Goal: Communication & Community: Answer question/provide support

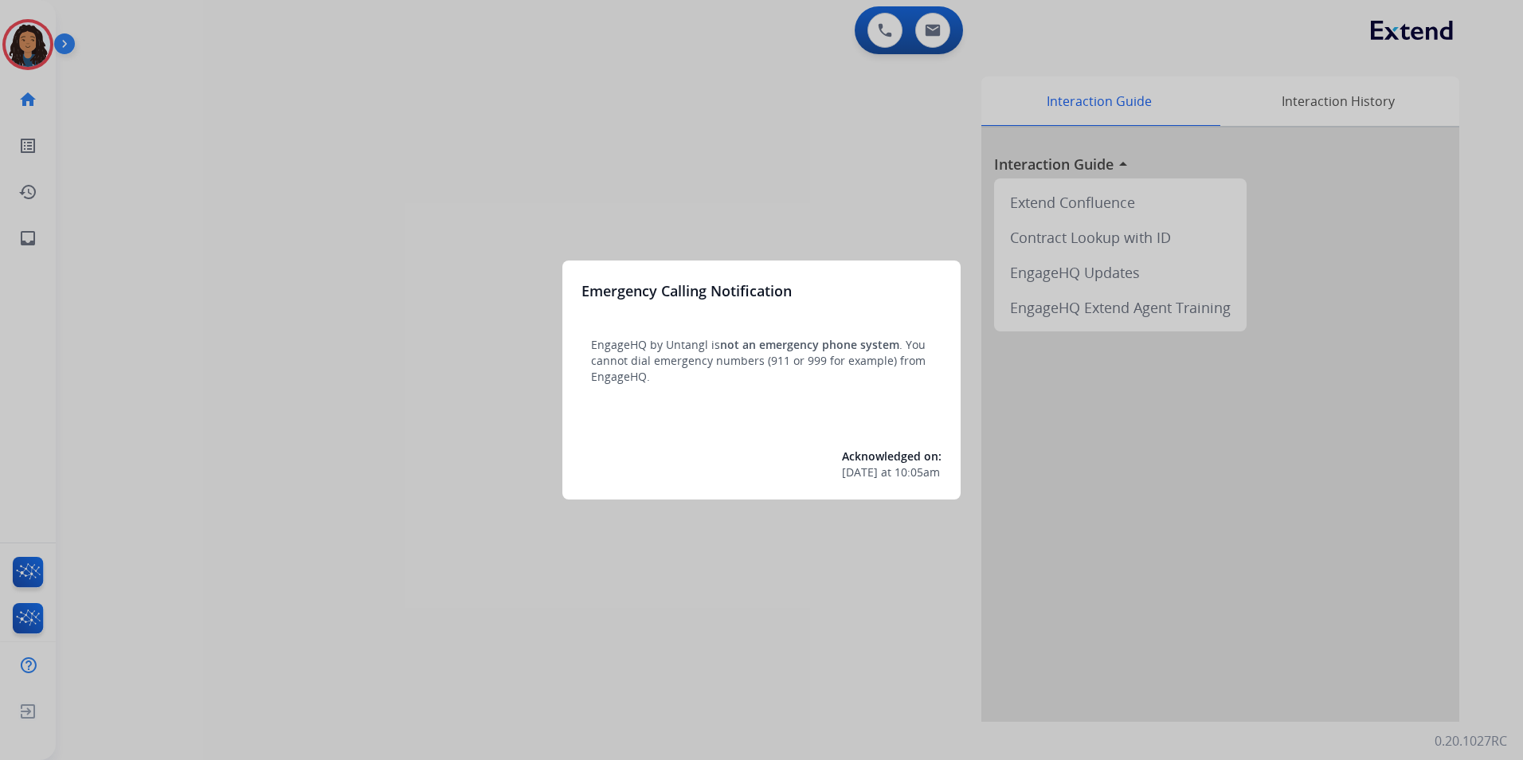
click at [432, 462] on div at bounding box center [761, 380] width 1523 height 760
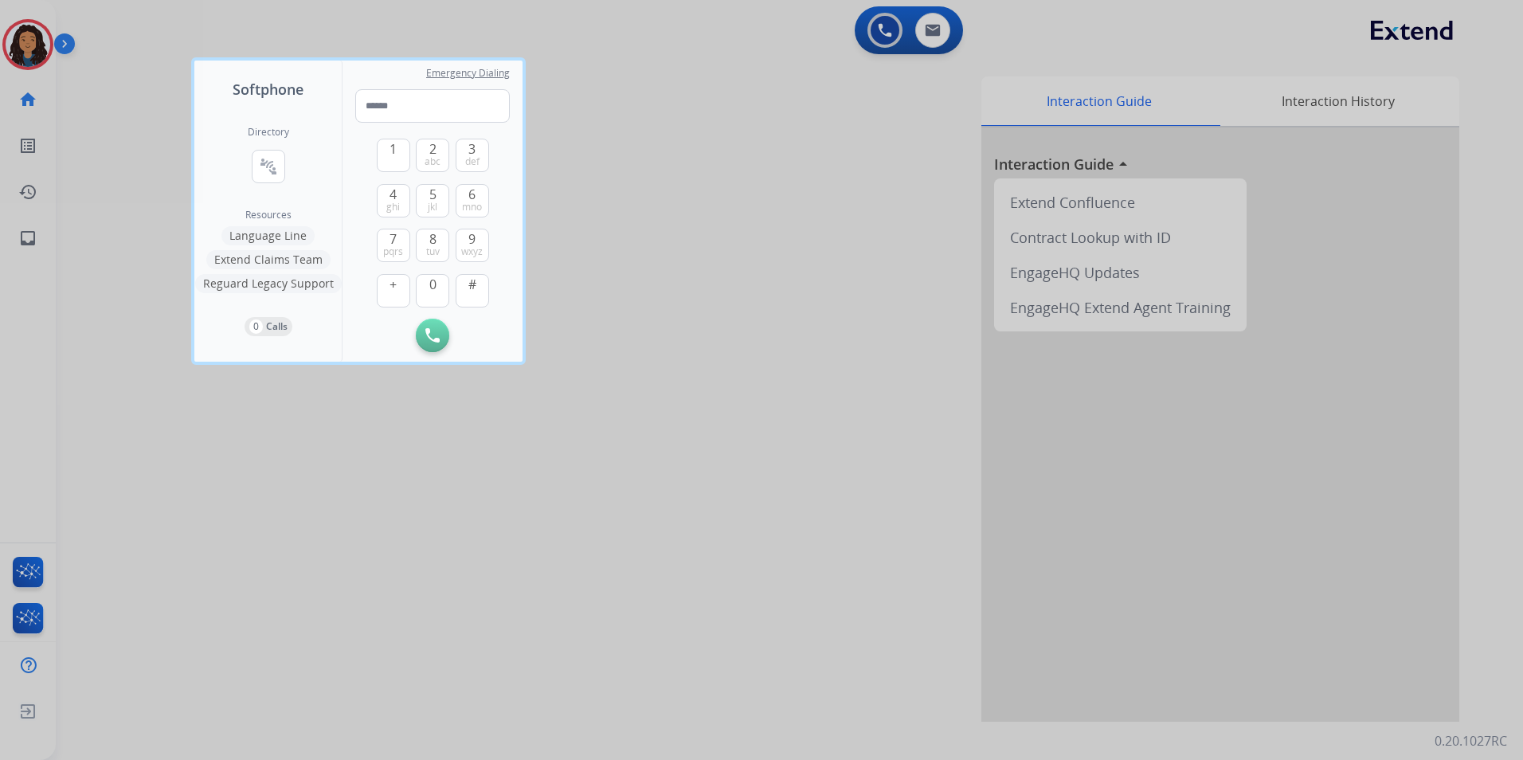
click at [32, 46] on div at bounding box center [761, 380] width 1523 height 760
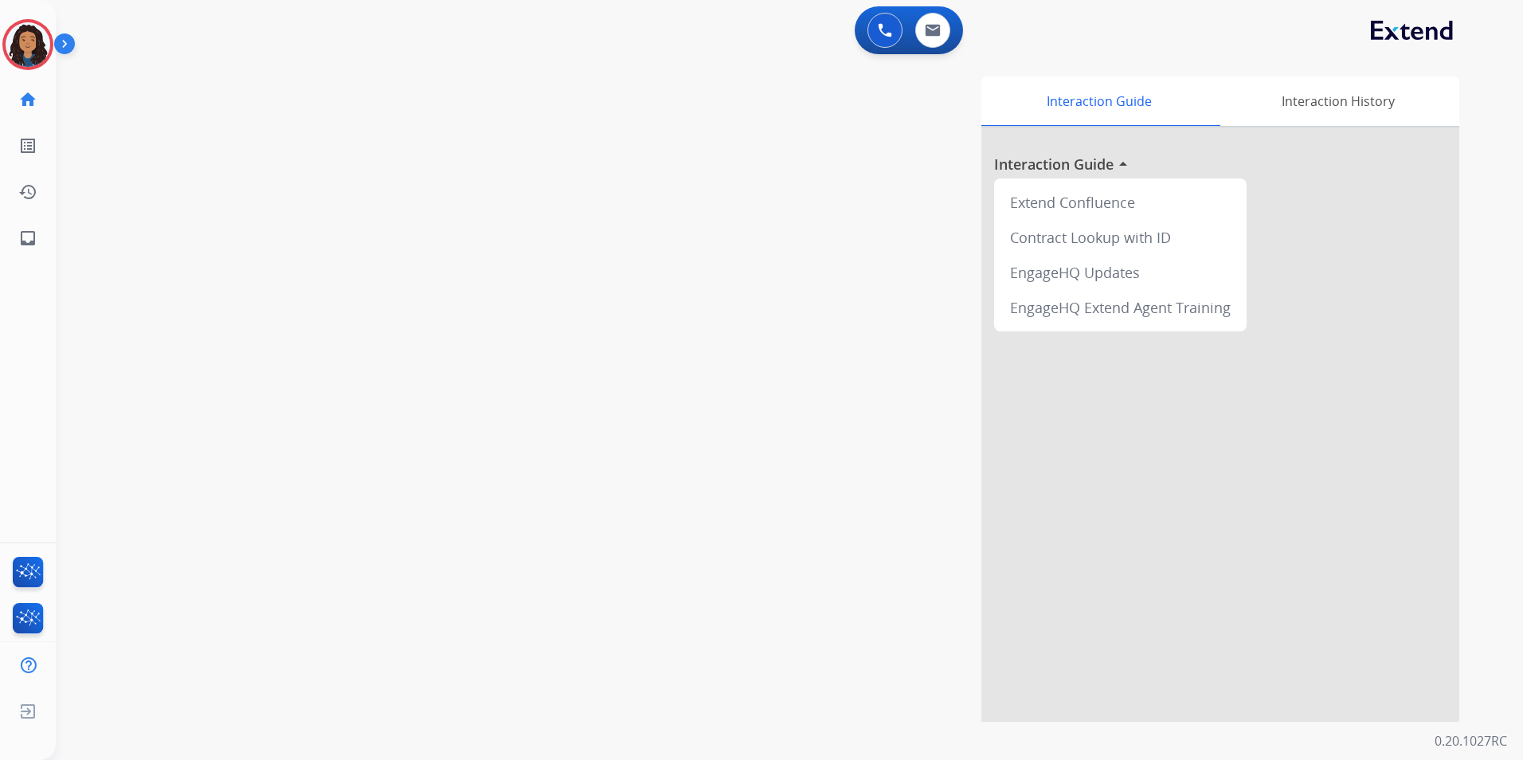
click at [32, 46] on img at bounding box center [28, 44] width 45 height 45
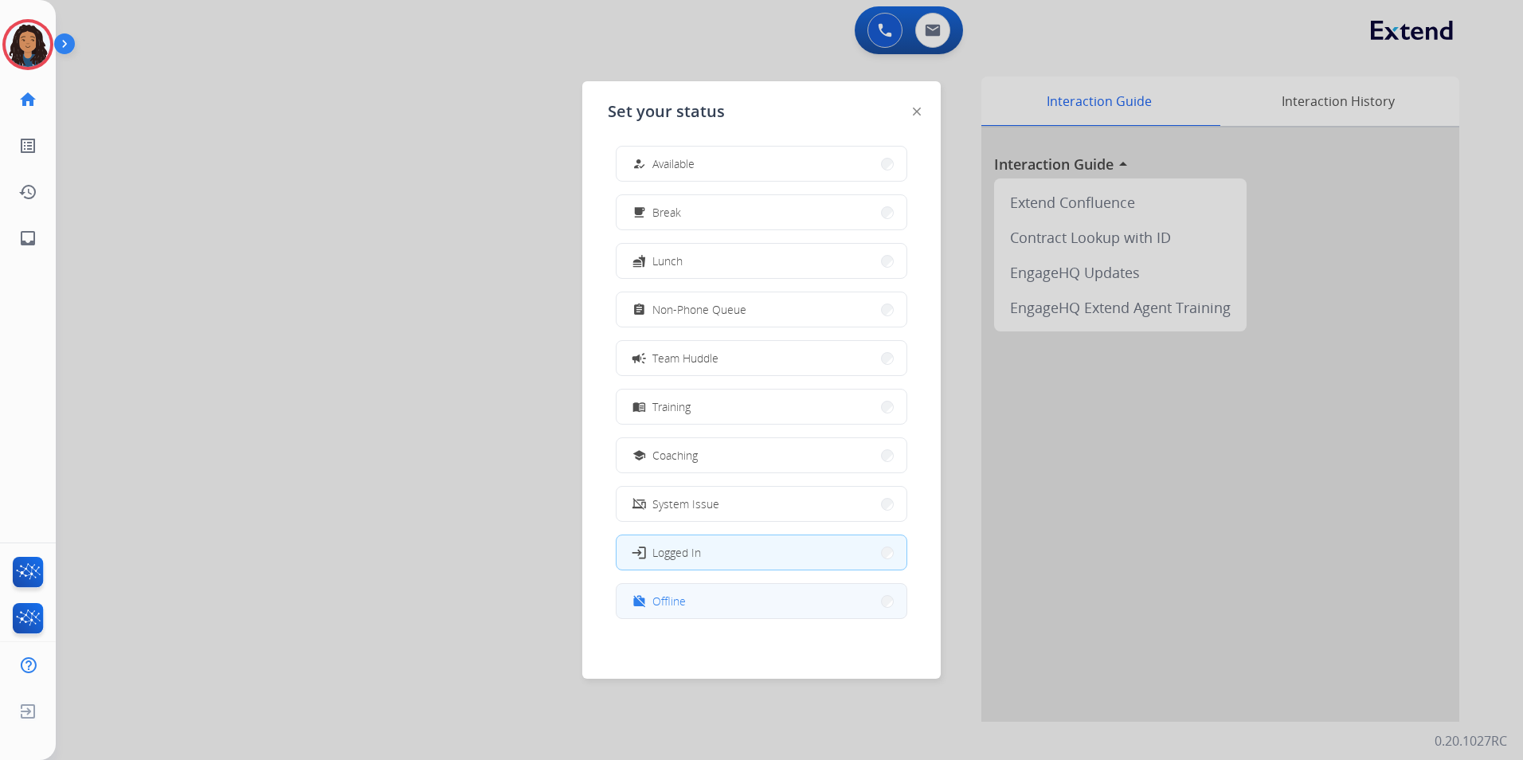
scroll to position [5, 0]
click at [731, 607] on button "work_off Offline" at bounding box center [762, 600] width 290 height 34
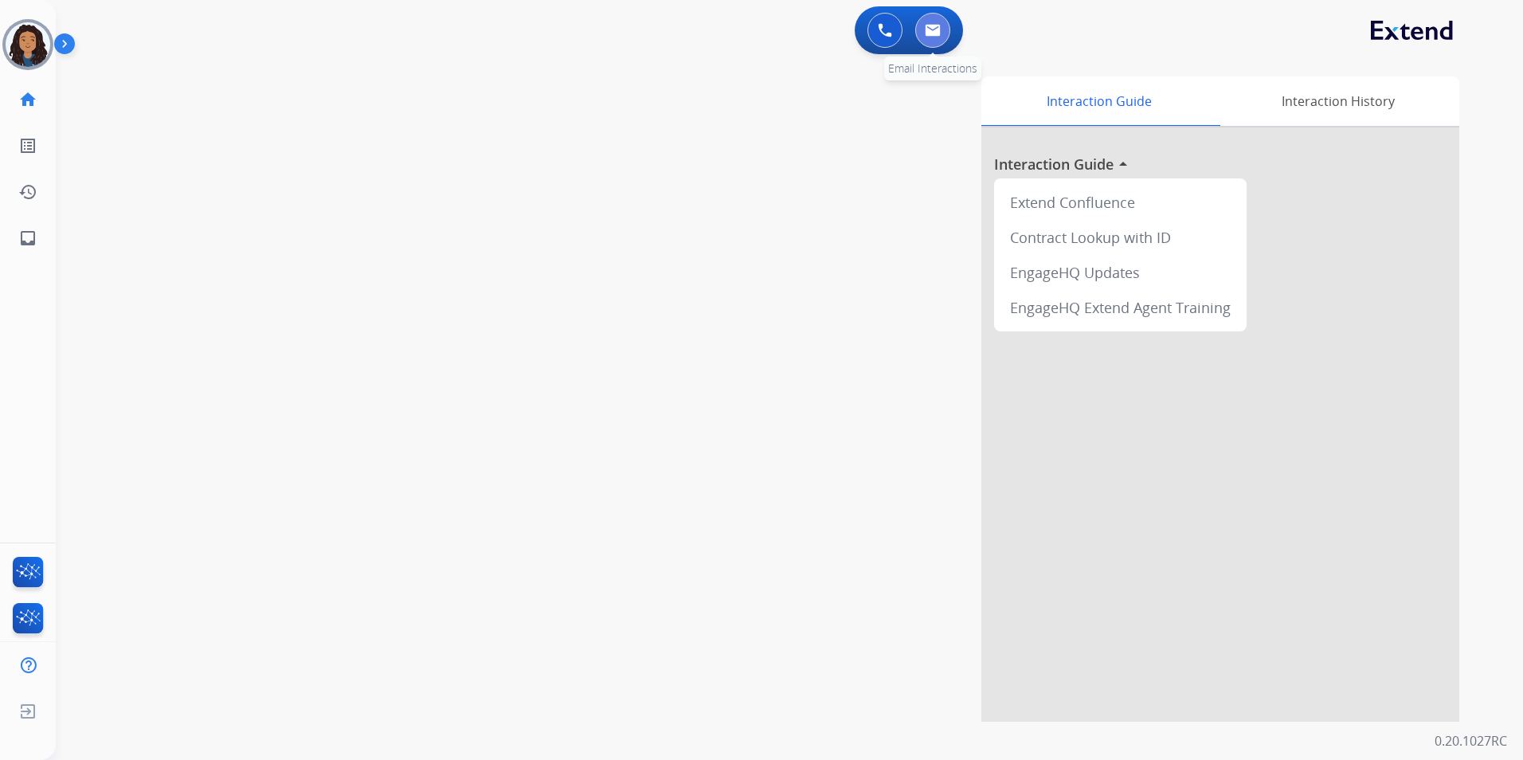
click at [941, 37] on button at bounding box center [932, 30] width 35 height 35
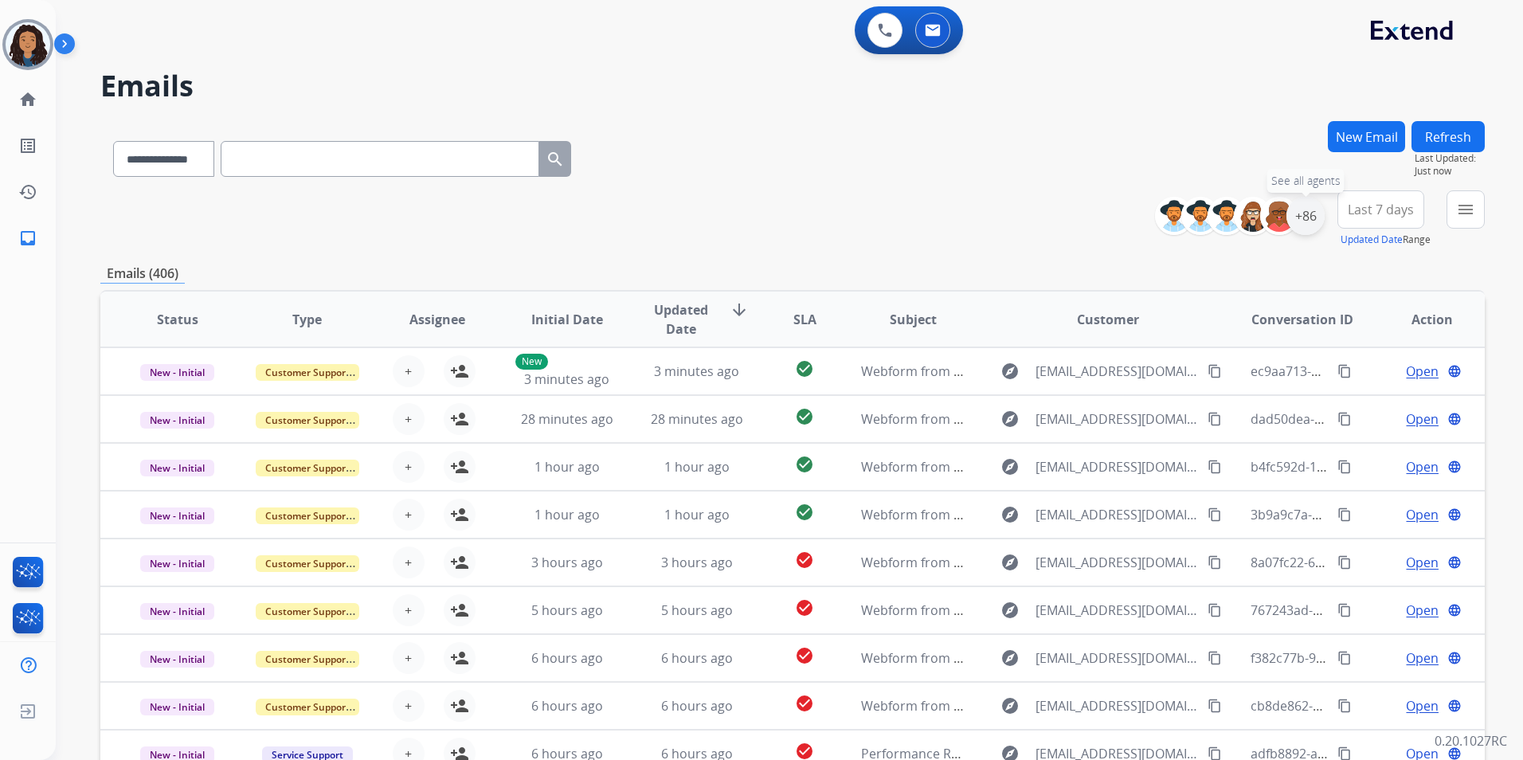
click at [1310, 221] on div "+86" at bounding box center [1306, 216] width 38 height 38
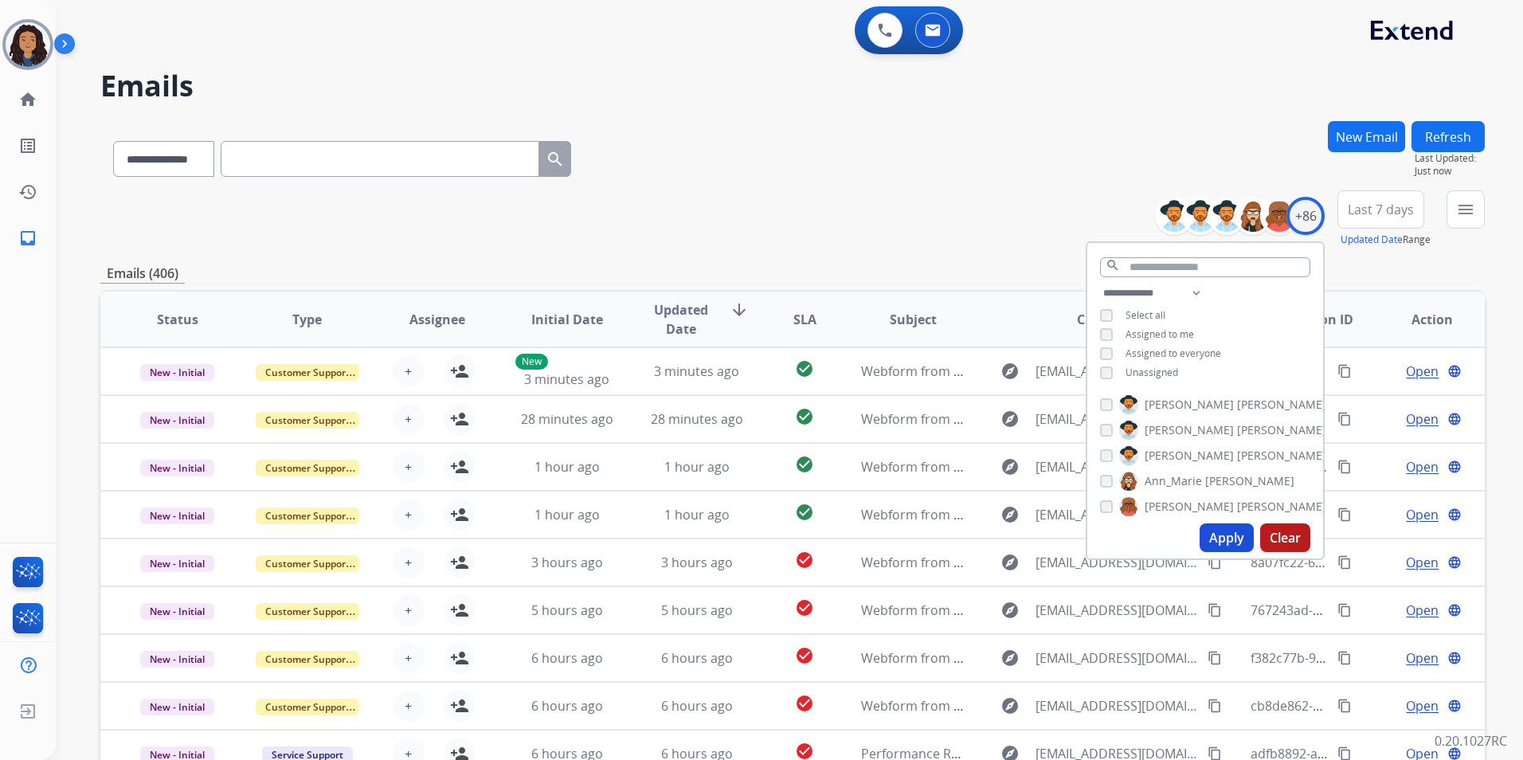
click at [1159, 367] on span "Unassigned" at bounding box center [1152, 373] width 53 height 14
click at [1230, 539] on button "Apply" at bounding box center [1227, 537] width 54 height 29
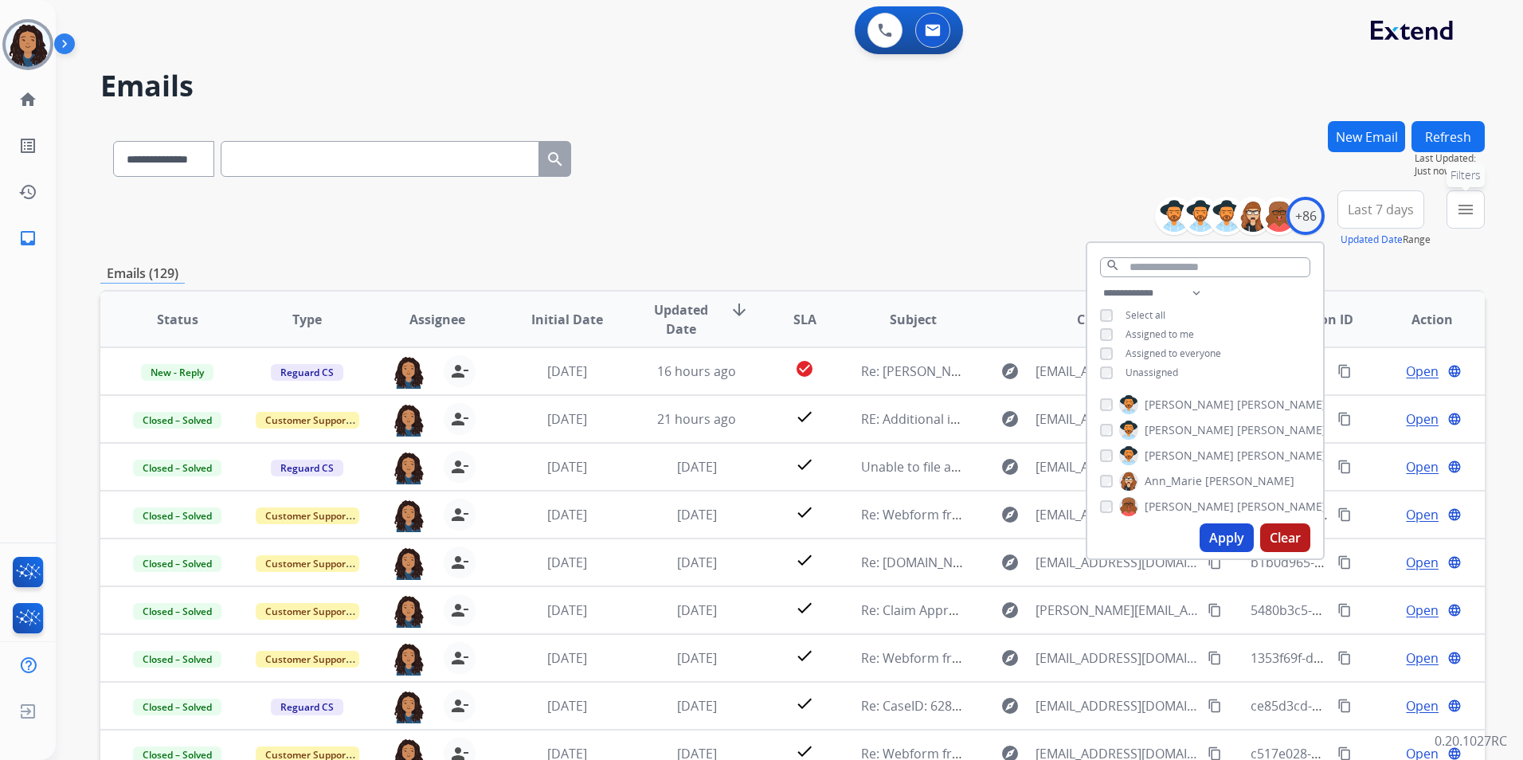
click at [1466, 217] on mat-icon "menu" at bounding box center [1465, 209] width 19 height 19
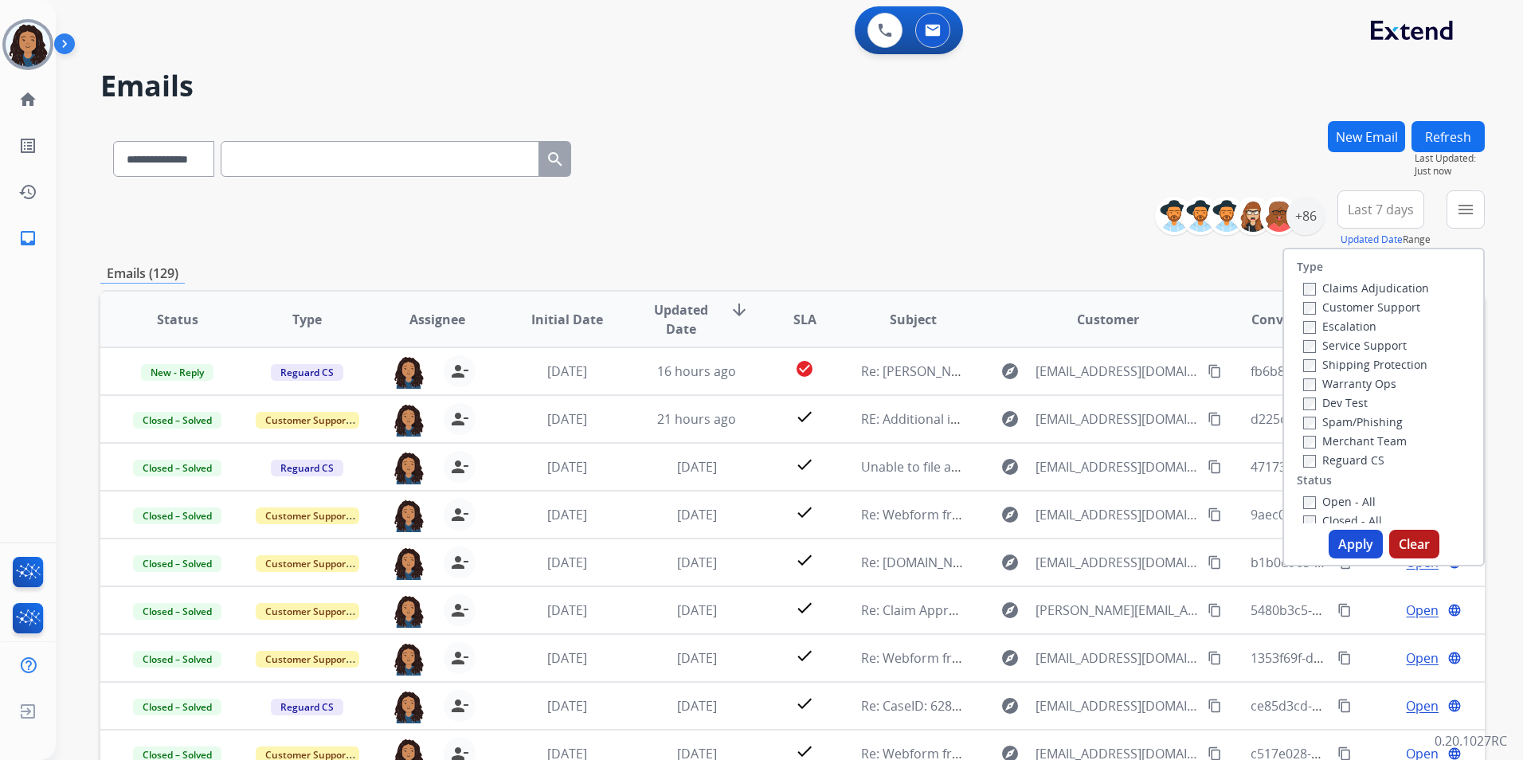
click at [1401, 302] on label "Customer Support" at bounding box center [1361, 307] width 117 height 15
click at [1386, 364] on label "Shipping Protection" at bounding box center [1365, 364] width 124 height 15
click at [1326, 457] on label "Reguard CS" at bounding box center [1343, 459] width 81 height 15
click at [1349, 503] on label "Open - All" at bounding box center [1339, 501] width 72 height 15
click at [1348, 556] on button "Apply" at bounding box center [1356, 544] width 54 height 29
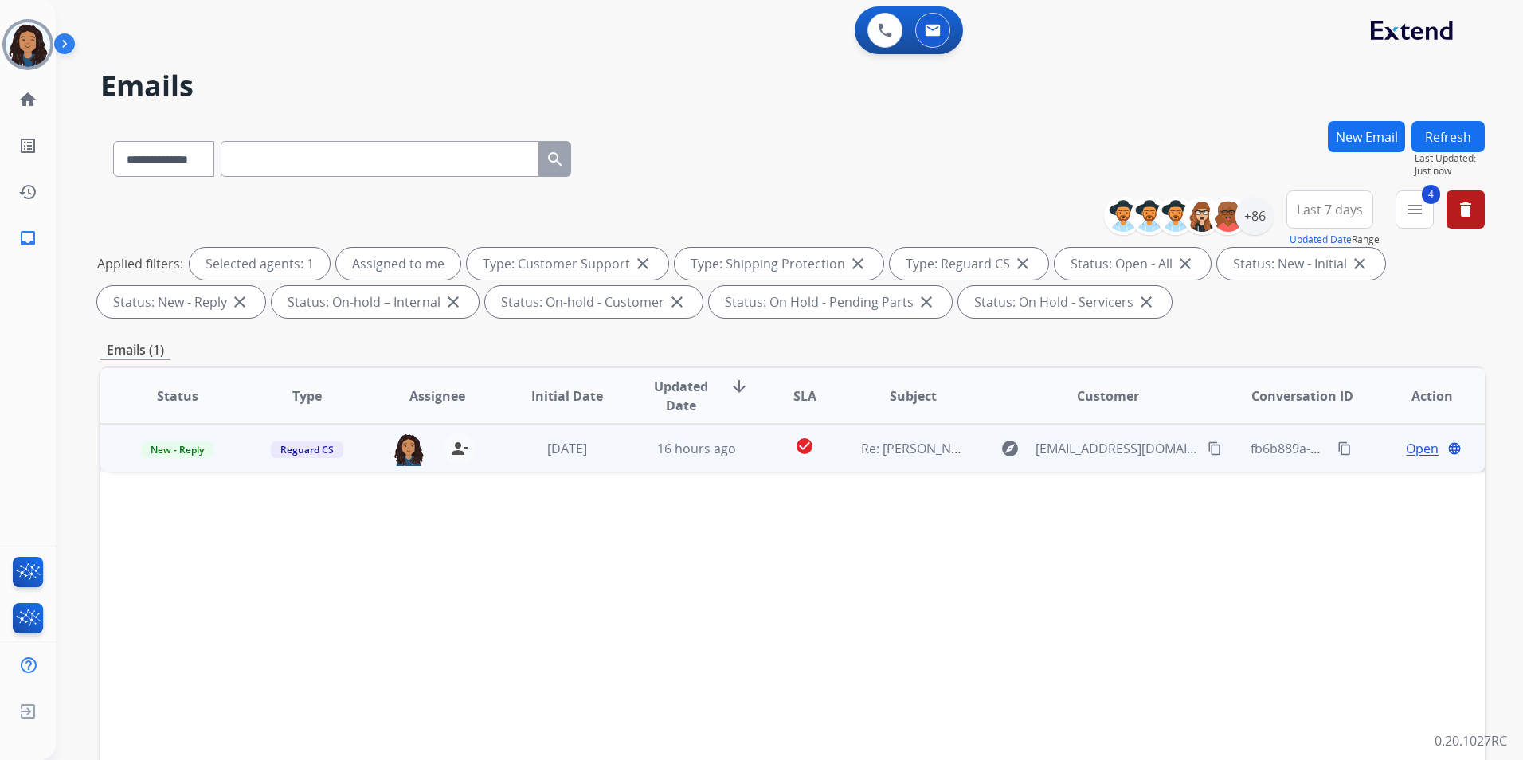
click at [1410, 445] on span "Open" at bounding box center [1422, 448] width 33 height 19
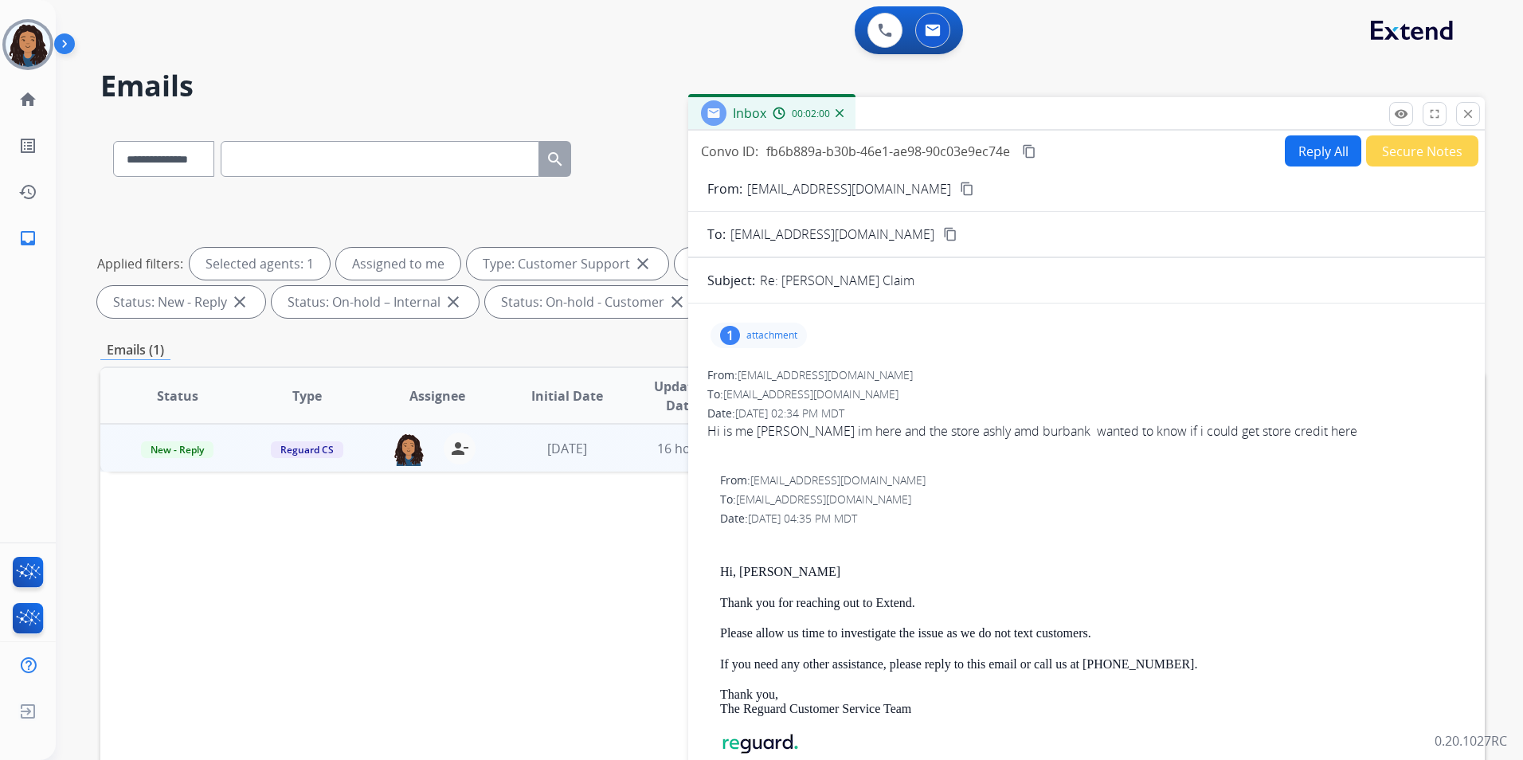
click at [960, 183] on mat-icon "content_copy" at bounding box center [967, 189] width 14 height 14
drag, startPoint x: 707, startPoint y: 563, endPoint x: 936, endPoint y: 607, distance: 233.6
drag, startPoint x: 930, startPoint y: 603, endPoint x: 891, endPoint y: 592, distance: 39.8
copy div "Hi, [PERSON_NAME] Thank you for reaching out to Extend."
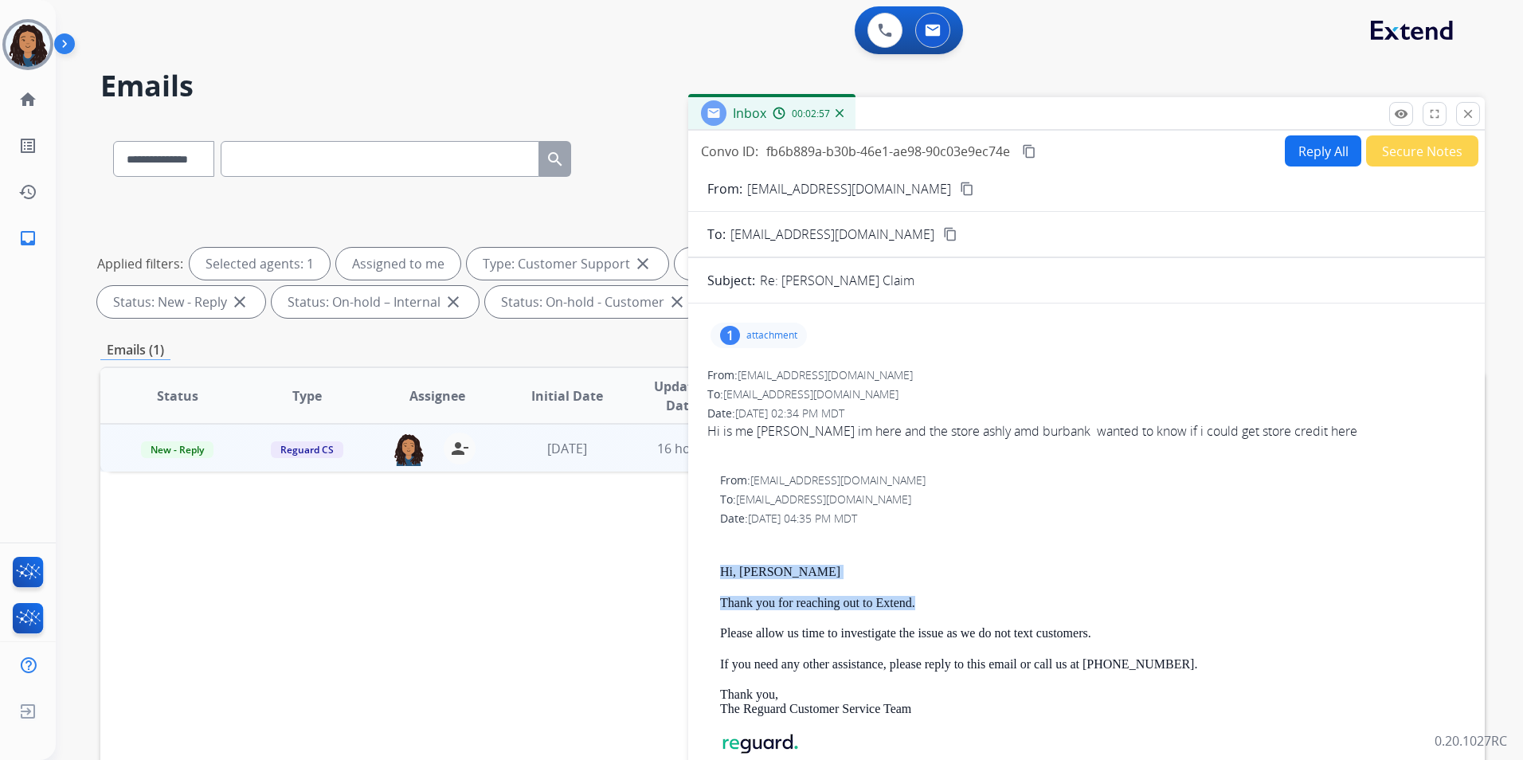
click at [1313, 157] on button "Reply All" at bounding box center [1323, 150] width 76 height 31
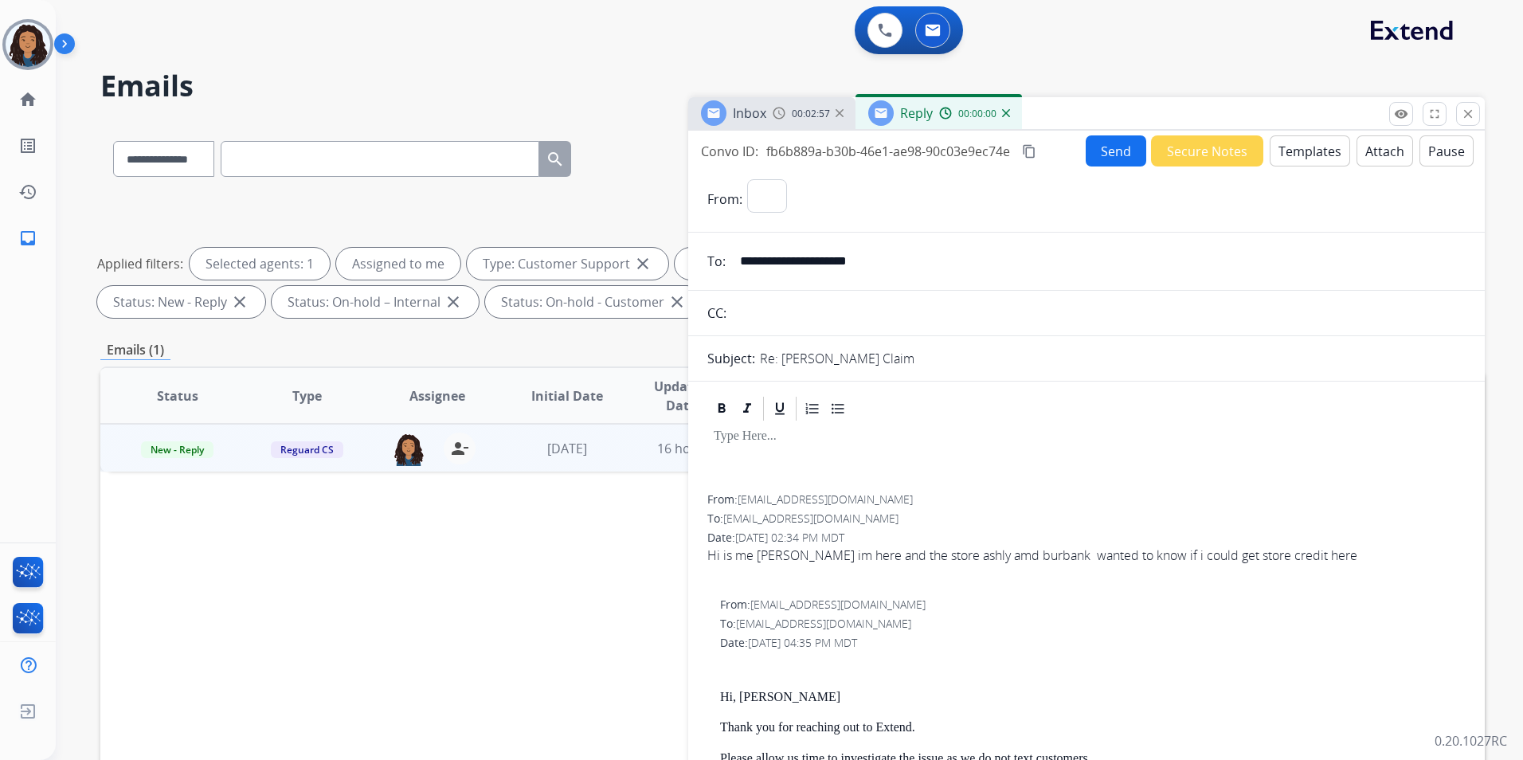
click at [1312, 155] on button "Templates" at bounding box center [1310, 150] width 80 height 31
select select "**********"
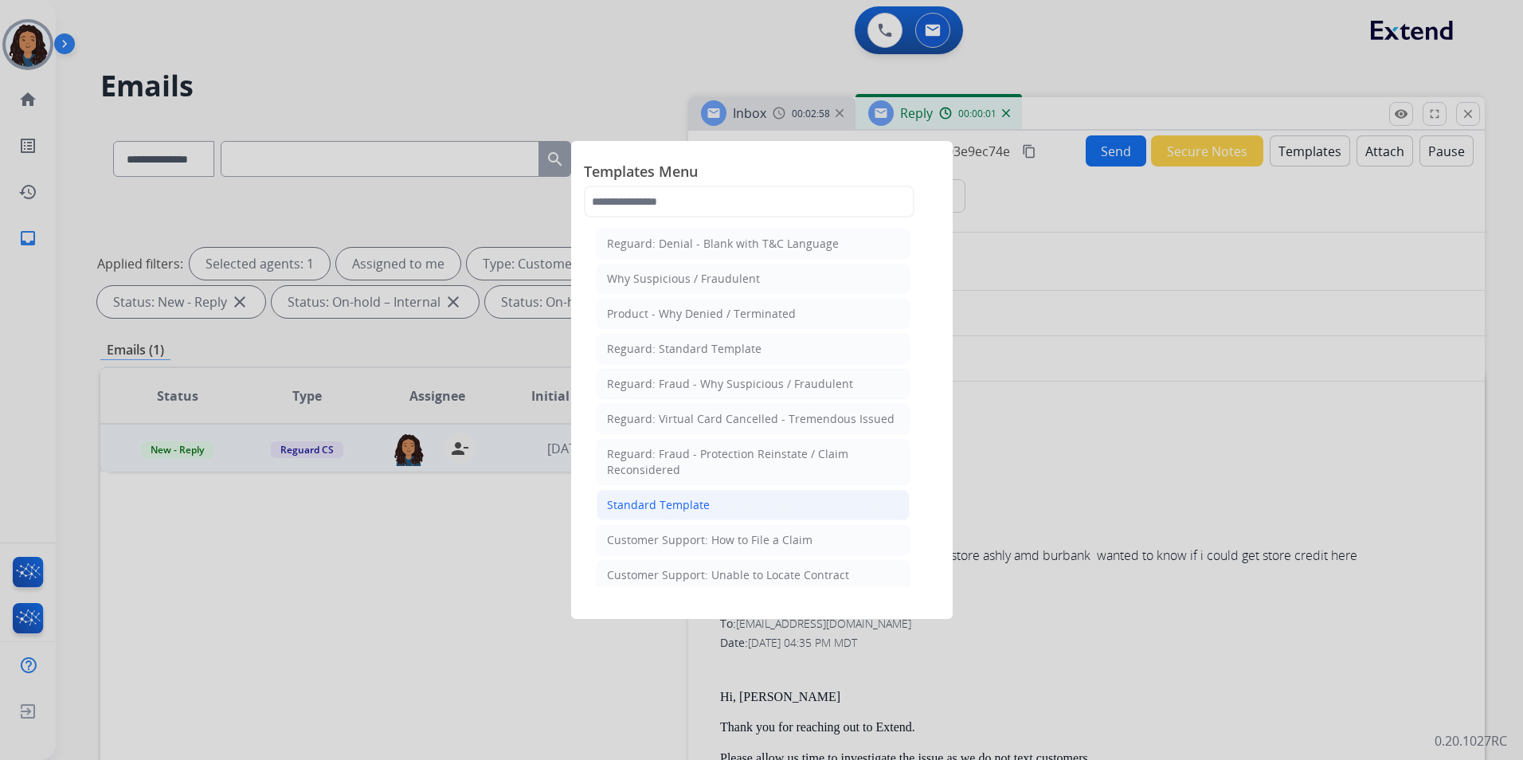
click at [715, 492] on li "Standard Template" at bounding box center [753, 505] width 313 height 30
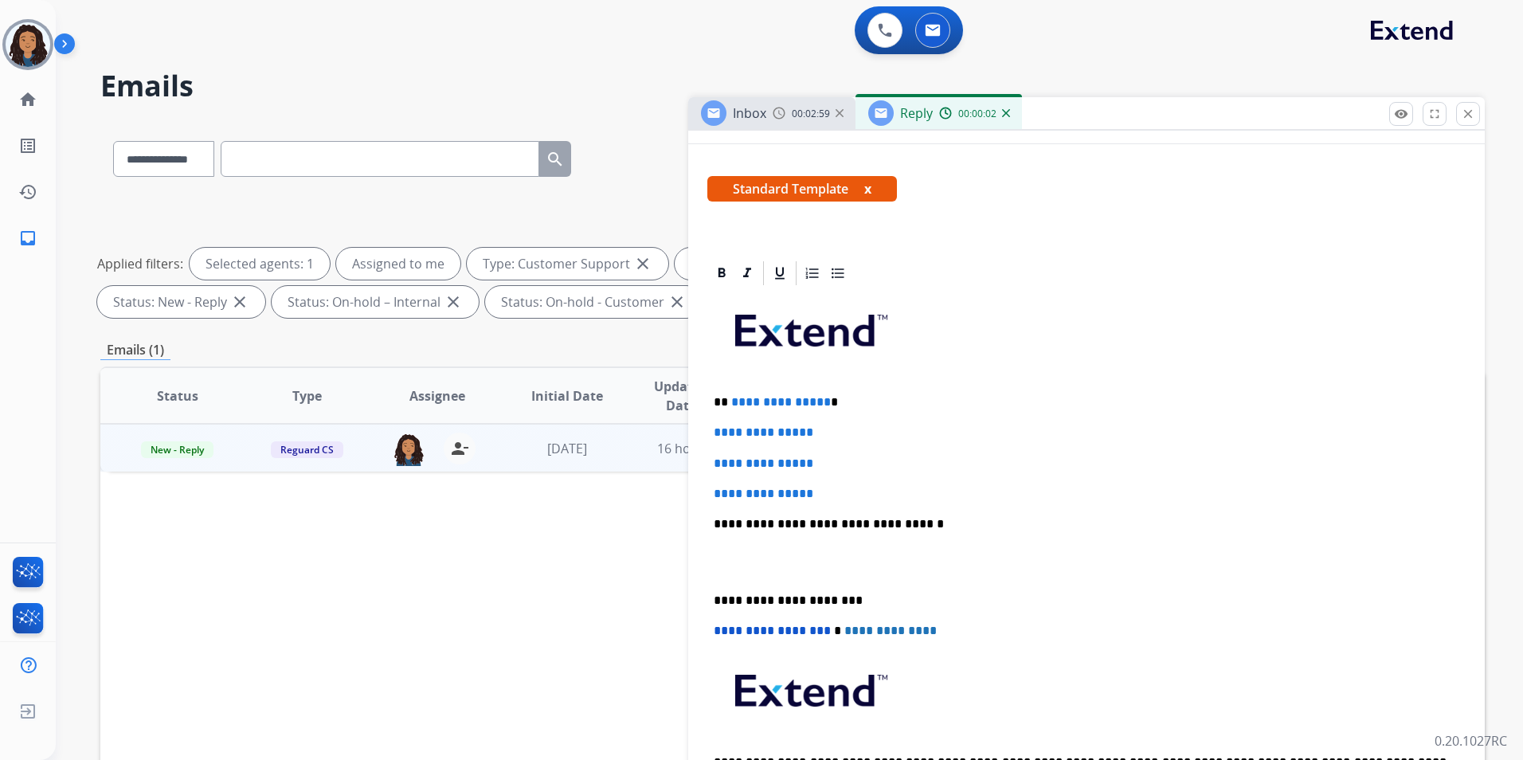
scroll to position [239, 0]
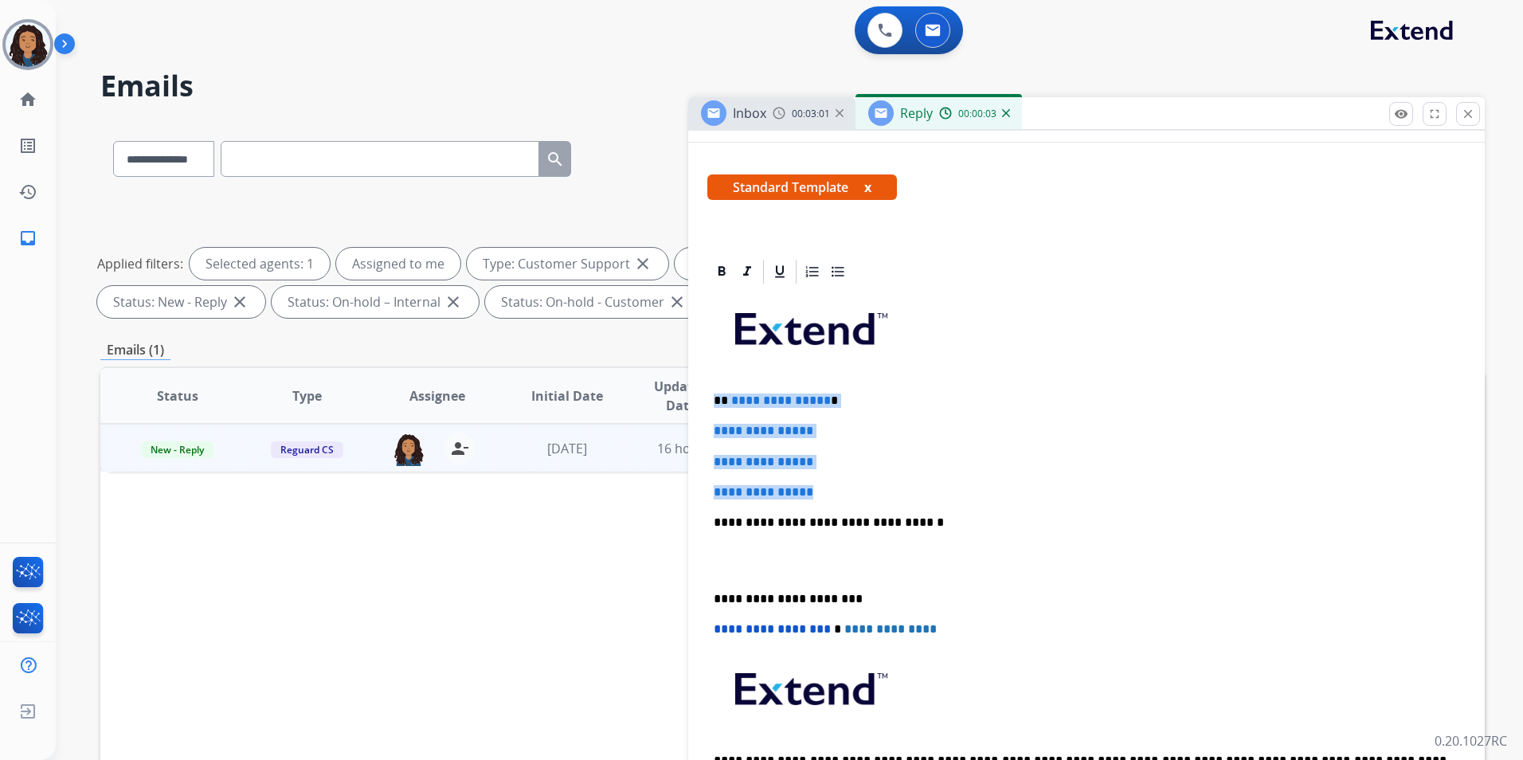
drag, startPoint x: 707, startPoint y: 392, endPoint x: 860, endPoint y: 482, distance: 177.5
click at [860, 482] on div "**********" at bounding box center [1086, 560] width 758 height 548
paste div
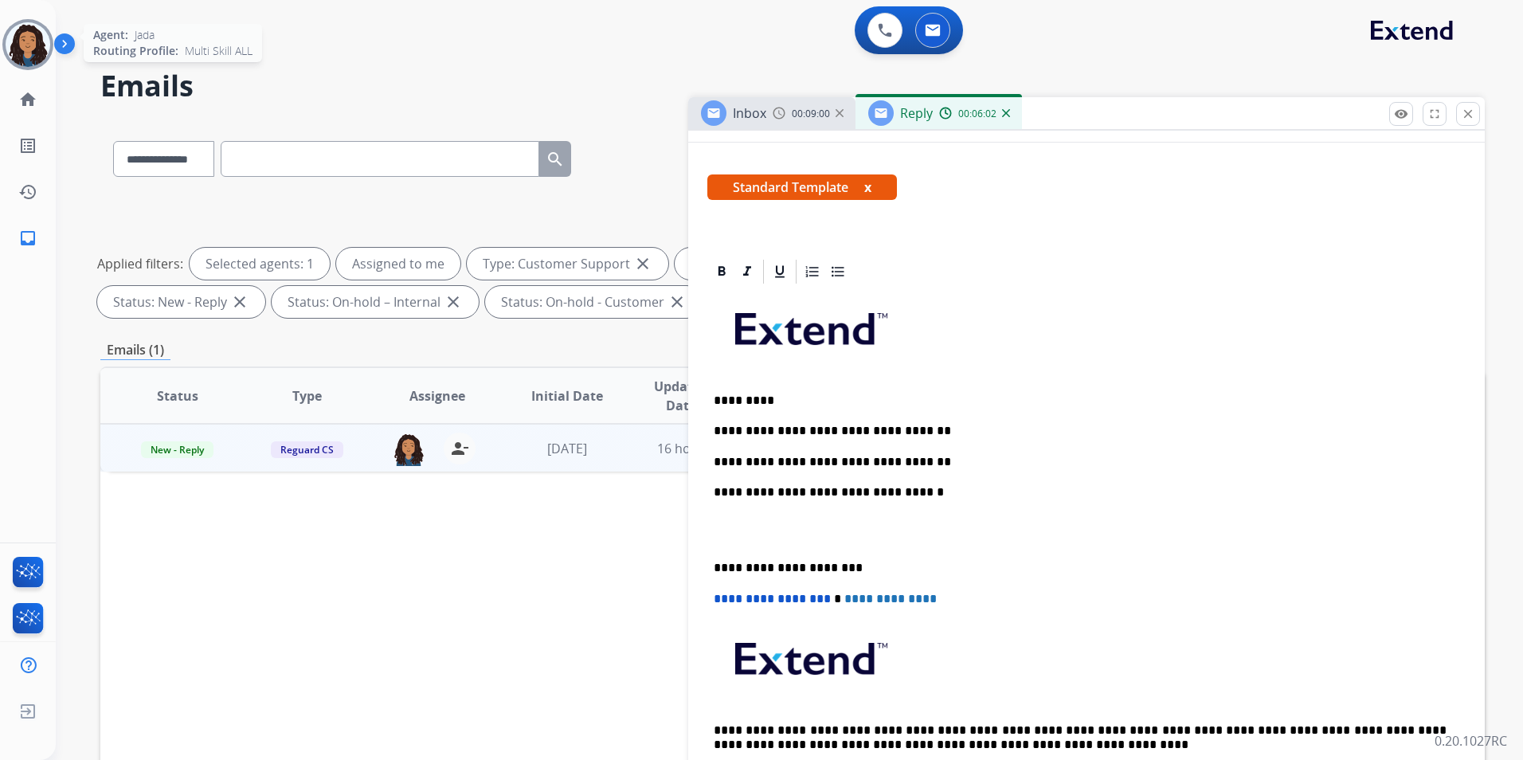
click at [17, 37] on img at bounding box center [28, 44] width 45 height 45
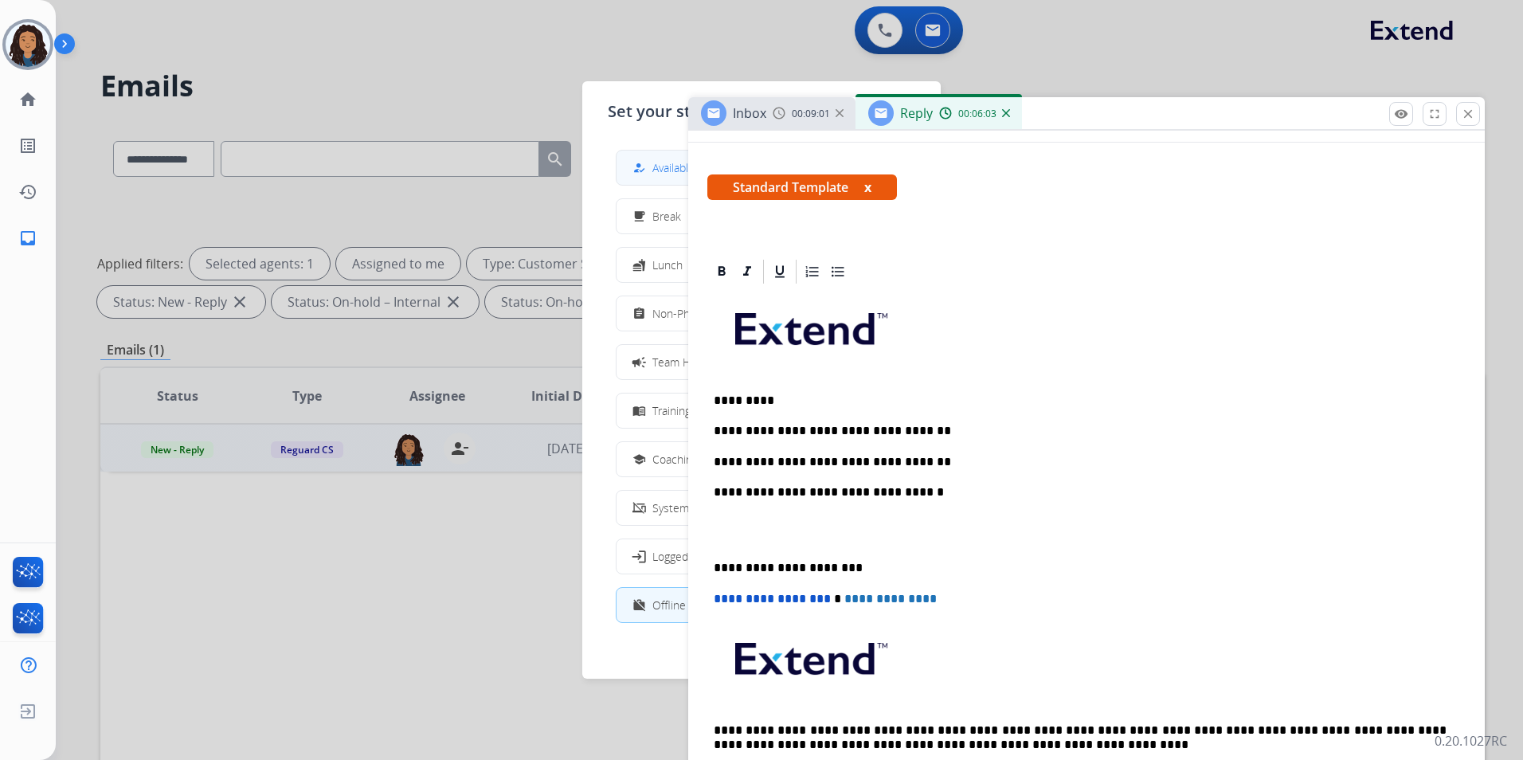
click at [650, 164] on div "how_to_reg" at bounding box center [640, 168] width 23 height 19
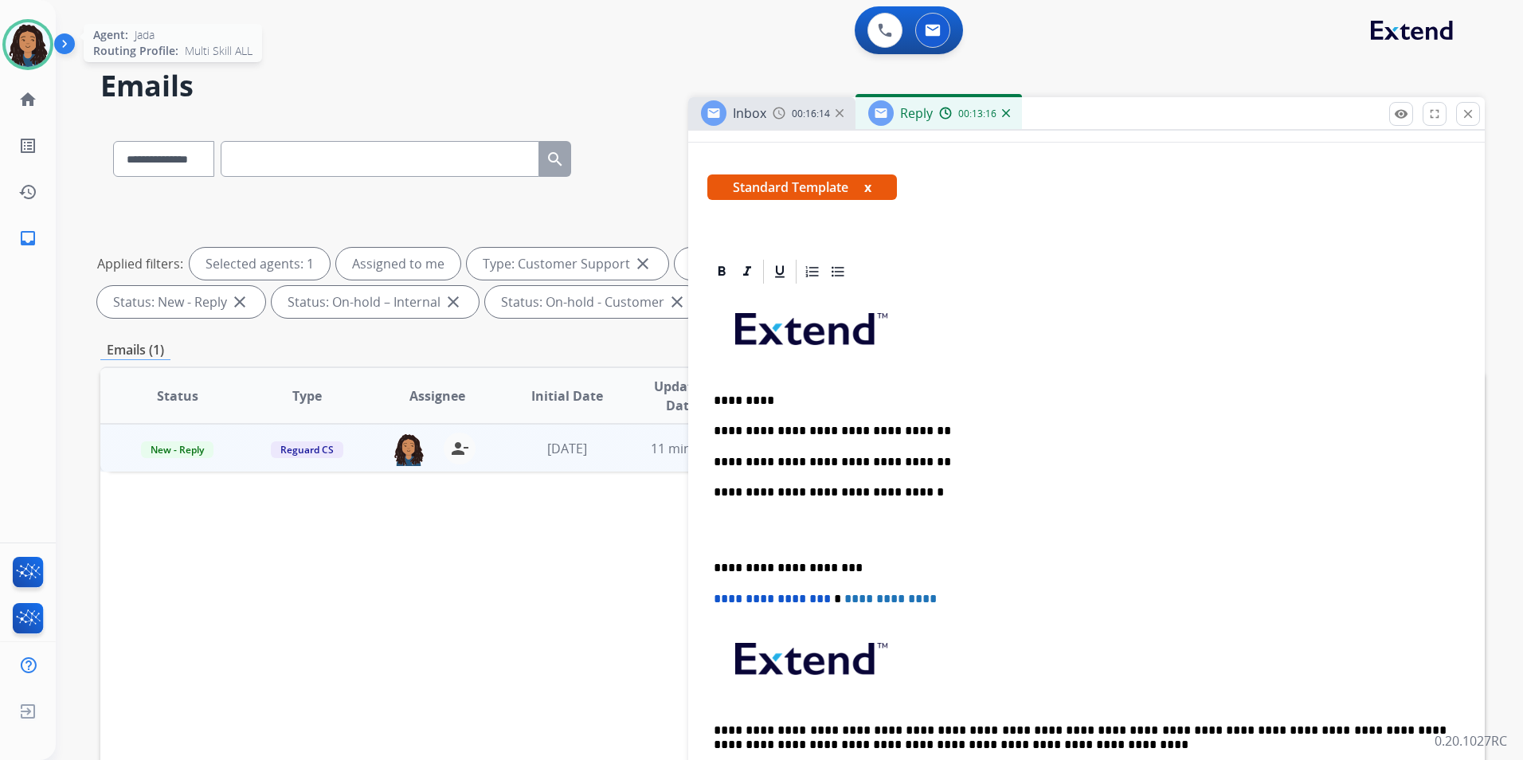
click at [25, 49] on img at bounding box center [28, 44] width 45 height 45
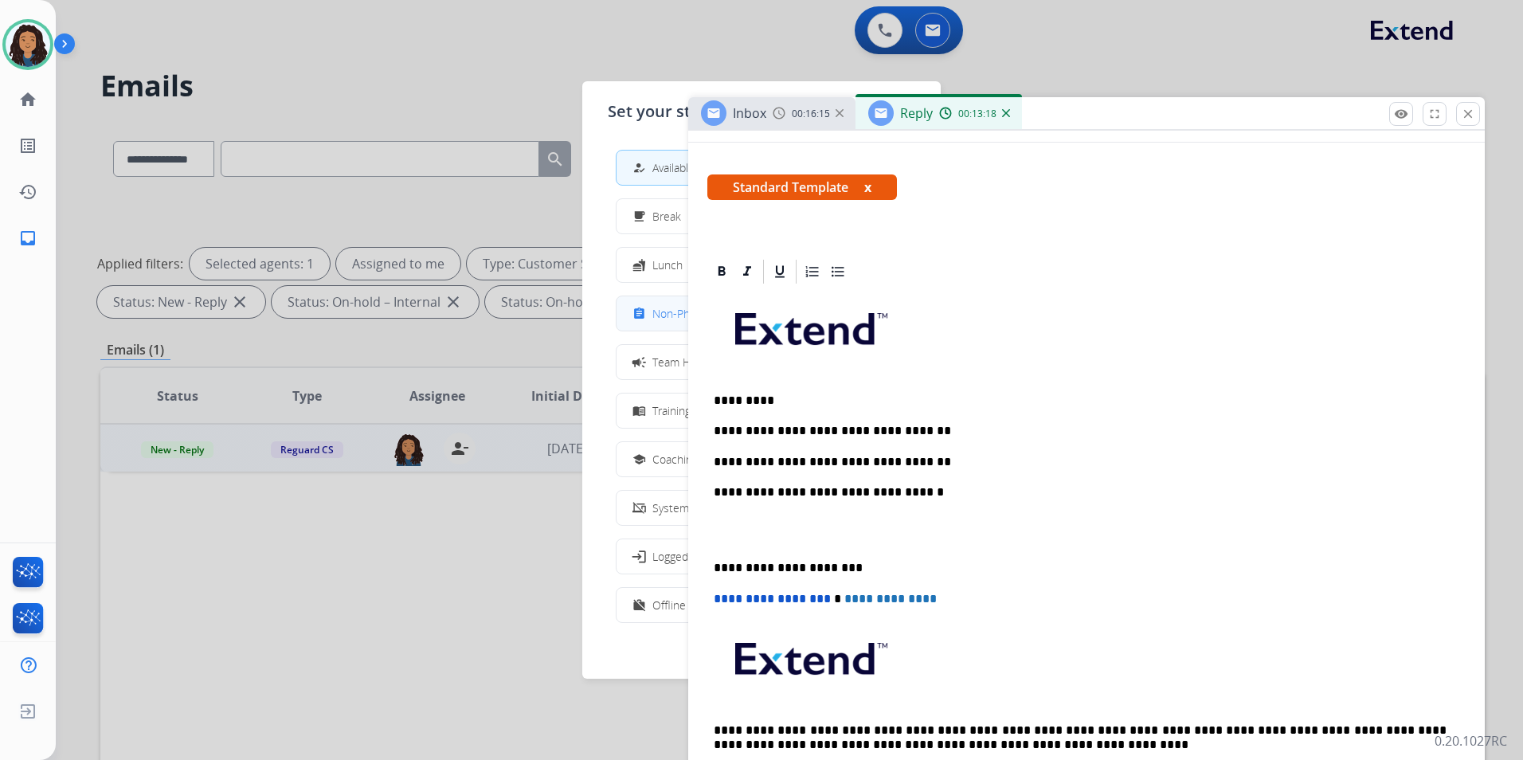
click at [657, 312] on span "Non-Phone Queue" at bounding box center [699, 313] width 94 height 17
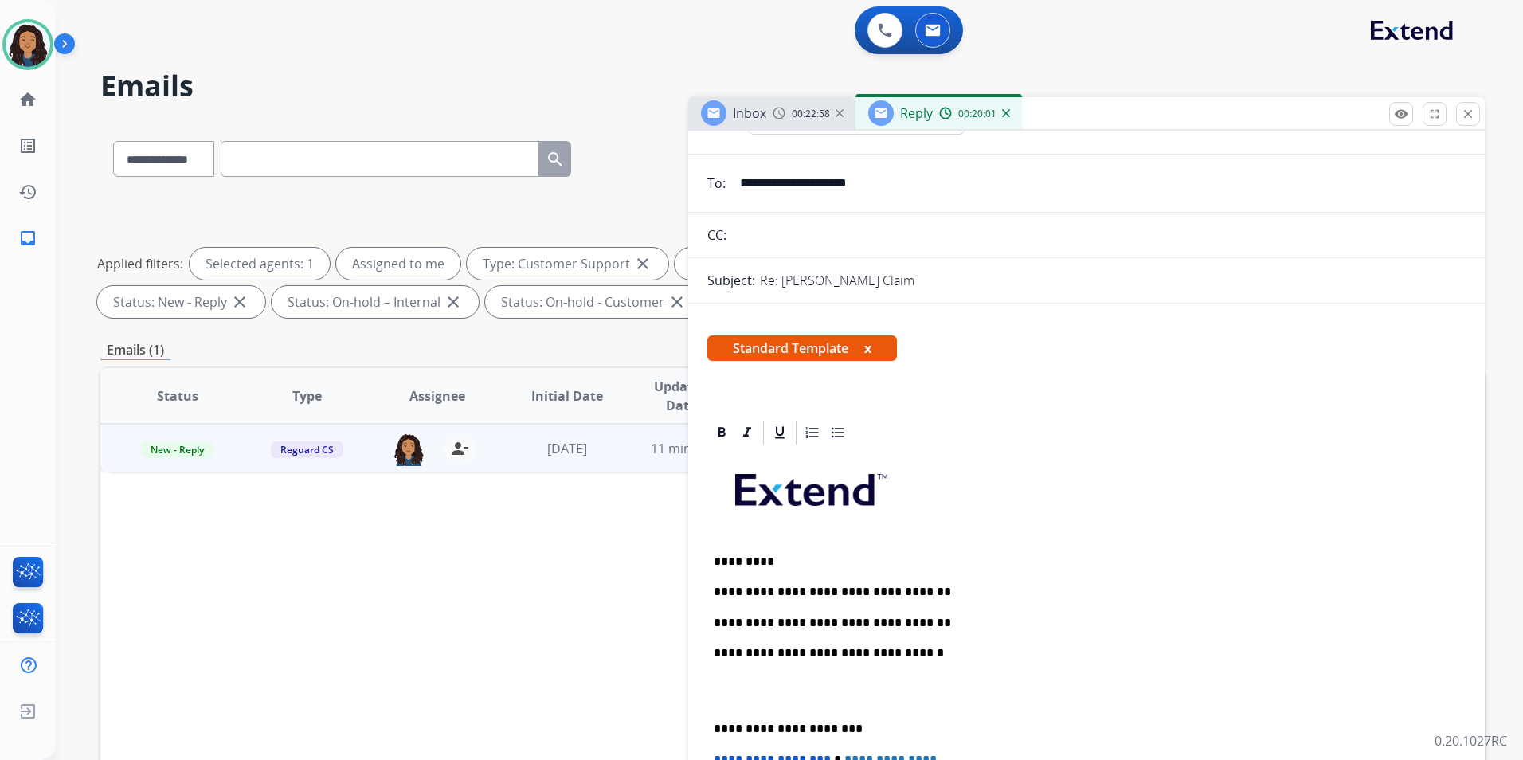
scroll to position [0, 0]
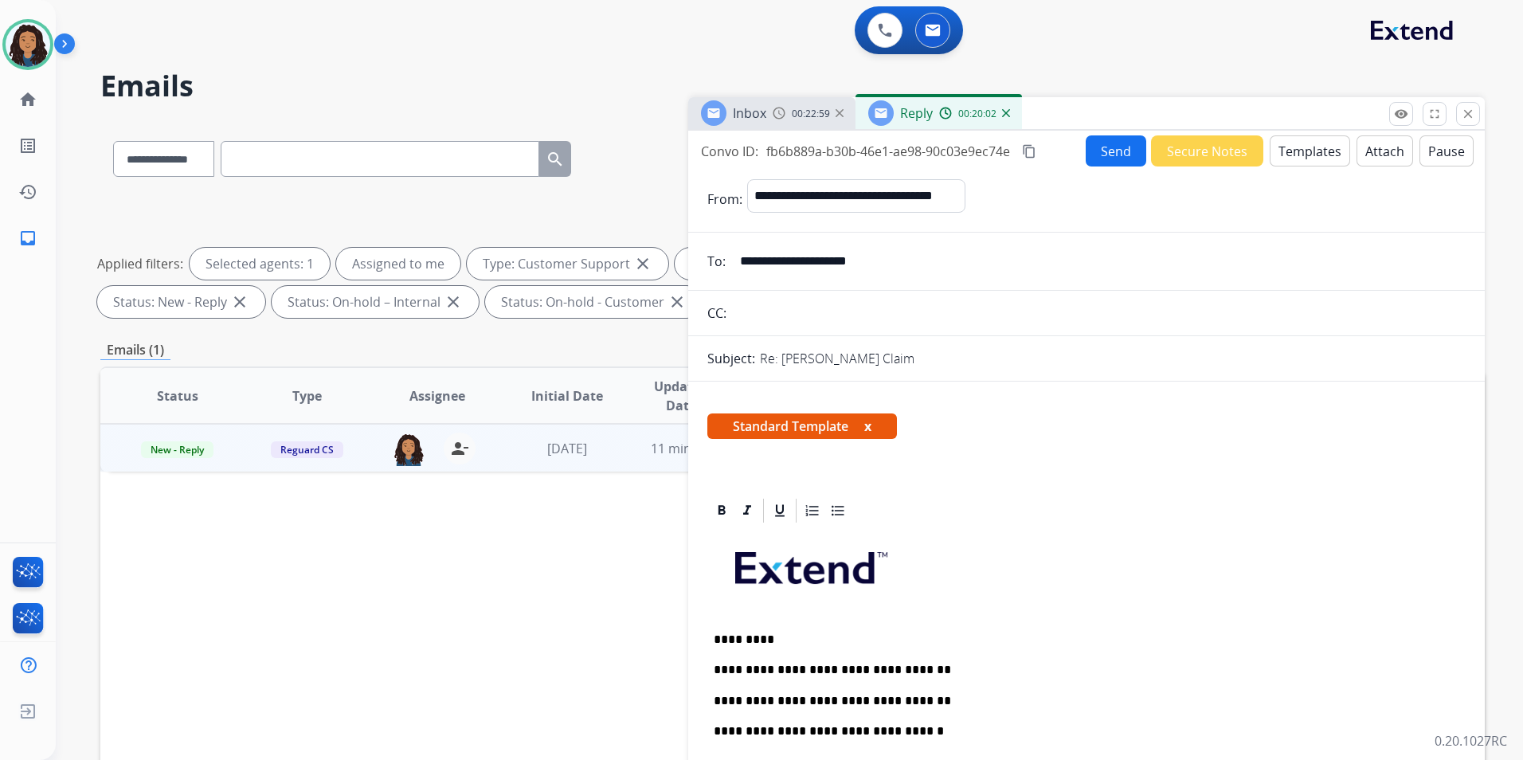
click at [1118, 149] on button "Send" at bounding box center [1116, 150] width 61 height 31
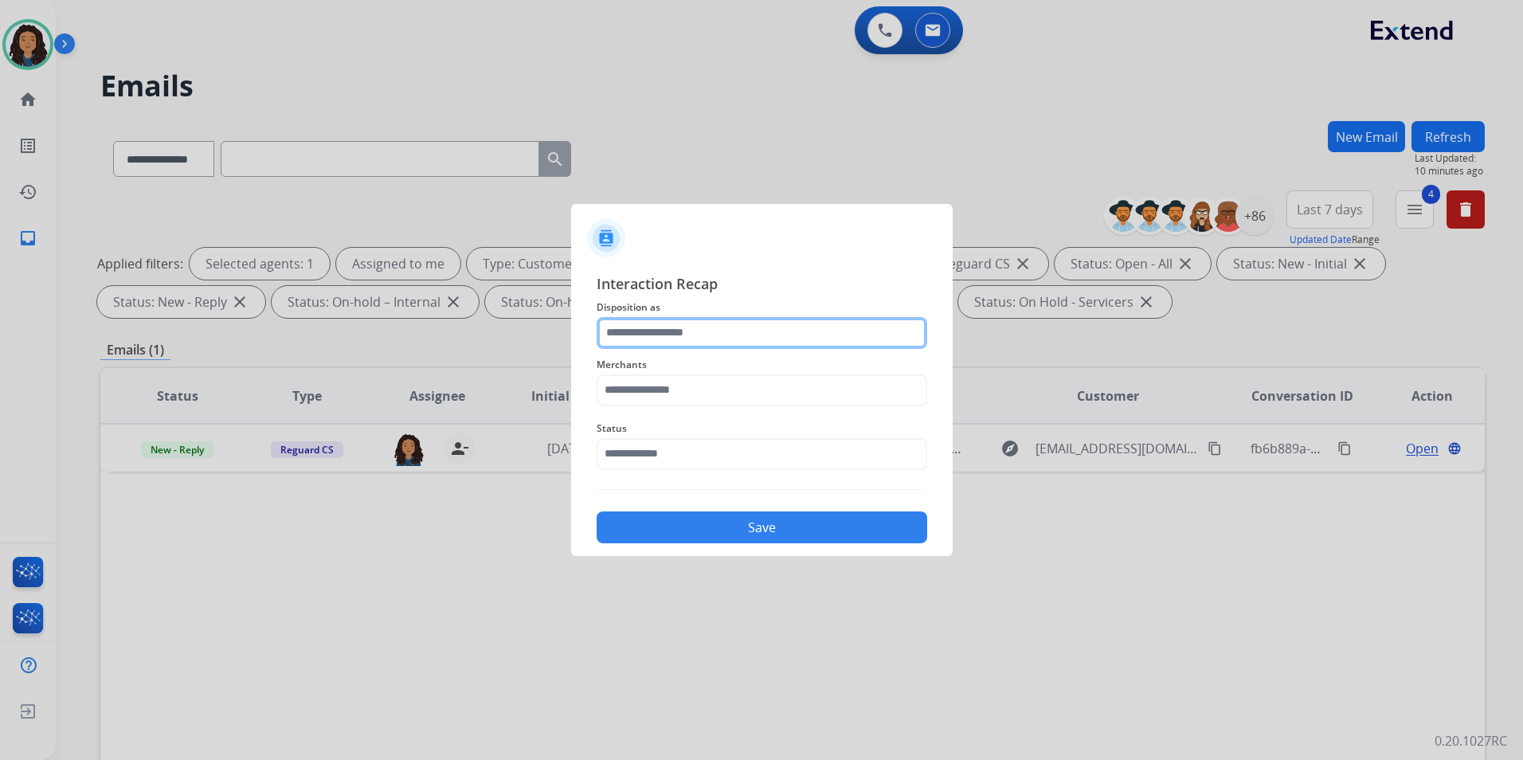
click at [888, 348] on div at bounding box center [762, 333] width 331 height 32
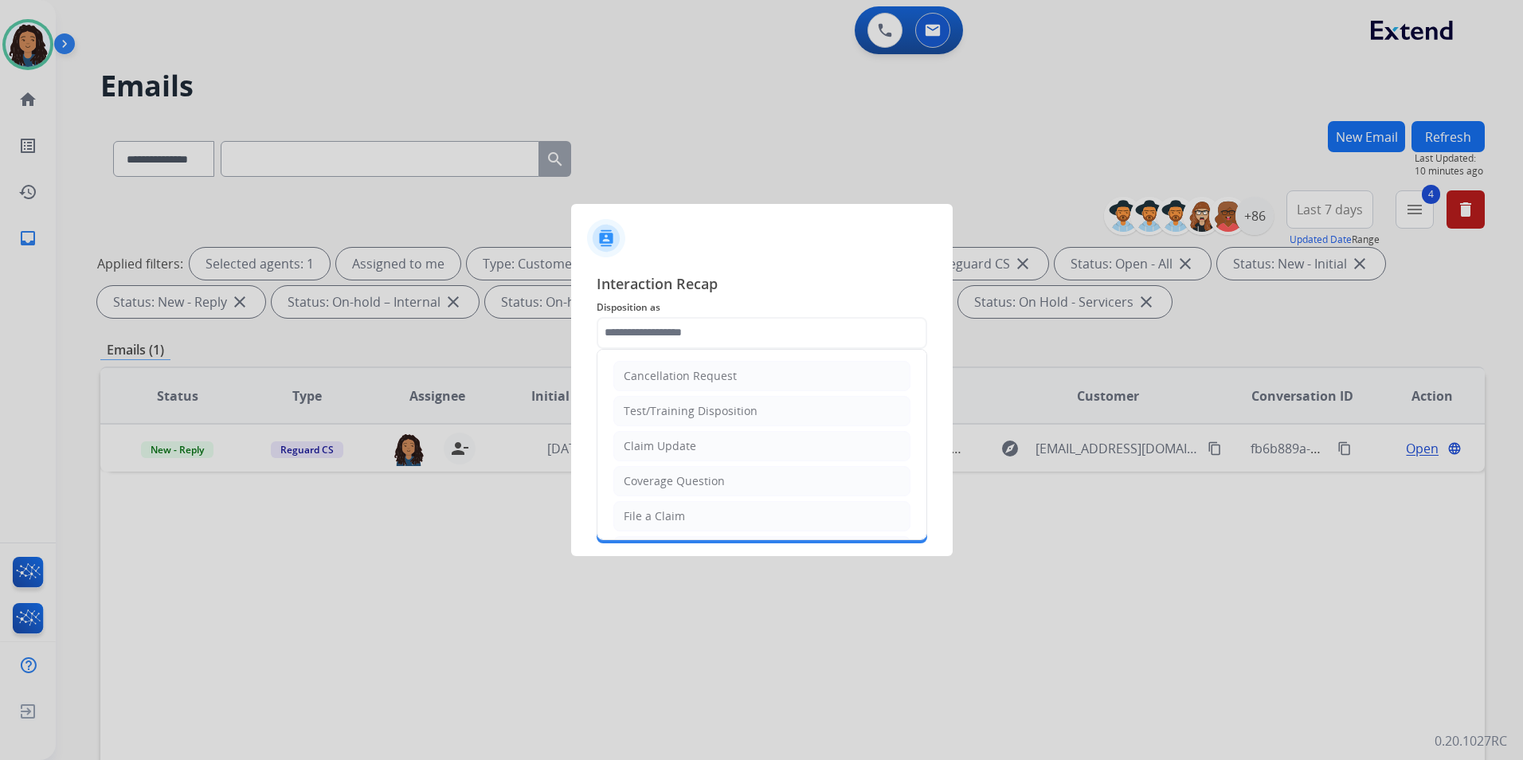
drag, startPoint x: 763, startPoint y: 446, endPoint x: 763, endPoint y: 437, distance: 8.8
click at [762, 441] on li "Claim Update" at bounding box center [761, 446] width 297 height 30
type input "**********"
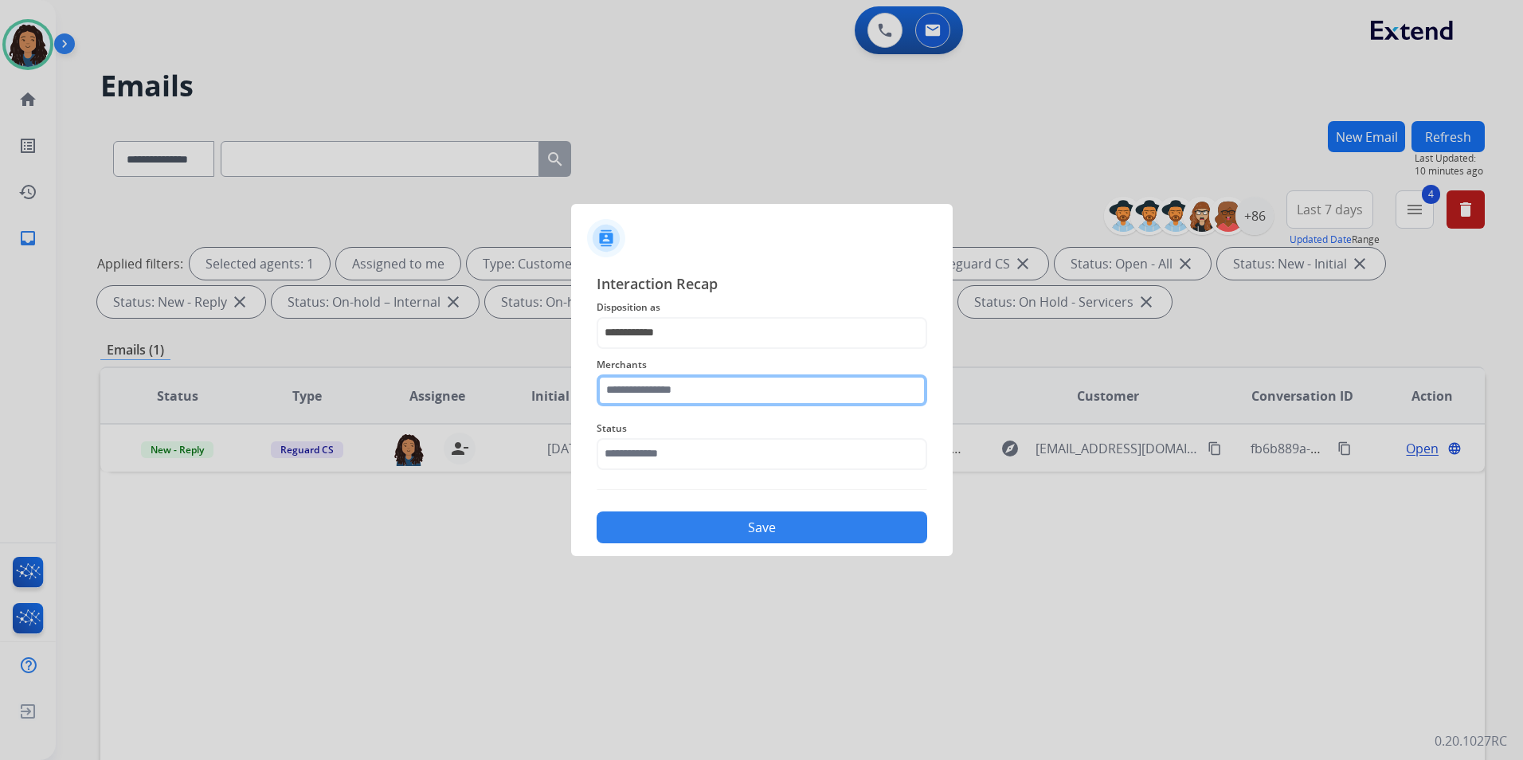
click at [781, 382] on input "text" at bounding box center [762, 390] width 331 height 32
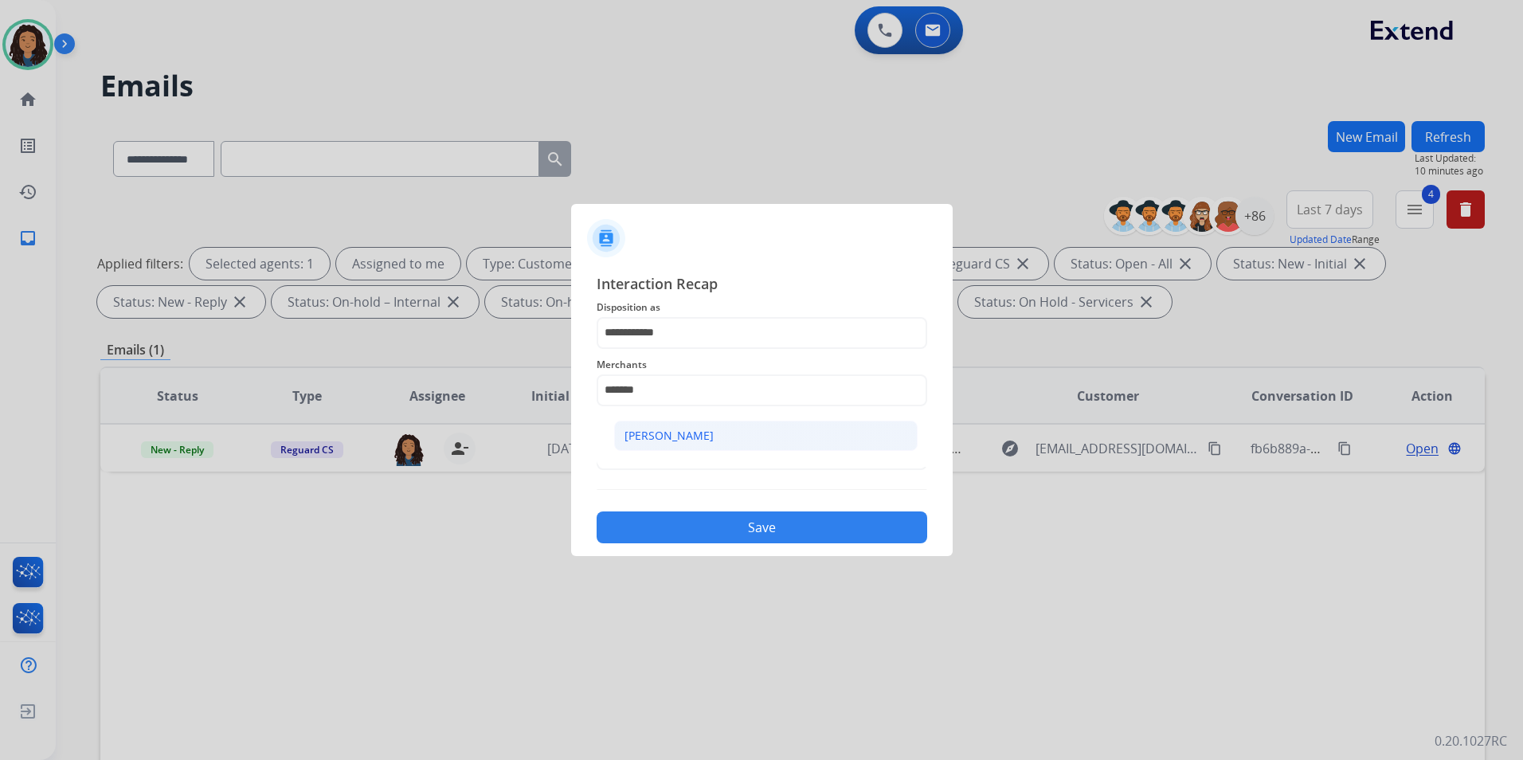
click at [748, 448] on li "[PERSON_NAME]" at bounding box center [766, 436] width 304 height 30
type input "**********"
click at [748, 448] on input "text" at bounding box center [762, 454] width 331 height 32
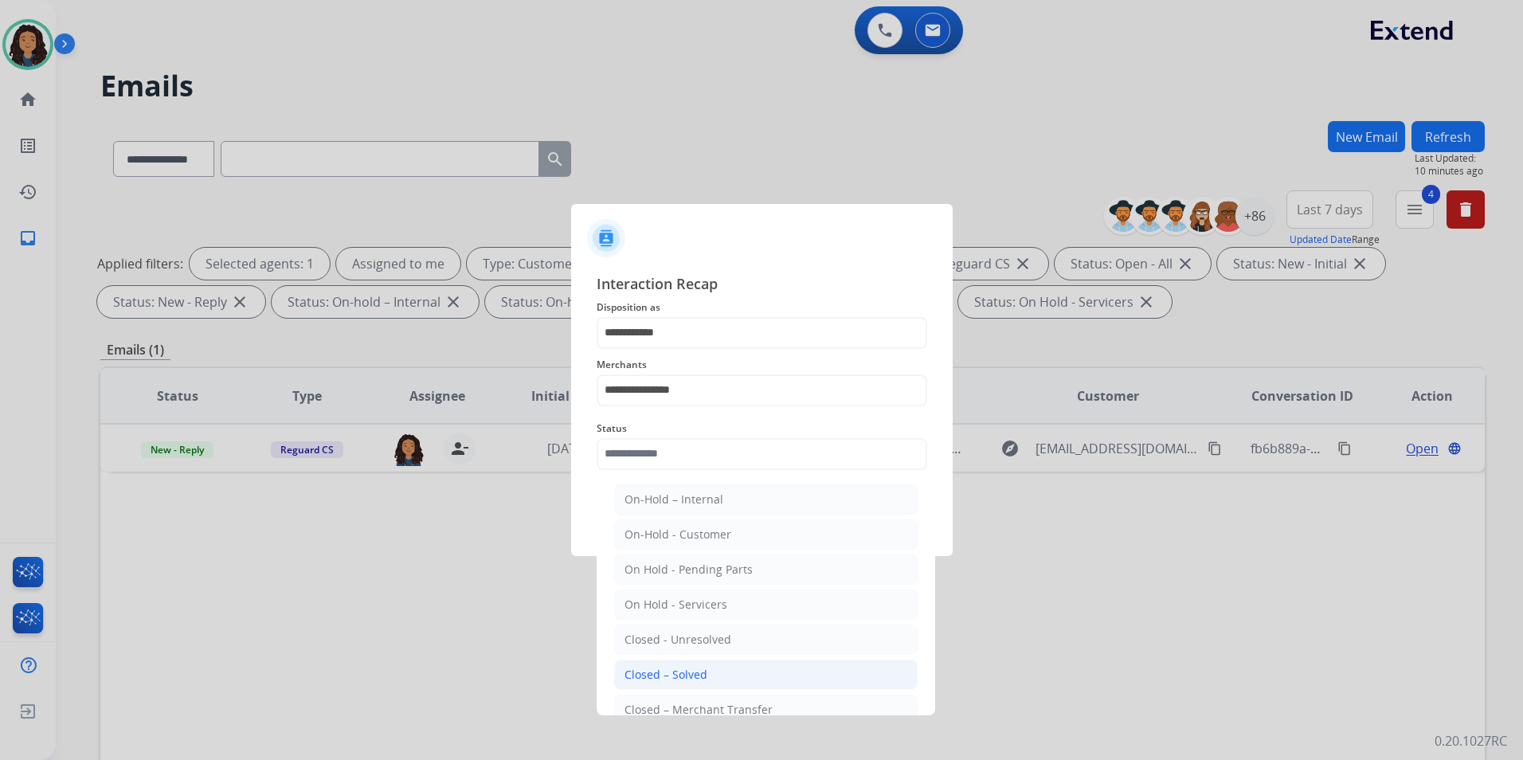
click at [656, 675] on div "Closed – Solved" at bounding box center [666, 675] width 83 height 16
type input "**********"
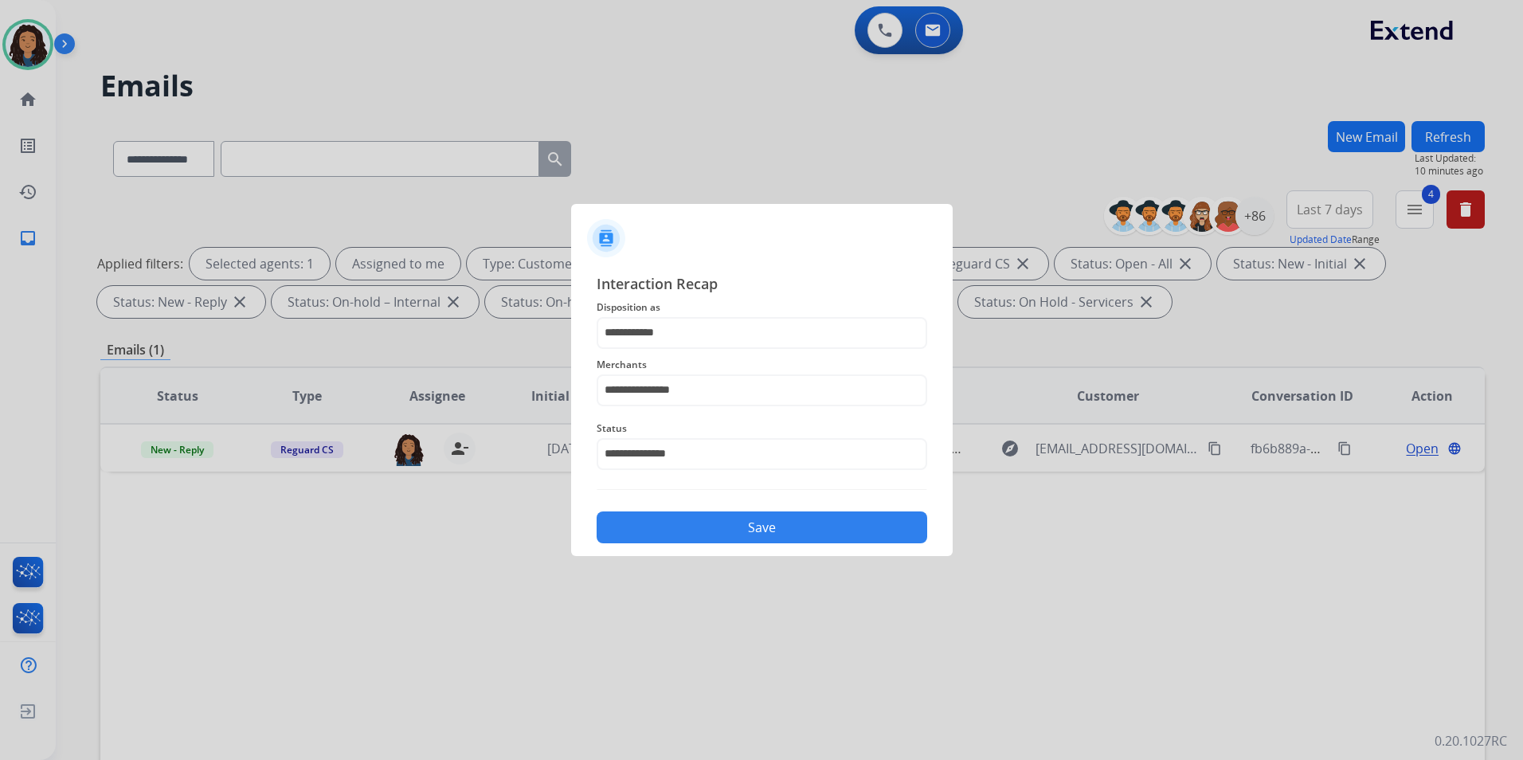
click at [748, 515] on button "Save" at bounding box center [762, 527] width 331 height 32
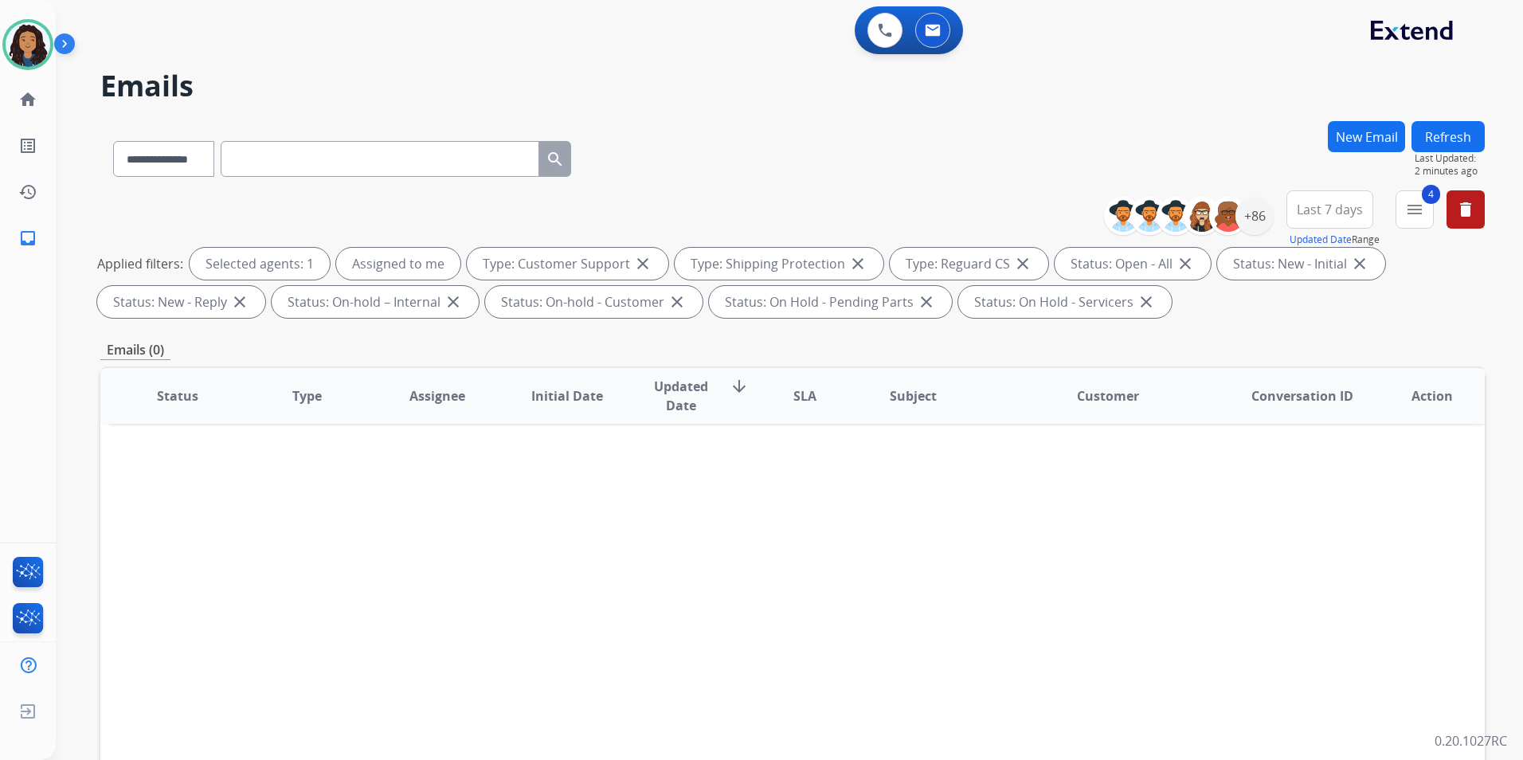
click at [1455, 137] on button "Refresh" at bounding box center [1448, 136] width 73 height 31
click at [52, 48] on div at bounding box center [27, 44] width 51 height 51
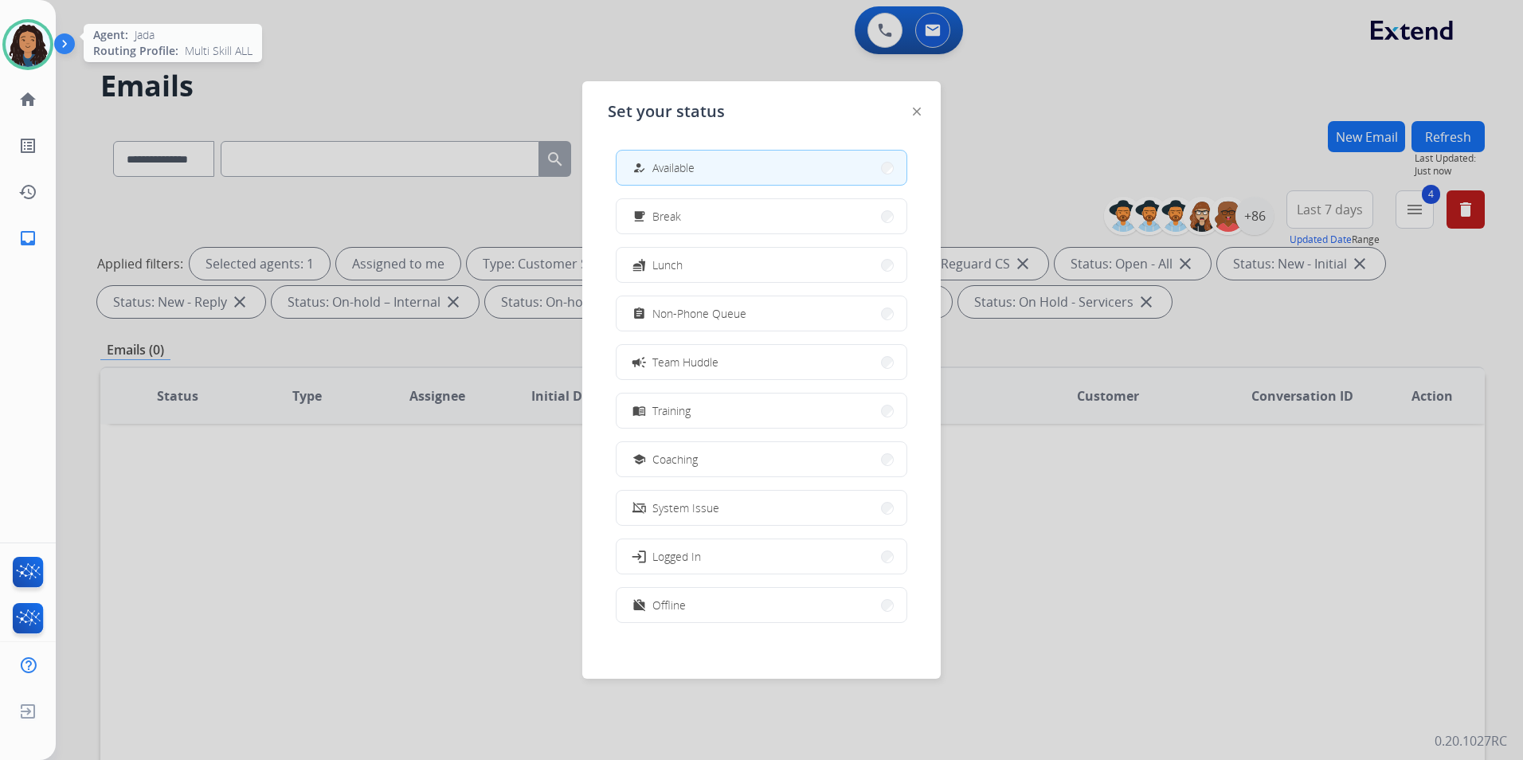
click at [48, 49] on img at bounding box center [28, 44] width 45 height 45
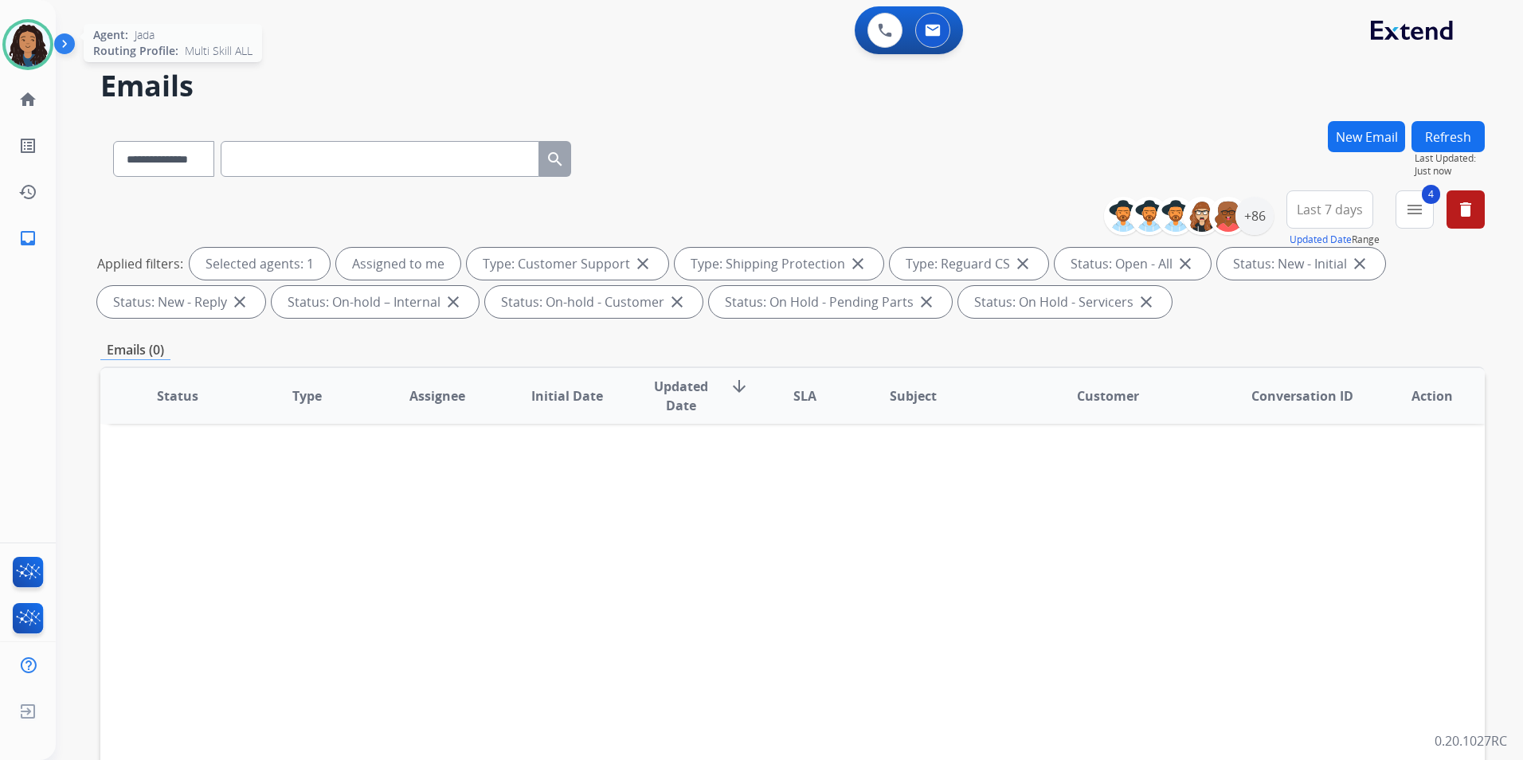
click at [29, 37] on img at bounding box center [28, 44] width 45 height 45
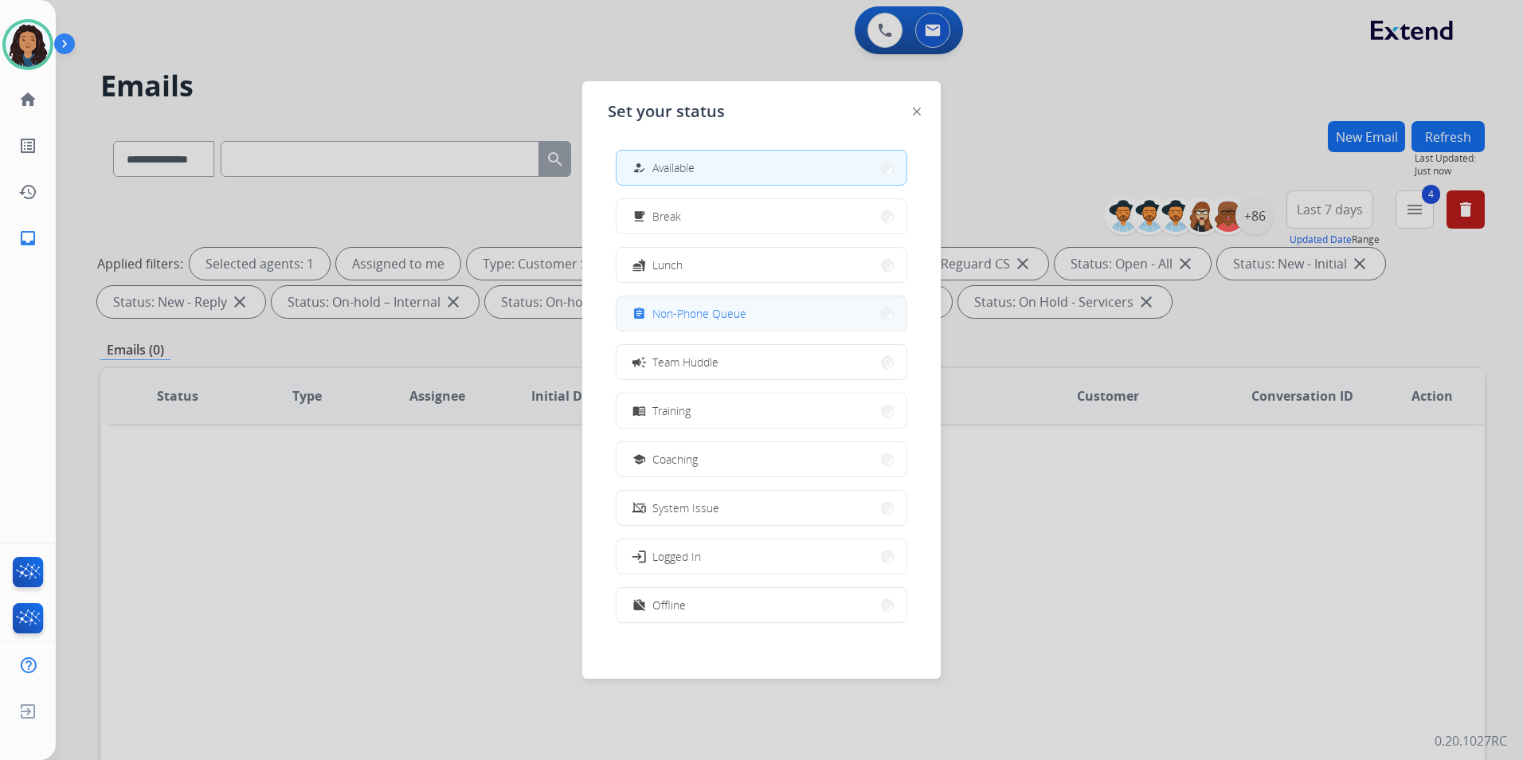
click at [686, 307] on span "Non-Phone Queue" at bounding box center [699, 313] width 94 height 17
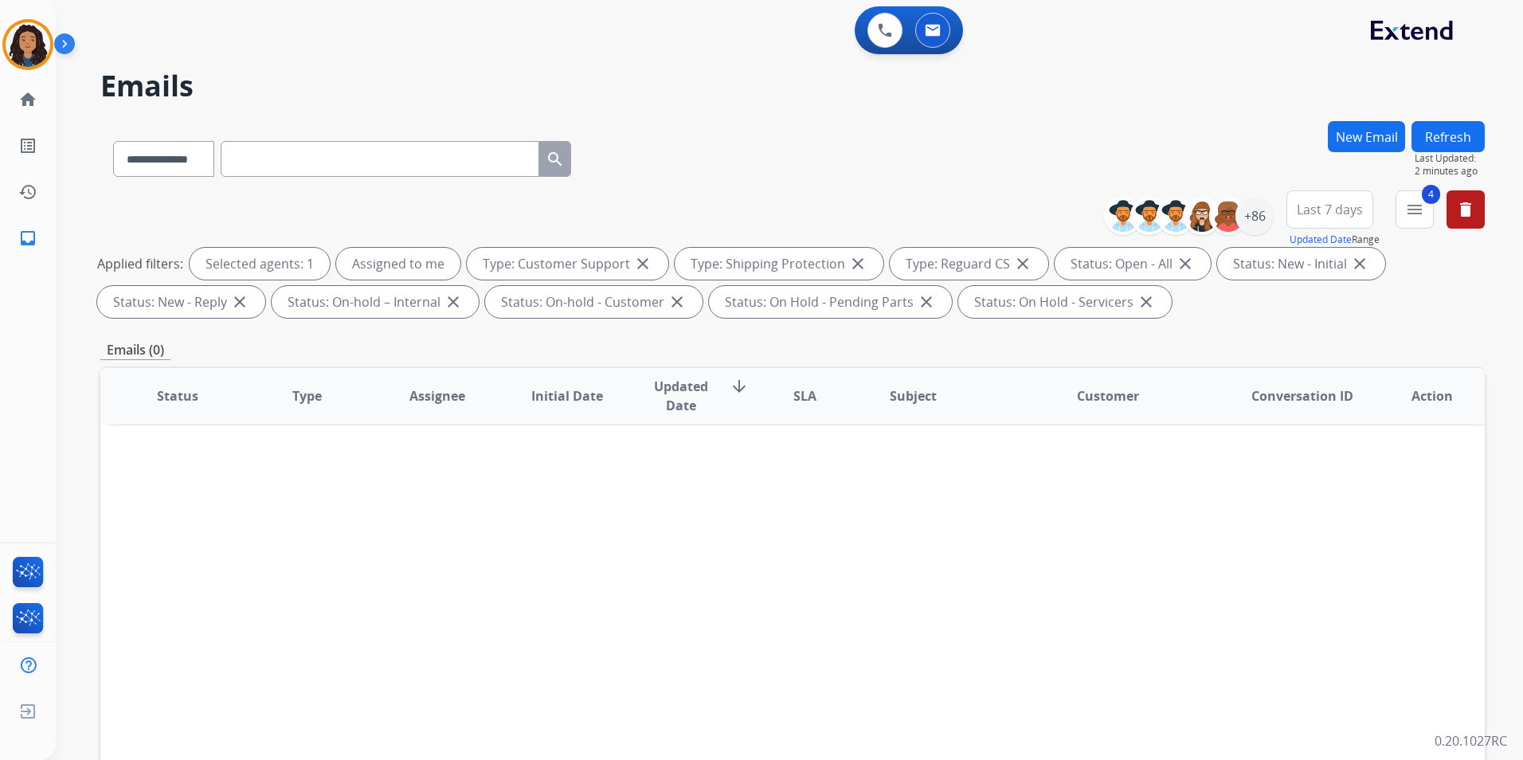
paste input "**********"
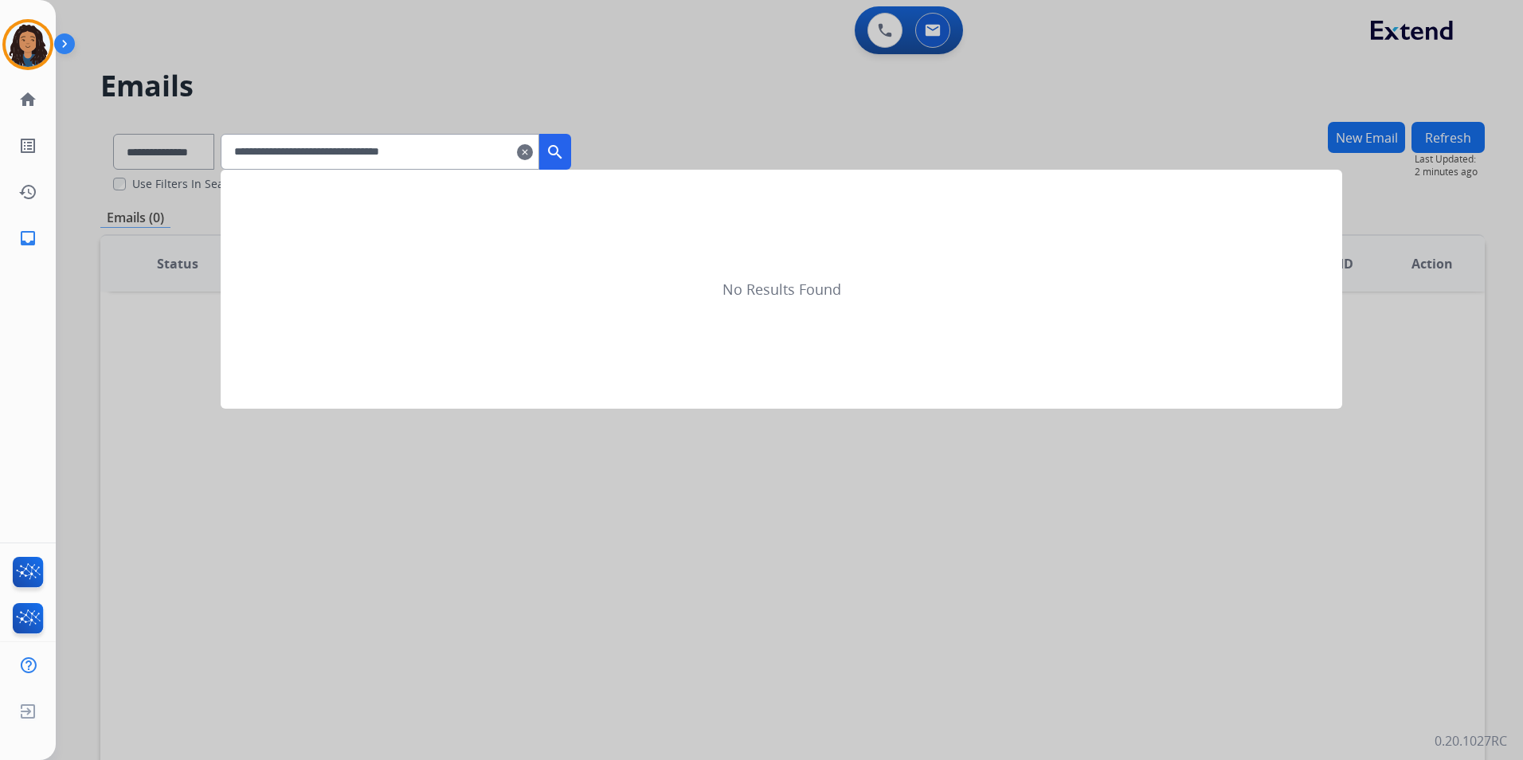
type input "**********"
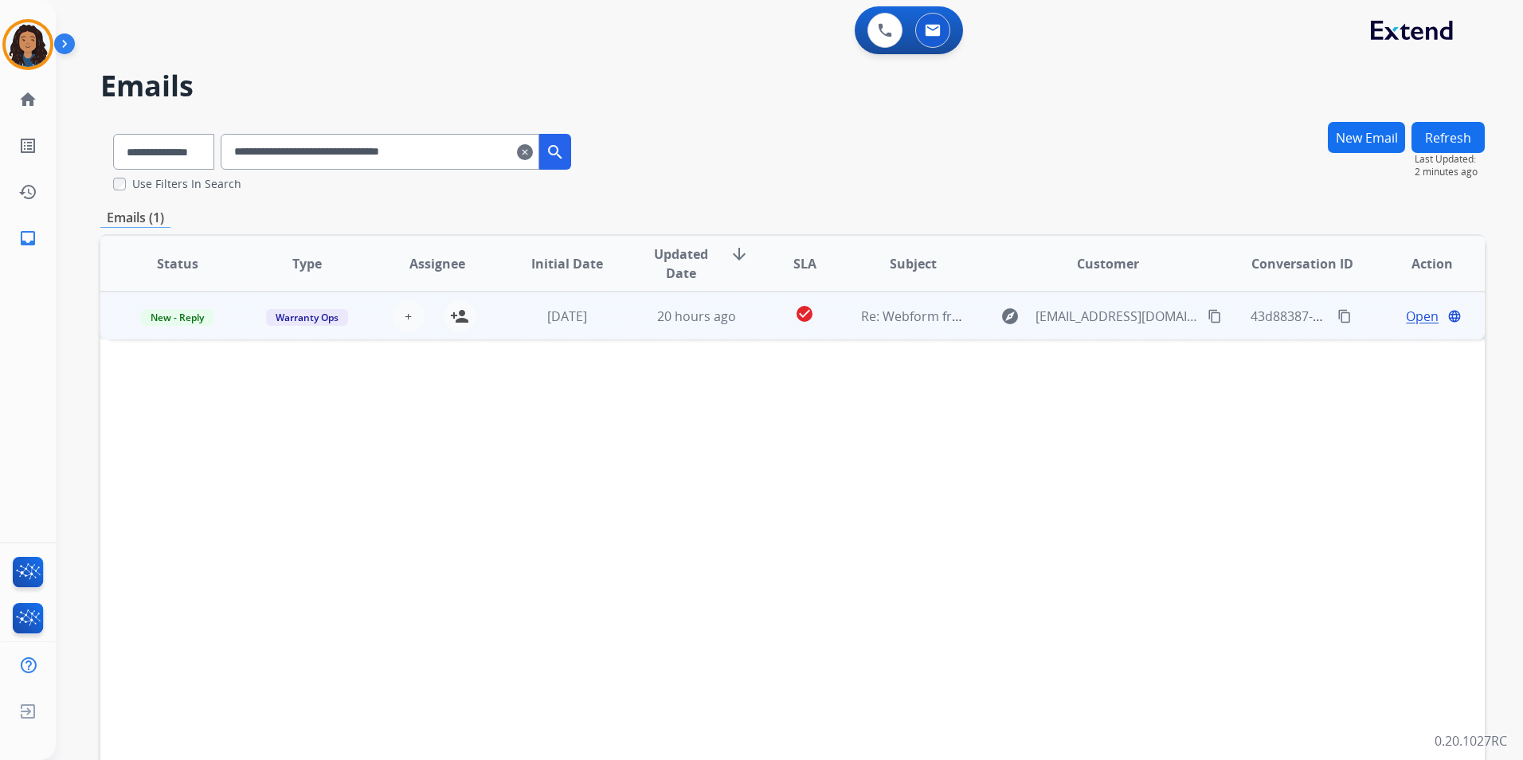
click at [1406, 319] on span "Open" at bounding box center [1422, 316] width 33 height 19
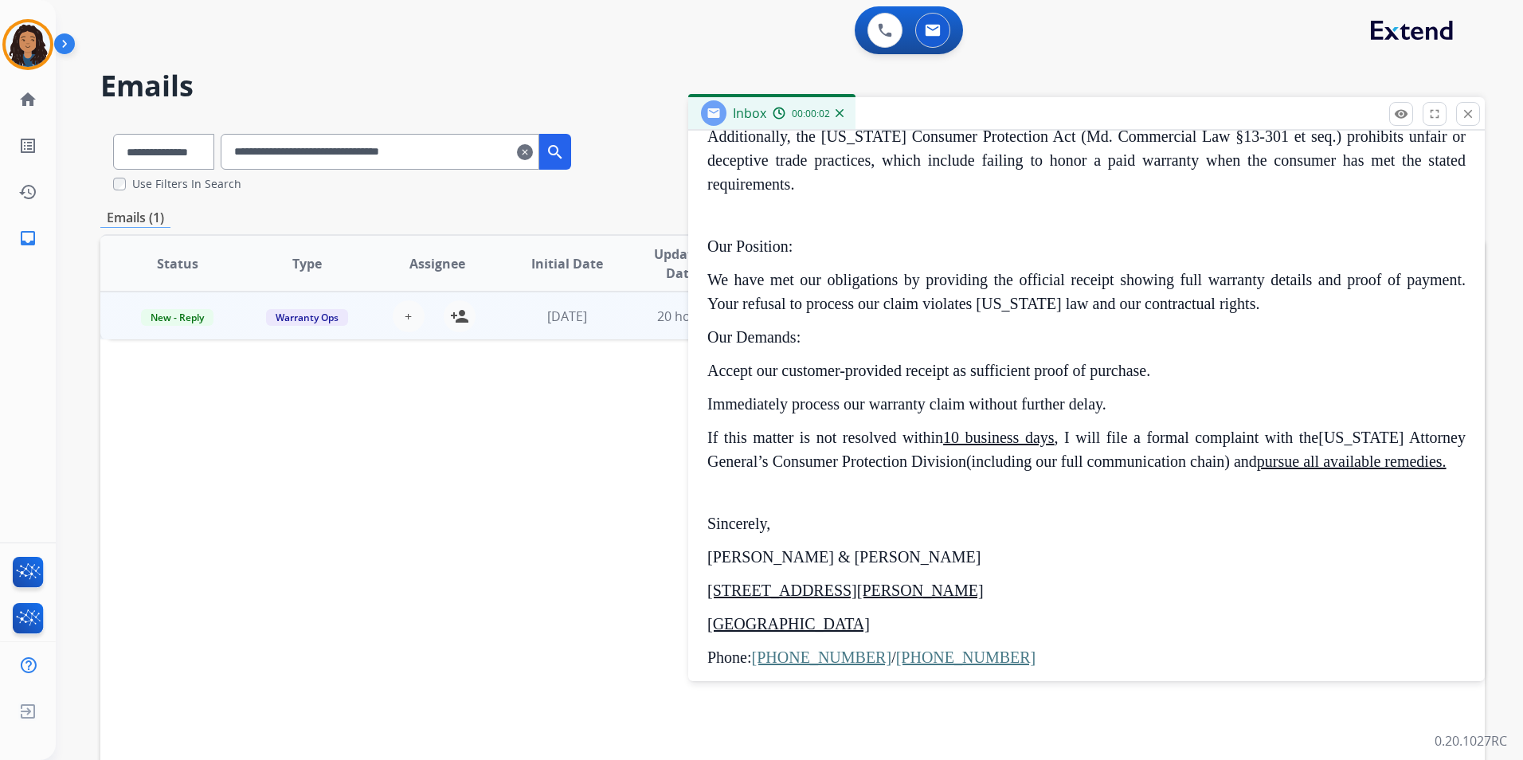
scroll to position [1362, 0]
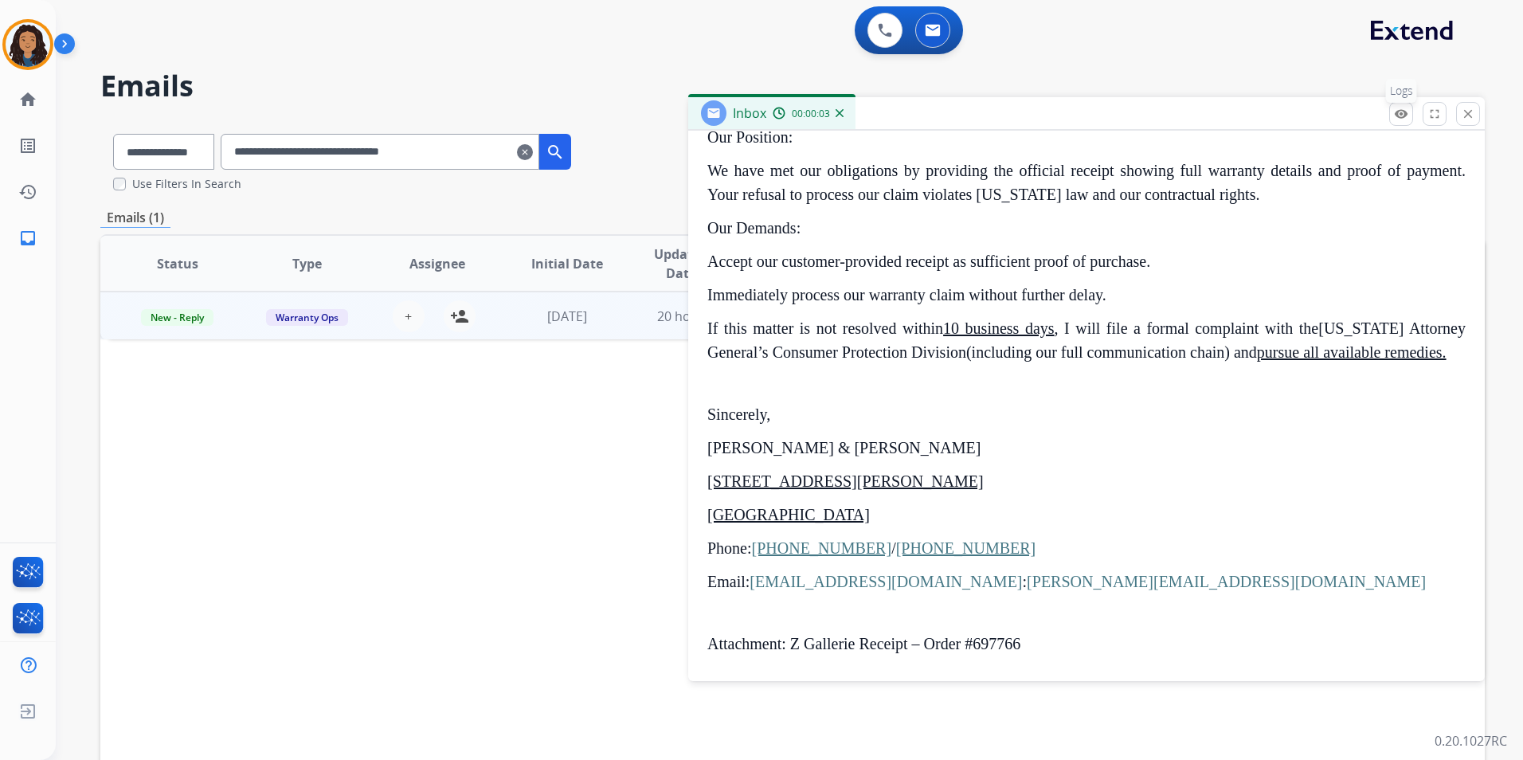
click at [1391, 117] on button "remove_red_eye Logs" at bounding box center [1401, 114] width 24 height 24
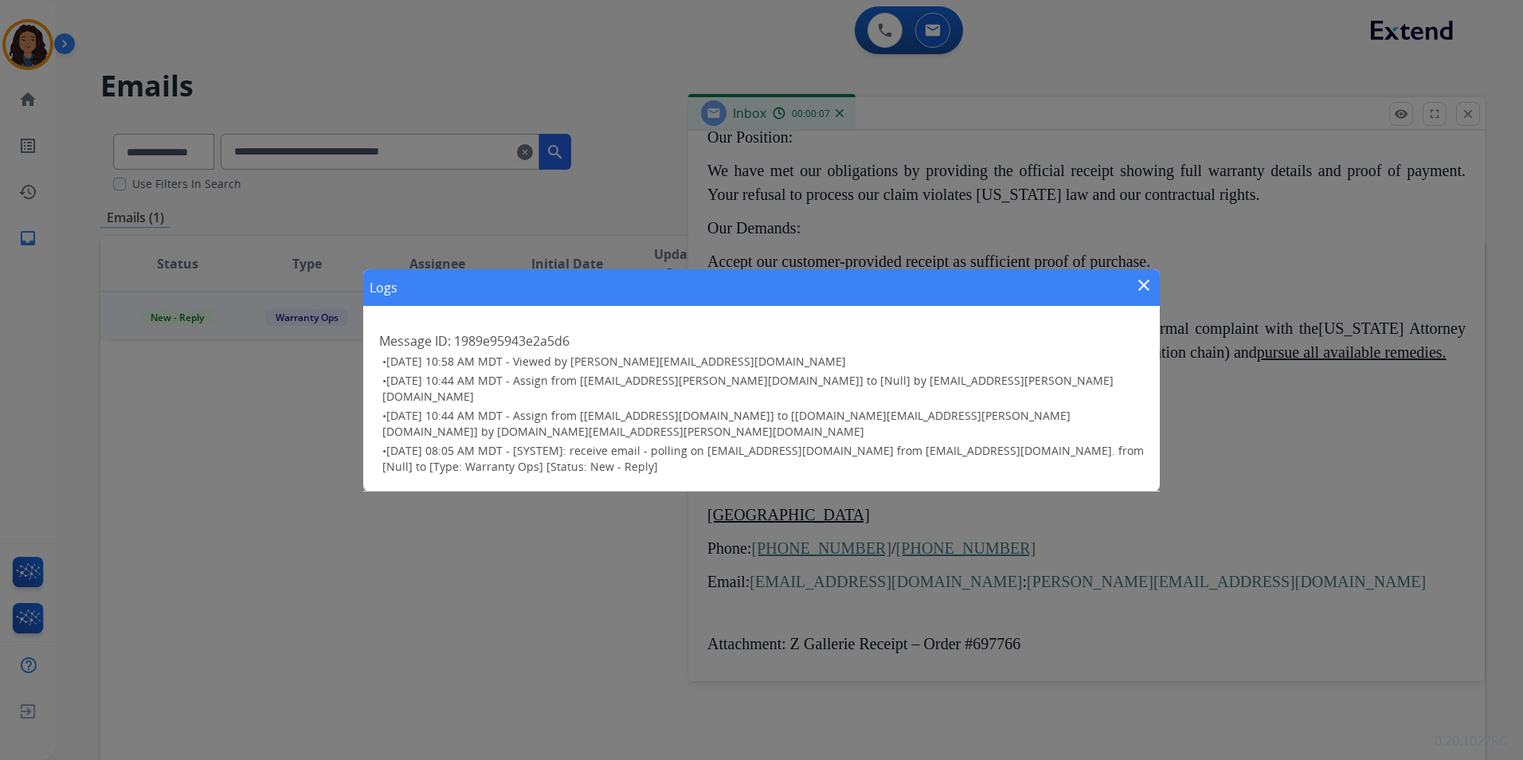
click at [1145, 294] on mat-icon "close" at bounding box center [1143, 285] width 19 height 19
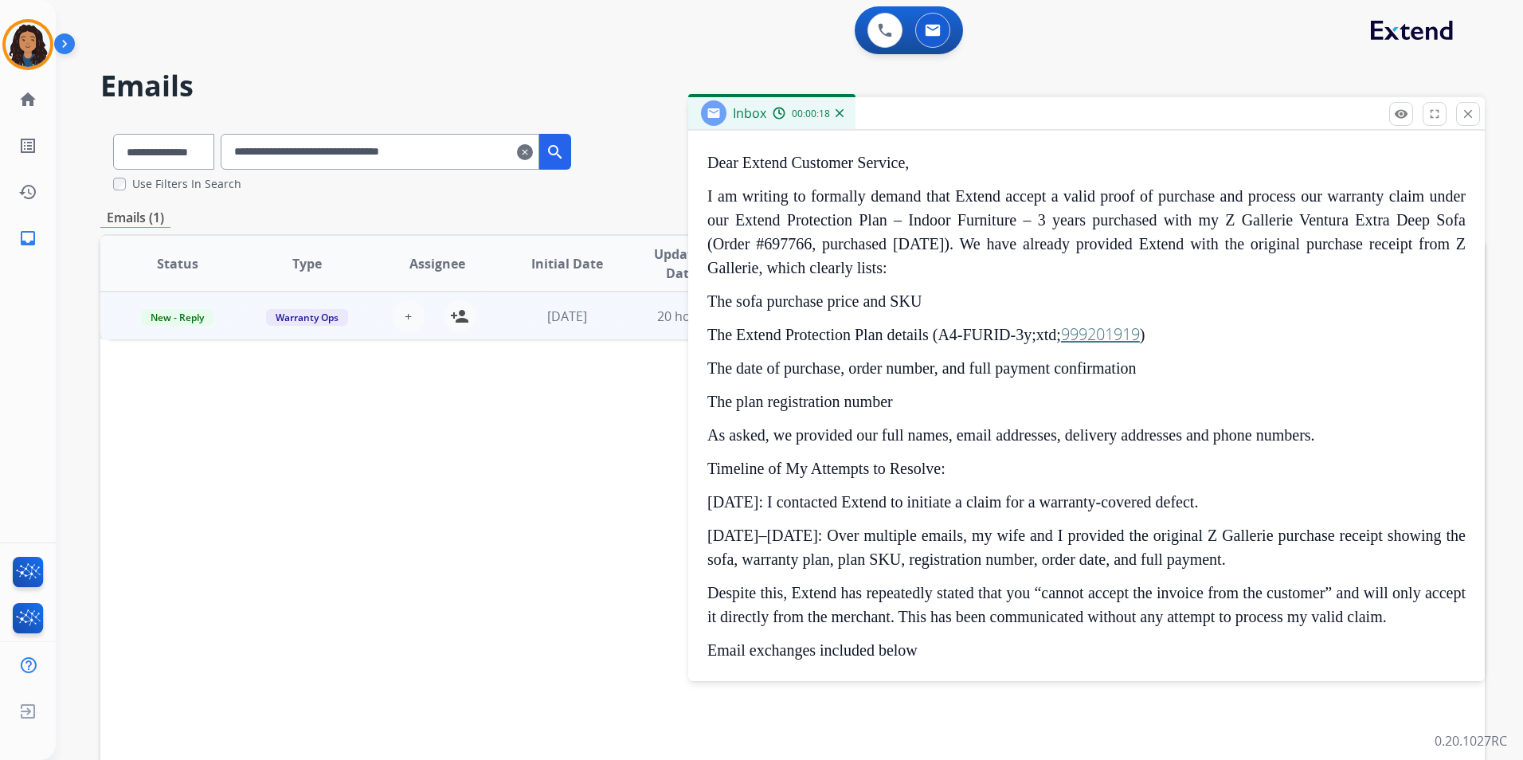
scroll to position [88, 0]
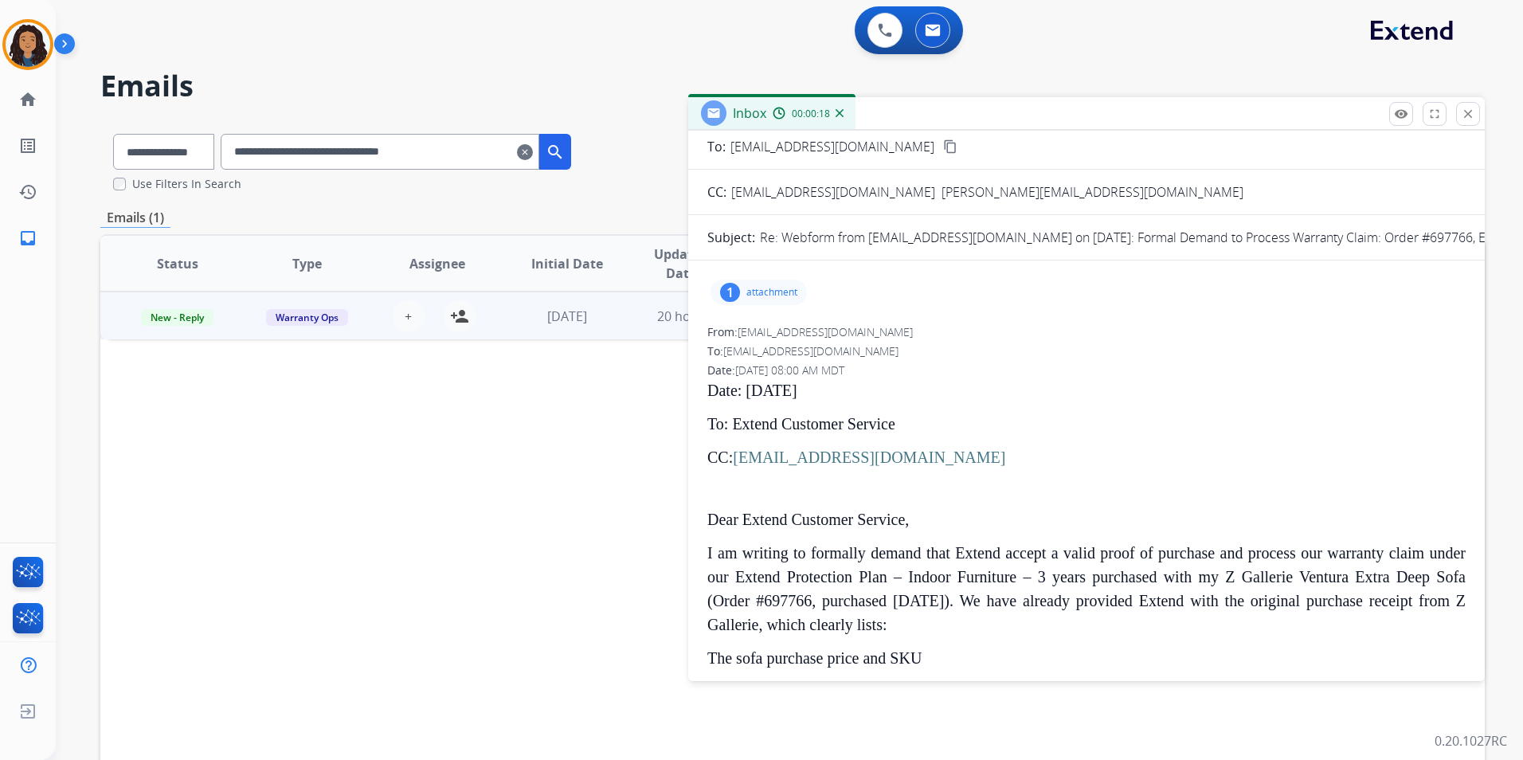
drag, startPoint x: 989, startPoint y: 311, endPoint x: 922, endPoint y: 293, distance: 70.1
click at [922, 293] on div "1 attachment" at bounding box center [1086, 292] width 758 height 38
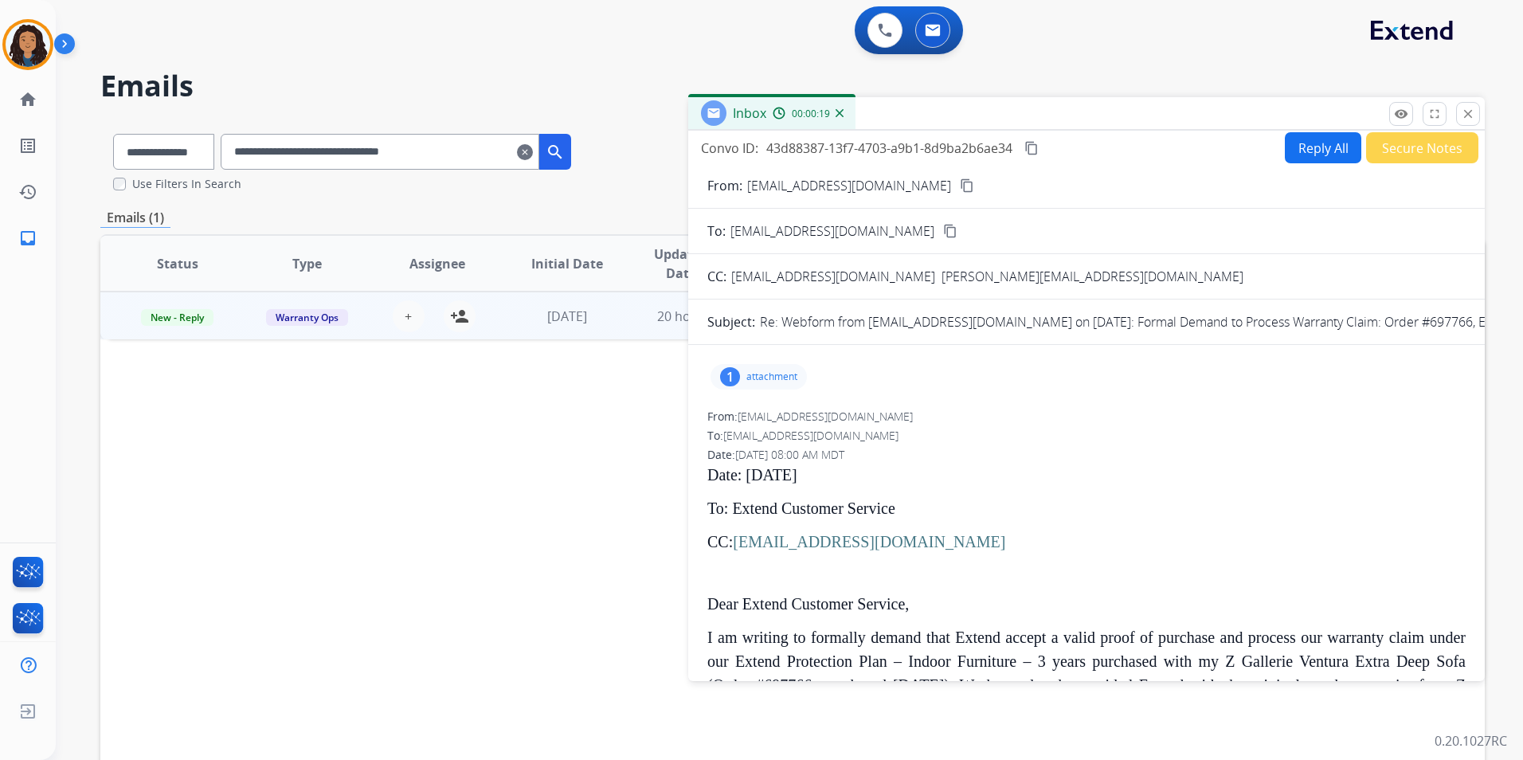
scroll to position [0, 0]
click at [1467, 116] on mat-icon "close" at bounding box center [1468, 114] width 14 height 14
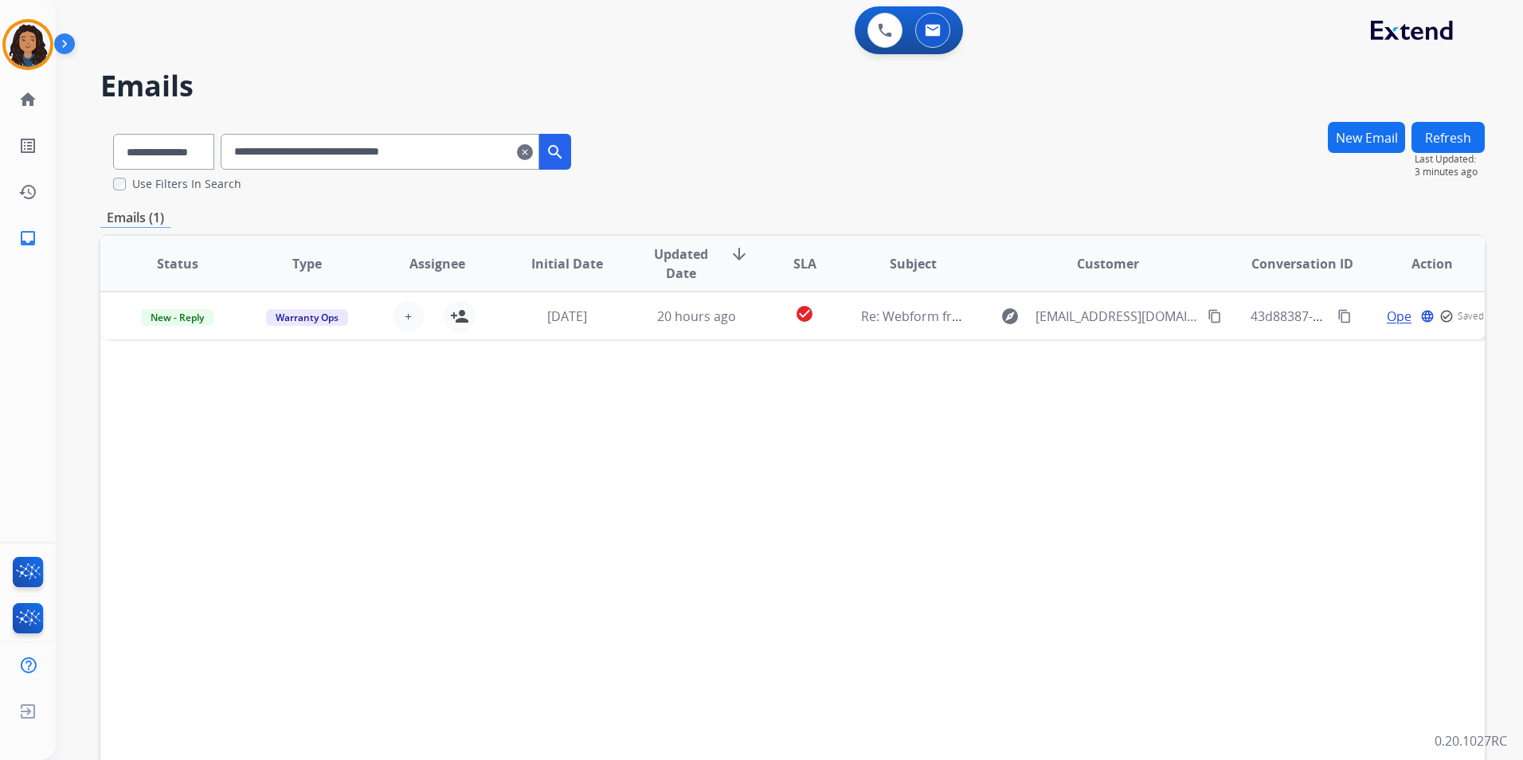
click at [536, 150] on input "**********" at bounding box center [380, 152] width 319 height 36
click at [539, 152] on input "**********" at bounding box center [380, 152] width 319 height 36
click at [533, 155] on mat-icon "clear" at bounding box center [525, 152] width 16 height 19
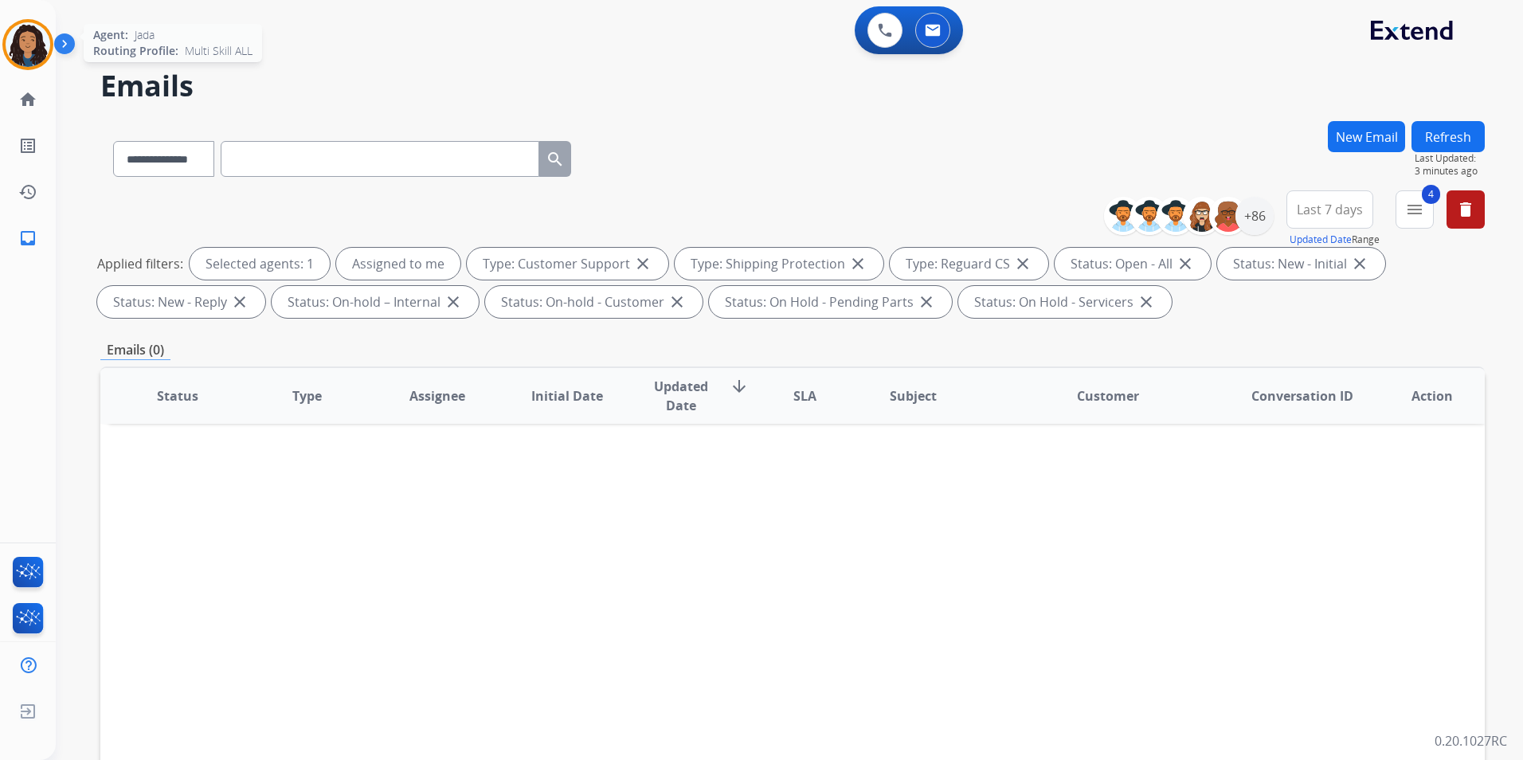
click at [49, 24] on div "Agent: [PERSON_NAME] Profile: Multi Skill ALL" at bounding box center [27, 44] width 51 height 51
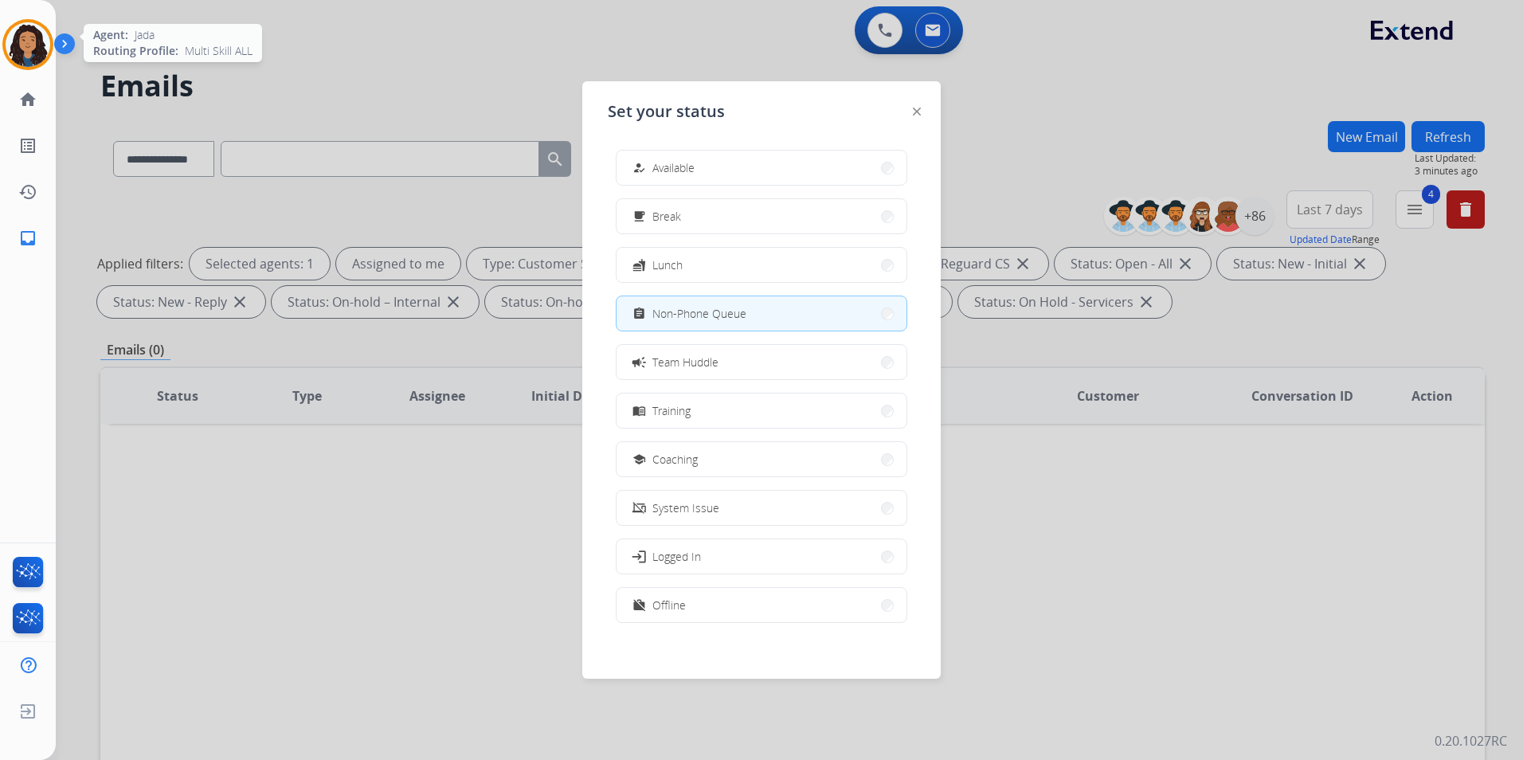
click at [46, 29] on div "Agent: [PERSON_NAME] Profile: Multi Skill ALL" at bounding box center [27, 44] width 51 height 51
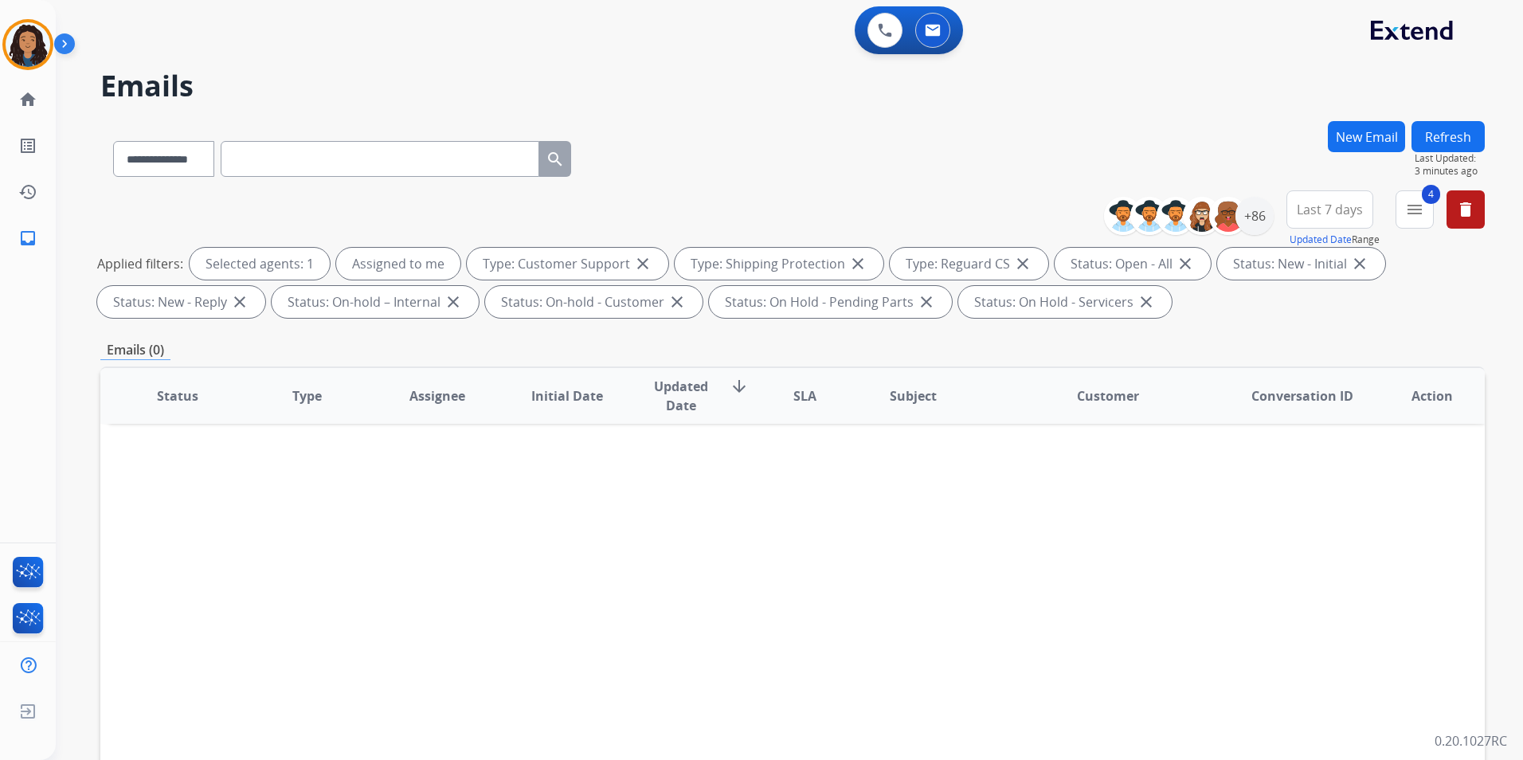
paste input "**********"
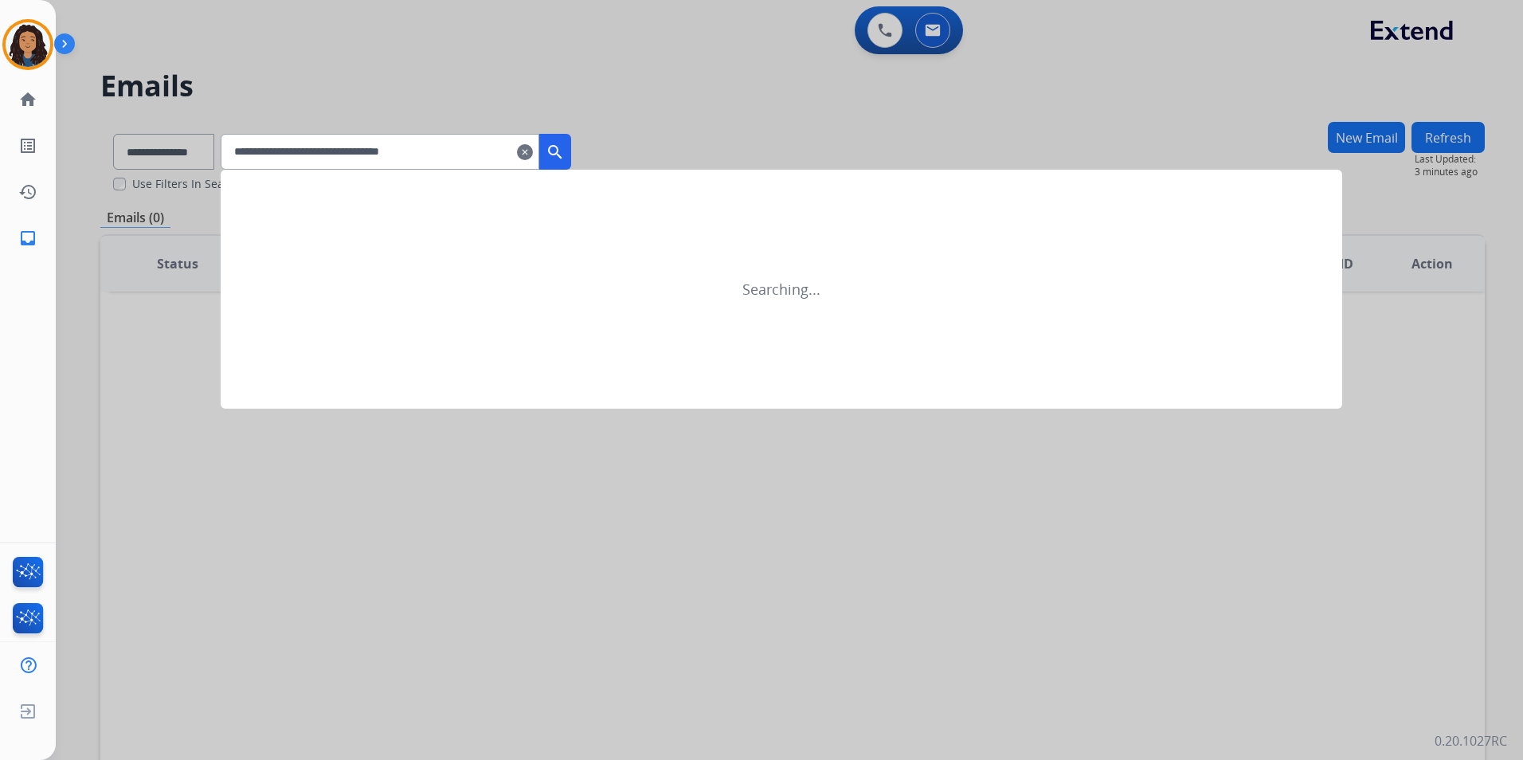
type input "**********"
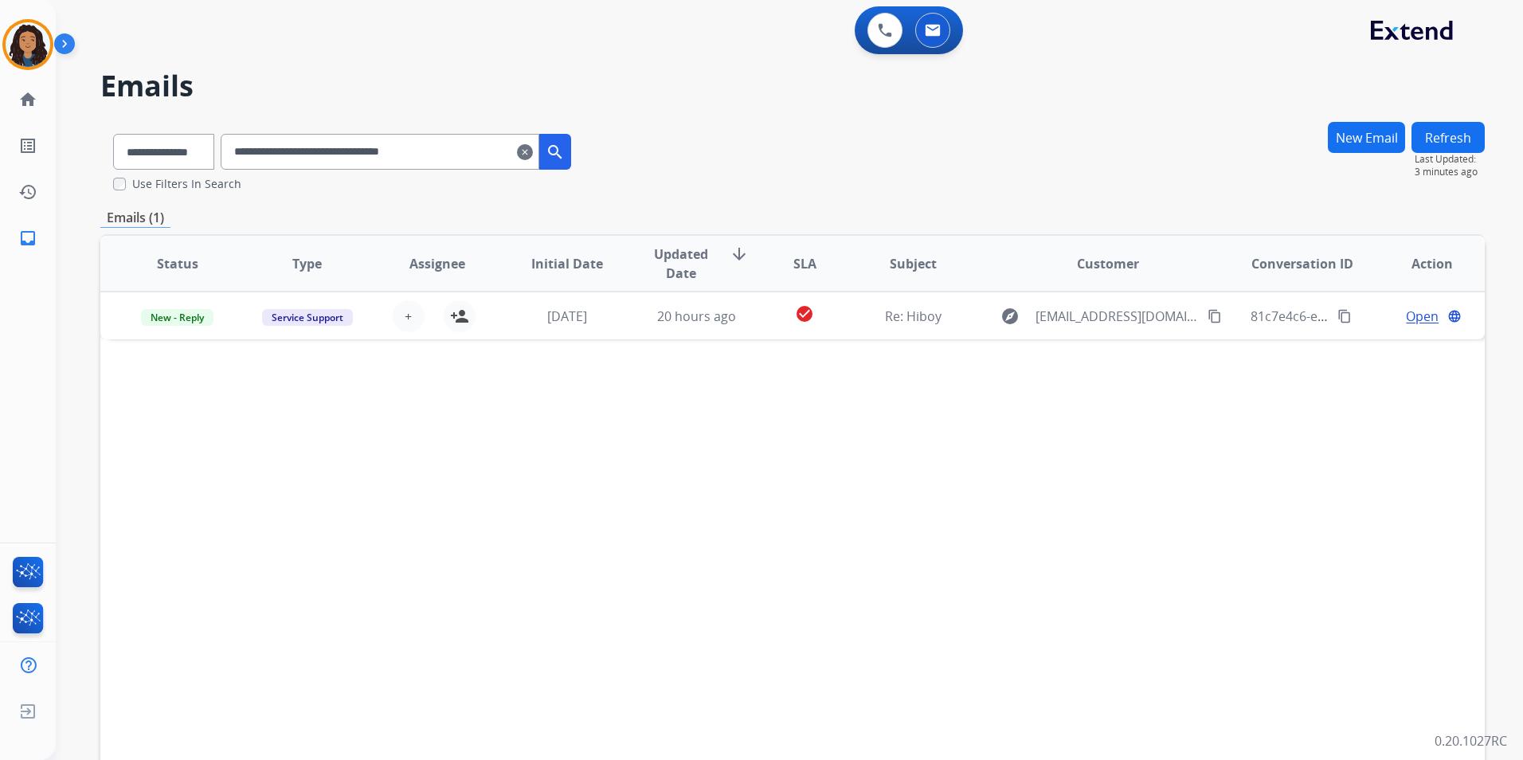
click at [533, 153] on mat-icon "clear" at bounding box center [525, 152] width 16 height 19
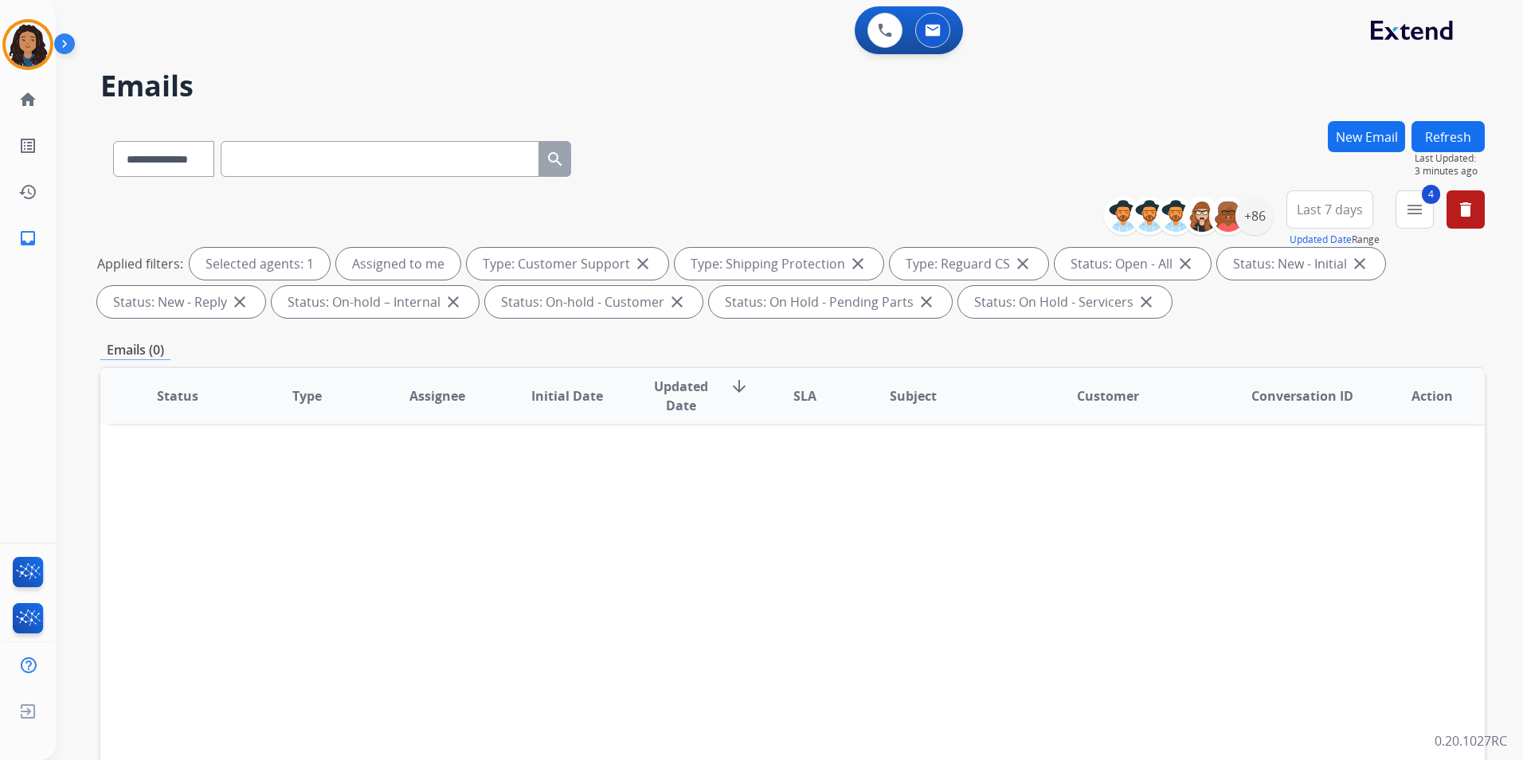
paste input "**********"
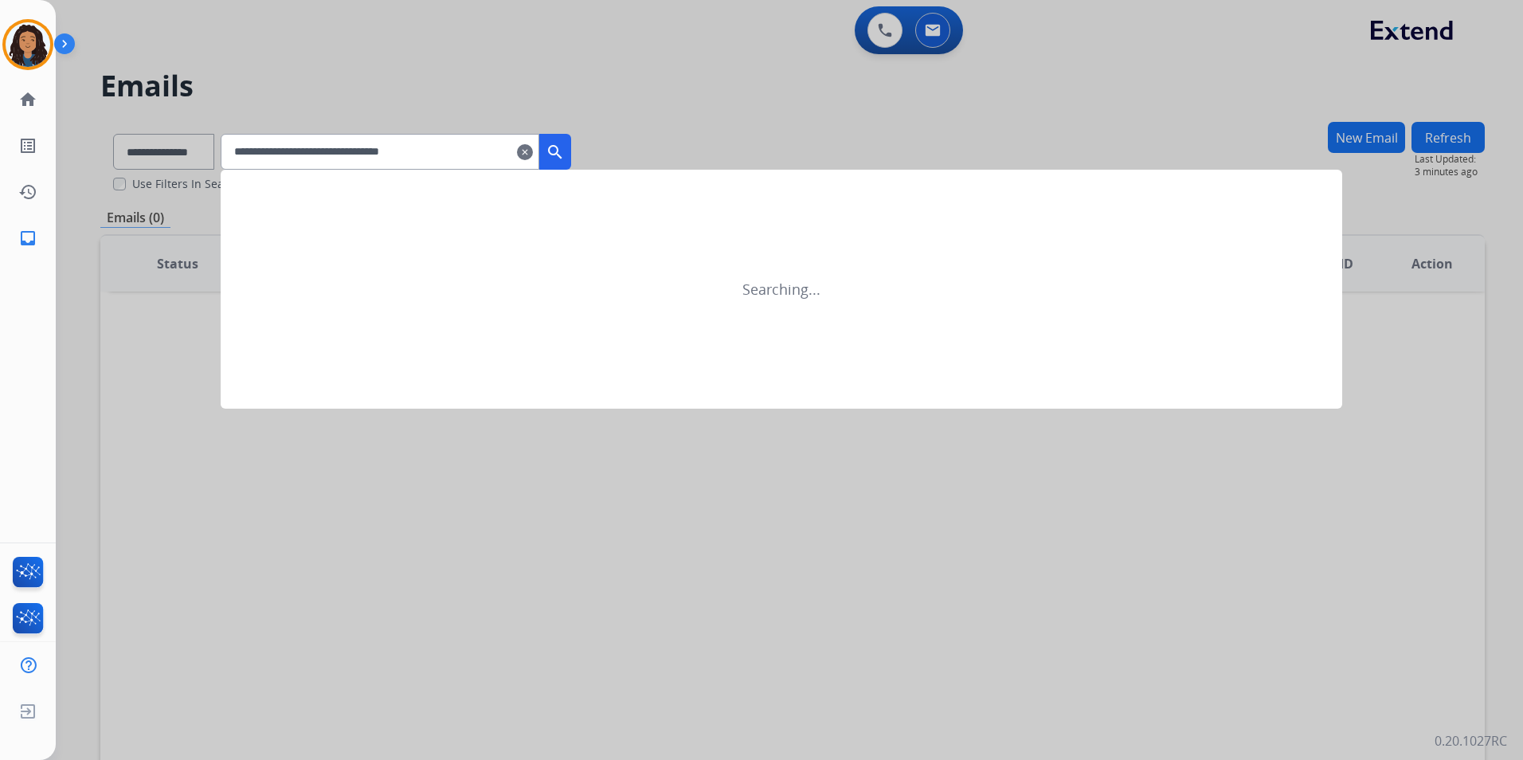
type input "**********"
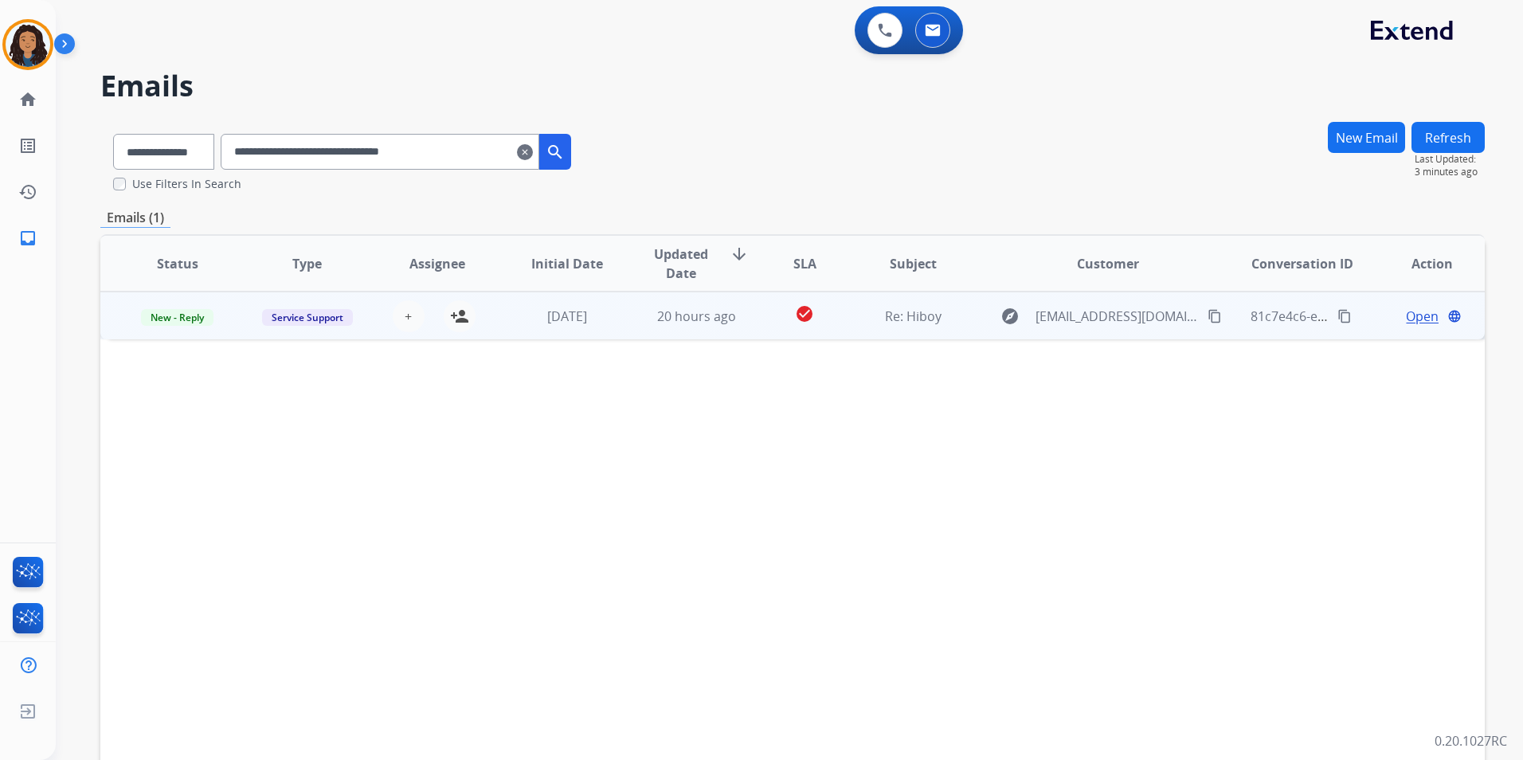
click at [1413, 316] on span "Open" at bounding box center [1422, 316] width 33 height 19
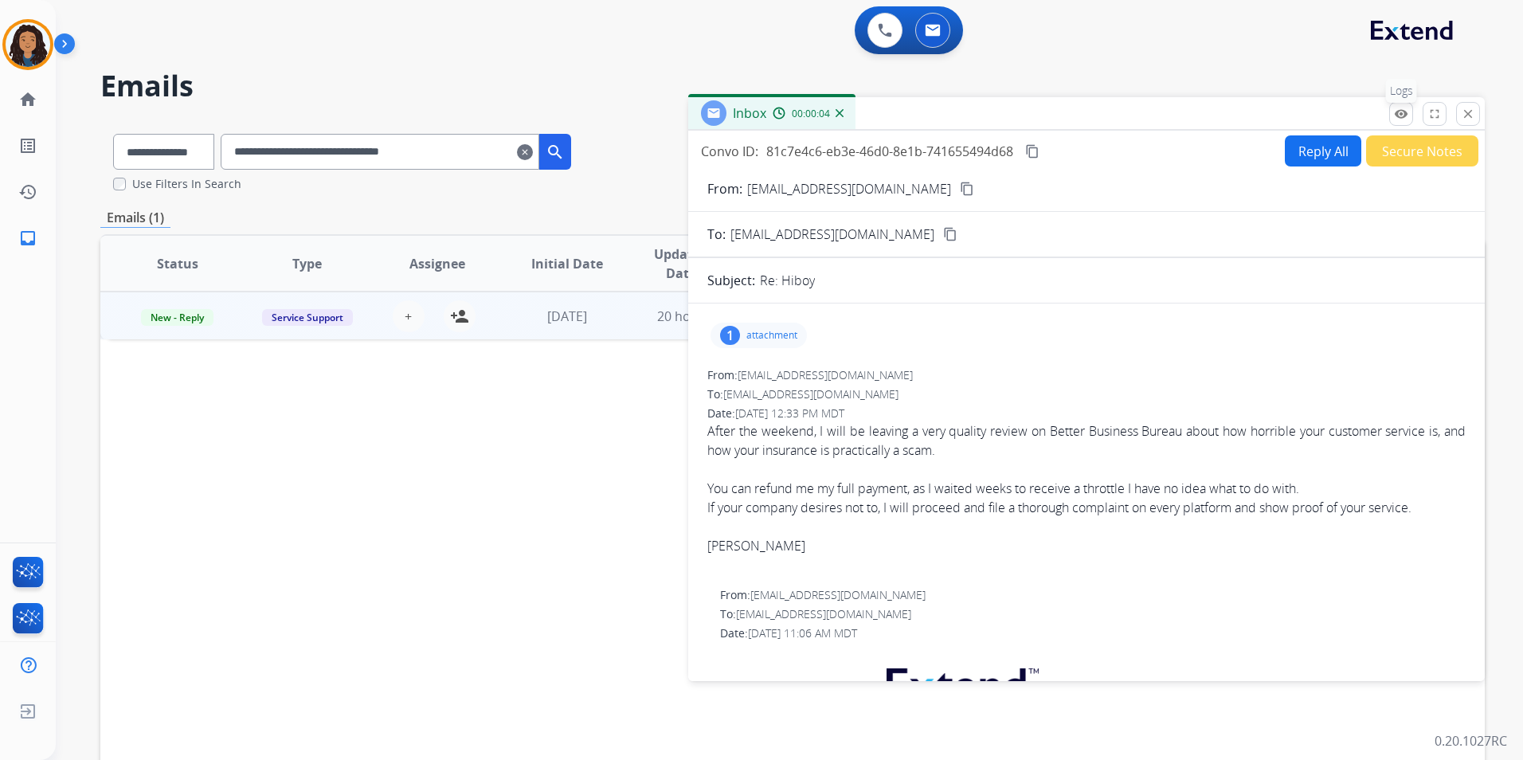
click at [1405, 119] on mat-icon "remove_red_eye" at bounding box center [1401, 114] width 14 height 14
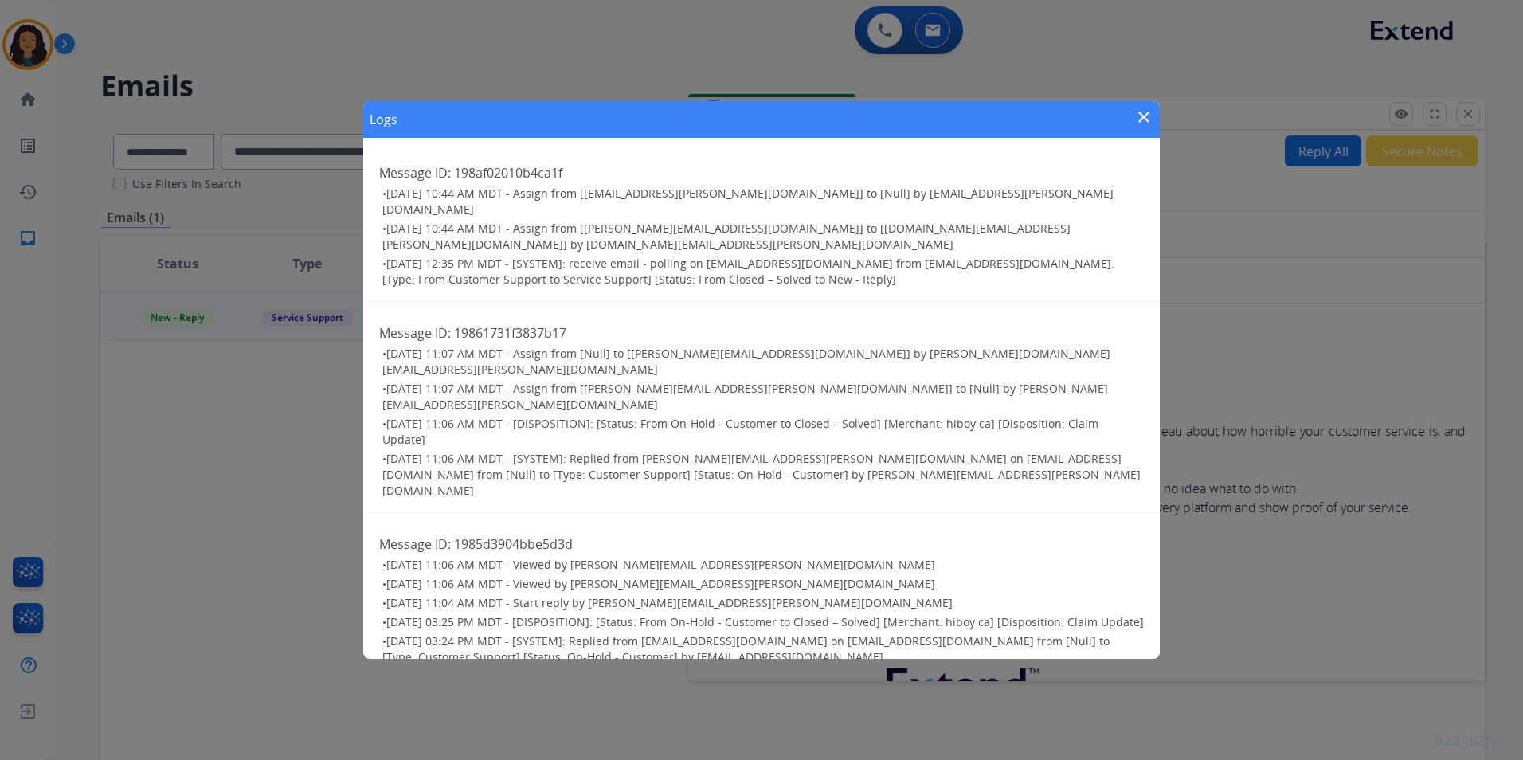
click at [1148, 122] on mat-icon "close" at bounding box center [1143, 117] width 19 height 19
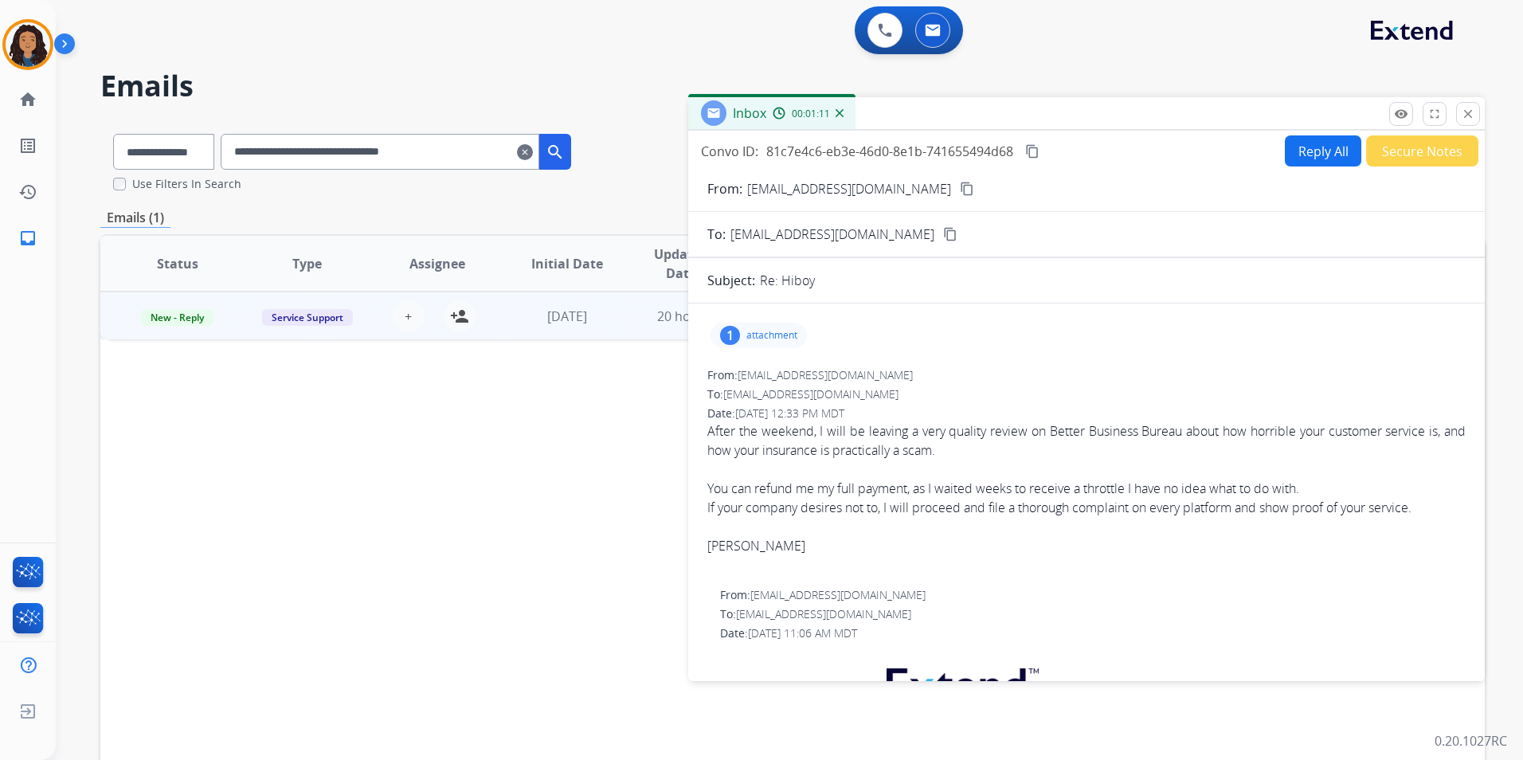
click at [533, 149] on mat-icon "clear" at bounding box center [525, 152] width 16 height 19
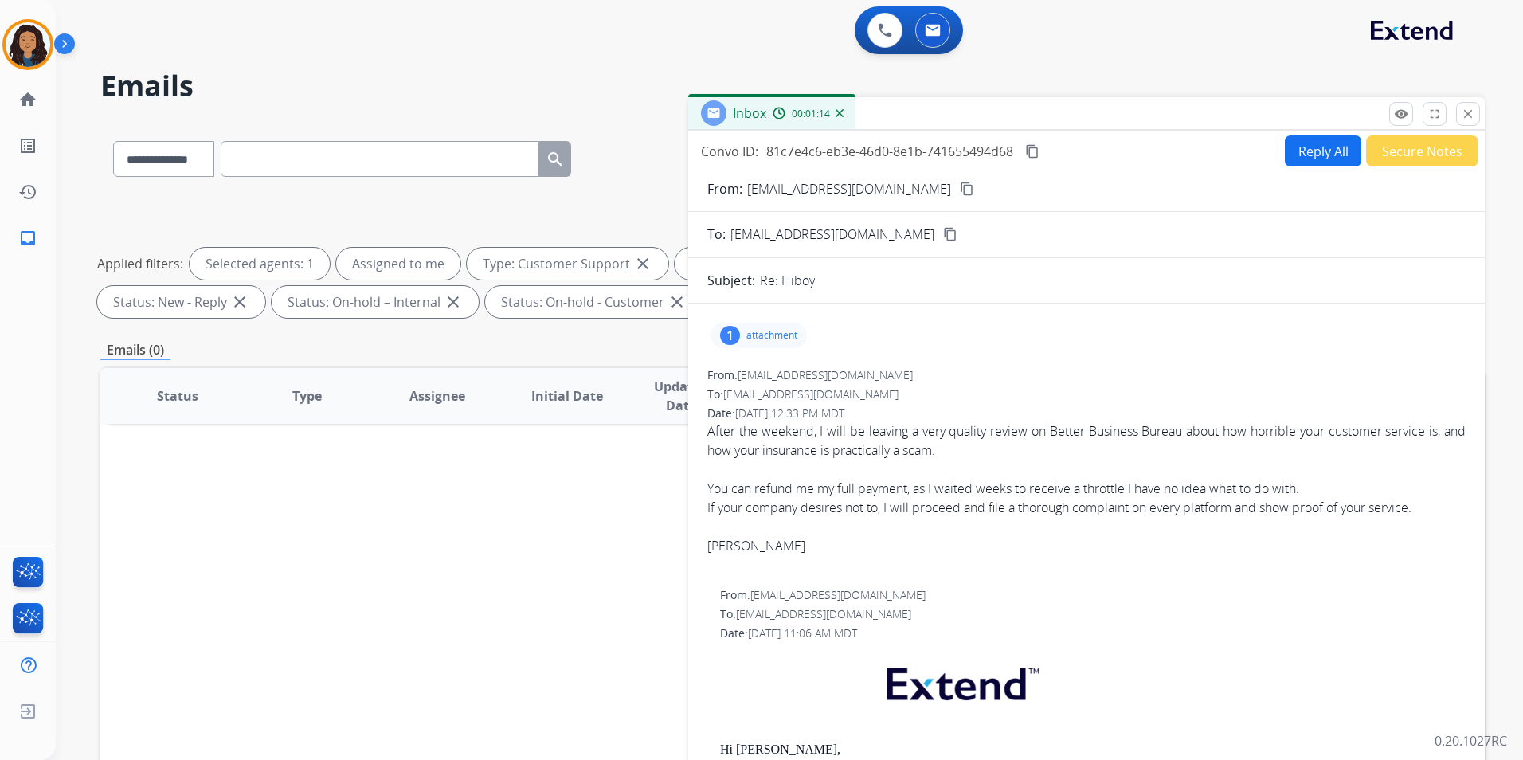
drag, startPoint x: 542, startPoint y: 149, endPoint x: 1276, endPoint y: 115, distance: 734.5
click at [1467, 115] on mat-icon "close" at bounding box center [1468, 114] width 14 height 14
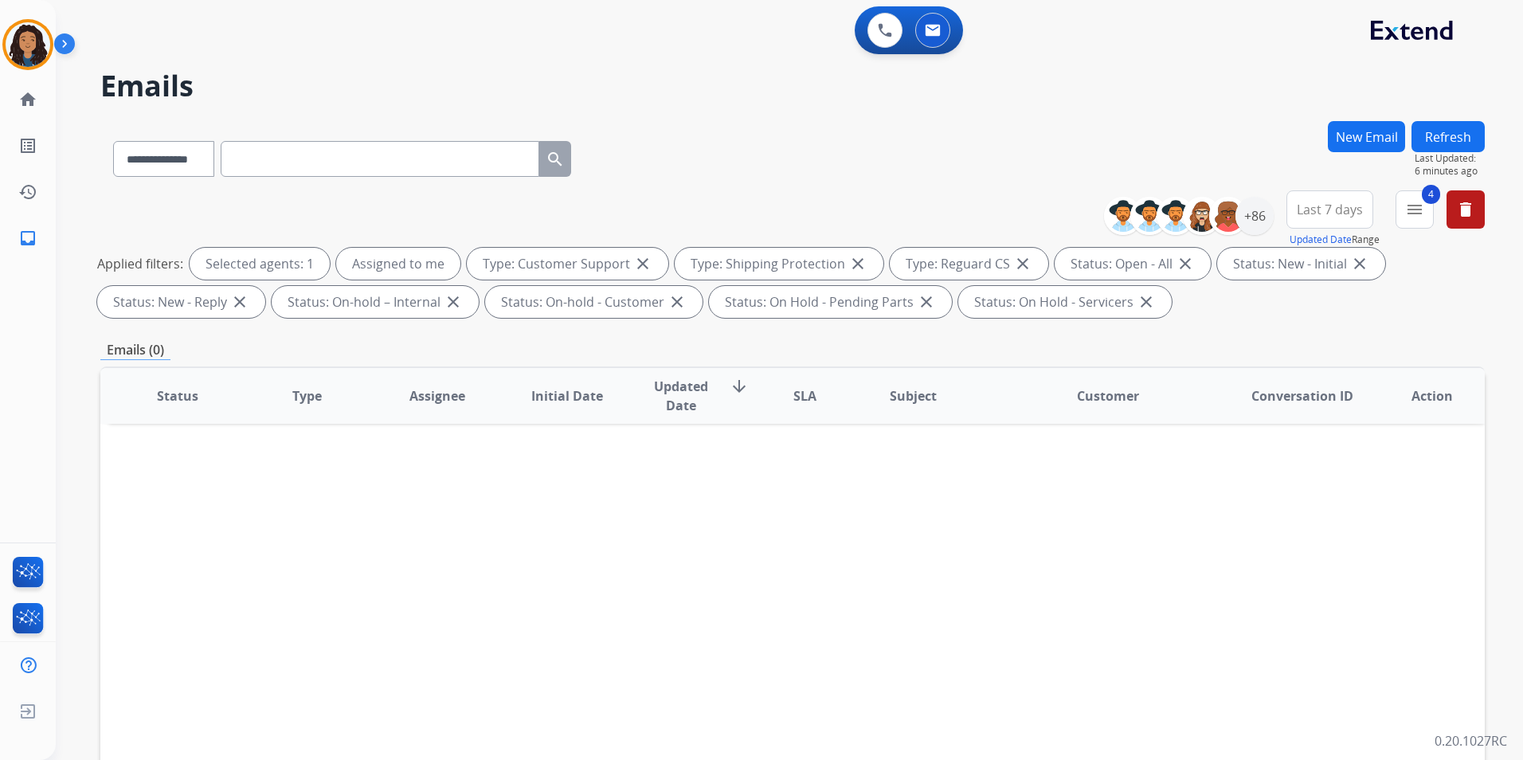
paste input "**********"
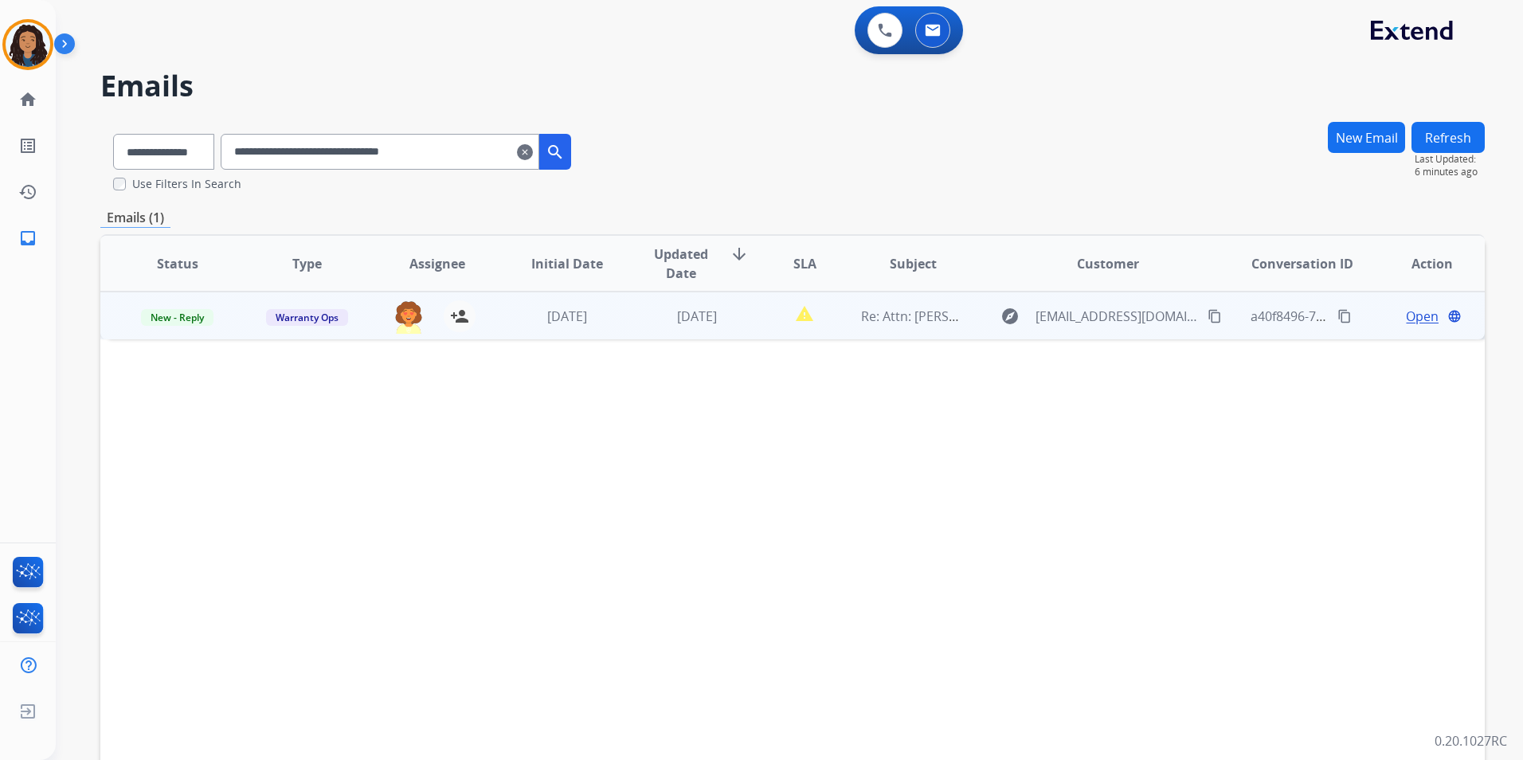
click at [1408, 318] on span "Open" at bounding box center [1422, 316] width 33 height 19
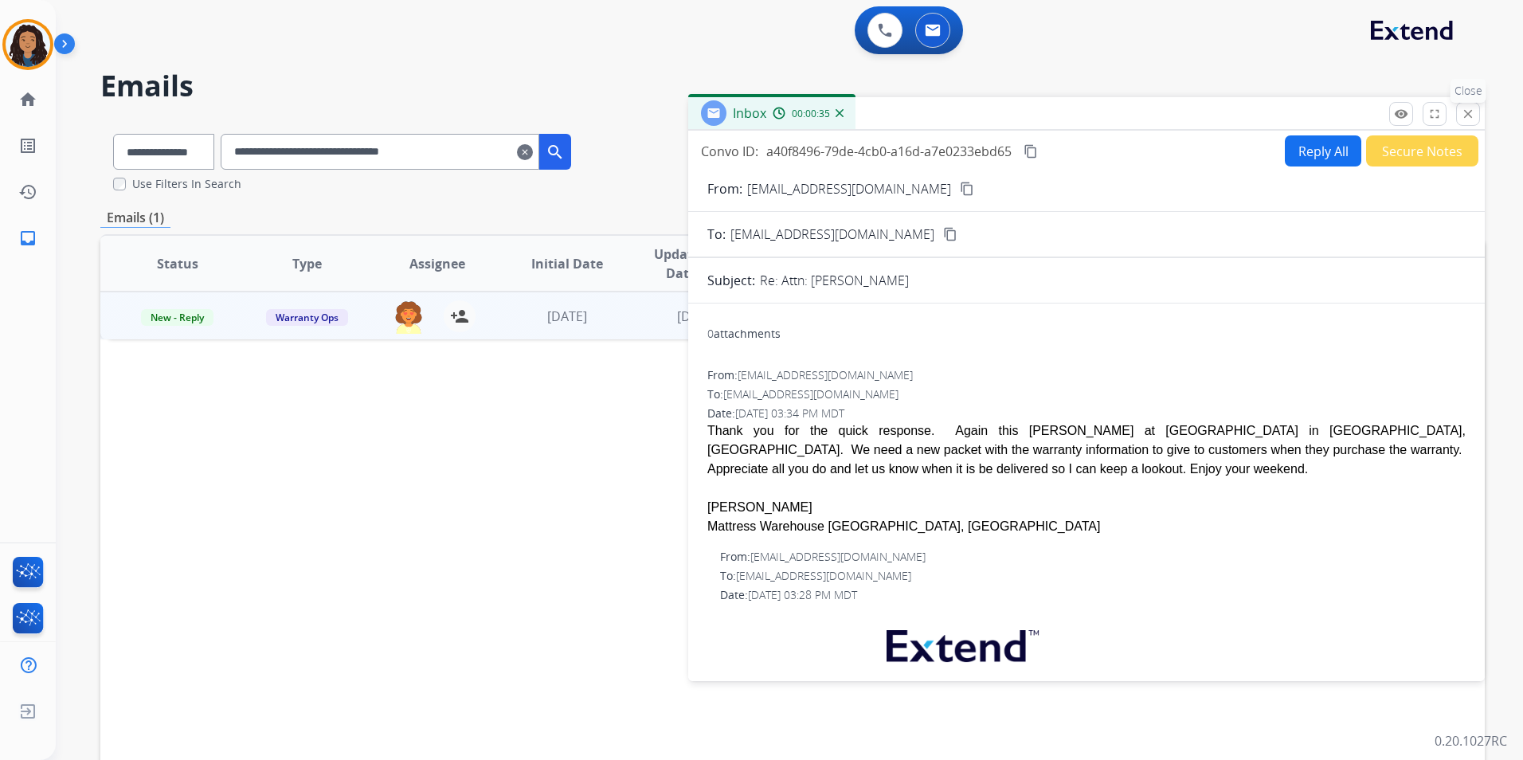
click at [1475, 118] on button "close Close" at bounding box center [1468, 114] width 24 height 24
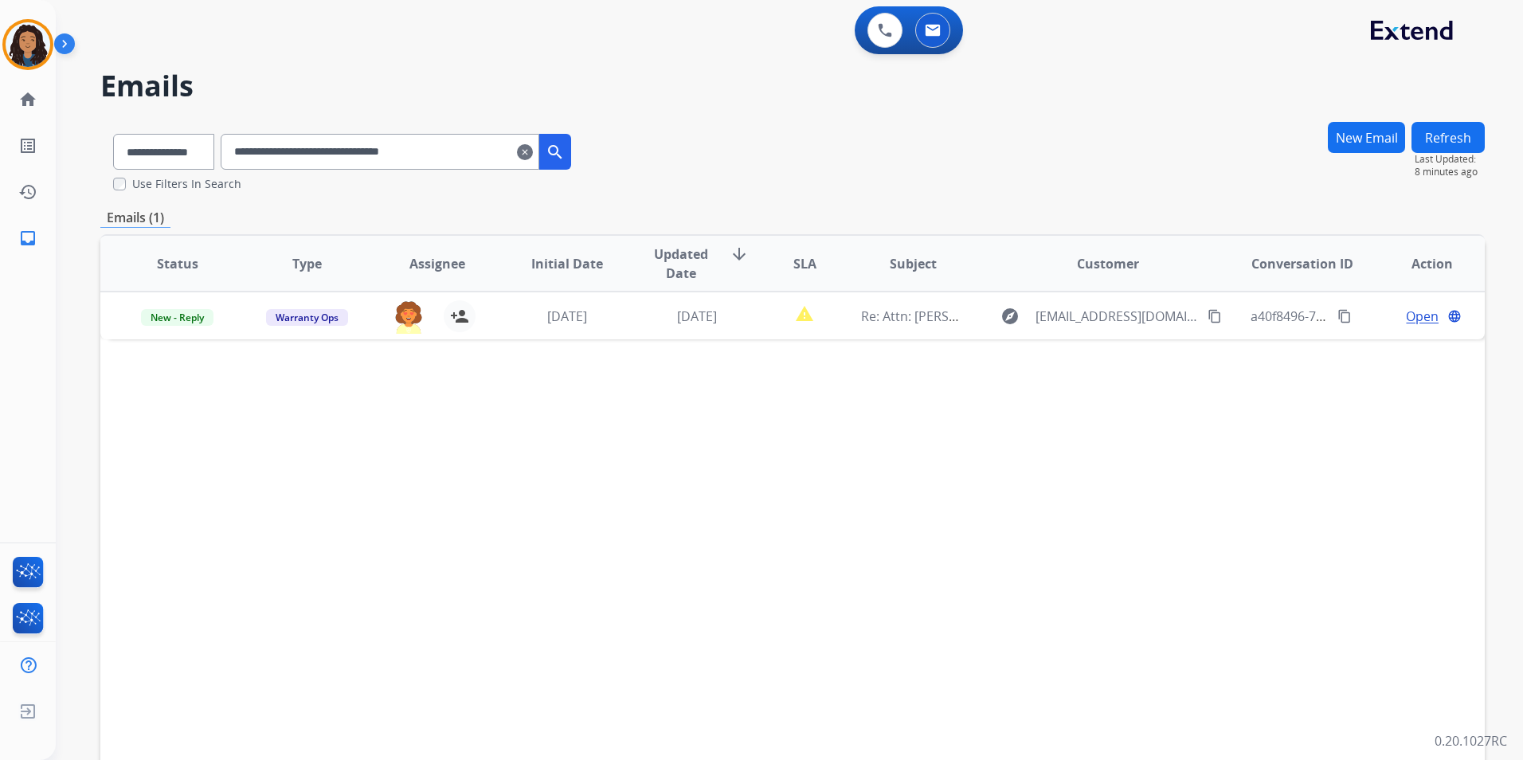
drag, startPoint x: 416, startPoint y: 157, endPoint x: 87, endPoint y: 175, distance: 329.5
click at [0, 166] on div "**********" at bounding box center [761, 380] width 1523 height 760
paste input "text"
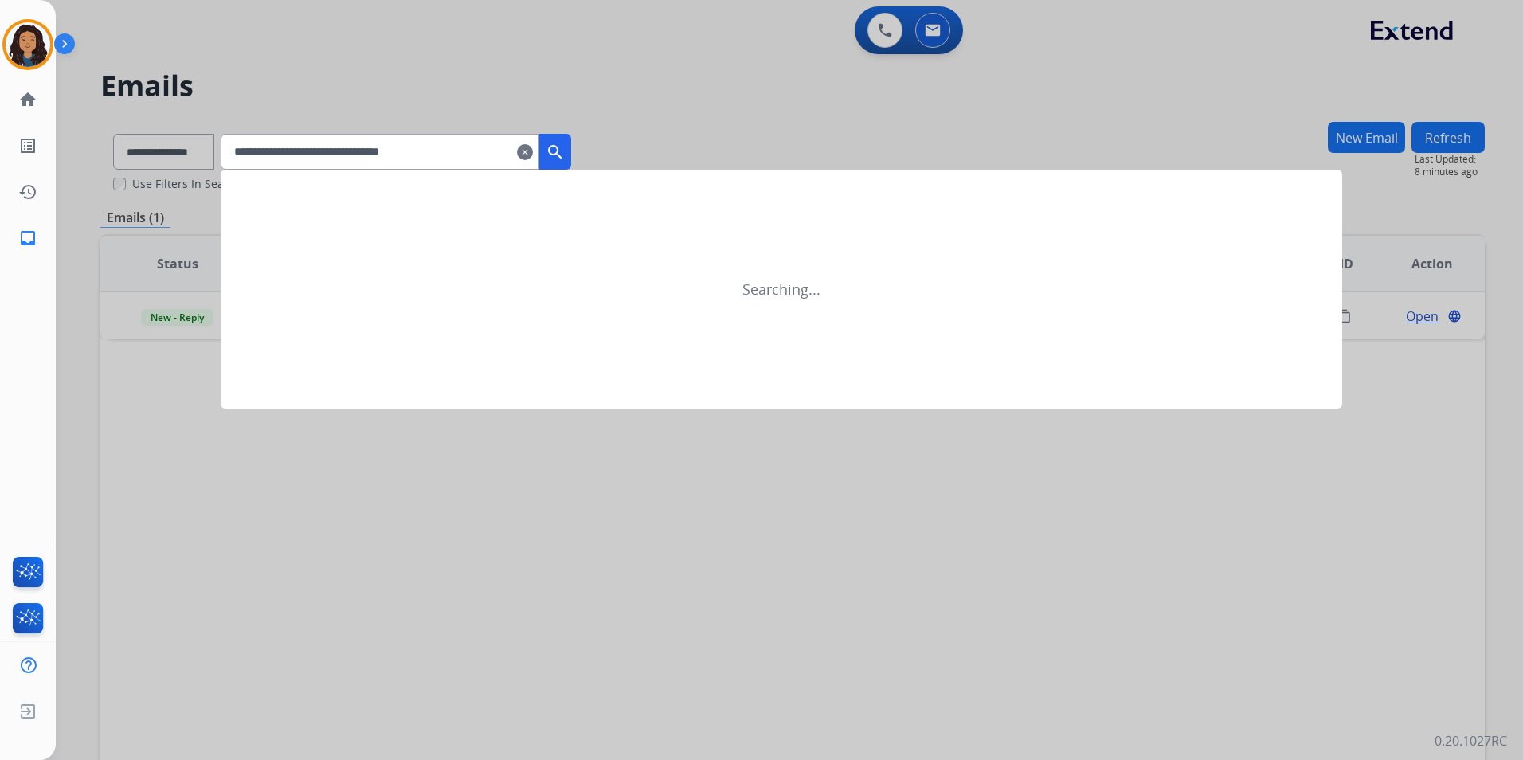
type input "**********"
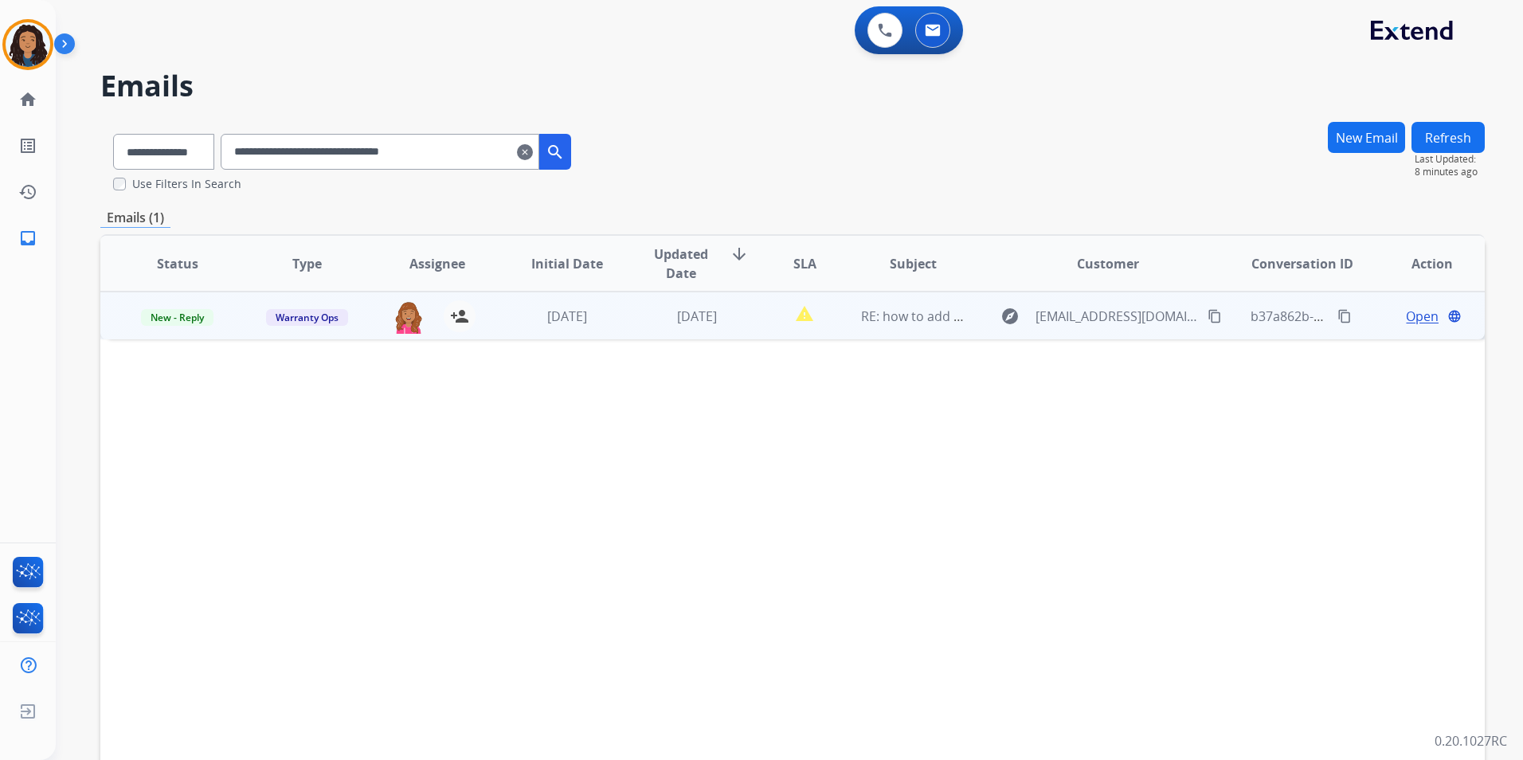
click at [1413, 315] on span "Open" at bounding box center [1422, 316] width 33 height 19
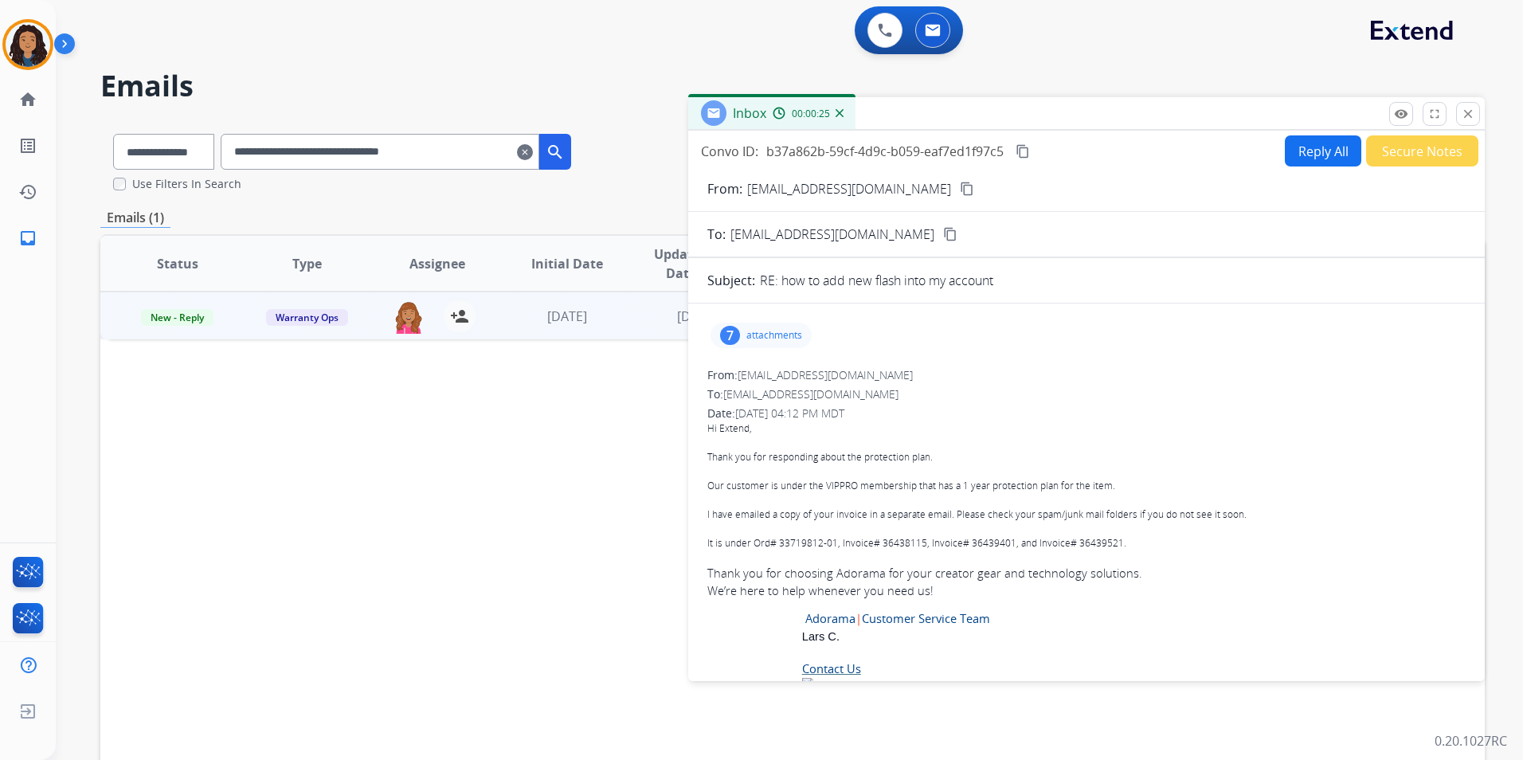
click at [533, 151] on mat-icon "clear" at bounding box center [525, 152] width 16 height 19
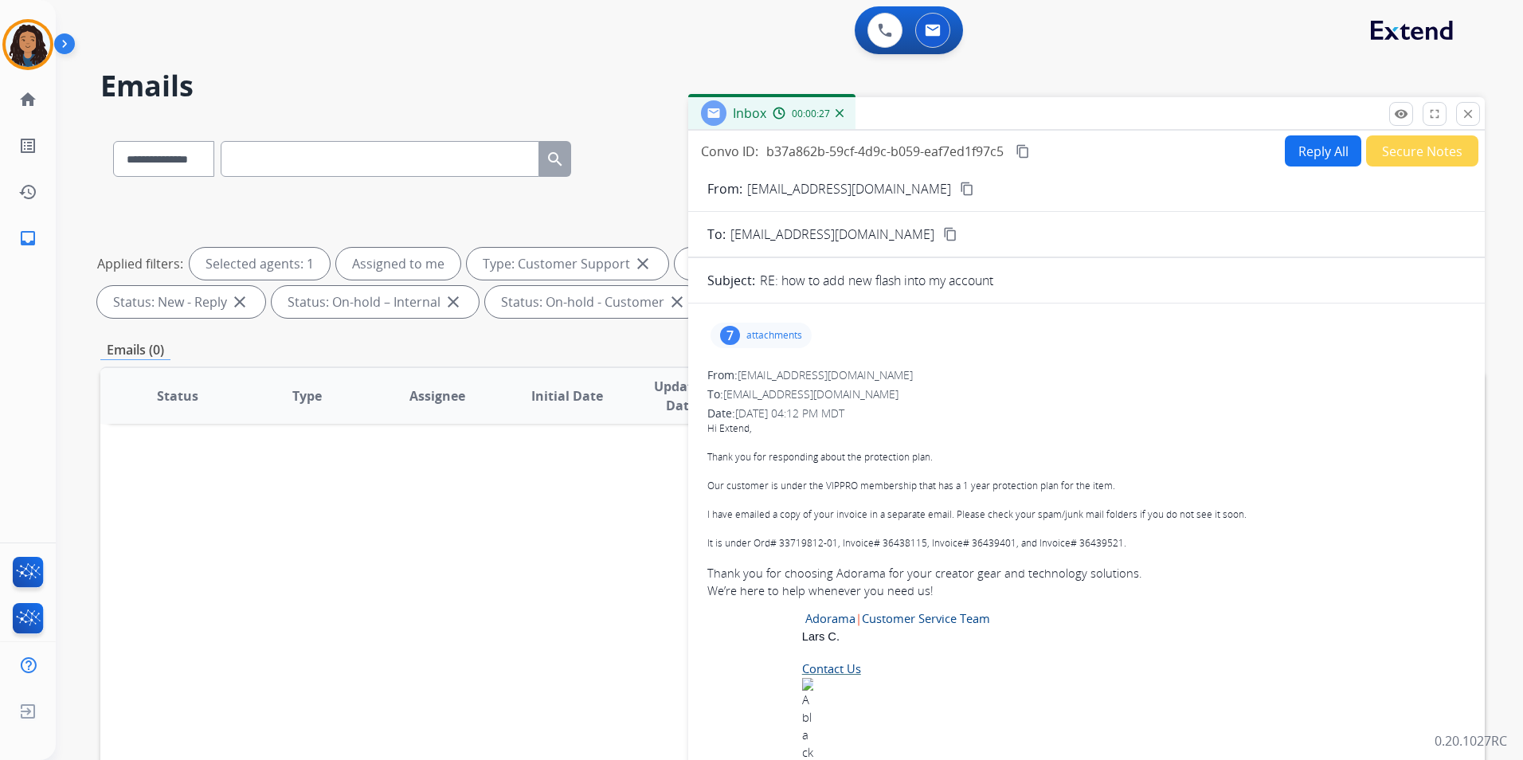
drag, startPoint x: 542, startPoint y: 151, endPoint x: 1450, endPoint y: 119, distance: 908.7
click at [1469, 123] on button "close Close" at bounding box center [1468, 114] width 24 height 24
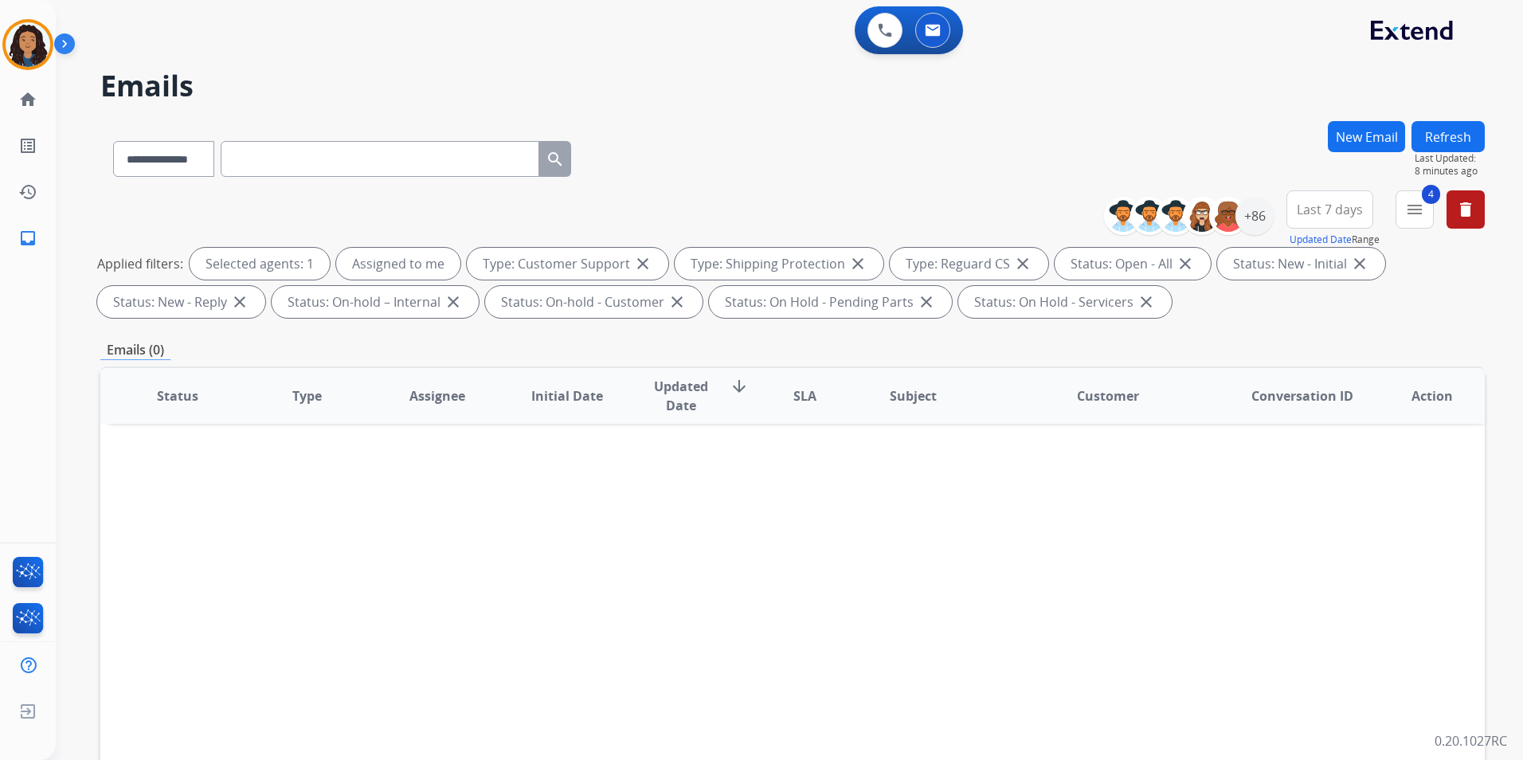
paste input "**********"
type input "**********"
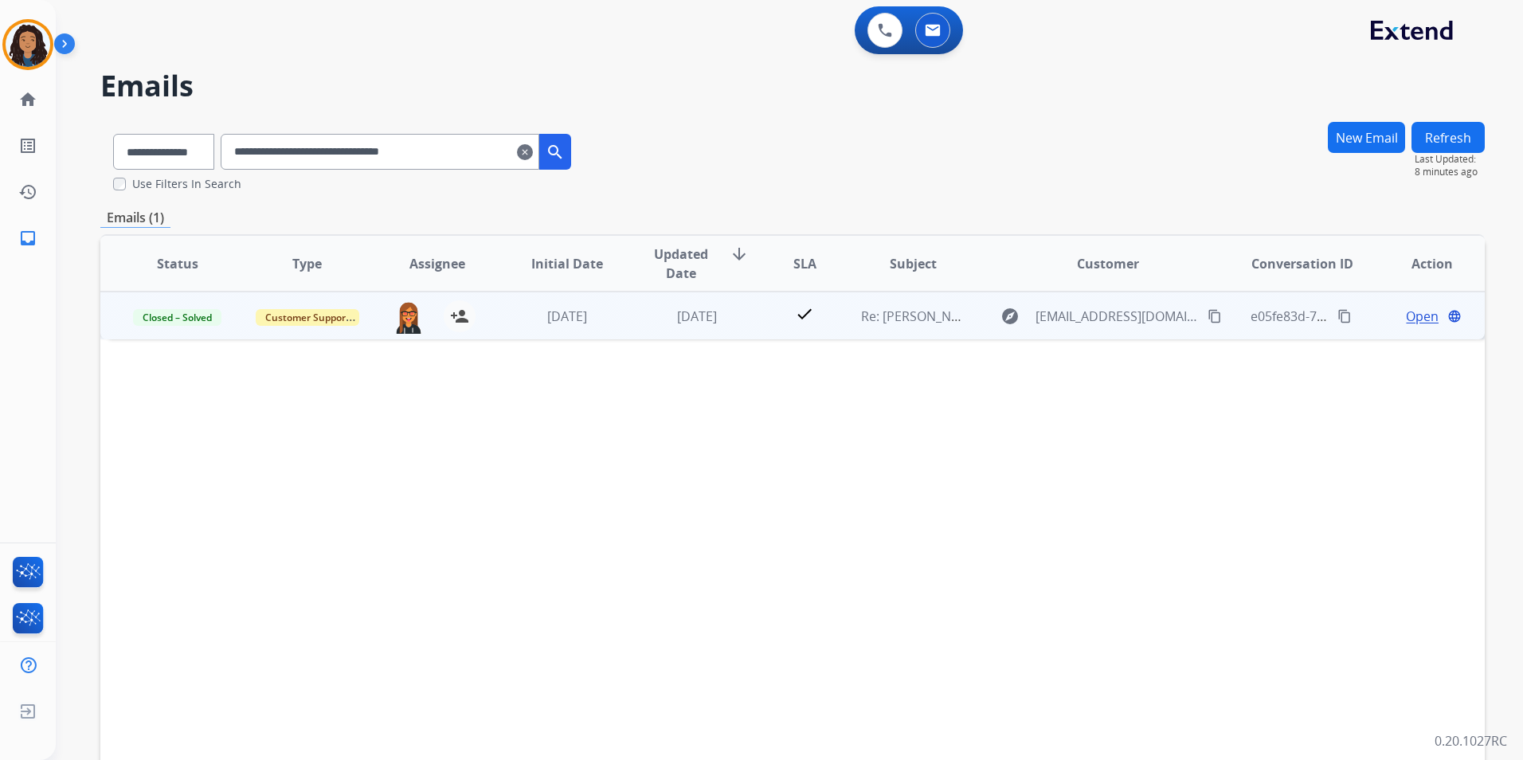
click at [1406, 319] on span "Open" at bounding box center [1422, 316] width 33 height 19
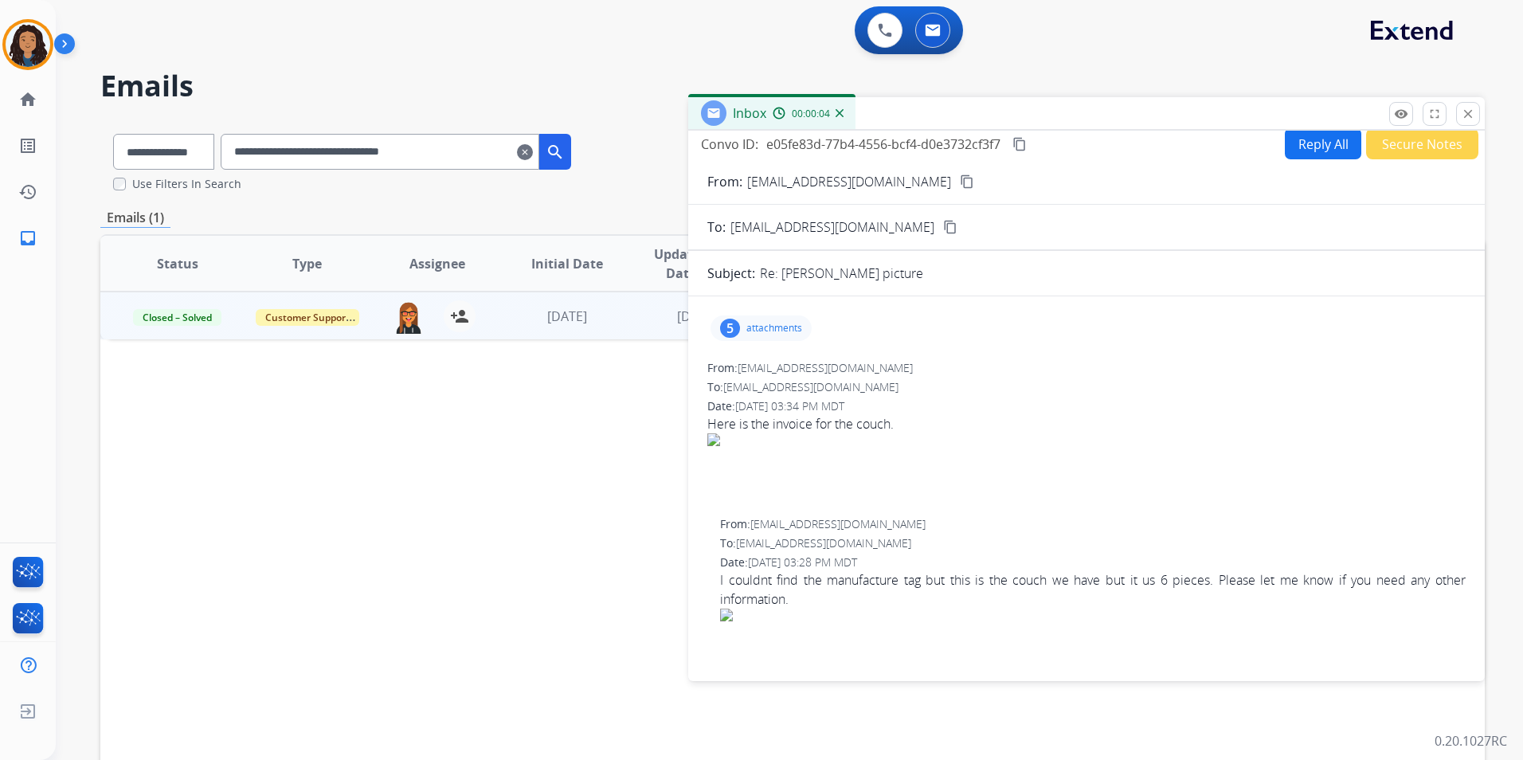
scroll to position [11, 0]
click at [1286, 142] on button "Reply All" at bounding box center [1323, 139] width 76 height 31
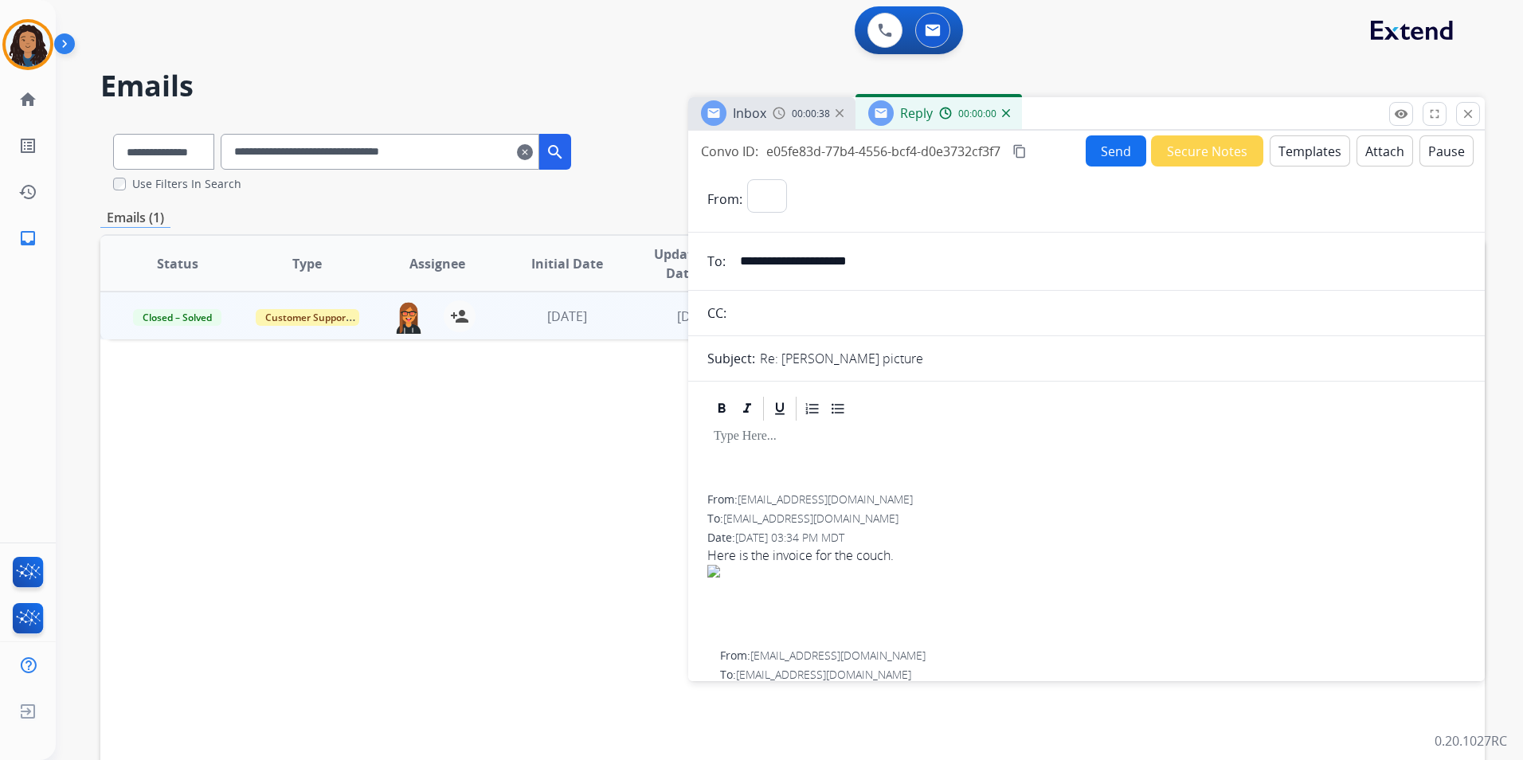
select select "**********"
click at [1294, 160] on button "Templates" at bounding box center [1310, 150] width 80 height 31
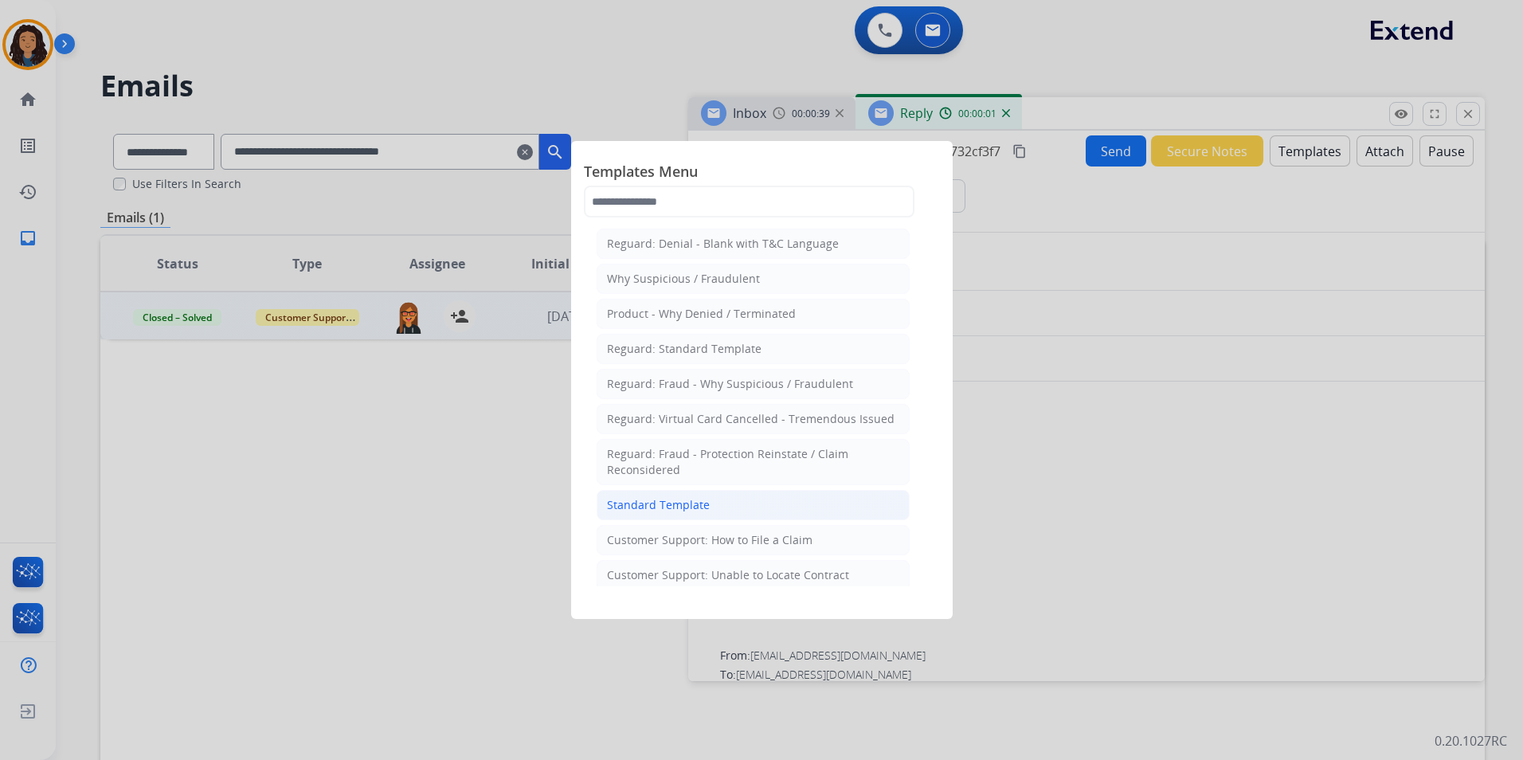
click at [751, 506] on li "Standard Template" at bounding box center [753, 505] width 313 height 30
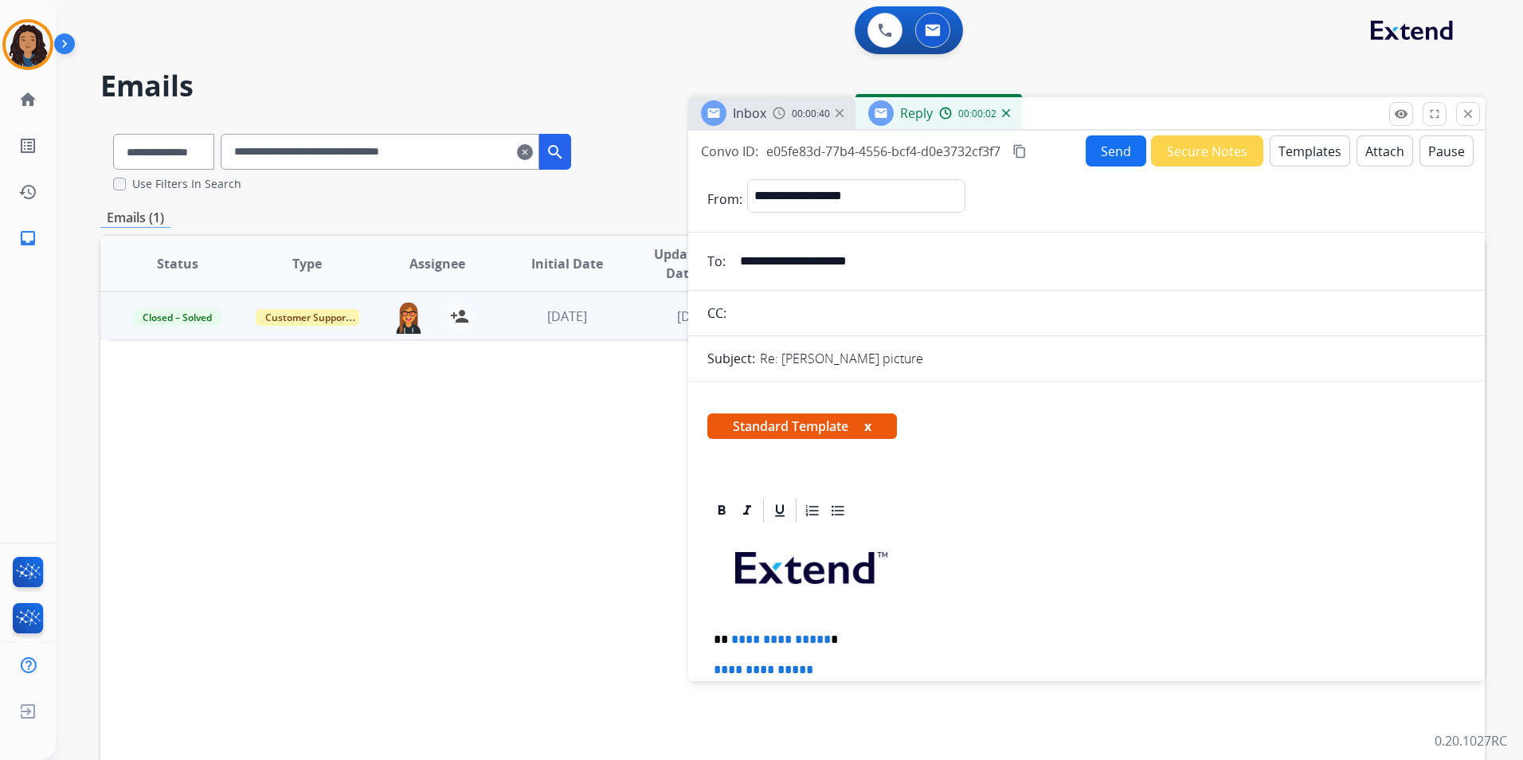
click at [746, 112] on span "Inbox" at bounding box center [749, 113] width 33 height 18
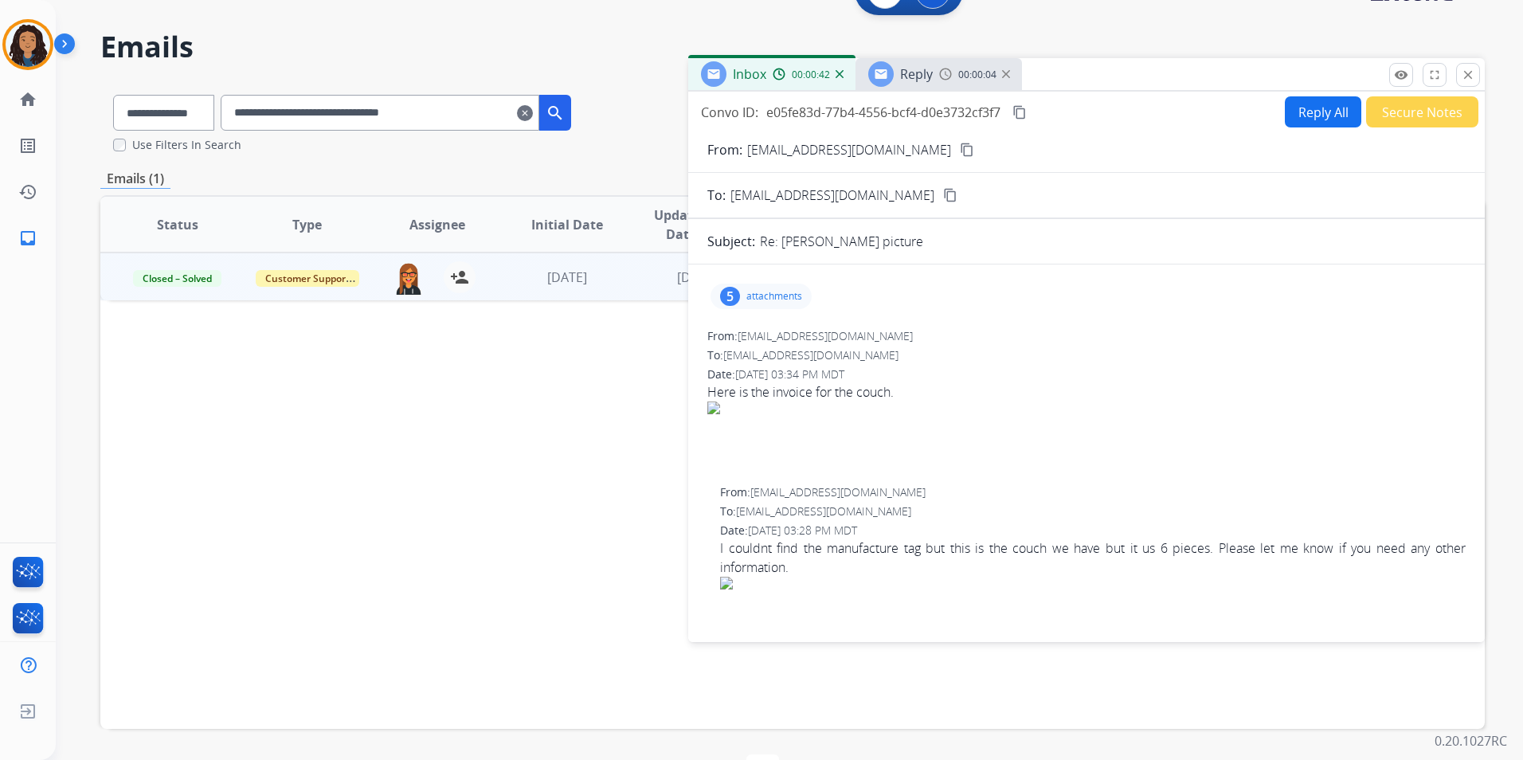
scroll to position [0, 0]
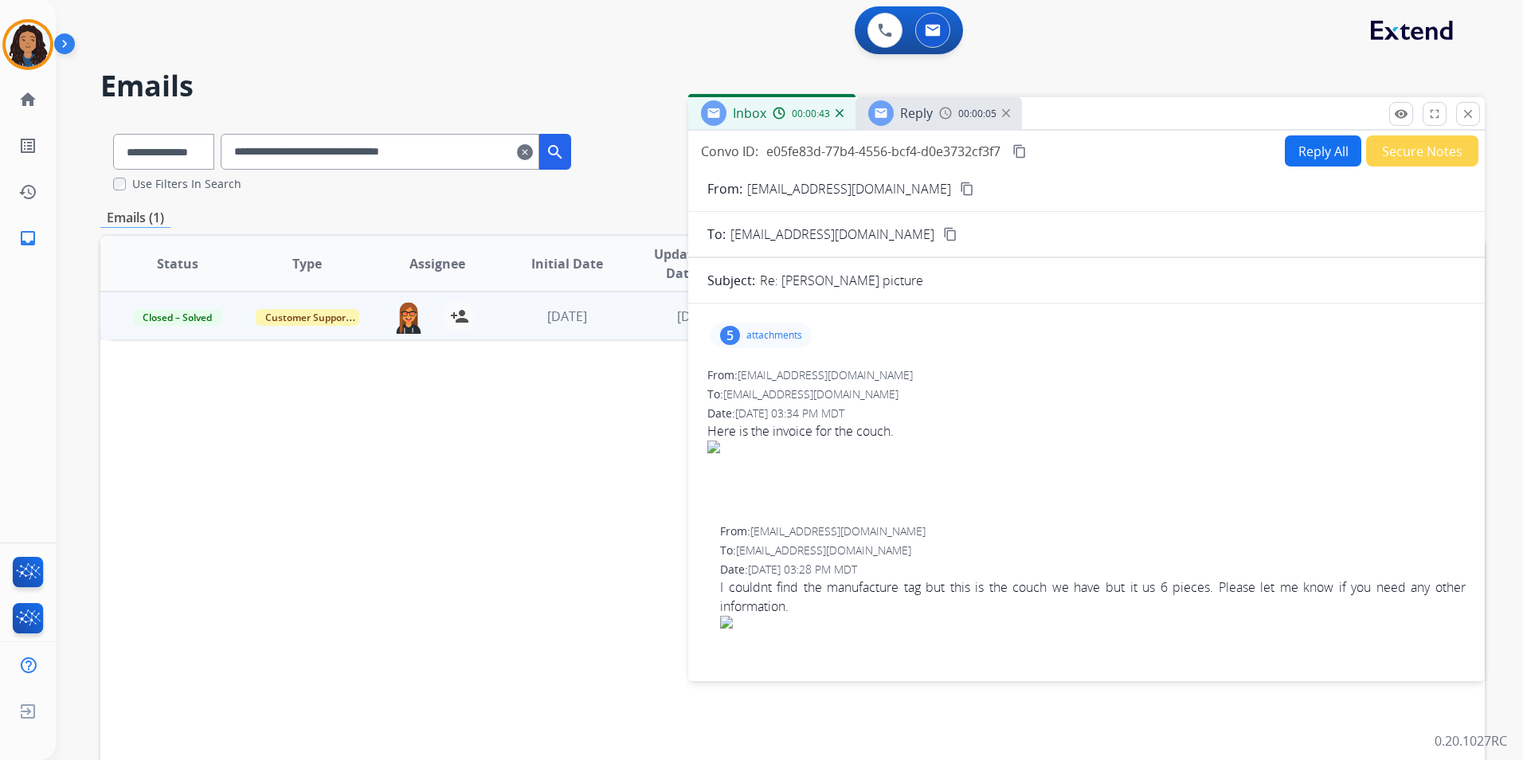
click at [960, 191] on mat-icon "content_copy" at bounding box center [967, 189] width 14 height 14
click at [775, 333] on p "attachments" at bounding box center [774, 335] width 56 height 13
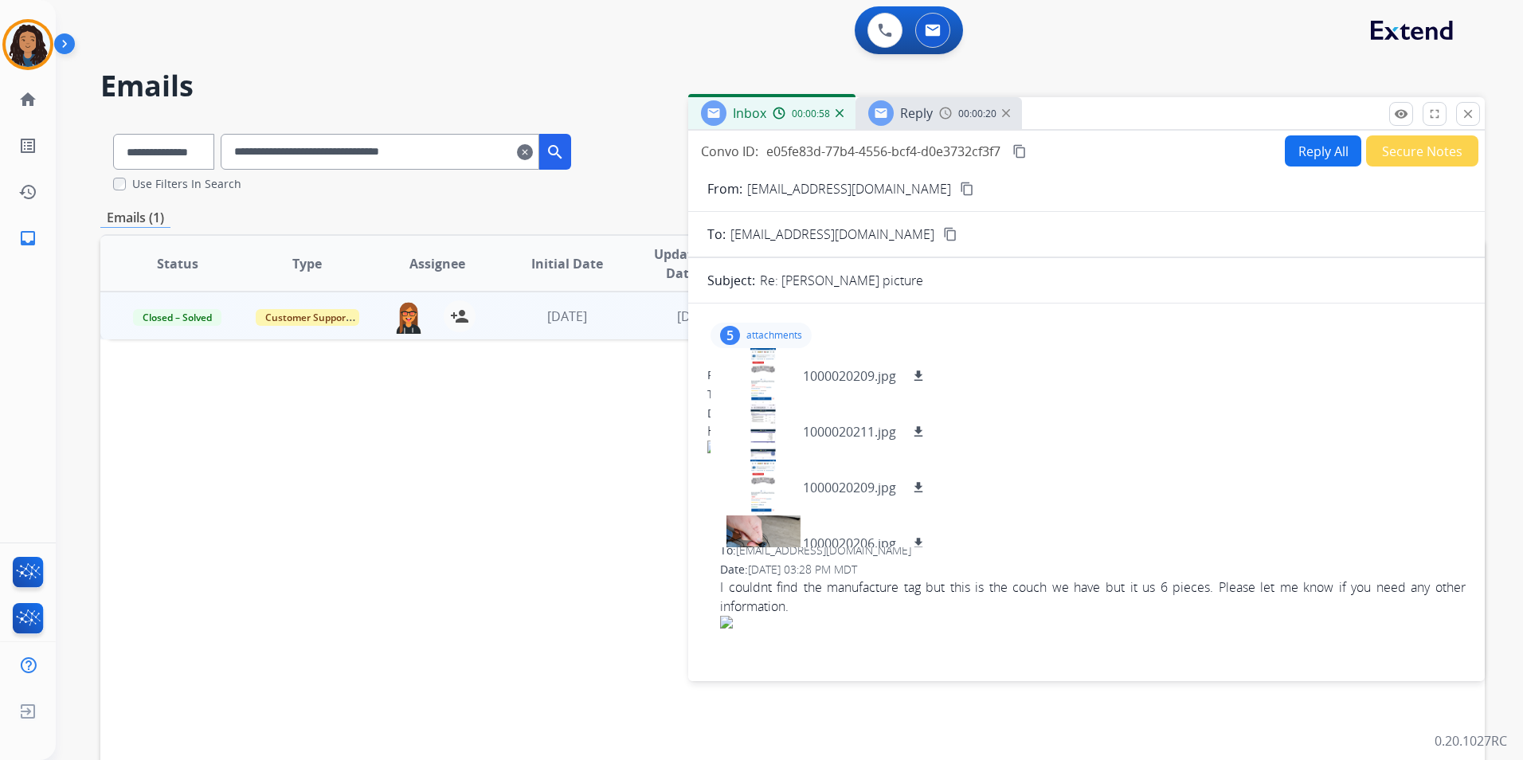
click at [960, 189] on mat-icon "content_copy" at bounding box center [967, 189] width 14 height 14
click at [764, 367] on div at bounding box center [763, 376] width 80 height 56
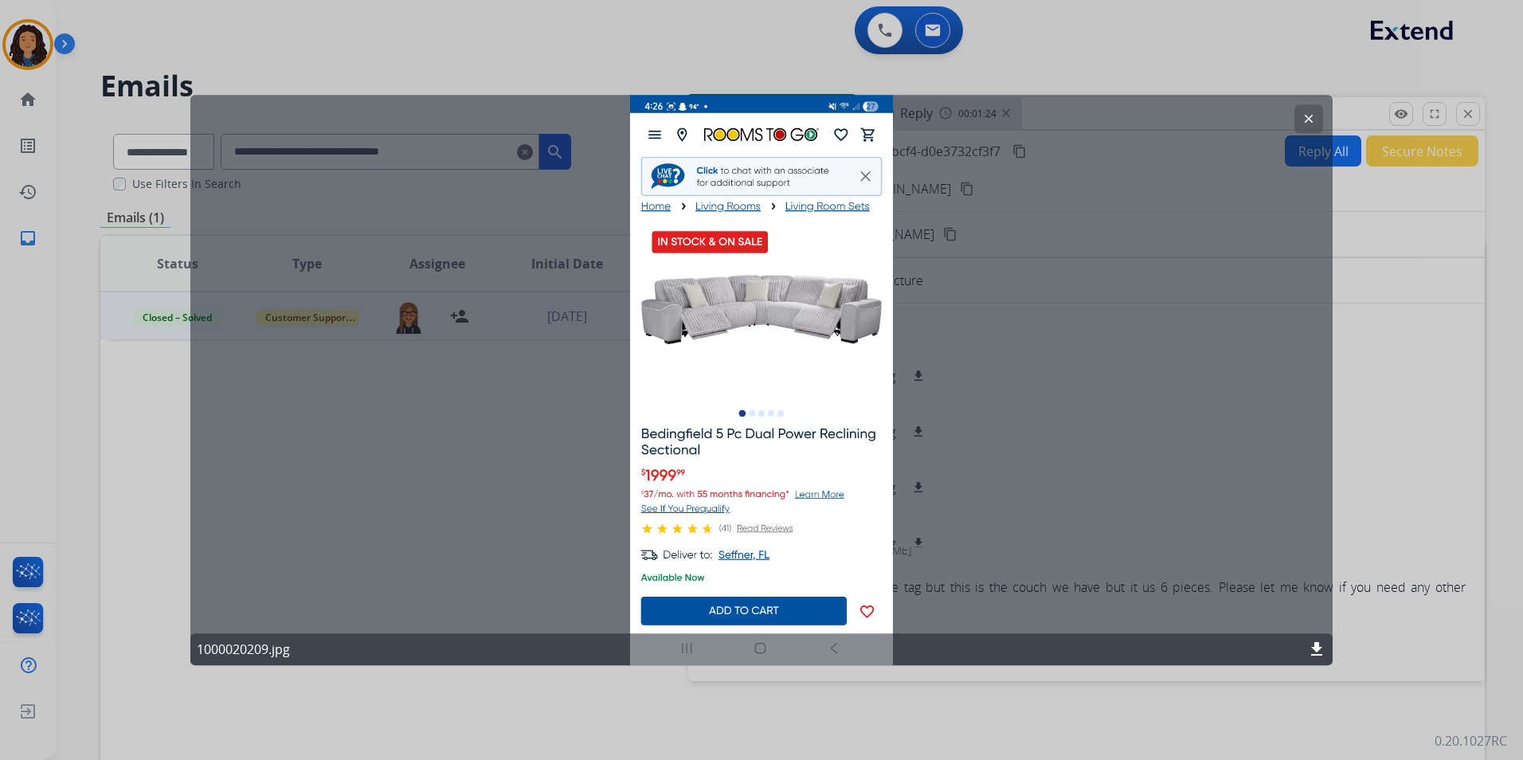
click at [1302, 111] on button "clear" at bounding box center [1309, 118] width 29 height 29
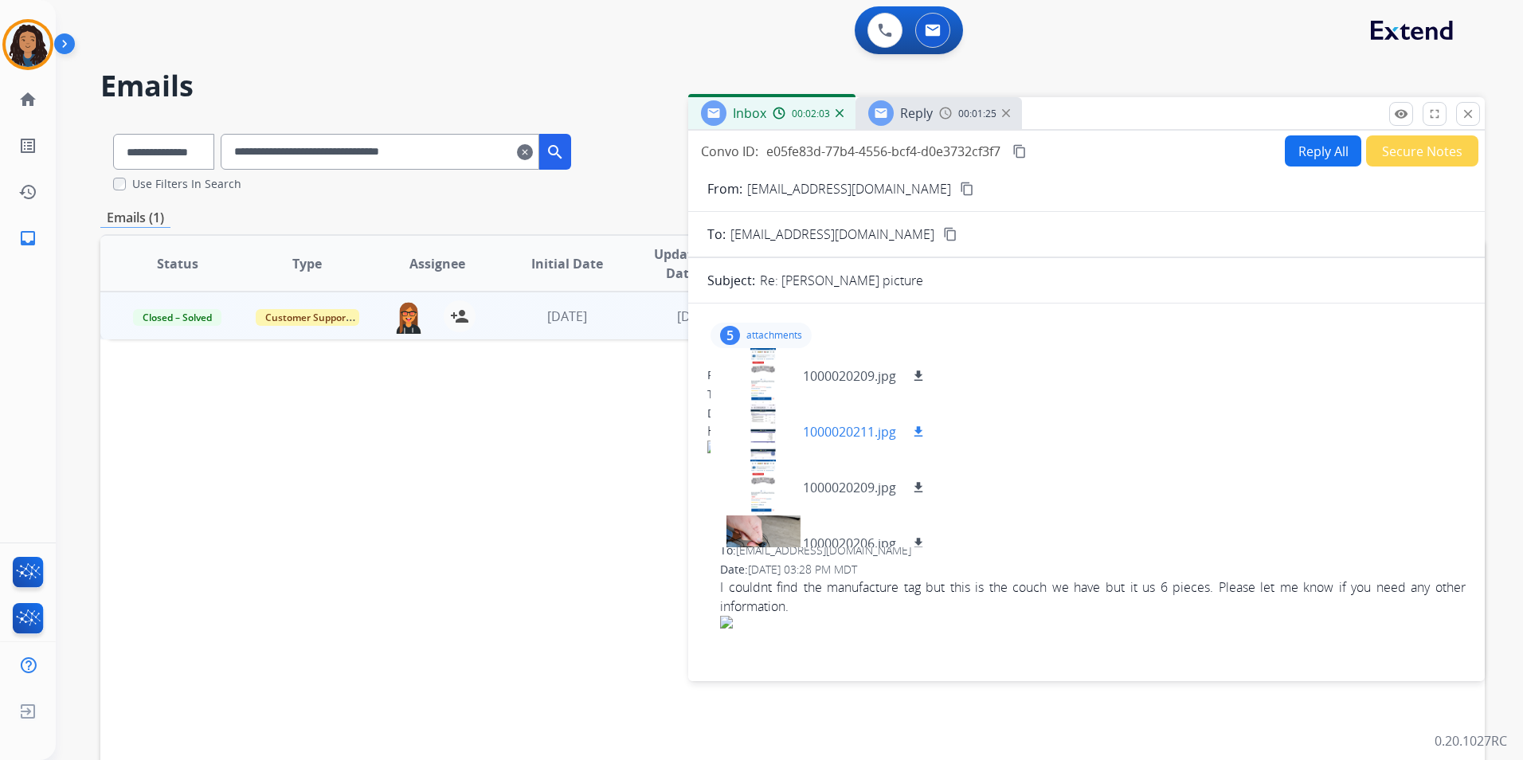
click at [767, 417] on div at bounding box center [763, 432] width 80 height 56
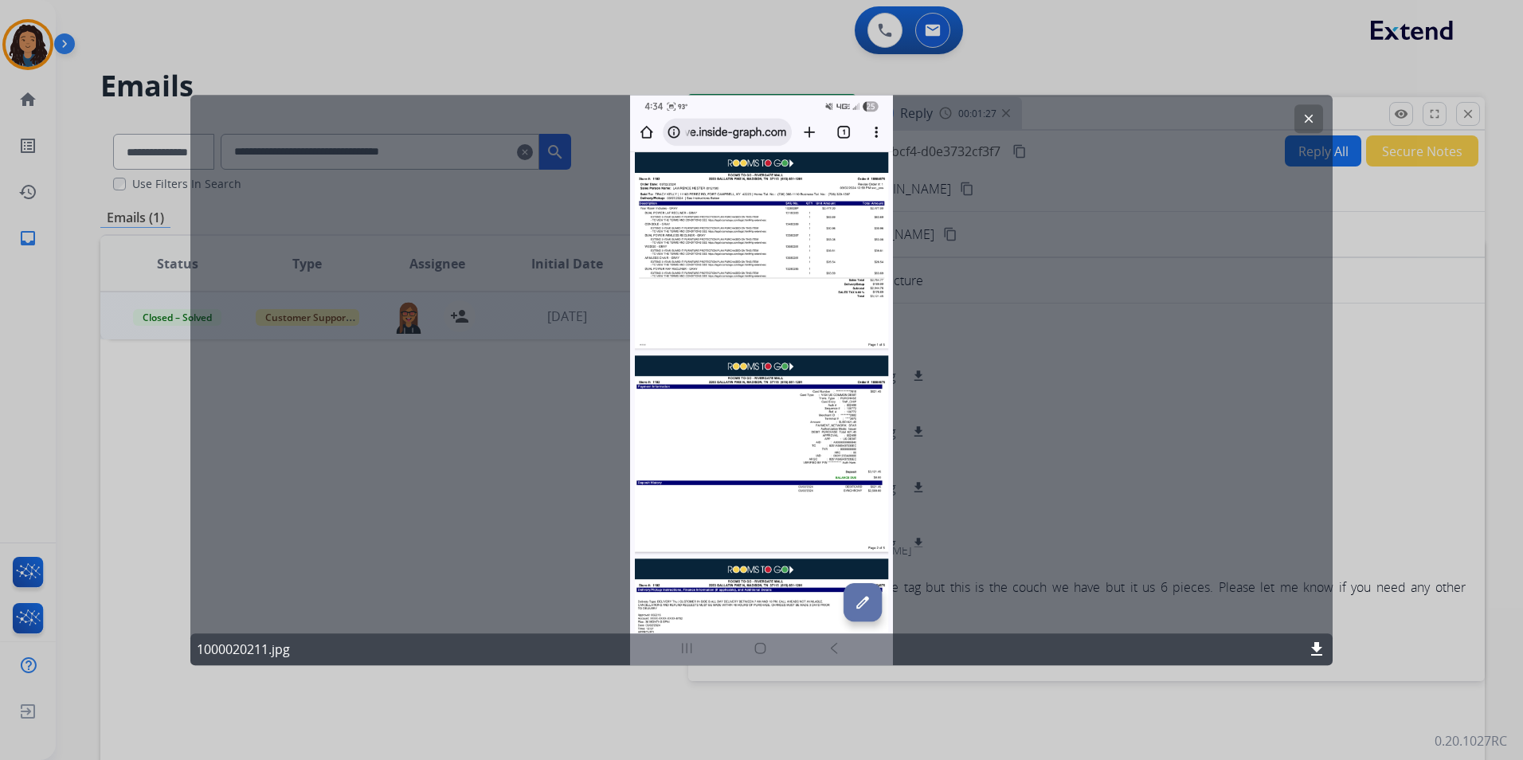
click at [799, 218] on div "clear 1000020211.jpg download" at bounding box center [761, 380] width 1142 height 570
click at [1314, 121] on mat-icon "clear" at bounding box center [1309, 119] width 14 height 14
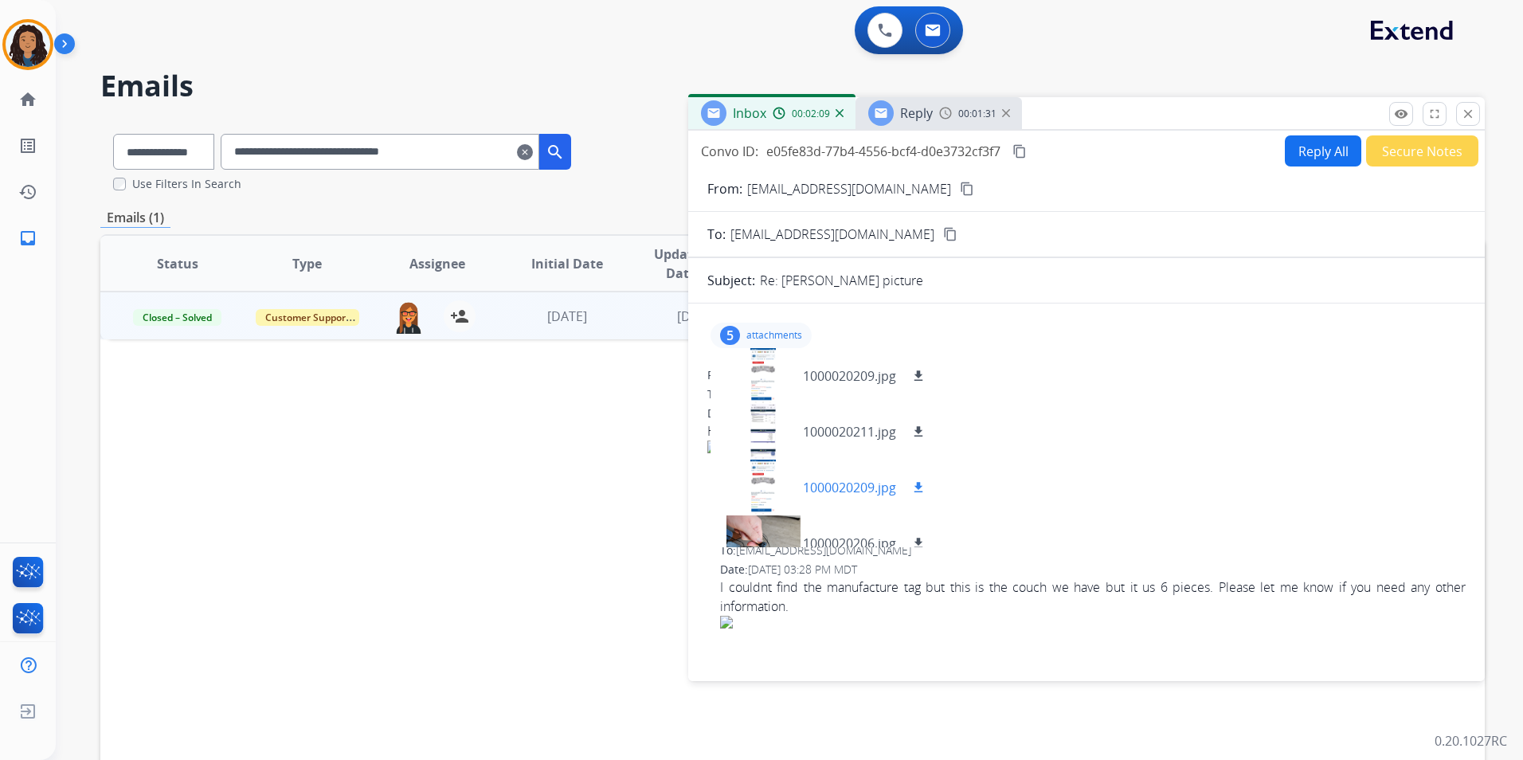
click at [750, 477] on div at bounding box center [763, 488] width 80 height 56
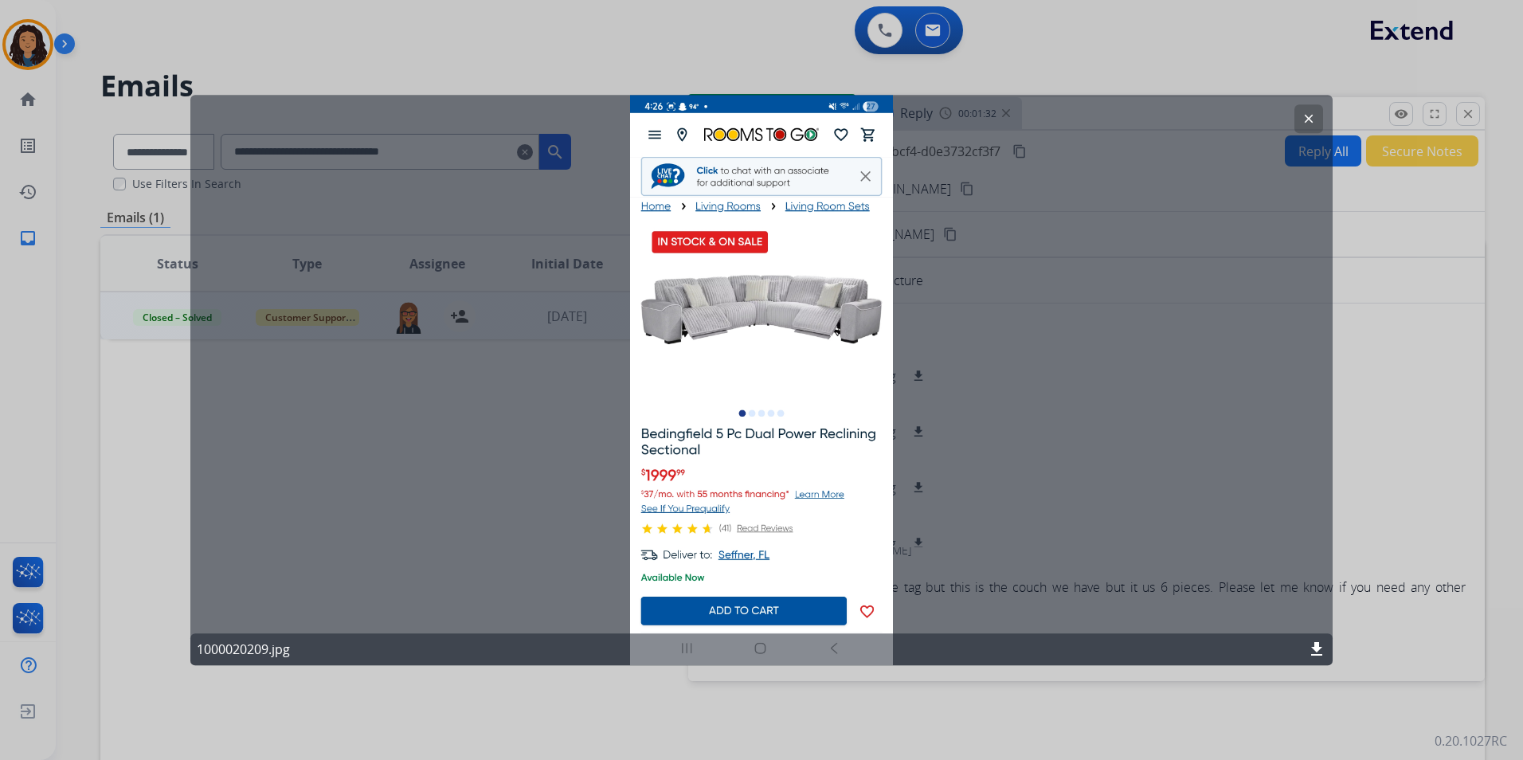
click at [1317, 111] on button "clear" at bounding box center [1309, 118] width 29 height 29
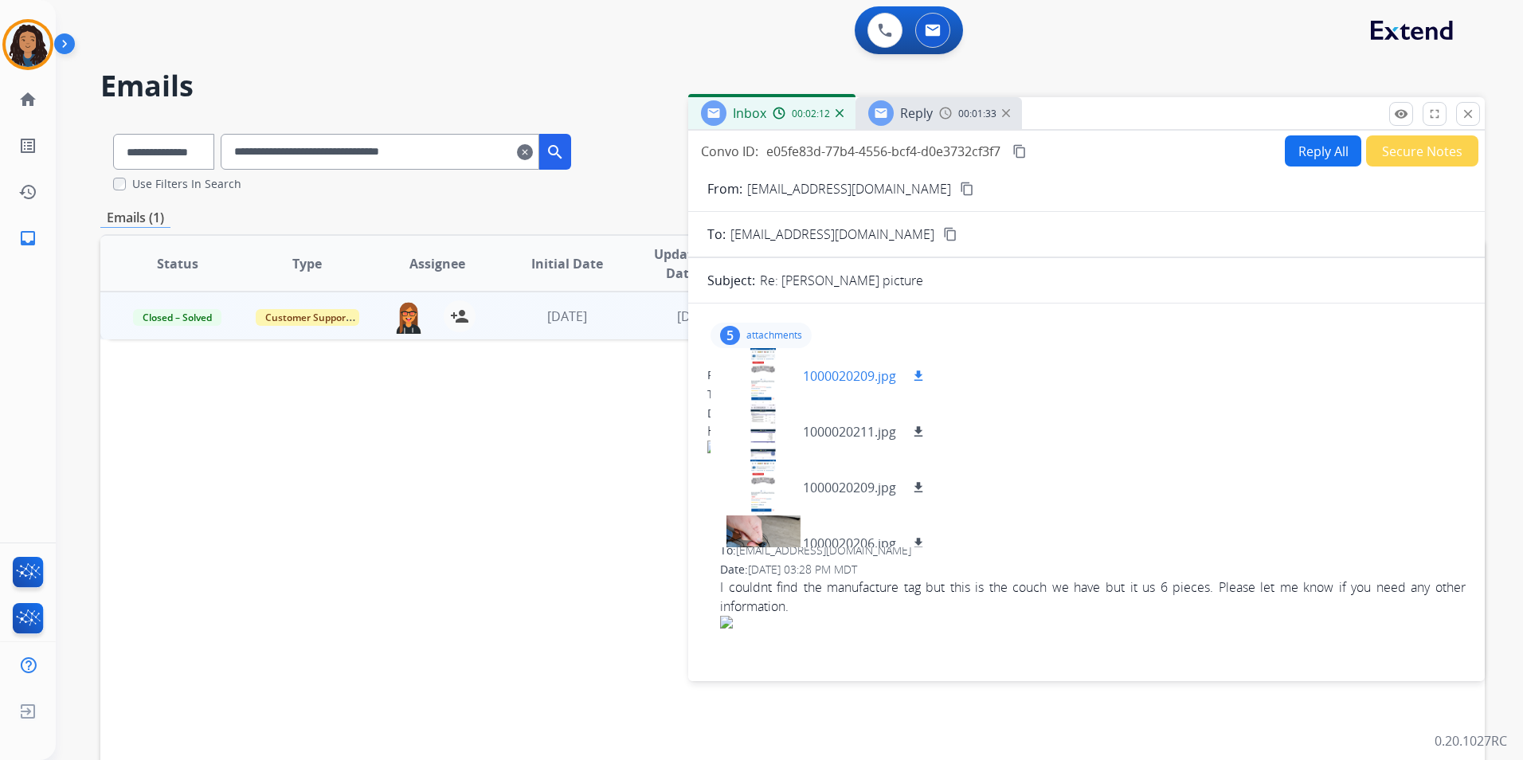
click at [770, 400] on div at bounding box center [763, 376] width 80 height 56
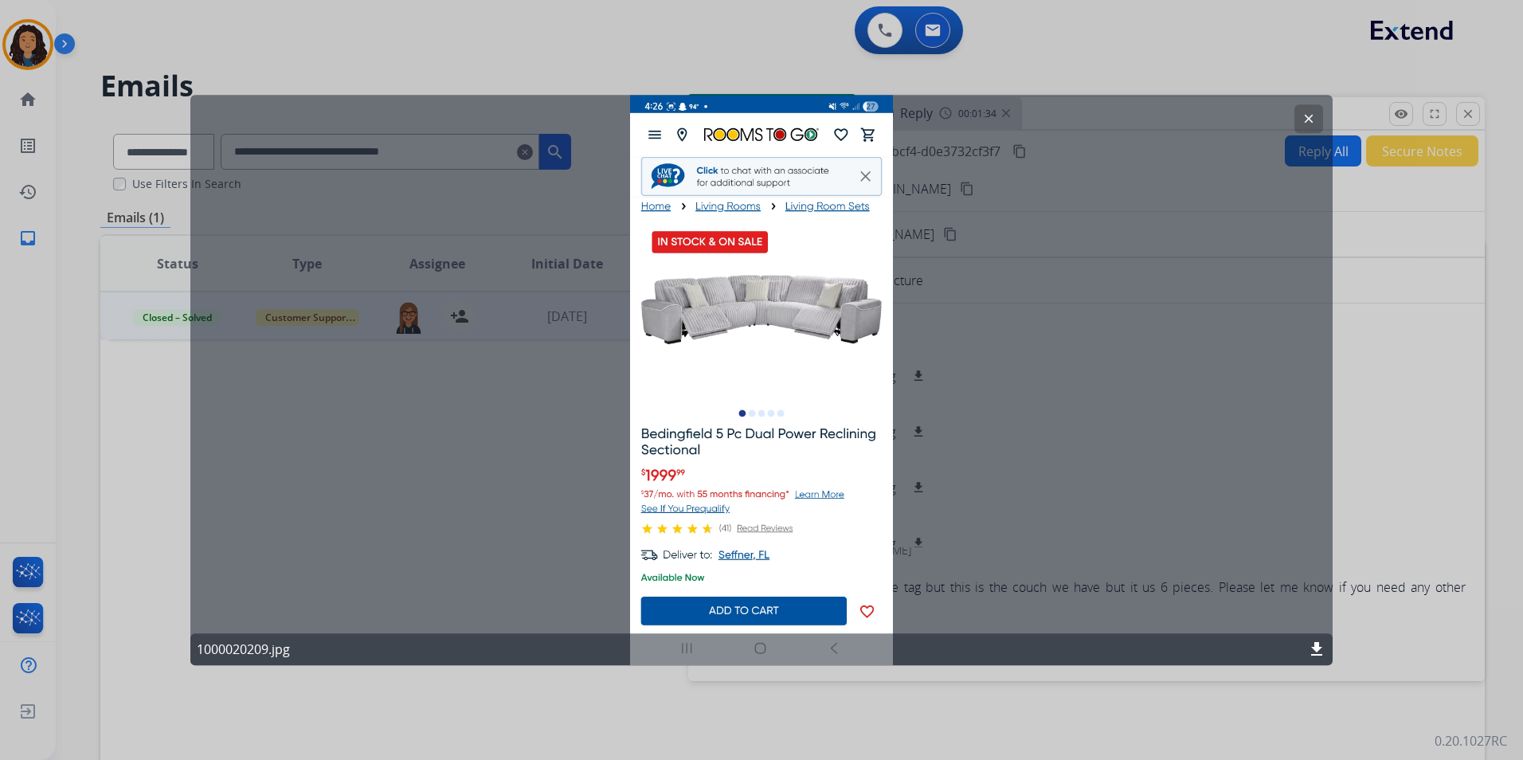
click at [1310, 114] on mat-icon "clear" at bounding box center [1309, 119] width 14 height 14
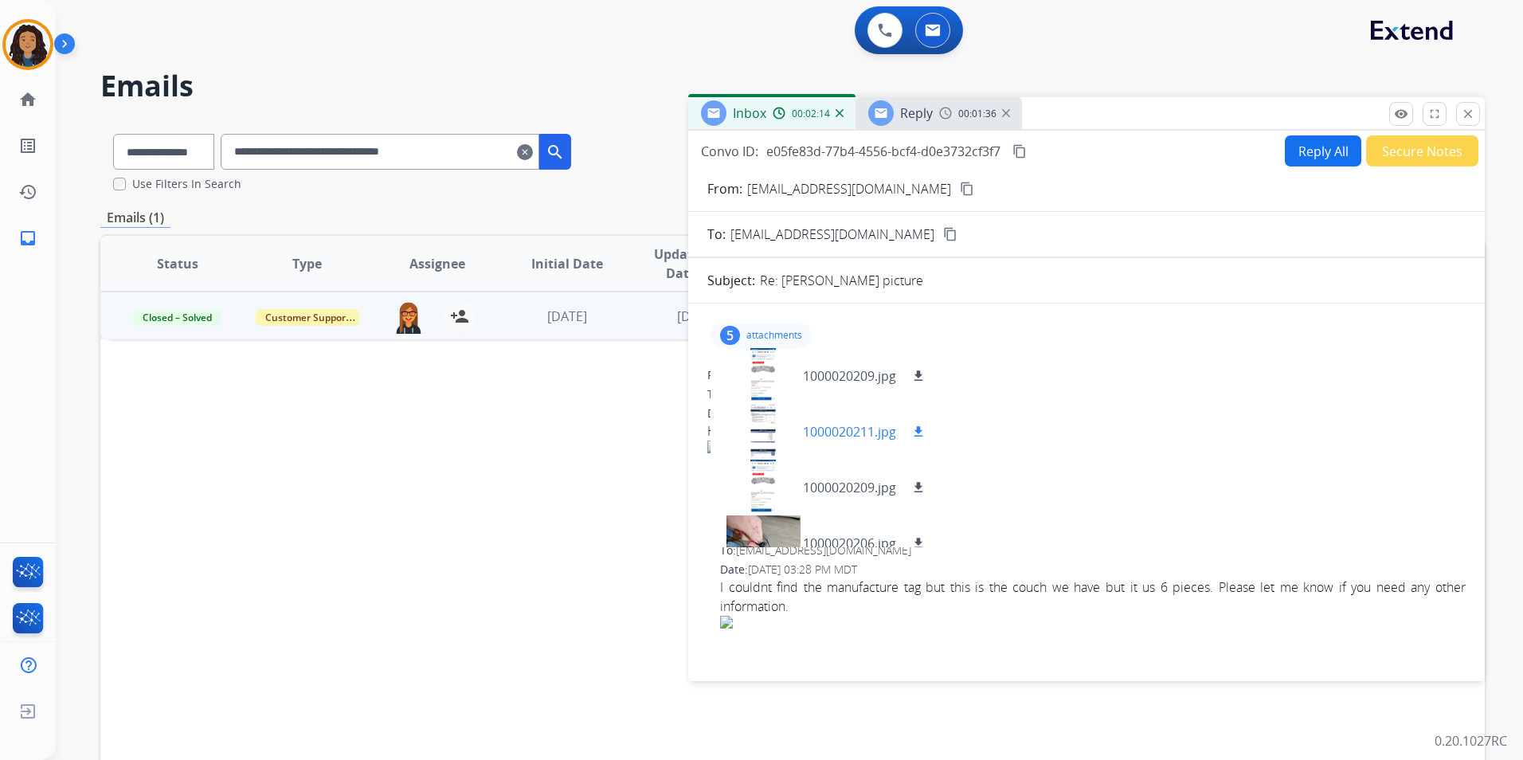
click at [752, 443] on div at bounding box center [763, 432] width 80 height 56
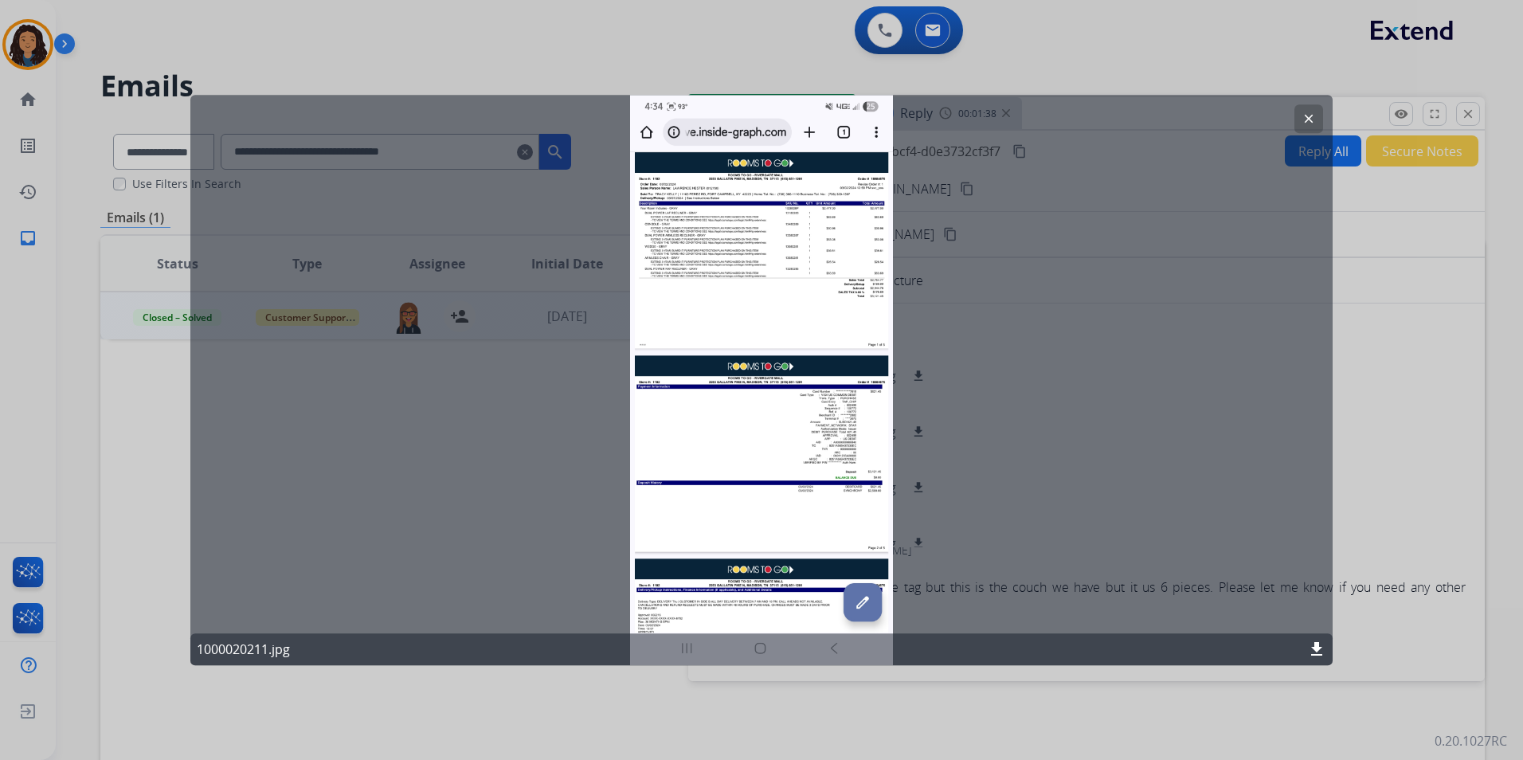
click at [1302, 131] on button "clear" at bounding box center [1309, 118] width 29 height 29
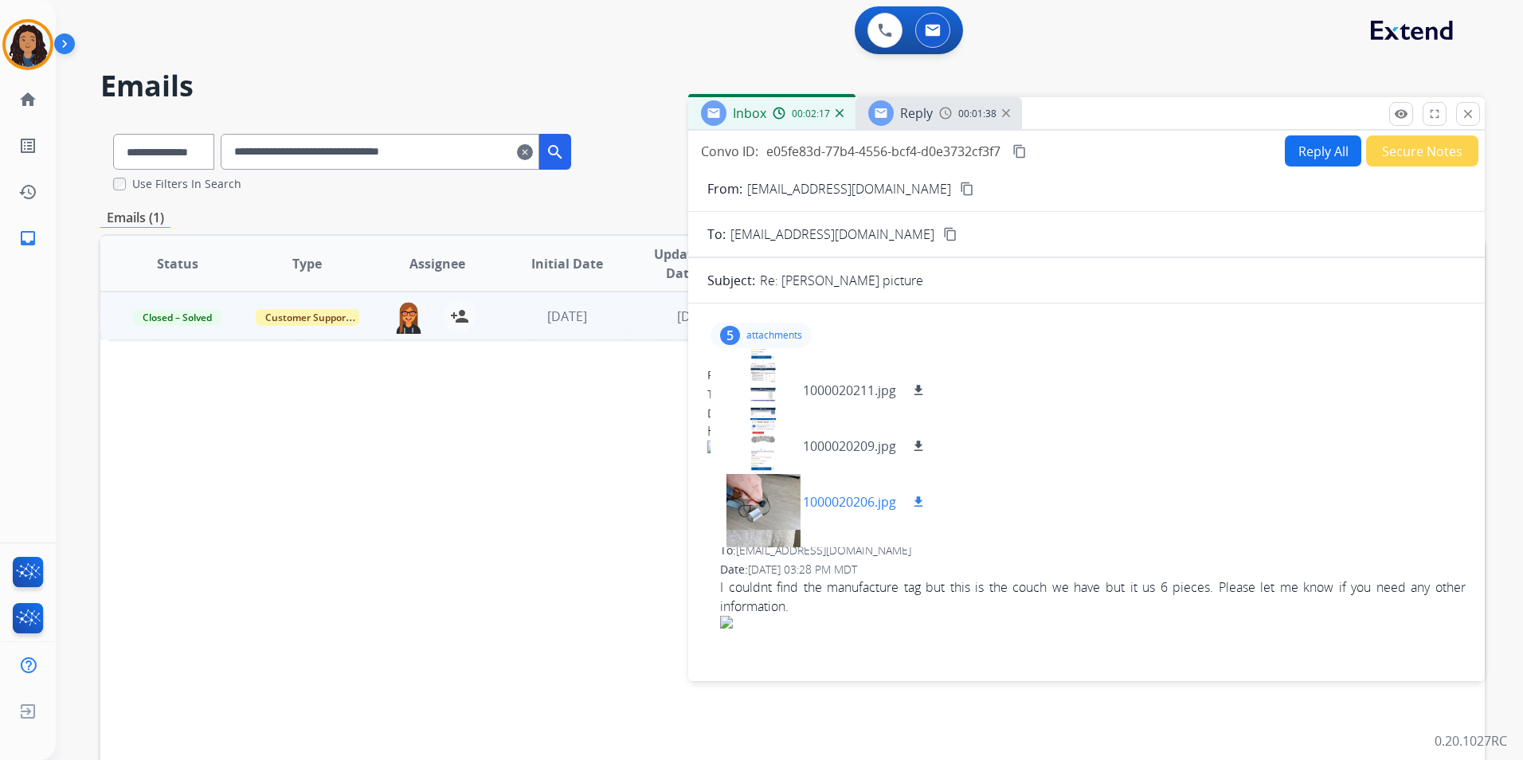
scroll to position [80, 0]
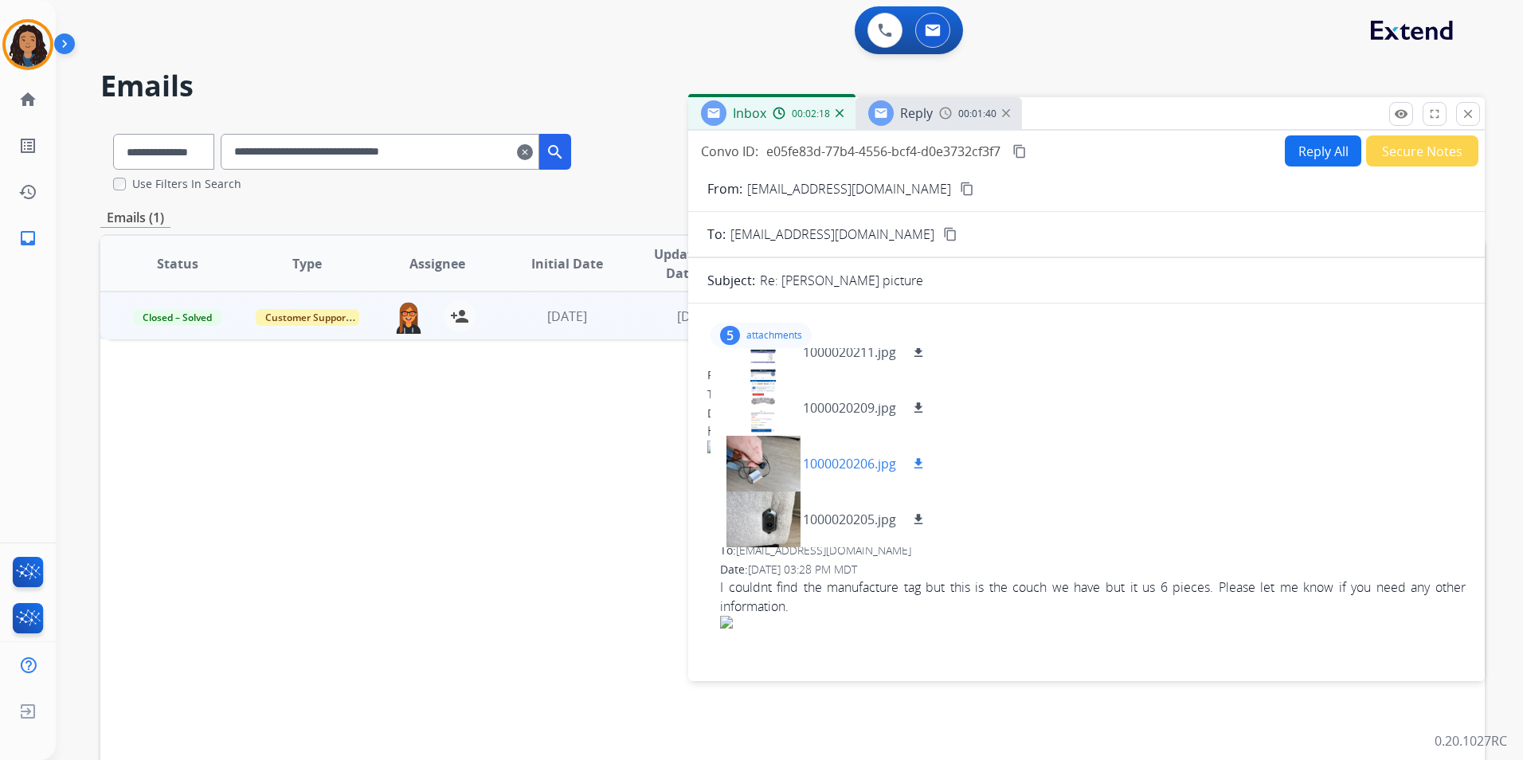
click at [794, 465] on div at bounding box center [763, 464] width 80 height 56
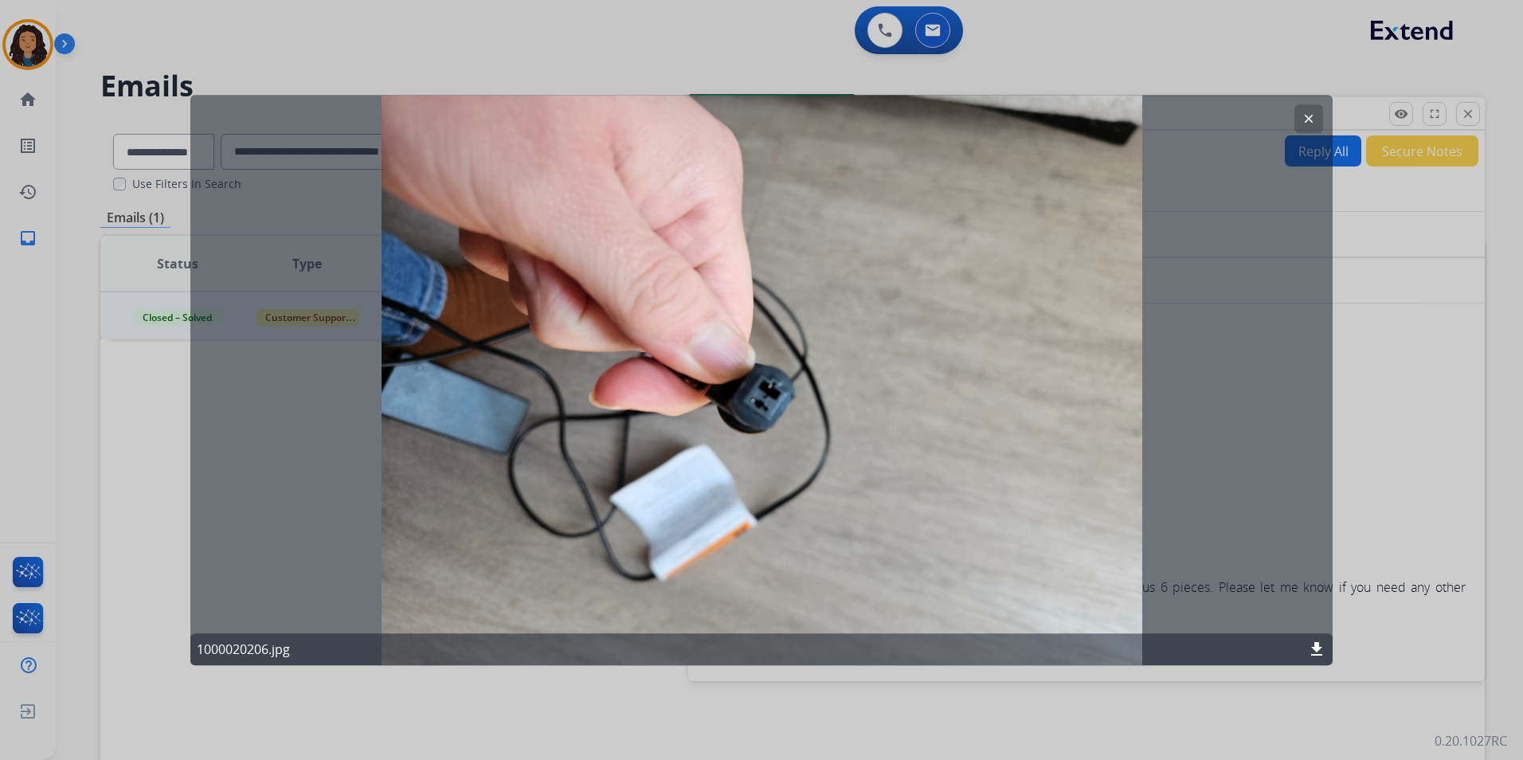
click at [1310, 119] on mat-icon "clear" at bounding box center [1309, 119] width 14 height 14
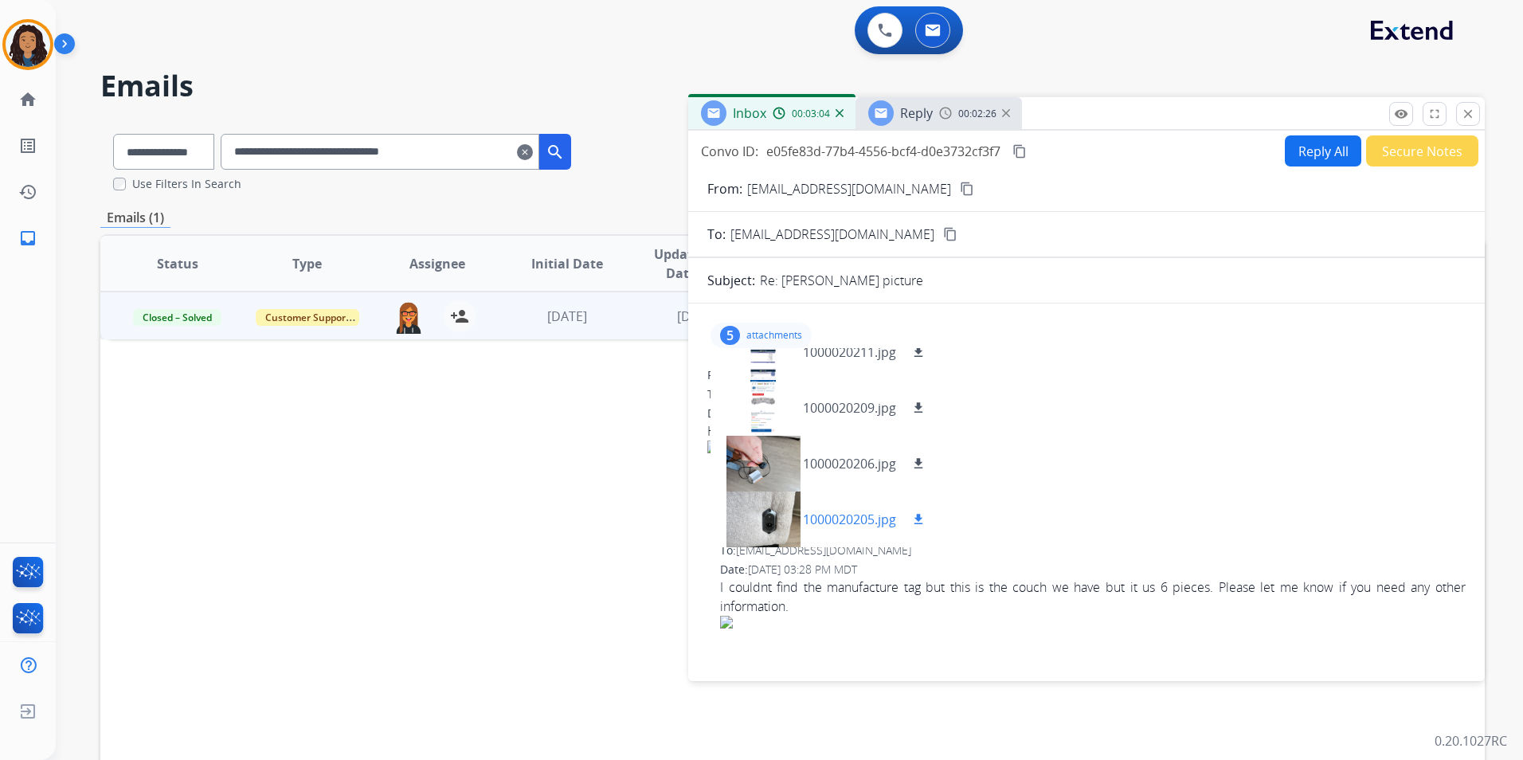
click at [777, 535] on div at bounding box center [763, 520] width 80 height 56
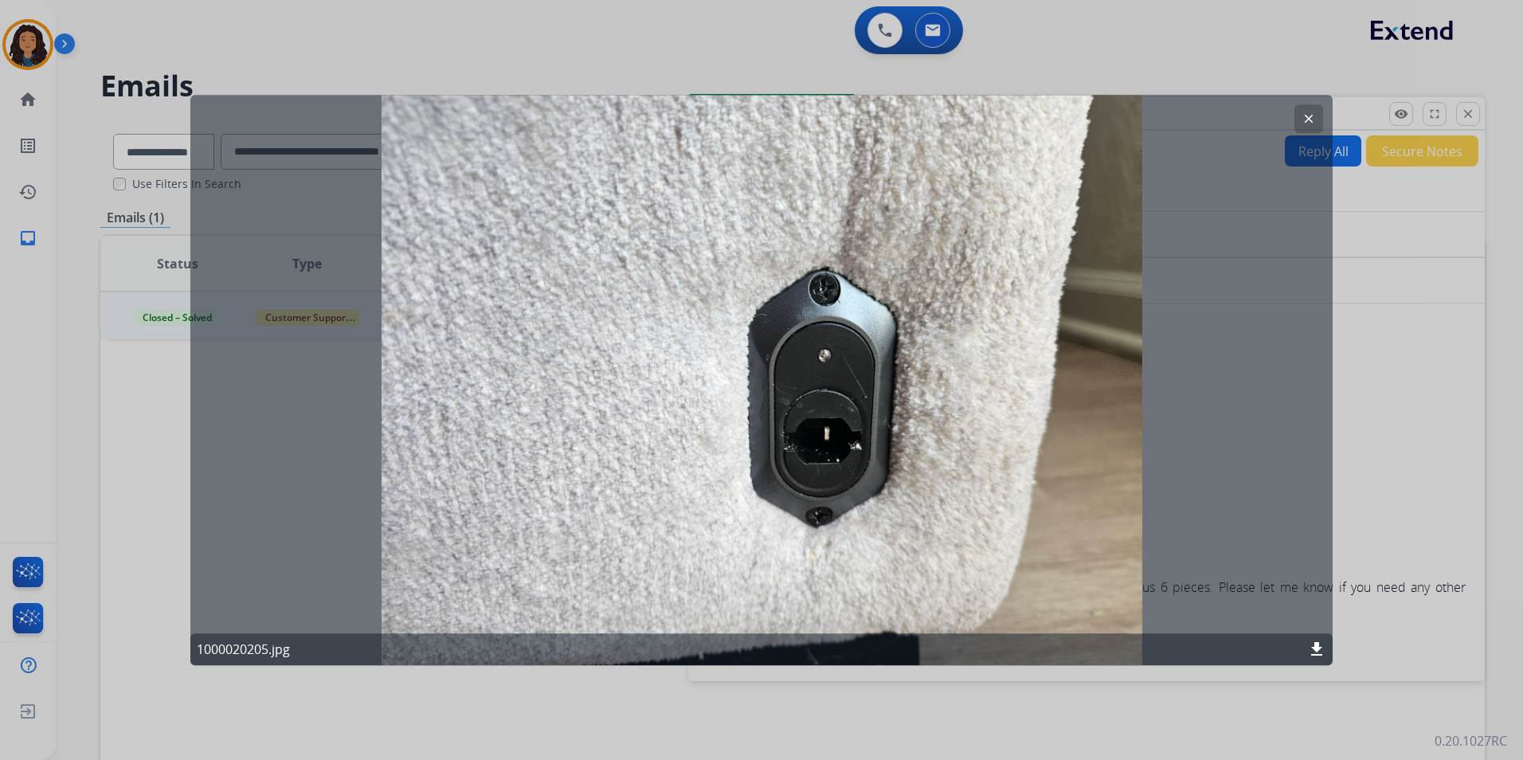
click at [1310, 113] on mat-icon "clear" at bounding box center [1309, 119] width 14 height 14
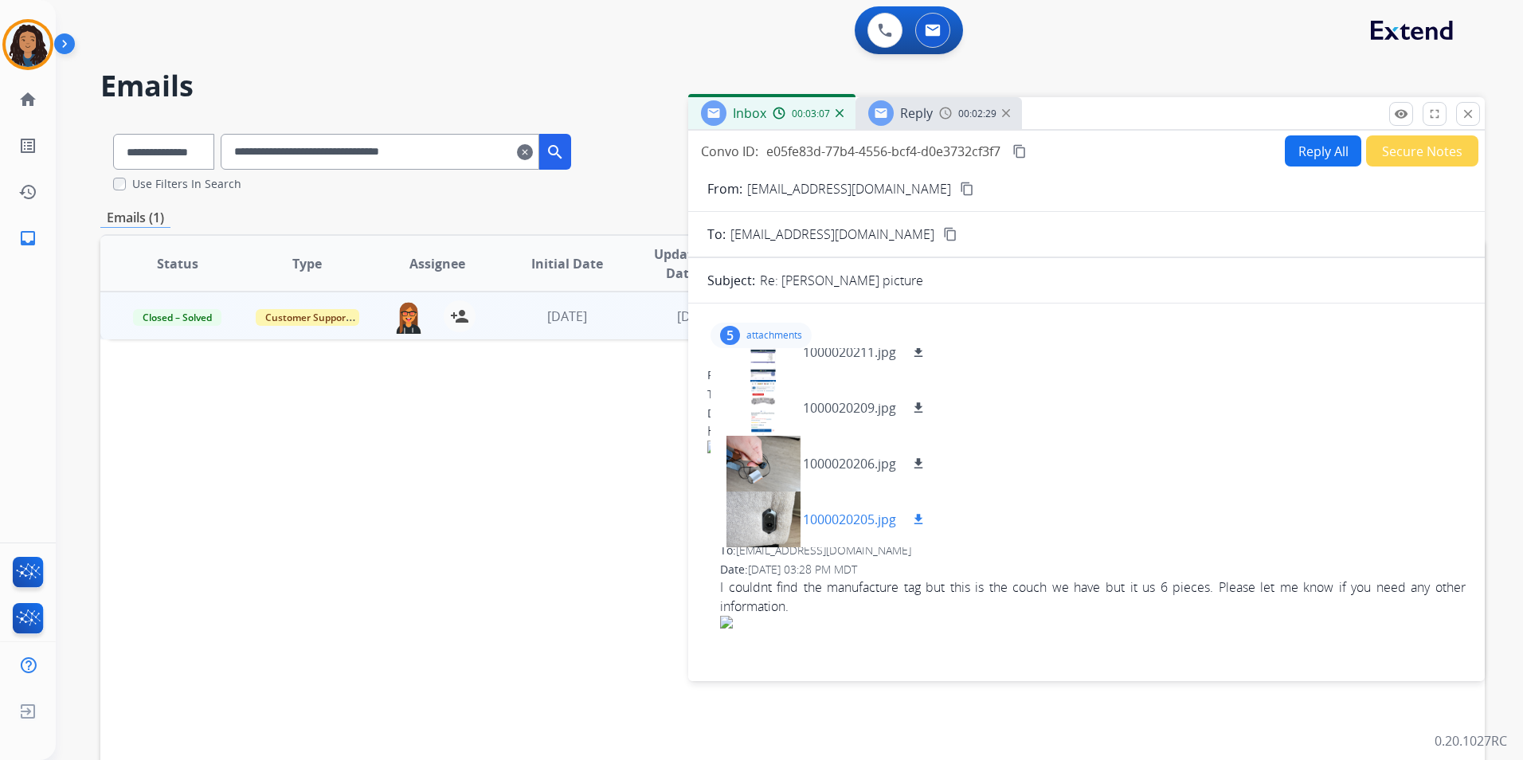
click at [915, 516] on mat-icon "download" at bounding box center [918, 519] width 14 height 14
click at [918, 460] on mat-icon "download" at bounding box center [918, 463] width 14 height 14
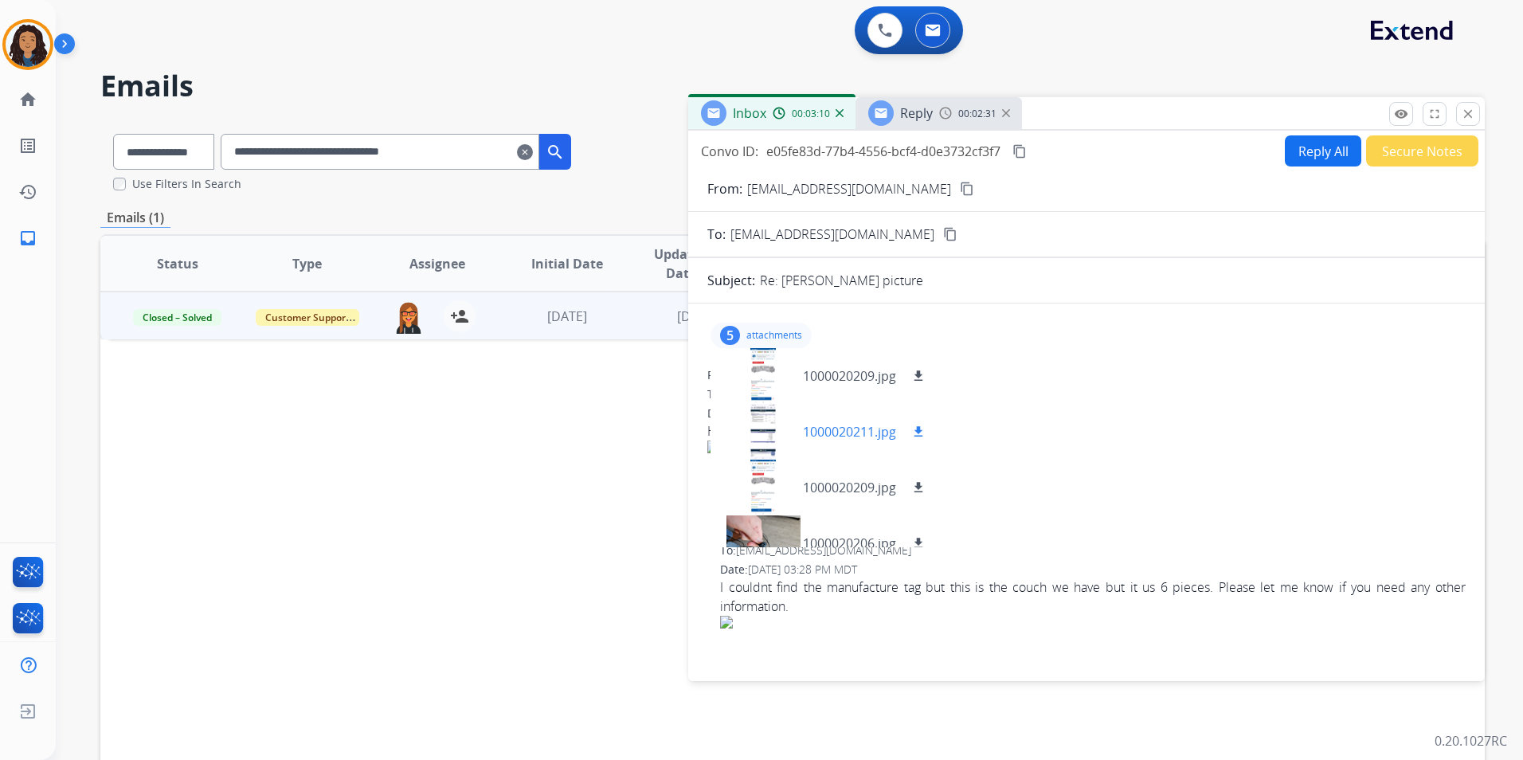
click at [914, 432] on mat-icon "download" at bounding box center [918, 432] width 14 height 14
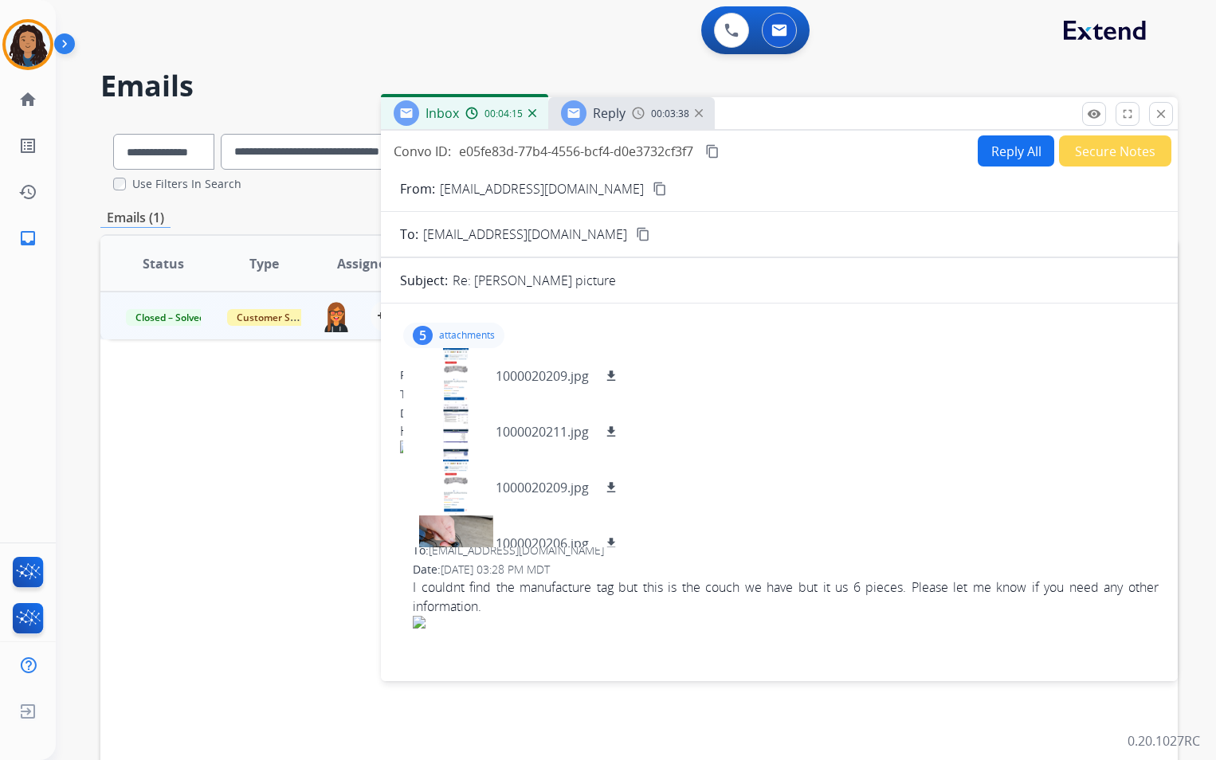
click at [718, 150] on mat-icon "content_copy" at bounding box center [712, 151] width 14 height 14
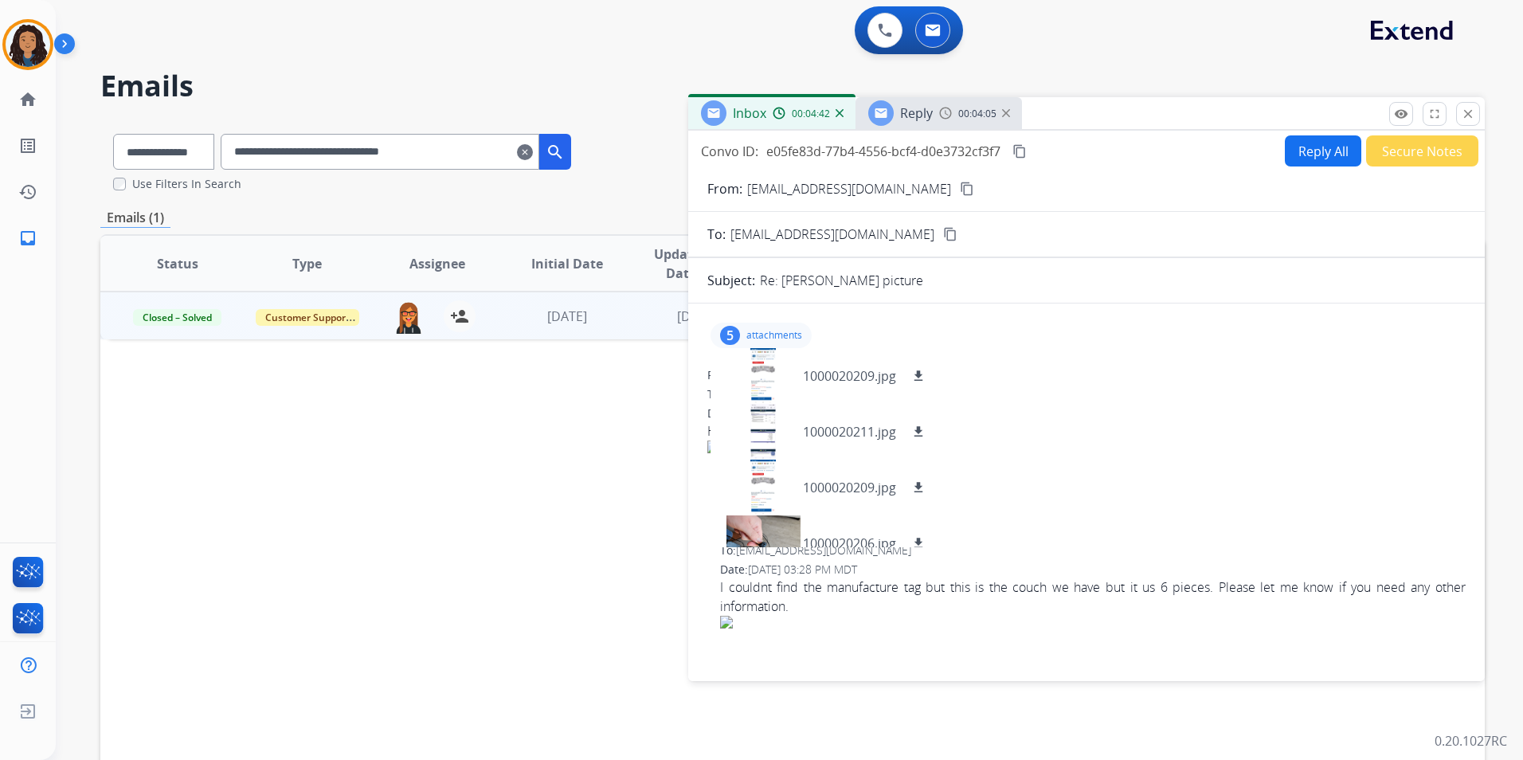
click at [1397, 141] on button "Secure Notes" at bounding box center [1422, 150] width 112 height 31
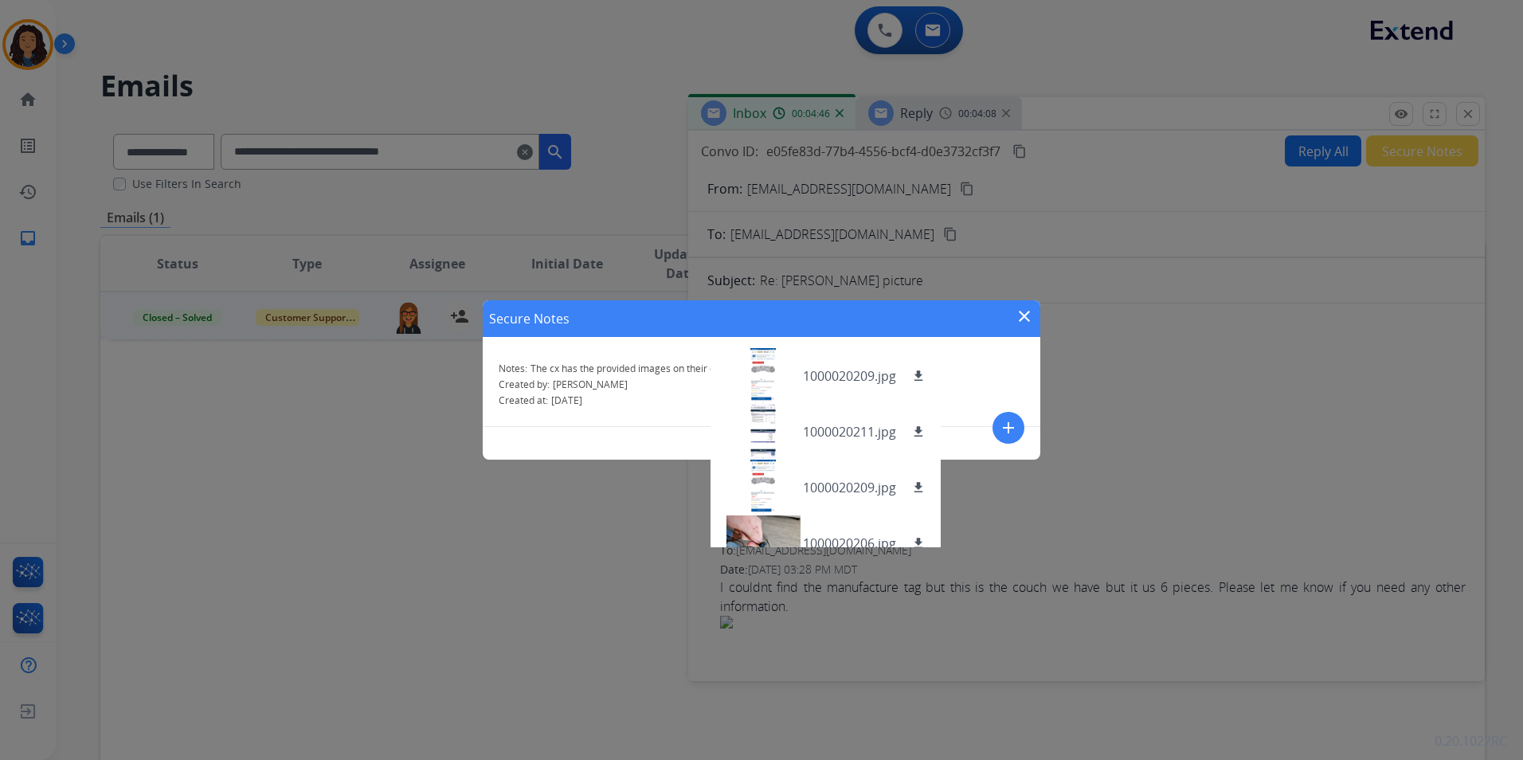
click at [1024, 318] on mat-icon "close" at bounding box center [1024, 316] width 19 height 19
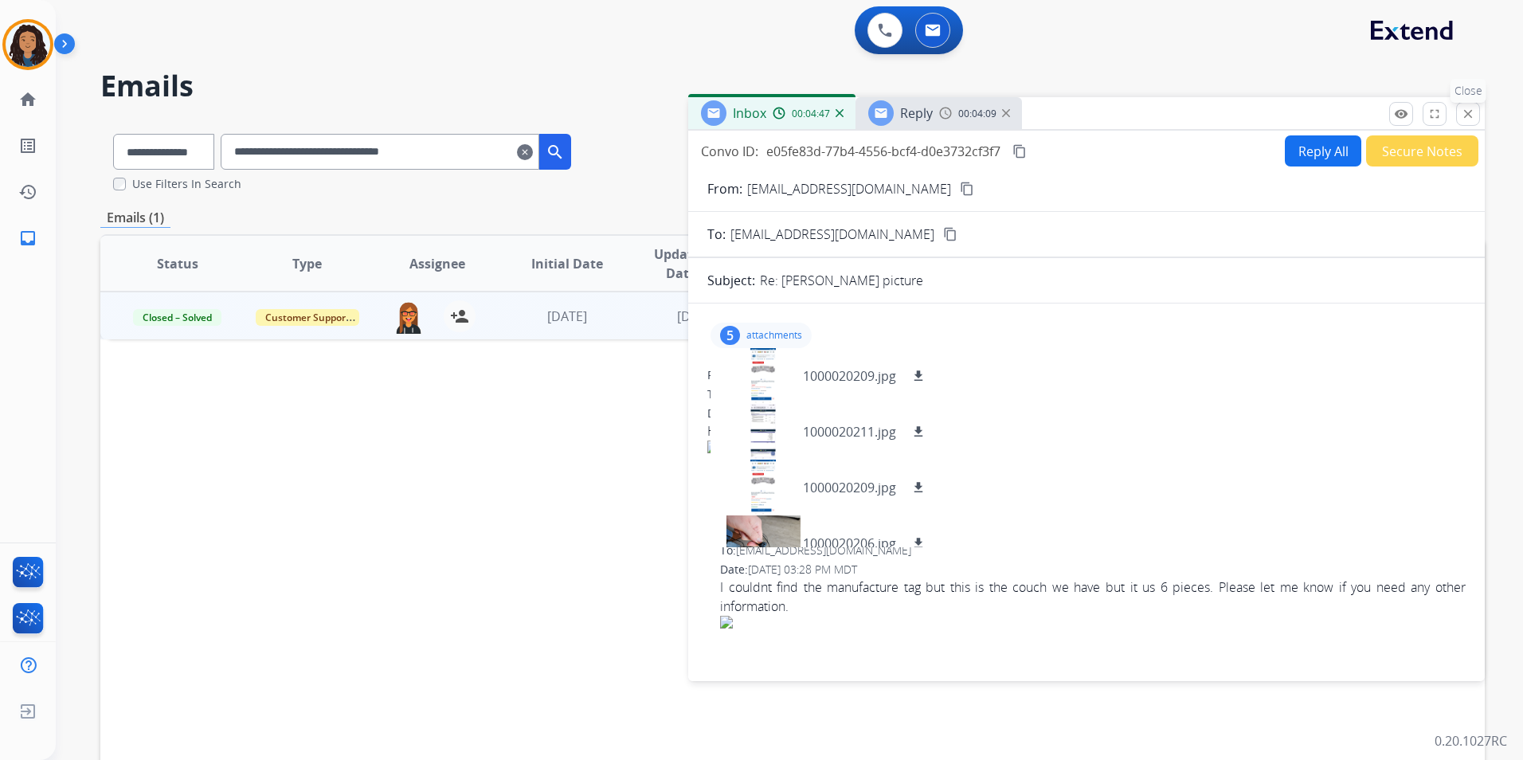
click at [1470, 112] on mat-icon "close" at bounding box center [1468, 114] width 14 height 14
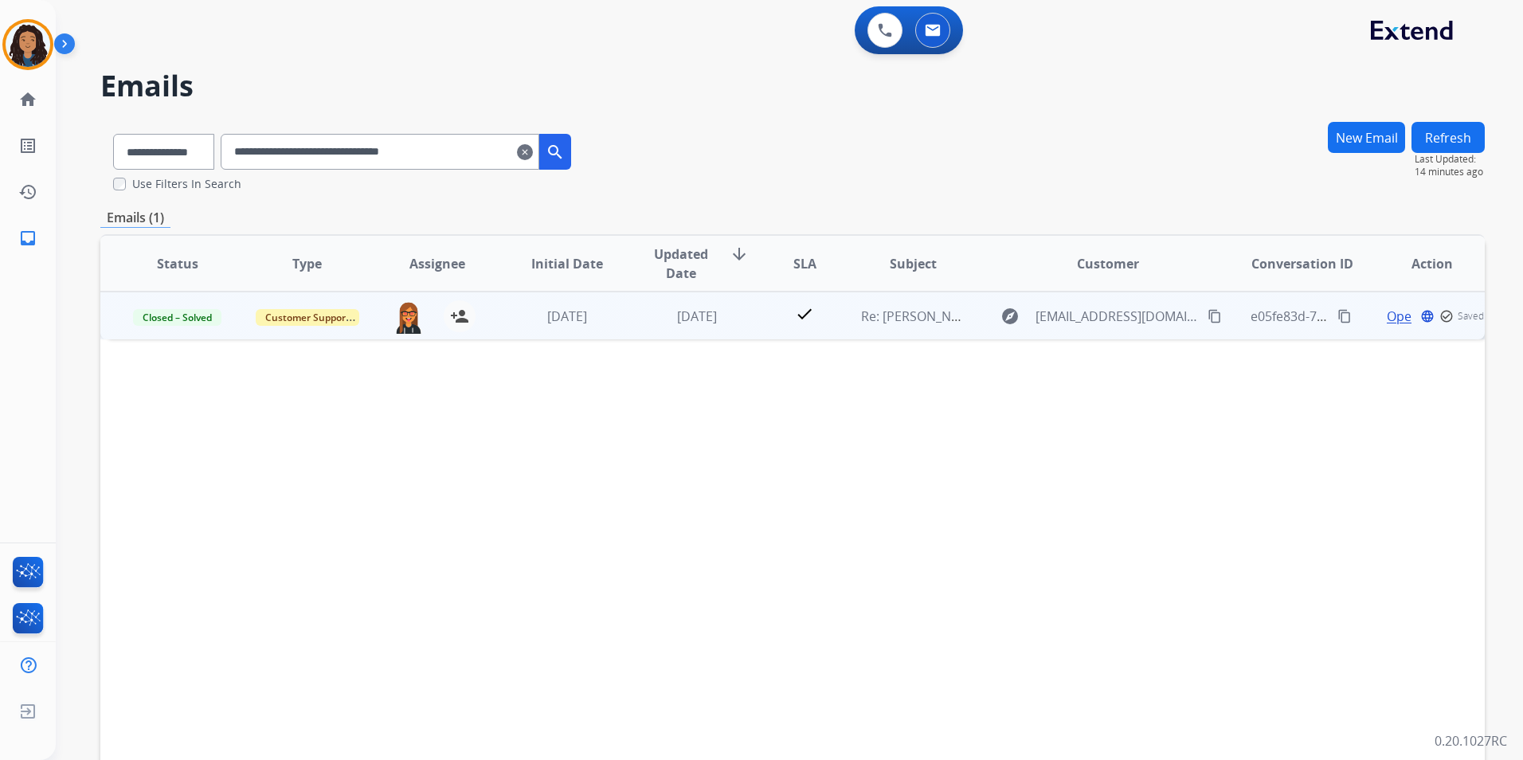
click at [1387, 318] on span "Open" at bounding box center [1403, 316] width 33 height 19
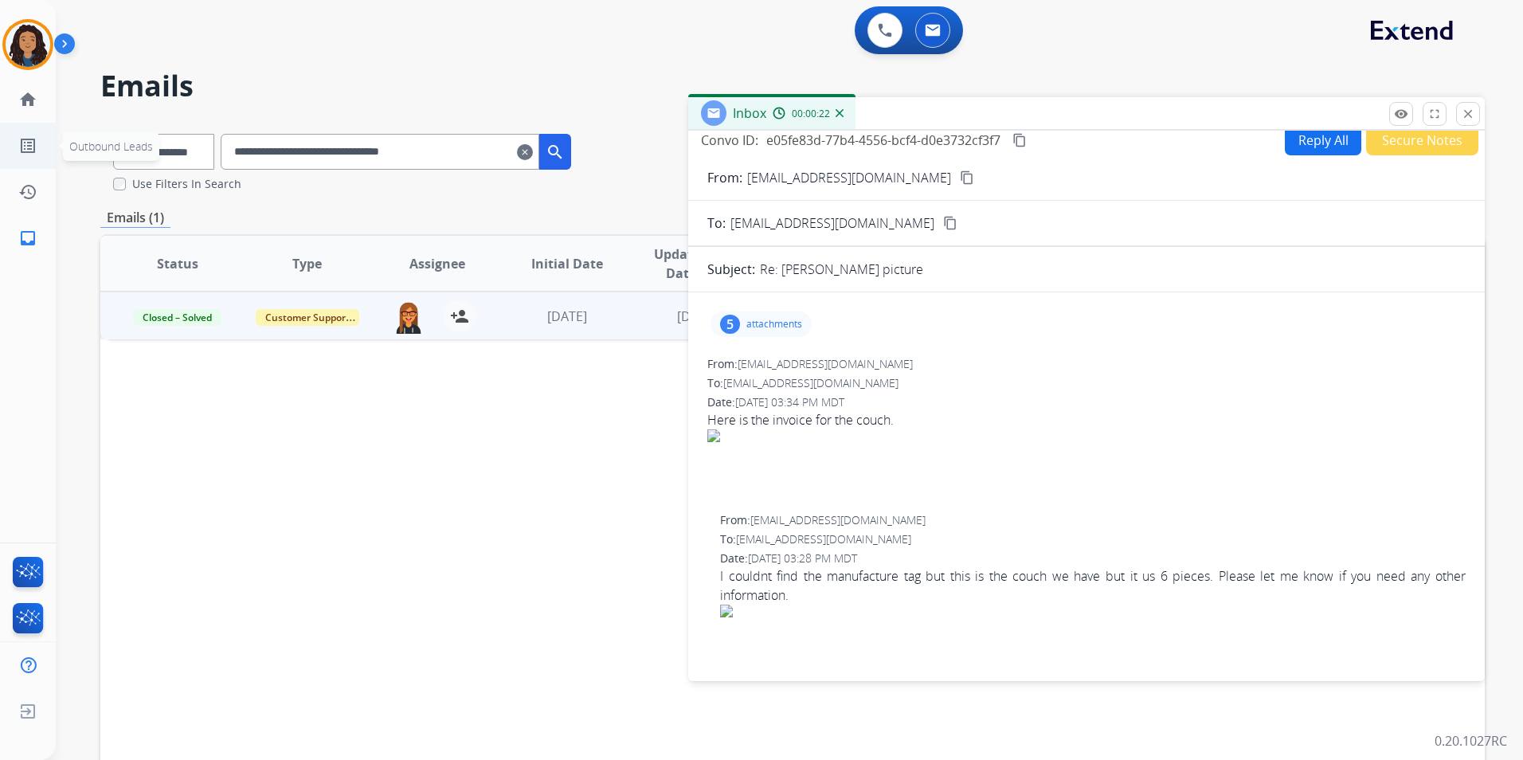
drag, startPoint x: 527, startPoint y: 144, endPoint x: 0, endPoint y: 165, distance: 527.8
click at [0, 164] on html "**********" at bounding box center [761, 380] width 1523 height 760
paste input "text"
click at [1466, 120] on mat-icon "close" at bounding box center [1468, 114] width 14 height 14
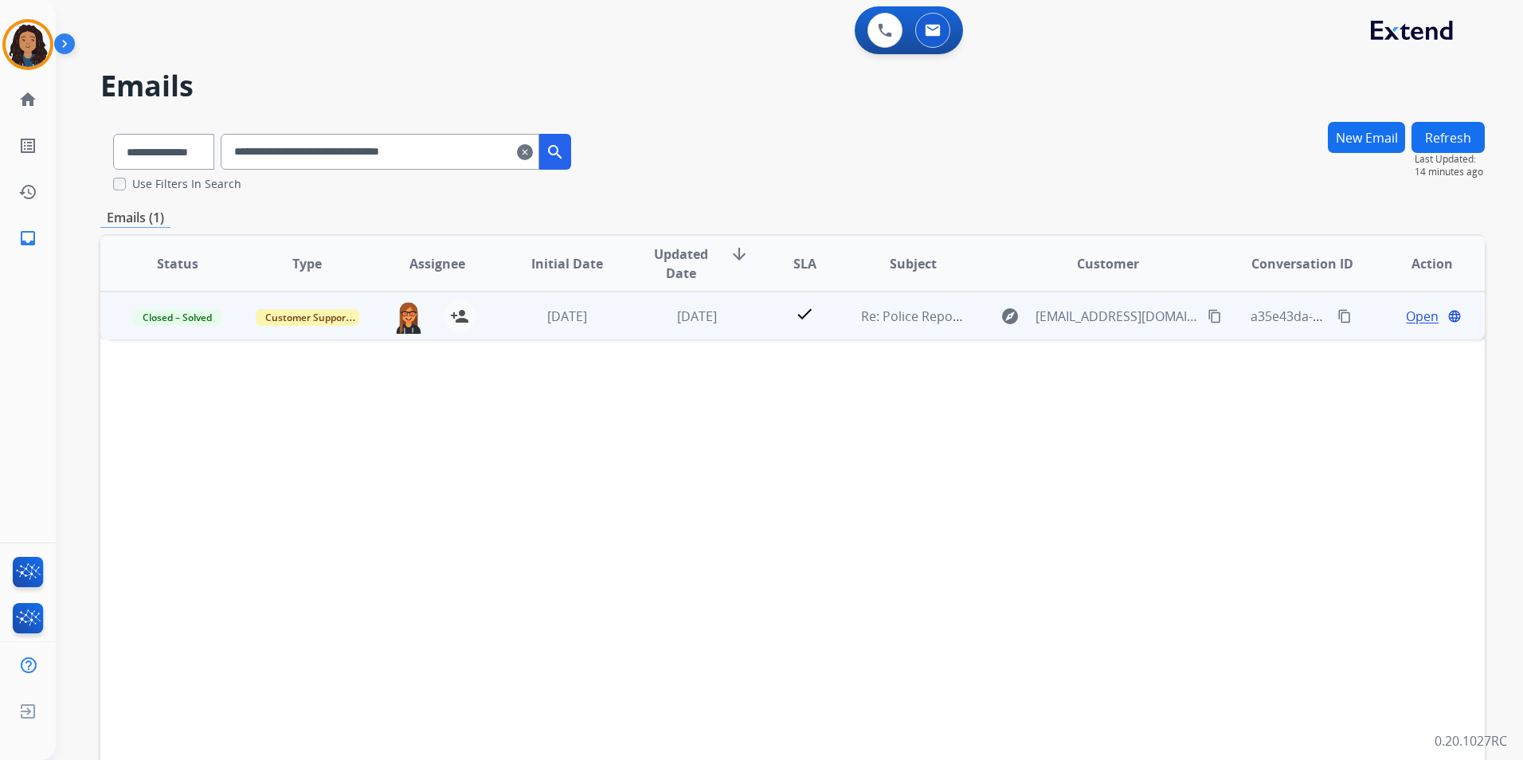
click at [1406, 314] on span "Open" at bounding box center [1422, 316] width 33 height 19
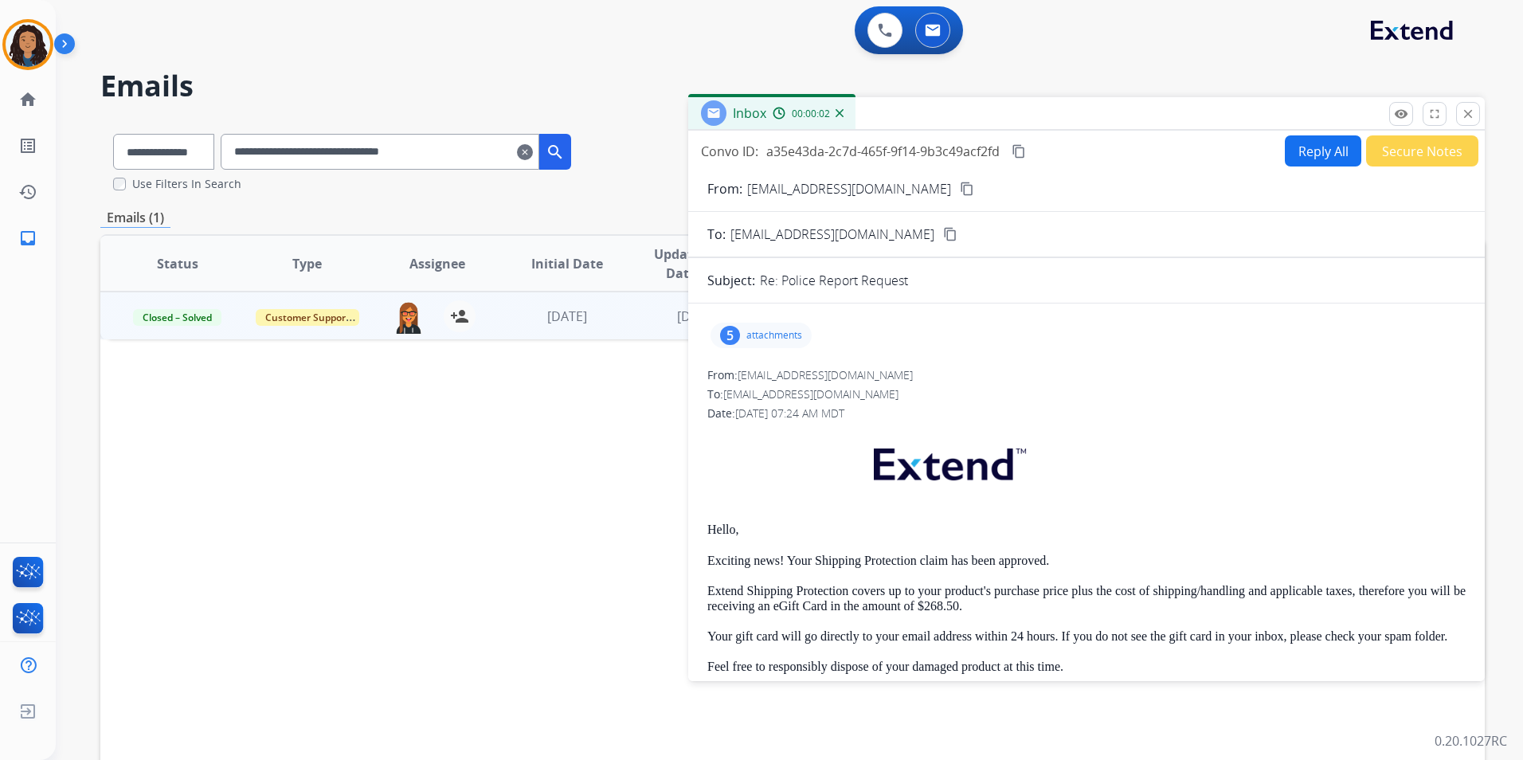
click at [781, 333] on p "attachments" at bounding box center [774, 335] width 56 height 13
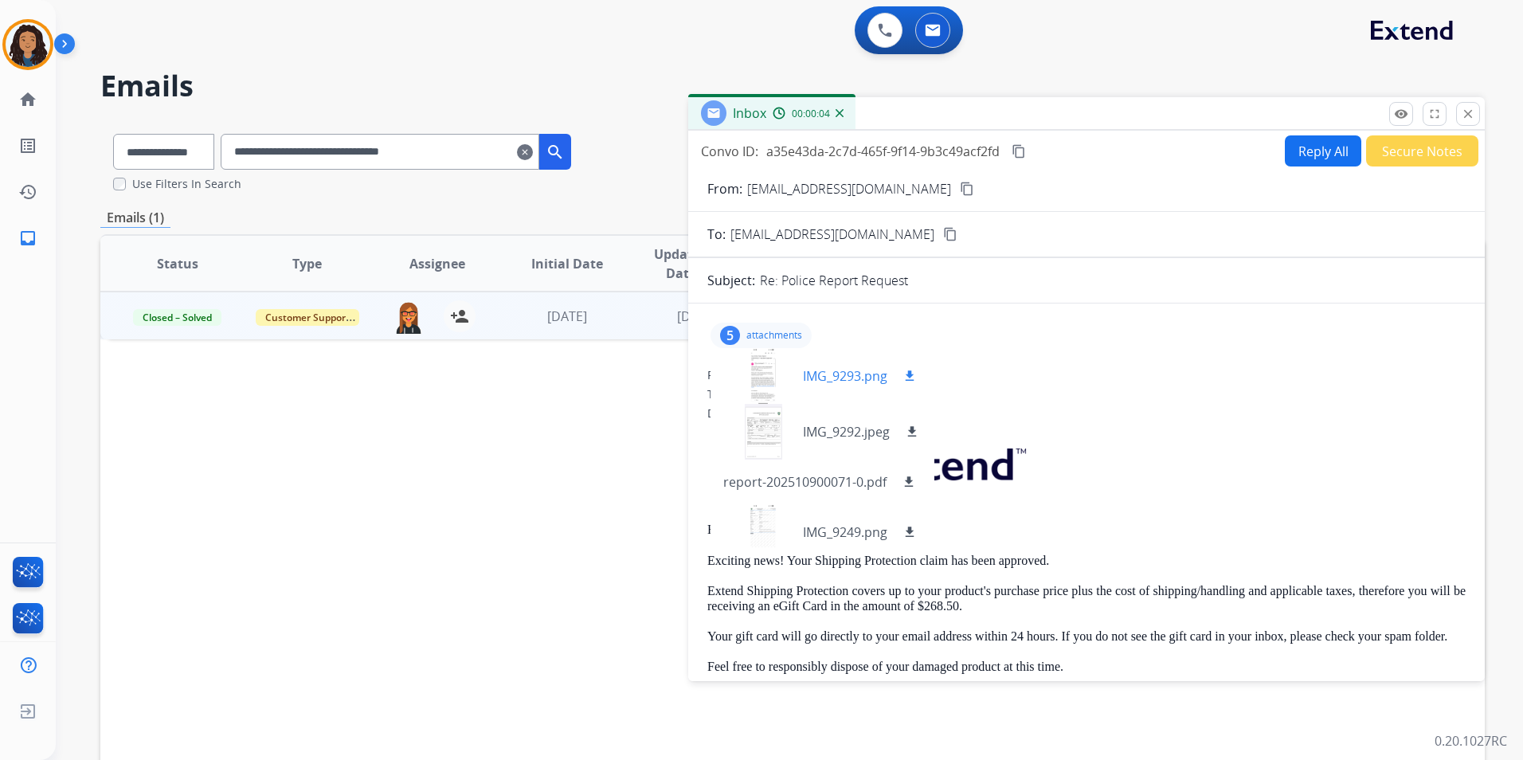
click at [765, 378] on div at bounding box center [763, 376] width 80 height 56
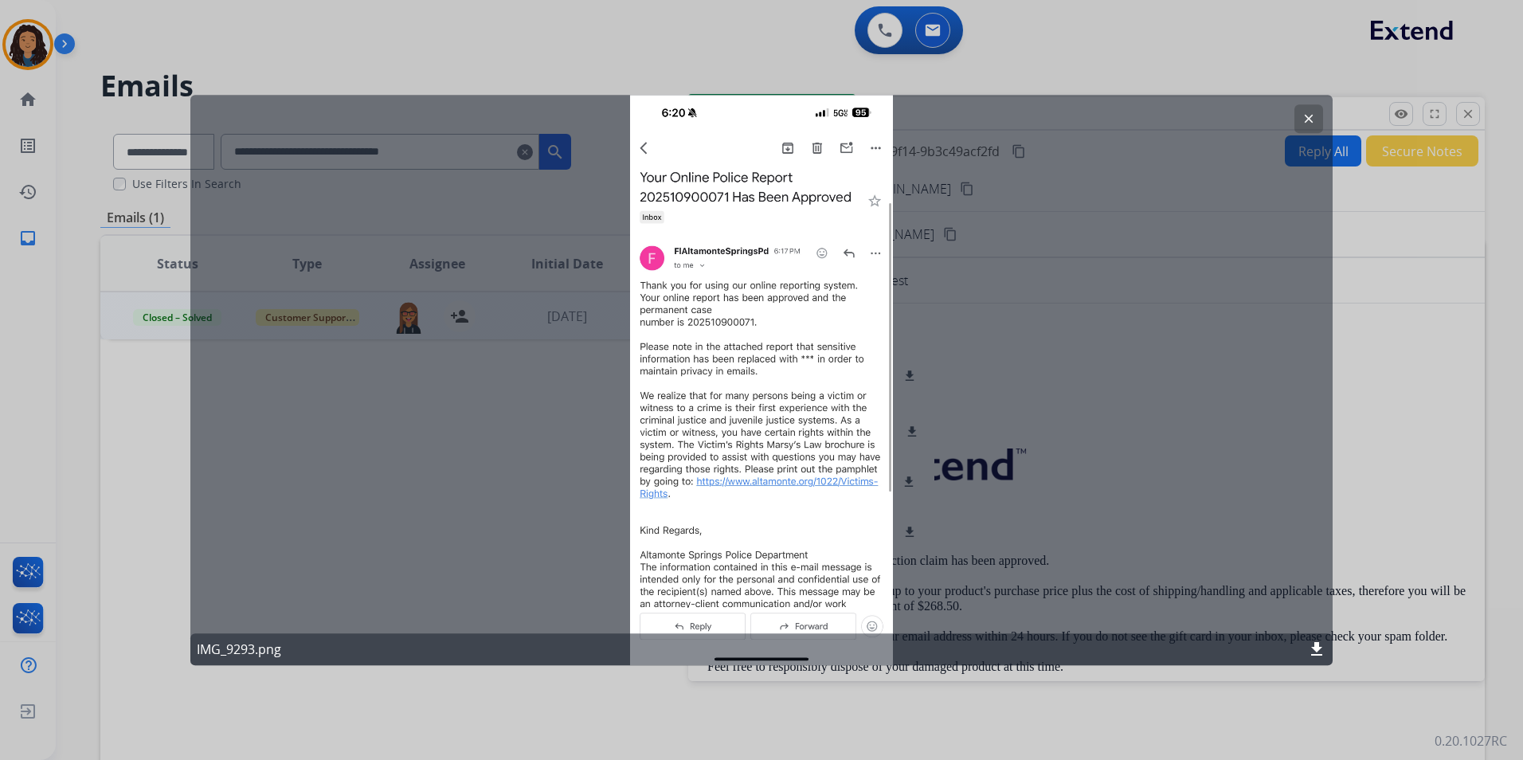
click at [1306, 122] on mat-icon "clear" at bounding box center [1309, 119] width 14 height 14
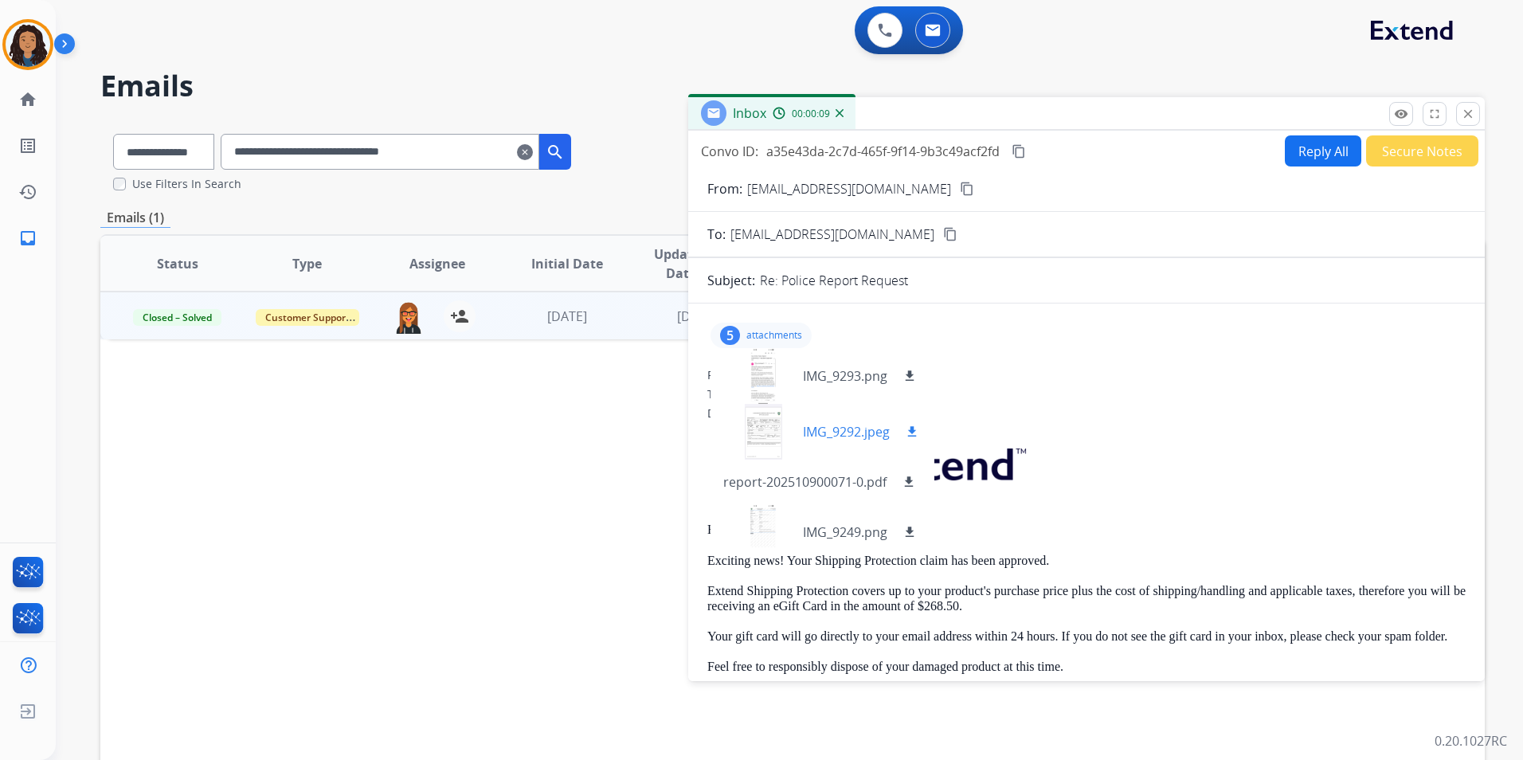
click at [727, 436] on div at bounding box center [763, 432] width 80 height 56
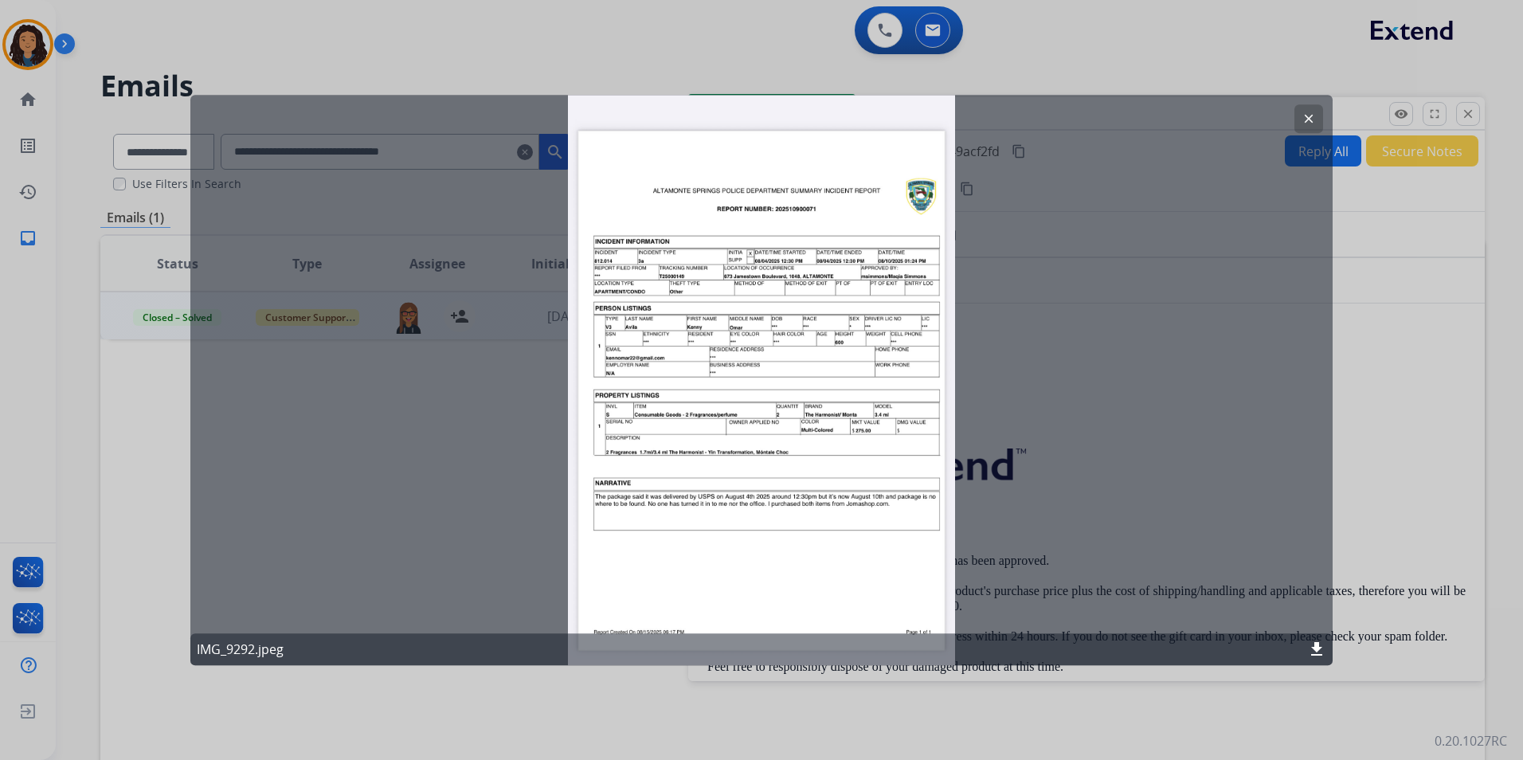
click at [1303, 120] on mat-icon "clear" at bounding box center [1309, 119] width 14 height 14
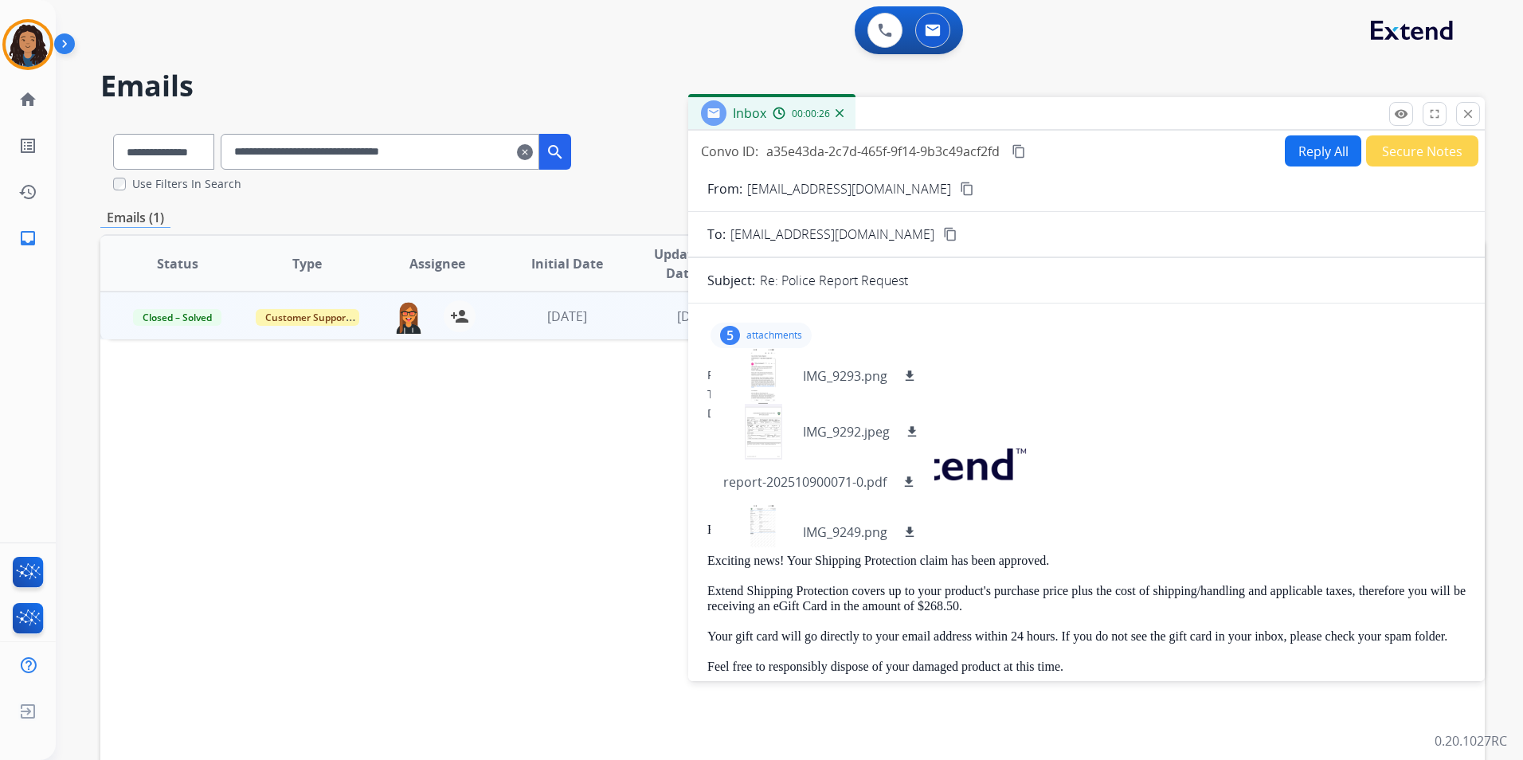
click at [776, 323] on div "5 attachments IMG_9293.png download IMG_9292.jpeg download report-202510900071-…" at bounding box center [761, 335] width 101 height 25
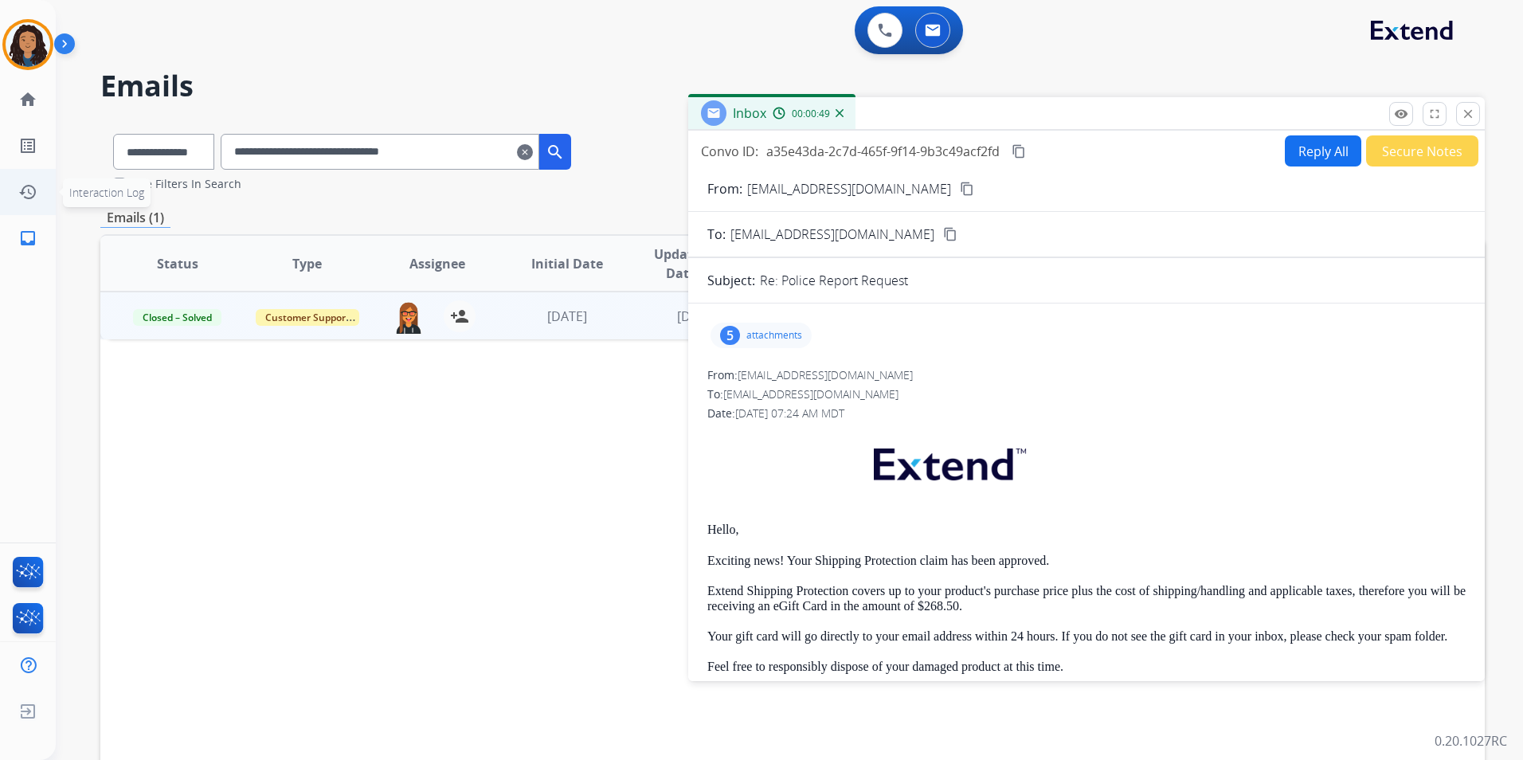
drag, startPoint x: 503, startPoint y: 142, endPoint x: 0, endPoint y: 186, distance: 504.6
click at [0, 188] on html "**********" at bounding box center [761, 380] width 1523 height 760
paste input "text"
drag, startPoint x: 498, startPoint y: 151, endPoint x: 0, endPoint y: 127, distance: 498.5
click at [0, 141] on html "**********" at bounding box center [761, 380] width 1523 height 760
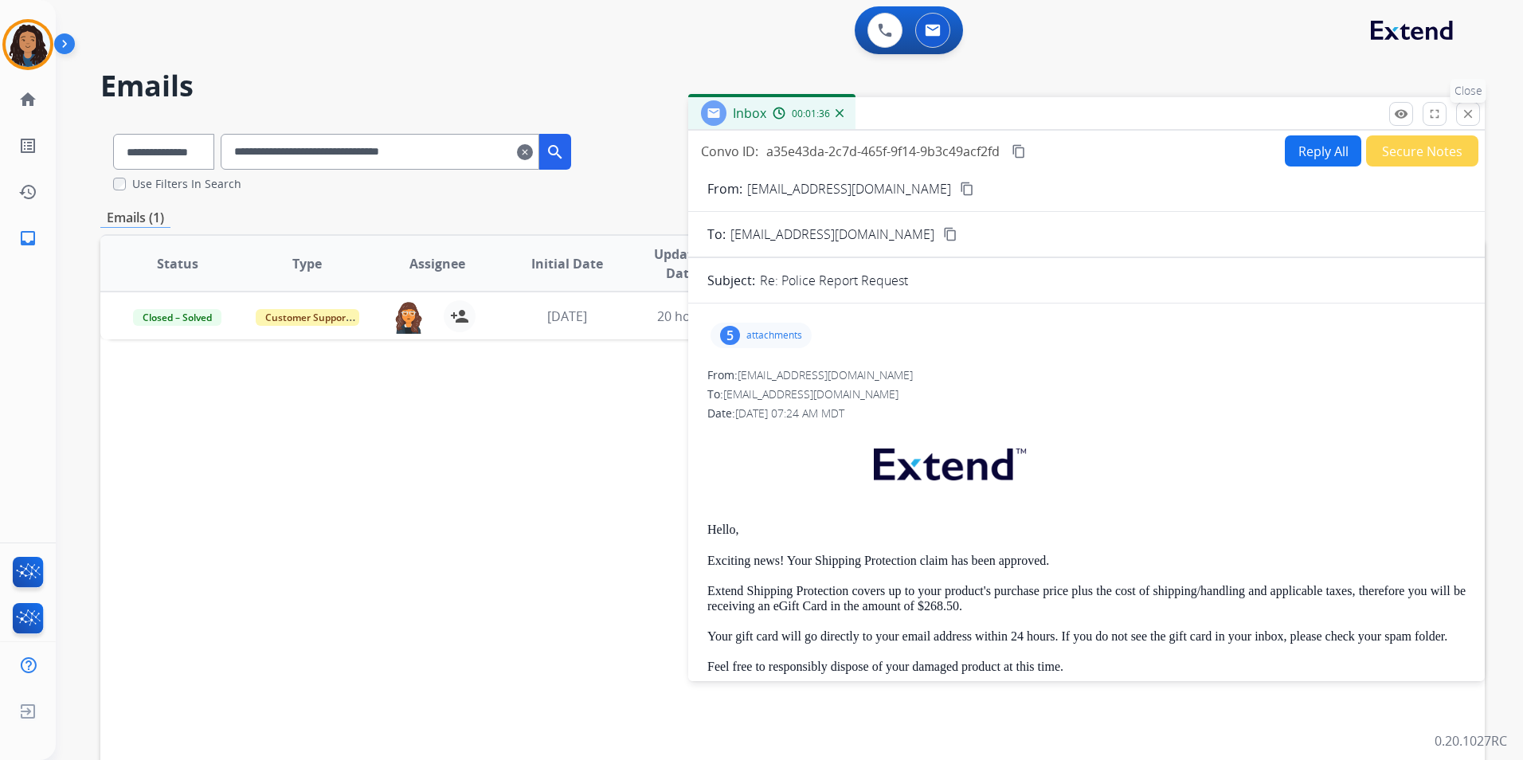
click at [1479, 114] on button "close Close" at bounding box center [1468, 114] width 24 height 24
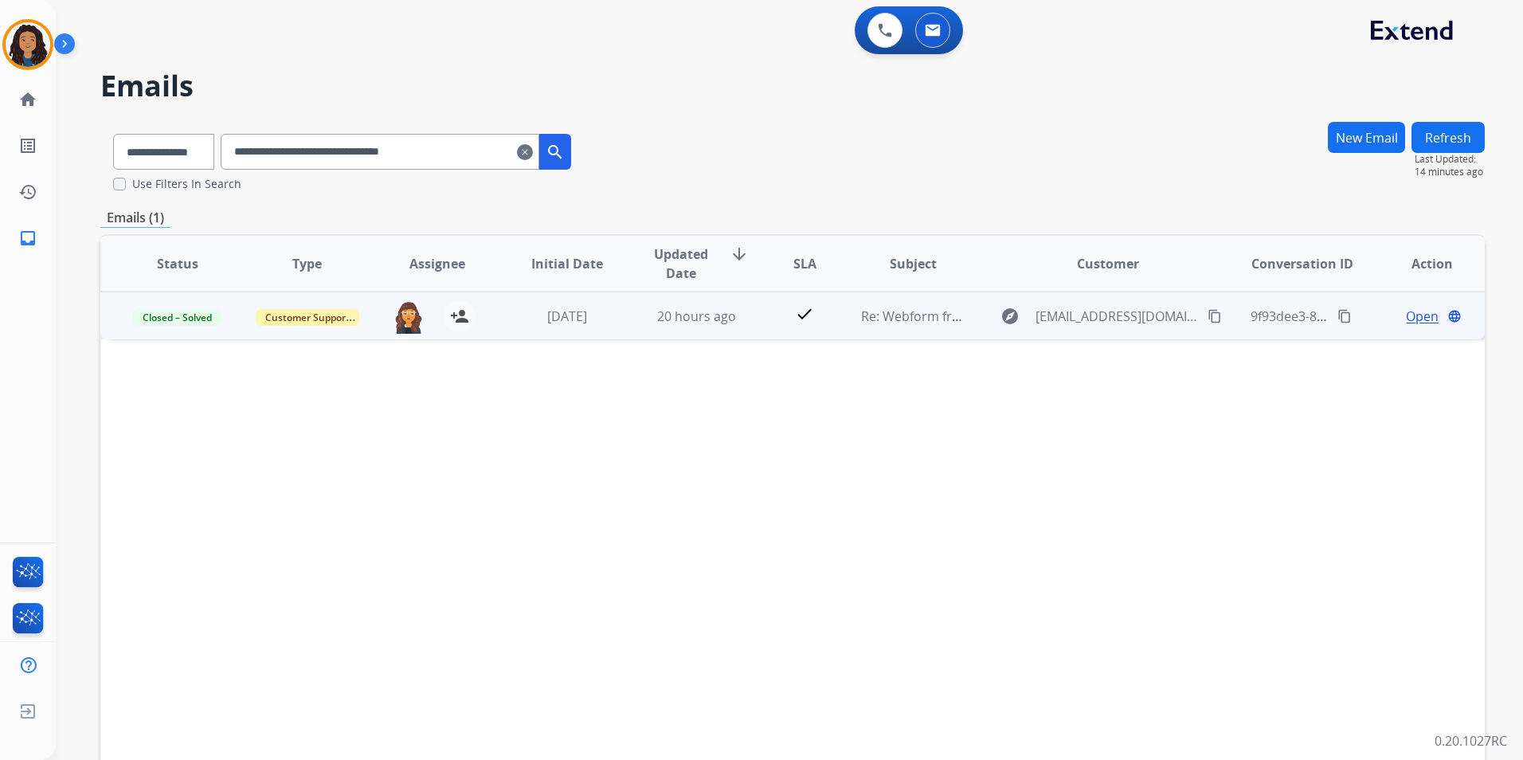
click at [1408, 315] on span "Open" at bounding box center [1422, 316] width 33 height 19
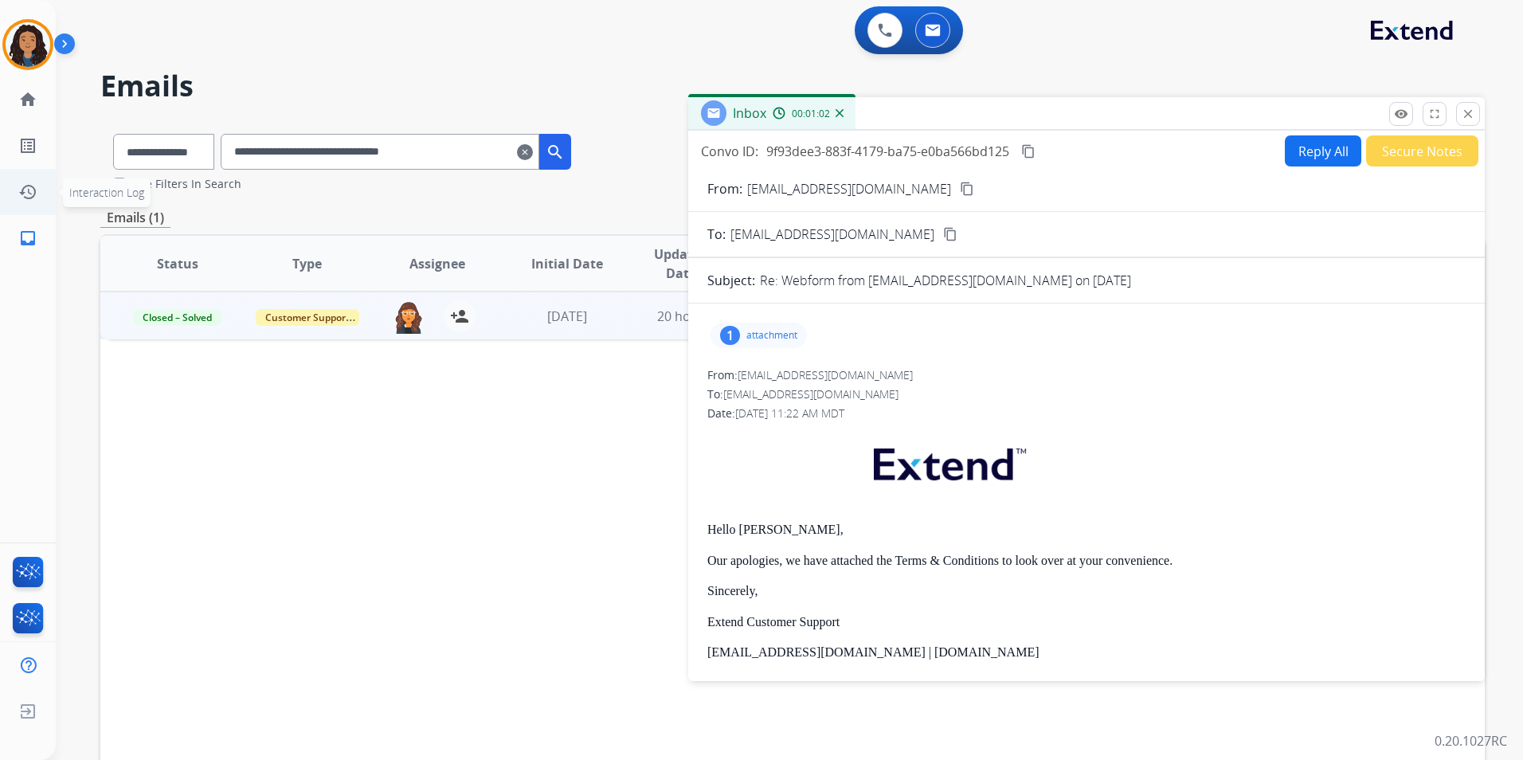
drag, startPoint x: 500, startPoint y: 142, endPoint x: 39, endPoint y: 202, distance: 465.2
click at [39, 202] on div "**********" at bounding box center [761, 380] width 1523 height 760
paste input "text"
click at [1472, 118] on mat-icon "close" at bounding box center [1468, 114] width 14 height 14
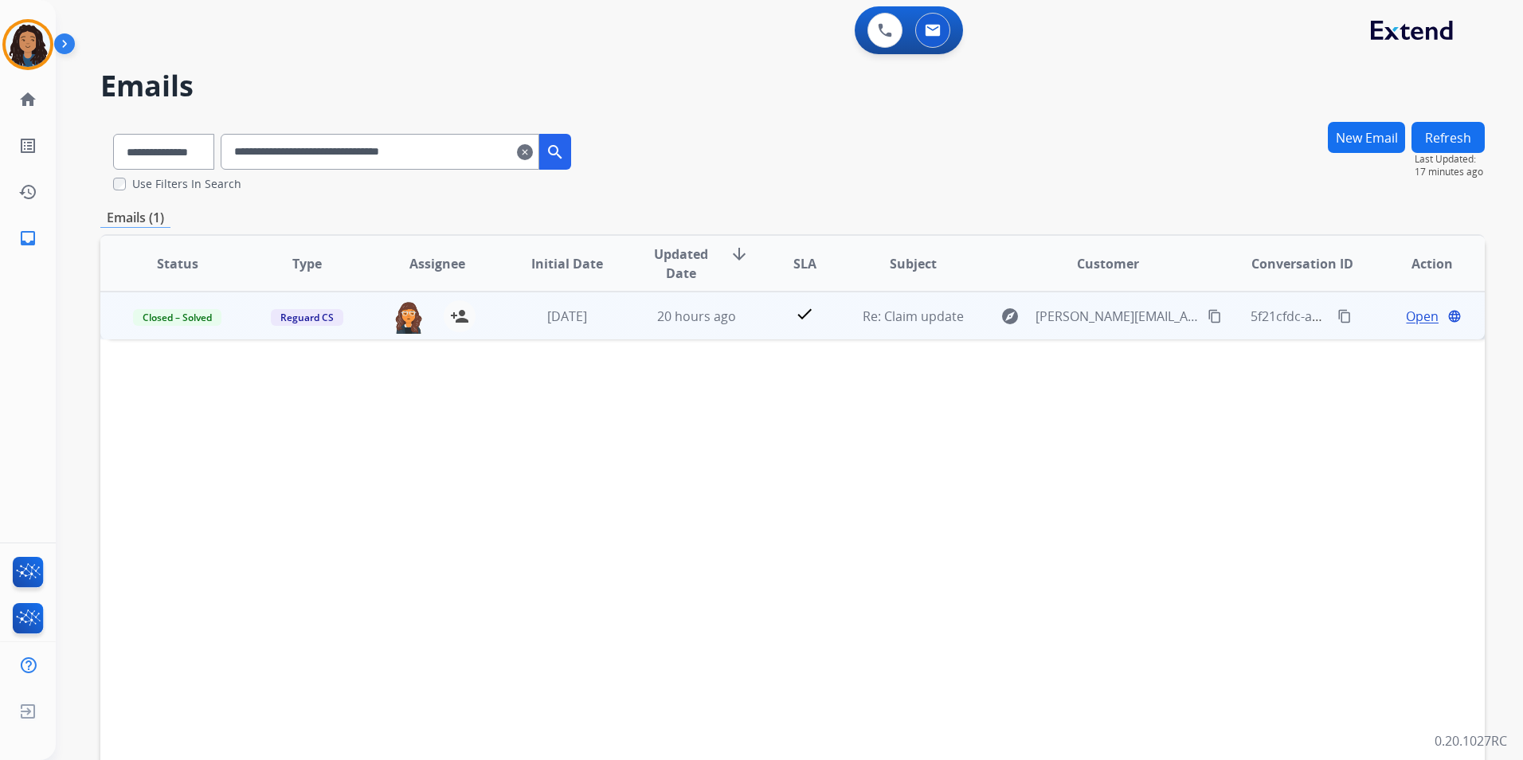
click at [1410, 317] on span "Open" at bounding box center [1422, 316] width 33 height 19
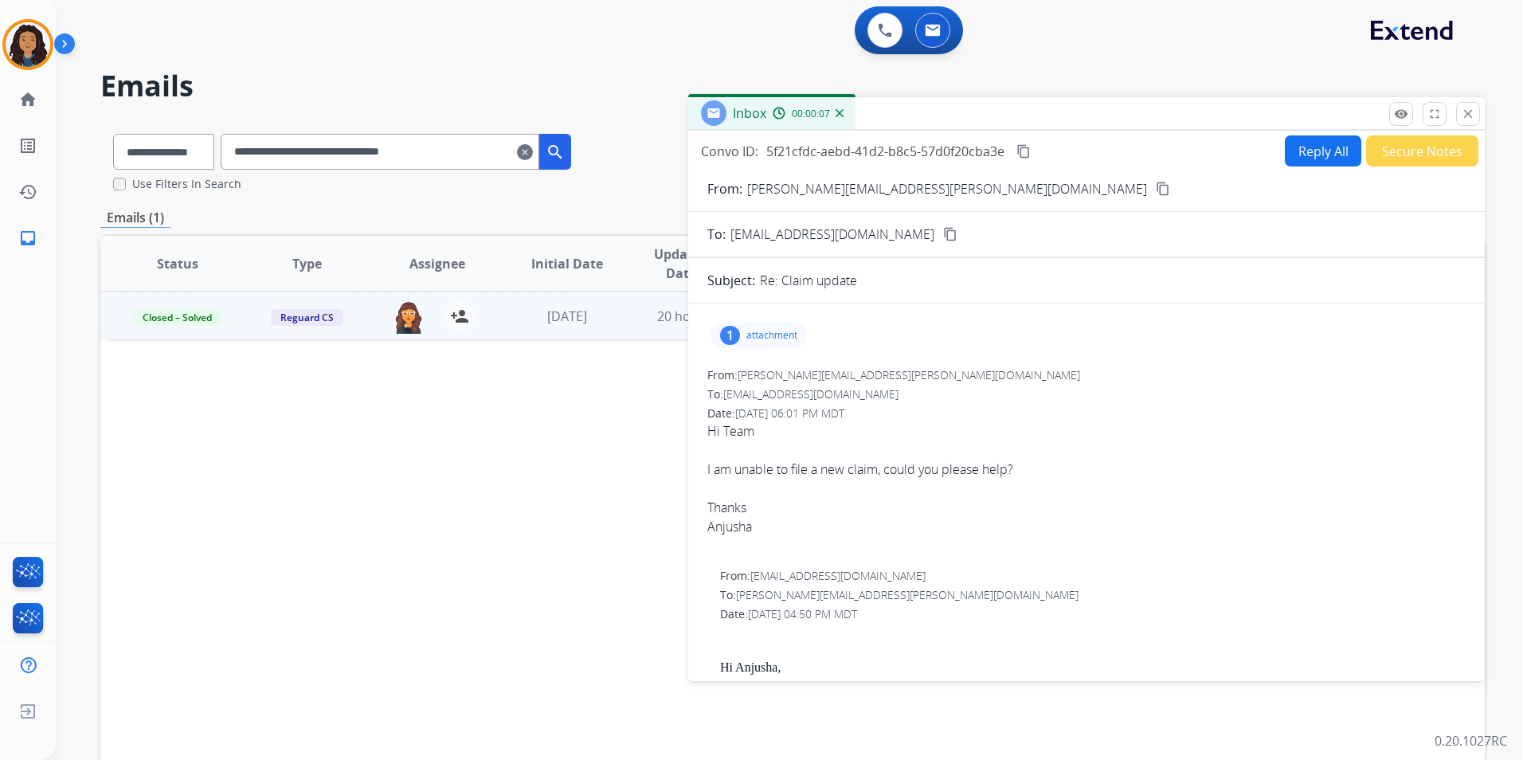
click at [1404, 157] on button "Secure Notes" at bounding box center [1422, 150] width 112 height 31
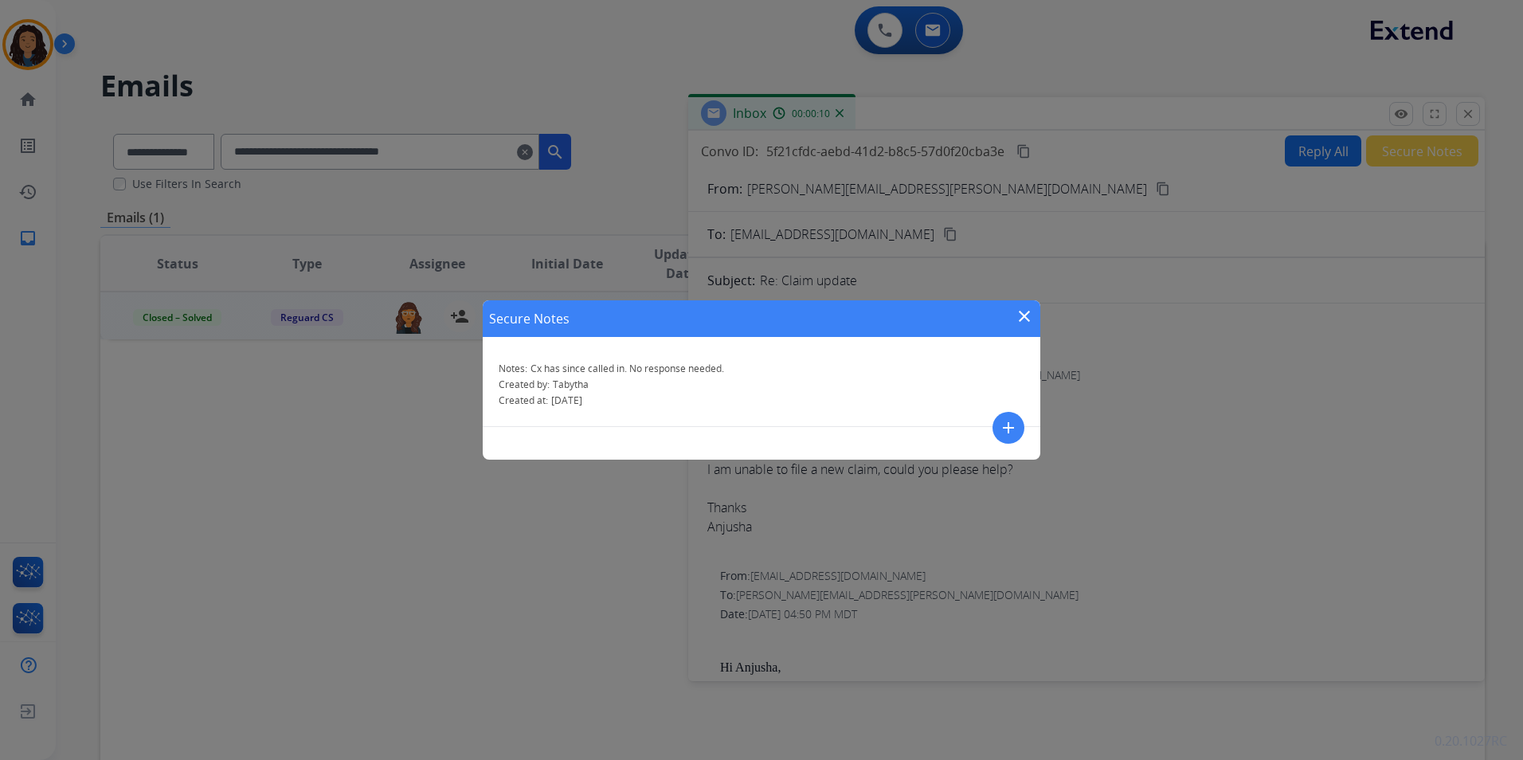
click at [1021, 319] on mat-icon "close" at bounding box center [1024, 316] width 19 height 19
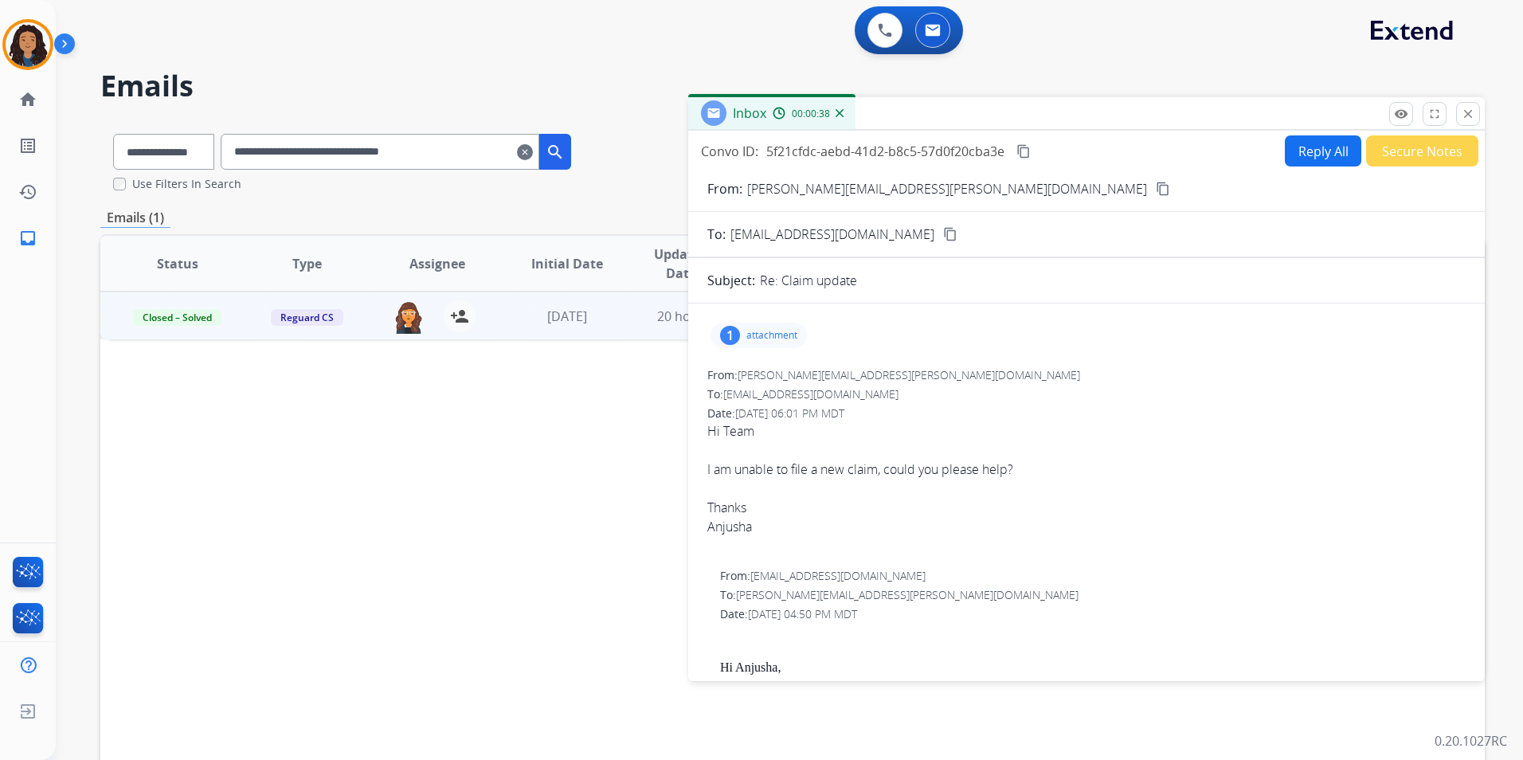
drag, startPoint x: 194, startPoint y: 154, endPoint x: -3, endPoint y: 156, distance: 196.8
click at [0, 156] on html "**********" at bounding box center [761, 380] width 1523 height 760
paste input "text"
click at [752, 339] on p "attachment" at bounding box center [771, 335] width 51 height 13
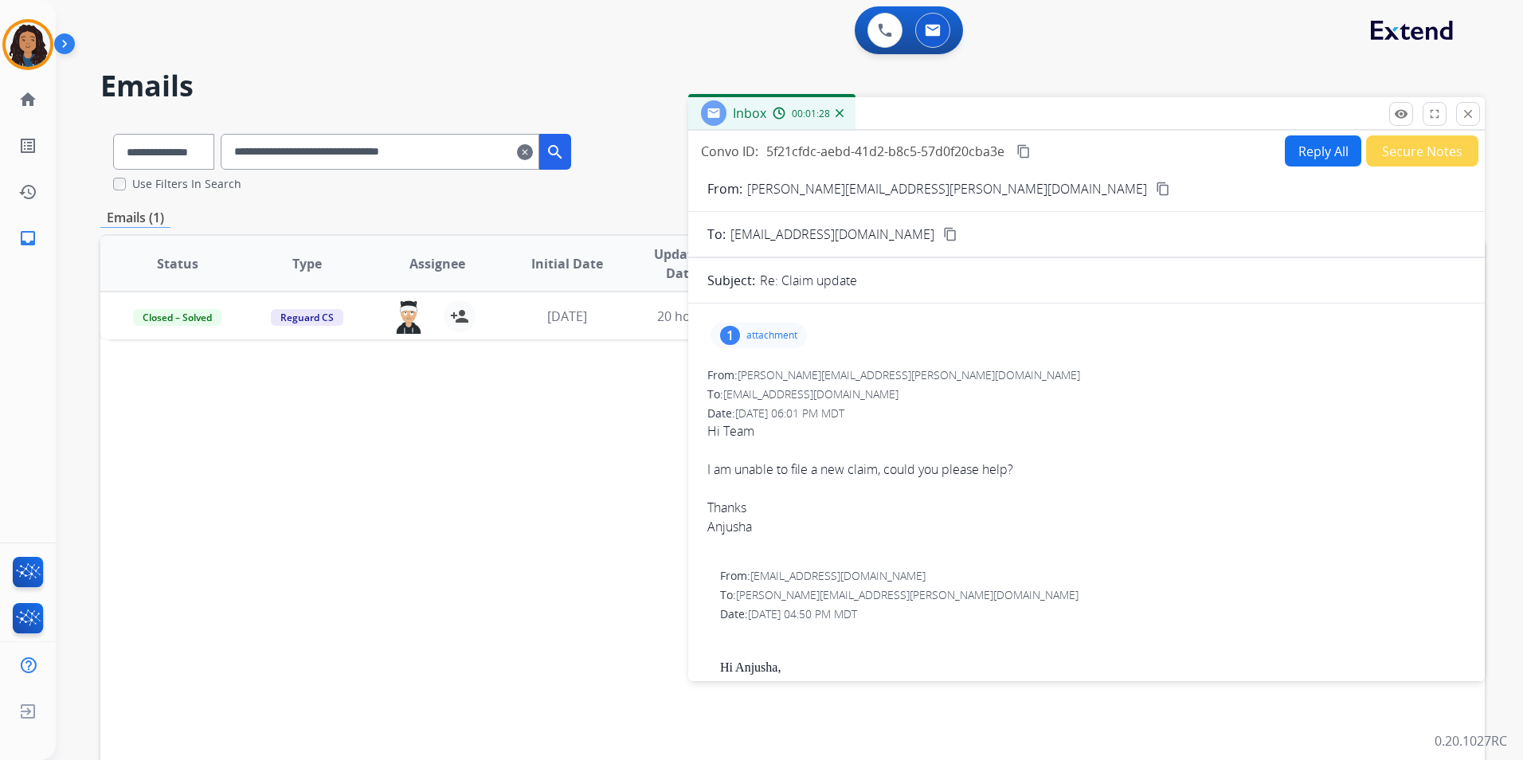
click at [1410, 146] on button "Secure Notes" at bounding box center [1422, 150] width 112 height 31
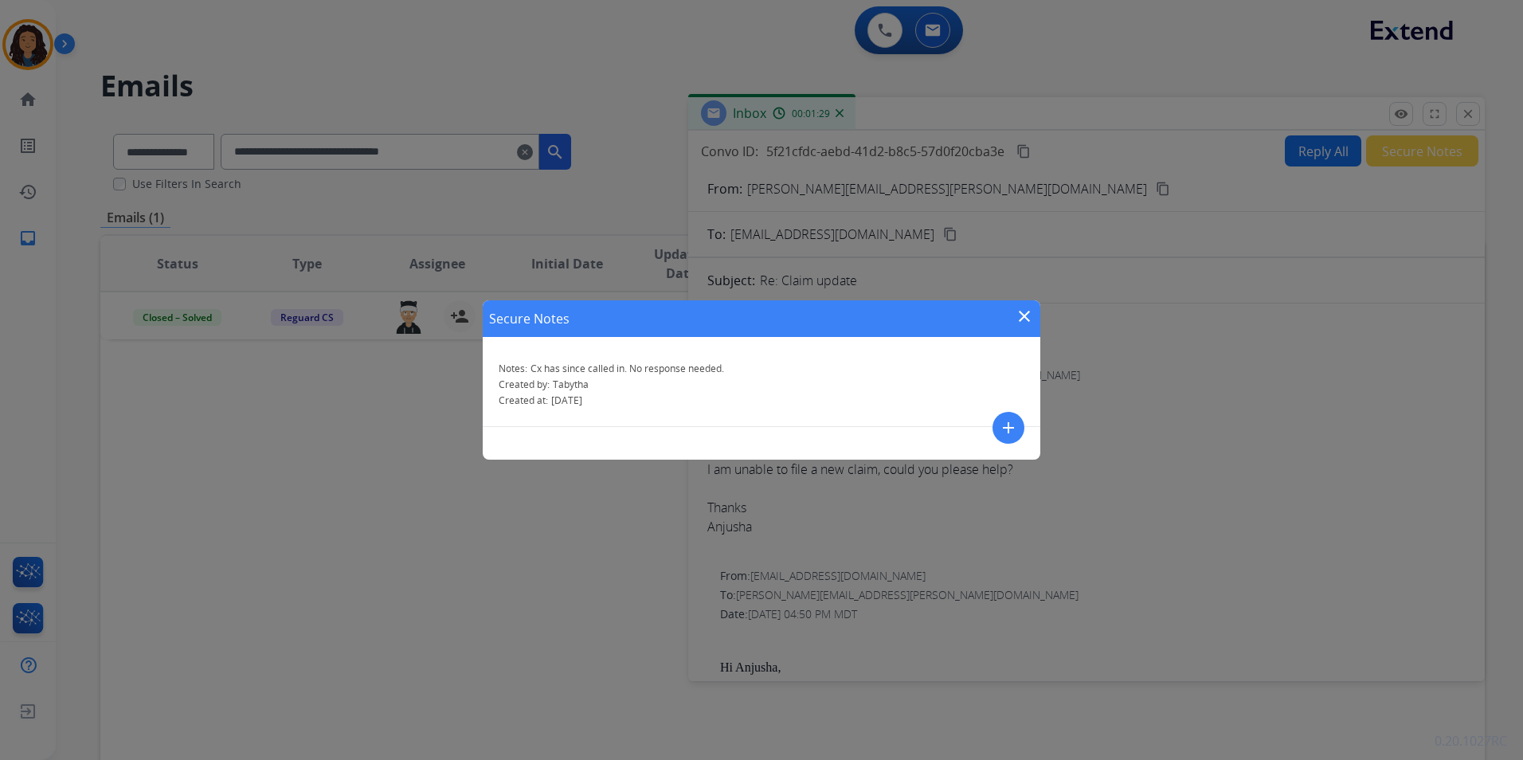
click at [1019, 315] on mat-icon "close" at bounding box center [1024, 316] width 19 height 19
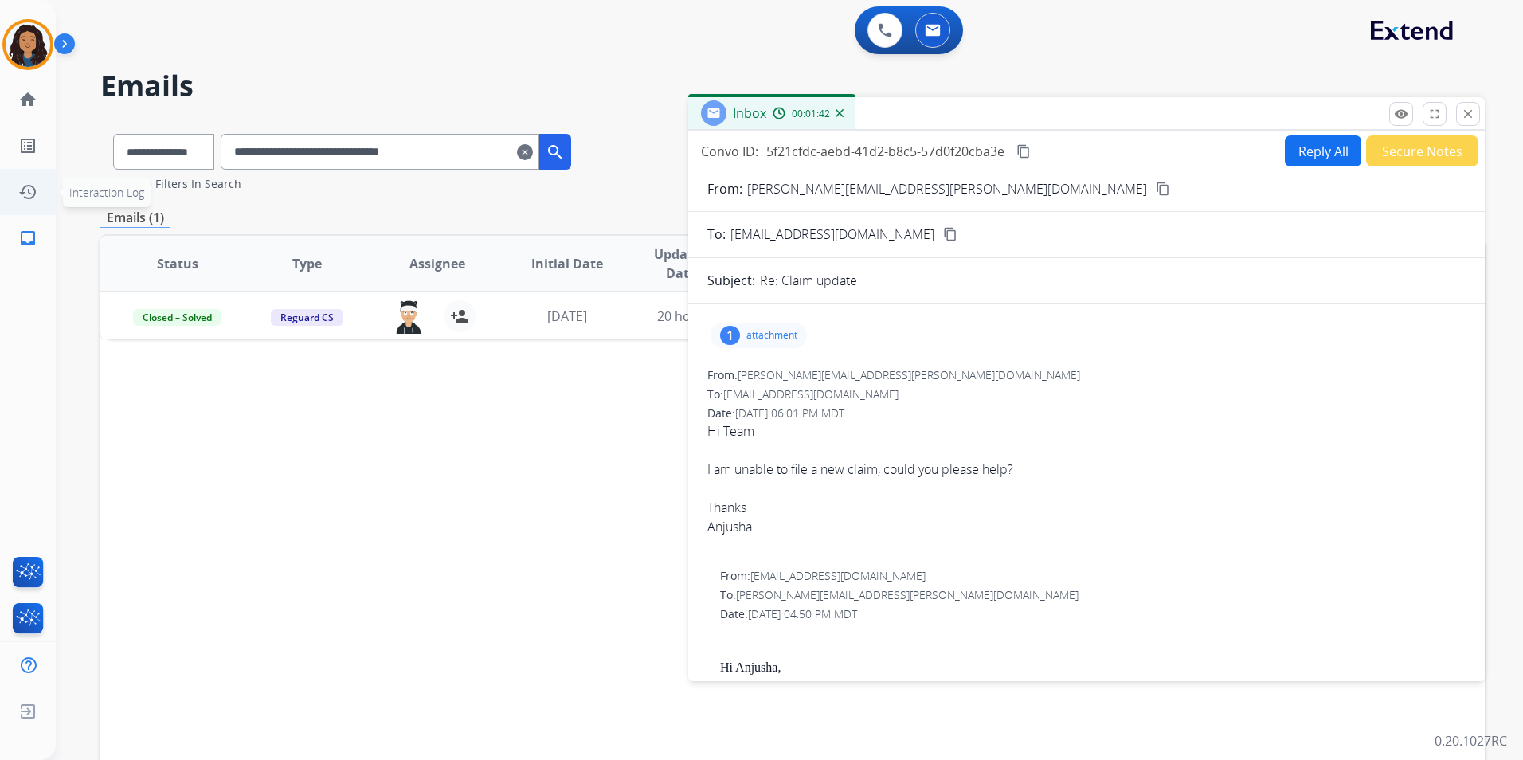
drag, startPoint x: 504, startPoint y: 149, endPoint x: 0, endPoint y: 206, distance: 507.4
click at [0, 206] on html "**********" at bounding box center [761, 380] width 1523 height 760
paste input "text"
click at [1442, 154] on button "Secure Notes" at bounding box center [1422, 150] width 112 height 31
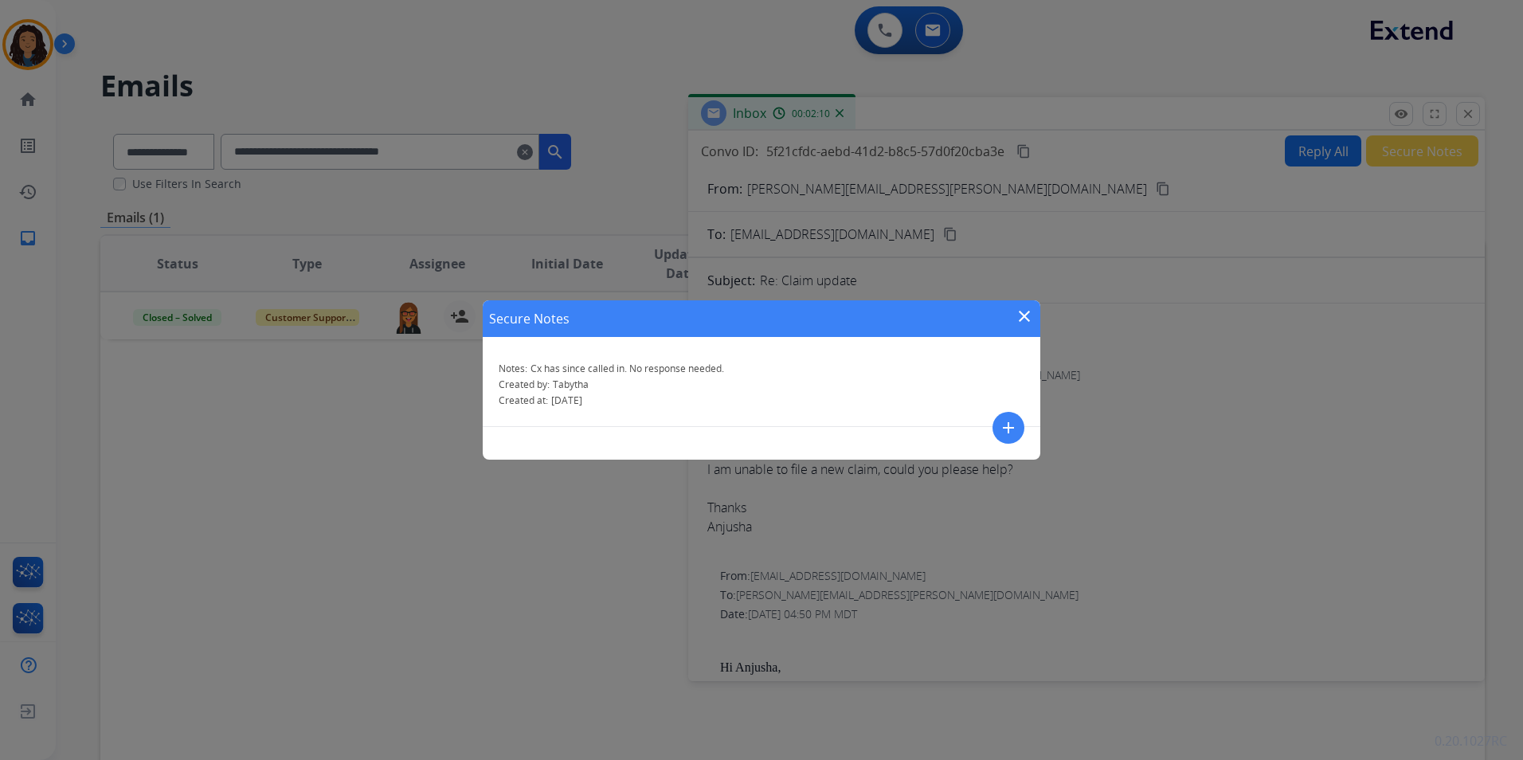
click at [1441, 153] on div "Secure Notes close Notes: Cx has since called in. No response needed. Created b…" at bounding box center [761, 380] width 1523 height 760
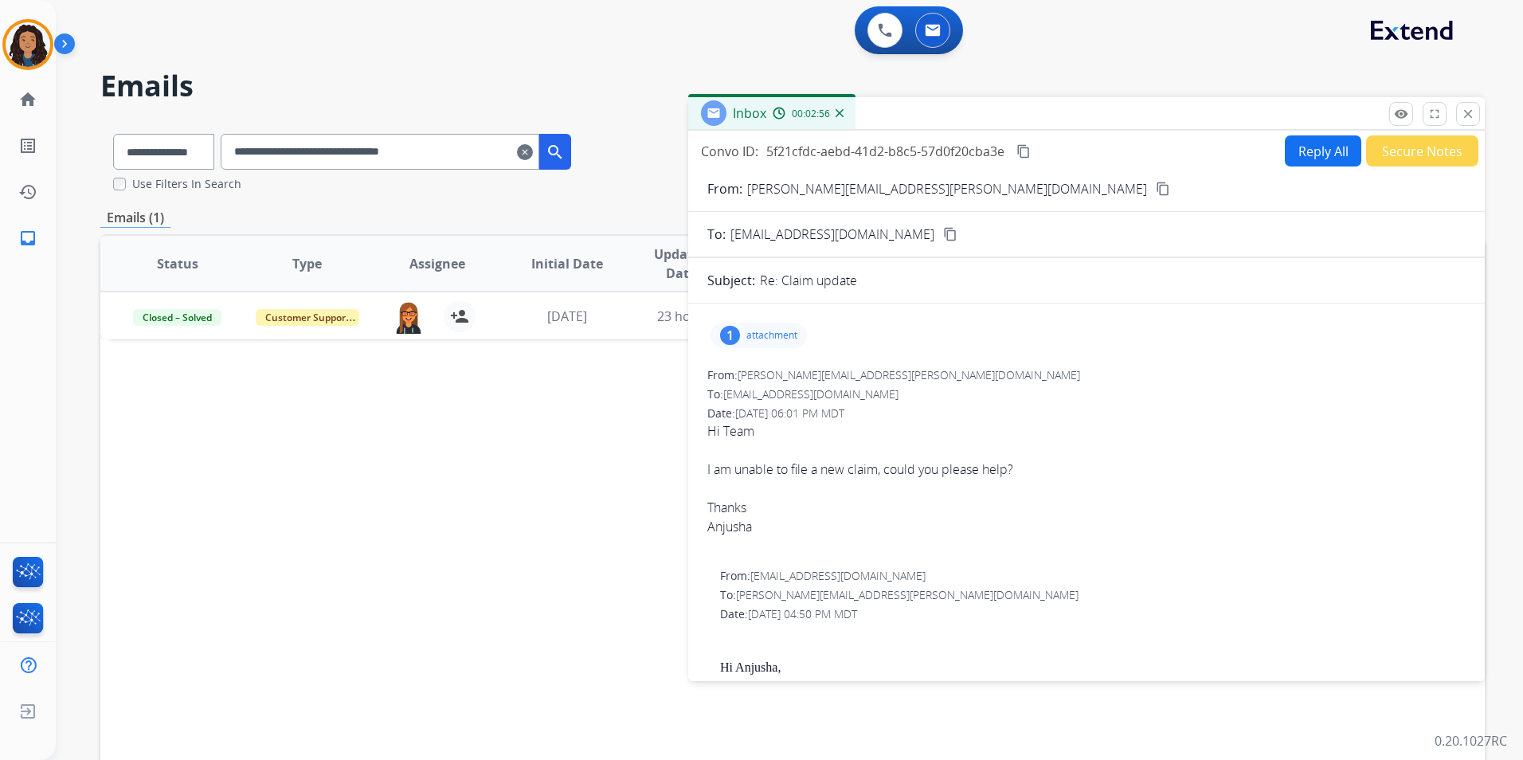
drag, startPoint x: 495, startPoint y: 147, endPoint x: -3, endPoint y: 157, distance: 498.8
click at [0, 157] on html "**********" at bounding box center [761, 380] width 1523 height 760
paste input "text"
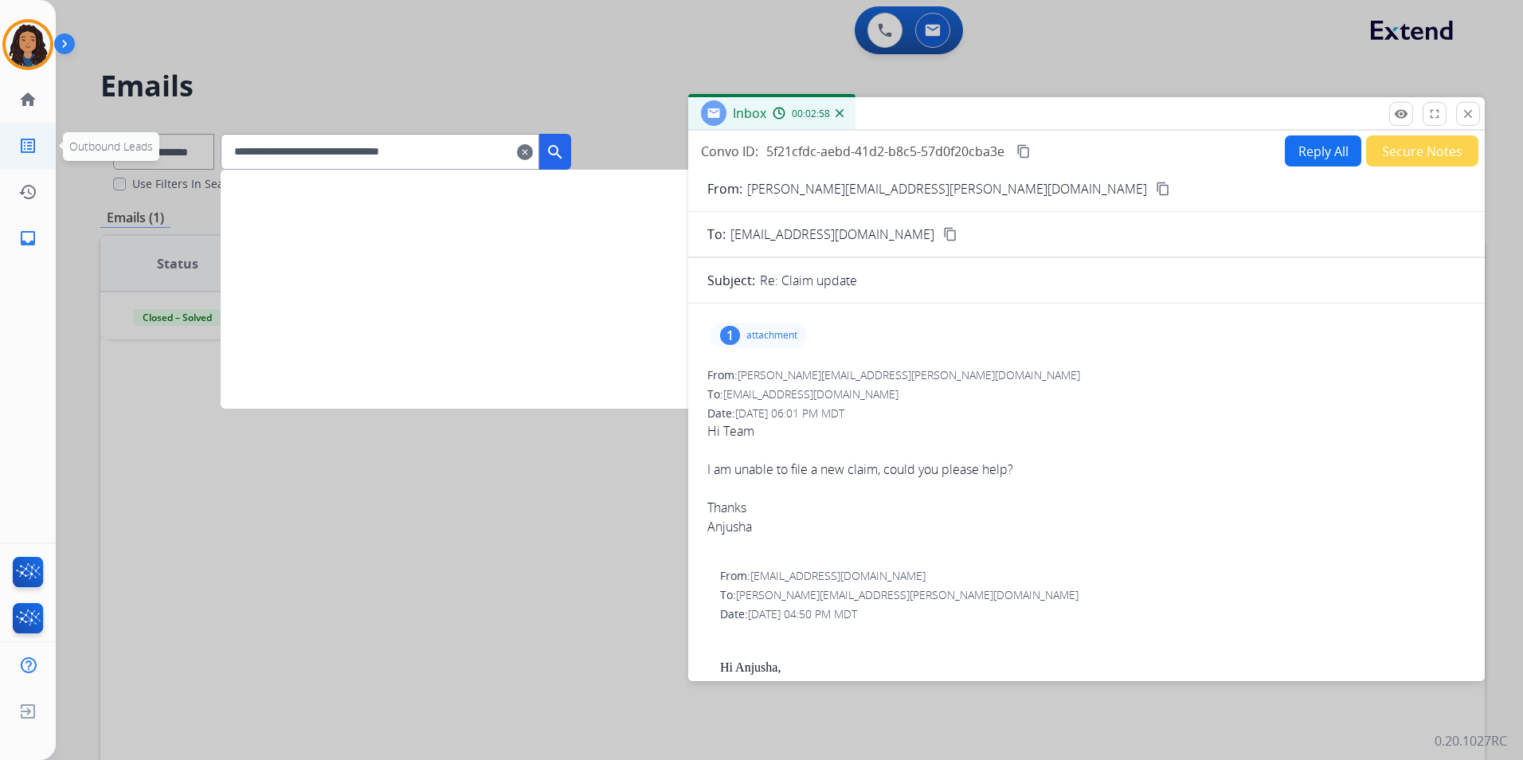
type input "**********"
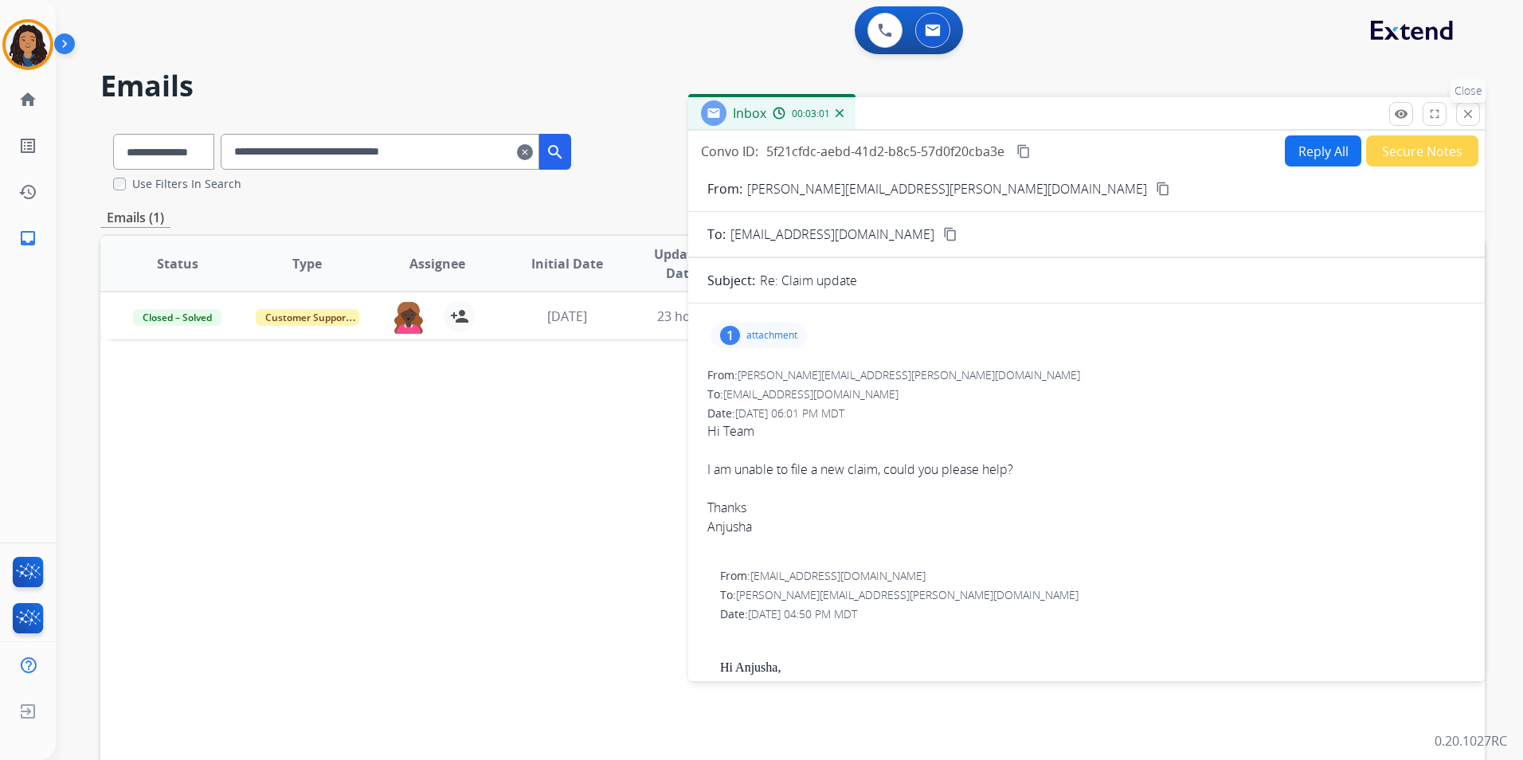
click at [1474, 118] on mat-icon "close" at bounding box center [1468, 114] width 14 height 14
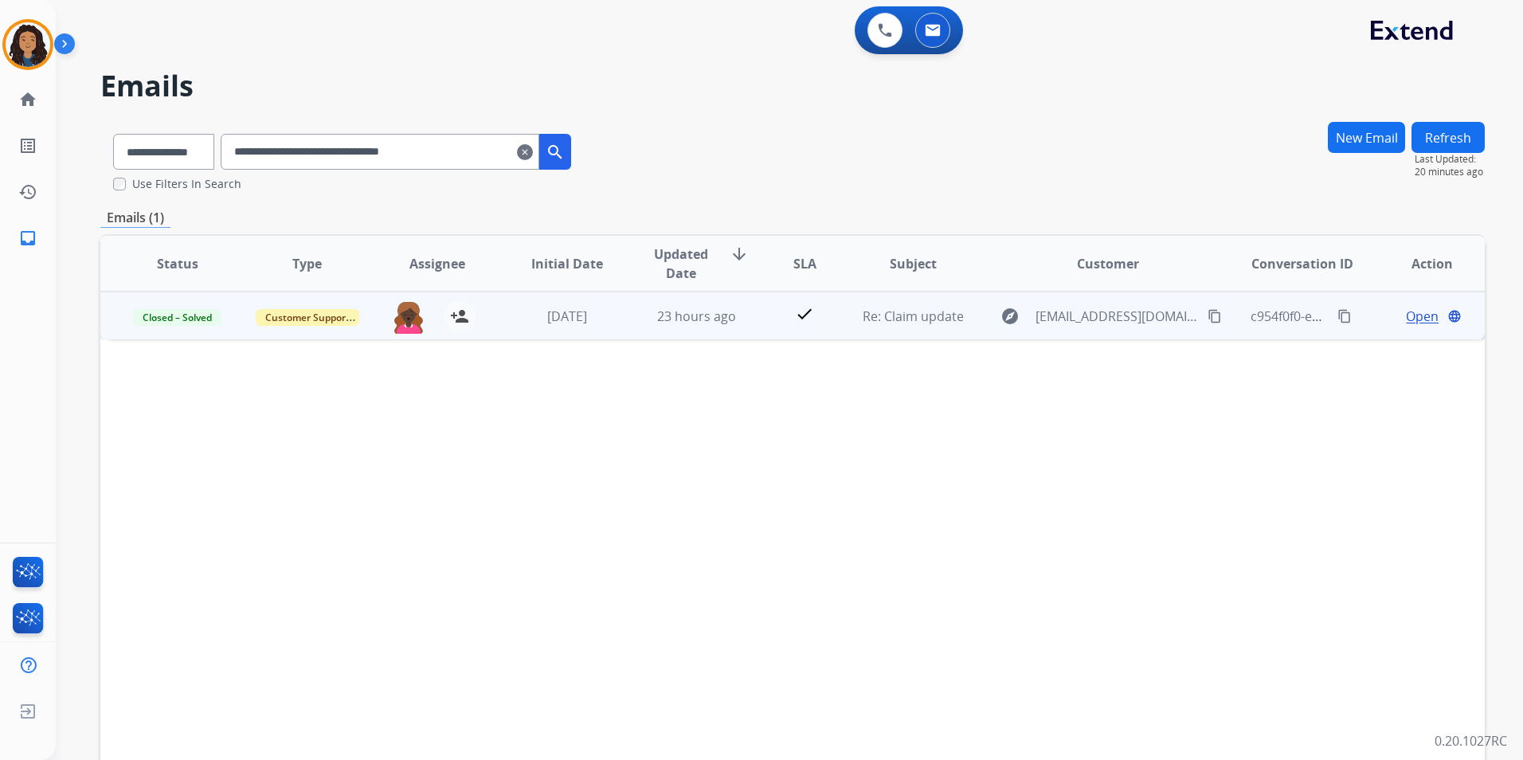
click at [1417, 319] on span "Open" at bounding box center [1422, 316] width 33 height 19
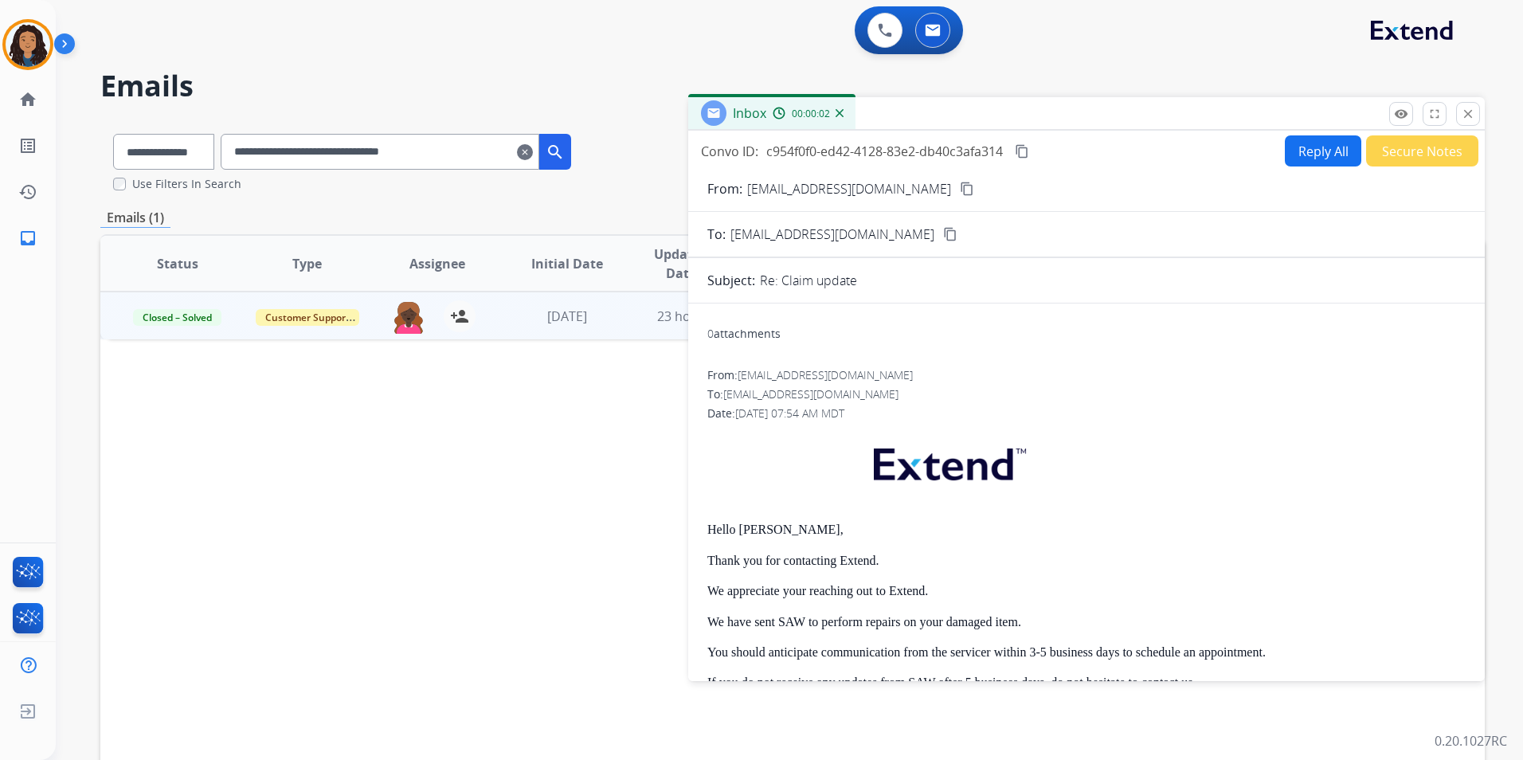
click at [1412, 155] on button "Secure Notes" at bounding box center [1422, 150] width 112 height 31
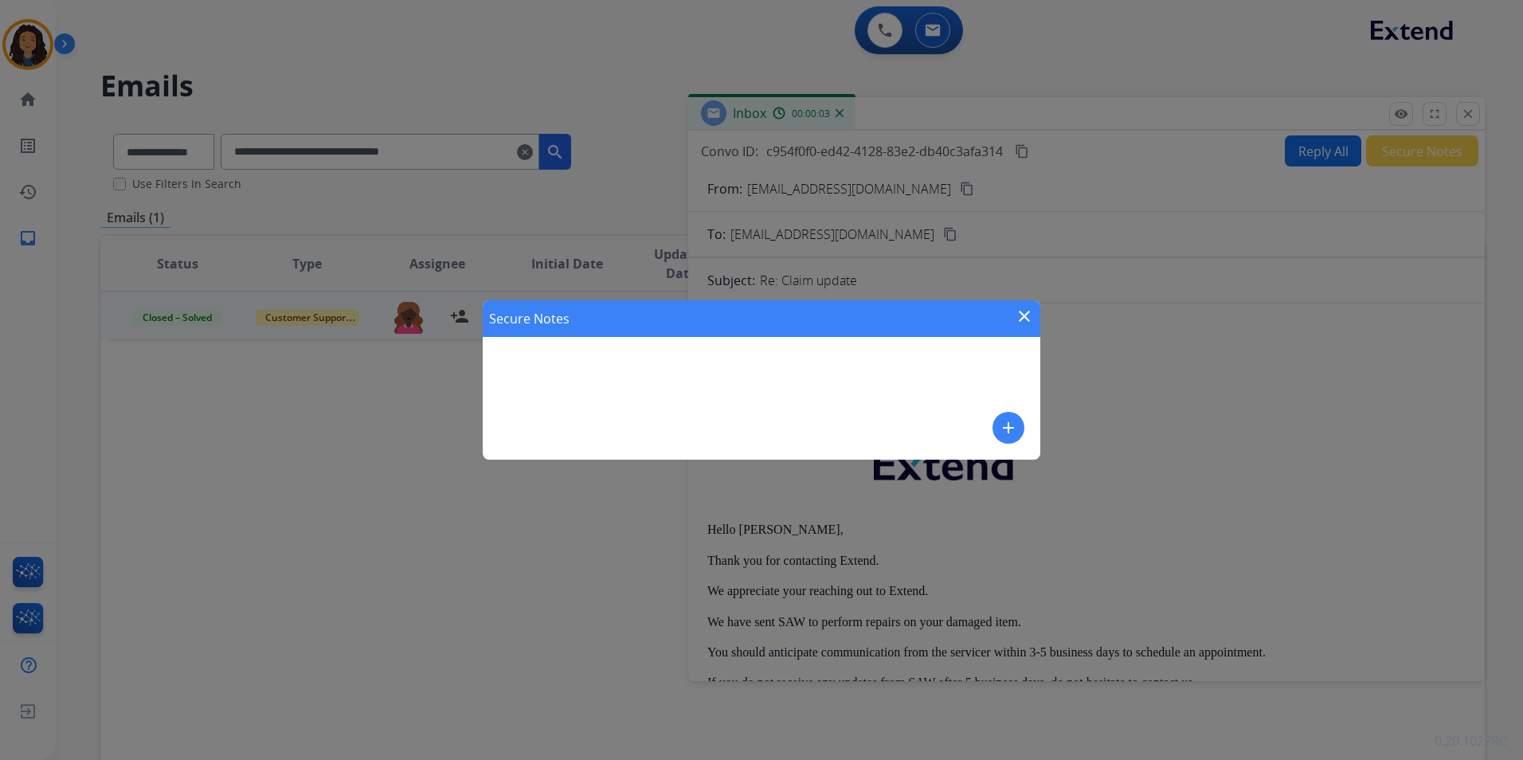
click at [1028, 315] on mat-icon "close" at bounding box center [1024, 316] width 19 height 19
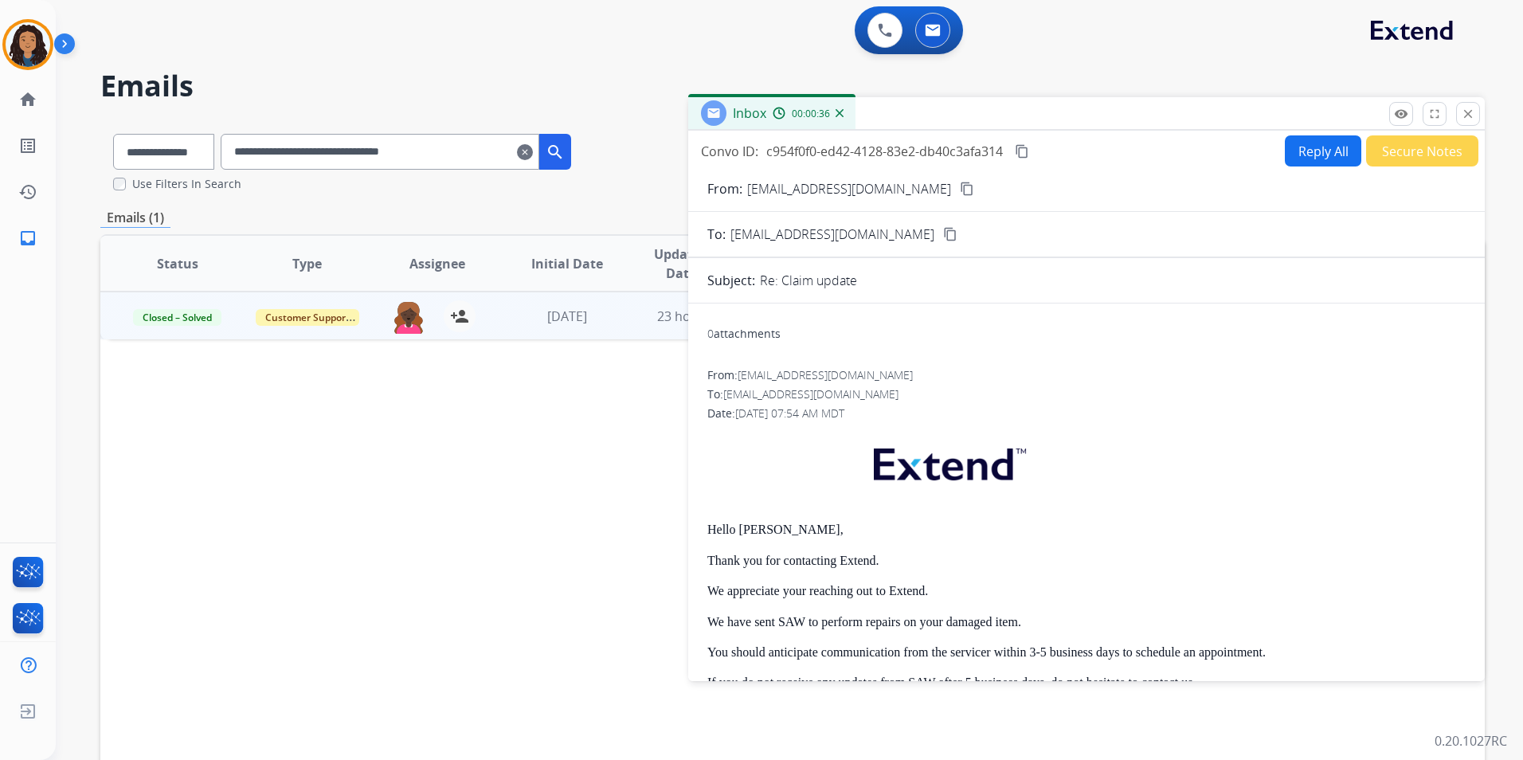
drag, startPoint x: 344, startPoint y: 147, endPoint x: -3, endPoint y: 183, distance: 349.2
click at [0, 183] on html "**********" at bounding box center [761, 380] width 1523 height 760
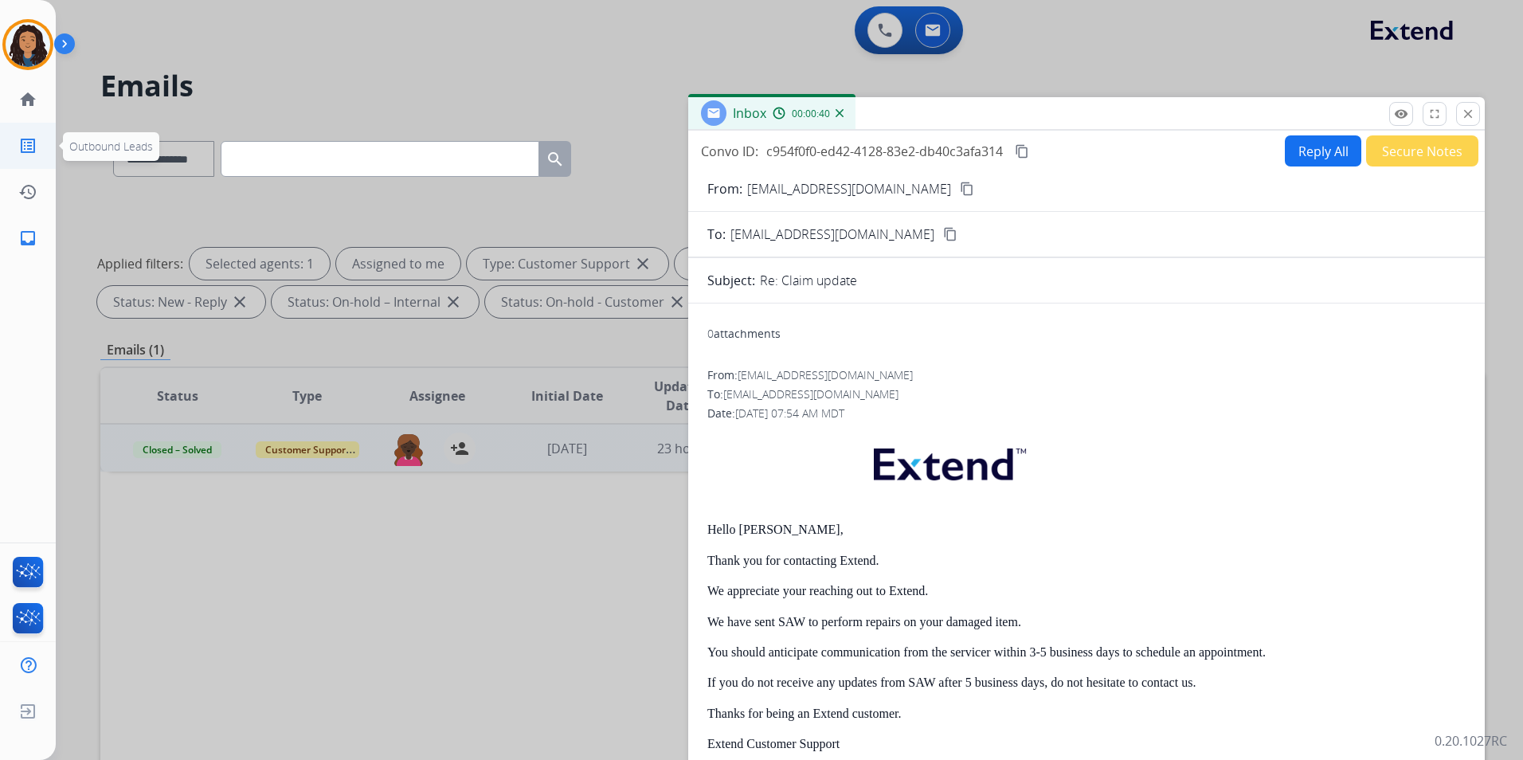
paste input "**********"
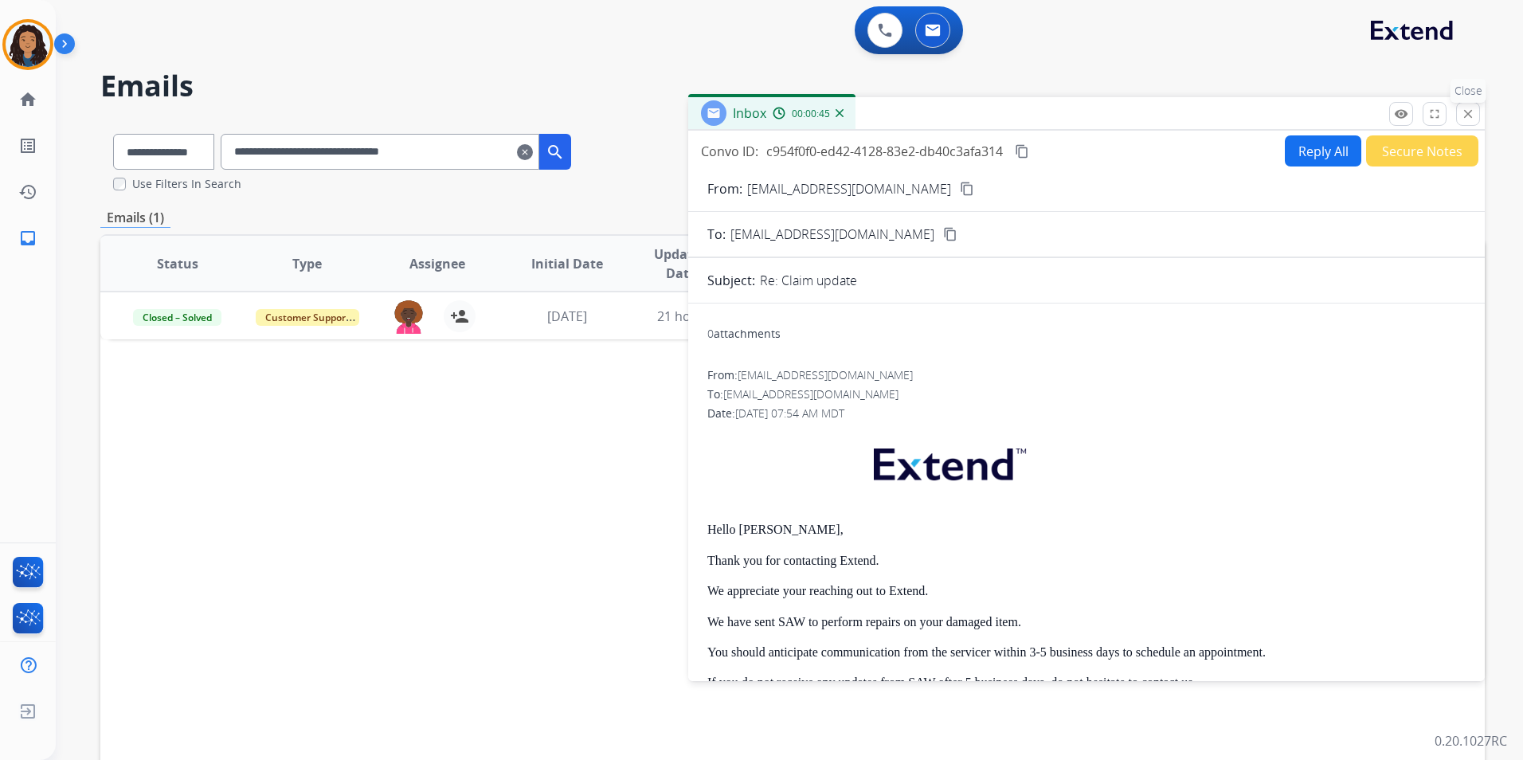
click at [1469, 113] on mat-icon "close" at bounding box center [1468, 114] width 14 height 14
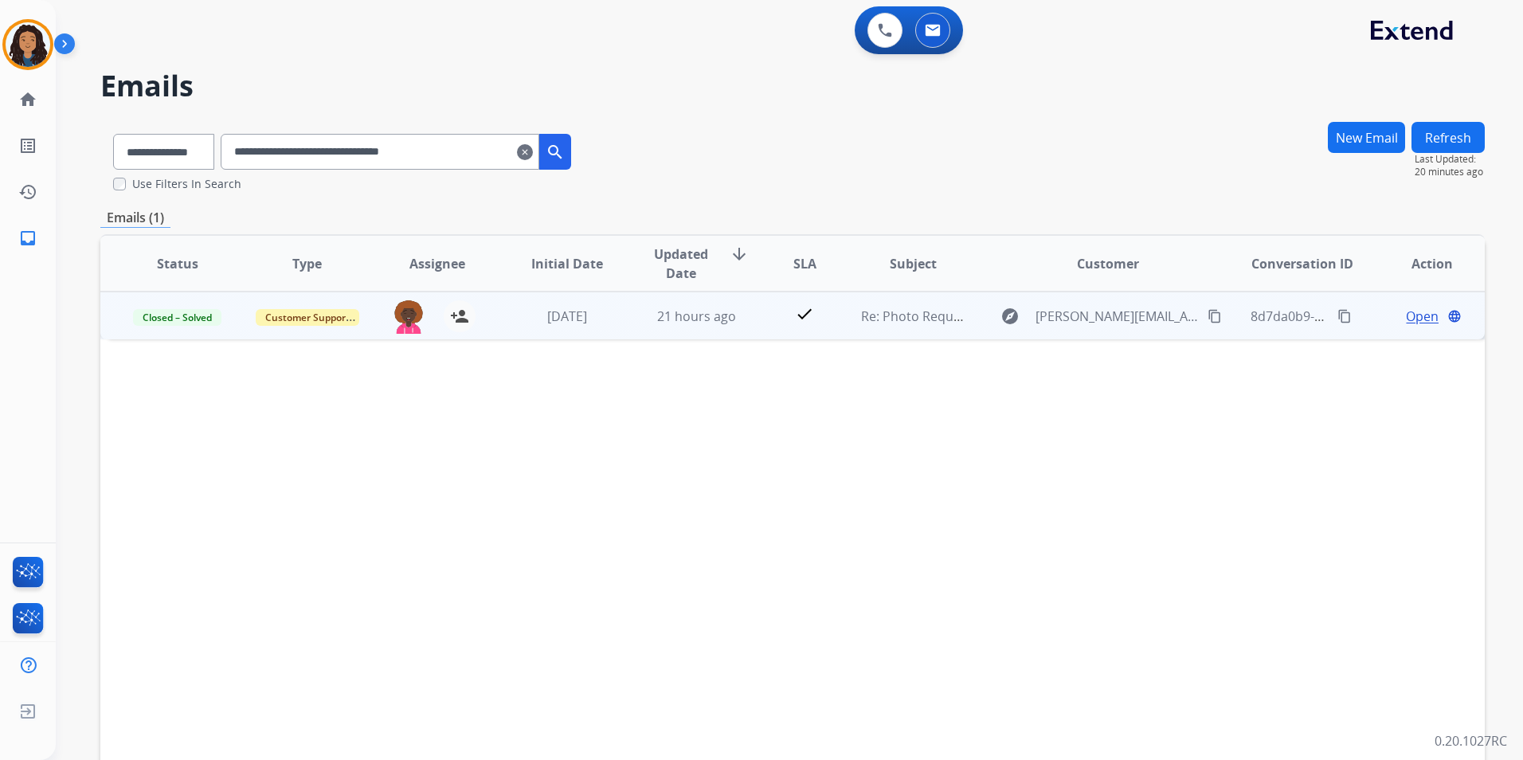
click at [1406, 317] on span "Open" at bounding box center [1422, 316] width 33 height 19
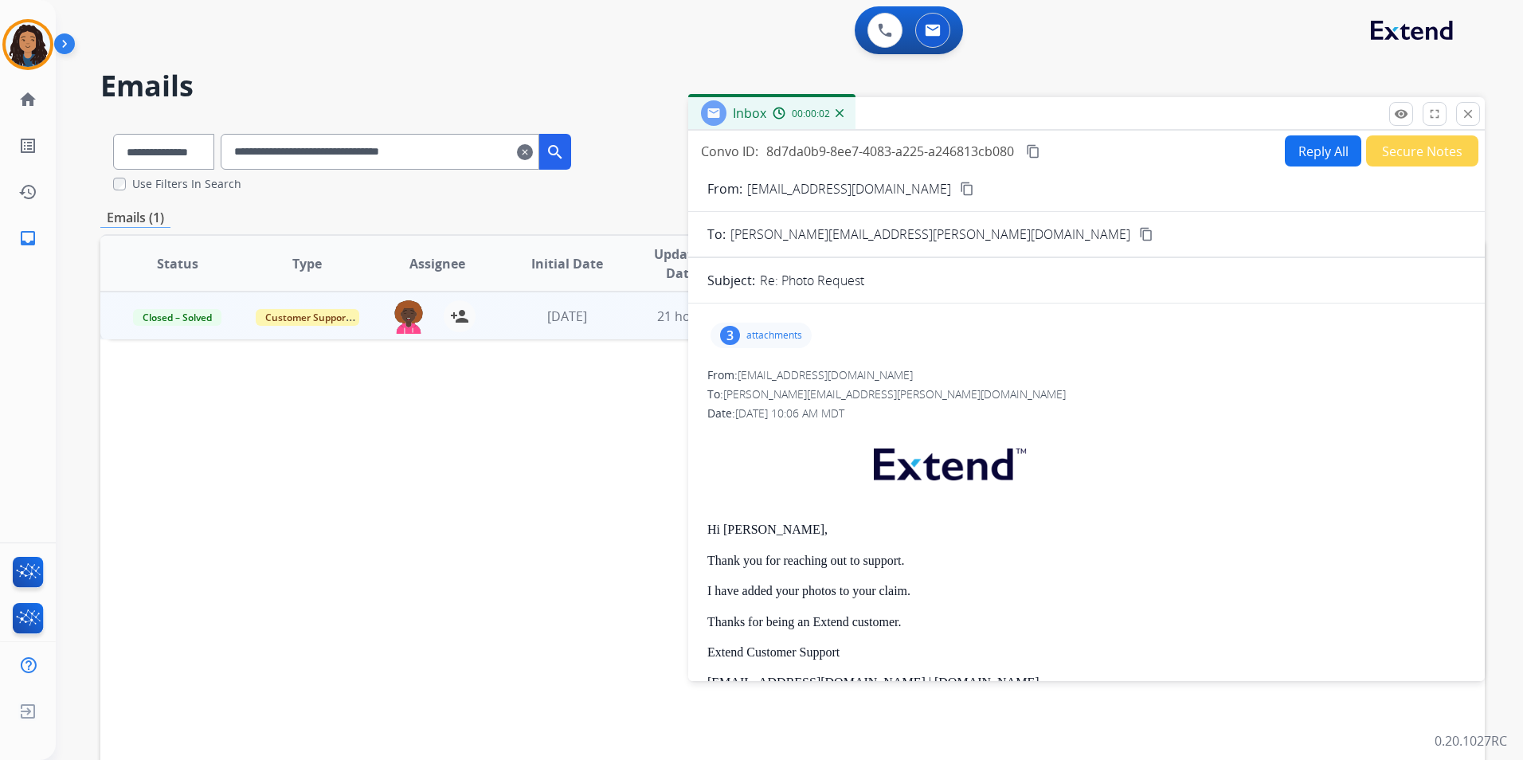
click at [1438, 165] on button "Secure Notes" at bounding box center [1422, 150] width 112 height 31
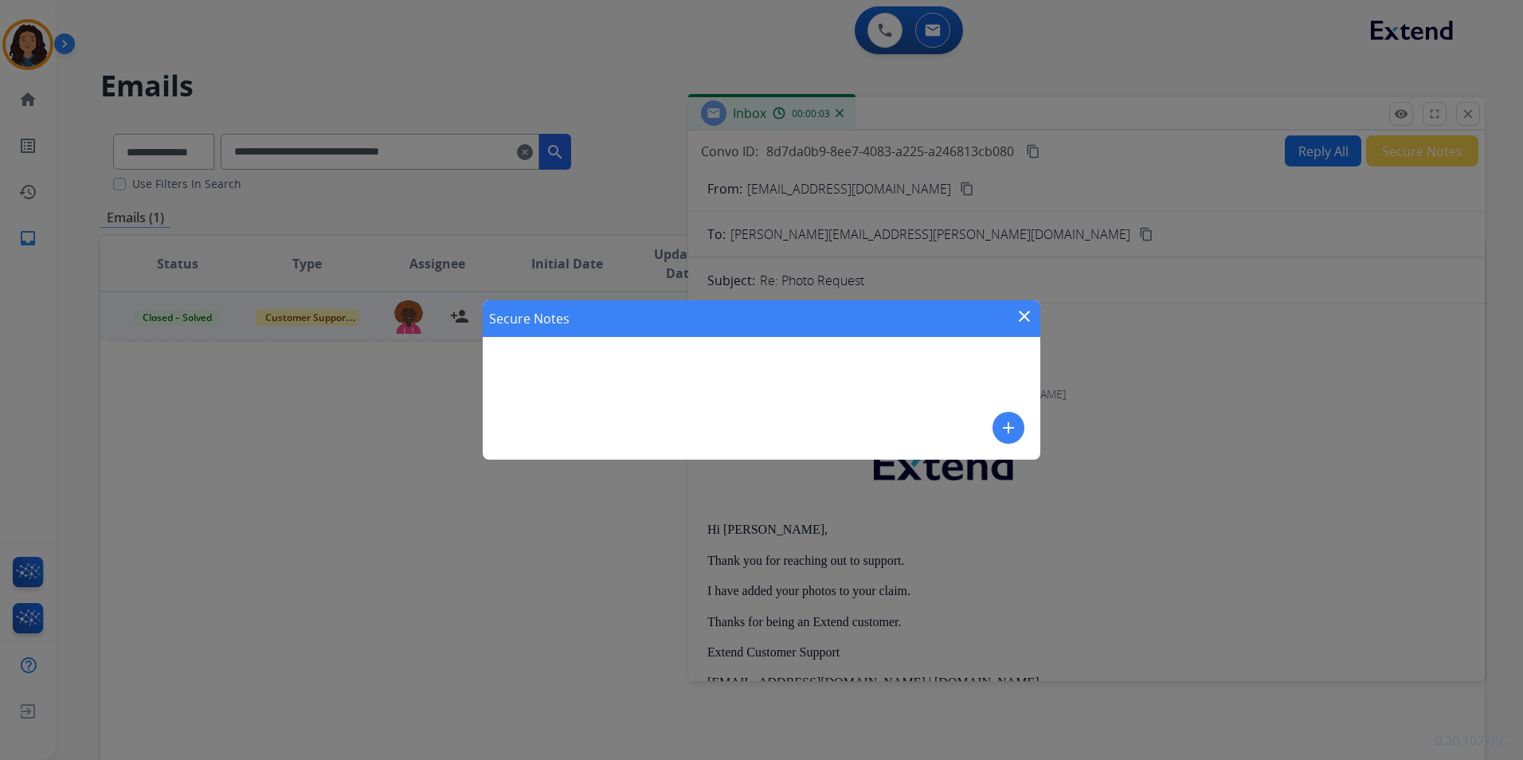
click at [1436, 155] on div "Secure Notes close add" at bounding box center [761, 380] width 1523 height 760
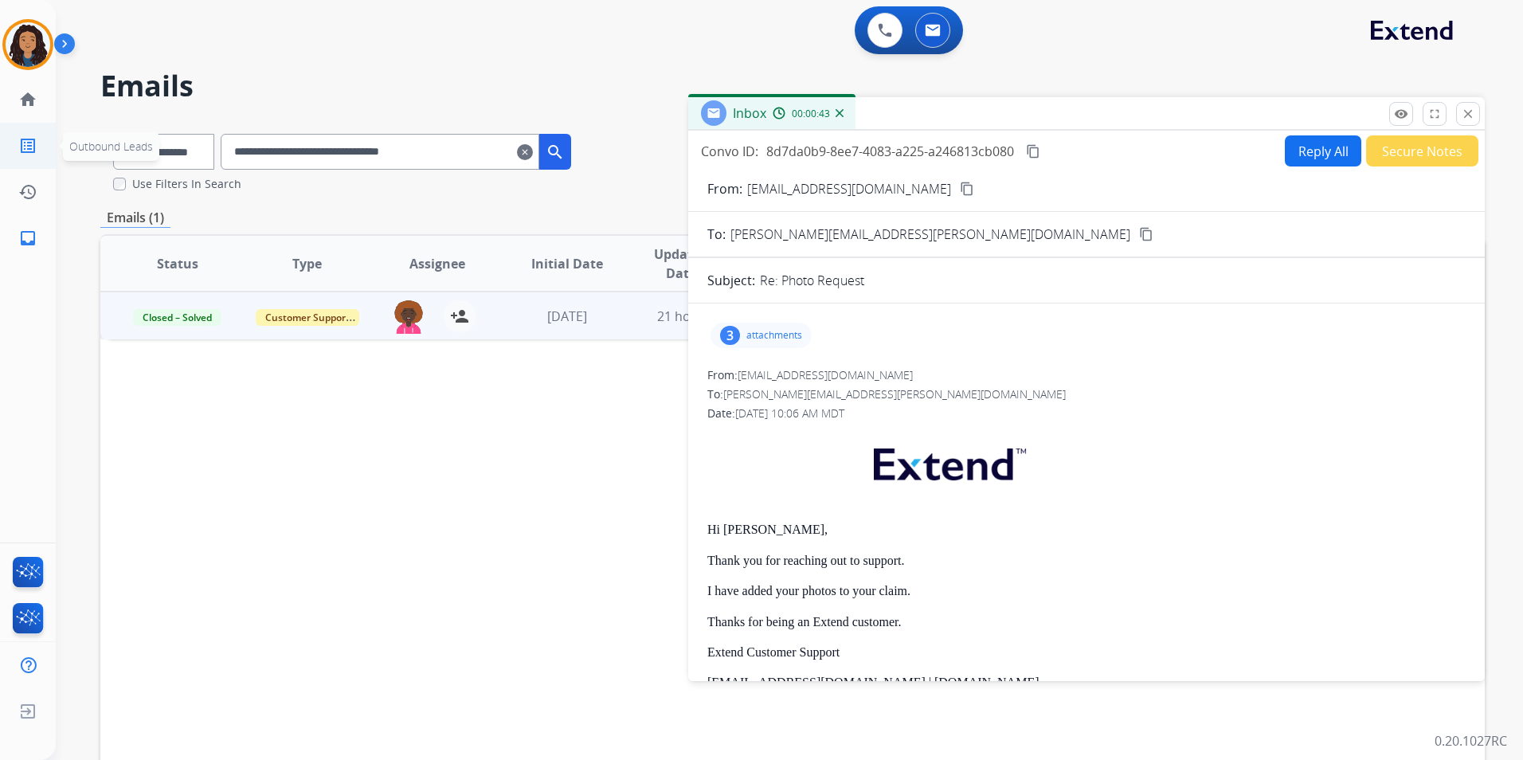
drag, startPoint x: 526, startPoint y: 153, endPoint x: 21, endPoint y: 163, distance: 505.1
click at [21, 163] on div "**********" at bounding box center [761, 380] width 1523 height 760
paste input "text"
click at [1469, 117] on mat-icon "close" at bounding box center [1468, 114] width 14 height 14
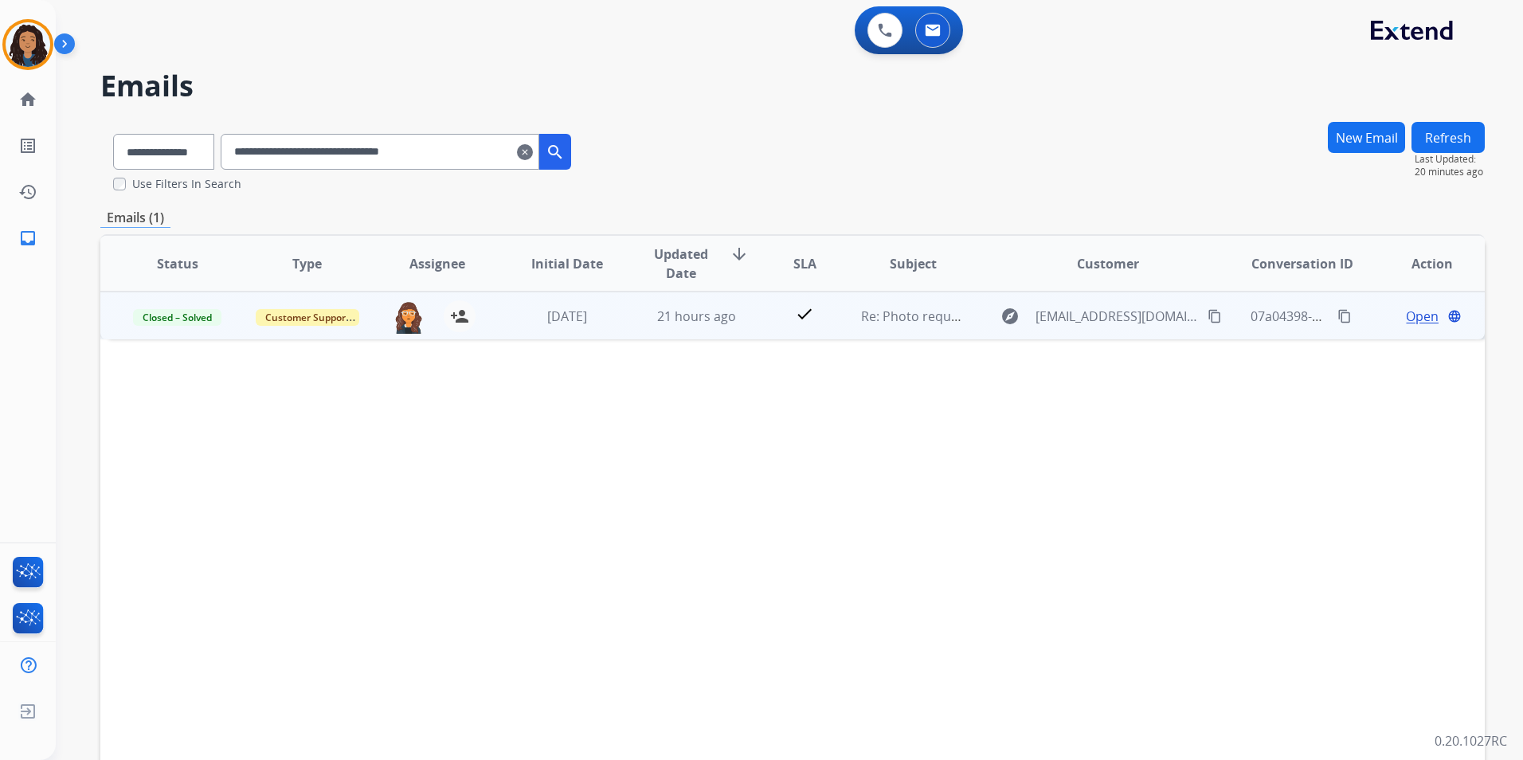
click at [1416, 313] on span "Open" at bounding box center [1422, 316] width 33 height 19
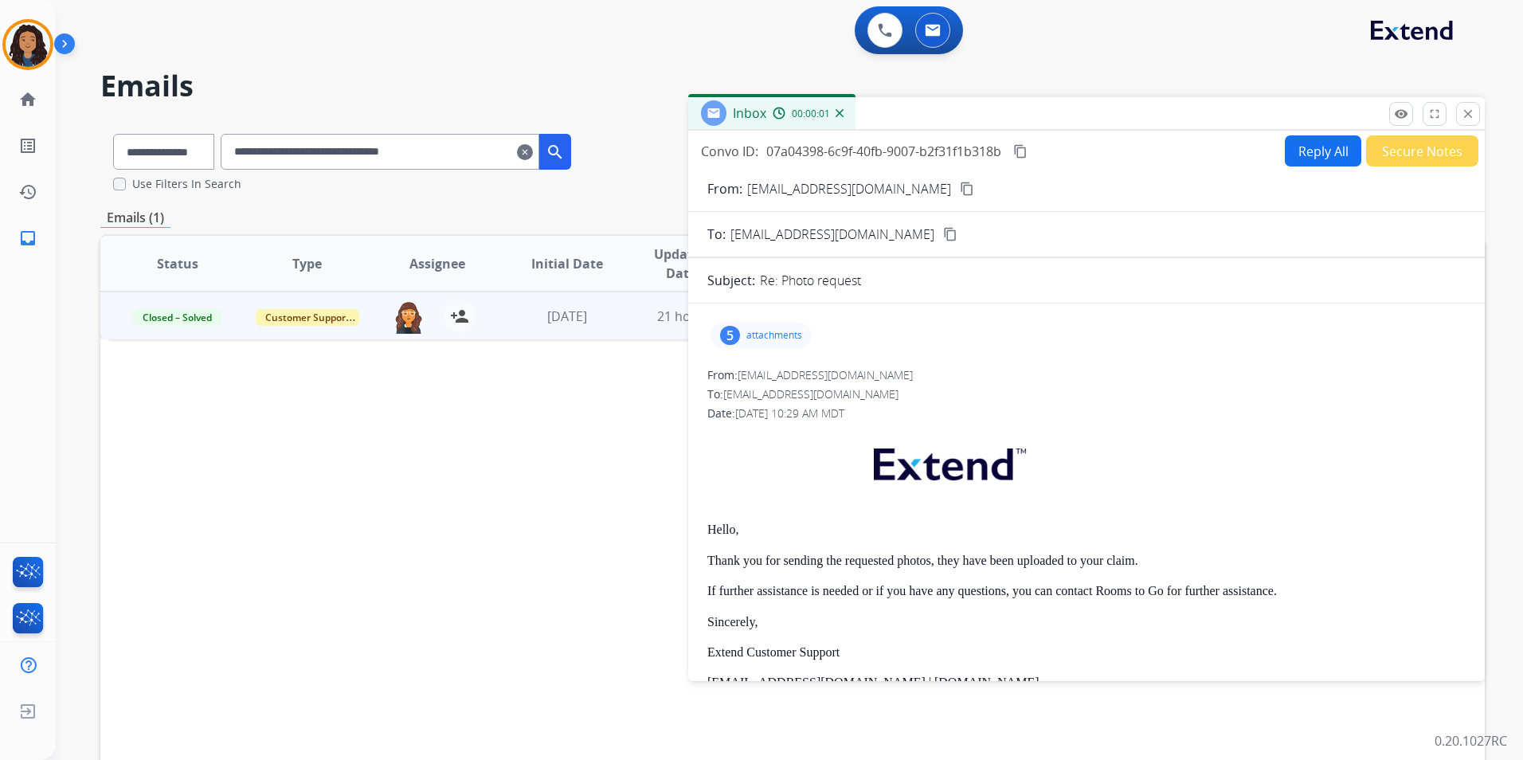
click at [1420, 155] on button "Secure Notes" at bounding box center [1422, 150] width 112 height 31
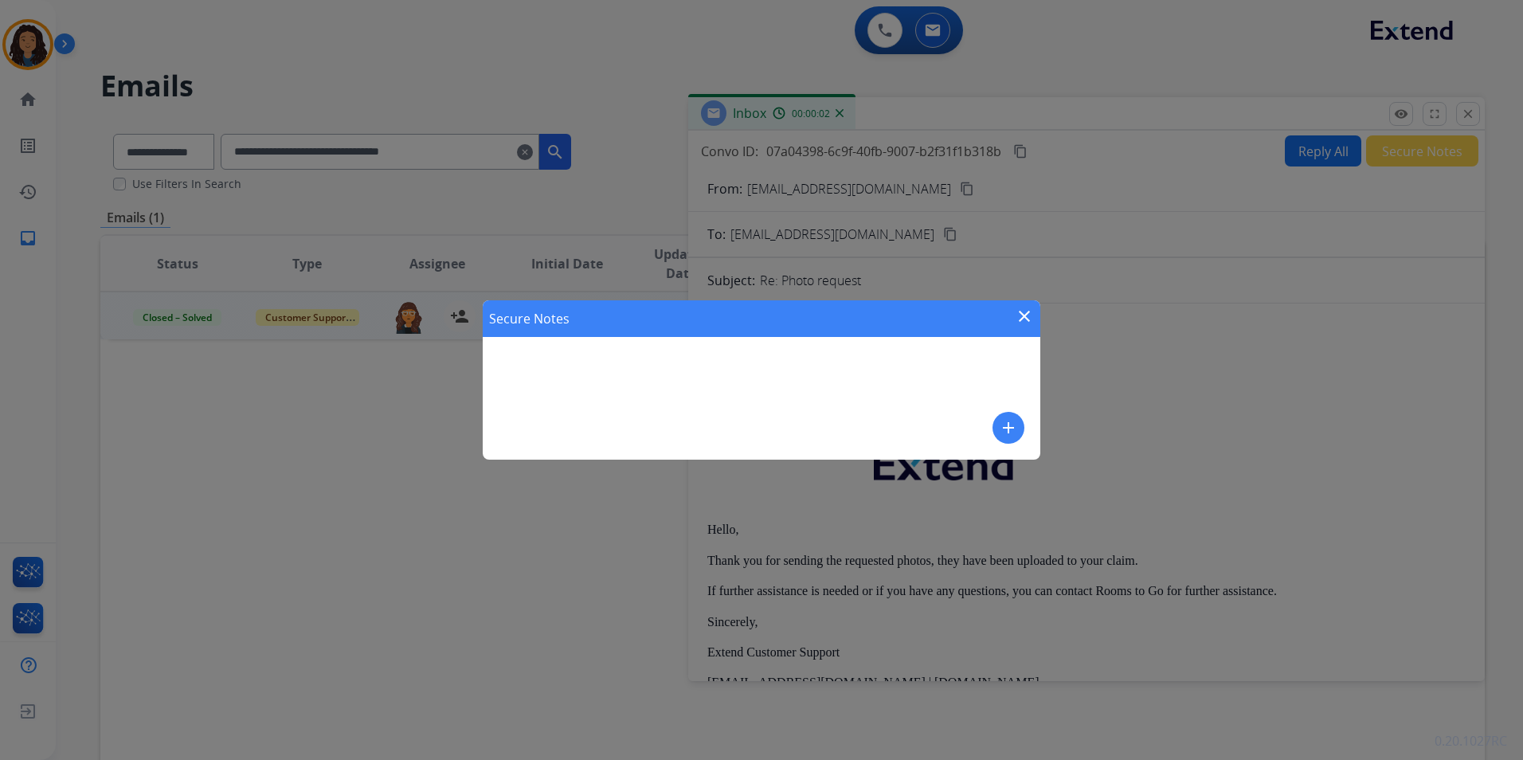
click at [1013, 318] on div "Secure Notes close" at bounding box center [762, 318] width 558 height 37
click at [1012, 317] on div "Secure Notes close" at bounding box center [762, 318] width 558 height 37
click at [1023, 314] on mat-icon "close" at bounding box center [1024, 316] width 19 height 19
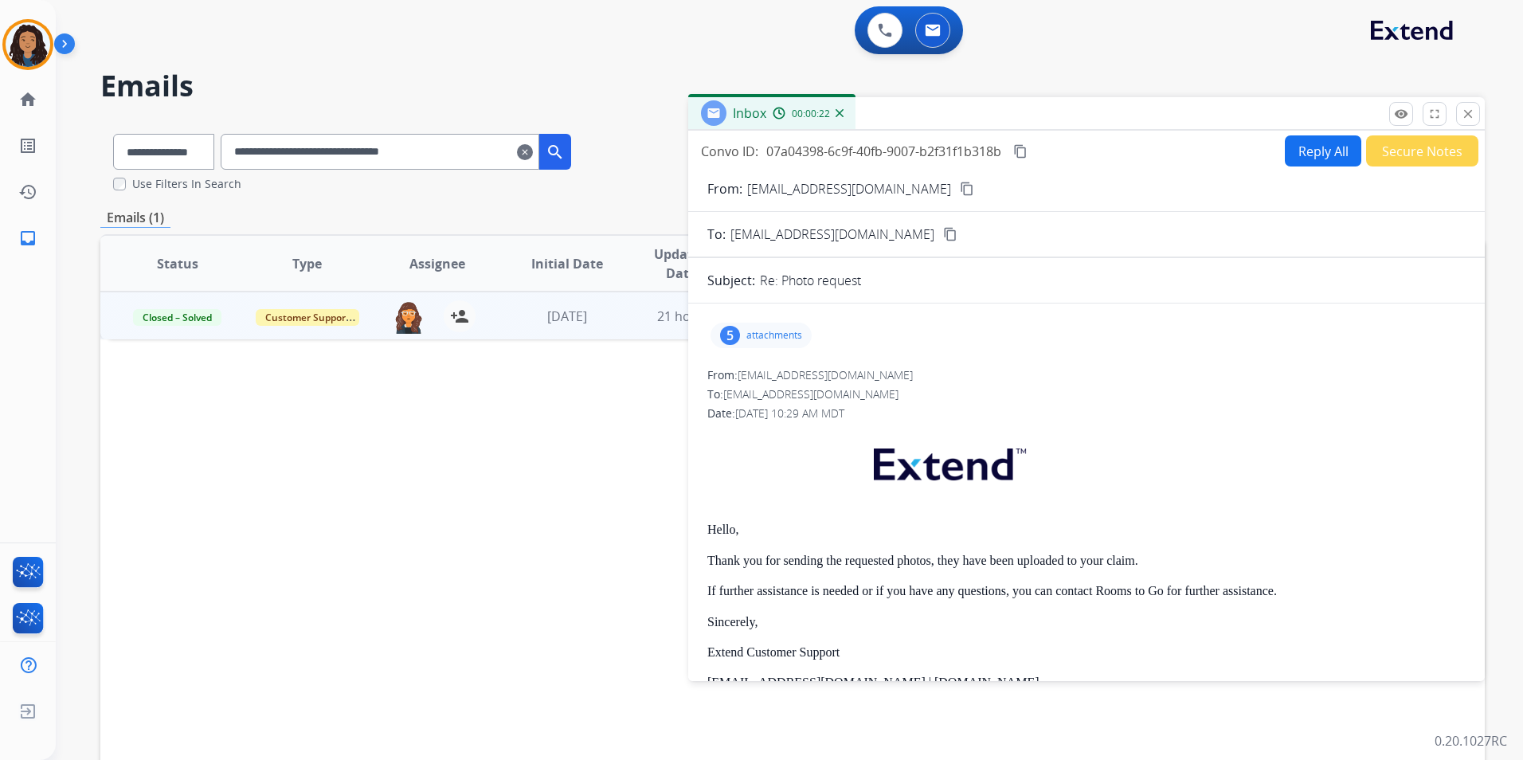
drag, startPoint x: 499, startPoint y: 152, endPoint x: -3, endPoint y: 250, distance: 512.1
click at [0, 250] on html "**********" at bounding box center [761, 380] width 1523 height 760
paste input "text"
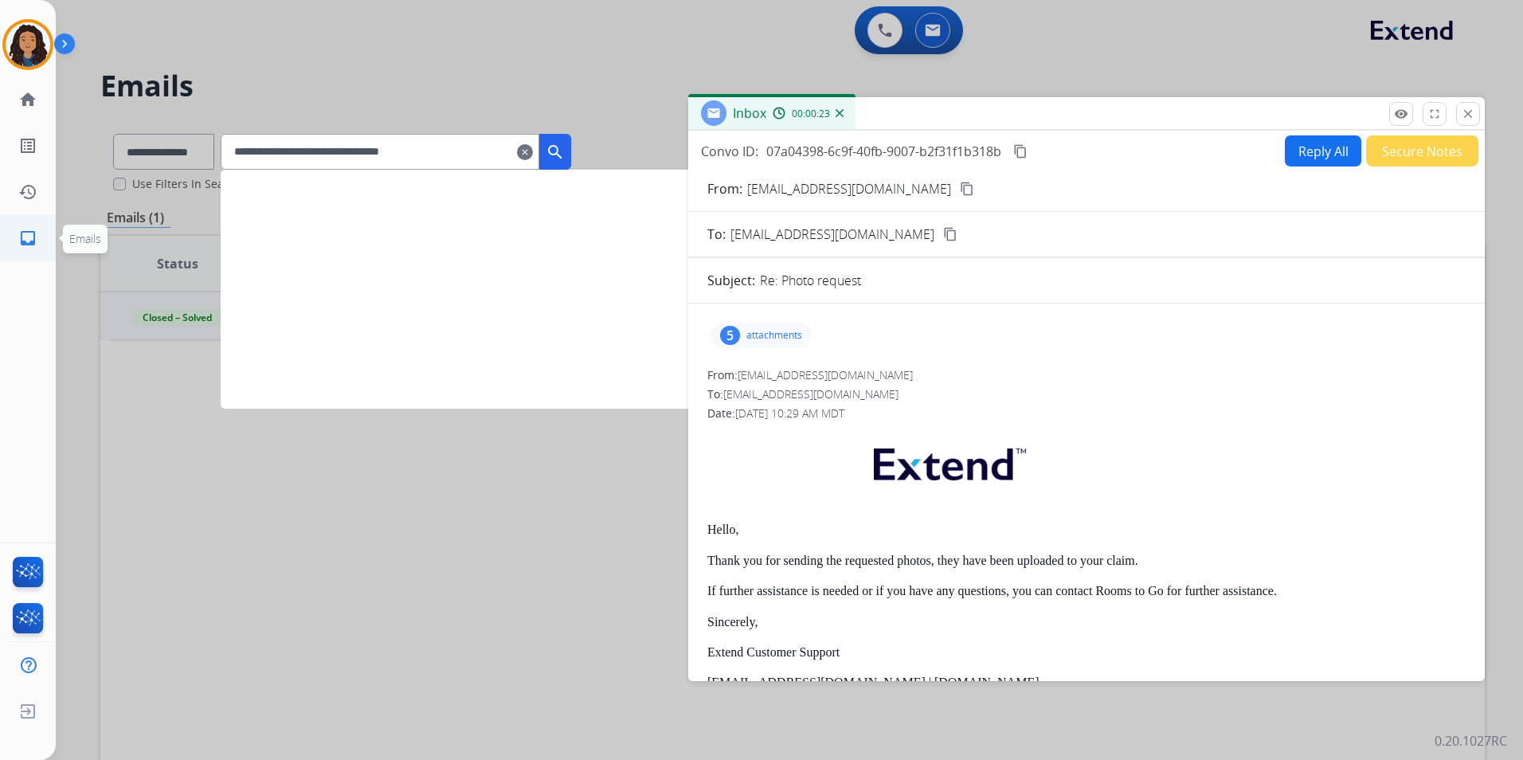
type input "**********"
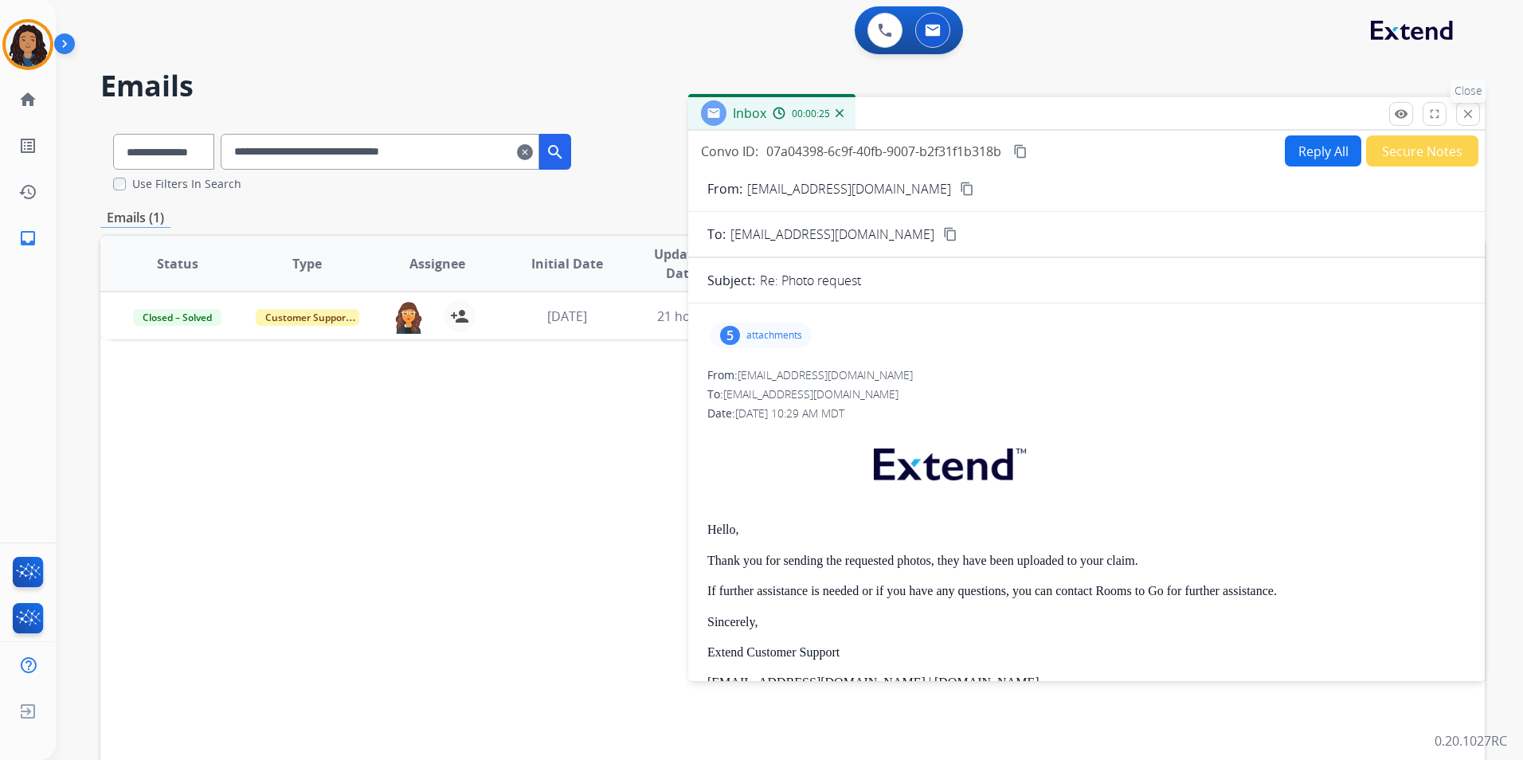
click at [1474, 116] on mat-icon "close" at bounding box center [1468, 114] width 14 height 14
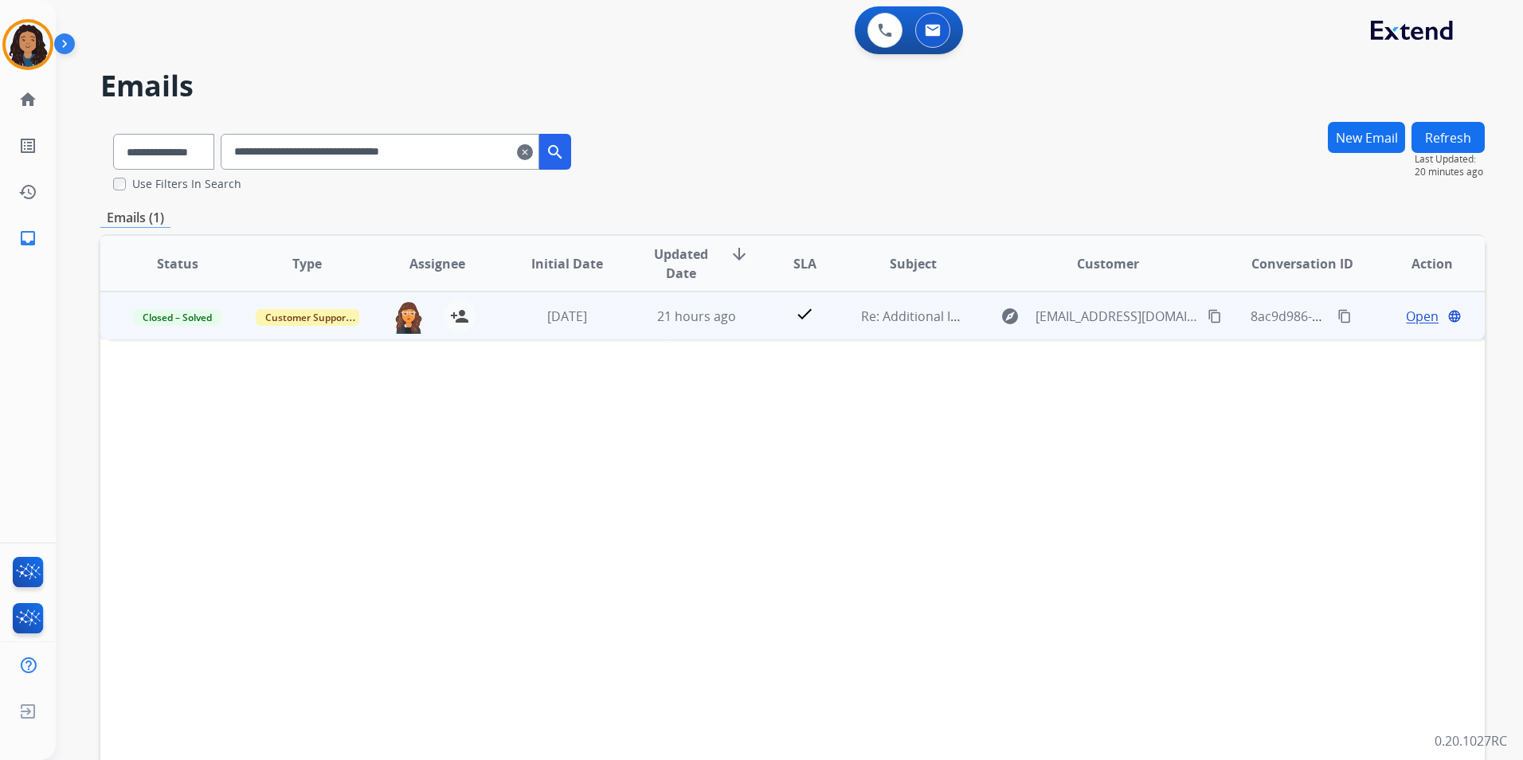
click at [1420, 315] on span "Open" at bounding box center [1422, 316] width 33 height 19
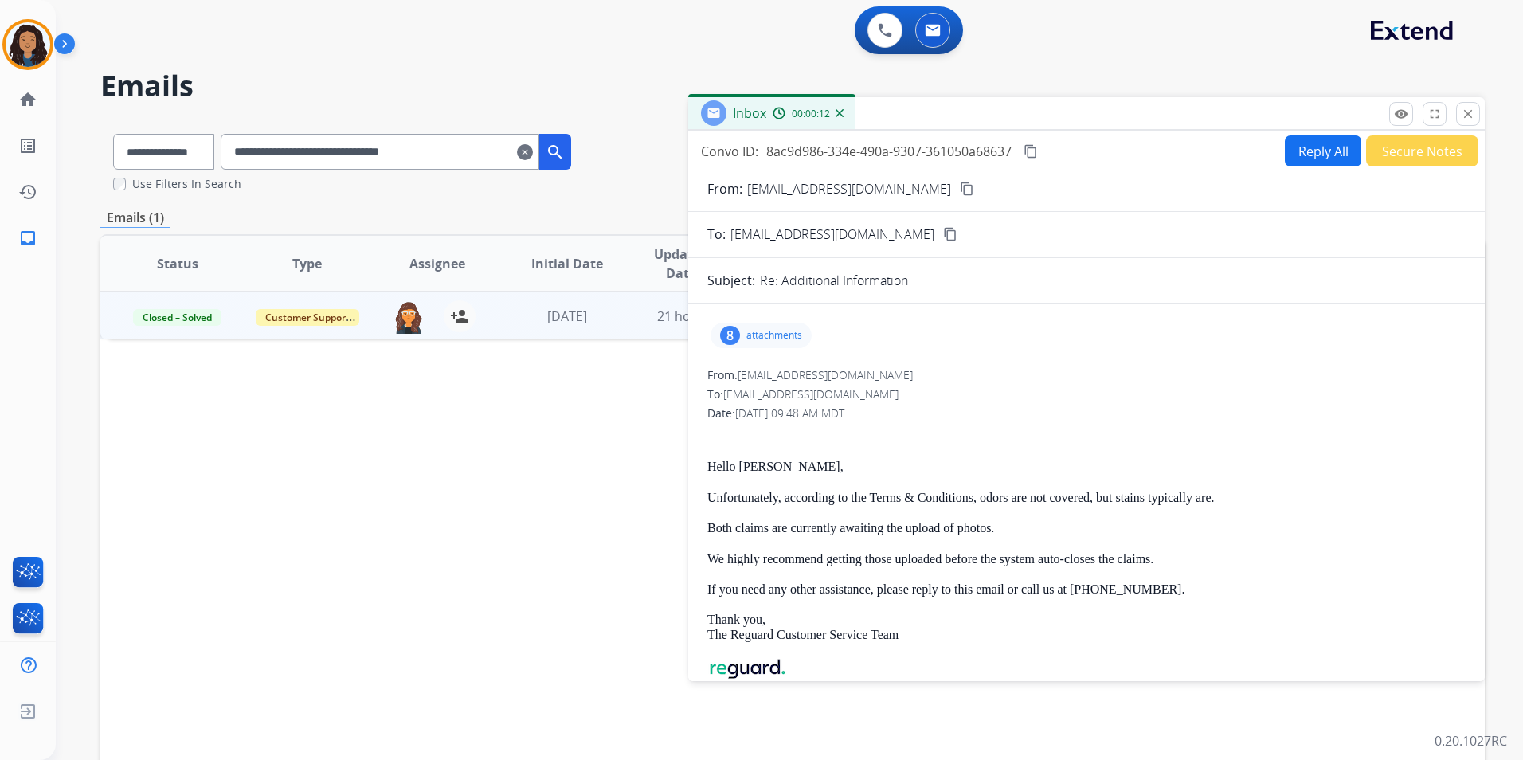
click at [943, 238] on mat-icon "content_copy" at bounding box center [950, 234] width 14 height 14
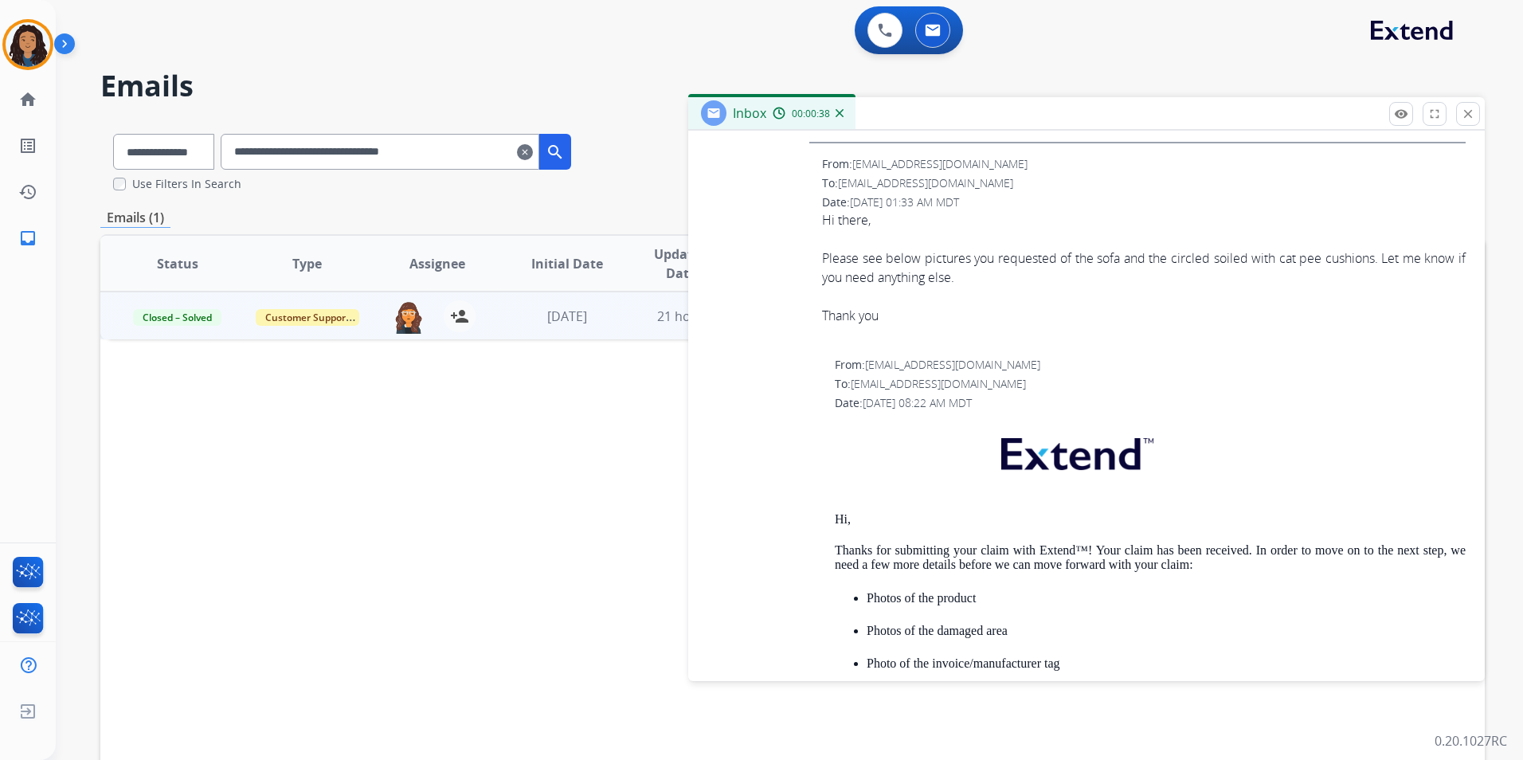
scroll to position [3094, 0]
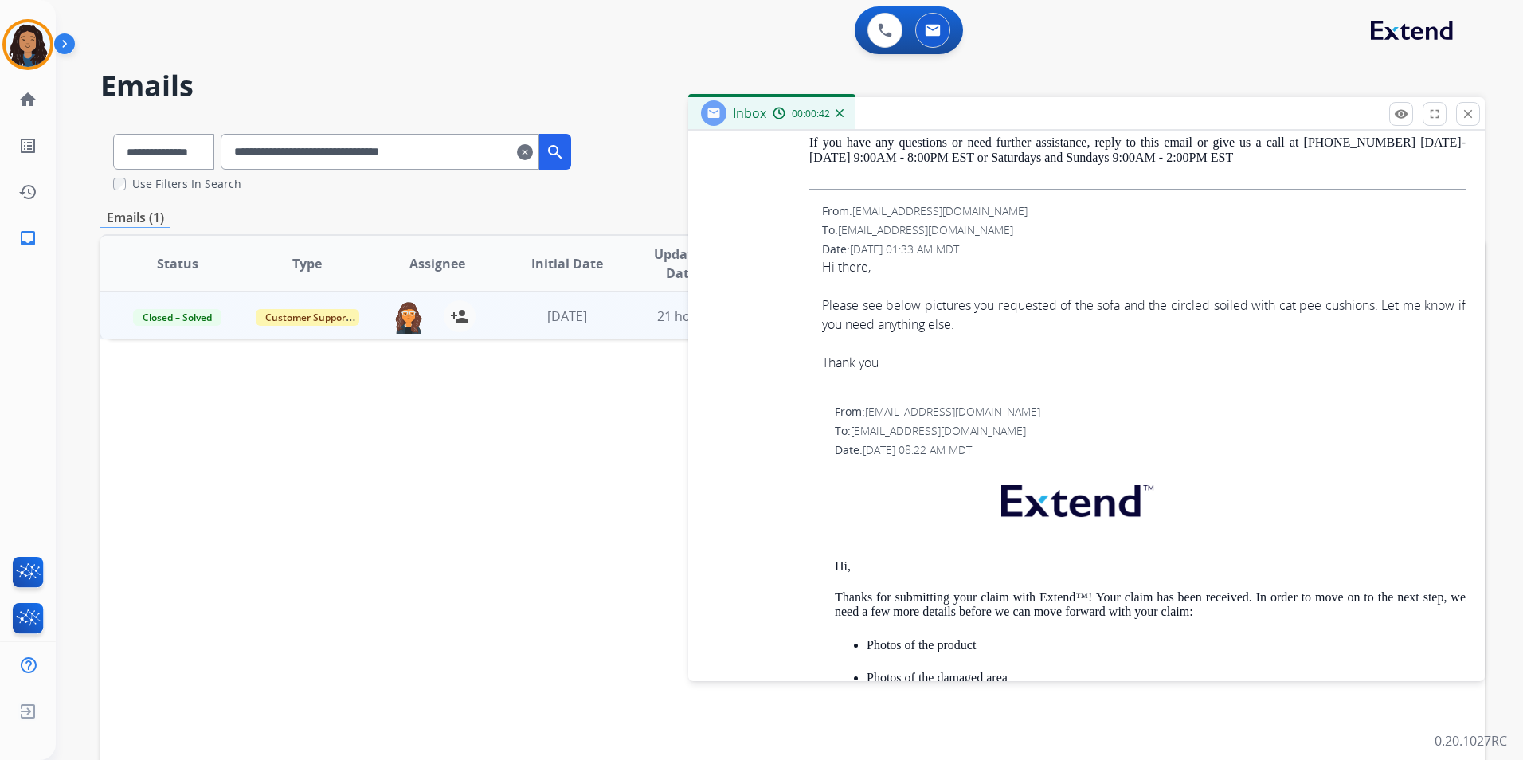
drag, startPoint x: 851, startPoint y: 429, endPoint x: 999, endPoint y: 433, distance: 148.2
click at [999, 433] on div "To: [EMAIL_ADDRESS][DOMAIN_NAME]" at bounding box center [1150, 431] width 631 height 16
copy div "[EMAIL_ADDRESS][DOMAIN_NAME]"
click at [533, 153] on mat-icon "clear" at bounding box center [525, 152] width 16 height 19
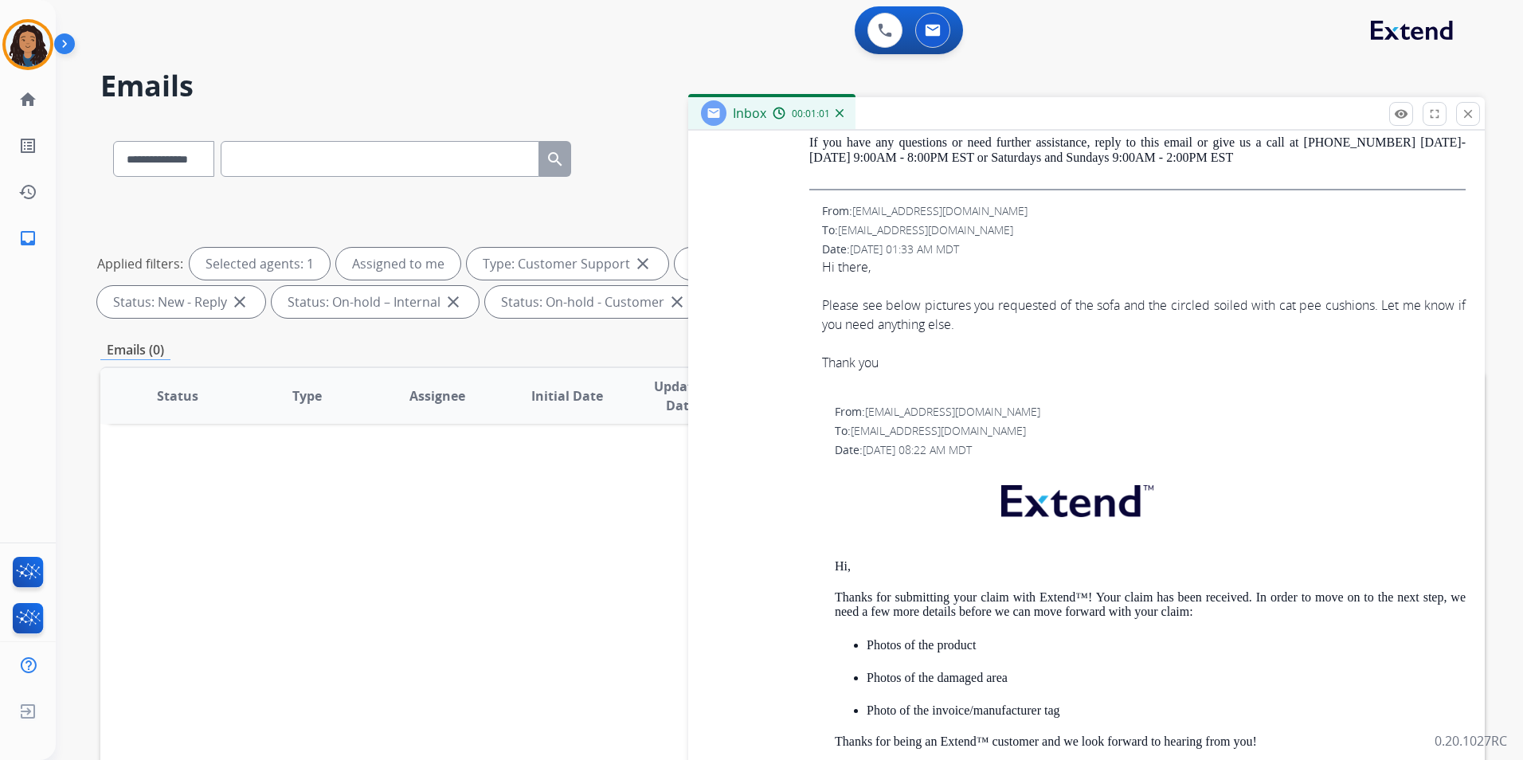
click at [841, 112] on img at bounding box center [840, 113] width 8 height 8
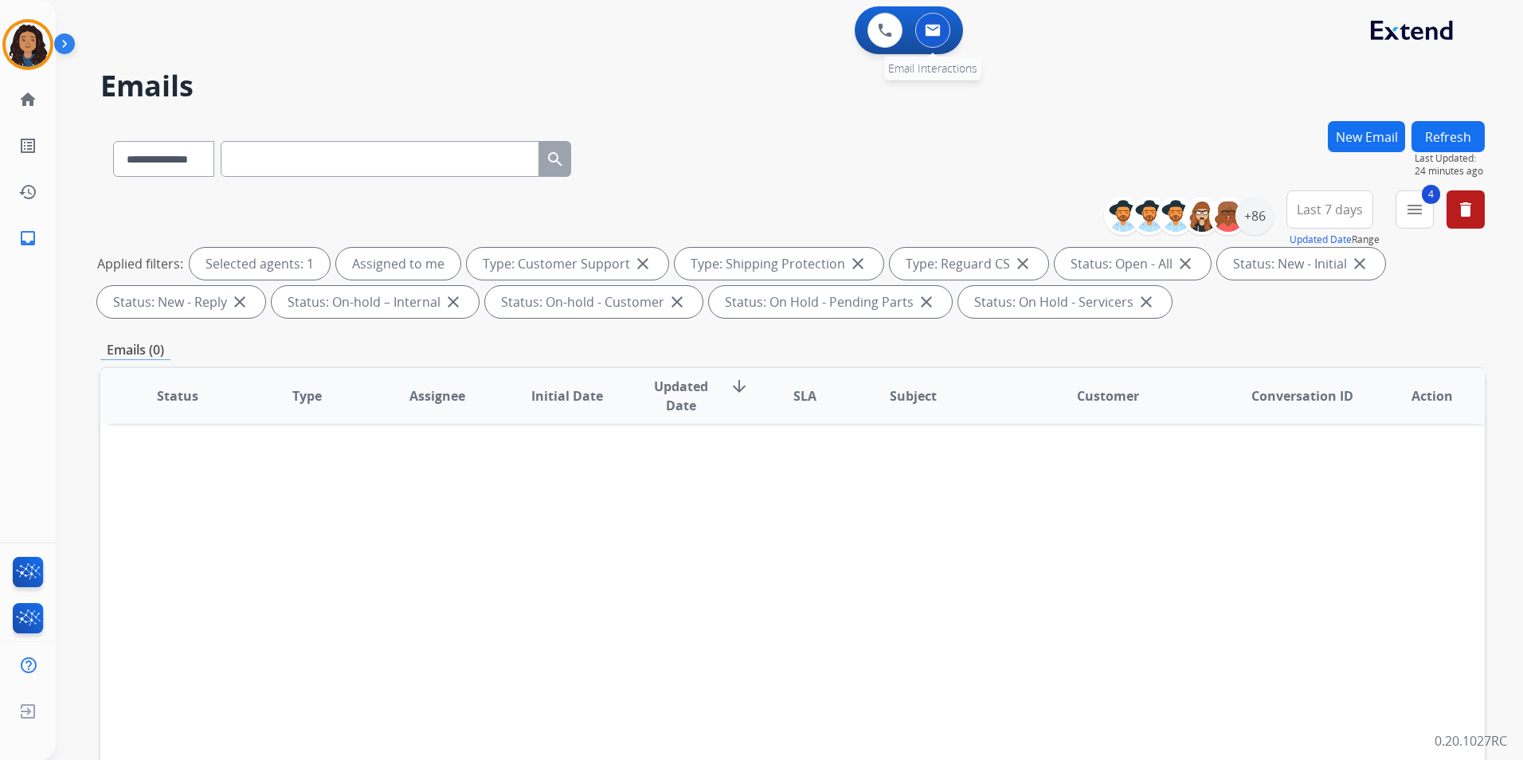
click at [935, 25] on img at bounding box center [933, 30] width 16 height 13
drag, startPoint x: 1249, startPoint y: 223, endPoint x: 1249, endPoint y: 233, distance: 9.6
click at [1249, 224] on div "+86" at bounding box center [1255, 216] width 38 height 38
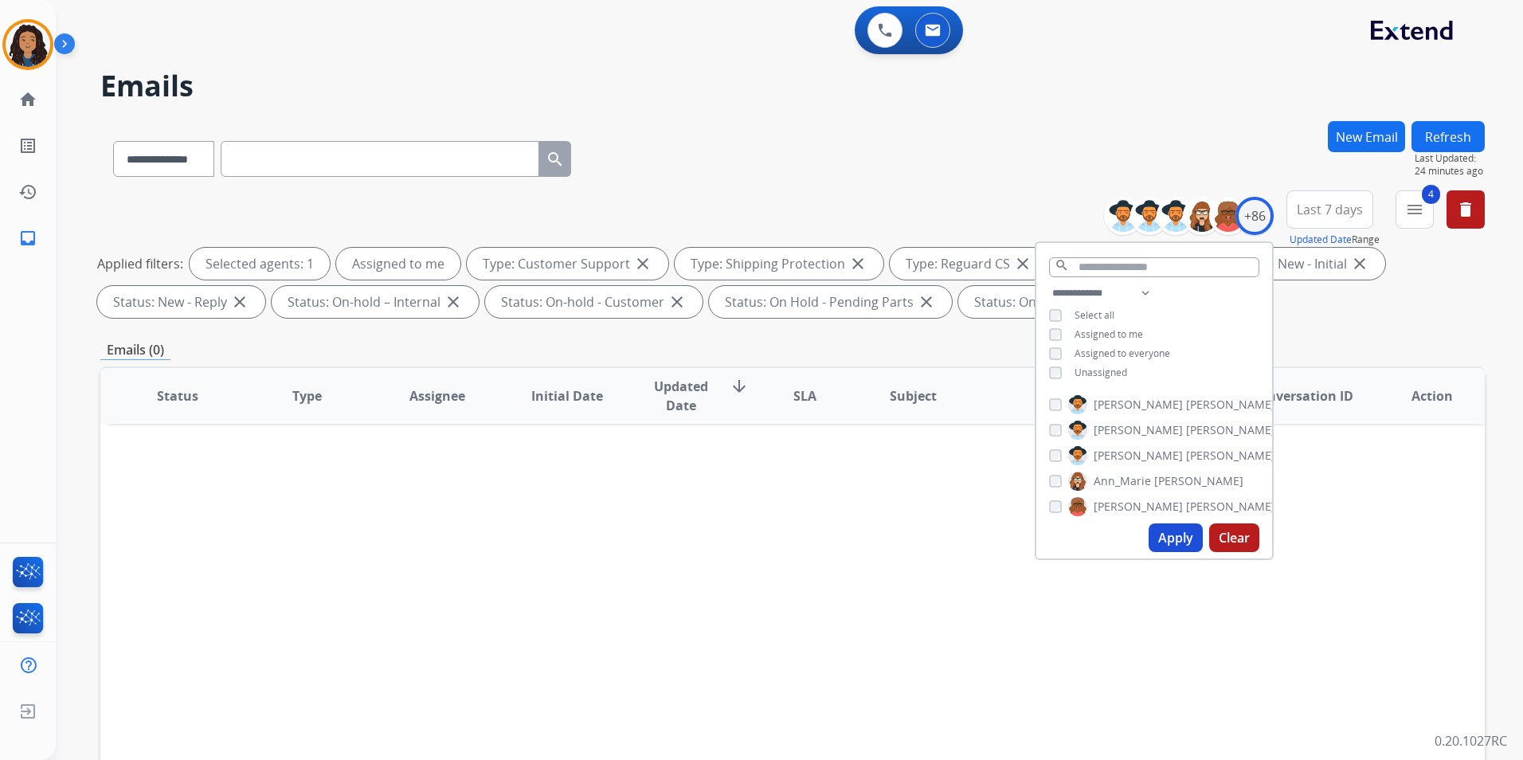
click at [1169, 546] on button "Apply" at bounding box center [1176, 537] width 54 height 29
click at [1416, 214] on mat-icon "menu" at bounding box center [1414, 209] width 19 height 19
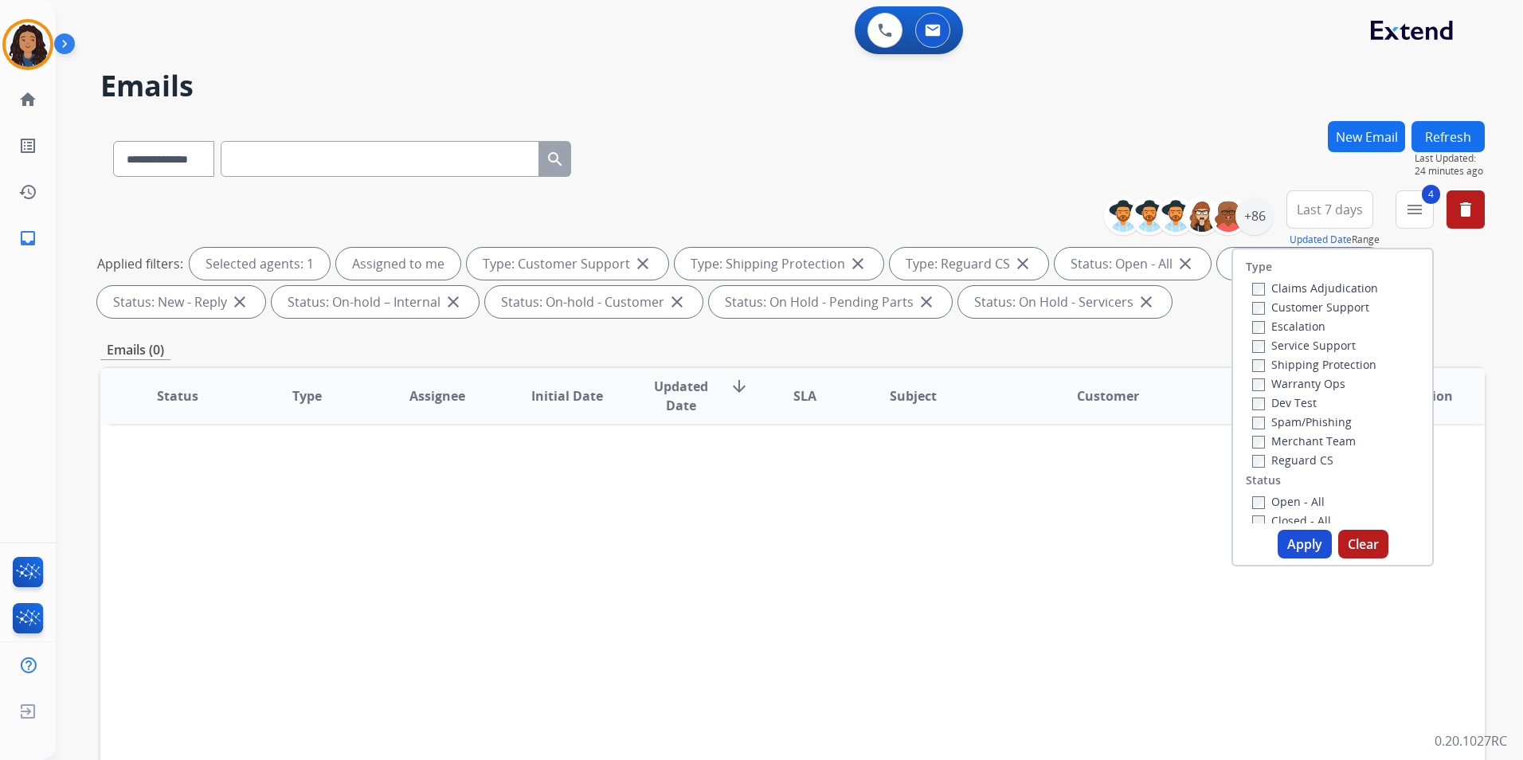
click at [1285, 547] on button "Apply" at bounding box center [1305, 544] width 54 height 29
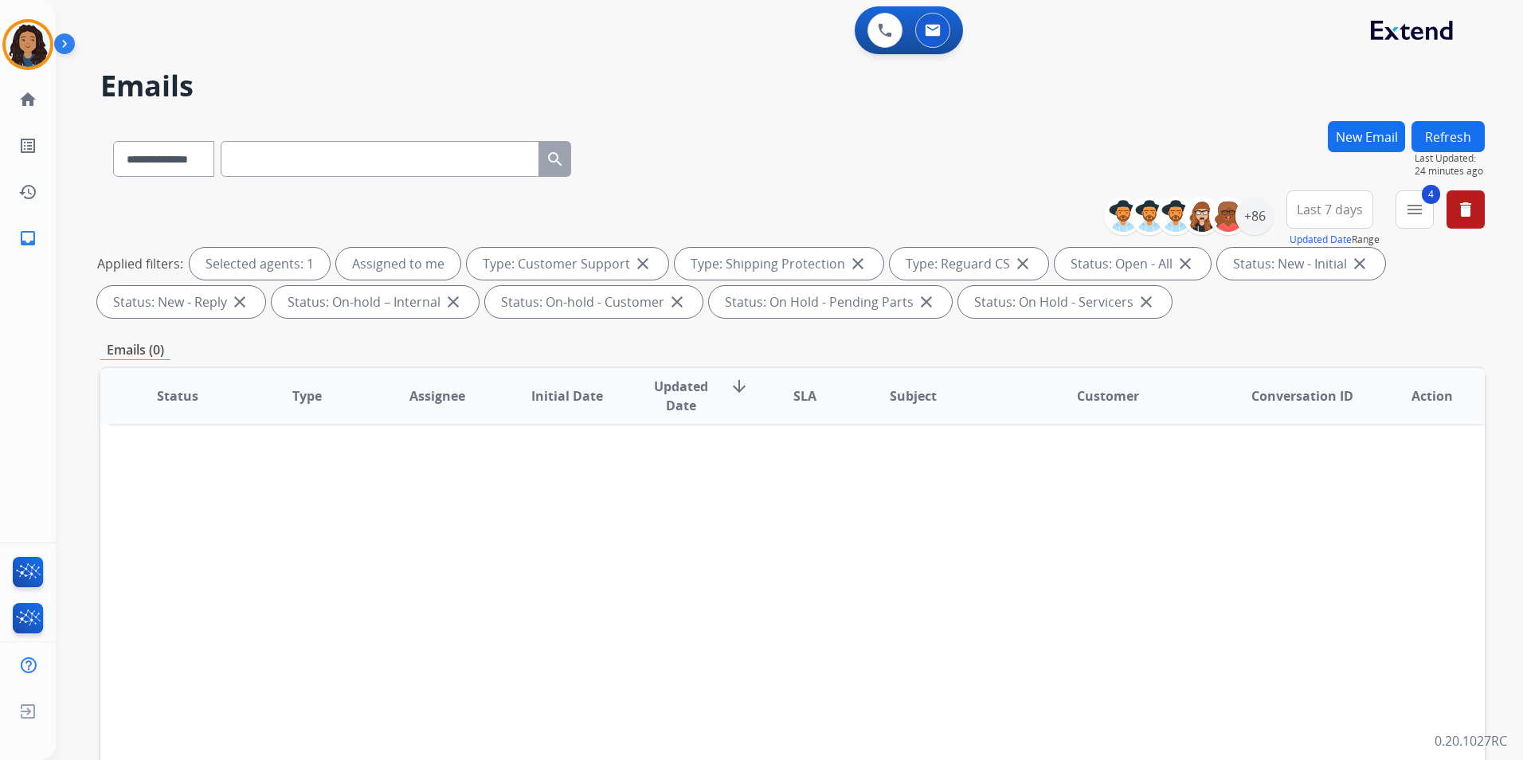
click at [1318, 213] on span "Last 7 days" at bounding box center [1330, 209] width 66 height 6
click at [1291, 405] on div "Last 90 days" at bounding box center [1325, 403] width 88 height 24
click at [875, 29] on button at bounding box center [885, 30] width 35 height 35
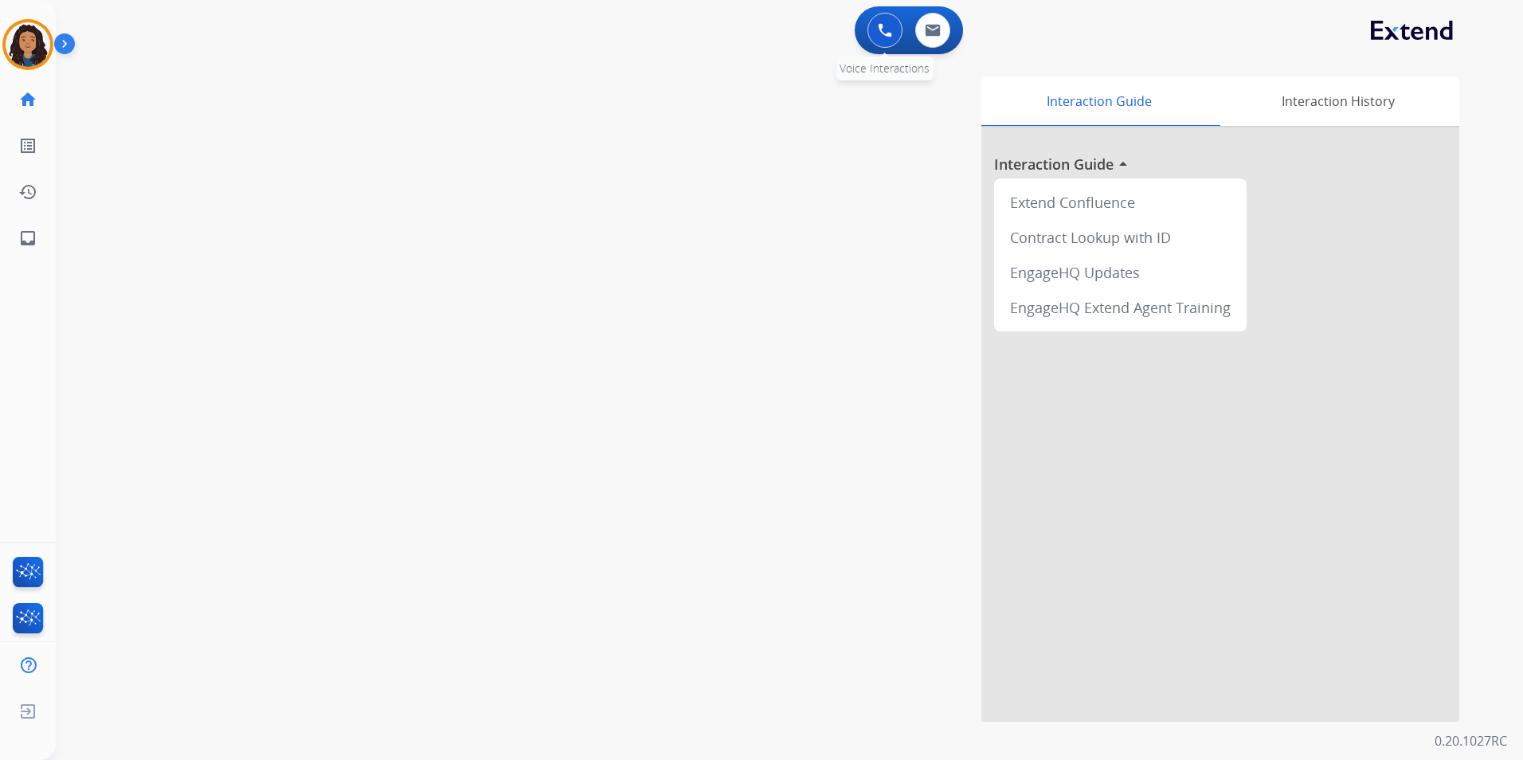
click at [904, 29] on div "0 Voice Interactions" at bounding box center [885, 30] width 48 height 35
click at [933, 25] on img at bounding box center [933, 30] width 16 height 13
select select "**********"
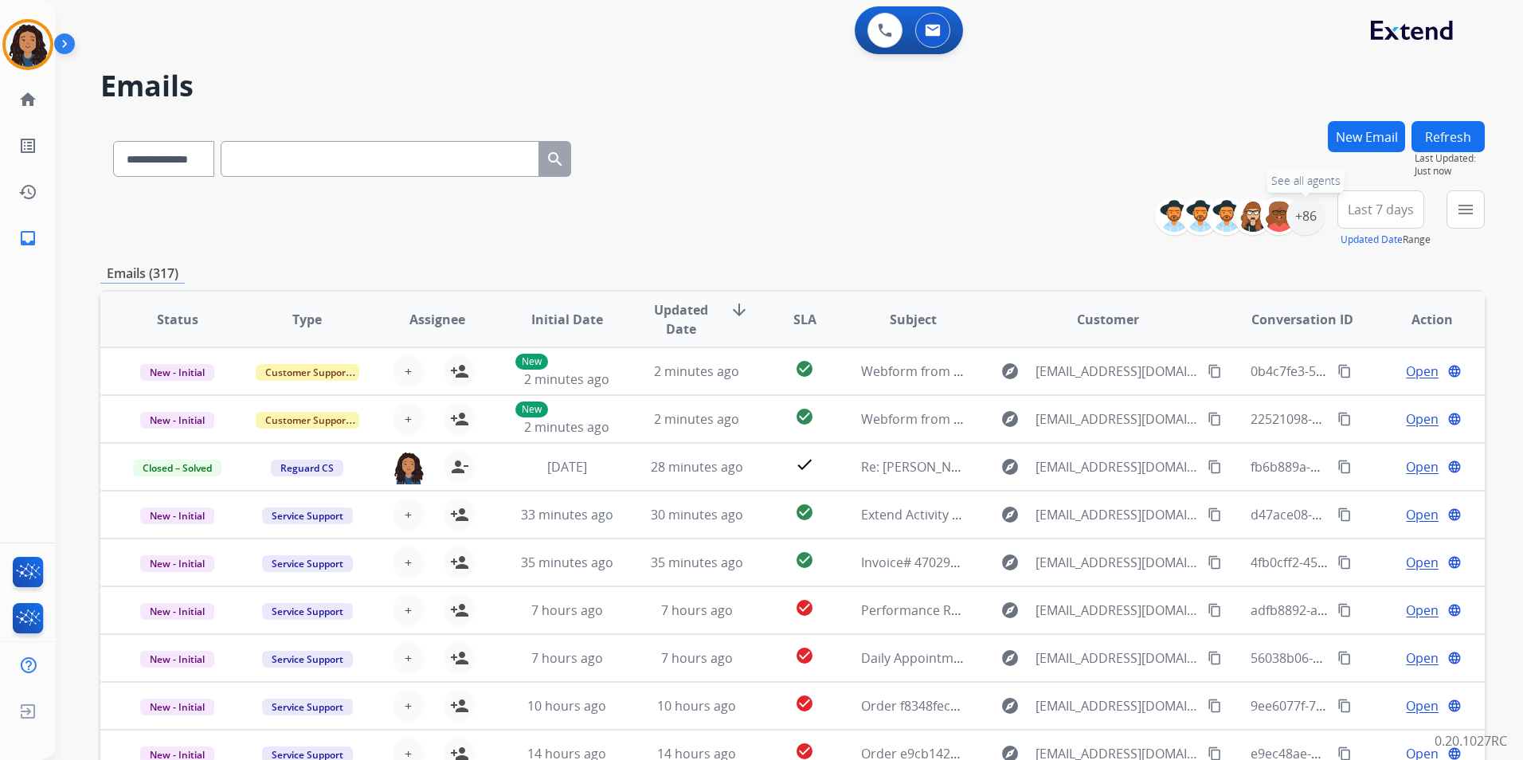
drag, startPoint x: 1318, startPoint y: 214, endPoint x: 1285, endPoint y: 370, distance: 158.7
click at [1316, 216] on div "+86" at bounding box center [1306, 216] width 38 height 38
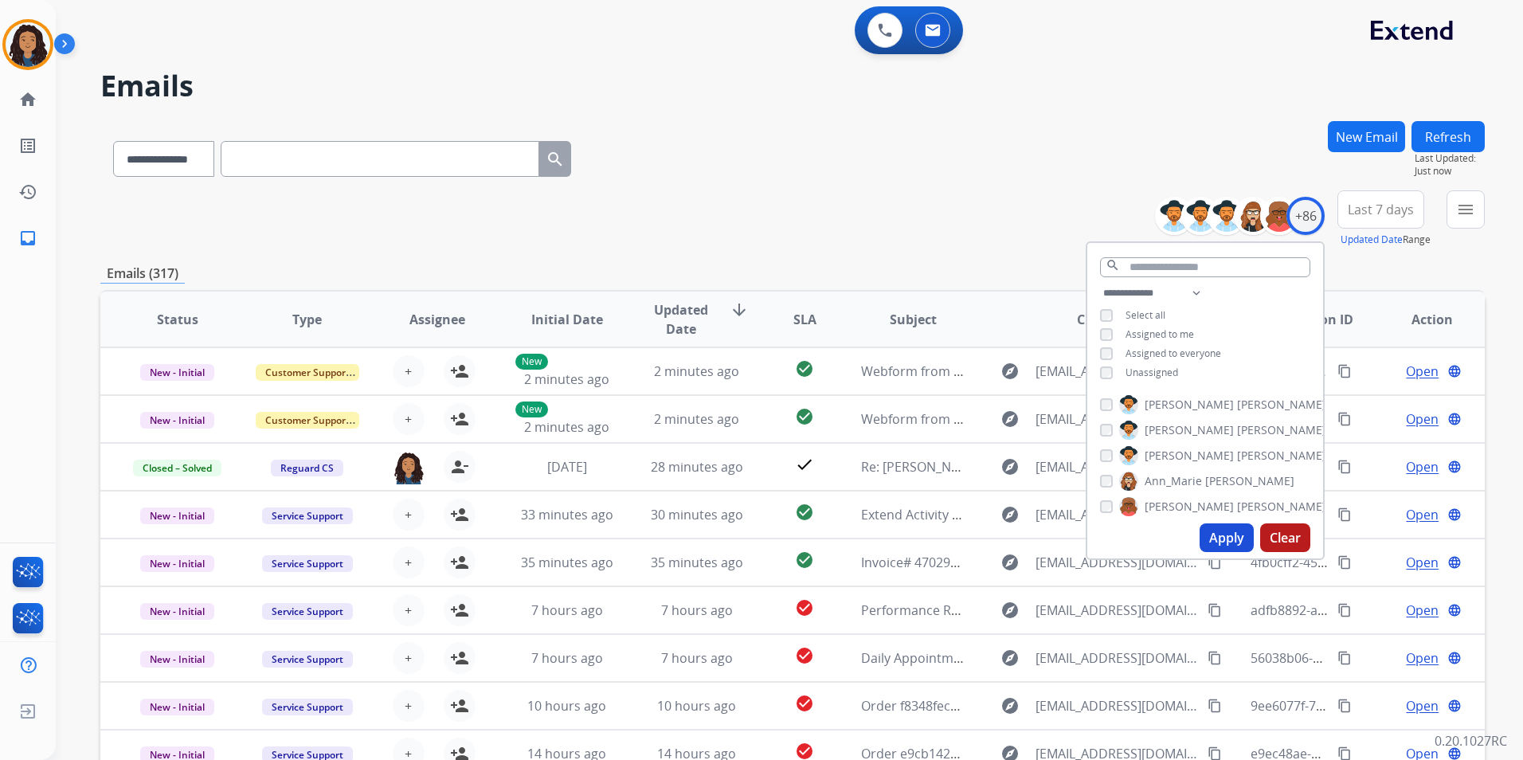
drag, startPoint x: 1151, startPoint y: 372, endPoint x: 1342, endPoint y: 516, distance: 238.8
click at [1151, 371] on span "Unassigned" at bounding box center [1152, 373] width 53 height 14
click at [1229, 535] on button "Apply" at bounding box center [1227, 537] width 54 height 29
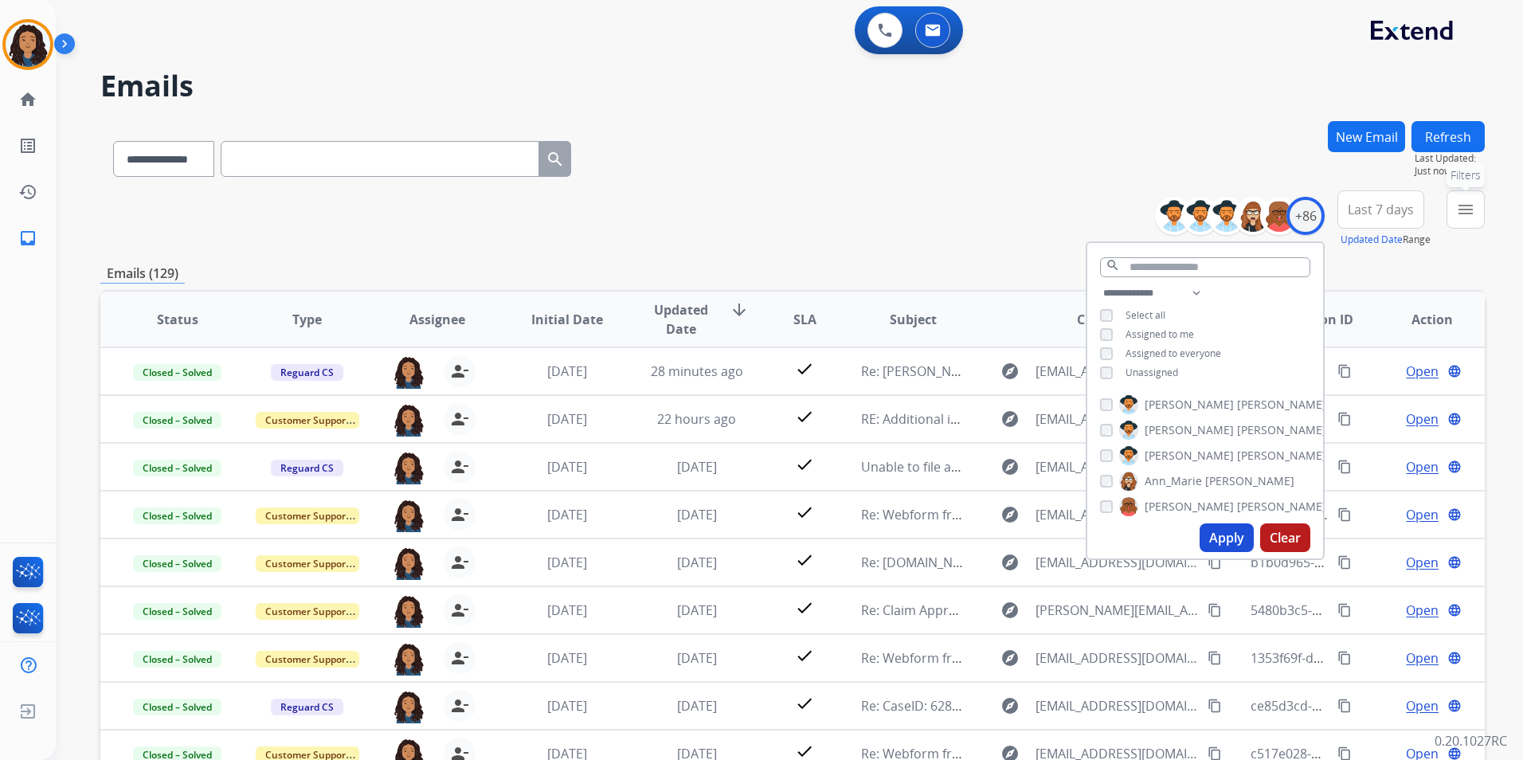
click at [1475, 215] on mat-icon "menu" at bounding box center [1465, 209] width 19 height 19
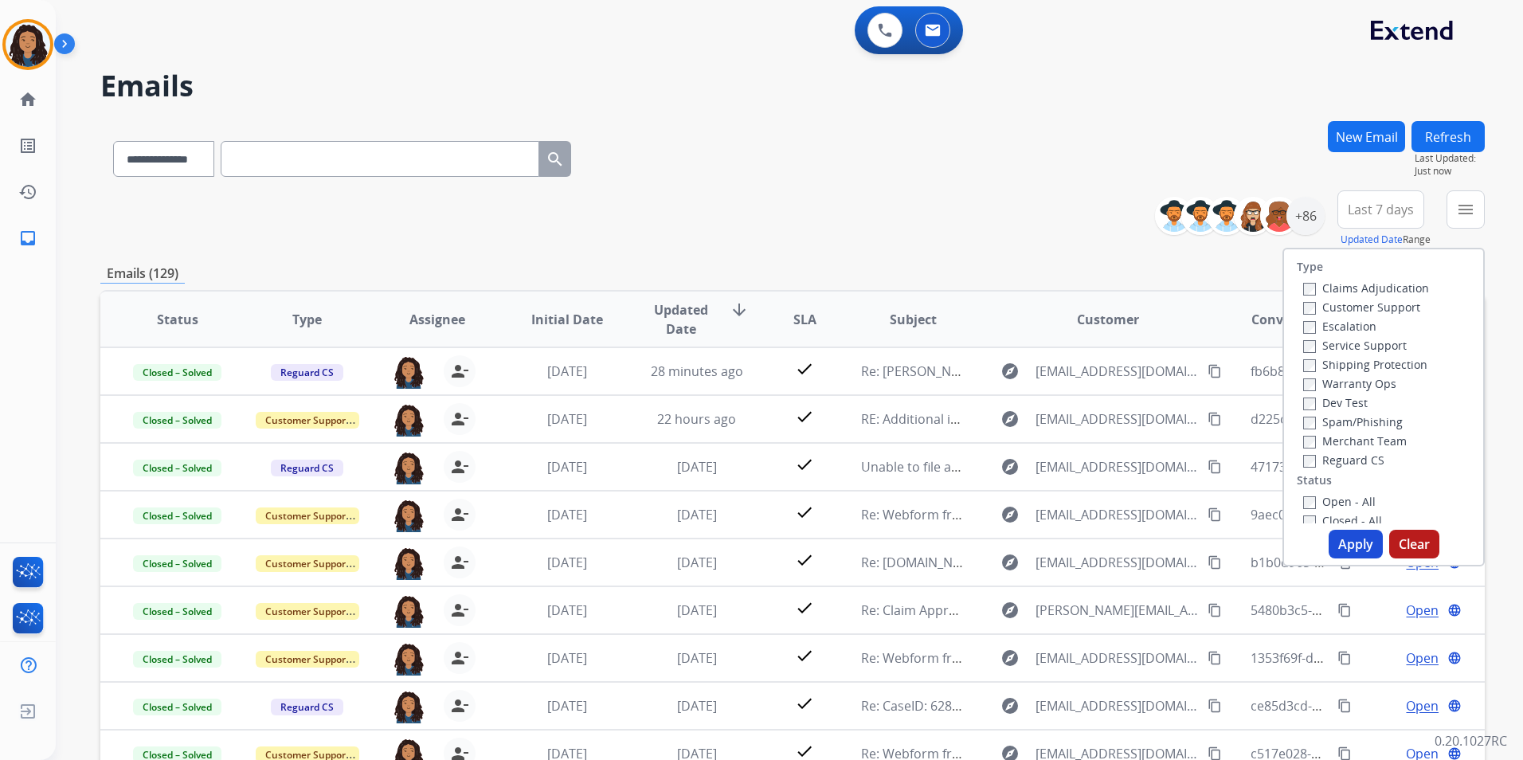
click at [1401, 311] on label "Customer Support" at bounding box center [1361, 307] width 117 height 15
click at [1389, 361] on label "Shipping Protection" at bounding box center [1365, 364] width 124 height 15
click at [1343, 464] on label "Reguard CS" at bounding box center [1343, 459] width 81 height 15
click at [1349, 497] on label "Open - All" at bounding box center [1339, 501] width 72 height 15
click at [1363, 540] on button "Apply" at bounding box center [1356, 544] width 54 height 29
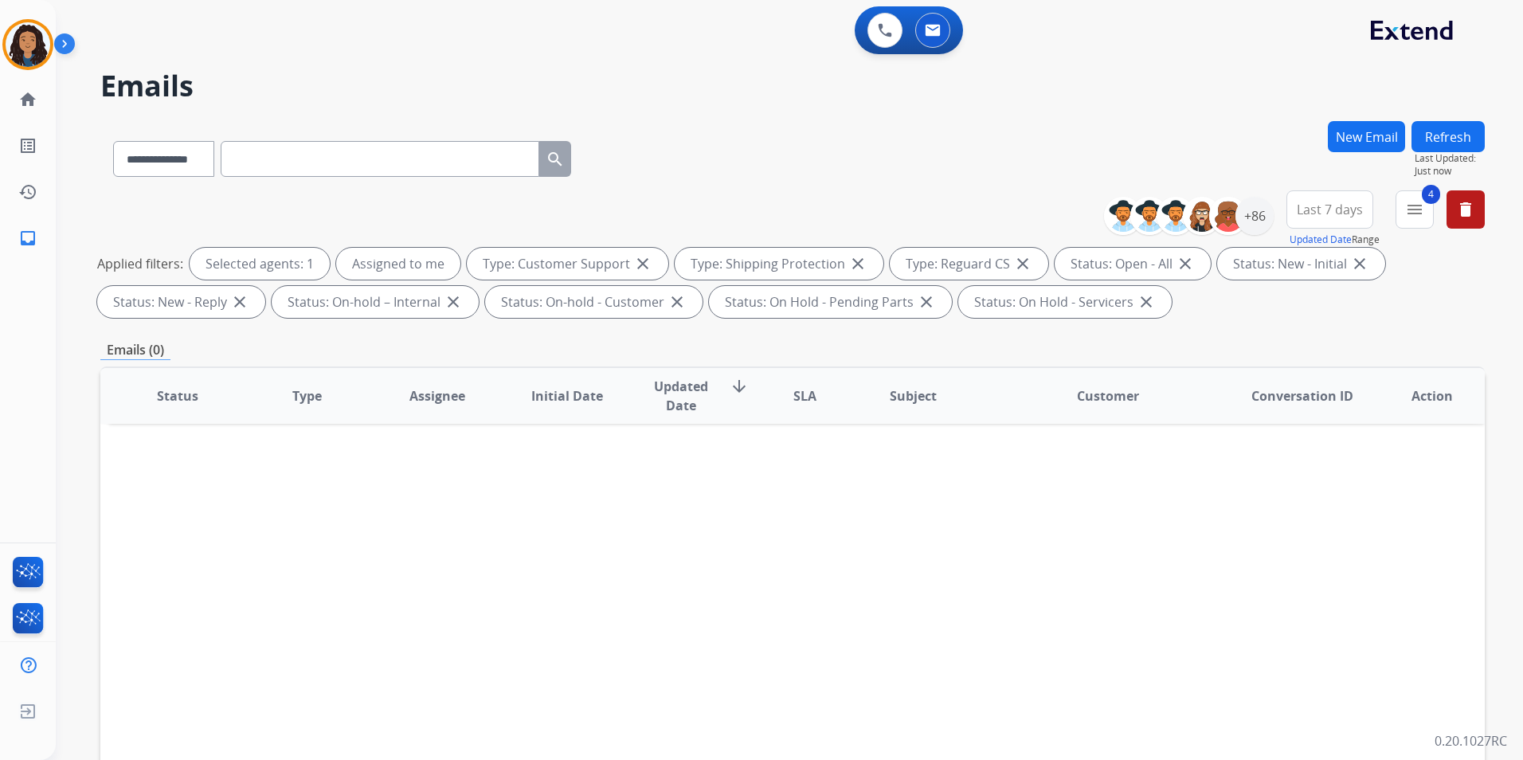
click at [1382, 211] on div "Last 7 days Updated Date Range Custom Recent Last 7 days Last 14 days Last 30 d…" at bounding box center [1335, 218] width 96 height 57
click at [1330, 211] on span "Last 7 days" at bounding box center [1330, 209] width 66 height 6
click at [1296, 401] on div "Last 90 days" at bounding box center [1325, 403] width 88 height 24
click at [1300, 147] on div "**********" at bounding box center [792, 155] width 1385 height 69
paste input "**********"
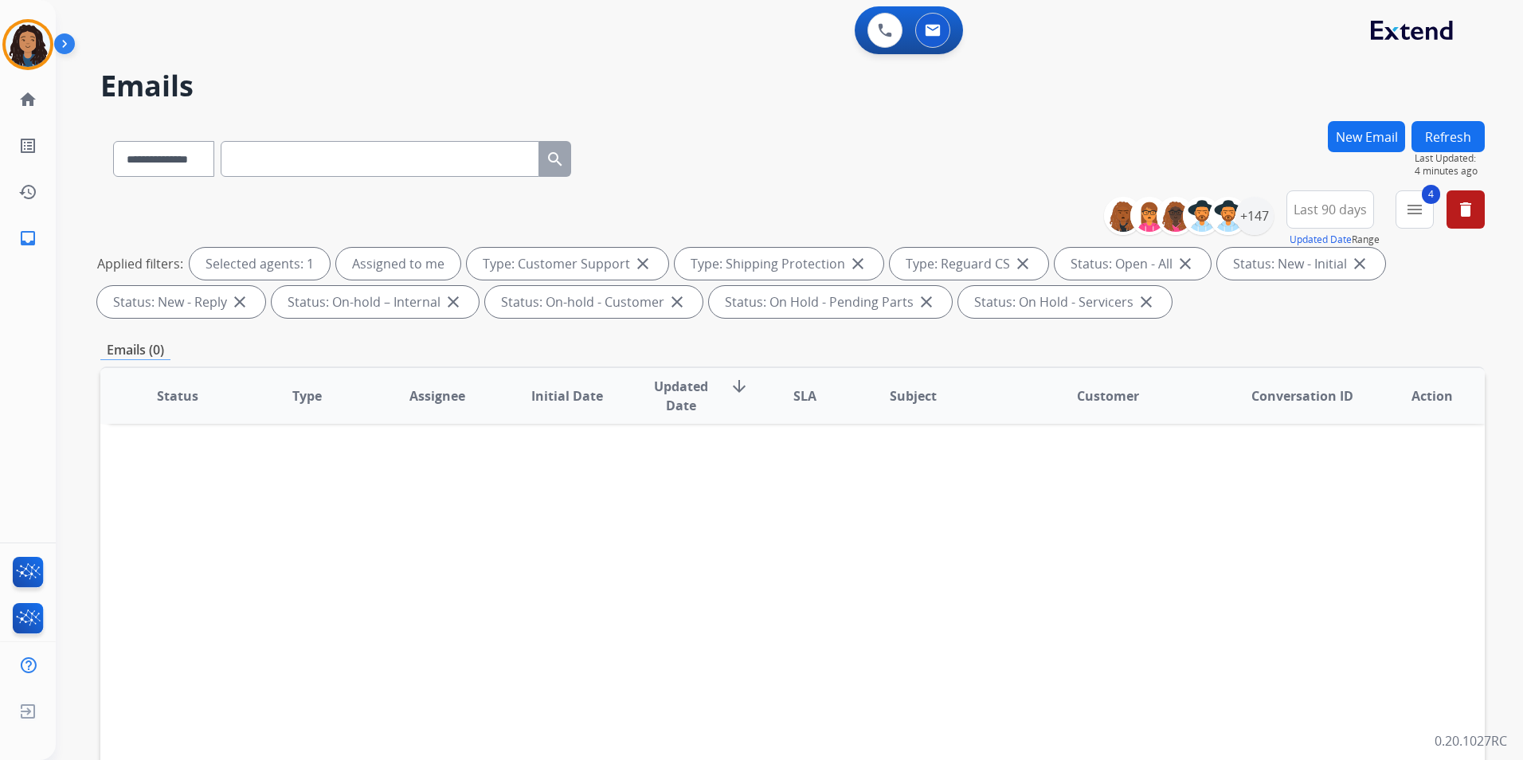
type input "**********"
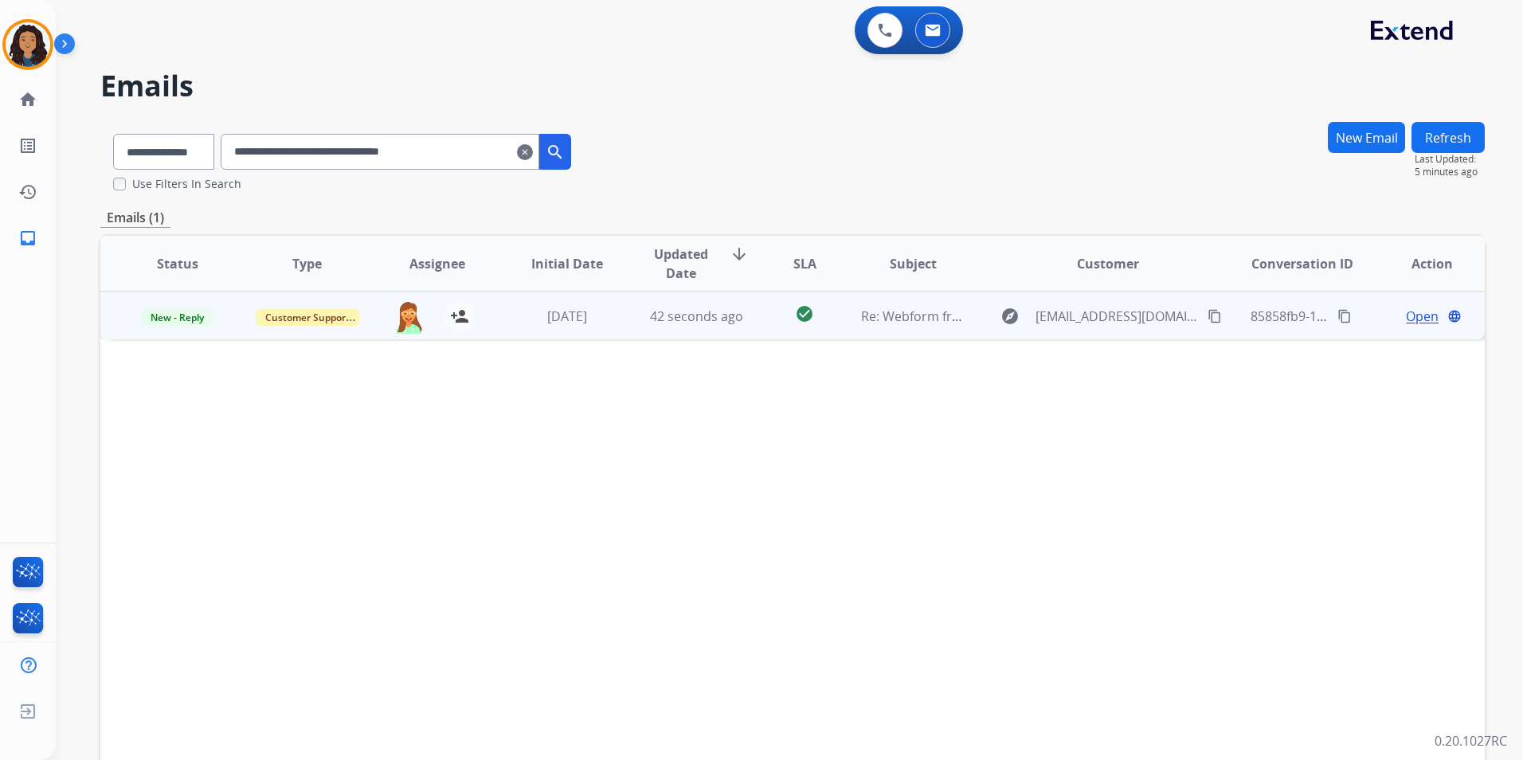
click at [1412, 310] on span "Open" at bounding box center [1422, 316] width 33 height 19
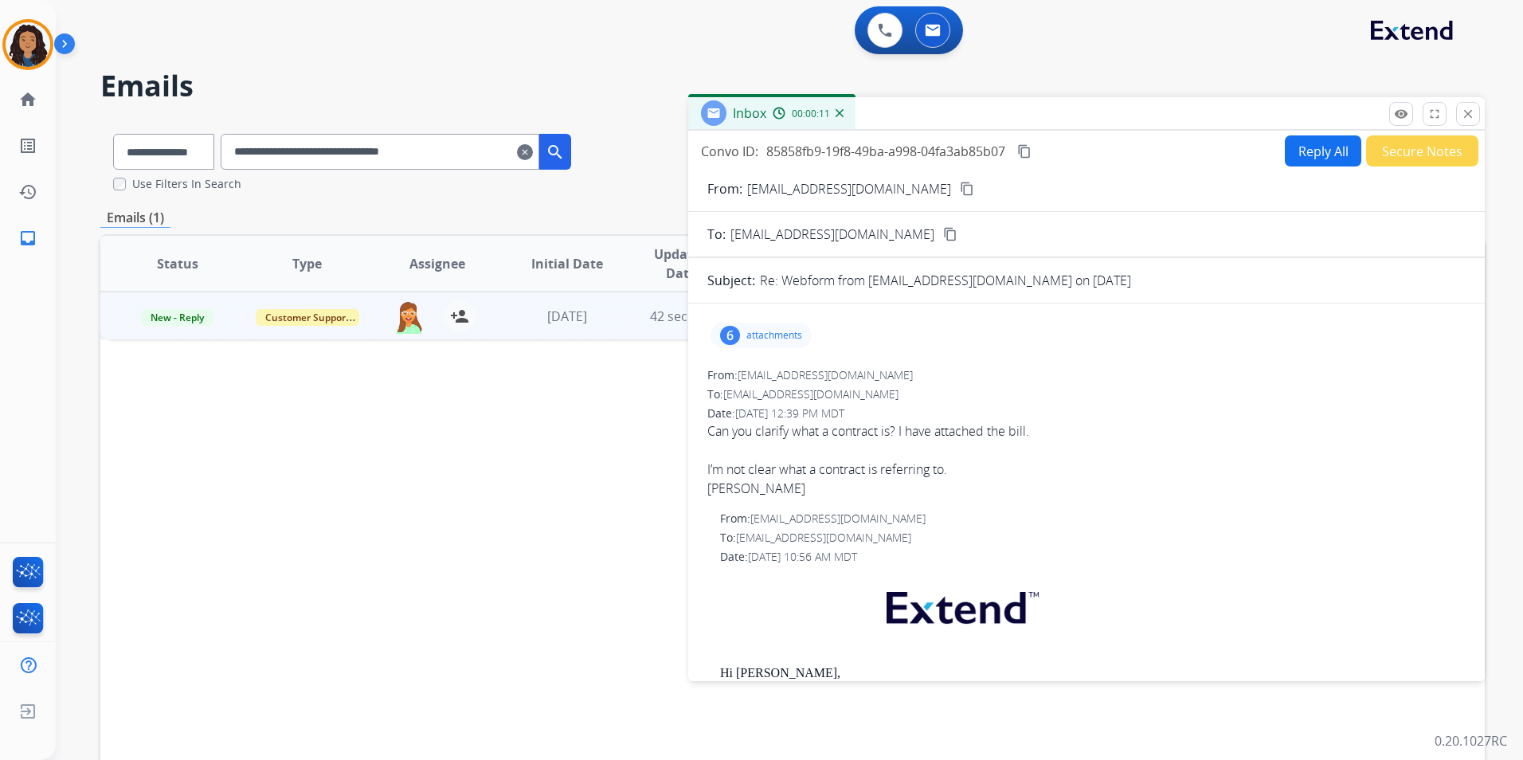
click at [1297, 161] on button "Reply All" at bounding box center [1323, 150] width 76 height 31
select select "**********"
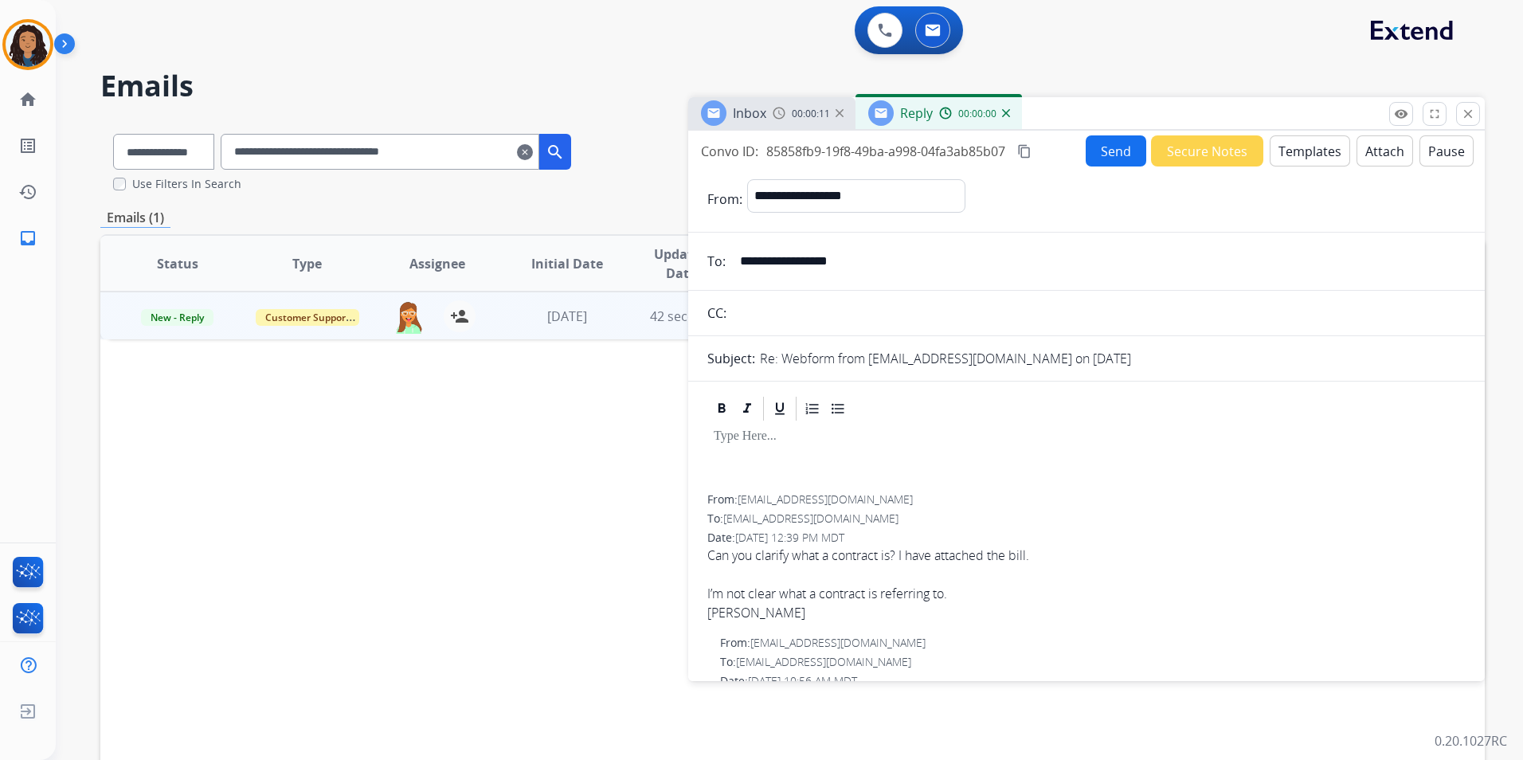
click at [1296, 160] on button "Templates" at bounding box center [1310, 150] width 80 height 31
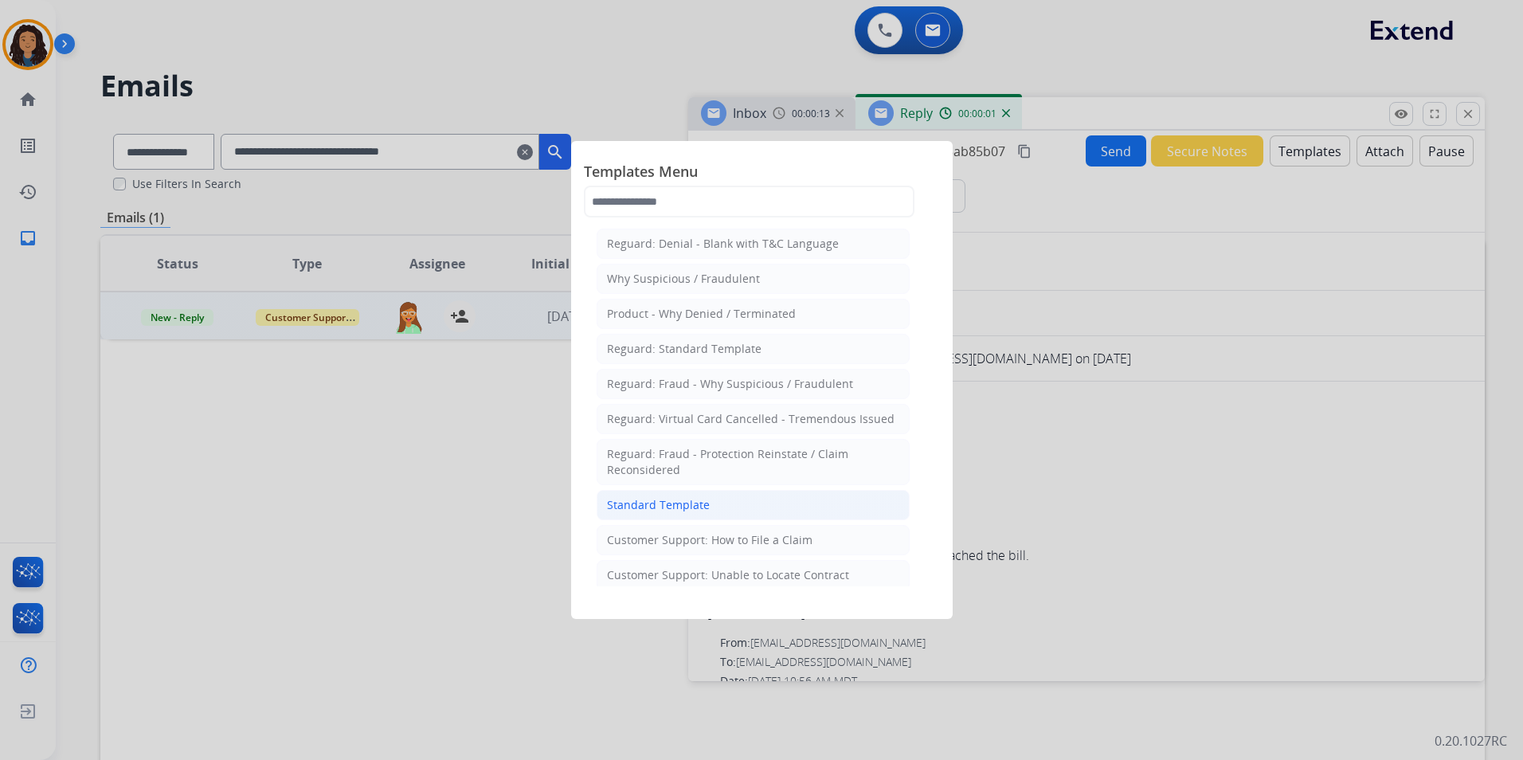
click at [670, 501] on div "Standard Template" at bounding box center [658, 505] width 103 height 16
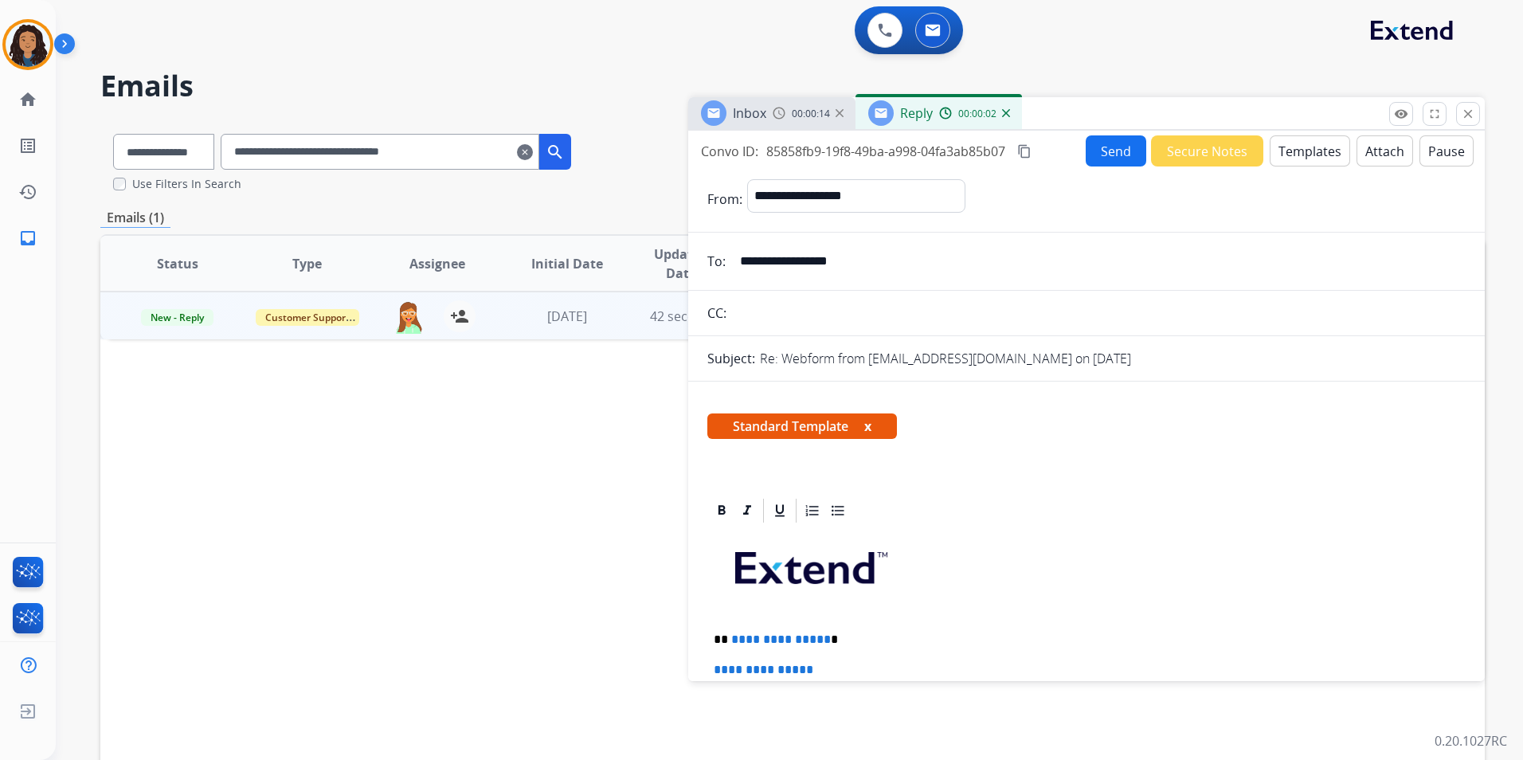
click at [789, 111] on div "00:00:14" at bounding box center [808, 113] width 70 height 14
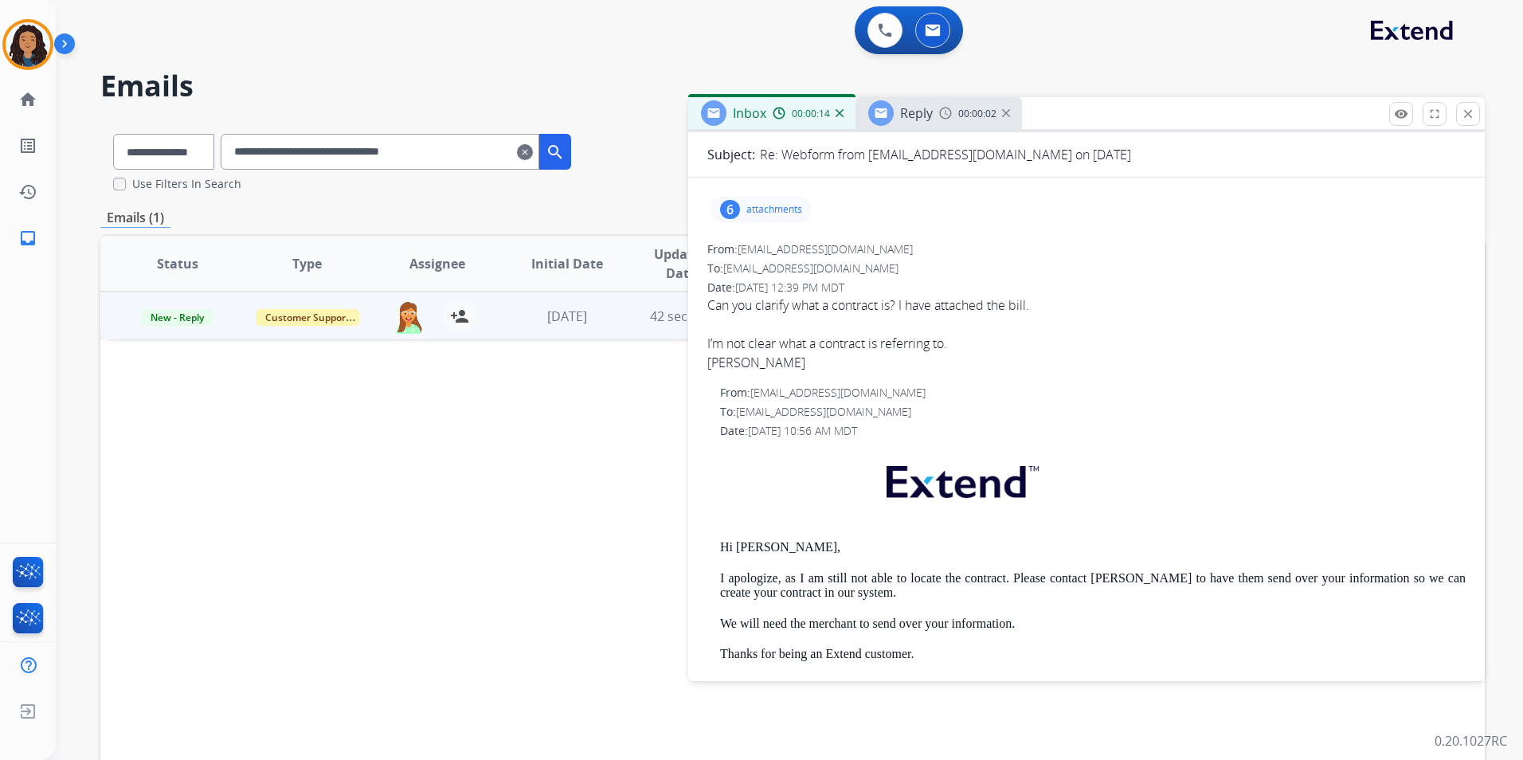
scroll to position [239, 0]
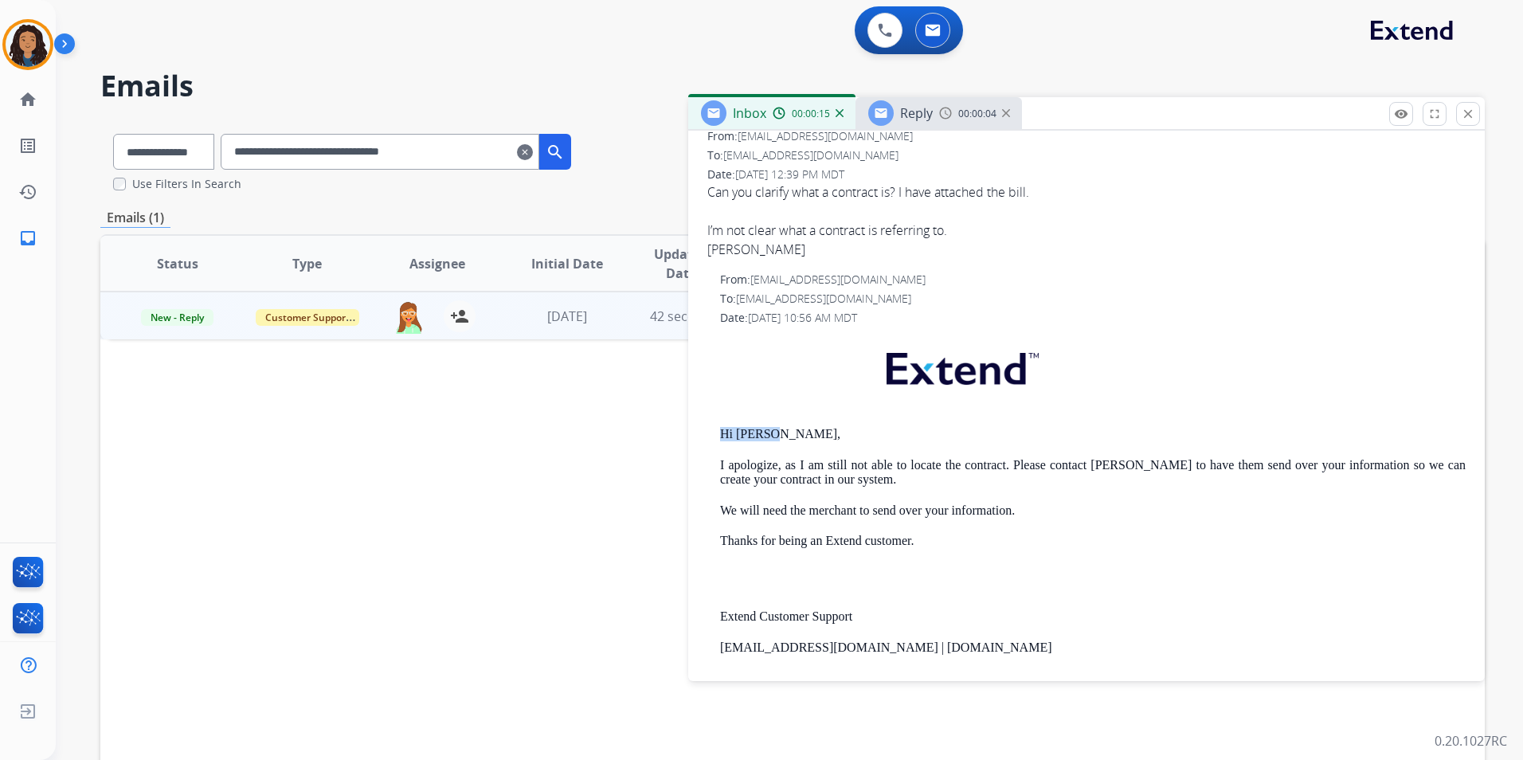
drag, startPoint x: 712, startPoint y: 428, endPoint x: 776, endPoint y: 439, distance: 64.7
click at [776, 439] on div "From: [EMAIL_ADDRESS][DOMAIN_NAME] To: [EMAIL_ADDRESS][DOMAIN_NAME] Date: [DATE…" at bounding box center [1086, 545] width 758 height 547
copy p "Hi [PERSON_NAME],"
click at [909, 109] on span "Reply" at bounding box center [916, 113] width 33 height 18
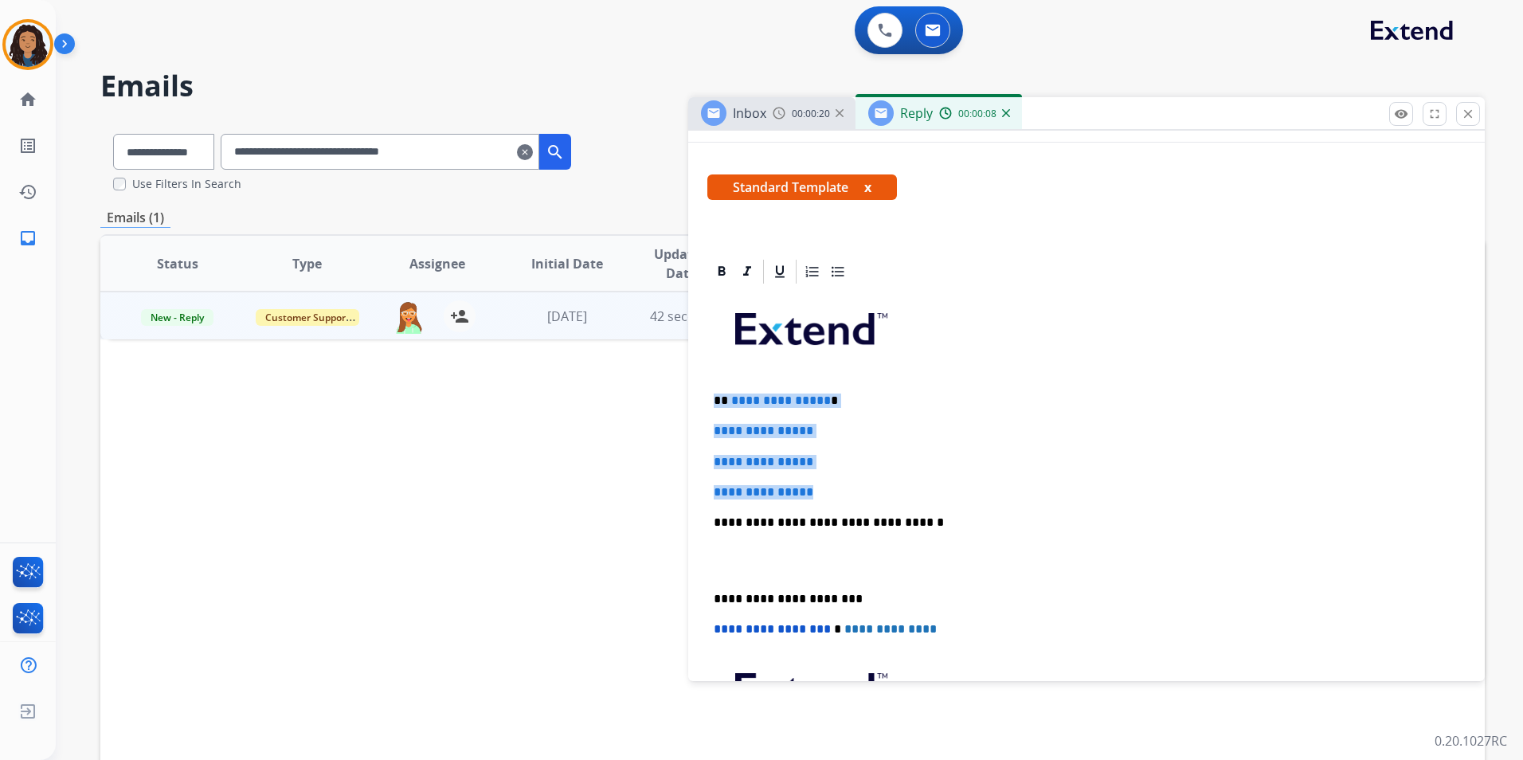
drag, startPoint x: 711, startPoint y: 391, endPoint x: 830, endPoint y: 487, distance: 153.0
click at [830, 487] on div "**********" at bounding box center [1086, 560] width 758 height 548
paste div
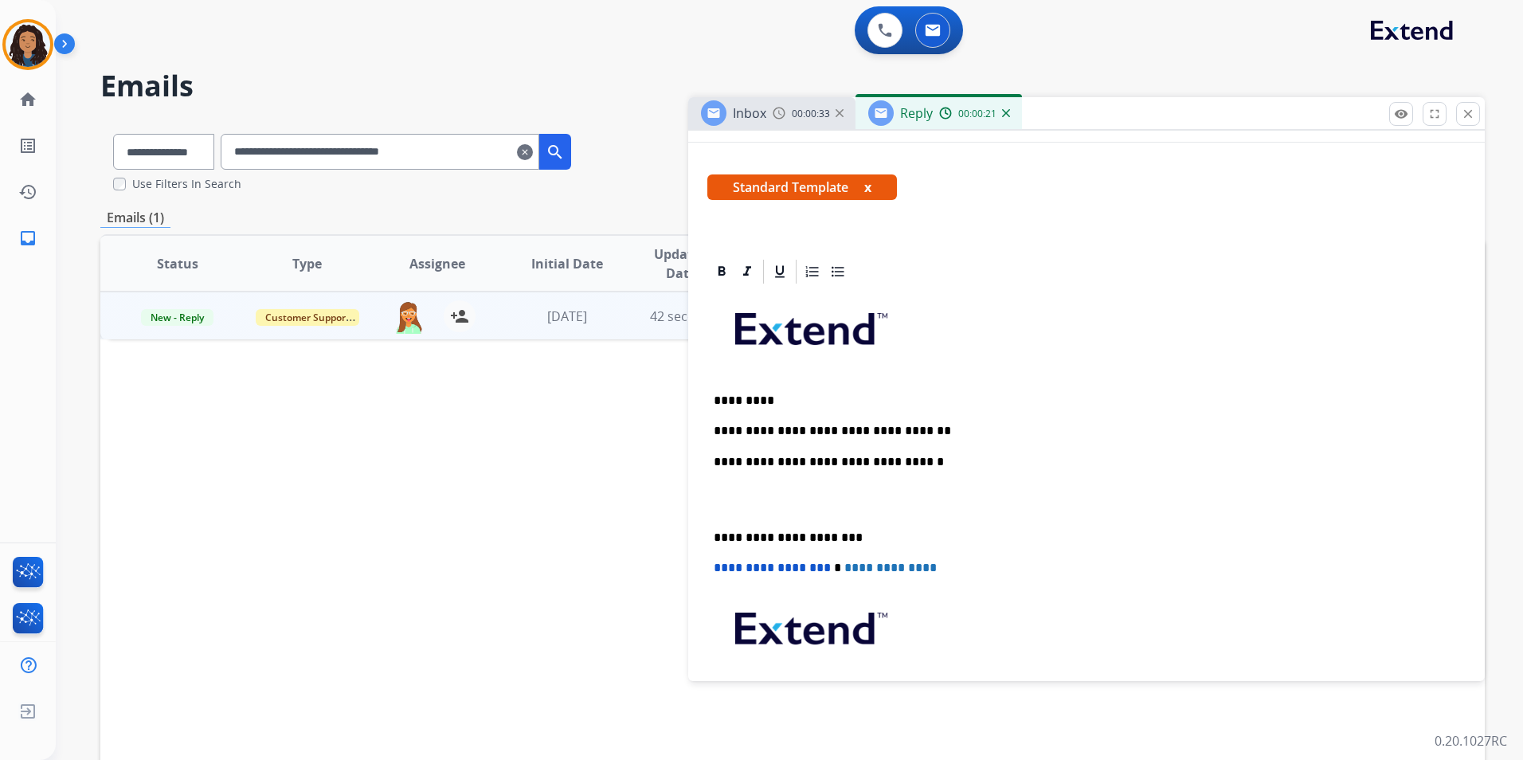
click at [936, 416] on div "**********" at bounding box center [1086, 529] width 758 height 487
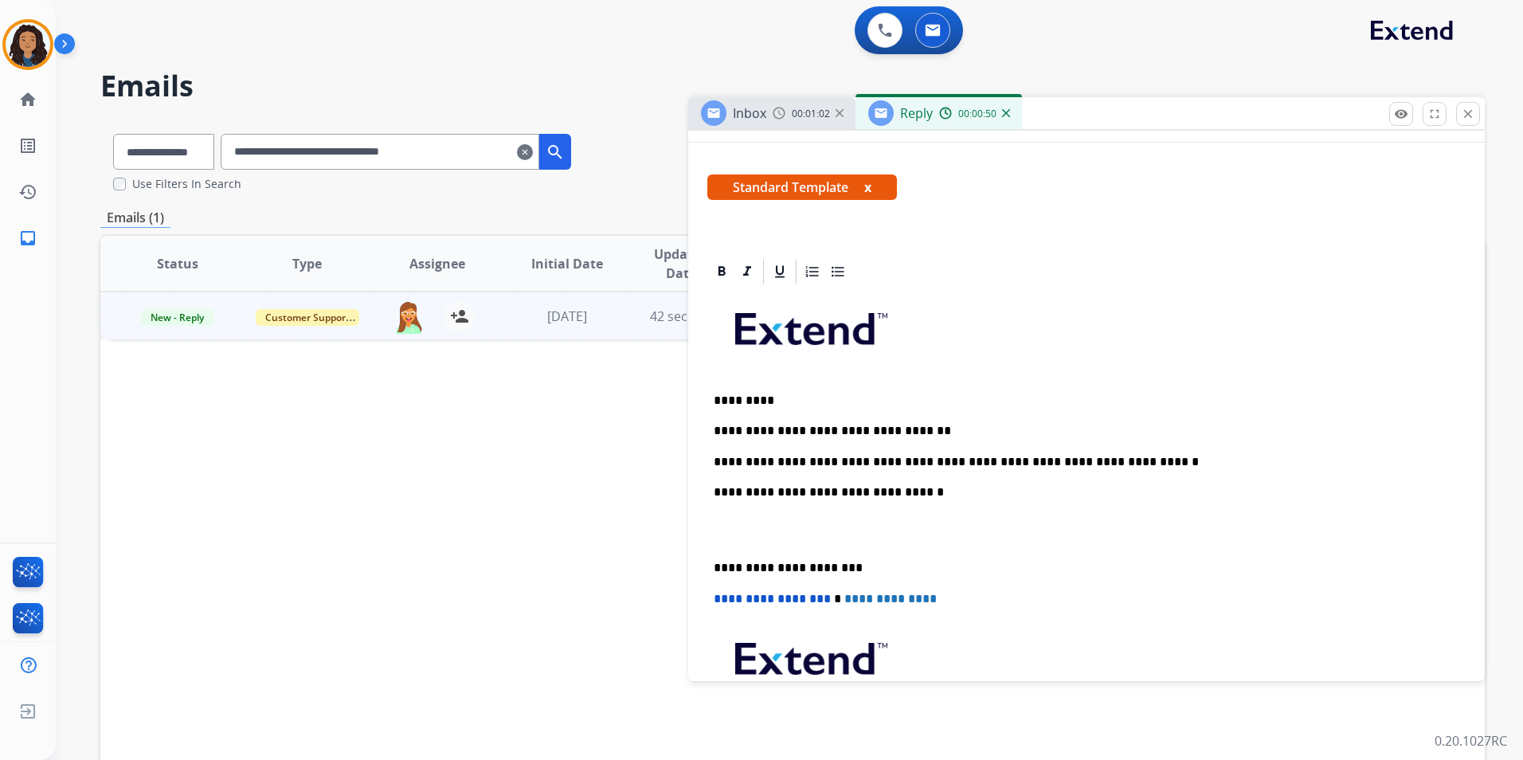
click at [941, 415] on div "**********" at bounding box center [1086, 545] width 758 height 518
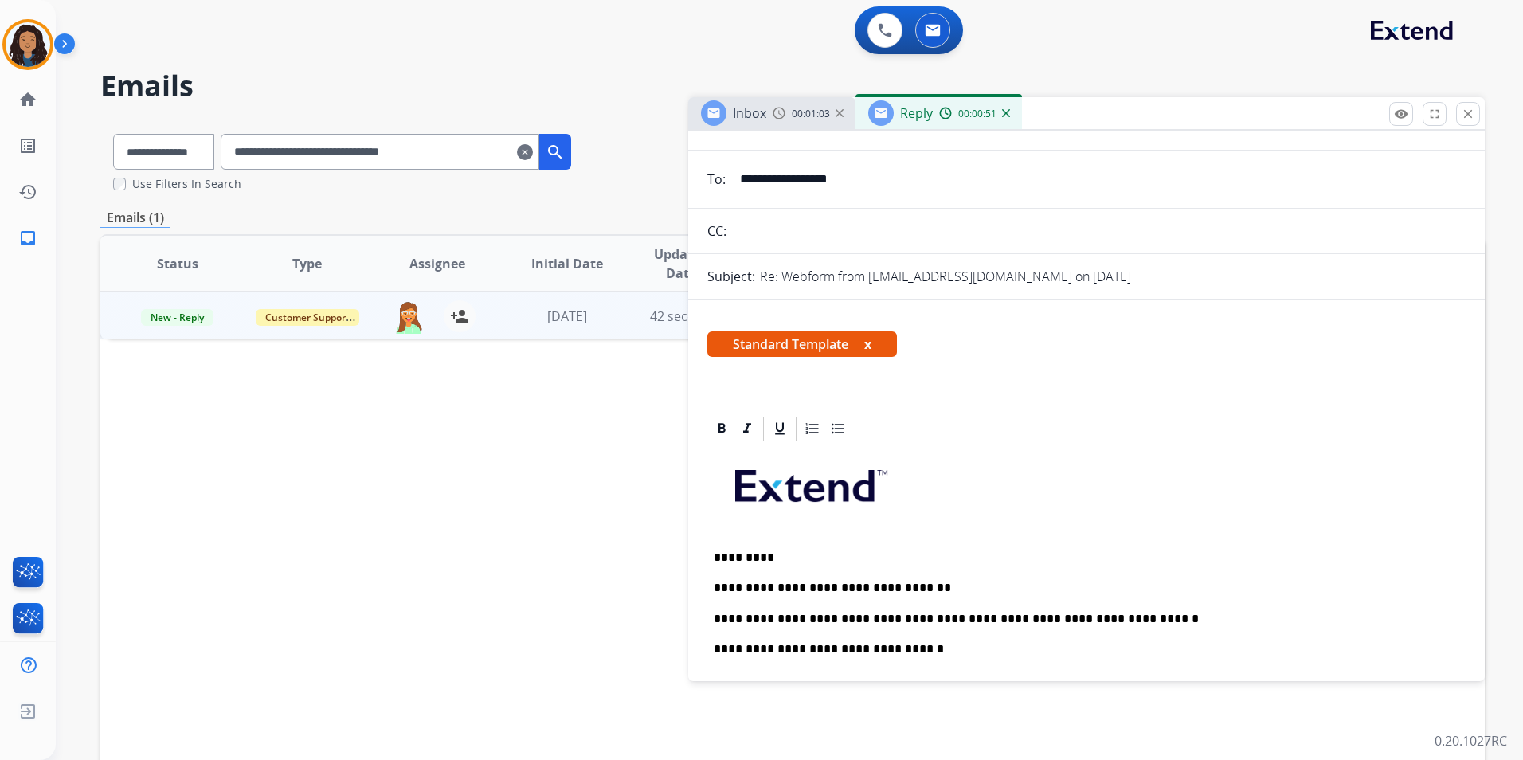
scroll to position [0, 0]
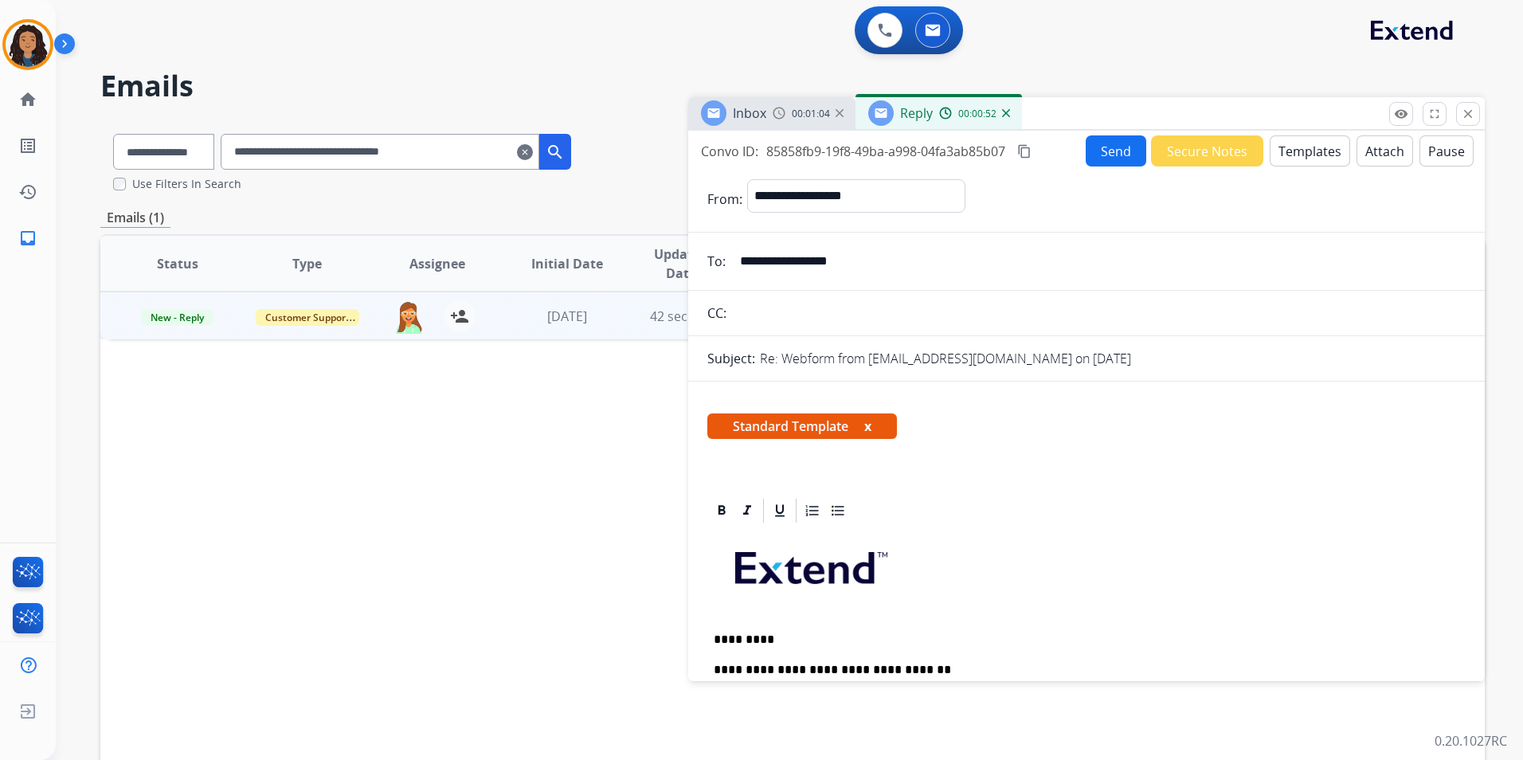
click at [1118, 163] on button "Send" at bounding box center [1116, 150] width 61 height 31
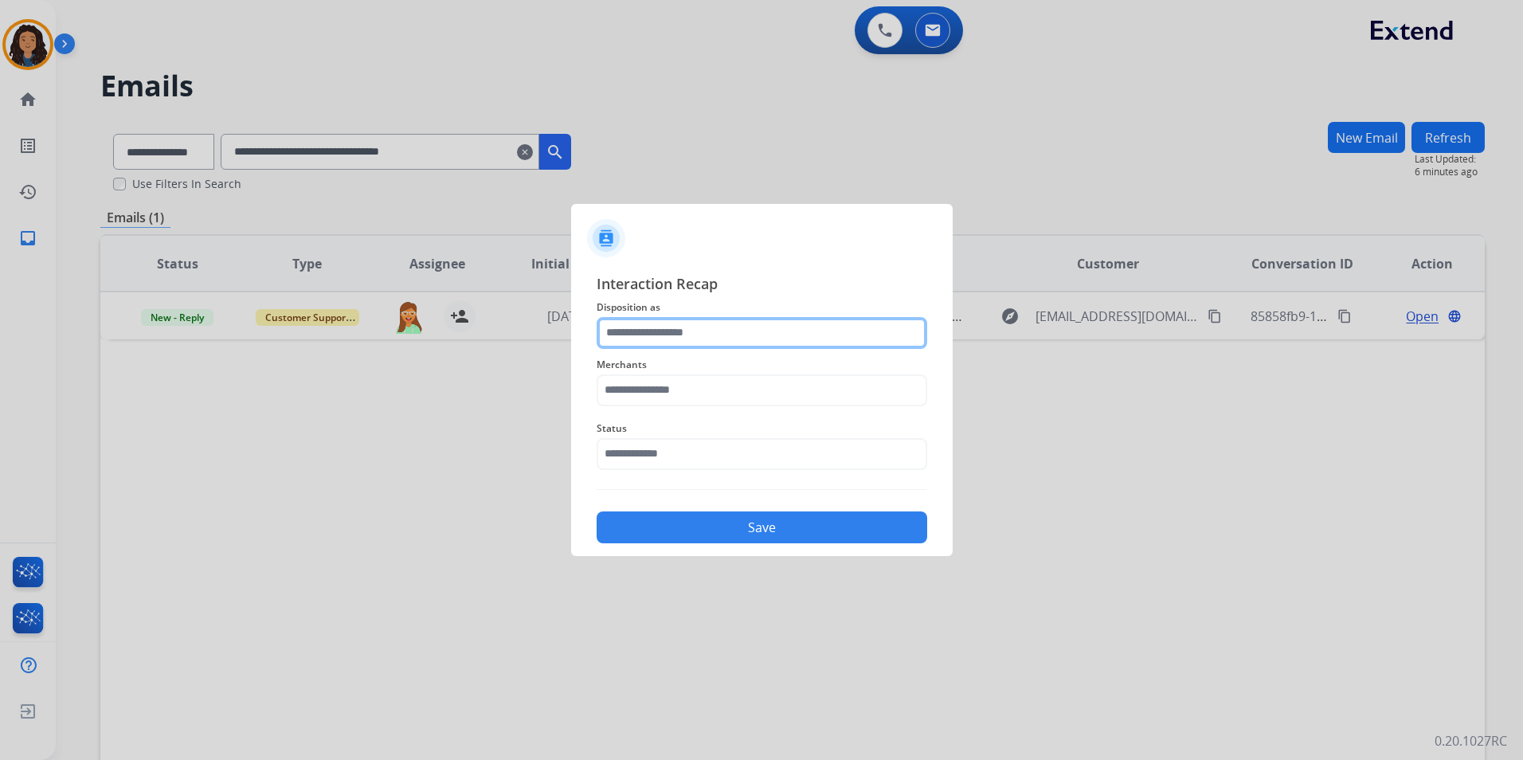
click at [690, 333] on input "text" at bounding box center [762, 333] width 331 height 32
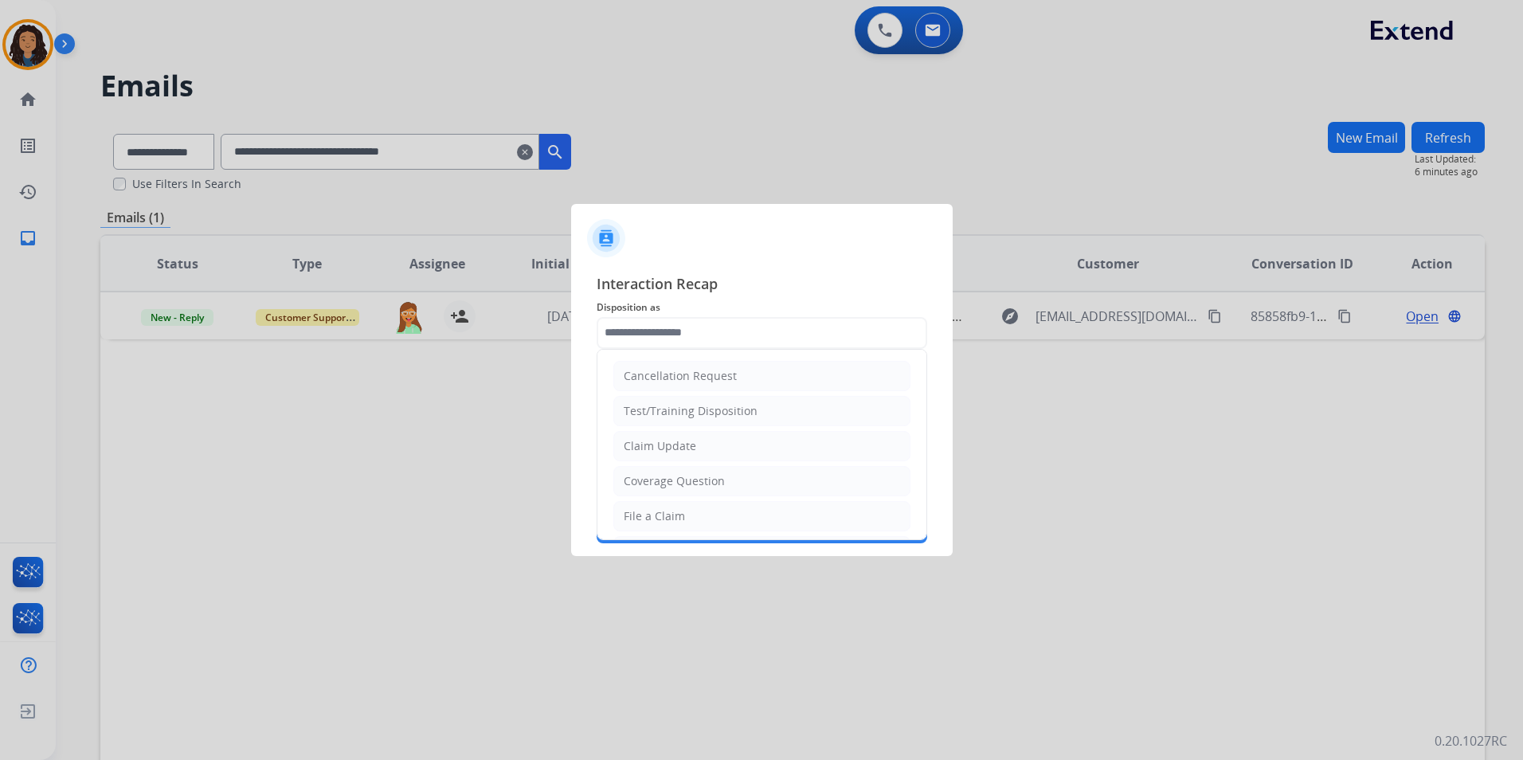
click at [664, 446] on div "Claim Update" at bounding box center [660, 446] width 72 height 16
type input "**********"
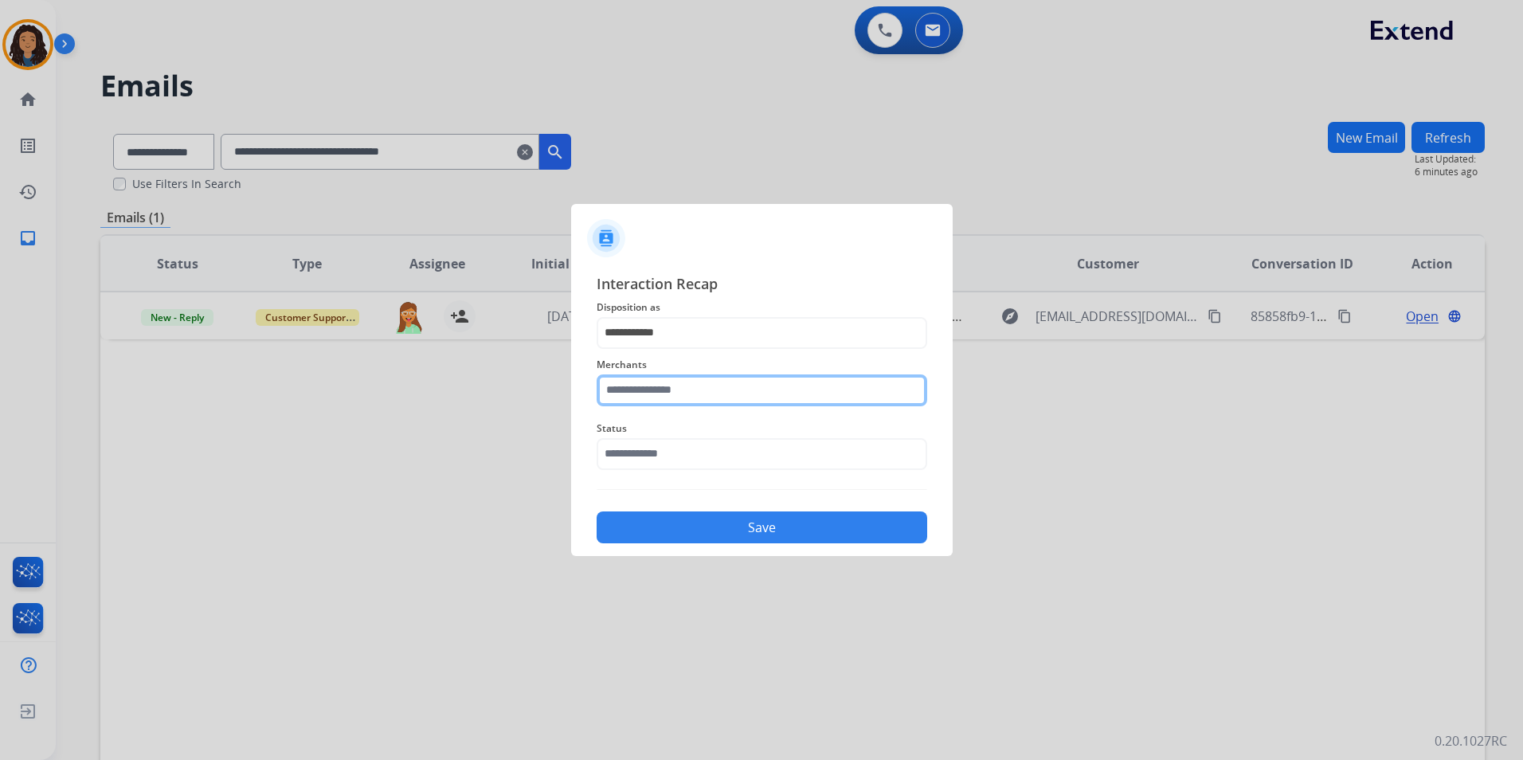
click at [676, 378] on input "text" at bounding box center [762, 390] width 331 height 32
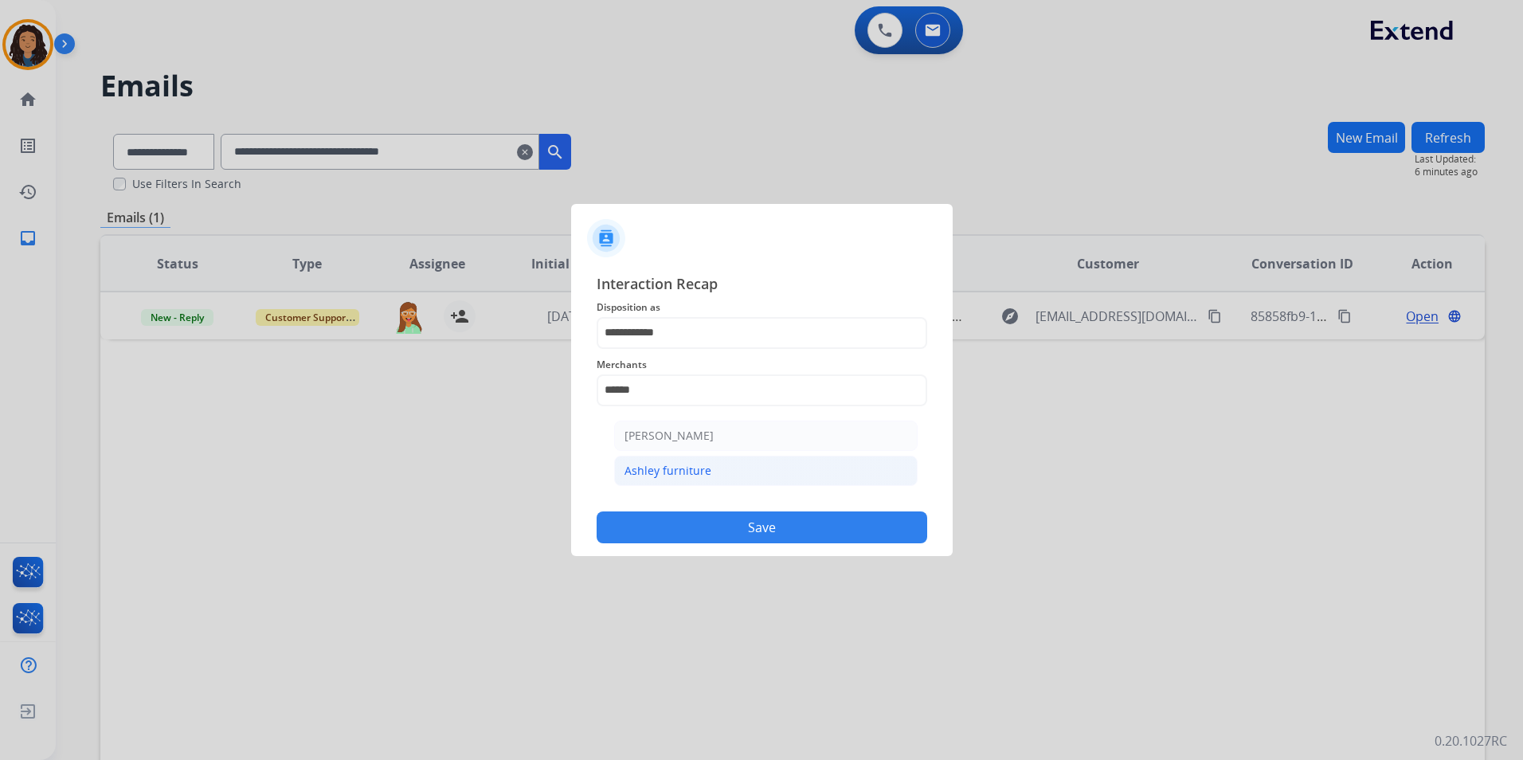
click at [667, 484] on li "Ashley furniture" at bounding box center [766, 471] width 304 height 30
type input "**********"
click at [677, 460] on input "text" at bounding box center [762, 454] width 331 height 32
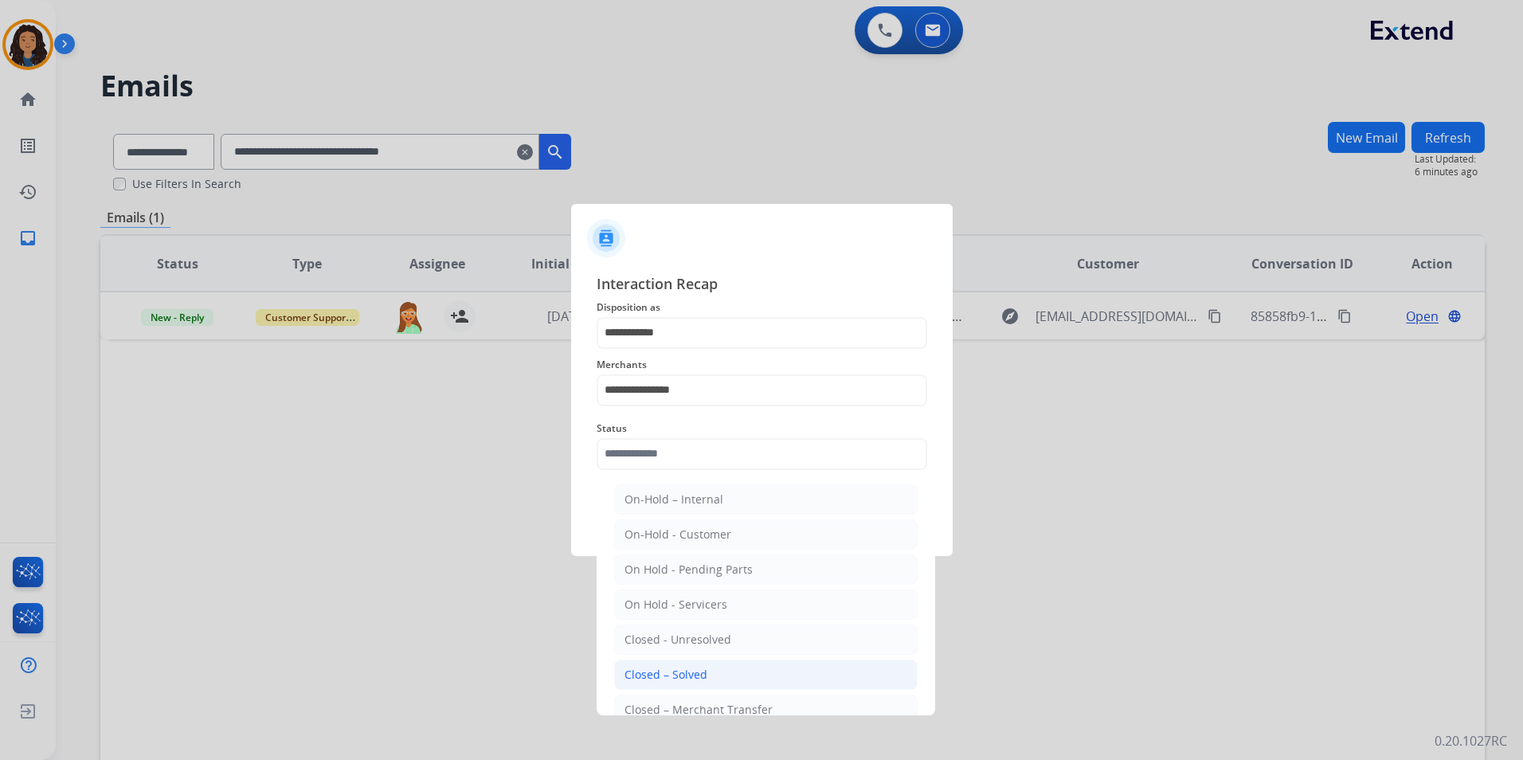
click at [682, 672] on div "Closed – Solved" at bounding box center [666, 675] width 83 height 16
type input "**********"
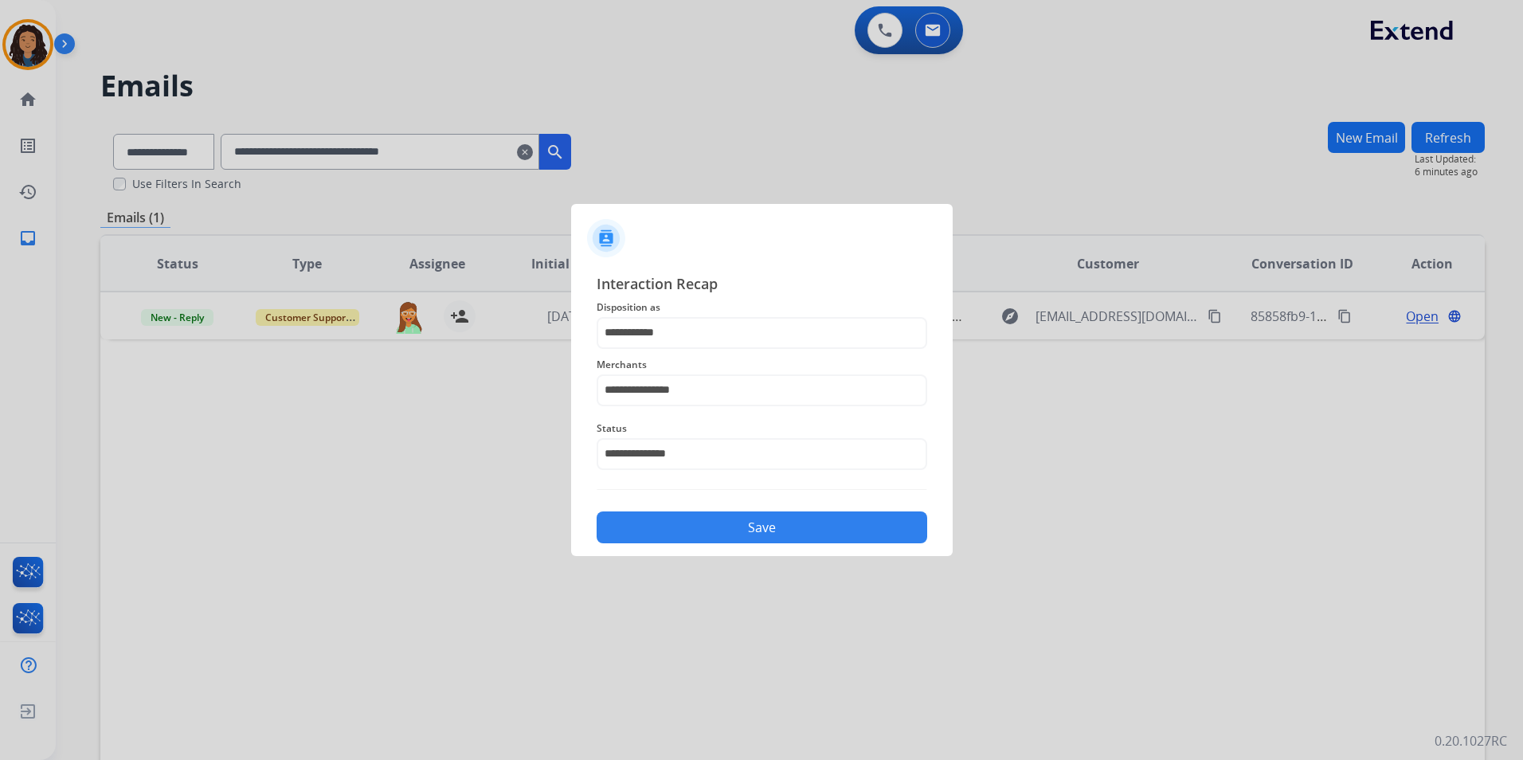
click at [703, 540] on button "Save" at bounding box center [762, 527] width 331 height 32
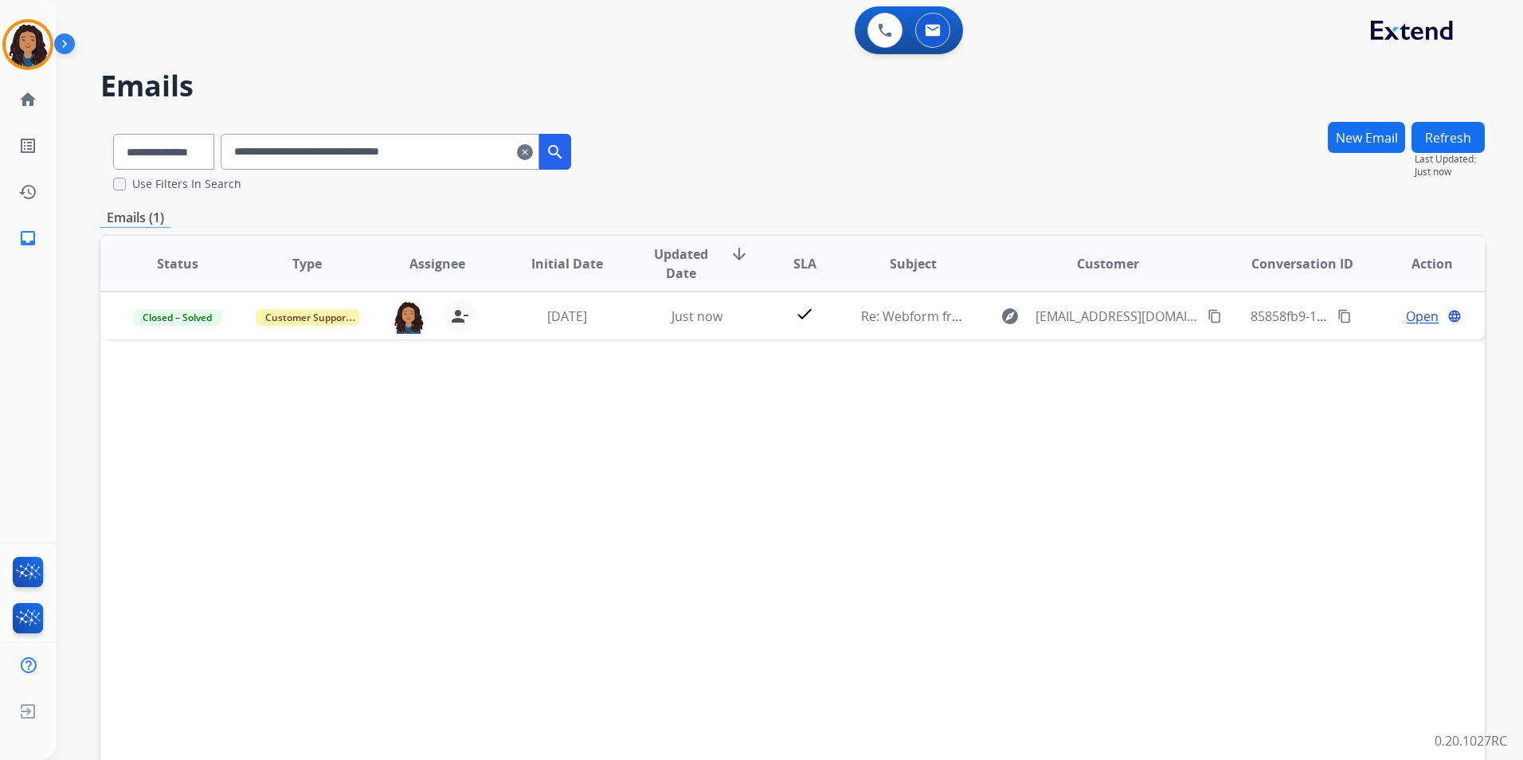
click at [533, 152] on mat-icon "clear" at bounding box center [525, 152] width 16 height 19
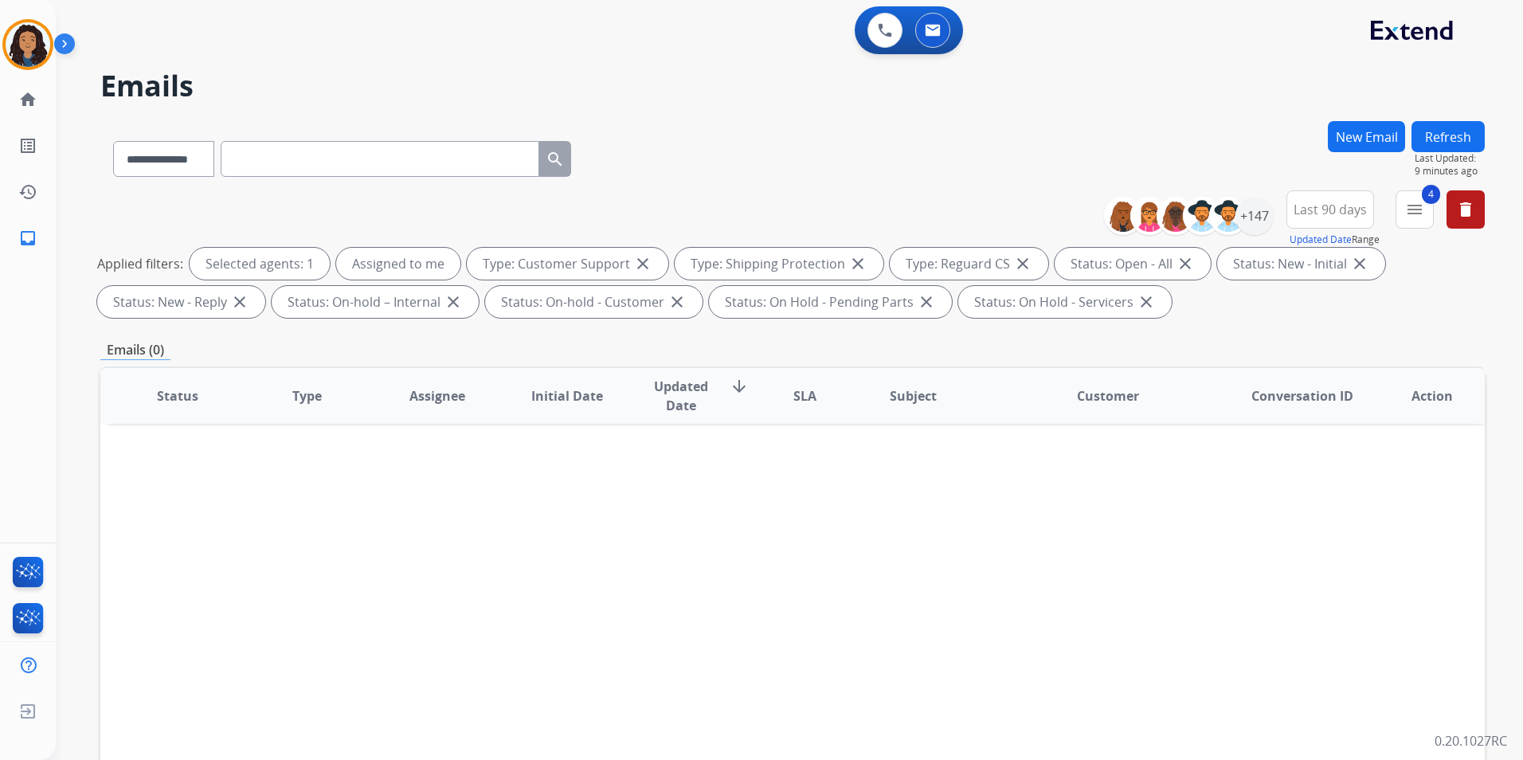
click at [1465, 148] on button "Refresh" at bounding box center [1448, 136] width 73 height 31
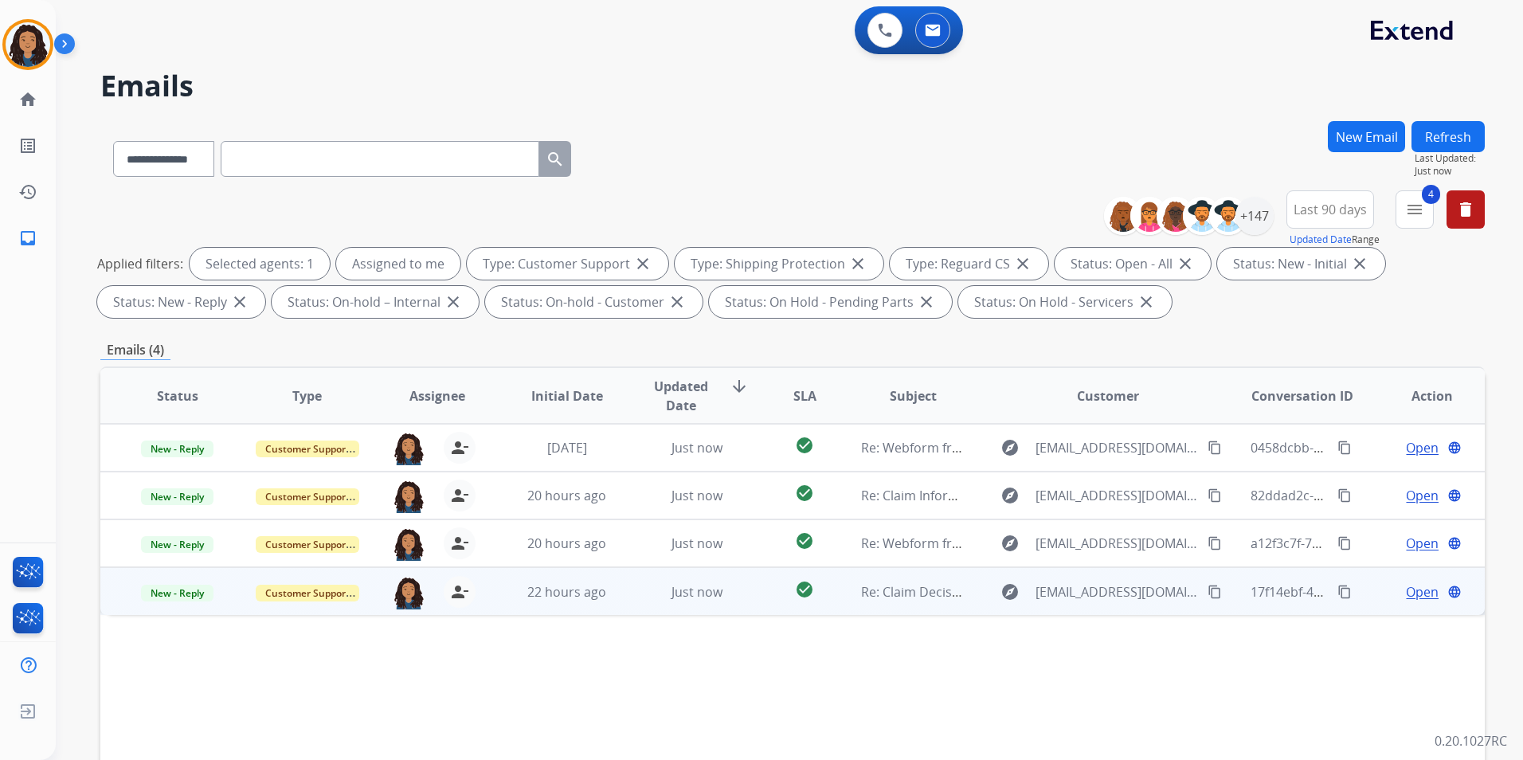
click at [1408, 585] on span "Open" at bounding box center [1422, 591] width 33 height 19
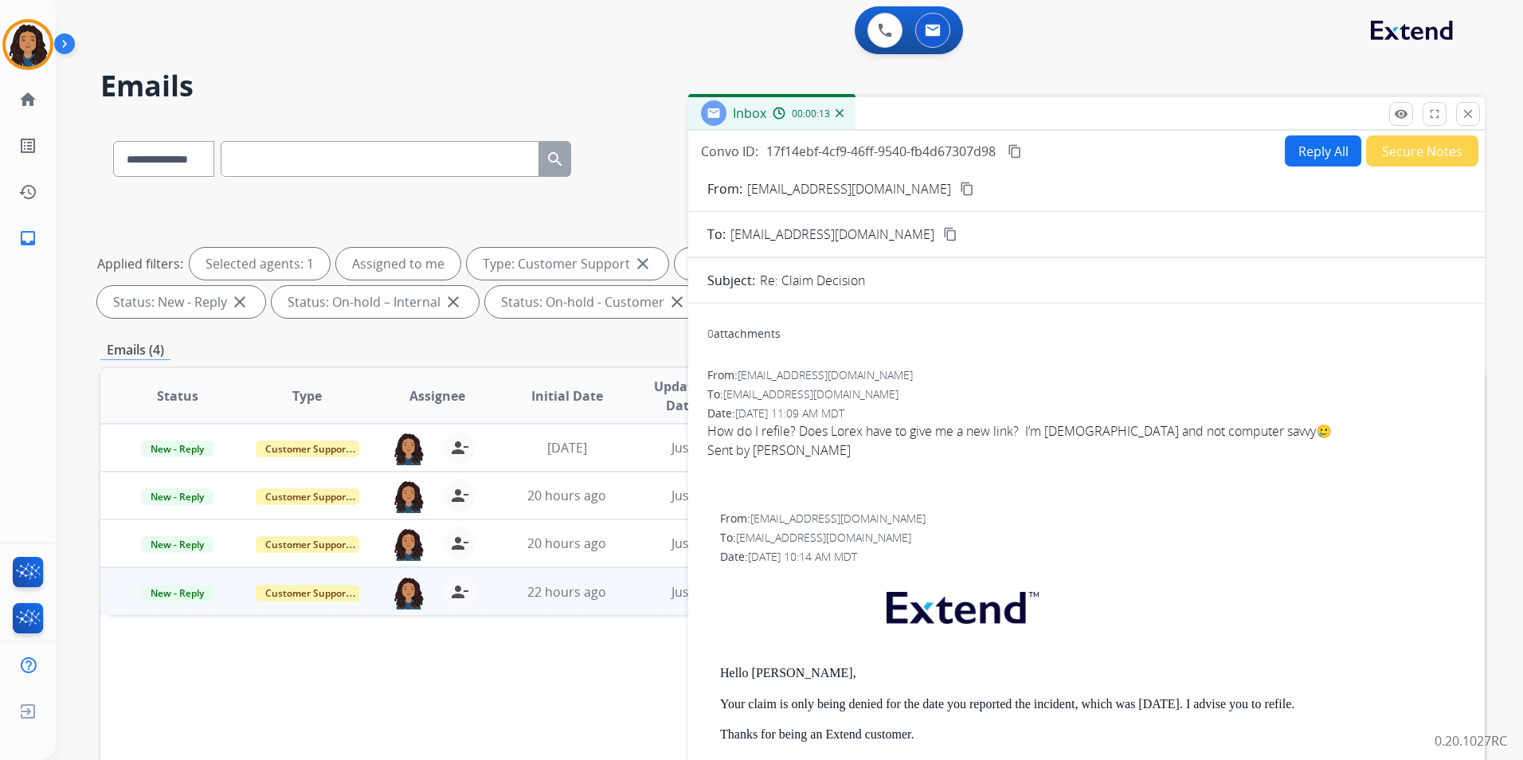
click at [960, 182] on mat-icon "content_copy" at bounding box center [967, 189] width 14 height 14
click at [1401, 115] on mat-icon "remove_red_eye" at bounding box center [1401, 114] width 14 height 14
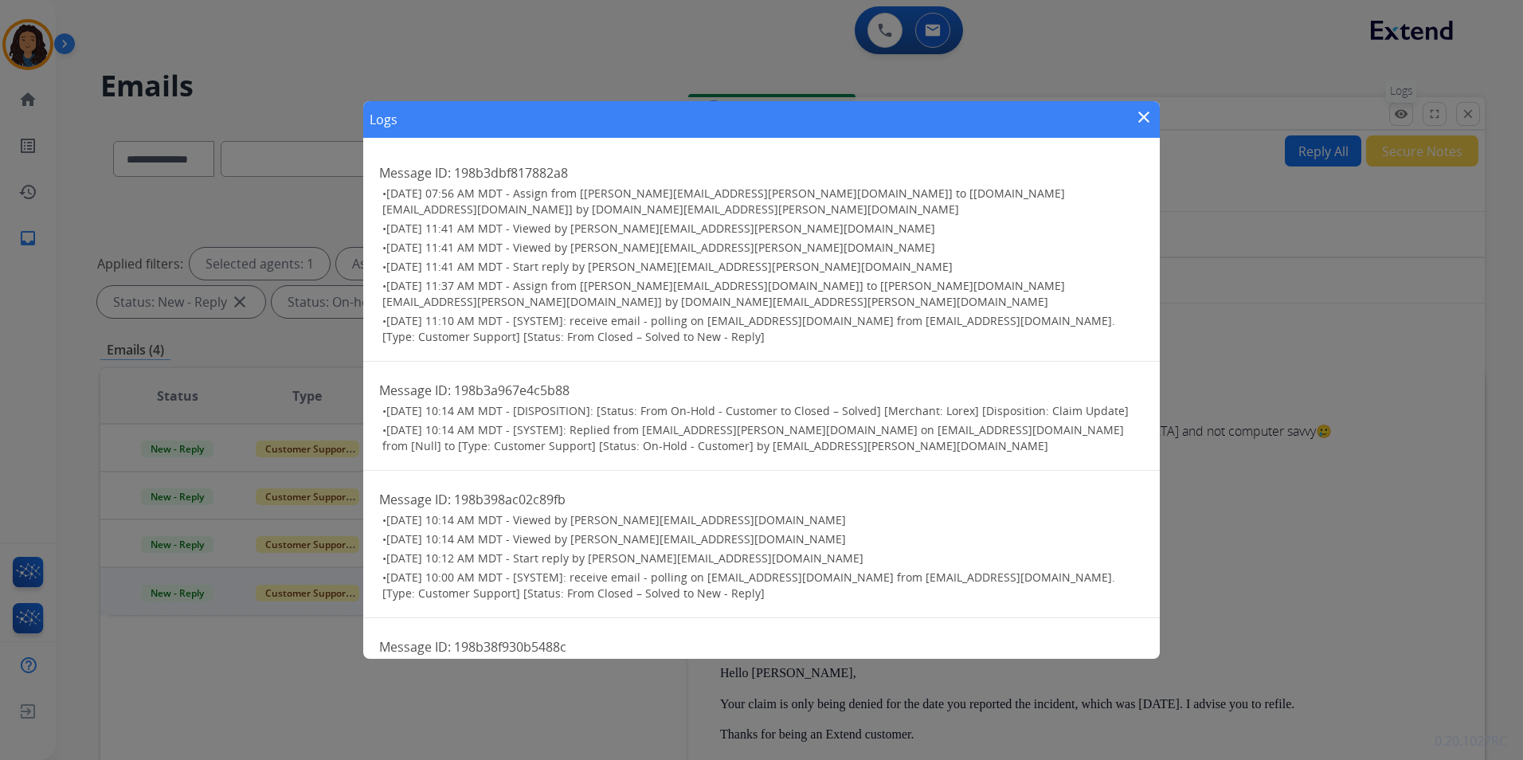
click at [1401, 115] on div "Logs close Message ID: 198b3dbf817882a8 • [DATE] 07:56 AM MDT - Assign from [[P…" at bounding box center [761, 380] width 1523 height 760
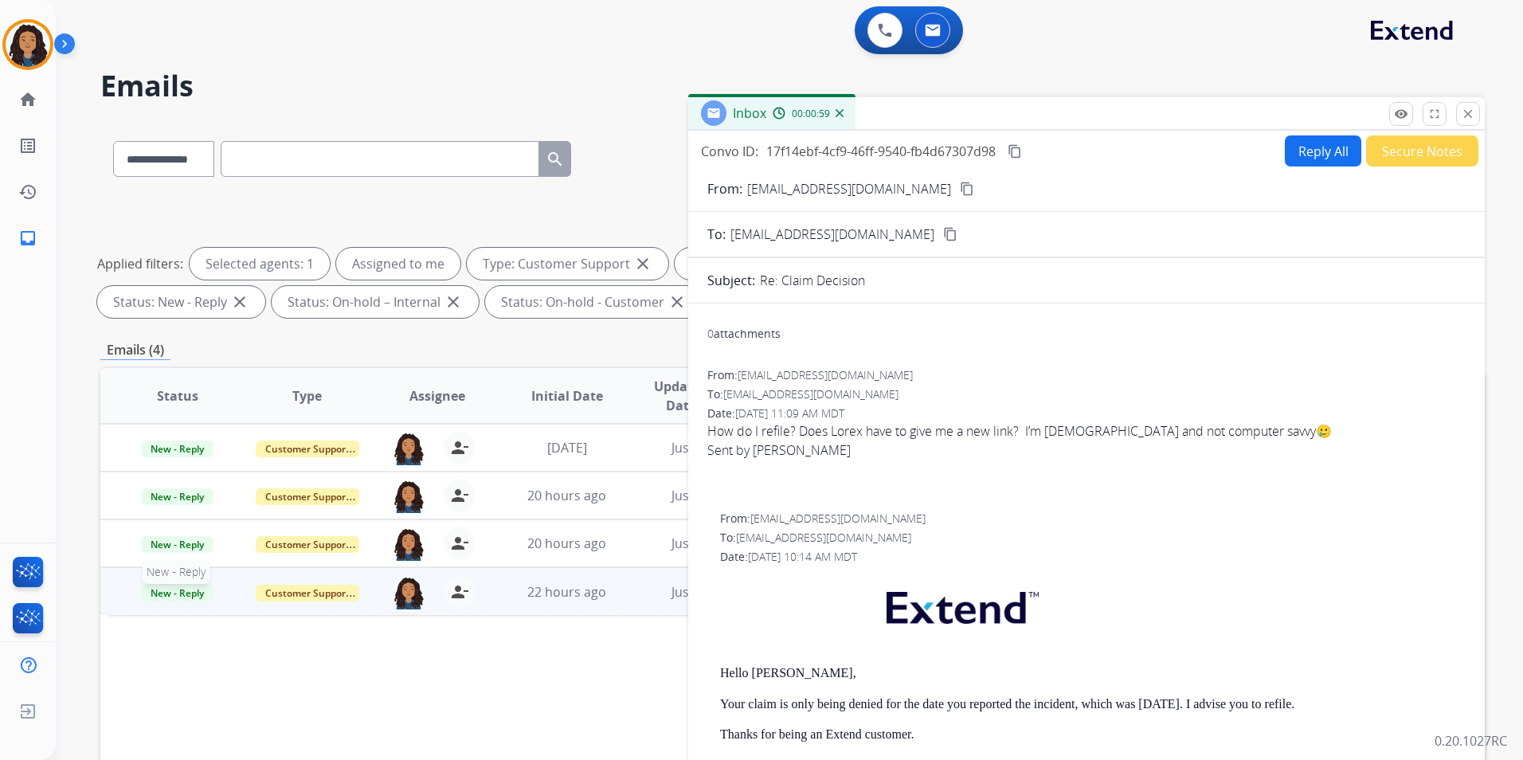
click at [194, 597] on span "New - Reply" at bounding box center [177, 593] width 72 height 17
click at [276, 744] on p "Closed – Solved" at bounding box center [263, 741] width 92 height 22
click at [1448, 157] on button "Secure Notes" at bounding box center [1422, 150] width 112 height 31
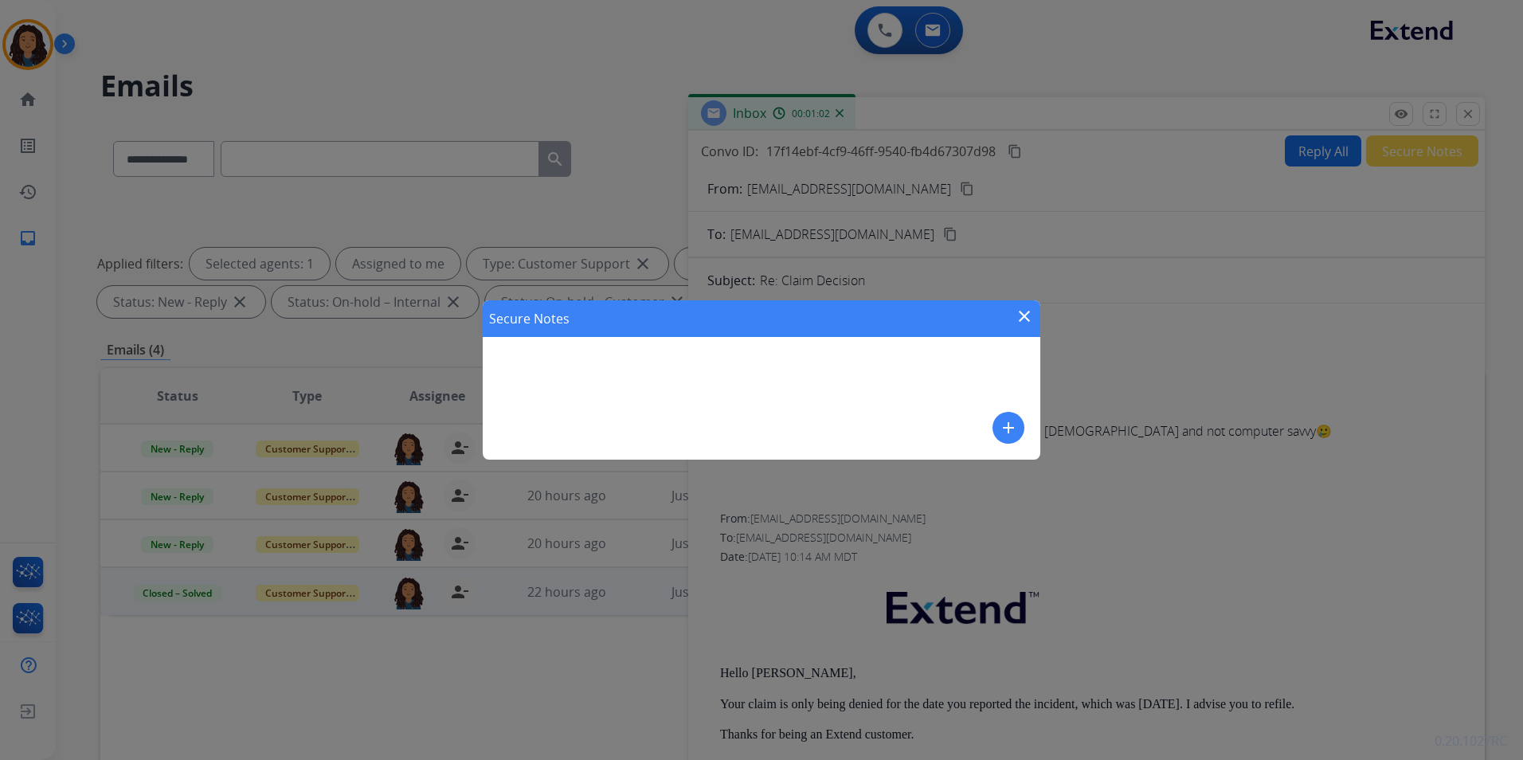
click at [989, 417] on div "Secure Notes close add" at bounding box center [762, 379] width 558 height 159
click at [996, 424] on button "add" at bounding box center [1009, 428] width 32 height 32
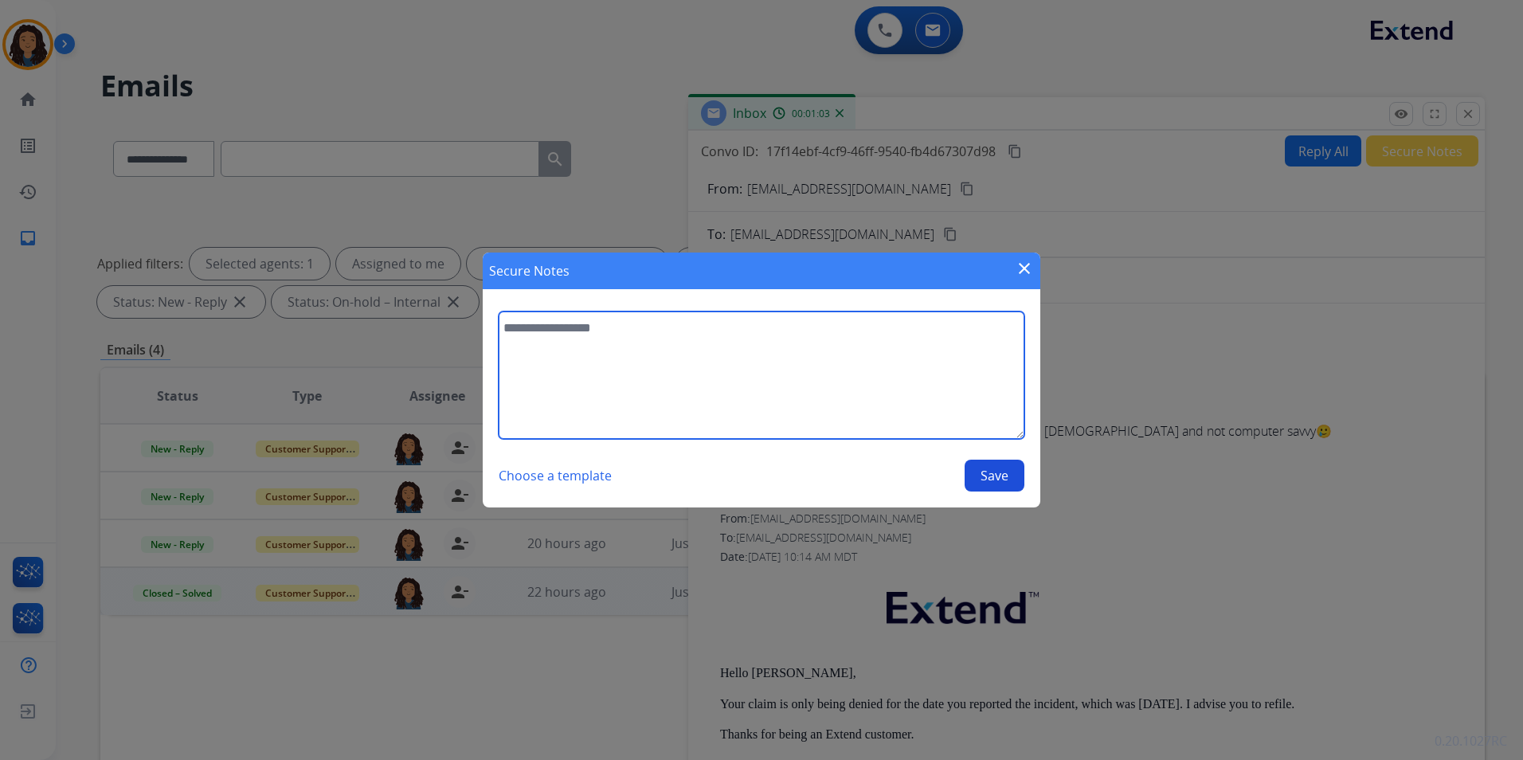
click at [954, 419] on textarea at bounding box center [762, 374] width 526 height 127
type textarea "**********"
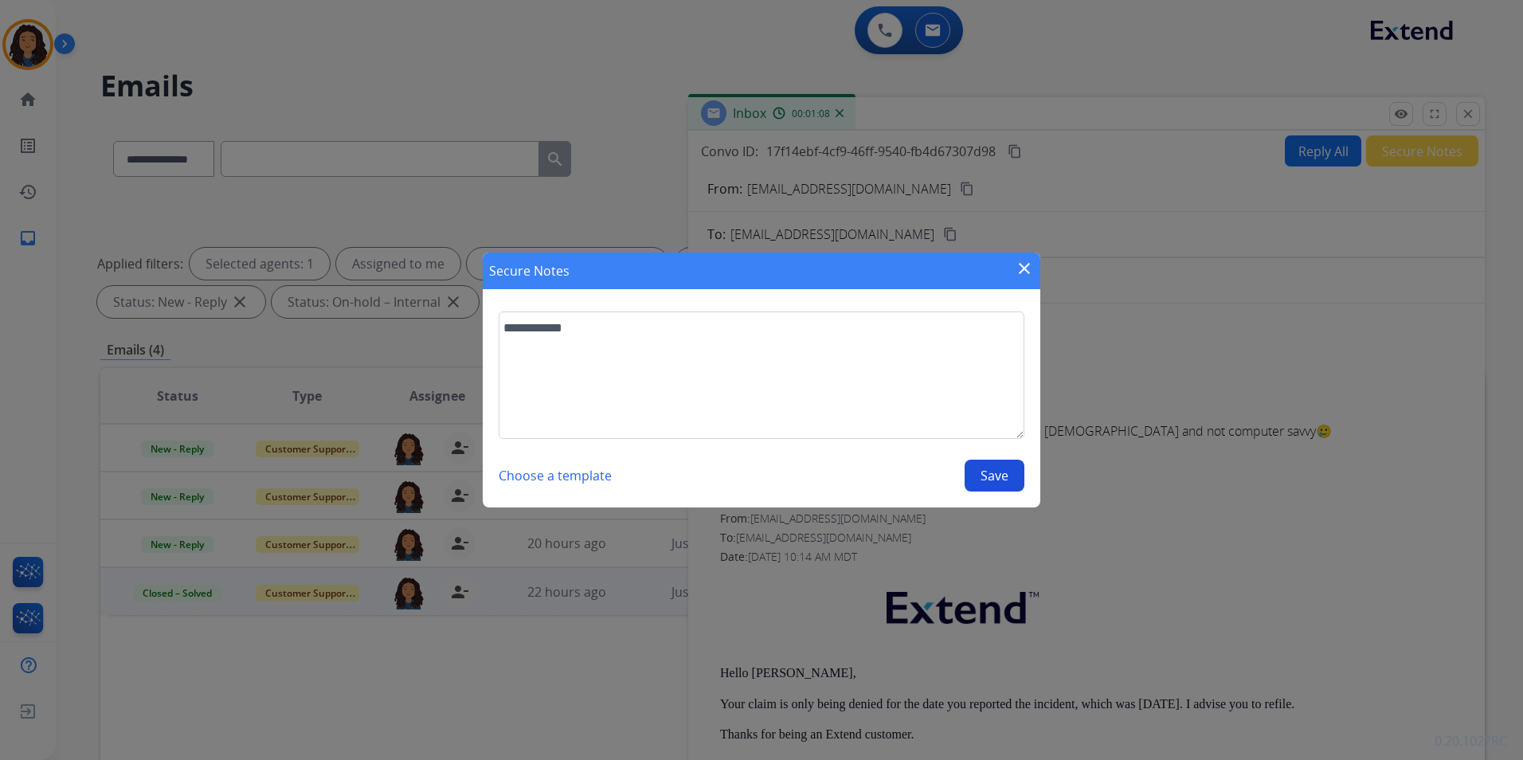
click at [983, 473] on button "Save" at bounding box center [995, 476] width 60 height 32
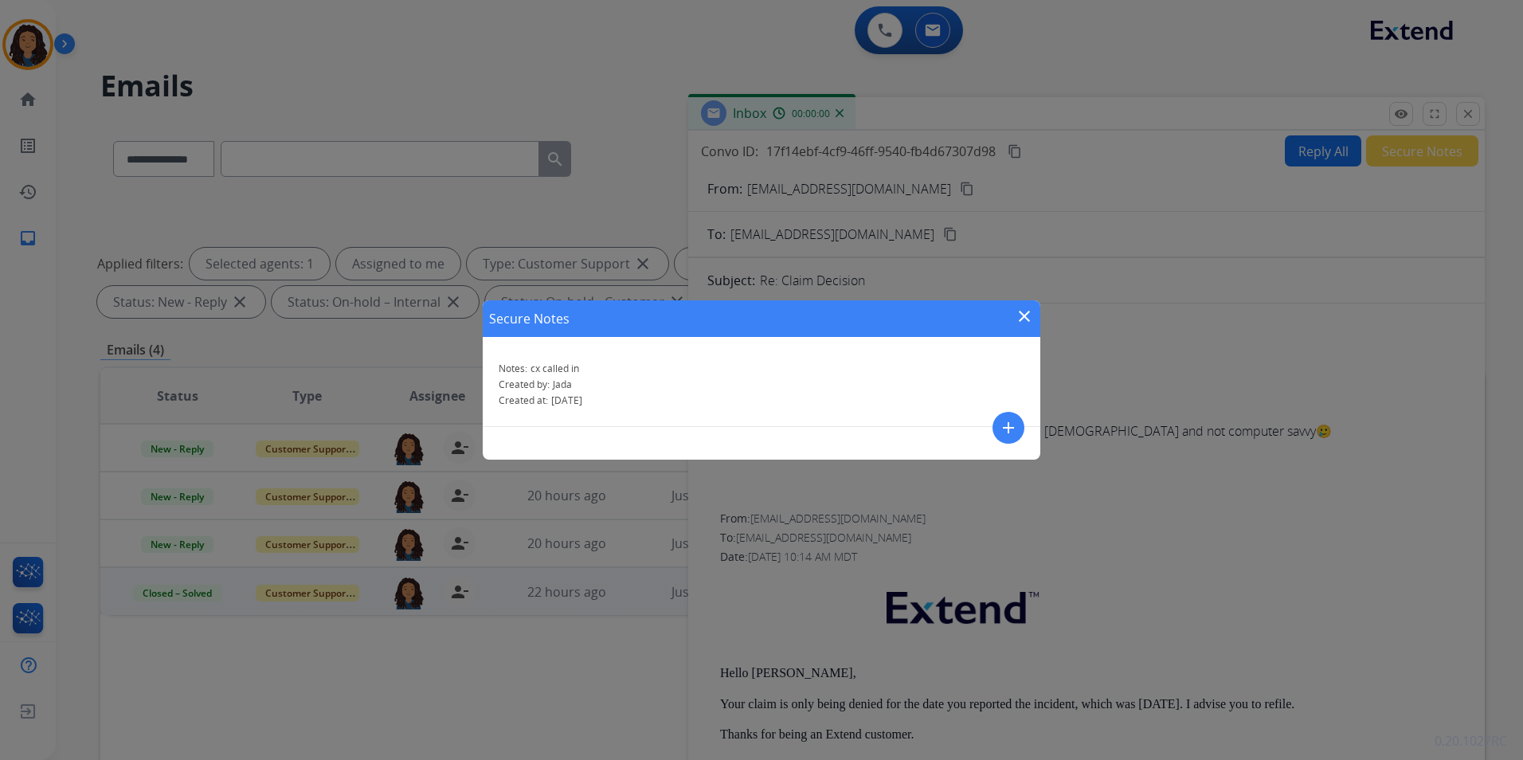
click at [1016, 318] on mat-icon "close" at bounding box center [1024, 316] width 19 height 19
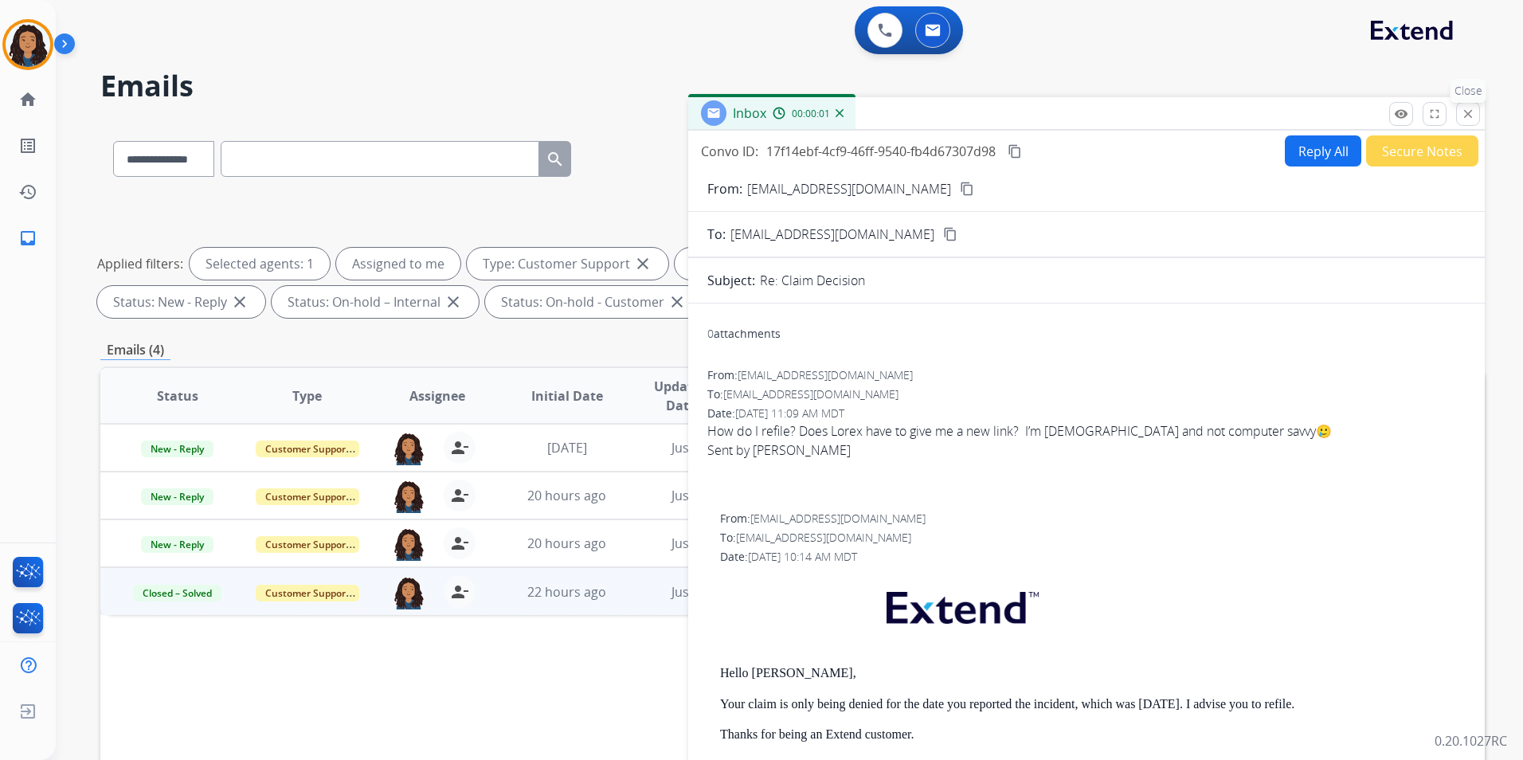
click at [1466, 116] on mat-icon "close" at bounding box center [1468, 114] width 14 height 14
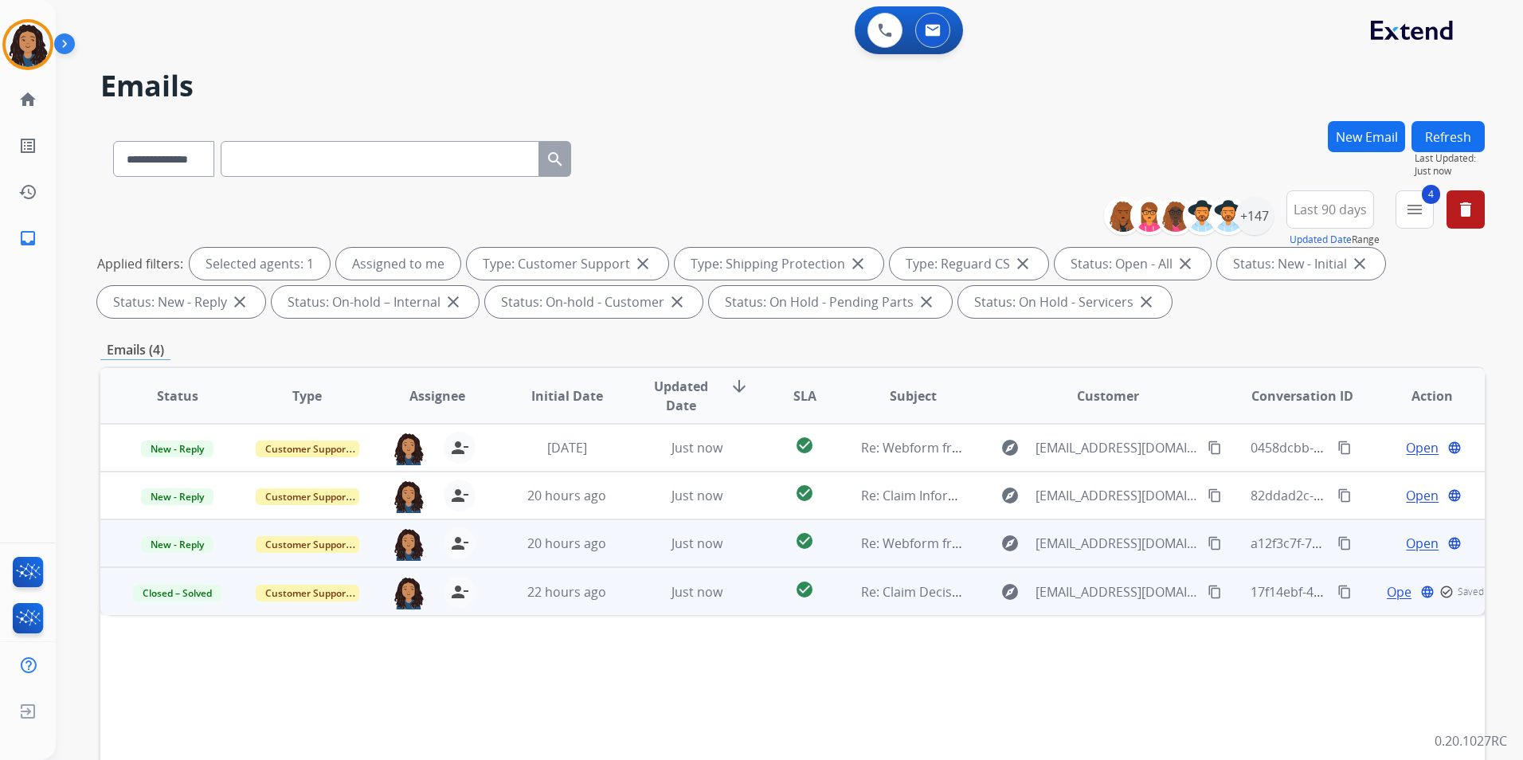
click at [1415, 547] on span "Open" at bounding box center [1422, 543] width 33 height 19
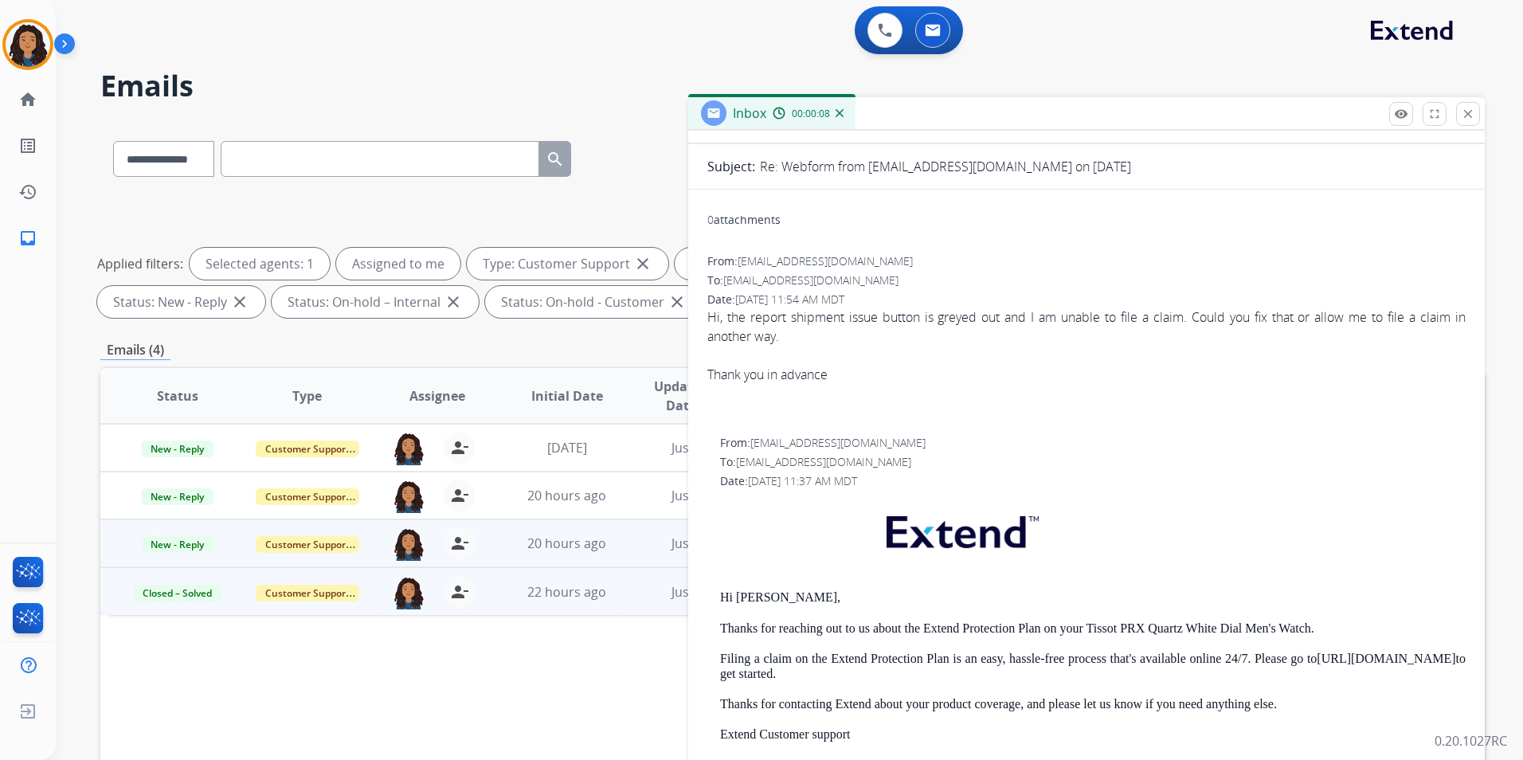
scroll to position [239, 0]
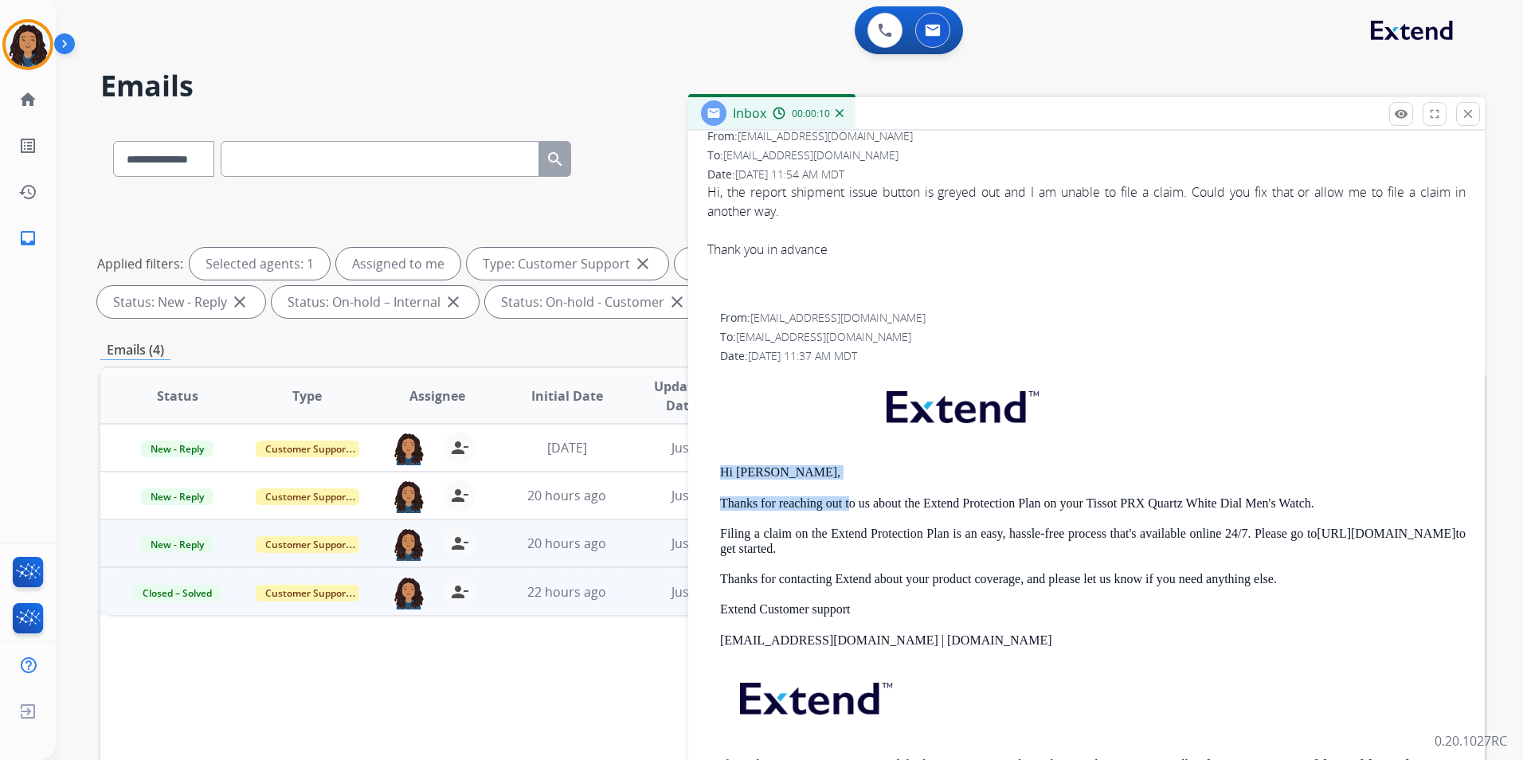
drag, startPoint x: 722, startPoint y: 465, endPoint x: 850, endPoint y: 484, distance: 129.7
click at [850, 484] on div "Hi [PERSON_NAME], Thanks for reaching out to us about the Extend Protection Pla…" at bounding box center [1093, 592] width 746 height 440
drag, startPoint x: 850, startPoint y: 484, endPoint x: 749, endPoint y: 464, distance: 103.1
click at [749, 464] on div "Hi [PERSON_NAME], Thanks for reaching out to us about the Extend Protection Pla…" at bounding box center [1093, 592] width 746 height 440
drag, startPoint x: 715, startPoint y: 472, endPoint x: 821, endPoint y: 476, distance: 106.0
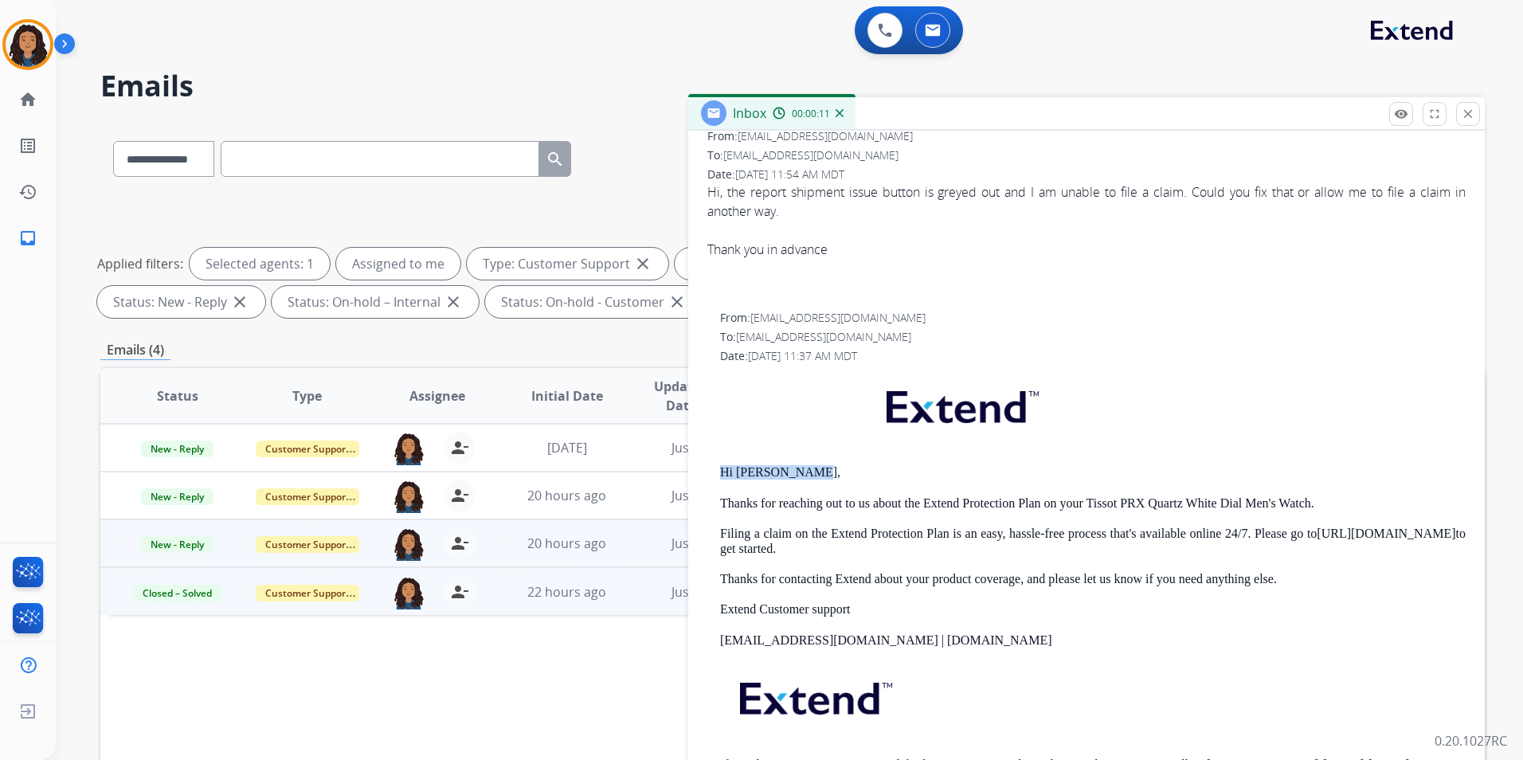
click at [821, 476] on div "From: [EMAIL_ADDRESS][DOMAIN_NAME] To: [EMAIL_ADDRESS][DOMAIN_NAME] Date: [DATE…" at bounding box center [1086, 561] width 758 height 502
drag, startPoint x: 821, startPoint y: 476, endPoint x: 796, endPoint y: 476, distance: 24.7
copy p "Hi [PERSON_NAME],"
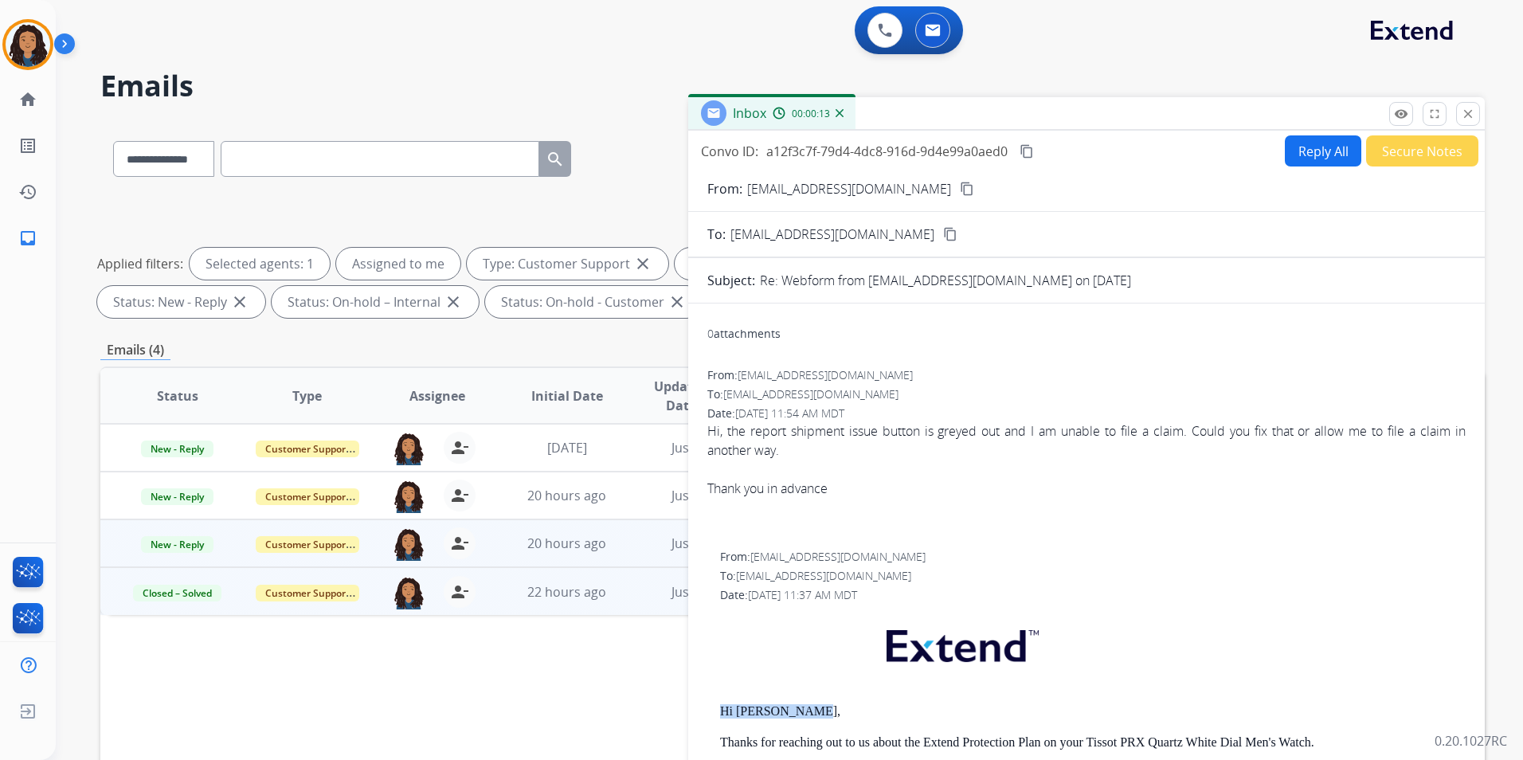
click at [1320, 159] on button "Reply All" at bounding box center [1323, 150] width 76 height 31
select select "**********"
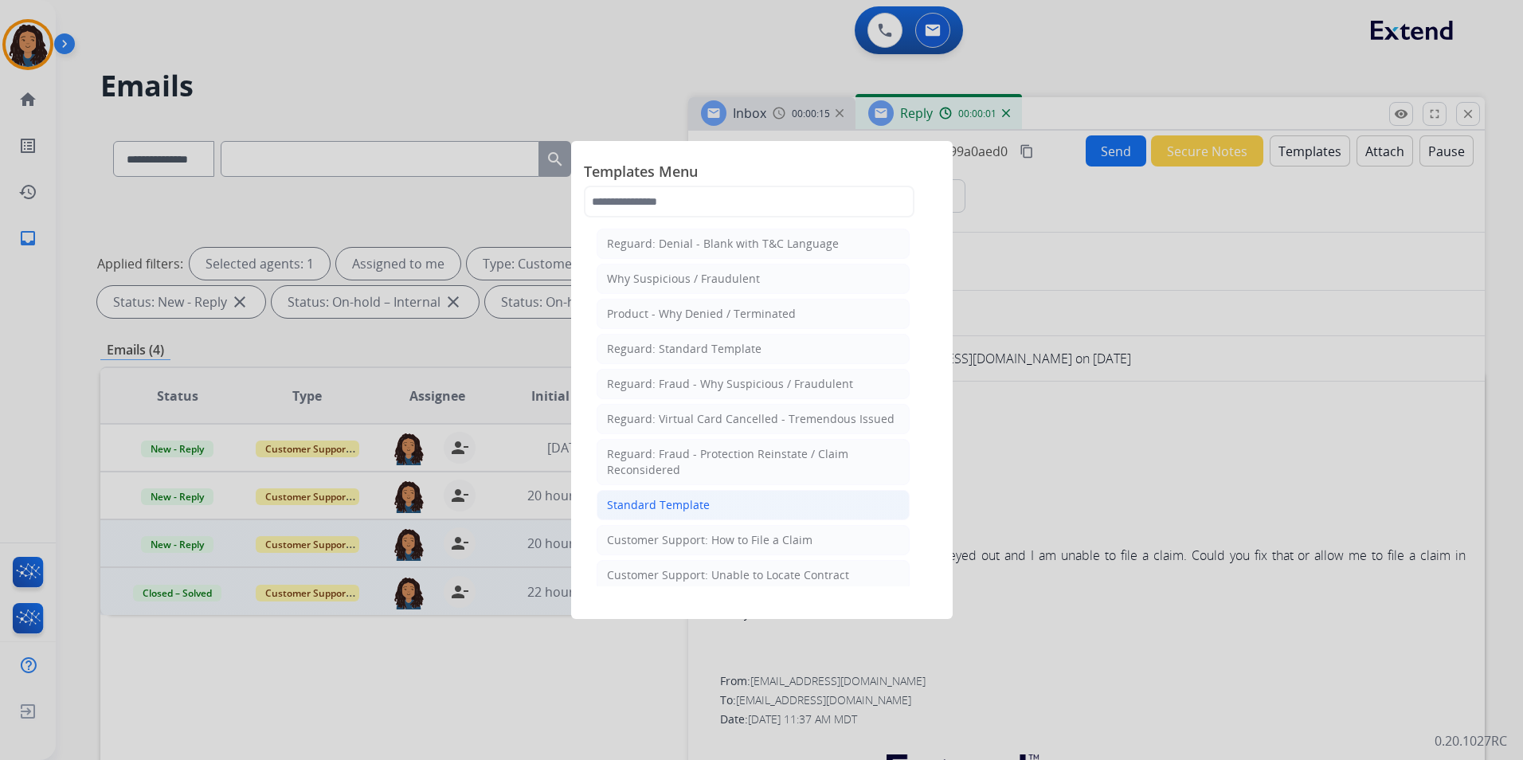
click at [689, 503] on div "Standard Template" at bounding box center [658, 505] width 103 height 16
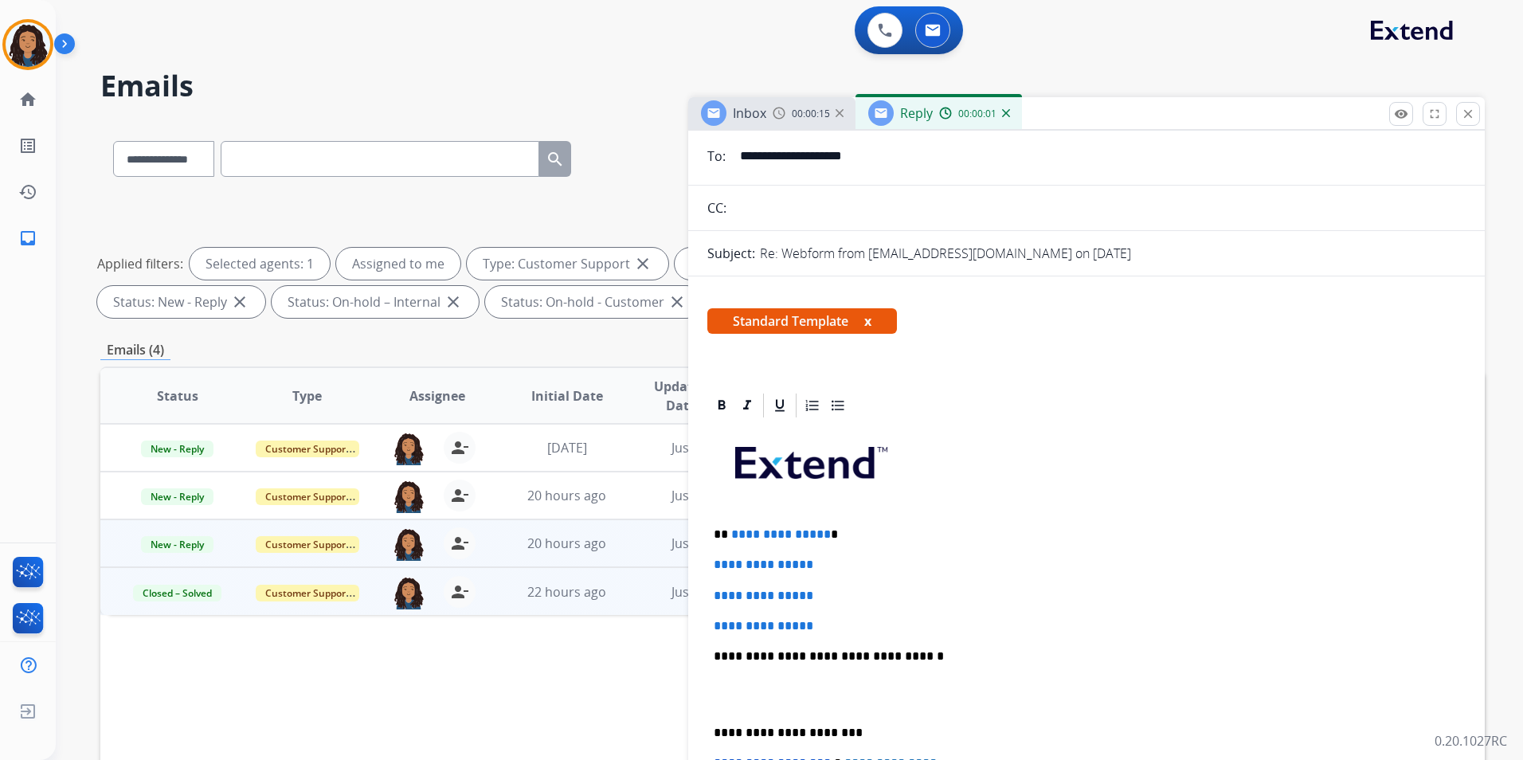
scroll to position [239, 0]
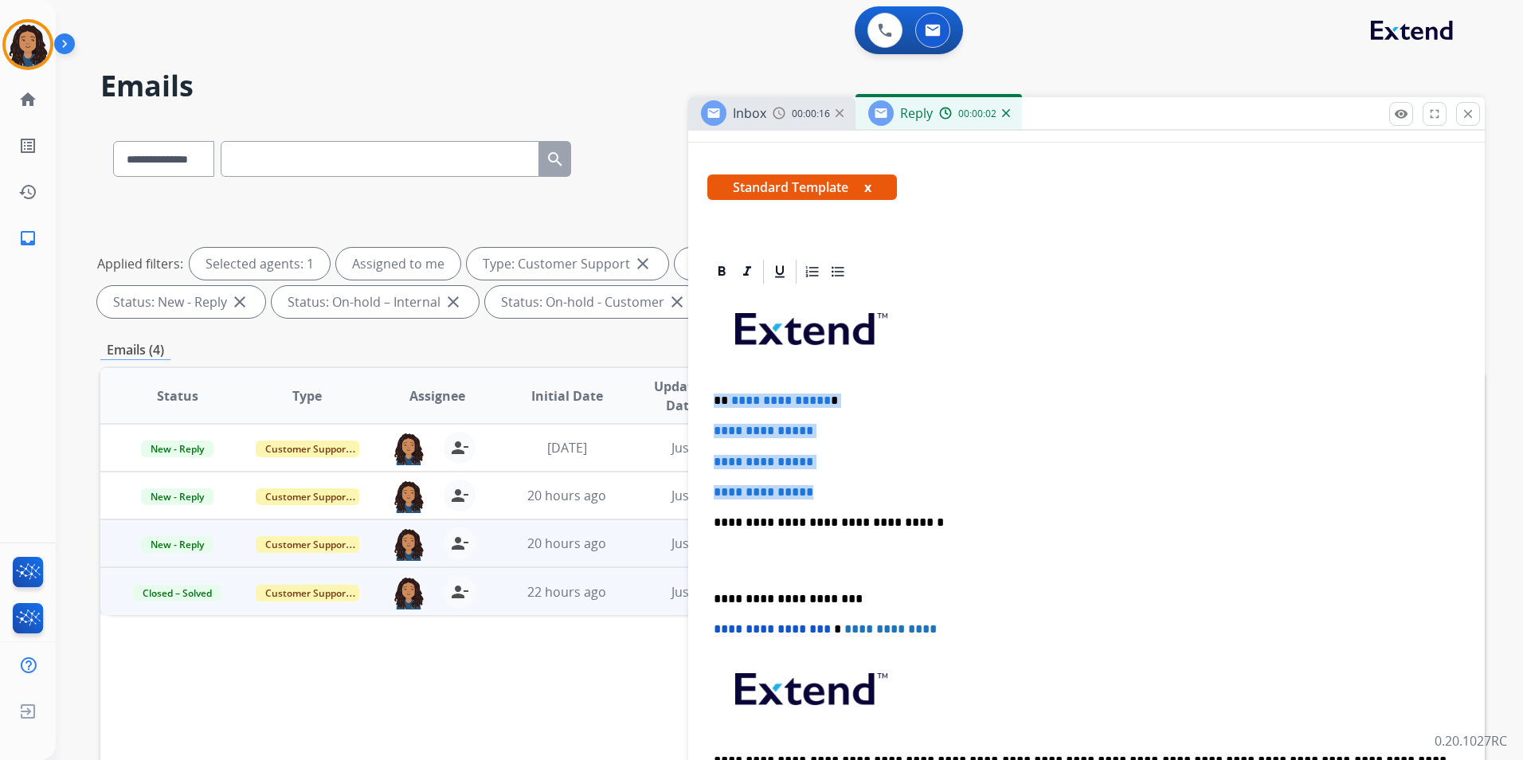
drag, startPoint x: 713, startPoint y: 396, endPoint x: 850, endPoint y: 488, distance: 165.3
click at [850, 488] on div "**********" at bounding box center [1086, 560] width 758 height 548
paste div
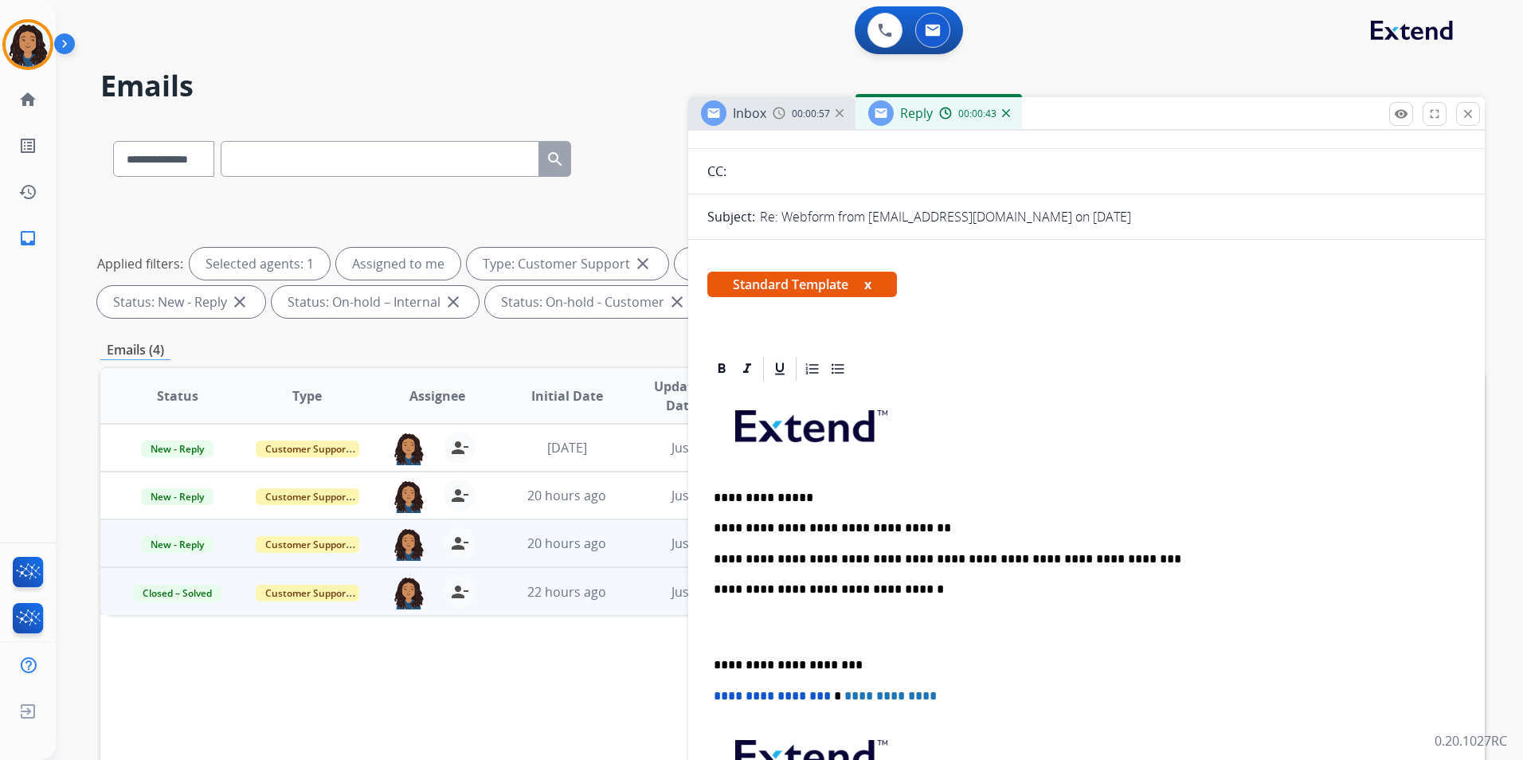
scroll to position [0, 0]
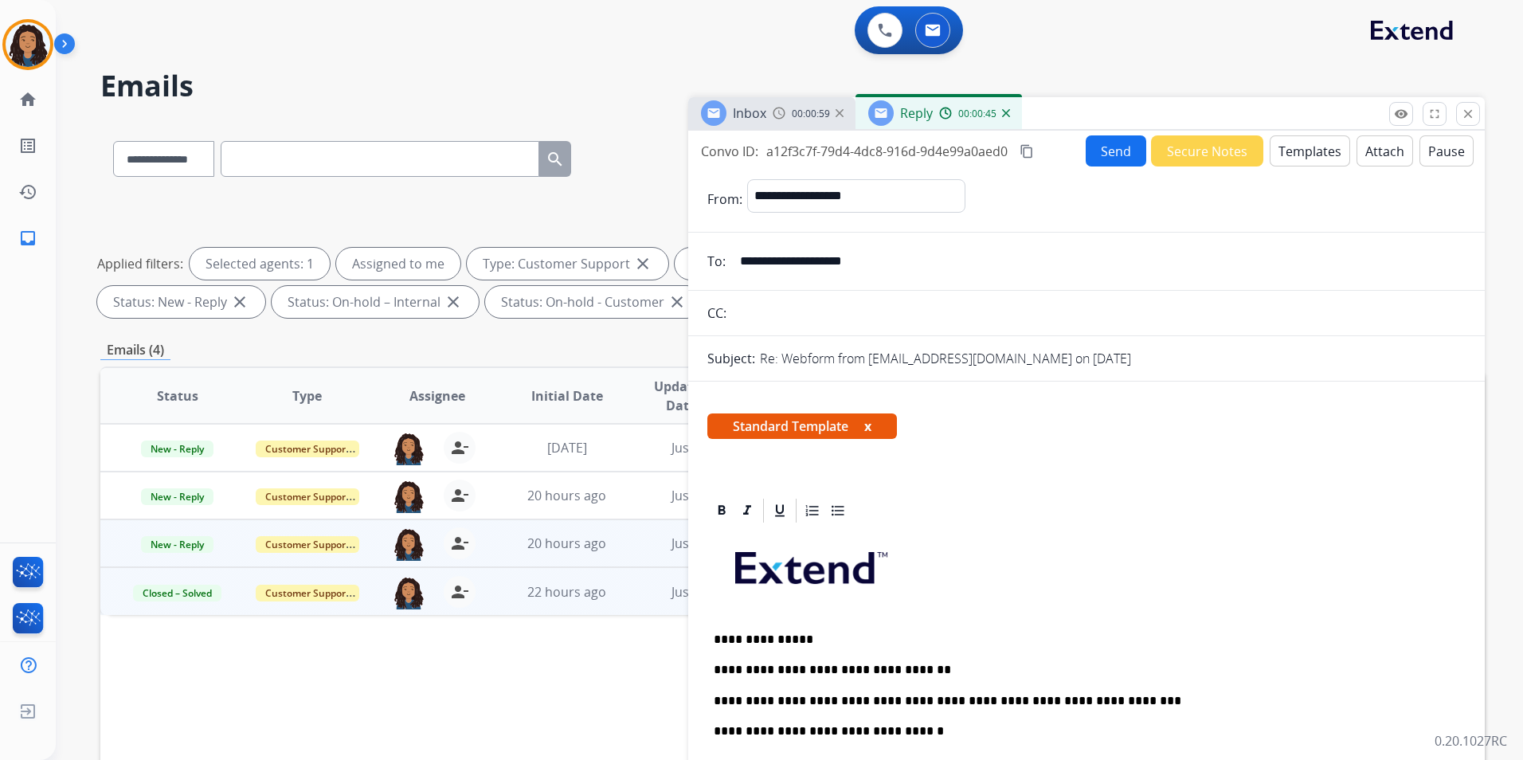
click at [1118, 161] on button "Send" at bounding box center [1116, 150] width 61 height 31
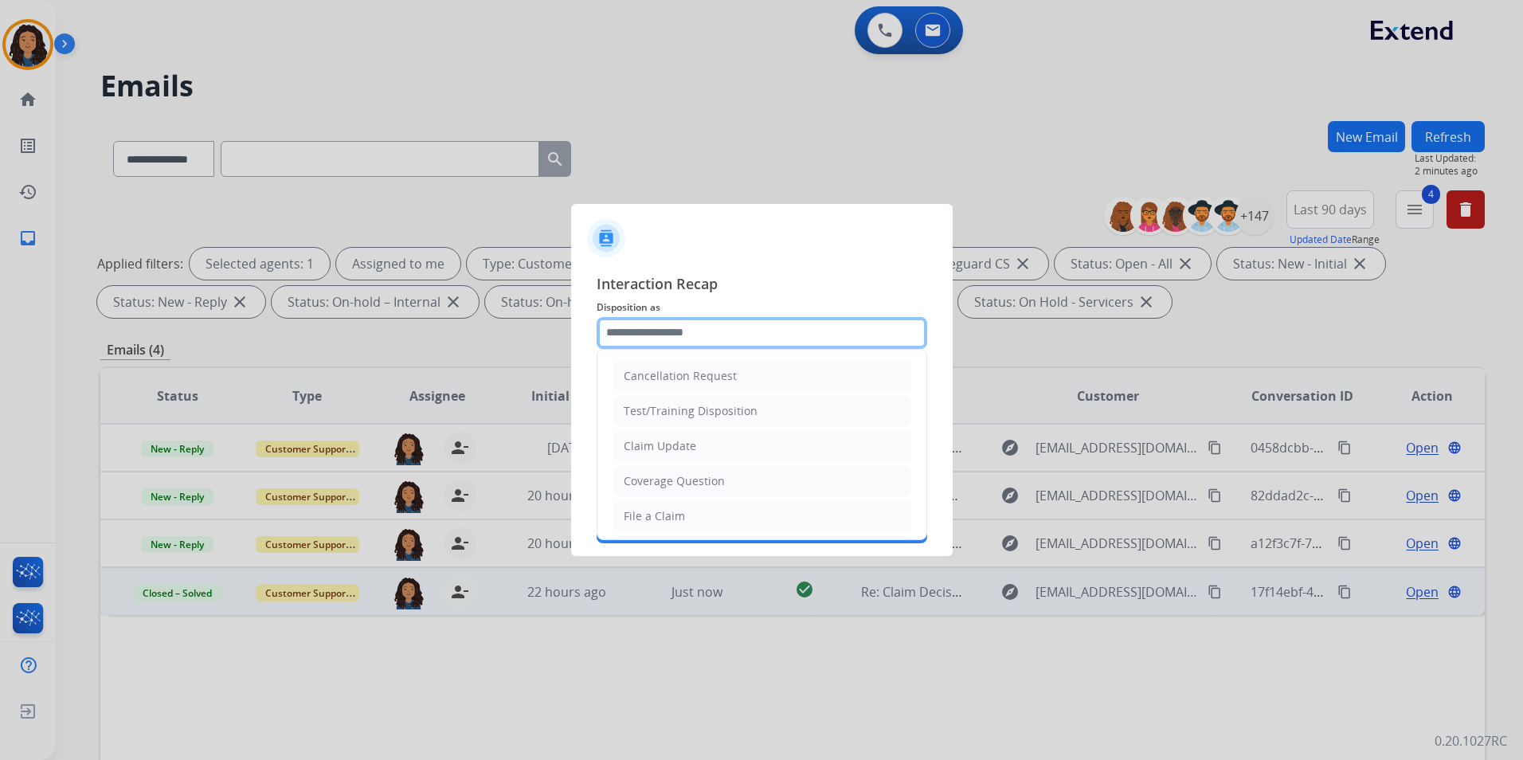
click at [737, 332] on input "text" at bounding box center [762, 333] width 331 height 32
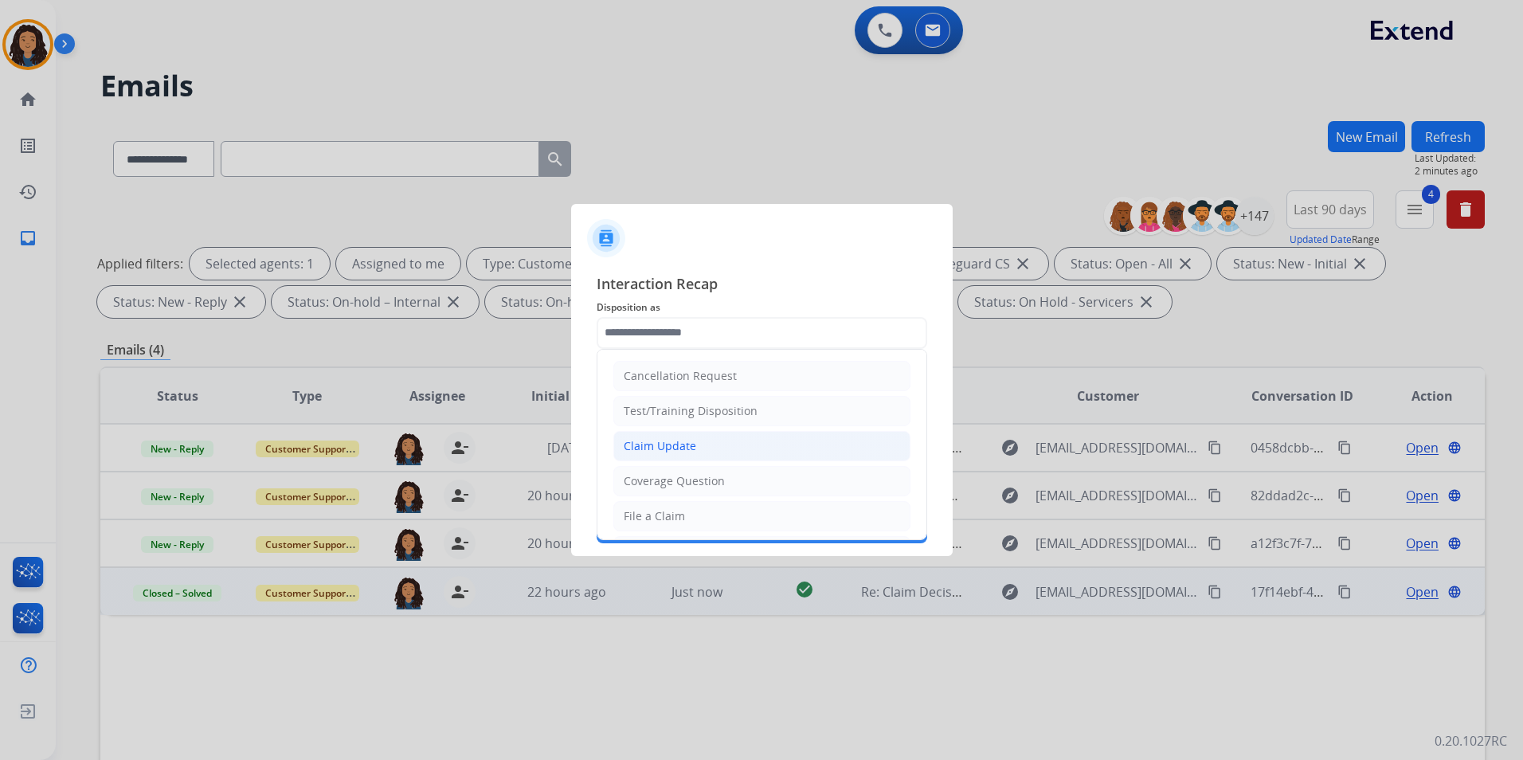
click at [710, 443] on li "Claim Update" at bounding box center [761, 446] width 297 height 30
type input "**********"
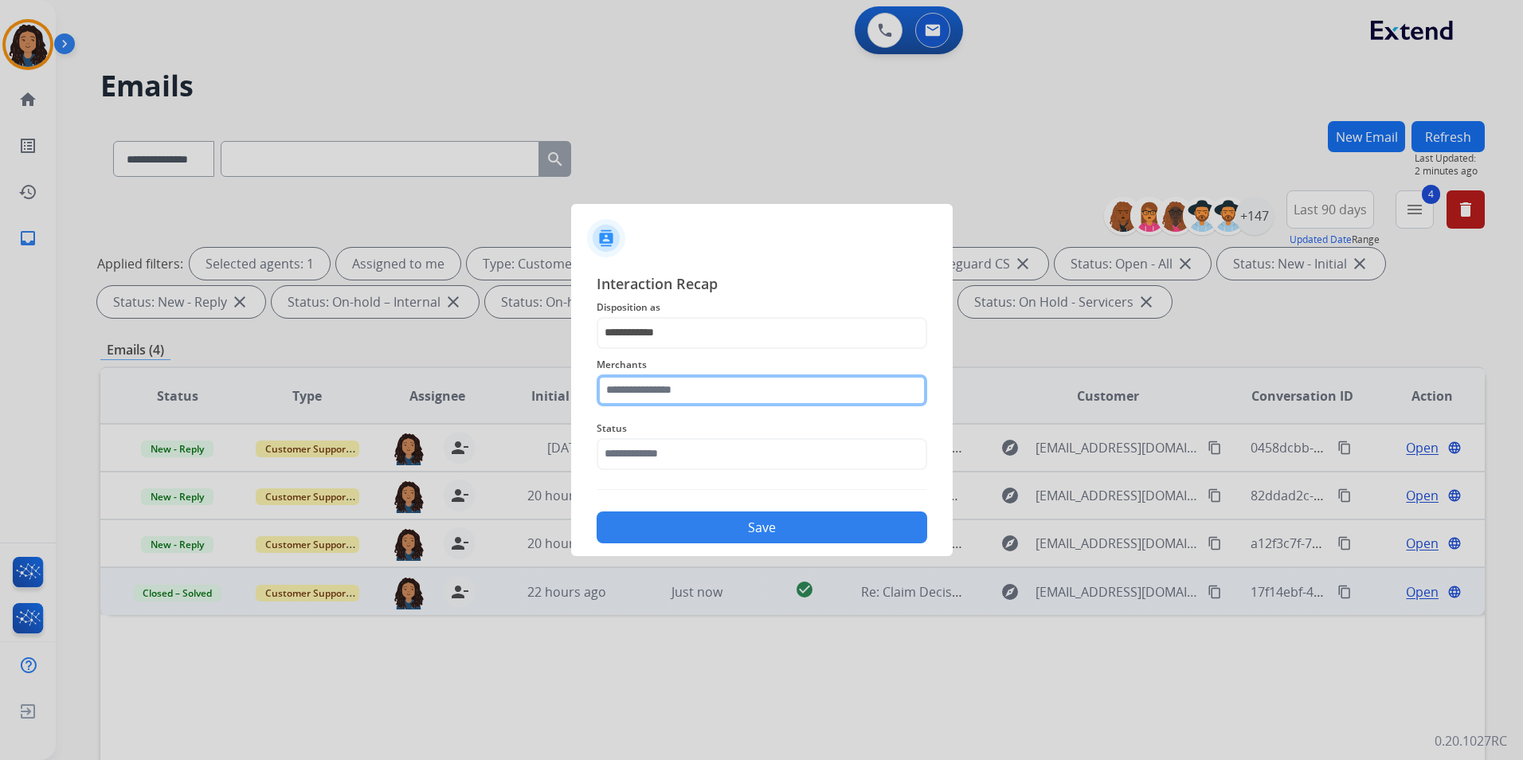
click at [707, 399] on input "text" at bounding box center [762, 390] width 331 height 32
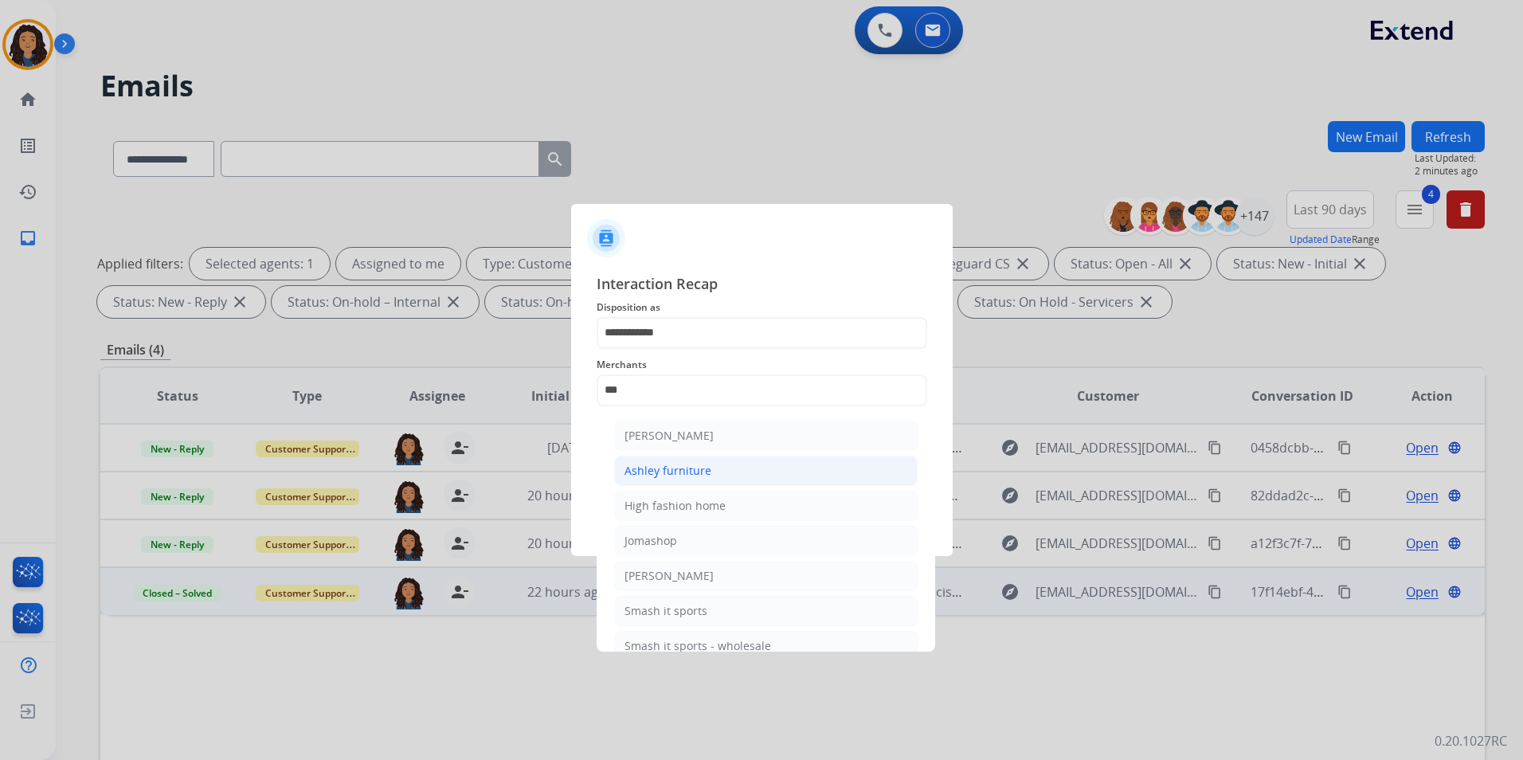
click at [783, 465] on li "Ashley furniture" at bounding box center [766, 471] width 304 height 30
type input "**********"
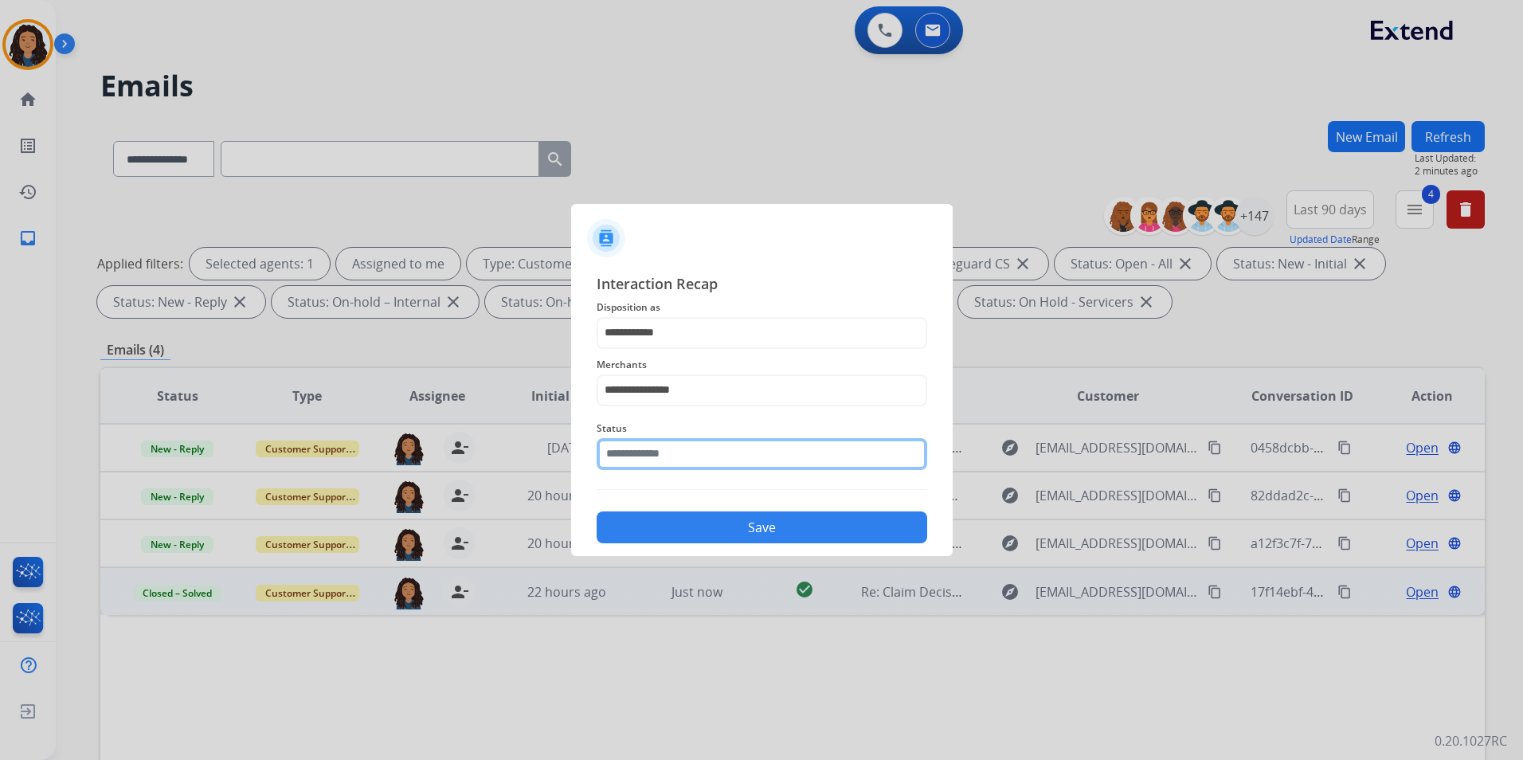
click at [770, 461] on input "text" at bounding box center [762, 454] width 331 height 32
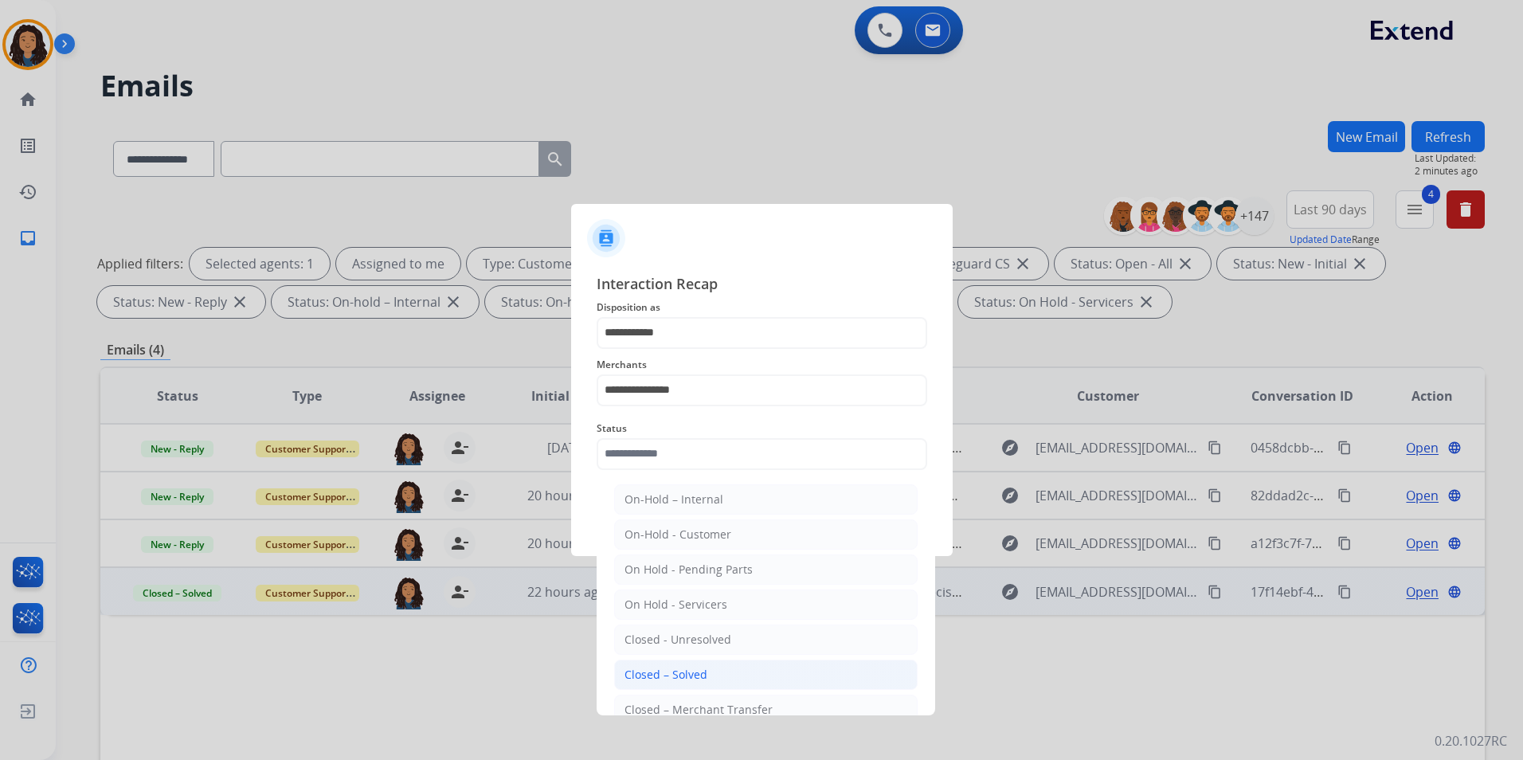
drag, startPoint x: 694, startPoint y: 678, endPoint x: 729, endPoint y: 523, distance: 158.5
click at [693, 676] on div "Closed – Solved" at bounding box center [666, 675] width 83 height 16
type input "**********"
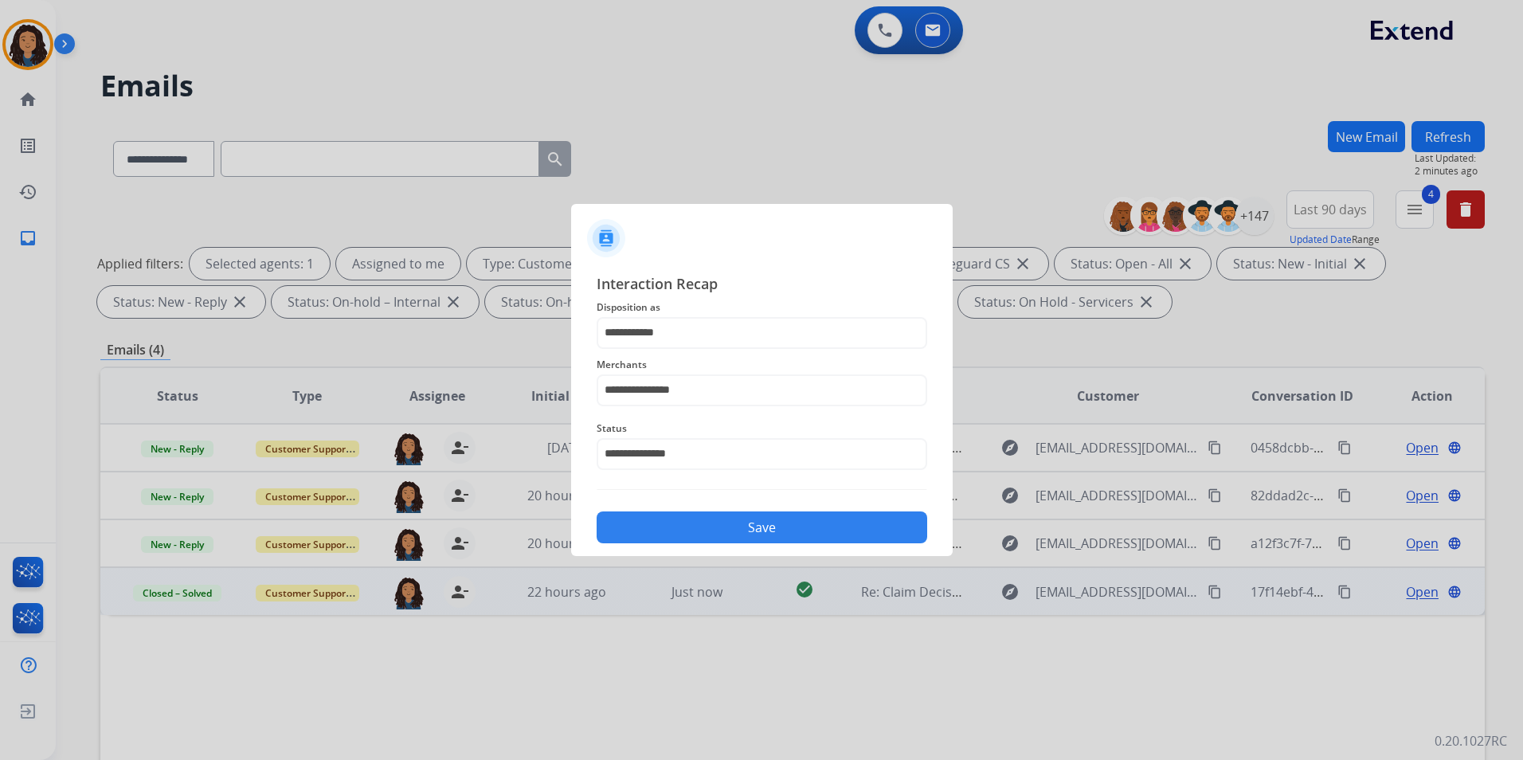
click at [736, 508] on div "Save" at bounding box center [762, 522] width 331 height 41
click at [734, 534] on button "Save" at bounding box center [762, 527] width 331 height 32
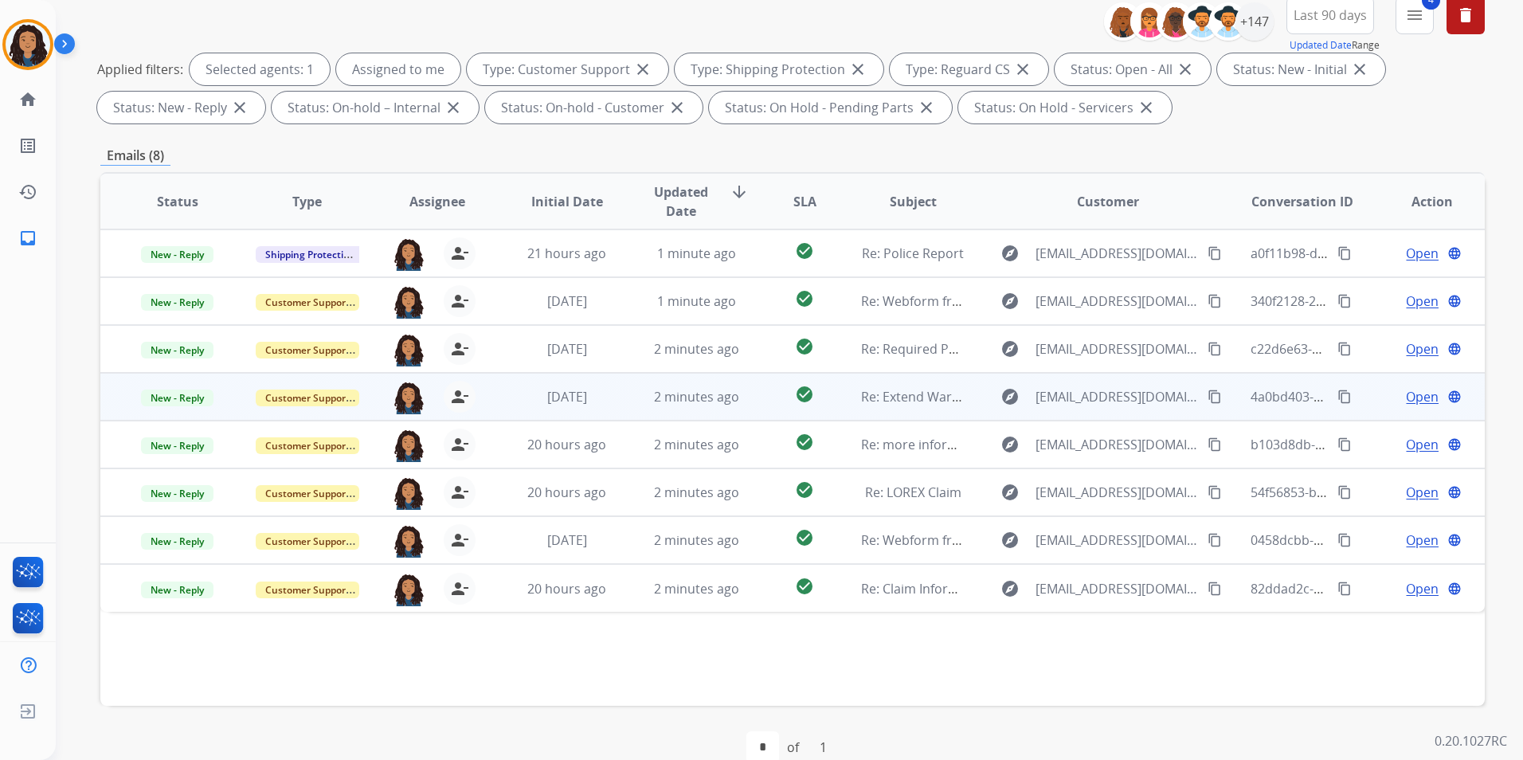
scroll to position [223, 0]
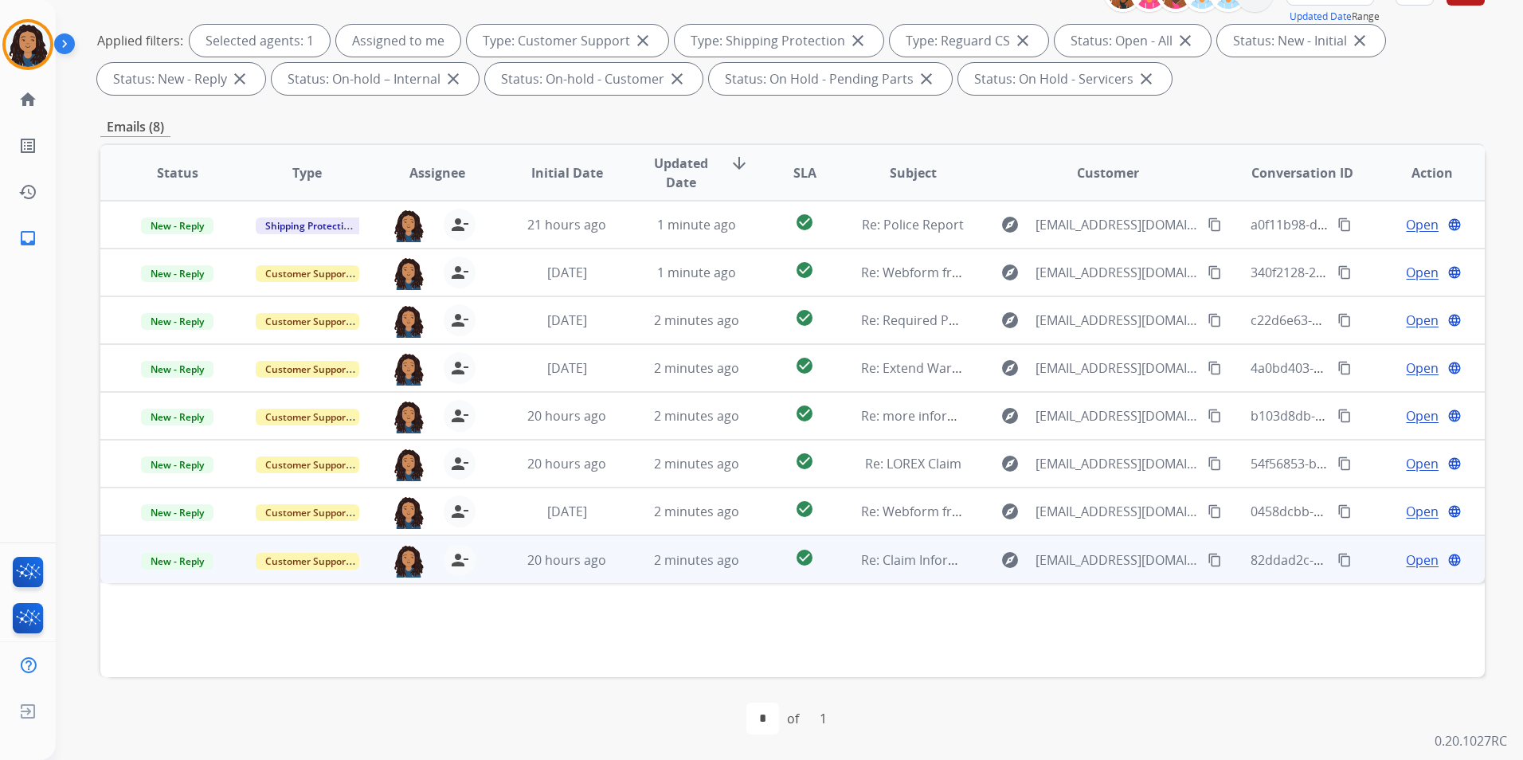
click at [1409, 554] on span "Open" at bounding box center [1422, 559] width 33 height 19
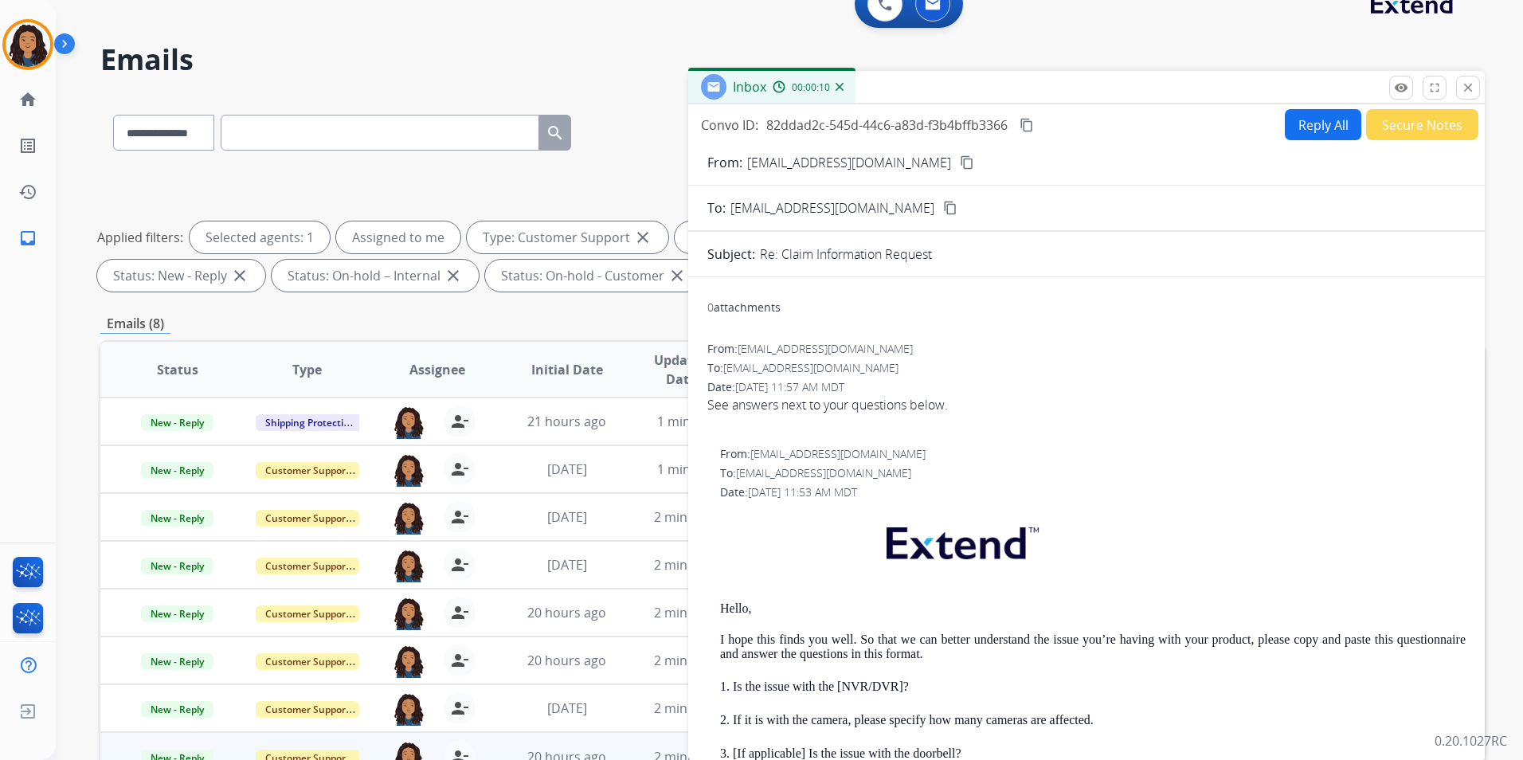
scroll to position [0, 0]
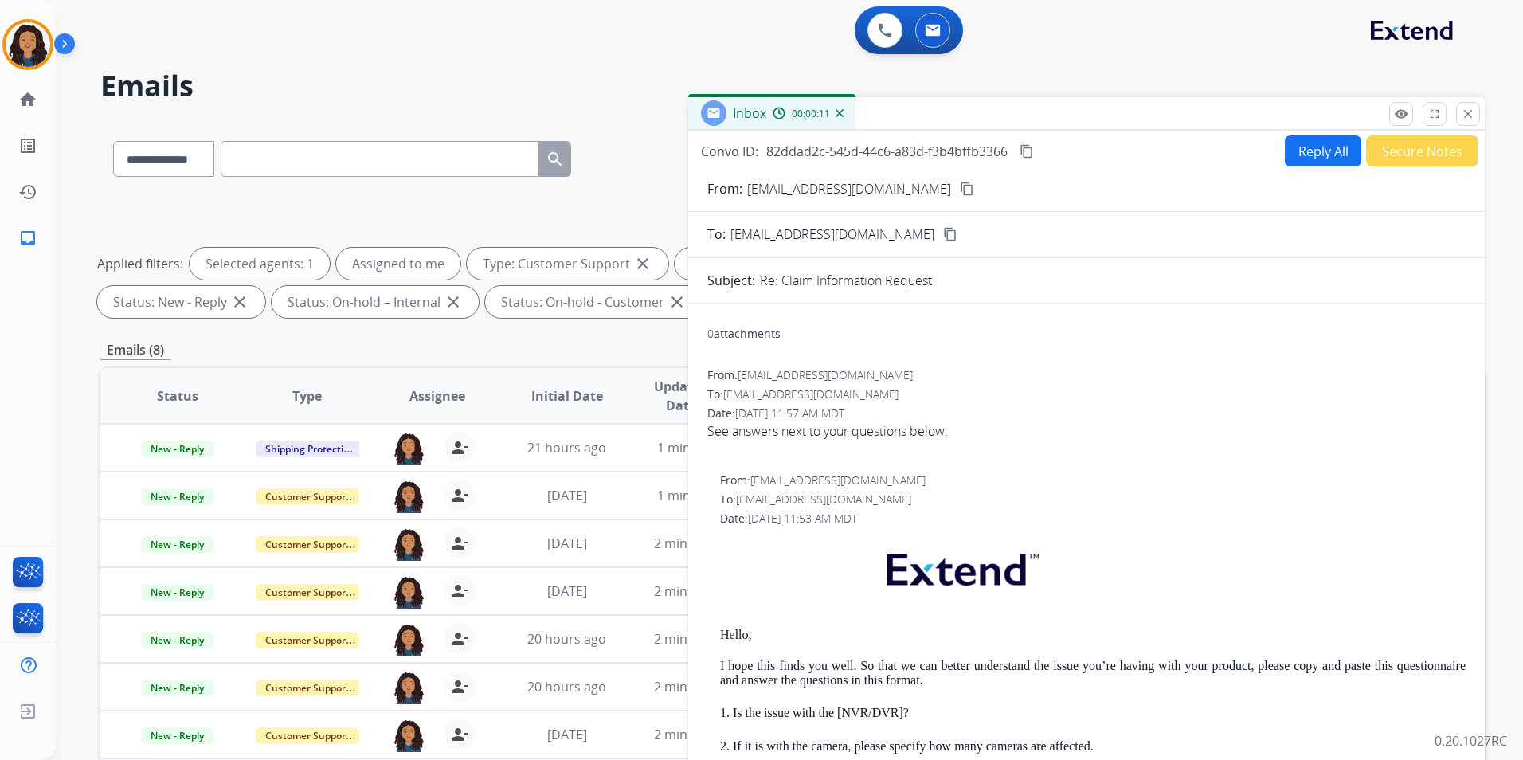
click at [1299, 151] on button "Reply All" at bounding box center [1323, 150] width 76 height 31
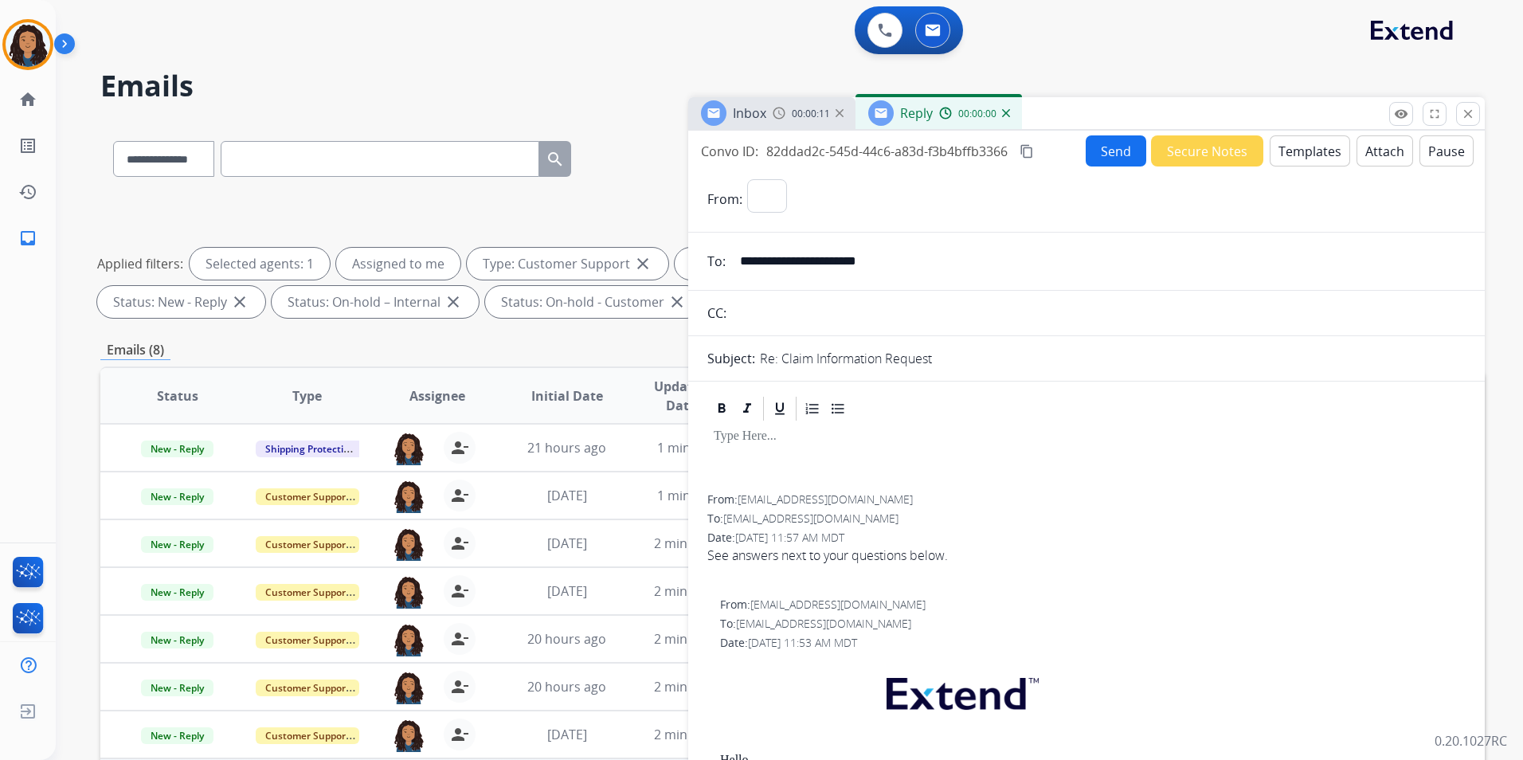
click at [1300, 151] on button "Templates" at bounding box center [1310, 150] width 80 height 31
select select "**********"
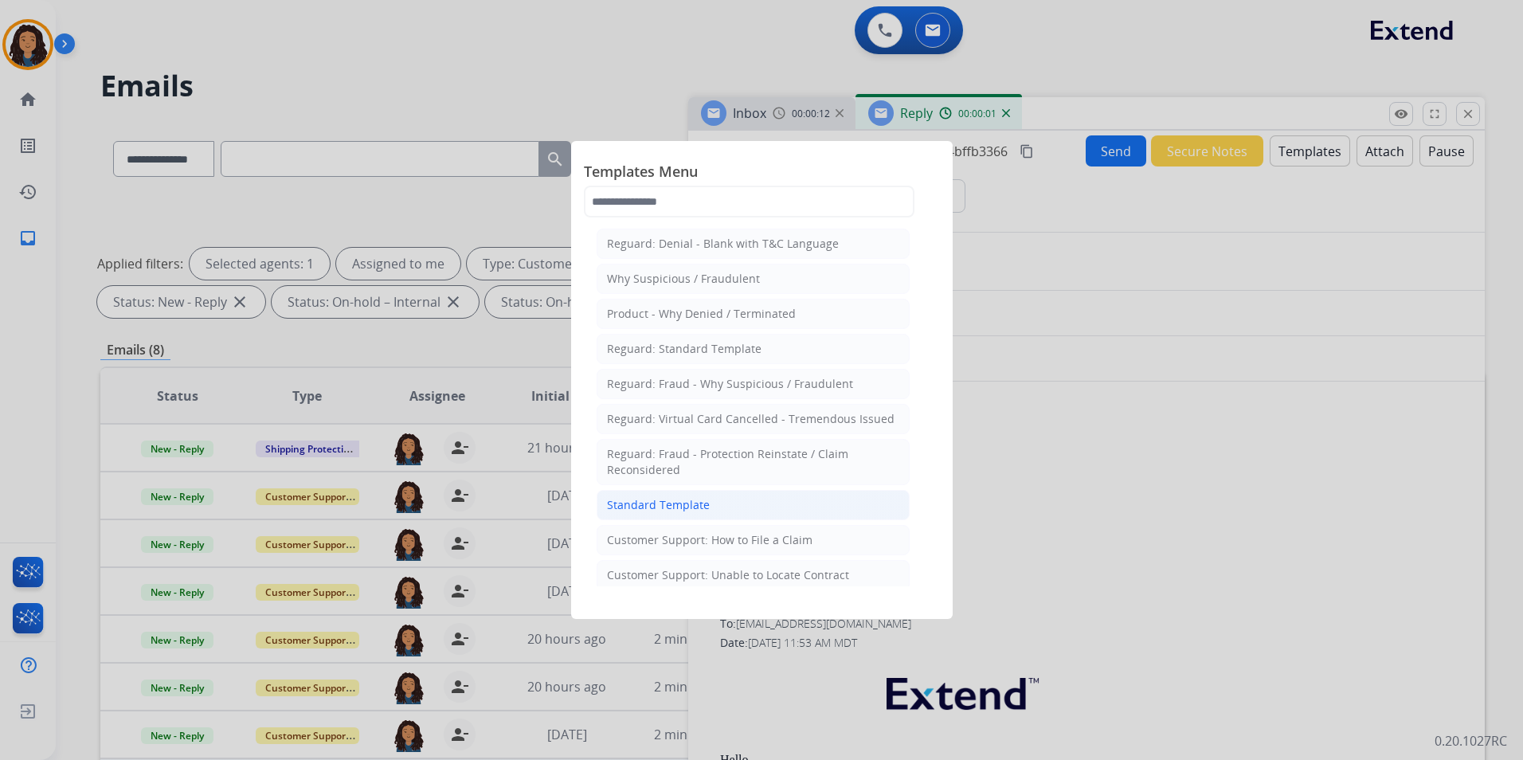
click at [718, 511] on li "Standard Template" at bounding box center [753, 505] width 313 height 30
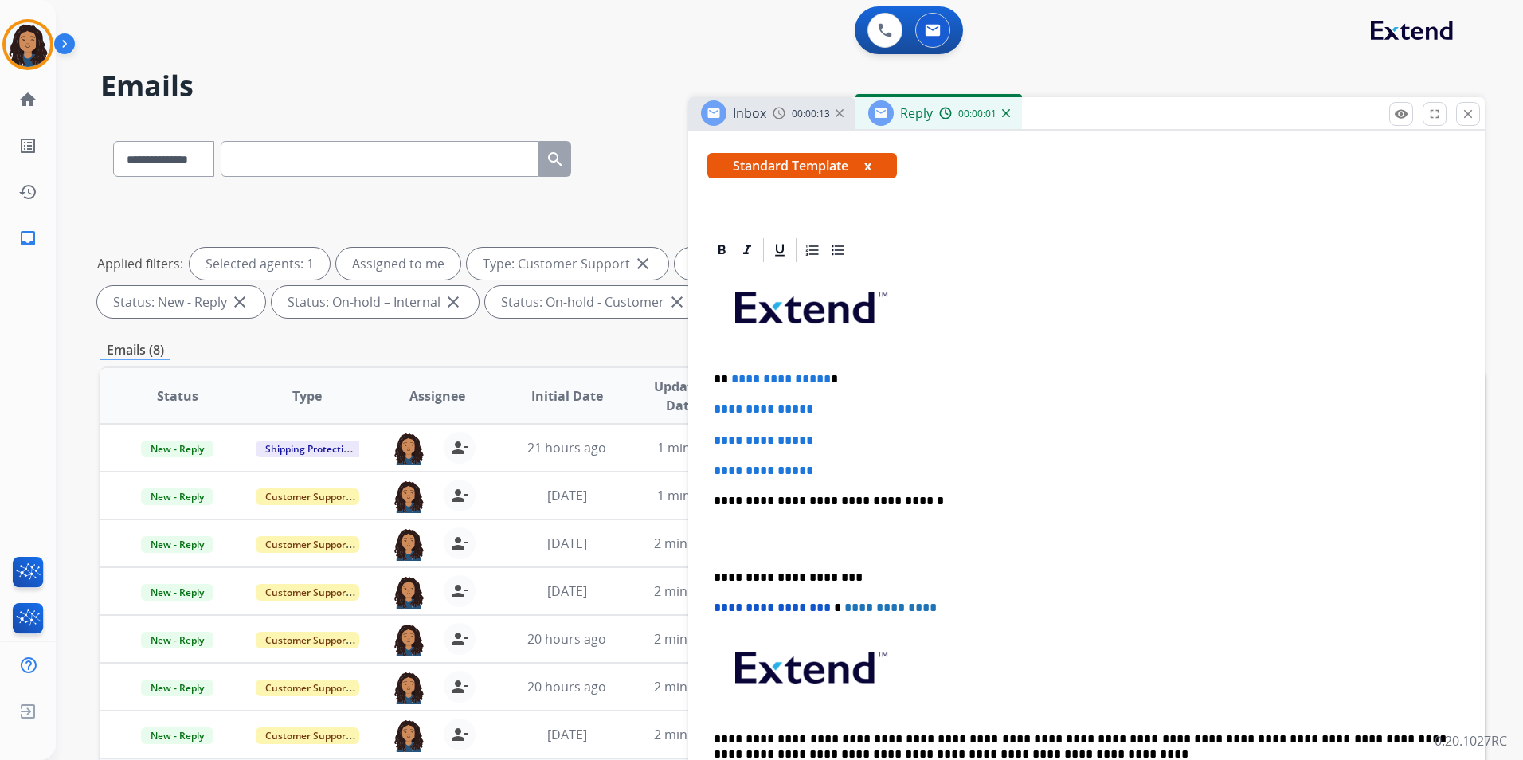
scroll to position [319, 0]
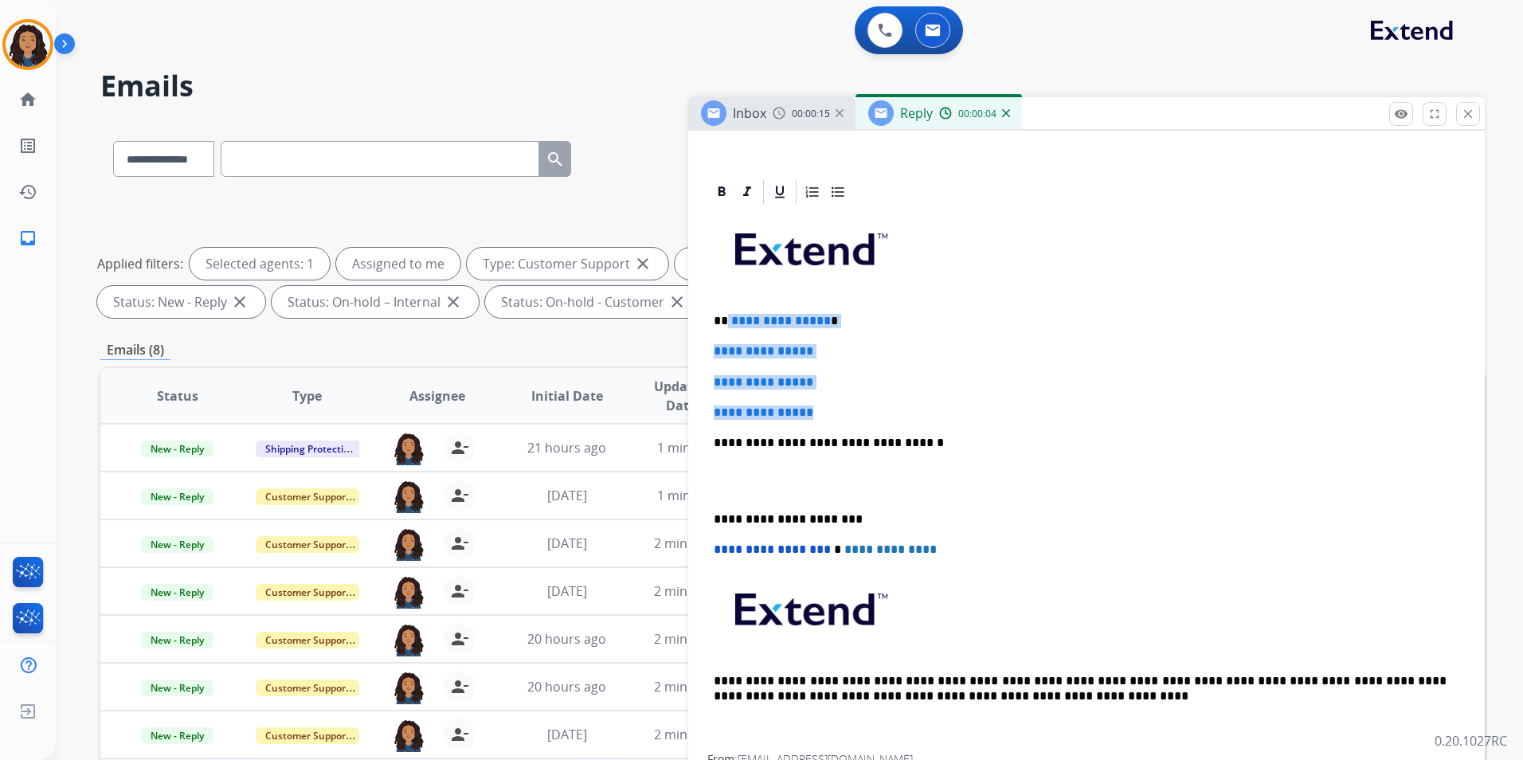
drag, startPoint x: 727, startPoint y: 321, endPoint x: 864, endPoint y: 396, distance: 156.1
click at [864, 396] on div "**********" at bounding box center [1086, 480] width 758 height 548
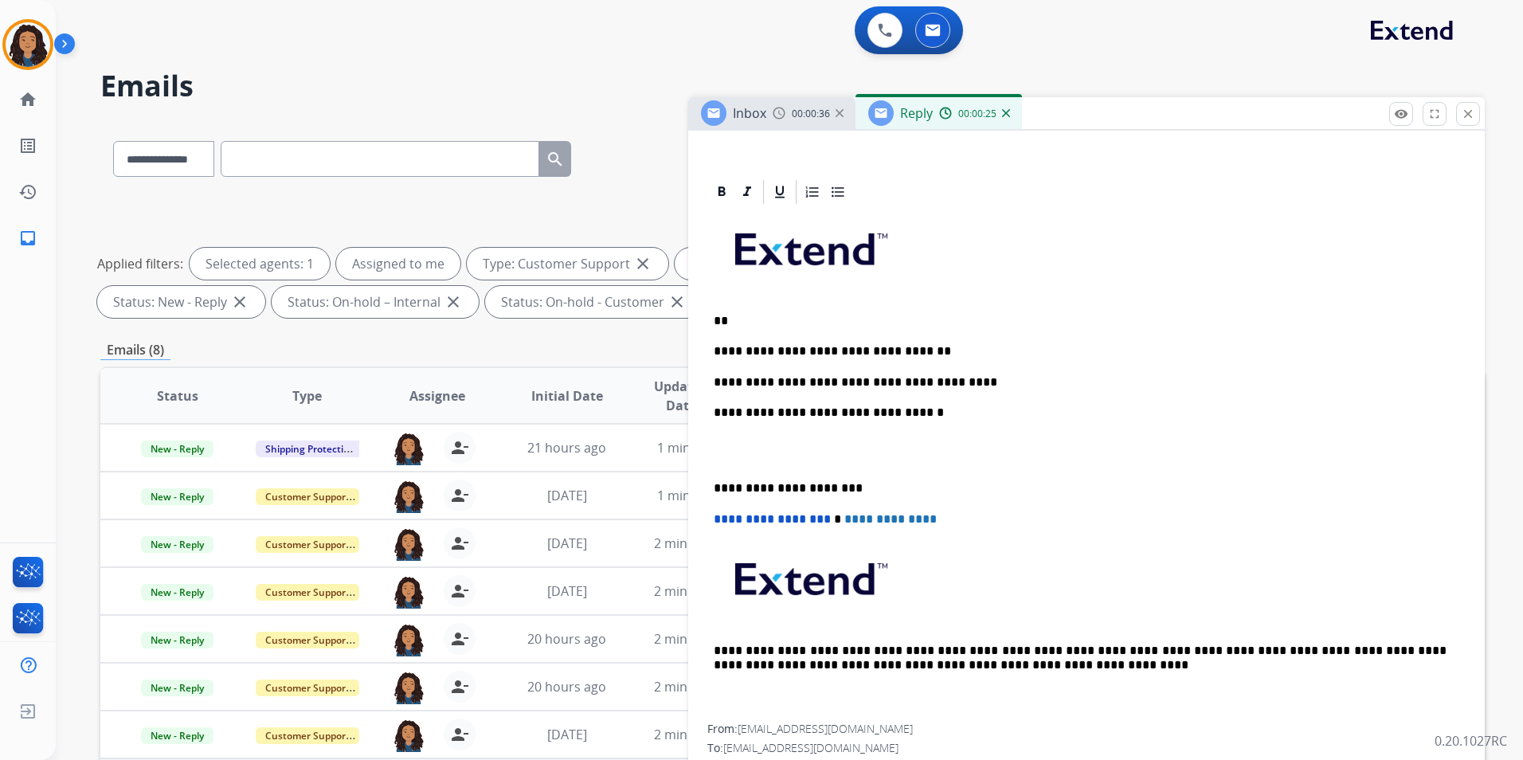
click at [986, 382] on p "**********" at bounding box center [1080, 382] width 733 height 14
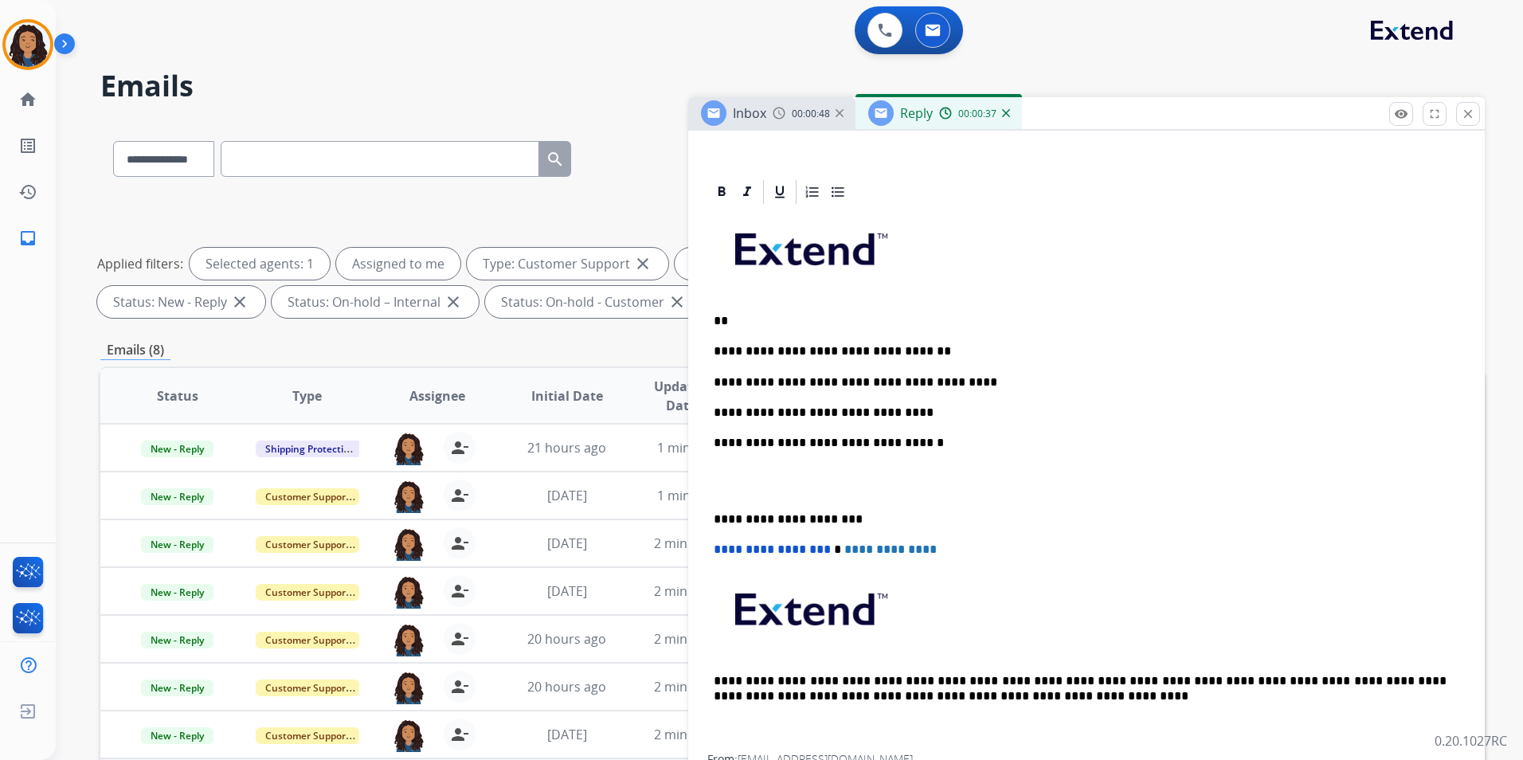
scroll to position [0, 0]
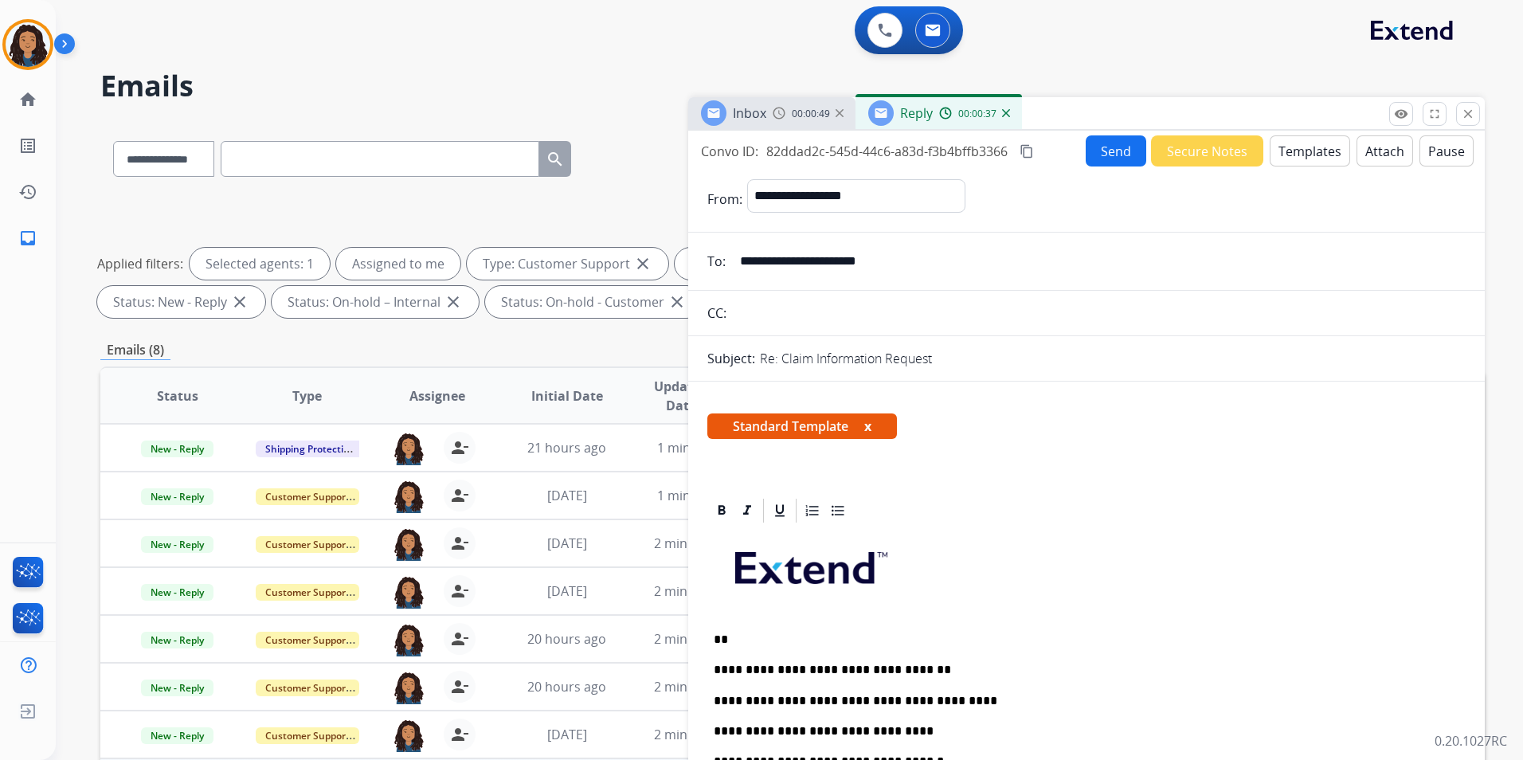
click at [1123, 163] on button "Send" at bounding box center [1116, 150] width 61 height 31
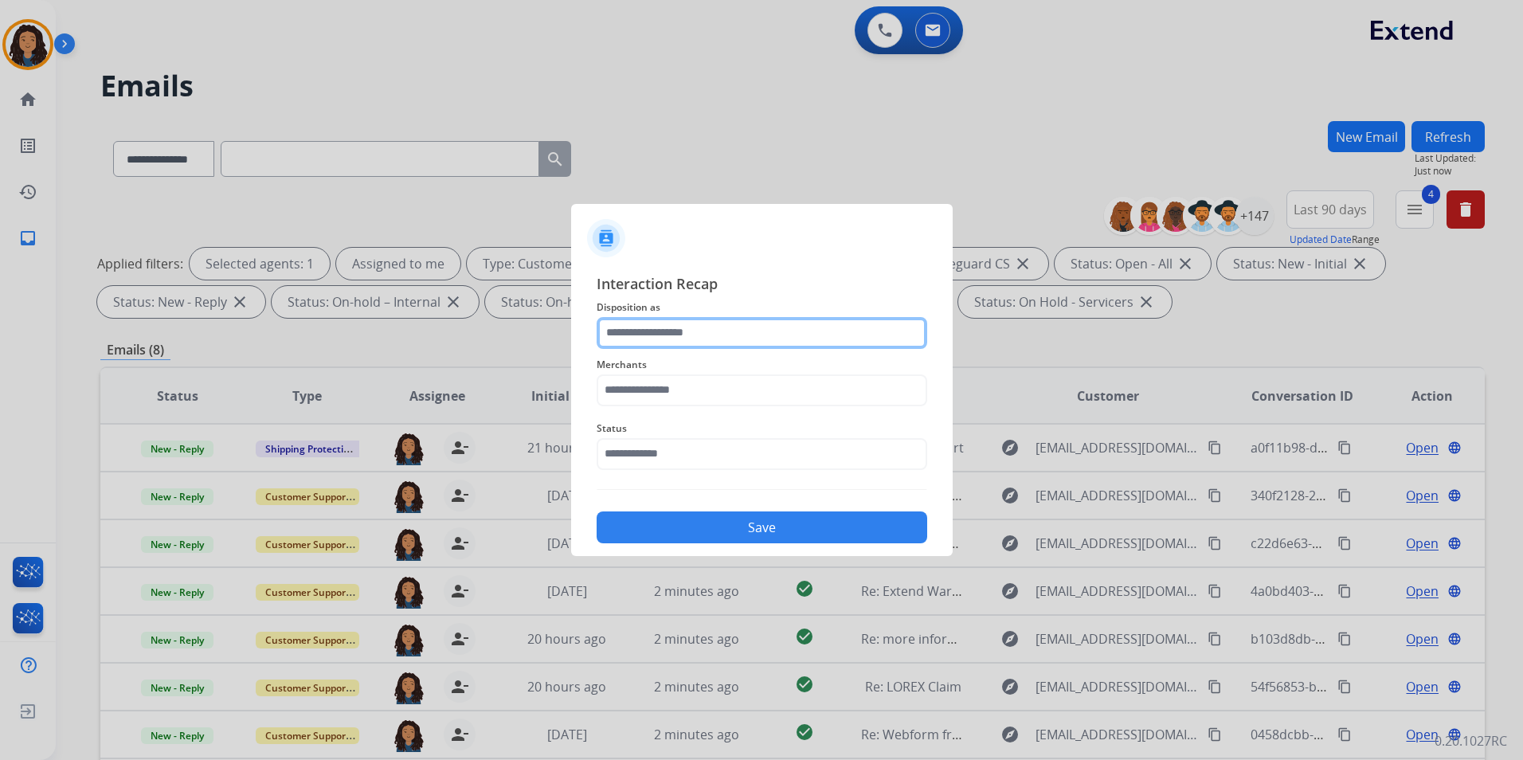
click at [809, 331] on input "text" at bounding box center [762, 333] width 331 height 32
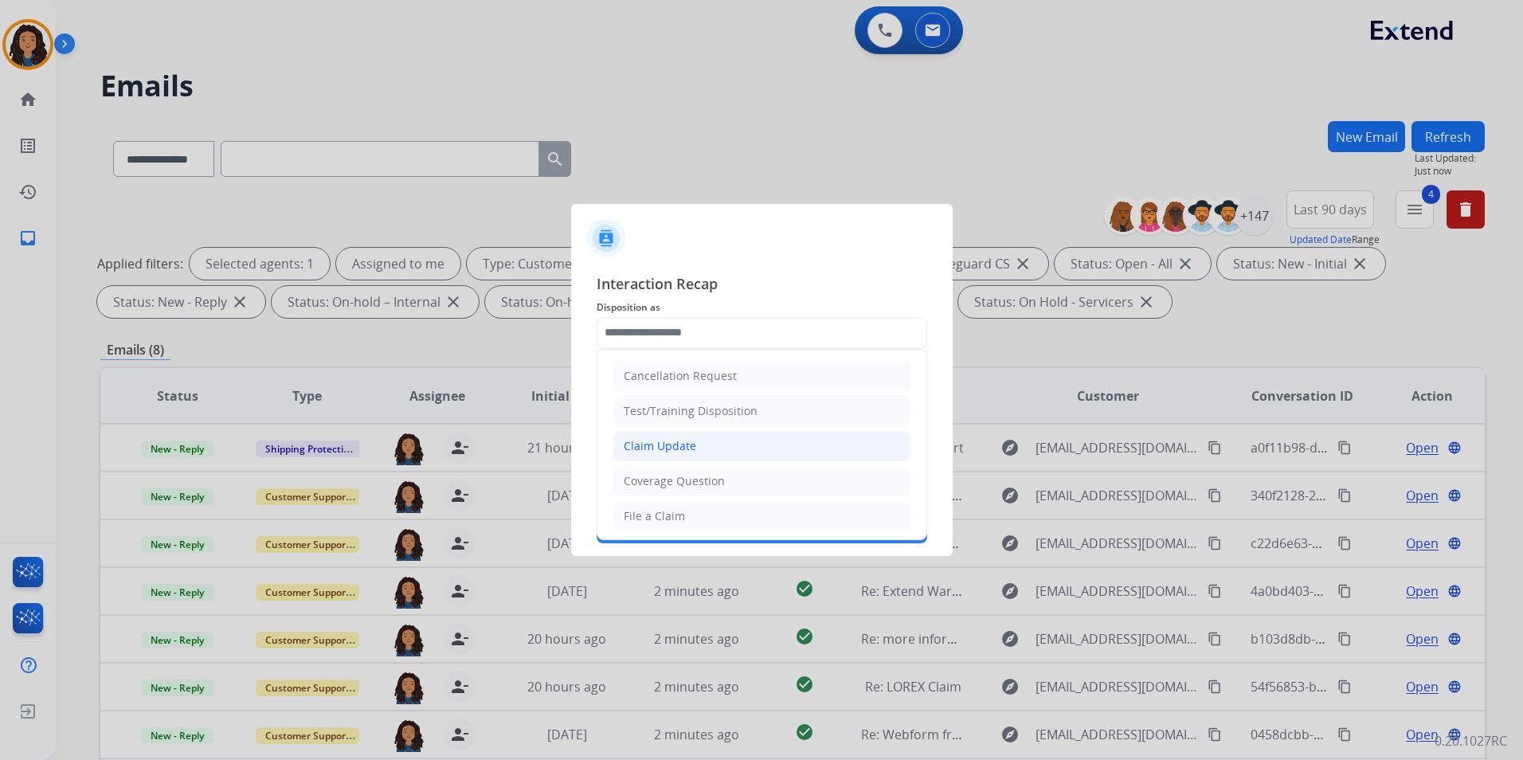
click at [706, 448] on li "Claim Update" at bounding box center [761, 446] width 297 height 30
type input "**********"
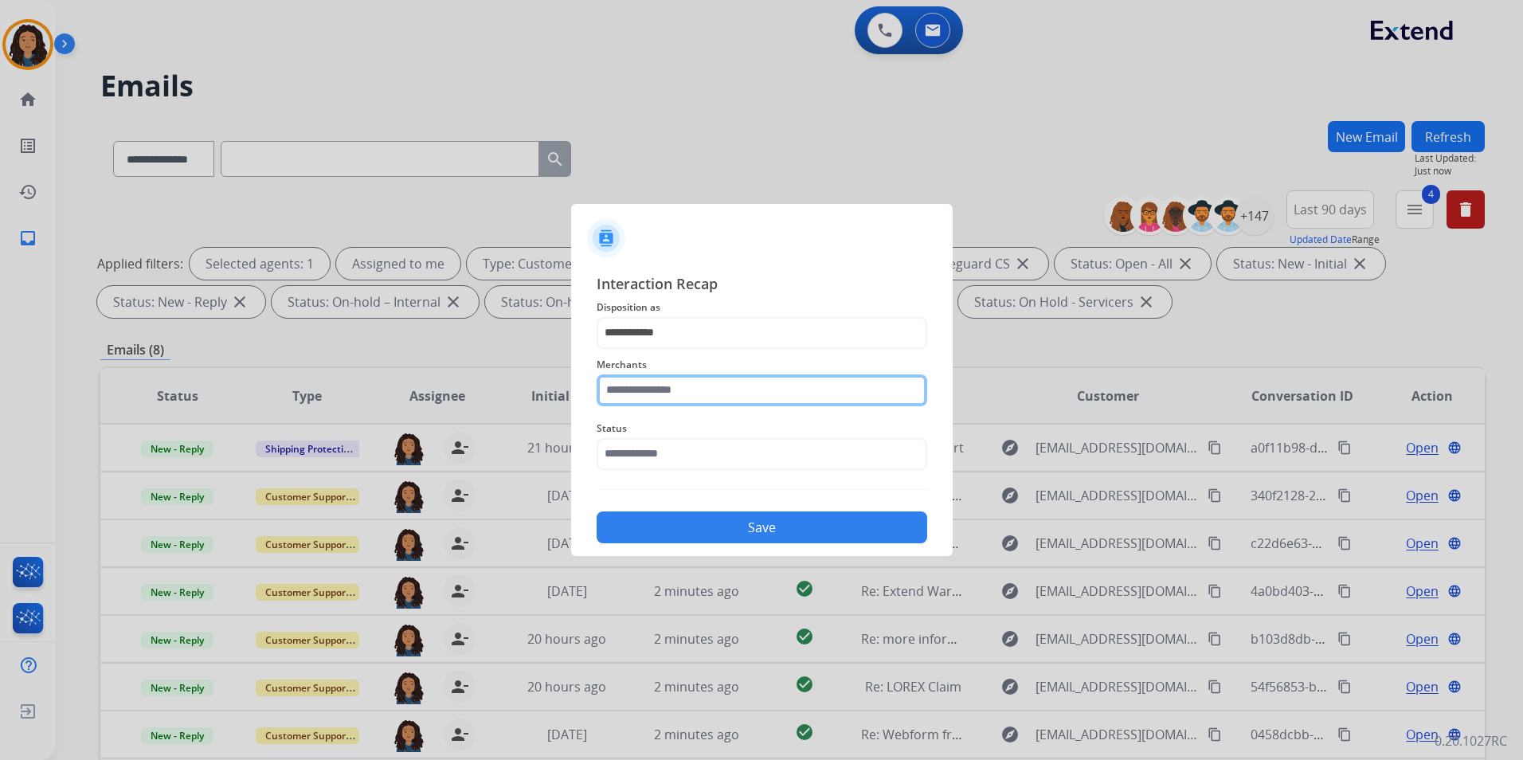
click at [703, 390] on input "text" at bounding box center [762, 390] width 331 height 32
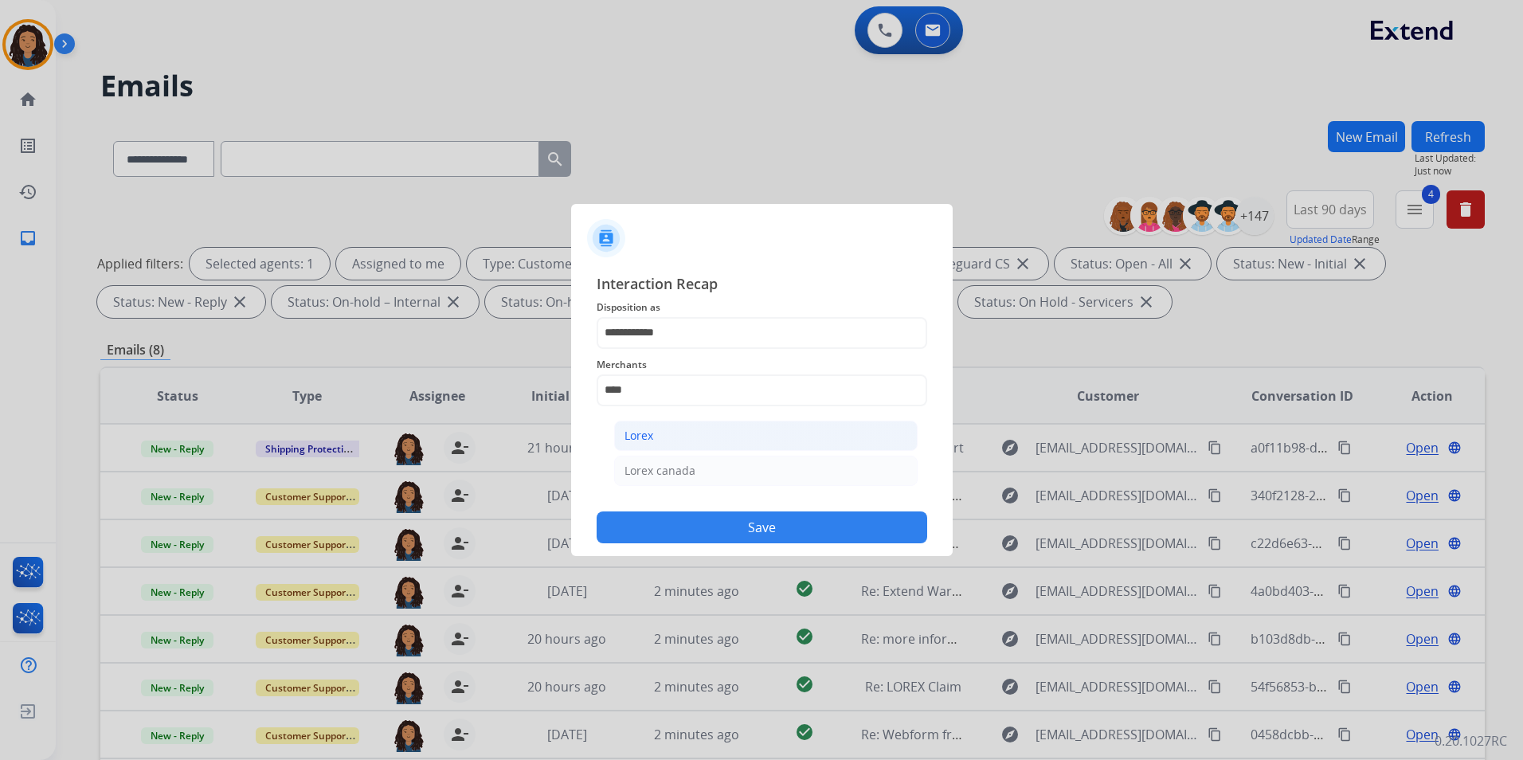
click at [730, 425] on li "Lorex" at bounding box center [766, 436] width 304 height 30
type input "*****"
click at [717, 457] on input "text" at bounding box center [762, 454] width 331 height 32
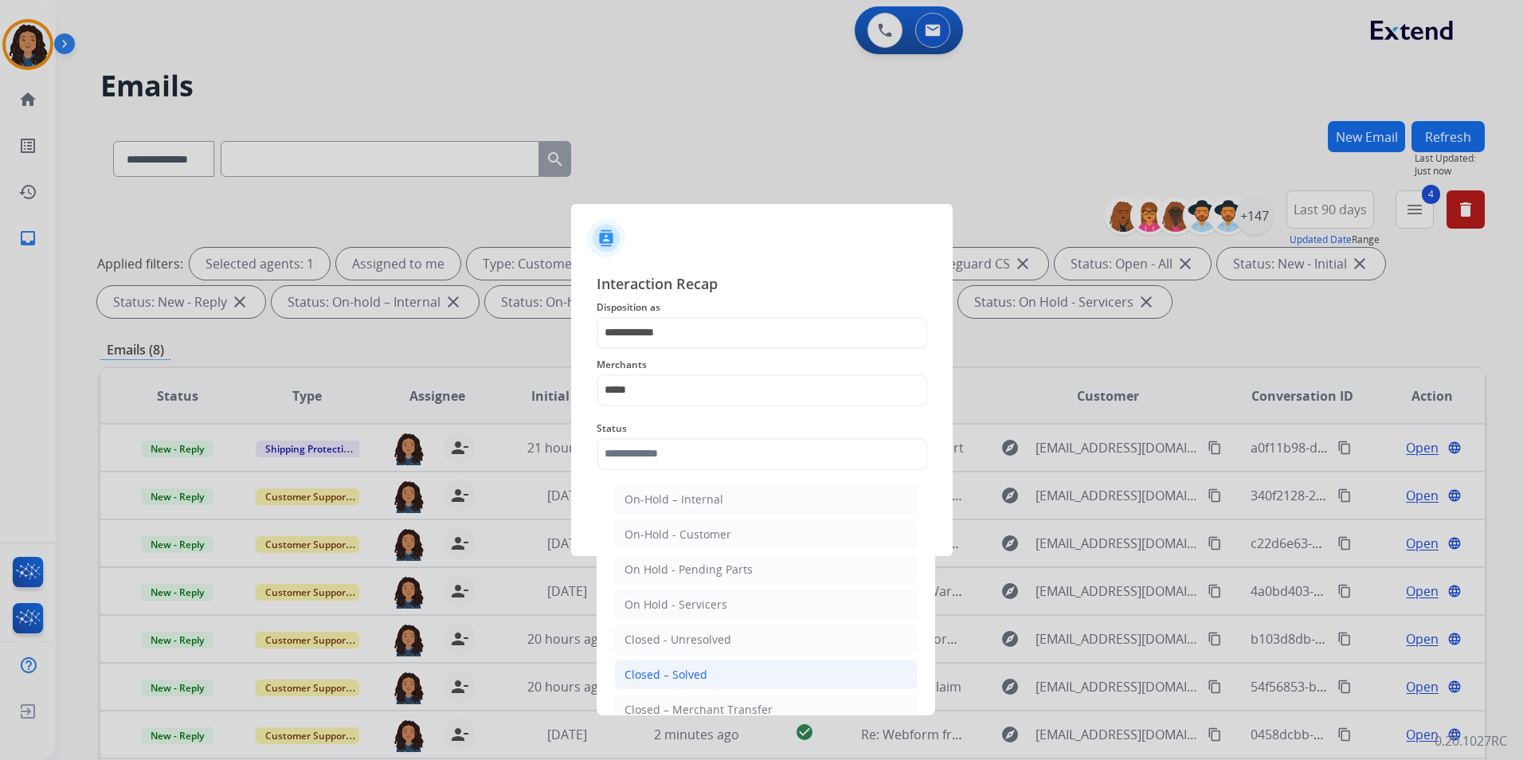
drag, startPoint x: 706, startPoint y: 676, endPoint x: 699, endPoint y: 644, distance: 31.9
click at [704, 674] on li "Closed – Solved" at bounding box center [766, 675] width 304 height 30
type input "**********"
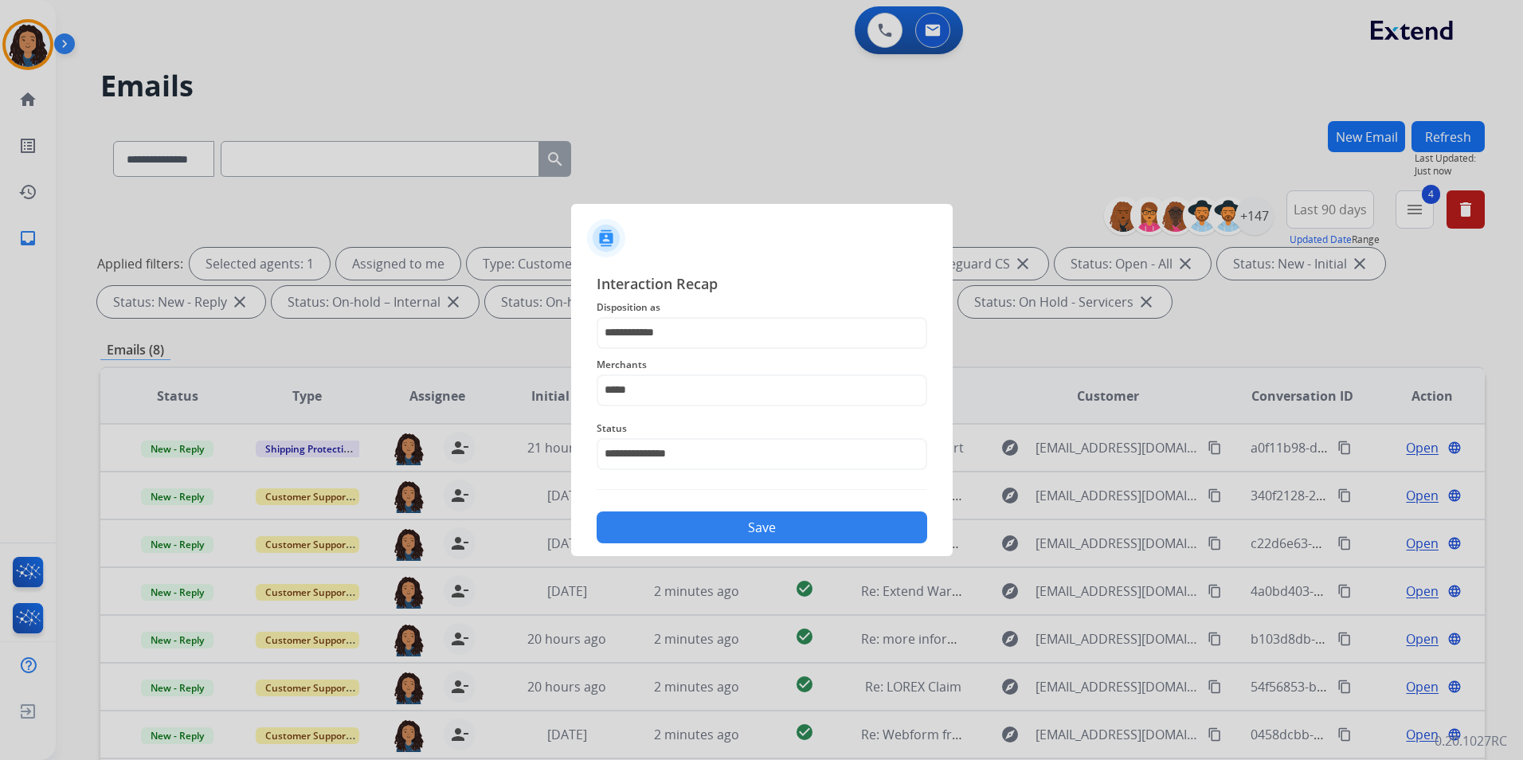
click at [767, 523] on button "Save" at bounding box center [762, 527] width 331 height 32
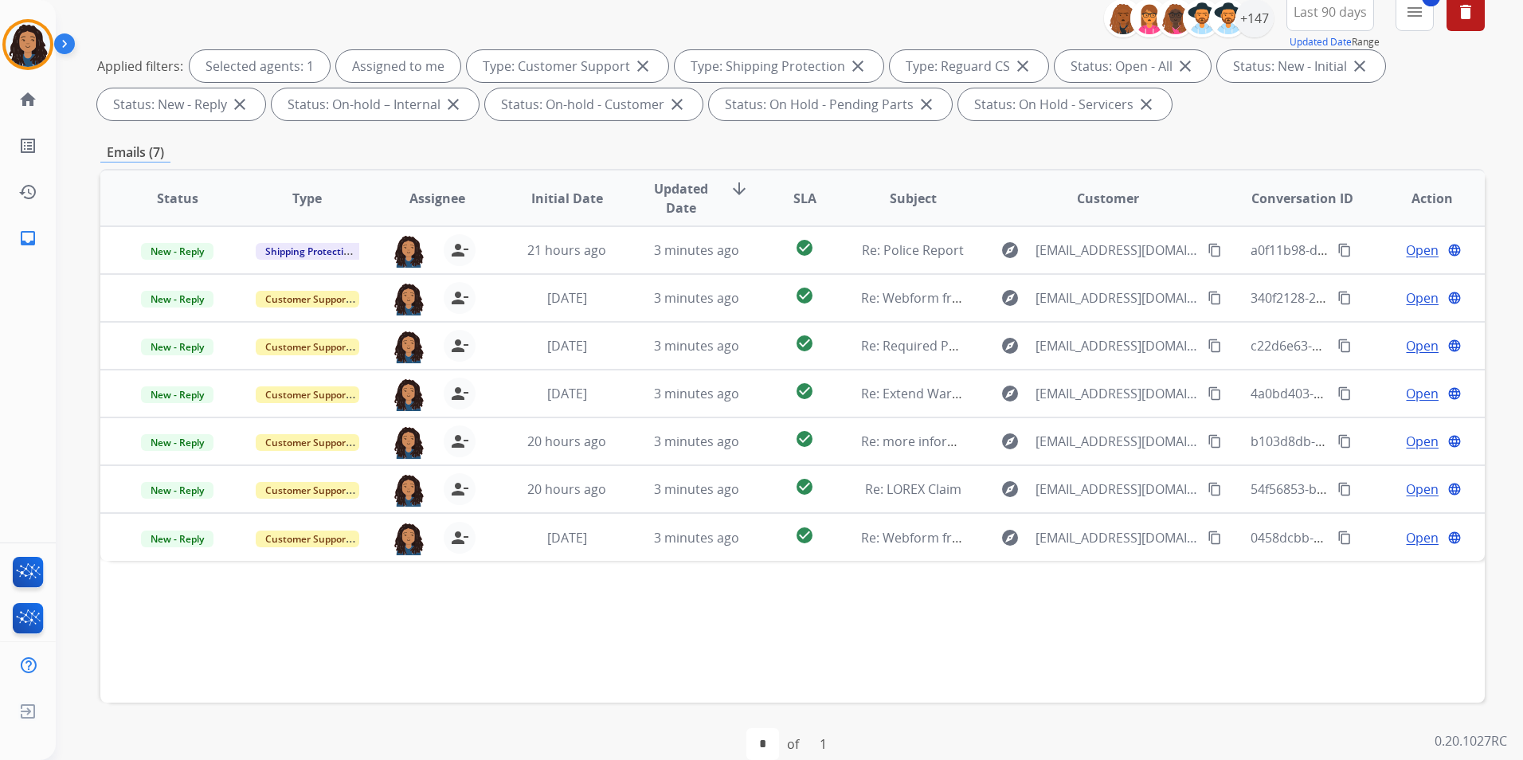
scroll to position [223, 0]
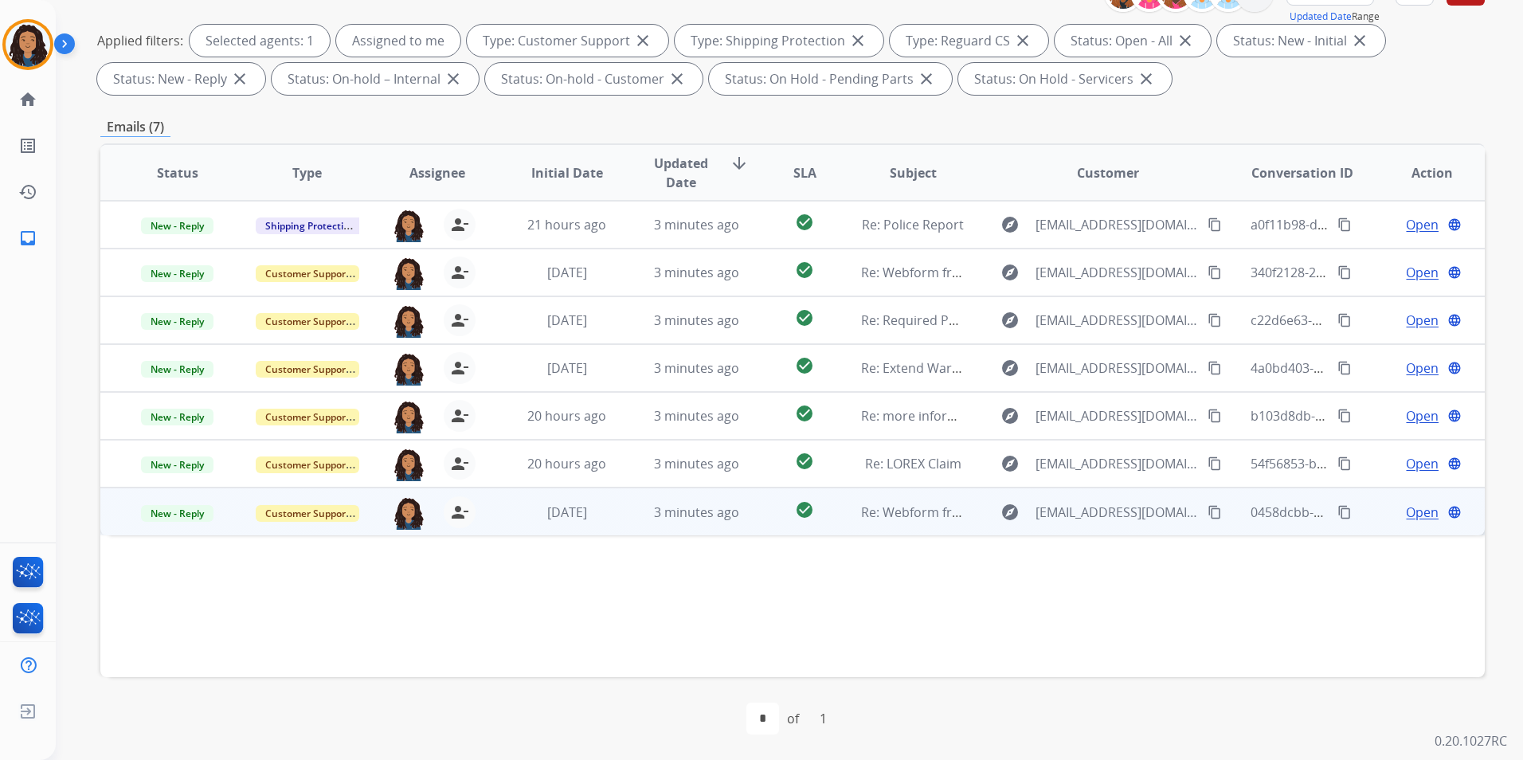
click at [1409, 512] on span "Open" at bounding box center [1422, 512] width 33 height 19
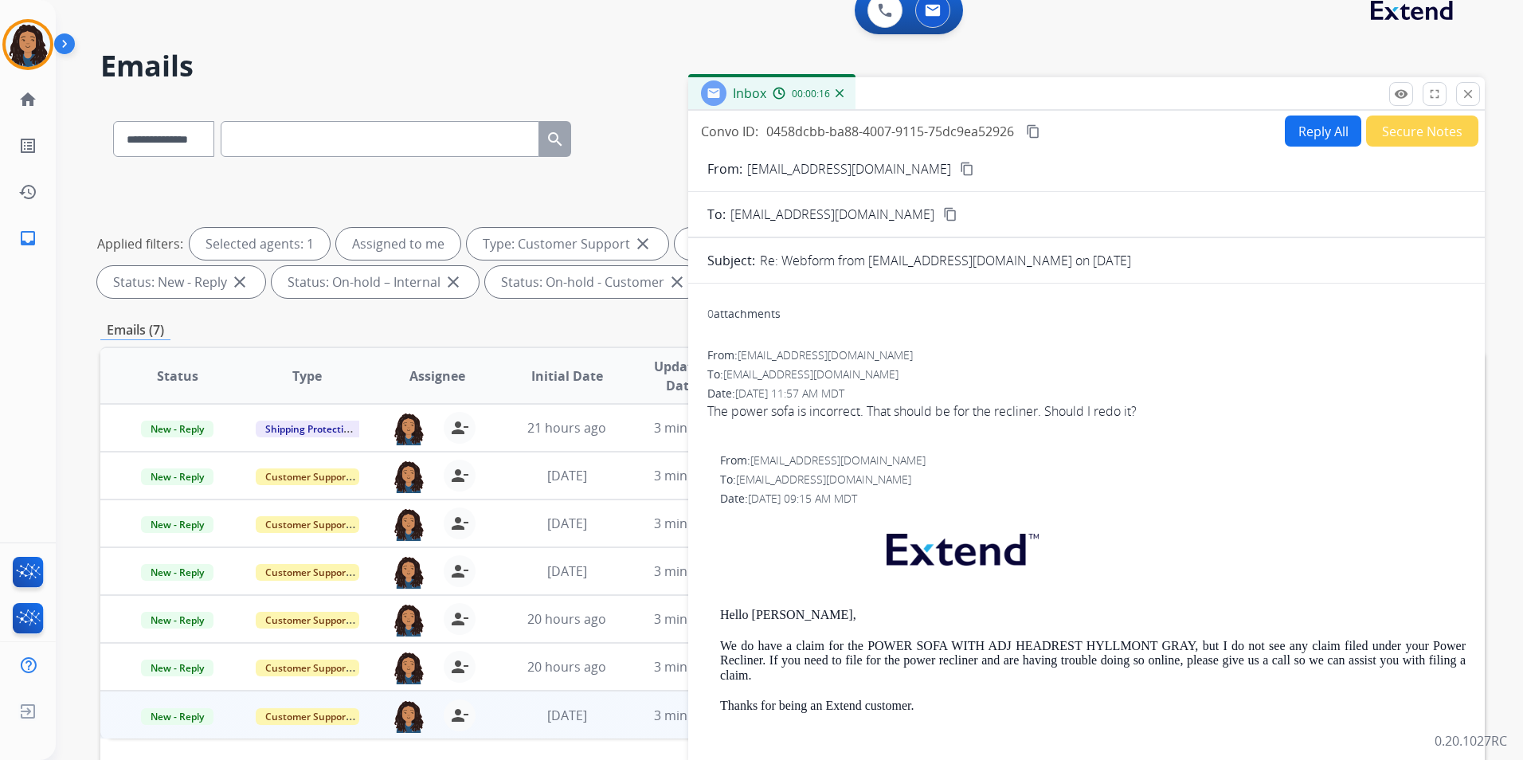
scroll to position [0, 0]
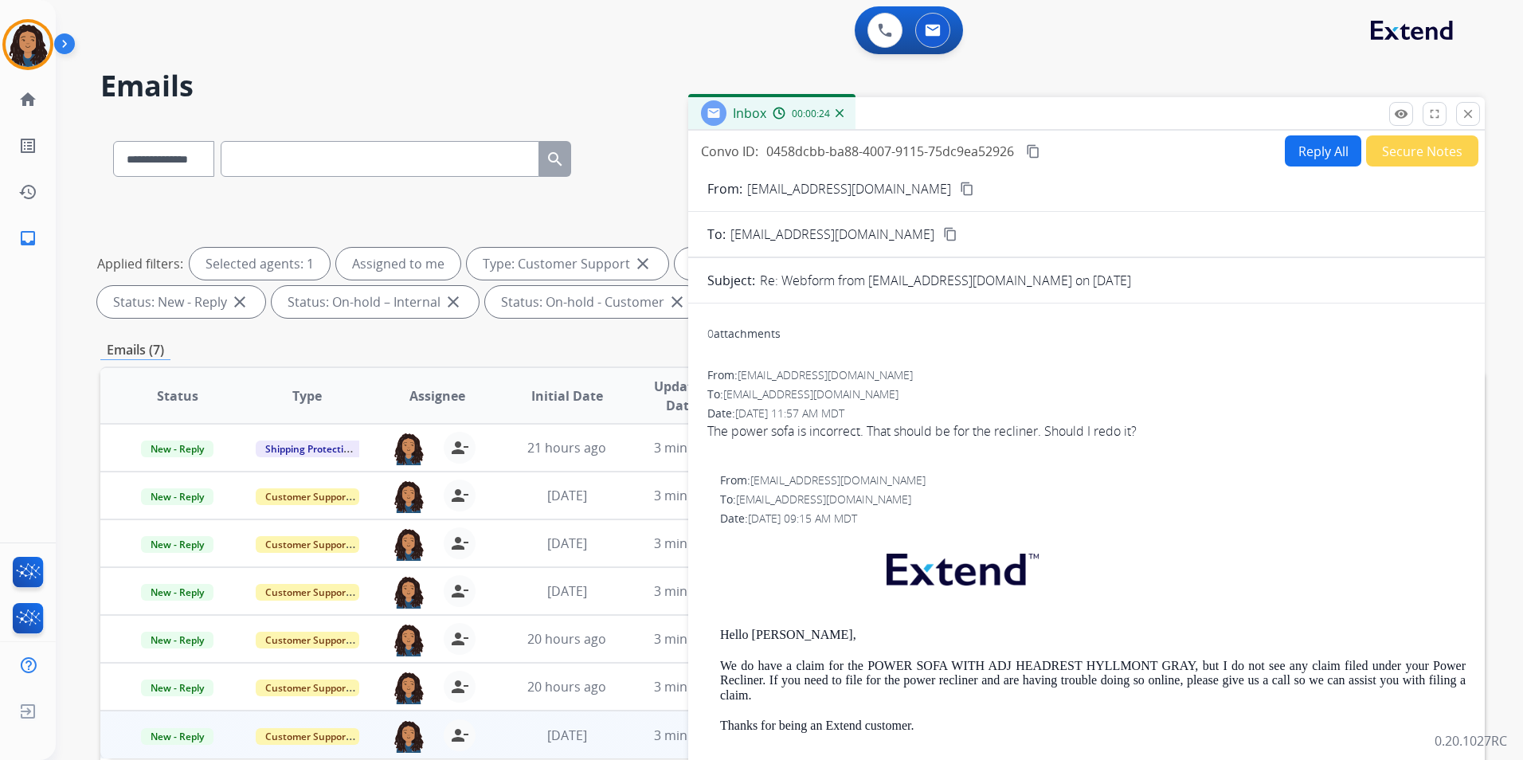
click at [1306, 153] on button "Reply All" at bounding box center [1323, 150] width 76 height 31
select select "**********"
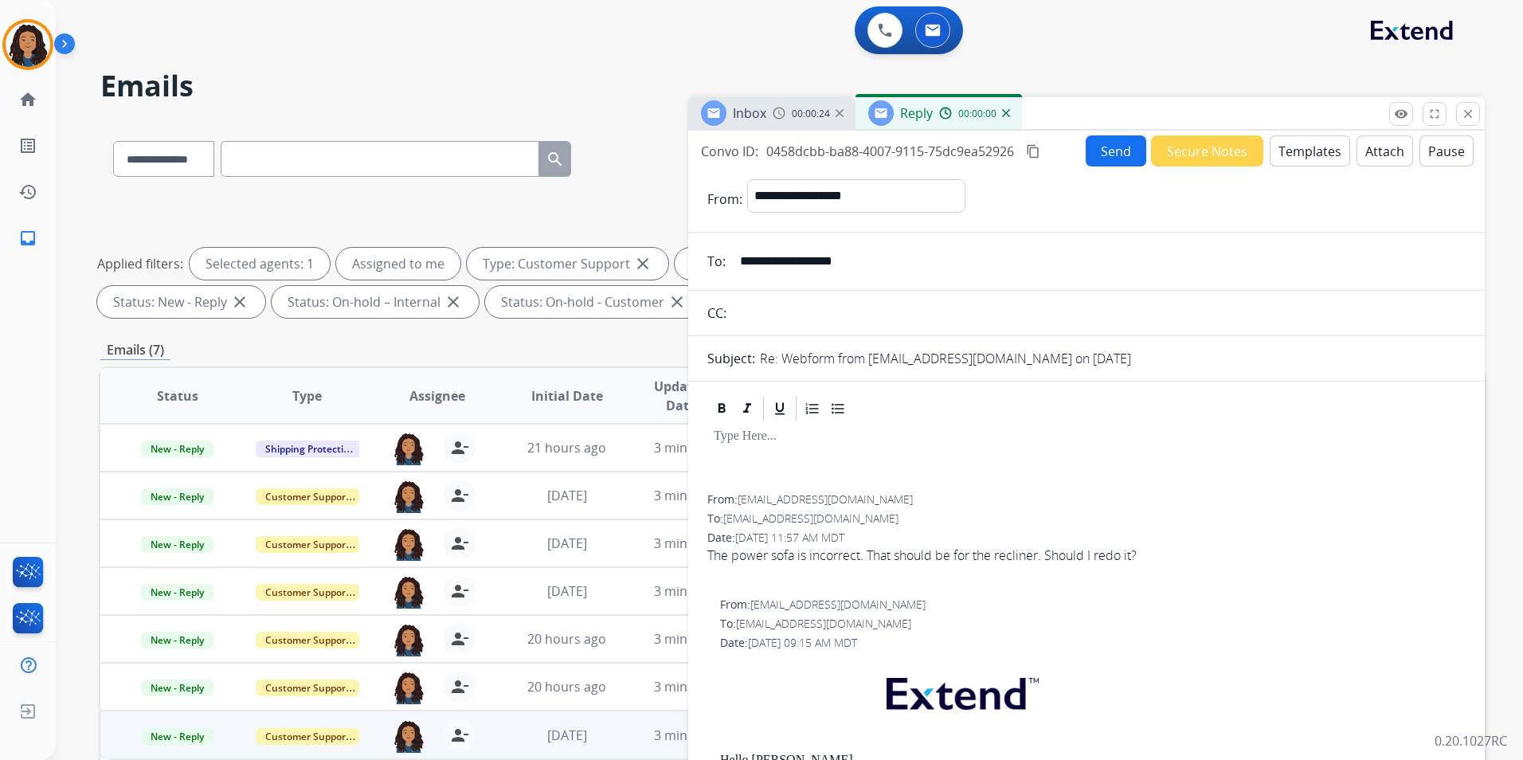
click at [1306, 153] on button "Templates" at bounding box center [1310, 150] width 80 height 31
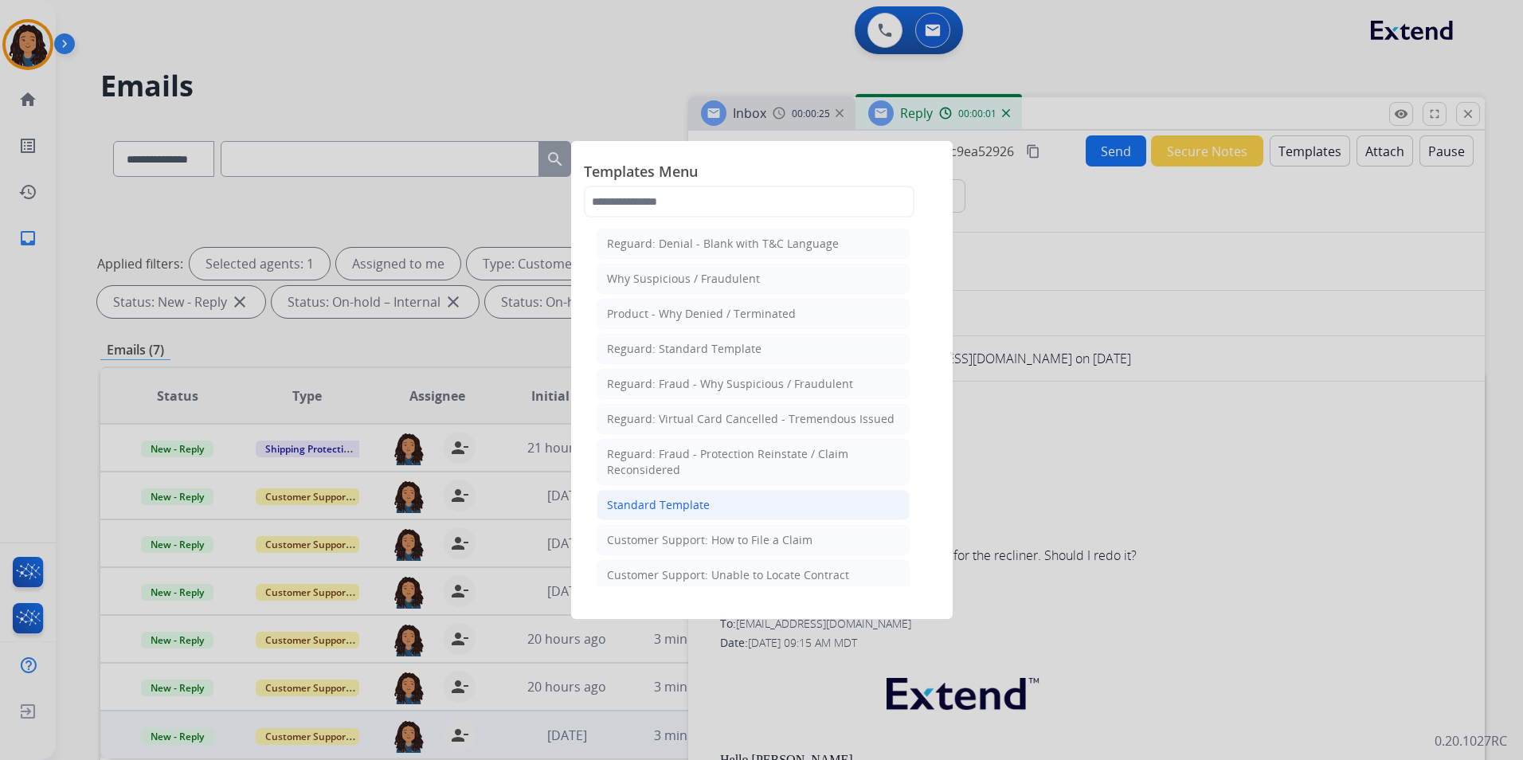
click at [741, 499] on li "Standard Template" at bounding box center [753, 505] width 313 height 30
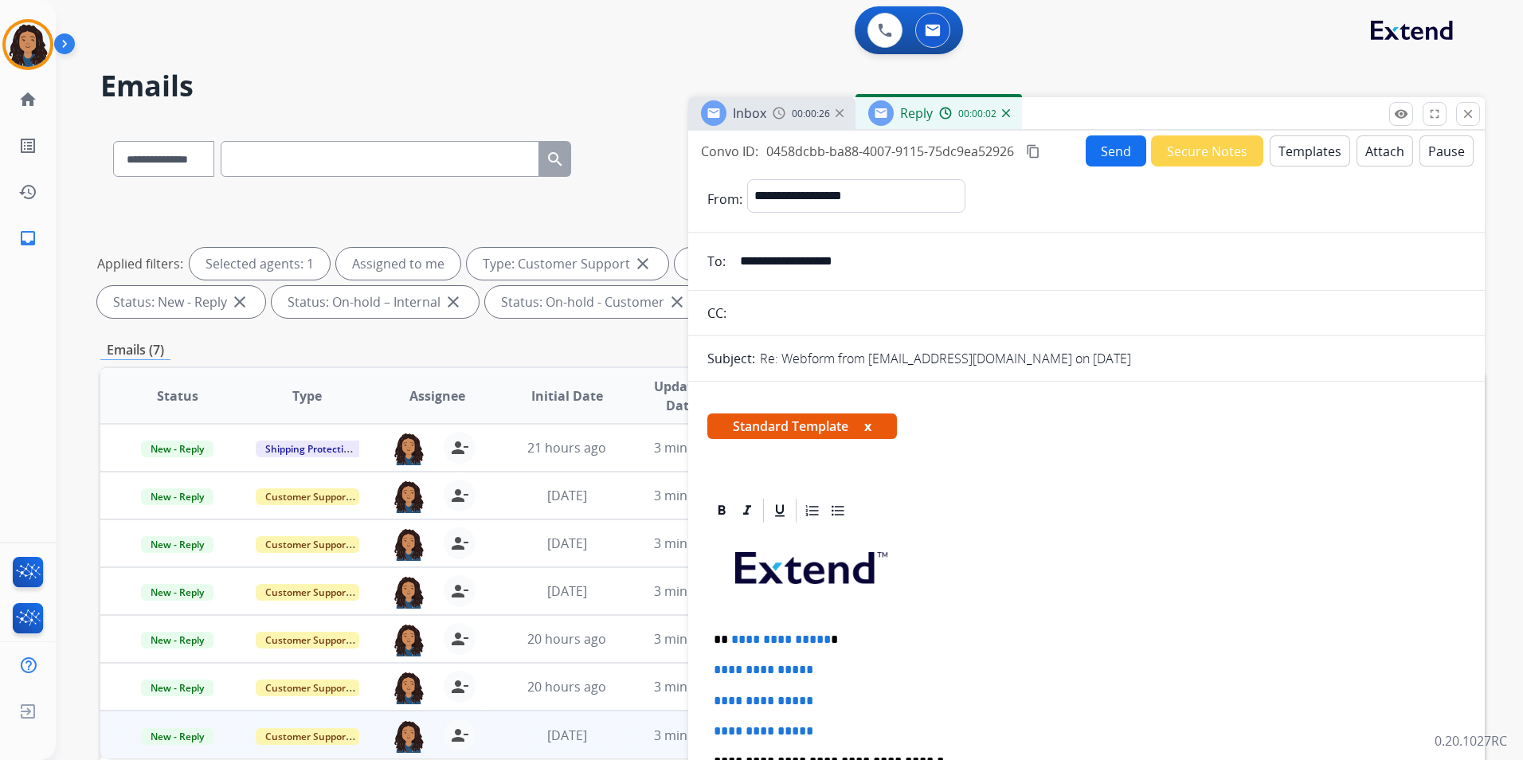
drag, startPoint x: 749, startPoint y: 108, endPoint x: 761, endPoint y: 201, distance: 93.2
click at [750, 108] on span "Inbox" at bounding box center [749, 113] width 33 height 18
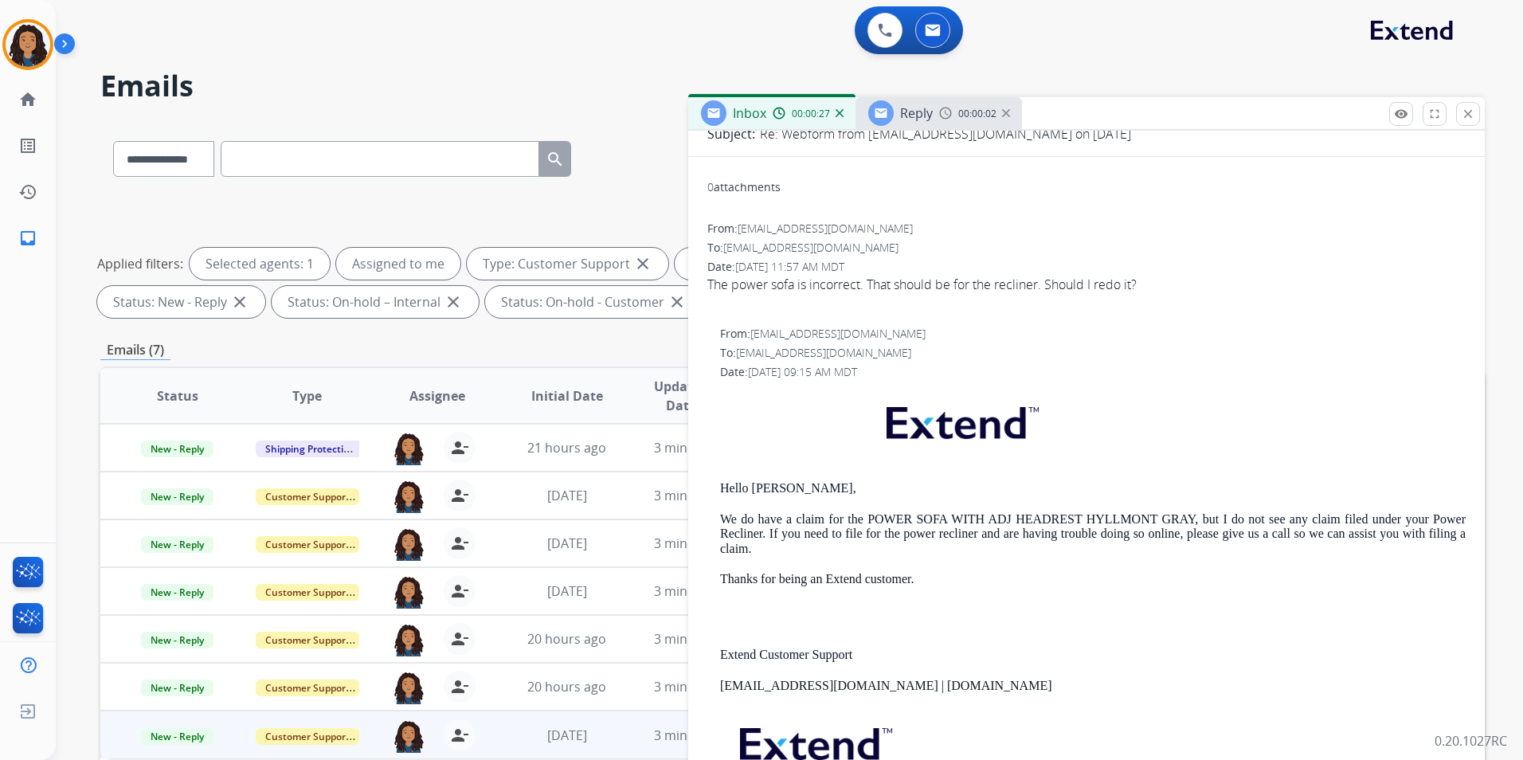
scroll to position [159, 0]
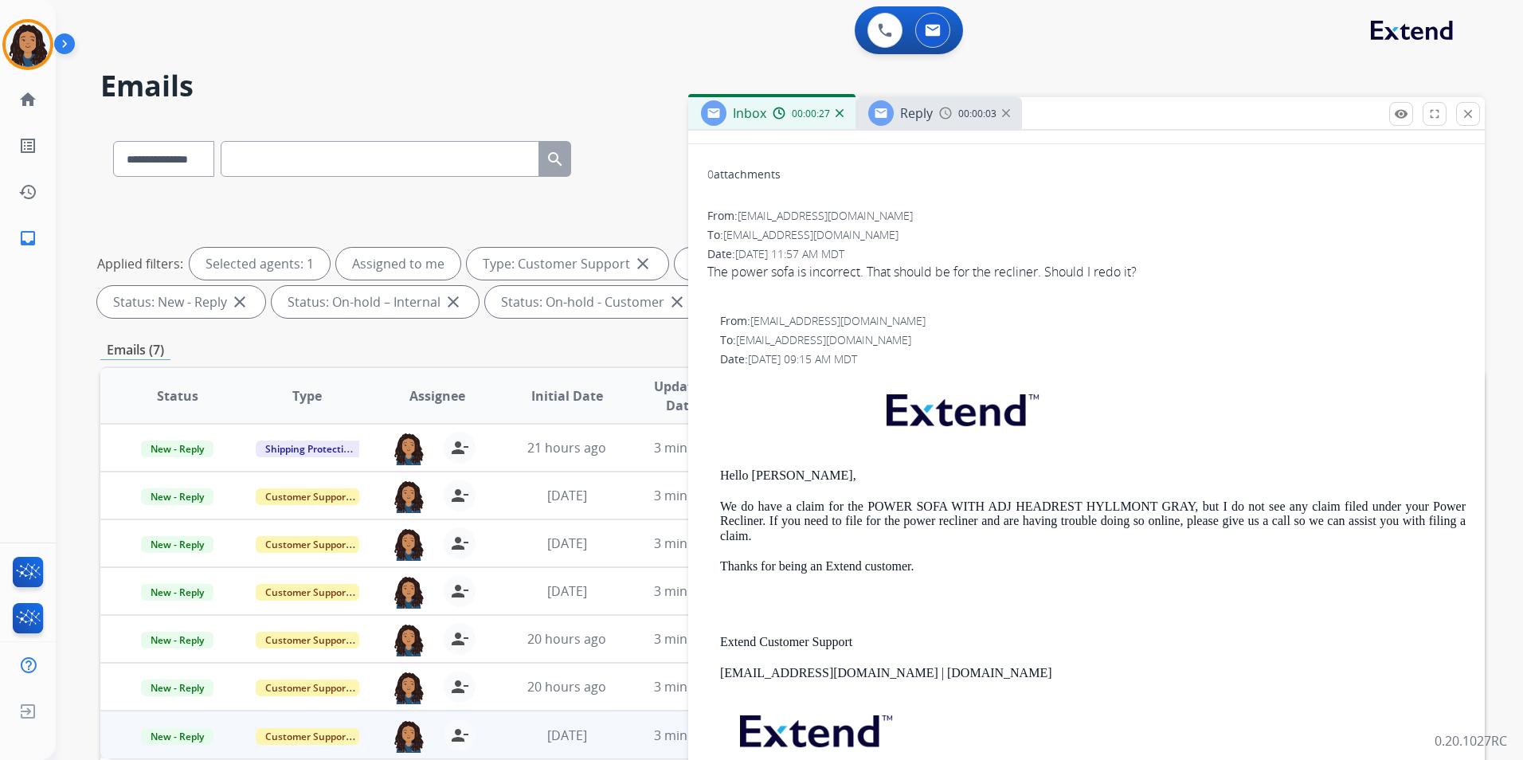
click at [723, 462] on div "Hello [PERSON_NAME], We do have a claim for the POWER SOFA WITH ADJ HEADREST HY…" at bounding box center [1093, 609] width 746 height 469
drag, startPoint x: 707, startPoint y: 473, endPoint x: 834, endPoint y: 464, distance: 127.0
click at [834, 464] on div "0 attachments From: [EMAIL_ADDRESS][DOMAIN_NAME] To: [EMAIL_ADDRESS][DOMAIN_NAM…" at bounding box center [1086, 550] width 797 height 786
drag, startPoint x: 834, startPoint y: 464, endPoint x: 782, endPoint y: 479, distance: 53.9
copy p "Hello [PERSON_NAME],"
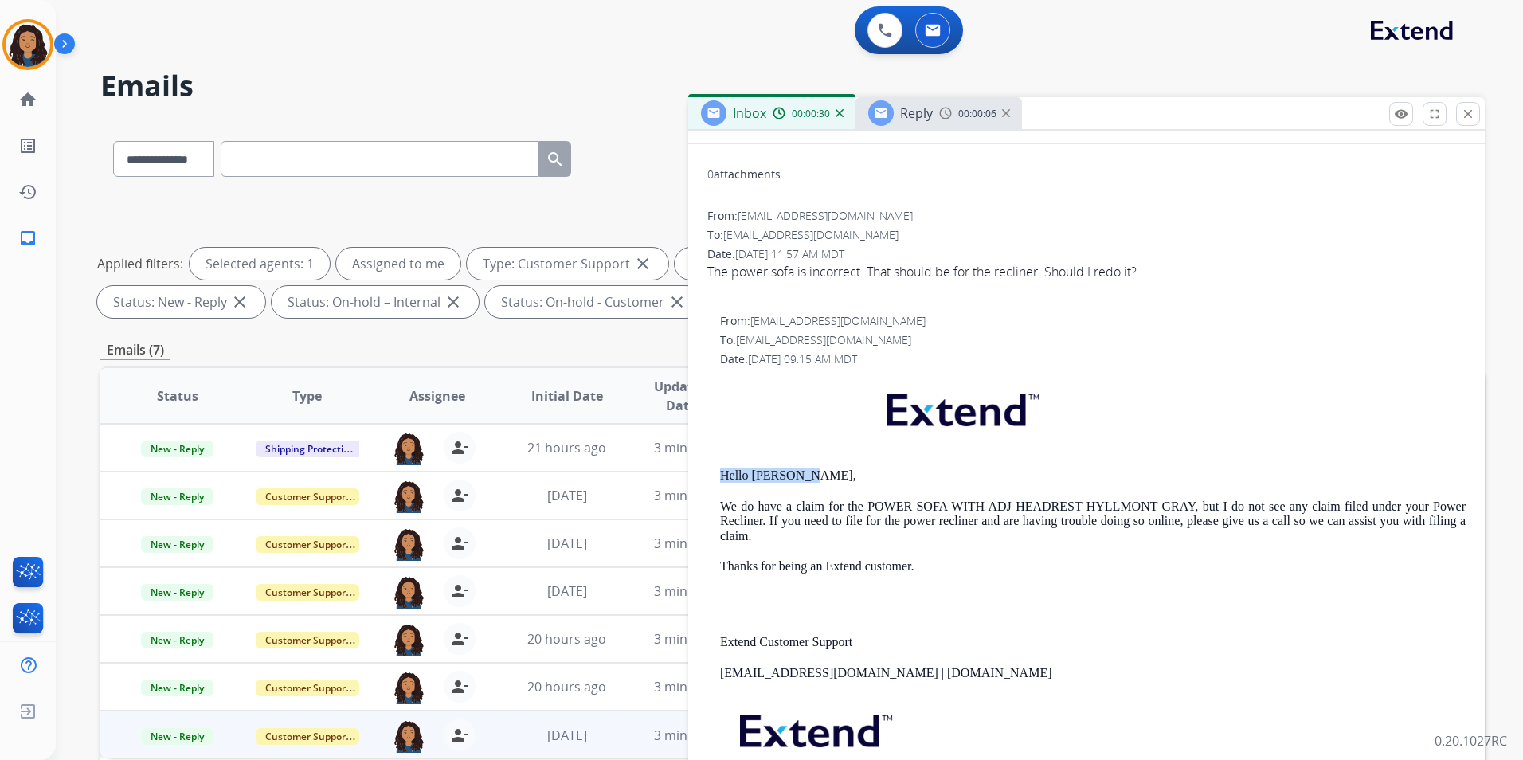
click at [953, 113] on div "00:00:06" at bounding box center [974, 113] width 70 height 14
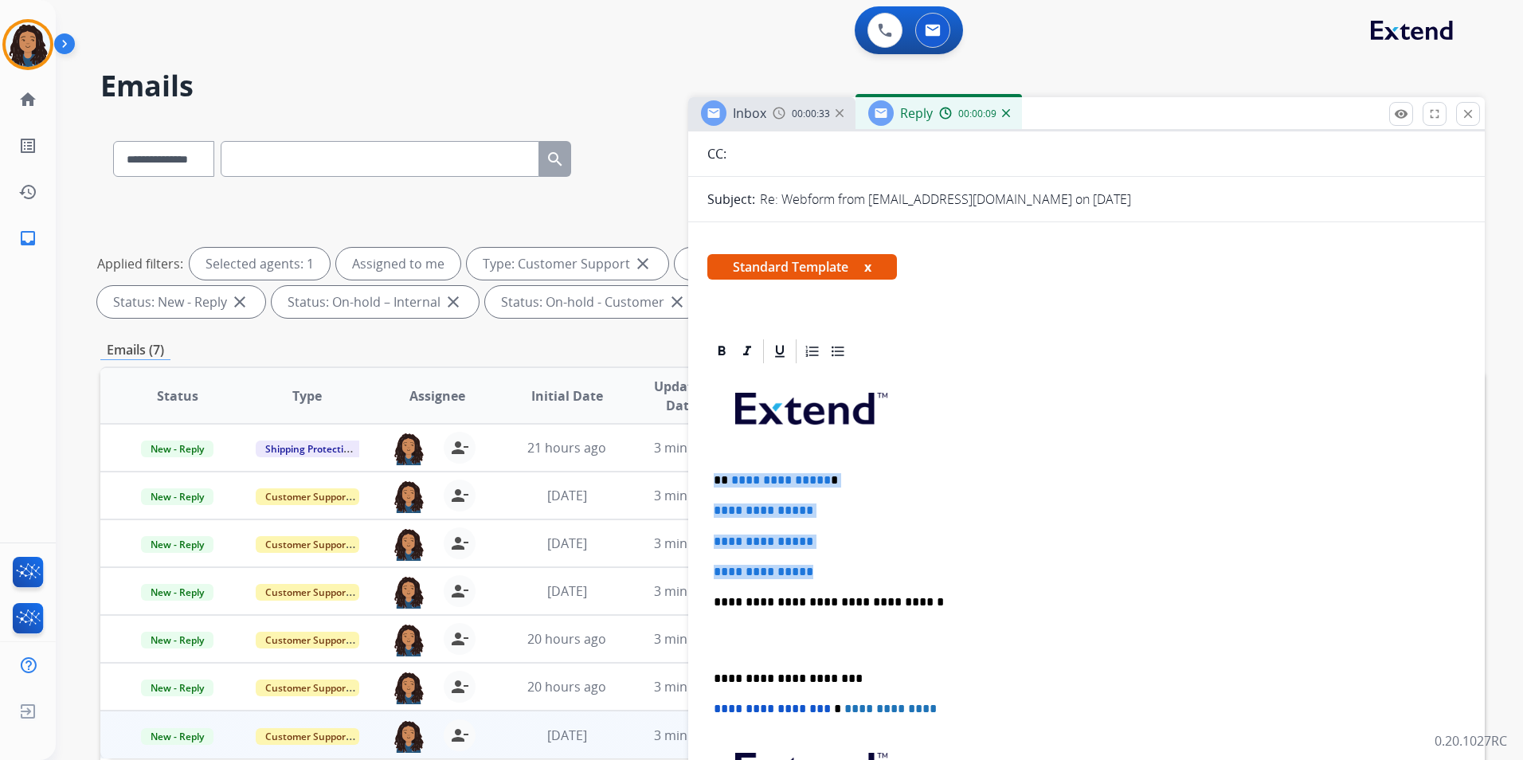
drag, startPoint x: 710, startPoint y: 472, endPoint x: 840, endPoint y: 560, distance: 157.8
click at [840, 560] on div "**********" at bounding box center [1086, 640] width 758 height 548
paste div
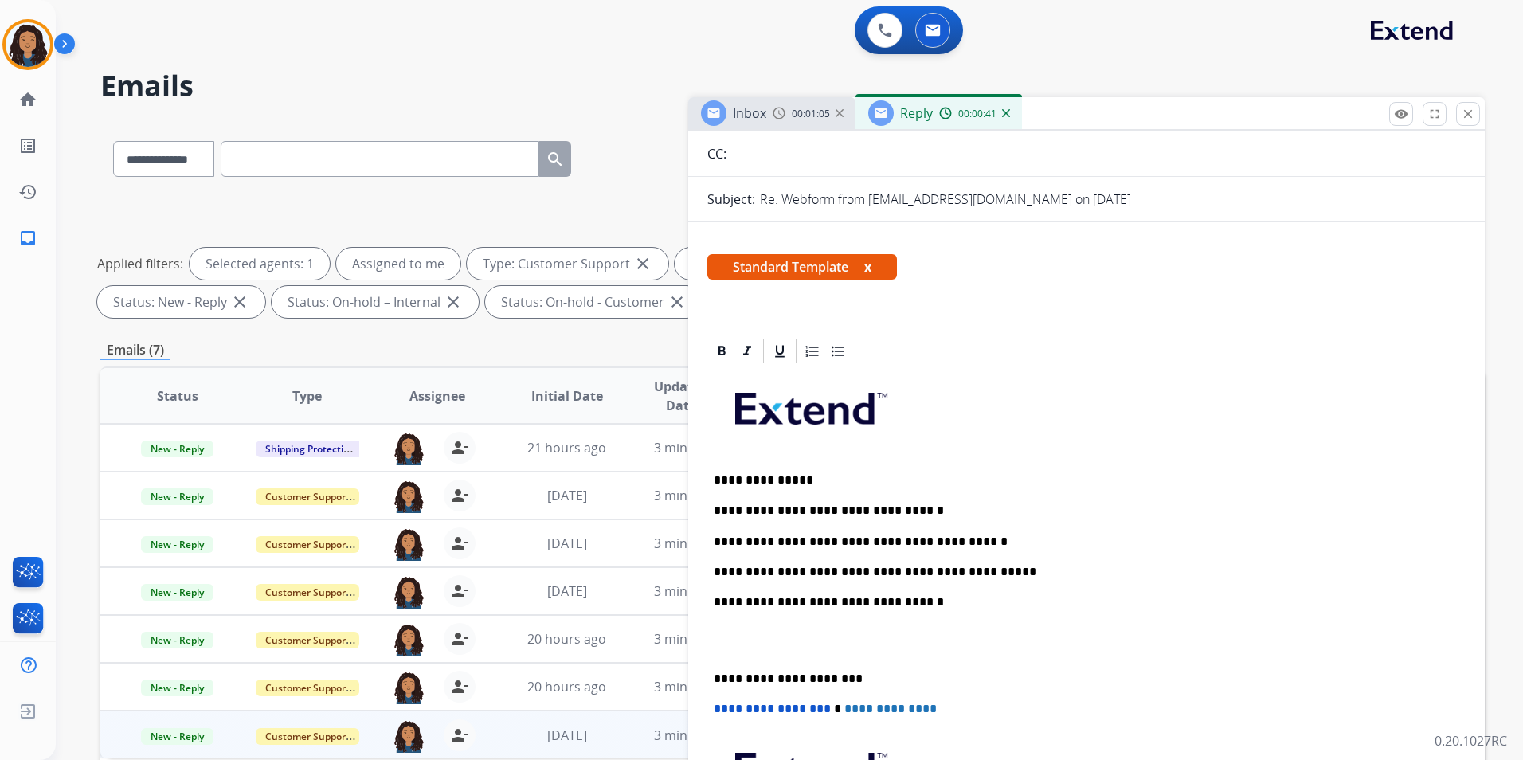
click at [939, 586] on div "**********" at bounding box center [1086, 640] width 758 height 548
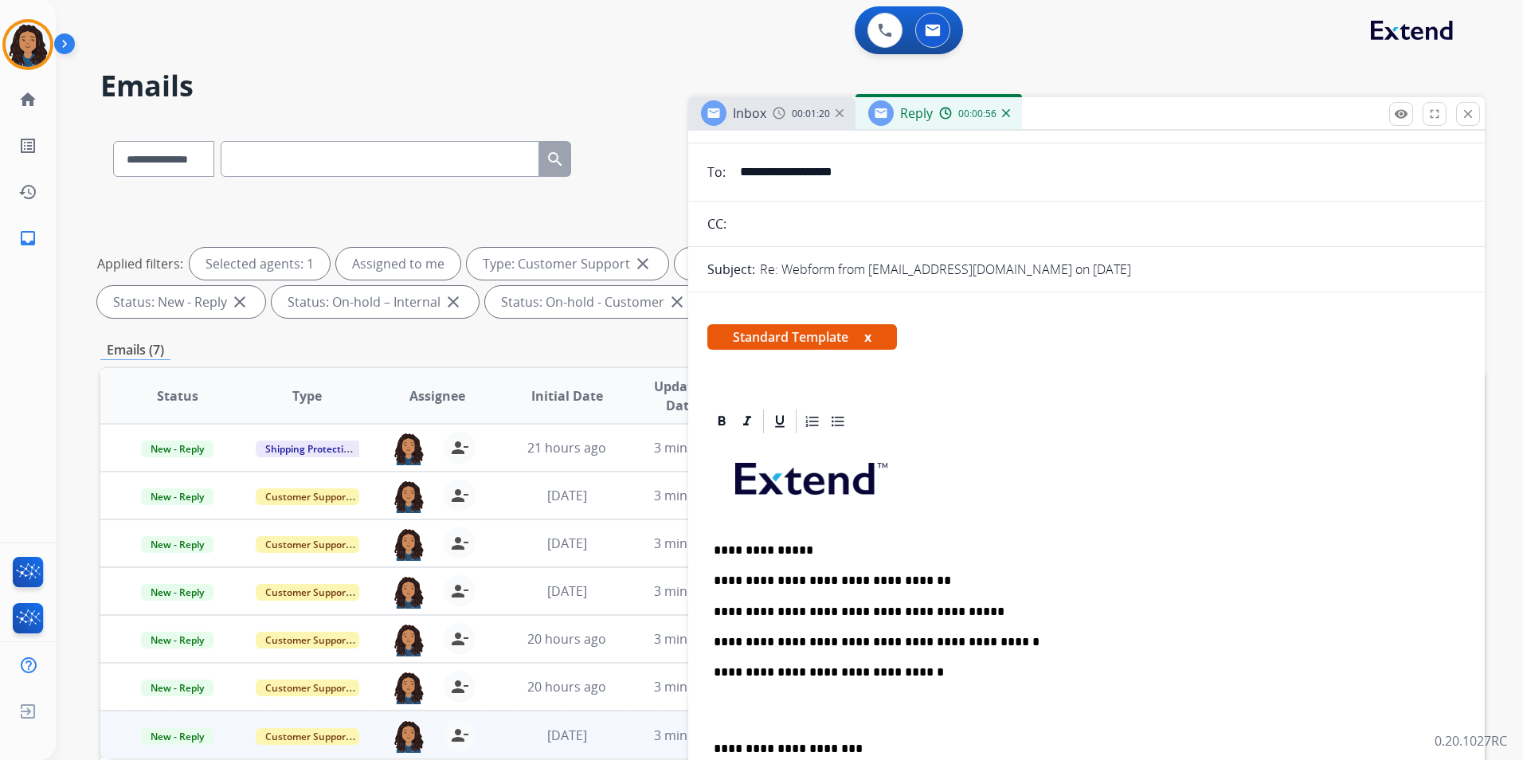
scroll to position [80, 0]
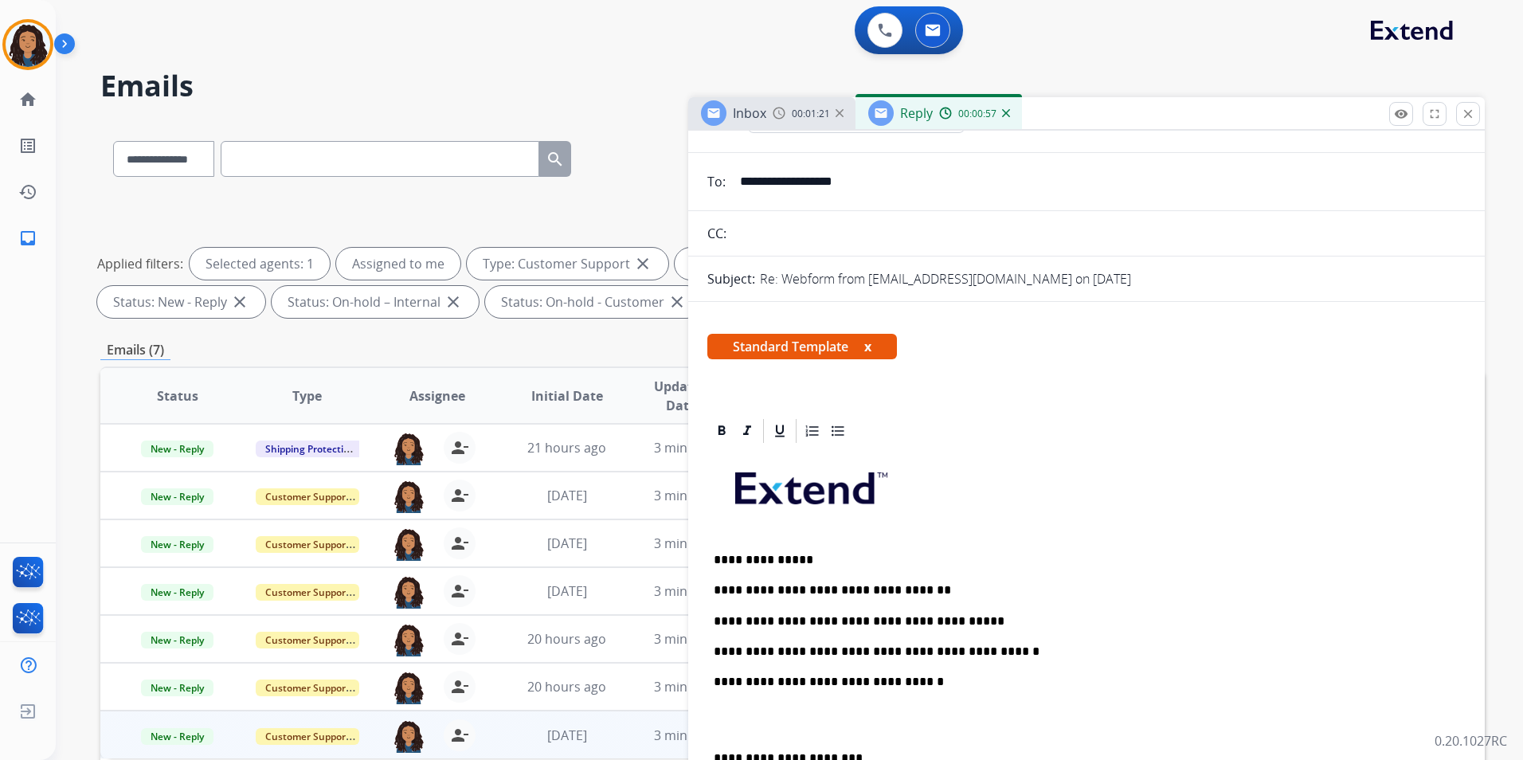
click at [1005, 651] on p "**********" at bounding box center [1080, 651] width 733 height 14
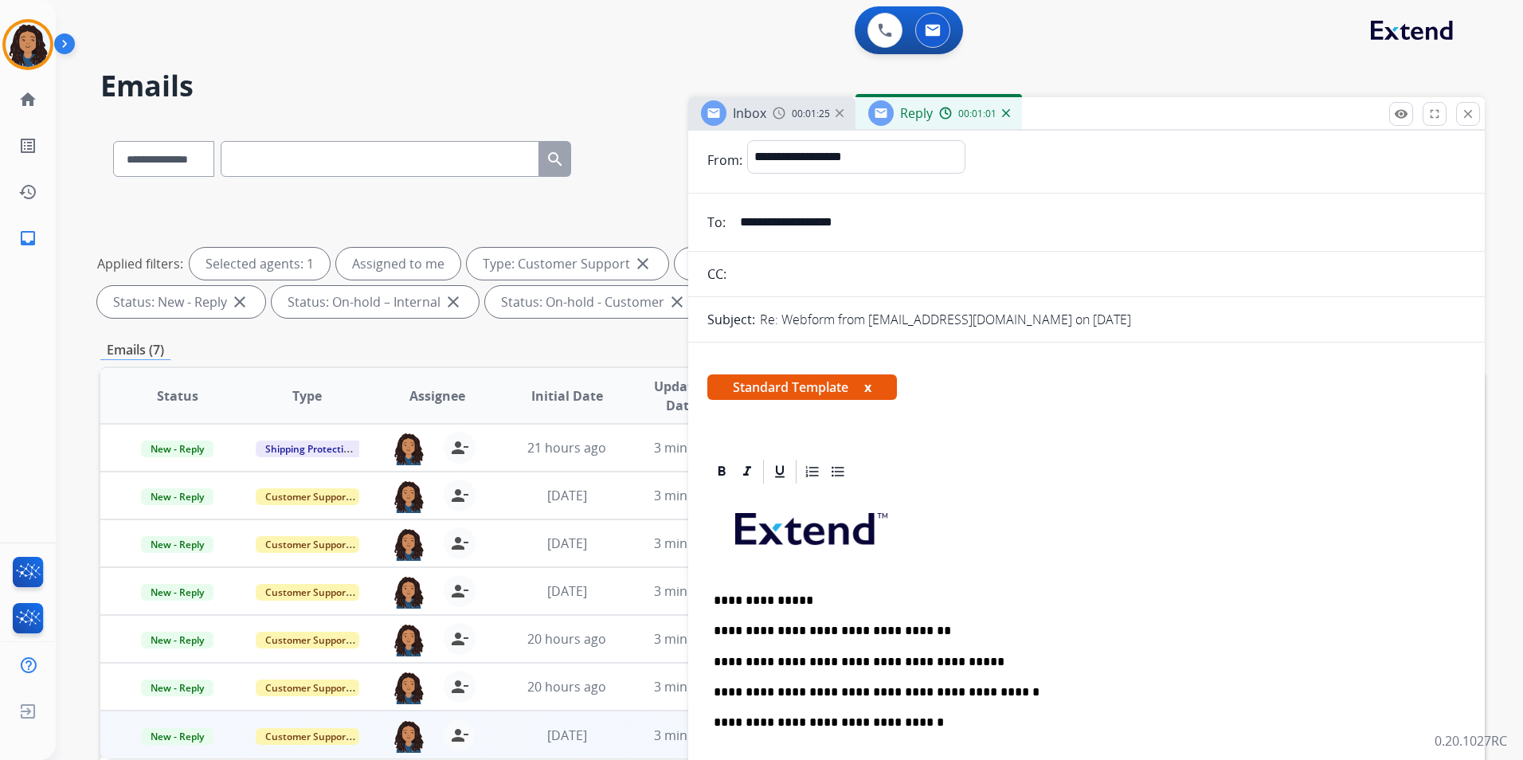
scroll to position [0, 0]
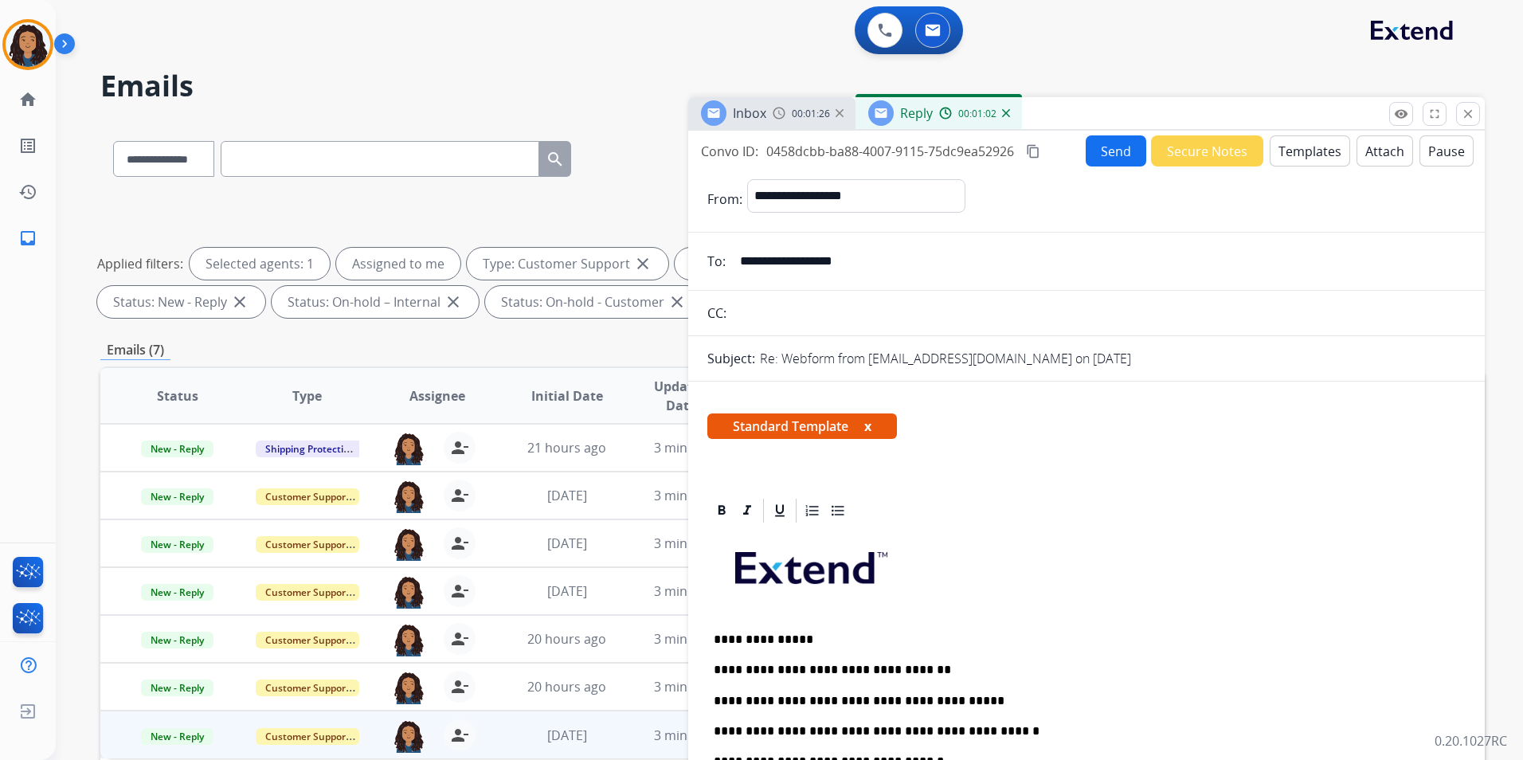
click at [1092, 144] on button "Send" at bounding box center [1116, 150] width 61 height 31
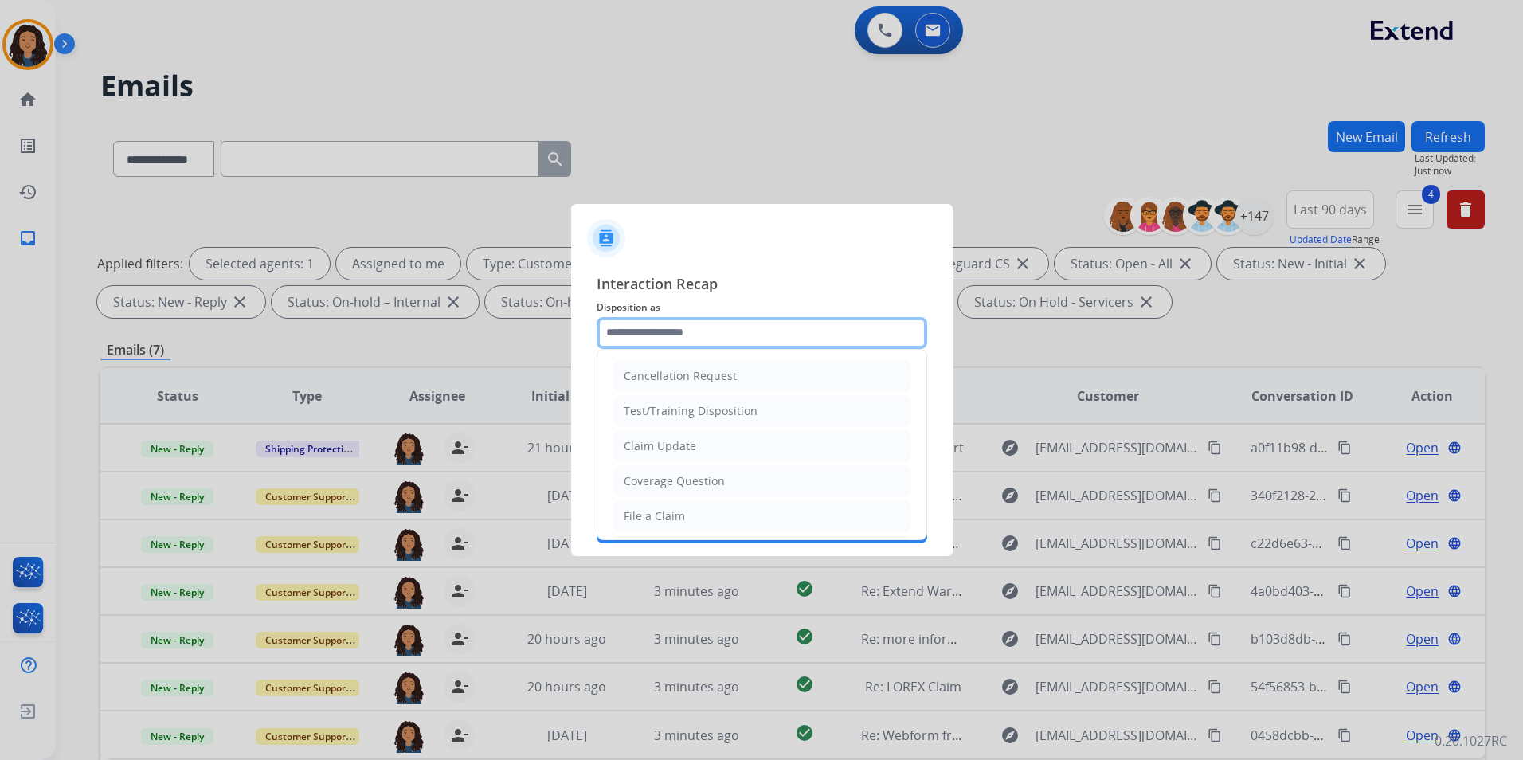
click at [724, 326] on input "text" at bounding box center [762, 333] width 331 height 32
click at [699, 440] on li "Claim Update" at bounding box center [761, 446] width 297 height 30
type input "**********"
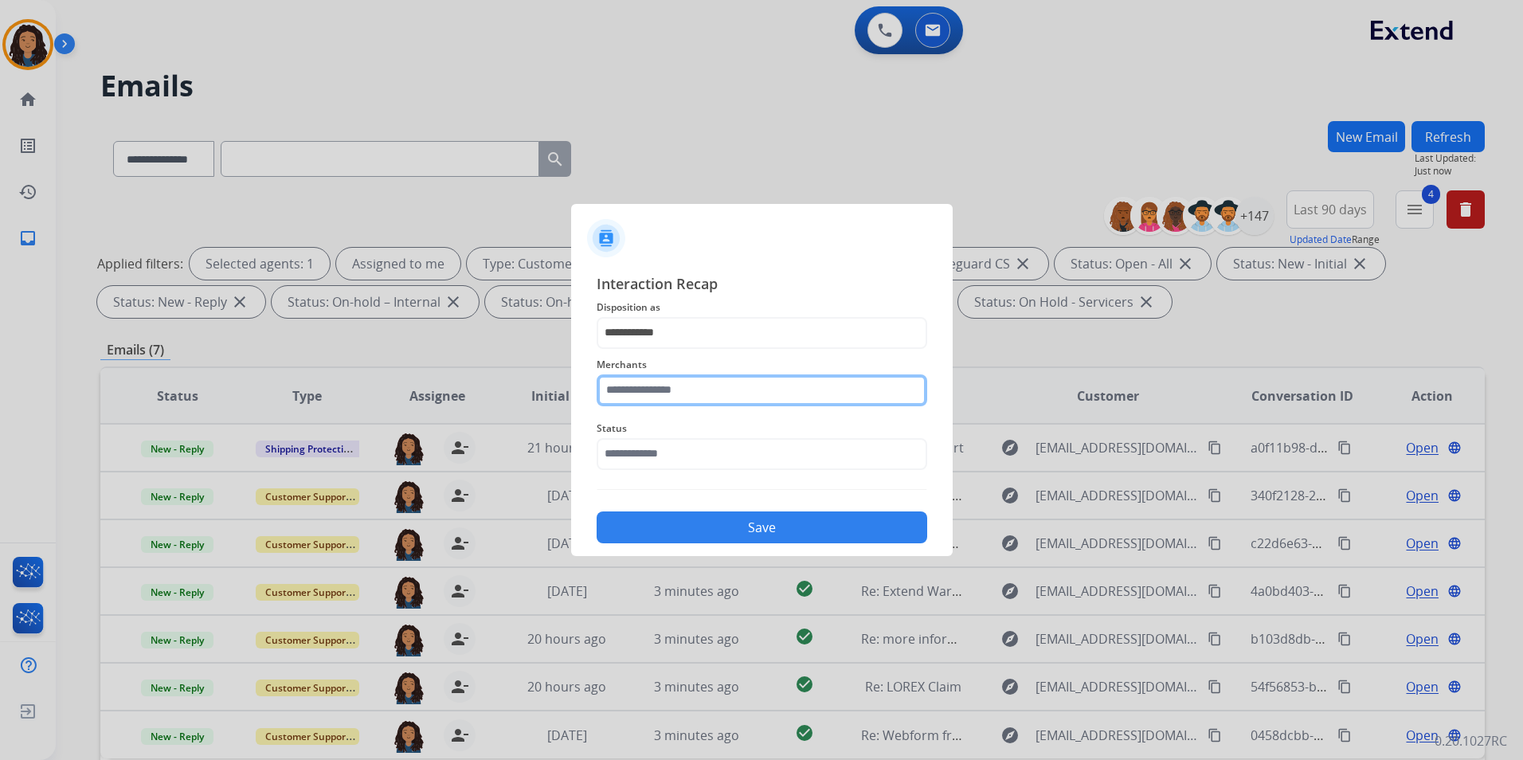
click at [703, 375] on input "text" at bounding box center [762, 390] width 331 height 32
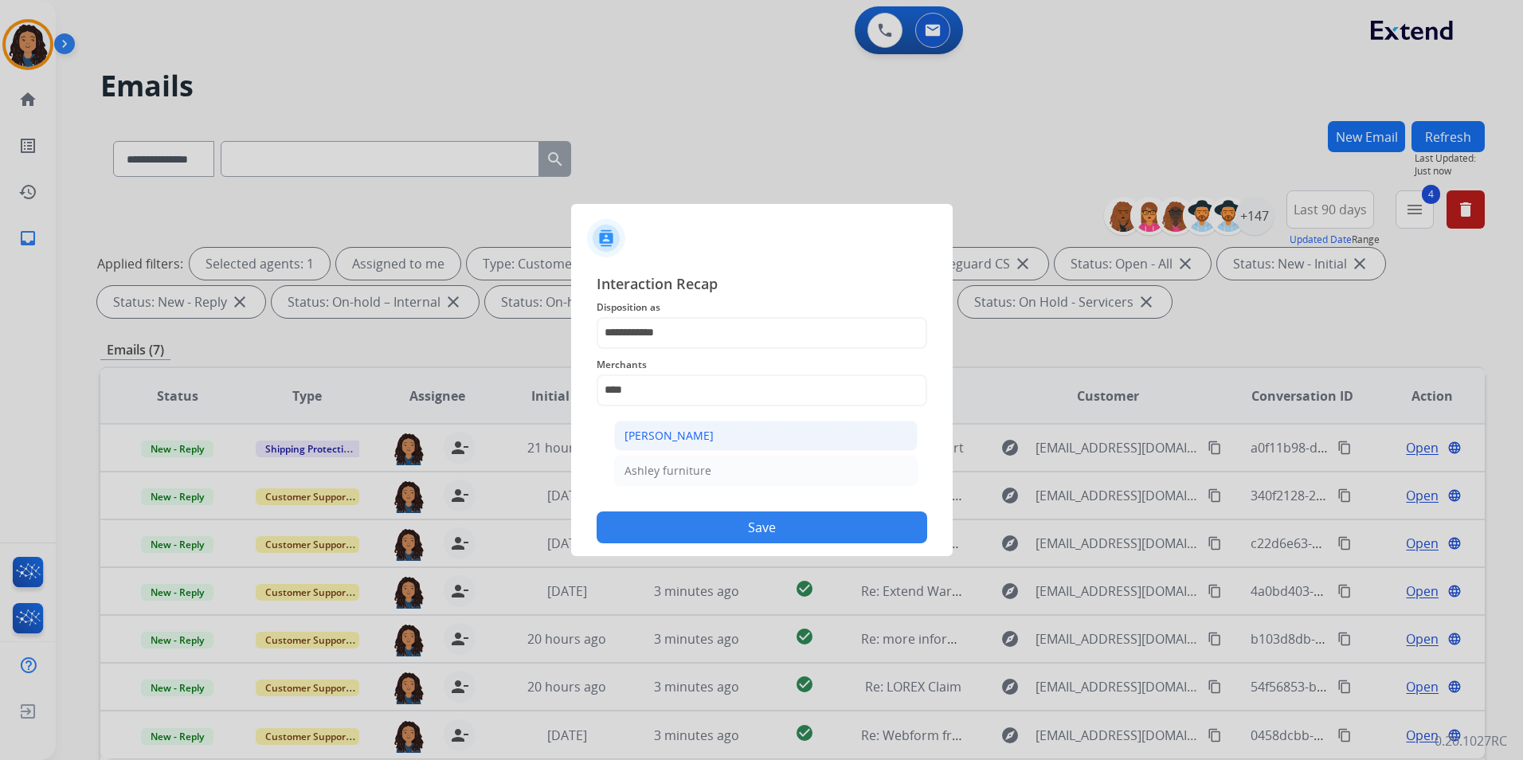
click at [734, 435] on li "[PERSON_NAME]" at bounding box center [766, 436] width 304 height 30
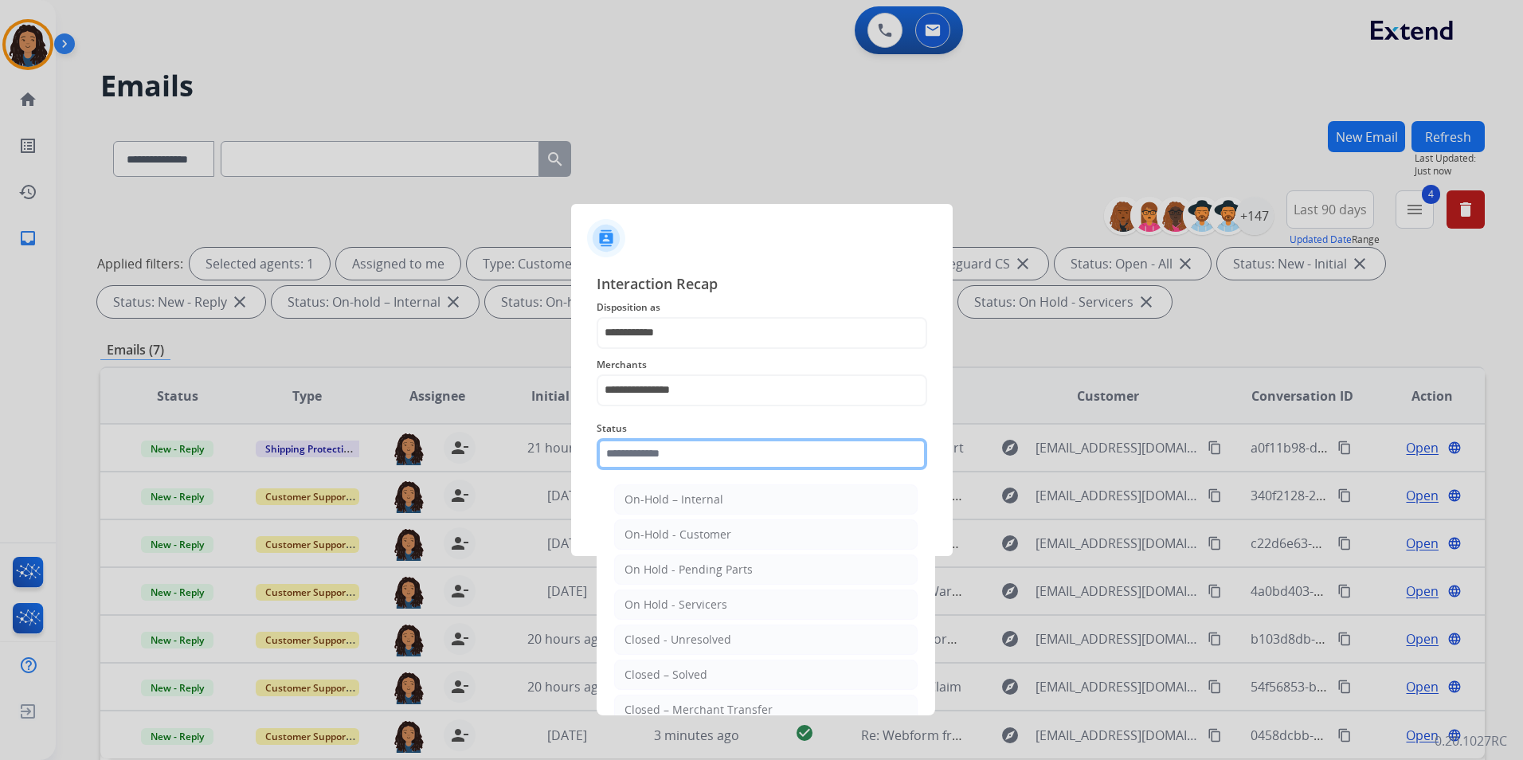
click at [714, 439] on input "text" at bounding box center [762, 454] width 331 height 32
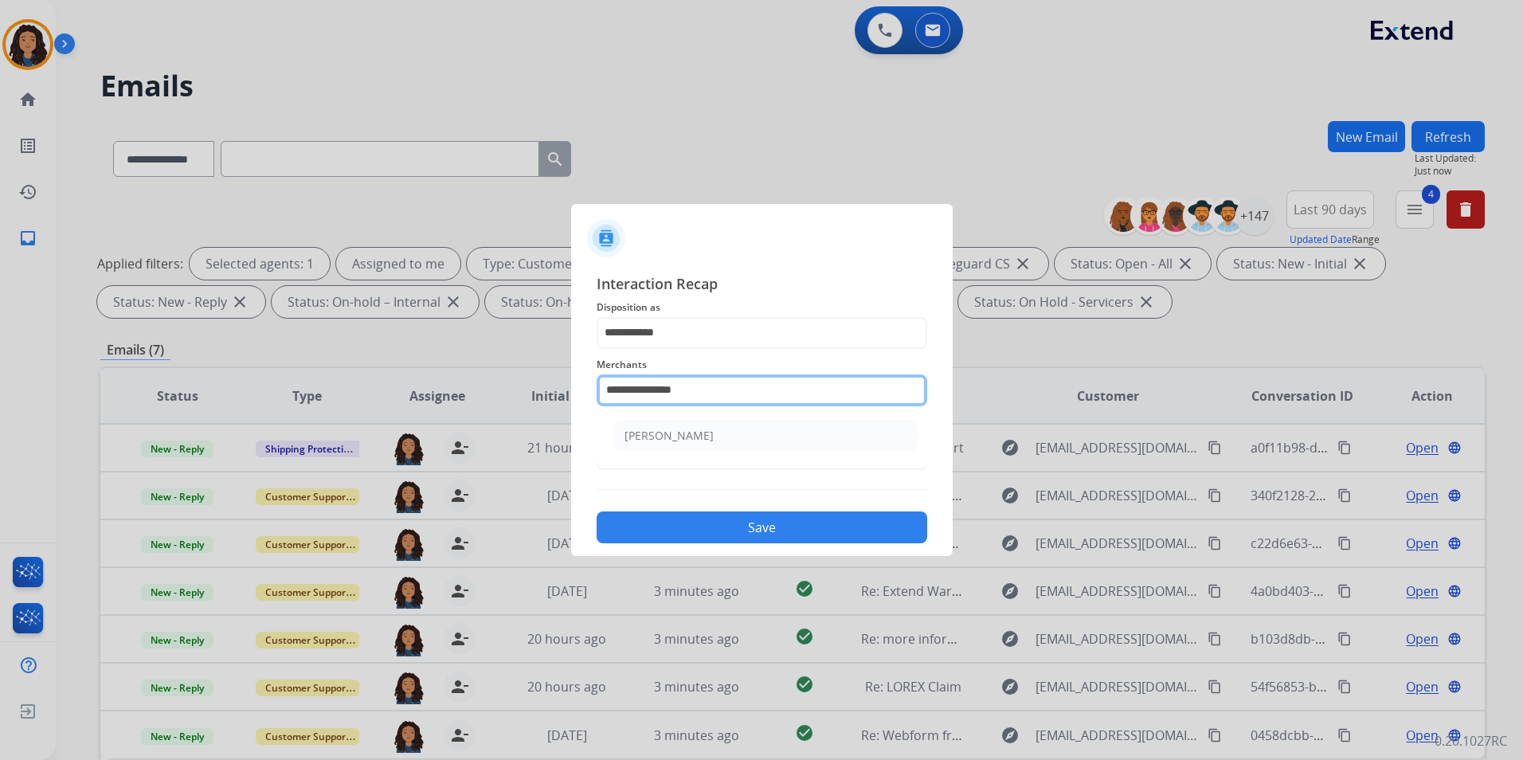
drag, startPoint x: 721, startPoint y: 387, endPoint x: 638, endPoint y: 374, distance: 83.8
click at [638, 374] on input "**********" at bounding box center [762, 390] width 331 height 32
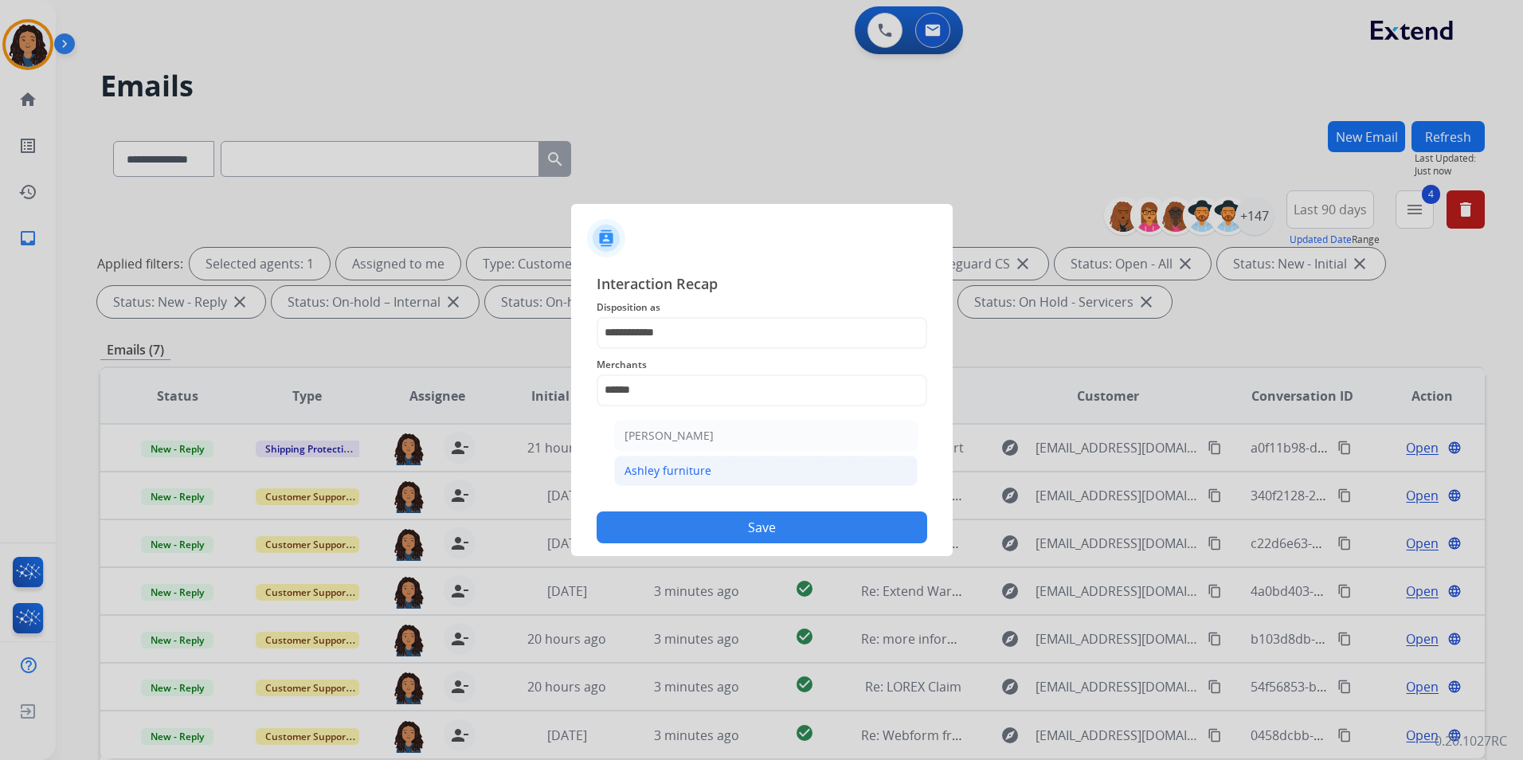
click at [801, 478] on li "Ashley furniture" at bounding box center [766, 471] width 304 height 30
type input "**********"
click at [743, 421] on span "Status" at bounding box center [762, 428] width 331 height 19
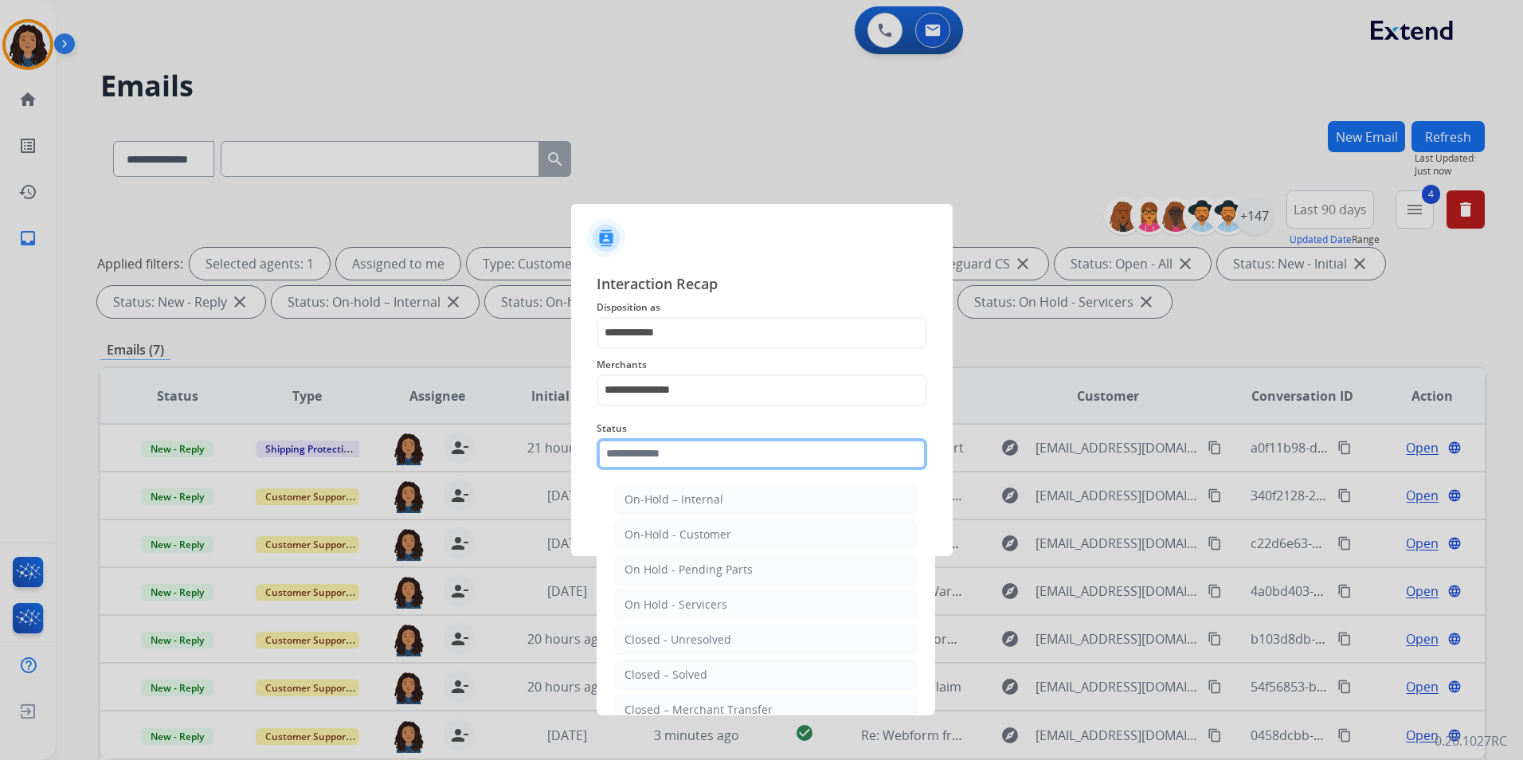
click at [743, 454] on input "text" at bounding box center [762, 454] width 331 height 32
drag, startPoint x: 691, startPoint y: 671, endPoint x: 683, endPoint y: 591, distance: 80.1
click at [690, 672] on div "Closed – Solved" at bounding box center [666, 675] width 83 height 16
type input "**********"
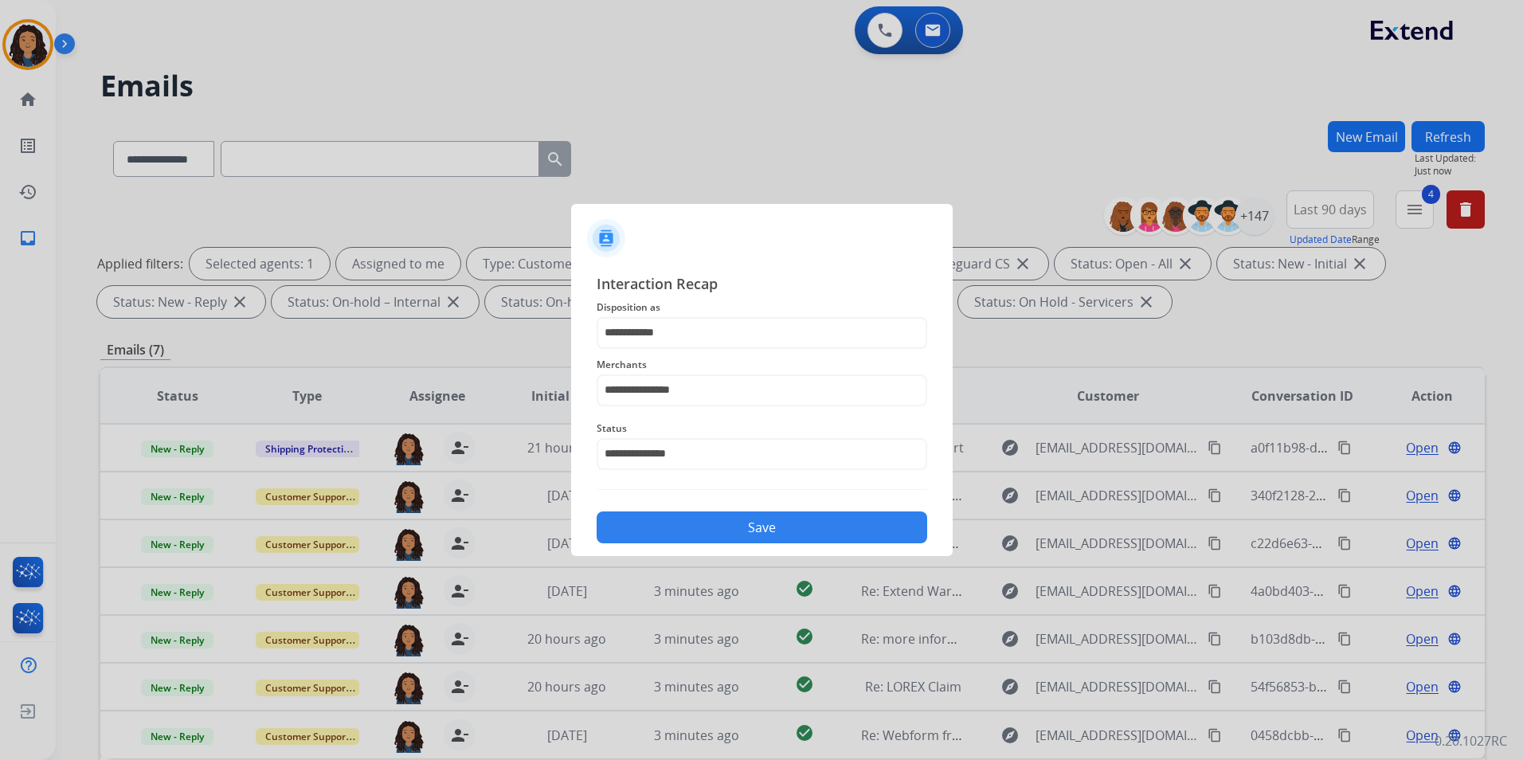
click at [0, 555] on app-contact-recap-modal "**********" at bounding box center [0, 380] width 0 height 760
click at [445, 235] on div at bounding box center [761, 380] width 1523 height 760
click at [831, 510] on div "Save" at bounding box center [762, 522] width 331 height 41
click at [836, 531] on button "Save" at bounding box center [762, 527] width 331 height 32
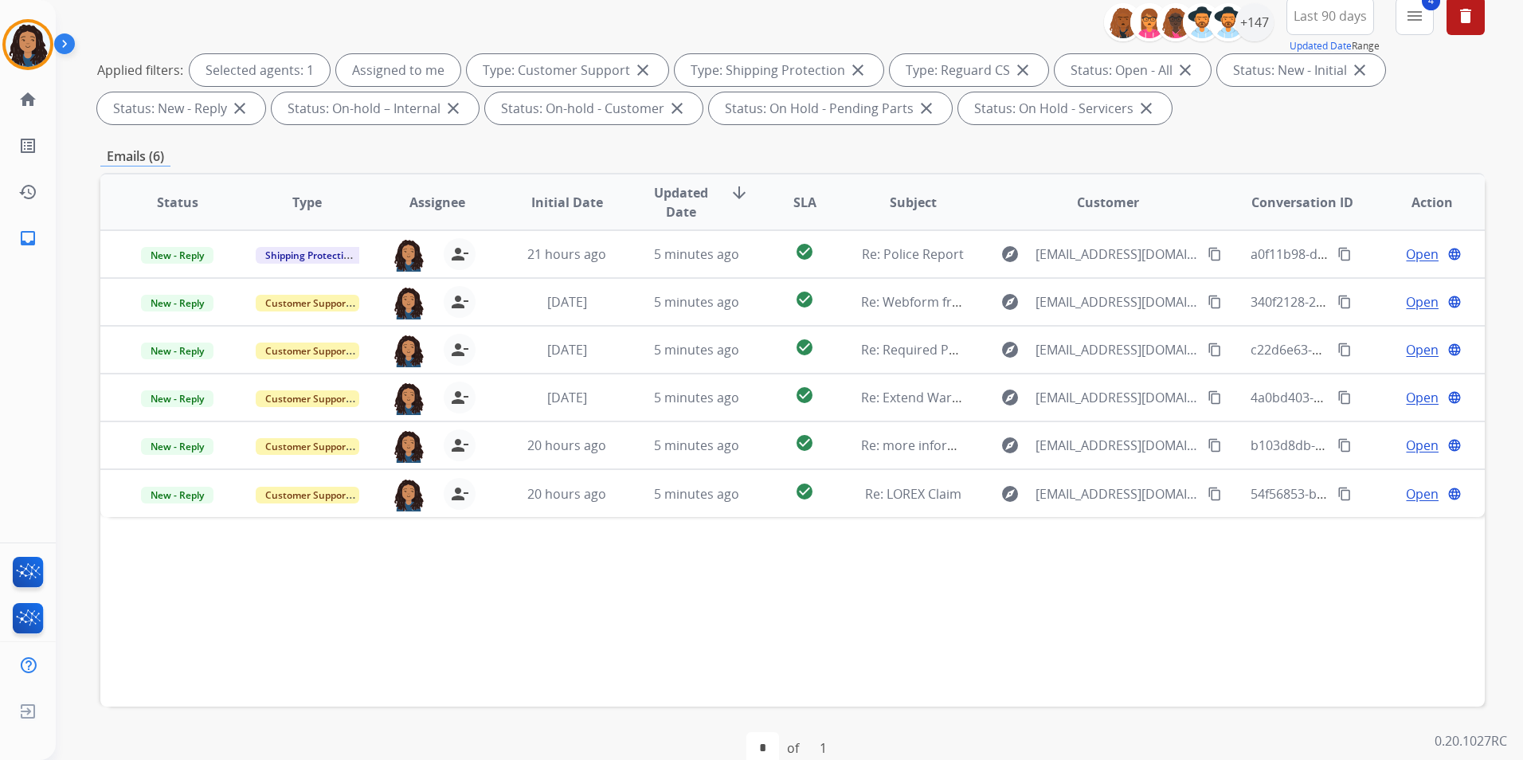
scroll to position [223, 0]
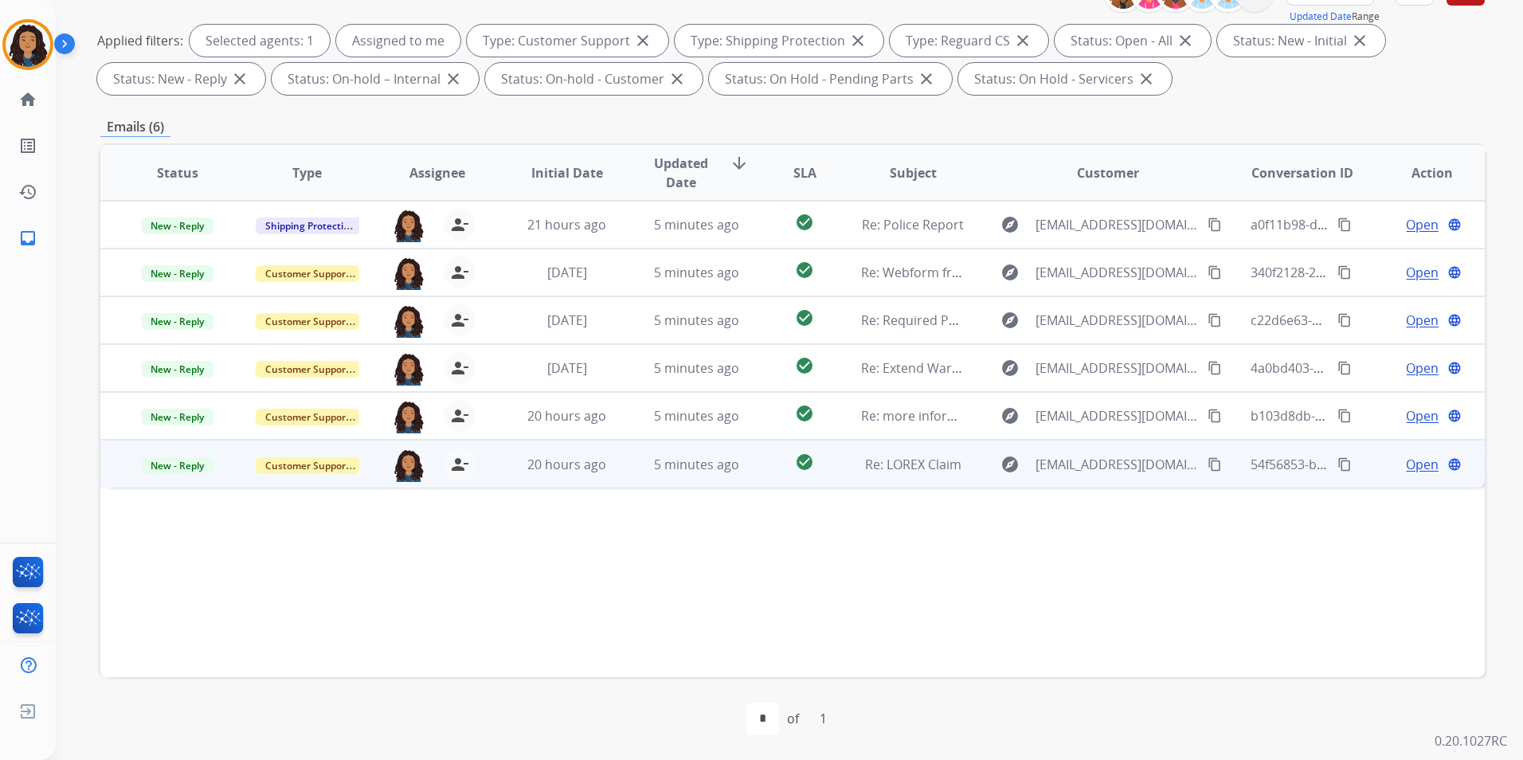
click at [1417, 468] on span "Open" at bounding box center [1422, 464] width 33 height 19
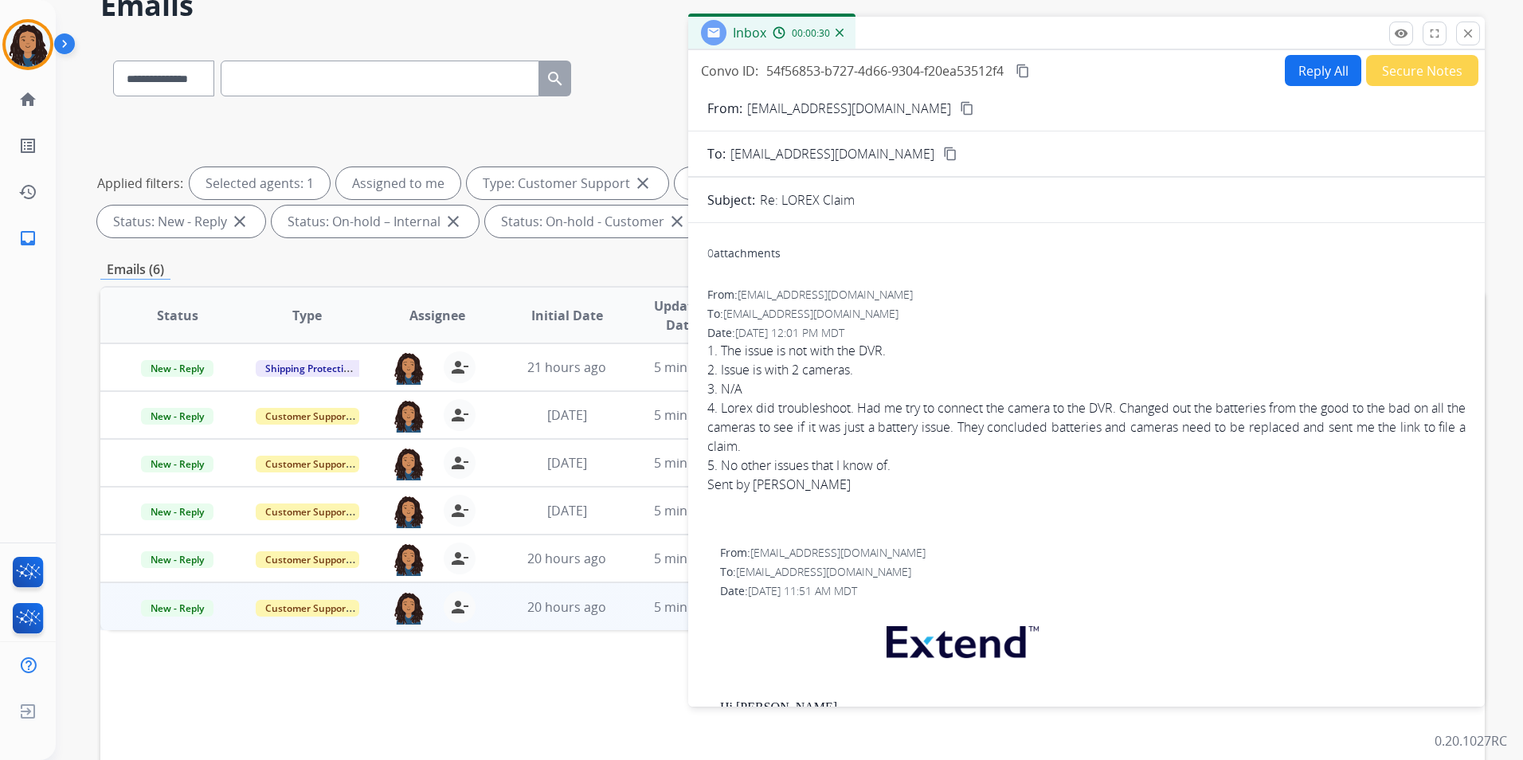
scroll to position [0, 0]
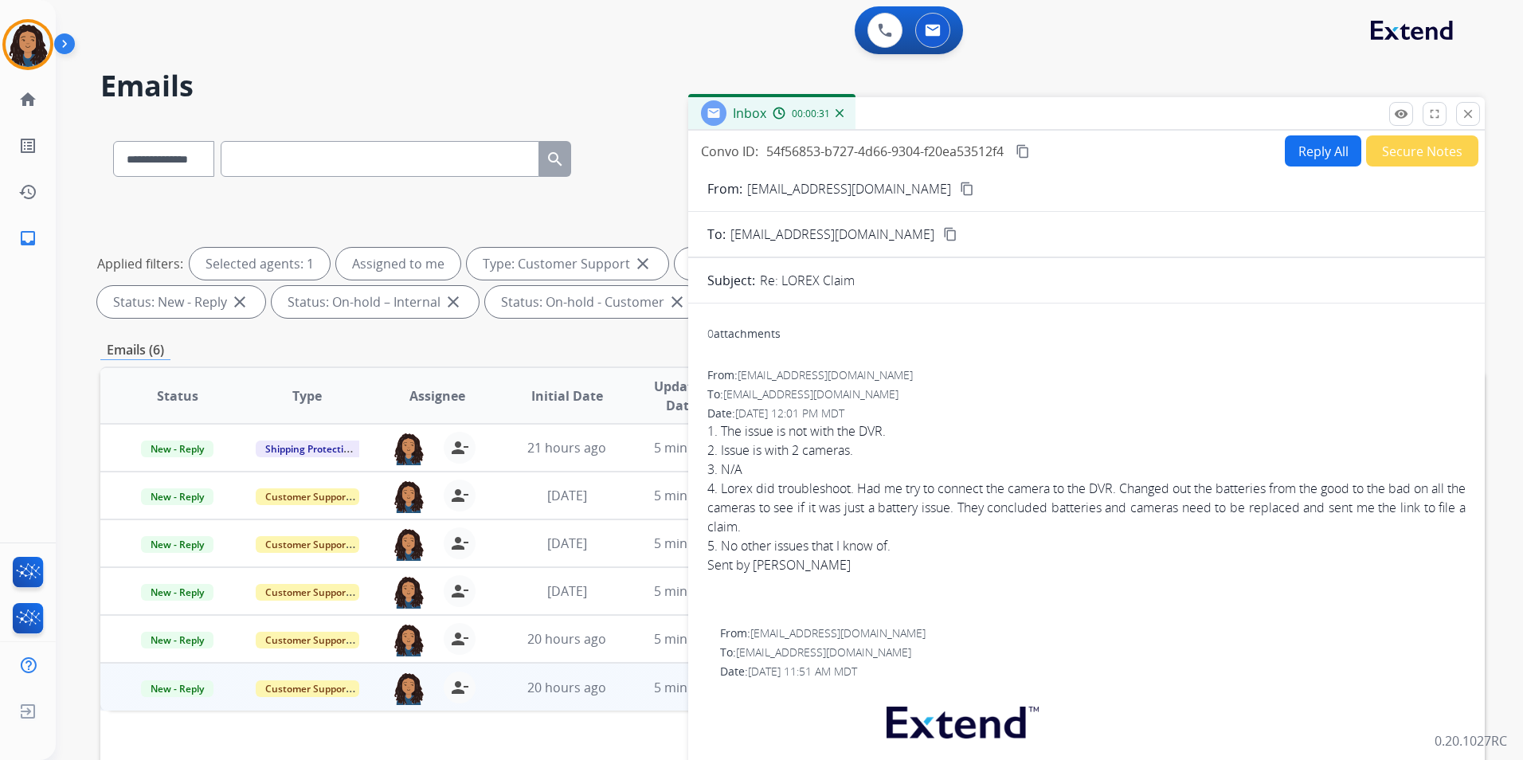
click at [960, 190] on mat-icon "content_copy" at bounding box center [967, 189] width 14 height 14
click at [1030, 154] on mat-icon "content_copy" at bounding box center [1023, 151] width 14 height 14
drag, startPoint x: 703, startPoint y: 434, endPoint x: 901, endPoint y: 548, distance: 228.1
drag, startPoint x: 901, startPoint y: 548, endPoint x: 889, endPoint y: 542, distance: 13.2
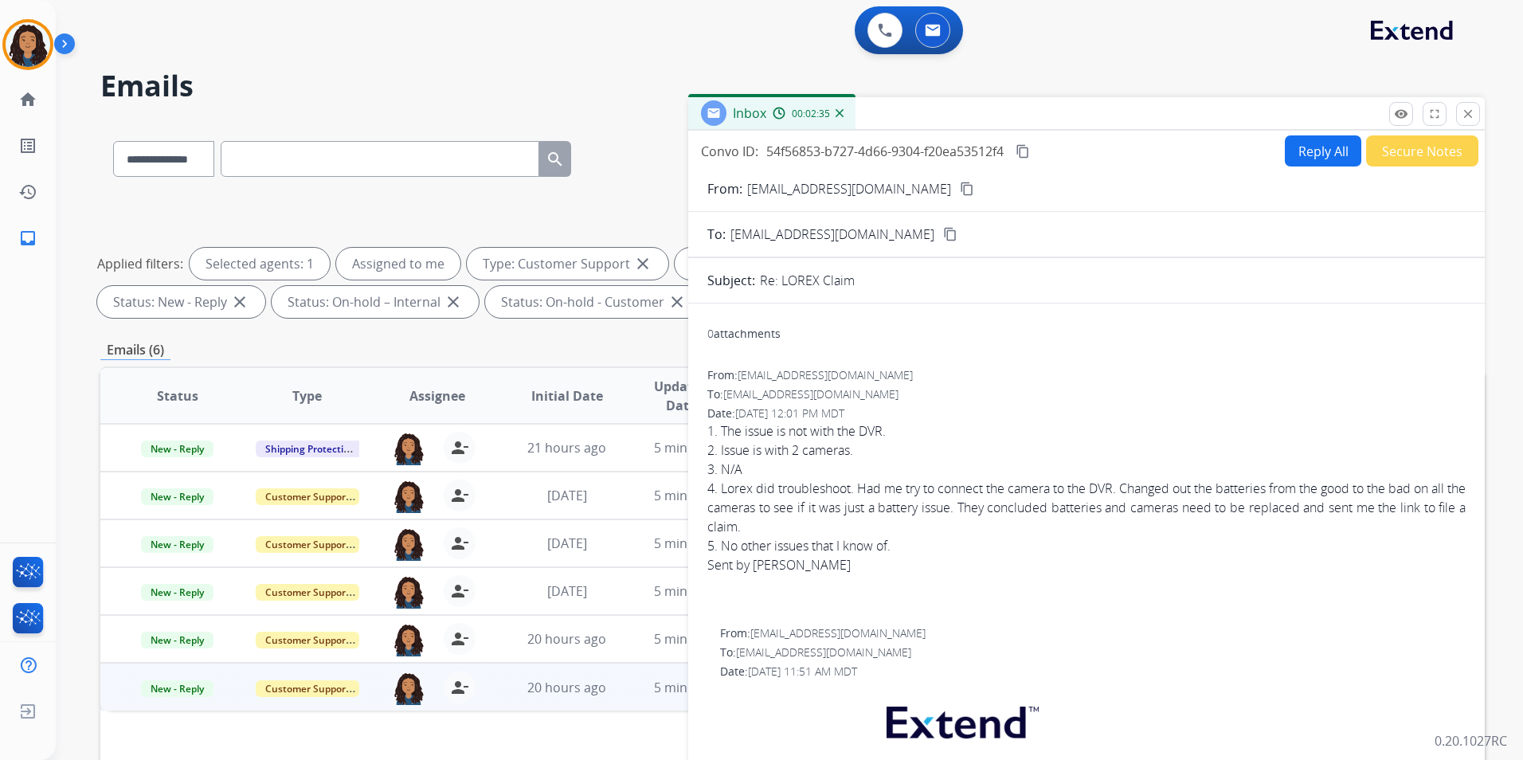
copy span "1. The issue is not with the DVR. 2. Issue is with 2 cameras. 3. N/A 4. Lorex d…"
click at [1104, 401] on div "To: [EMAIL_ADDRESS][DOMAIN_NAME]" at bounding box center [1086, 394] width 758 height 16
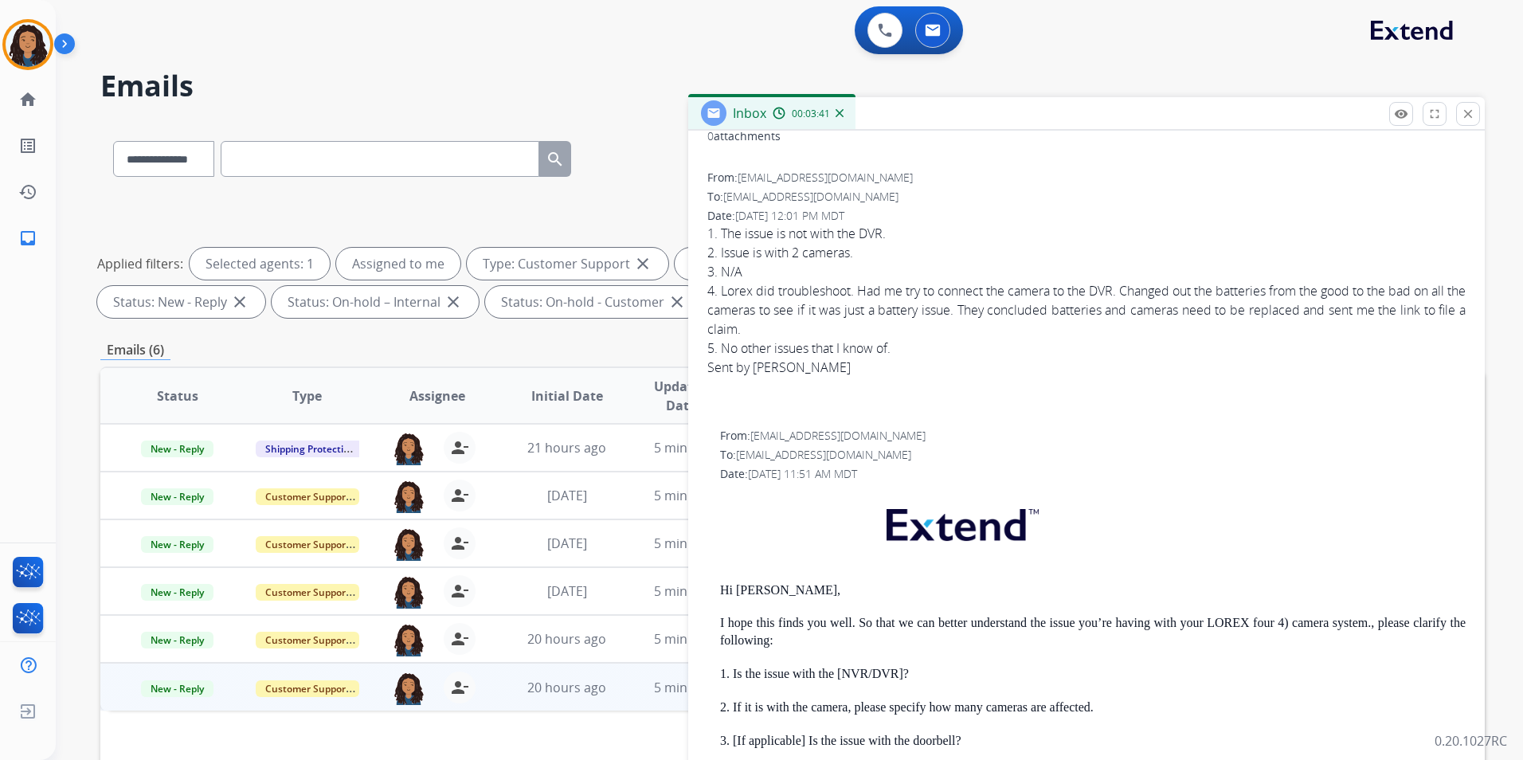
scroll to position [398, 0]
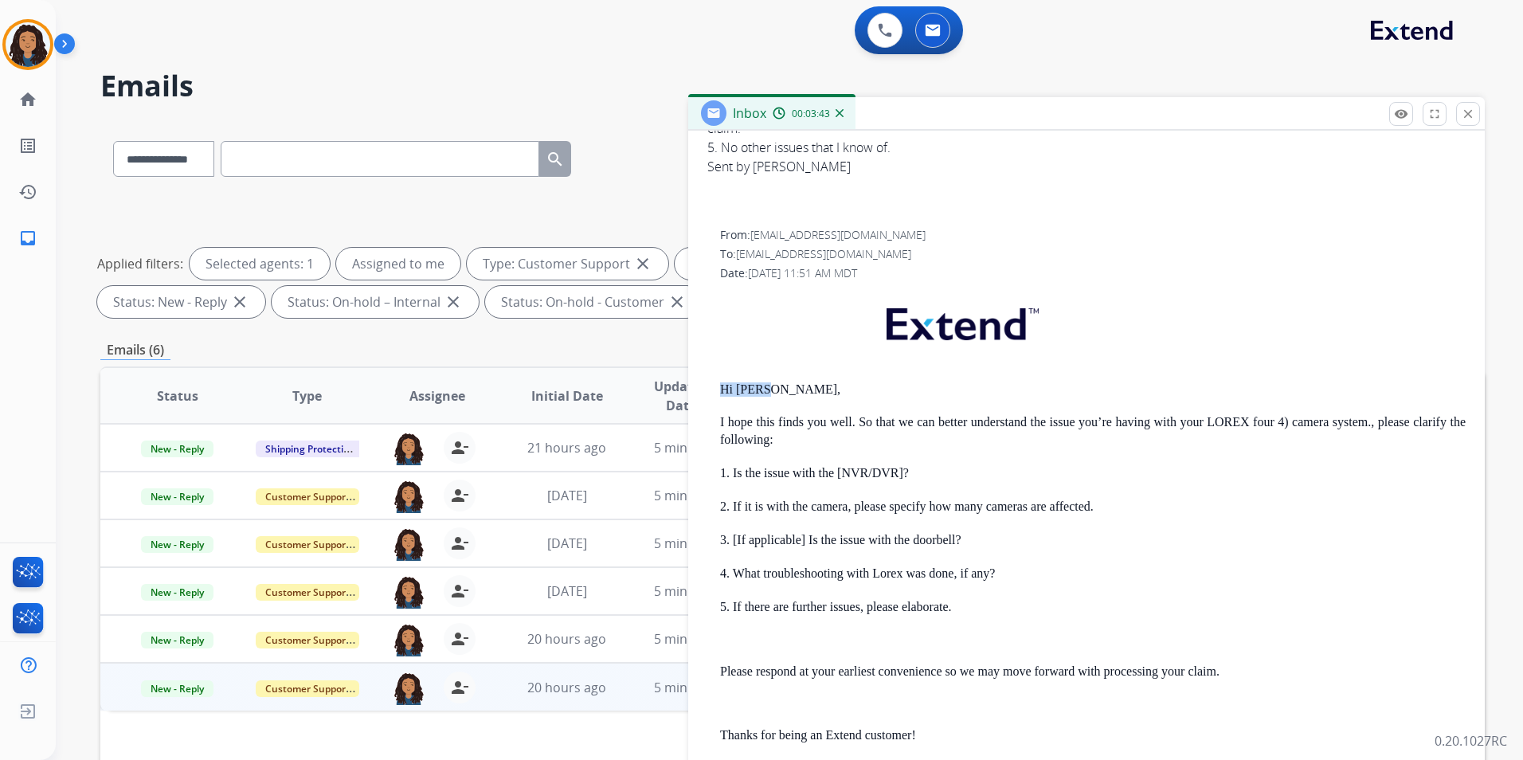
drag, startPoint x: 713, startPoint y: 380, endPoint x: 789, endPoint y: 387, distance: 76.8
click at [789, 387] on div "From: [EMAIL_ADDRESS][DOMAIN_NAME] To: [EMAIL_ADDRESS][DOMAIN_NAME] Date: [DATE…" at bounding box center [1086, 685] width 758 height 916
drag, startPoint x: 789, startPoint y: 387, endPoint x: 730, endPoint y: 387, distance: 59.7
copy p "Hi [PERSON_NAME],"
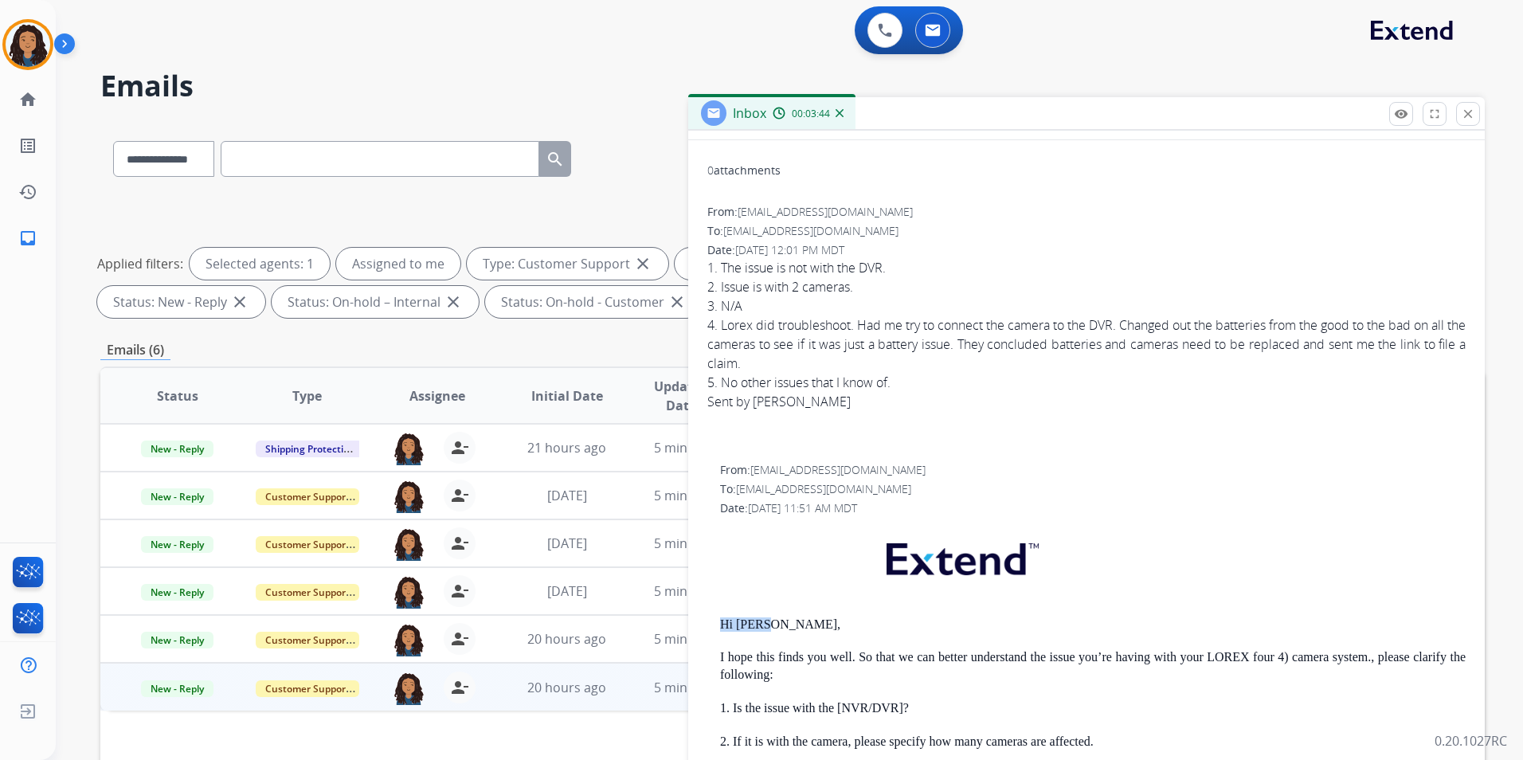
scroll to position [0, 0]
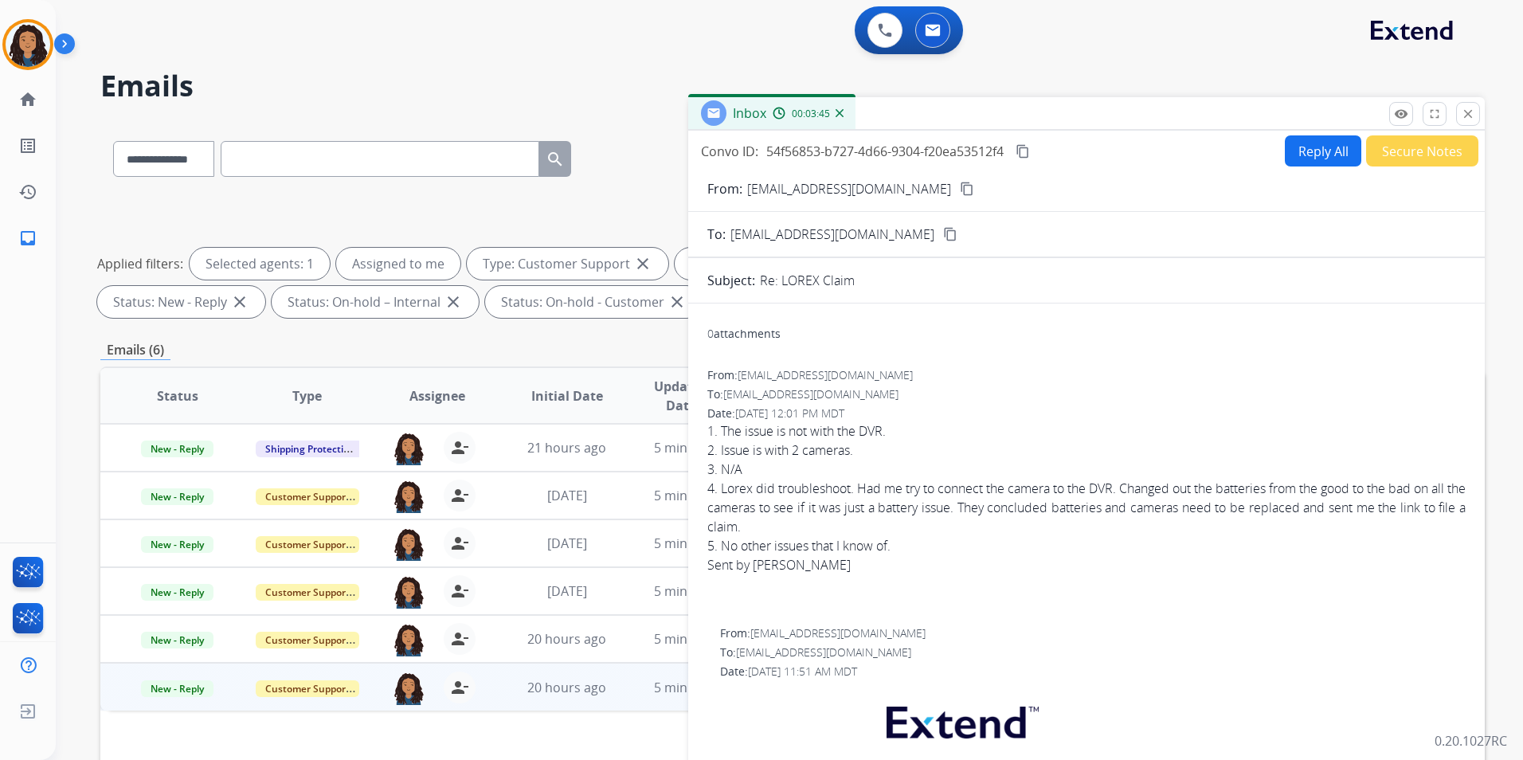
click at [1326, 160] on button "Reply All" at bounding box center [1323, 150] width 76 height 31
select select "**********"
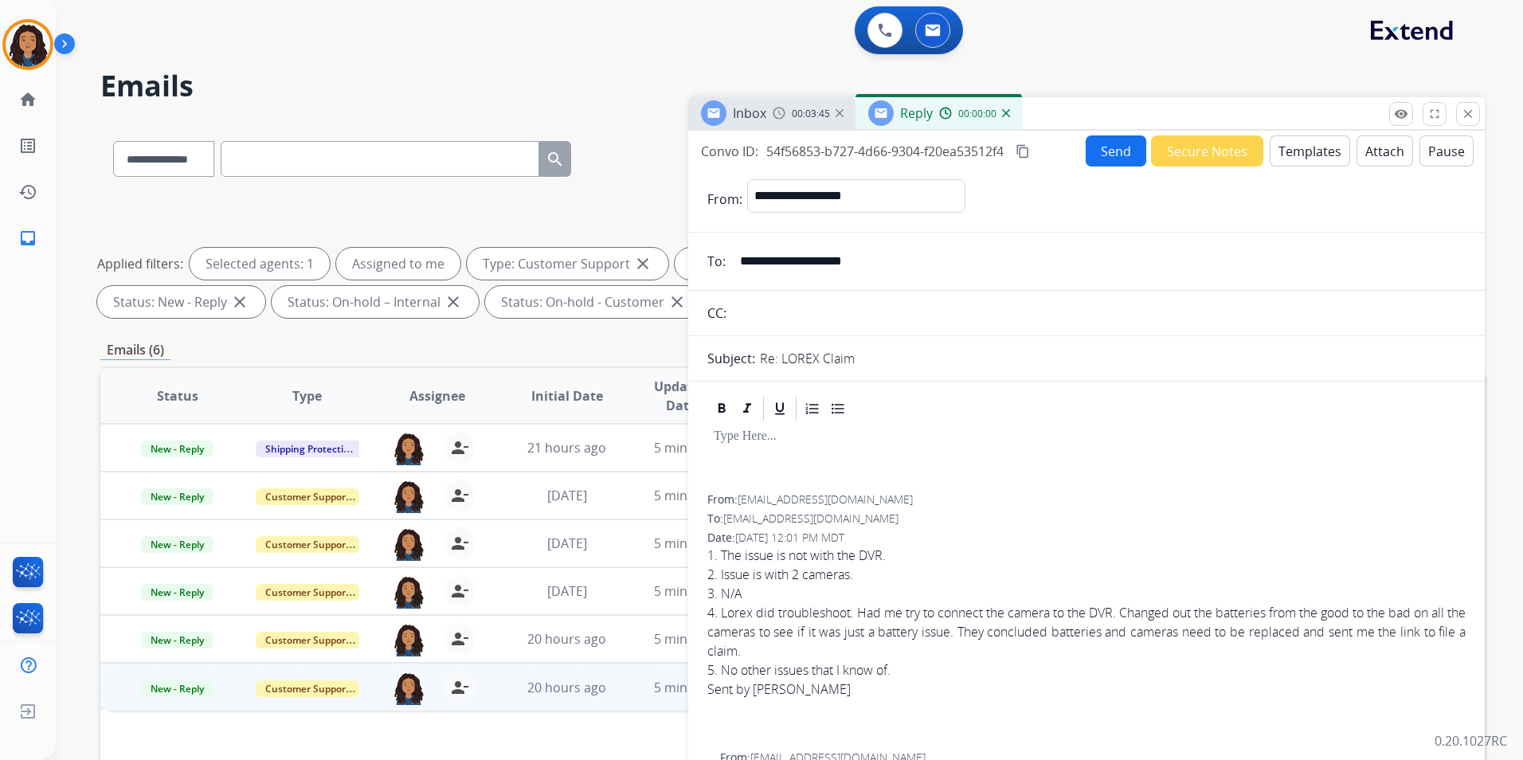
click at [1325, 160] on button "Templates" at bounding box center [1310, 150] width 80 height 31
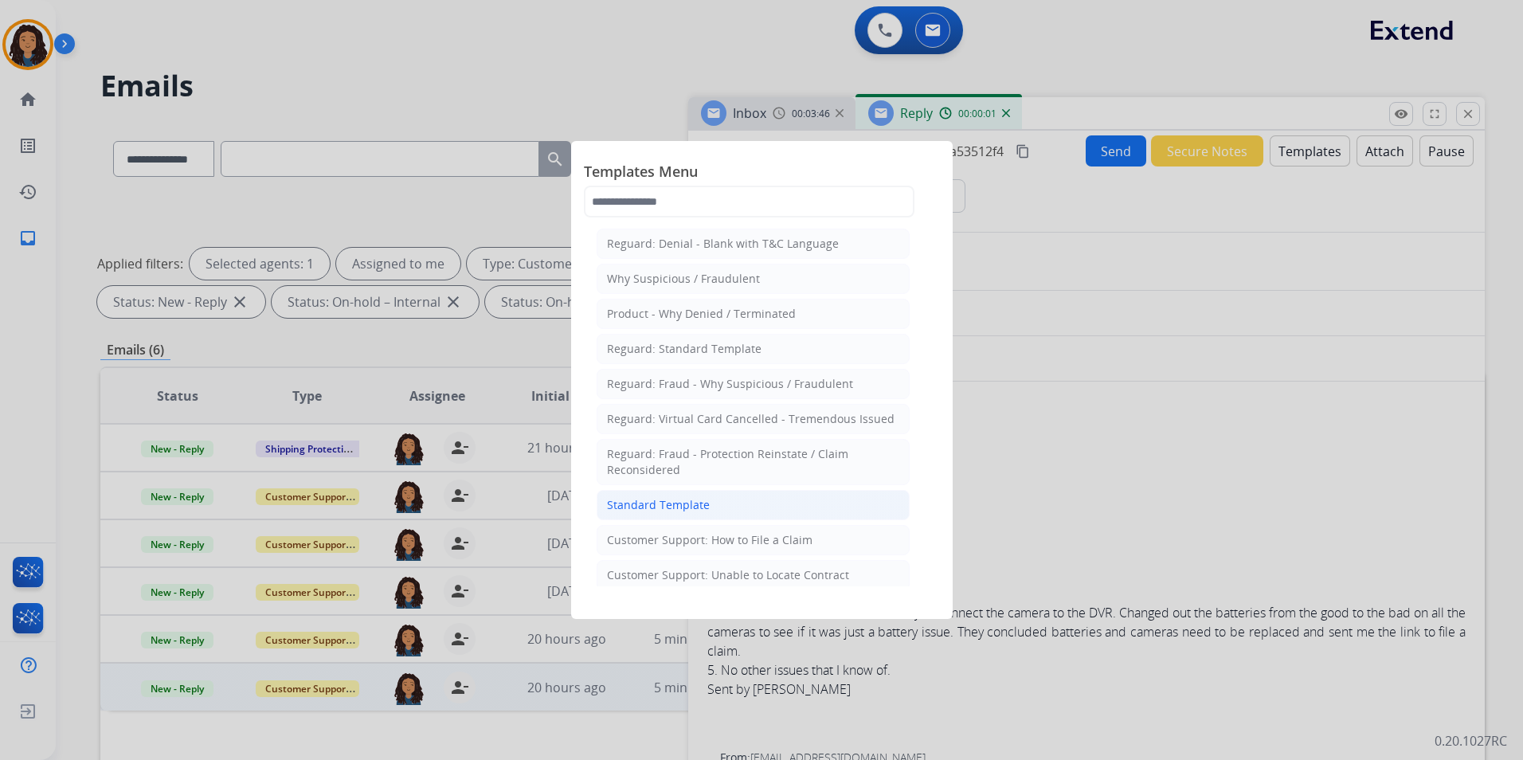
click at [678, 510] on div "Standard Template" at bounding box center [658, 505] width 103 height 16
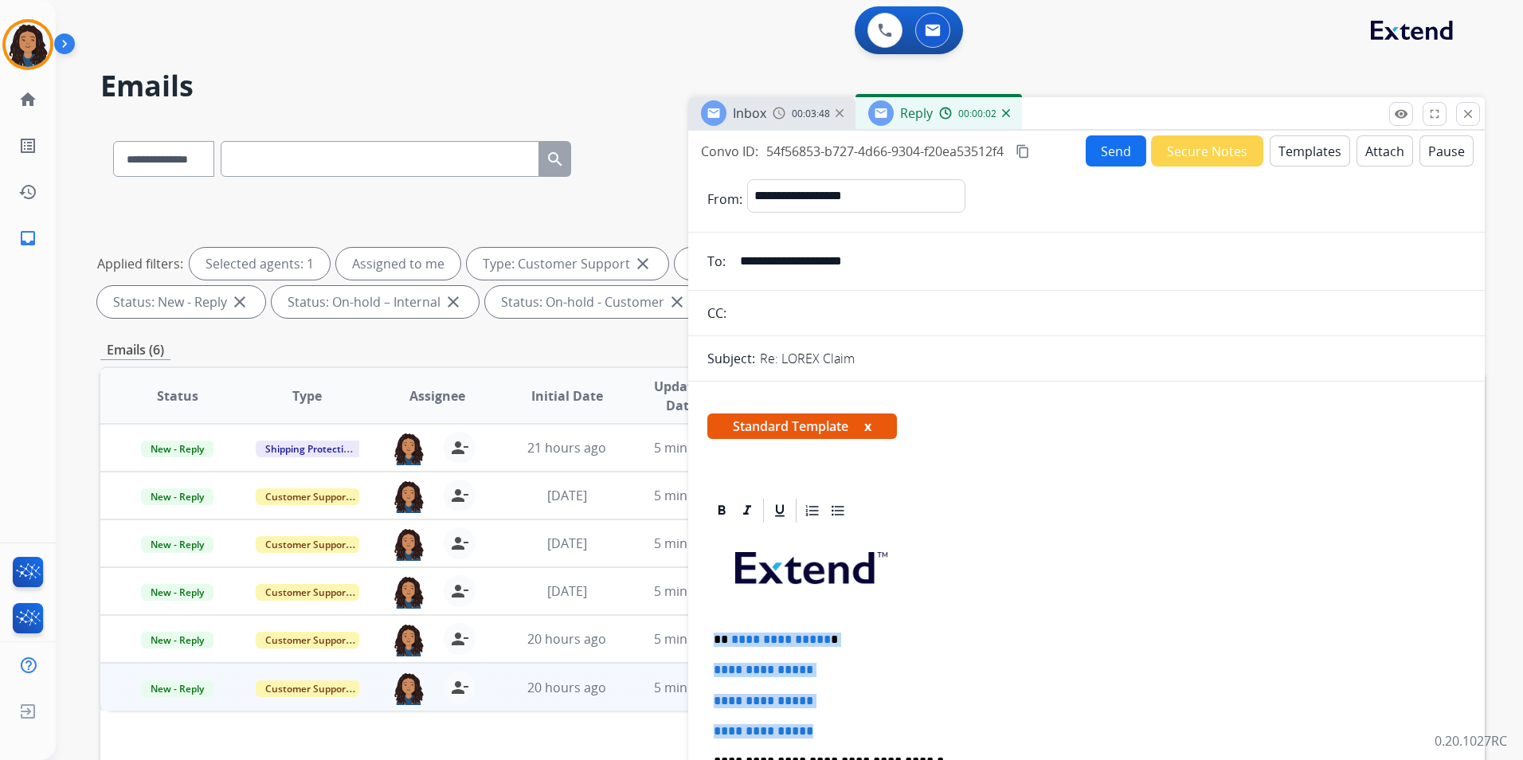
drag, startPoint x: 709, startPoint y: 627, endPoint x: 843, endPoint y: 737, distance: 173.2
paste div
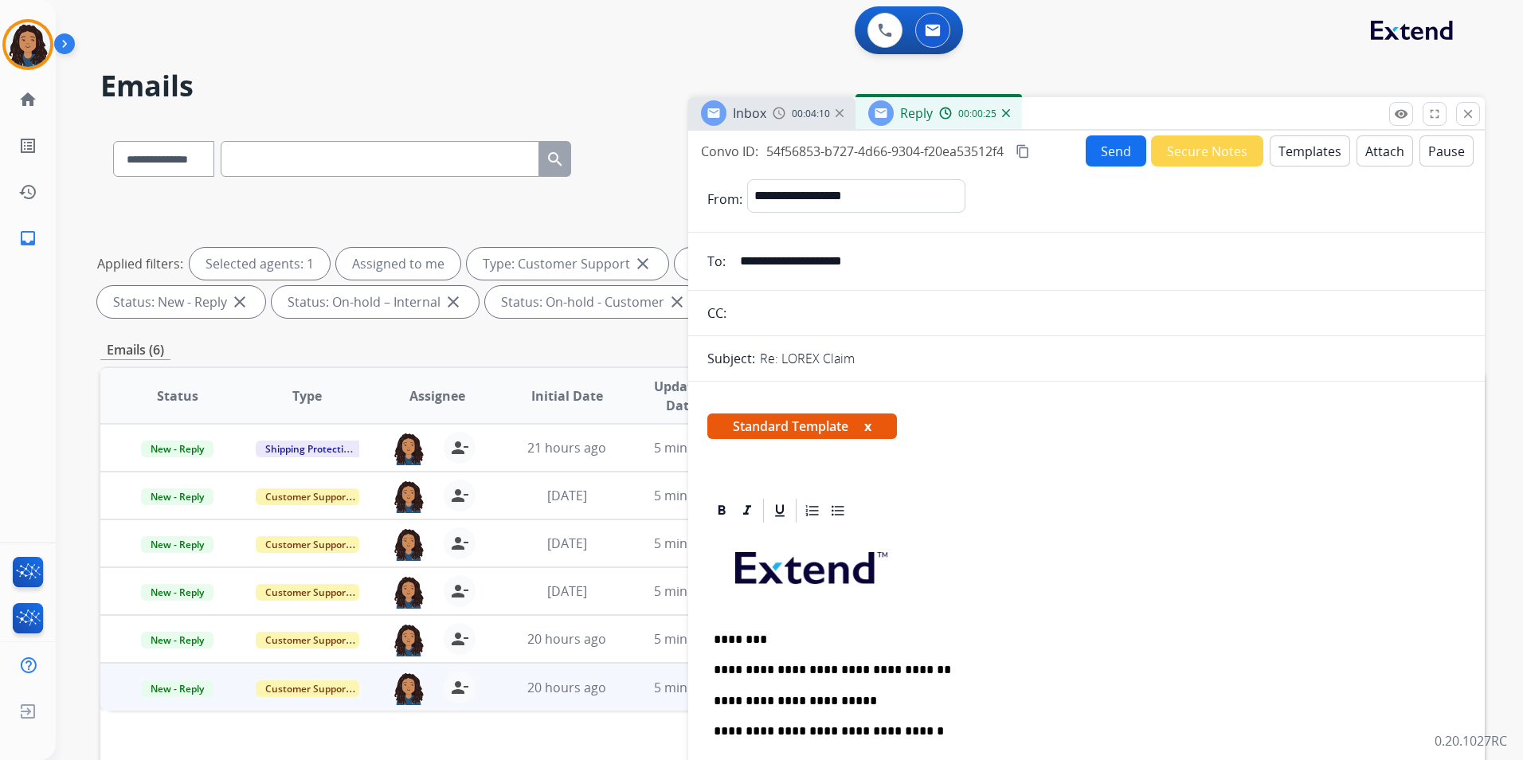
click at [1091, 141] on button "Send" at bounding box center [1116, 150] width 61 height 31
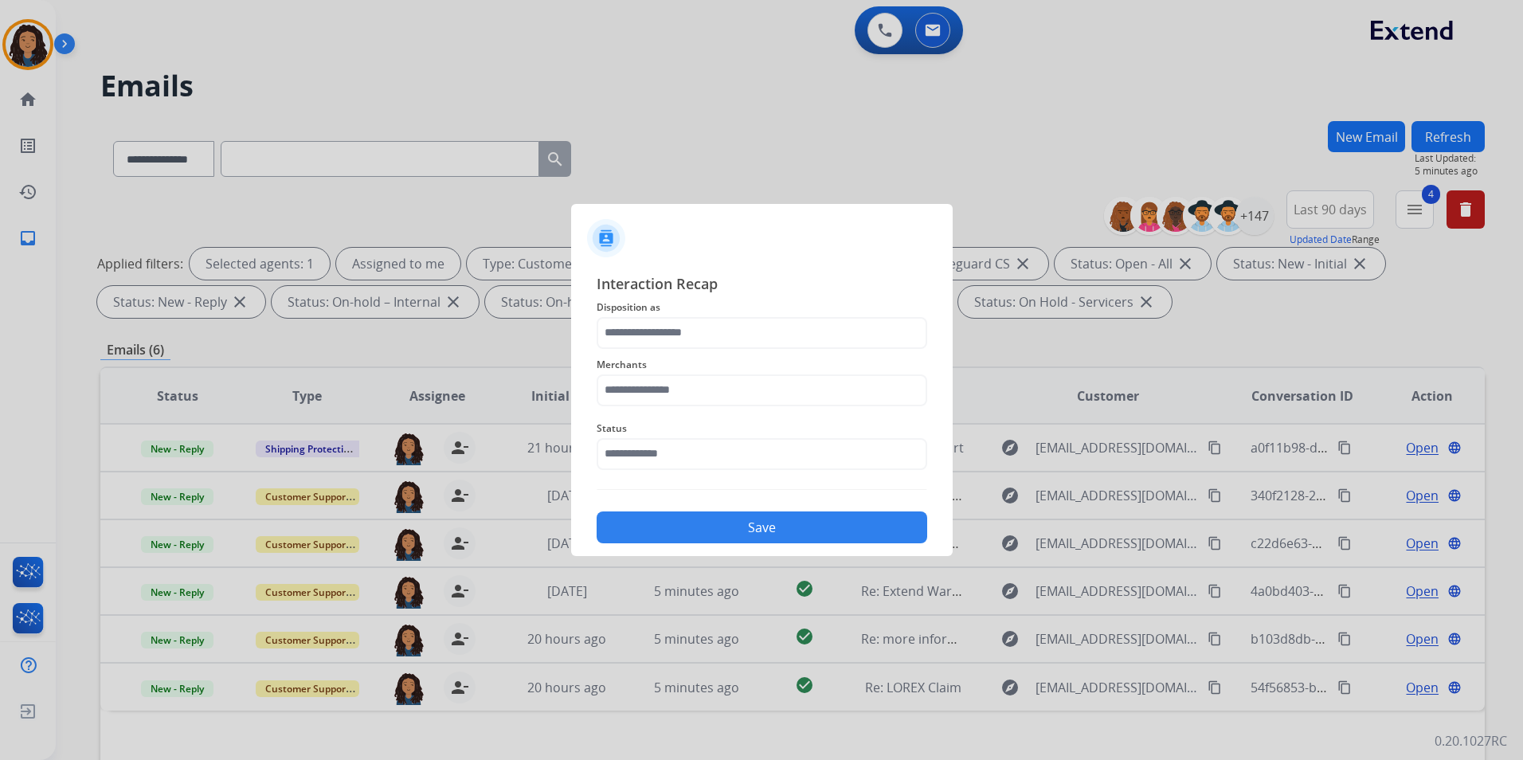
click at [630, 284] on span "Interaction Recap" at bounding box center [762, 284] width 331 height 25
click at [683, 323] on input "text" at bounding box center [762, 333] width 331 height 32
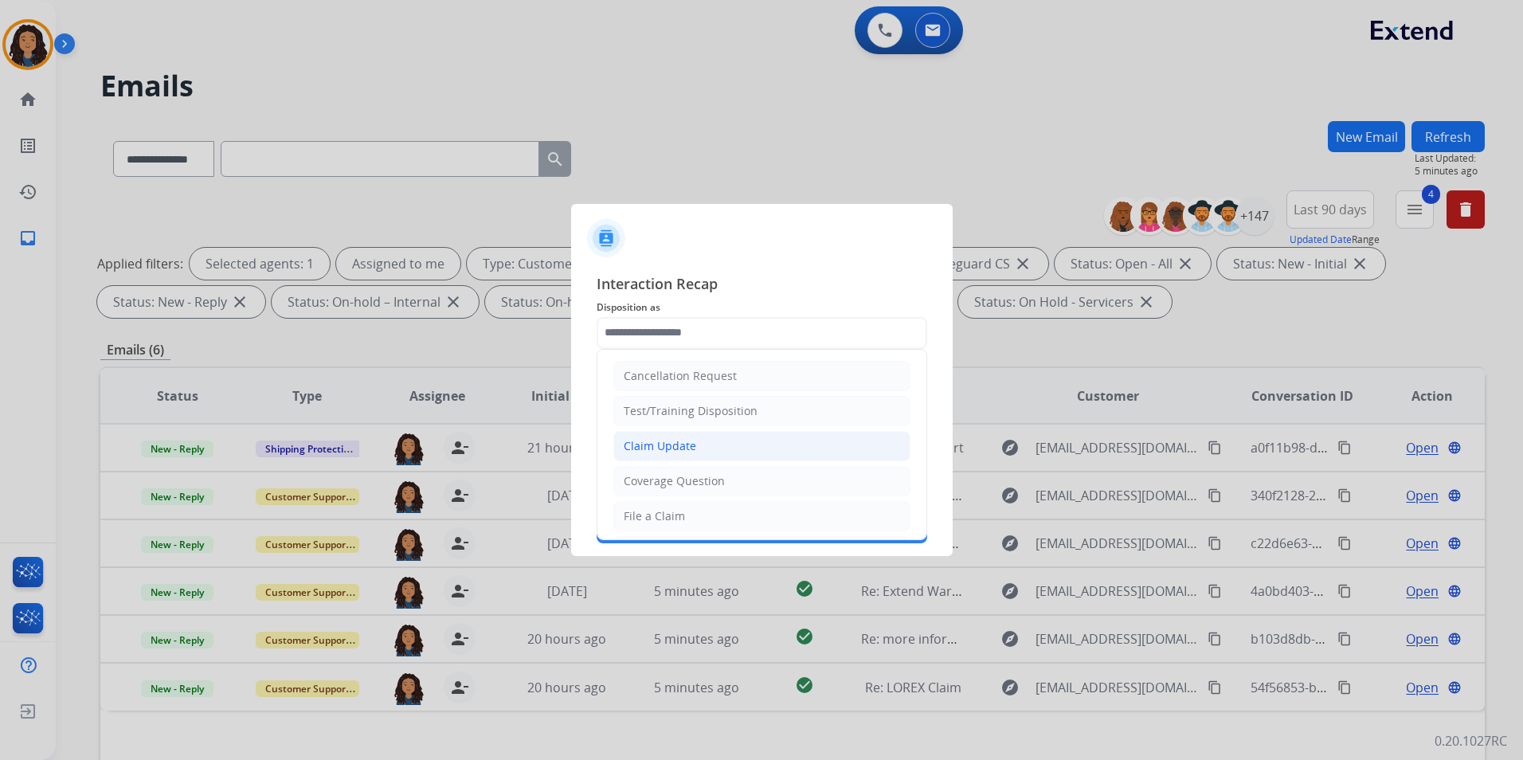
click at [705, 443] on li "Claim Update" at bounding box center [761, 446] width 297 height 30
type input "**********"
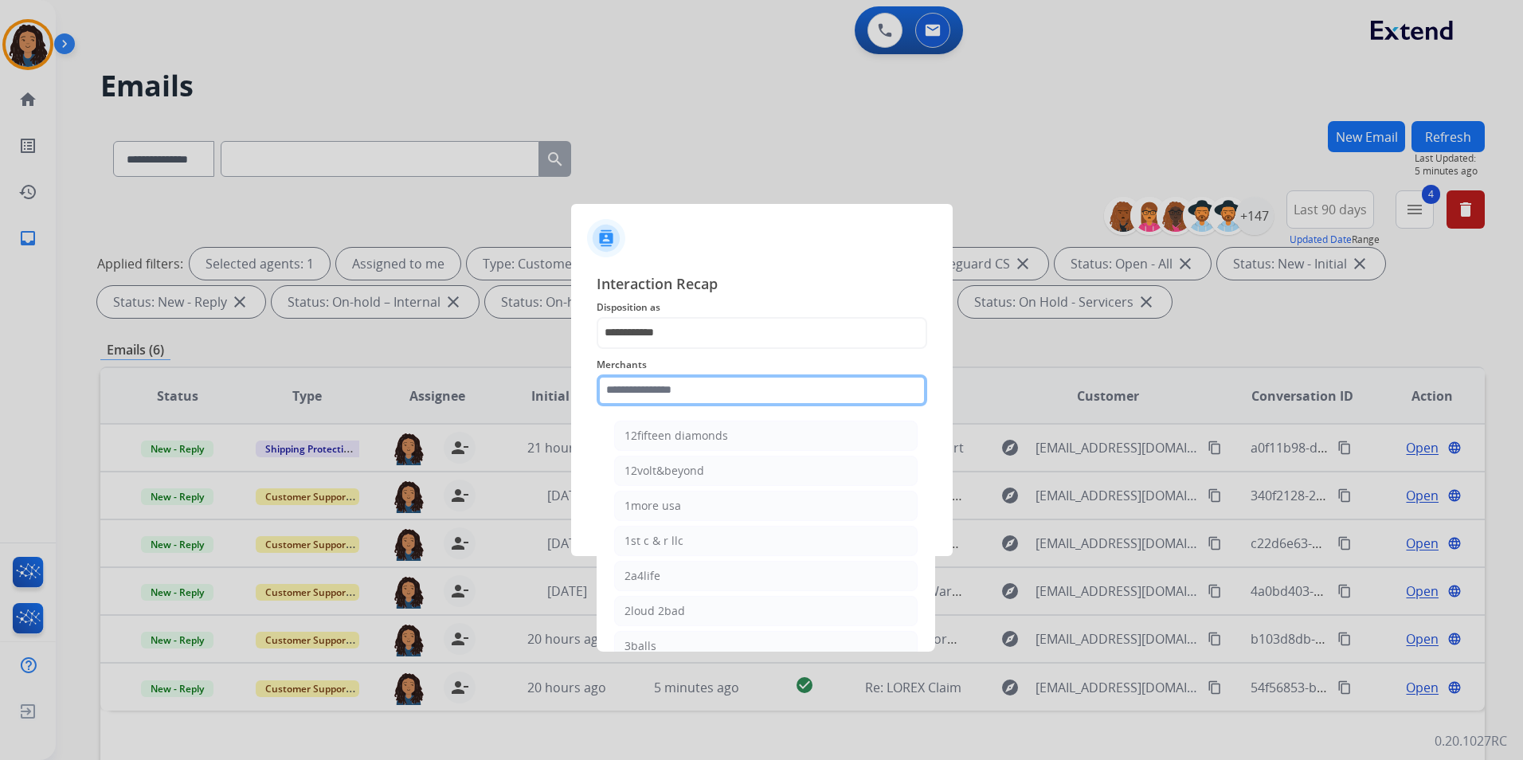
click at [697, 386] on input "text" at bounding box center [762, 390] width 331 height 32
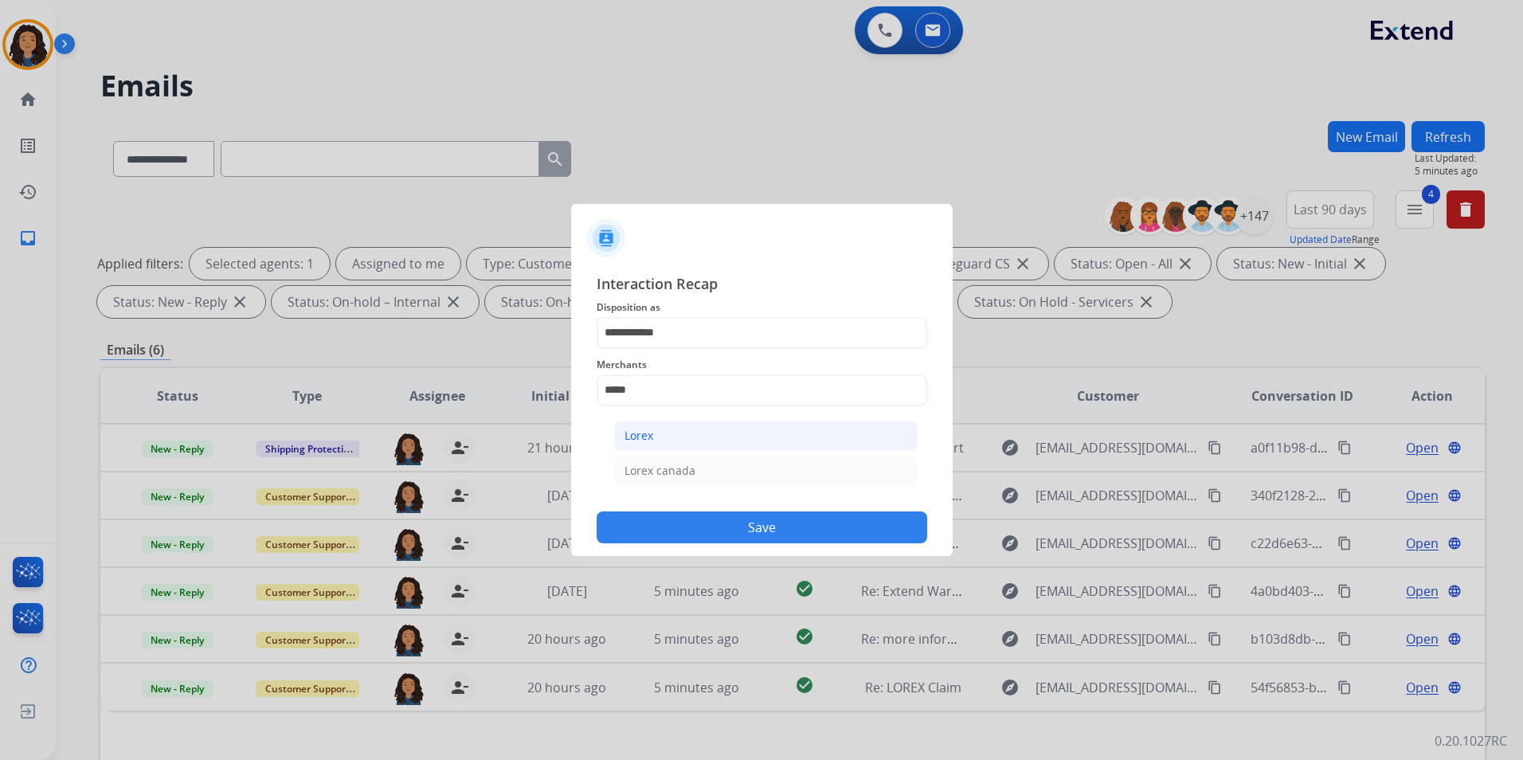
click at [700, 446] on li "Lorex" at bounding box center [766, 436] width 304 height 30
type input "*****"
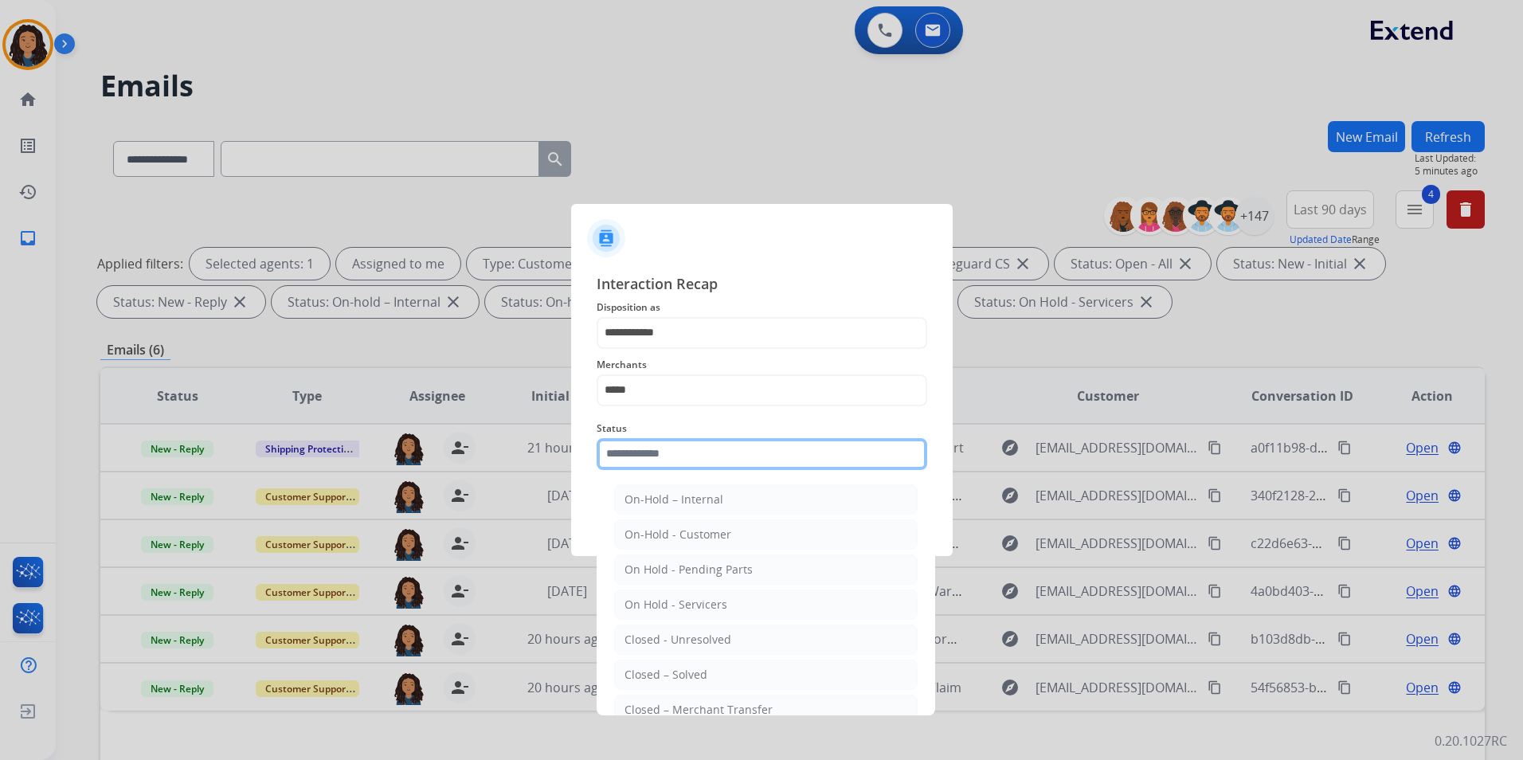
click at [693, 454] on input "text" at bounding box center [762, 454] width 331 height 32
drag, startPoint x: 715, startPoint y: 674, endPoint x: 715, endPoint y: 663, distance: 11.2
click at [715, 673] on li "Closed – Solved" at bounding box center [766, 675] width 304 height 30
type input "**********"
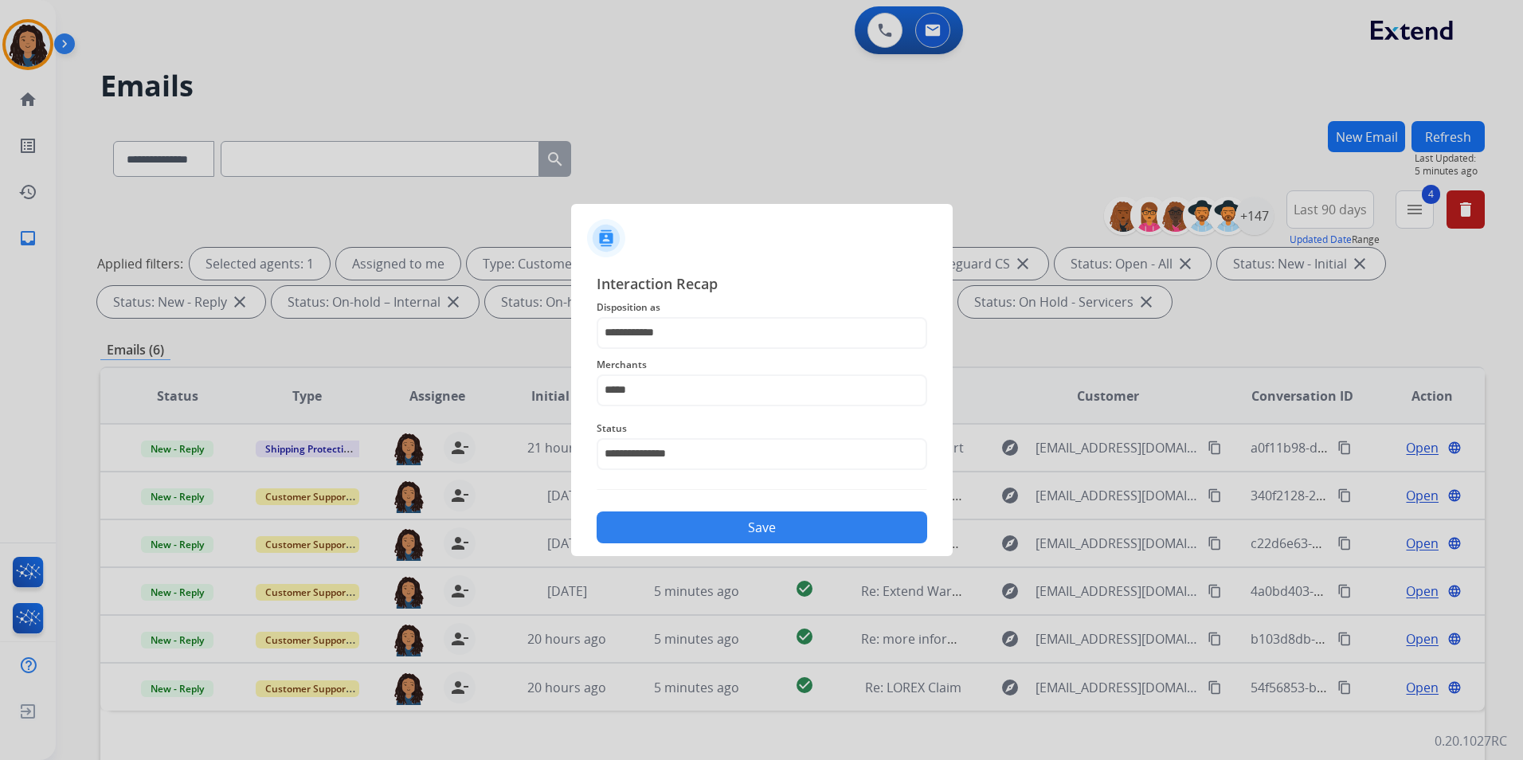
click at [780, 544] on div "**********" at bounding box center [762, 408] width 382 height 297
click at [791, 536] on button "Save" at bounding box center [762, 527] width 331 height 32
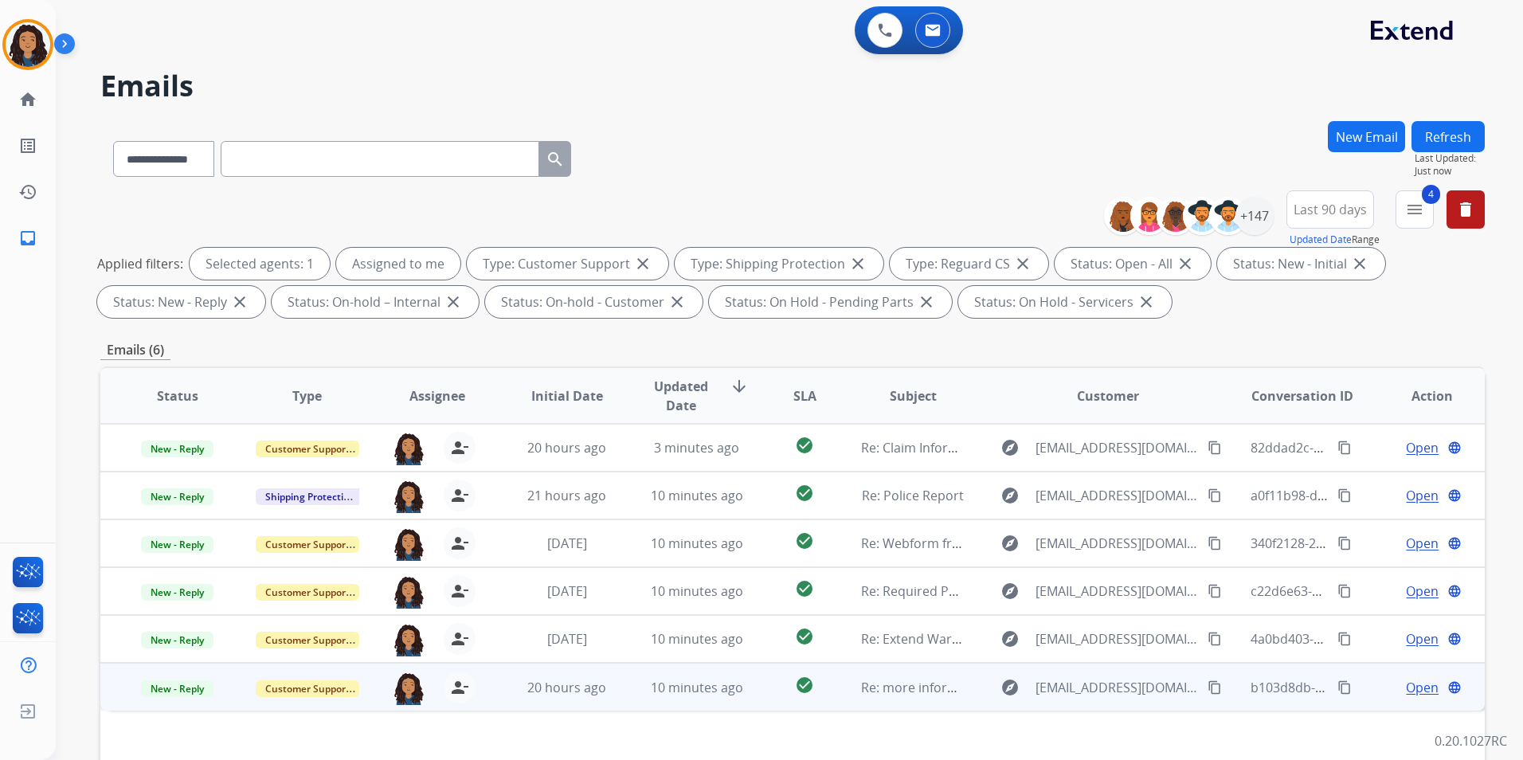
click at [1406, 680] on span "Open" at bounding box center [1422, 687] width 33 height 19
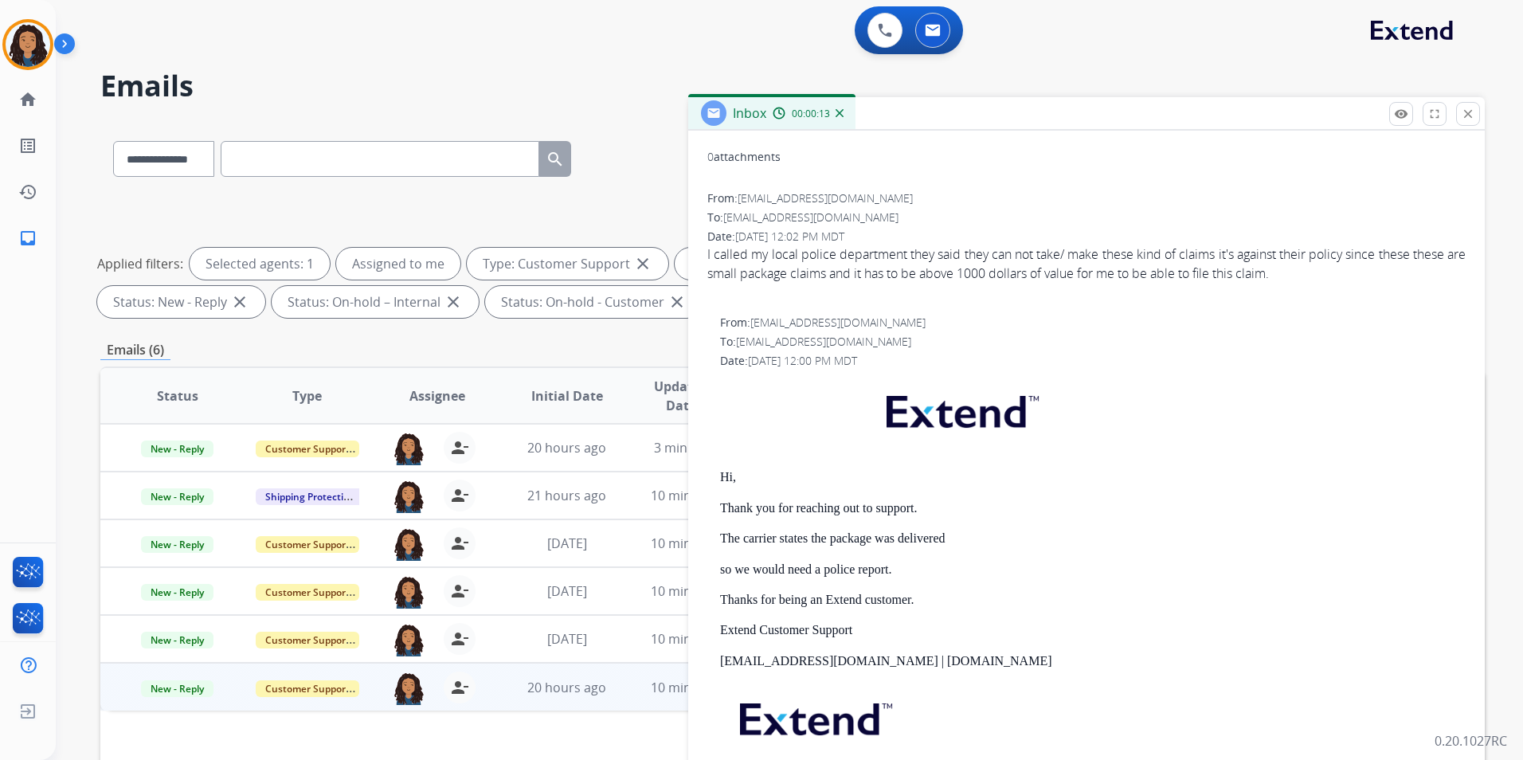
scroll to position [159, 0]
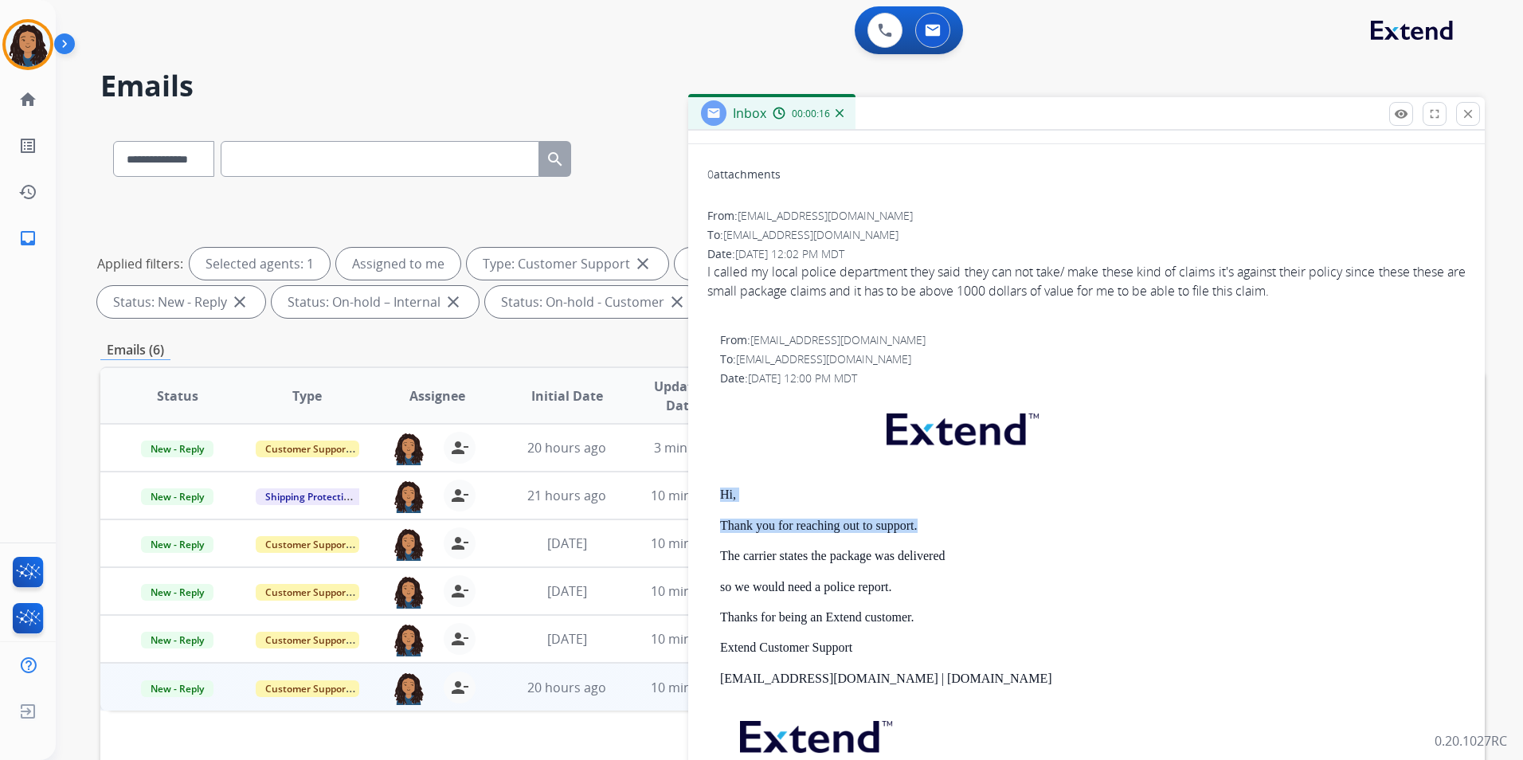
drag, startPoint x: 708, startPoint y: 488, endPoint x: 922, endPoint y: 524, distance: 217.3
click at [922, 524] on div "From: [EMAIL_ADDRESS][DOMAIN_NAME] To: [EMAIL_ADDRESS][DOMAIN_NAME] Date: [DATE…" at bounding box center [1086, 591] width 758 height 518
copy div "Hi, Thank you for reaching out to support."
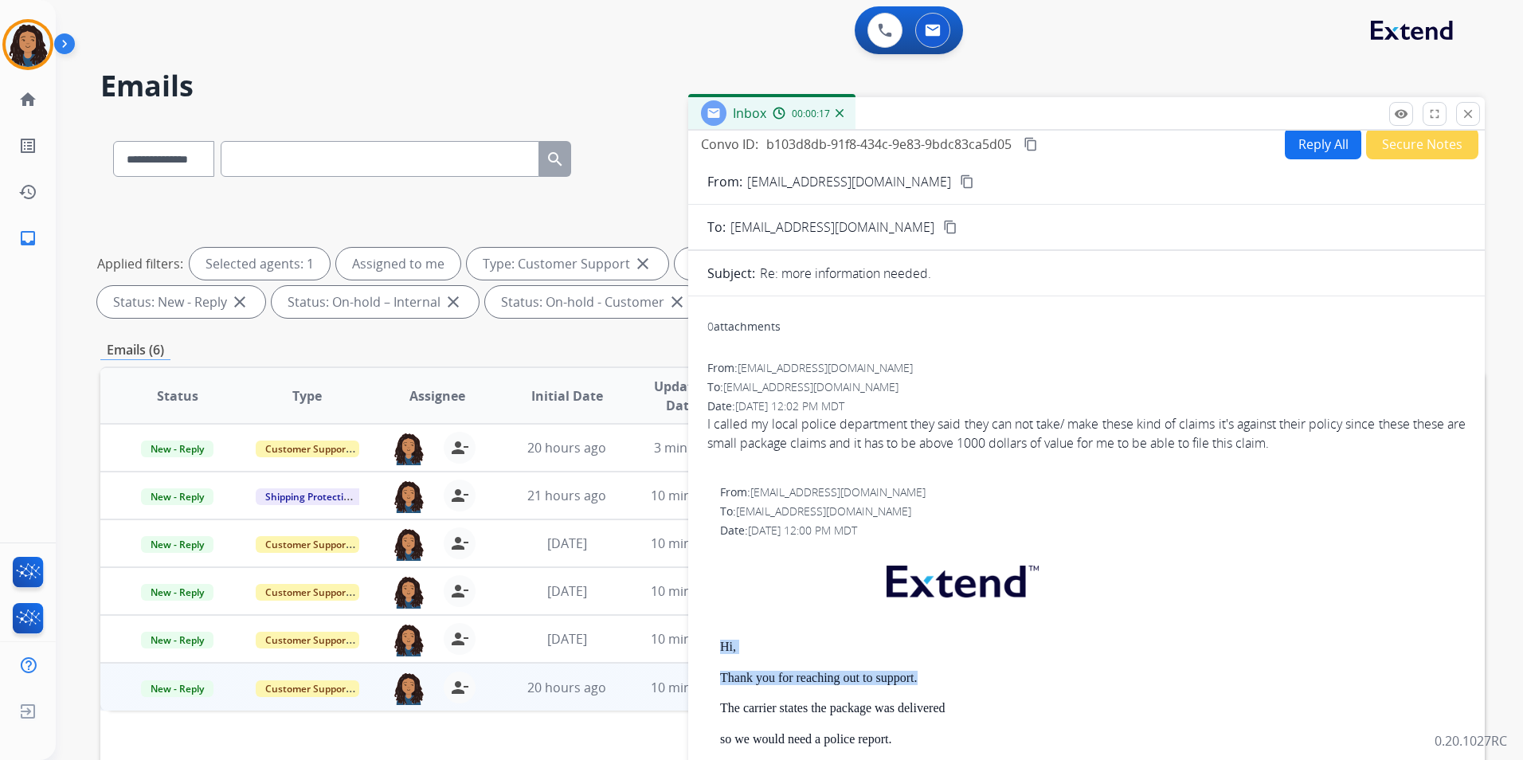
scroll to position [0, 0]
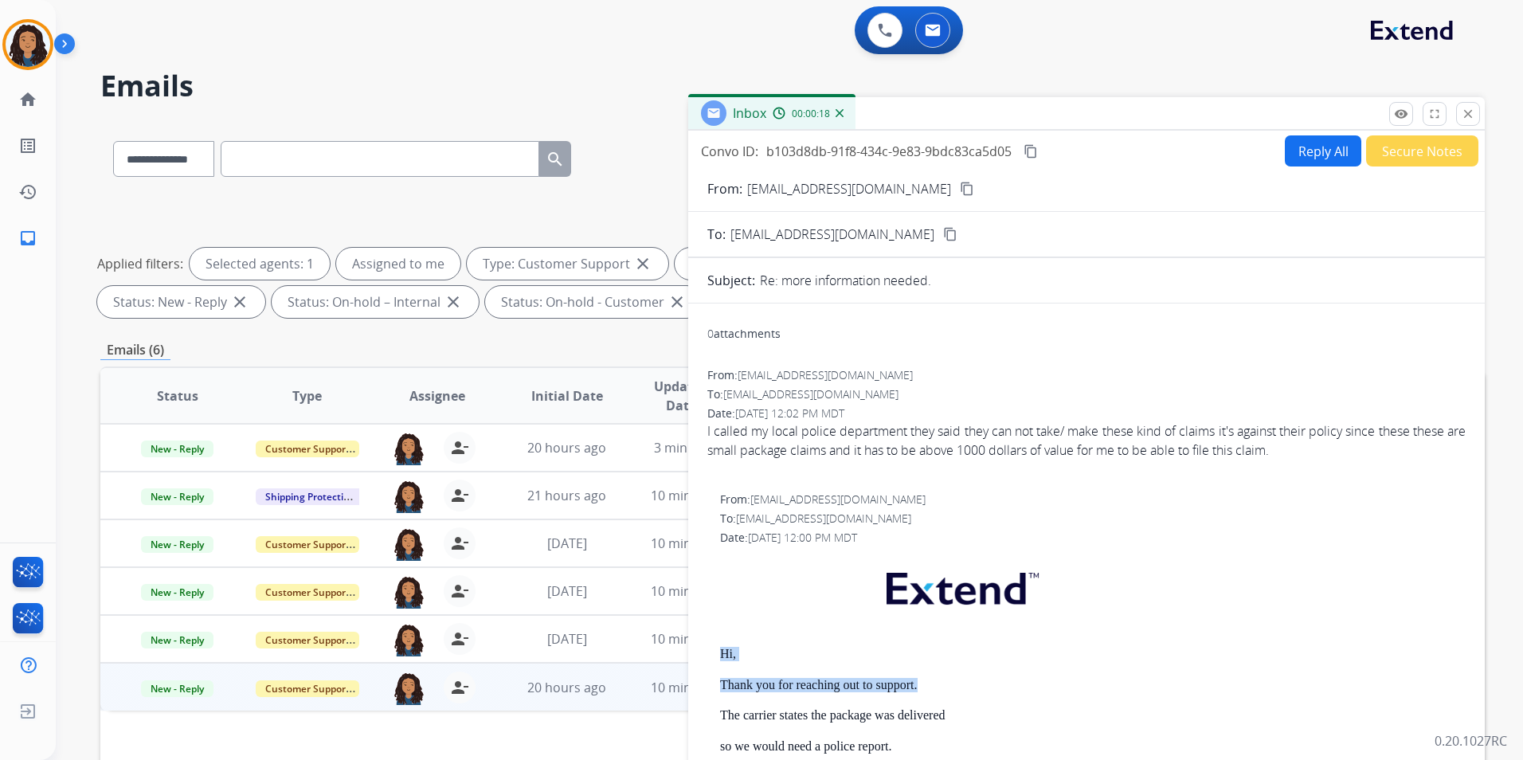
click at [1310, 155] on button "Reply All" at bounding box center [1323, 150] width 76 height 31
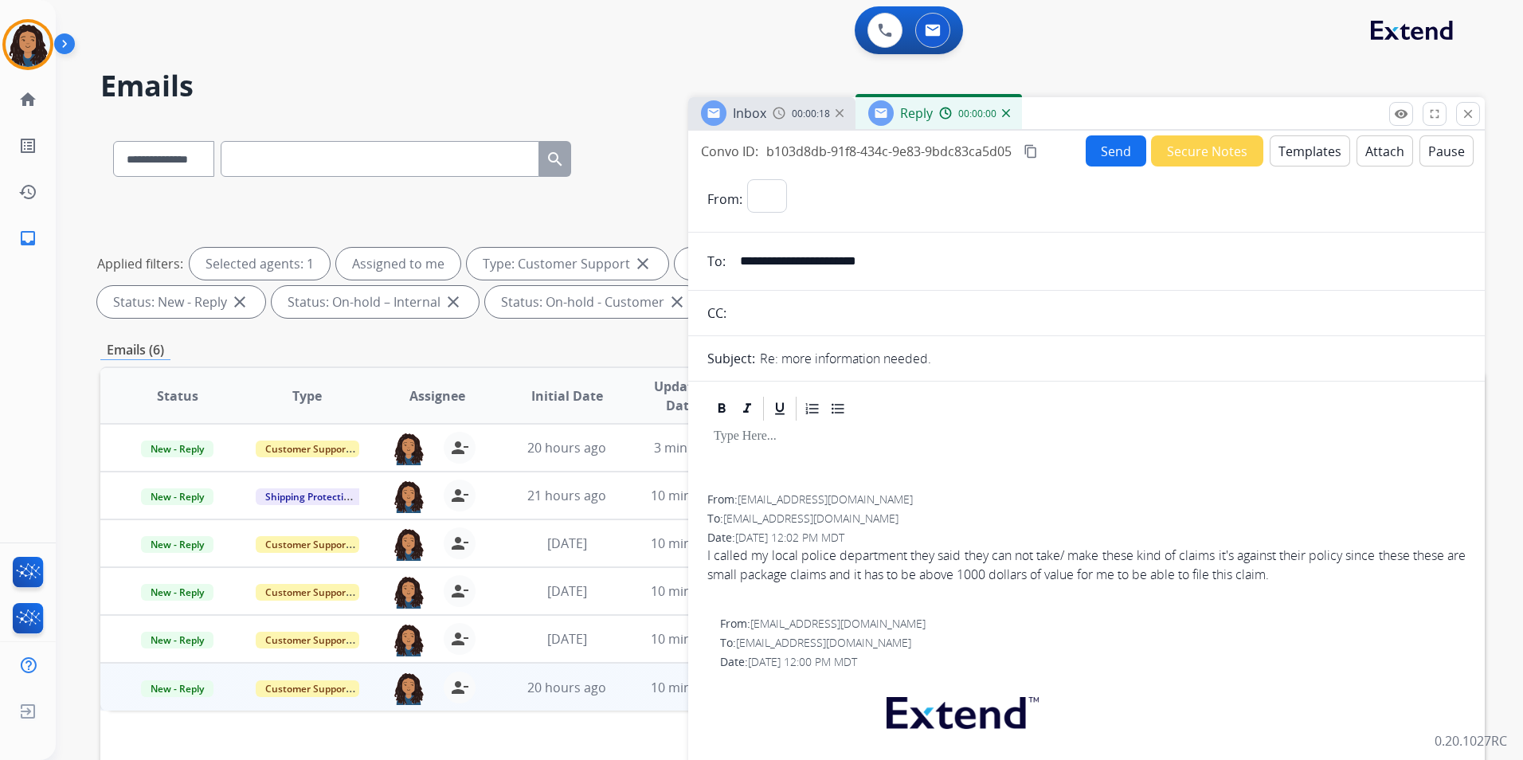
click at [1310, 155] on button "Templates" at bounding box center [1310, 150] width 80 height 31
select select "**********"
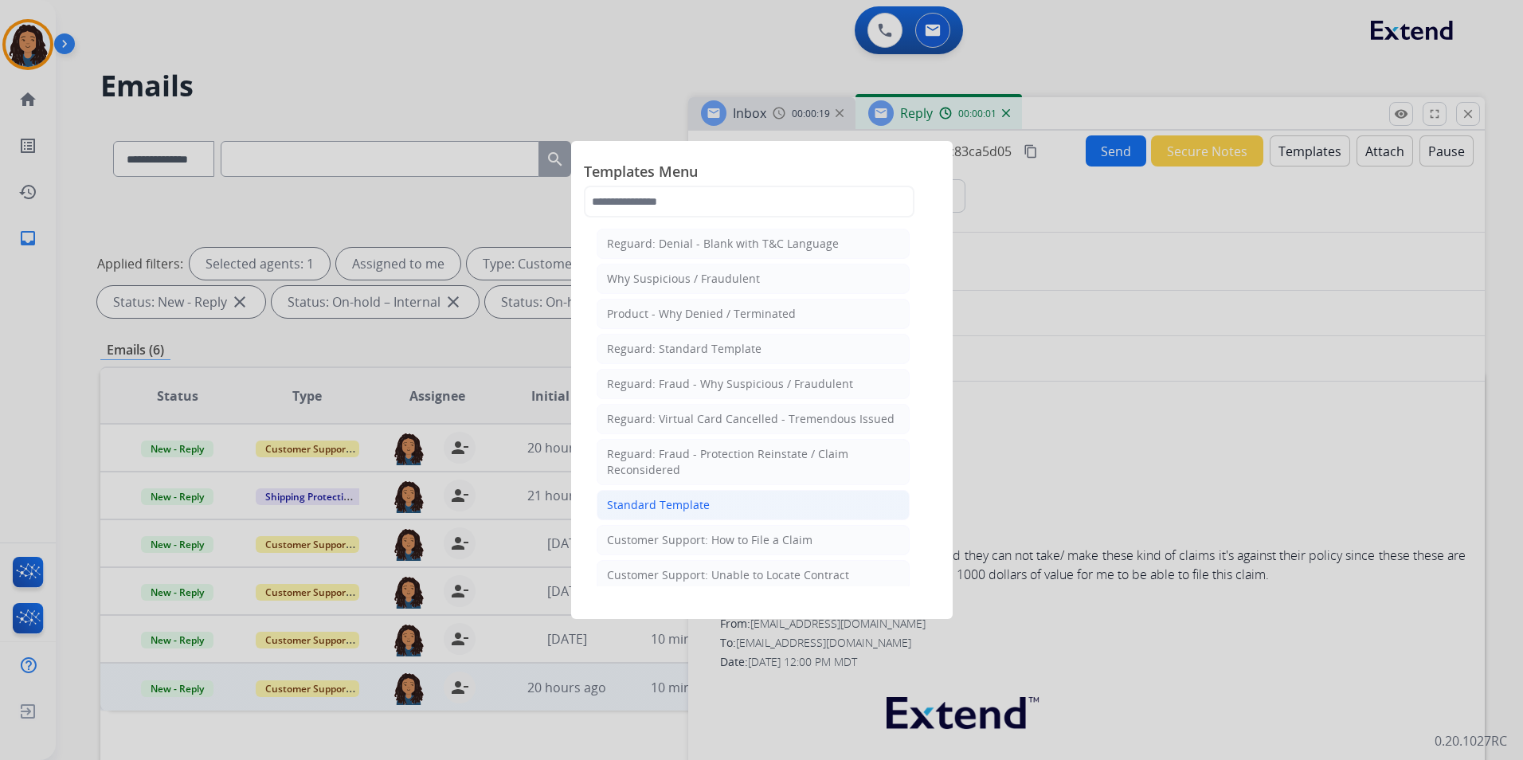
click at [675, 498] on div "Standard Template" at bounding box center [658, 505] width 103 height 16
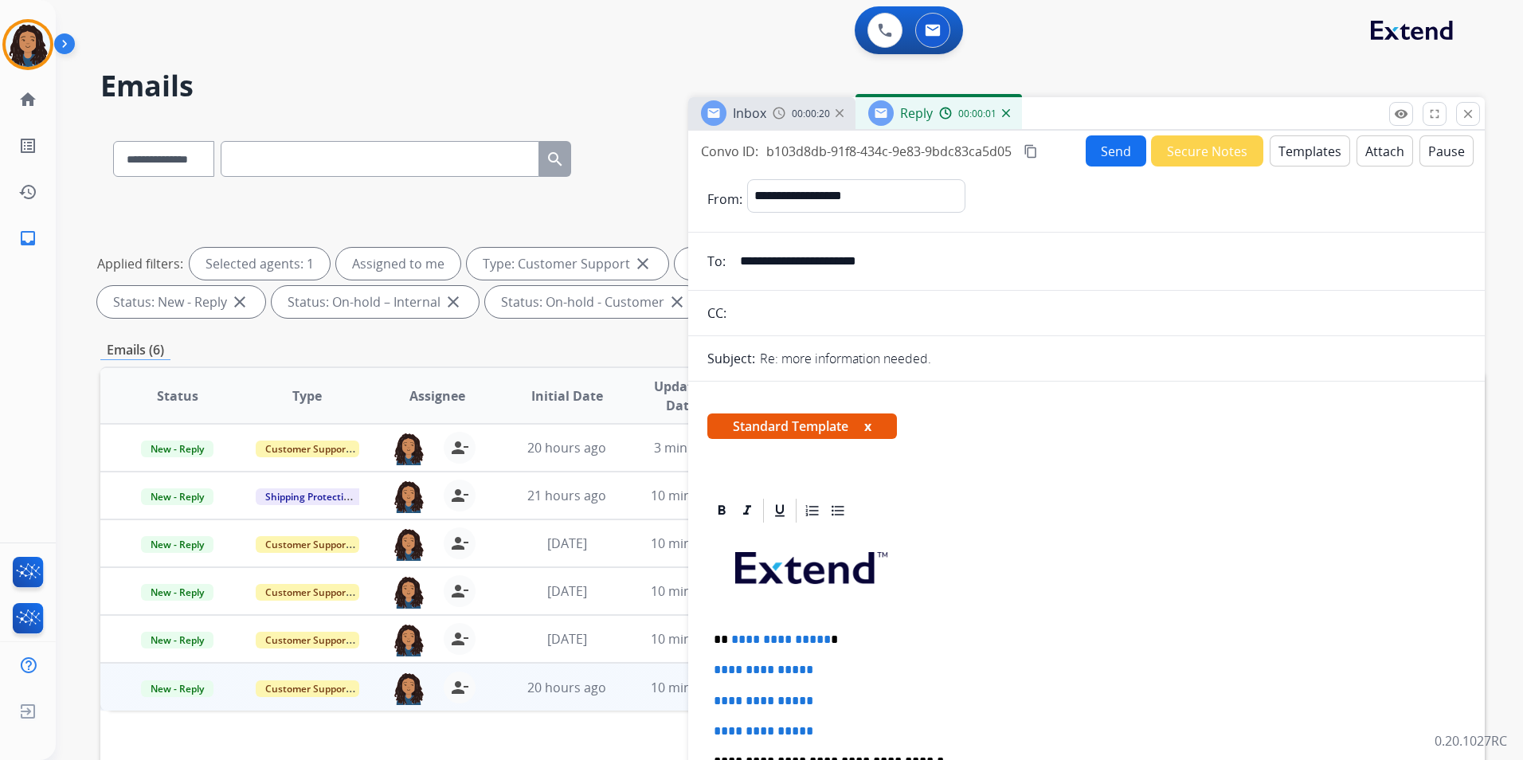
scroll to position [159, 0]
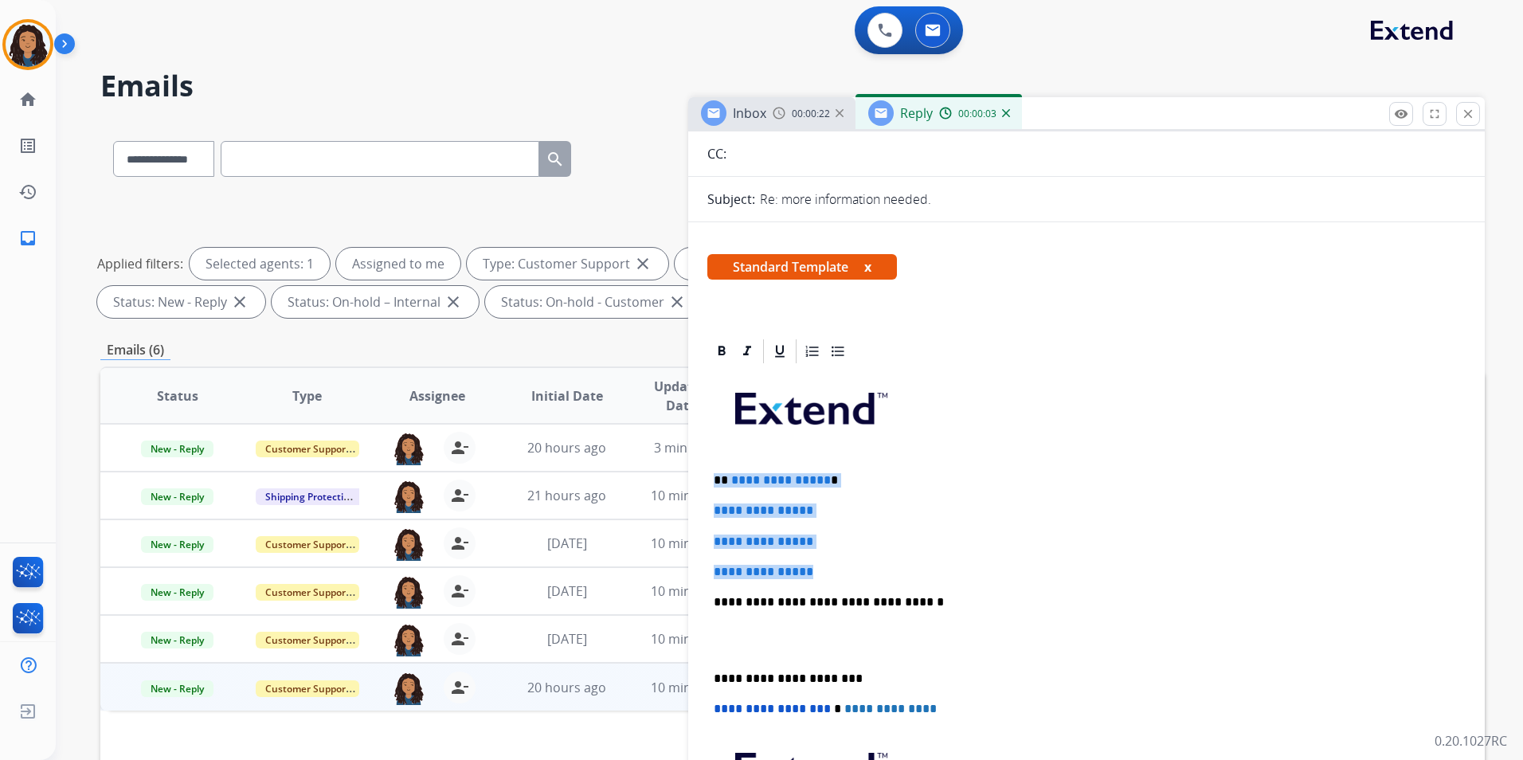
drag, startPoint x: 712, startPoint y: 476, endPoint x: 855, endPoint y: 558, distance: 164.5
click at [855, 558] on div "**********" at bounding box center [1086, 640] width 758 height 548
paste div
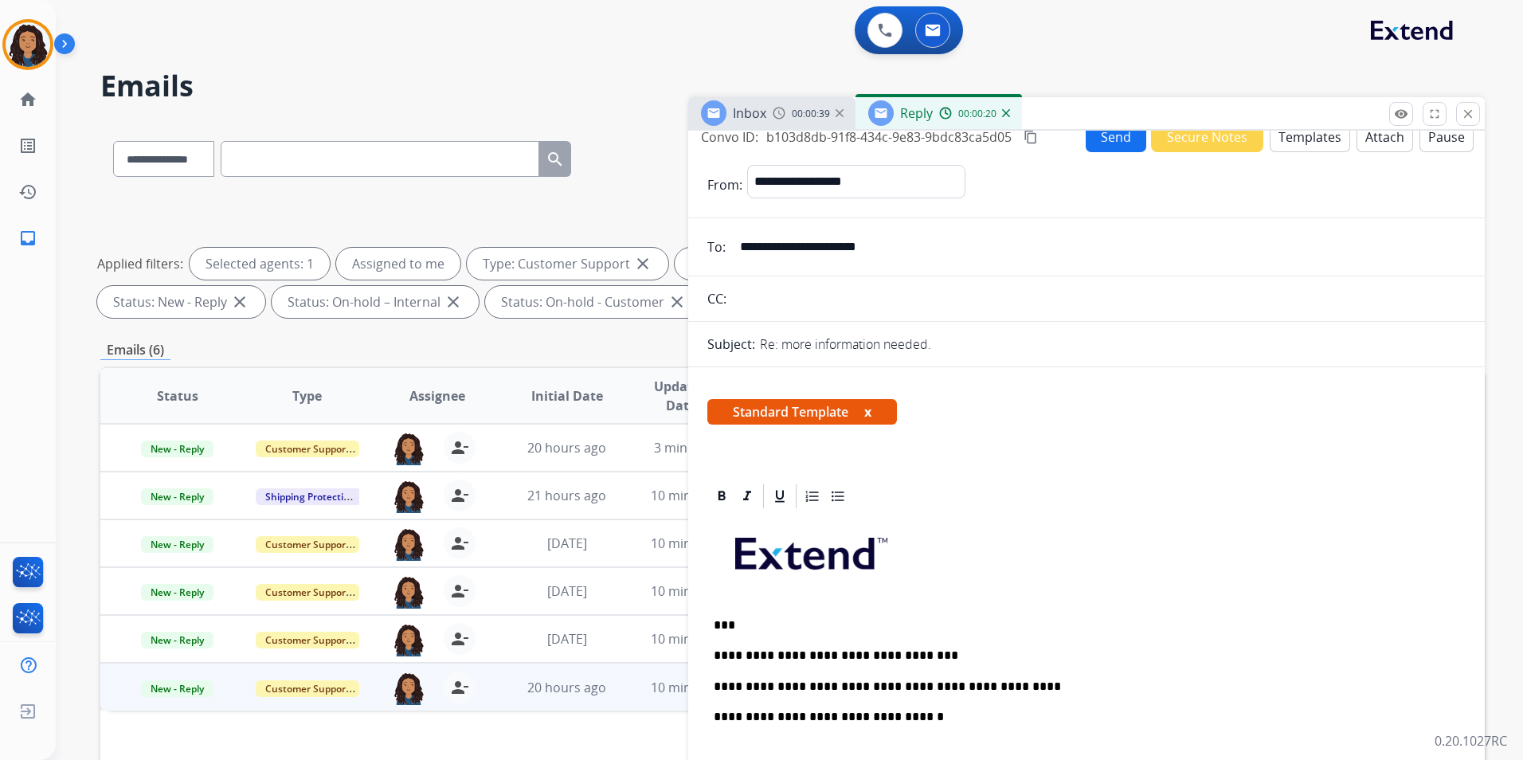
scroll to position [0, 0]
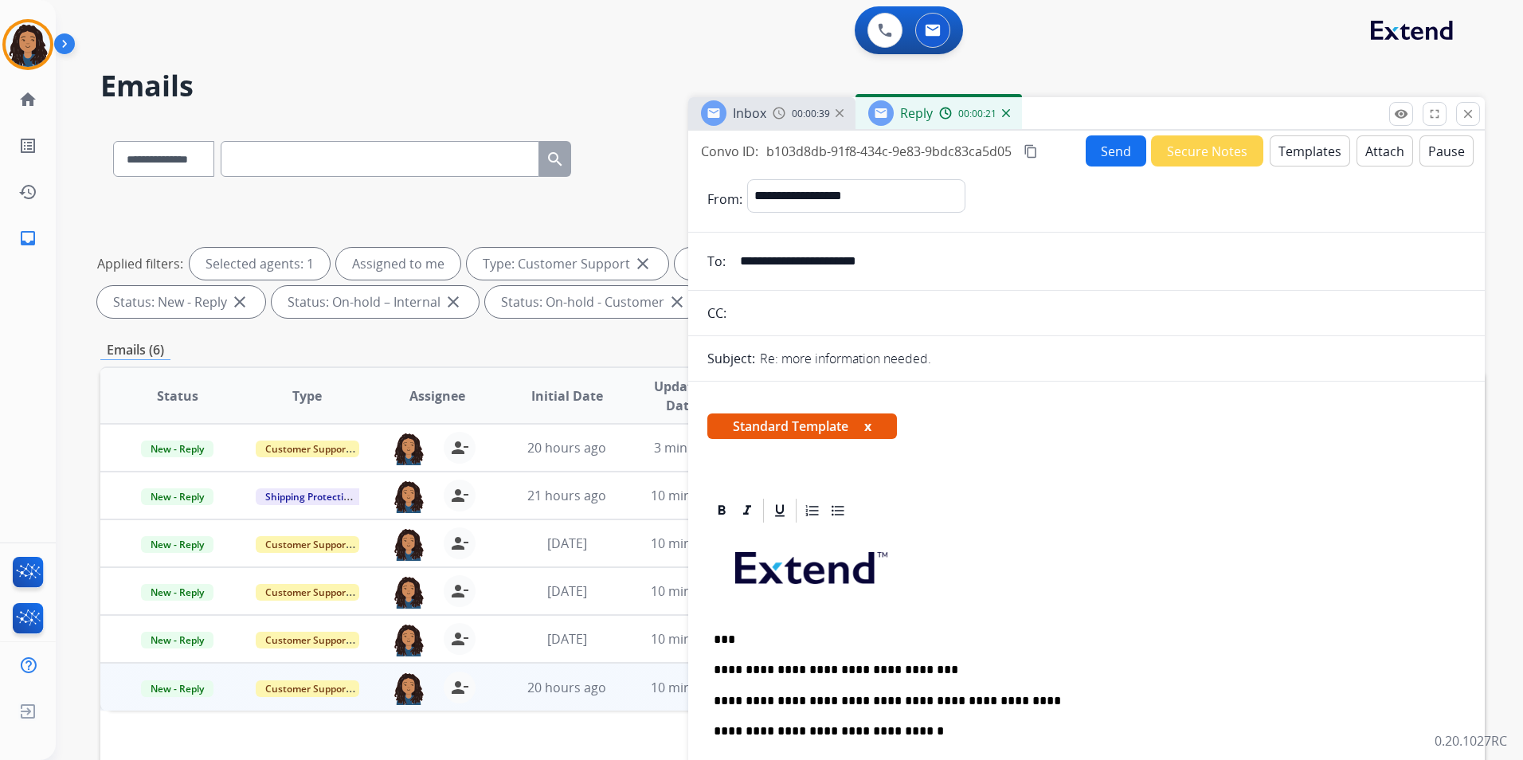
click at [1097, 163] on button "Send" at bounding box center [1116, 150] width 61 height 31
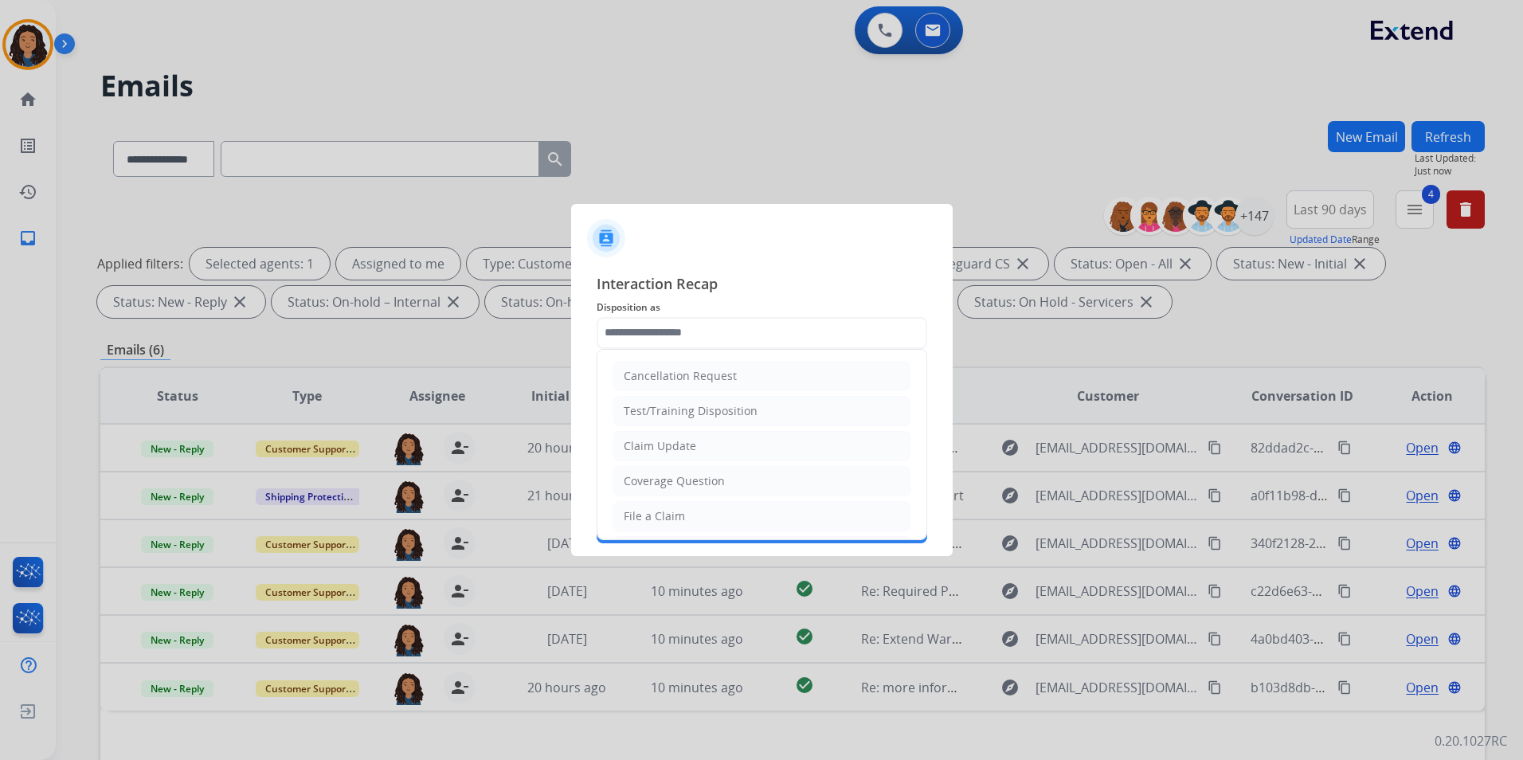
click at [727, 323] on input "text" at bounding box center [762, 333] width 331 height 32
drag, startPoint x: 654, startPoint y: 449, endPoint x: 658, endPoint y: 410, distance: 39.2
click at [653, 449] on div "Claim Update" at bounding box center [660, 446] width 72 height 16
type input "**********"
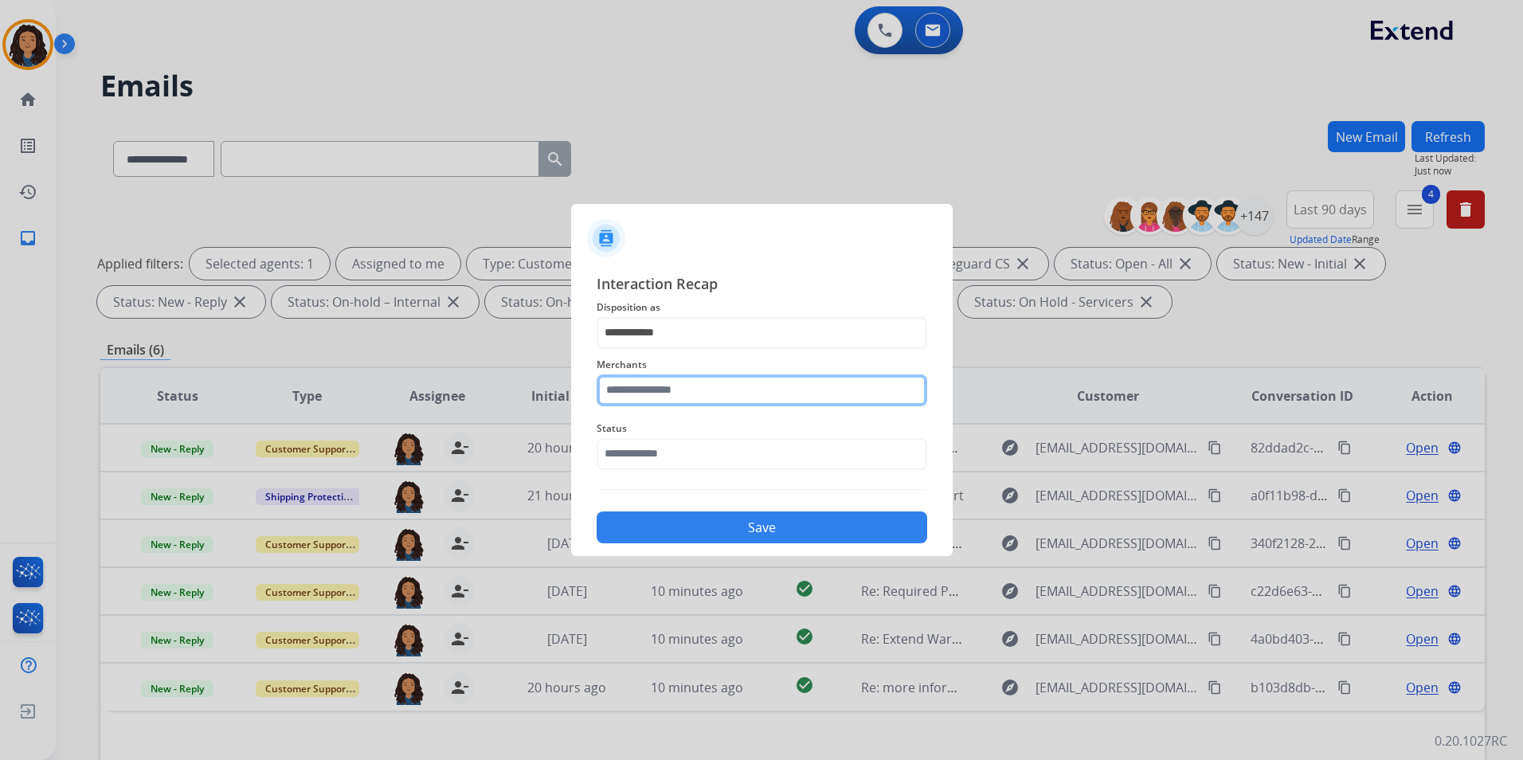
click at [667, 398] on input "text" at bounding box center [762, 390] width 331 height 32
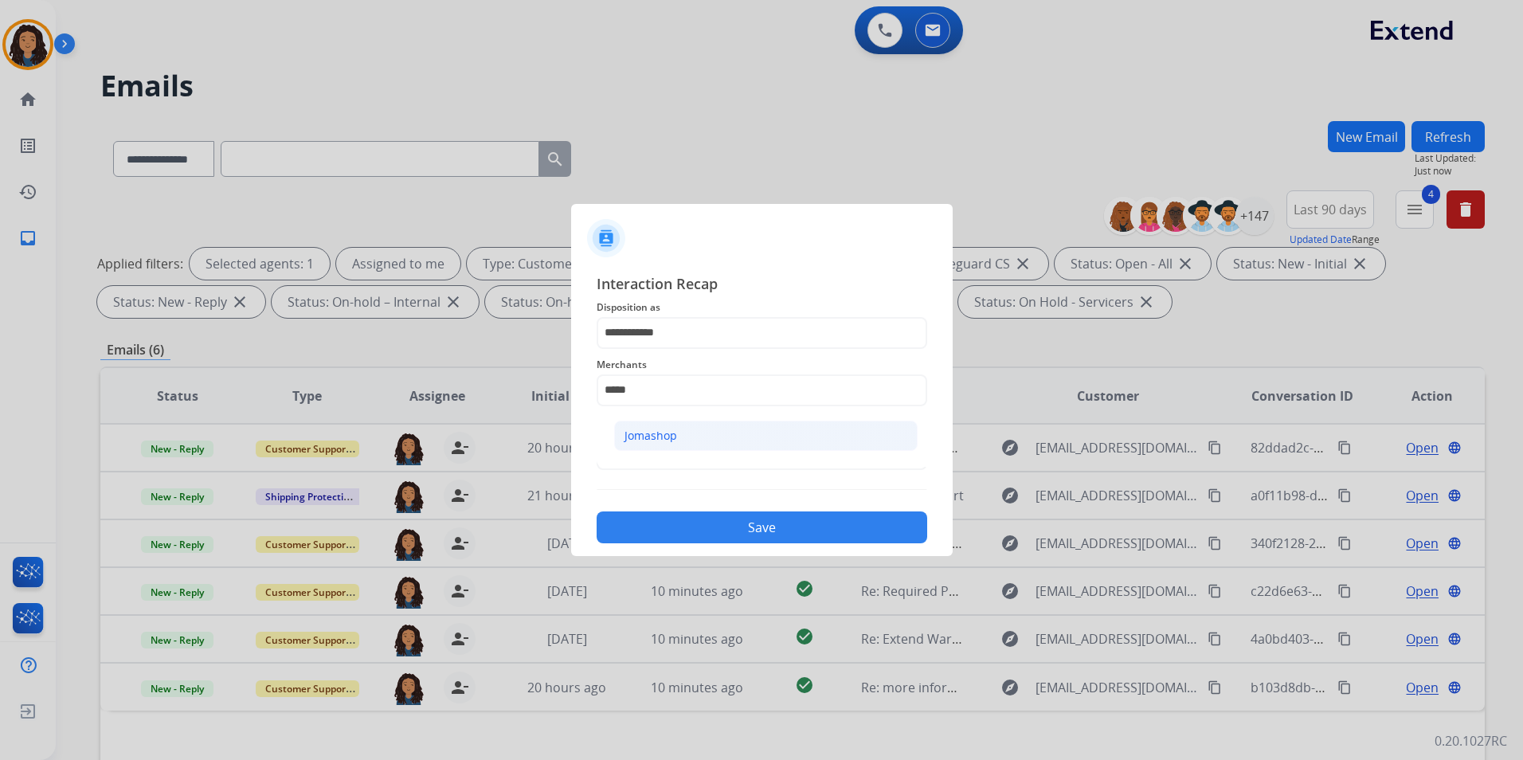
click at [680, 433] on li "Jomashop" at bounding box center [766, 436] width 304 height 30
type input "********"
click at [680, 436] on span "Status" at bounding box center [762, 428] width 331 height 19
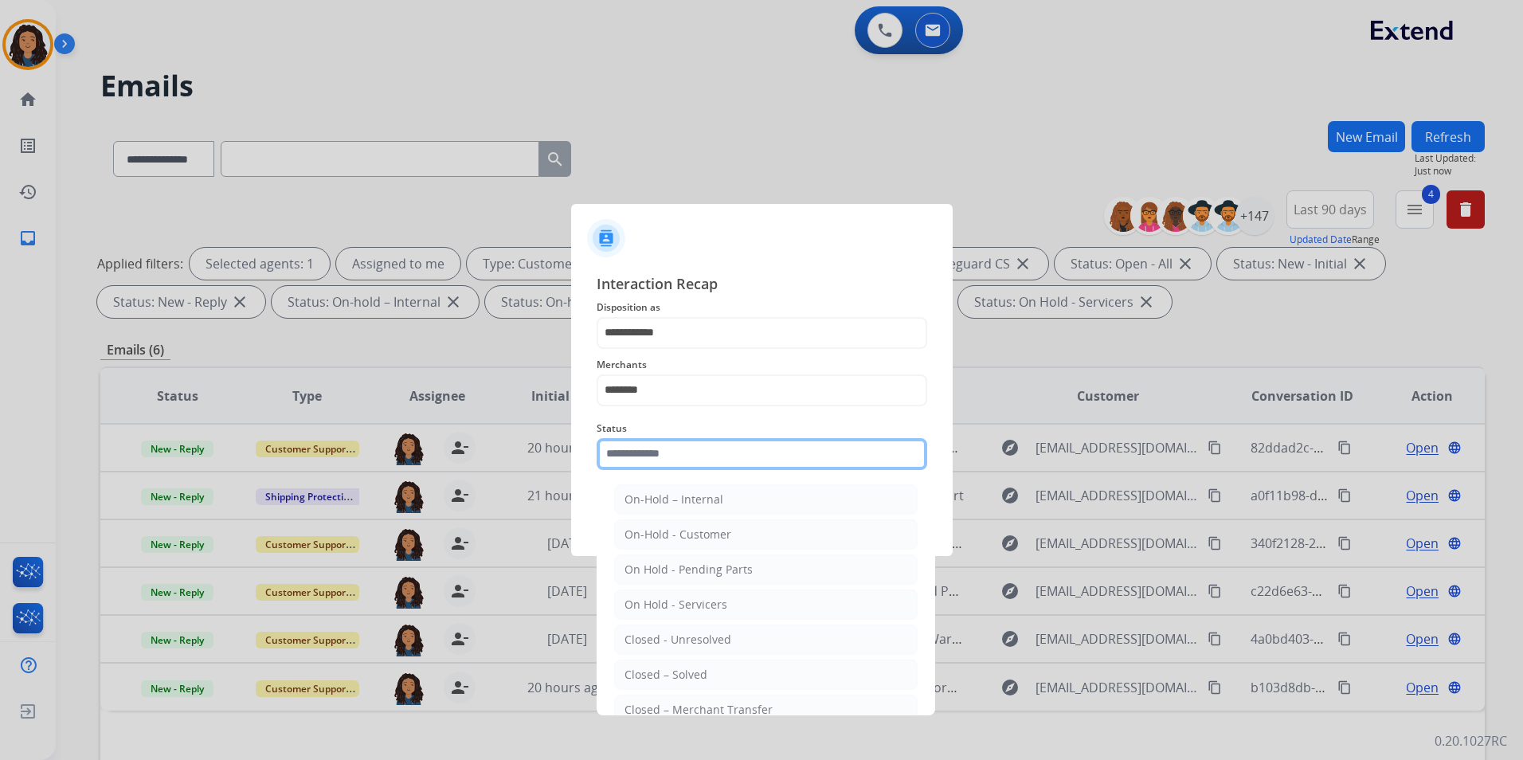
click at [712, 449] on input "text" at bounding box center [762, 454] width 331 height 32
click at [716, 676] on li "Closed – Solved" at bounding box center [766, 675] width 304 height 30
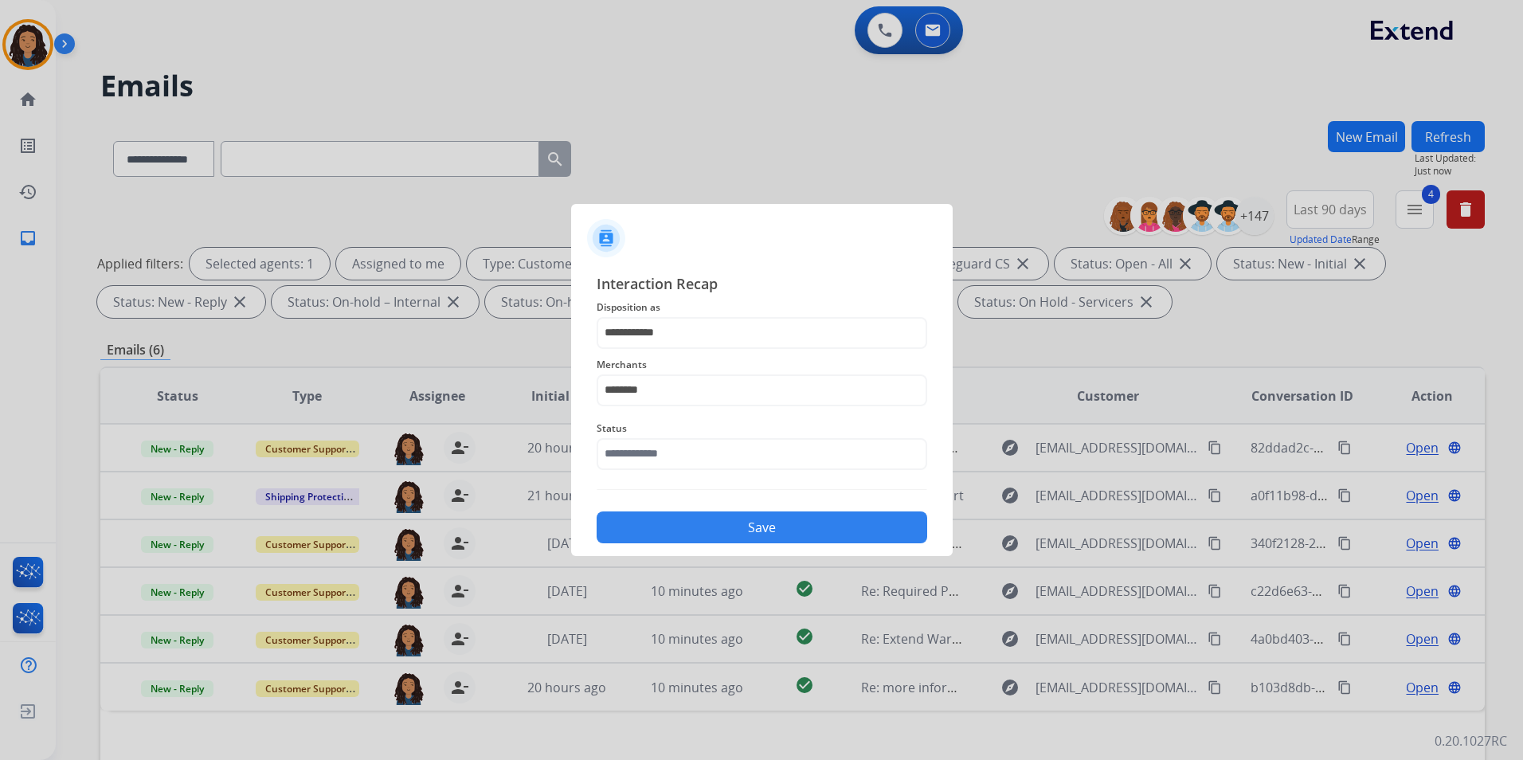
type input "**********"
click at [736, 528] on button "Save" at bounding box center [762, 527] width 331 height 32
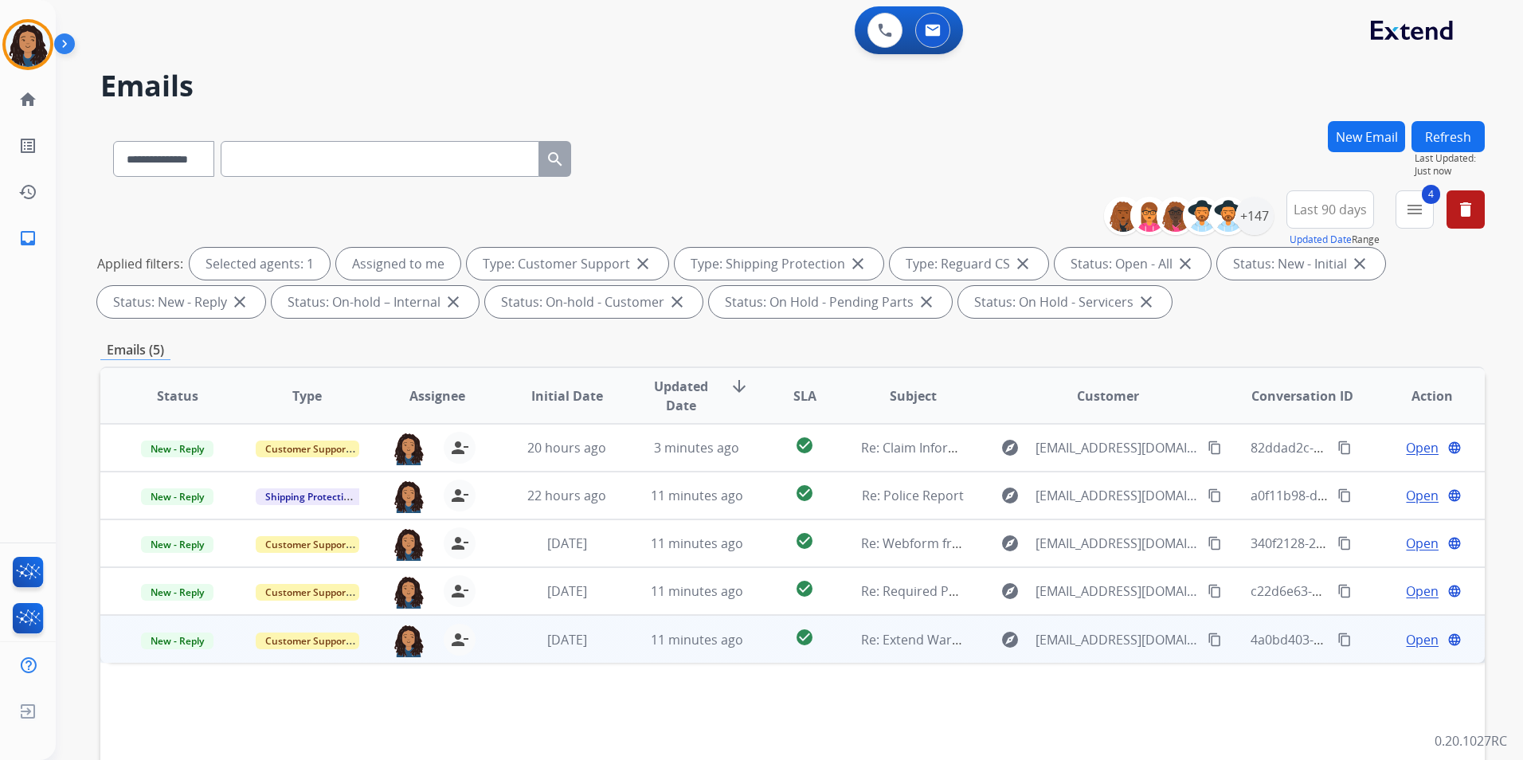
click at [1412, 644] on span "Open" at bounding box center [1422, 639] width 33 height 19
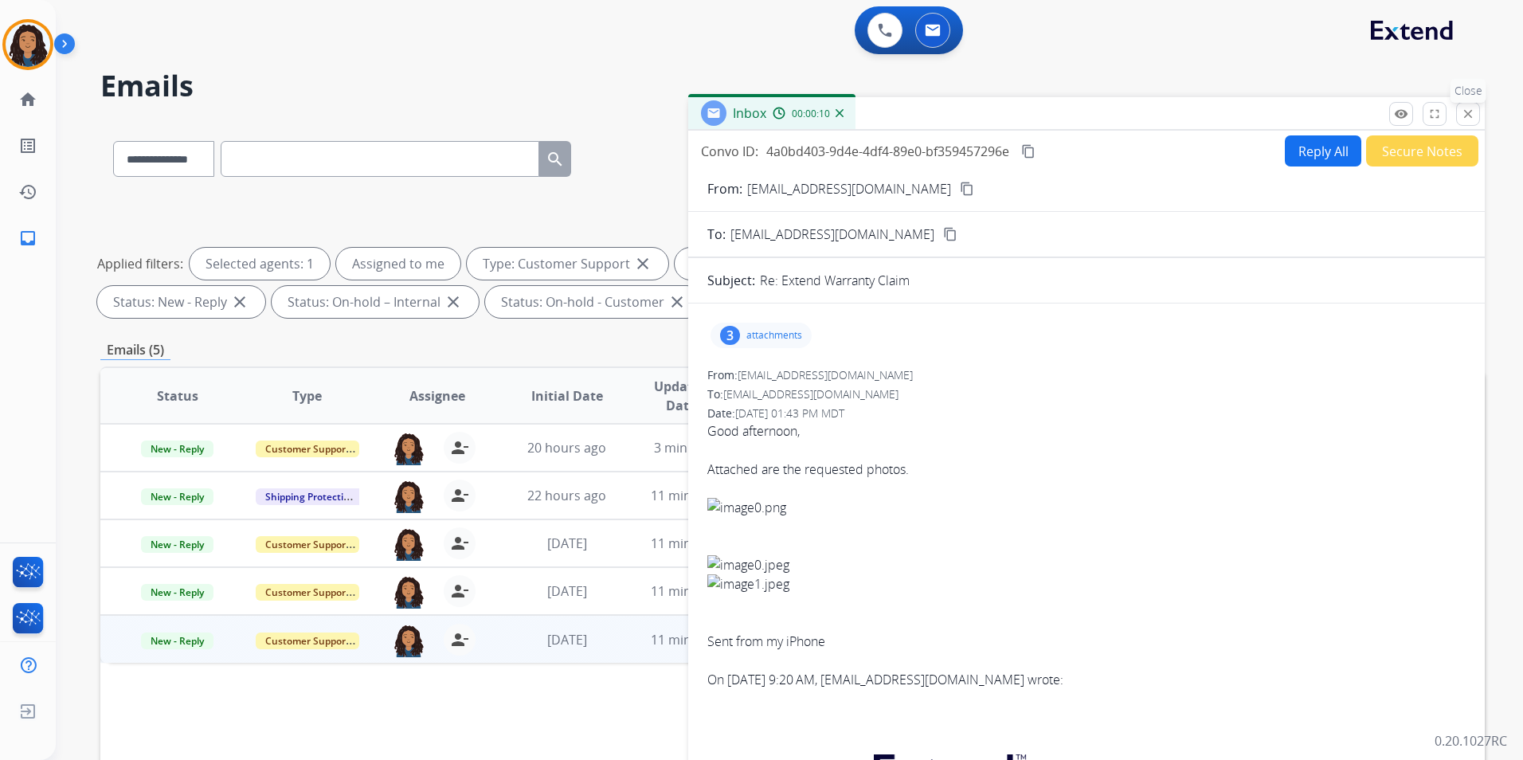
click at [1459, 112] on button "close Close" at bounding box center [1468, 114] width 24 height 24
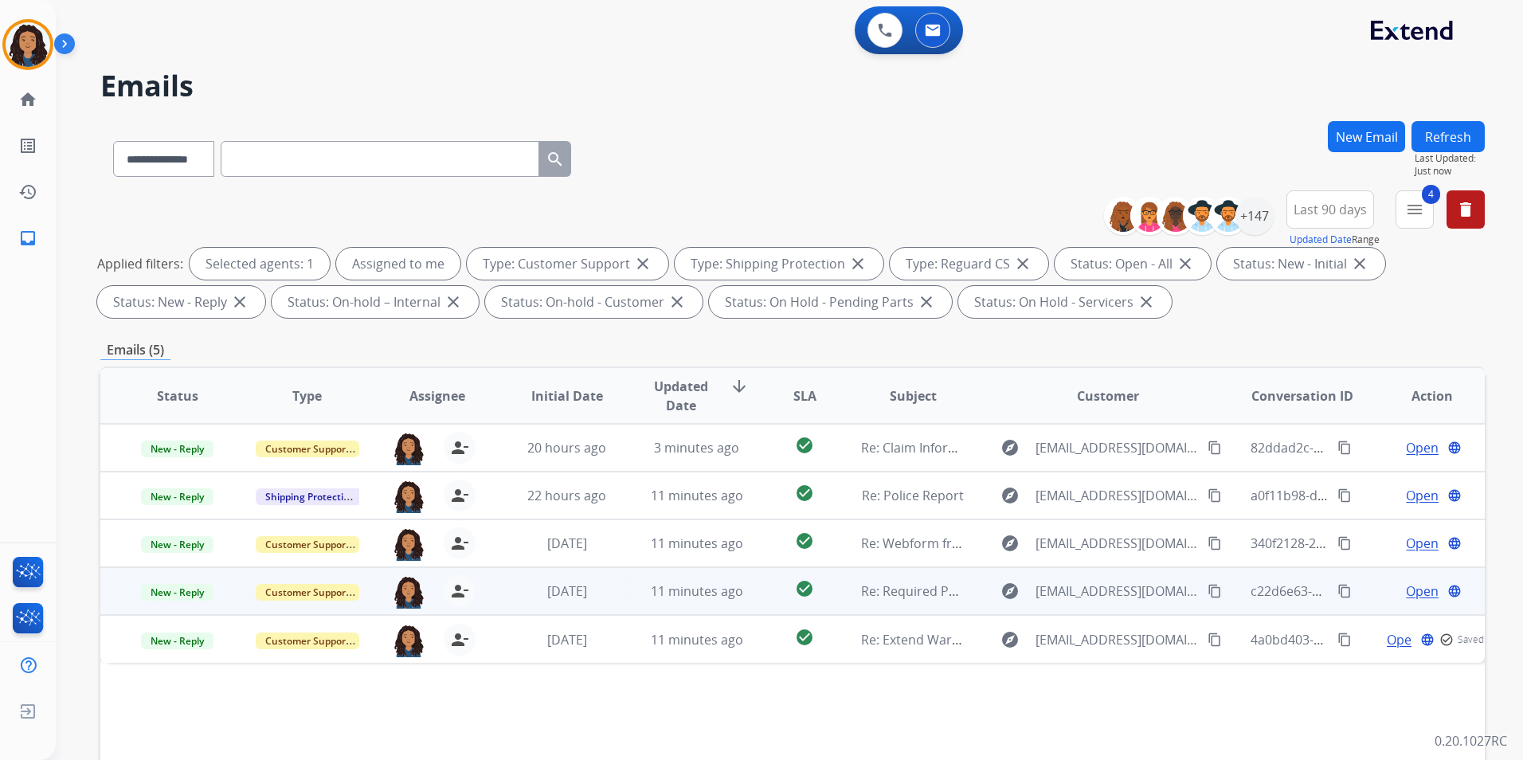
click at [1415, 586] on span "Open" at bounding box center [1422, 591] width 33 height 19
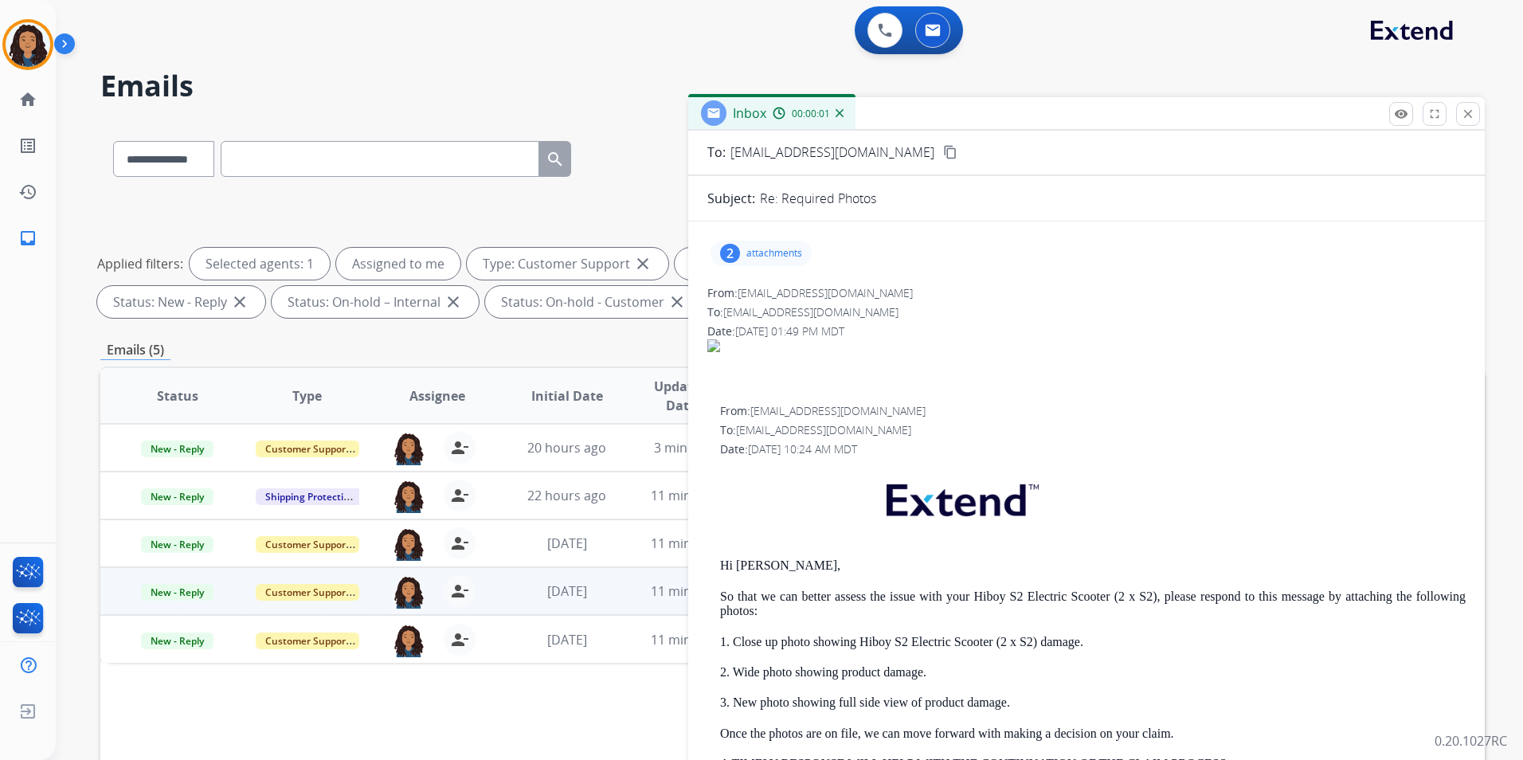
scroll to position [159, 0]
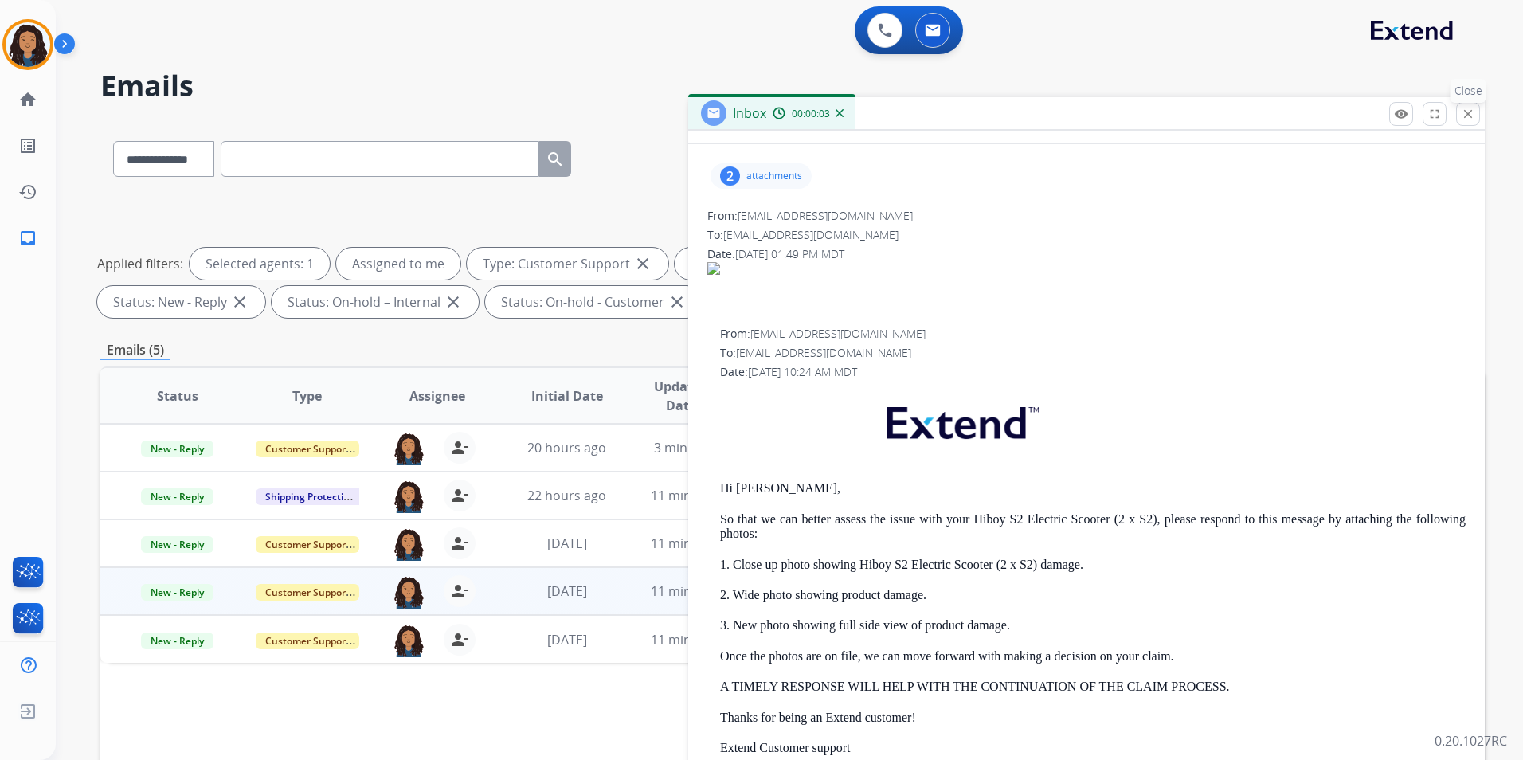
click at [1475, 119] on mat-icon "close" at bounding box center [1468, 114] width 14 height 14
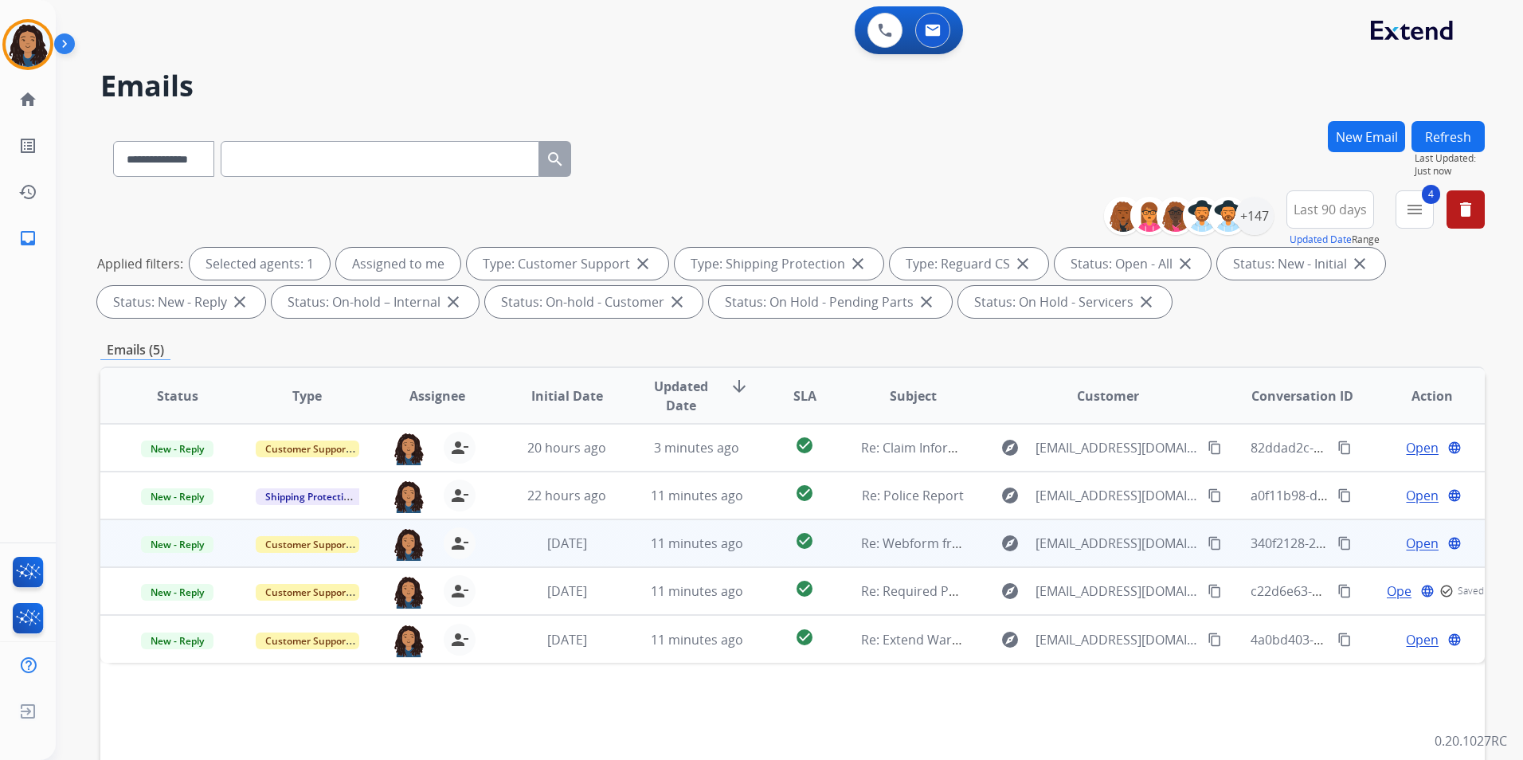
click at [1408, 539] on span "Open" at bounding box center [1422, 543] width 33 height 19
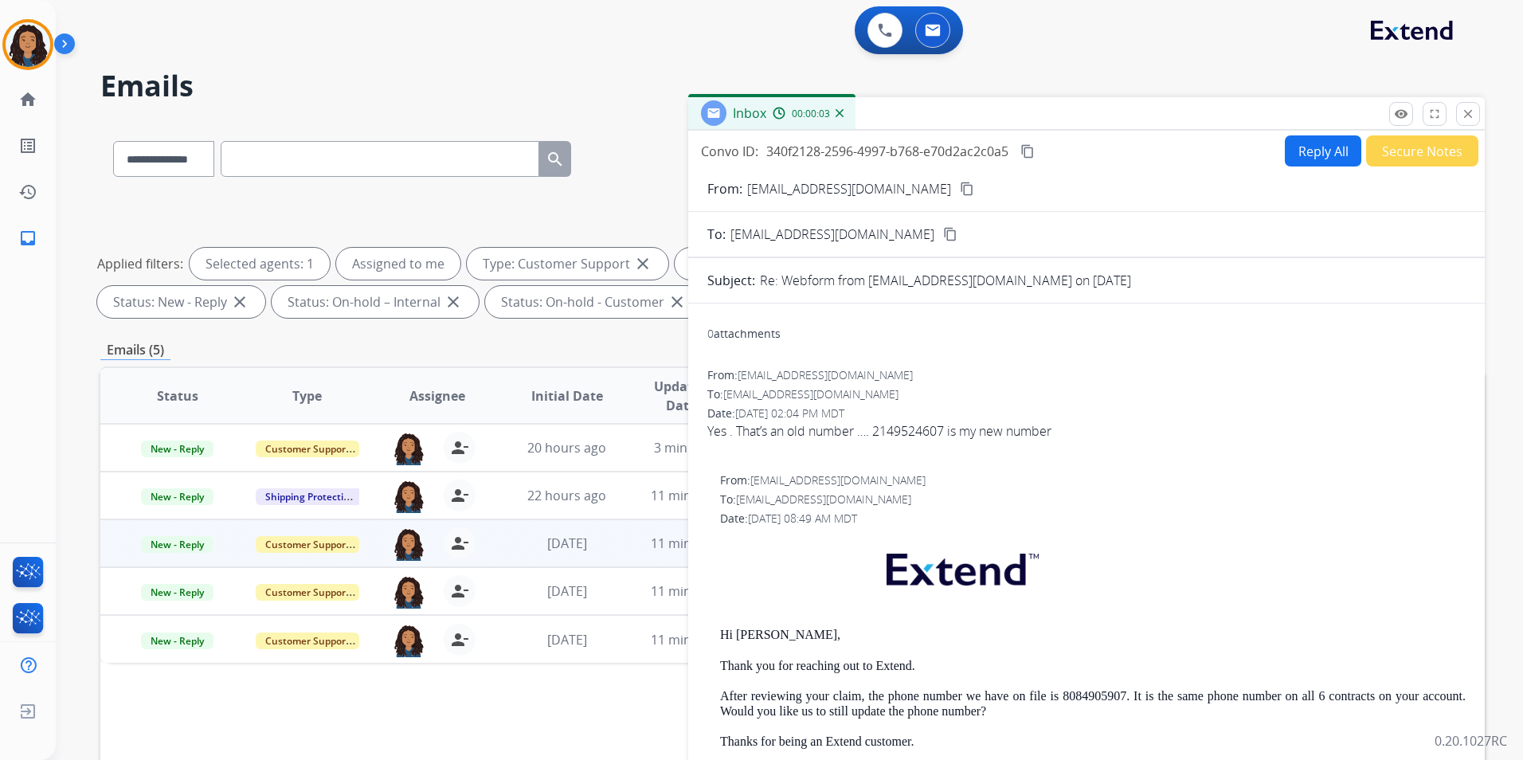
click at [960, 186] on mat-icon "content_copy" at bounding box center [967, 189] width 14 height 14
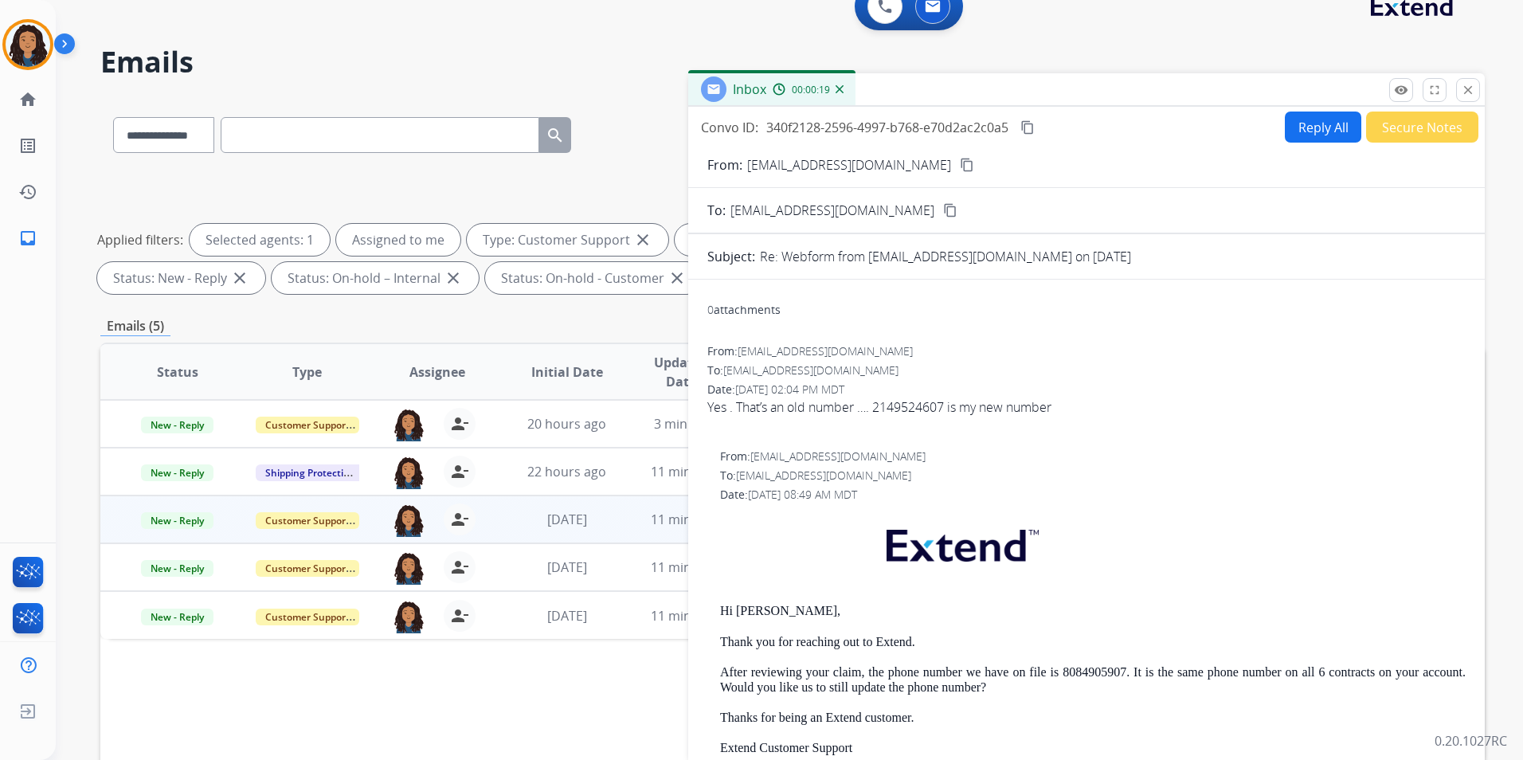
scroll to position [0, 0]
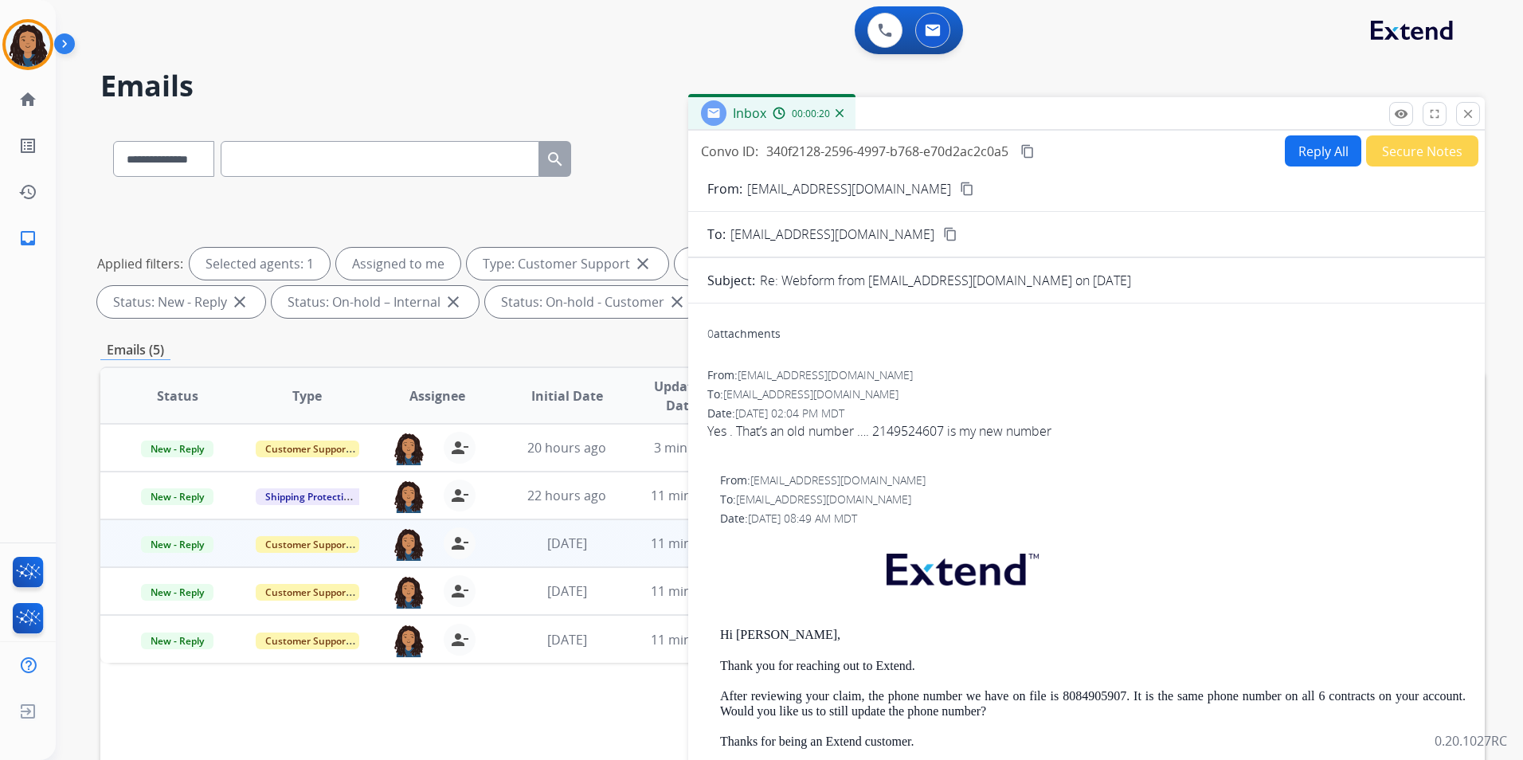
click at [1309, 157] on button "Reply All" at bounding box center [1323, 150] width 76 height 31
select select "**********"
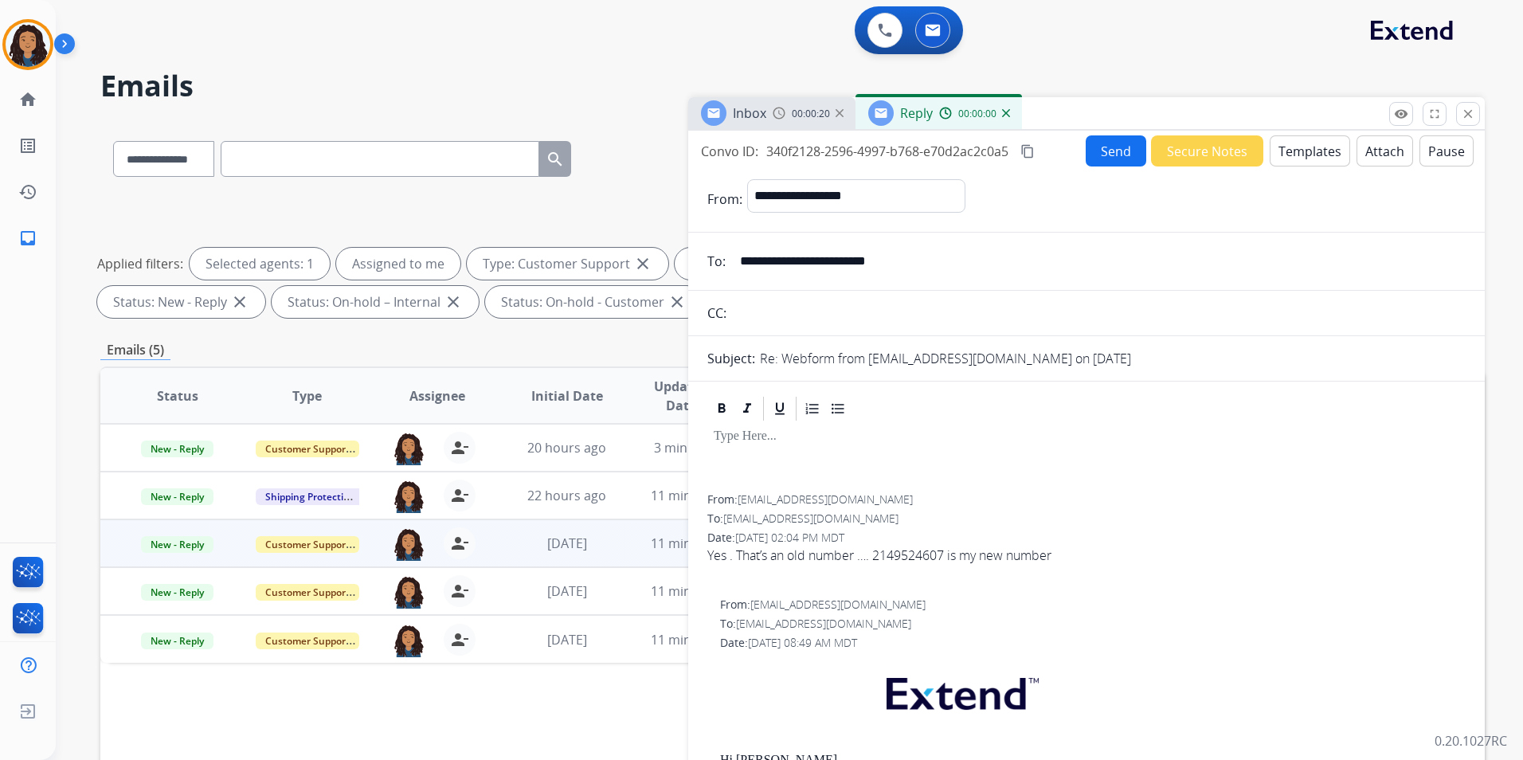
click at [1308, 156] on button "Templates" at bounding box center [1310, 150] width 80 height 31
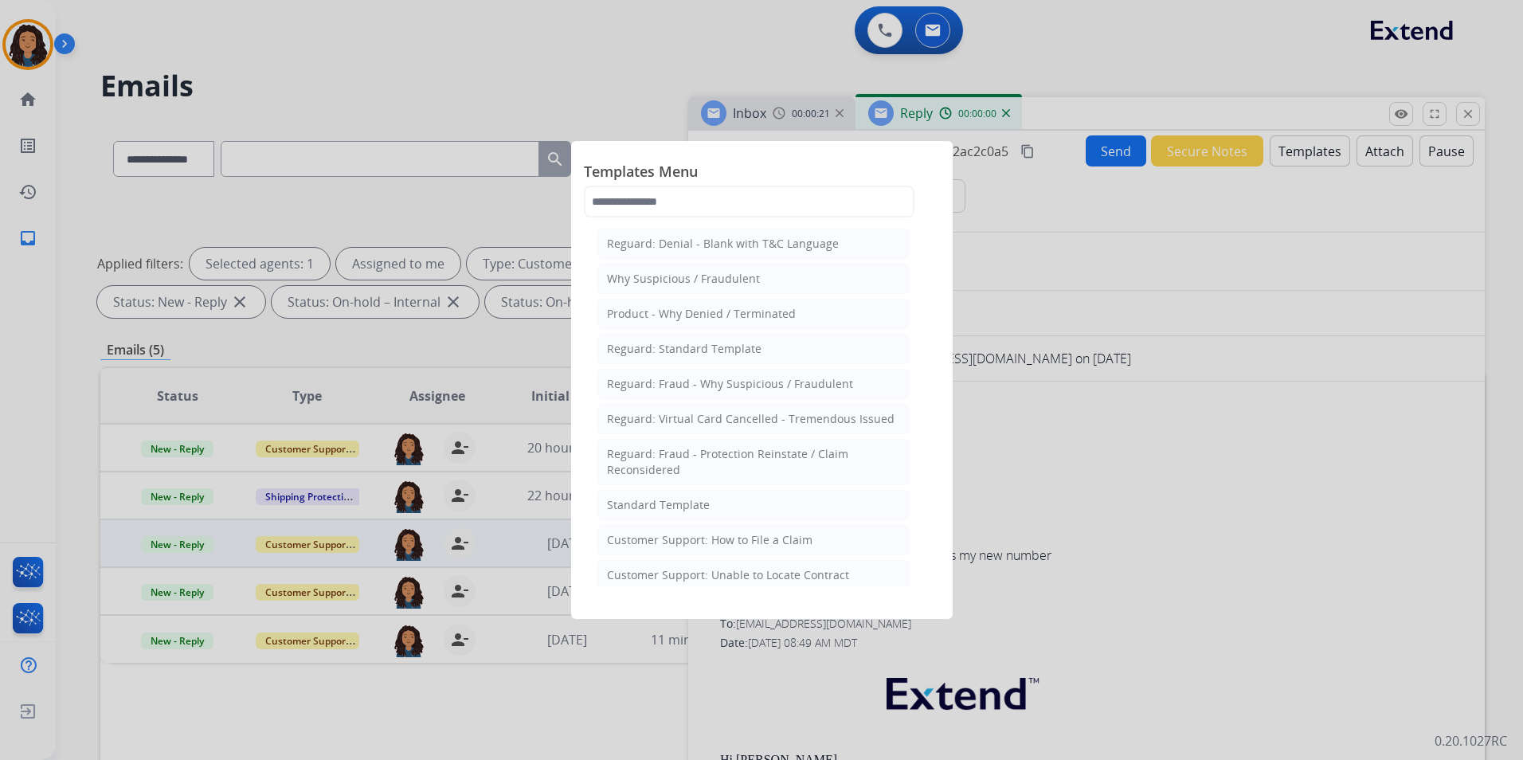
click at [742, 504] on li "Standard Template" at bounding box center [753, 505] width 313 height 30
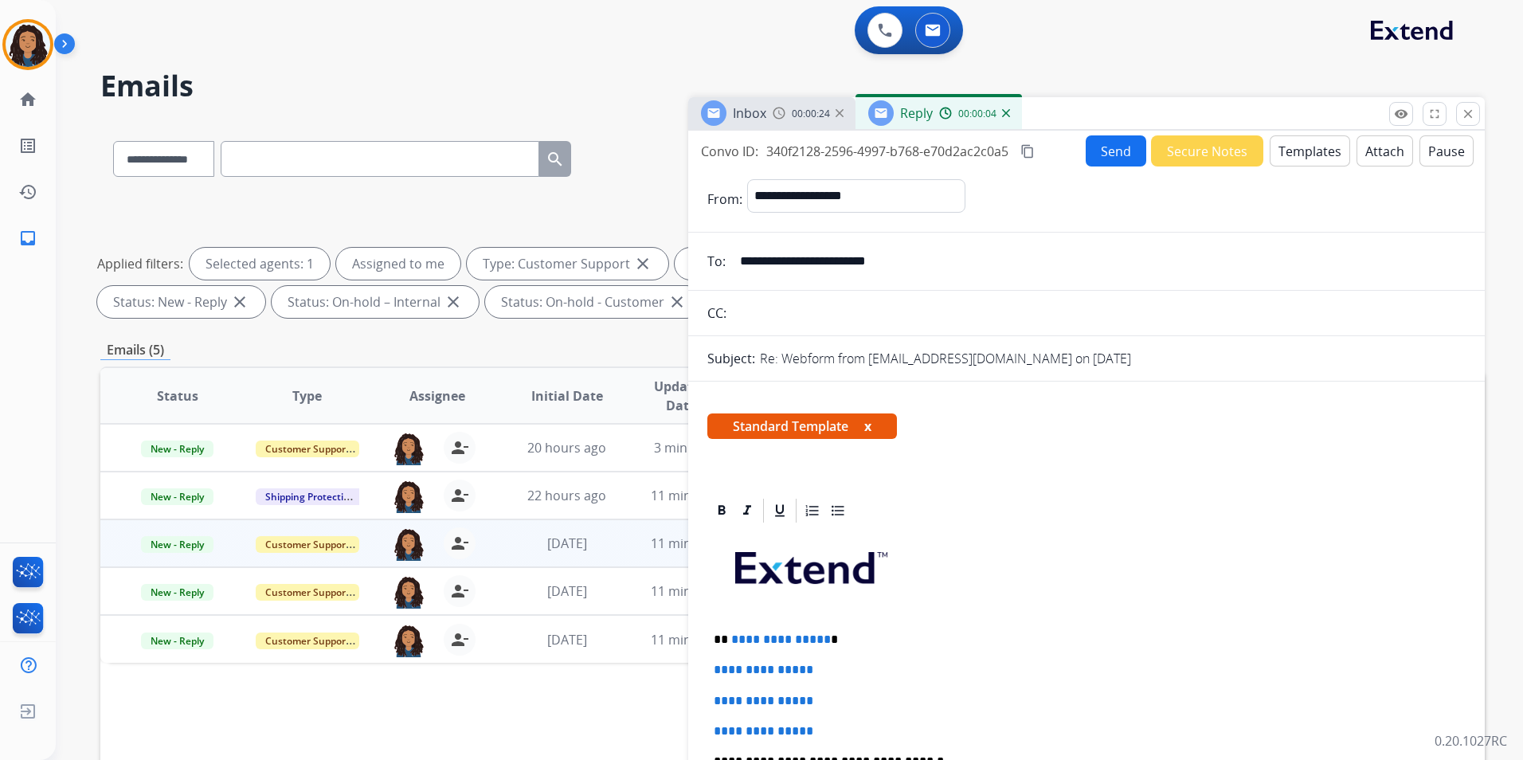
drag, startPoint x: 745, startPoint y: 112, endPoint x: 867, endPoint y: 260, distance: 192.5
click at [746, 112] on span "Inbox" at bounding box center [749, 113] width 33 height 18
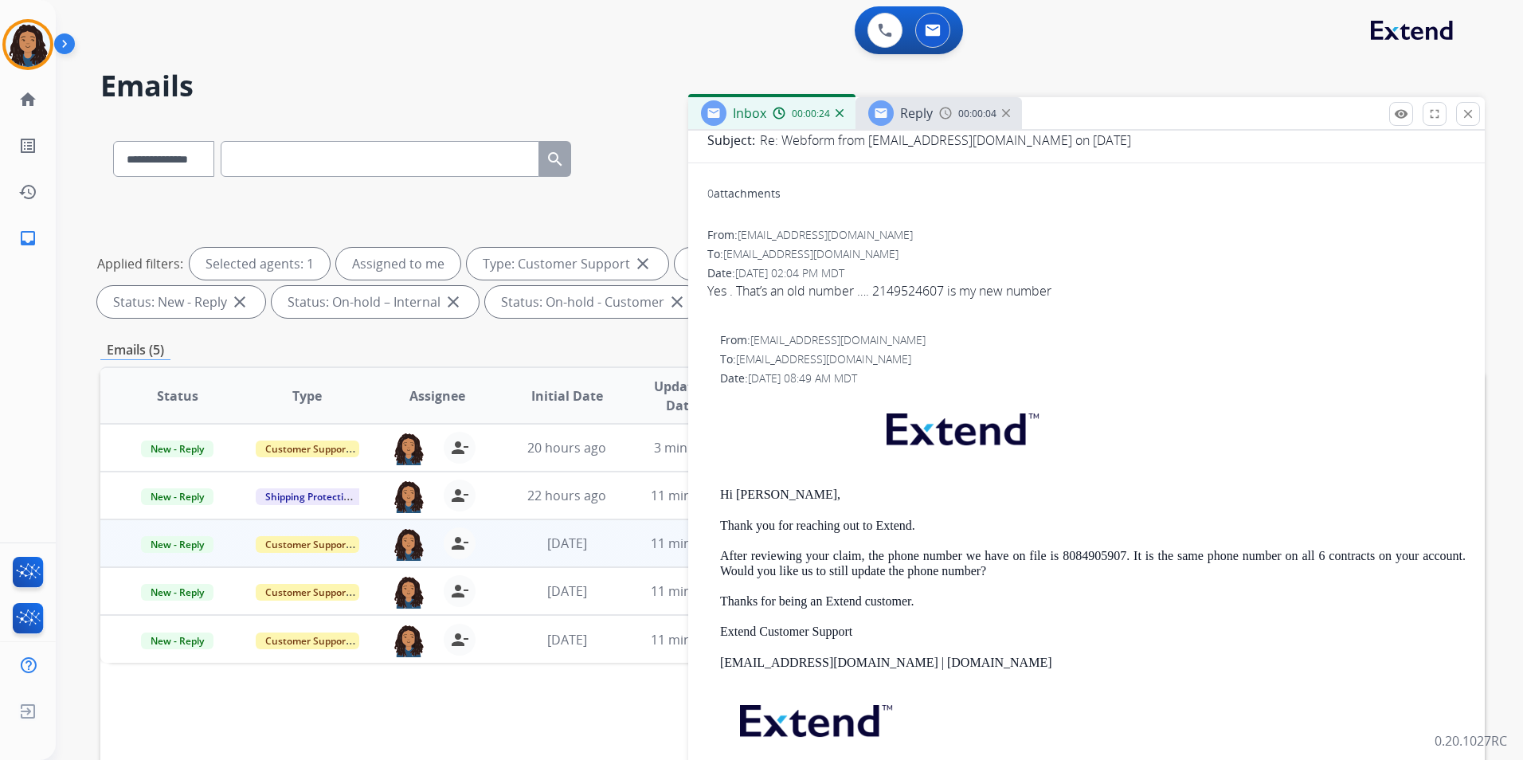
scroll to position [239, 0]
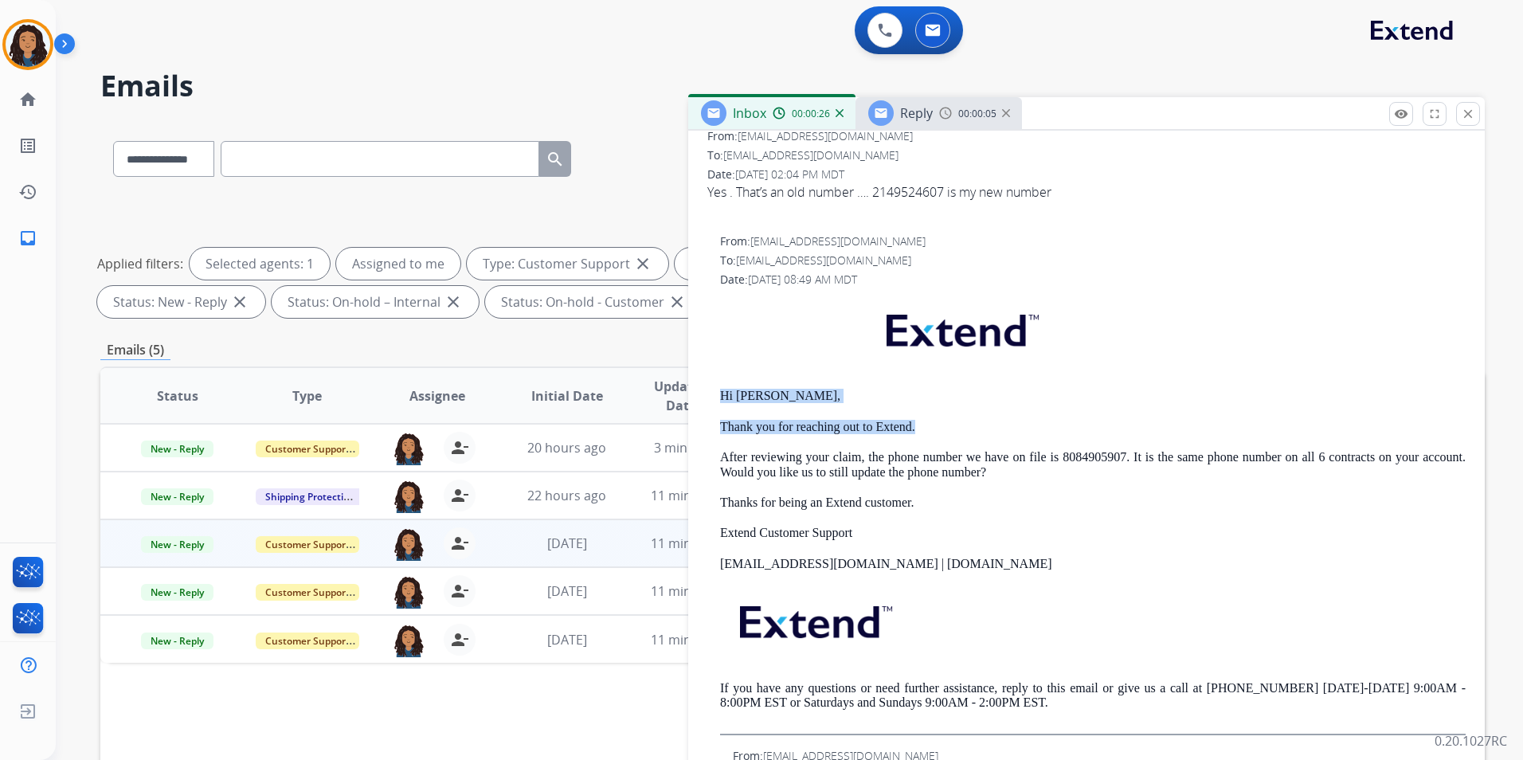
drag, startPoint x: 717, startPoint y: 388, endPoint x: 985, endPoint y: 424, distance: 270.1
click at [985, 424] on div "From: [EMAIL_ADDRESS][DOMAIN_NAME] To: [EMAIL_ADDRESS][DOMAIN_NAME] Date: [DATE…" at bounding box center [1086, 484] width 758 height 502
drag, startPoint x: 985, startPoint y: 424, endPoint x: 871, endPoint y: 439, distance: 114.9
drag, startPoint x: 871, startPoint y: 439, endPoint x: 707, endPoint y: 387, distance: 171.3
click at [707, 387] on div "From: [EMAIL_ADDRESS][DOMAIN_NAME] To: [EMAIL_ADDRESS][DOMAIN_NAME] Date: [DATE…" at bounding box center [1086, 484] width 758 height 502
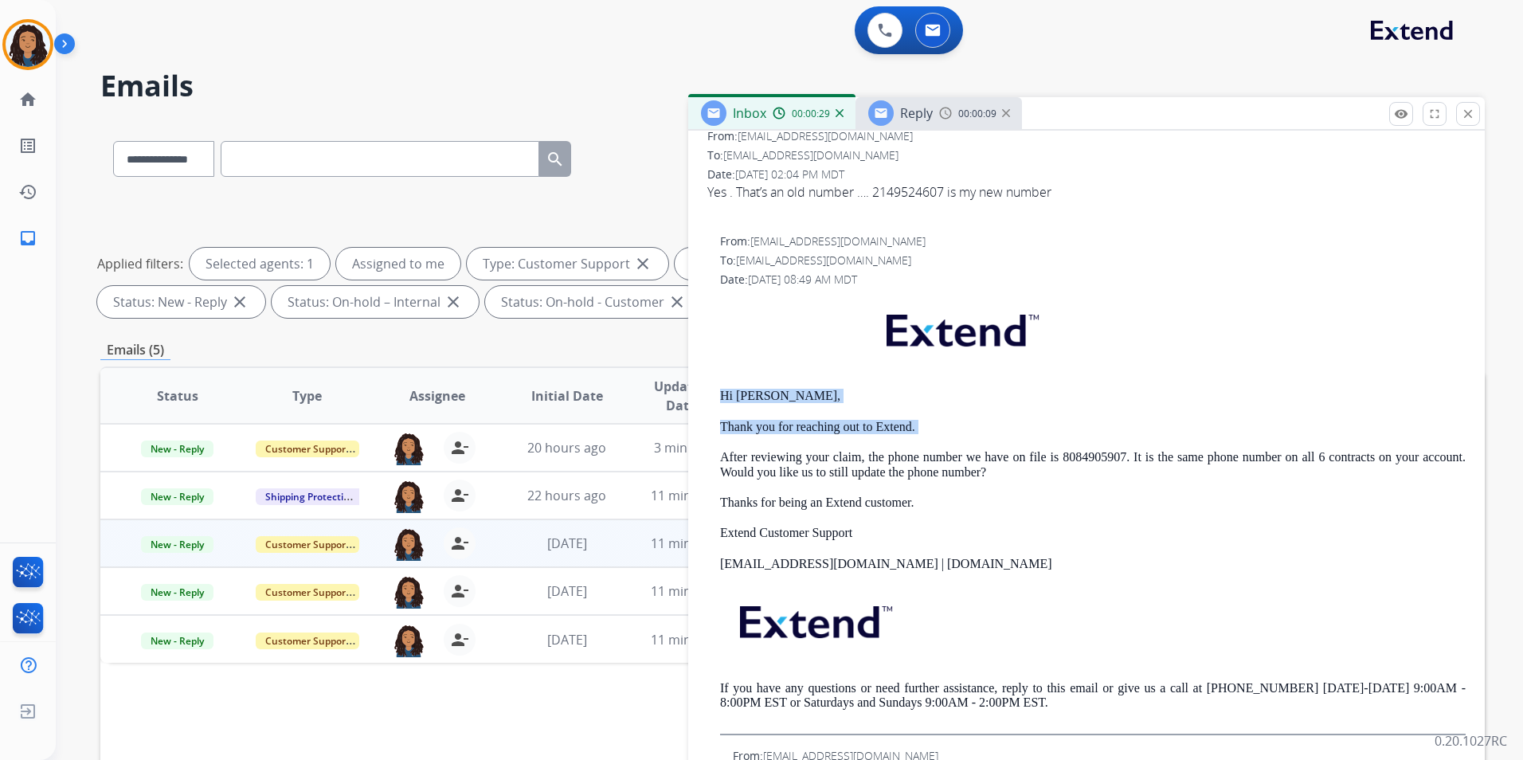
drag, startPoint x: 707, startPoint y: 387, endPoint x: 938, endPoint y: 417, distance: 233.0
click at [938, 417] on div "From: [EMAIL_ADDRESS][DOMAIN_NAME] To: [EMAIL_ADDRESS][DOMAIN_NAME] Date: [DATE…" at bounding box center [1086, 484] width 758 height 502
drag, startPoint x: 938, startPoint y: 417, endPoint x: 860, endPoint y: 421, distance: 78.2
copy div "Hi [PERSON_NAME], Thank you for reaching out to Extend."
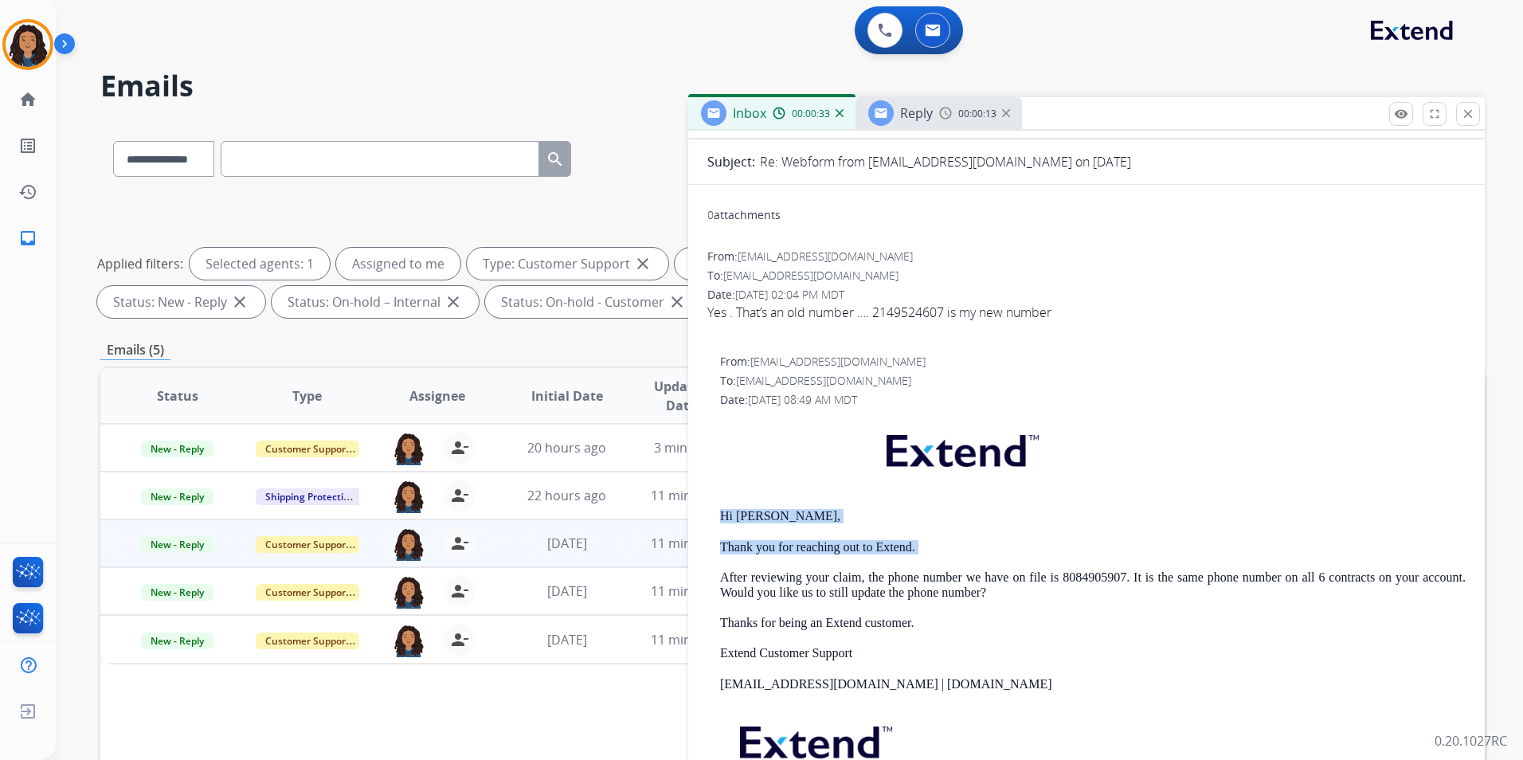
scroll to position [0, 0]
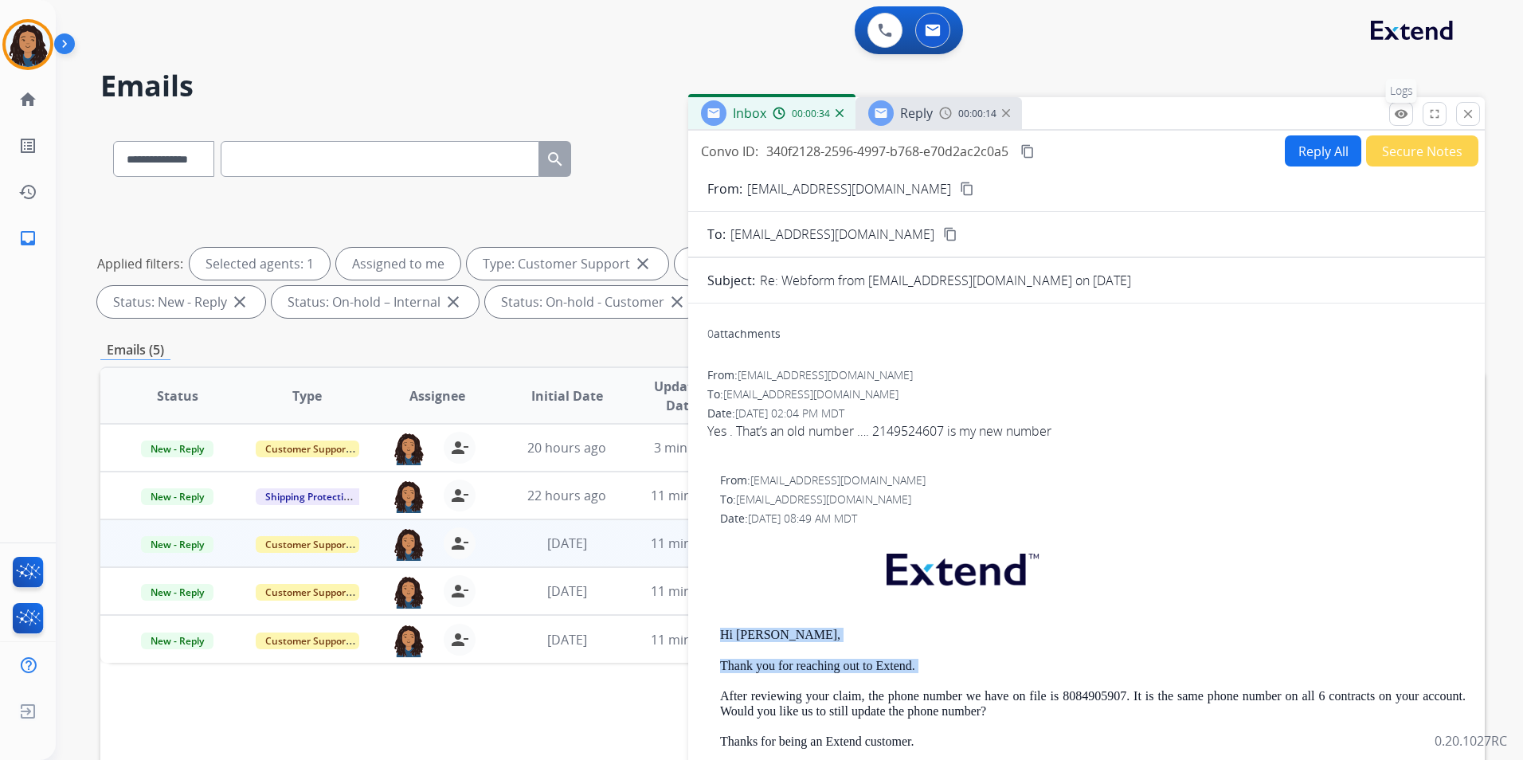
click at [1412, 119] on button "remove_red_eye Logs" at bounding box center [1401, 114] width 24 height 24
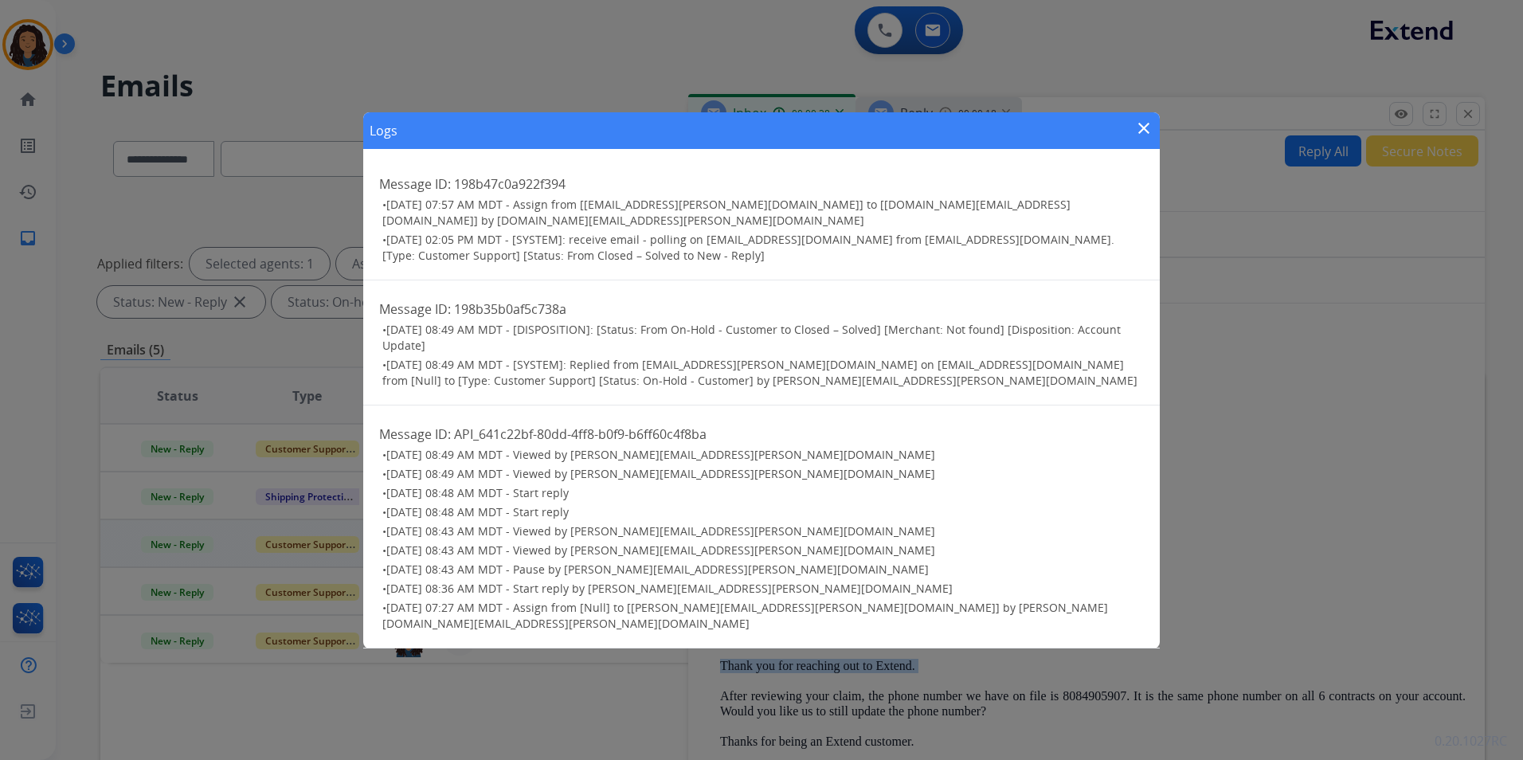
click at [1138, 138] on mat-icon "close" at bounding box center [1143, 128] width 19 height 19
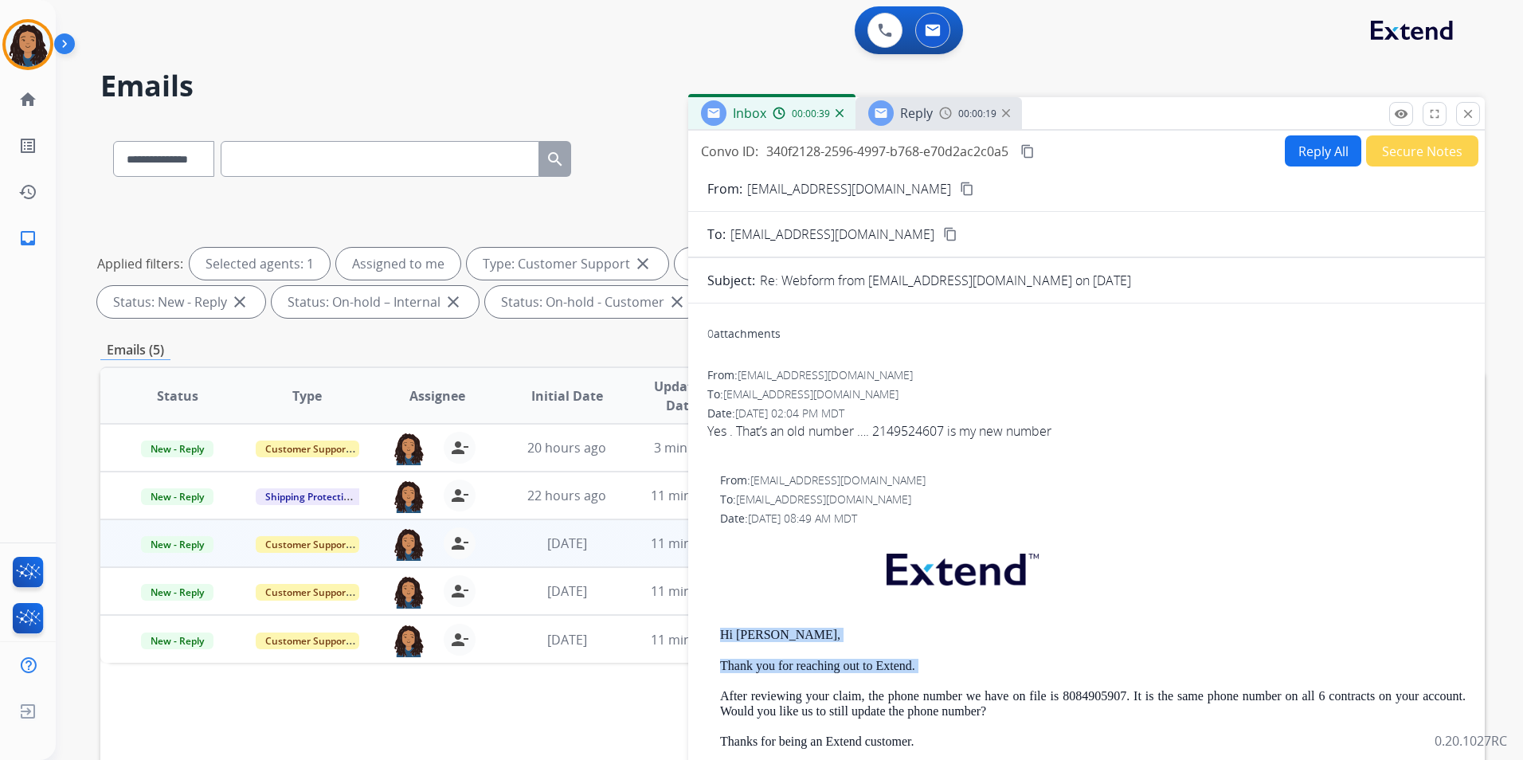
click at [897, 114] on div "Reply" at bounding box center [900, 112] width 65 height 25
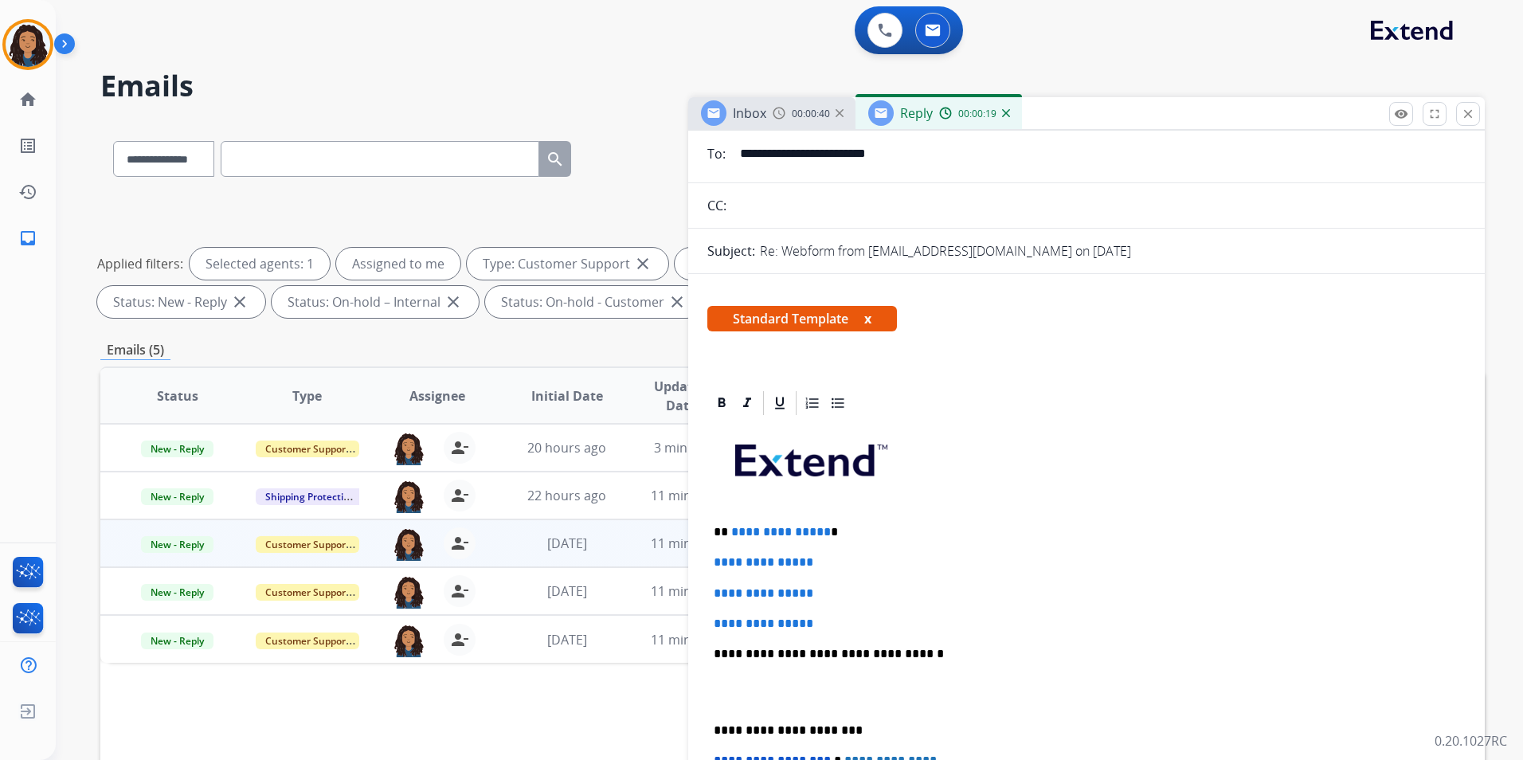
scroll to position [239, 0]
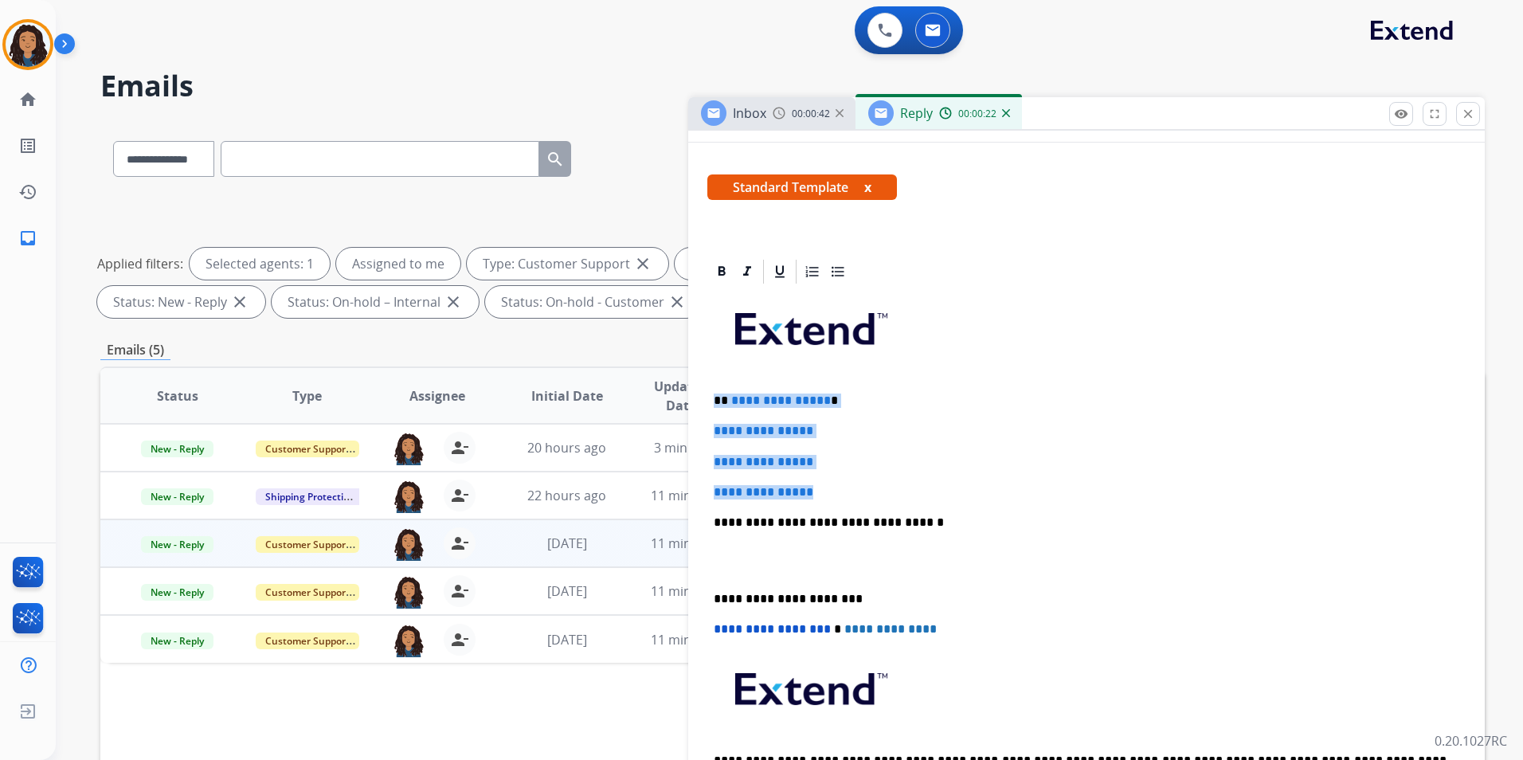
drag, startPoint x: 710, startPoint y: 398, endPoint x: 832, endPoint y: 495, distance: 155.4
click at [832, 495] on div "**********" at bounding box center [1086, 560] width 758 height 548
paste div
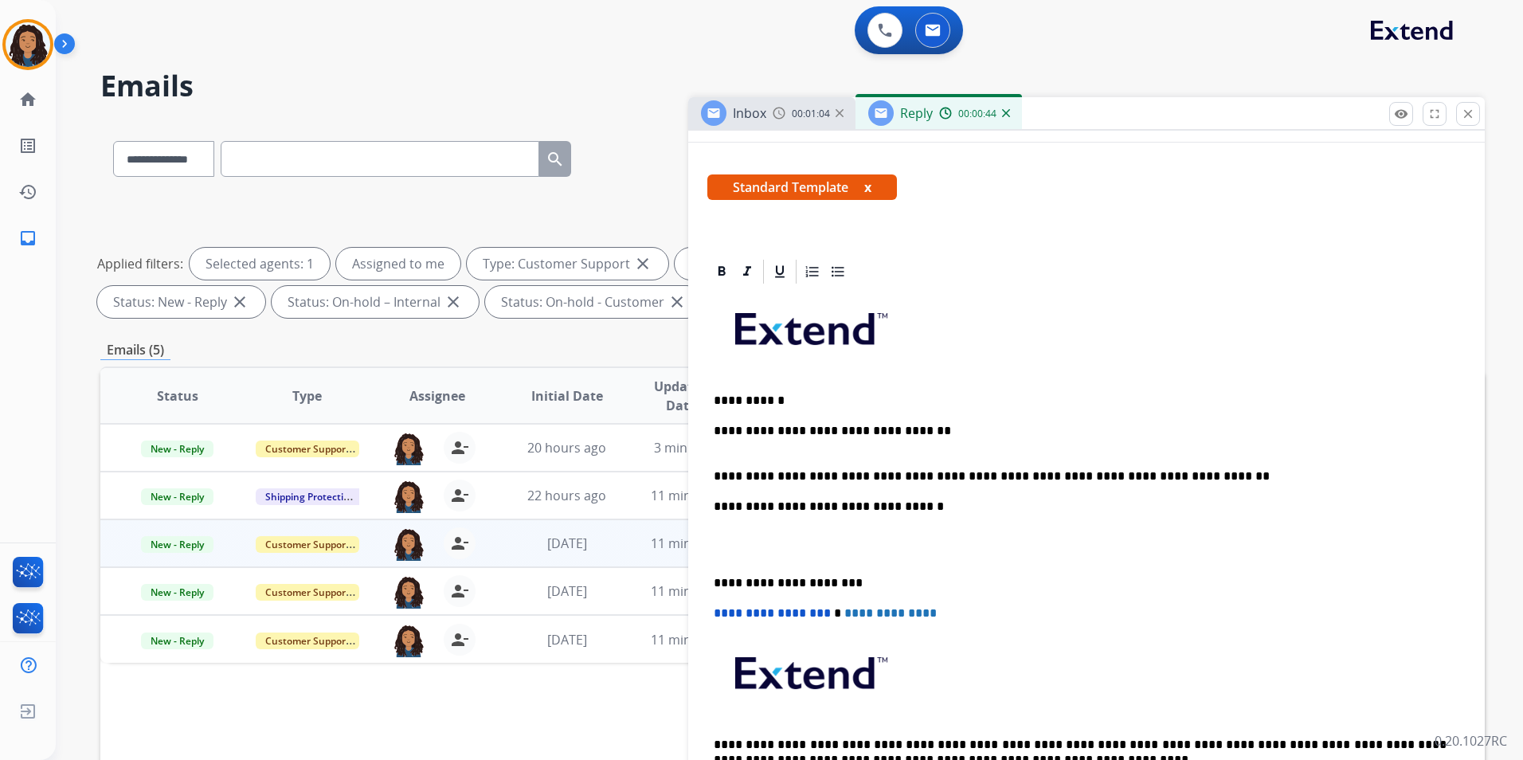
click at [872, 448] on div "**********" at bounding box center [1086, 552] width 758 height 532
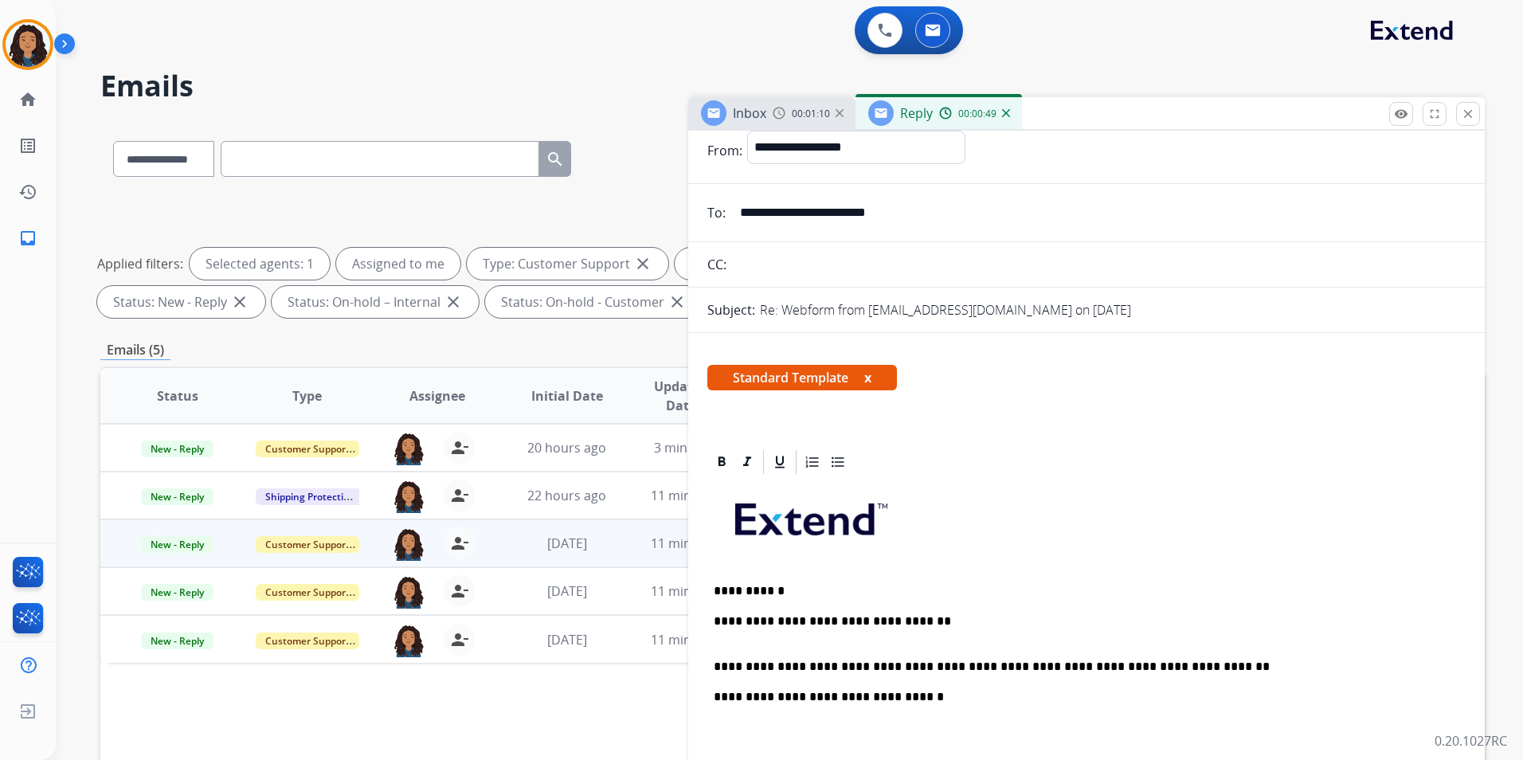
scroll to position [0, 0]
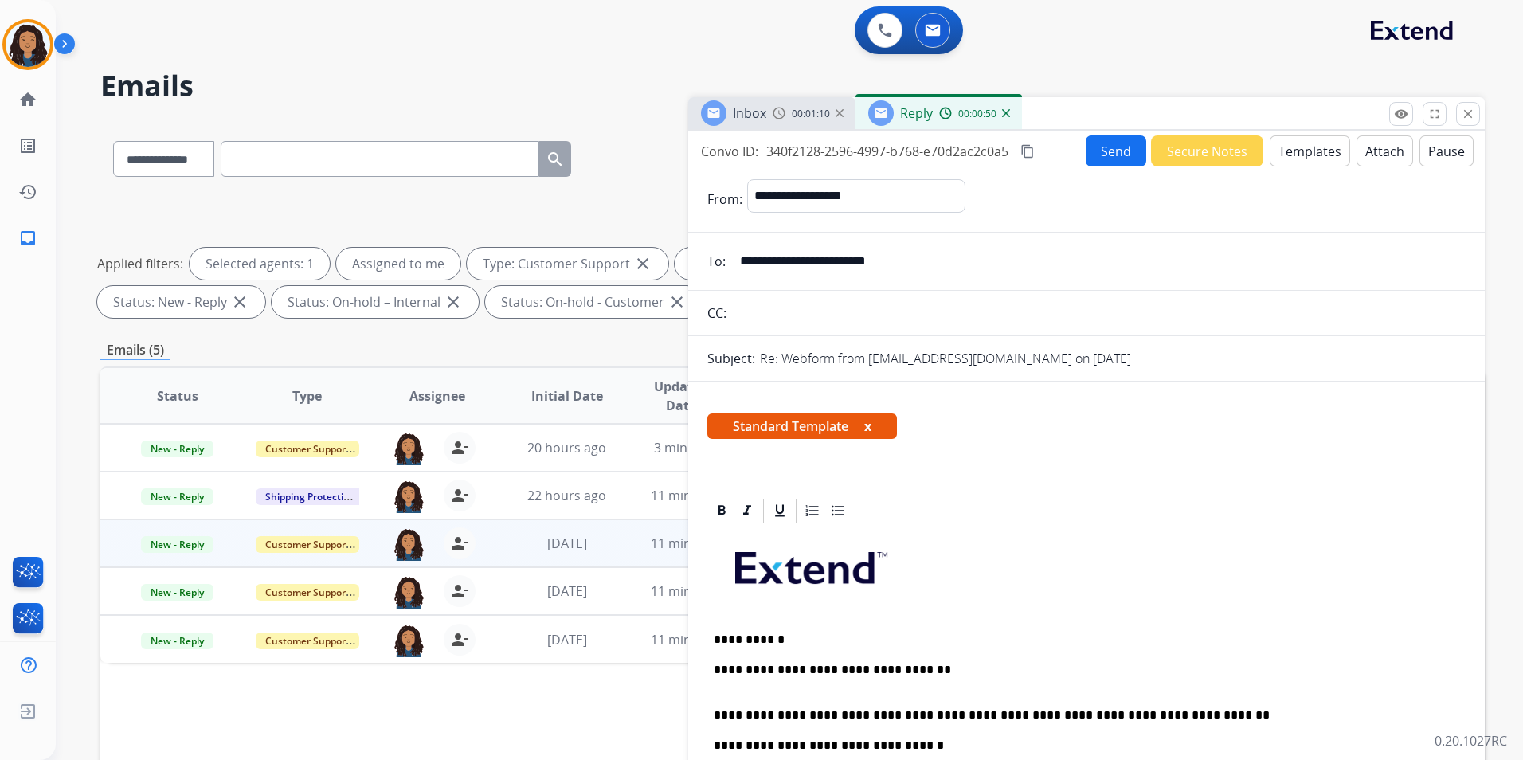
click at [1107, 156] on button "Send" at bounding box center [1116, 150] width 61 height 31
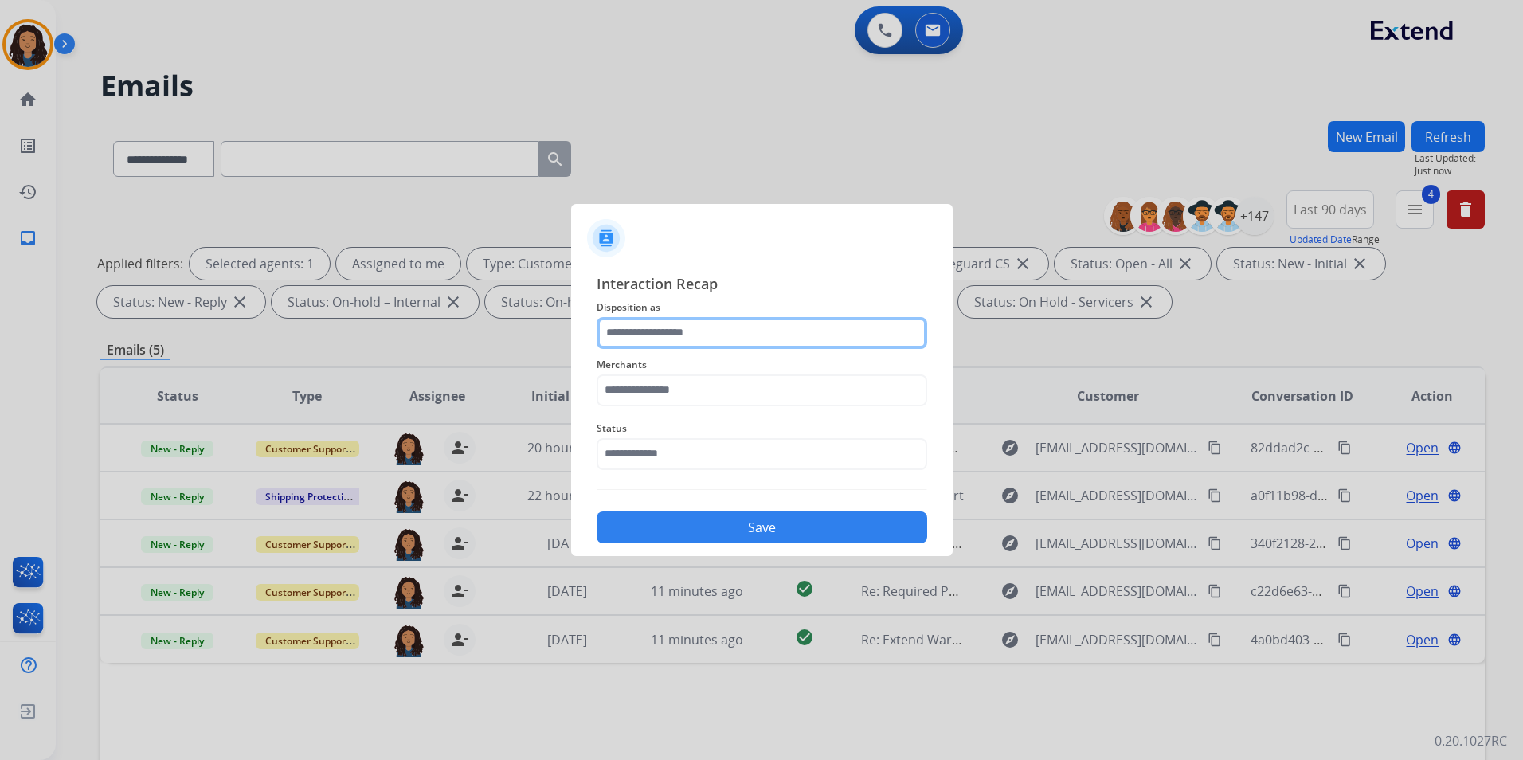
click at [689, 326] on input "text" at bounding box center [762, 333] width 331 height 32
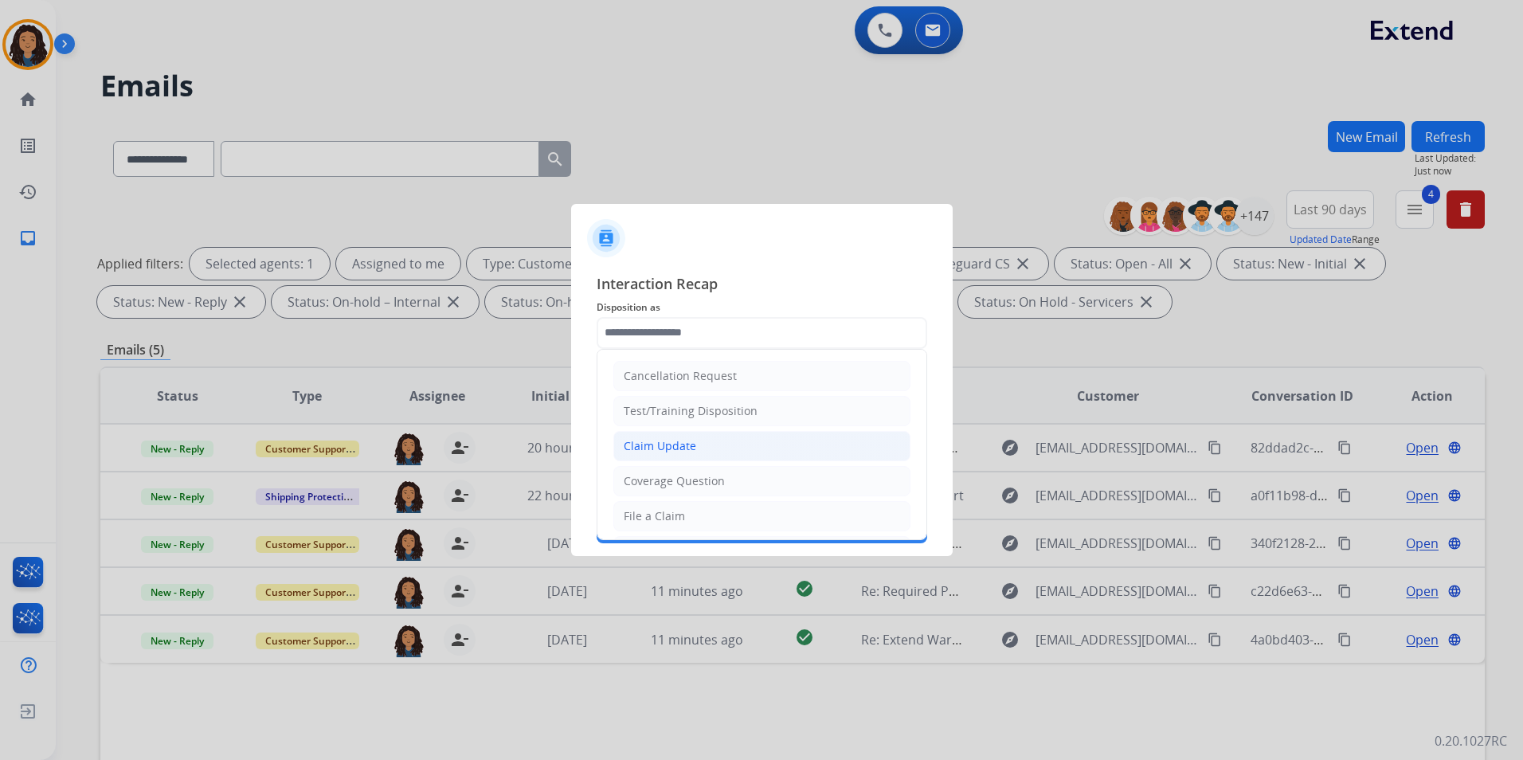
click at [690, 441] on div "Claim Update" at bounding box center [660, 446] width 72 height 16
type input "**********"
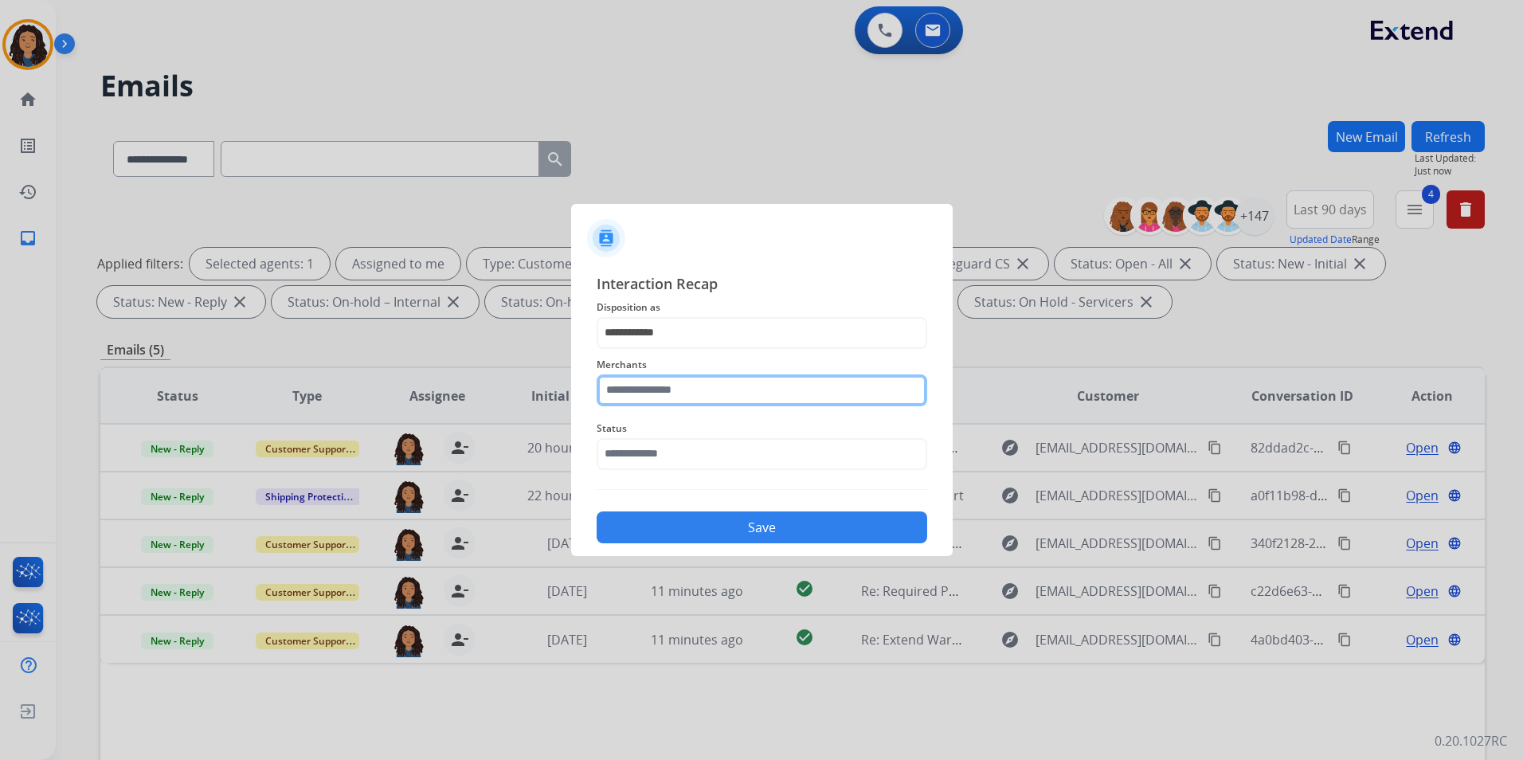
click at [687, 388] on input "text" at bounding box center [762, 390] width 331 height 32
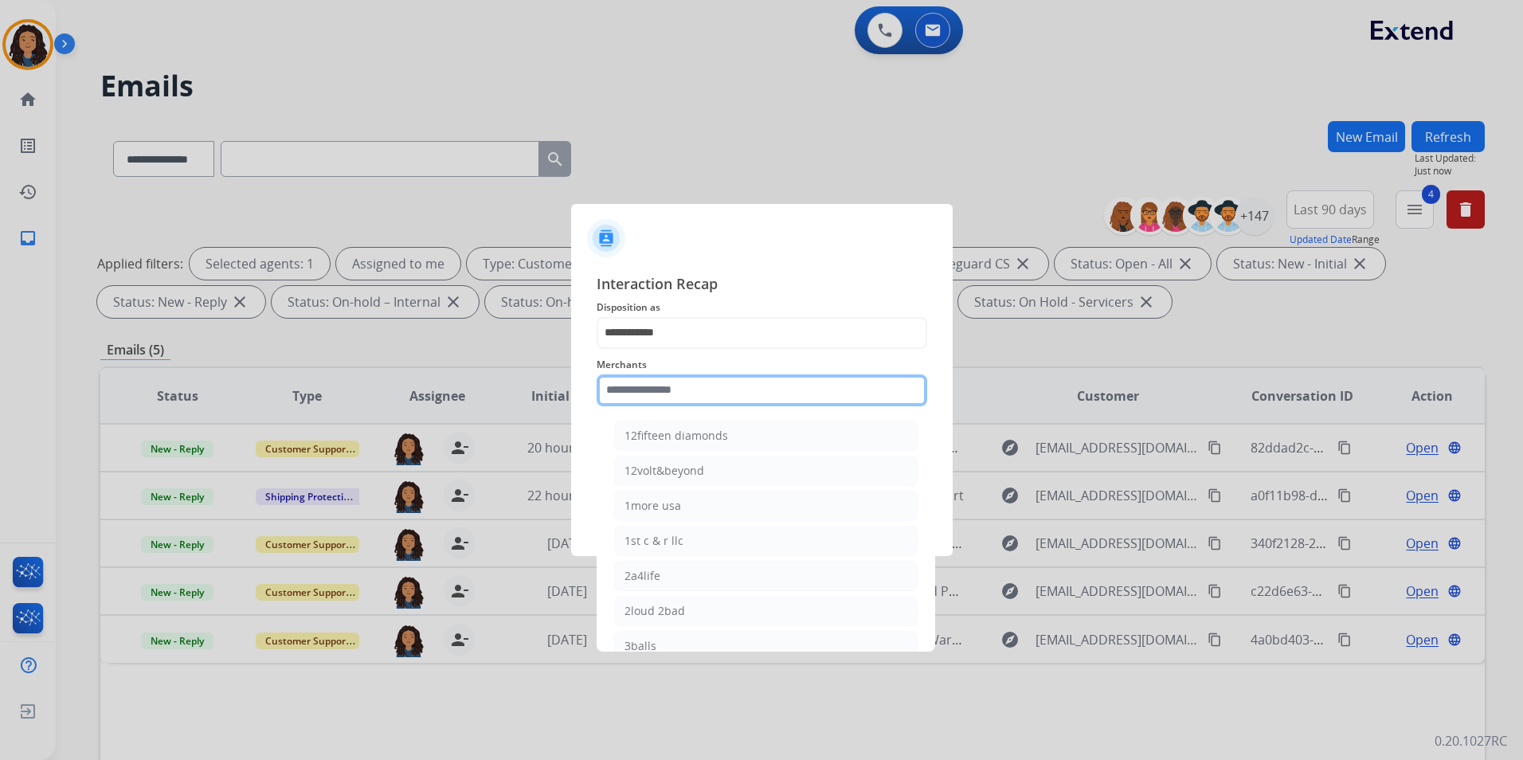
type input "*"
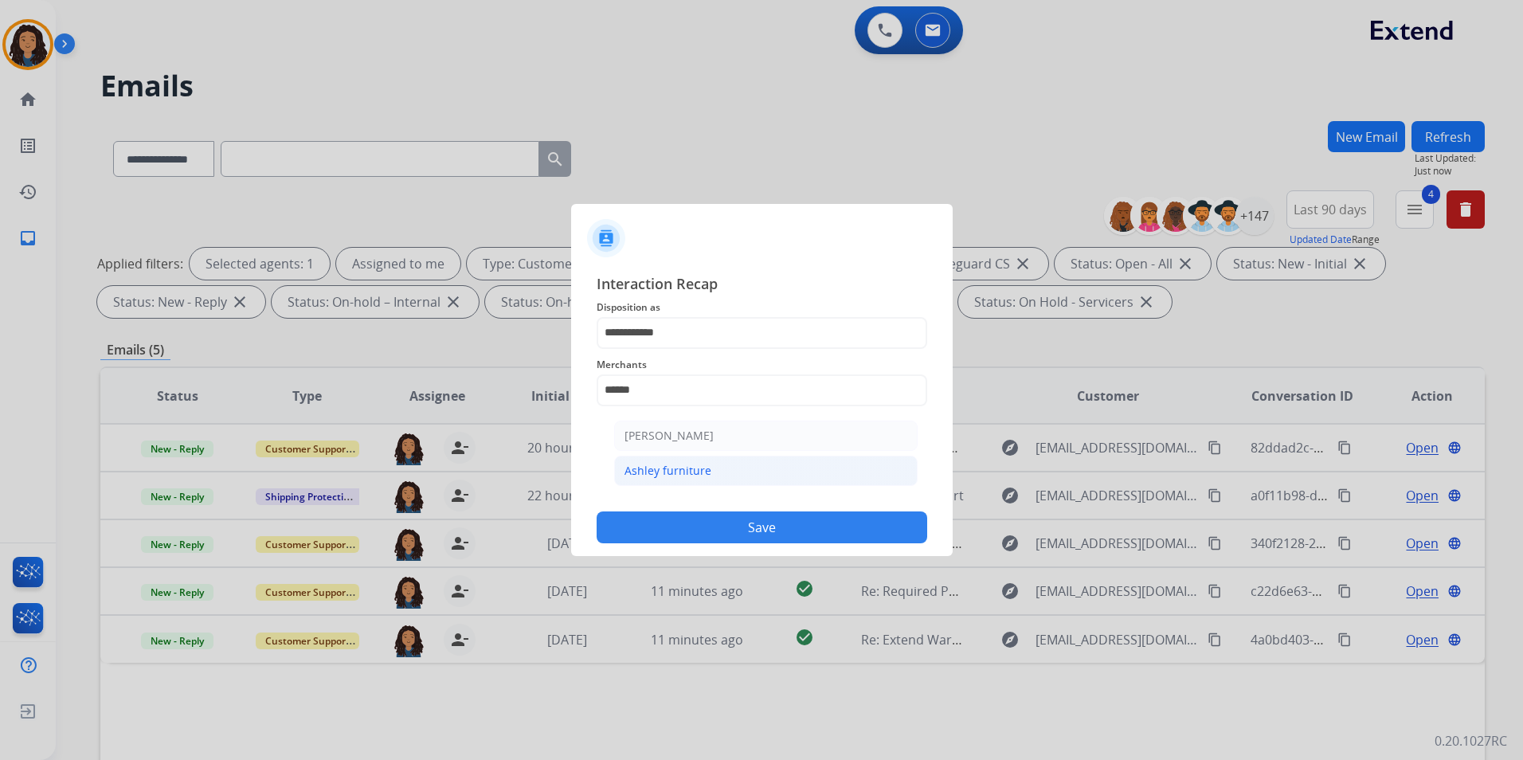
click at [726, 478] on li "Ashley furniture" at bounding box center [766, 471] width 304 height 30
type input "**********"
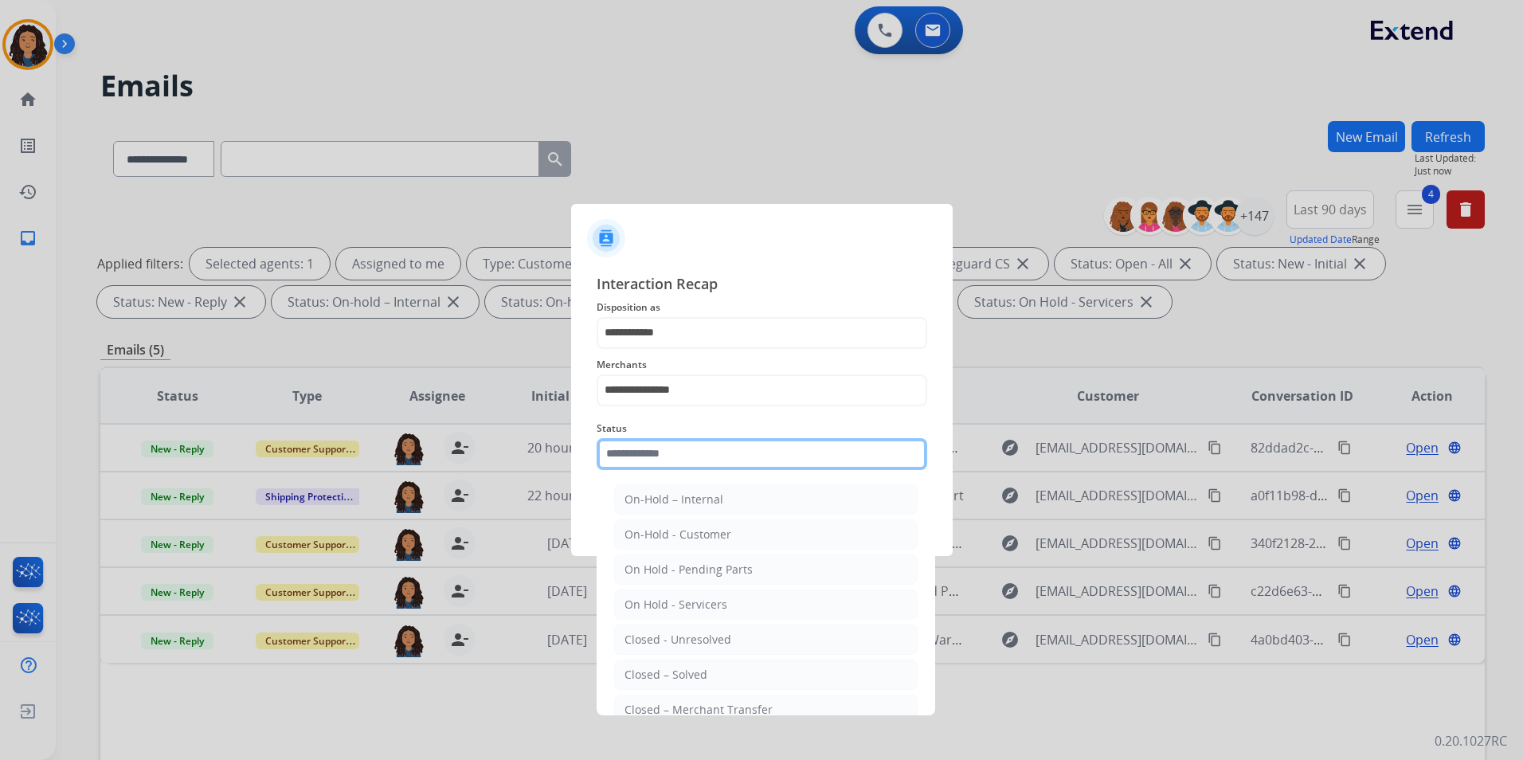
click at [719, 465] on input "text" at bounding box center [762, 454] width 331 height 32
click at [713, 677] on li "Closed – Solved" at bounding box center [766, 675] width 304 height 30
type input "**********"
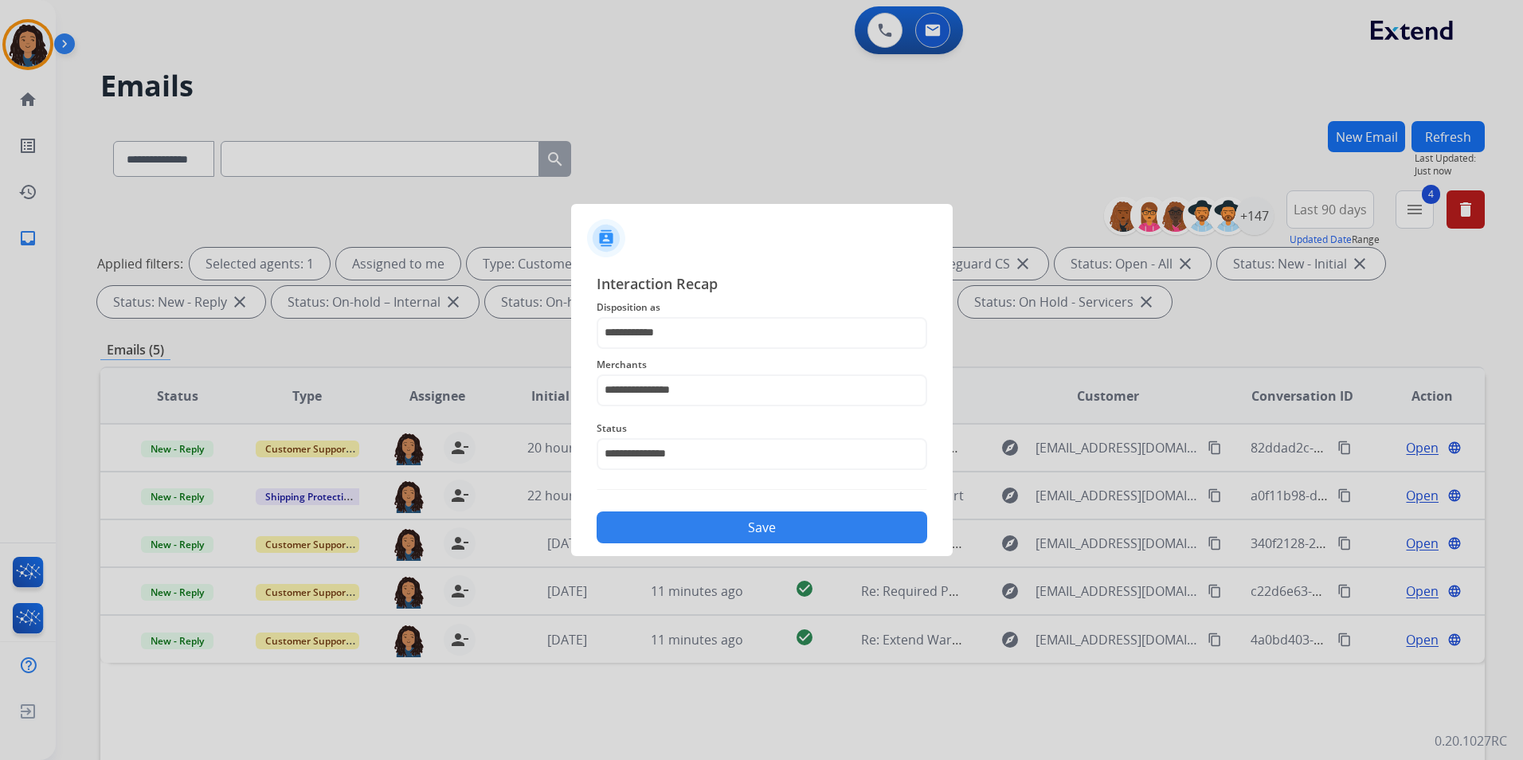
click at [728, 532] on button "Save" at bounding box center [762, 527] width 331 height 32
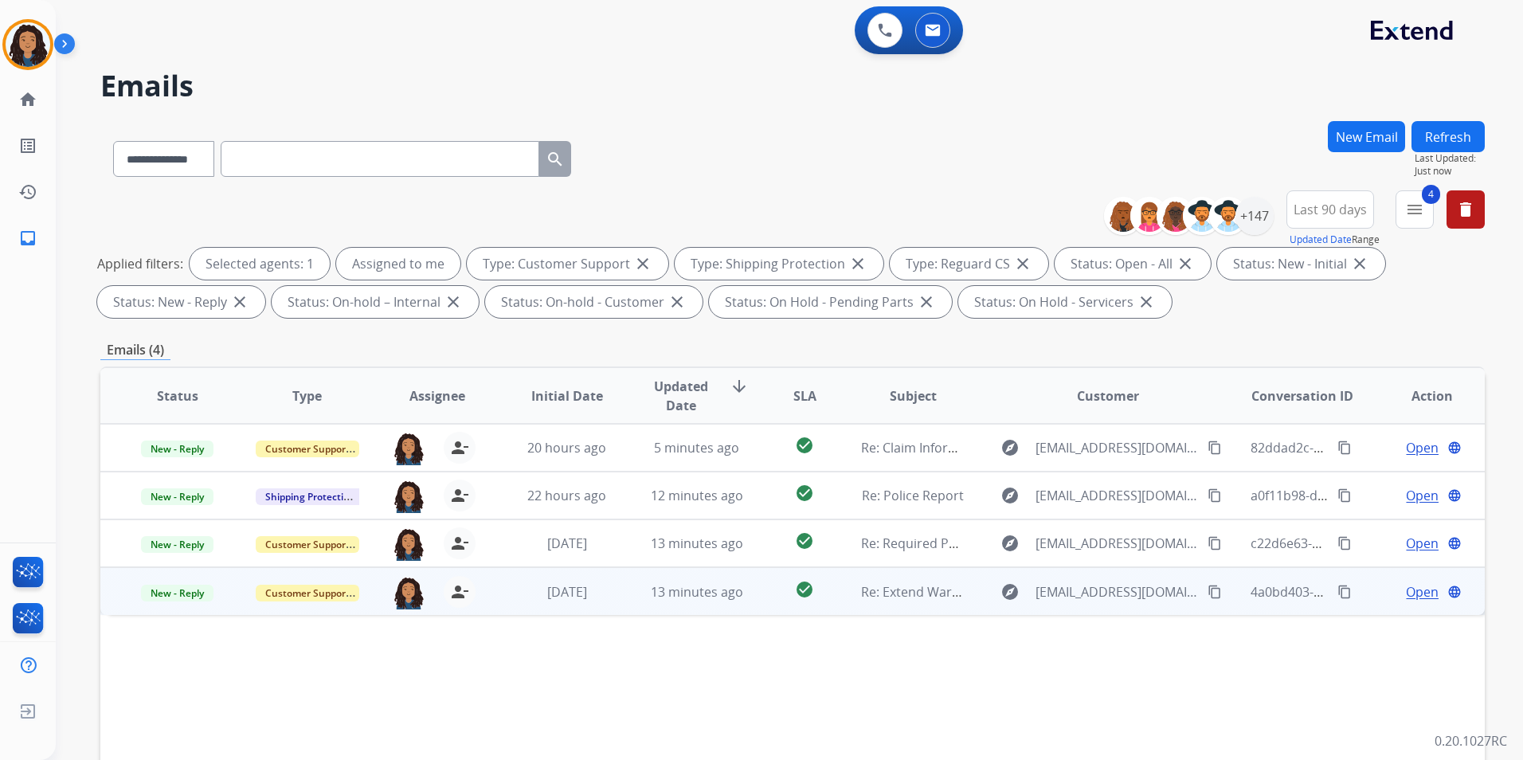
click at [1416, 593] on span "Open" at bounding box center [1422, 591] width 33 height 19
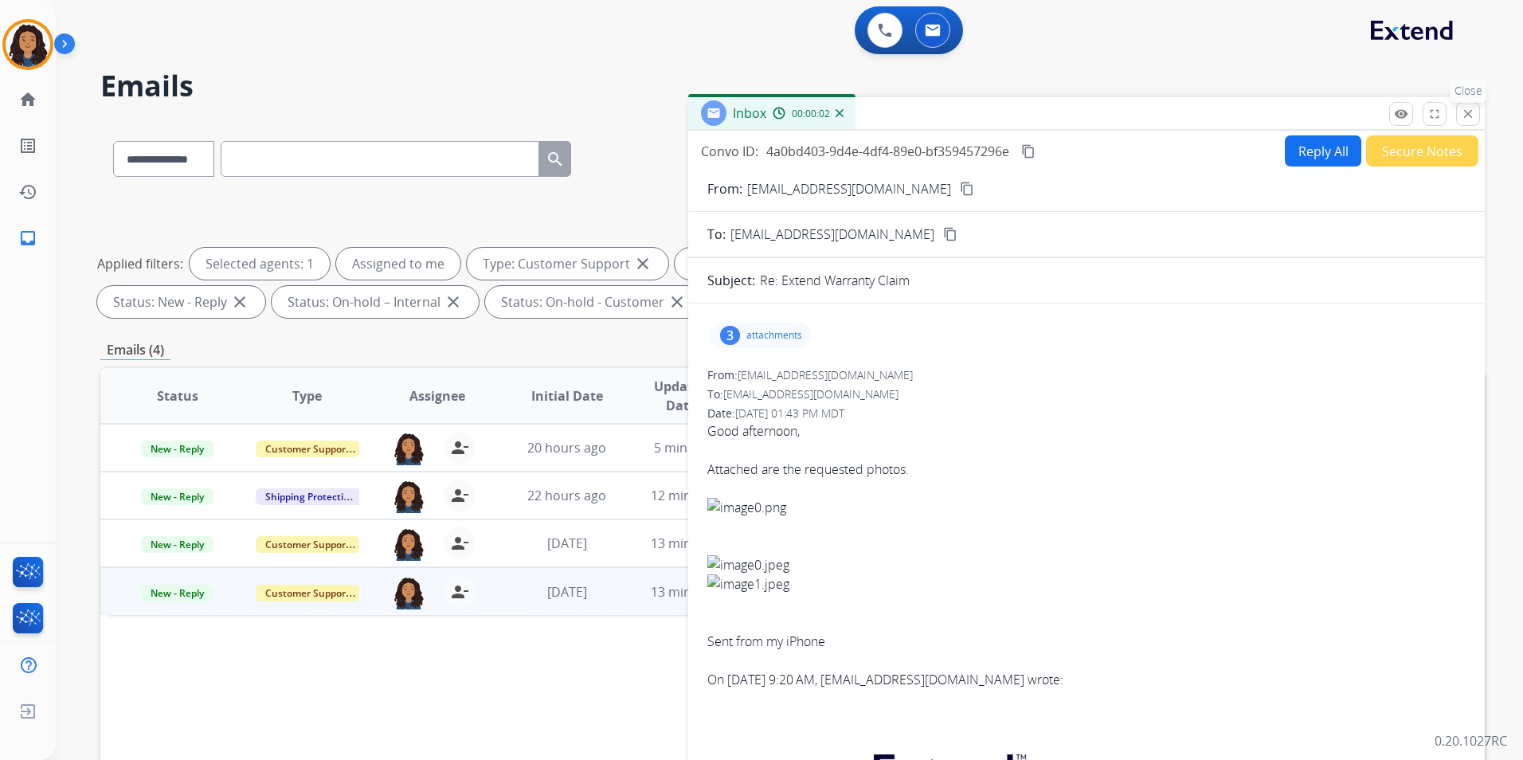
click at [1468, 117] on mat-icon "close" at bounding box center [1468, 114] width 14 height 14
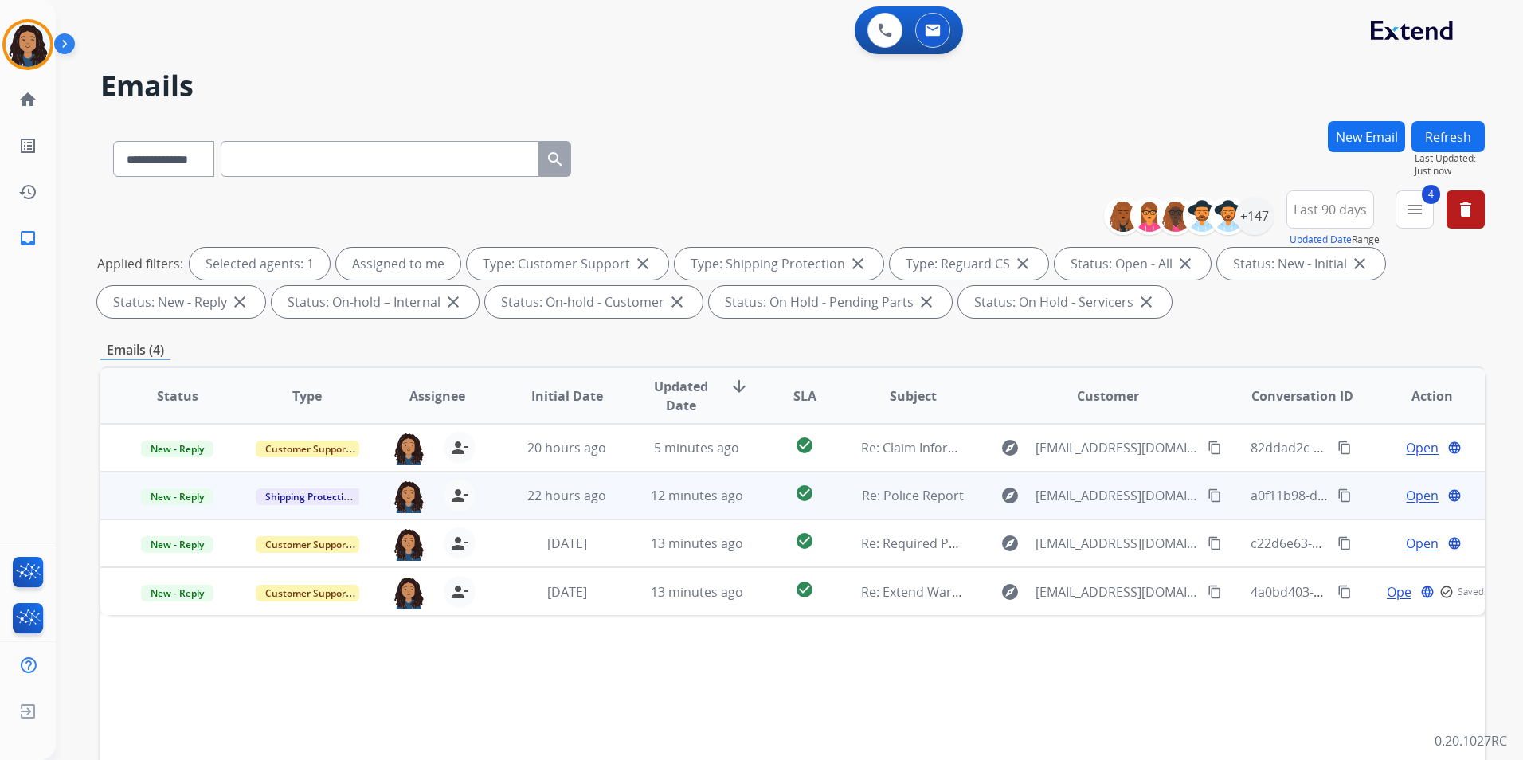
click at [1409, 502] on span "Open" at bounding box center [1422, 495] width 33 height 19
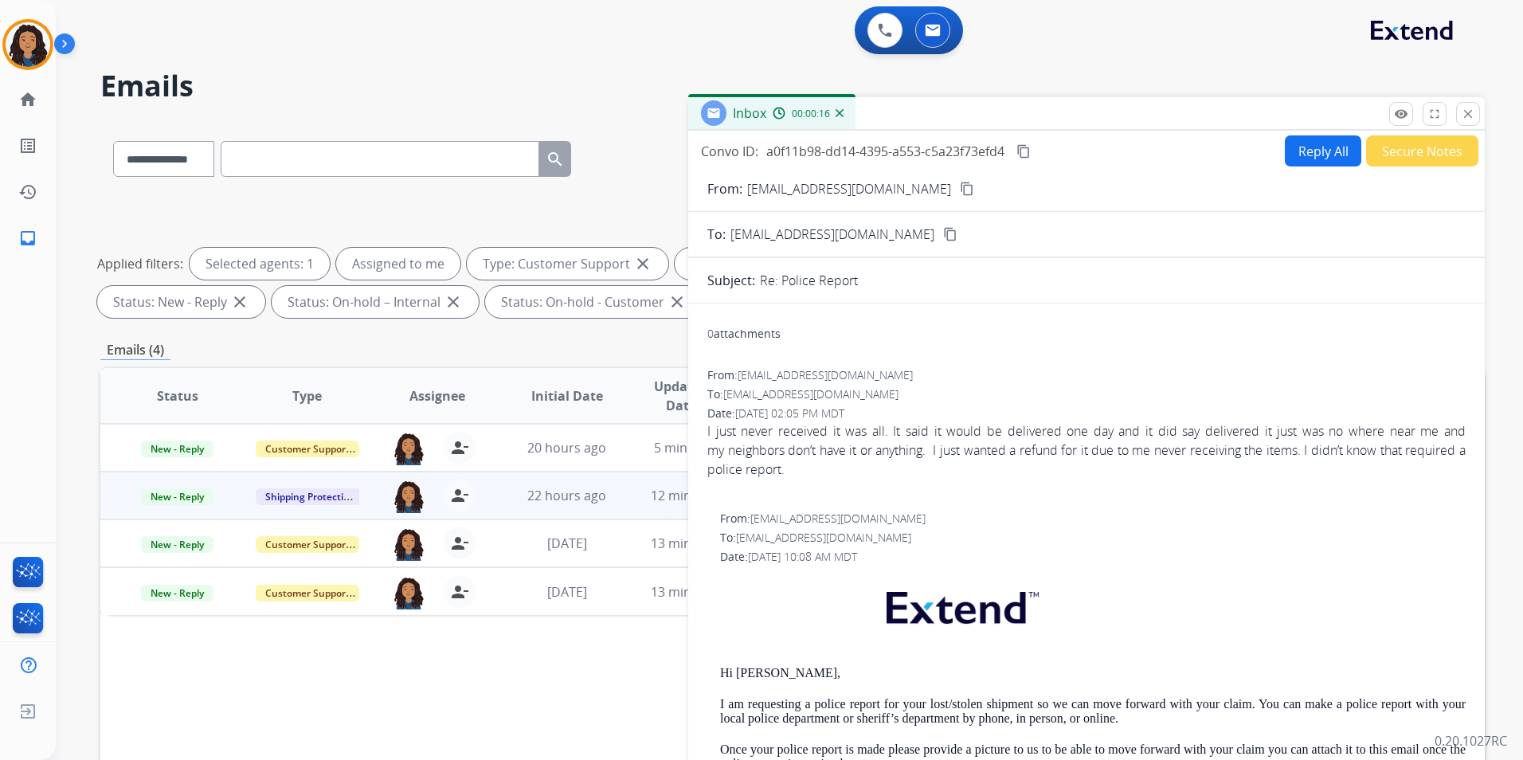
click at [1299, 154] on button "Reply All" at bounding box center [1323, 150] width 76 height 31
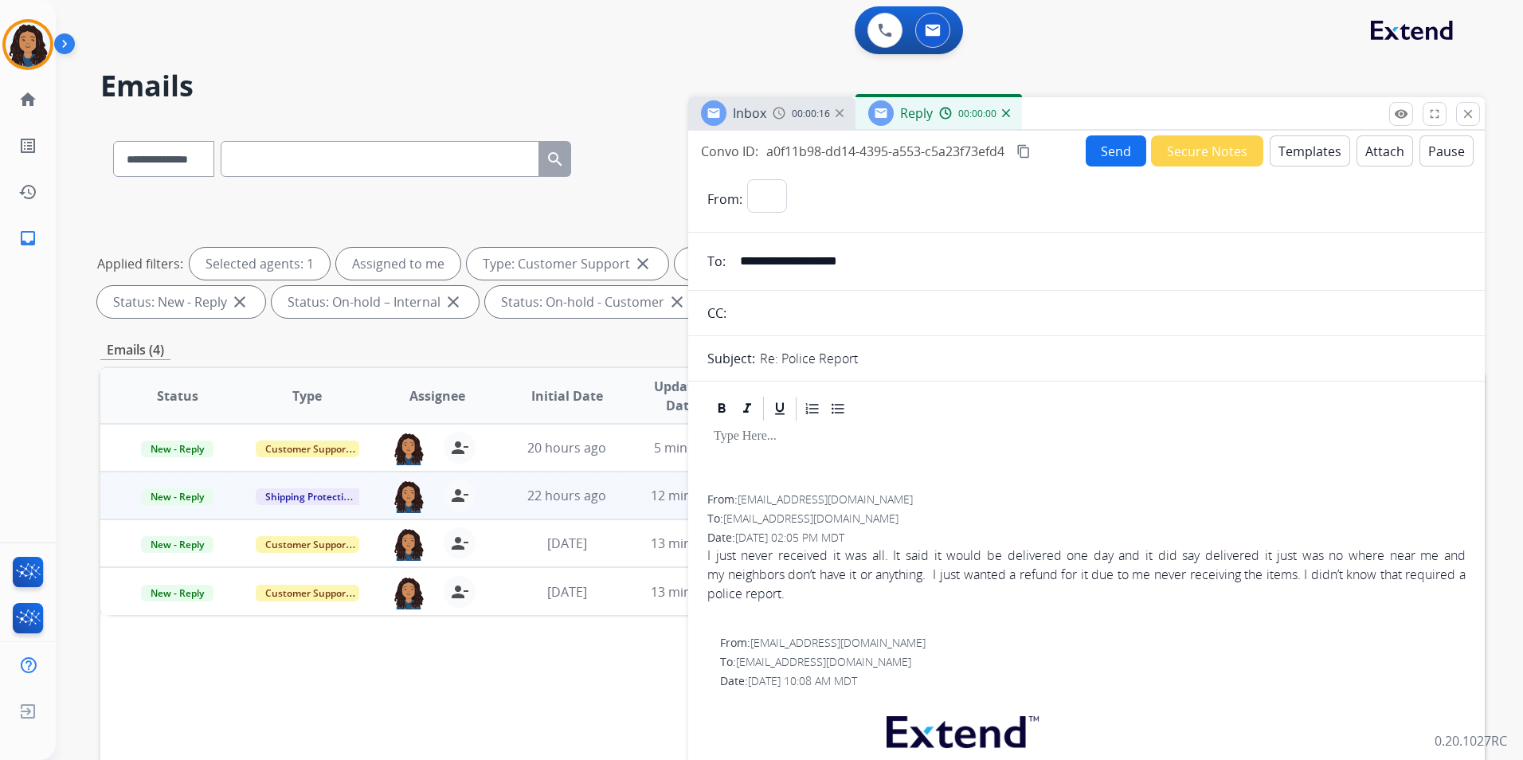
select select "**********"
click at [1299, 154] on button "Templates" at bounding box center [1310, 150] width 80 height 31
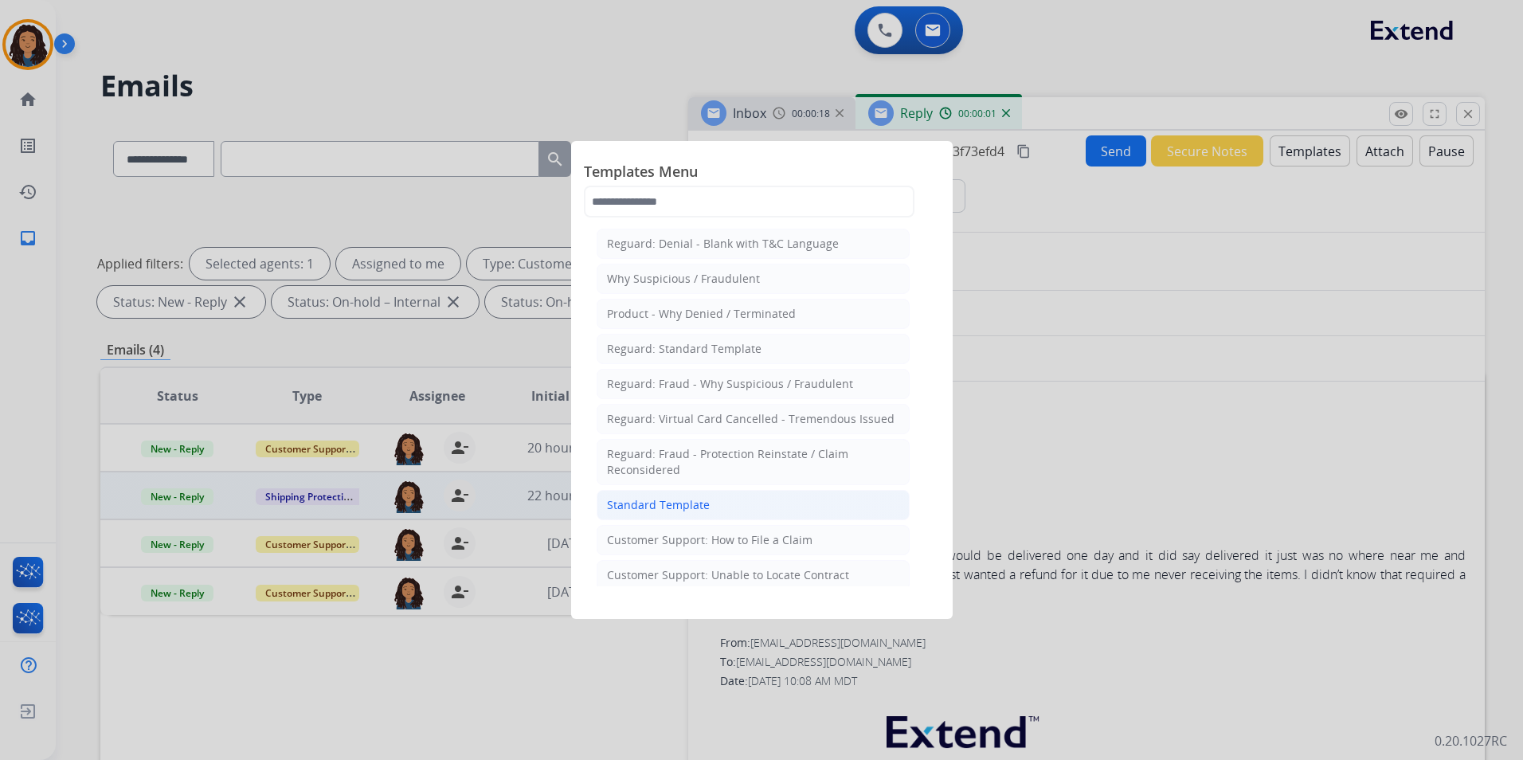
click at [723, 502] on li "Standard Template" at bounding box center [753, 505] width 313 height 30
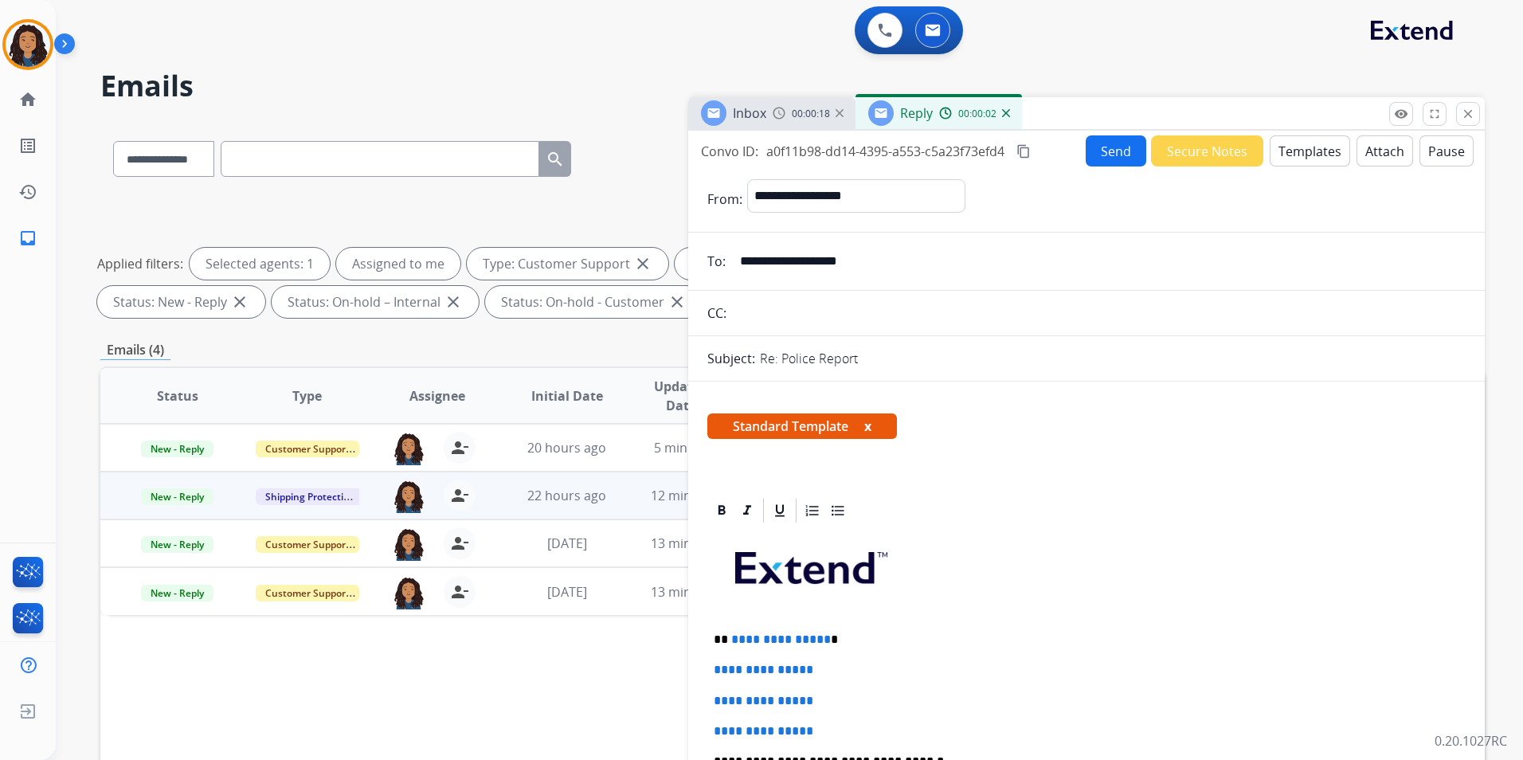
click at [734, 114] on span "Inbox" at bounding box center [749, 113] width 33 height 18
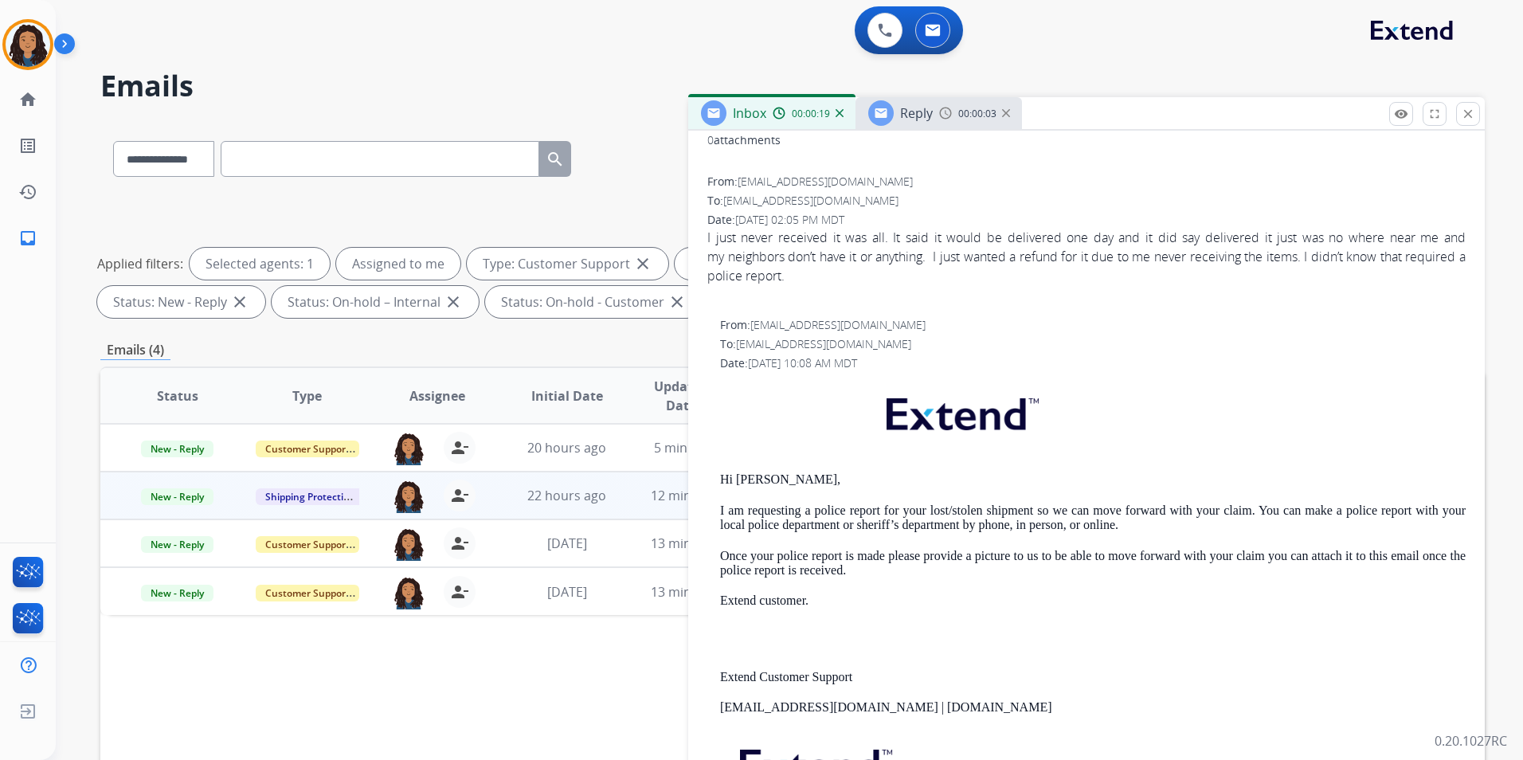
scroll to position [239, 0]
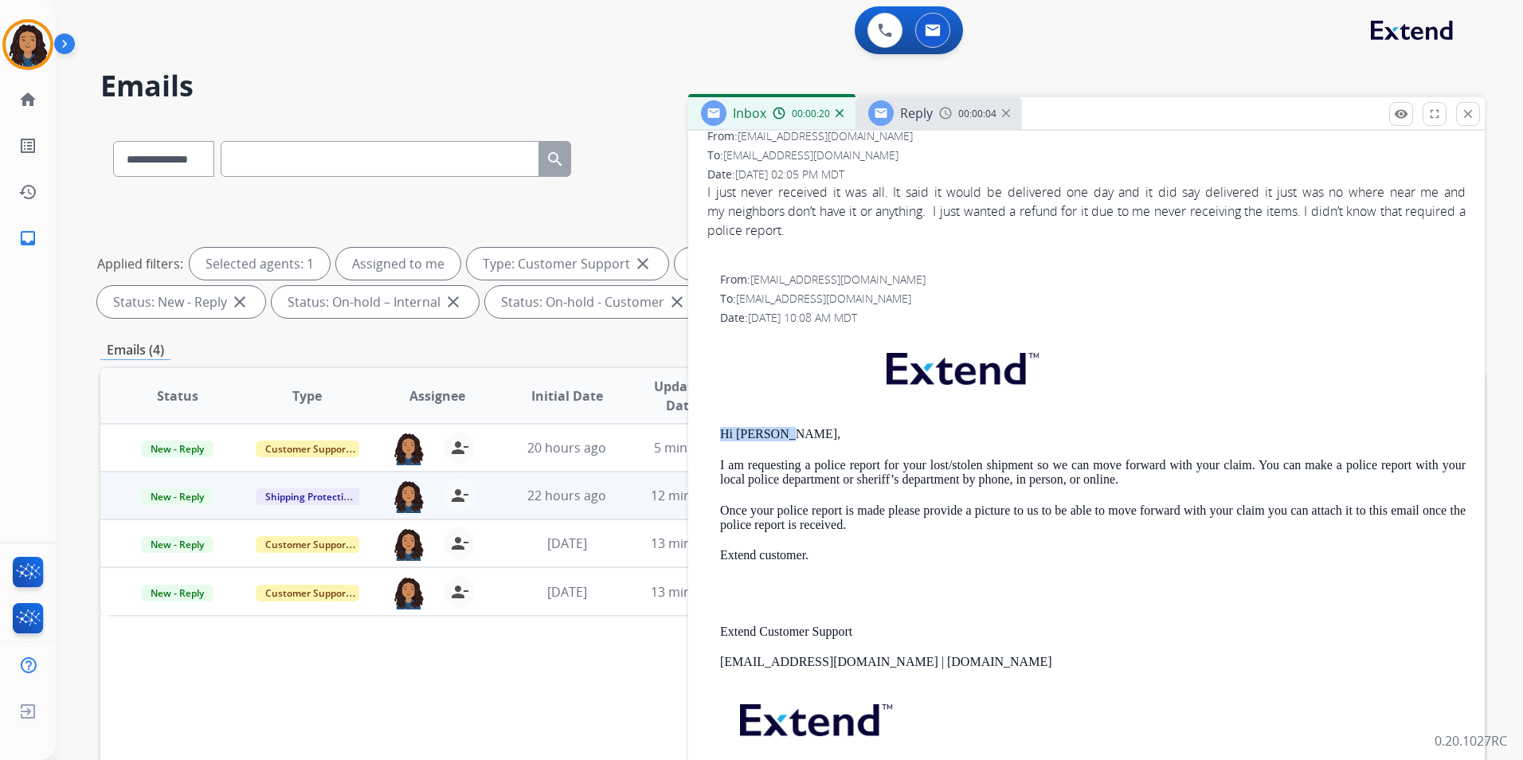
drag, startPoint x: 718, startPoint y: 429, endPoint x: 793, endPoint y: 429, distance: 74.9
click at [793, 429] on div "From: [EMAIL_ADDRESS][DOMAIN_NAME] To: [EMAIL_ADDRESS][DOMAIN_NAME] Date: [DATE…" at bounding box center [1086, 553] width 758 height 562
drag, startPoint x: 793, startPoint y: 429, endPoint x: 750, endPoint y: 436, distance: 43.6
copy p "Hi [PERSON_NAME],"
click at [933, 120] on div "Reply 00:00:05" at bounding box center [939, 113] width 166 height 32
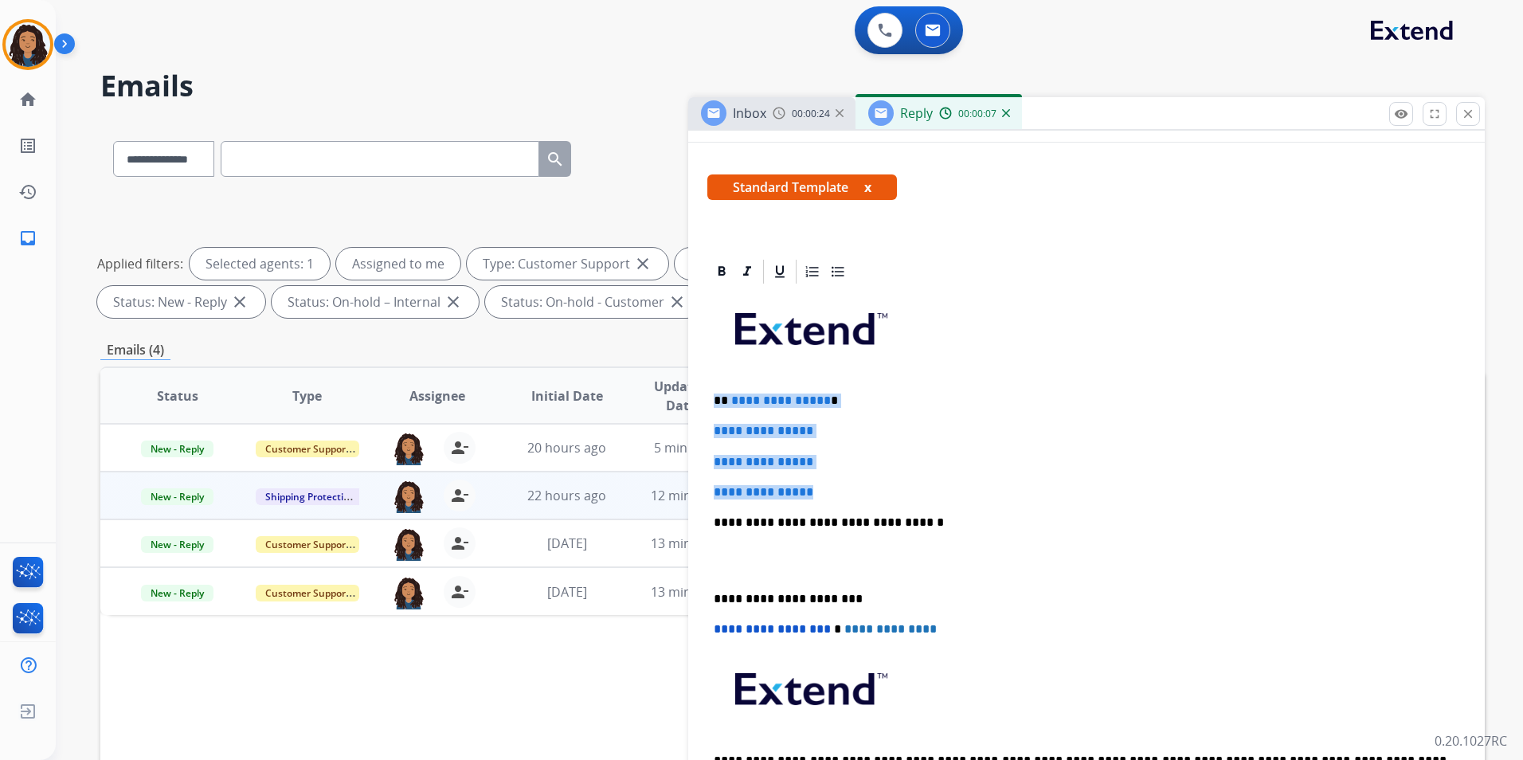
drag, startPoint x: 710, startPoint y: 389, endPoint x: 884, endPoint y: 492, distance: 202.5
click at [884, 492] on div "**********" at bounding box center [1086, 560] width 758 height 548
paste div
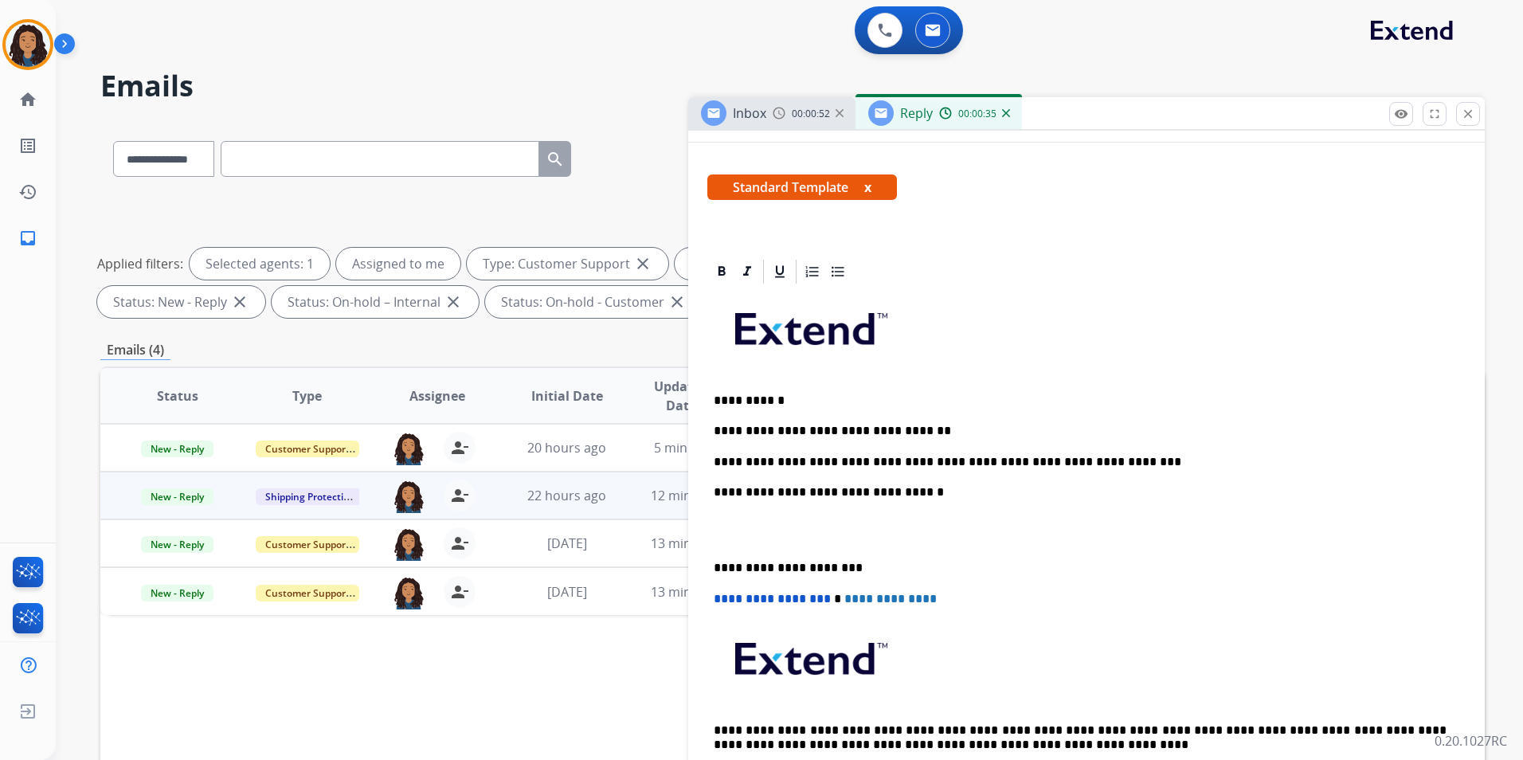
click at [1015, 457] on p "**********" at bounding box center [1080, 462] width 733 height 14
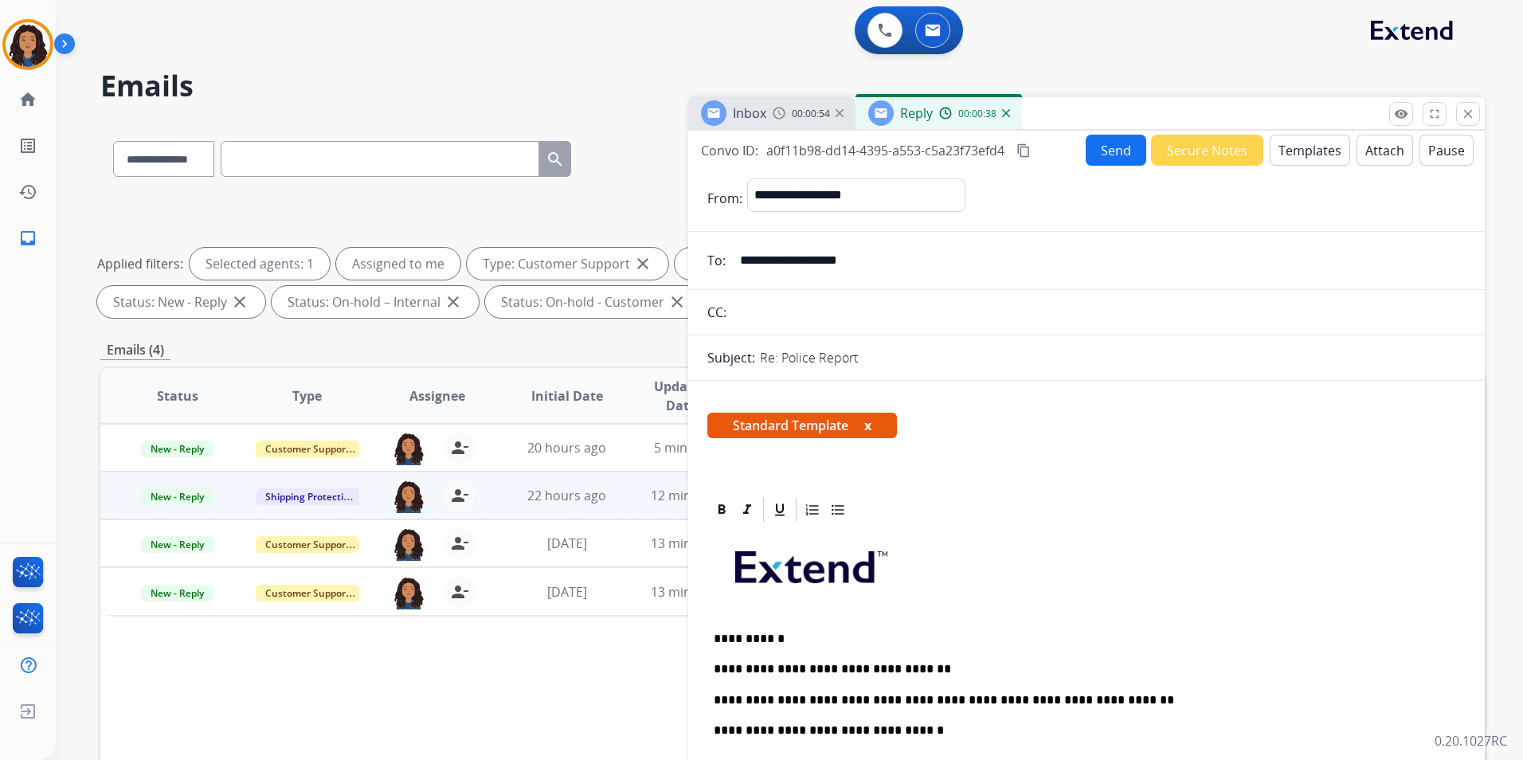
scroll to position [0, 0]
click at [1075, 142] on div "Convo ID: a0f11b98-dd14-4395-a553-c5a23f73efd4 content_copy Send Secure Notes T…" at bounding box center [1086, 150] width 797 height 31
click at [1096, 148] on button "Send" at bounding box center [1116, 150] width 61 height 31
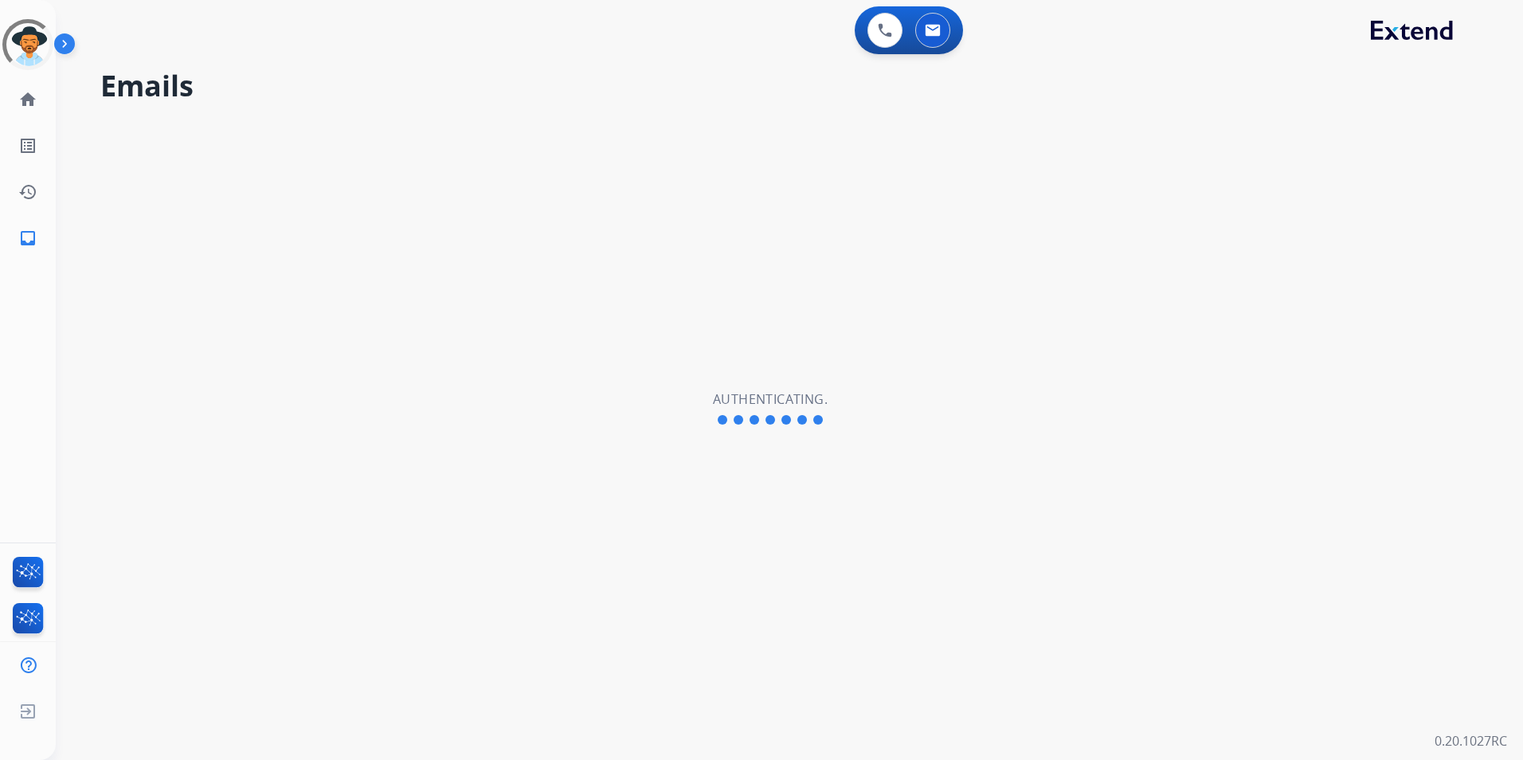
select select "**********"
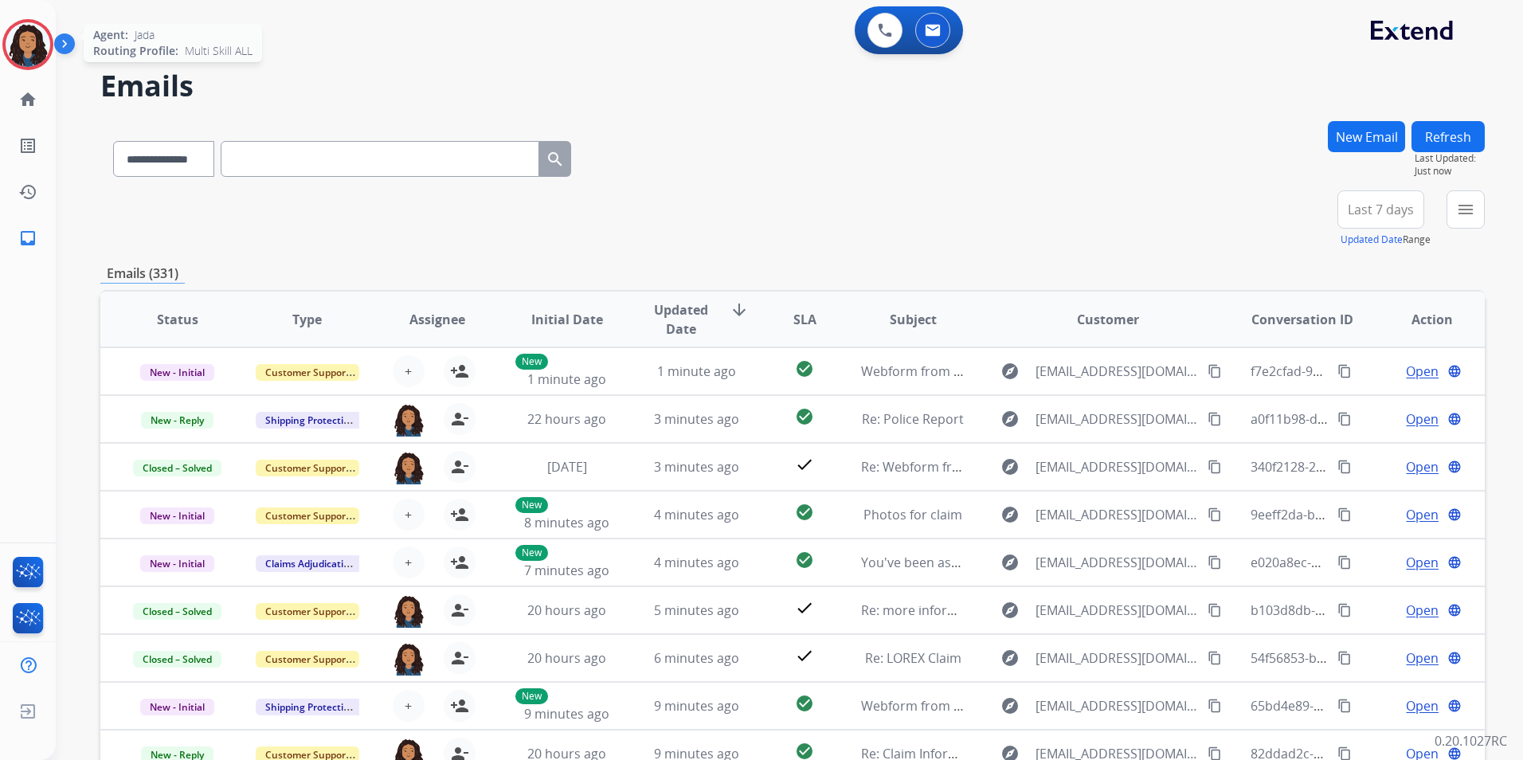
click at [41, 45] on img at bounding box center [28, 44] width 45 height 45
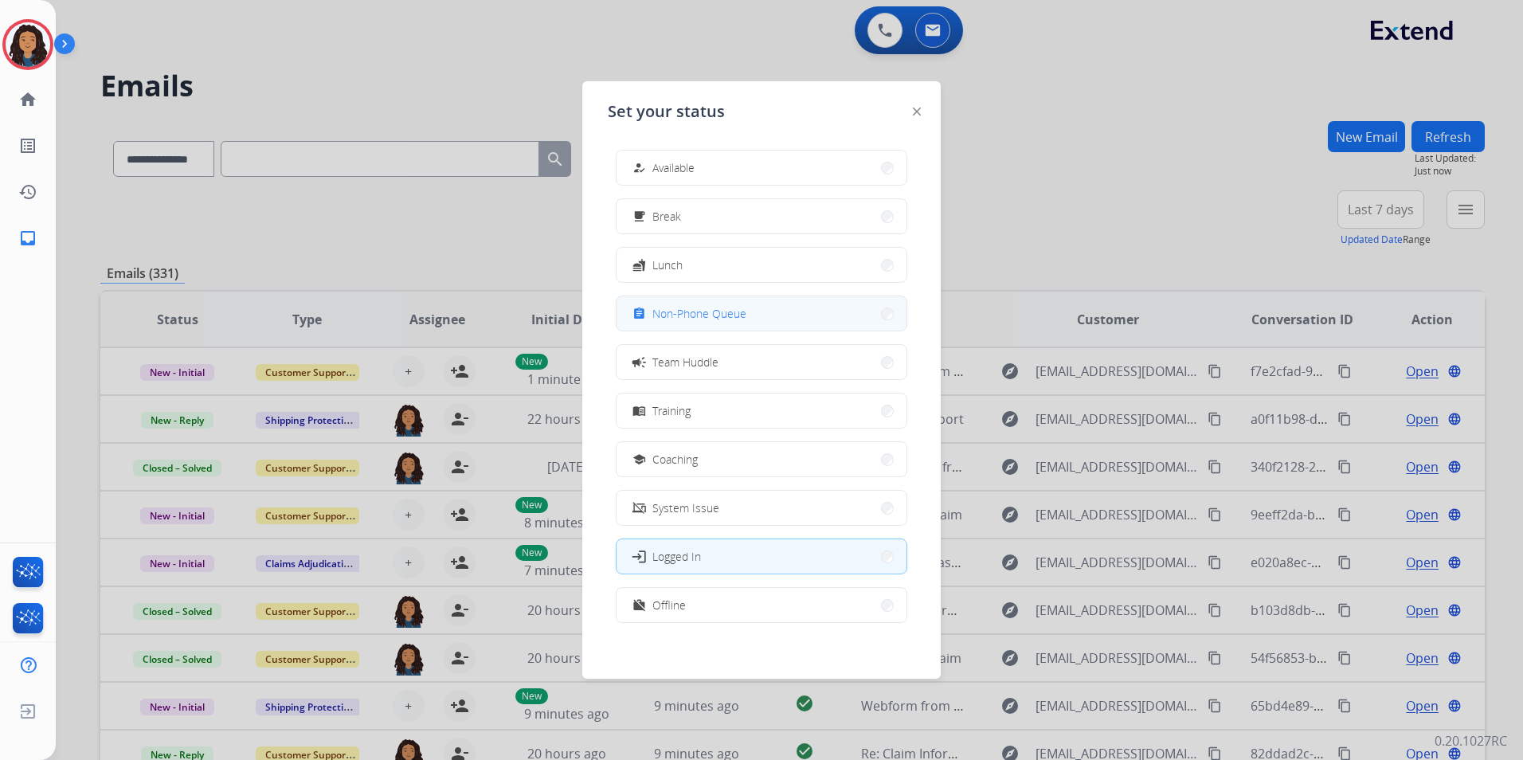
click at [740, 316] on span "Non-Phone Queue" at bounding box center [699, 313] width 94 height 17
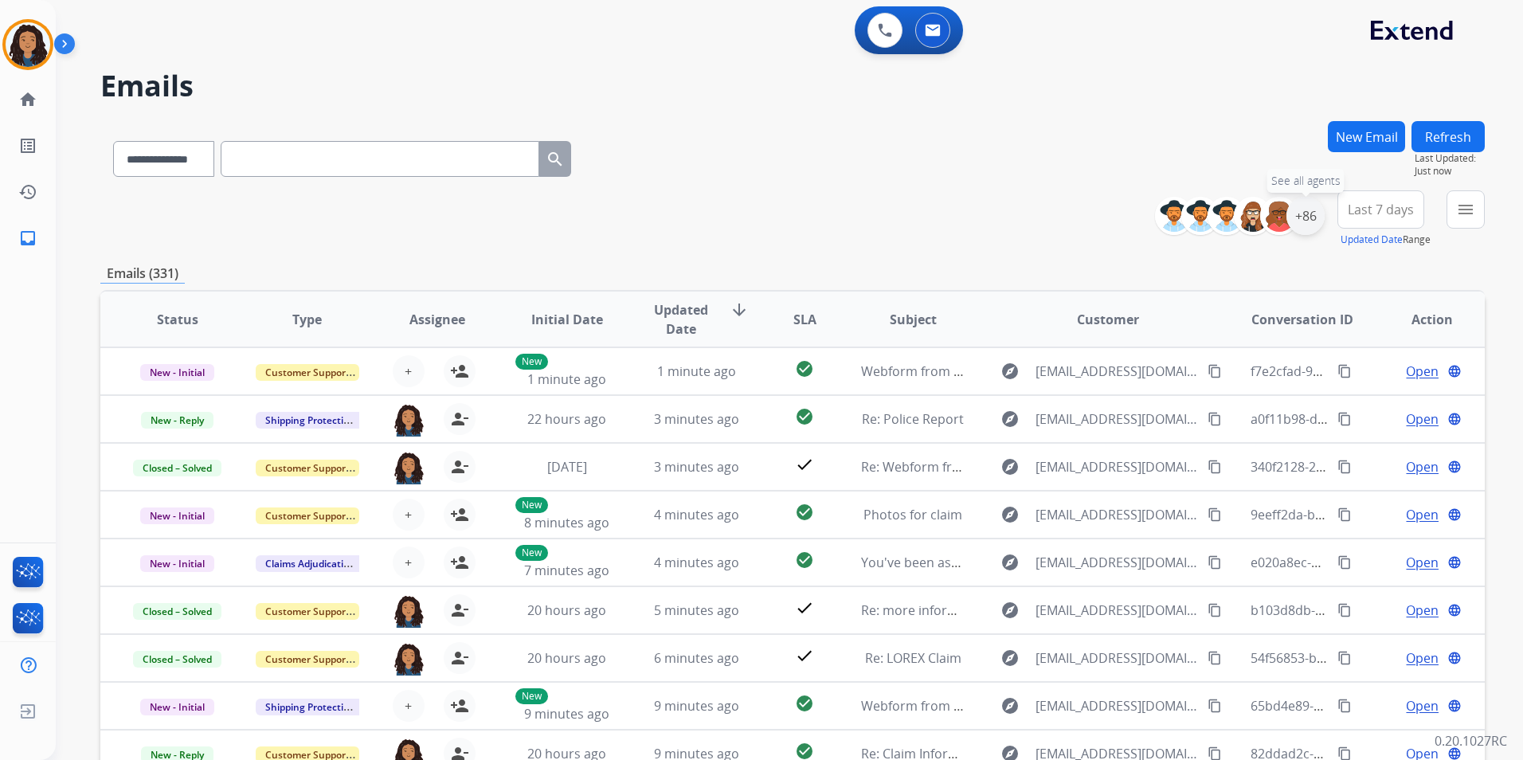
click at [1311, 217] on div "+86" at bounding box center [1306, 216] width 38 height 38
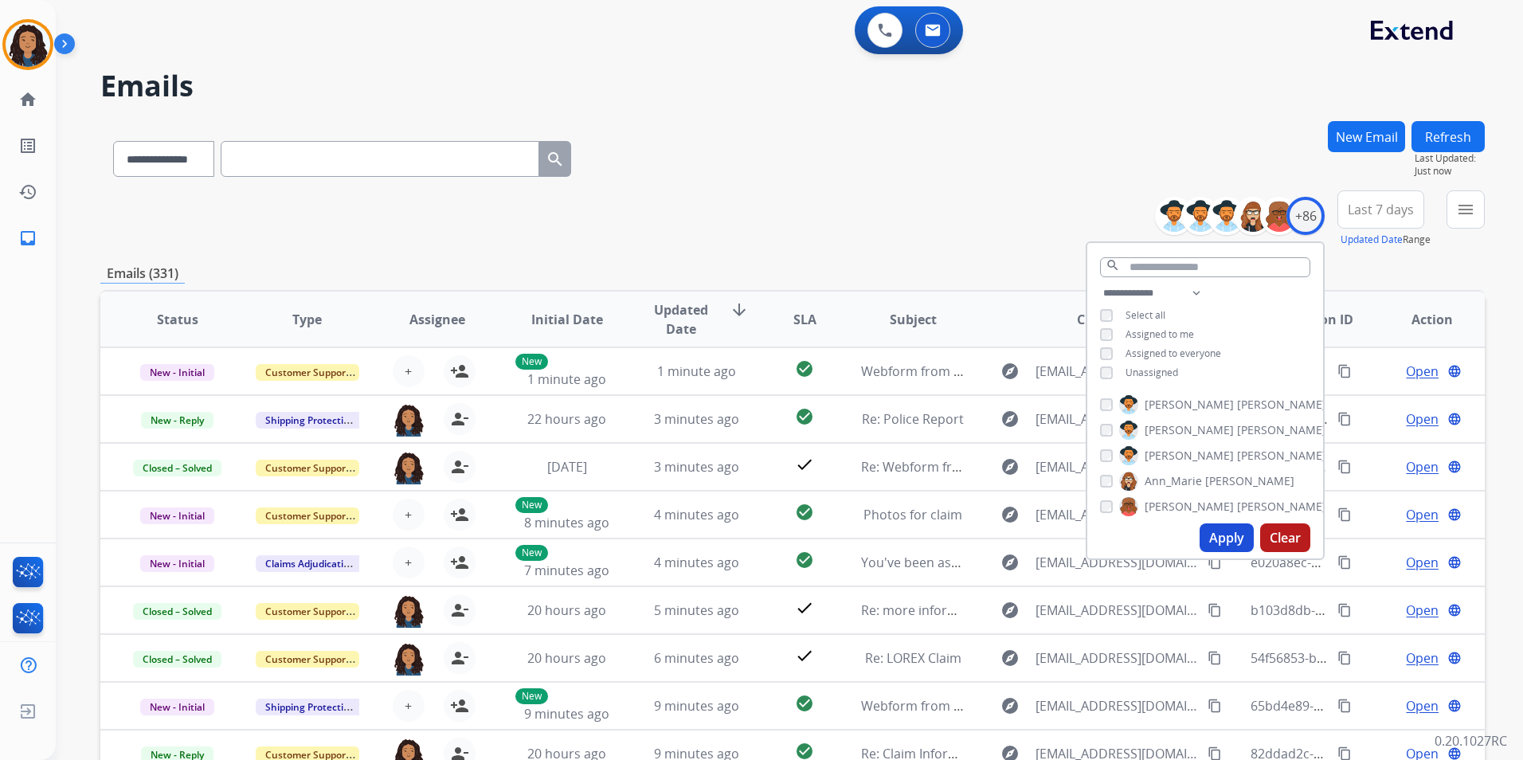
click at [1154, 369] on span "Unassigned" at bounding box center [1152, 373] width 53 height 14
click at [1227, 533] on button "Apply" at bounding box center [1227, 537] width 54 height 29
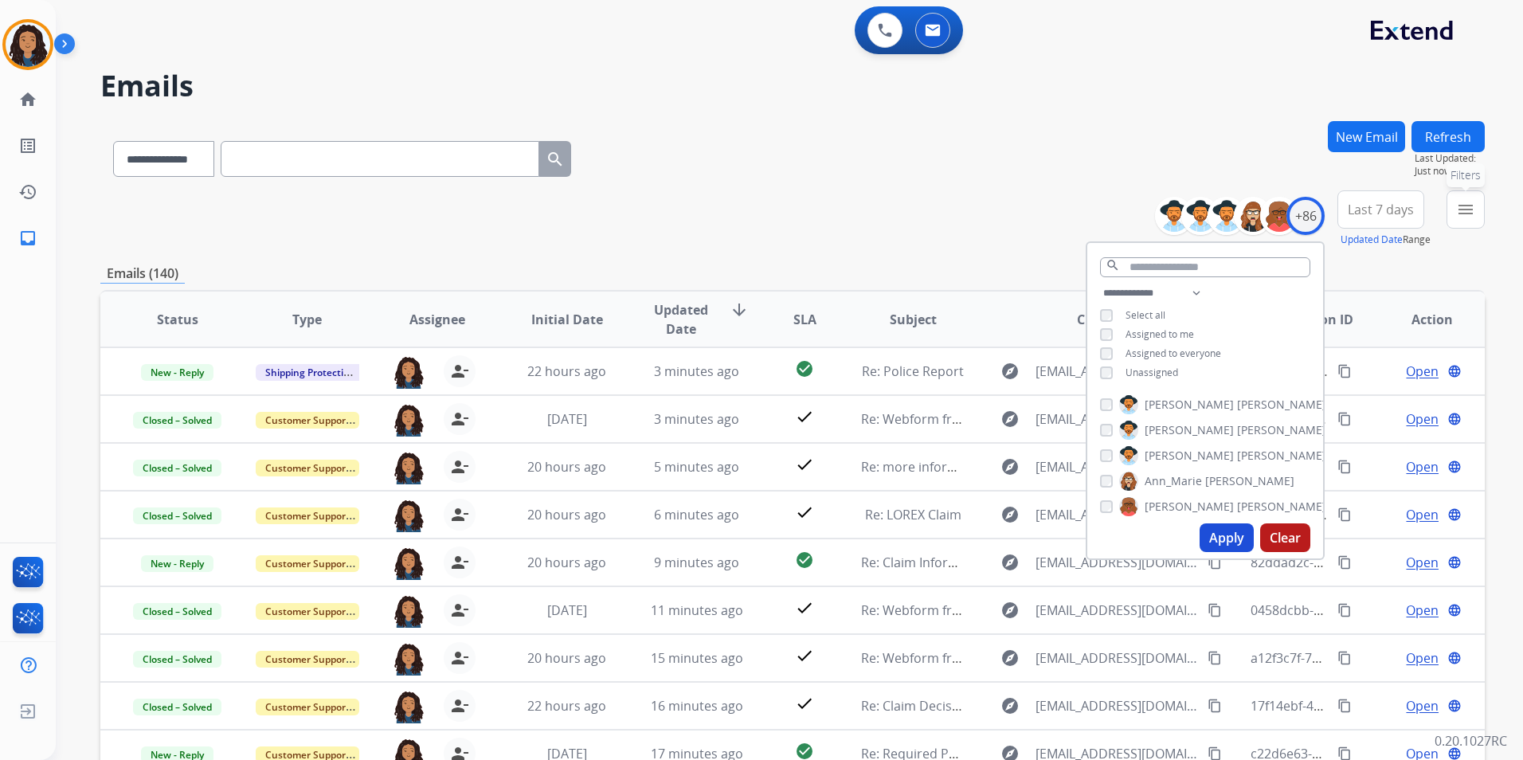
click at [1460, 221] on button "menu Filters" at bounding box center [1466, 209] width 38 height 38
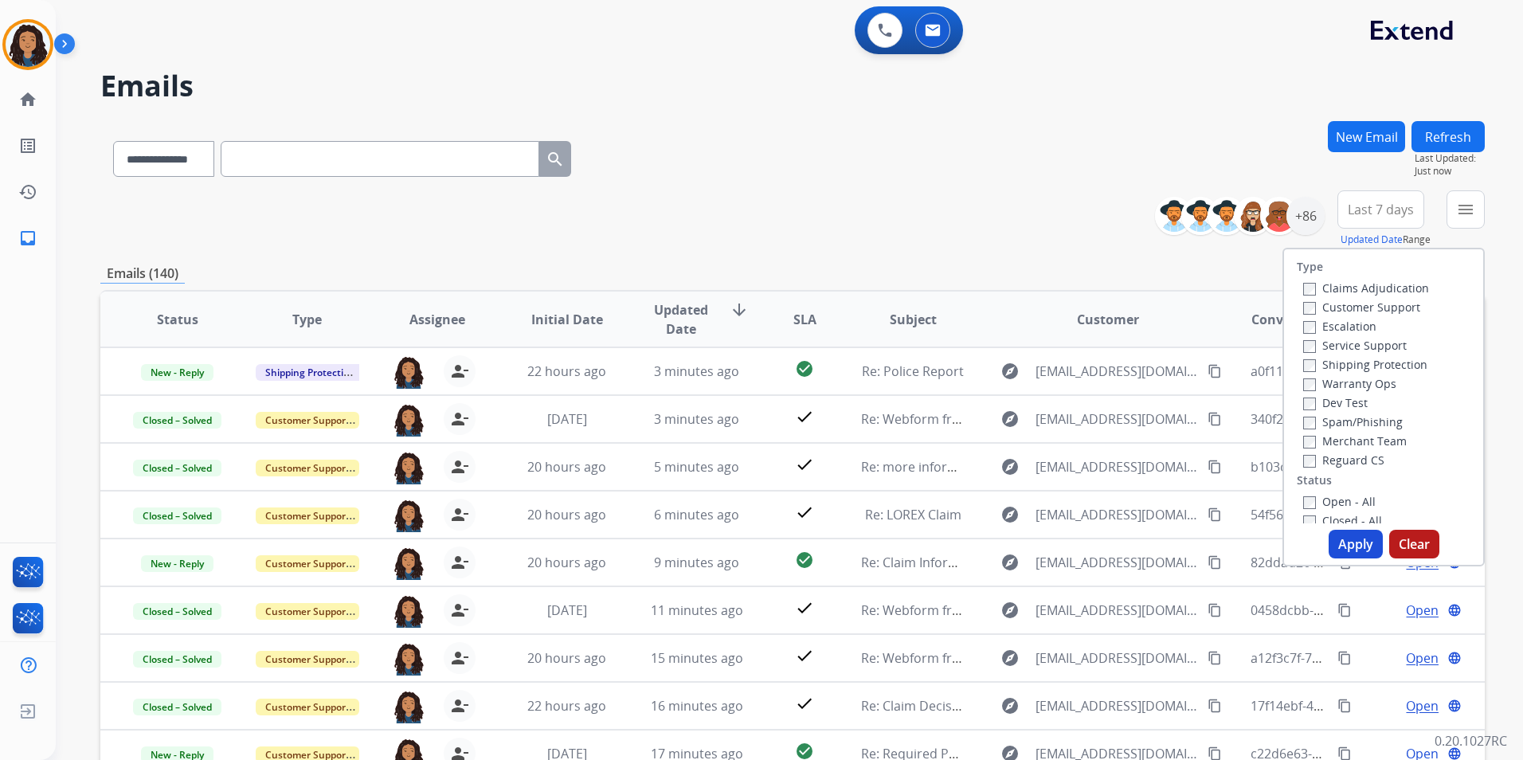
click at [1401, 304] on label "Customer Support" at bounding box center [1361, 307] width 117 height 15
click at [1385, 366] on label "Shipping Protection" at bounding box center [1365, 364] width 124 height 15
drag, startPoint x: 1346, startPoint y: 456, endPoint x: 1355, endPoint y: 503, distance: 48.6
click at [1346, 458] on label "Reguard CS" at bounding box center [1343, 459] width 81 height 15
click at [1348, 503] on label "Open - All" at bounding box center [1339, 501] width 72 height 15
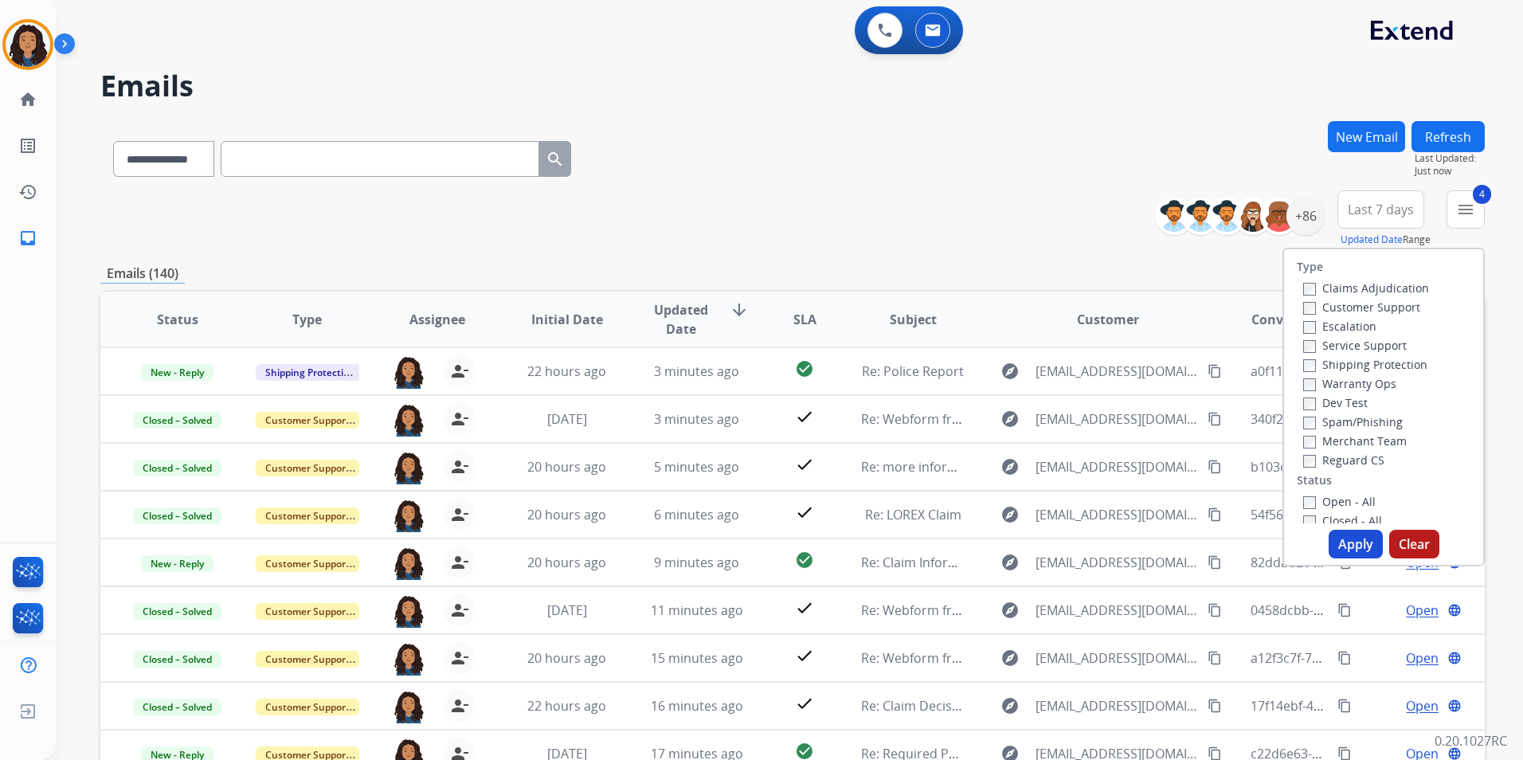
click at [1346, 541] on button "Apply" at bounding box center [1356, 544] width 54 height 29
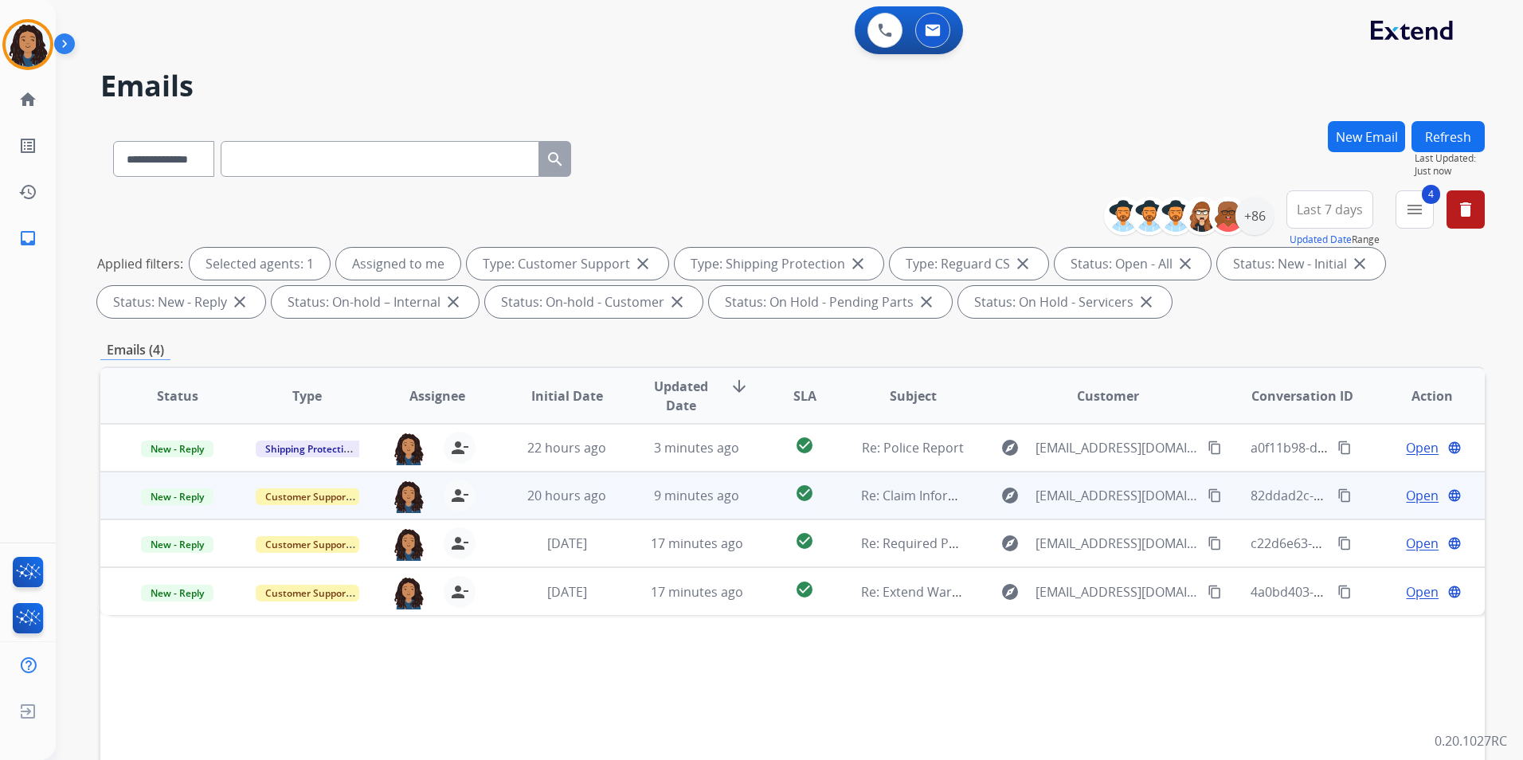
click at [1412, 489] on span "Open" at bounding box center [1422, 495] width 33 height 19
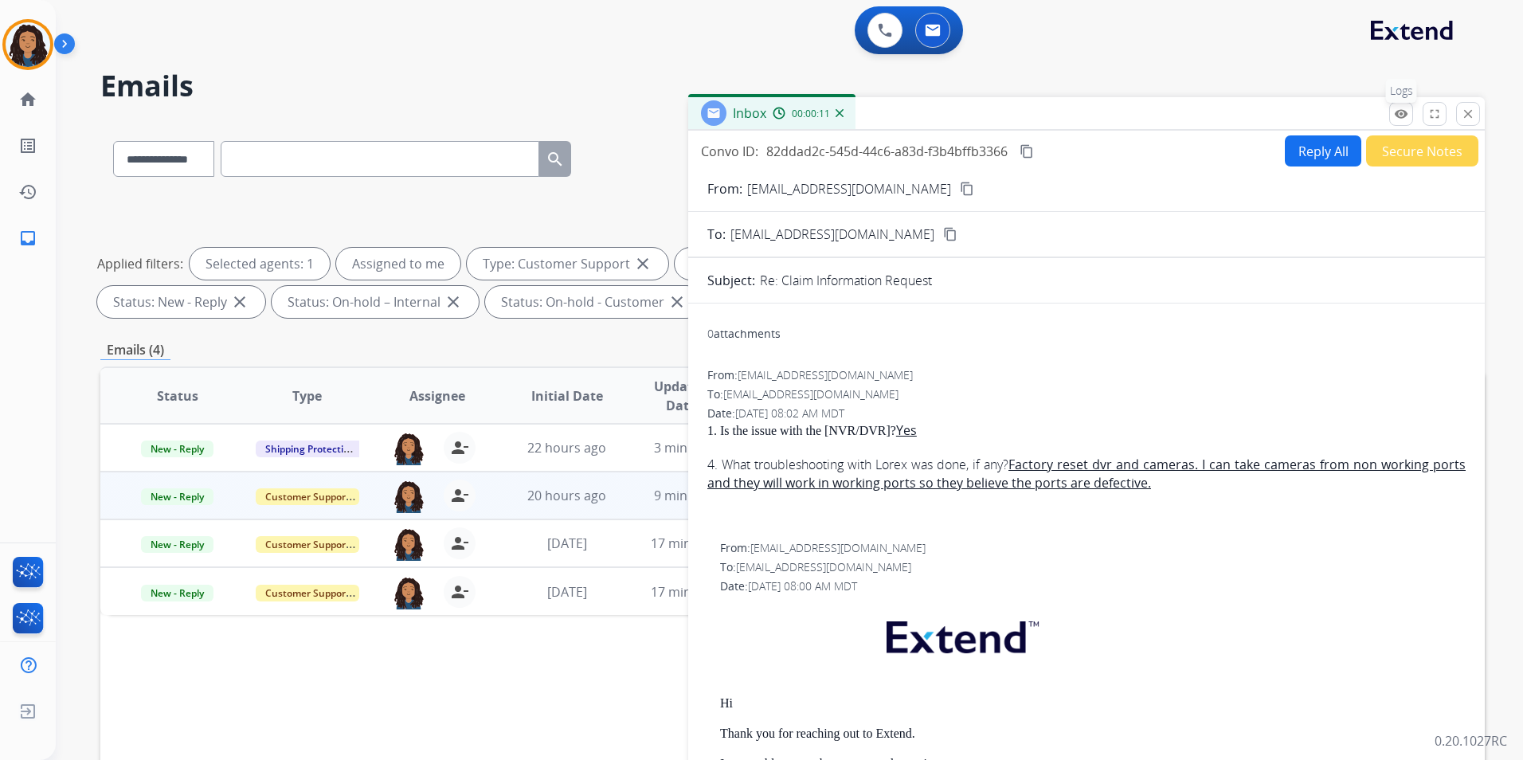
click at [1403, 117] on mat-icon "remove_red_eye" at bounding box center [1401, 114] width 14 height 14
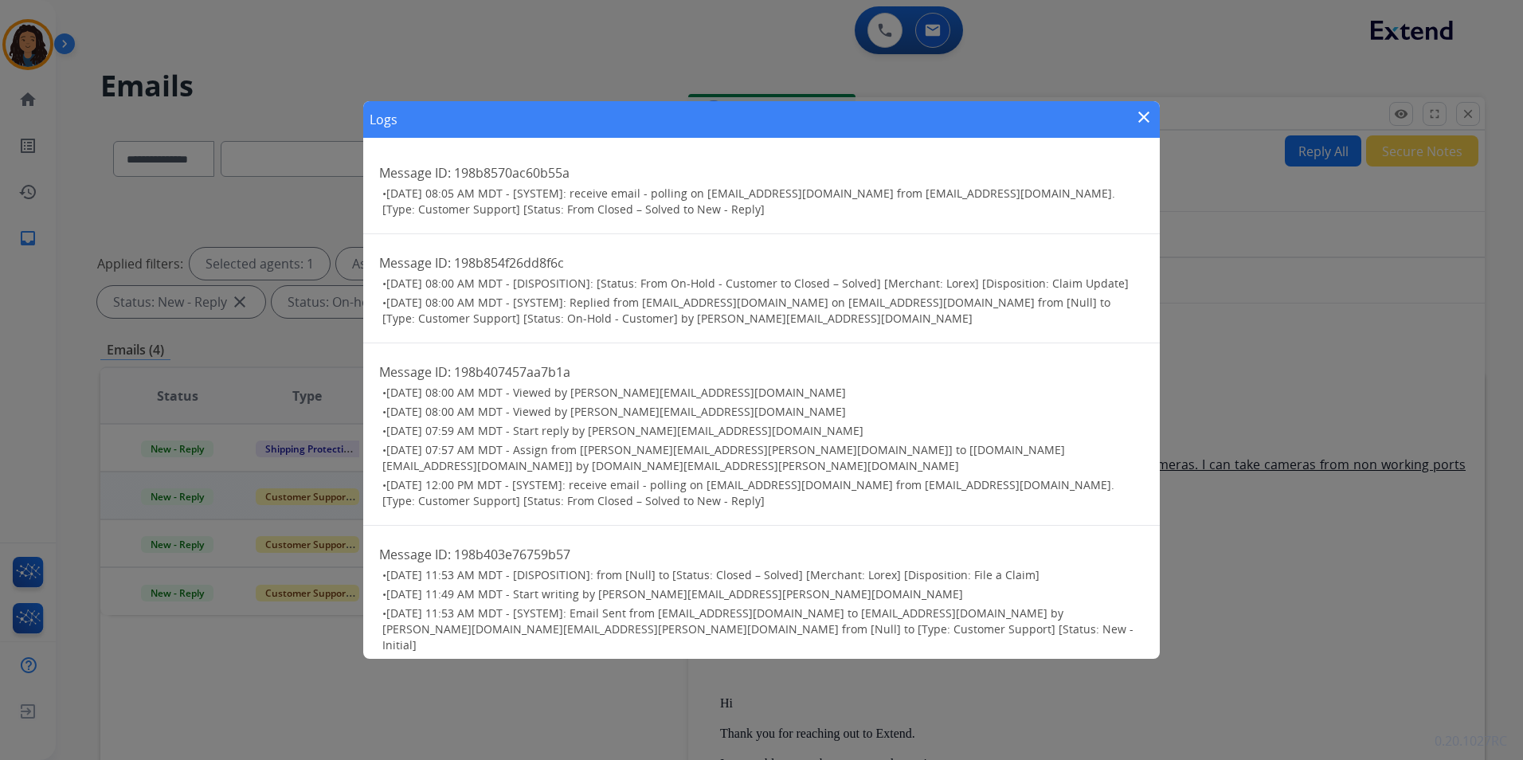
click at [1146, 123] on mat-icon "close" at bounding box center [1143, 117] width 19 height 19
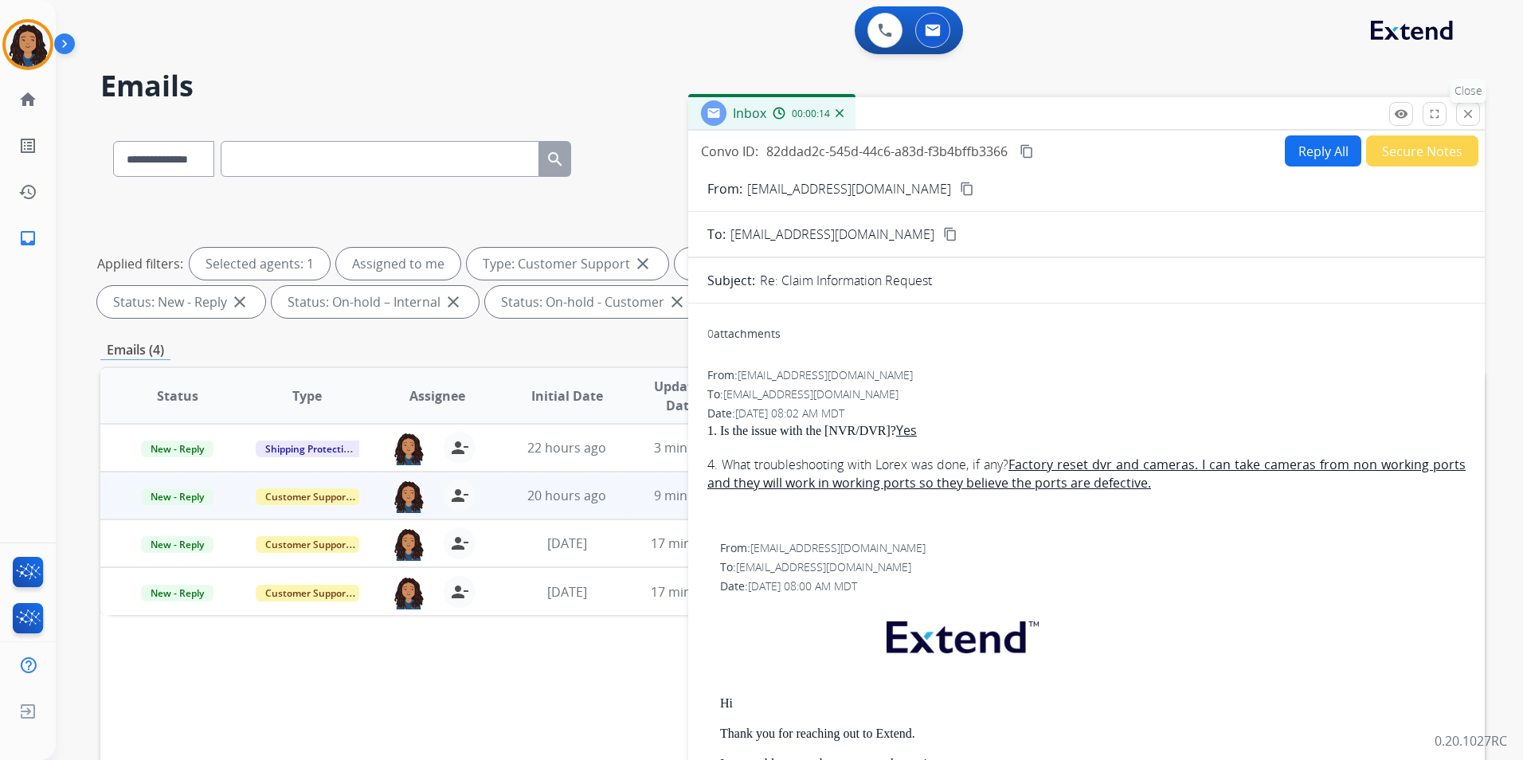
click at [1464, 112] on mat-icon "close" at bounding box center [1468, 114] width 14 height 14
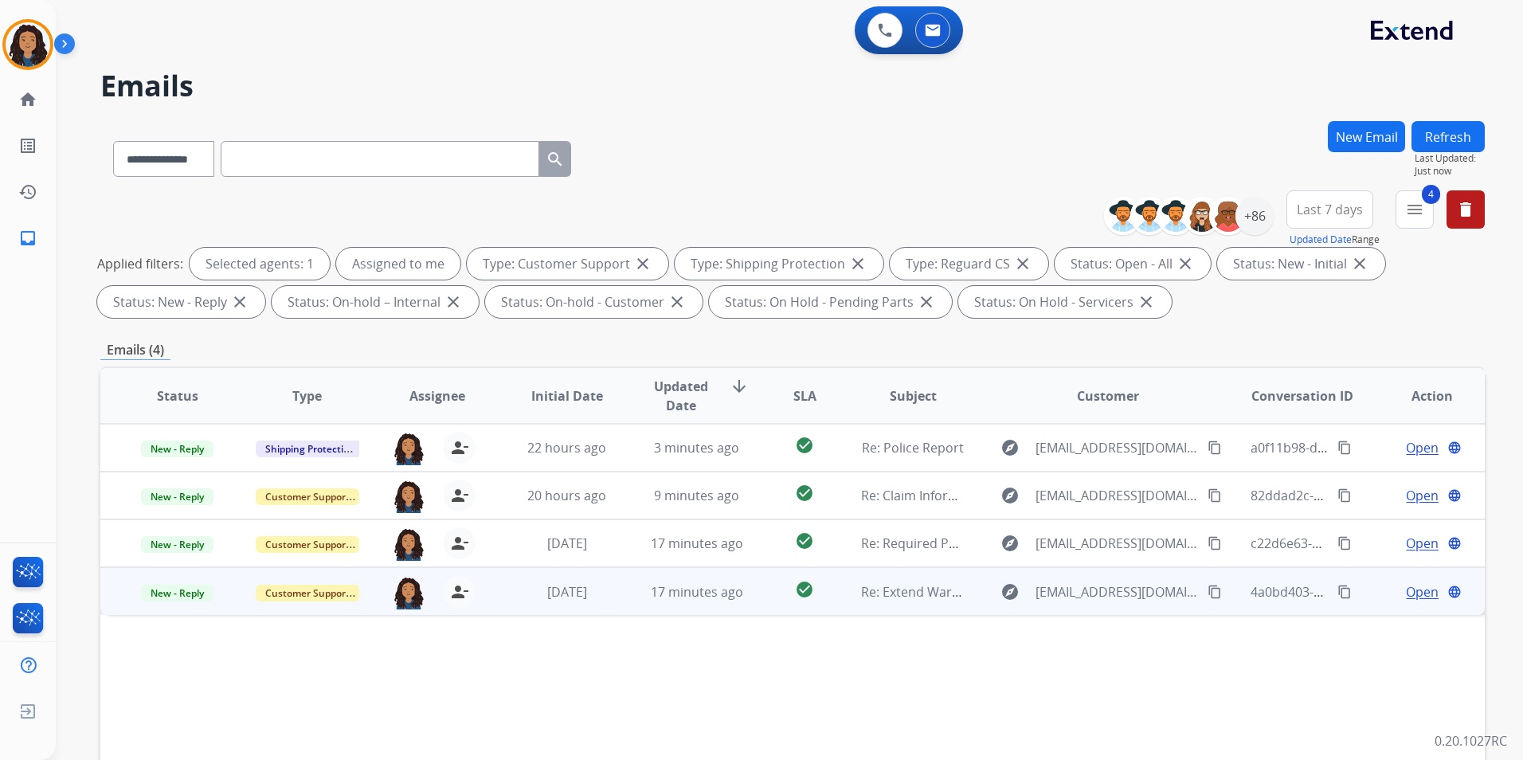
click at [1417, 596] on span "Open" at bounding box center [1422, 591] width 33 height 19
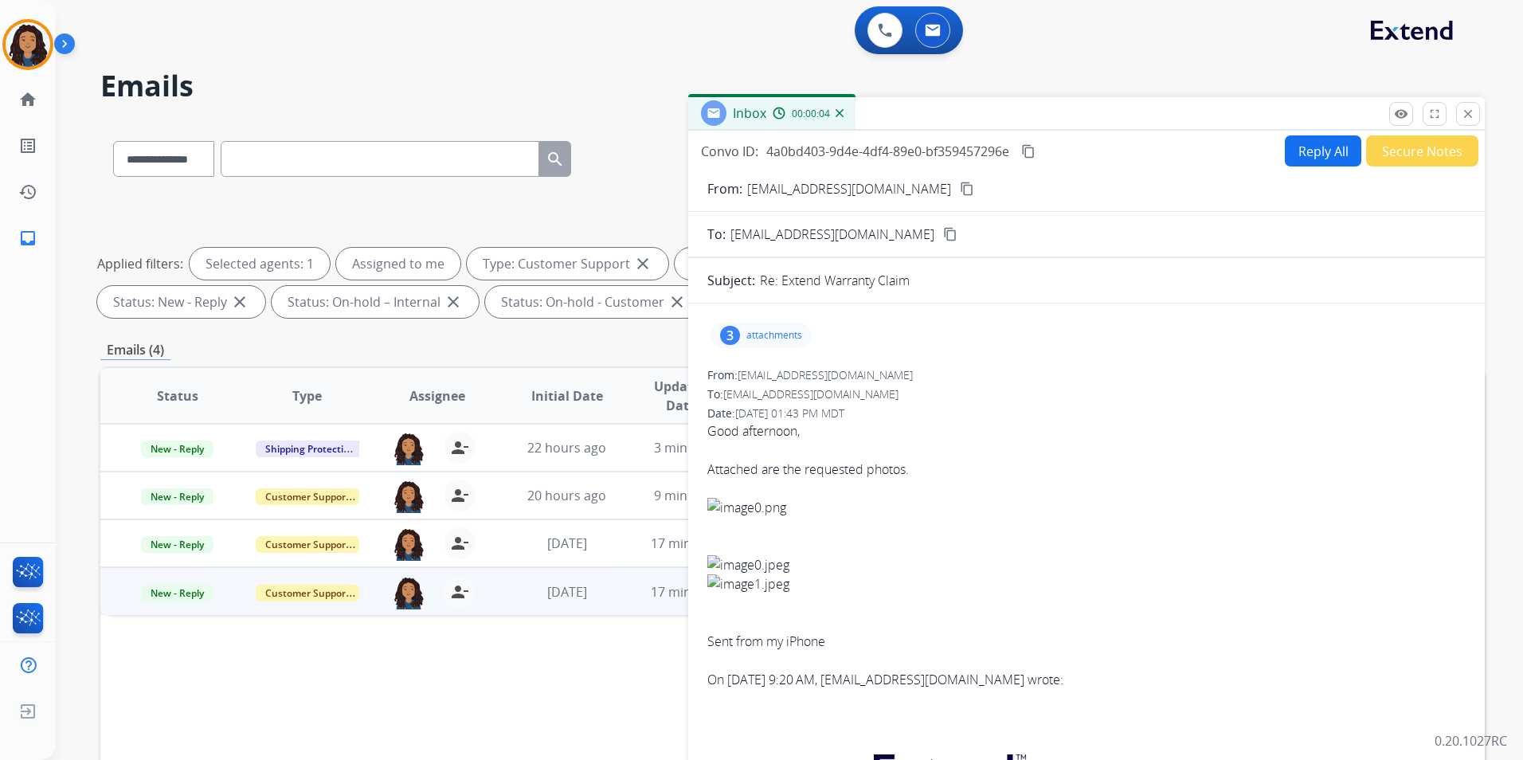
click at [960, 189] on mat-icon "content_copy" at bounding box center [967, 189] width 14 height 14
click at [790, 321] on div "3 attachments" at bounding box center [1086, 335] width 758 height 38
click at [781, 331] on p "attachments" at bounding box center [774, 335] width 56 height 13
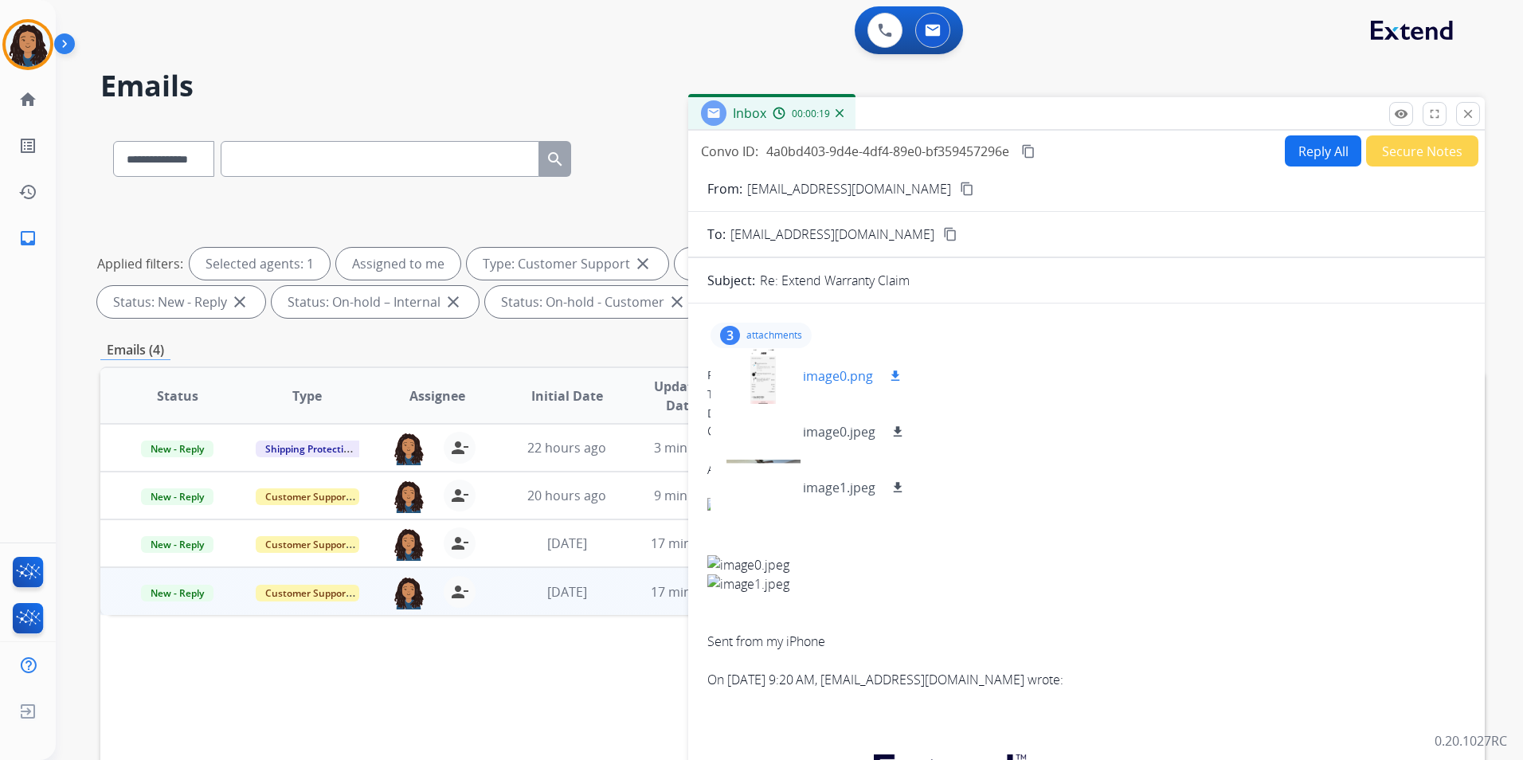
click at [759, 355] on div at bounding box center [763, 376] width 80 height 56
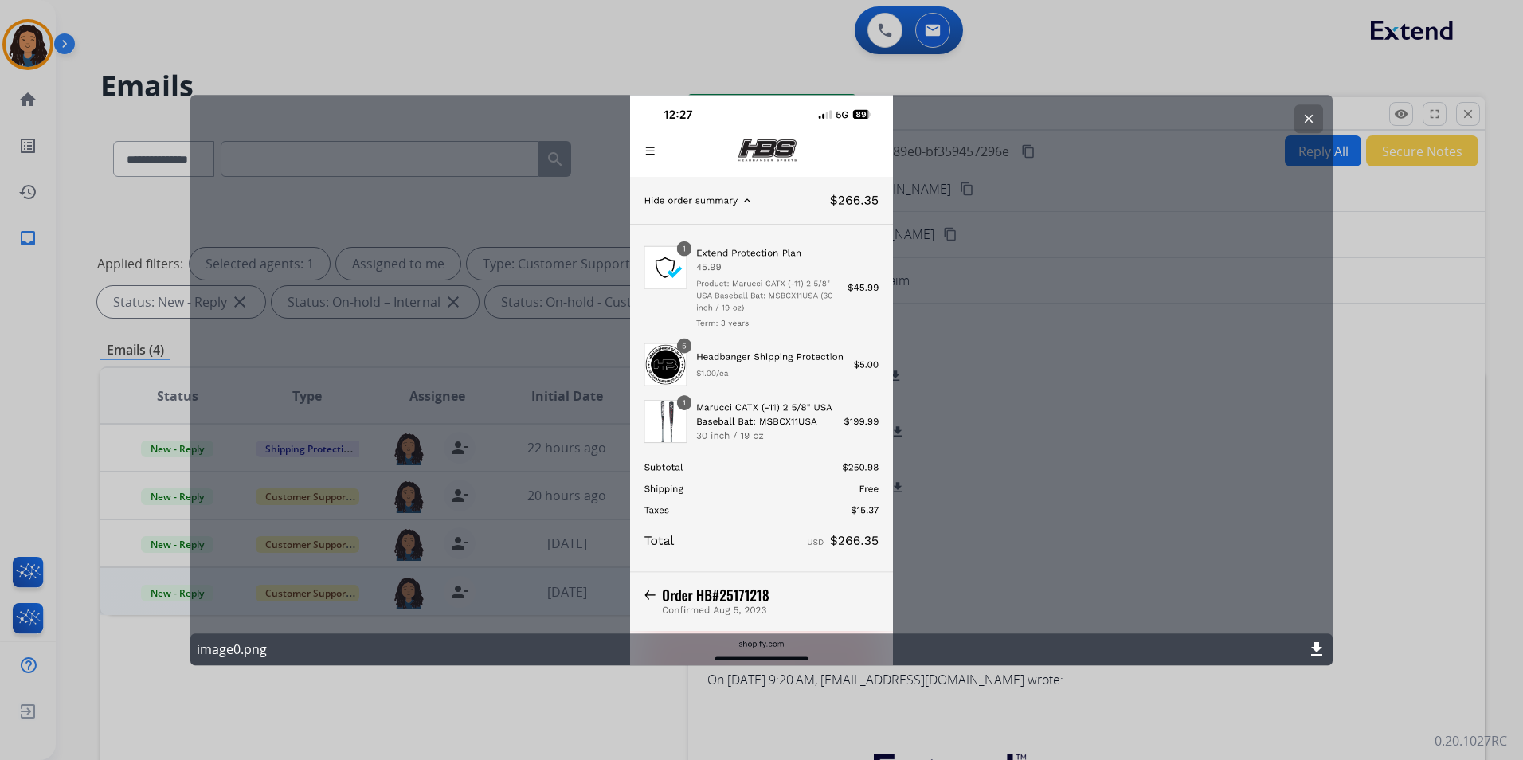
click at [1310, 123] on mat-icon "clear" at bounding box center [1309, 119] width 14 height 14
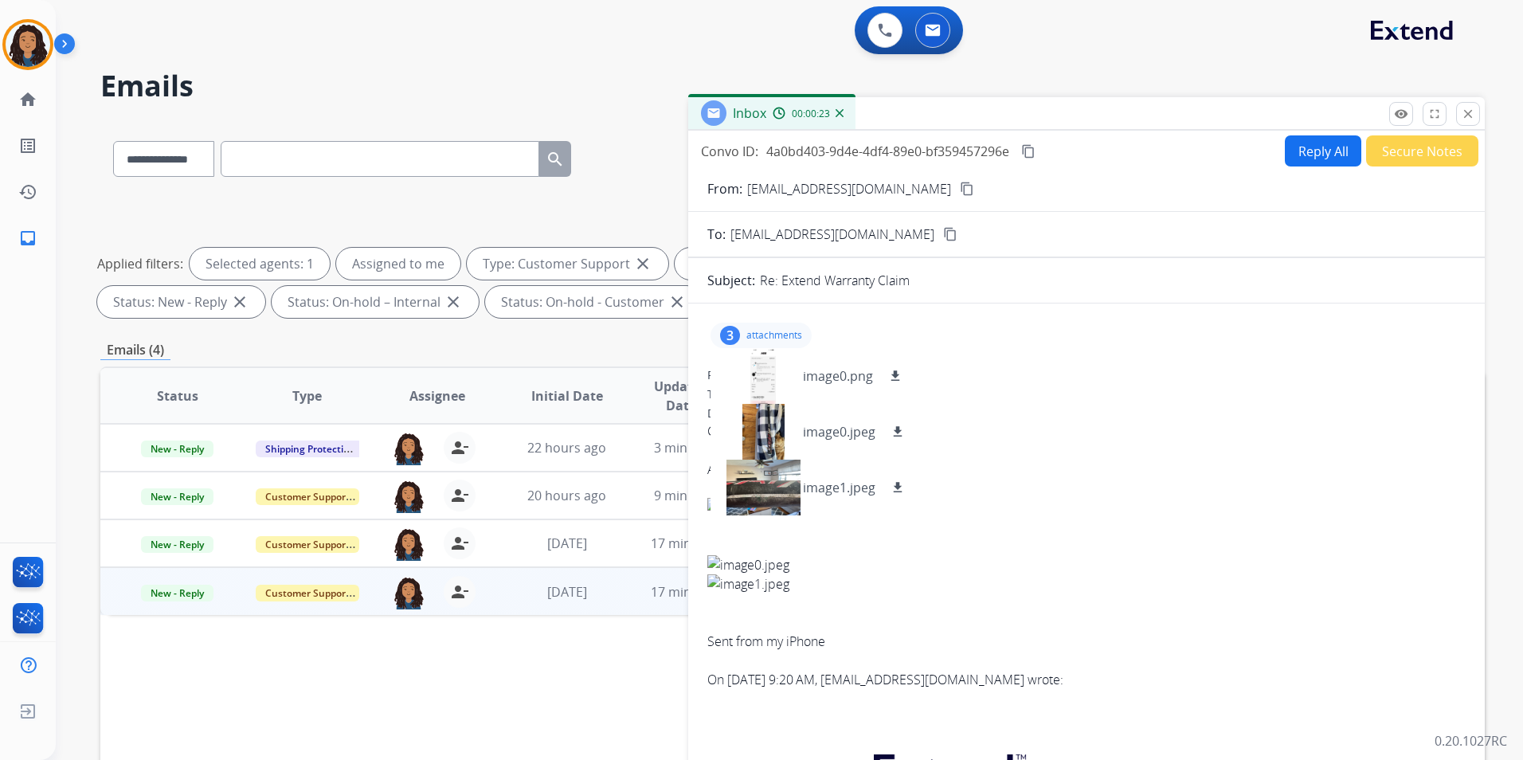
click at [1307, 152] on button "Reply All" at bounding box center [1323, 150] width 76 height 31
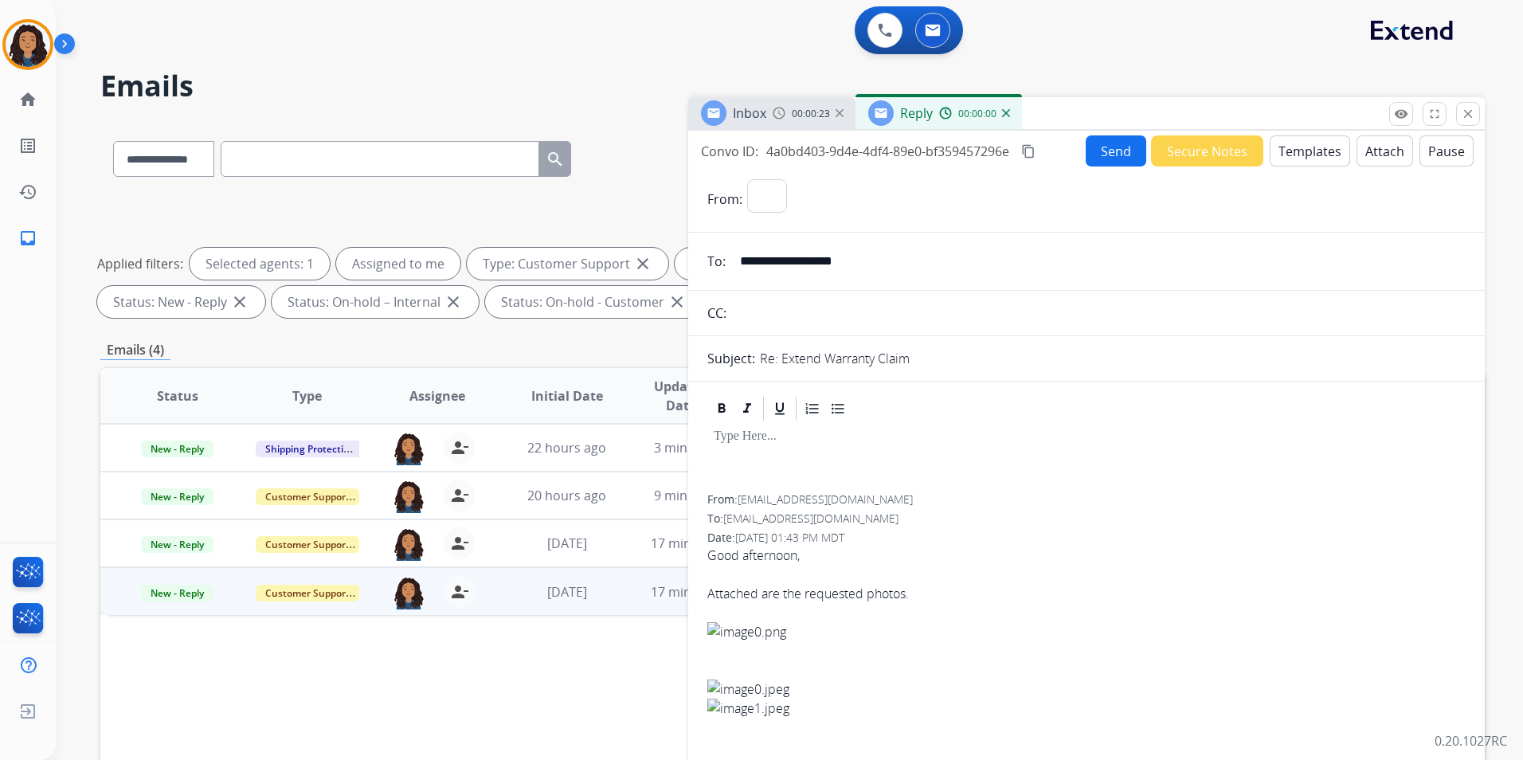
click at [1307, 152] on button "Templates" at bounding box center [1310, 150] width 80 height 31
select select "**********"
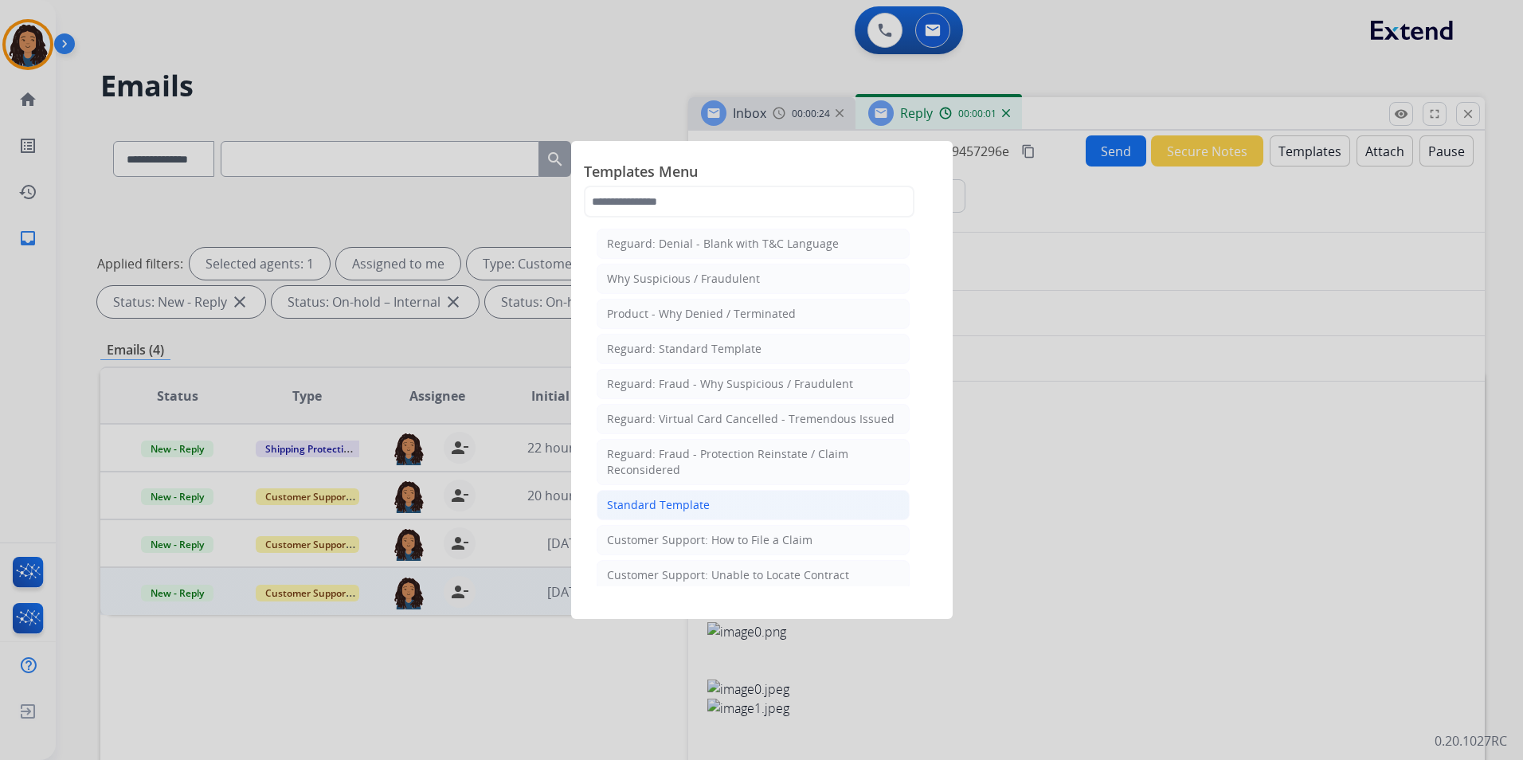
click at [738, 507] on li "Standard Template" at bounding box center [753, 505] width 313 height 30
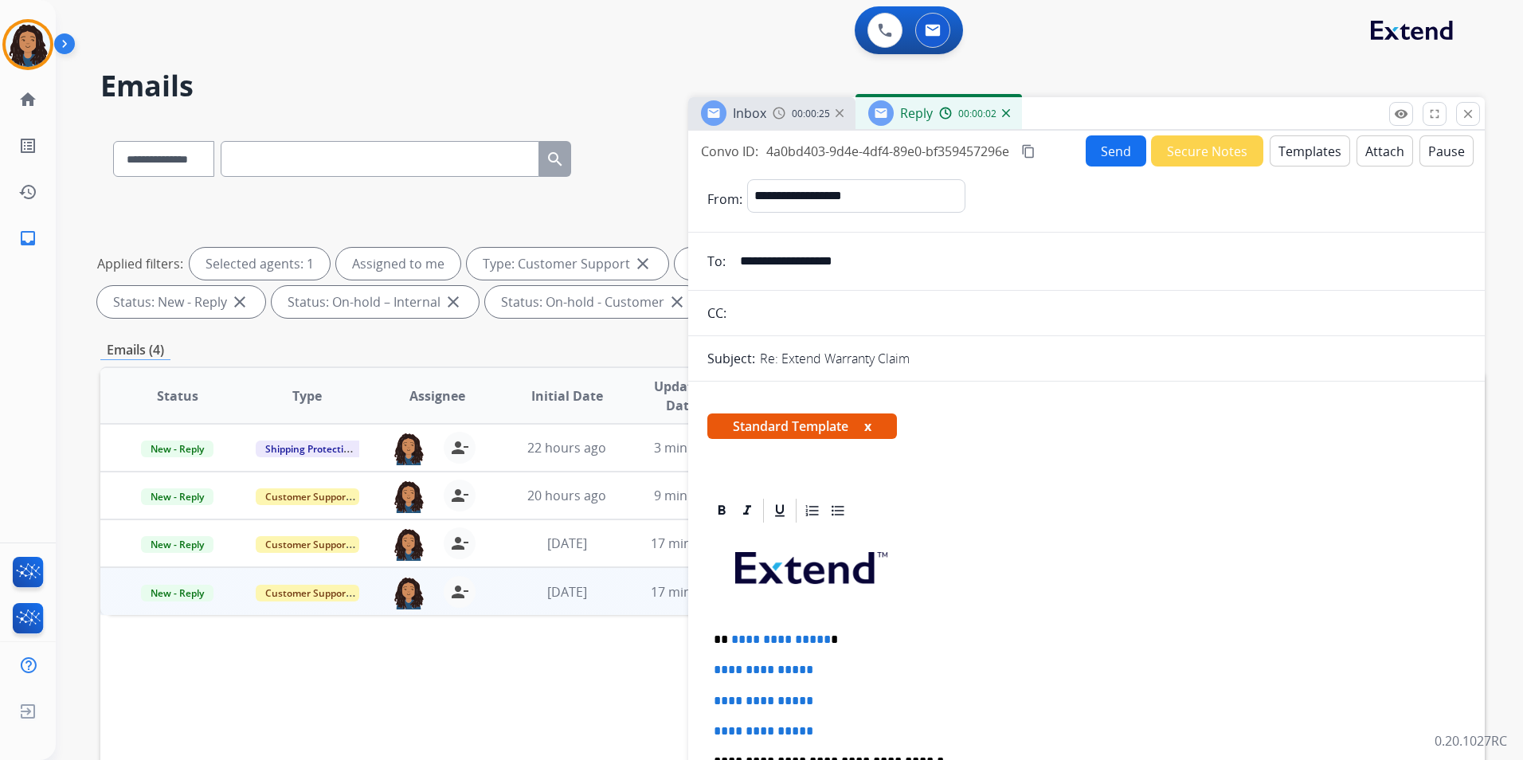
click at [781, 120] on div "Inbox 00:00:25" at bounding box center [771, 113] width 167 height 32
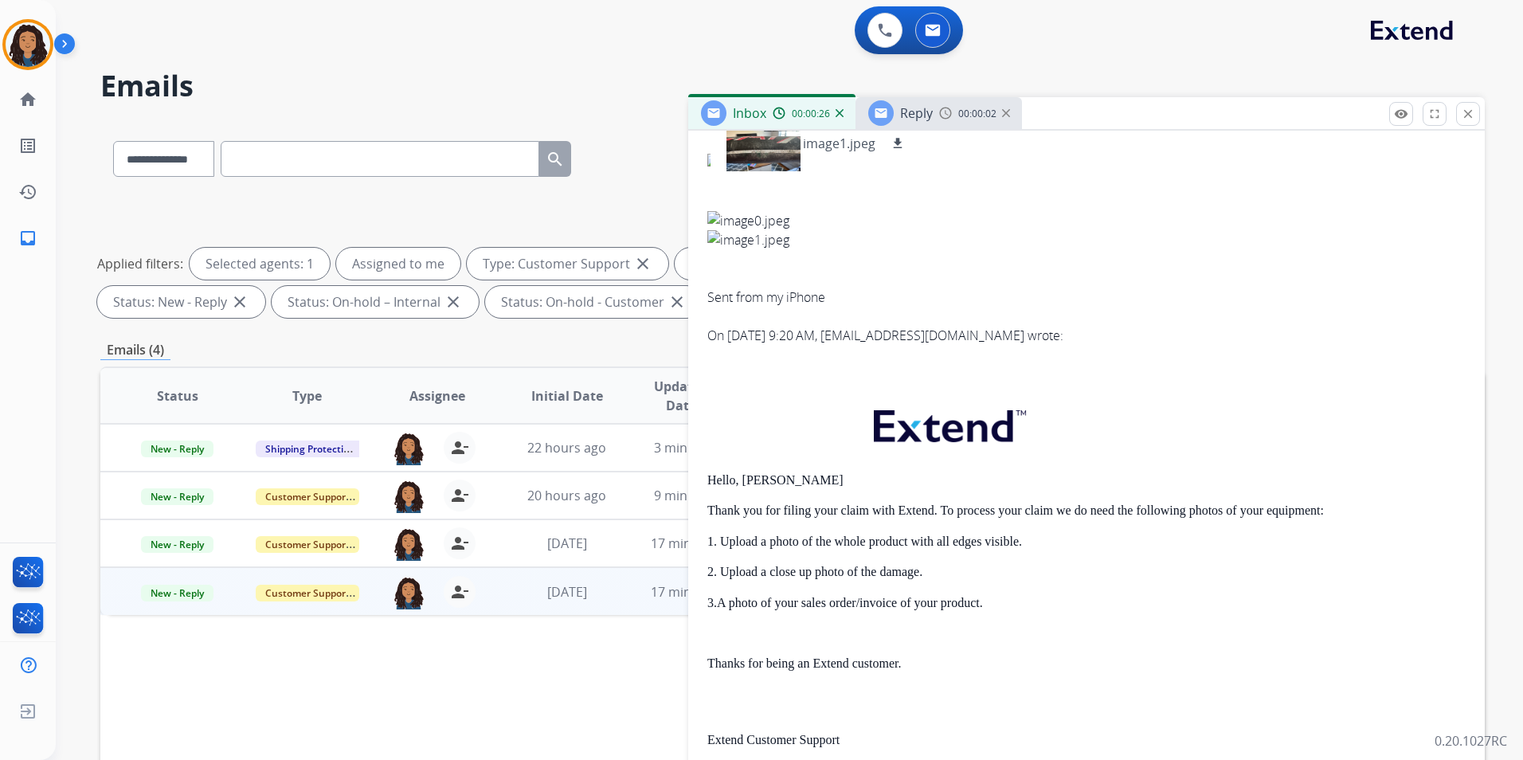
scroll to position [398, 0]
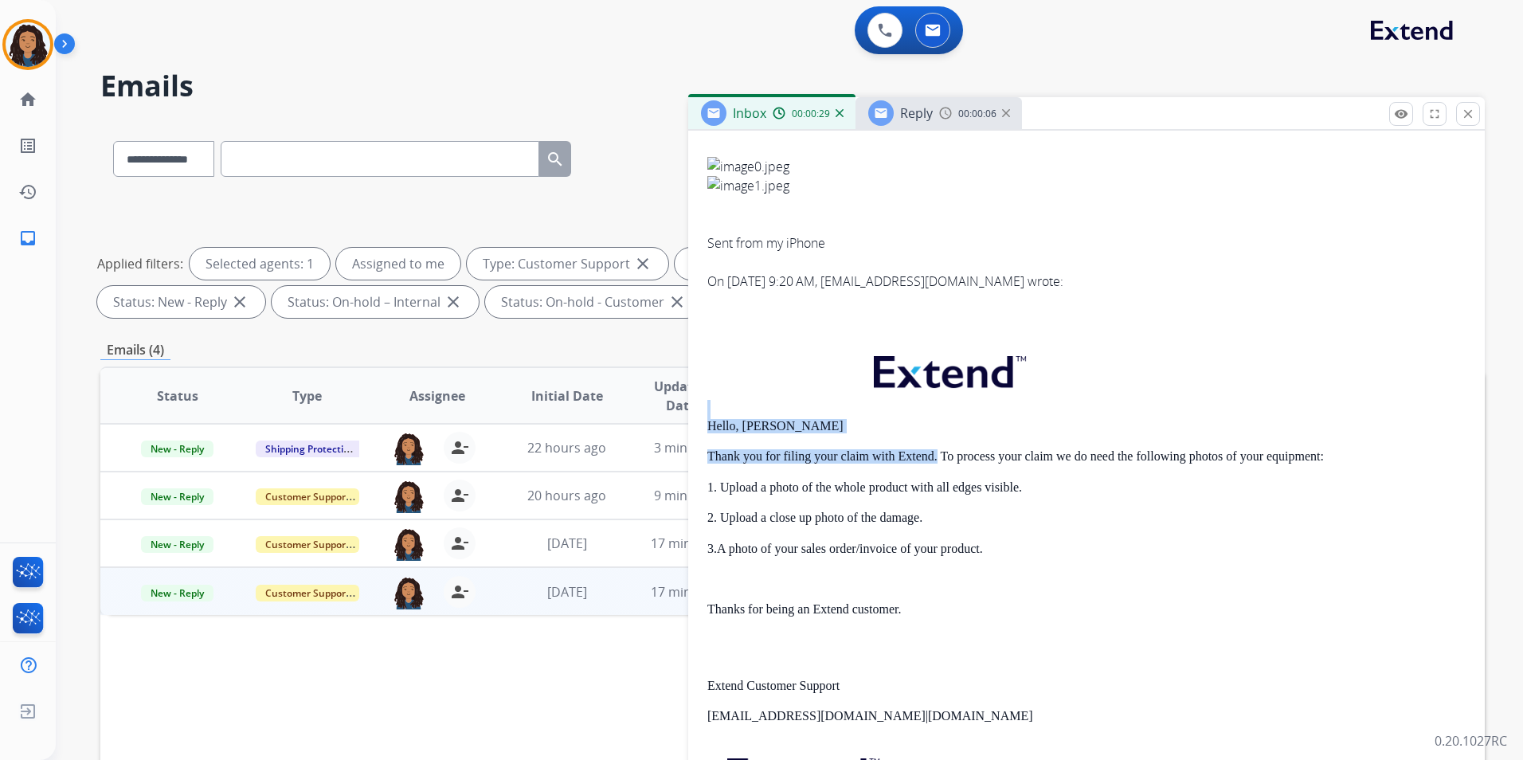
drag, startPoint x: 711, startPoint y: 417, endPoint x: 938, endPoint y: 456, distance: 230.4
click at [938, 456] on div "Hello, Chris Thank you for filing your claim with Extend. To process your claim…" at bounding box center [1086, 612] width 758 height 551
drag, startPoint x: 938, startPoint y: 456, endPoint x: 912, endPoint y: 457, distance: 25.5
drag, startPoint x: 912, startPoint y: 457, endPoint x: 824, endPoint y: 417, distance: 96.3
click at [824, 417] on div "Hello, Chris Thank you for filing your claim with Extend. To process your claim…" at bounding box center [1086, 612] width 758 height 551
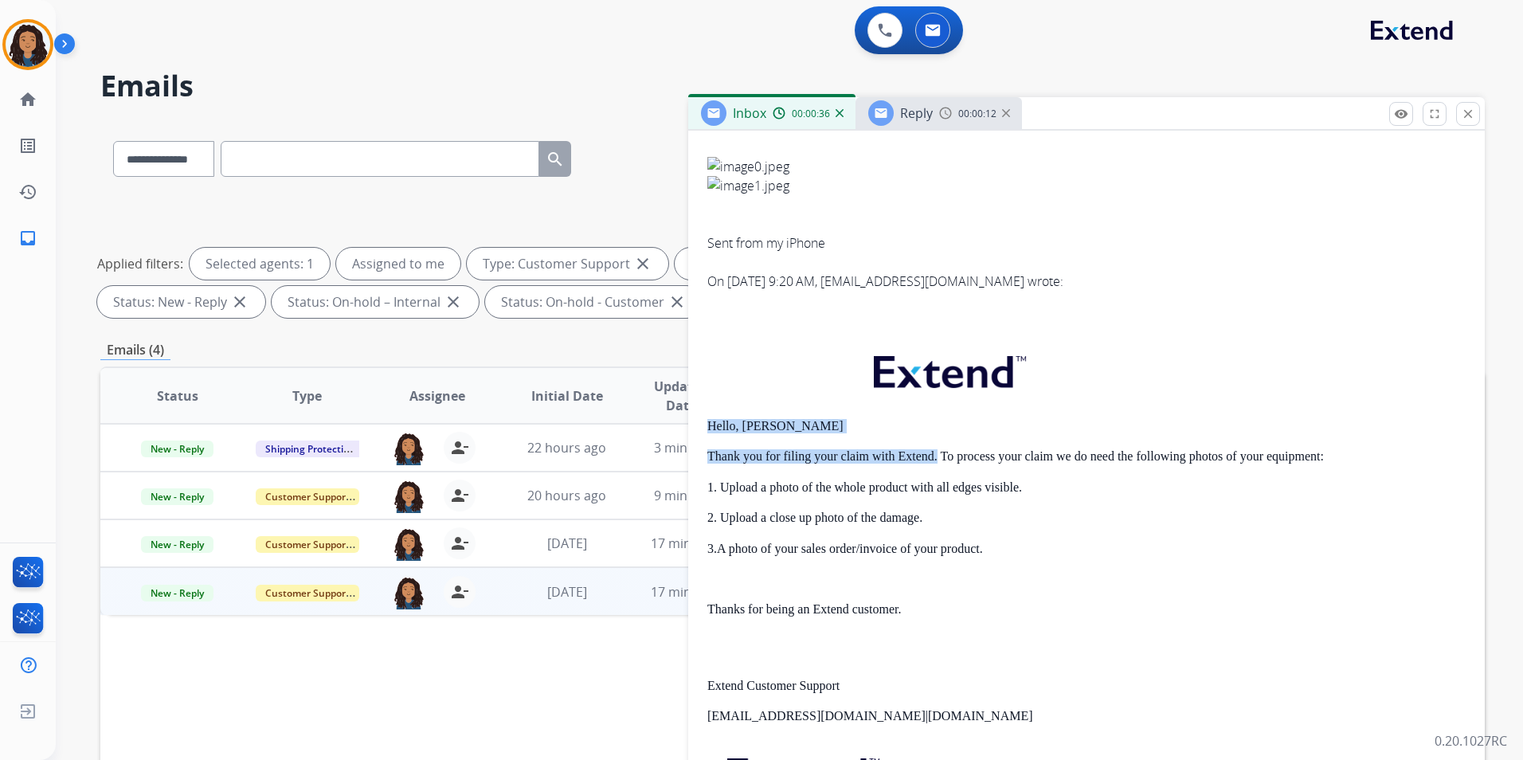
drag, startPoint x: 709, startPoint y: 425, endPoint x: 936, endPoint y: 462, distance: 230.0
click at [936, 462] on div "Hello, Chris Thank you for filing your claim with Extend. To process your claim…" at bounding box center [1086, 612] width 758 height 551
drag, startPoint x: 936, startPoint y: 462, endPoint x: 922, endPoint y: 461, distance: 13.6
copy div "Hello, Chris Thank you for filing your claim with Extend."
click at [927, 108] on span "Reply" at bounding box center [916, 113] width 33 height 18
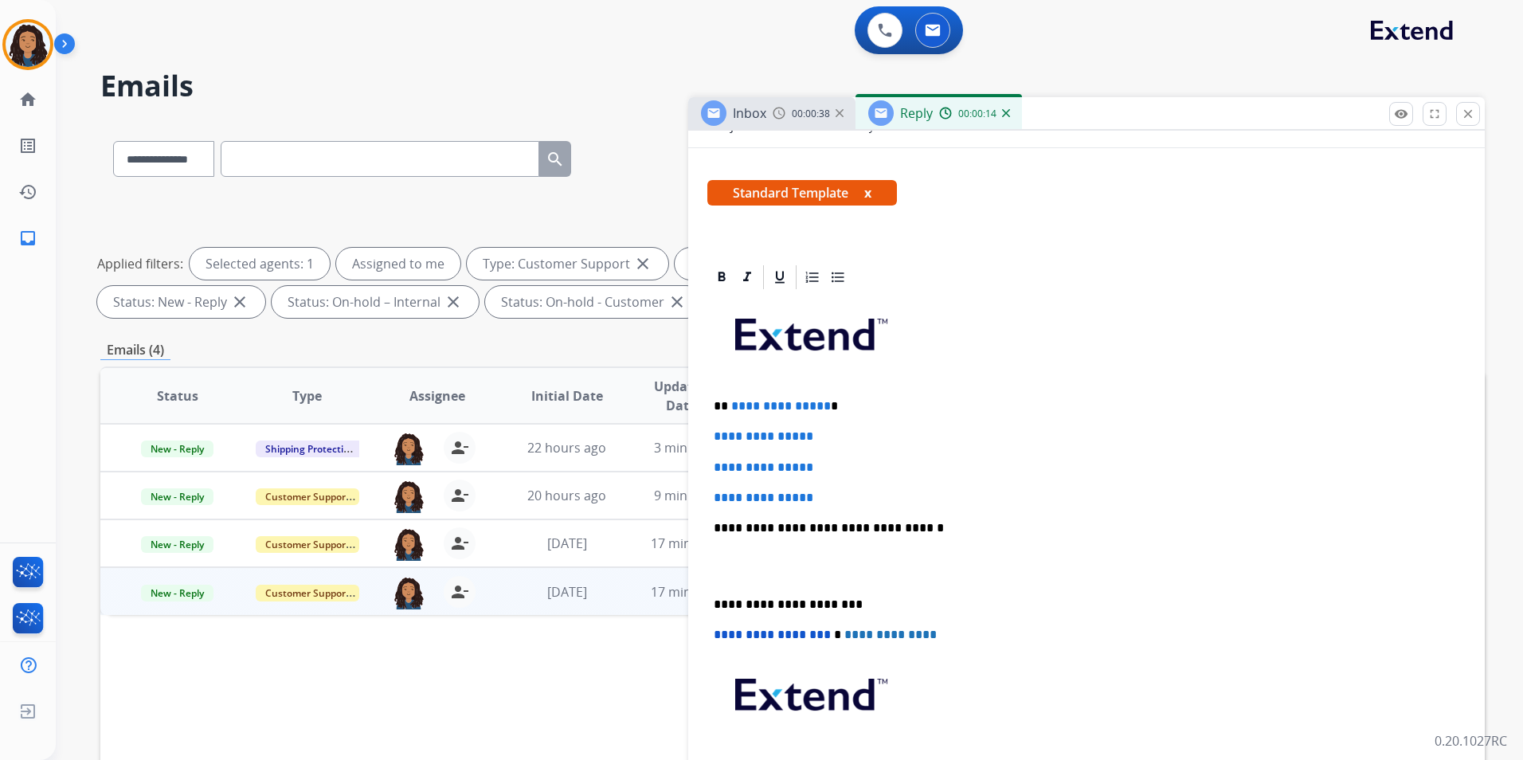
scroll to position [239, 0]
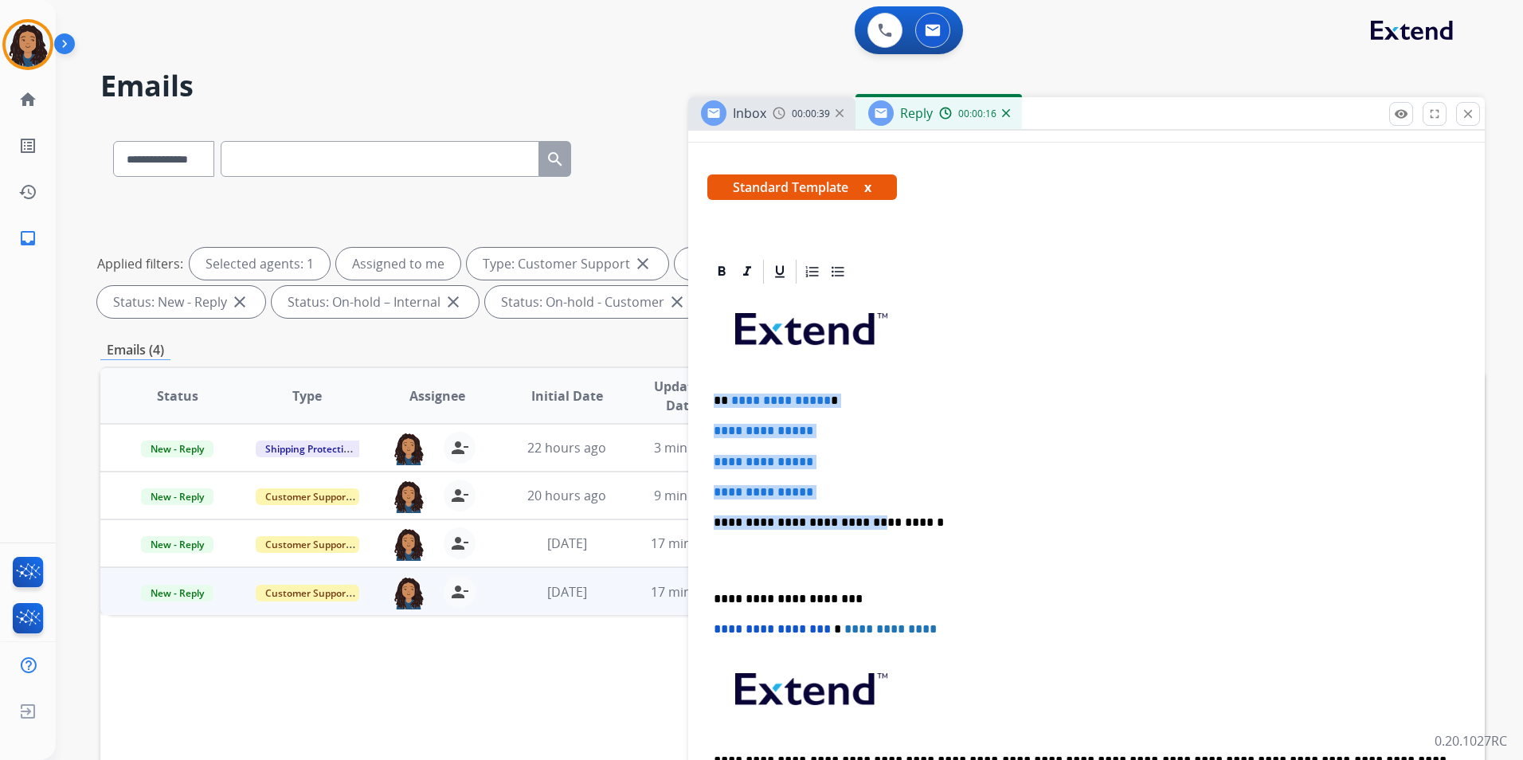
drag, startPoint x: 707, startPoint y: 390, endPoint x: 857, endPoint y: 502, distance: 187.2
click at [857, 502] on div "**********" at bounding box center [1086, 560] width 758 height 548
click at [712, 387] on div "**********" at bounding box center [1086, 560] width 758 height 548
drag, startPoint x: 711, startPoint y: 393, endPoint x: 863, endPoint y: 487, distance: 178.8
click at [863, 487] on div "**********" at bounding box center [1086, 560] width 758 height 548
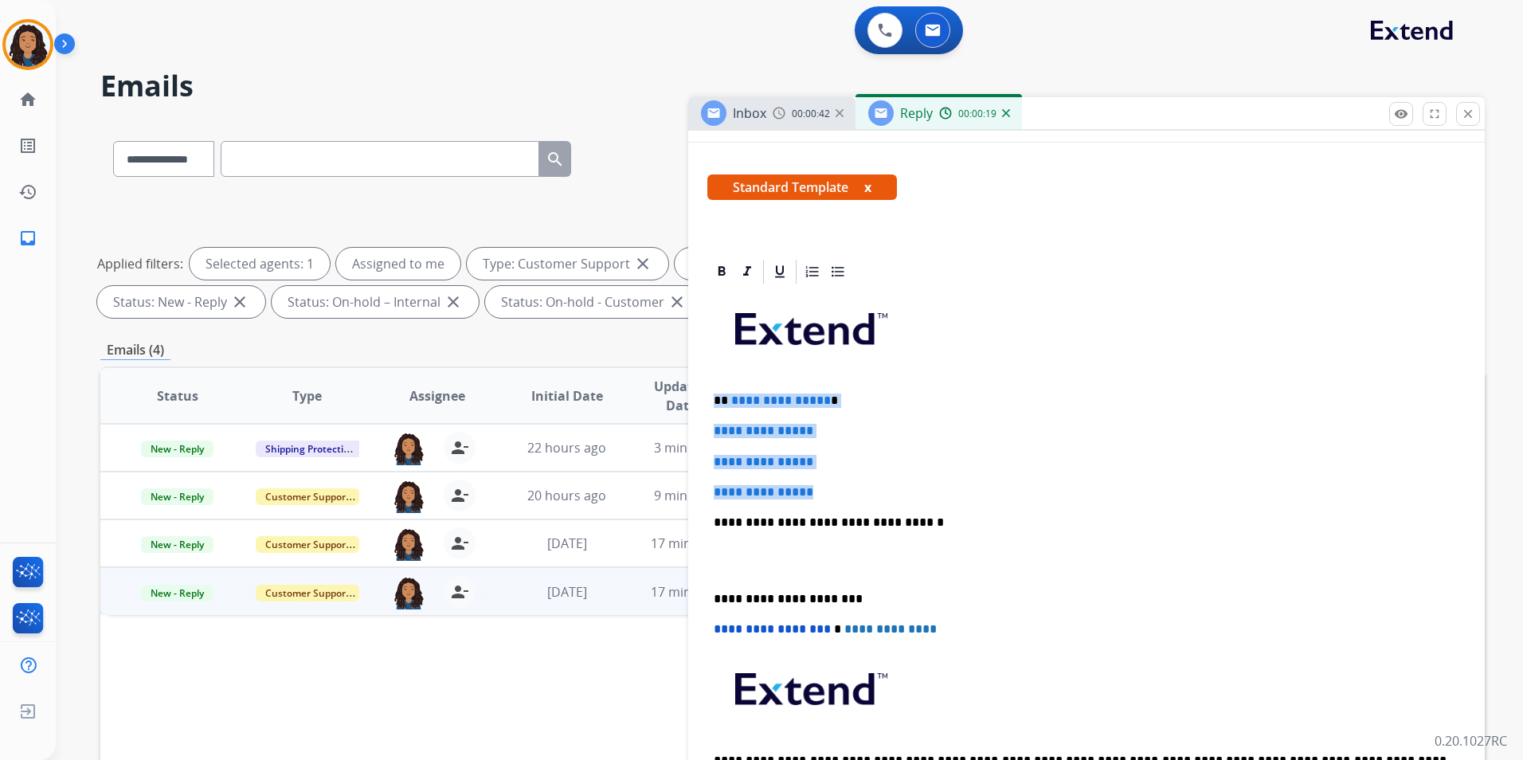
paste div
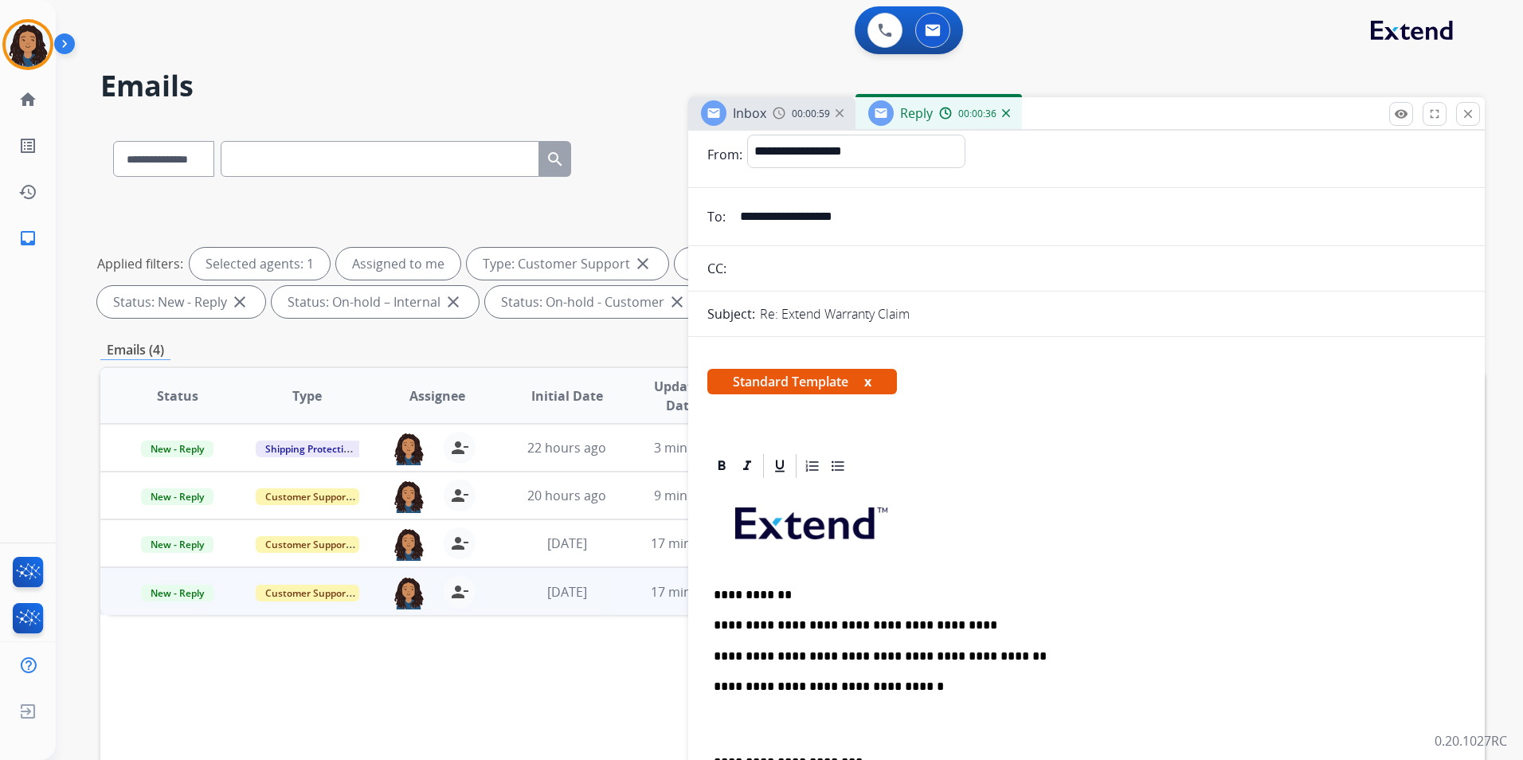
scroll to position [0, 0]
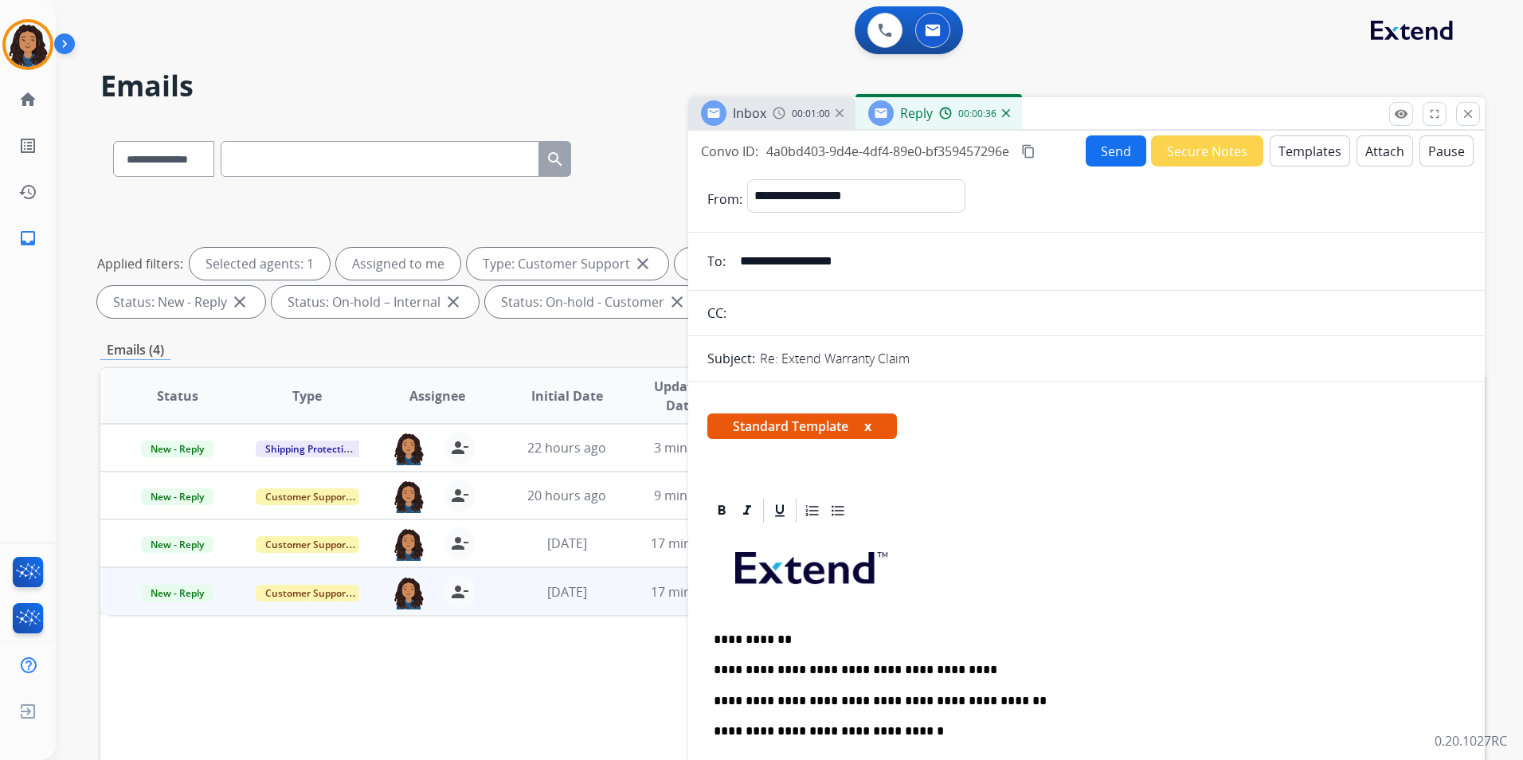
click at [1103, 153] on button "Send" at bounding box center [1116, 150] width 61 height 31
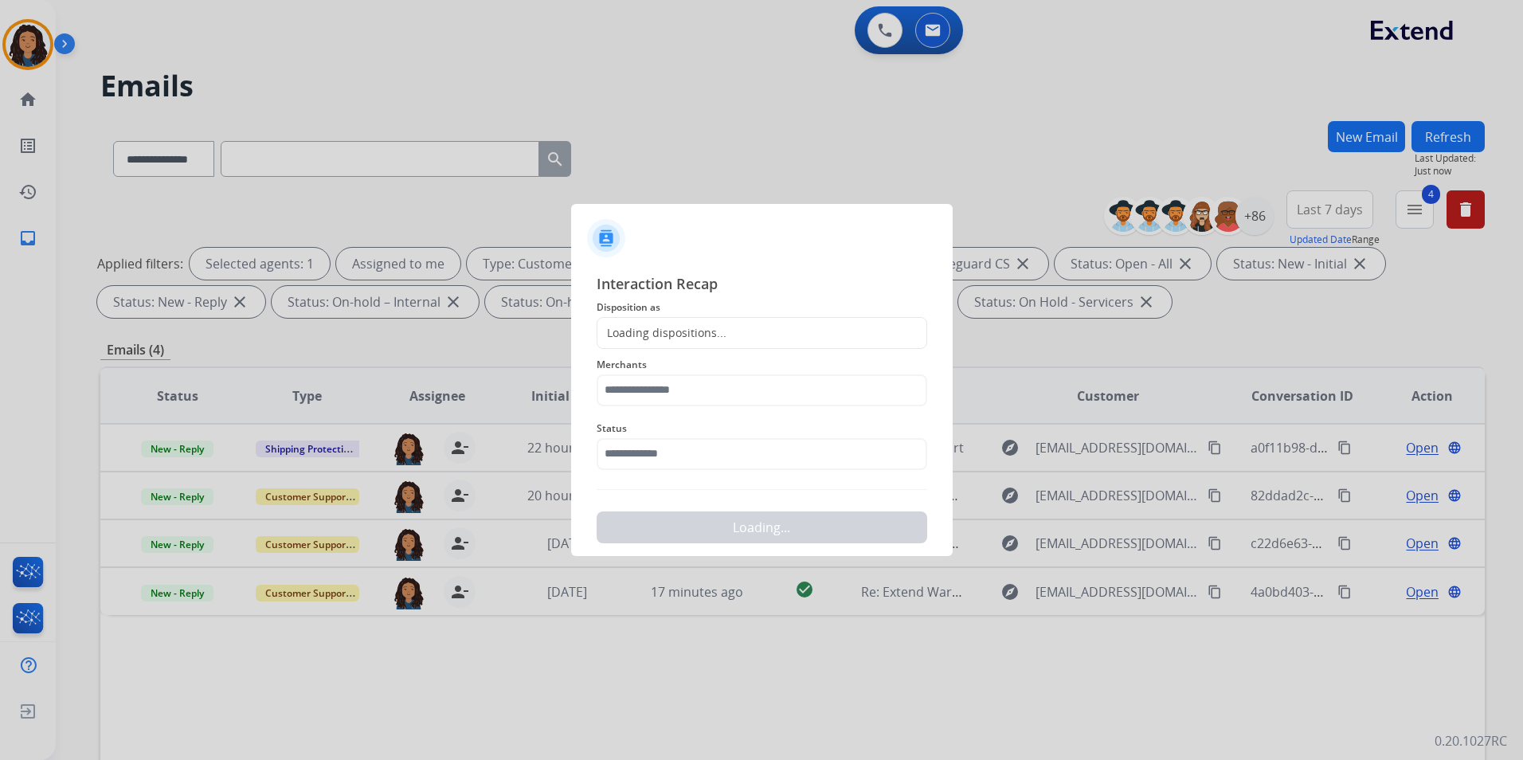
click at [758, 339] on div "Loading dispositions..." at bounding box center [762, 333] width 331 height 32
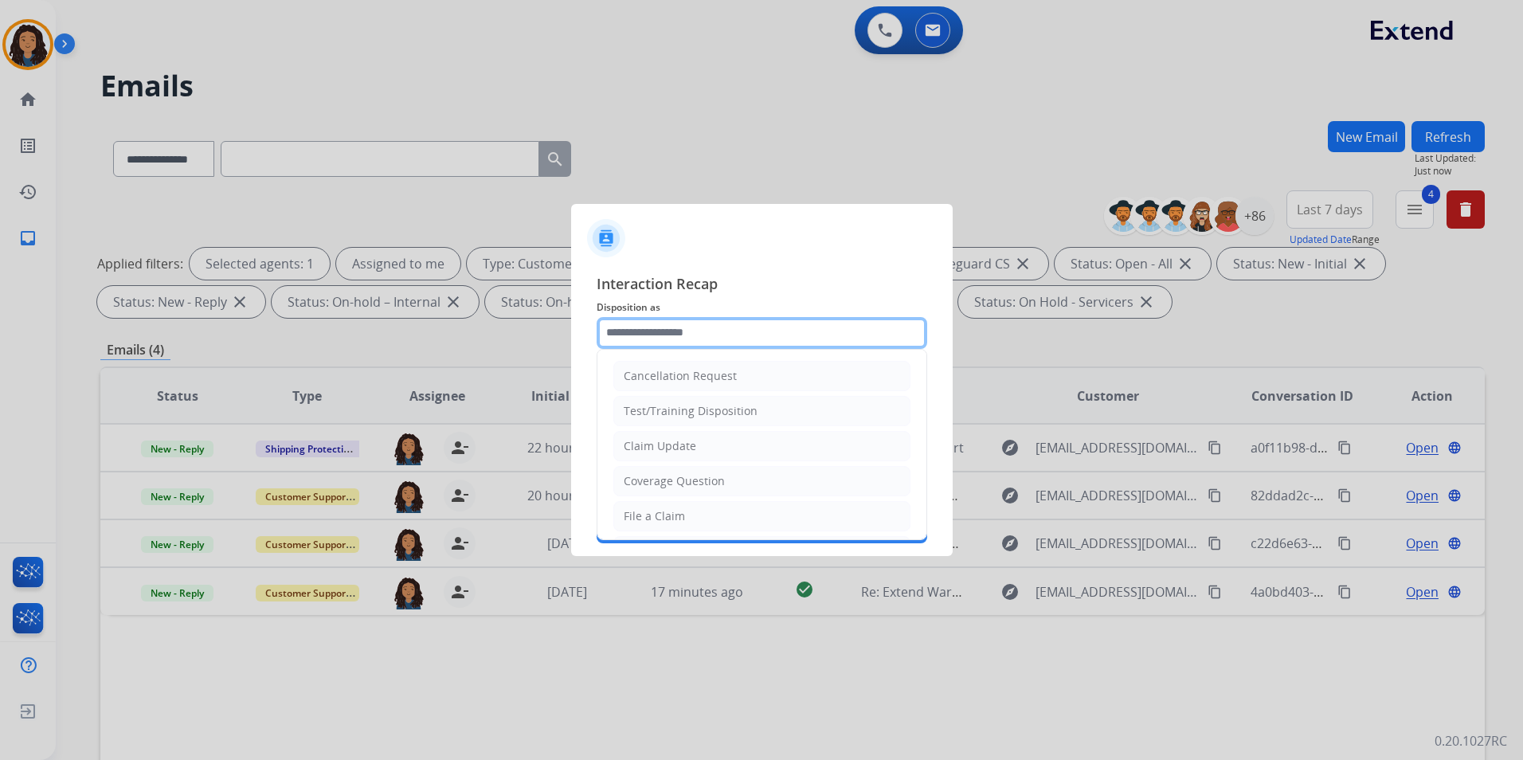
click at [742, 343] on input "text" at bounding box center [762, 333] width 331 height 32
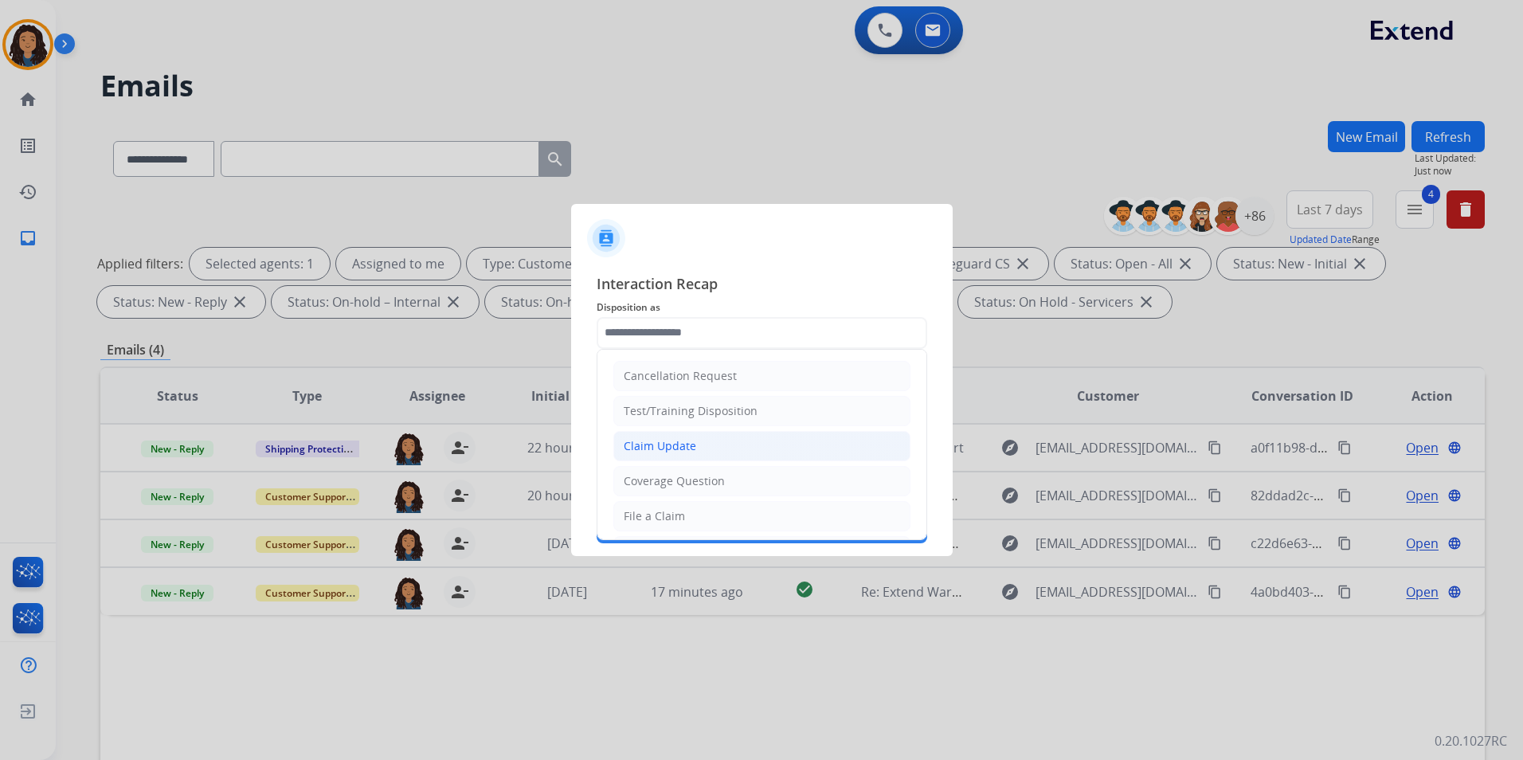
drag, startPoint x: 722, startPoint y: 448, endPoint x: 710, endPoint y: 416, distance: 34.8
click at [722, 448] on li "Claim Update" at bounding box center [761, 446] width 297 height 30
type input "**********"
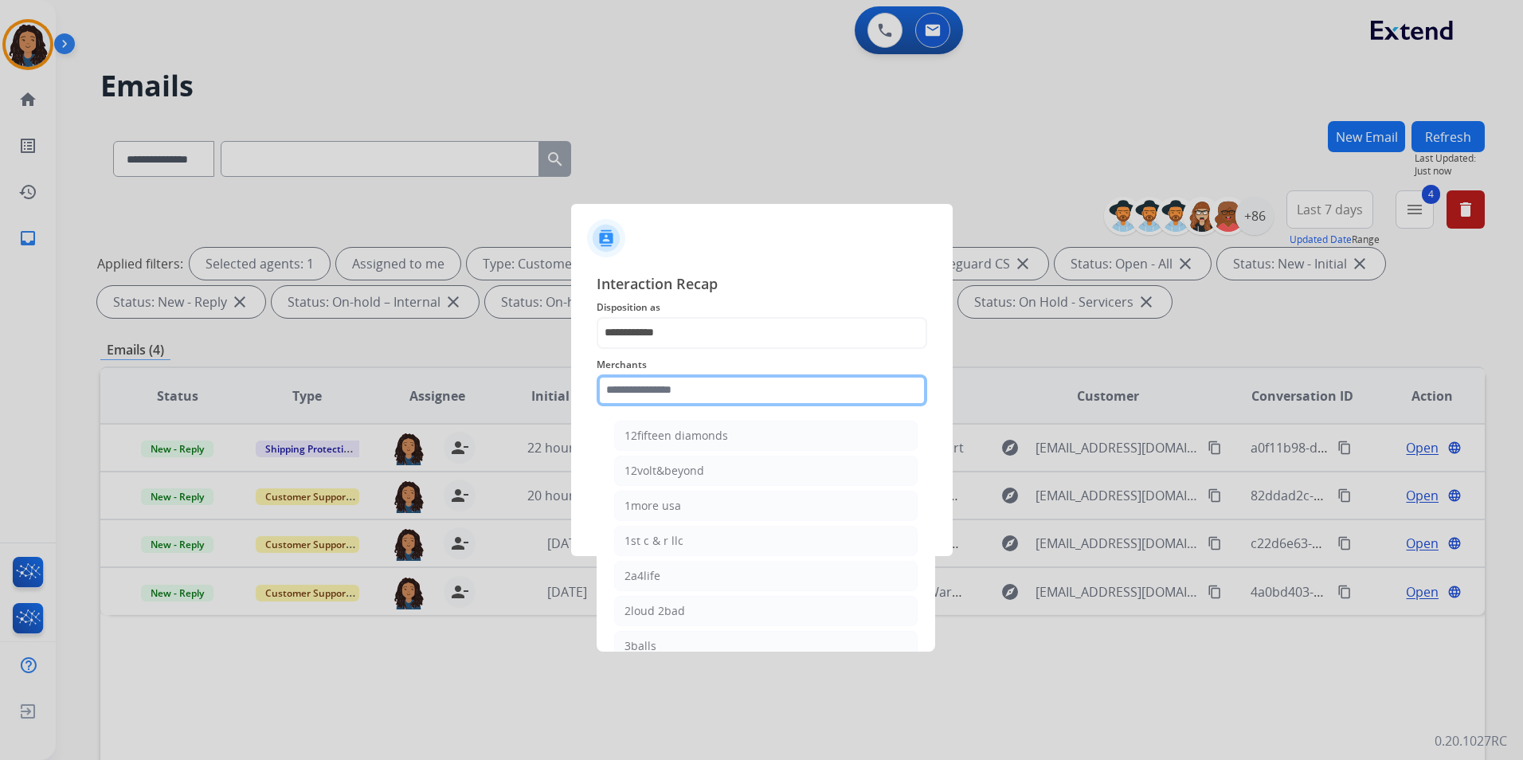
click at [700, 390] on input "text" at bounding box center [762, 390] width 331 height 32
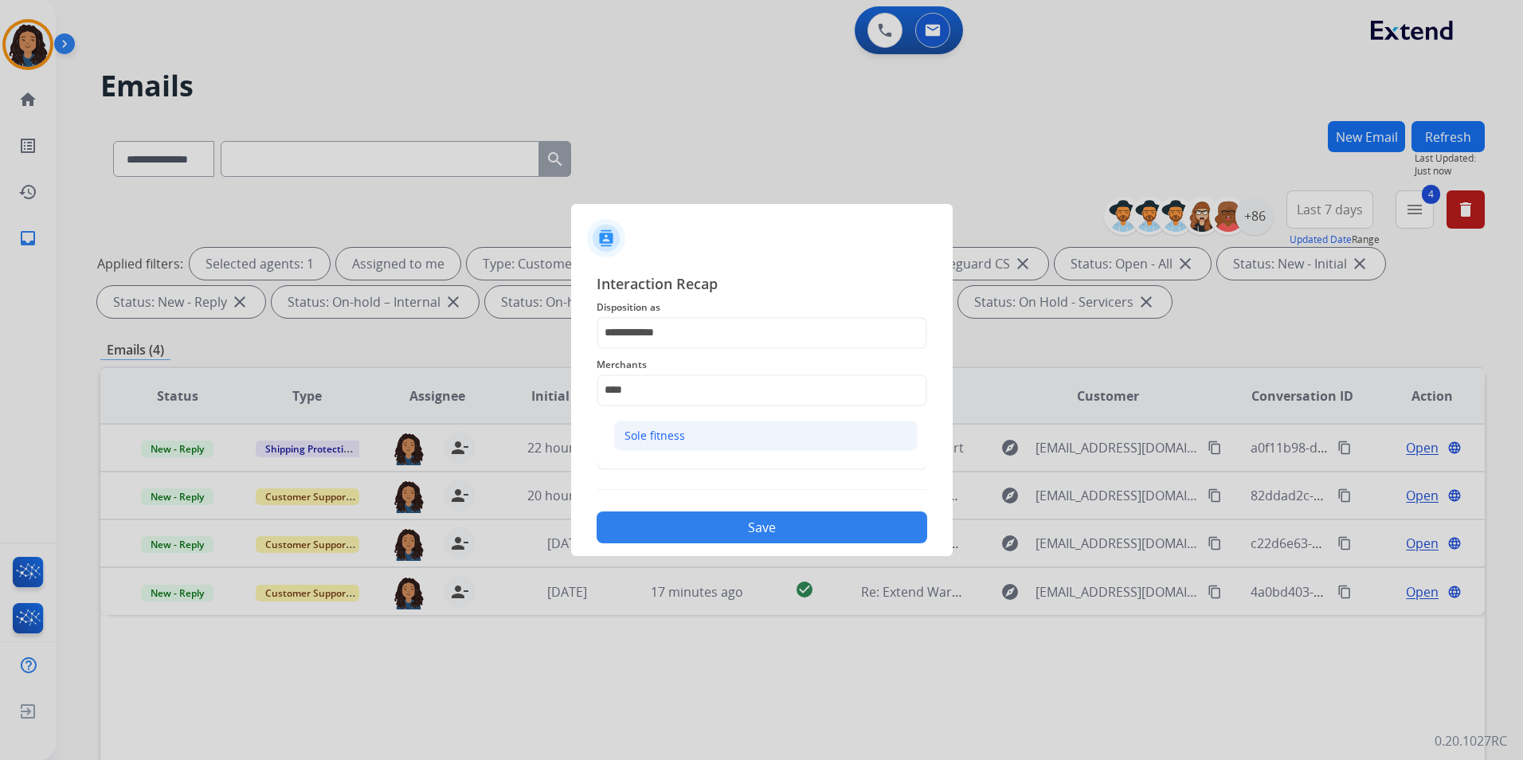
click at [691, 443] on li "Sole fitness" at bounding box center [766, 436] width 304 height 30
type input "**********"
click at [680, 456] on input "text" at bounding box center [762, 454] width 331 height 32
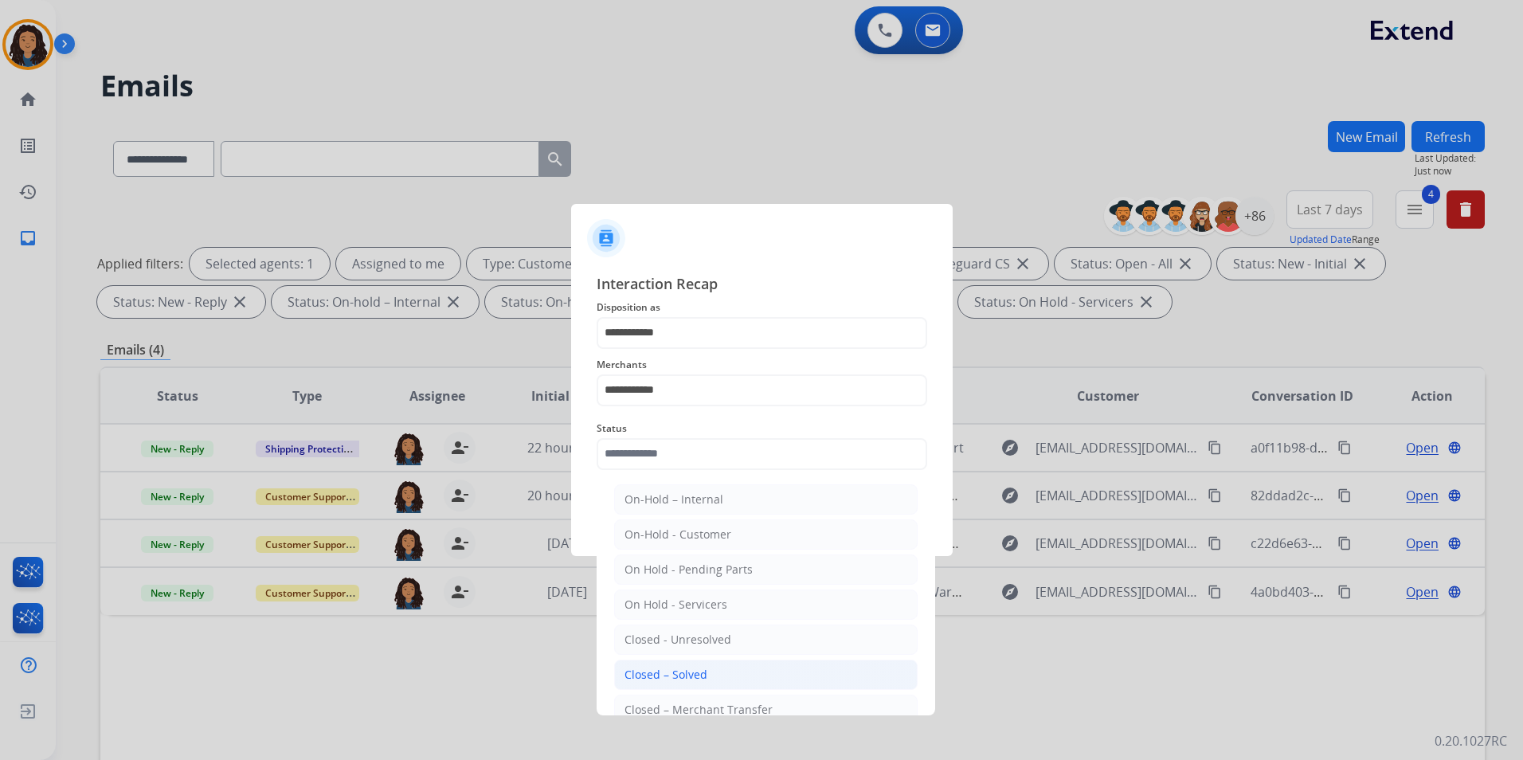
click at [711, 665] on li "Closed – Solved" at bounding box center [766, 675] width 304 height 30
type input "**********"
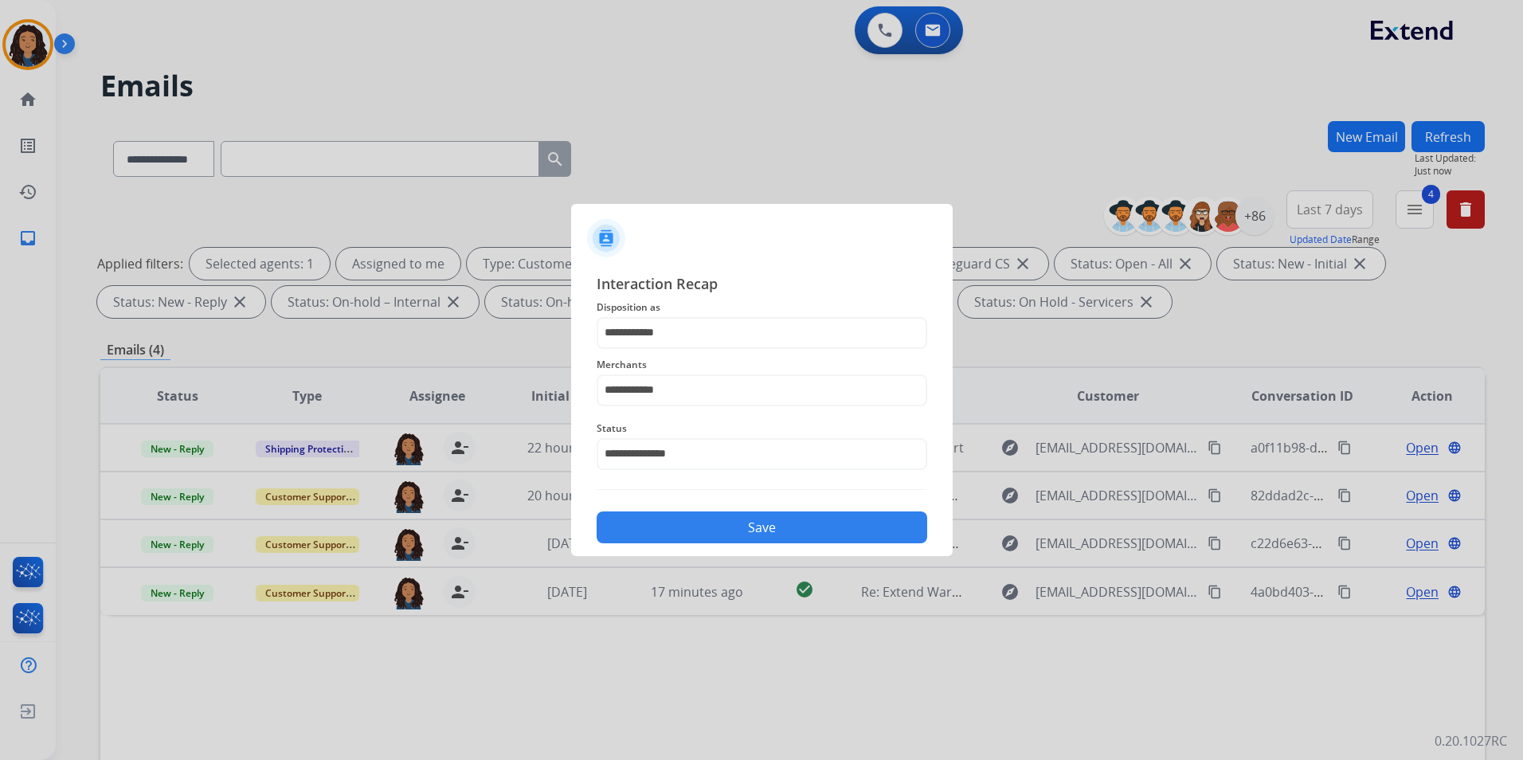
click at [731, 507] on div "Save" at bounding box center [762, 522] width 331 height 41
drag, startPoint x: 730, startPoint y: 519, endPoint x: 774, endPoint y: 542, distance: 50.2
click at [730, 520] on button "Save" at bounding box center [762, 527] width 331 height 32
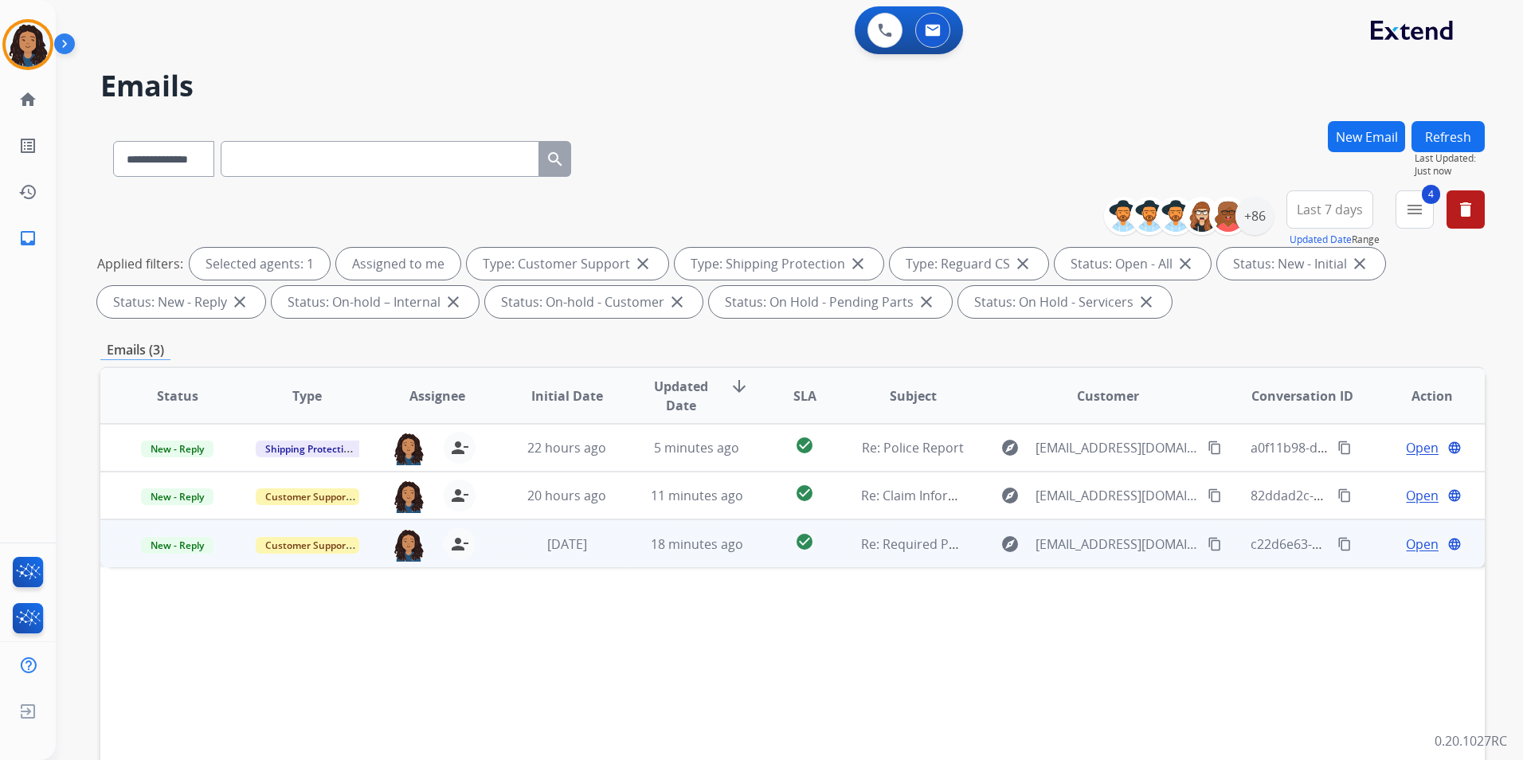
click at [1406, 546] on span "Open" at bounding box center [1422, 544] width 33 height 19
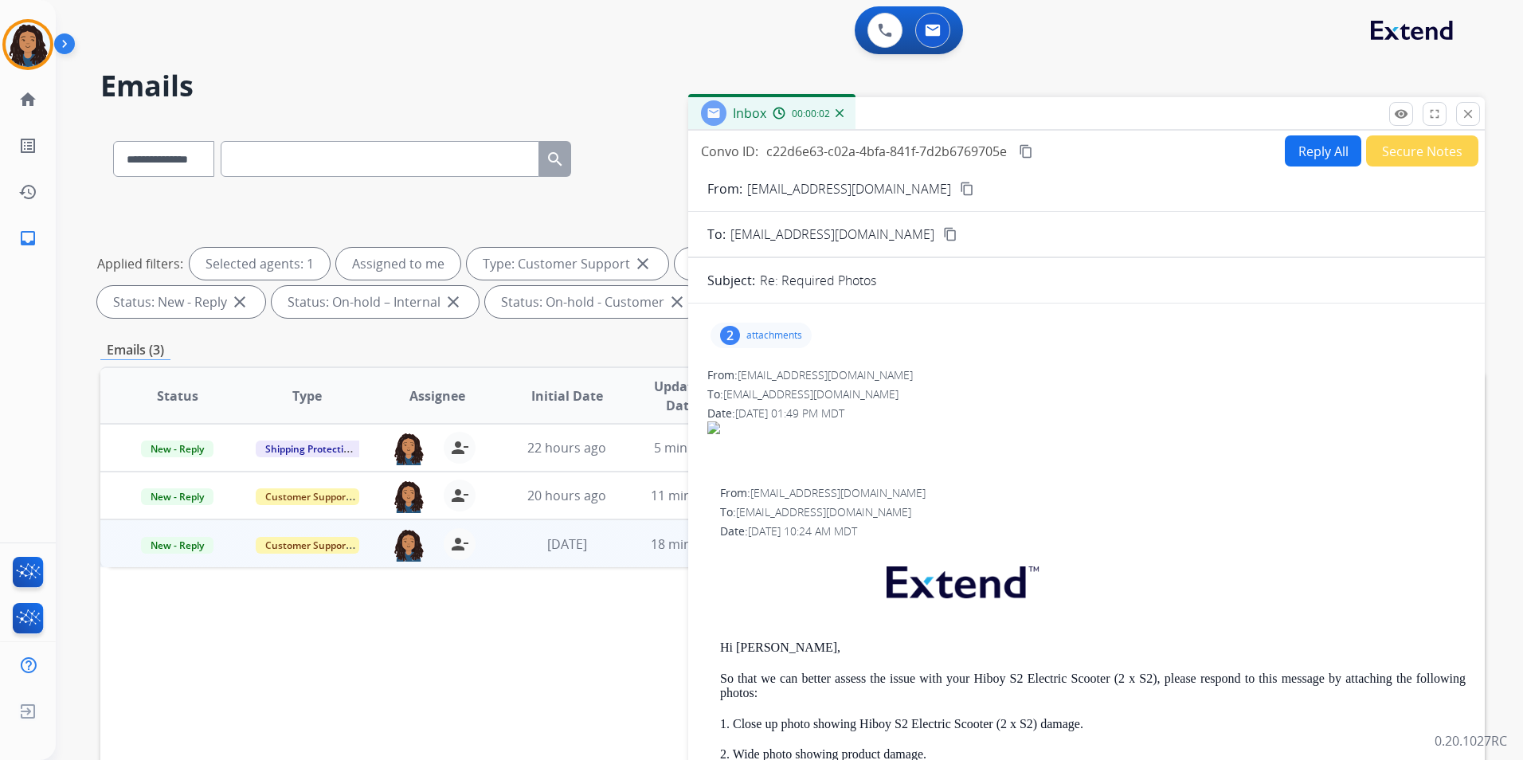
click at [960, 186] on mat-icon "content_copy" at bounding box center [967, 189] width 14 height 14
click at [785, 343] on div "2 attachments" at bounding box center [761, 335] width 101 height 25
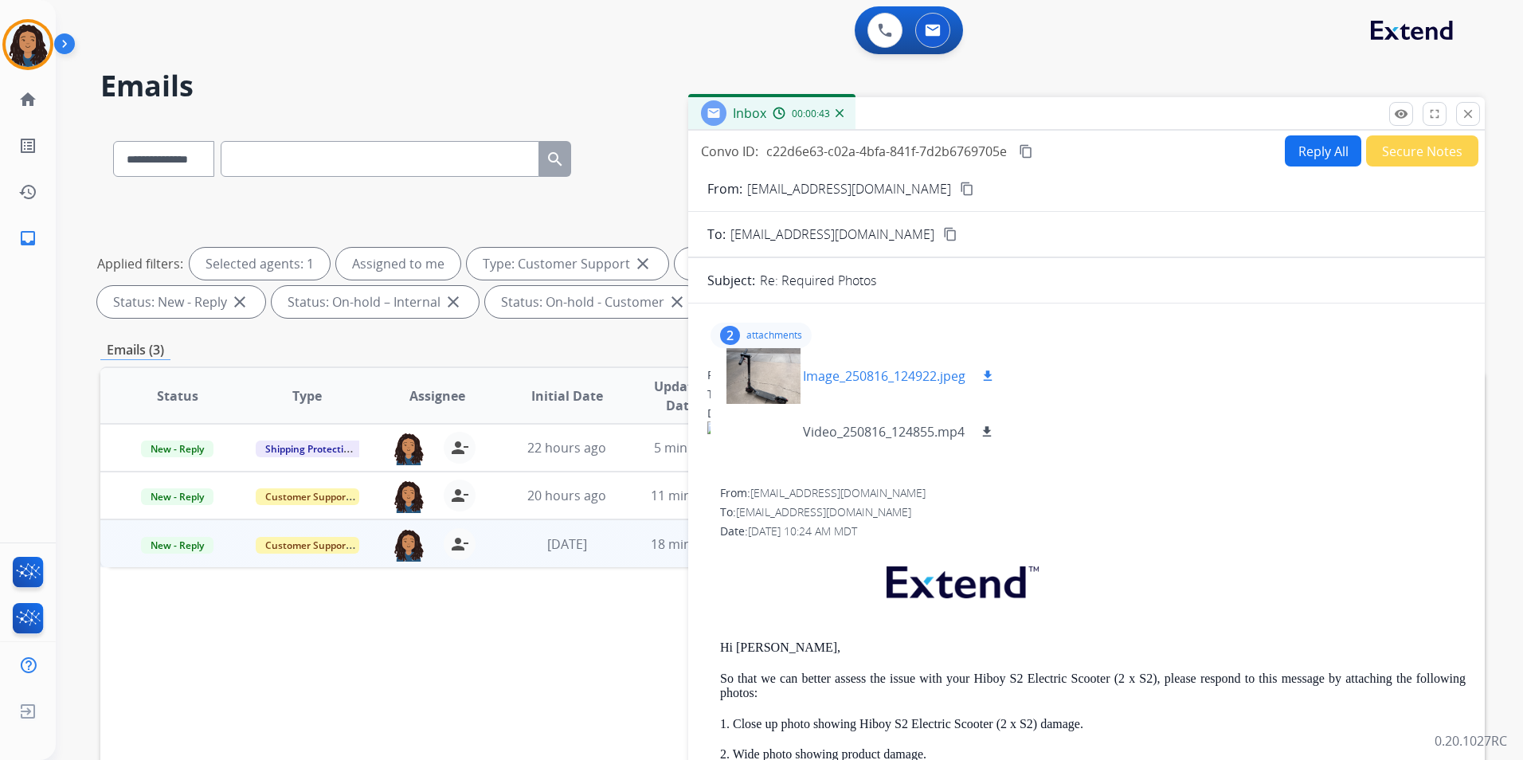
drag, startPoint x: 785, startPoint y: 343, endPoint x: 759, endPoint y: 385, distance: 49.1
click at [759, 385] on div at bounding box center [763, 376] width 80 height 56
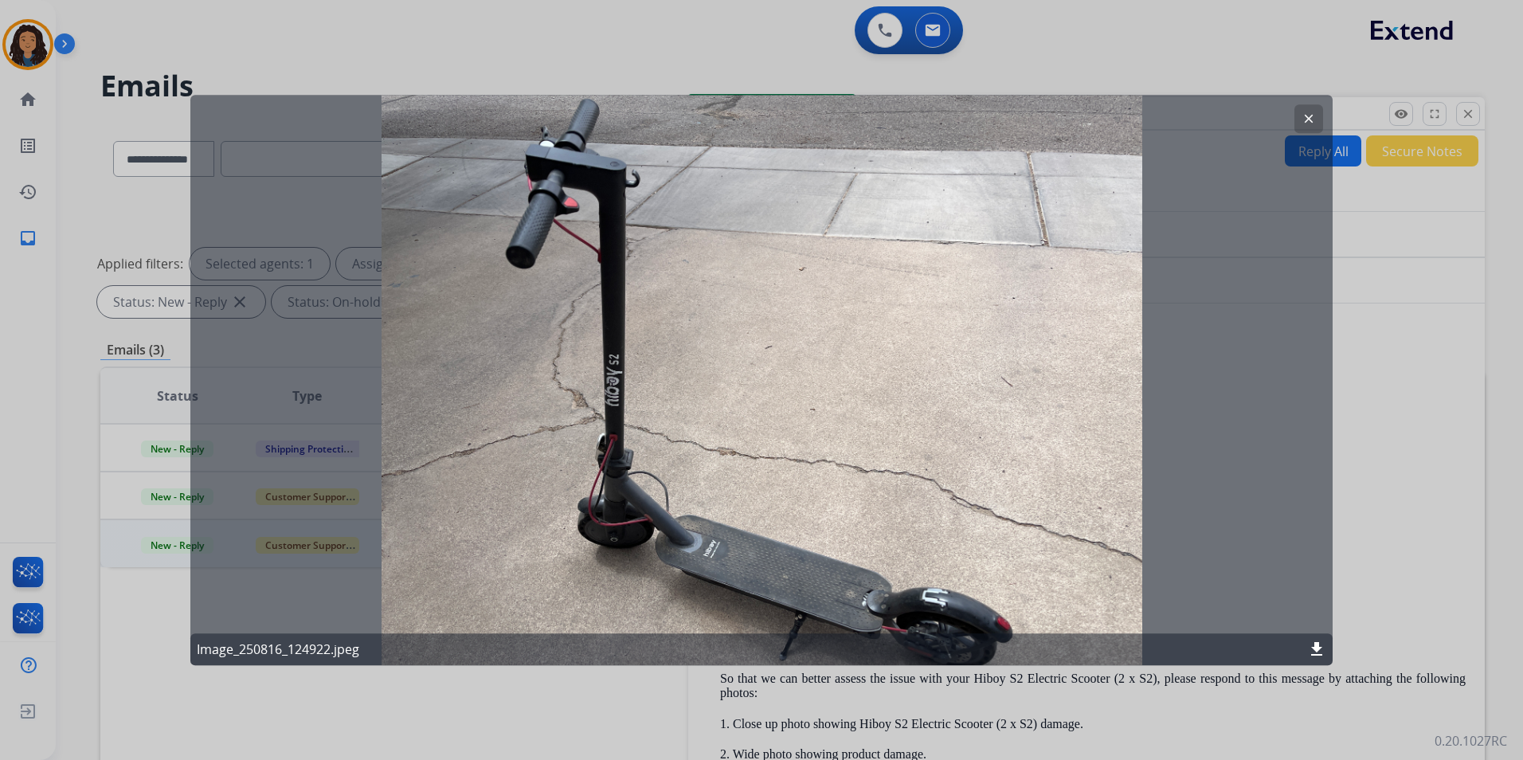
click at [1315, 128] on button "clear" at bounding box center [1309, 118] width 29 height 29
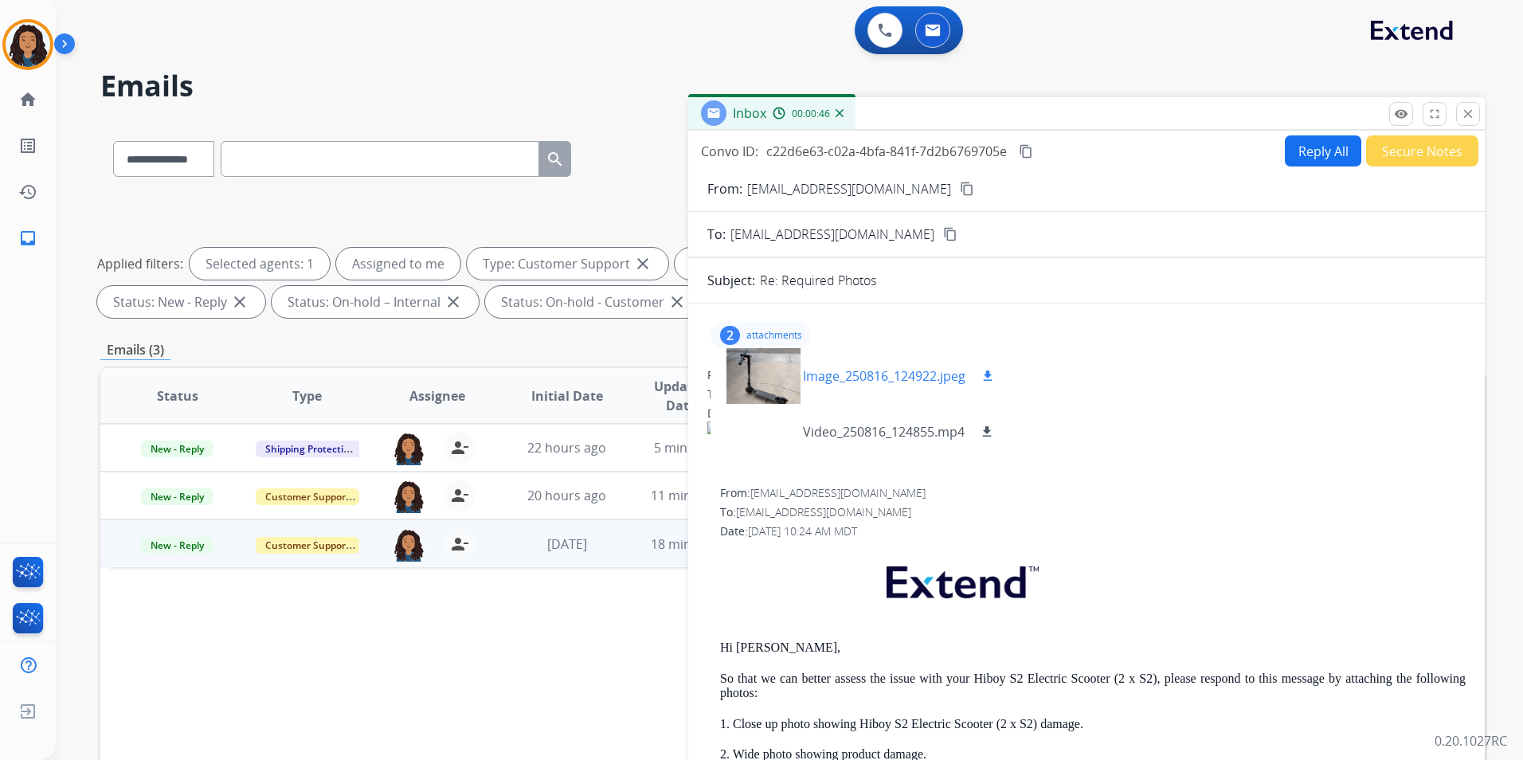
click at [997, 376] on button "download" at bounding box center [987, 375] width 19 height 19
click at [988, 430] on mat-icon "download" at bounding box center [987, 432] width 14 height 14
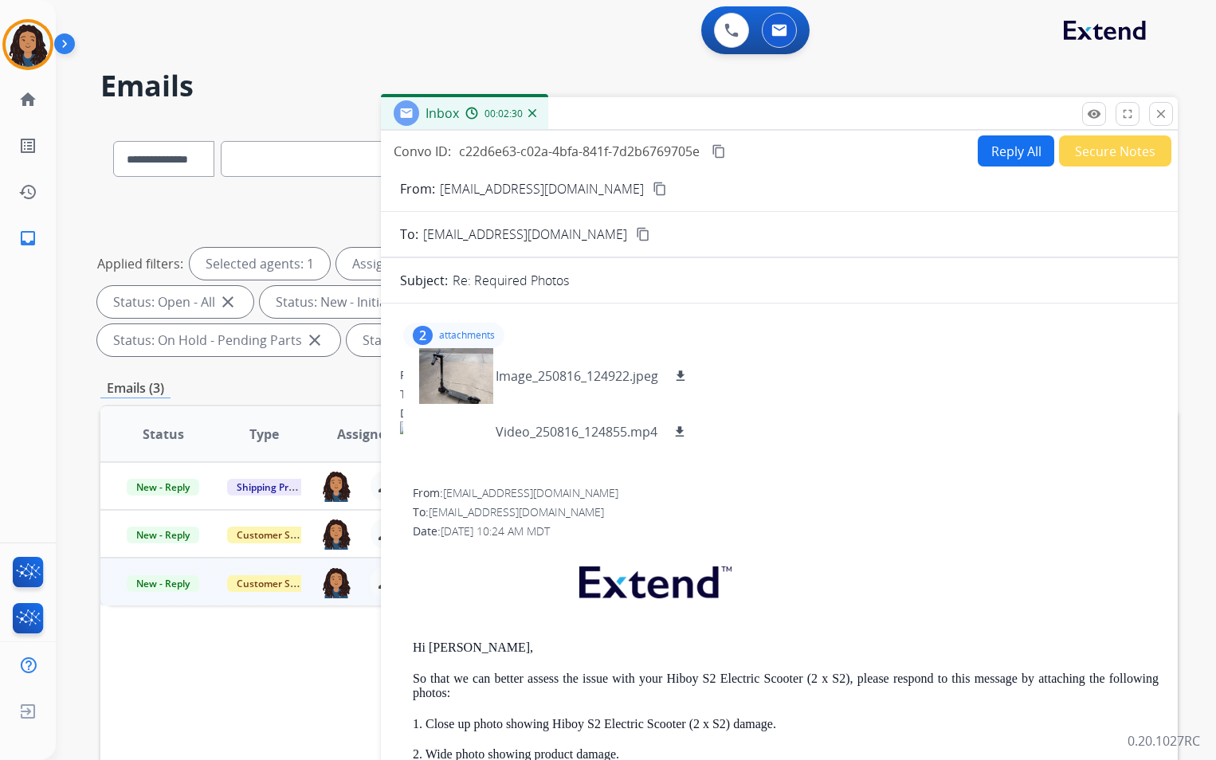
click at [720, 151] on mat-icon "content_copy" at bounding box center [718, 151] width 14 height 14
click at [470, 321] on div "2 attachments Image_250816_124922.jpeg download Video_250816_124855.mp4 download" at bounding box center [779, 335] width 758 height 38
click at [479, 335] on p "attachments" at bounding box center [467, 335] width 56 height 13
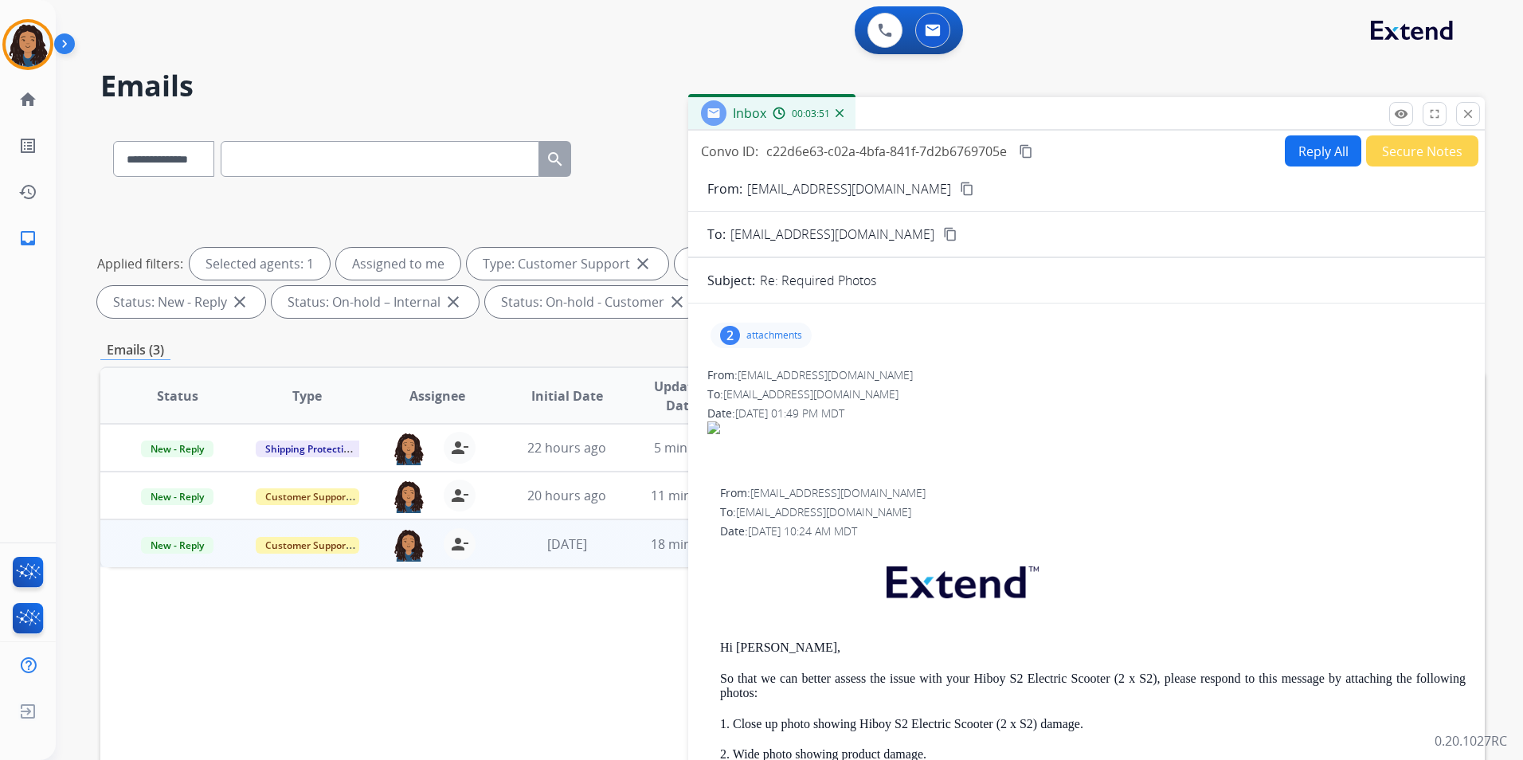
click at [1318, 155] on button "Reply All" at bounding box center [1323, 150] width 76 height 31
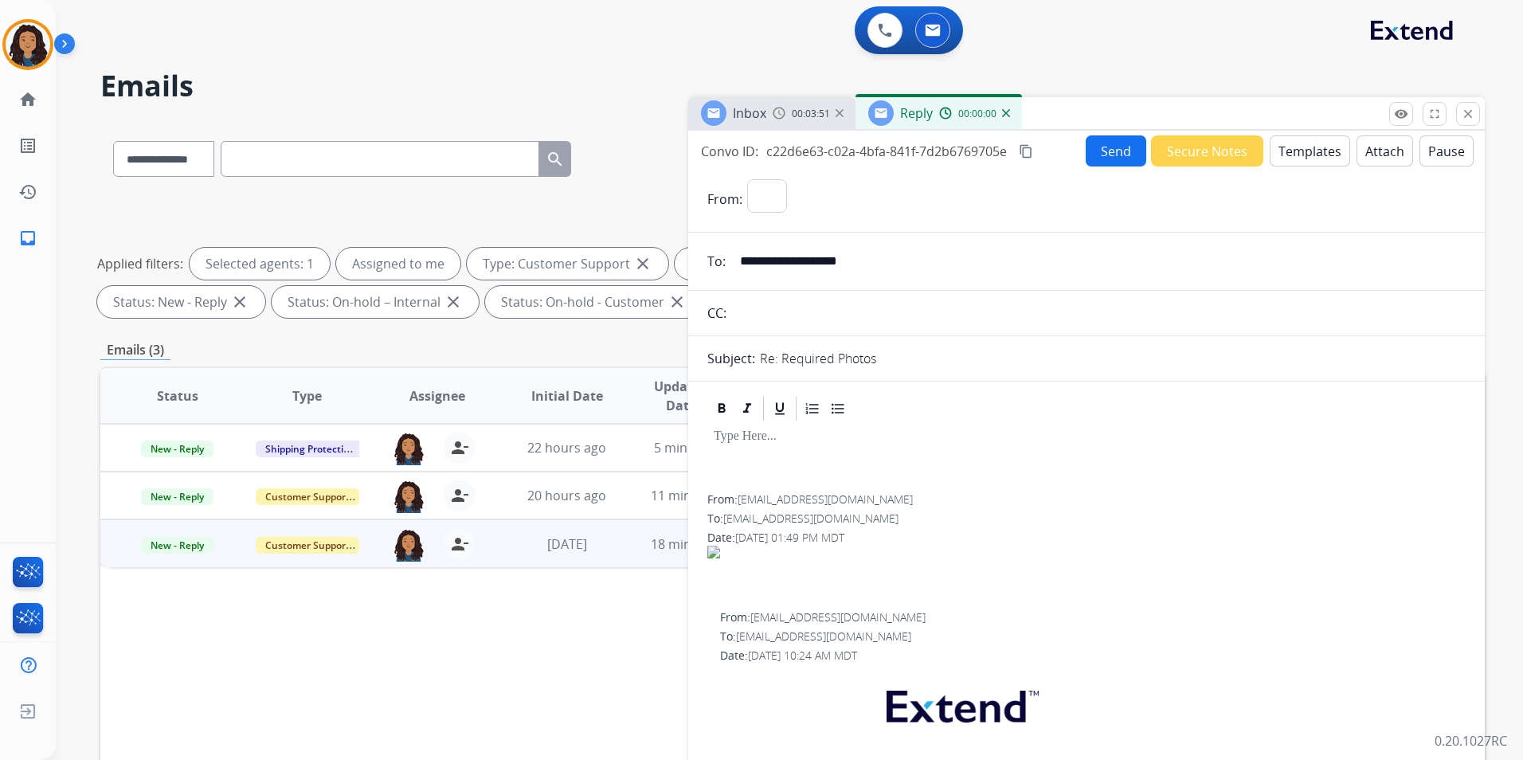
click at [1318, 155] on button "Templates" at bounding box center [1310, 150] width 80 height 31
select select "**********"
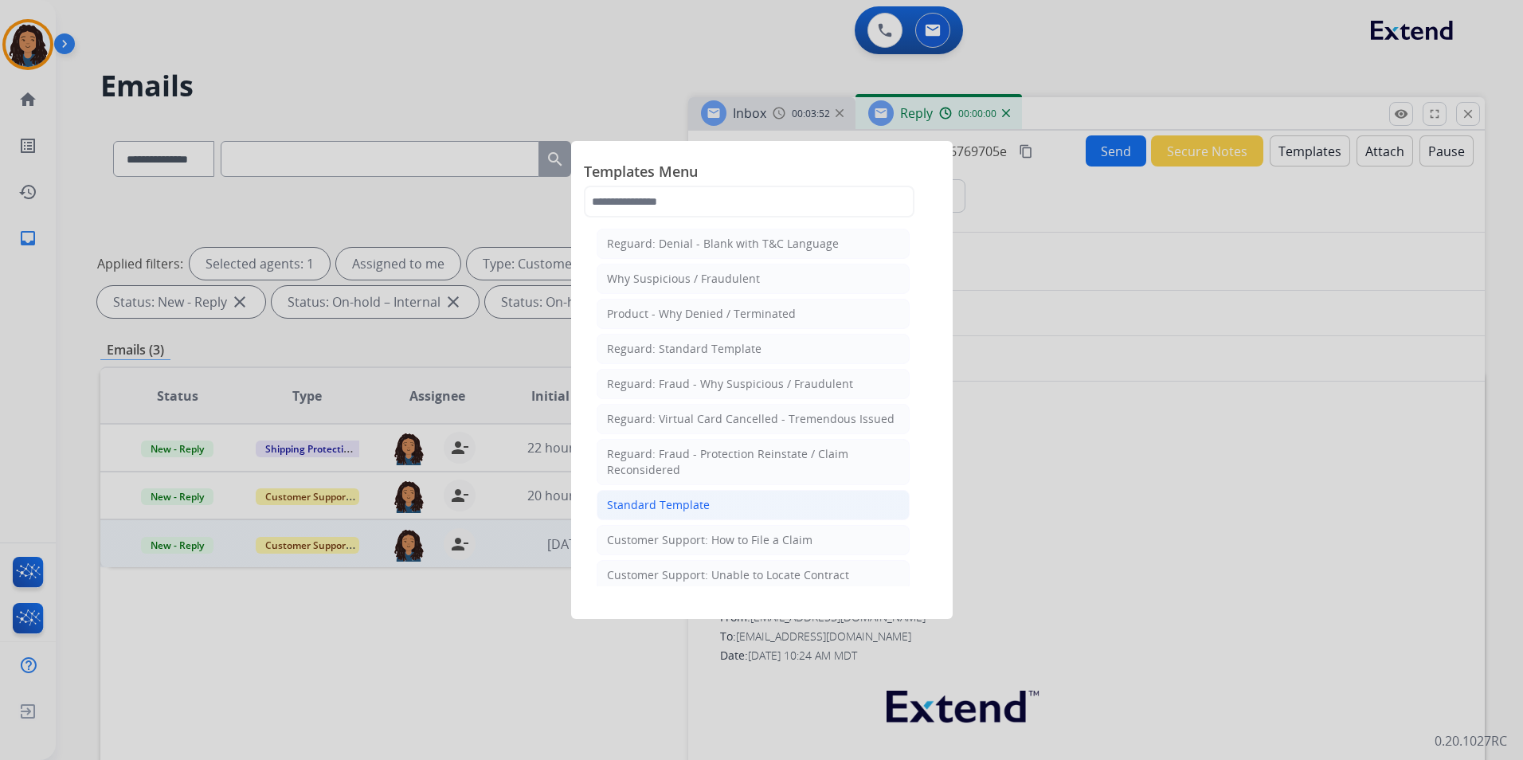
click at [630, 502] on div "Standard Template" at bounding box center [658, 505] width 103 height 16
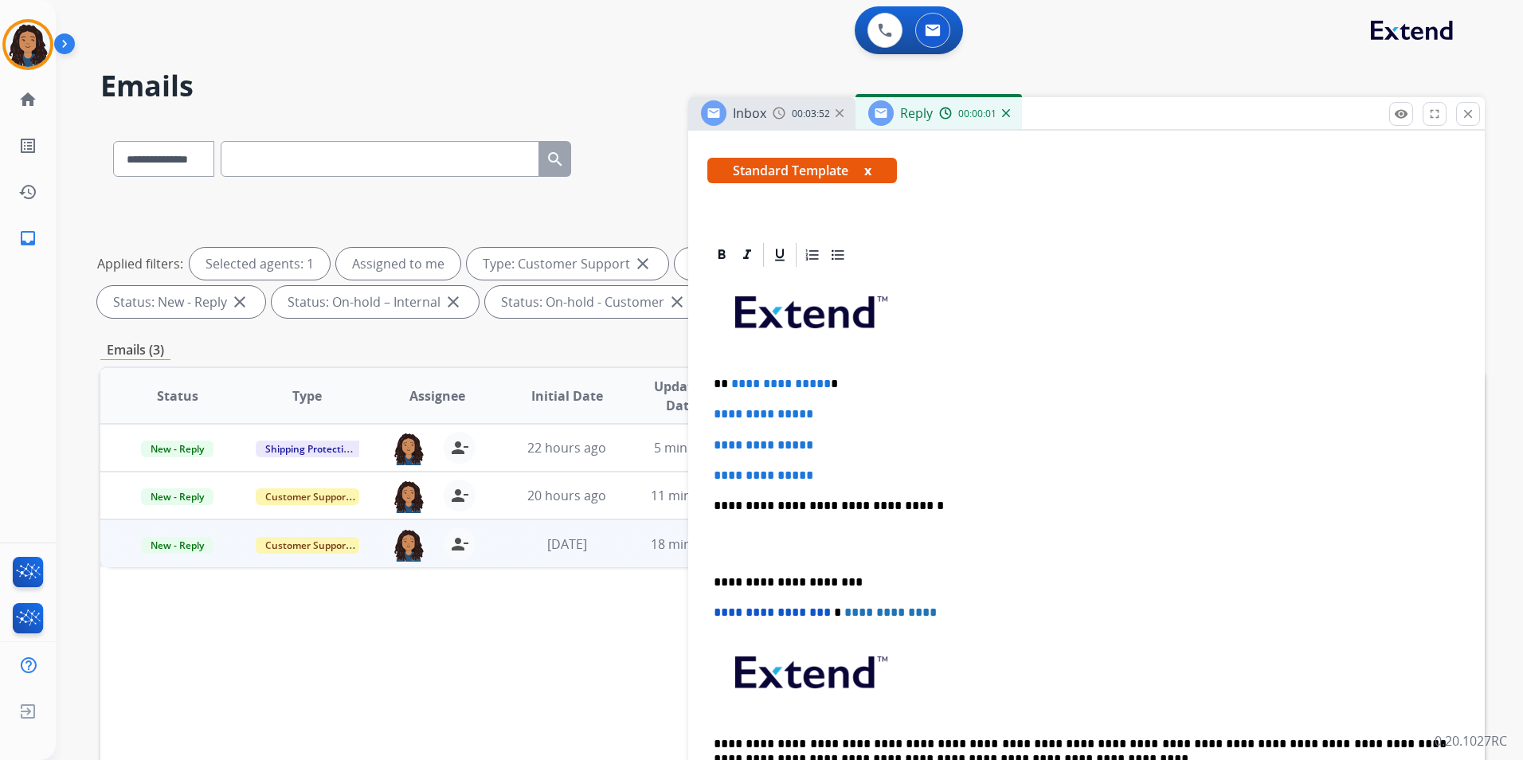
scroll to position [319, 0]
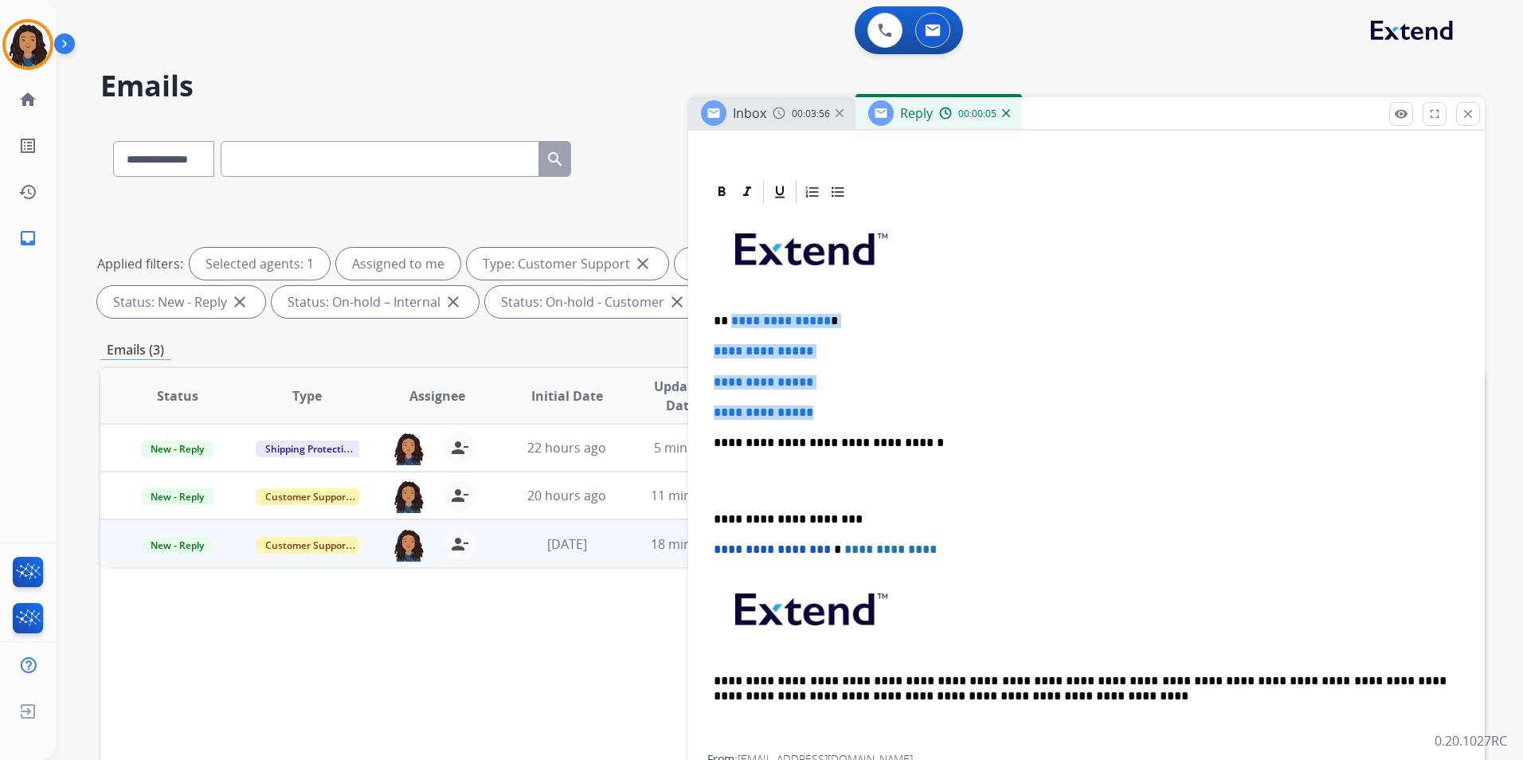
drag, startPoint x: 730, startPoint y: 316, endPoint x: 860, endPoint y: 418, distance: 165.1
click at [860, 418] on div "**********" at bounding box center [1086, 480] width 758 height 548
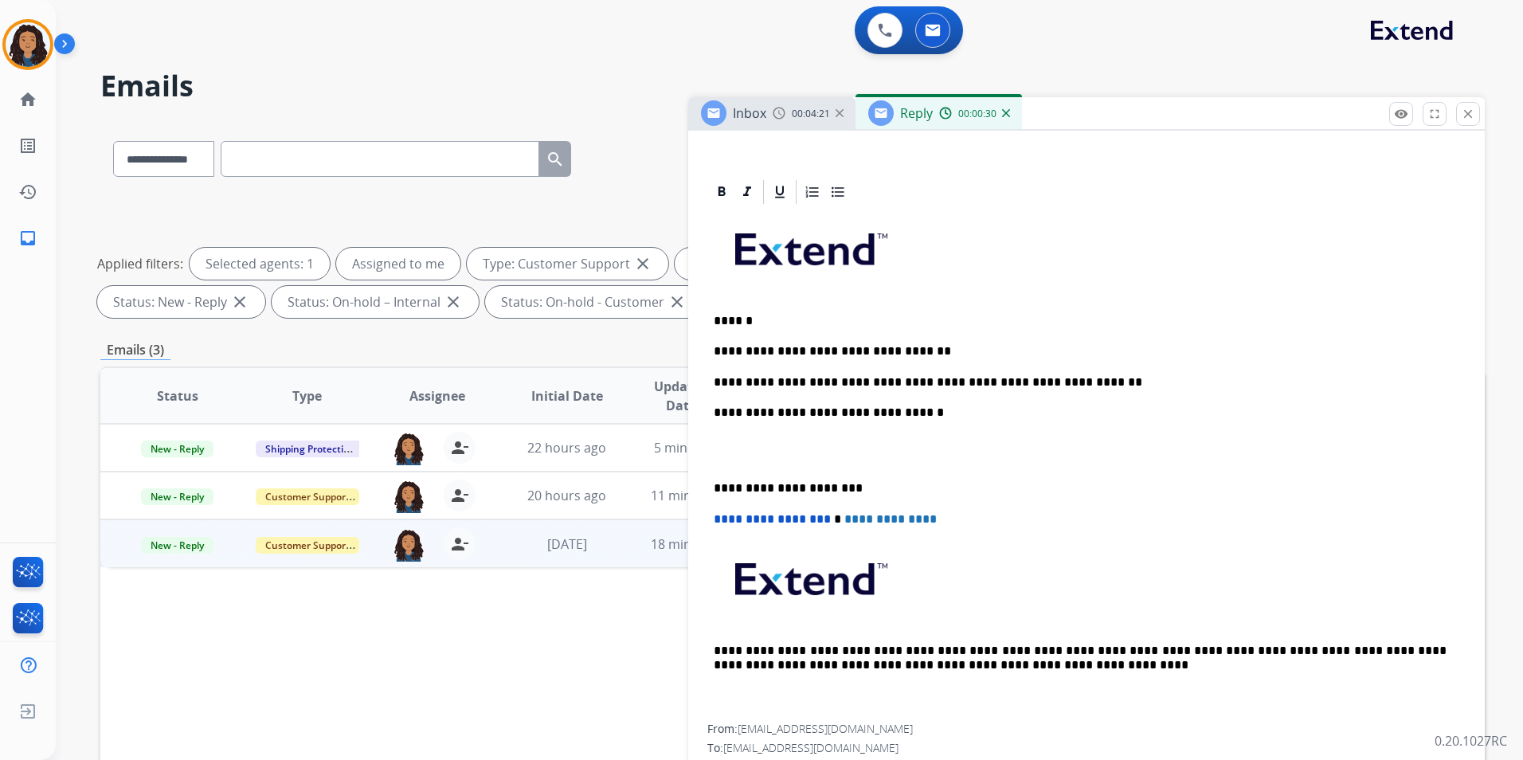
drag, startPoint x: 965, startPoint y: 388, endPoint x: 974, endPoint y: 384, distance: 9.6
click at [969, 387] on p "**********" at bounding box center [1080, 382] width 733 height 14
click at [1091, 386] on p "**********" at bounding box center [1080, 382] width 733 height 14
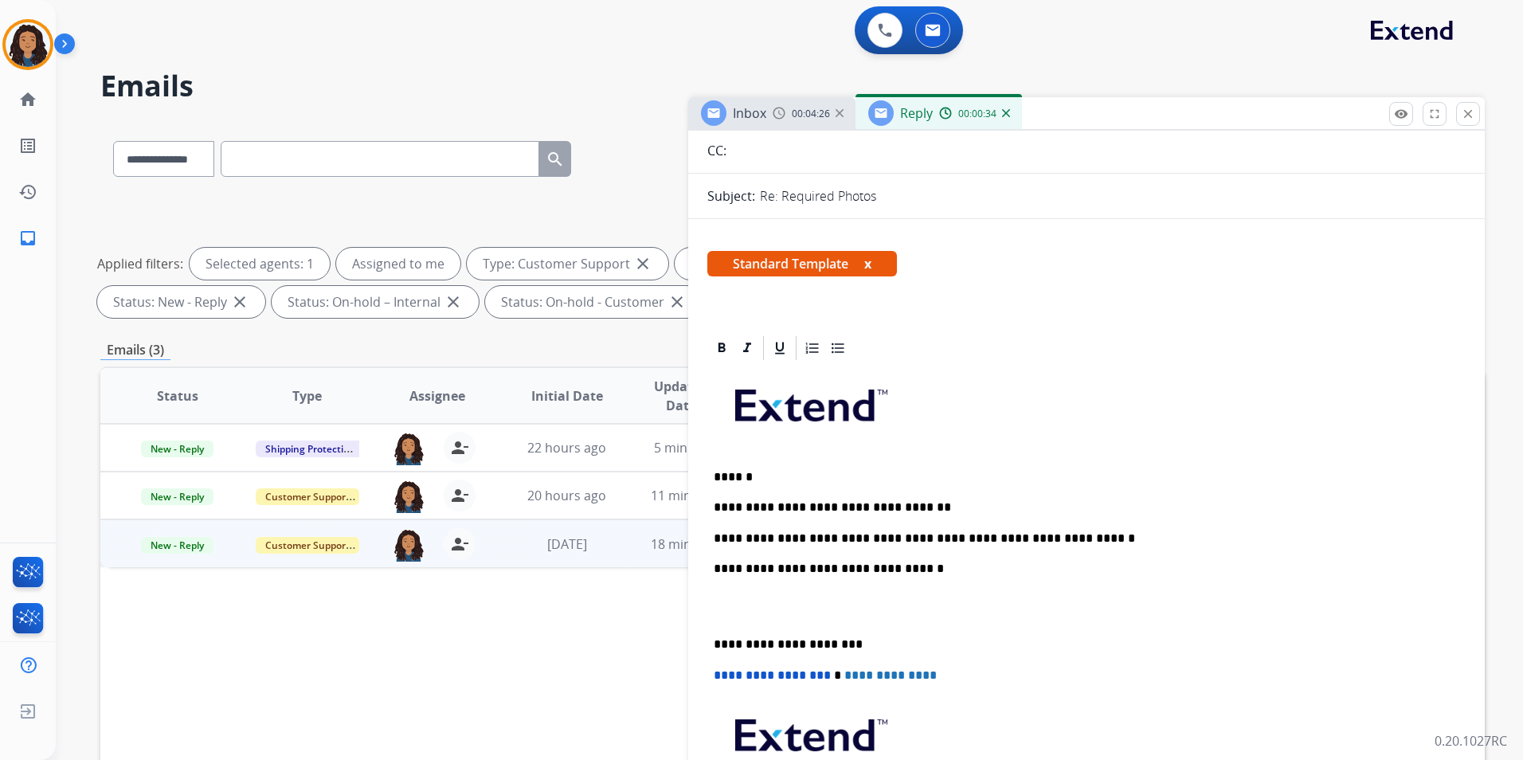
scroll to position [0, 0]
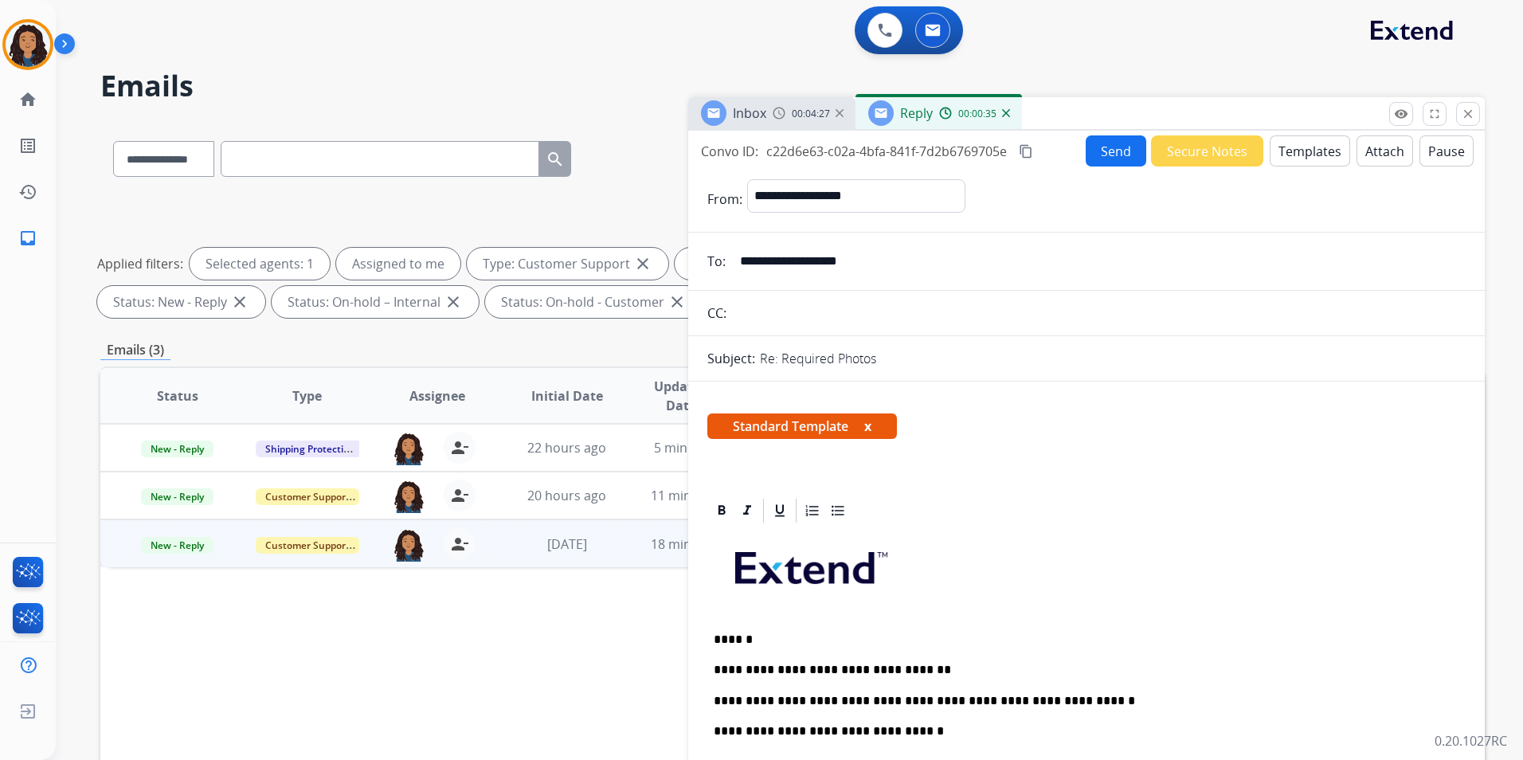
click at [1099, 158] on button "Send" at bounding box center [1116, 150] width 61 height 31
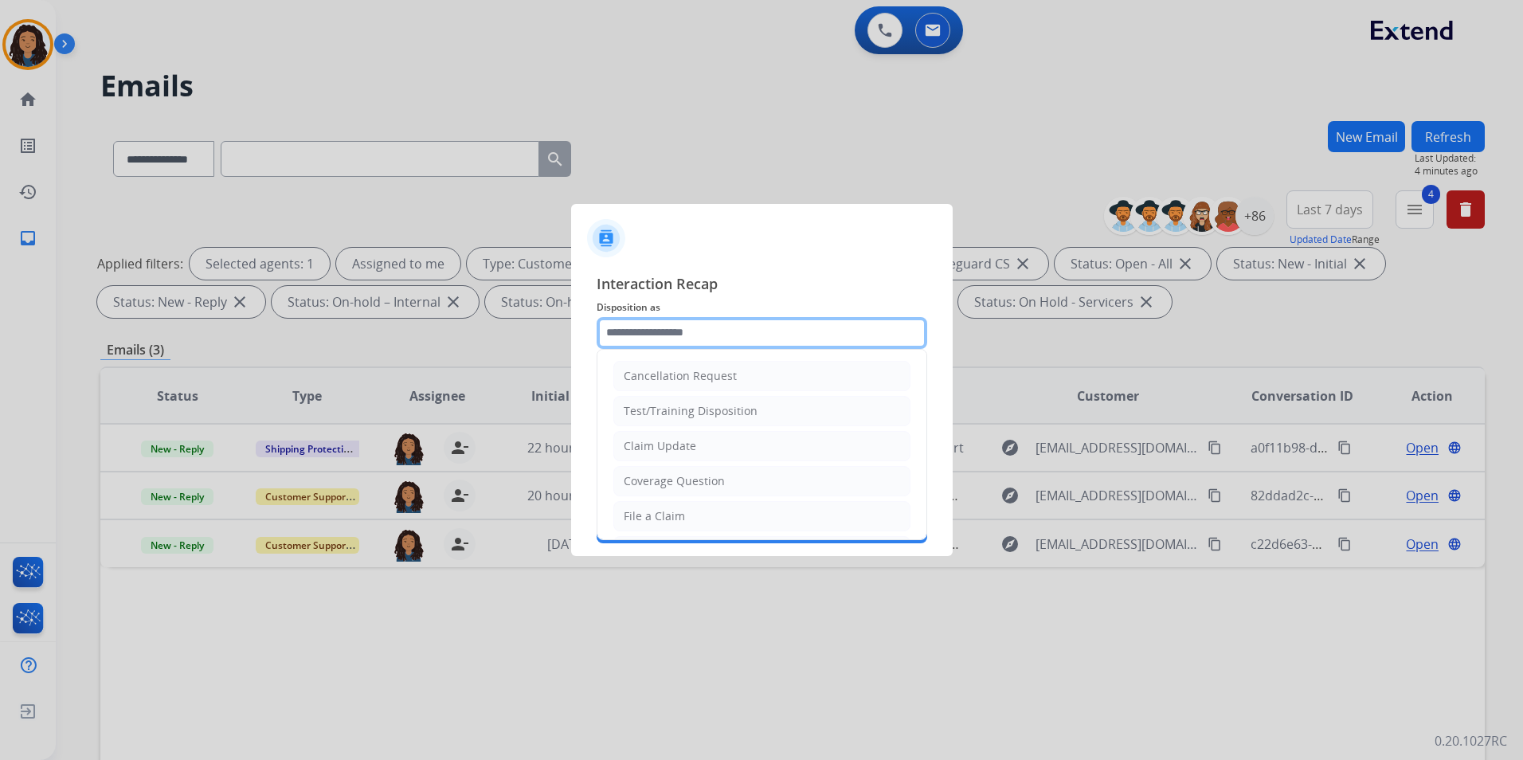
click at [631, 338] on input "text" at bounding box center [762, 333] width 331 height 32
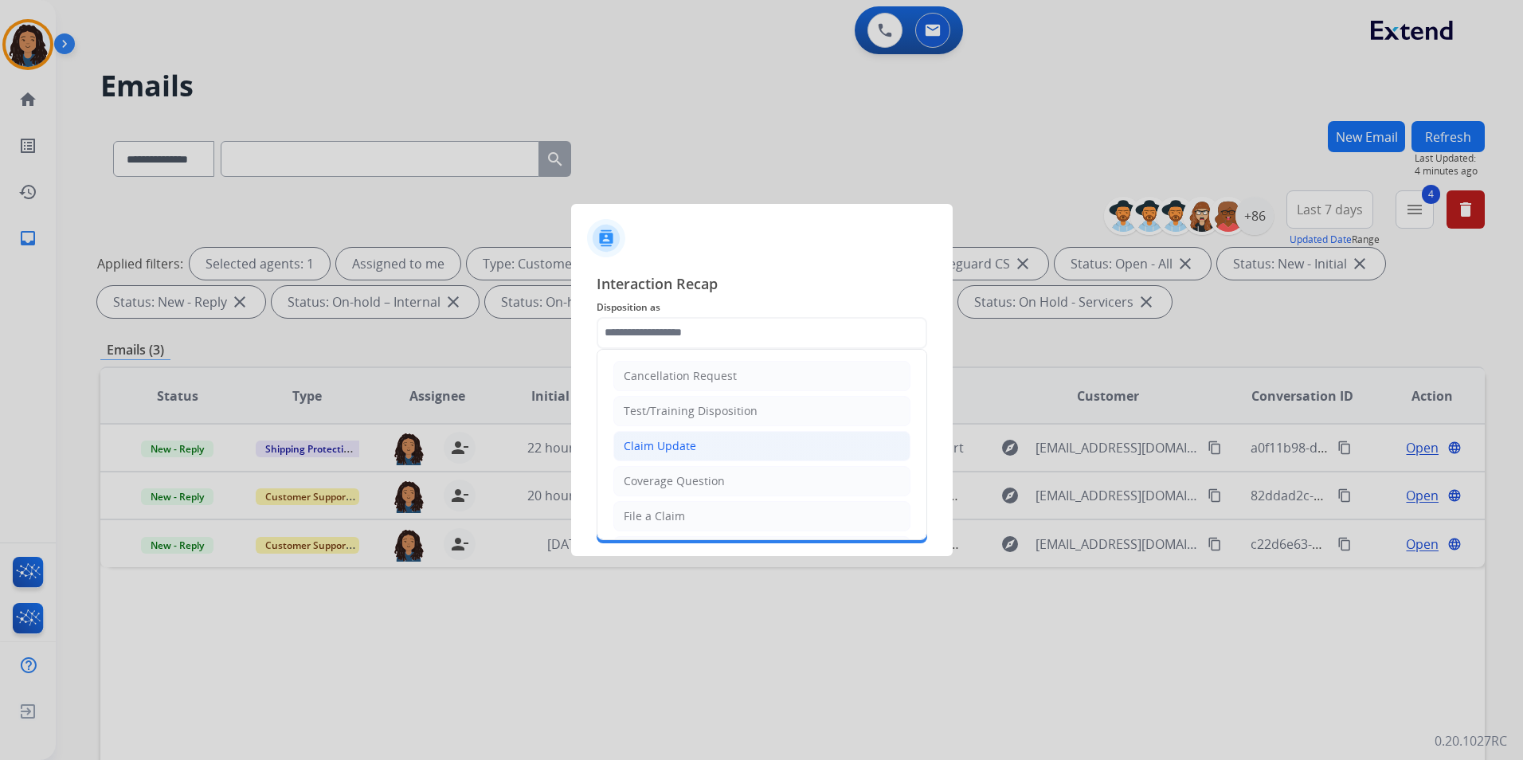
click at [673, 443] on div "Claim Update" at bounding box center [660, 446] width 72 height 16
type input "**********"
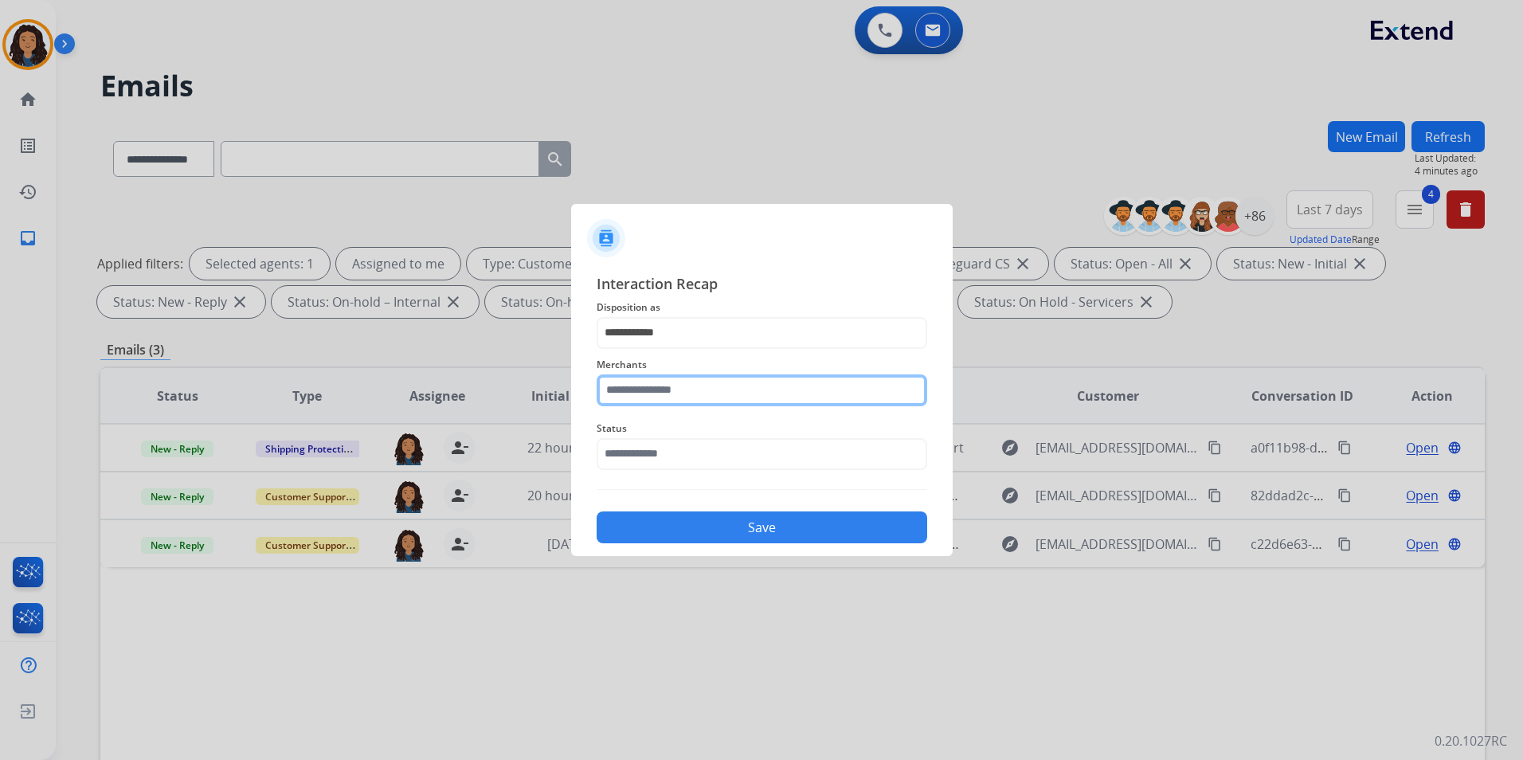
click at [669, 394] on input "text" at bounding box center [762, 390] width 331 height 32
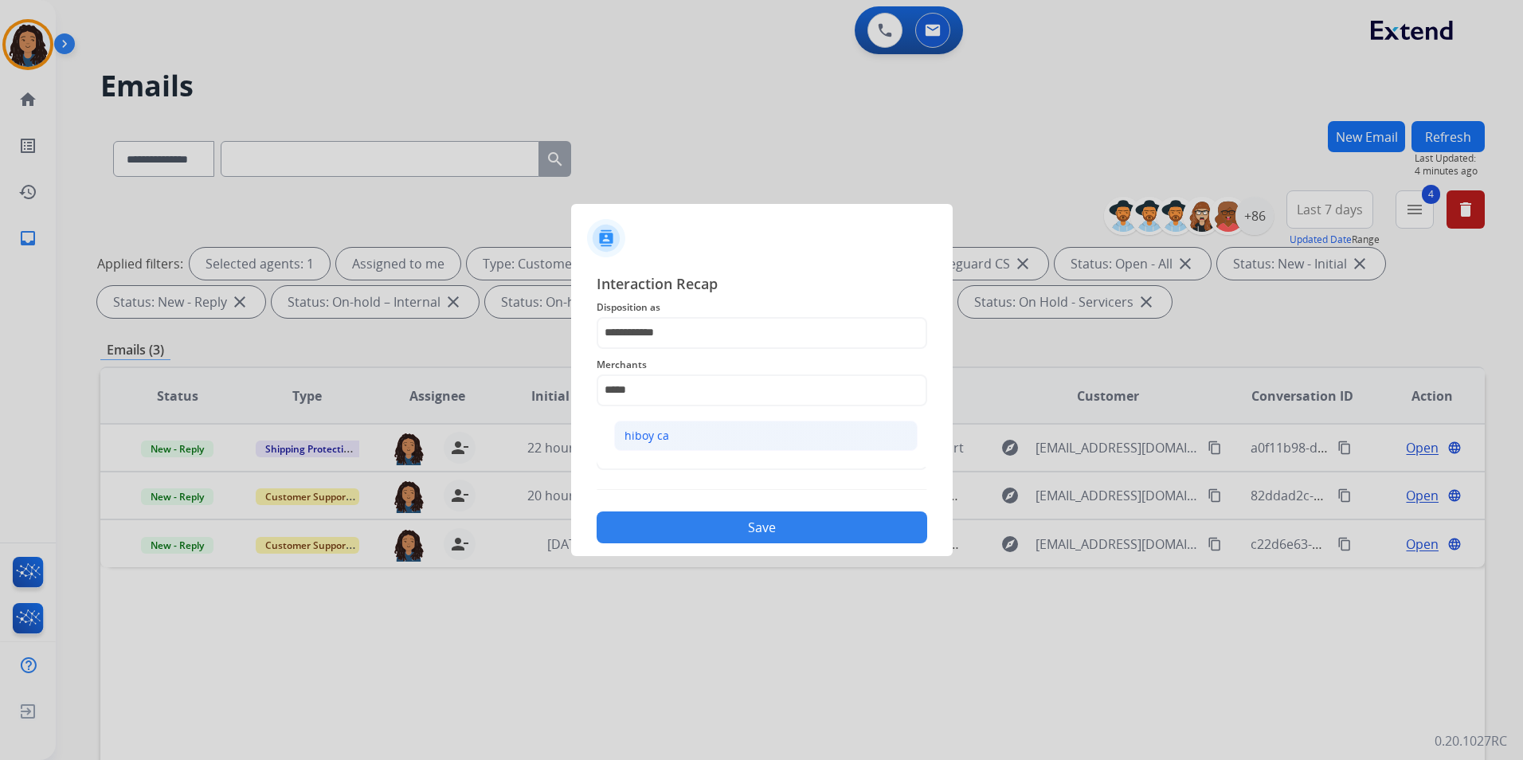
click at [635, 438] on div "hiboy ca" at bounding box center [647, 436] width 45 height 16
type input "********"
click at [635, 438] on input "text" at bounding box center [762, 454] width 331 height 32
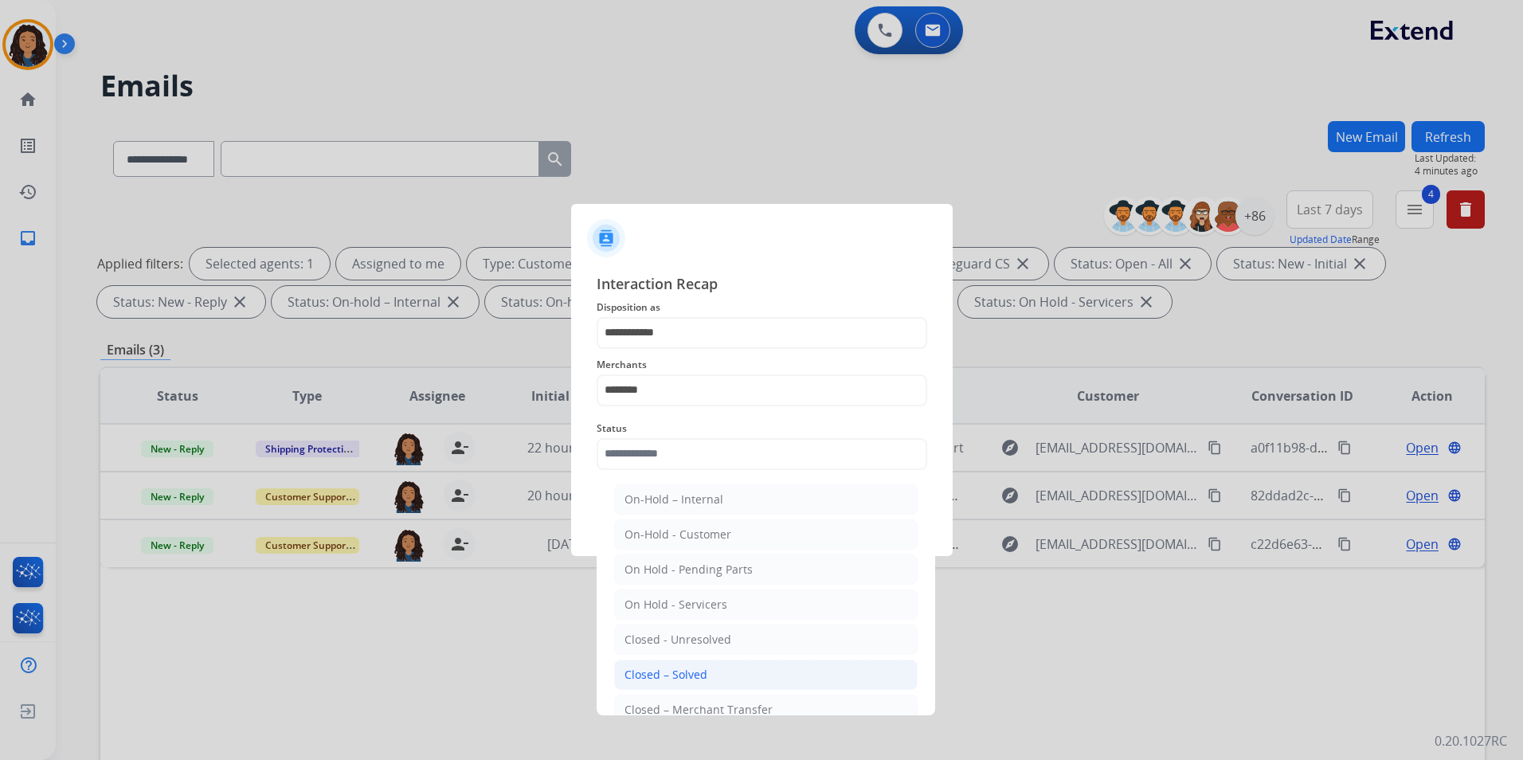
click at [805, 668] on li "Closed – Solved" at bounding box center [766, 675] width 304 height 30
type input "**********"
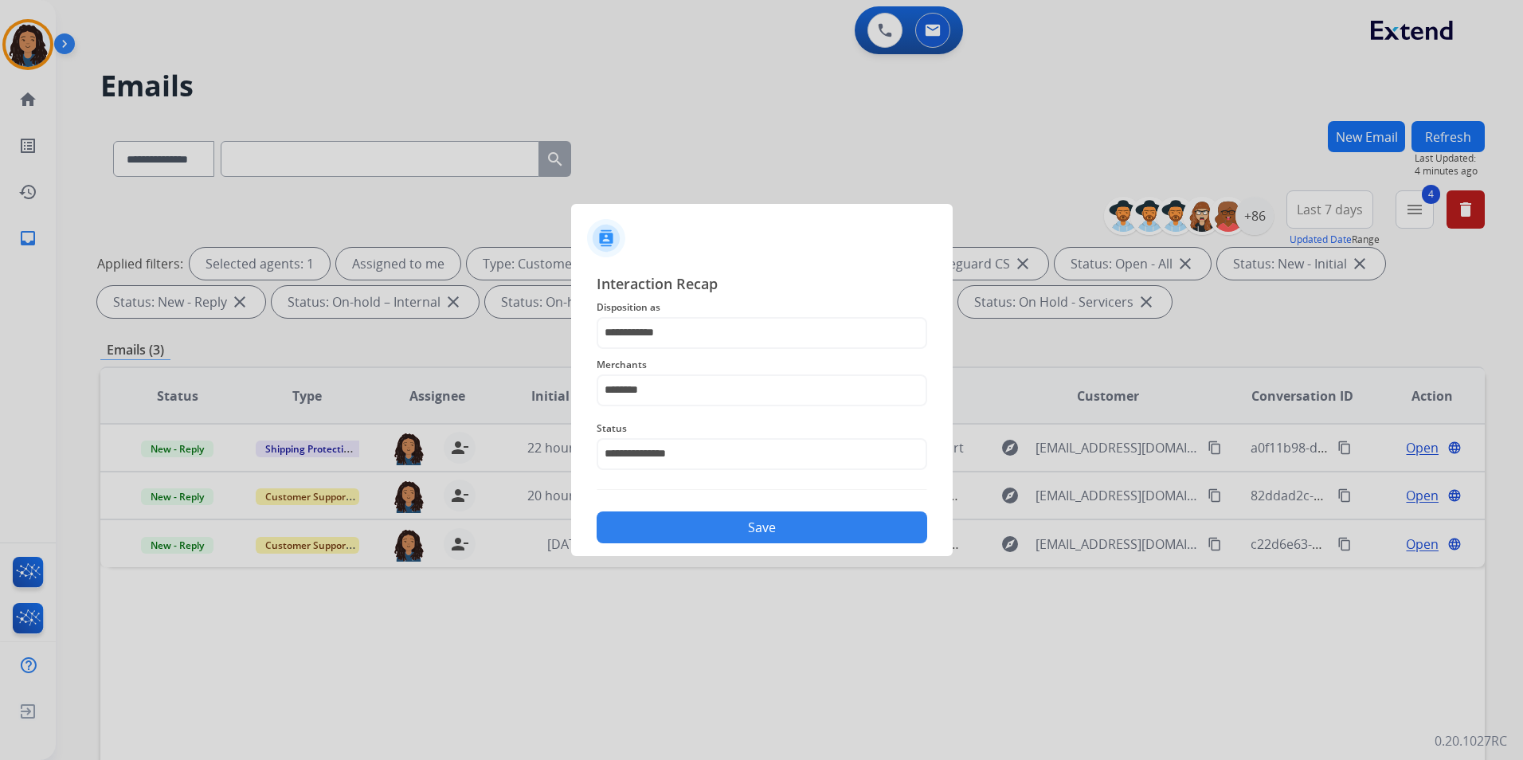
click at [770, 523] on button "Save" at bounding box center [762, 527] width 331 height 32
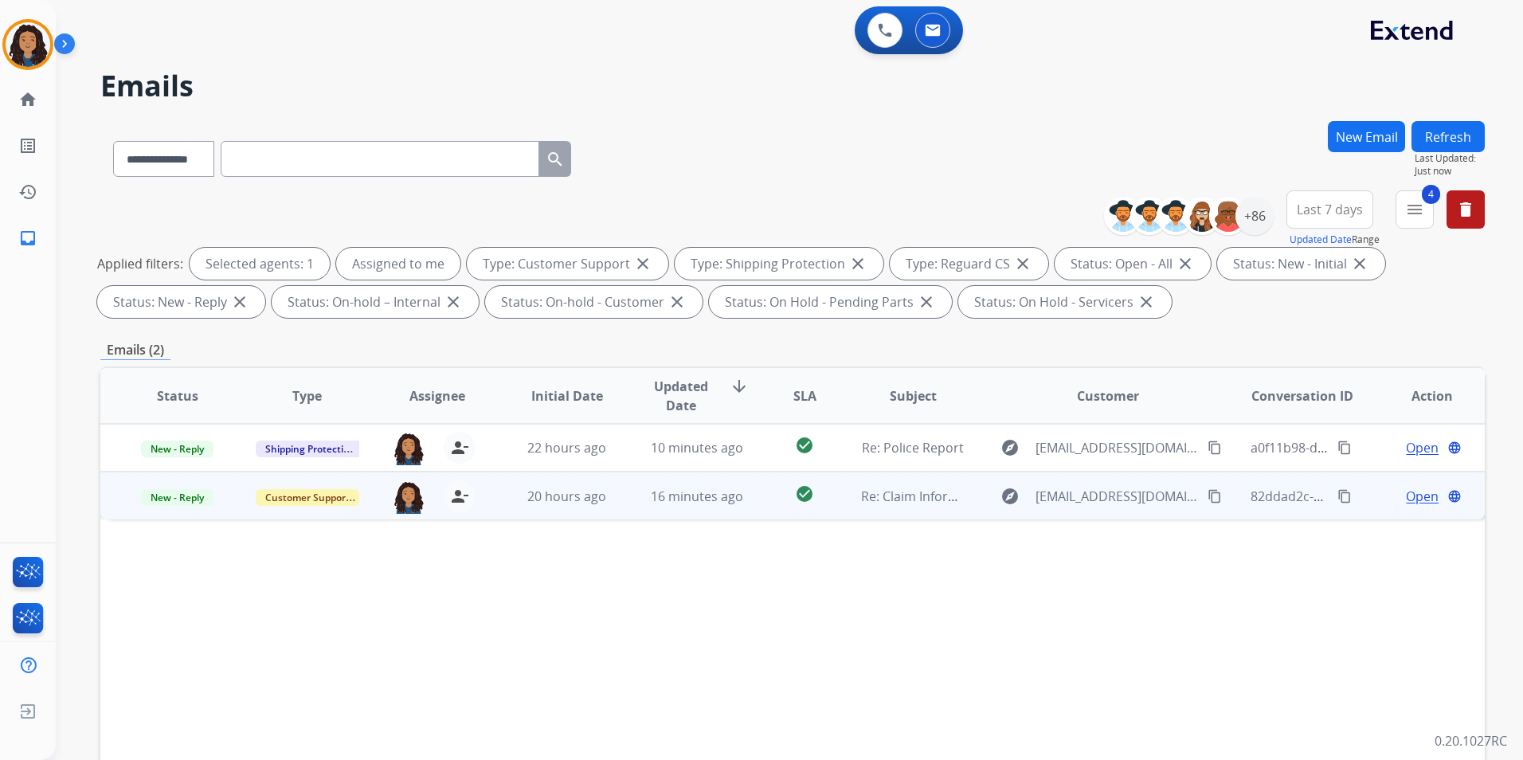
click at [1416, 503] on span "Open" at bounding box center [1422, 496] width 33 height 19
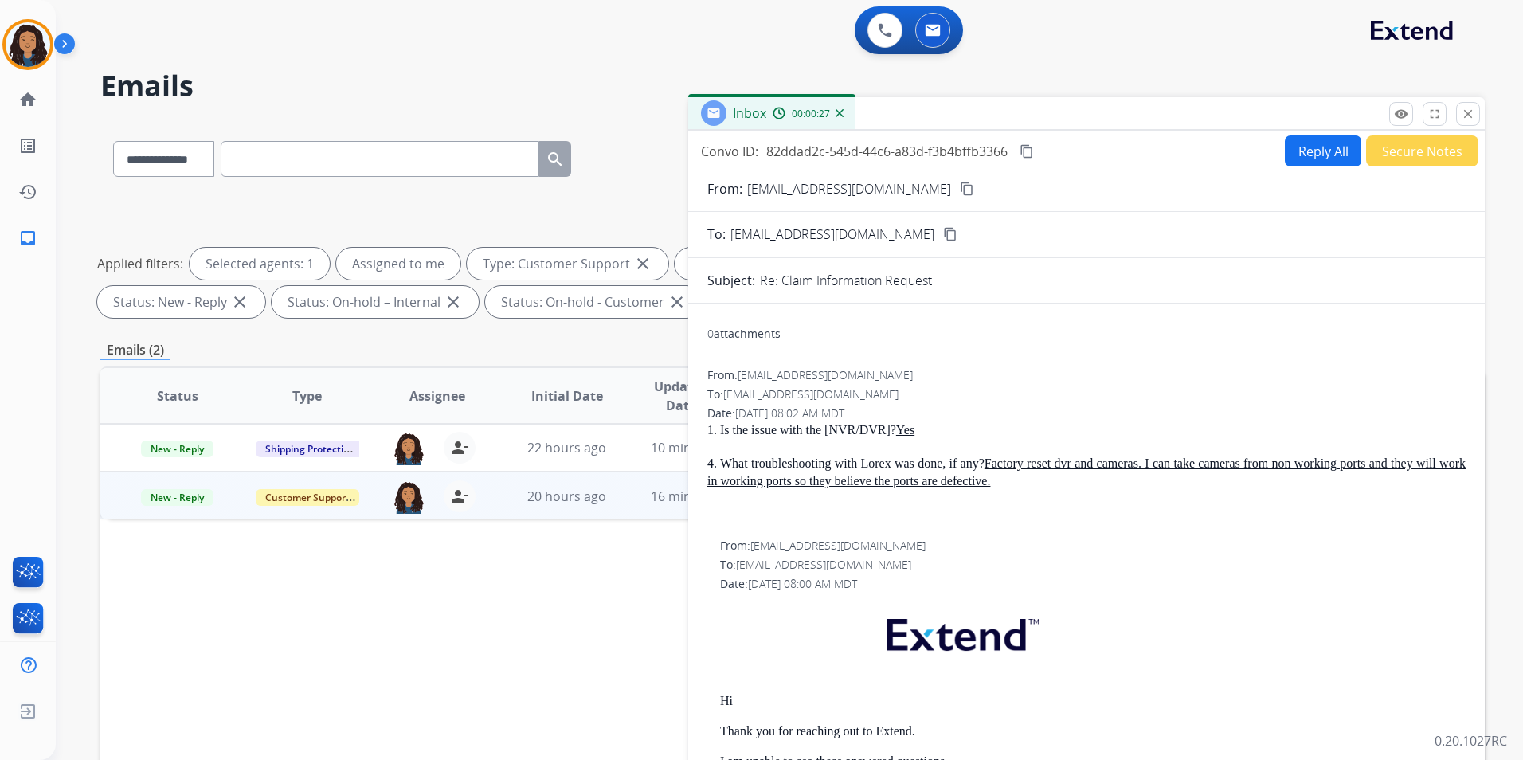
click at [1305, 162] on button "Reply All" at bounding box center [1323, 150] width 76 height 31
select select "**********"
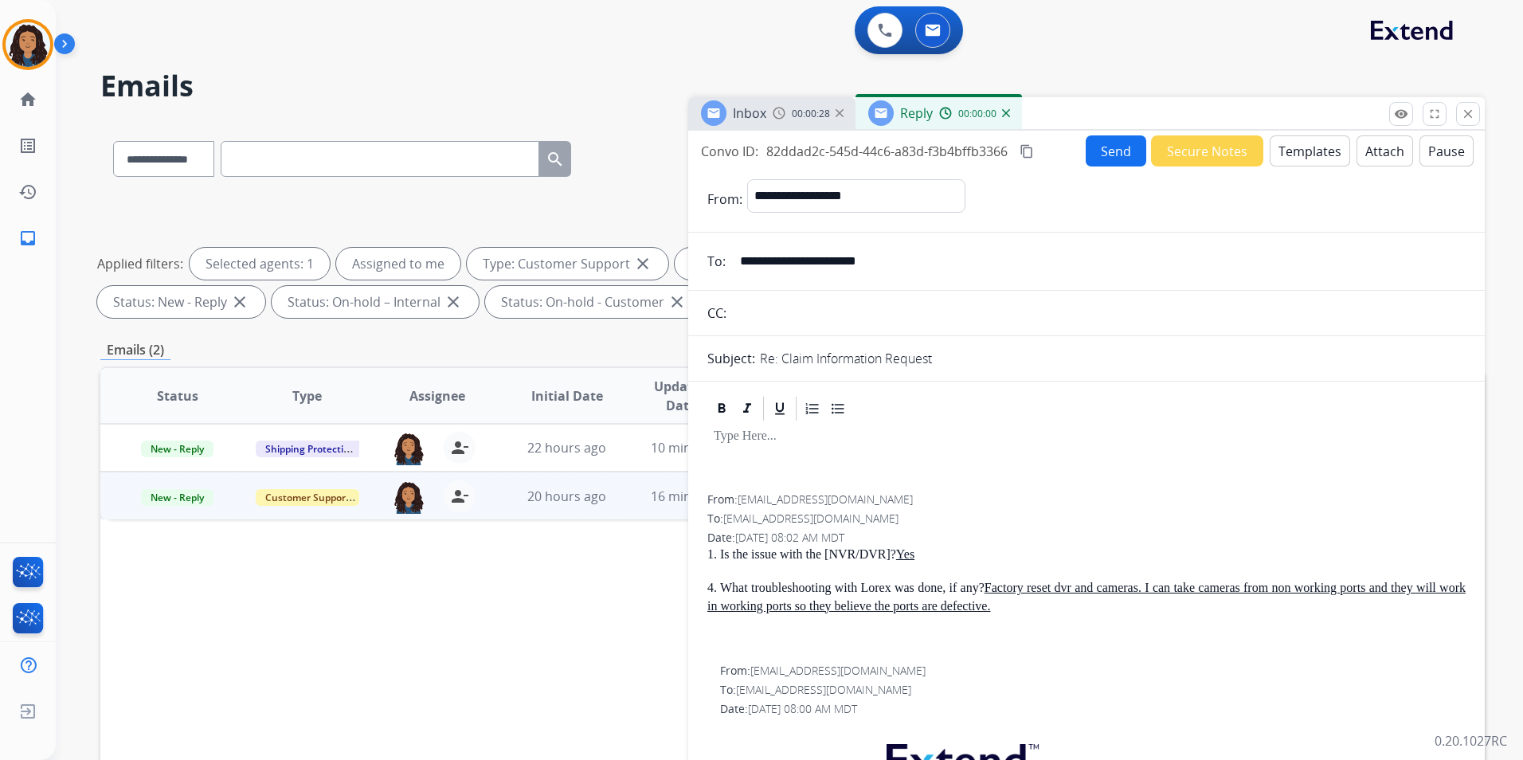
click at [1305, 162] on button "Templates" at bounding box center [1310, 150] width 80 height 31
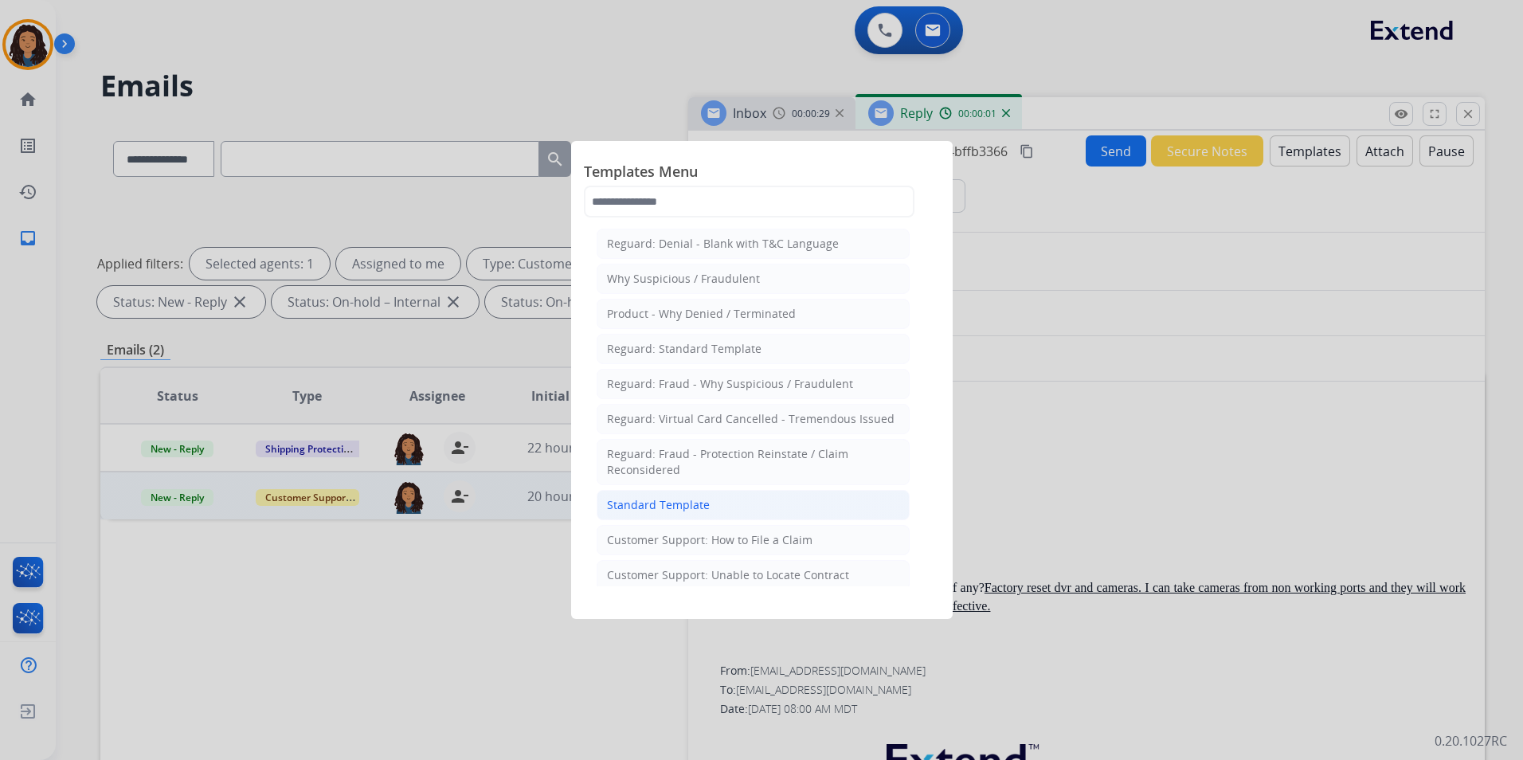
click at [675, 500] on div "Standard Template" at bounding box center [658, 505] width 103 height 16
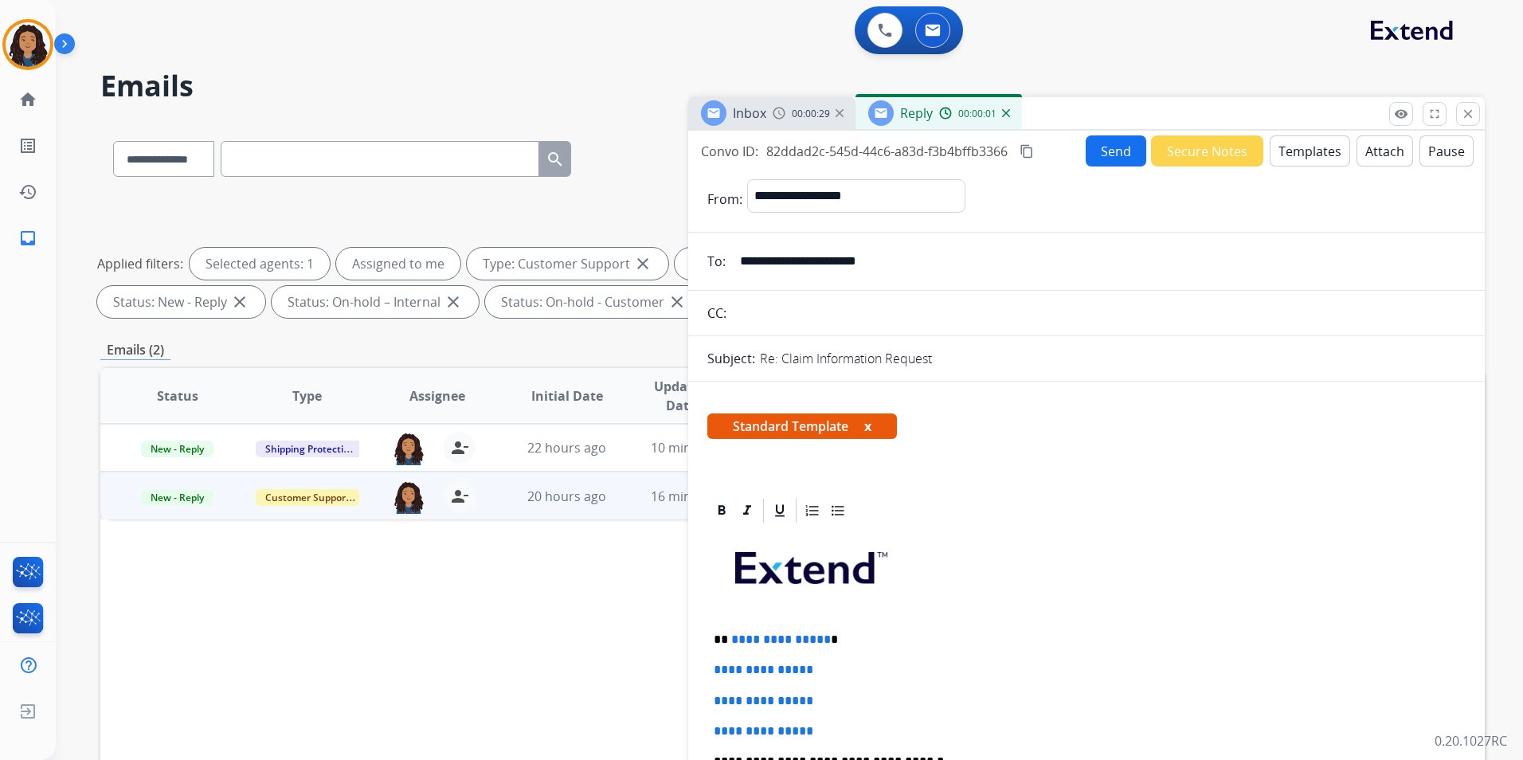
click at [784, 123] on div "Inbox 00:00:29" at bounding box center [771, 113] width 167 height 32
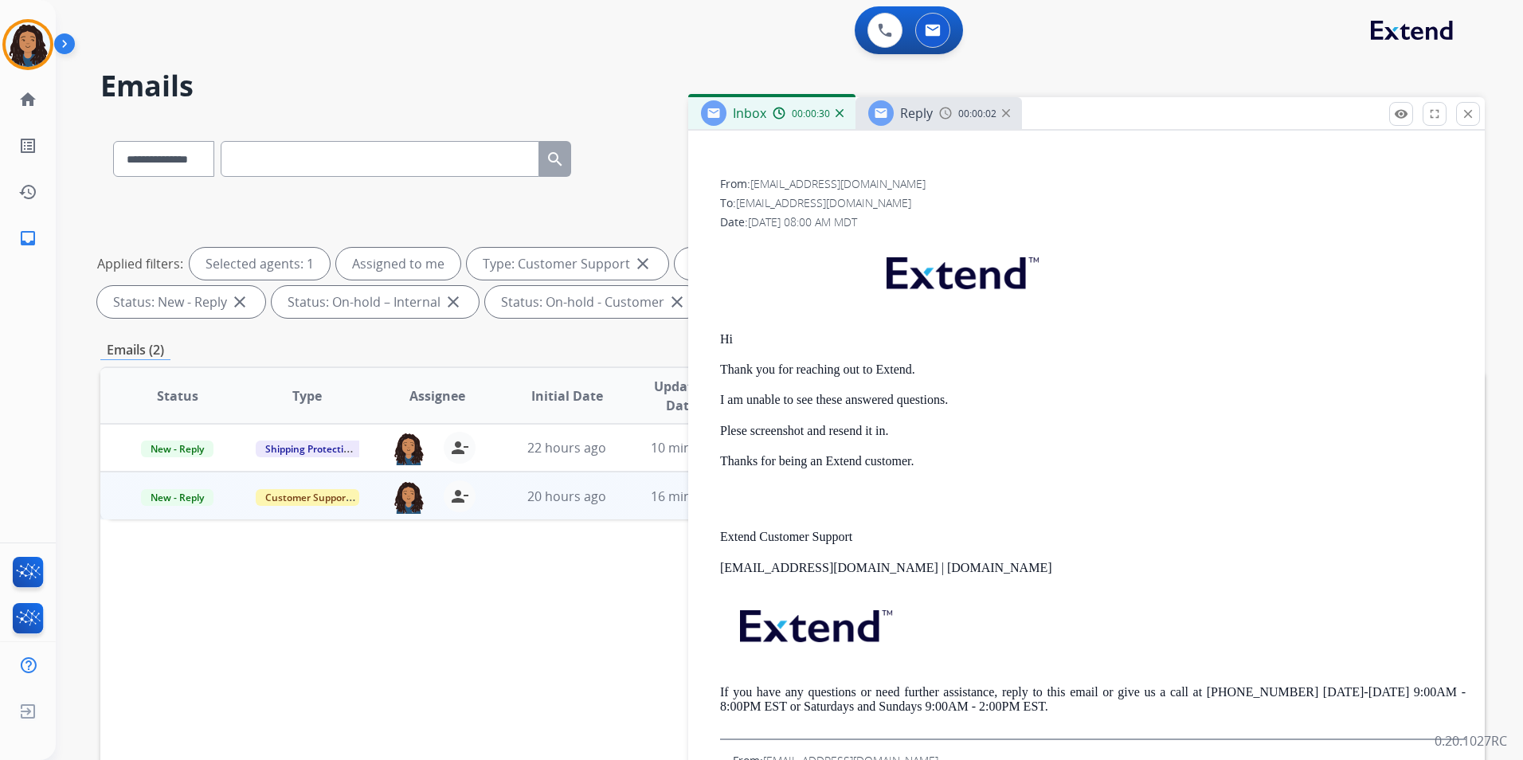
scroll to position [478, 0]
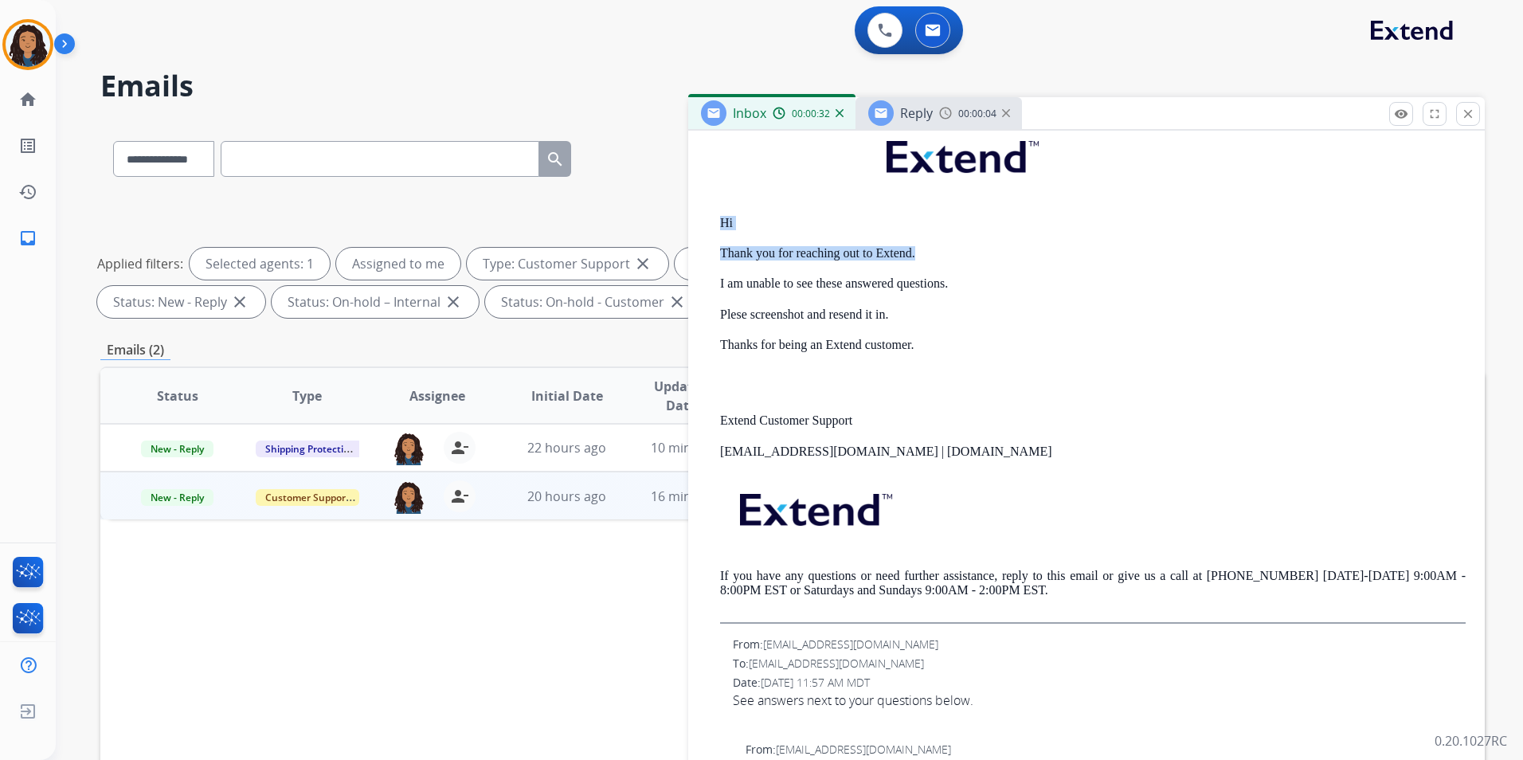
drag, startPoint x: 702, startPoint y: 209, endPoint x: 916, endPoint y: 248, distance: 217.8
click at [916, 248] on div "0 attachments From: triplecpackage@gmail.com To: support@extend.com Date: 08/17…" at bounding box center [1086, 632] width 797 height 1588
drag, startPoint x: 916, startPoint y: 248, endPoint x: 852, endPoint y: 261, distance: 65.2
drag, startPoint x: 852, startPoint y: 261, endPoint x: 714, endPoint y: 210, distance: 147.7
click at [714, 210] on div "From: support@extend.com To: triplecpackage@gmail.com Date: 08/17/2025 - 08:00 …" at bounding box center [1086, 341] width 758 height 563
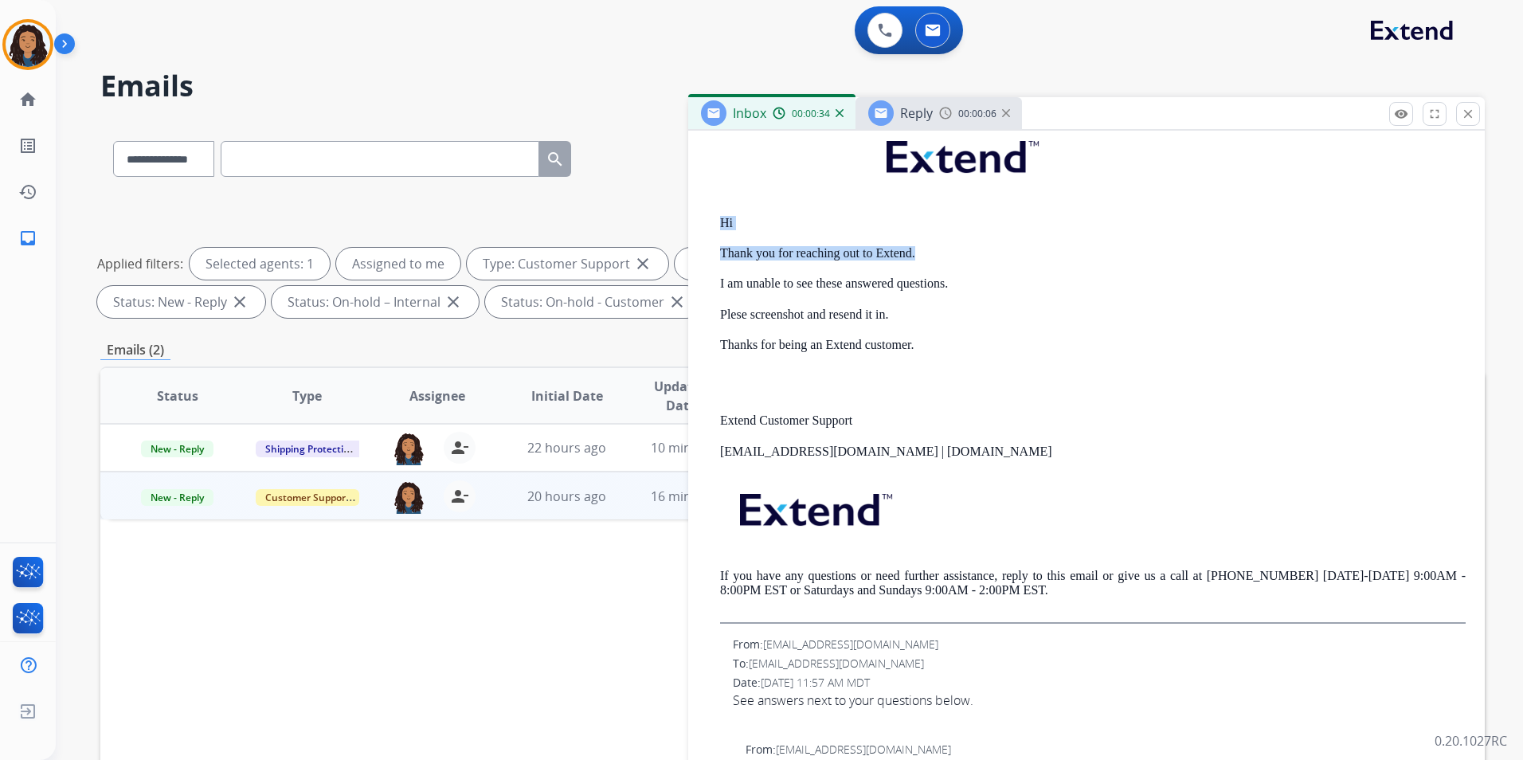
drag, startPoint x: 715, startPoint y: 215, endPoint x: 921, endPoint y: 248, distance: 208.1
click at [921, 248] on div "From: support@extend.com To: triplecpackage@gmail.com Date: 08/17/2025 - 08:00 …" at bounding box center [1086, 341] width 758 height 563
drag, startPoint x: 921, startPoint y: 248, endPoint x: 879, endPoint y: 264, distance: 45.4
drag, startPoint x: 879, startPoint y: 264, endPoint x: 729, endPoint y: 226, distance: 154.6
click at [758, 227] on p "Hi" at bounding box center [1093, 223] width 746 height 14
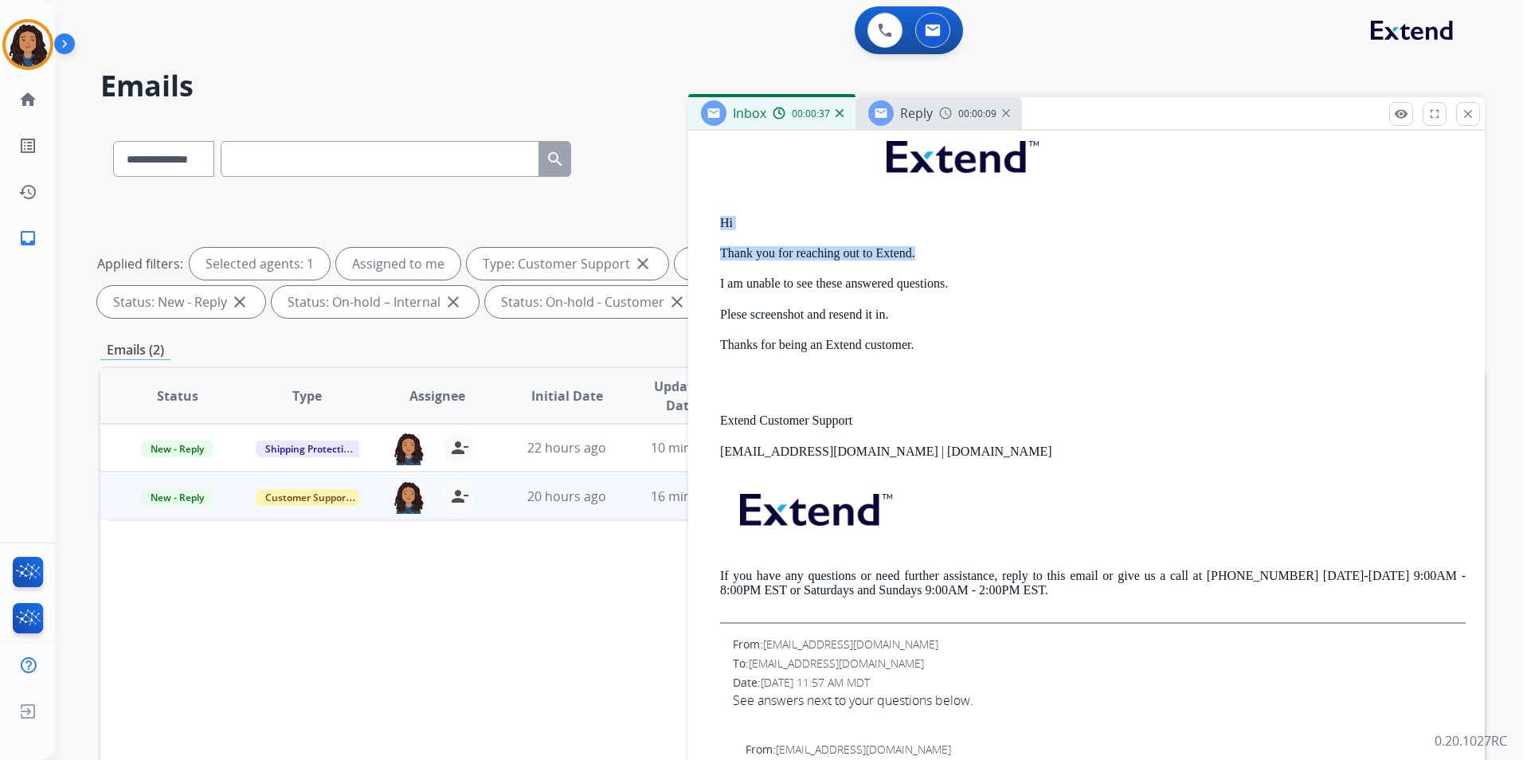
drag, startPoint x: 709, startPoint y: 218, endPoint x: 918, endPoint y: 253, distance: 211.6
click at [918, 253] on div "From: support@extend.com To: triplecpackage@gmail.com Date: 08/17/2025 - 08:00 …" at bounding box center [1086, 341] width 758 height 563
drag, startPoint x: 918, startPoint y: 253, endPoint x: 908, endPoint y: 256, distance: 9.9
copy div "Hi Thank you for reaching out to Extend."
click at [909, 119] on span "Reply" at bounding box center [916, 113] width 33 height 18
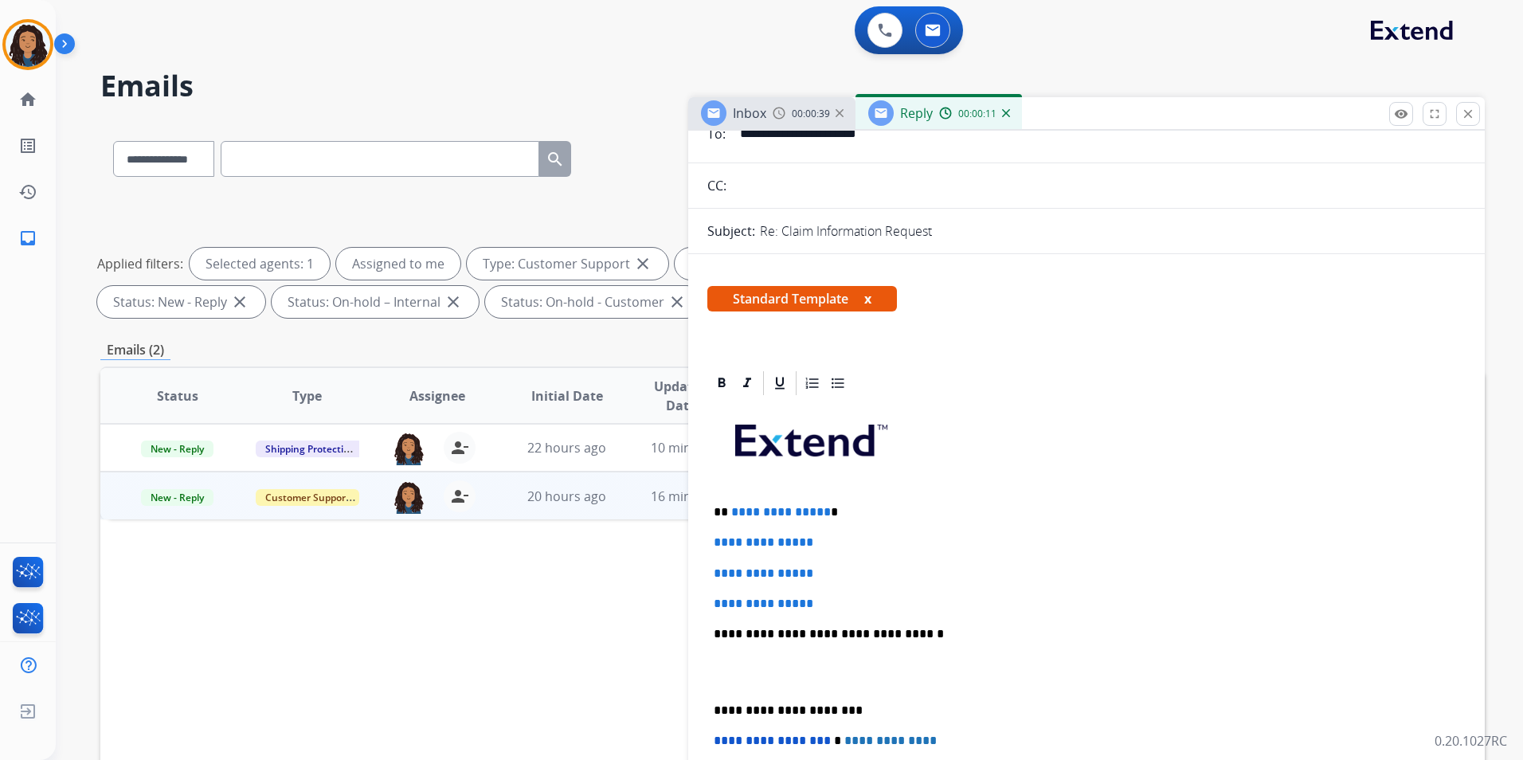
scroll to position [239, 0]
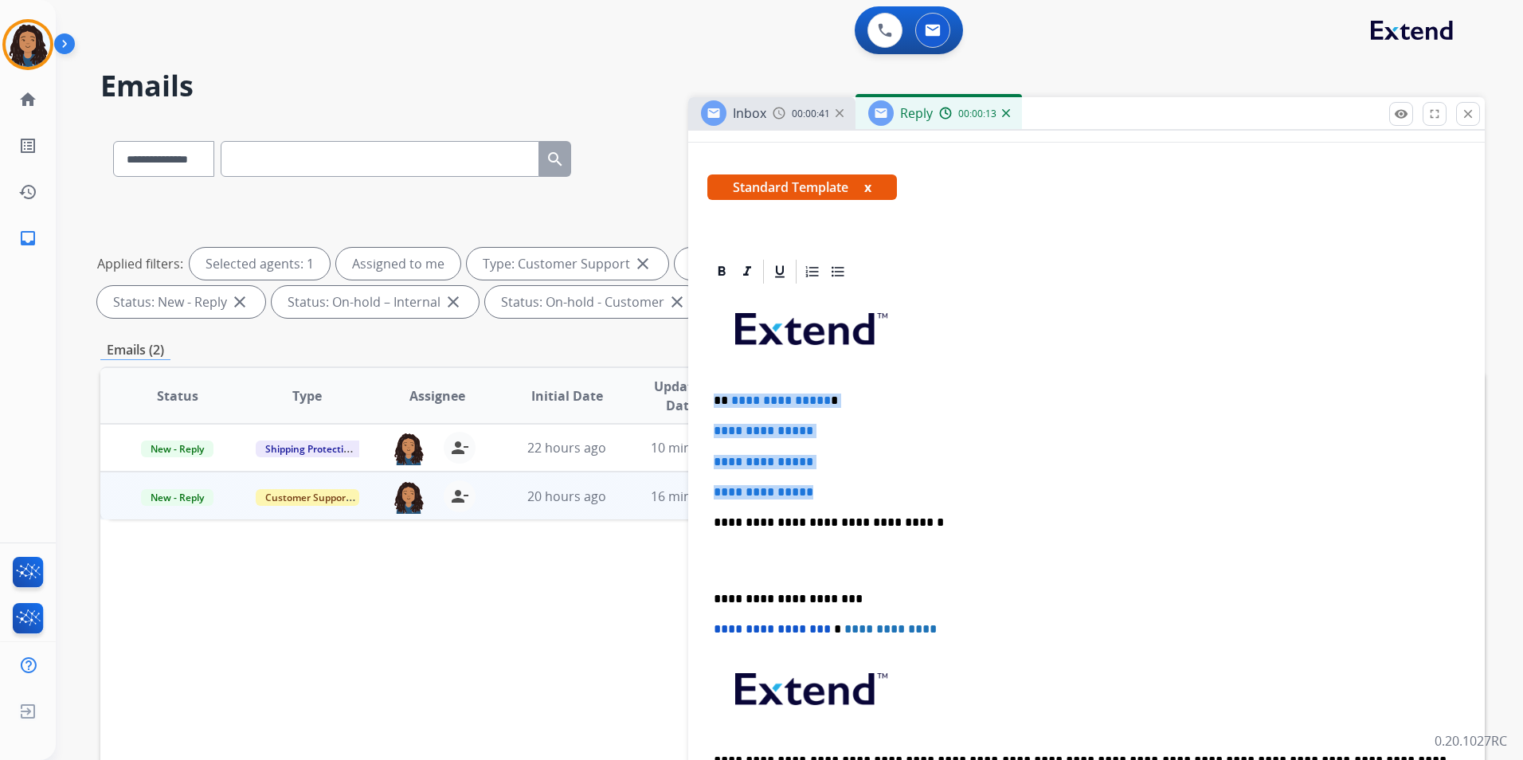
drag, startPoint x: 714, startPoint y: 394, endPoint x: 837, endPoint y: 485, distance: 153.7
click at [837, 485] on div "**********" at bounding box center [1086, 560] width 758 height 548
paste div
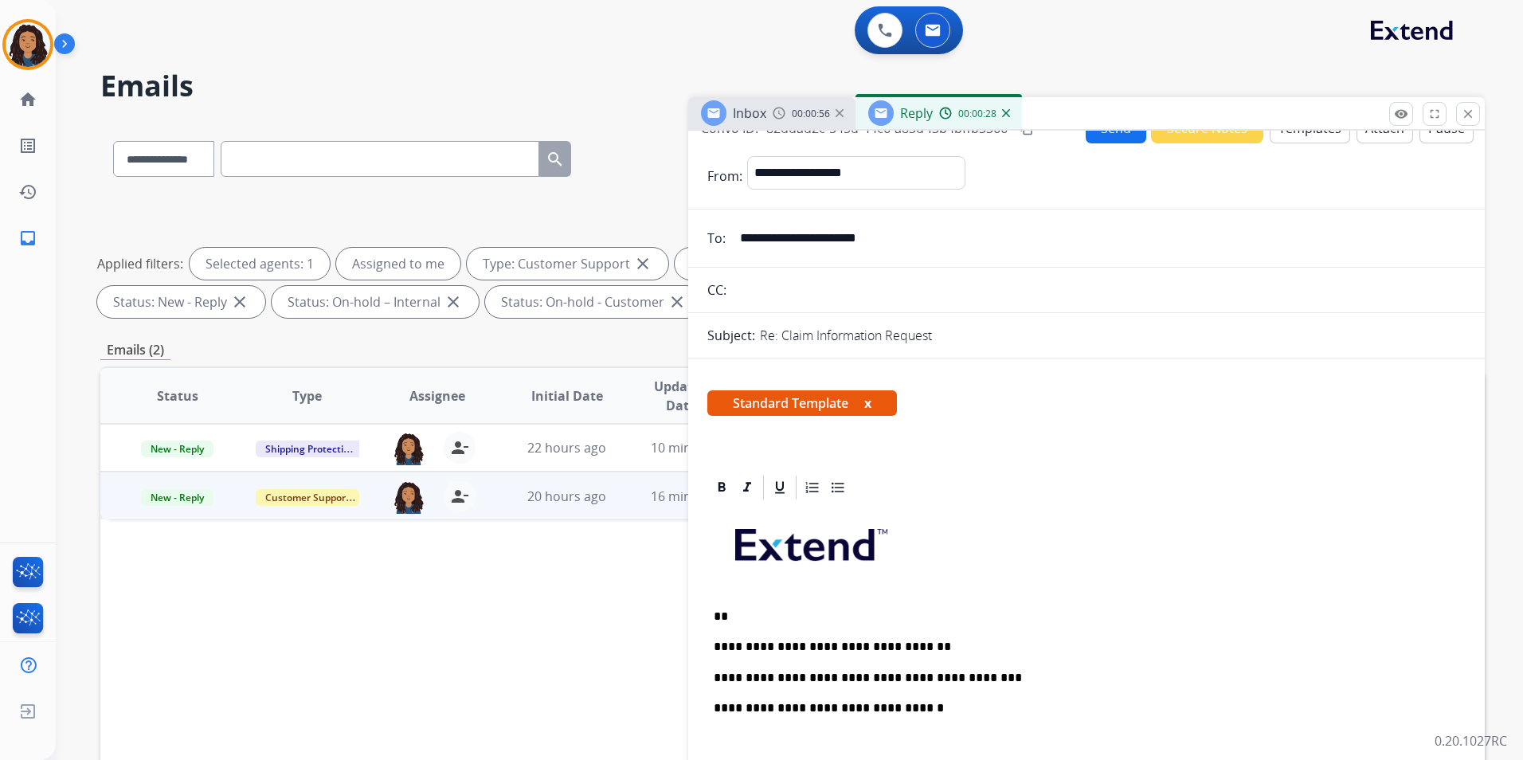
scroll to position [0, 0]
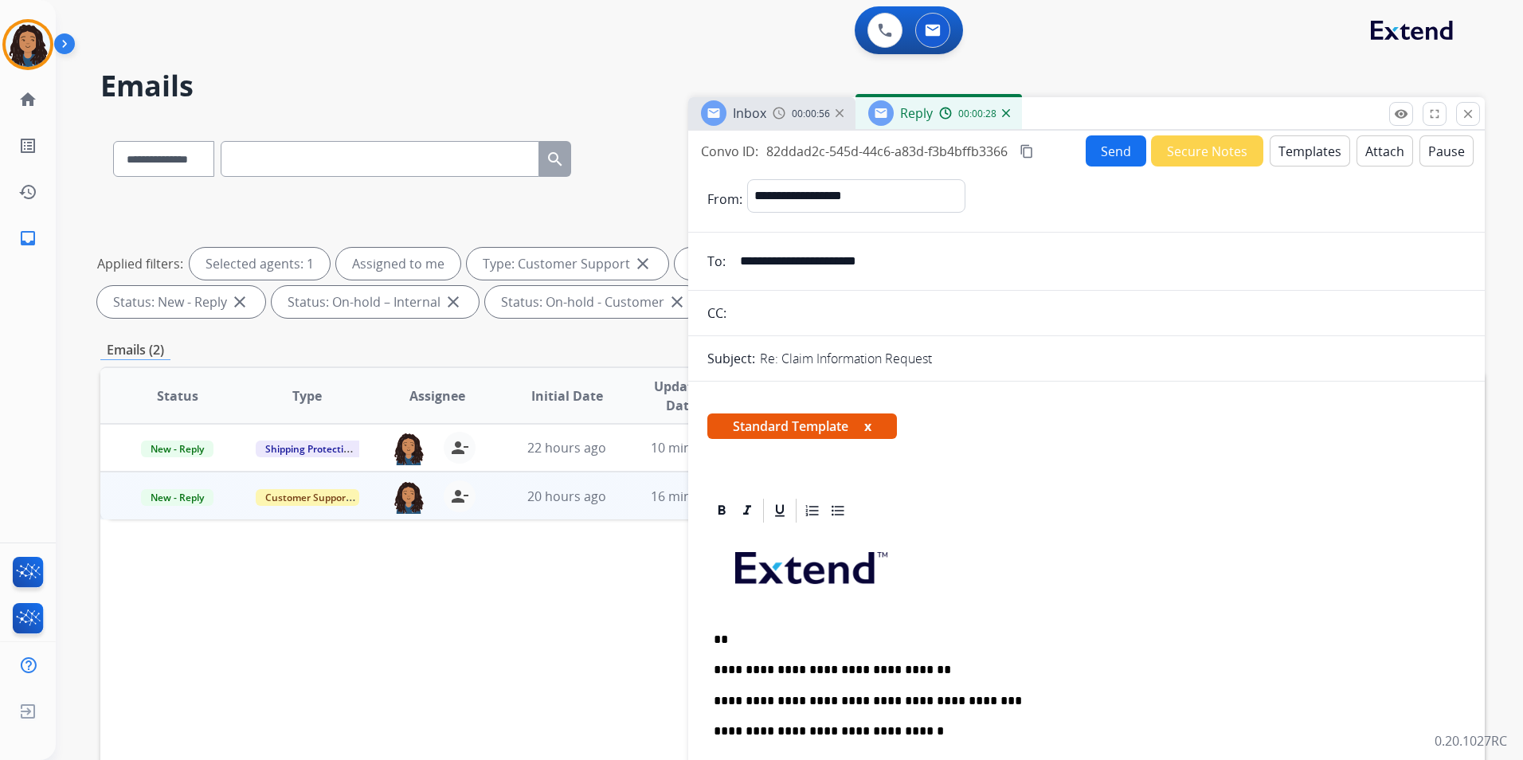
click at [1104, 151] on button "Send" at bounding box center [1116, 150] width 61 height 31
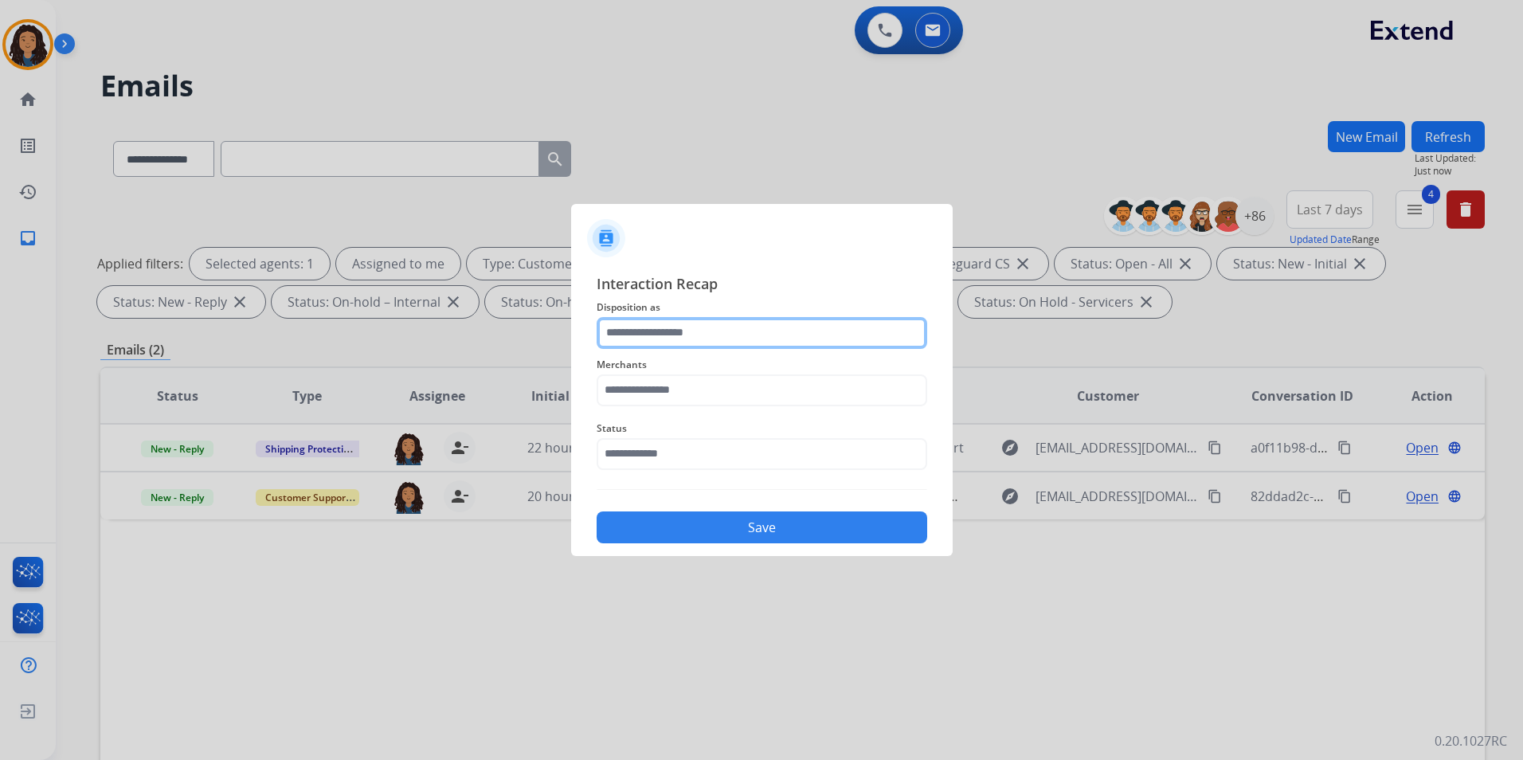
click at [719, 331] on input "text" at bounding box center [762, 333] width 331 height 32
click at [732, 408] on div "Merchants" at bounding box center [762, 381] width 331 height 64
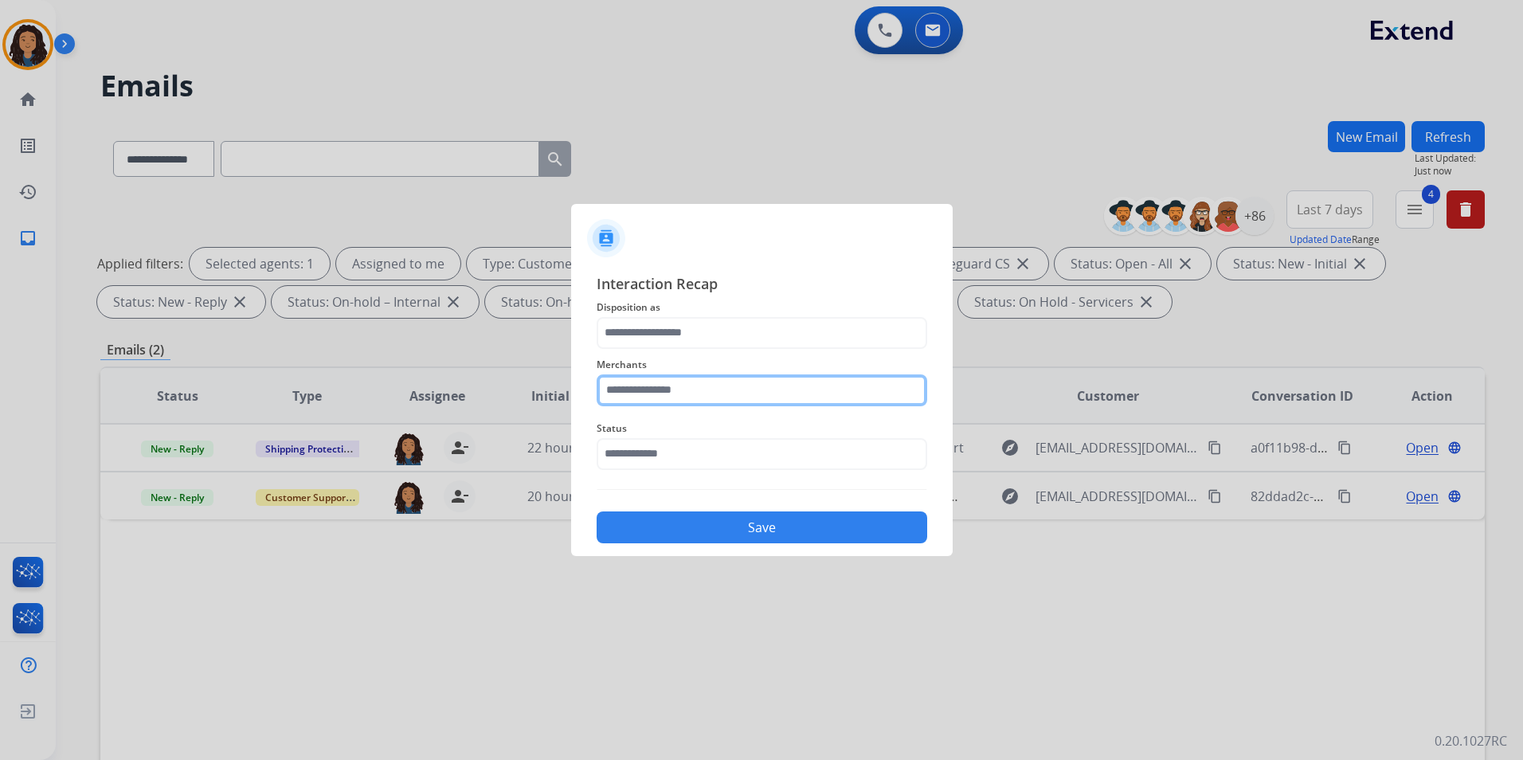
click at [732, 390] on input "text" at bounding box center [762, 390] width 331 height 32
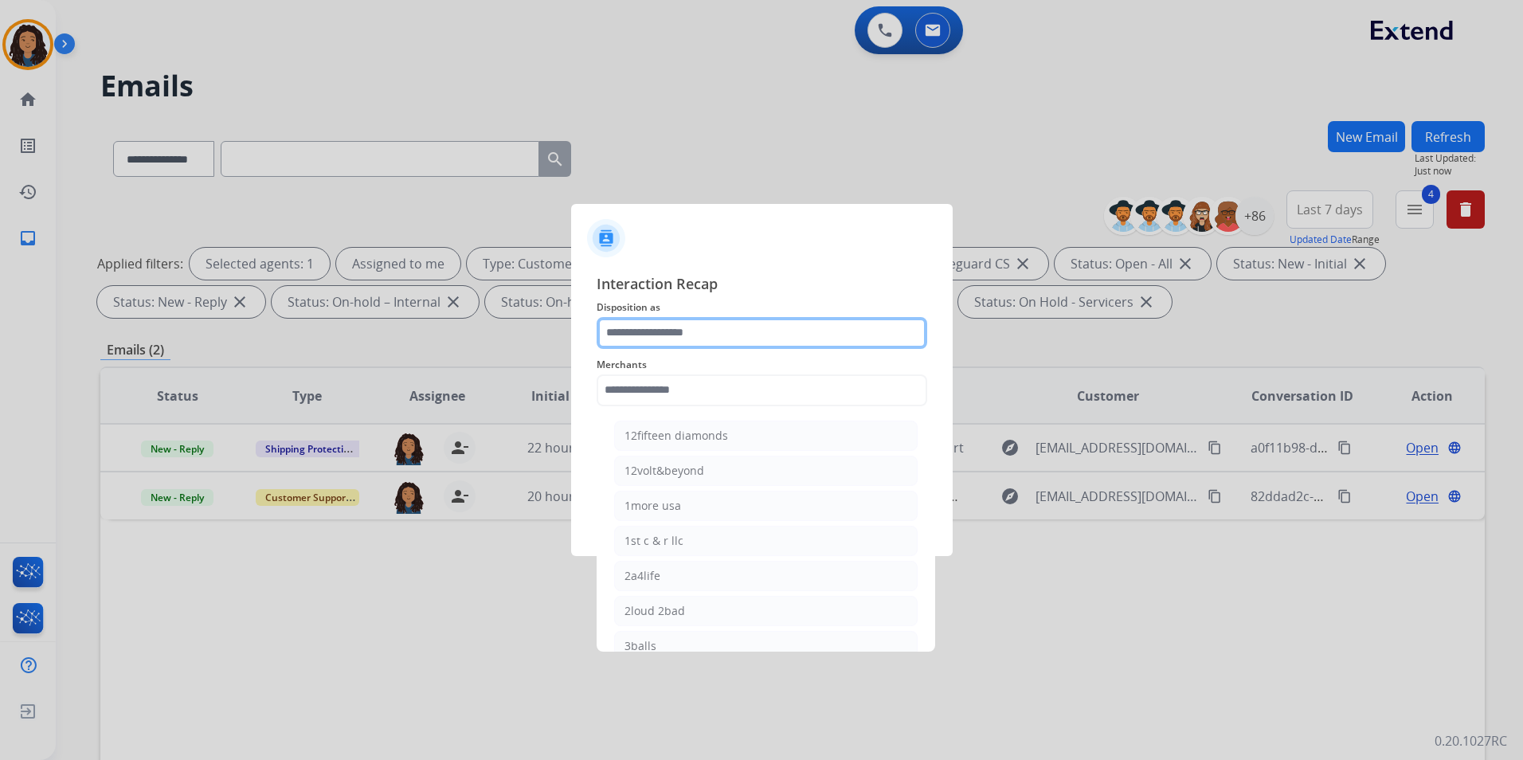
click at [742, 329] on input "text" at bounding box center [762, 333] width 331 height 32
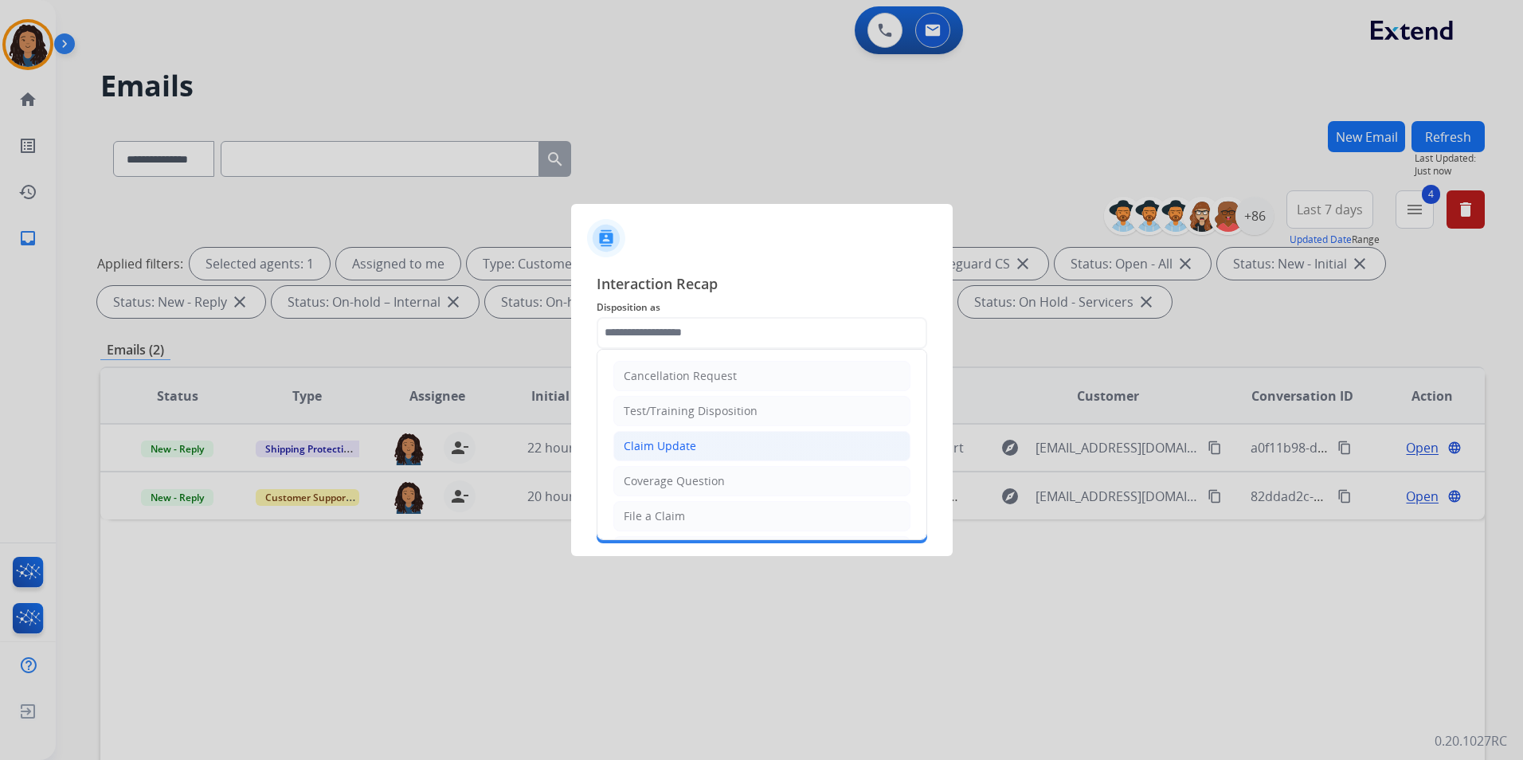
drag, startPoint x: 685, startPoint y: 447, endPoint x: 685, endPoint y: 434, distance: 12.7
click at [685, 446] on div "Claim Update" at bounding box center [660, 446] width 72 height 16
type input "**********"
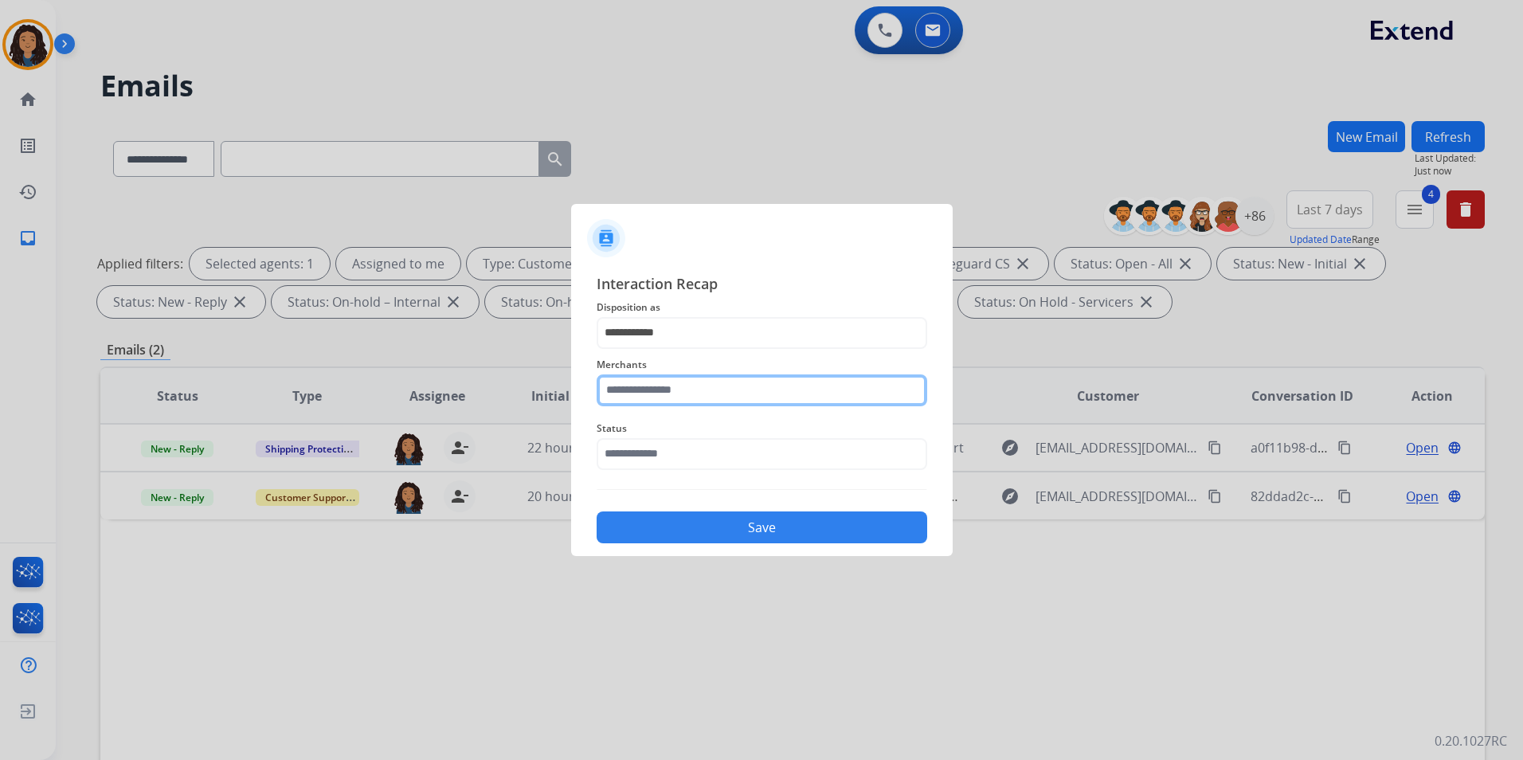
click at [691, 388] on input "text" at bounding box center [762, 390] width 331 height 32
click at [693, 452] on ul "Lorex Lorex canada" at bounding box center [765, 457] width 313 height 89
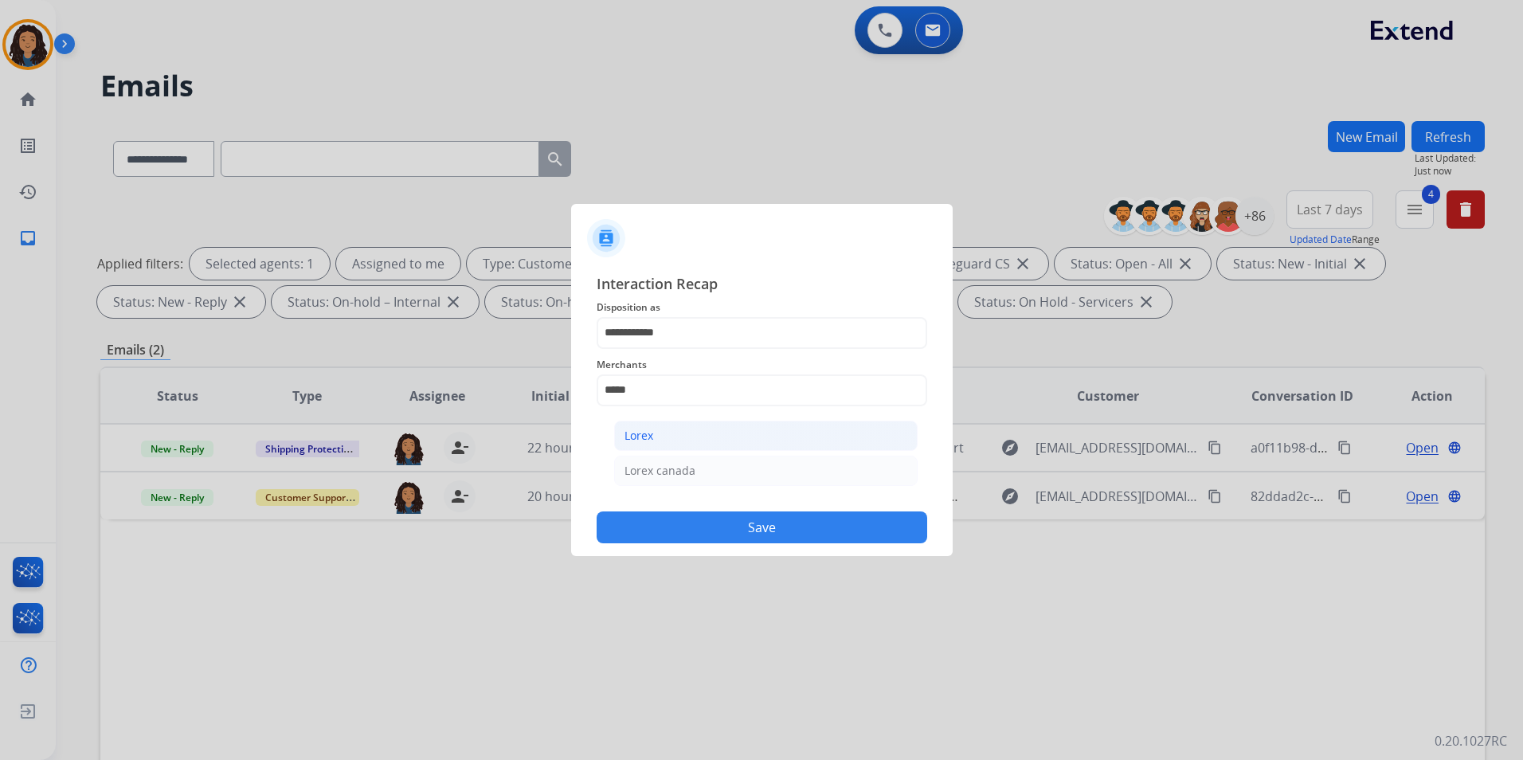
click at [691, 437] on li "Lorex" at bounding box center [766, 436] width 304 height 30
type input "*****"
click at [683, 458] on input "text" at bounding box center [762, 454] width 331 height 32
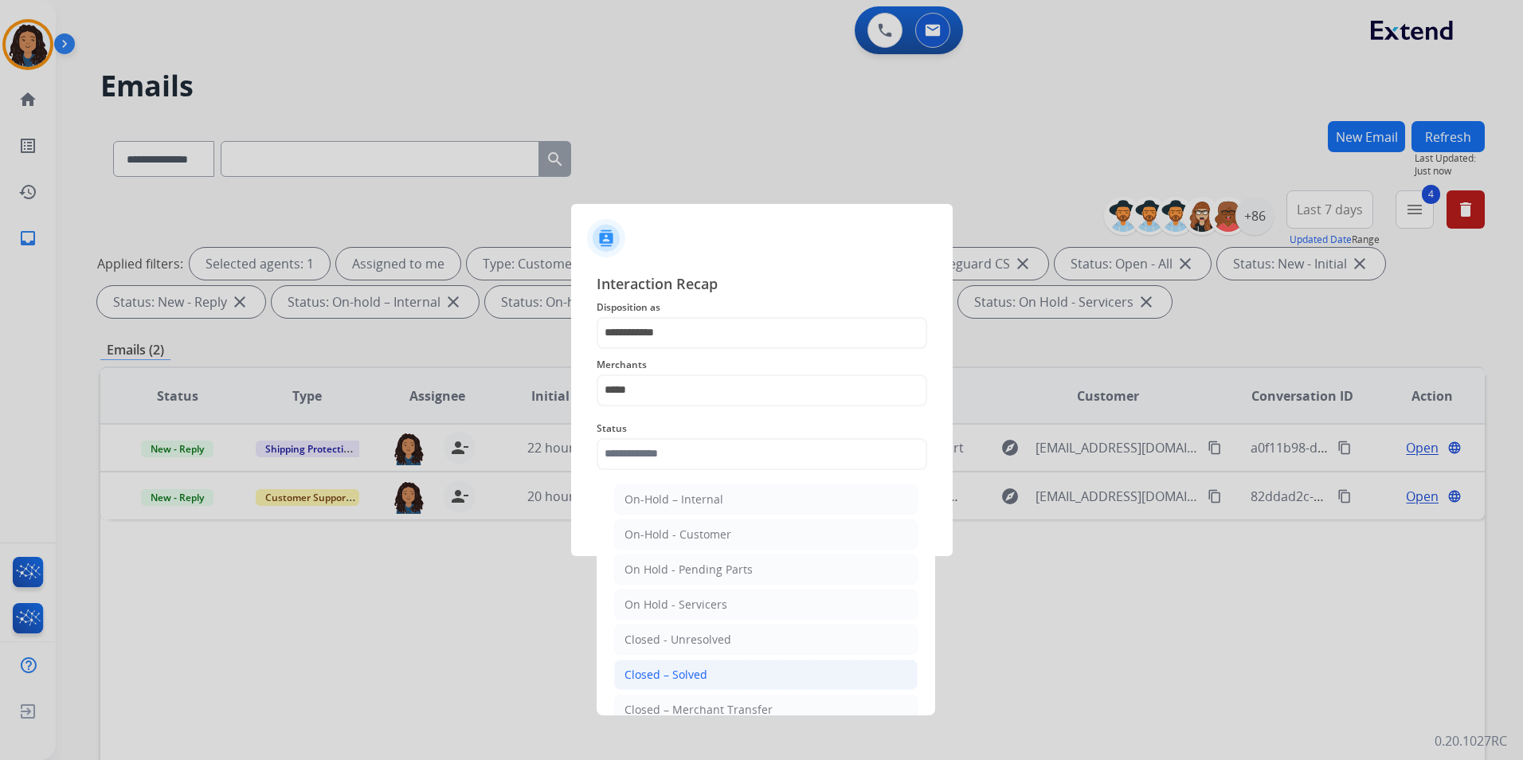
click at [725, 672] on li "Closed – Solved" at bounding box center [766, 675] width 304 height 30
type input "**********"
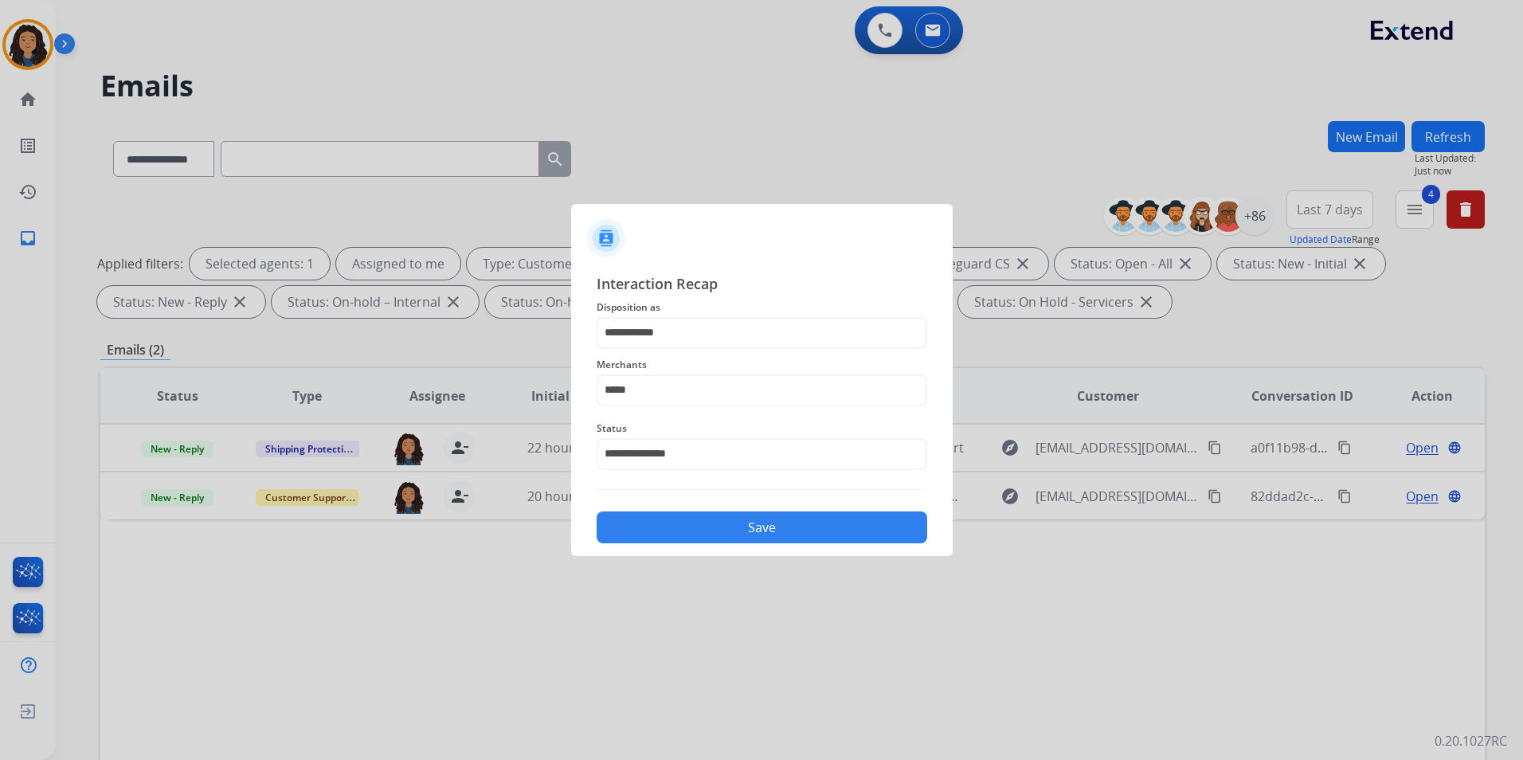
click at [752, 494] on div "**********" at bounding box center [762, 408] width 331 height 272
click at [752, 532] on button "Save" at bounding box center [762, 527] width 331 height 32
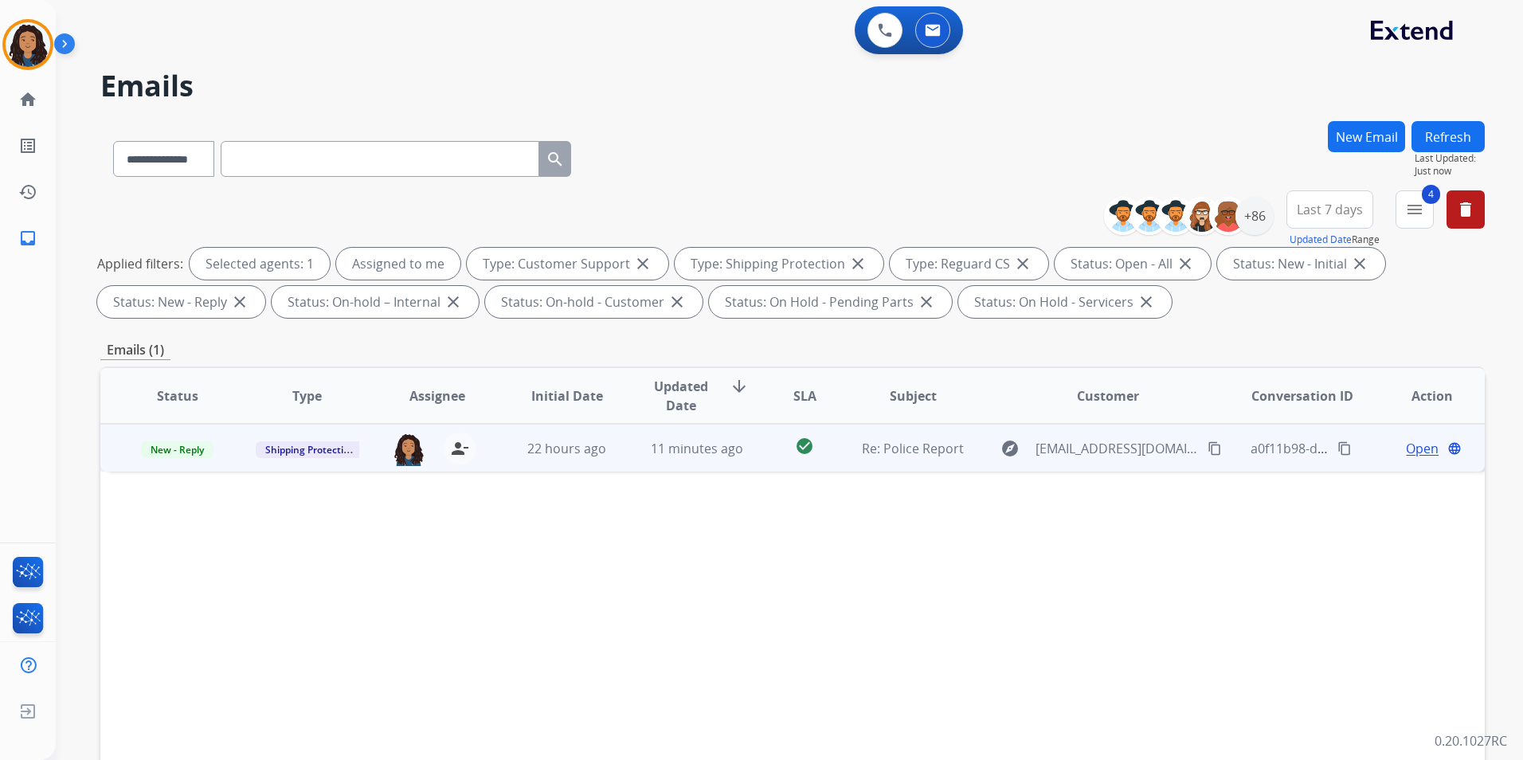
click at [1412, 449] on span "Open" at bounding box center [1422, 448] width 33 height 19
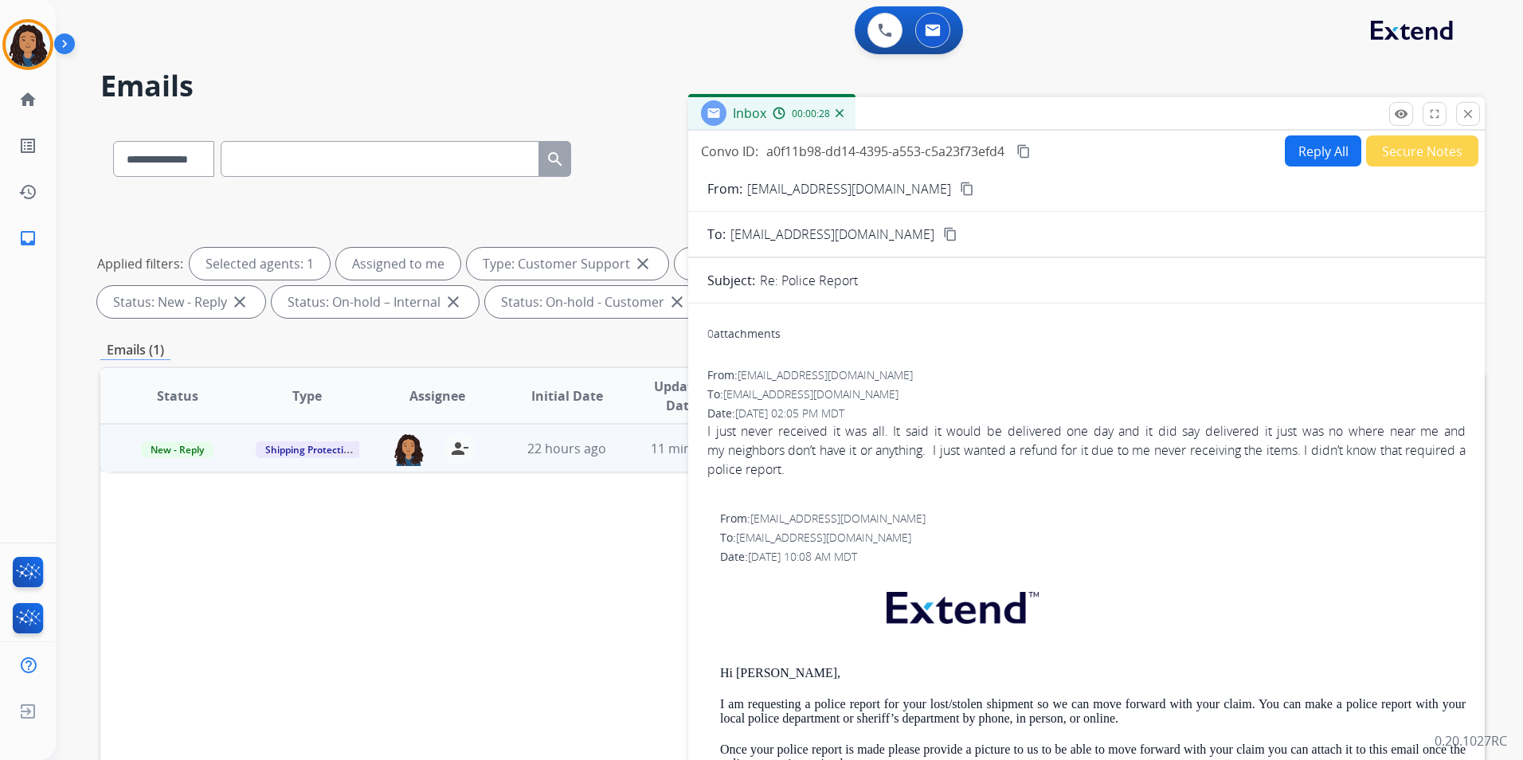
click at [960, 192] on mat-icon "content_copy" at bounding box center [967, 189] width 14 height 14
click at [1473, 117] on mat-icon "close" at bounding box center [1468, 114] width 14 height 14
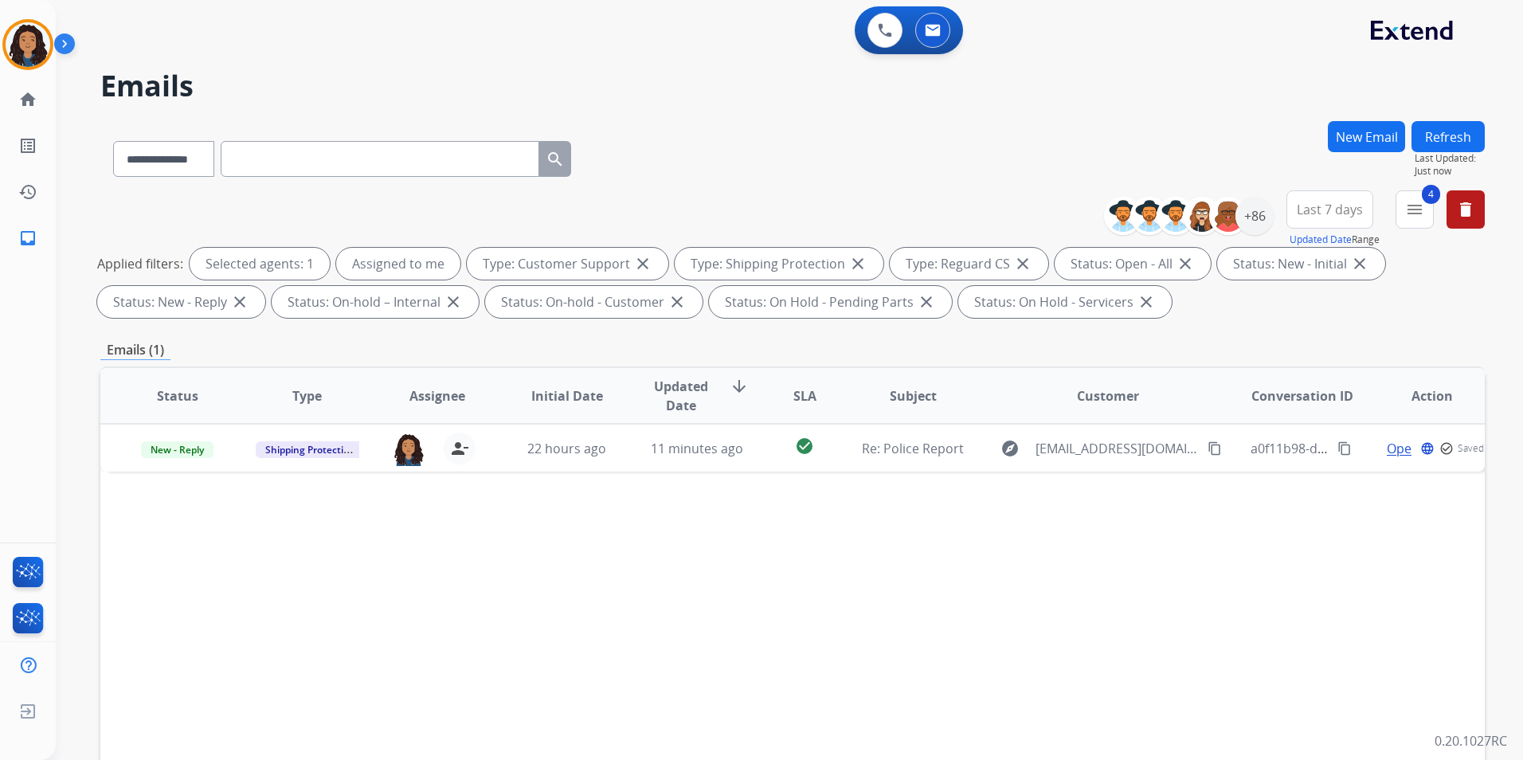
click at [1453, 131] on button "Refresh" at bounding box center [1448, 136] width 73 height 31
click at [1351, 140] on button "New Email" at bounding box center [1366, 136] width 77 height 31
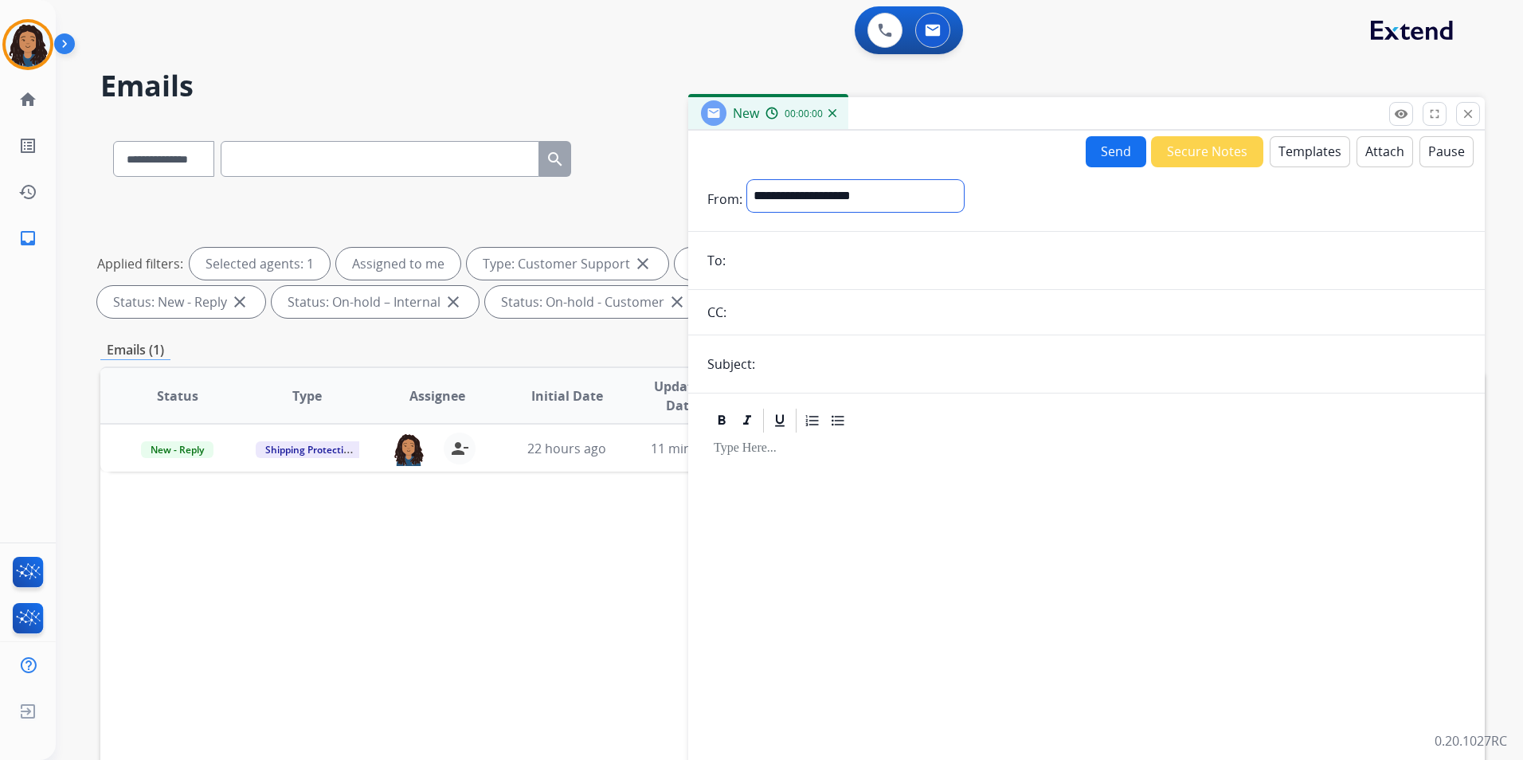
click at [818, 204] on select "**********" at bounding box center [855, 196] width 217 height 32
select select "**********"
click at [747, 180] on select "**********" at bounding box center [855, 196] width 217 height 32
click at [799, 263] on input "email" at bounding box center [1097, 262] width 735 height 32
paste input "**********"
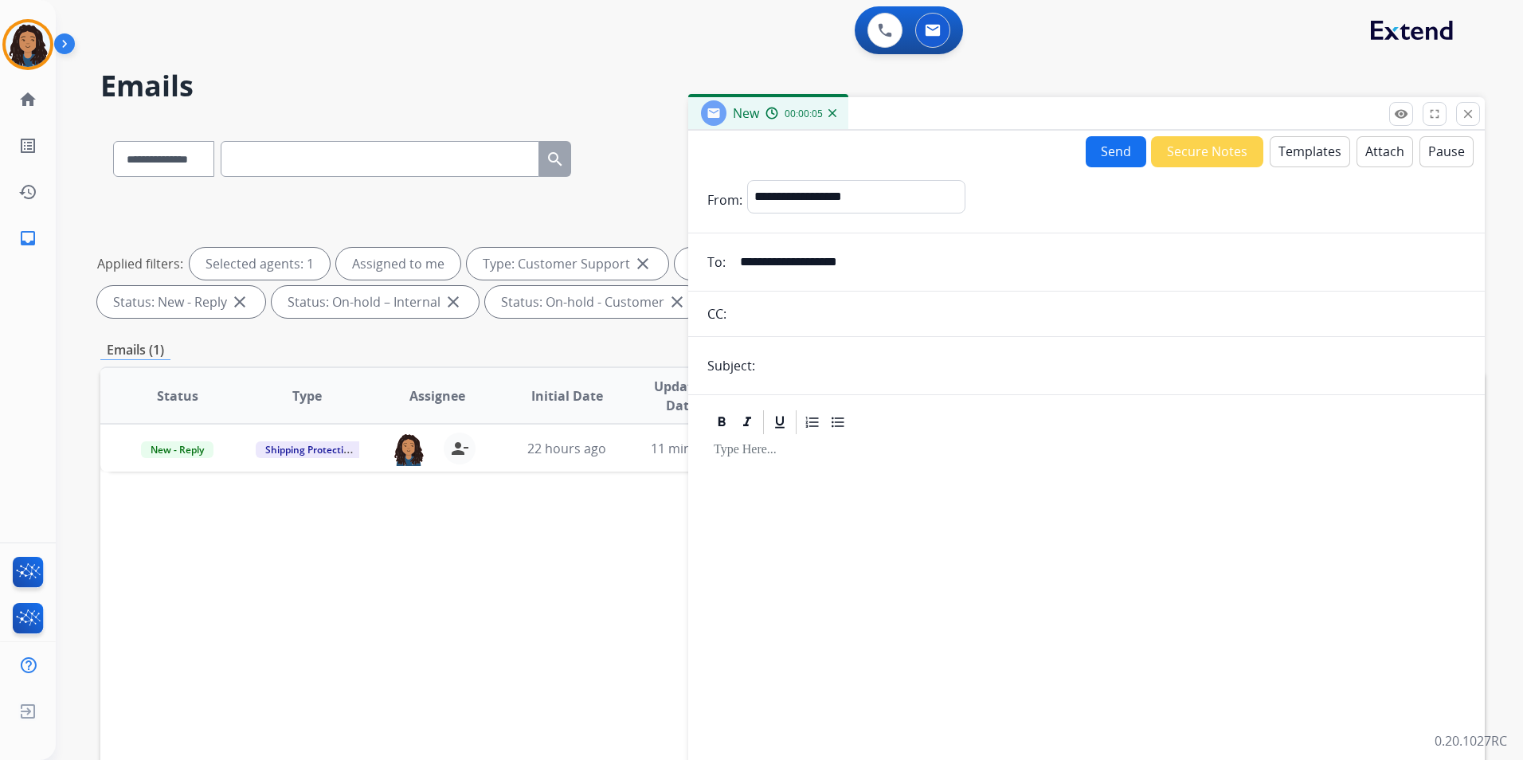
type input "**********"
click at [827, 370] on input "text" at bounding box center [1113, 366] width 706 height 32
click at [889, 371] on input "text" at bounding box center [1113, 366] width 706 height 33
type input "**********"
click at [1310, 154] on button "Templates" at bounding box center [1310, 151] width 80 height 31
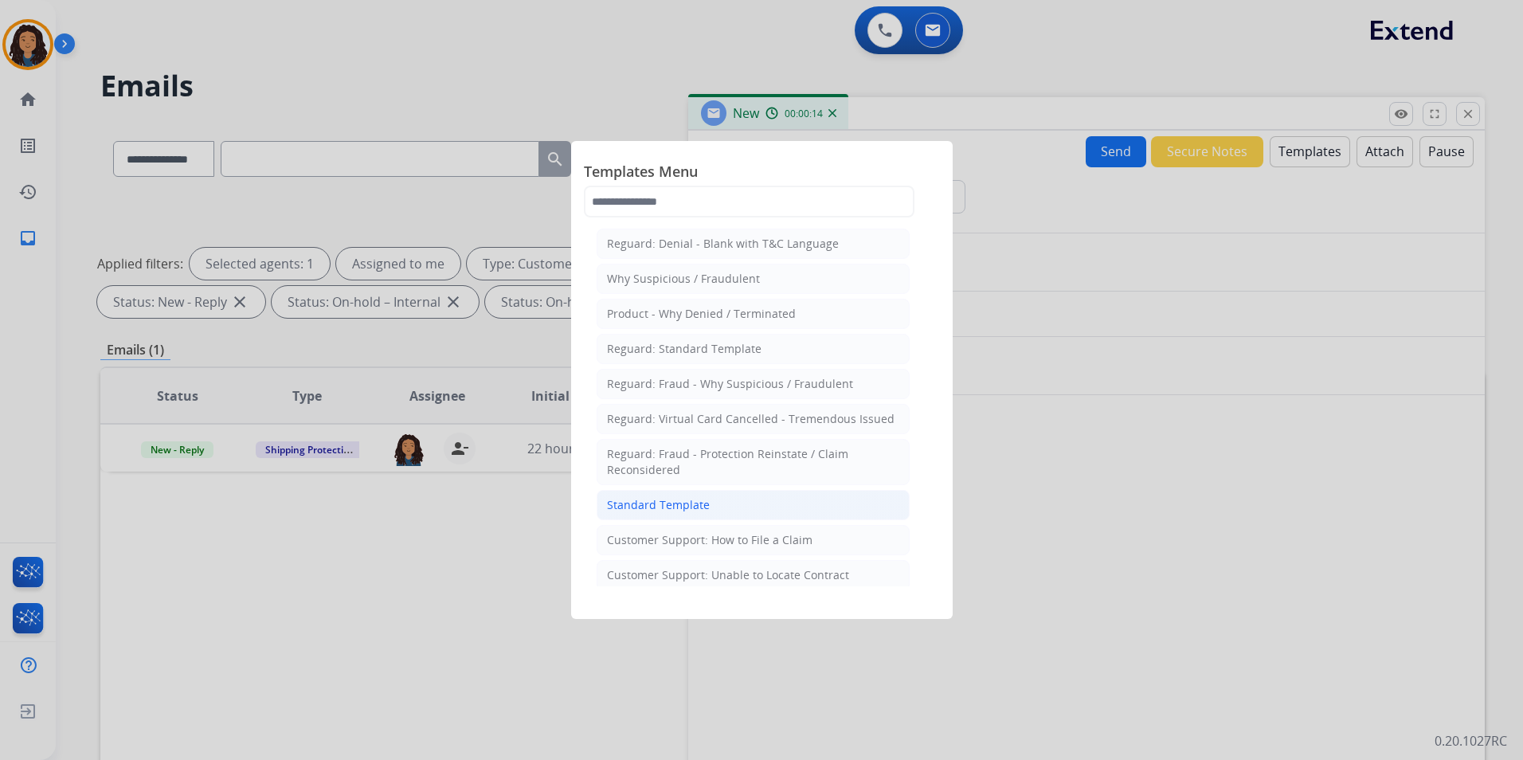
click at [765, 508] on li "Standard Template" at bounding box center [753, 505] width 313 height 30
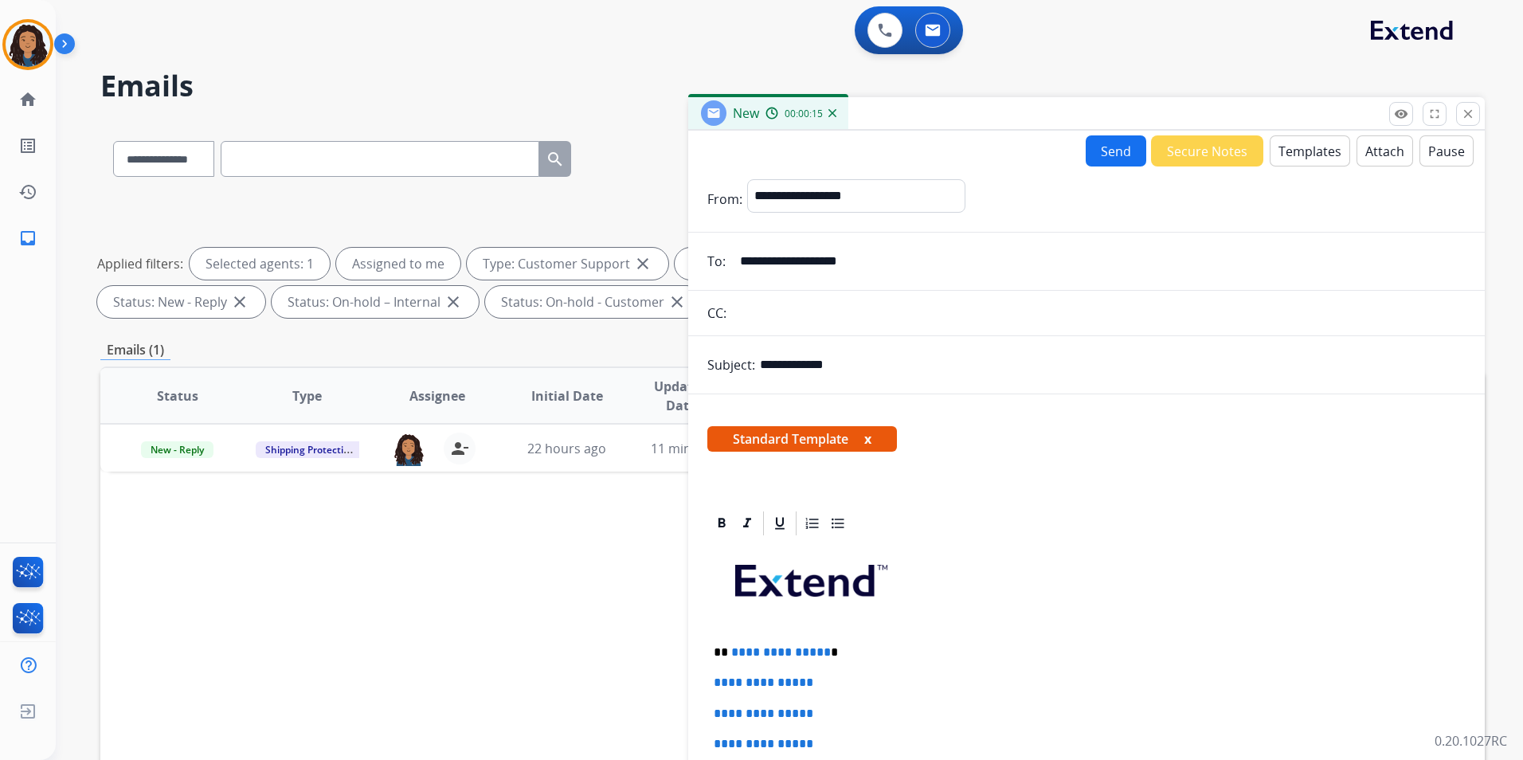
scroll to position [239, 0]
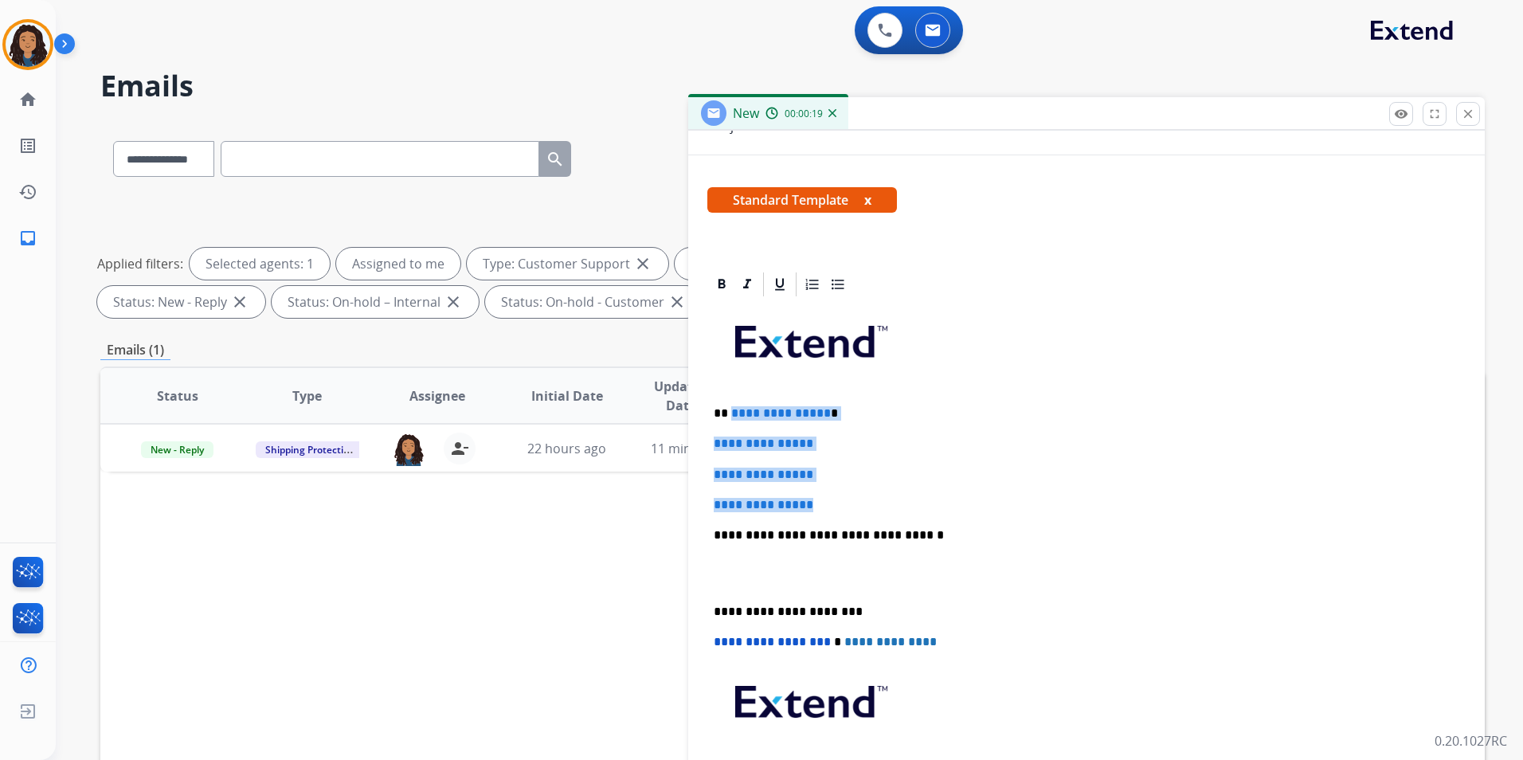
drag, startPoint x: 829, startPoint y: 499, endPoint x: 731, endPoint y: 419, distance: 126.8
click at [731, 419] on div "**********" at bounding box center [1086, 573] width 758 height 548
paste div
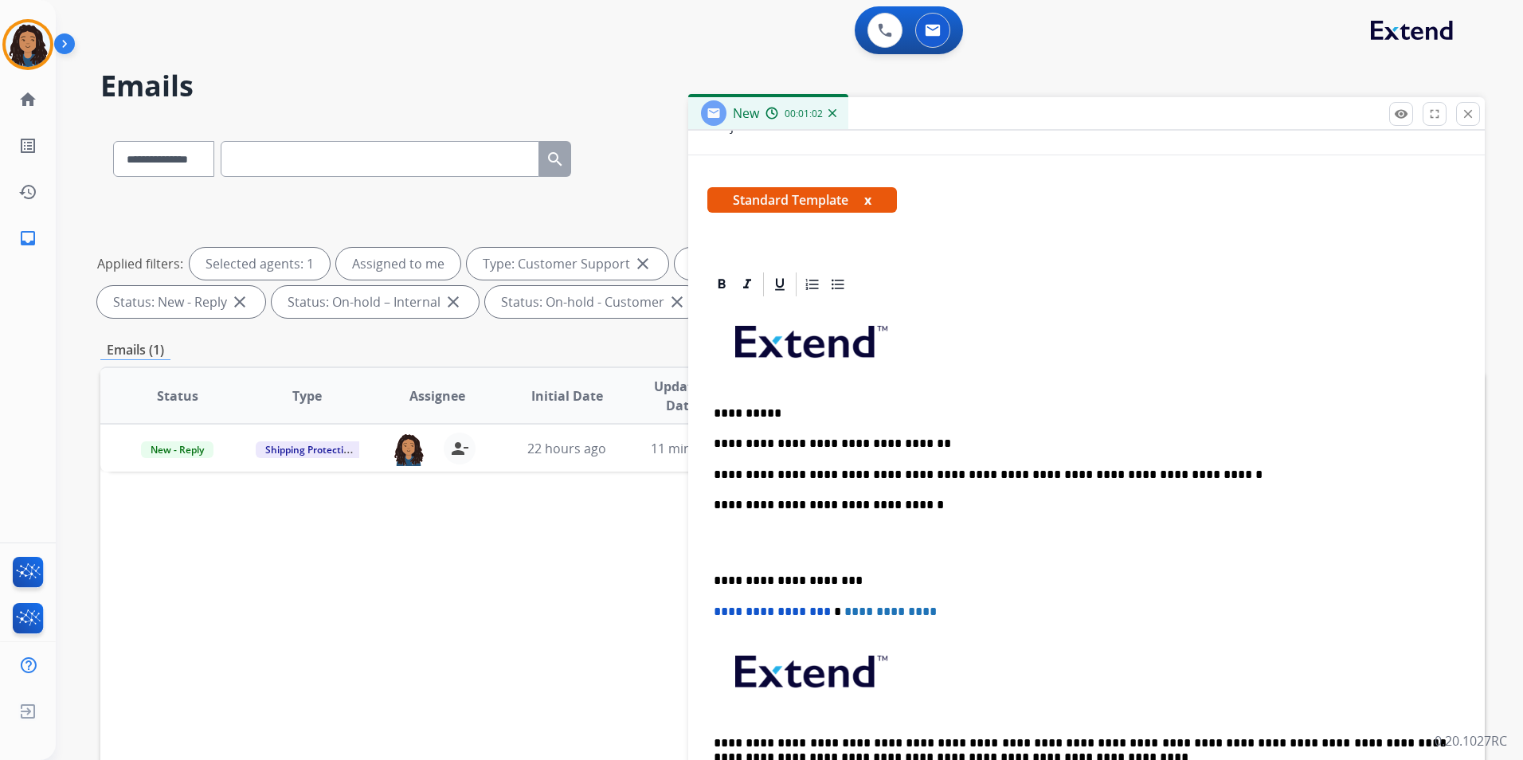
click at [1028, 431] on div "**********" at bounding box center [1086, 558] width 758 height 518
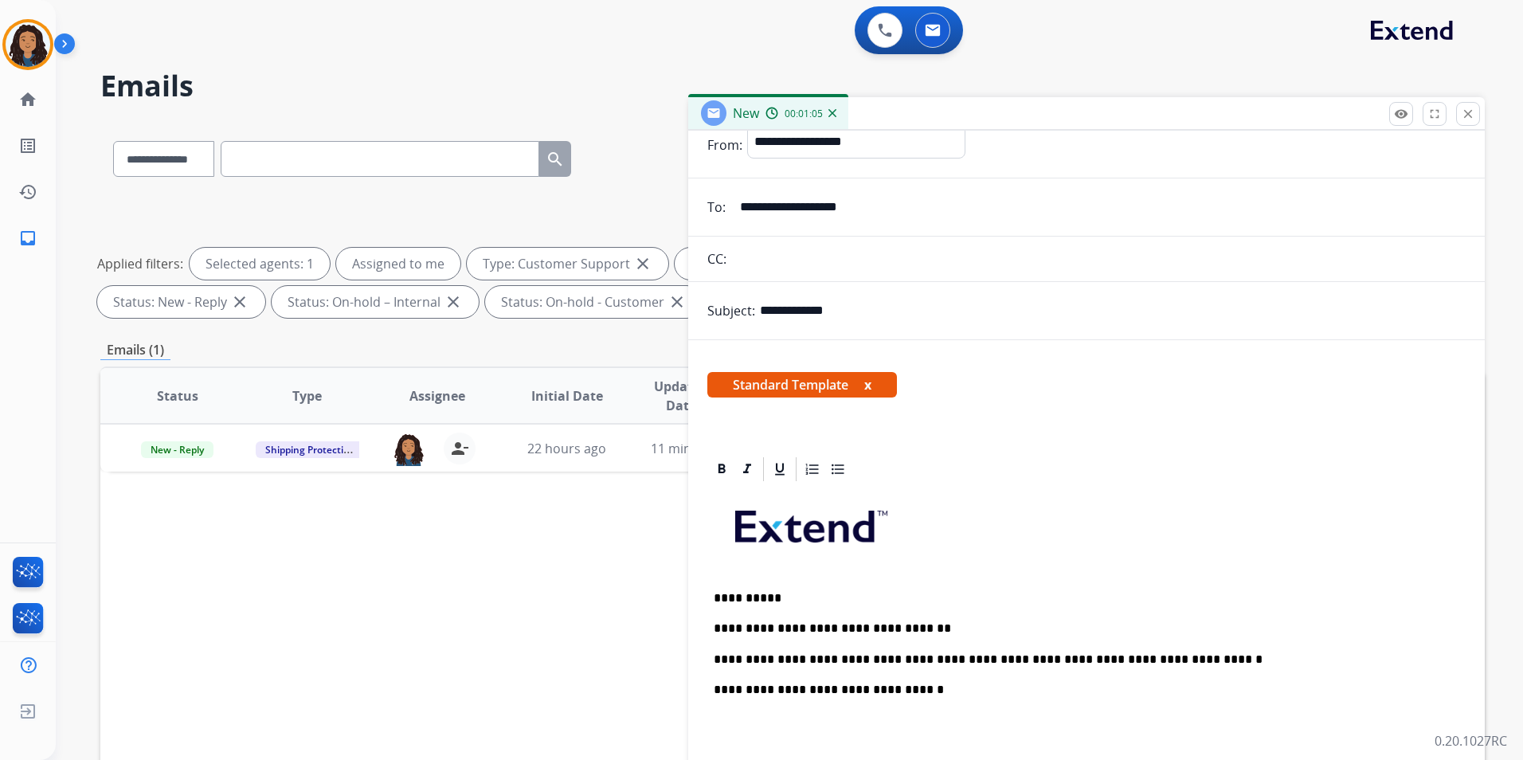
scroll to position [0, 0]
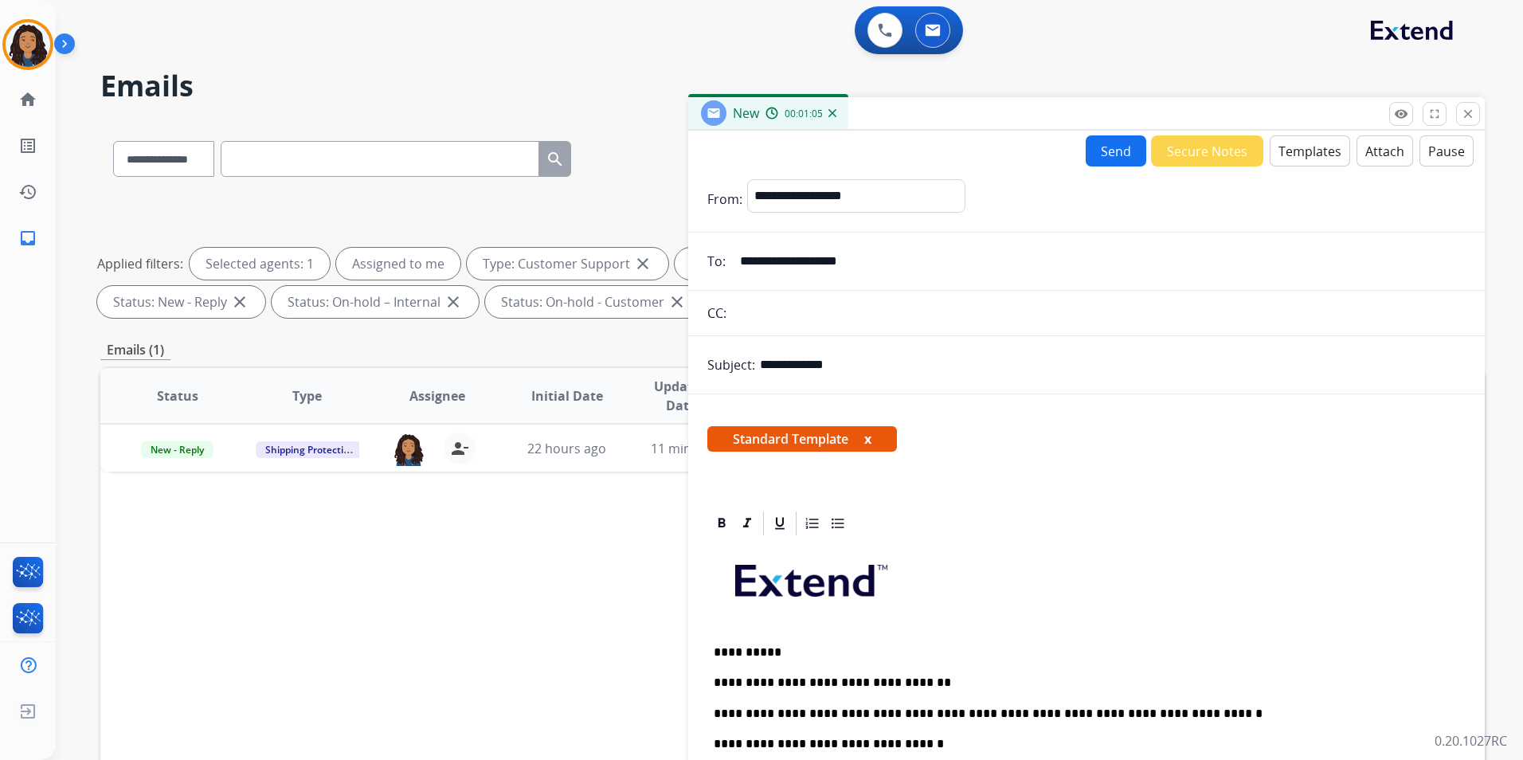
click at [1104, 139] on button "Send" at bounding box center [1116, 150] width 61 height 31
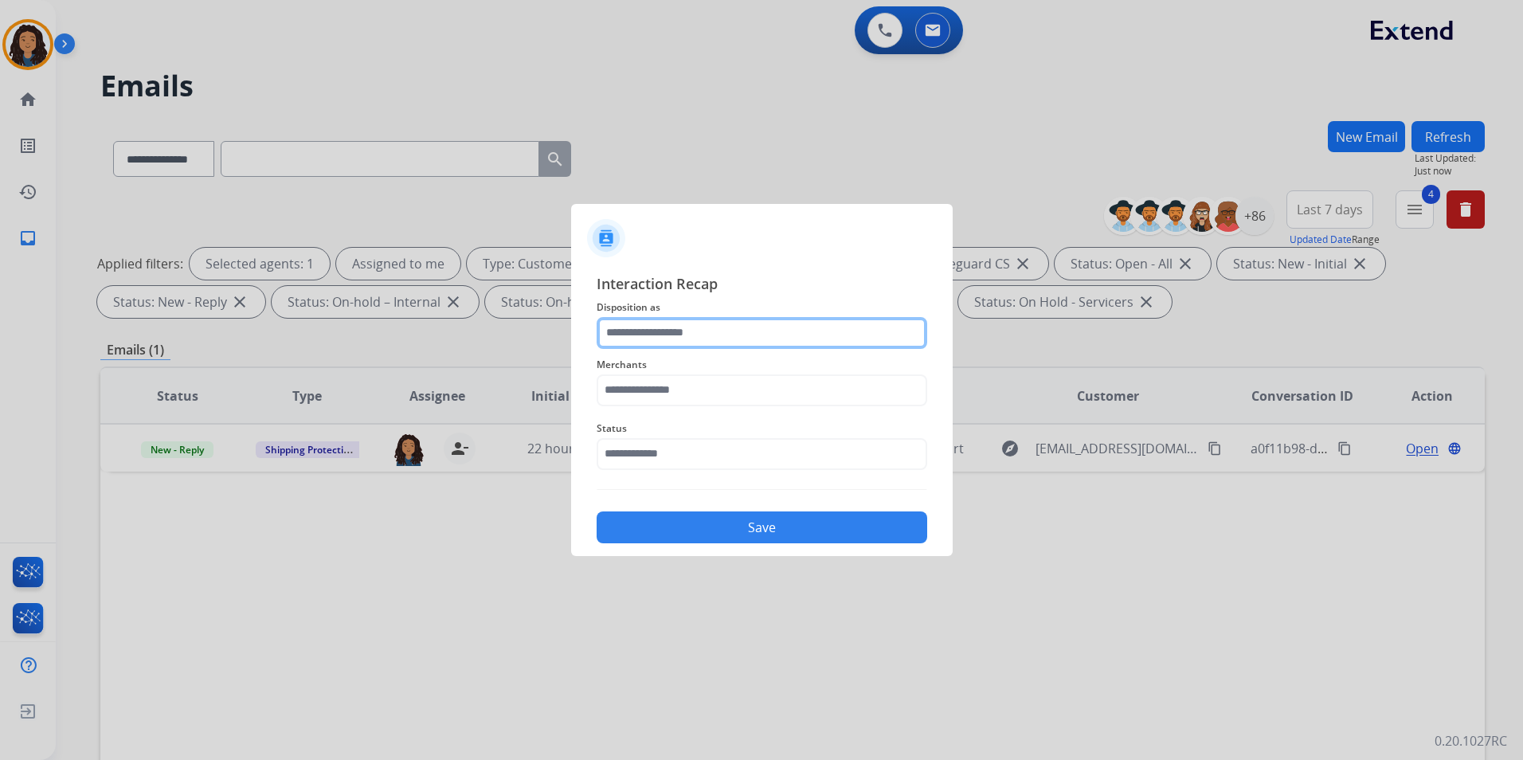
click at [621, 320] on input "text" at bounding box center [762, 333] width 331 height 32
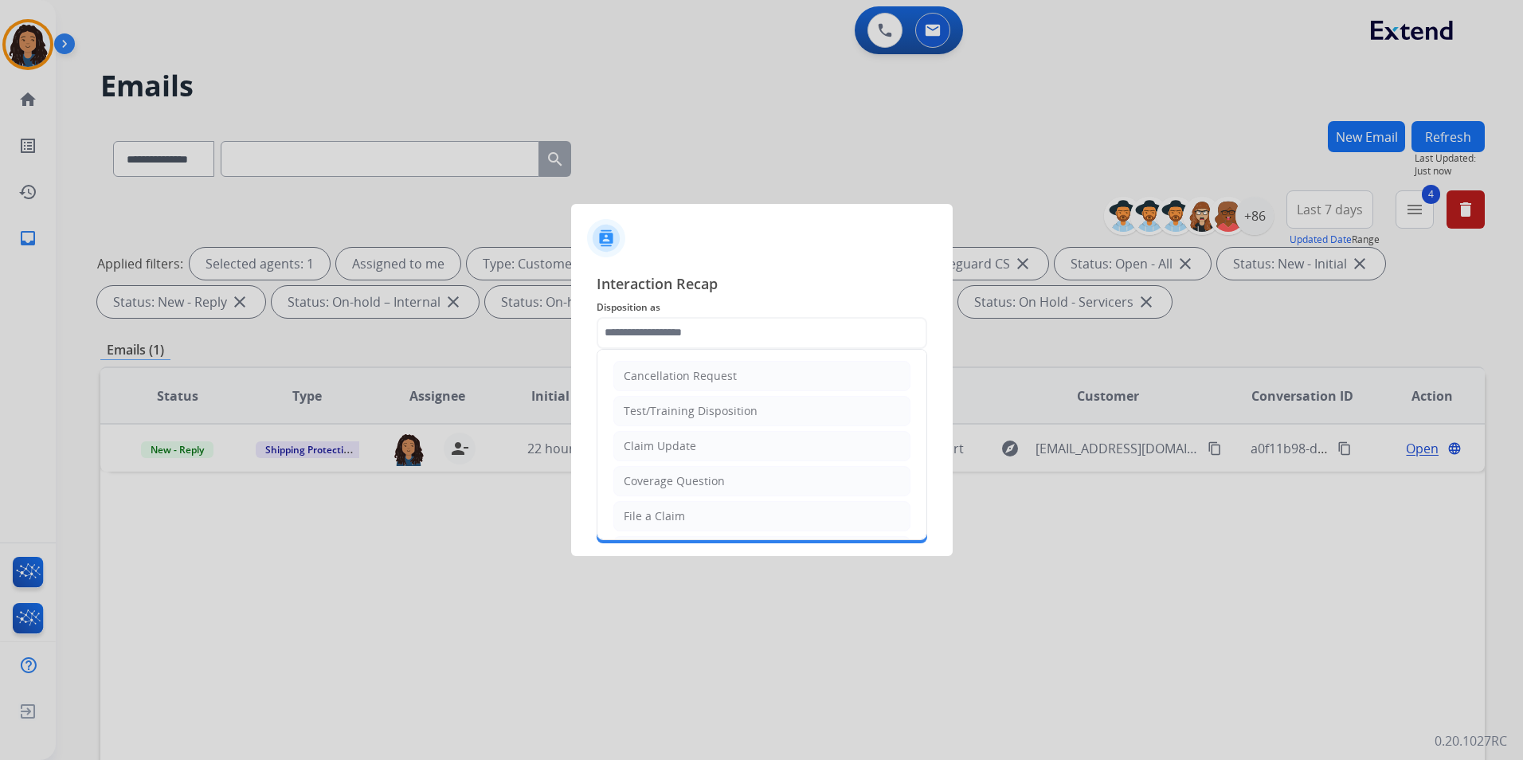
click at [656, 437] on li "Claim Update" at bounding box center [761, 446] width 297 height 30
type input "**********"
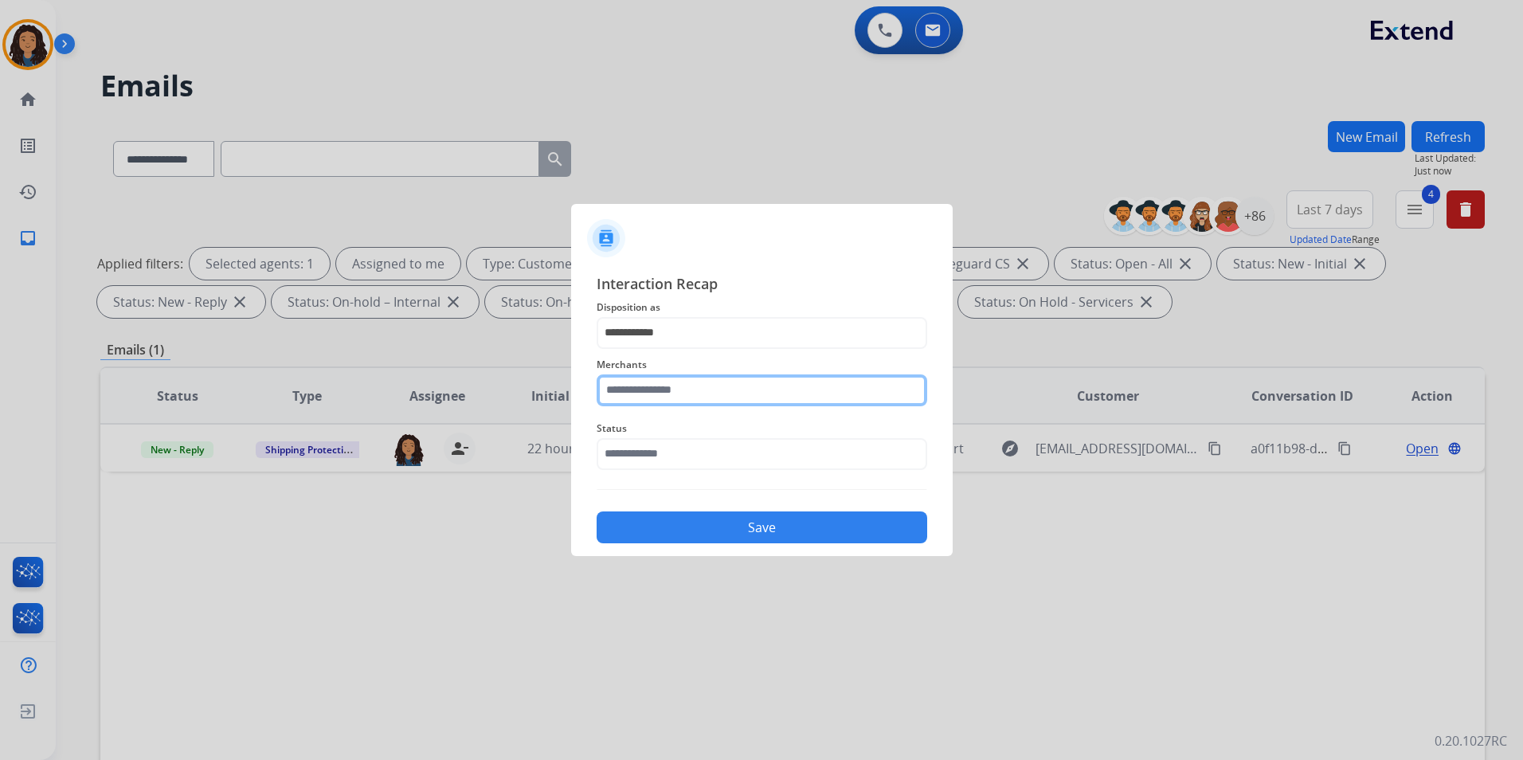
click at [647, 397] on input "text" at bounding box center [762, 390] width 331 height 32
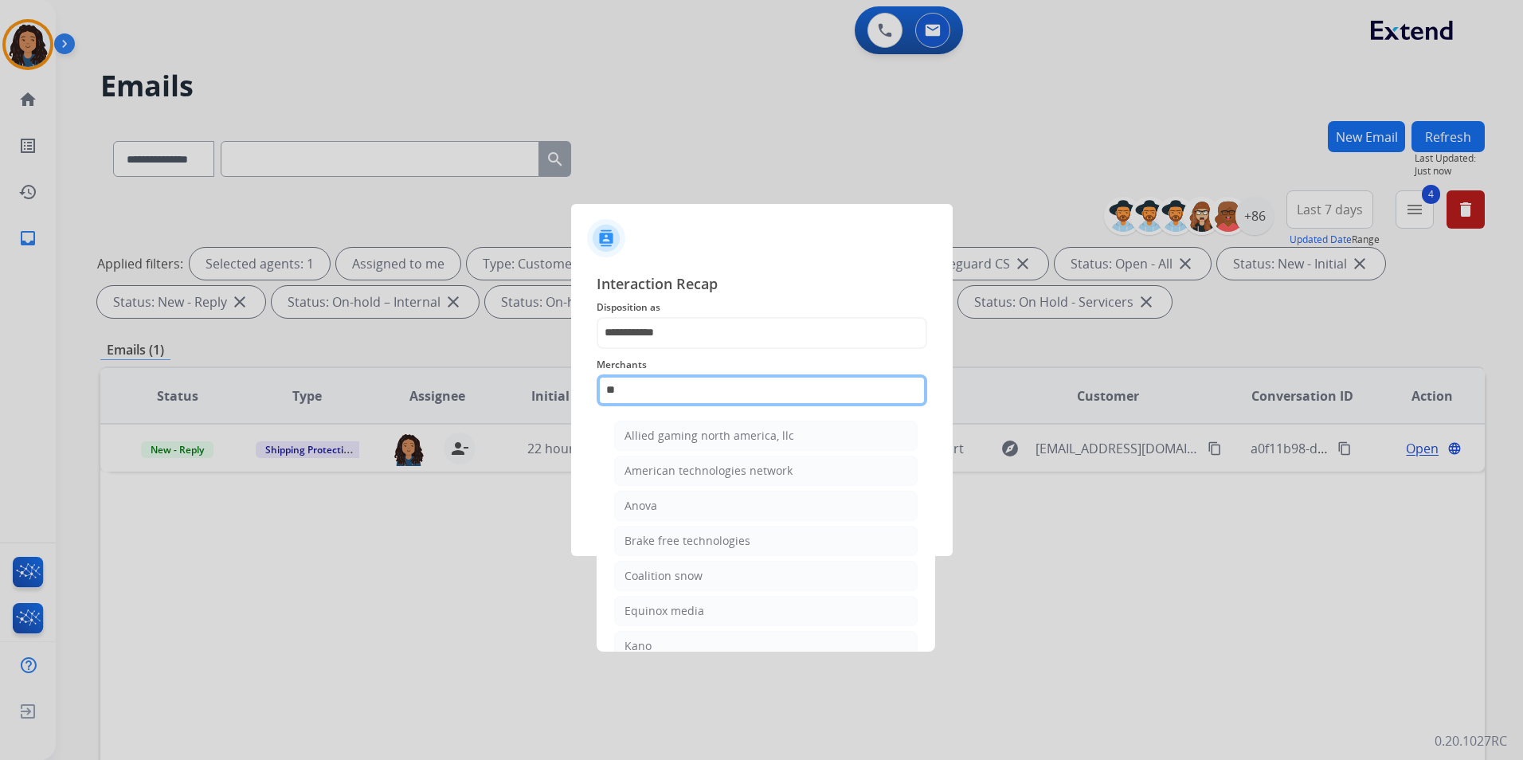
type input "*"
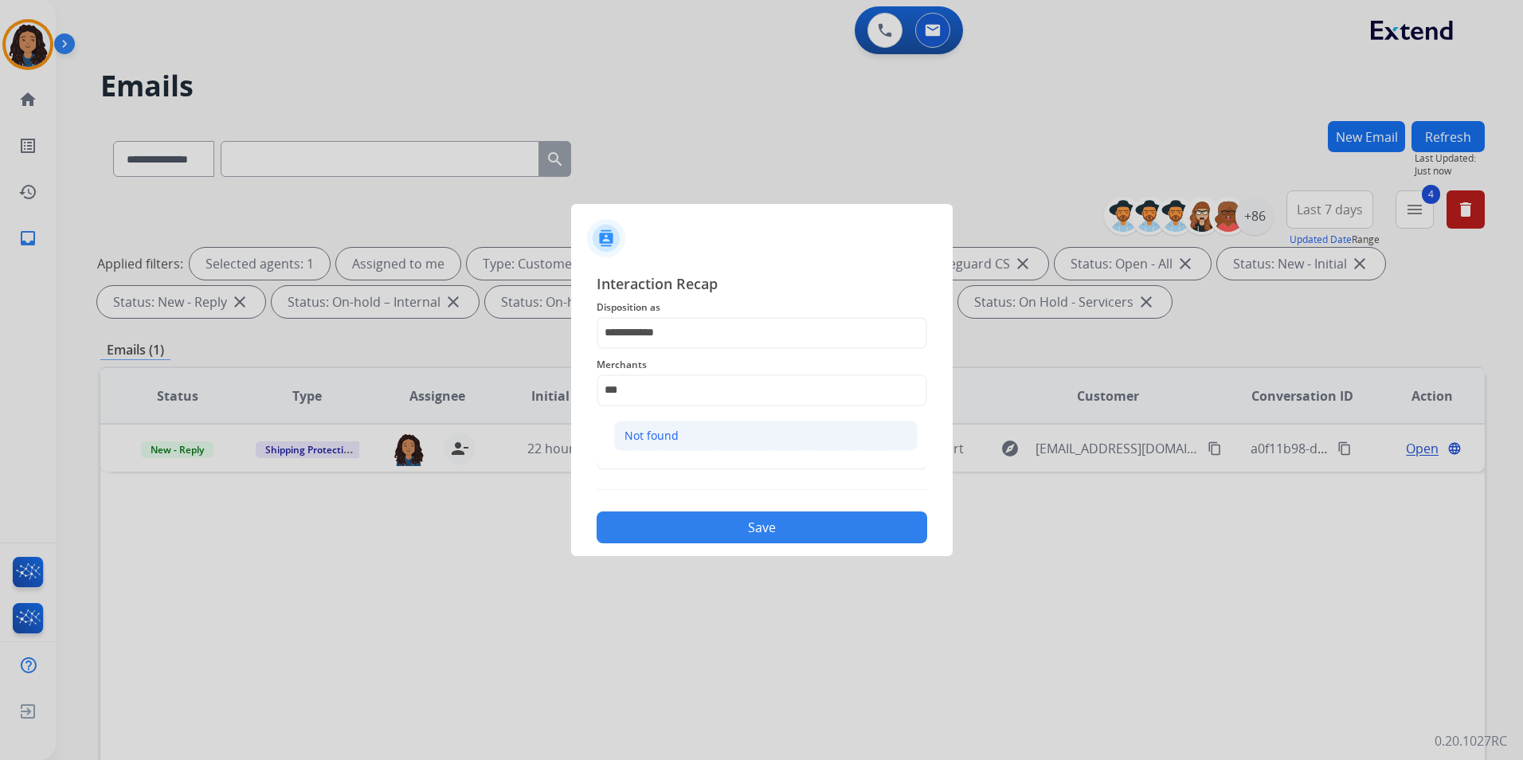
click at [700, 442] on li "Not found" at bounding box center [766, 436] width 304 height 30
type input "*********"
click at [696, 450] on input "text" at bounding box center [762, 454] width 331 height 32
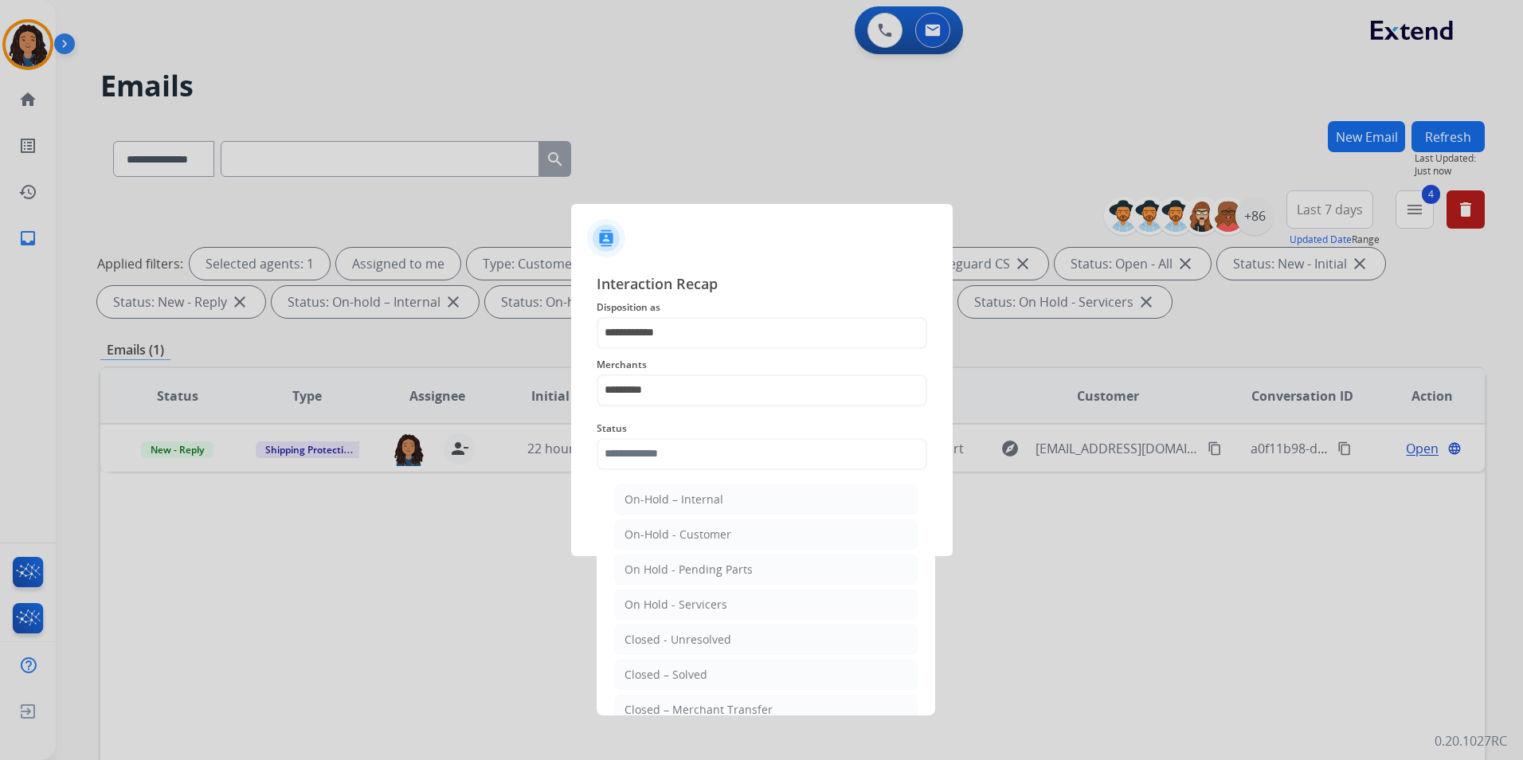
click at [695, 680] on div "Closed – Solved" at bounding box center [666, 675] width 83 height 16
type input "**********"
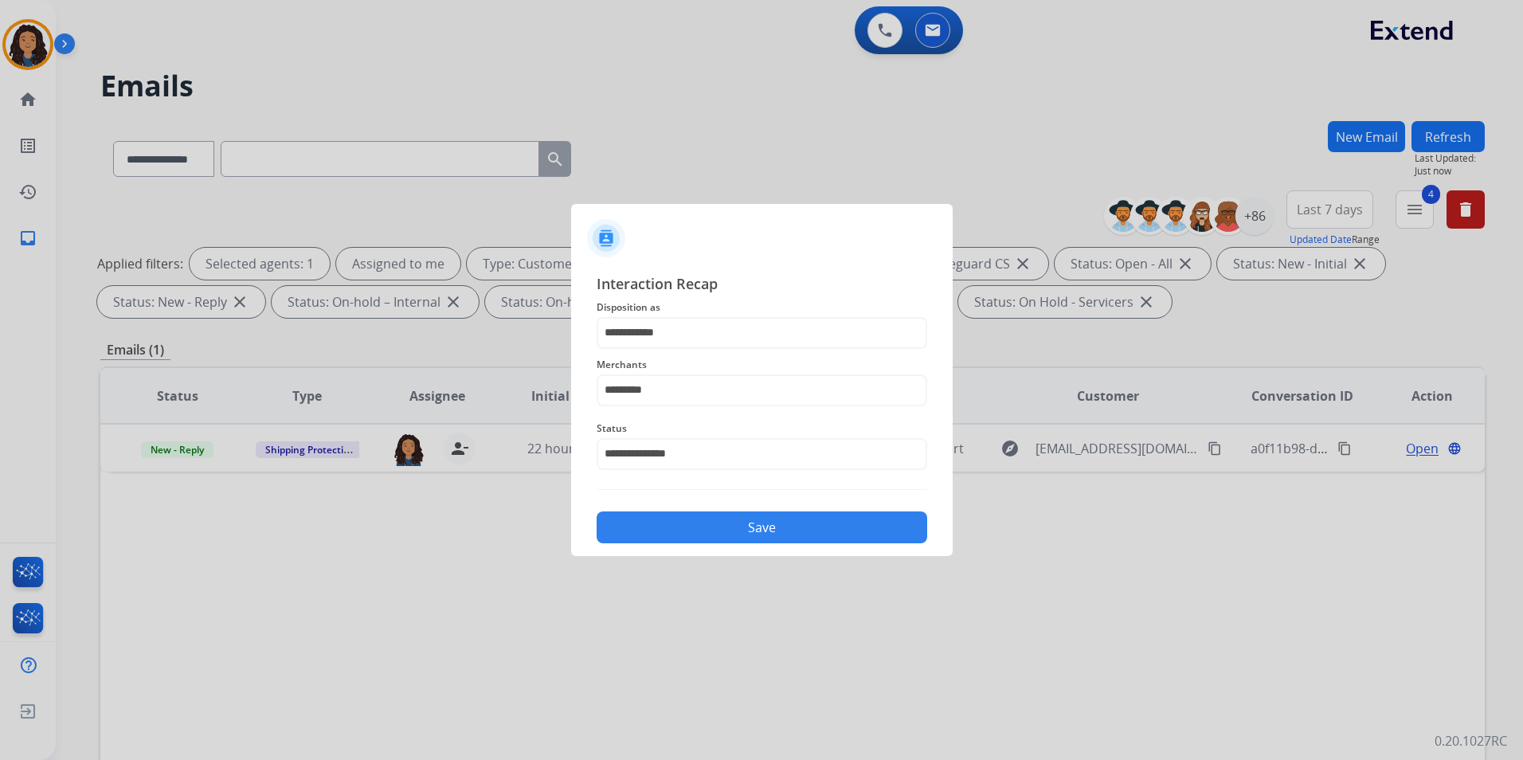
drag, startPoint x: 703, startPoint y: 523, endPoint x: 687, endPoint y: 524, distance: 16.0
click at [699, 524] on button "Save" at bounding box center [762, 527] width 331 height 32
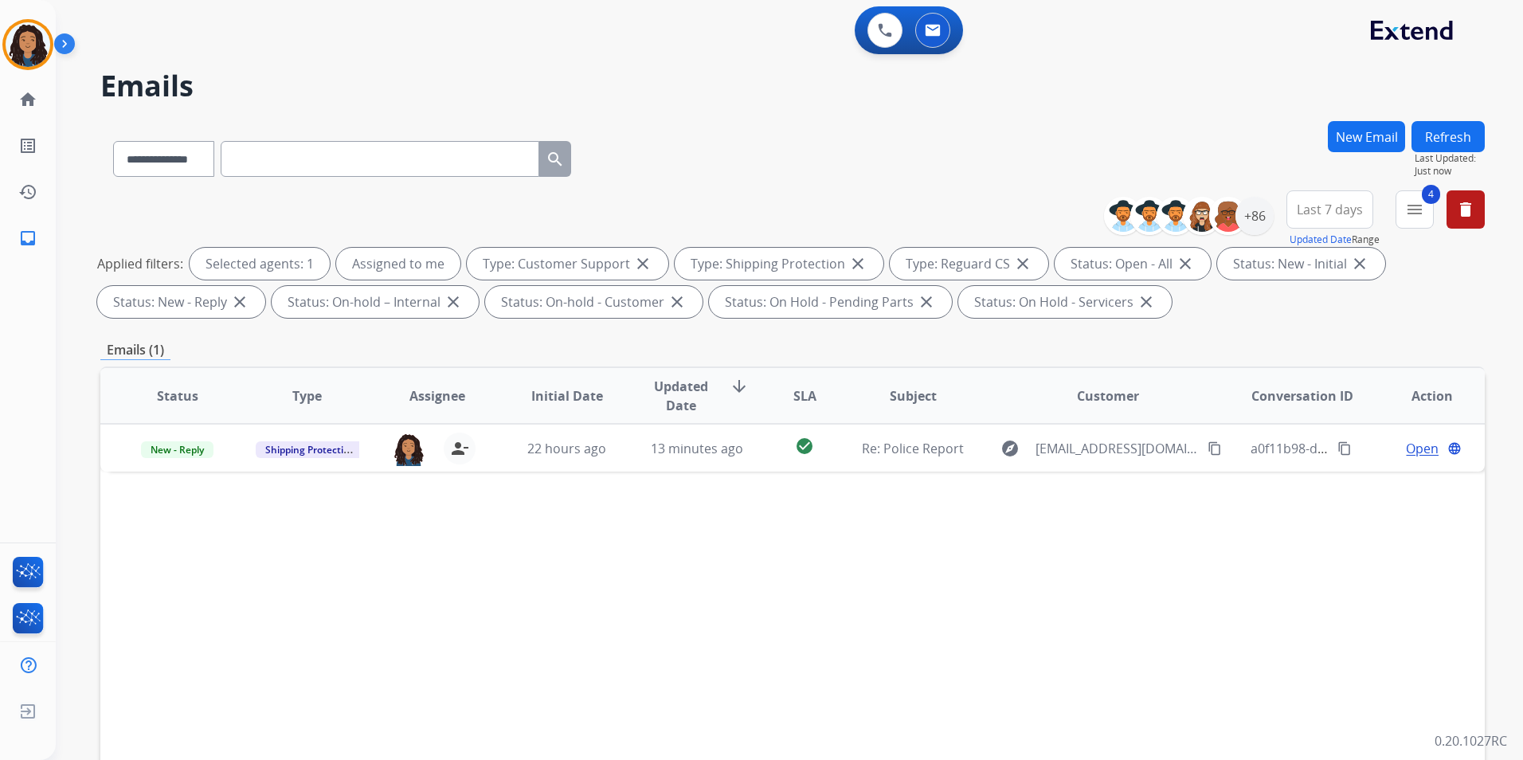
click at [170, 458] on td "New - Reply" at bounding box center [165, 448] width 130 height 48
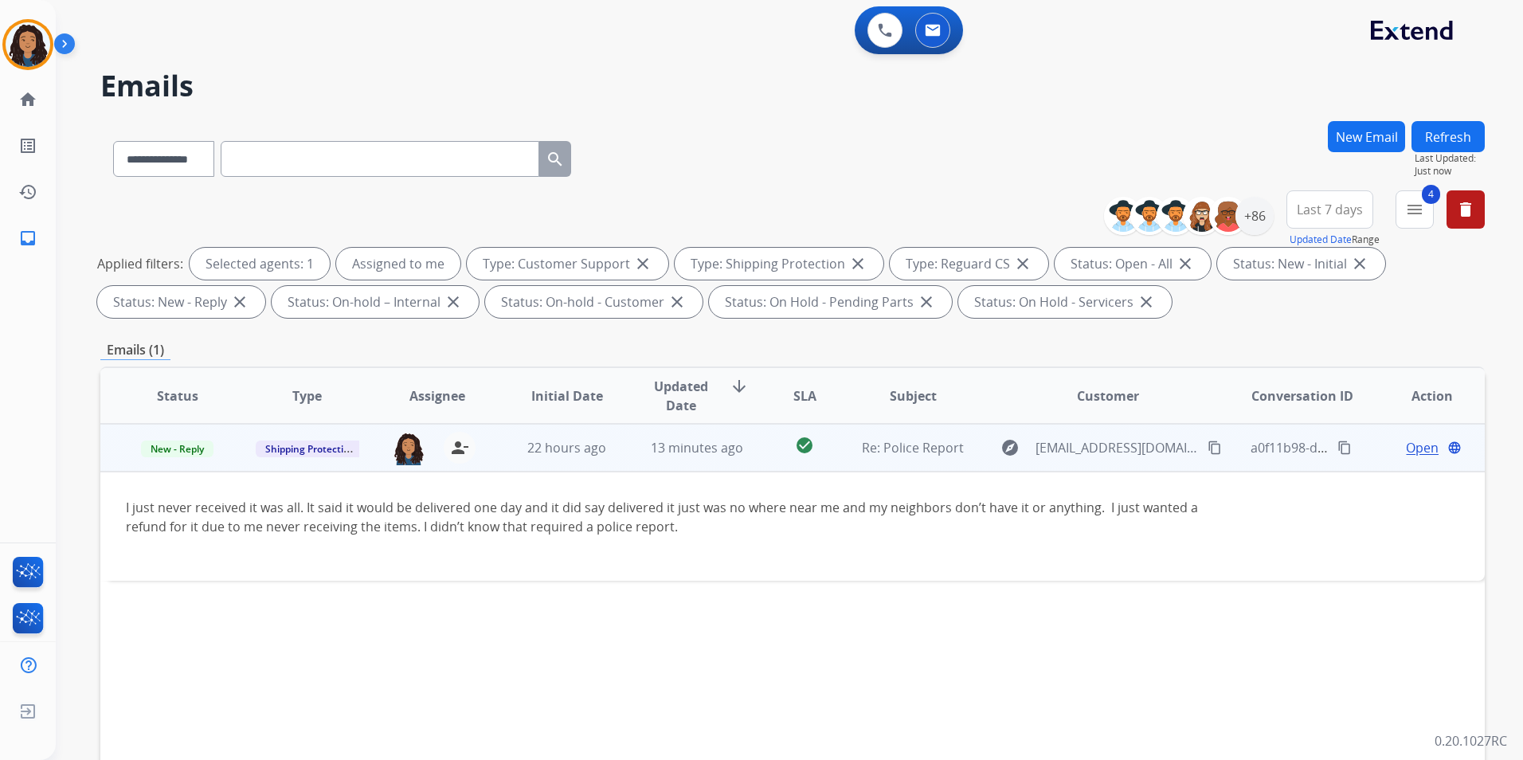
click at [233, 450] on td "Shipping Protection" at bounding box center [295, 448] width 130 height 48
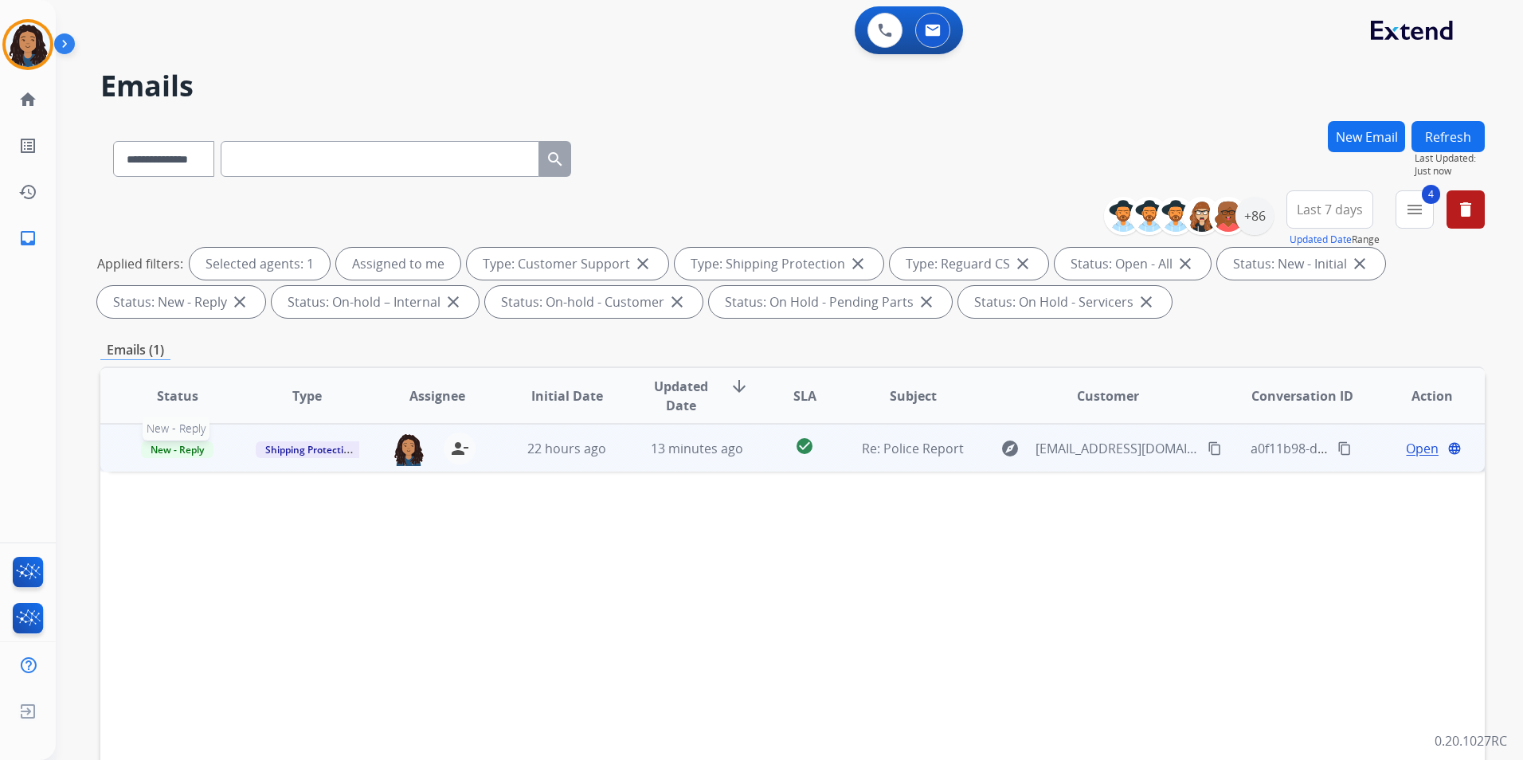
click at [181, 448] on span "New - Reply" at bounding box center [177, 449] width 72 height 17
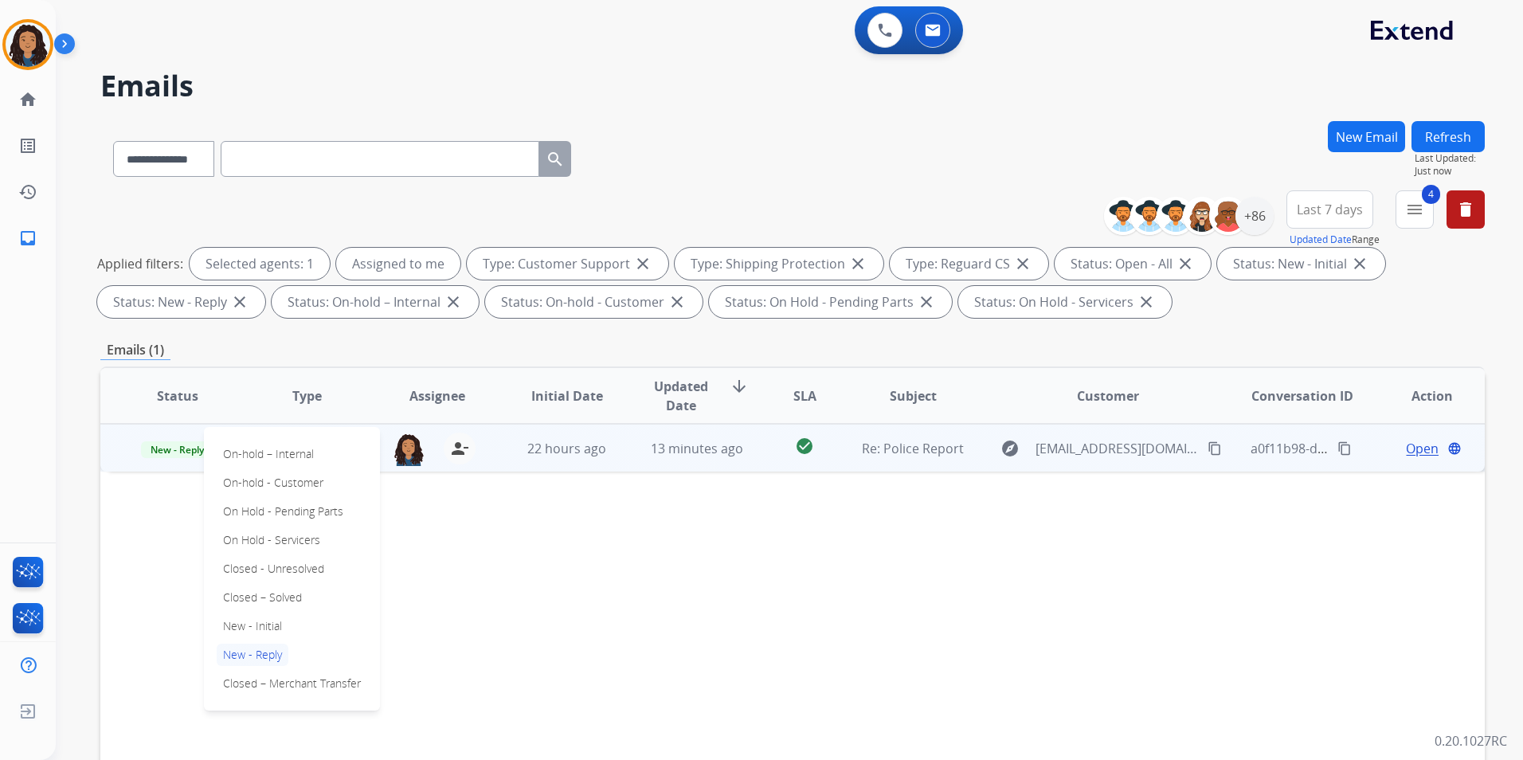
drag, startPoint x: 288, startPoint y: 600, endPoint x: 339, endPoint y: 582, distance: 53.9
click at [288, 598] on p "Closed – Solved" at bounding box center [263, 597] width 92 height 22
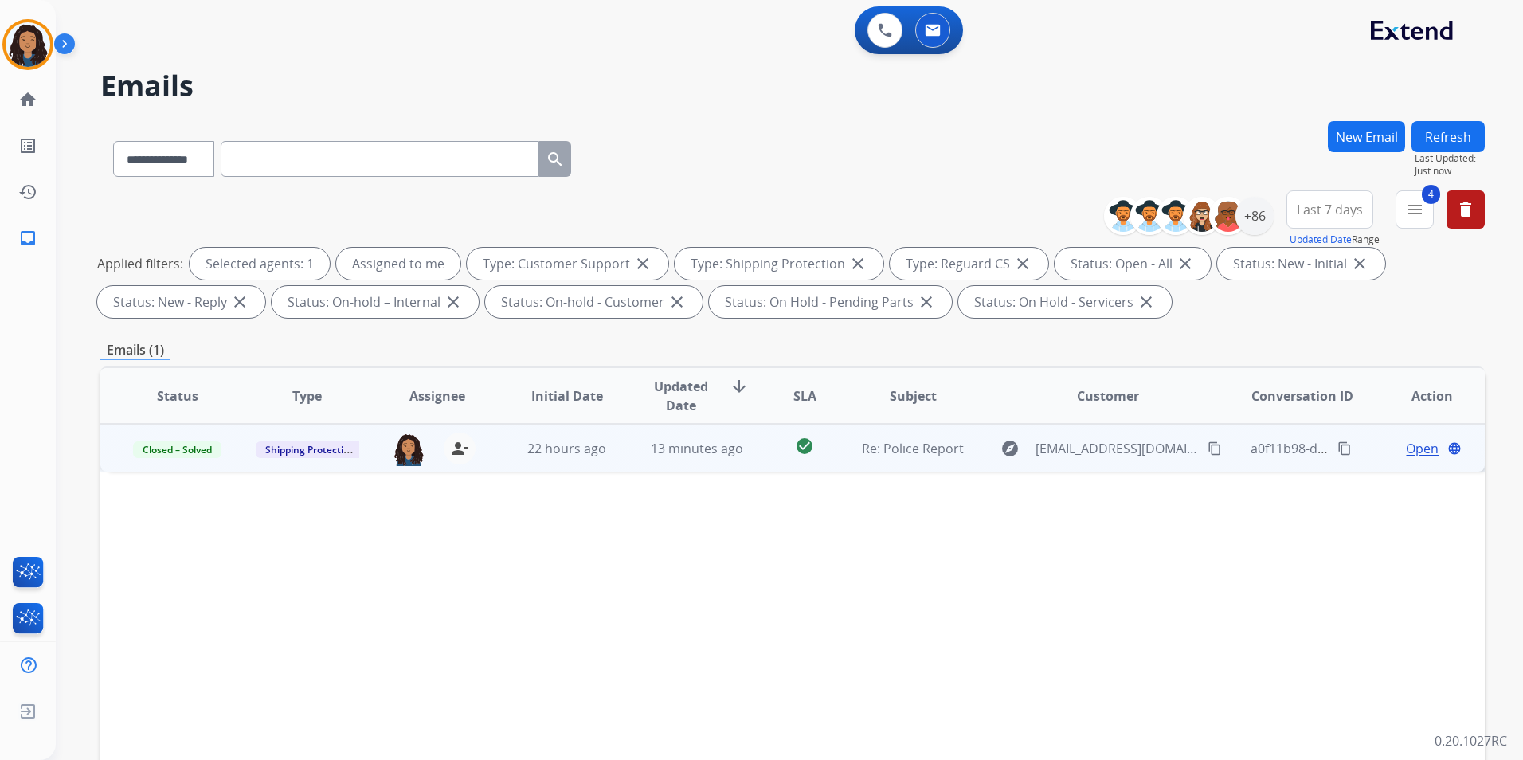
click at [1416, 447] on span "Open" at bounding box center [1422, 448] width 33 height 19
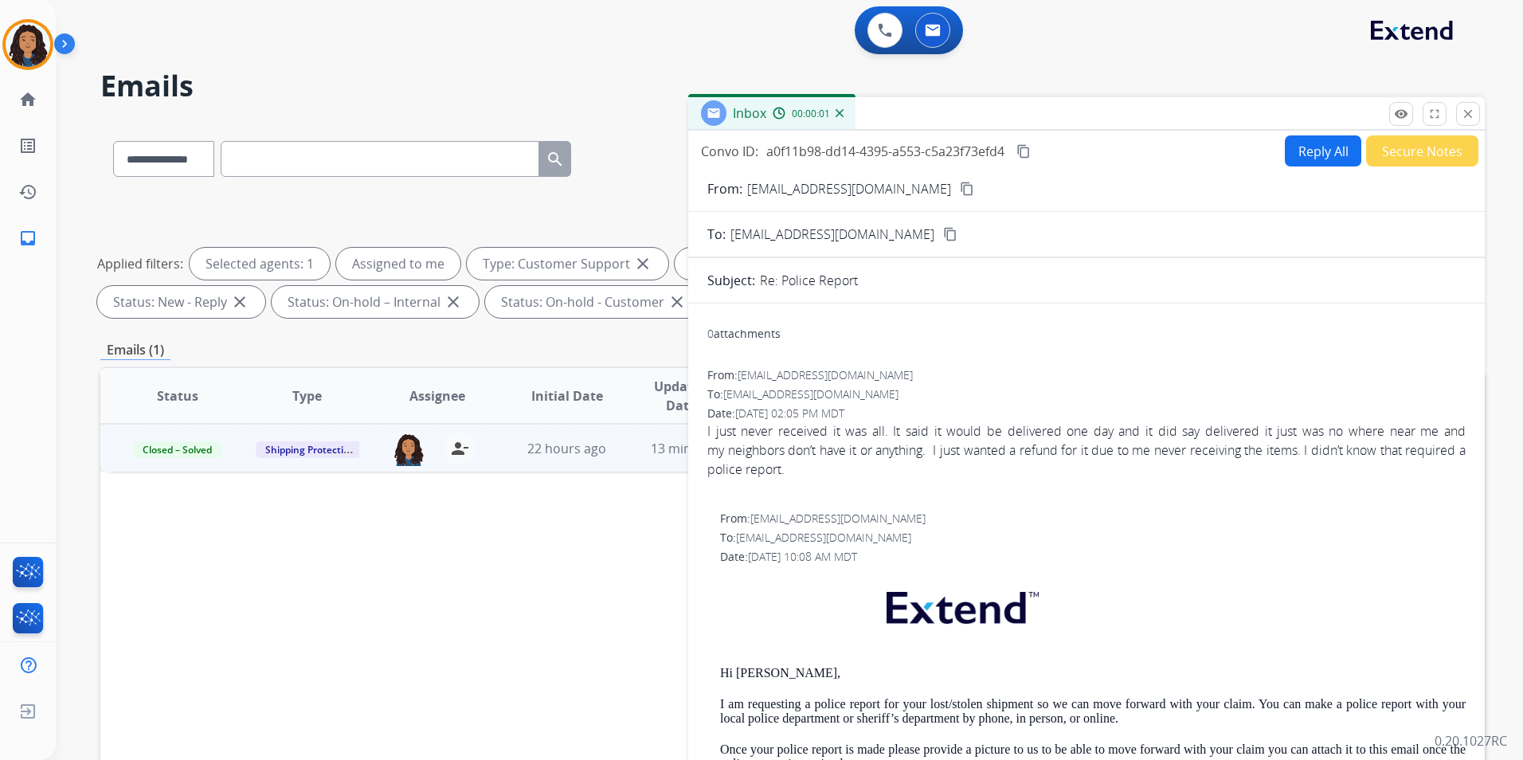
click at [1399, 151] on button "Secure Notes" at bounding box center [1422, 150] width 112 height 31
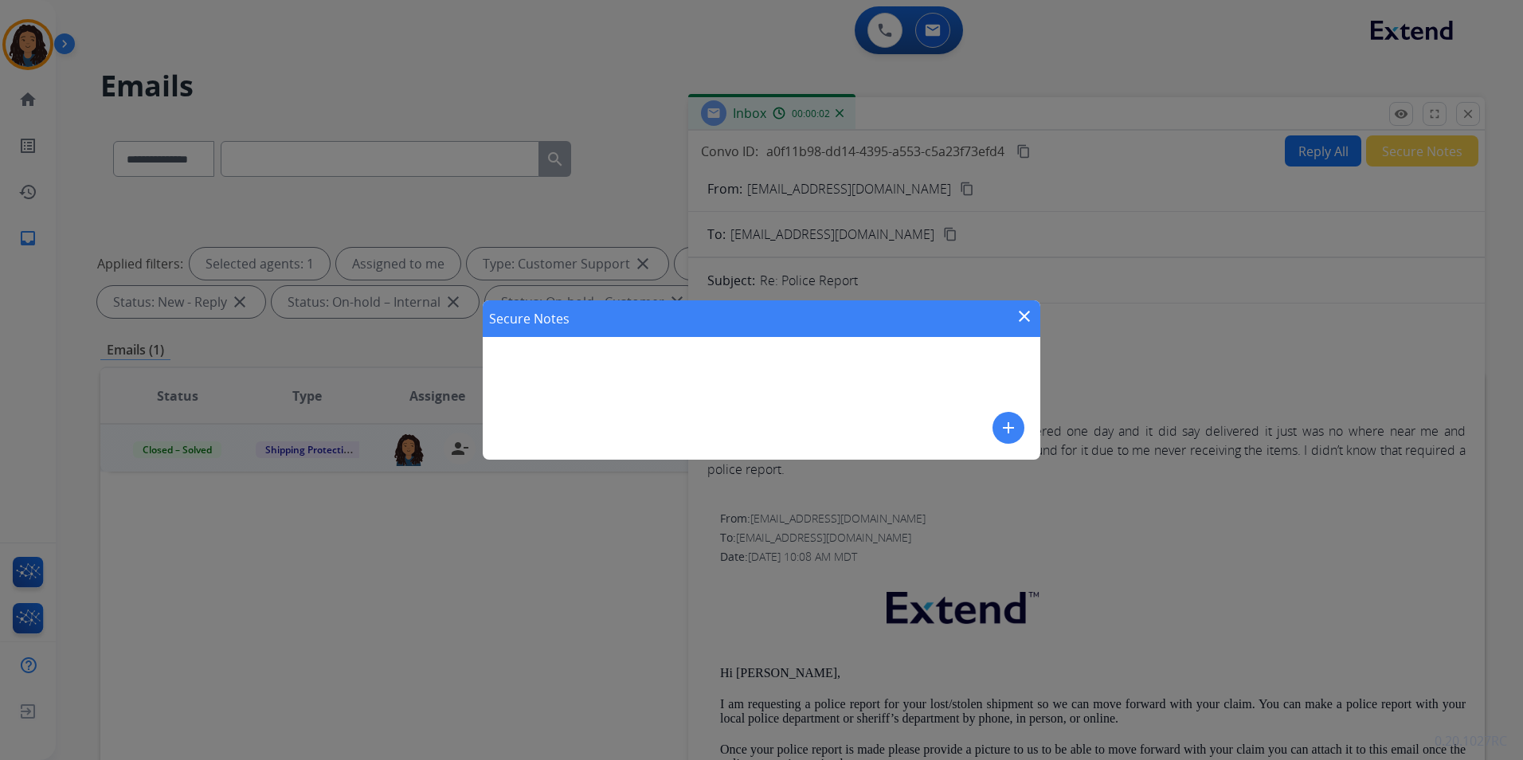
click at [1003, 432] on mat-icon "add" at bounding box center [1008, 427] width 19 height 19
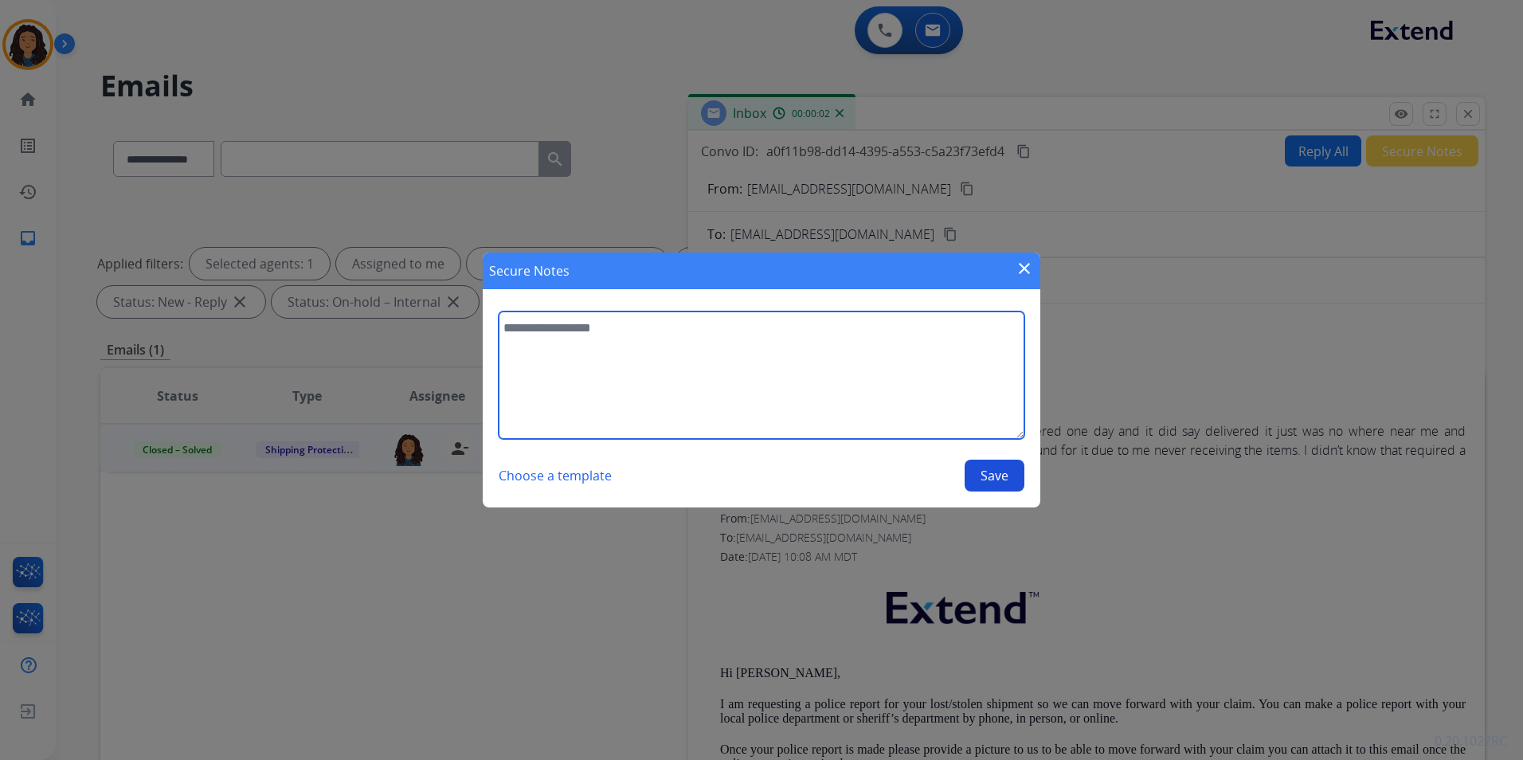
click at [770, 363] on textarea at bounding box center [762, 374] width 526 height 127
type textarea "*"
type textarea "**********"
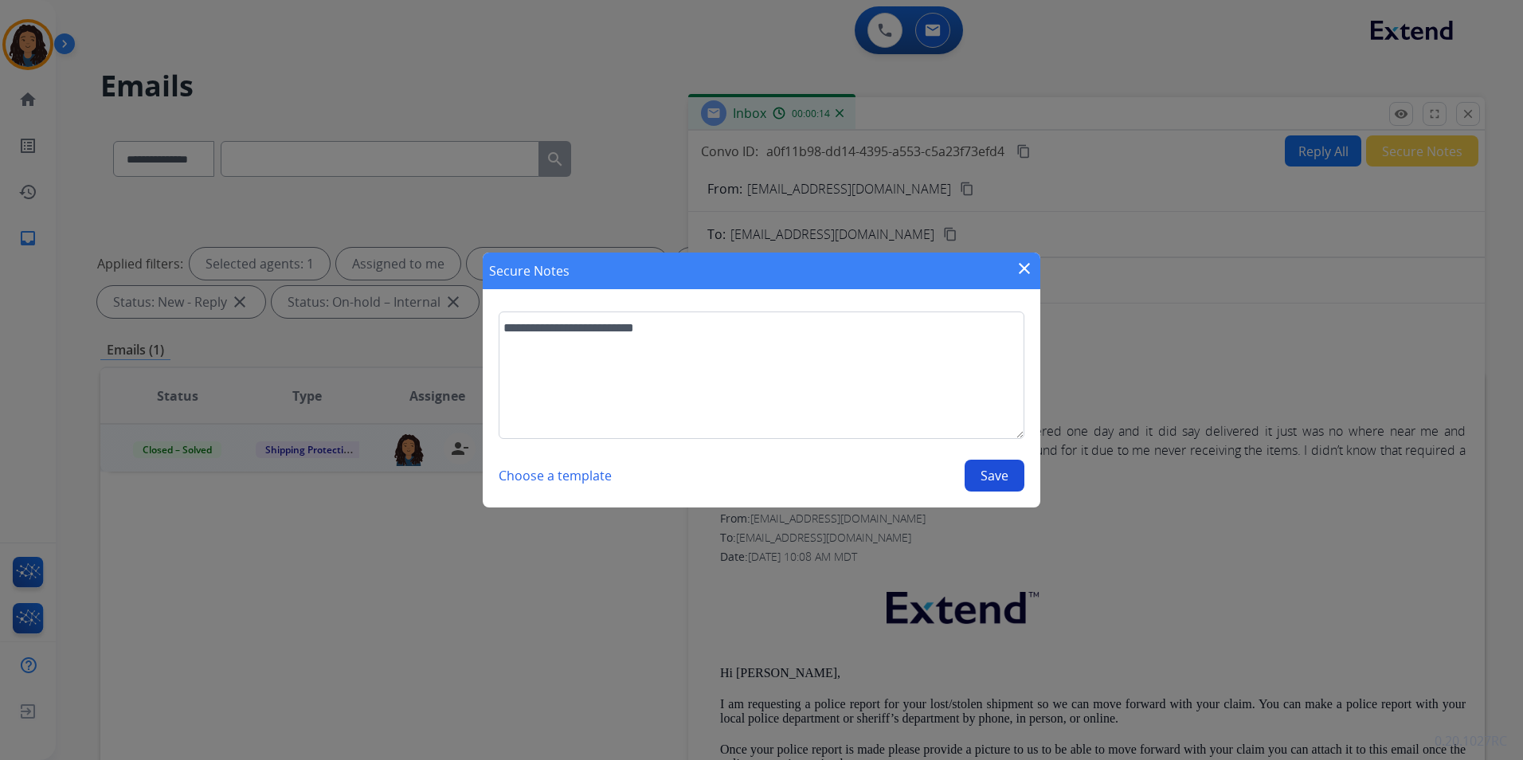
click at [985, 472] on button "Save" at bounding box center [995, 476] width 60 height 32
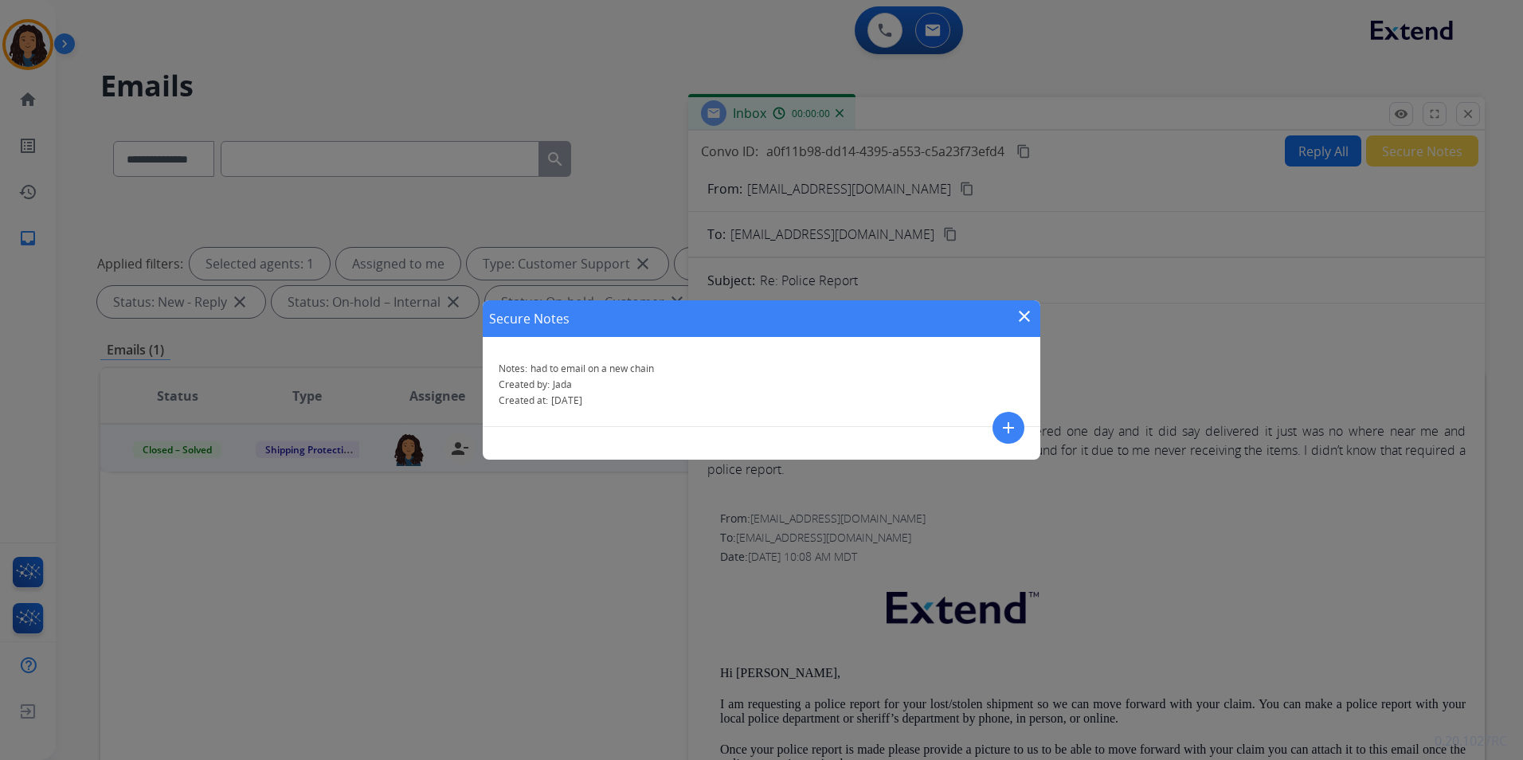
click at [1024, 314] on mat-icon "close" at bounding box center [1024, 316] width 19 height 19
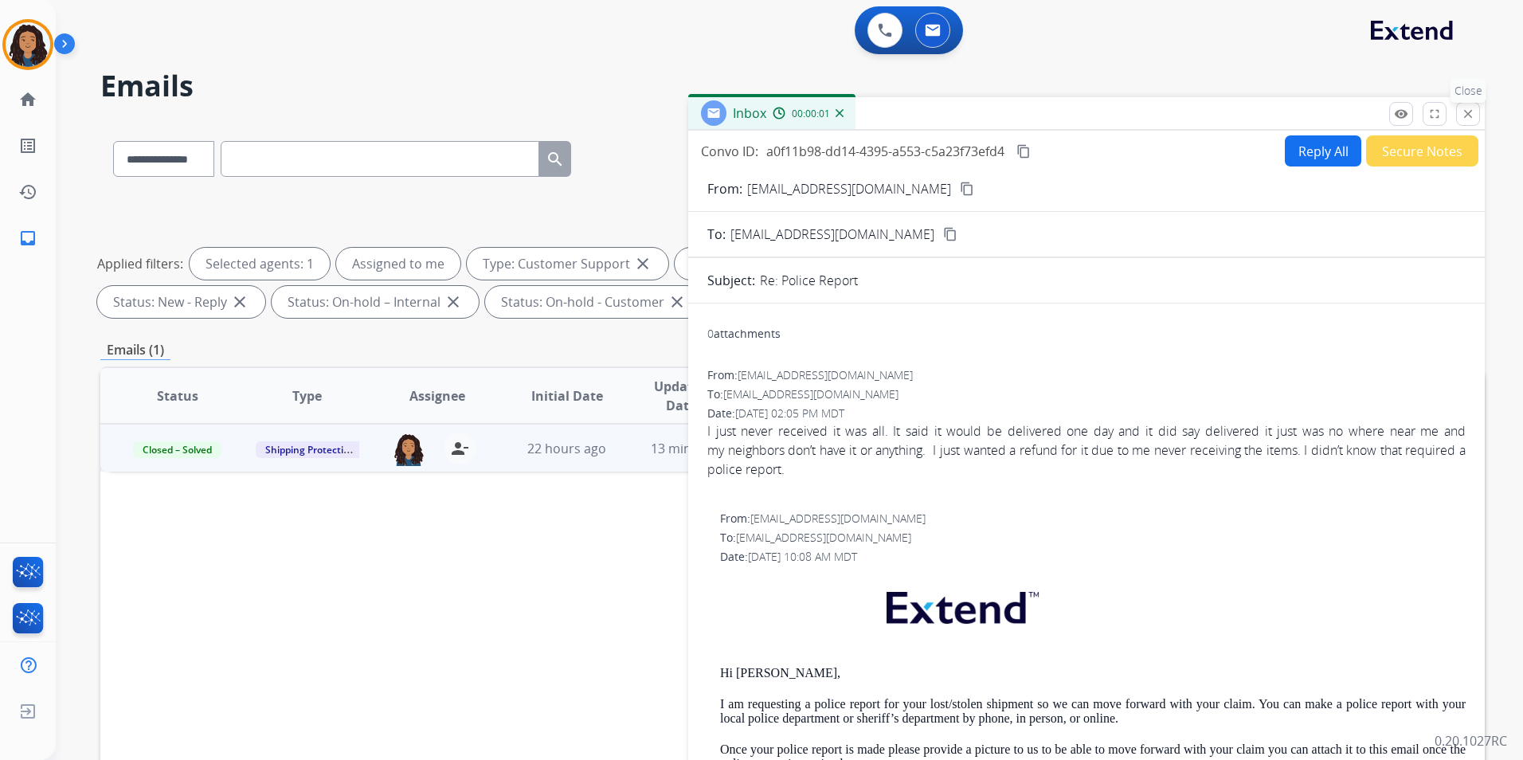
click at [1464, 107] on mat-icon "close" at bounding box center [1468, 114] width 14 height 14
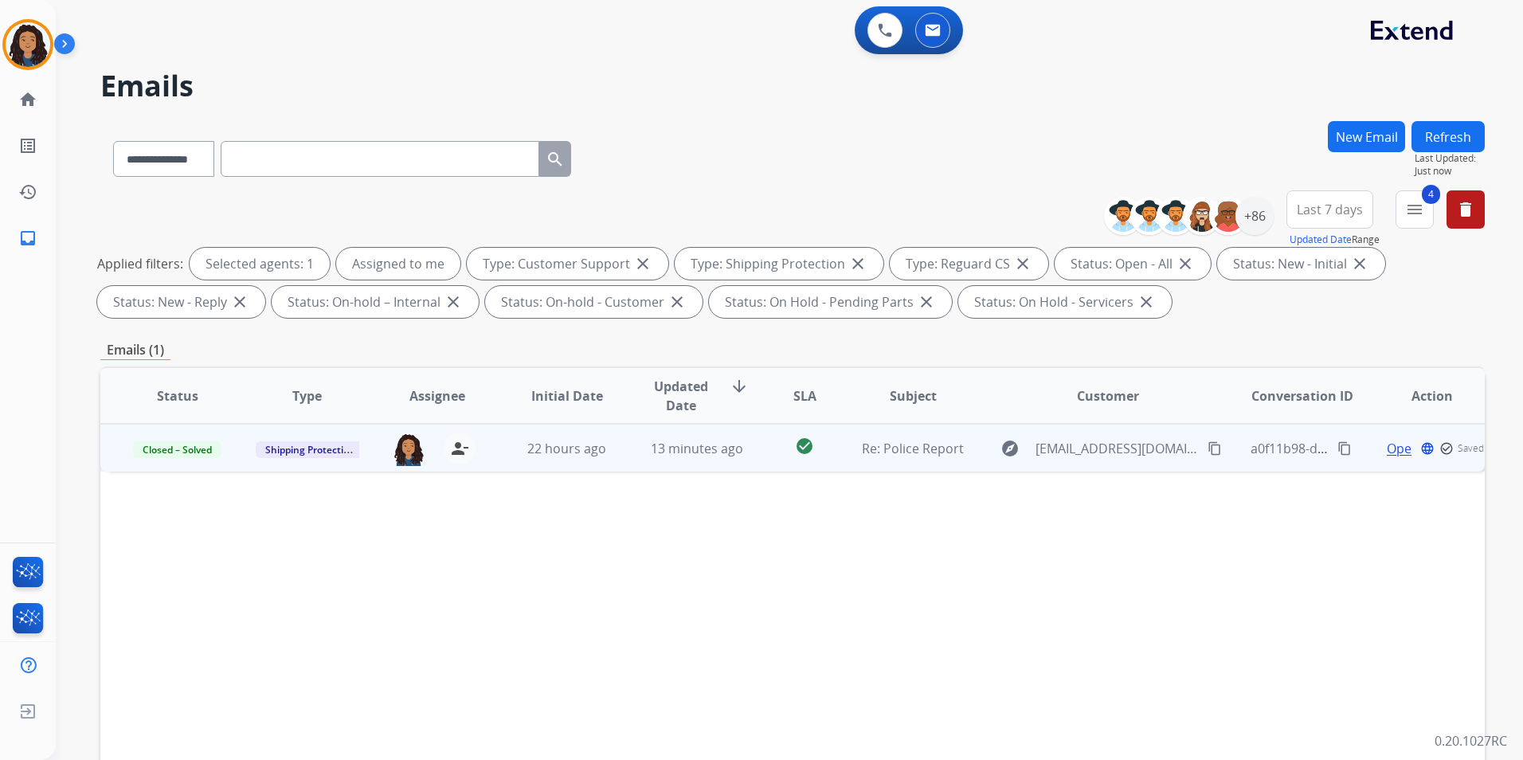
click at [1468, 146] on button "Refresh" at bounding box center [1448, 136] width 73 height 31
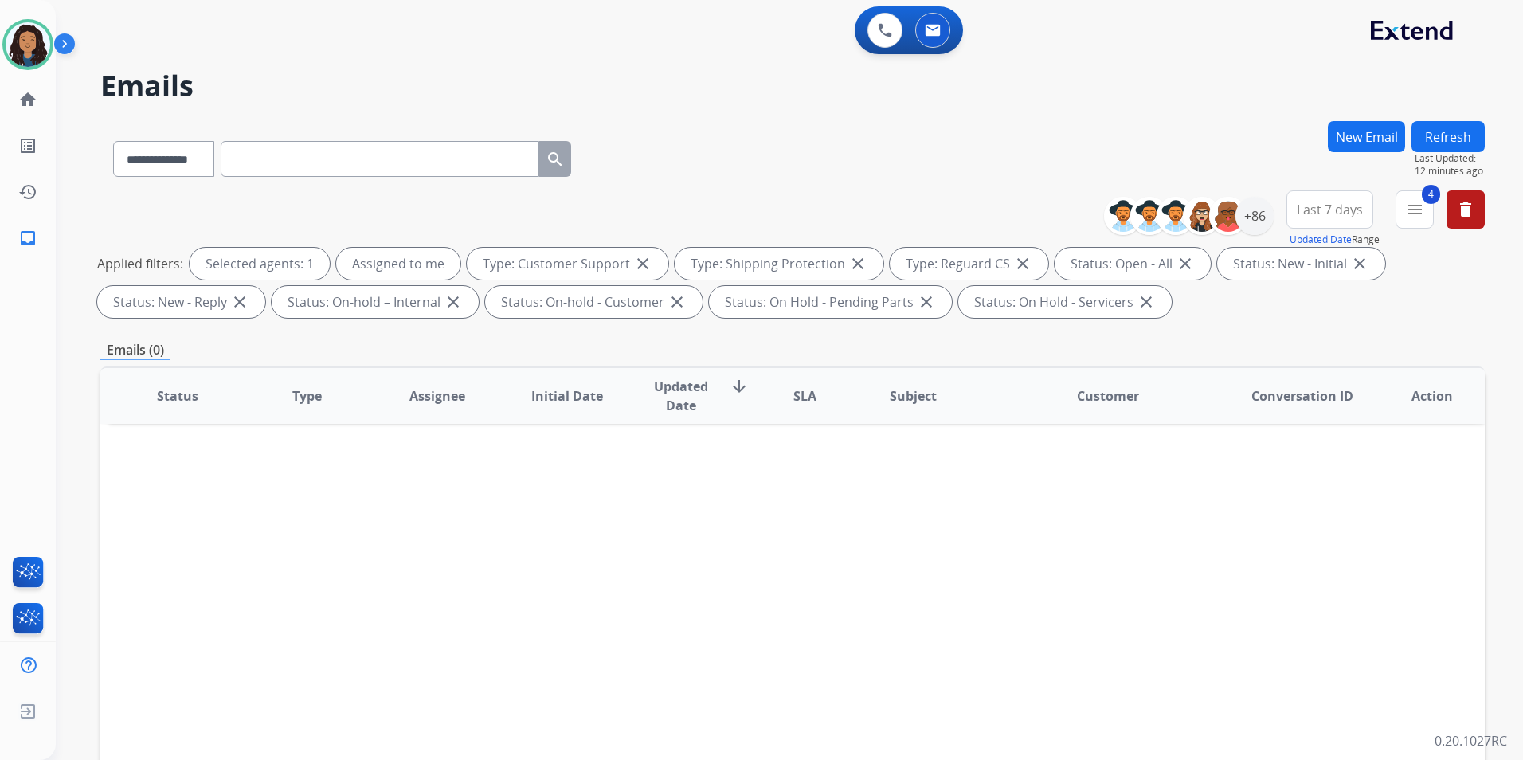
click at [1463, 143] on button "Refresh" at bounding box center [1448, 136] width 73 height 31
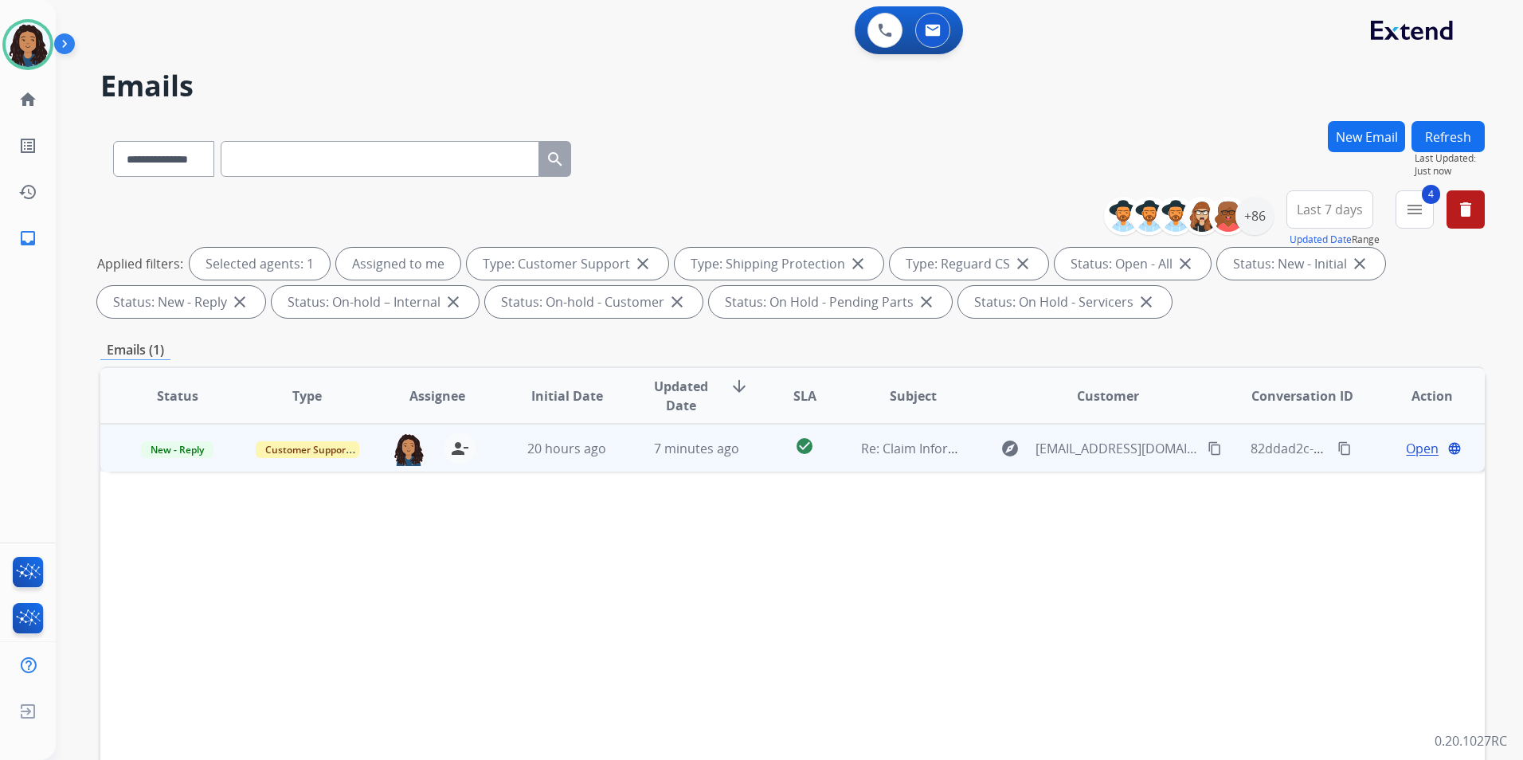
click at [1406, 454] on span "Open" at bounding box center [1422, 448] width 33 height 19
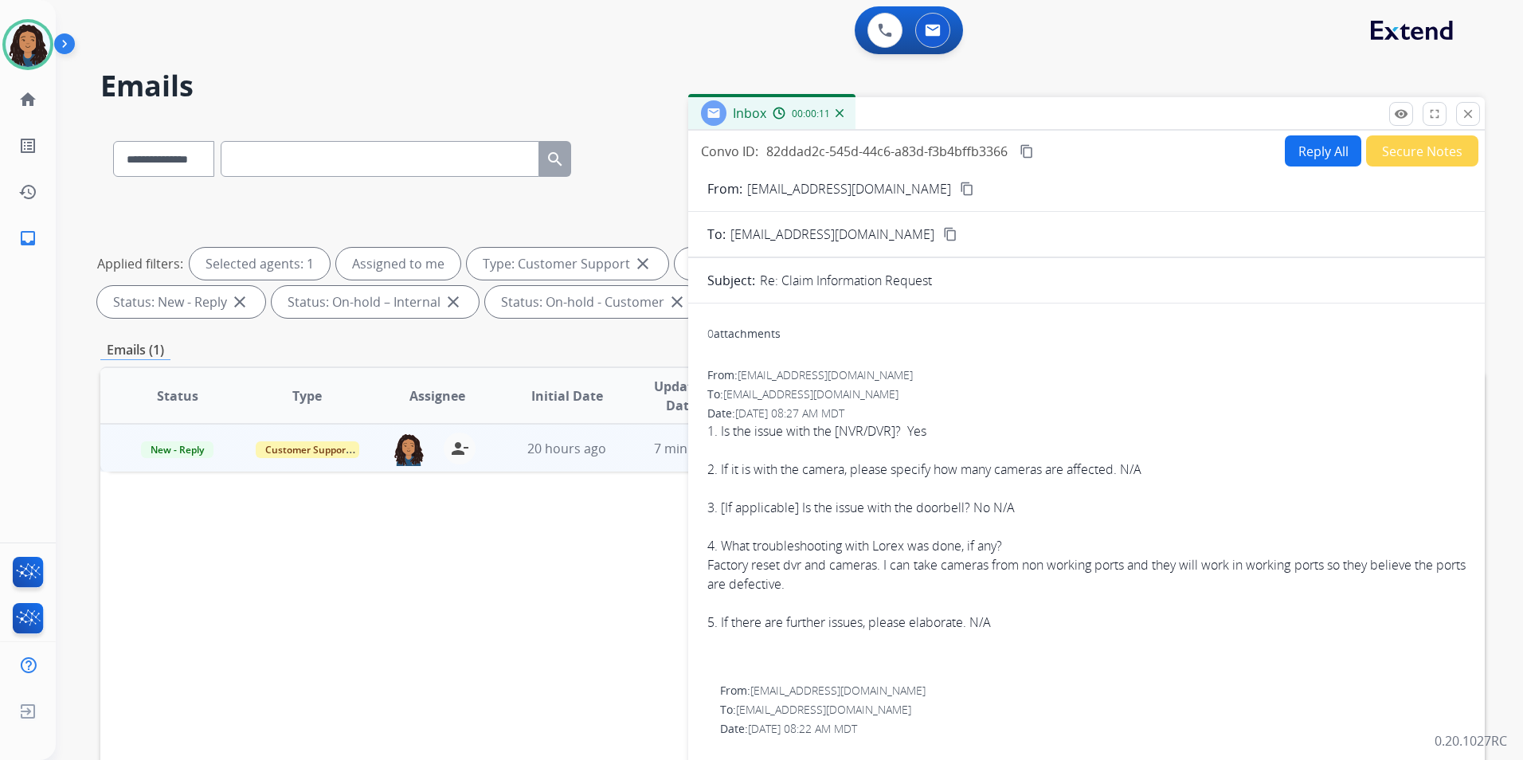
click at [960, 186] on mat-icon "content_copy" at bounding box center [967, 189] width 14 height 14
click at [6, 23] on div "Agent: [PERSON_NAME] Profile: Multi Skill ALL" at bounding box center [27, 44] width 51 height 51
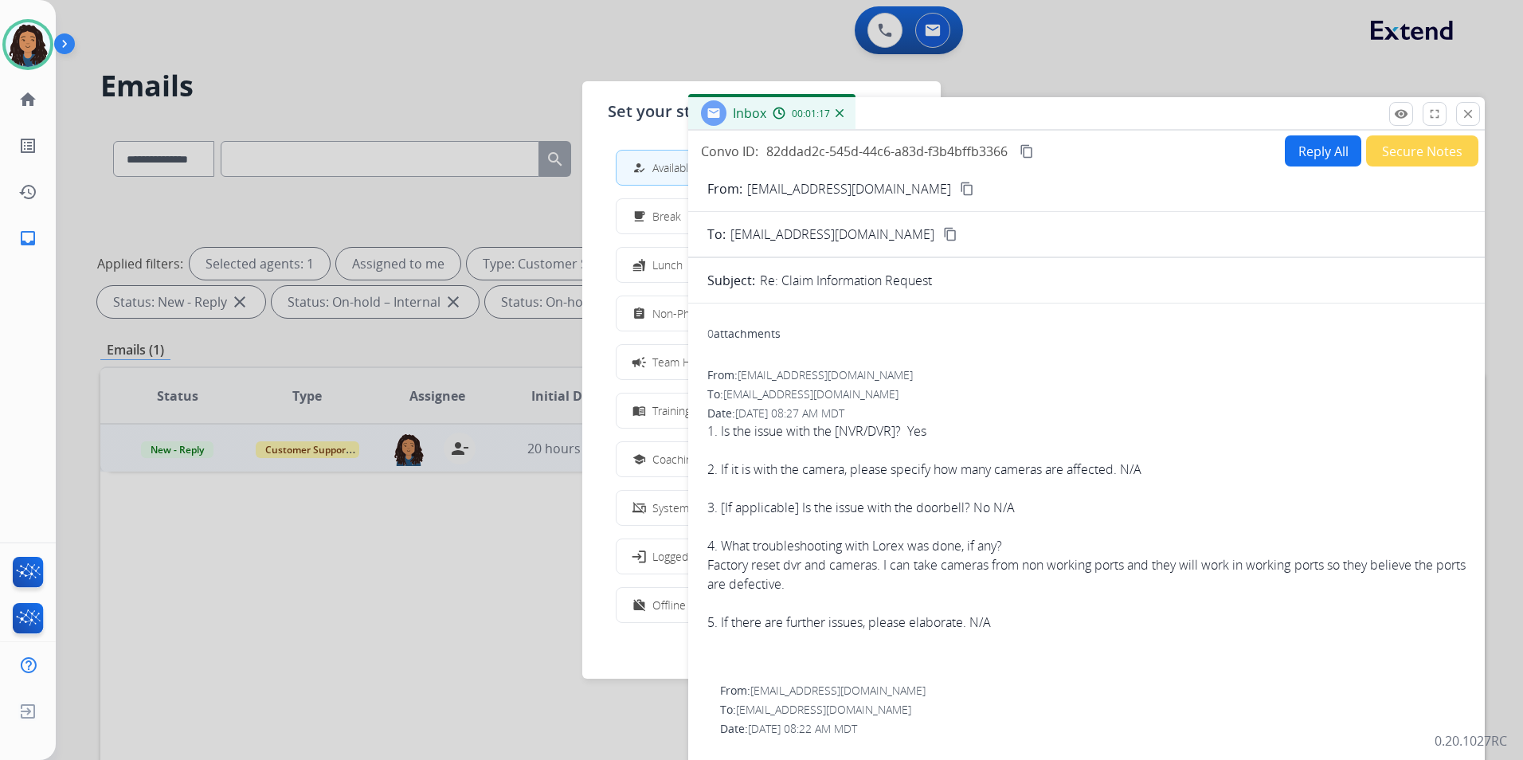
click at [424, 53] on div at bounding box center [761, 380] width 1523 height 760
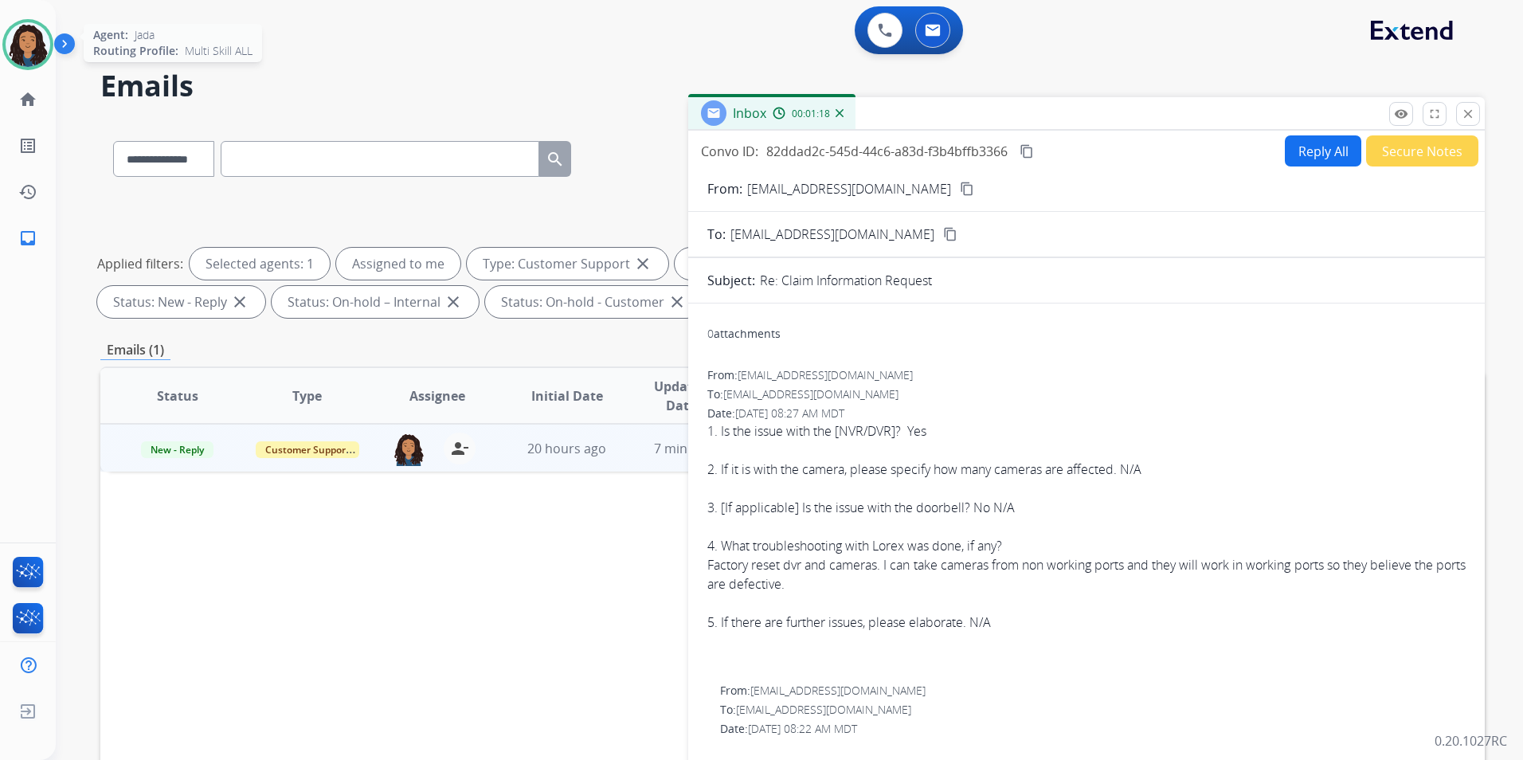
drag, startPoint x: 0, startPoint y: 27, endPoint x: 38, endPoint y: 42, distance: 41.1
click at [0, 28] on html "**********" at bounding box center [761, 380] width 1523 height 760
click at [44, 45] on img at bounding box center [28, 44] width 45 height 45
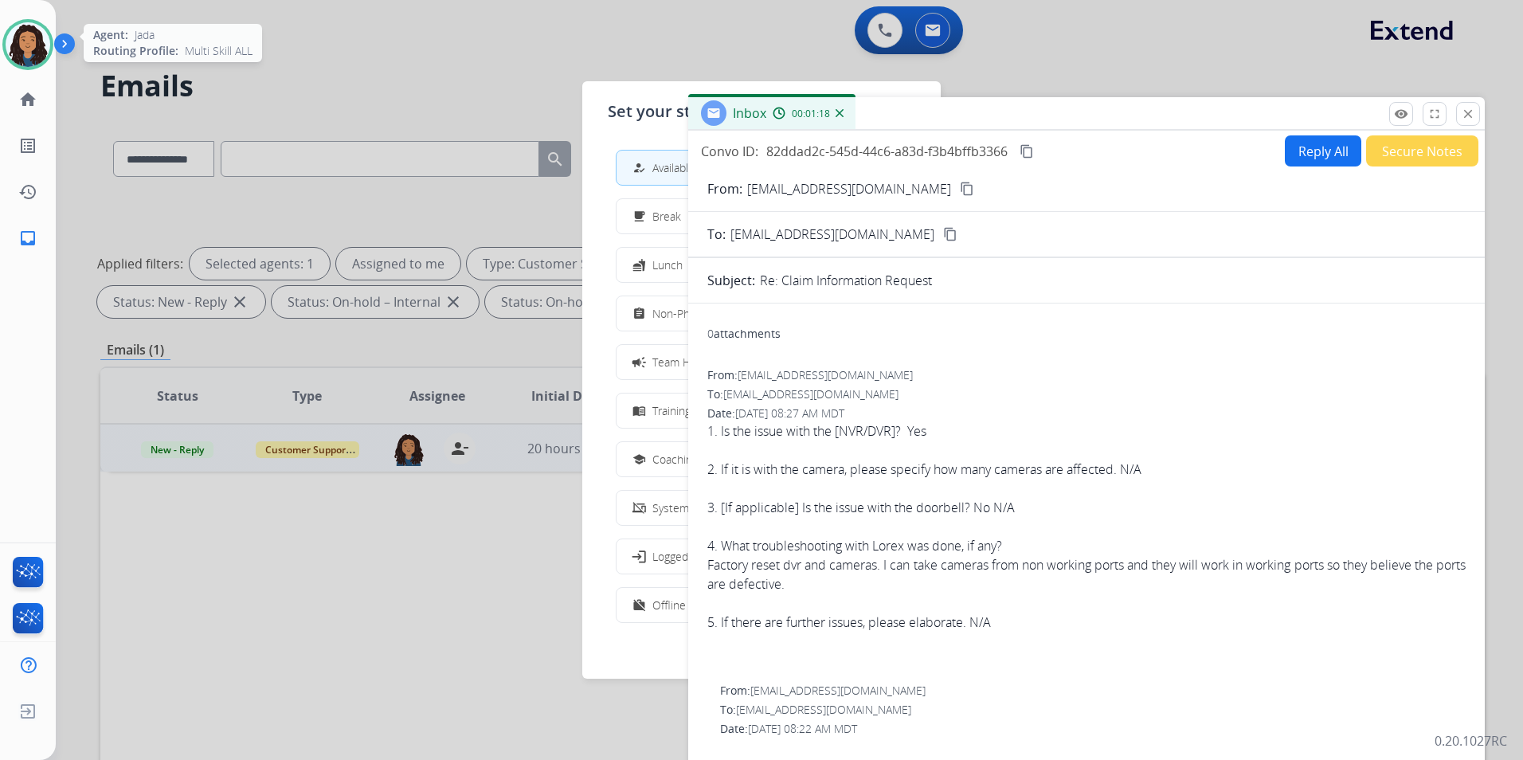
click at [44, 45] on img at bounding box center [28, 44] width 45 height 45
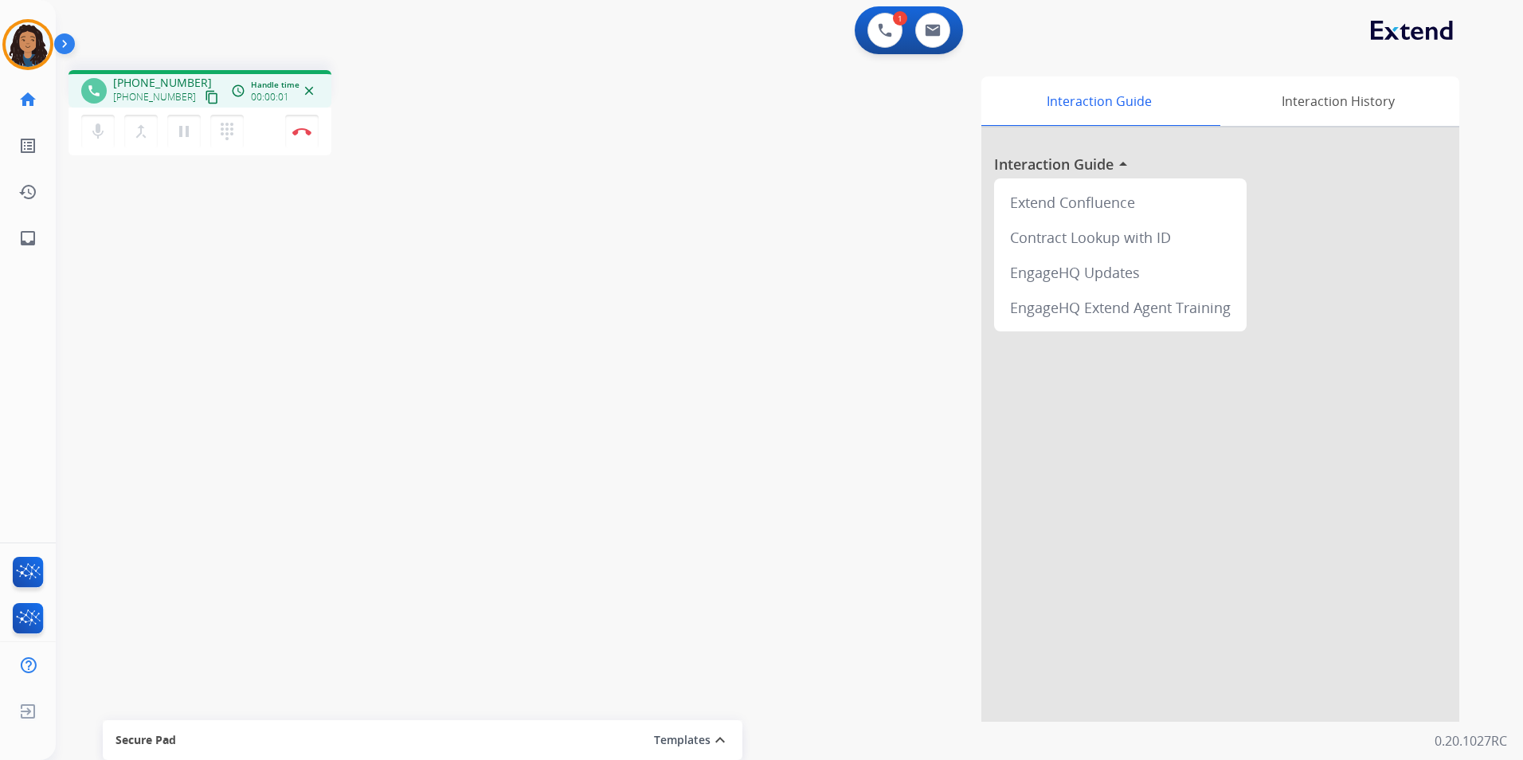
click at [205, 102] on mat-icon "content_copy" at bounding box center [212, 97] width 14 height 14
click at [304, 138] on button "Disconnect" at bounding box center [301, 131] width 33 height 33
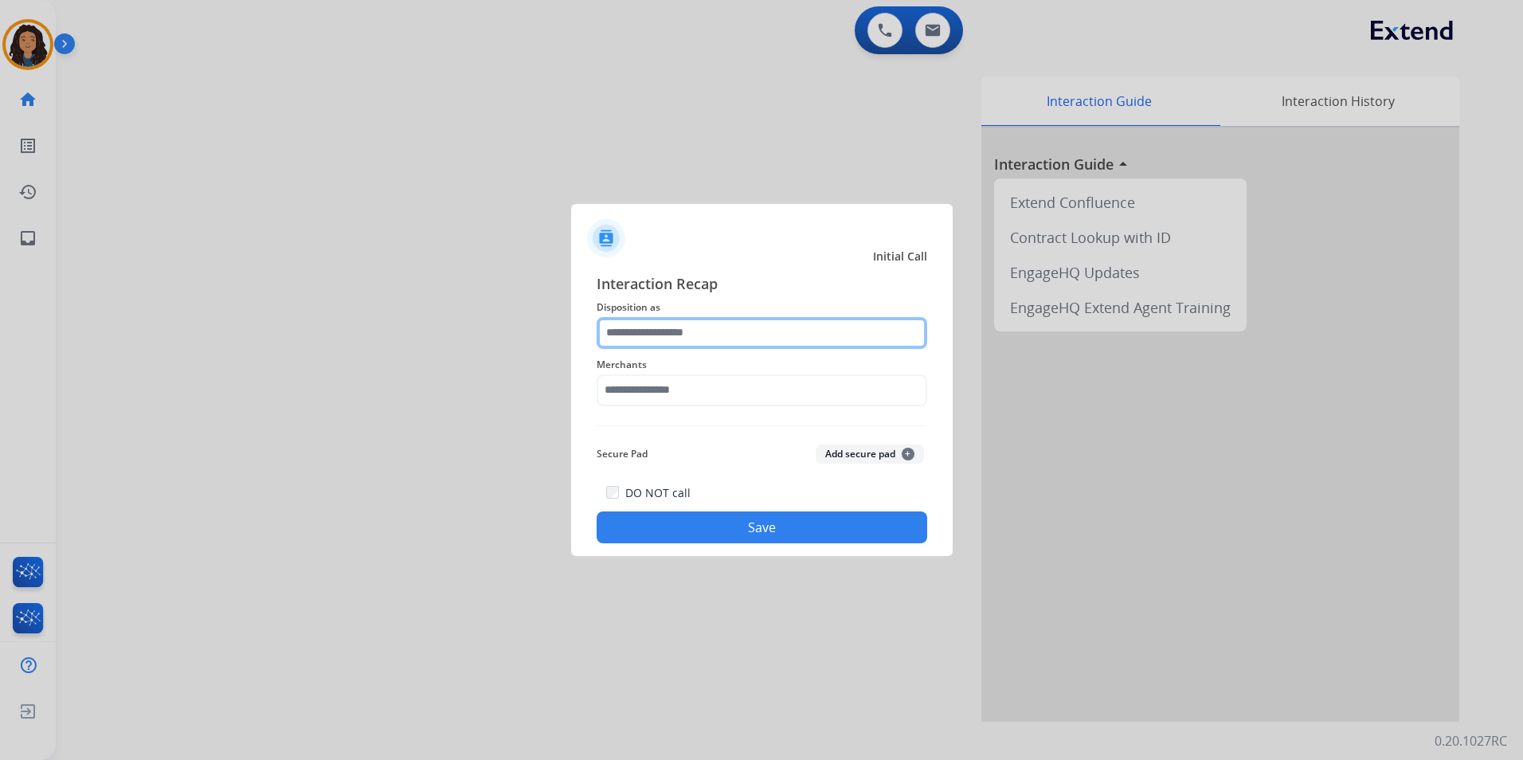
click at [782, 326] on input "text" at bounding box center [762, 333] width 331 height 32
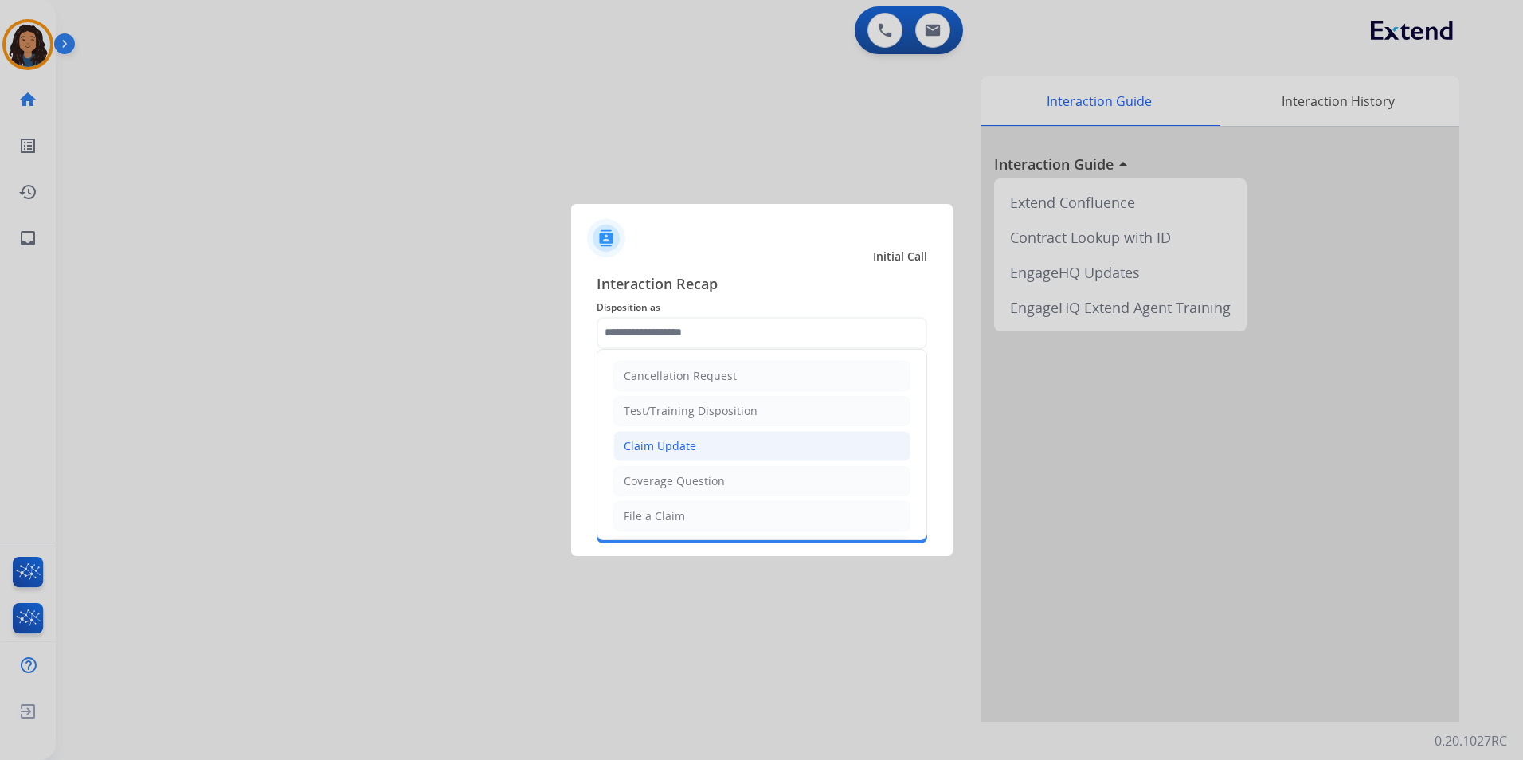
click at [635, 443] on div "Claim Update" at bounding box center [660, 446] width 72 height 16
type input "**********"
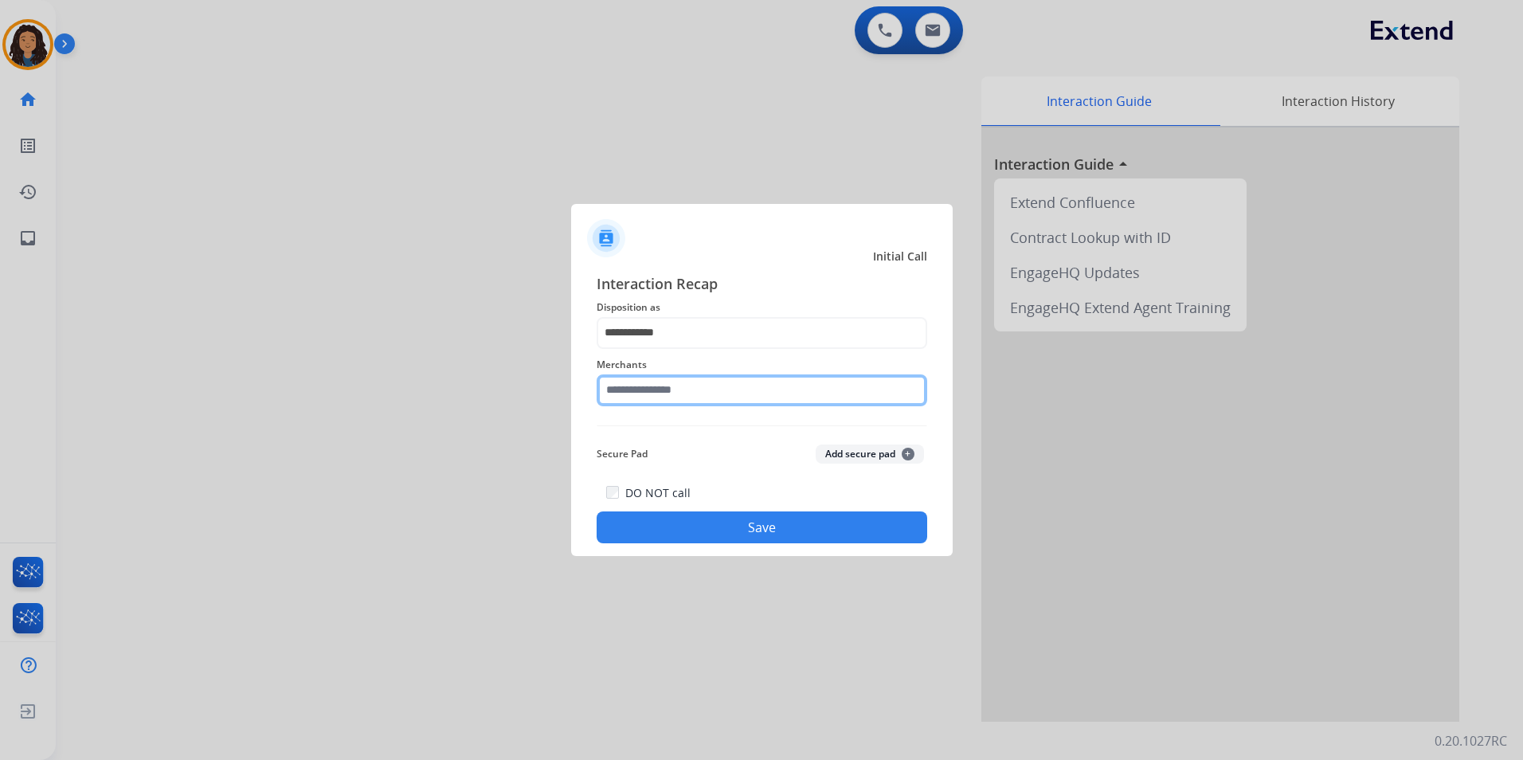
click at [645, 382] on input "text" at bounding box center [762, 390] width 331 height 32
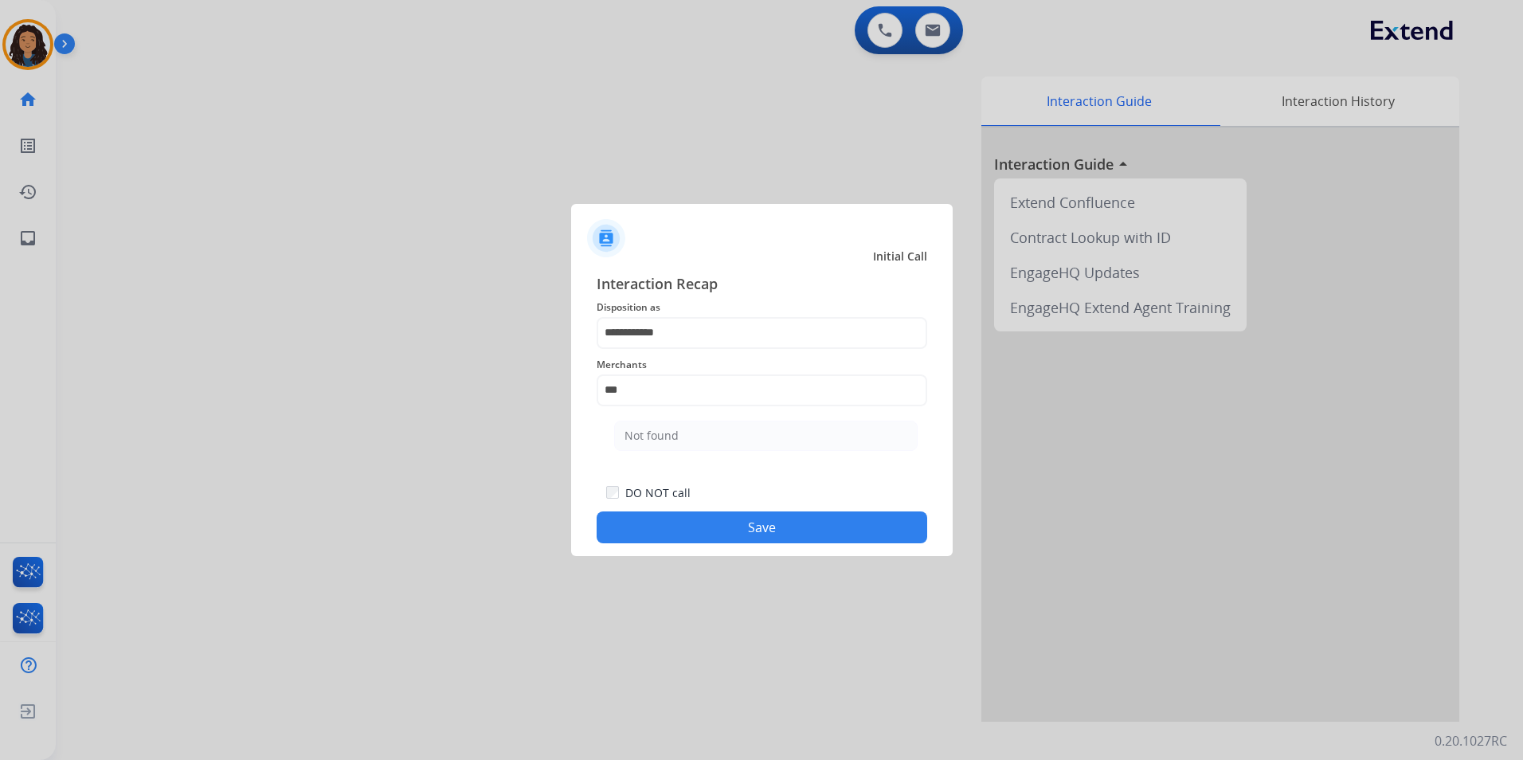
click at [648, 451] on ul "Not found" at bounding box center [765, 440] width 313 height 54
drag, startPoint x: 655, startPoint y: 430, endPoint x: 658, endPoint y: 447, distance: 17.0
click at [656, 432] on div "Not found" at bounding box center [652, 436] width 54 height 16
type input "*********"
drag, startPoint x: 650, startPoint y: 543, endPoint x: 649, endPoint y: 535, distance: 8.0
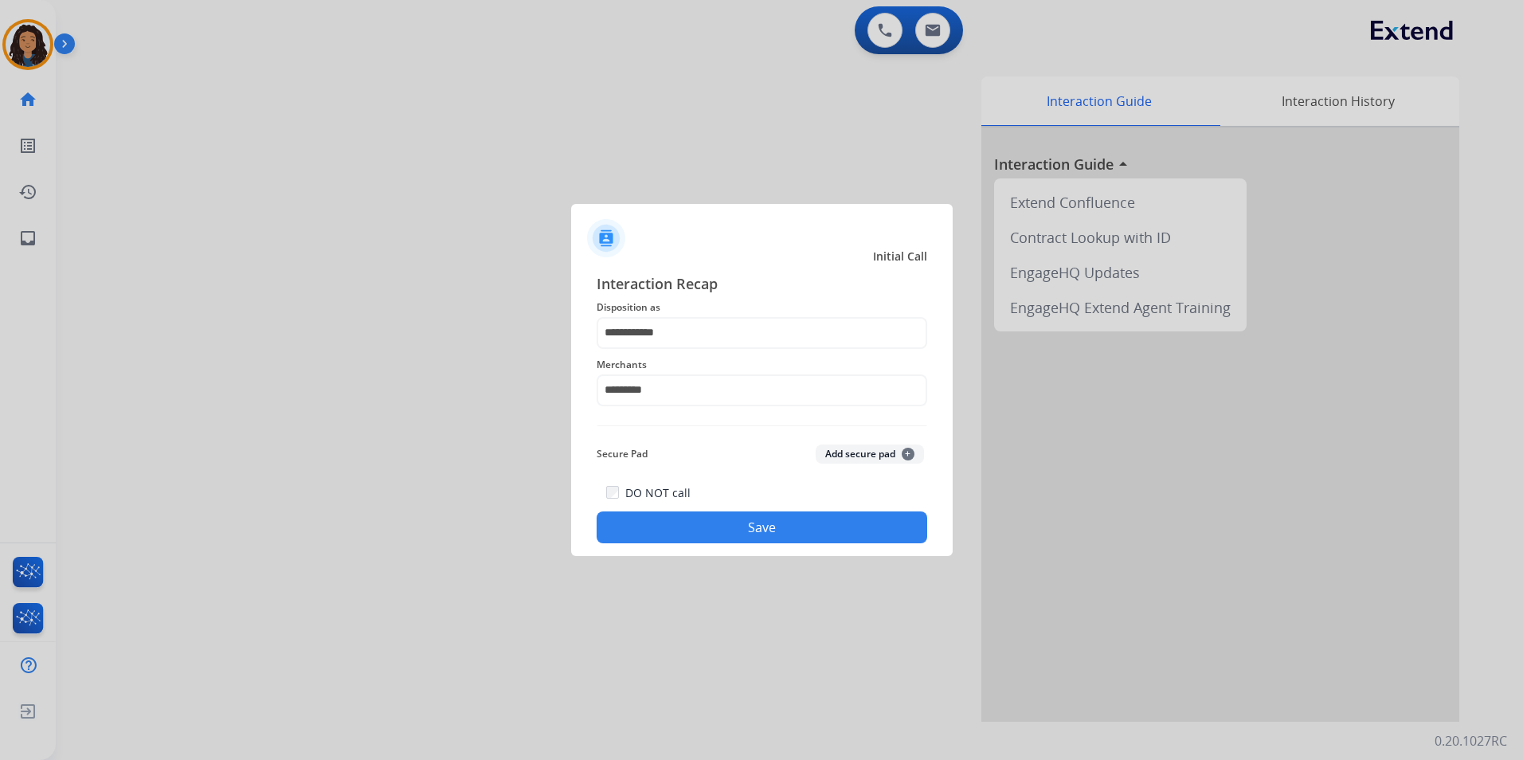
click at [649, 535] on button "Save" at bounding box center [762, 527] width 331 height 32
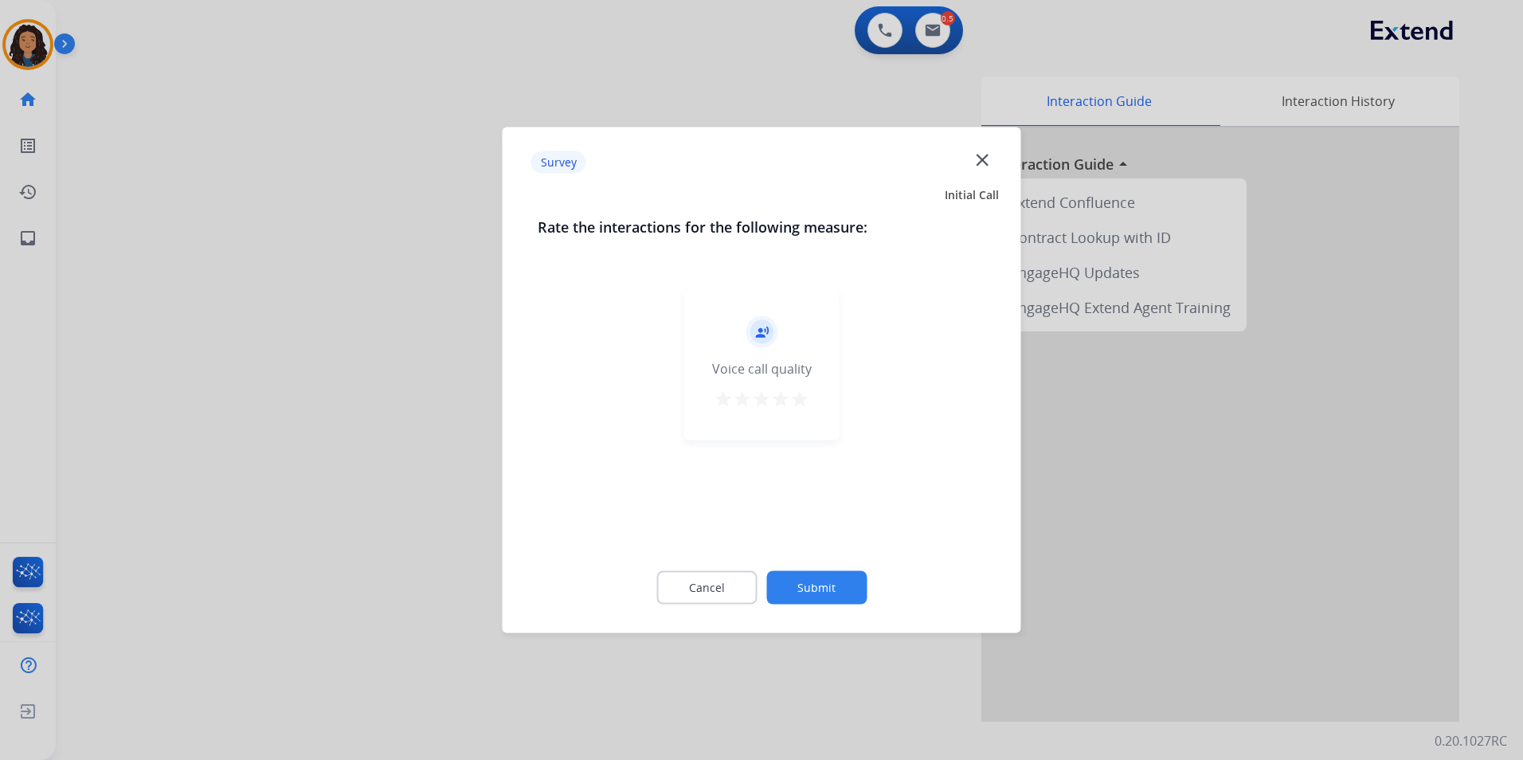
drag, startPoint x: 378, startPoint y: 419, endPoint x: 382, endPoint y: 411, distance: 8.6
click at [382, 411] on div at bounding box center [761, 380] width 1523 height 760
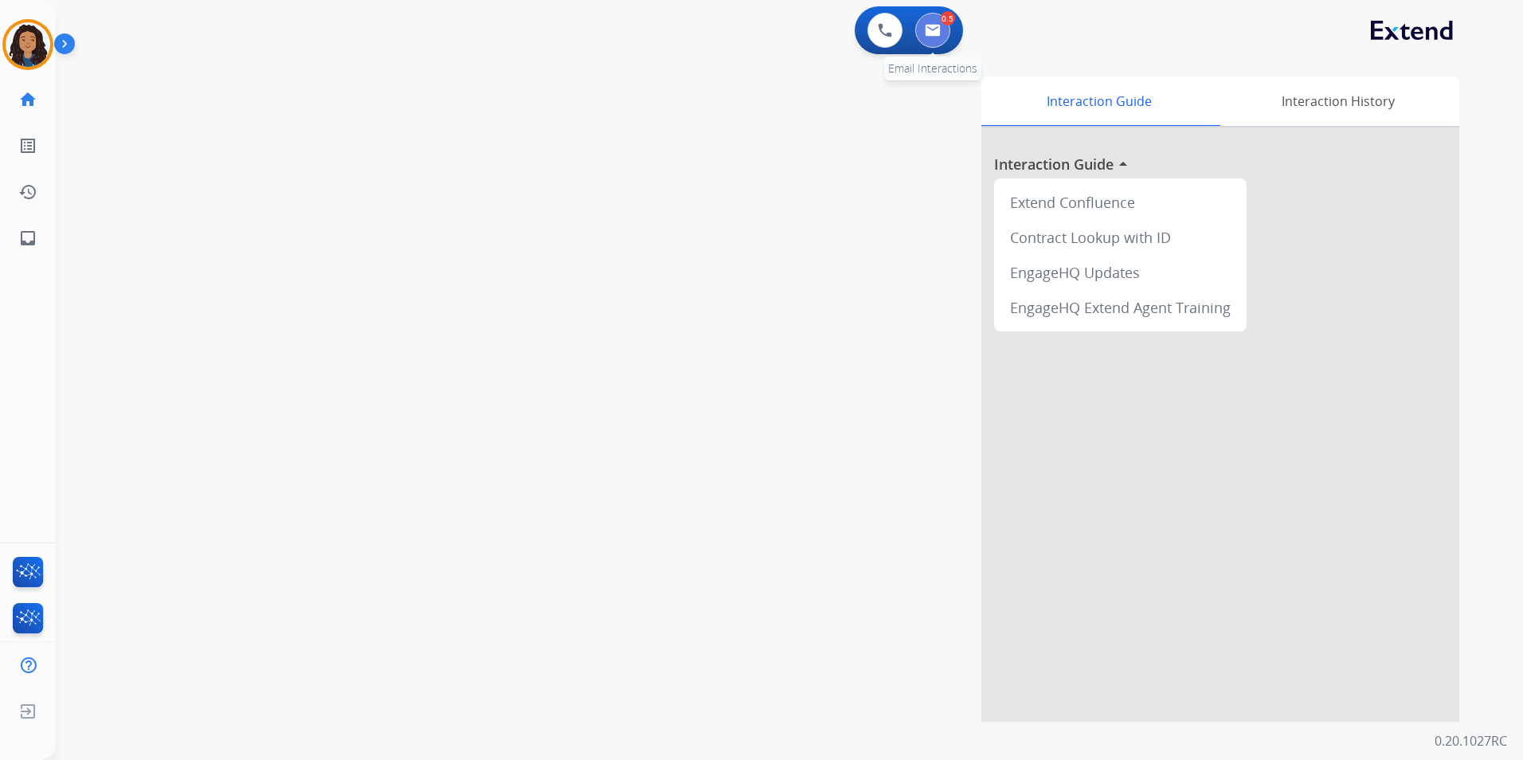
click at [938, 34] on img at bounding box center [933, 30] width 16 height 13
select select "**********"
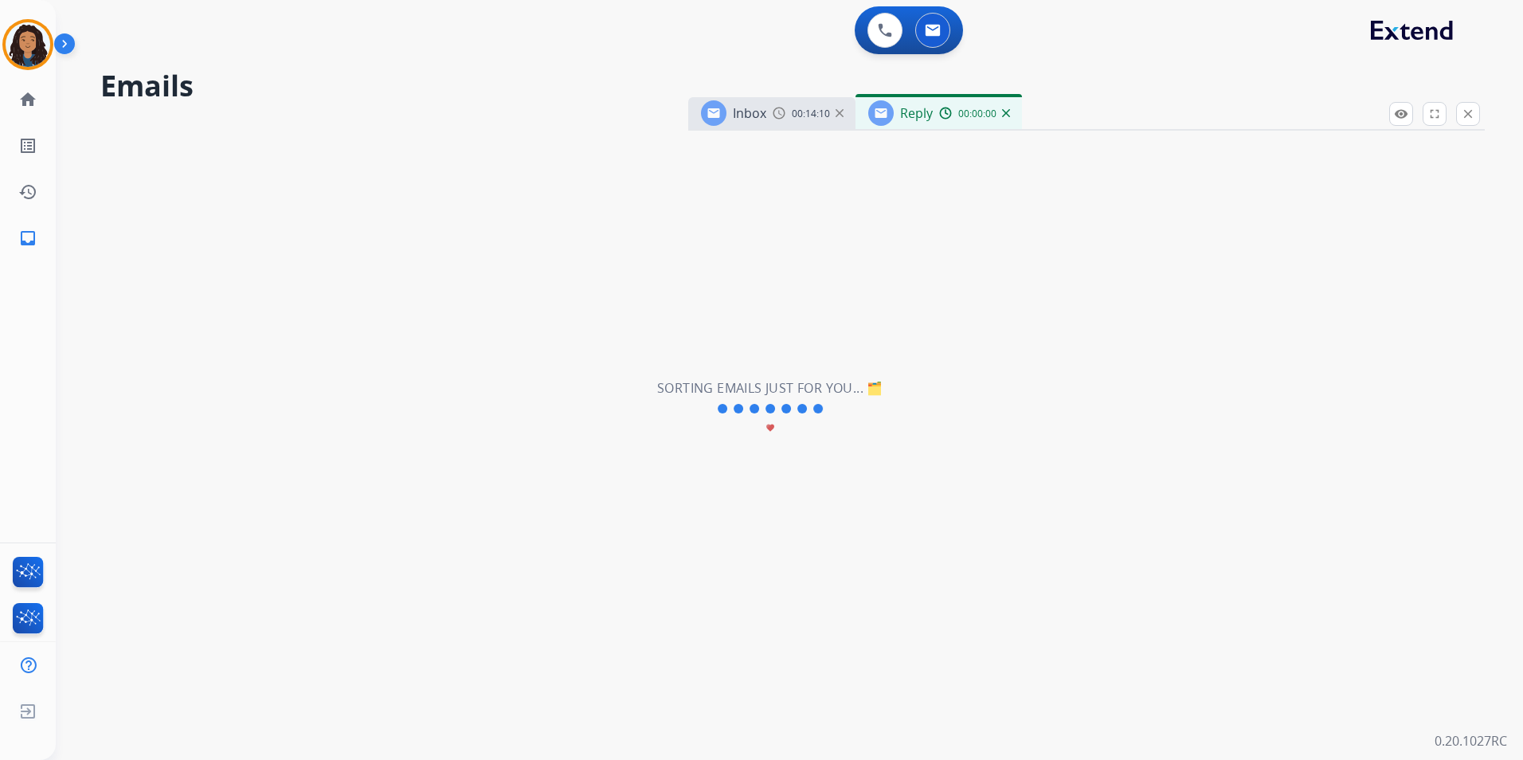
select select "**********"
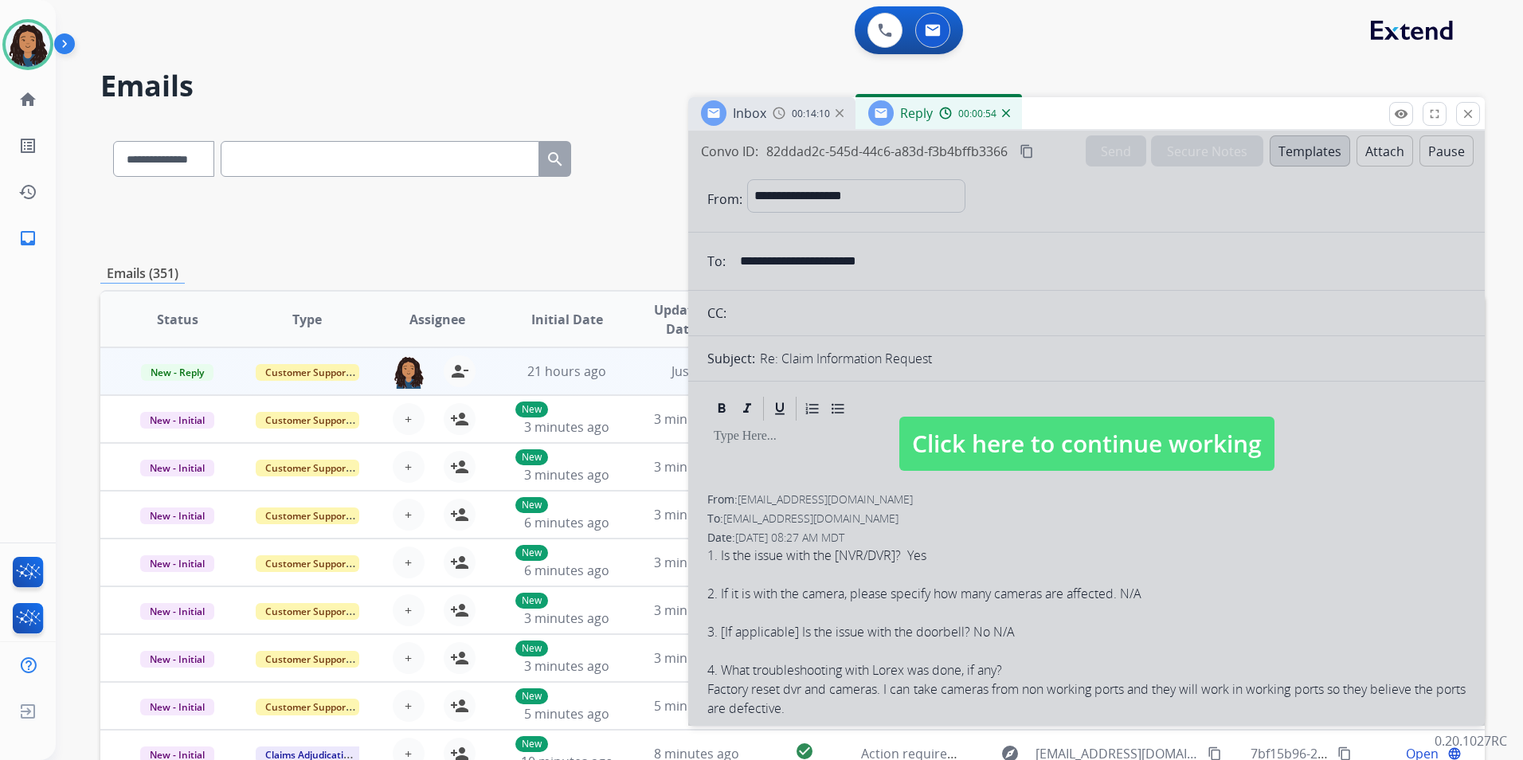
drag, startPoint x: 791, startPoint y: 104, endPoint x: 1183, endPoint y: 441, distance: 516.4
click at [1186, 444] on span "Click here to continue working" at bounding box center [1086, 444] width 375 height 54
select select
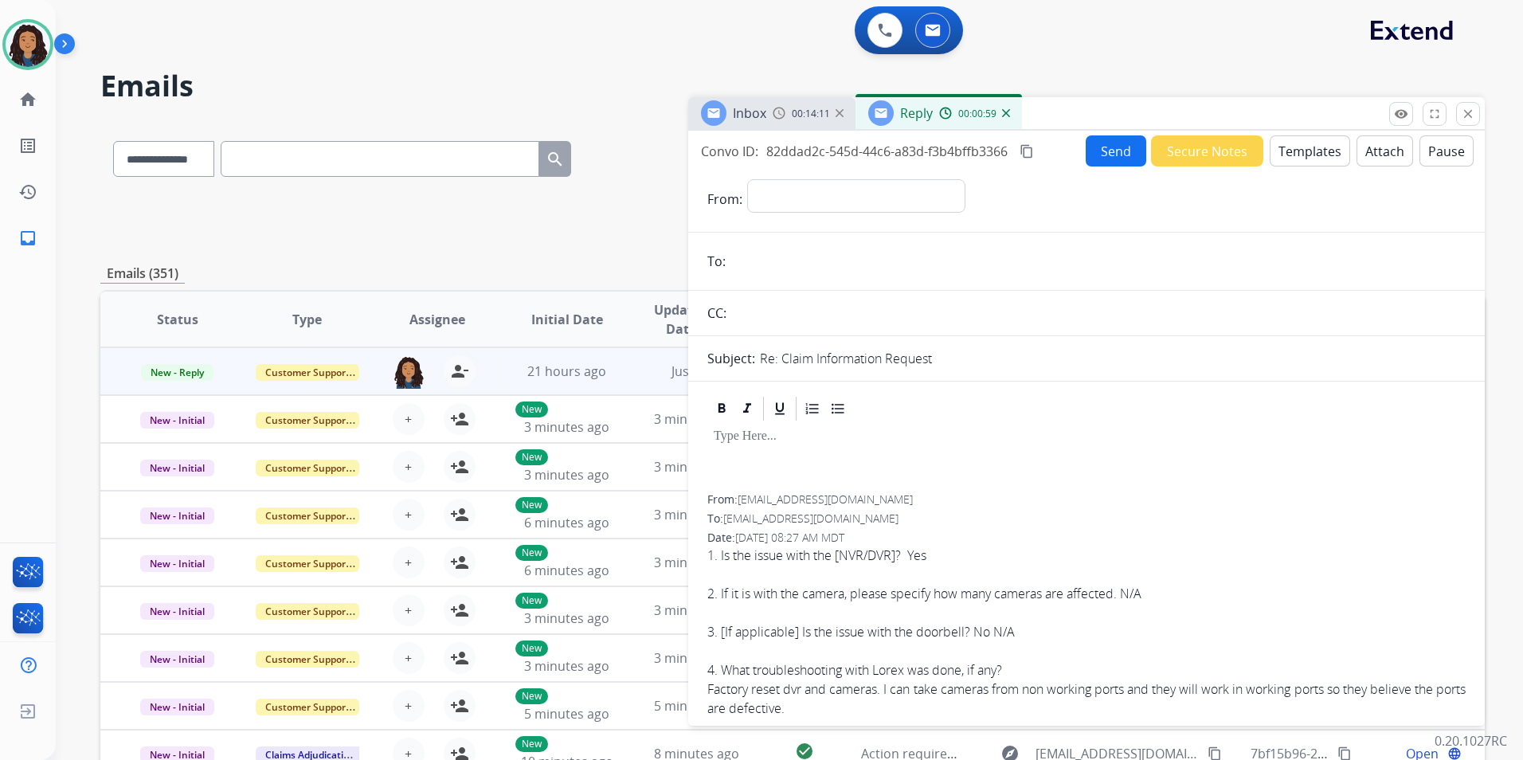
click at [746, 104] on div "Inbox" at bounding box center [749, 113] width 33 height 19
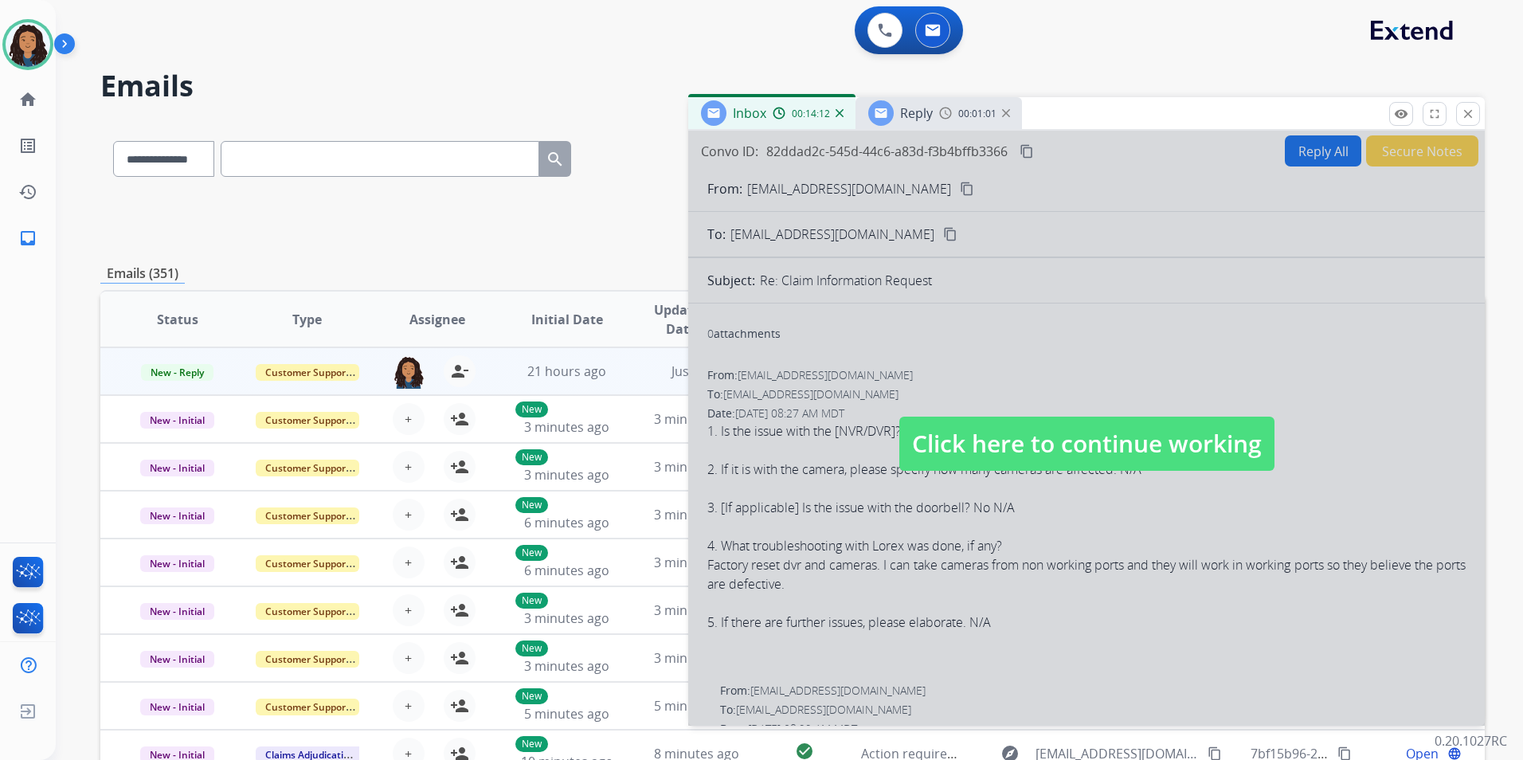
drag, startPoint x: 1029, startPoint y: 459, endPoint x: 1150, endPoint y: 370, distance: 149.9
click at [1028, 459] on span "Click here to continue working" at bounding box center [1086, 444] width 375 height 54
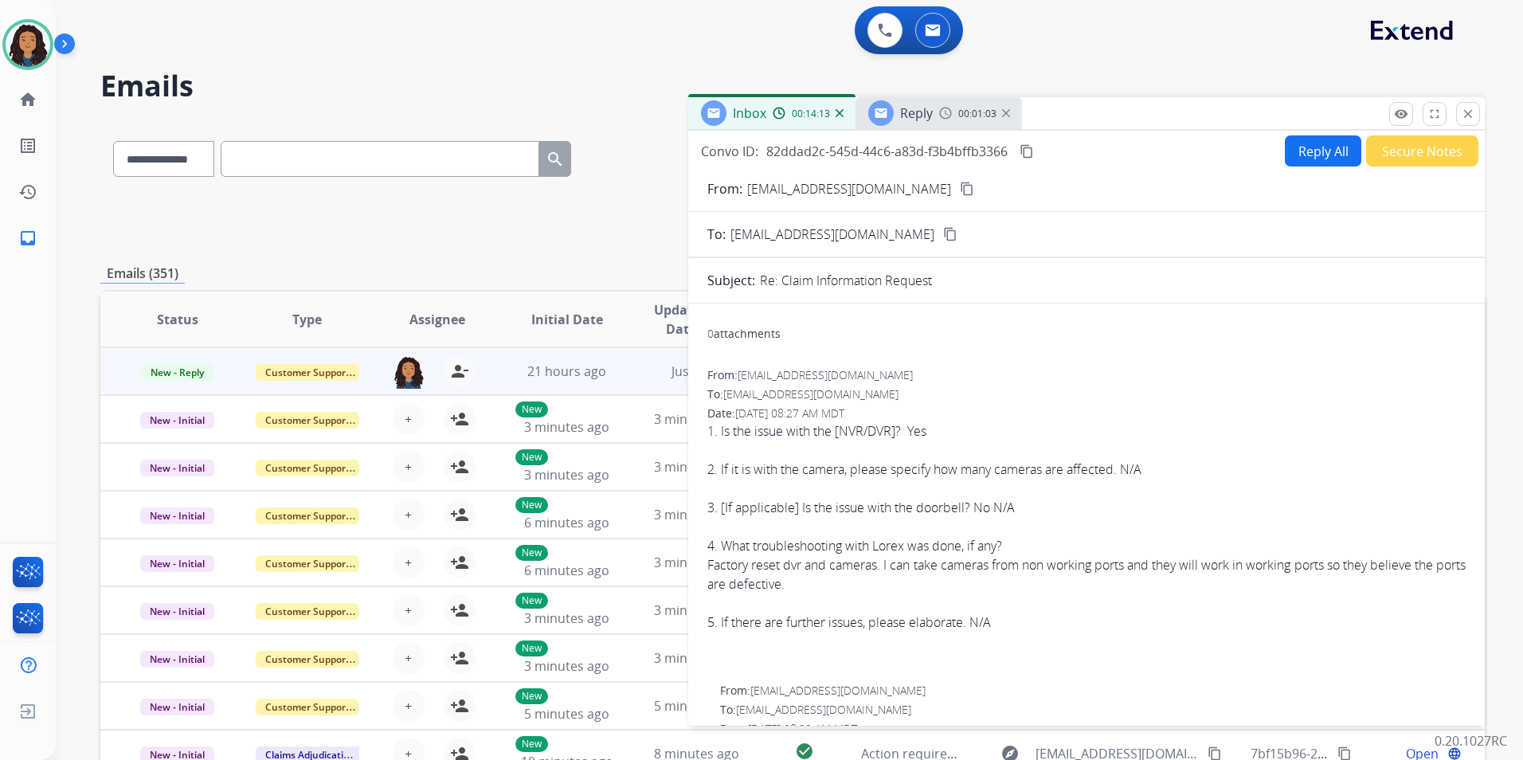
drag, startPoint x: 1458, startPoint y: 115, endPoint x: 1471, endPoint y: 112, distance: 13.0
click at [1467, 112] on button "close Close" at bounding box center [1468, 114] width 24 height 24
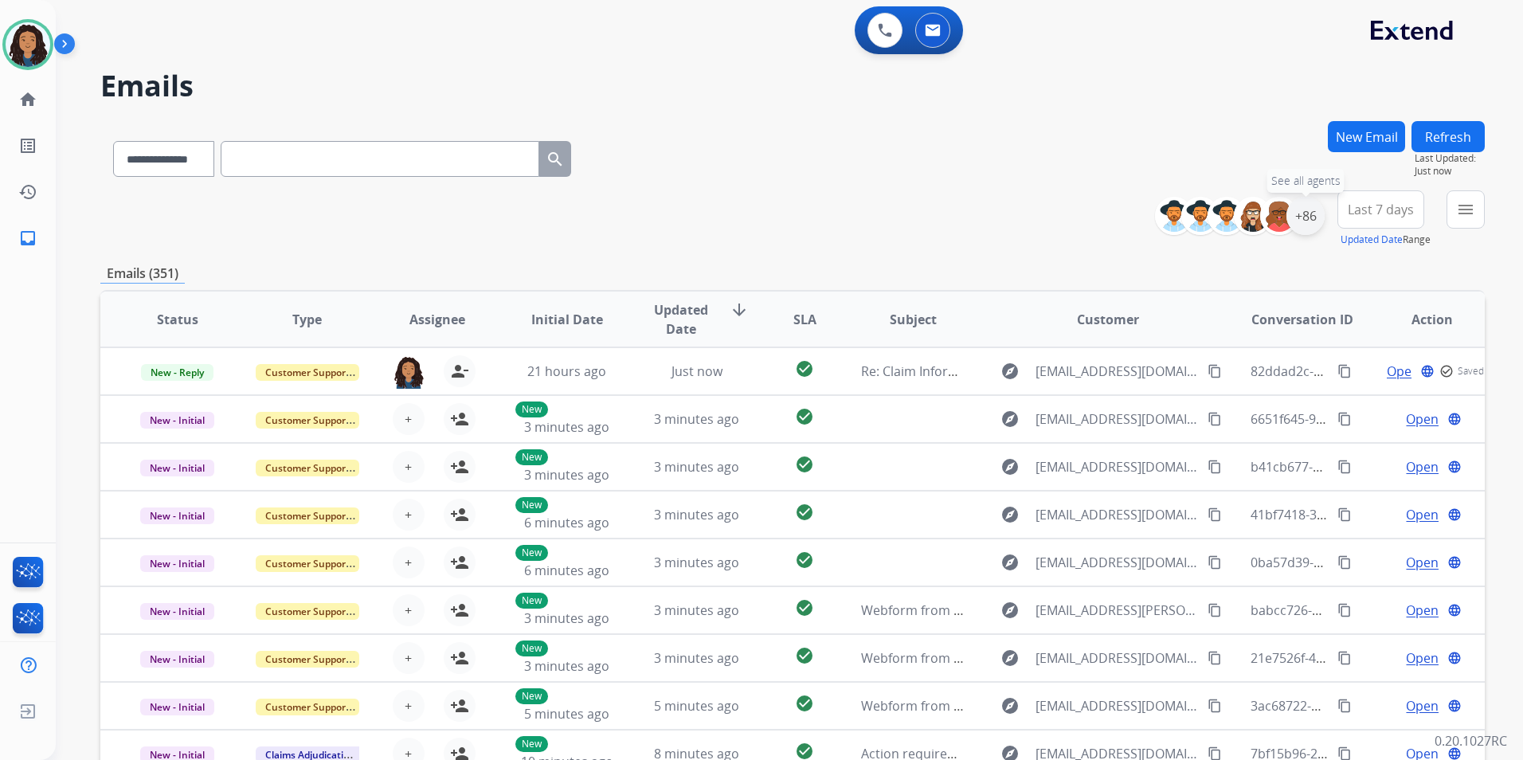
click at [1302, 222] on div "+86" at bounding box center [1306, 216] width 38 height 38
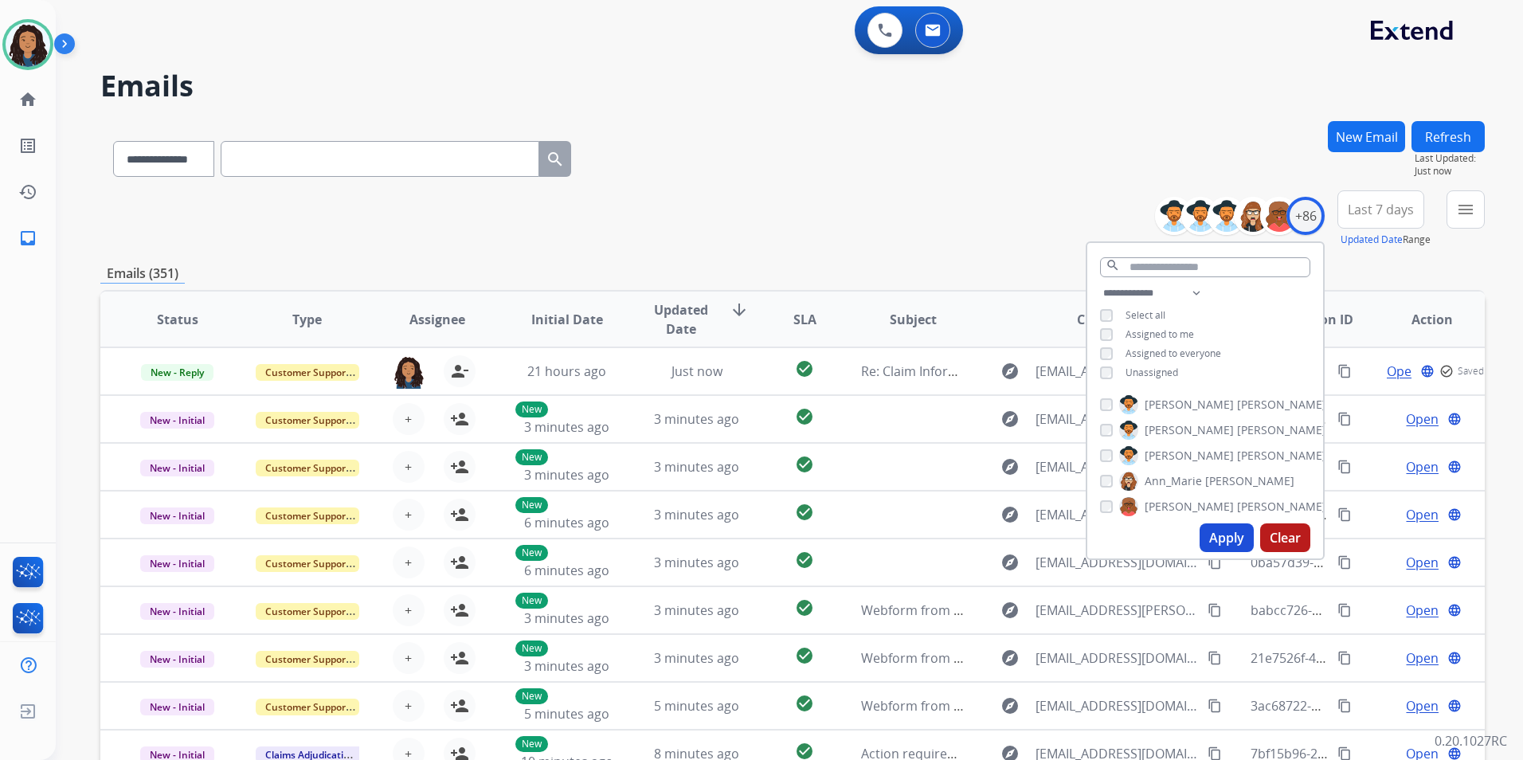
click at [1165, 379] on div "**********" at bounding box center [1205, 335] width 236 height 102
click at [1172, 378] on div "**********" at bounding box center [1205, 335] width 236 height 102
click at [1166, 373] on span "Unassigned" at bounding box center [1152, 373] width 53 height 14
click at [1210, 558] on div "Apply Clear" at bounding box center [1205, 537] width 236 height 41
click at [1207, 541] on button "Apply" at bounding box center [1227, 537] width 54 height 29
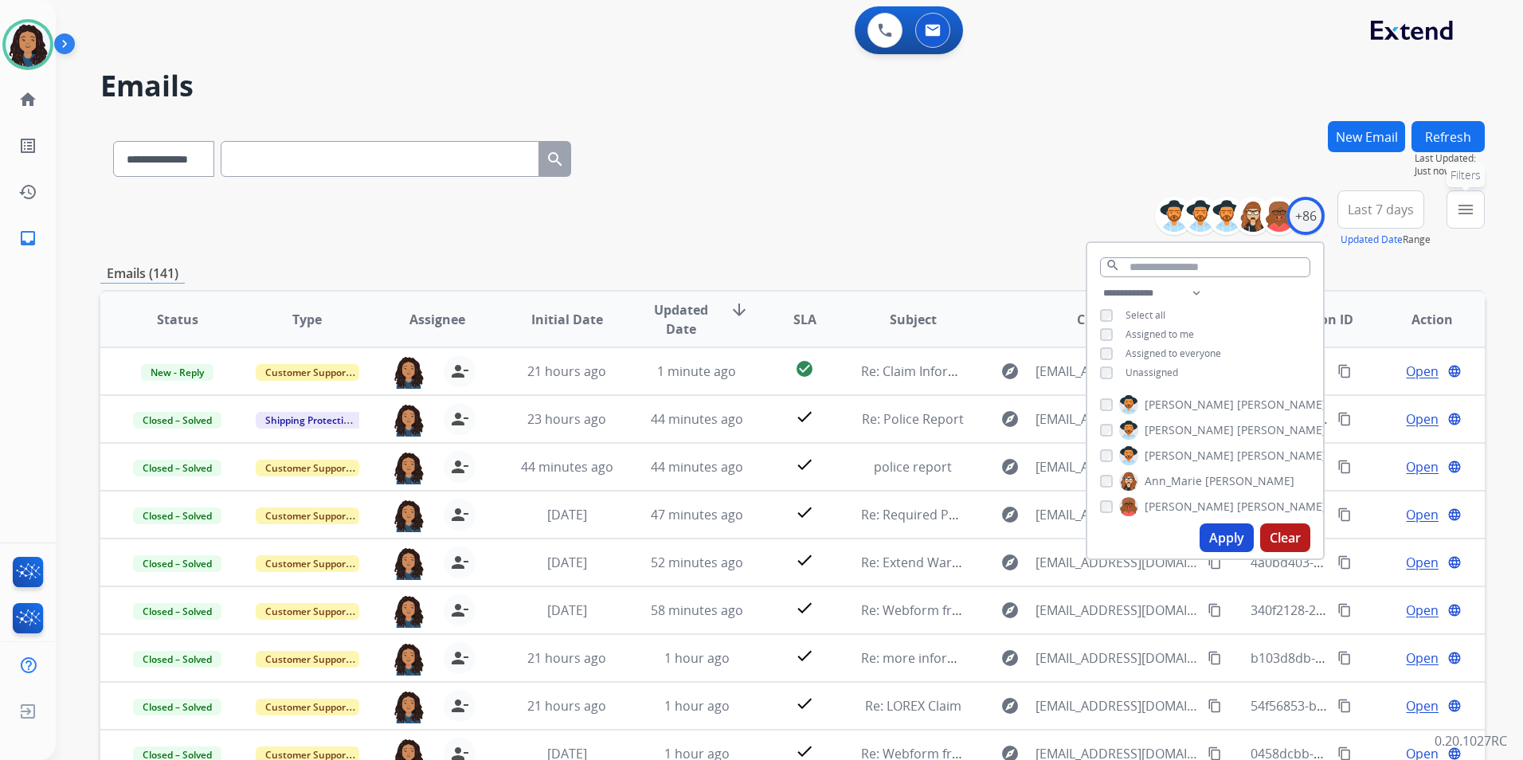
click at [1460, 213] on mat-icon "menu" at bounding box center [1465, 209] width 19 height 19
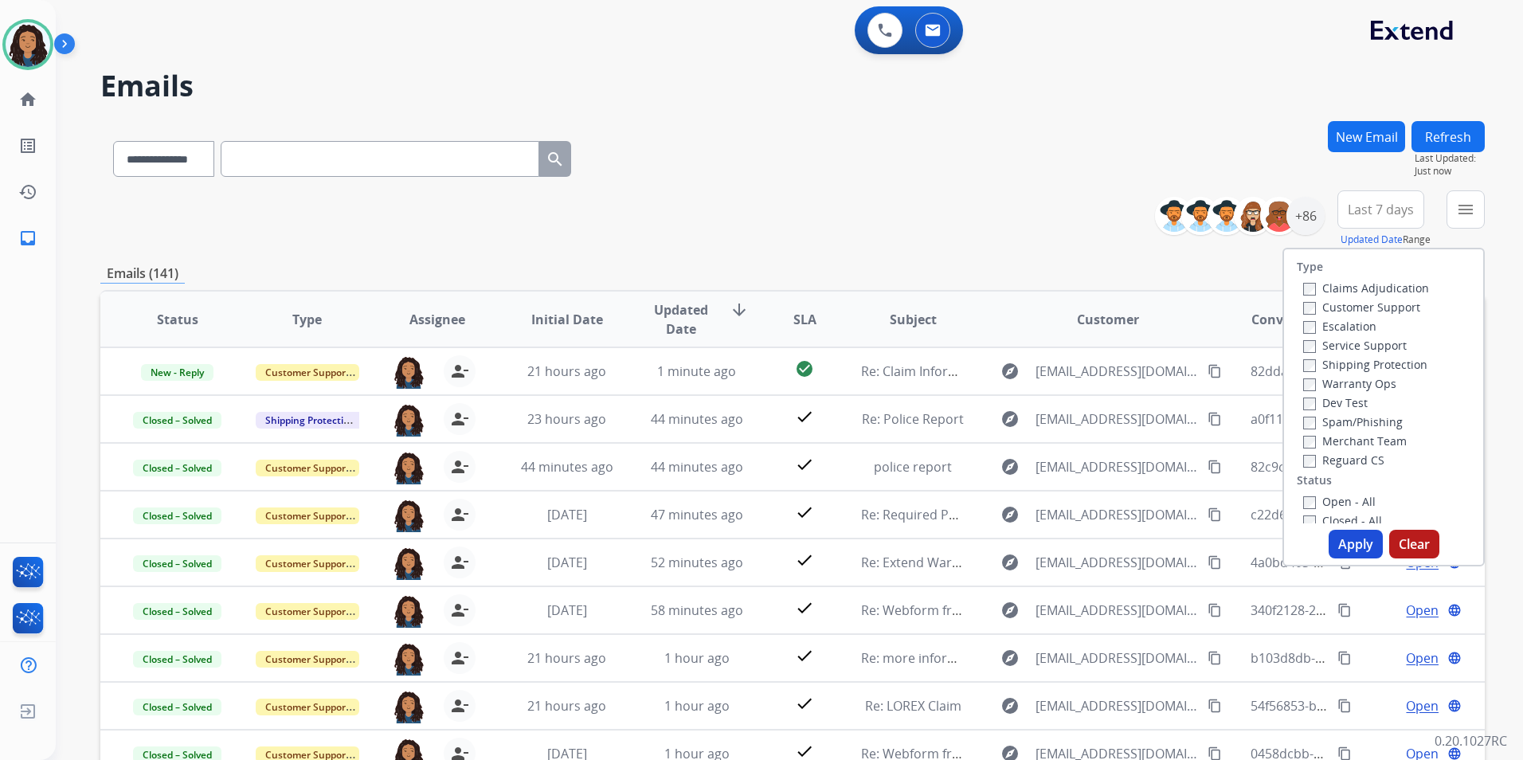
click at [1392, 306] on label "Customer Support" at bounding box center [1361, 307] width 117 height 15
click at [1393, 367] on label "Shipping Protection" at bounding box center [1365, 364] width 124 height 15
click at [1344, 456] on label "Reguard CS" at bounding box center [1343, 459] width 81 height 15
drag, startPoint x: 1350, startPoint y: 499, endPoint x: 1354, endPoint y: 528, distance: 29.0
click at [1351, 500] on label "Open - All" at bounding box center [1339, 501] width 72 height 15
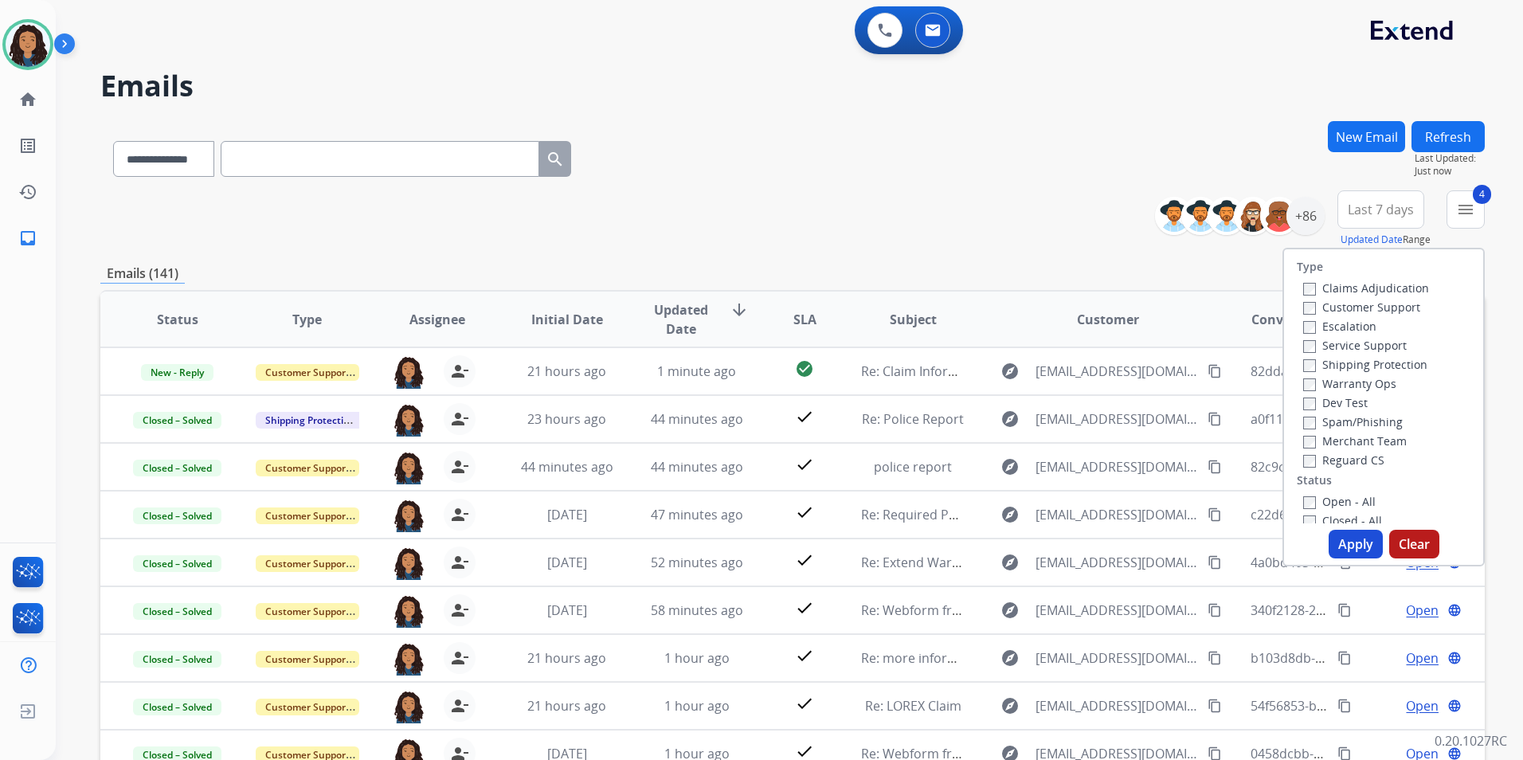
click at [1355, 538] on button "Apply" at bounding box center [1356, 544] width 54 height 29
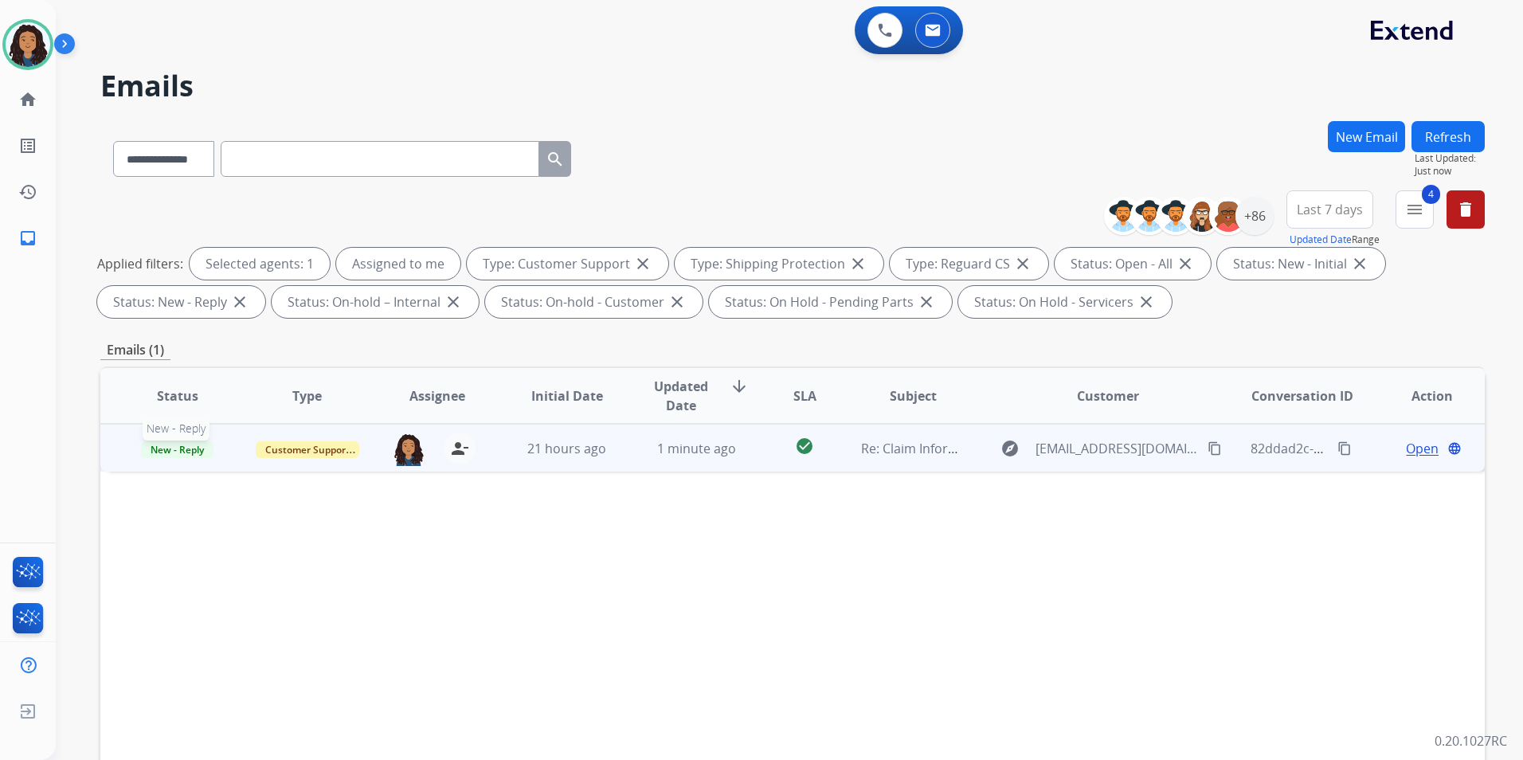
click at [190, 449] on span "New - Reply" at bounding box center [177, 449] width 72 height 17
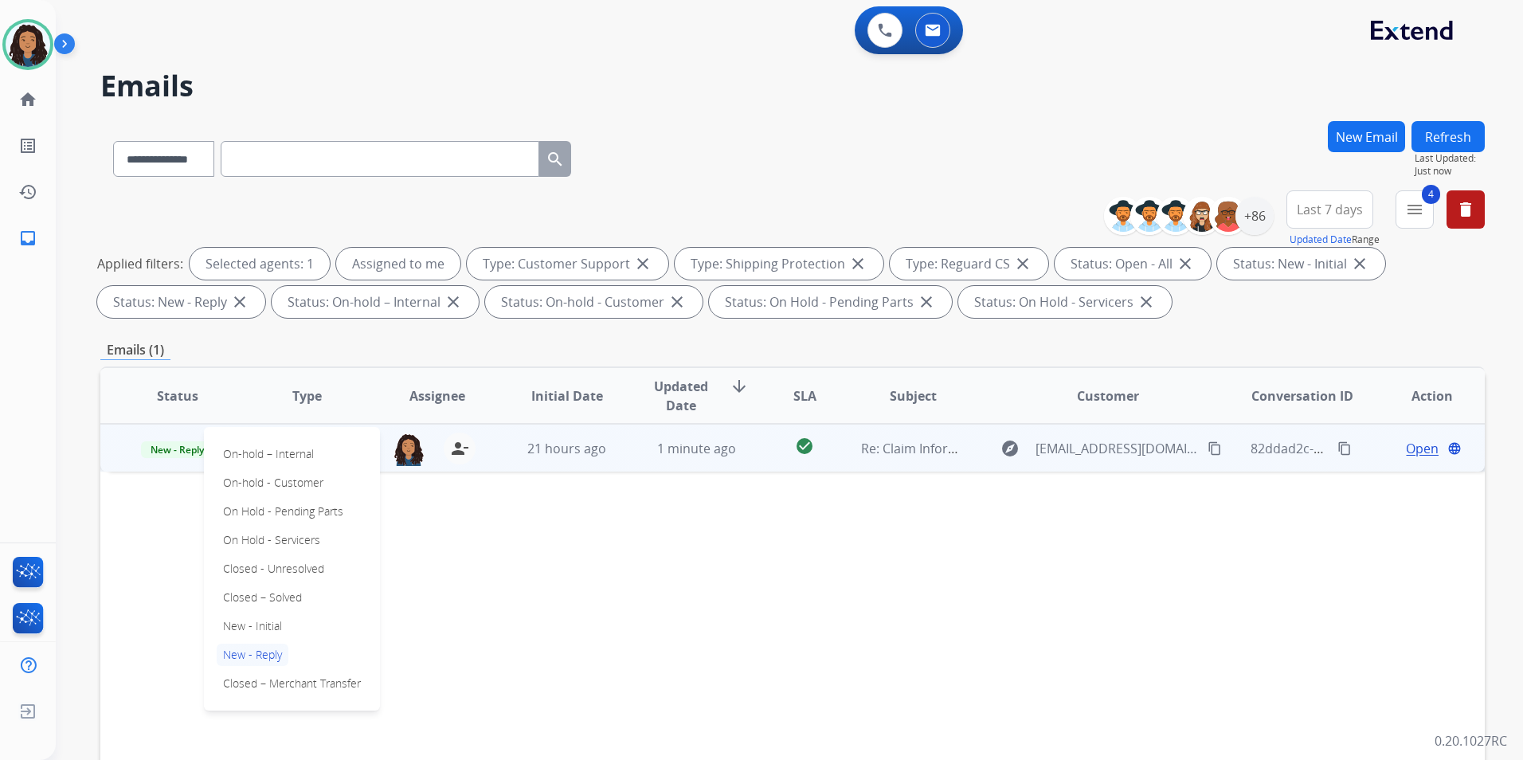
click at [286, 600] on p "Closed – Solved" at bounding box center [263, 597] width 92 height 22
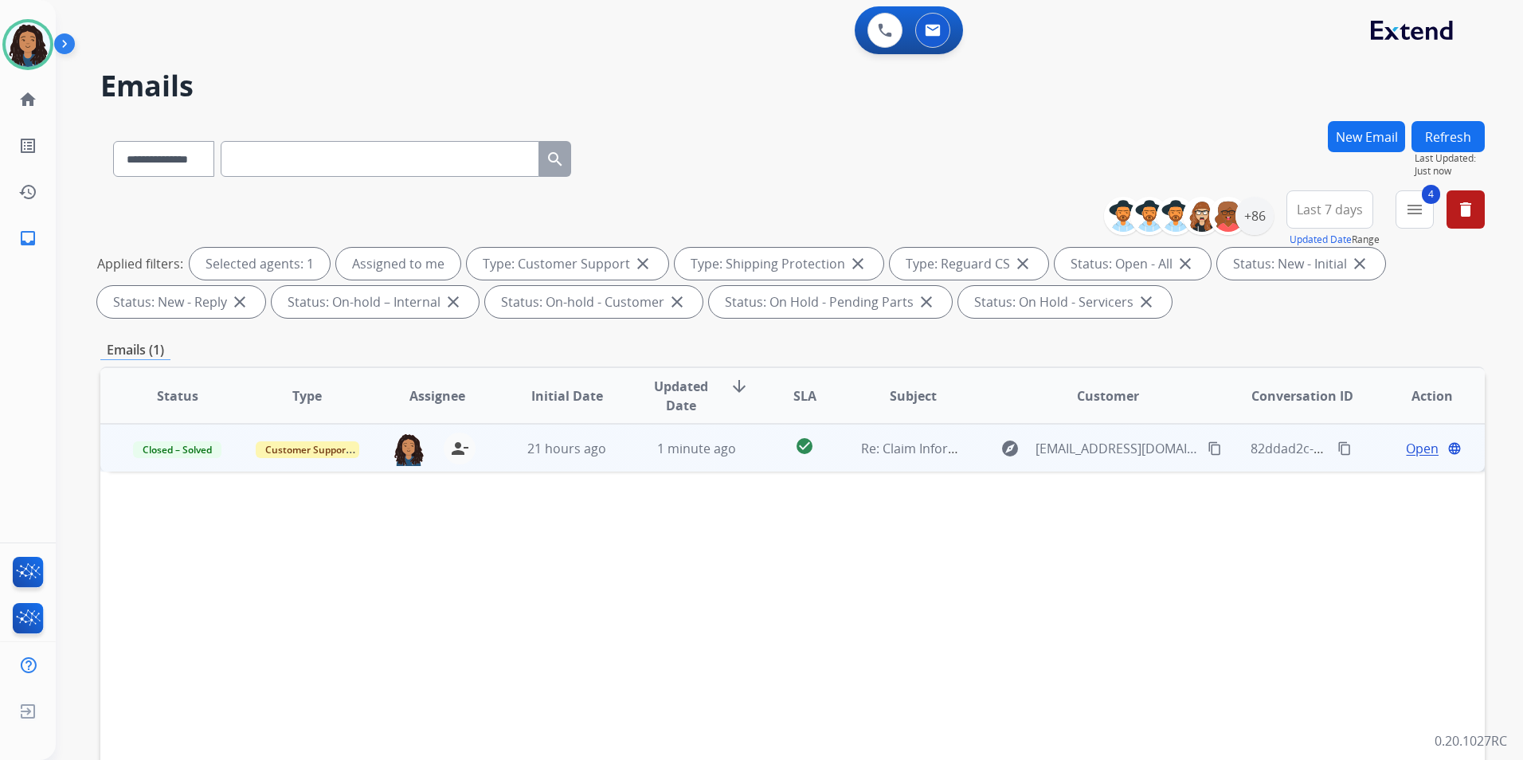
click at [1420, 449] on span "Open" at bounding box center [1422, 448] width 33 height 19
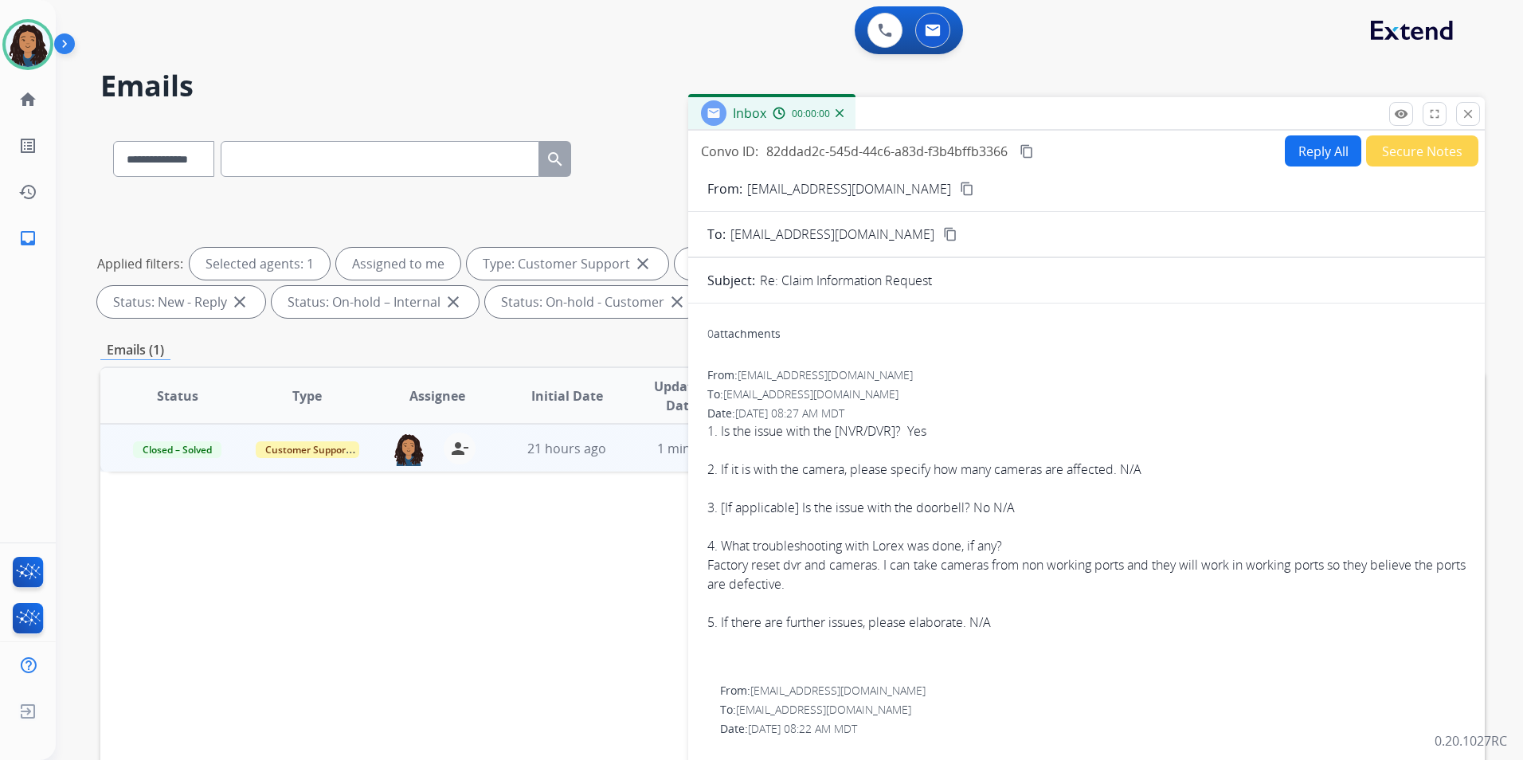
click at [1408, 151] on button "Secure Notes" at bounding box center [1422, 150] width 112 height 31
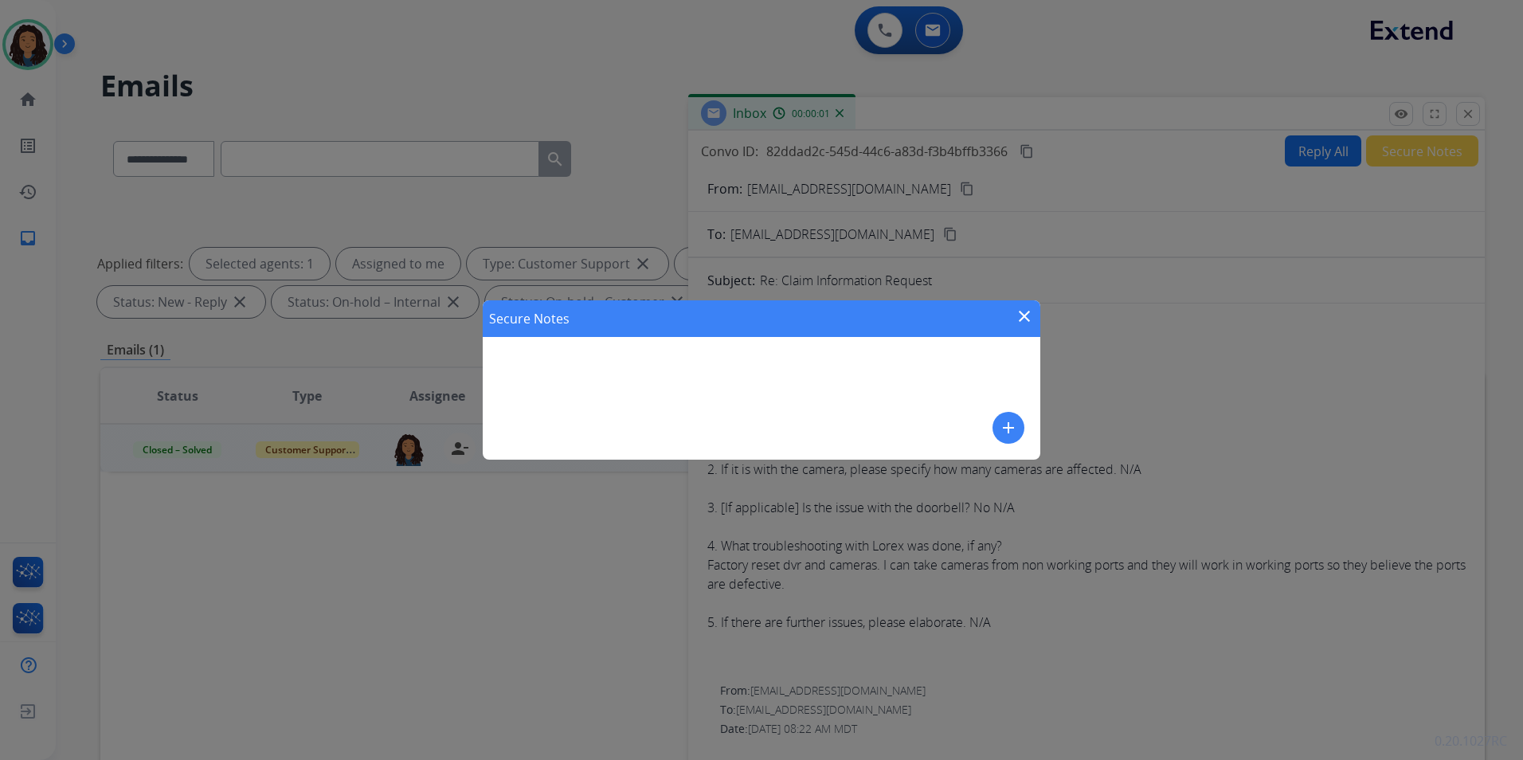
click at [1003, 423] on mat-icon "add" at bounding box center [1008, 427] width 19 height 19
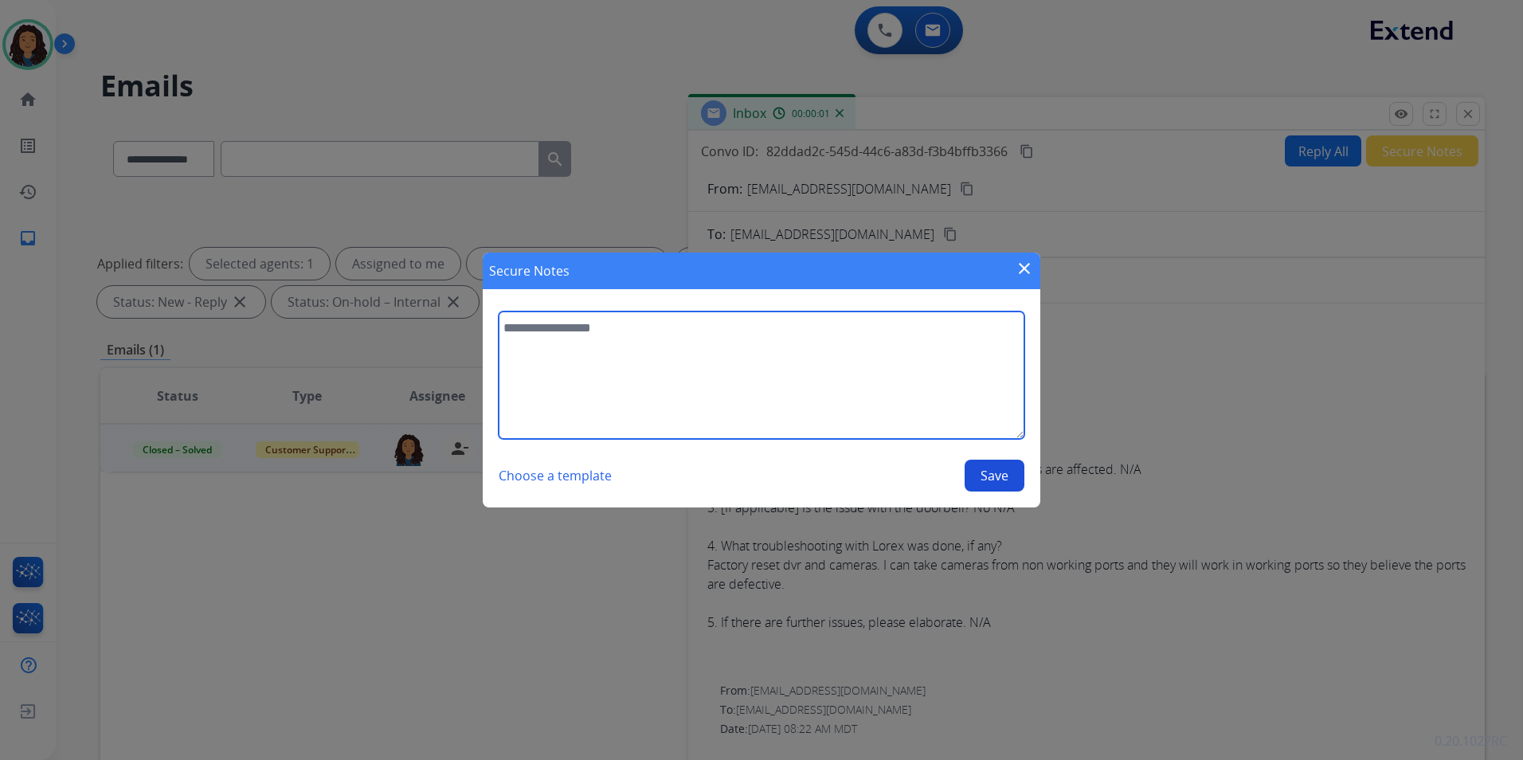
click at [883, 398] on textarea at bounding box center [762, 374] width 526 height 127
type textarea "**********"
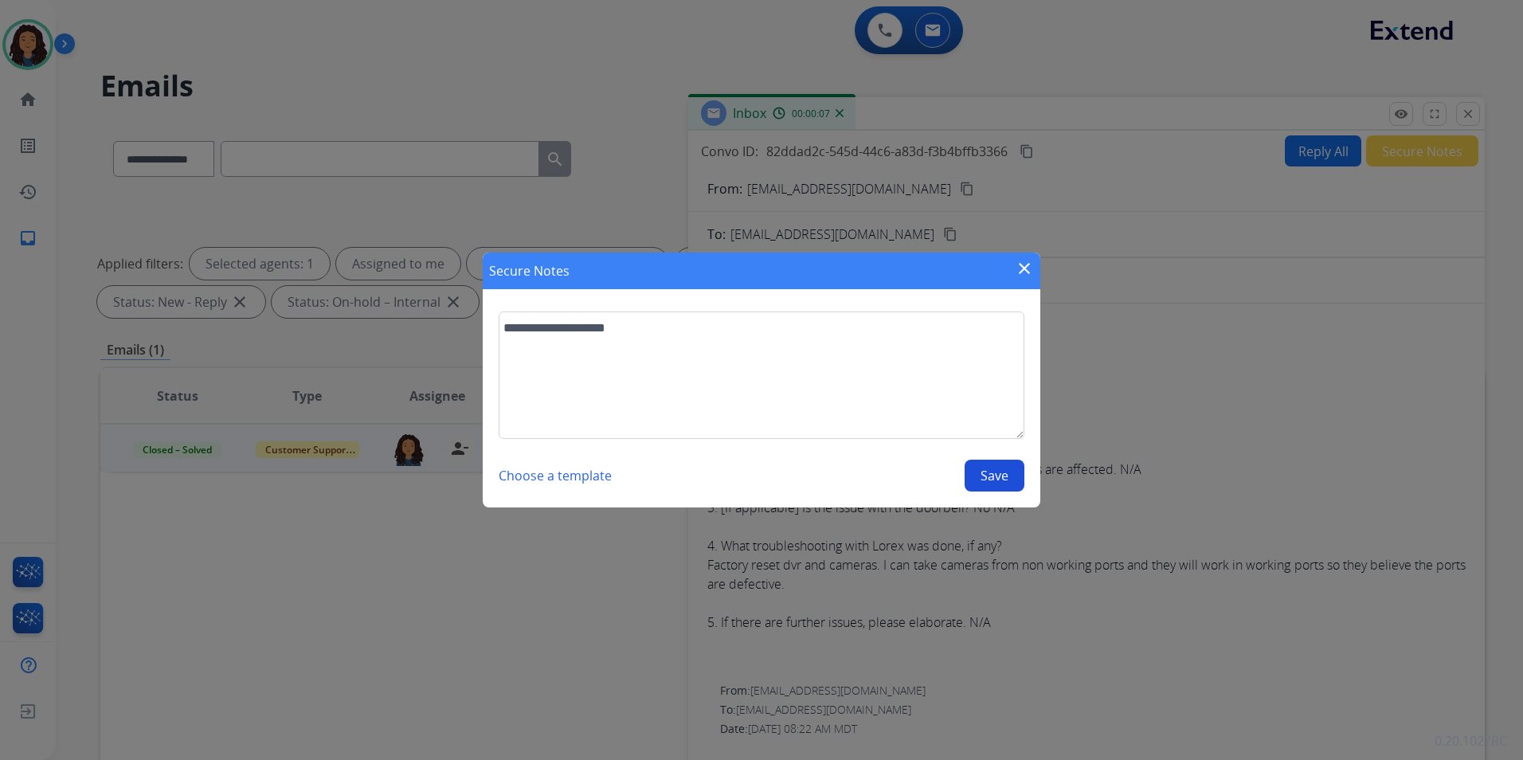
click at [970, 472] on button "Save" at bounding box center [995, 476] width 60 height 32
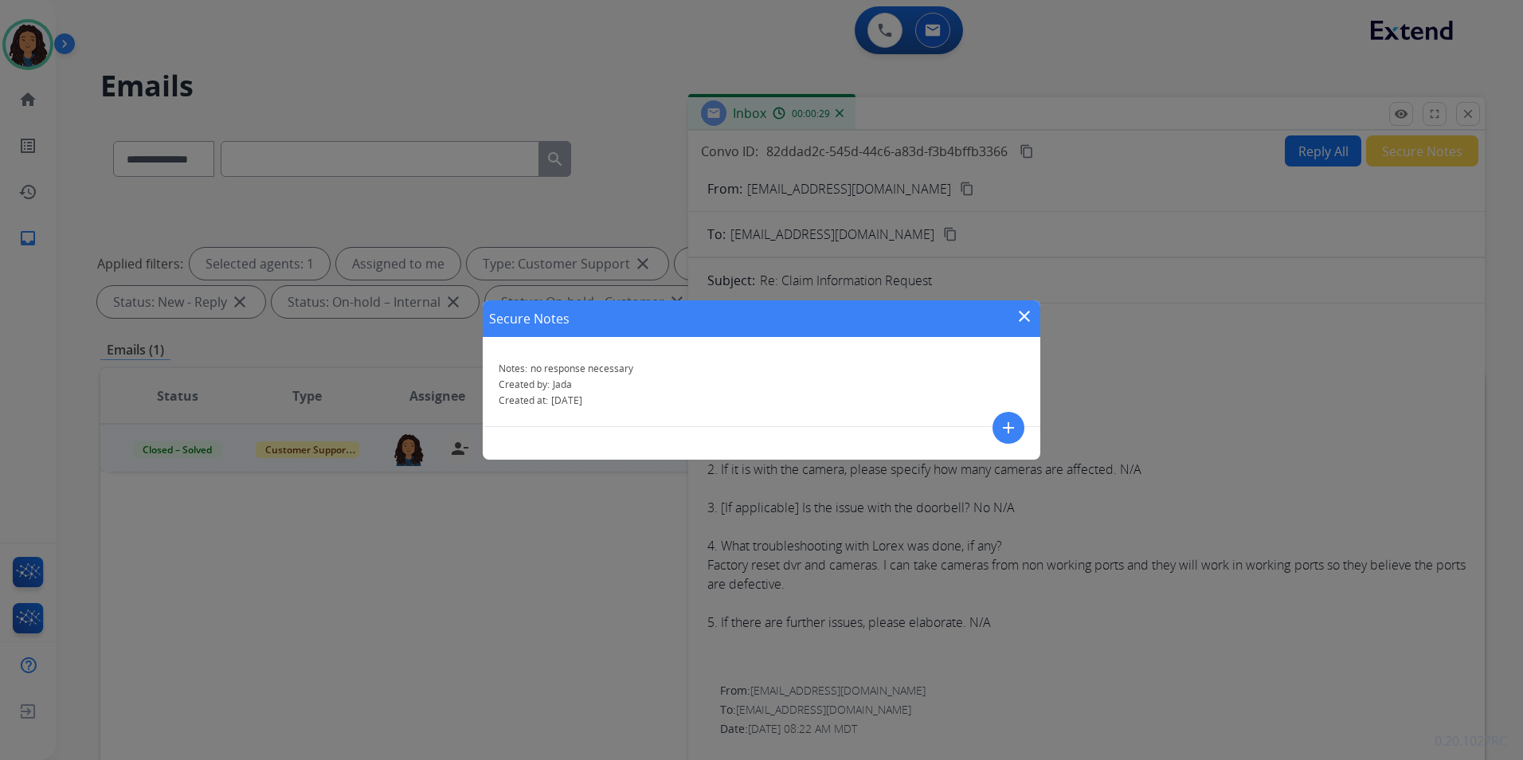
click at [1032, 311] on mat-icon "close" at bounding box center [1024, 316] width 19 height 19
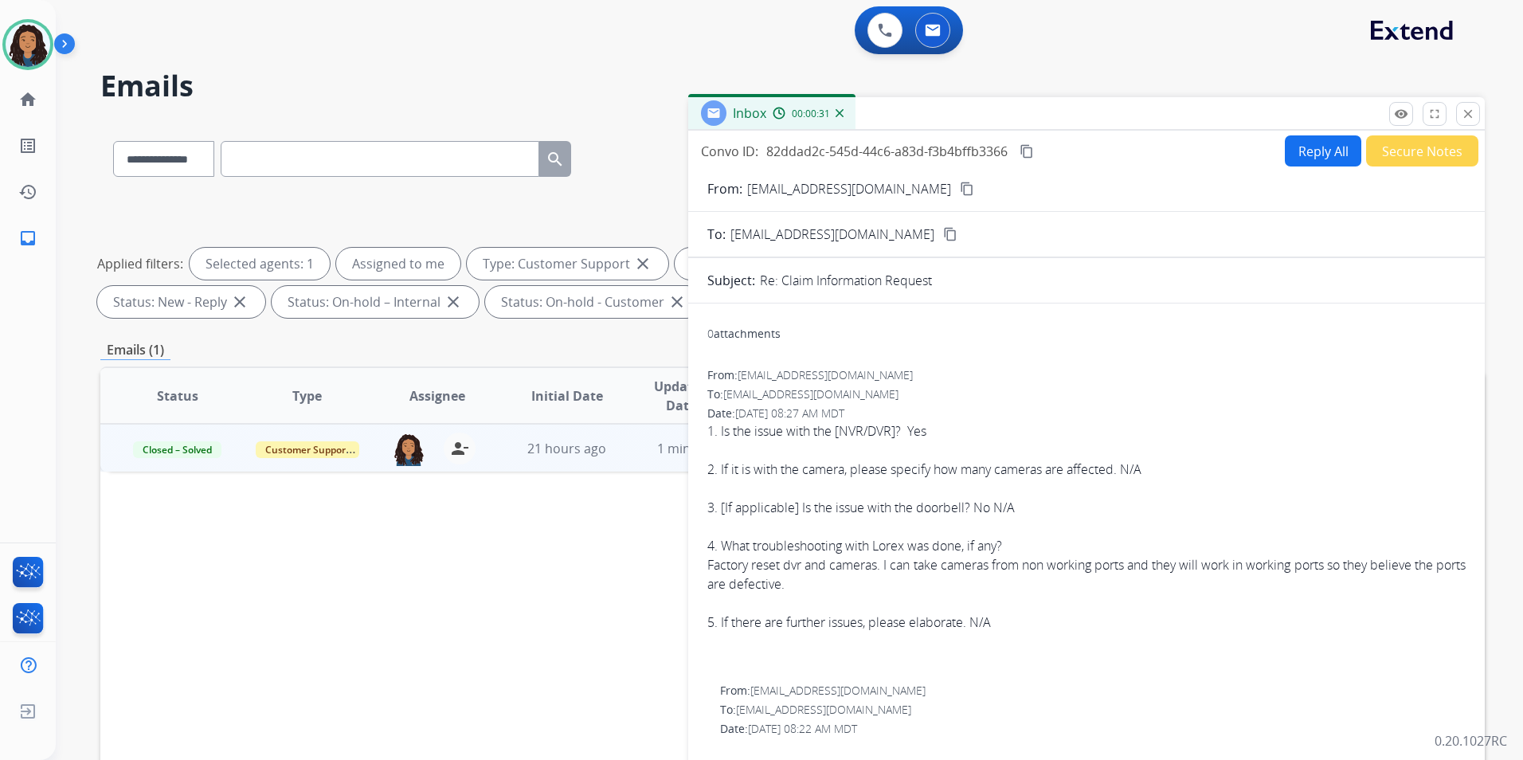
click at [1029, 147] on mat-icon "content_copy" at bounding box center [1027, 151] width 14 height 14
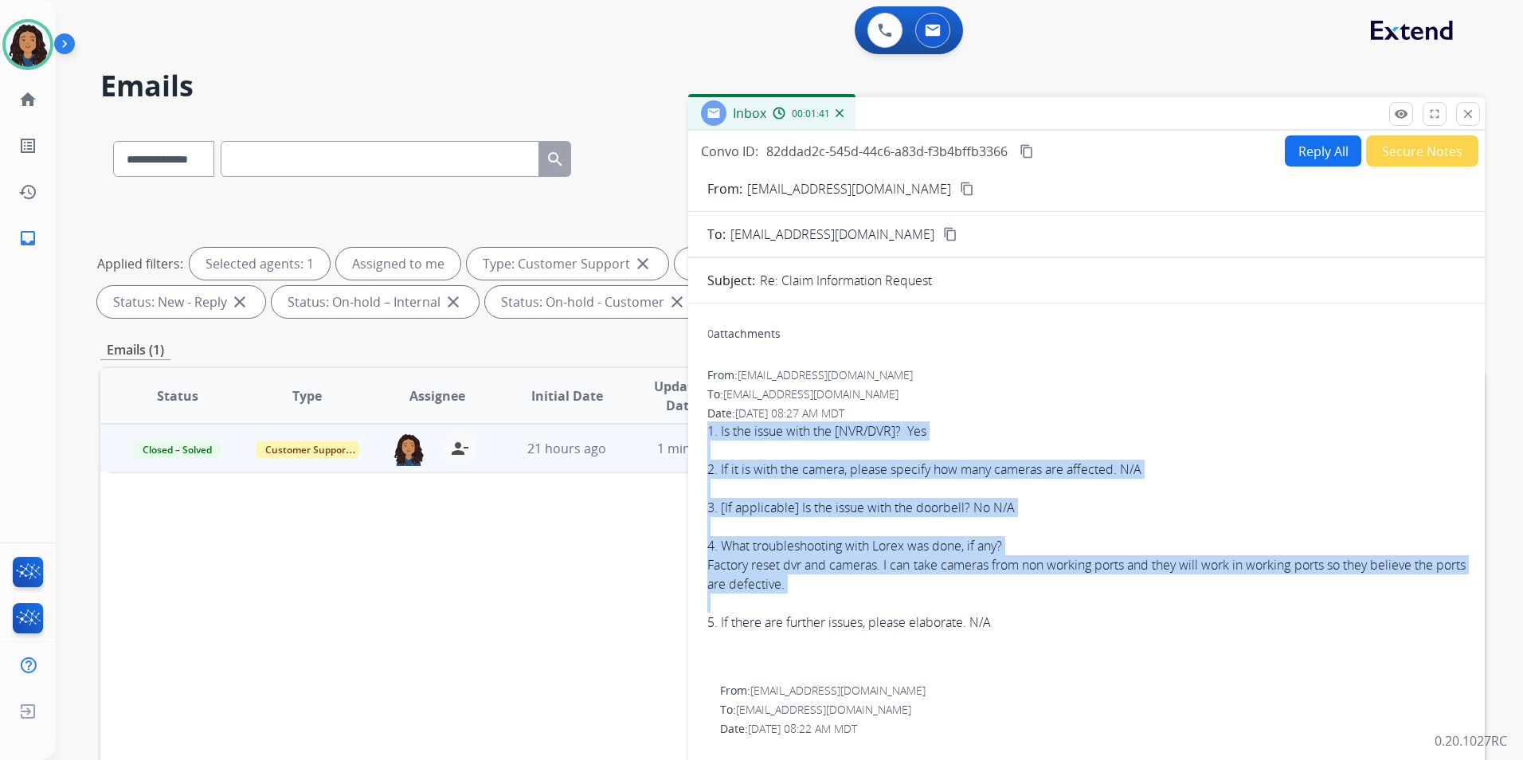
drag, startPoint x: 706, startPoint y: 429, endPoint x: 1061, endPoint y: 633, distance: 409.7
drag, startPoint x: 1061, startPoint y: 633, endPoint x: 989, endPoint y: 617, distance: 73.4
copy div "1. Is the issue with the [NVR/DVR]? Yes 2. If it is with the camera, please spe…"
click at [27, 51] on img at bounding box center [28, 44] width 45 height 45
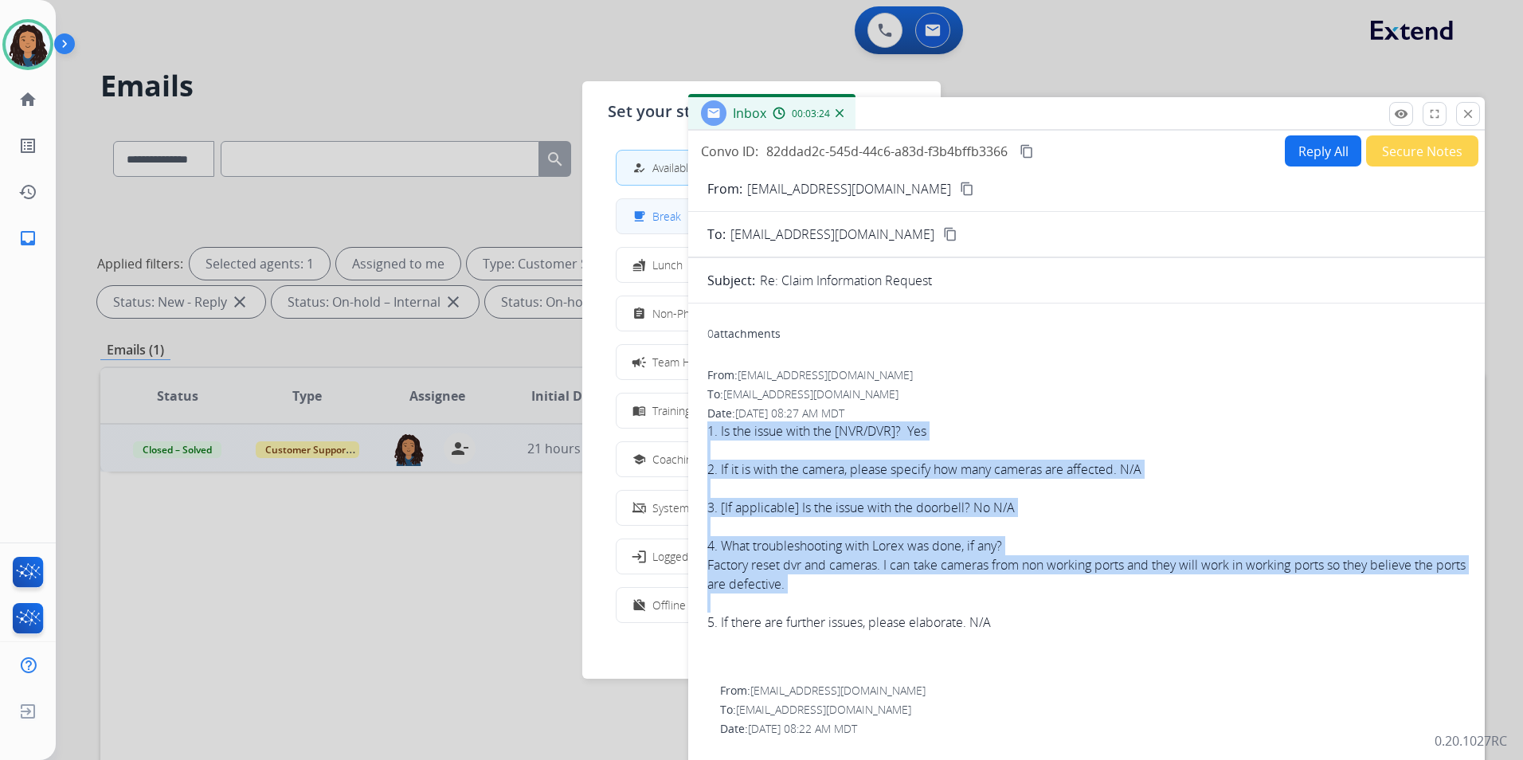
click at [662, 213] on span "Break" at bounding box center [666, 216] width 29 height 17
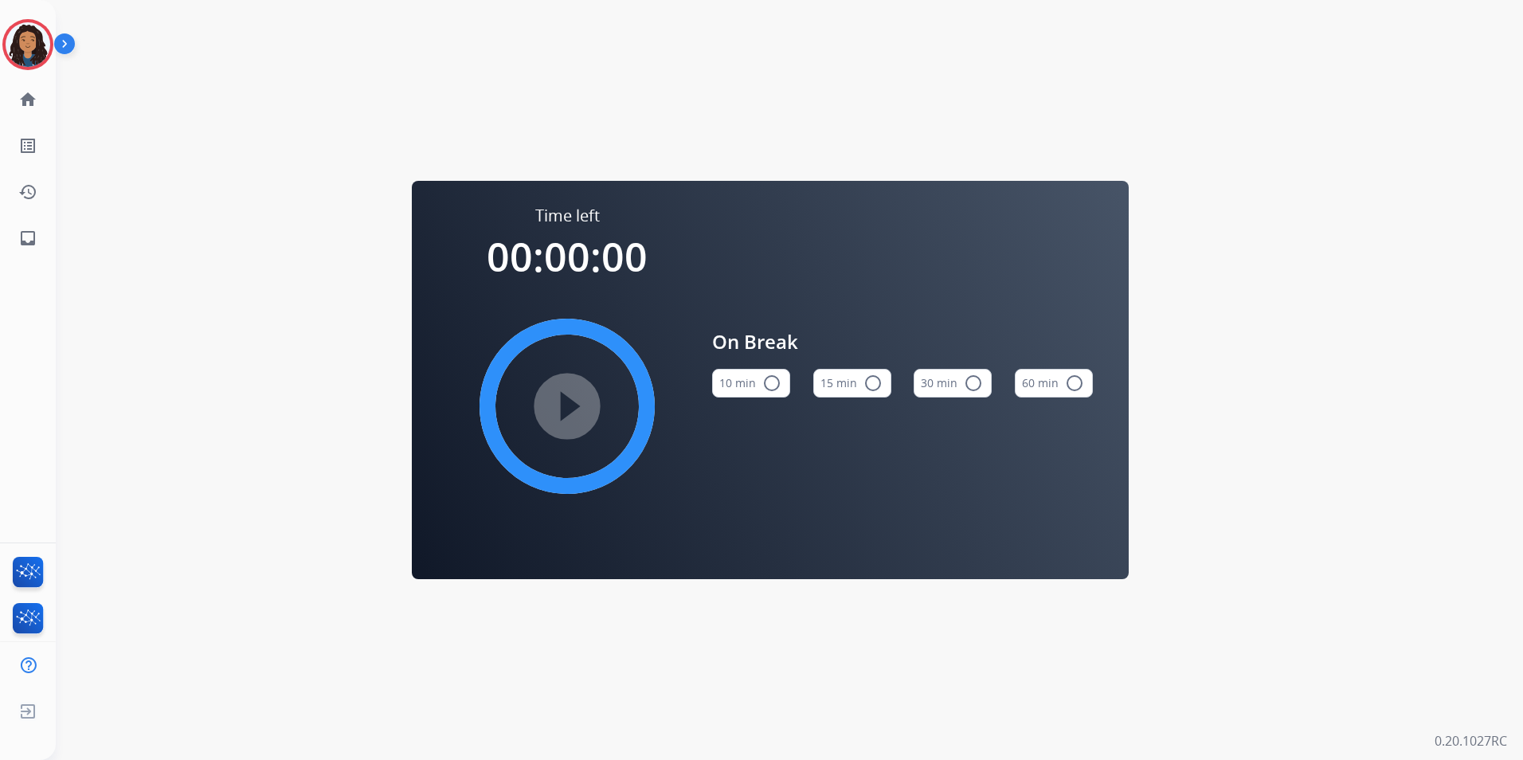
click at [875, 386] on mat-icon "radio_button_unchecked" at bounding box center [873, 383] width 19 height 19
click at [576, 397] on mat-icon "play_circle_filled" at bounding box center [567, 406] width 19 height 19
click at [14, 57] on img at bounding box center [28, 44] width 45 height 45
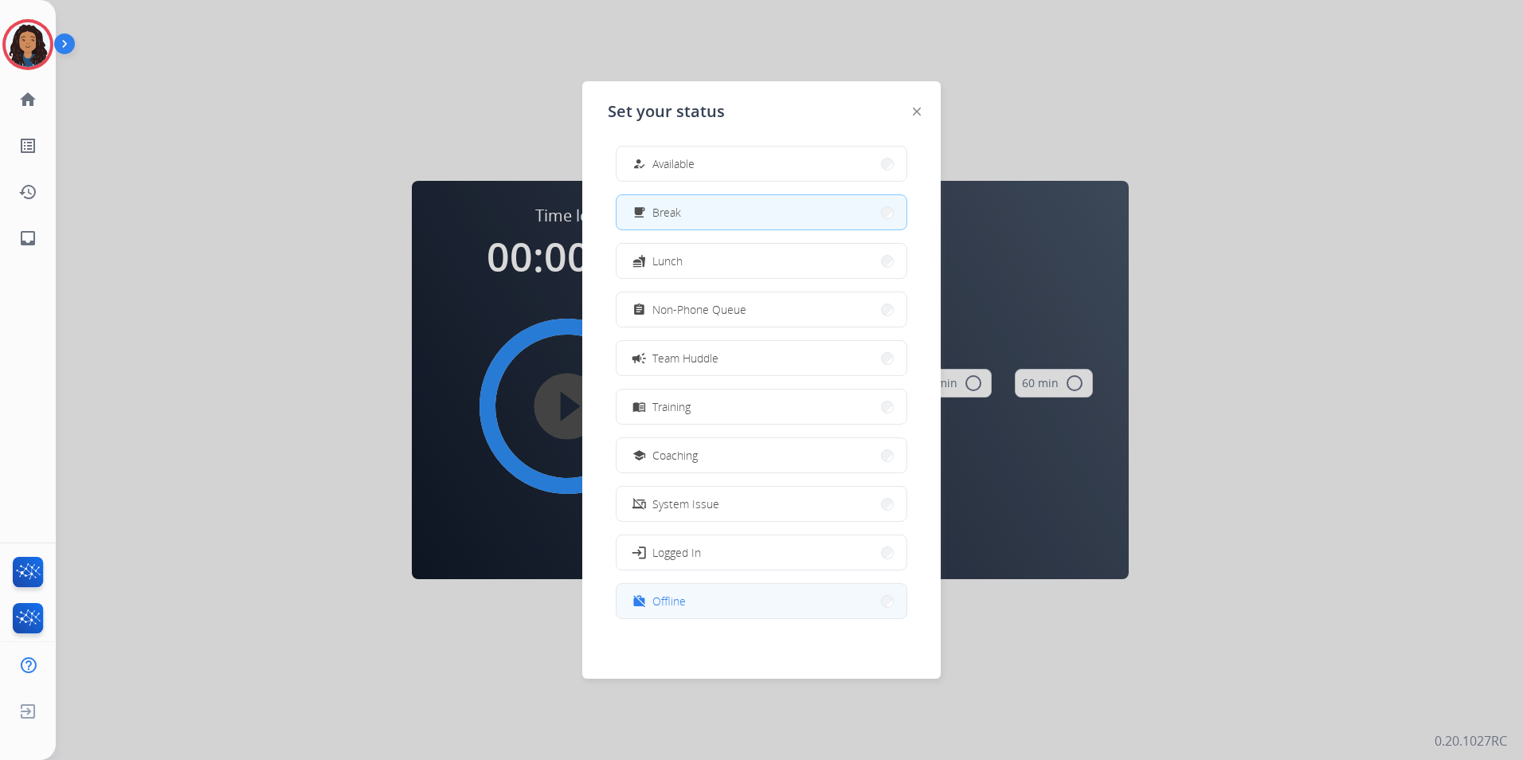
scroll to position [5, 0]
click at [666, 601] on span "Offline" at bounding box center [668, 600] width 33 height 17
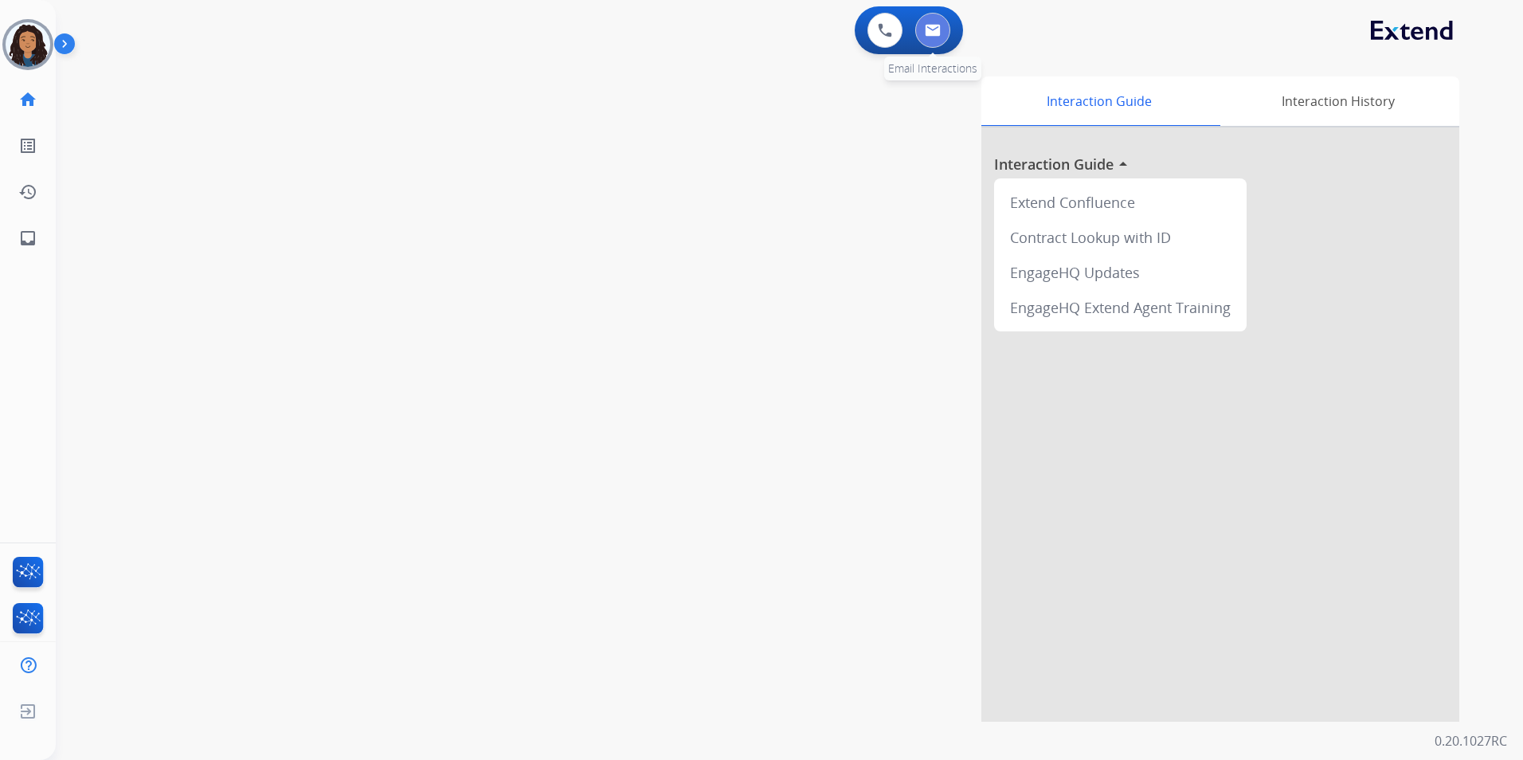
click at [917, 33] on button at bounding box center [932, 30] width 35 height 35
select select "**********"
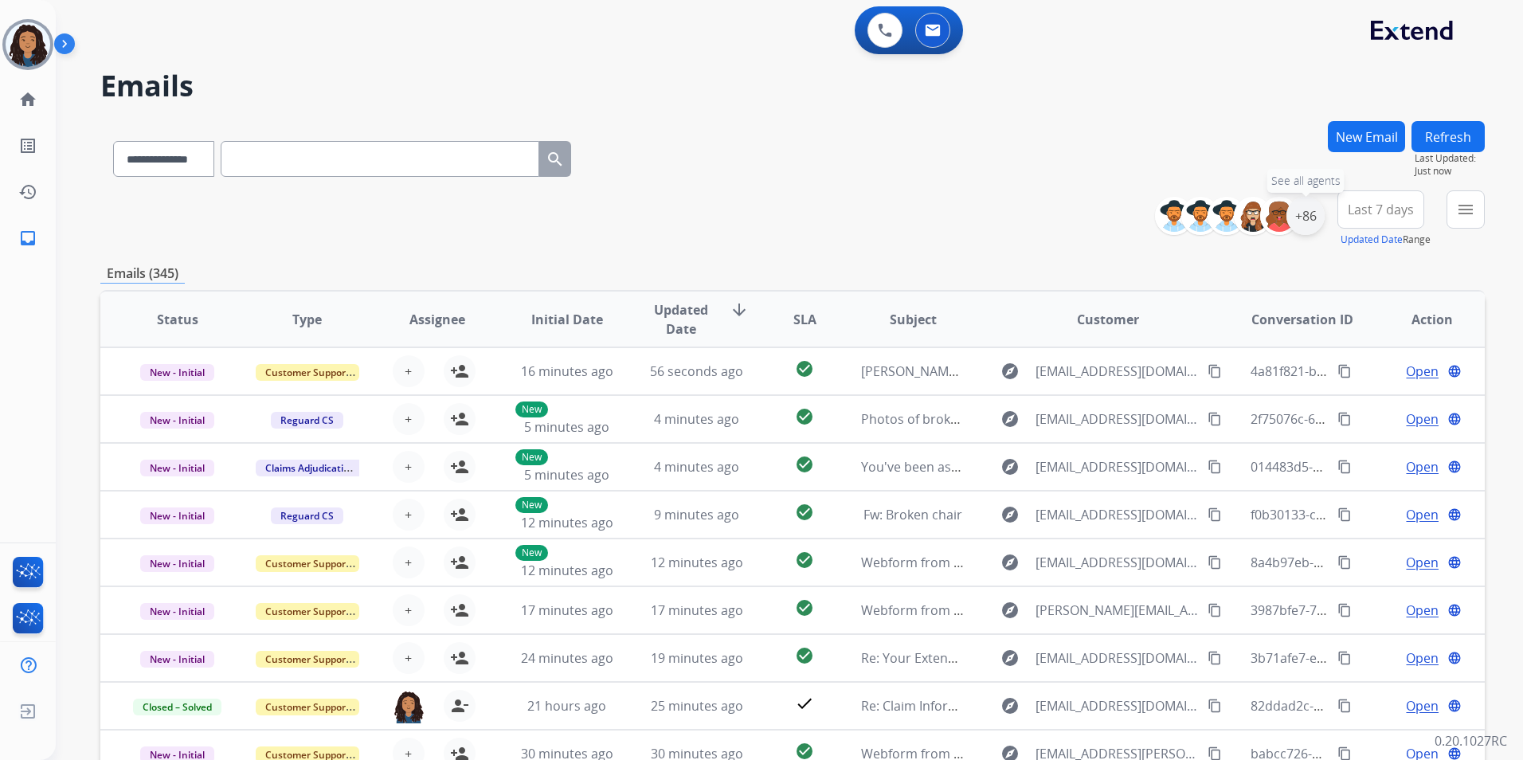
click at [1310, 224] on div "+86" at bounding box center [1306, 216] width 38 height 38
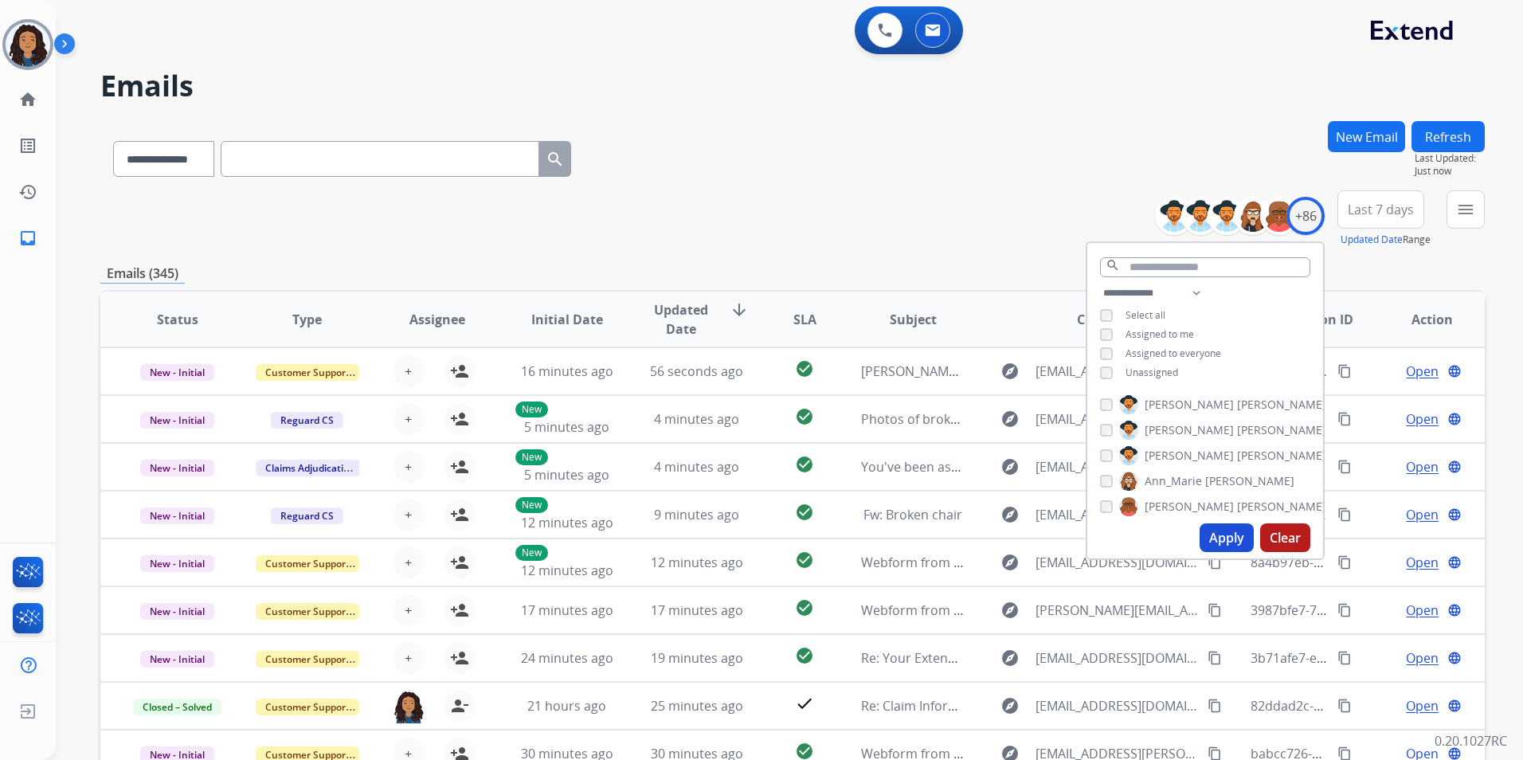
click at [1152, 375] on span "Unassigned" at bounding box center [1152, 373] width 53 height 14
click at [1221, 535] on button "Apply" at bounding box center [1227, 537] width 54 height 29
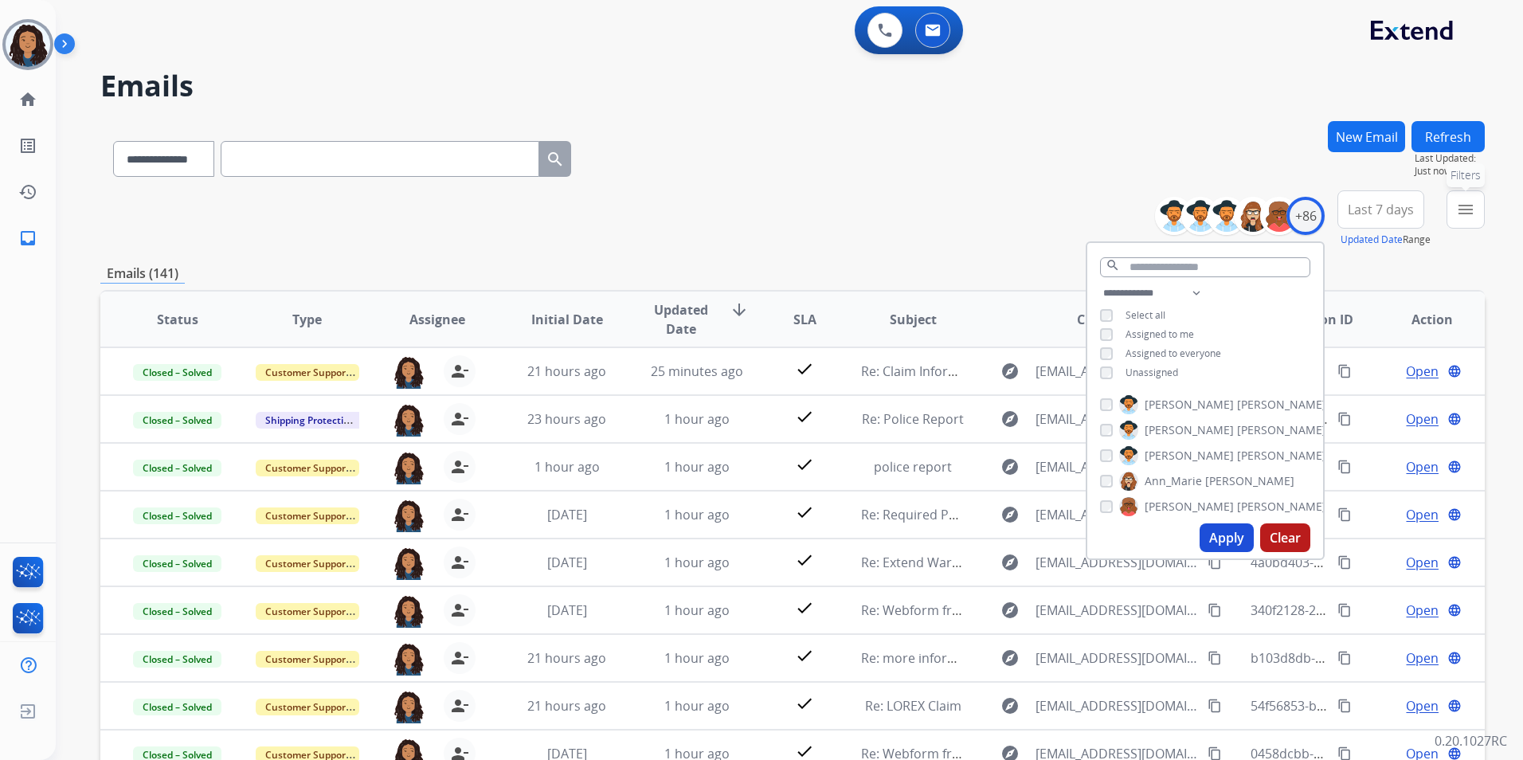
click at [1473, 218] on mat-icon "menu" at bounding box center [1465, 209] width 19 height 19
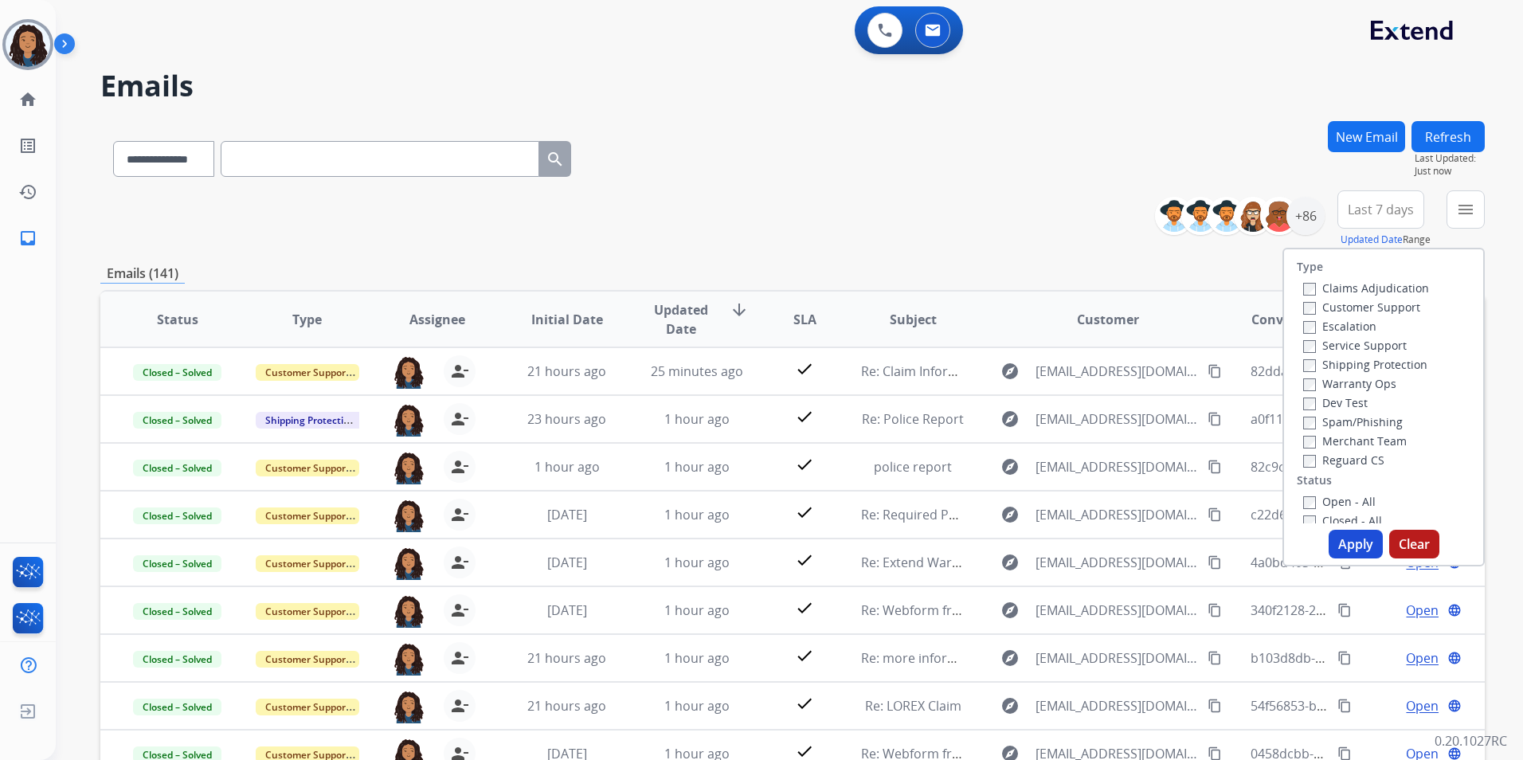
click at [1398, 302] on label "Customer Support" at bounding box center [1361, 307] width 117 height 15
click at [1390, 366] on label "Shipping Protection" at bounding box center [1365, 364] width 124 height 15
click at [1337, 460] on label "Reguard CS" at bounding box center [1343, 459] width 81 height 15
click at [1326, 494] on label "Open - All" at bounding box center [1339, 501] width 72 height 15
click at [1348, 541] on button "Apply" at bounding box center [1356, 544] width 54 height 29
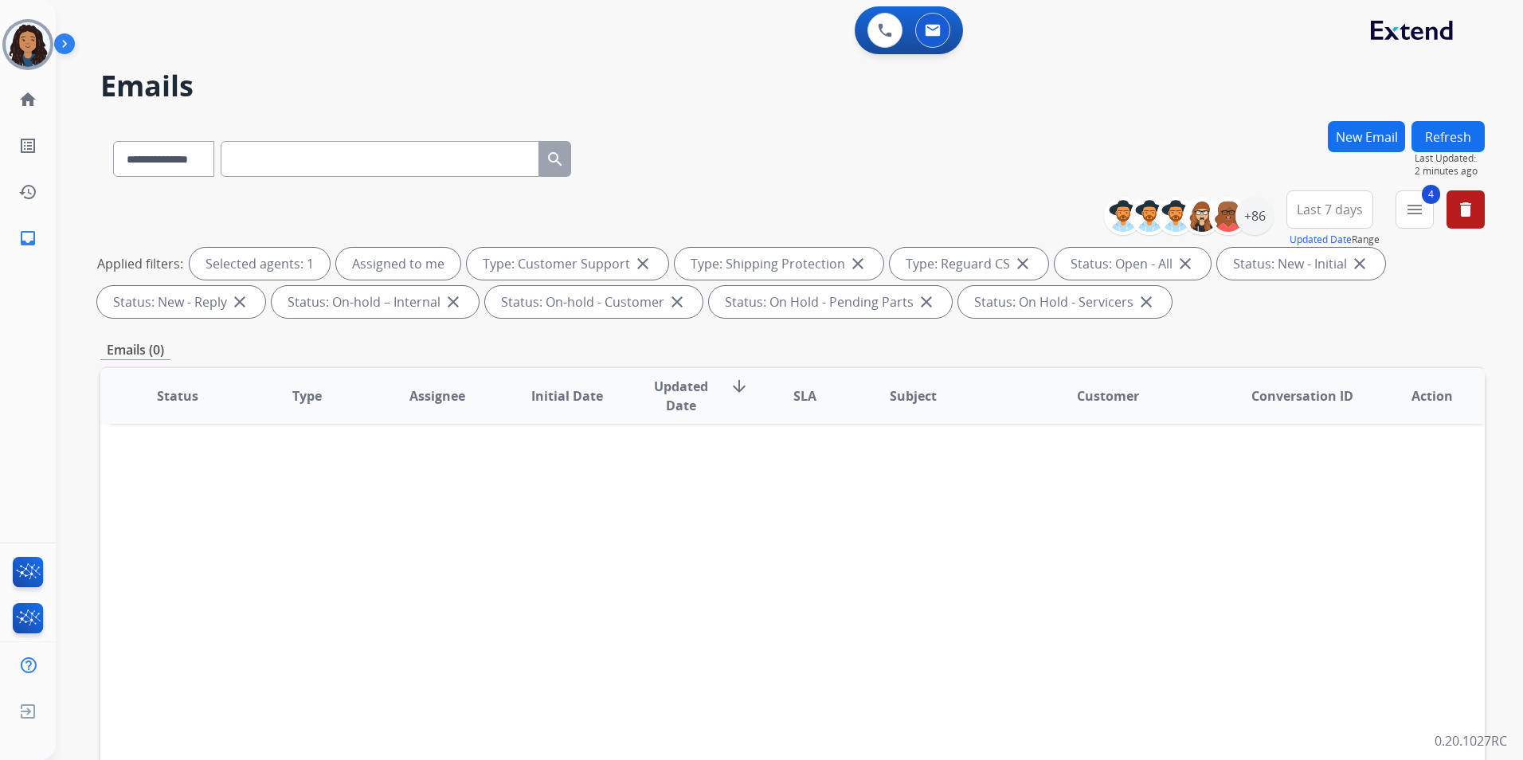
click at [0, 35] on html "**********" at bounding box center [761, 380] width 1523 height 760
click at [18, 37] on img at bounding box center [28, 44] width 45 height 45
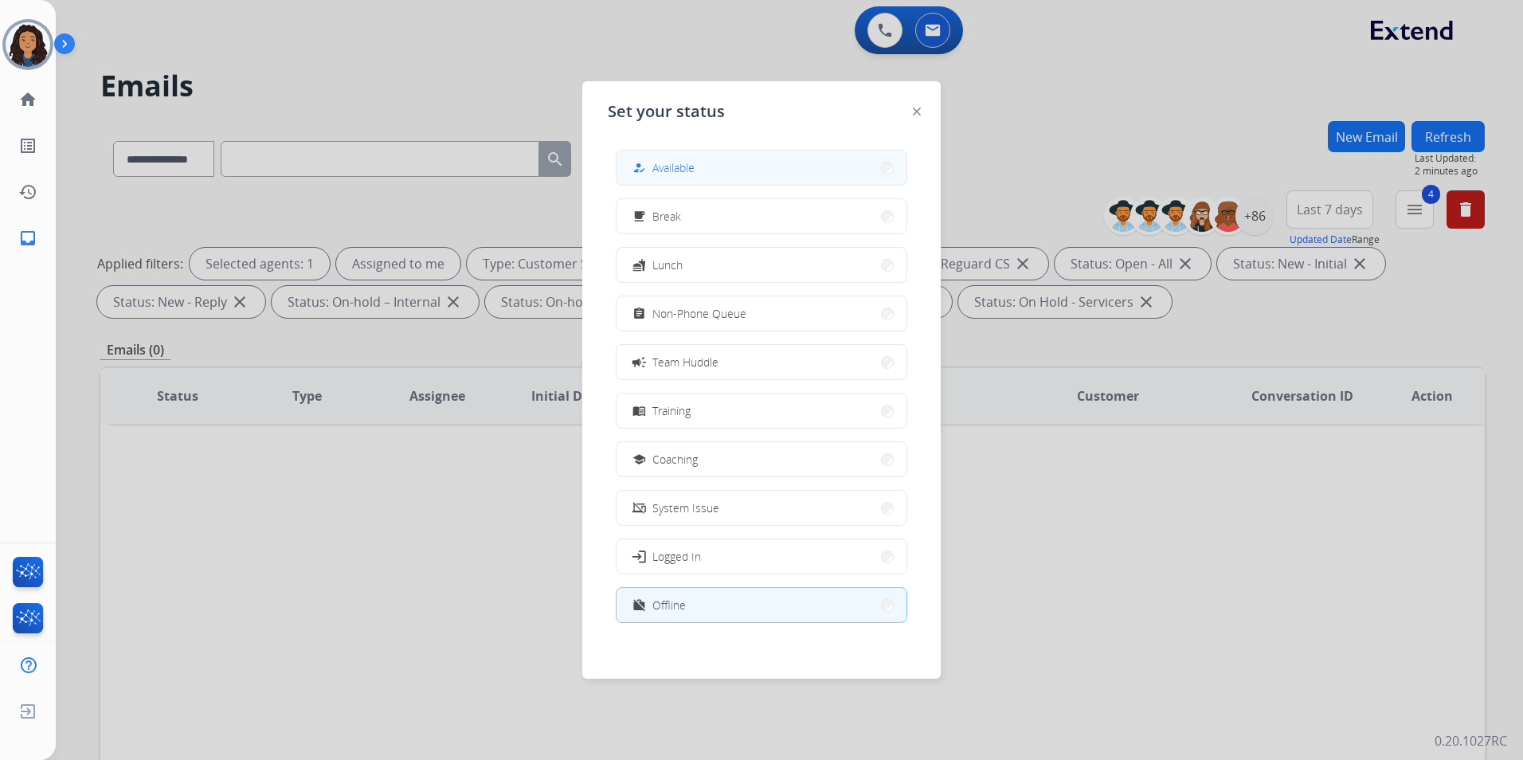
click at [677, 155] on div "how_to_reg Available free_breakfast Break fastfood Lunch assignment Non-Phone Q…" at bounding box center [761, 388] width 307 height 502
click at [677, 163] on span "Available" at bounding box center [673, 167] width 42 height 17
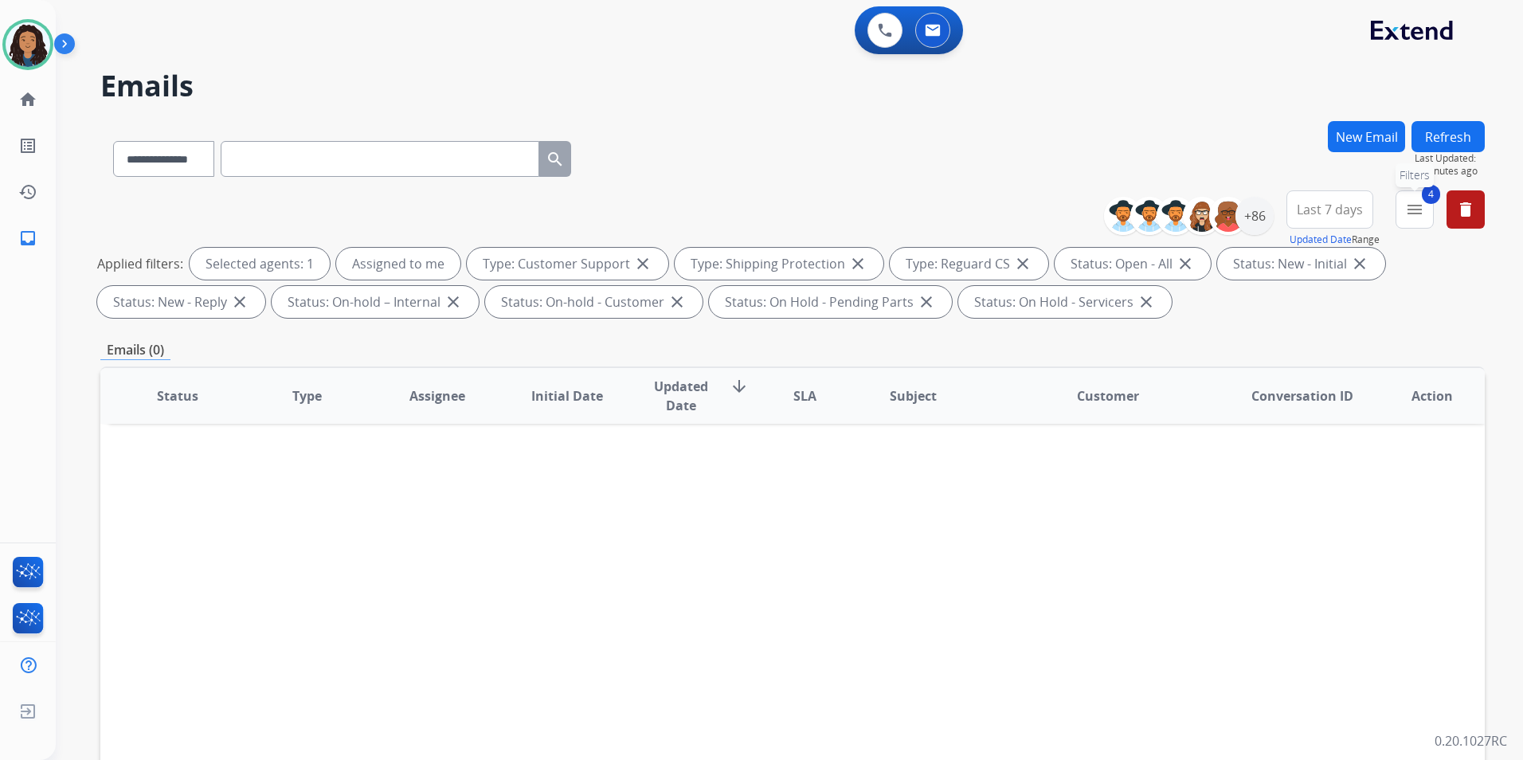
click at [1416, 210] on mat-icon "menu" at bounding box center [1414, 209] width 19 height 19
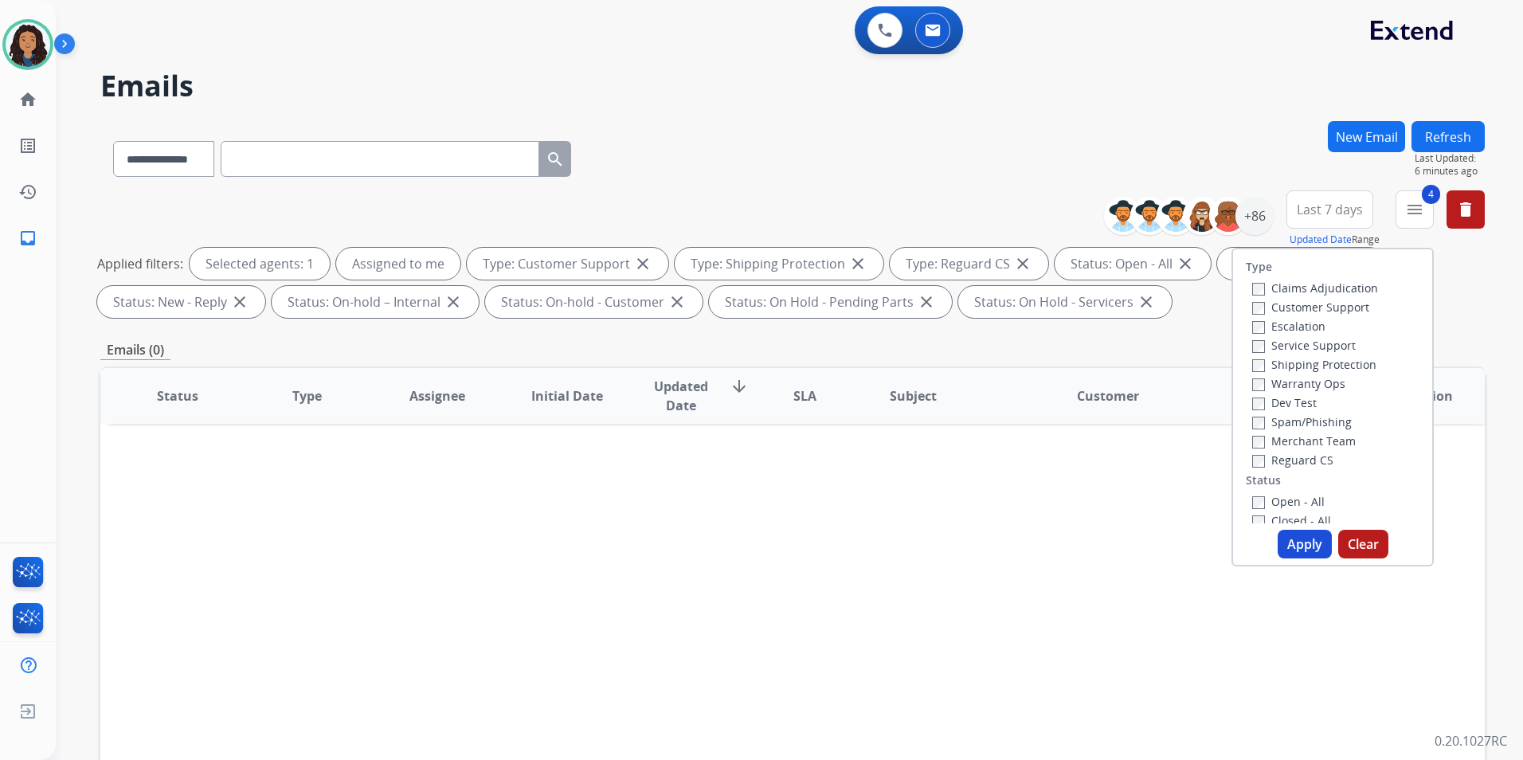
drag, startPoint x: 946, startPoint y: 162, endPoint x: 956, endPoint y: 162, distance: 9.6
click at [955, 162] on div "**********" at bounding box center [792, 155] width 1385 height 69
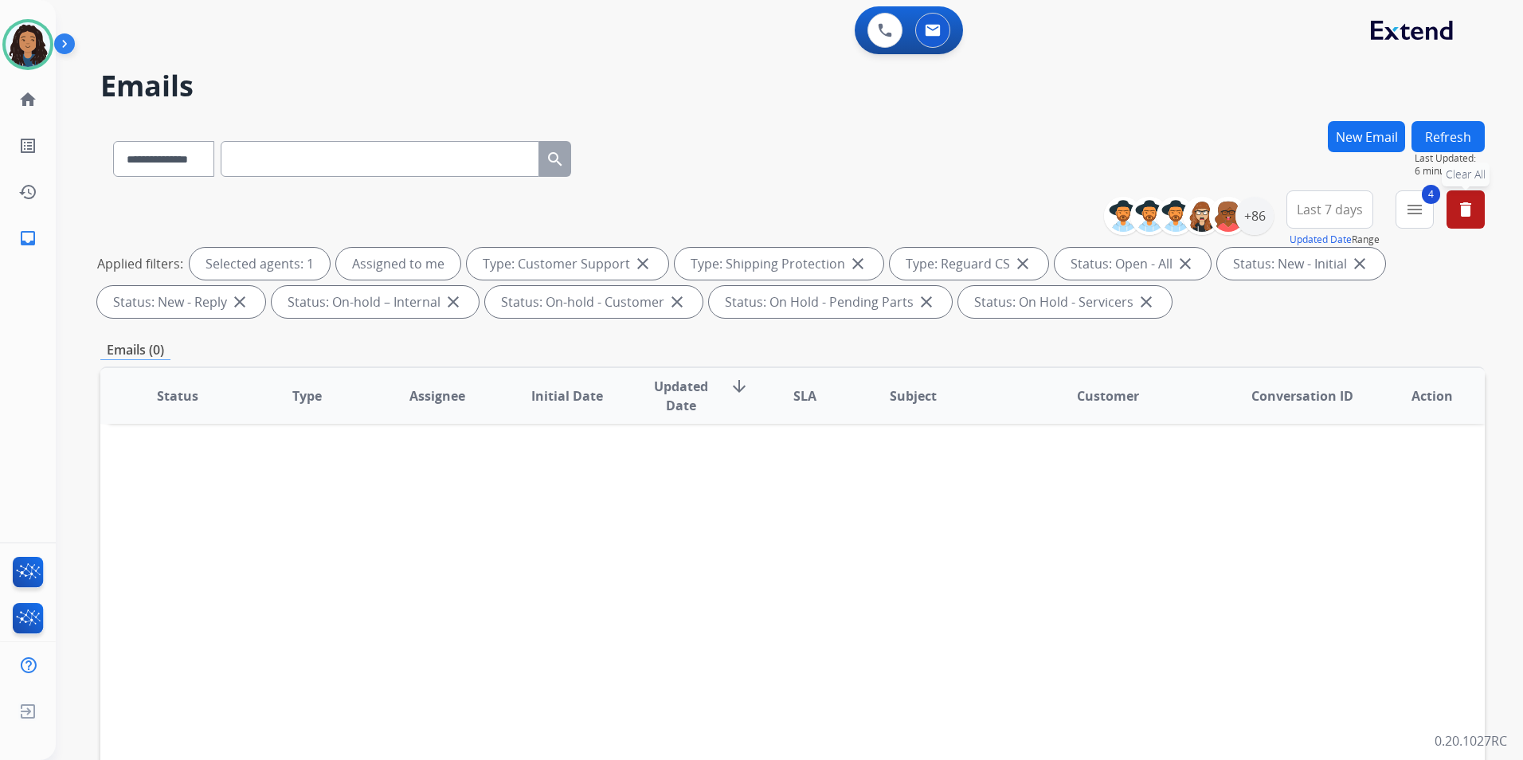
click at [1468, 214] on mat-icon "delete" at bounding box center [1465, 209] width 19 height 19
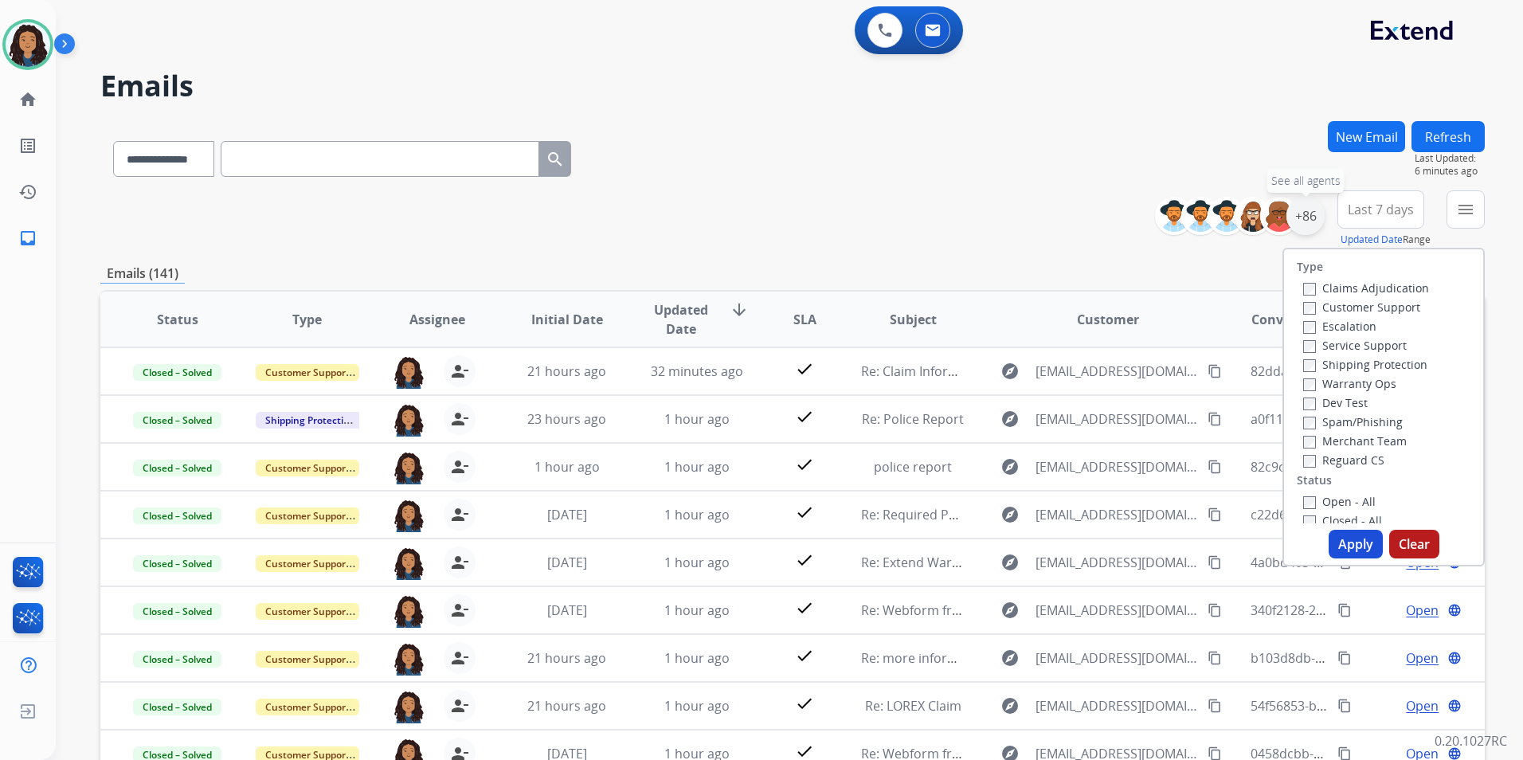
click at [1310, 209] on div "+86" at bounding box center [1306, 216] width 38 height 38
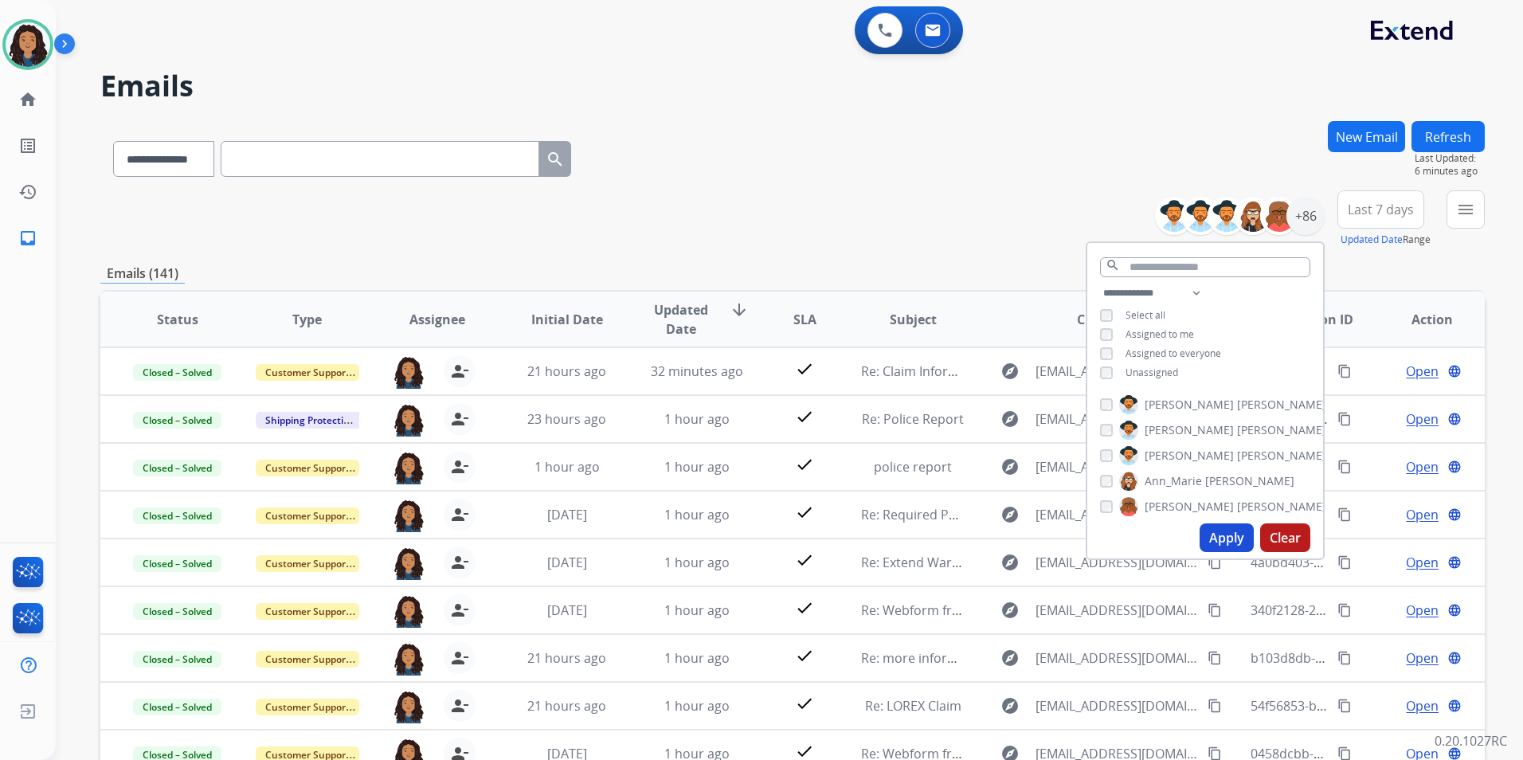
drag, startPoint x: 1212, startPoint y: 535, endPoint x: 1219, endPoint y: 510, distance: 26.5
click at [1216, 528] on button "Apply" at bounding box center [1227, 537] width 54 height 29
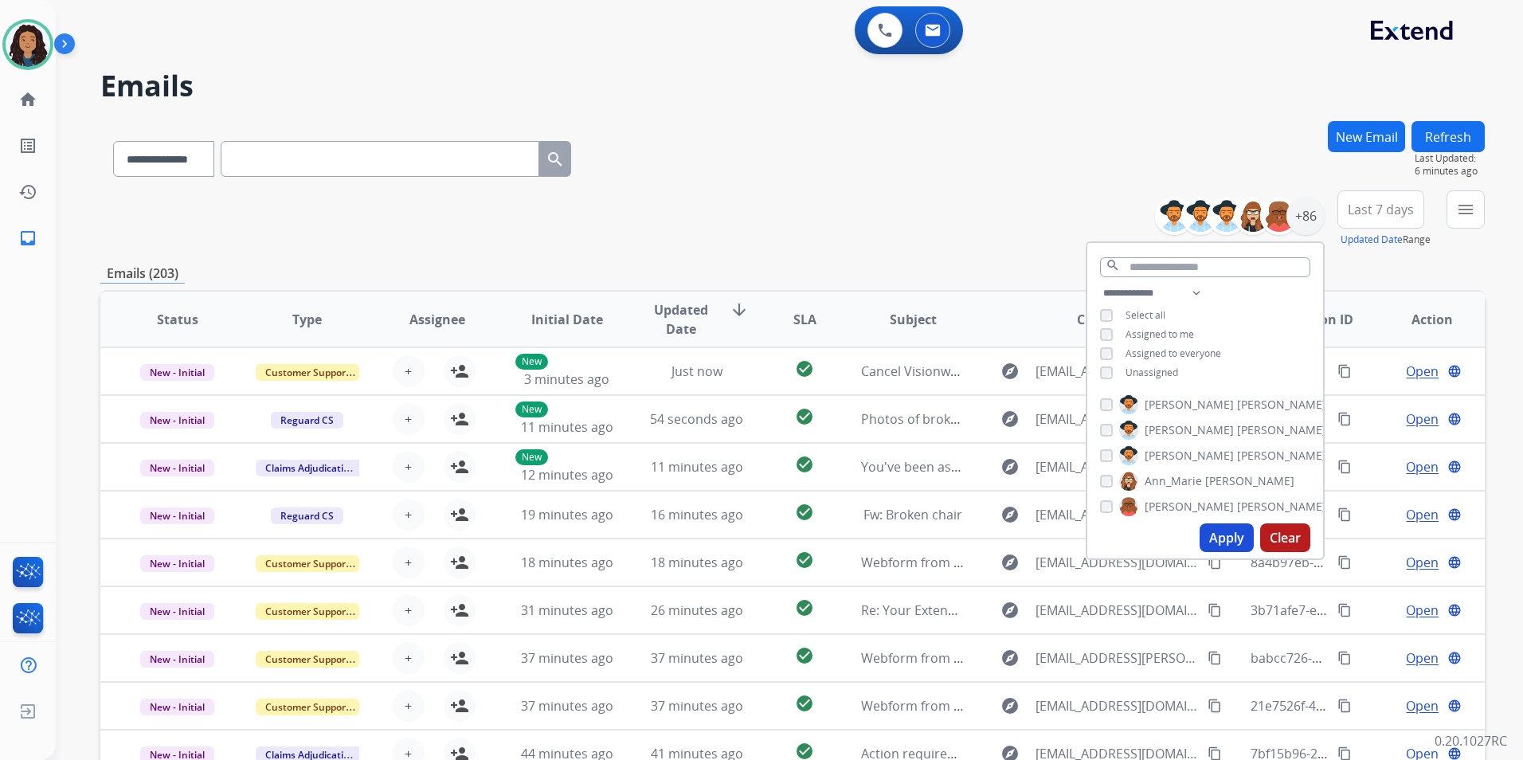
click at [1410, 219] on button "Last 7 days" at bounding box center [1381, 209] width 87 height 38
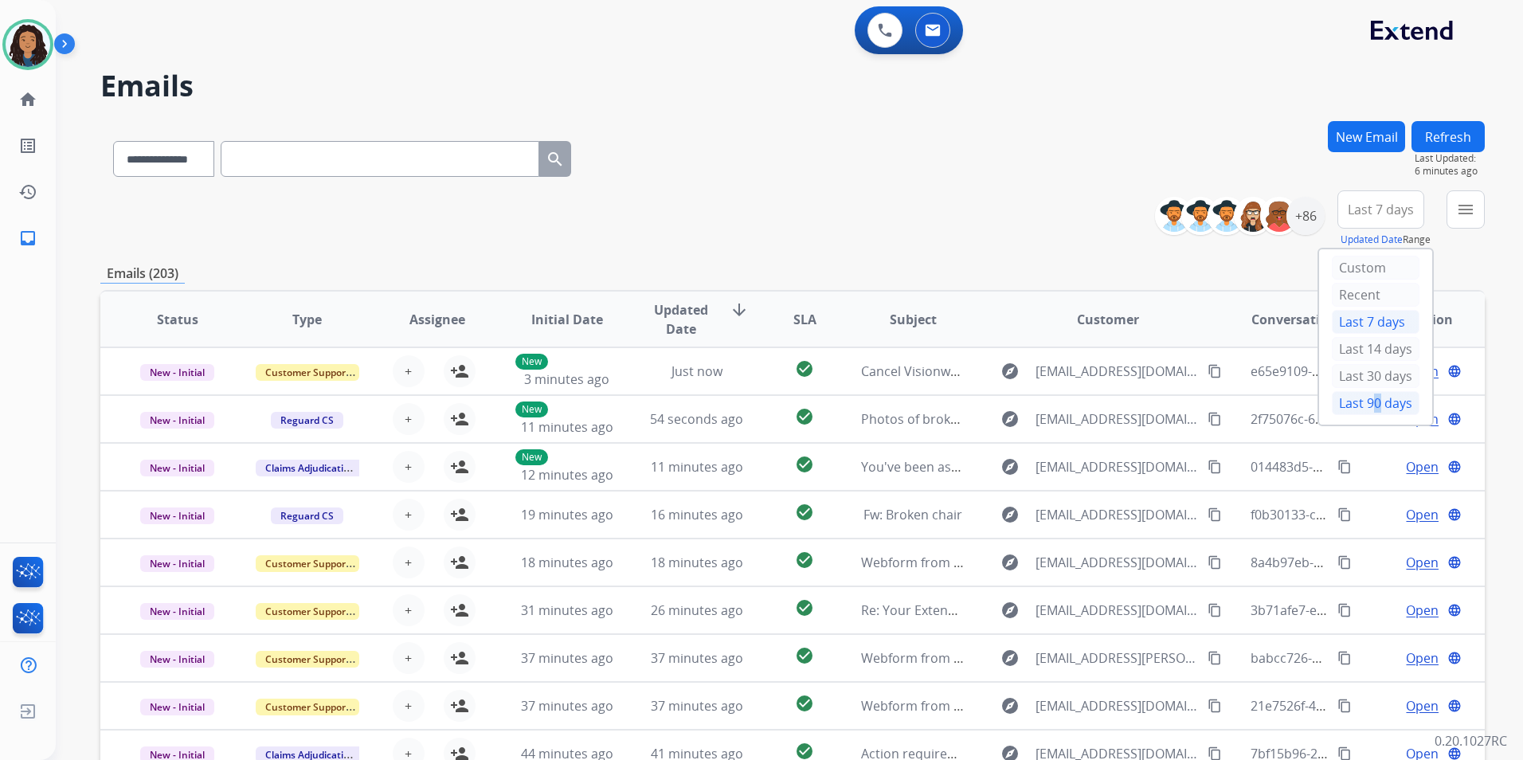
drag, startPoint x: 1365, startPoint y: 397, endPoint x: 1406, endPoint y: 341, distance: 69.0
click at [1365, 396] on div "Last 90 days" at bounding box center [1376, 403] width 88 height 24
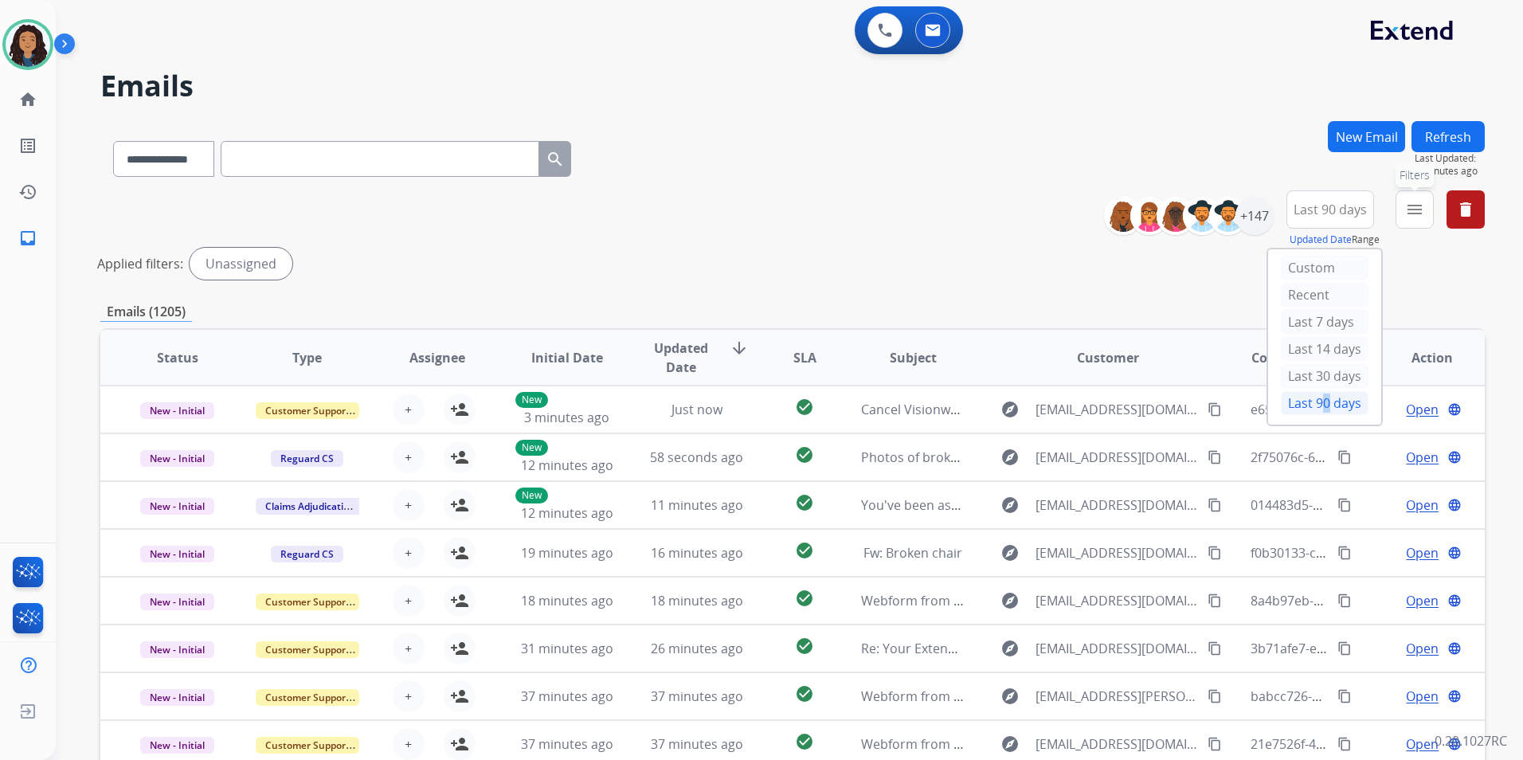
click at [1428, 198] on button "menu Filters" at bounding box center [1415, 209] width 38 height 38
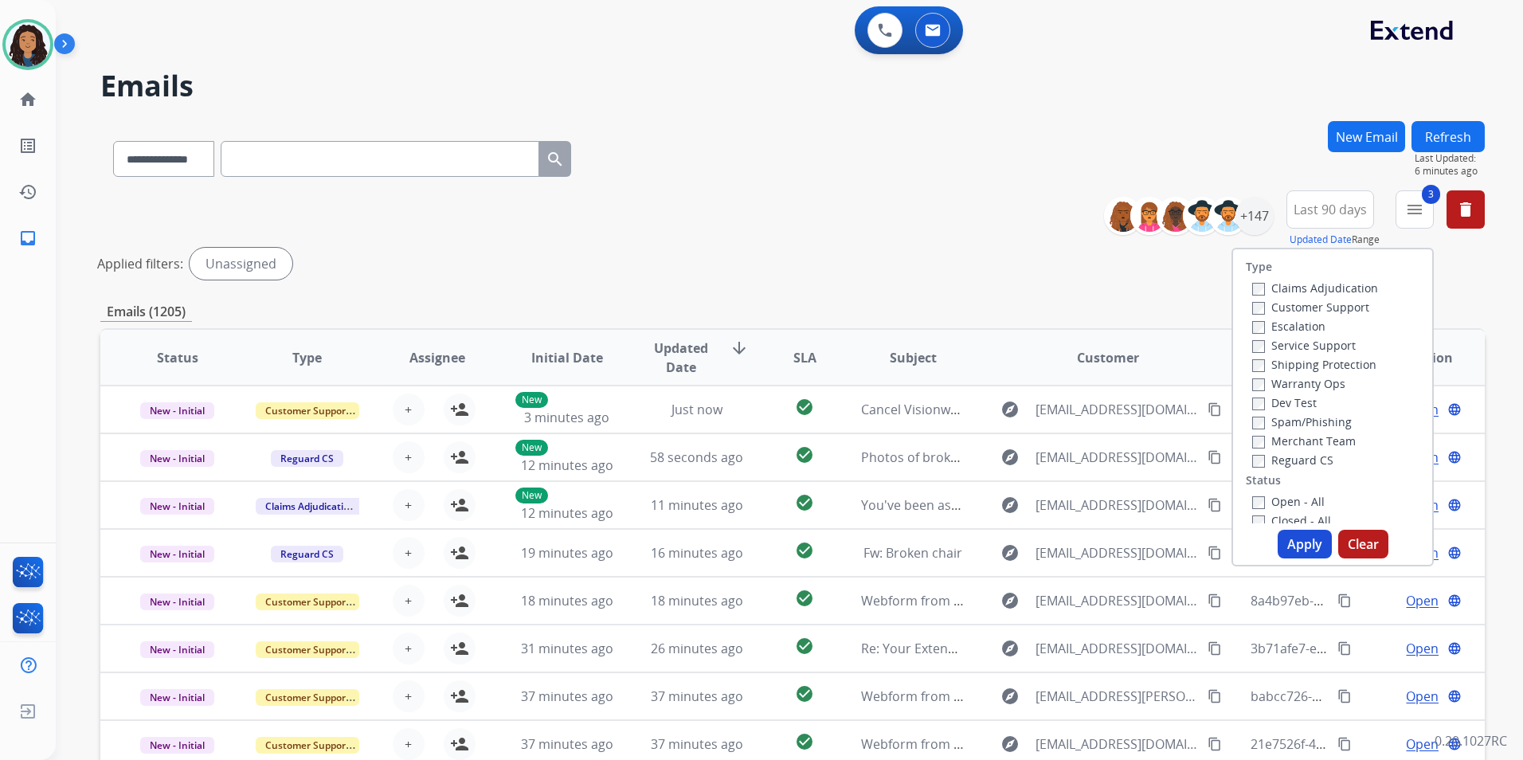
click at [1246, 503] on div "Open - All Closed - All New - Initial New - Reply On-hold – Internal On-hold - …" at bounding box center [1333, 597] width 174 height 210
drag, startPoint x: 1240, startPoint y: 501, endPoint x: 1255, endPoint y: 497, distance: 16.4
click at [1255, 497] on label "Open - All" at bounding box center [1288, 501] width 72 height 15
drag, startPoint x: 1285, startPoint y: 544, endPoint x: 1286, endPoint y: 536, distance: 8.0
click at [1286, 538] on button "Apply" at bounding box center [1305, 544] width 54 height 29
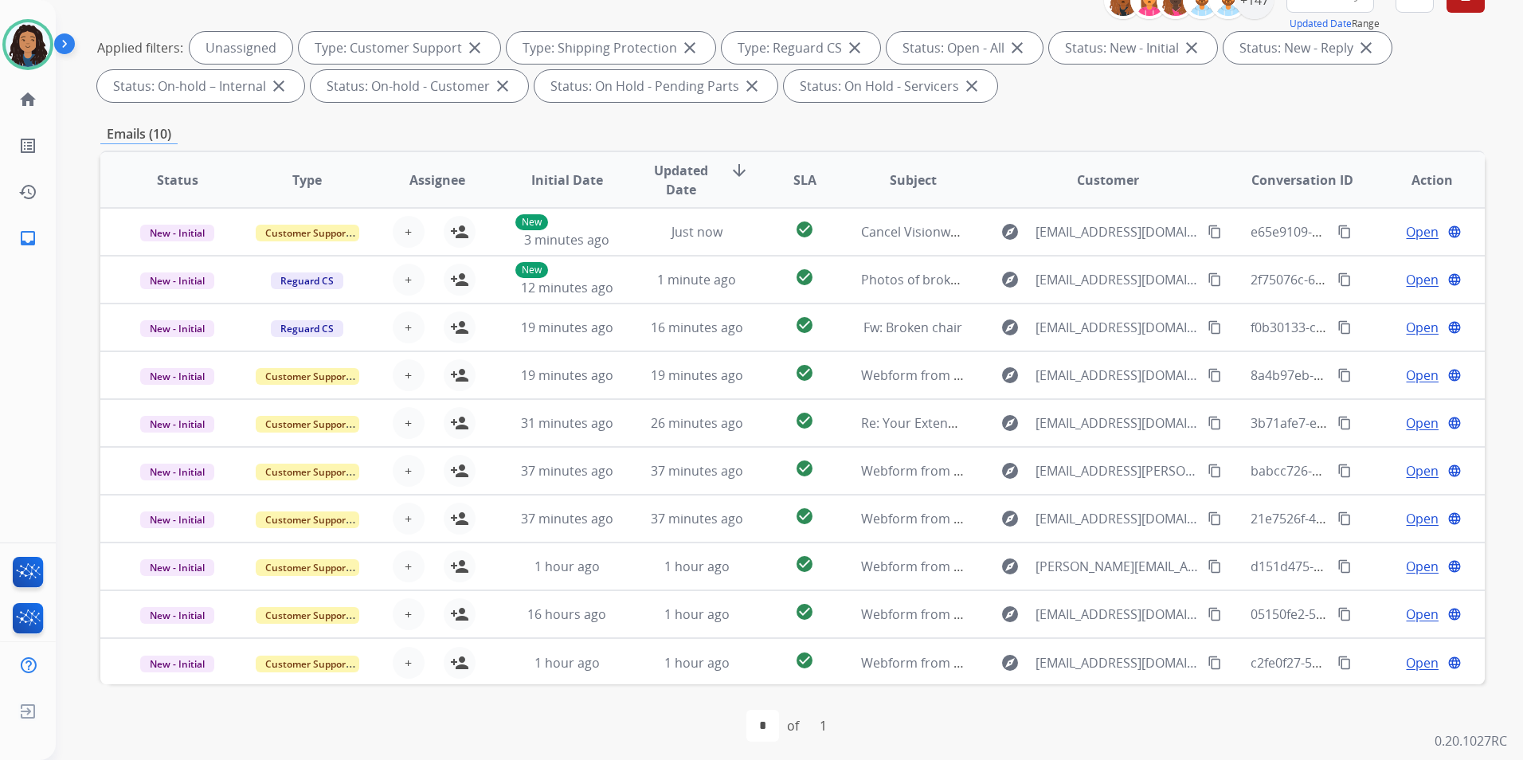
scroll to position [223, 0]
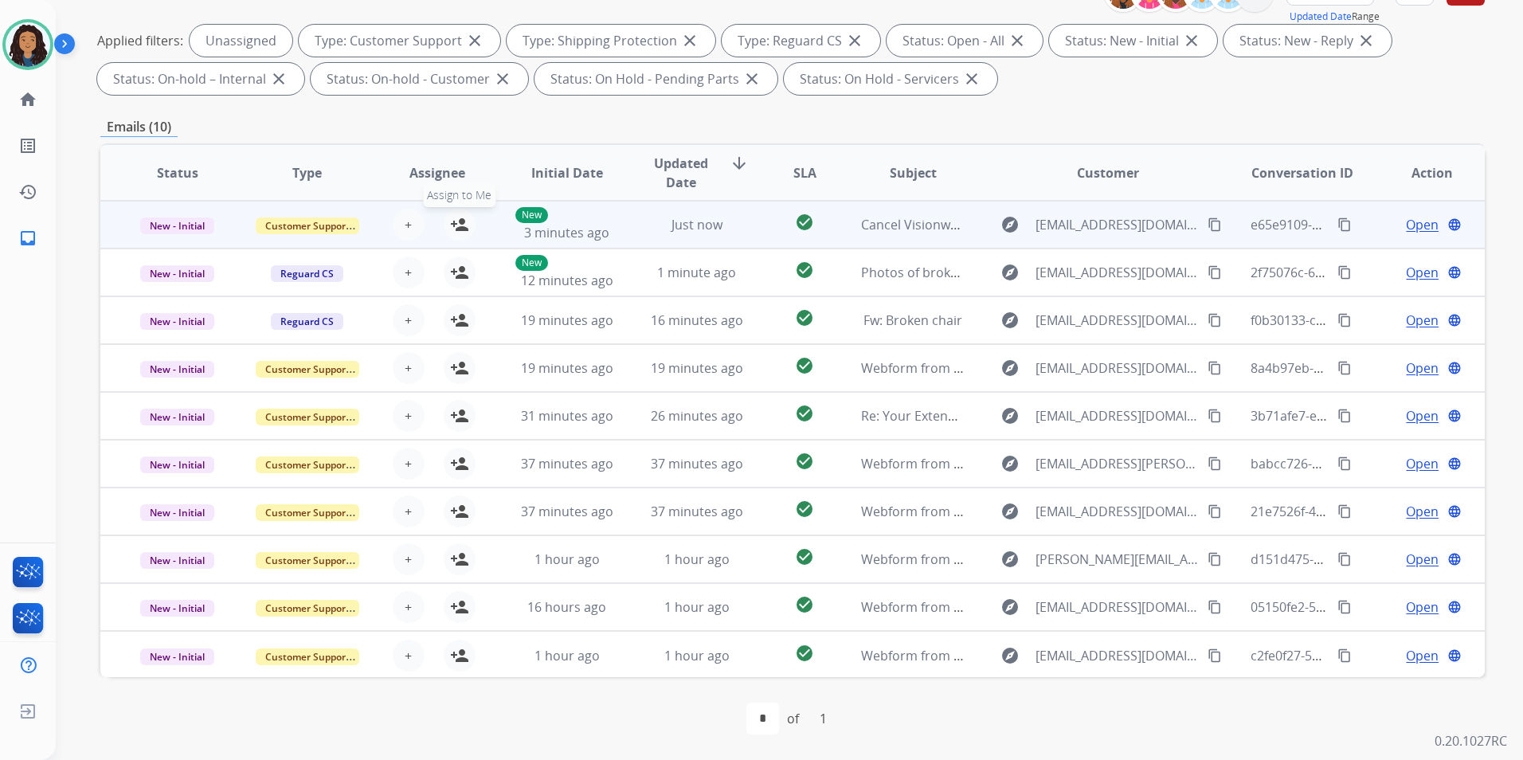
click at [457, 223] on mat-icon "person_add" at bounding box center [459, 224] width 19 height 19
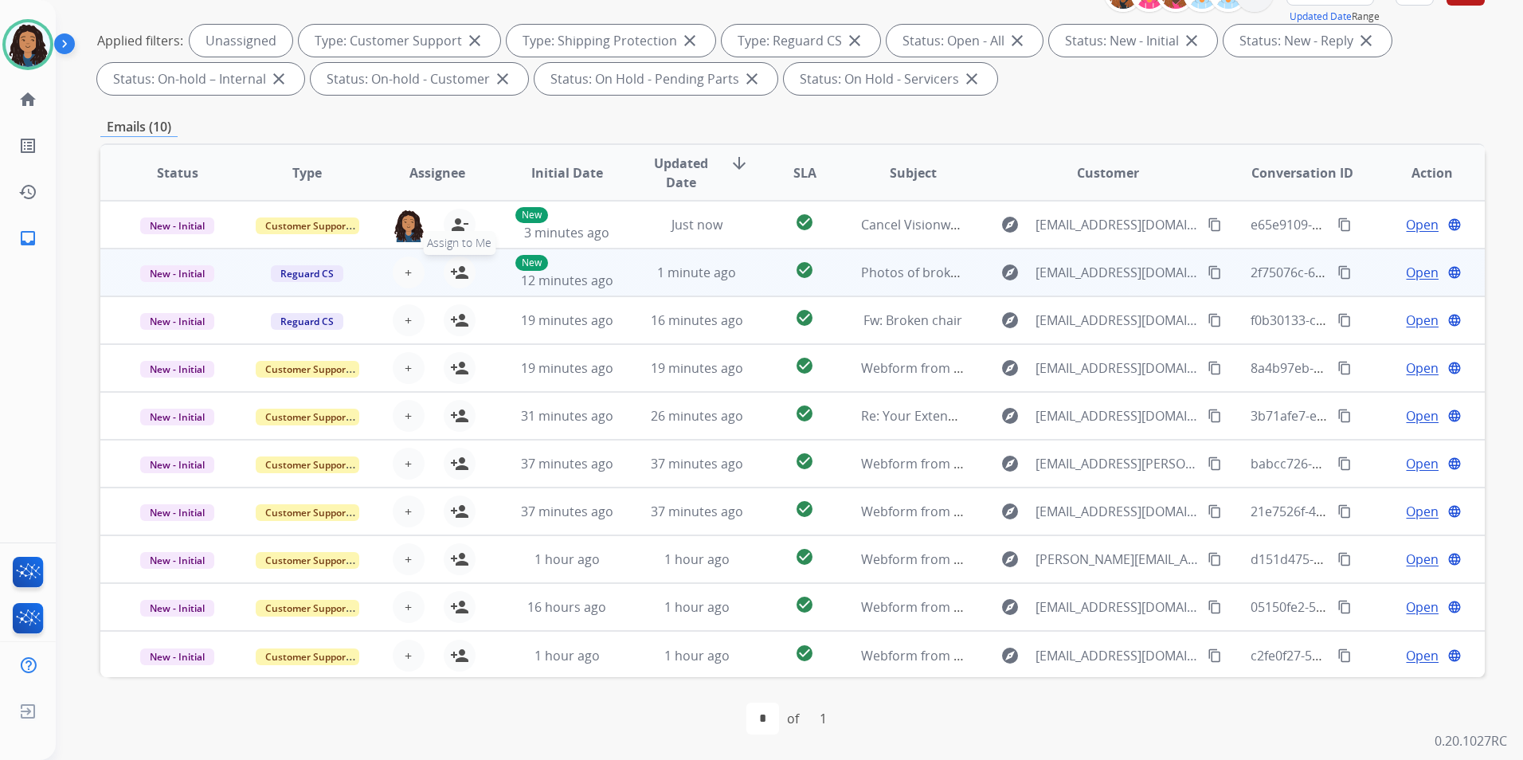
click at [450, 276] on mat-icon "person_add" at bounding box center [459, 272] width 19 height 19
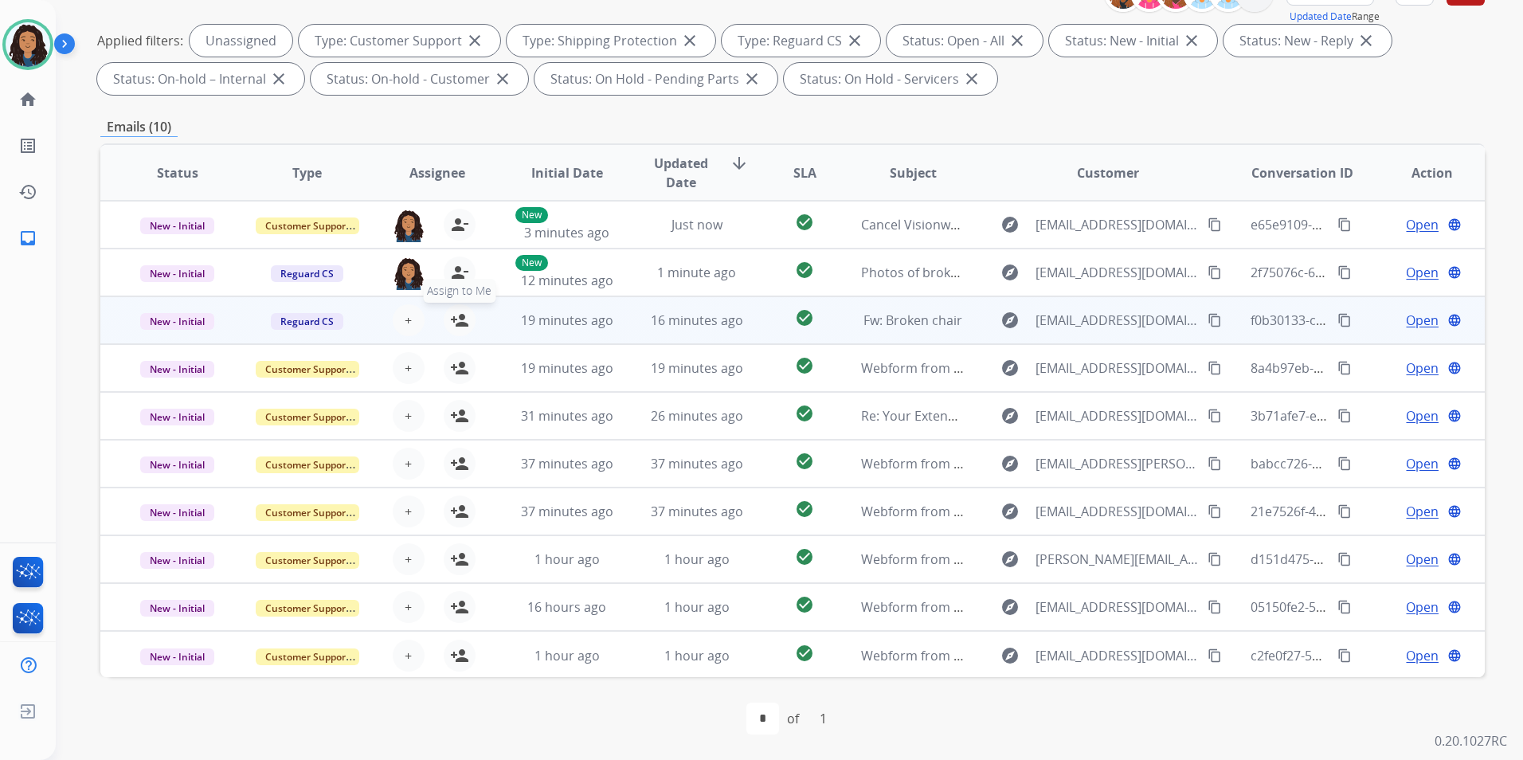
drag, startPoint x: 460, startPoint y: 315, endPoint x: 460, endPoint y: 351, distance: 35.8
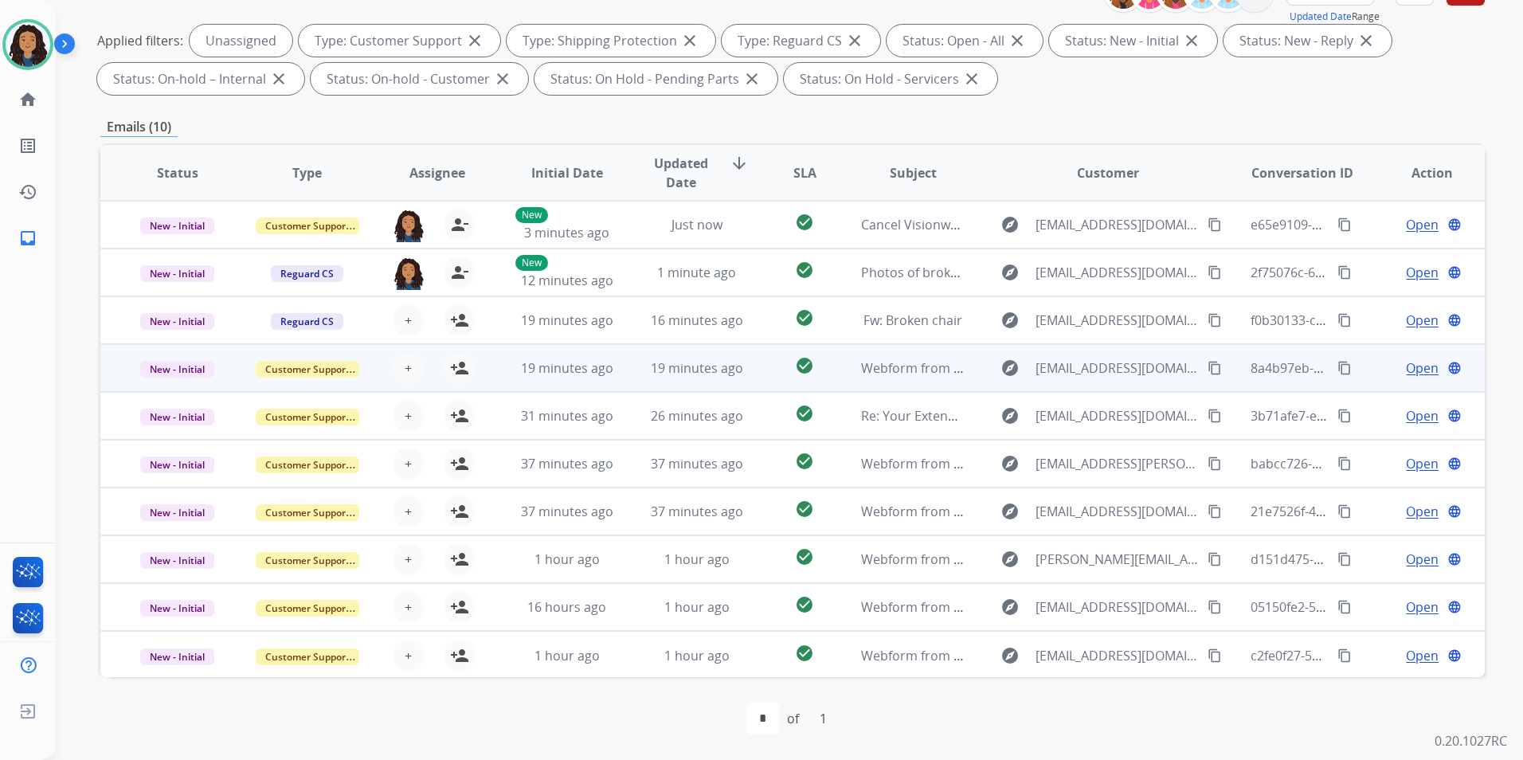
click at [460, 315] on mat-icon "person_add" at bounding box center [459, 320] width 19 height 19
click at [456, 362] on mat-icon "person_add" at bounding box center [459, 367] width 19 height 19
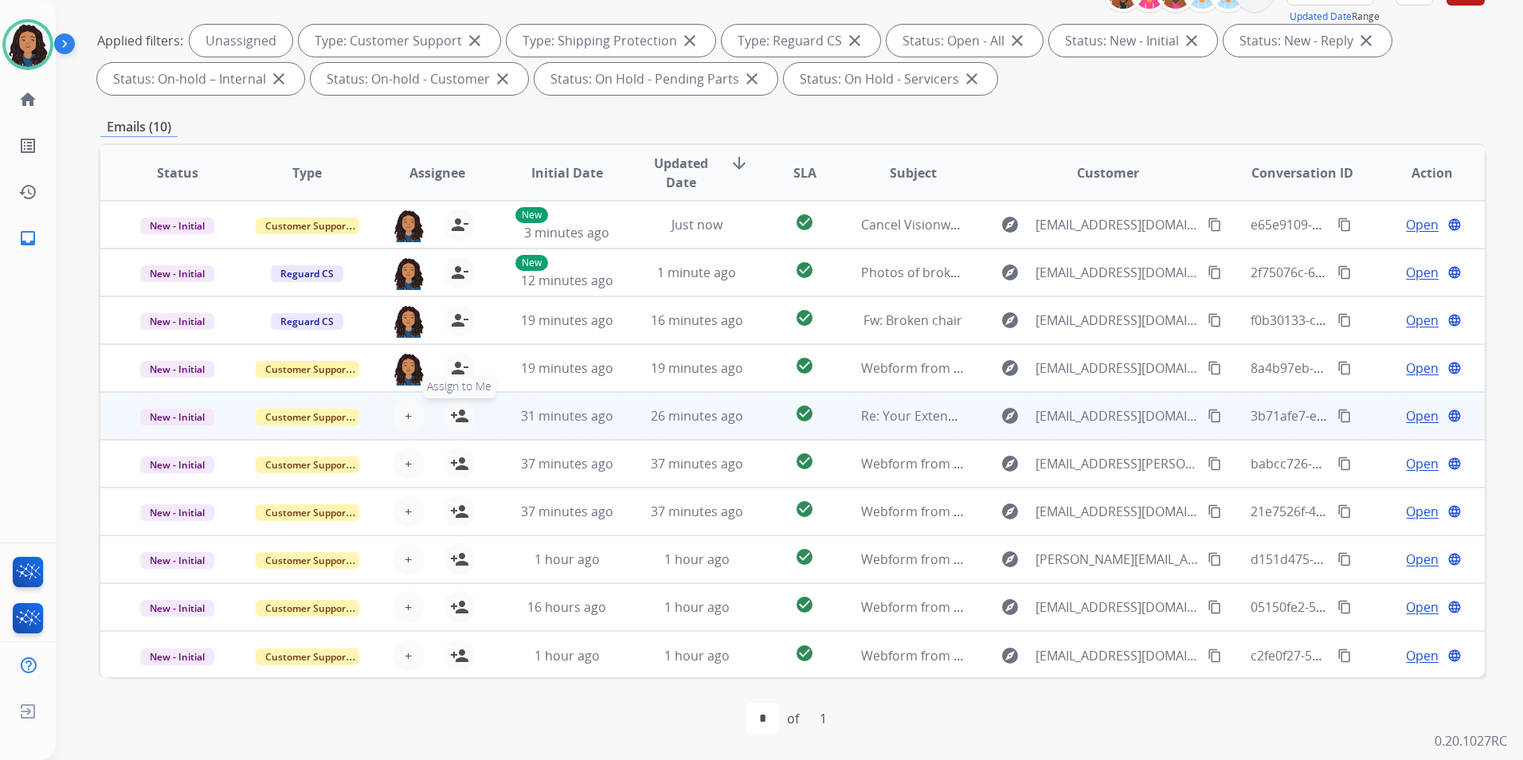
click at [460, 414] on mat-icon "person_add" at bounding box center [459, 415] width 19 height 19
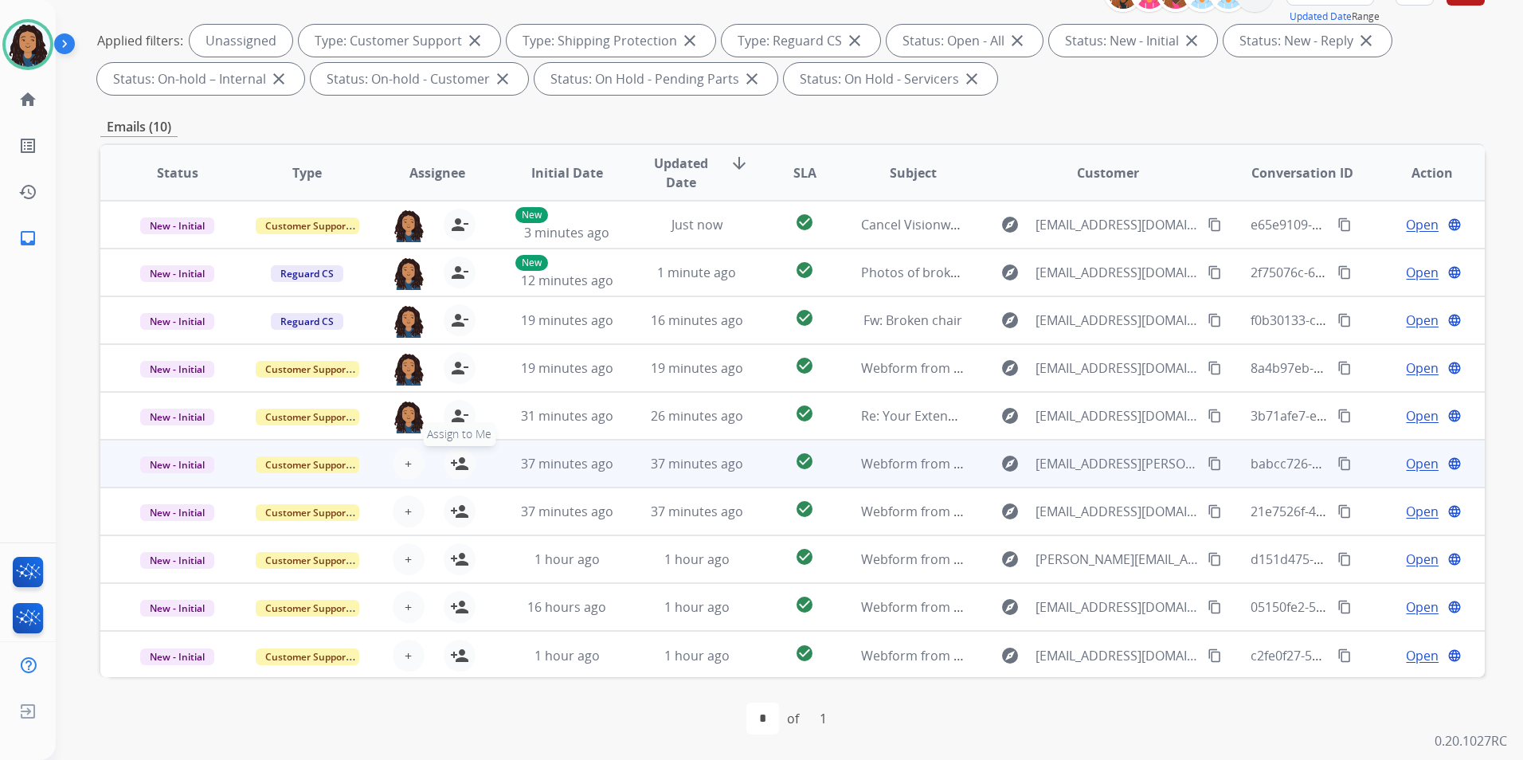
click at [459, 461] on mat-icon "person_add" at bounding box center [459, 463] width 19 height 19
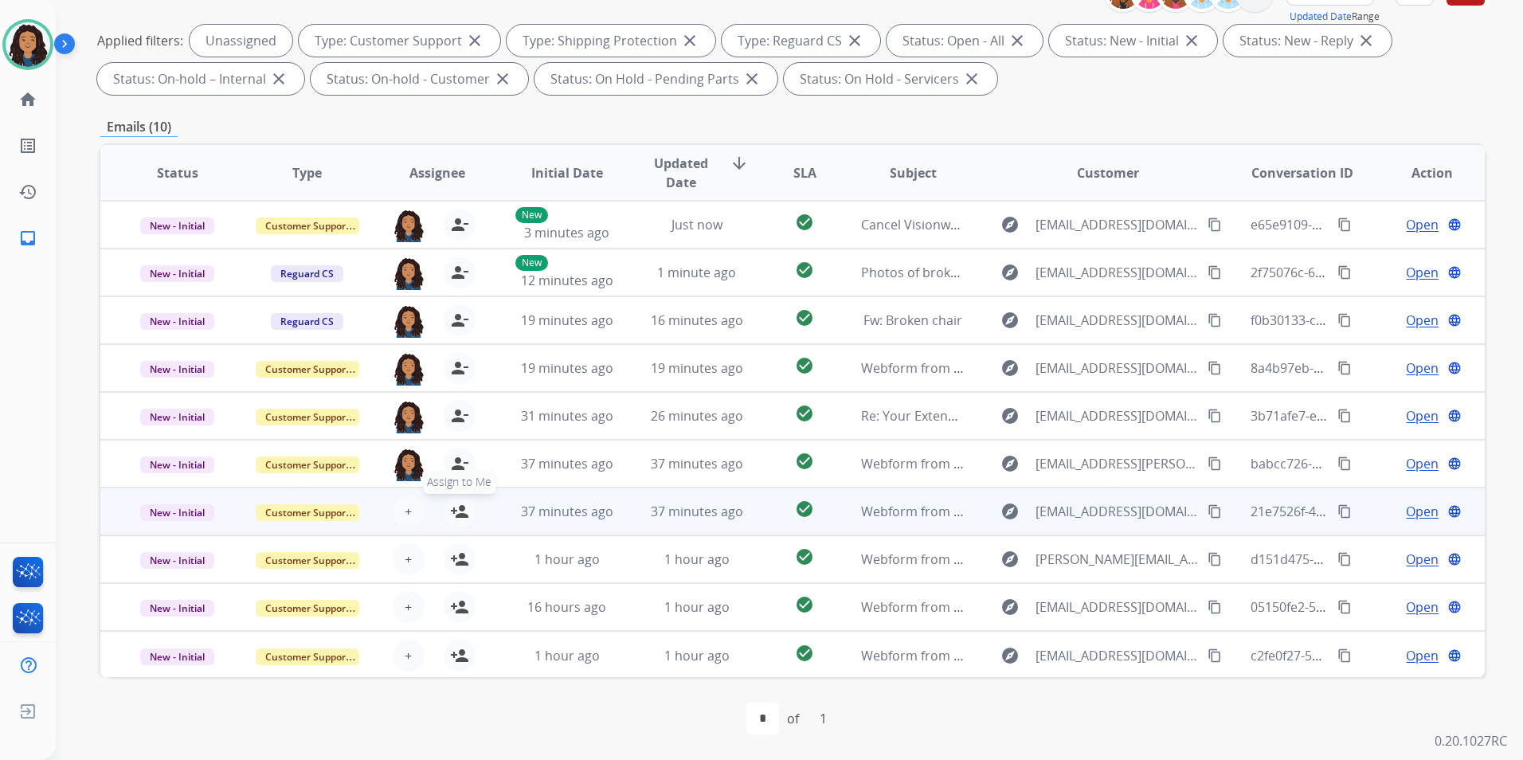
click at [462, 511] on mat-icon "person_add" at bounding box center [459, 511] width 19 height 19
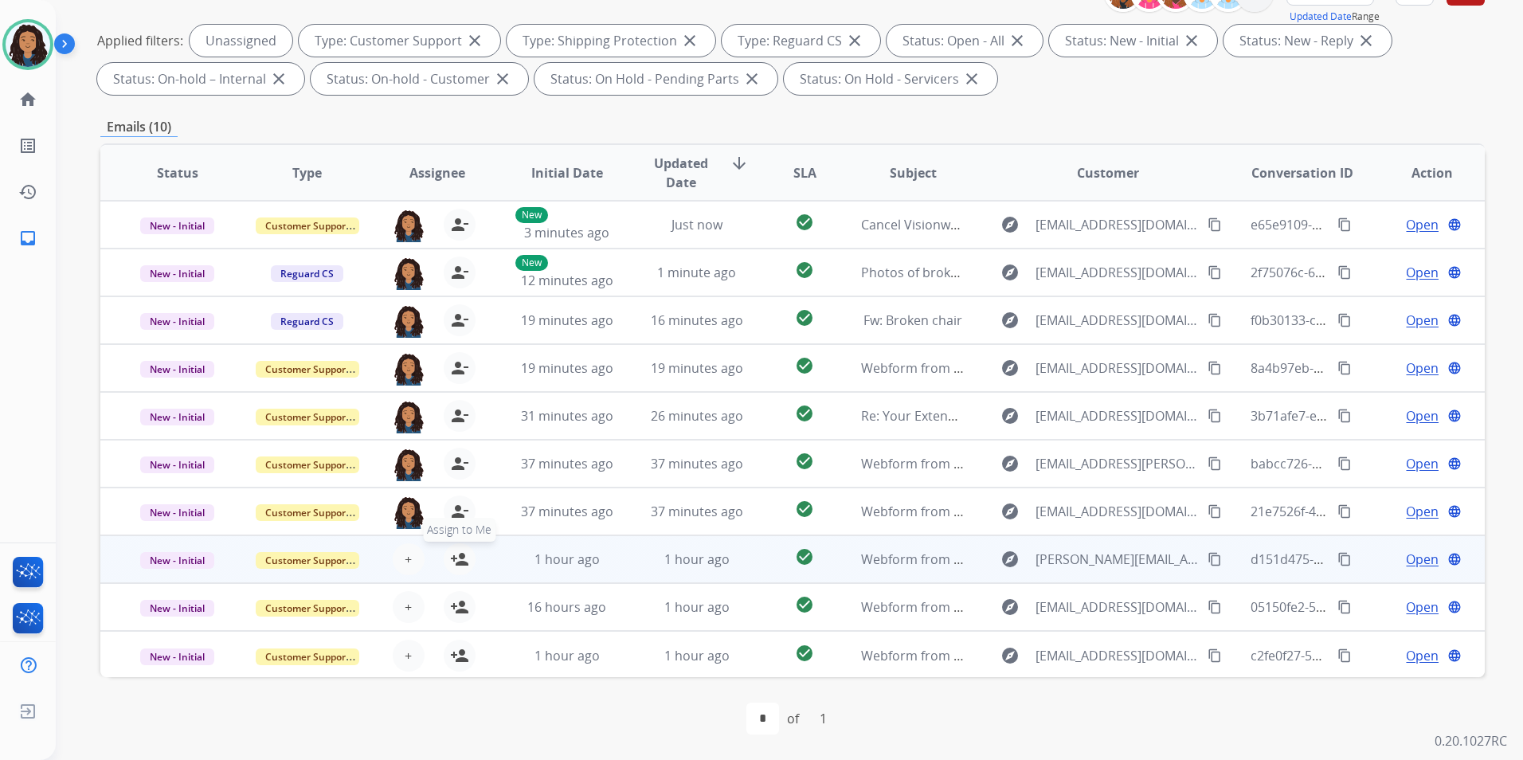
click at [459, 550] on mat-icon "person_add" at bounding box center [459, 559] width 19 height 19
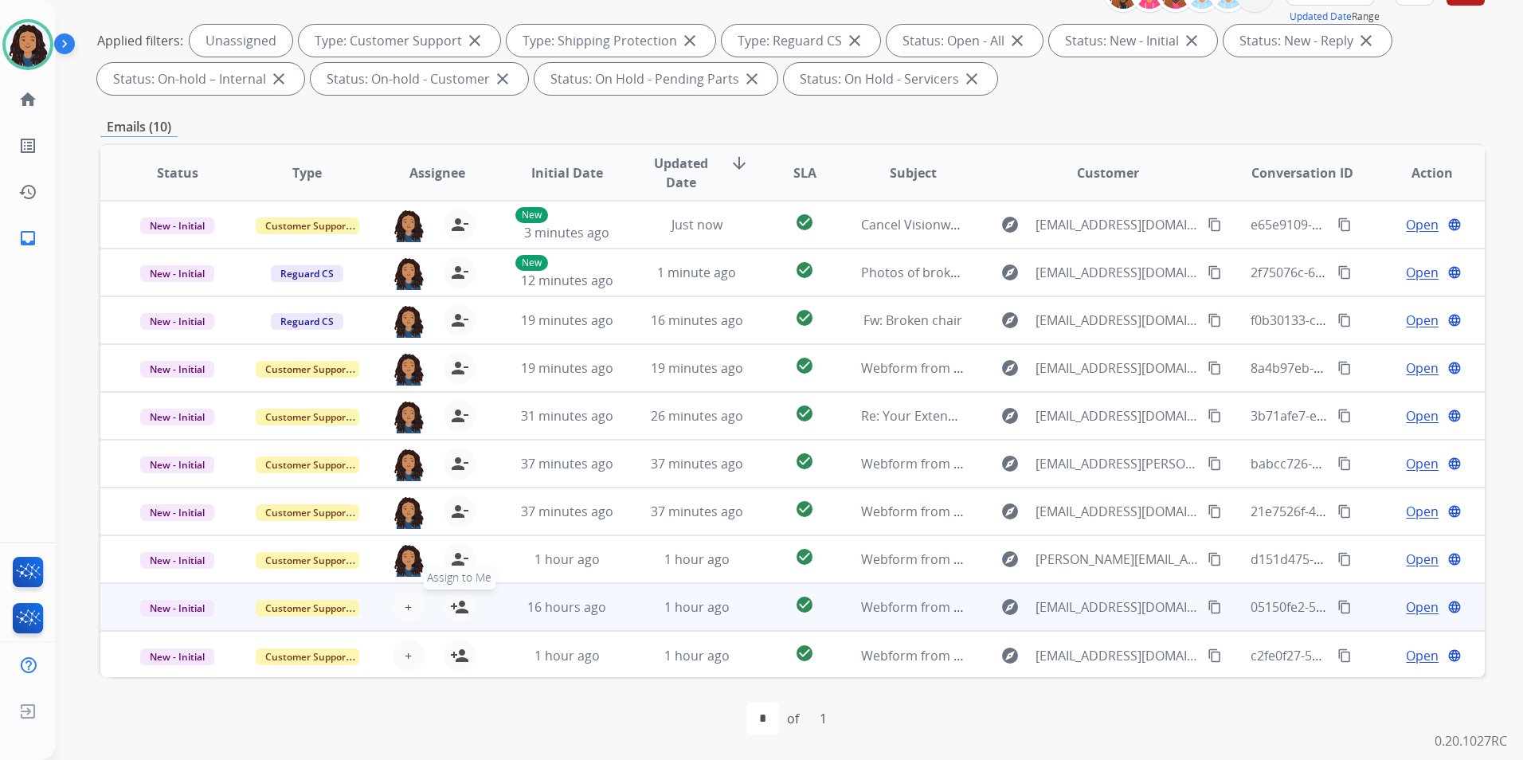
click at [457, 613] on mat-icon "person_add" at bounding box center [459, 606] width 19 height 19
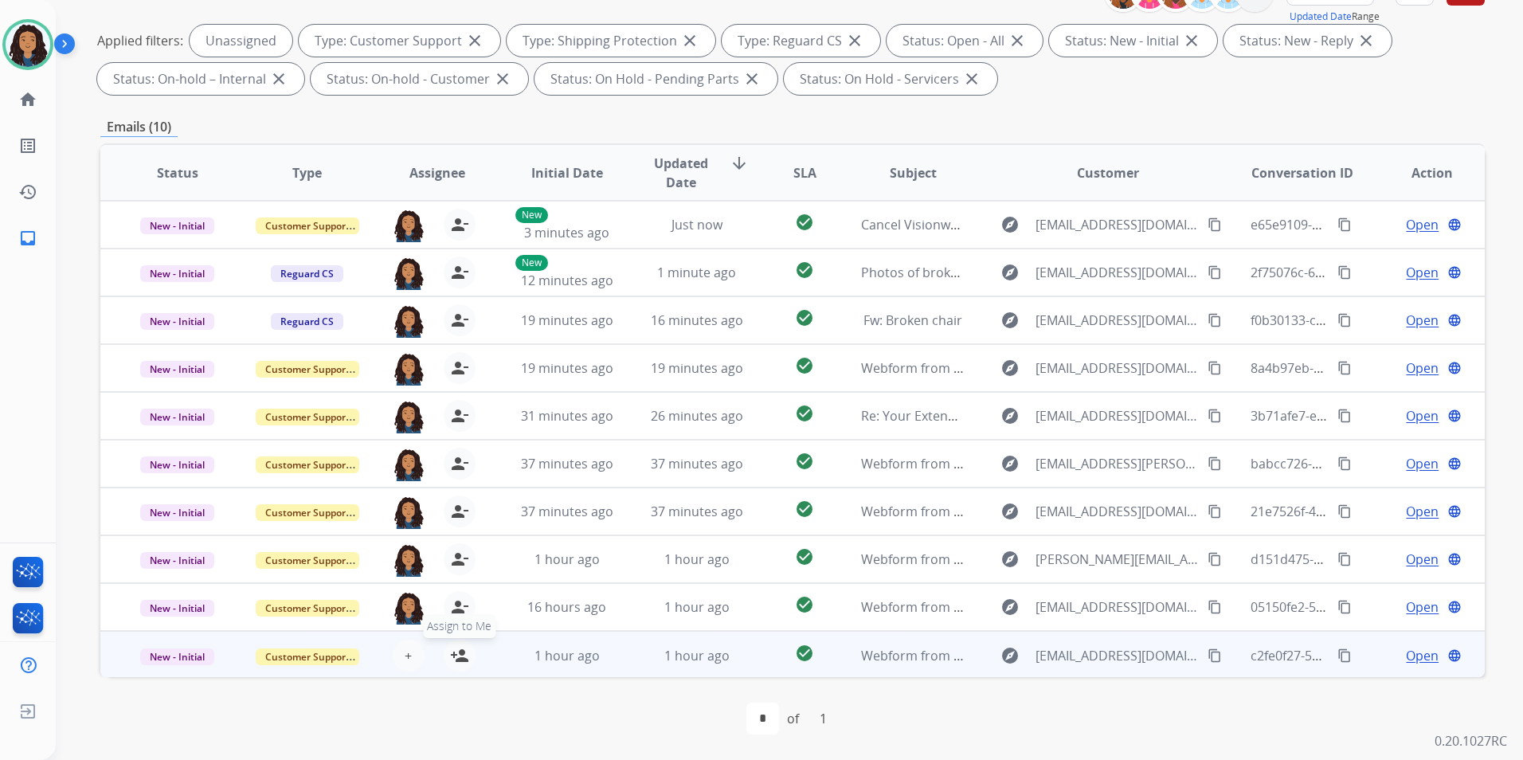
click at [462, 654] on mat-icon "person_add" at bounding box center [459, 655] width 19 height 19
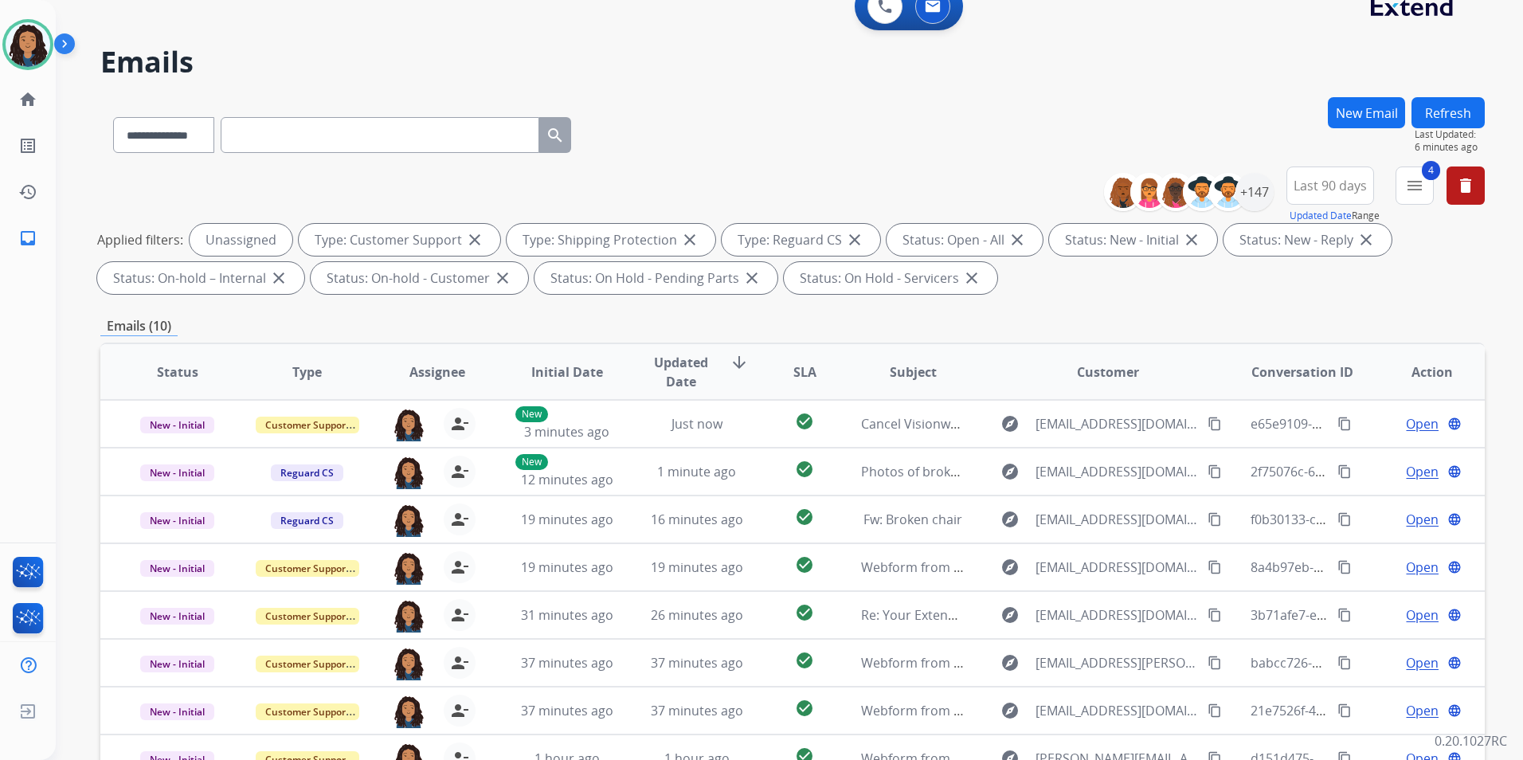
scroll to position [0, 0]
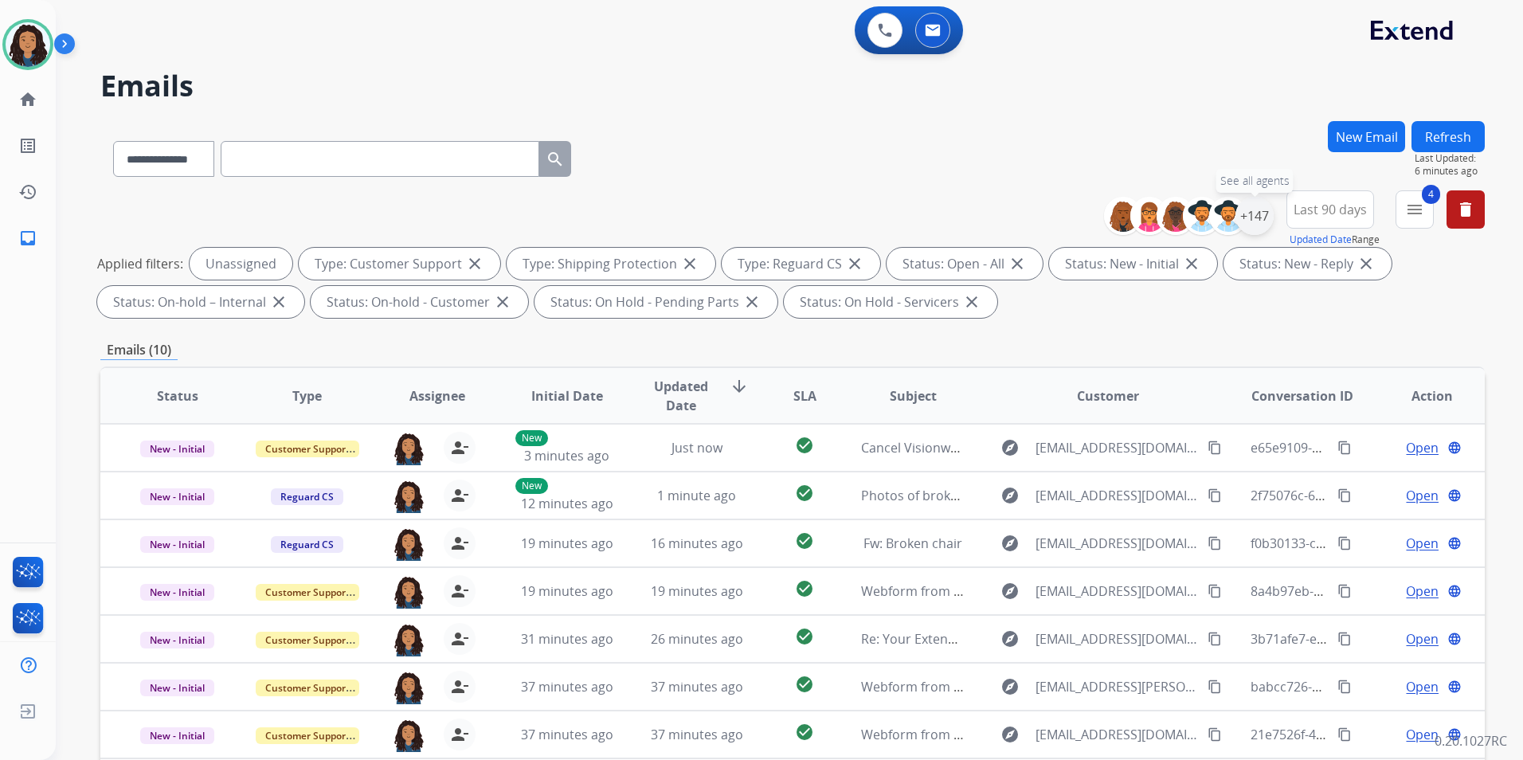
click at [1263, 222] on div "+147" at bounding box center [1255, 216] width 38 height 38
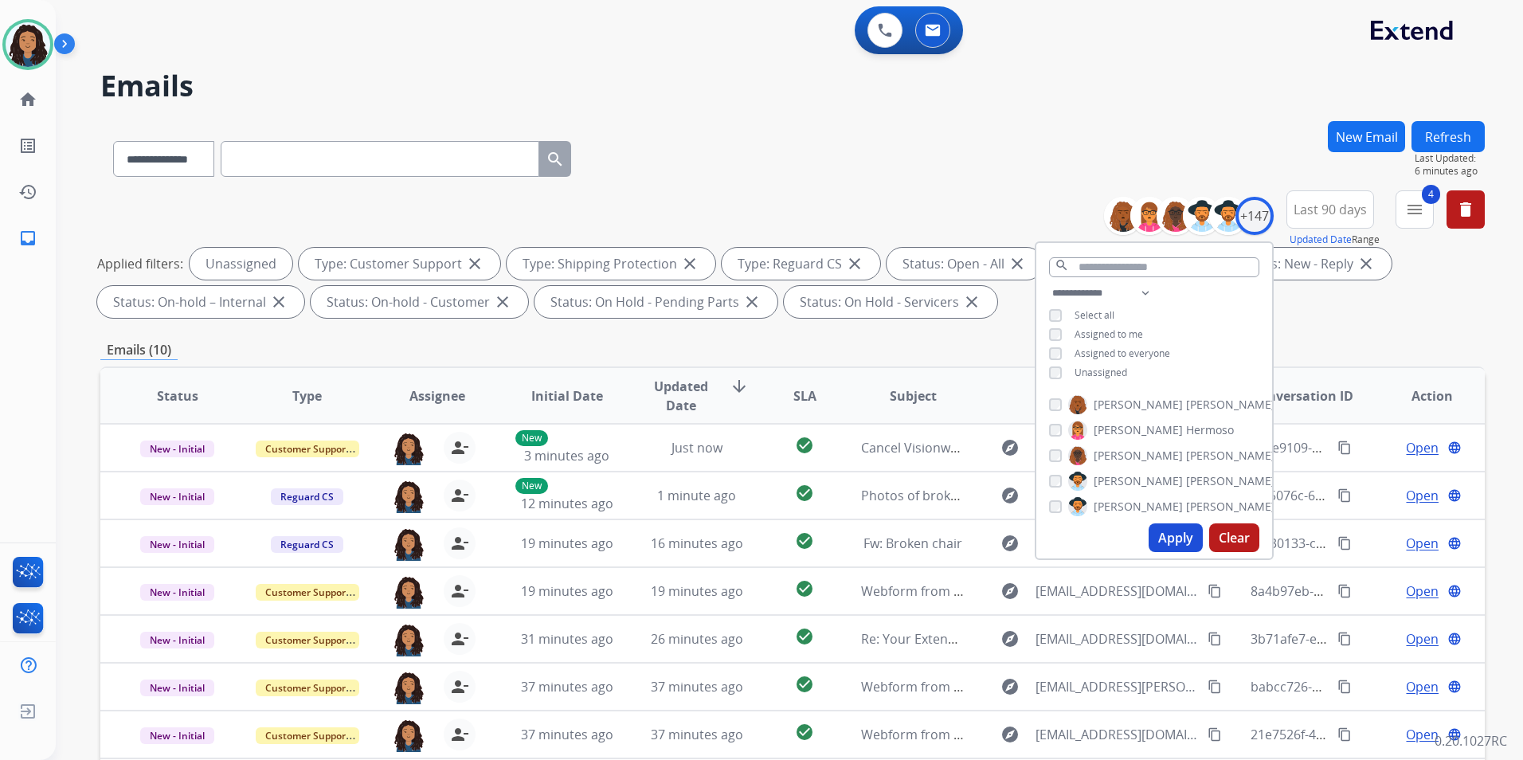
click at [1112, 328] on span "Assigned to me" at bounding box center [1109, 334] width 69 height 14
click at [1100, 369] on span "Unassigned" at bounding box center [1101, 373] width 53 height 14
click at [1162, 527] on button "Apply" at bounding box center [1176, 537] width 54 height 29
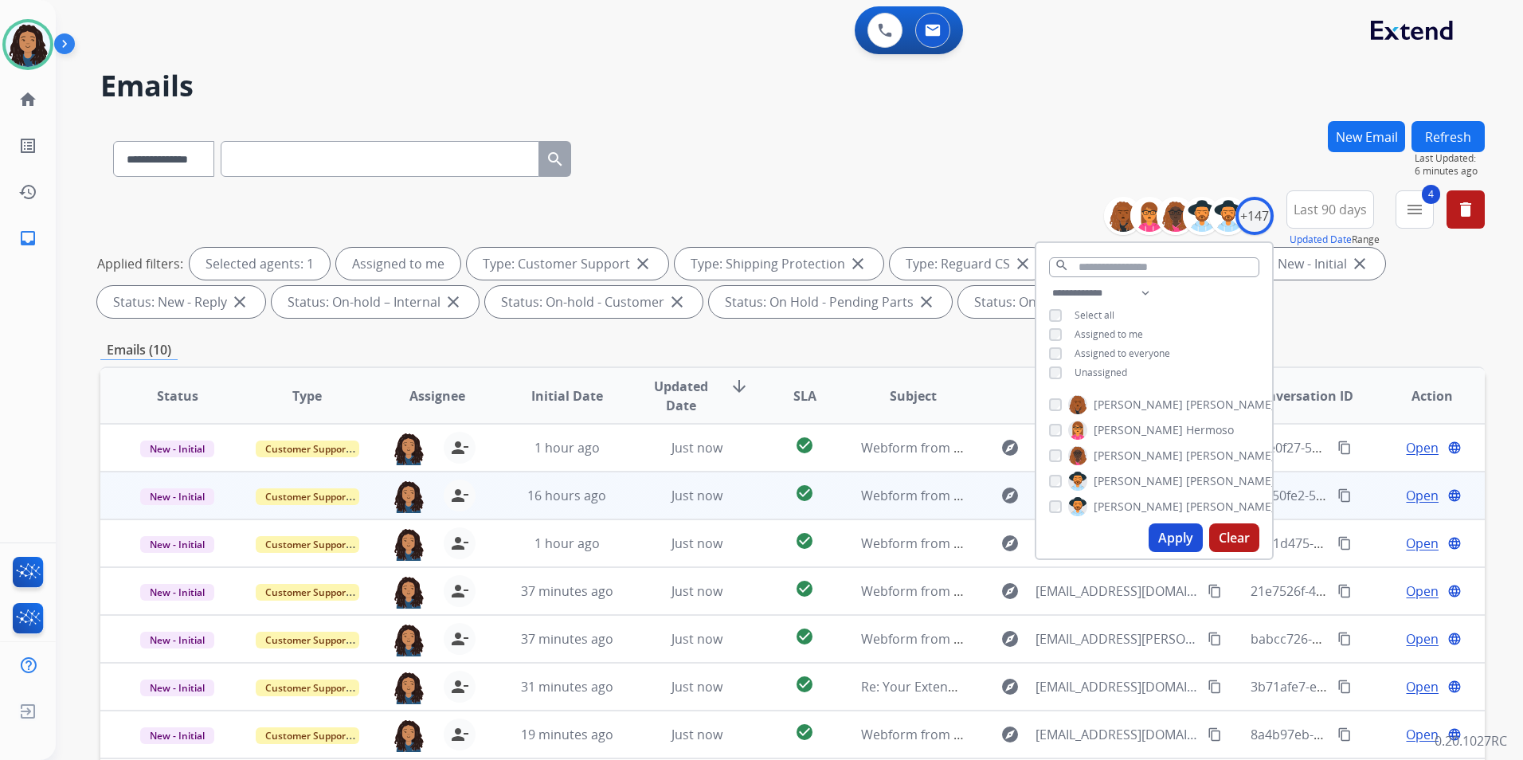
scroll to position [478, 0]
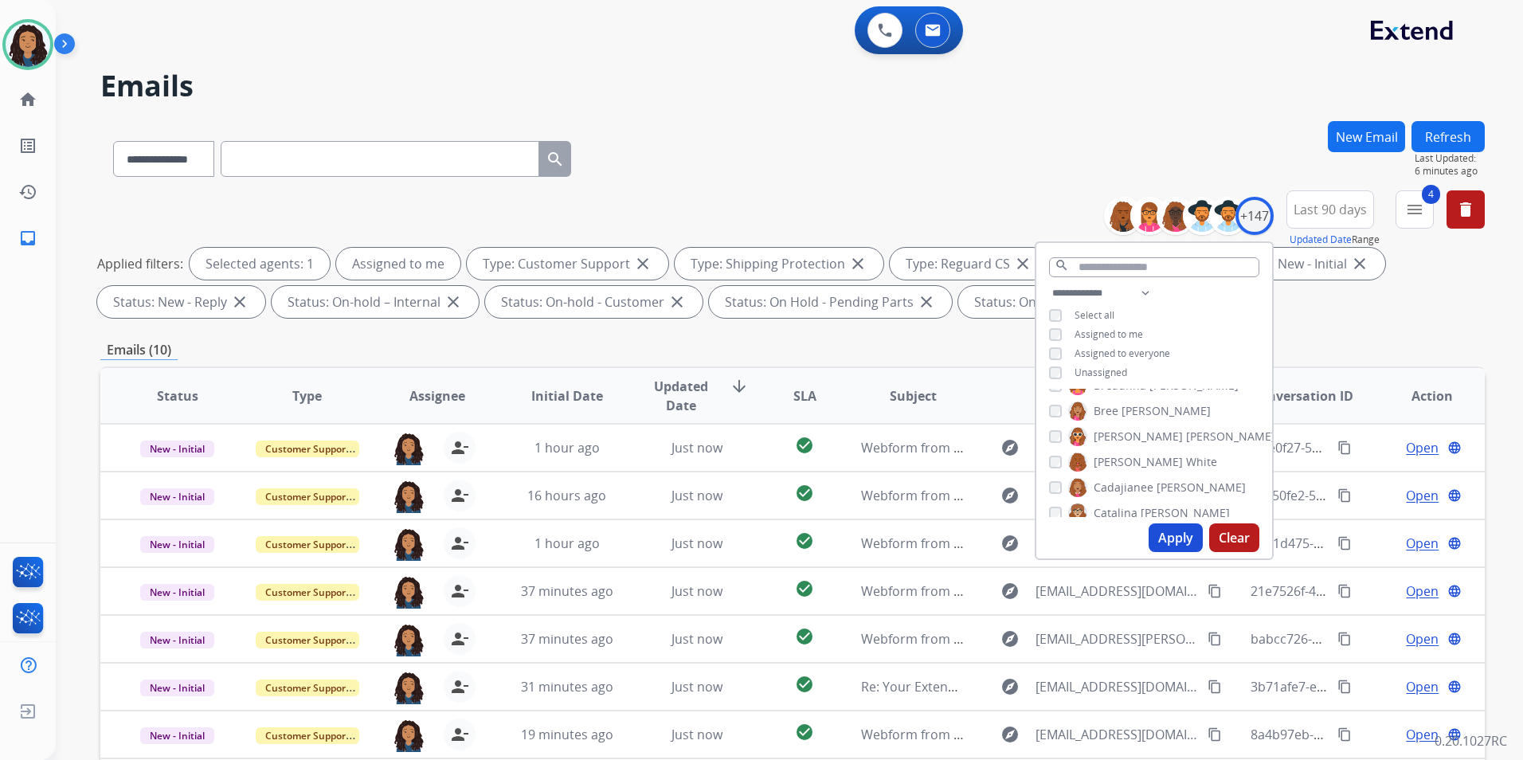
click at [772, 110] on div "**********" at bounding box center [770, 437] width 1429 height 760
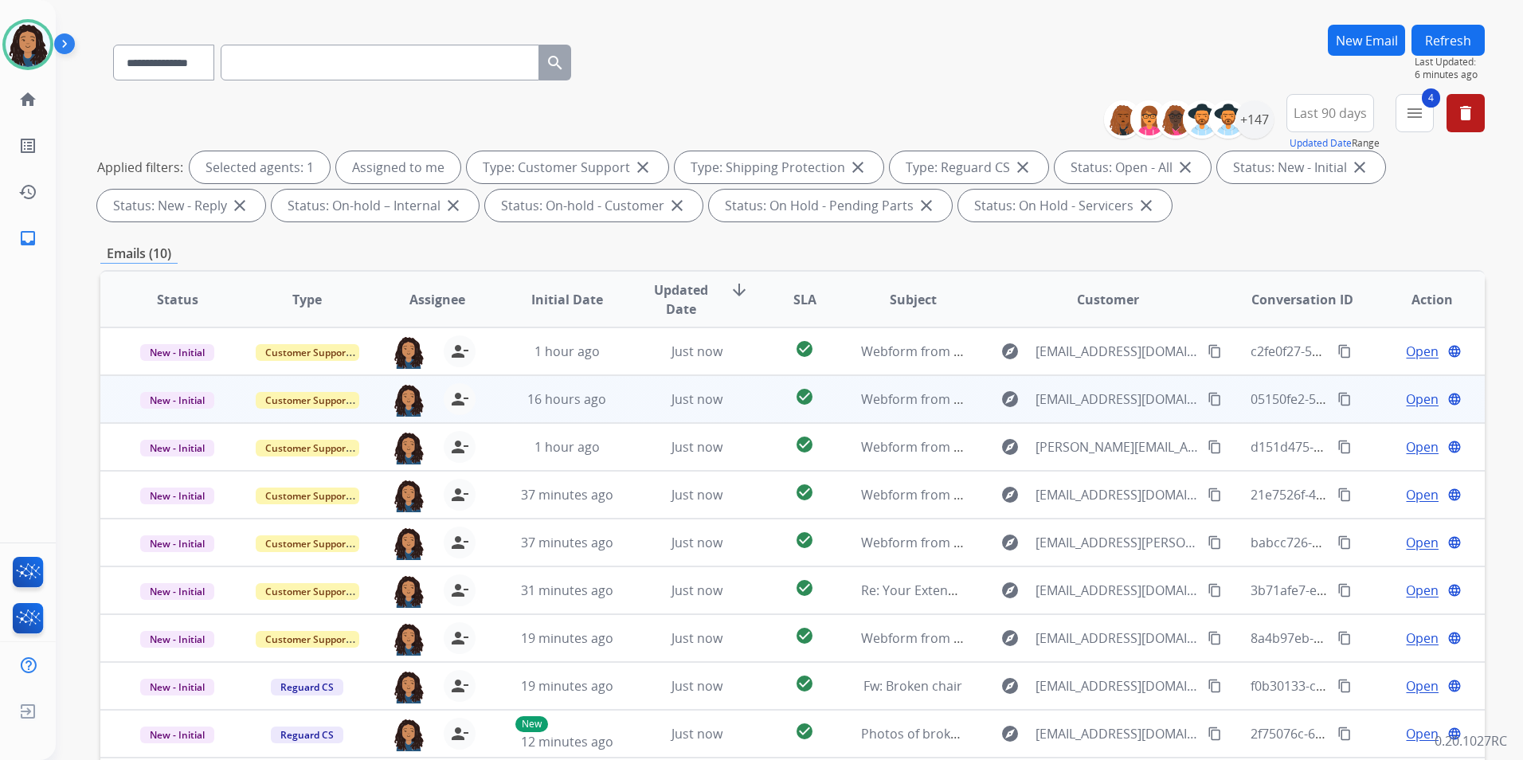
scroll to position [223, 0]
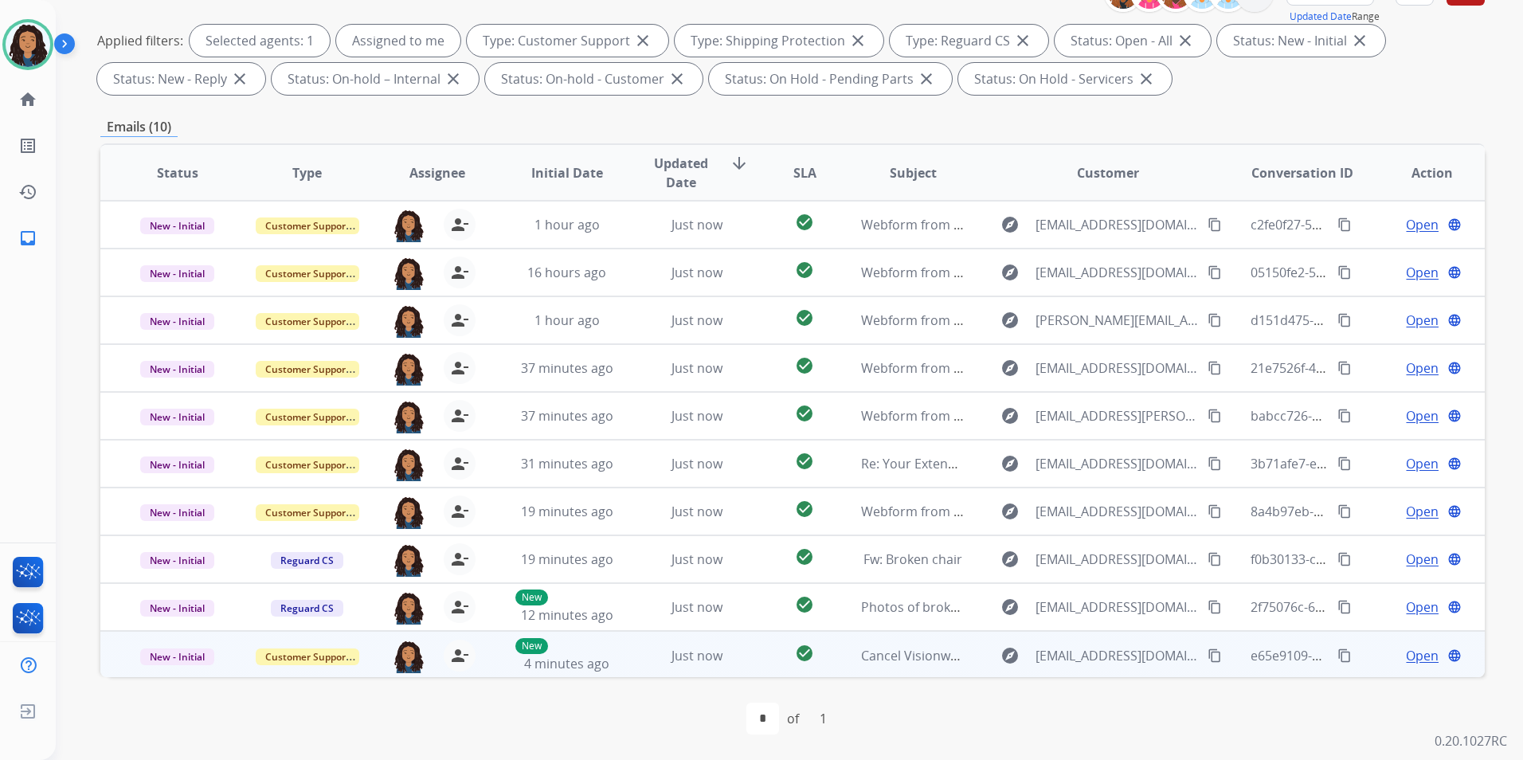
click at [1413, 656] on span "Open" at bounding box center [1422, 655] width 33 height 19
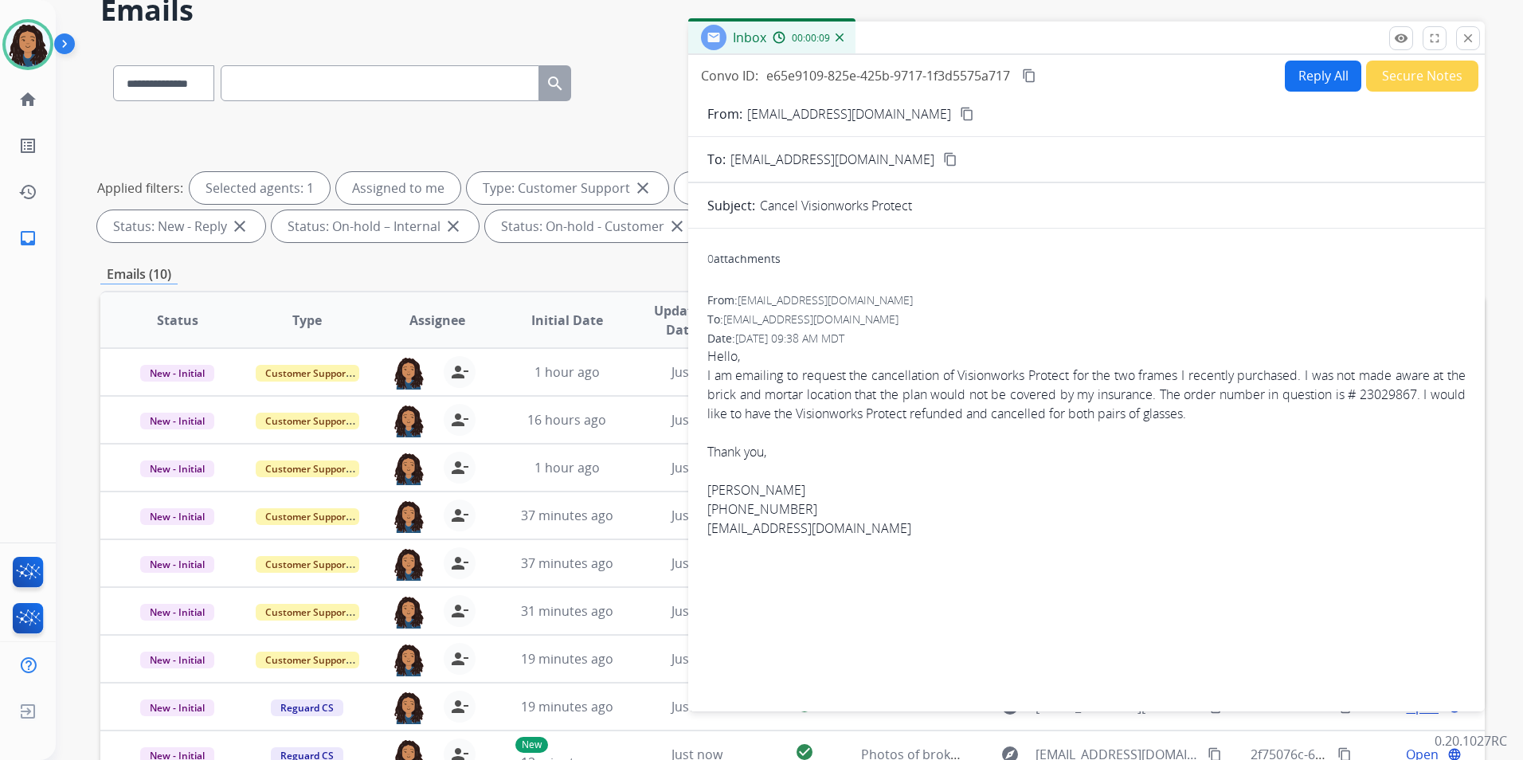
scroll to position [64, 0]
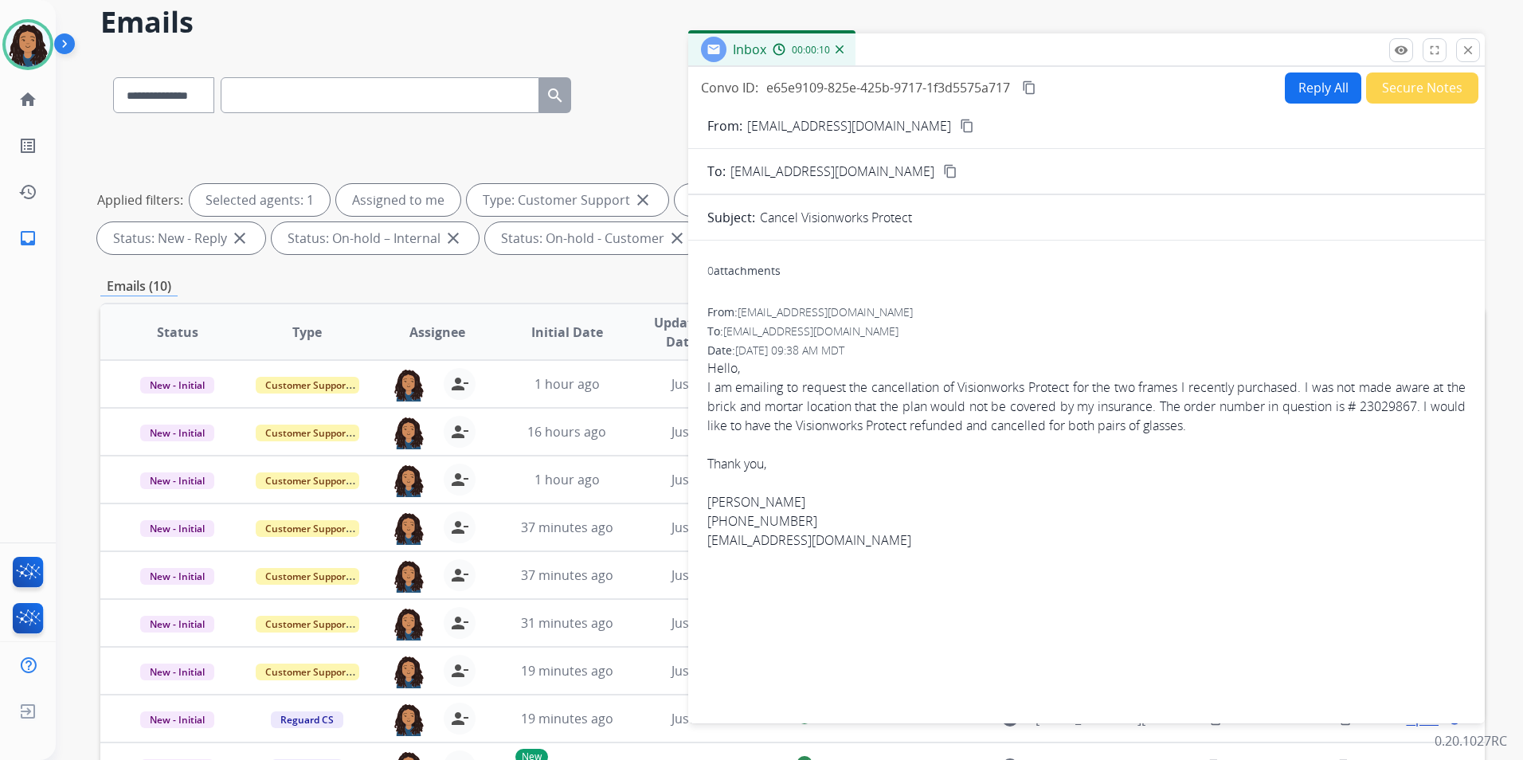
click at [1318, 86] on button "Reply All" at bounding box center [1323, 87] width 76 height 31
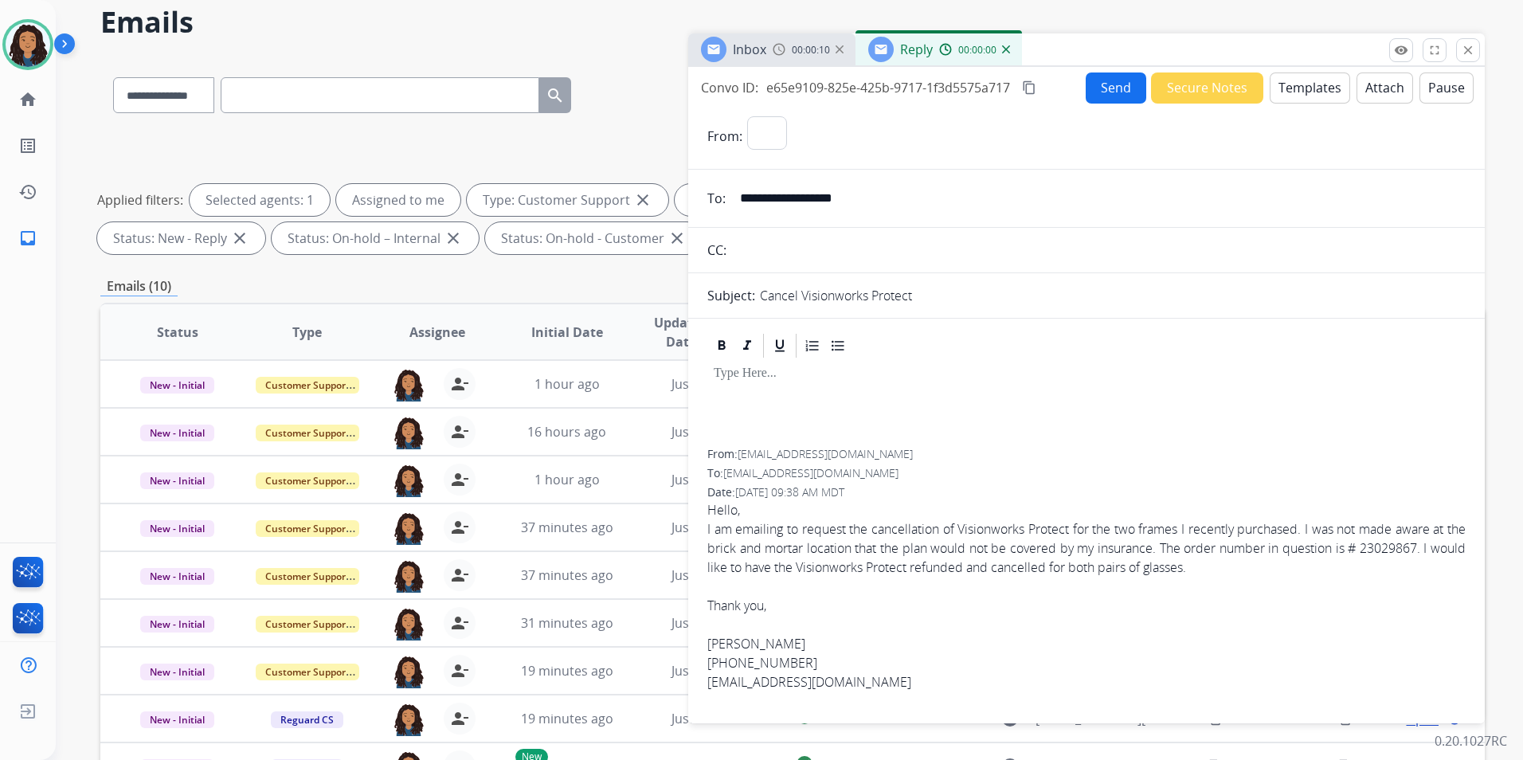
click at [1318, 86] on button "Templates" at bounding box center [1310, 87] width 80 height 31
select select "**********"
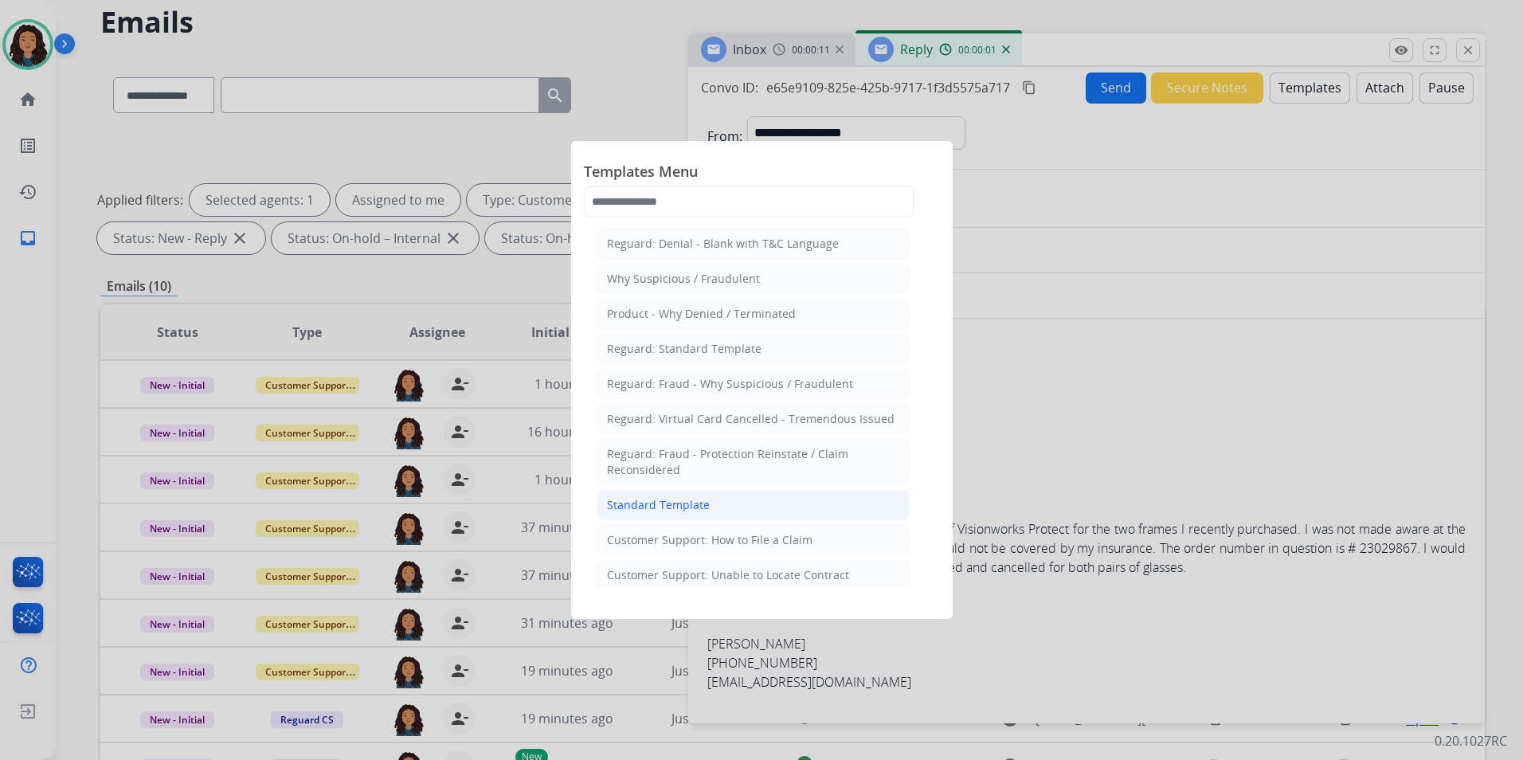
drag, startPoint x: 686, startPoint y: 510, endPoint x: 690, endPoint y: 492, distance: 18.0
click at [686, 509] on div "Standard Template" at bounding box center [658, 505] width 103 height 16
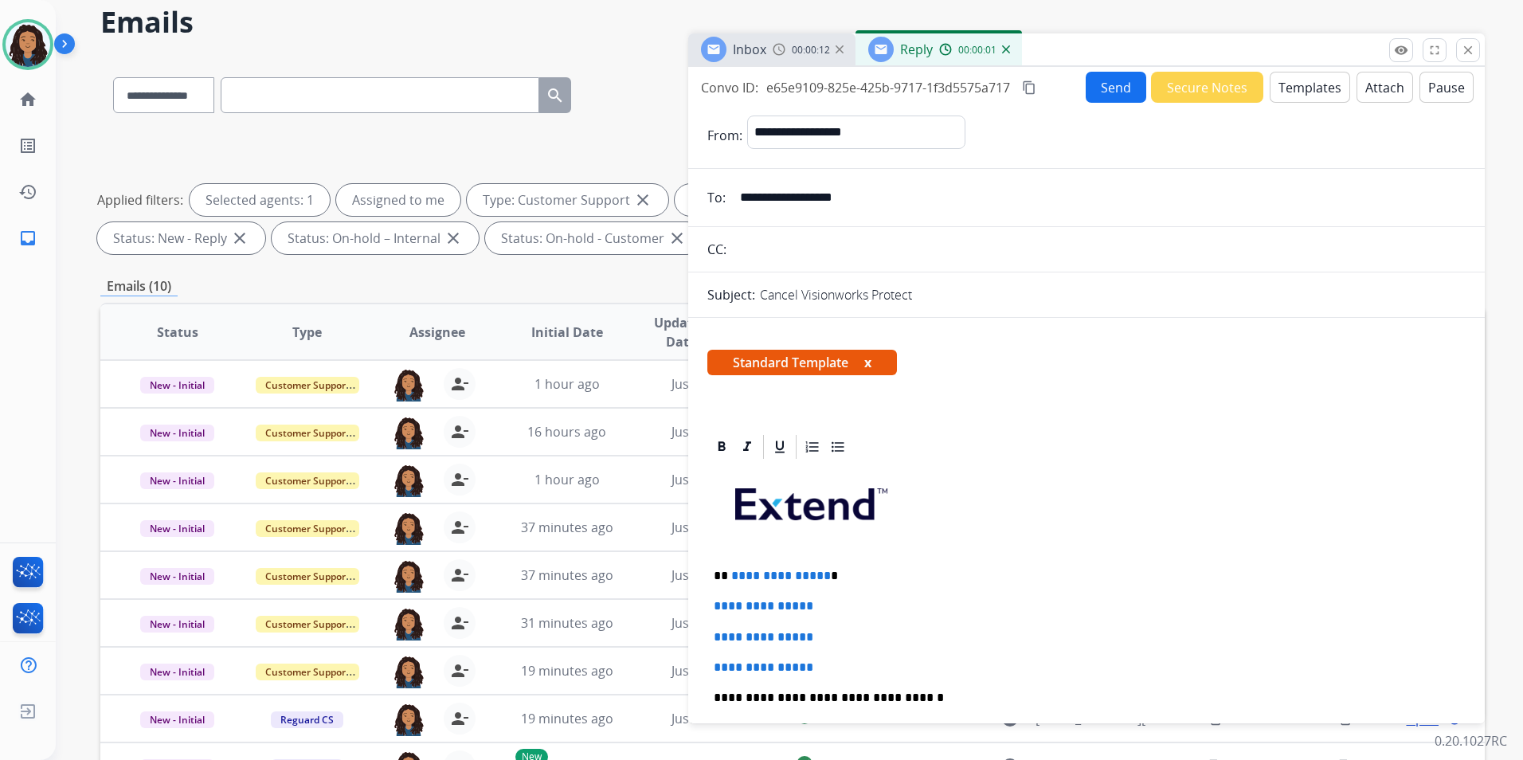
click at [761, 53] on span "Inbox" at bounding box center [749, 50] width 33 height 18
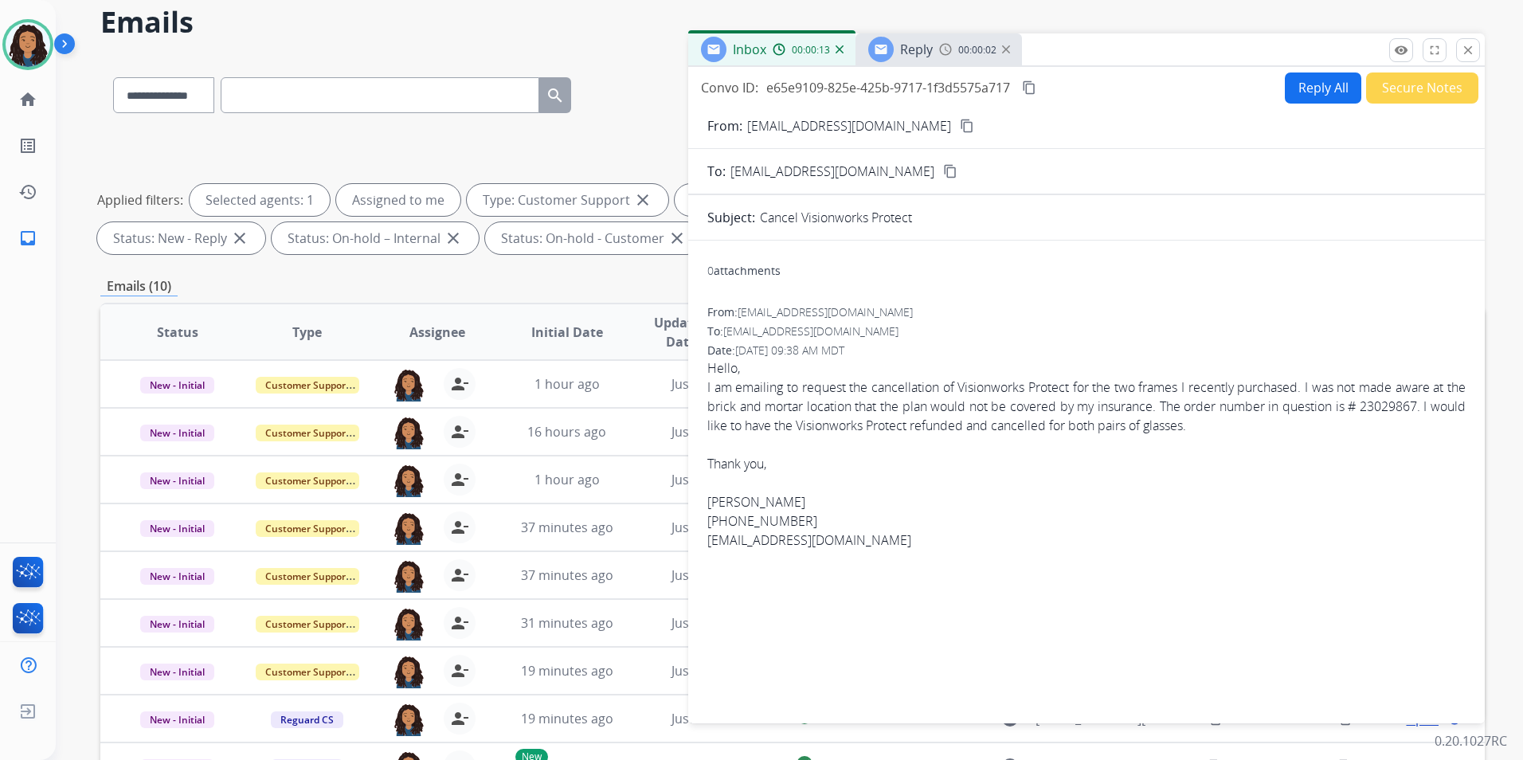
click at [960, 125] on mat-icon "content_copy" at bounding box center [967, 126] width 14 height 14
click at [926, 54] on span "Reply" at bounding box center [916, 50] width 33 height 18
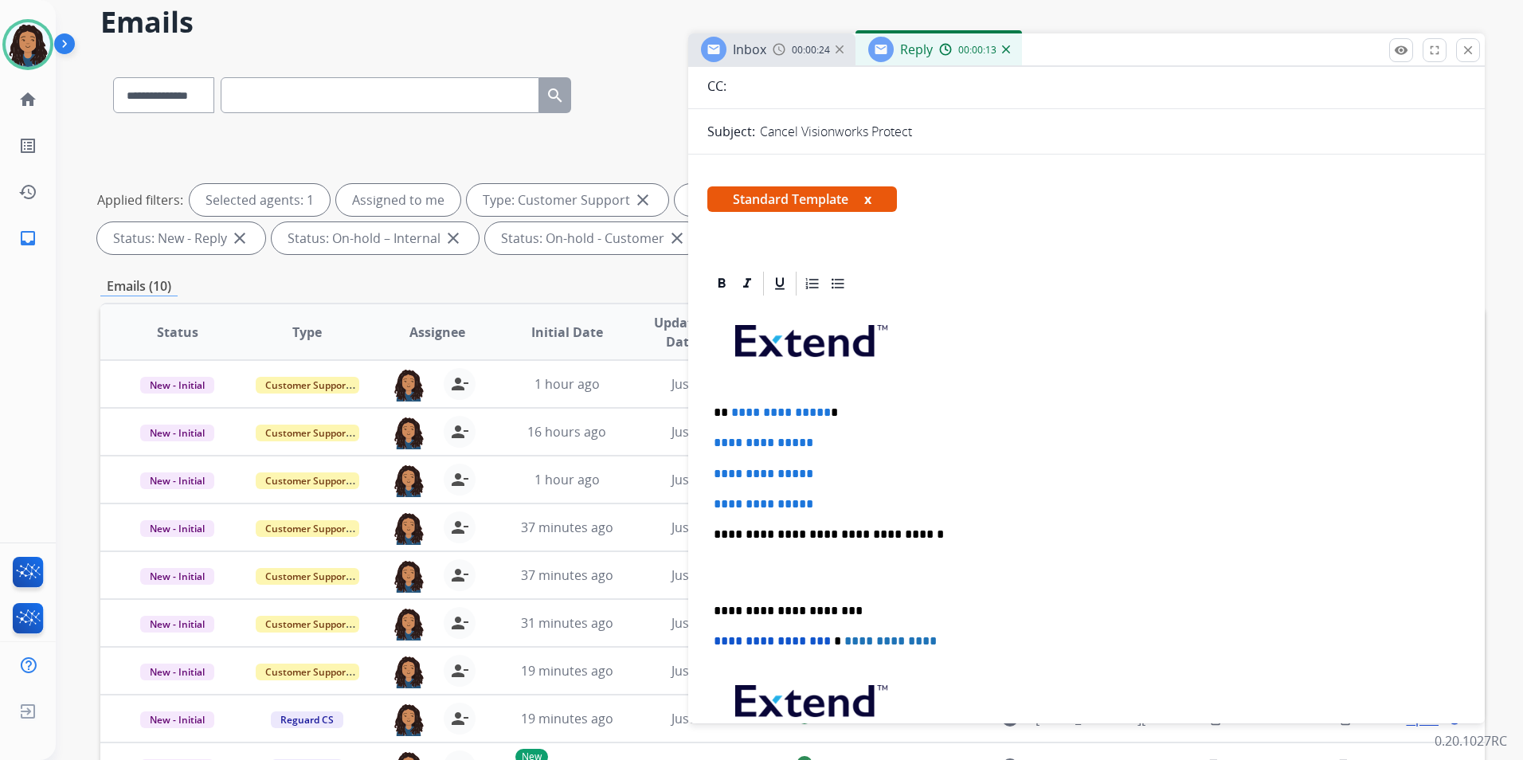
scroll to position [319, 0]
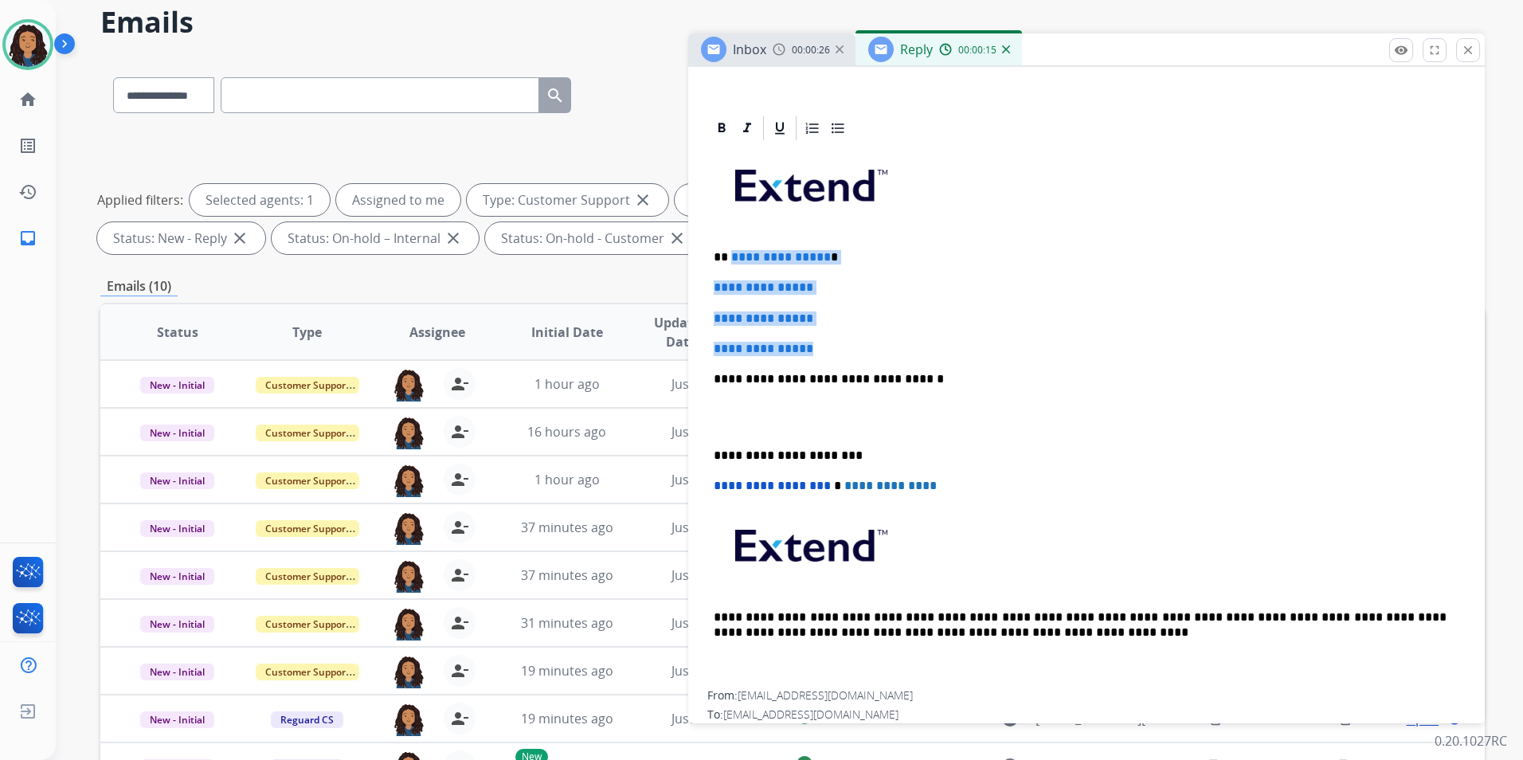
drag, startPoint x: 824, startPoint y: 345, endPoint x: 731, endPoint y: 234, distance: 144.2
click at [731, 234] on div "**********" at bounding box center [1086, 417] width 758 height 548
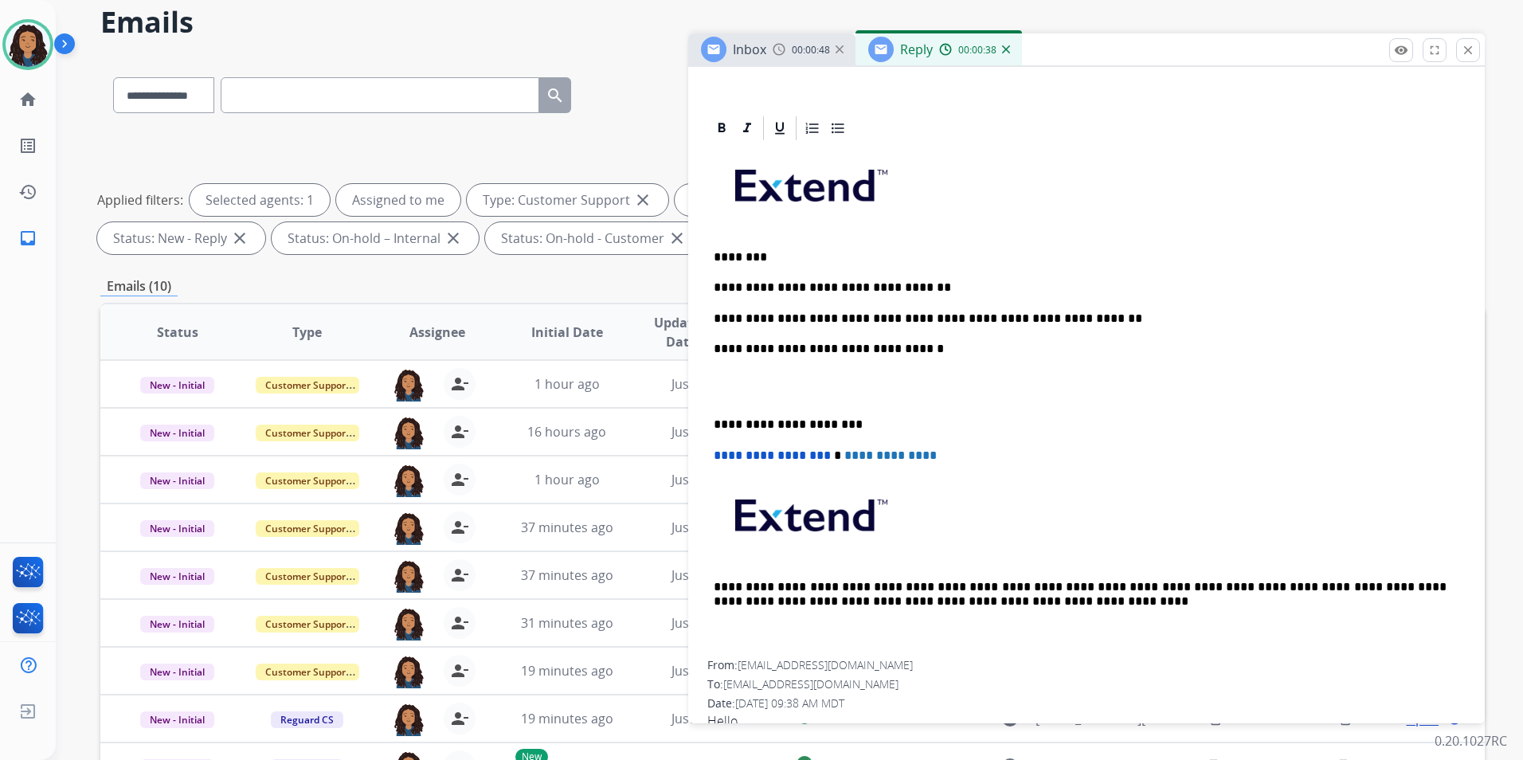
click at [777, 318] on p "**********" at bounding box center [1080, 318] width 733 height 14
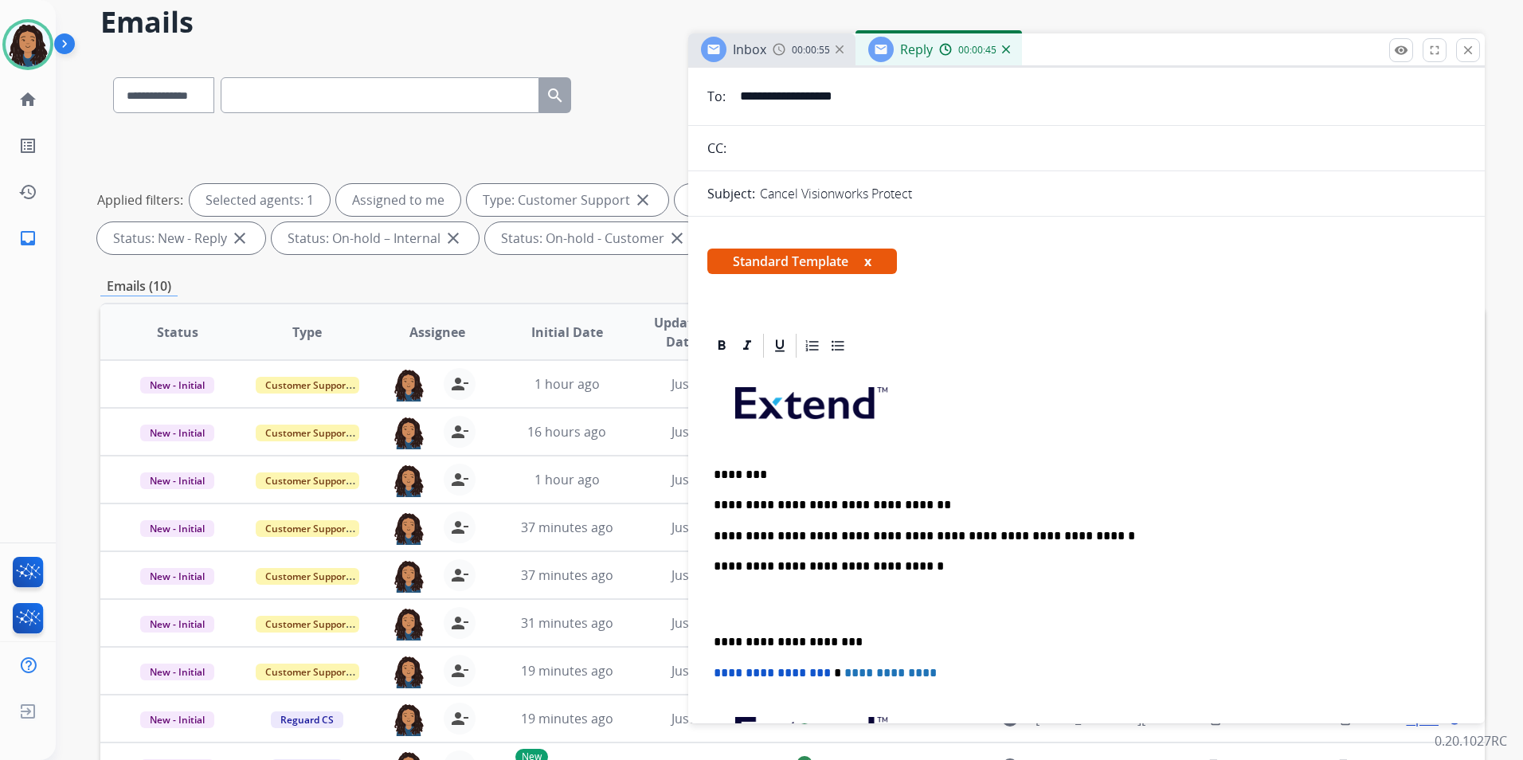
scroll to position [0, 0]
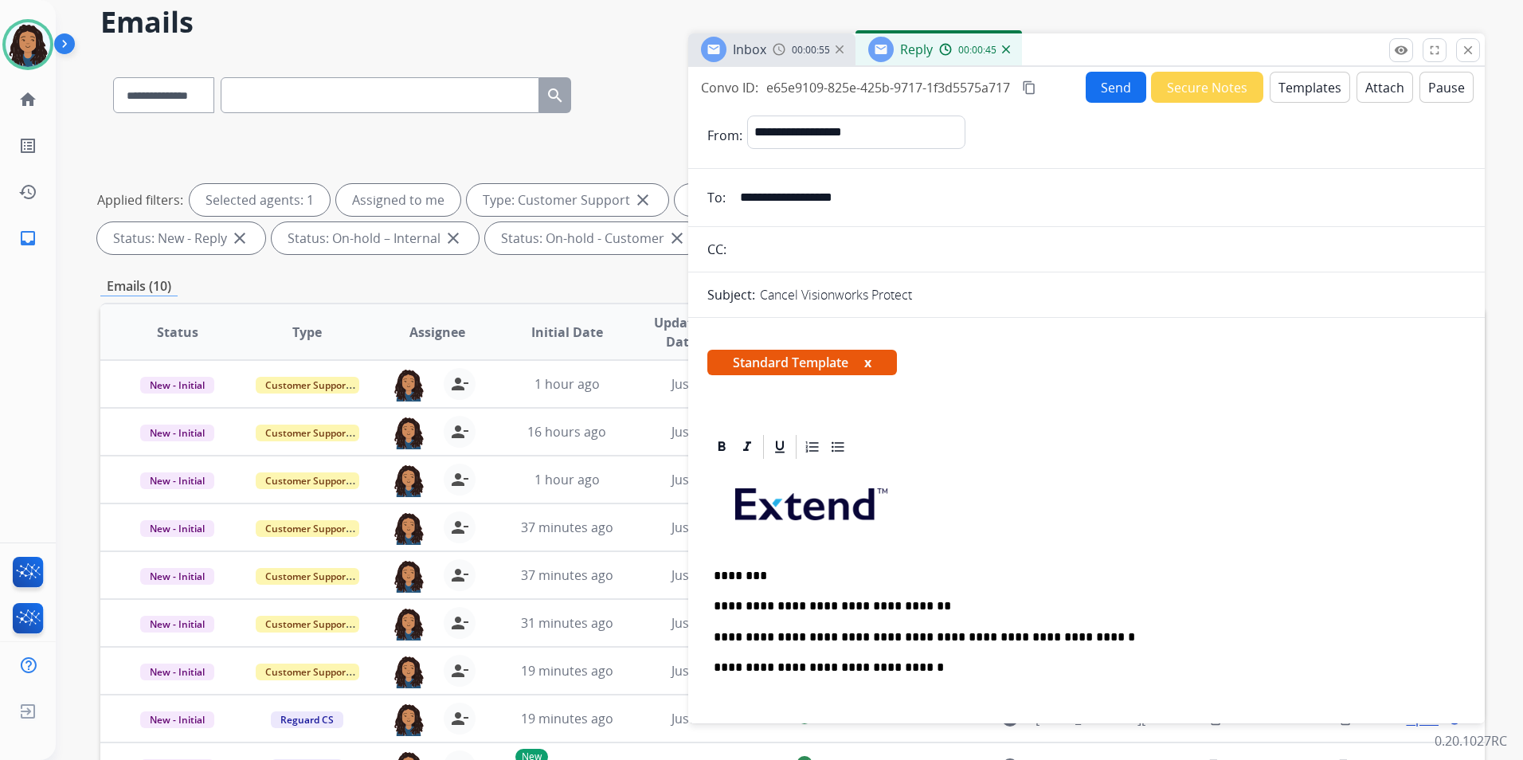
click at [1121, 94] on button "Send" at bounding box center [1116, 87] width 61 height 31
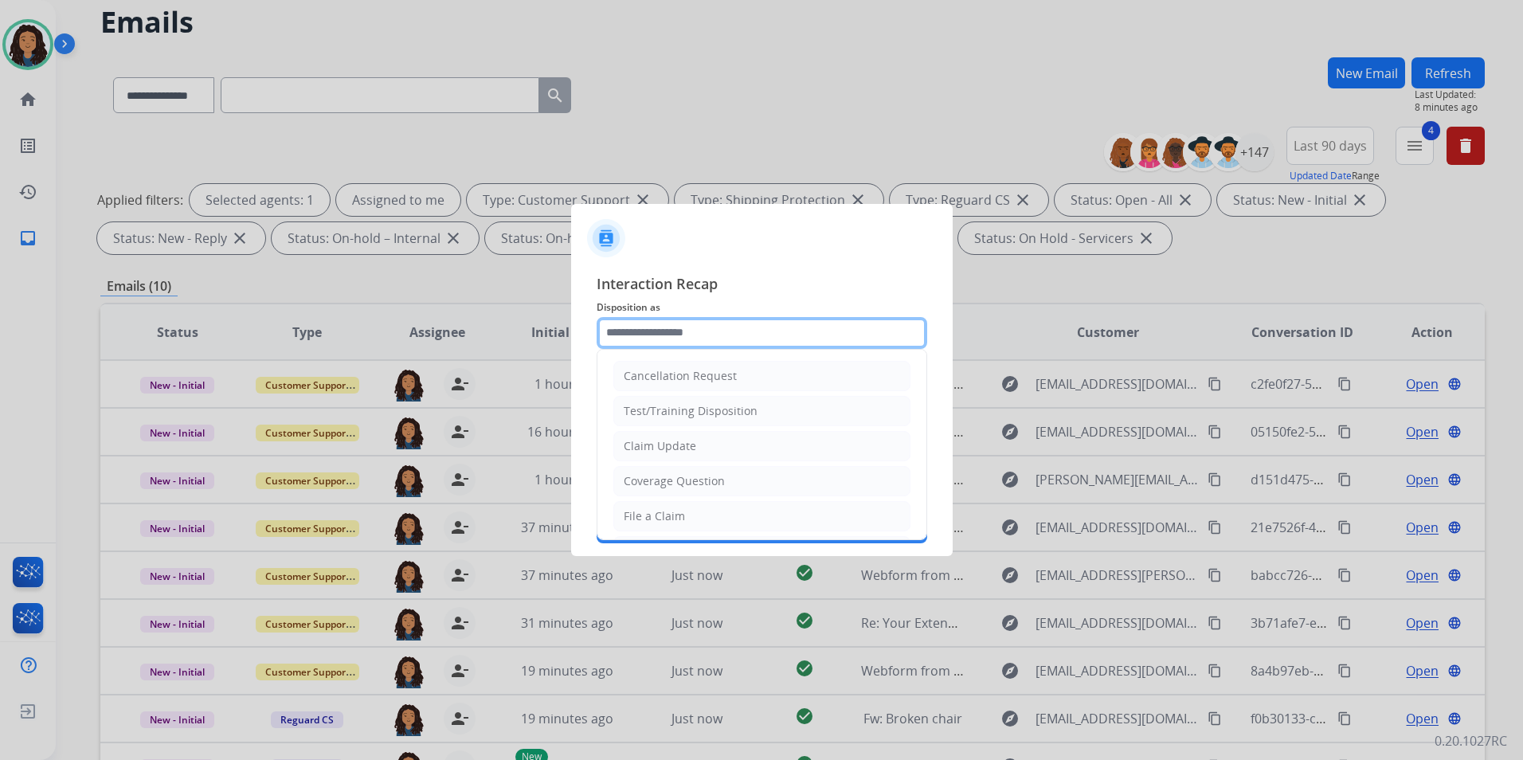
click at [866, 339] on input "text" at bounding box center [762, 333] width 331 height 32
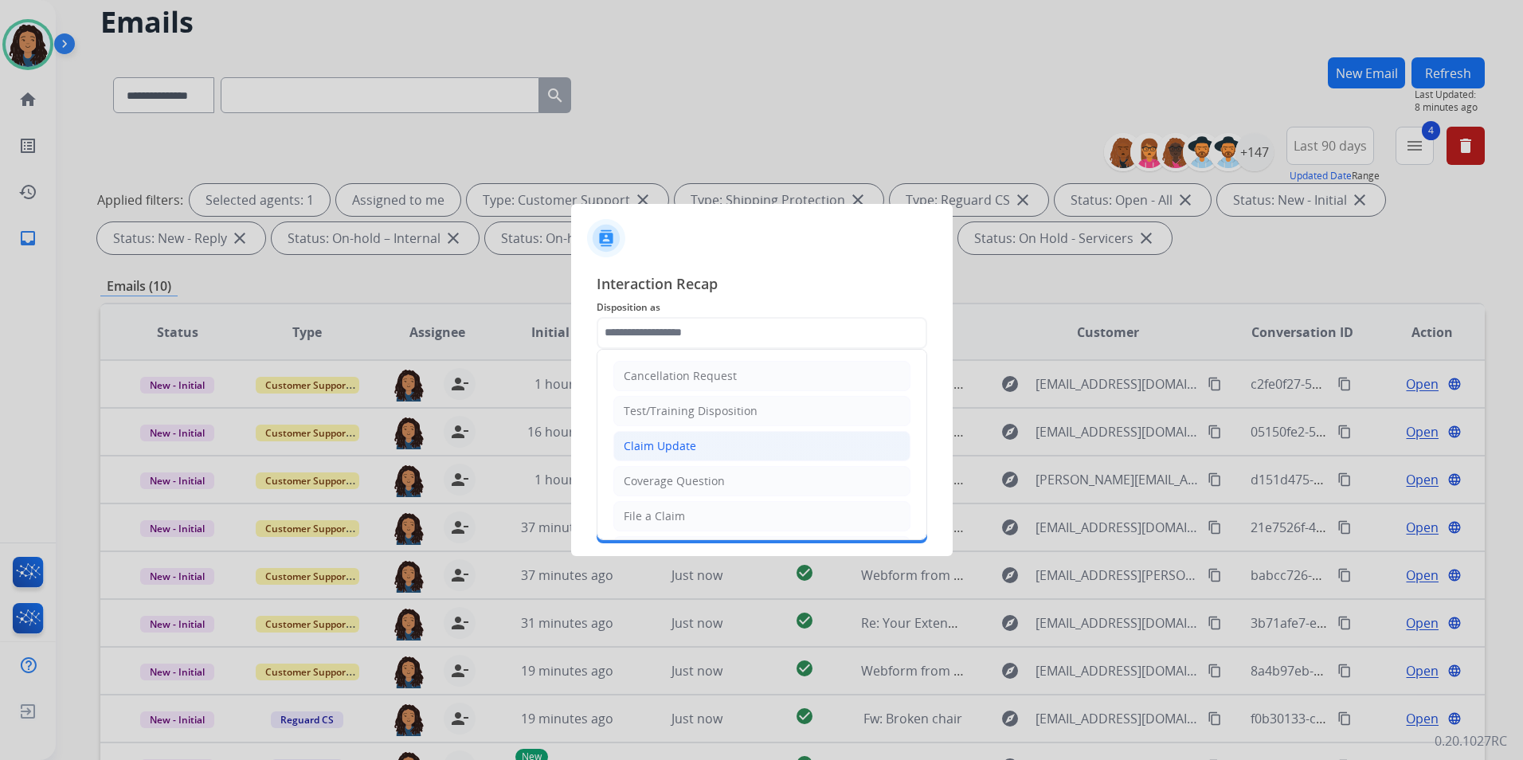
click at [703, 448] on li "Claim Update" at bounding box center [761, 446] width 297 height 30
type input "**********"
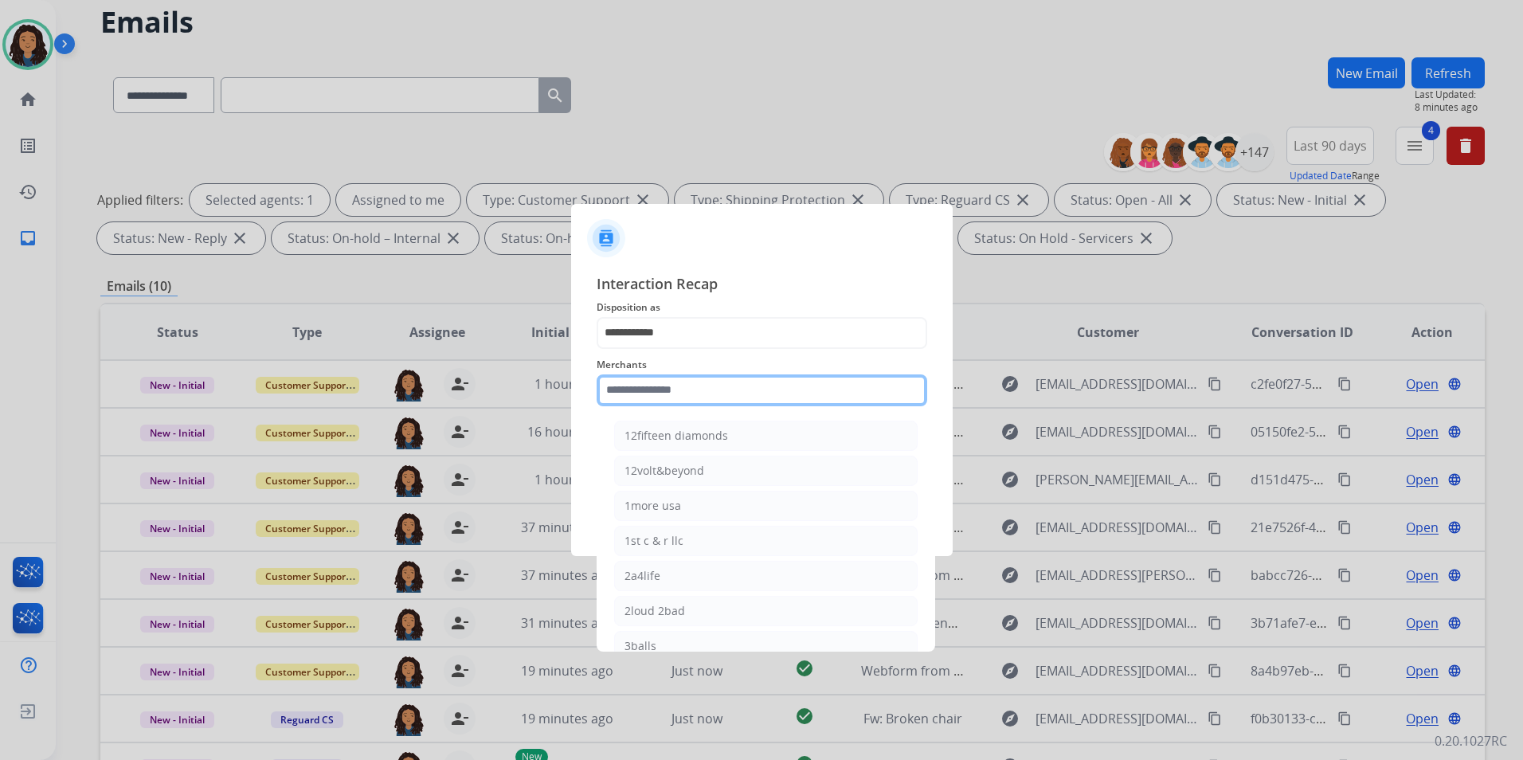
click at [685, 393] on input "text" at bounding box center [762, 390] width 331 height 32
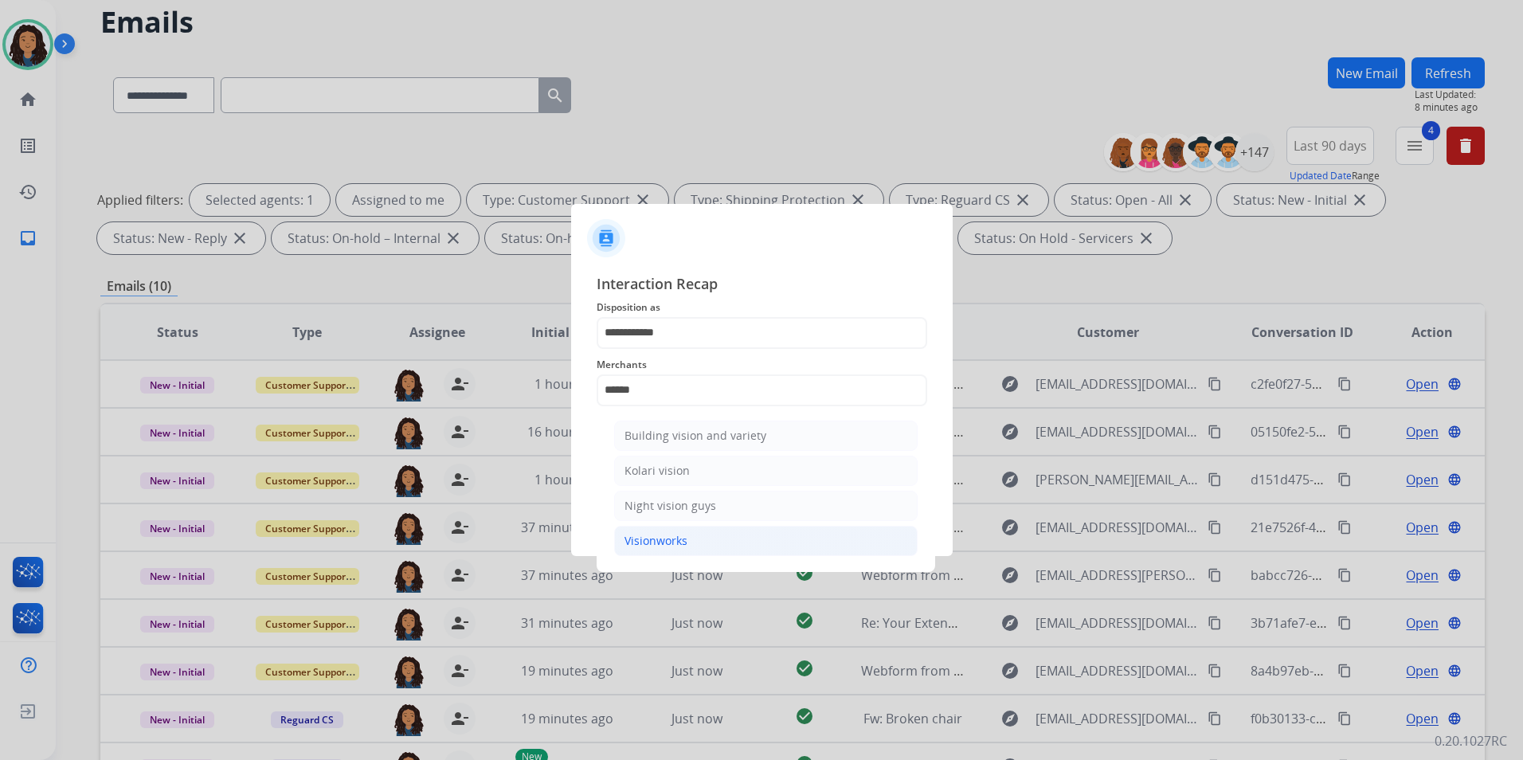
click at [678, 545] on div "Visionworks" at bounding box center [656, 541] width 63 height 16
type input "**********"
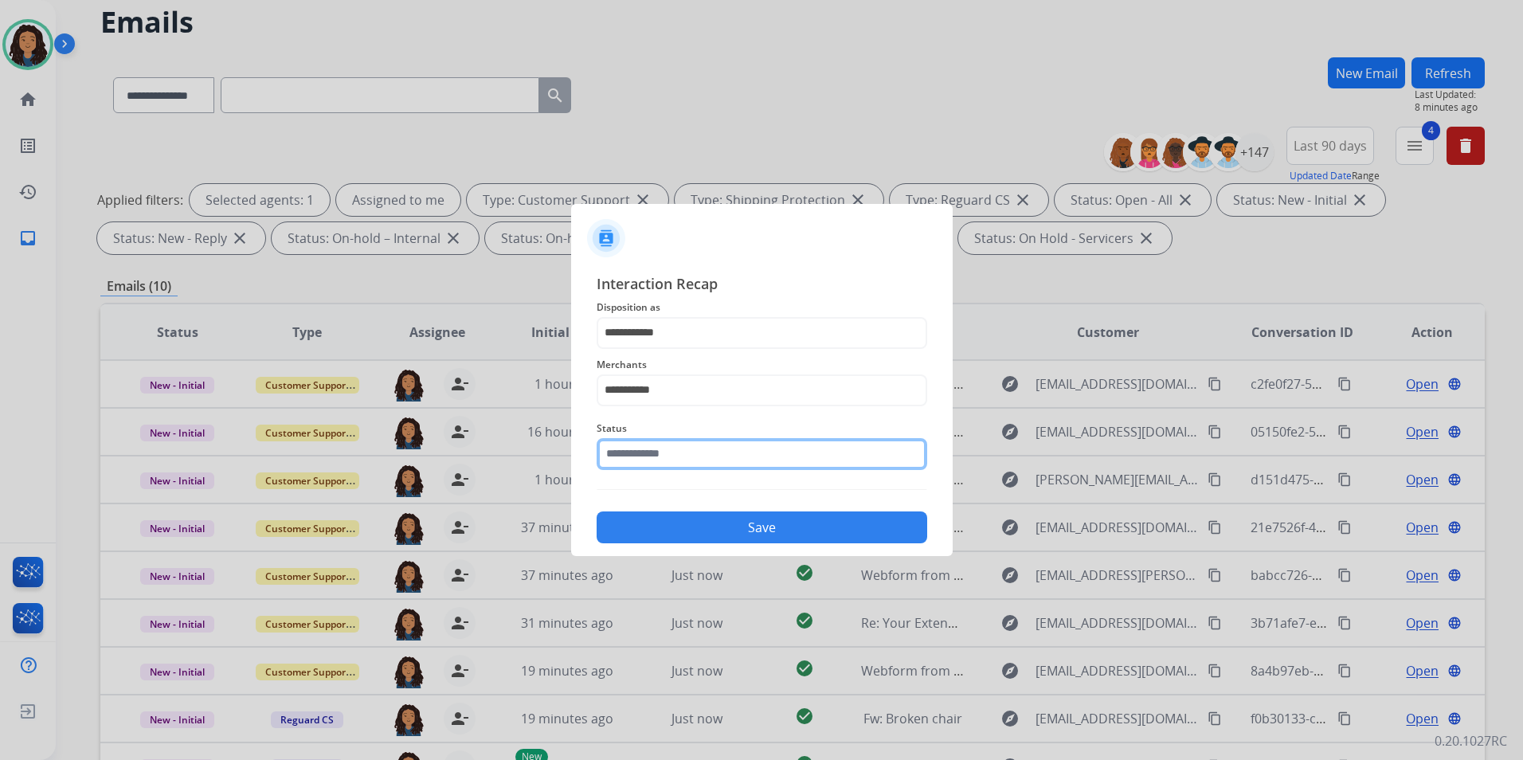
click at [656, 464] on input "text" at bounding box center [762, 454] width 331 height 32
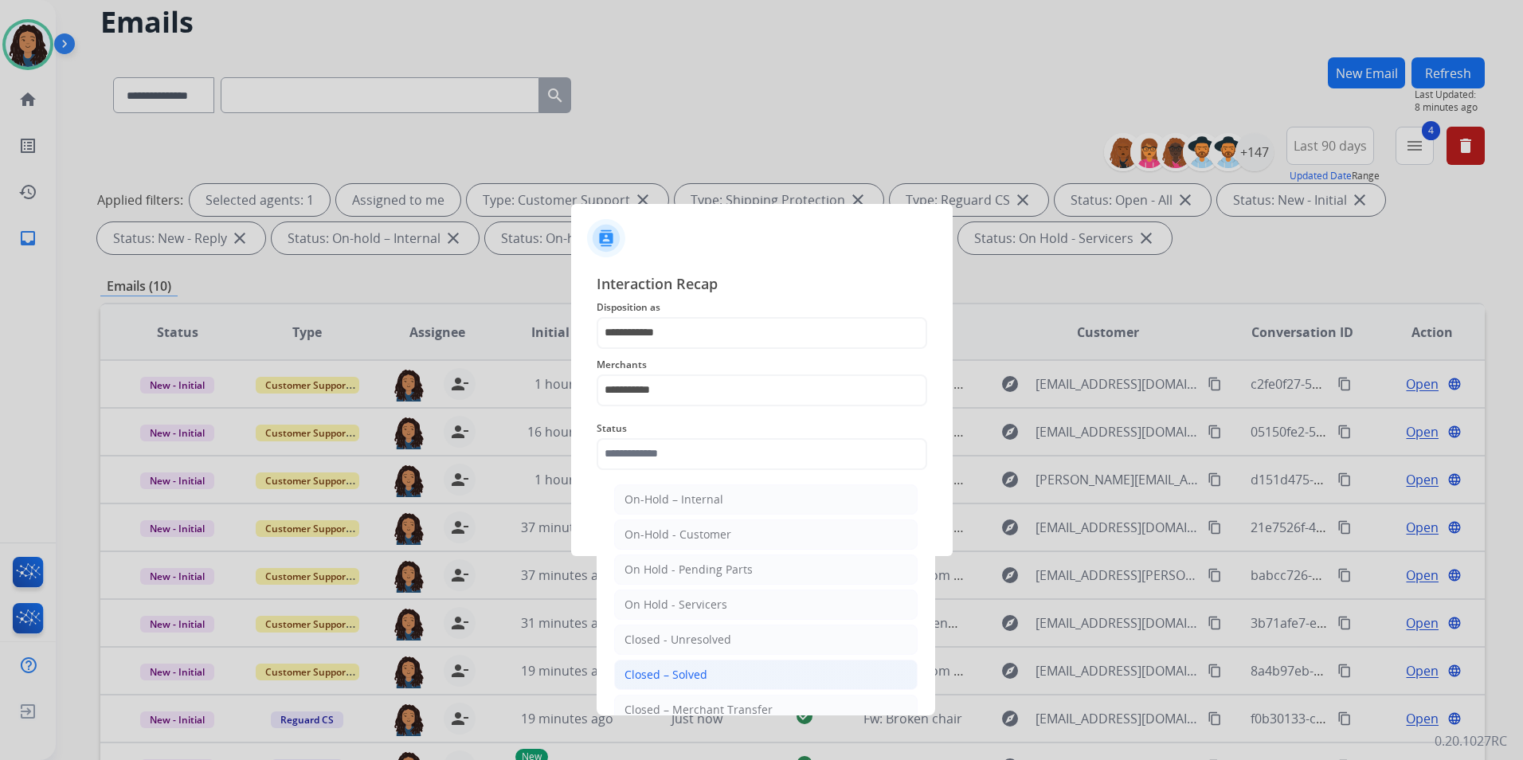
click at [730, 672] on li "Closed – Solved" at bounding box center [766, 675] width 304 height 30
type input "**********"
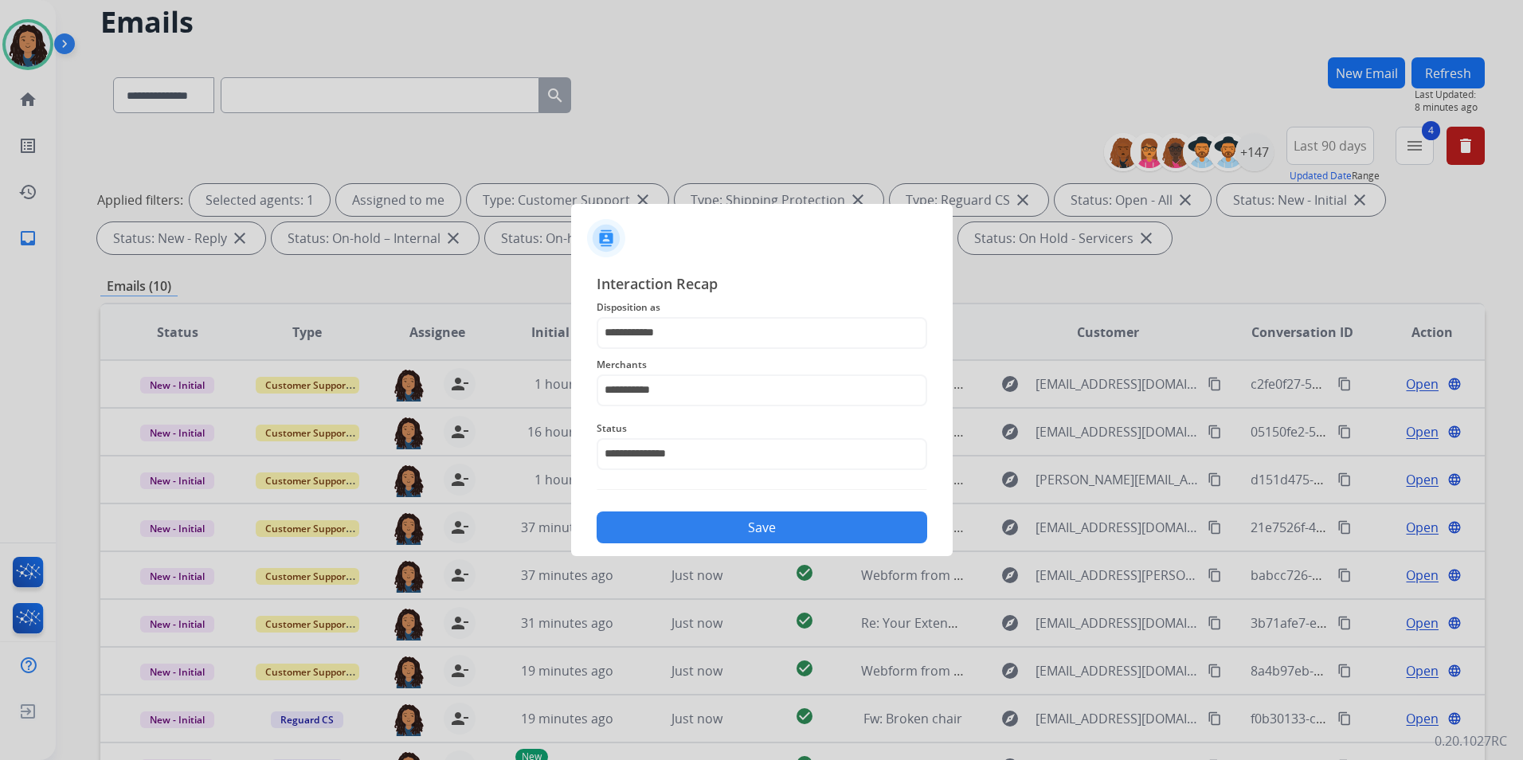
click at [742, 539] on button "Save" at bounding box center [762, 527] width 331 height 32
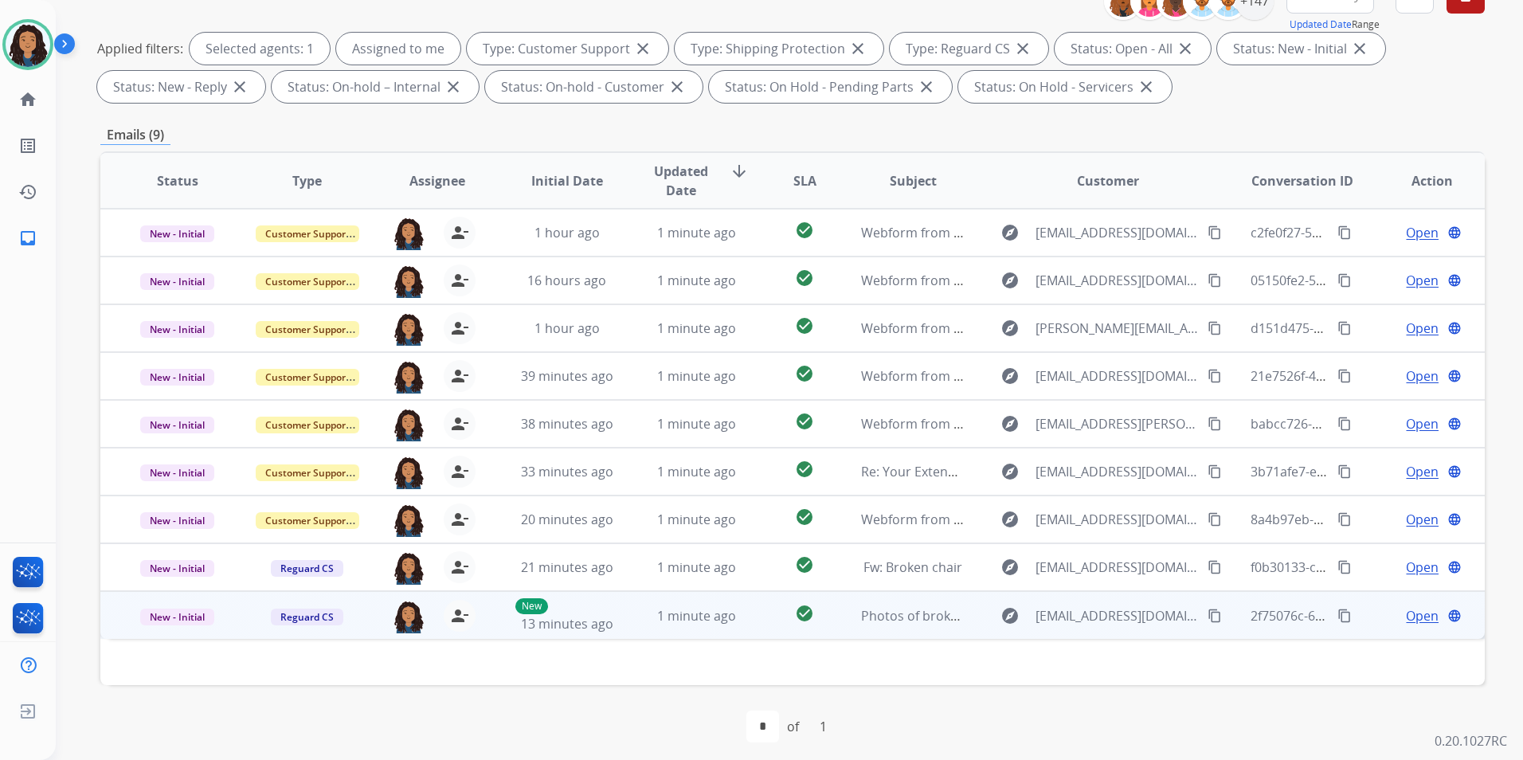
scroll to position [223, 0]
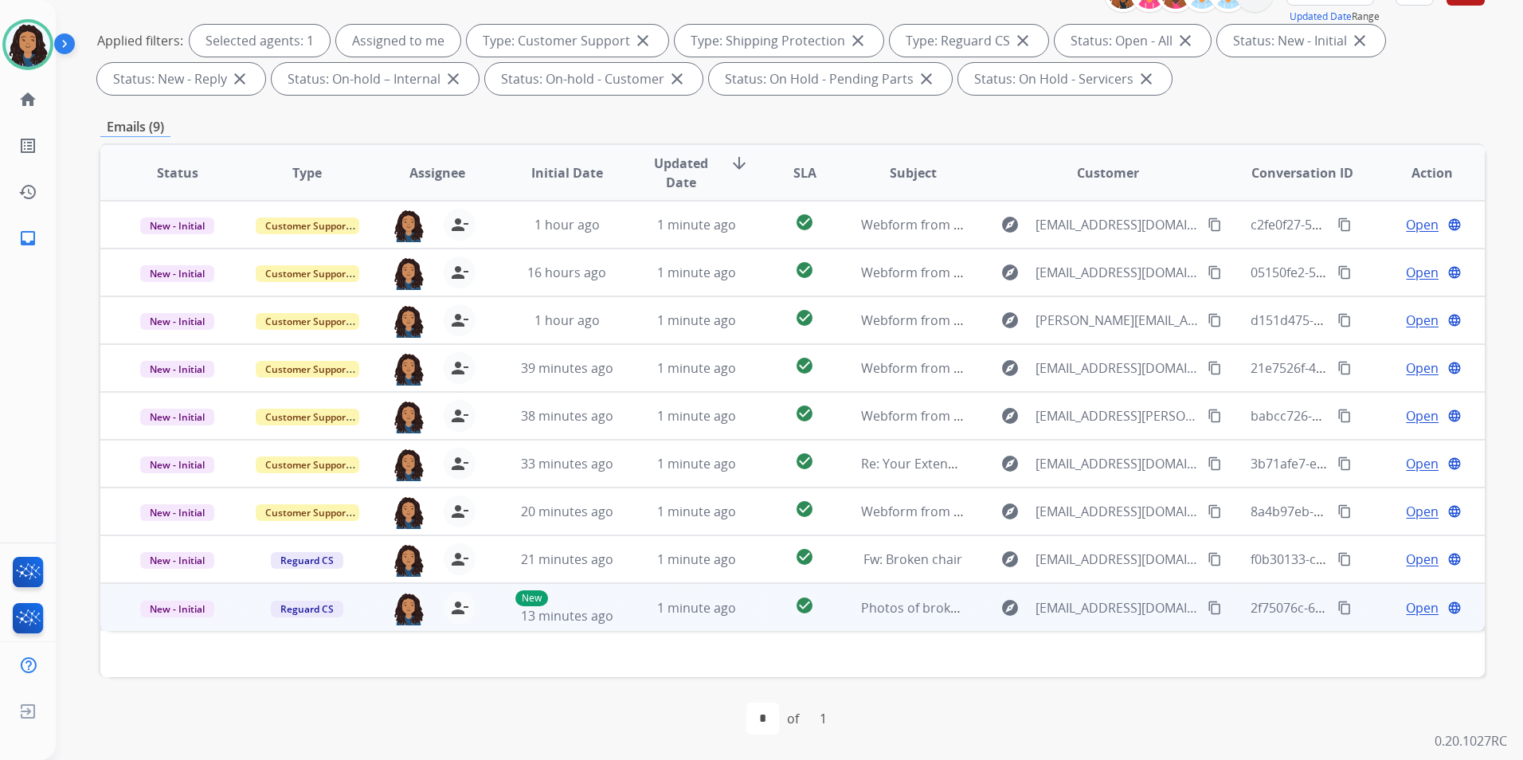
click at [1410, 606] on span "Open" at bounding box center [1422, 607] width 33 height 19
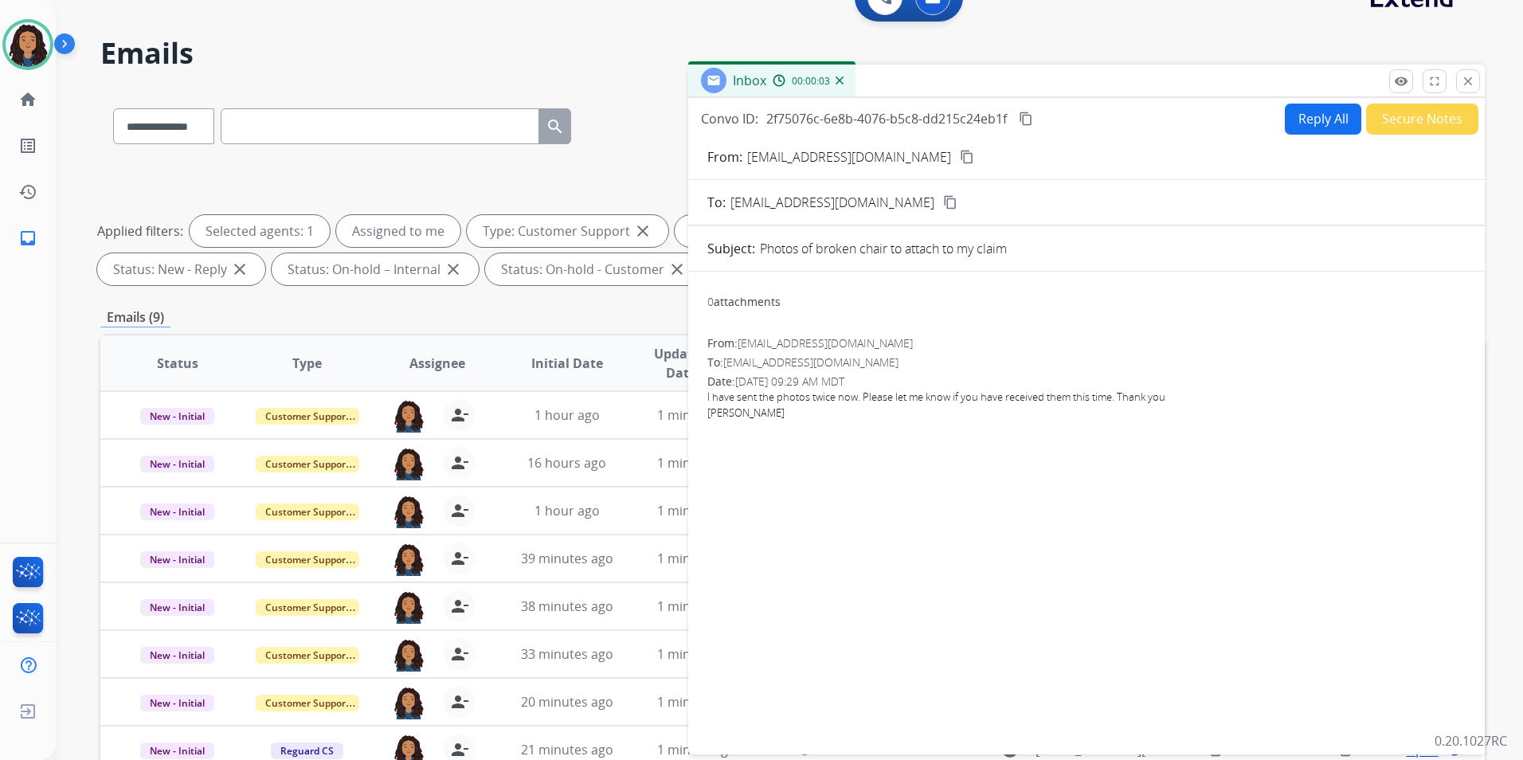
scroll to position [0, 0]
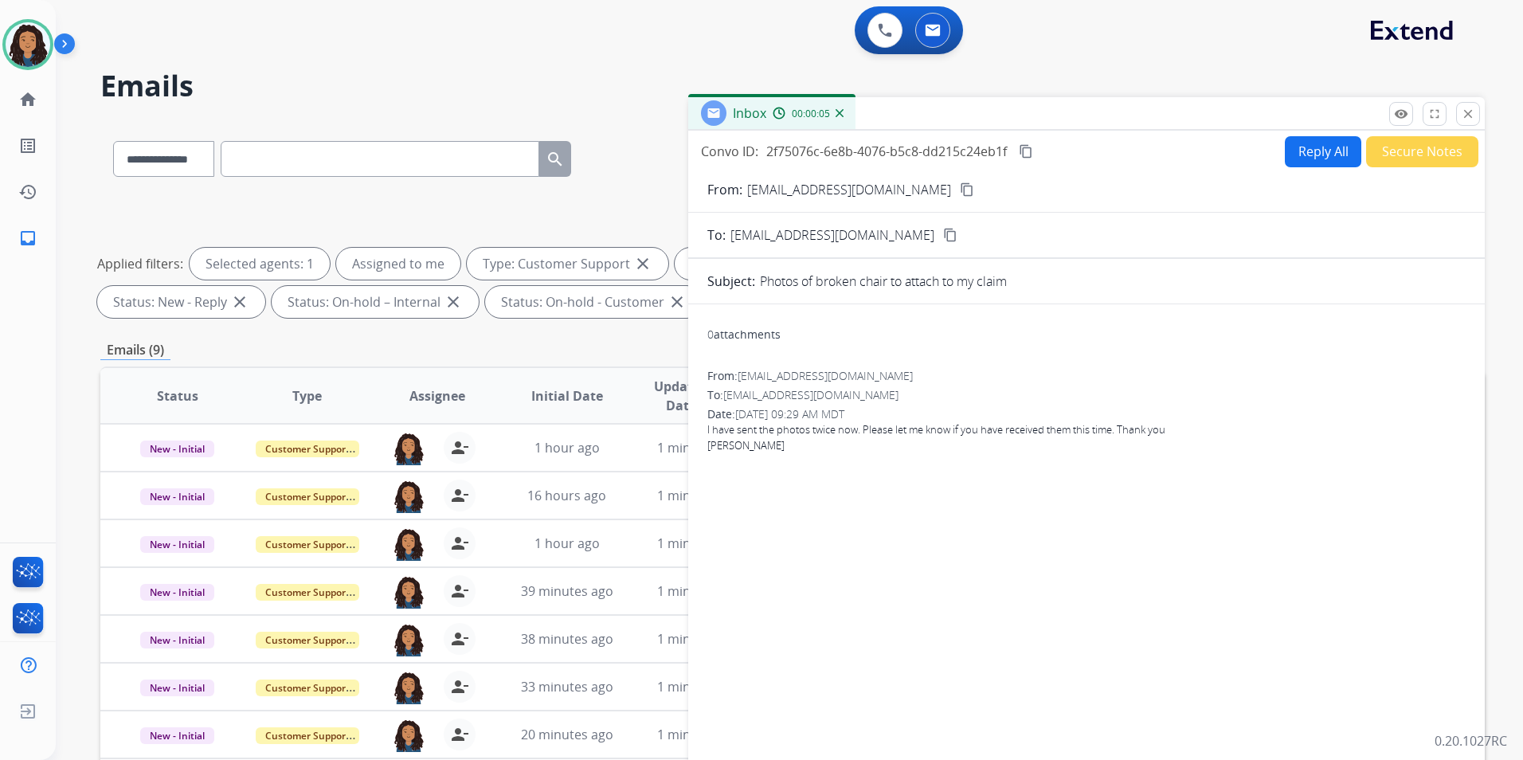
click at [960, 187] on mat-icon "content_copy" at bounding box center [967, 189] width 14 height 14
paste input "**********"
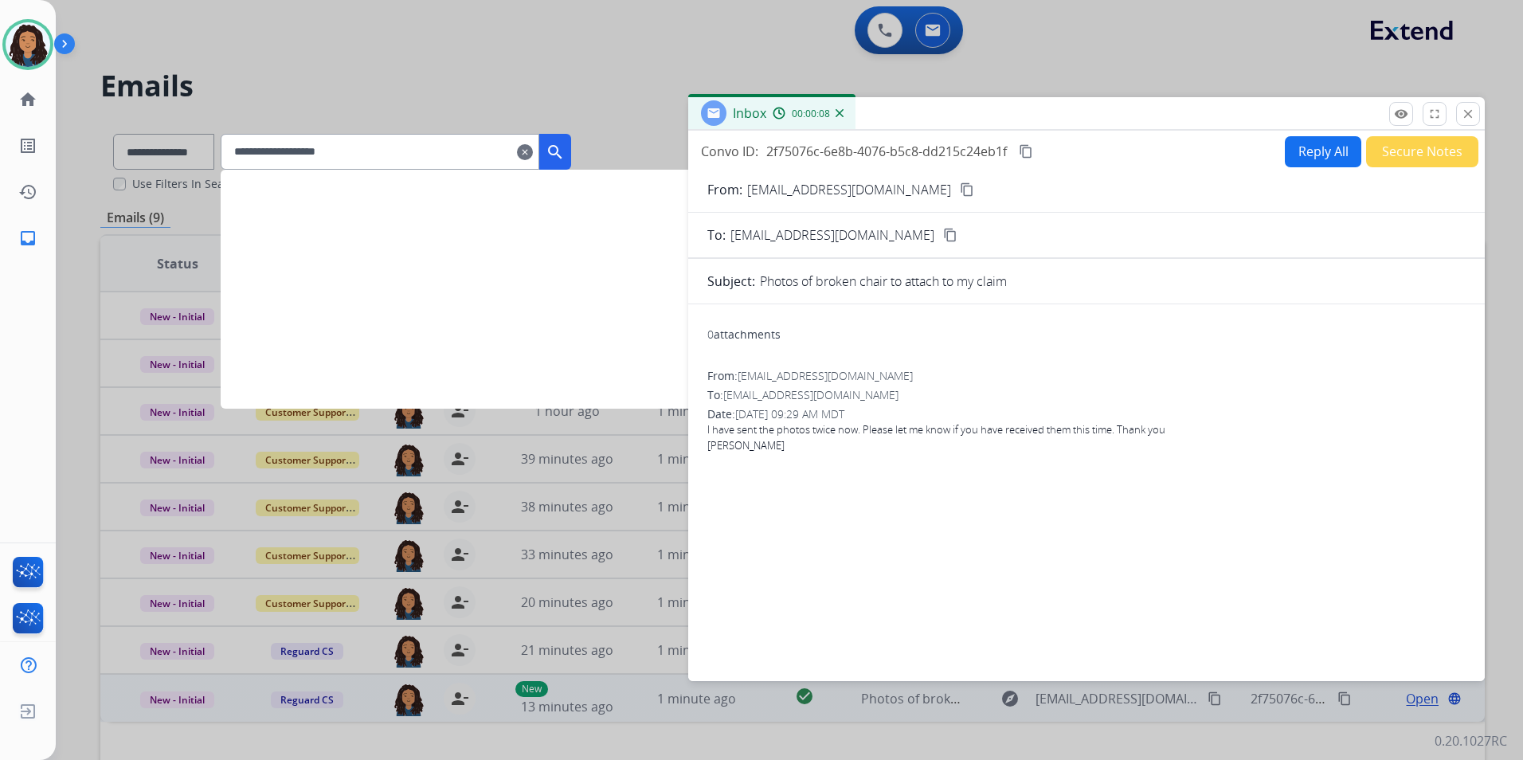
type input "**********"
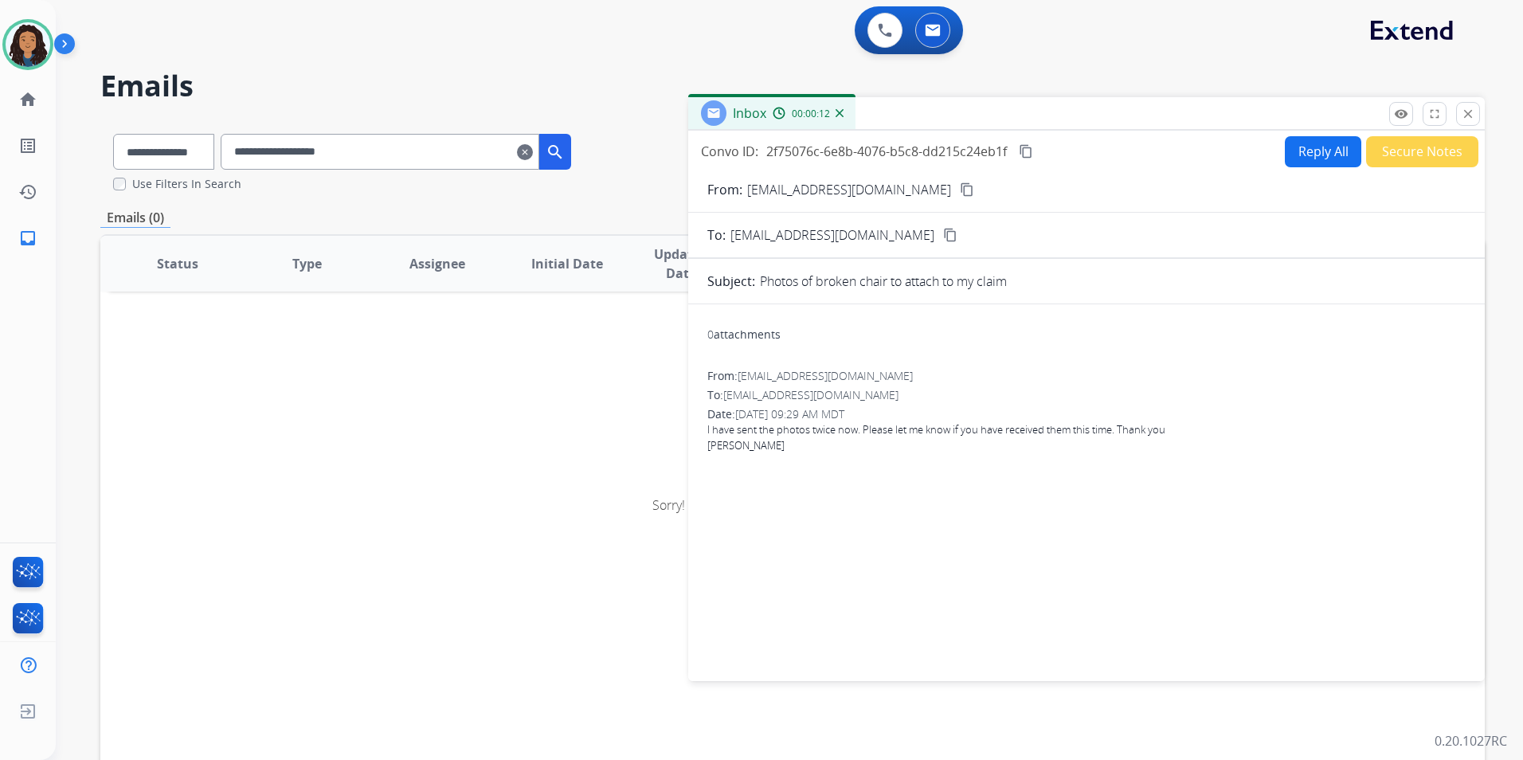
click at [430, 143] on input "**********" at bounding box center [380, 152] width 319 height 36
click at [1324, 154] on button "Reply All" at bounding box center [1323, 151] width 76 height 31
select select "**********"
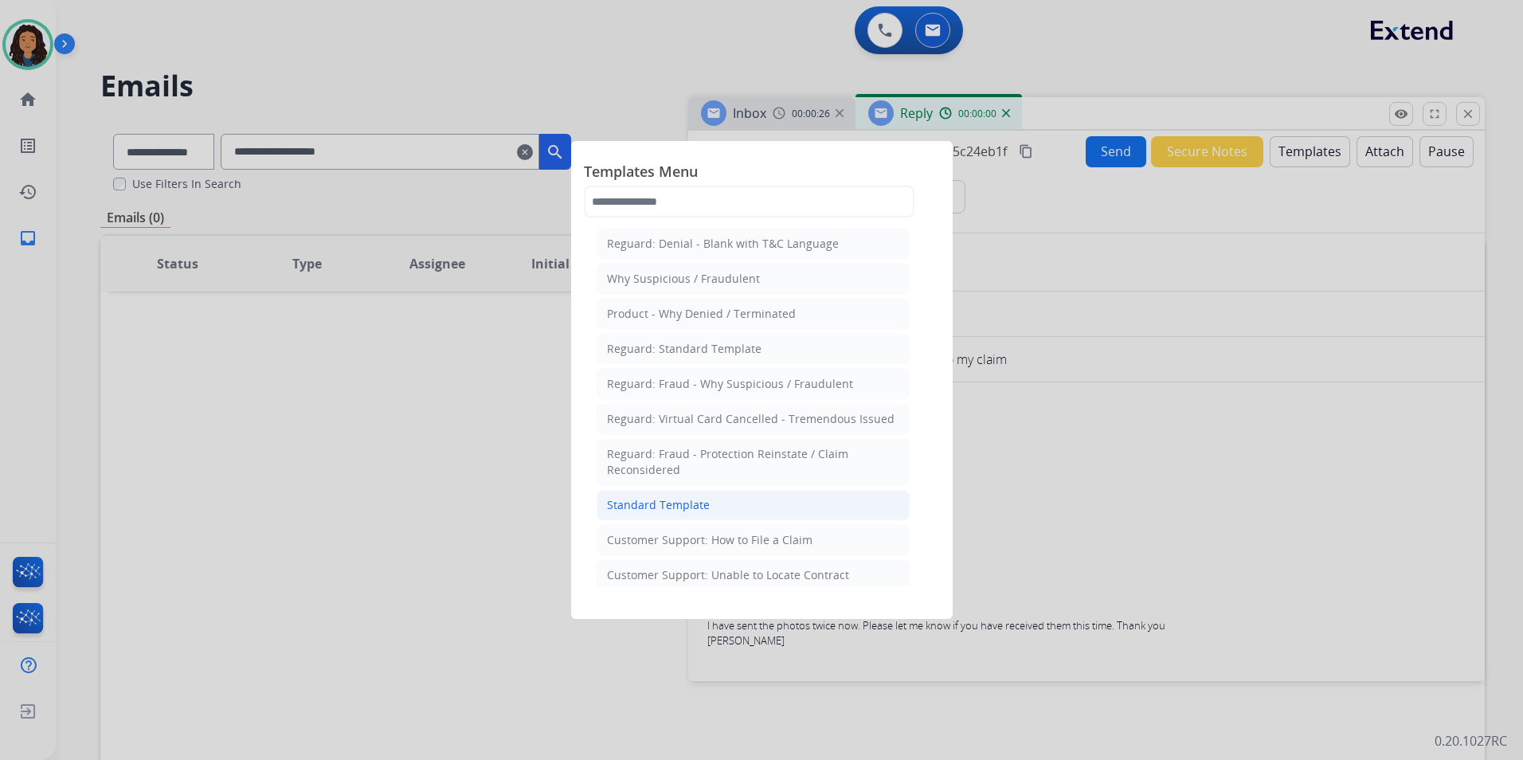
click at [836, 511] on li "Standard Template" at bounding box center [753, 505] width 313 height 30
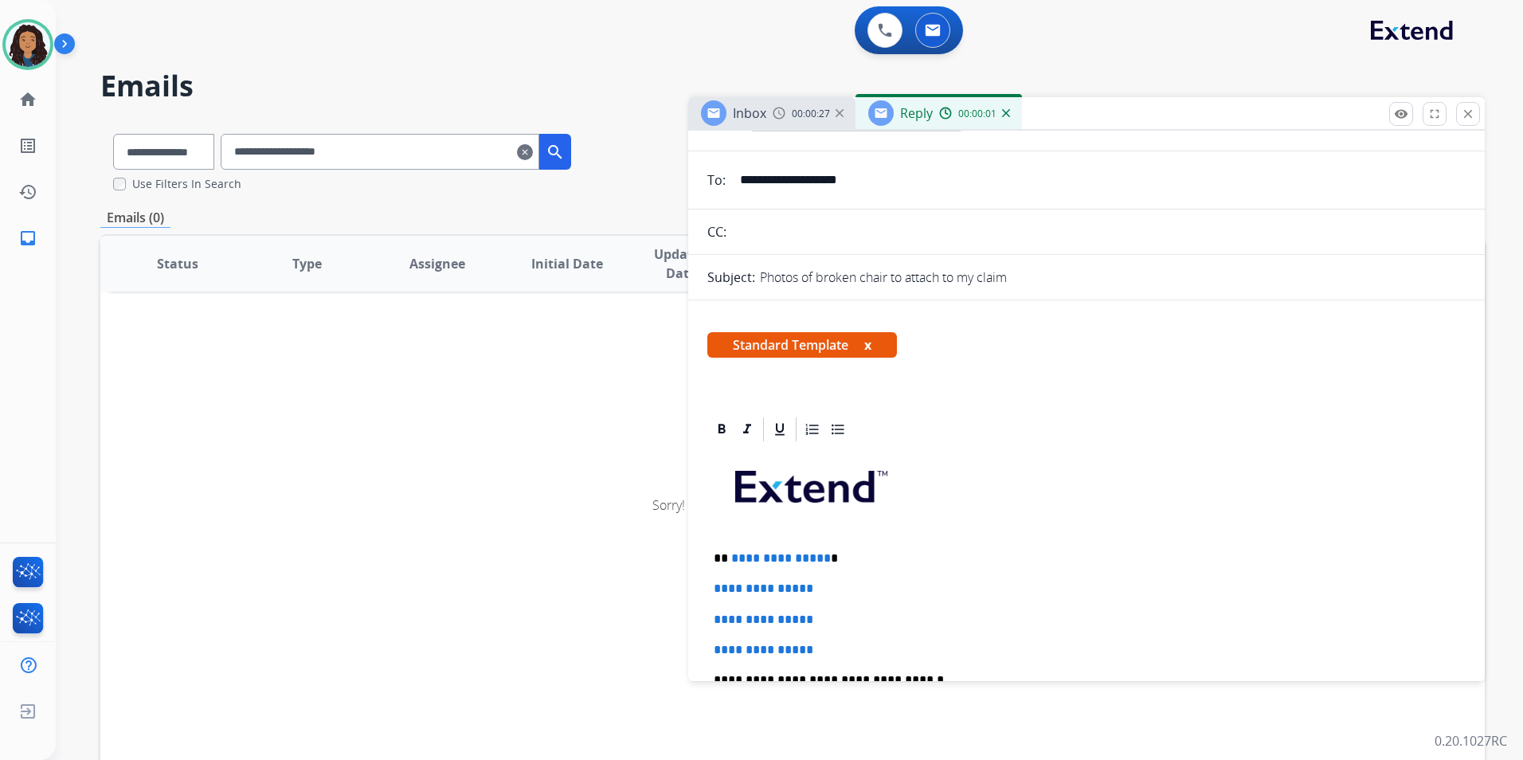
scroll to position [159, 0]
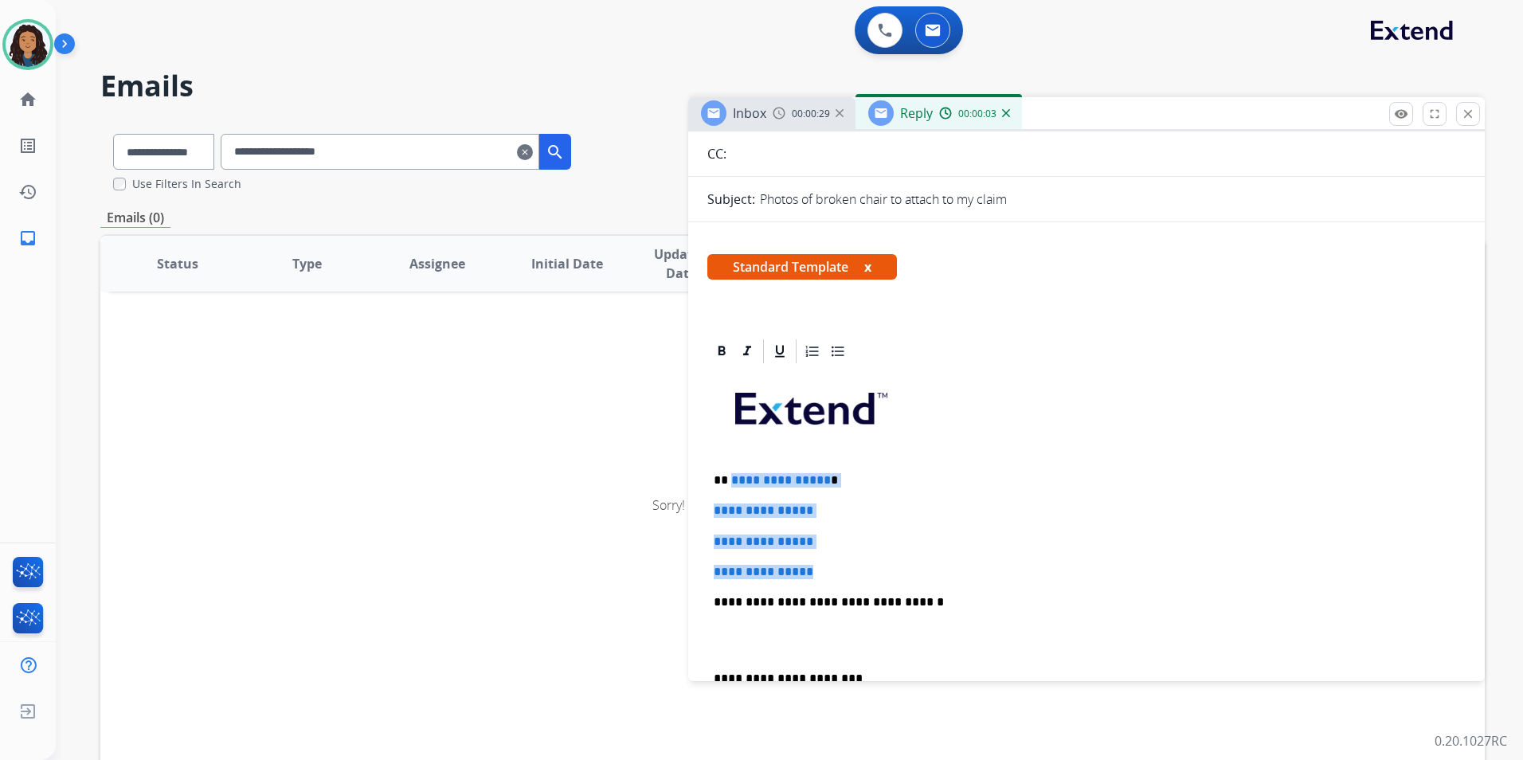
drag, startPoint x: 817, startPoint y: 570, endPoint x: 730, endPoint y: 461, distance: 138.3
click at [730, 461] on div "**********" at bounding box center [1086, 640] width 758 height 548
paste div
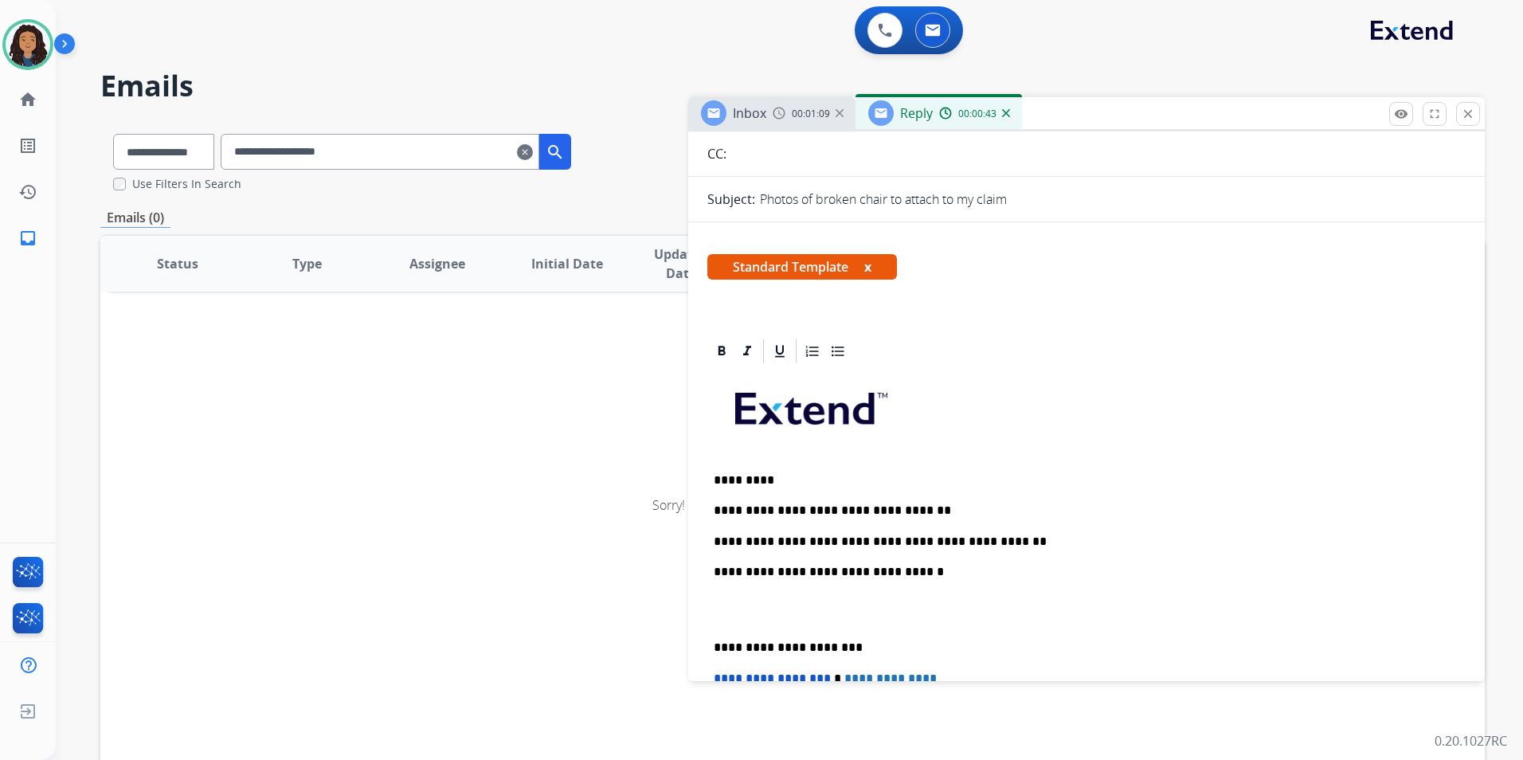
scroll to position [0, 0]
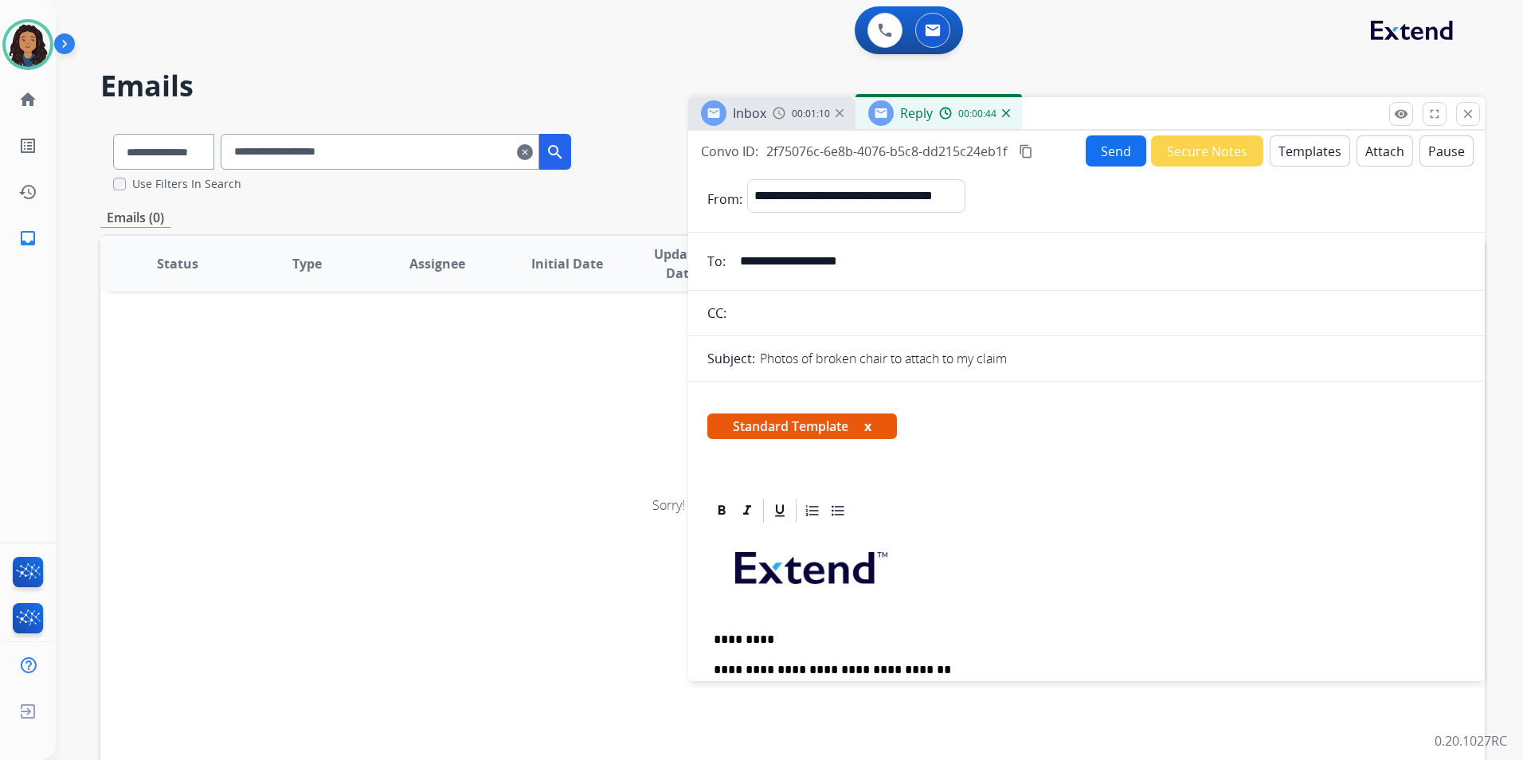
click at [1105, 151] on button "Send" at bounding box center [1116, 150] width 61 height 31
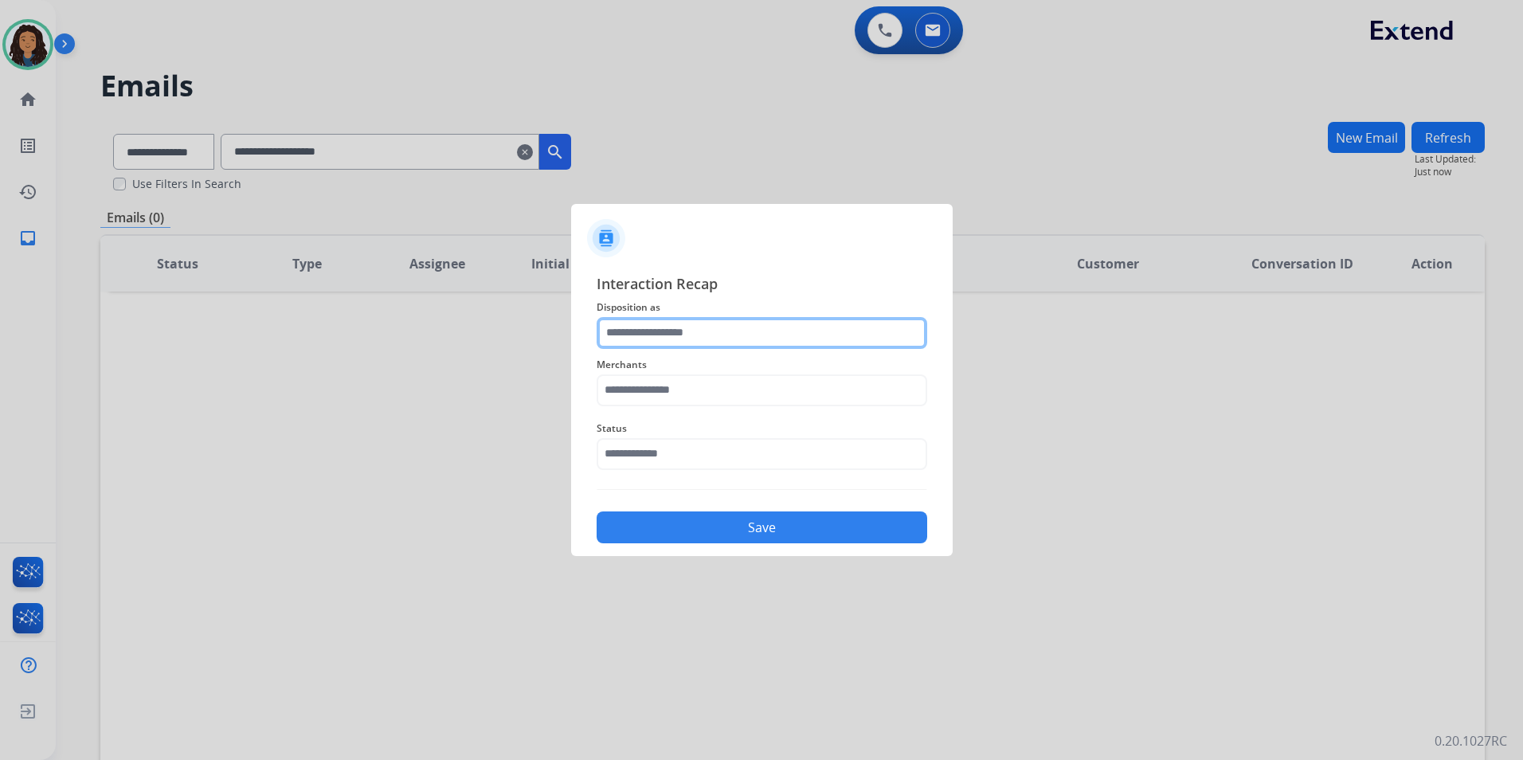
click at [662, 320] on input "text" at bounding box center [762, 333] width 331 height 32
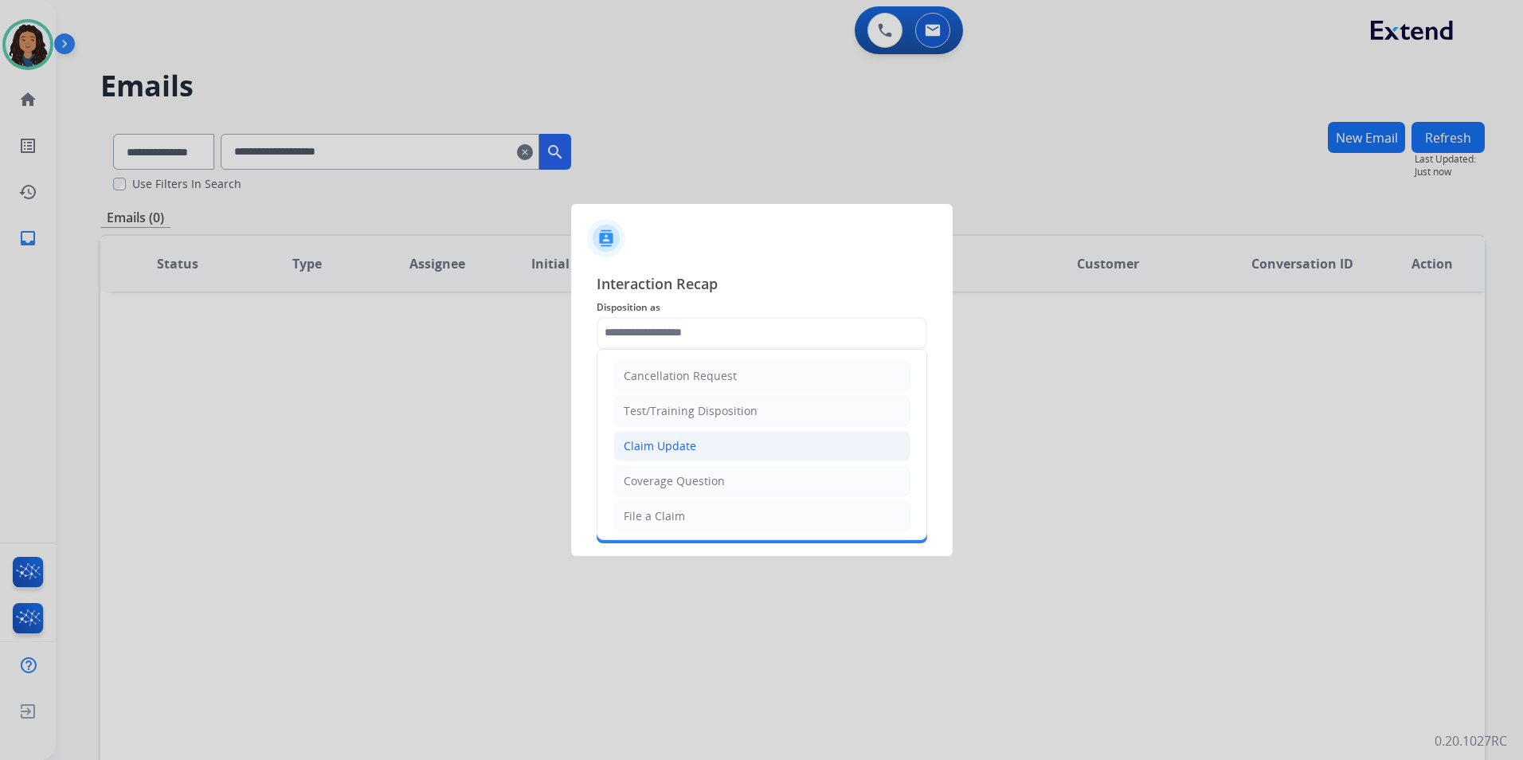
click at [681, 440] on div "Claim Update" at bounding box center [660, 446] width 72 height 16
type input "**********"
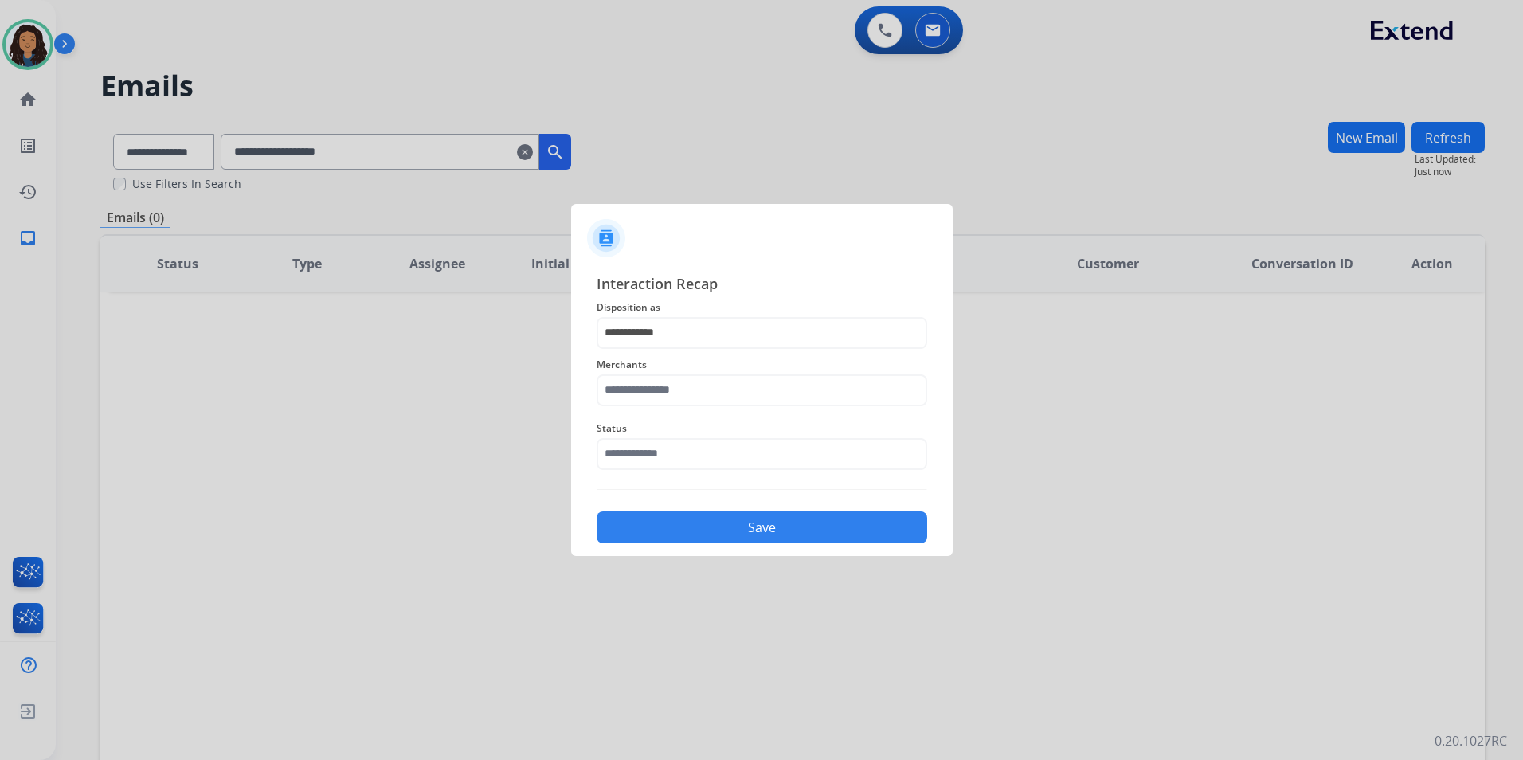
click at [629, 373] on span "Merchants" at bounding box center [762, 364] width 331 height 19
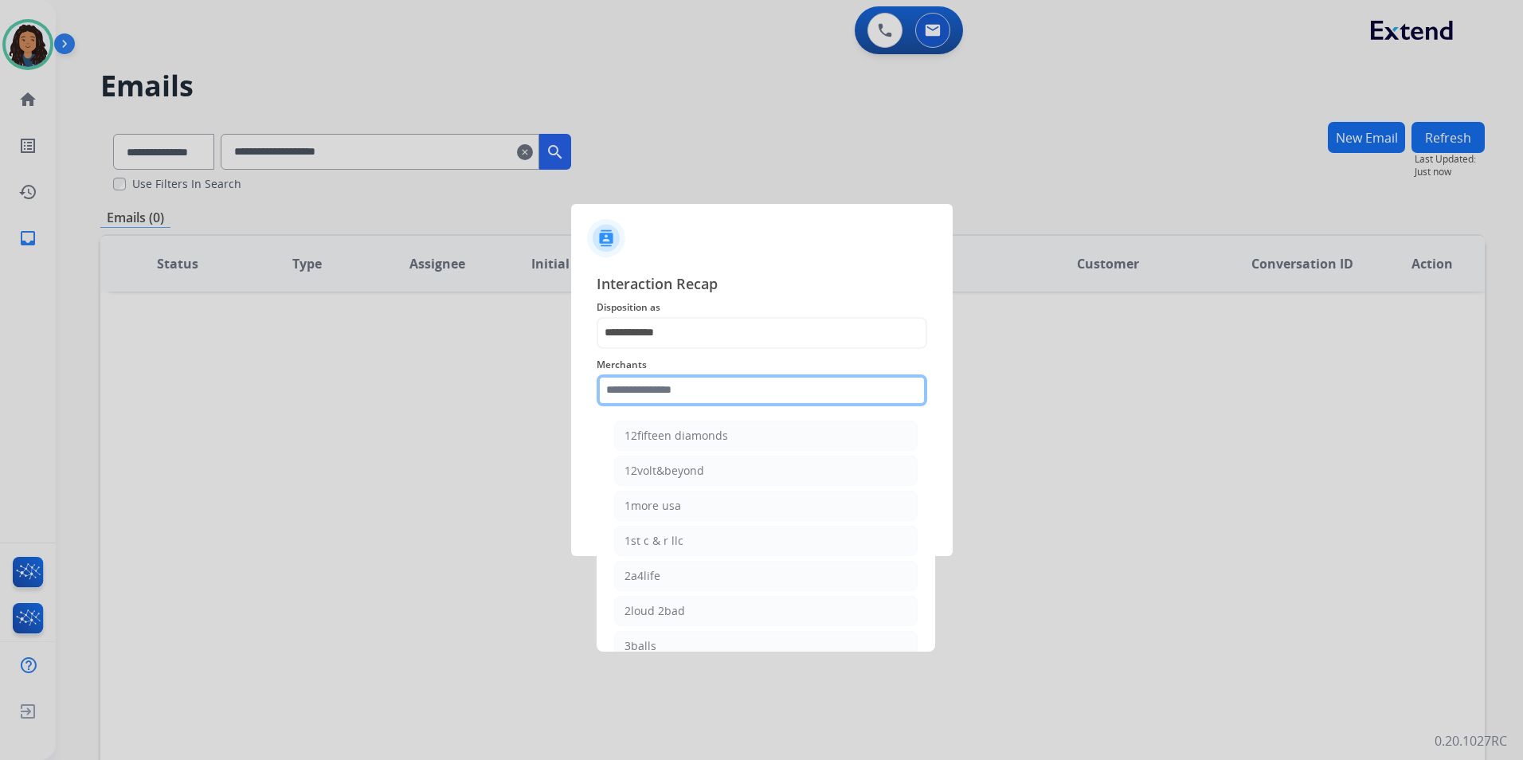
click at [629, 392] on input "text" at bounding box center [762, 390] width 331 height 32
type input "*"
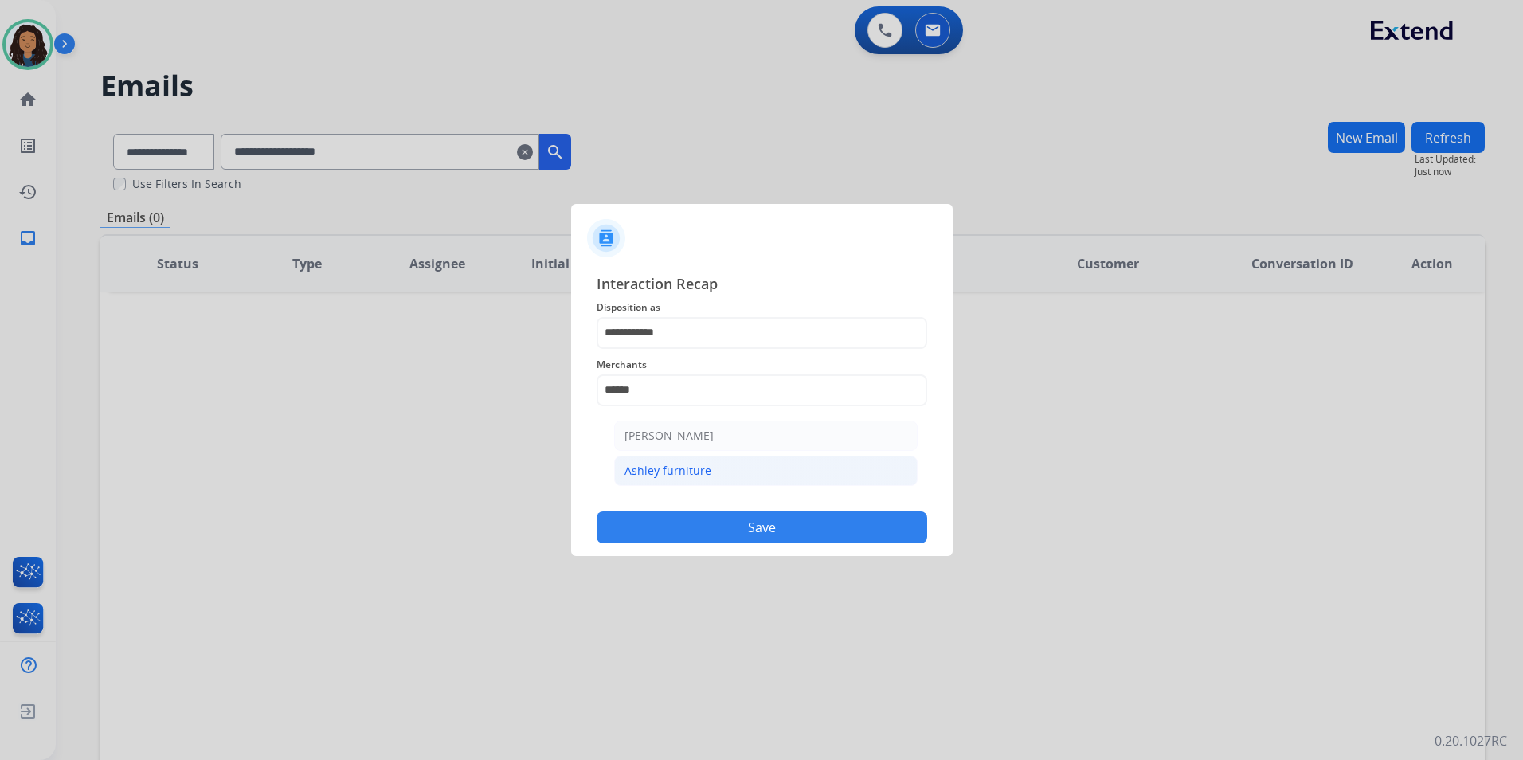
click at [721, 475] on li "Ashley furniture" at bounding box center [766, 471] width 304 height 30
type input "**********"
click at [714, 452] on input "text" at bounding box center [762, 454] width 331 height 32
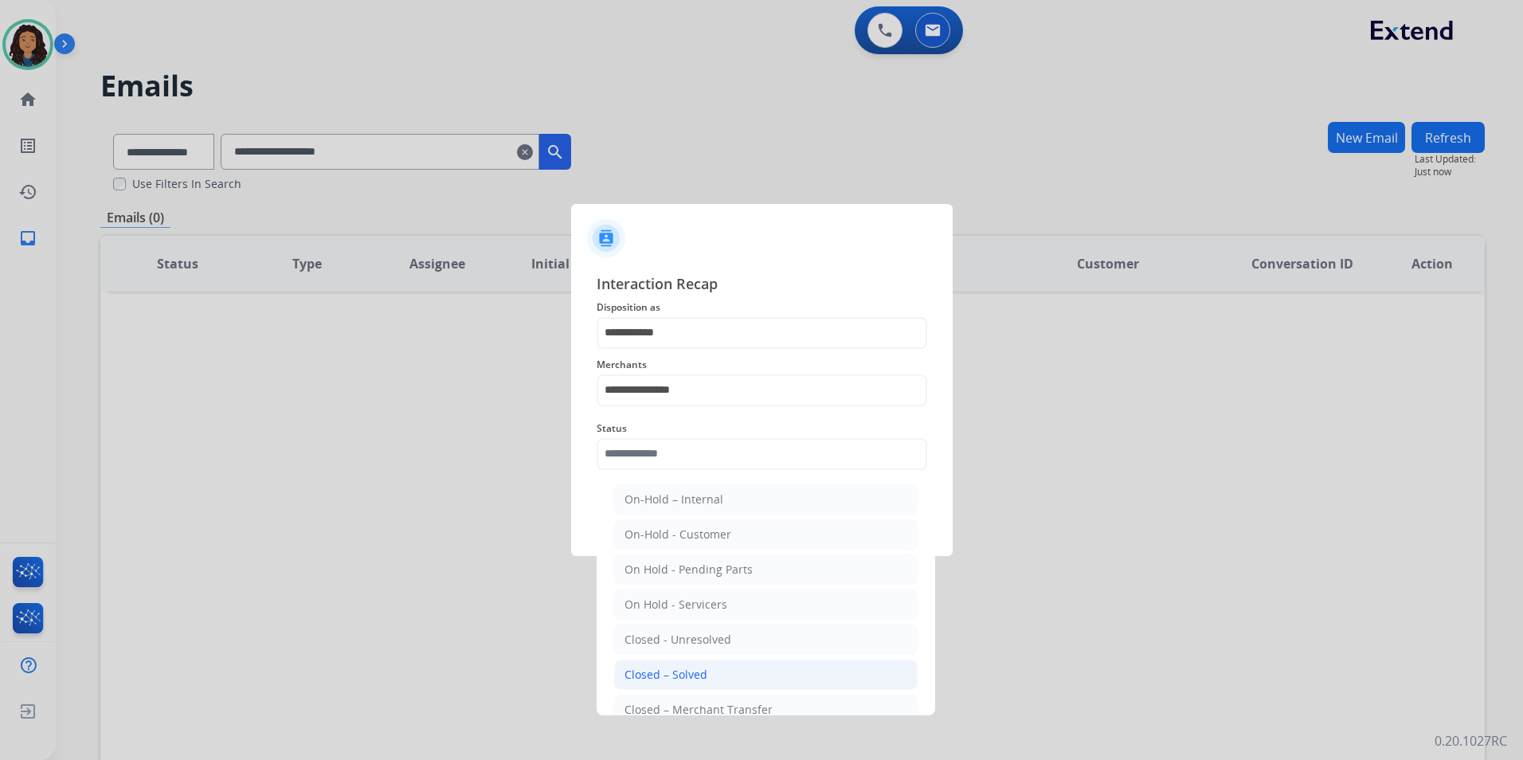
click at [711, 668] on li "Closed – Solved" at bounding box center [766, 675] width 304 height 30
type input "**********"
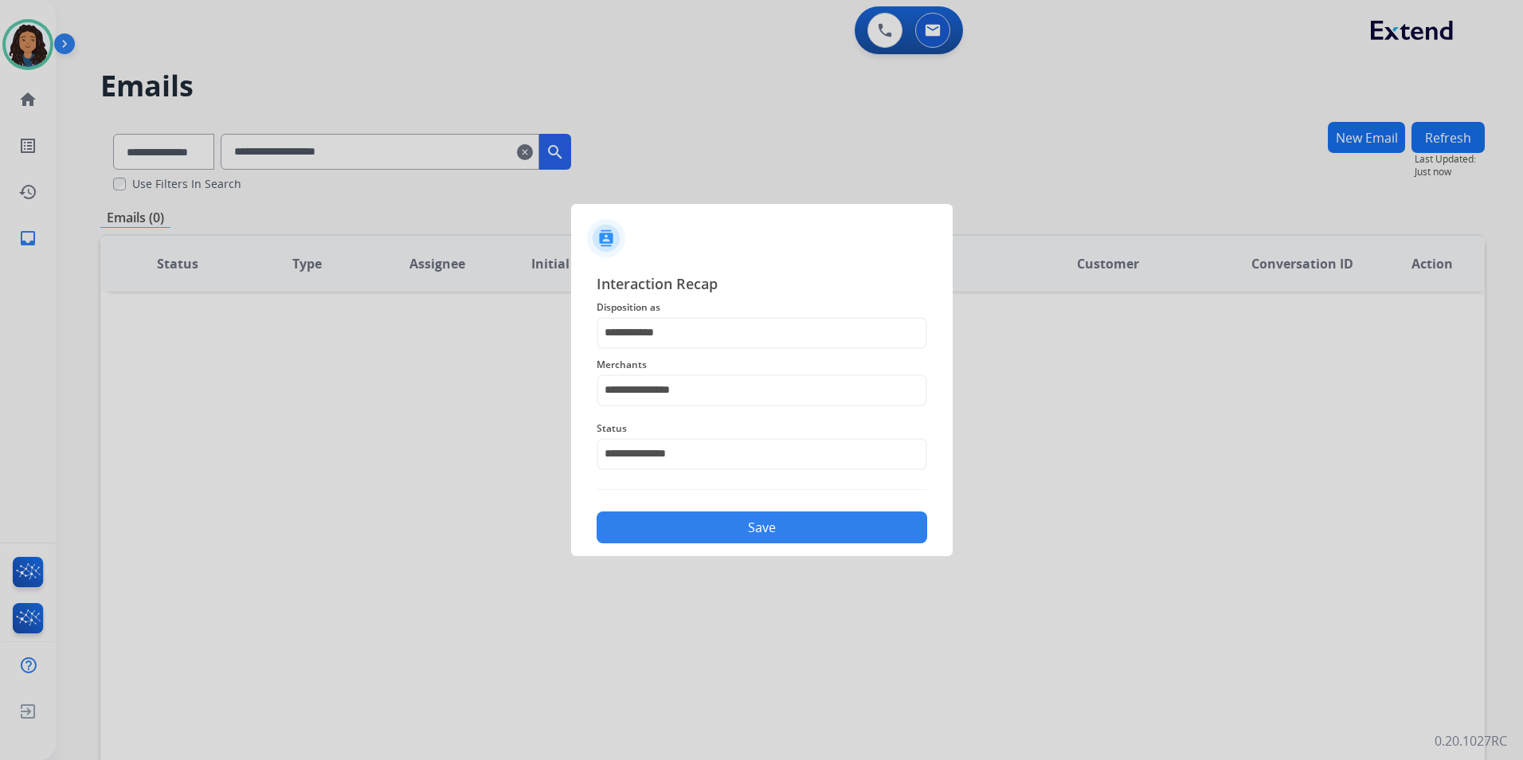
click at [724, 531] on button "Save" at bounding box center [762, 527] width 331 height 32
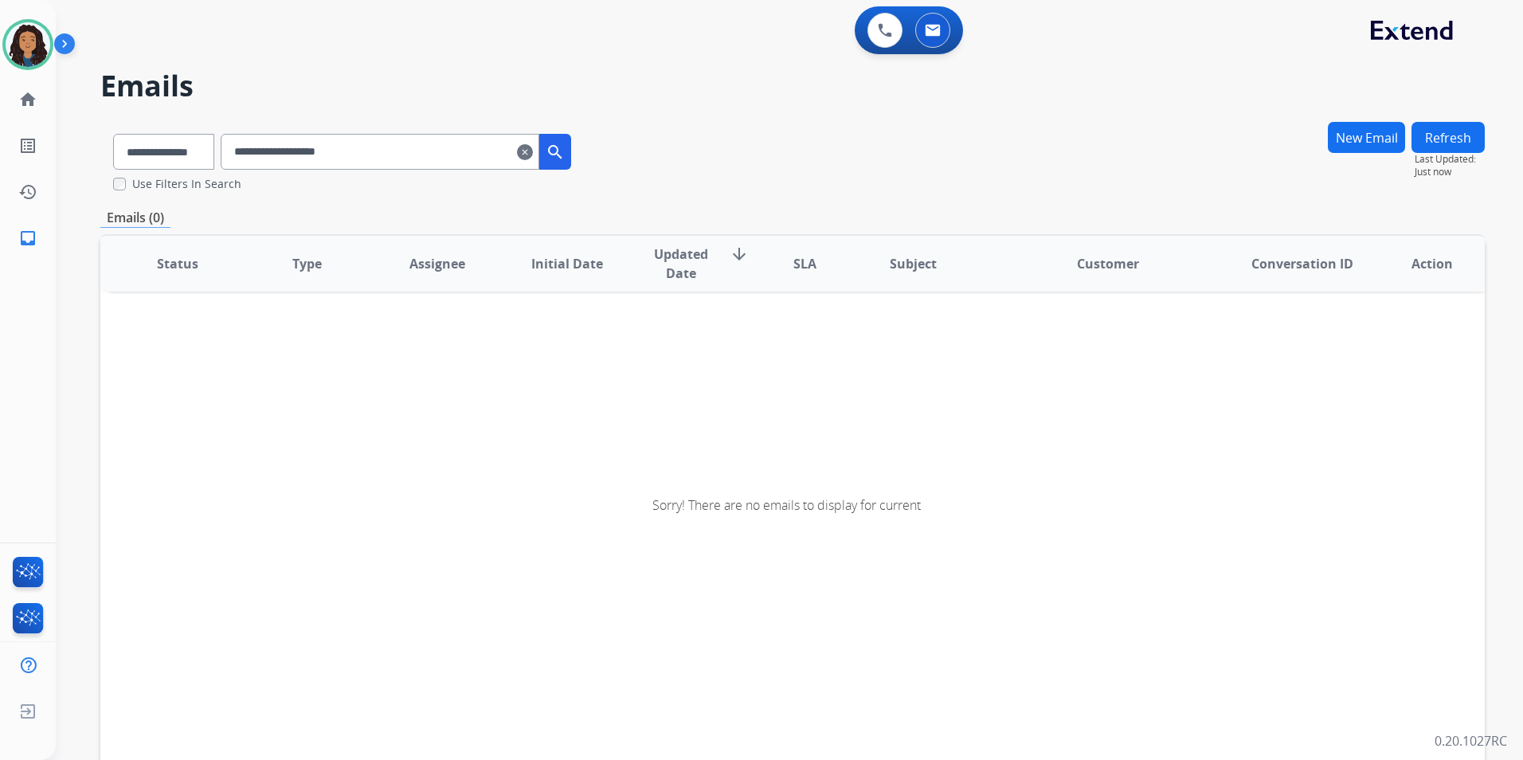
click at [533, 144] on mat-icon "clear" at bounding box center [525, 152] width 16 height 19
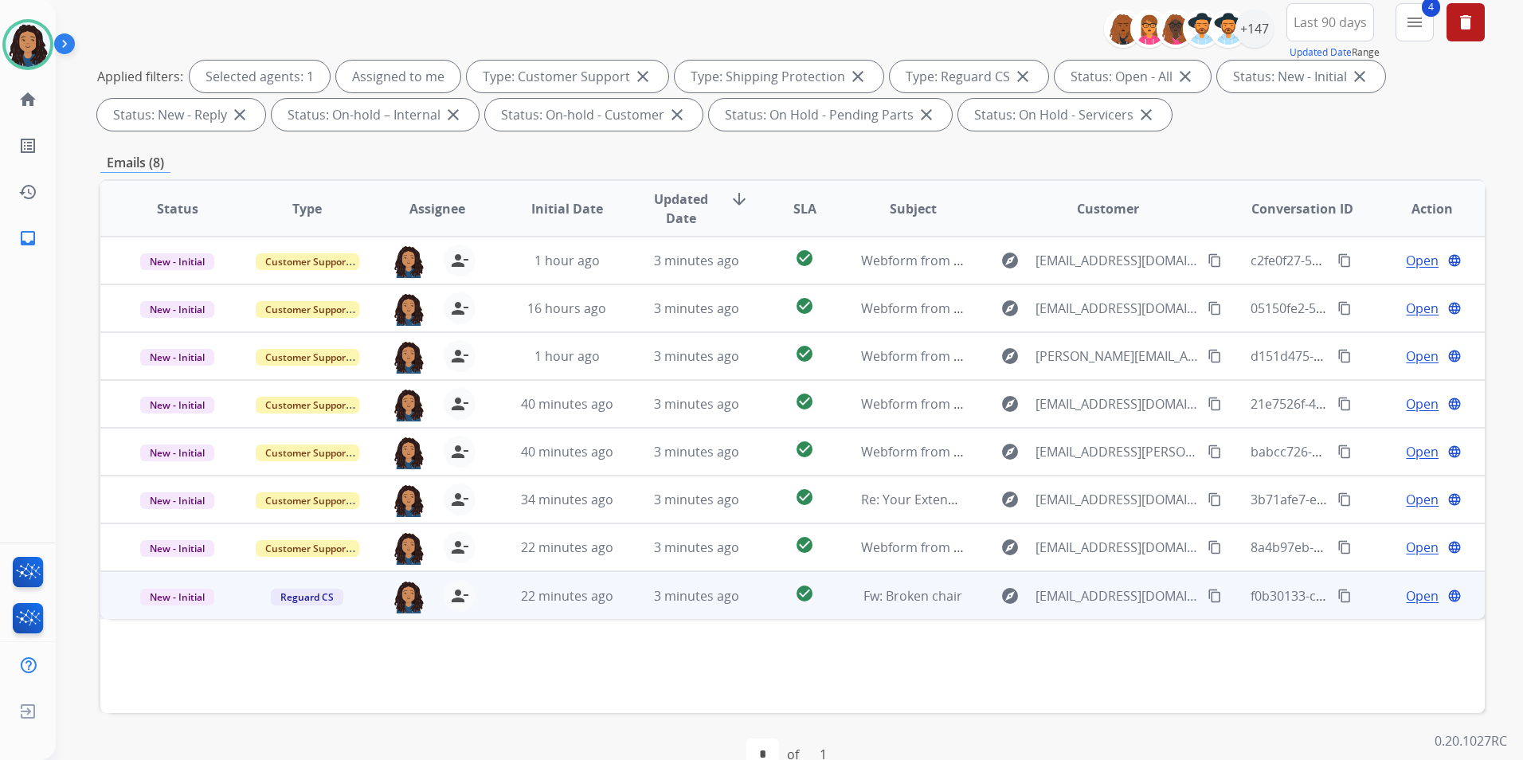
scroll to position [223, 0]
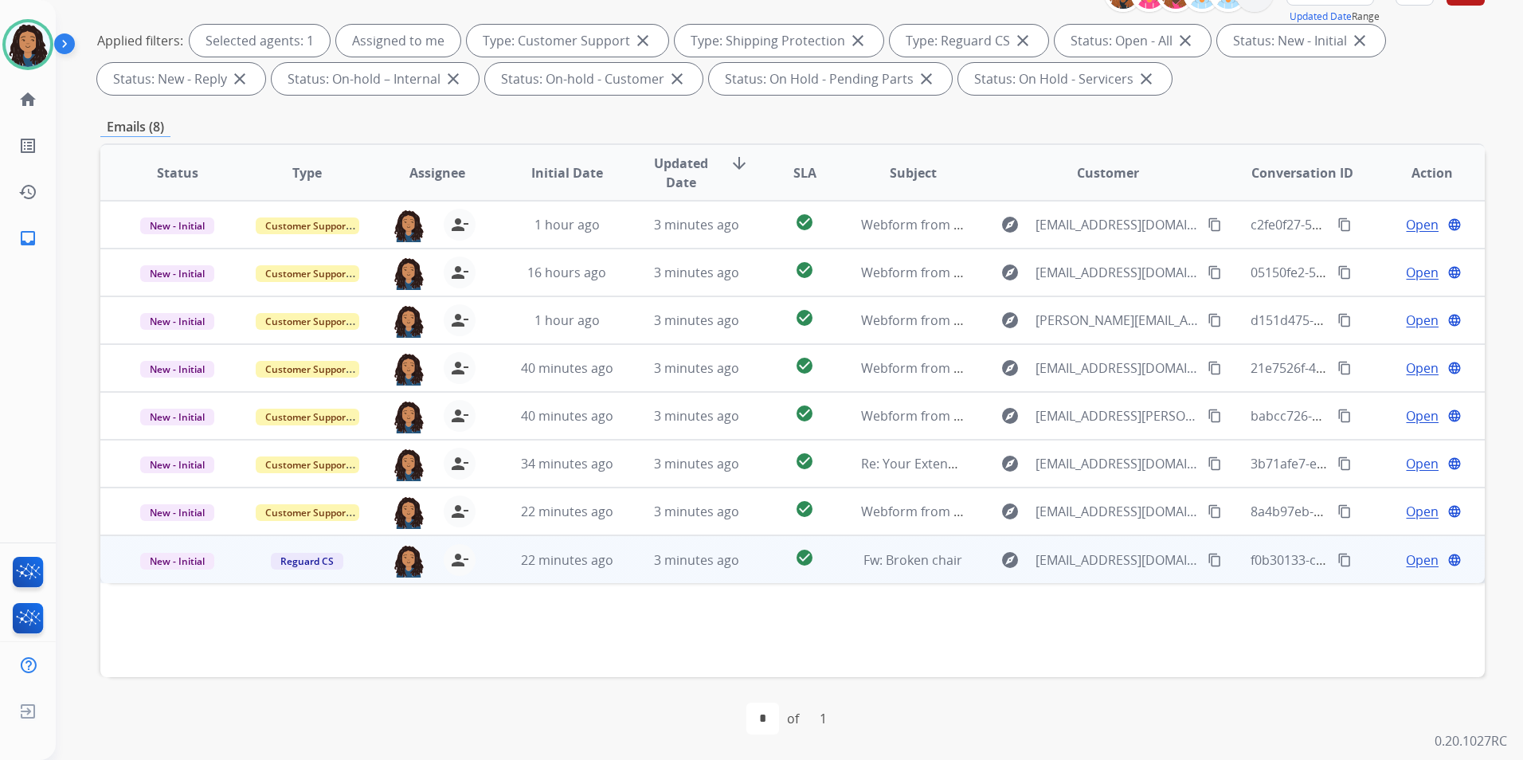
click at [1406, 558] on span "Open" at bounding box center [1422, 559] width 33 height 19
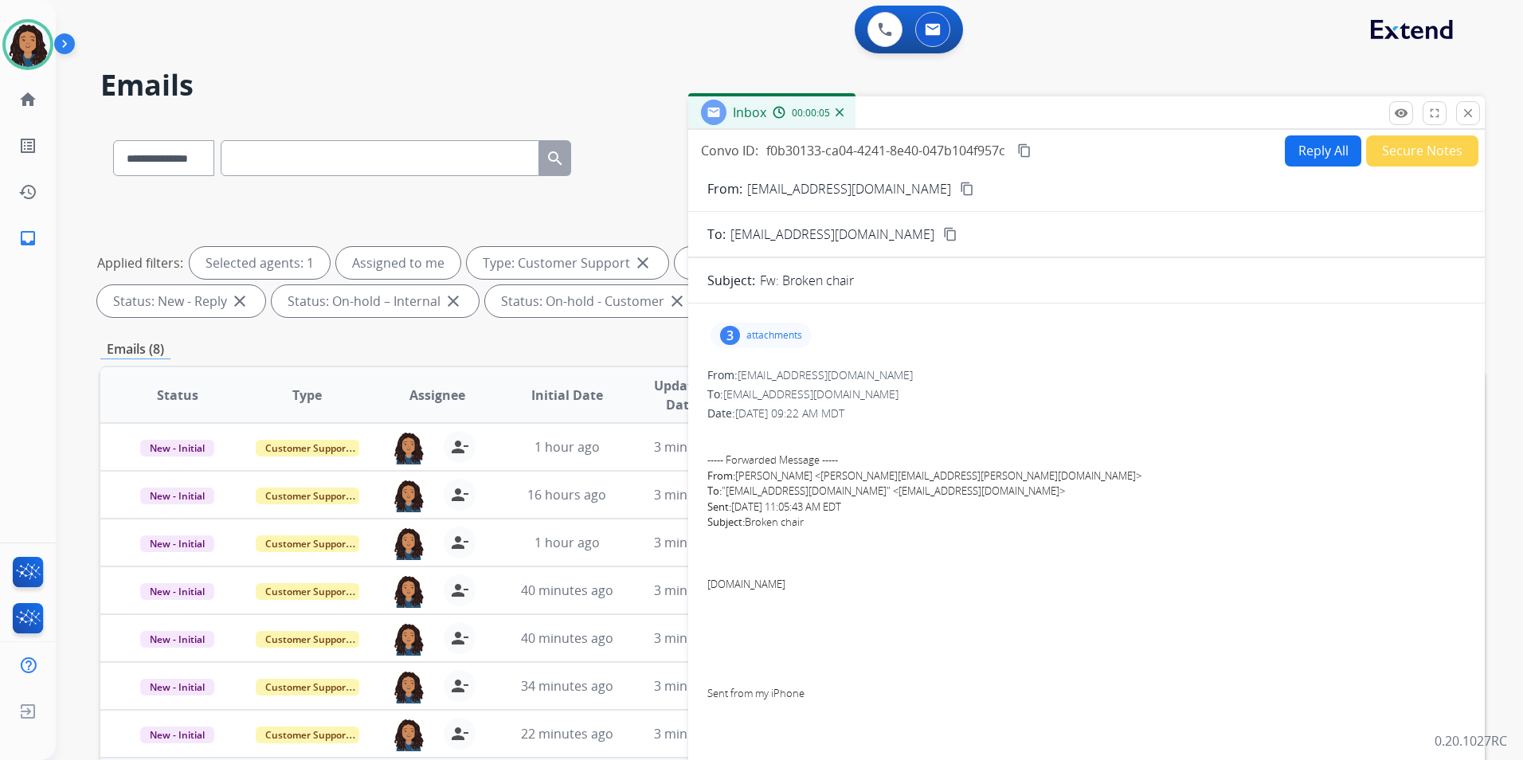
scroll to position [0, 0]
click at [1398, 117] on mat-icon "remove_red_eye" at bounding box center [1401, 114] width 14 height 14
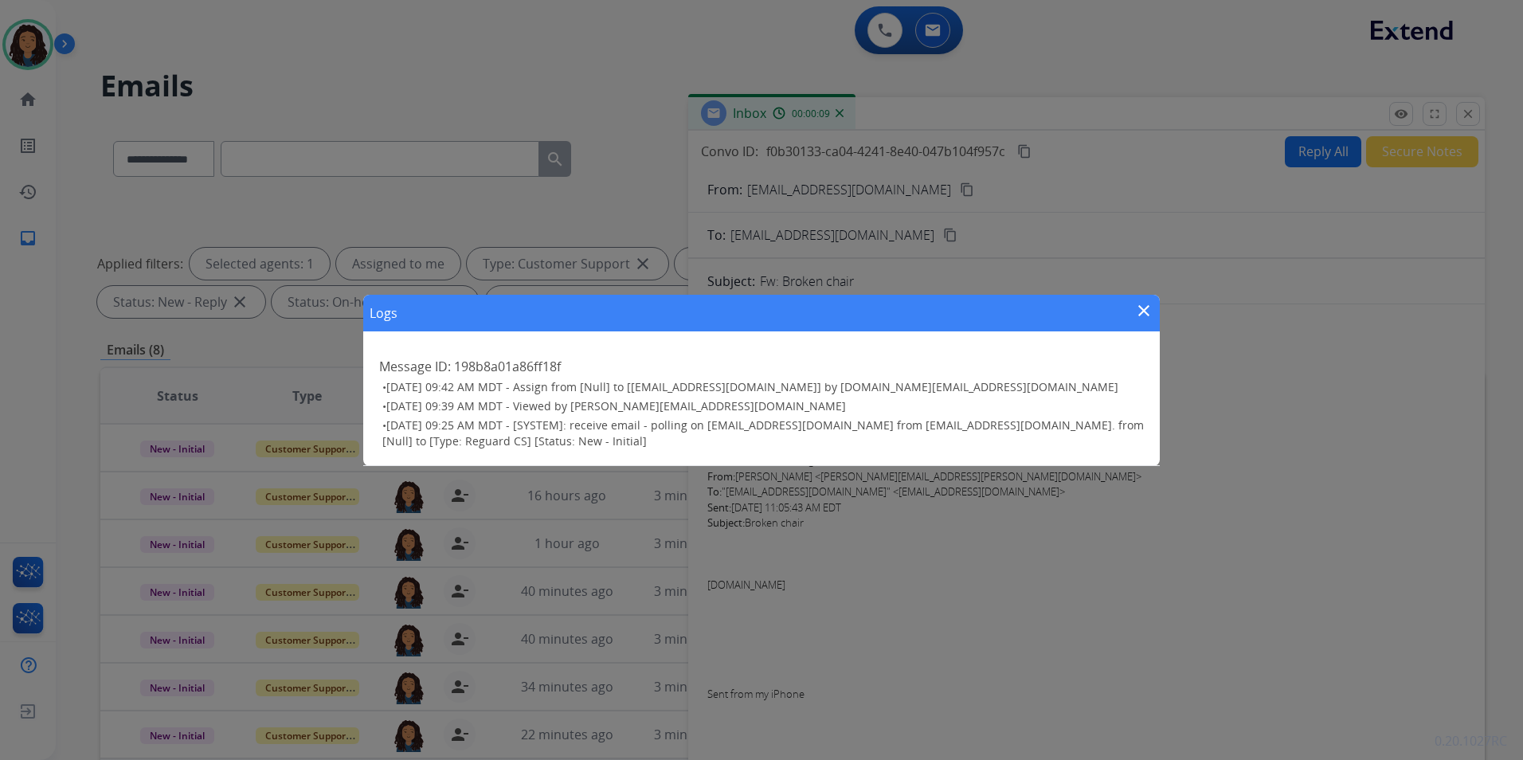
drag, startPoint x: 1143, startPoint y: 315, endPoint x: 1183, endPoint y: 283, distance: 51.0
click at [1142, 313] on mat-icon "close" at bounding box center [1143, 310] width 19 height 19
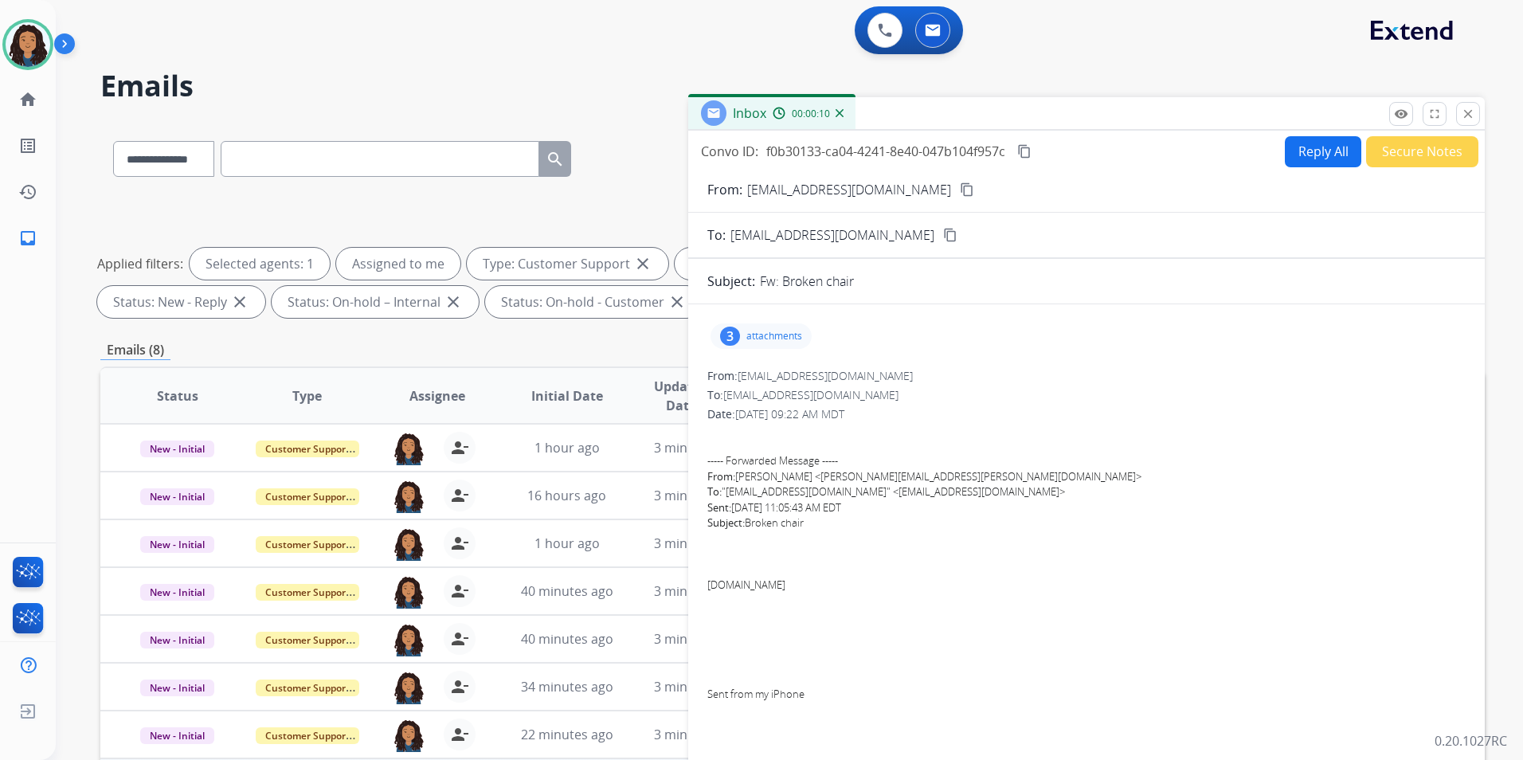
click at [1471, 108] on mat-icon "close" at bounding box center [1468, 114] width 14 height 14
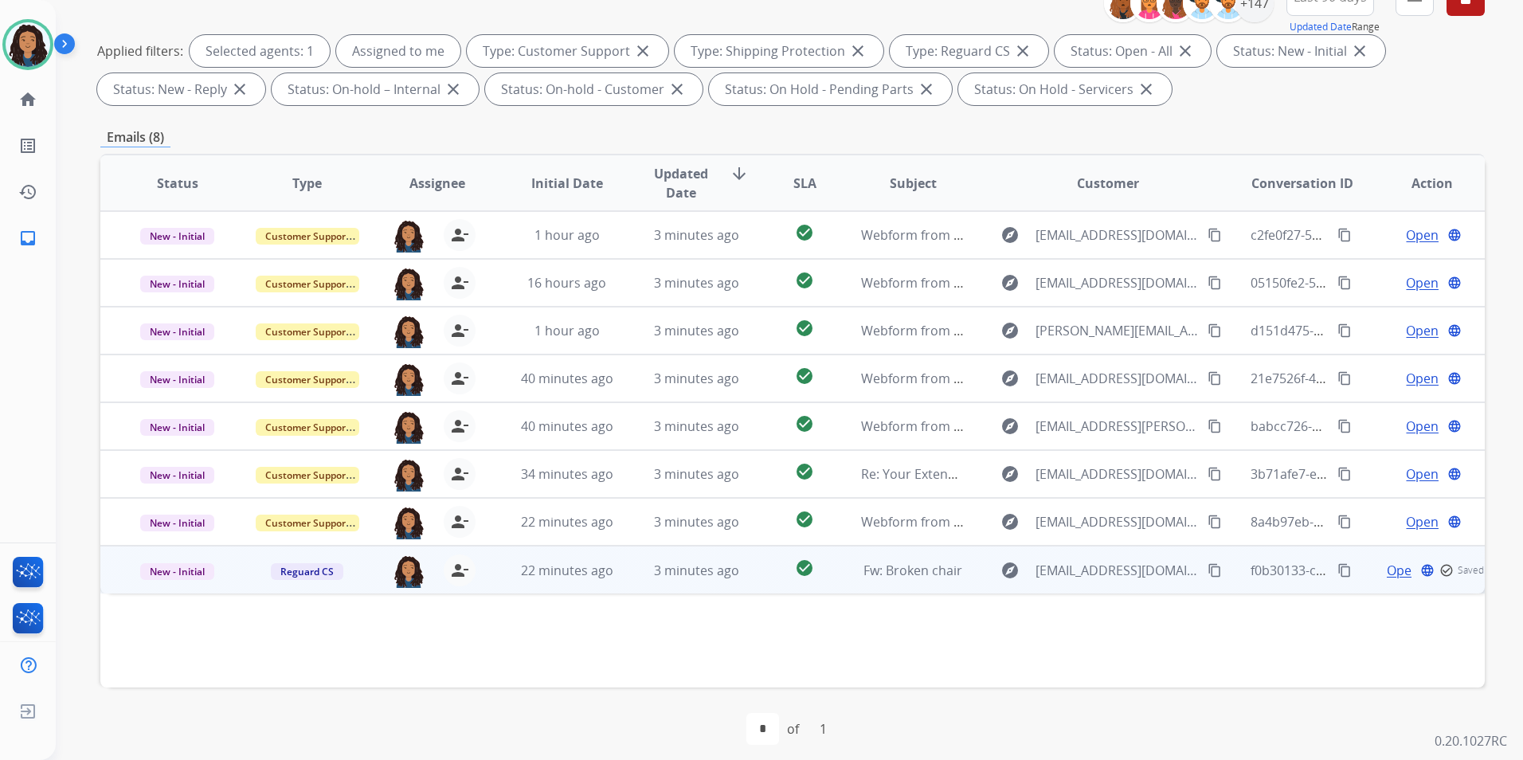
scroll to position [223, 0]
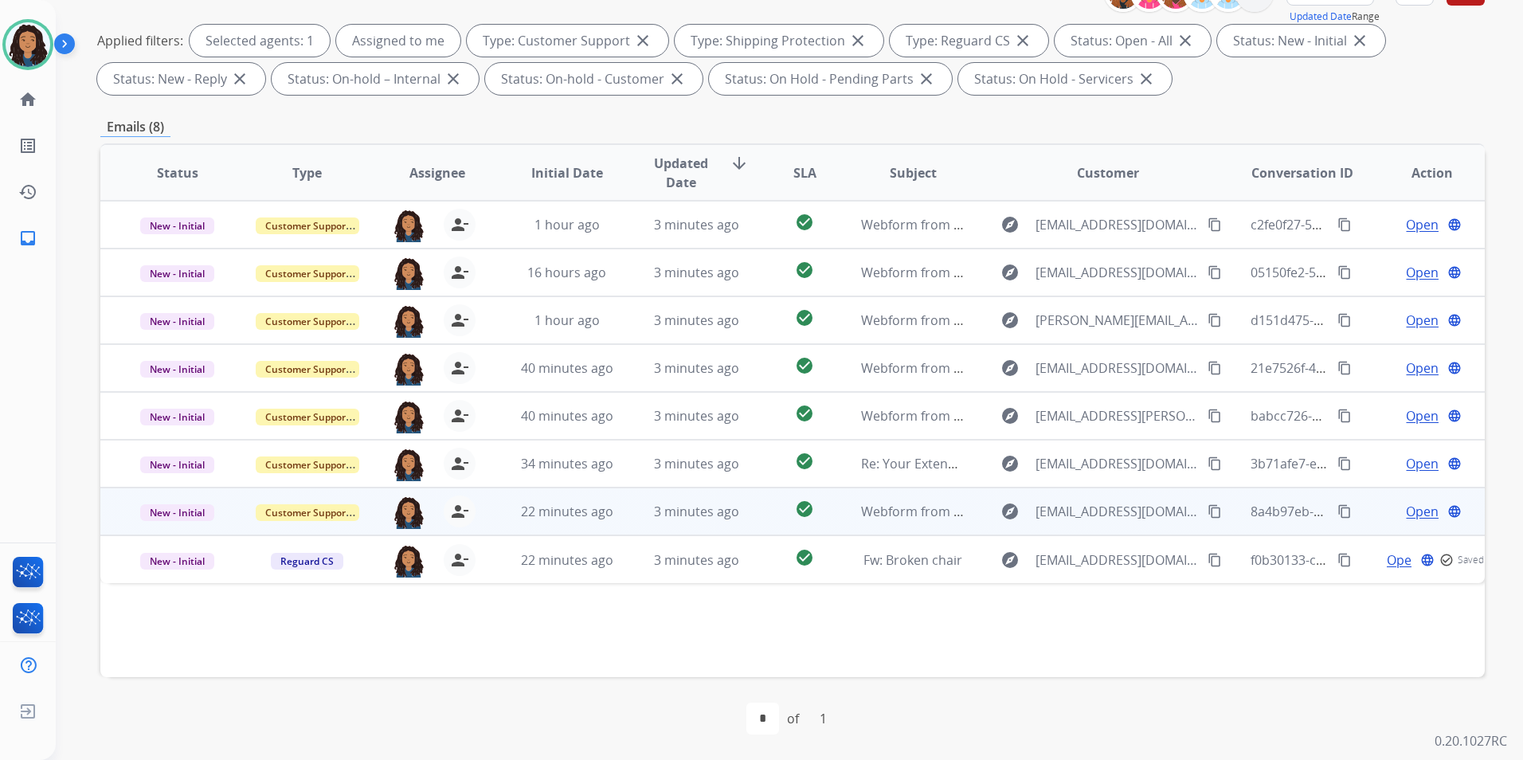
click at [1409, 507] on span "Open" at bounding box center [1422, 511] width 33 height 19
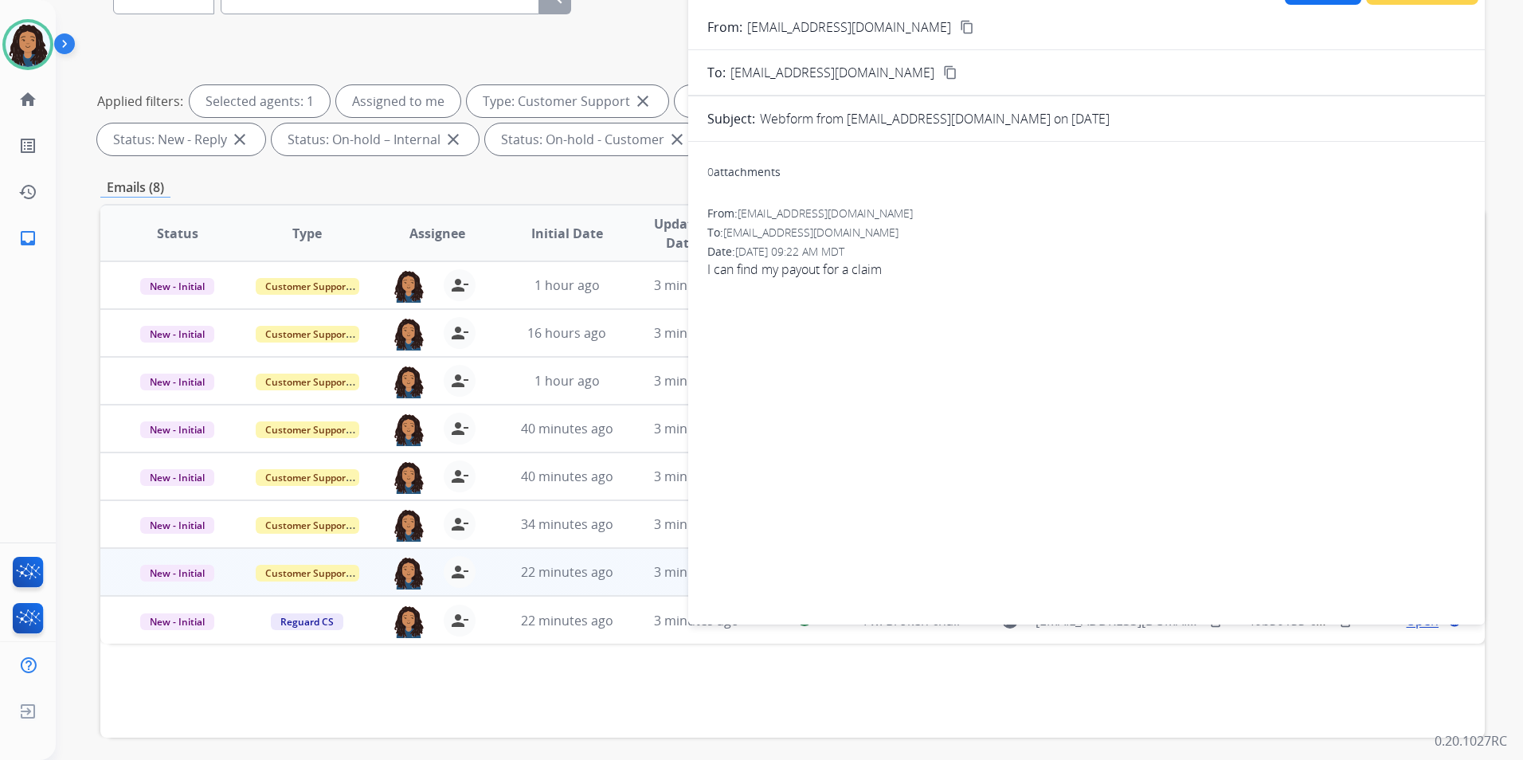
scroll to position [64, 0]
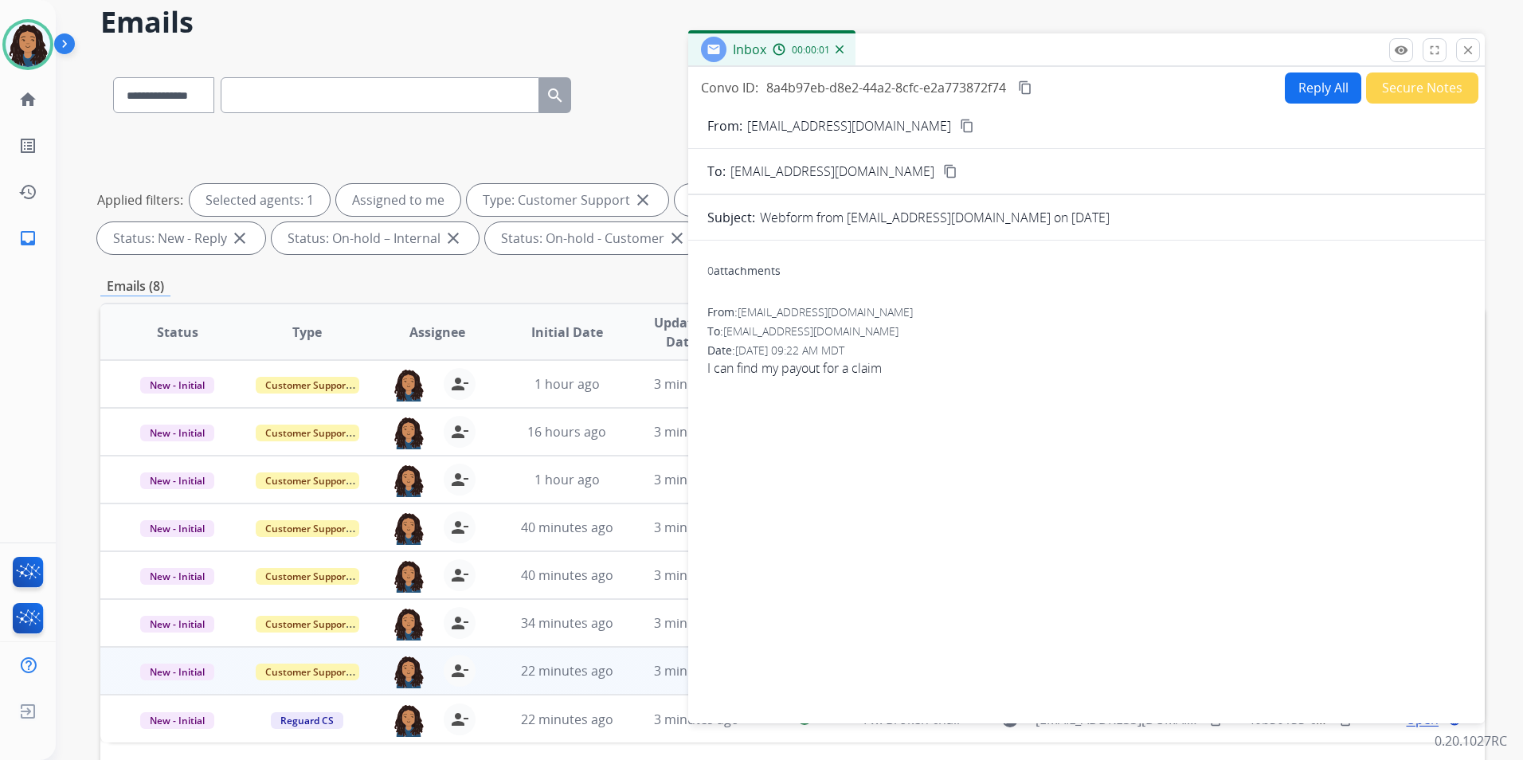
click at [1414, 53] on div "remove_red_eye Logs fullscreen Expand close Close" at bounding box center [1434, 50] width 91 height 24
click at [1400, 53] on mat-icon "remove_red_eye" at bounding box center [1401, 50] width 14 height 14
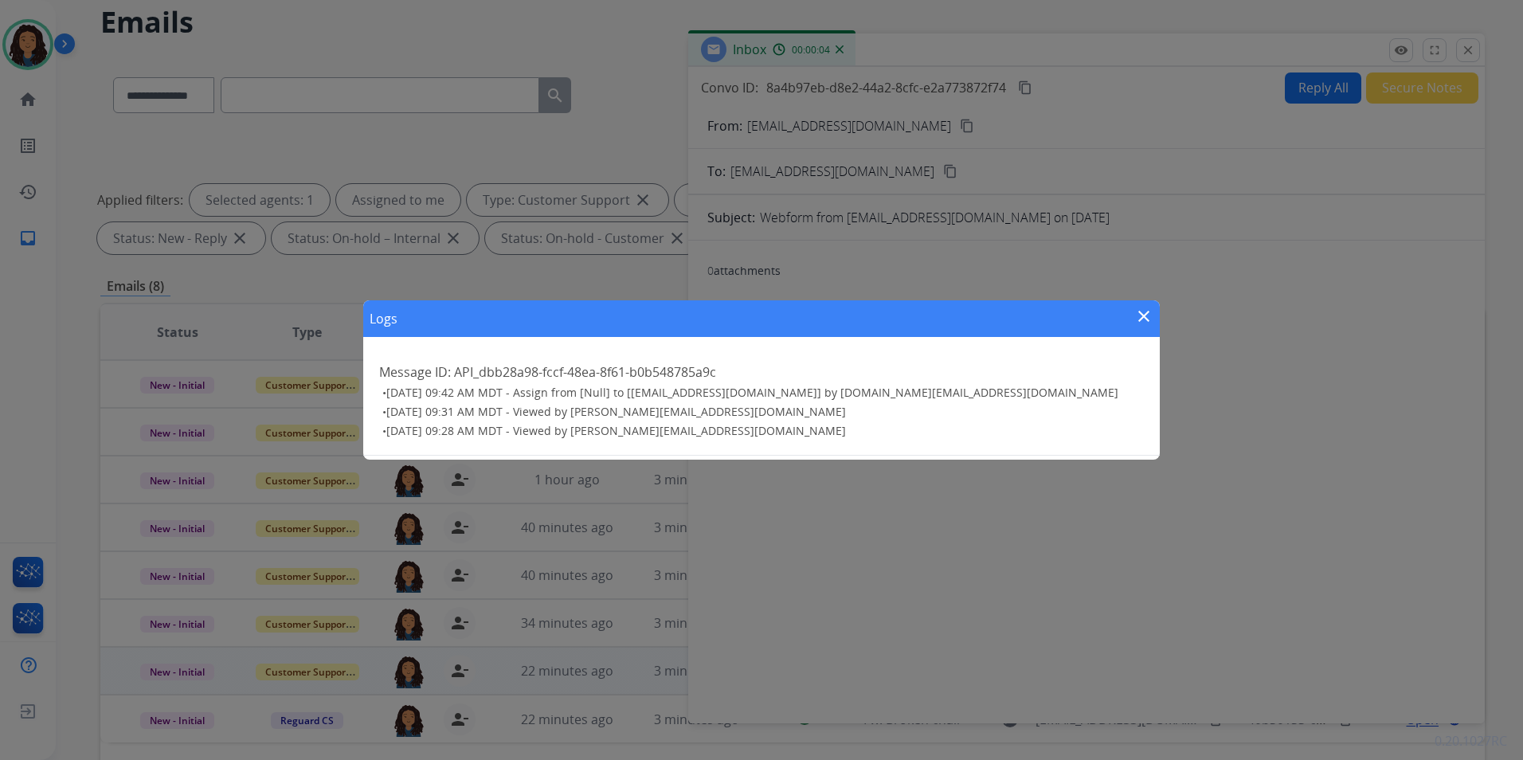
click at [1154, 318] on div "Logs close" at bounding box center [761, 318] width 797 height 37
drag, startPoint x: 1149, startPoint y: 316, endPoint x: 1154, endPoint y: 292, distance: 25.3
click at [1147, 311] on mat-icon "close" at bounding box center [1143, 316] width 19 height 19
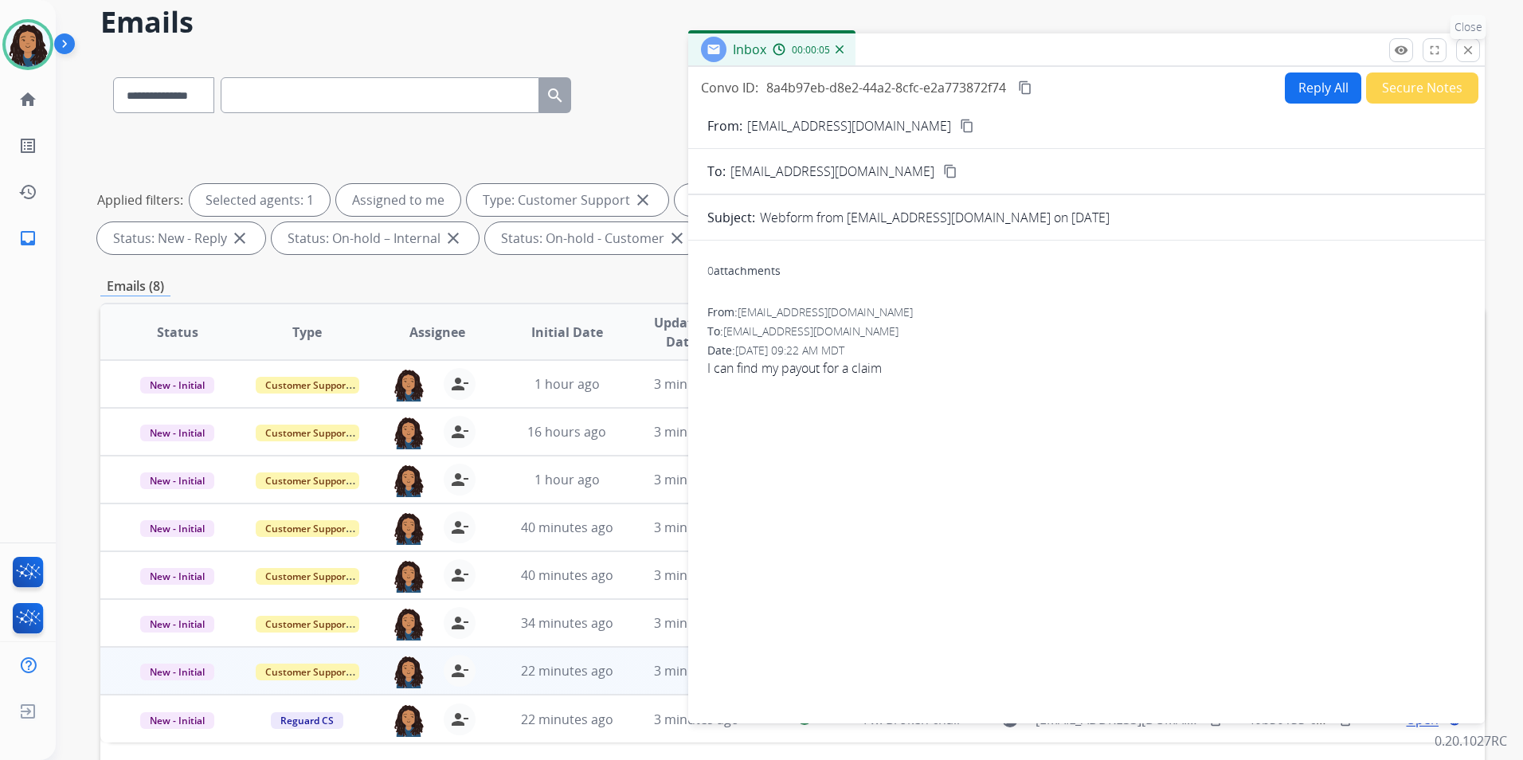
click at [1459, 49] on button "close Close" at bounding box center [1468, 50] width 24 height 24
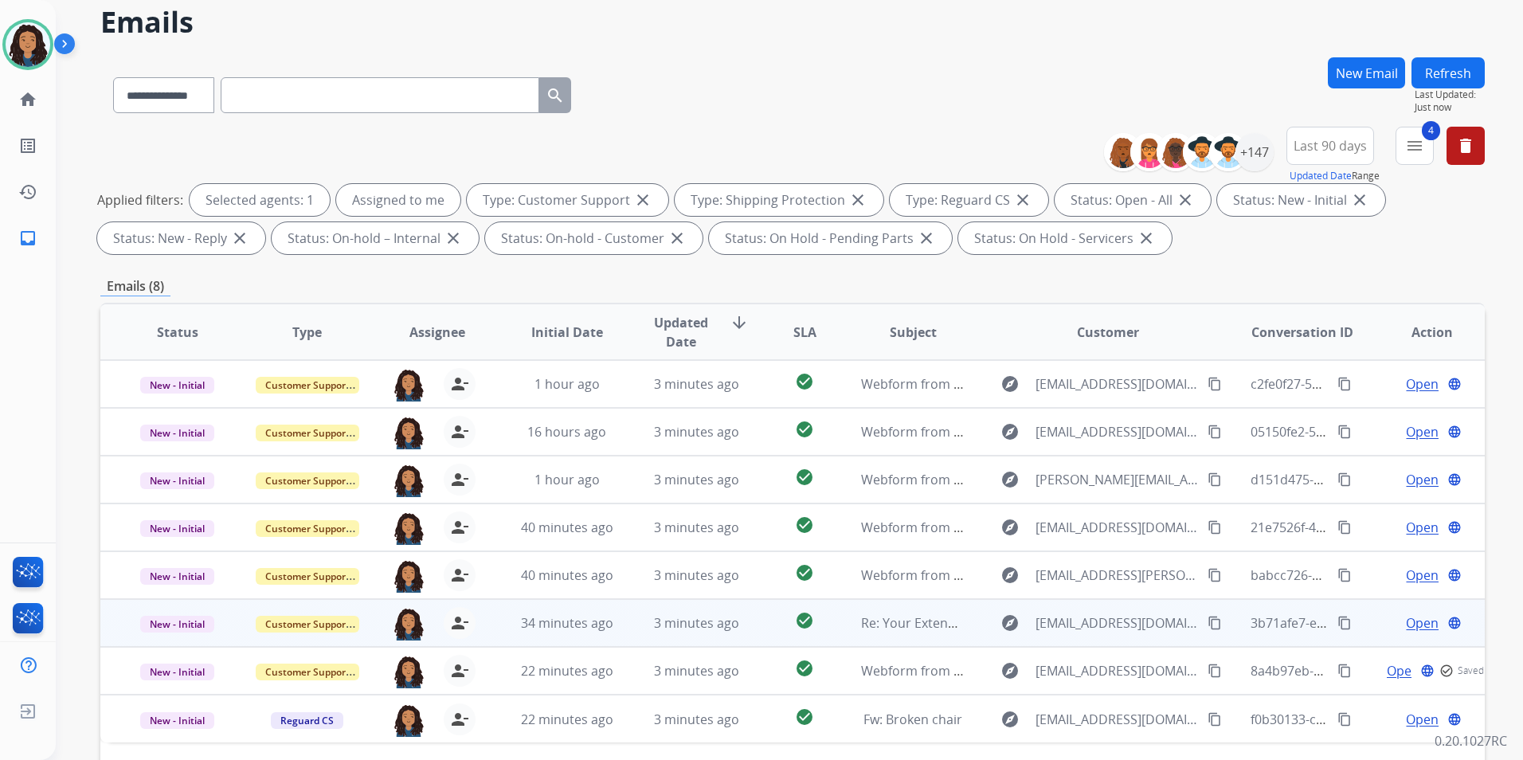
click at [1412, 616] on span "Open" at bounding box center [1422, 622] width 33 height 19
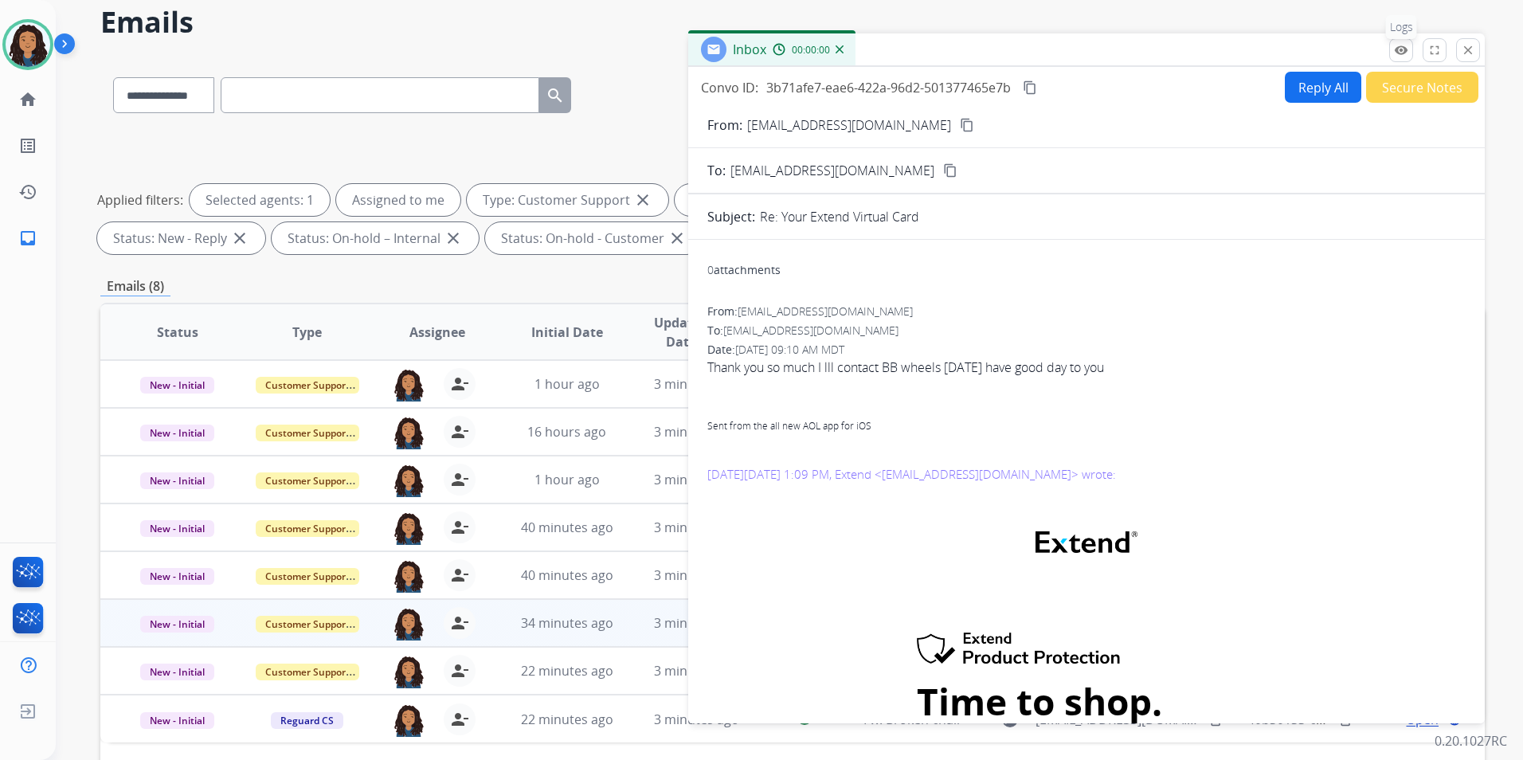
click at [1392, 53] on div "Inbox 00:00:00" at bounding box center [1086, 49] width 797 height 33
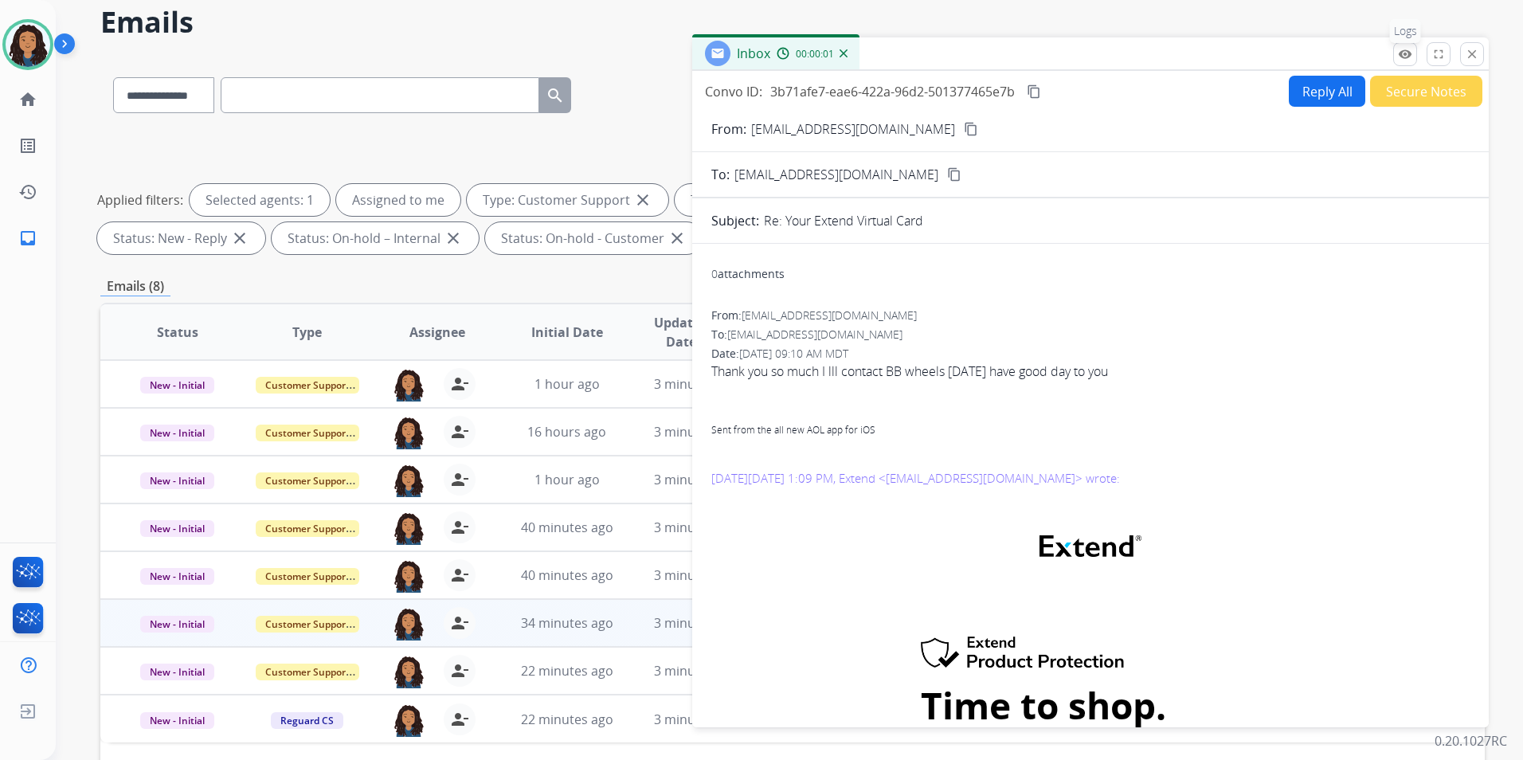
click at [1403, 57] on mat-icon "remove_red_eye" at bounding box center [1405, 54] width 14 height 14
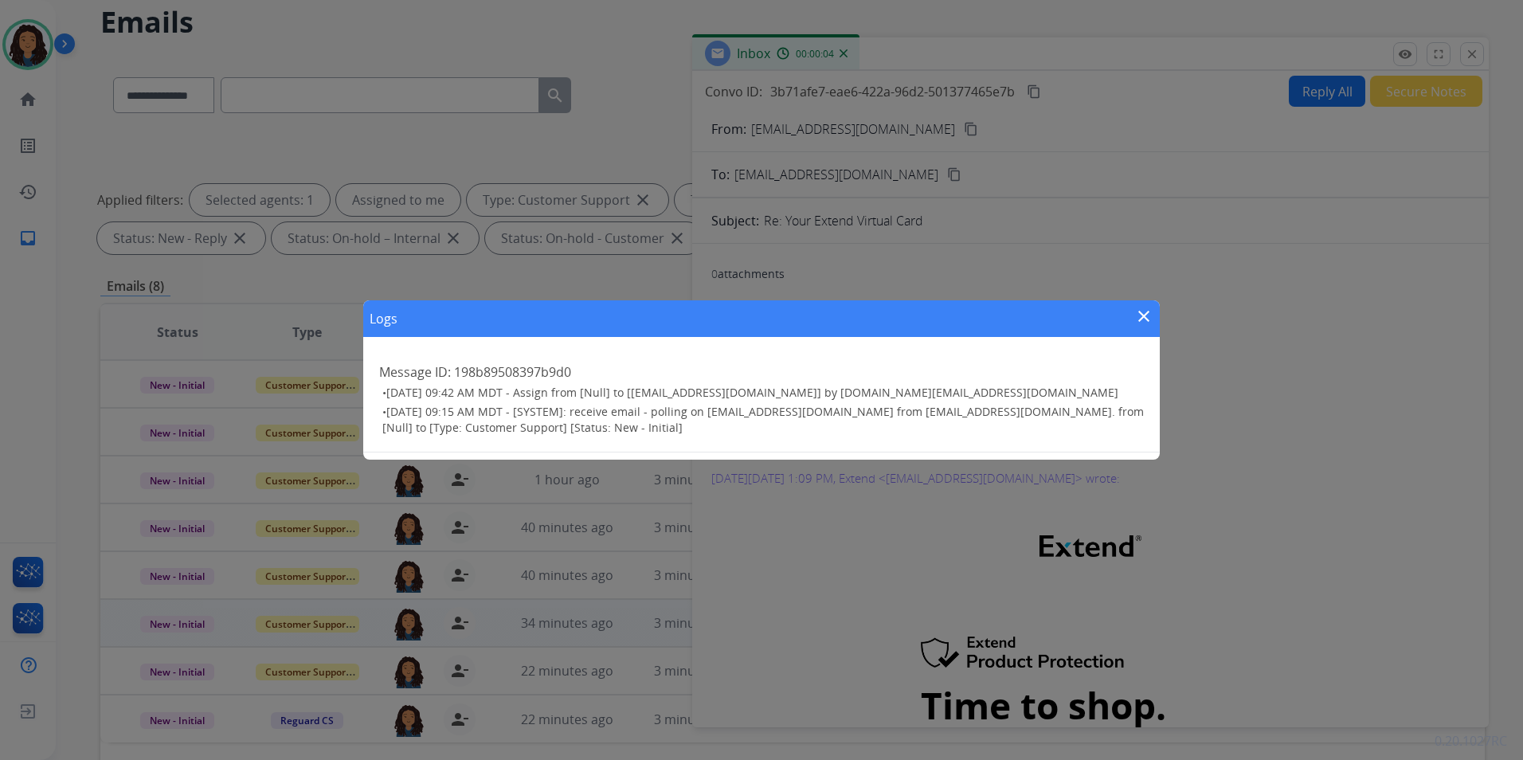
click at [1146, 314] on mat-icon "close" at bounding box center [1143, 316] width 19 height 19
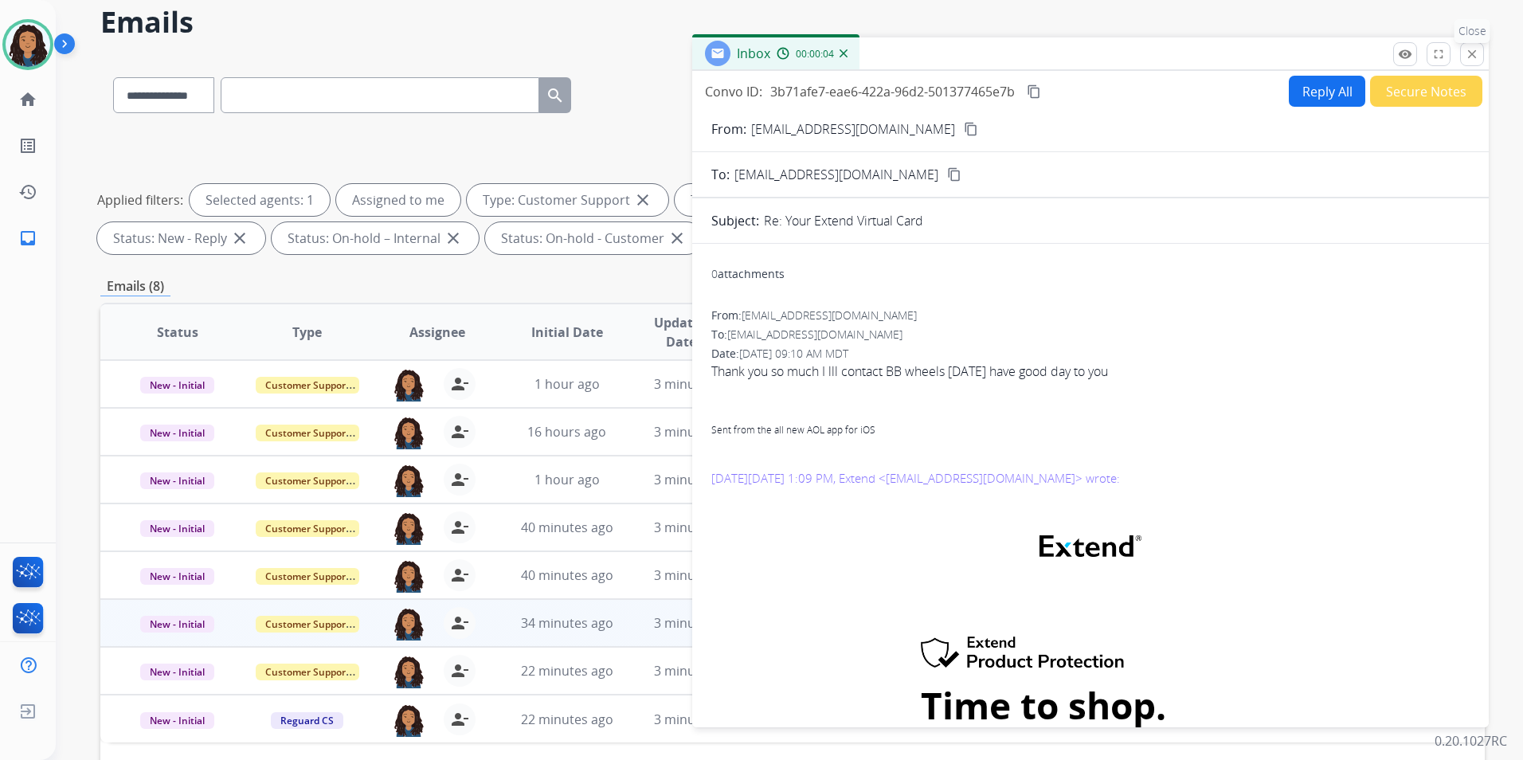
click at [1467, 48] on mat-icon "close" at bounding box center [1472, 54] width 14 height 14
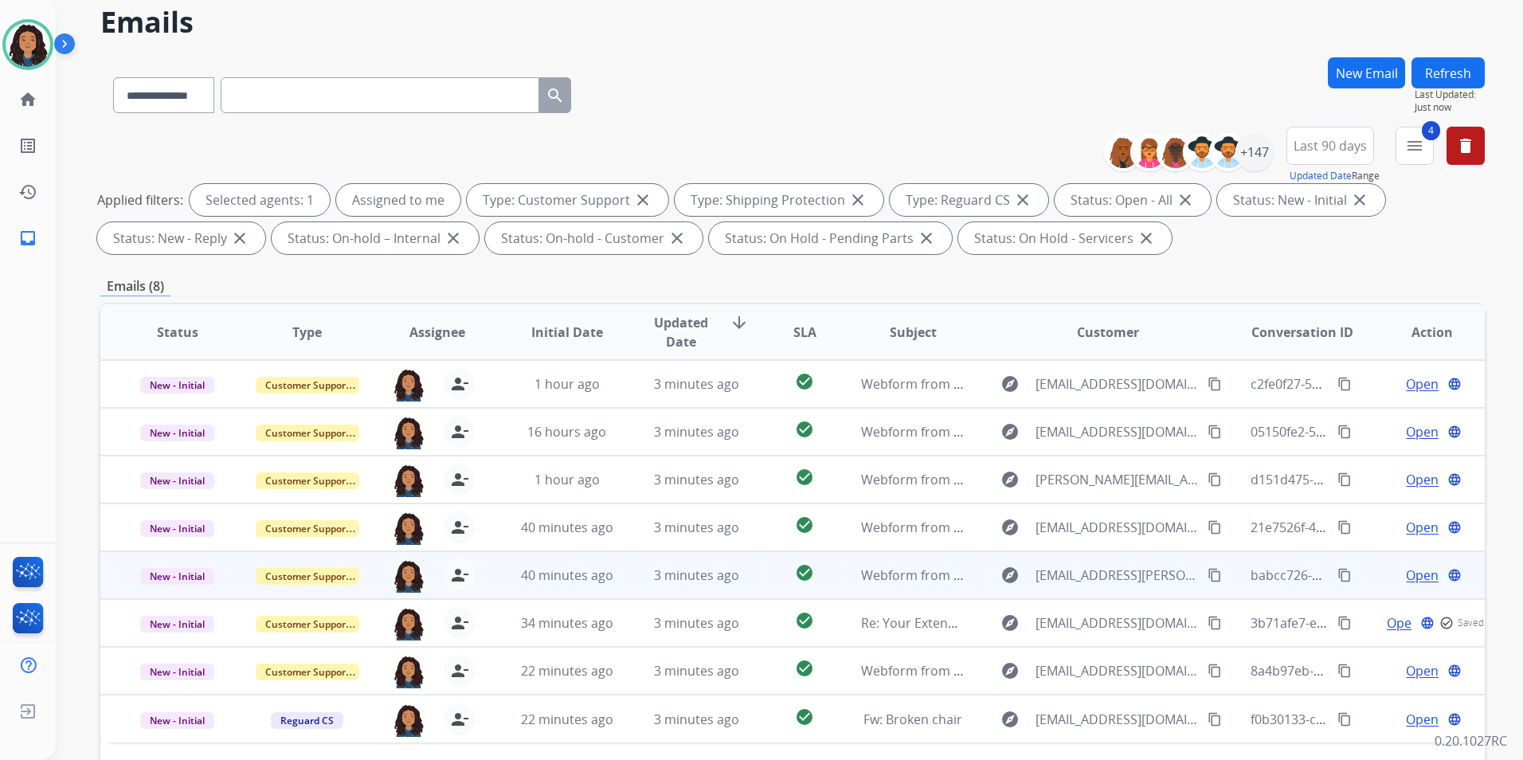
click at [1420, 574] on span "Open" at bounding box center [1422, 575] width 33 height 19
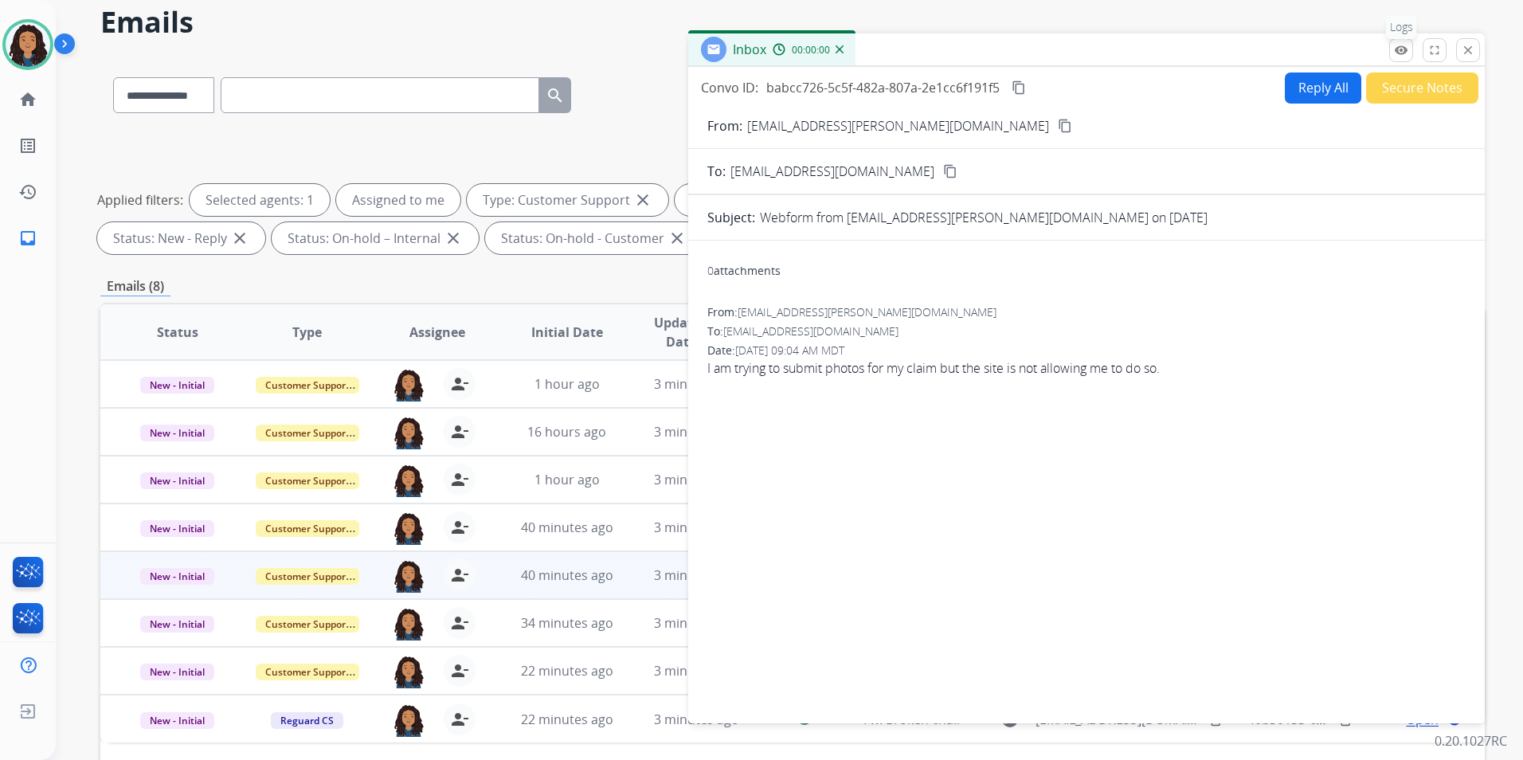
click at [1402, 48] on mat-icon "remove_red_eye" at bounding box center [1401, 50] width 14 height 14
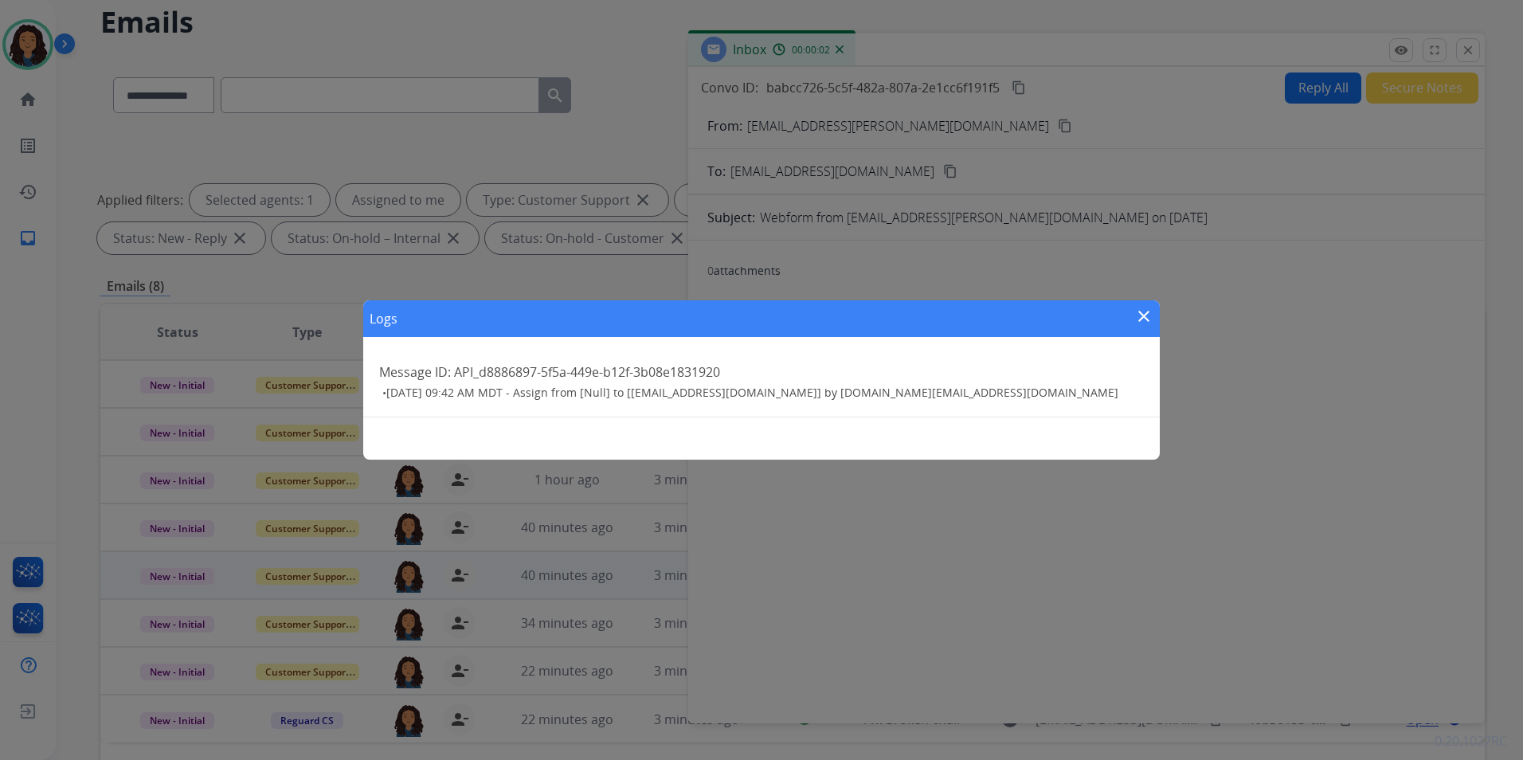
drag, startPoint x: 1140, startPoint y: 315, endPoint x: 1323, endPoint y: 148, distance: 247.6
click at [1142, 315] on mat-icon "close" at bounding box center [1143, 316] width 19 height 19
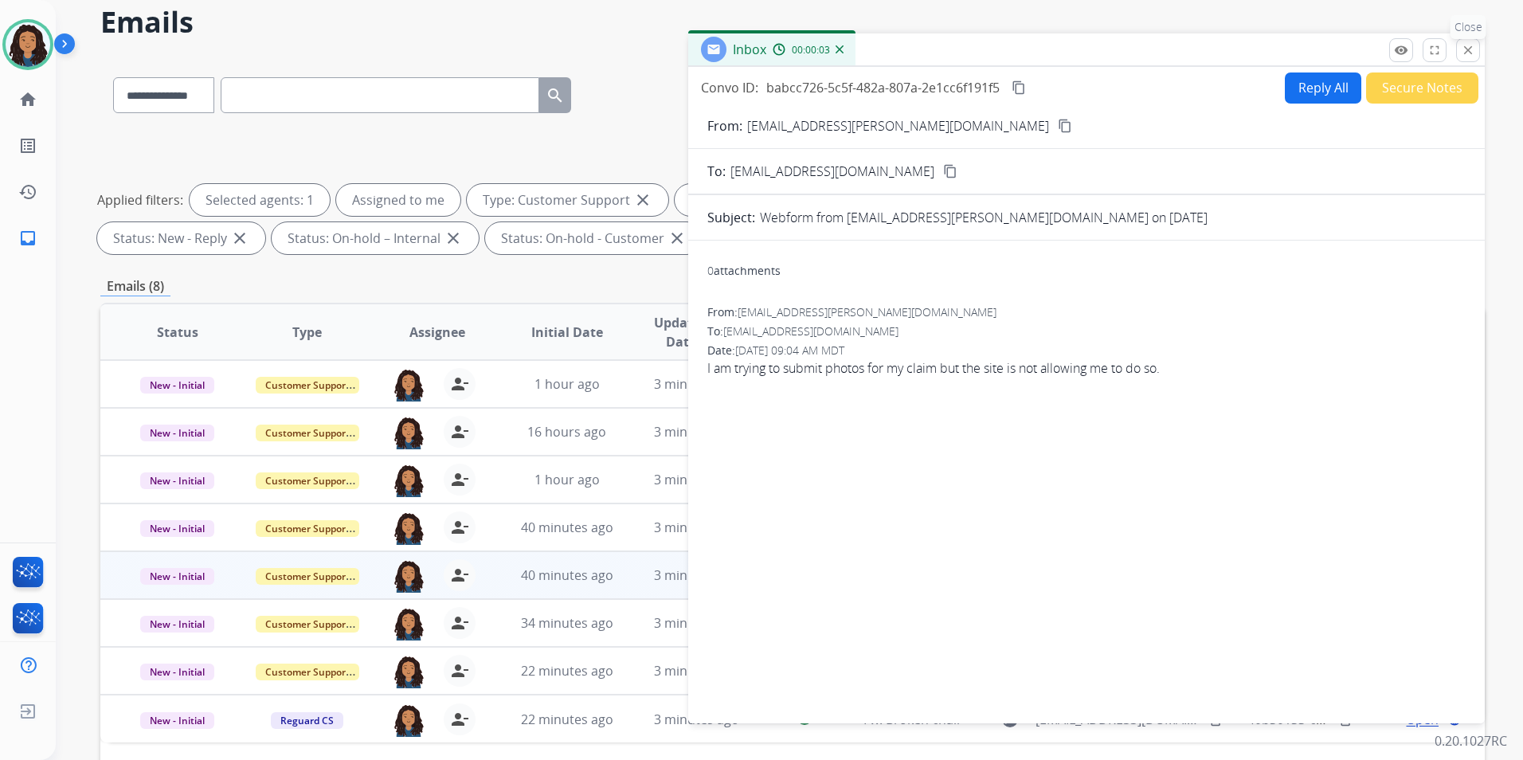
click at [1463, 61] on button "close Close" at bounding box center [1468, 50] width 24 height 24
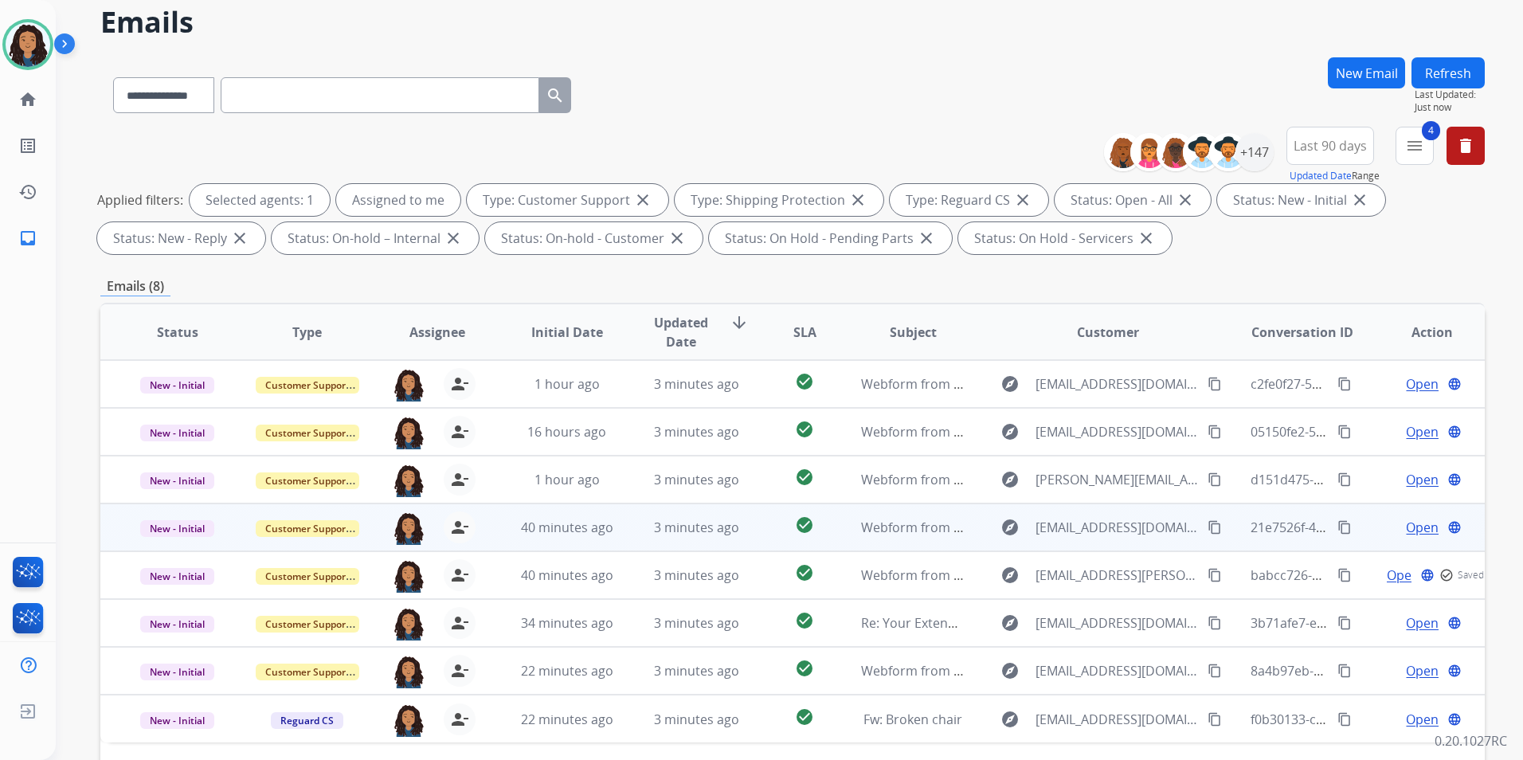
click at [1406, 524] on span "Open" at bounding box center [1422, 527] width 33 height 19
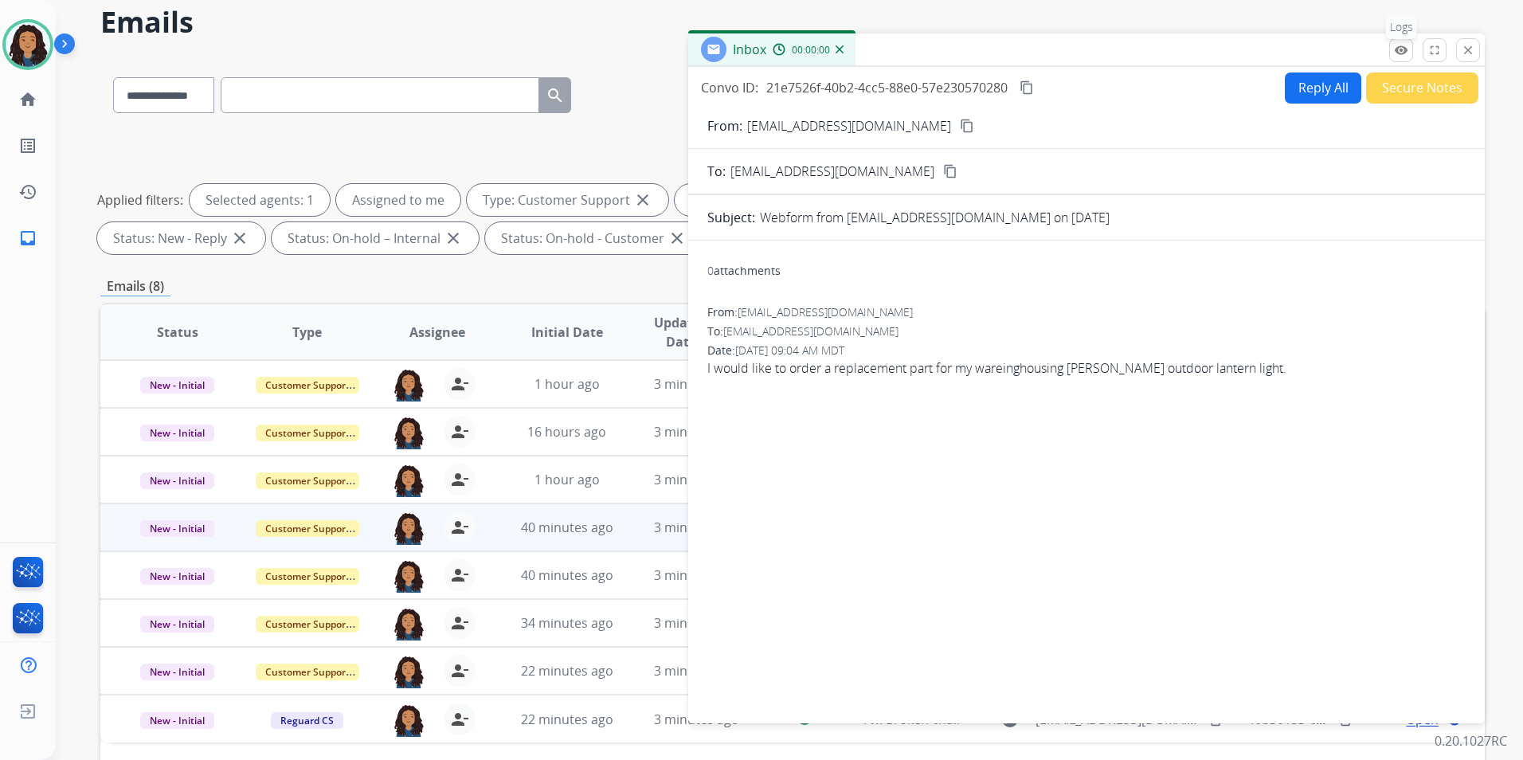
click at [1404, 50] on mat-icon "remove_red_eye" at bounding box center [1401, 50] width 14 height 14
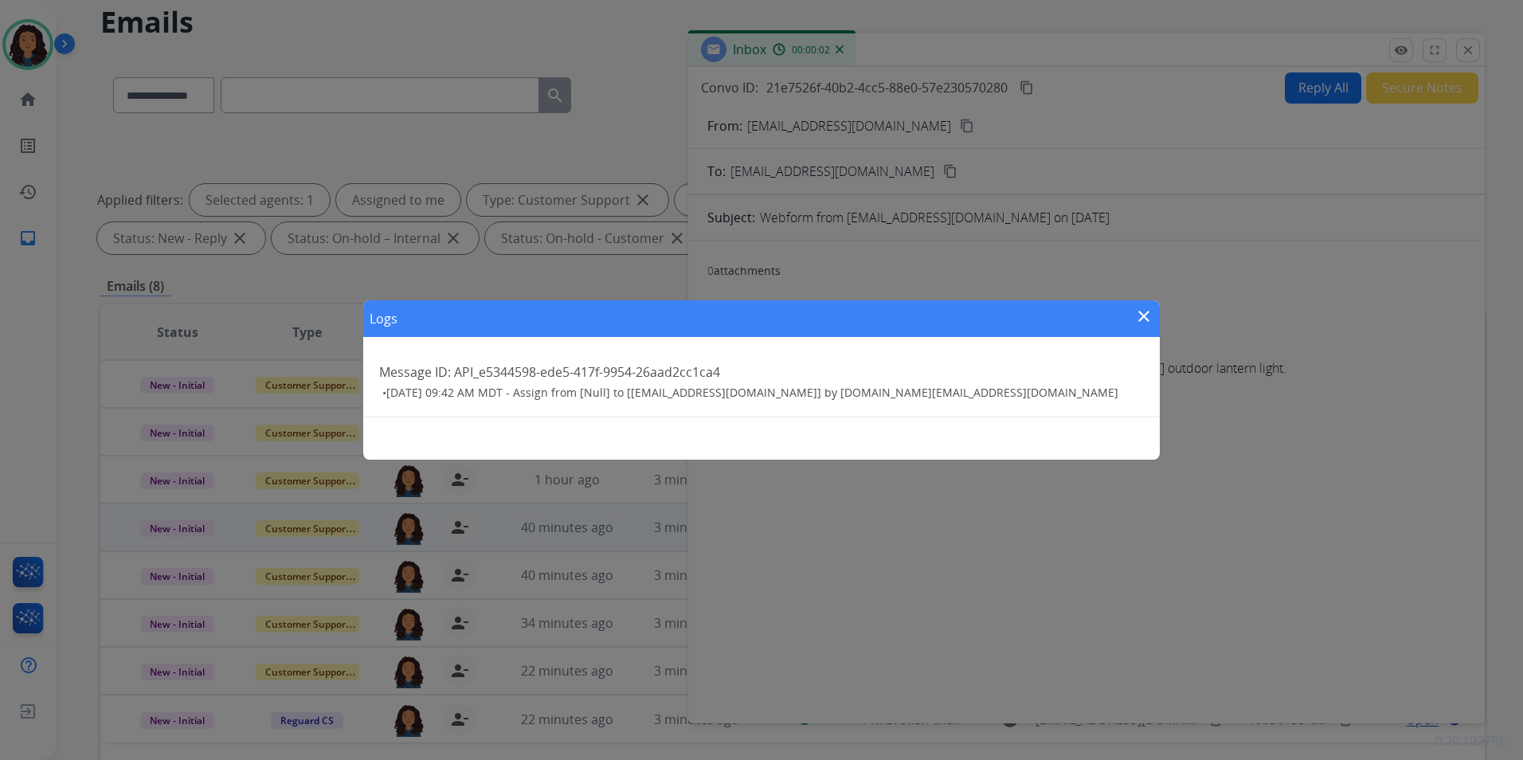
click at [1152, 308] on mat-icon "close" at bounding box center [1143, 316] width 19 height 19
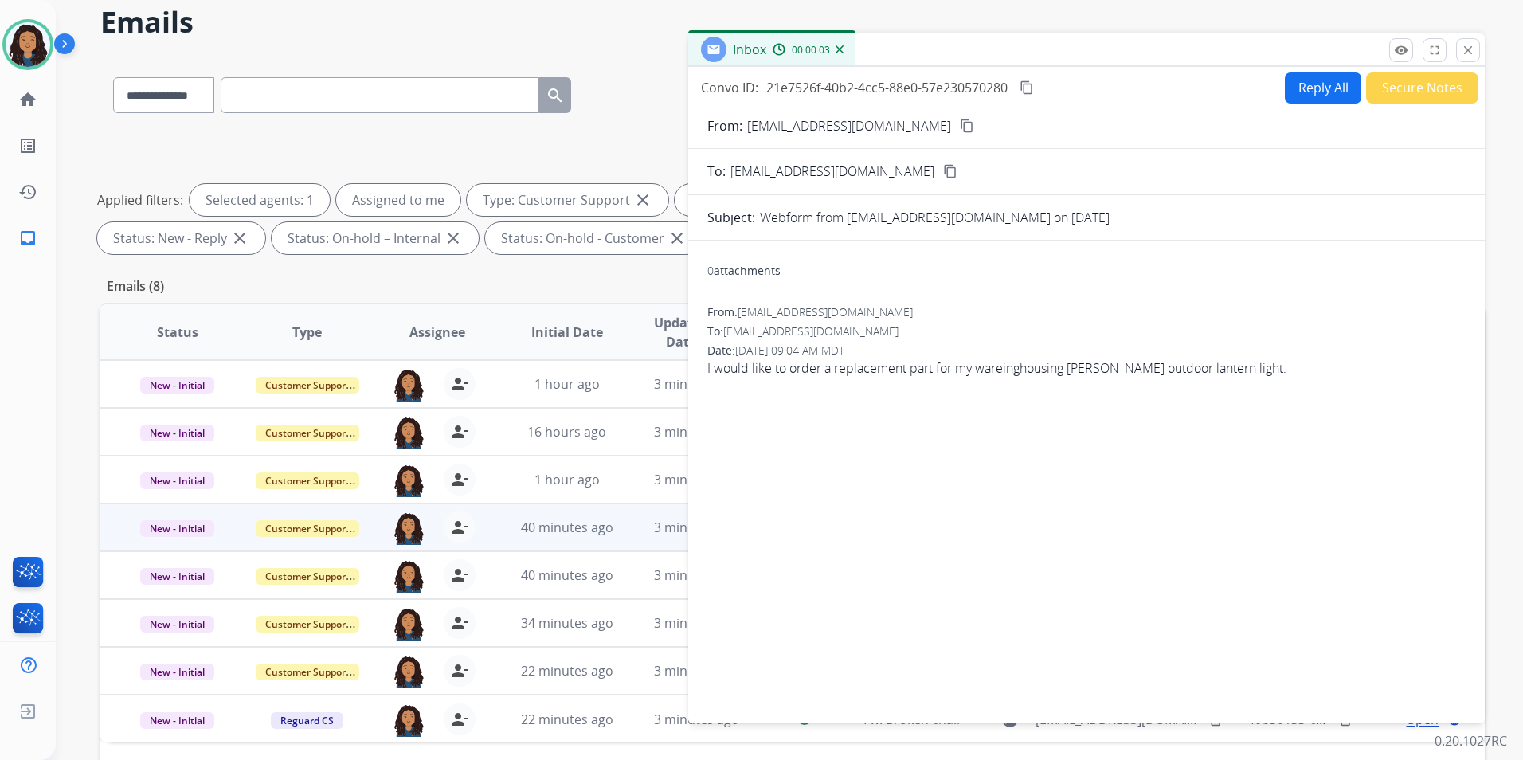
click at [1480, 42] on div "Inbox 00:00:03" at bounding box center [1086, 49] width 797 height 33
click at [1460, 49] on button "close Close" at bounding box center [1468, 50] width 24 height 24
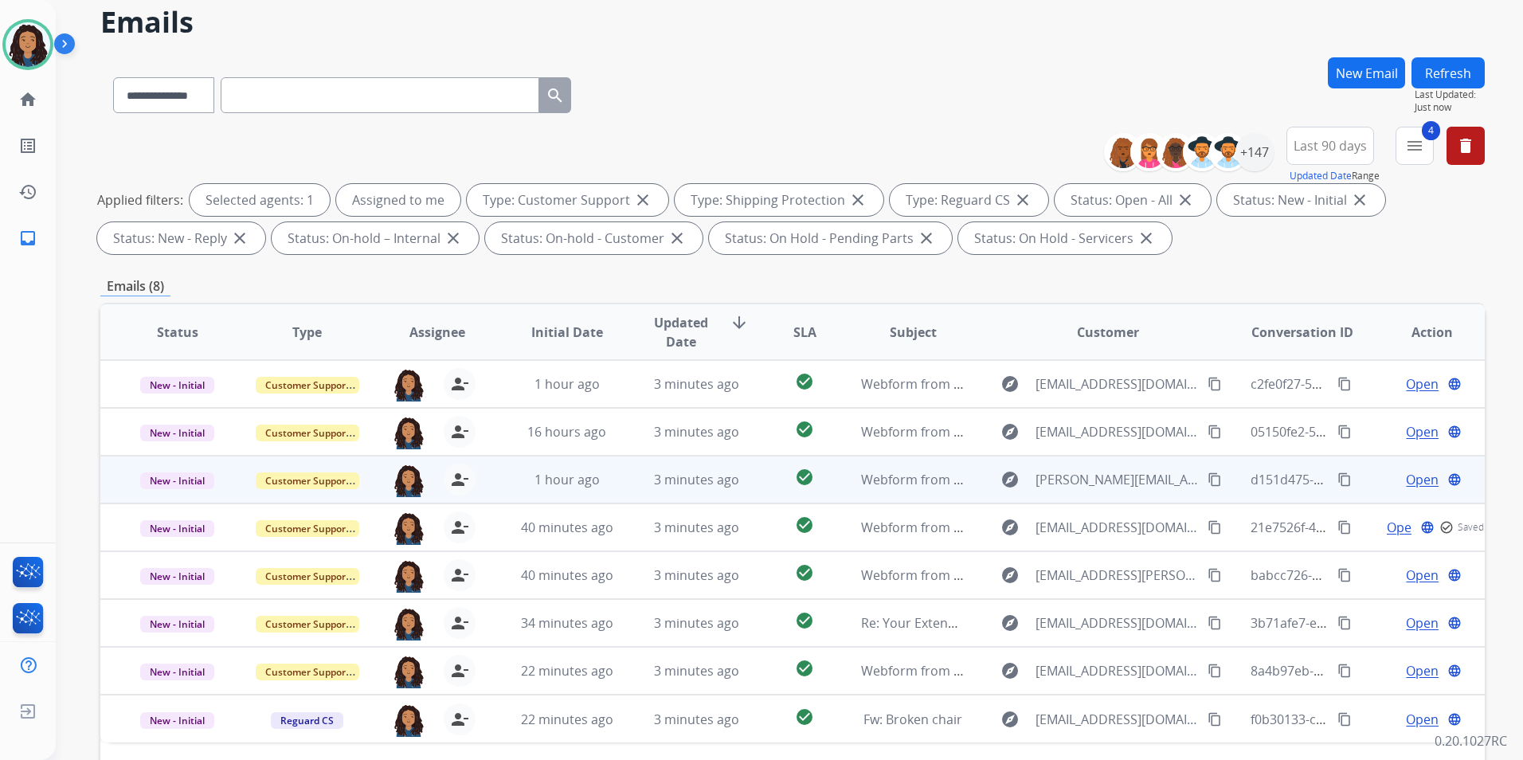
click at [1411, 482] on span "Open" at bounding box center [1422, 479] width 33 height 19
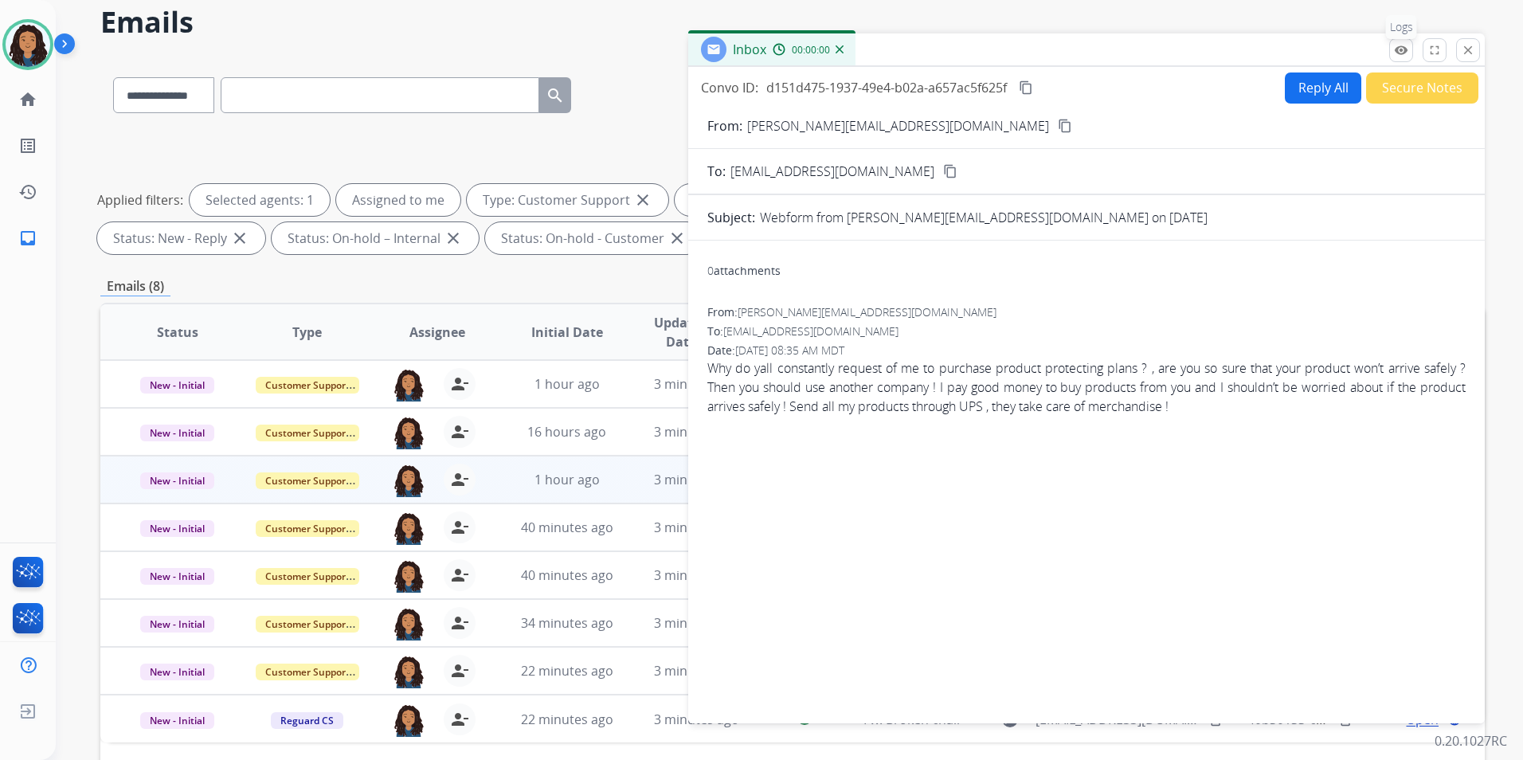
click at [1403, 48] on mat-icon "remove_red_eye" at bounding box center [1401, 50] width 14 height 14
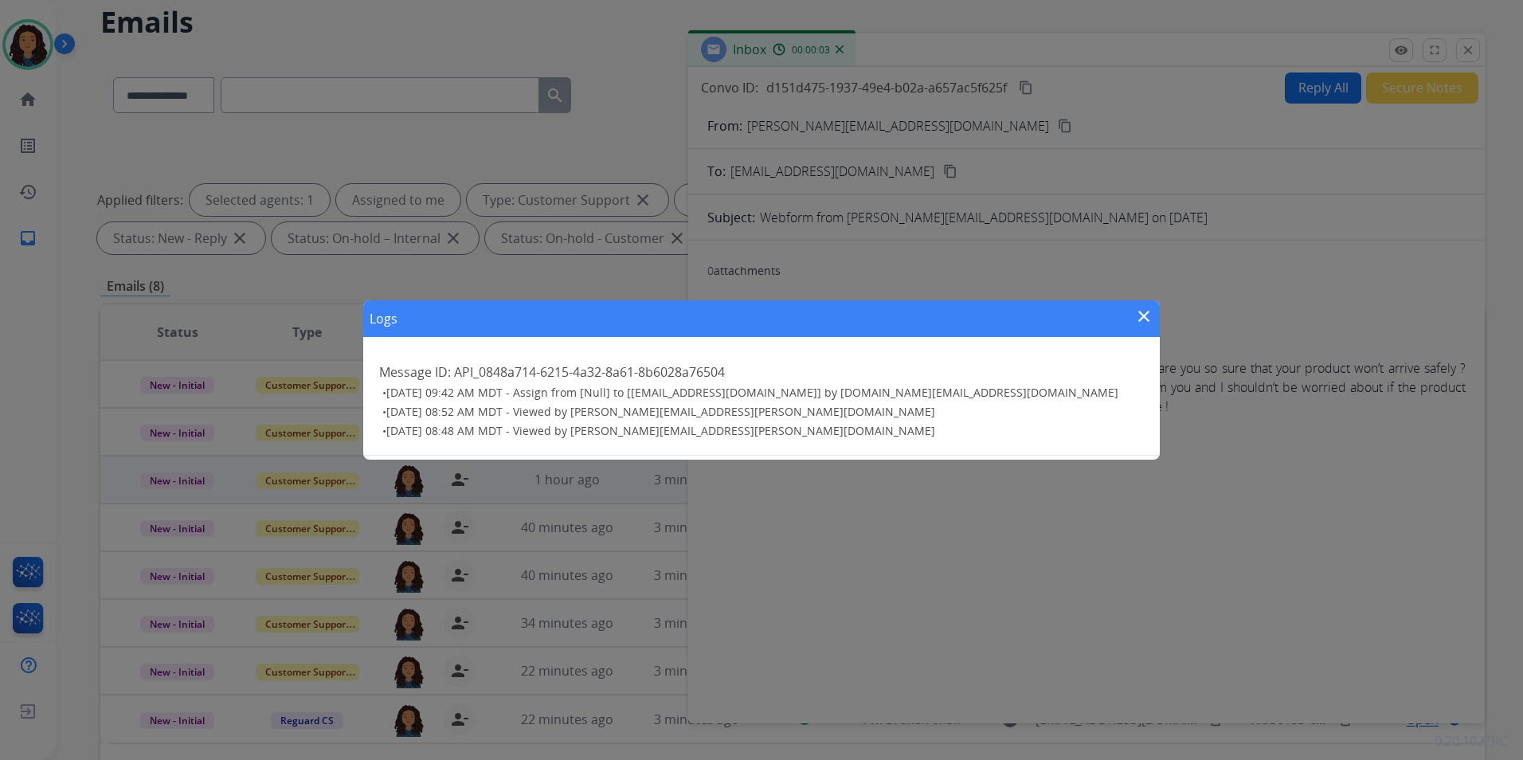
click at [1138, 313] on mat-icon "close" at bounding box center [1143, 316] width 19 height 19
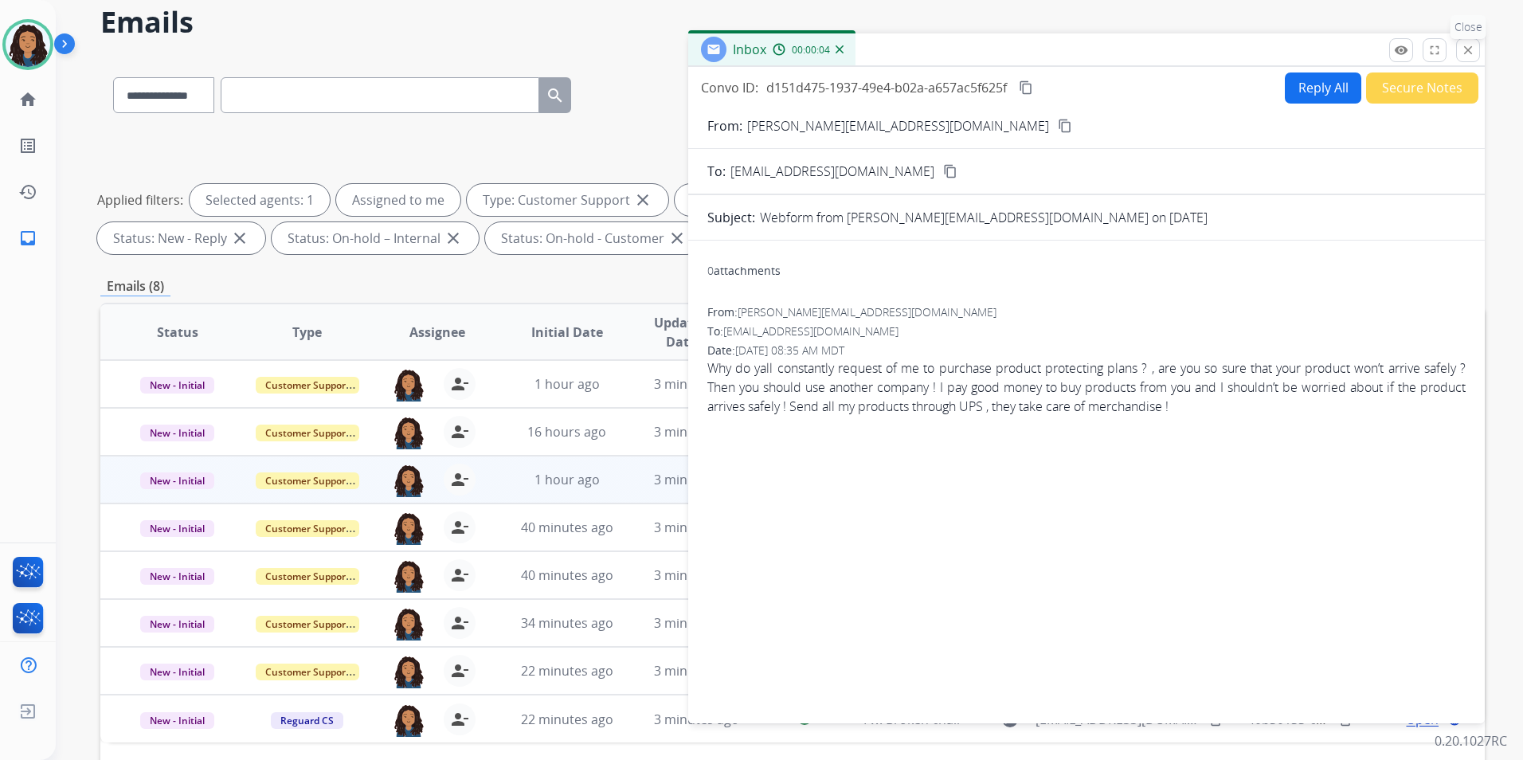
click at [1467, 53] on mat-icon "close" at bounding box center [1468, 50] width 14 height 14
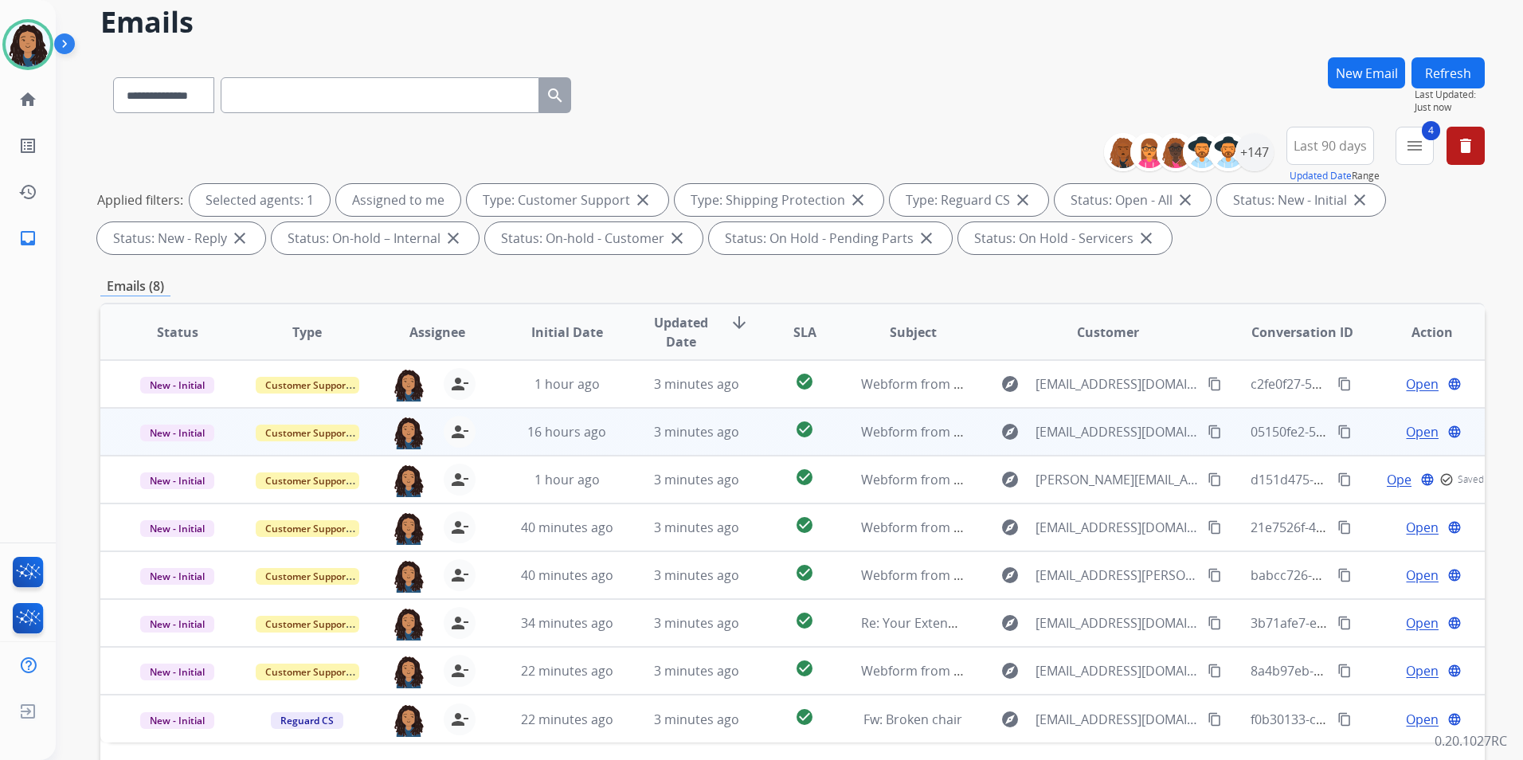
click at [1414, 432] on span "Open" at bounding box center [1422, 431] width 33 height 19
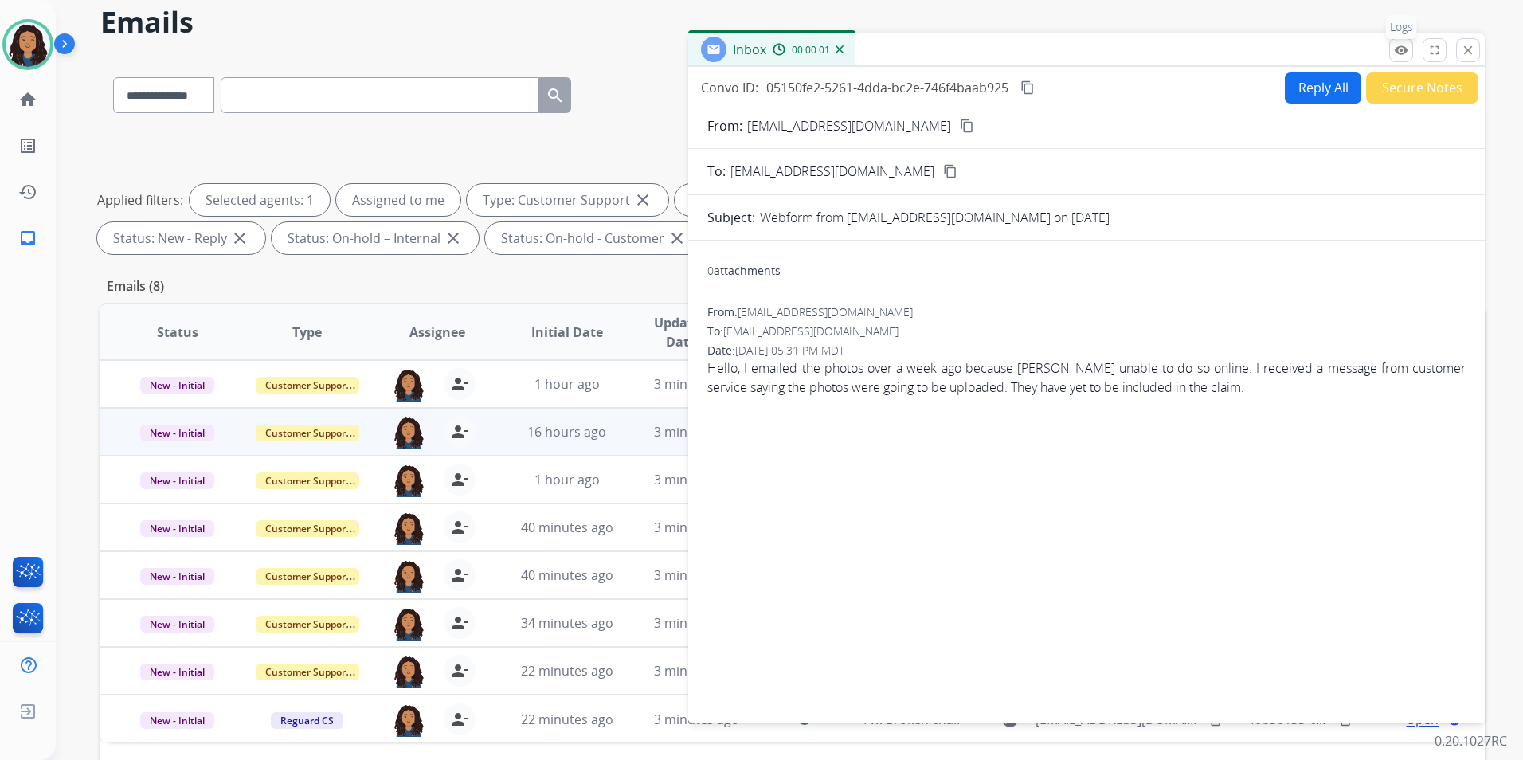
click at [1408, 52] on mat-icon "remove_red_eye" at bounding box center [1401, 50] width 14 height 14
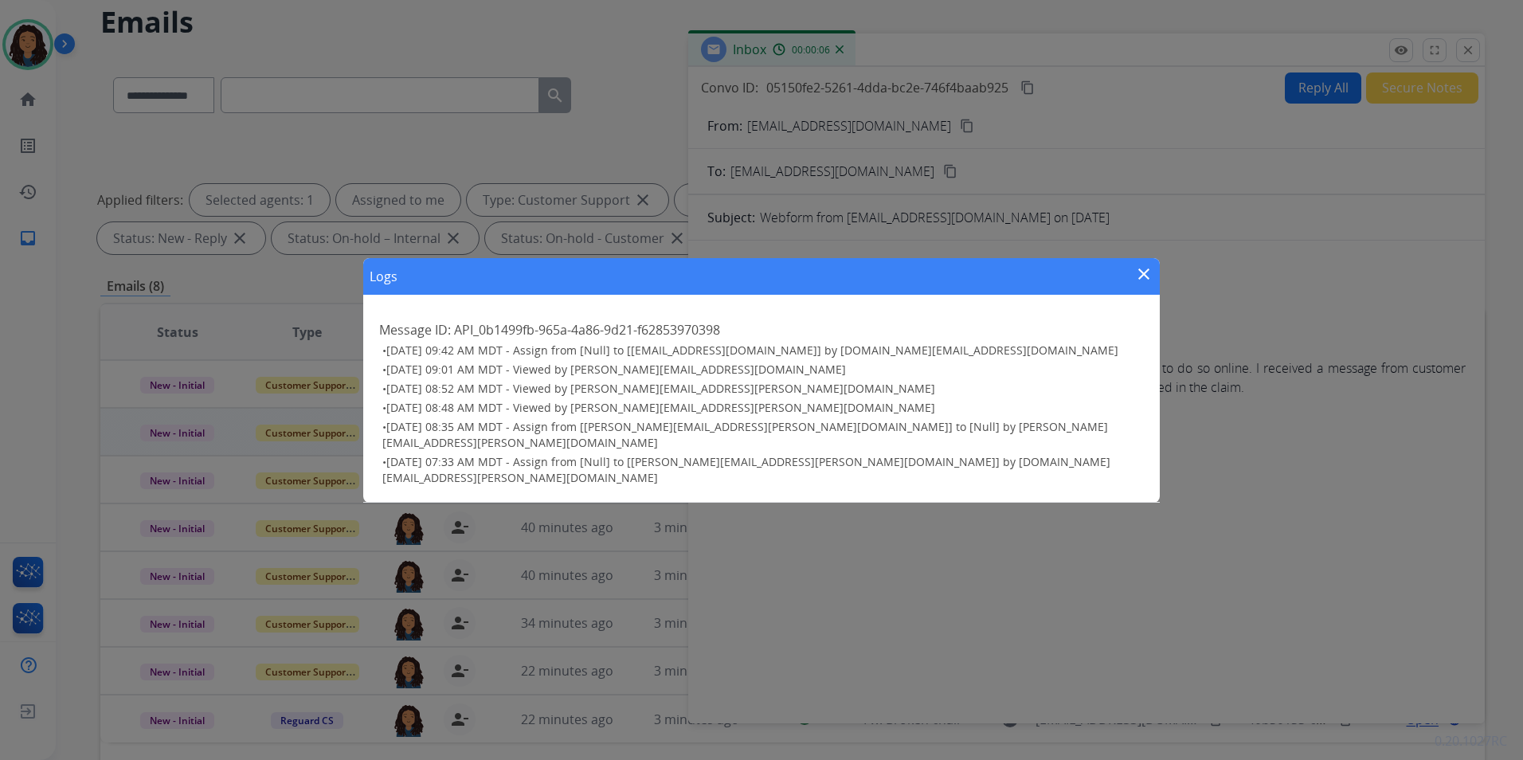
click at [1148, 284] on mat-icon "close" at bounding box center [1143, 273] width 19 height 19
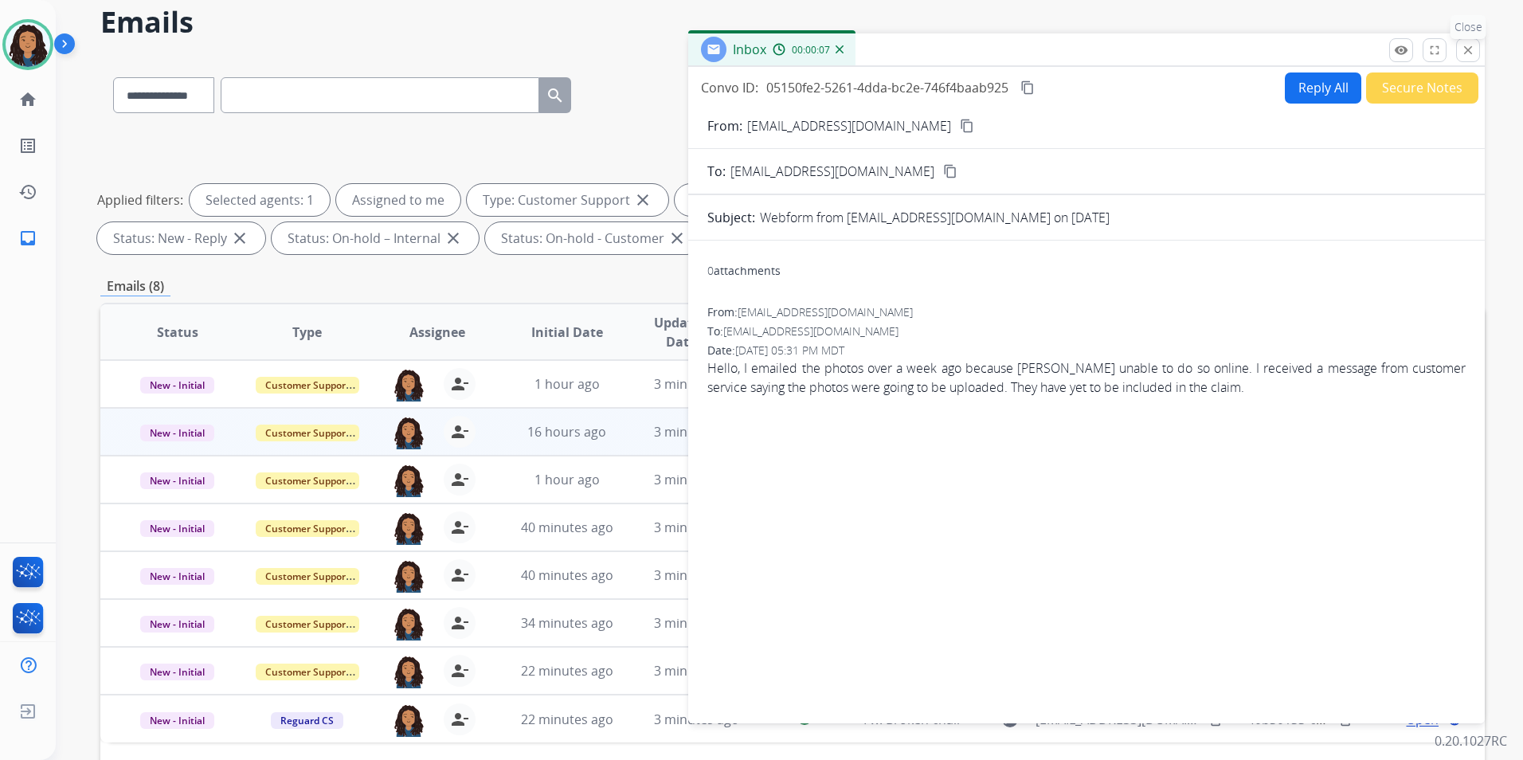
click at [1468, 44] on mat-icon "close" at bounding box center [1468, 50] width 14 height 14
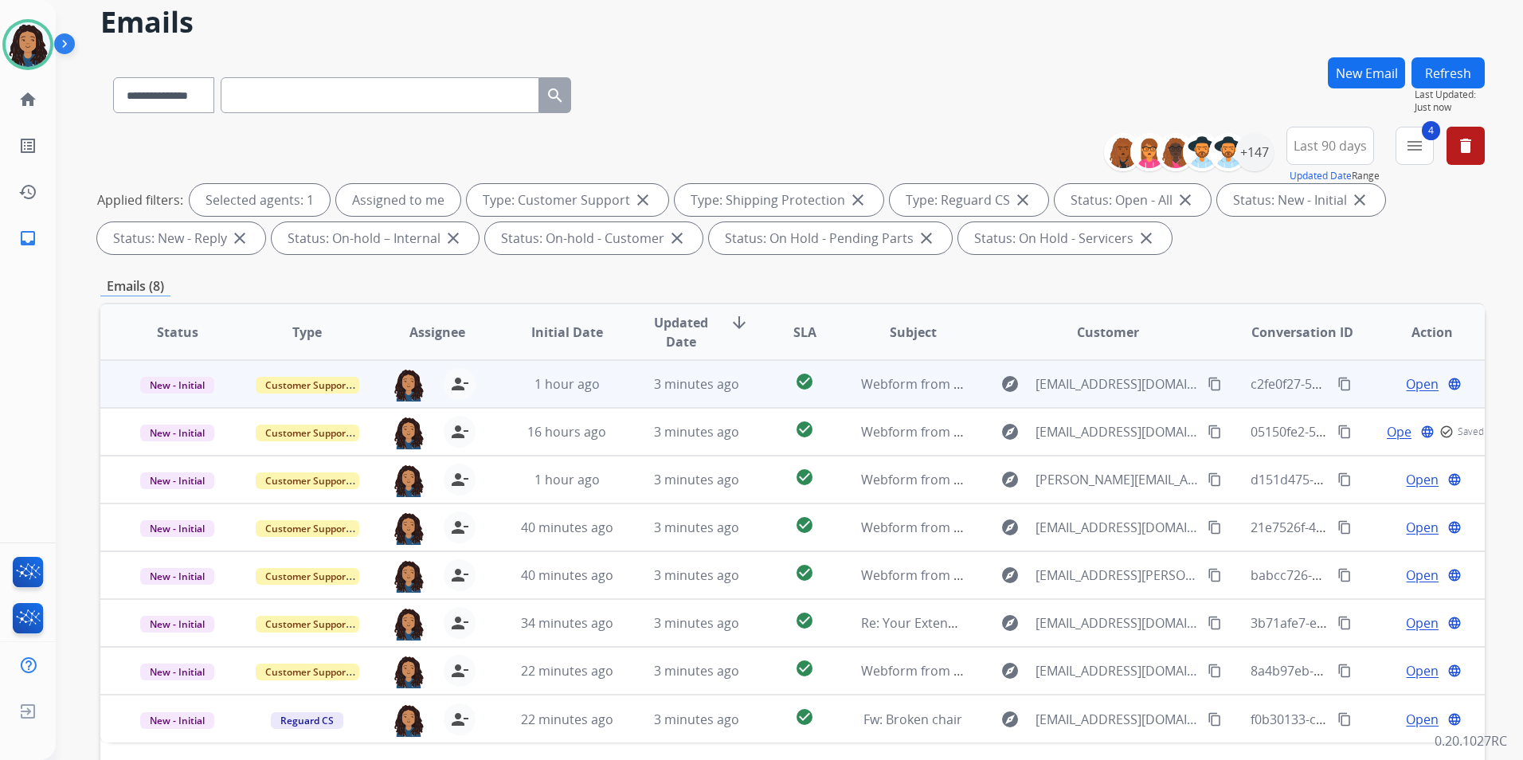
click at [1412, 382] on span "Open" at bounding box center [1422, 383] width 33 height 19
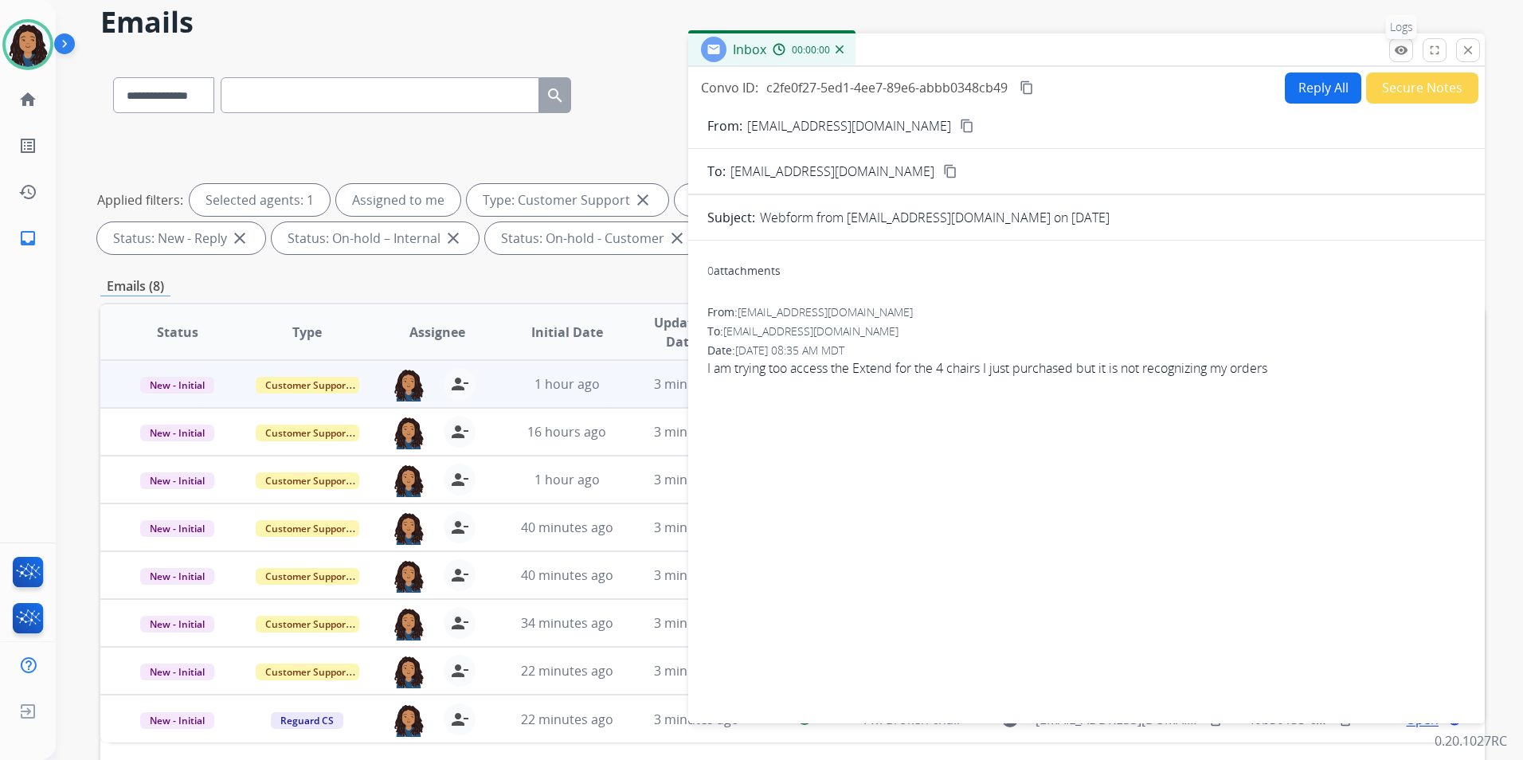
click at [1402, 48] on mat-icon "remove_red_eye" at bounding box center [1401, 50] width 14 height 14
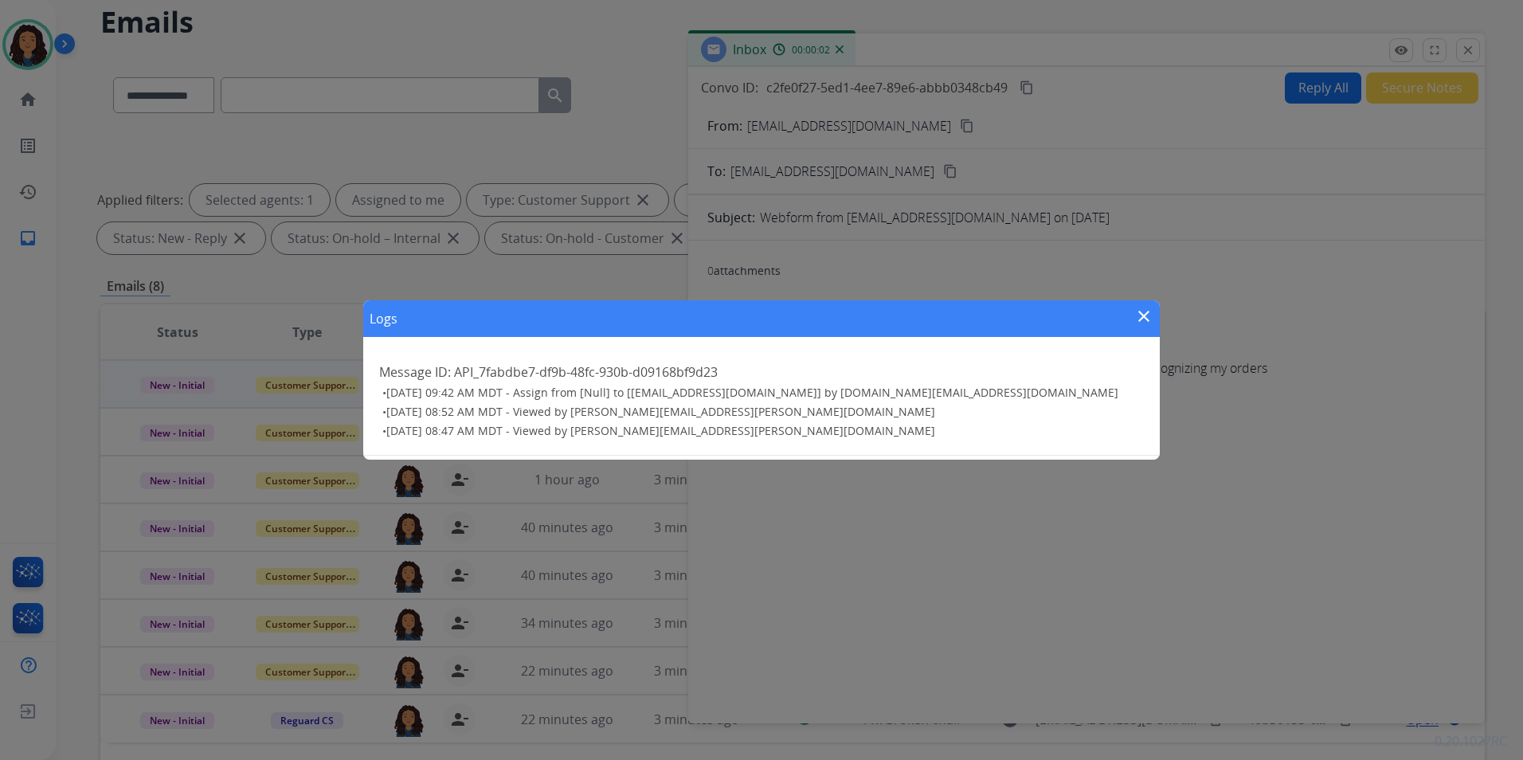
click at [1146, 314] on mat-icon "close" at bounding box center [1143, 316] width 19 height 19
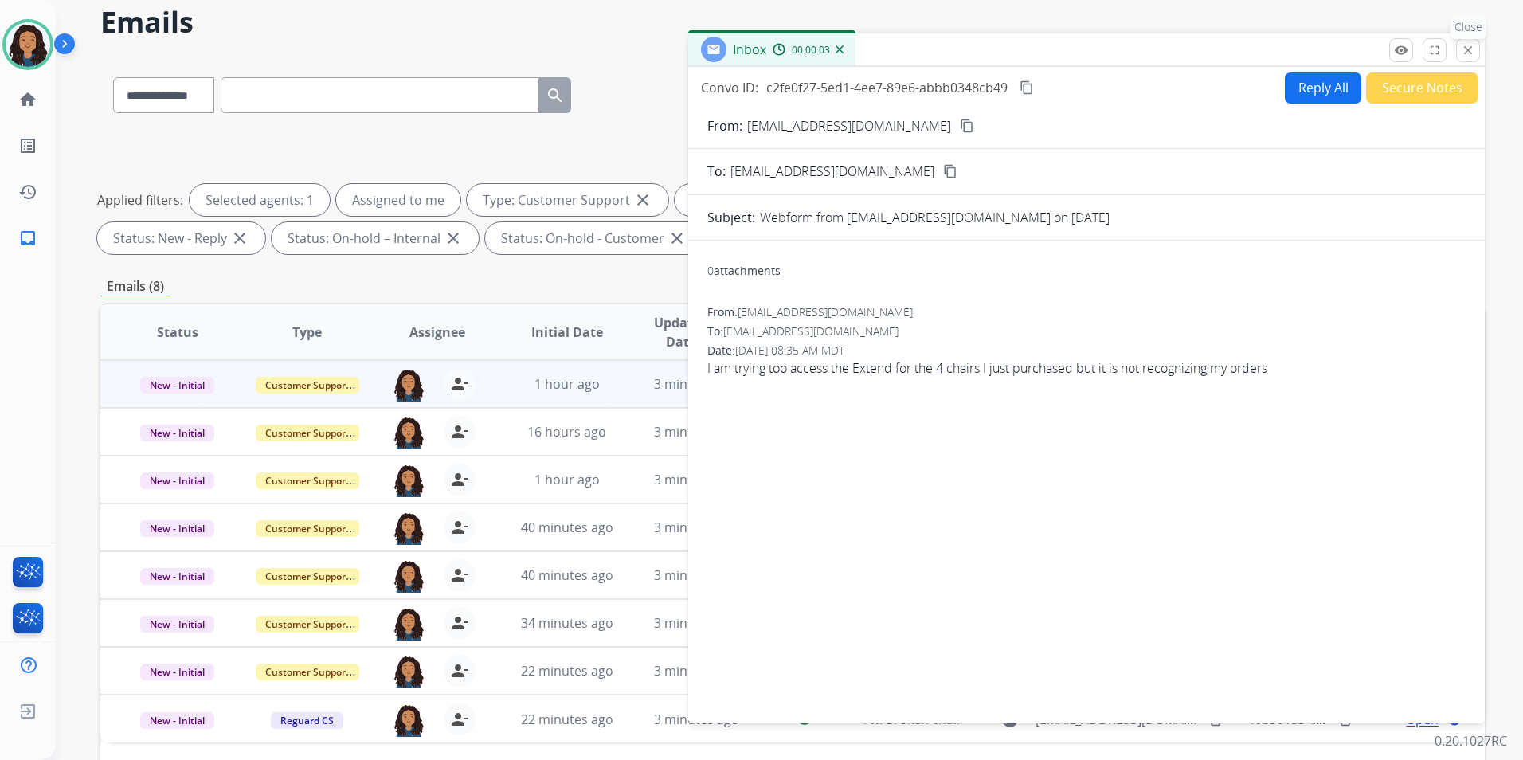
click at [1465, 48] on mat-icon "close" at bounding box center [1468, 50] width 14 height 14
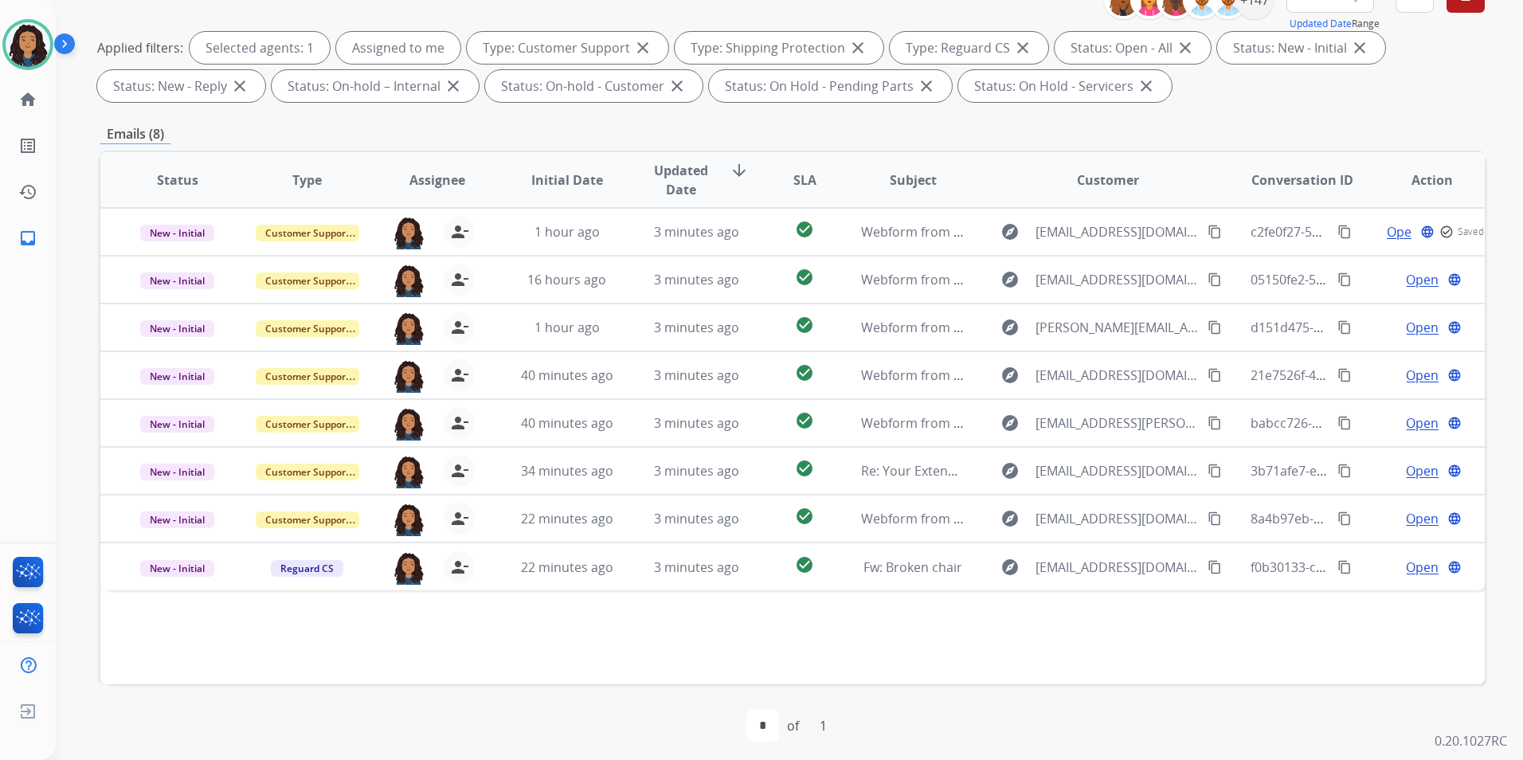
scroll to position [223, 0]
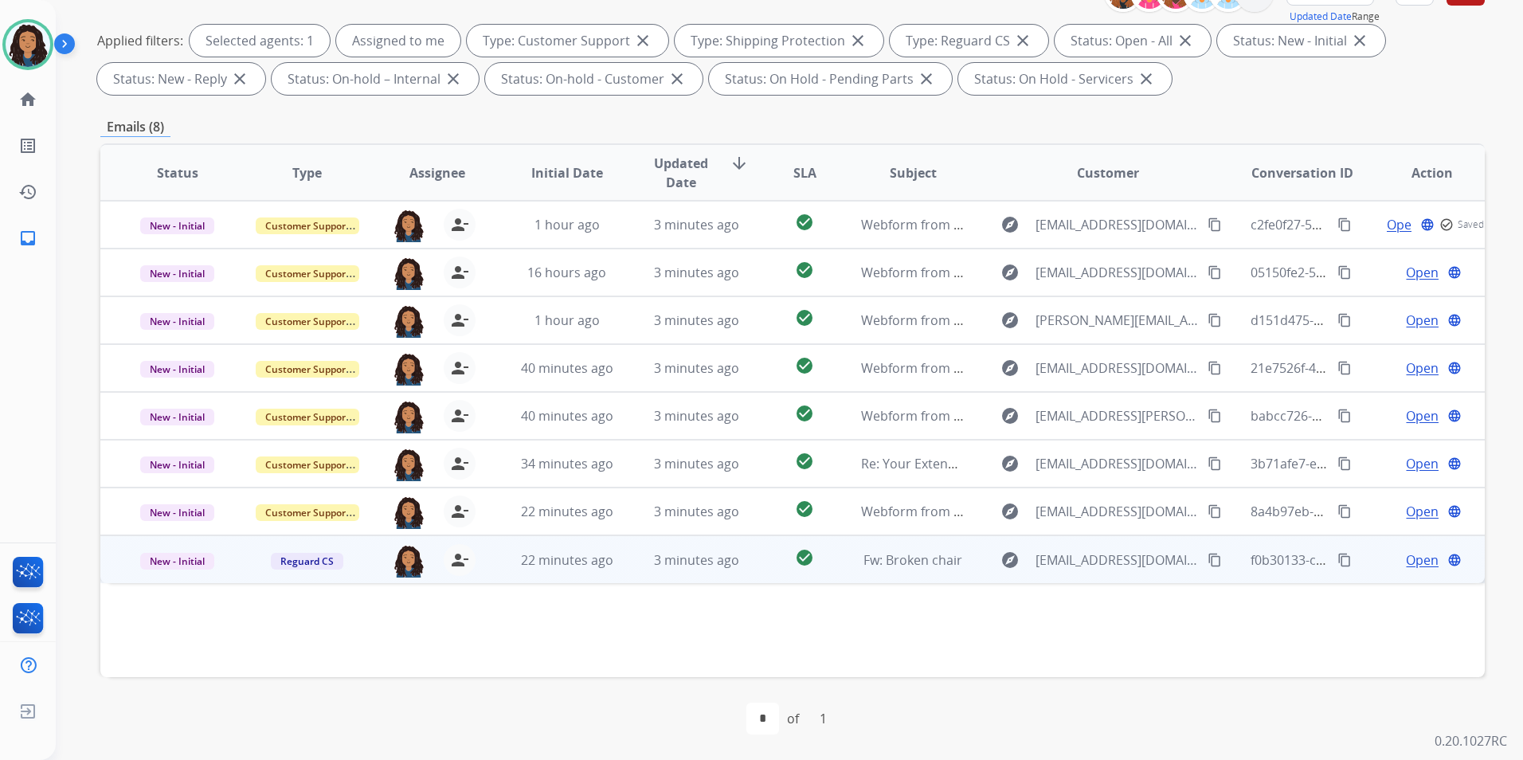
click at [1406, 560] on span "Open" at bounding box center [1422, 559] width 33 height 19
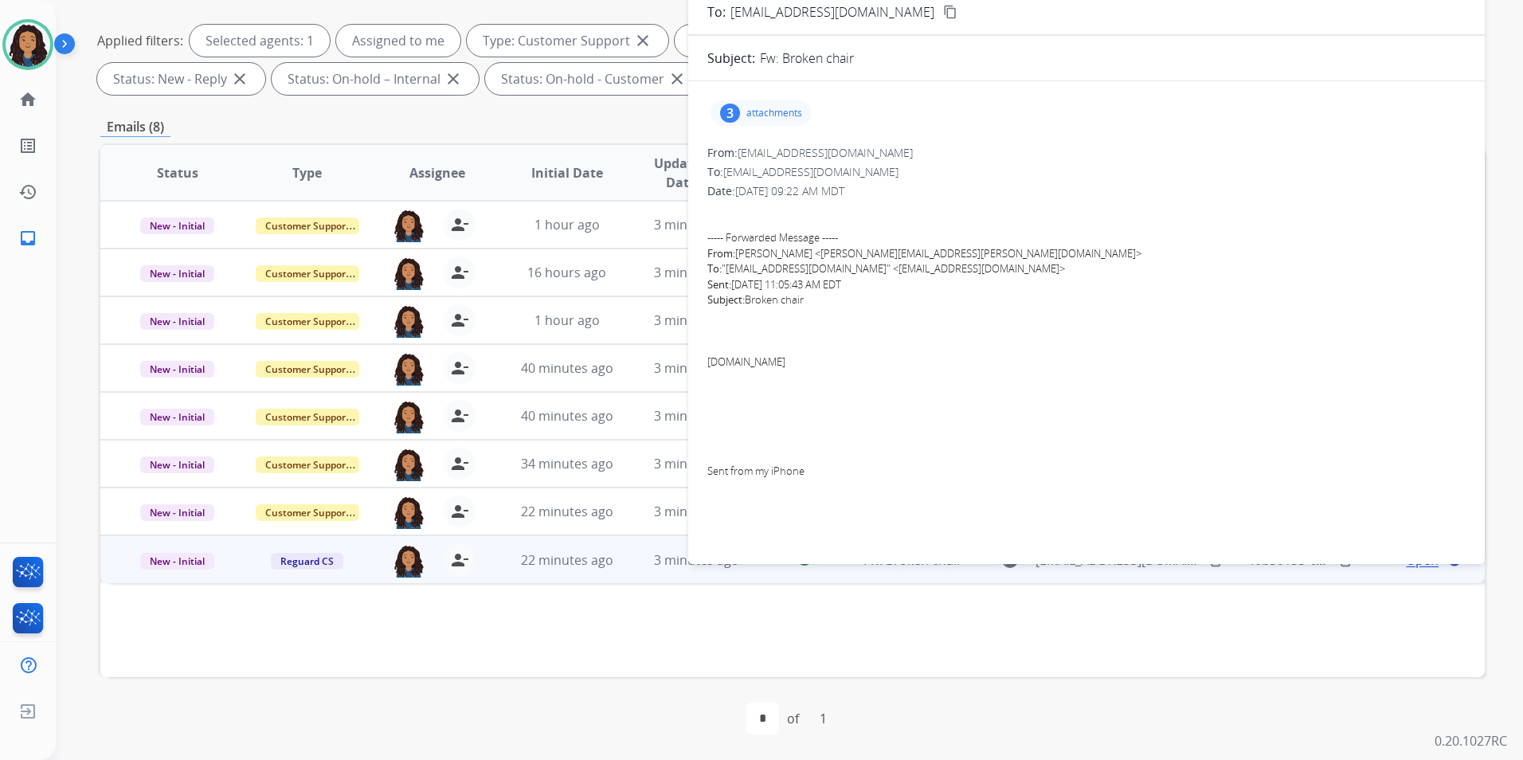
click at [1092, 295] on div "Subject: Broken chair" at bounding box center [1086, 300] width 758 height 16
click at [781, 119] on p "attachments" at bounding box center [774, 113] width 56 height 13
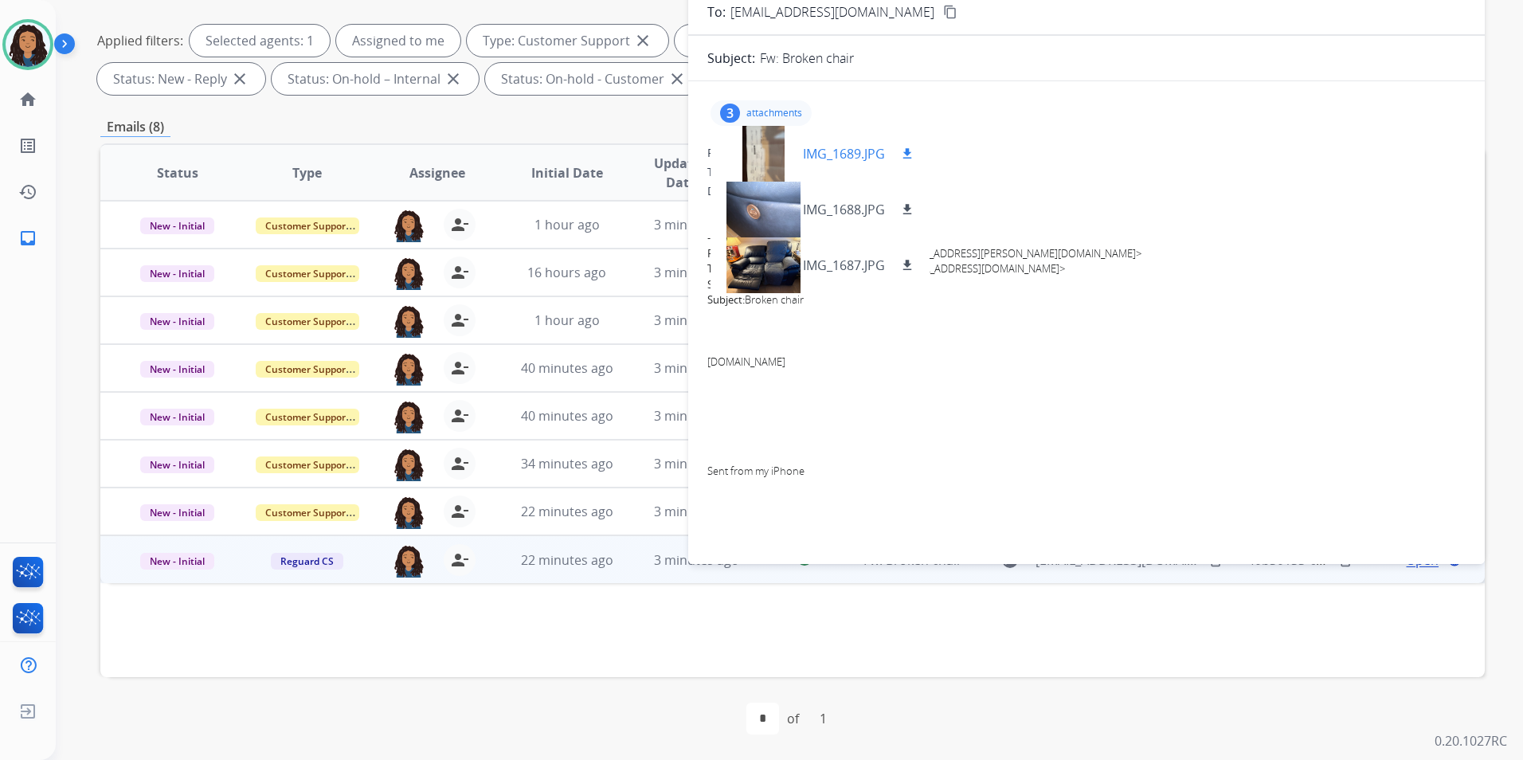
click at [764, 147] on div at bounding box center [763, 154] width 80 height 56
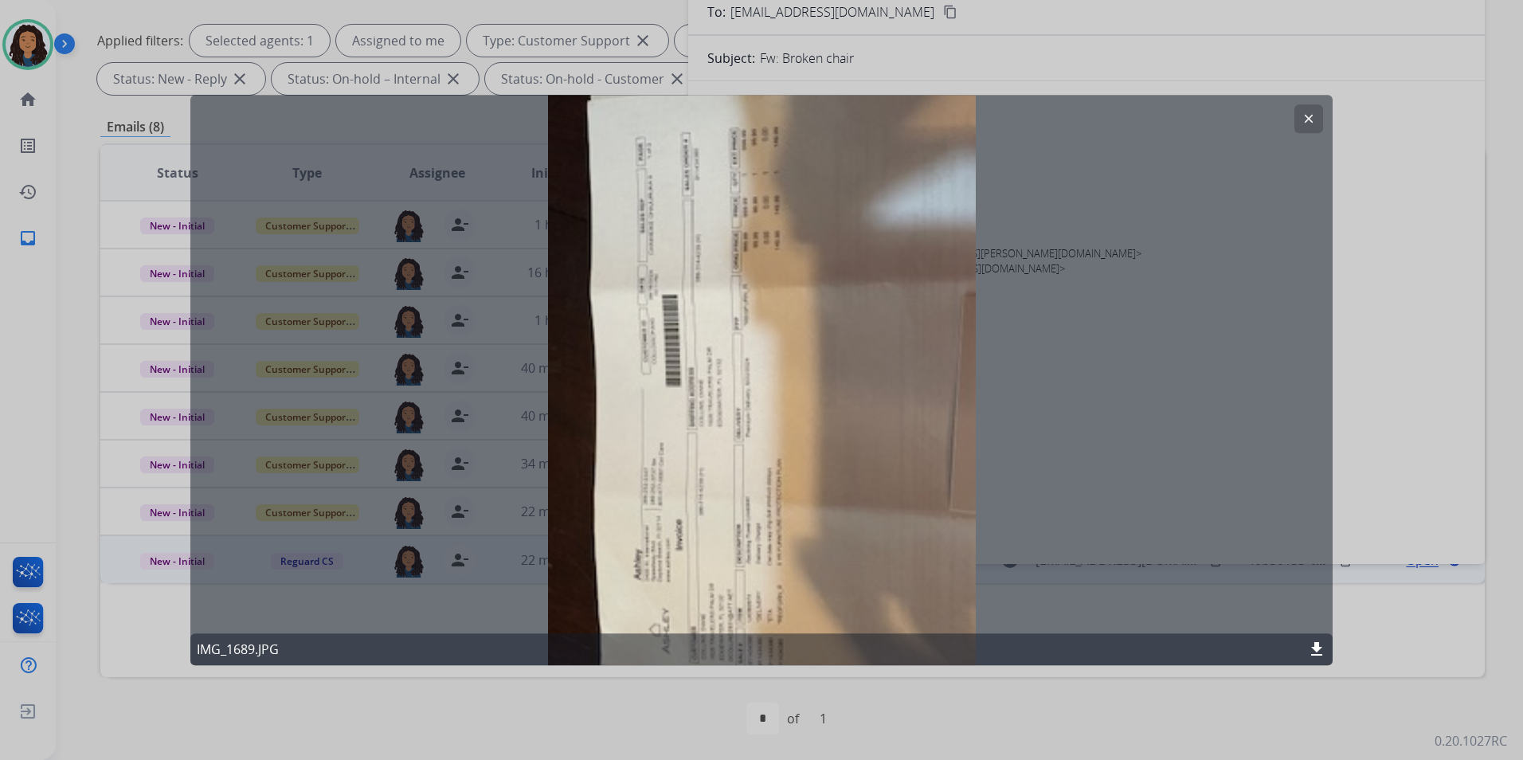
click at [1305, 127] on button "clear" at bounding box center [1309, 118] width 29 height 29
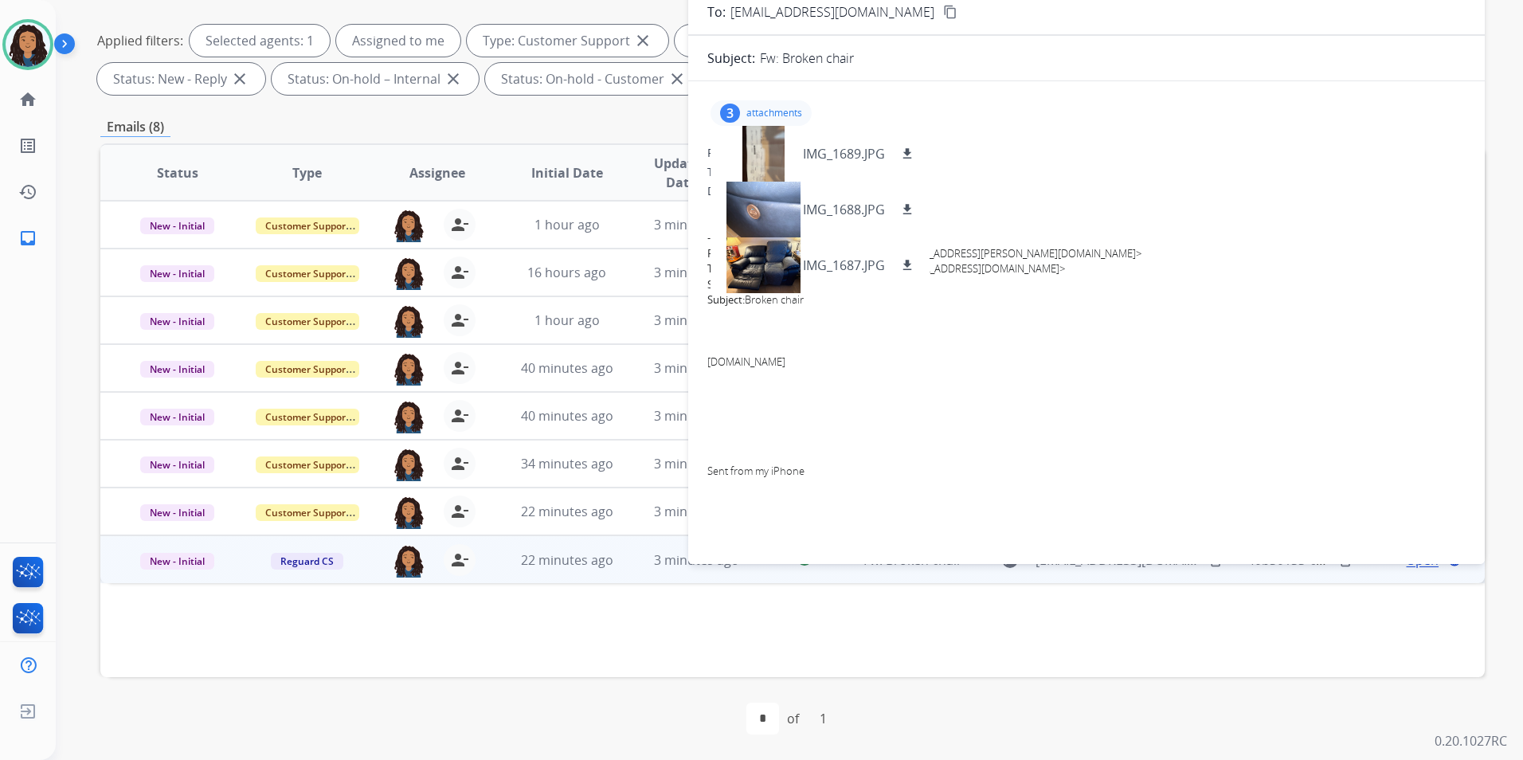
scroll to position [0, 0]
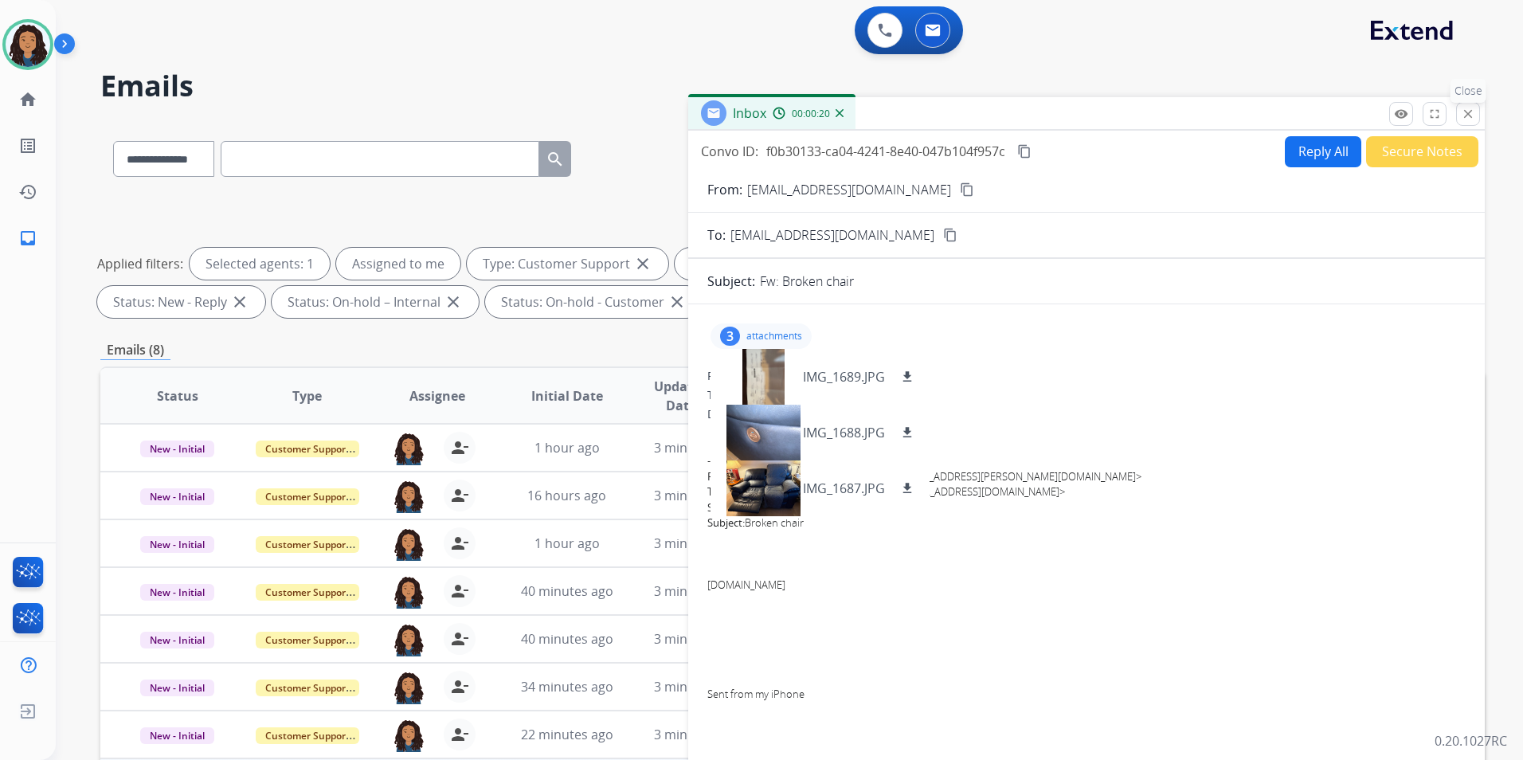
click at [1465, 115] on mat-icon "close" at bounding box center [1468, 114] width 14 height 14
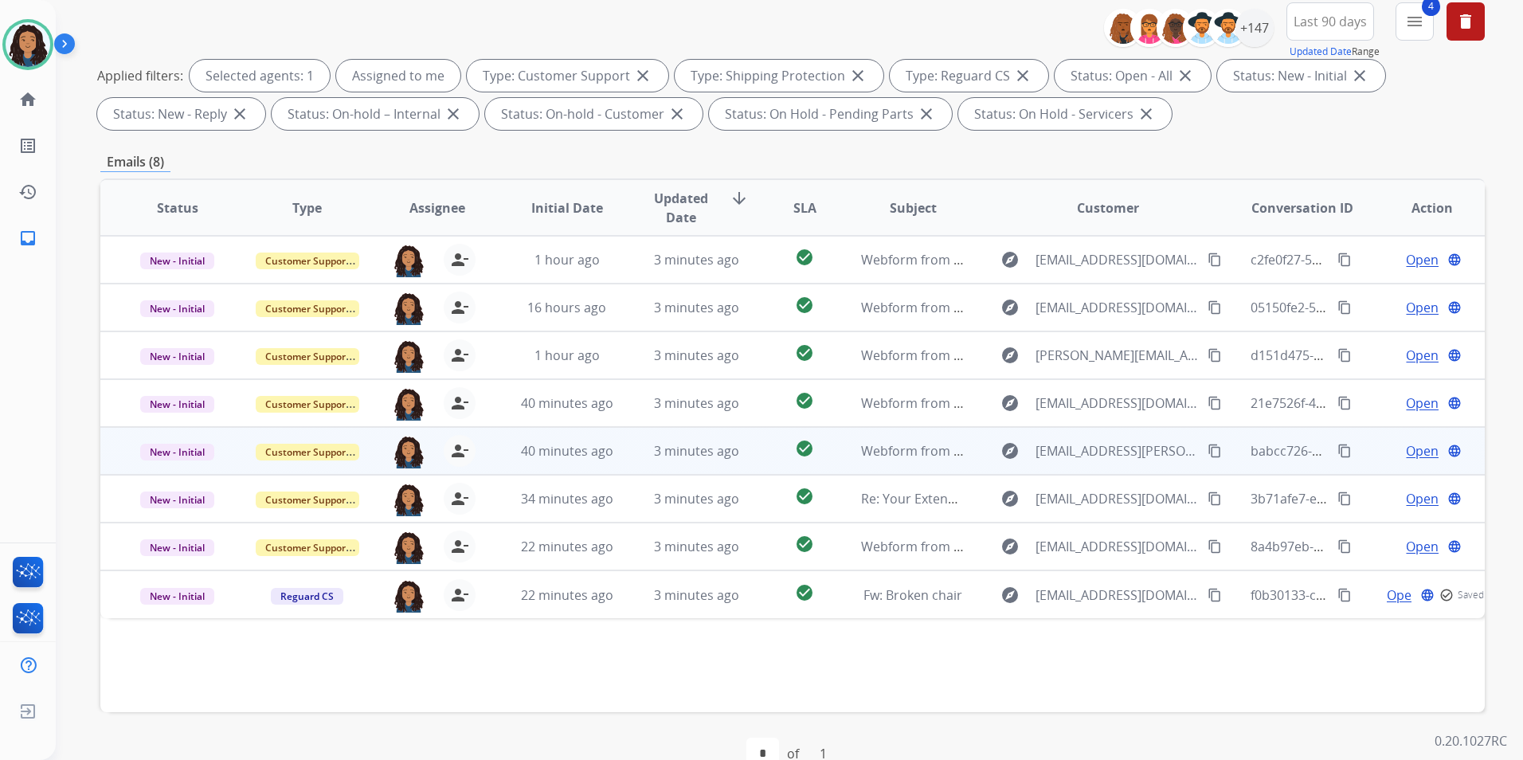
scroll to position [223, 0]
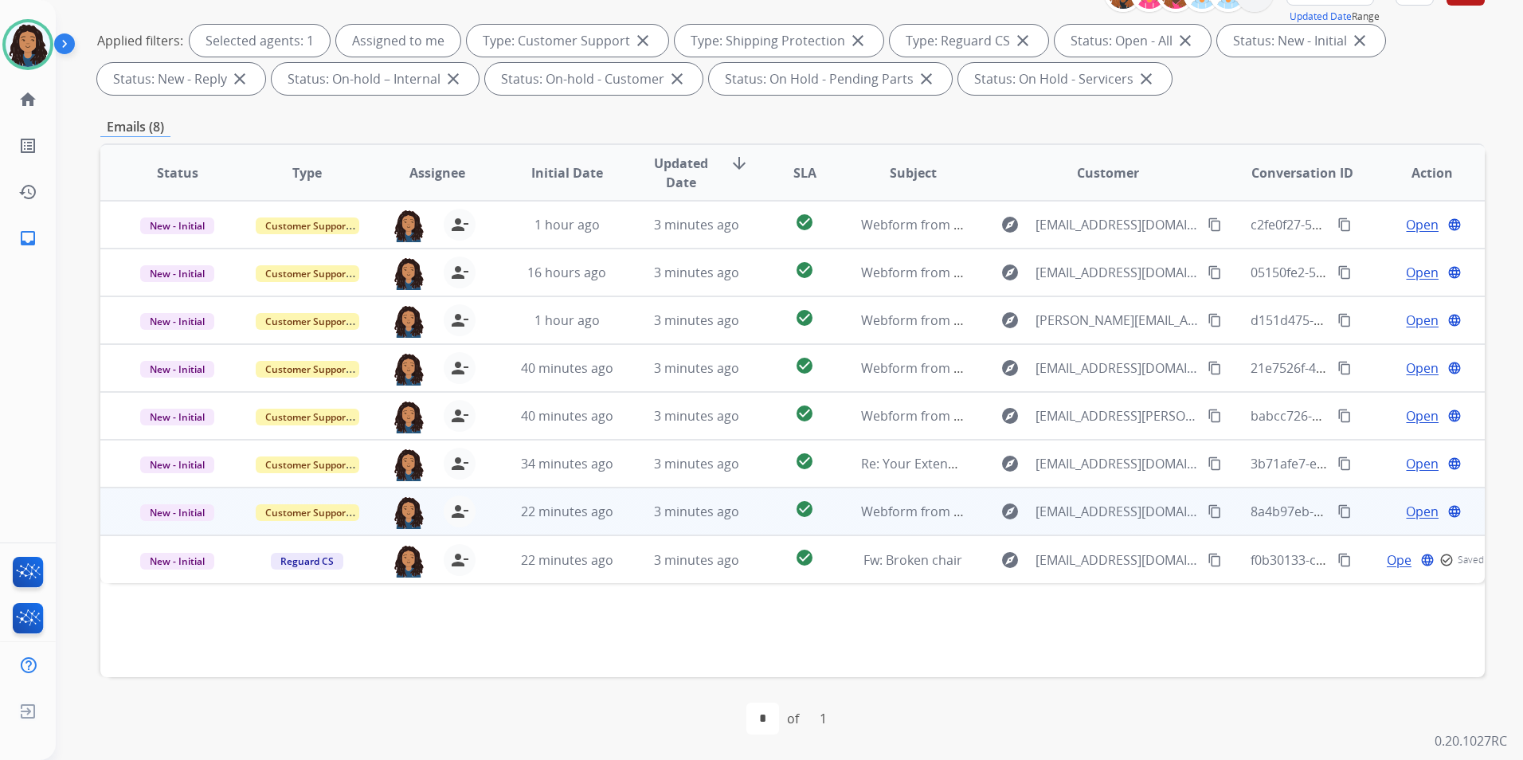
click at [1416, 512] on span "Open" at bounding box center [1422, 511] width 33 height 19
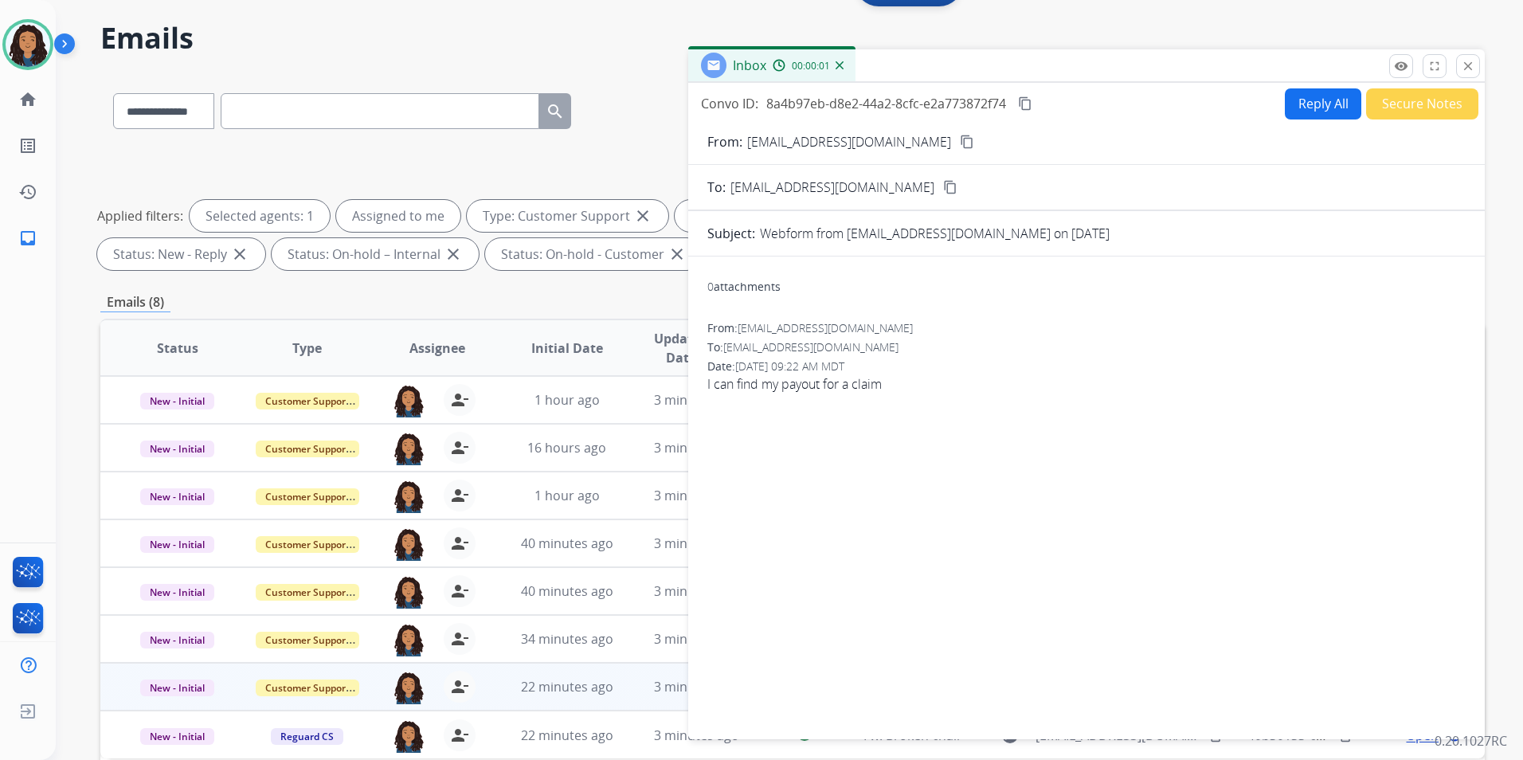
scroll to position [0, 0]
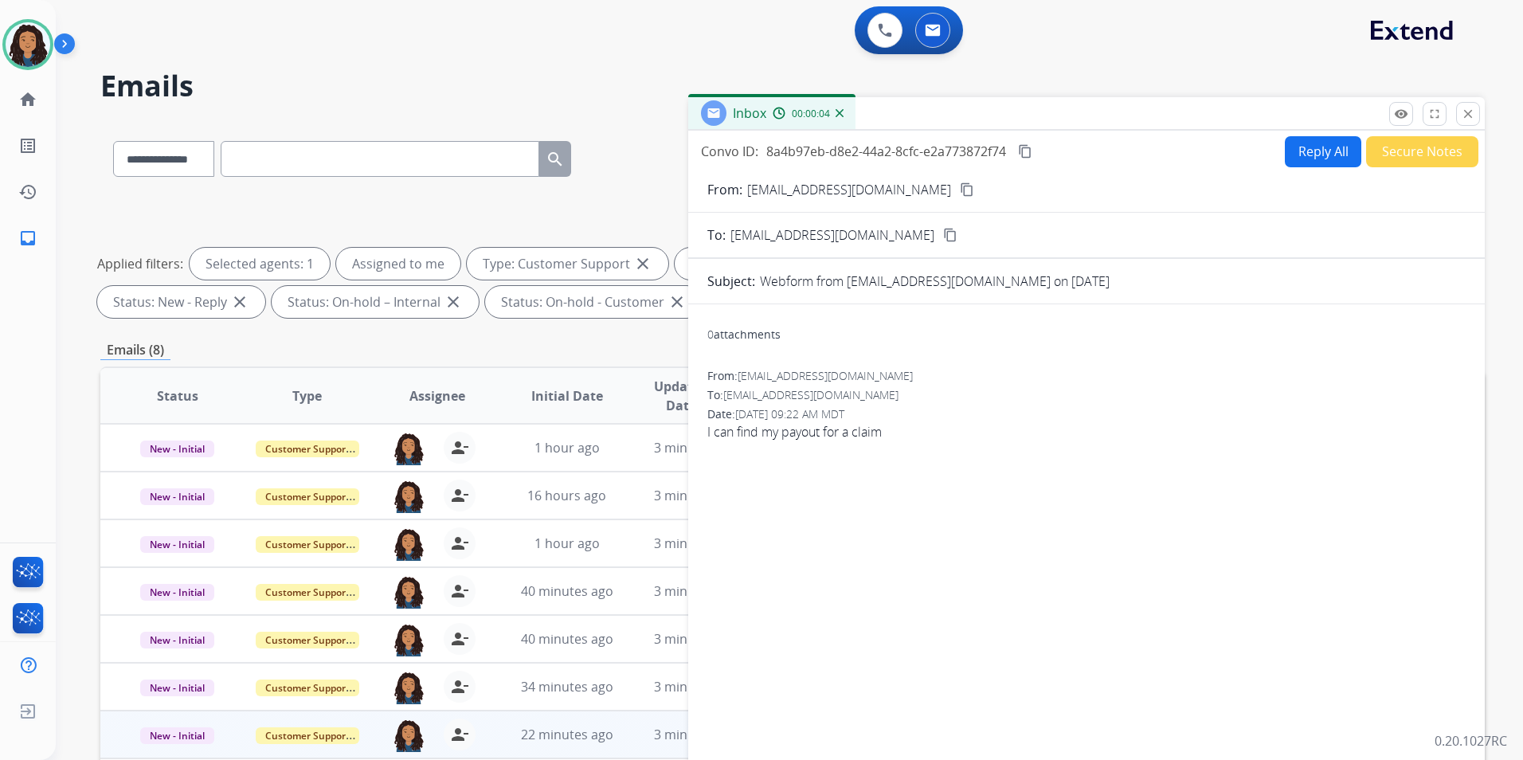
click at [960, 189] on mat-icon "content_copy" at bounding box center [967, 189] width 14 height 14
click at [1315, 161] on button "Reply All" at bounding box center [1323, 151] width 76 height 31
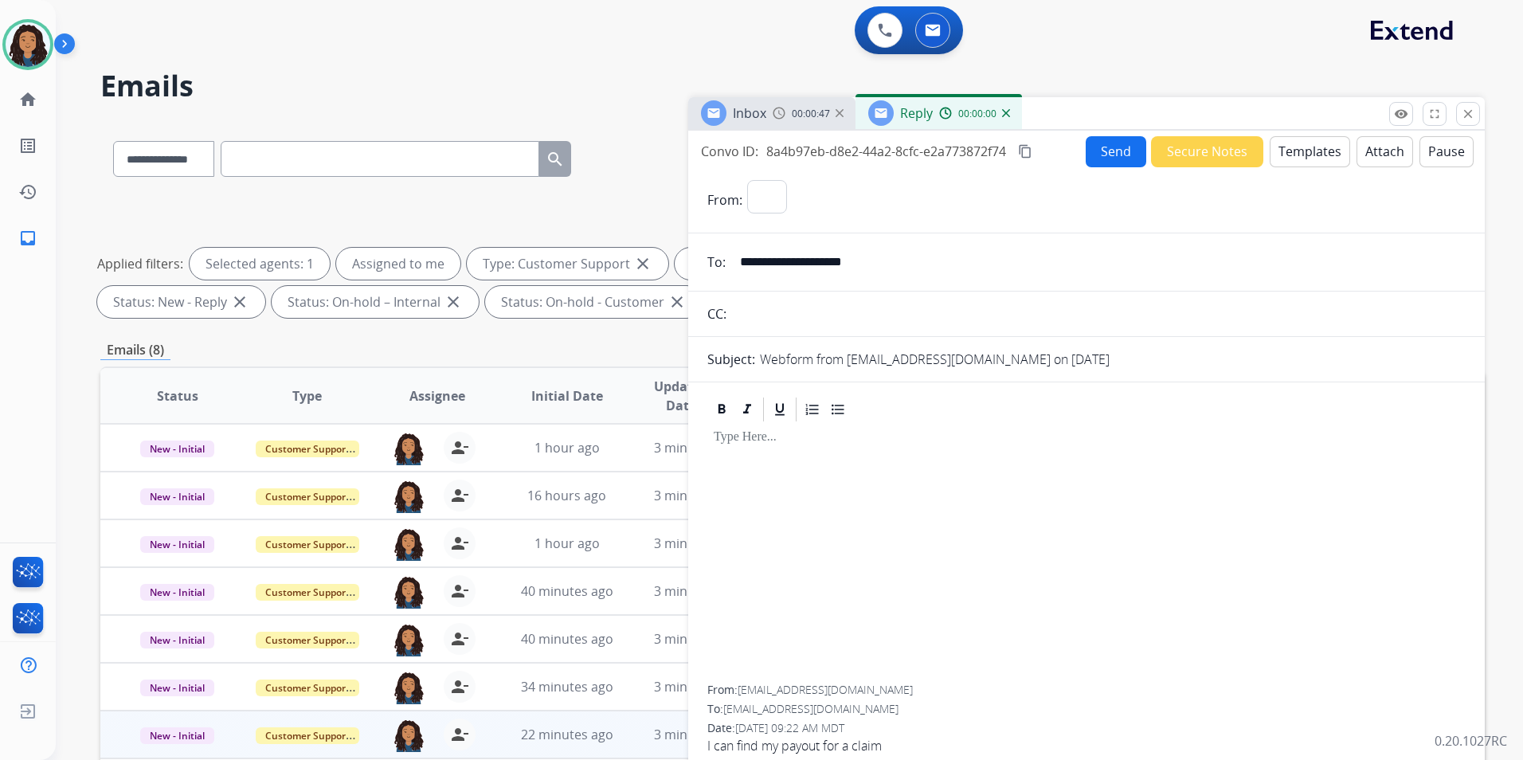
click at [1315, 161] on button "Templates" at bounding box center [1310, 151] width 80 height 31
select select "**********"
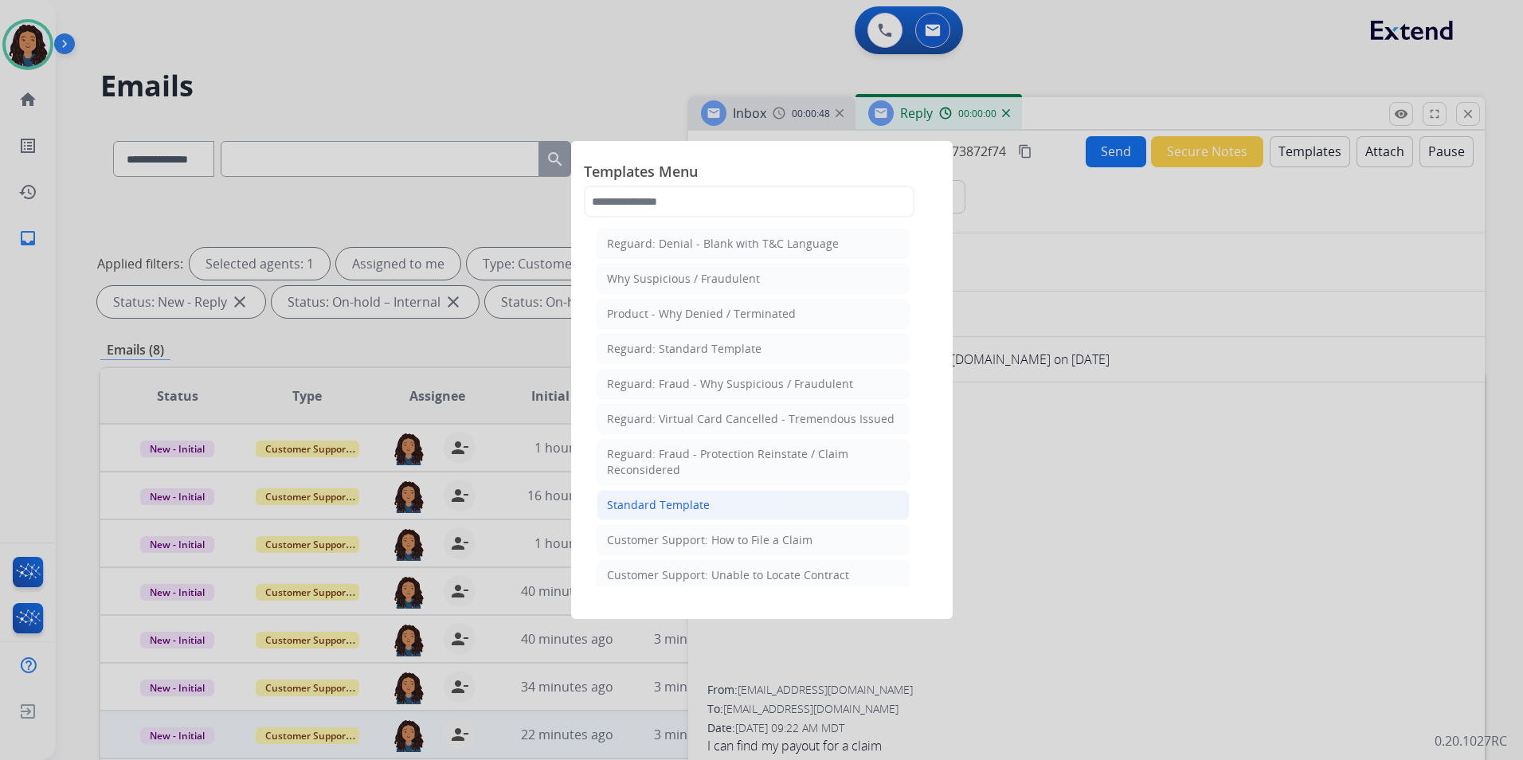
click at [736, 511] on li "Standard Template" at bounding box center [753, 505] width 313 height 30
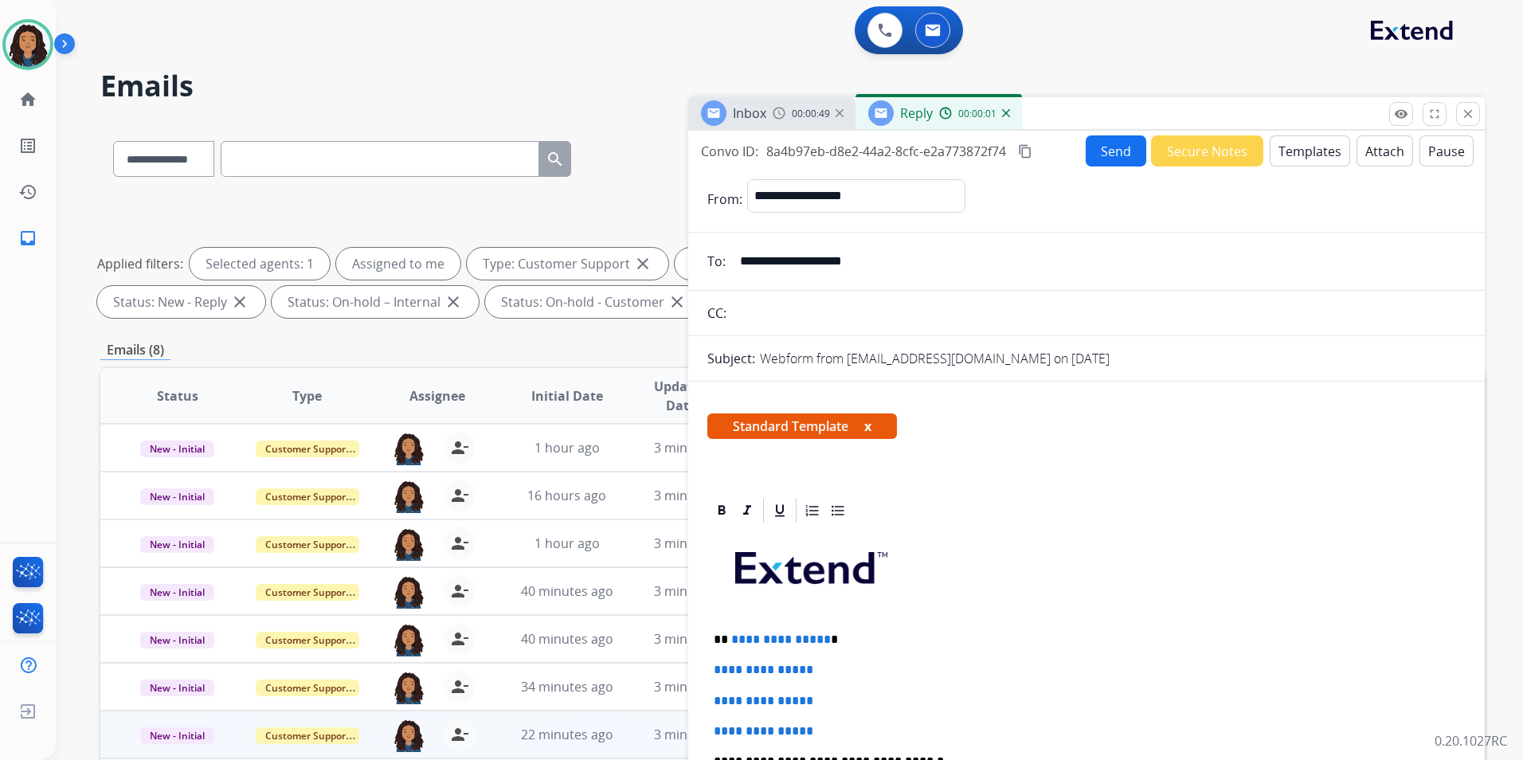
scroll to position [239, 0]
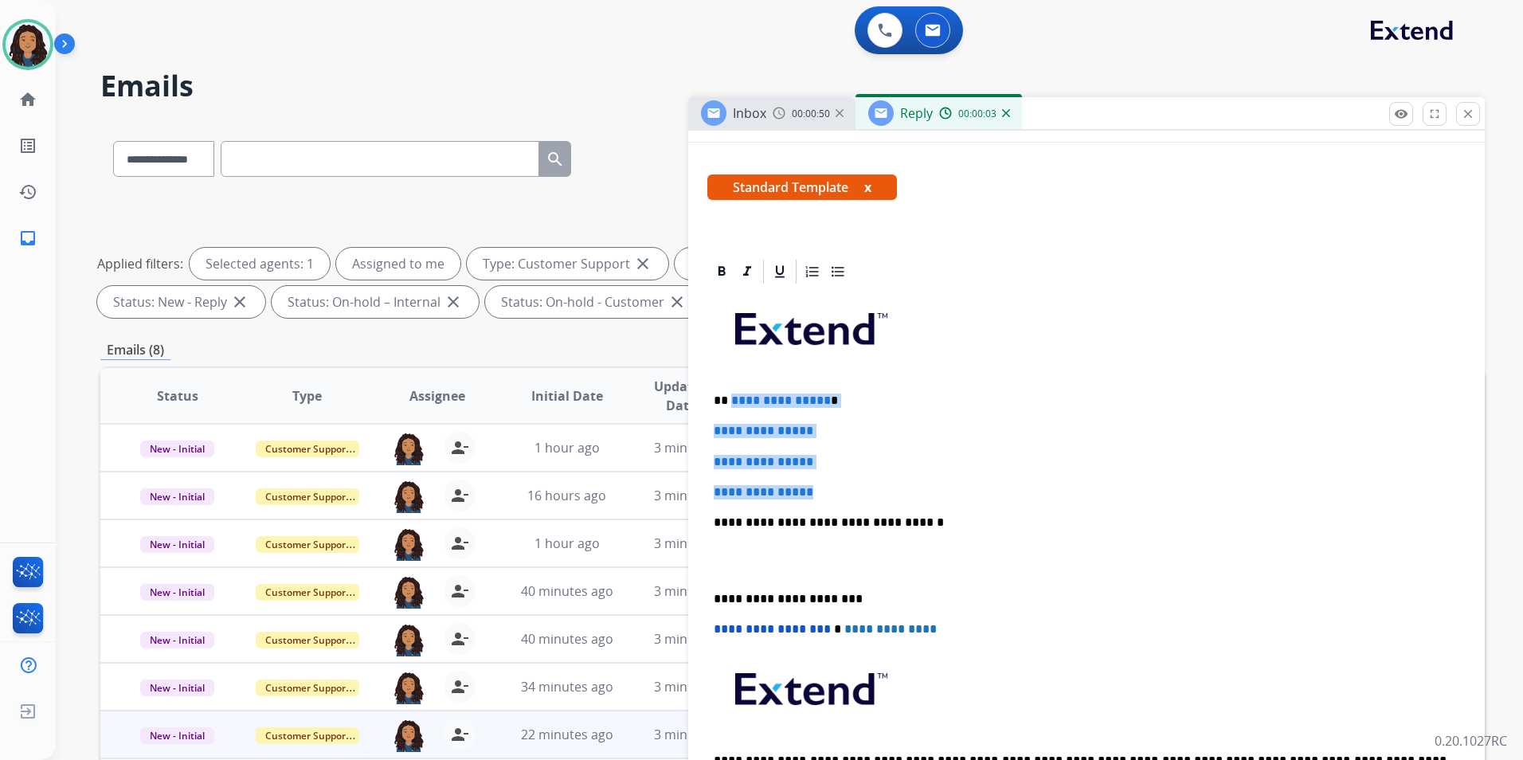
drag, startPoint x: 827, startPoint y: 487, endPoint x: 730, endPoint y: 385, distance: 140.3
click at [730, 385] on div "**********" at bounding box center [1086, 560] width 758 height 548
paste div
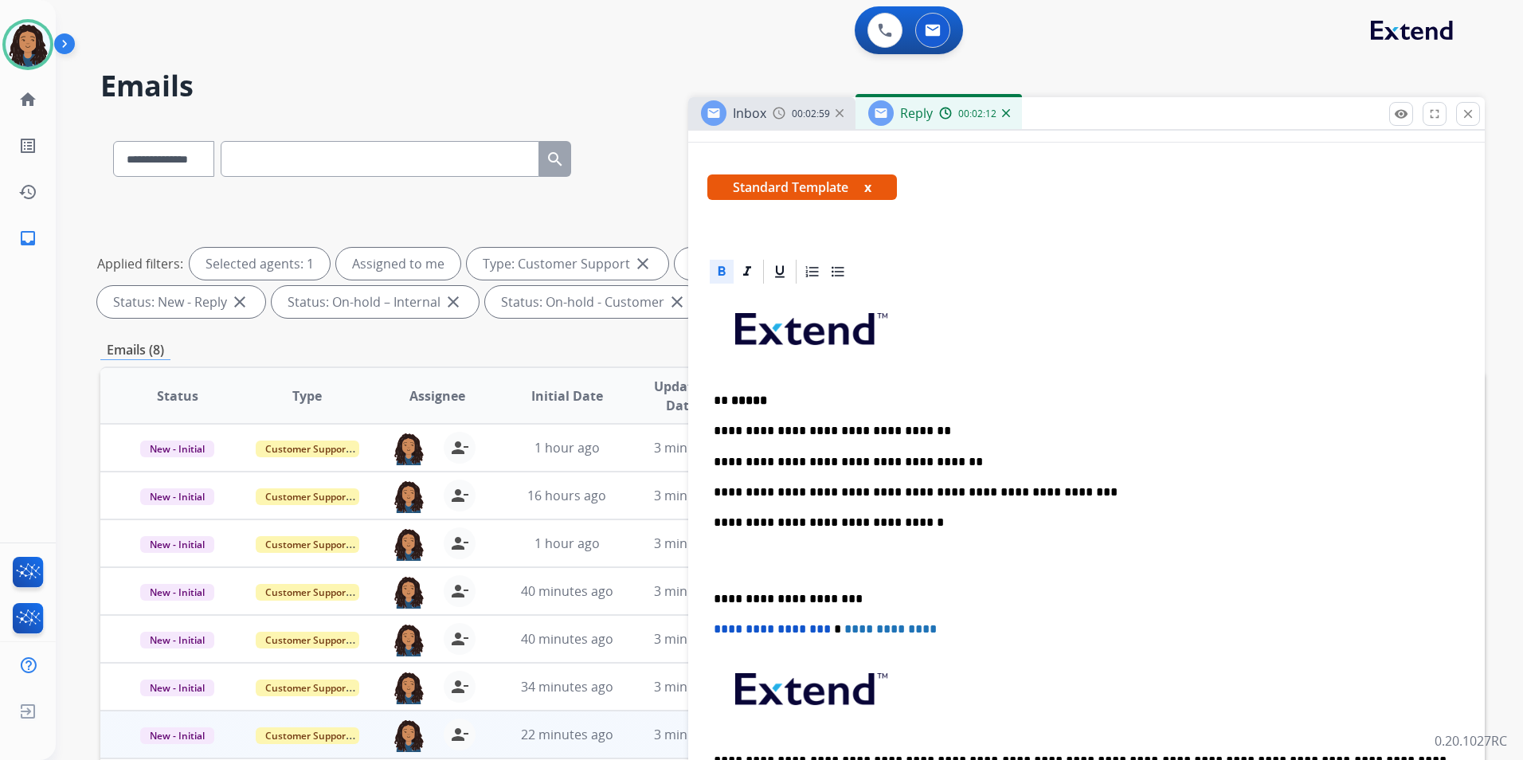
click at [1092, 379] on div "**********" at bounding box center [1086, 560] width 758 height 548
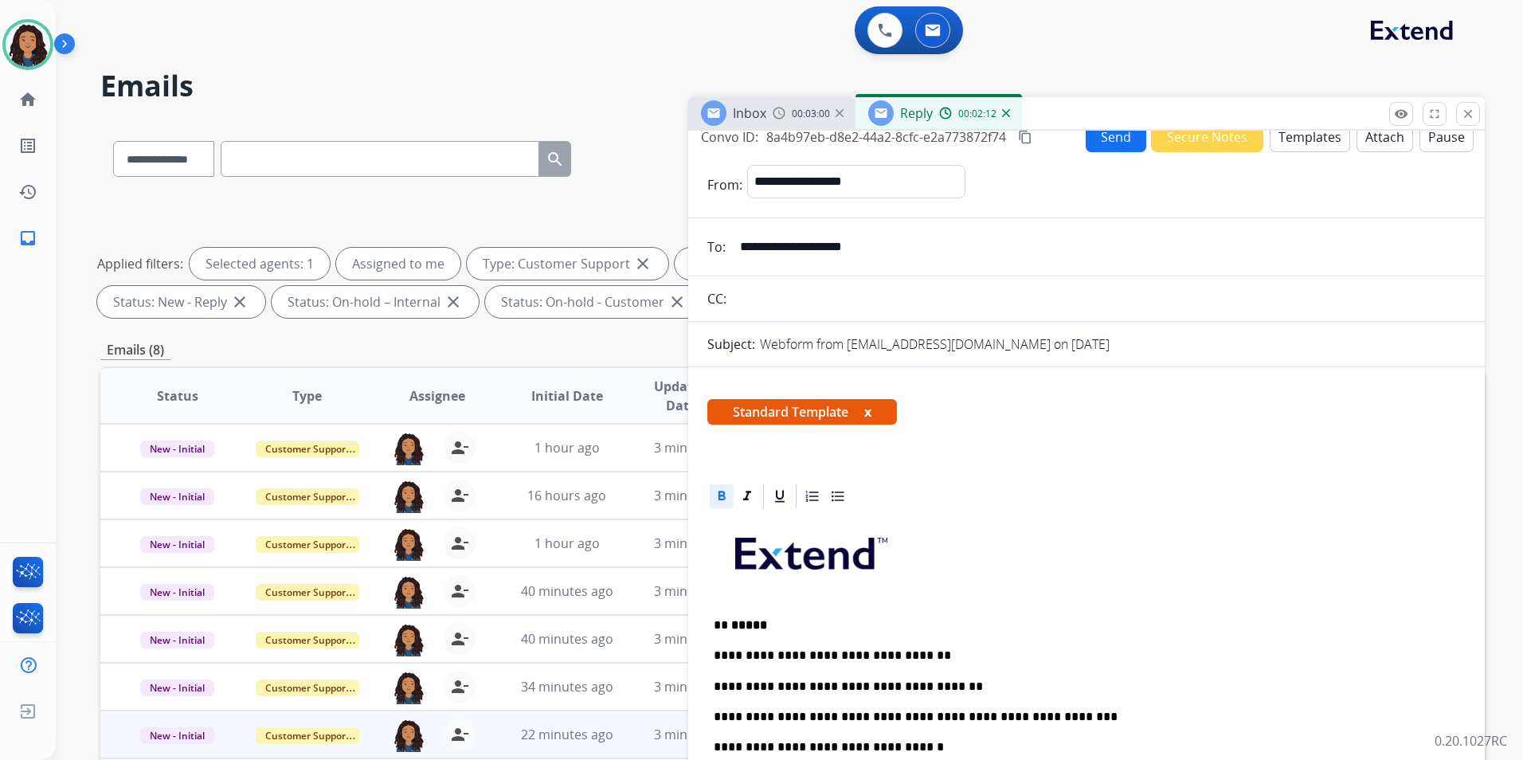
scroll to position [0, 0]
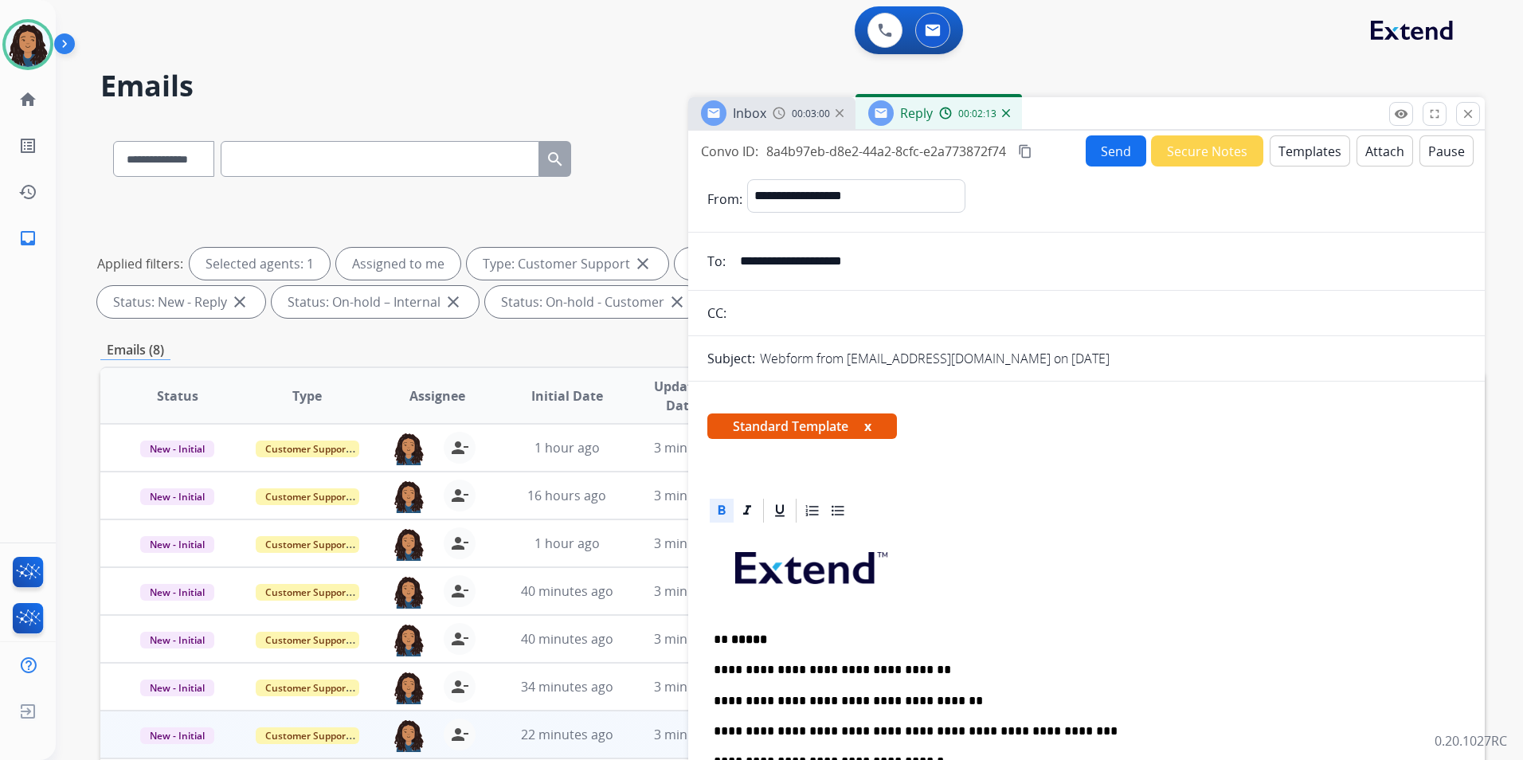
click at [1110, 142] on button "Send" at bounding box center [1116, 150] width 61 height 31
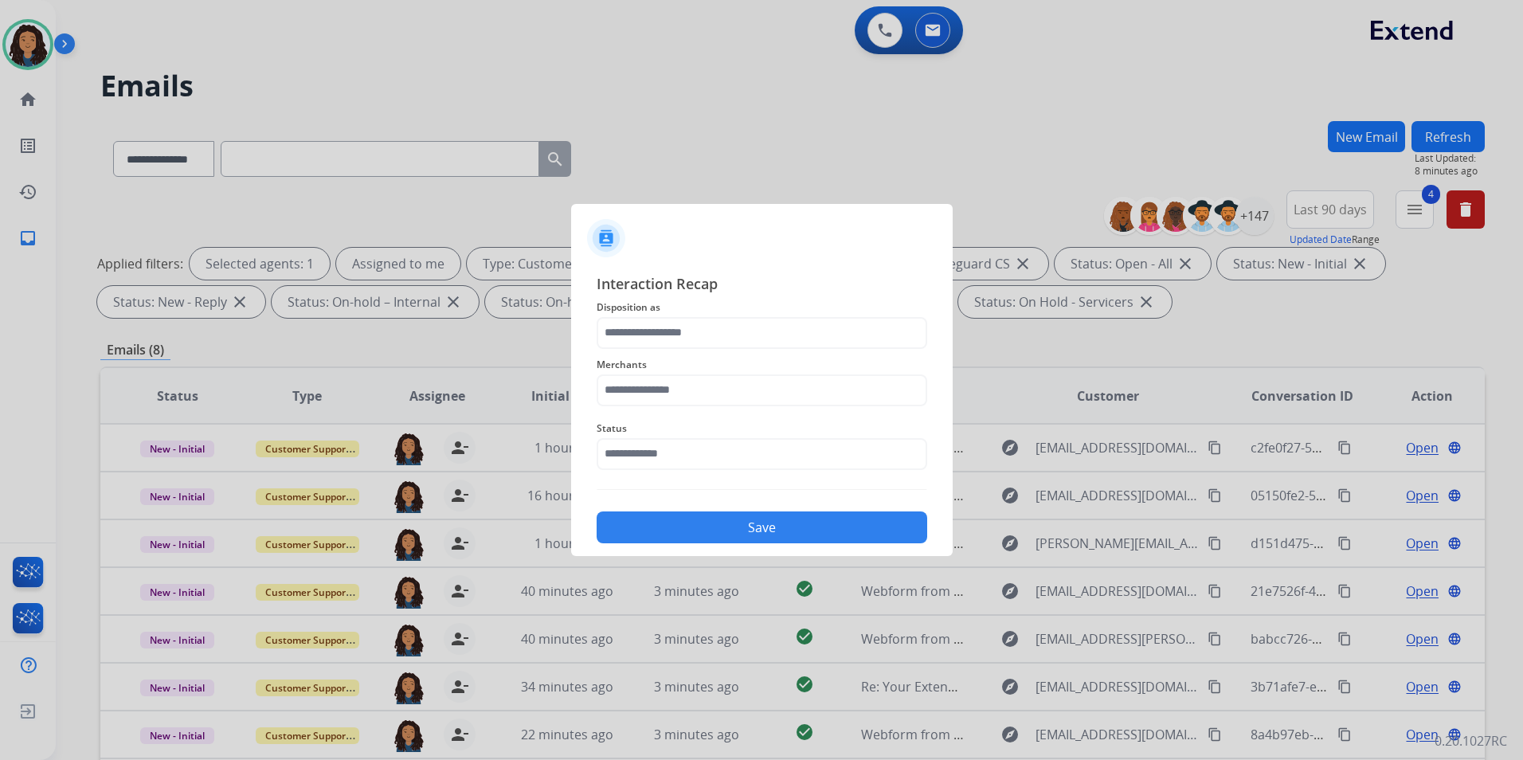
click at [750, 352] on div "Merchants" at bounding box center [762, 381] width 331 height 64
click at [742, 327] on input "text" at bounding box center [762, 333] width 331 height 32
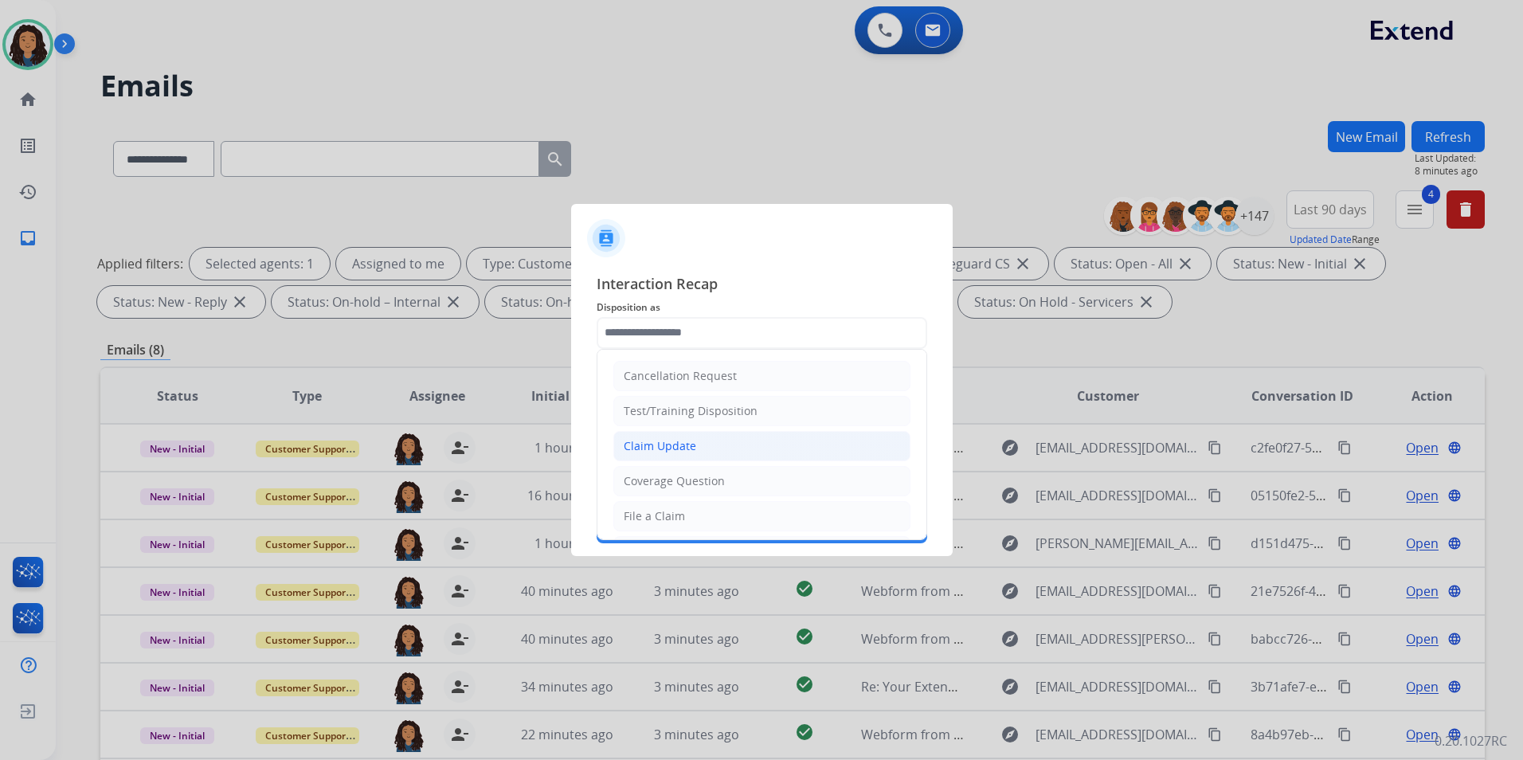
click at [689, 452] on div "Claim Update" at bounding box center [660, 446] width 72 height 16
type input "**********"
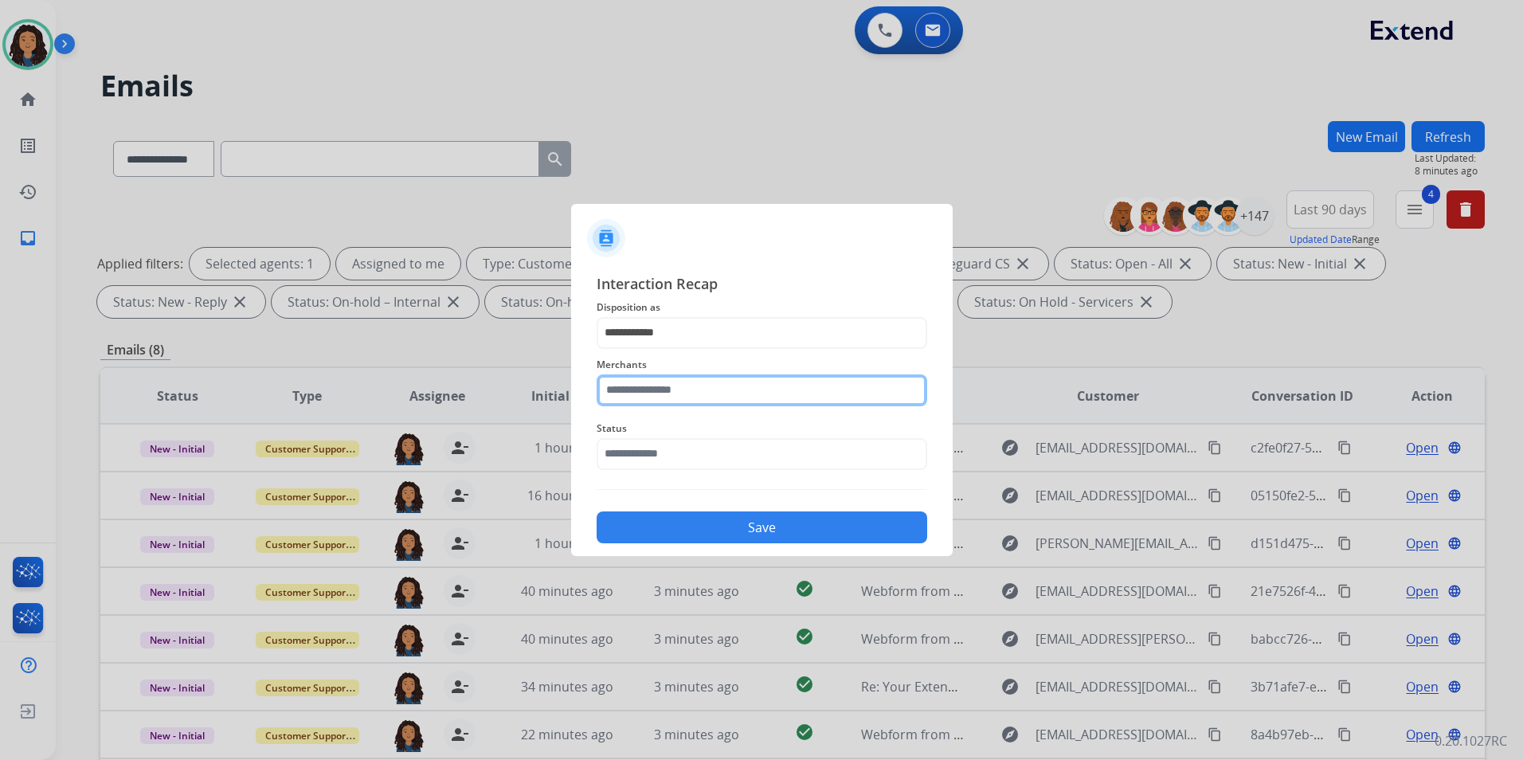
click at [691, 399] on input "text" at bounding box center [762, 390] width 331 height 32
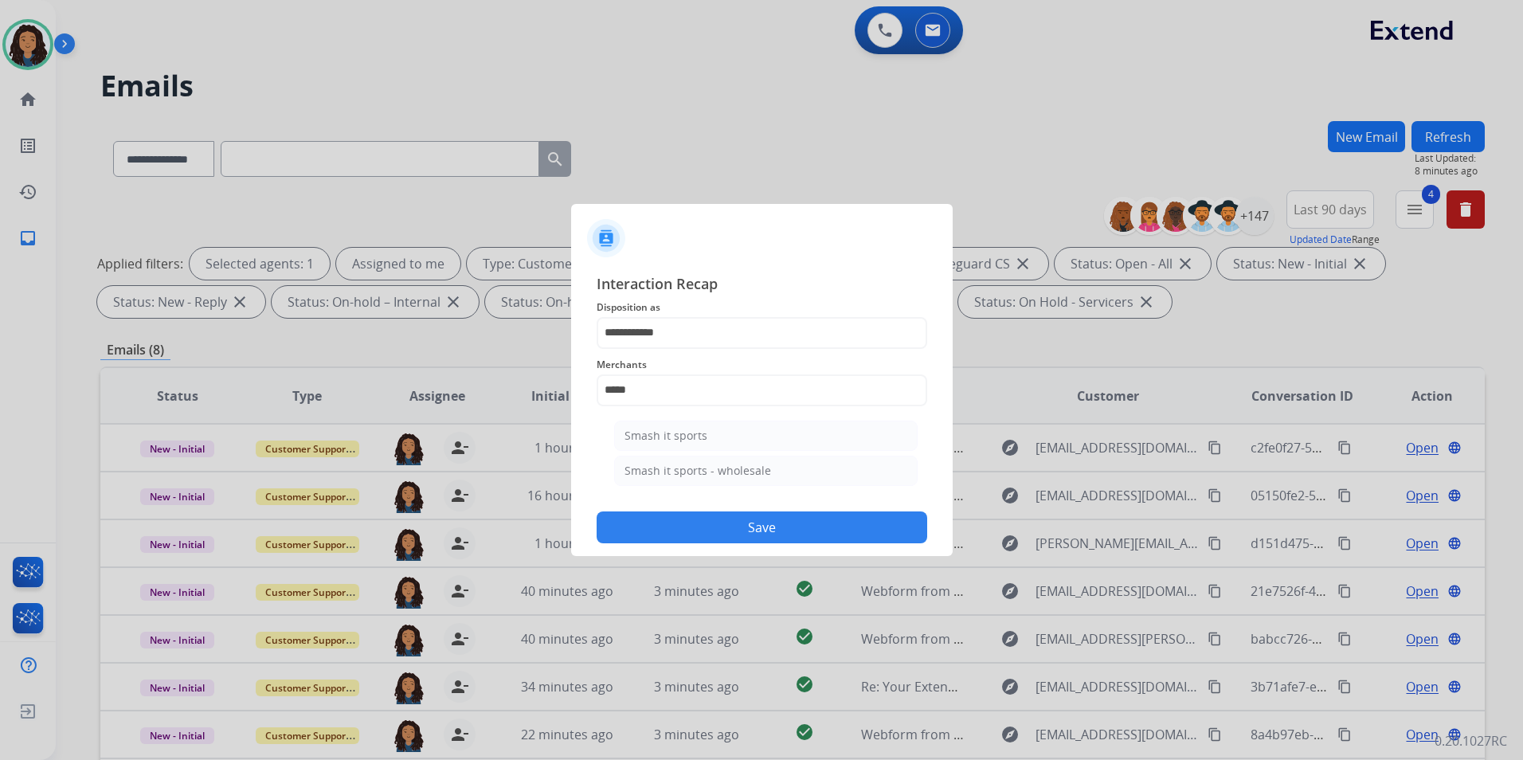
drag, startPoint x: 696, startPoint y: 429, endPoint x: 698, endPoint y: 437, distance: 8.9
click at [696, 429] on div "Smash it sports" at bounding box center [666, 436] width 83 height 16
type input "**********"
click at [697, 452] on input "text" at bounding box center [762, 454] width 331 height 32
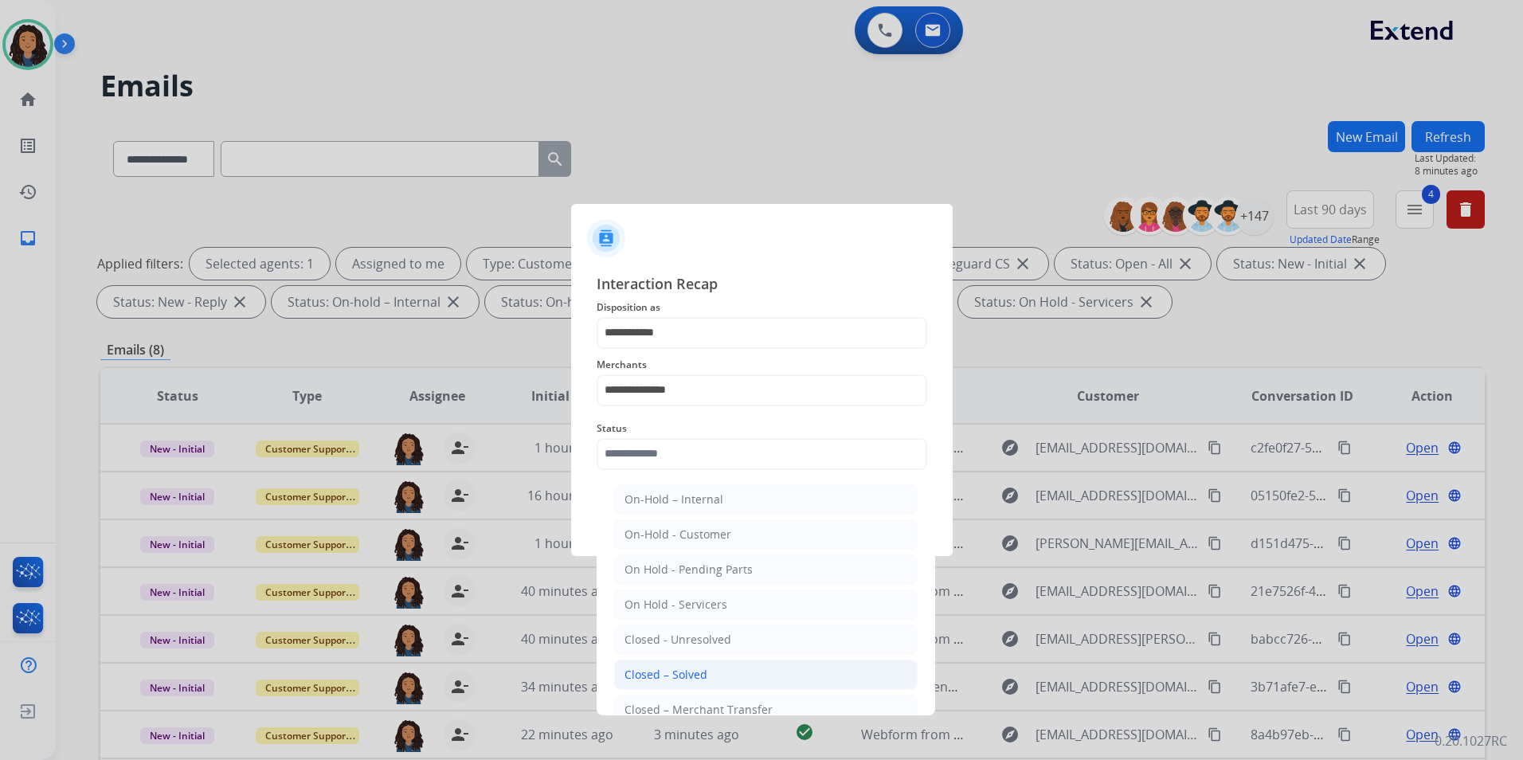
drag, startPoint x: 710, startPoint y: 673, endPoint x: 728, endPoint y: 559, distance: 115.4
click at [710, 672] on li "Closed – Solved" at bounding box center [766, 675] width 304 height 30
type input "**********"
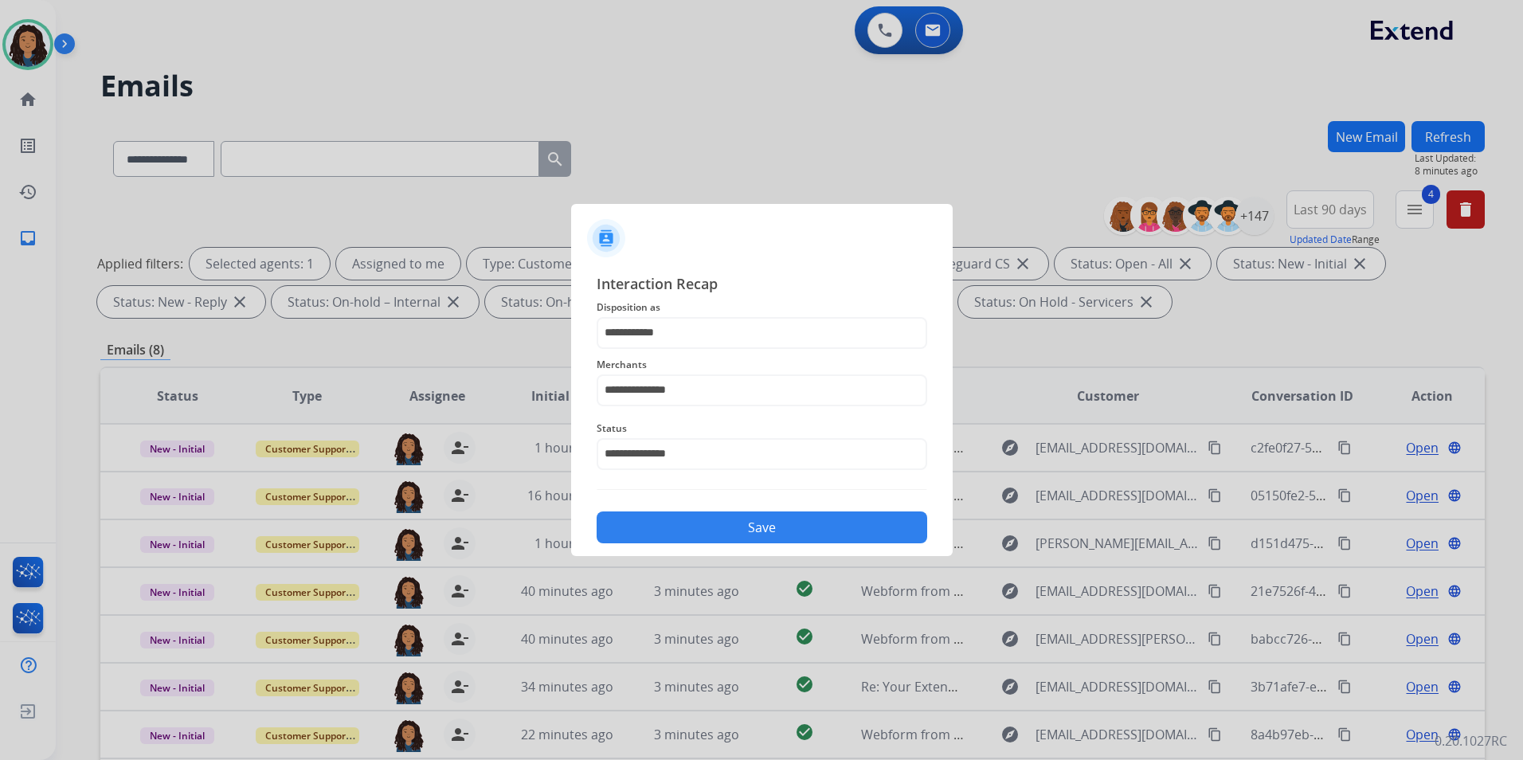
click at [728, 539] on button "Save" at bounding box center [762, 527] width 331 height 32
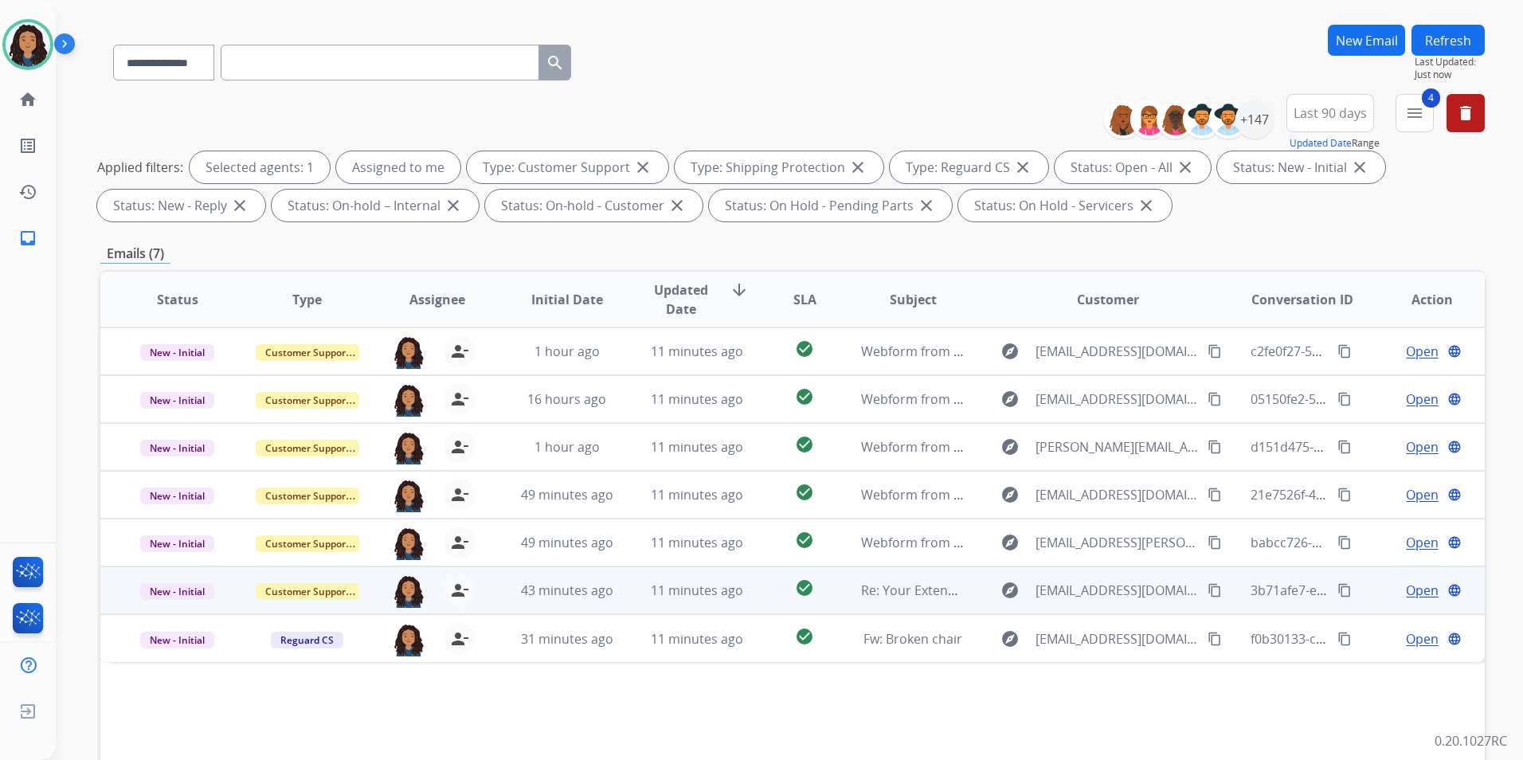
scroll to position [159, 0]
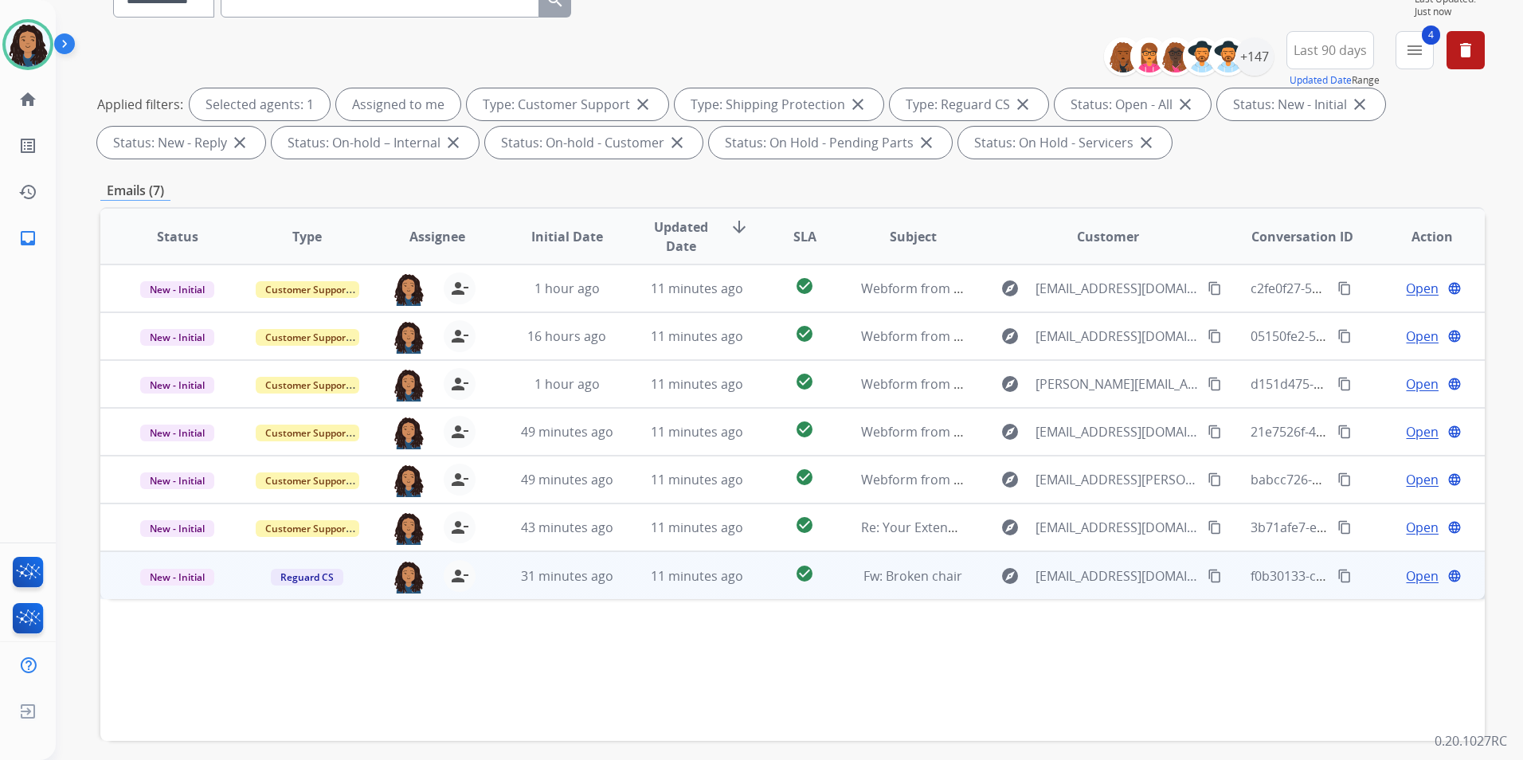
click at [1408, 576] on span "Open" at bounding box center [1422, 575] width 33 height 19
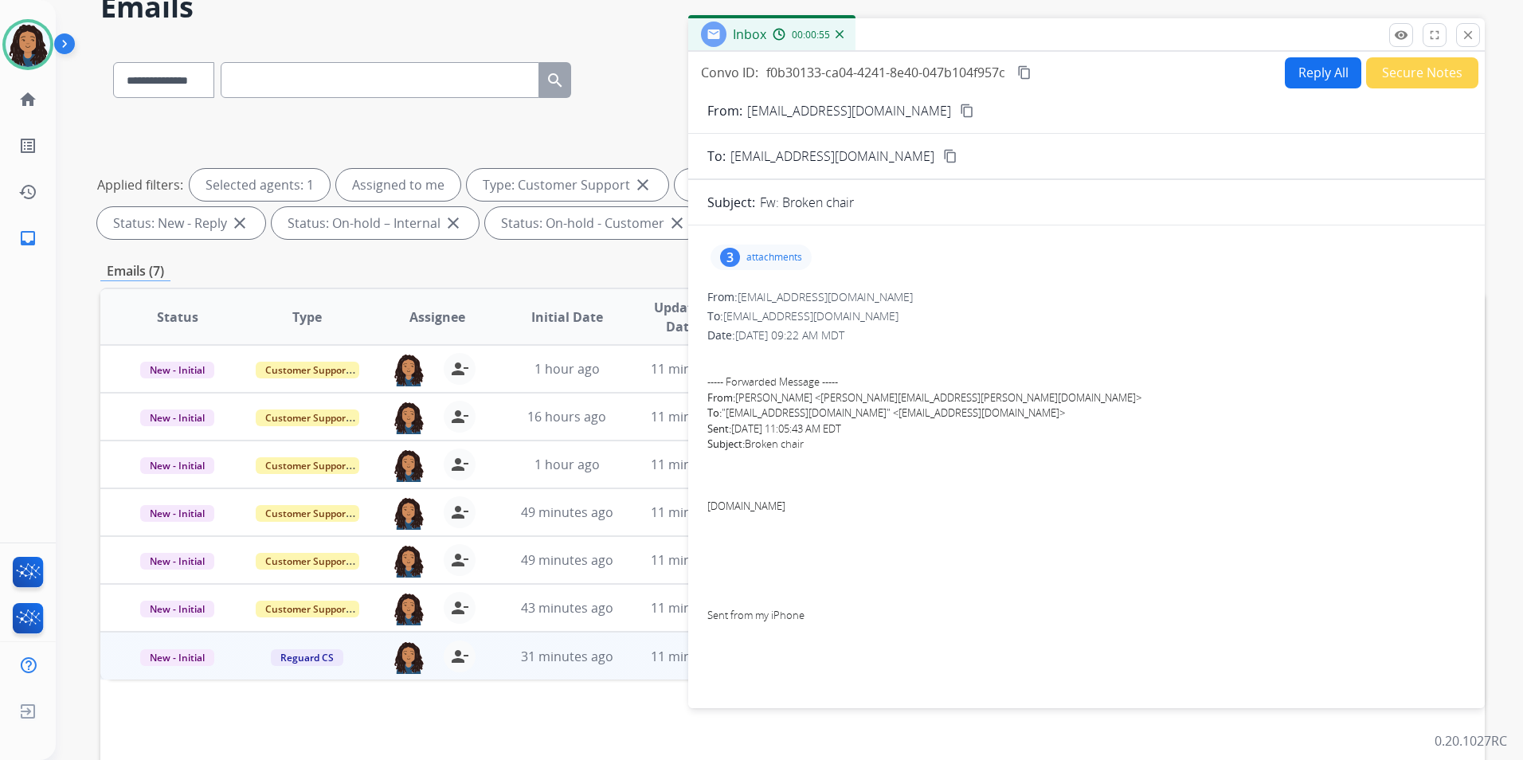
scroll to position [0, 0]
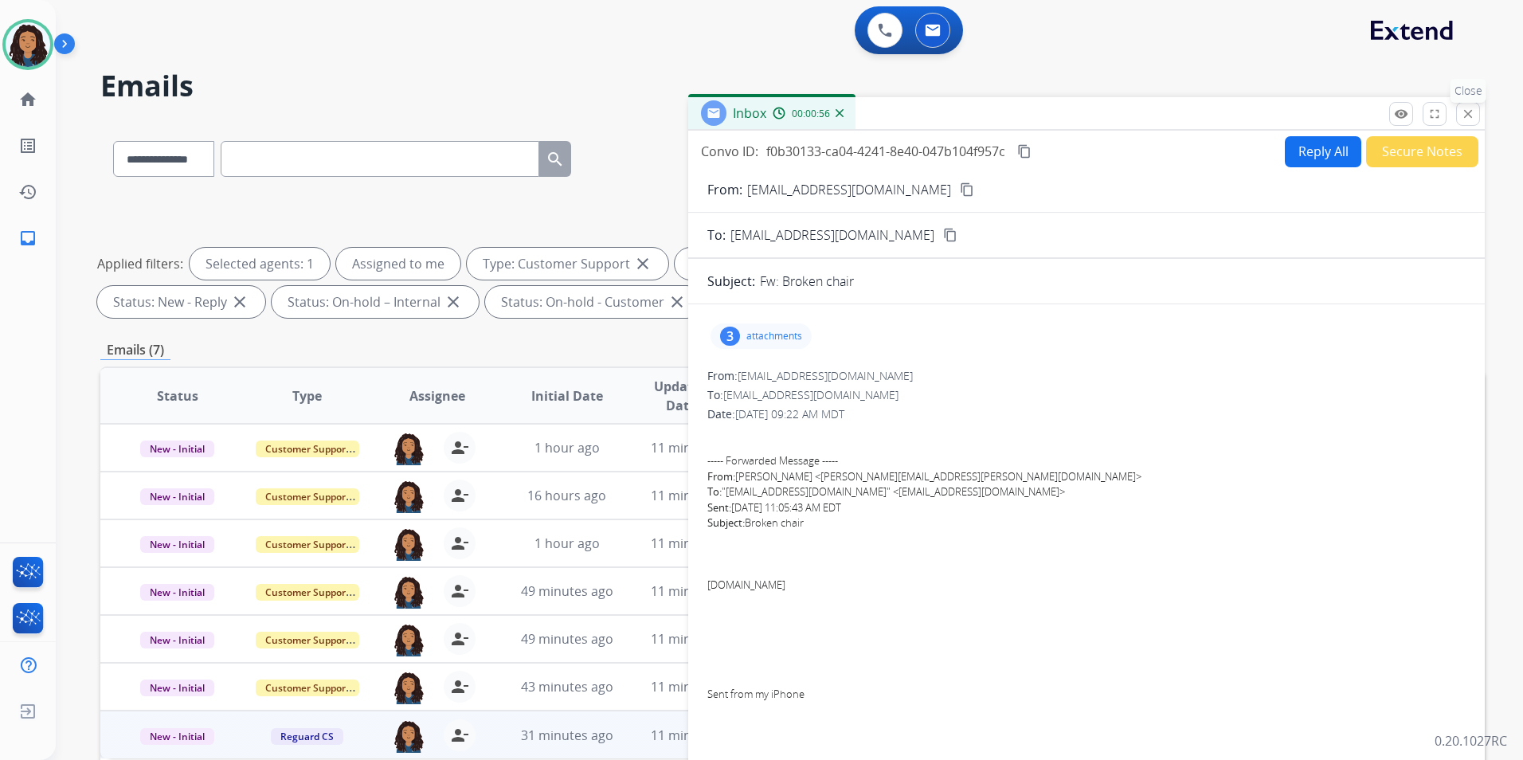
click at [1460, 111] on button "close Close" at bounding box center [1468, 114] width 24 height 24
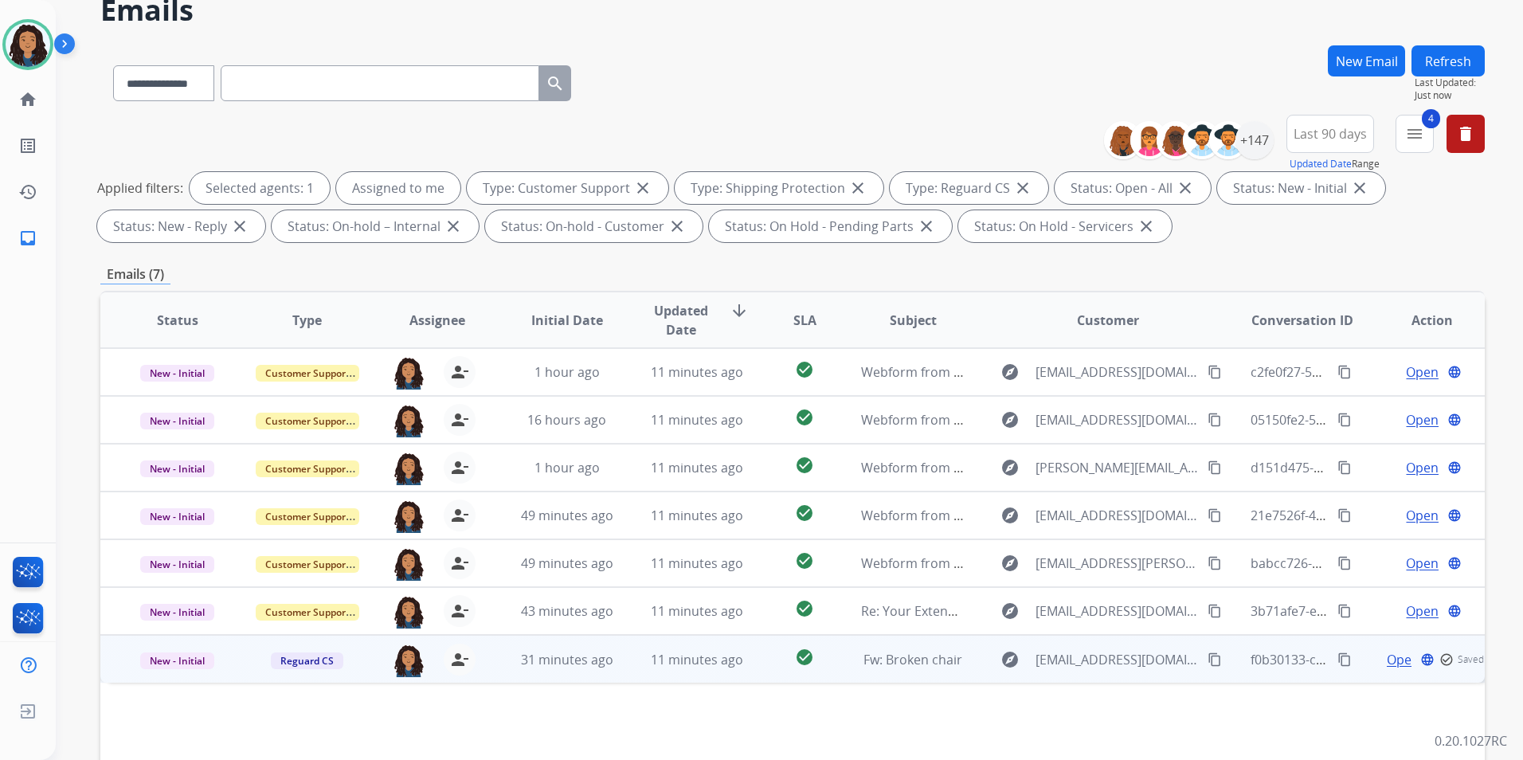
scroll to position [80, 0]
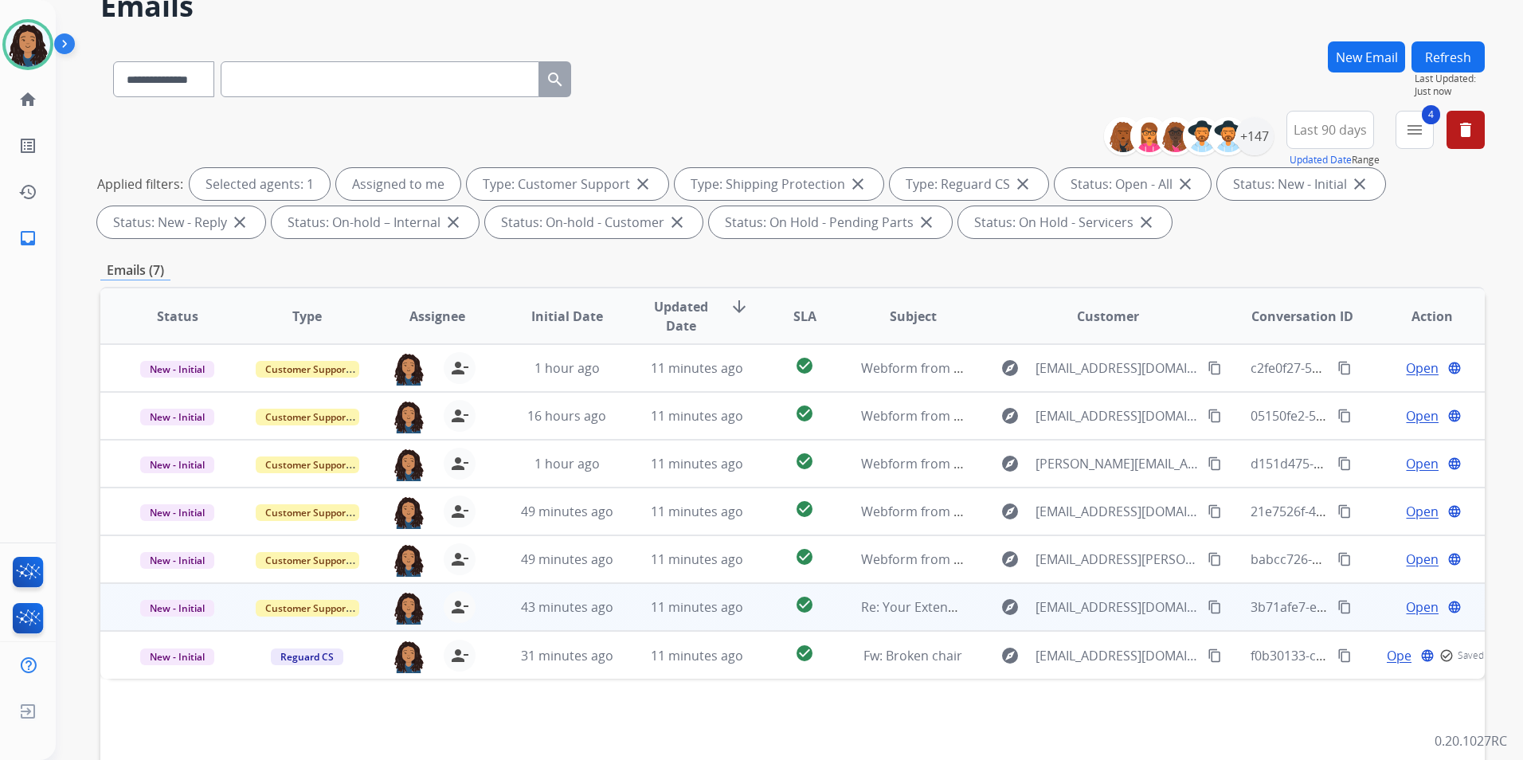
click at [1406, 604] on span "Open" at bounding box center [1422, 606] width 33 height 19
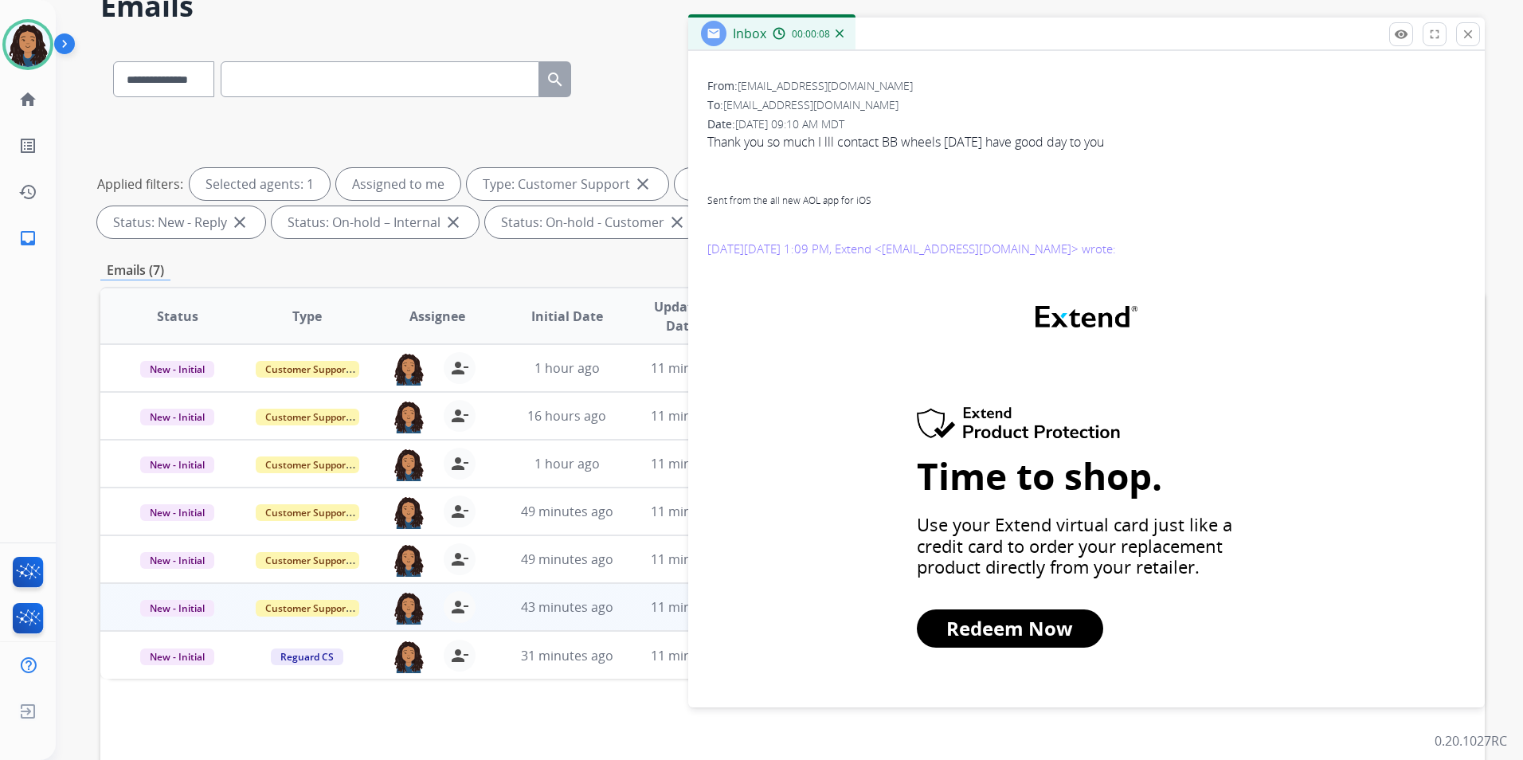
scroll to position [0, 0]
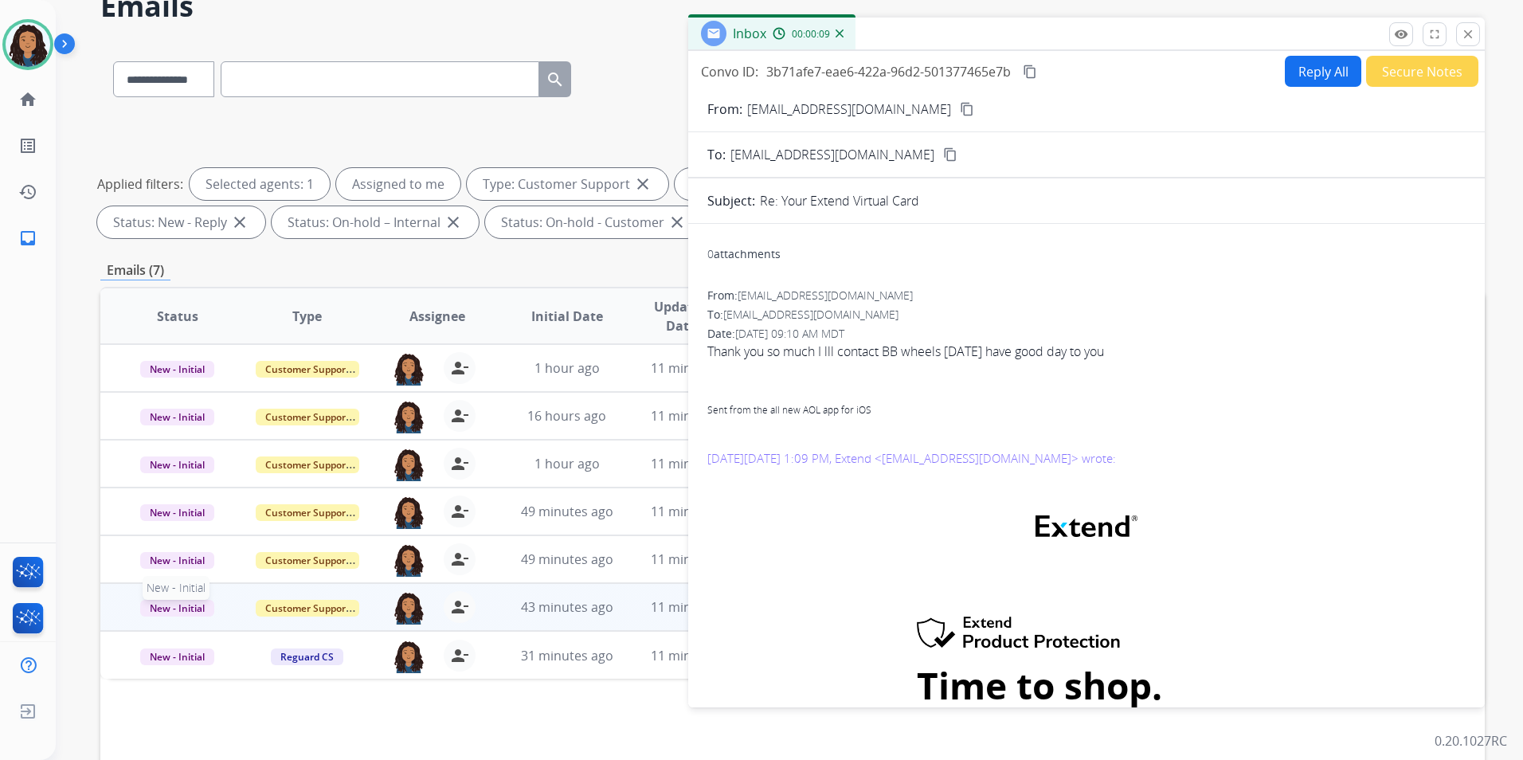
drag, startPoint x: 193, startPoint y: 609, endPoint x: 199, endPoint y: 602, distance: 9.6
click at [193, 608] on span "New - Initial" at bounding box center [177, 608] width 74 height 17
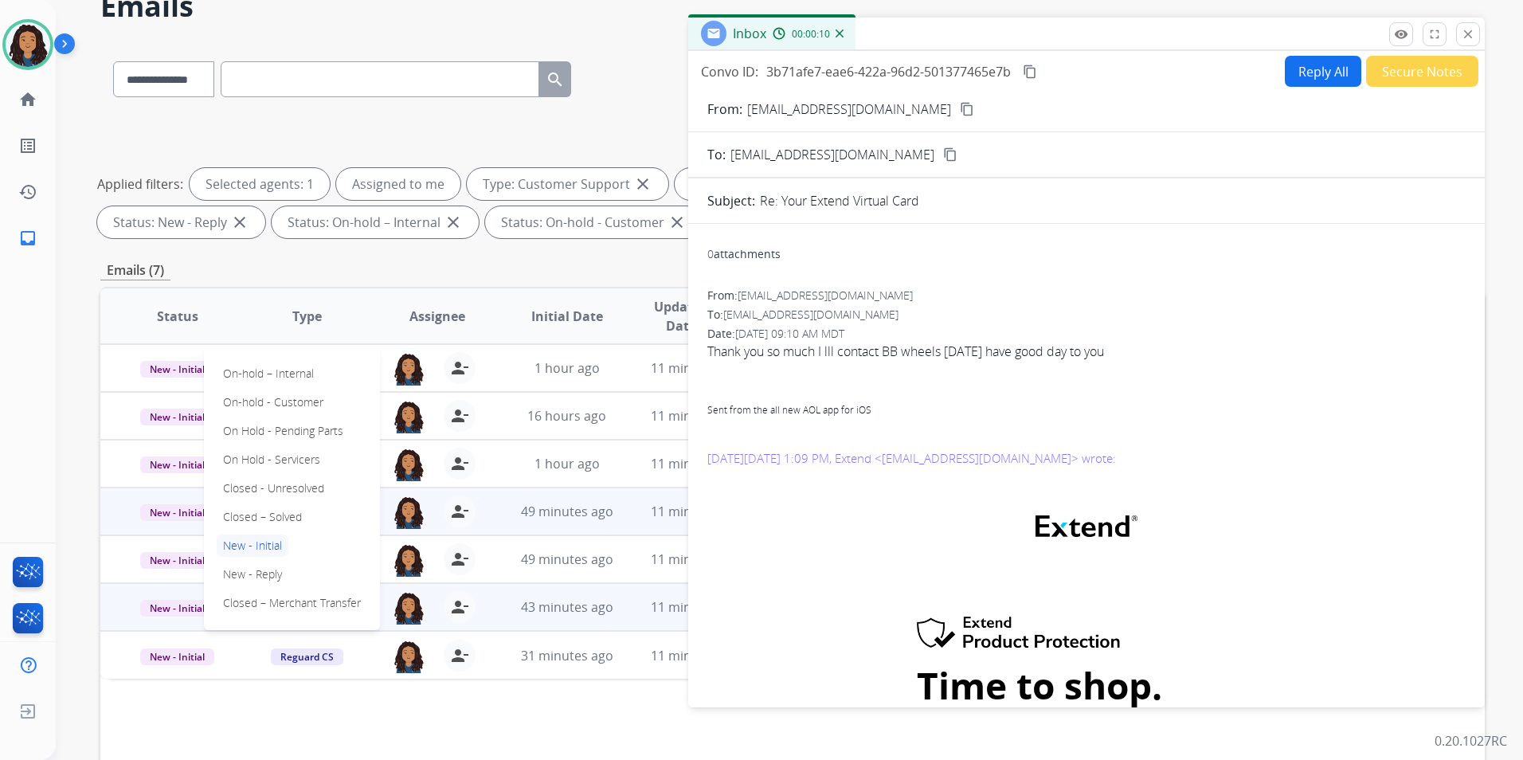
click at [287, 519] on p "Closed – Solved" at bounding box center [263, 517] width 92 height 22
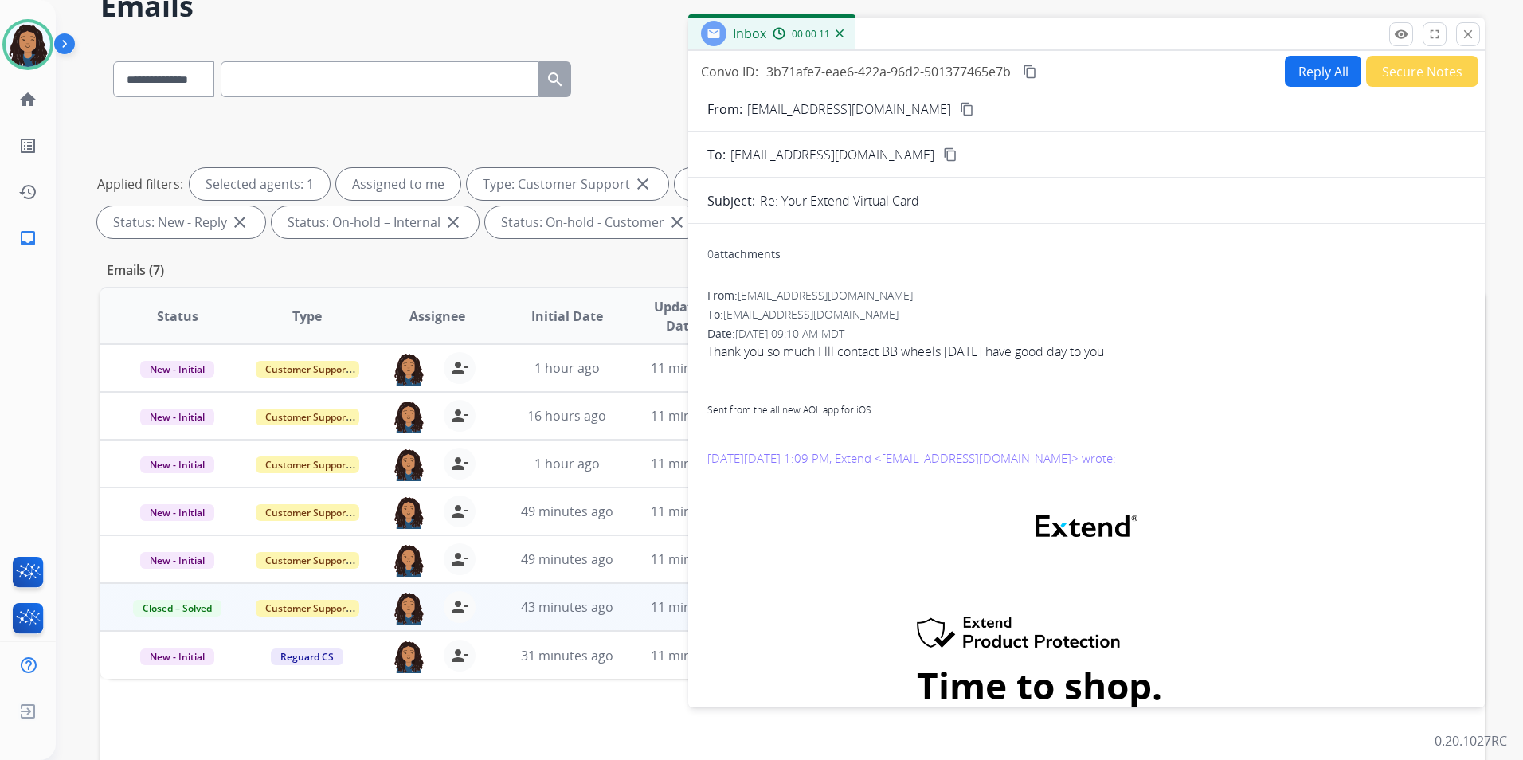
click at [1450, 63] on button "Secure Notes" at bounding box center [1422, 71] width 112 height 31
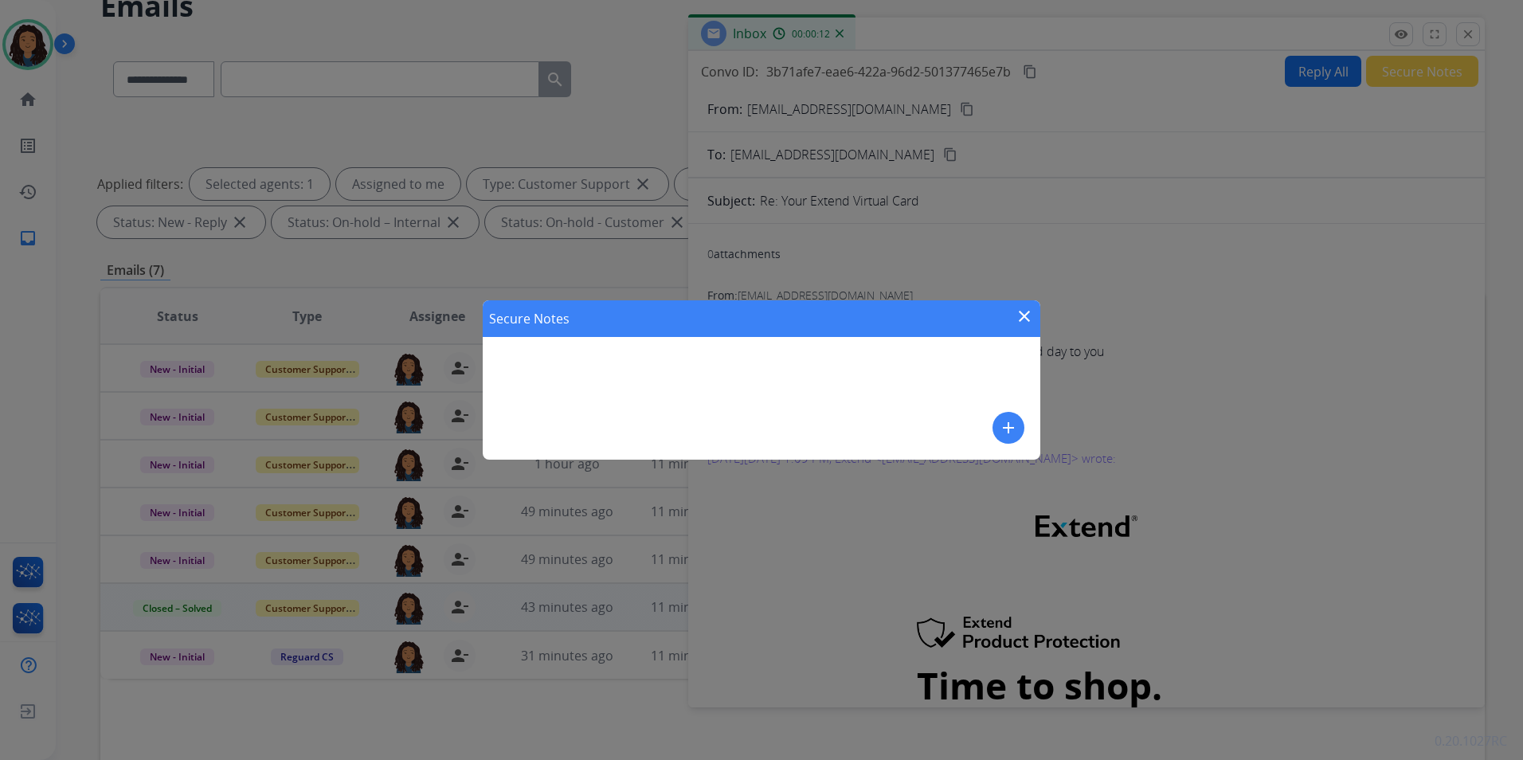
click at [1007, 421] on mat-icon "add" at bounding box center [1008, 427] width 19 height 19
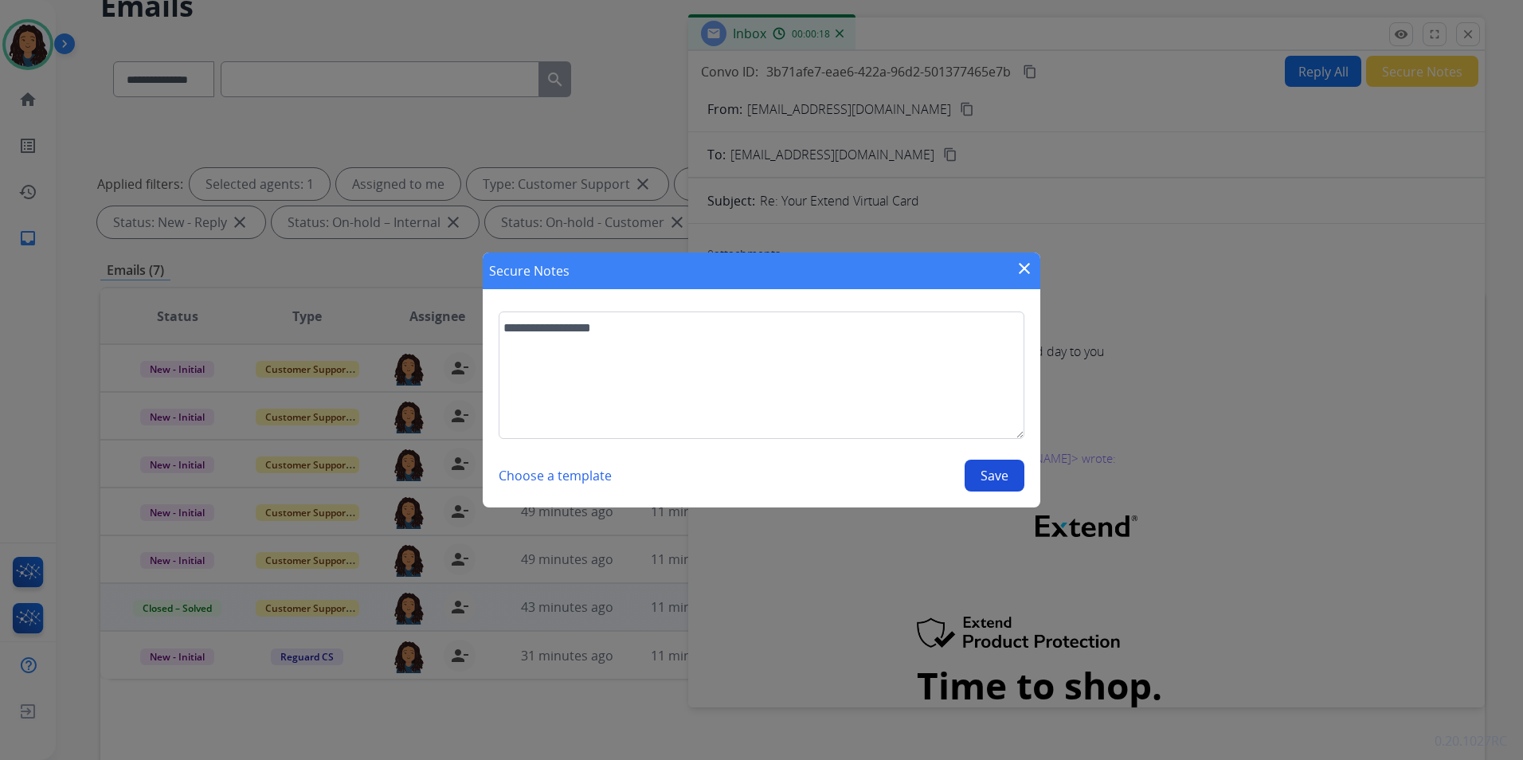
type textarea "**********"
click at [995, 475] on button "Save" at bounding box center [995, 476] width 60 height 32
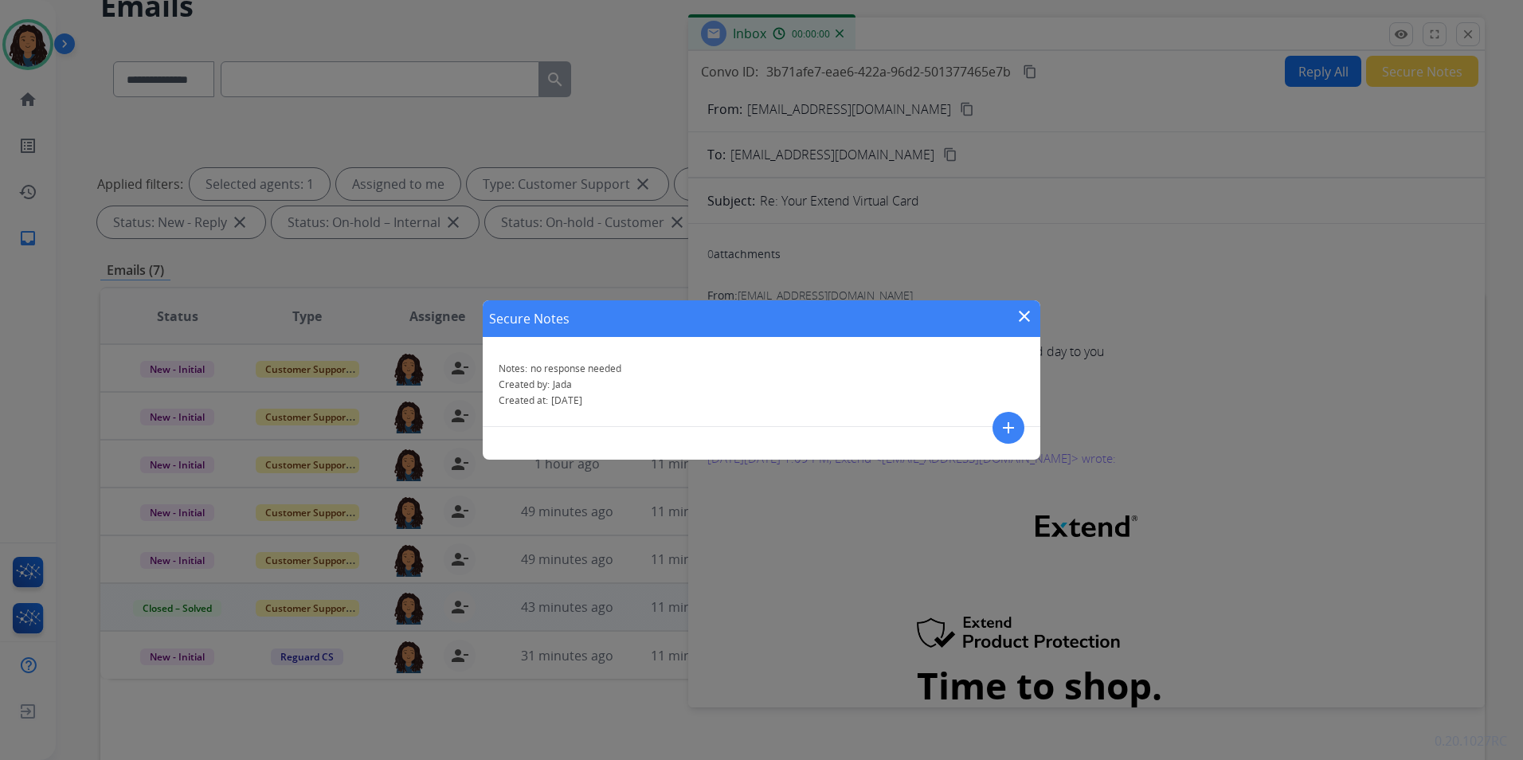
click at [1026, 313] on mat-icon "close" at bounding box center [1024, 316] width 19 height 19
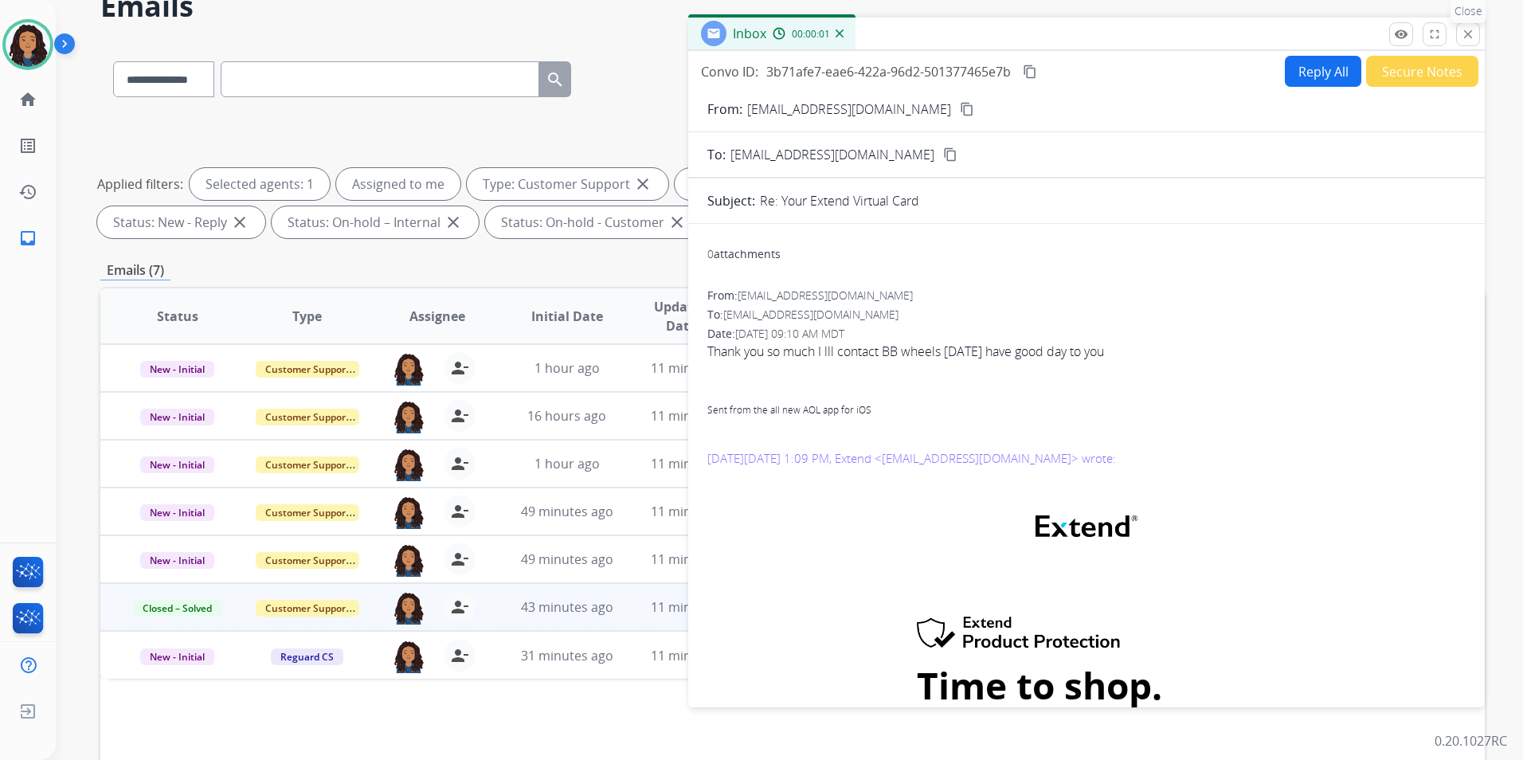
click at [1465, 37] on mat-icon "close" at bounding box center [1468, 34] width 14 height 14
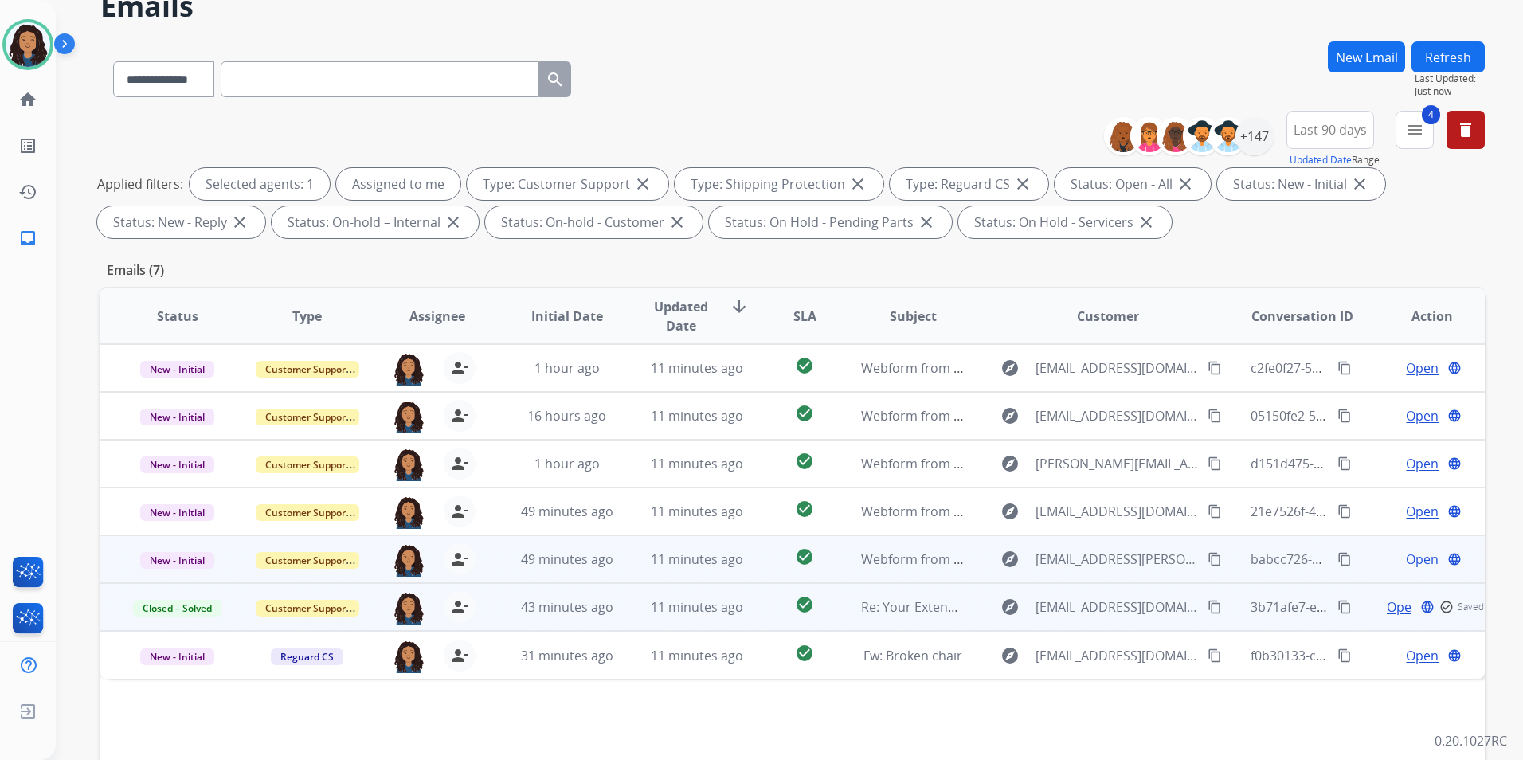
click at [1417, 559] on span "Open" at bounding box center [1422, 559] width 33 height 19
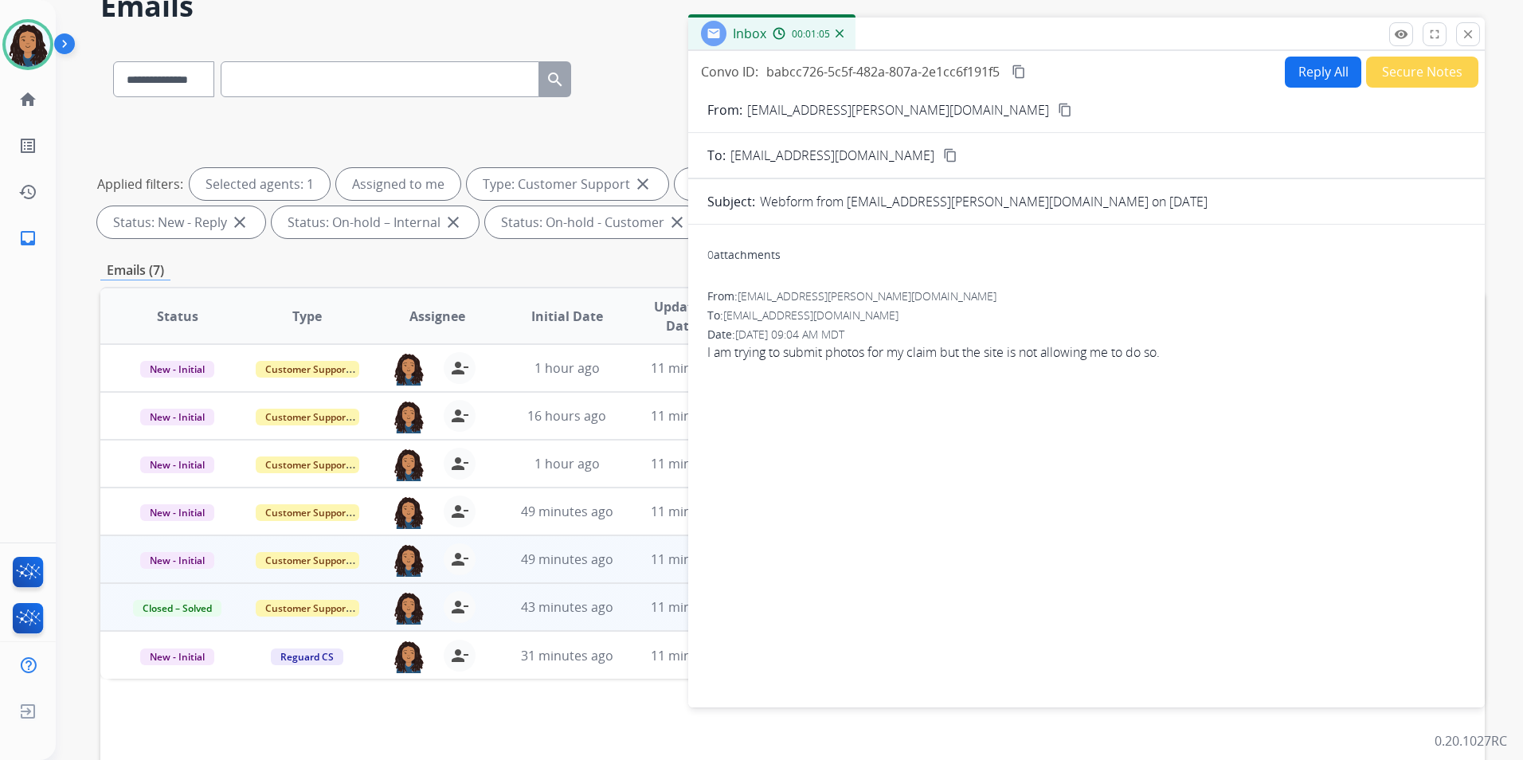
click at [893, 114] on div "From: tia.gandy@gmail.com content_copy" at bounding box center [1086, 109] width 797 height 19
click at [1056, 101] on button "content_copy" at bounding box center [1065, 109] width 19 height 19
click at [1326, 76] on button "Reply All" at bounding box center [1323, 72] width 76 height 31
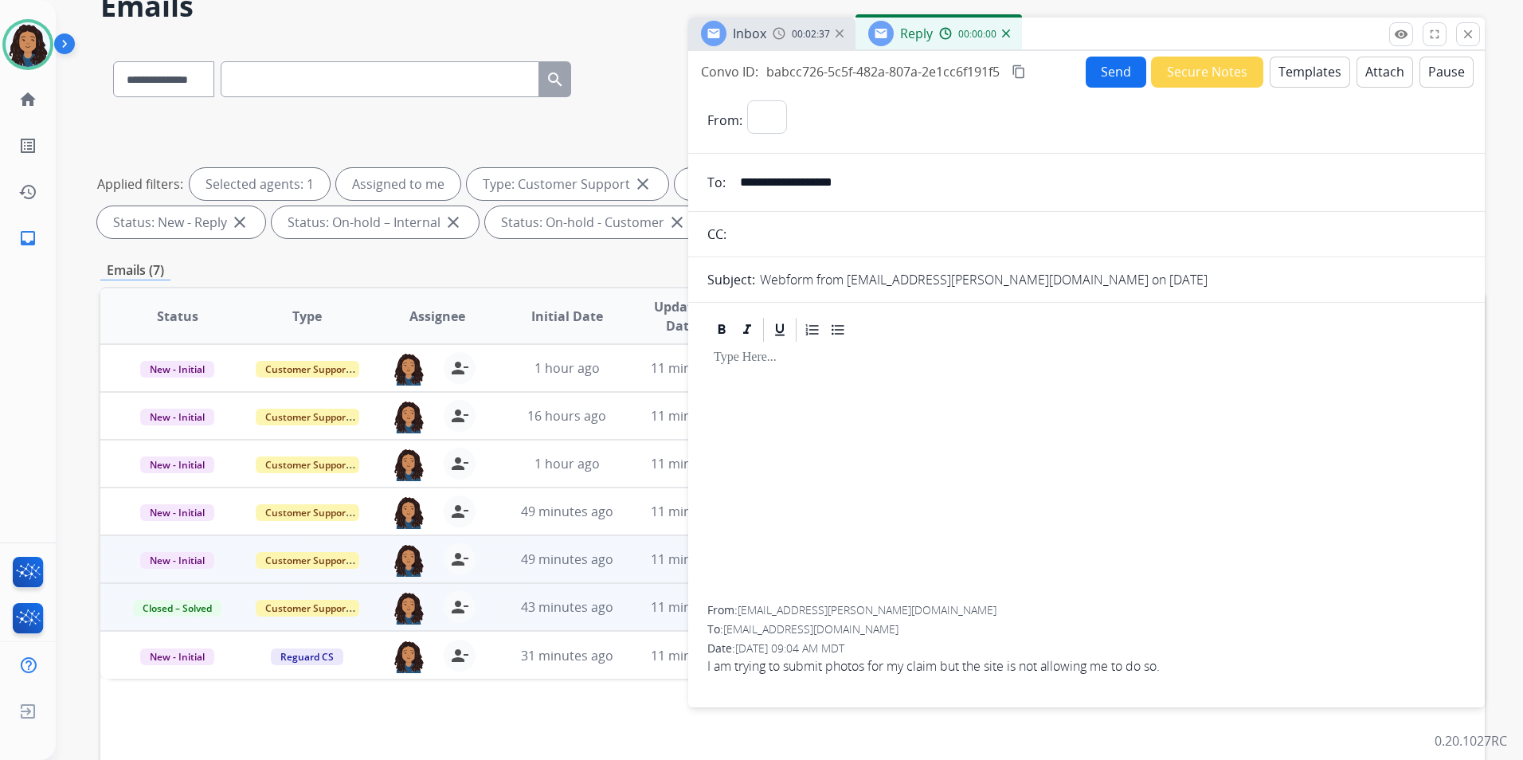
select select "**********"
click at [1326, 76] on button "Templates" at bounding box center [1310, 72] width 80 height 31
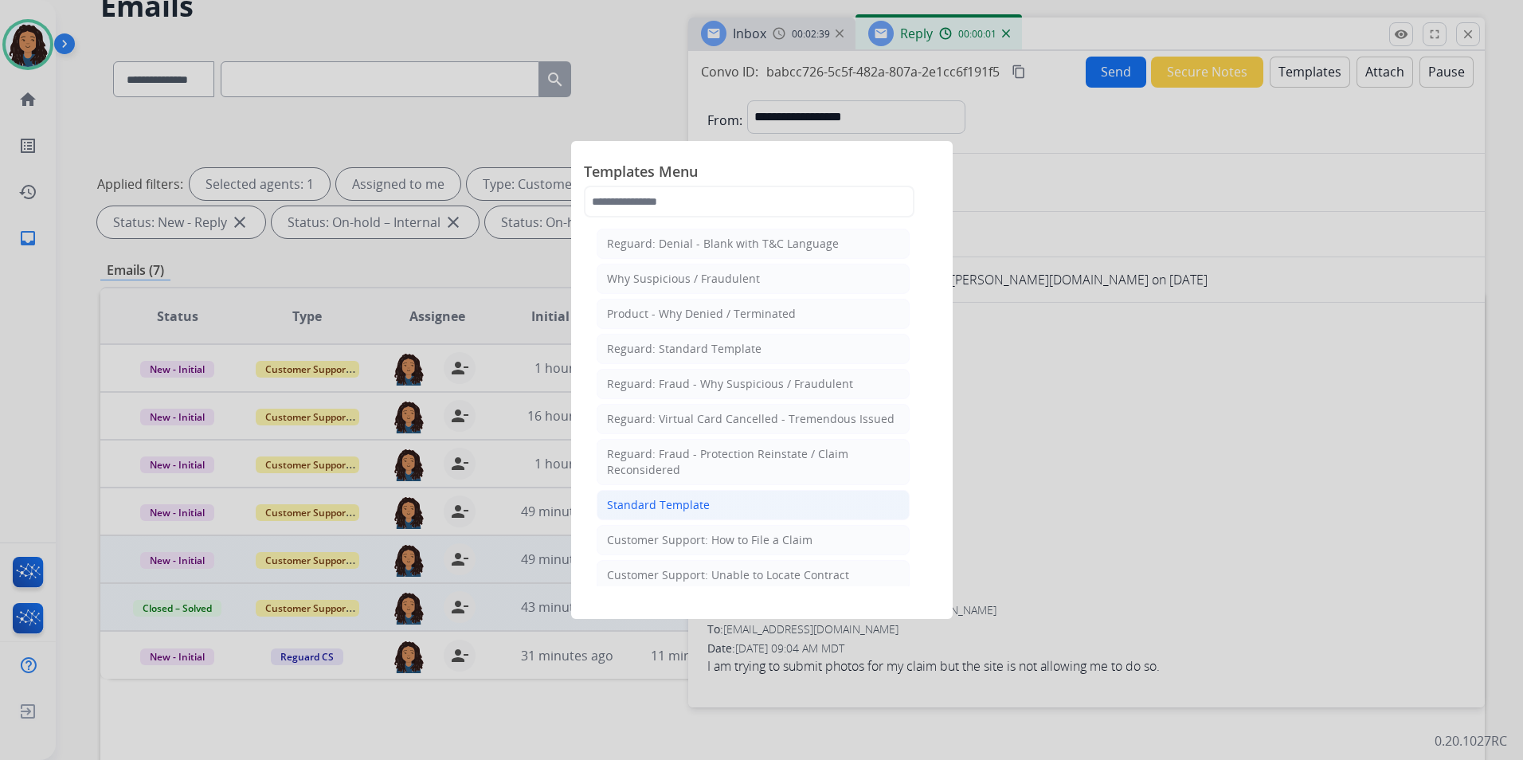
click at [714, 511] on li "Standard Template" at bounding box center [753, 505] width 313 height 30
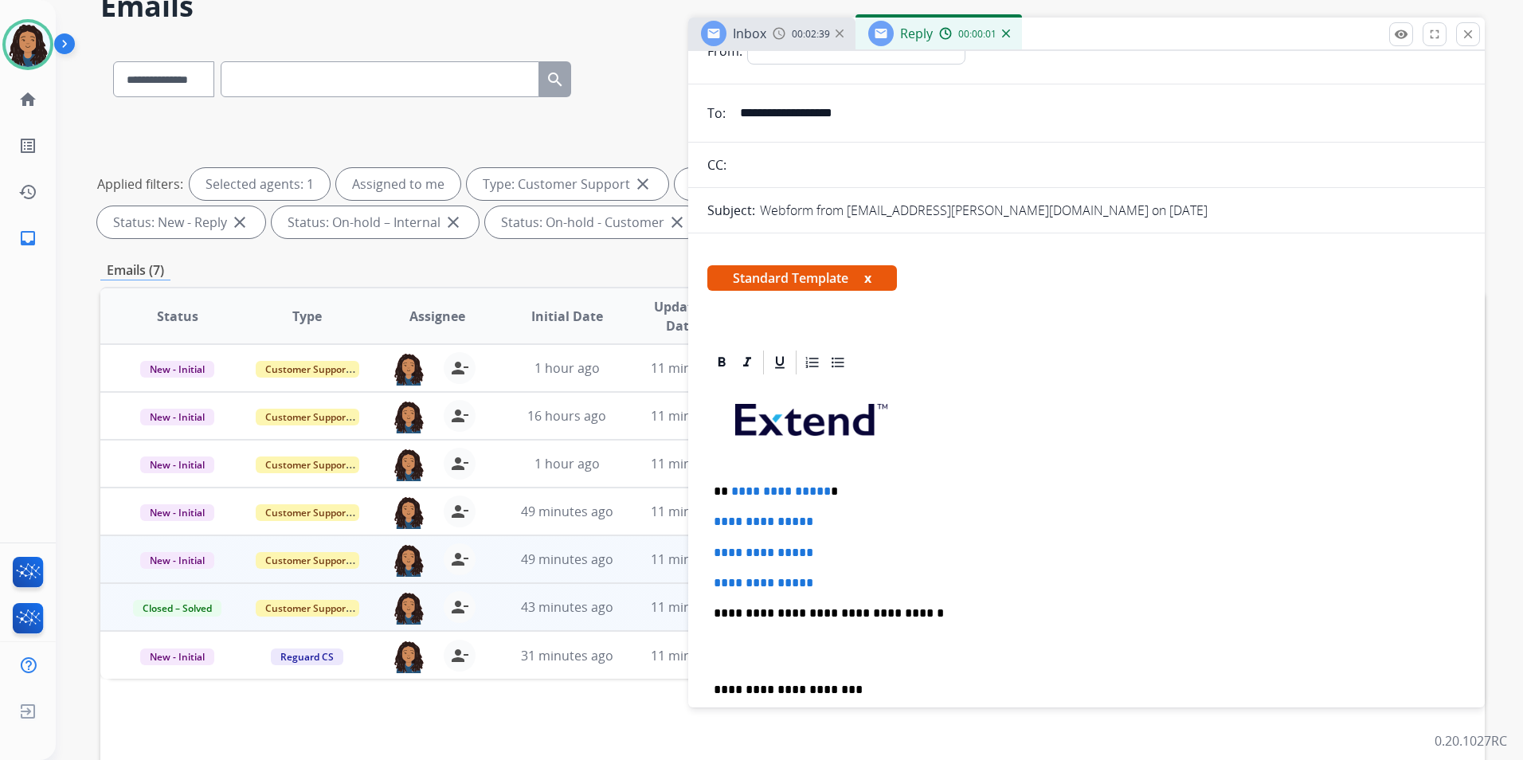
scroll to position [159, 0]
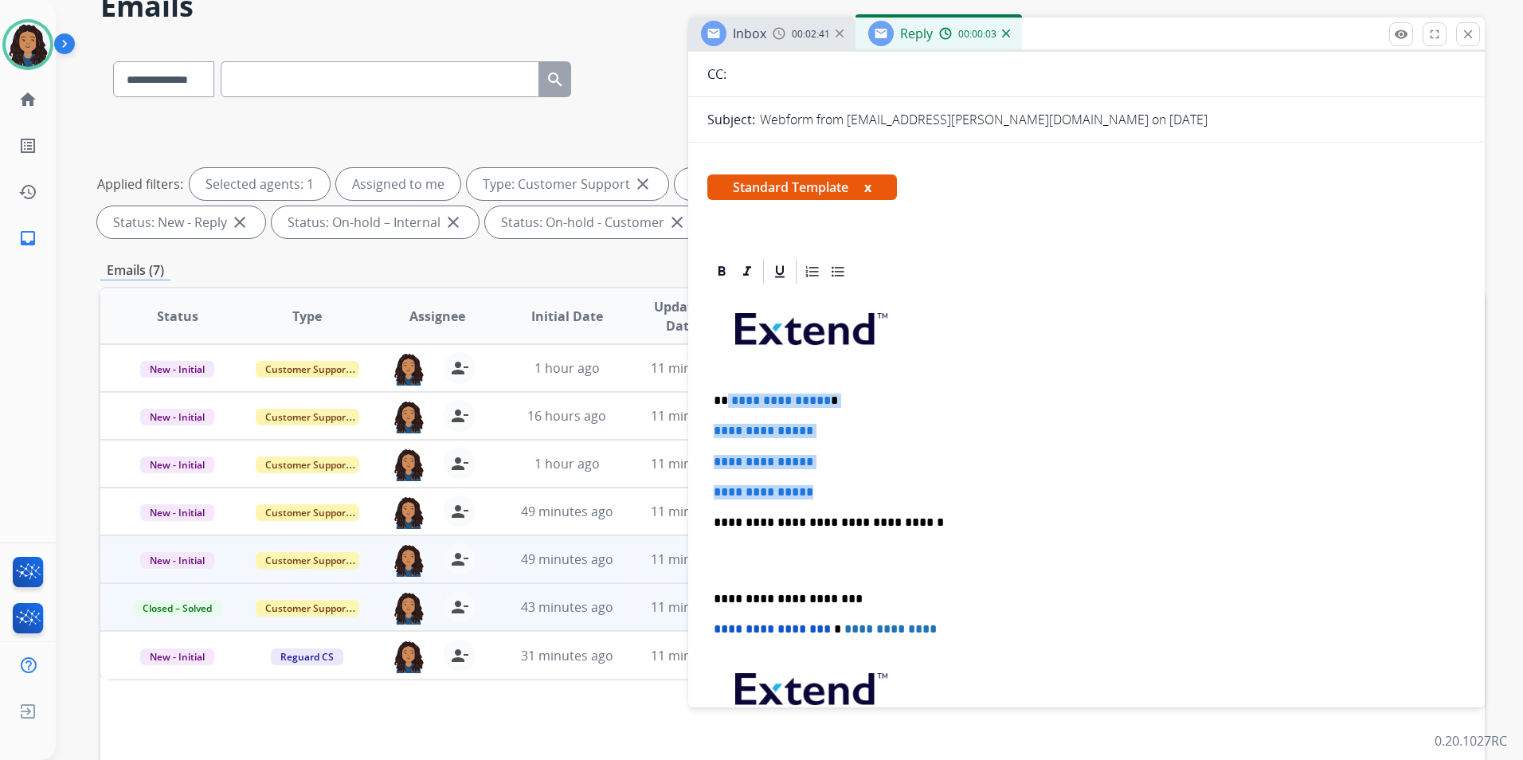
drag, startPoint x: 846, startPoint y: 493, endPoint x: 727, endPoint y: 393, distance: 155.4
click at [727, 393] on div "**********" at bounding box center [1086, 560] width 758 height 548
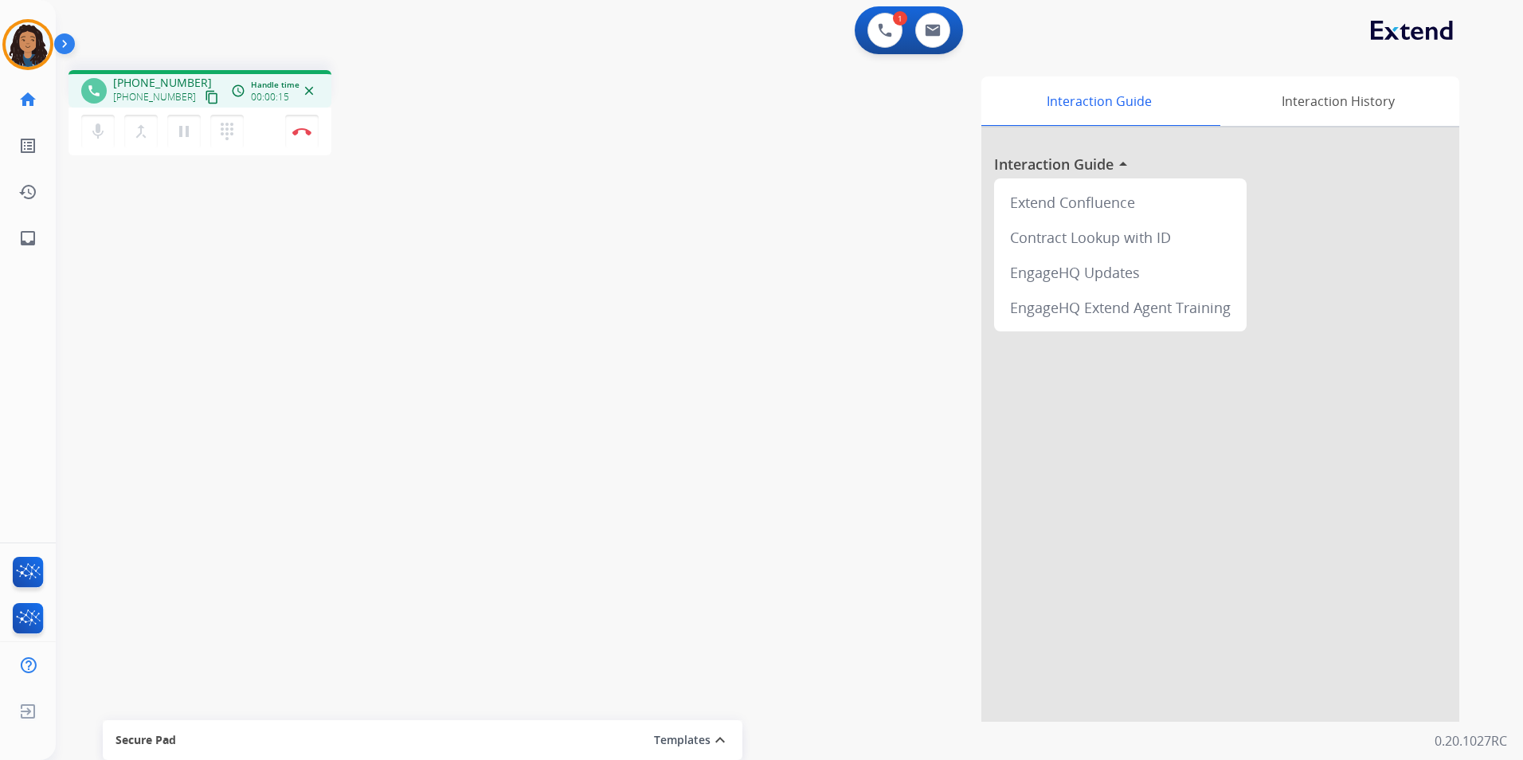
click at [205, 94] on mat-icon "content_copy" at bounding box center [212, 97] width 14 height 14
click at [936, 29] on img at bounding box center [933, 30] width 16 height 13
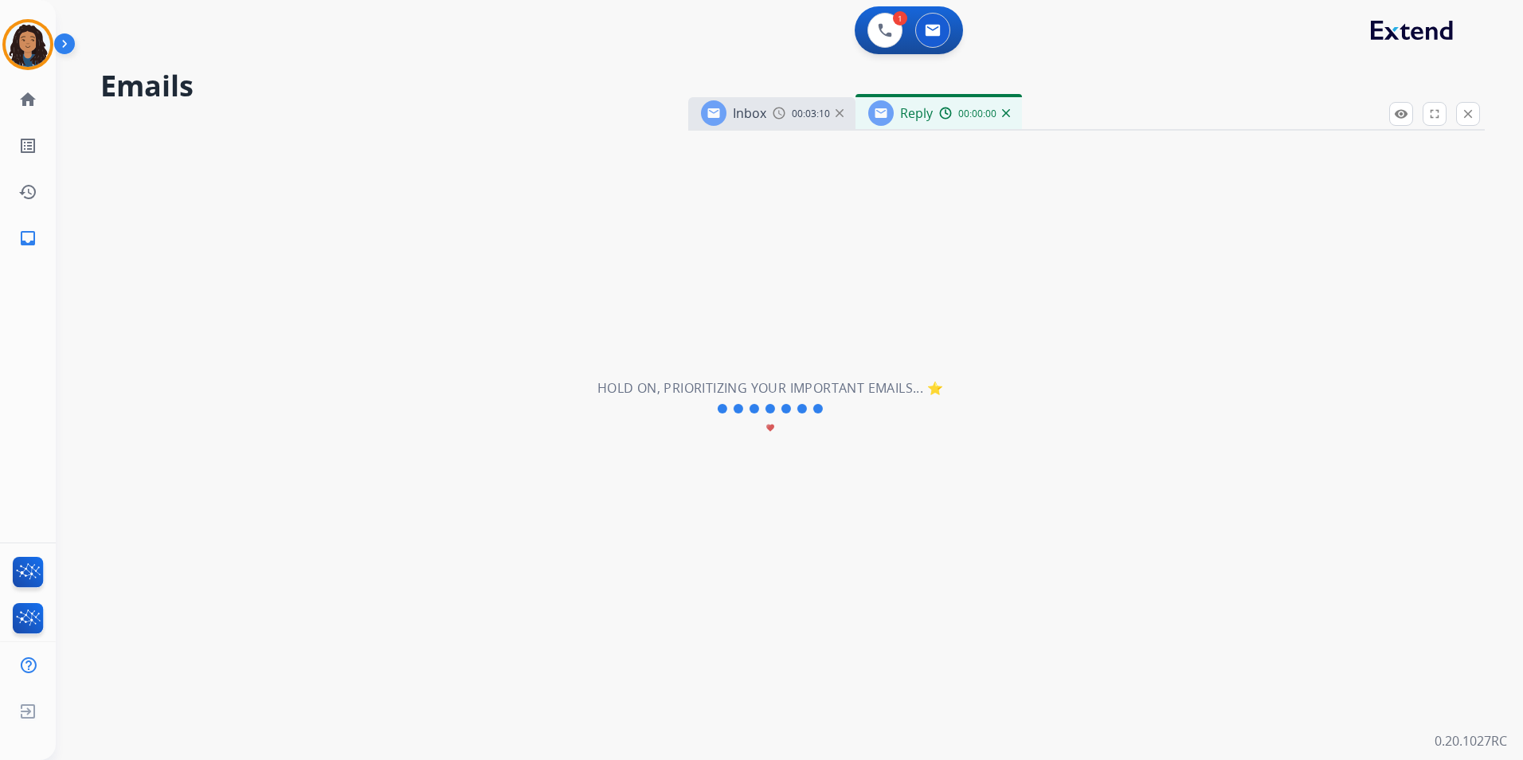
select select "**********"
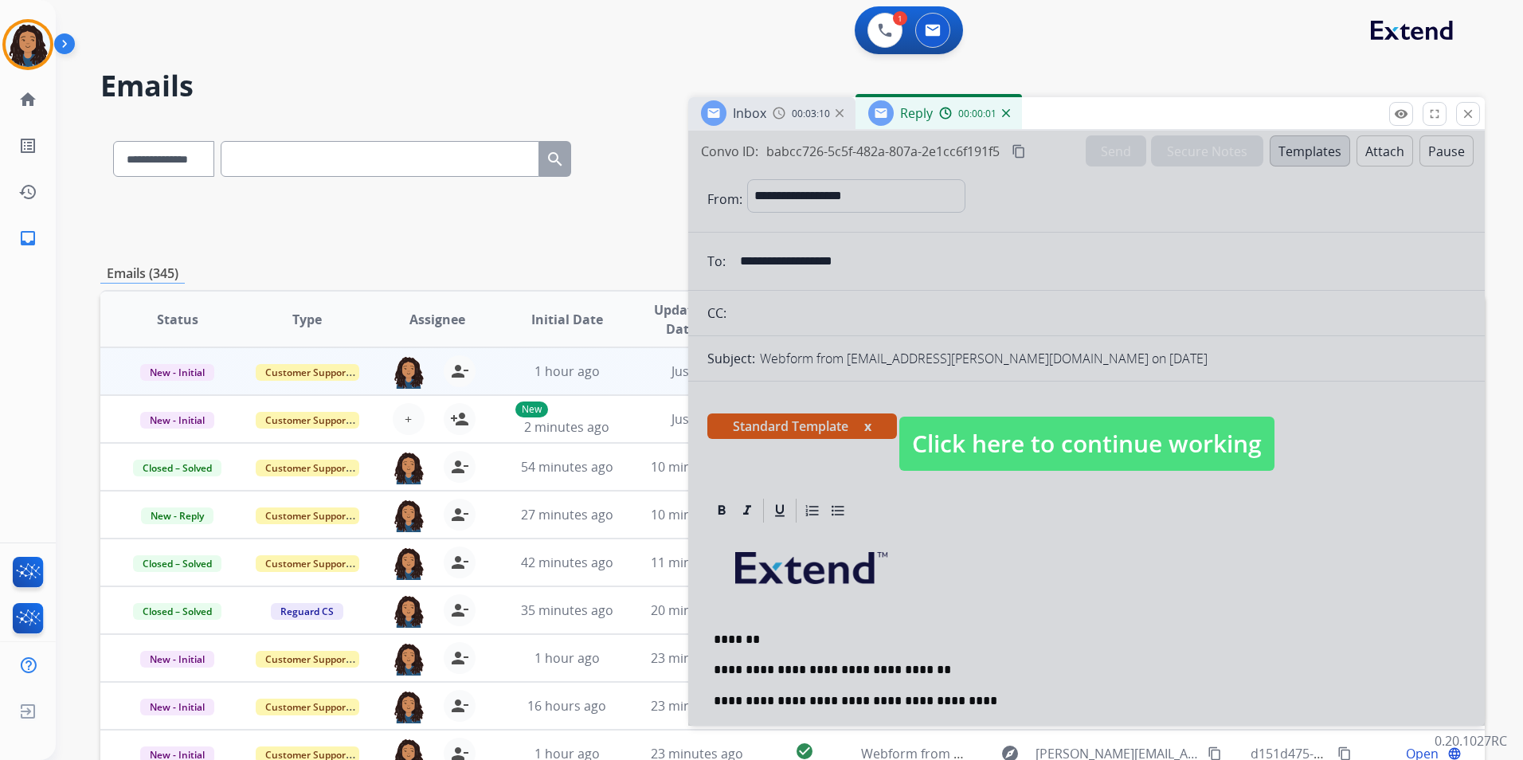
drag, startPoint x: 1070, startPoint y: 427, endPoint x: 1026, endPoint y: 522, distance: 104.4
click at [1070, 426] on span "Click here to continue working" at bounding box center [1086, 444] width 375 height 54
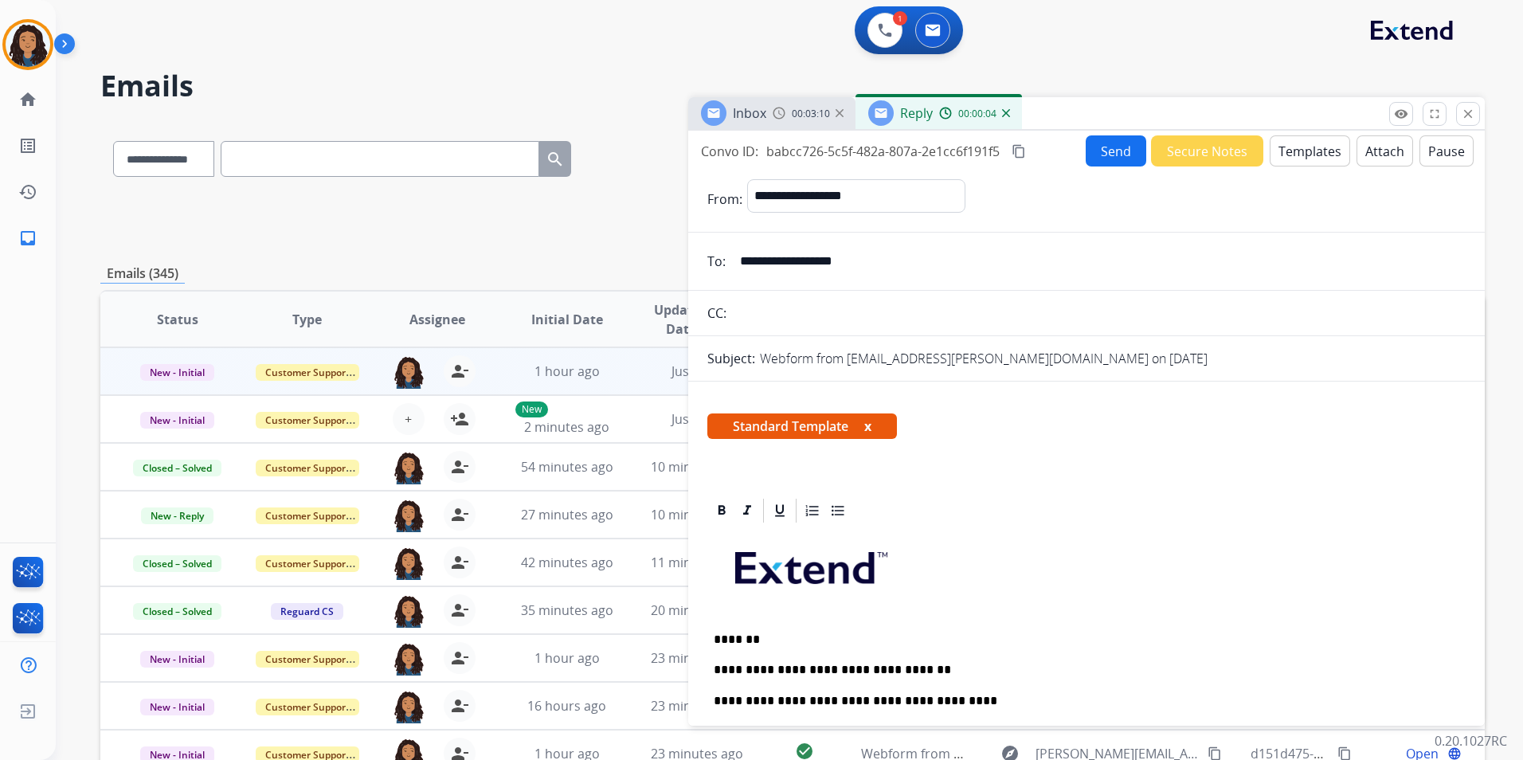
click at [935, 703] on p "**********" at bounding box center [1080, 701] width 733 height 14
click at [1113, 136] on button "Send" at bounding box center [1116, 150] width 61 height 31
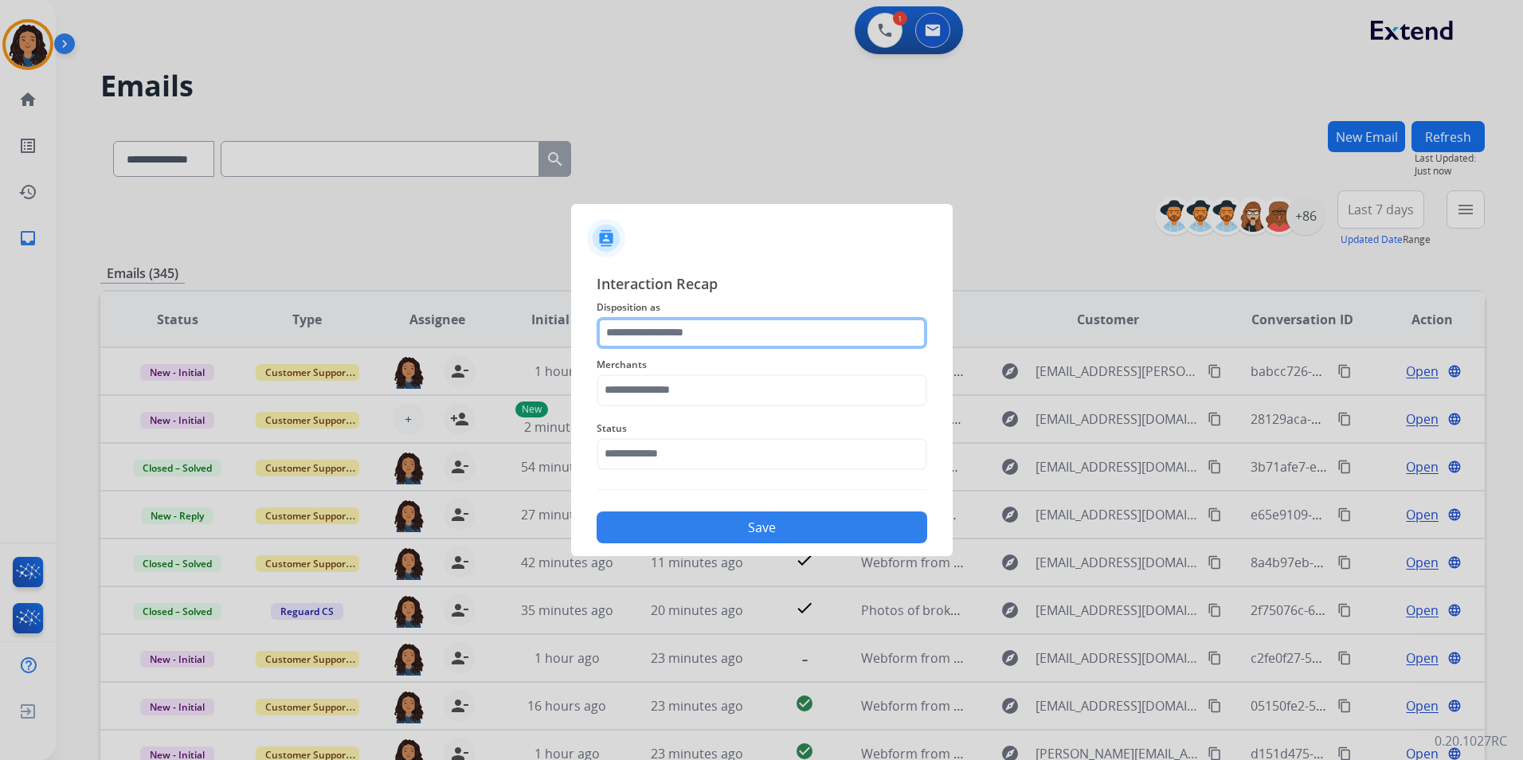
click at [692, 329] on input "text" at bounding box center [762, 333] width 331 height 32
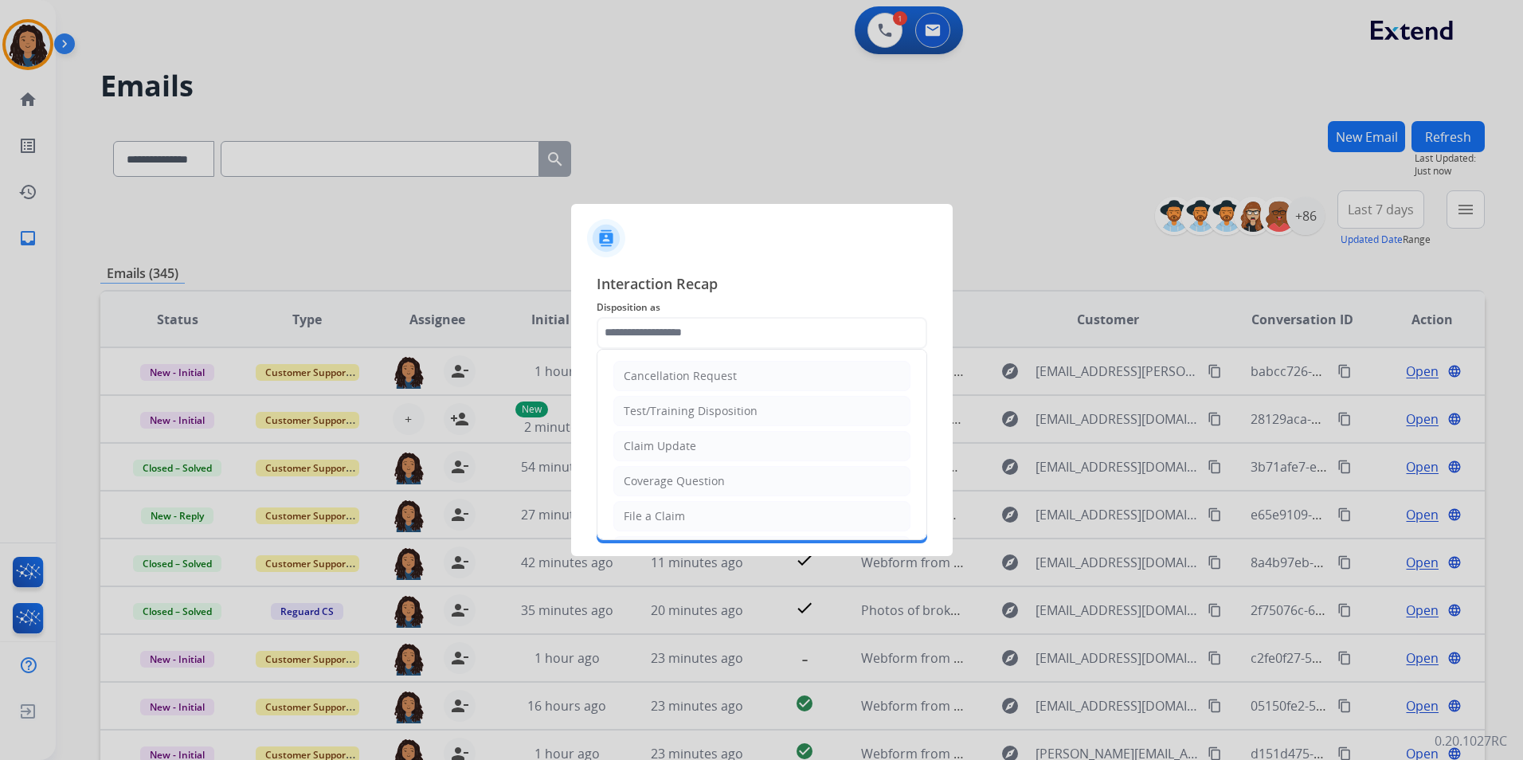
click at [695, 441] on li "Claim Update" at bounding box center [761, 446] width 297 height 30
type input "**********"
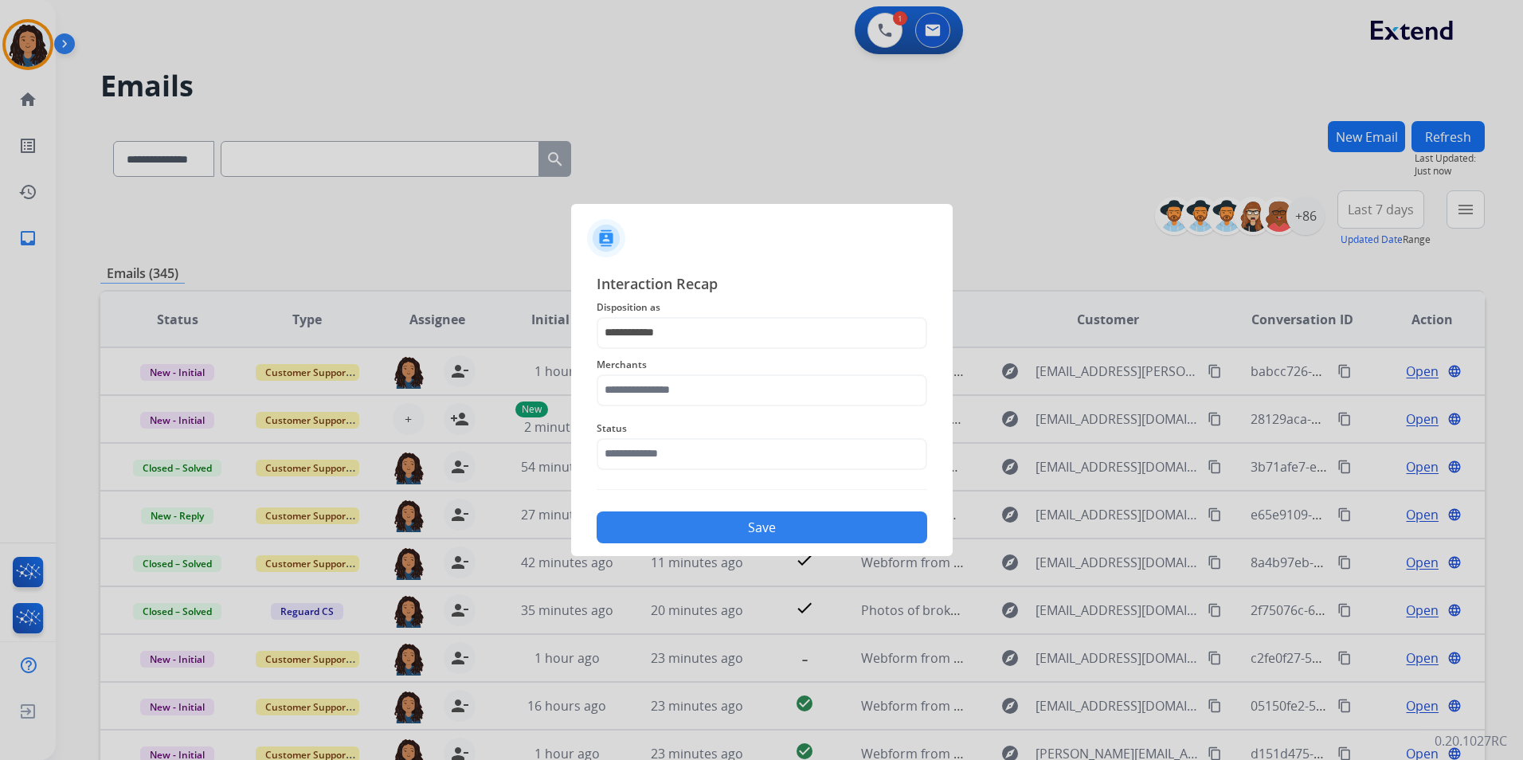
click at [656, 409] on div "Merchants" at bounding box center [762, 381] width 331 height 64
click at [660, 398] on input "text" at bounding box center [762, 390] width 331 height 32
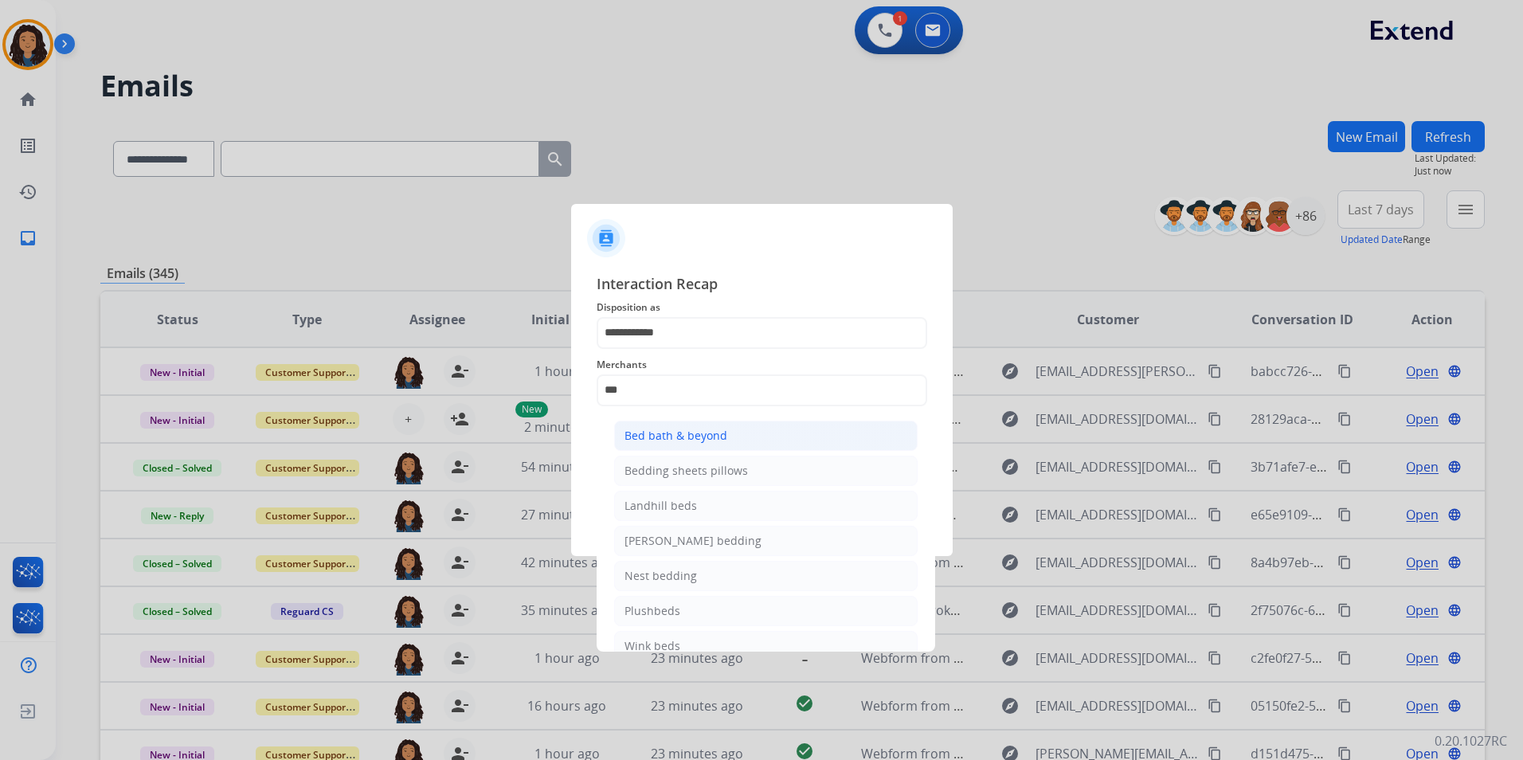
click at [702, 430] on div "Bed bath & beyond" at bounding box center [676, 436] width 103 height 16
type input "**********"
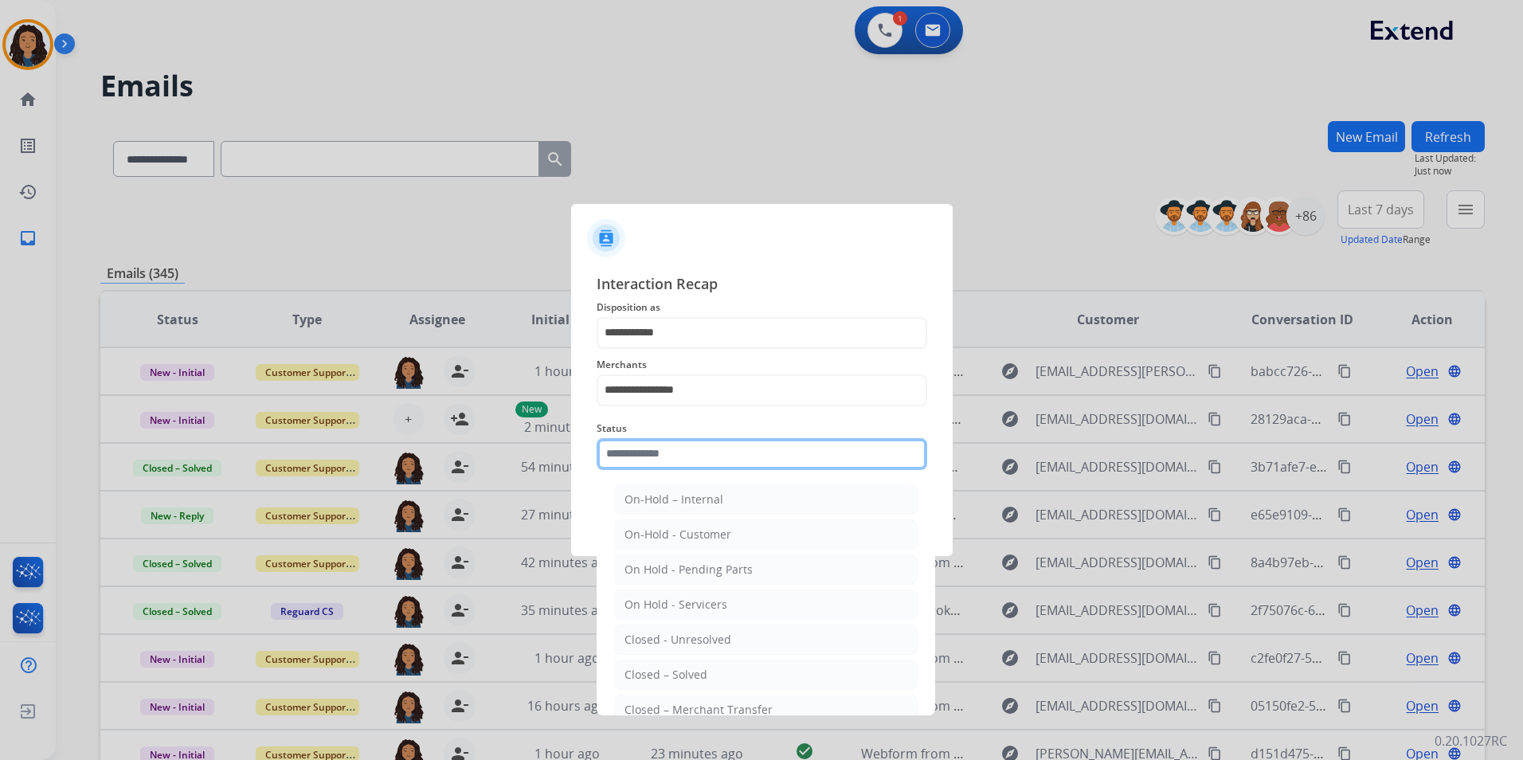
click at [686, 450] on input "text" at bounding box center [762, 454] width 331 height 32
click at [689, 678] on div "Closed – Solved" at bounding box center [666, 675] width 83 height 16
type input "**********"
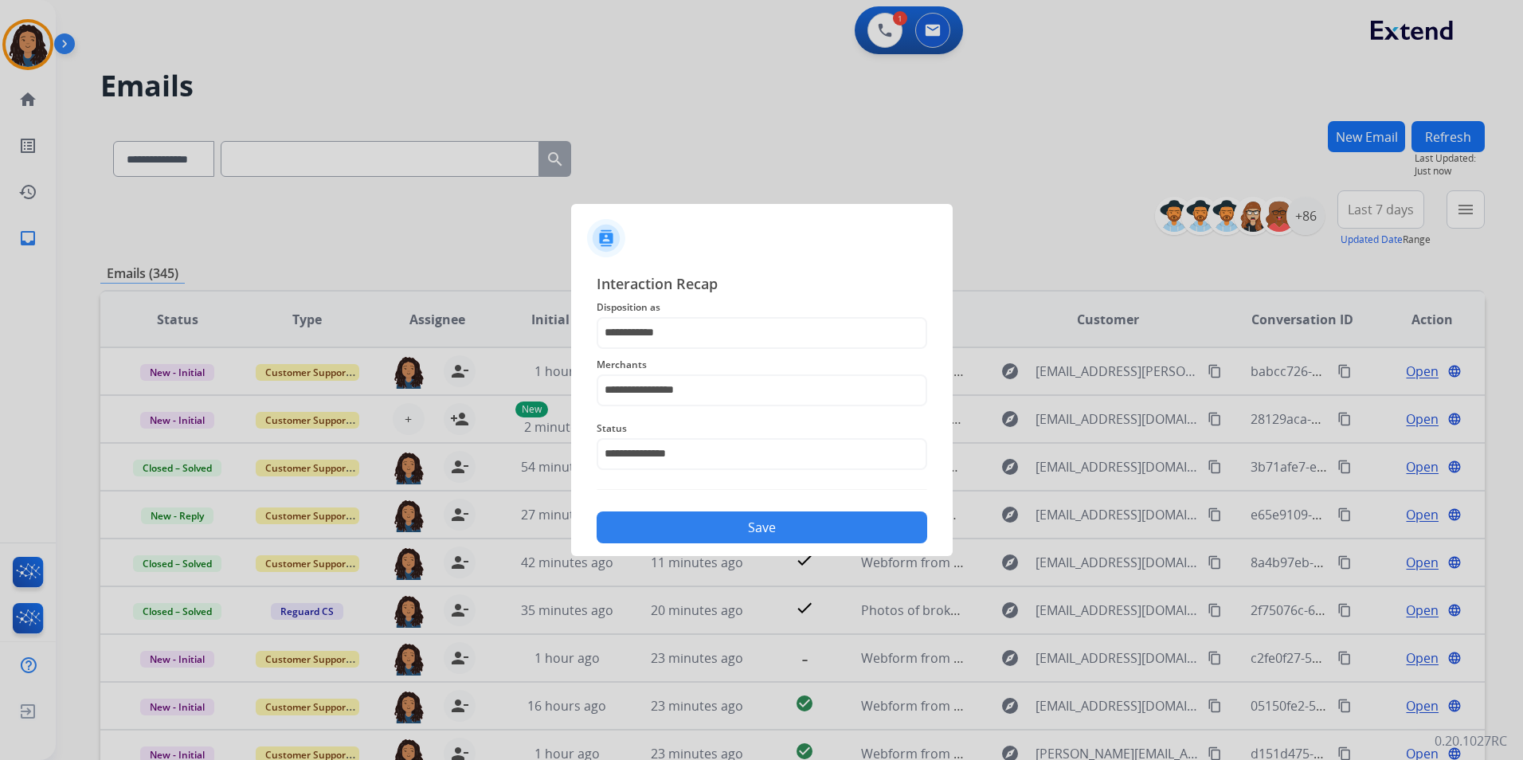
click at [683, 531] on button "Save" at bounding box center [762, 527] width 331 height 32
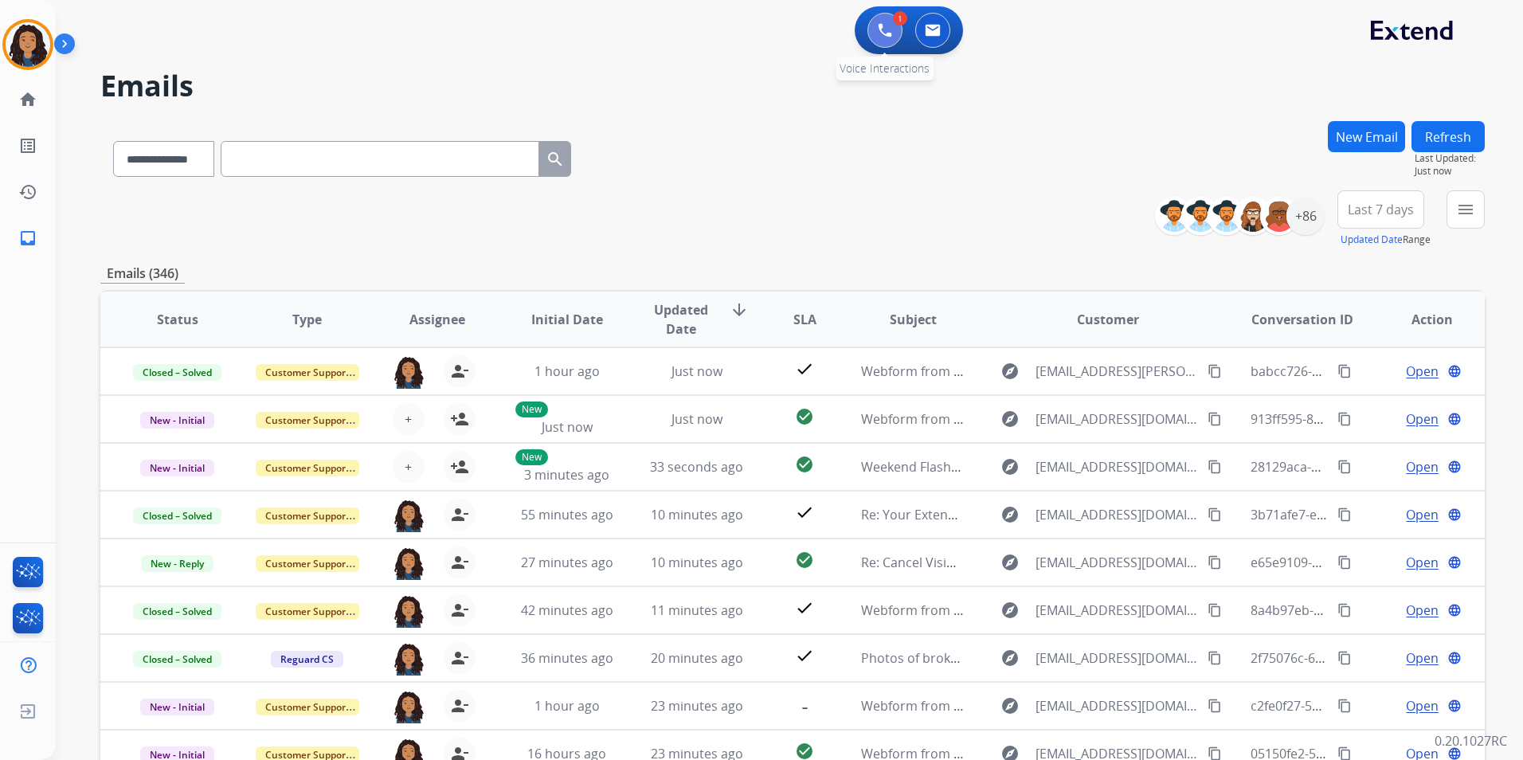
click at [884, 32] on img at bounding box center [885, 30] width 14 height 14
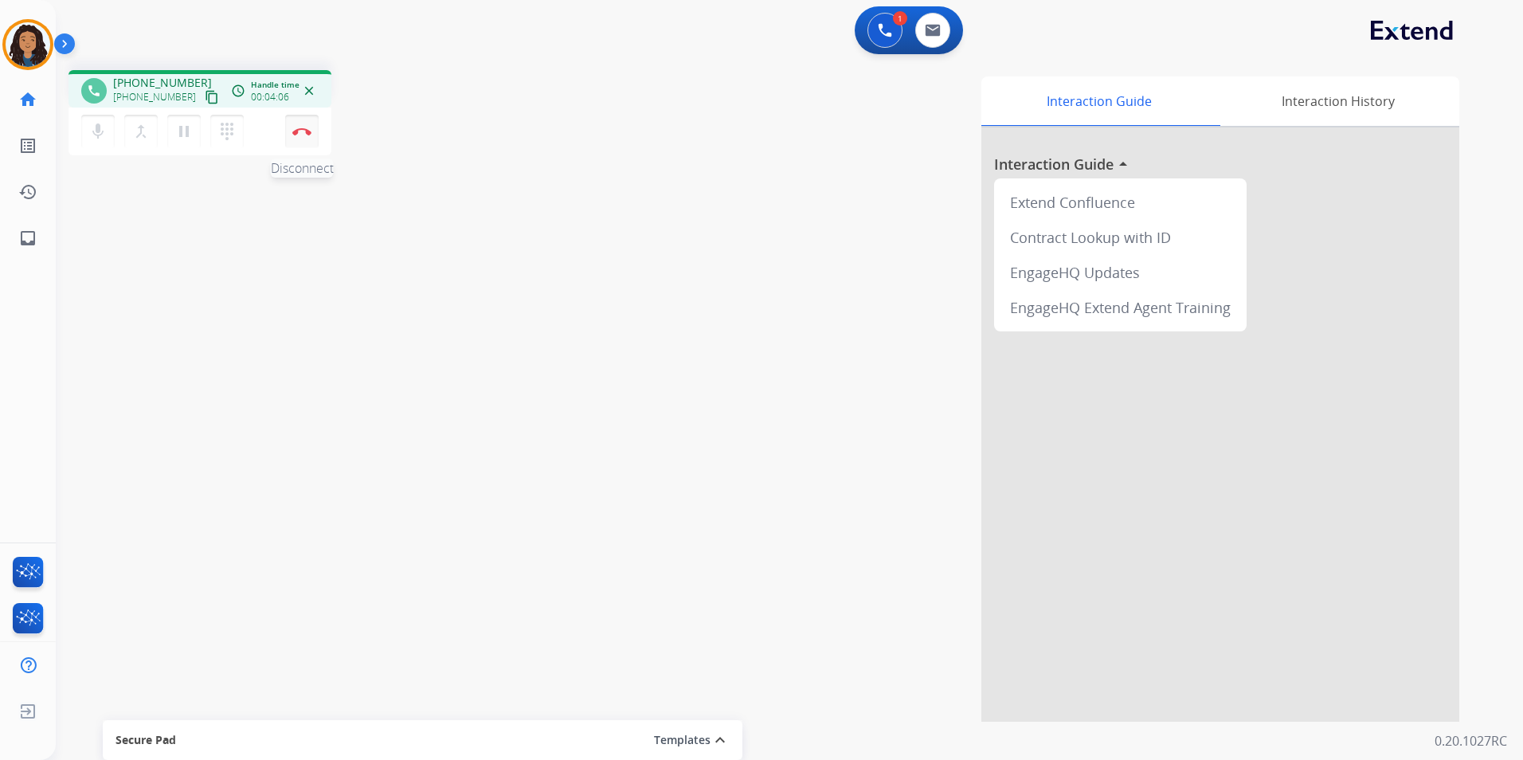
click at [301, 134] on img at bounding box center [301, 131] width 19 height 8
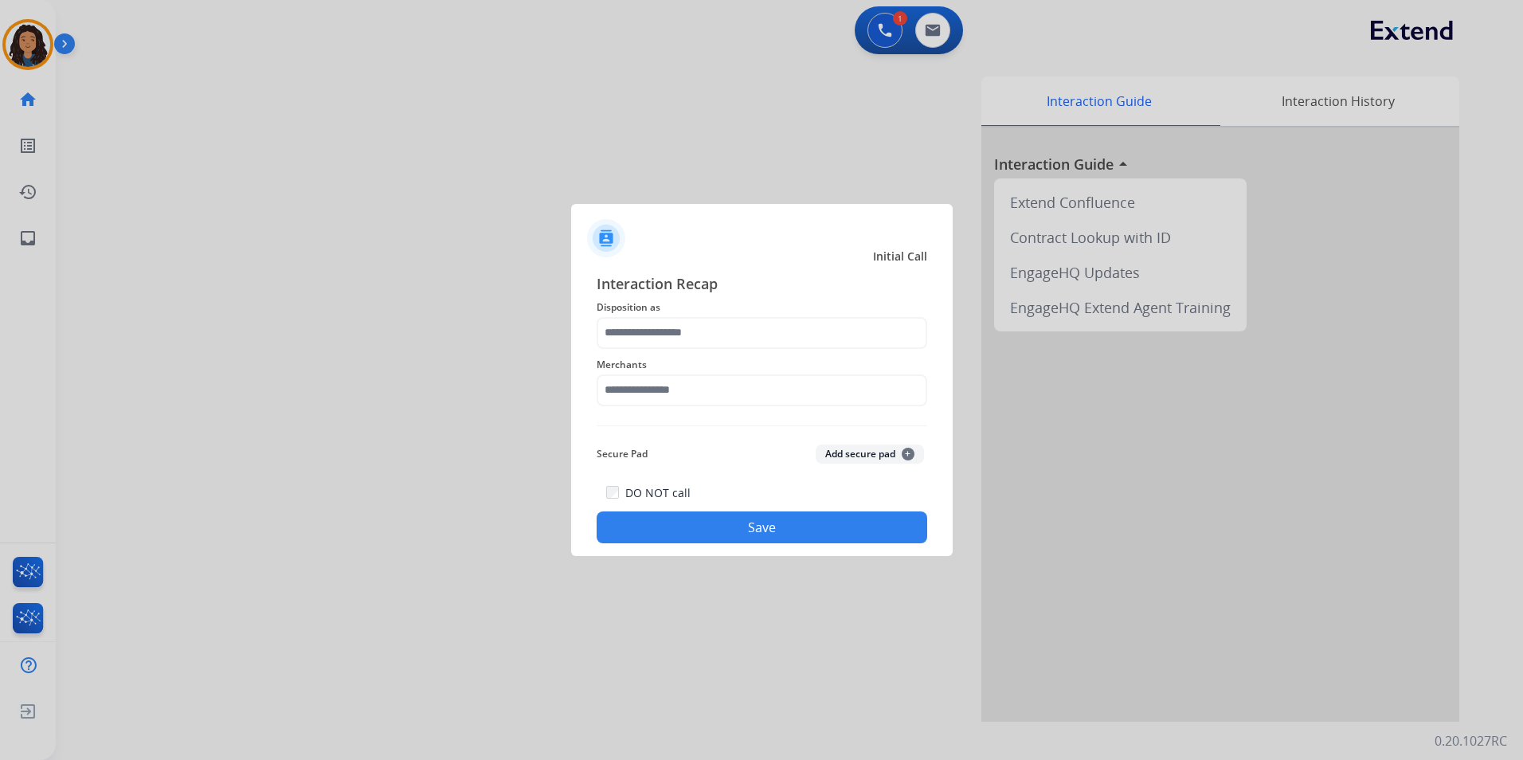
drag, startPoint x: 750, startPoint y: 300, endPoint x: 745, endPoint y: 319, distance: 18.9
click at [746, 307] on span "Disposition as" at bounding box center [762, 307] width 331 height 19
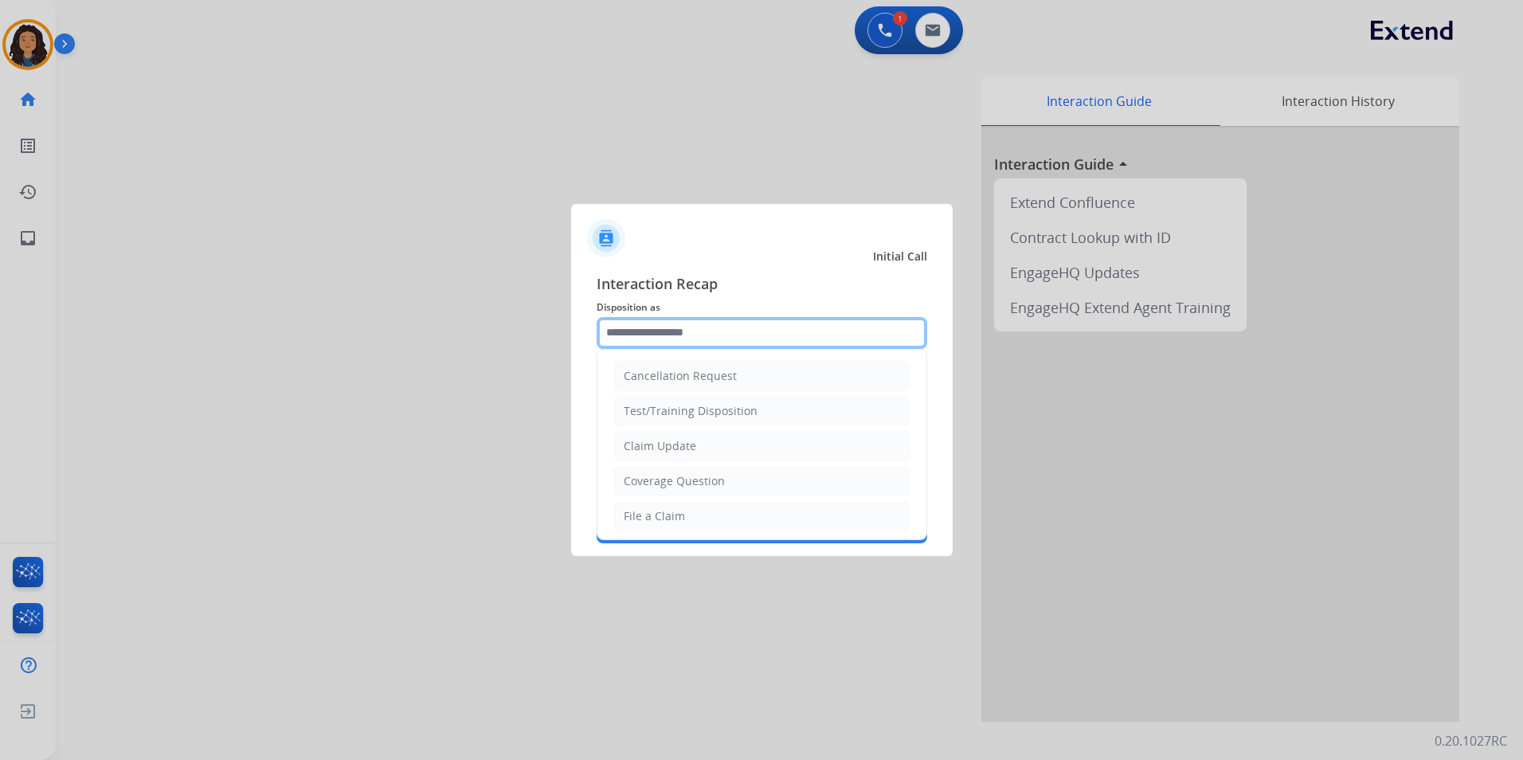
click at [745, 326] on input "text" at bounding box center [762, 333] width 331 height 32
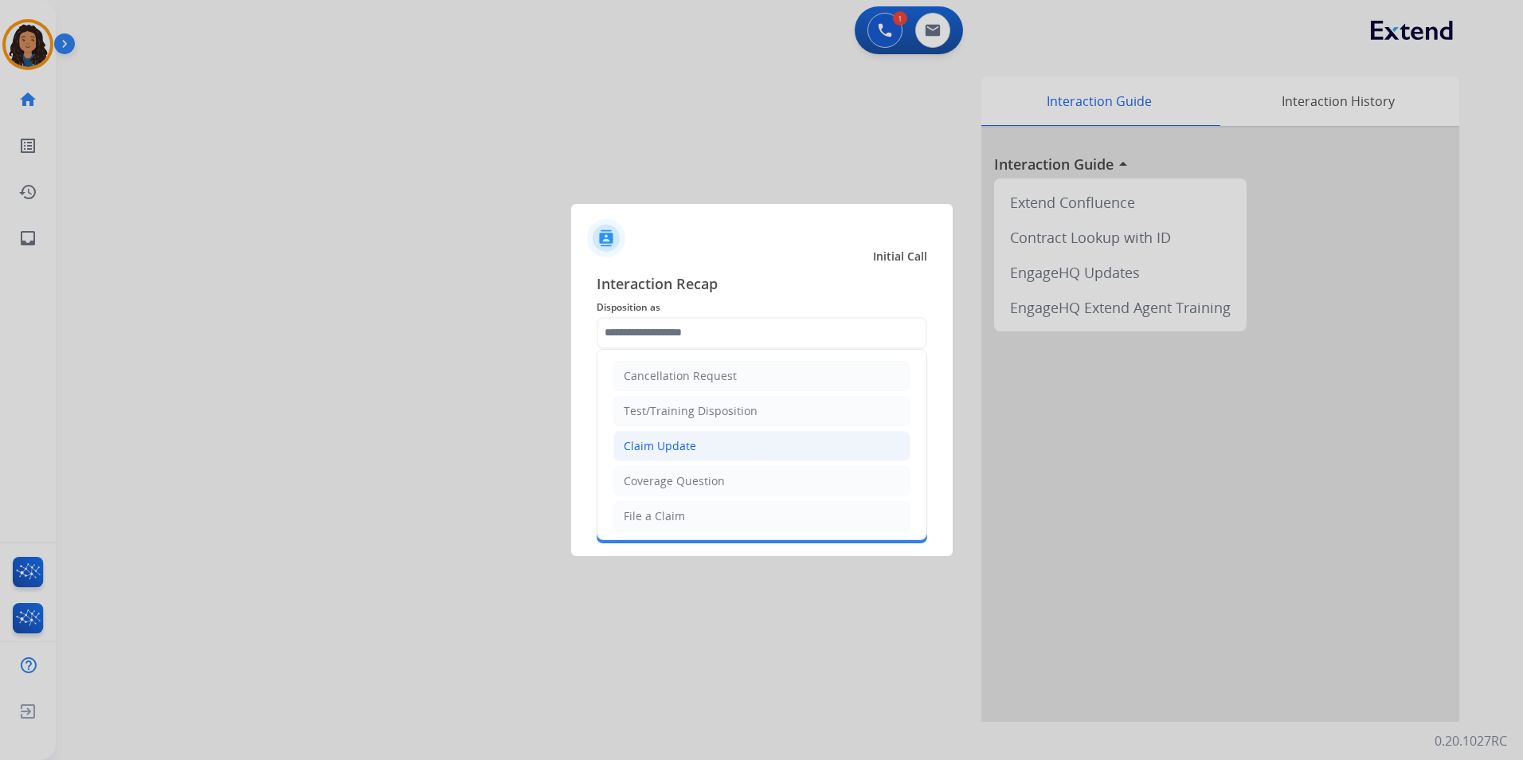
drag, startPoint x: 701, startPoint y: 447, endPoint x: 688, endPoint y: 345, distance: 102.8
click at [700, 445] on li "Claim Update" at bounding box center [761, 446] width 297 height 30
type input "**********"
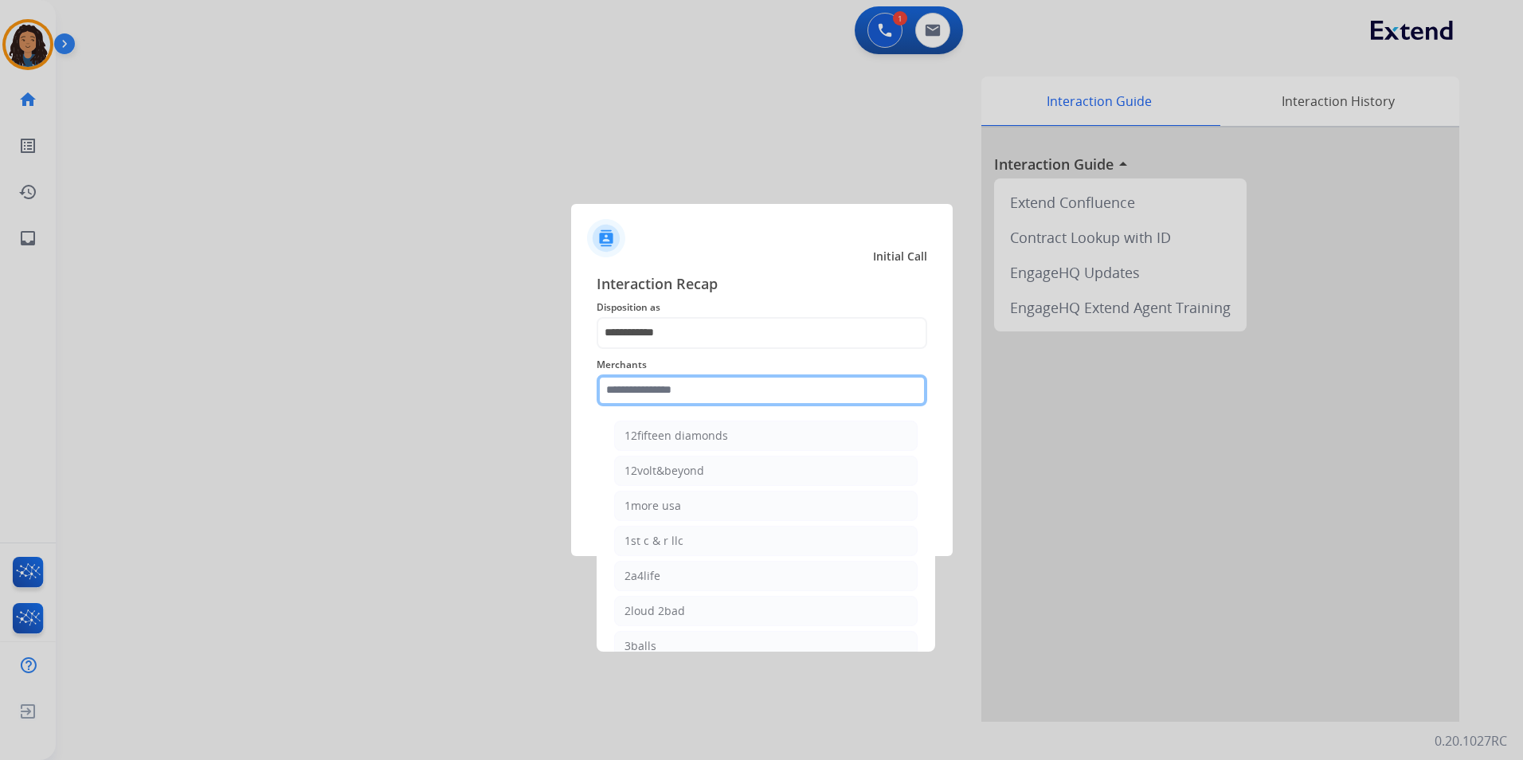
click at [699, 390] on input "text" at bounding box center [762, 390] width 331 height 32
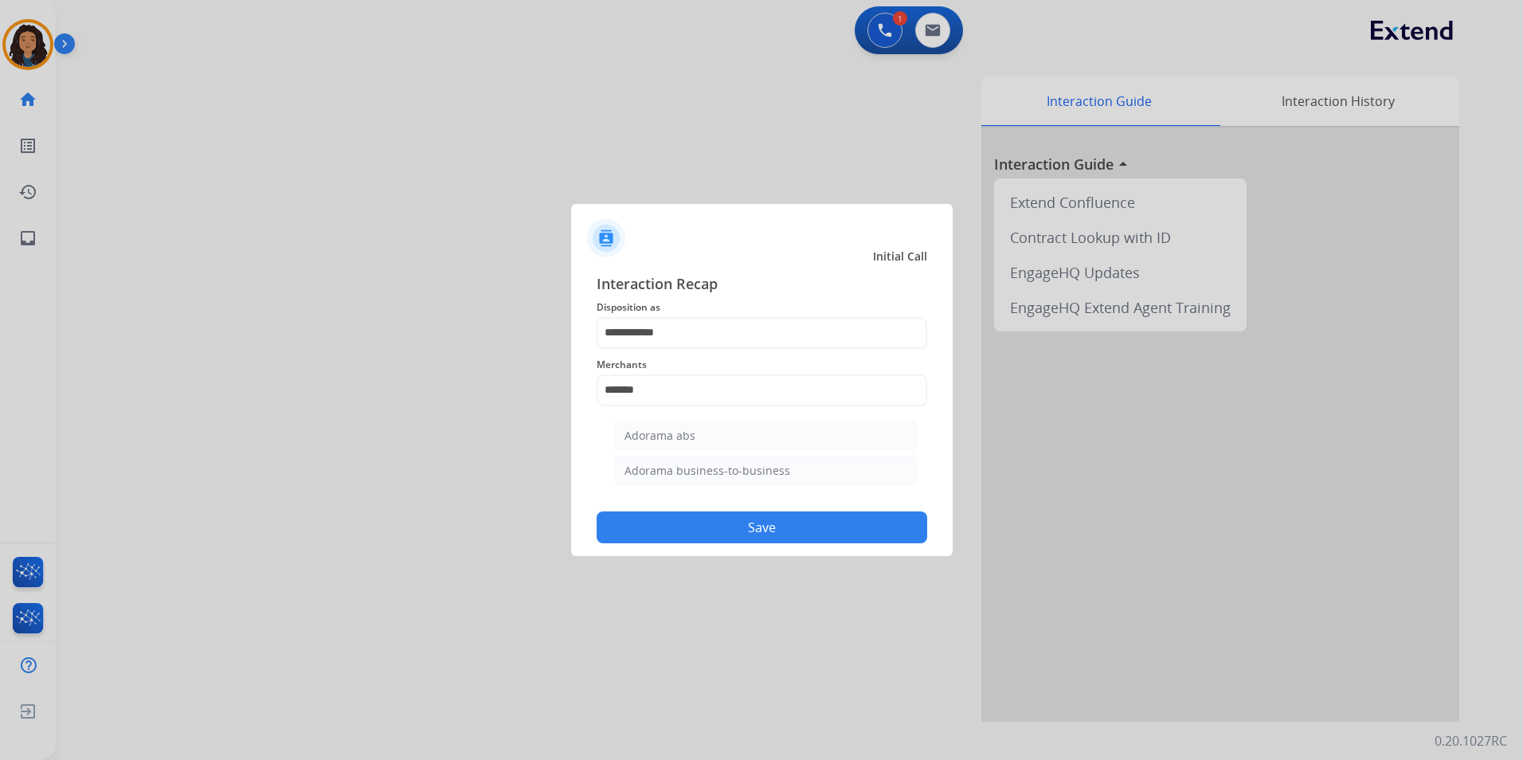
click at [690, 428] on div "Adorama abs" at bounding box center [660, 436] width 71 height 16
type input "**********"
click at [699, 527] on button "Save" at bounding box center [762, 527] width 331 height 32
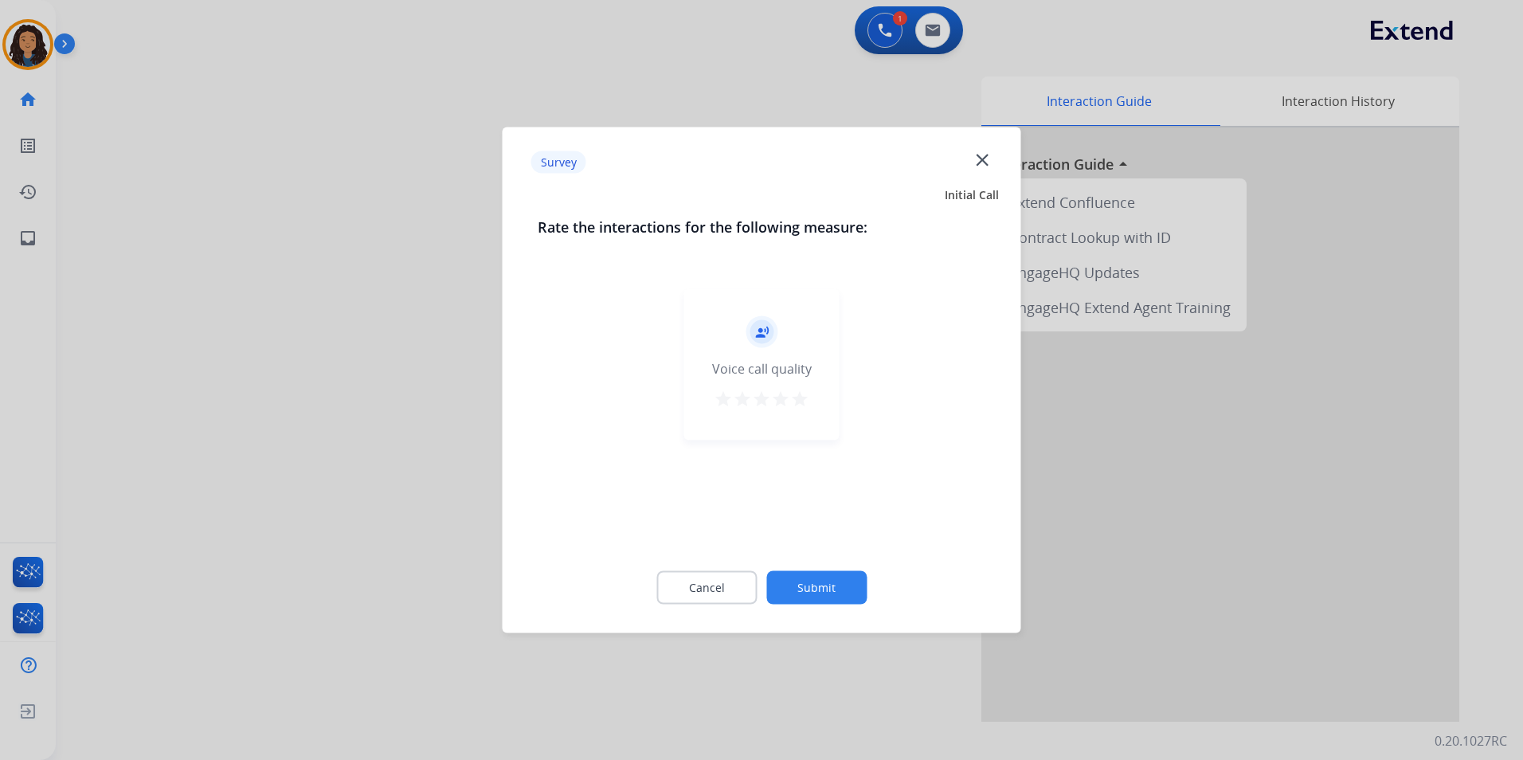
click at [267, 351] on div at bounding box center [761, 380] width 1523 height 760
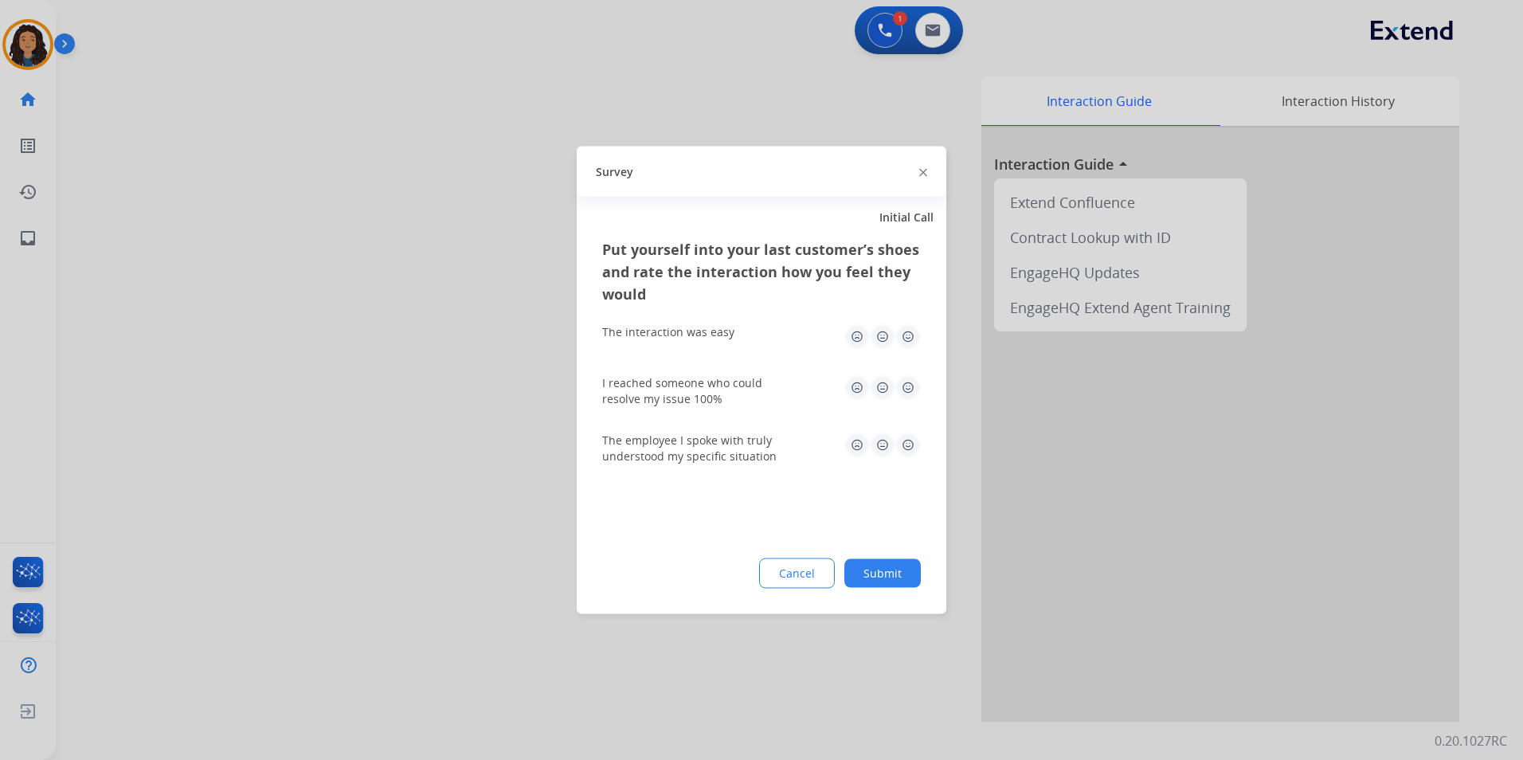
click at [280, 325] on div at bounding box center [761, 380] width 1523 height 760
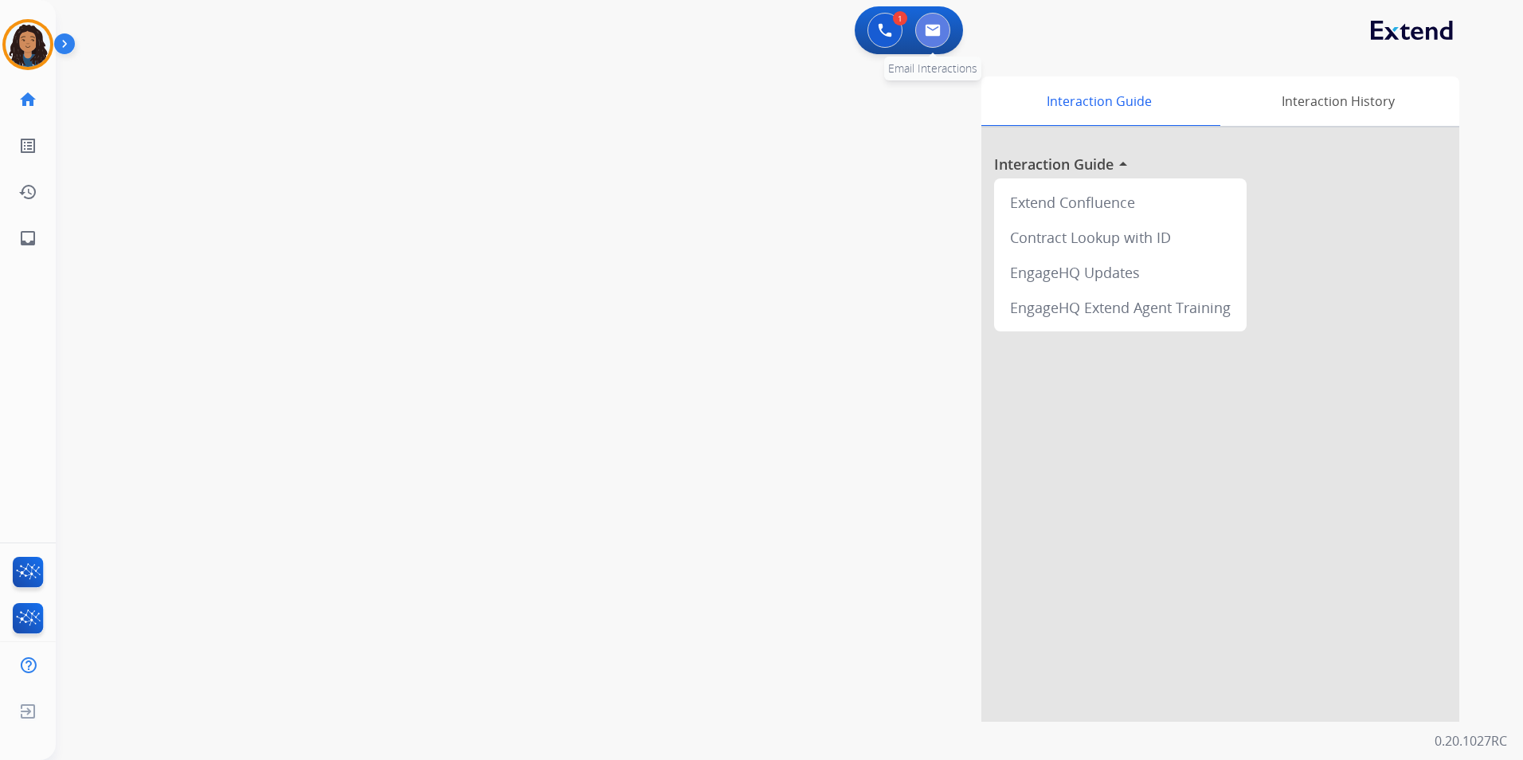
click at [941, 37] on button at bounding box center [932, 30] width 35 height 35
select select "**********"
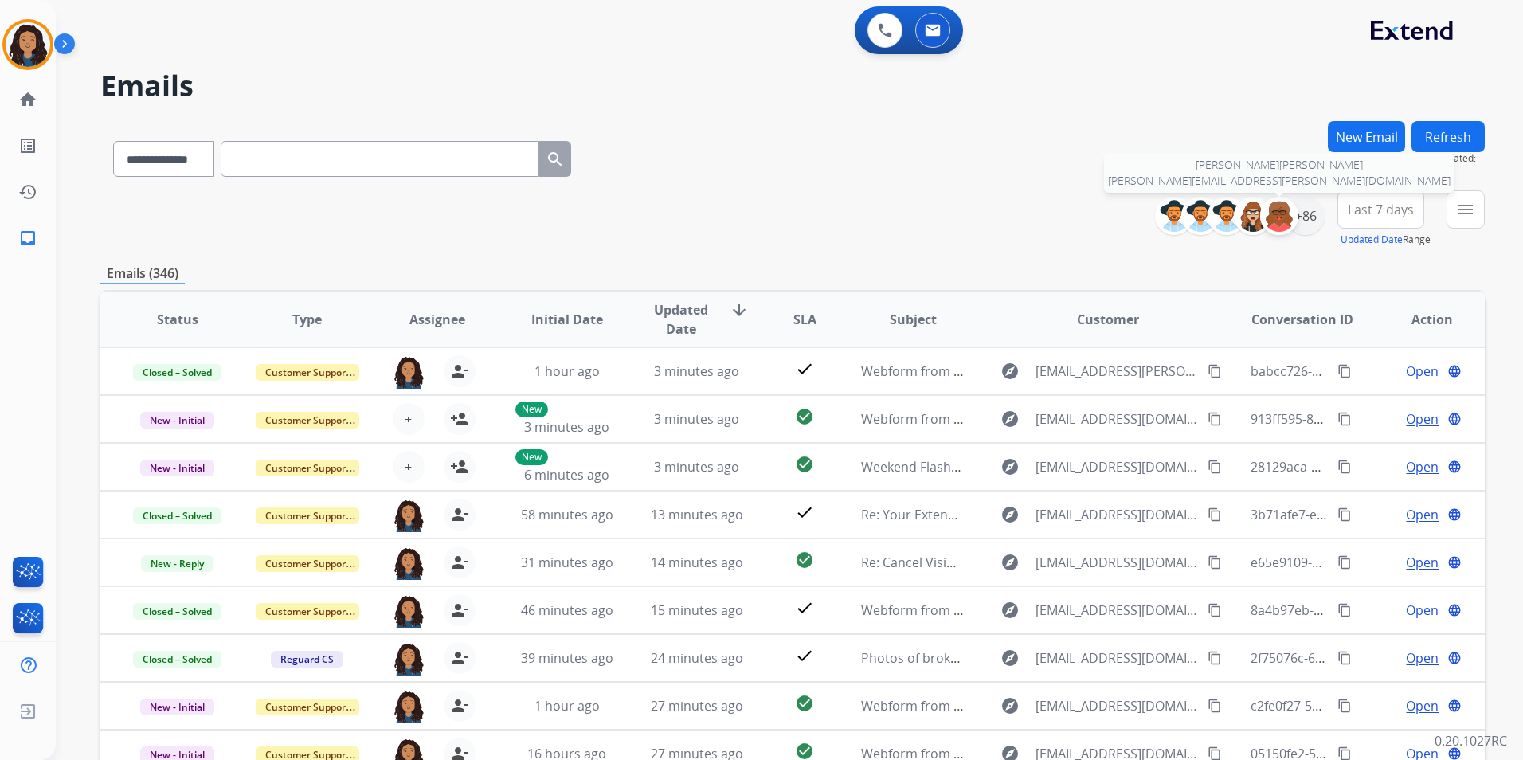
click at [1295, 218] on div at bounding box center [1279, 216] width 38 height 38
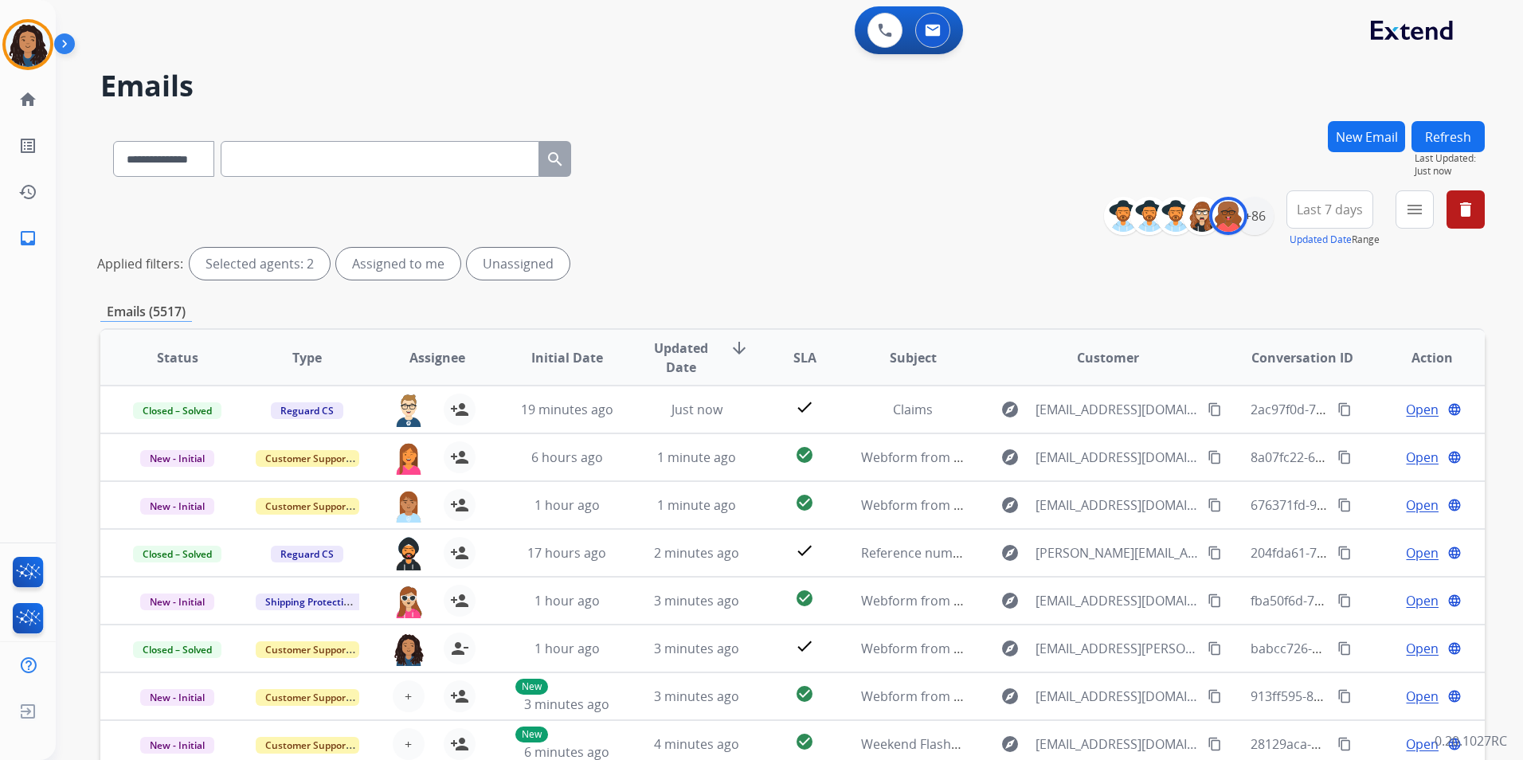
click at [1450, 141] on button "Refresh" at bounding box center [1448, 136] width 73 height 31
click at [1461, 212] on mat-icon "delete" at bounding box center [1465, 209] width 19 height 19
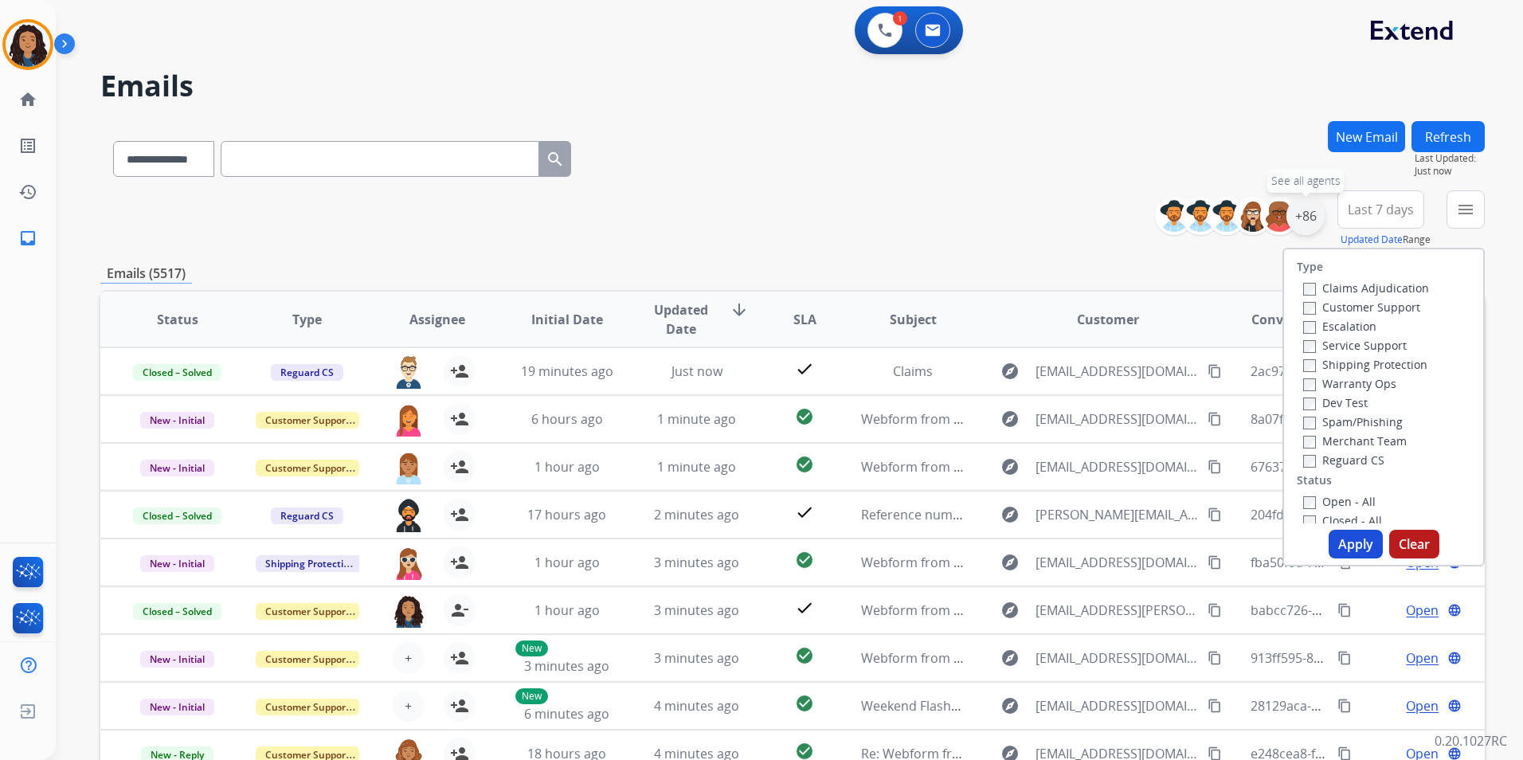
click at [1308, 224] on div "+86" at bounding box center [1306, 216] width 38 height 38
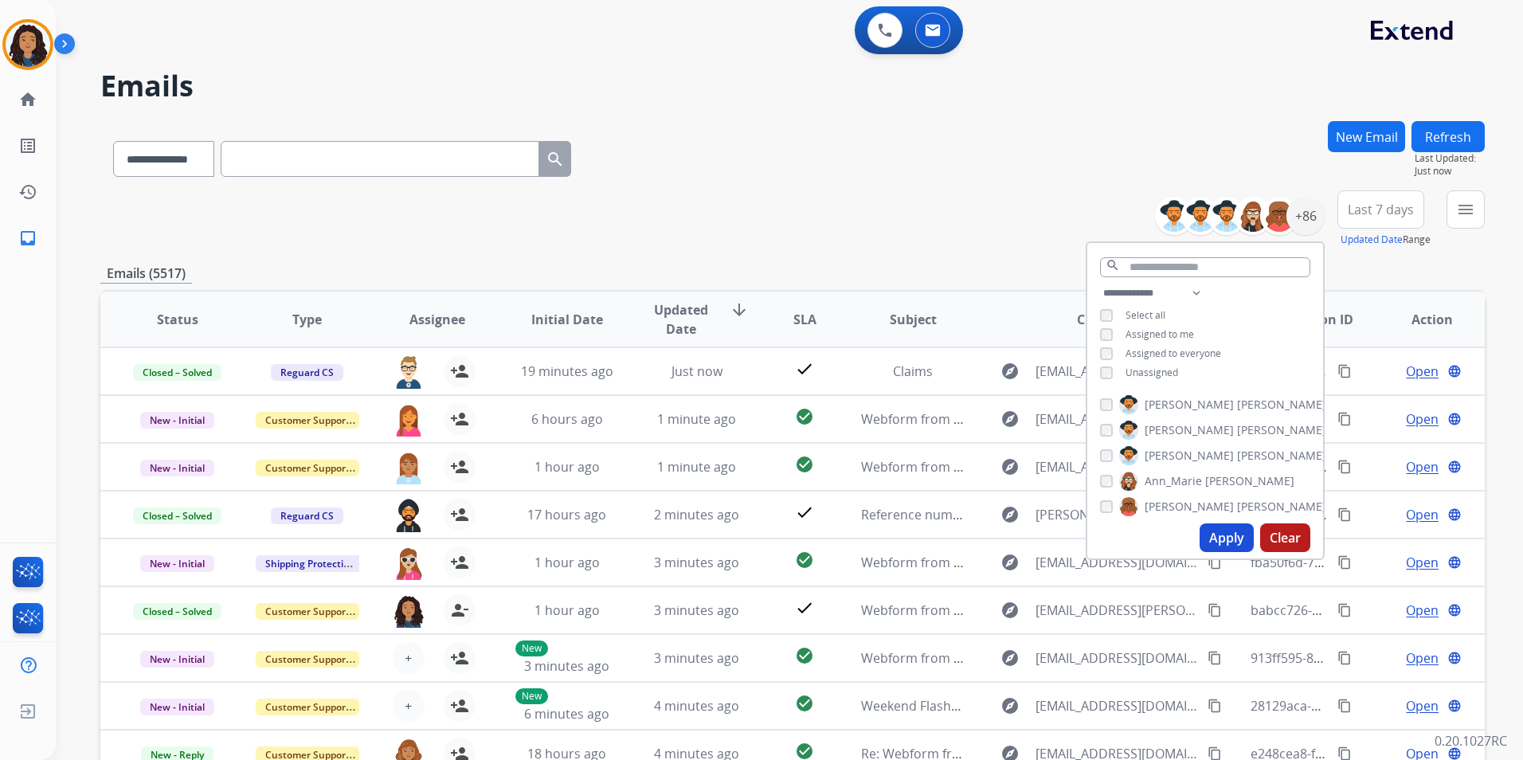
click at [1164, 330] on span "Assigned to me" at bounding box center [1160, 334] width 69 height 14
click at [1218, 535] on button "Apply" at bounding box center [1227, 537] width 54 height 29
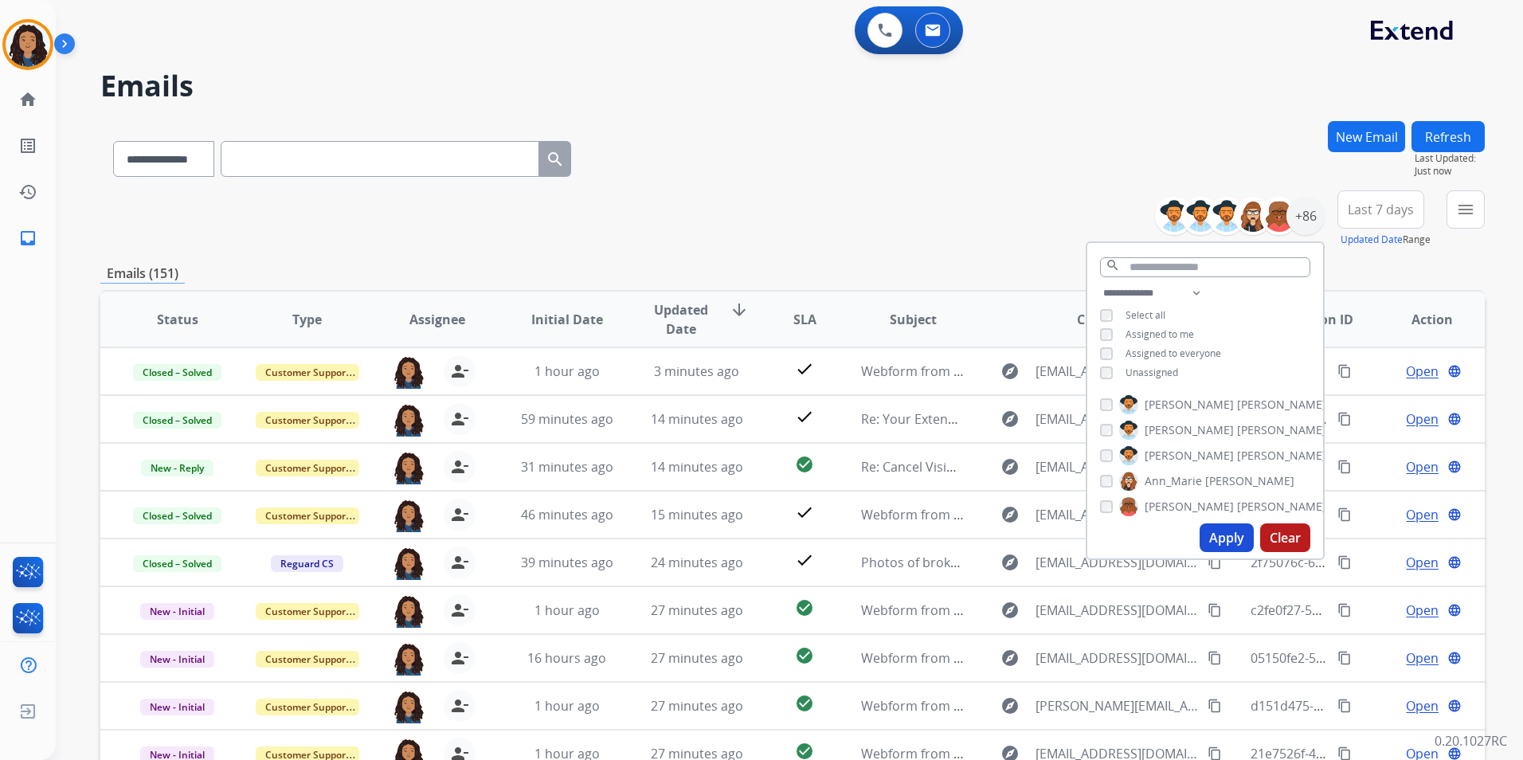
click at [1457, 225] on button "menu" at bounding box center [1466, 209] width 38 height 38
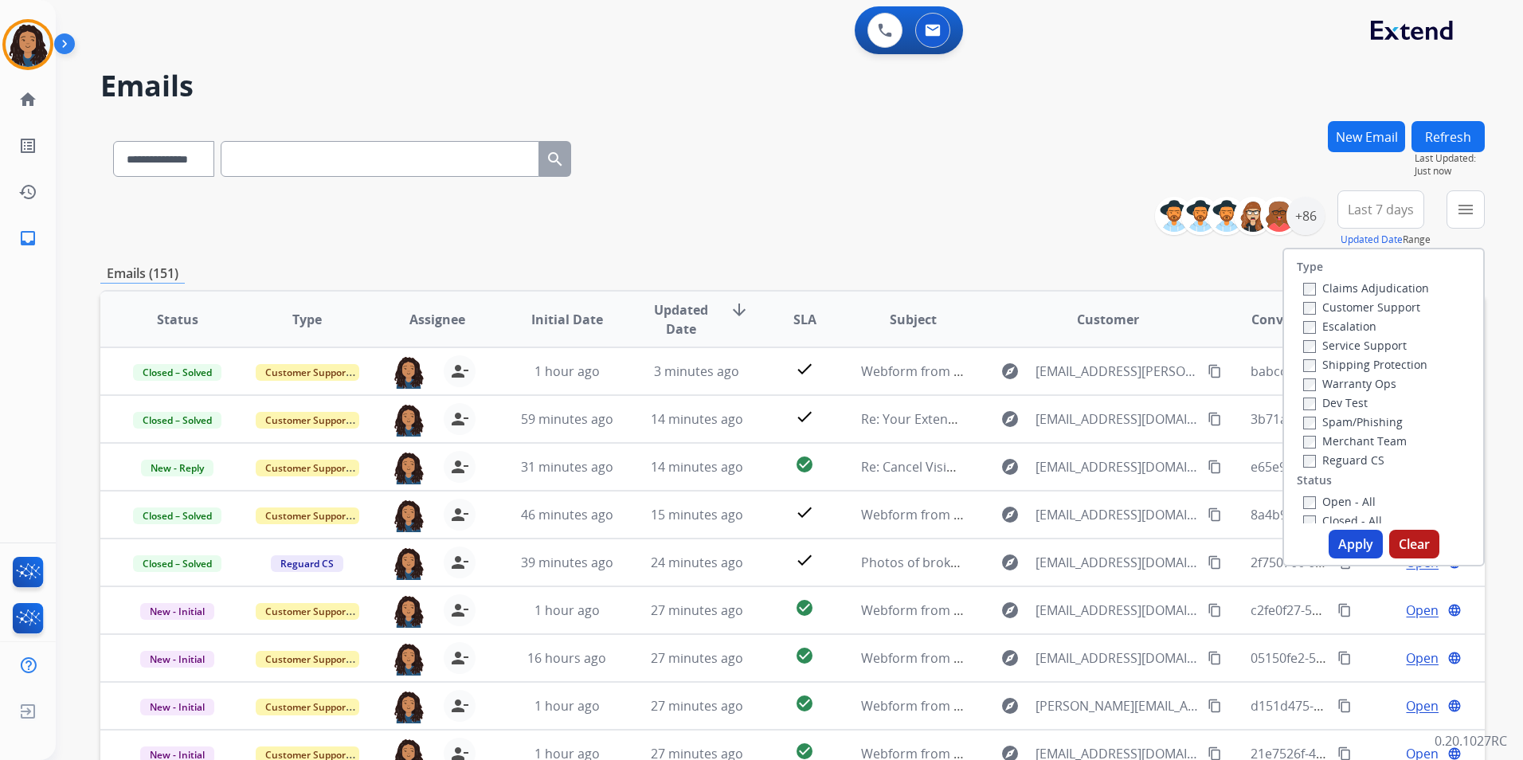
click at [1355, 311] on label "Customer Support" at bounding box center [1361, 307] width 117 height 15
click at [1400, 364] on label "Shipping Protection" at bounding box center [1365, 364] width 124 height 15
click at [1340, 460] on label "Reguard CS" at bounding box center [1343, 459] width 81 height 15
click at [1350, 503] on label "Open - All" at bounding box center [1339, 501] width 72 height 15
click at [1342, 531] on button "Apply" at bounding box center [1356, 544] width 54 height 29
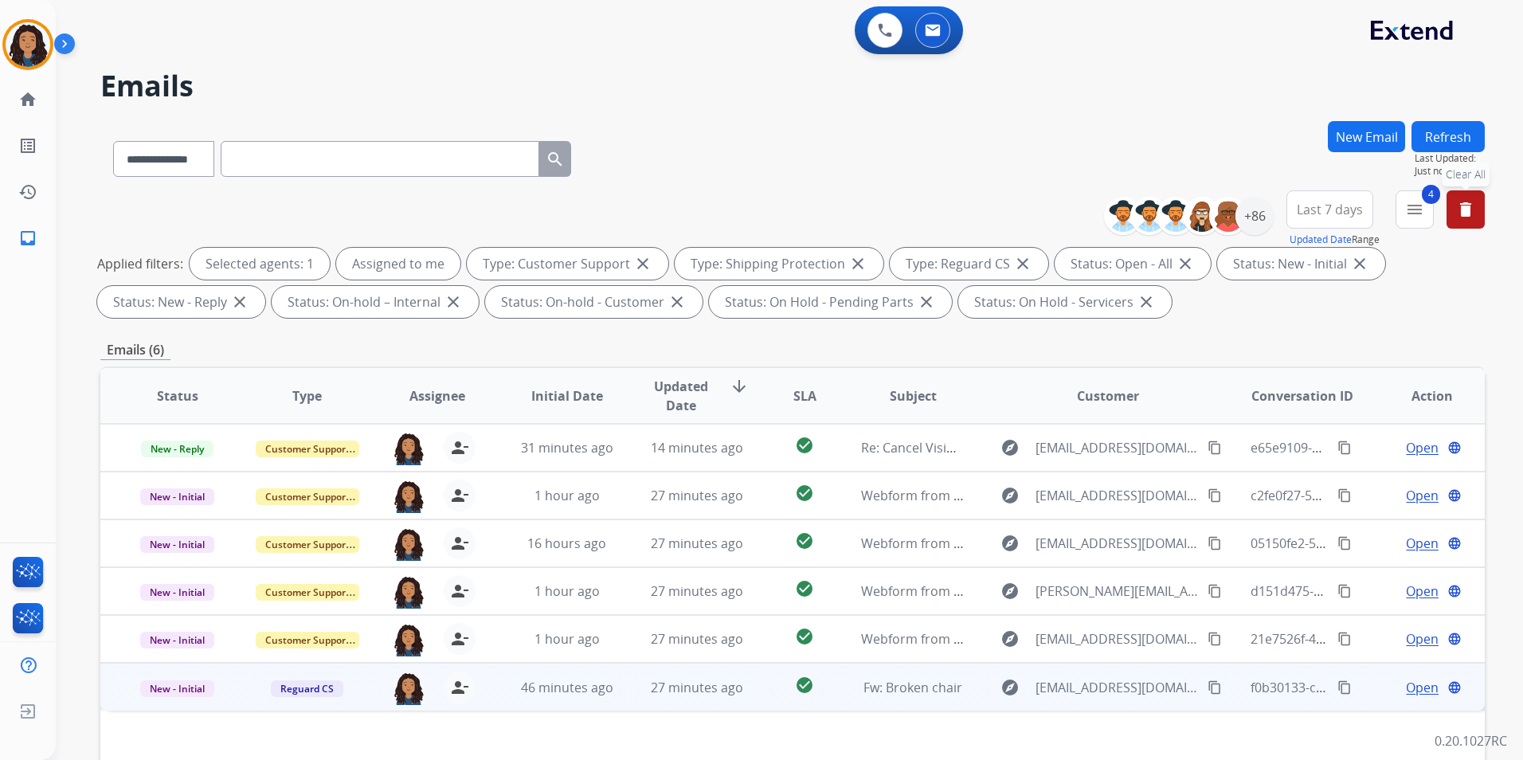
click at [1420, 693] on span "Open" at bounding box center [1422, 687] width 33 height 19
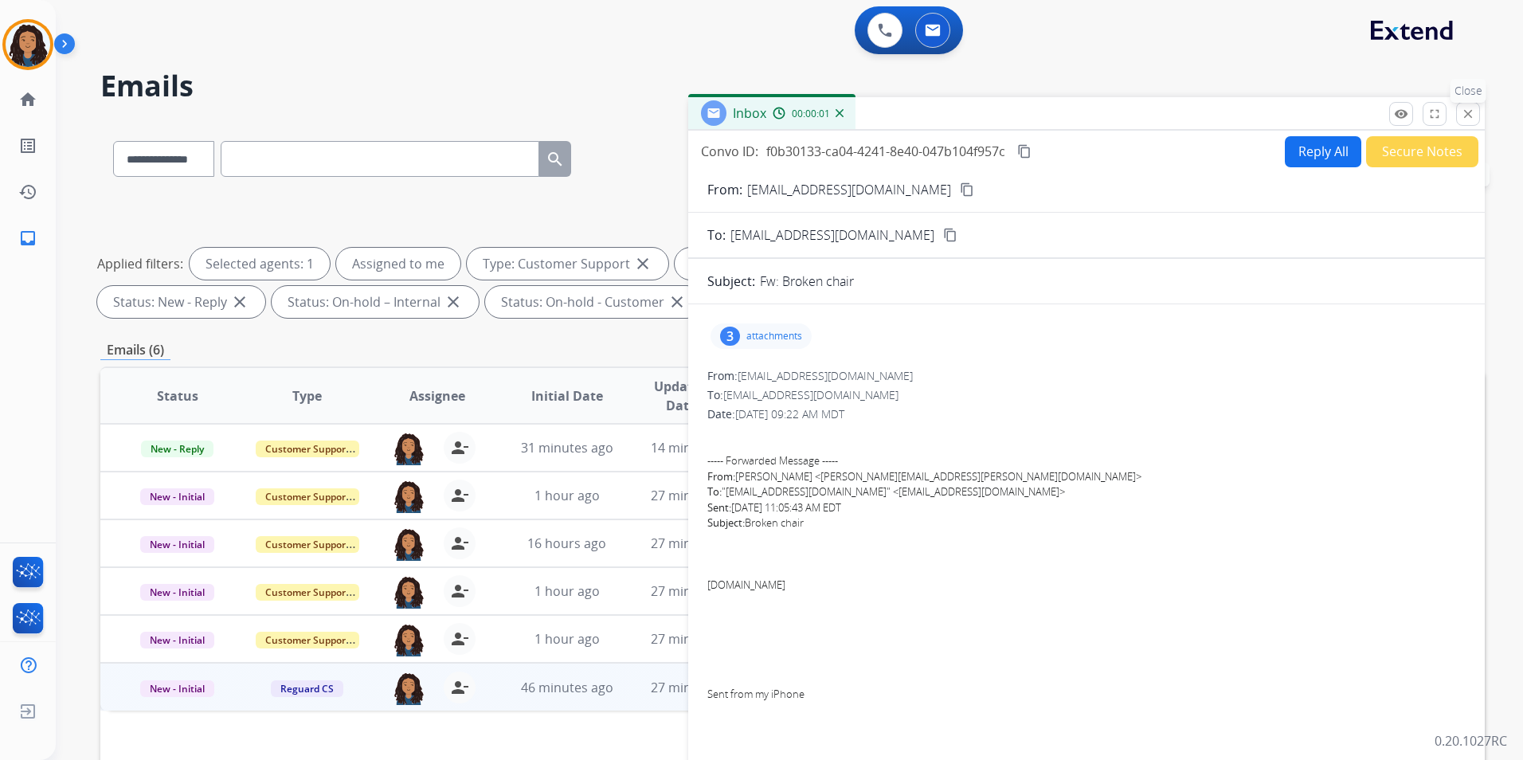
click at [1467, 105] on button "close Close" at bounding box center [1468, 114] width 24 height 24
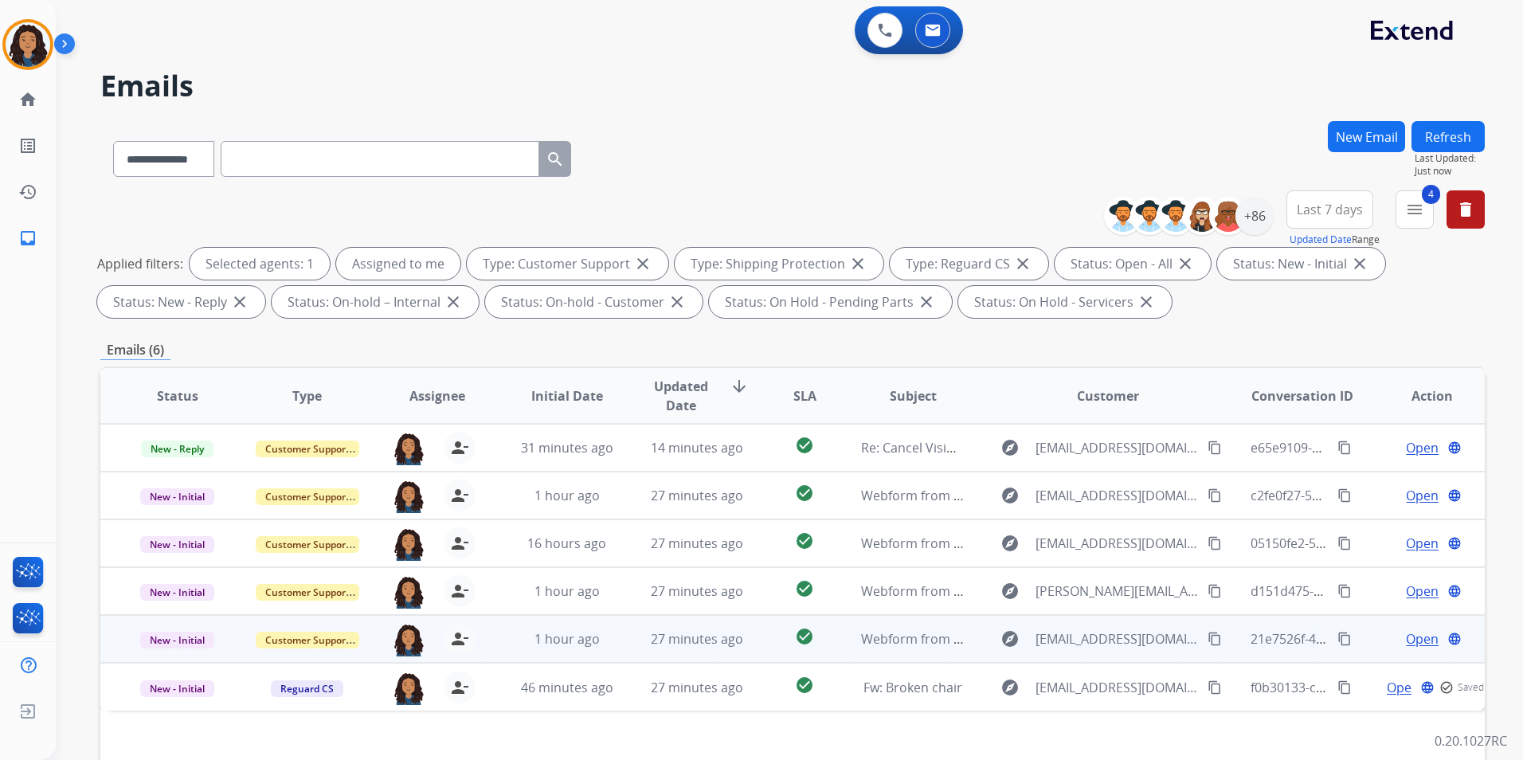
click at [1412, 637] on span "Open" at bounding box center [1422, 638] width 33 height 19
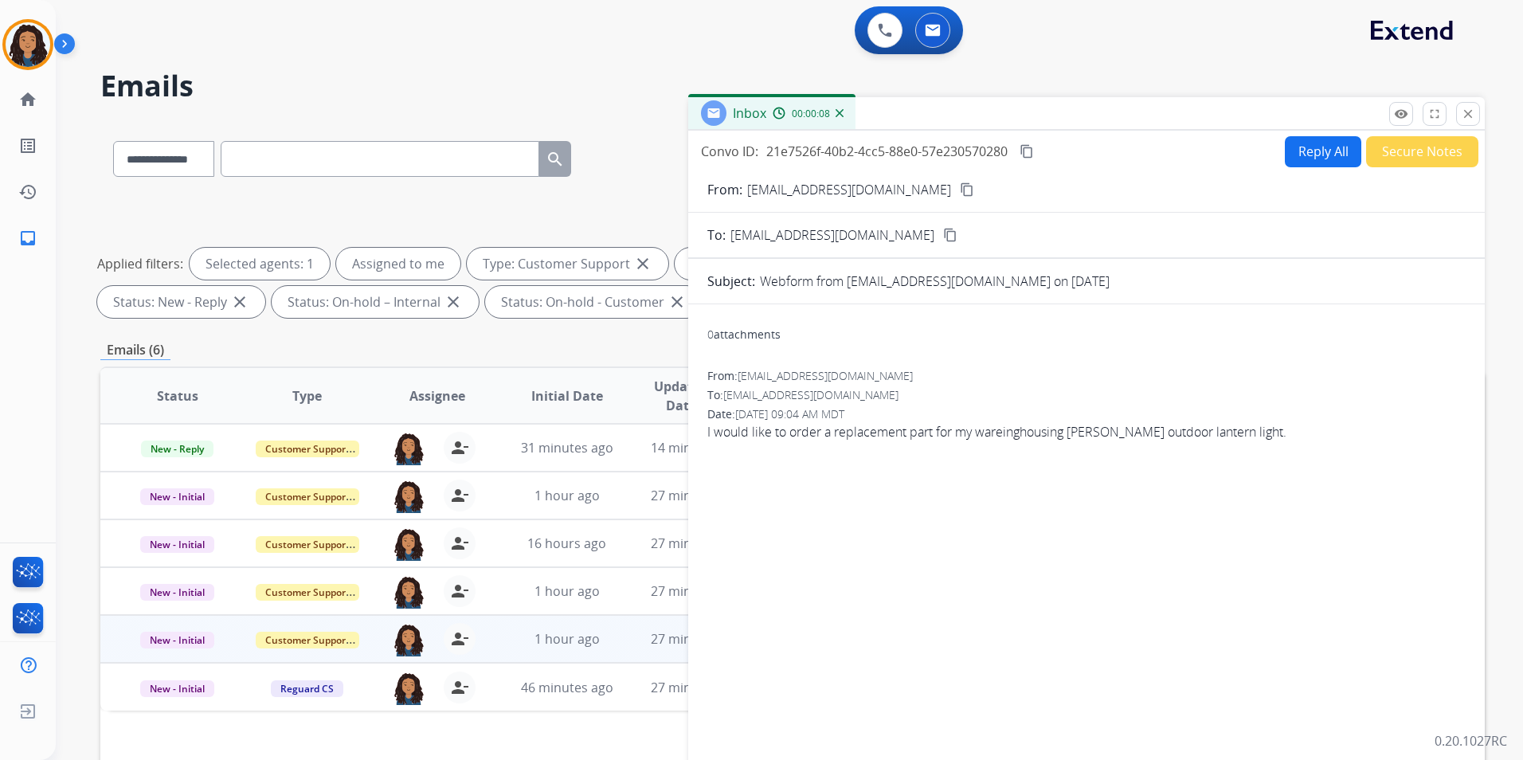
click at [1308, 147] on button "Reply All" at bounding box center [1323, 151] width 76 height 31
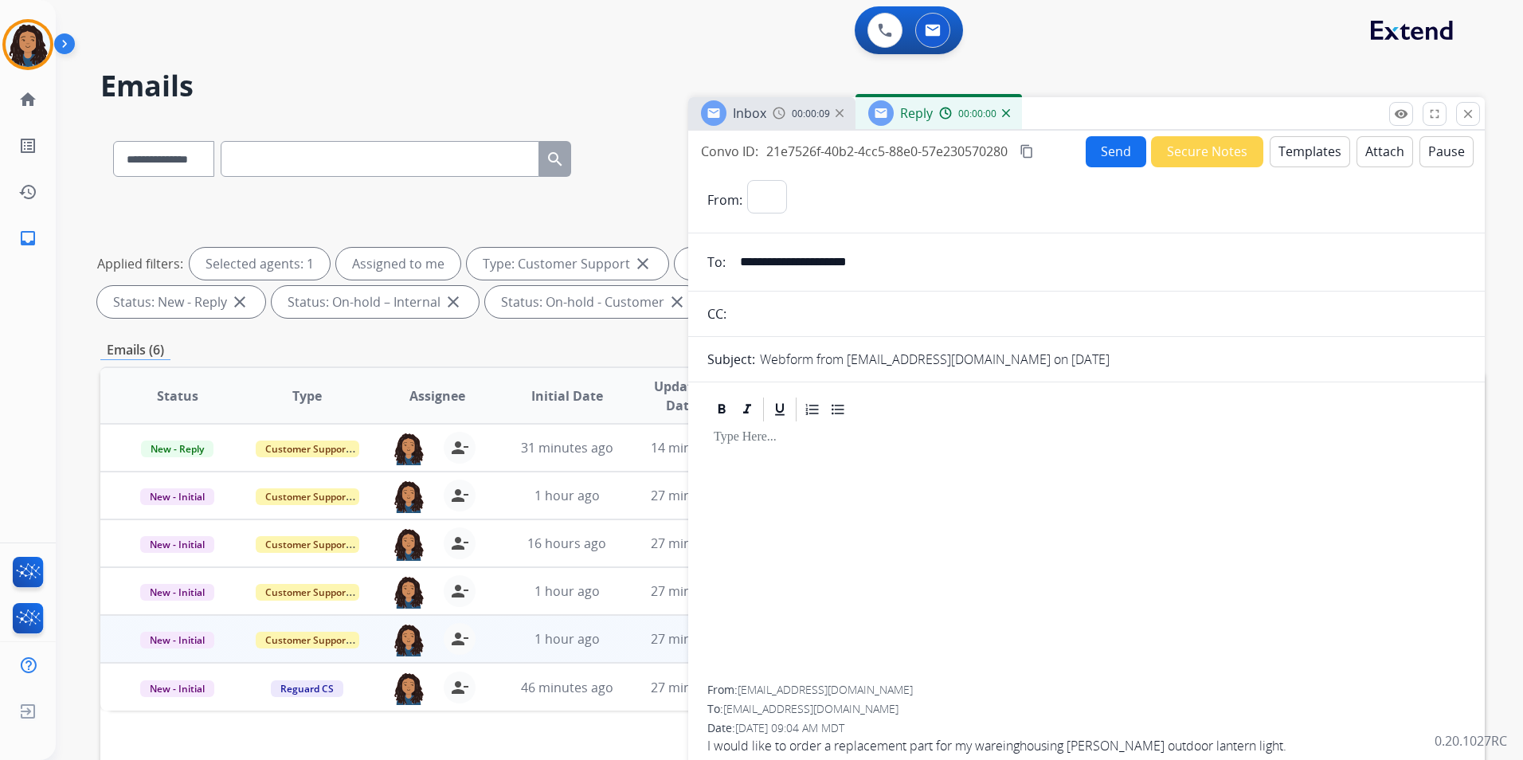
click at [1308, 147] on button "Templates" at bounding box center [1310, 151] width 80 height 31
select select "**********"
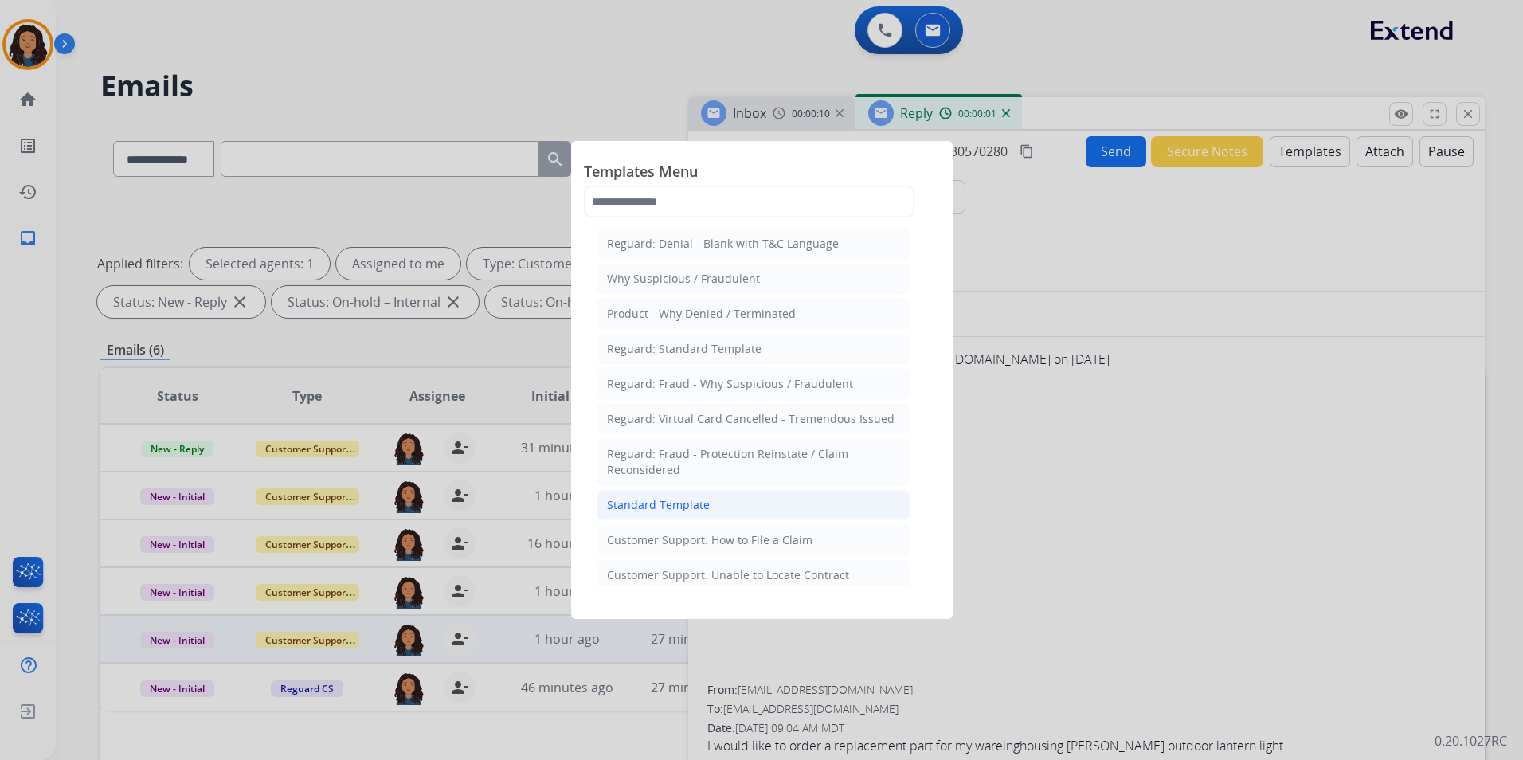
click at [668, 502] on div "Standard Template" at bounding box center [658, 505] width 103 height 16
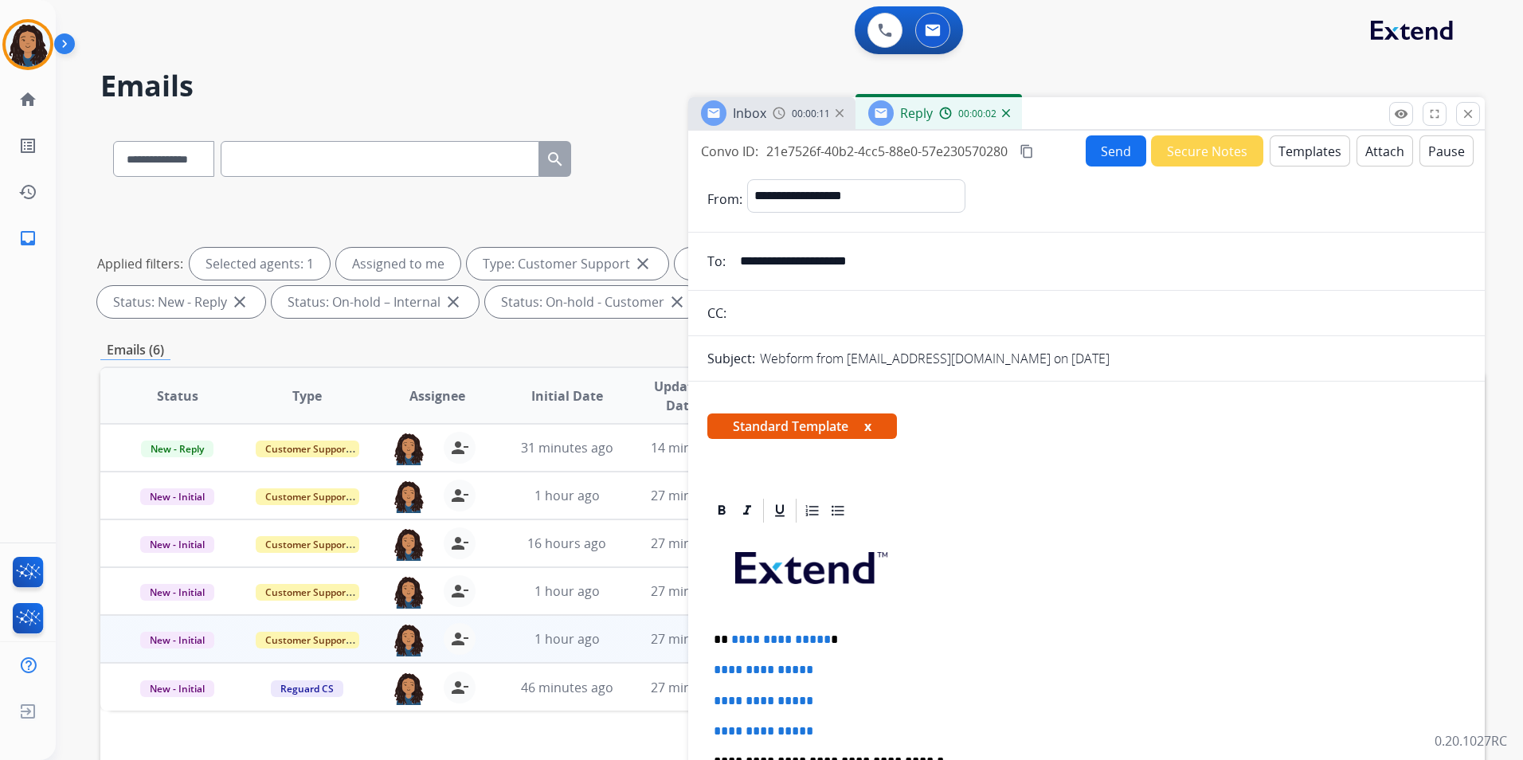
click at [786, 113] on div "00:00:11" at bounding box center [808, 113] width 70 height 14
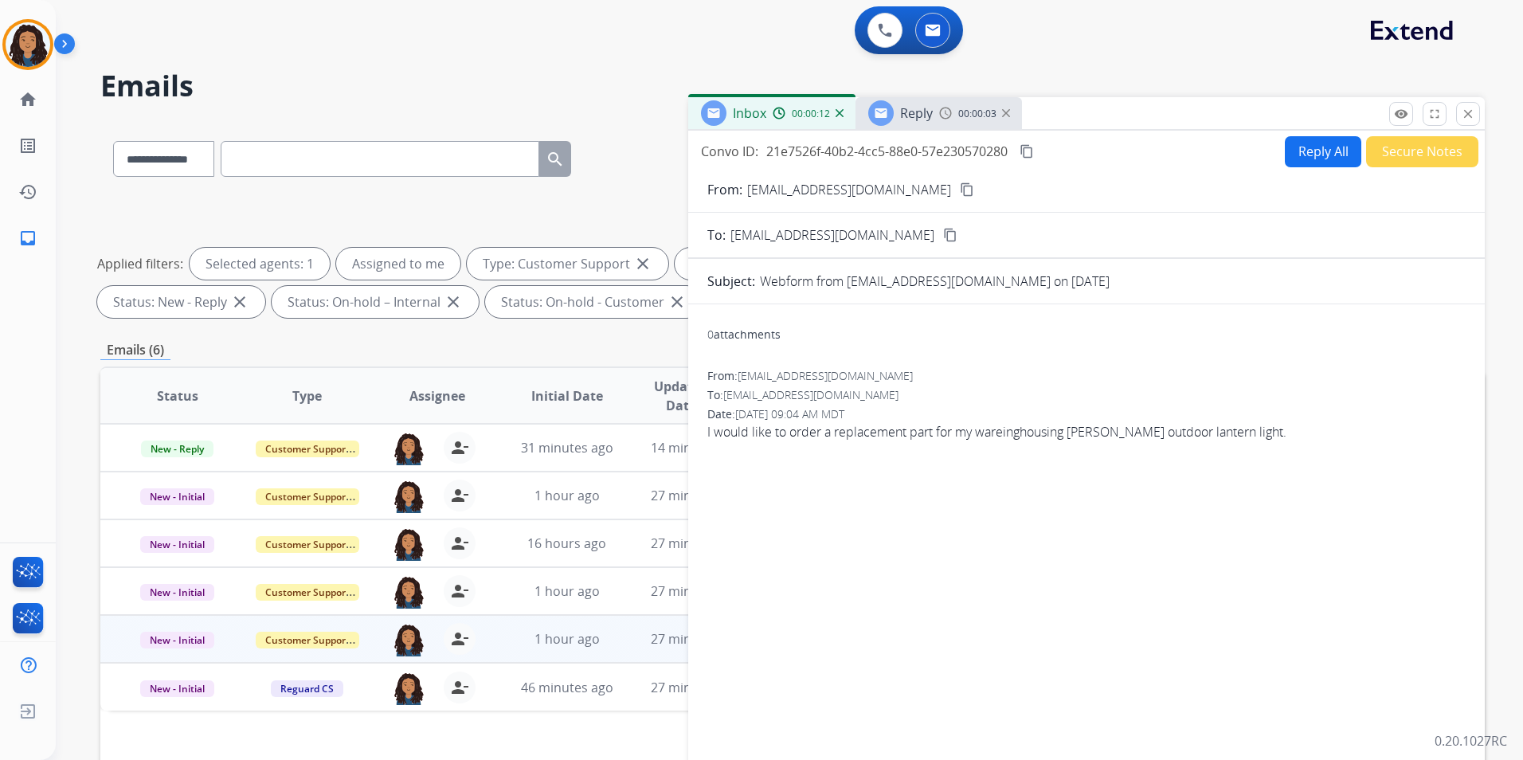
drag, startPoint x: 915, startPoint y: 184, endPoint x: 916, endPoint y: 162, distance: 22.4
click at [960, 184] on mat-icon "content_copy" at bounding box center [967, 189] width 14 height 14
click at [926, 116] on span "Reply" at bounding box center [916, 113] width 33 height 18
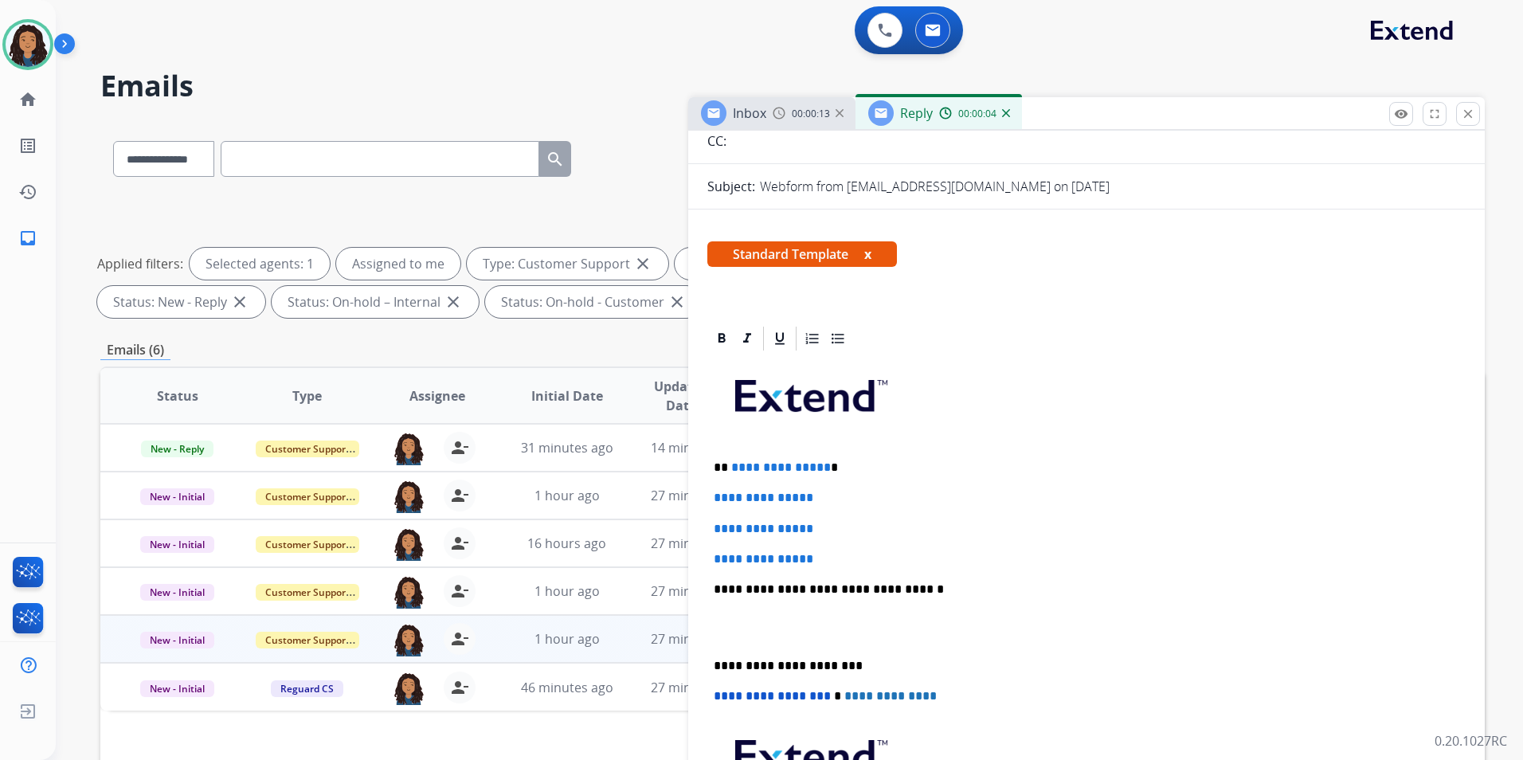
scroll to position [239, 0]
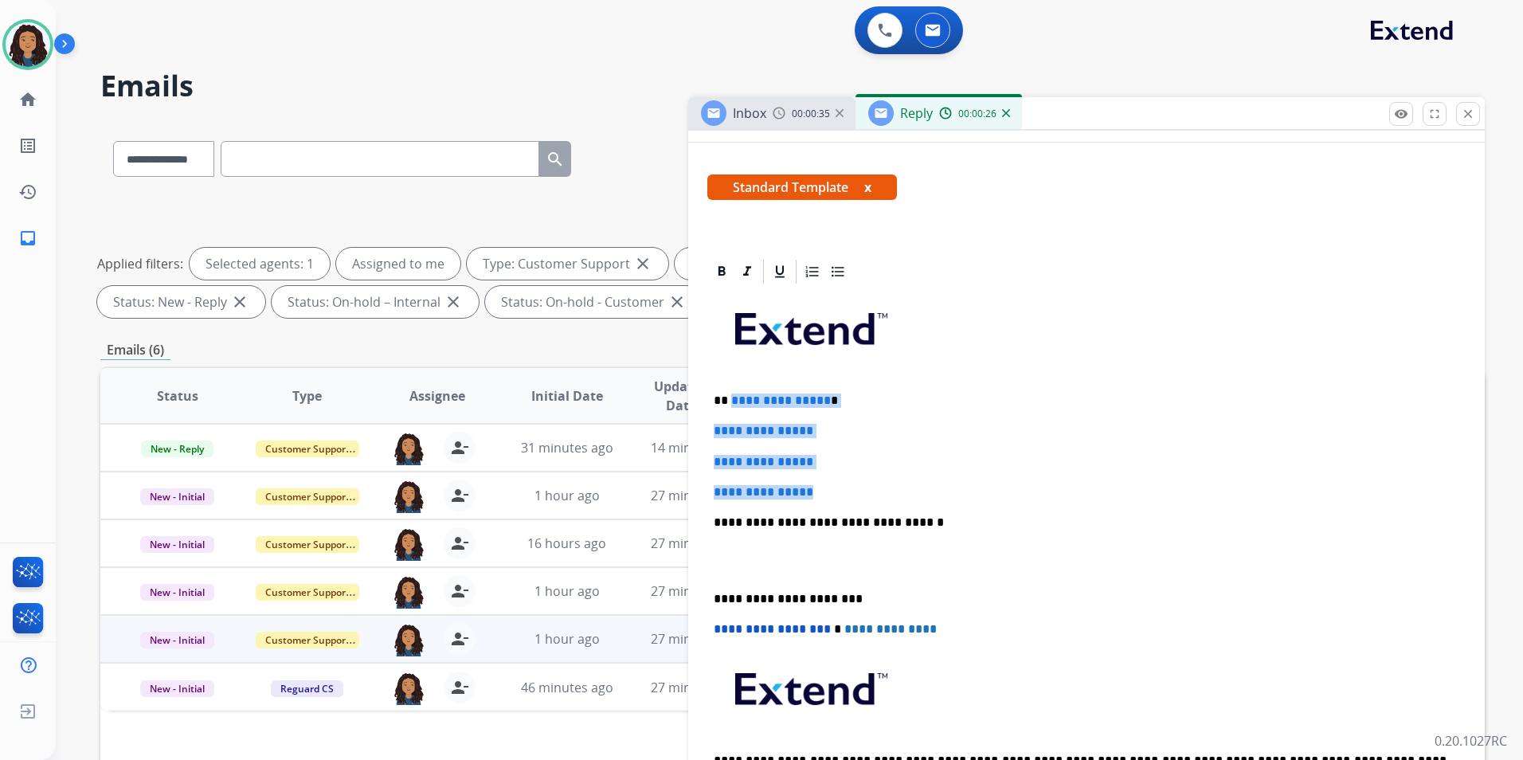
drag, startPoint x: 823, startPoint y: 492, endPoint x: 730, endPoint y: 396, distance: 134.1
click at [730, 396] on div "**********" at bounding box center [1086, 560] width 758 height 548
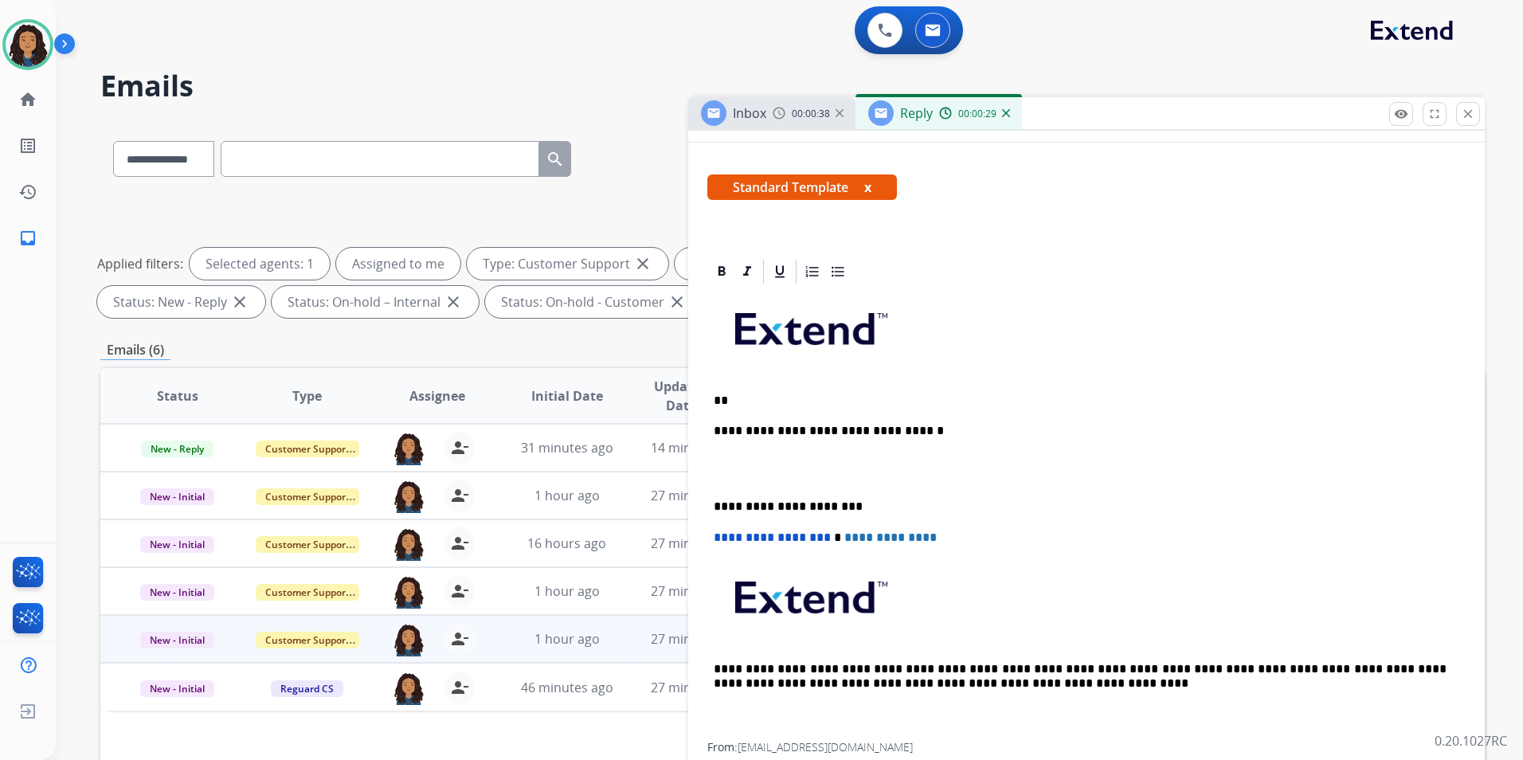
paste div
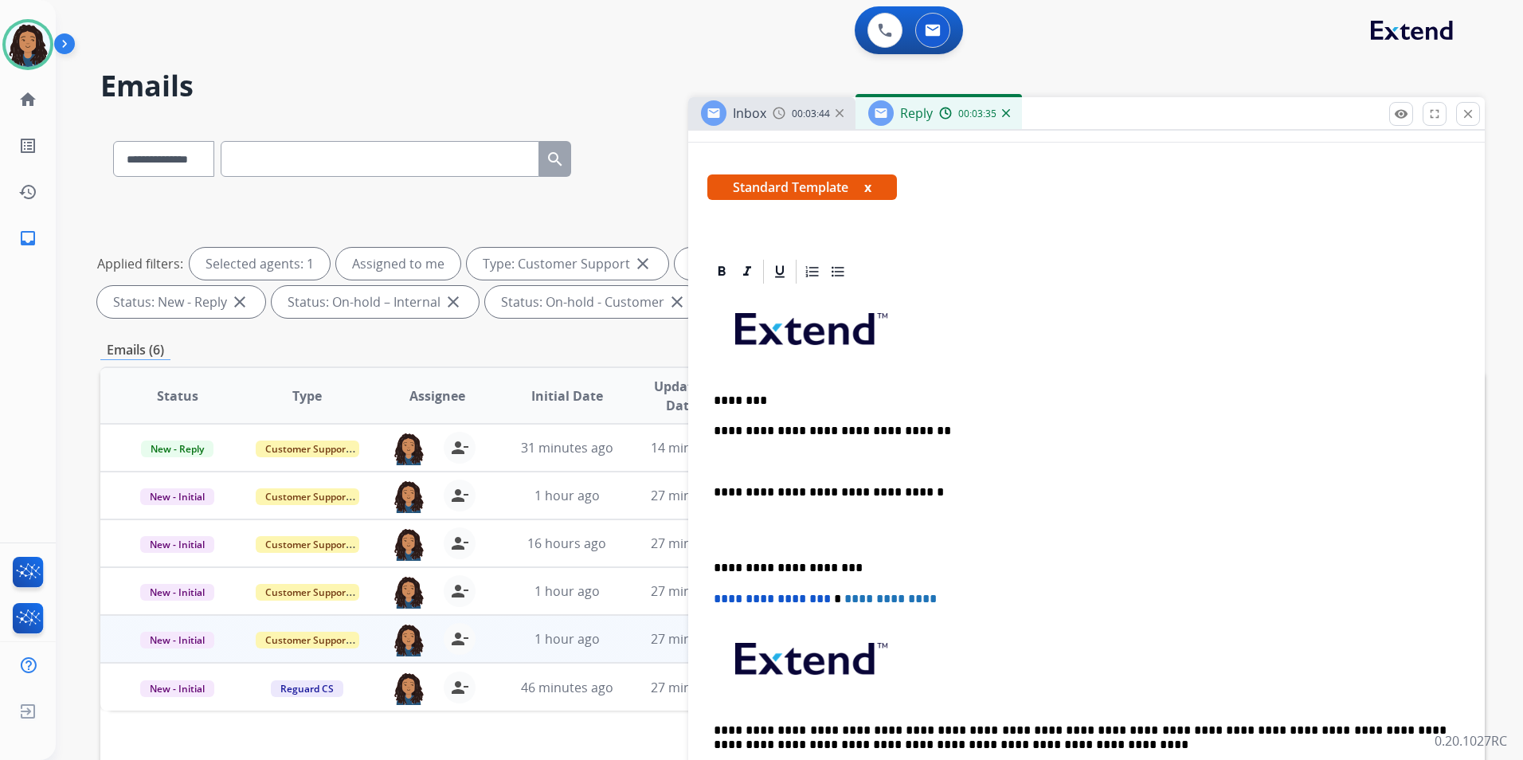
drag, startPoint x: 781, startPoint y: 130, endPoint x: 802, endPoint y: 121, distance: 22.5
click at [781, 128] on div "Inbox 00:03:44 Reply 00:03:35" at bounding box center [1086, 113] width 797 height 33
click at [770, 121] on div "Inbox 00:03:45" at bounding box center [771, 113] width 167 height 32
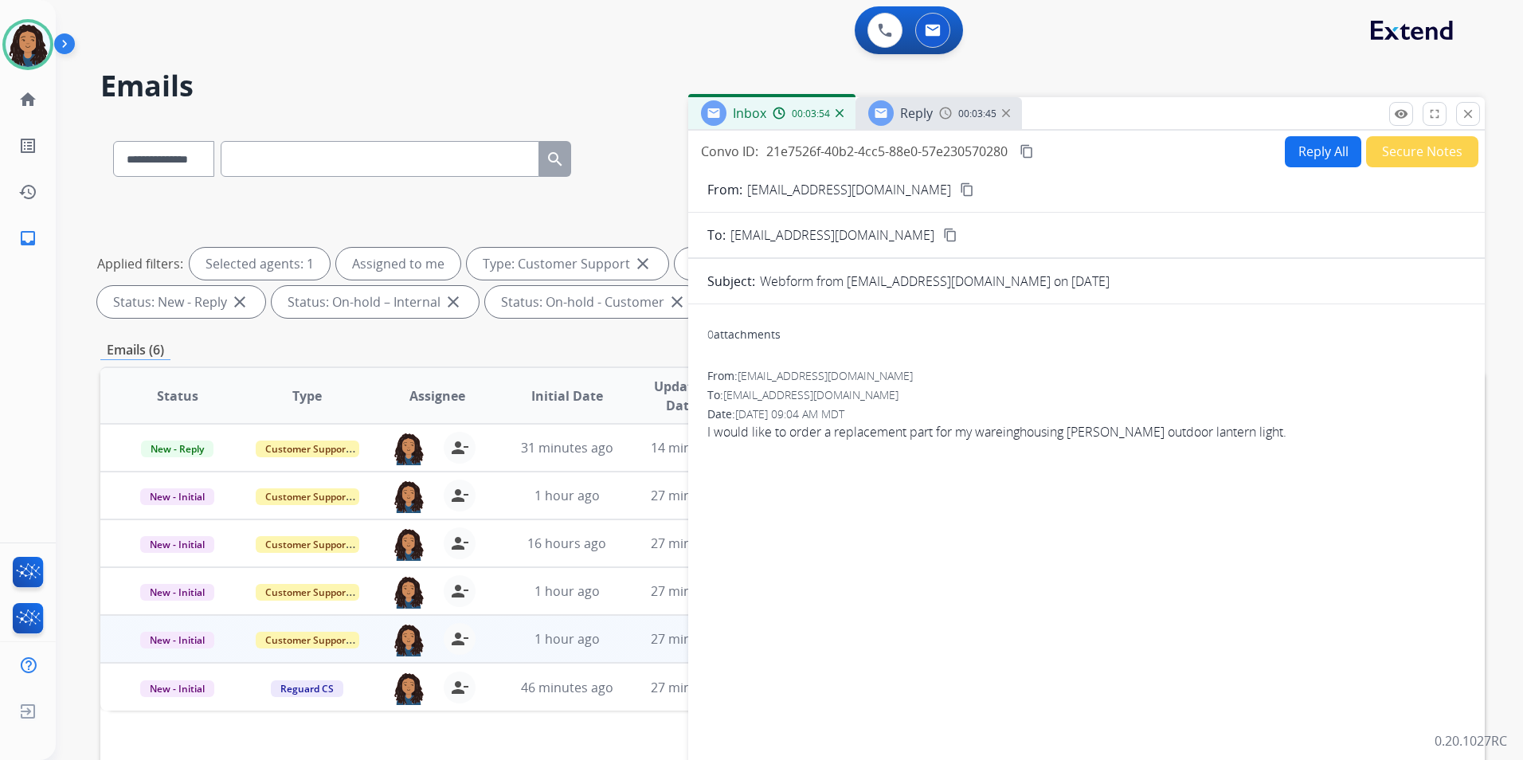
click at [910, 107] on span "Reply" at bounding box center [916, 113] width 33 height 18
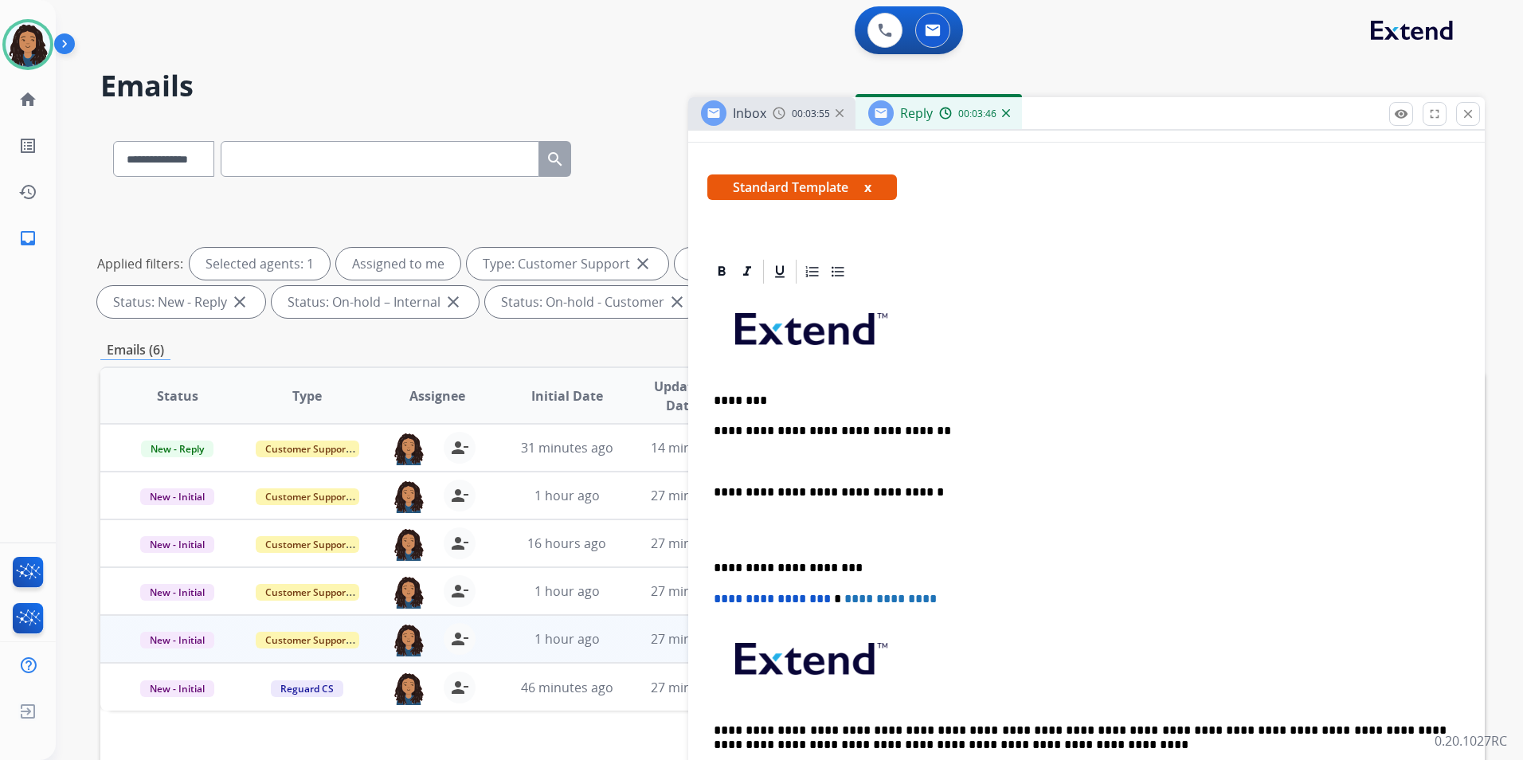
click at [777, 458] on p at bounding box center [1087, 462] width 746 height 14
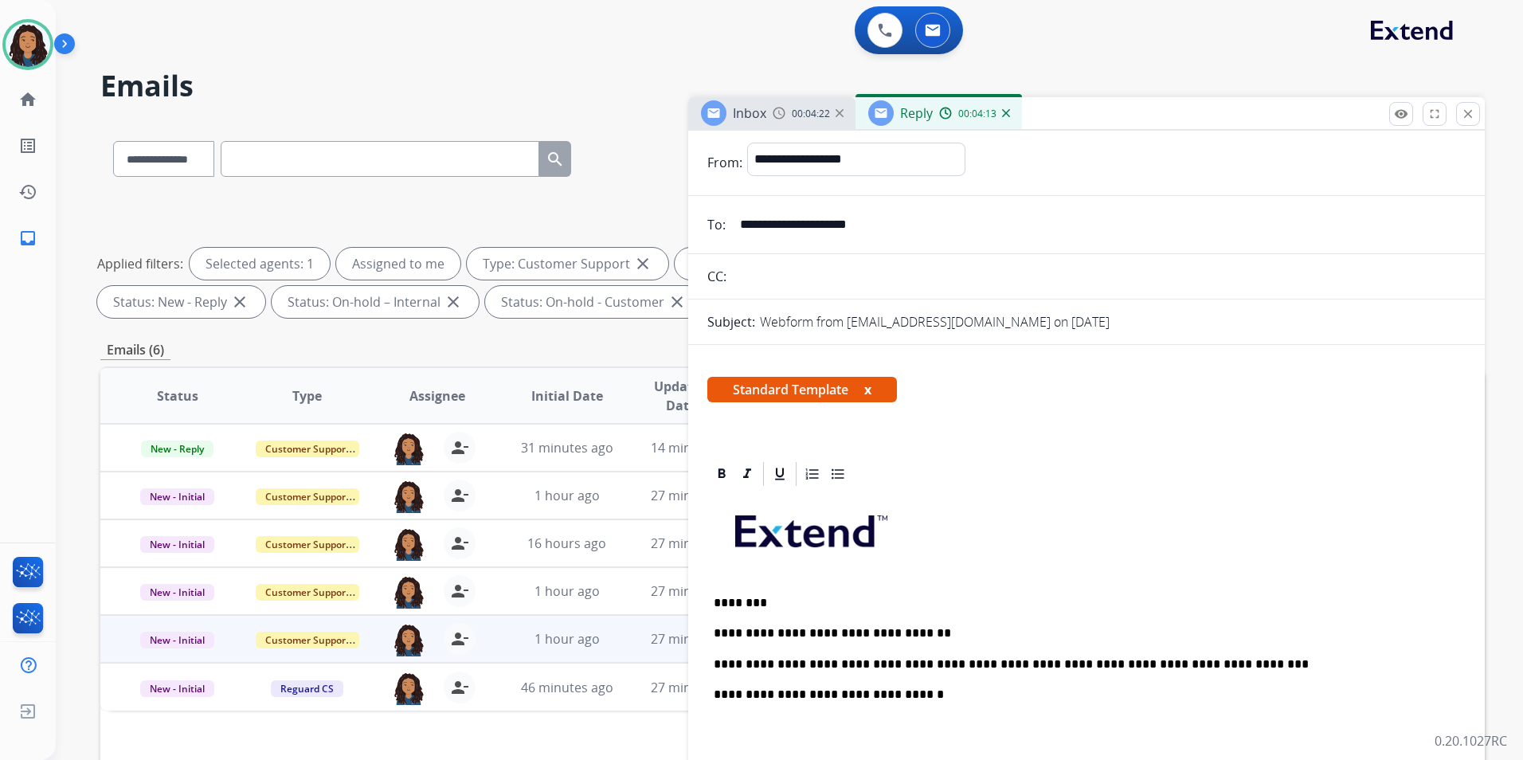
scroll to position [0, 0]
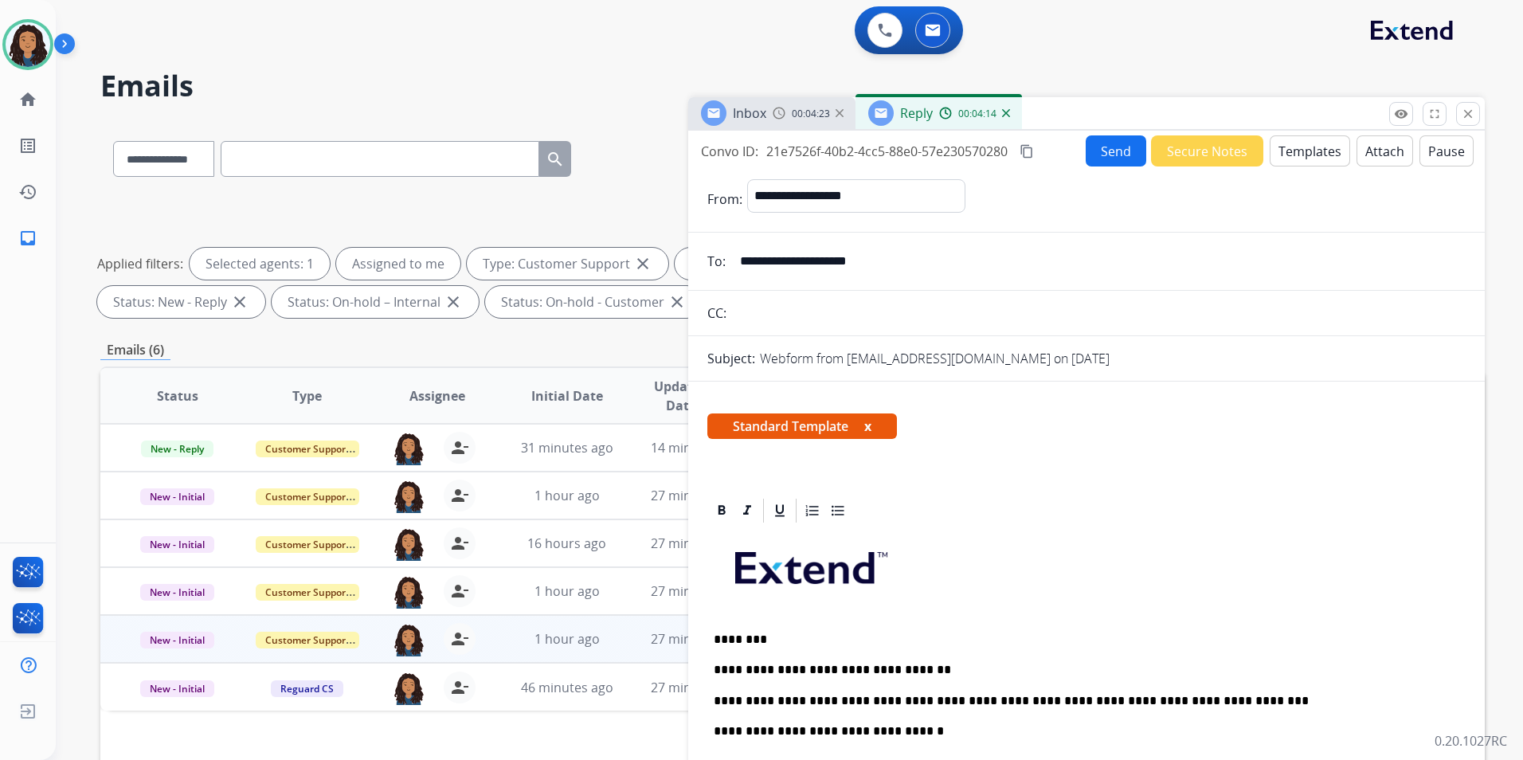
click at [1110, 158] on button "Send" at bounding box center [1116, 150] width 61 height 31
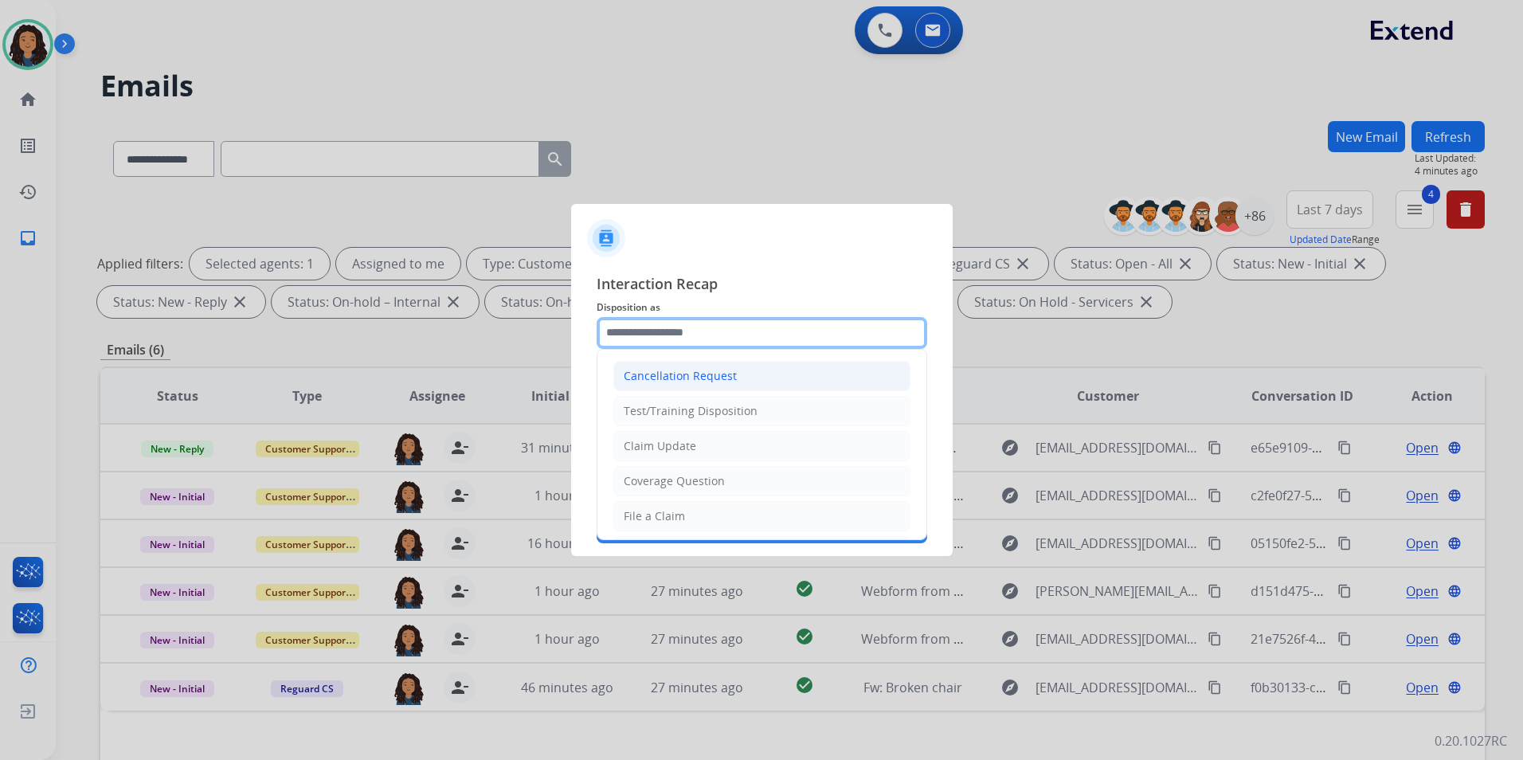
drag, startPoint x: 850, startPoint y: 345, endPoint x: 844, endPoint y: 367, distance: 23.0
click at [848, 345] on input "text" at bounding box center [762, 333] width 331 height 32
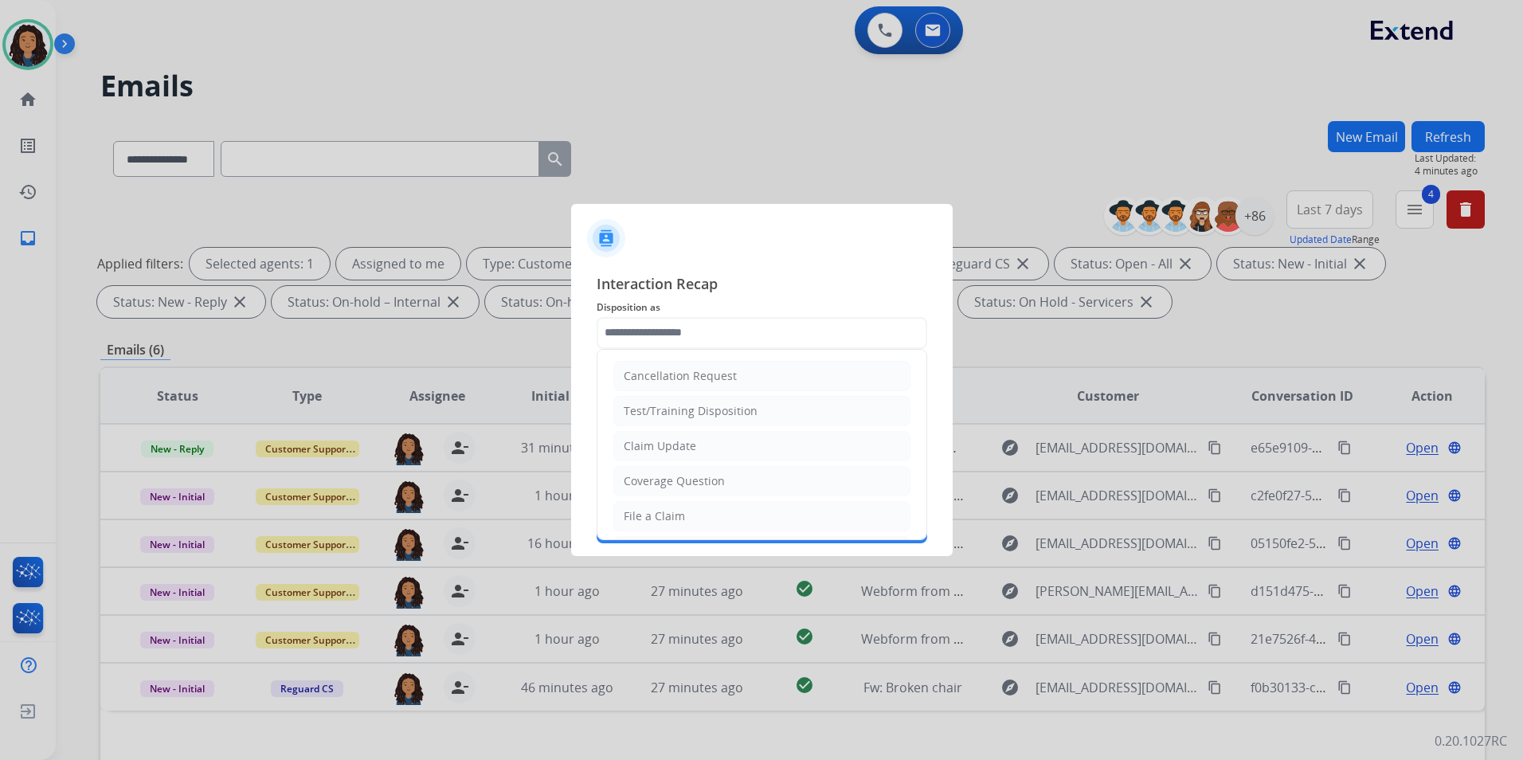
drag, startPoint x: 706, startPoint y: 441, endPoint x: 704, endPoint y: 424, distance: 17.6
click at [705, 439] on li "Claim Update" at bounding box center [761, 446] width 297 height 30
type input "**********"
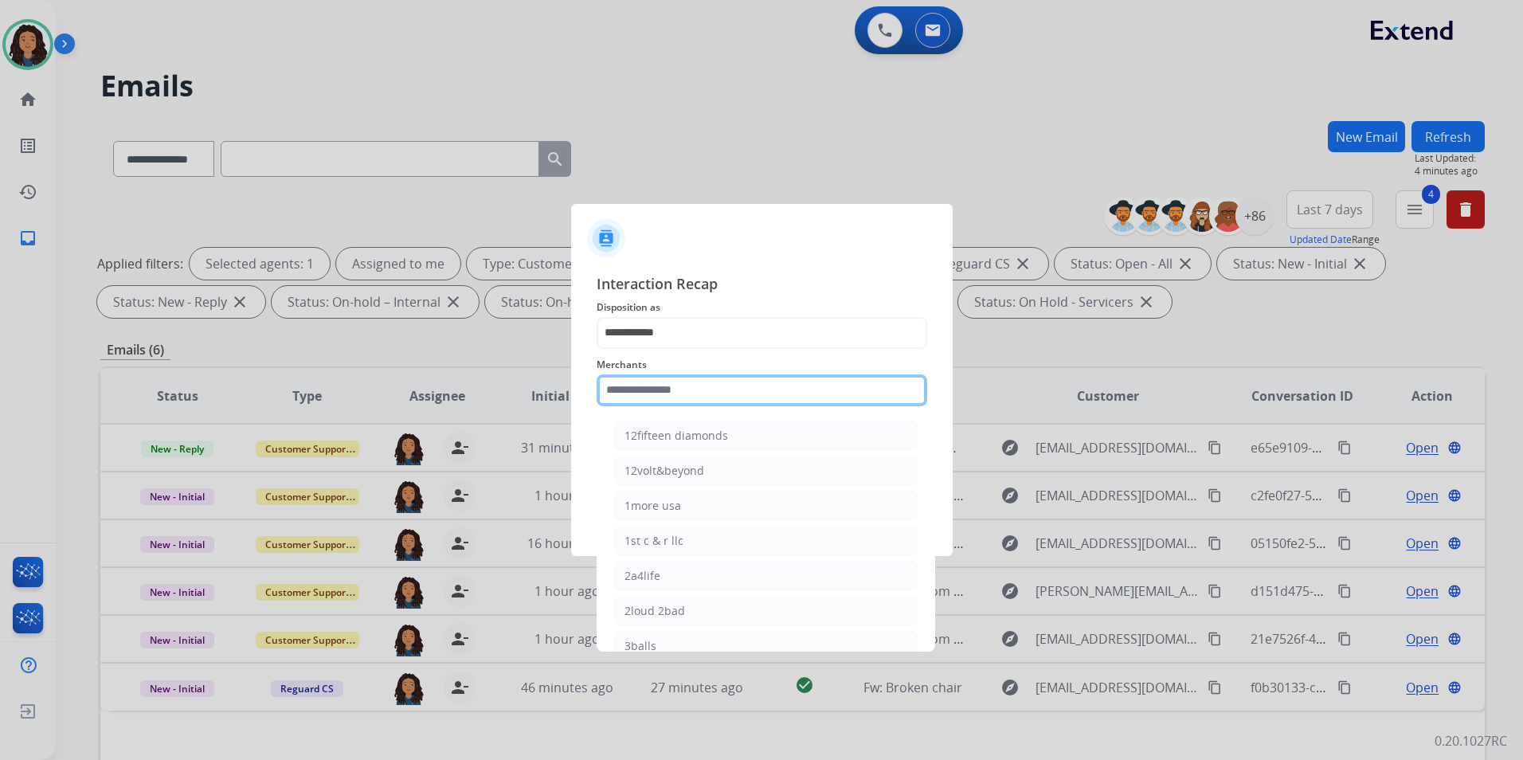
click at [701, 386] on input "text" at bounding box center [762, 390] width 331 height 32
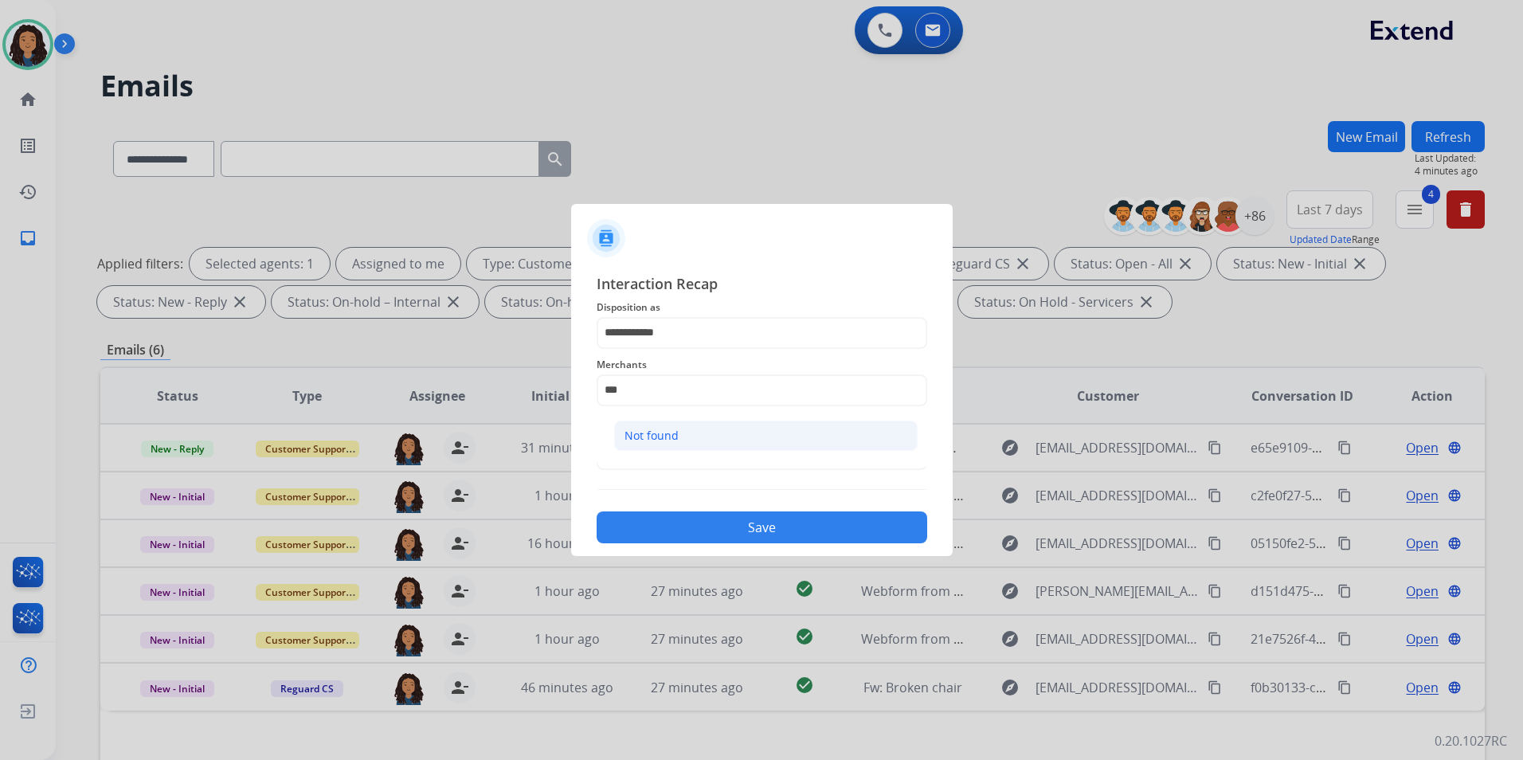
click at [705, 435] on li "Not found" at bounding box center [766, 436] width 304 height 30
type input "*********"
click at [699, 435] on span "Status" at bounding box center [762, 428] width 331 height 19
click at [688, 448] on input "text" at bounding box center [762, 454] width 331 height 32
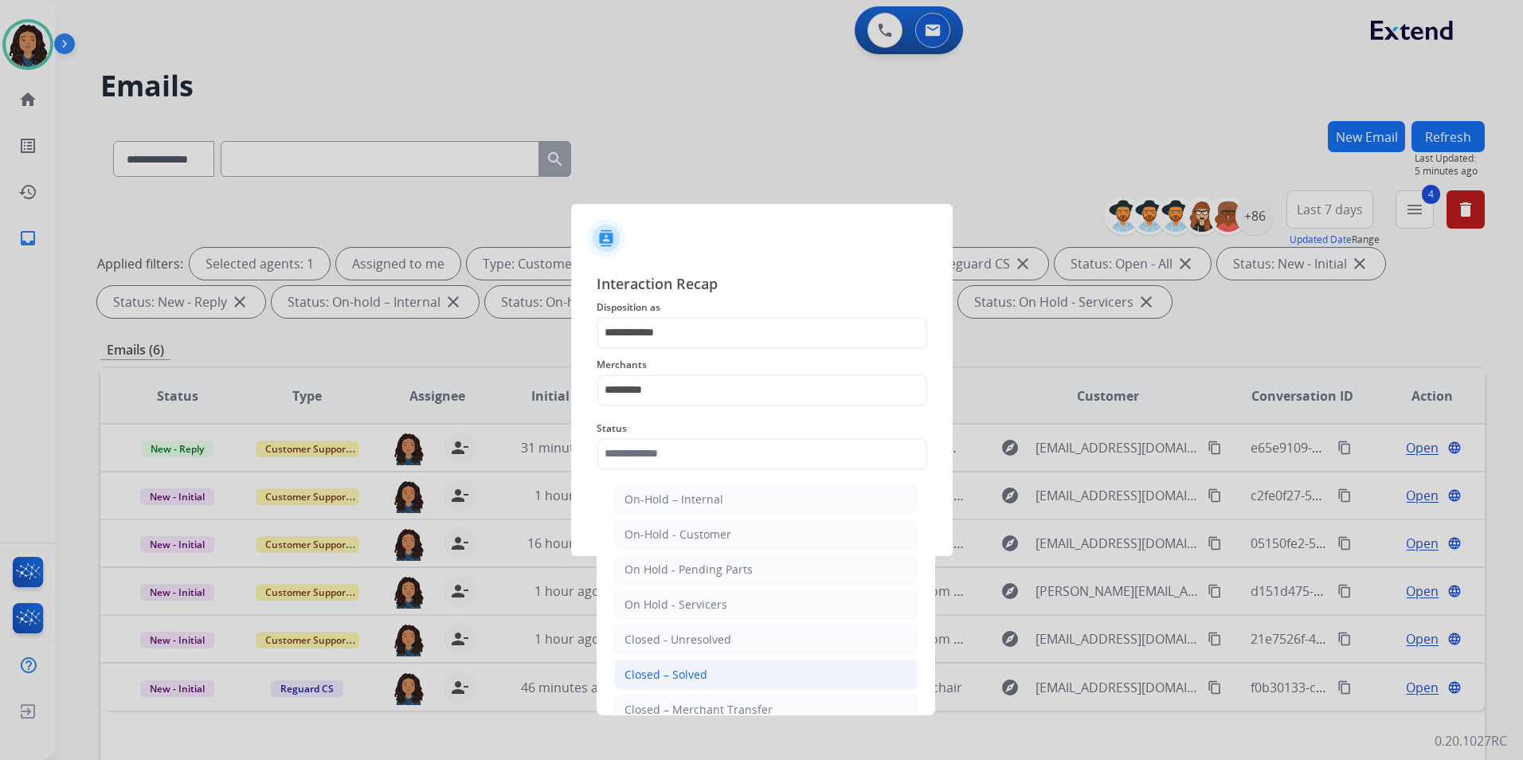
click at [682, 670] on div "Closed – Solved" at bounding box center [666, 675] width 83 height 16
type input "**********"
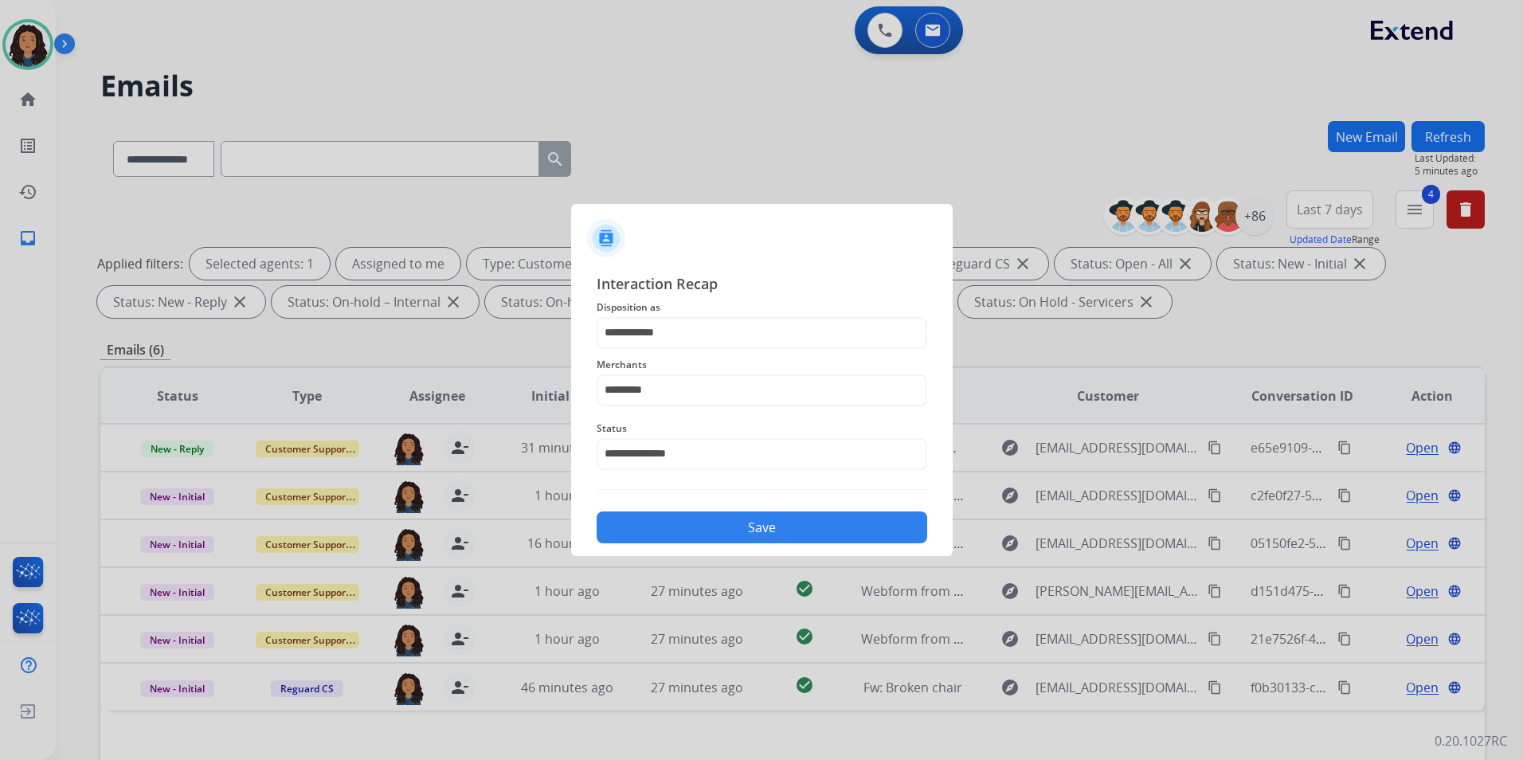
click at [691, 521] on button "Save" at bounding box center [762, 527] width 331 height 32
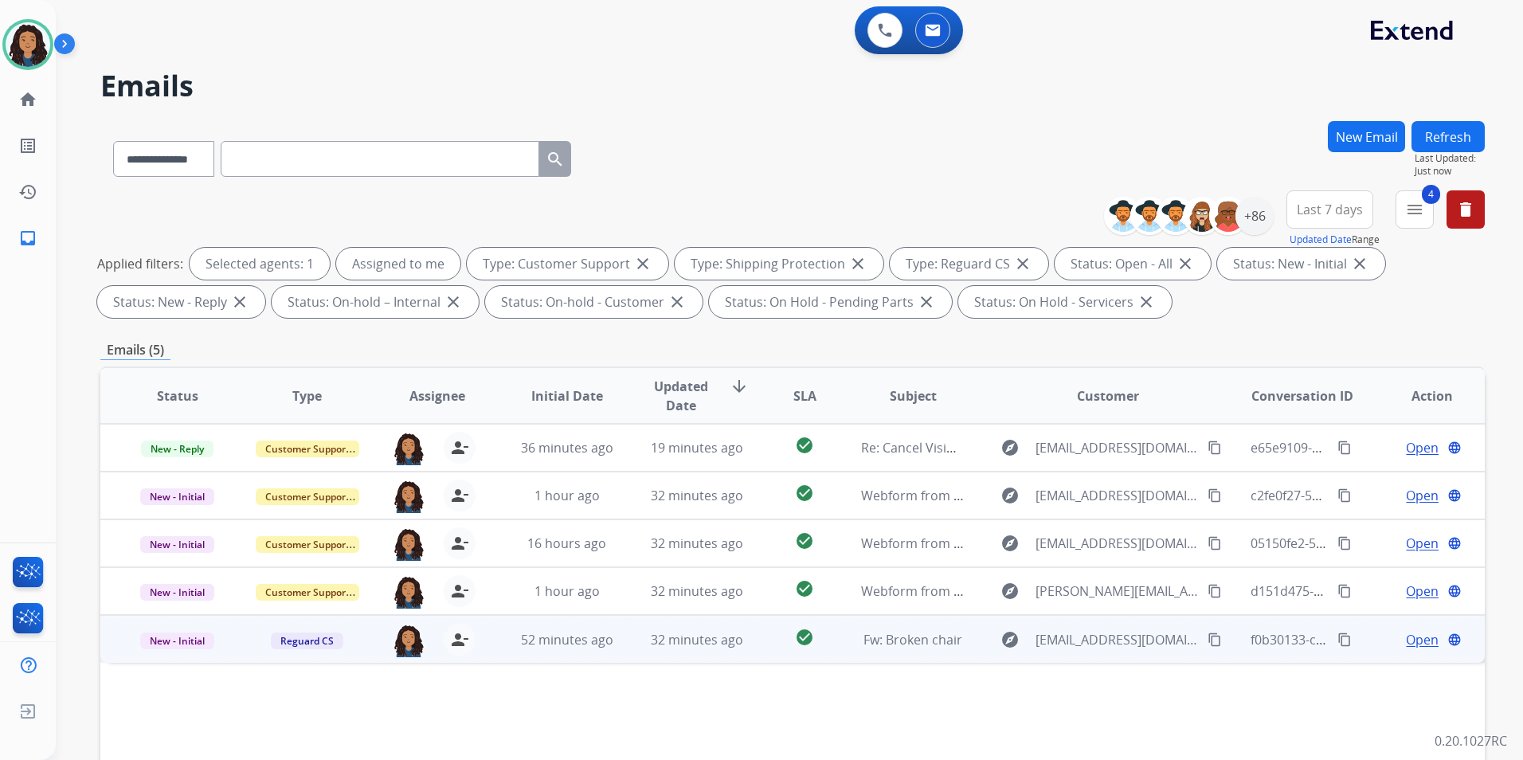
click at [1419, 637] on span "Open" at bounding box center [1422, 639] width 33 height 19
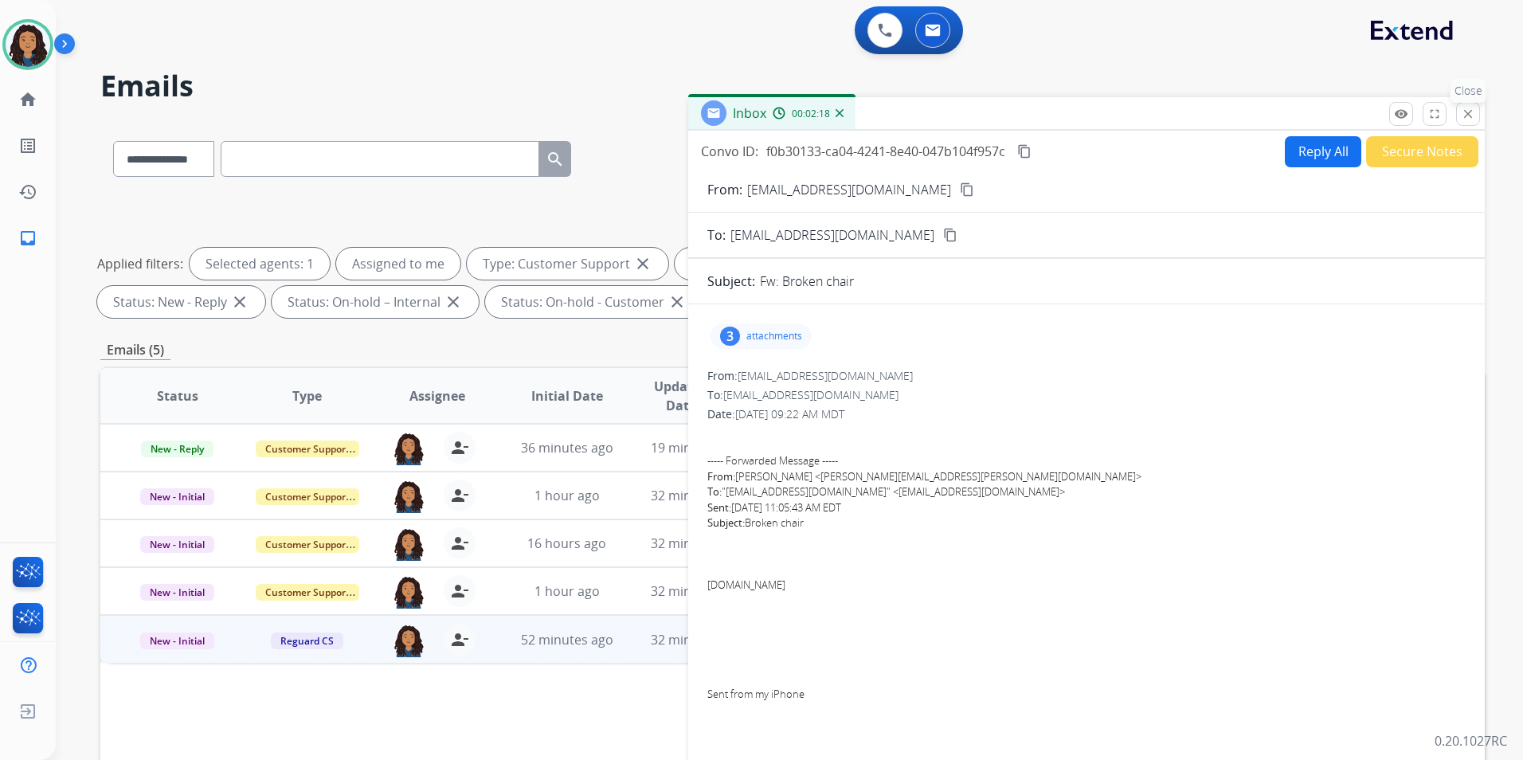
click at [1460, 119] on button "close Close" at bounding box center [1468, 114] width 24 height 24
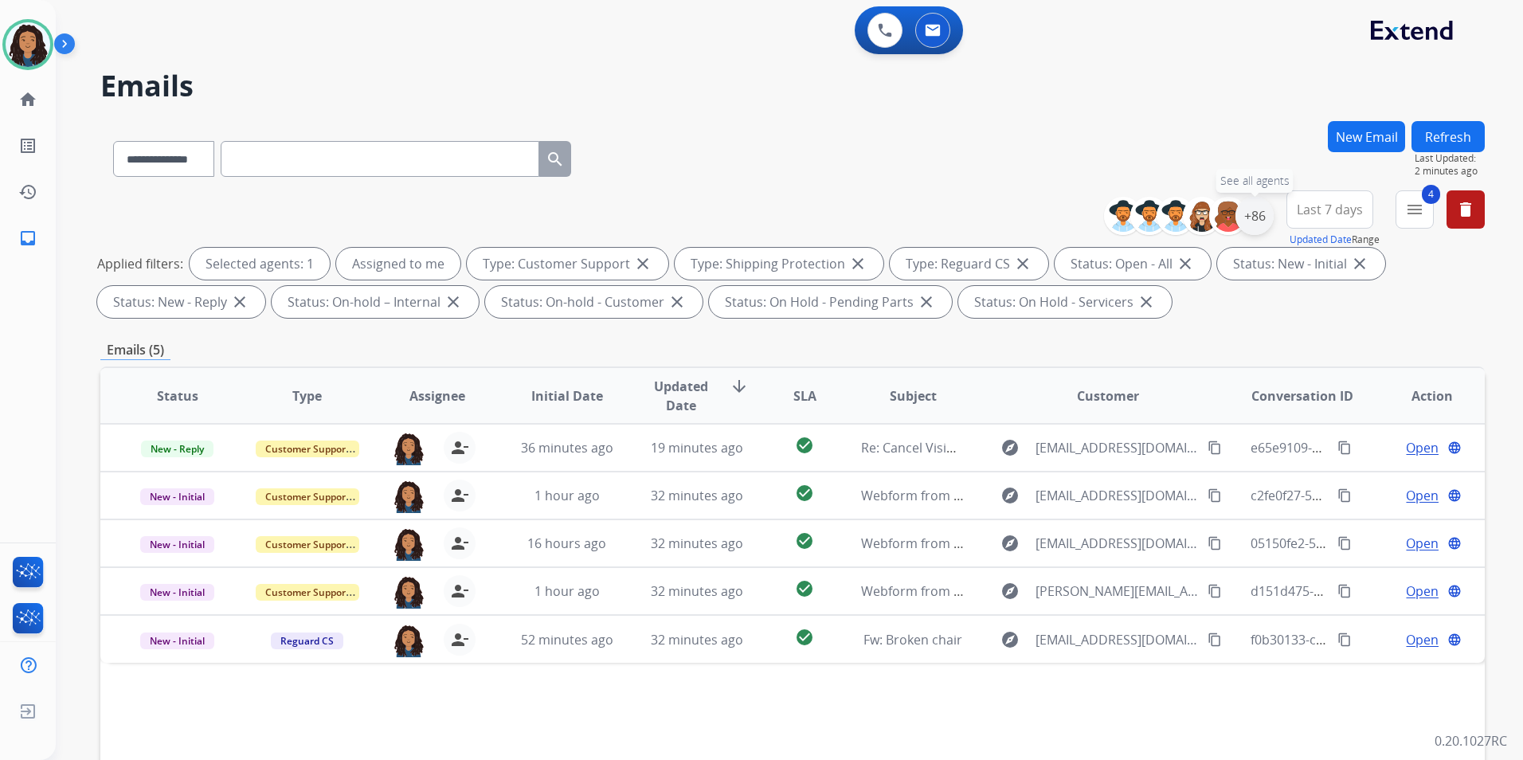
click at [1266, 219] on div "+86" at bounding box center [1255, 216] width 38 height 38
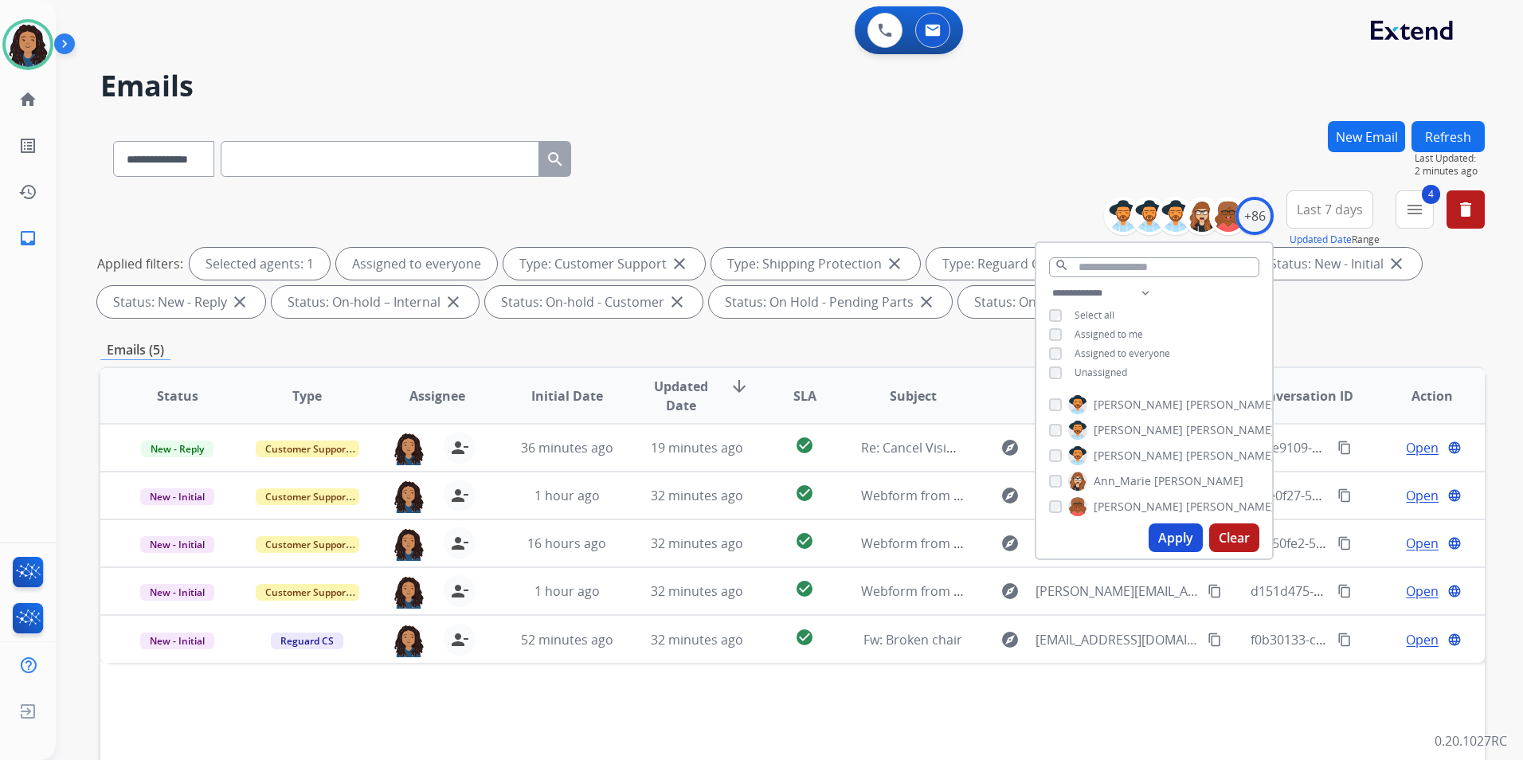
click at [1172, 540] on button "Apply" at bounding box center [1176, 537] width 54 height 29
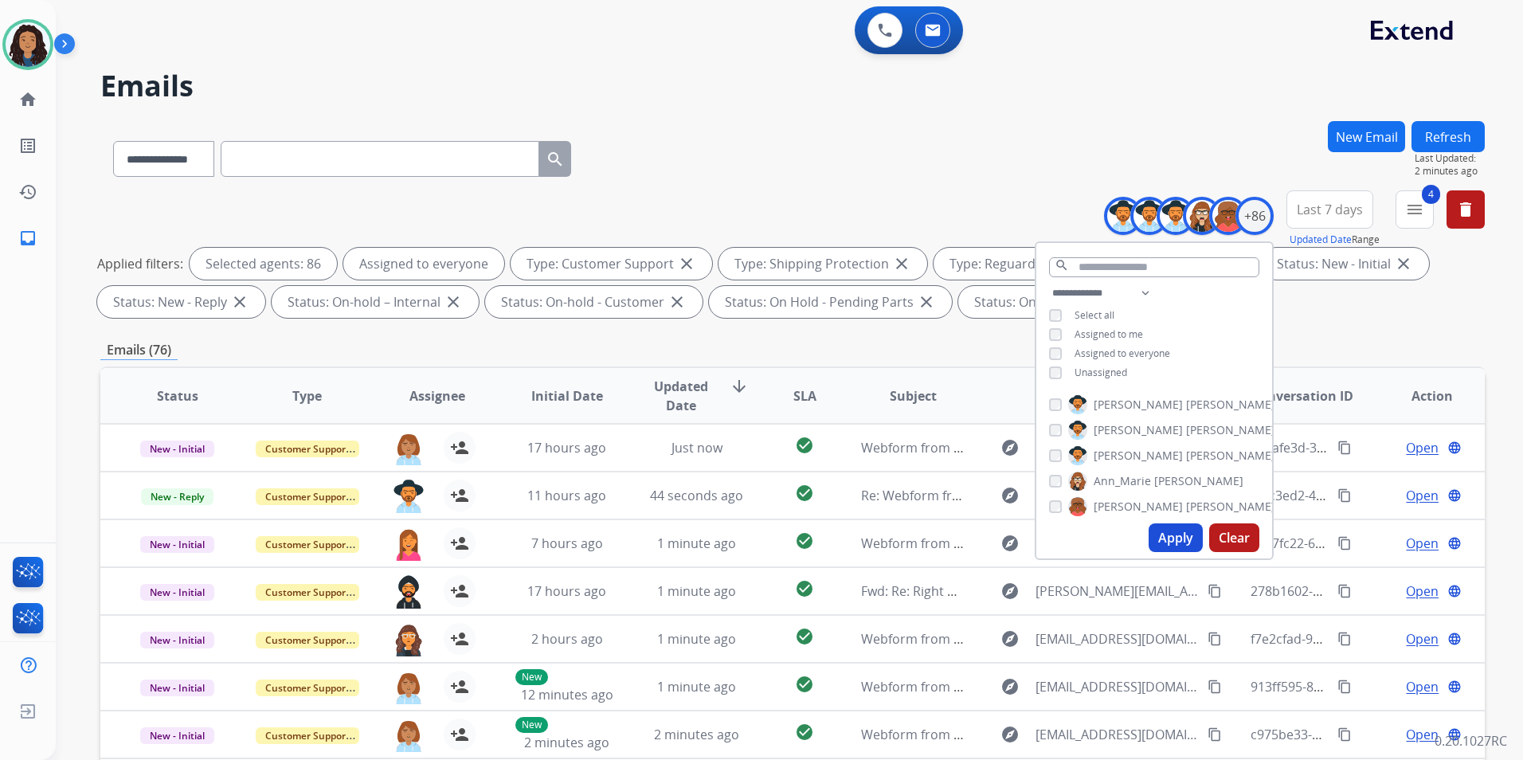
click at [1454, 327] on div "**********" at bounding box center [792, 552] width 1385 height 862
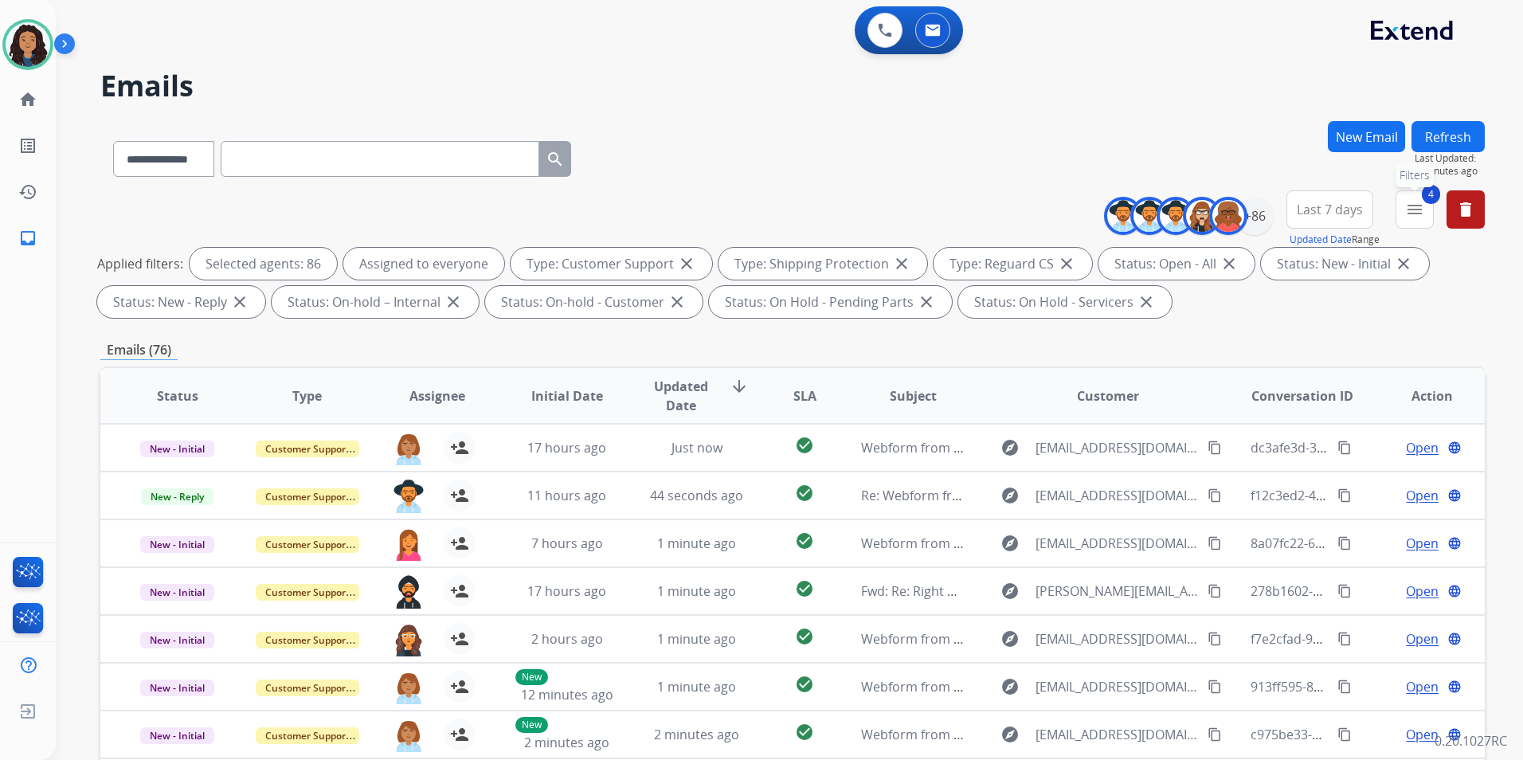
click at [1411, 220] on button "4 menu Filters" at bounding box center [1415, 209] width 38 height 38
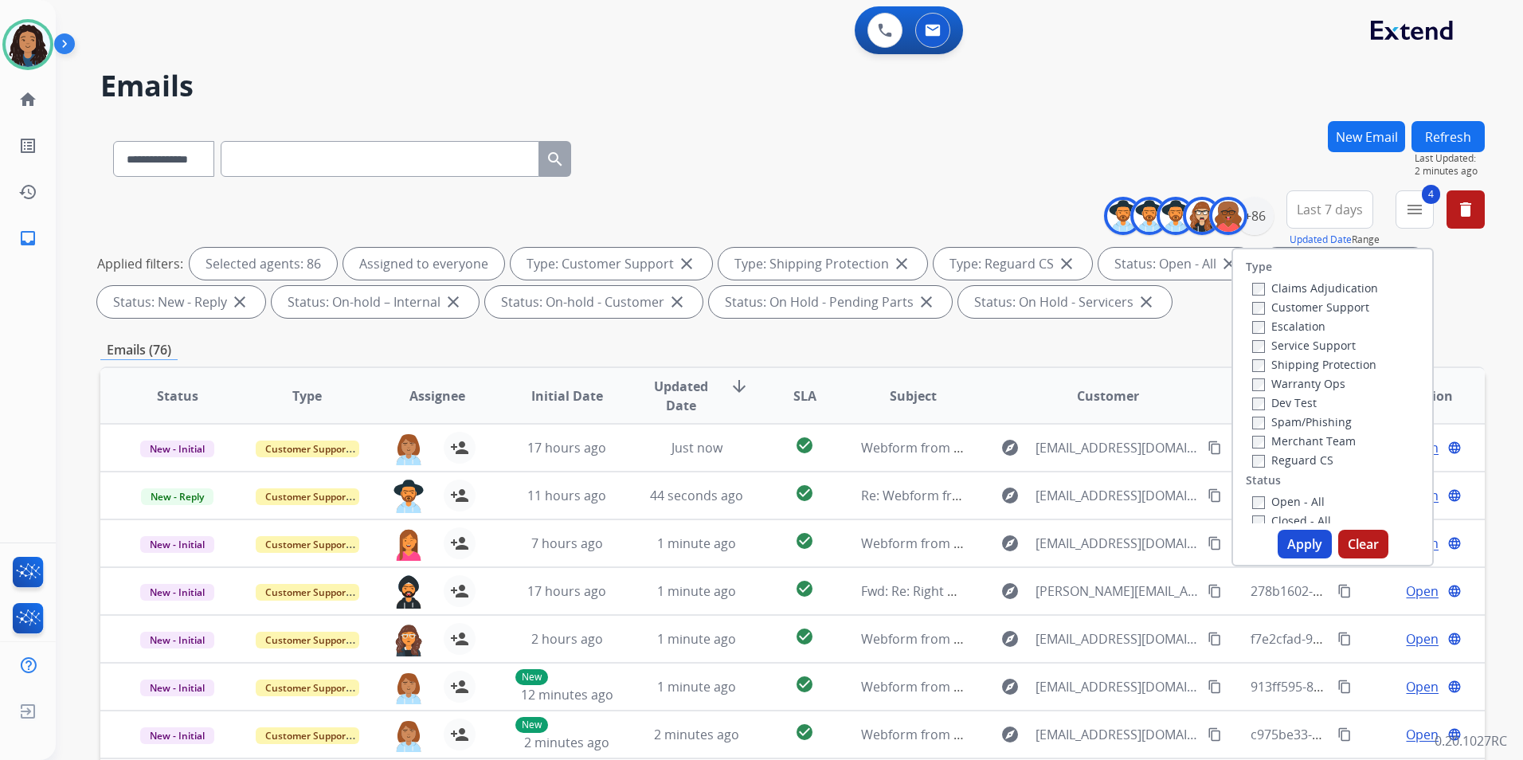
click at [1478, 323] on div "**********" at bounding box center [792, 257] width 1385 height 134
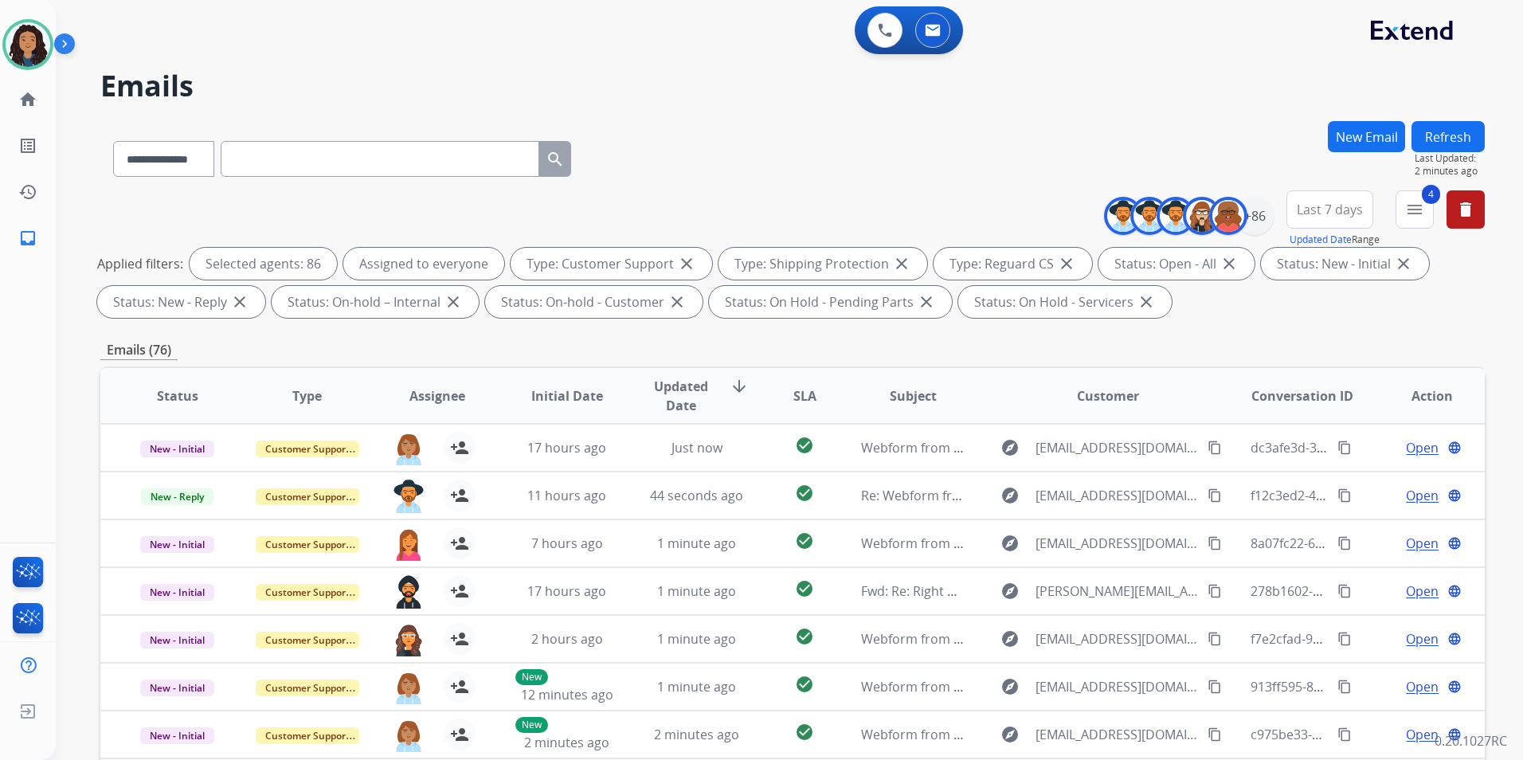
click at [695, 394] on span "Updated Date" at bounding box center [681, 396] width 72 height 38
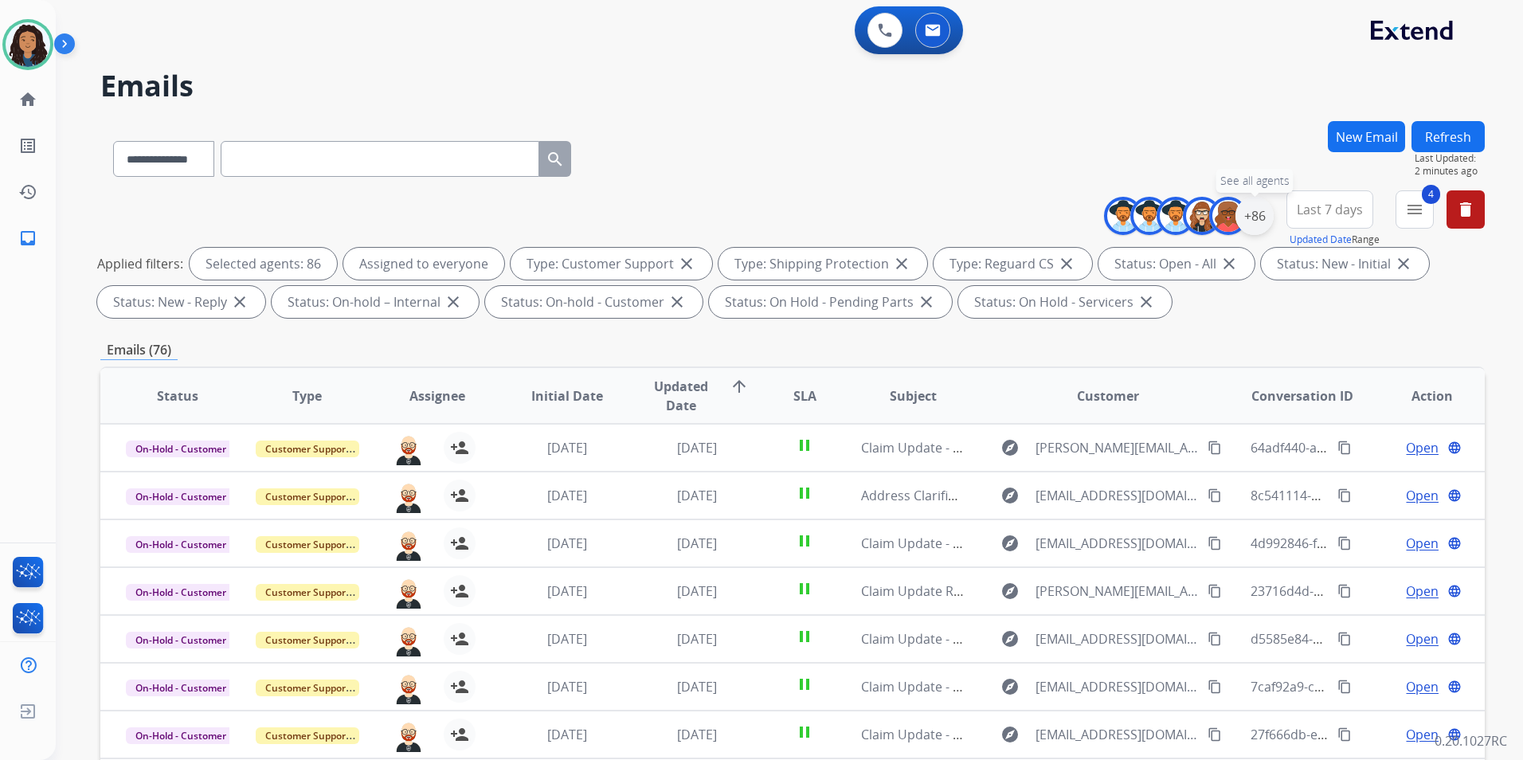
click at [1266, 218] on div "+86" at bounding box center [1255, 216] width 38 height 38
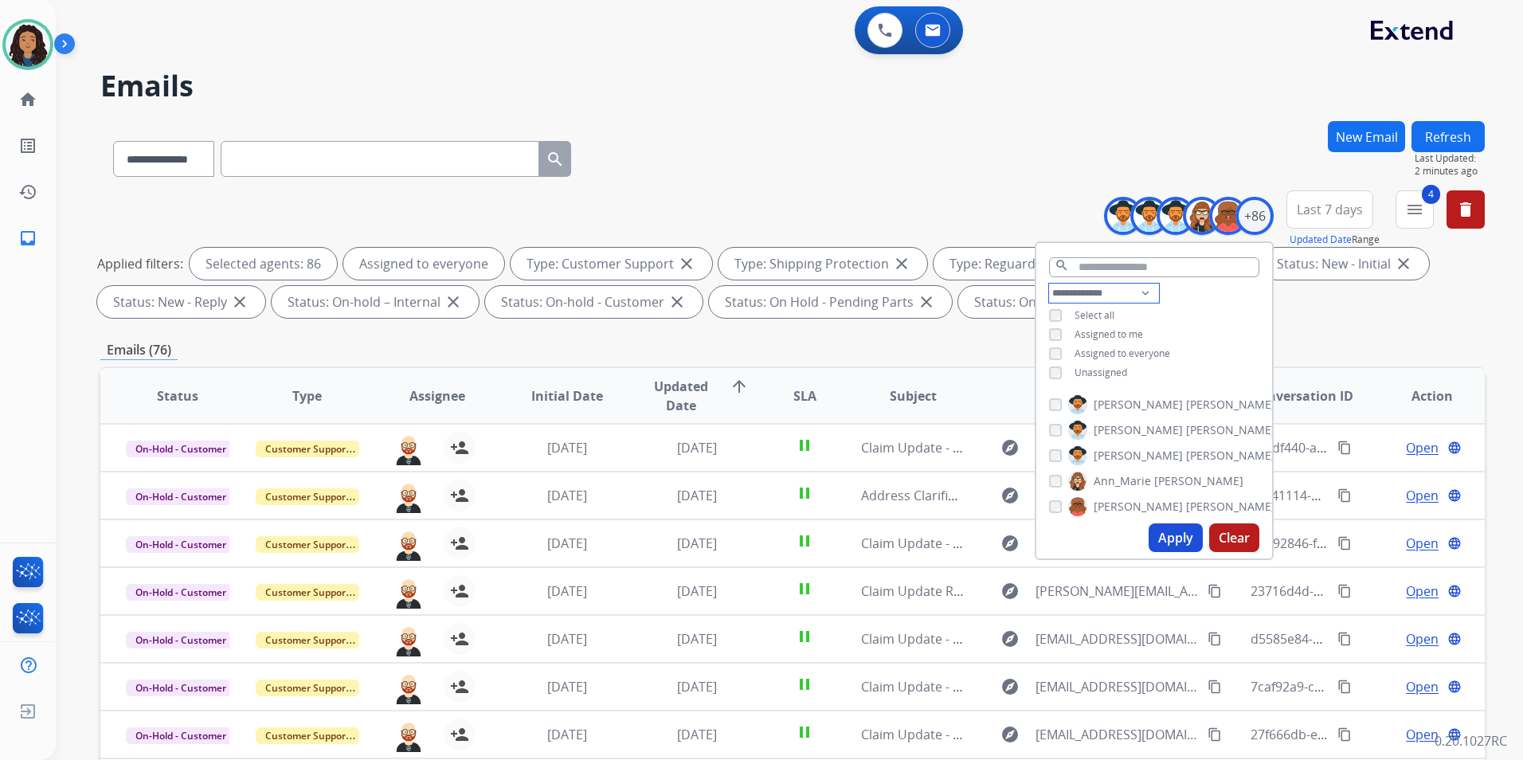
drag, startPoint x: 1072, startPoint y: 290, endPoint x: 1087, endPoint y: 303, distance: 19.2
click at [1073, 290] on select "**********" at bounding box center [1104, 293] width 110 height 19
select select "**********"
click at [1049, 284] on select "**********" at bounding box center [1104, 293] width 110 height 19
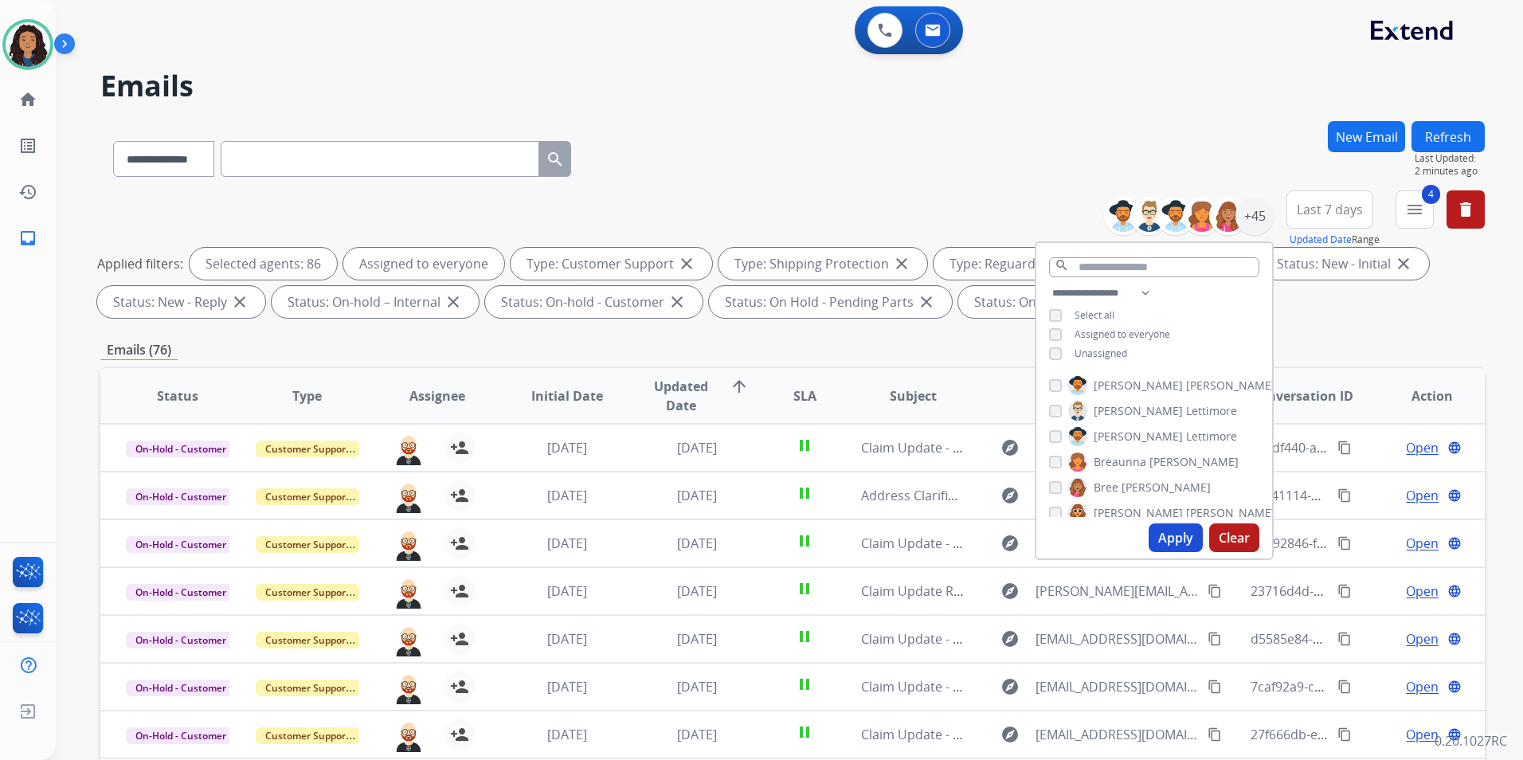
drag, startPoint x: 1175, startPoint y: 538, endPoint x: 1186, endPoint y: 527, distance: 15.2
click at [1175, 536] on button "Apply" at bounding box center [1176, 537] width 54 height 29
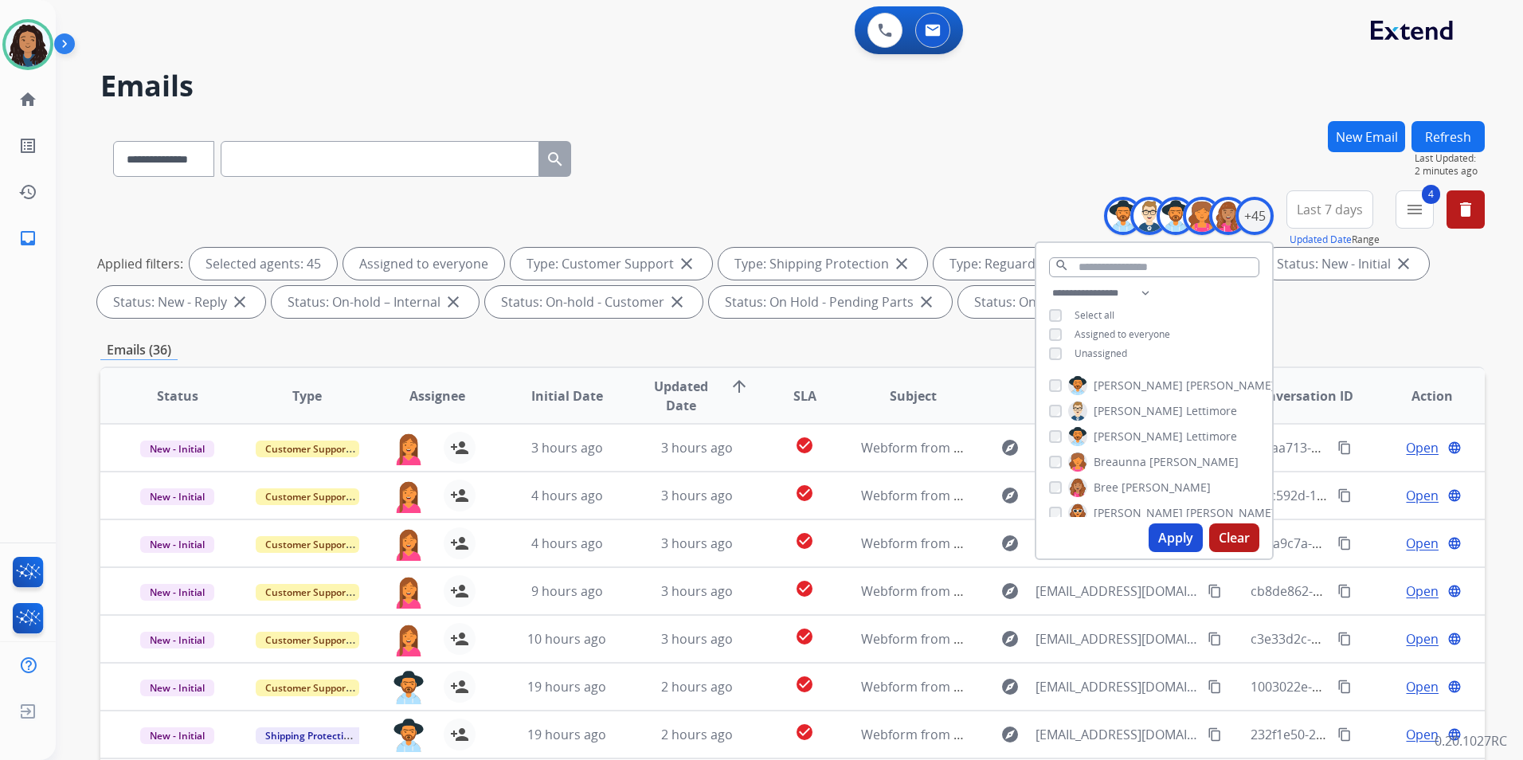
click at [1170, 549] on button "Apply" at bounding box center [1176, 537] width 54 height 29
click at [1379, 323] on div "**********" at bounding box center [792, 257] width 1385 height 134
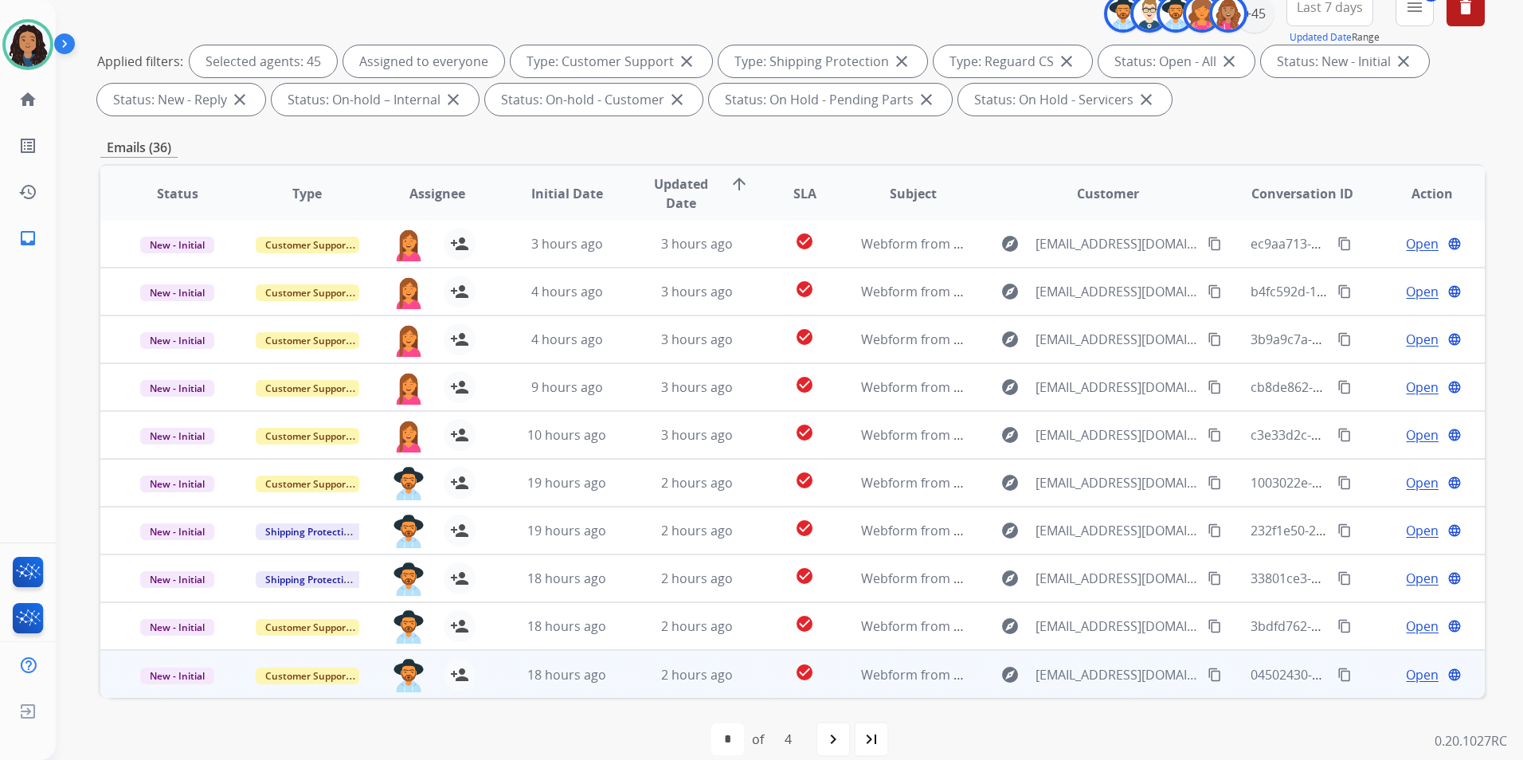
scroll to position [223, 0]
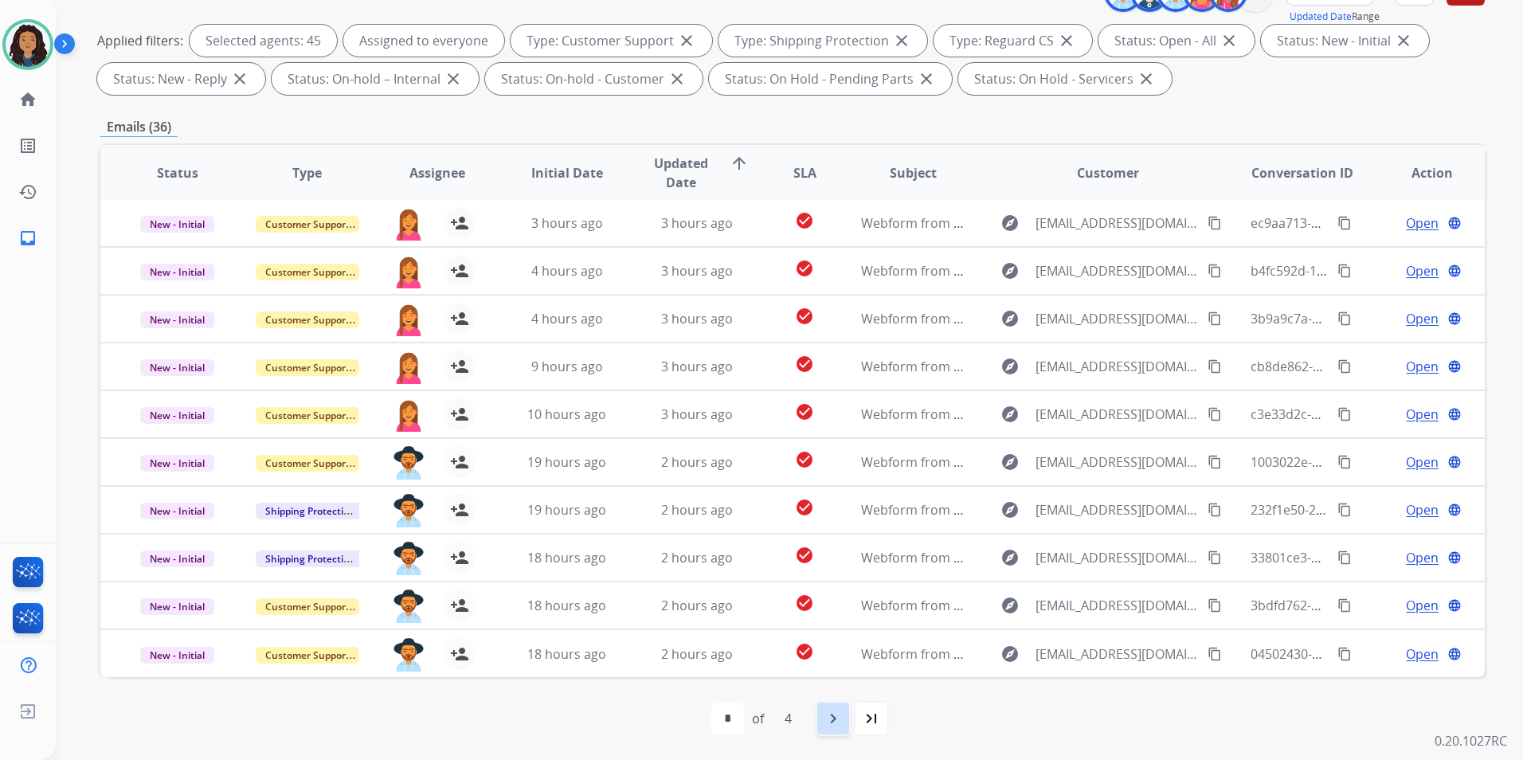
click at [826, 727] on mat-icon "navigate_next" at bounding box center [833, 718] width 19 height 19
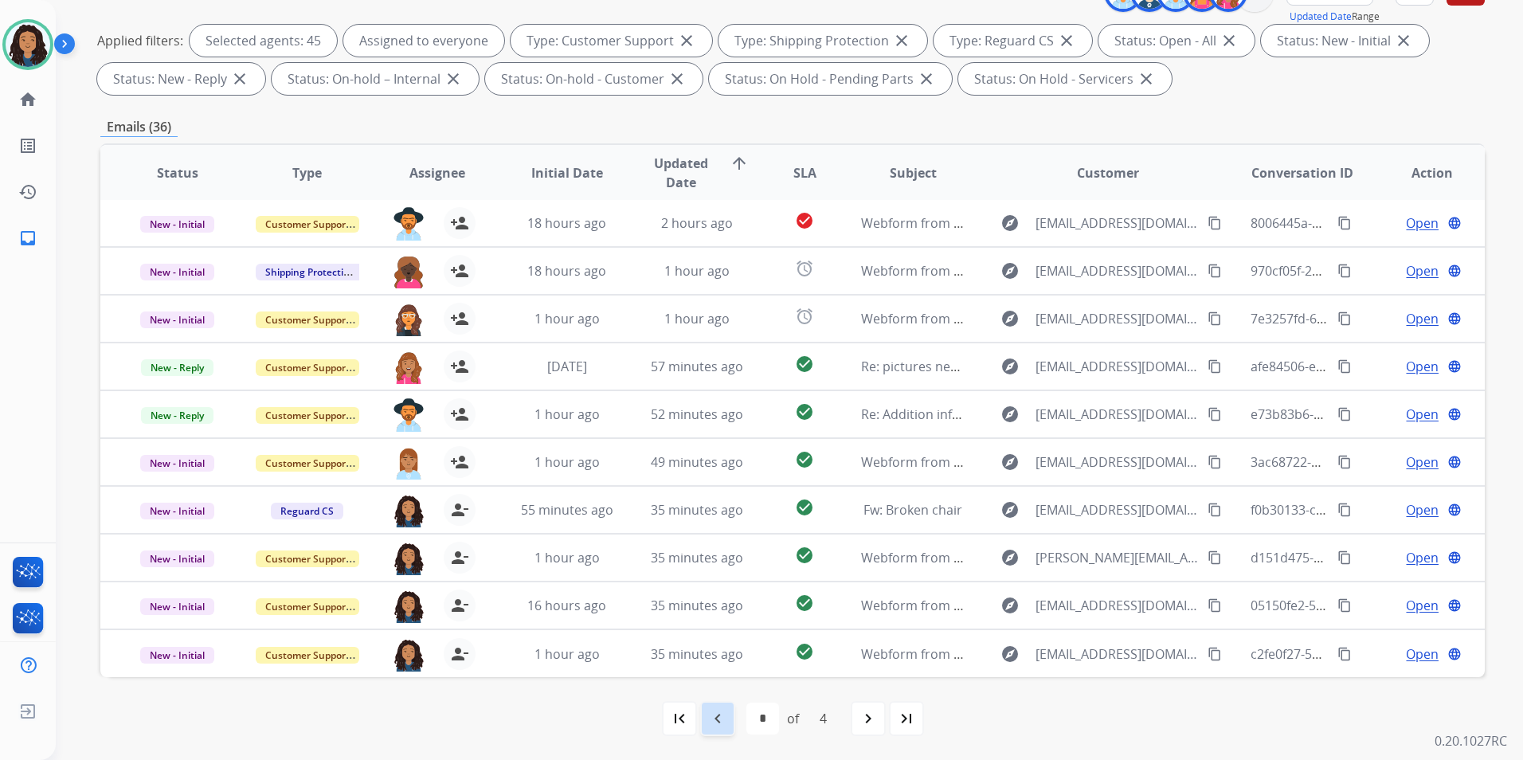
click at [714, 721] on mat-icon "navigate_before" at bounding box center [717, 718] width 19 height 19
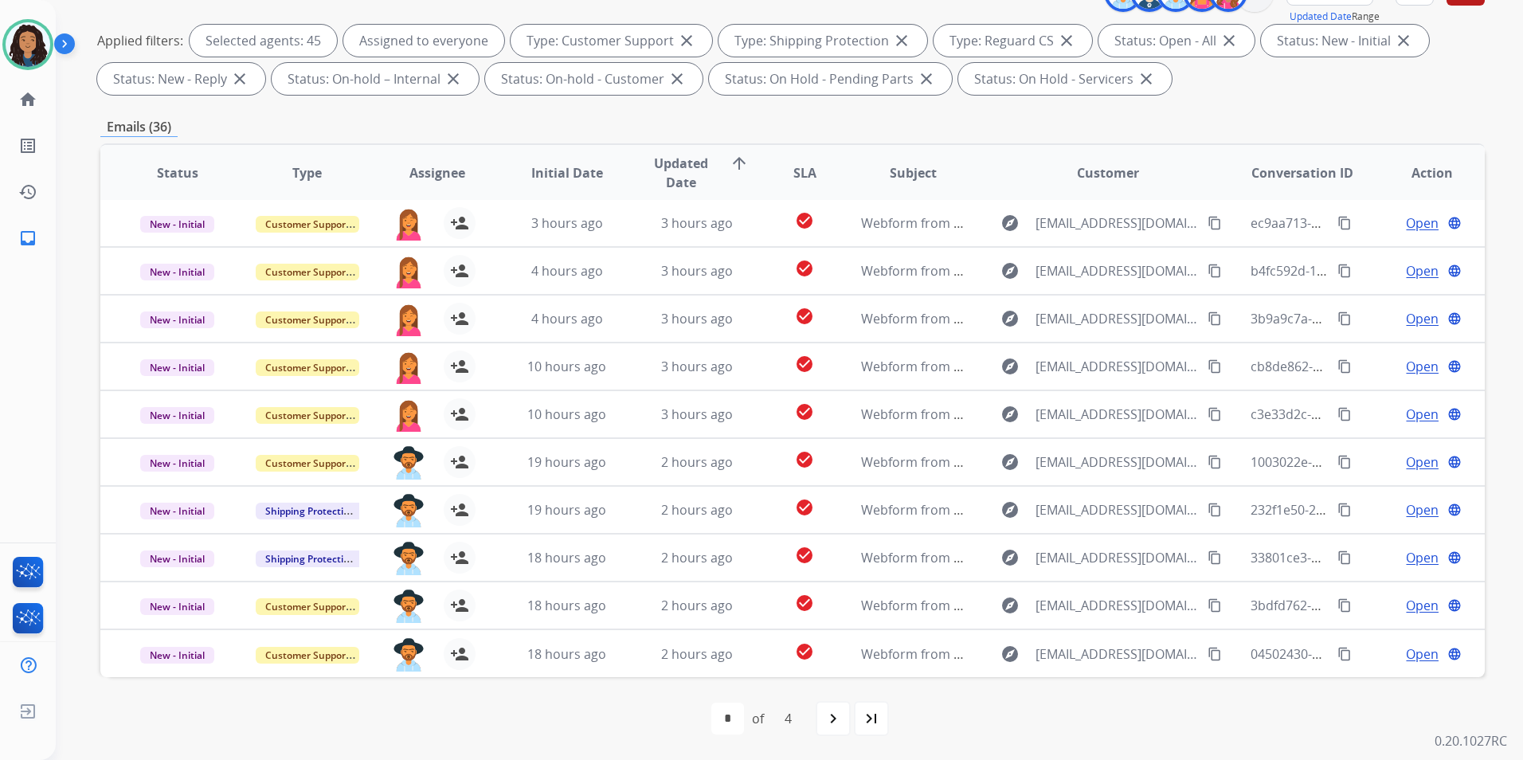
click at [830, 719] on mat-icon "navigate_next" at bounding box center [833, 718] width 19 height 19
select select "*"
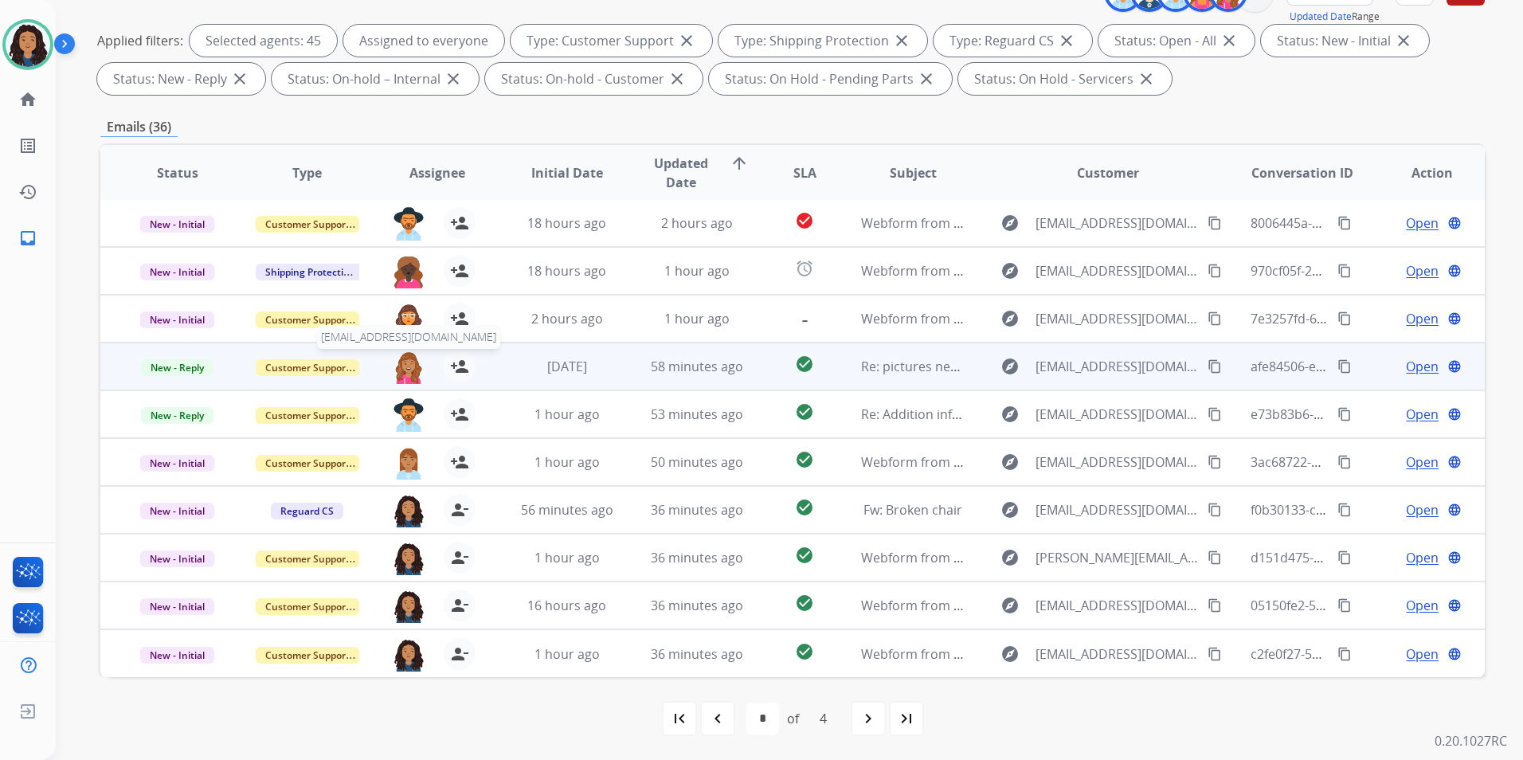
click at [409, 366] on img at bounding box center [409, 367] width 32 height 33
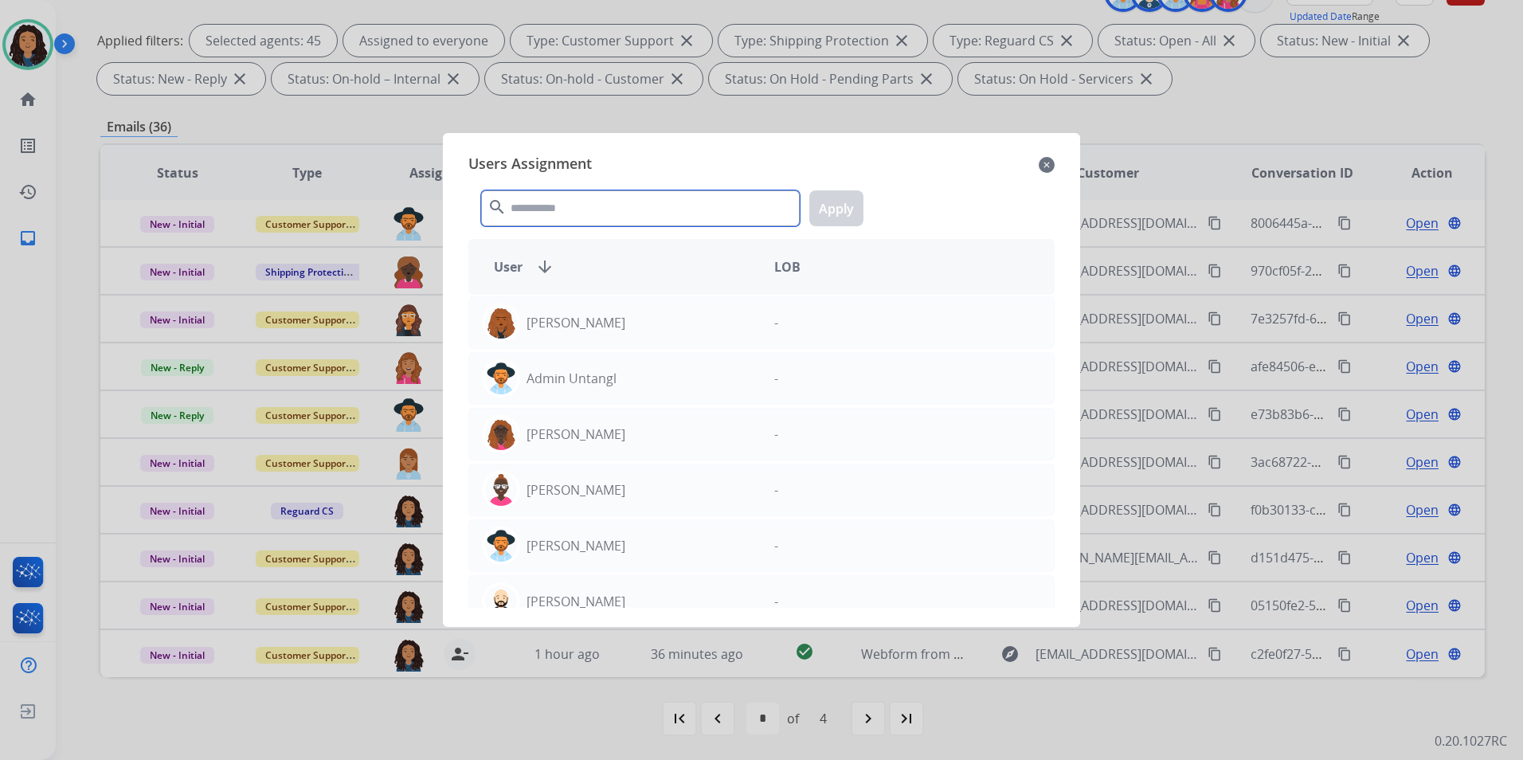
click at [549, 210] on input "text" at bounding box center [640, 208] width 319 height 36
click at [1054, 161] on mat-icon "close" at bounding box center [1047, 164] width 16 height 19
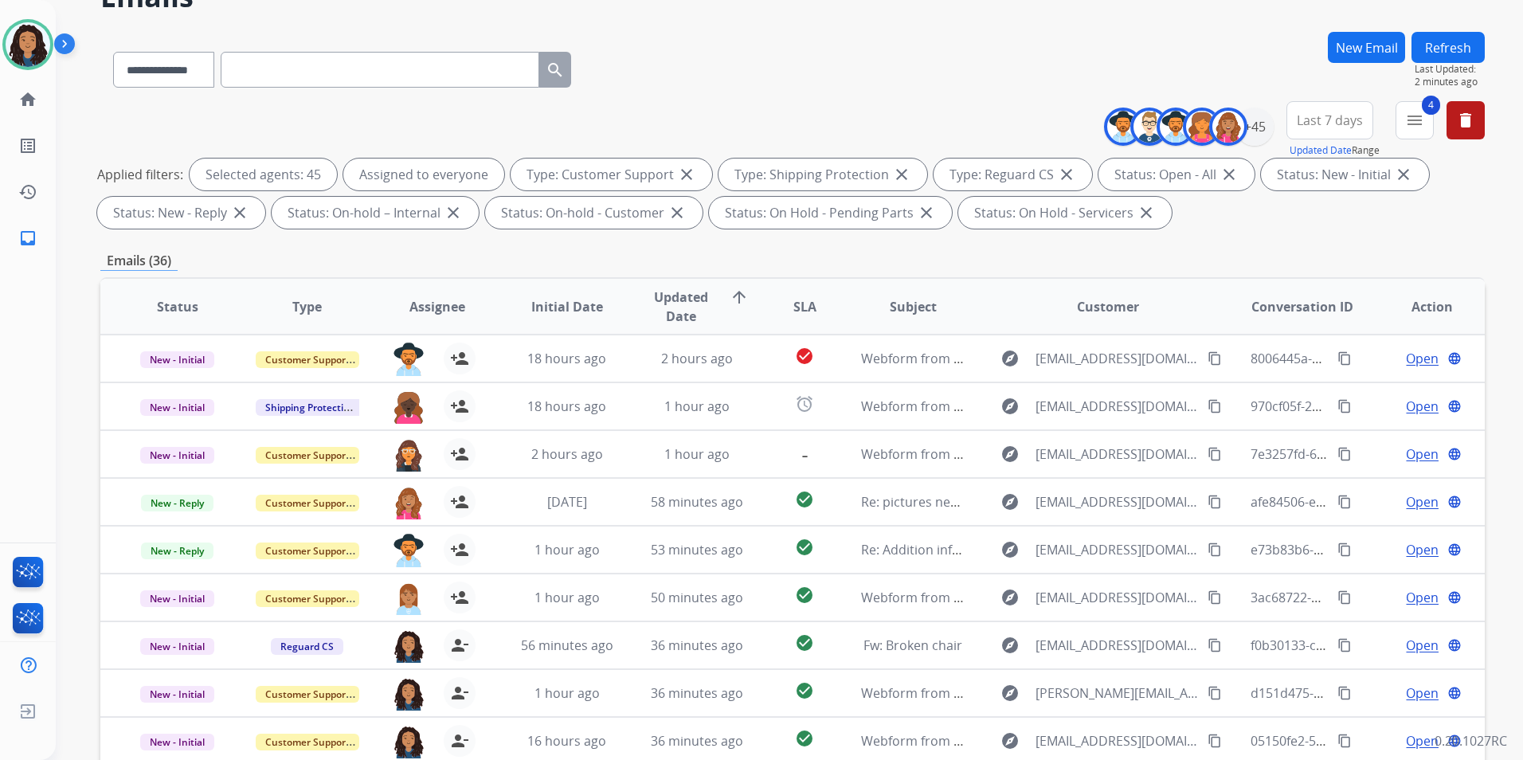
scroll to position [0, 0]
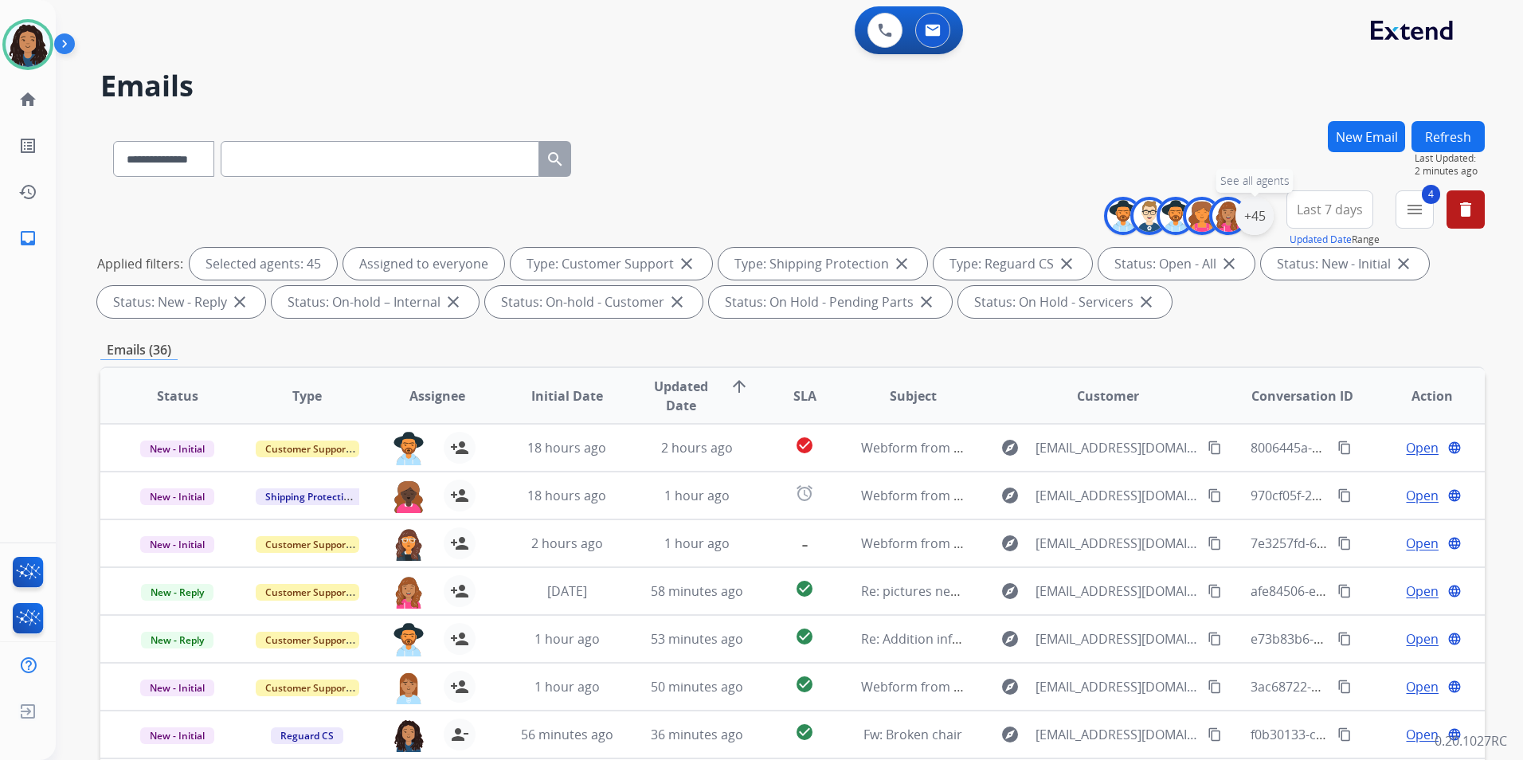
click at [1262, 225] on div "+45" at bounding box center [1255, 216] width 38 height 38
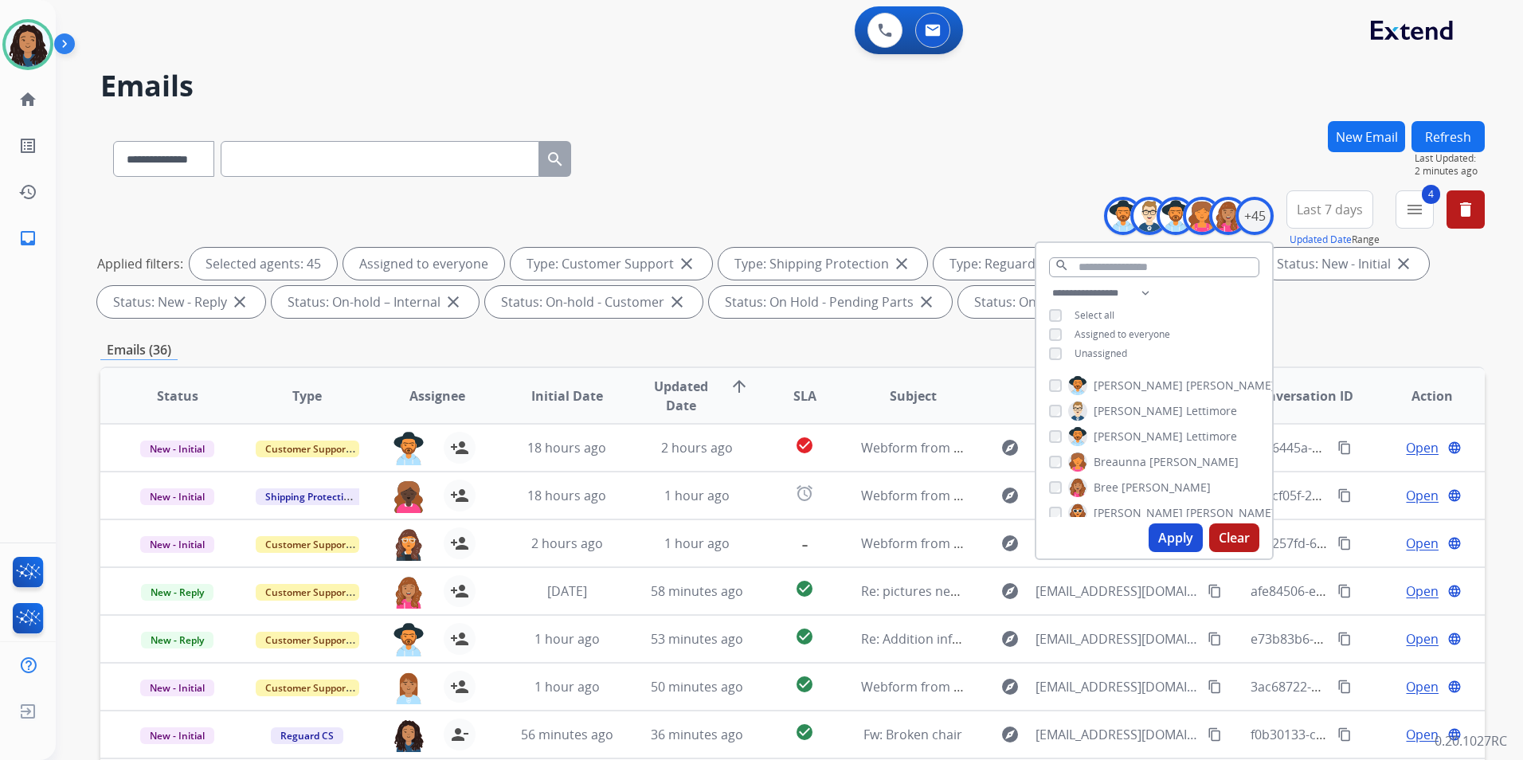
click at [1103, 335] on span "Assigned to everyone" at bounding box center [1123, 334] width 96 height 14
click at [1148, 268] on input "text" at bounding box center [1154, 267] width 210 height 20
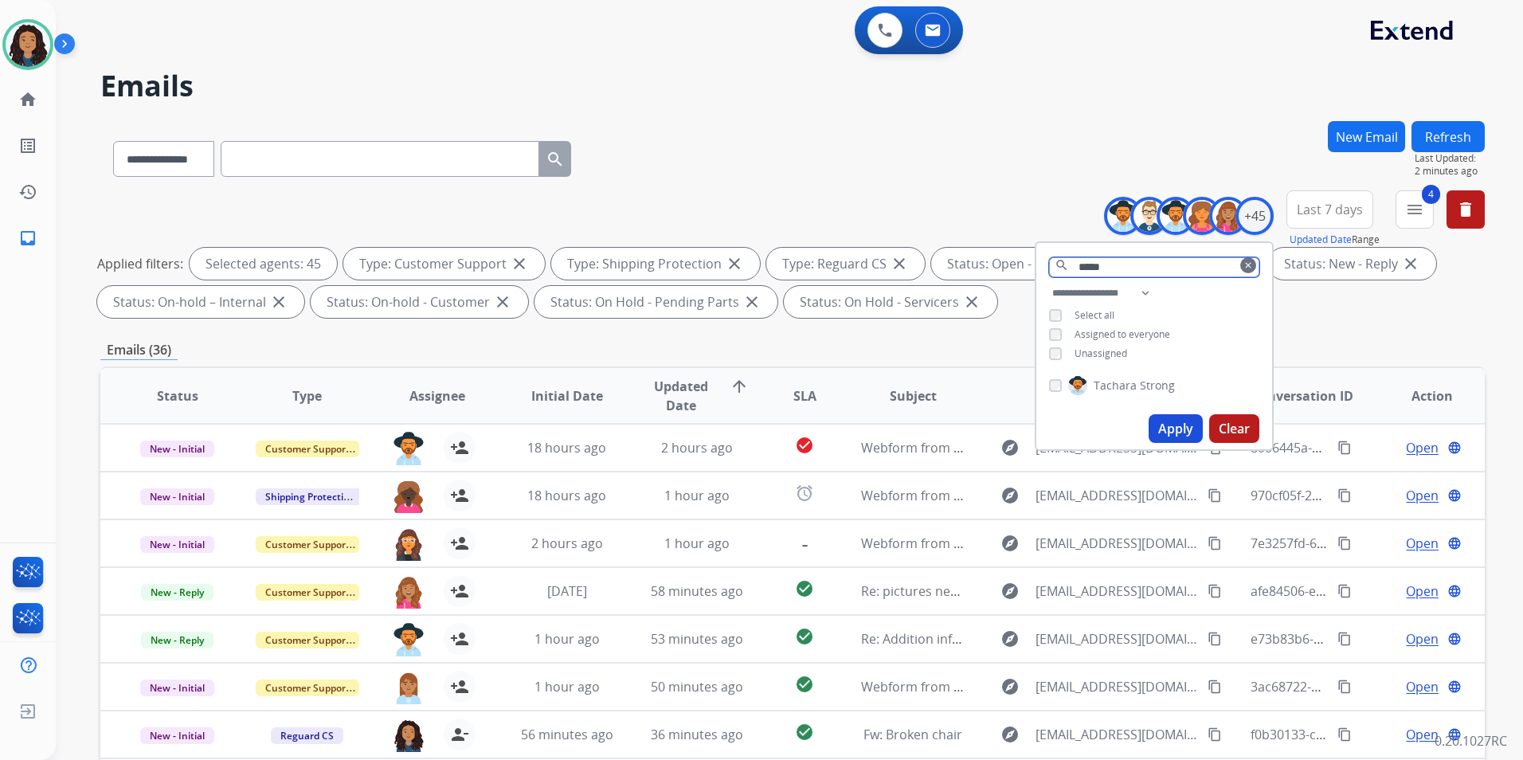
type input "*****"
click at [1168, 425] on button "Apply" at bounding box center [1176, 428] width 54 height 29
select select "*"
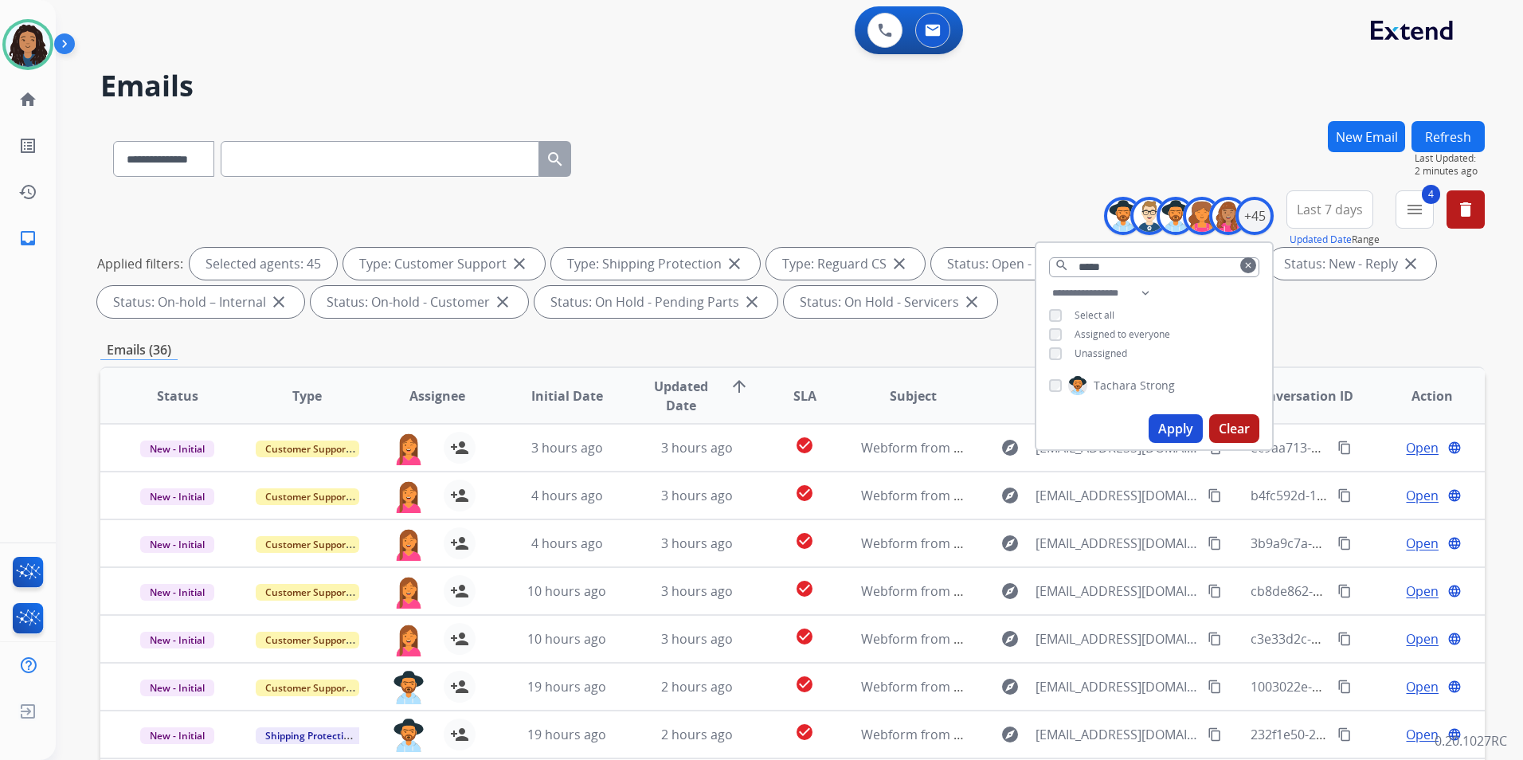
click at [1498, 205] on div "**********" at bounding box center [789, 380] width 1467 height 760
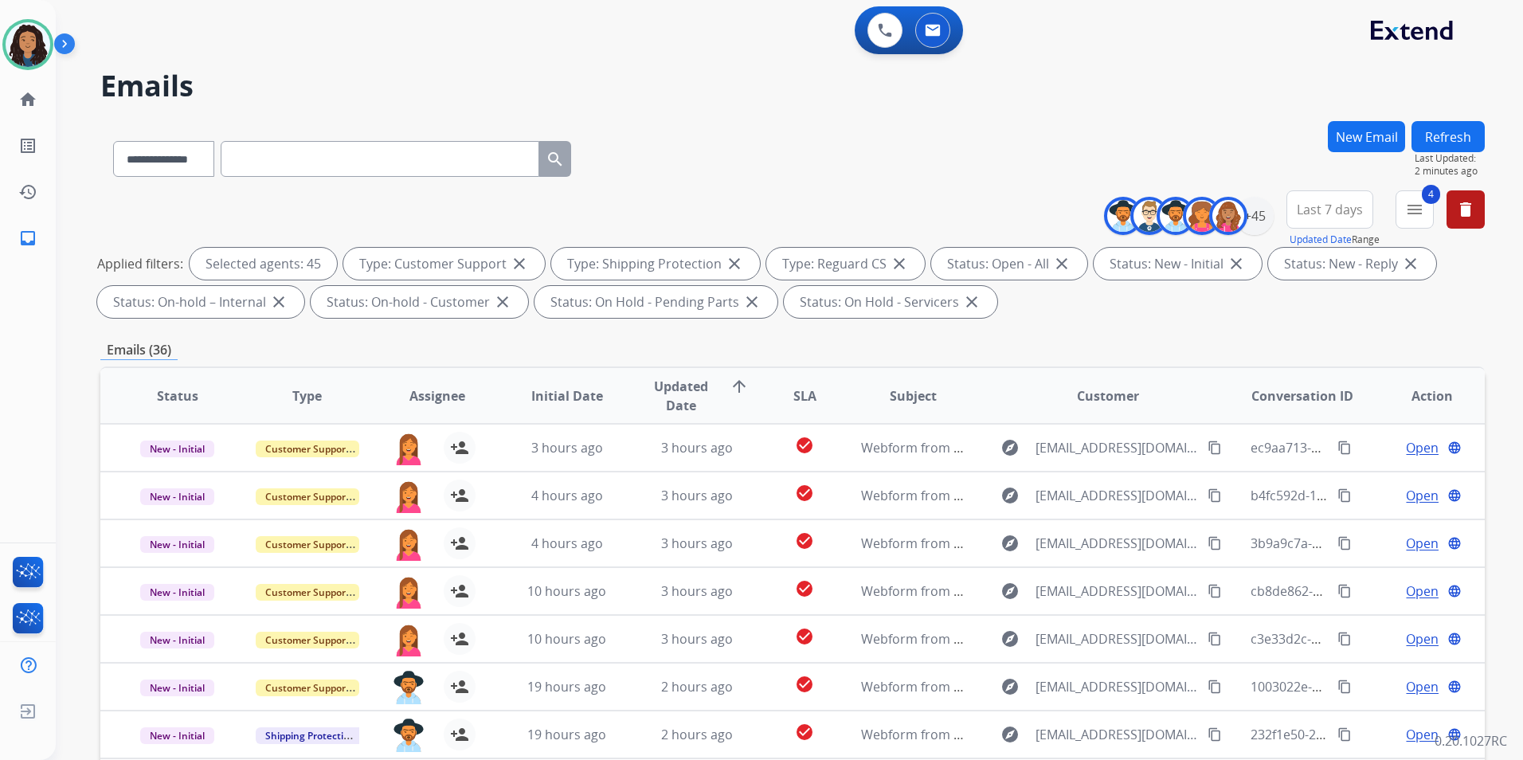
click at [1483, 206] on button "delete" at bounding box center [1466, 209] width 38 height 38
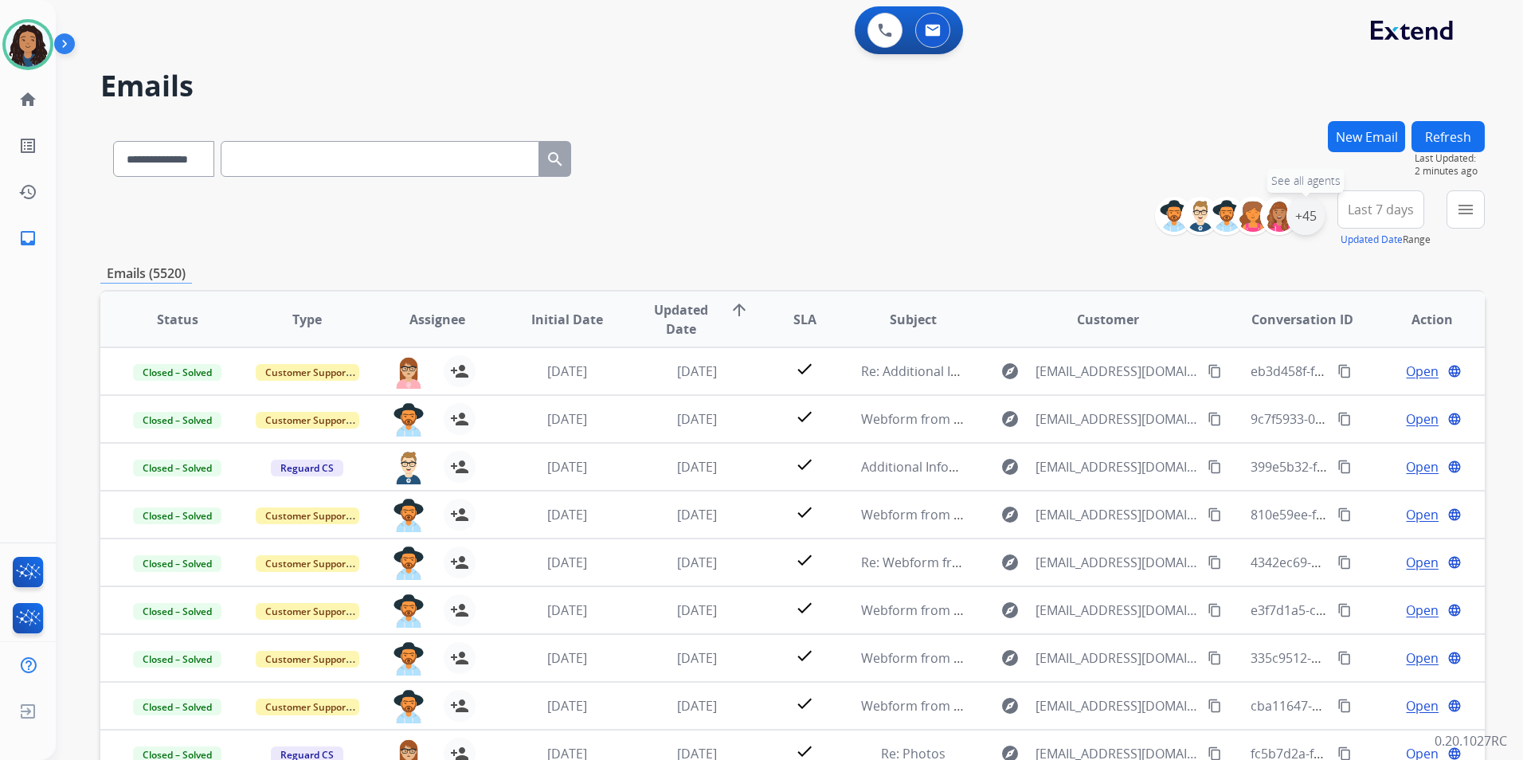
click at [1309, 220] on div "+45" at bounding box center [1306, 216] width 38 height 38
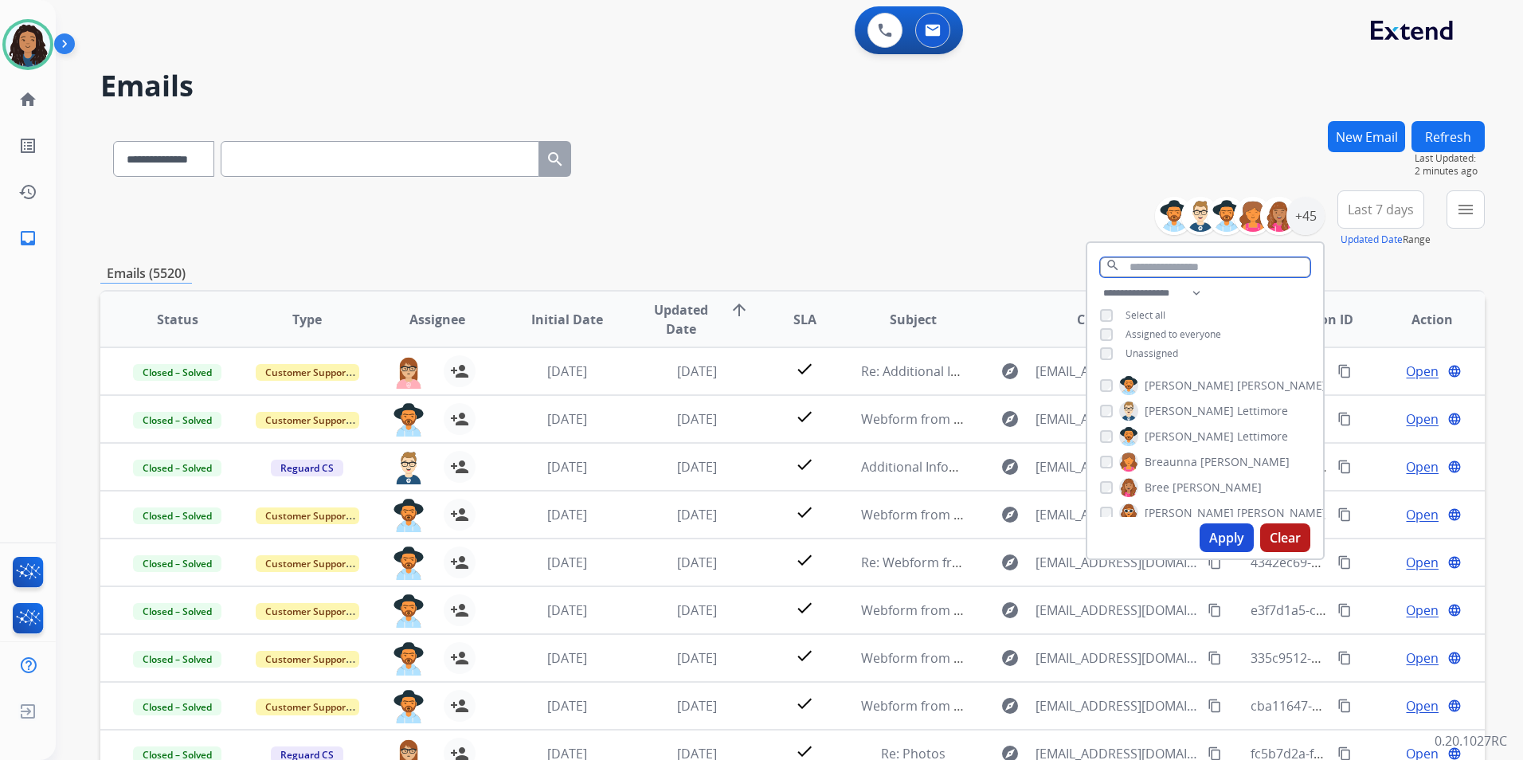
click at [1200, 269] on input "text" at bounding box center [1205, 267] width 210 height 20
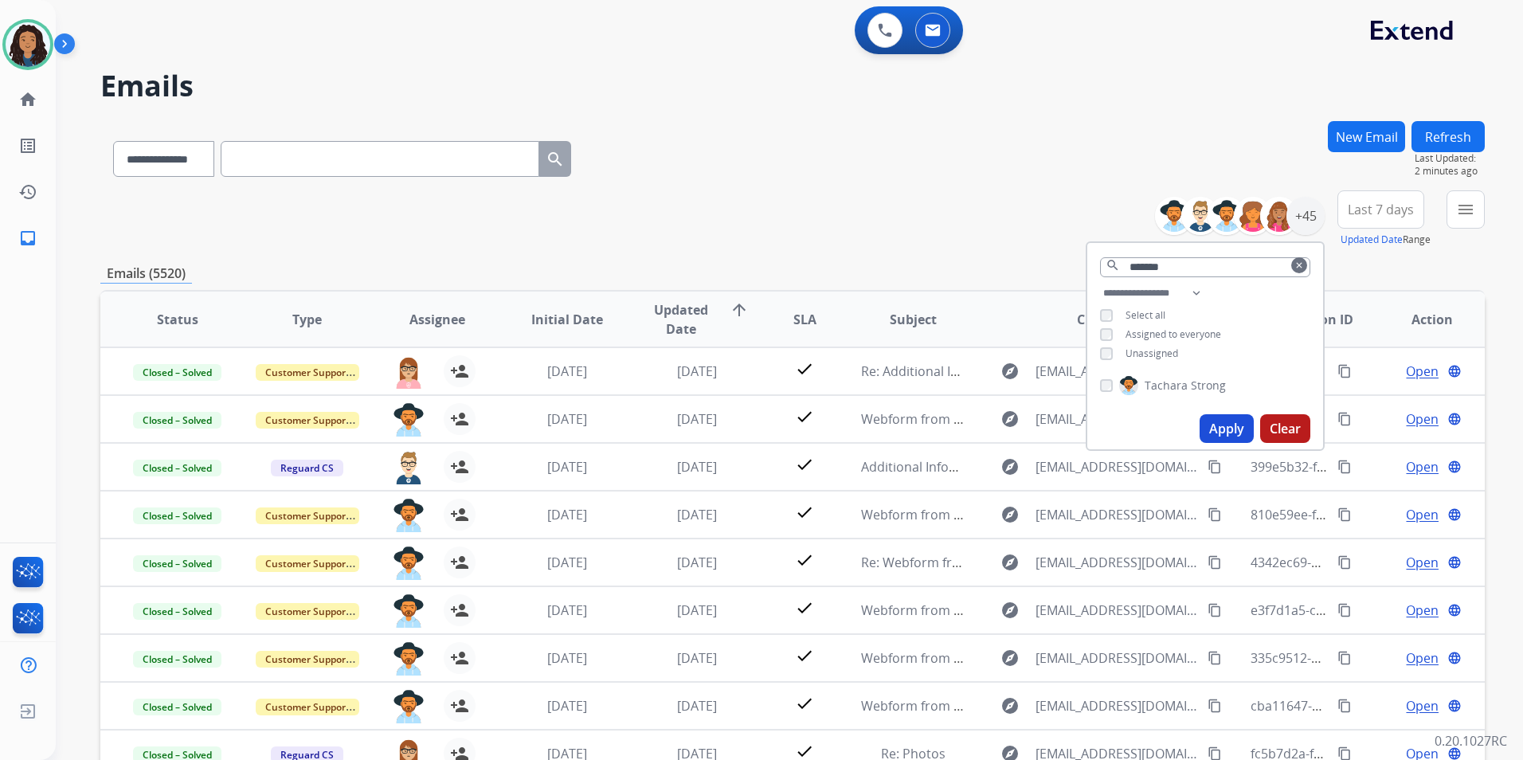
click at [1165, 378] on span "Tachara" at bounding box center [1166, 386] width 43 height 16
click at [1212, 426] on button "Apply" at bounding box center [1227, 428] width 54 height 29
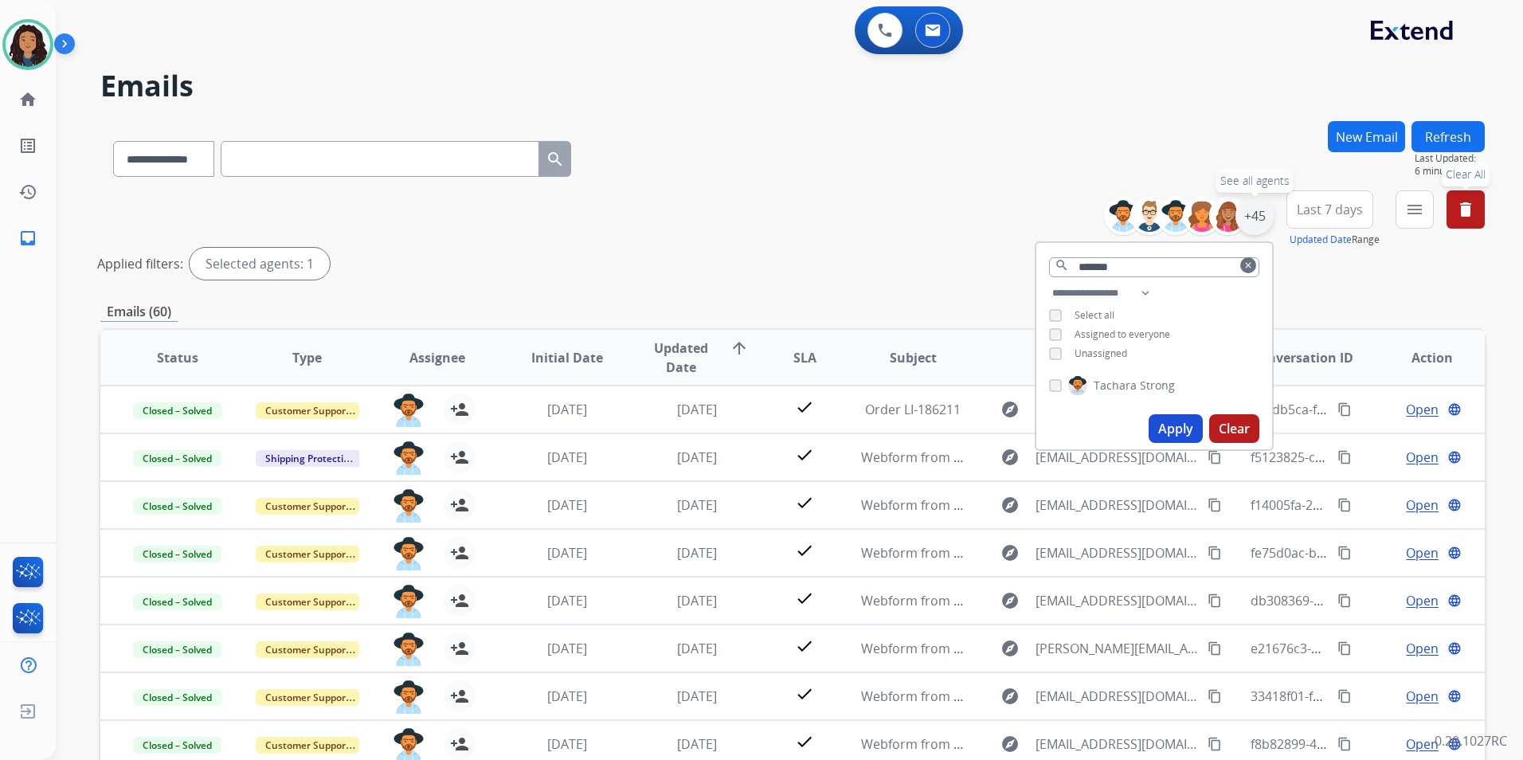
click at [1259, 210] on div "+45" at bounding box center [1255, 216] width 38 height 38
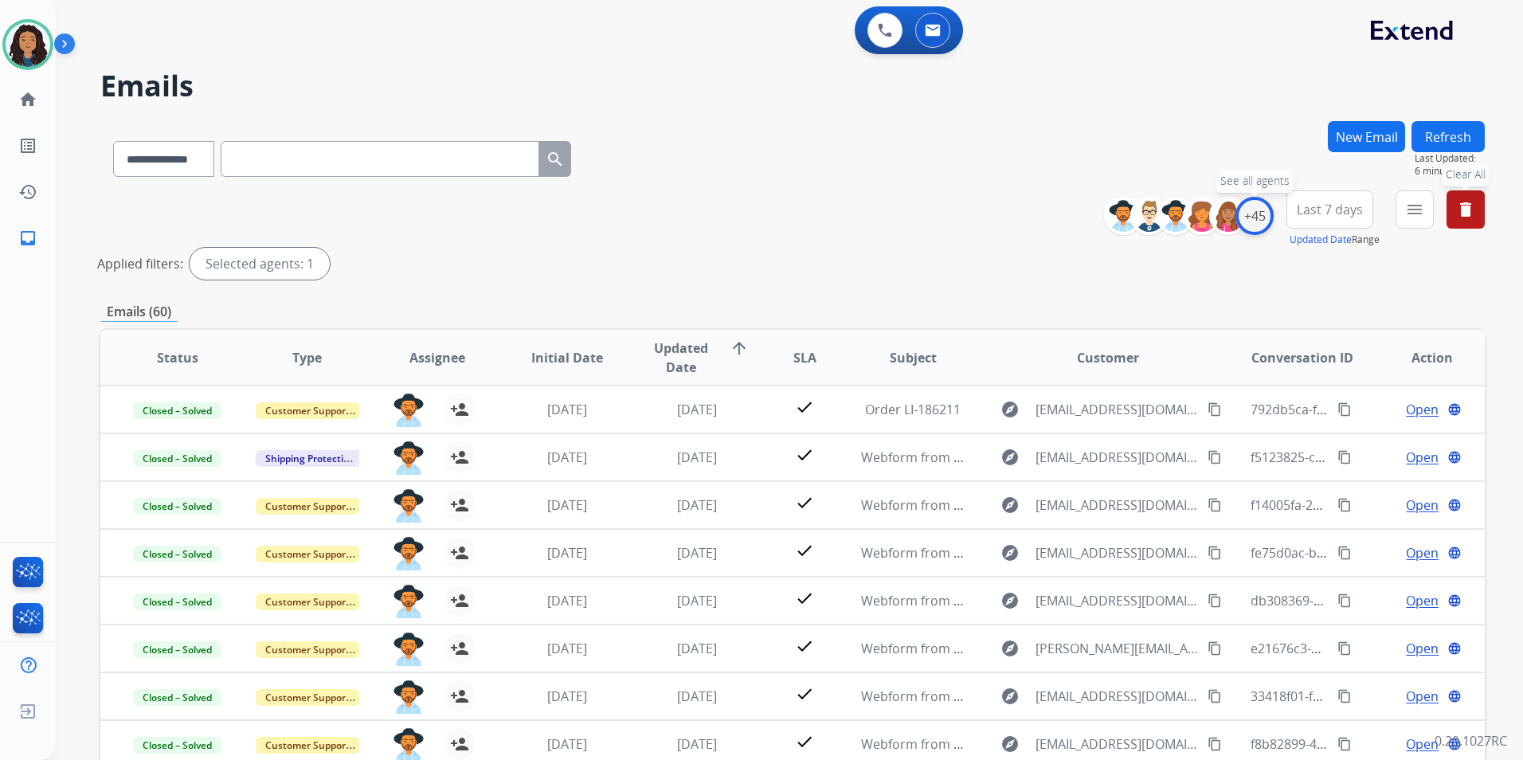
click at [1259, 210] on div "+45" at bounding box center [1255, 216] width 38 height 38
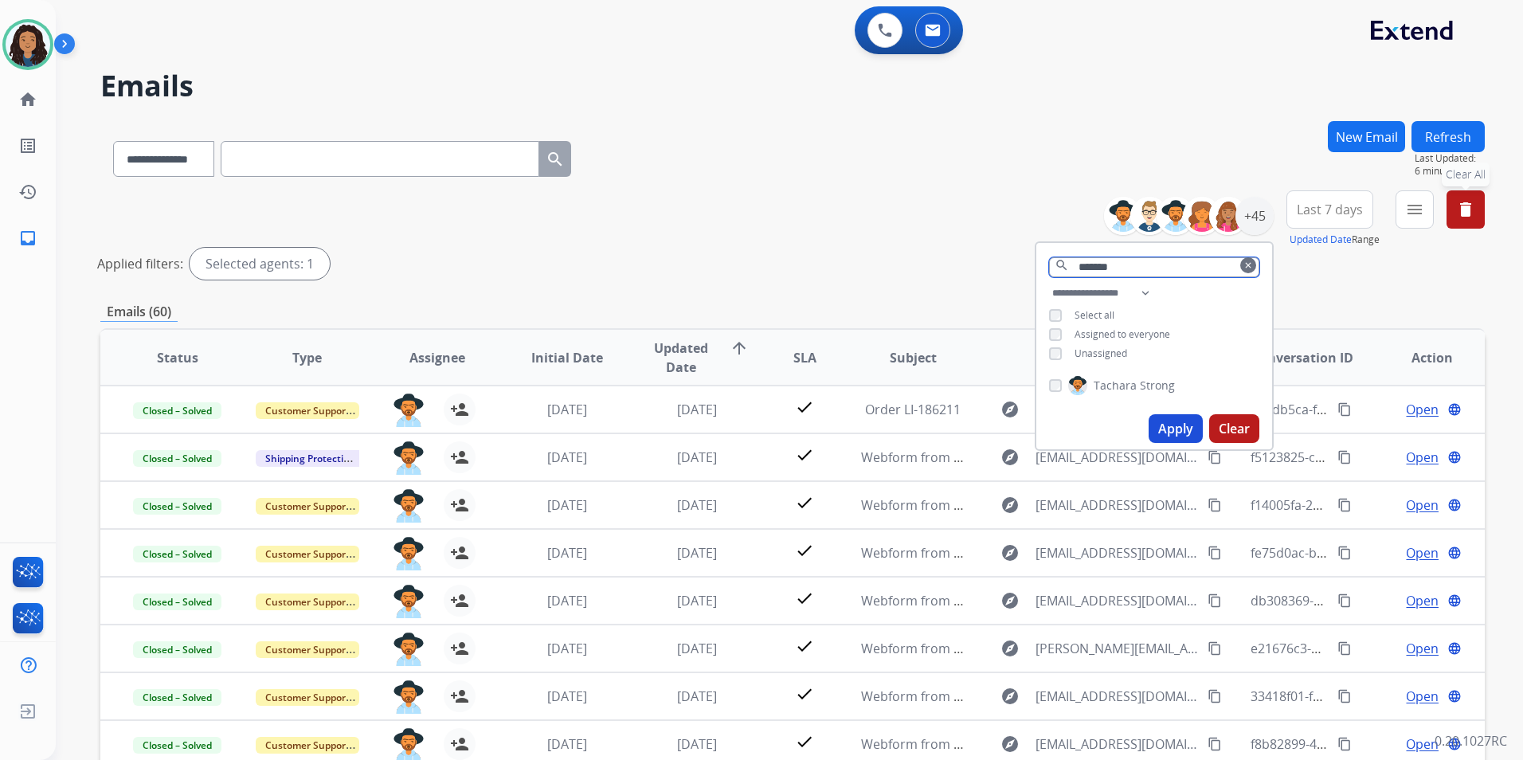
drag, startPoint x: 1142, startPoint y: 262, endPoint x: 994, endPoint y: 280, distance: 148.5
click at [998, 281] on div "**********" at bounding box center [792, 238] width 1385 height 96
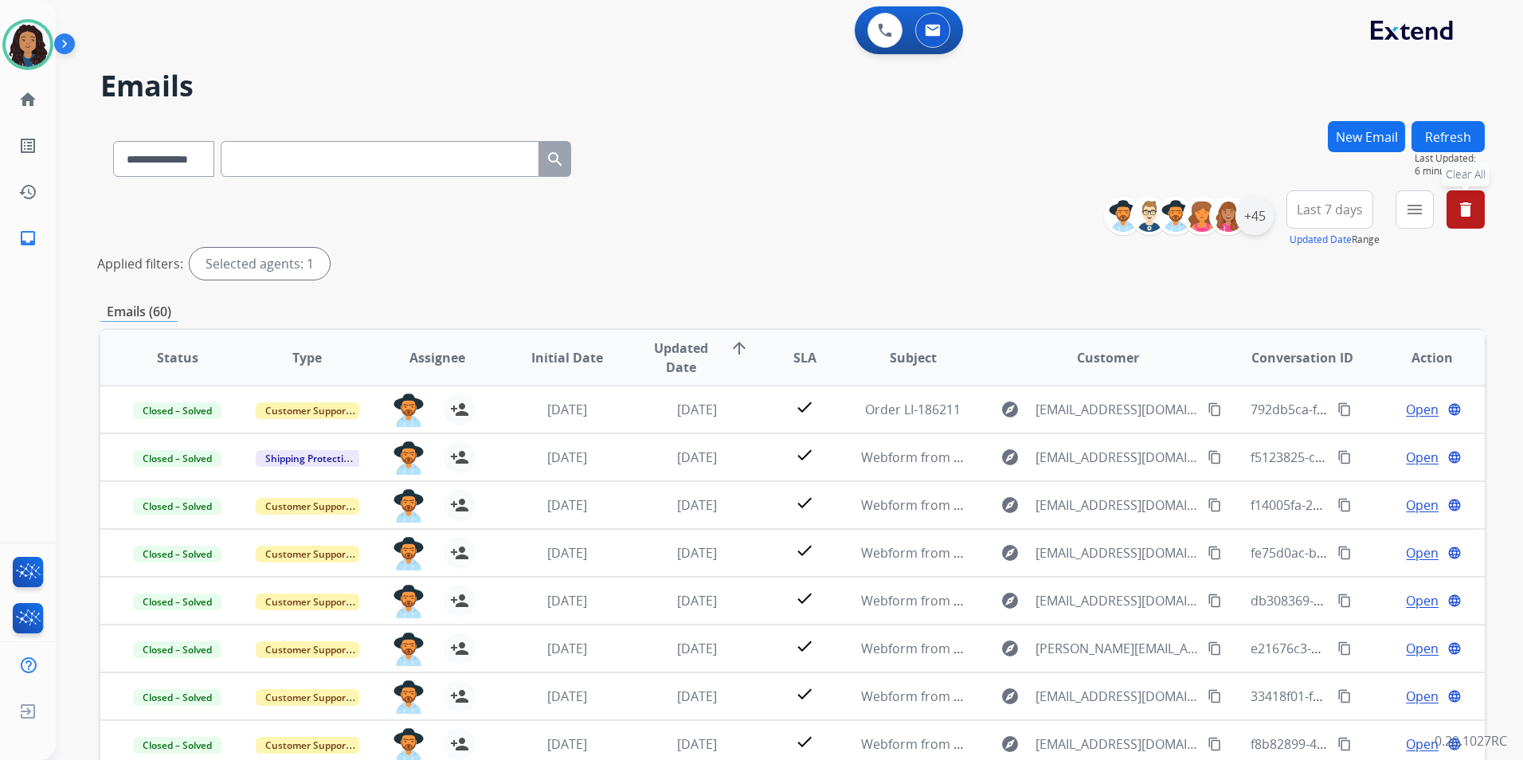
drag, startPoint x: 1281, startPoint y: 221, endPoint x: 1268, endPoint y: 221, distance: 12.8
click at [1268, 221] on div "**********" at bounding box center [1300, 218] width 369 height 57
drag, startPoint x: 1268, startPoint y: 221, endPoint x: 1257, endPoint y: 218, distance: 11.4
click at [1257, 218] on div "+45" at bounding box center [1255, 216] width 38 height 38
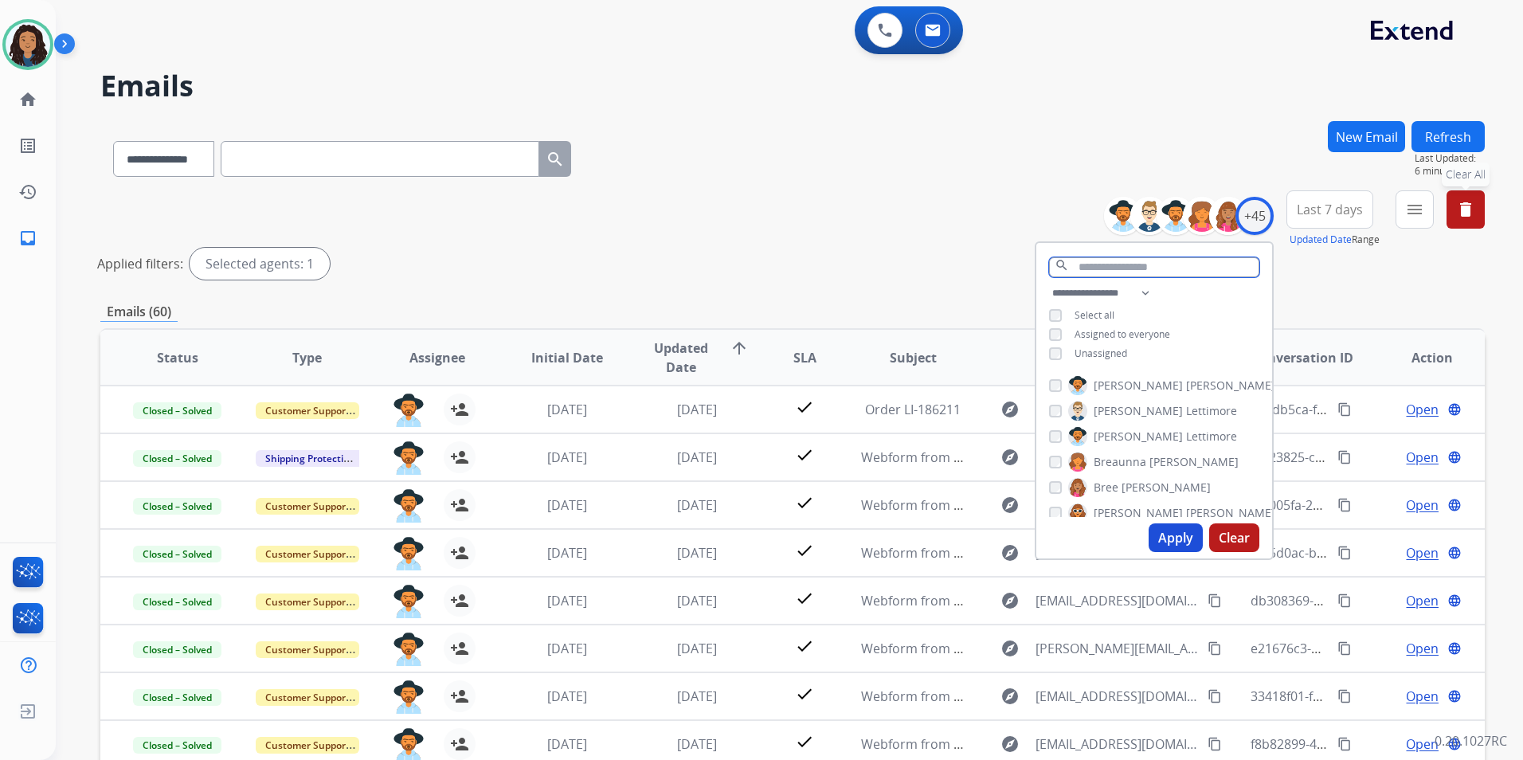
click at [1163, 265] on input "text" at bounding box center [1154, 267] width 210 height 20
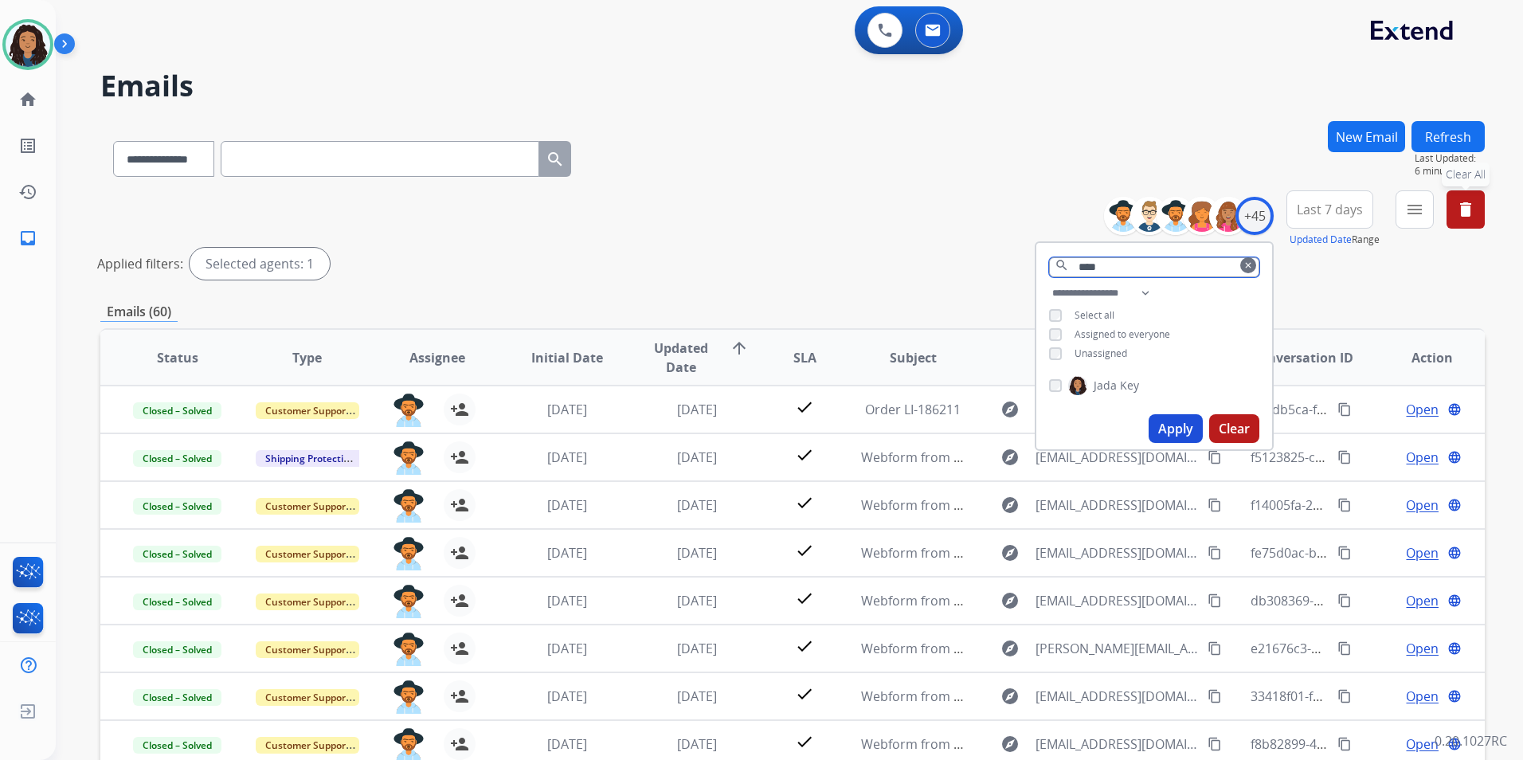
type input "****"
click at [1094, 382] on span "Jada" at bounding box center [1105, 386] width 23 height 16
click at [1164, 424] on button "Apply" at bounding box center [1176, 428] width 54 height 29
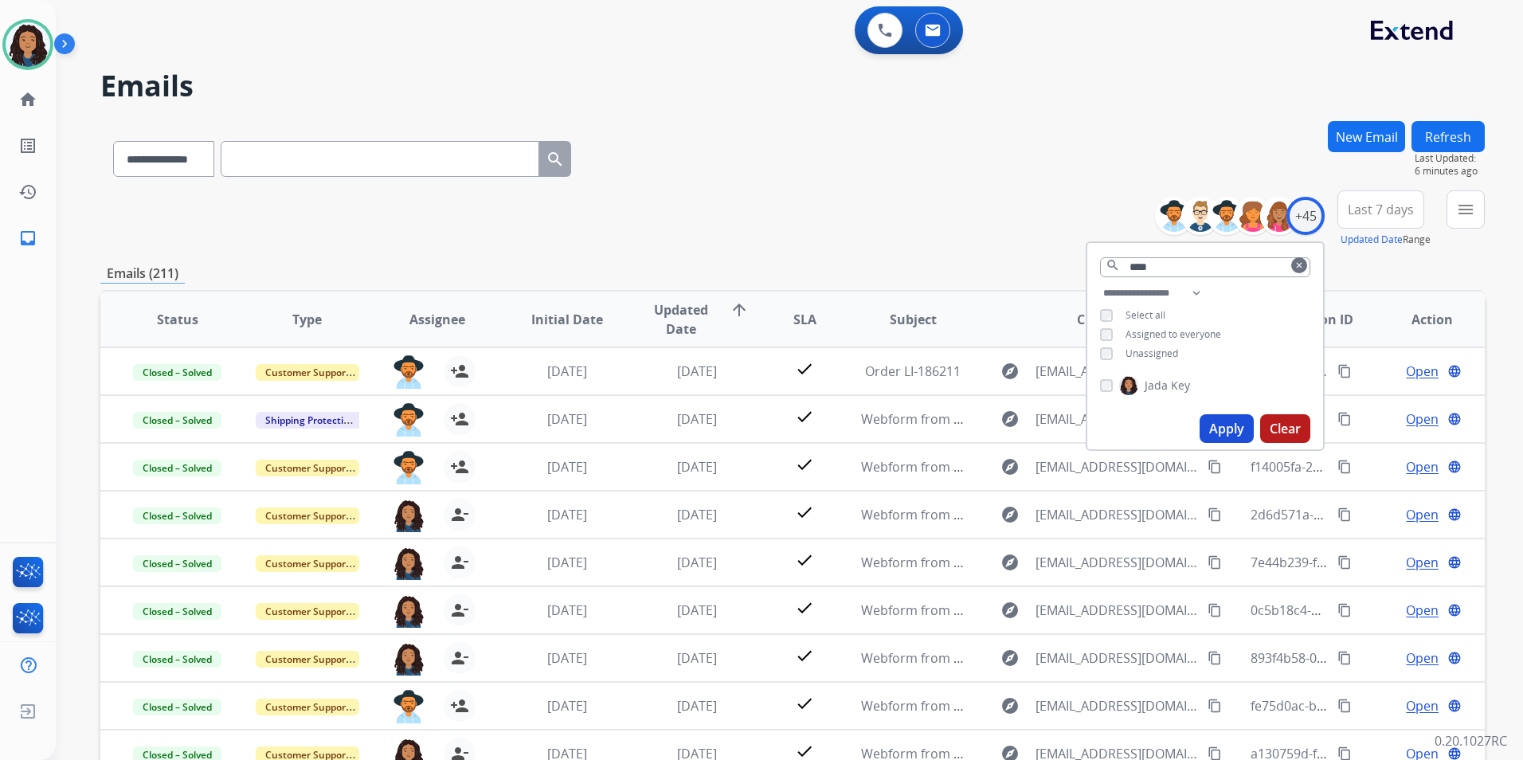
click at [1393, 213] on span "Last 7 days" at bounding box center [1381, 209] width 66 height 6
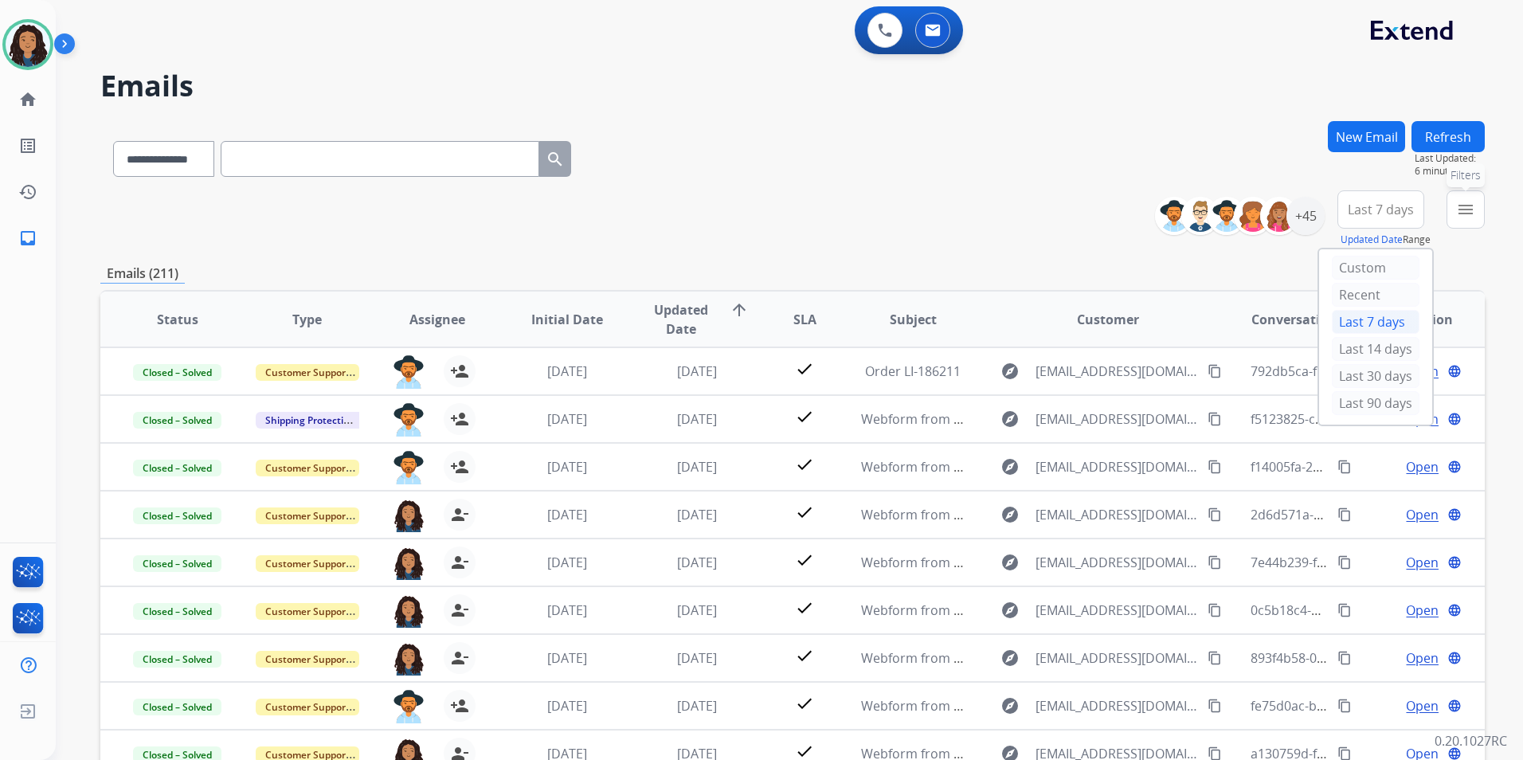
click at [1467, 209] on mat-icon "menu" at bounding box center [1465, 209] width 19 height 19
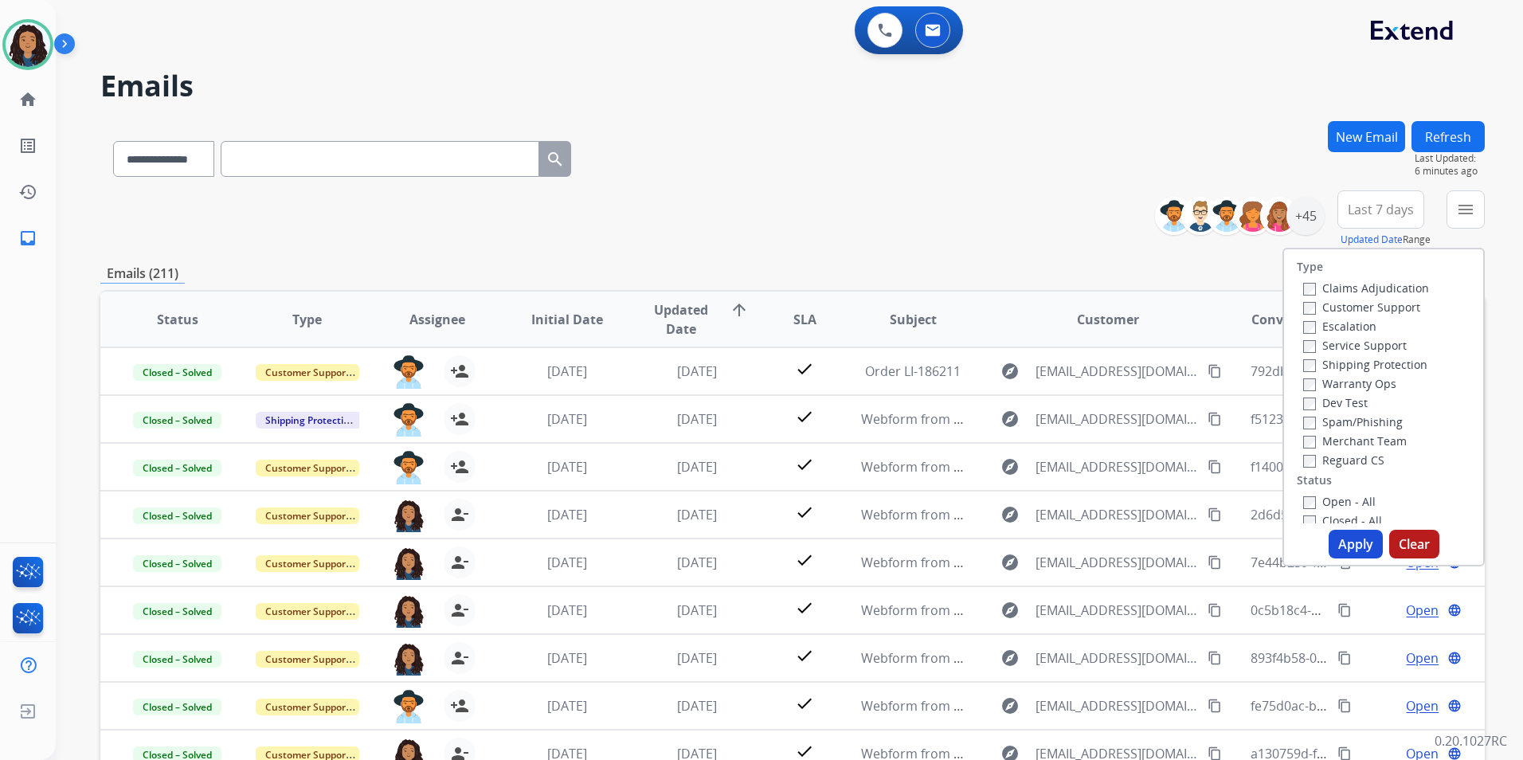
click at [1363, 307] on label "Customer Support" at bounding box center [1361, 307] width 117 height 15
click at [1393, 362] on label "Shipping Protection" at bounding box center [1365, 364] width 124 height 15
click at [1329, 464] on label "Reguard CS" at bounding box center [1343, 459] width 81 height 15
drag, startPoint x: 1345, startPoint y: 495, endPoint x: 1345, endPoint y: 541, distance: 46.2
click at [1344, 494] on label "Open - All" at bounding box center [1339, 501] width 72 height 15
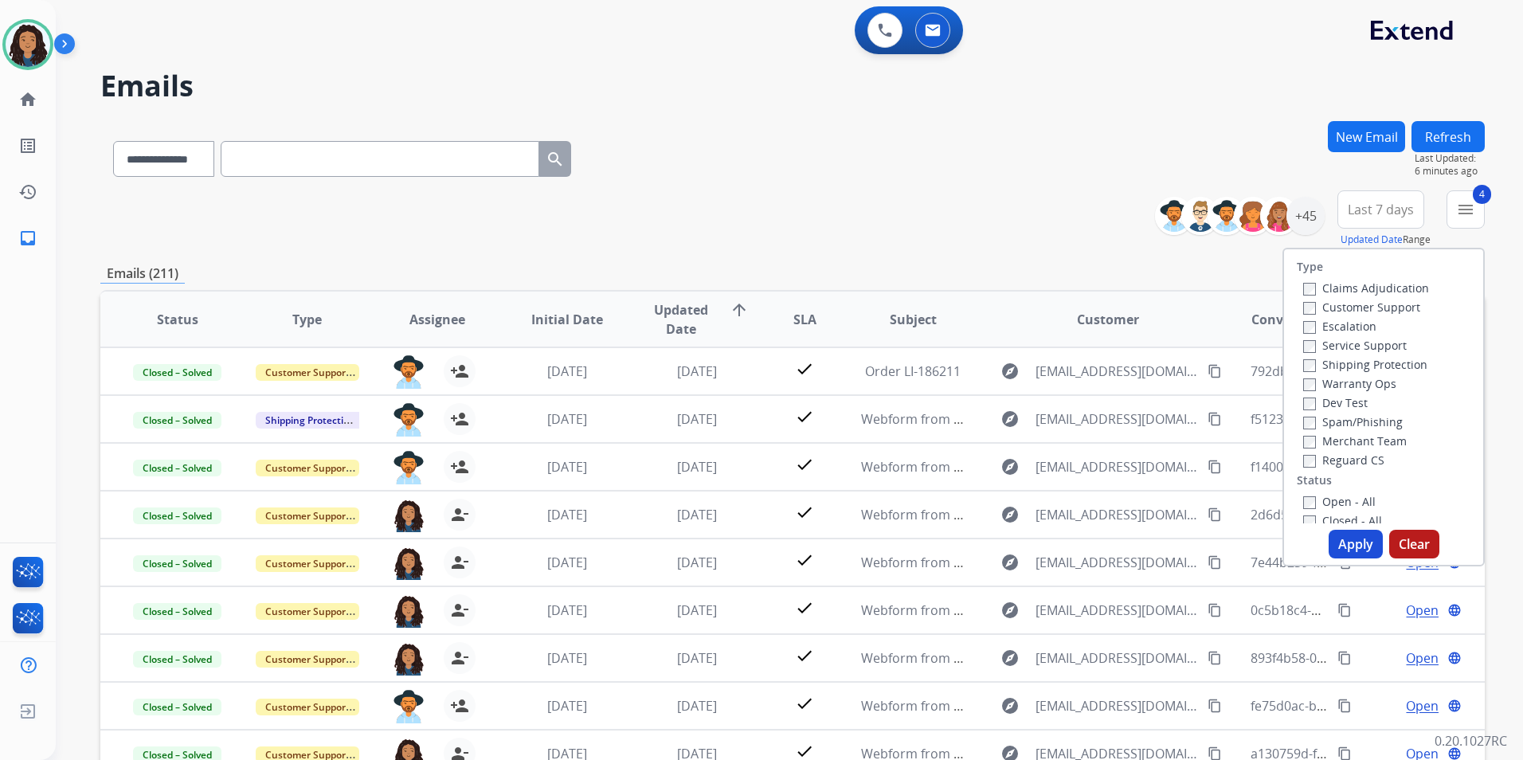
click at [1345, 541] on button "Apply" at bounding box center [1356, 544] width 54 height 29
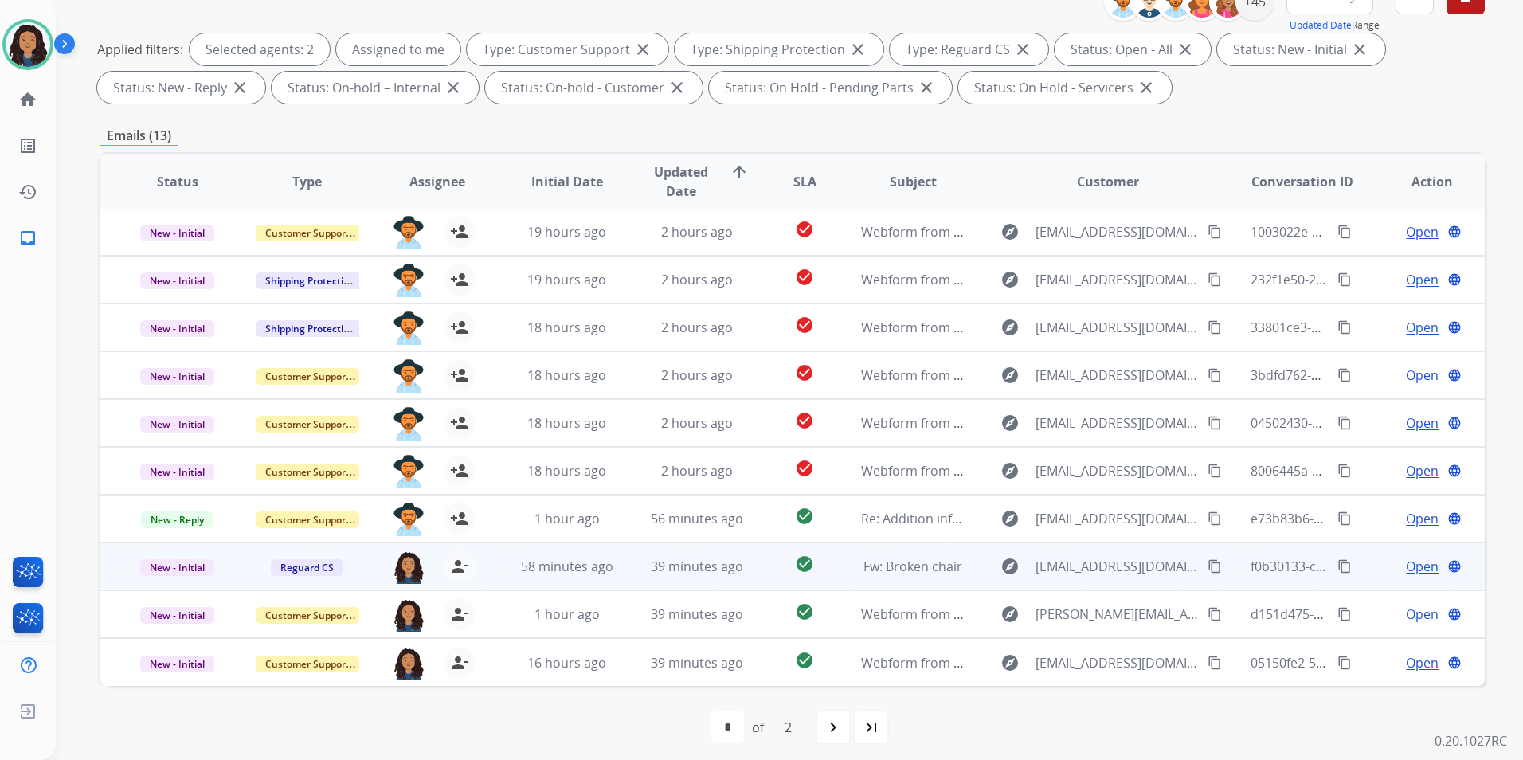
scroll to position [223, 0]
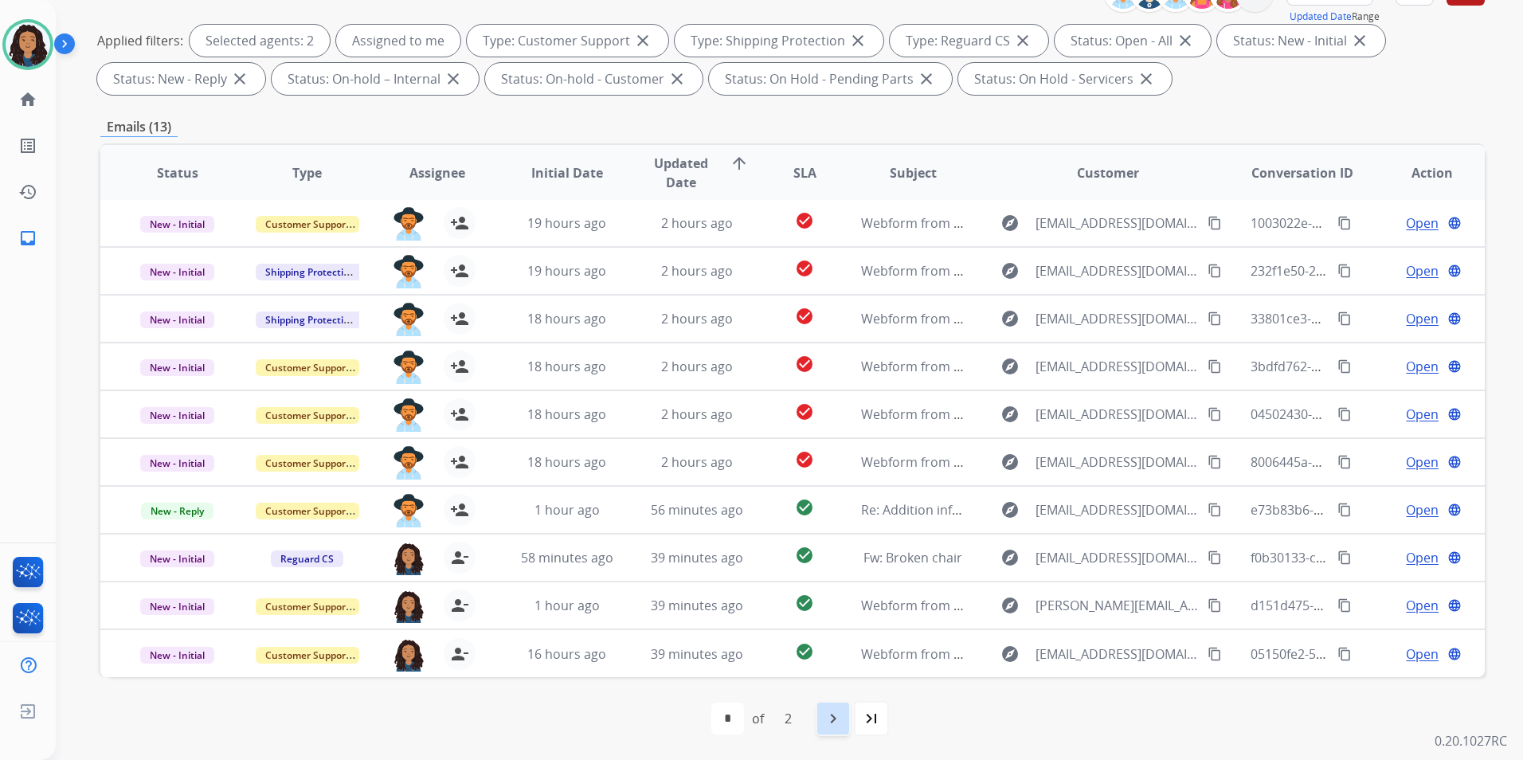
click at [832, 711] on mat-icon "navigate_next" at bounding box center [833, 718] width 19 height 19
select select "*"
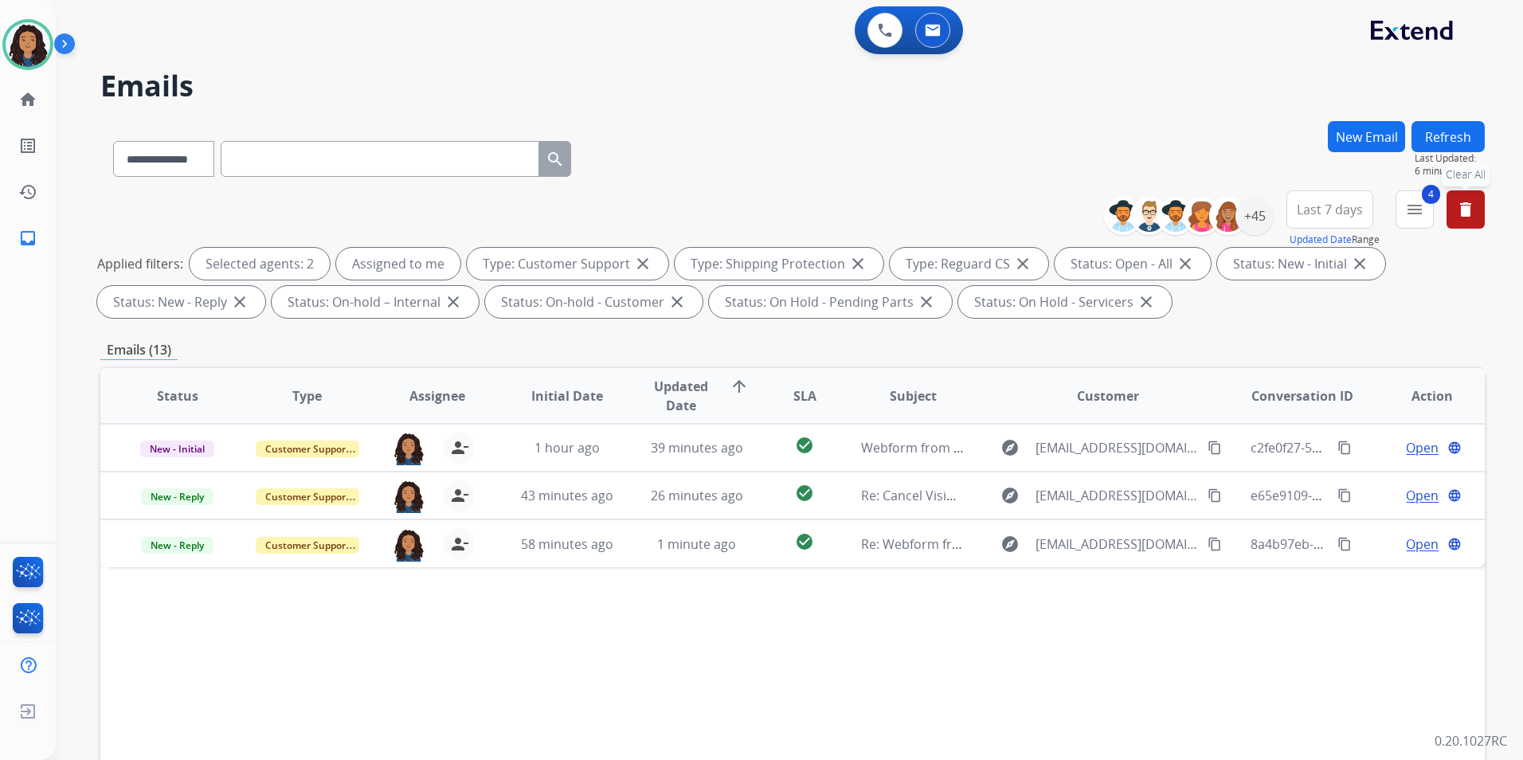
scroll to position [0, 0]
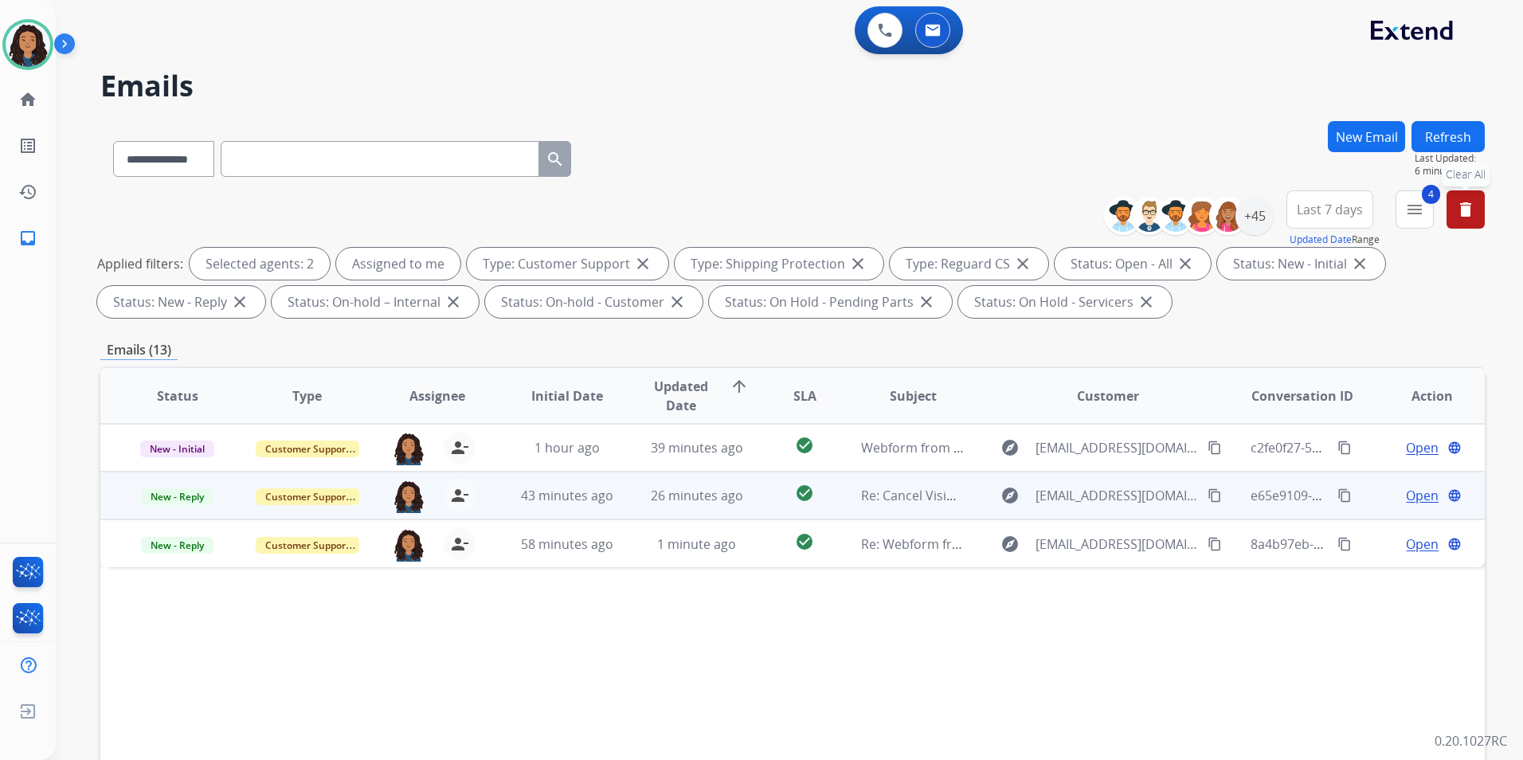
click at [1416, 492] on span "Open" at bounding box center [1422, 495] width 33 height 19
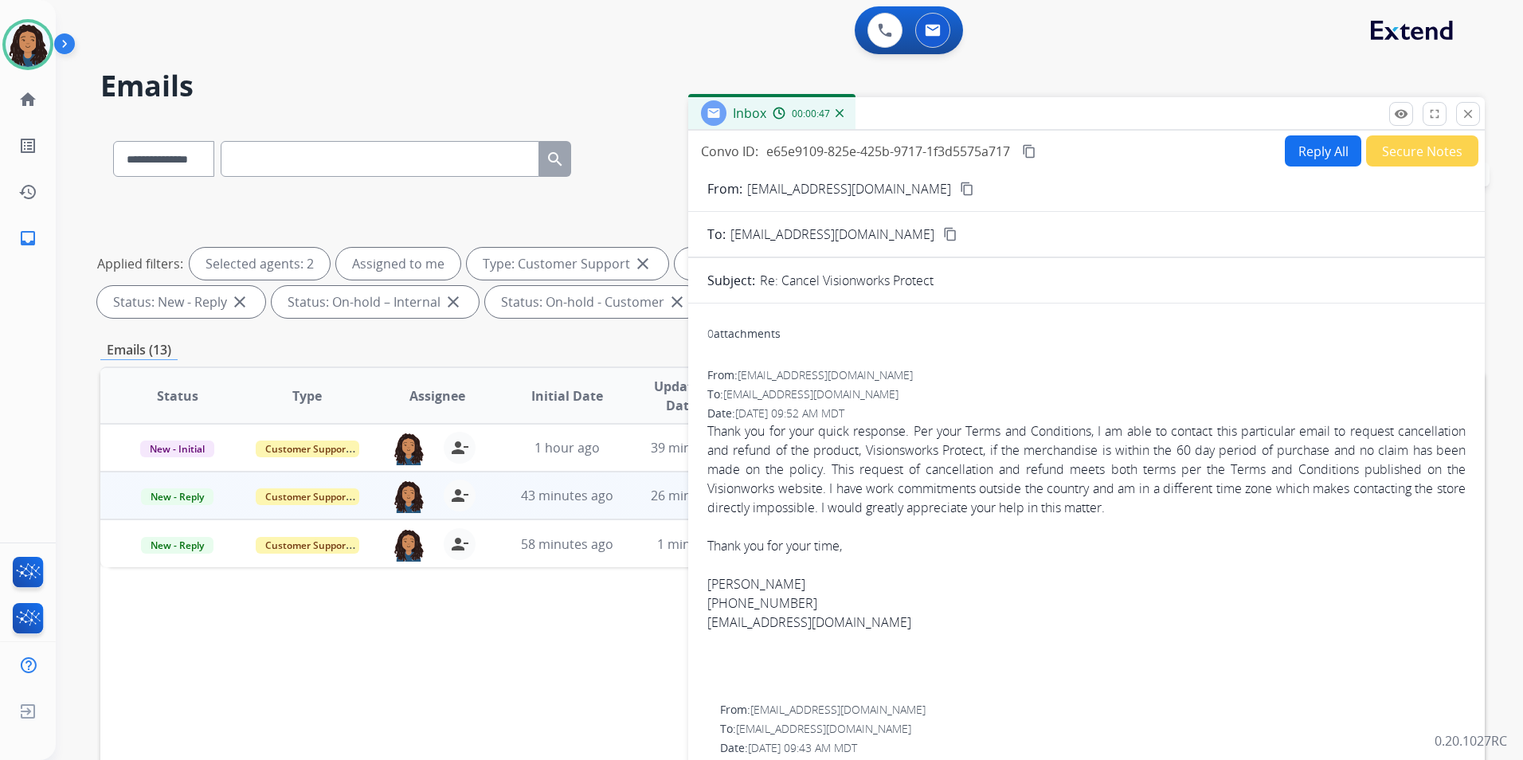
click at [1306, 143] on button "Reply All" at bounding box center [1323, 150] width 76 height 31
select select "**********"
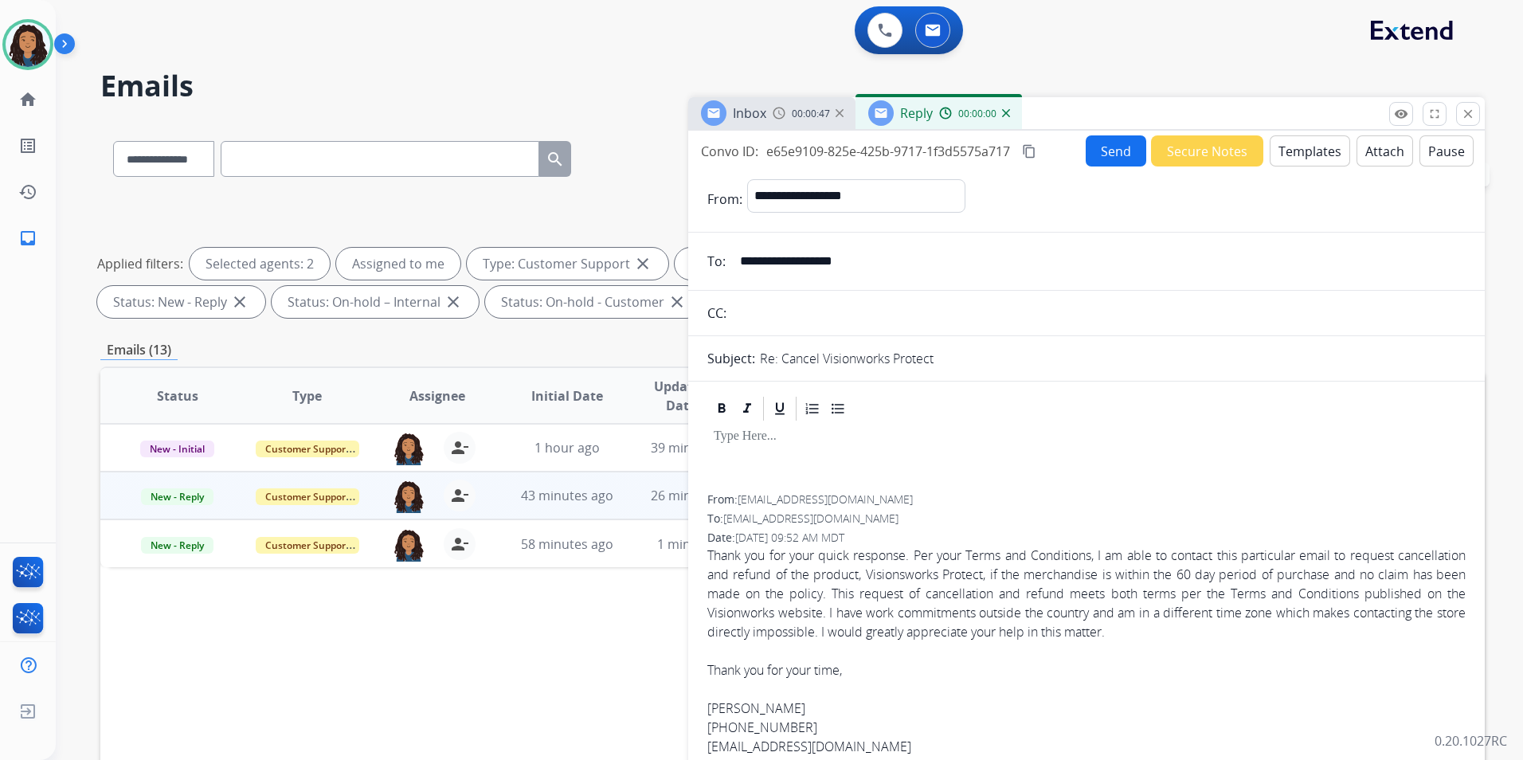
click at [1285, 156] on button "Templates" at bounding box center [1310, 150] width 80 height 31
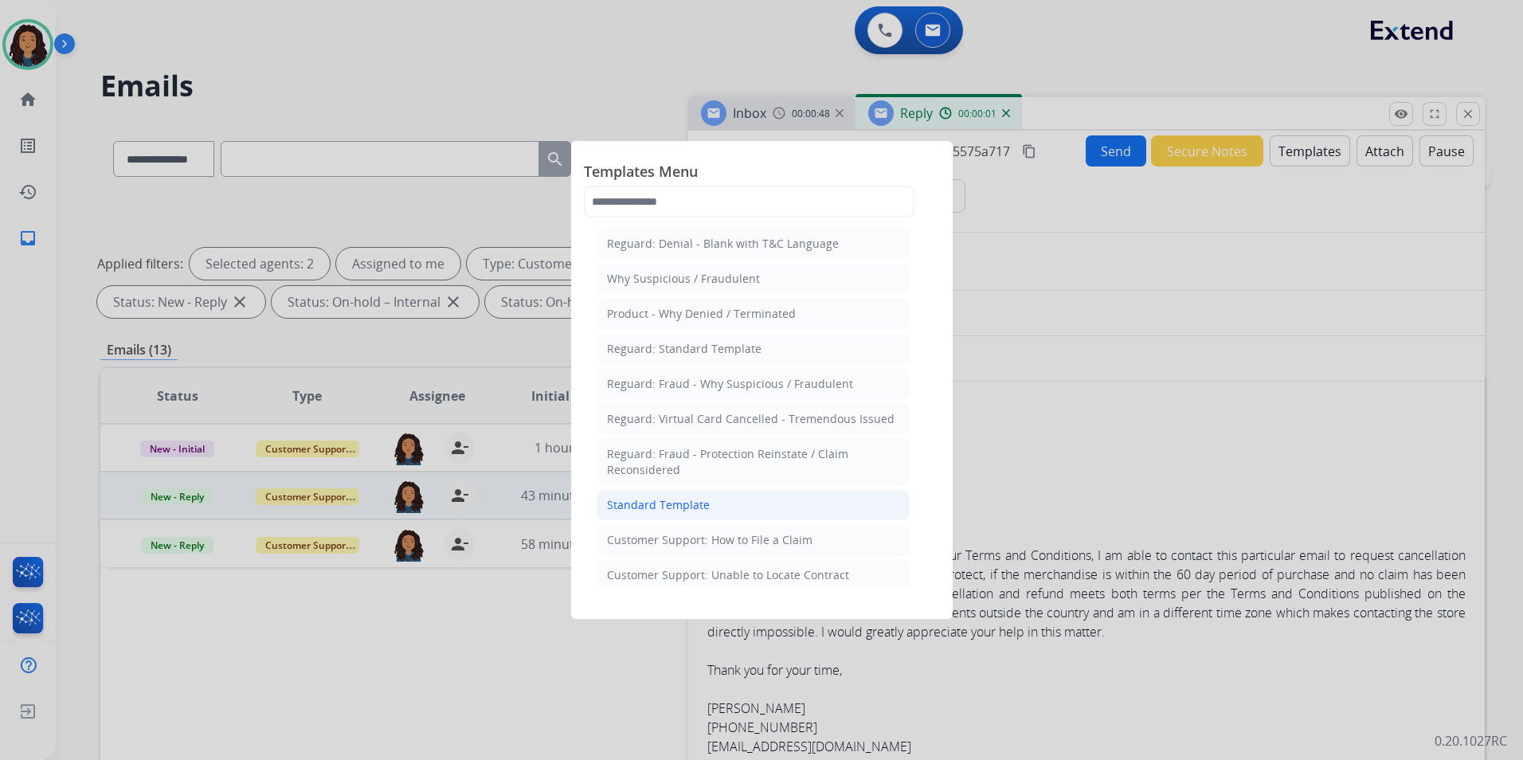
click at [734, 499] on li "Standard Template" at bounding box center [753, 505] width 313 height 30
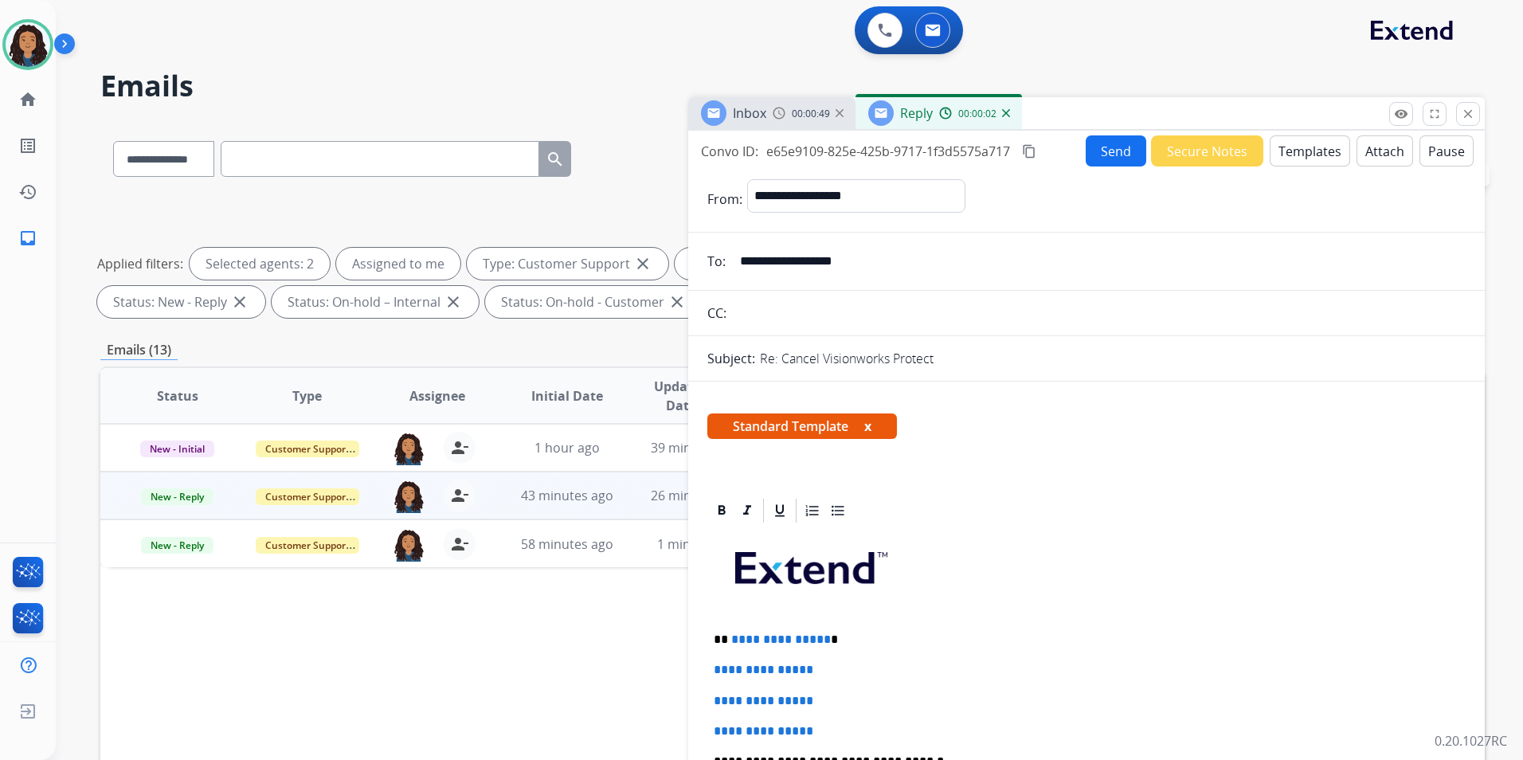
click at [771, 114] on div "Inbox 00:00:49" at bounding box center [771, 113] width 167 height 32
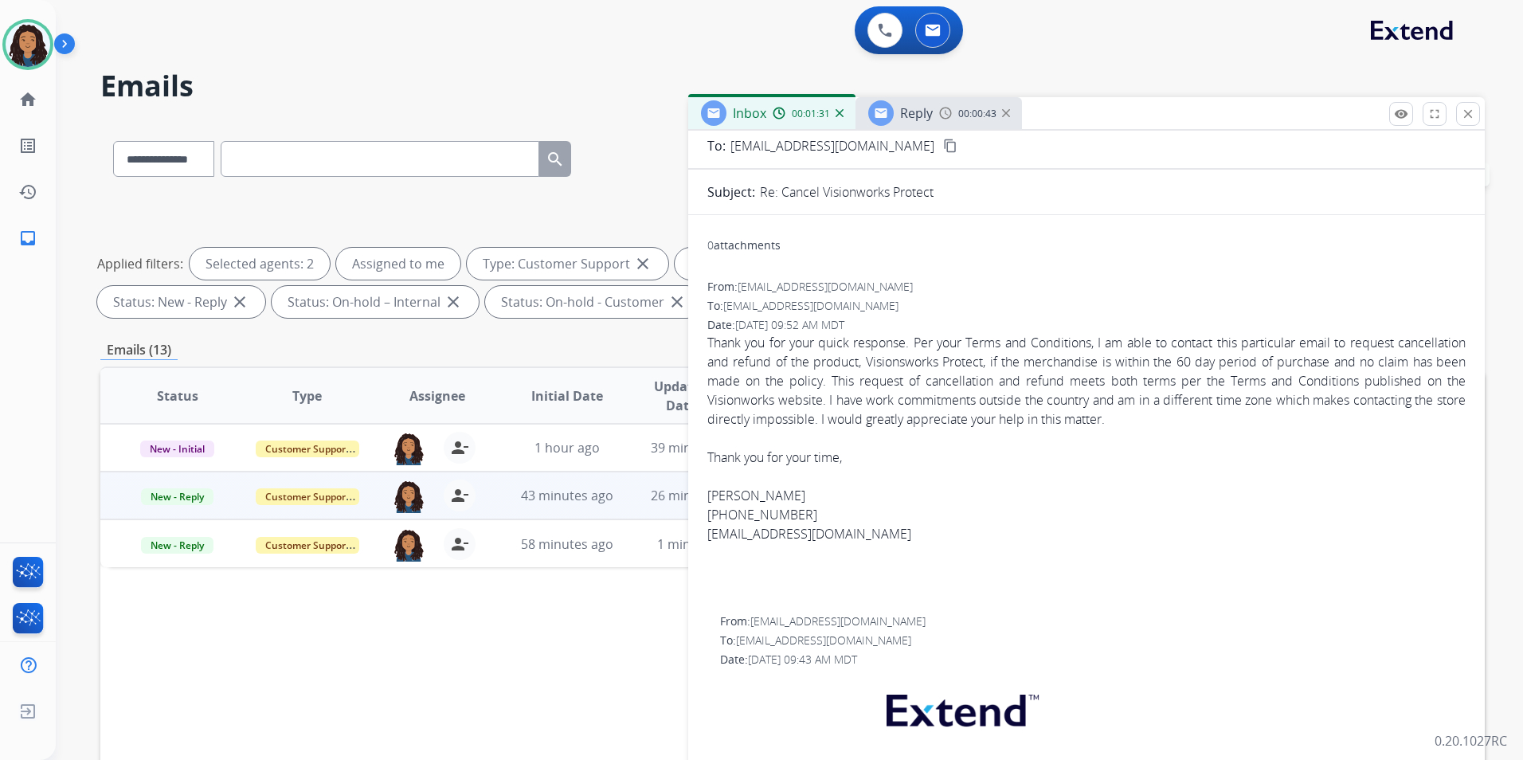
scroll to position [239, 0]
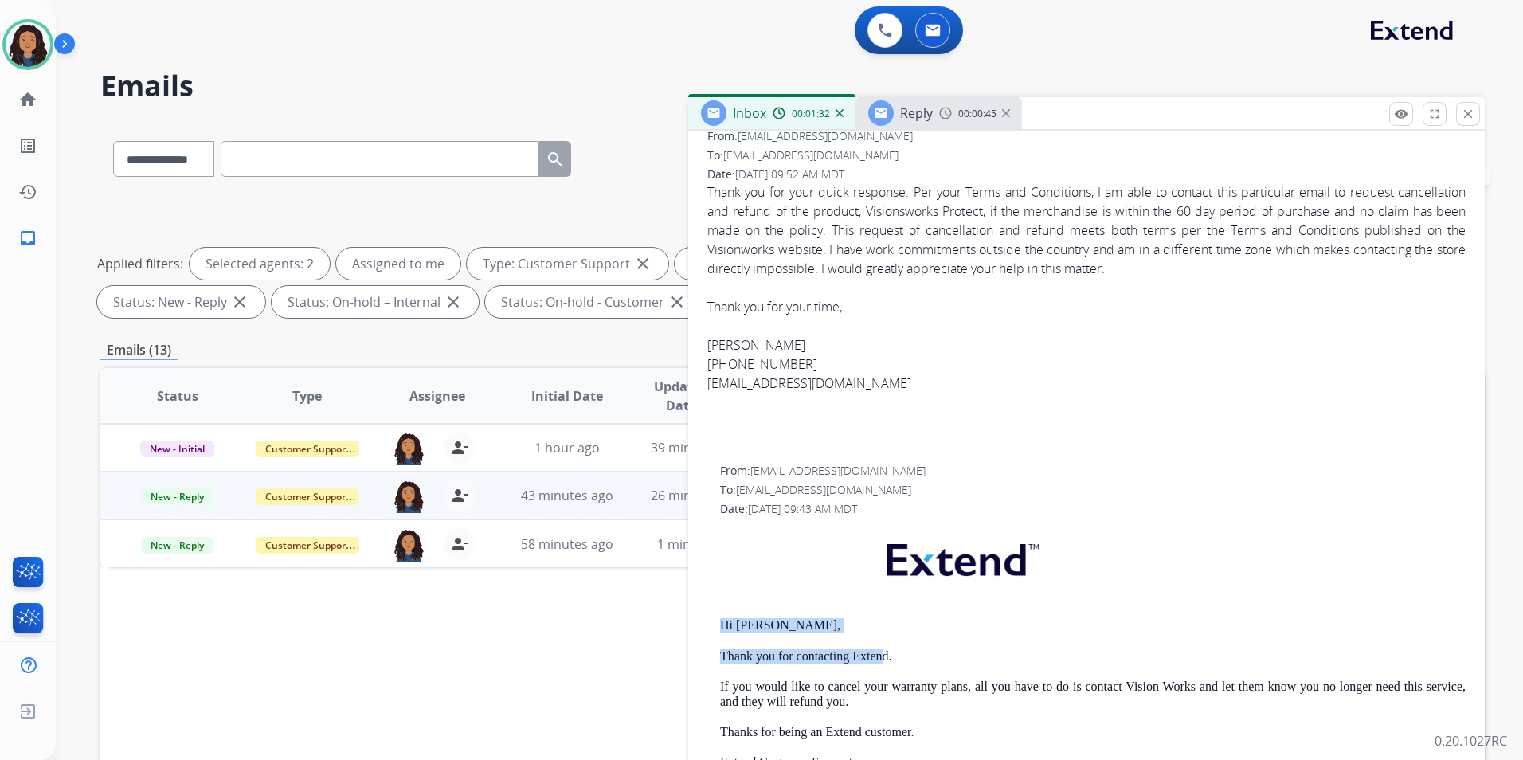
drag, startPoint x: 715, startPoint y: 616, endPoint x: 887, endPoint y: 642, distance: 174.1
click at [887, 642] on div "From: support@extend.com To: awal10607@gmail.com Date: 08/17/2025 - 09:43 AM MD…" at bounding box center [1086, 714] width 758 height 502
drag, startPoint x: 887, startPoint y: 642, endPoint x: 888, endPoint y: 658, distance: 16.0
copy div "Hi Gigi, Thank you for contacting Extend"
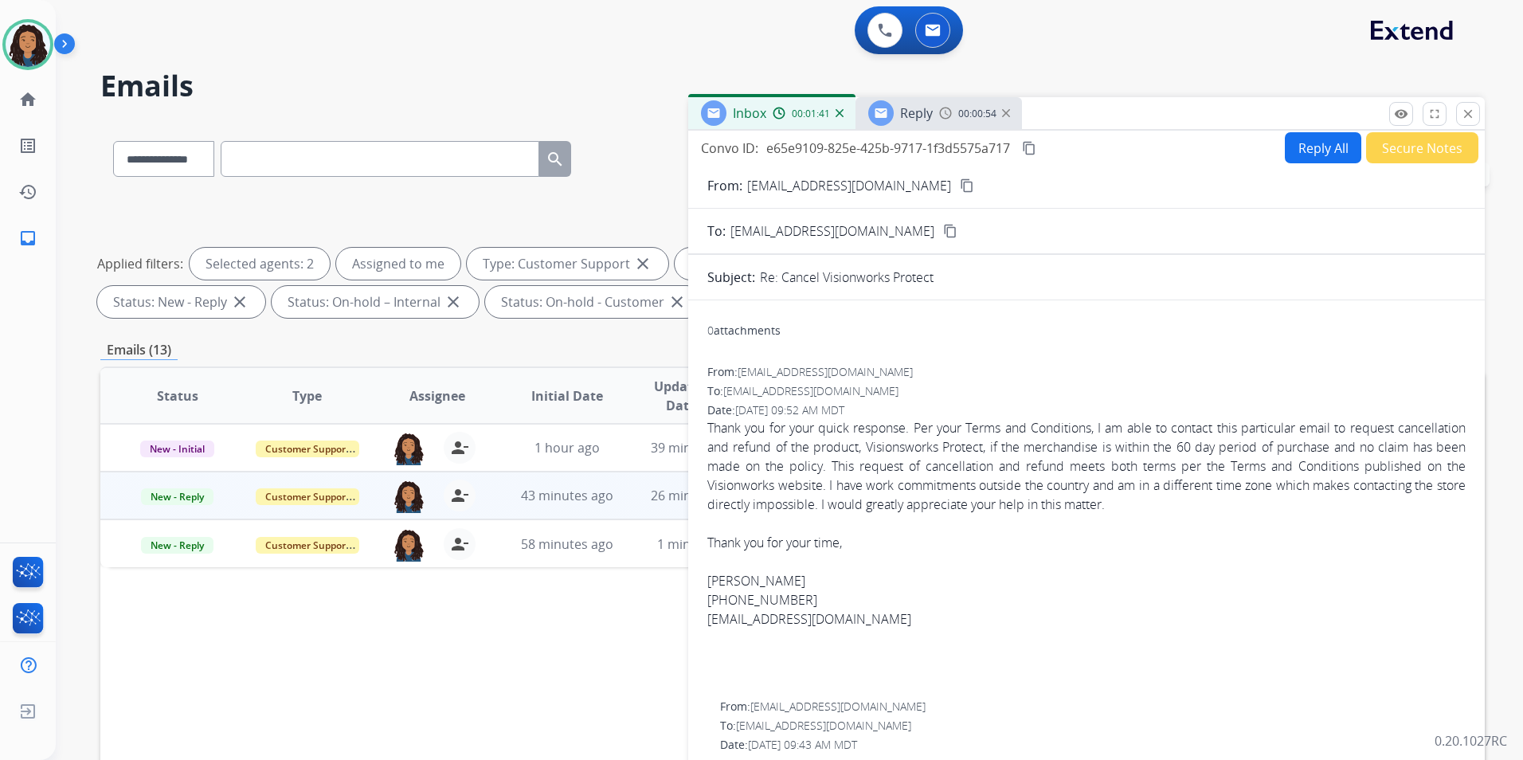
scroll to position [0, 0]
click at [912, 112] on span "Reply" at bounding box center [916, 113] width 33 height 18
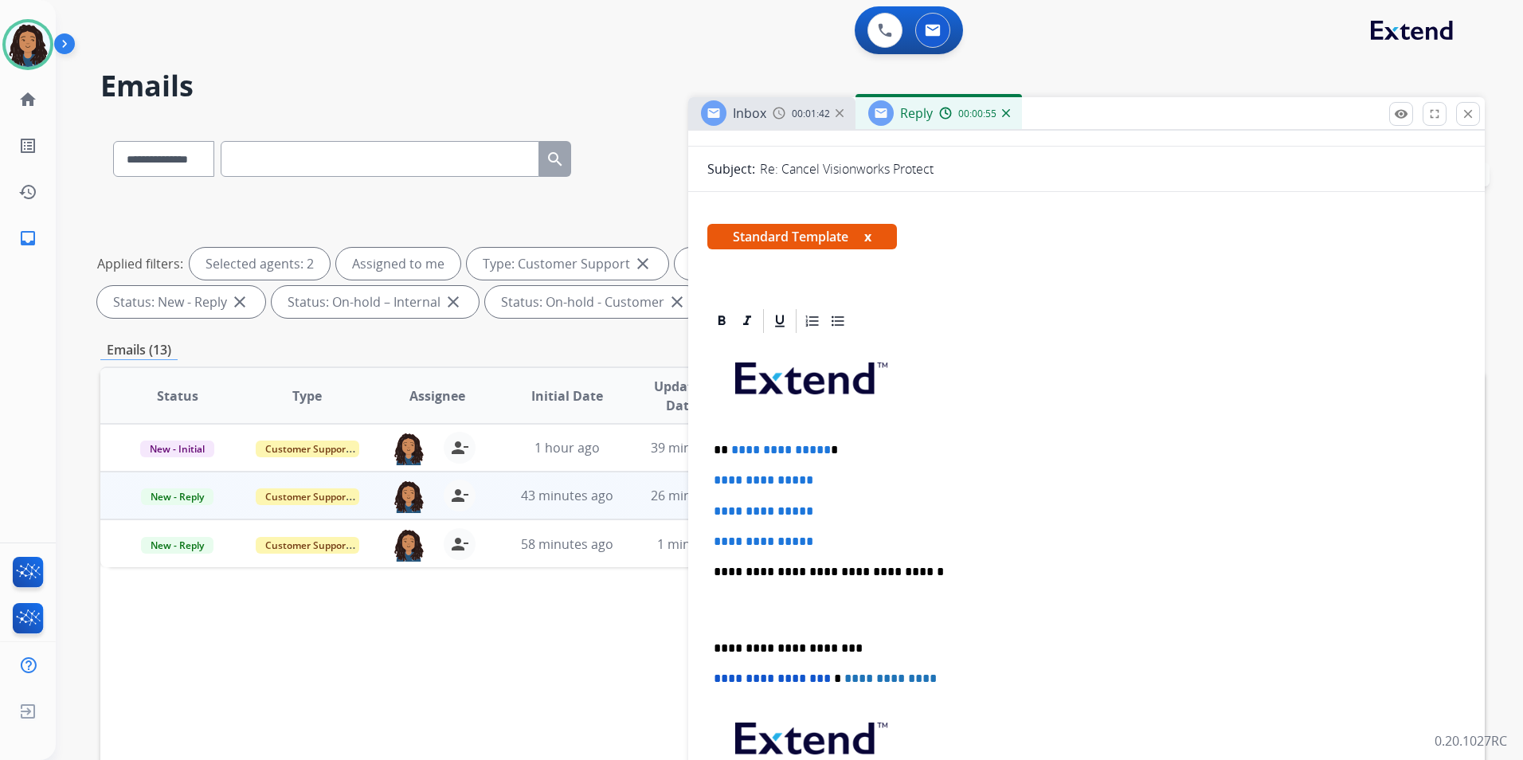
scroll to position [239, 0]
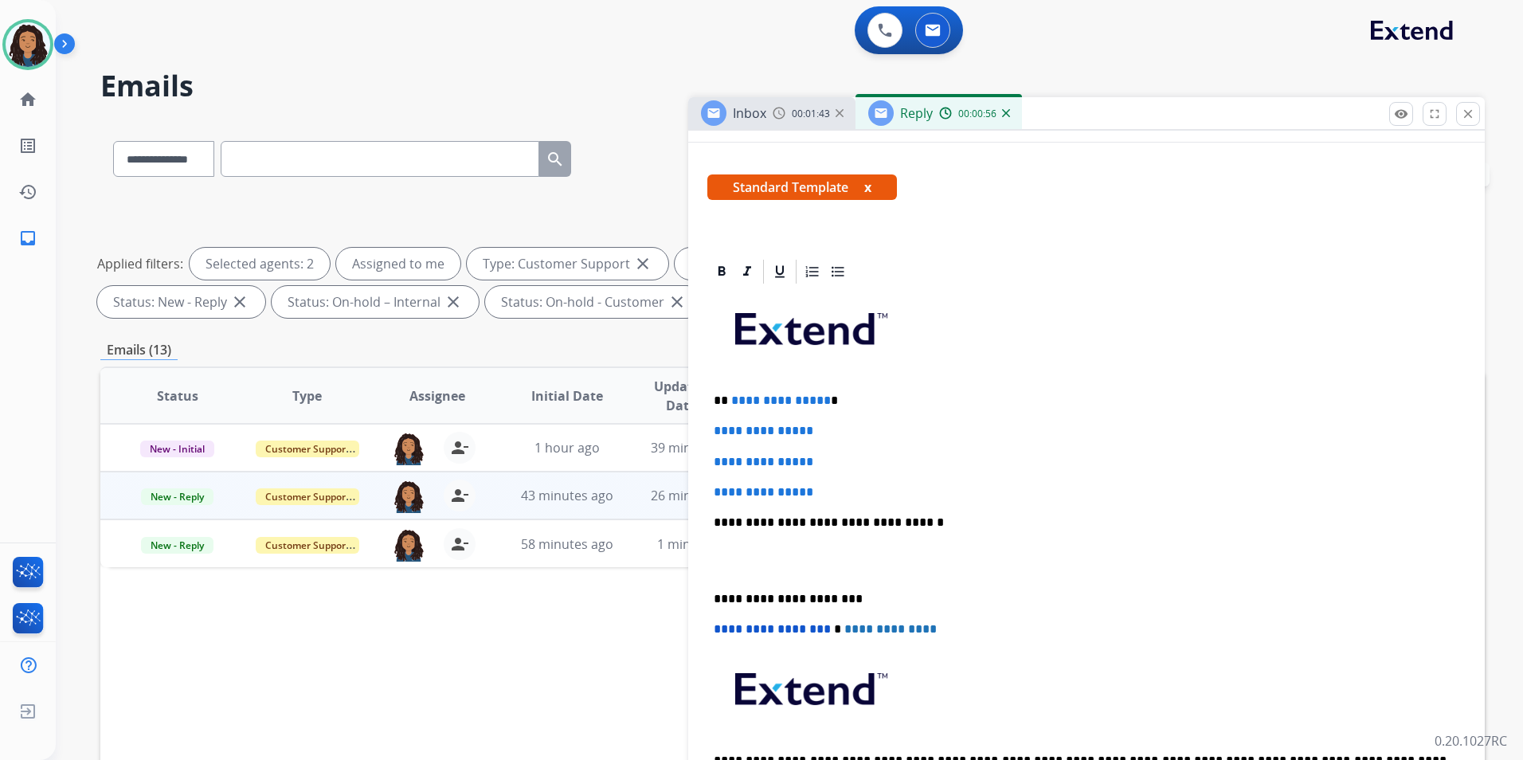
drag, startPoint x: 707, startPoint y: 393, endPoint x: 820, endPoint y: 433, distance: 120.2
drag, startPoint x: 711, startPoint y: 397, endPoint x: 867, endPoint y: 487, distance: 179.5
click at [867, 487] on div "**********" at bounding box center [1086, 560] width 758 height 548
paste div
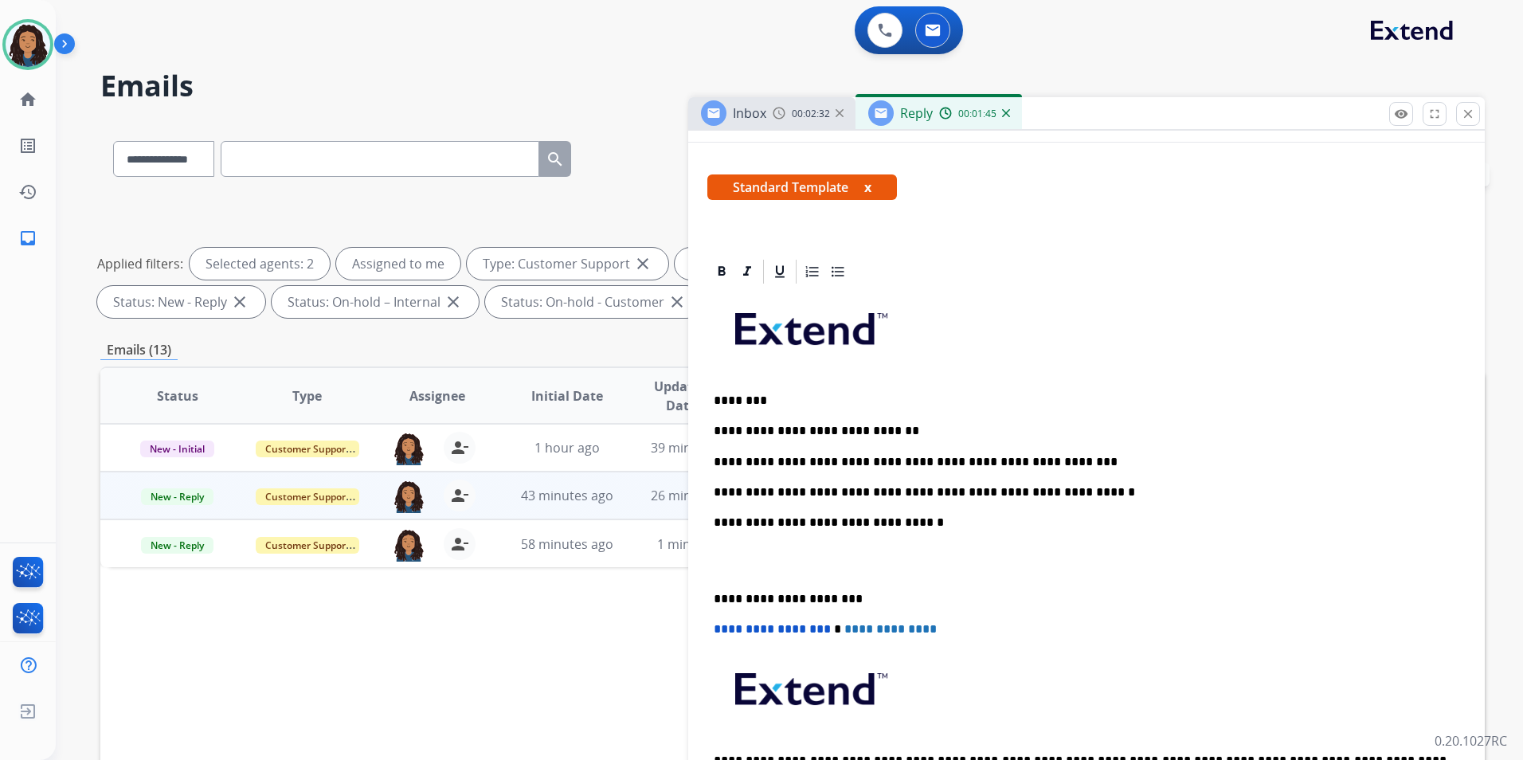
click at [752, 456] on p "**********" at bounding box center [1080, 462] width 733 height 14
drag, startPoint x: 808, startPoint y: 460, endPoint x: 988, endPoint y: 460, distance: 180.0
click at [988, 460] on p "**********" at bounding box center [1080, 462] width 733 height 14
click at [723, 267] on icon at bounding box center [722, 271] width 7 height 10
click at [1004, 461] on p "**********" at bounding box center [1080, 462] width 733 height 14
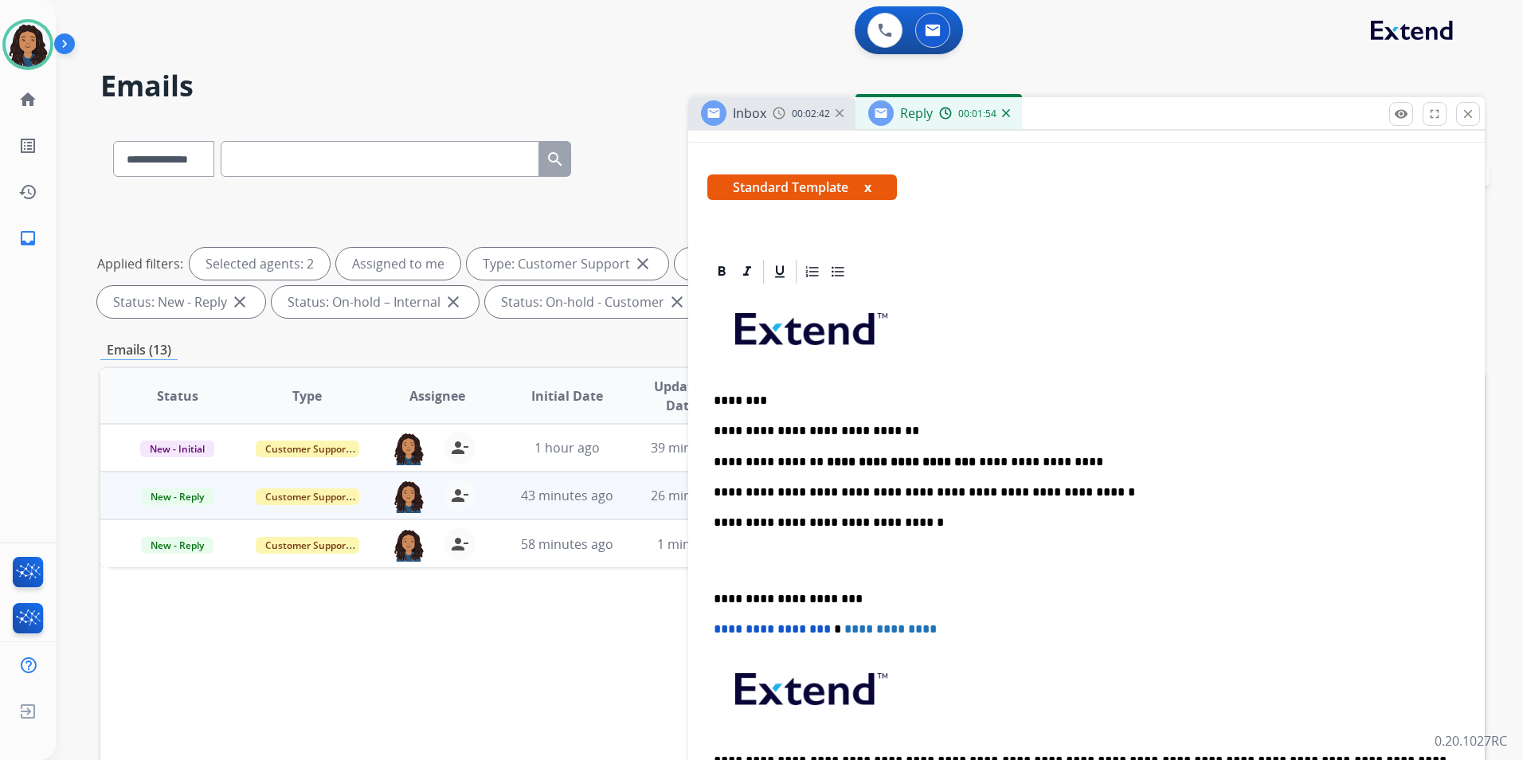
click at [1123, 459] on p "**********" at bounding box center [1080, 462] width 733 height 14
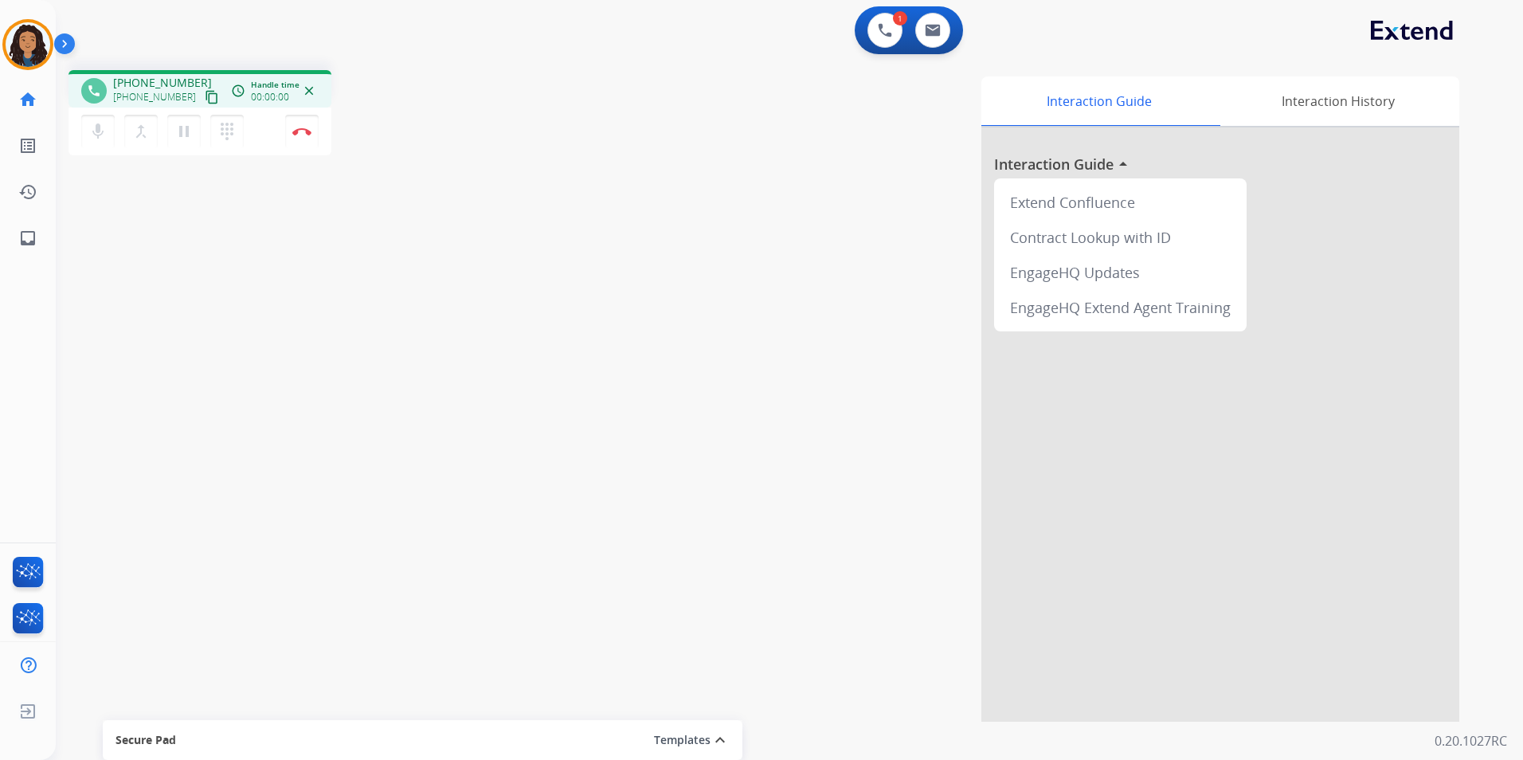
click at [205, 100] on mat-icon "content_copy" at bounding box center [212, 97] width 14 height 14
click at [300, 135] on button "Disconnect" at bounding box center [301, 131] width 33 height 33
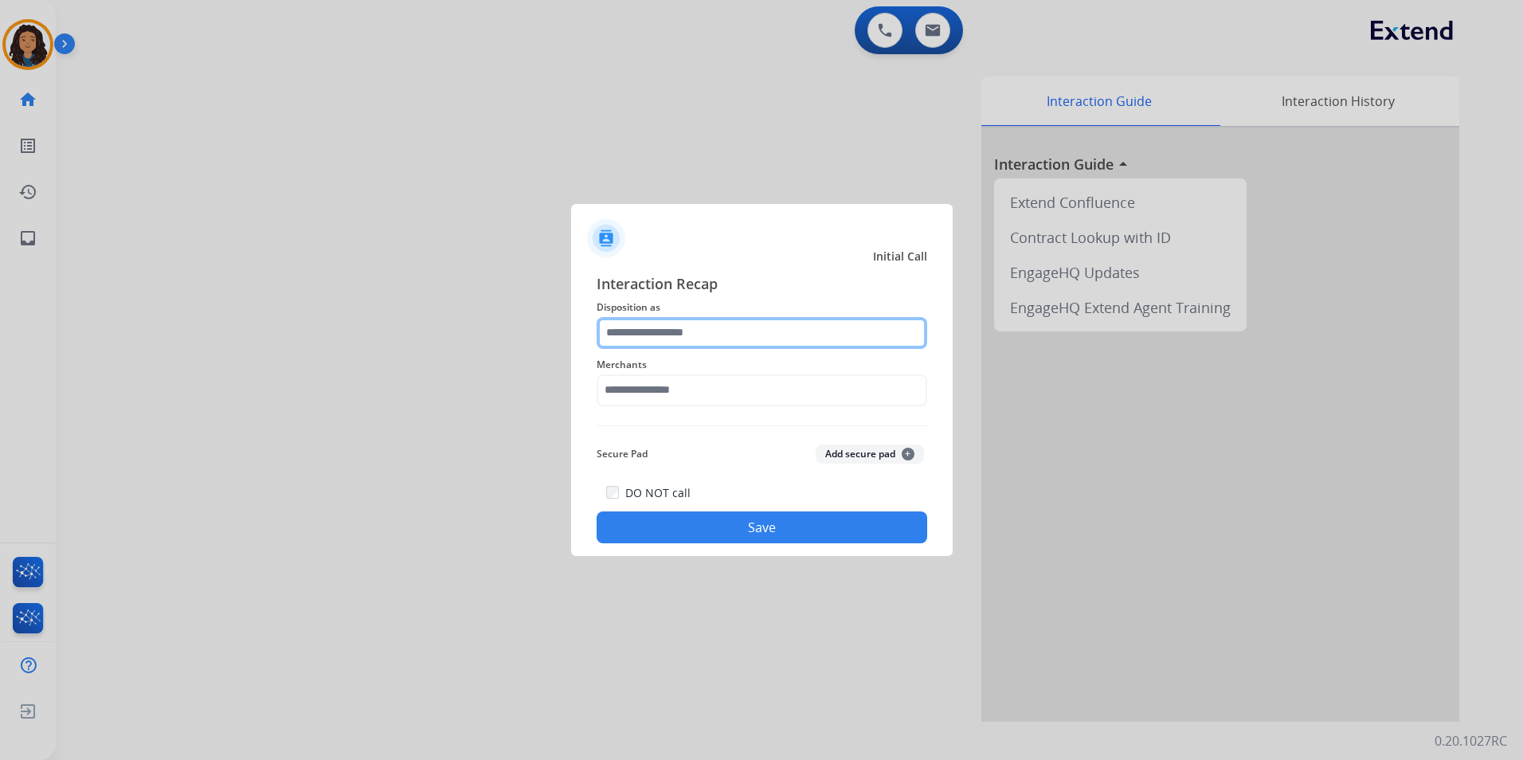
click at [709, 319] on input "text" at bounding box center [762, 333] width 331 height 32
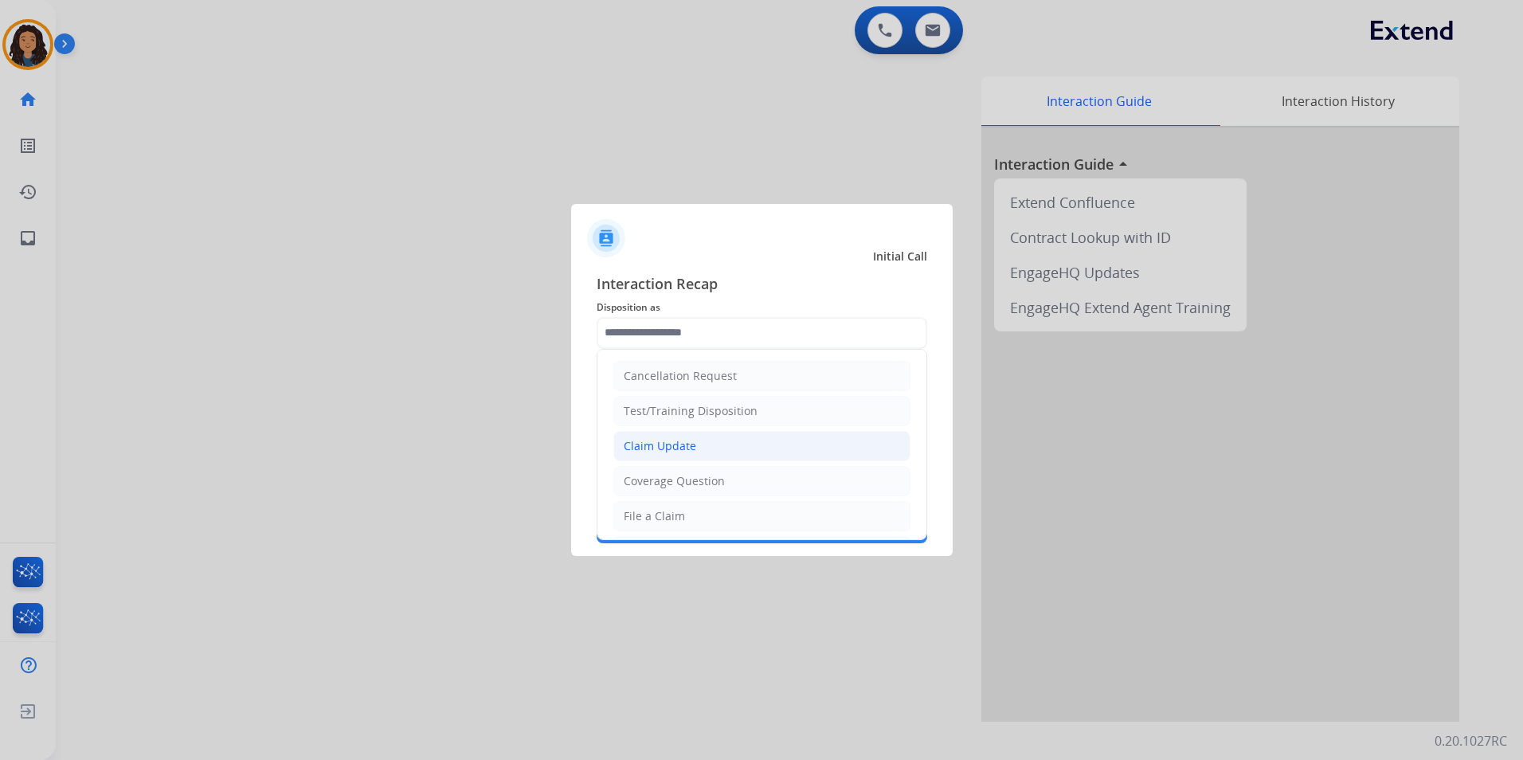
click at [687, 439] on div "Claim Update" at bounding box center [660, 446] width 72 height 16
type input "**********"
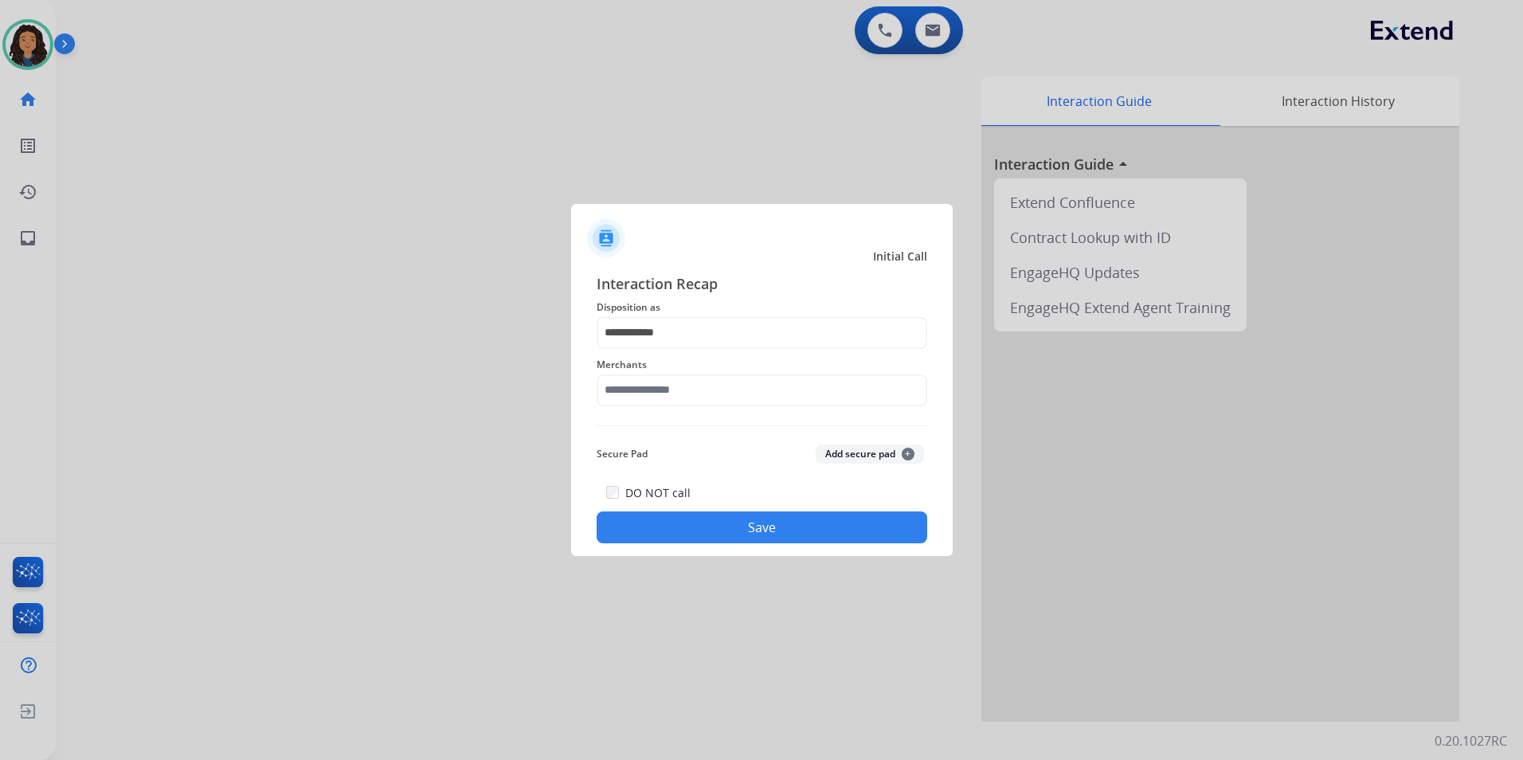
click at [776, 419] on div "**********" at bounding box center [762, 408] width 331 height 272
click at [762, 380] on input "text" at bounding box center [762, 390] width 331 height 32
click at [763, 430] on li "Adorama abs" at bounding box center [766, 436] width 304 height 30
type input "**********"
click at [758, 532] on button "Save" at bounding box center [762, 527] width 331 height 32
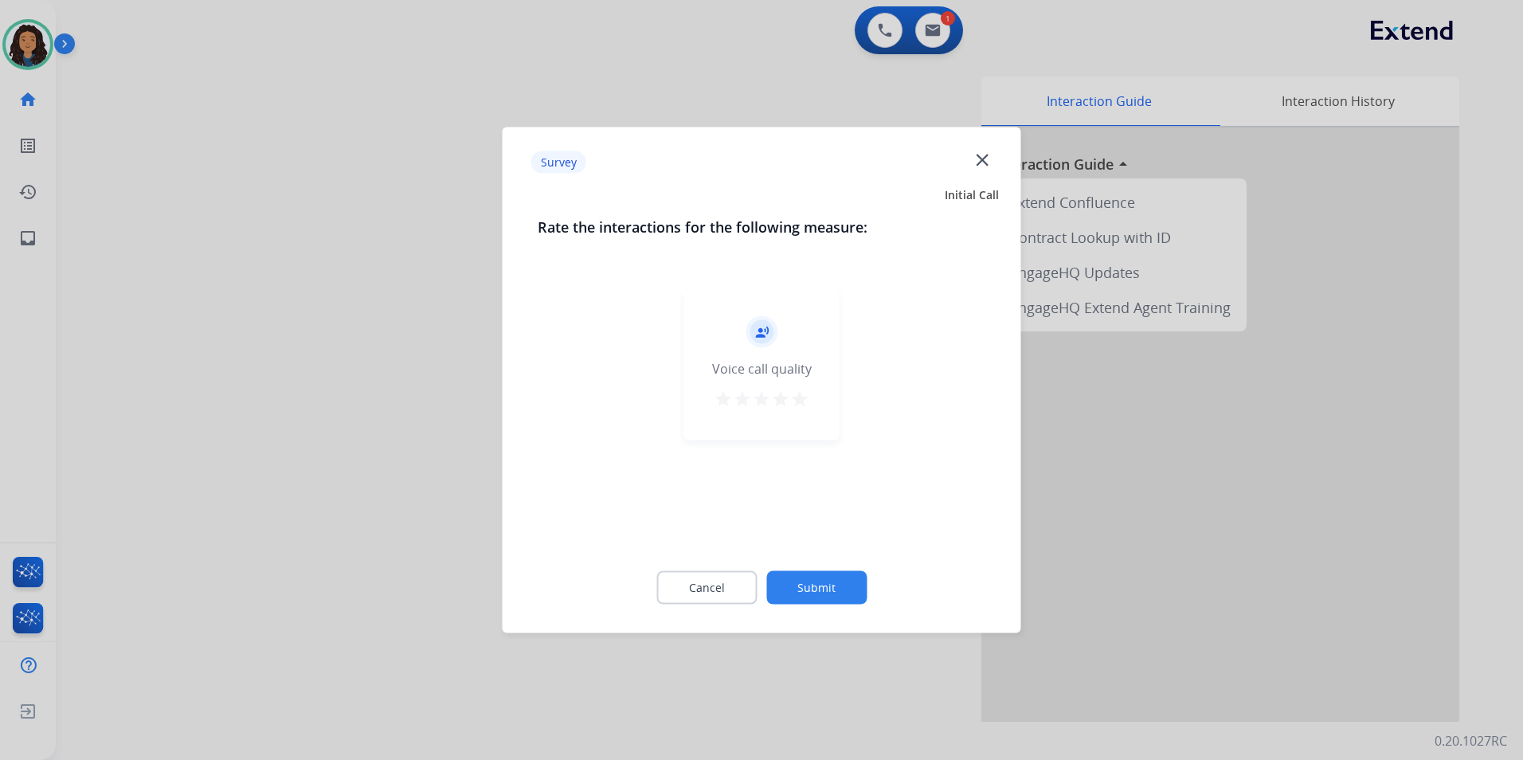
click at [282, 398] on div at bounding box center [761, 380] width 1523 height 760
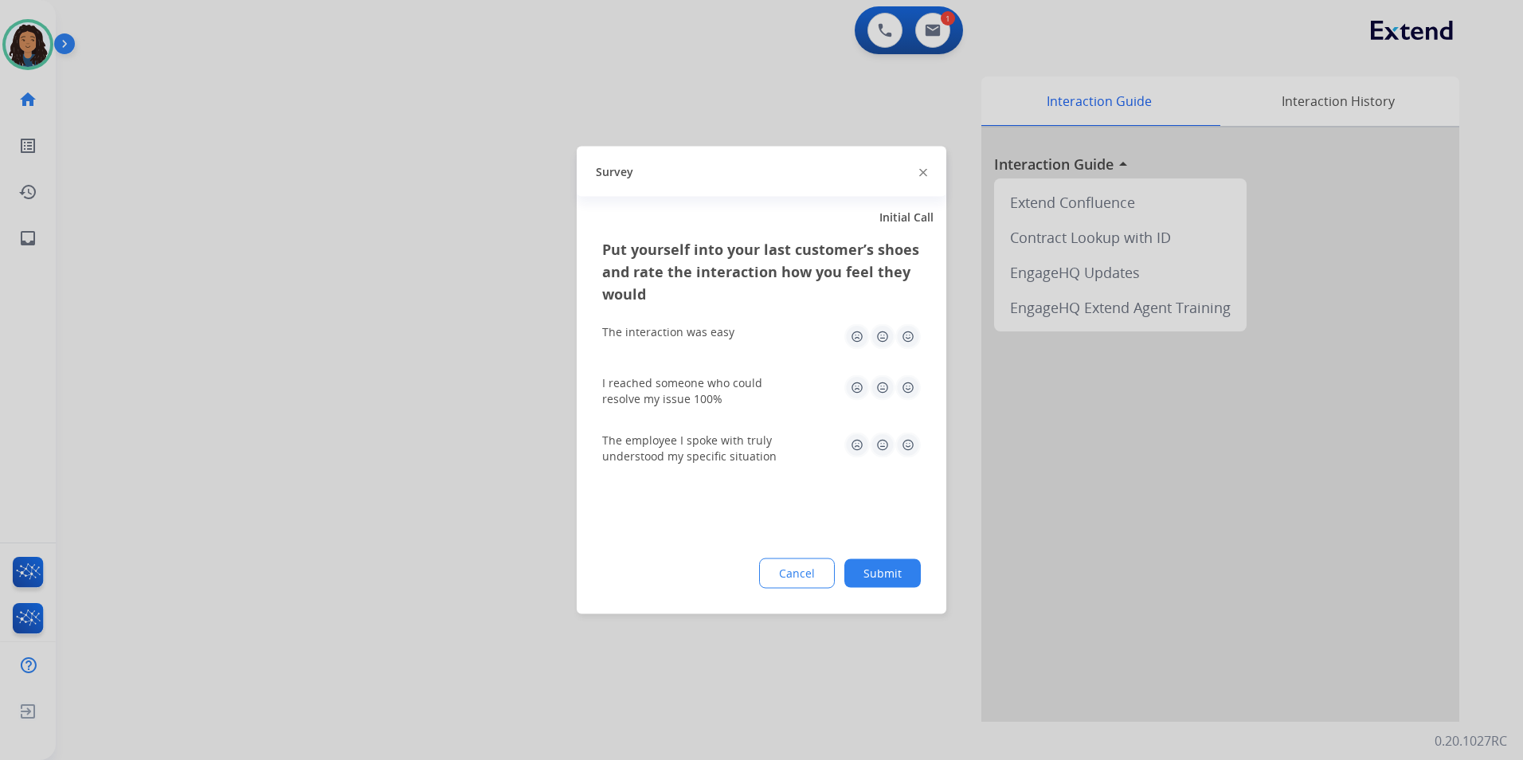
click at [297, 394] on div at bounding box center [761, 380] width 1523 height 760
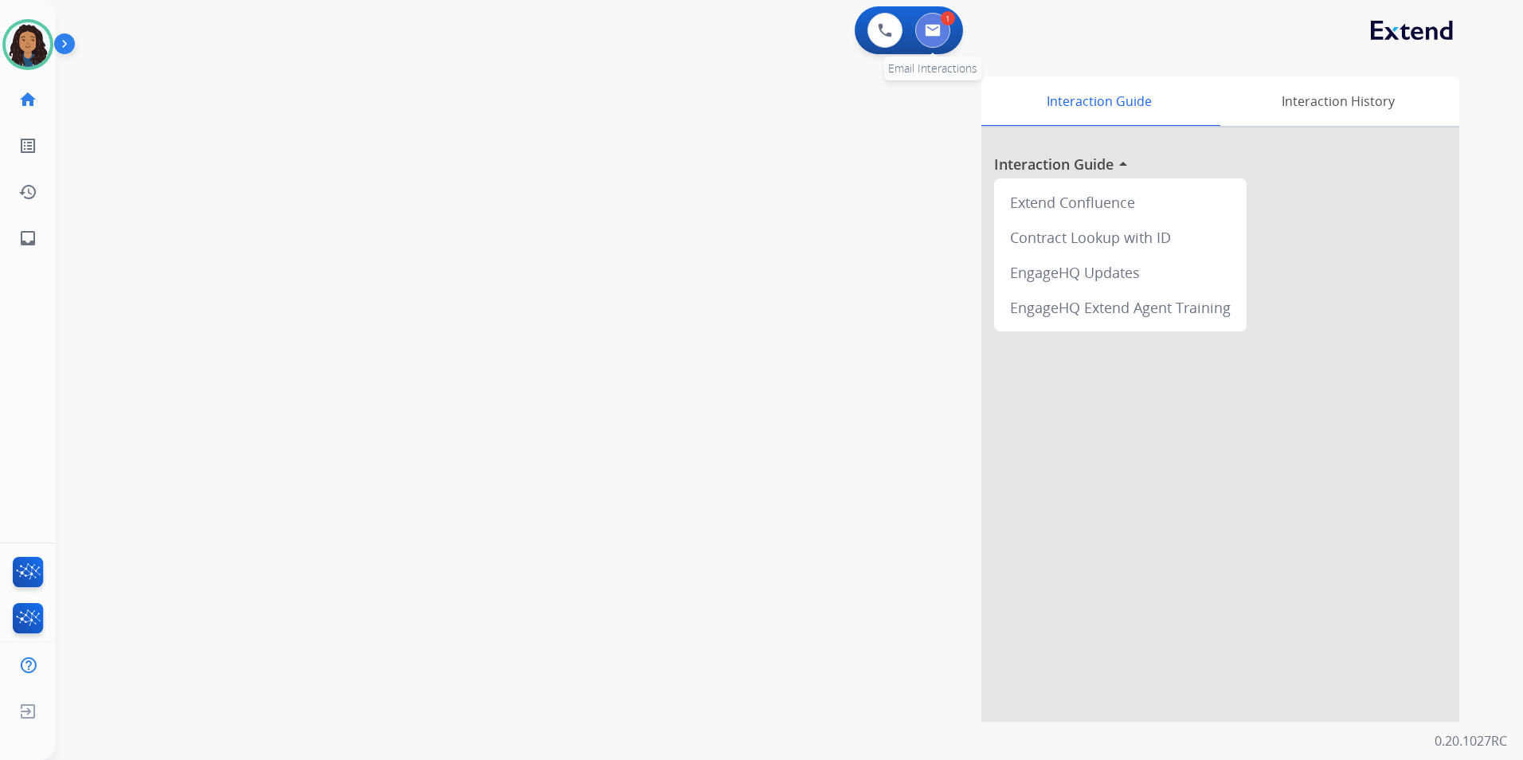
click at [935, 41] on button at bounding box center [932, 30] width 35 height 35
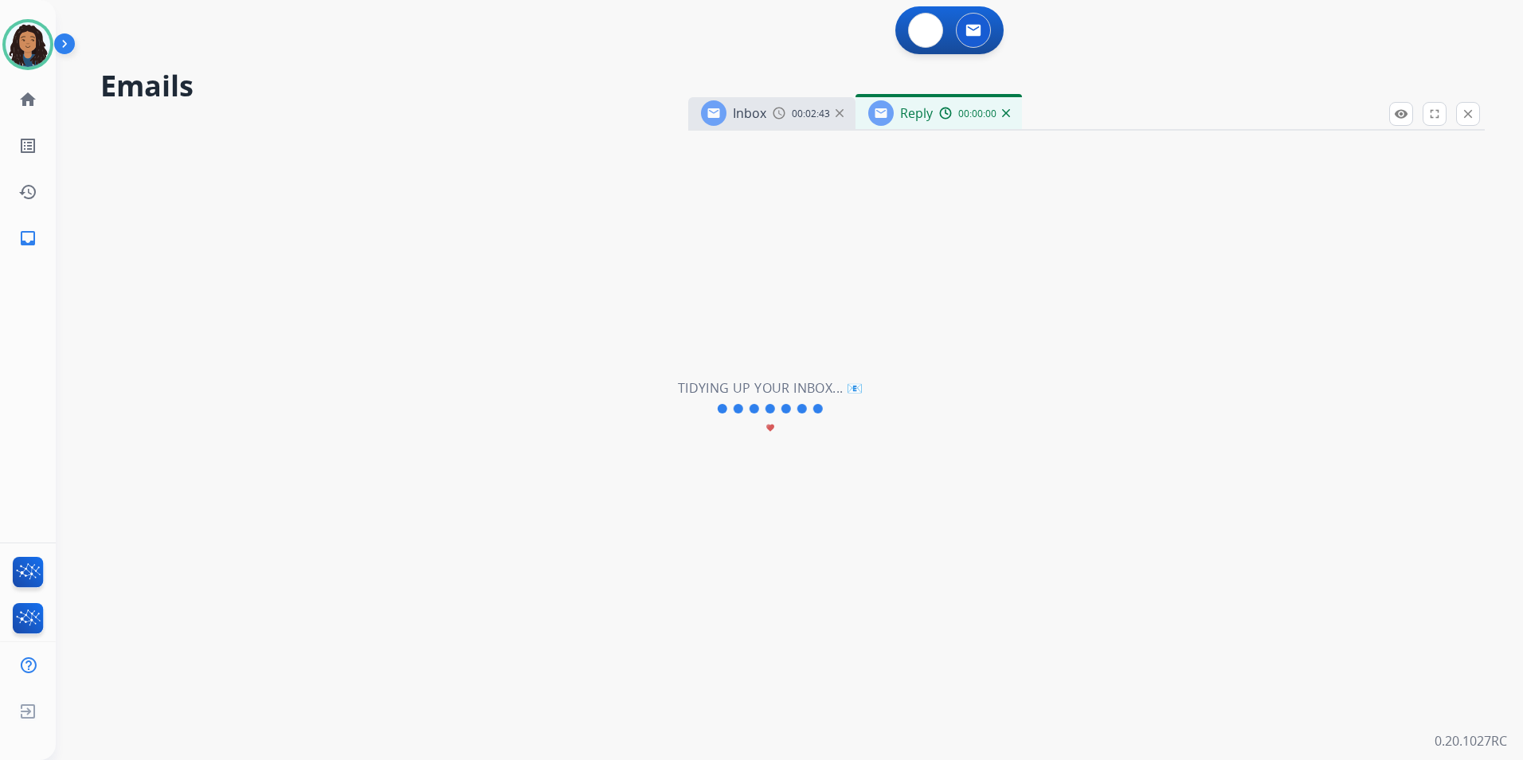
select select "**********"
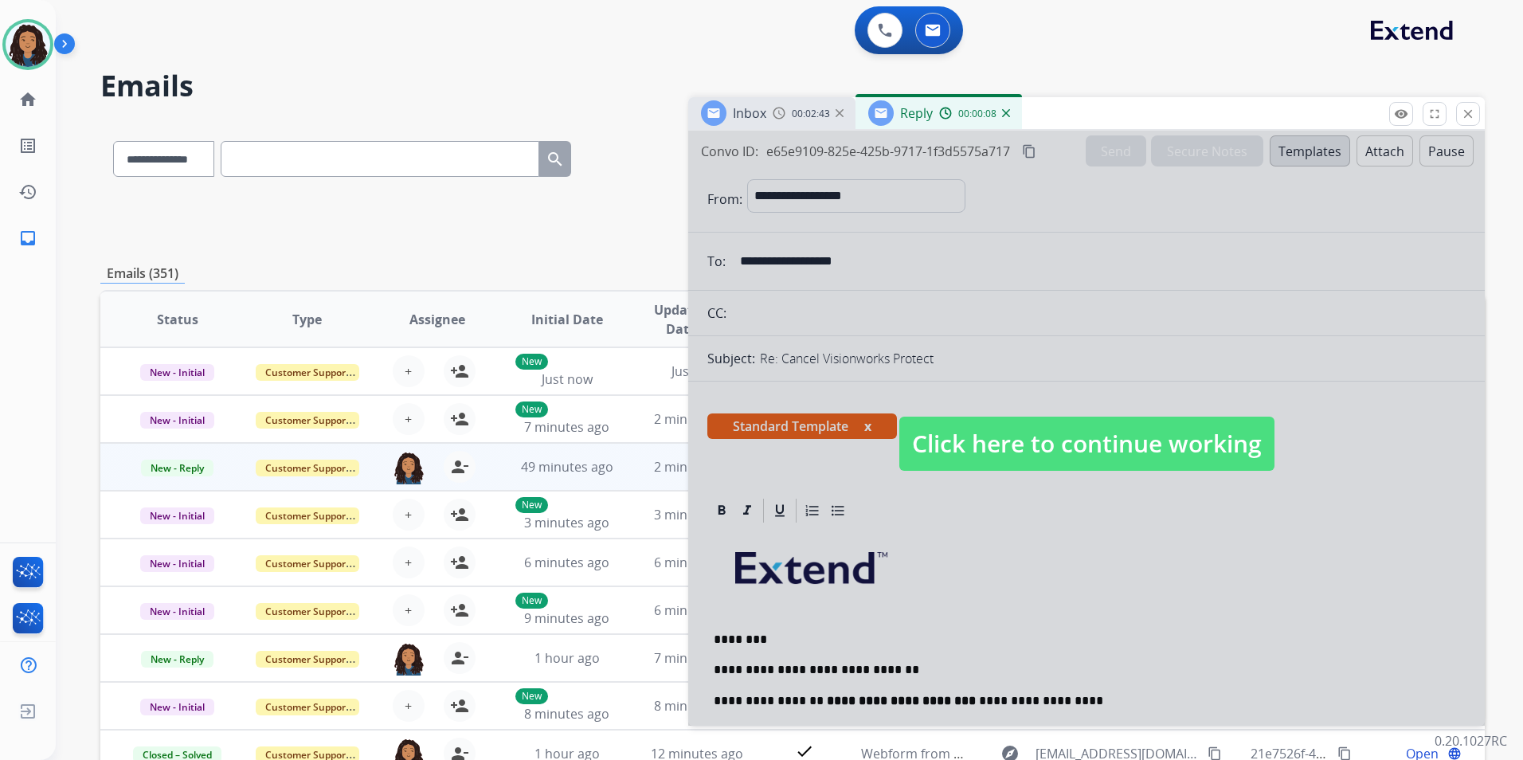
click at [1064, 408] on div at bounding box center [1086, 428] width 797 height 595
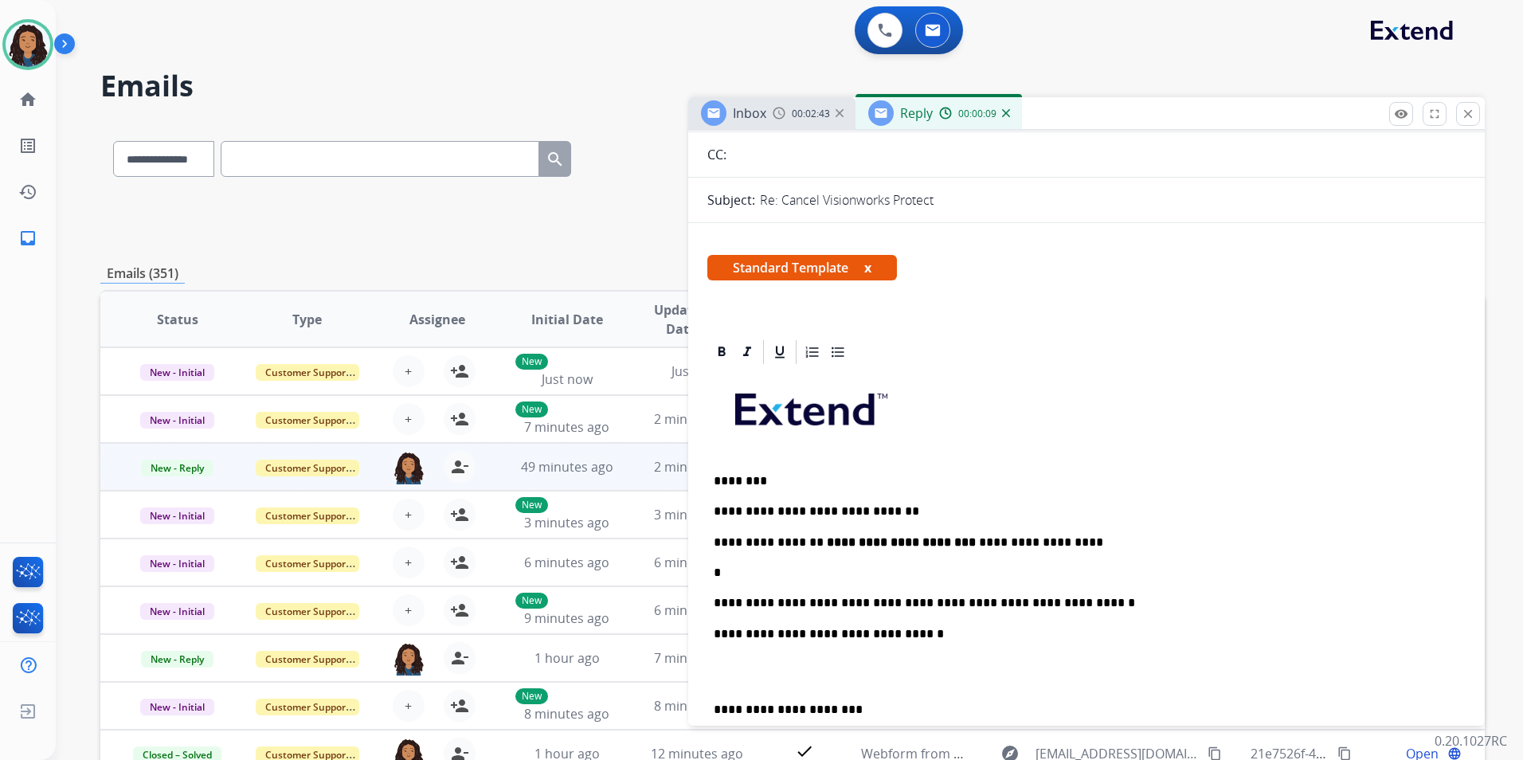
scroll to position [159, 0]
click at [740, 571] on p "*" at bounding box center [1080, 572] width 733 height 14
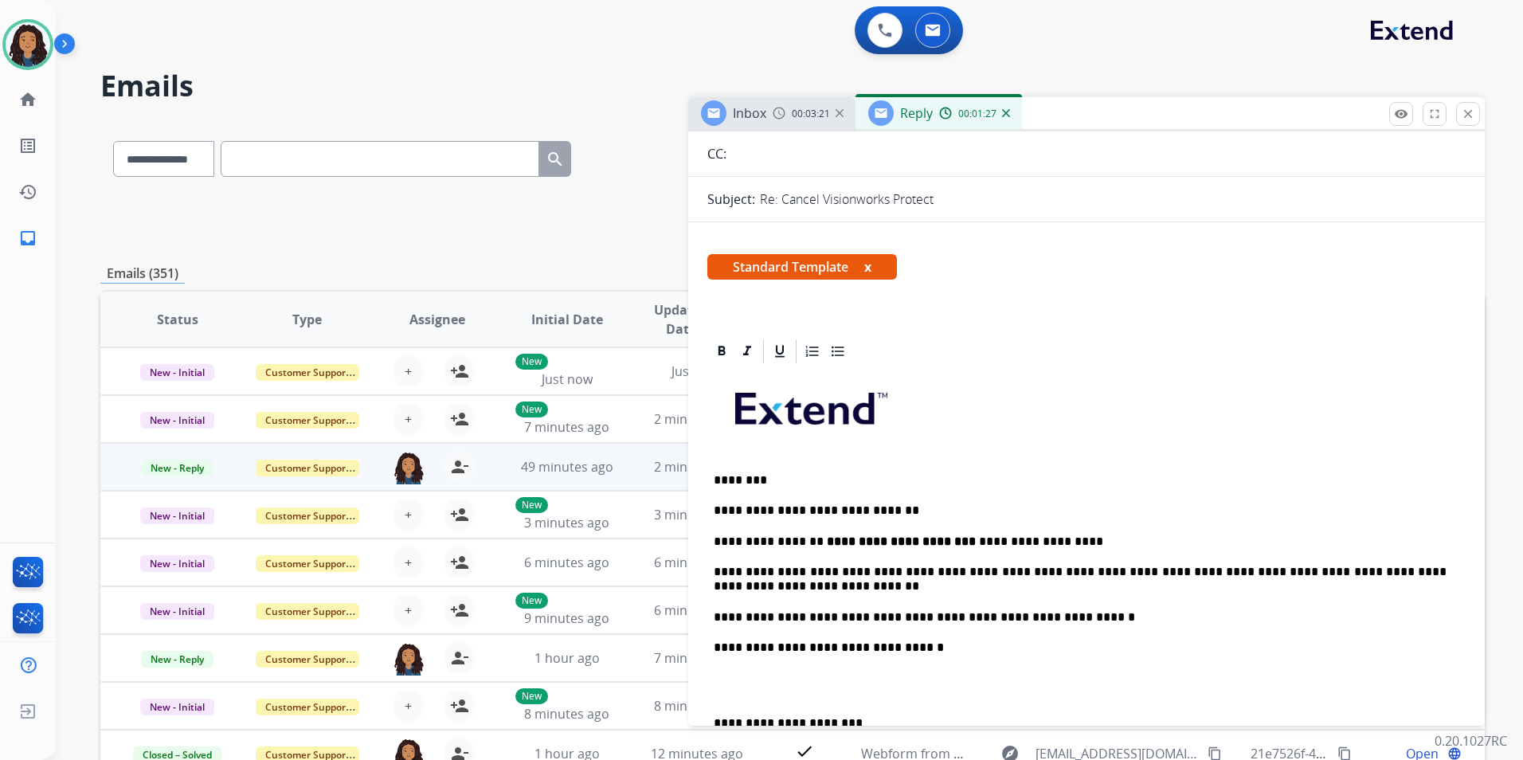
click at [1060, 612] on p "**********" at bounding box center [1080, 617] width 733 height 14
click at [750, 119] on span "Inbox" at bounding box center [749, 113] width 33 height 18
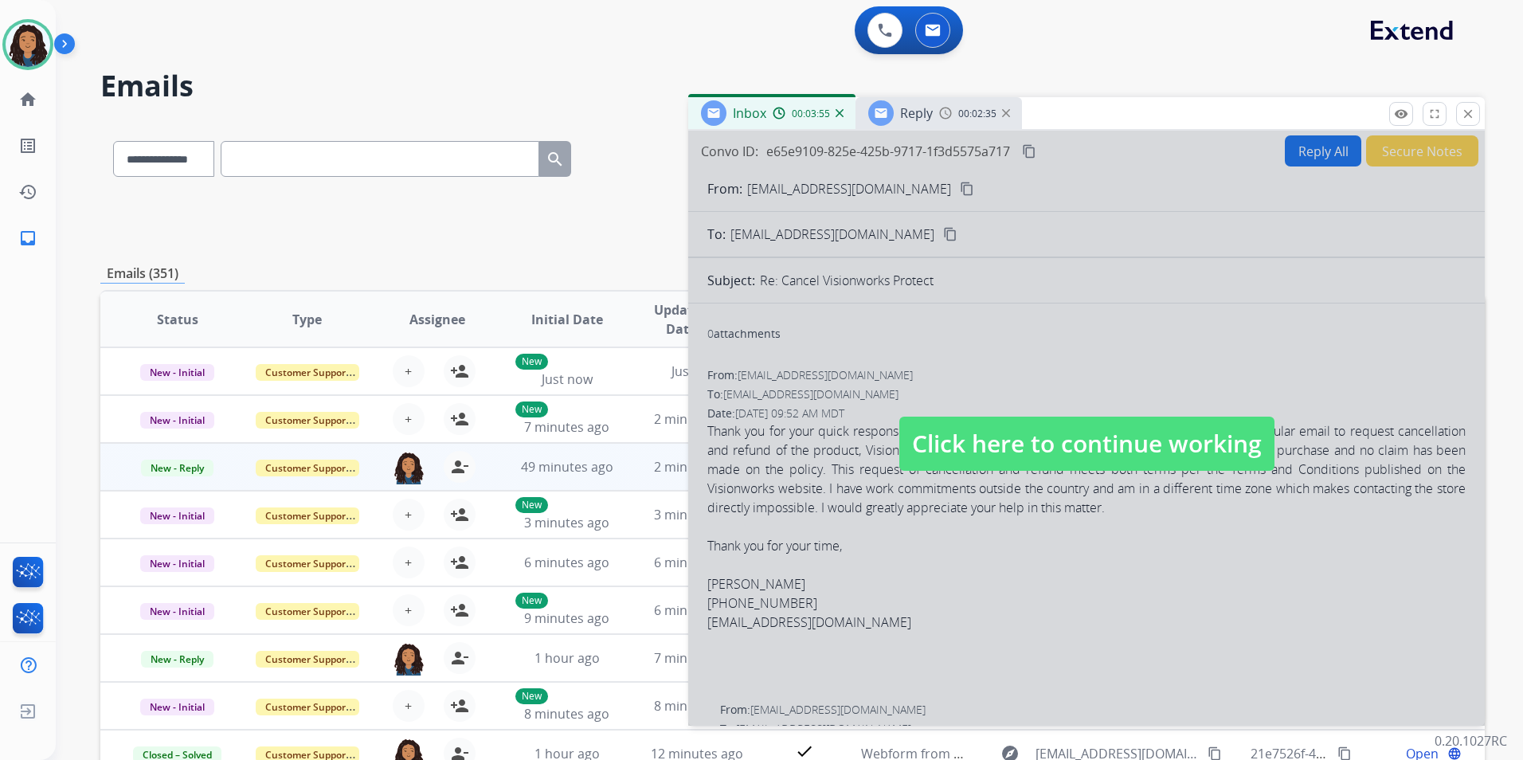
click at [1078, 418] on span "Click here to continue working" at bounding box center [1086, 444] width 375 height 54
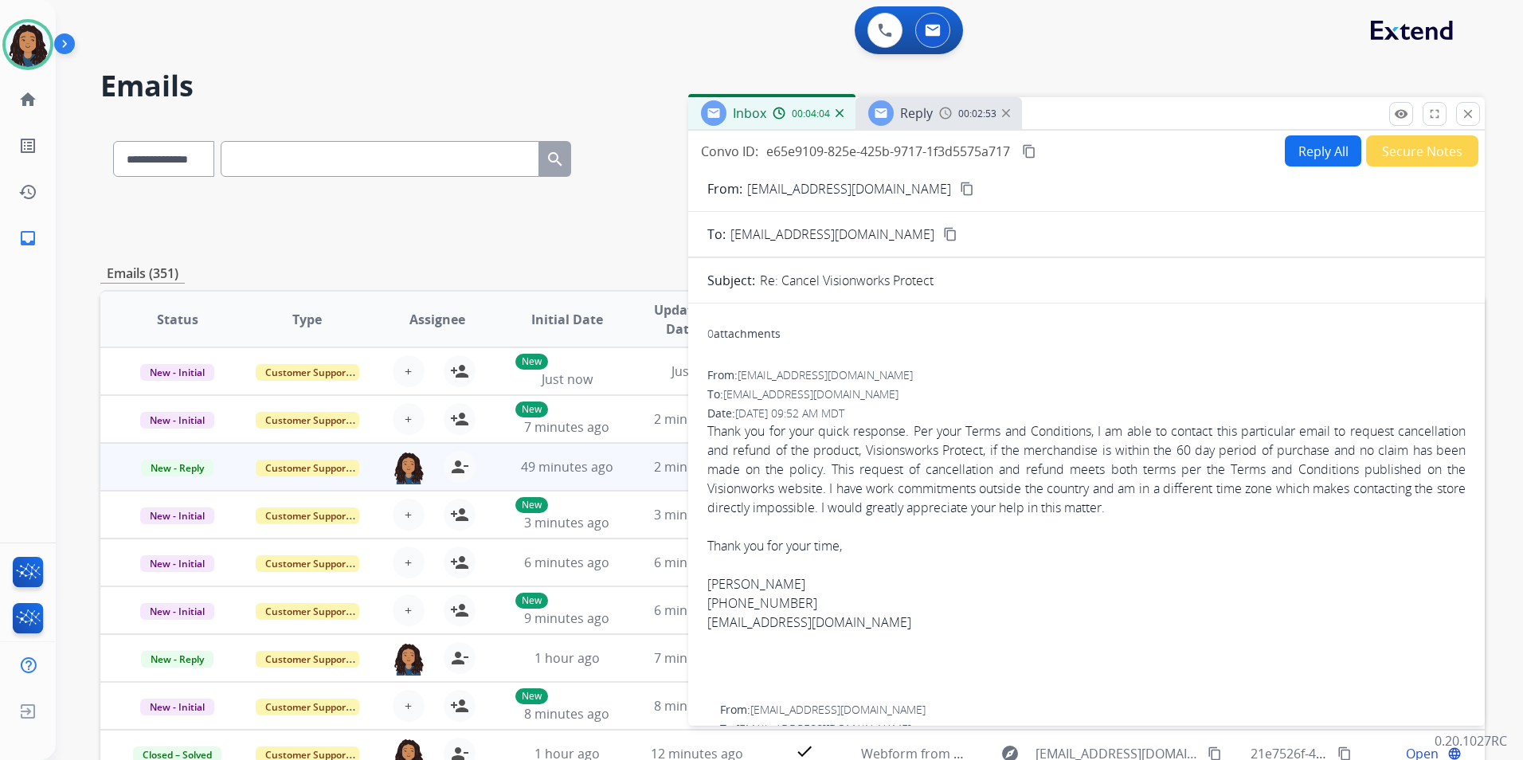
click at [933, 114] on div "Reply 00:02:53" at bounding box center [939, 113] width 166 height 32
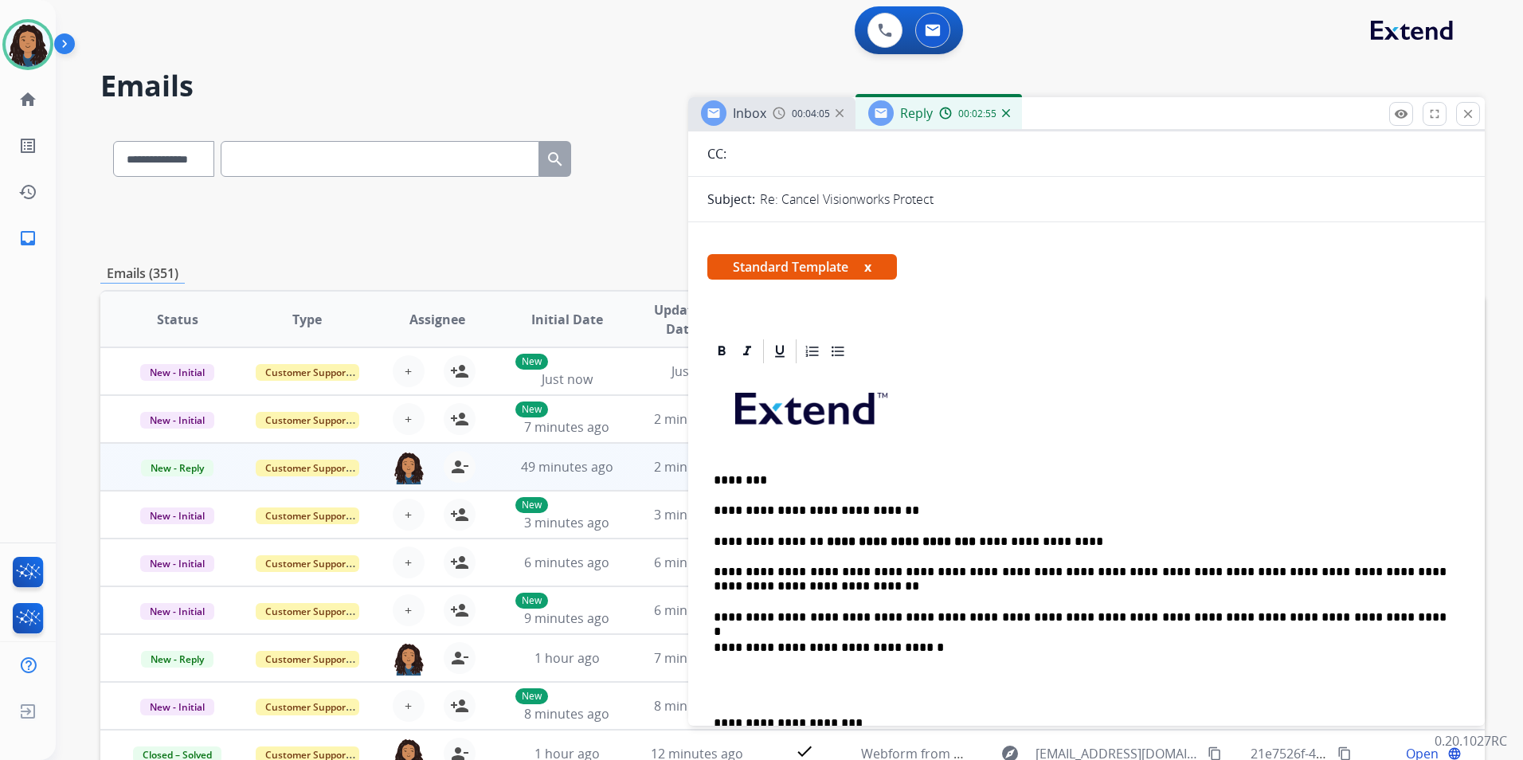
click at [773, 99] on div "Inbox 00:04:05" at bounding box center [771, 113] width 167 height 32
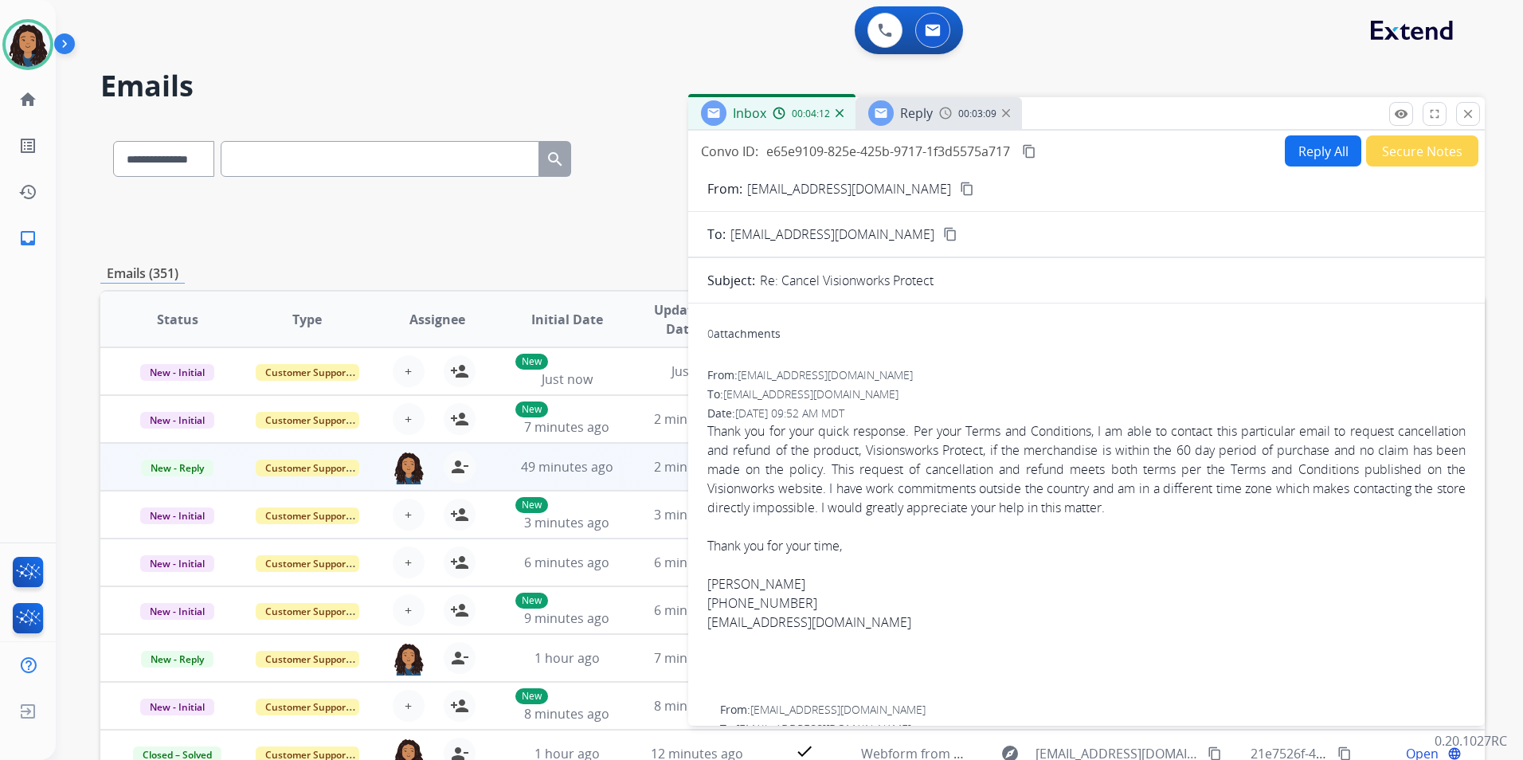
click at [911, 106] on span "Reply" at bounding box center [916, 113] width 33 height 18
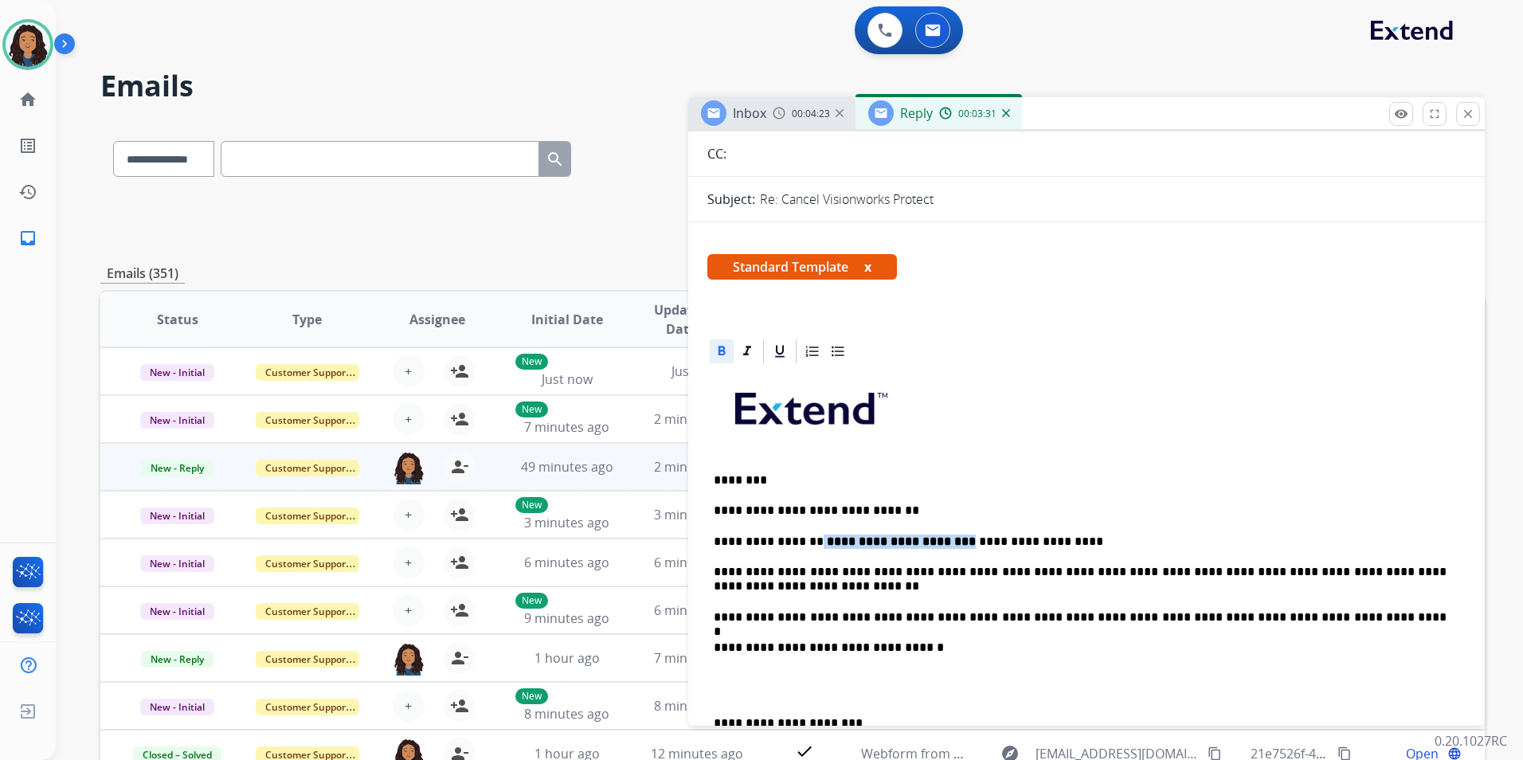
drag, startPoint x: 808, startPoint y: 536, endPoint x: 997, endPoint y: 535, distance: 189.6
click at [997, 535] on p "**********" at bounding box center [1080, 542] width 733 height 14
click at [784, 352] on icon at bounding box center [780, 351] width 16 height 16
drag, startPoint x: 763, startPoint y: 567, endPoint x: 862, endPoint y: 571, distance: 98.9
click at [862, 571] on p "**********" at bounding box center [1080, 579] width 733 height 29
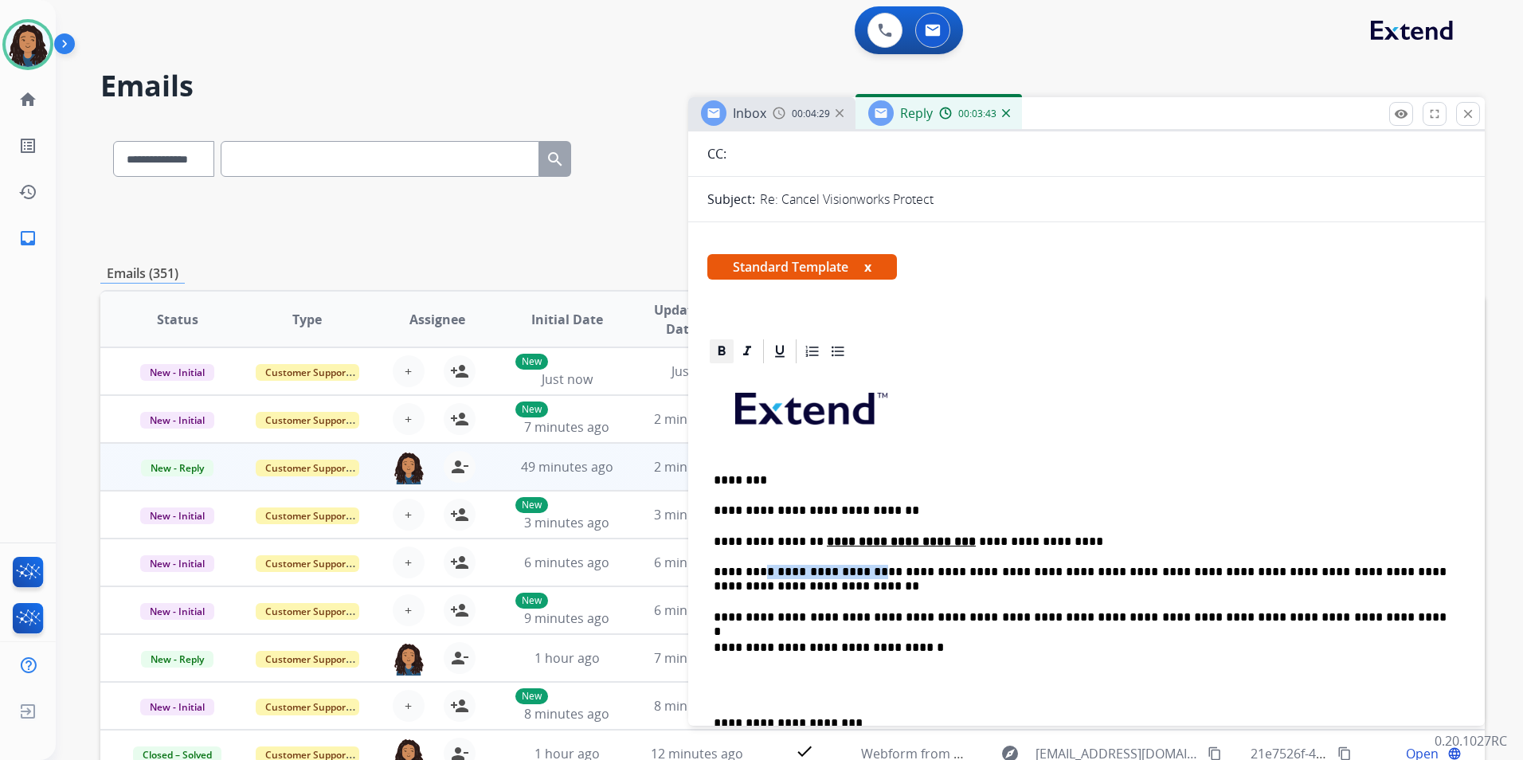
click at [721, 344] on icon at bounding box center [722, 351] width 16 height 16
click at [779, 354] on icon at bounding box center [780, 352] width 10 height 12
click at [912, 570] on p "**********" at bounding box center [1080, 579] width 733 height 29
drag, startPoint x: 1266, startPoint y: 571, endPoint x: 1255, endPoint y: 583, distance: 16.3
click at [1255, 583] on p "**********" at bounding box center [1080, 579] width 733 height 29
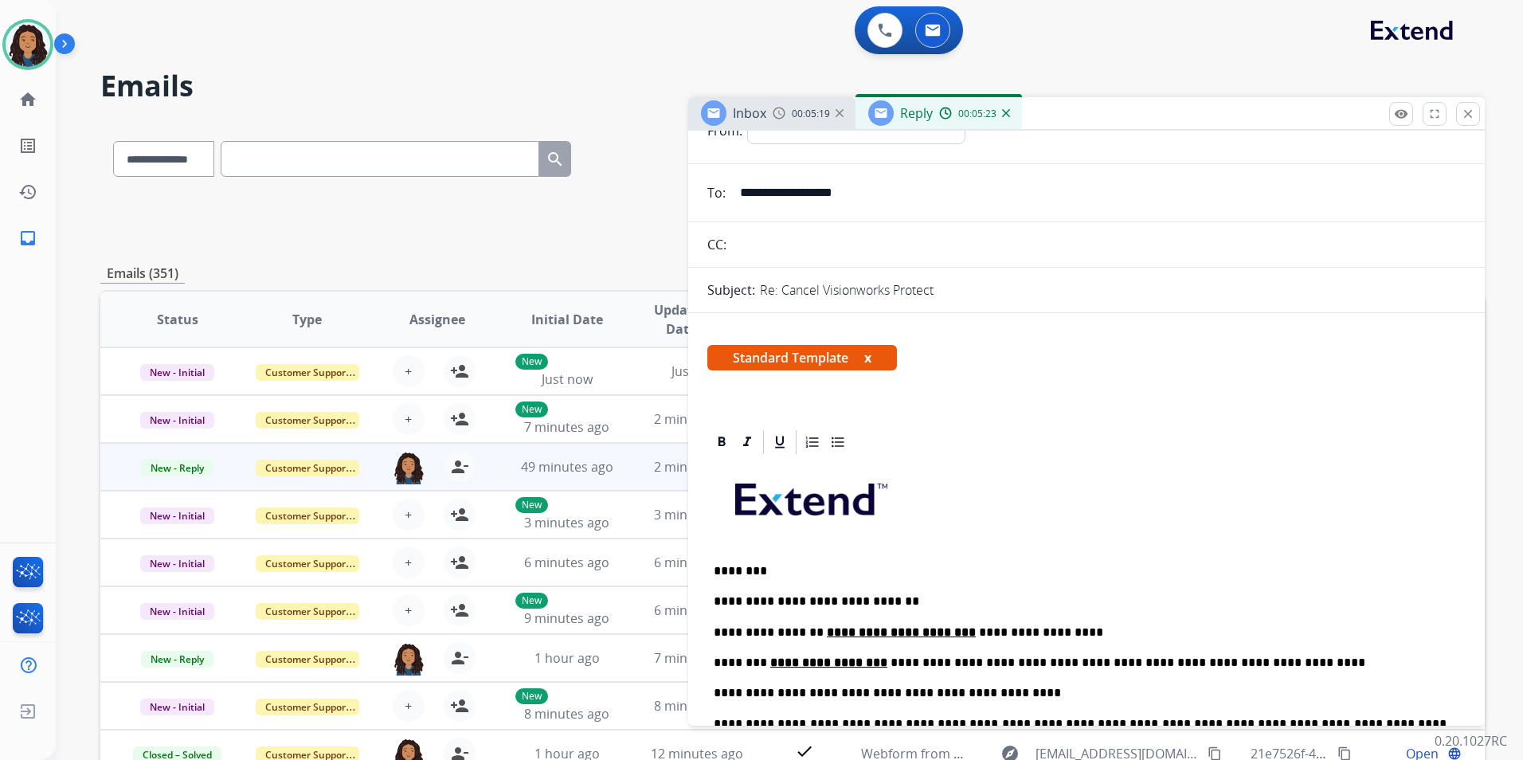
scroll to position [0, 0]
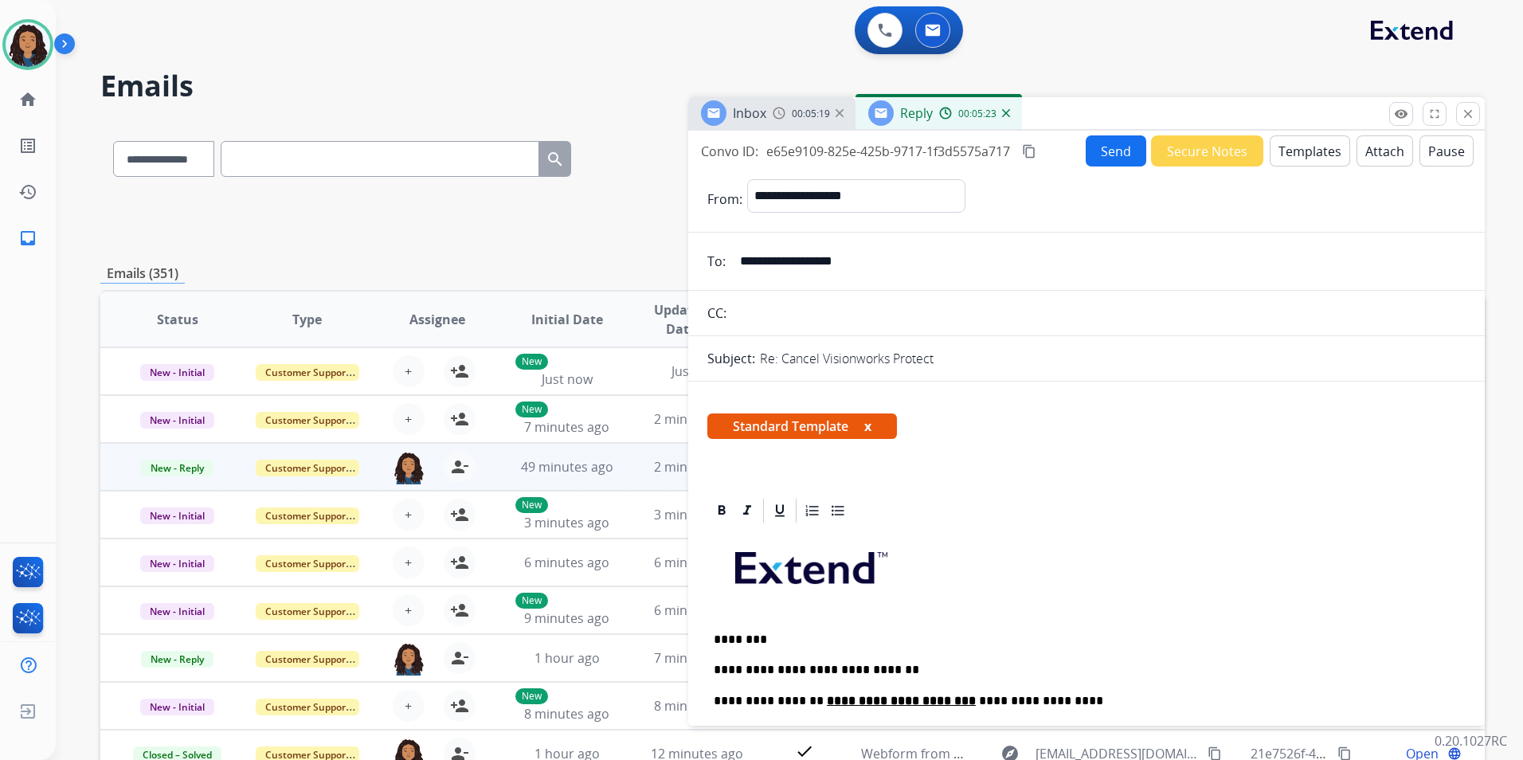
click at [1107, 147] on button "Send" at bounding box center [1116, 150] width 61 height 31
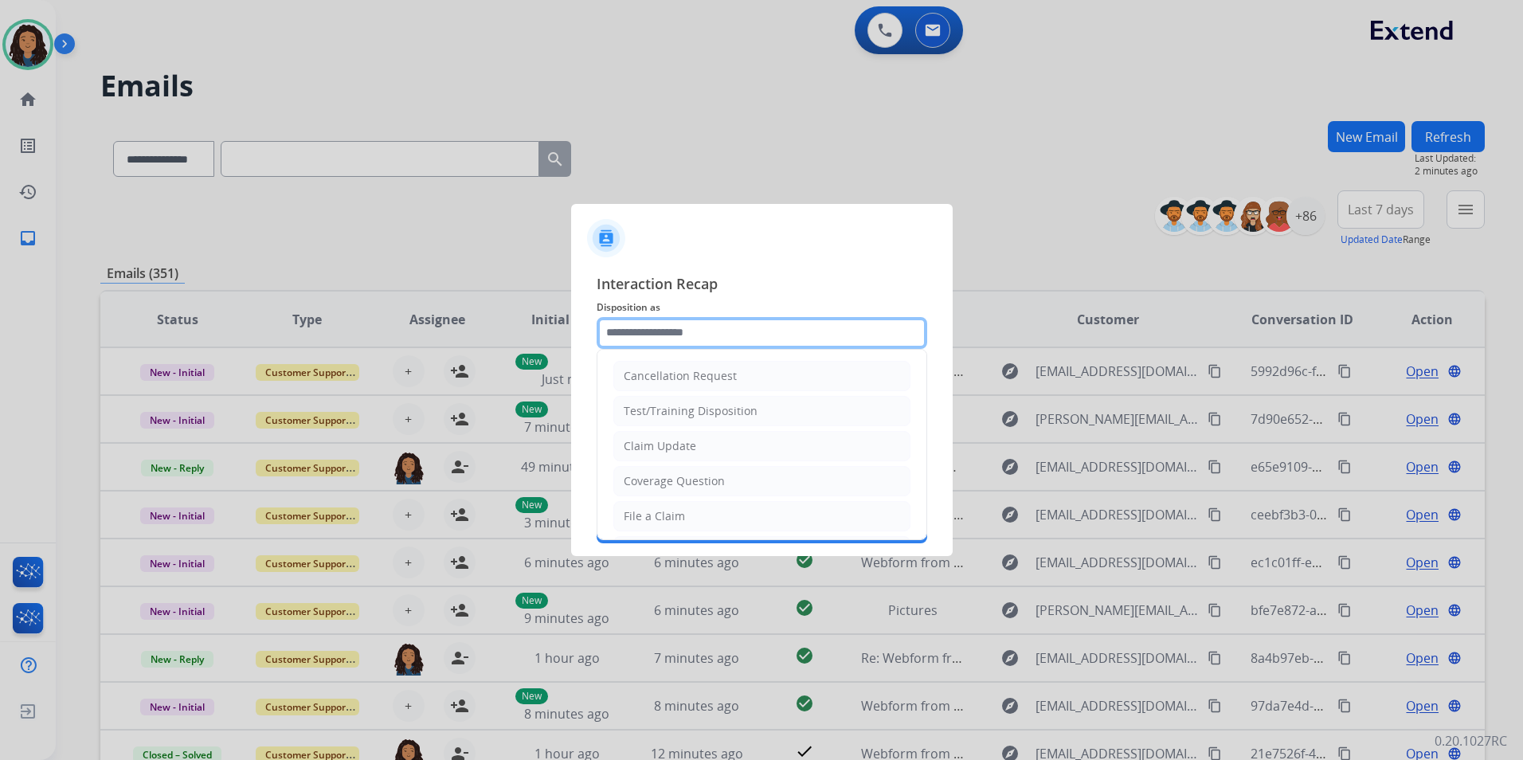
click at [774, 337] on input "text" at bounding box center [762, 333] width 331 height 32
drag, startPoint x: 686, startPoint y: 456, endPoint x: 684, endPoint y: 432, distance: 24.7
click at [685, 455] on li "Claim Update" at bounding box center [761, 446] width 297 height 30
type input "**********"
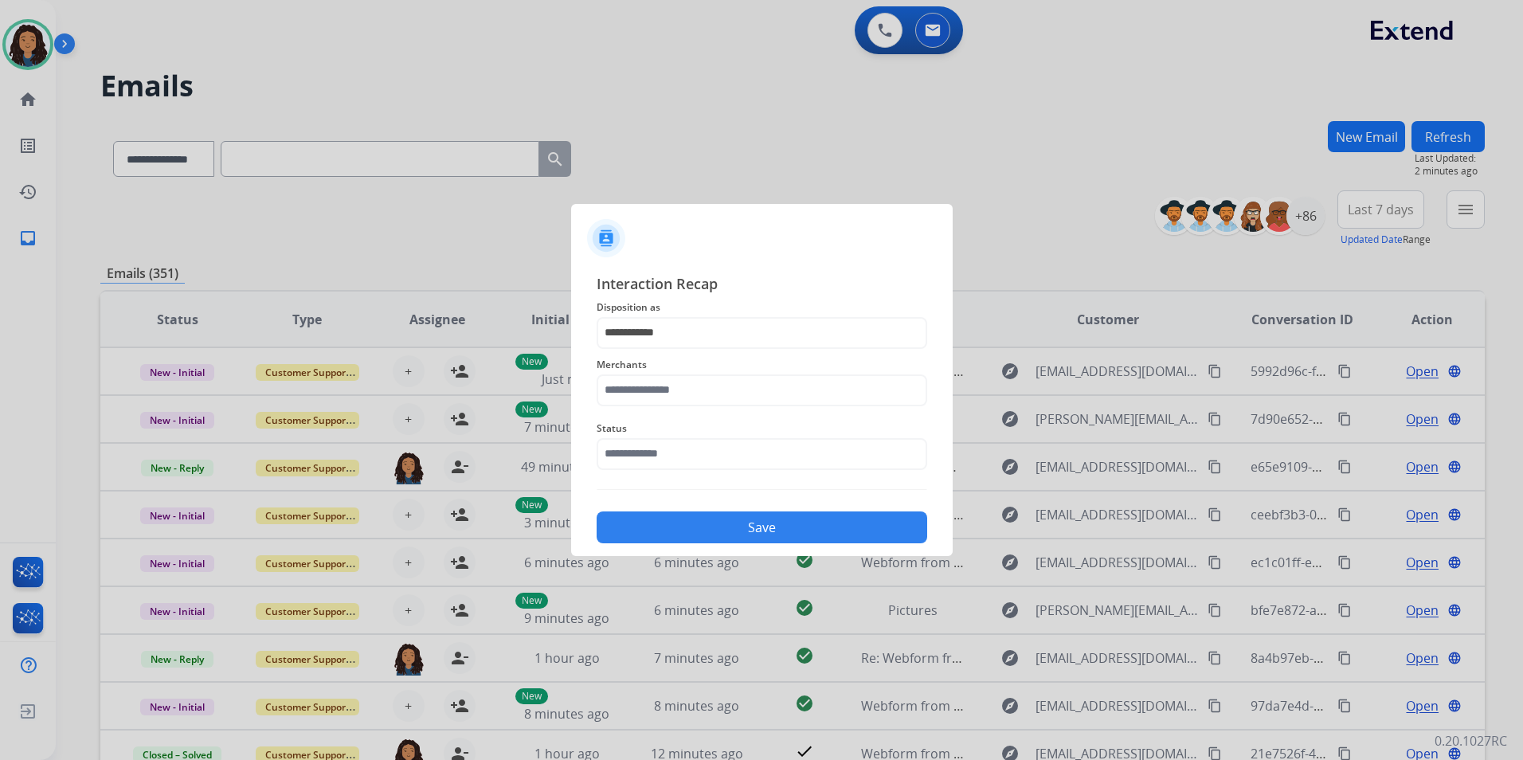
click at [672, 369] on span "Merchants" at bounding box center [762, 364] width 331 height 19
click at [671, 387] on input "text" at bounding box center [762, 390] width 331 height 32
click at [699, 429] on li "Visionworks" at bounding box center [766, 436] width 304 height 30
type input "**********"
click at [690, 445] on input "text" at bounding box center [762, 454] width 331 height 32
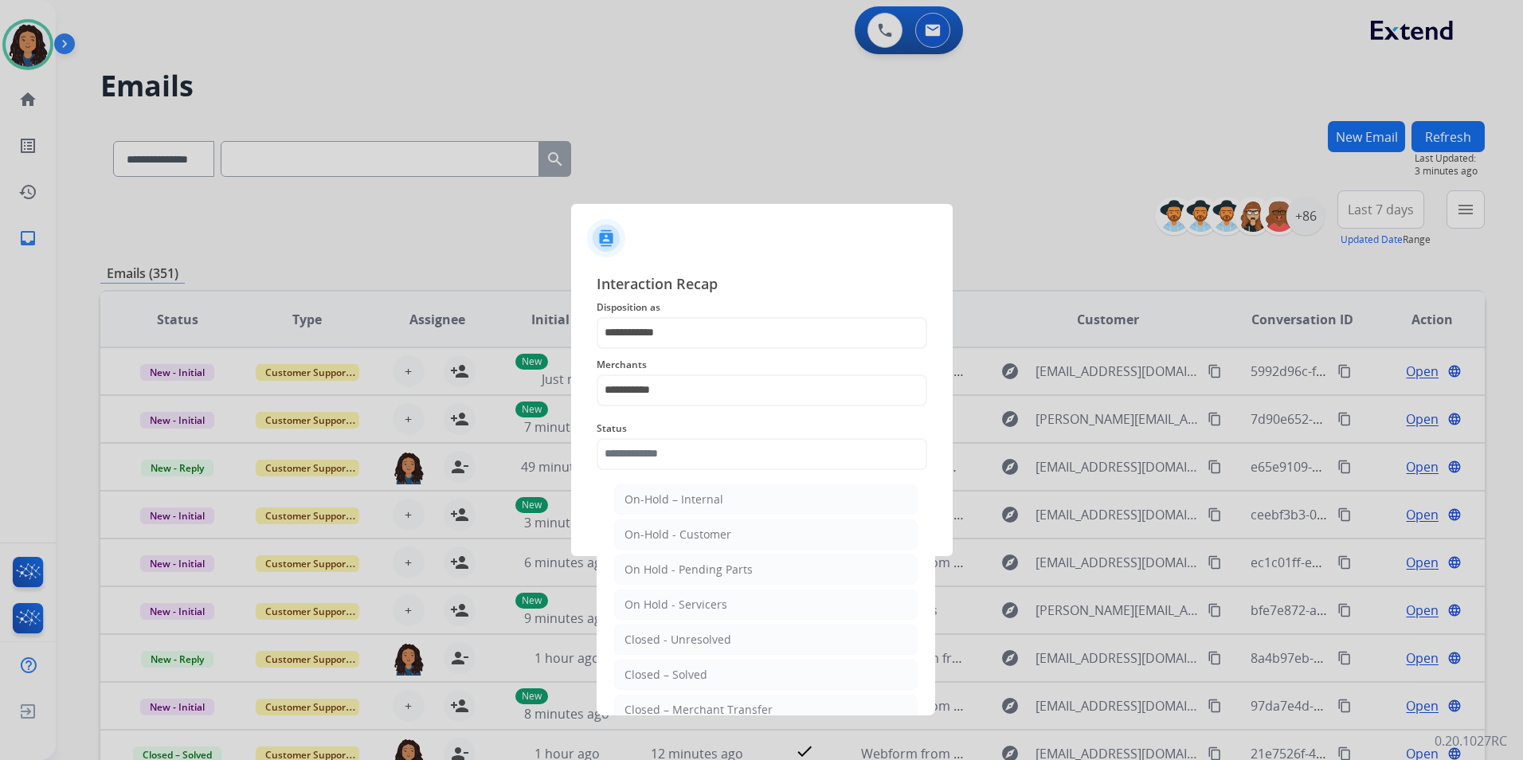
click at [680, 658] on ul "On-Hold – Internal On-Hold - Customer On Hold - Pending Parts On Hold - Service…" at bounding box center [765, 643] width 313 height 335
click at [681, 676] on div "Closed – Solved" at bounding box center [666, 675] width 83 height 16
type input "**********"
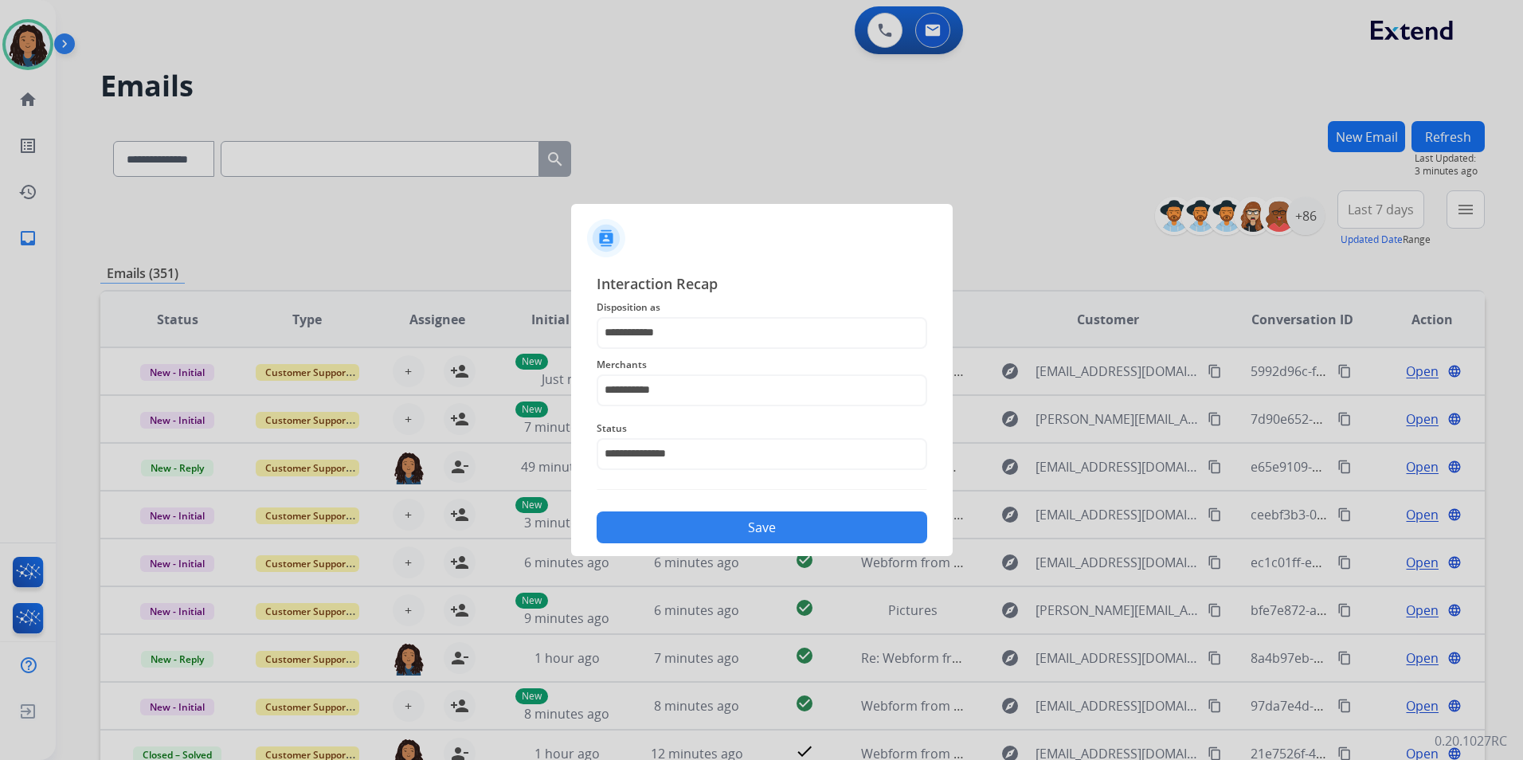
click at [721, 550] on div "**********" at bounding box center [762, 408] width 382 height 297
click at [736, 532] on button "Save" at bounding box center [762, 527] width 331 height 32
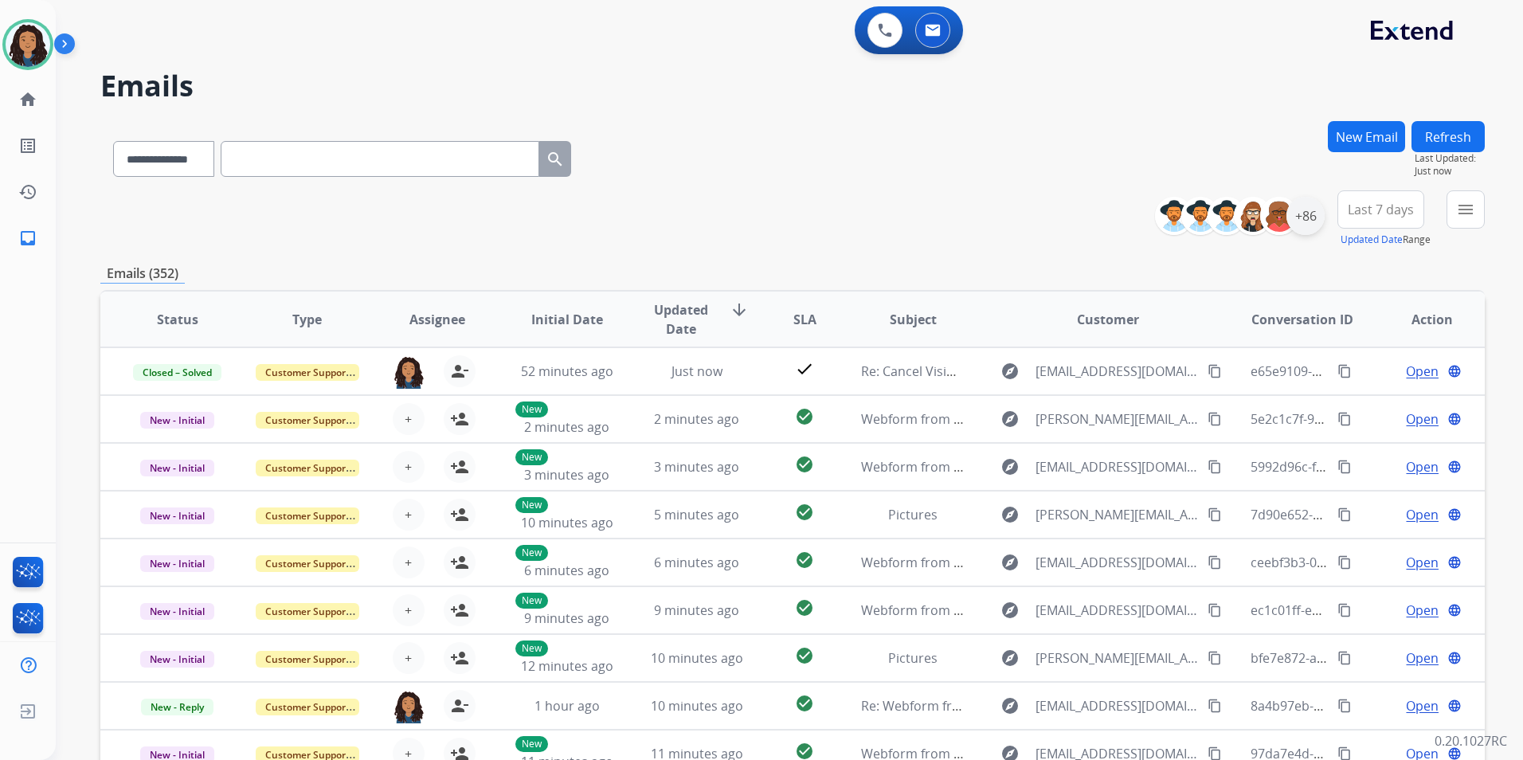
click at [1305, 233] on div "+86" at bounding box center [1306, 216] width 38 height 38
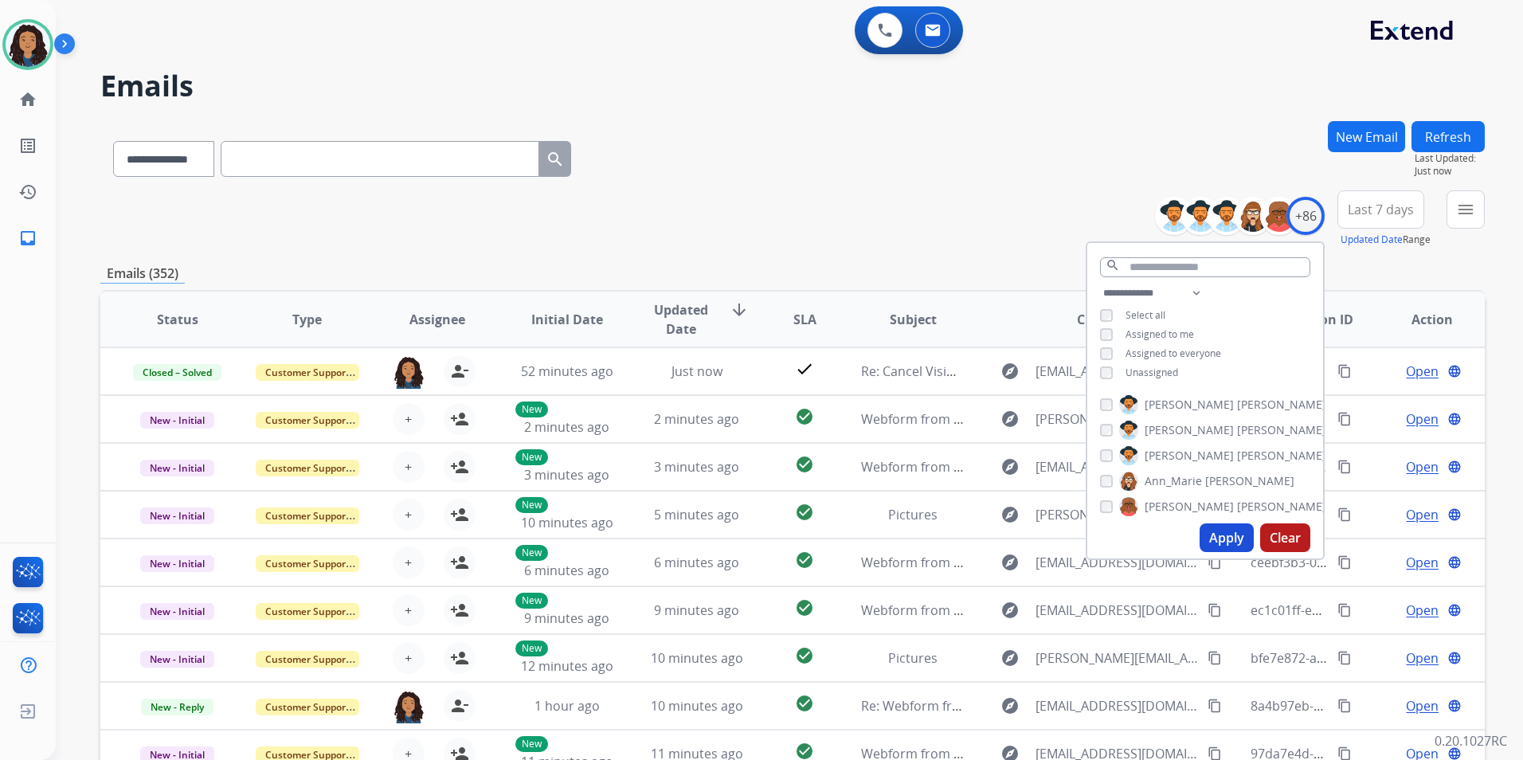
click at [1151, 372] on span "Unassigned" at bounding box center [1152, 373] width 53 height 14
click at [1215, 532] on button "Apply" at bounding box center [1227, 537] width 54 height 29
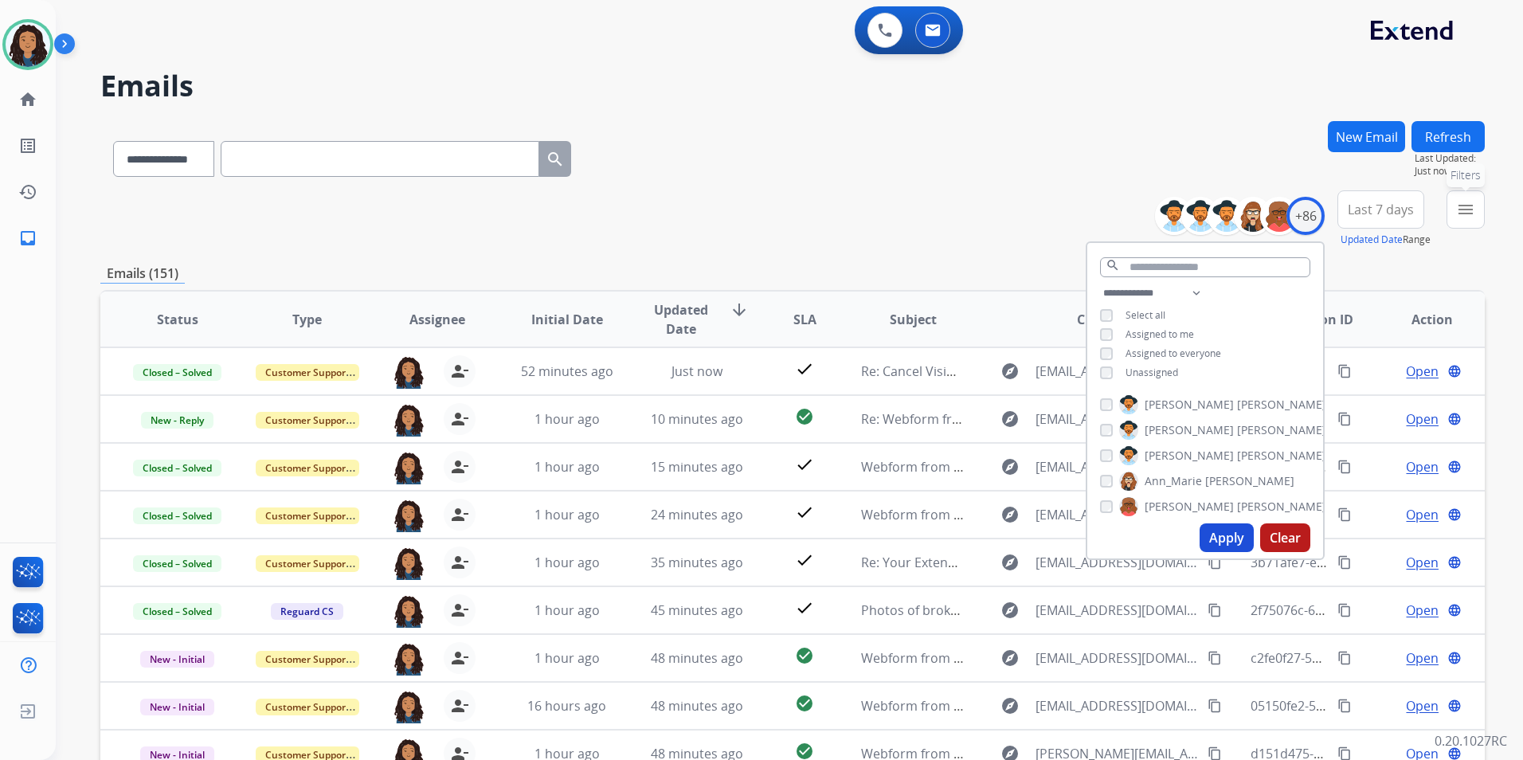
click at [1479, 215] on button "menu Filters" at bounding box center [1466, 209] width 38 height 38
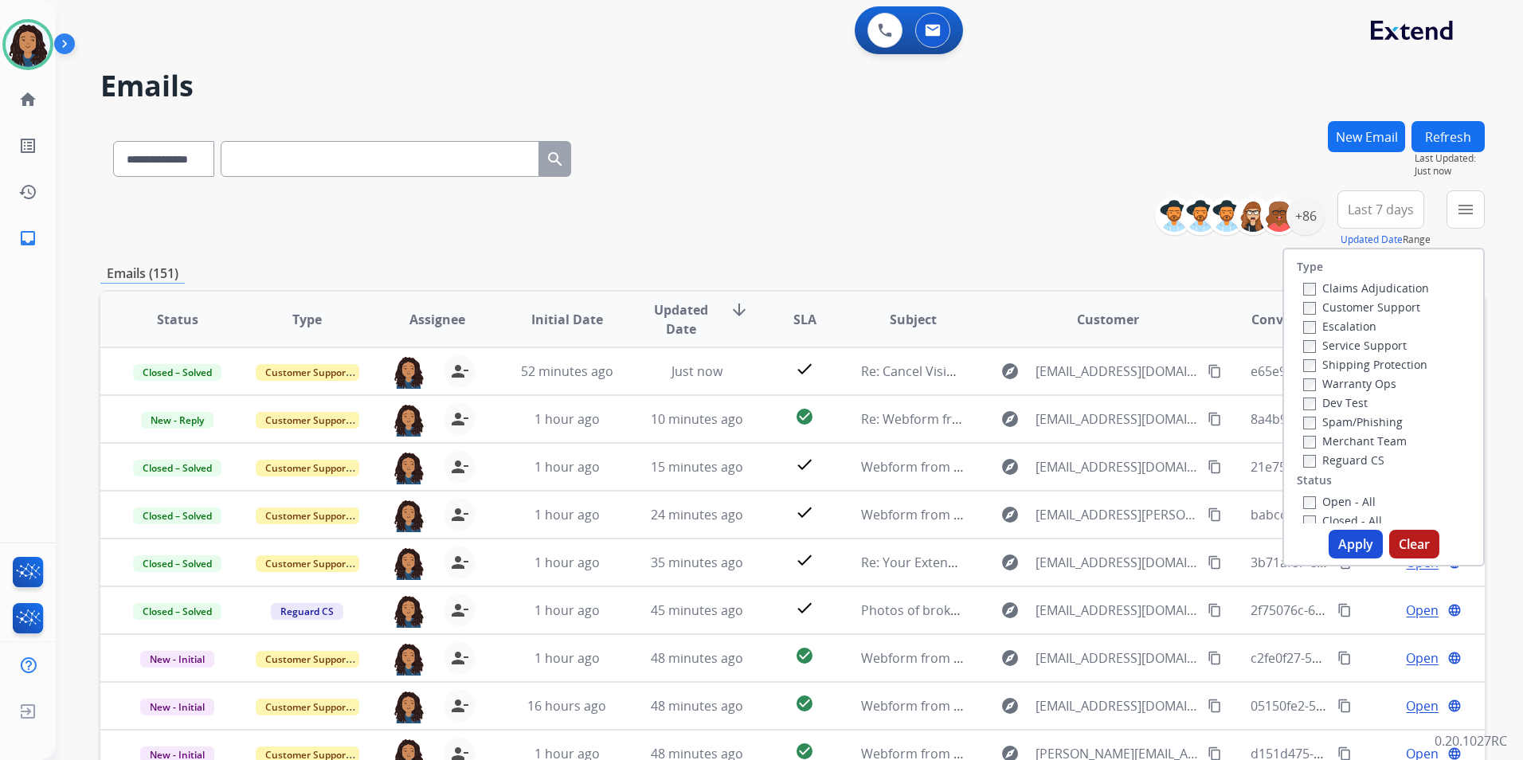
click at [1350, 311] on label "Customer Support" at bounding box center [1361, 307] width 117 height 15
click at [1390, 361] on label "Shipping Protection" at bounding box center [1365, 364] width 124 height 15
click at [1345, 462] on label "Reguard CS" at bounding box center [1343, 459] width 81 height 15
click at [1351, 503] on label "Open - All" at bounding box center [1339, 501] width 72 height 15
click at [1336, 553] on button "Apply" at bounding box center [1356, 544] width 54 height 29
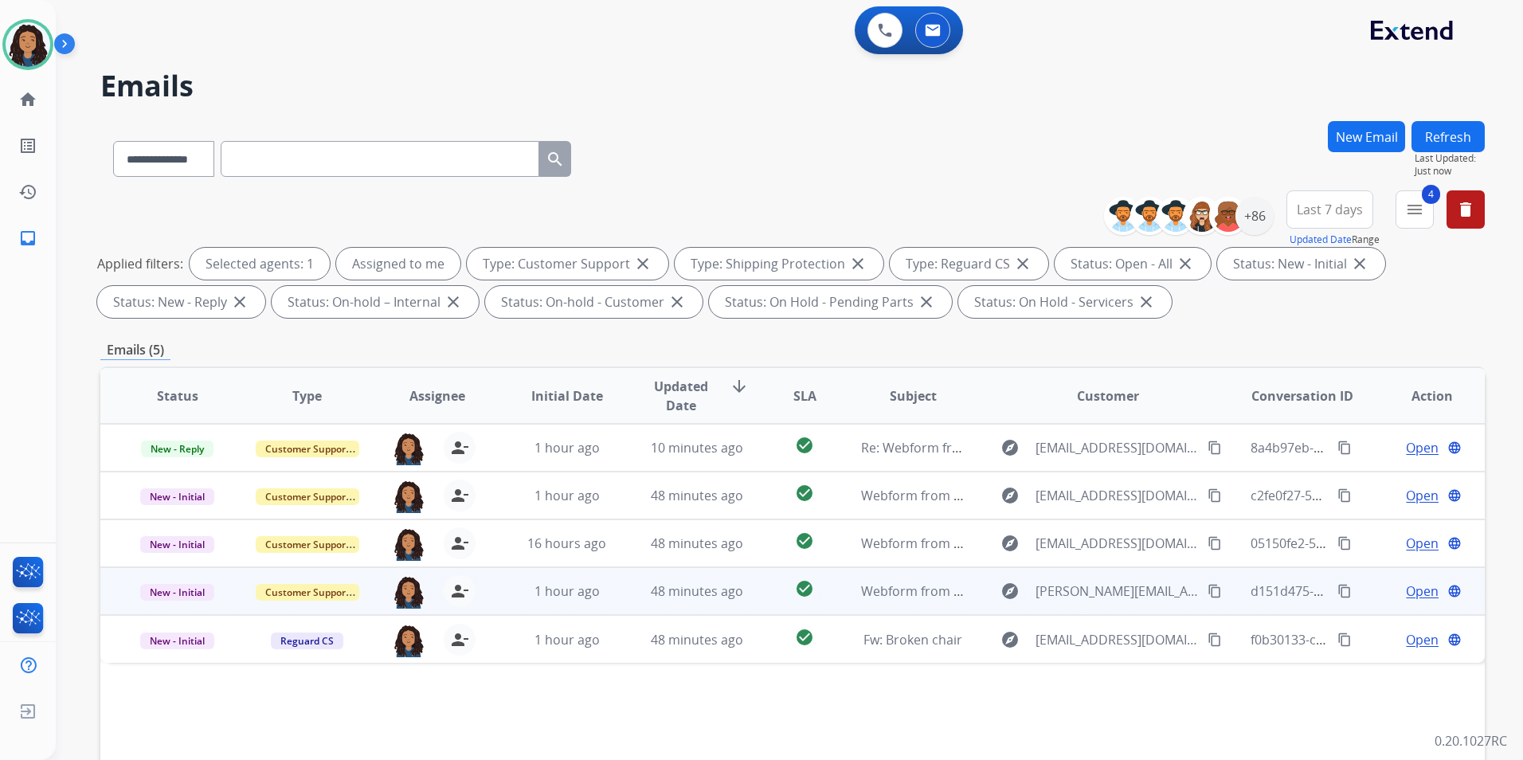
click at [1417, 592] on span "Open" at bounding box center [1422, 591] width 33 height 19
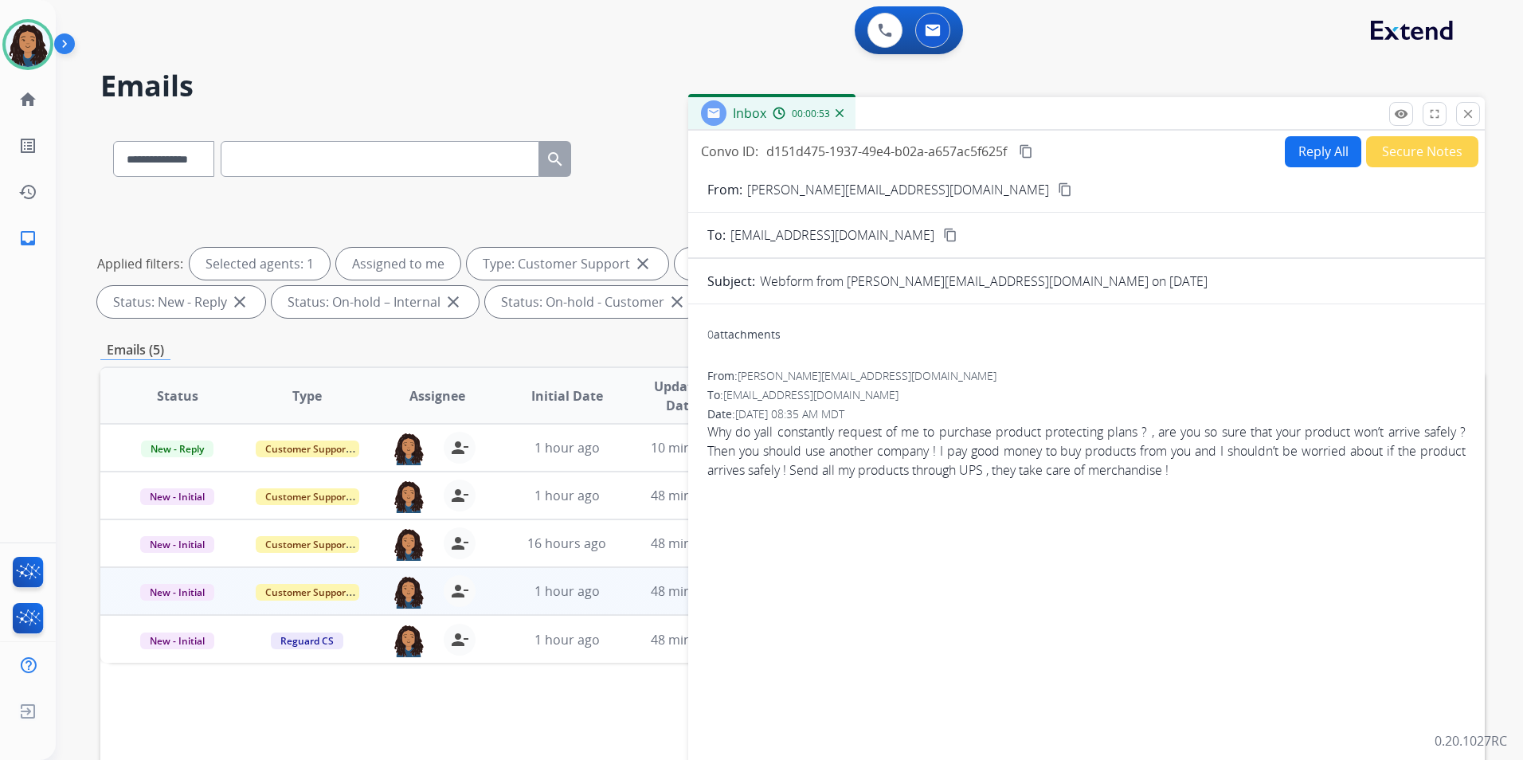
click at [1058, 186] on mat-icon "content_copy" at bounding box center [1065, 189] width 14 height 14
click at [1289, 154] on button "Reply All" at bounding box center [1323, 151] width 76 height 31
select select "**********"
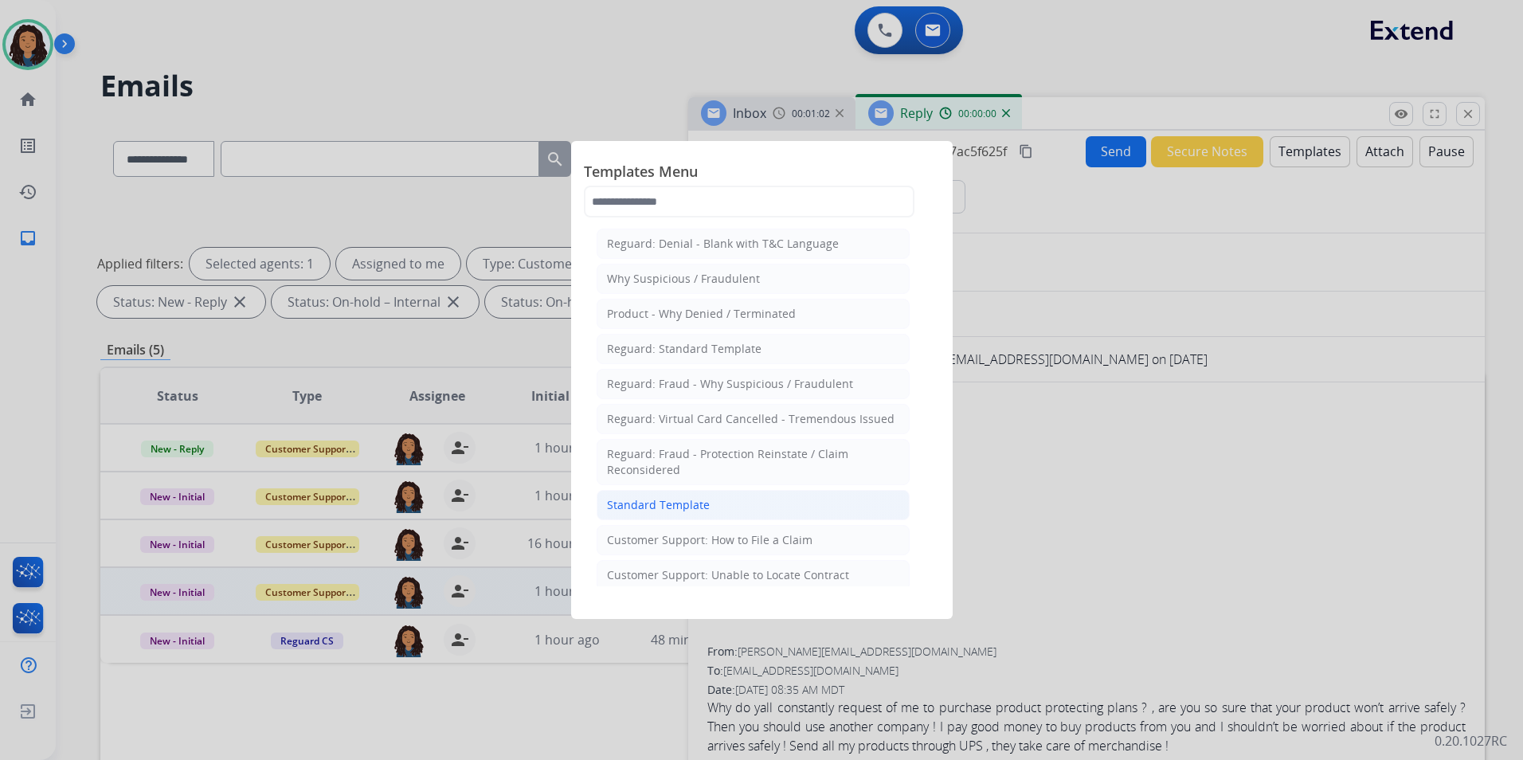
click at [775, 506] on li "Standard Template" at bounding box center [753, 505] width 313 height 30
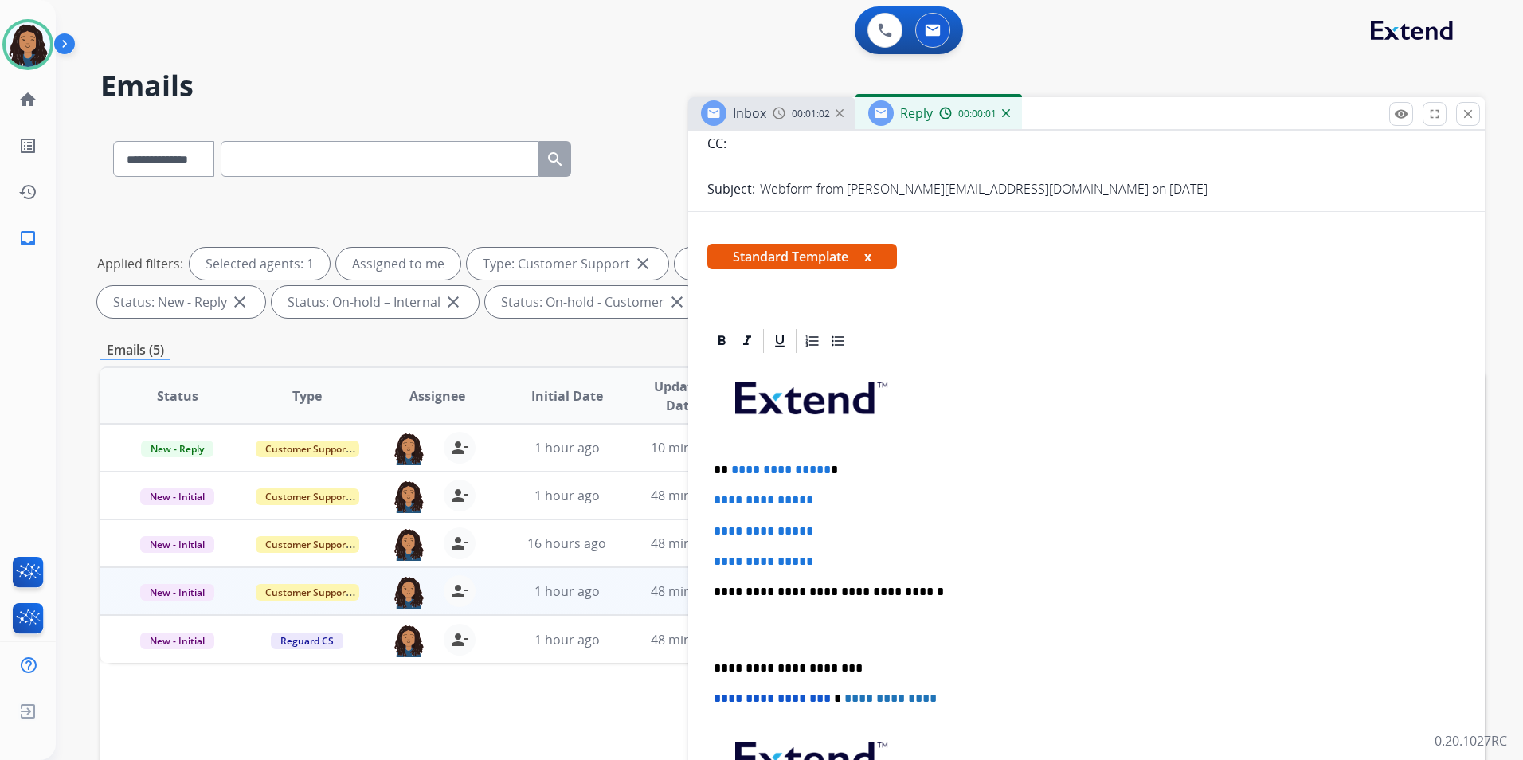
scroll to position [319, 0]
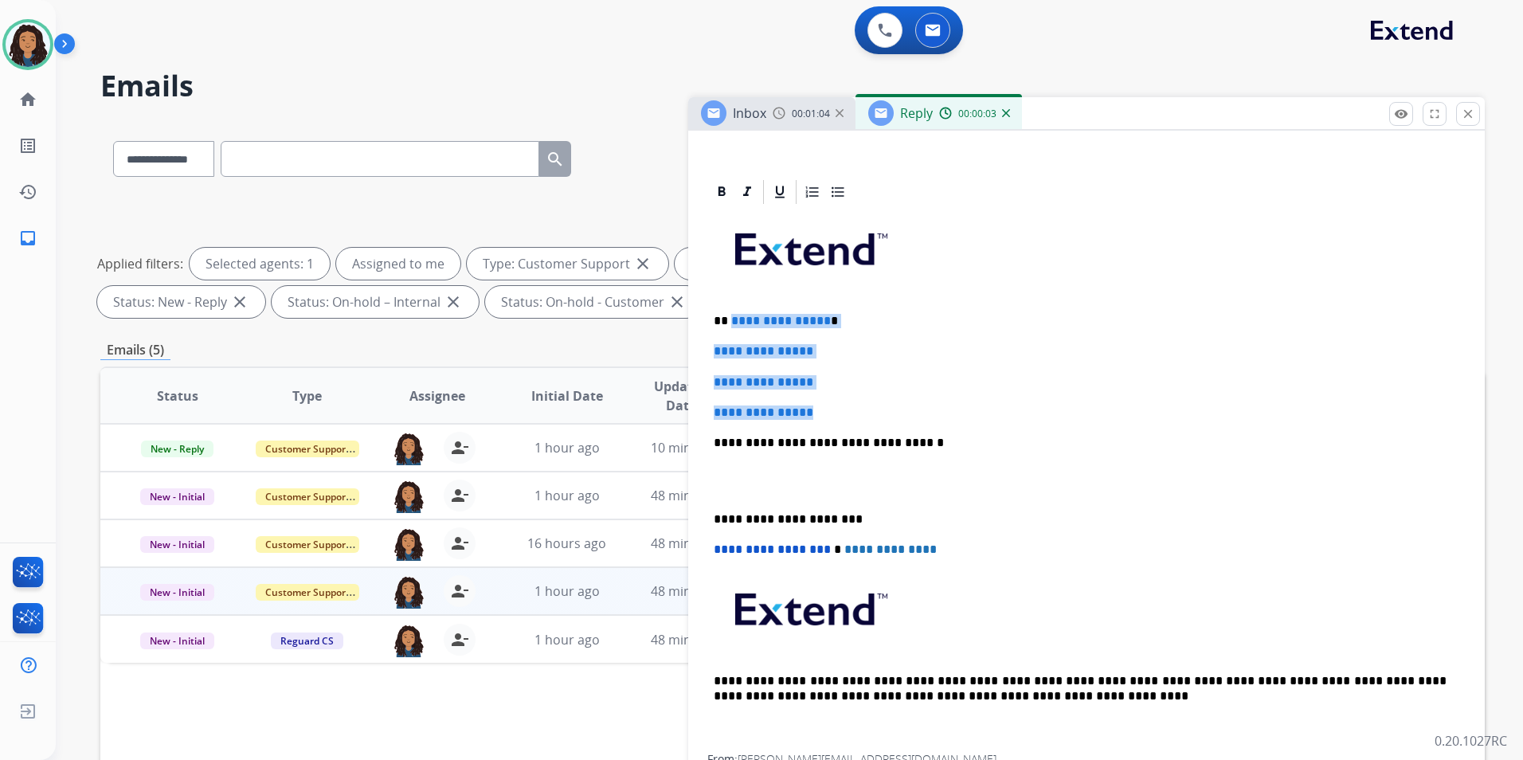
drag, startPoint x: 824, startPoint y: 408, endPoint x: 730, endPoint y: 305, distance: 139.3
click at [730, 305] on div "**********" at bounding box center [1086, 480] width 758 height 548
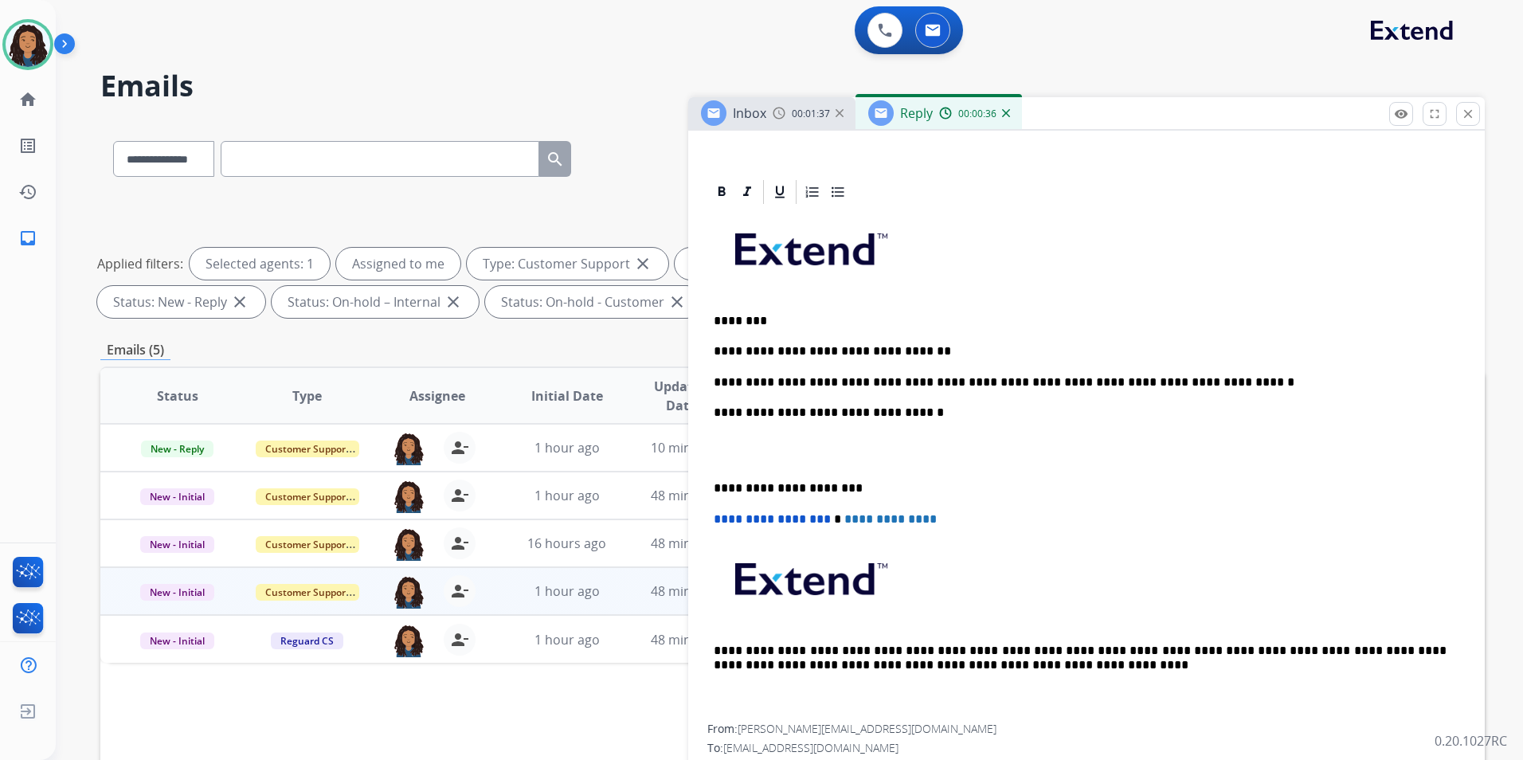
click at [731, 386] on p "**********" at bounding box center [1080, 382] width 733 height 14
click at [1191, 380] on p "**********" at bounding box center [1080, 382] width 733 height 14
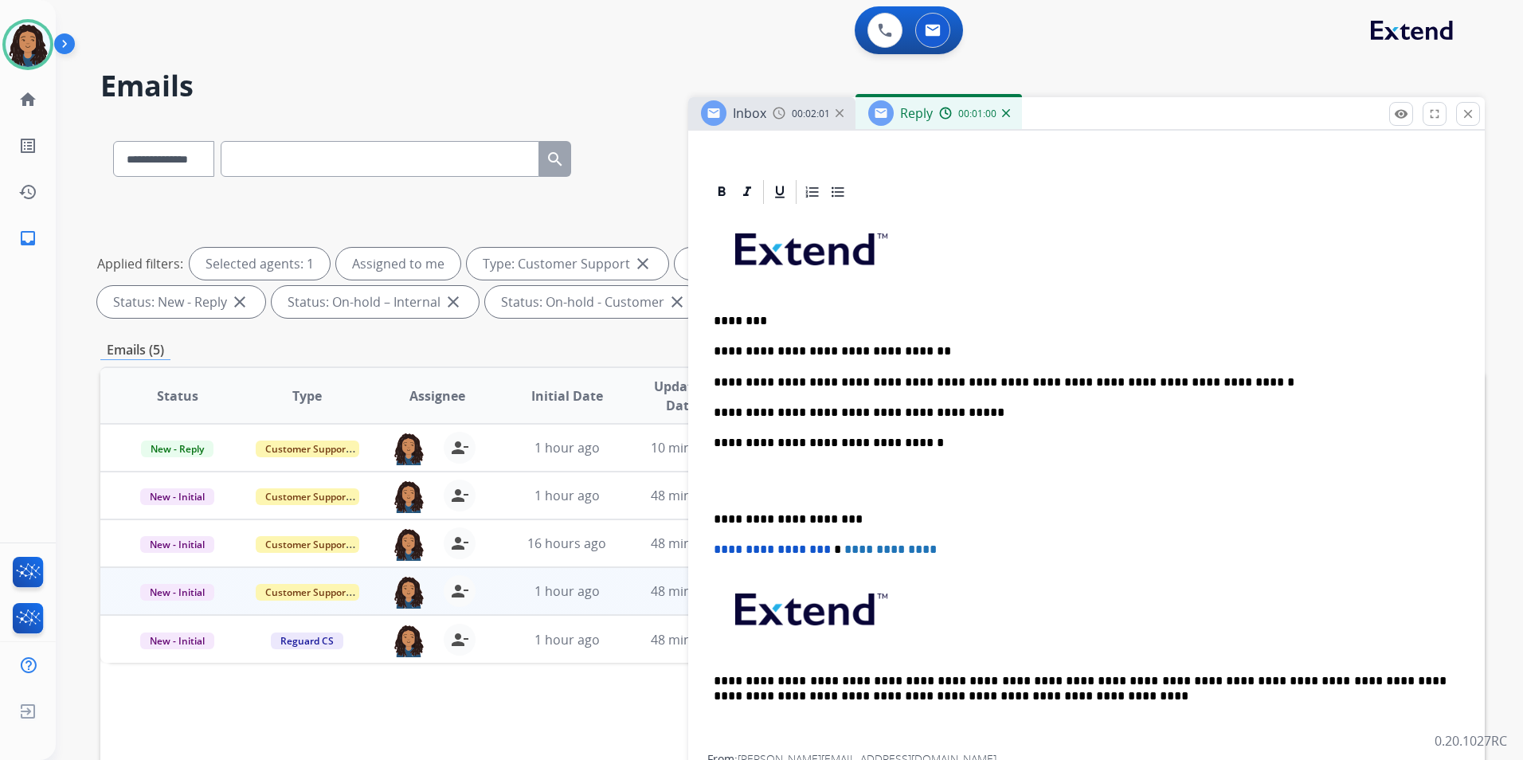
click at [980, 421] on div "**********" at bounding box center [1086, 480] width 758 height 548
click at [964, 403] on div "**********" at bounding box center [1086, 480] width 758 height 548
click at [848, 395] on div "**********" at bounding box center [1086, 480] width 758 height 548
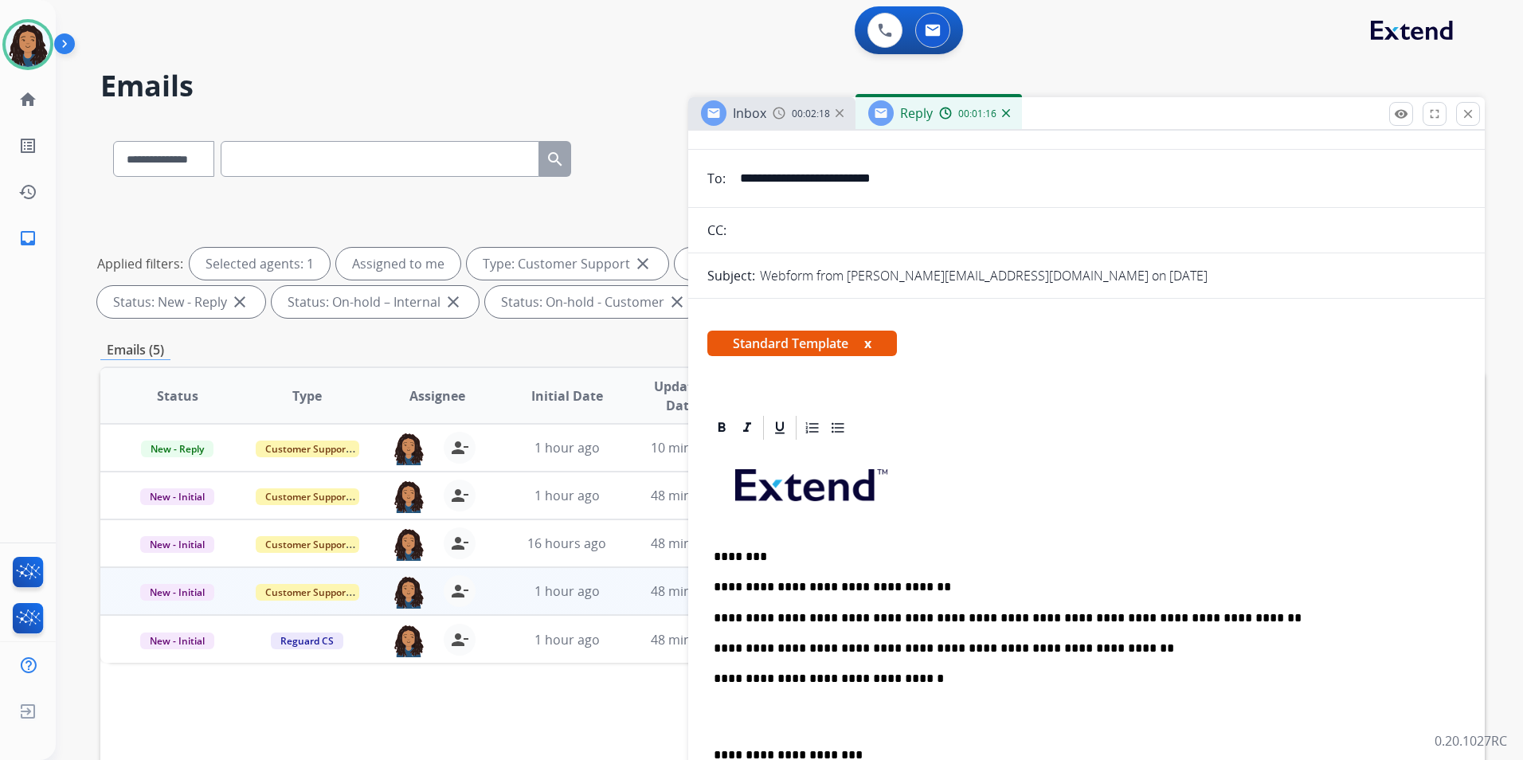
scroll to position [0, 0]
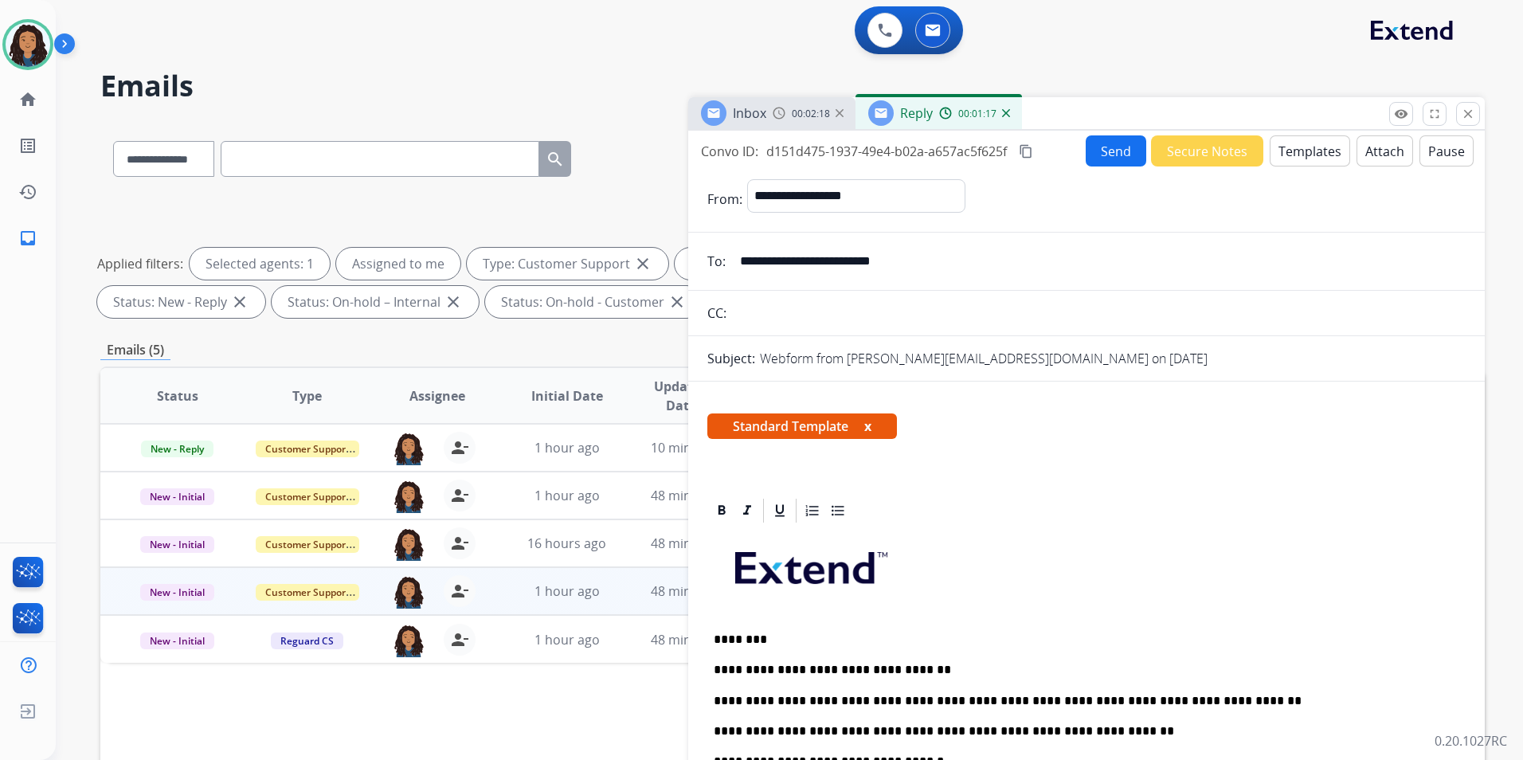
click at [1102, 161] on button "Send" at bounding box center [1116, 150] width 61 height 31
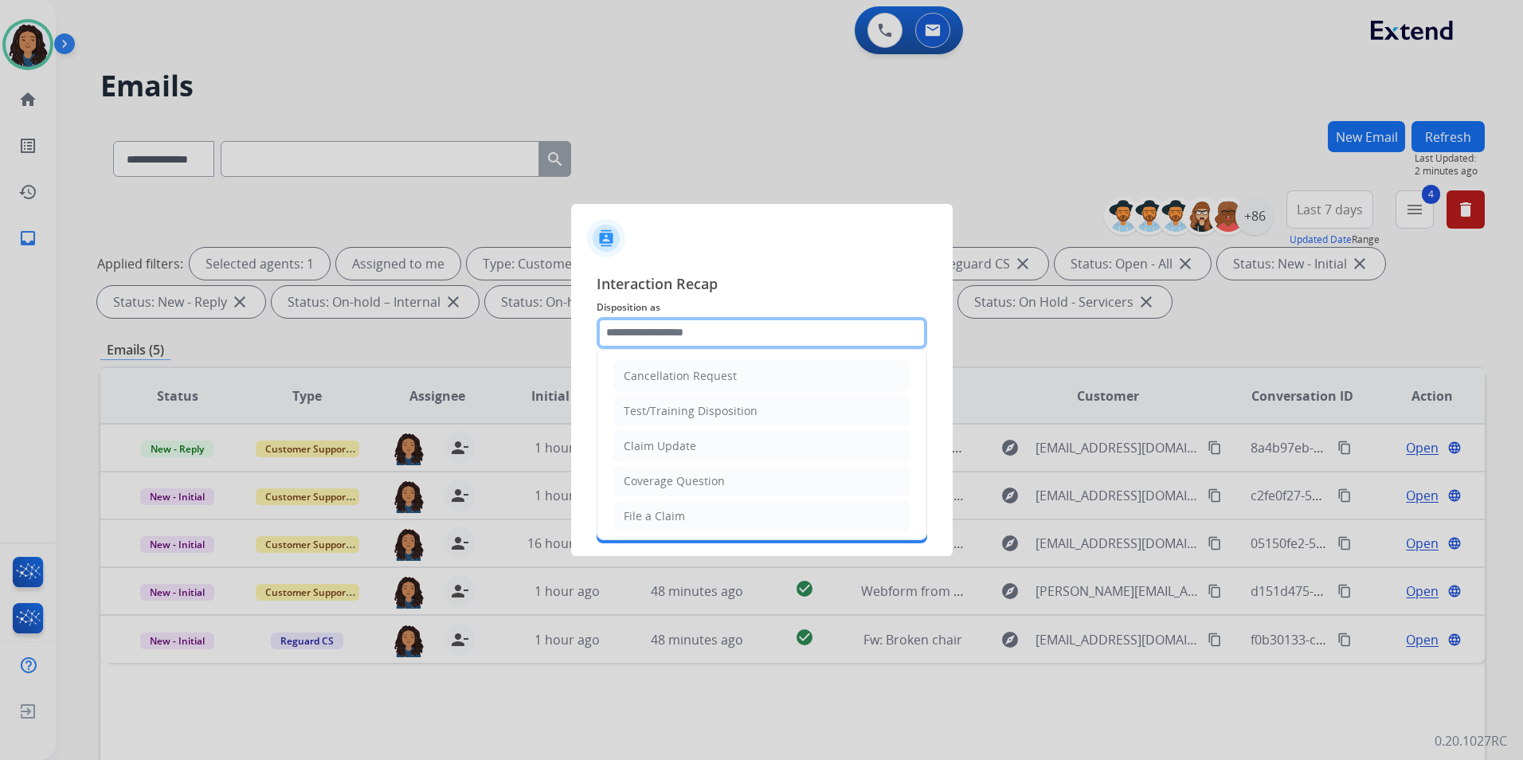
click at [654, 323] on input "text" at bounding box center [762, 333] width 331 height 32
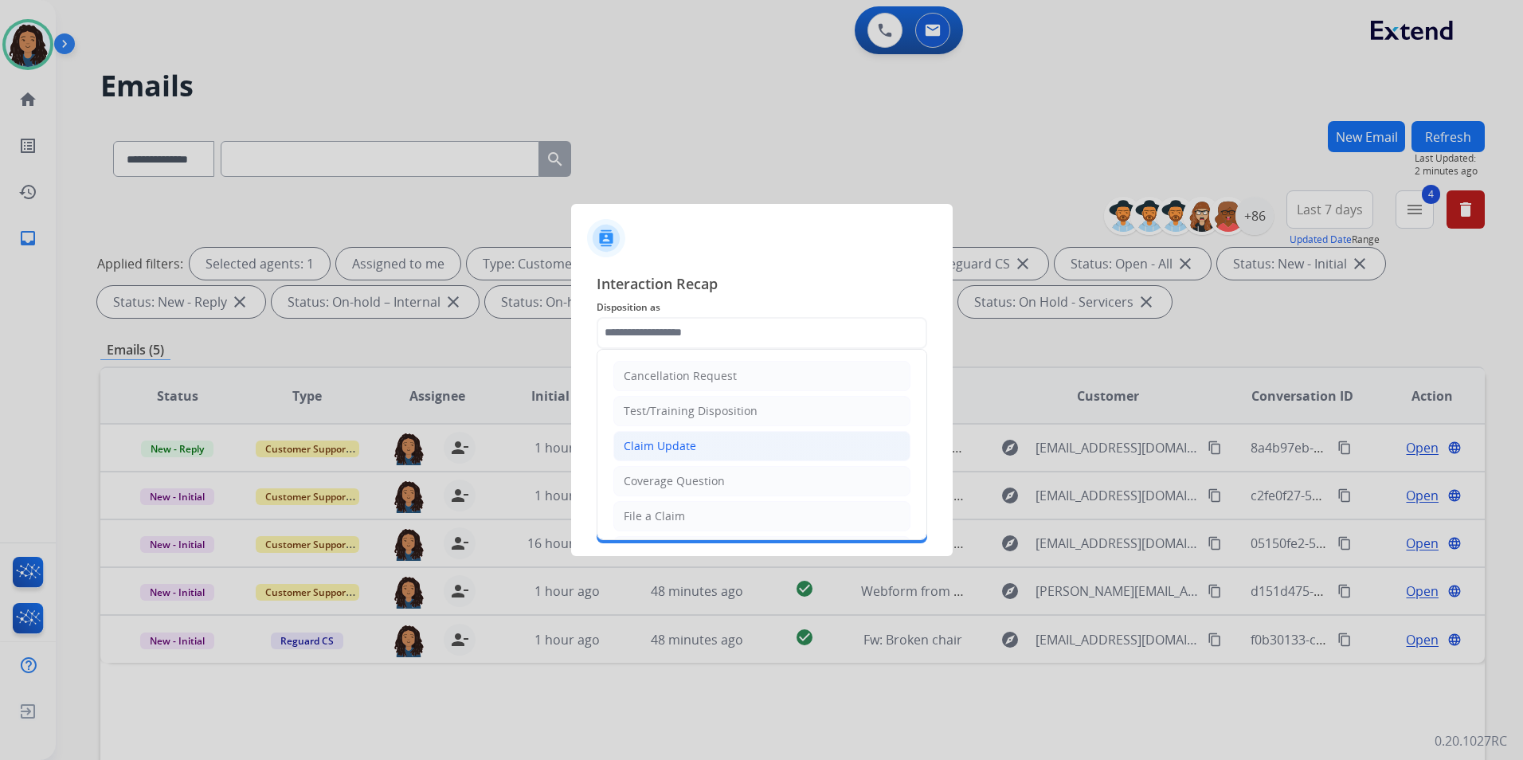
click at [679, 444] on div "Claim Update" at bounding box center [660, 446] width 72 height 16
type input "**********"
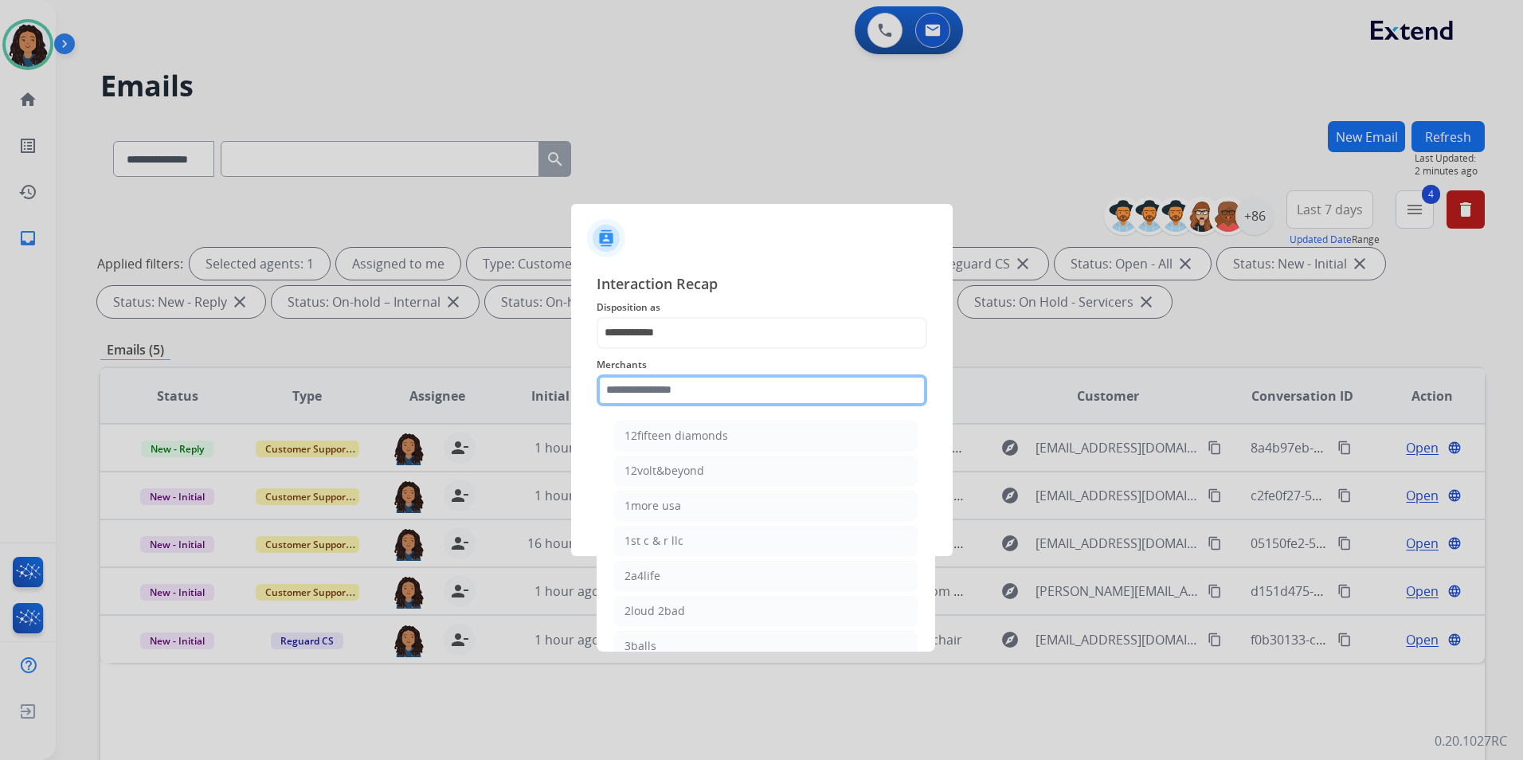
click at [656, 394] on input "text" at bounding box center [762, 390] width 331 height 32
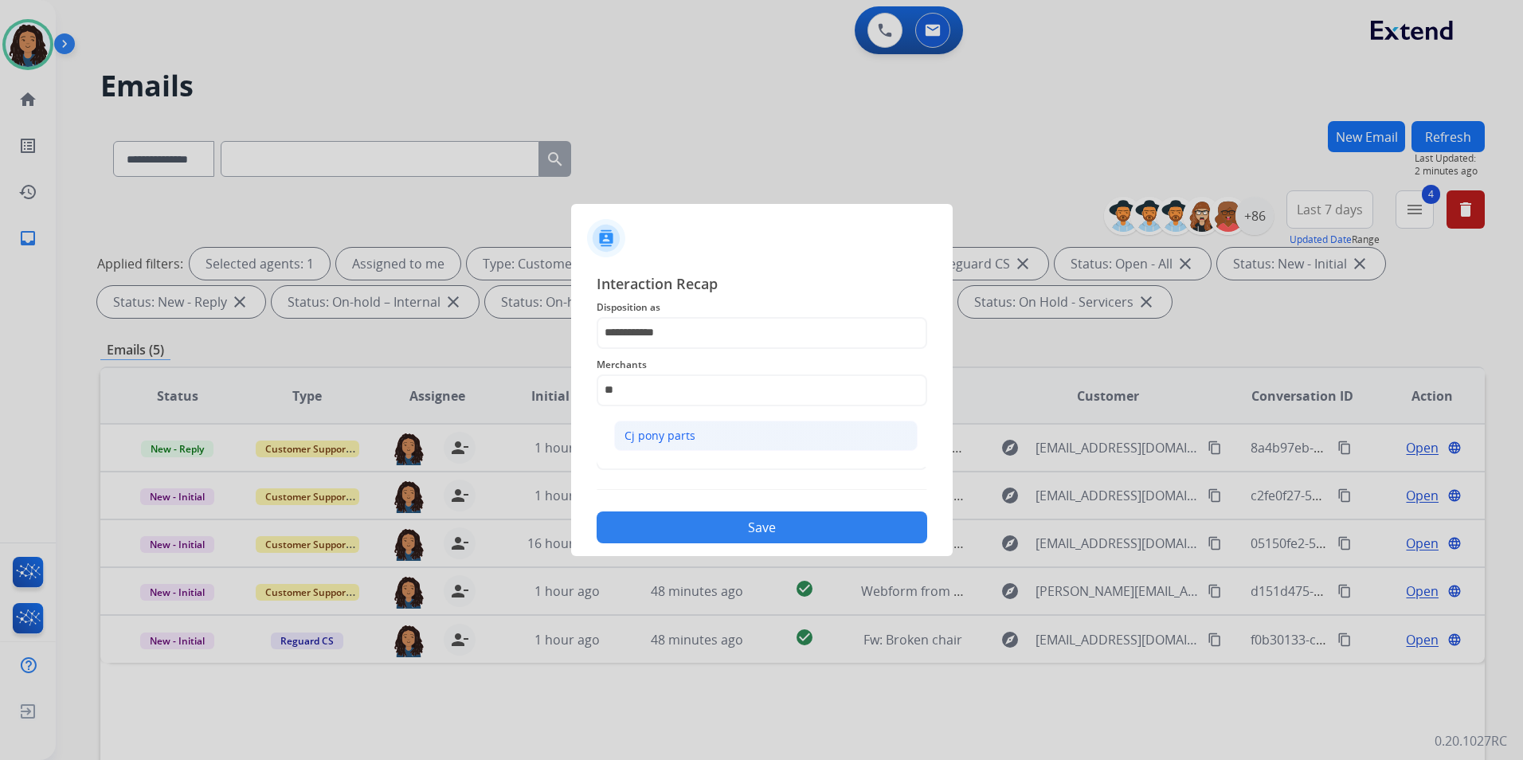
click at [660, 445] on li "Cj pony parts" at bounding box center [766, 436] width 304 height 30
type input "**********"
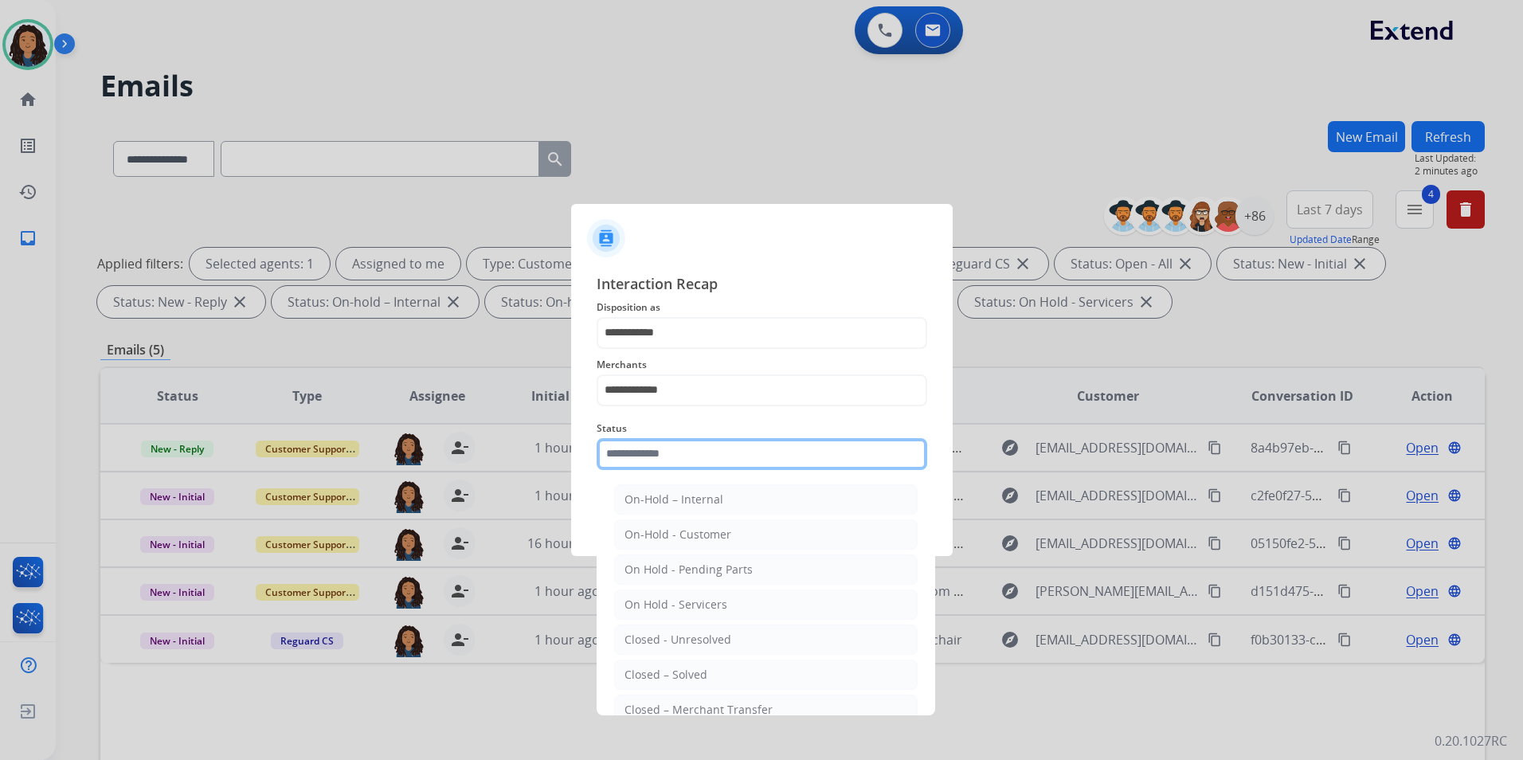
click at [660, 445] on input "text" at bounding box center [762, 454] width 331 height 32
click at [658, 664] on li "Closed – Solved" at bounding box center [766, 675] width 304 height 30
type input "**********"
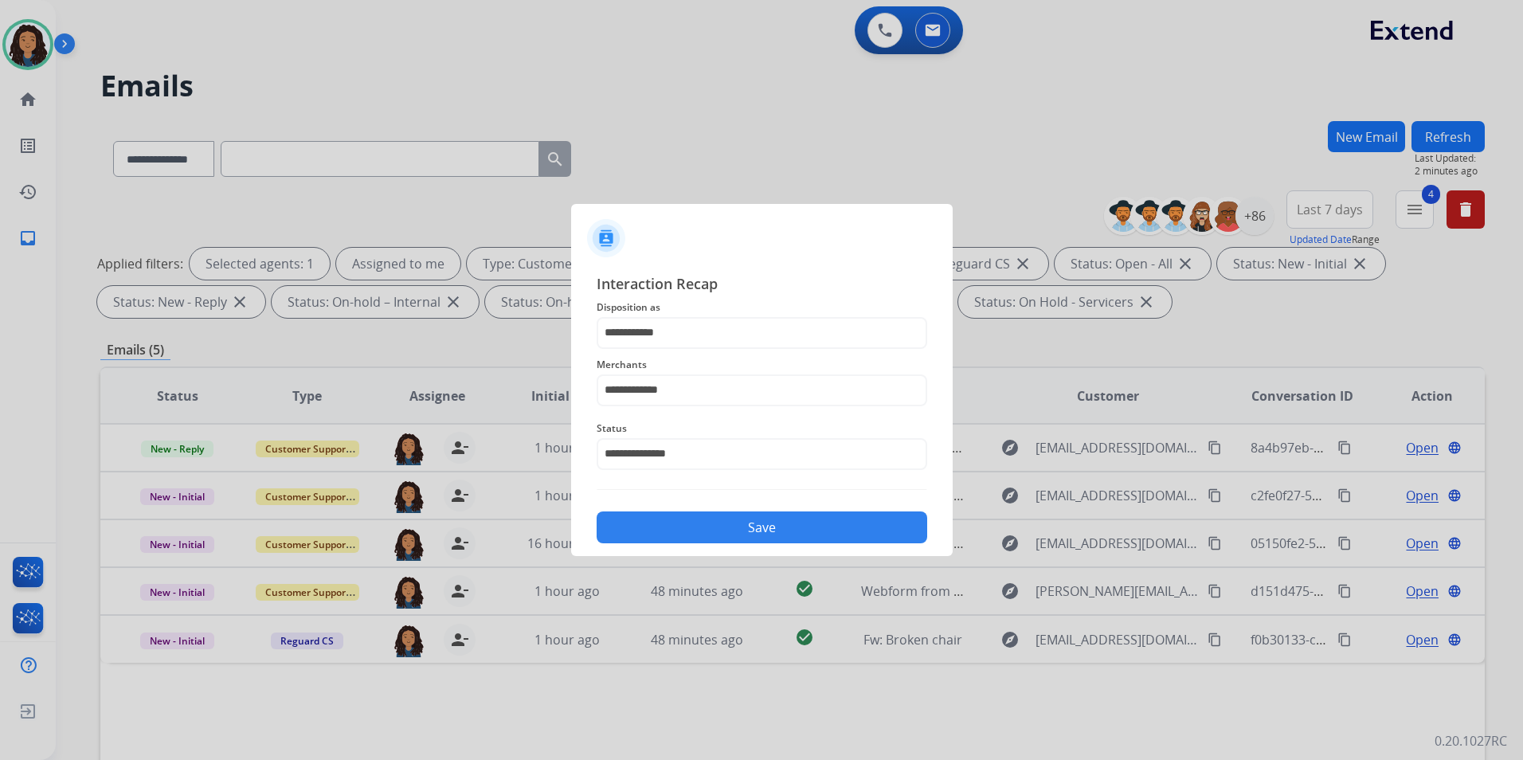
drag, startPoint x: 765, startPoint y: 527, endPoint x: 850, endPoint y: 519, distance: 85.6
click at [765, 526] on button "Save" at bounding box center [762, 527] width 331 height 32
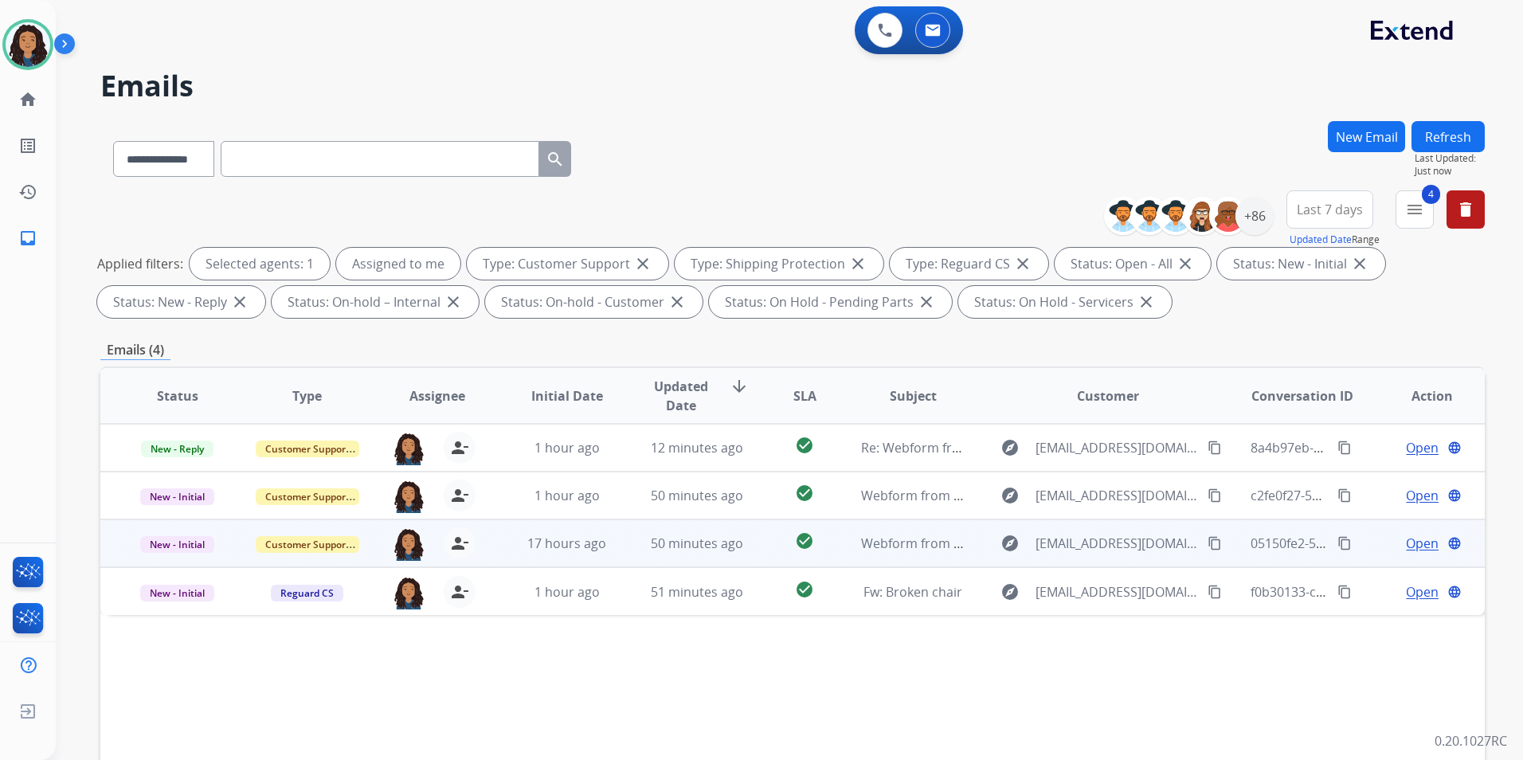
click at [1418, 541] on span "Open" at bounding box center [1422, 543] width 33 height 19
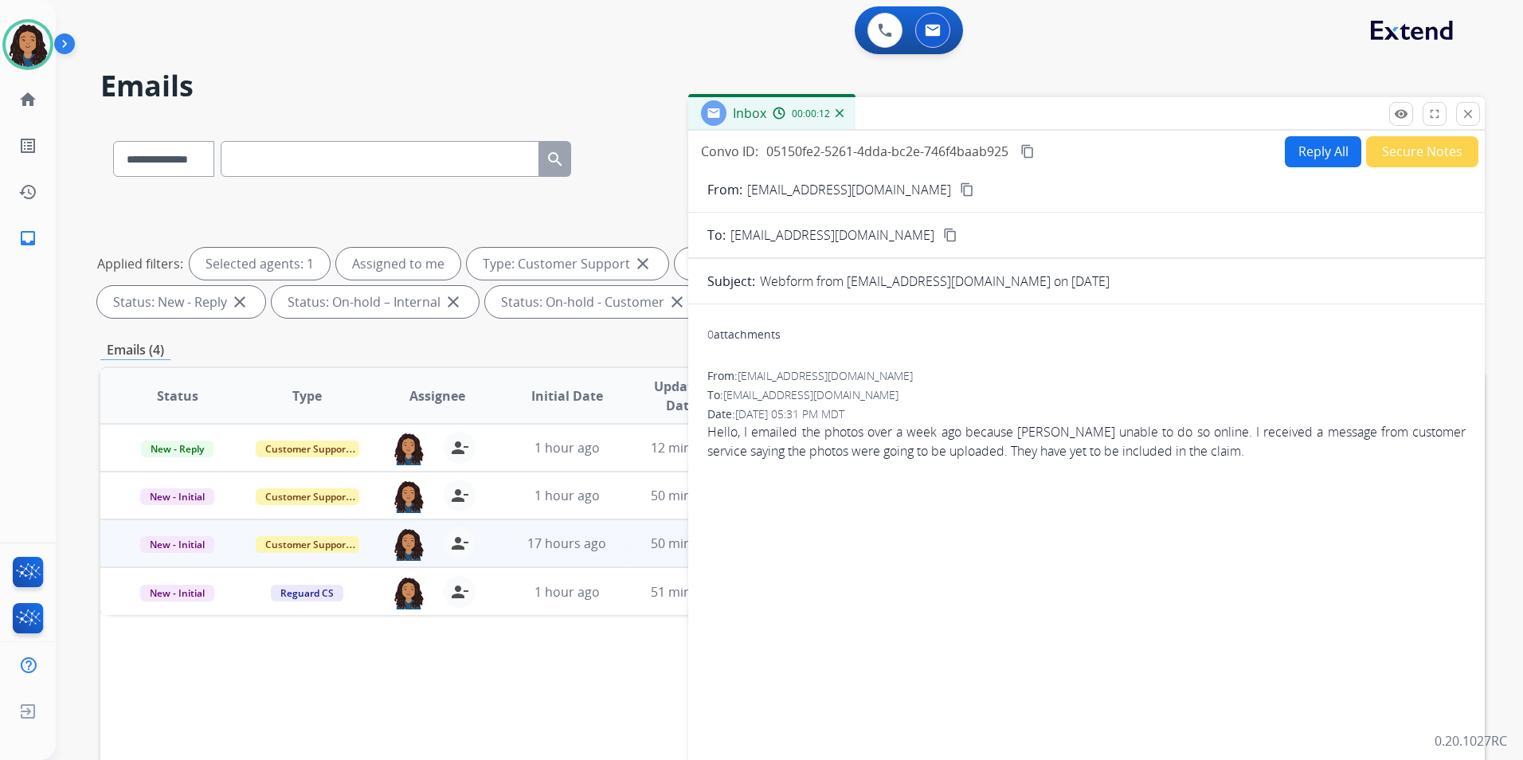
click at [960, 186] on mat-icon "content_copy" at bounding box center [967, 189] width 14 height 14
paste input "**********"
type input "**********"
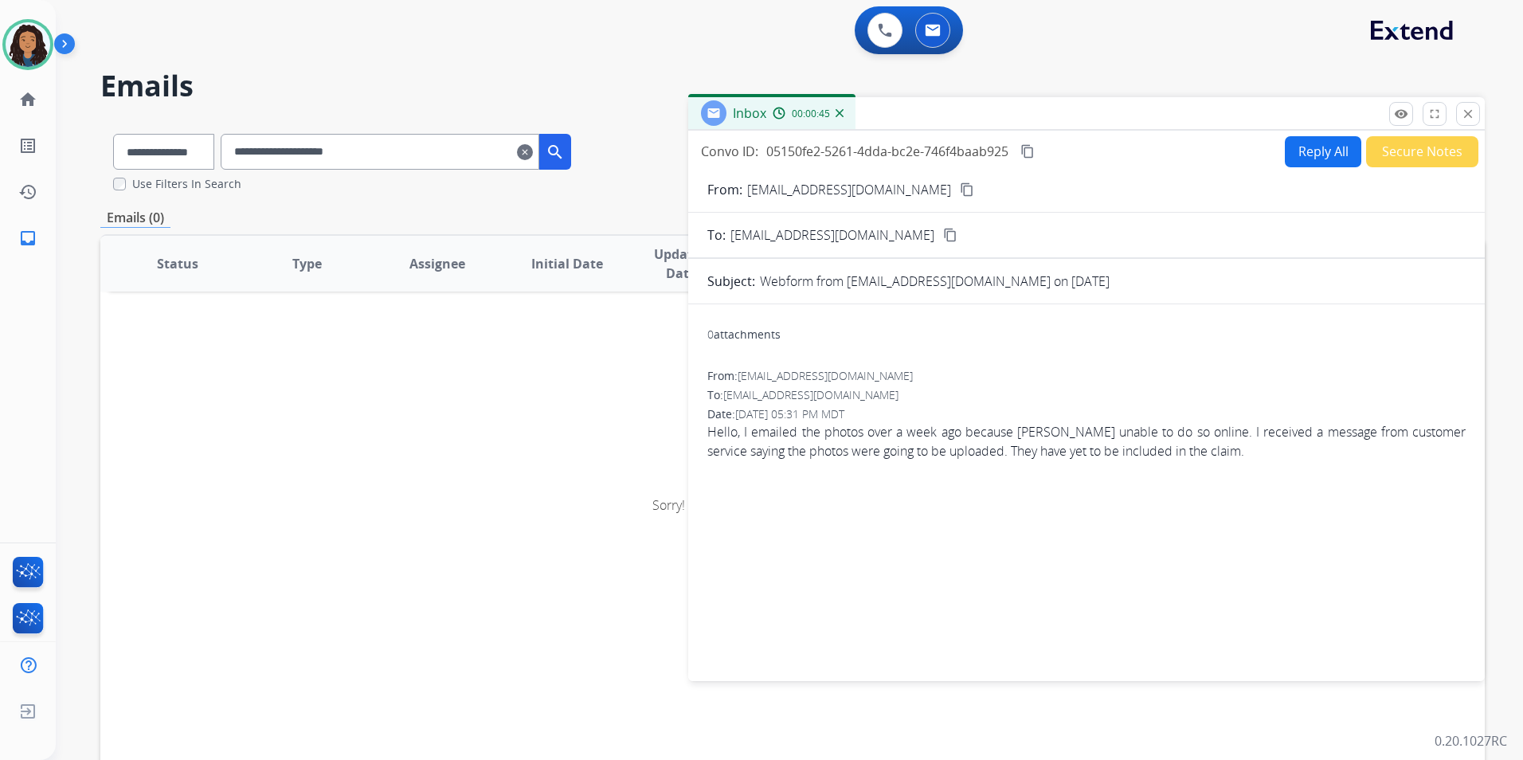
click at [411, 160] on input "**********" at bounding box center [380, 152] width 319 height 36
click at [401, 142] on input "**********" at bounding box center [380, 152] width 319 height 36
click at [1303, 155] on button "Reply All" at bounding box center [1323, 151] width 76 height 31
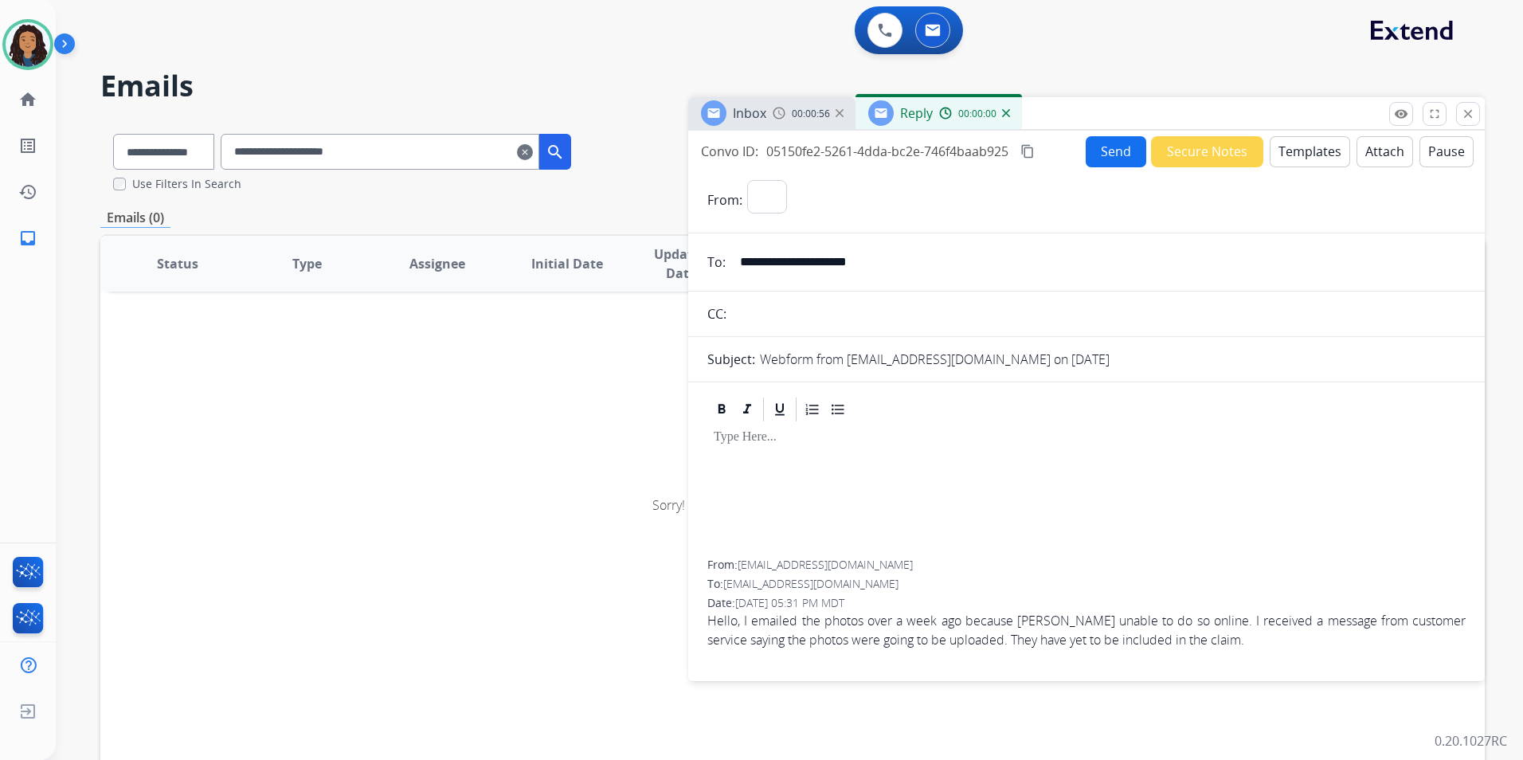
click at [1303, 155] on button "Templates" at bounding box center [1310, 151] width 80 height 31
select select "**********"
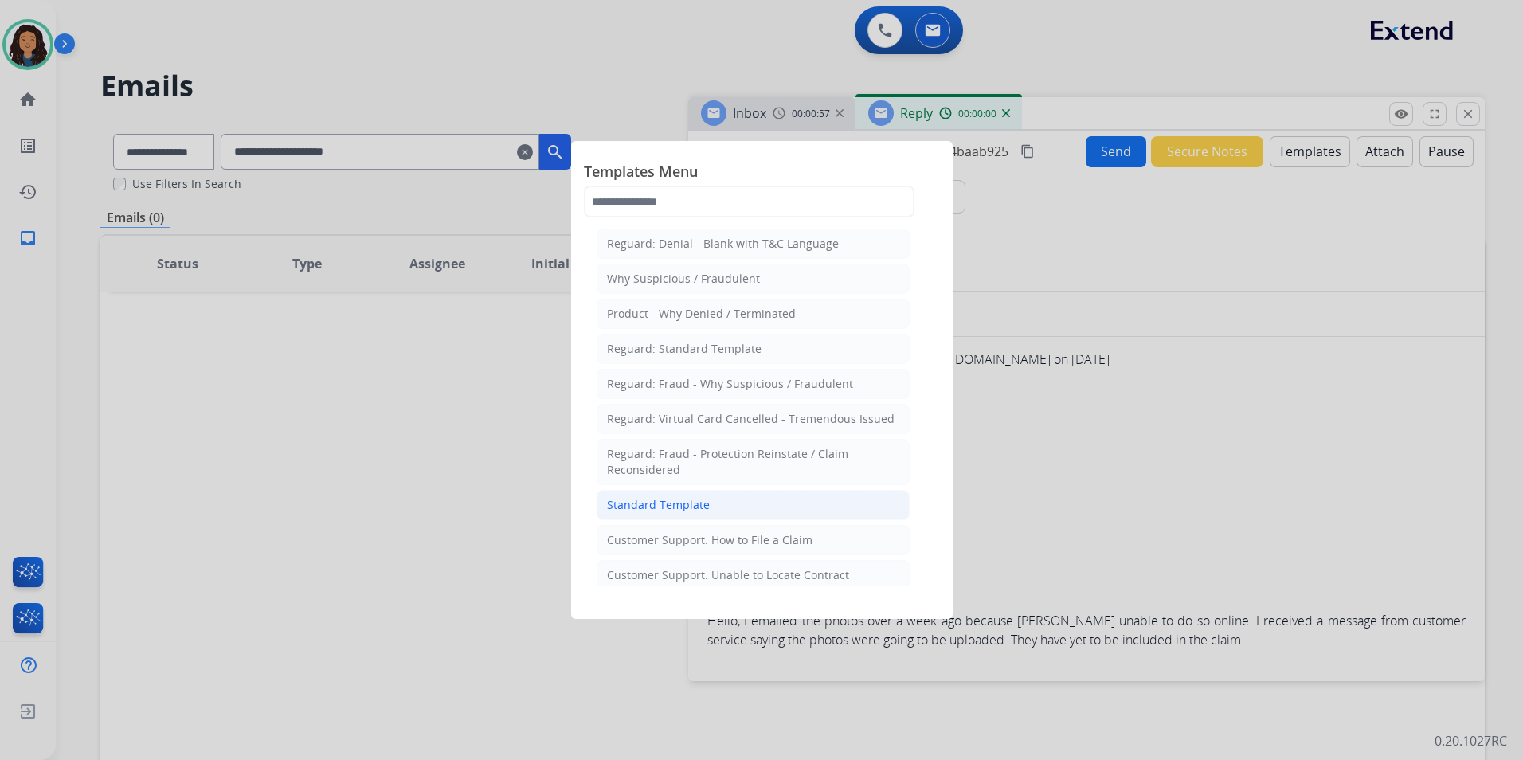
click at [676, 504] on div "Standard Template" at bounding box center [658, 505] width 103 height 16
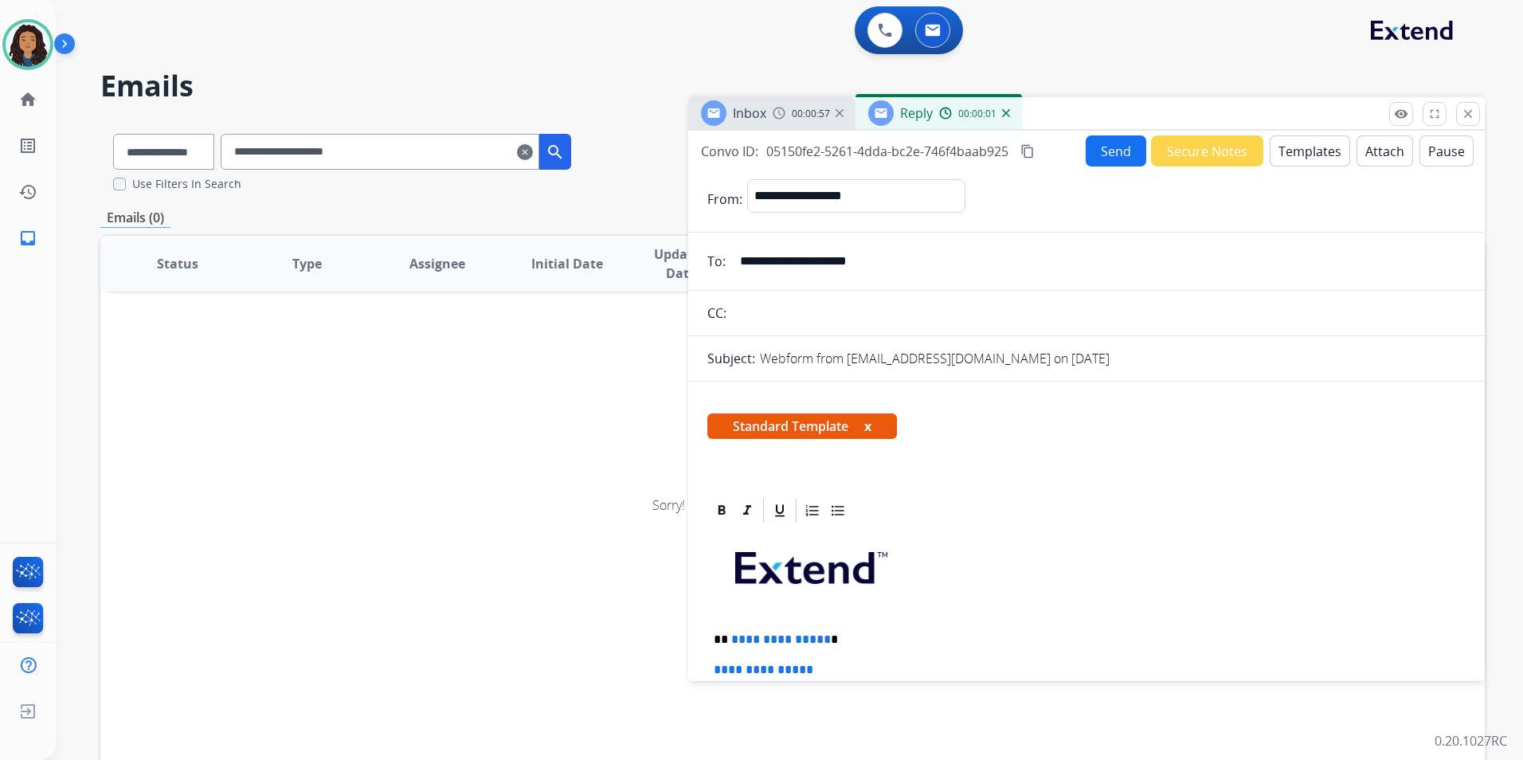
click at [758, 112] on span "Inbox" at bounding box center [749, 113] width 33 height 18
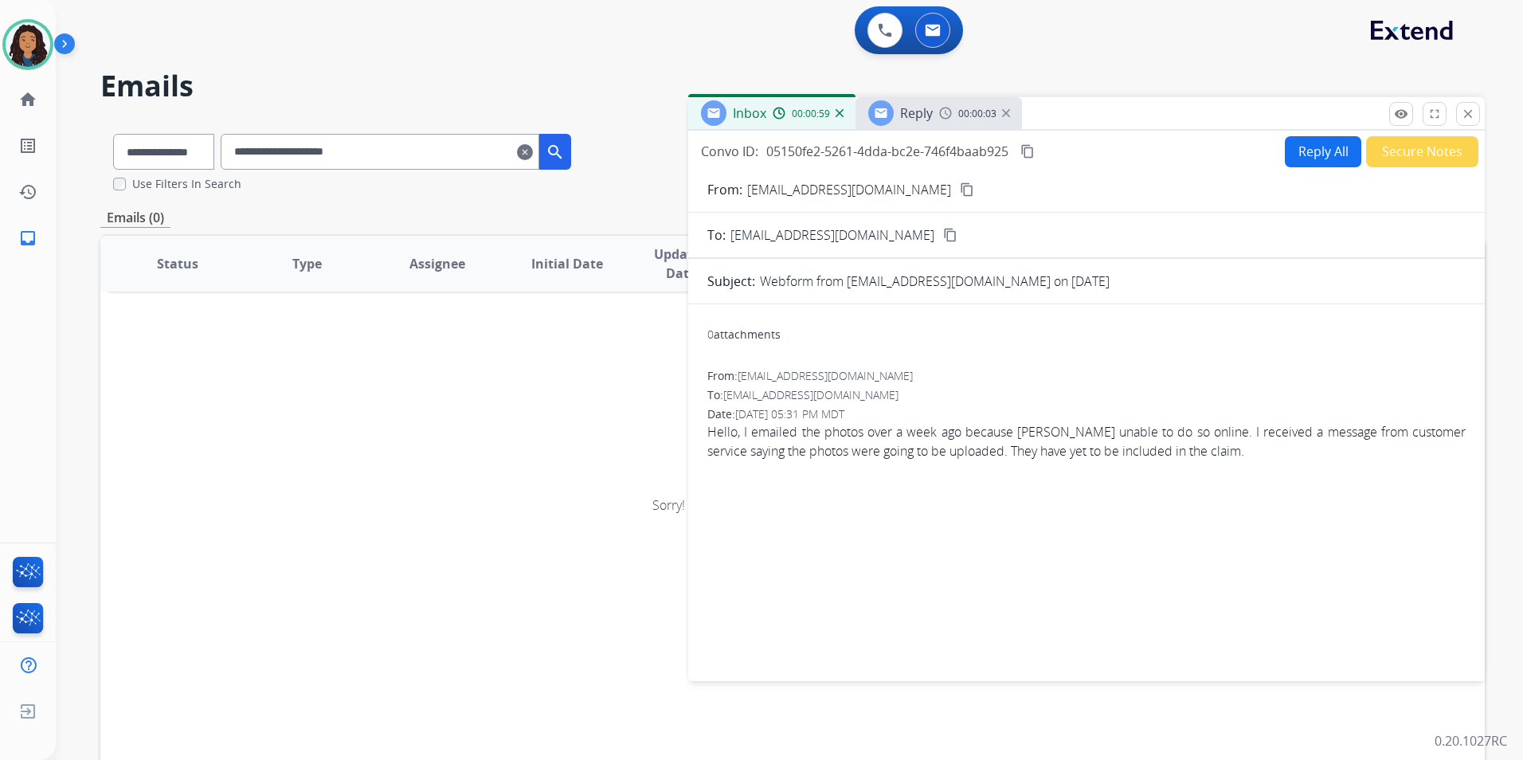
click at [960, 186] on mat-icon "content_copy" at bounding box center [967, 189] width 14 height 14
click at [940, 118] on img at bounding box center [945, 113] width 13 height 13
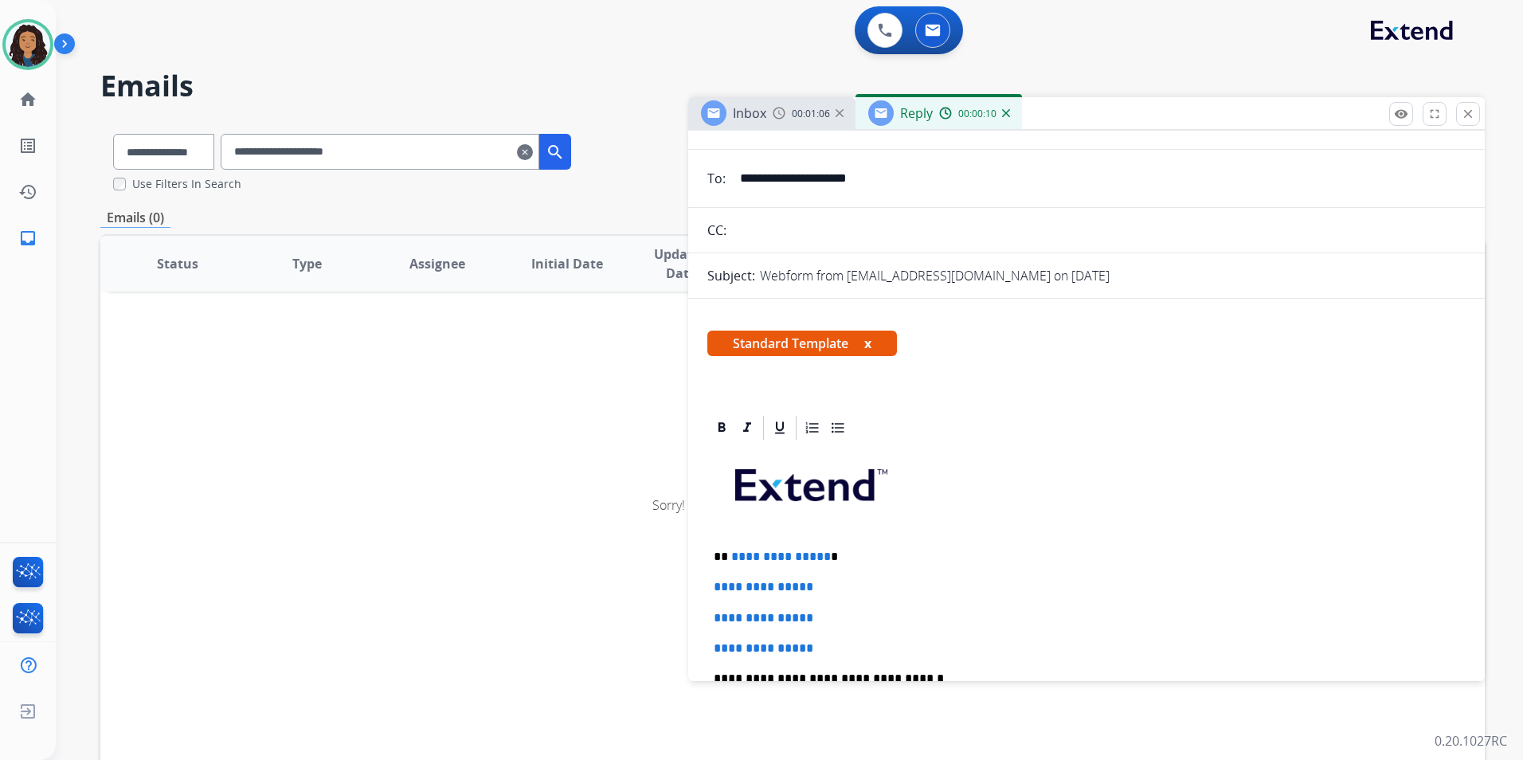
scroll to position [159, 0]
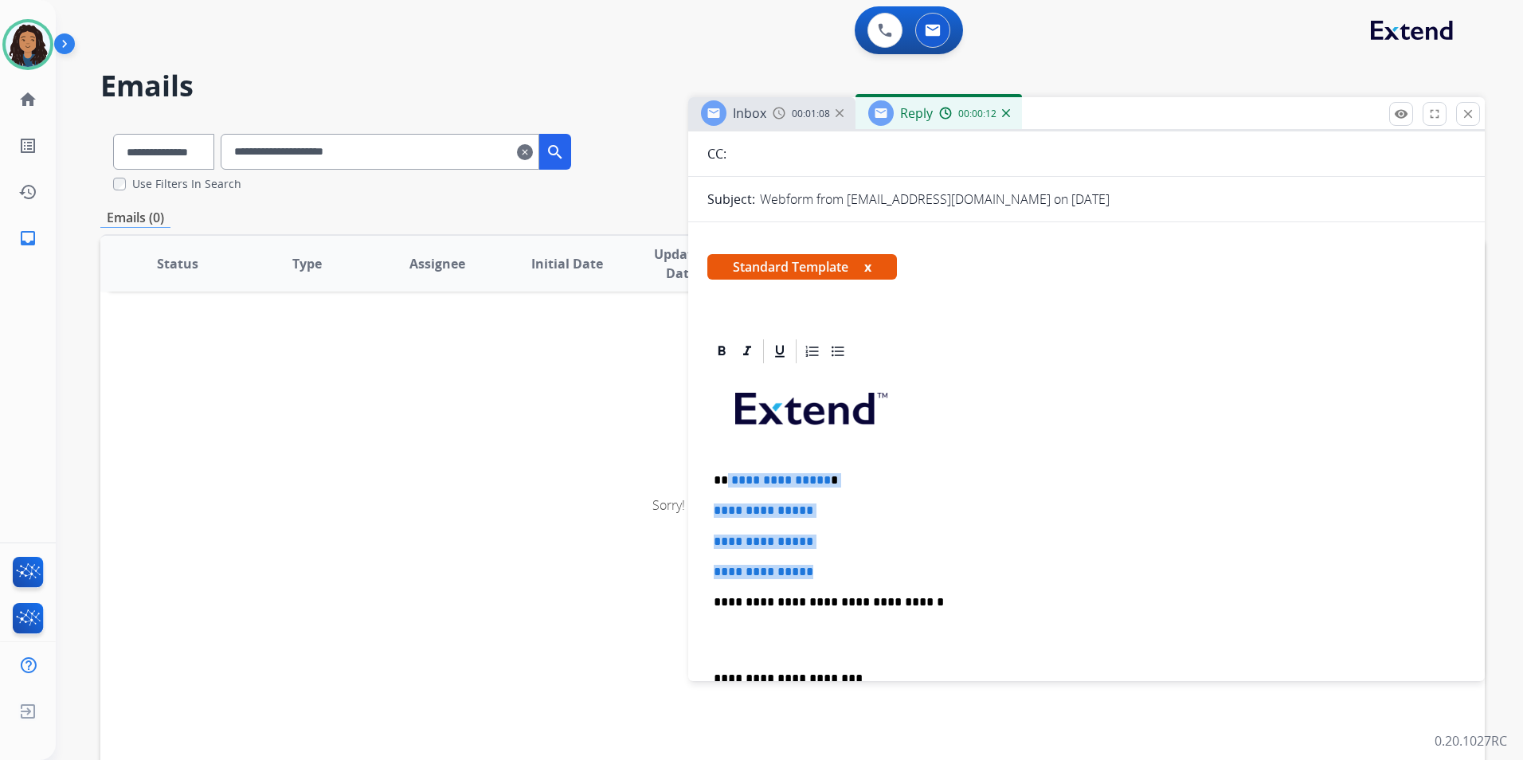
drag, startPoint x: 827, startPoint y: 569, endPoint x: 727, endPoint y: 472, distance: 138.6
click at [727, 472] on div "**********" at bounding box center [1086, 640] width 758 height 548
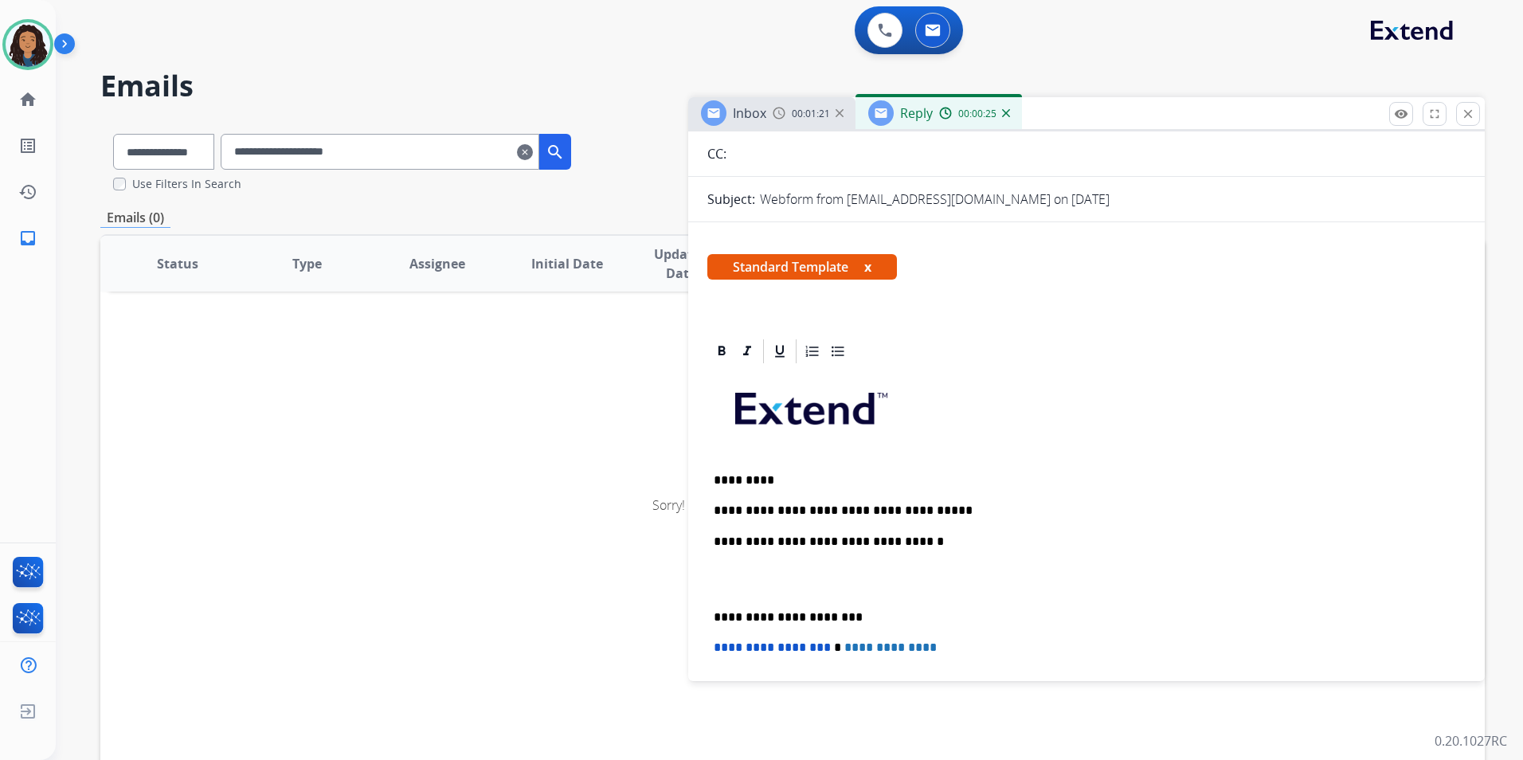
click at [810, 477] on p "*********" at bounding box center [1080, 480] width 733 height 14
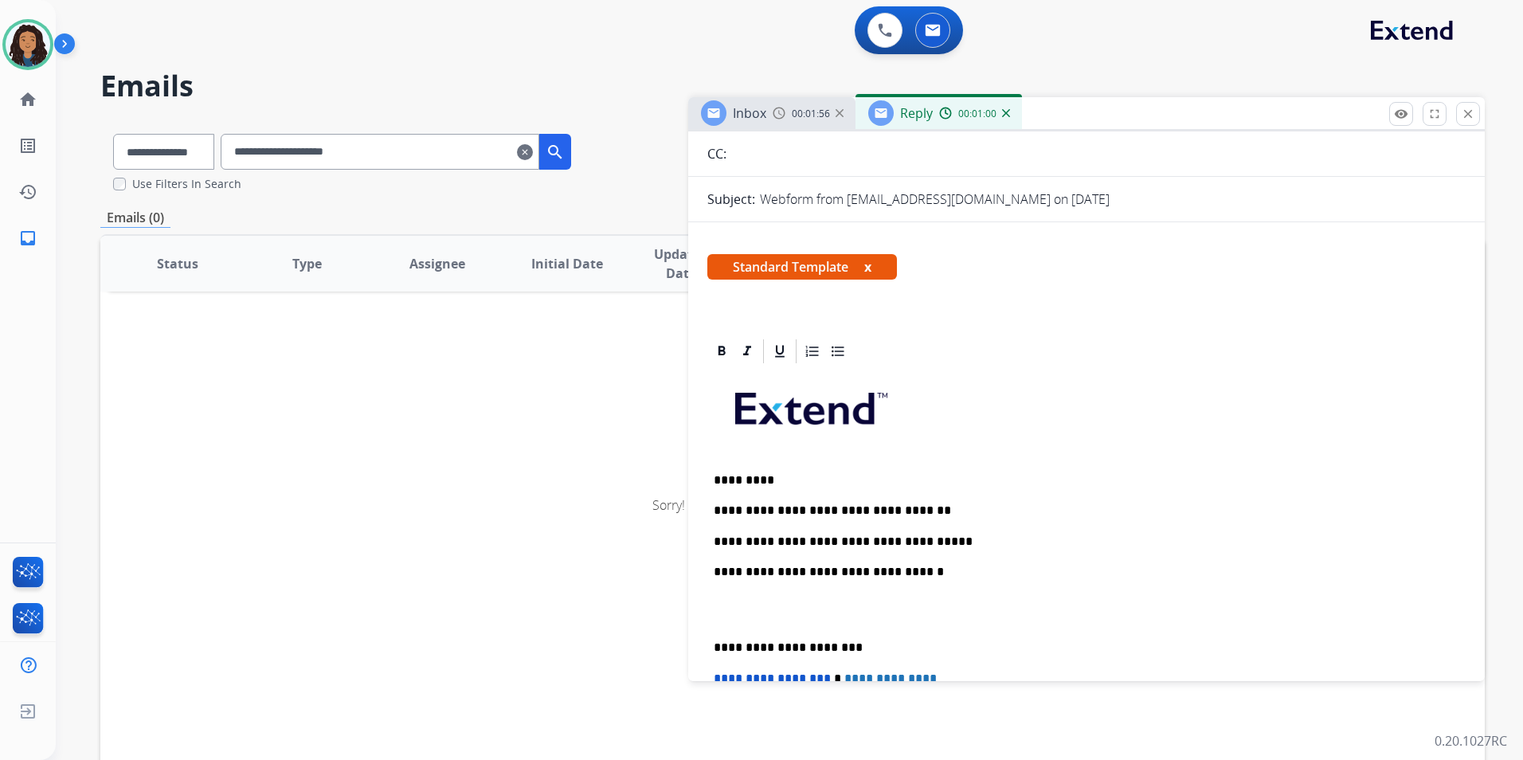
click at [777, 112] on img at bounding box center [779, 113] width 13 height 13
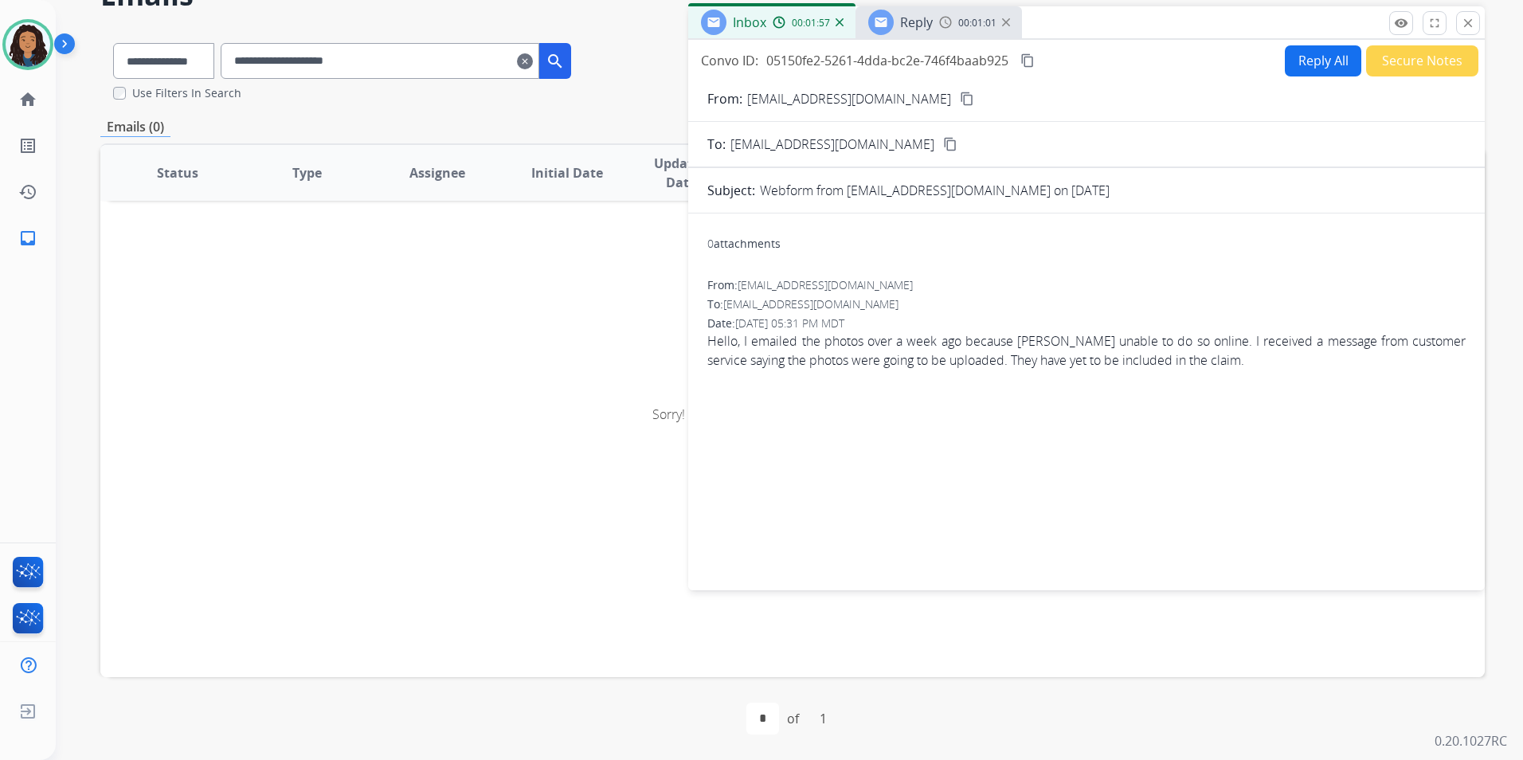
scroll to position [0, 0]
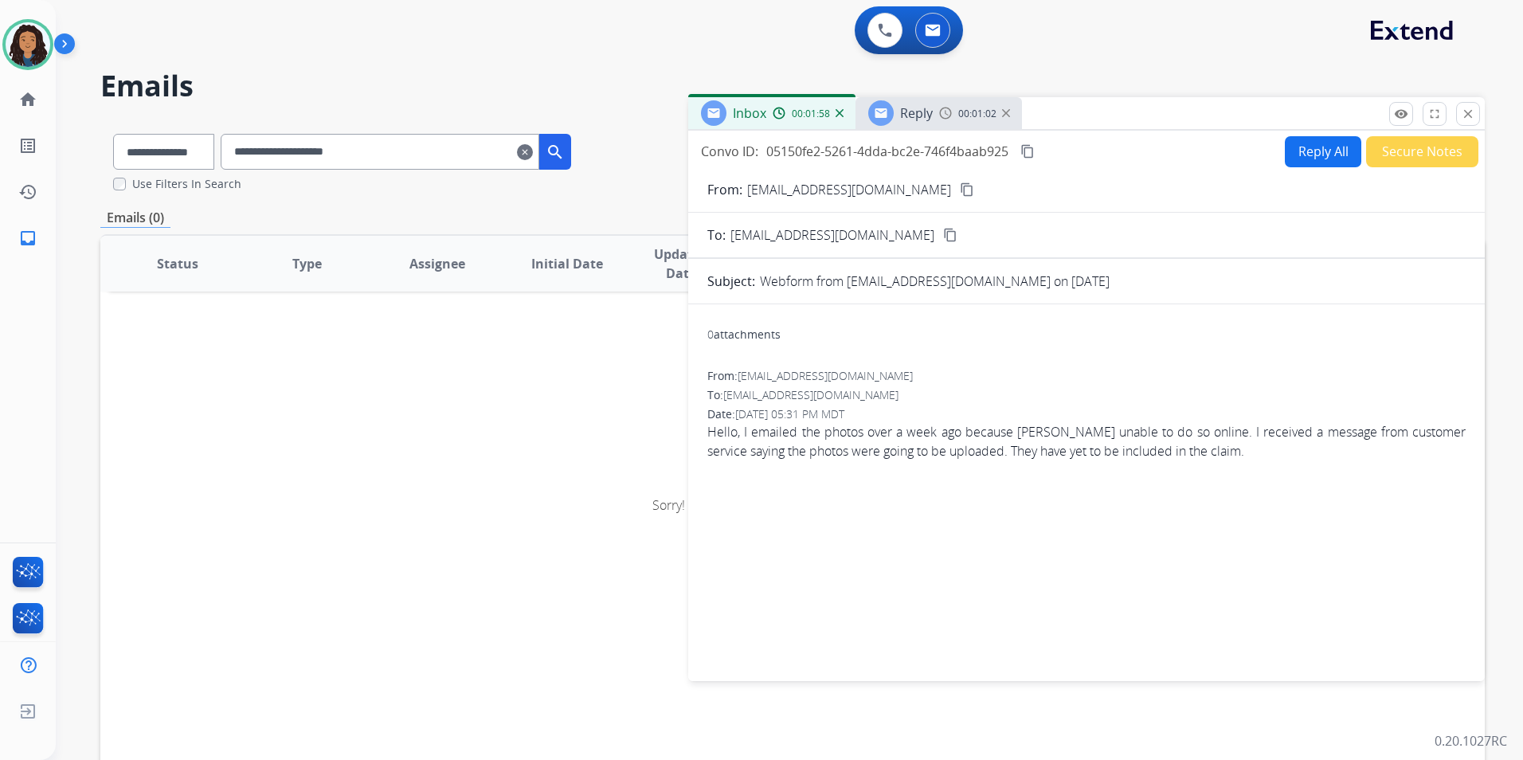
click at [927, 103] on div "Reply" at bounding box center [900, 112] width 65 height 25
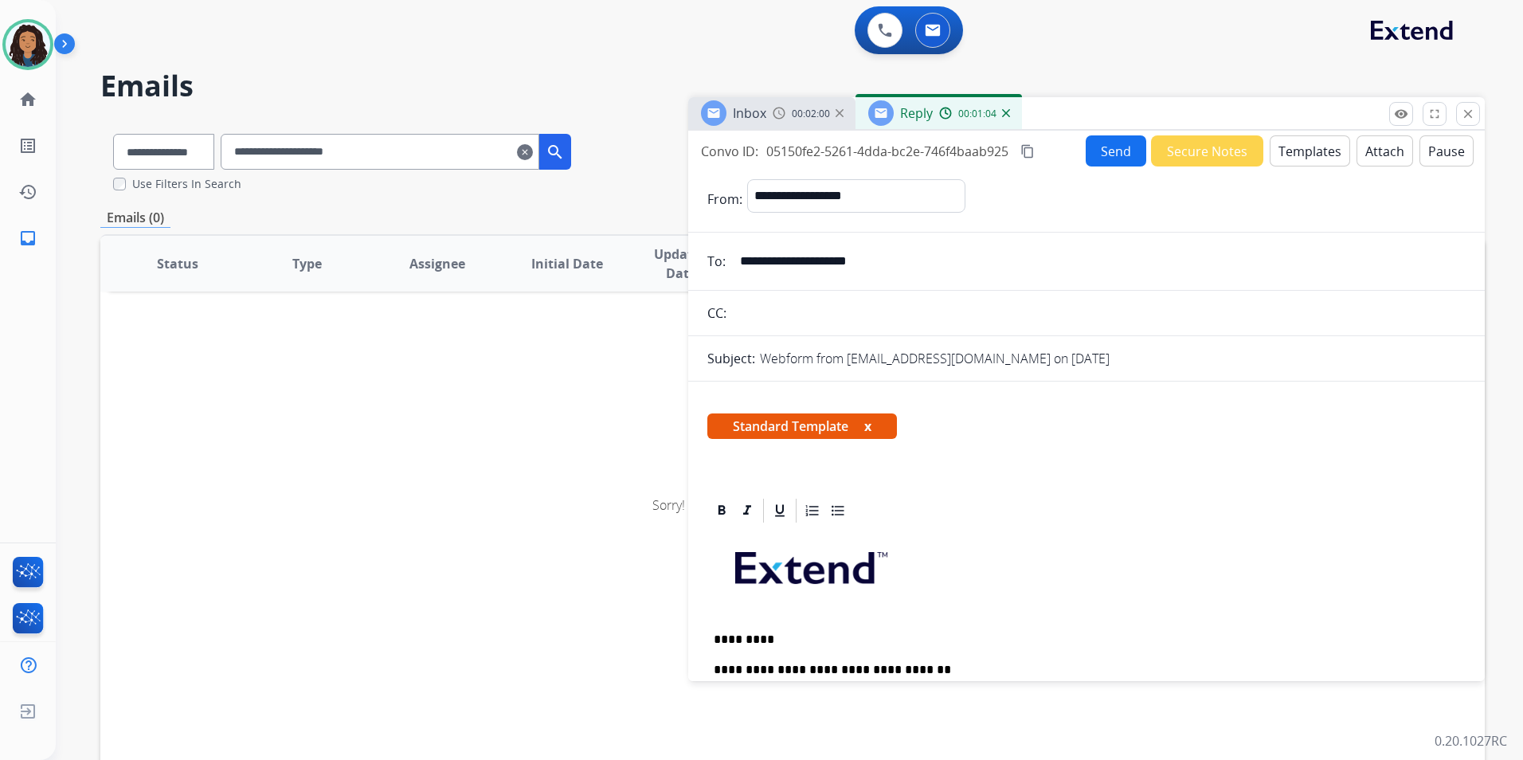
click at [1096, 145] on button "Send" at bounding box center [1116, 150] width 61 height 31
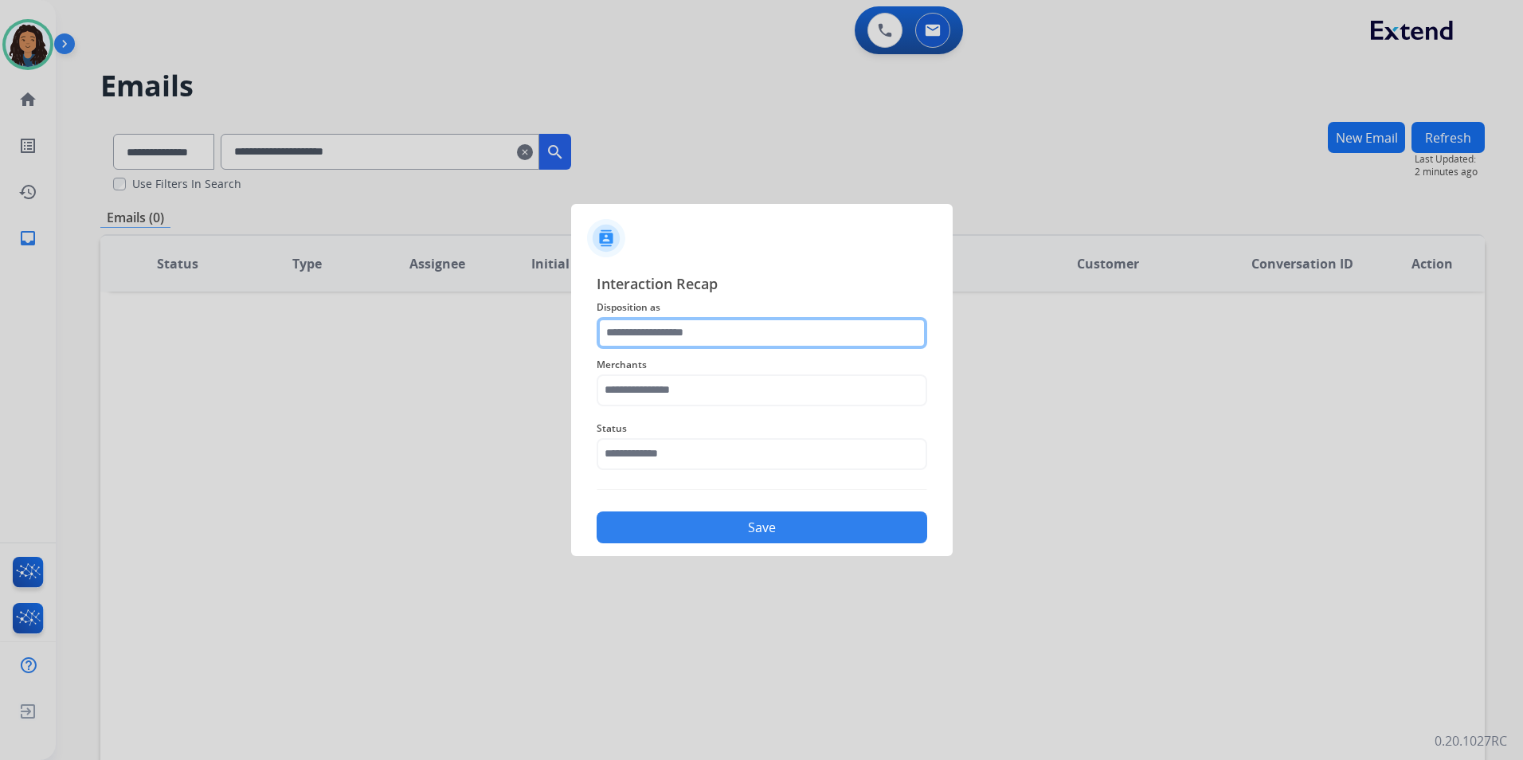
click at [777, 334] on input "text" at bounding box center [762, 333] width 331 height 32
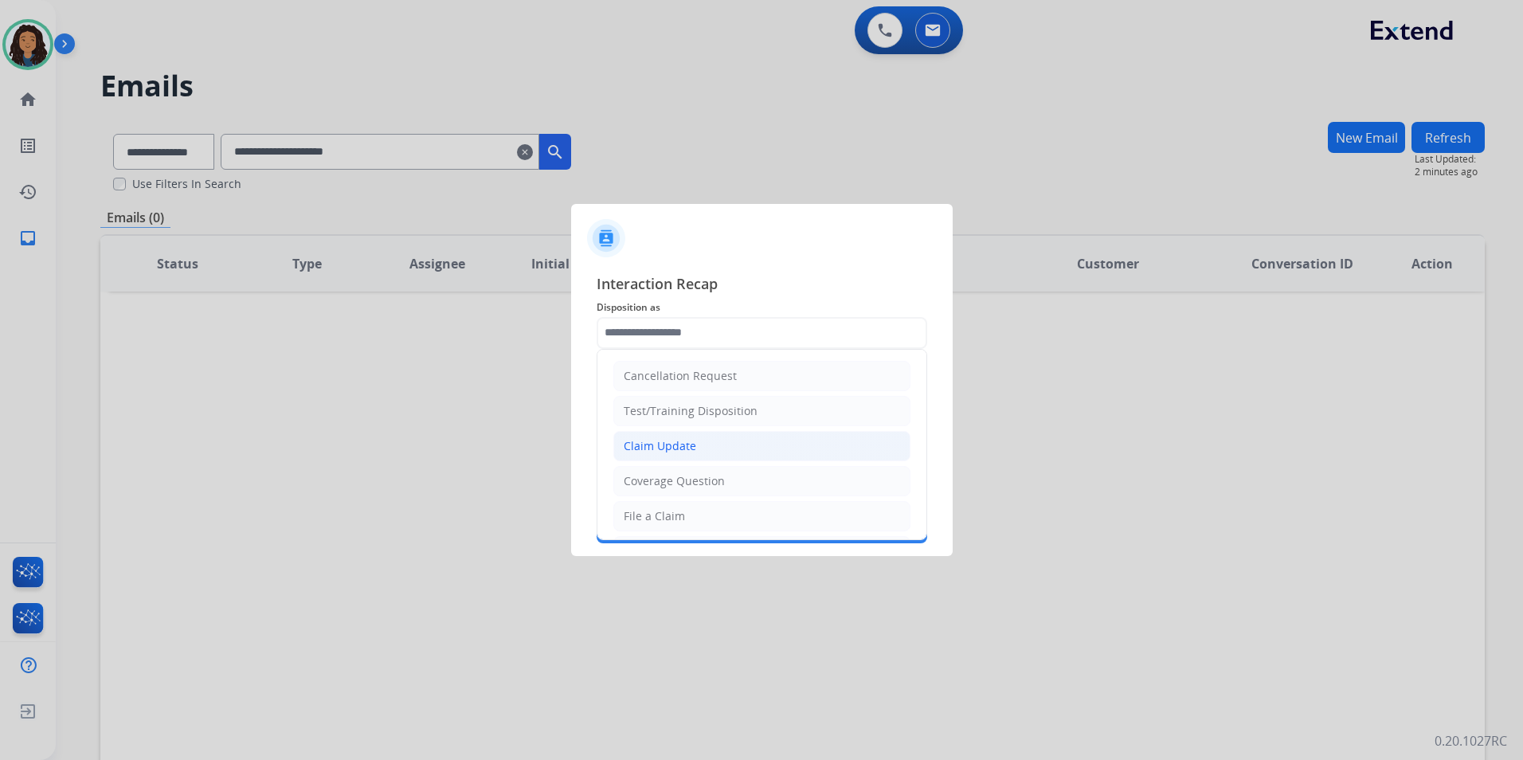
drag, startPoint x: 716, startPoint y: 444, endPoint x: 702, endPoint y: 407, distance: 39.3
click at [714, 441] on li "Claim Update" at bounding box center [761, 446] width 297 height 30
type input "**********"
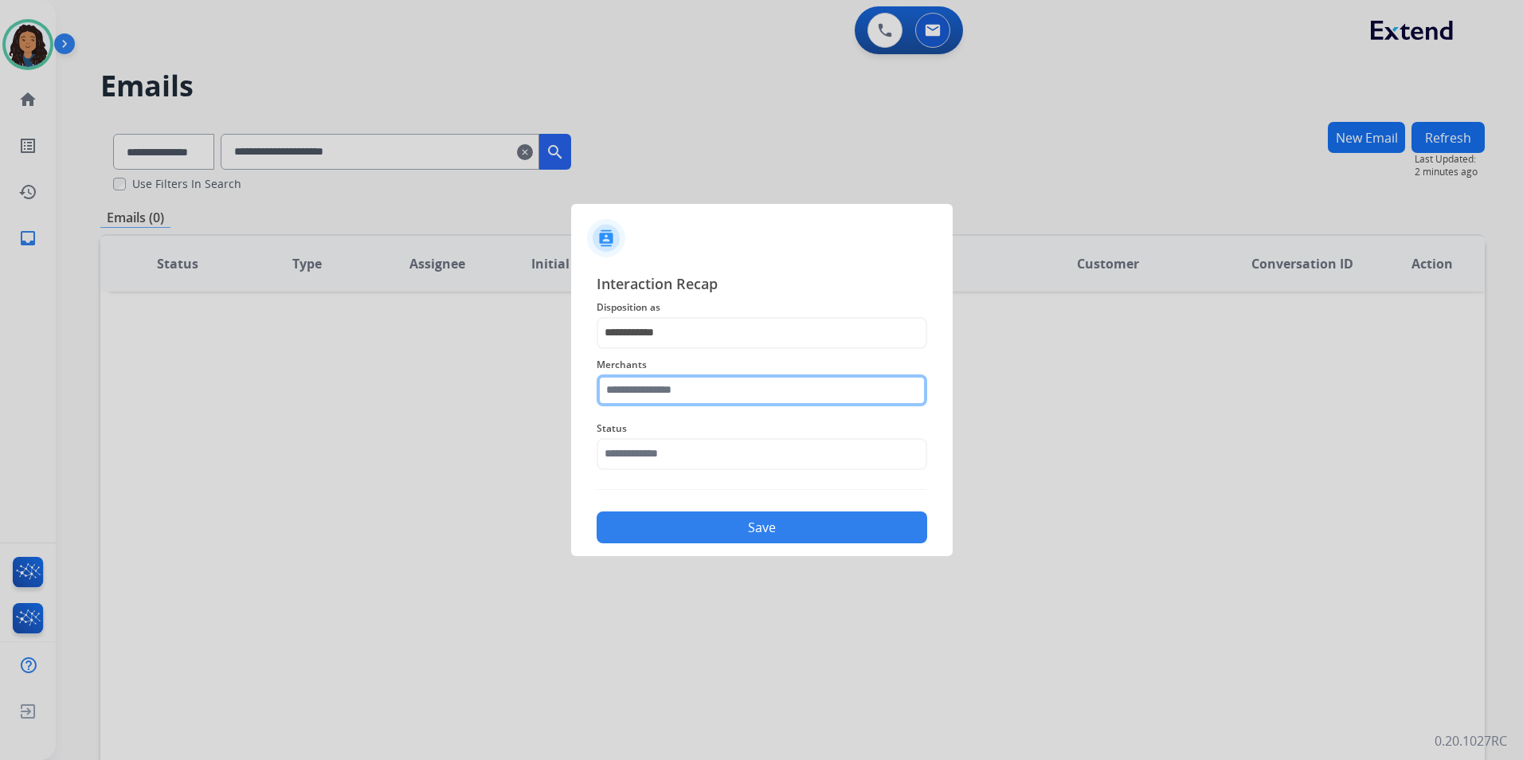
click at [763, 395] on input "text" at bounding box center [762, 390] width 331 height 32
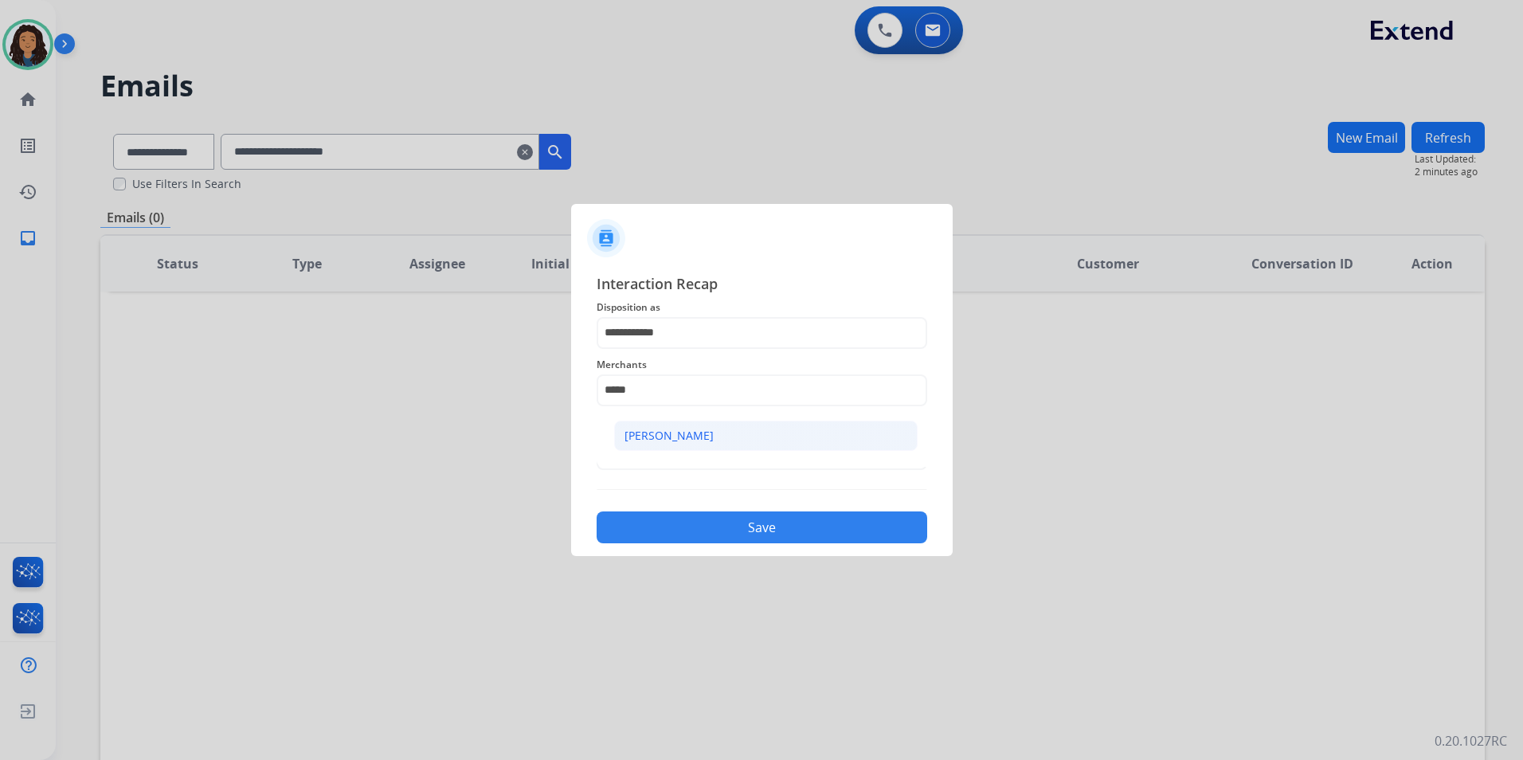
click at [762, 443] on li "[PERSON_NAME]" at bounding box center [766, 436] width 304 height 30
type input "**********"
click at [681, 459] on input "text" at bounding box center [762, 454] width 331 height 32
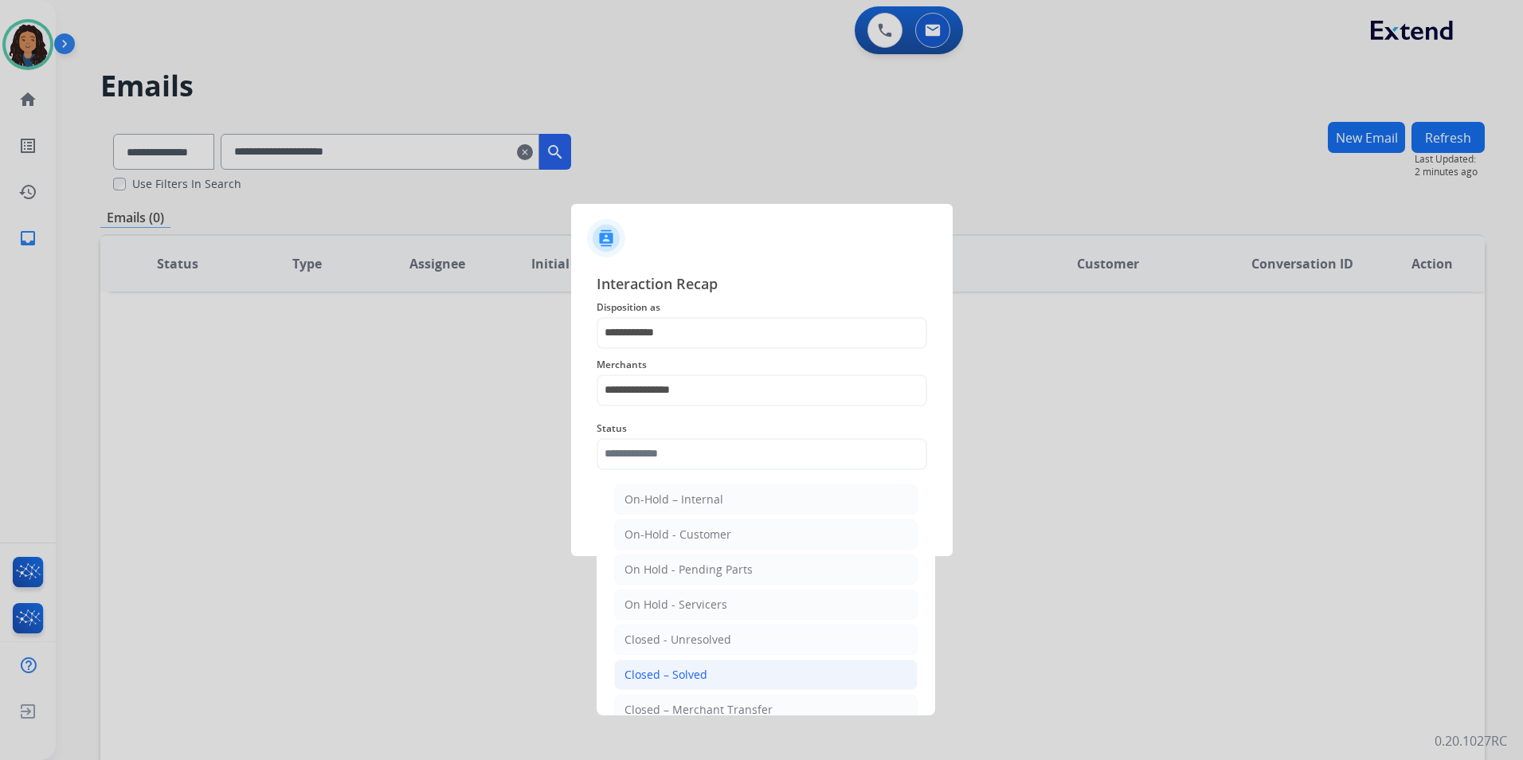
drag, startPoint x: 683, startPoint y: 675, endPoint x: 694, endPoint y: 540, distance: 135.1
click at [683, 674] on div "Closed – Solved" at bounding box center [666, 675] width 83 height 16
type input "**********"
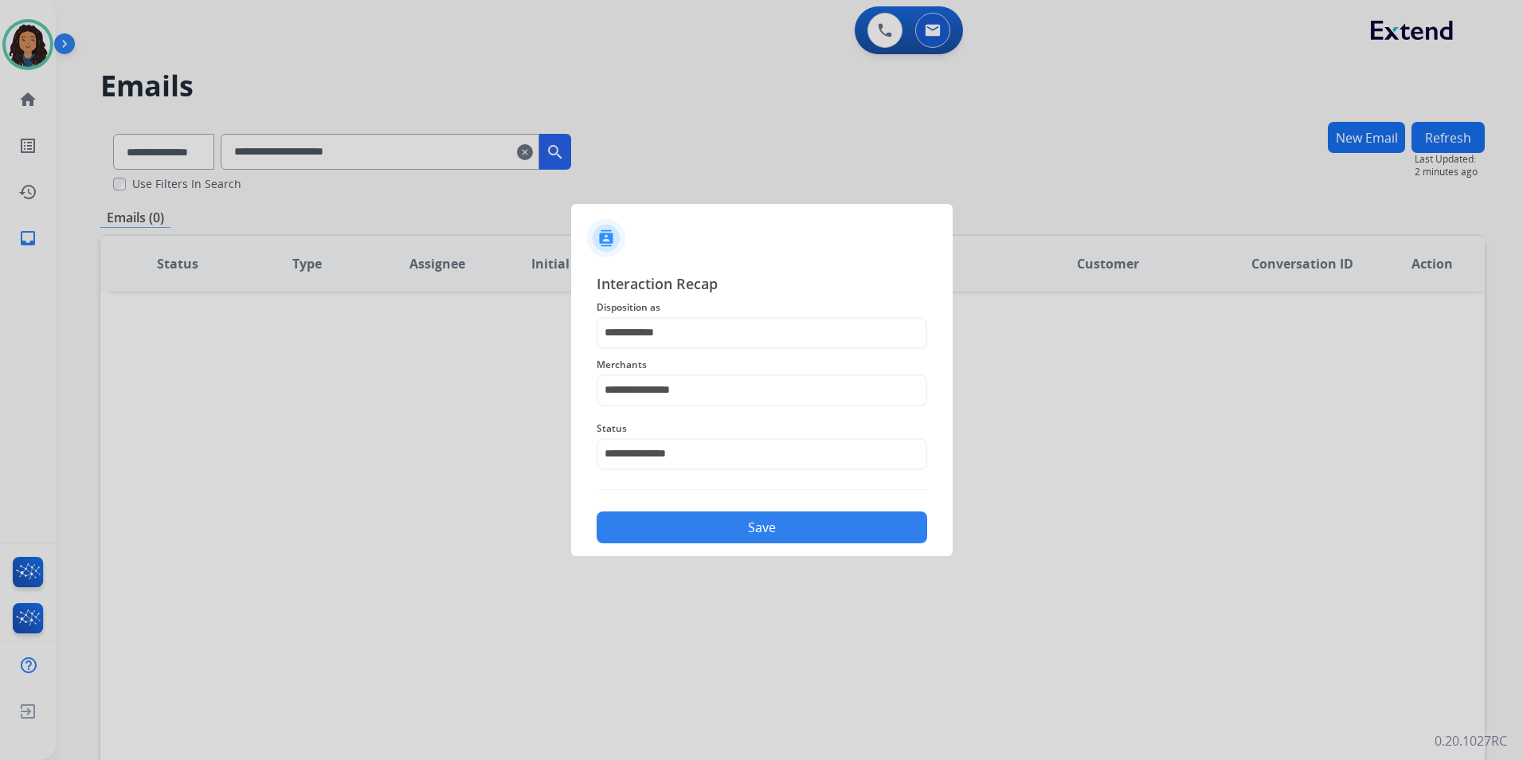
click at [707, 530] on button "Save" at bounding box center [762, 527] width 331 height 32
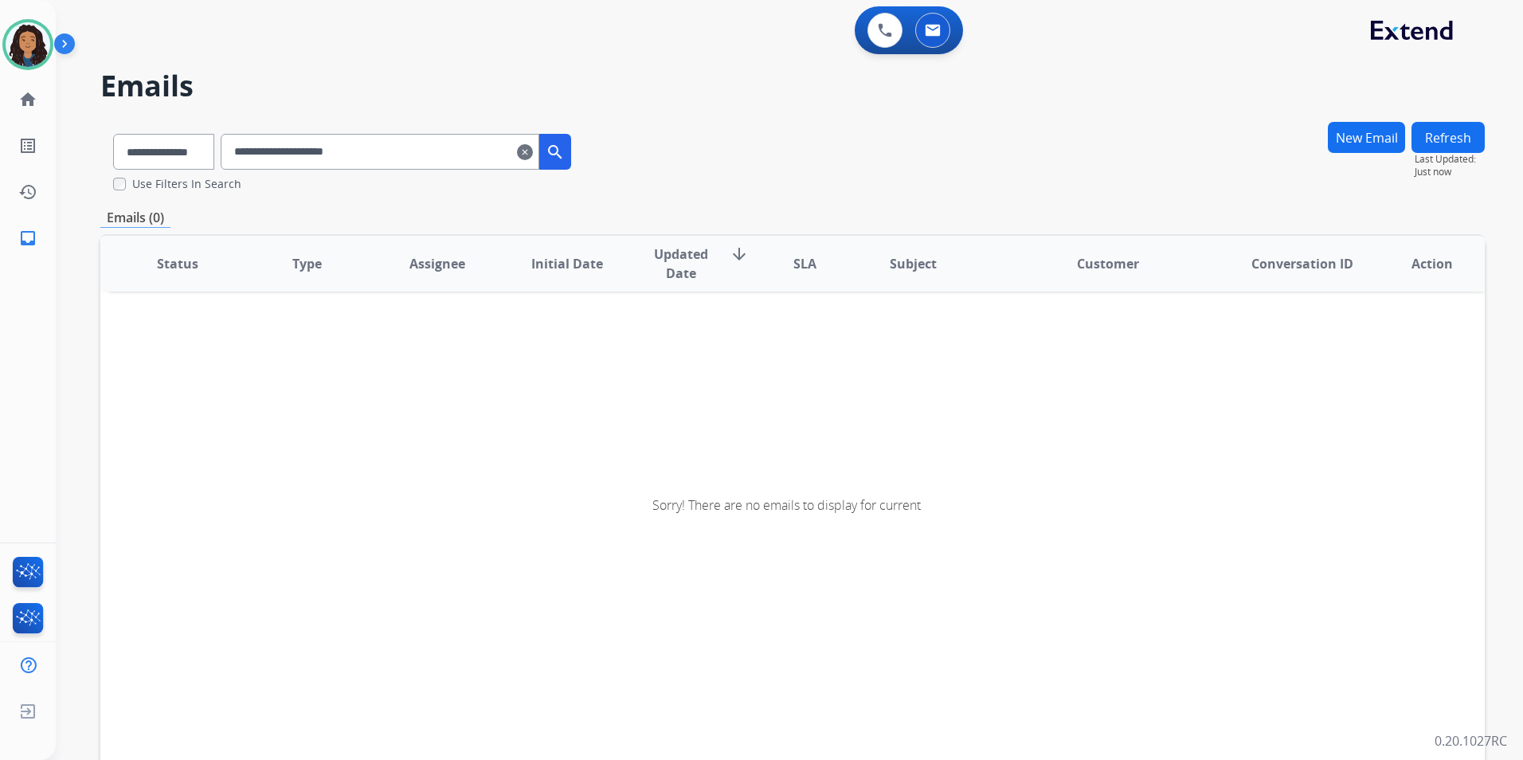
click at [533, 153] on mat-icon "clear" at bounding box center [525, 152] width 16 height 19
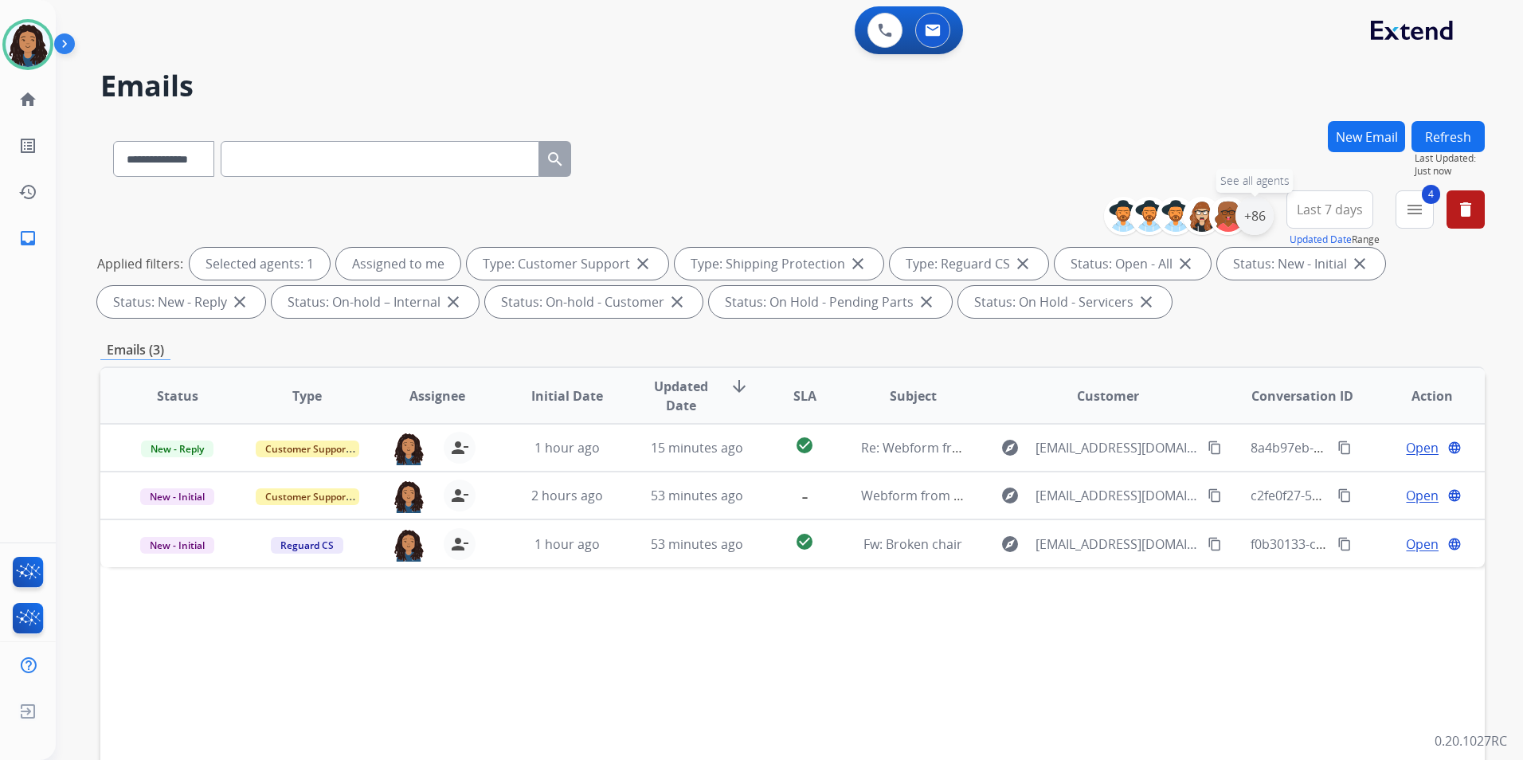
drag, startPoint x: 1258, startPoint y: 221, endPoint x: 1251, endPoint y: 263, distance: 42.7
click at [1257, 221] on div "+86" at bounding box center [1255, 216] width 38 height 38
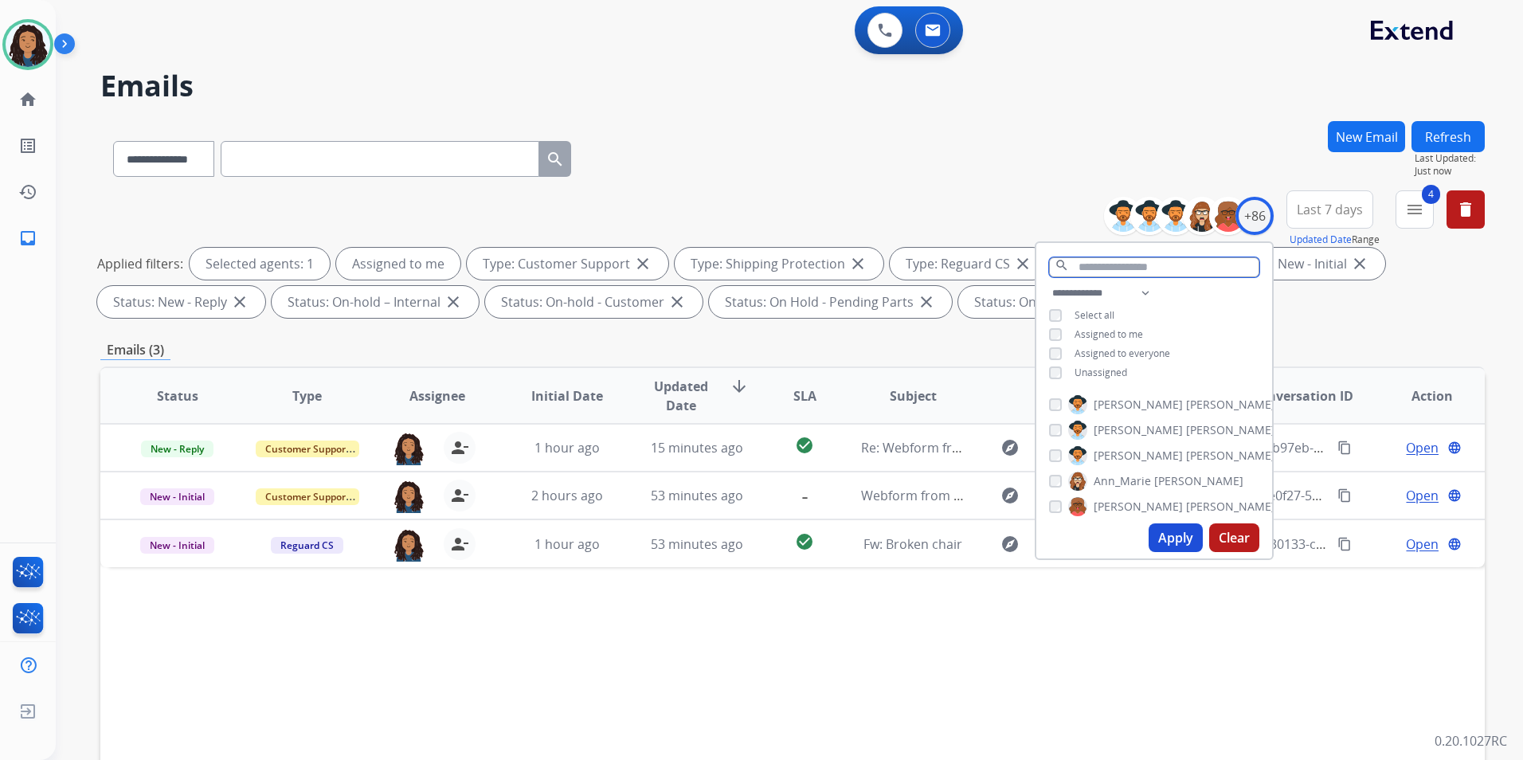
click at [1132, 267] on input "text" at bounding box center [1154, 267] width 210 height 20
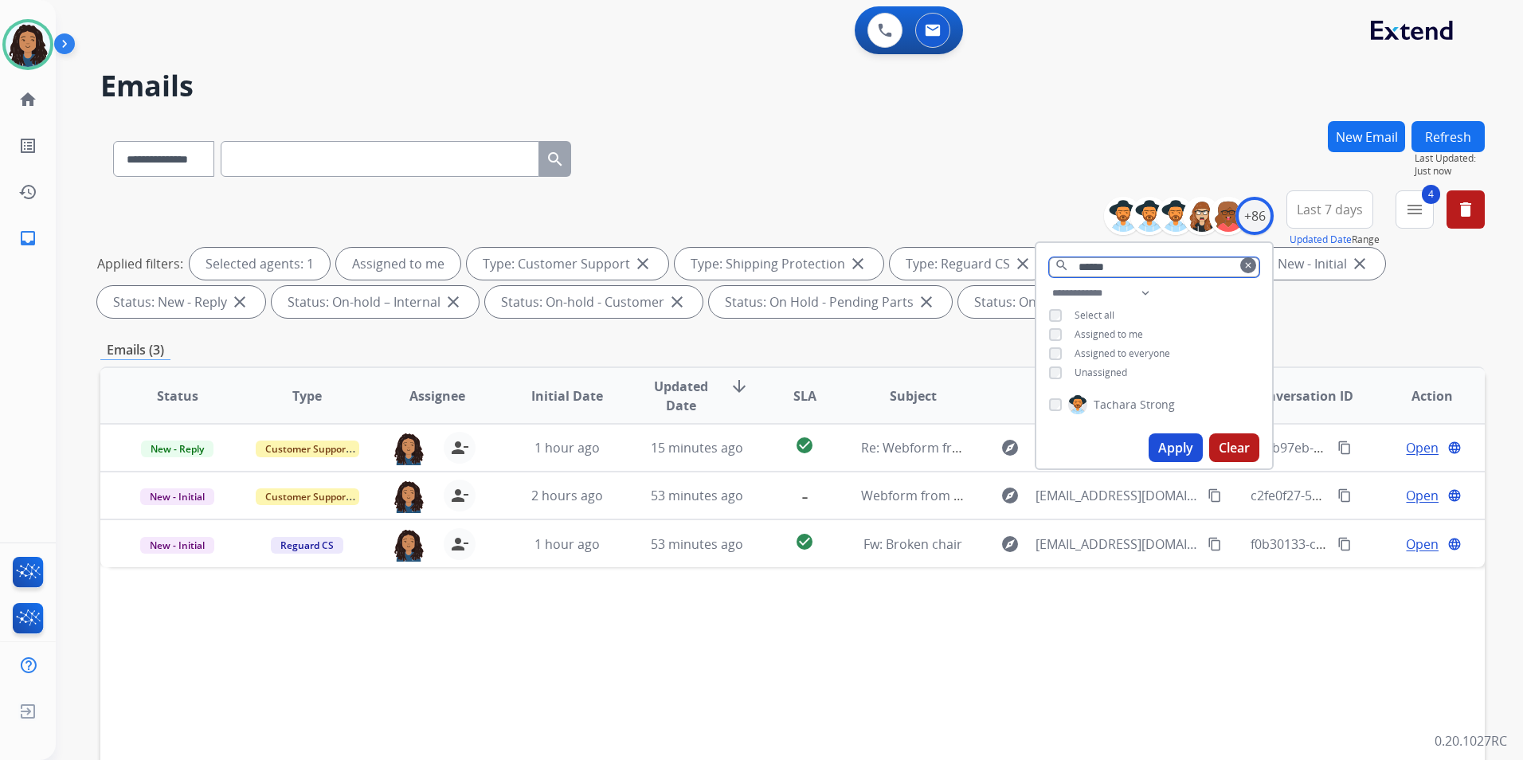
type input "******"
click at [1126, 401] on span "Tachara" at bounding box center [1115, 405] width 43 height 16
click at [1161, 444] on button "Apply" at bounding box center [1176, 447] width 54 height 29
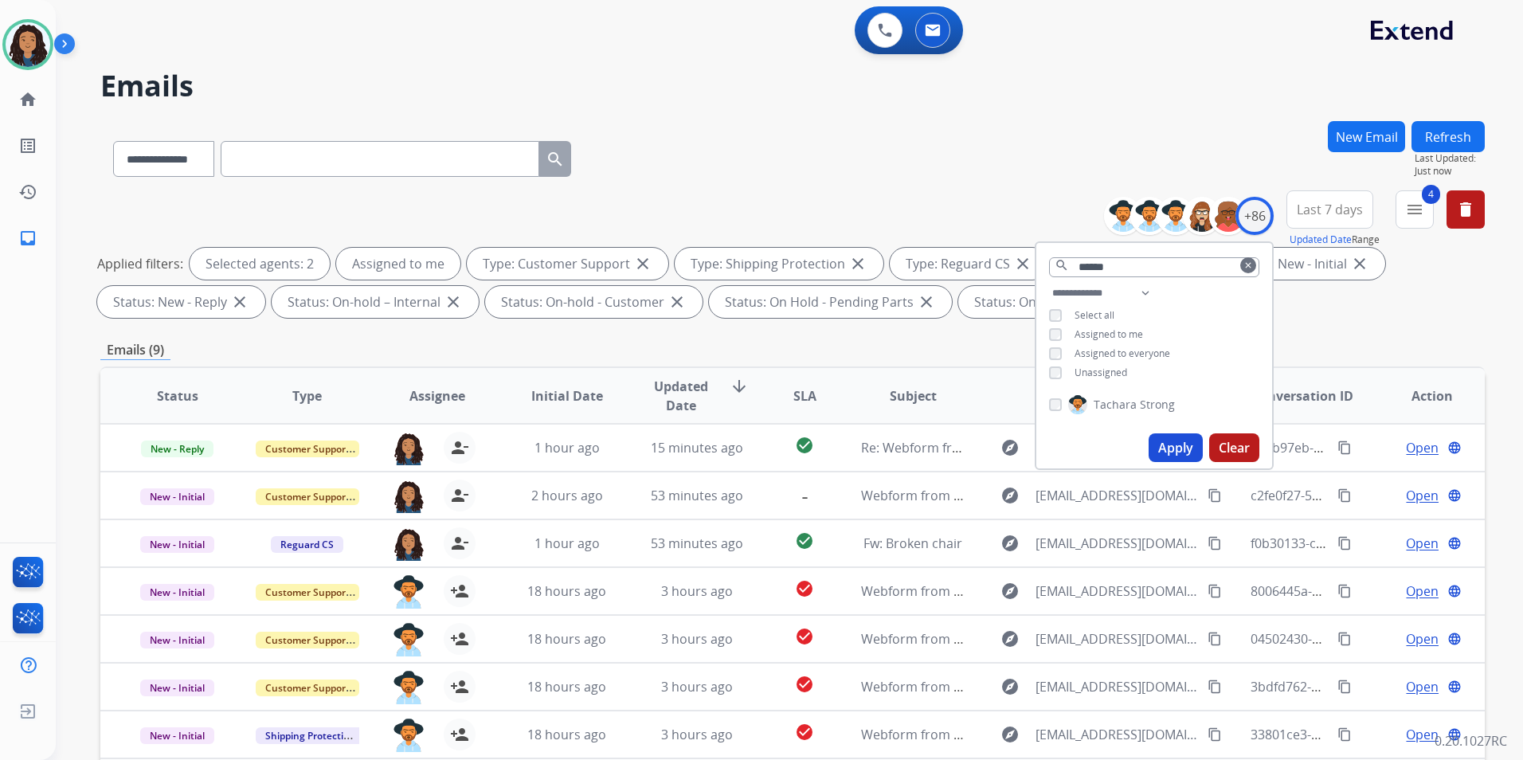
click at [1382, 323] on div "**********" at bounding box center [792, 257] width 1385 height 134
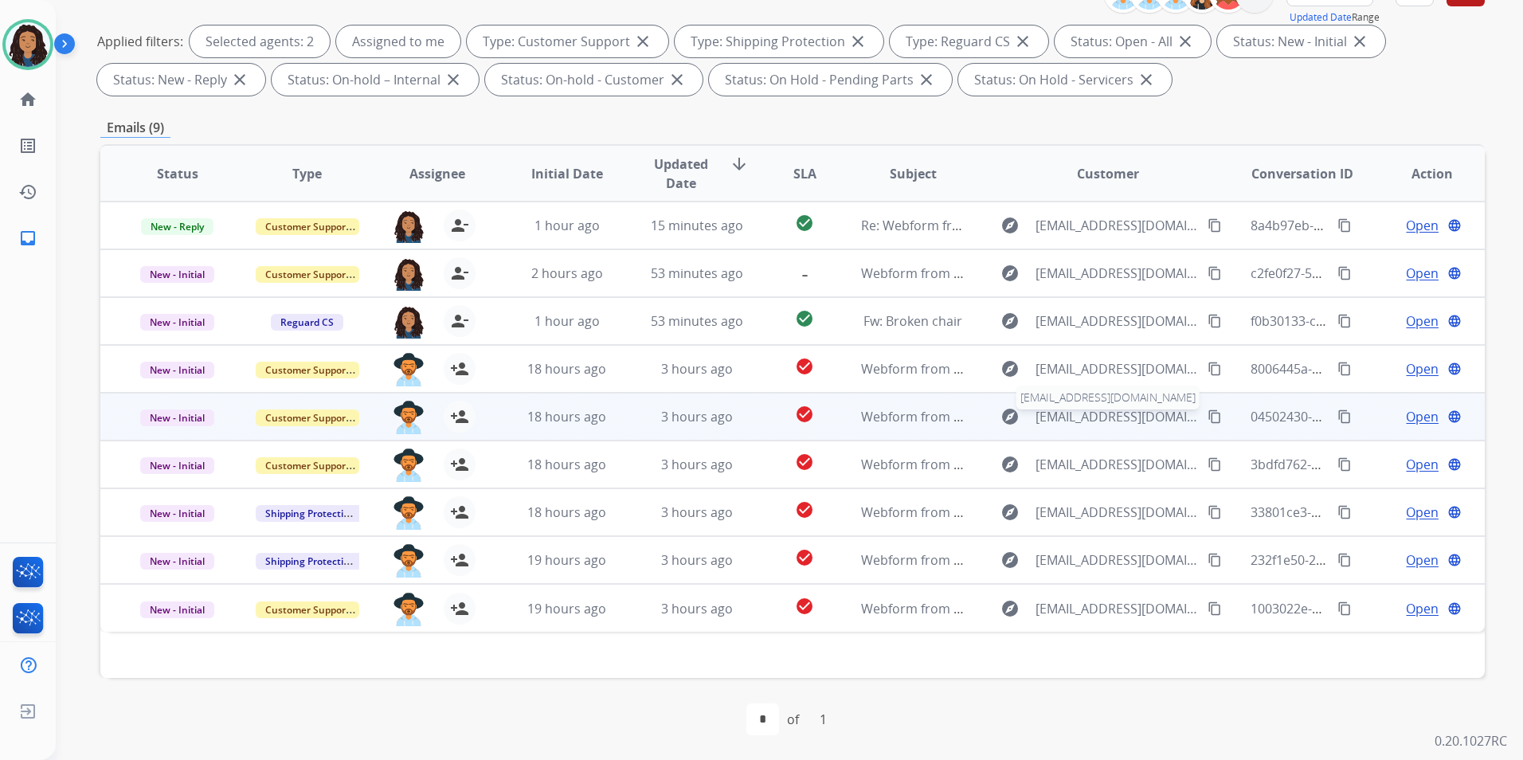
scroll to position [223, 0]
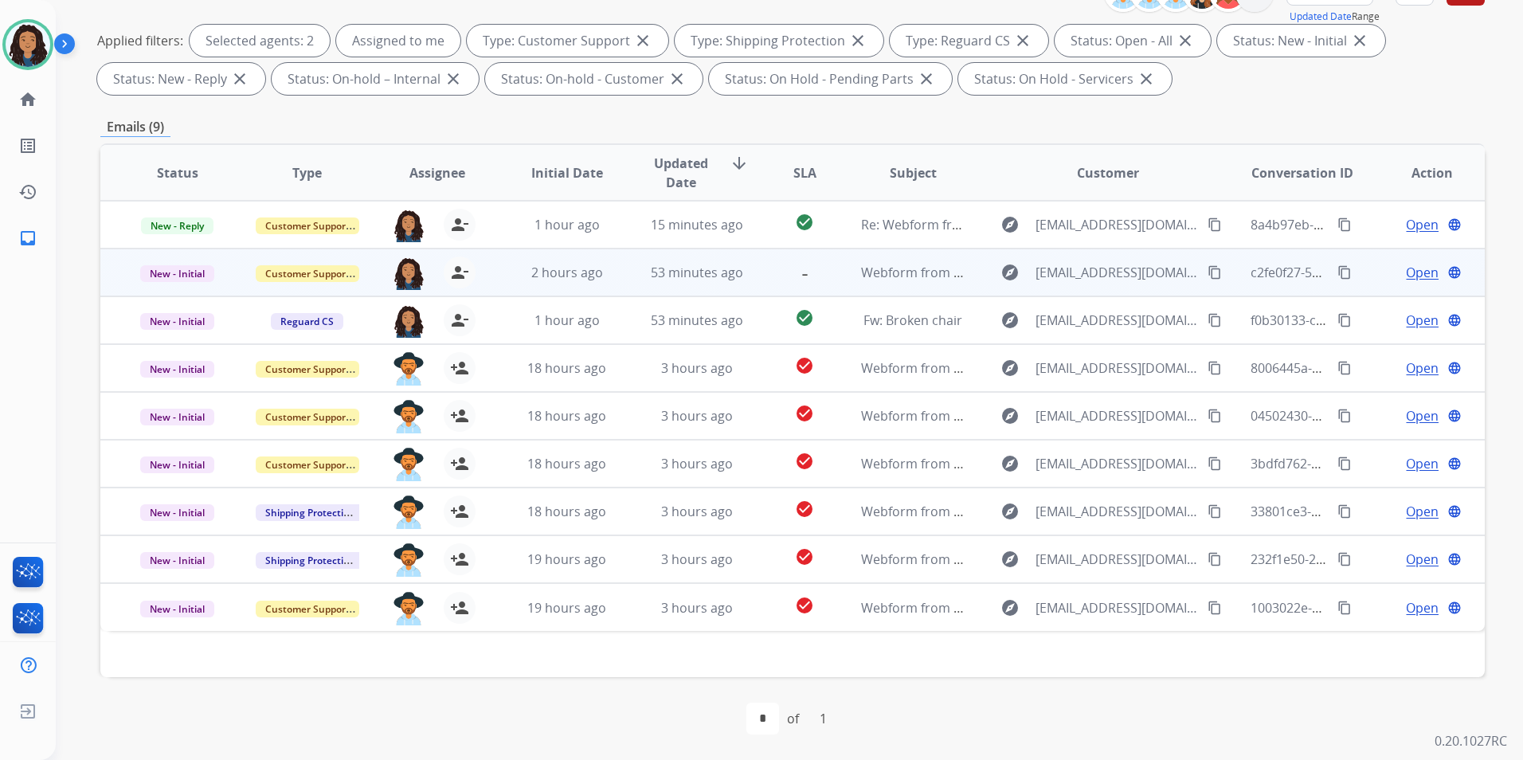
click at [1407, 267] on span "Open" at bounding box center [1422, 272] width 33 height 19
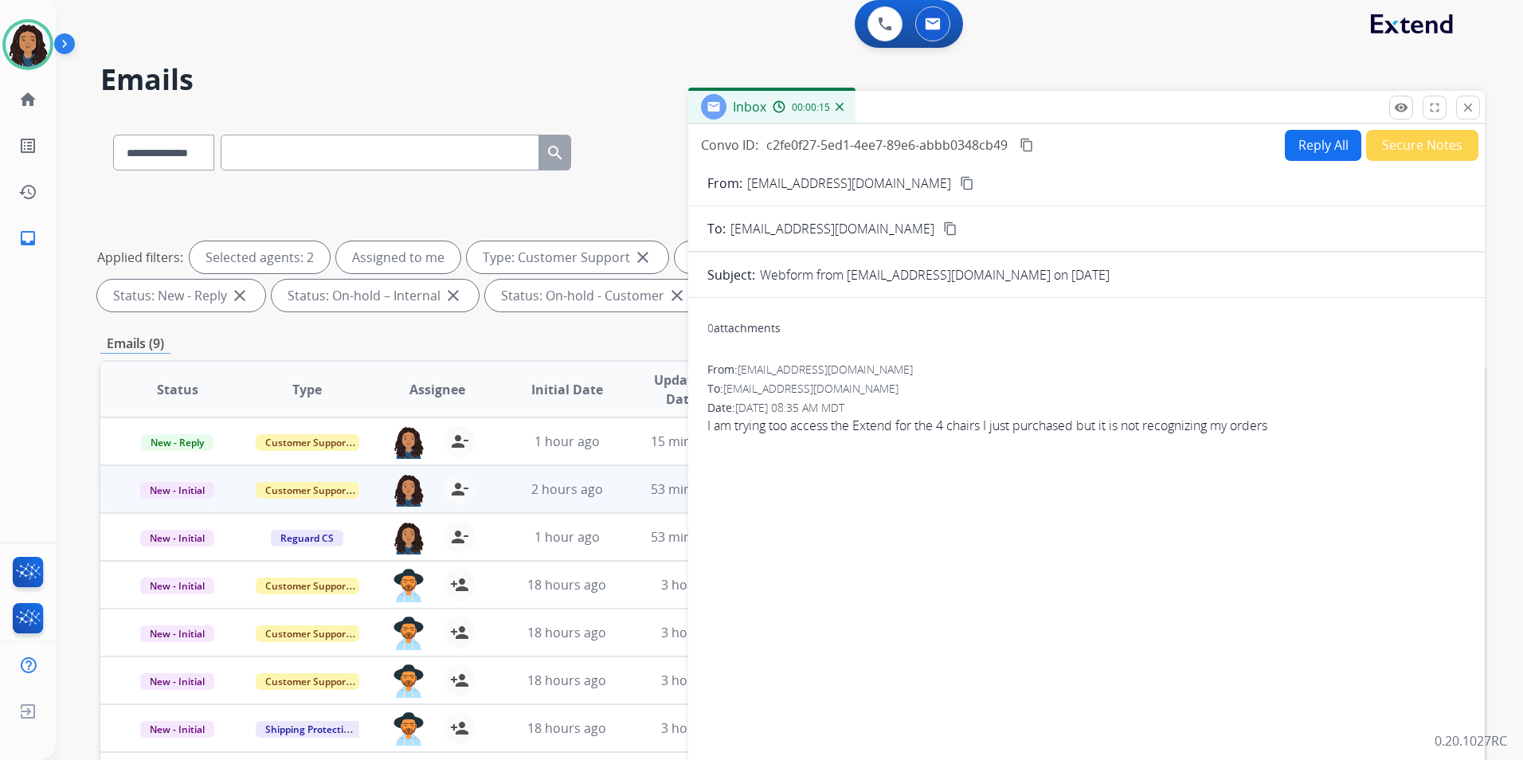
scroll to position [0, 0]
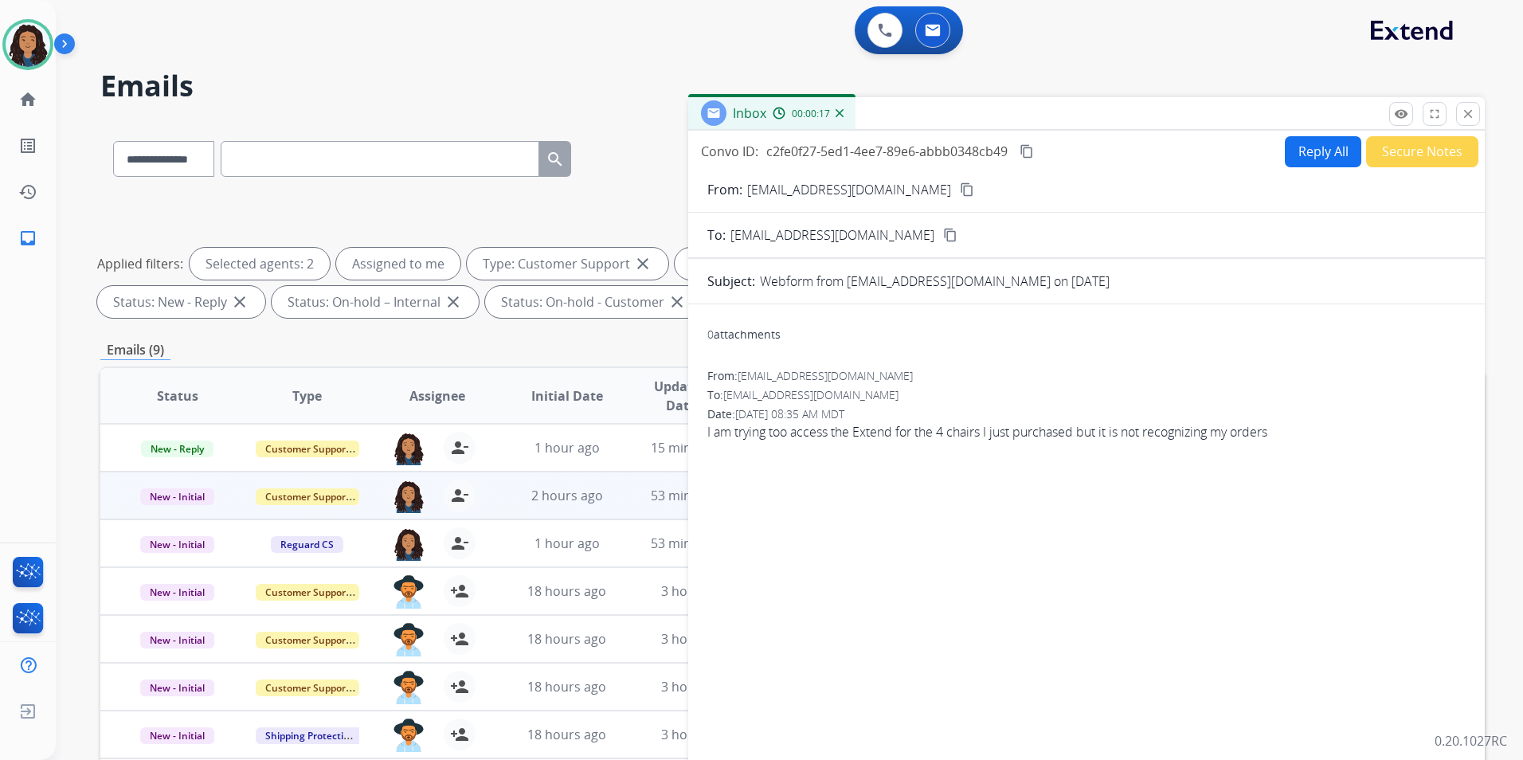
click at [960, 186] on mat-icon "content_copy" at bounding box center [967, 189] width 14 height 14
click at [1301, 155] on button "Reply All" at bounding box center [1323, 151] width 76 height 31
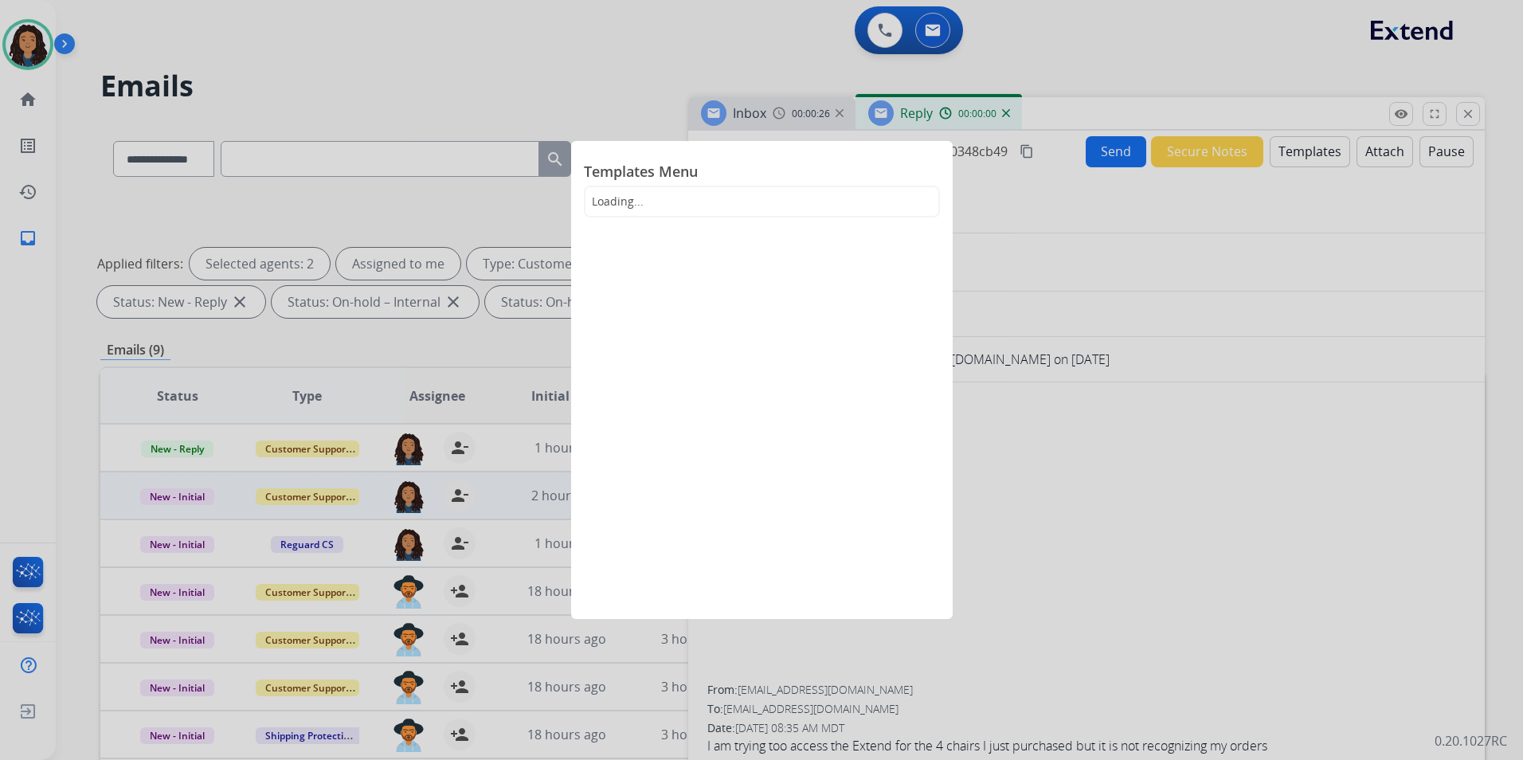
select select "**********"
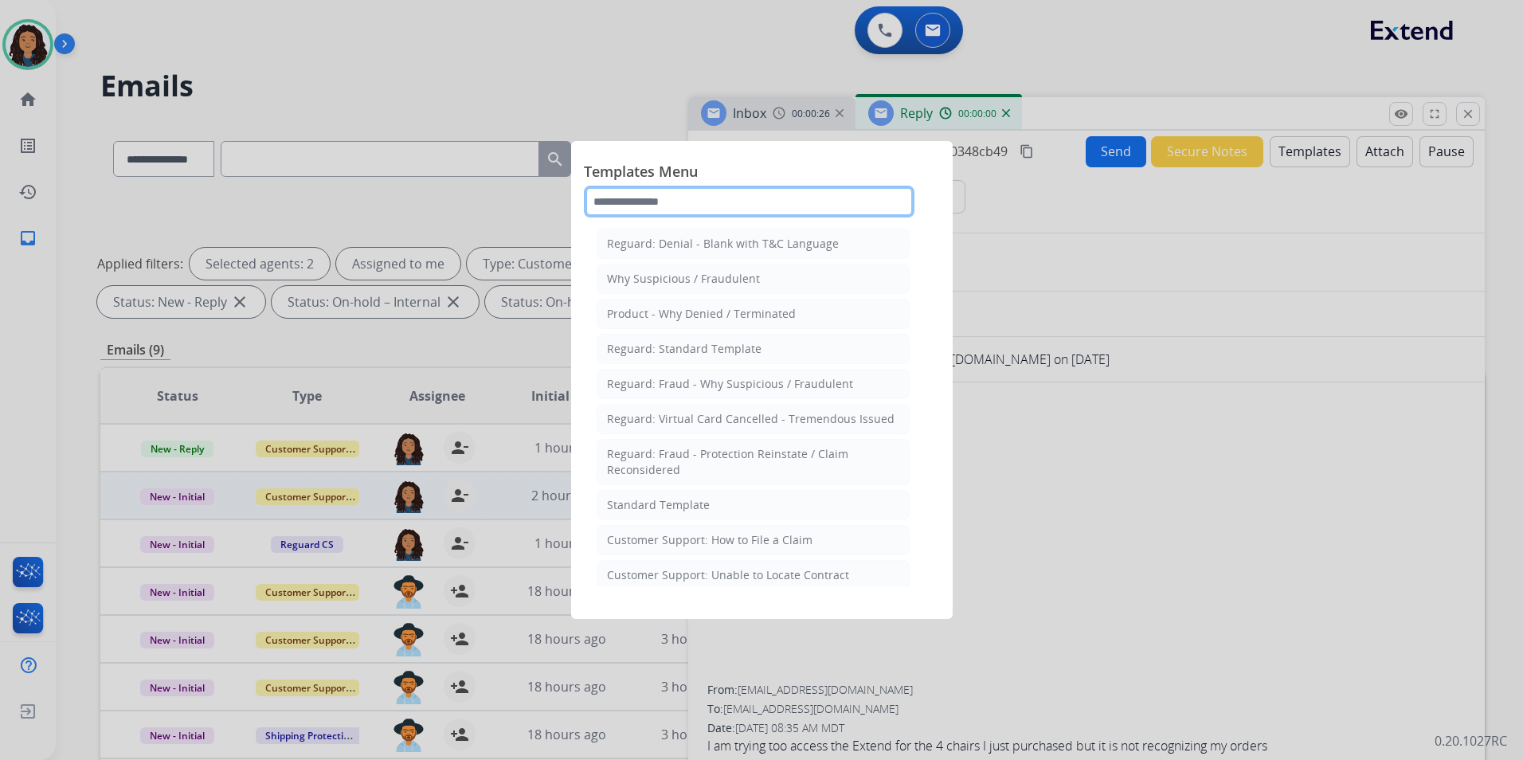
click at [848, 190] on input "text" at bounding box center [749, 202] width 331 height 32
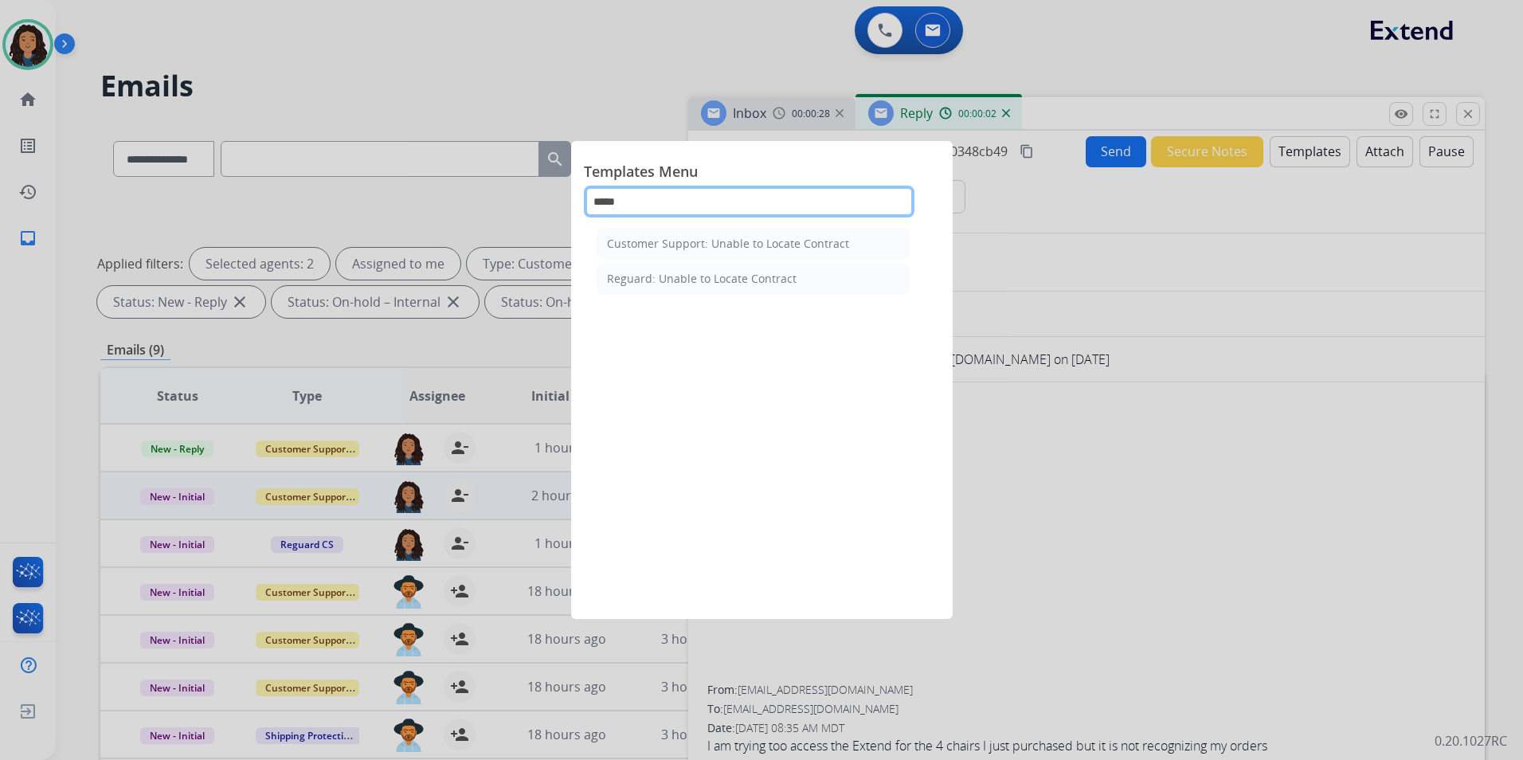
type input "******"
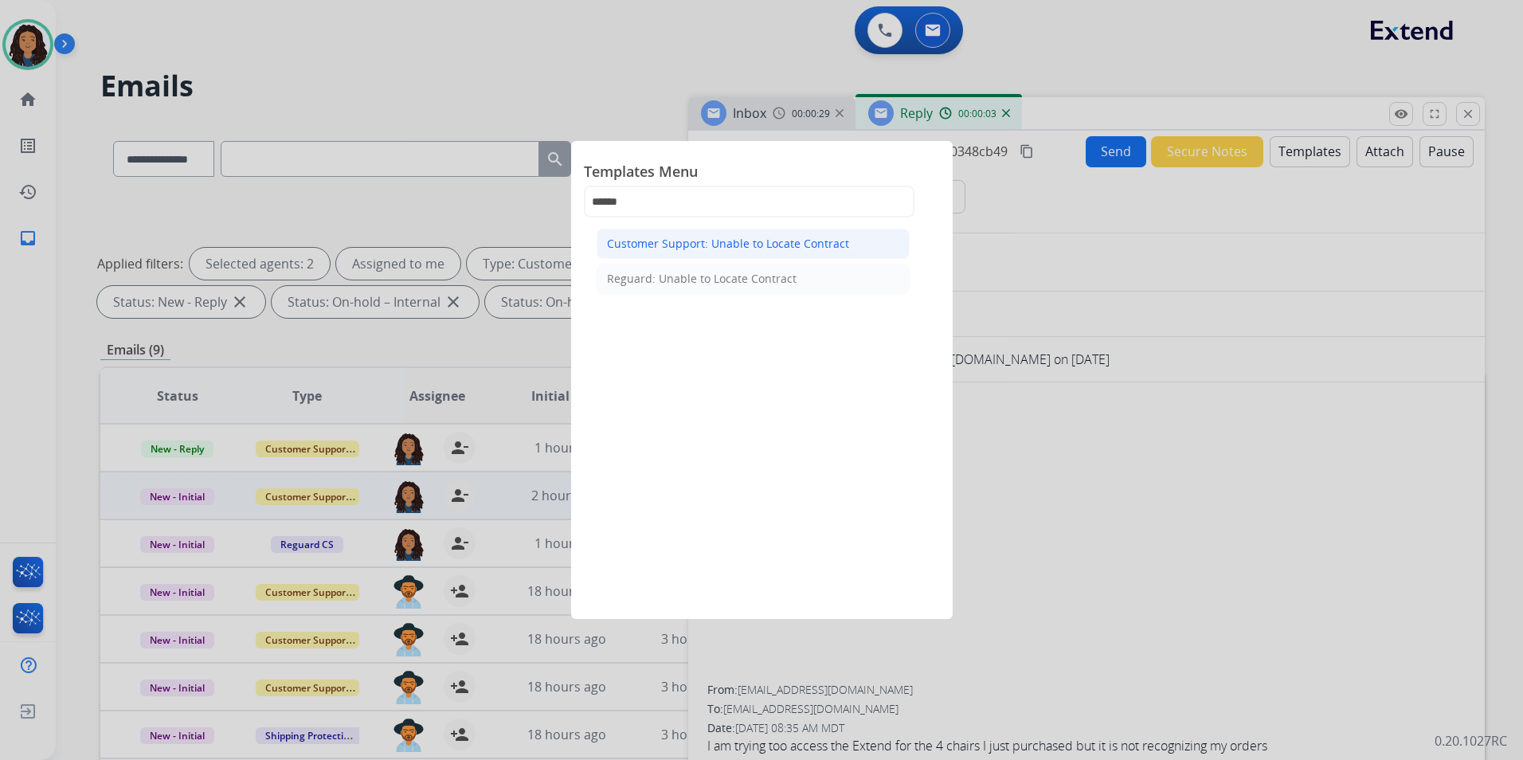
click at [812, 238] on div "Customer Support: Unable to Locate Contract" at bounding box center [728, 244] width 242 height 16
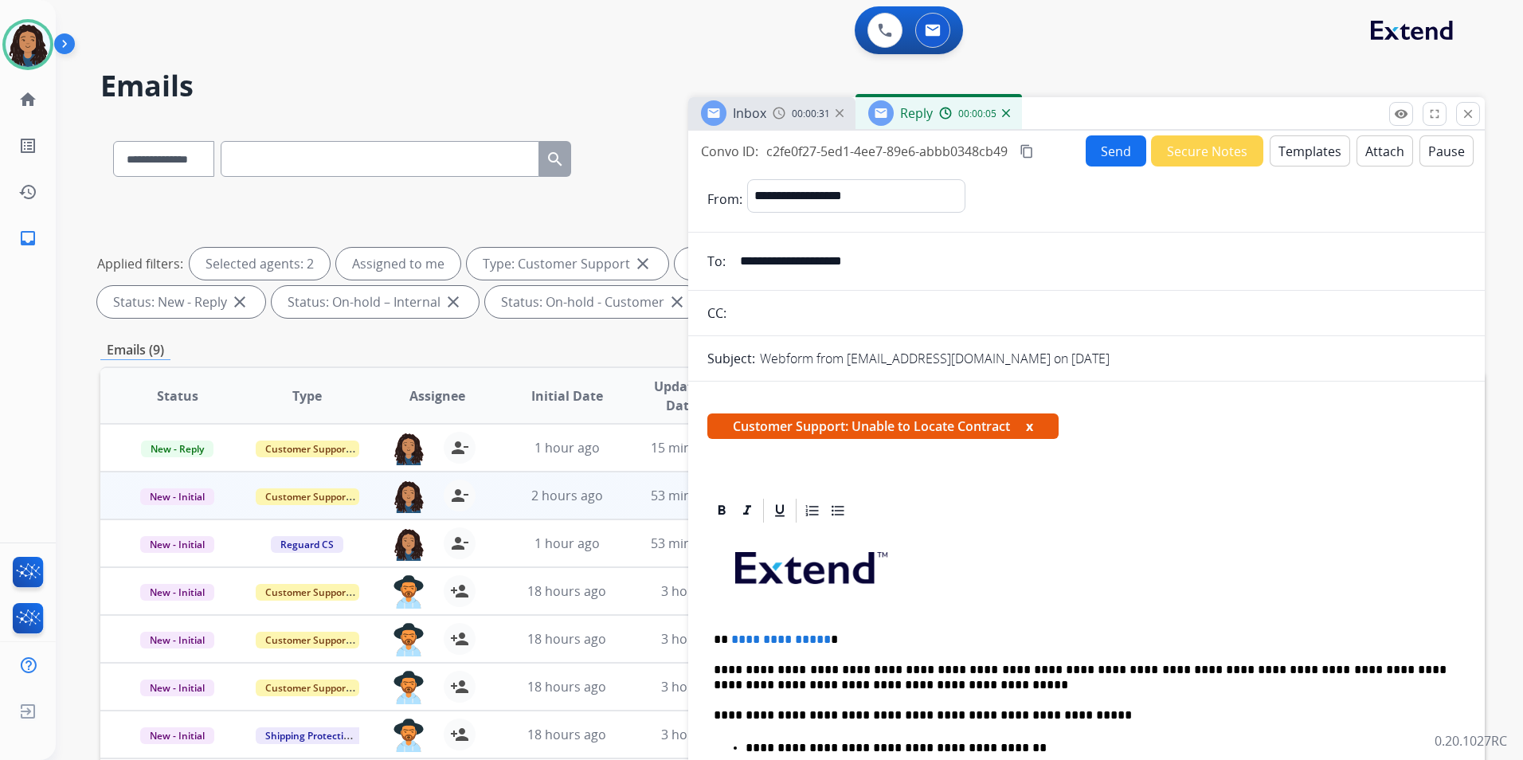
click at [821, 641] on p "**********" at bounding box center [1080, 640] width 733 height 14
click at [1112, 150] on button "Send" at bounding box center [1116, 150] width 61 height 31
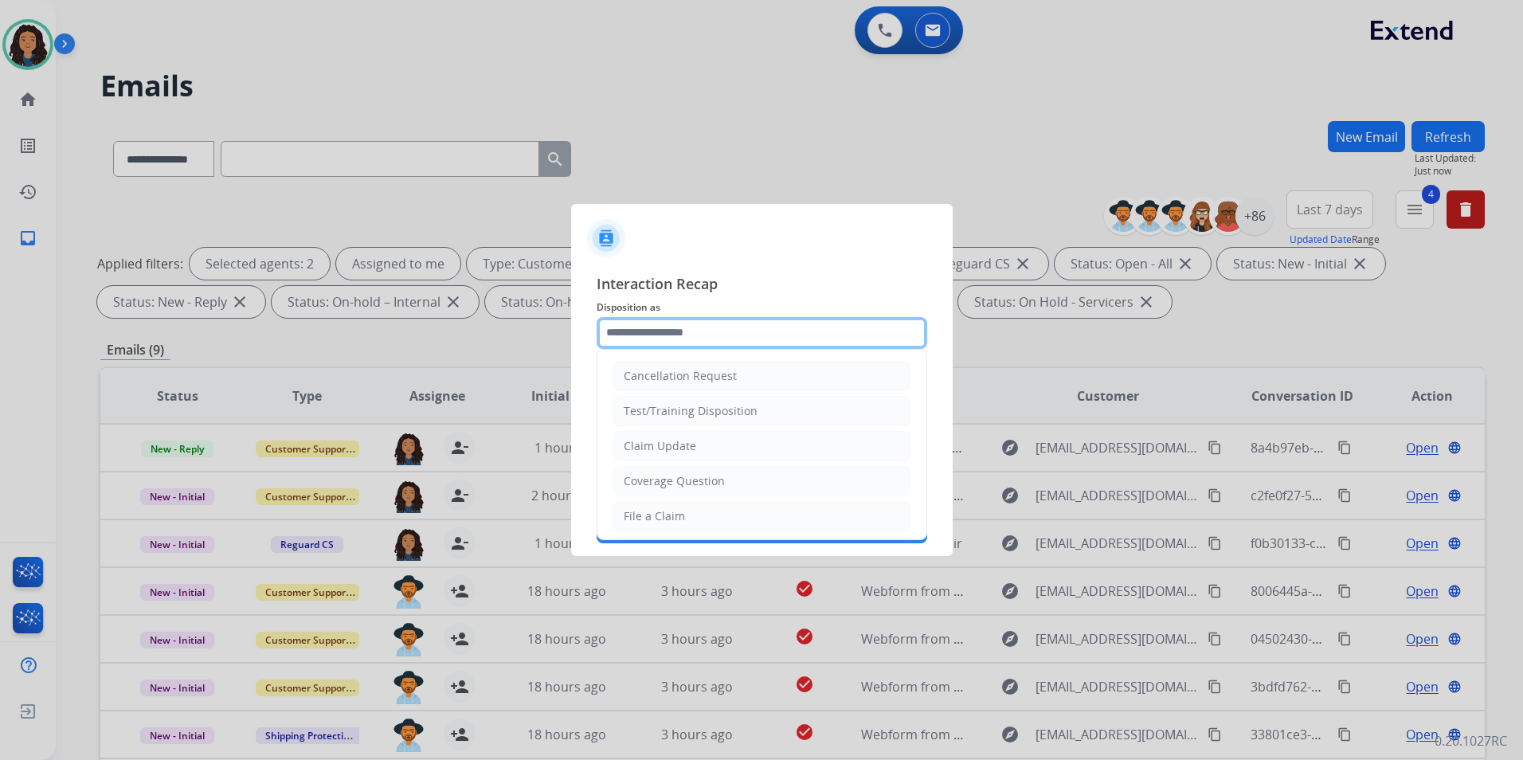
click at [828, 340] on input "text" at bounding box center [762, 333] width 331 height 32
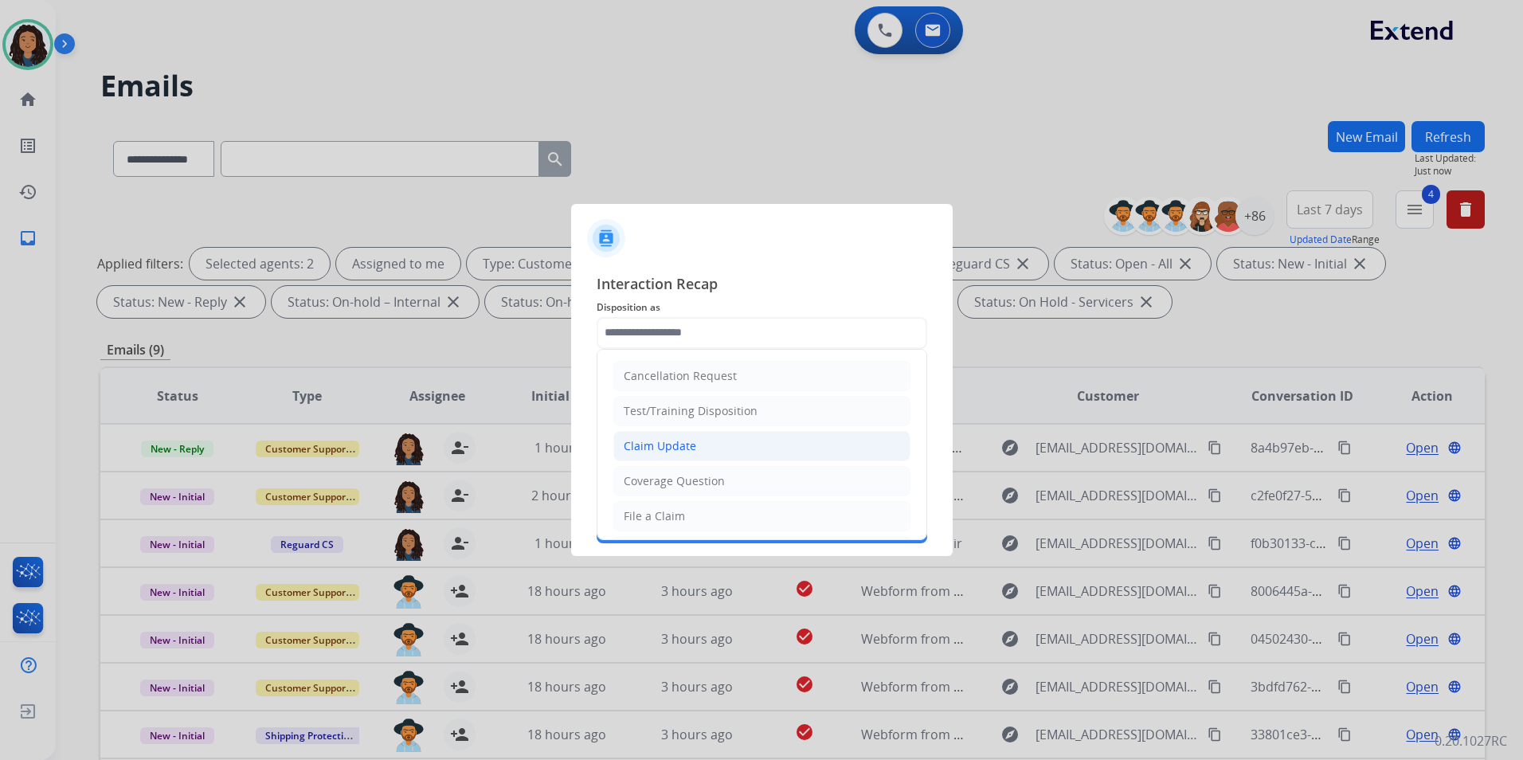
click at [762, 455] on li "Claim Update" at bounding box center [761, 446] width 297 height 30
type input "**********"
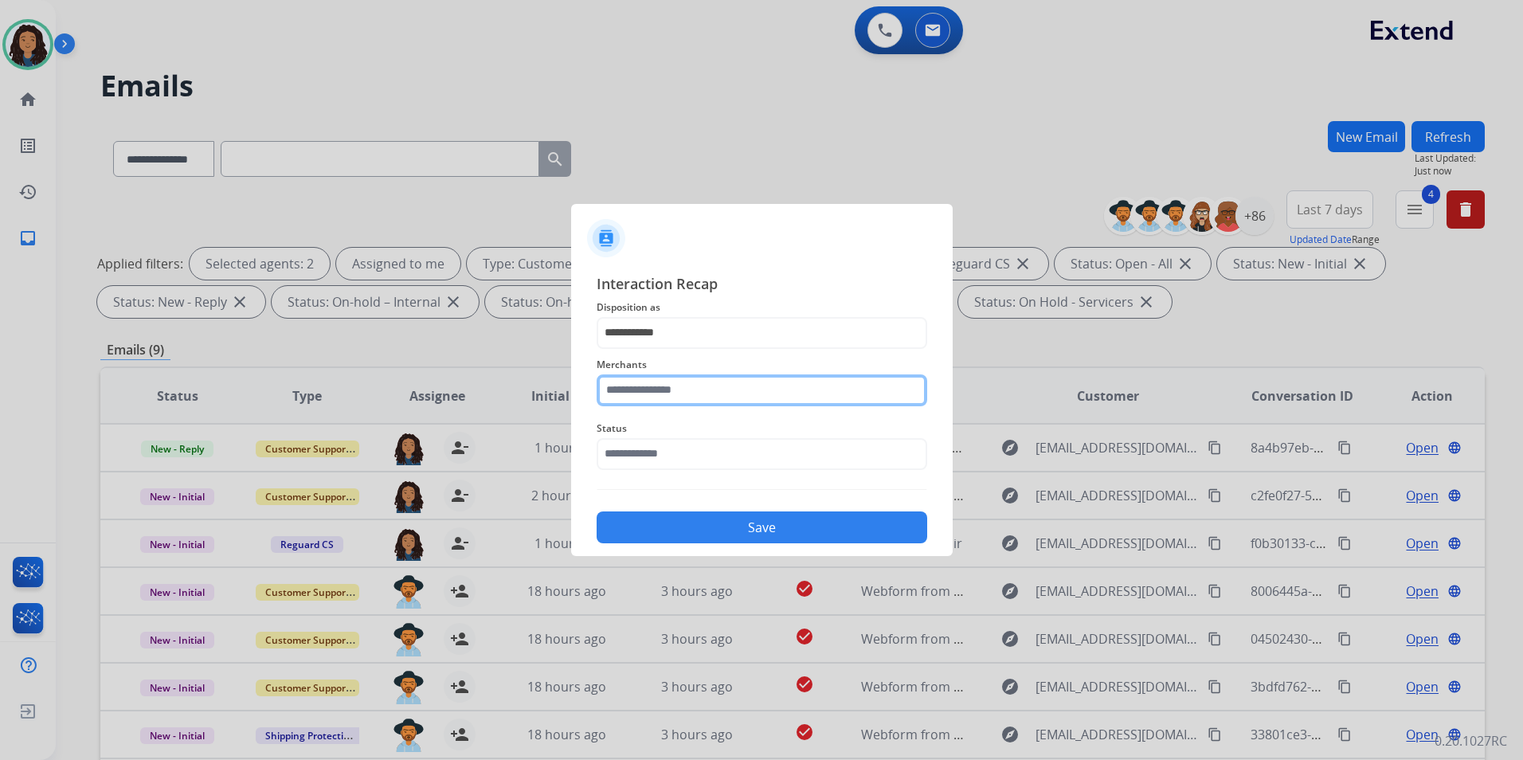
click at [731, 392] on input "text" at bounding box center [762, 390] width 331 height 32
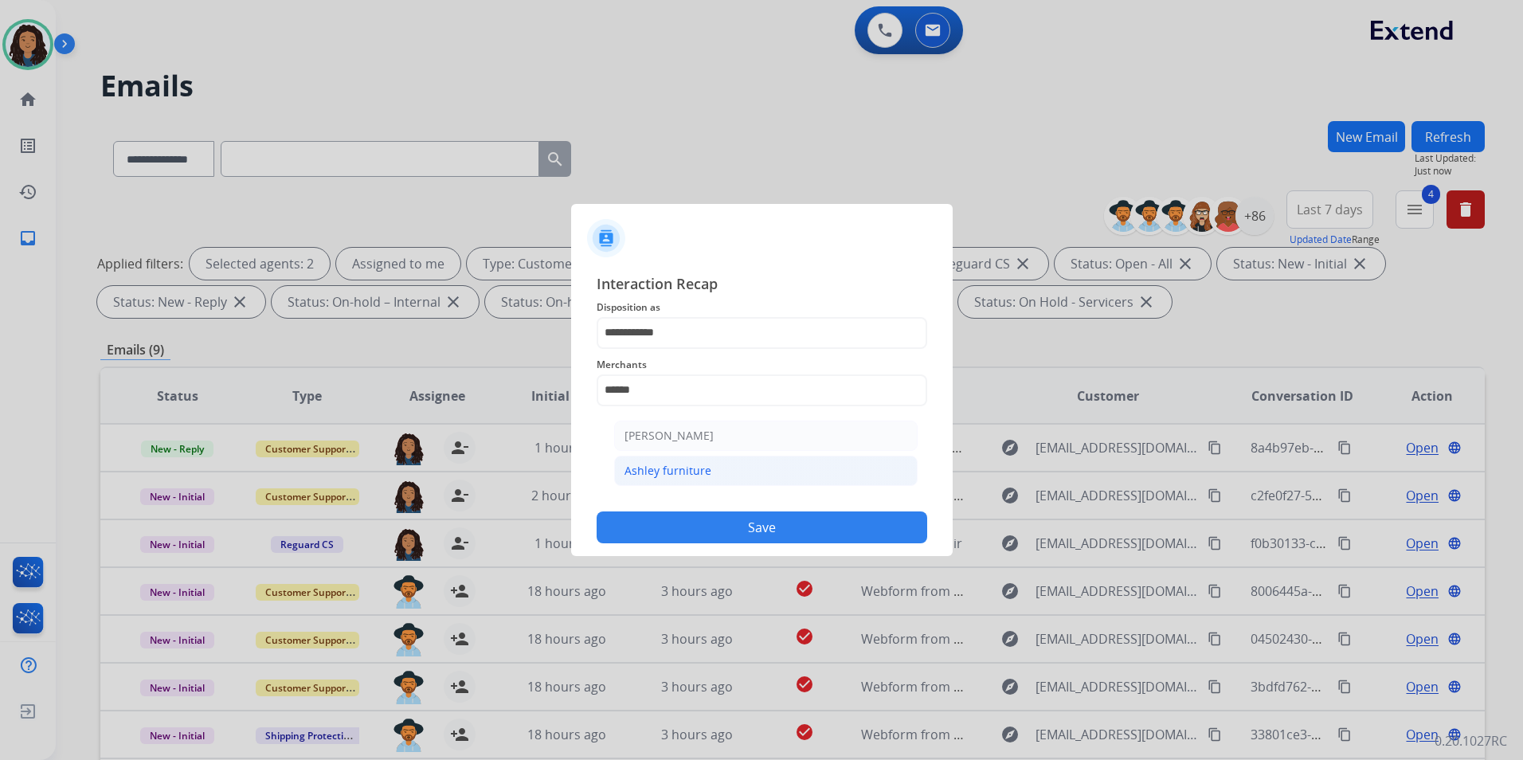
click at [766, 473] on li "Ashley furniture" at bounding box center [766, 471] width 304 height 30
type input "**********"
click at [758, 460] on input "text" at bounding box center [762, 454] width 331 height 32
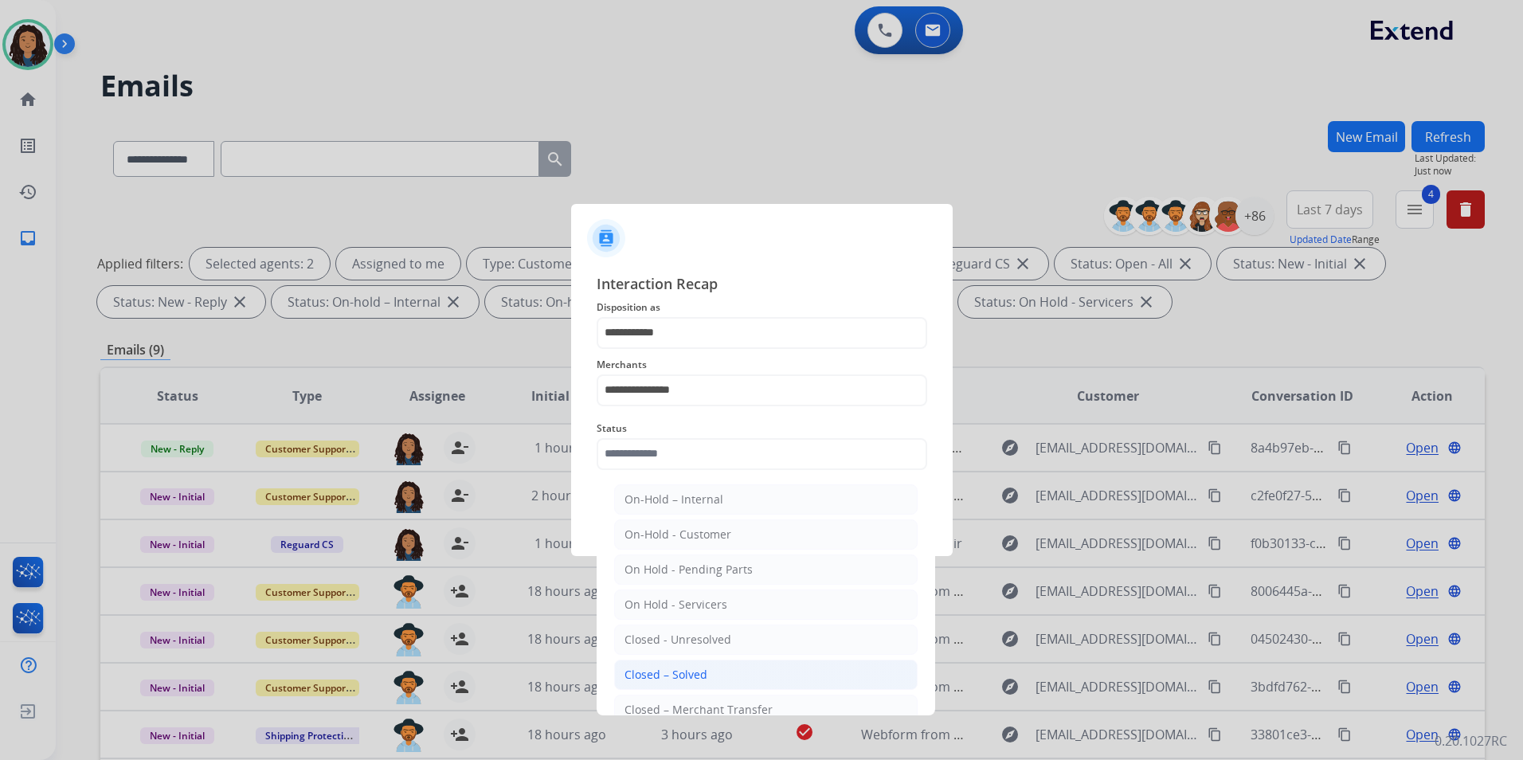
click at [734, 675] on li "Closed – Solved" at bounding box center [766, 675] width 304 height 30
type input "**********"
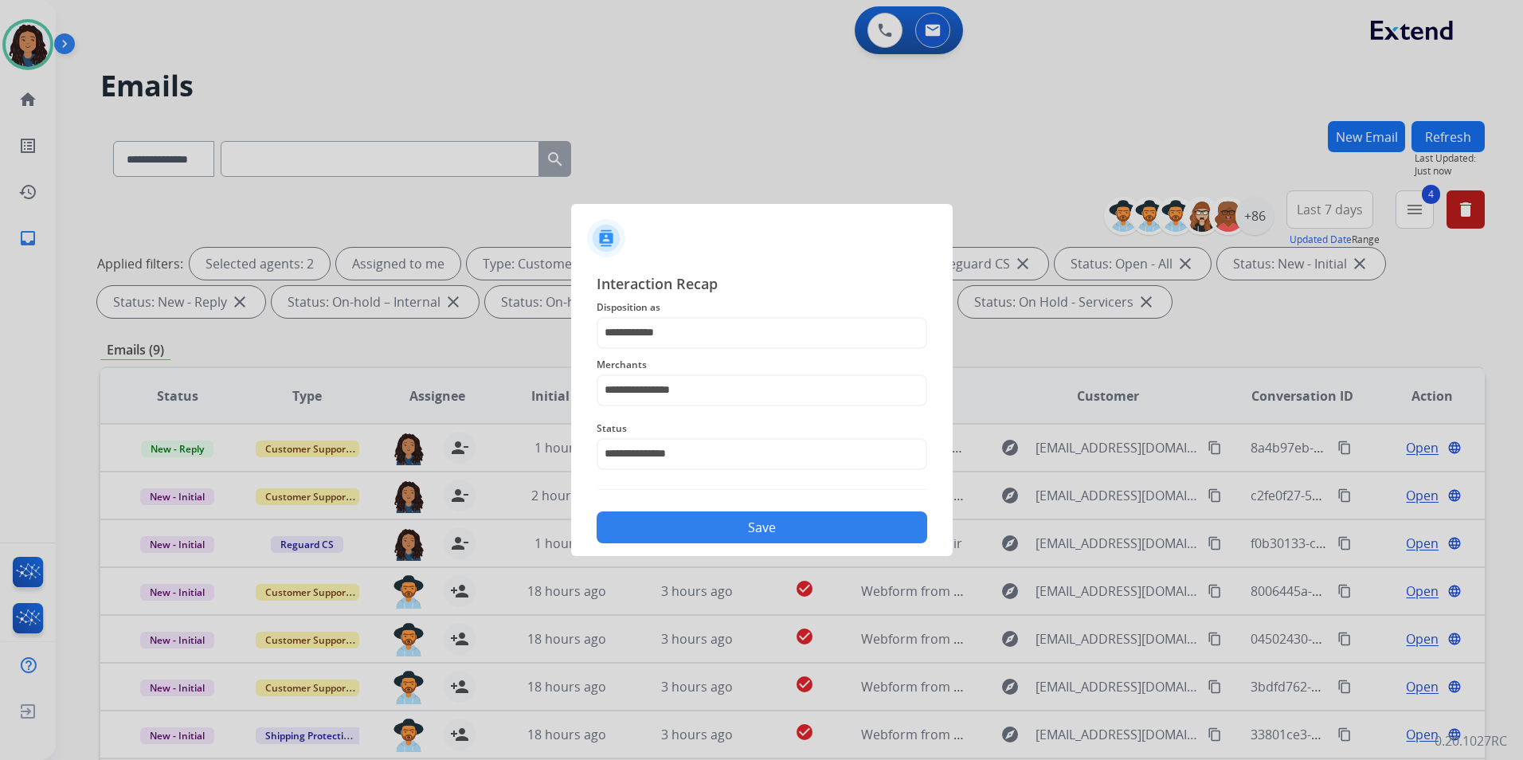
click at [676, 539] on button "Save" at bounding box center [762, 527] width 331 height 32
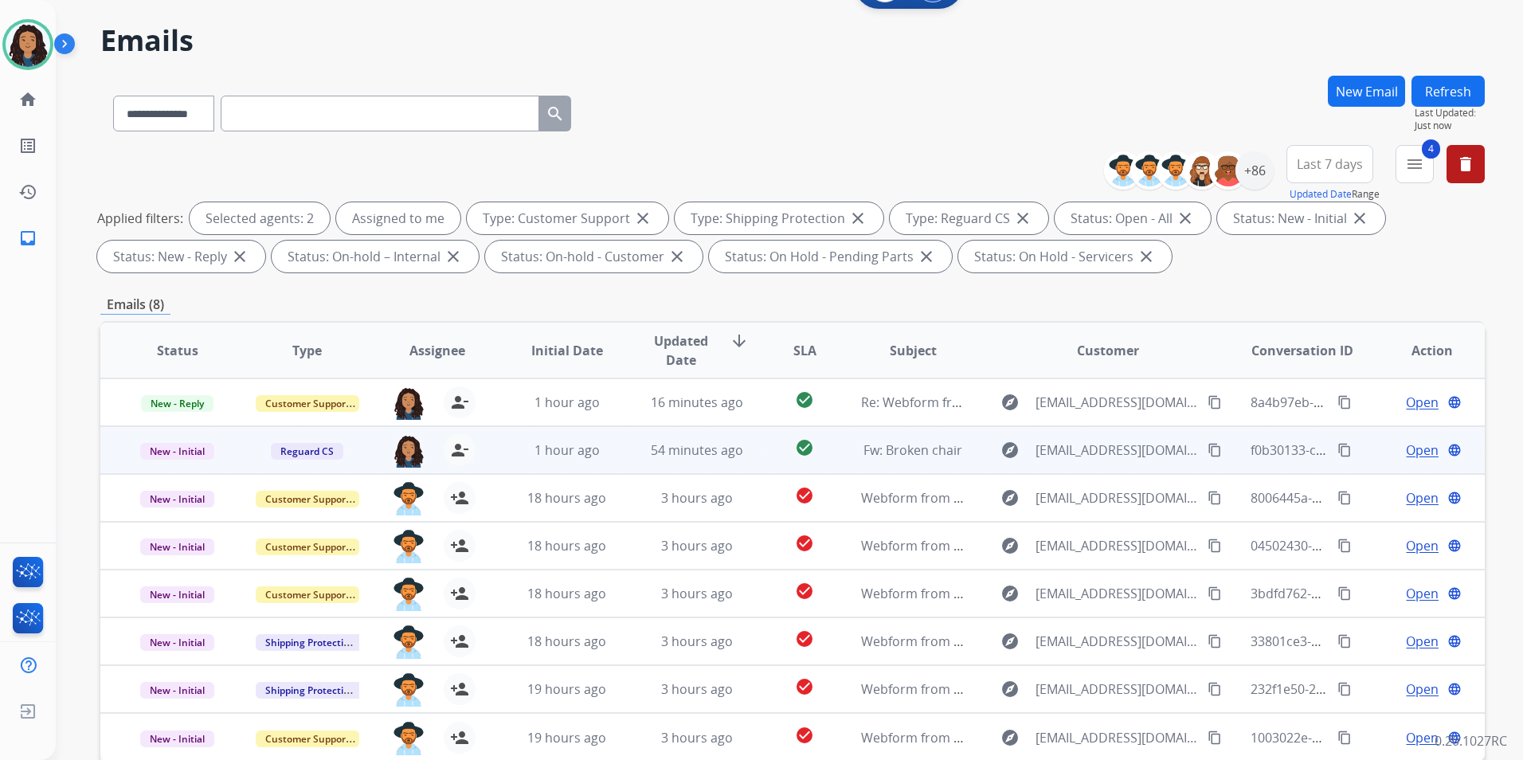
scroll to position [159, 0]
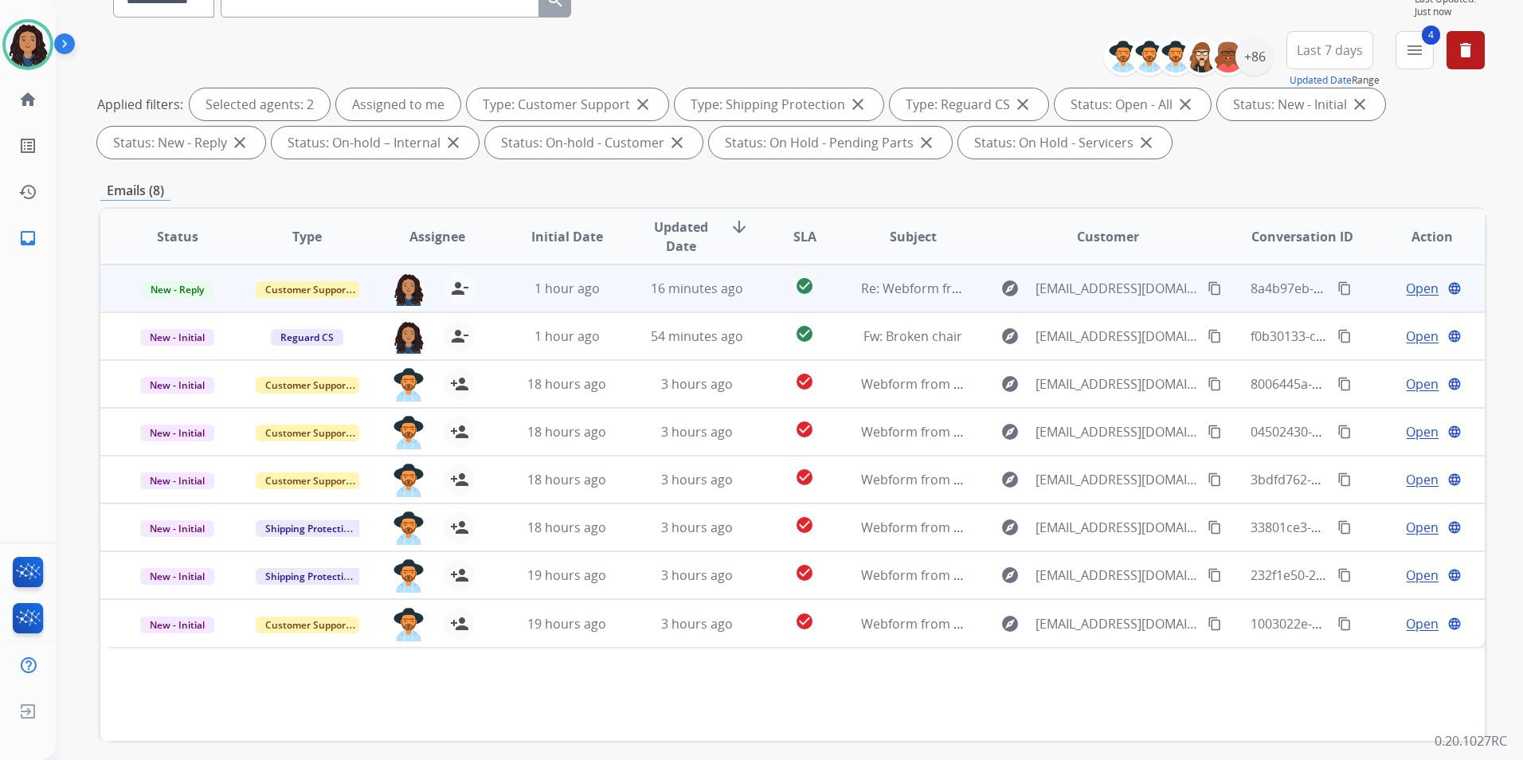
click at [1406, 284] on span "Open" at bounding box center [1422, 288] width 33 height 19
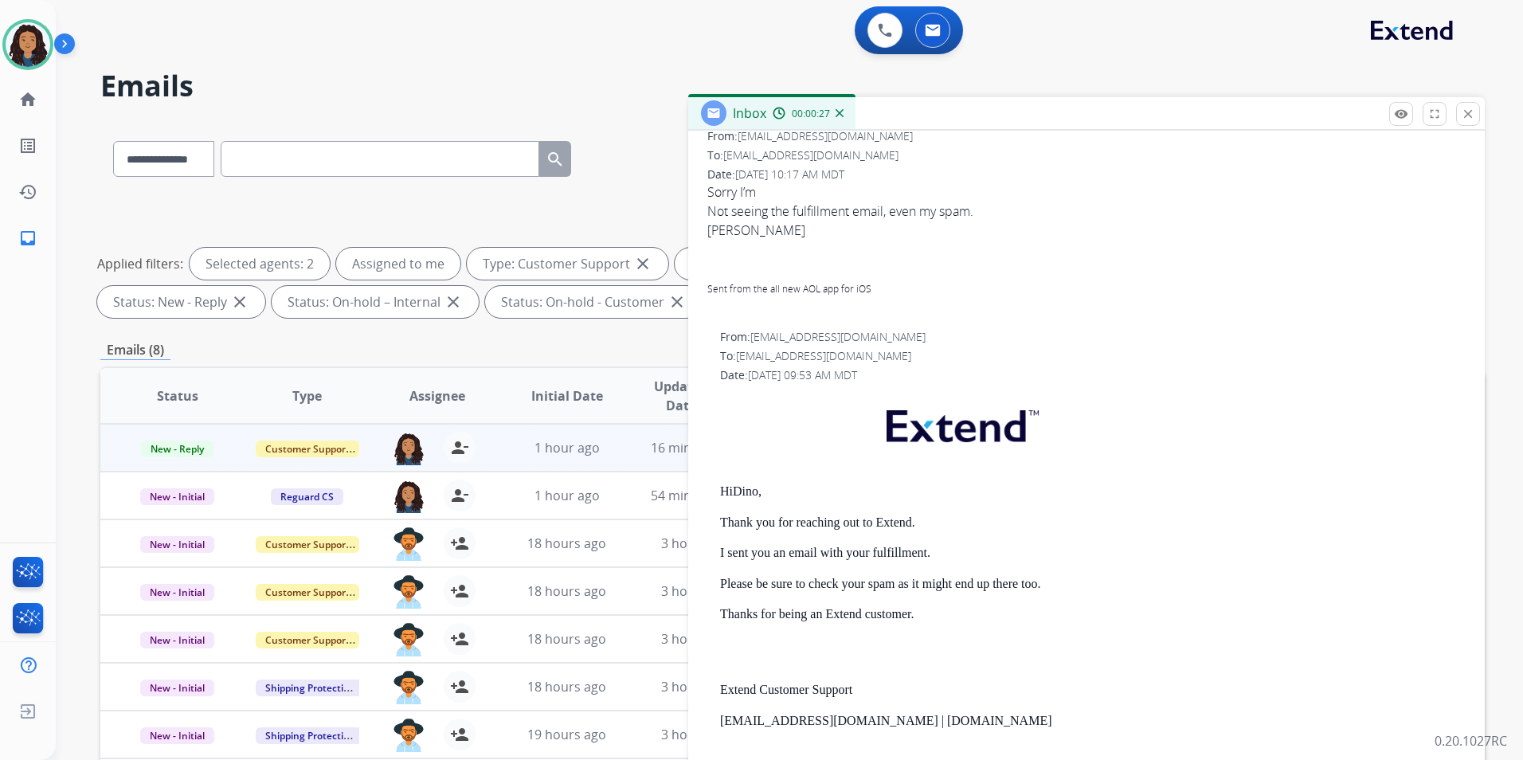
scroll to position [0, 0]
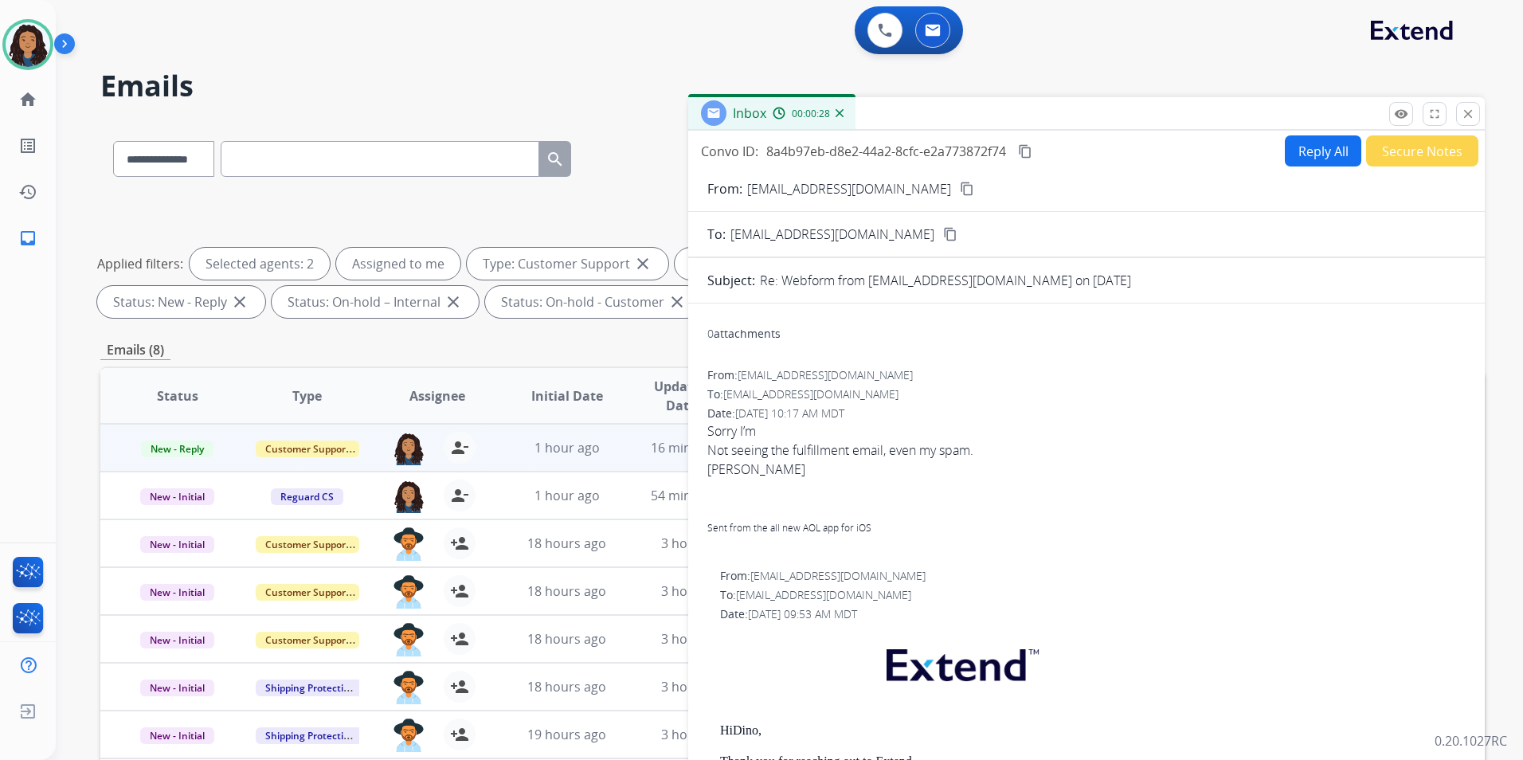
click at [960, 192] on mat-icon "content_copy" at bounding box center [967, 189] width 14 height 14
click at [1325, 151] on button "Reply All" at bounding box center [1323, 150] width 76 height 31
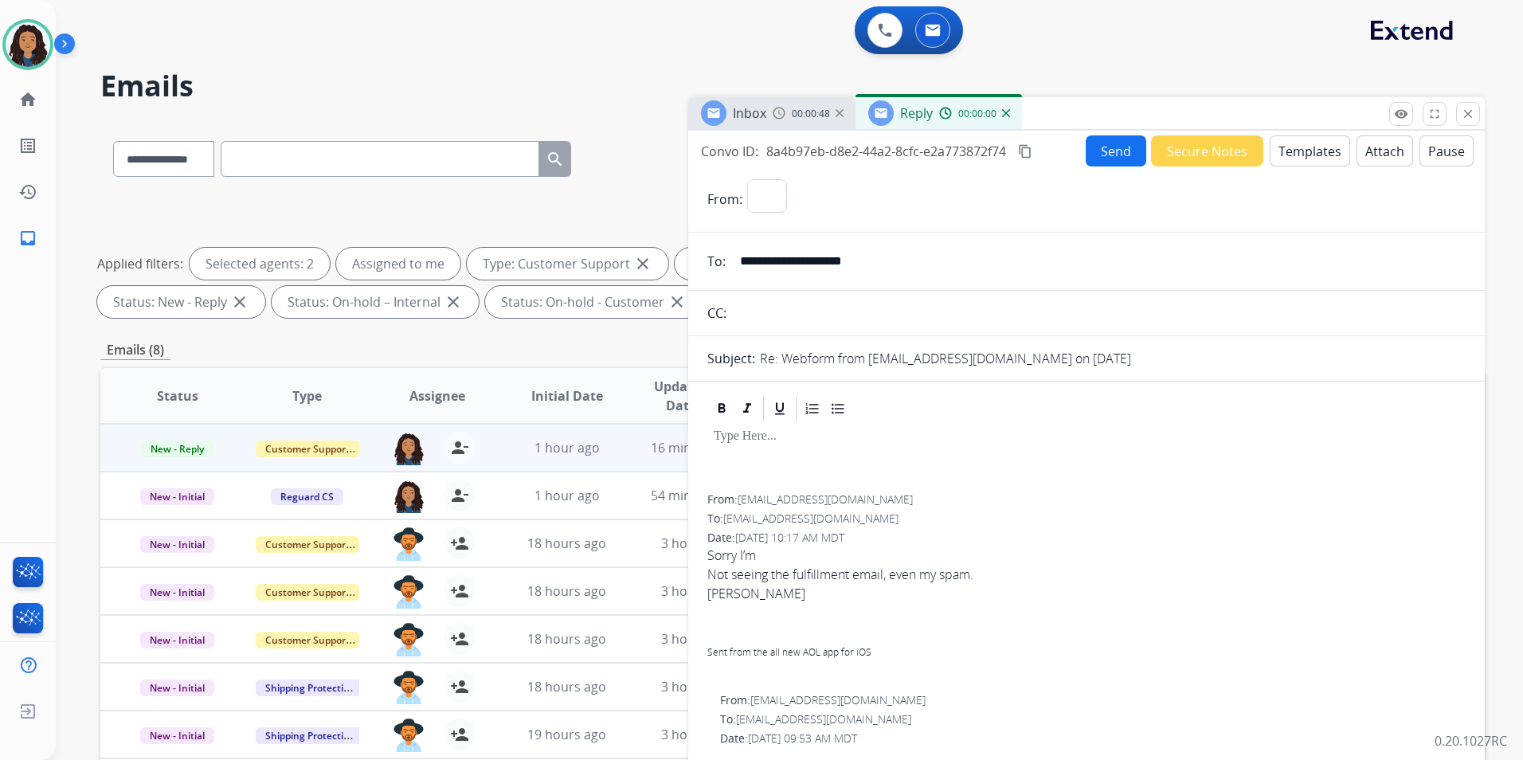
click at [1326, 151] on button "Templates" at bounding box center [1310, 150] width 80 height 31
select select "**********"
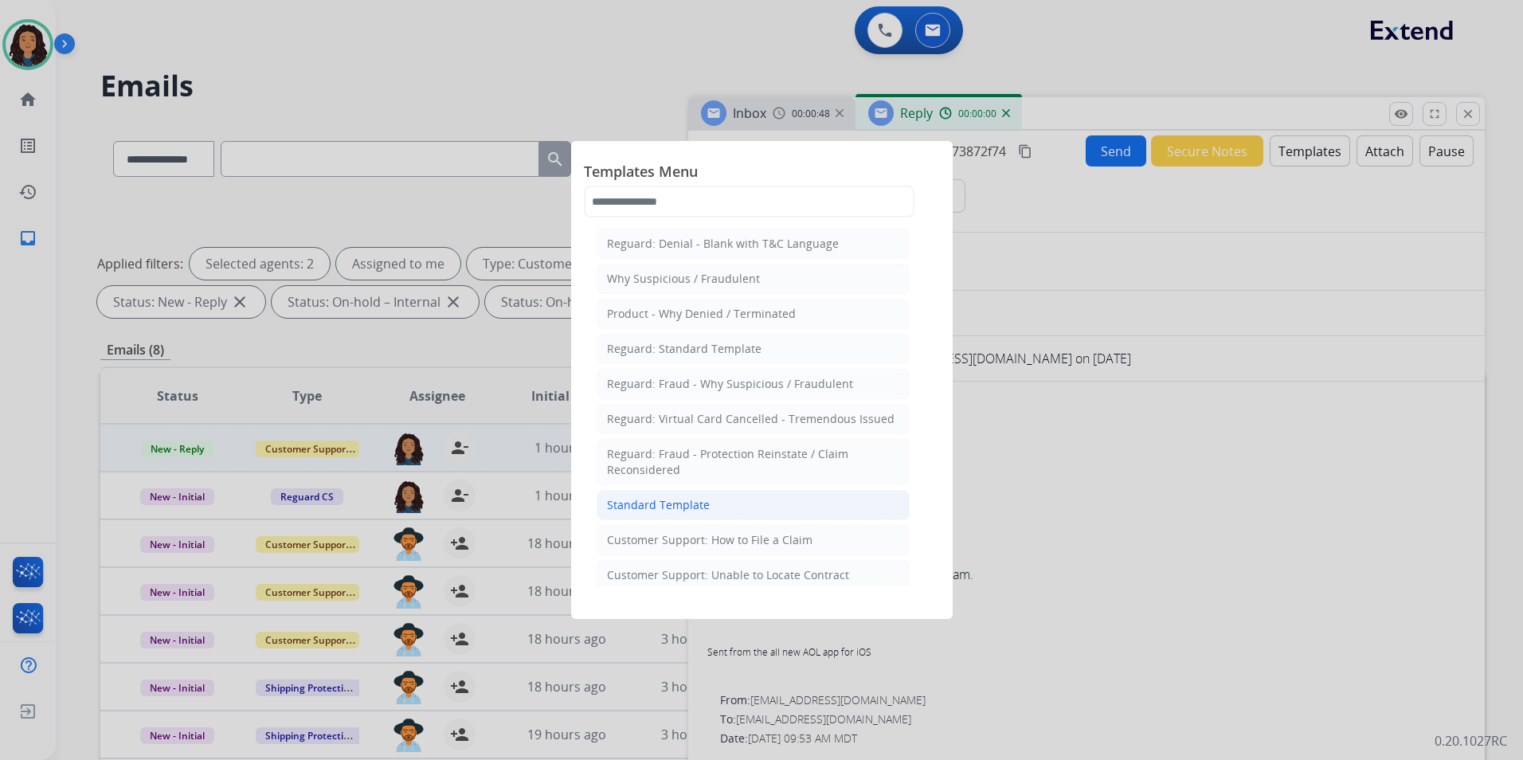
click at [669, 510] on div "Standard Template" at bounding box center [658, 505] width 103 height 16
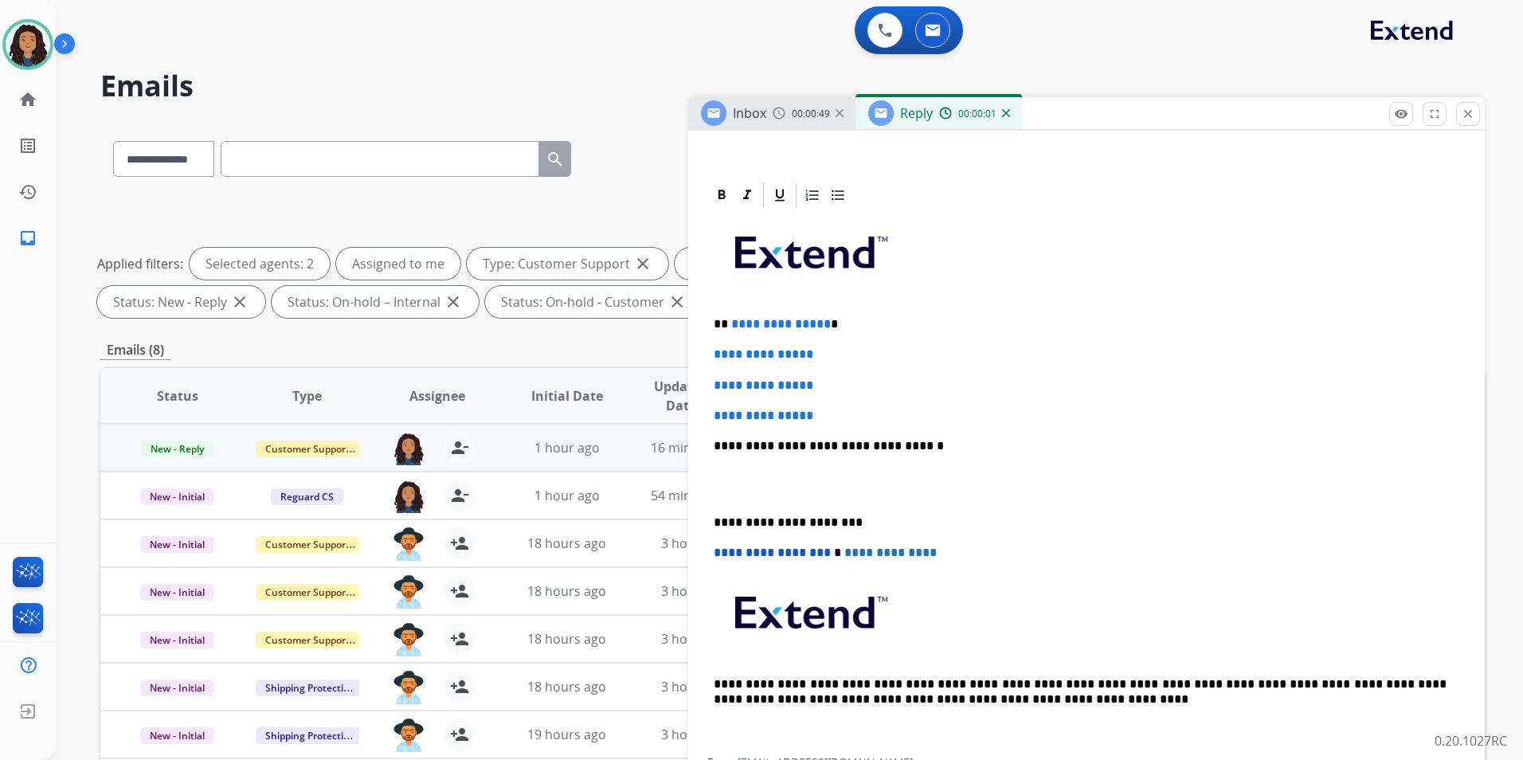
scroll to position [398, 0]
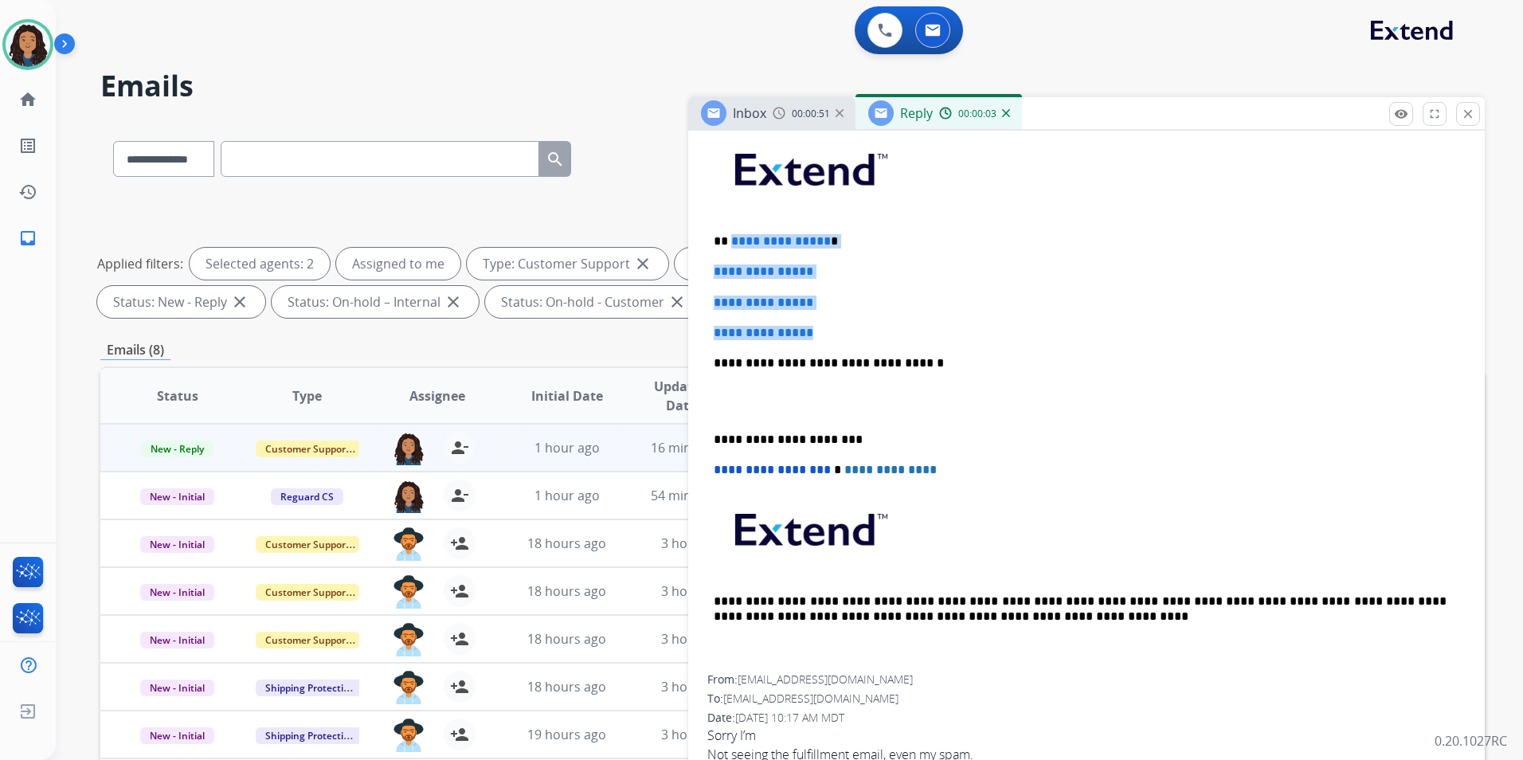
drag, startPoint x: 832, startPoint y: 327, endPoint x: 731, endPoint y: 222, distance: 145.4
click at [731, 222] on div "**********" at bounding box center [1086, 401] width 758 height 548
paste div
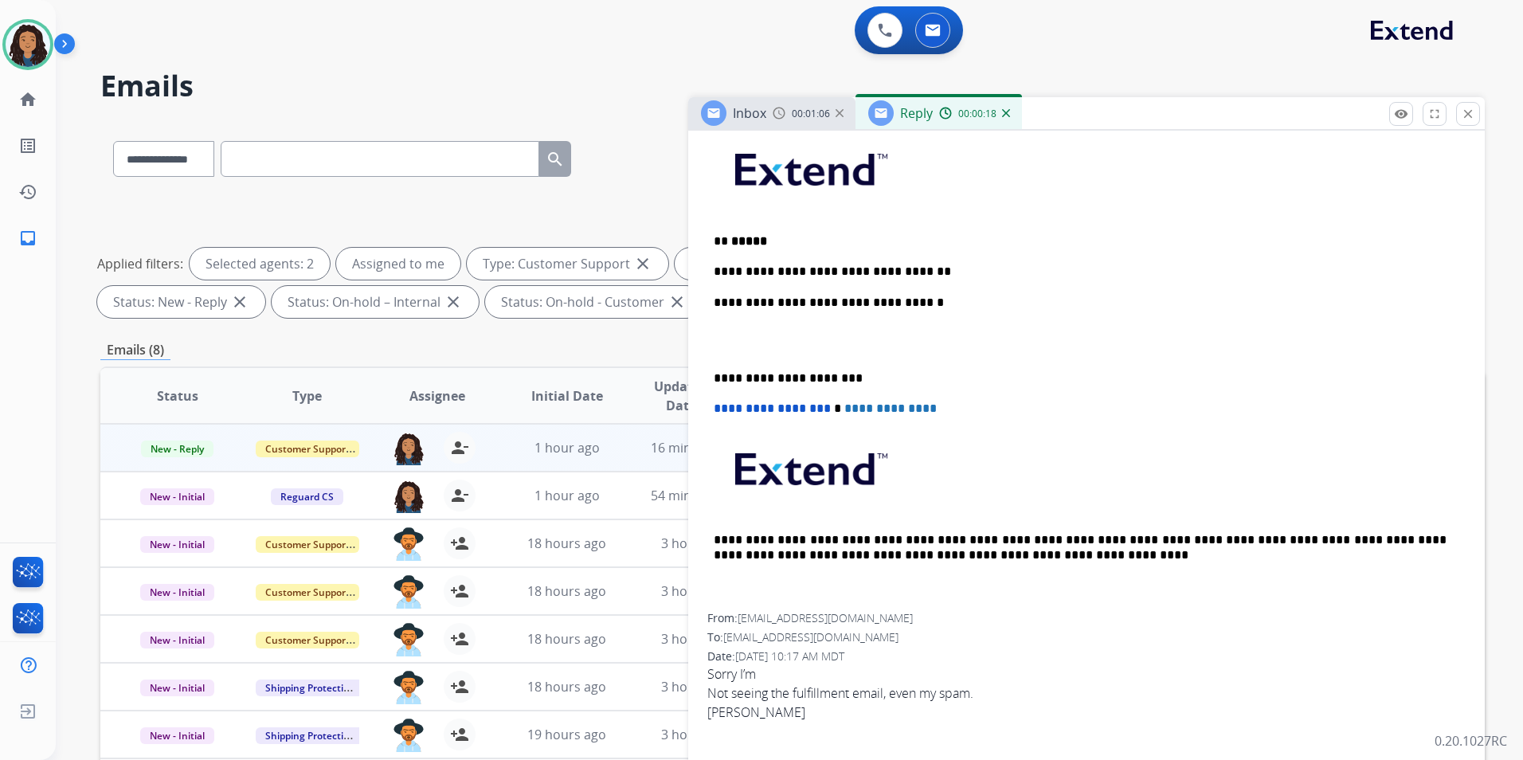
click at [942, 265] on p "**********" at bounding box center [1080, 271] width 733 height 14
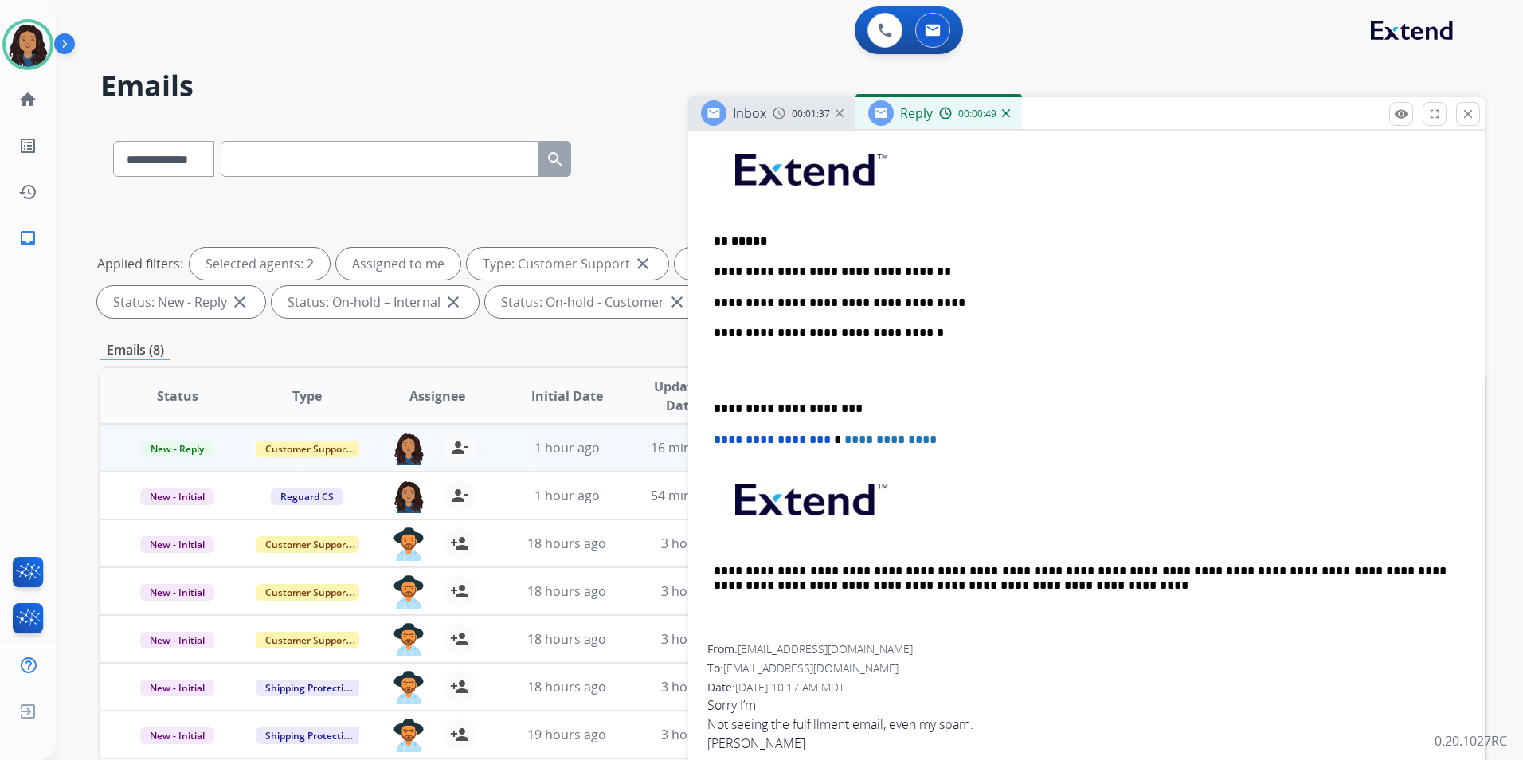
click at [947, 300] on p "**********" at bounding box center [1080, 303] width 733 height 14
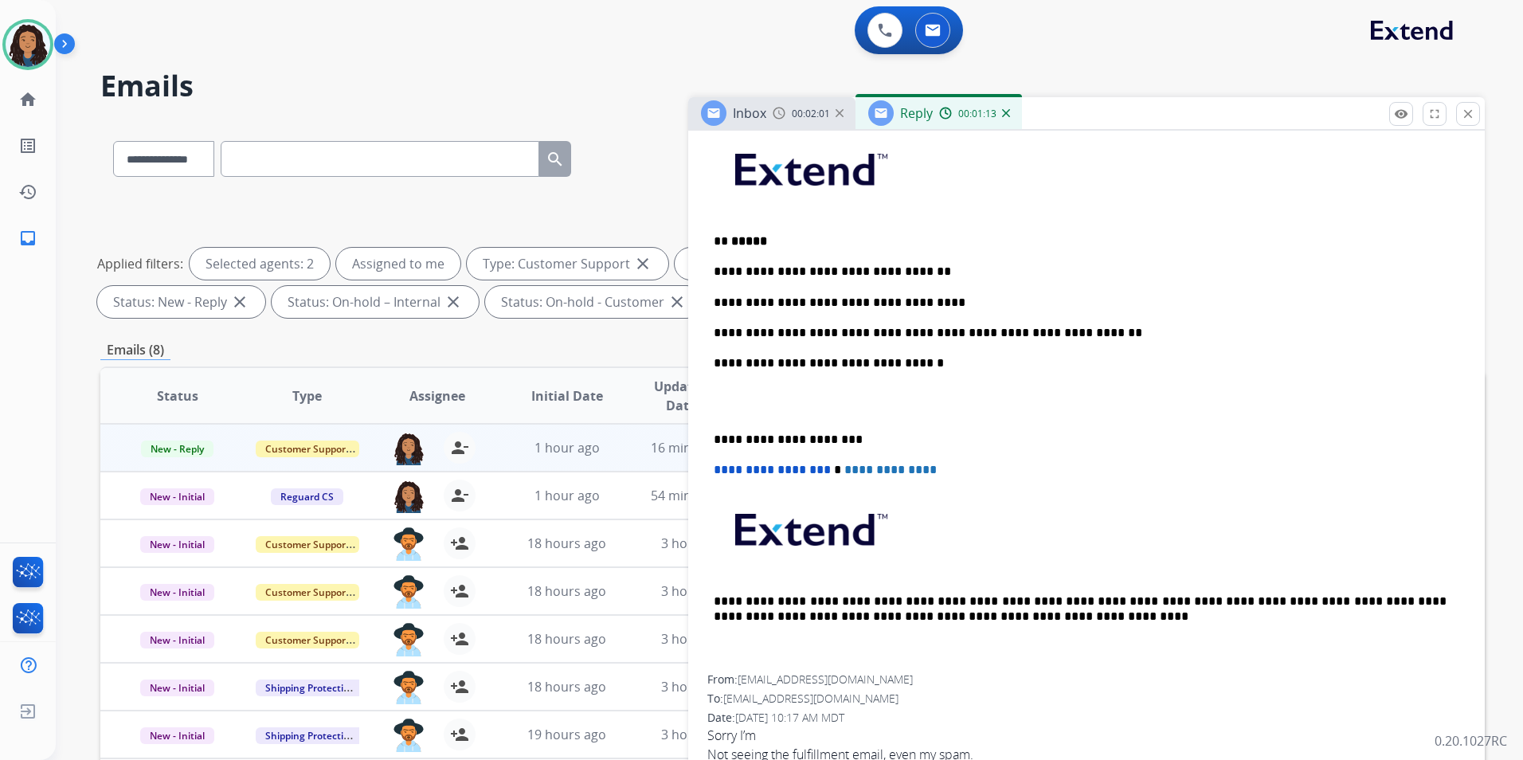
click at [1044, 266] on p "**********" at bounding box center [1080, 271] width 733 height 14
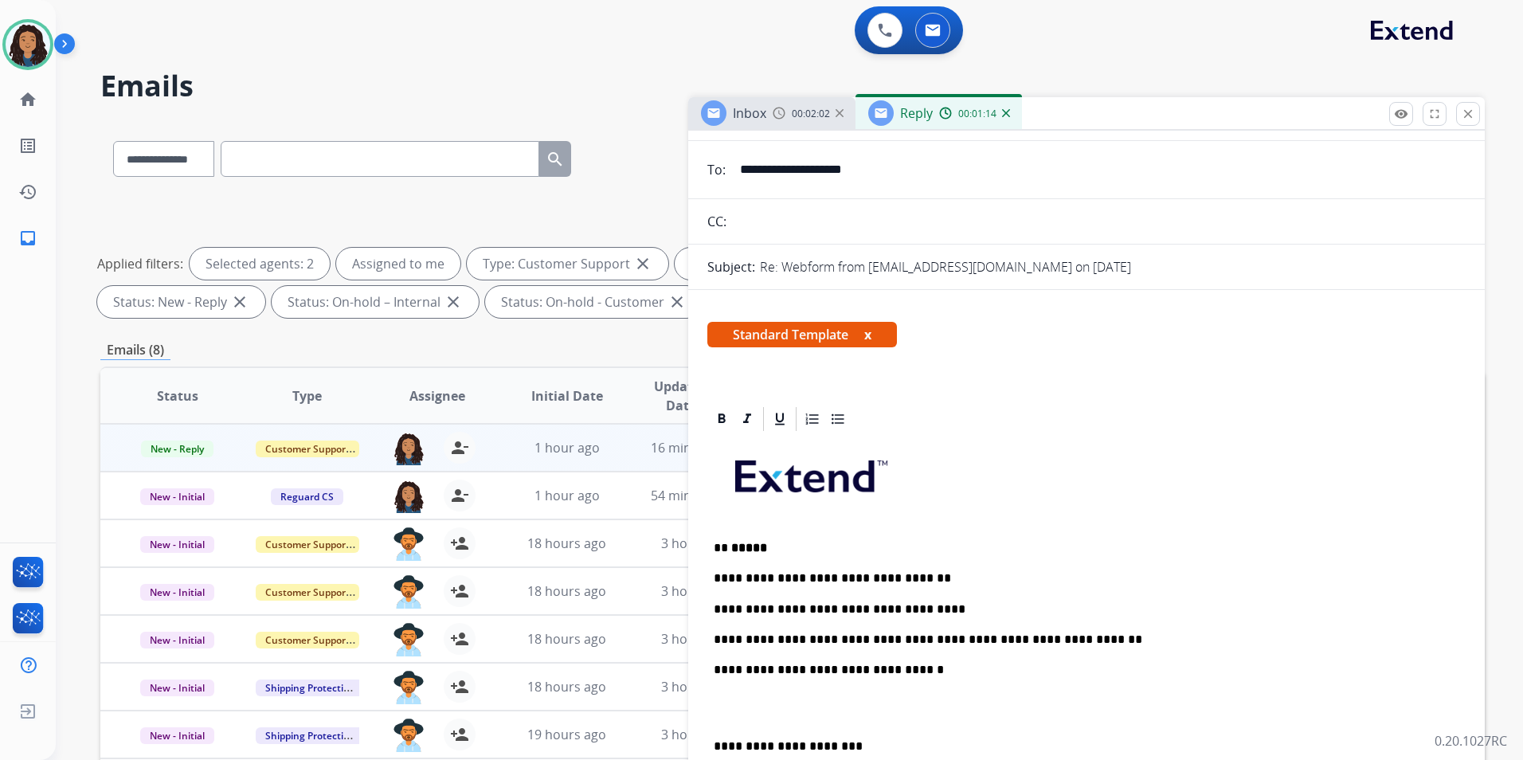
scroll to position [80, 0]
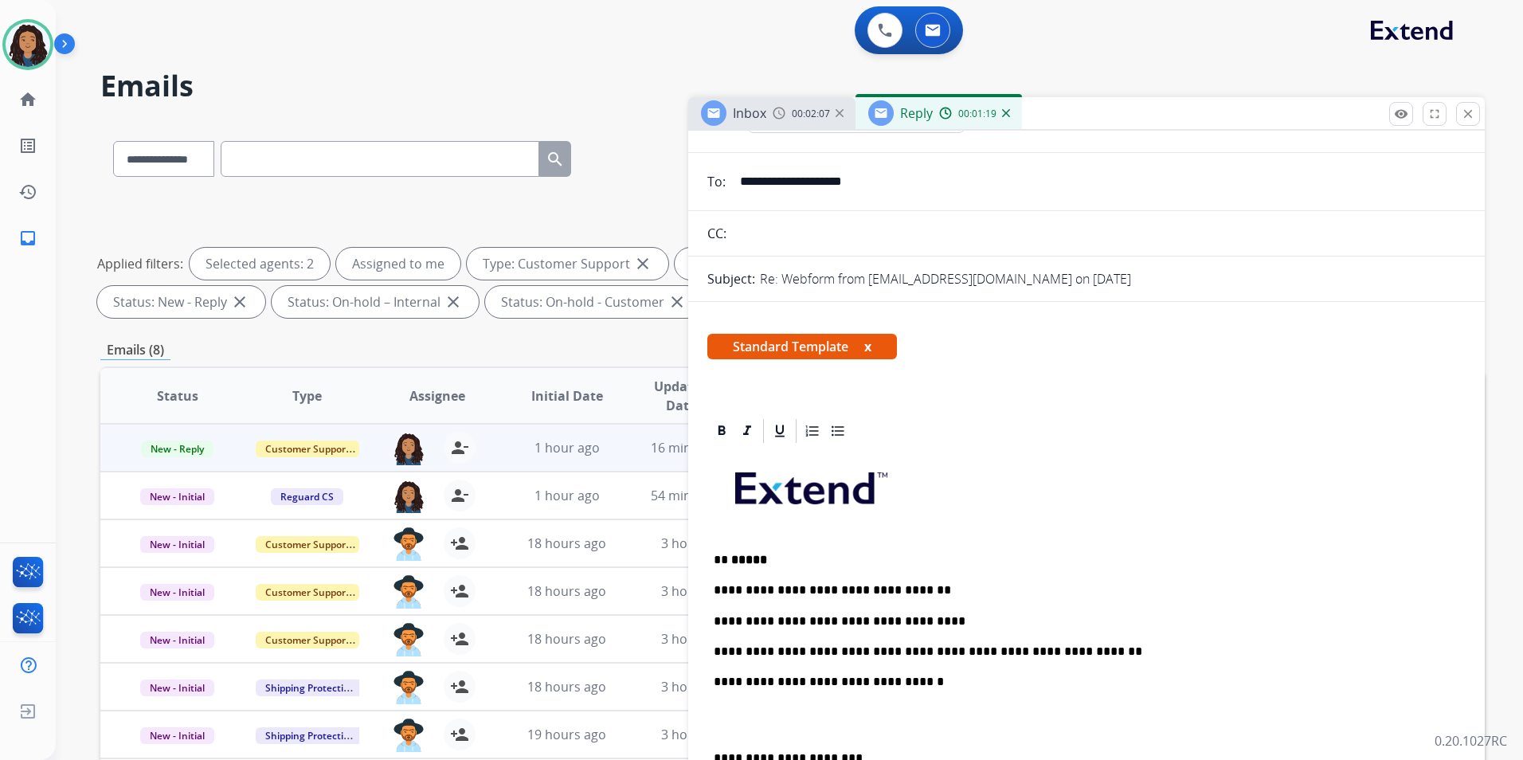
click at [852, 620] on p "**********" at bounding box center [1080, 621] width 733 height 14
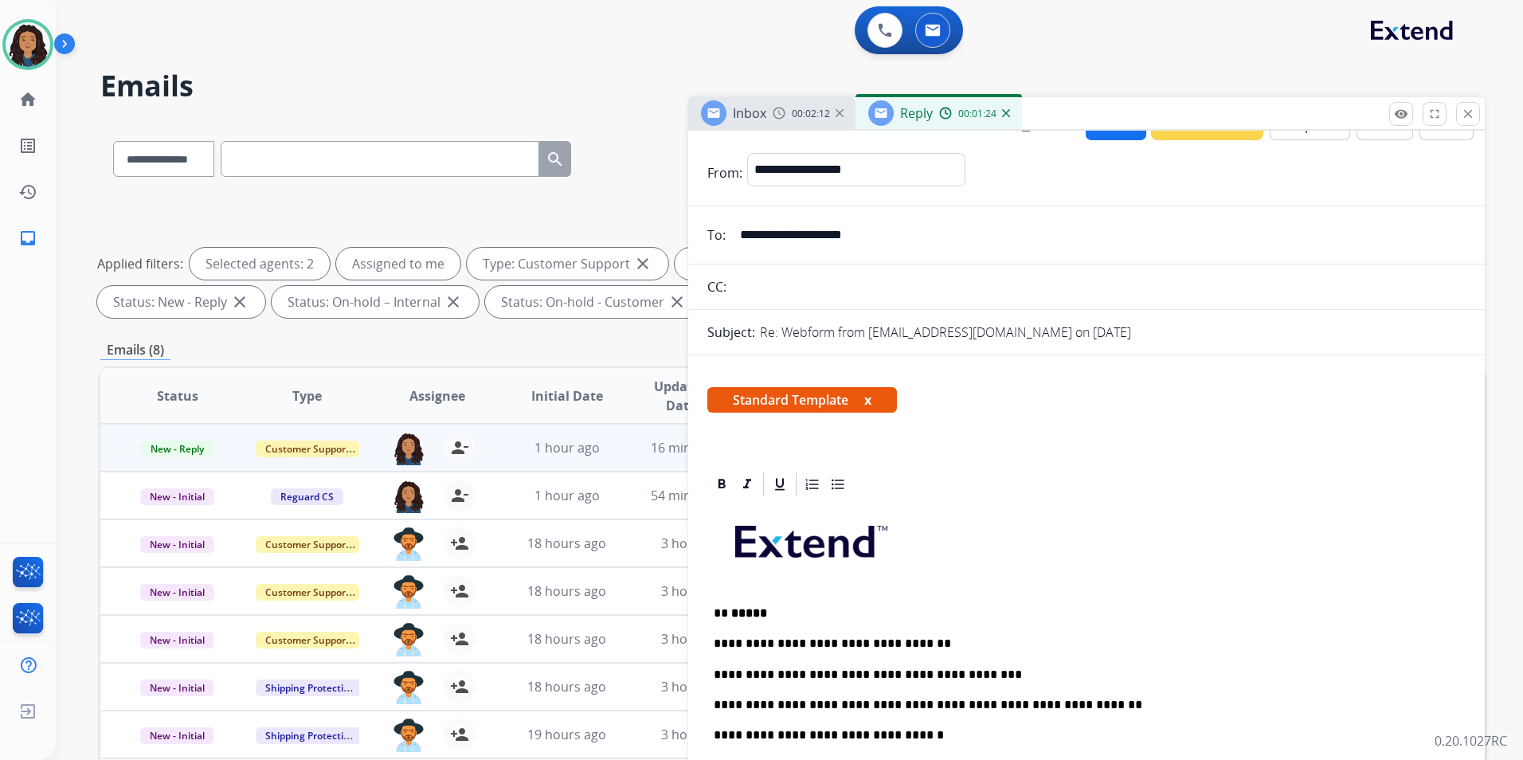
scroll to position [0, 0]
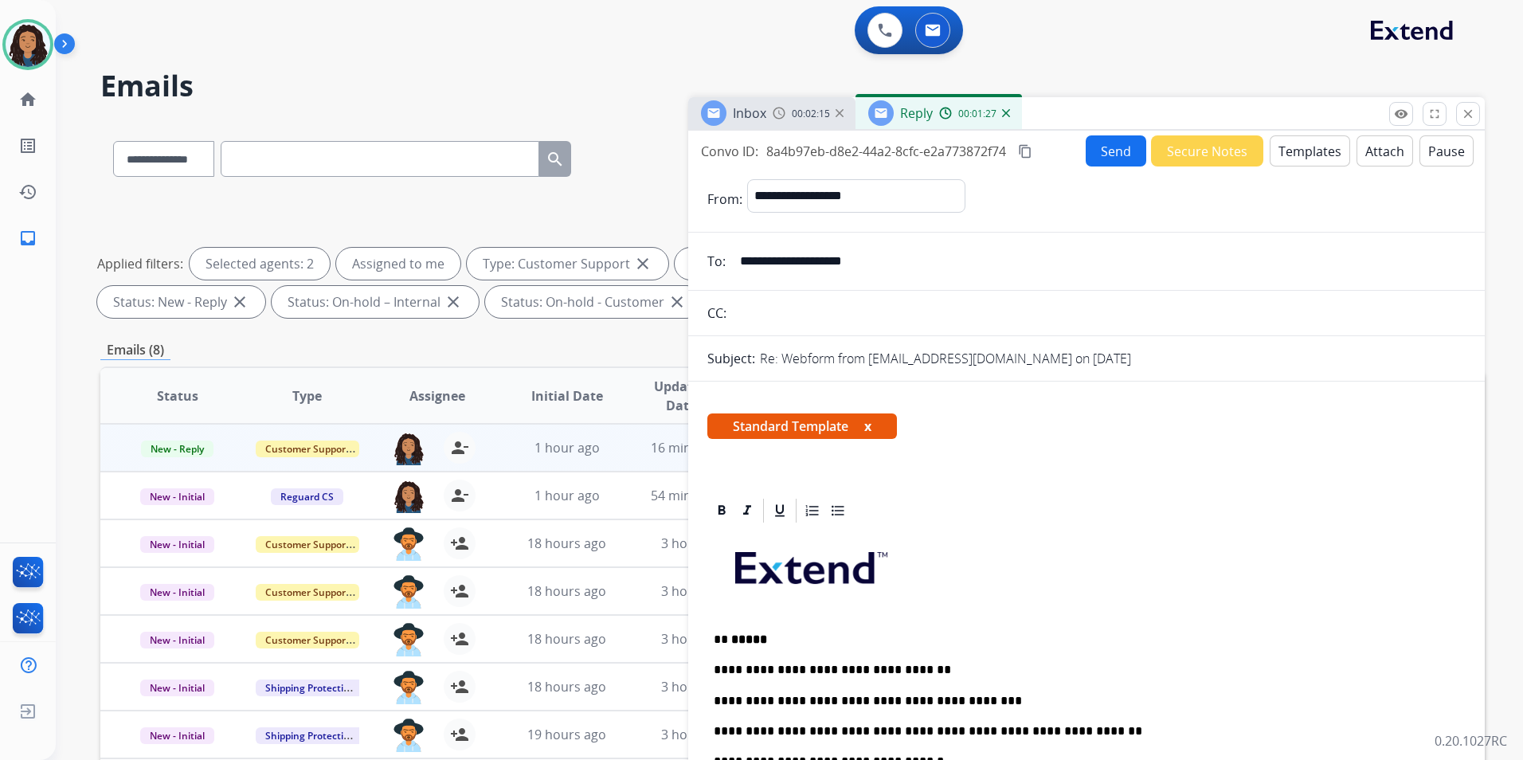
click at [1095, 157] on button "Send" at bounding box center [1116, 150] width 61 height 31
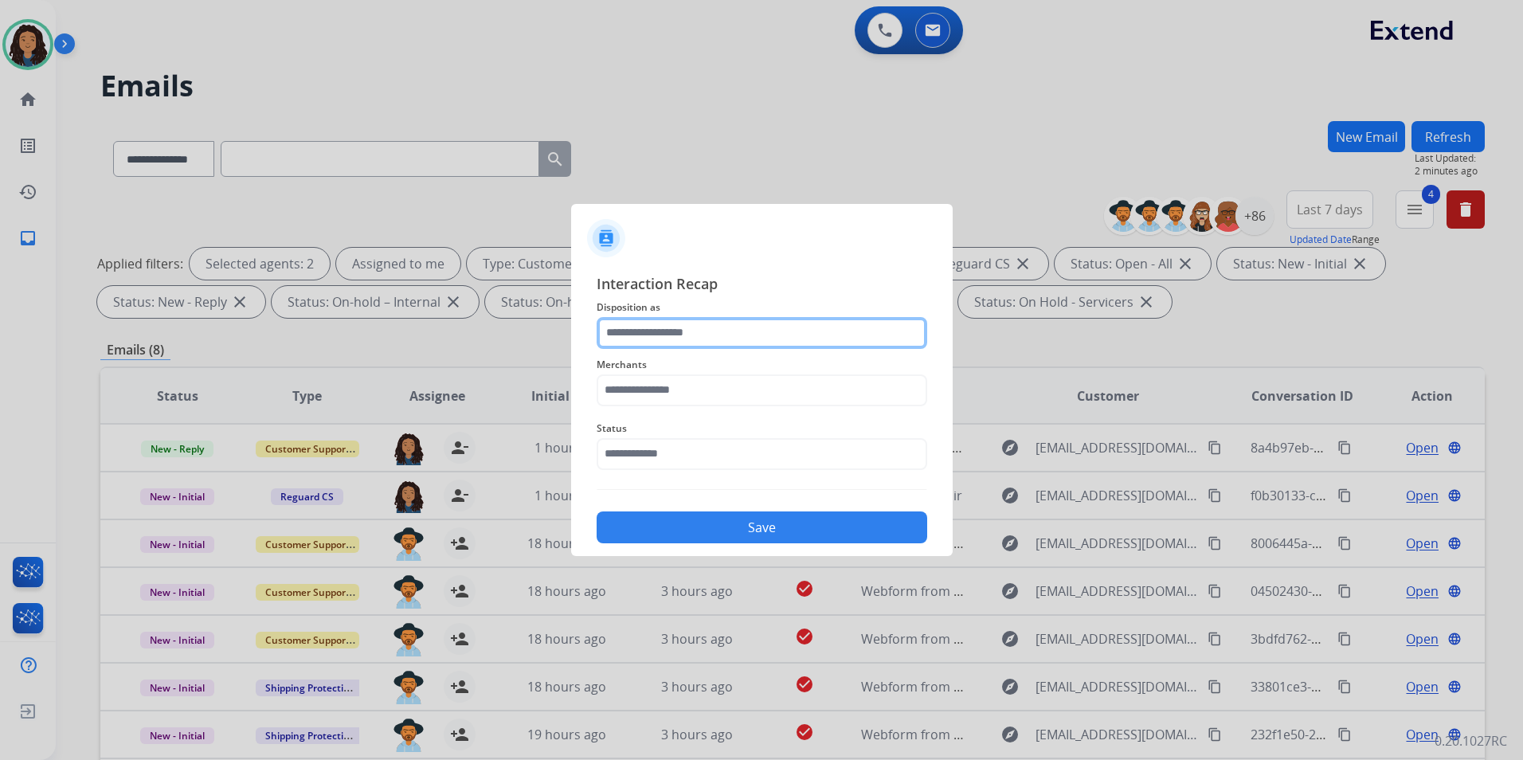
click at [799, 338] on input "text" at bounding box center [762, 333] width 331 height 32
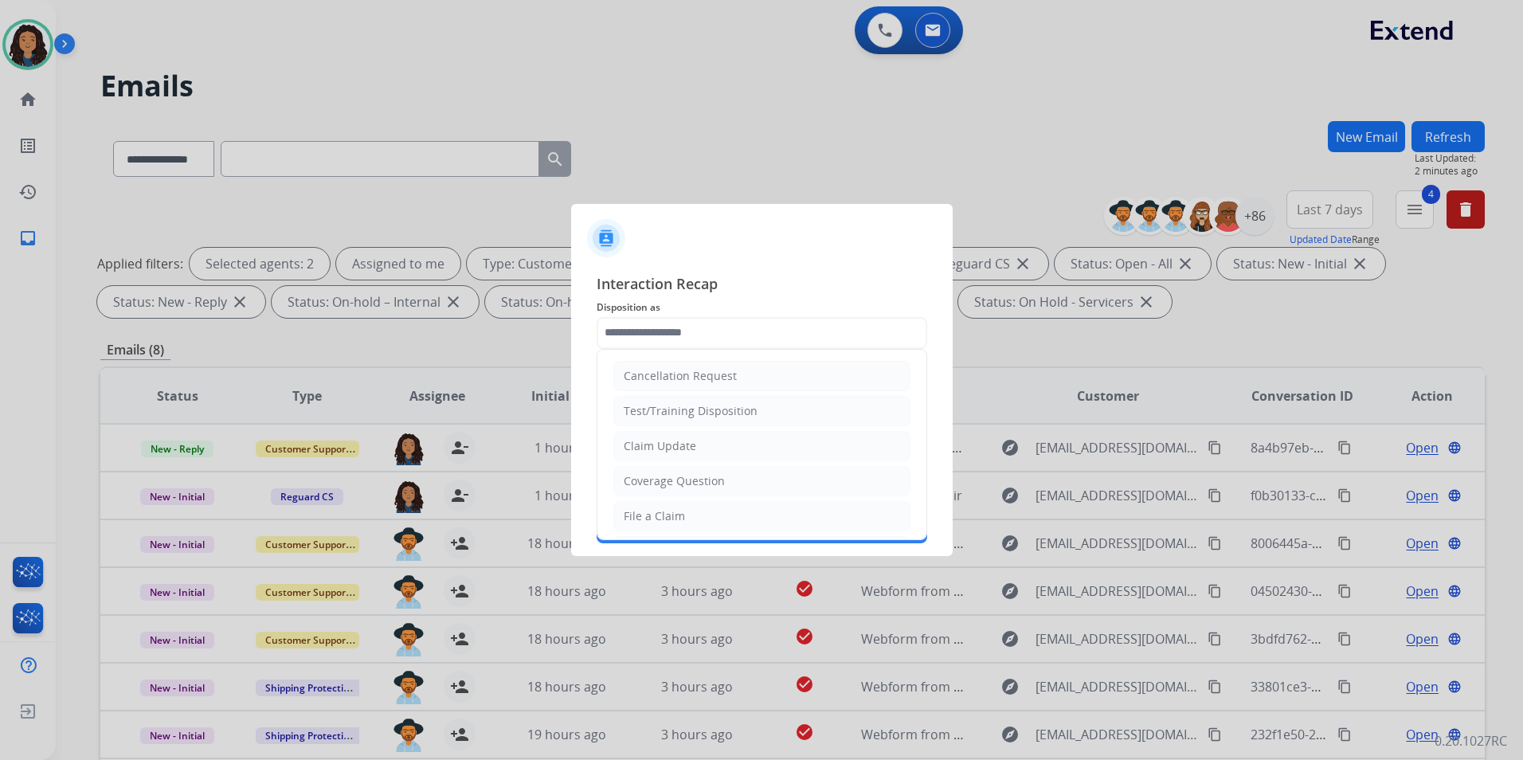
drag, startPoint x: 721, startPoint y: 450, endPoint x: 704, endPoint y: 413, distance: 40.3
click at [719, 449] on li "Claim Update" at bounding box center [761, 446] width 297 height 30
type input "**********"
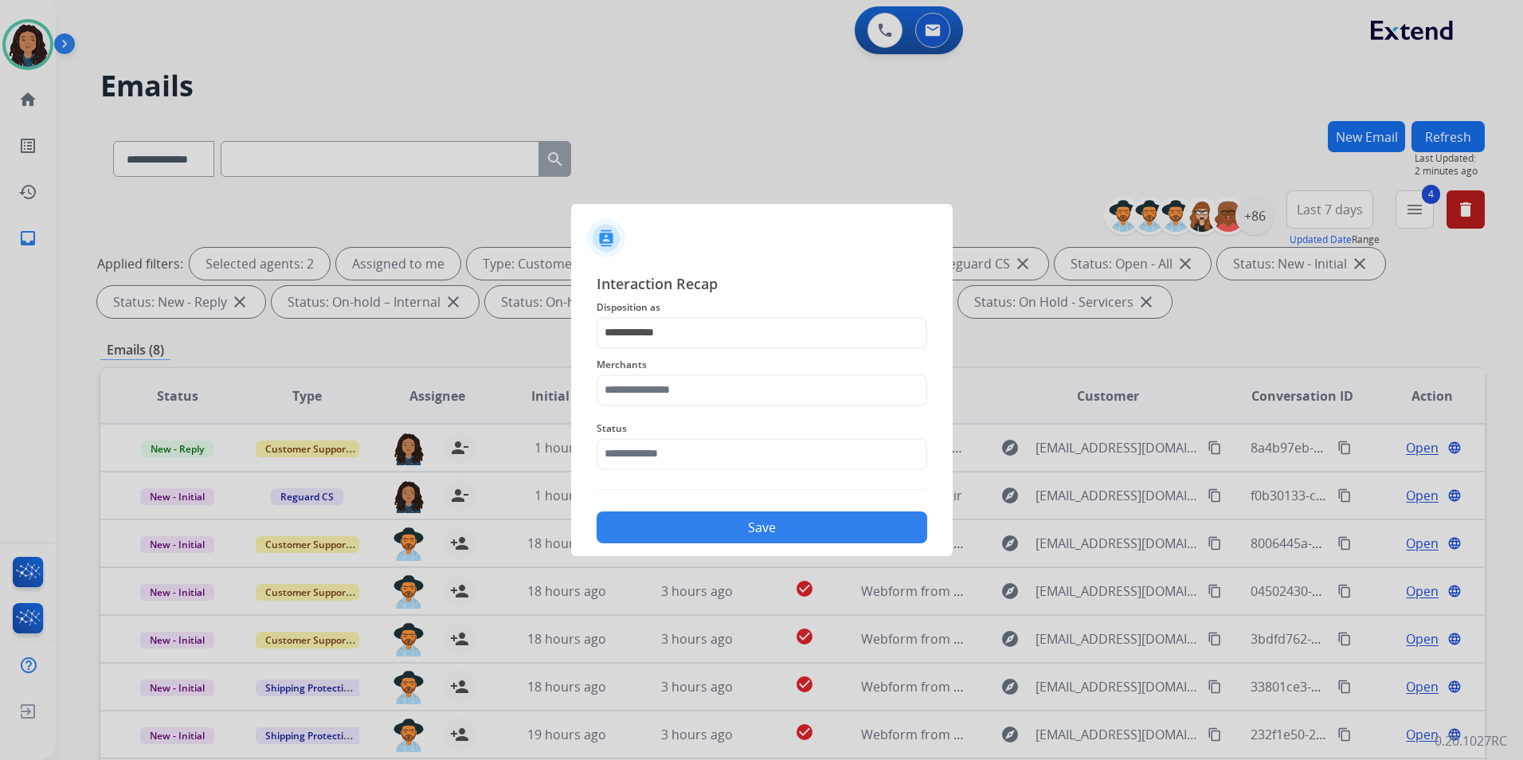
click at [703, 411] on div "Merchants" at bounding box center [762, 381] width 331 height 64
click at [702, 394] on input "text" at bounding box center [762, 390] width 331 height 32
click at [804, 442] on li "Smash it sports" at bounding box center [766, 436] width 304 height 30
type input "**********"
click at [804, 440] on input "text" at bounding box center [762, 454] width 331 height 32
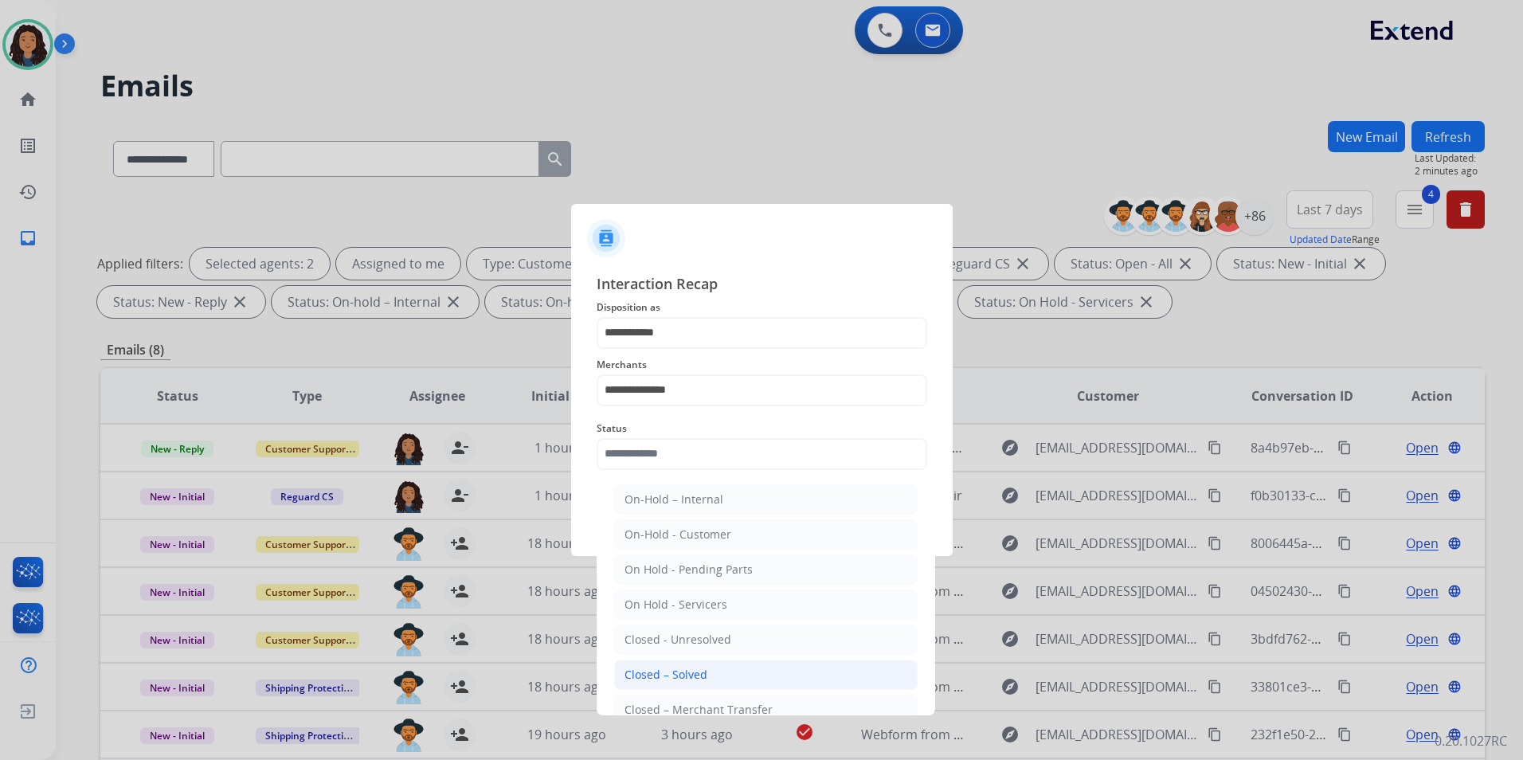
drag, startPoint x: 715, startPoint y: 670, endPoint x: 731, endPoint y: 546, distance: 124.5
click at [715, 670] on li "Closed – Solved" at bounding box center [766, 675] width 304 height 30
type input "**********"
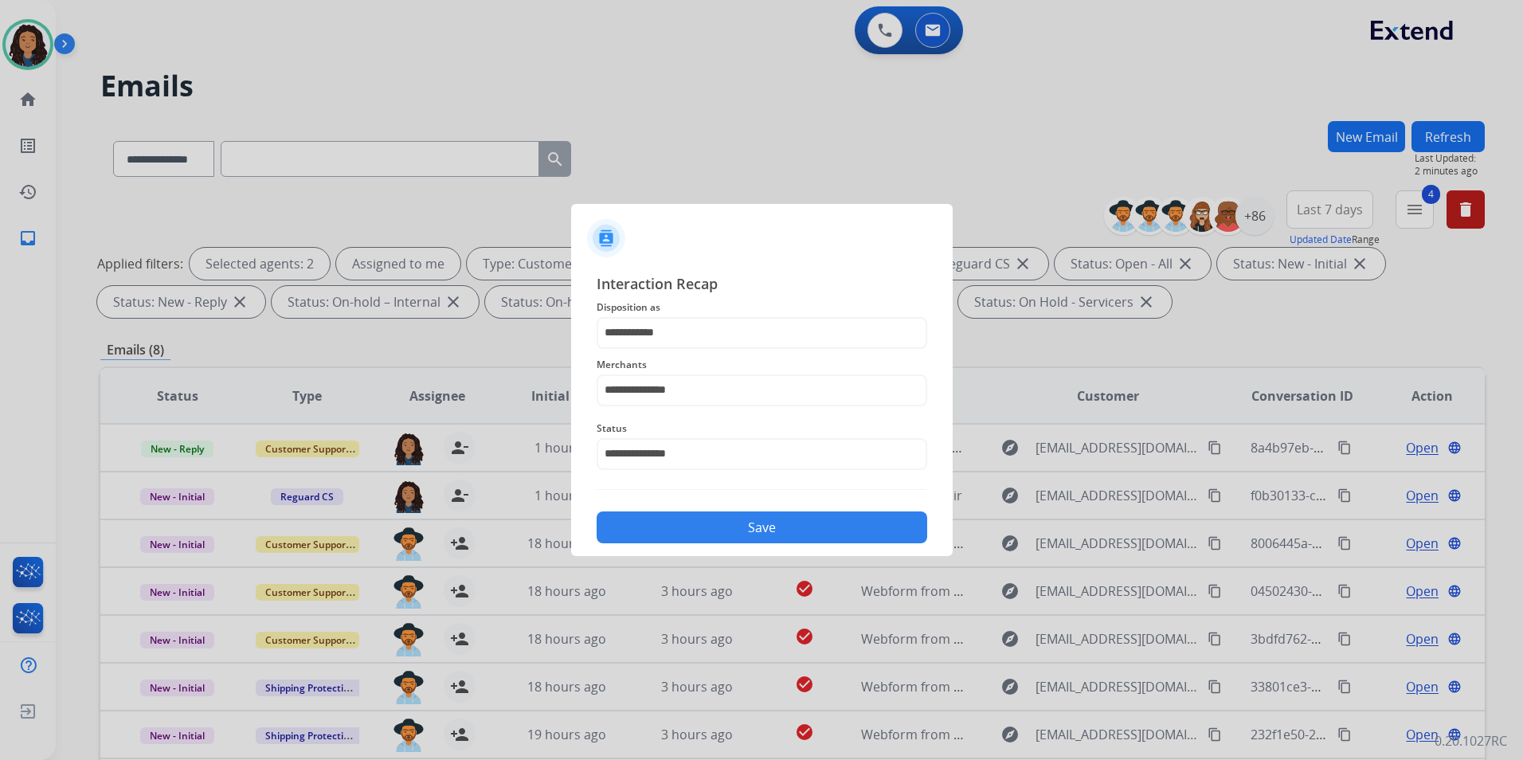
click at [735, 536] on button "Save" at bounding box center [762, 527] width 331 height 32
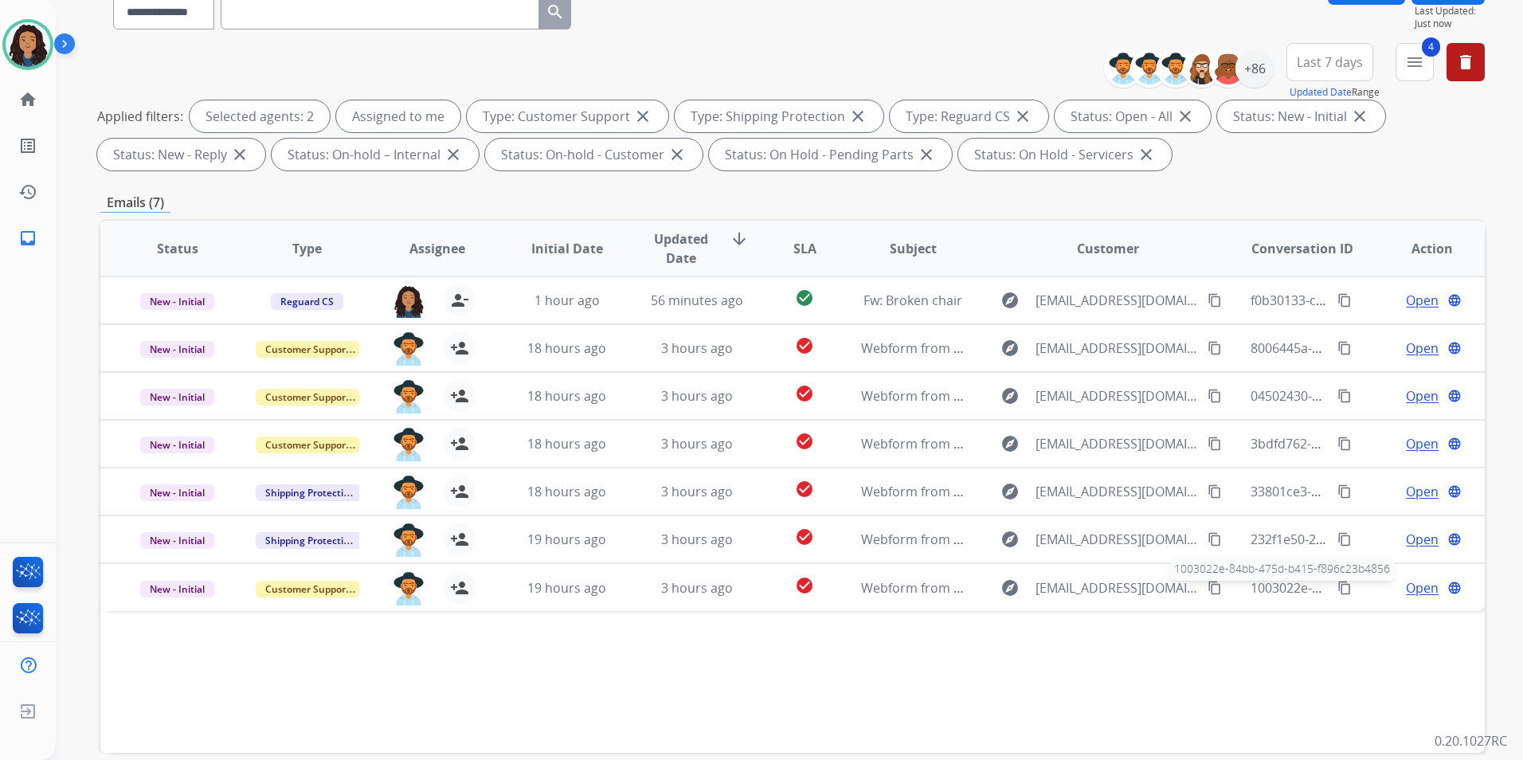
scroll to position [223, 0]
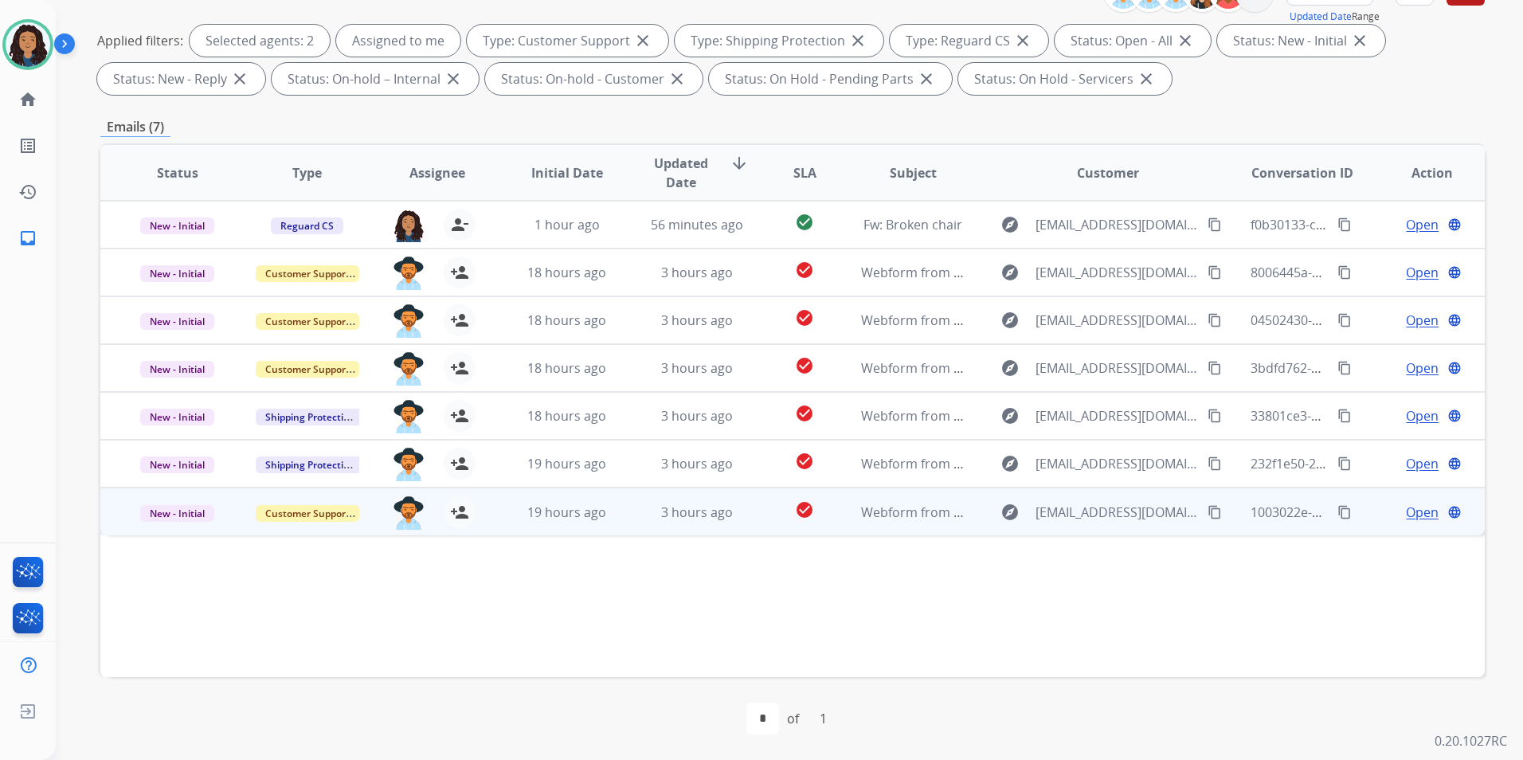
click at [1418, 509] on span "Open" at bounding box center [1422, 512] width 33 height 19
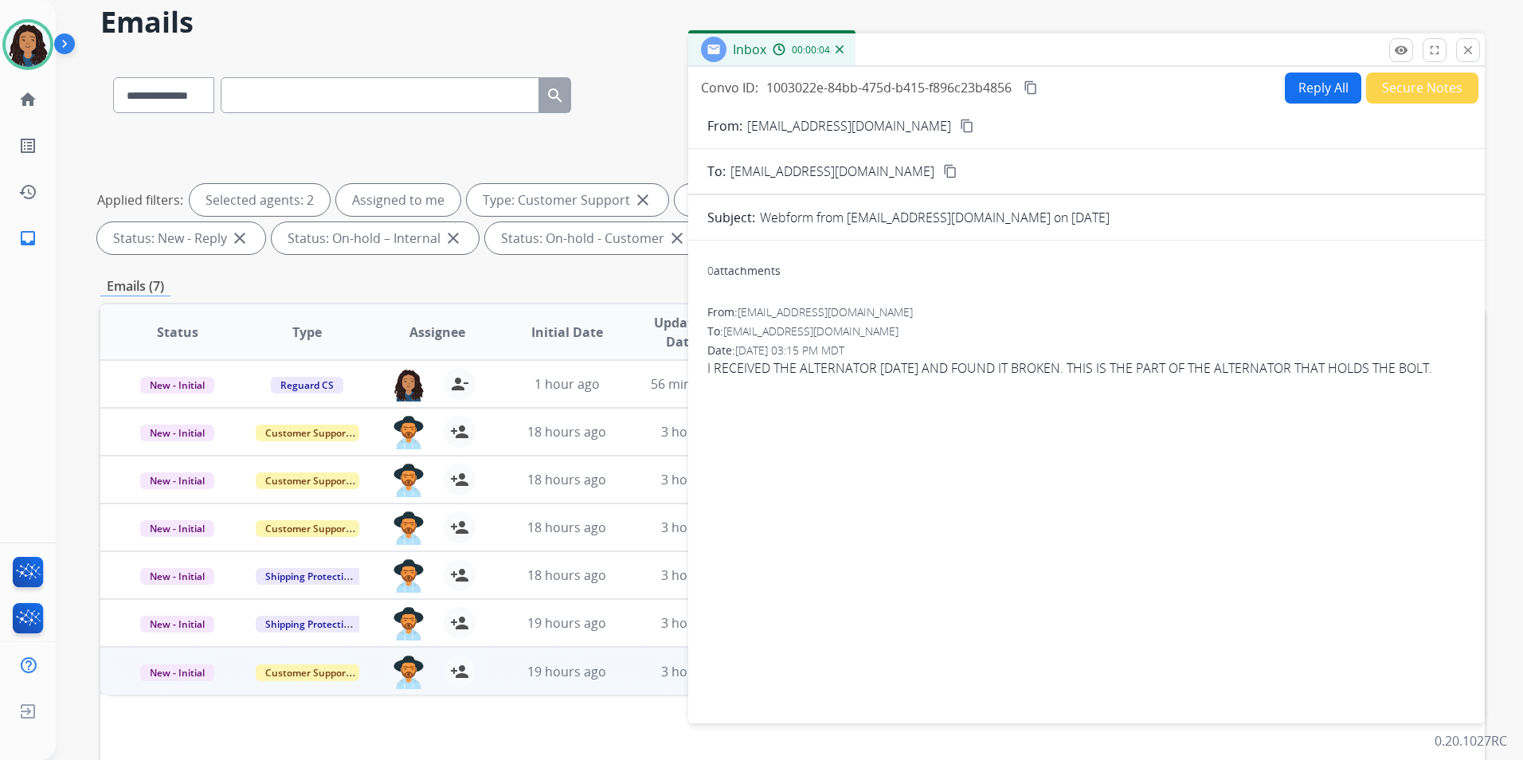
scroll to position [0, 0]
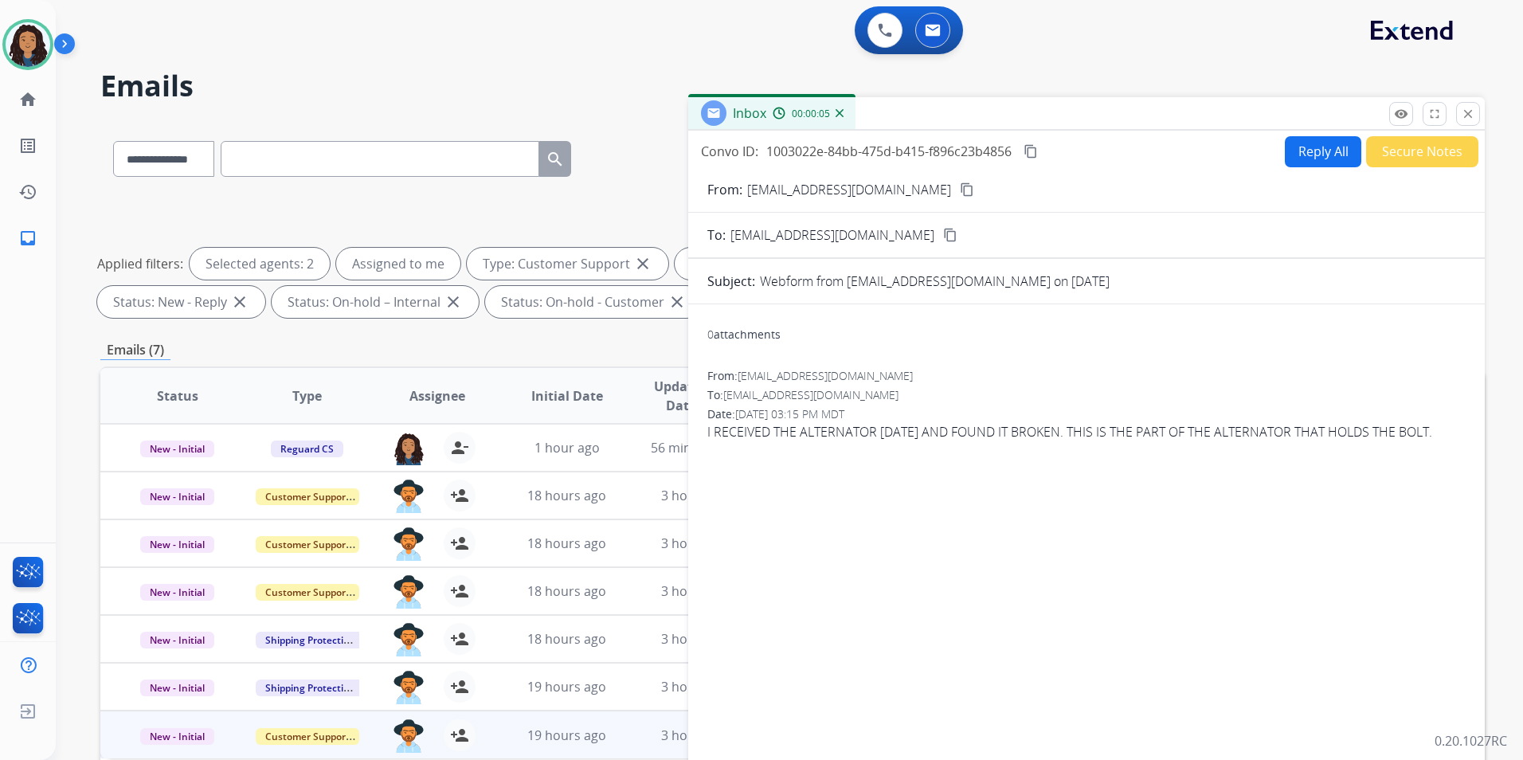
click at [958, 194] on button "content_copy" at bounding box center [967, 189] width 19 height 19
click at [1327, 147] on button "Reply All" at bounding box center [1323, 151] width 76 height 31
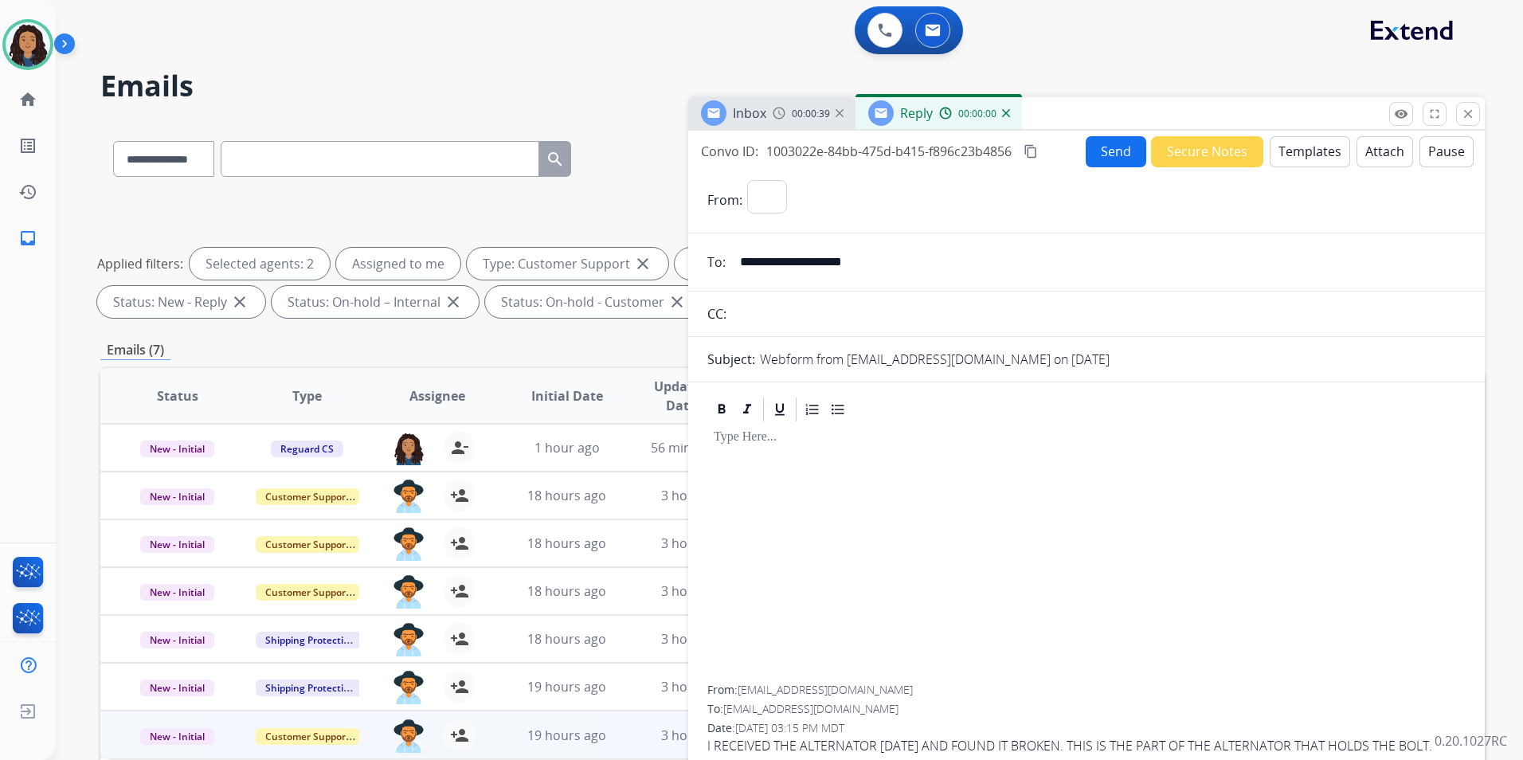
click at [1327, 148] on button "Templates" at bounding box center [1310, 151] width 80 height 31
select select "**********"
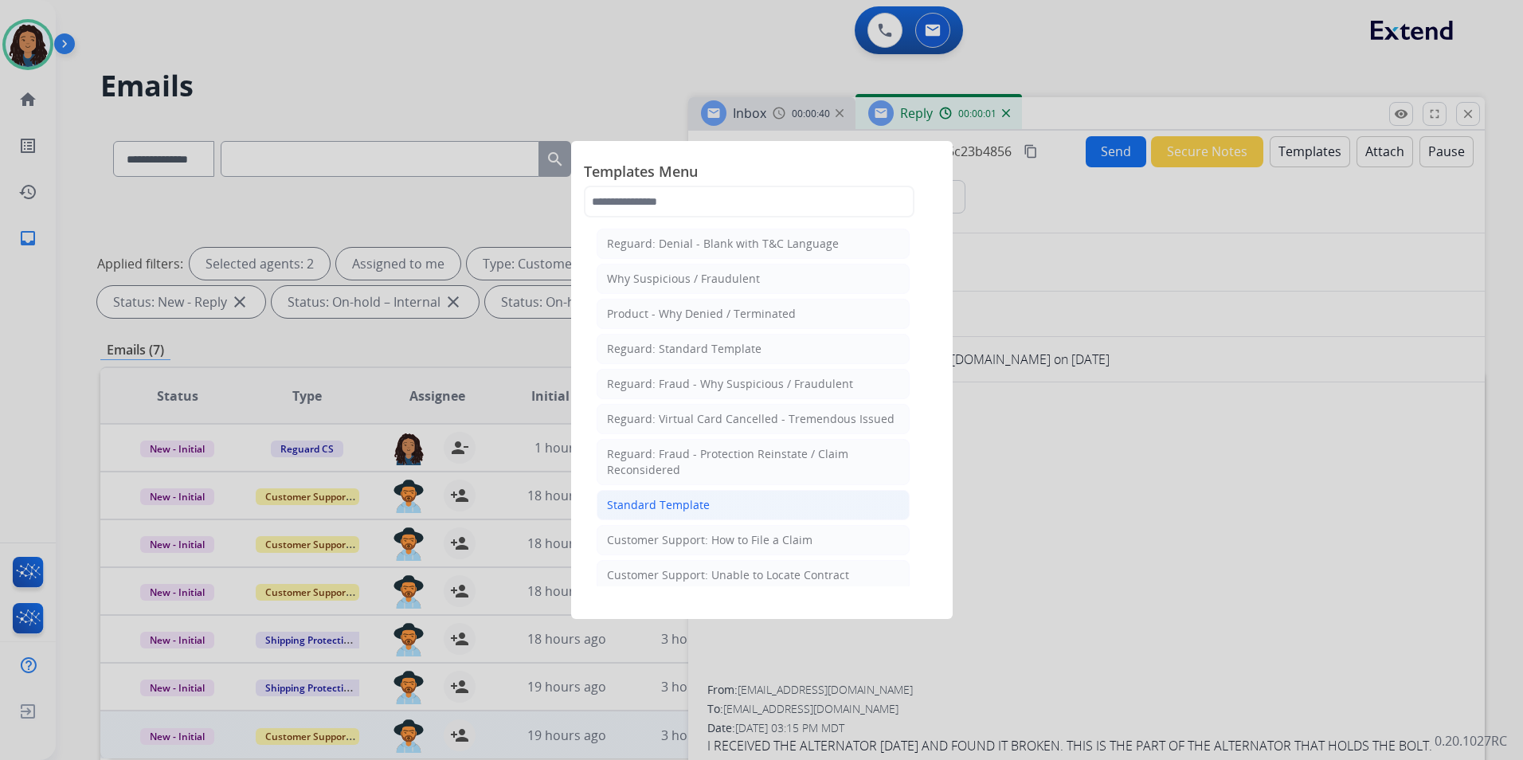
click at [718, 509] on li "Standard Template" at bounding box center [753, 505] width 313 height 30
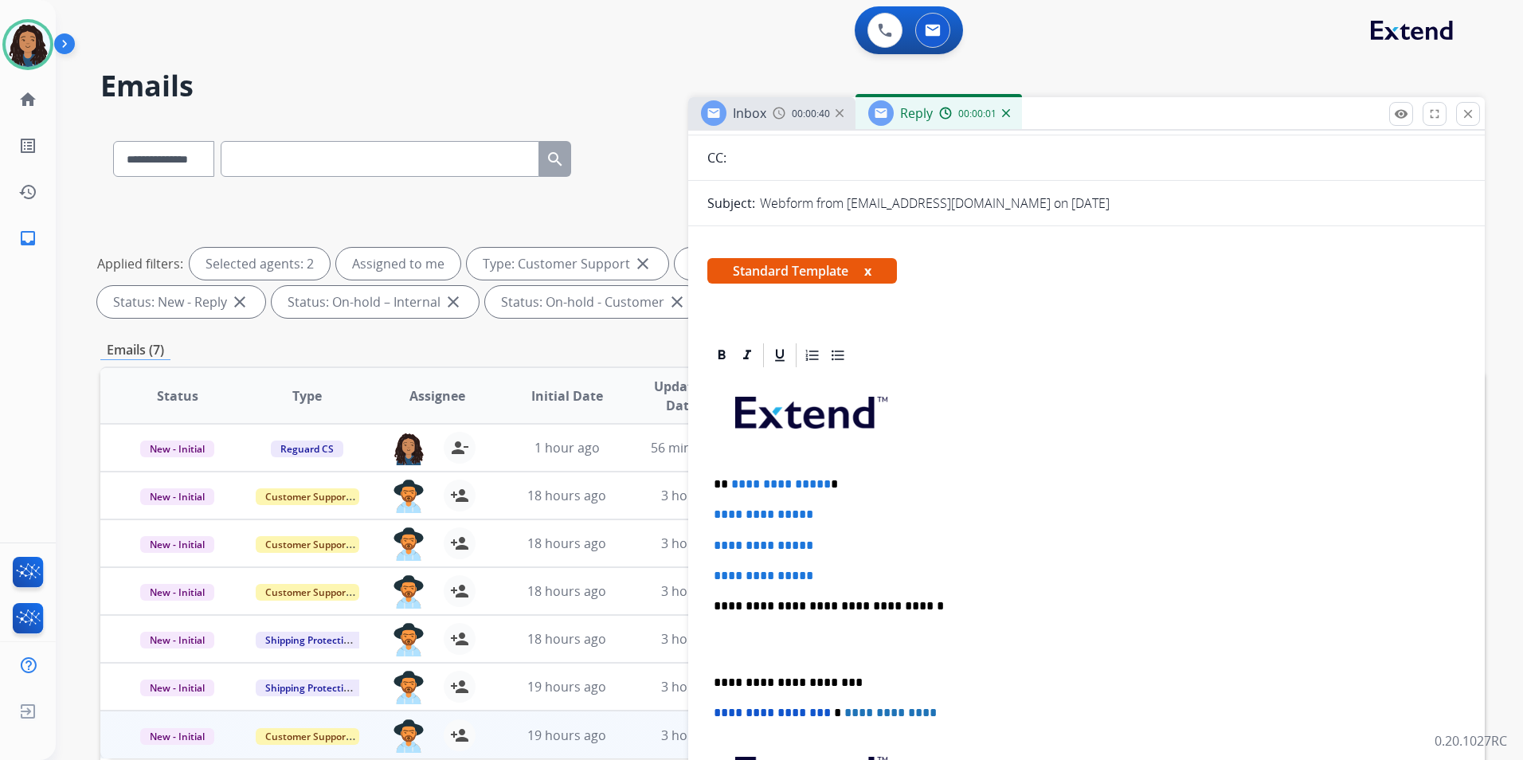
scroll to position [159, 0]
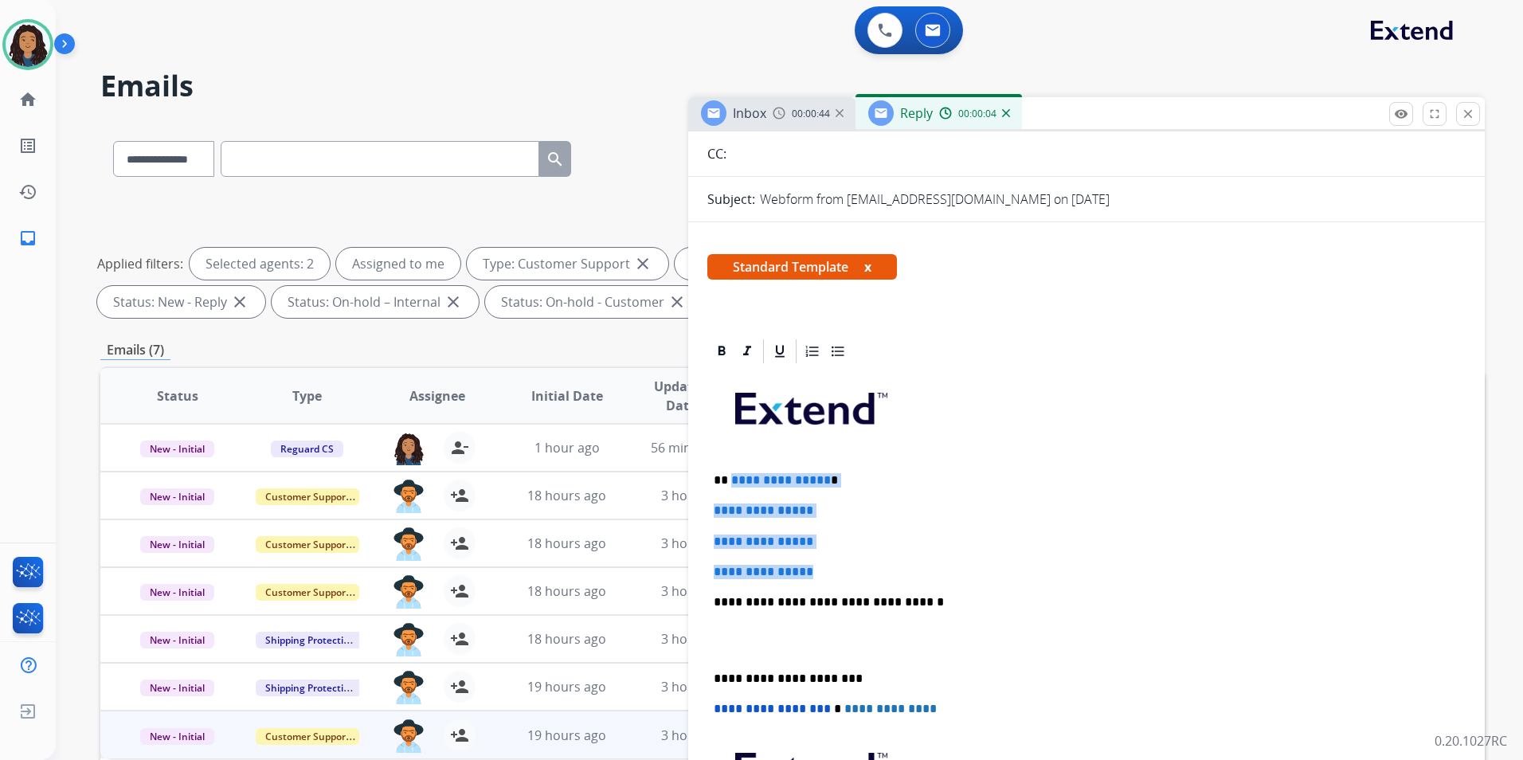
drag, startPoint x: 828, startPoint y: 562, endPoint x: 730, endPoint y: 486, distance: 124.9
click at [730, 486] on div "**********" at bounding box center [1086, 640] width 758 height 548
paste div
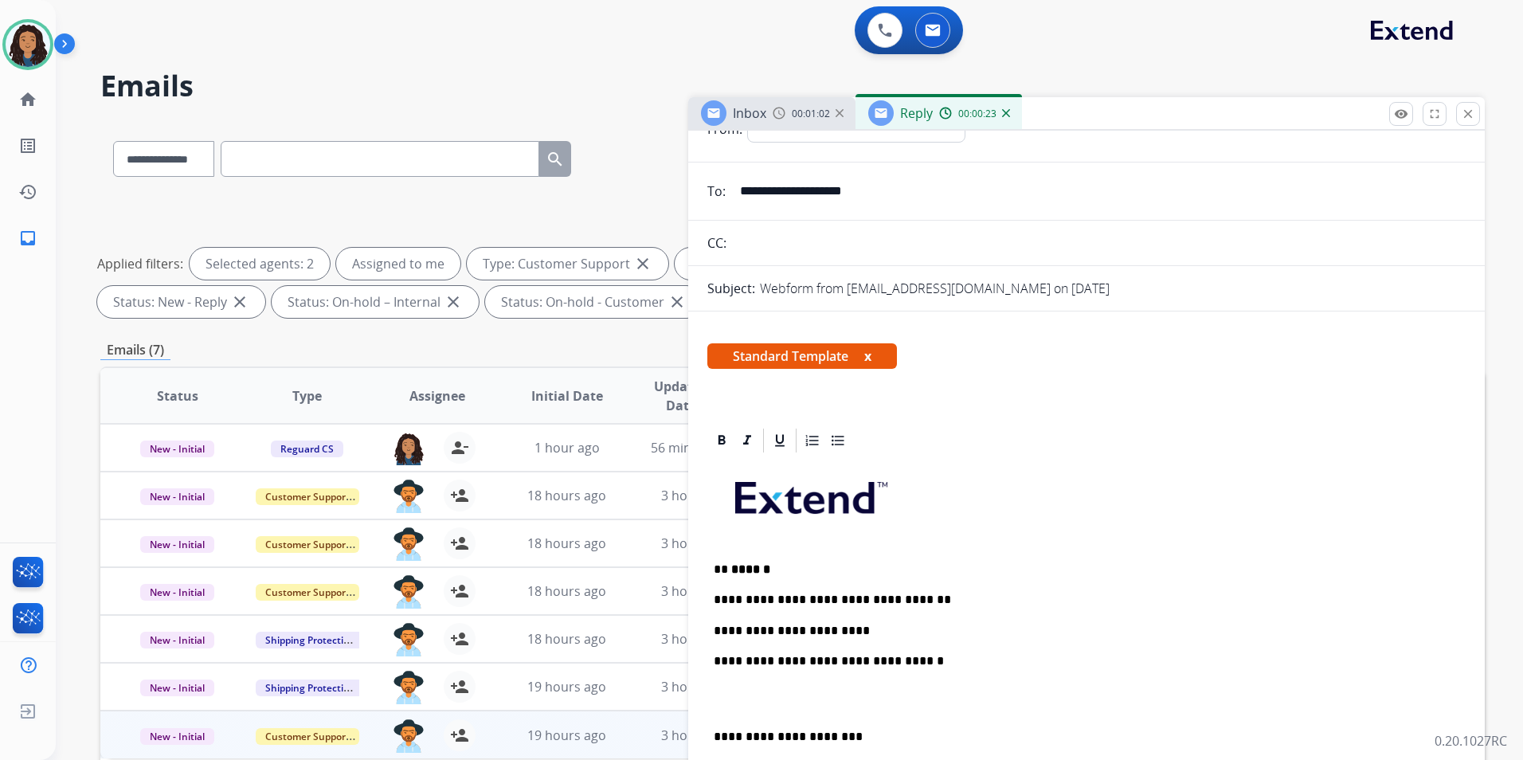
scroll to position [0, 0]
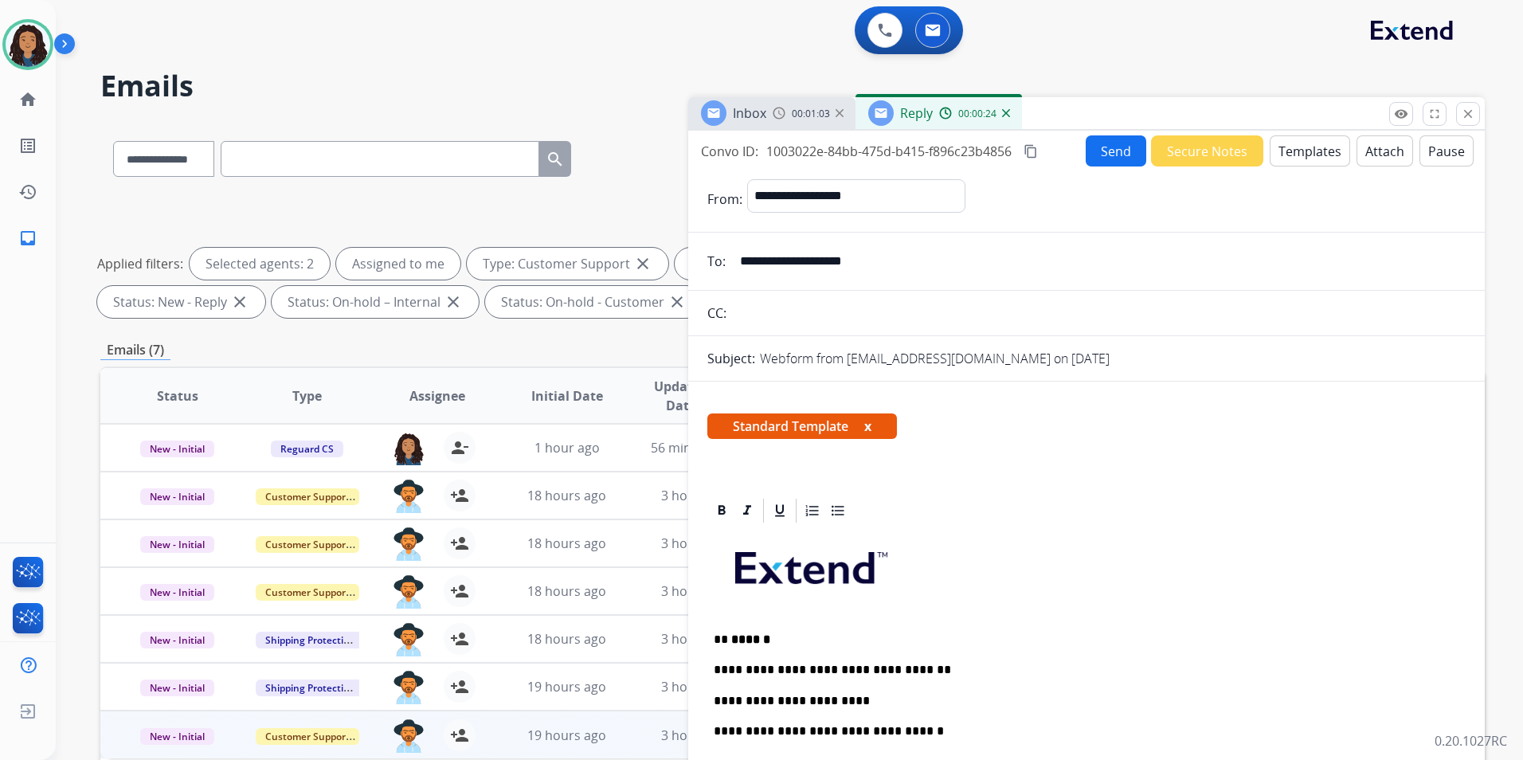
click at [1117, 158] on button "Send" at bounding box center [1116, 150] width 61 height 31
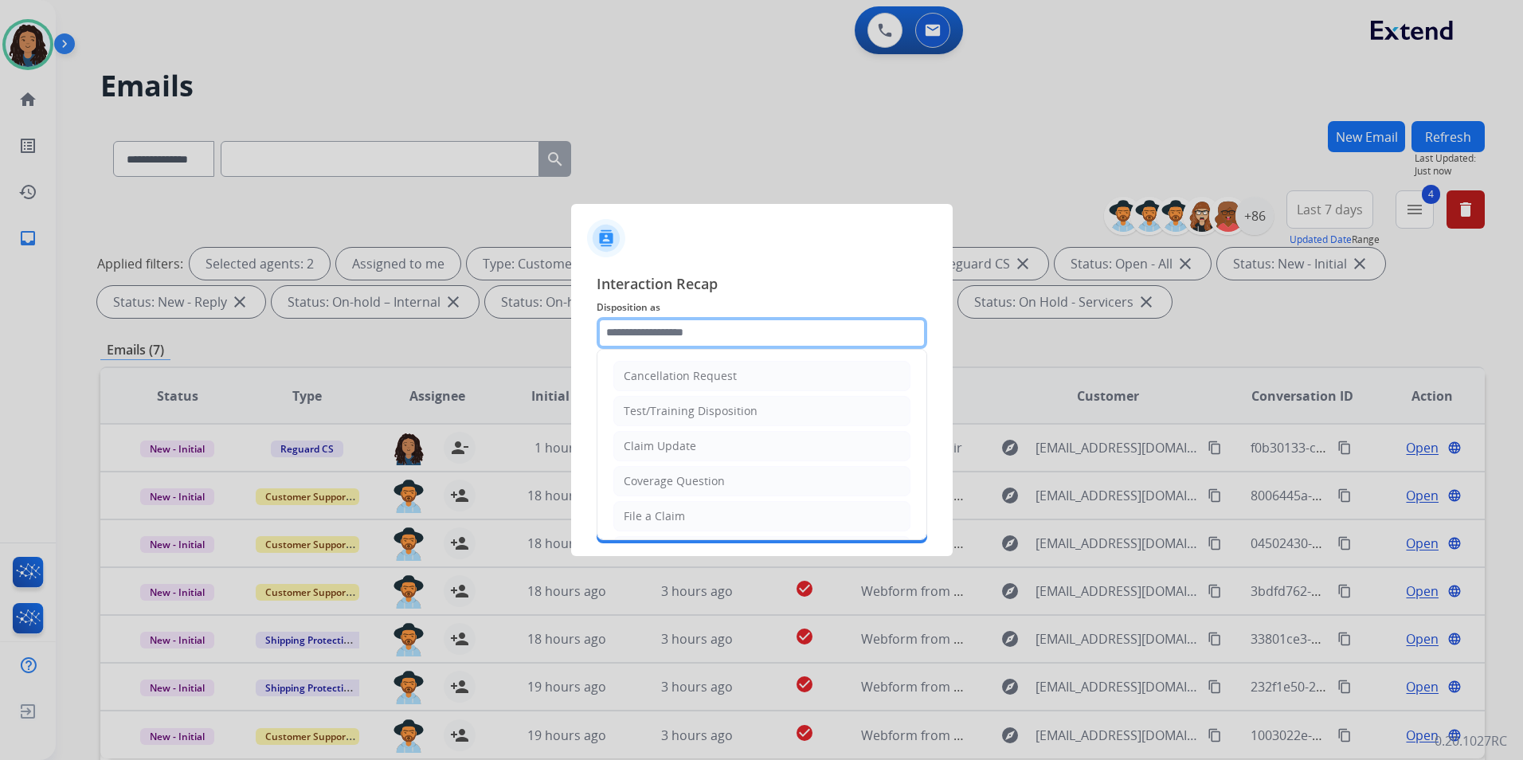
click at [750, 332] on input "text" at bounding box center [762, 333] width 331 height 32
drag, startPoint x: 668, startPoint y: 441, endPoint x: 667, endPoint y: 430, distance: 10.4
click at [668, 441] on div "Claim Update" at bounding box center [660, 446] width 72 height 16
type input "**********"
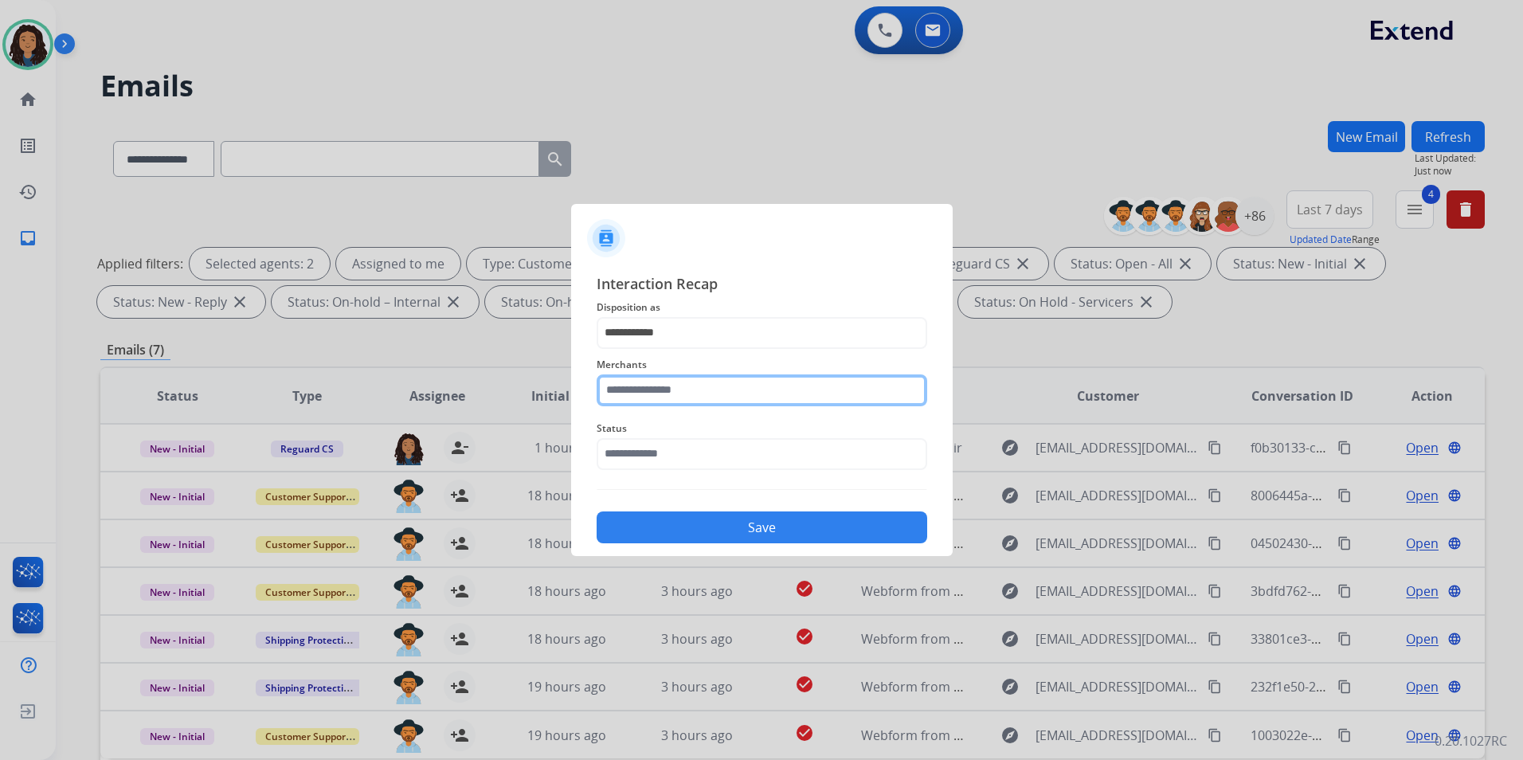
click at [672, 394] on input "text" at bounding box center [762, 390] width 331 height 32
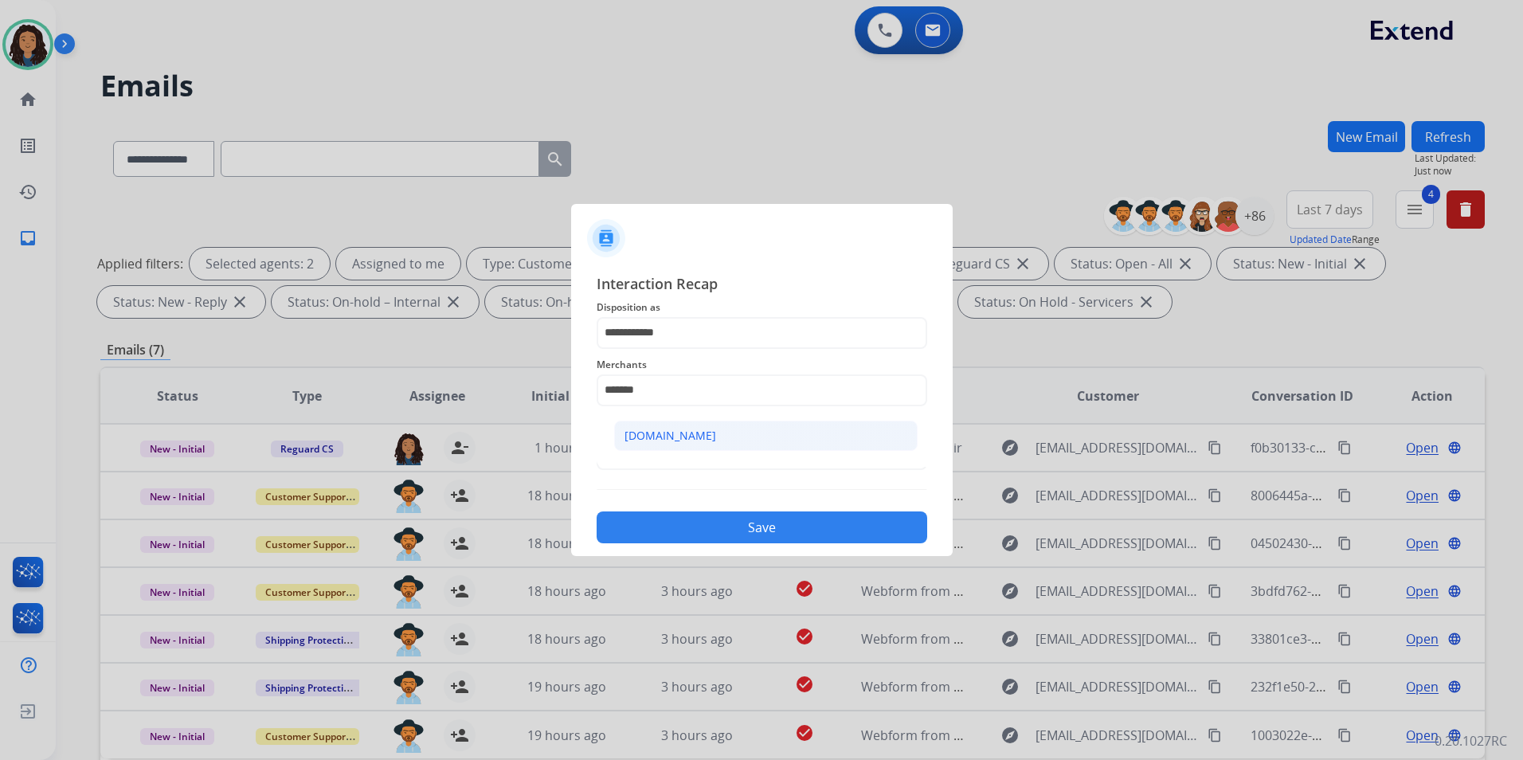
click at [708, 438] on li "[DOMAIN_NAME]" at bounding box center [766, 436] width 304 height 30
type input "**********"
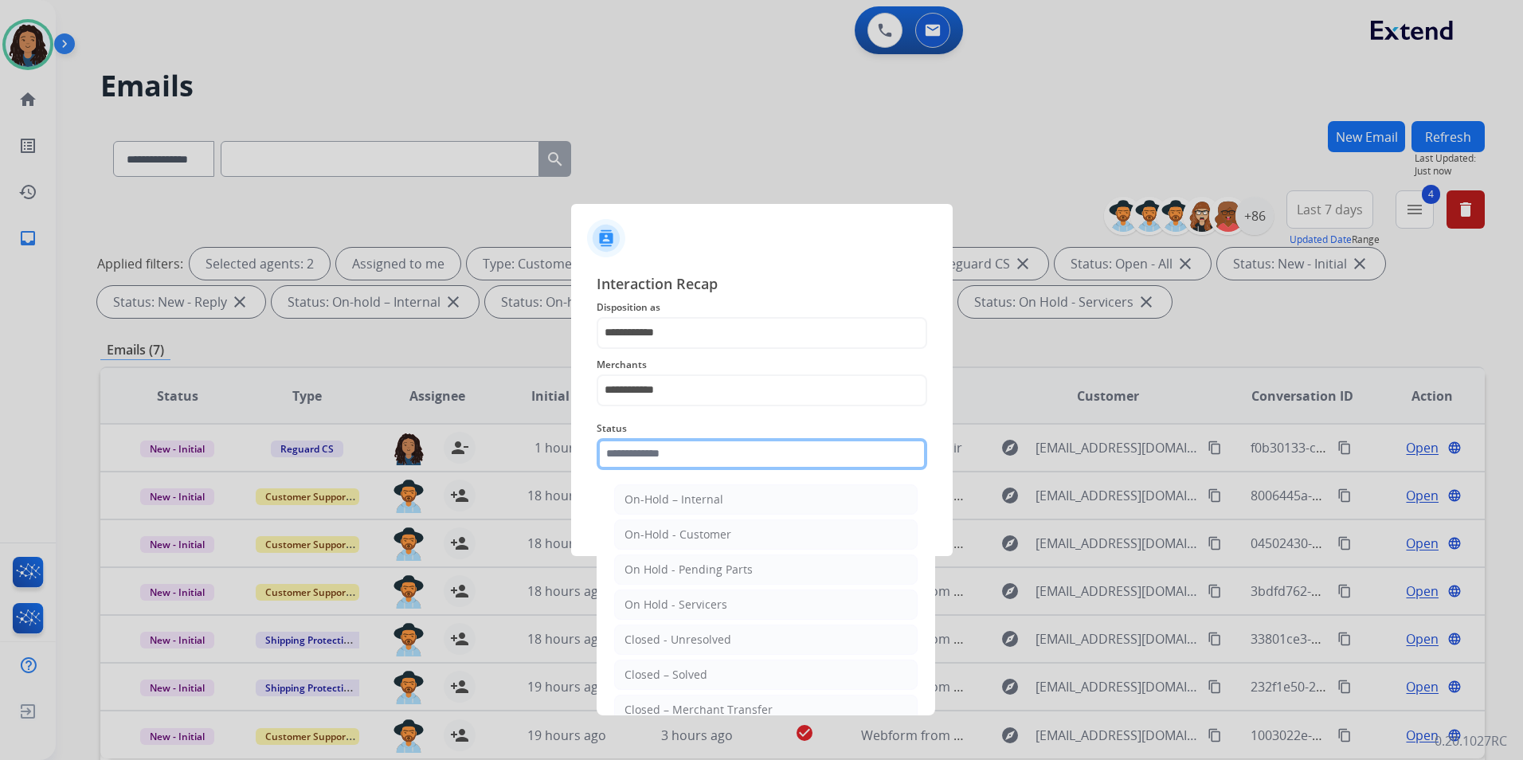
click at [703, 453] on input "text" at bounding box center [762, 454] width 331 height 32
click at [672, 671] on div "Closed – Solved" at bounding box center [666, 675] width 83 height 16
type input "**********"
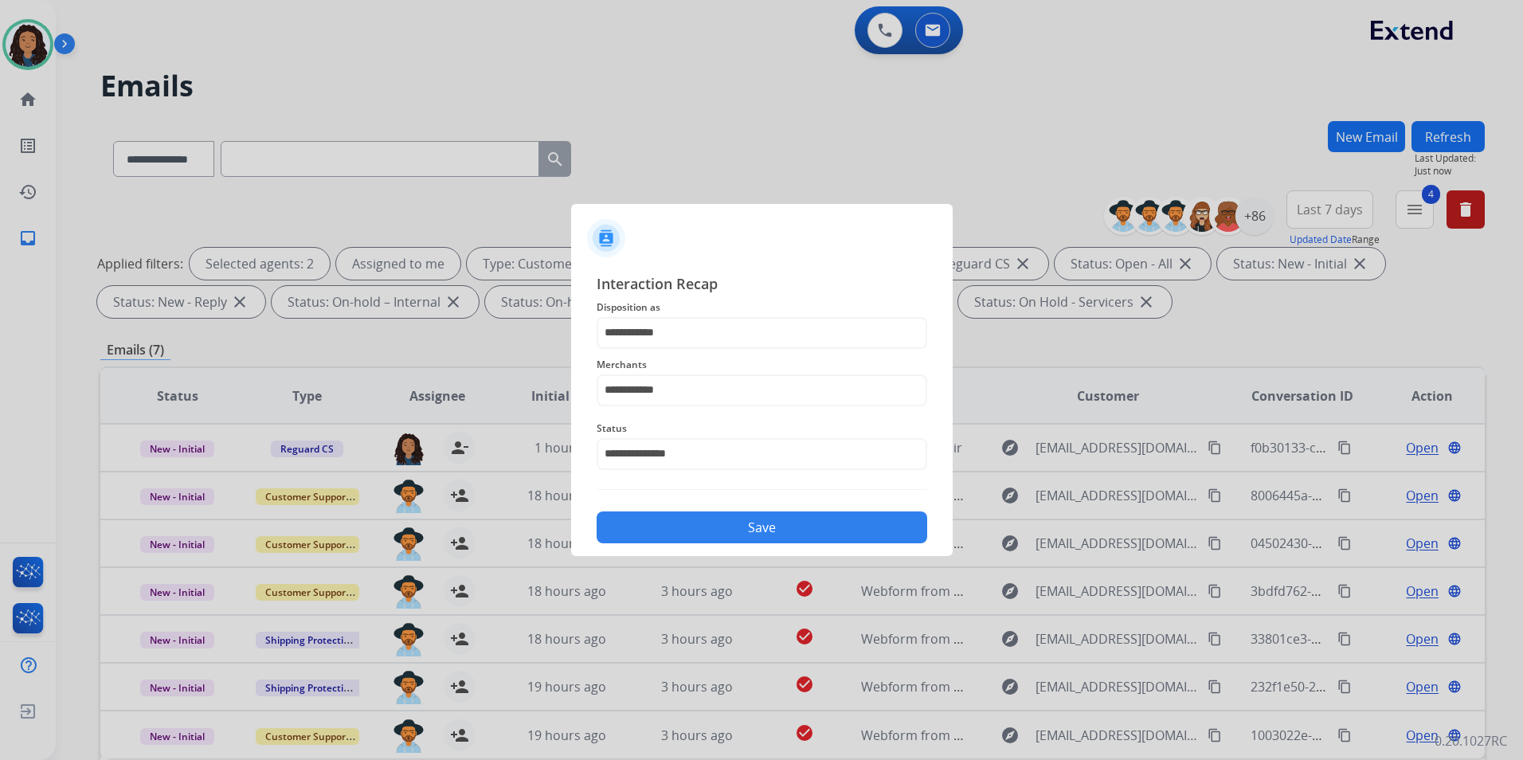
click at [730, 530] on button "Save" at bounding box center [762, 527] width 331 height 32
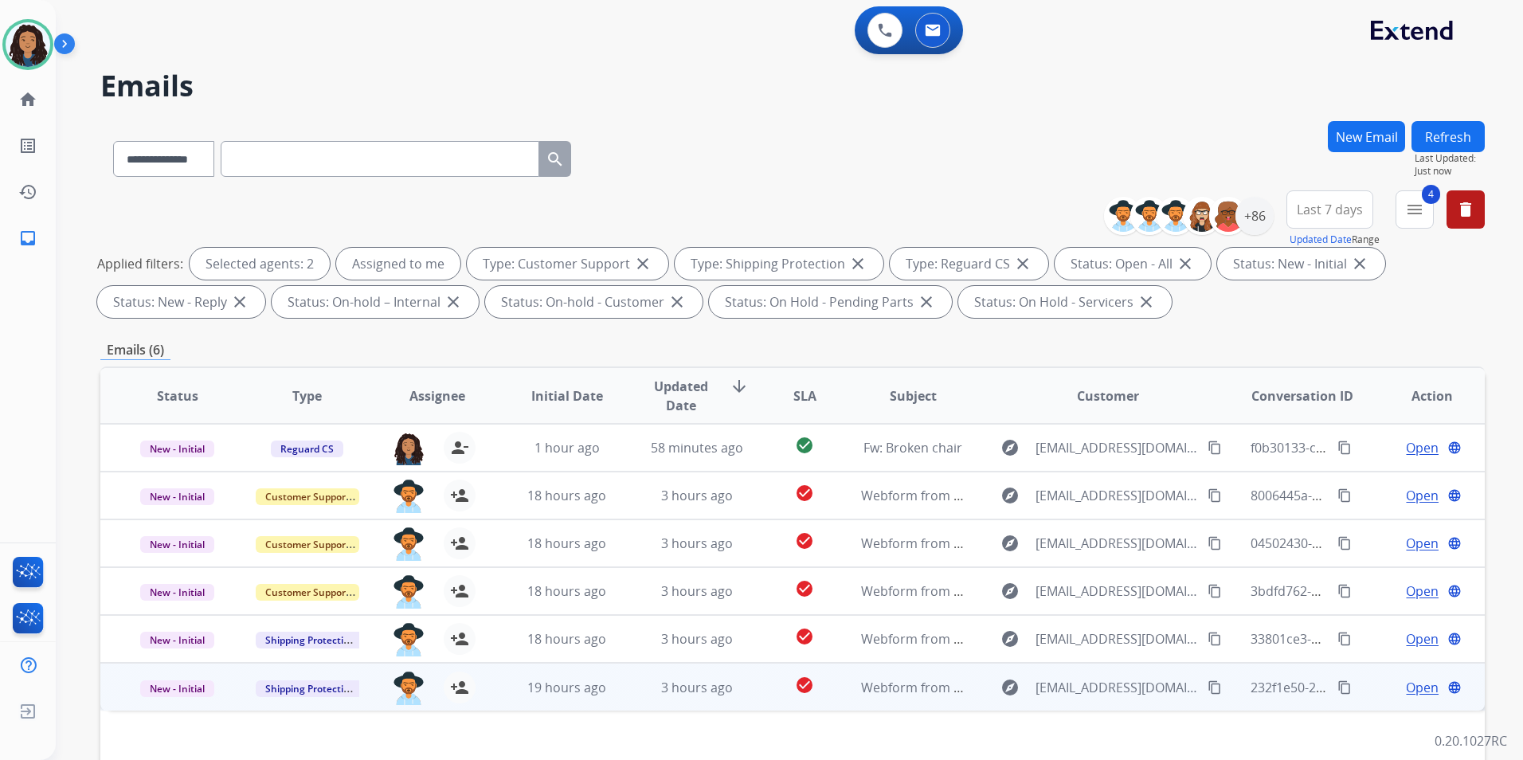
click at [1406, 688] on span "Open" at bounding box center [1422, 687] width 33 height 19
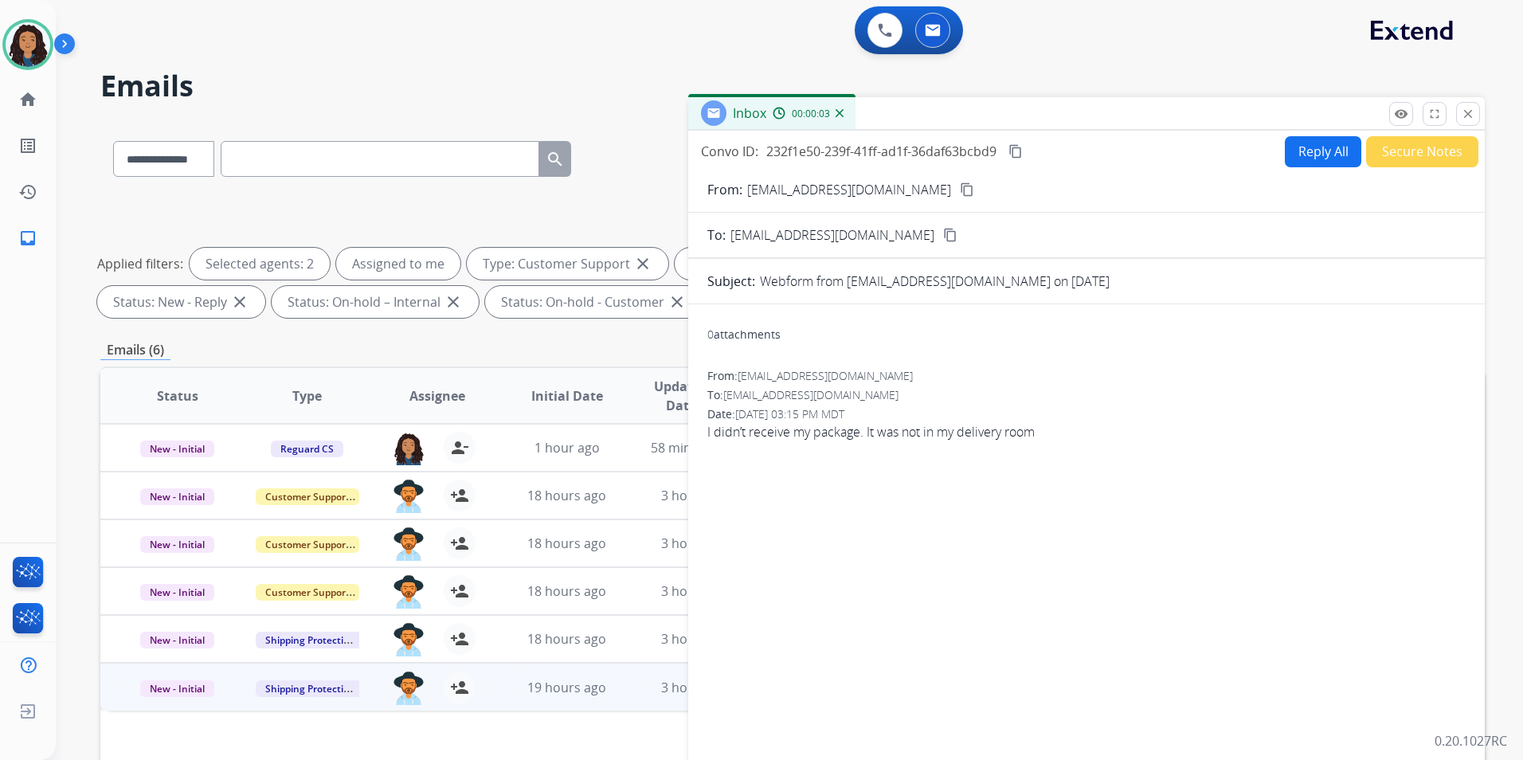
click at [960, 191] on mat-icon "content_copy" at bounding box center [967, 189] width 14 height 14
click at [1285, 151] on button "Reply All" at bounding box center [1323, 151] width 76 height 31
select select "**********"
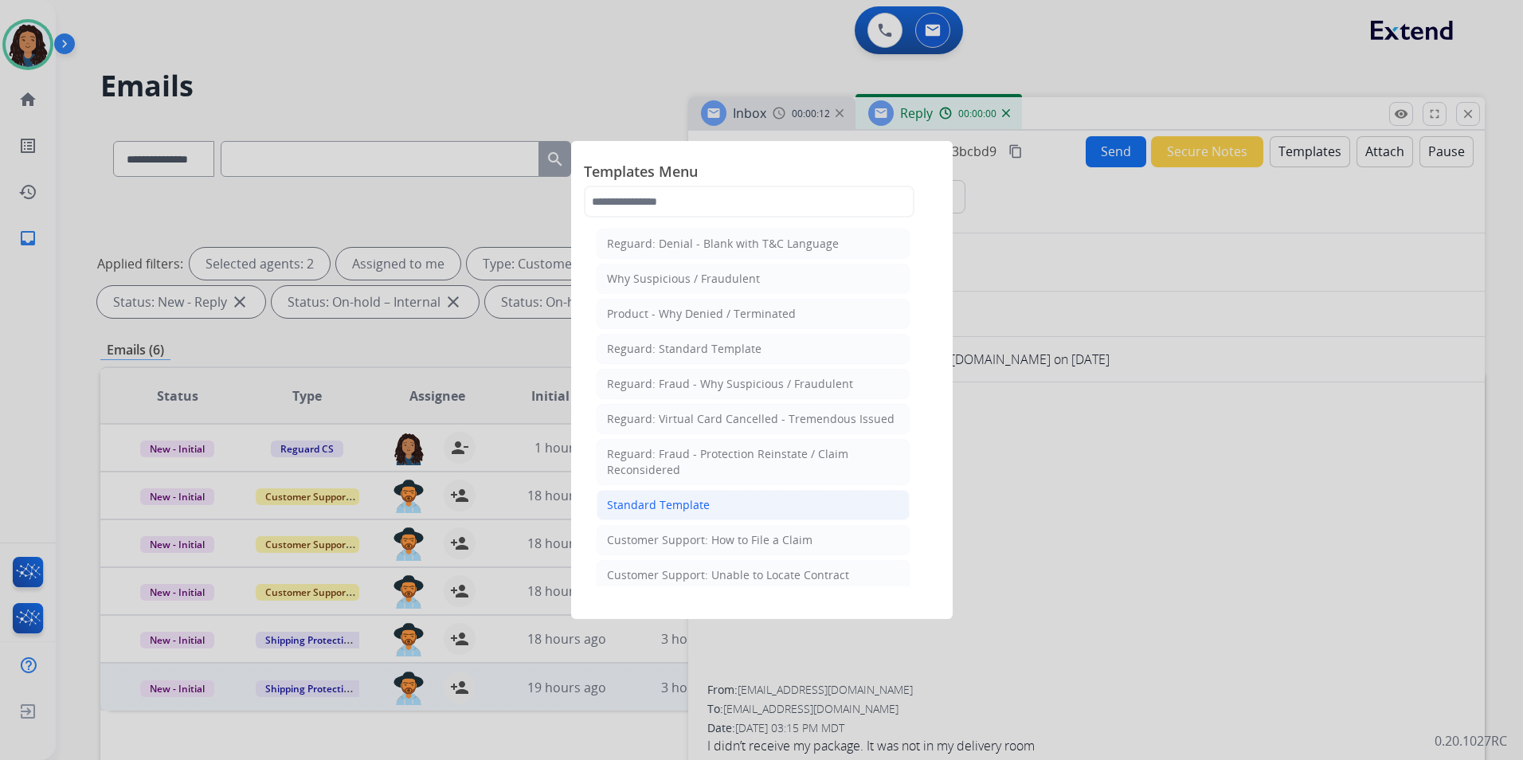
click at [700, 499] on div "Standard Template" at bounding box center [658, 505] width 103 height 16
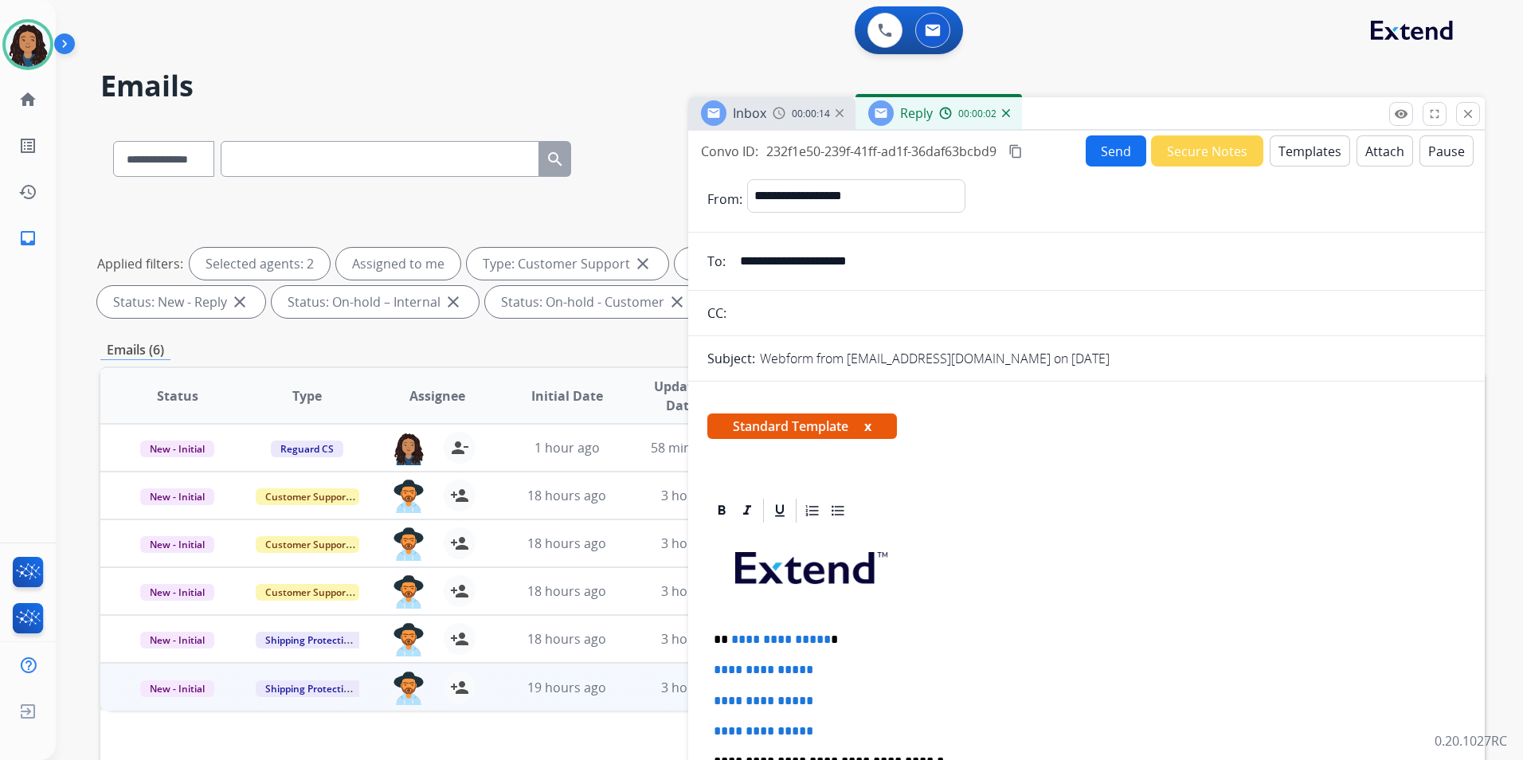
click at [1270, 151] on button "Templates" at bounding box center [1310, 150] width 80 height 31
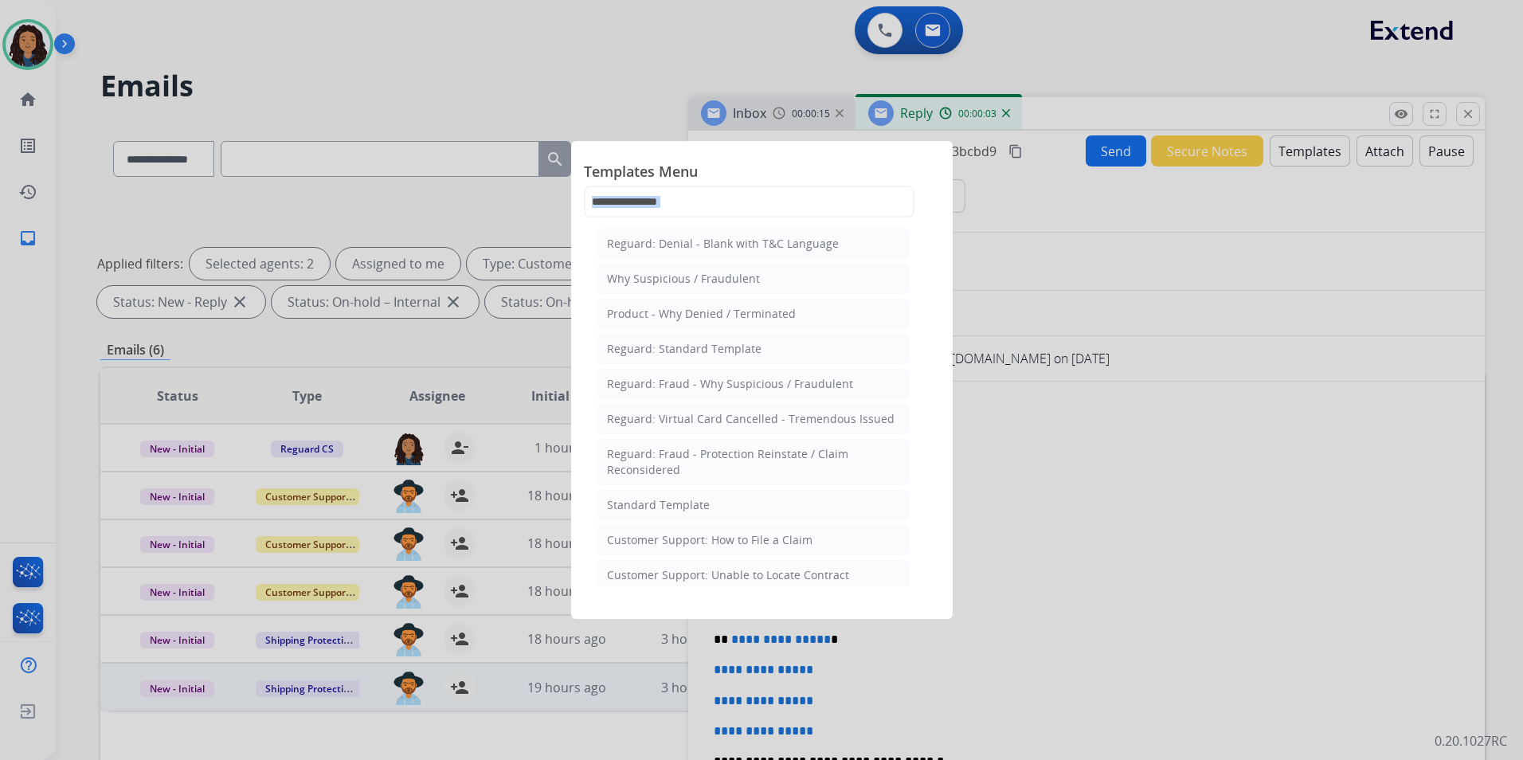
click at [815, 212] on div "Templates Menu Reguard: Denial - Blank with T&C Language Why Suspicious / Fraud…" at bounding box center [762, 189] width 356 height 70
click at [686, 184] on span "Templates Menu" at bounding box center [762, 172] width 356 height 25
click at [693, 207] on input "text" at bounding box center [749, 202] width 331 height 32
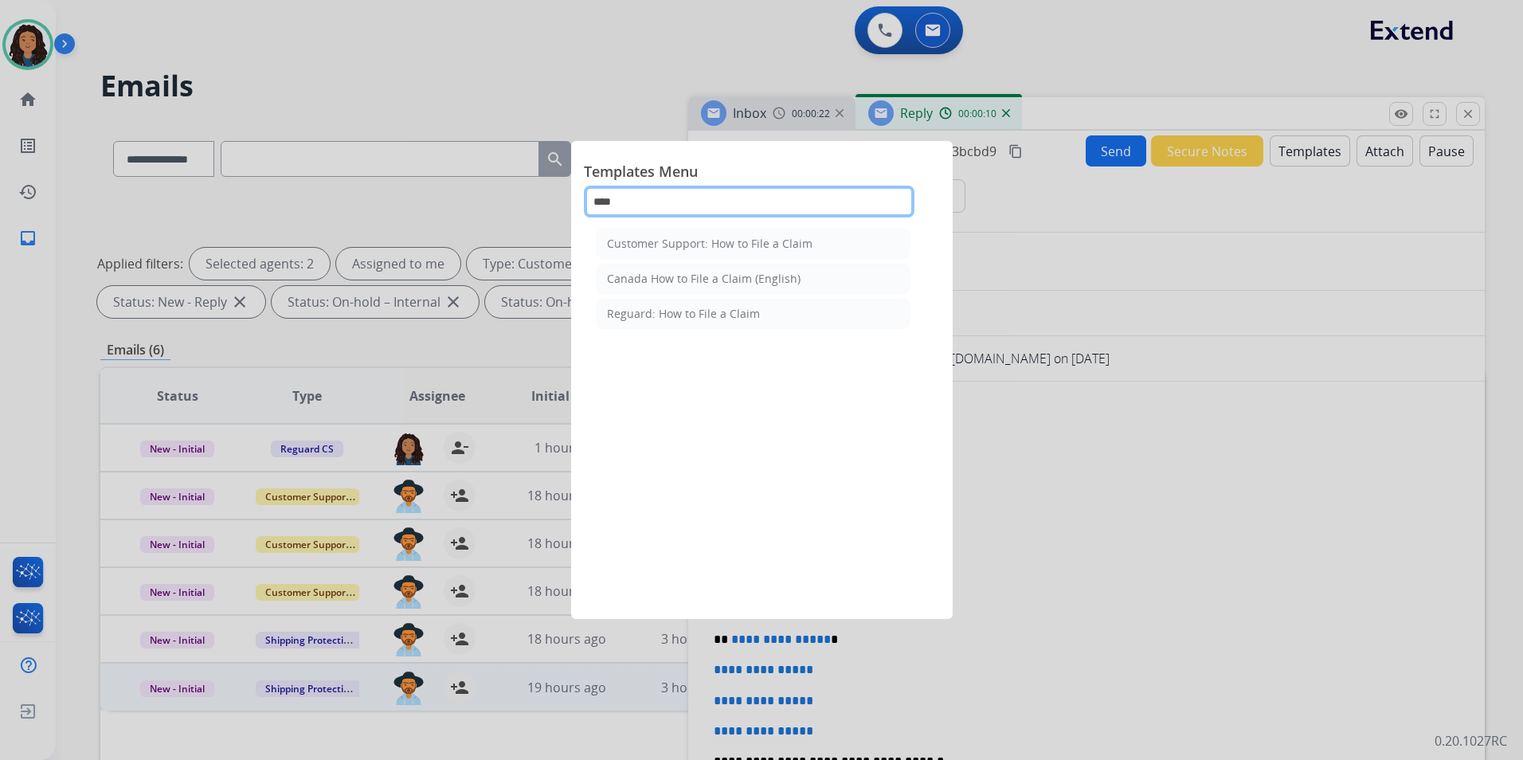
type input "****"
click at [705, 245] on div "Customer Support: How to File a Claim" at bounding box center [710, 244] width 206 height 16
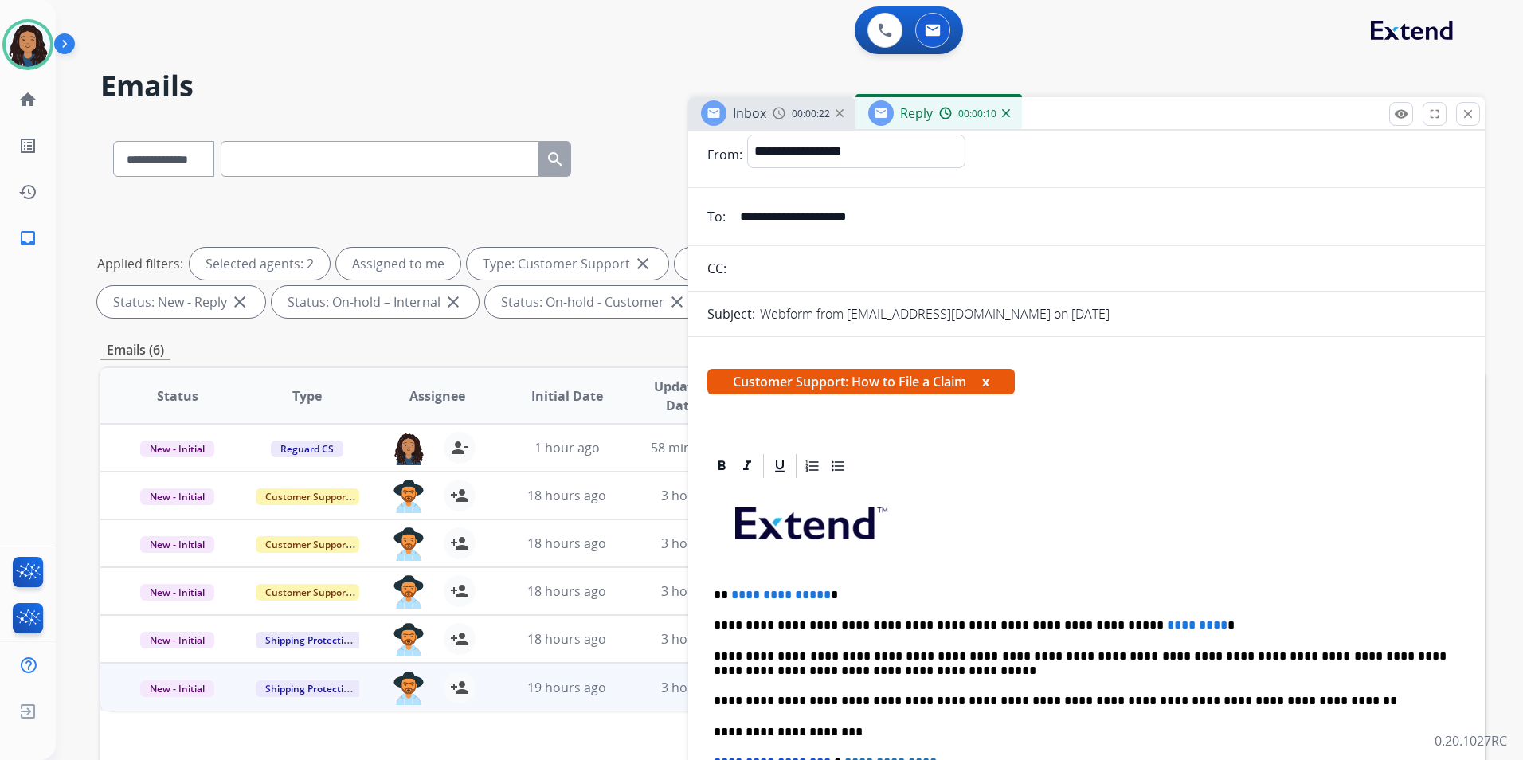
scroll to position [159, 0]
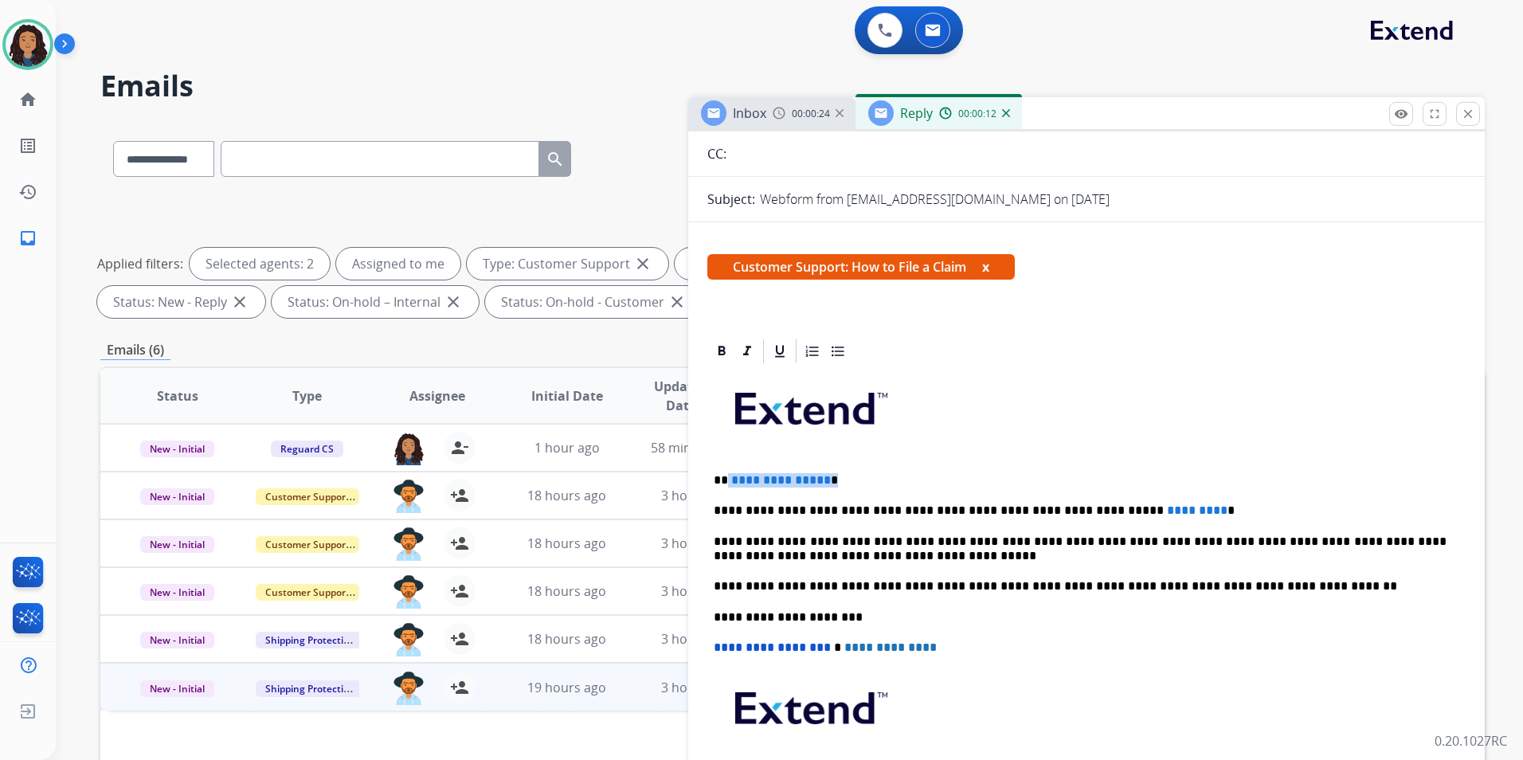
drag, startPoint x: 829, startPoint y: 478, endPoint x: 728, endPoint y: 464, distance: 102.2
click at [728, 464] on div "**********" at bounding box center [1086, 609] width 758 height 487
click at [1153, 503] on p "**********" at bounding box center [1080, 510] width 733 height 14
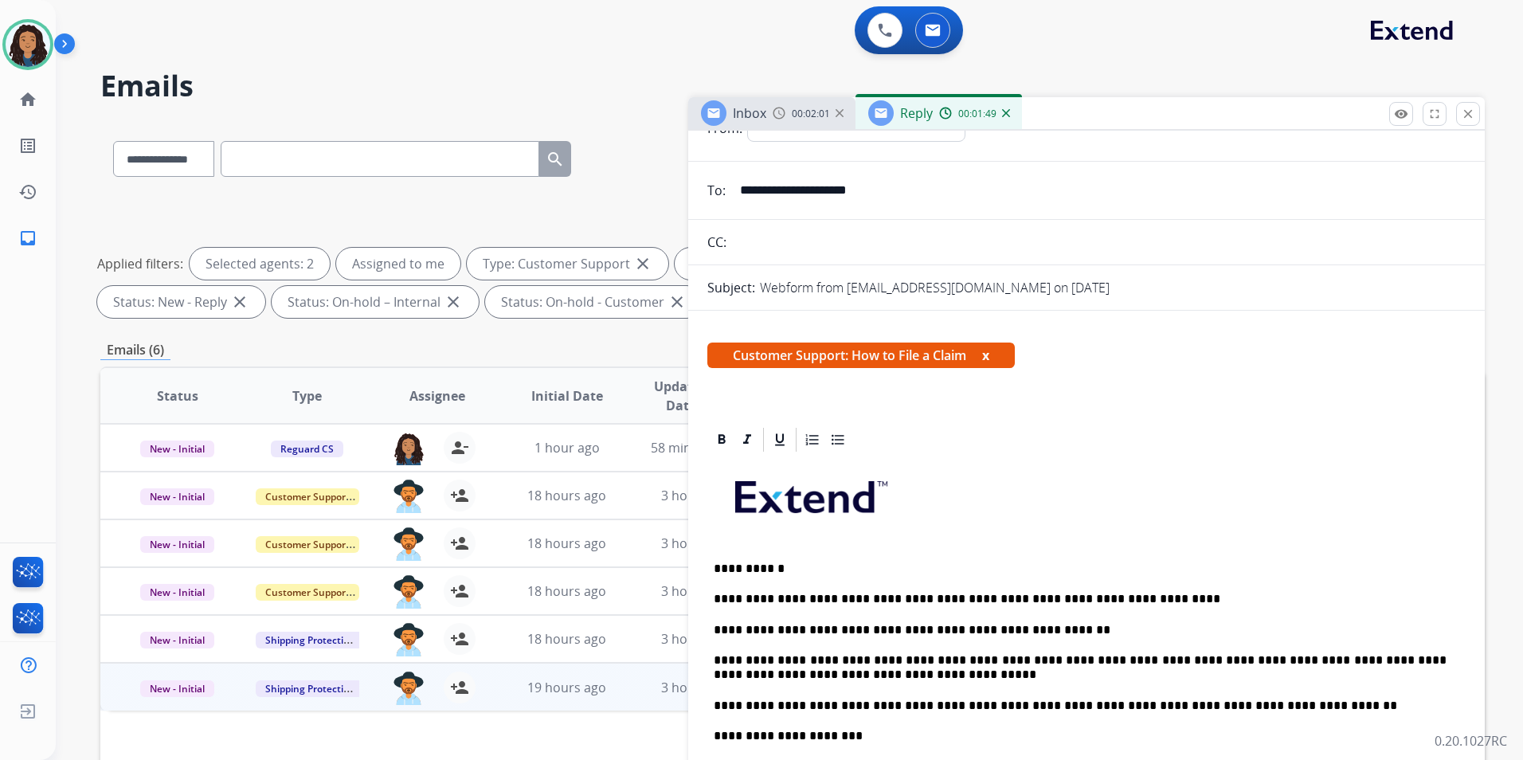
scroll to position [0, 0]
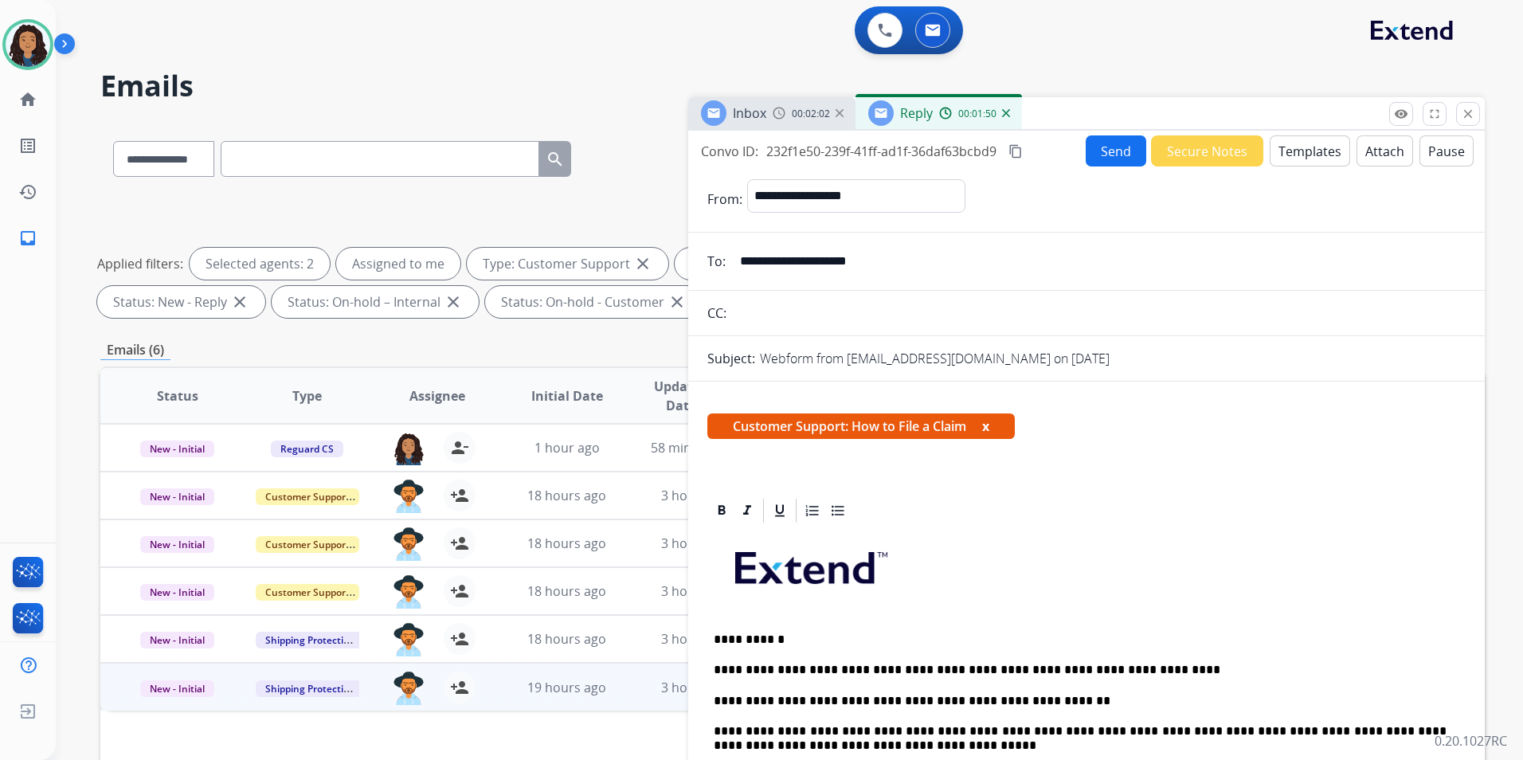
click at [1116, 160] on button "Send" at bounding box center [1116, 150] width 61 height 31
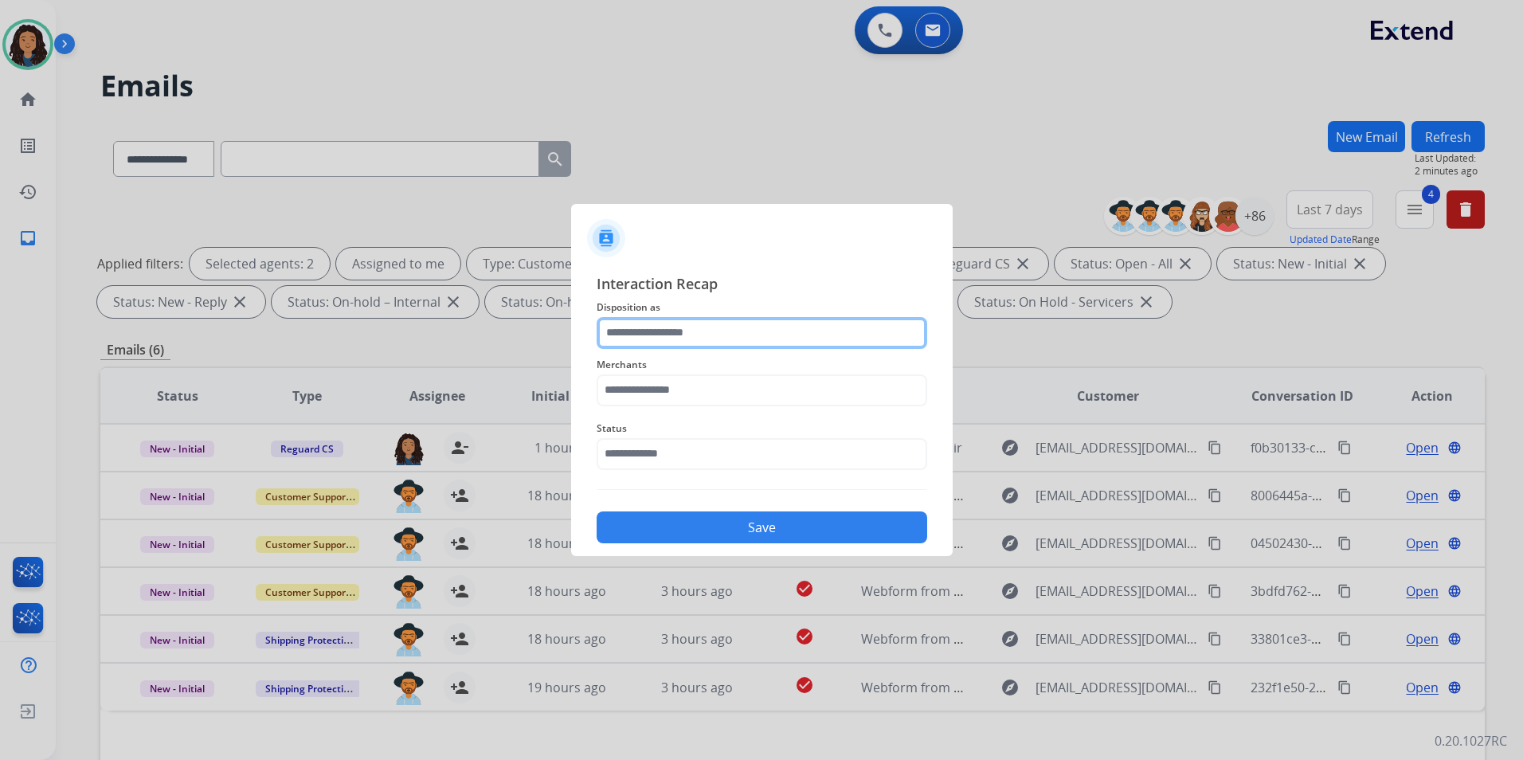
click at [747, 318] on input "text" at bounding box center [762, 333] width 331 height 32
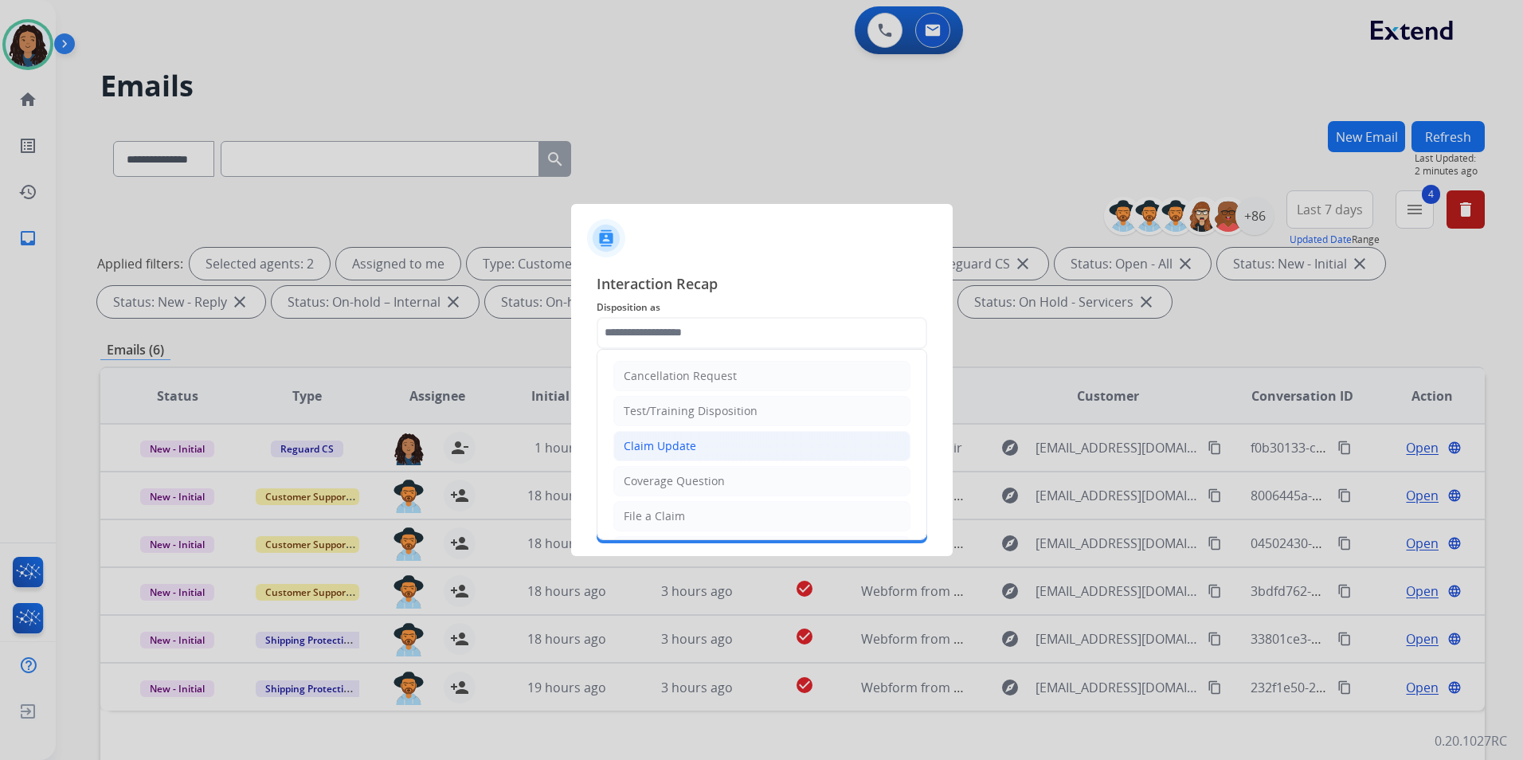
click at [703, 447] on li "Claim Update" at bounding box center [761, 446] width 297 height 30
type input "**********"
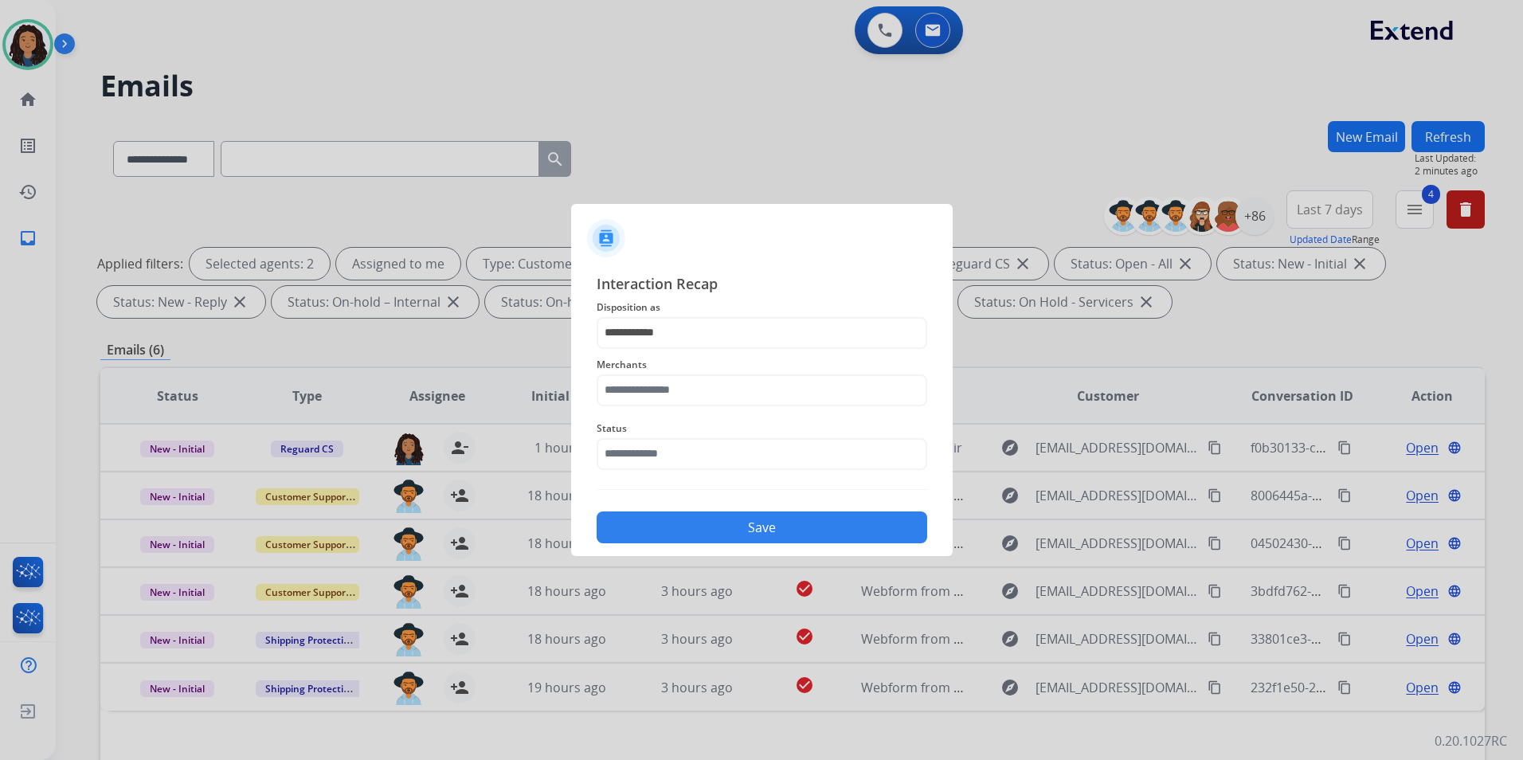
click at [687, 367] on span "Merchants" at bounding box center [762, 364] width 331 height 19
click at [687, 396] on input "text" at bounding box center [762, 390] width 331 height 32
click at [698, 429] on li "[DOMAIN_NAME]" at bounding box center [766, 436] width 304 height 30
type input "**********"
click at [693, 456] on input "text" at bounding box center [762, 454] width 331 height 32
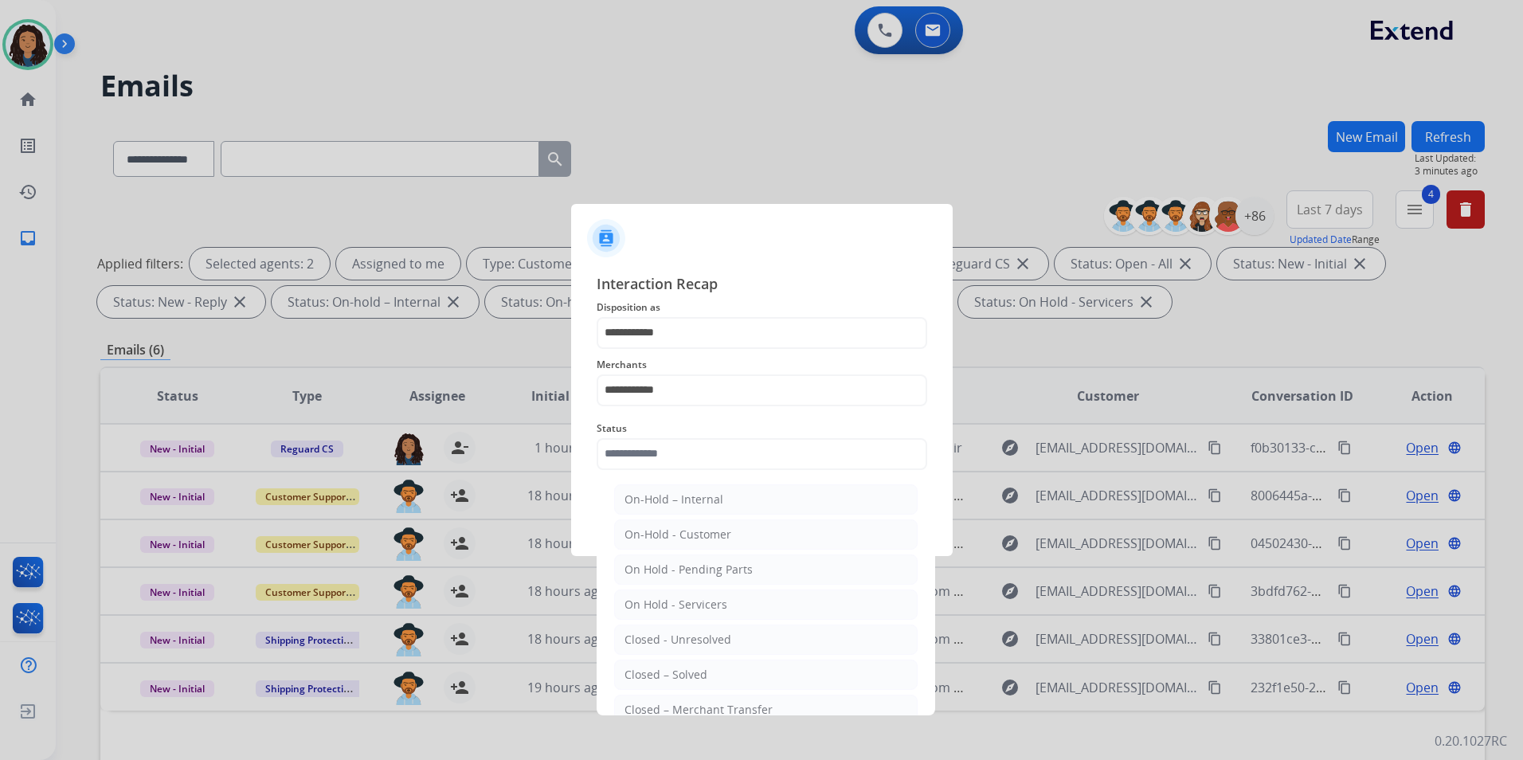
click at [675, 676] on div "Closed – Solved" at bounding box center [666, 675] width 83 height 16
type input "**********"
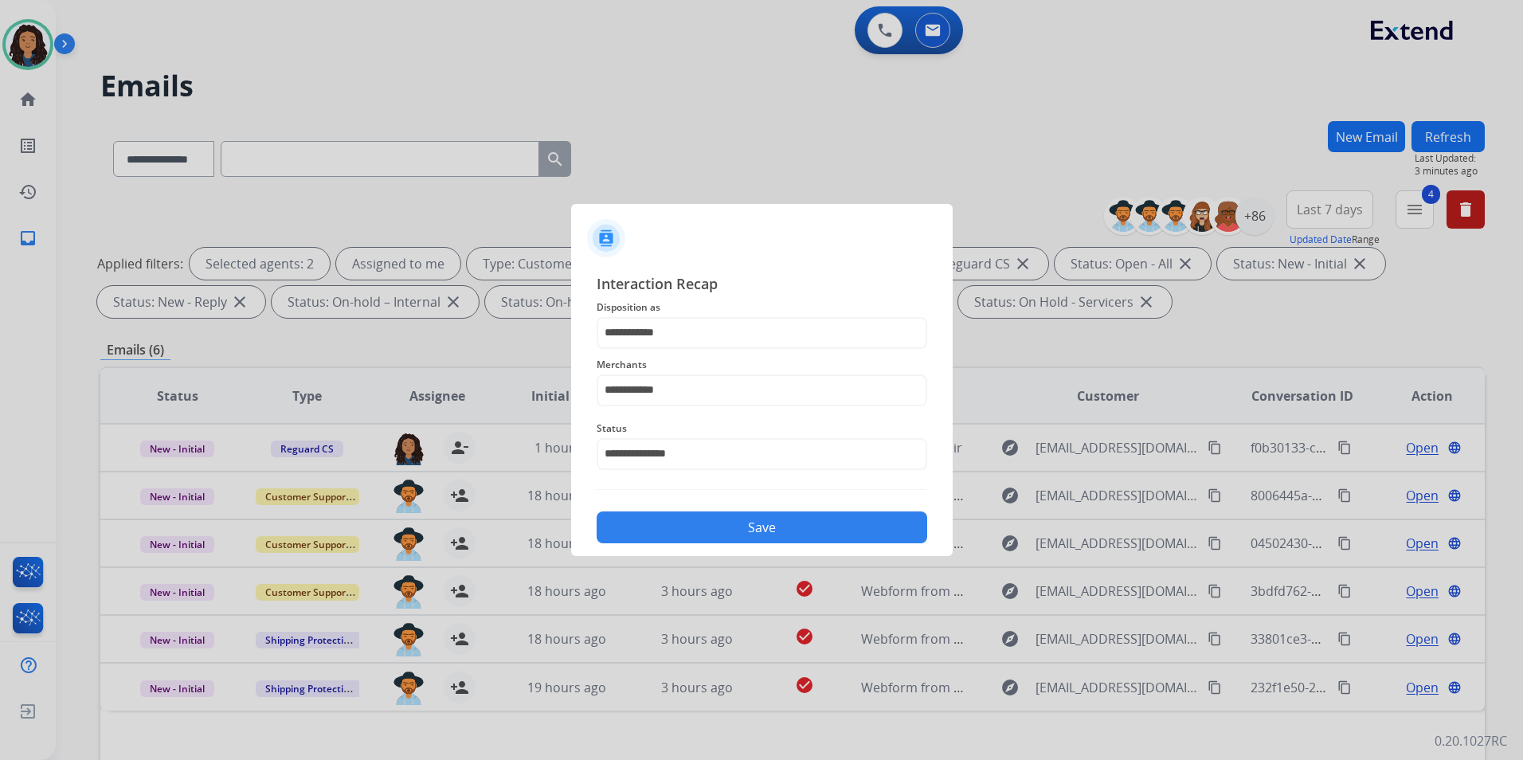
click at [730, 535] on button "Save" at bounding box center [762, 527] width 331 height 32
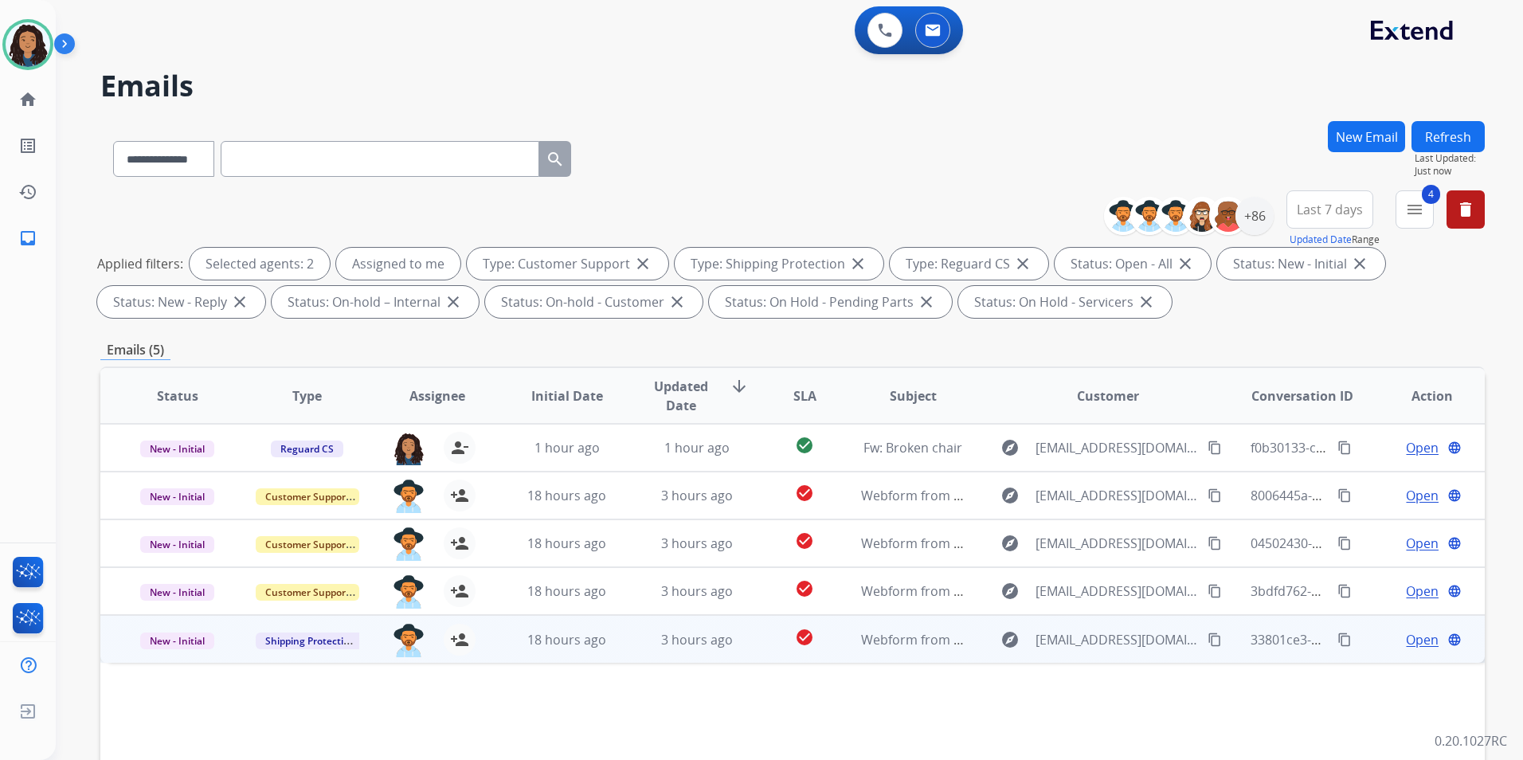
click at [1411, 640] on span "Open" at bounding box center [1422, 639] width 33 height 19
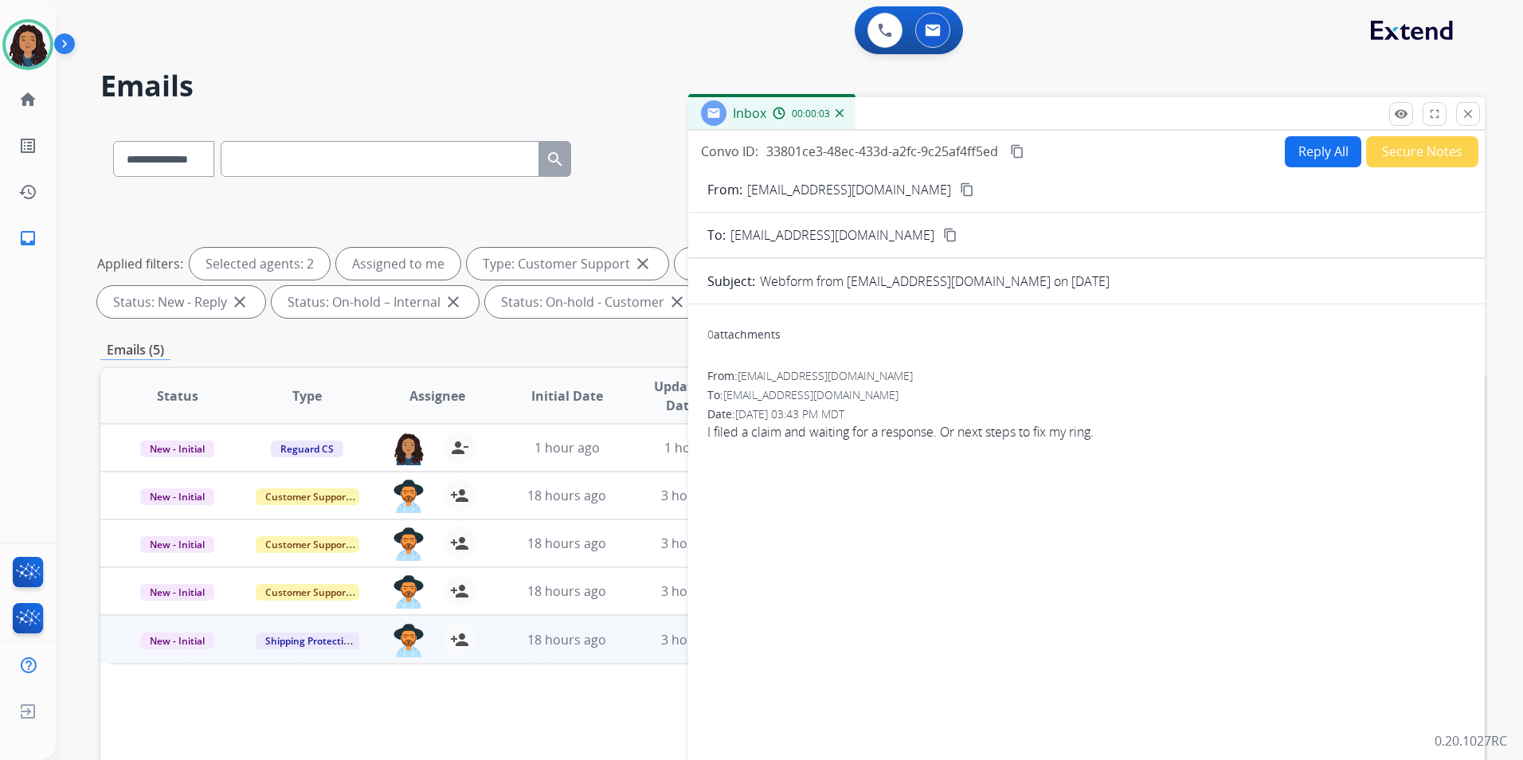
click at [960, 191] on mat-icon "content_copy" at bounding box center [967, 189] width 14 height 14
click at [1295, 152] on button "Reply All" at bounding box center [1323, 151] width 76 height 31
select select "**********"
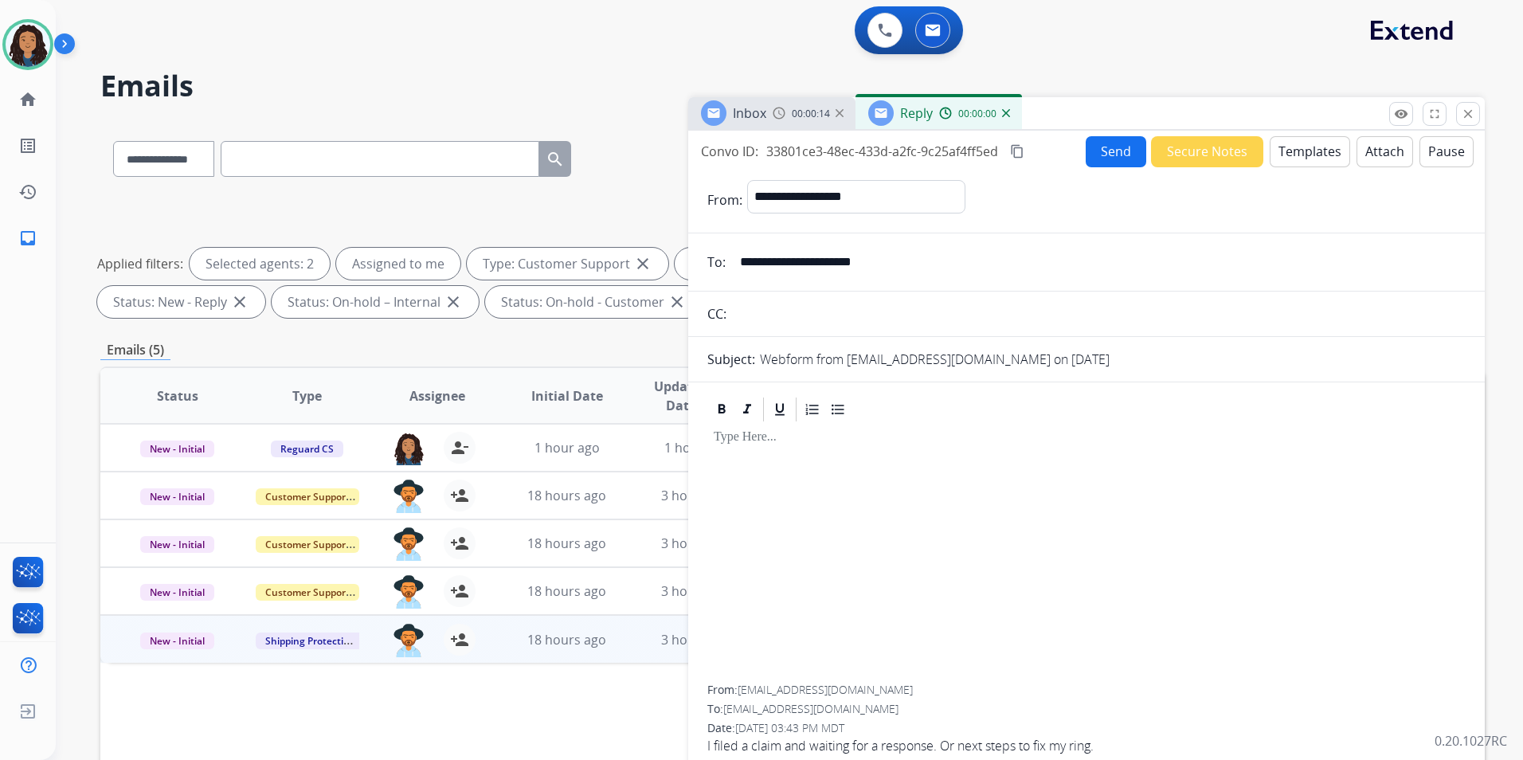
click at [1295, 152] on button "Templates" at bounding box center [1310, 151] width 80 height 31
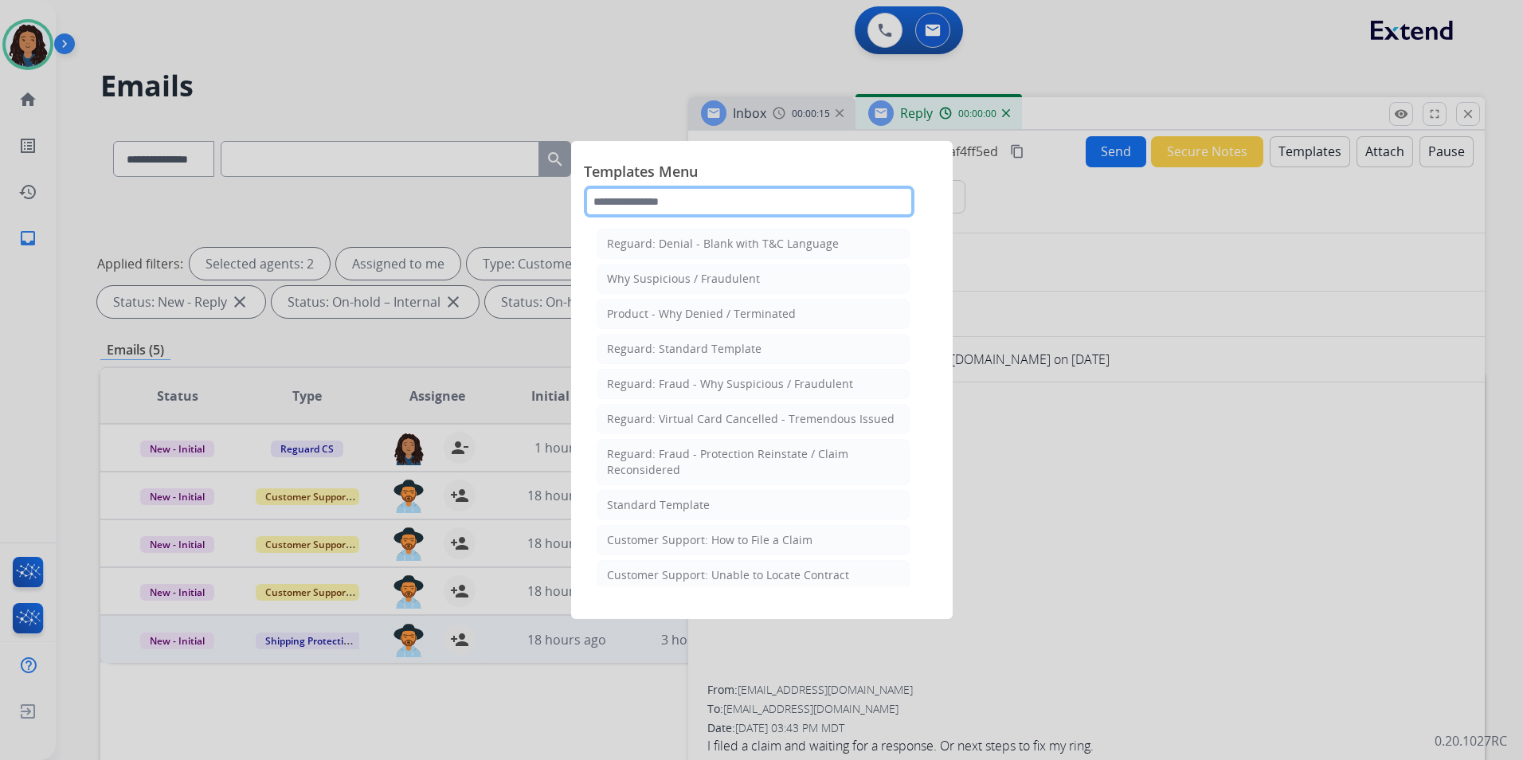
click at [877, 199] on input "text" at bounding box center [749, 202] width 331 height 32
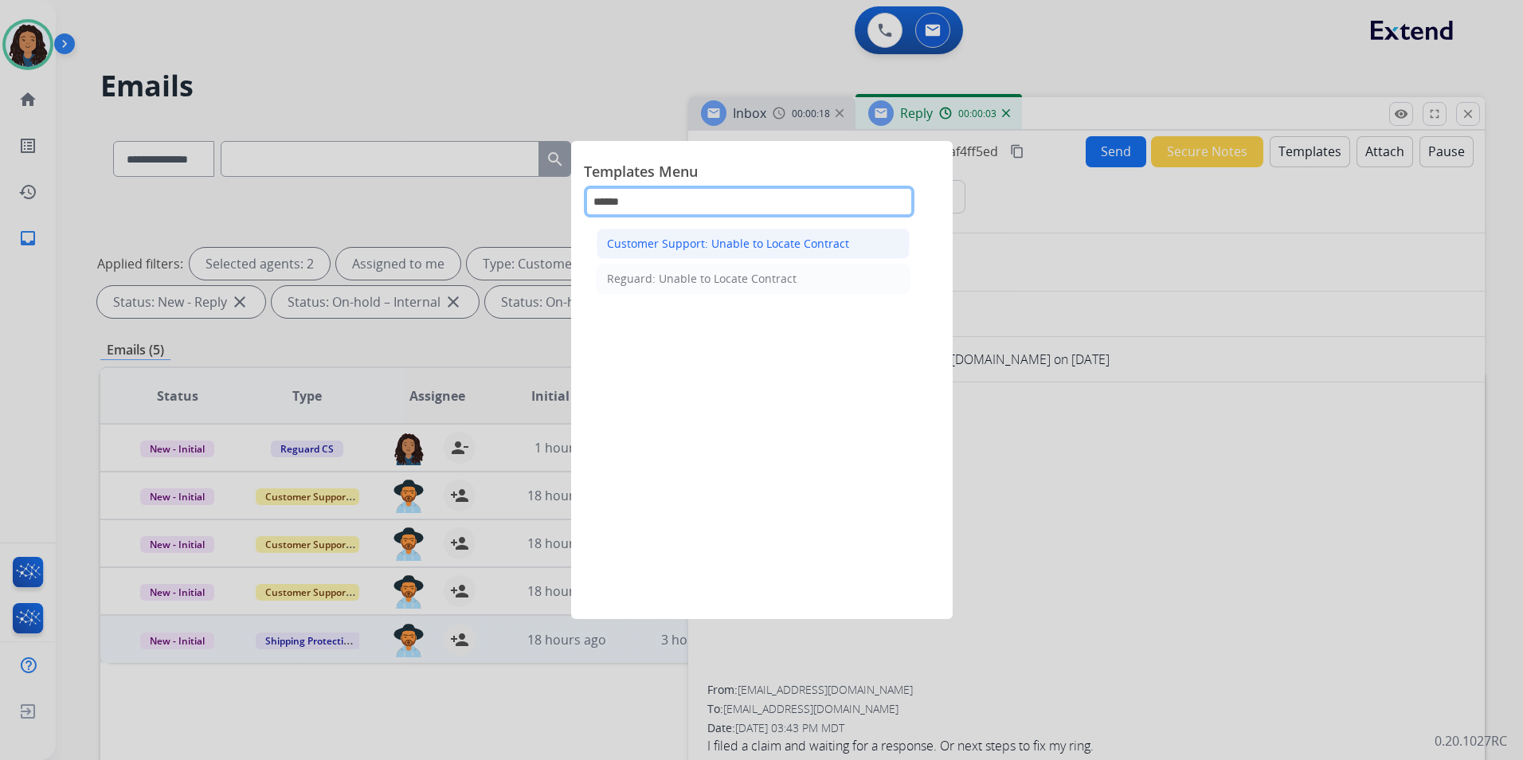
type input "******"
click at [865, 238] on li "Customer Support: Unable to Locate Contract" at bounding box center [753, 244] width 313 height 30
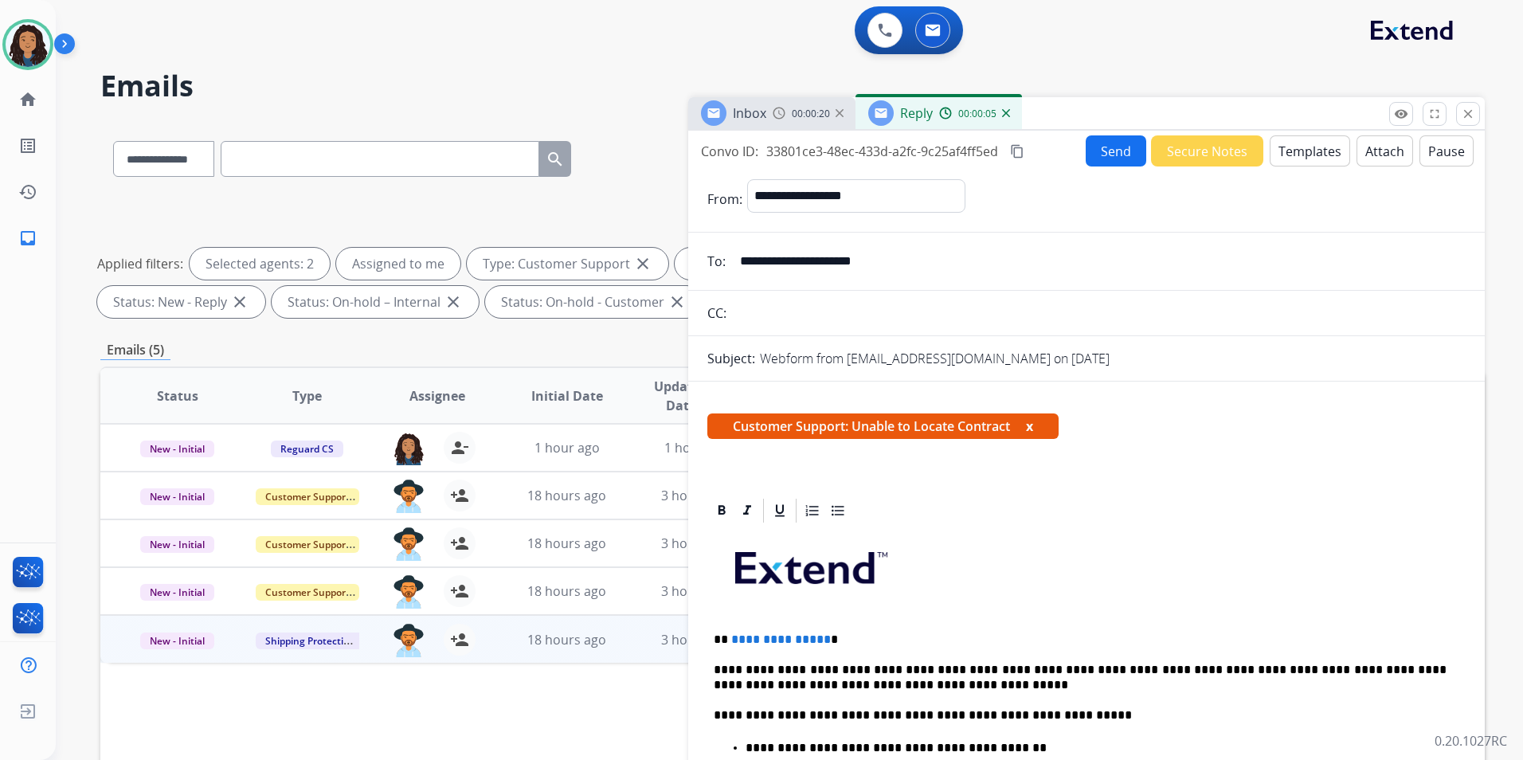
click at [821, 636] on p "**********" at bounding box center [1080, 640] width 733 height 14
click at [1121, 151] on button "Send" at bounding box center [1116, 150] width 61 height 31
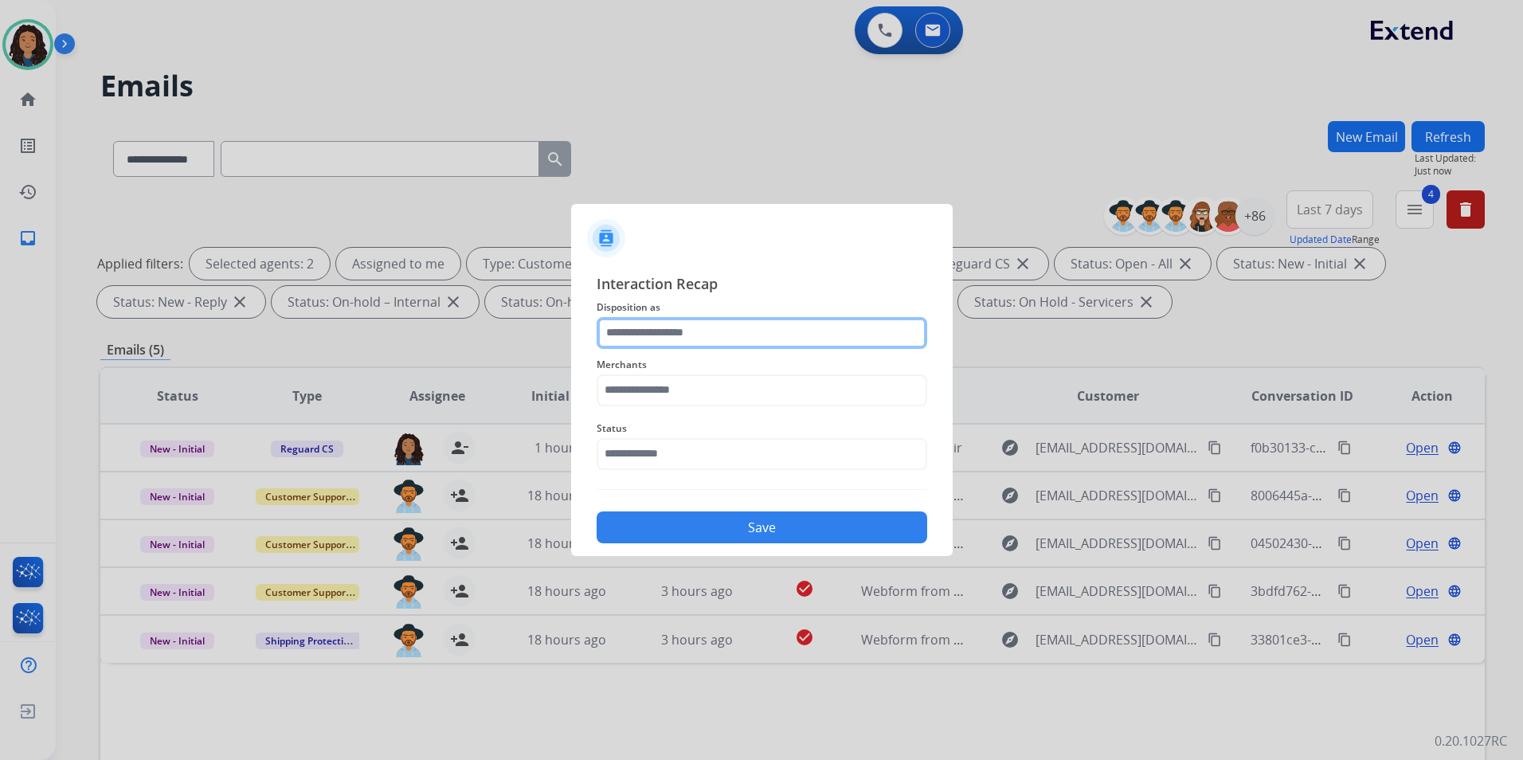
click at [747, 342] on input "text" at bounding box center [762, 333] width 331 height 32
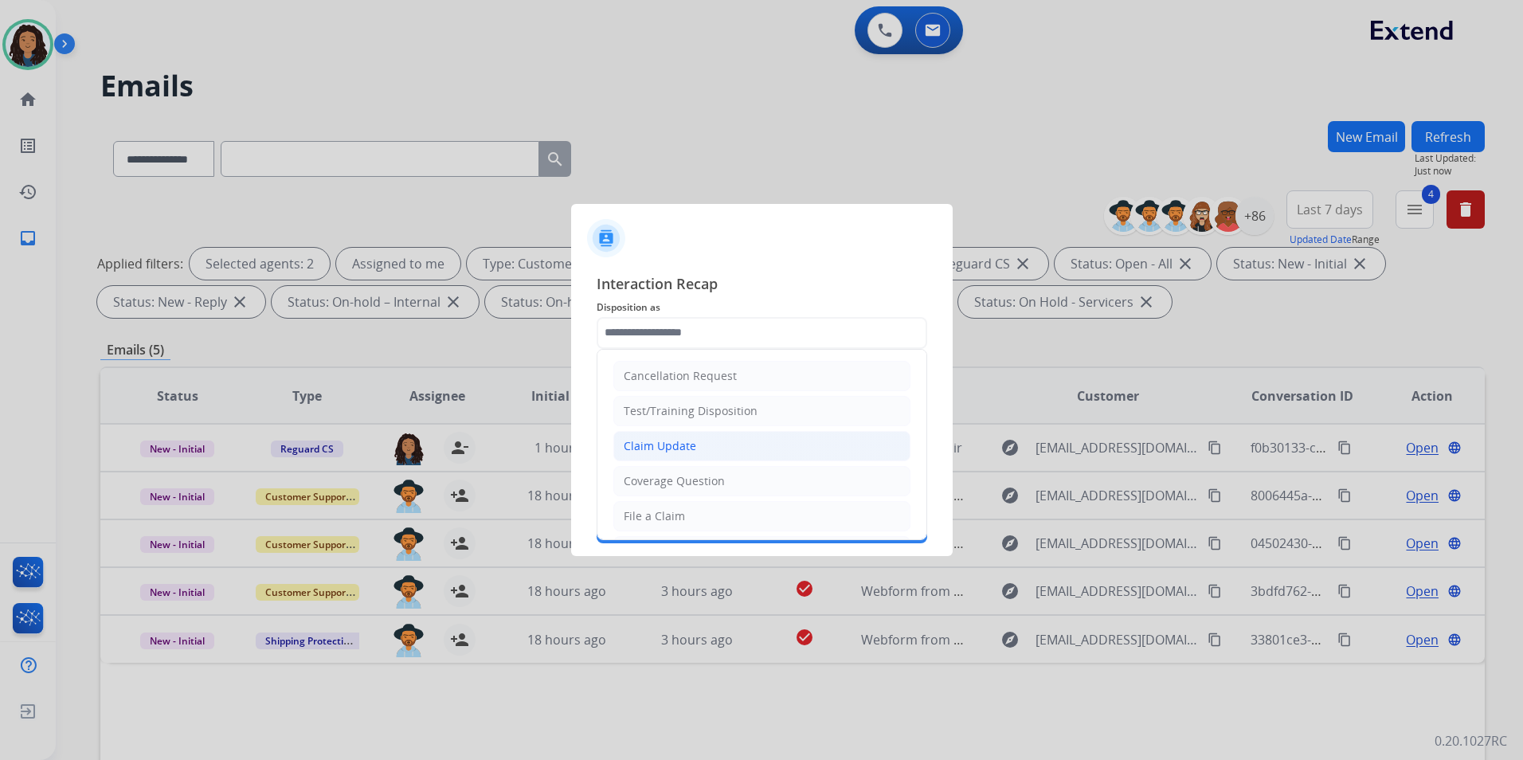
click at [707, 447] on li "Claim Update" at bounding box center [761, 446] width 297 height 30
type input "**********"
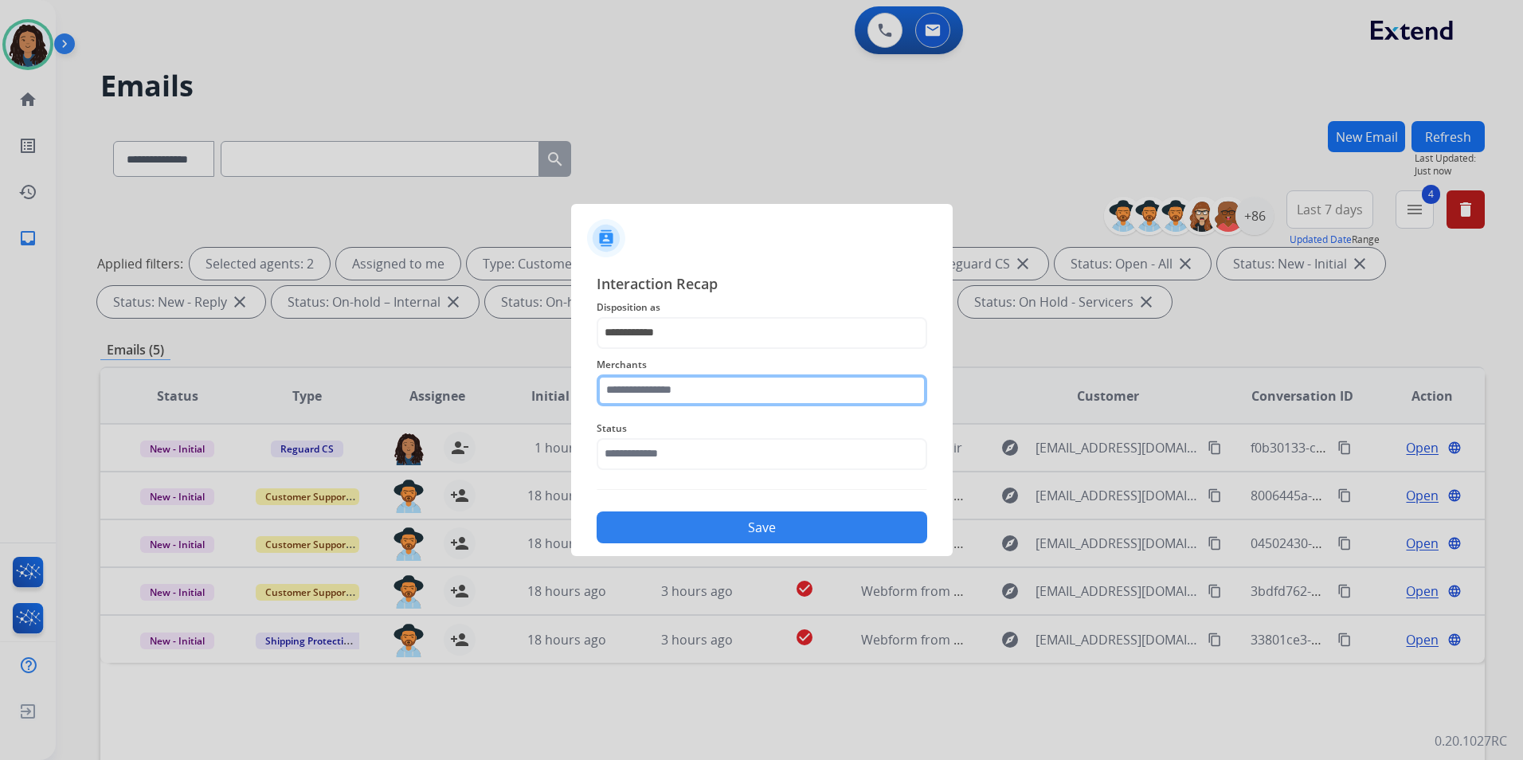
click at [781, 391] on input "text" at bounding box center [762, 390] width 331 height 32
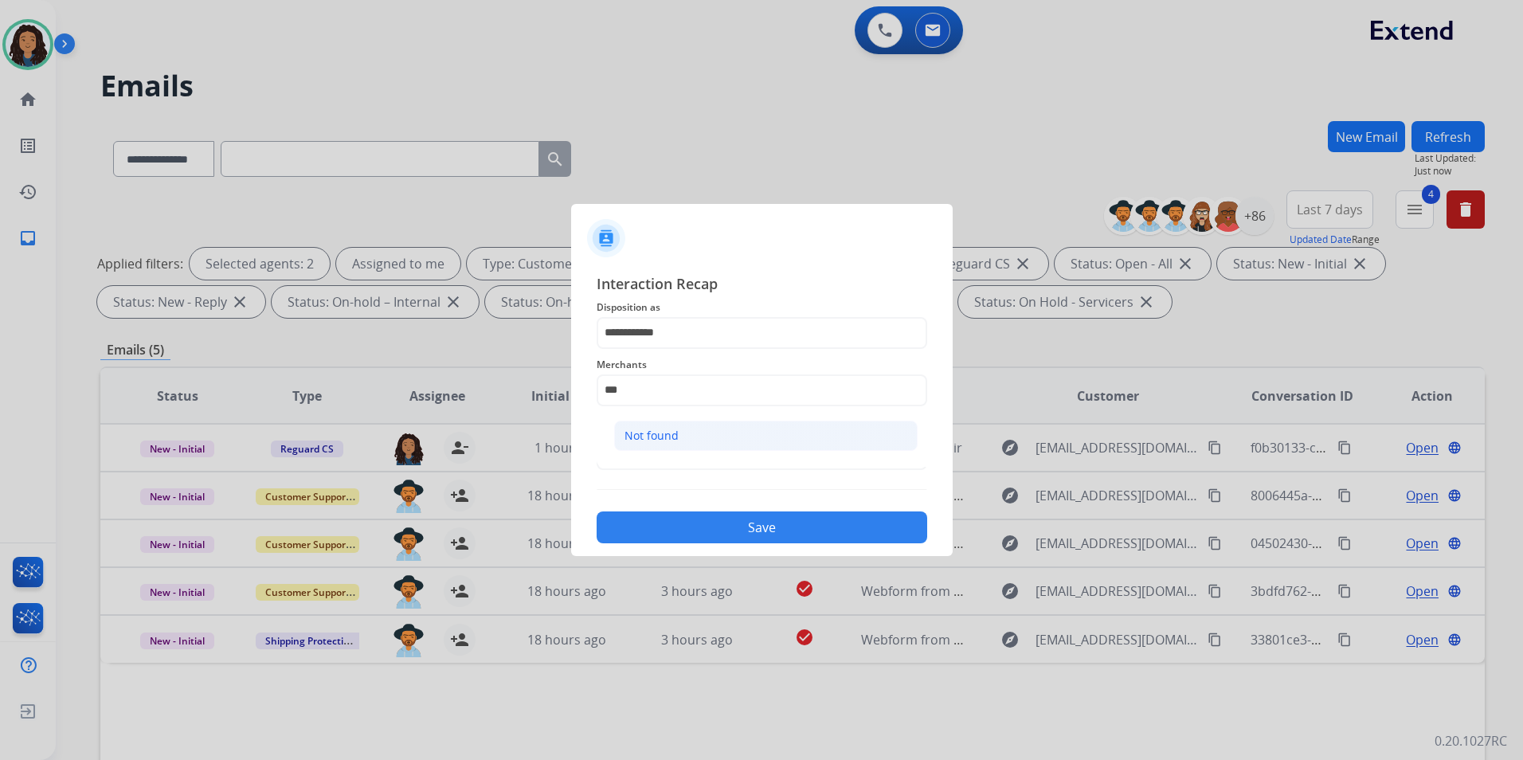
click at [754, 448] on li "Not found" at bounding box center [766, 436] width 304 height 30
type input "*********"
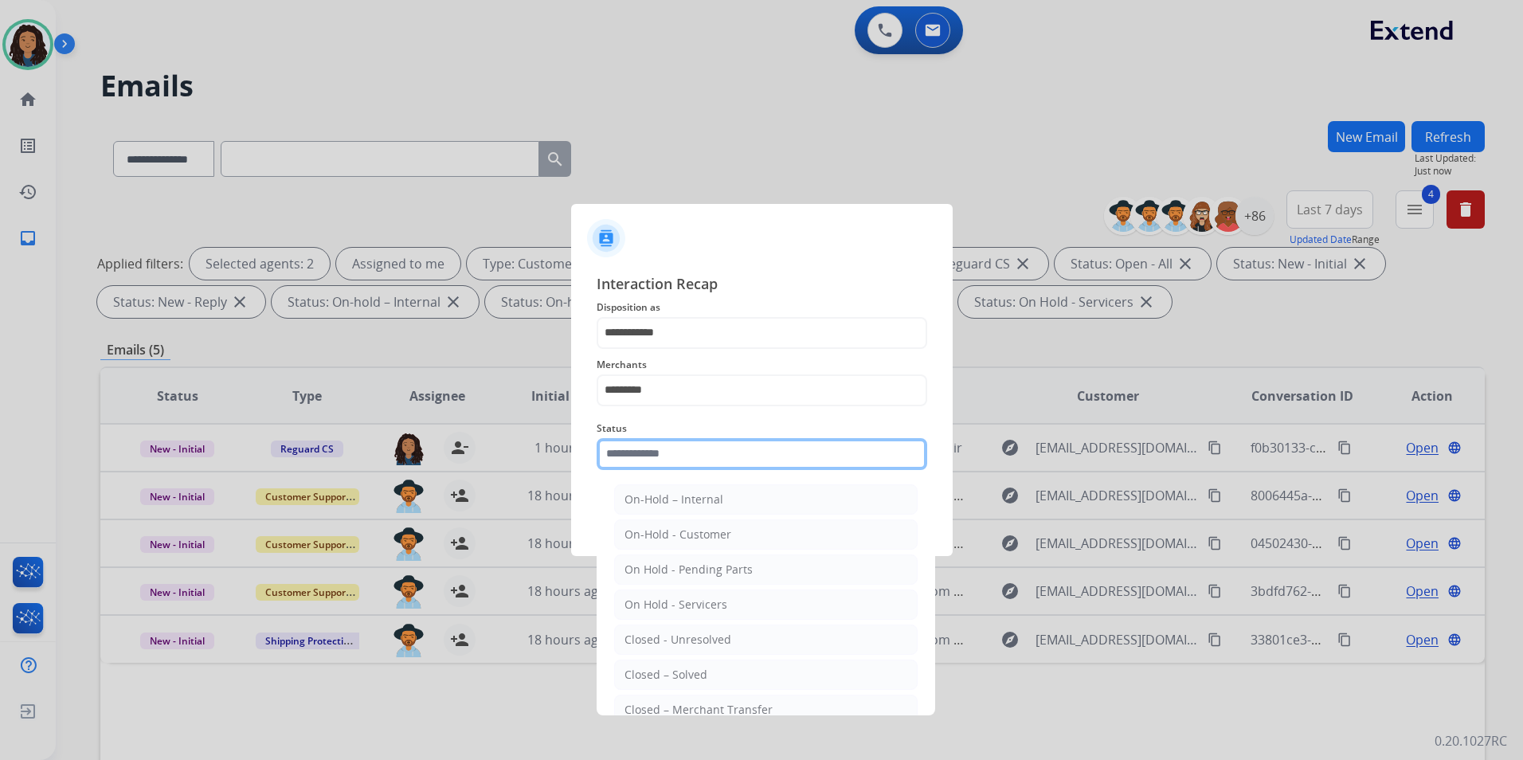
click at [735, 460] on input "text" at bounding box center [762, 454] width 331 height 32
click at [686, 678] on div "Closed – Solved" at bounding box center [666, 675] width 83 height 16
type input "**********"
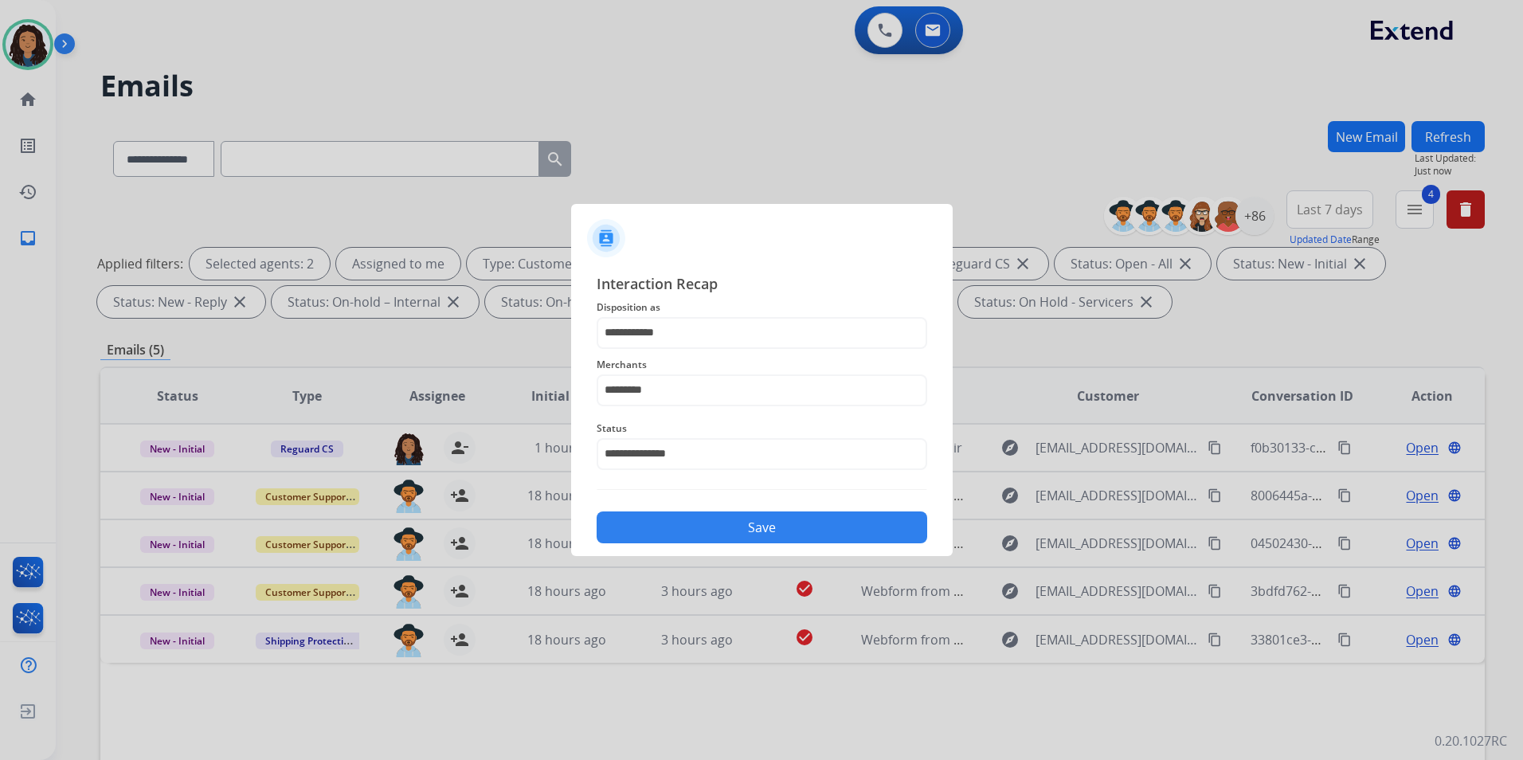
click at [735, 527] on button "Save" at bounding box center [762, 527] width 331 height 32
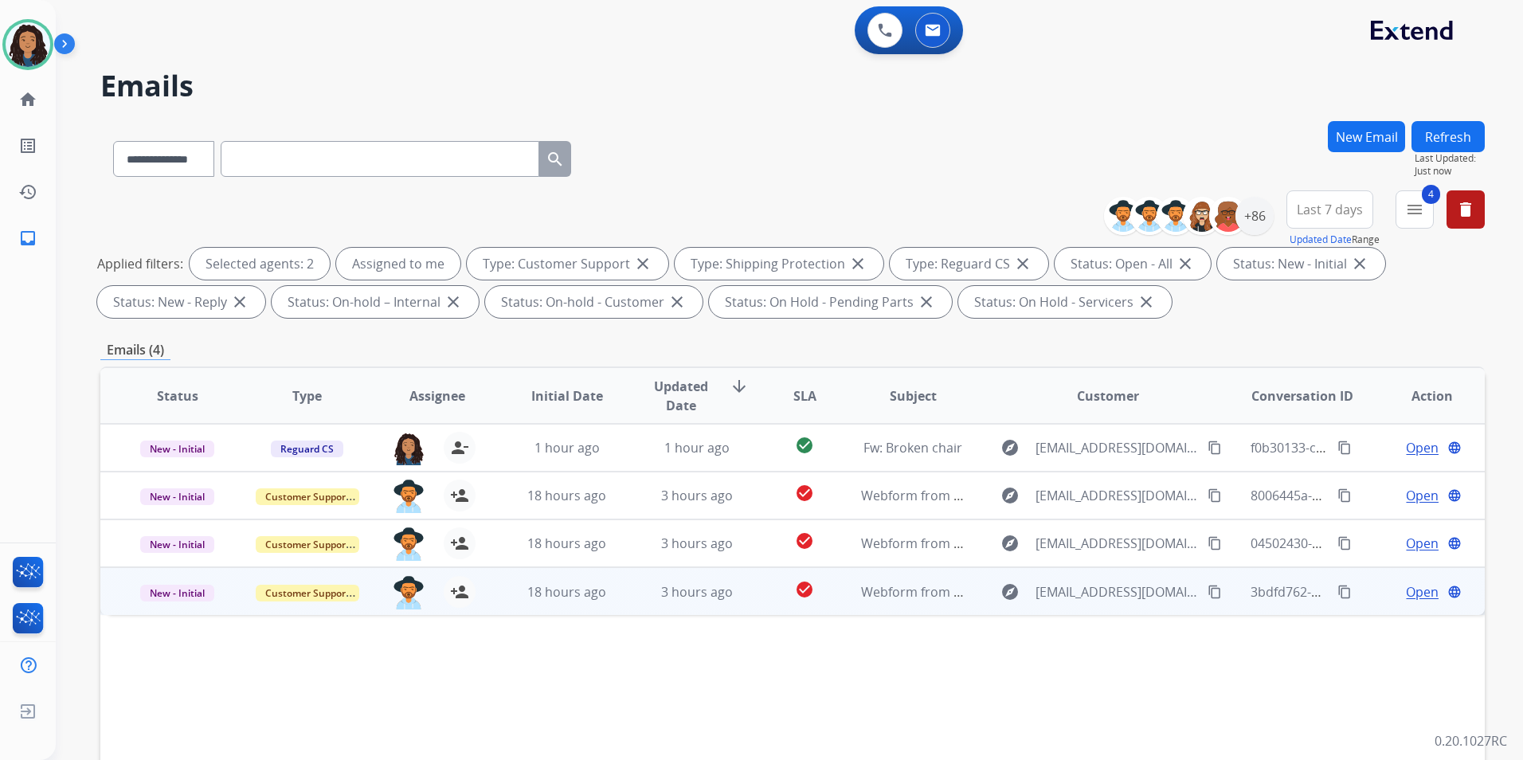
click at [1406, 590] on span "Open" at bounding box center [1422, 591] width 33 height 19
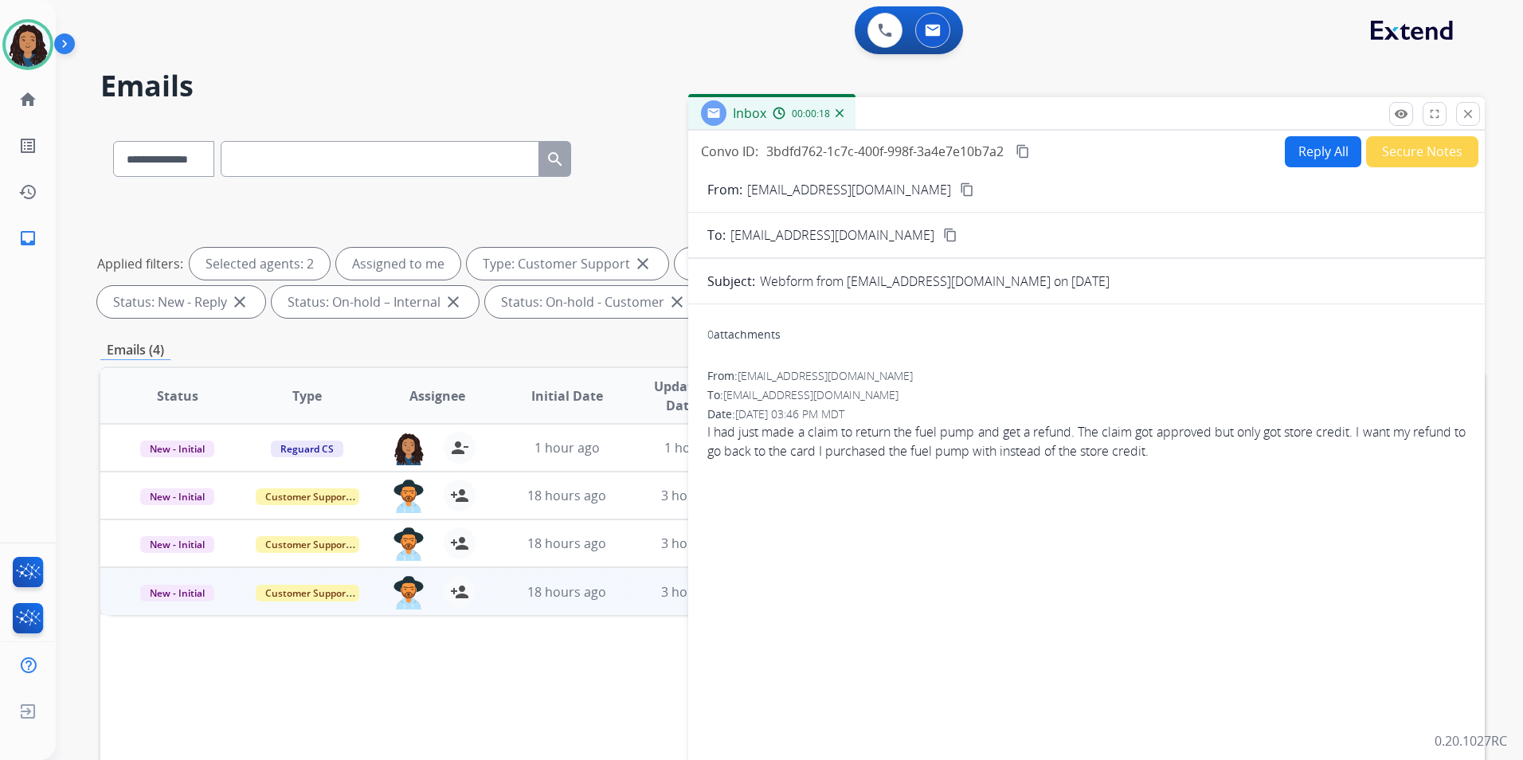
click at [1289, 148] on button "Reply All" at bounding box center [1323, 151] width 76 height 31
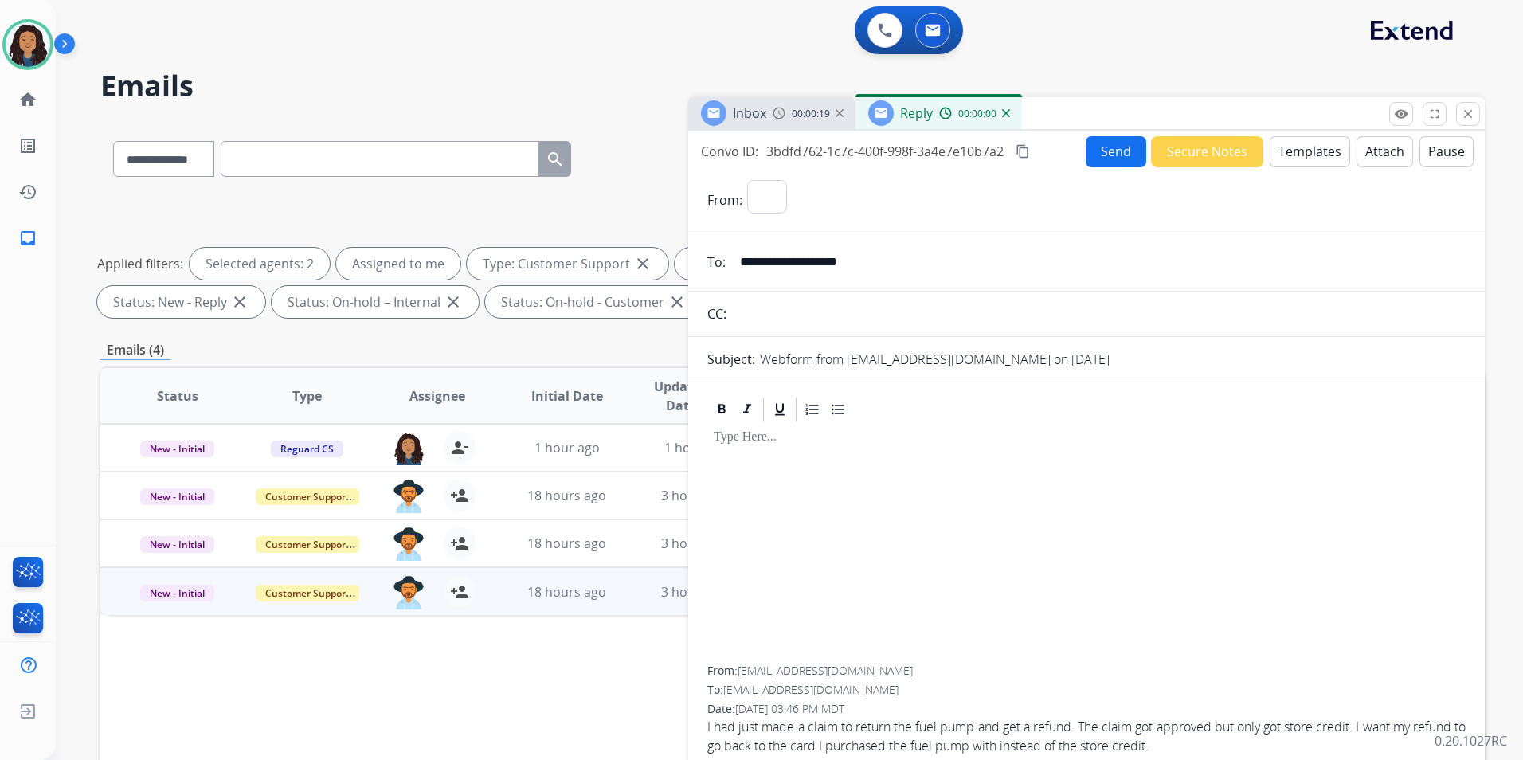
click at [1289, 148] on button "Templates" at bounding box center [1310, 151] width 80 height 31
select select "**********"
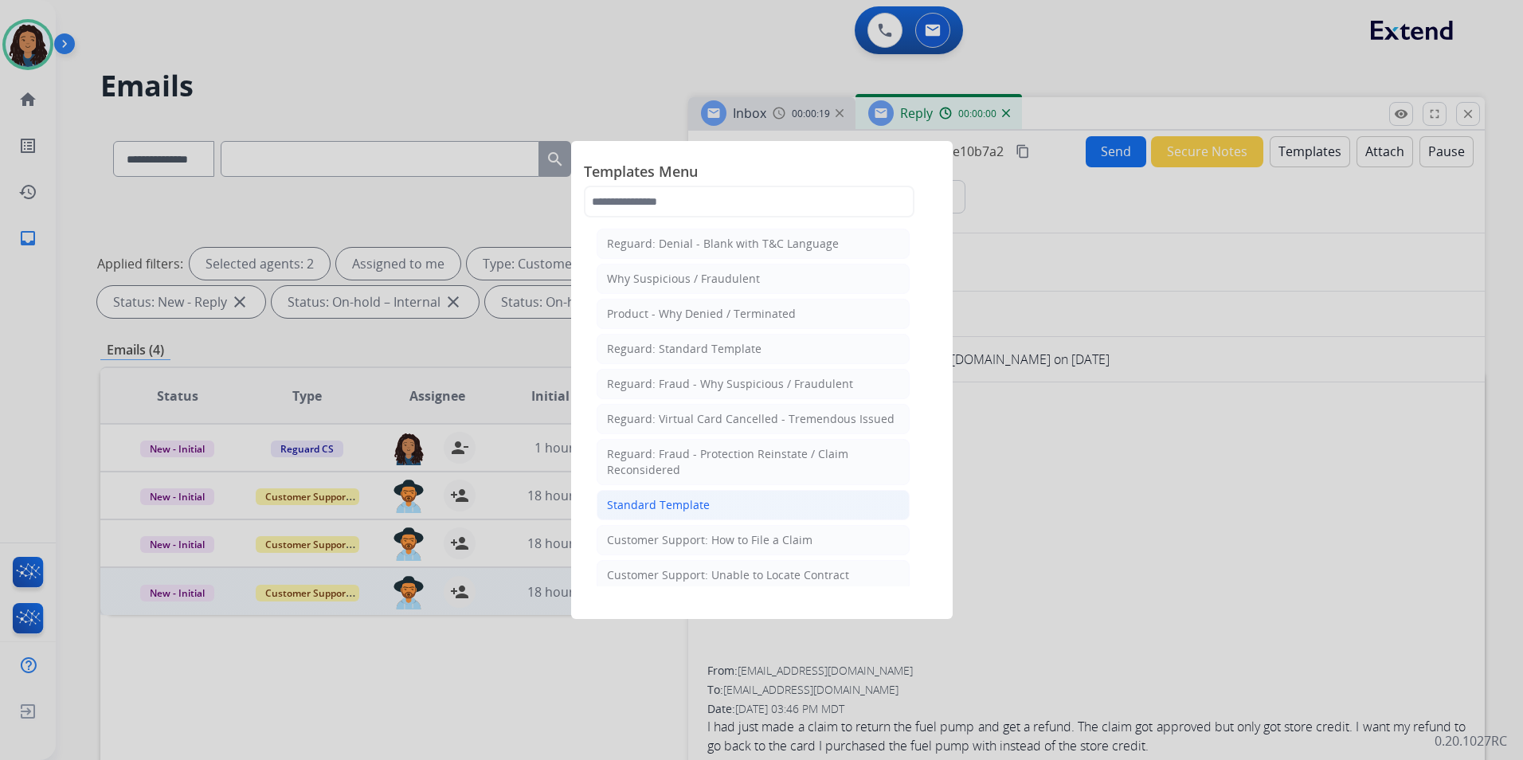
click at [670, 493] on li "Standard Template" at bounding box center [753, 505] width 313 height 30
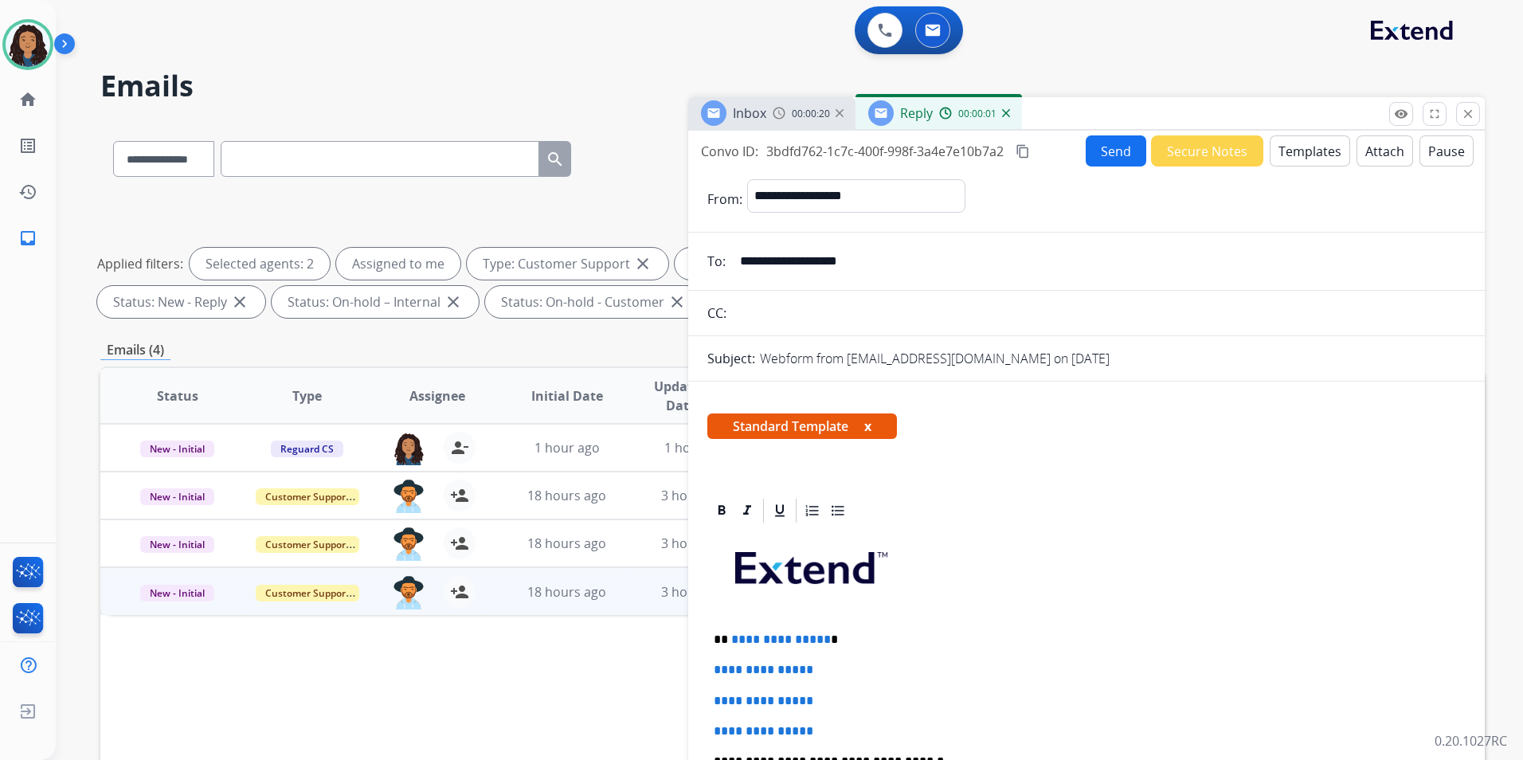
click at [799, 100] on div "Inbox 00:00:20" at bounding box center [771, 113] width 167 height 32
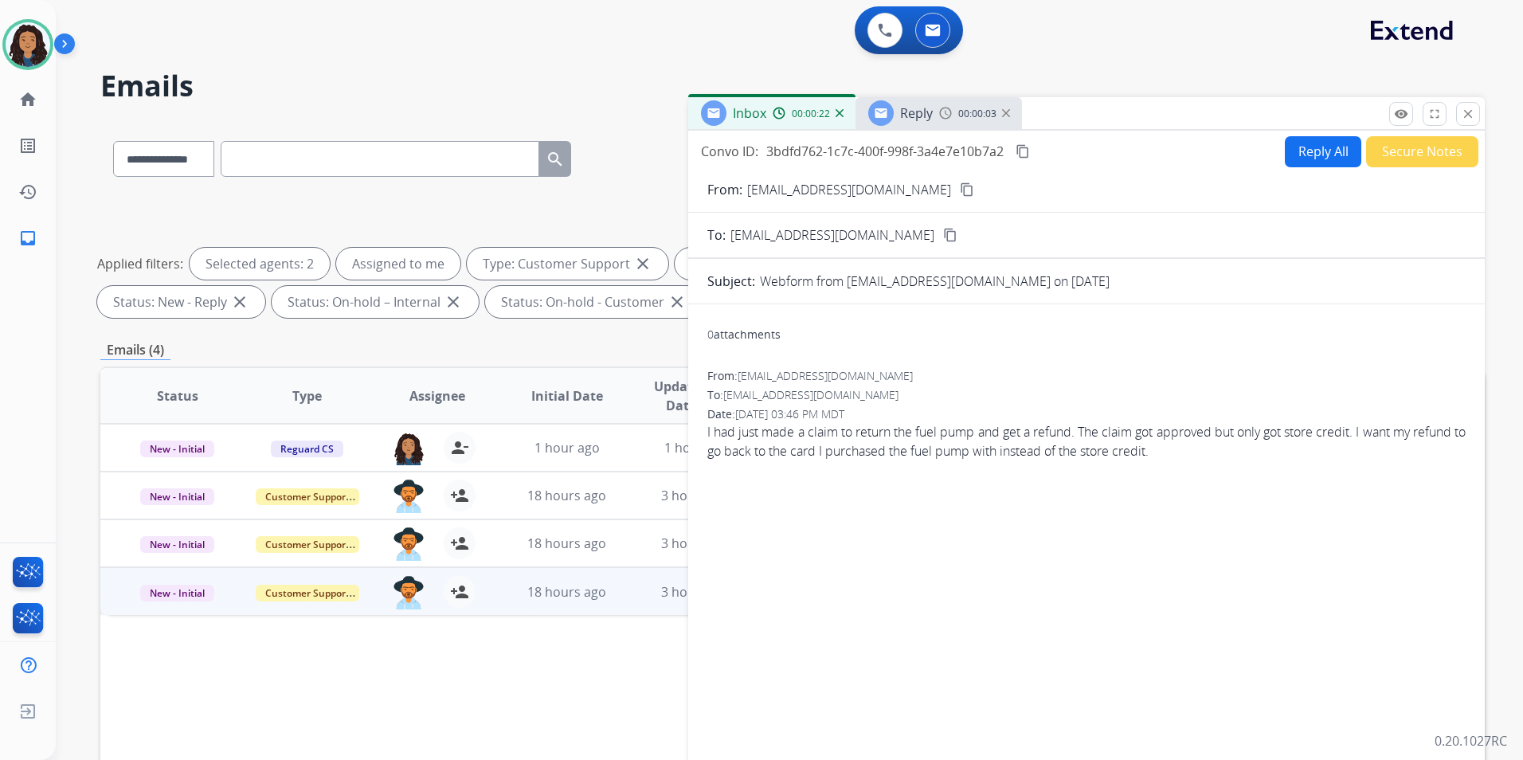
click at [958, 187] on button "content_copy" at bounding box center [967, 189] width 19 height 19
click at [946, 119] on img at bounding box center [945, 113] width 13 height 13
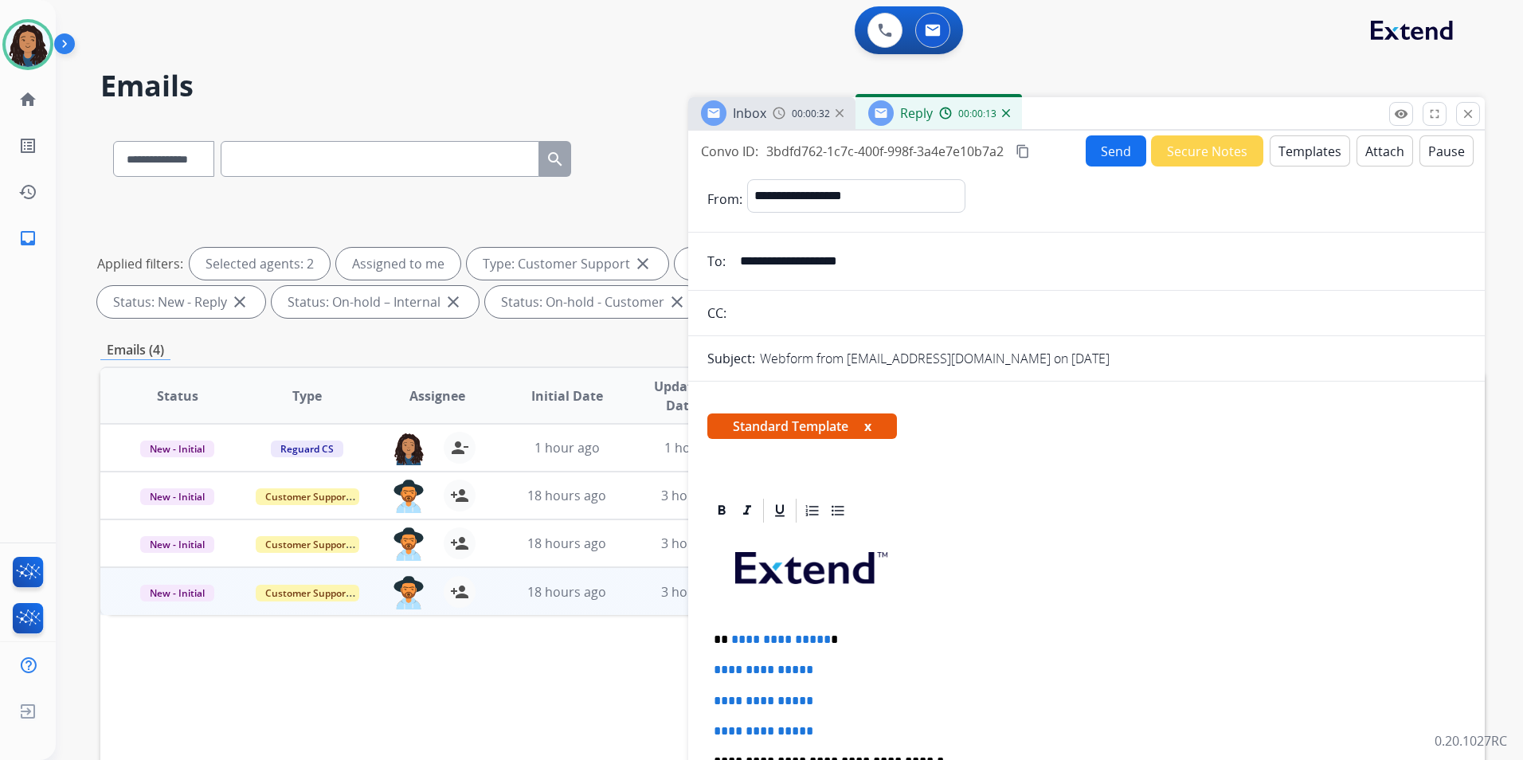
click at [918, 112] on span "Reply" at bounding box center [916, 113] width 33 height 18
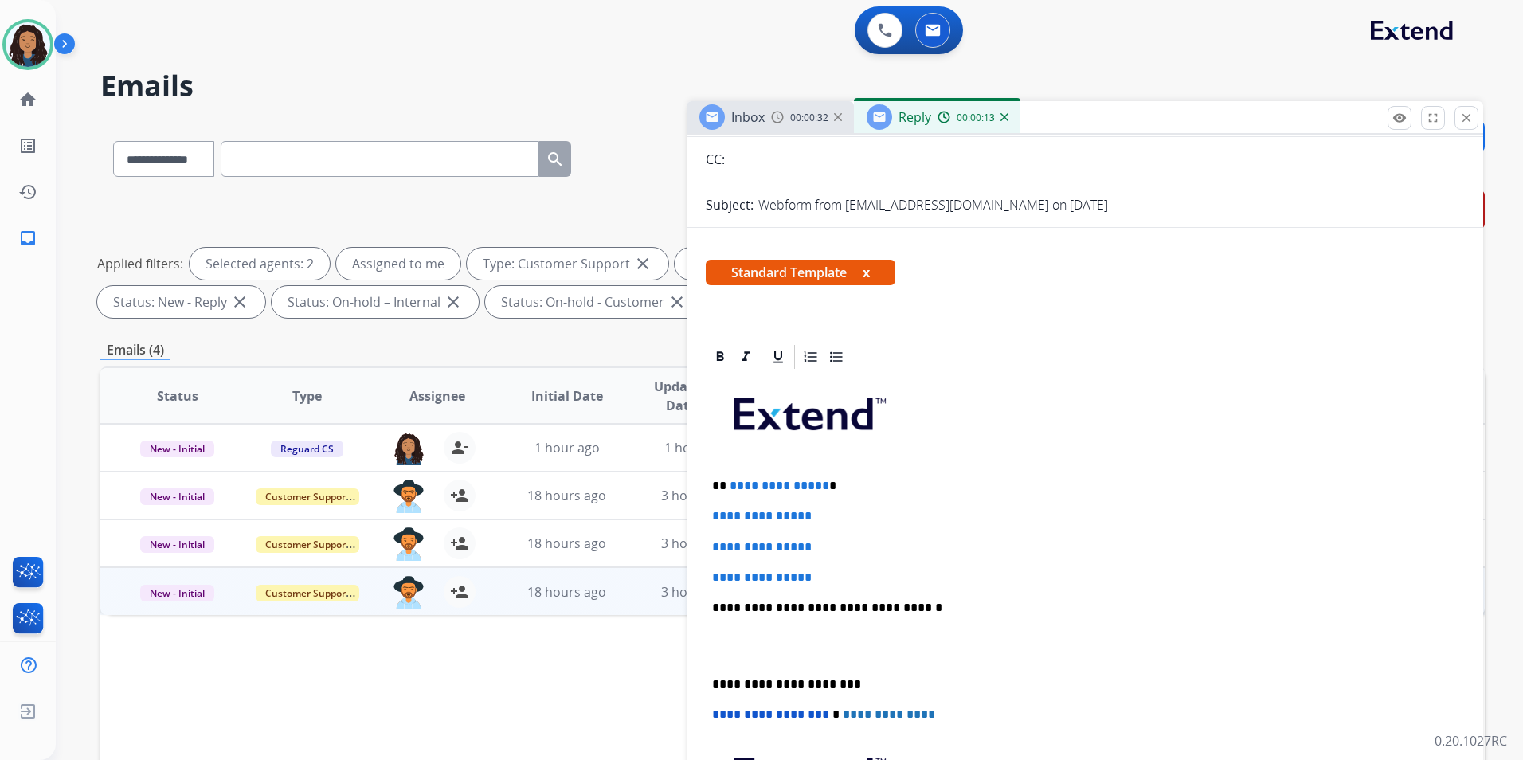
scroll to position [159, 0]
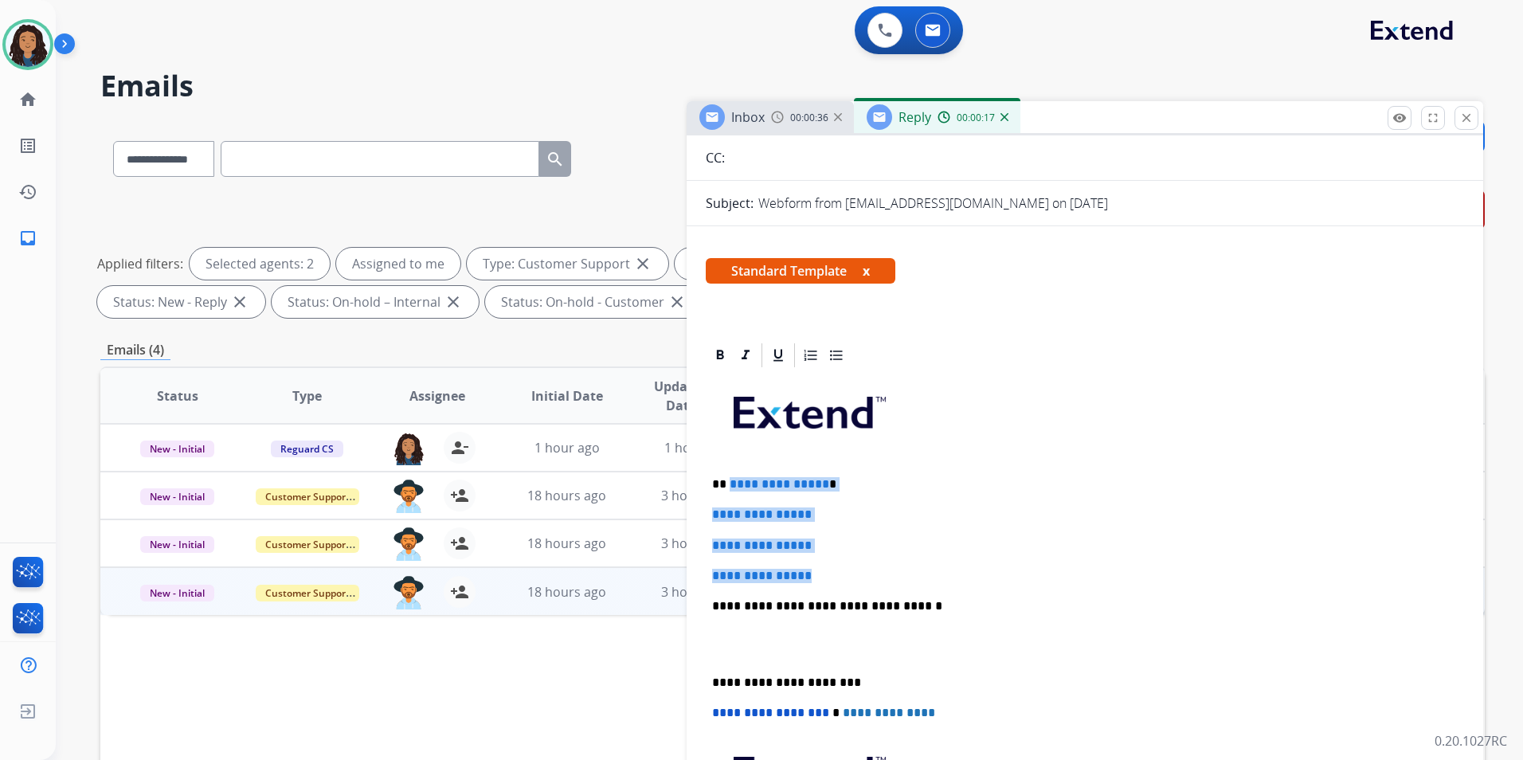
drag, startPoint x: 832, startPoint y: 579, endPoint x: 729, endPoint y: 480, distance: 142.5
click at [729, 480] on div "**********" at bounding box center [1085, 644] width 758 height 548
paste div
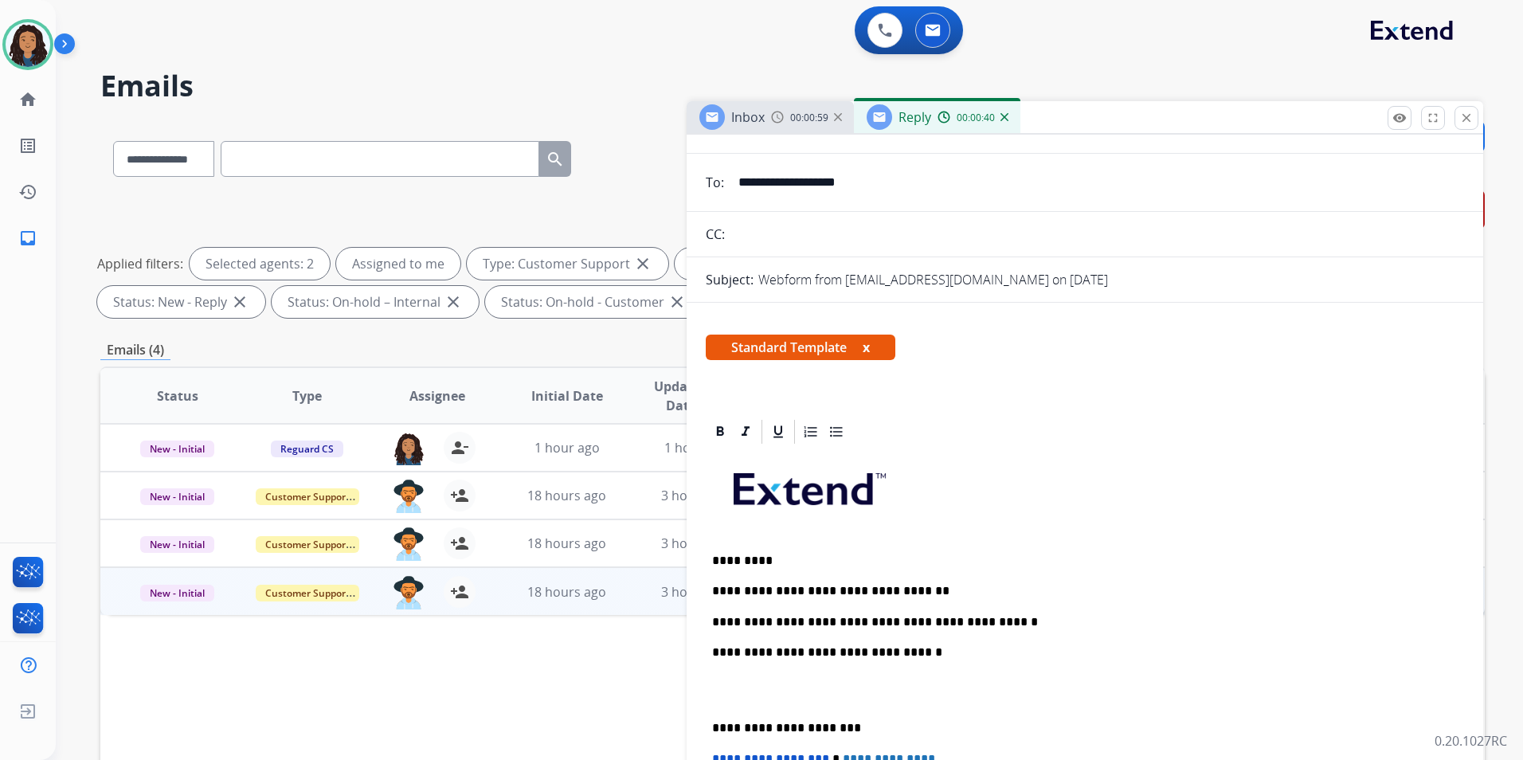
scroll to position [0, 0]
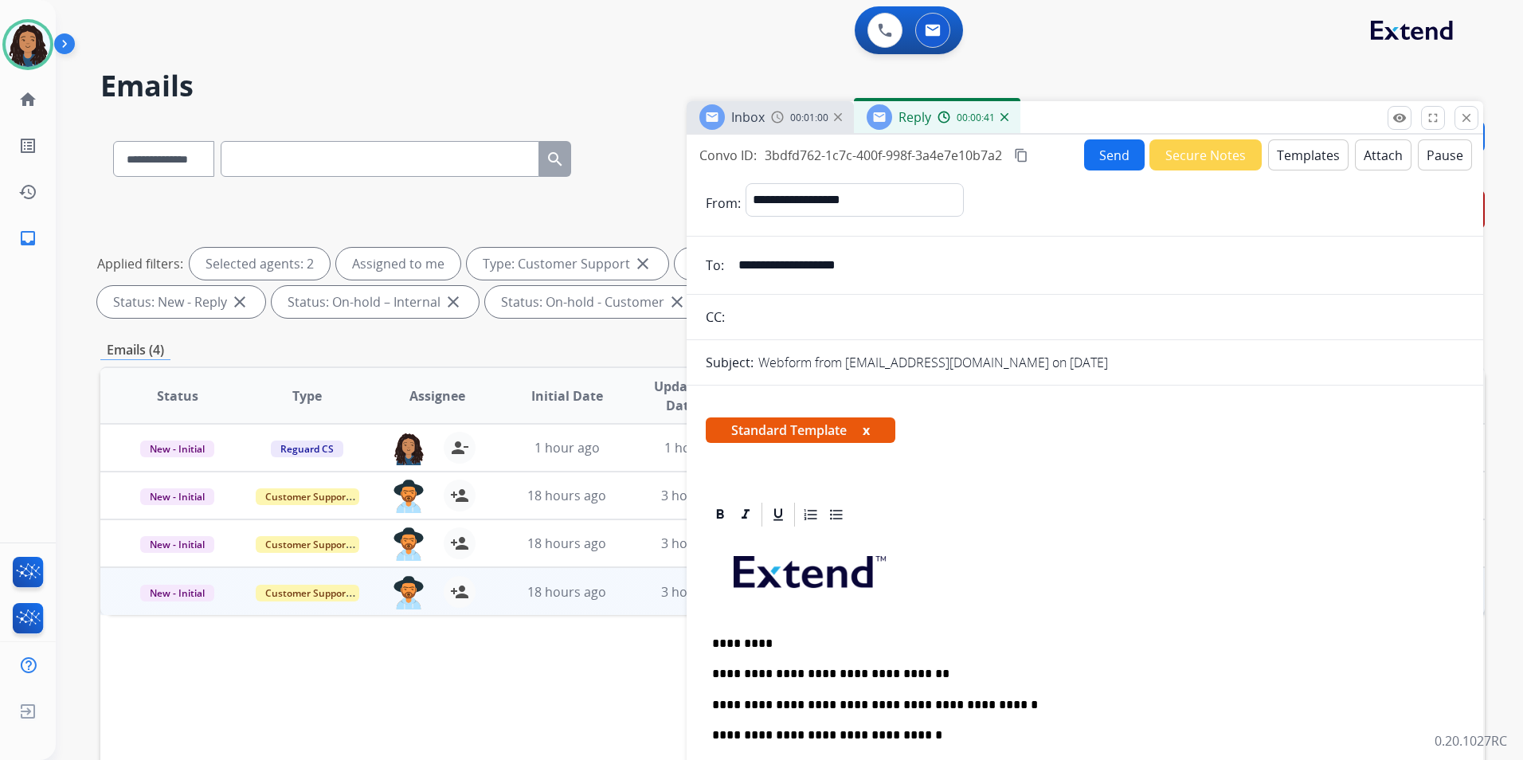
click at [1106, 165] on button "Send" at bounding box center [1114, 154] width 61 height 31
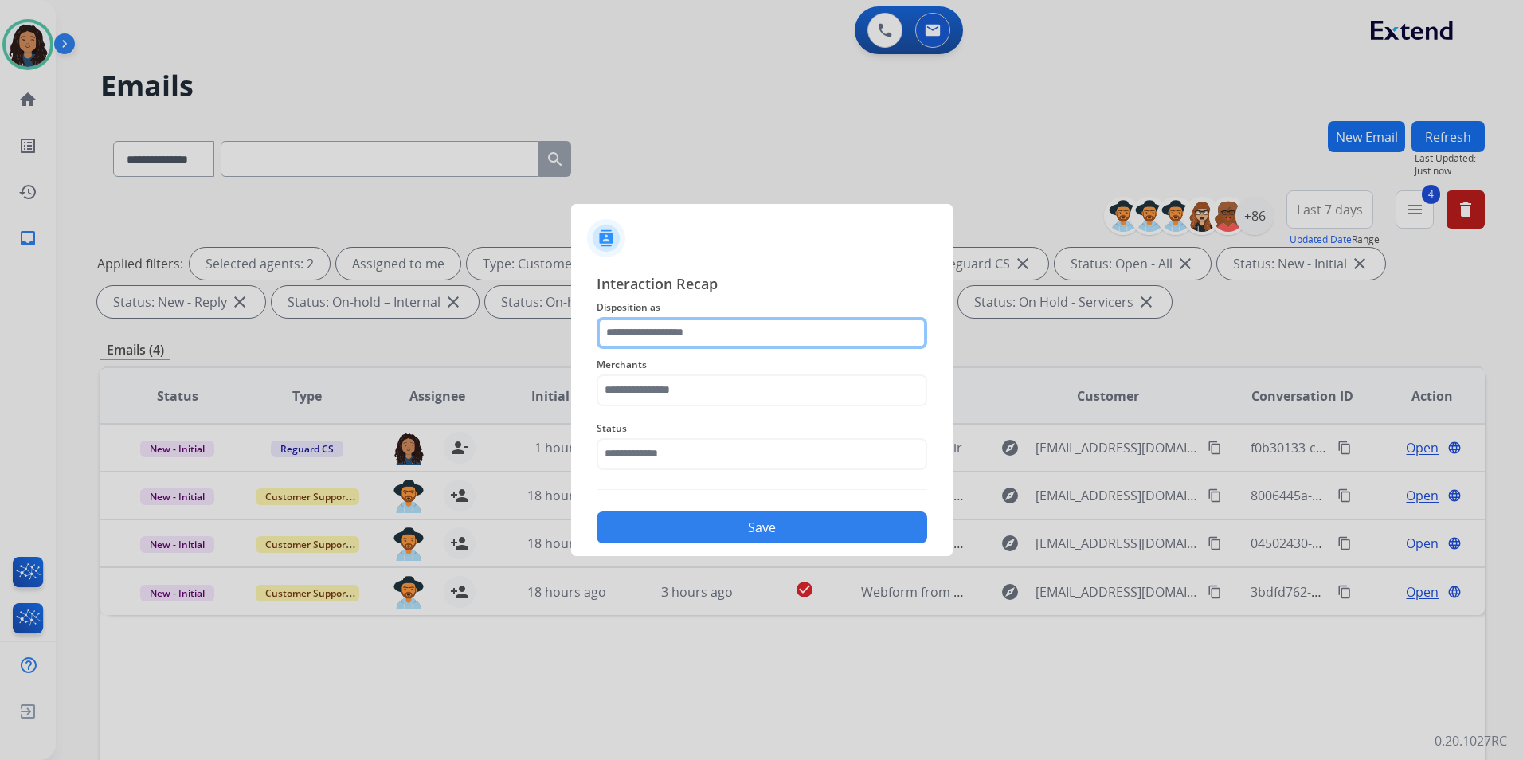
drag, startPoint x: 787, startPoint y: 348, endPoint x: 787, endPoint y: 338, distance: 10.4
click at [787, 347] on input "text" at bounding box center [762, 333] width 331 height 32
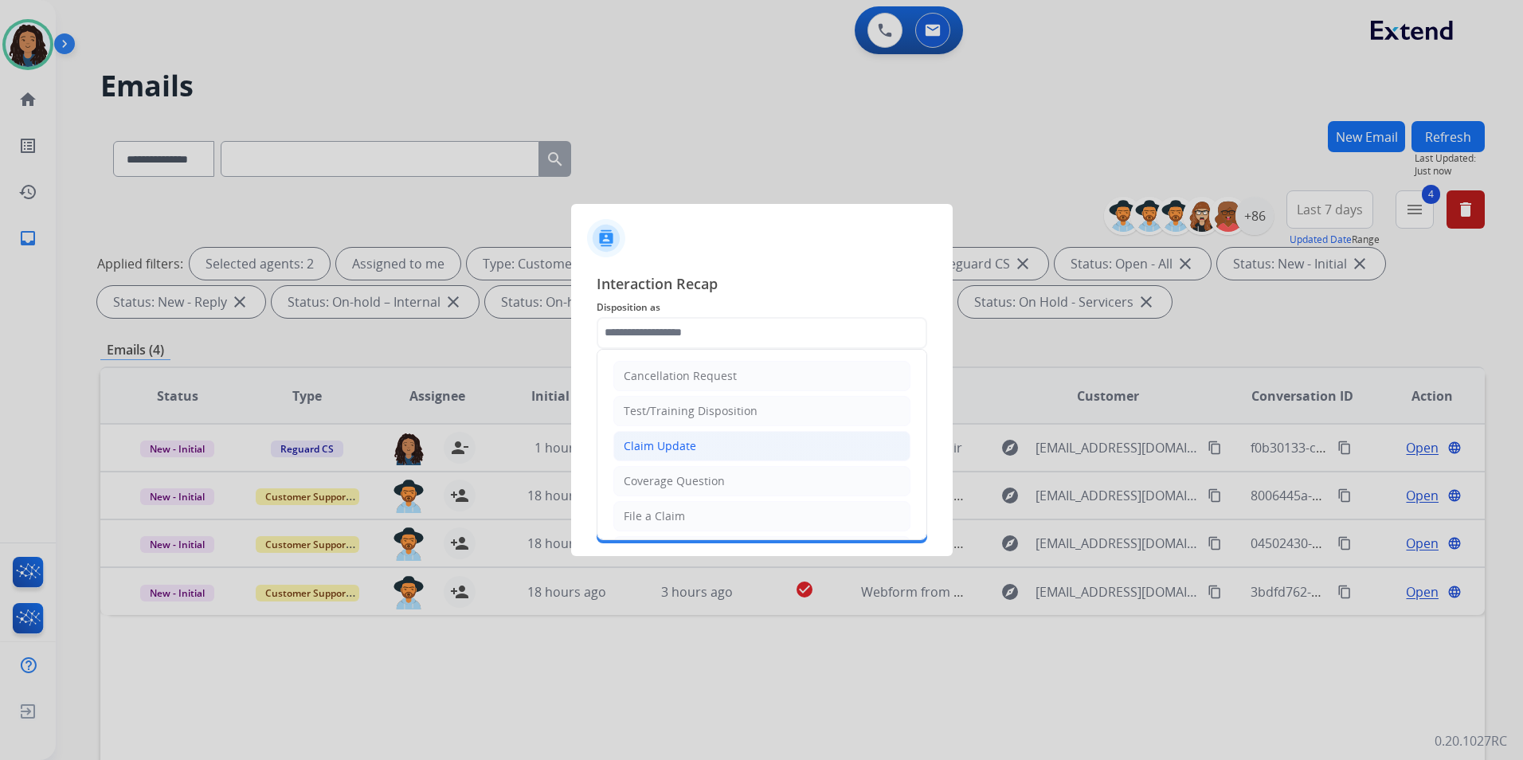
click at [709, 448] on li "Claim Update" at bounding box center [761, 446] width 297 height 30
type input "**********"
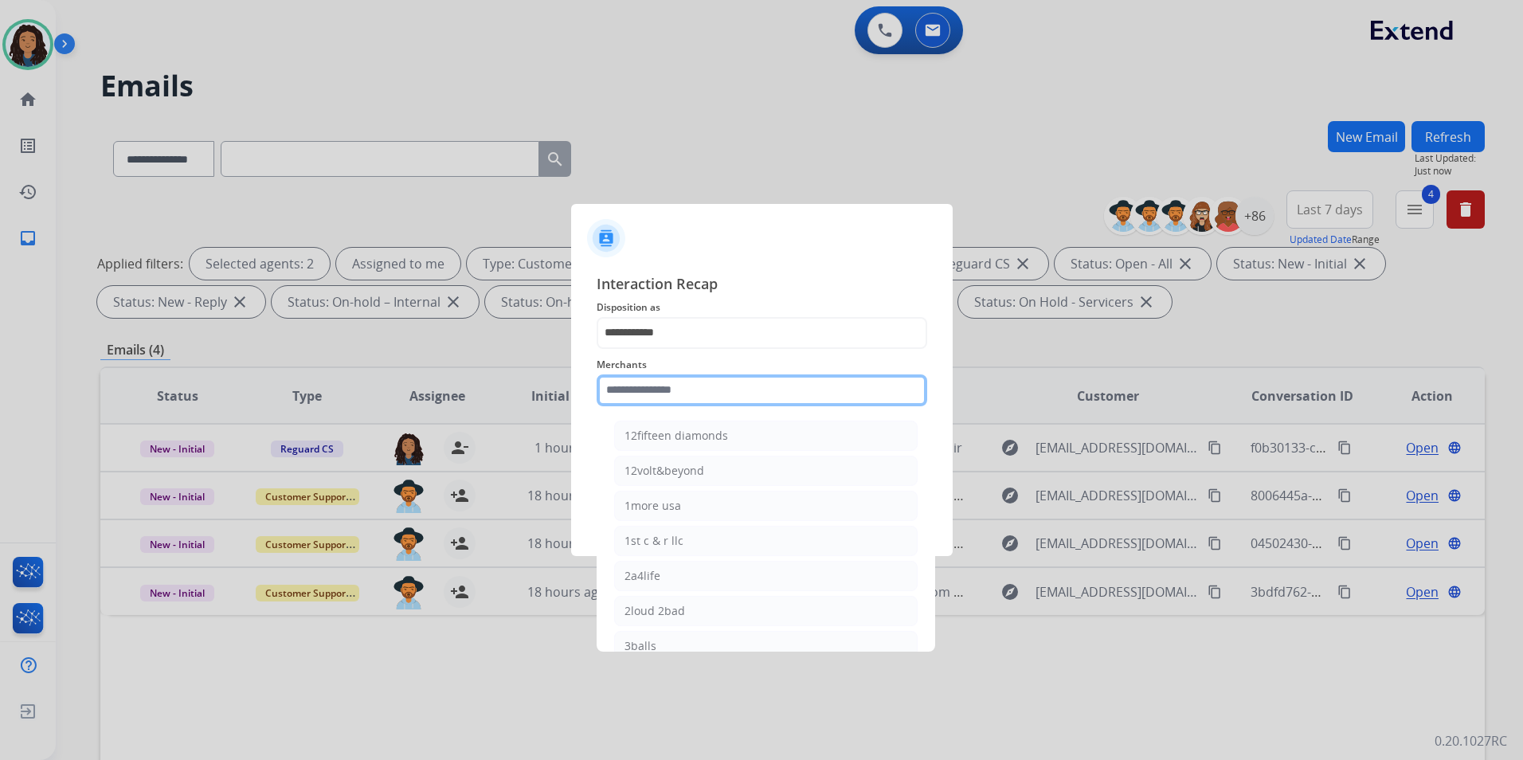
click at [766, 391] on input "text" at bounding box center [762, 390] width 331 height 32
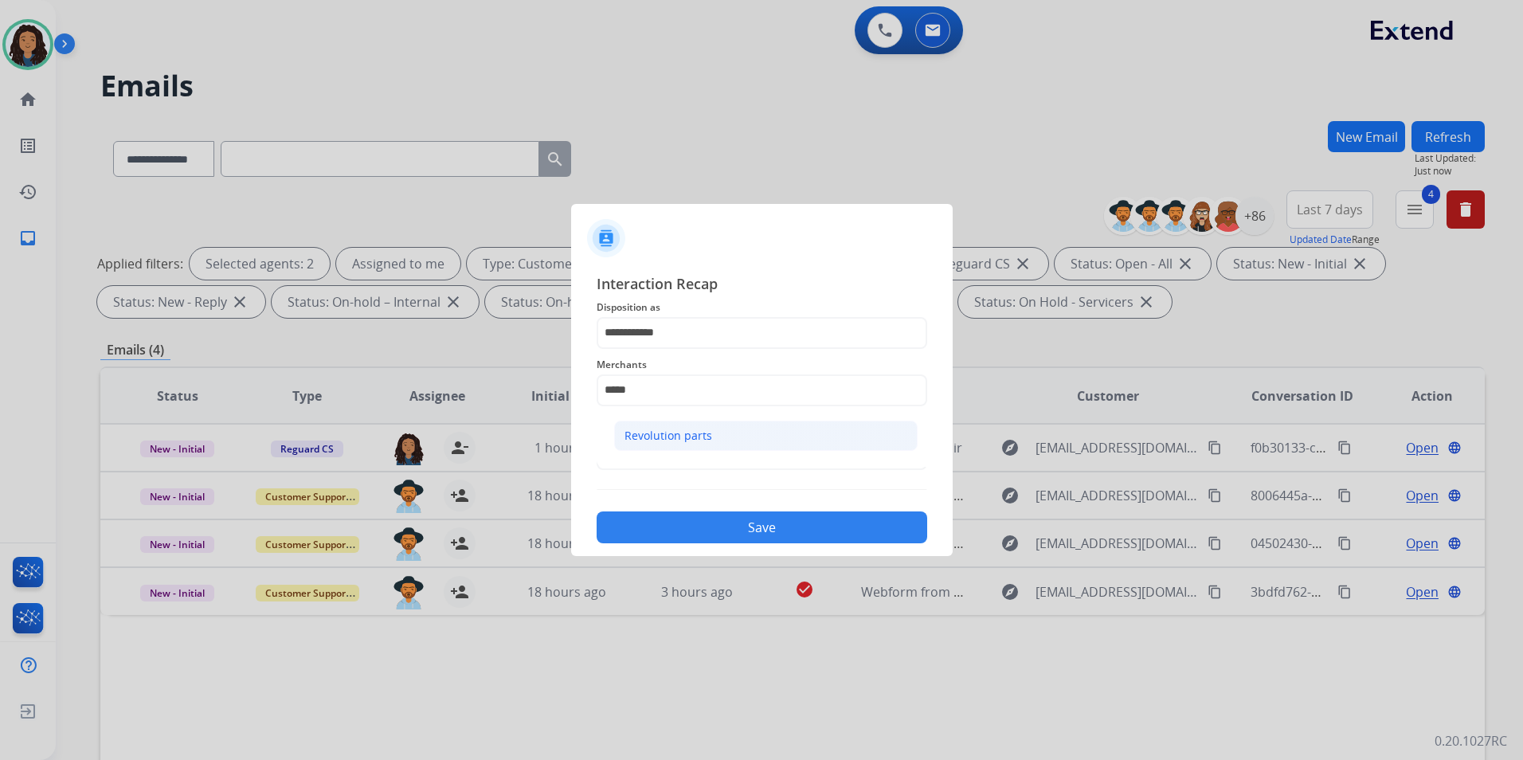
click at [755, 445] on li "Revolution parts" at bounding box center [766, 436] width 304 height 30
type input "**********"
click at [740, 454] on input "text" at bounding box center [762, 454] width 331 height 32
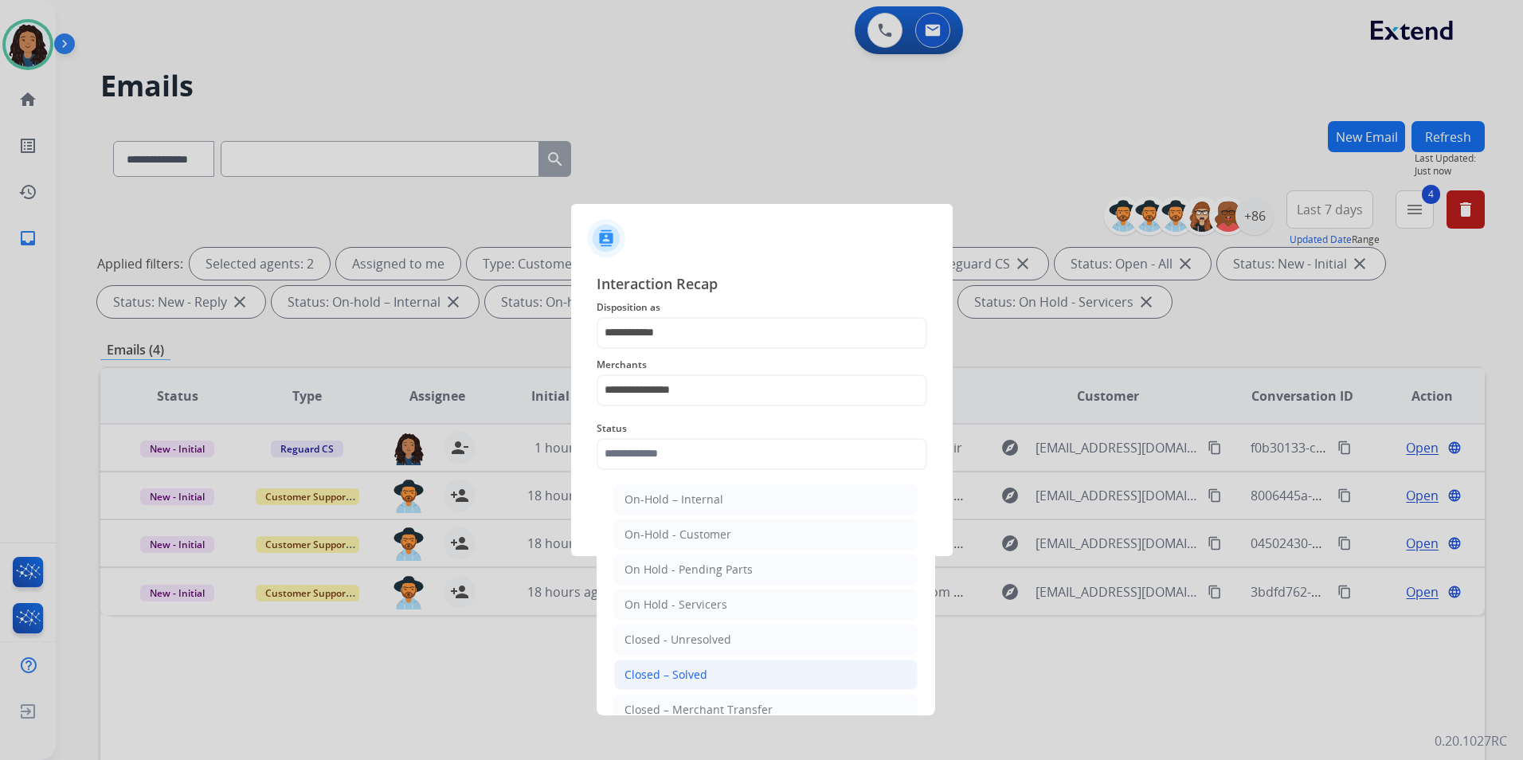
click at [697, 687] on li "Closed – Solved" at bounding box center [766, 675] width 304 height 30
type input "**********"
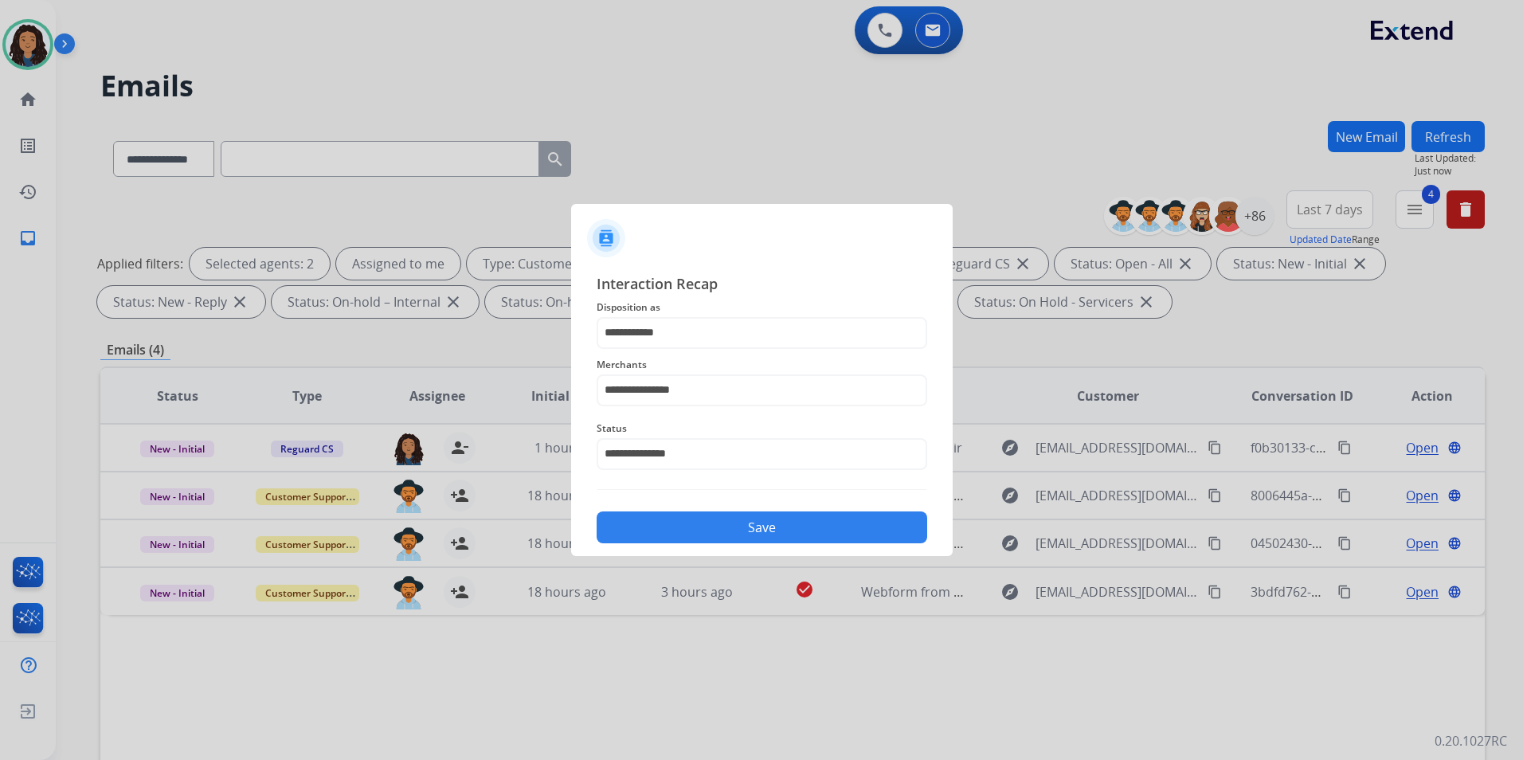
click at [738, 515] on button "Save" at bounding box center [762, 527] width 331 height 32
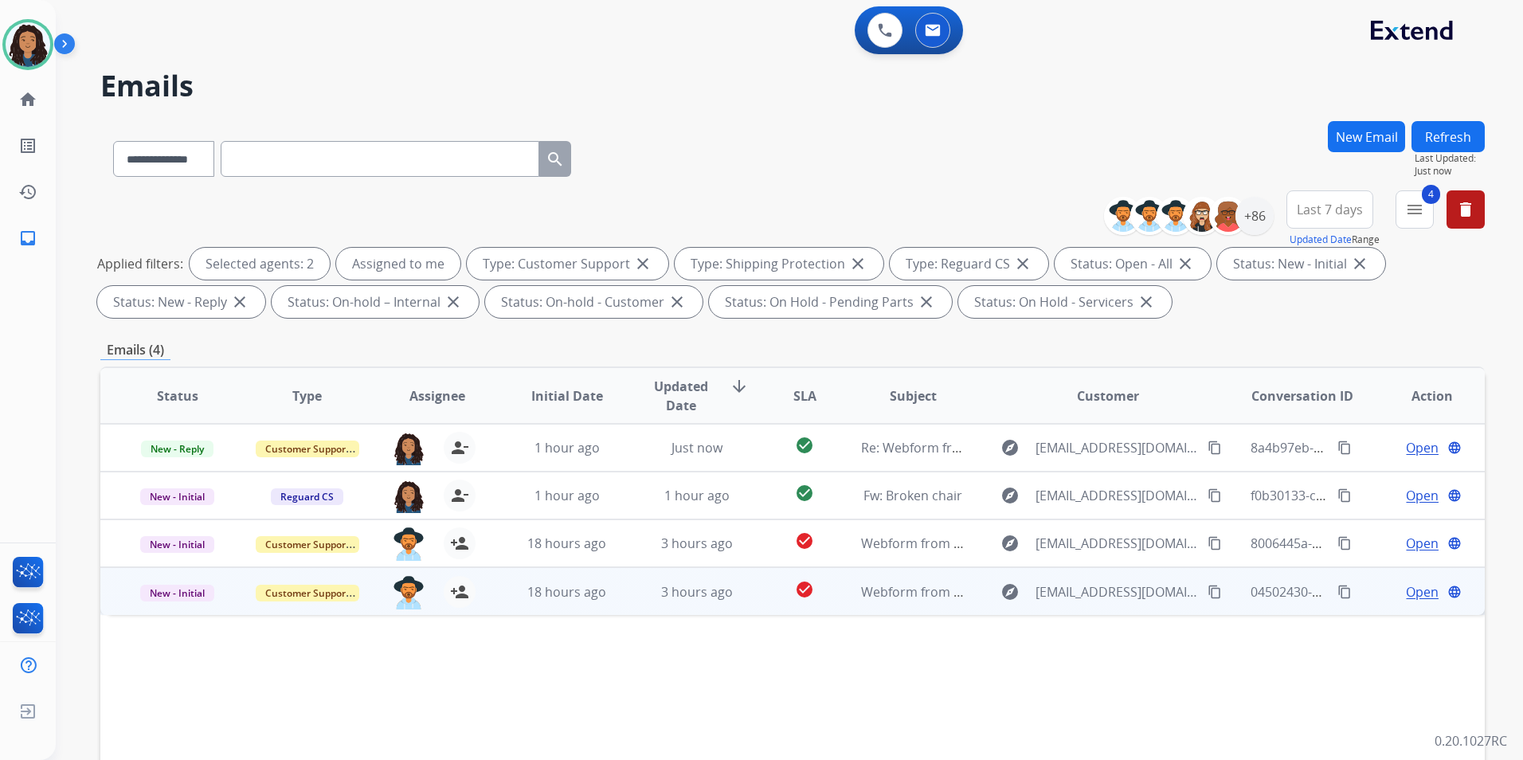
click at [1418, 596] on span "Open" at bounding box center [1422, 591] width 33 height 19
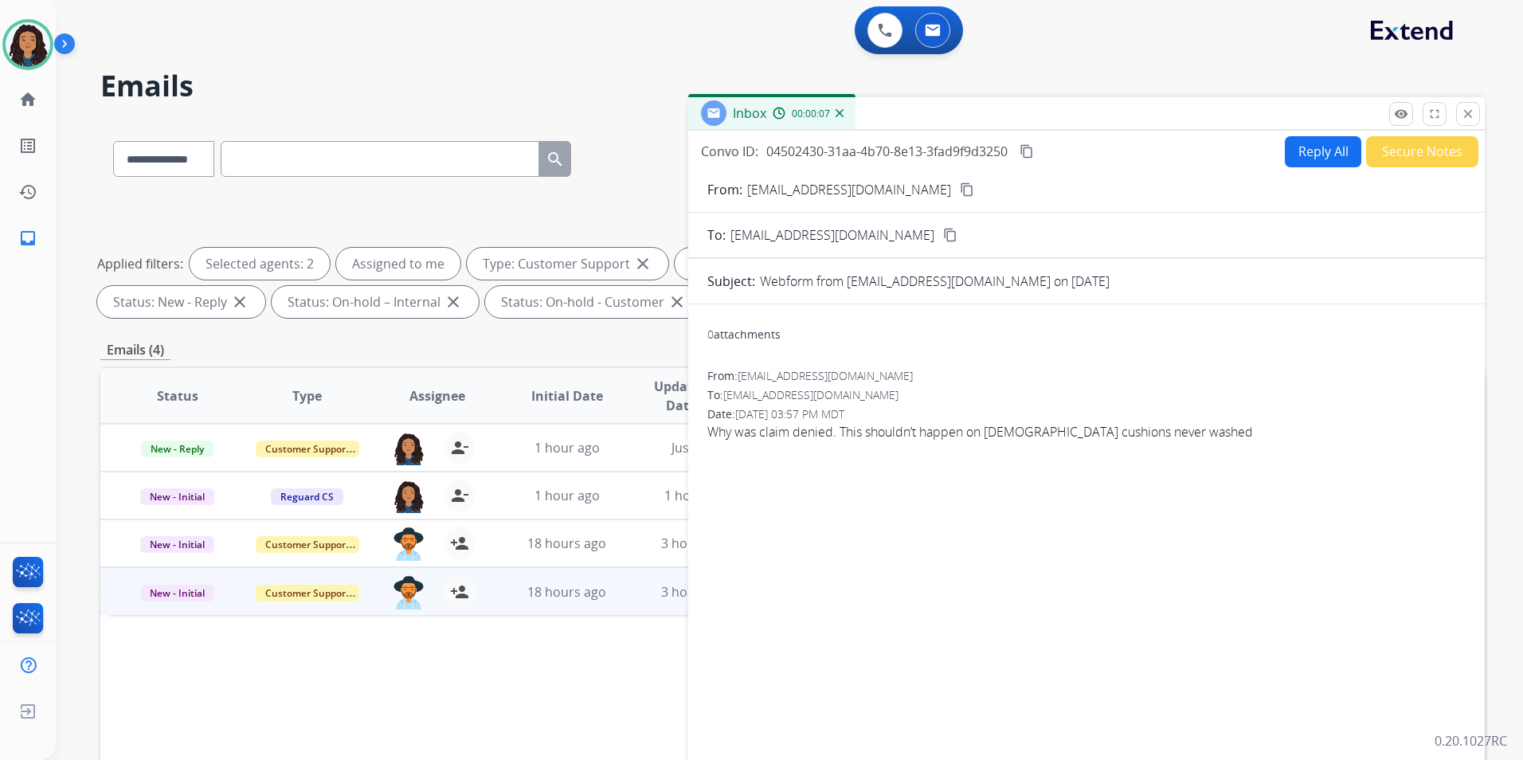
click at [960, 188] on mat-icon "content_copy" at bounding box center [967, 189] width 14 height 14
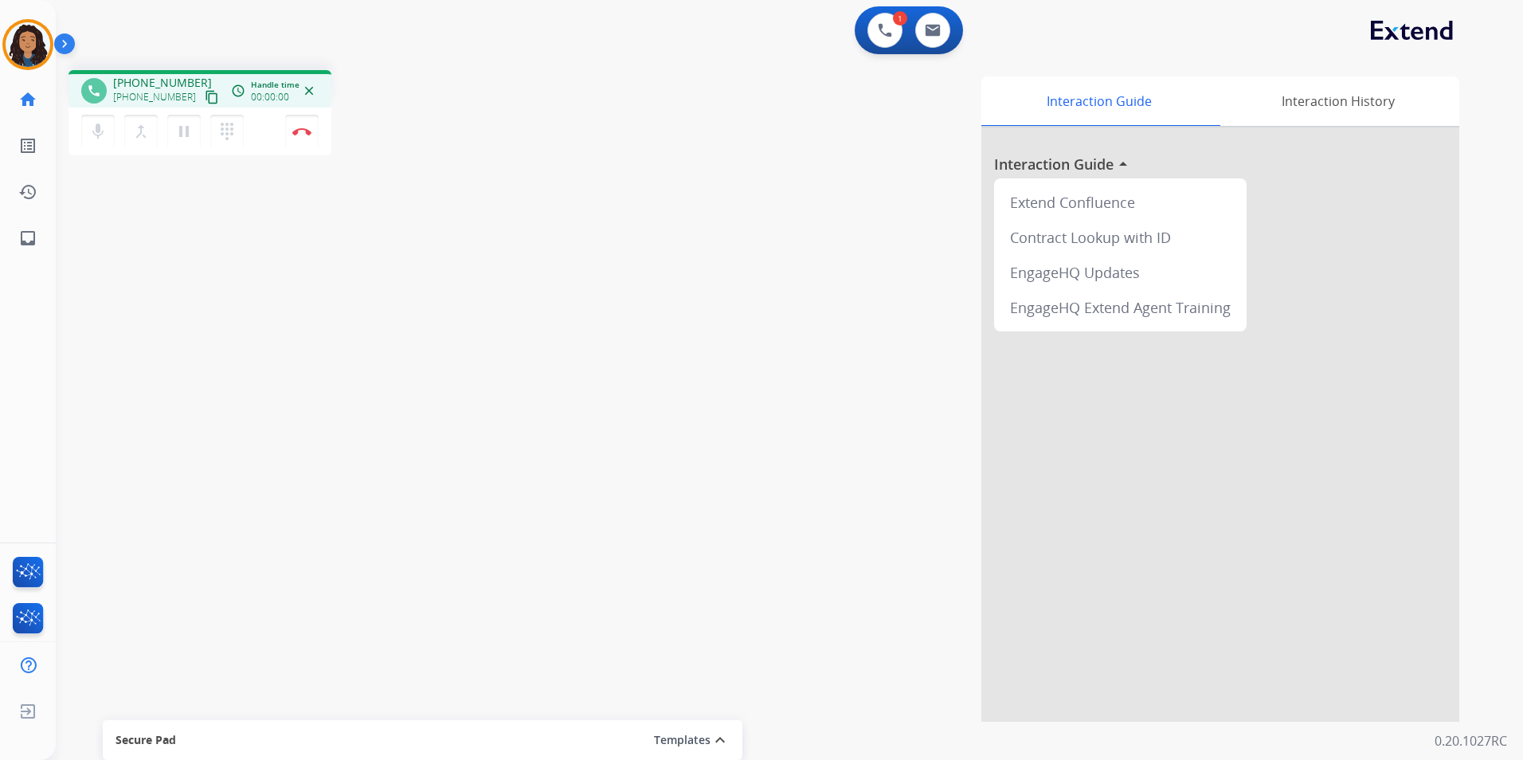
click at [205, 100] on mat-icon "content_copy" at bounding box center [212, 97] width 14 height 14
click at [300, 134] on img at bounding box center [301, 131] width 19 height 8
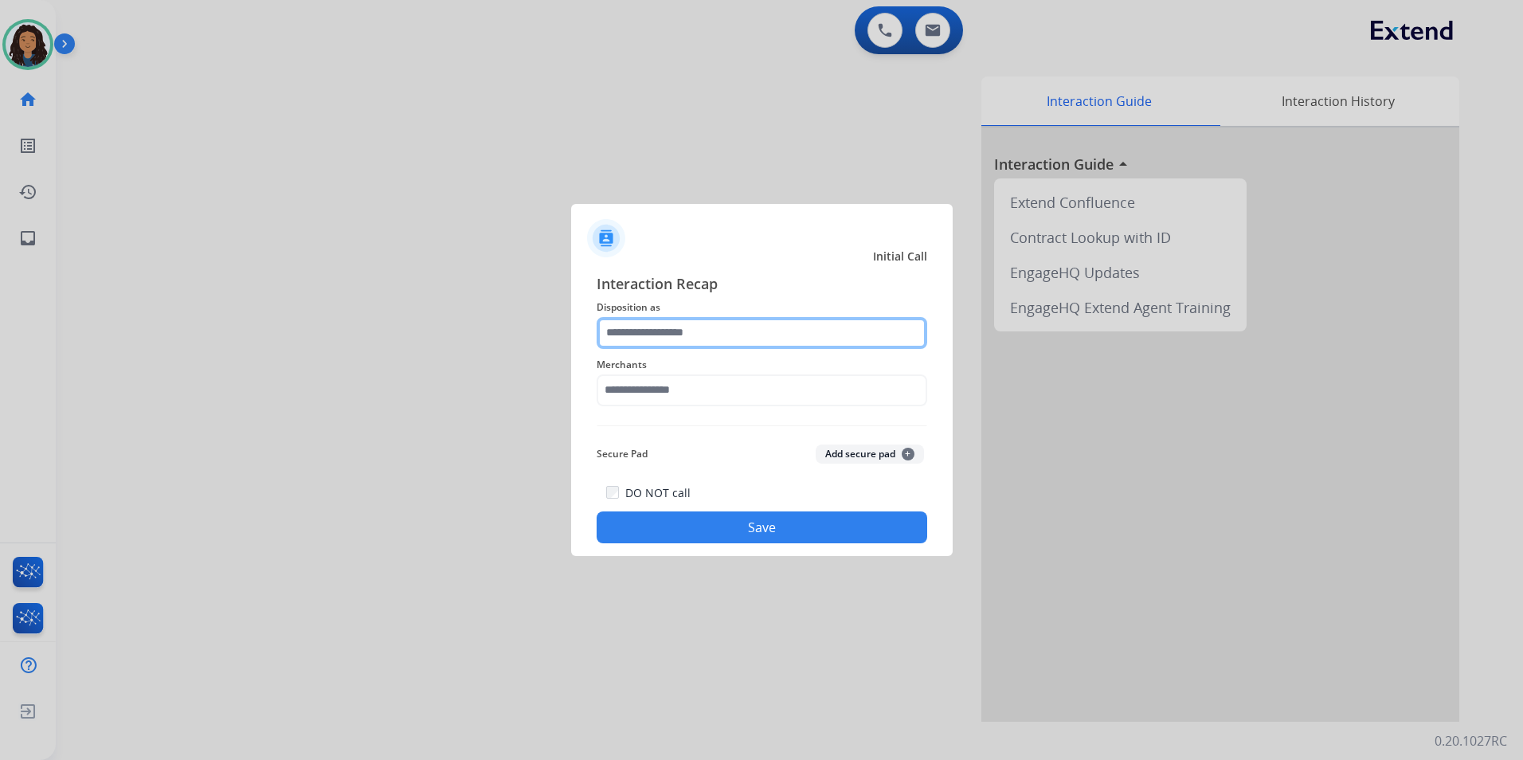
click at [695, 330] on input "text" at bounding box center [762, 333] width 331 height 32
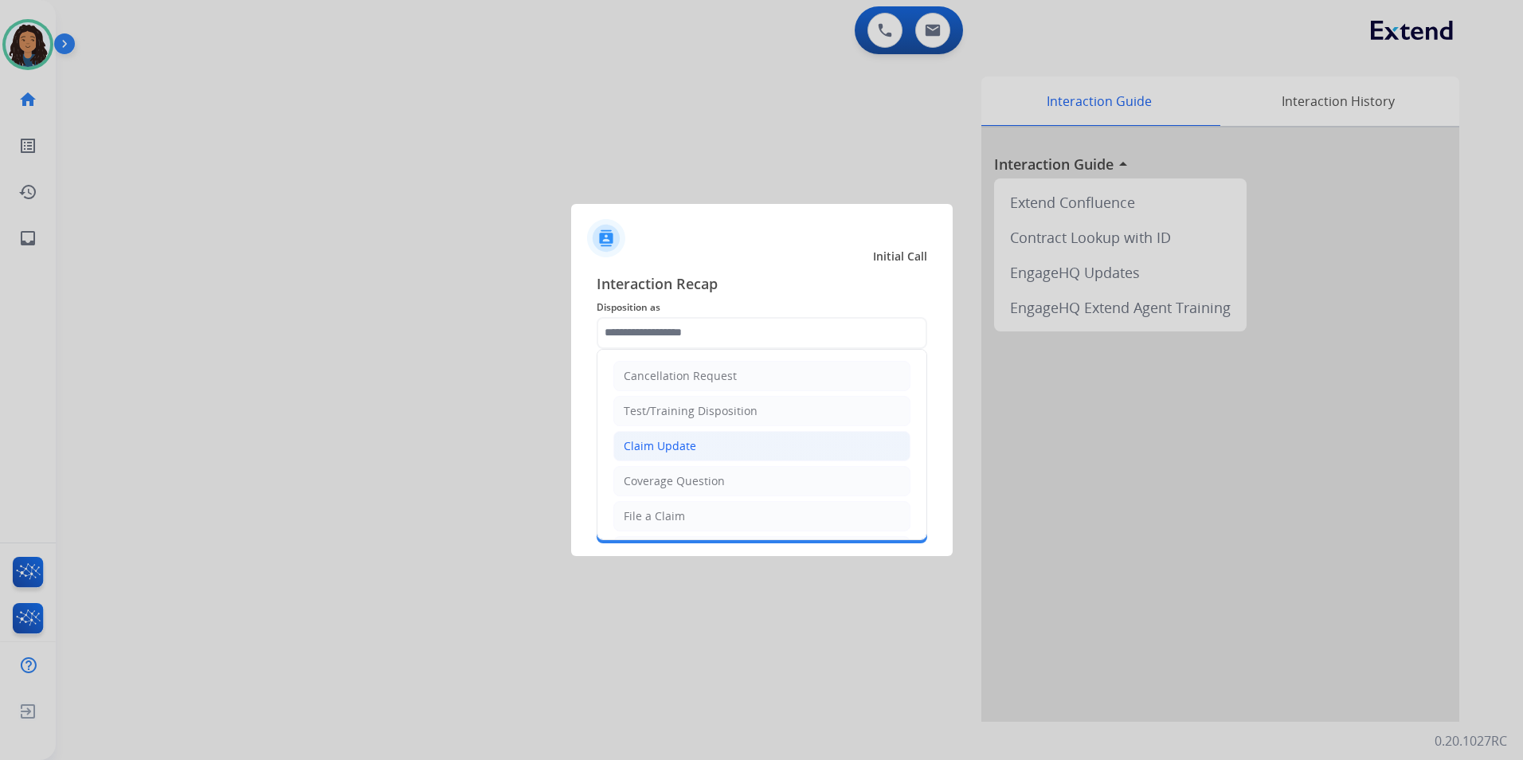
click at [701, 445] on li "Claim Update" at bounding box center [761, 446] width 297 height 30
type input "**********"
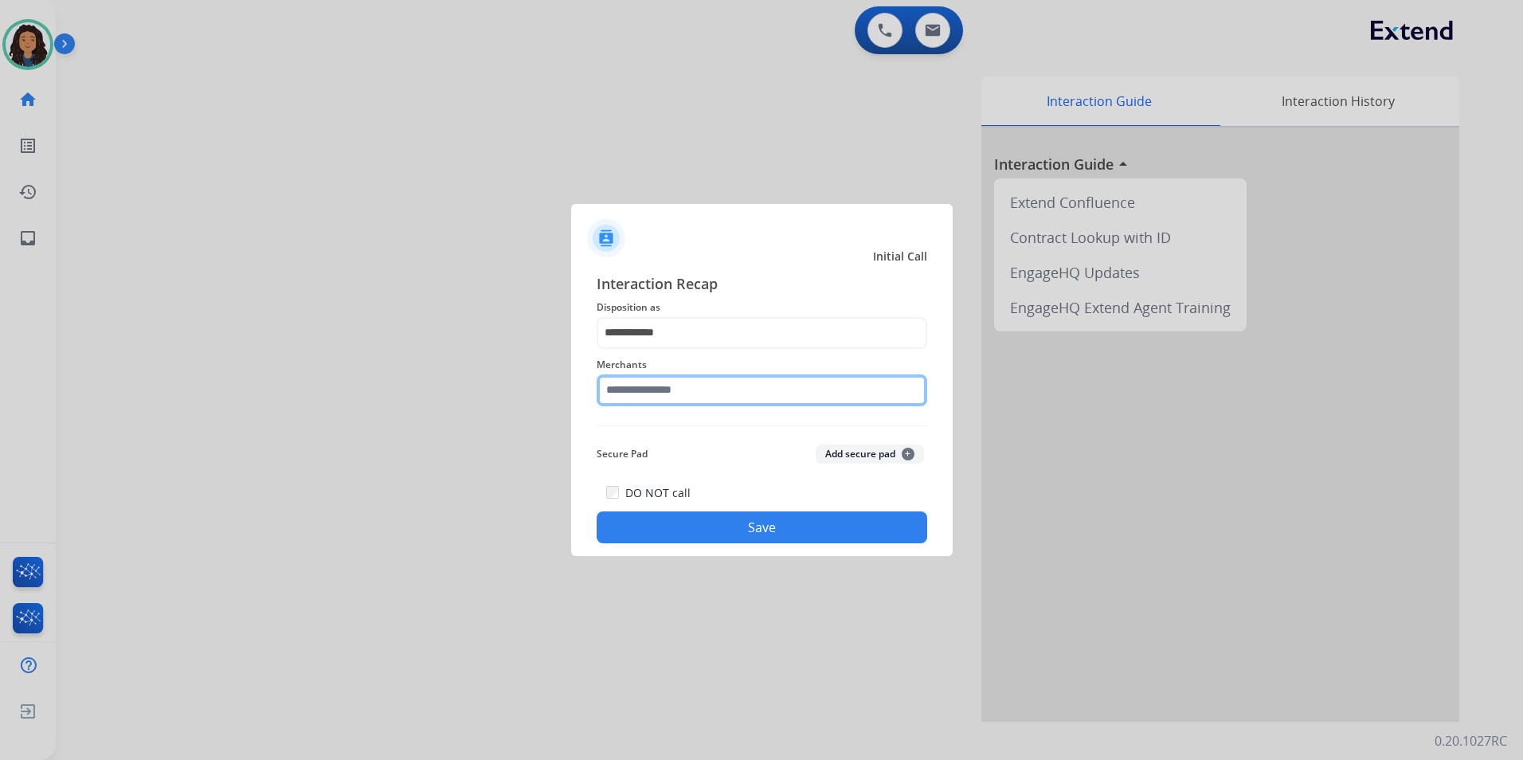
click at [726, 393] on input "text" at bounding box center [762, 390] width 331 height 32
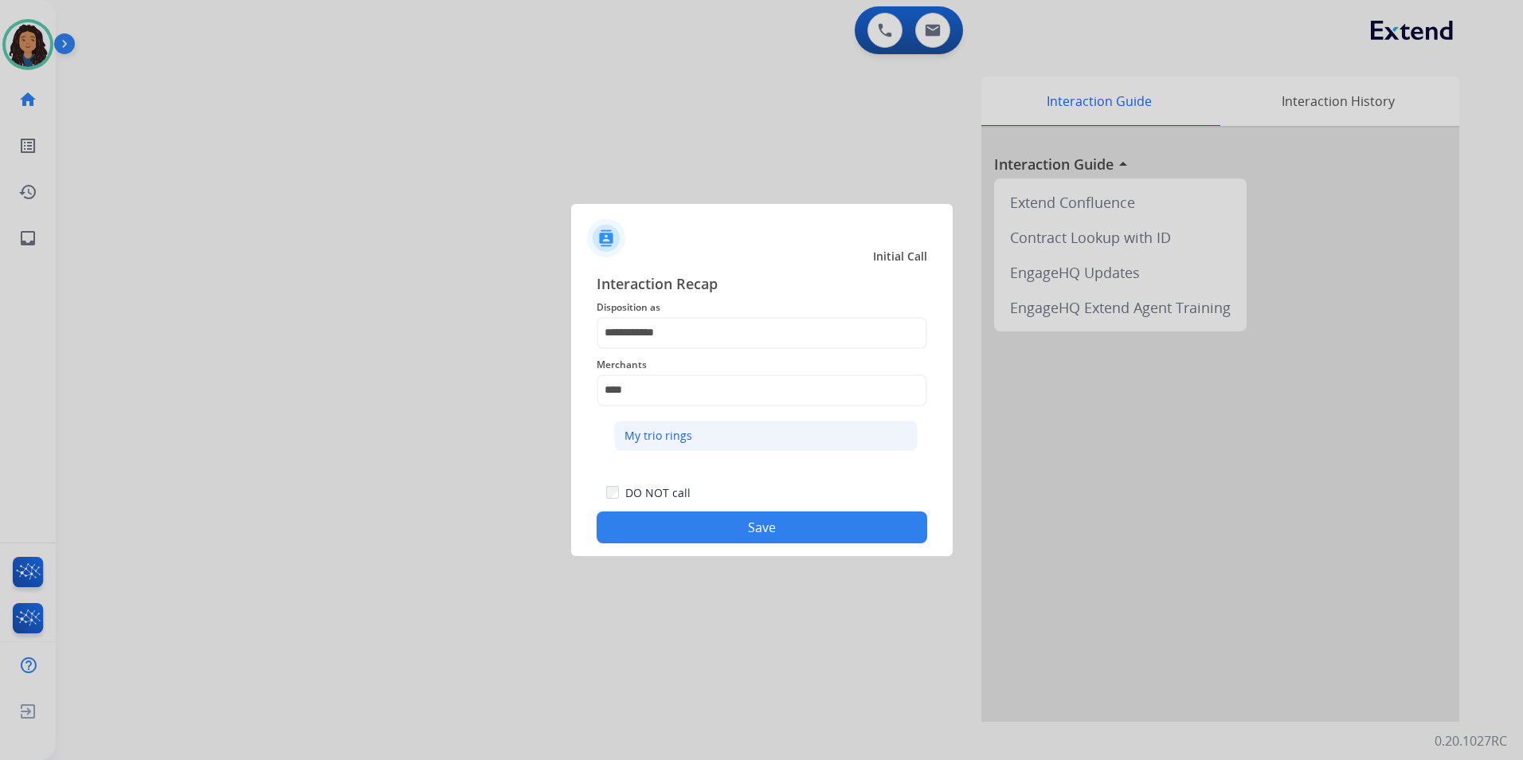
click at [702, 437] on li "My trio rings" at bounding box center [766, 436] width 304 height 30
type input "**********"
click at [649, 549] on div "**********" at bounding box center [762, 408] width 382 height 297
click at [636, 525] on button "Save" at bounding box center [762, 527] width 331 height 32
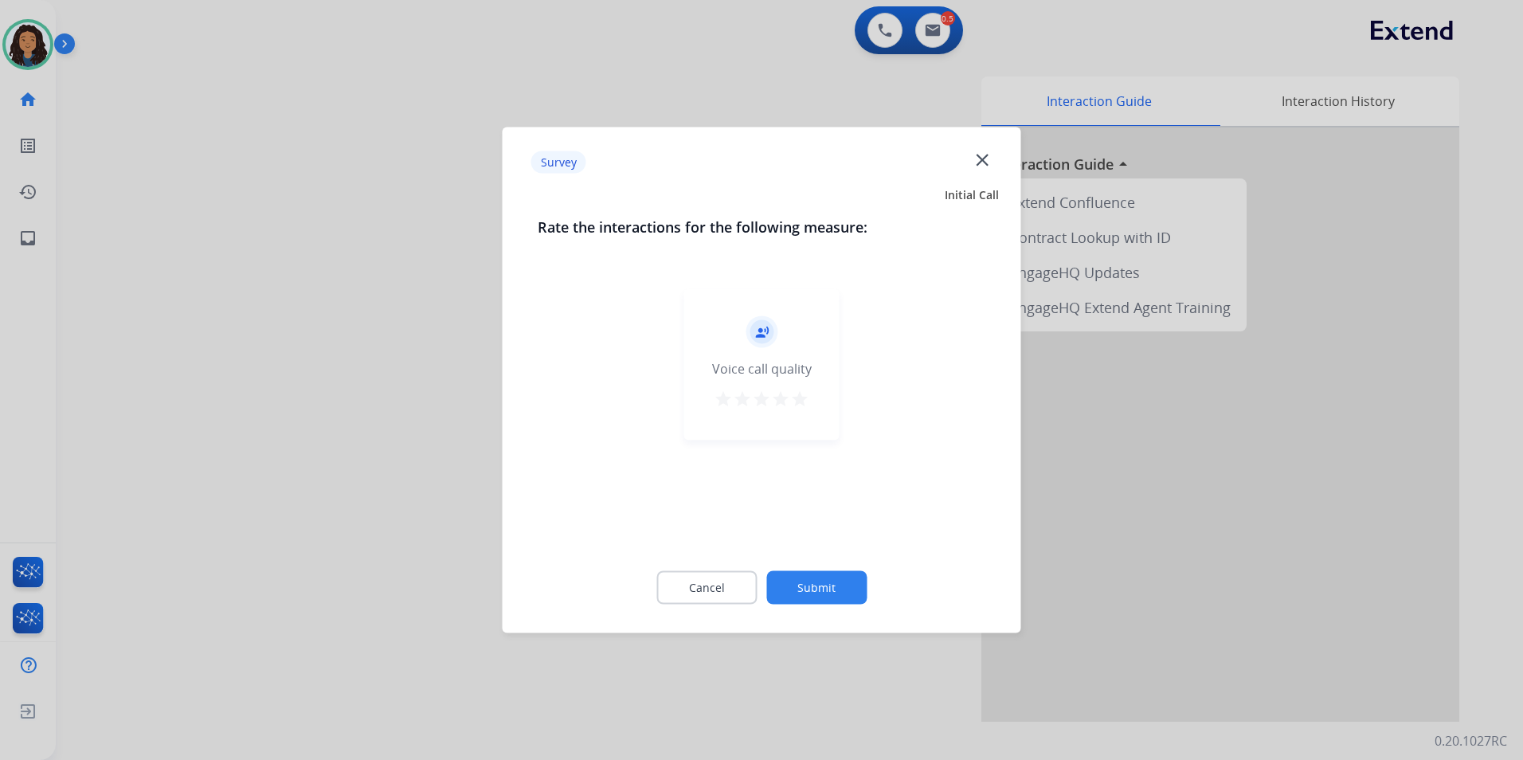
click at [467, 464] on div at bounding box center [761, 380] width 1523 height 760
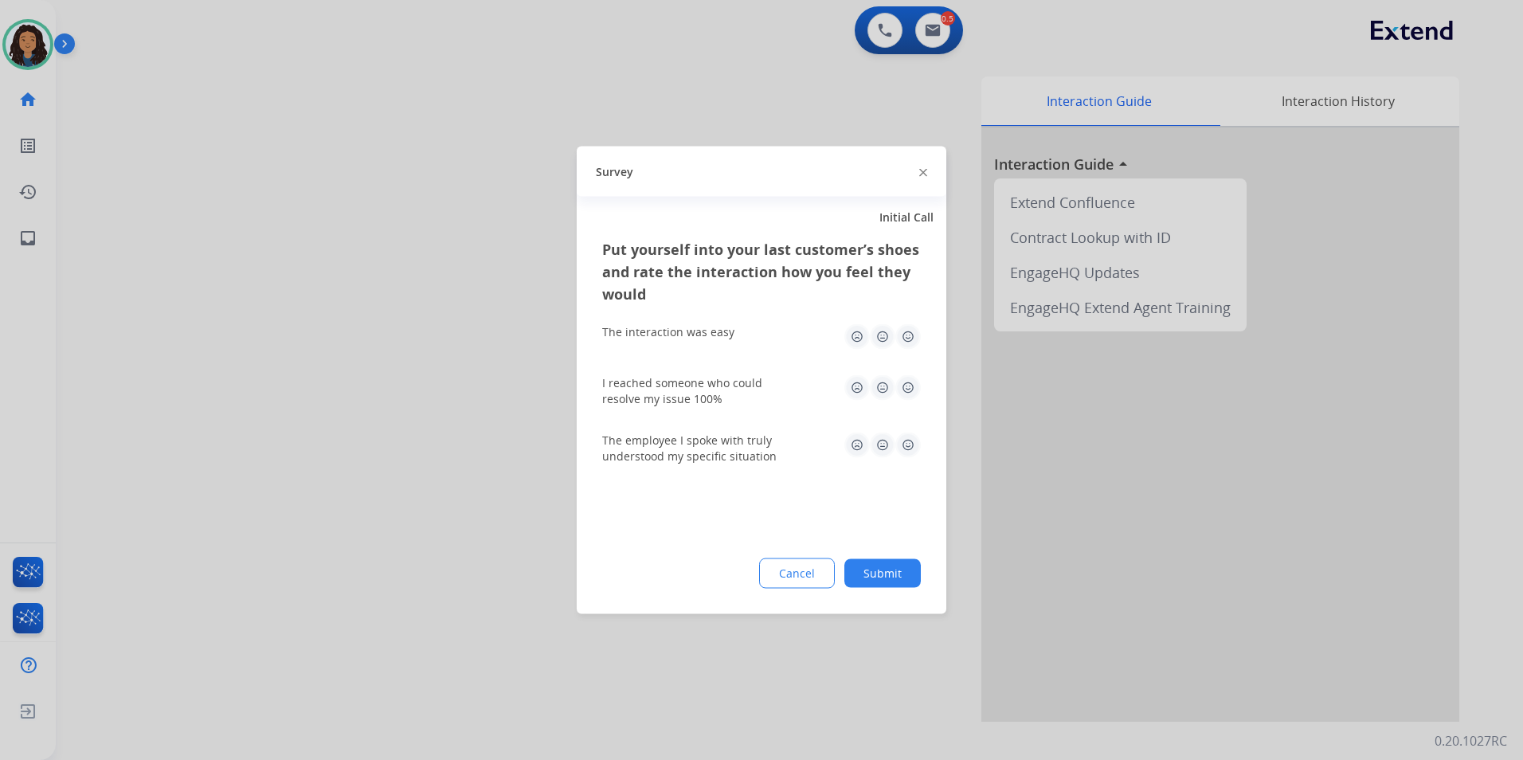
drag, startPoint x: 467, startPoint y: 460, endPoint x: 779, endPoint y: 152, distance: 438.8
click at [467, 456] on div at bounding box center [761, 380] width 1523 height 760
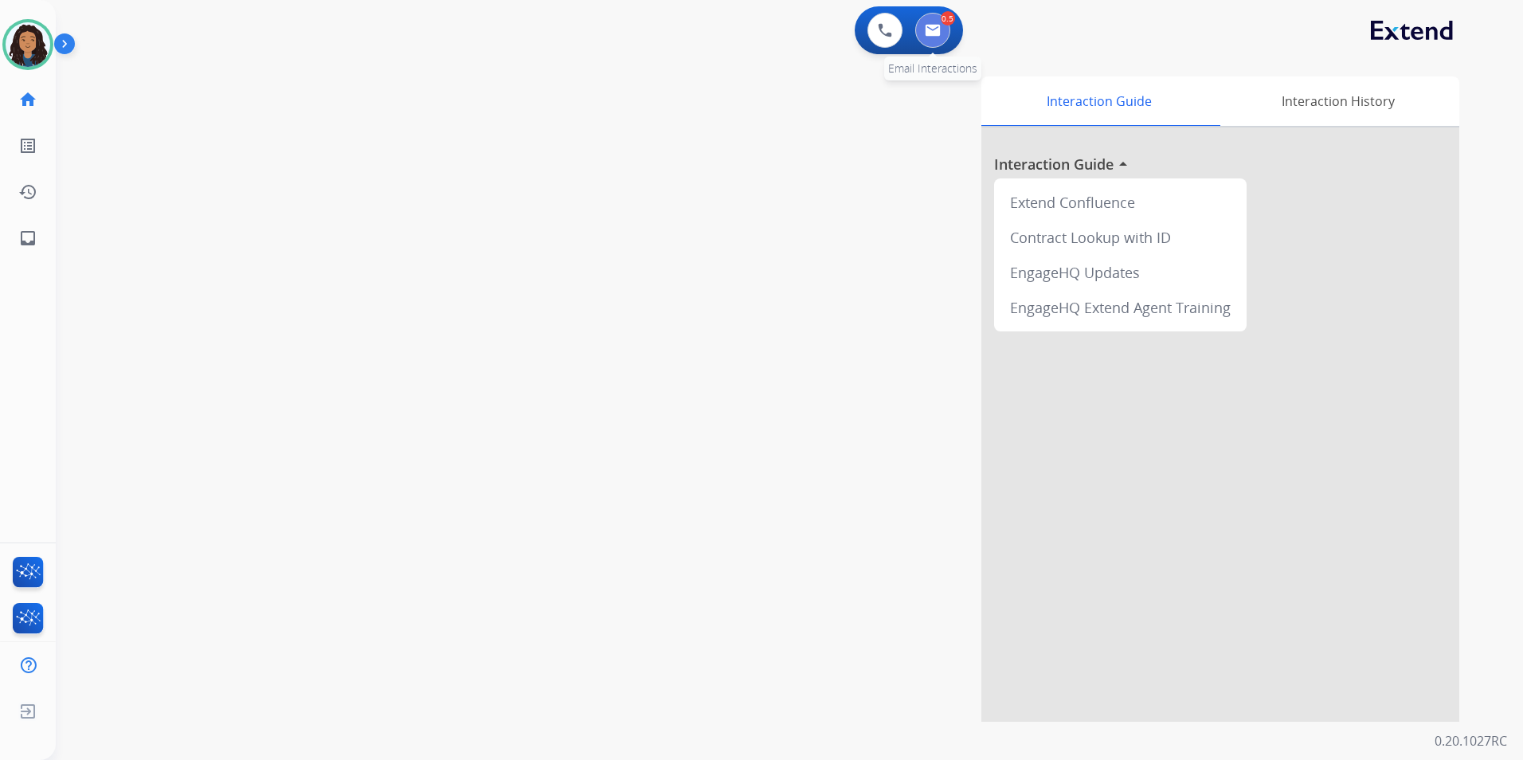
click at [930, 29] on img at bounding box center [933, 30] width 16 height 13
select select "**********"
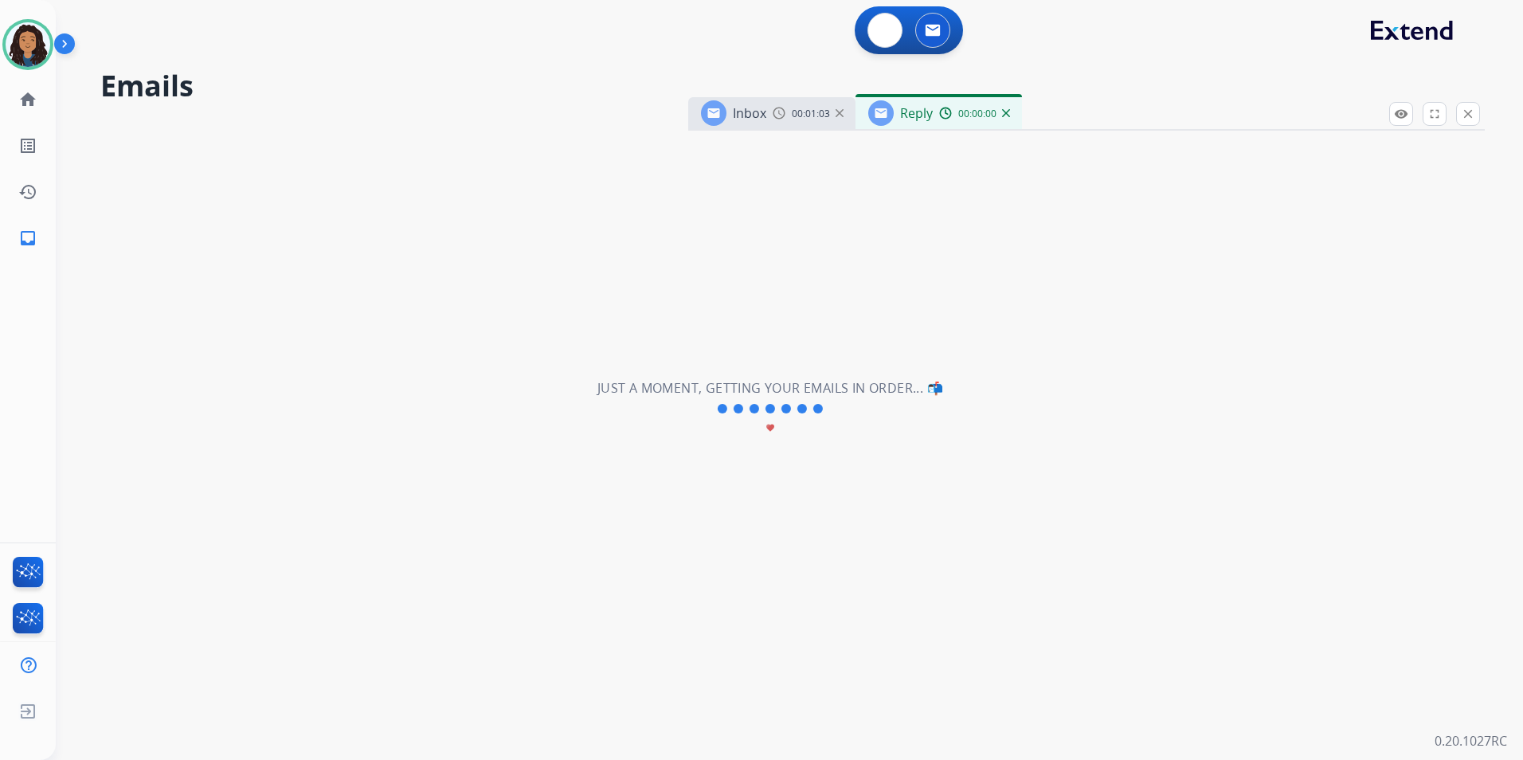
select select "**********"
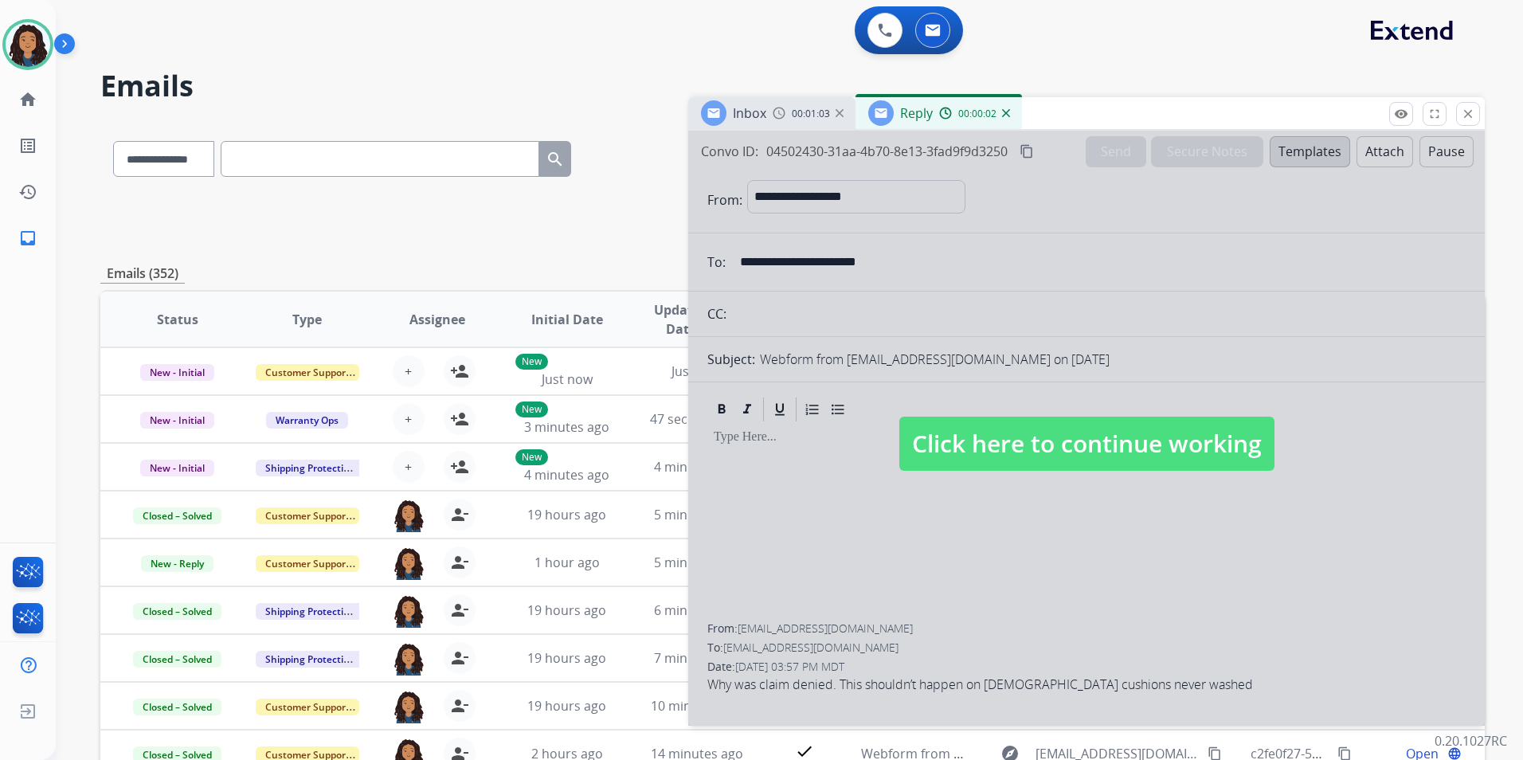
drag, startPoint x: 930, startPoint y: 29, endPoint x: 1282, endPoint y: 48, distance: 351.8
click at [1282, 48] on div "0 Voice Interactions 0 Email Interactions" at bounding box center [780, 31] width 1410 height 51
drag, startPoint x: 1138, startPoint y: 455, endPoint x: 1123, endPoint y: 431, distance: 27.9
click at [1137, 455] on span "Click here to continue working" at bounding box center [1086, 444] width 375 height 54
select select
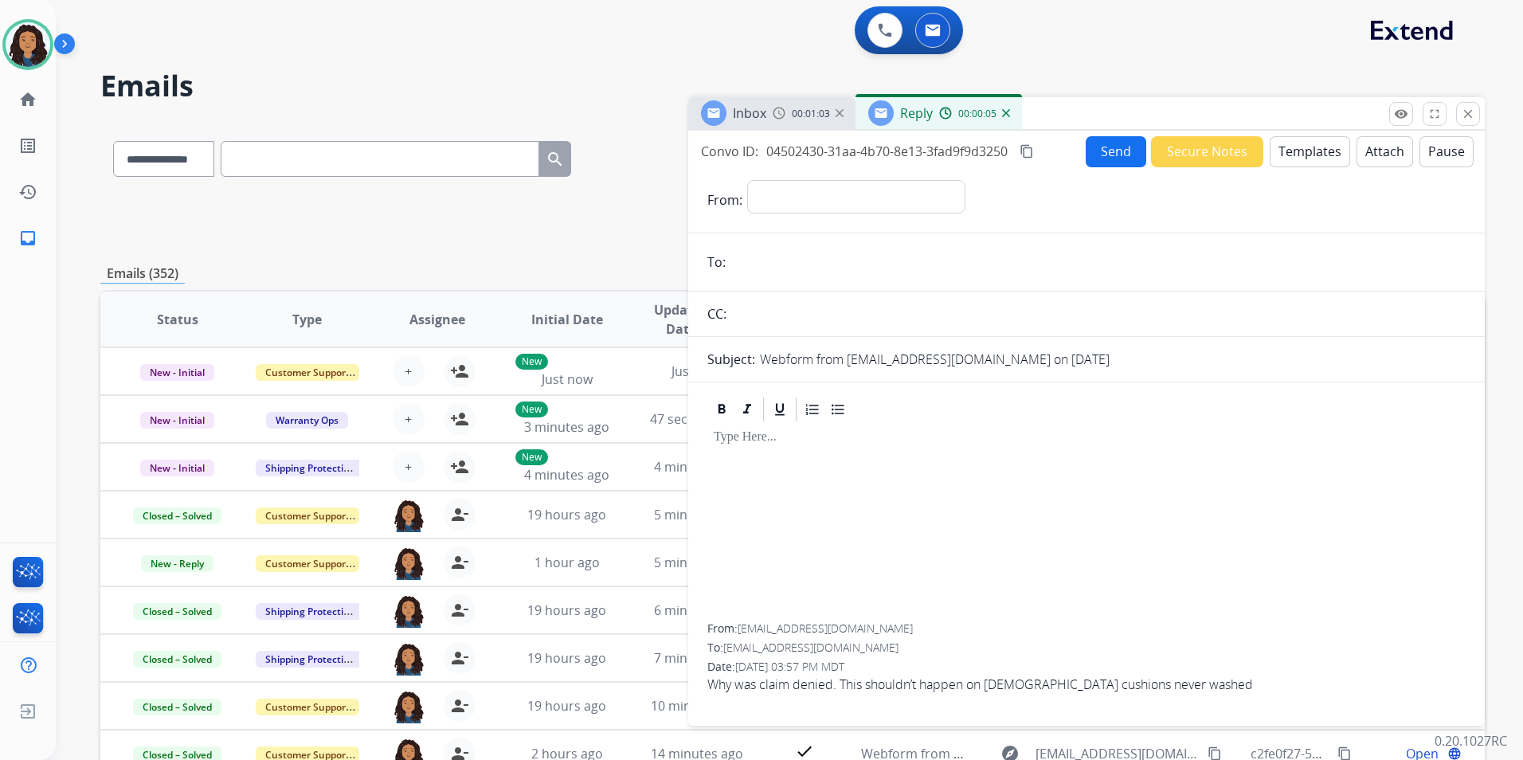
click at [954, 103] on div "Reply 00:00:05" at bounding box center [939, 113] width 166 height 32
click at [998, 110] on div "00:00:07" at bounding box center [974, 113] width 70 height 14
click at [1004, 116] on img at bounding box center [1006, 113] width 8 height 8
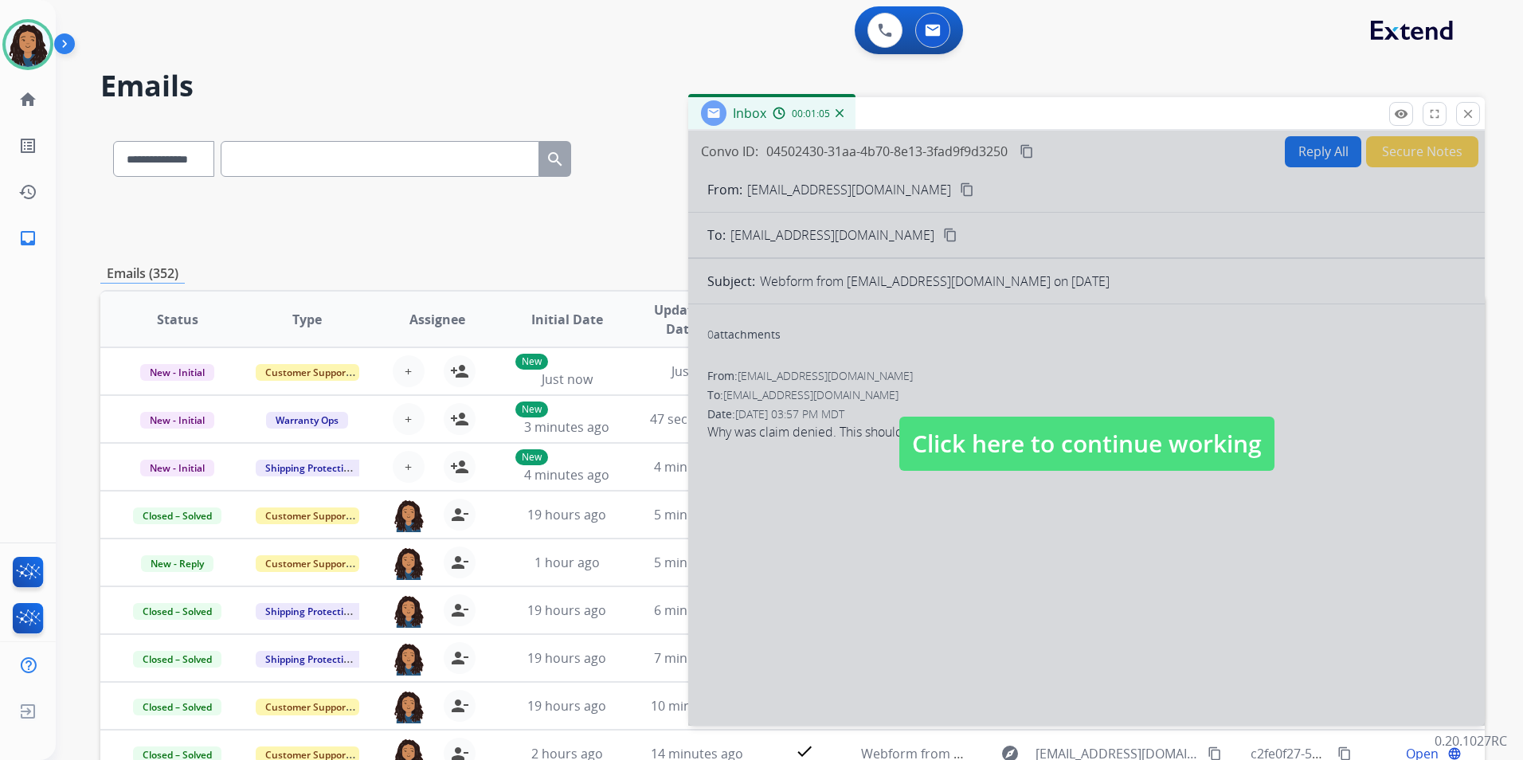
drag, startPoint x: 1019, startPoint y: 439, endPoint x: 986, endPoint y: 429, distance: 34.3
click at [1020, 439] on span "Click here to continue working" at bounding box center [1086, 444] width 375 height 54
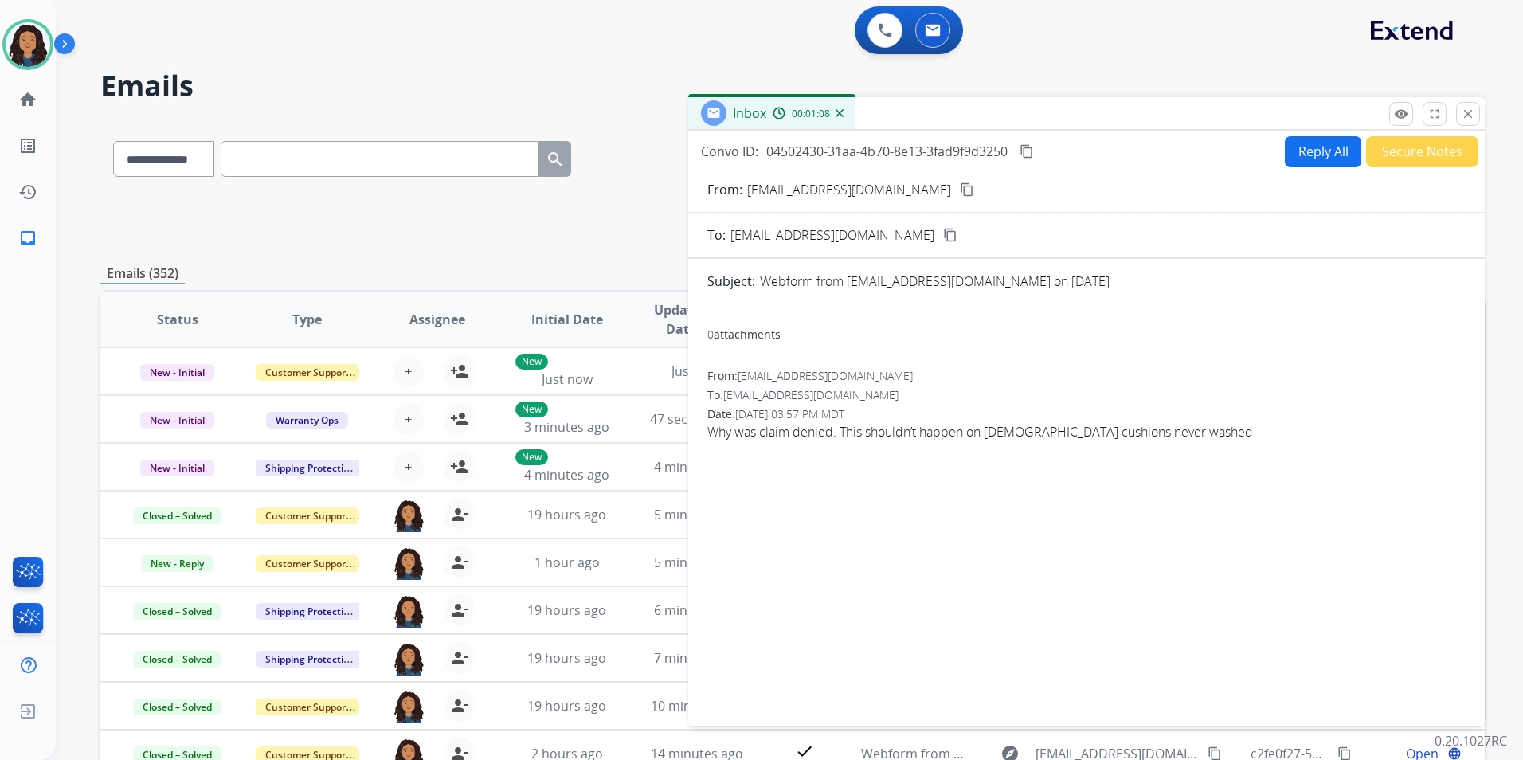
click at [1285, 166] on button "Reply All" at bounding box center [1323, 151] width 76 height 31
select select "**********"
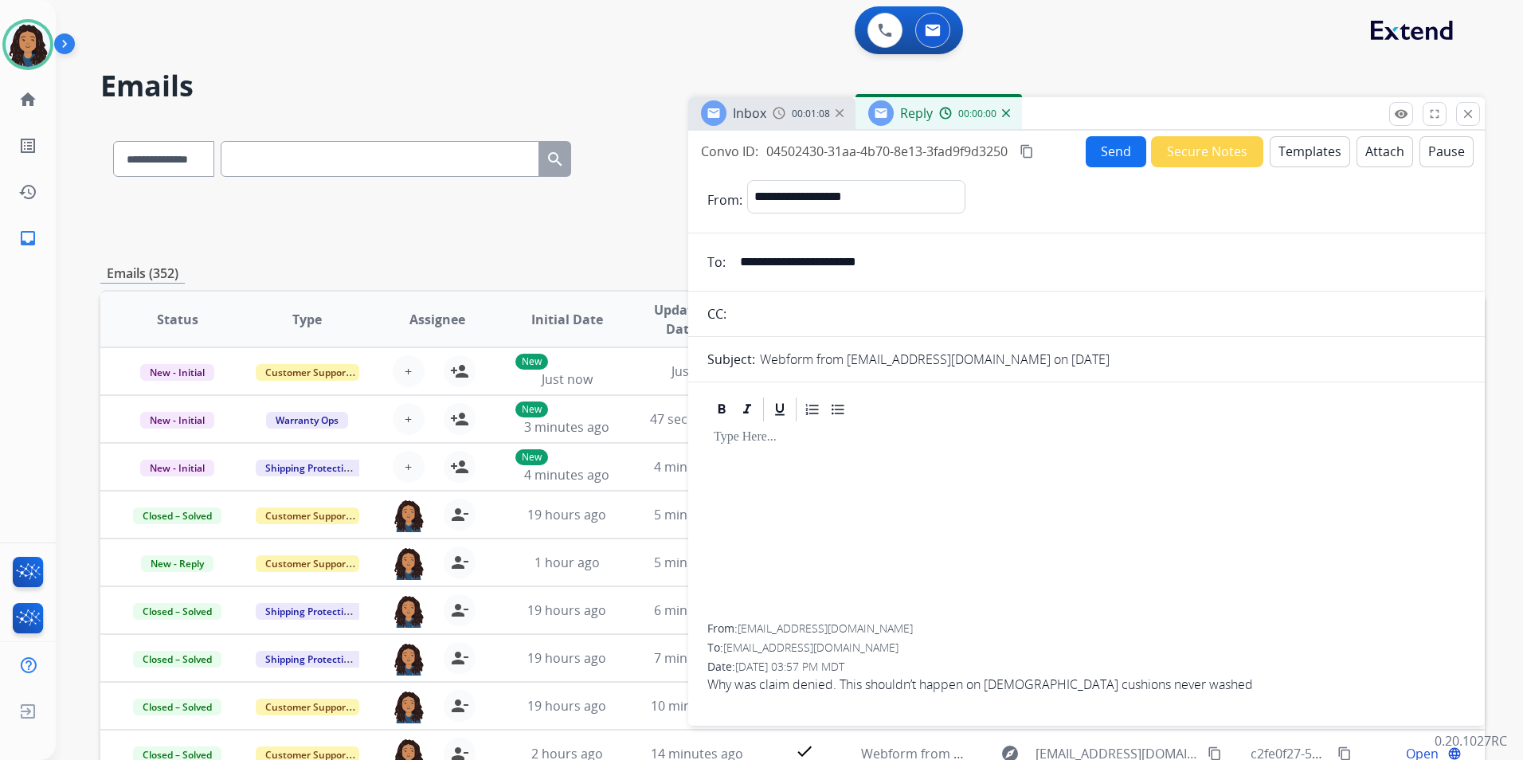
click at [1284, 166] on button "Templates" at bounding box center [1310, 151] width 80 height 31
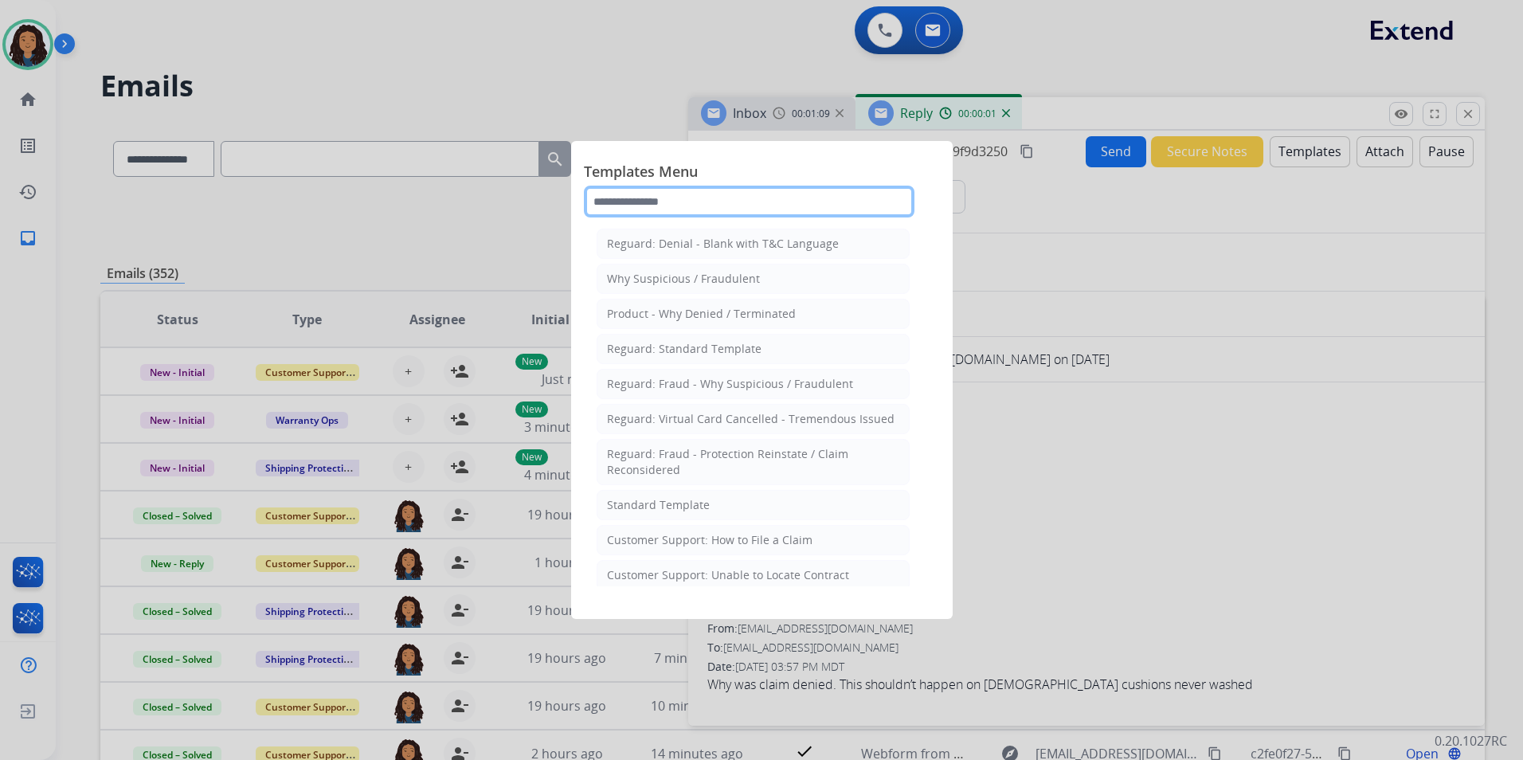
click at [687, 202] on input "text" at bounding box center [749, 202] width 331 height 32
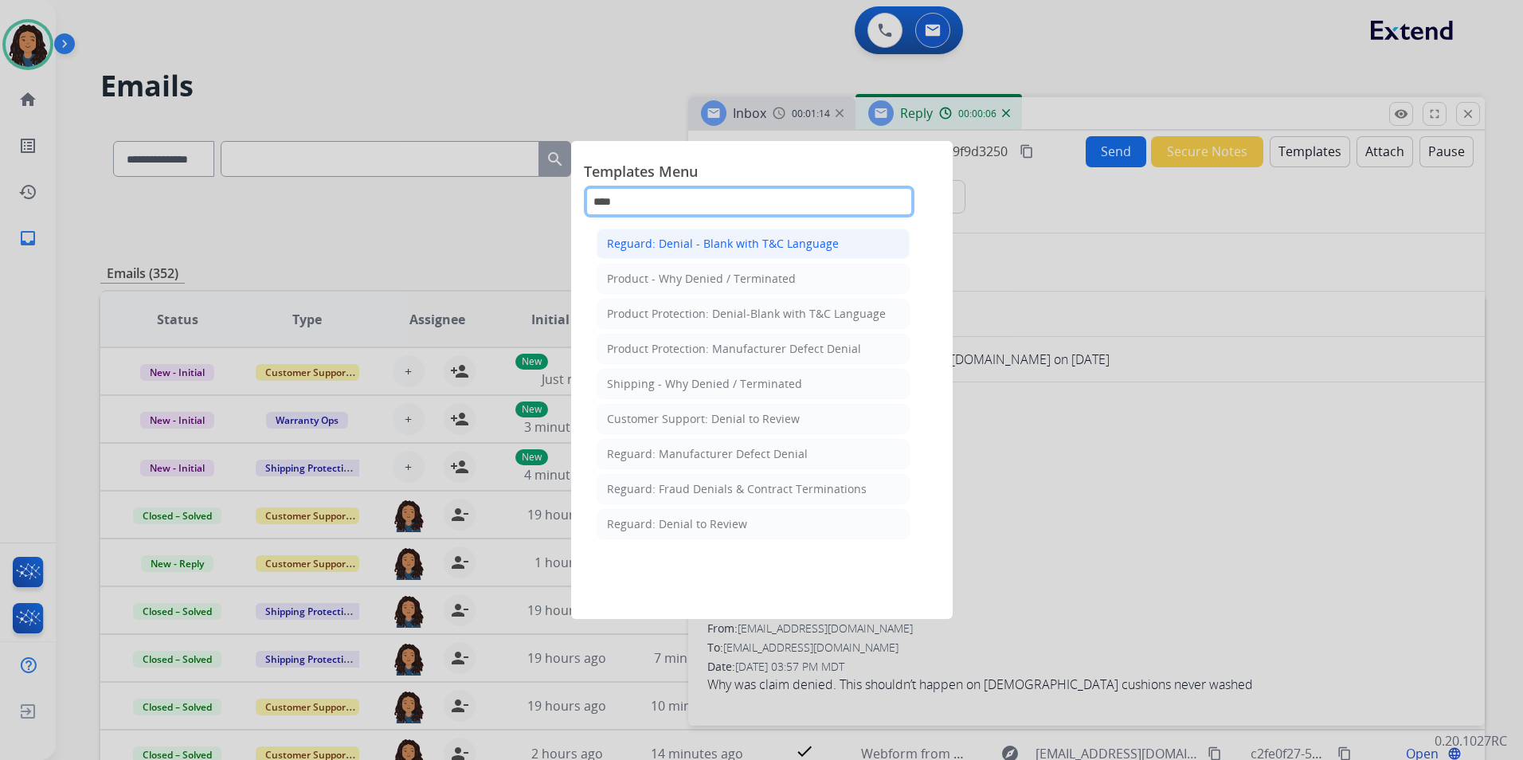
type input "****"
click at [734, 250] on div "Reguard: Denial - Blank with T&C Language" at bounding box center [723, 244] width 232 height 16
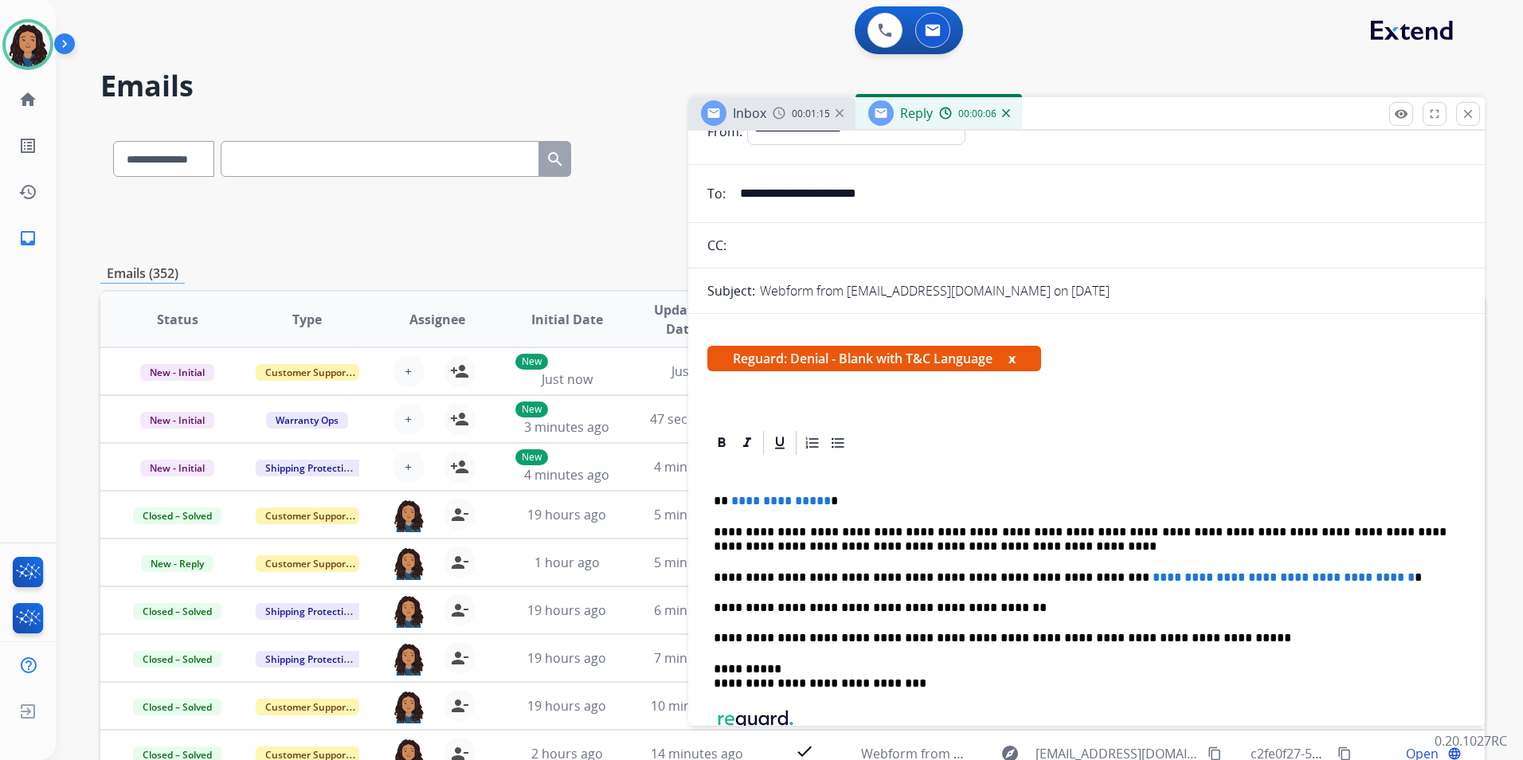
scroll to position [159, 0]
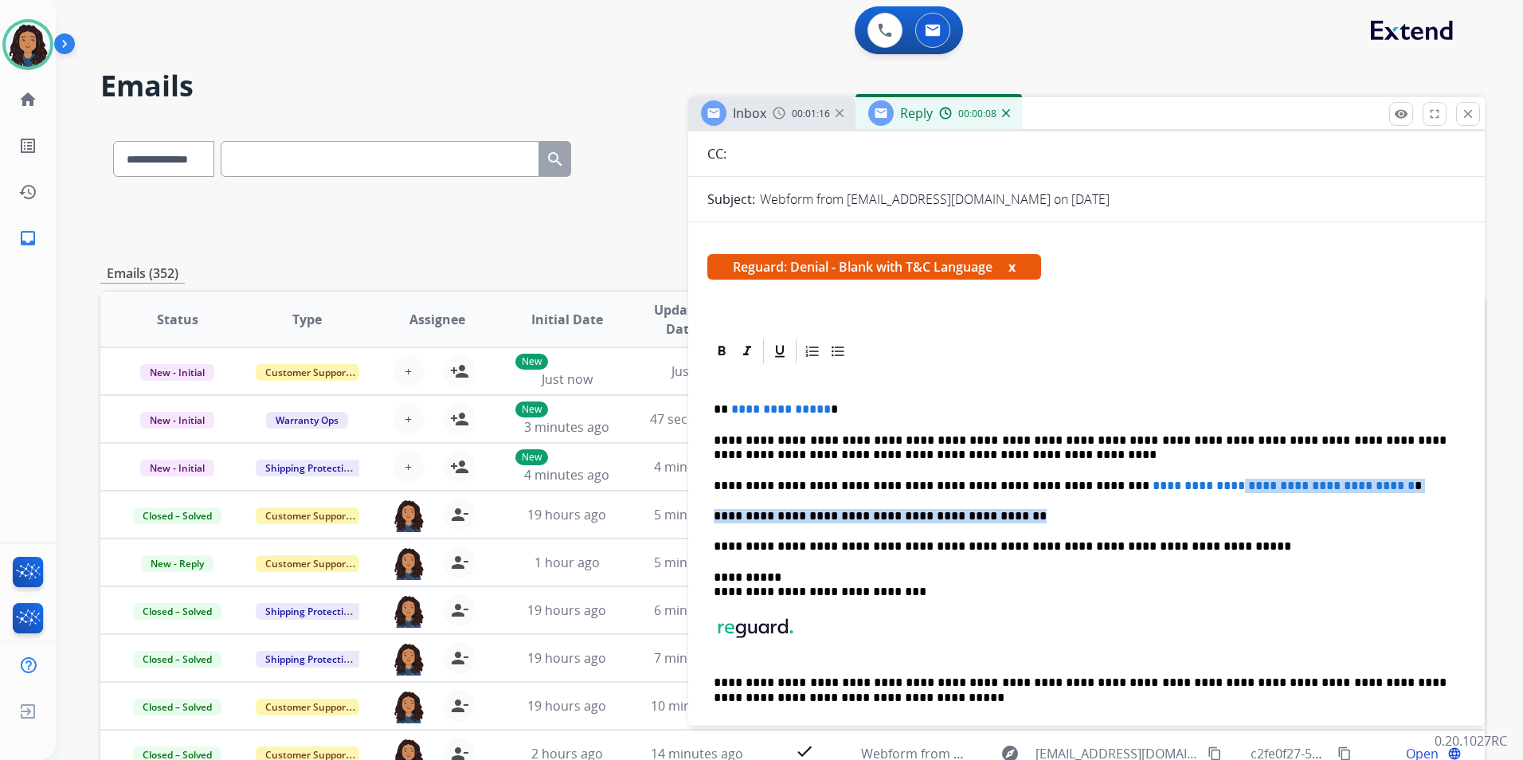
drag, startPoint x: 1391, startPoint y: 495, endPoint x: 1164, endPoint y: 481, distance: 227.5
click at [1163, 483] on div "**********" at bounding box center [1086, 561] width 758 height 390
click at [1367, 480] on span "**********" at bounding box center [1284, 486] width 262 height 12
drag, startPoint x: 1396, startPoint y: 484, endPoint x: 1060, endPoint y: 481, distance: 335.4
click at [1060, 481] on p "**********" at bounding box center [1080, 486] width 733 height 14
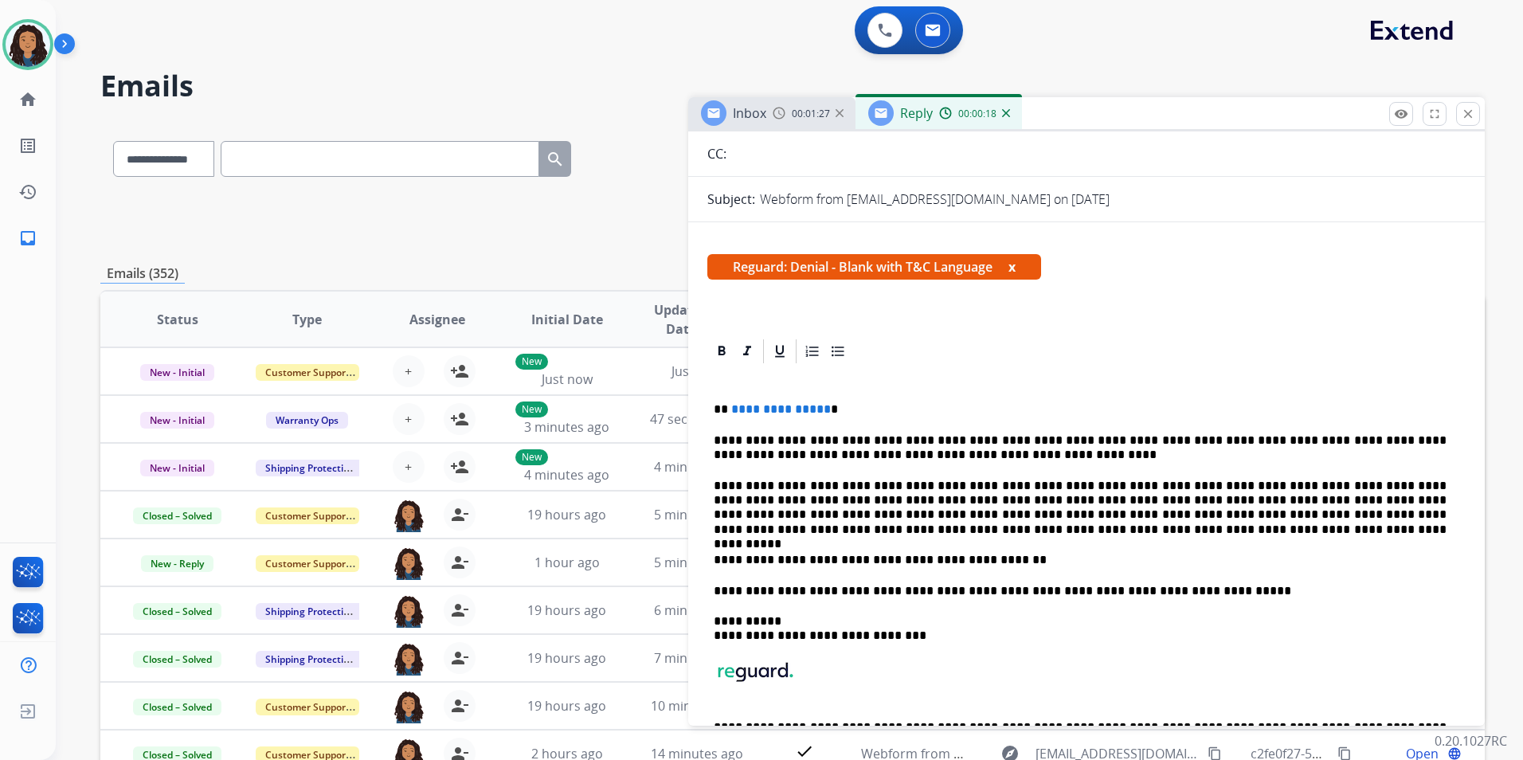
drag, startPoint x: 1071, startPoint y: 484, endPoint x: 1130, endPoint y: 480, distance: 59.1
click at [1071, 484] on p "**********" at bounding box center [1080, 508] width 733 height 59
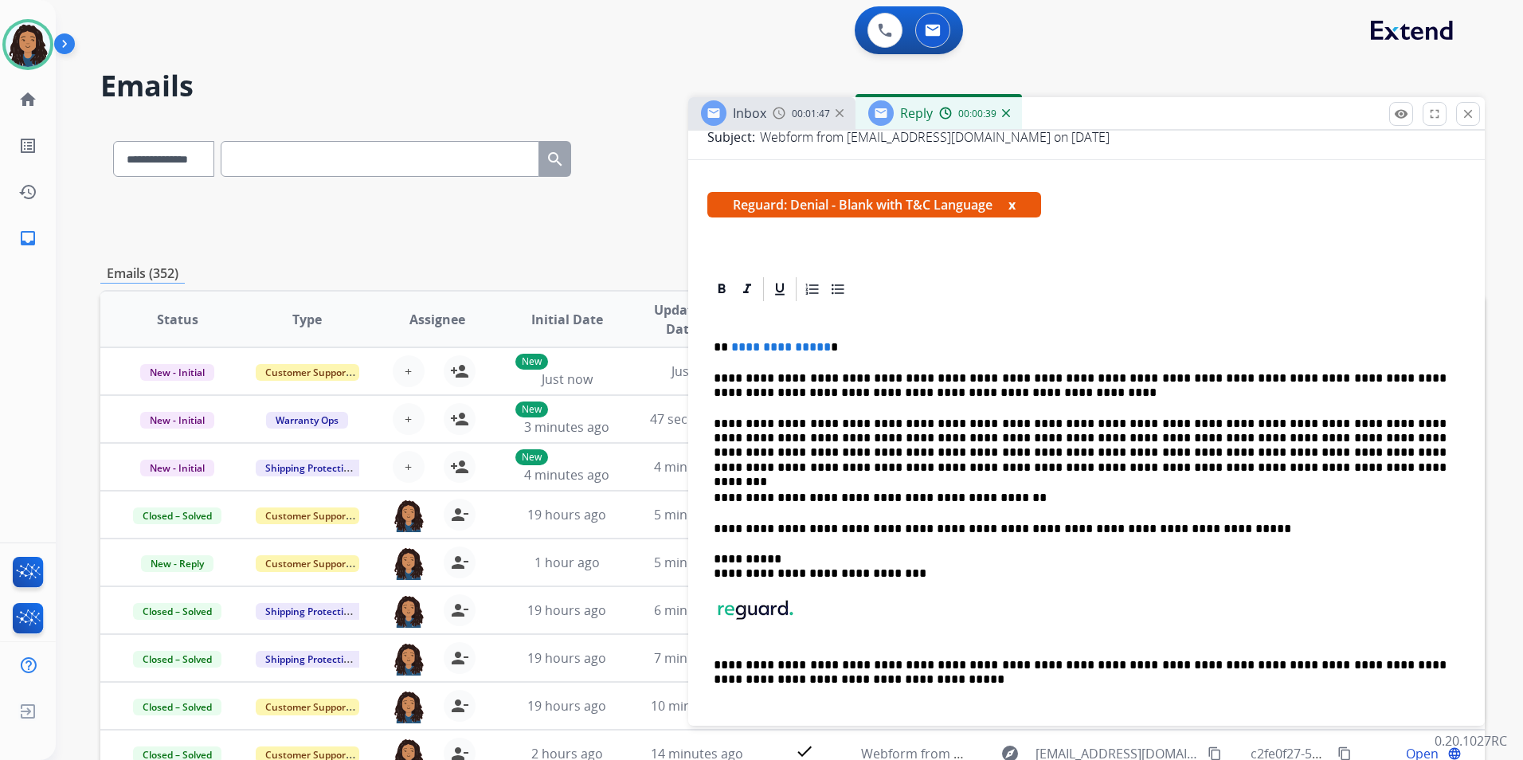
scroll to position [239, 0]
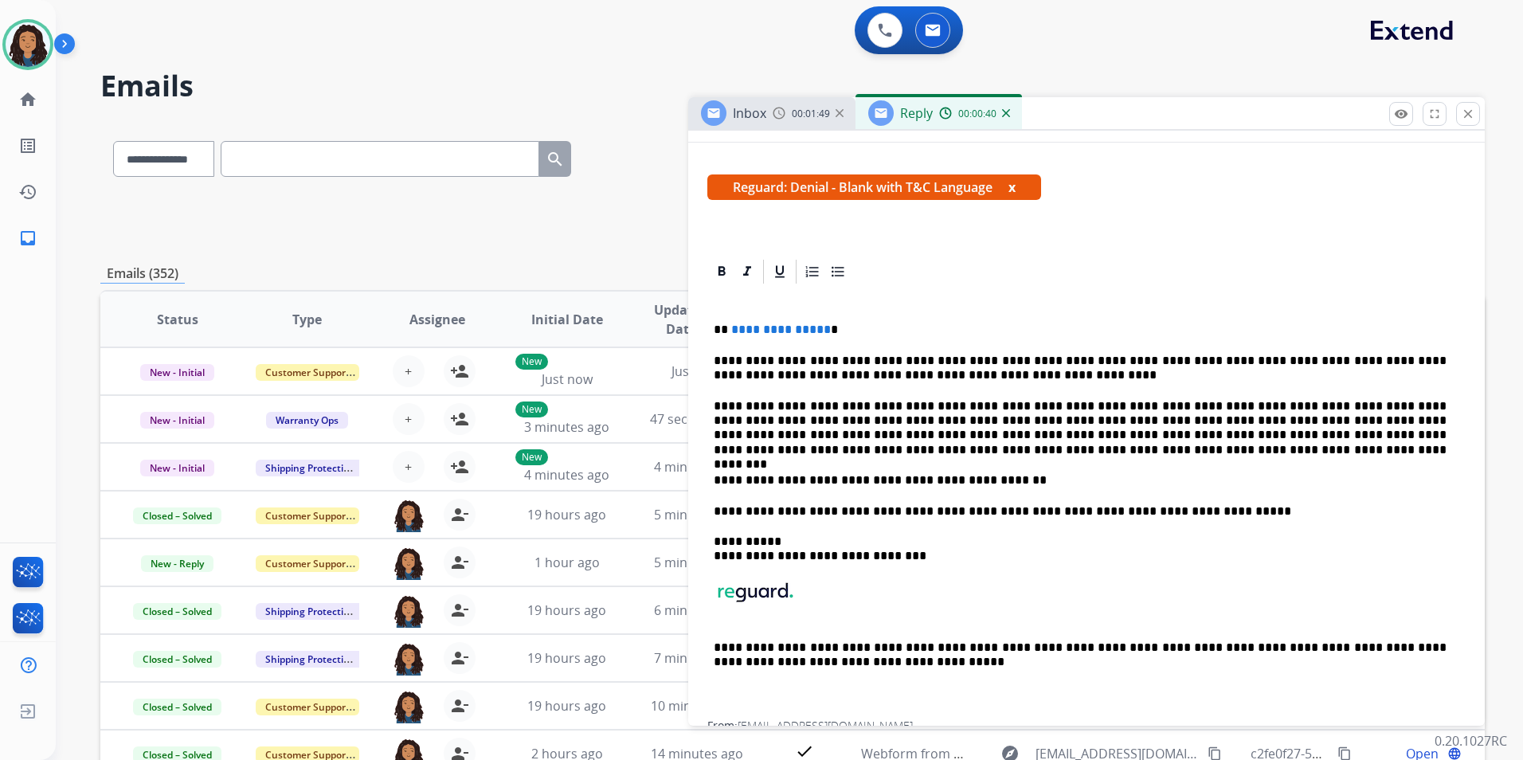
click at [821, 323] on span "**********" at bounding box center [781, 329] width 100 height 12
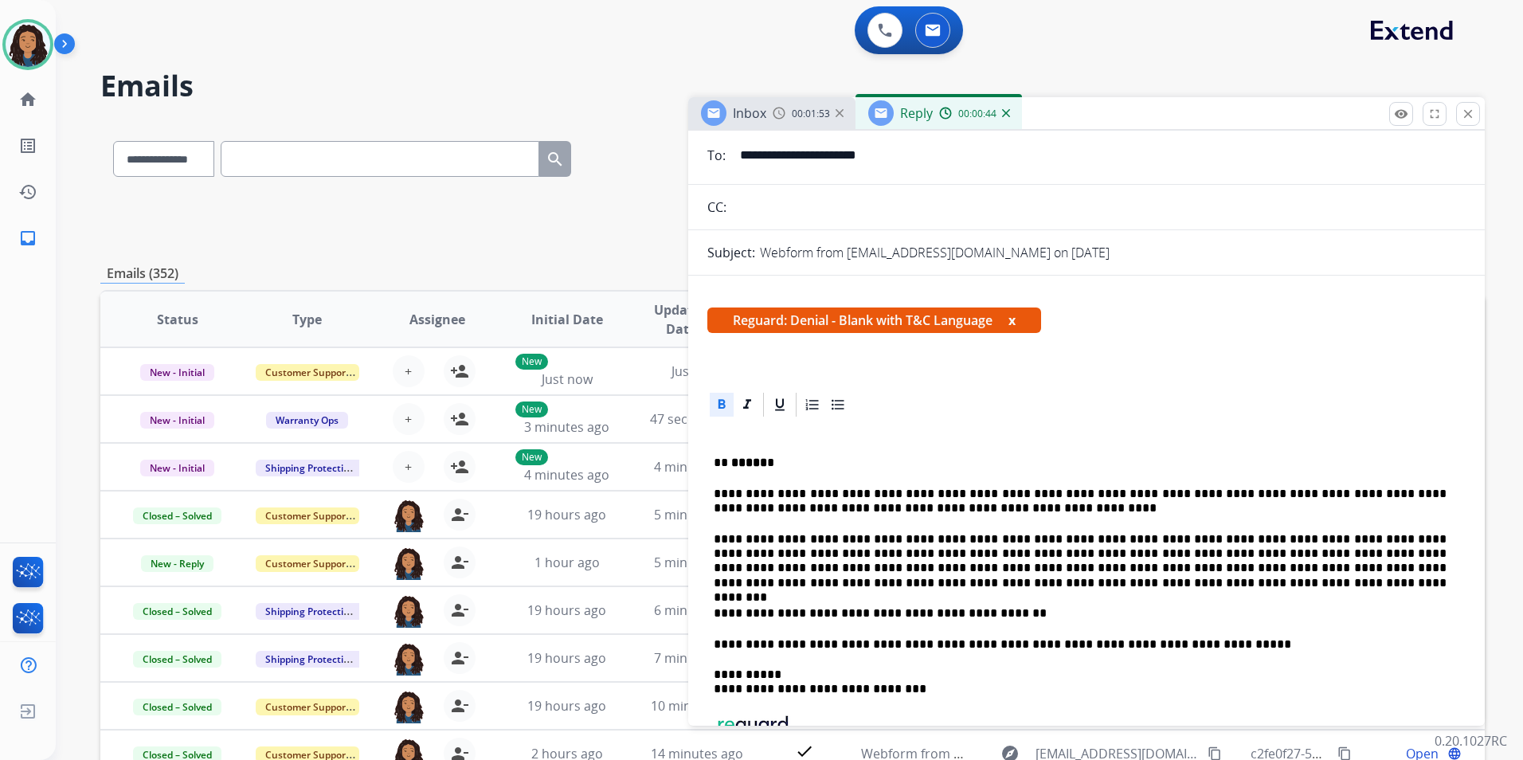
scroll to position [0, 0]
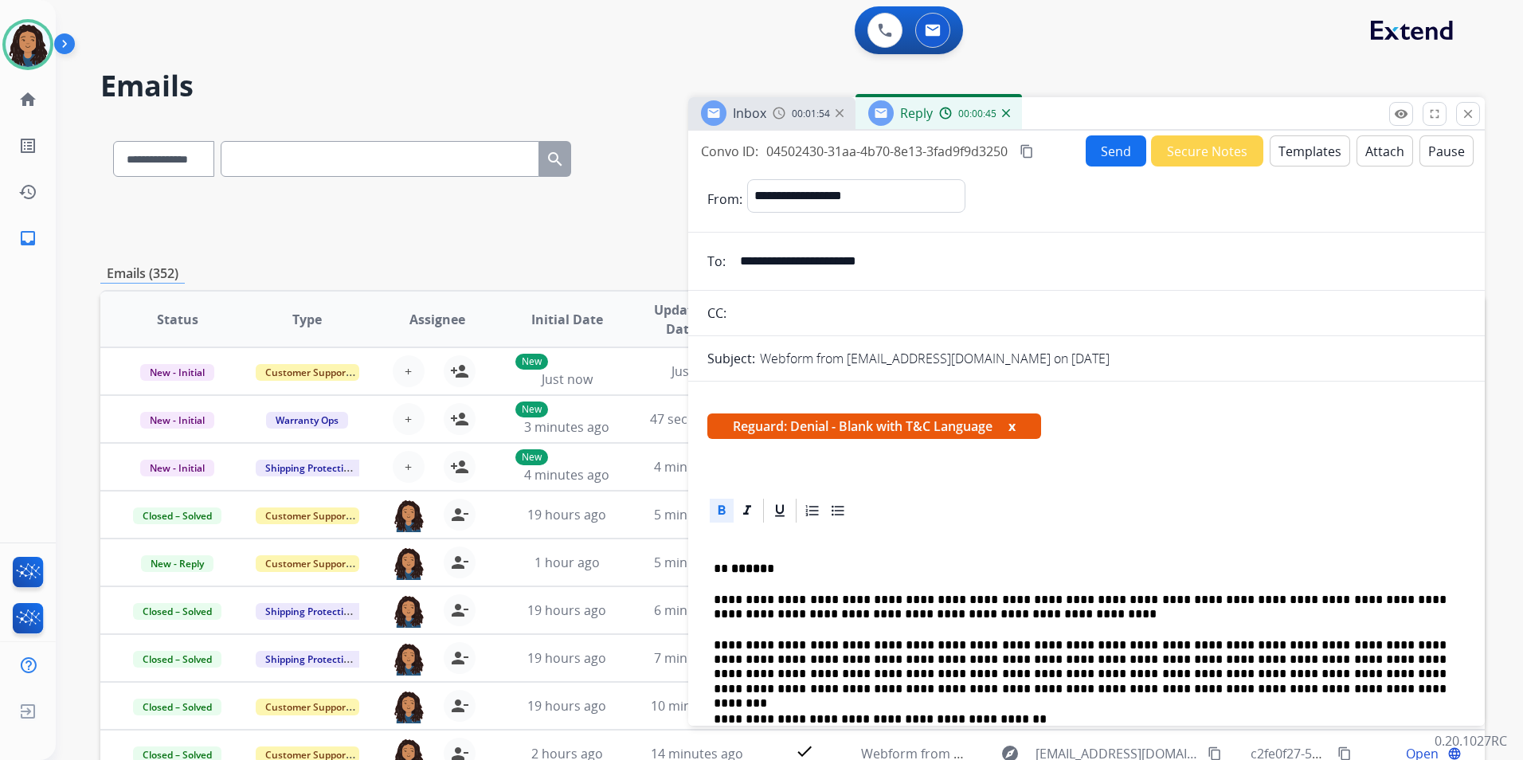
click at [1357, 151] on button "Attach" at bounding box center [1385, 150] width 57 height 31
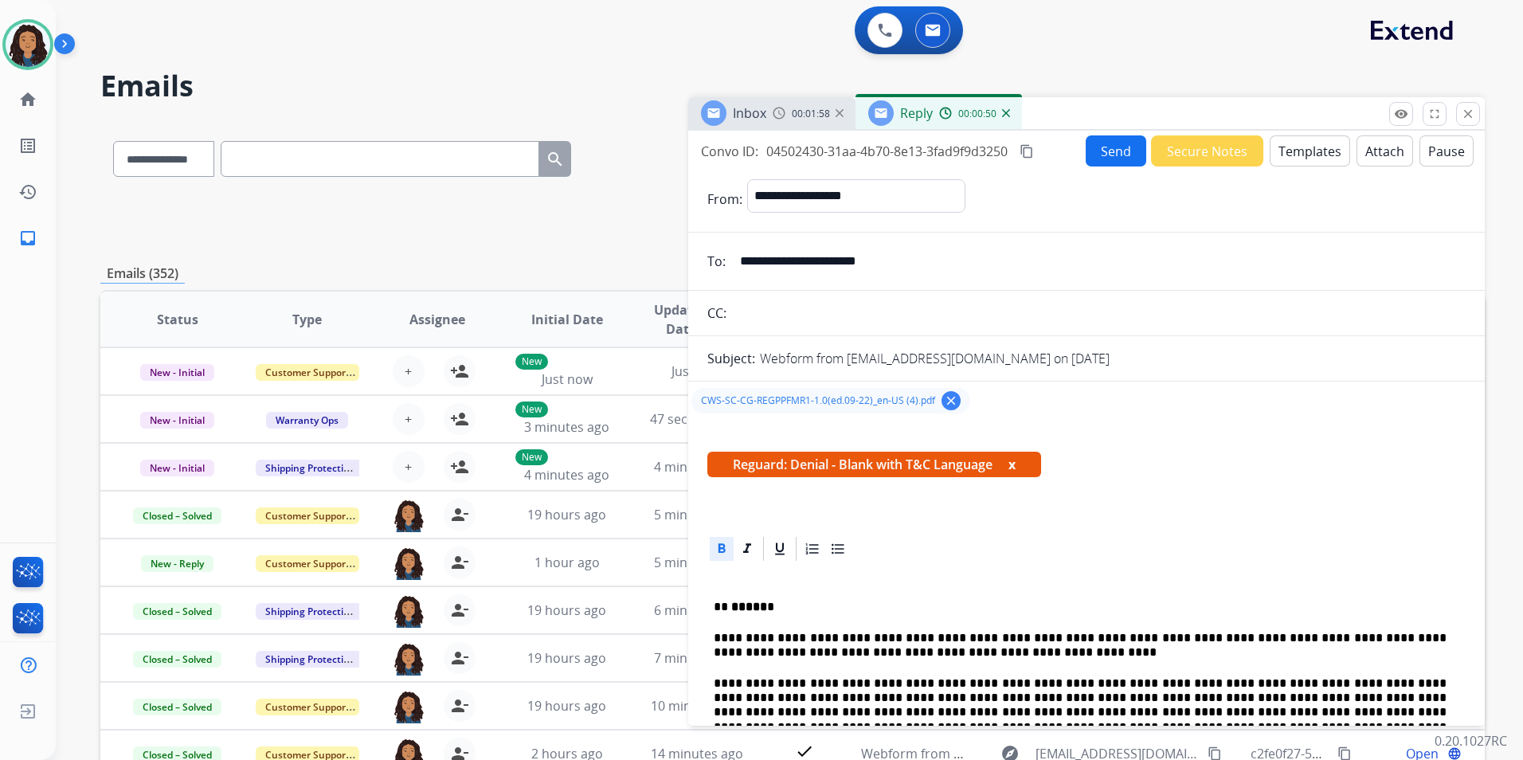
click at [1093, 159] on button "Send" at bounding box center [1116, 150] width 61 height 31
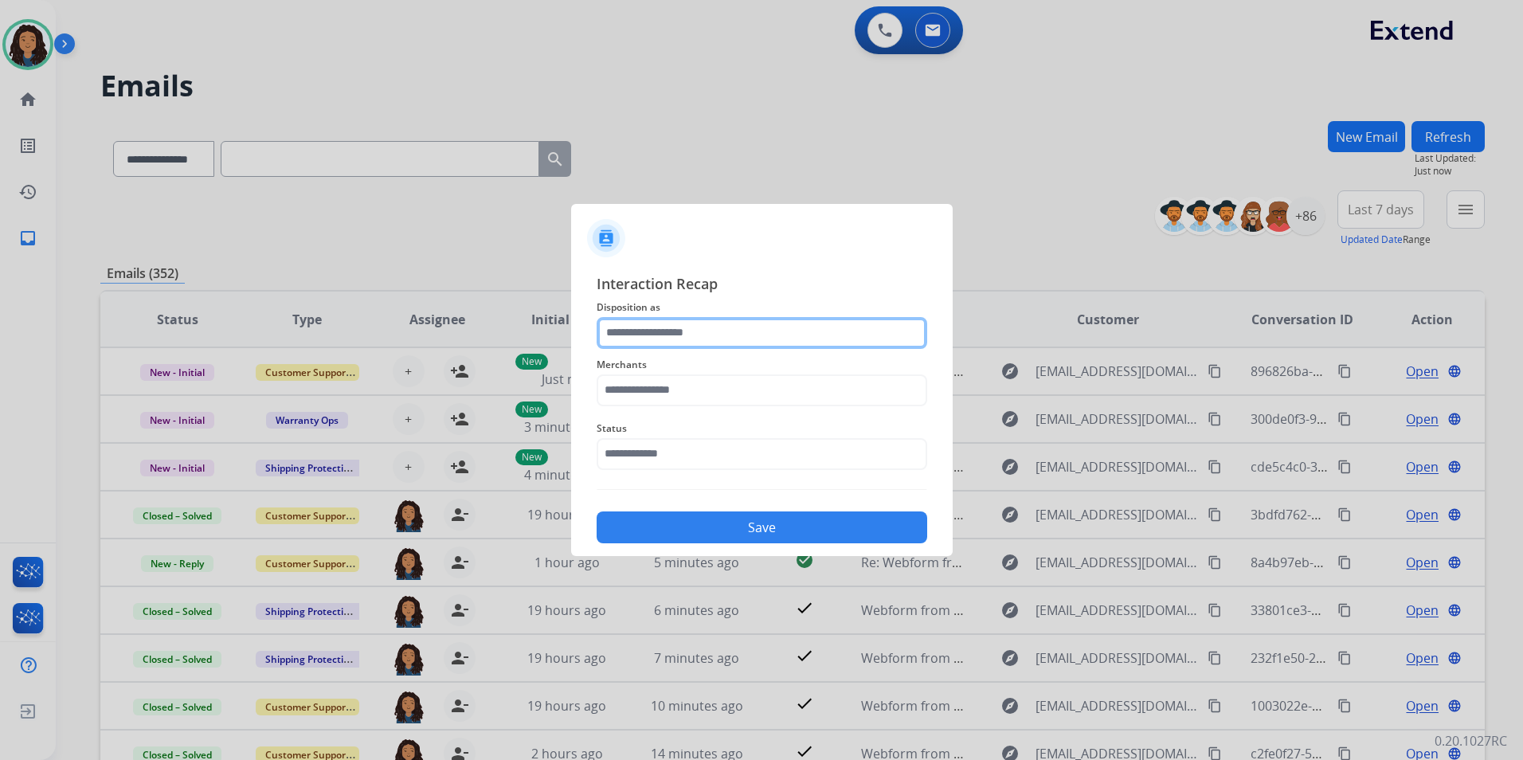
click at [862, 321] on input "text" at bounding box center [762, 333] width 331 height 32
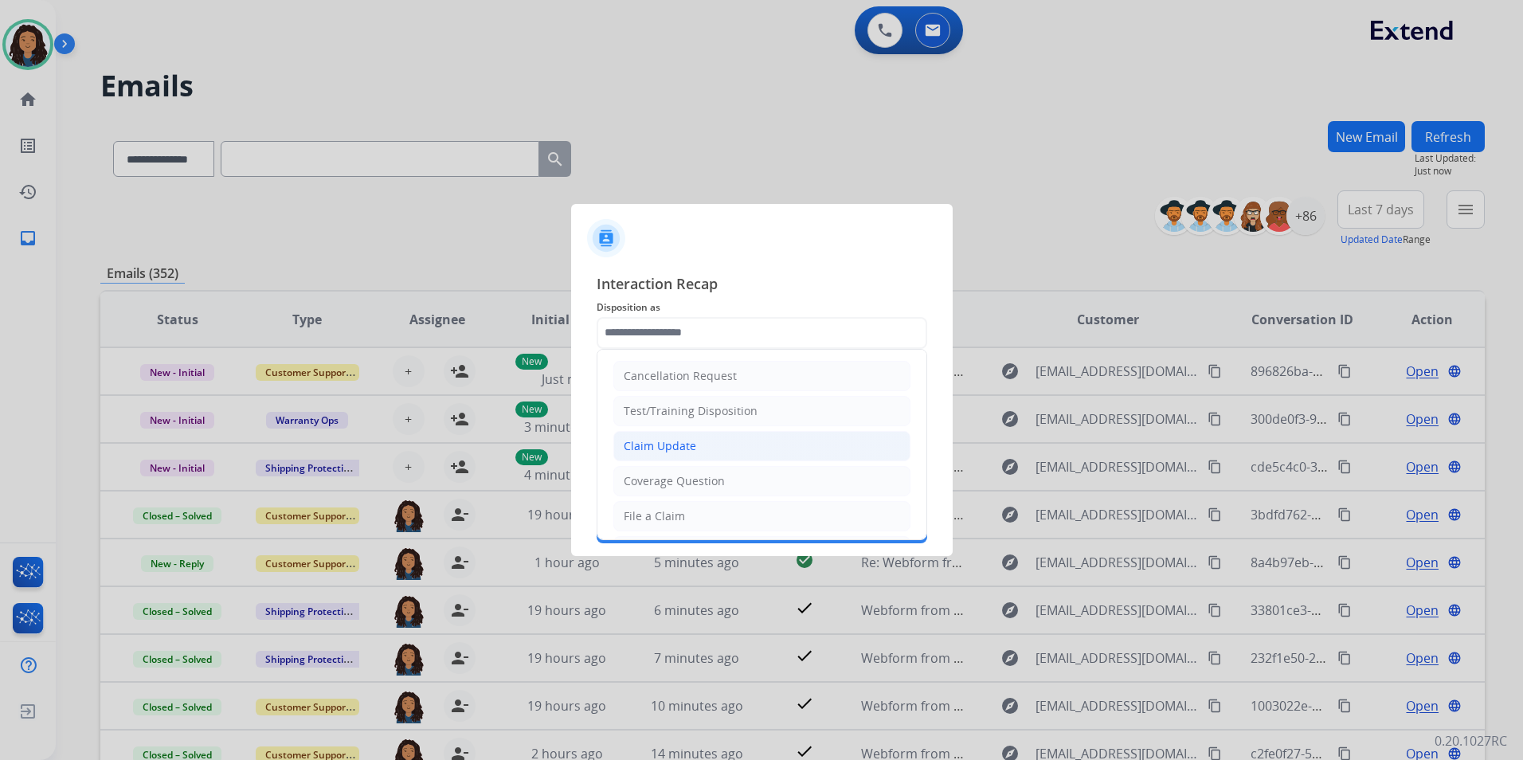
click at [670, 448] on div "Claim Update" at bounding box center [660, 446] width 72 height 16
type input "**********"
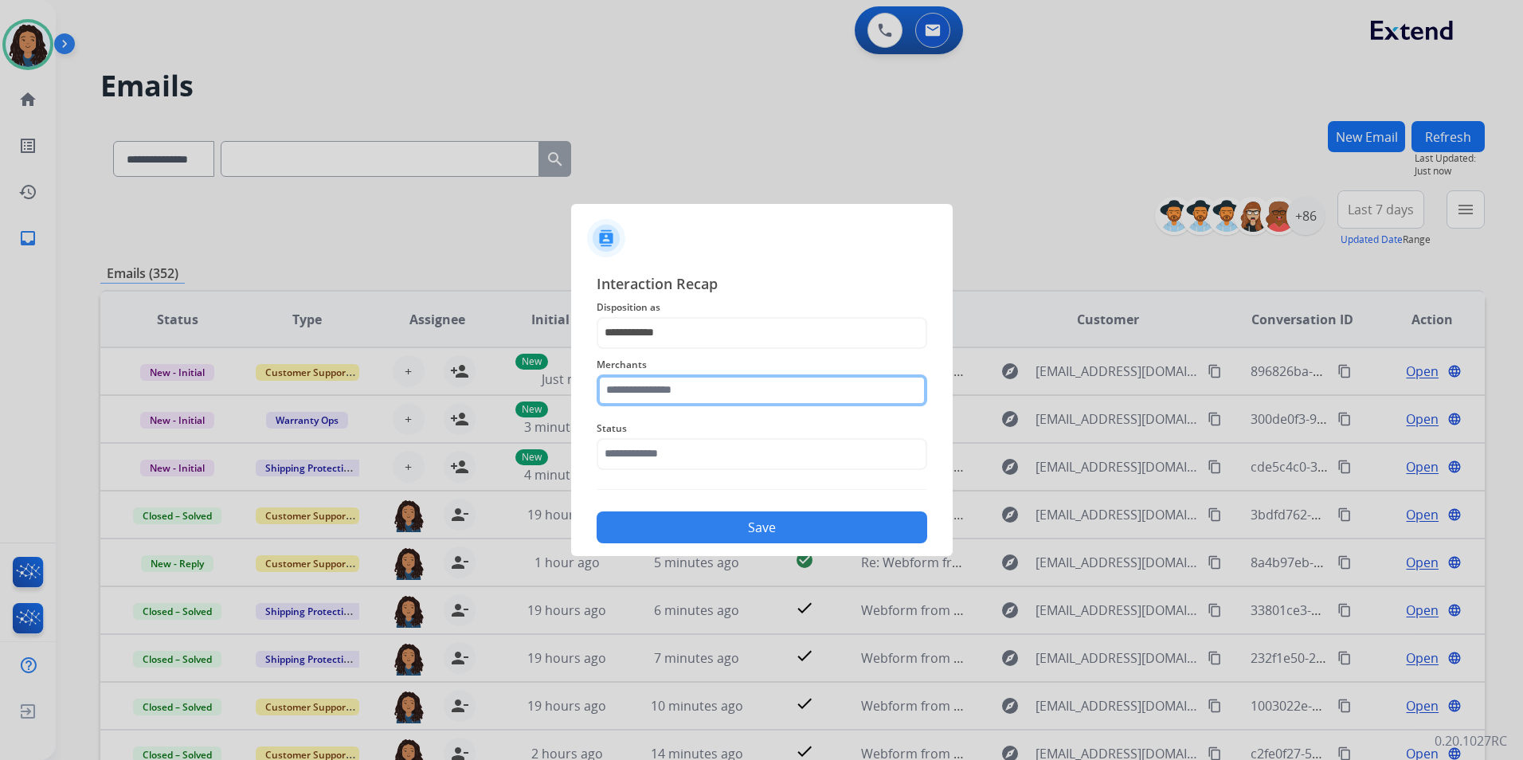
click at [660, 385] on input "text" at bounding box center [762, 390] width 331 height 32
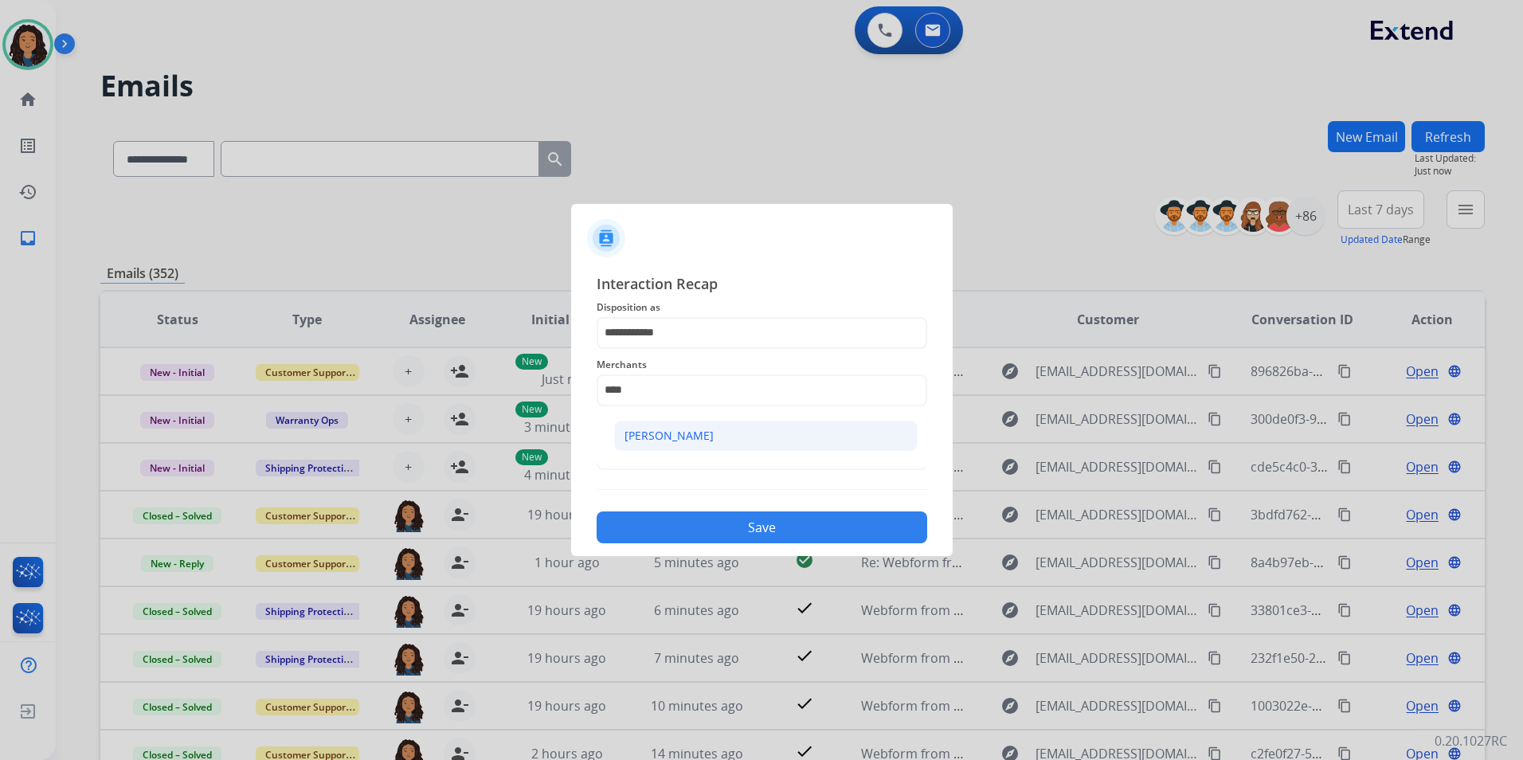
click at [708, 440] on div "[PERSON_NAME]" at bounding box center [669, 436] width 89 height 16
type input "**********"
click at [708, 440] on input "text" at bounding box center [762, 454] width 331 height 32
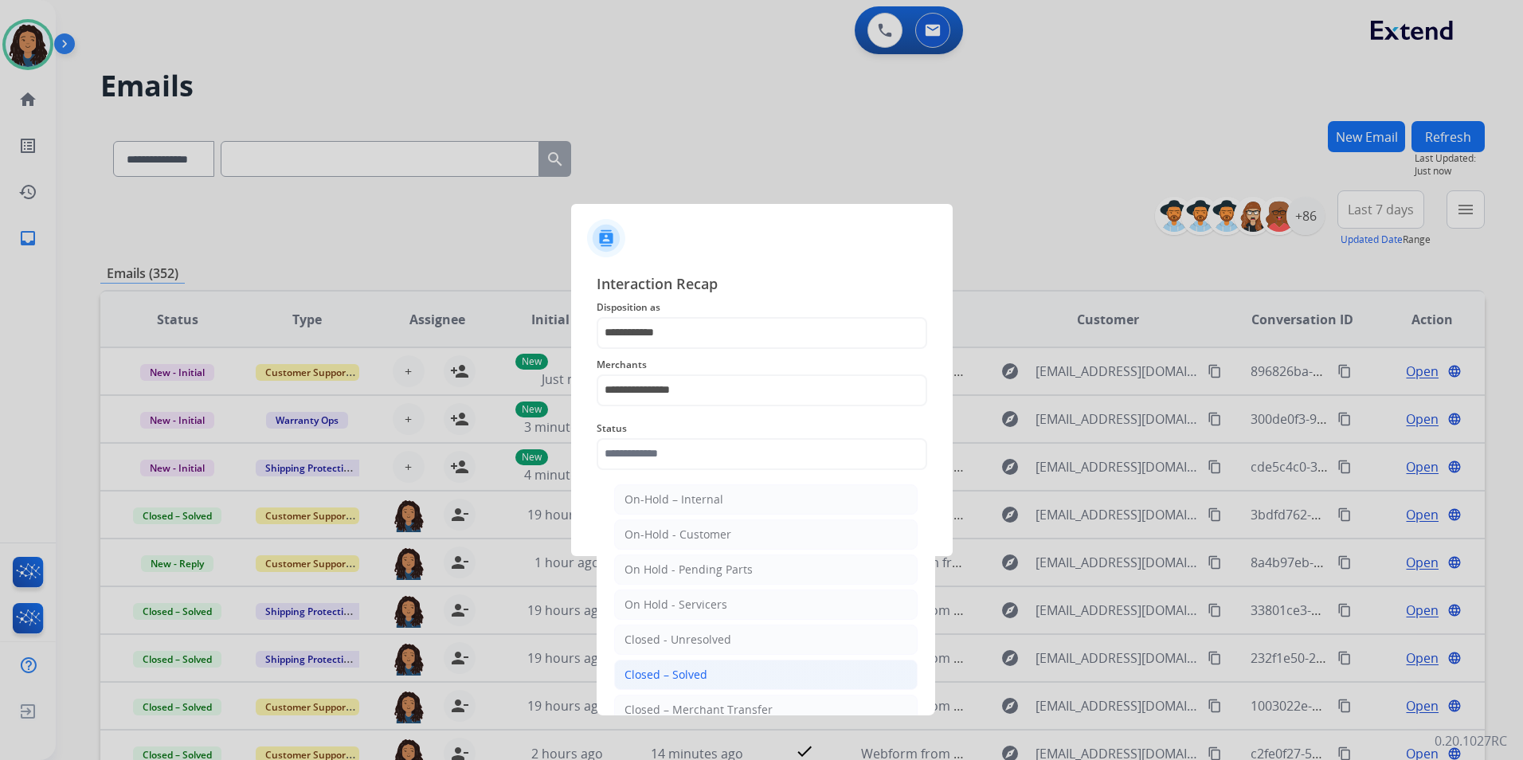
click at [741, 662] on li "Closed – Solved" at bounding box center [766, 675] width 304 height 30
type input "**********"
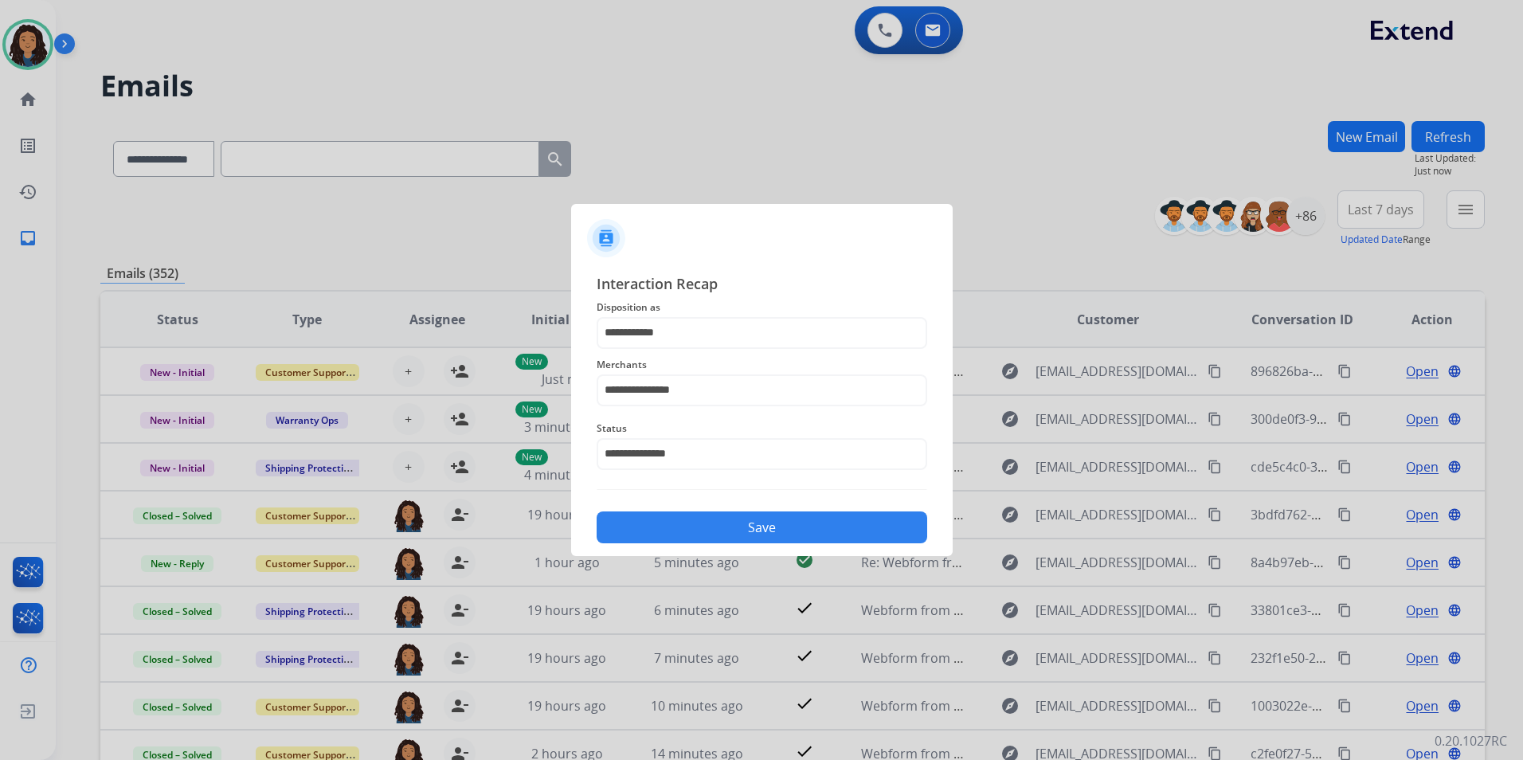
click at [751, 528] on button "Save" at bounding box center [762, 527] width 331 height 32
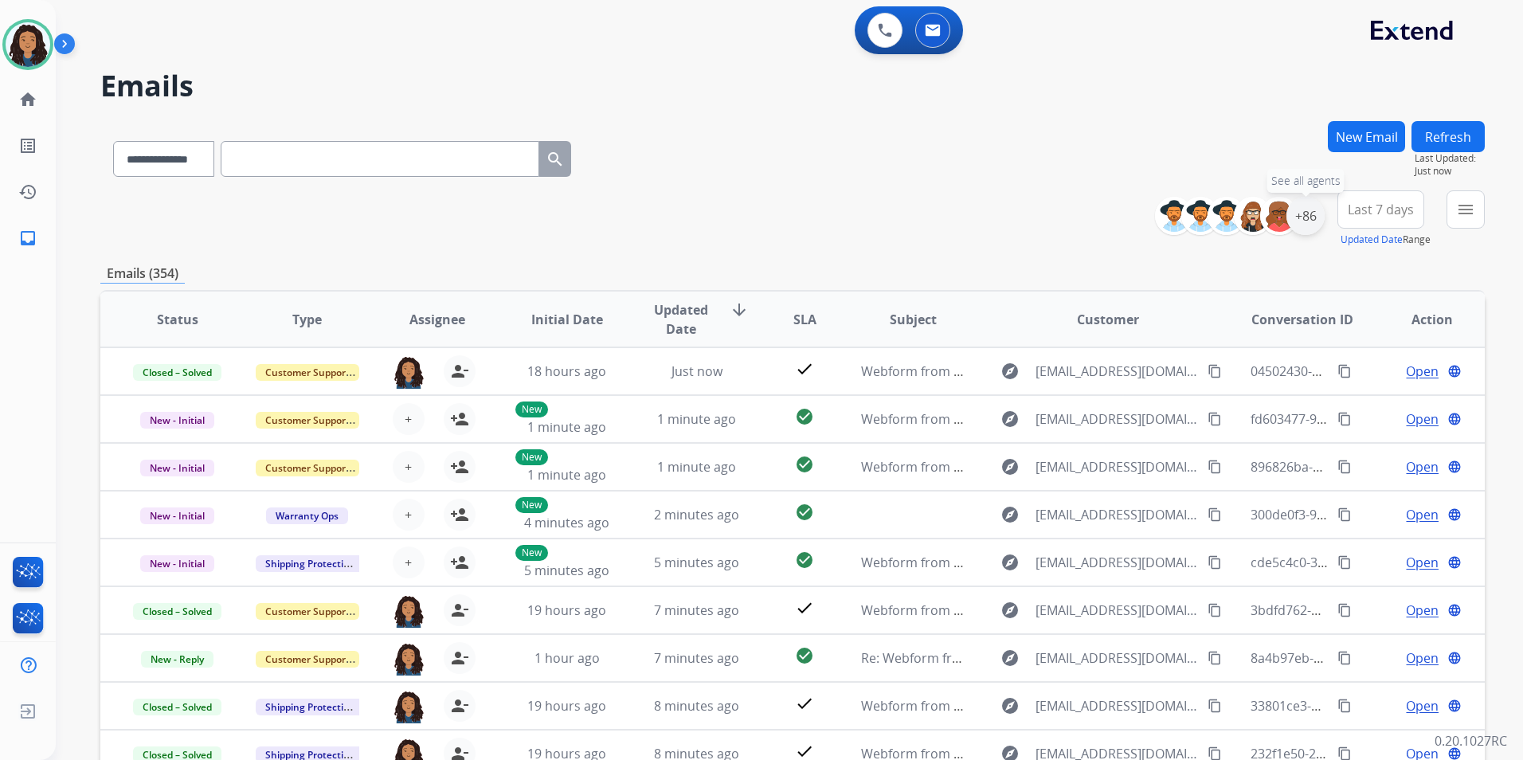
click at [1309, 224] on div "+86" at bounding box center [1306, 216] width 38 height 38
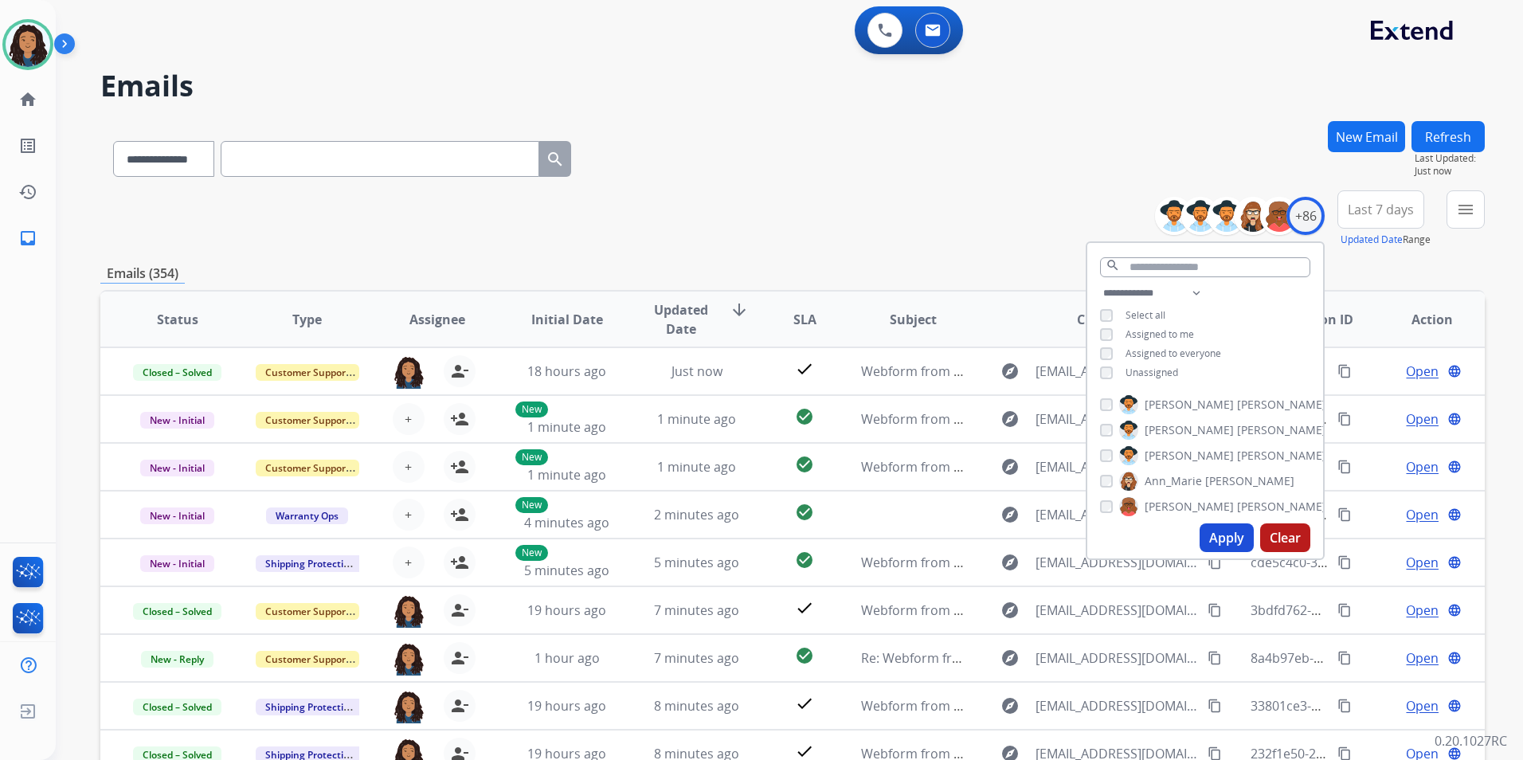
click at [1148, 374] on span "Unassigned" at bounding box center [1152, 373] width 53 height 14
click at [1204, 542] on button "Apply" at bounding box center [1227, 537] width 54 height 29
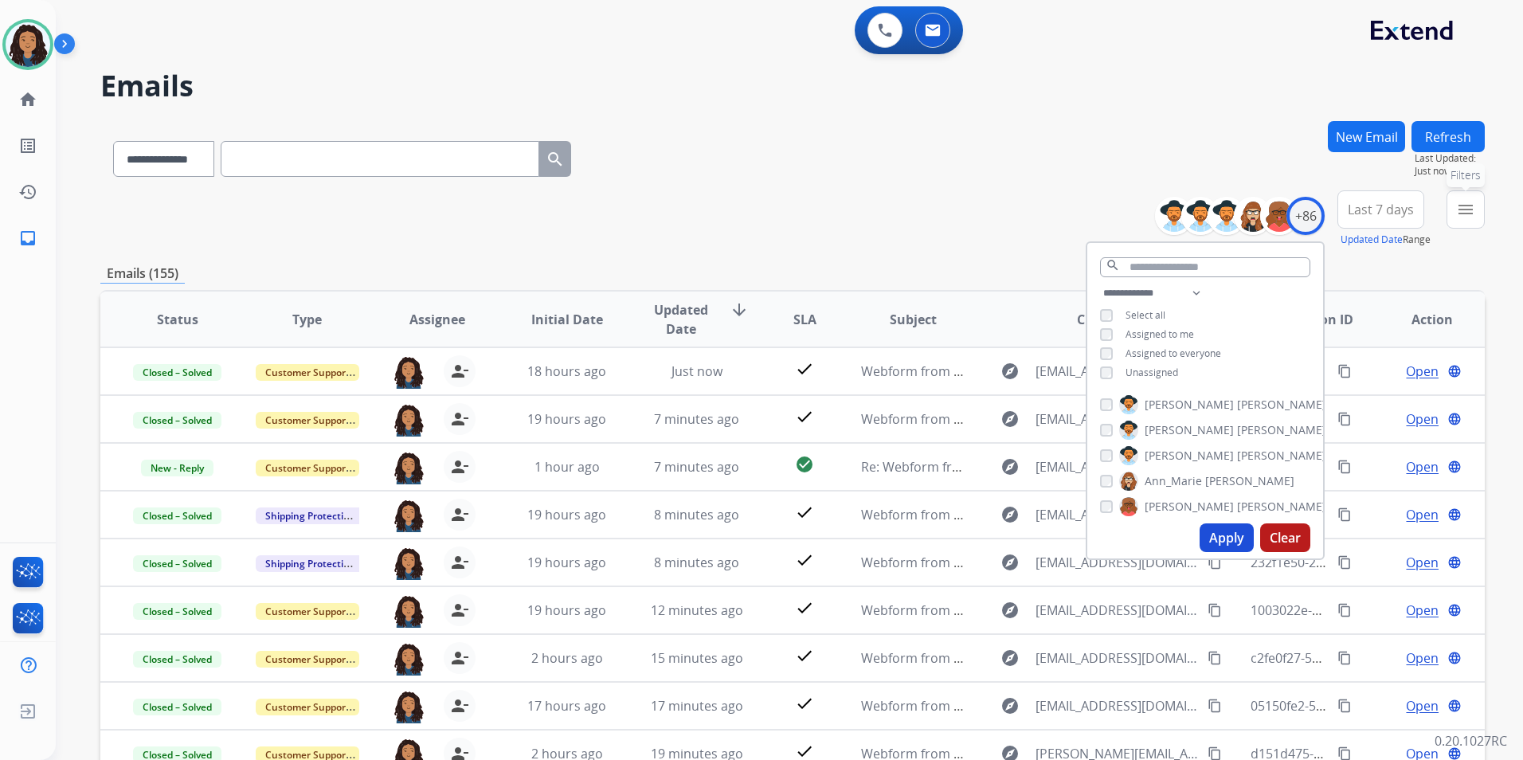
click at [1475, 212] on mat-icon "menu" at bounding box center [1465, 209] width 19 height 19
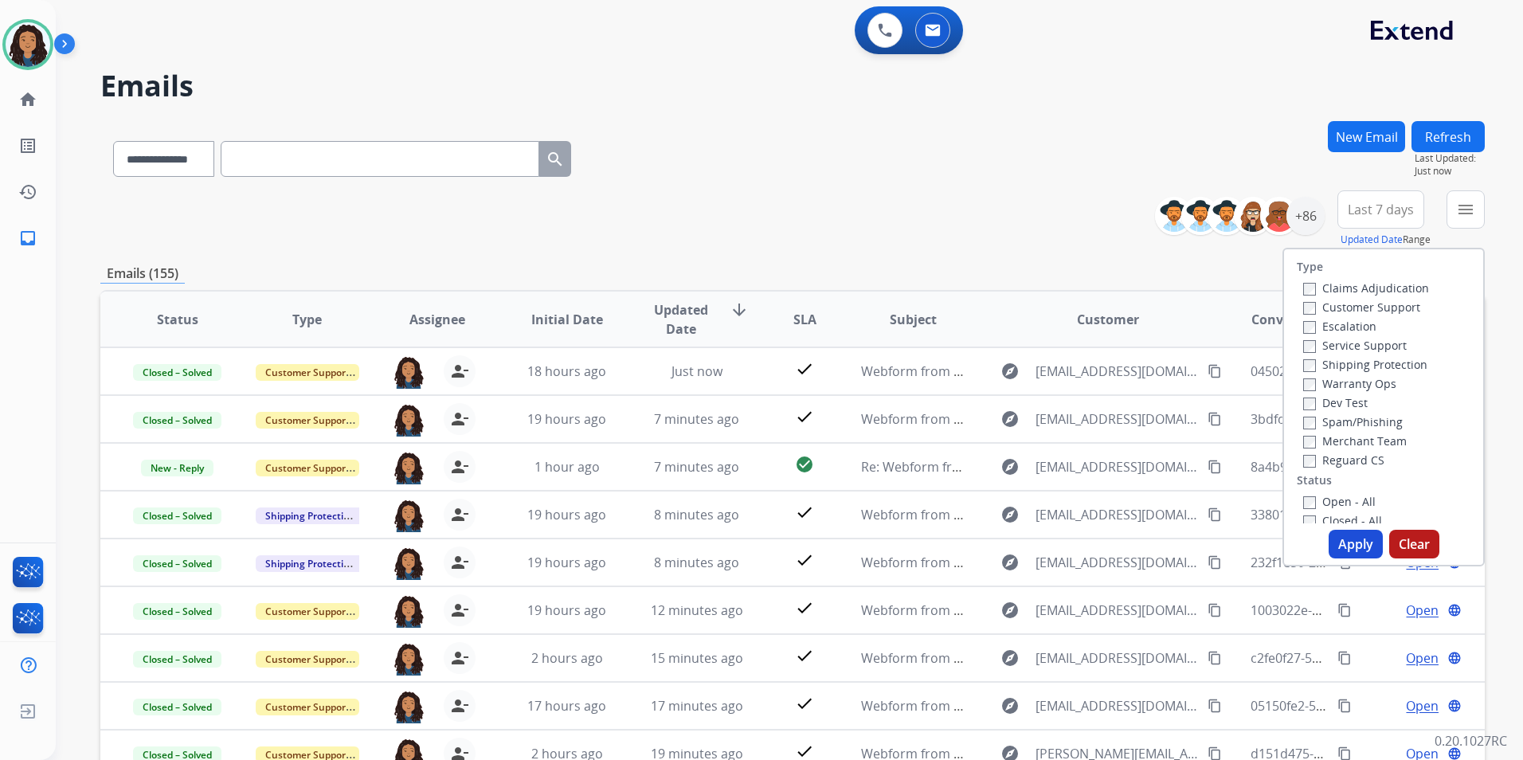
click at [1365, 311] on label "Customer Support" at bounding box center [1361, 307] width 117 height 15
click at [1407, 368] on label "Shipping Protection" at bounding box center [1365, 364] width 124 height 15
click at [1334, 454] on label "Reguard CS" at bounding box center [1343, 459] width 81 height 15
click at [1326, 496] on label "Open - All" at bounding box center [1339, 501] width 72 height 15
click at [1347, 544] on button "Apply" at bounding box center [1356, 544] width 54 height 29
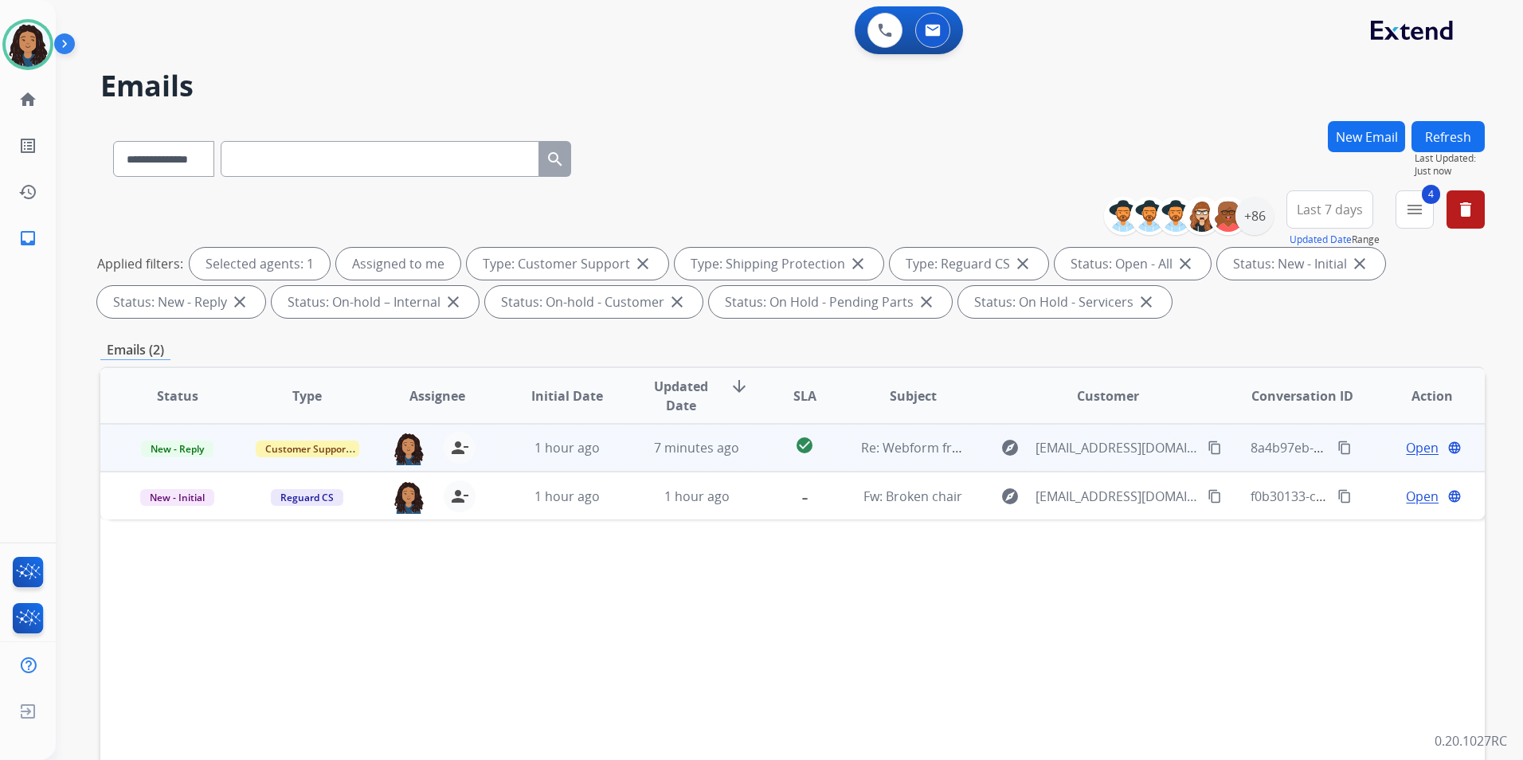
click at [1406, 452] on span "Open" at bounding box center [1422, 447] width 33 height 19
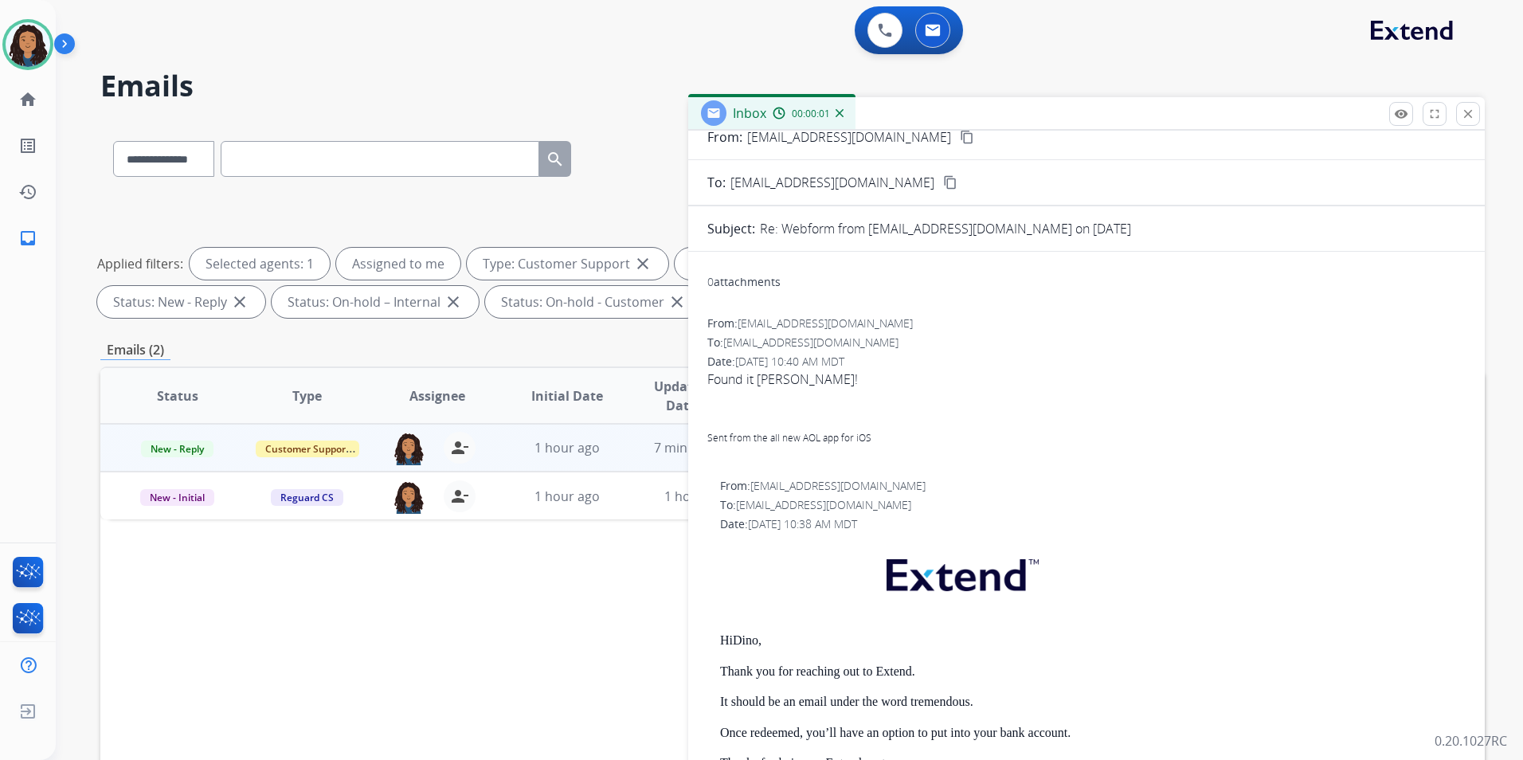
scroll to position [159, 0]
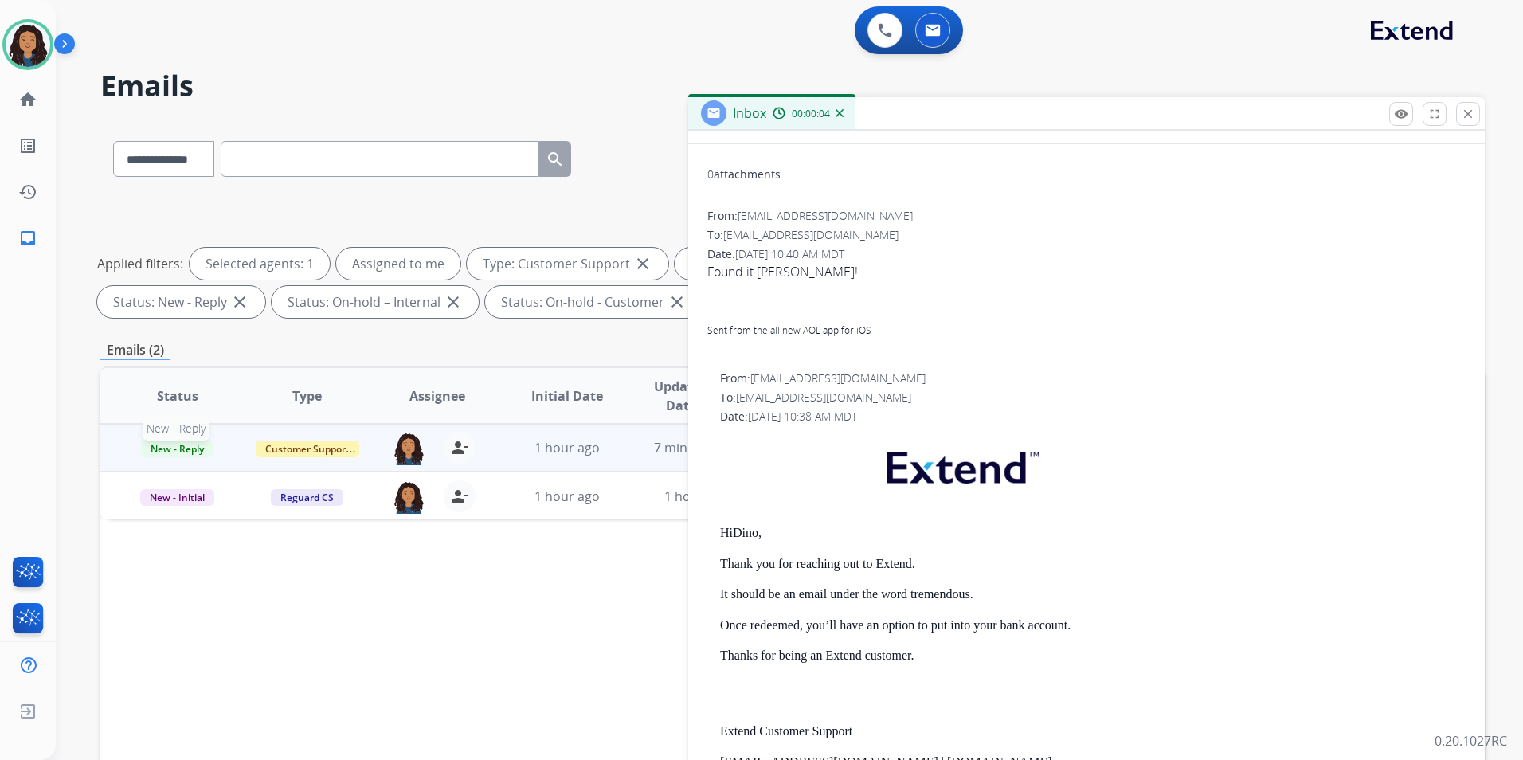
click at [187, 454] on span "New - Reply" at bounding box center [177, 449] width 72 height 17
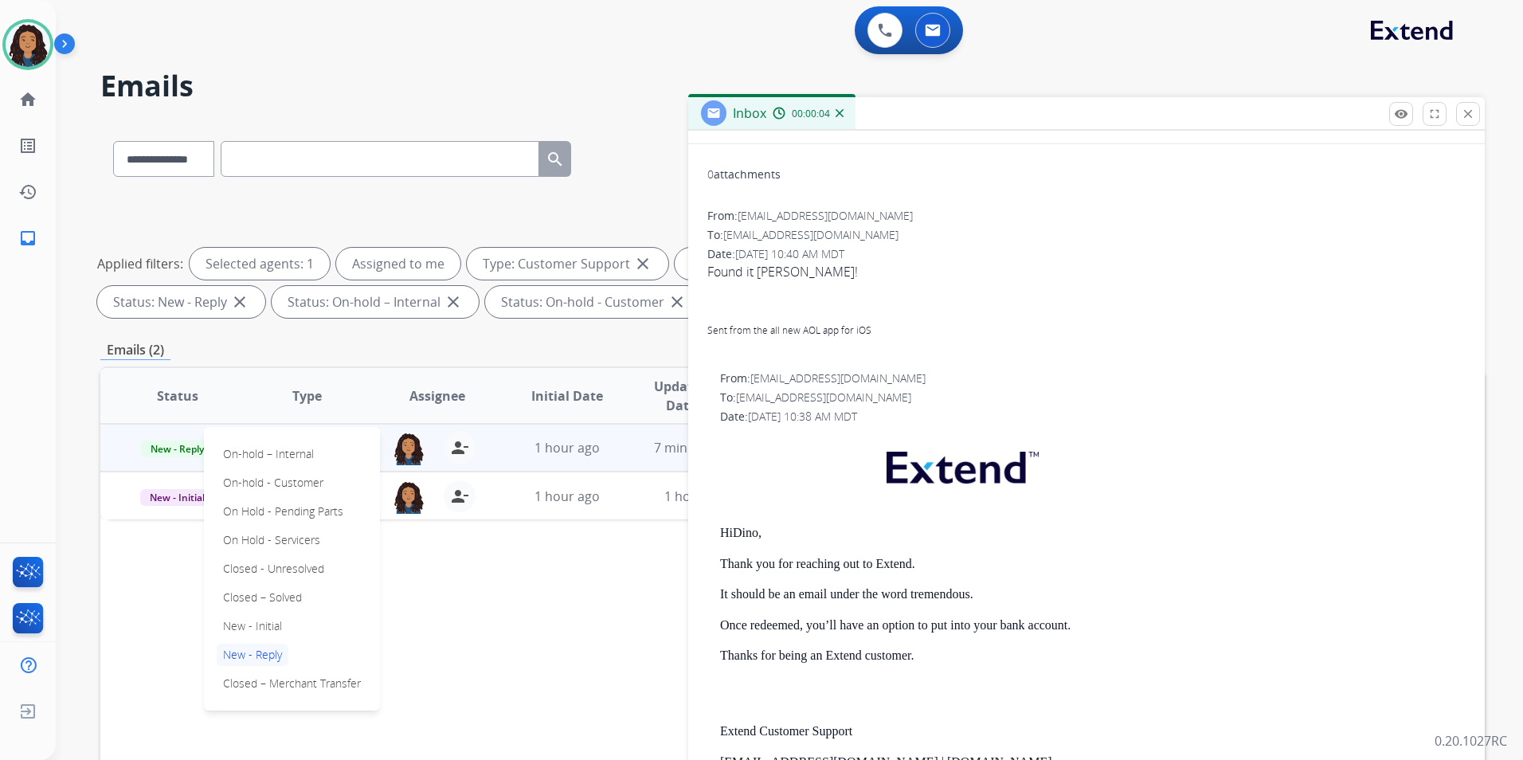
click at [264, 594] on p "Closed – Solved" at bounding box center [263, 597] width 92 height 22
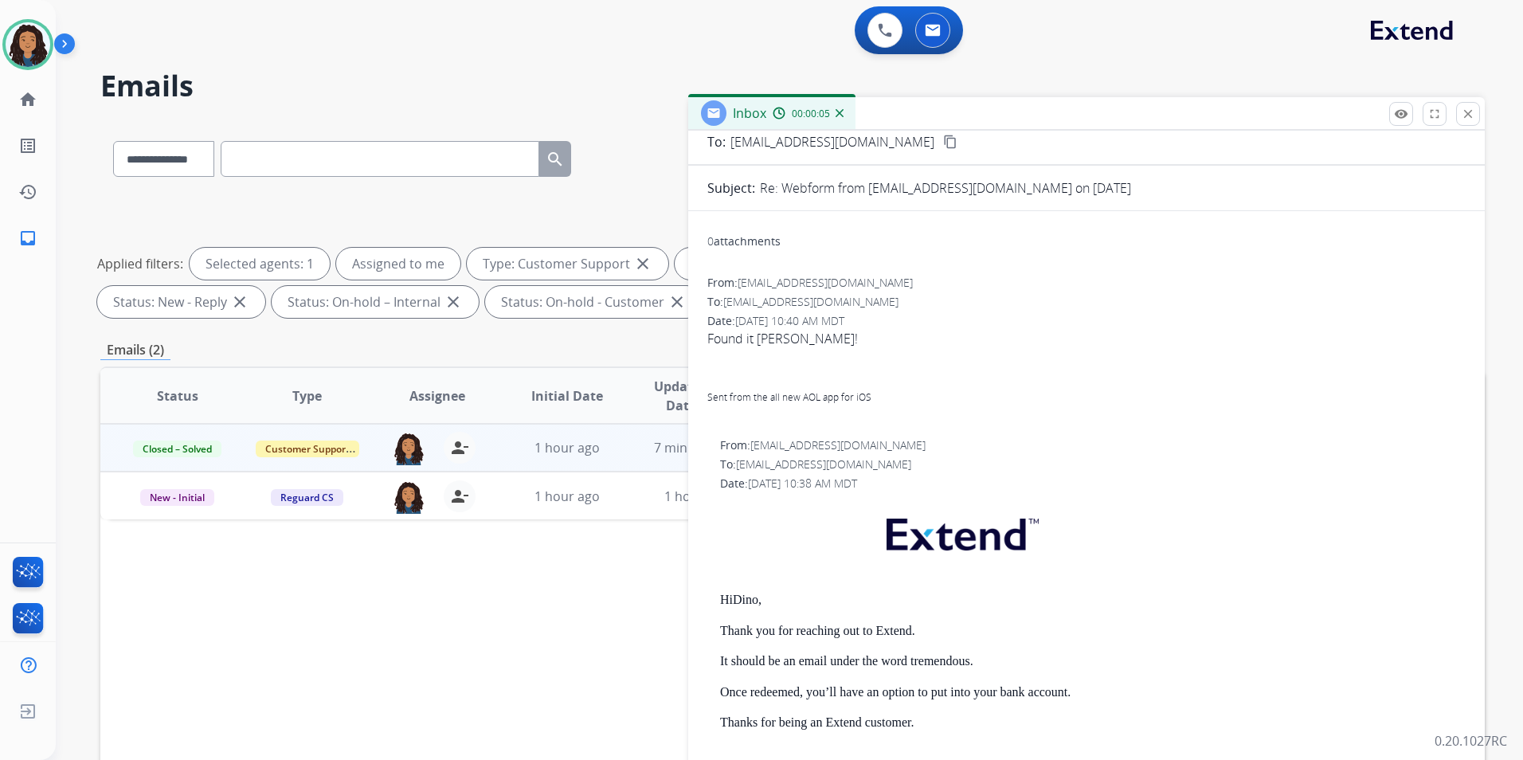
scroll to position [0, 0]
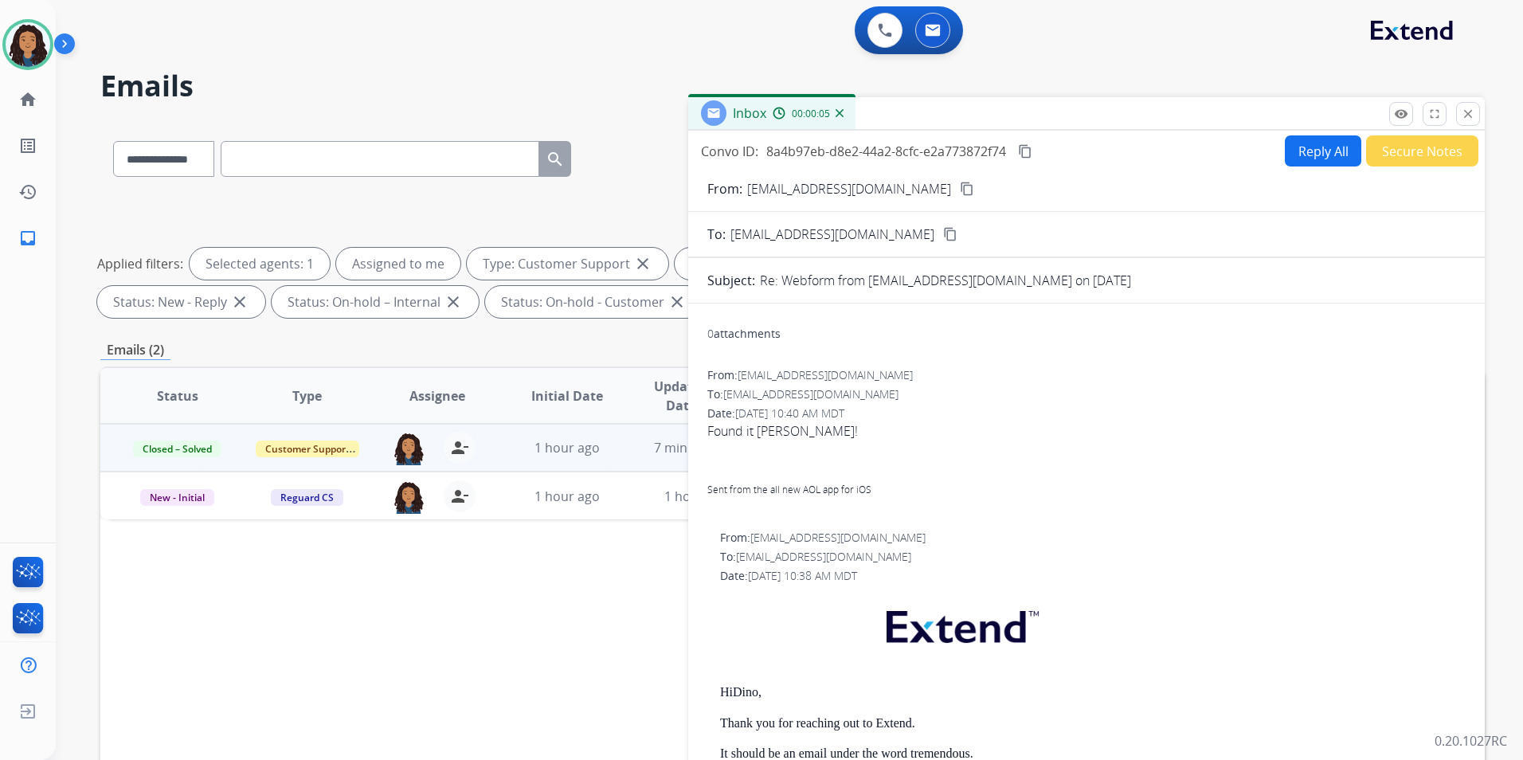
click at [1432, 147] on button "Secure Notes" at bounding box center [1422, 150] width 112 height 31
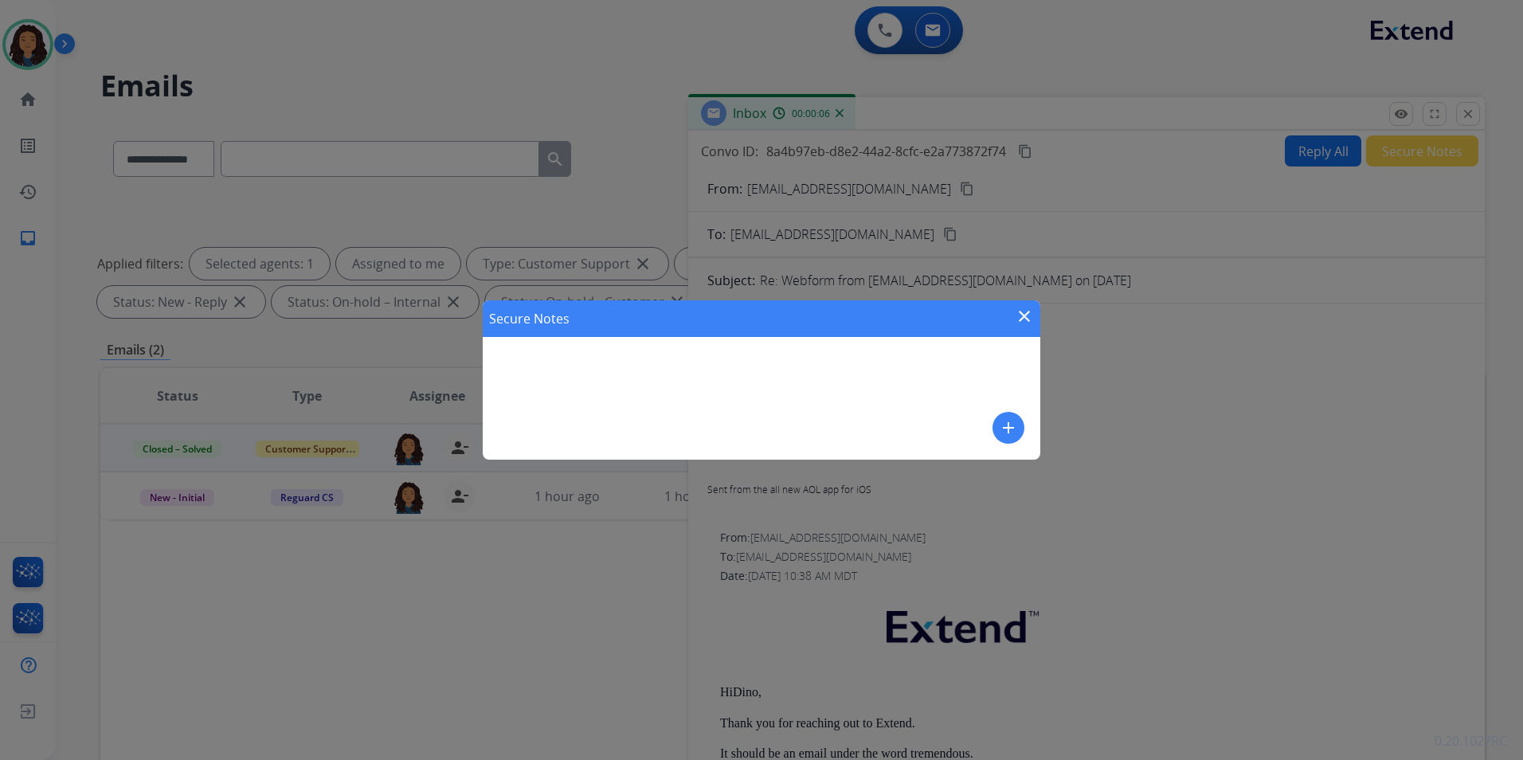
click at [1005, 419] on mat-icon "add" at bounding box center [1008, 427] width 19 height 19
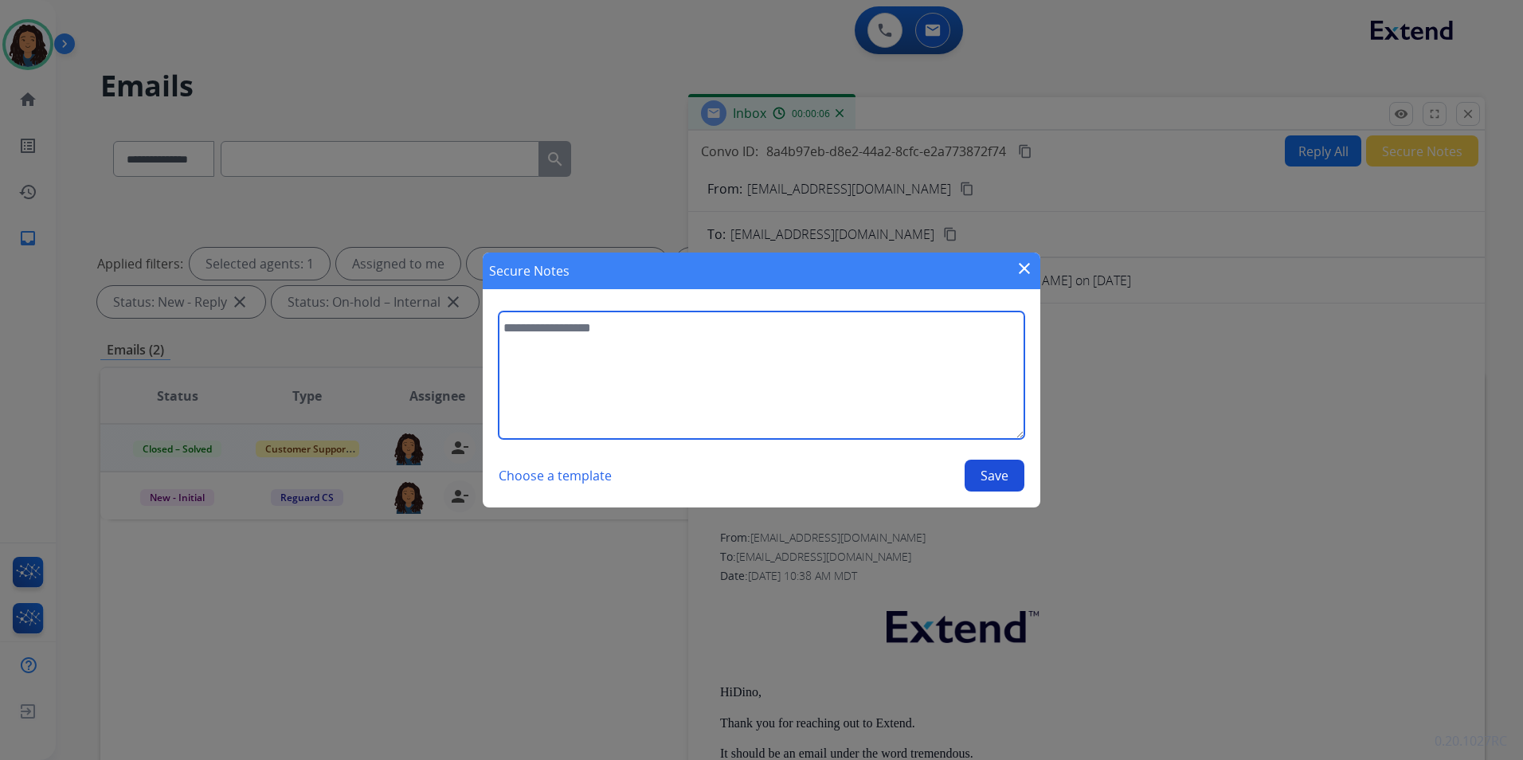
click at [904, 407] on textarea at bounding box center [762, 374] width 526 height 127
type textarea "**********"
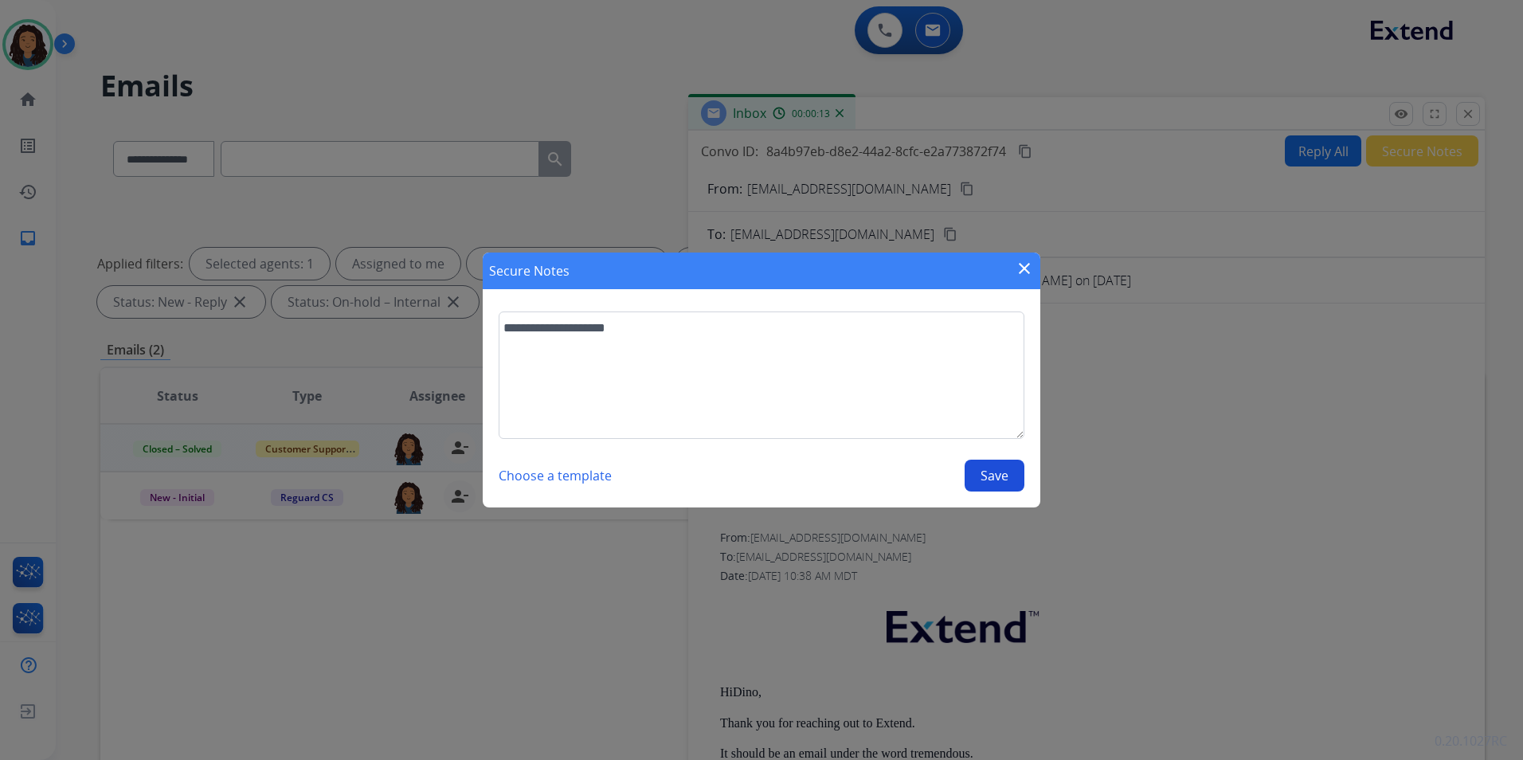
click at [986, 472] on button "Save" at bounding box center [995, 476] width 60 height 32
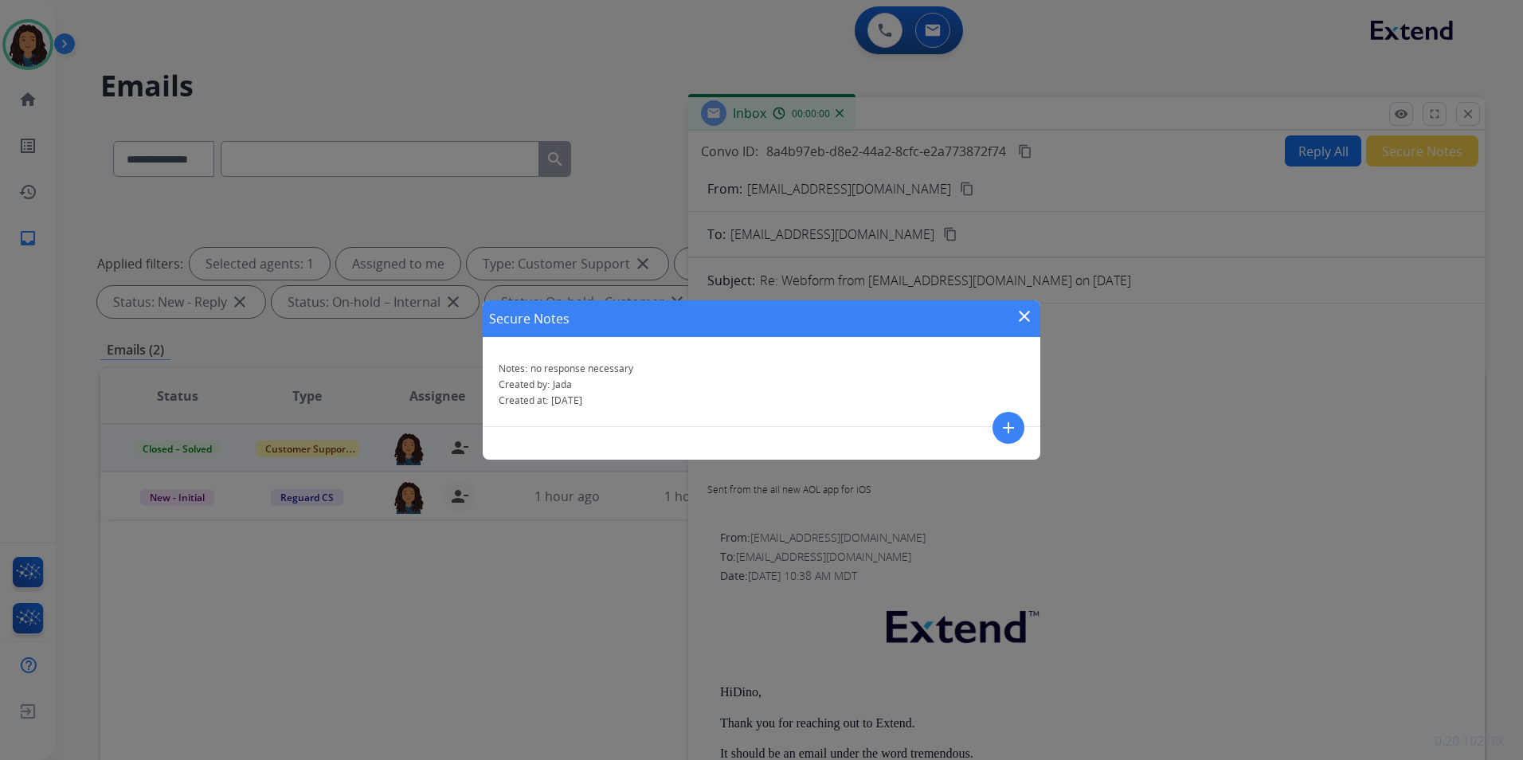
click at [1023, 311] on mat-icon "close" at bounding box center [1024, 316] width 19 height 19
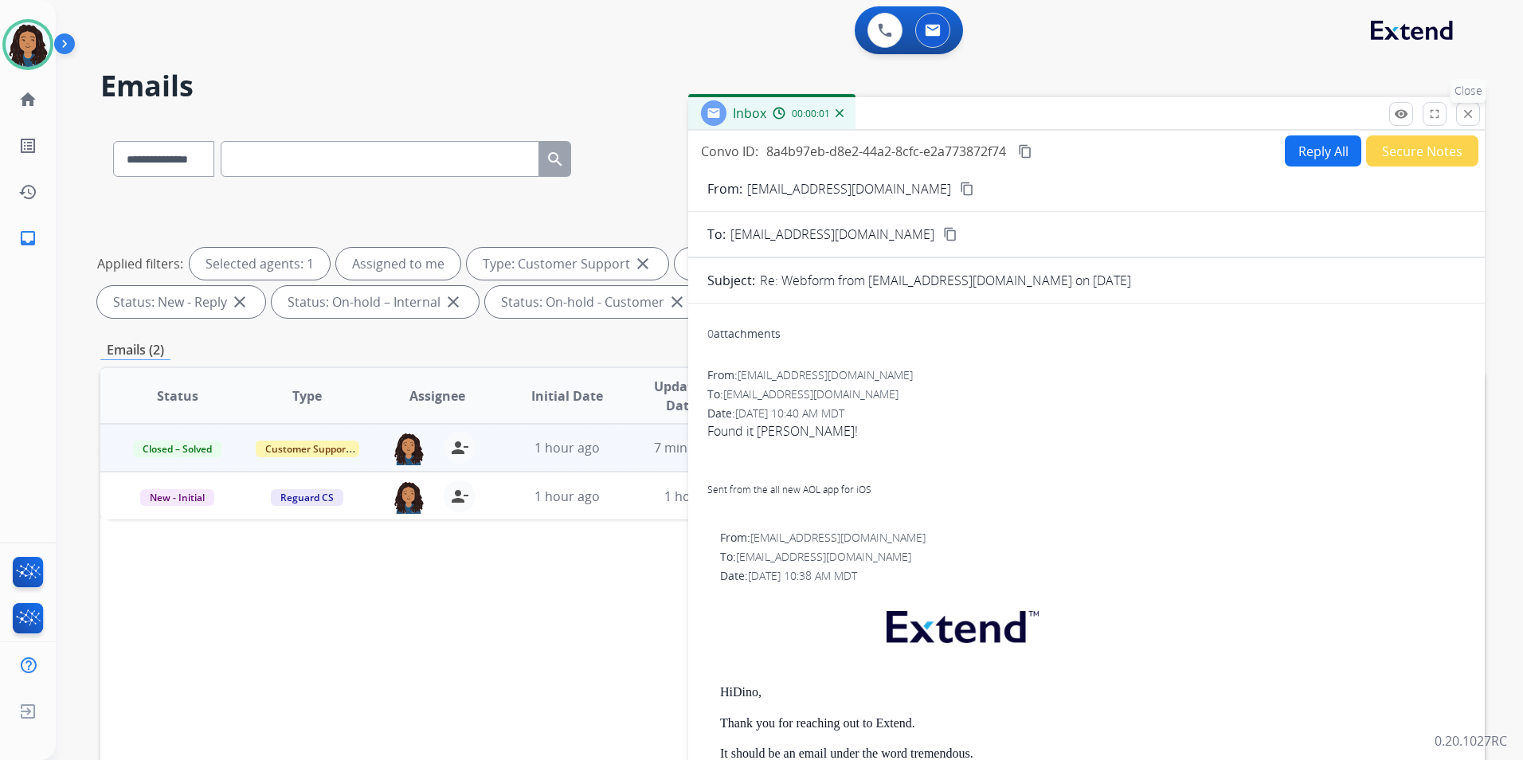
click at [1468, 125] on button "close Close" at bounding box center [1468, 114] width 24 height 24
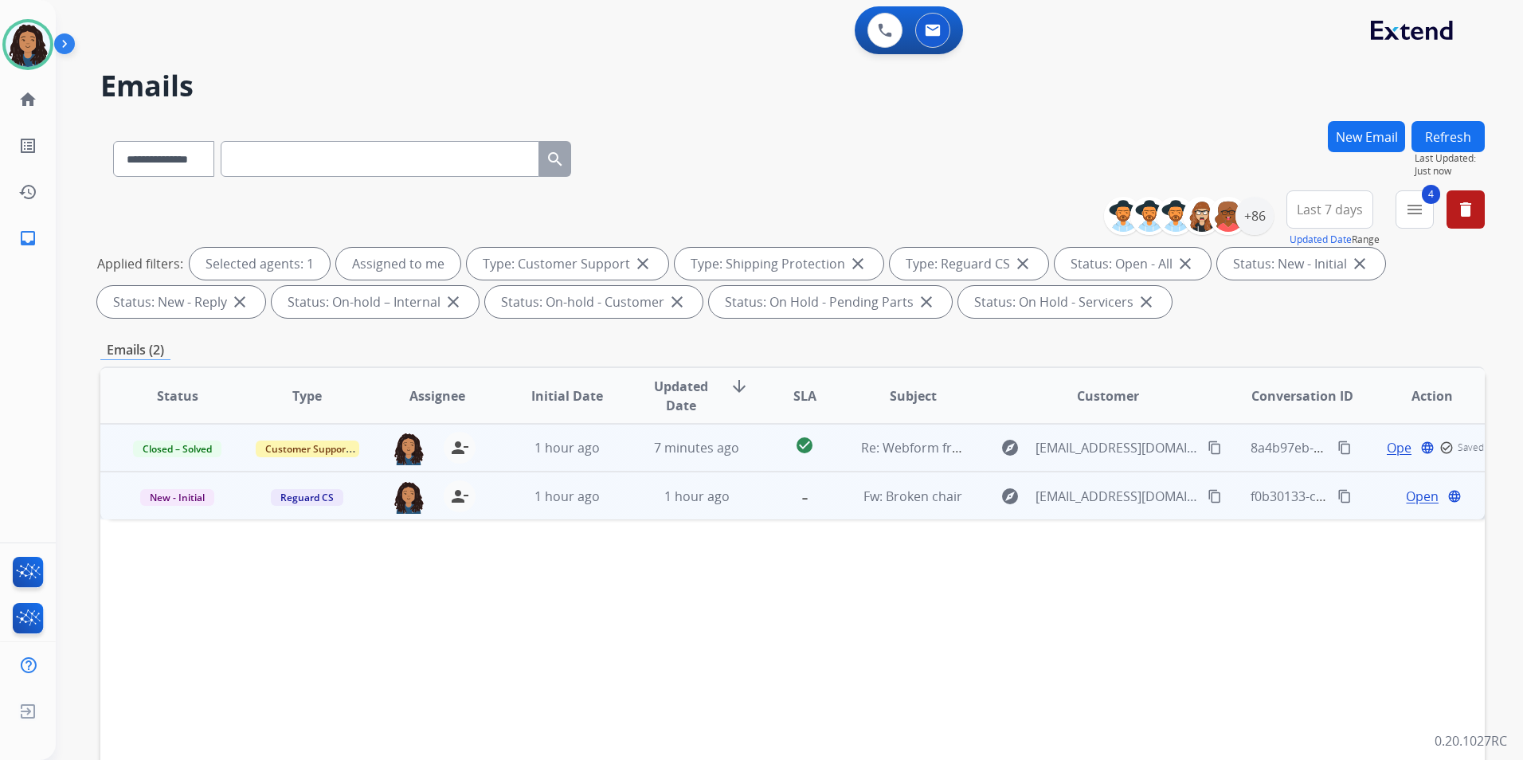
click at [1415, 500] on span "Open" at bounding box center [1422, 496] width 33 height 19
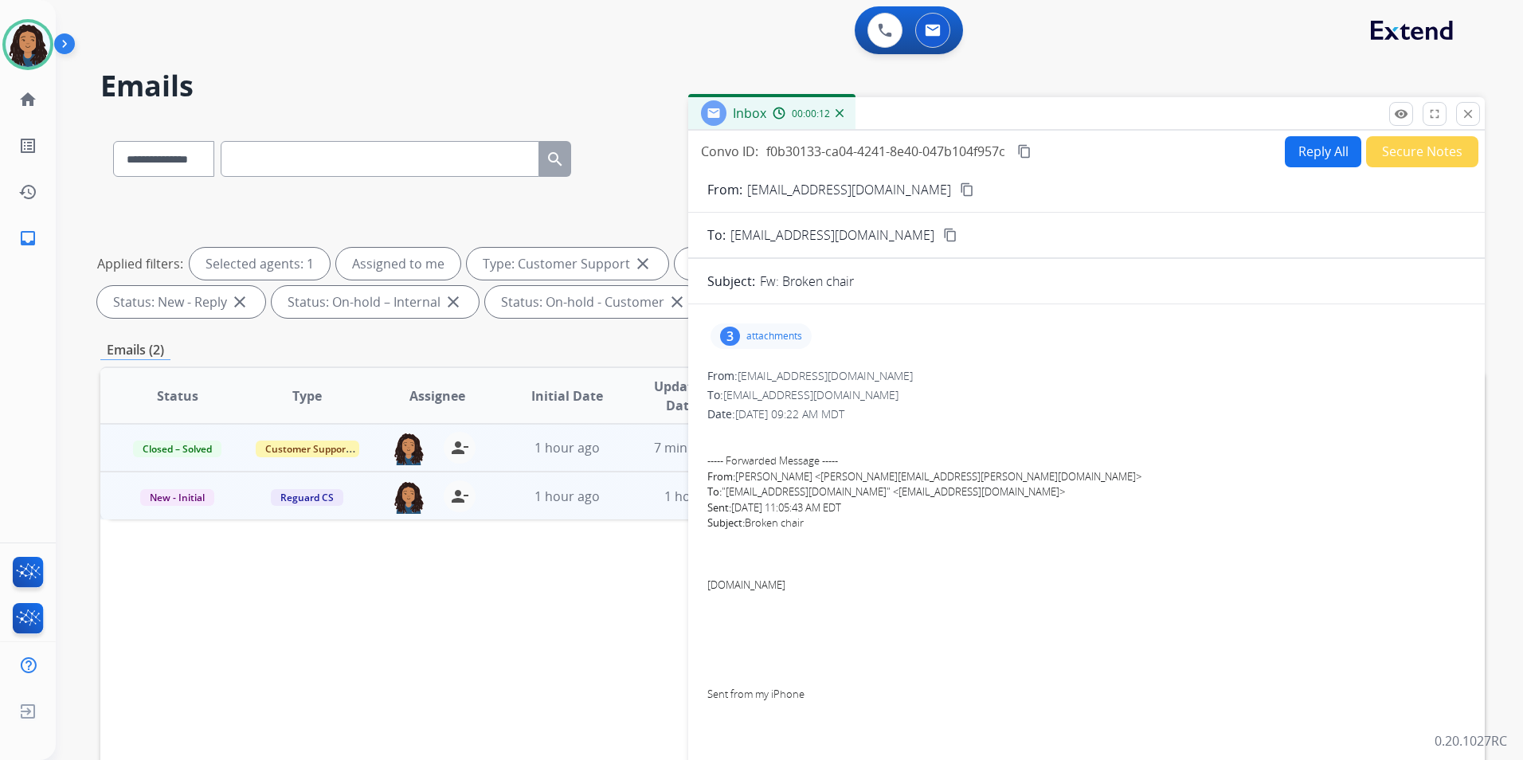
click at [958, 187] on button "content_copy" at bounding box center [967, 189] width 19 height 19
click at [749, 327] on div "3 attachments" at bounding box center [761, 335] width 101 height 25
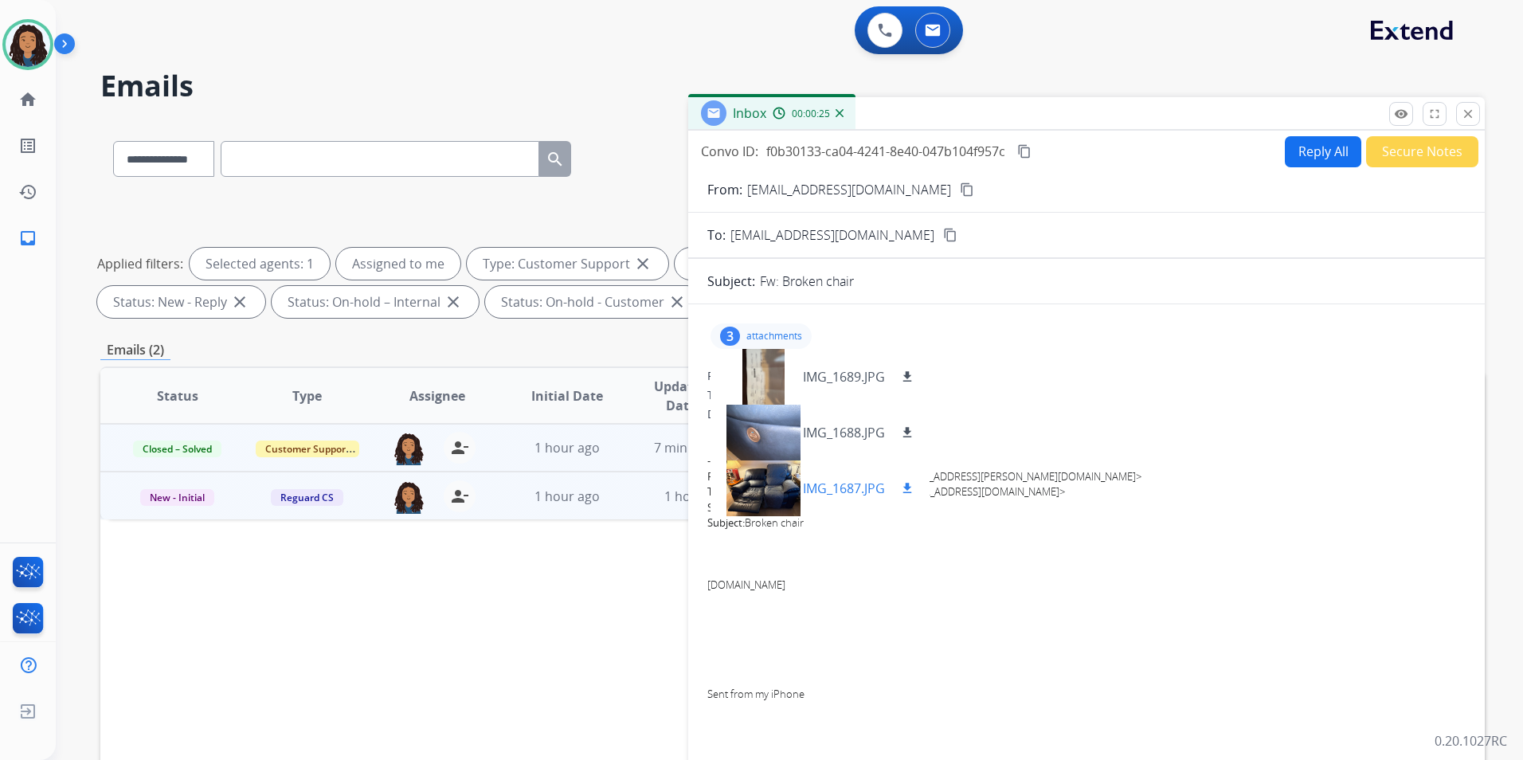
click at [908, 483] on mat-icon "download" at bounding box center [907, 488] width 14 height 14
click at [904, 431] on mat-icon "download" at bounding box center [907, 432] width 14 height 14
click at [910, 378] on mat-icon "download" at bounding box center [907, 377] width 14 height 14
click at [757, 357] on div at bounding box center [763, 377] width 80 height 56
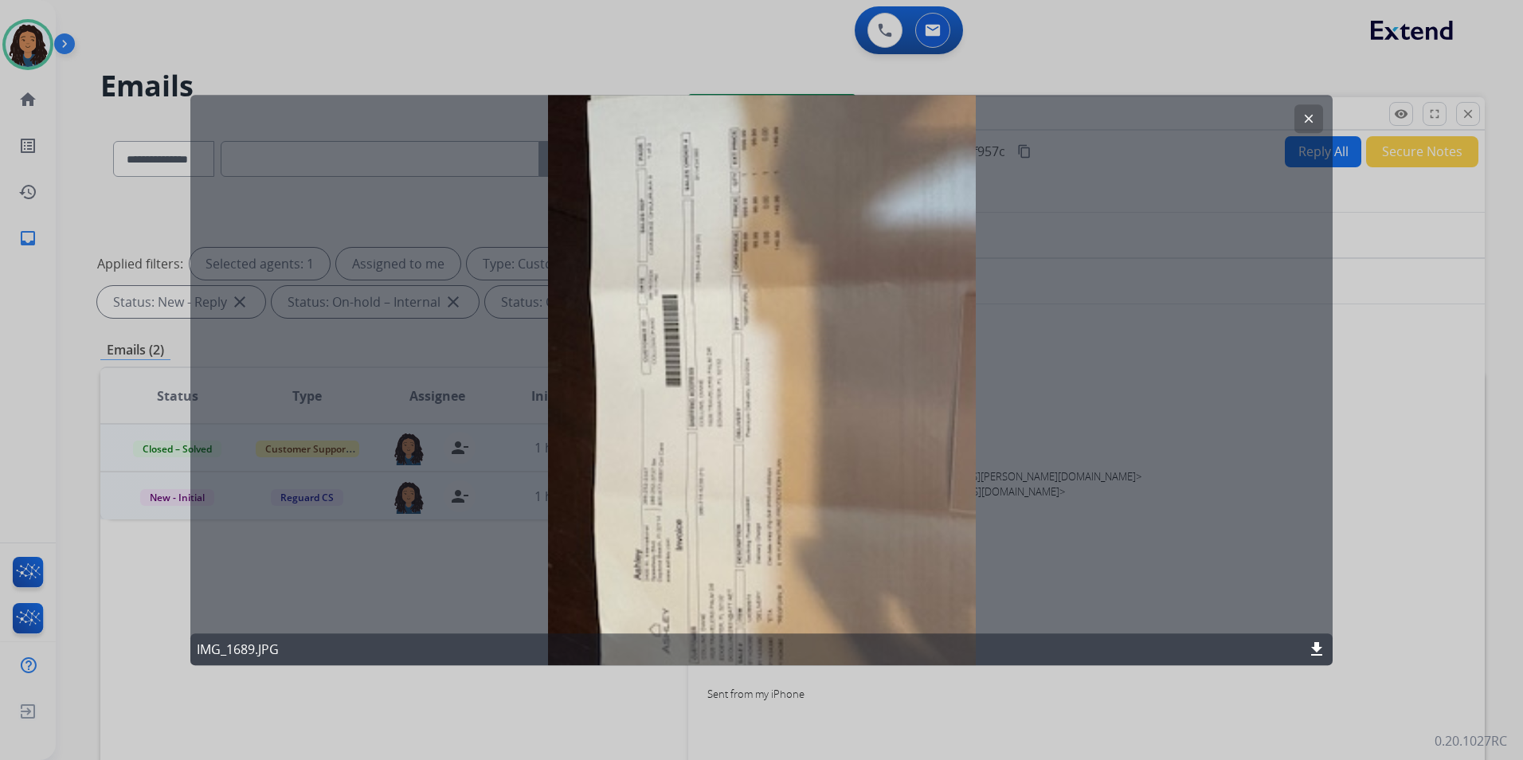
click at [1306, 113] on mat-icon "clear" at bounding box center [1309, 119] width 14 height 14
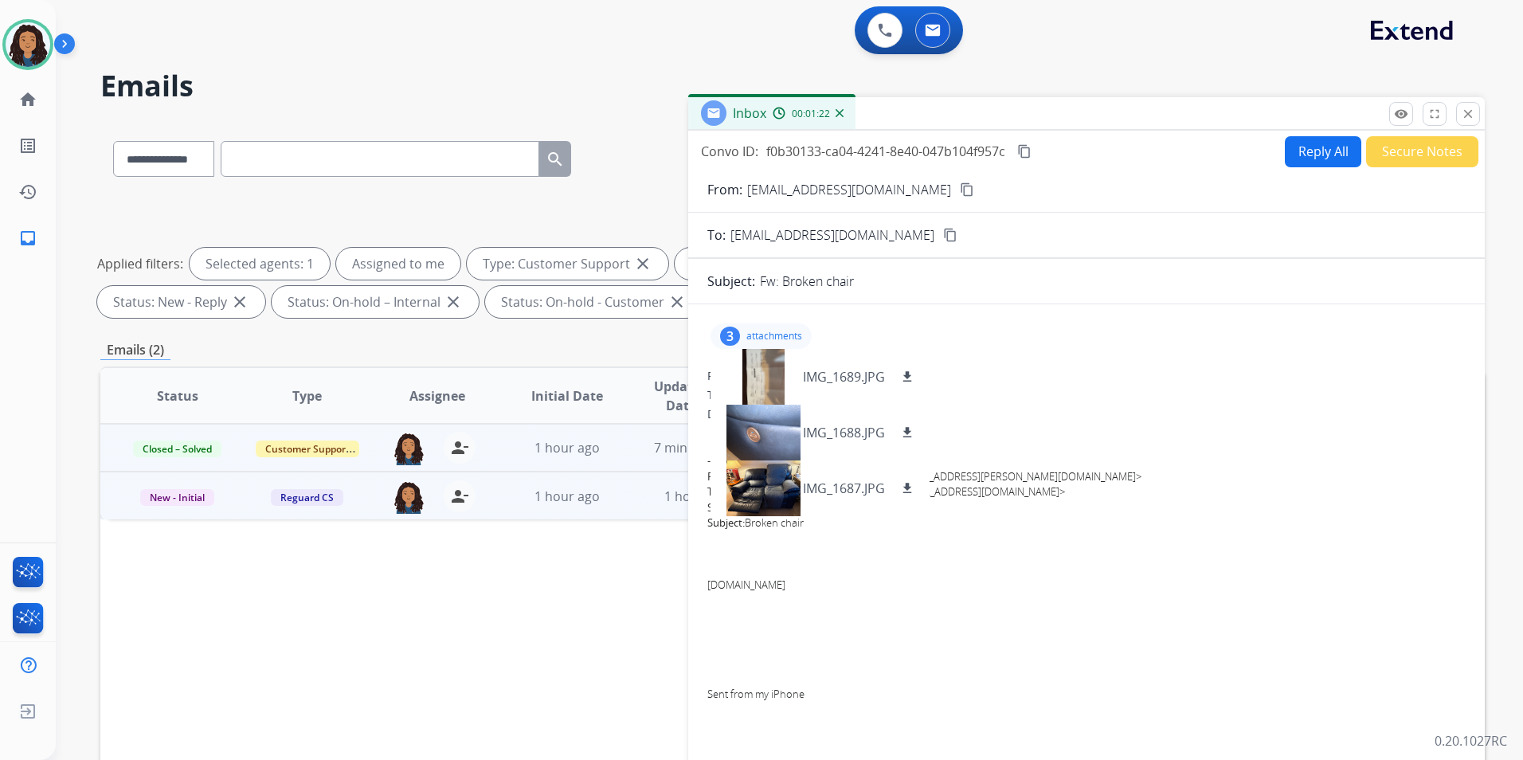
click at [253, 593] on div "Status Type Assignee Initial Date Updated Date arrow_downward SLA Subject Custo…" at bounding box center [792, 633] width 1385 height 534
click at [182, 494] on span "New - Initial" at bounding box center [177, 497] width 74 height 17
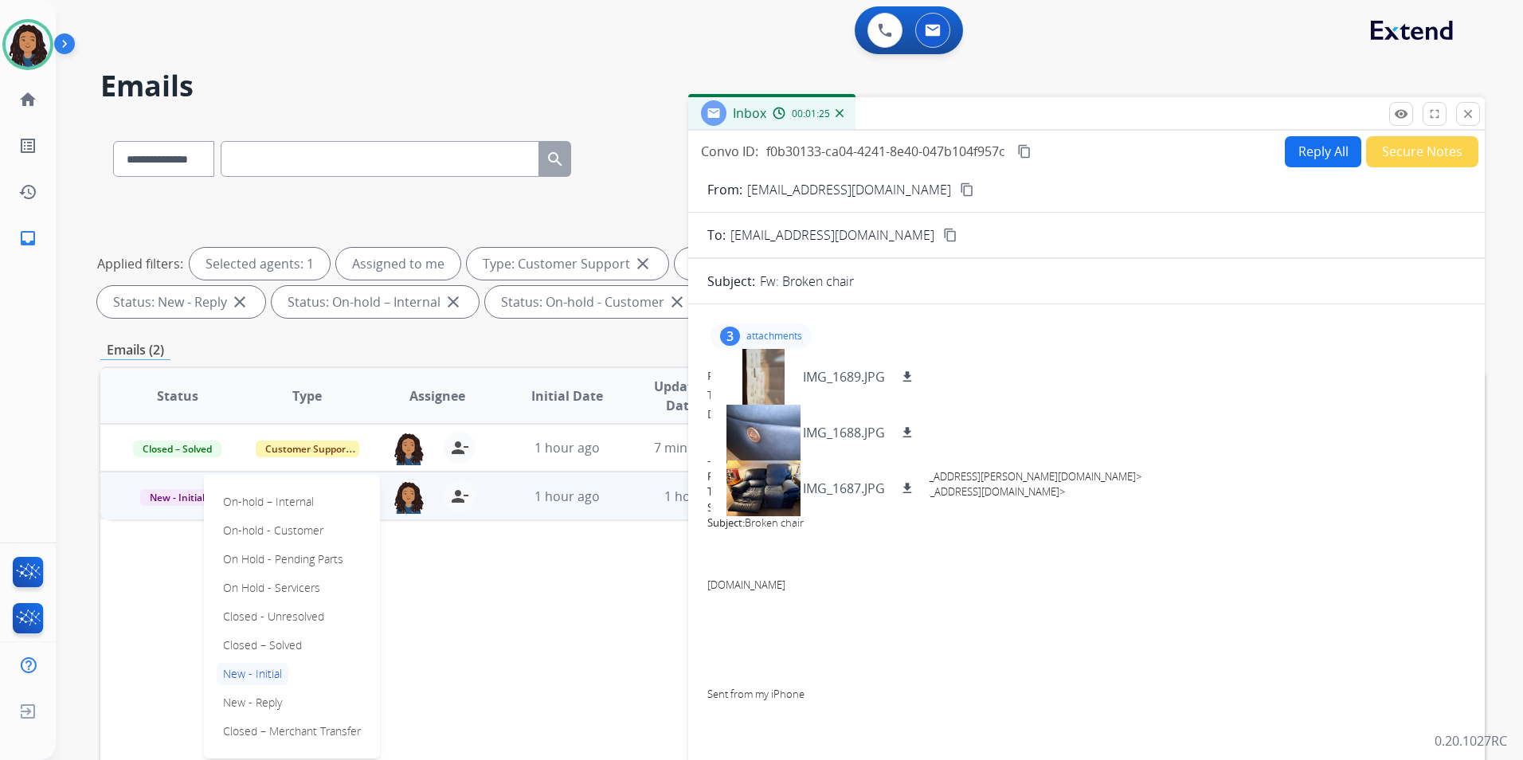
drag, startPoint x: 290, startPoint y: 652, endPoint x: 316, endPoint y: 620, distance: 41.3
click at [291, 651] on p "Closed – Solved" at bounding box center [263, 645] width 92 height 22
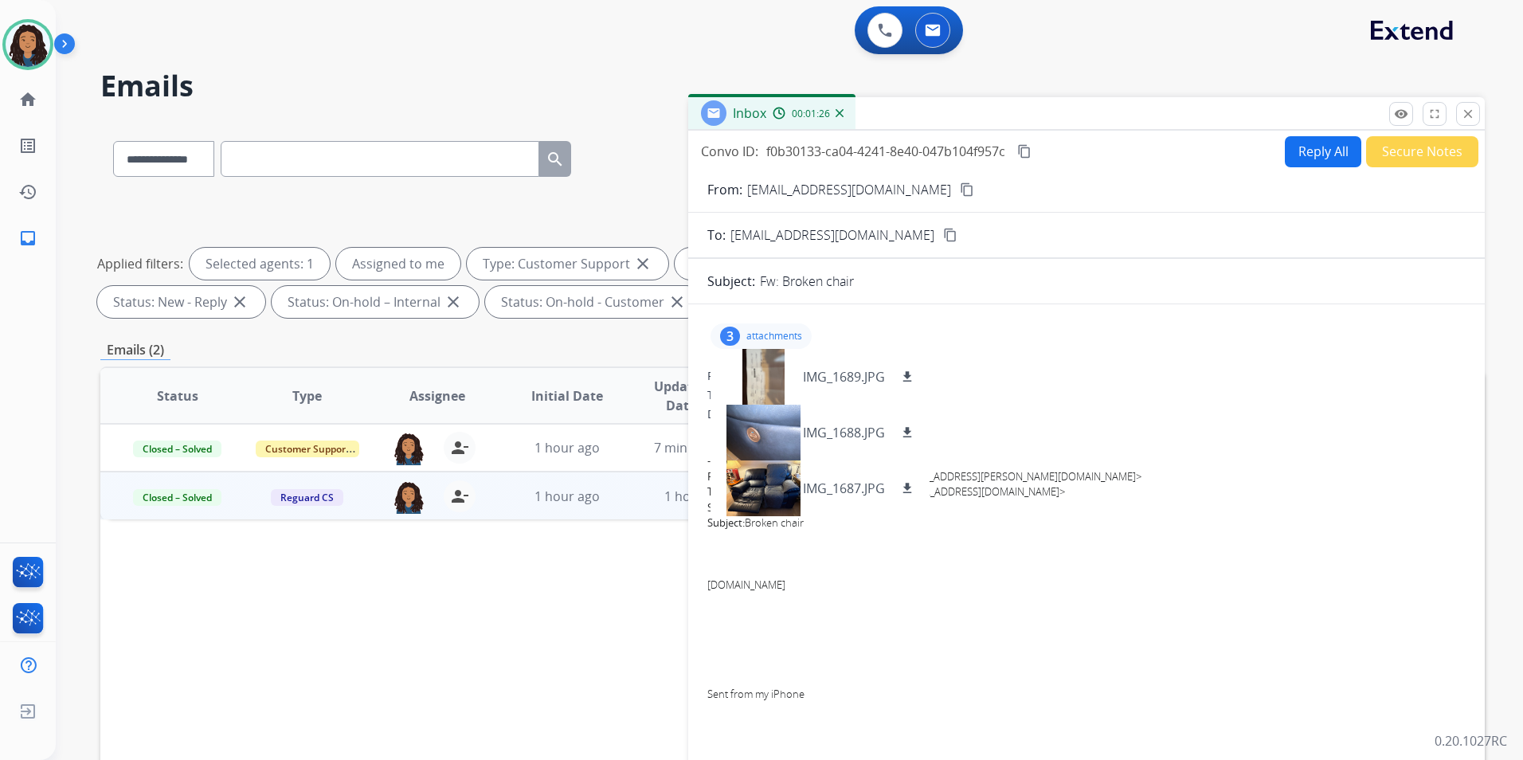
click at [1455, 153] on button "Secure Notes" at bounding box center [1422, 151] width 112 height 31
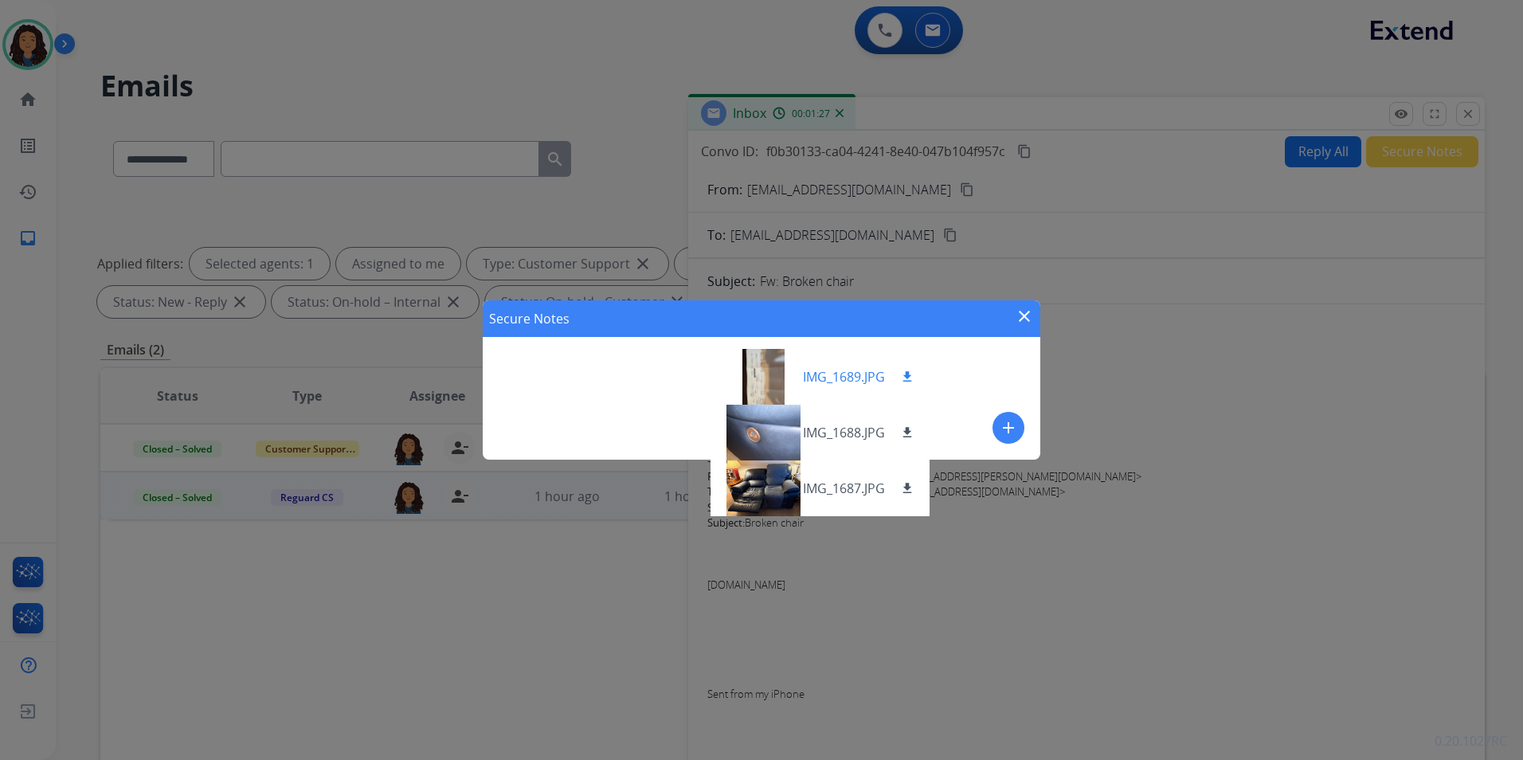
drag, startPoint x: 1012, startPoint y: 427, endPoint x: 899, endPoint y: 404, distance: 116.2
click at [1013, 426] on mat-icon "add" at bounding box center [1008, 427] width 19 height 19
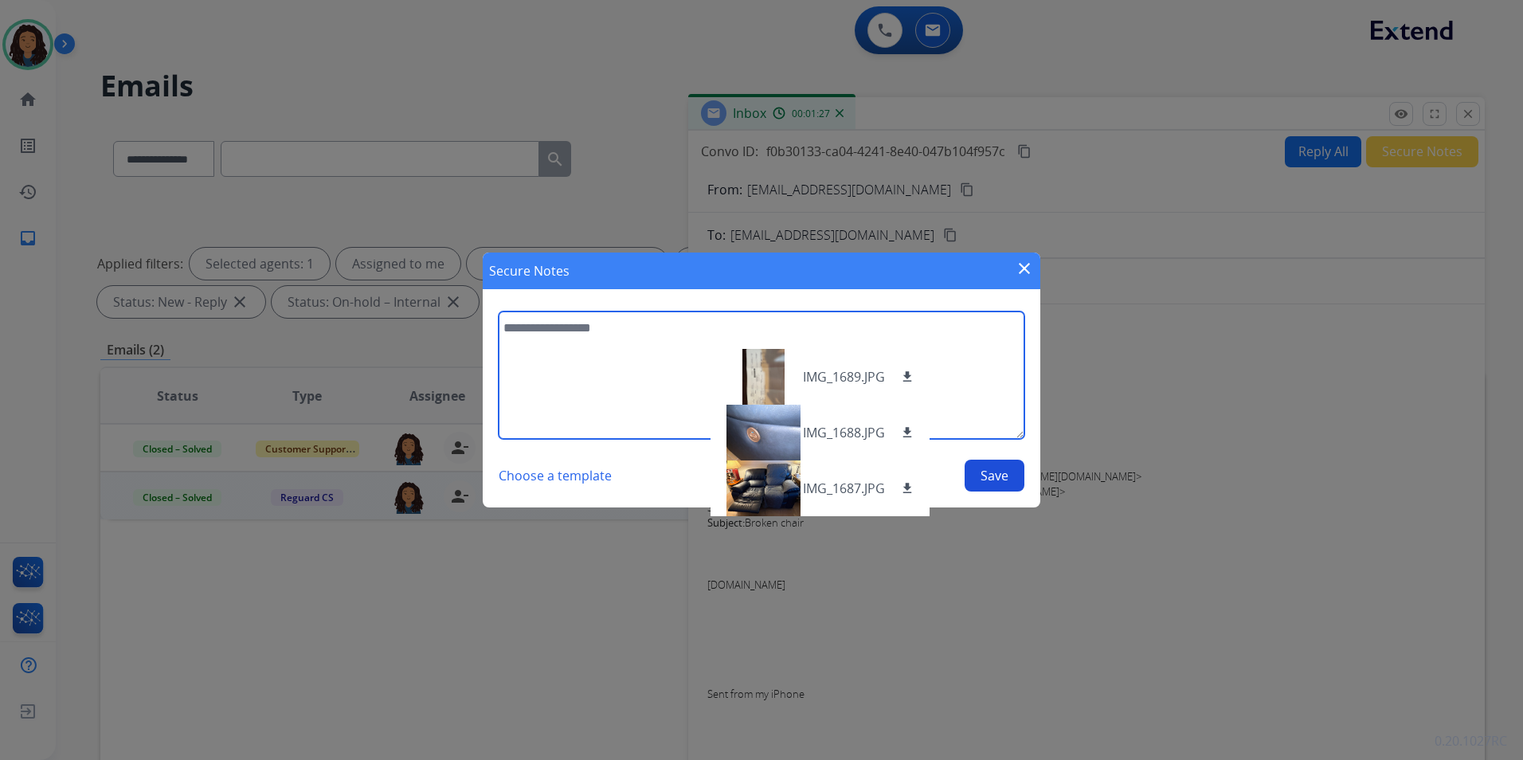
click at [575, 357] on textarea at bounding box center [762, 374] width 526 height 127
type textarea "**********"
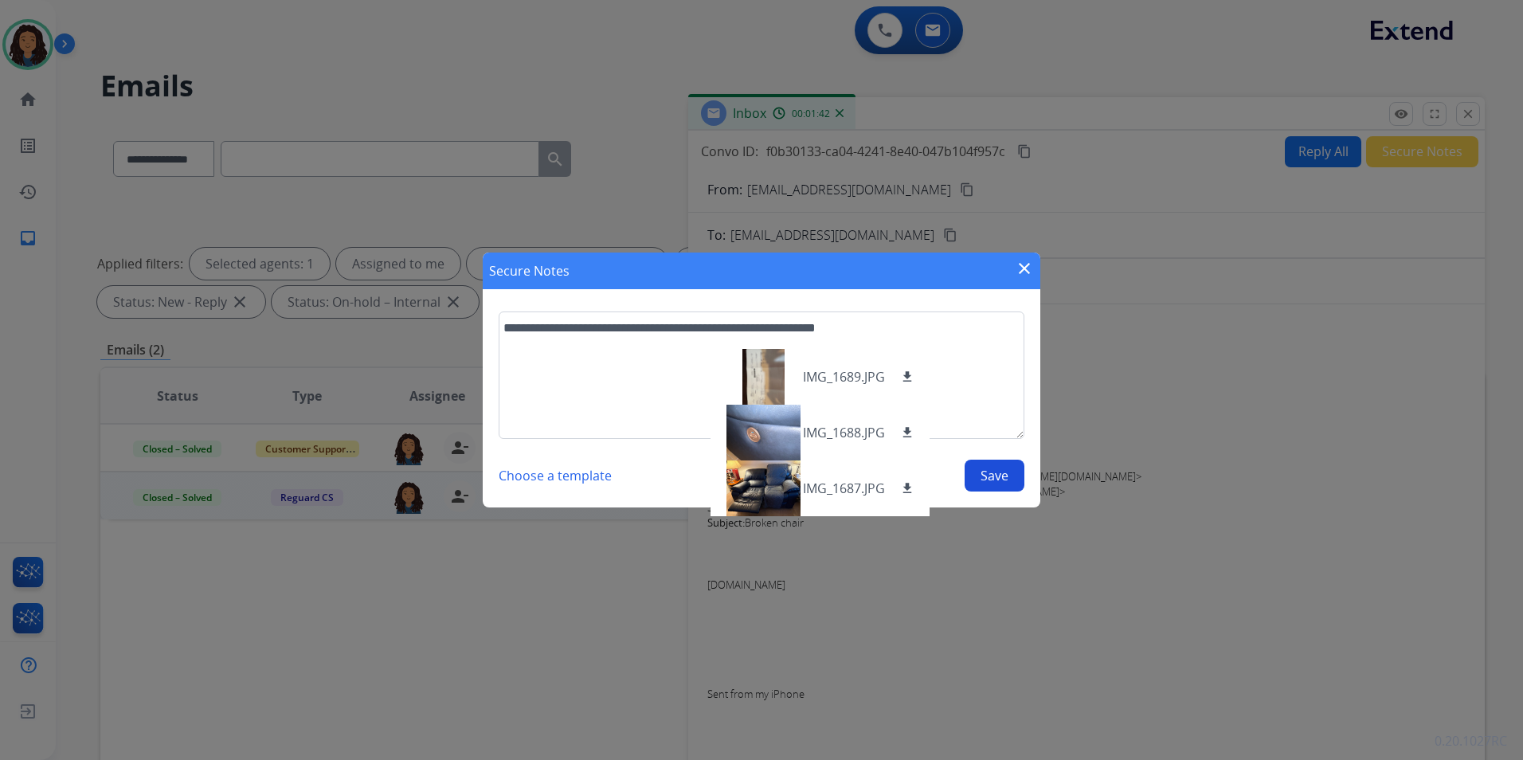
click at [997, 474] on button "Save" at bounding box center [995, 476] width 60 height 32
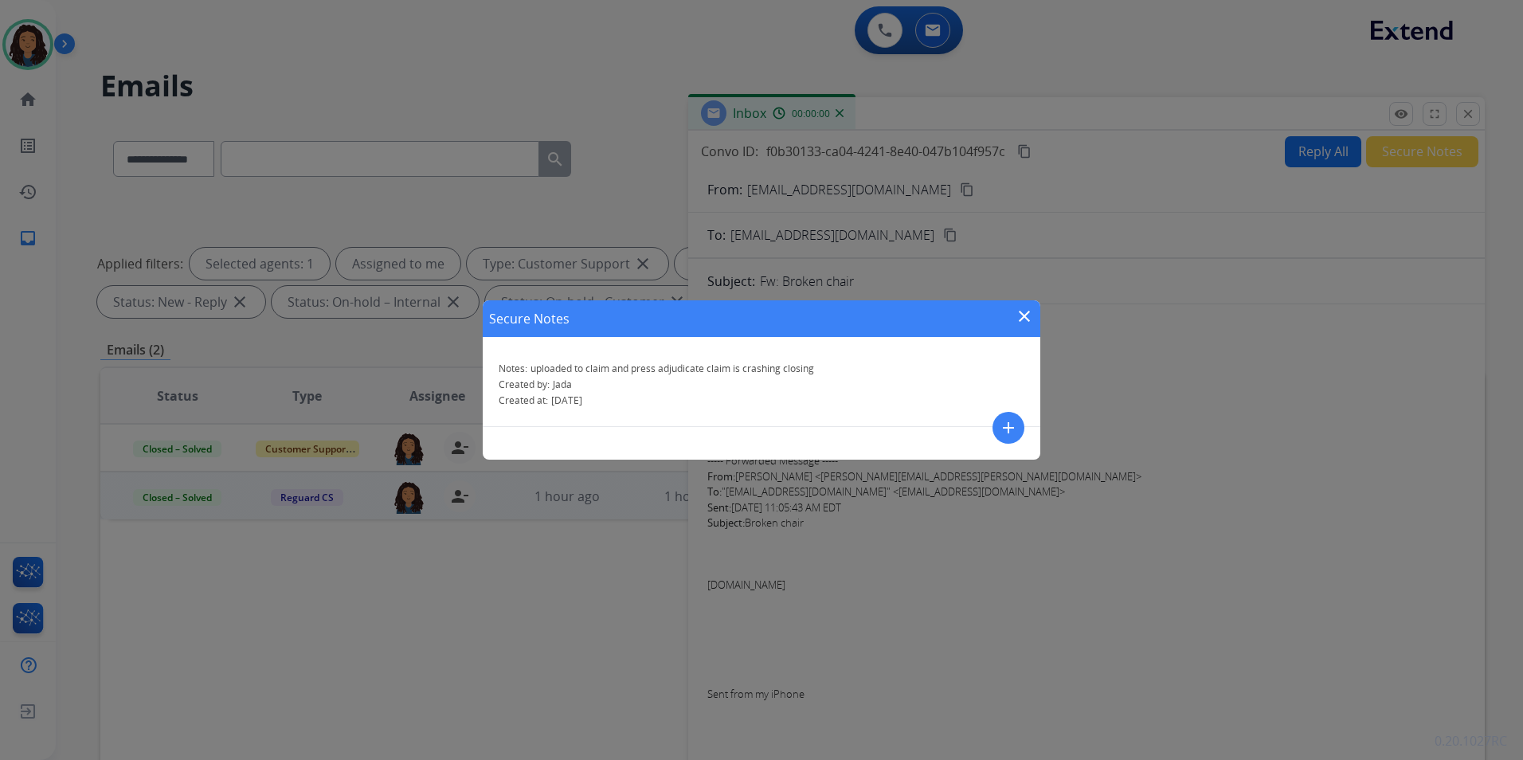
click at [1027, 315] on mat-icon "close" at bounding box center [1024, 316] width 19 height 19
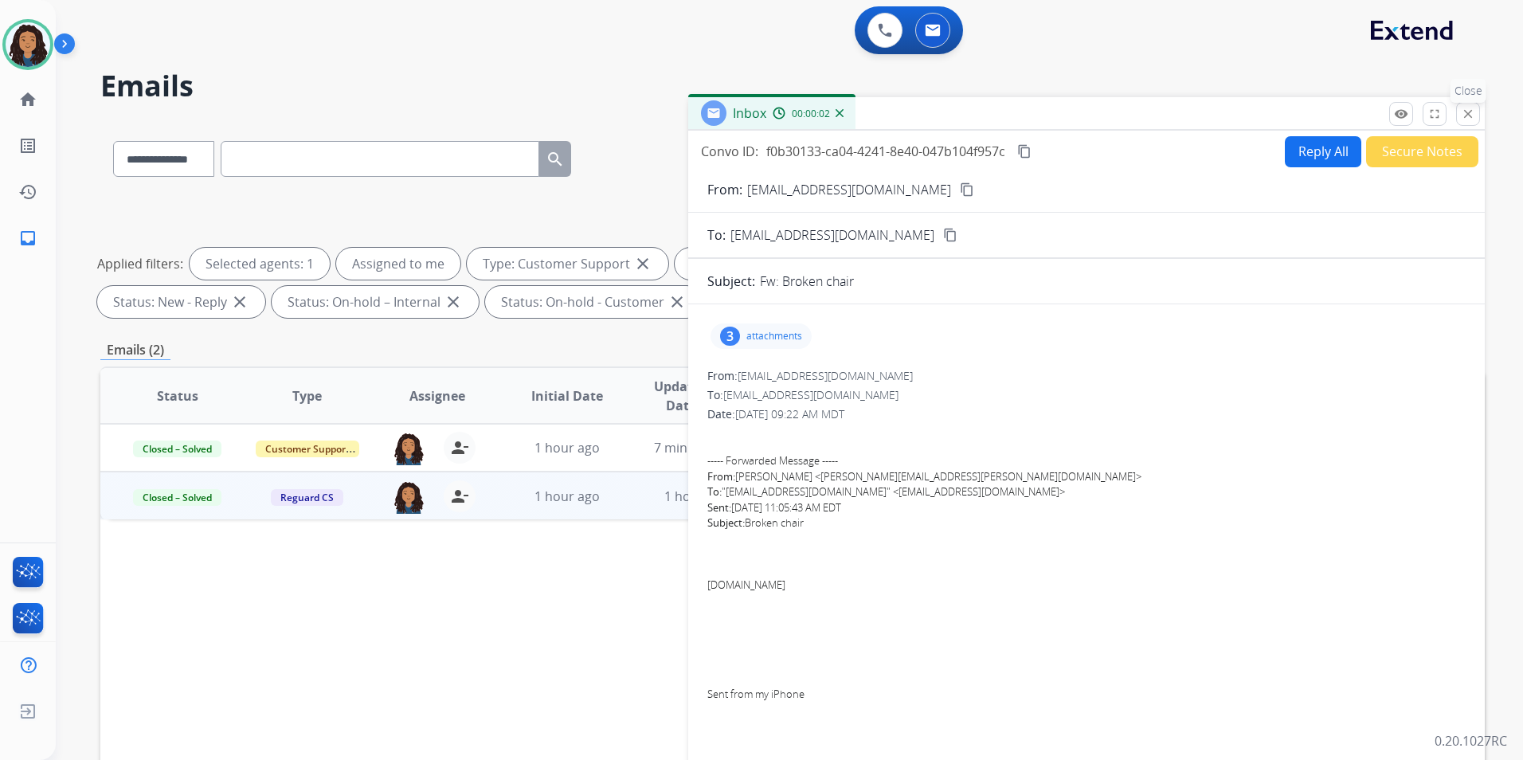
click at [1463, 118] on mat-icon "close" at bounding box center [1468, 114] width 14 height 14
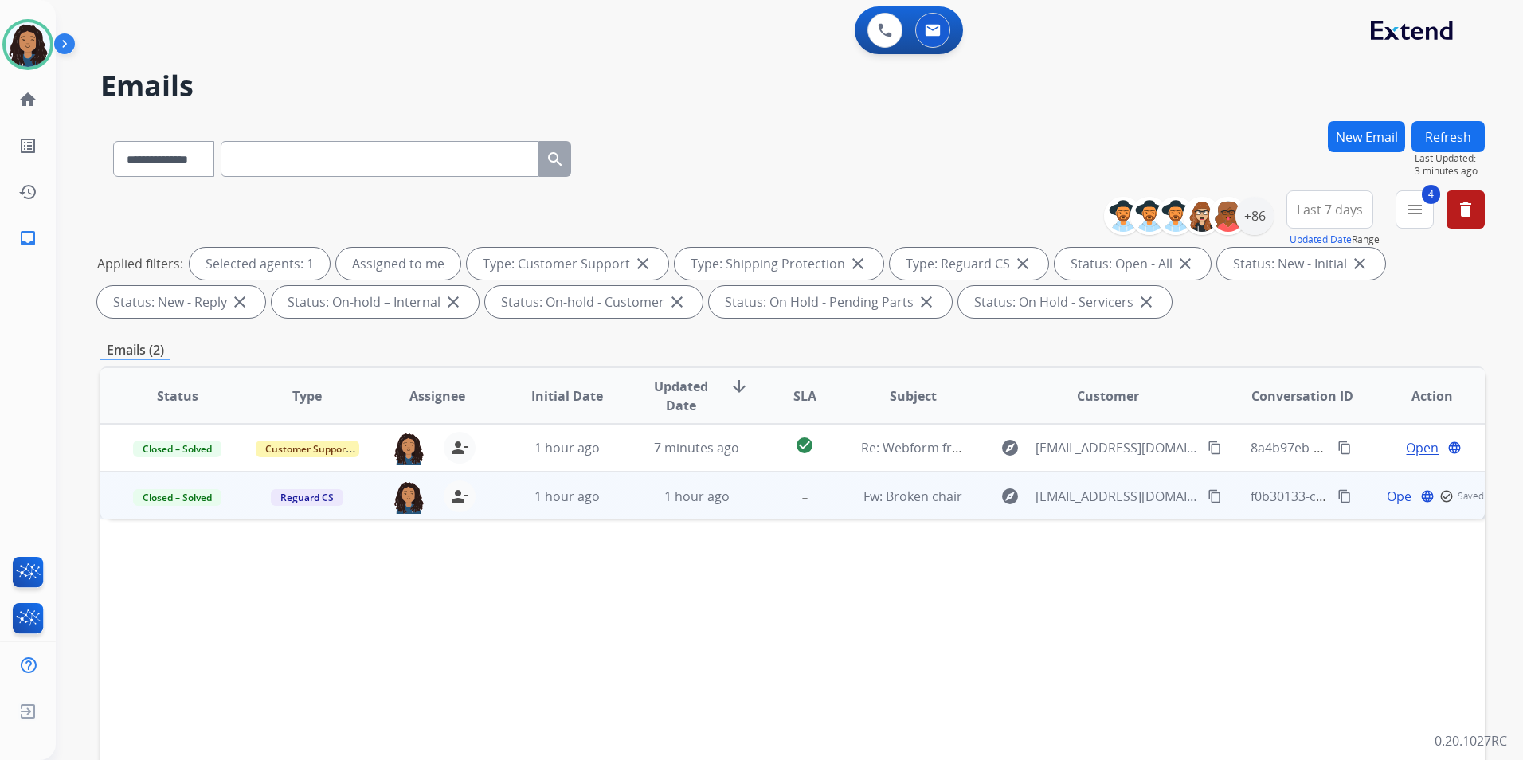
click at [1471, 133] on button "Refresh" at bounding box center [1448, 136] width 73 height 31
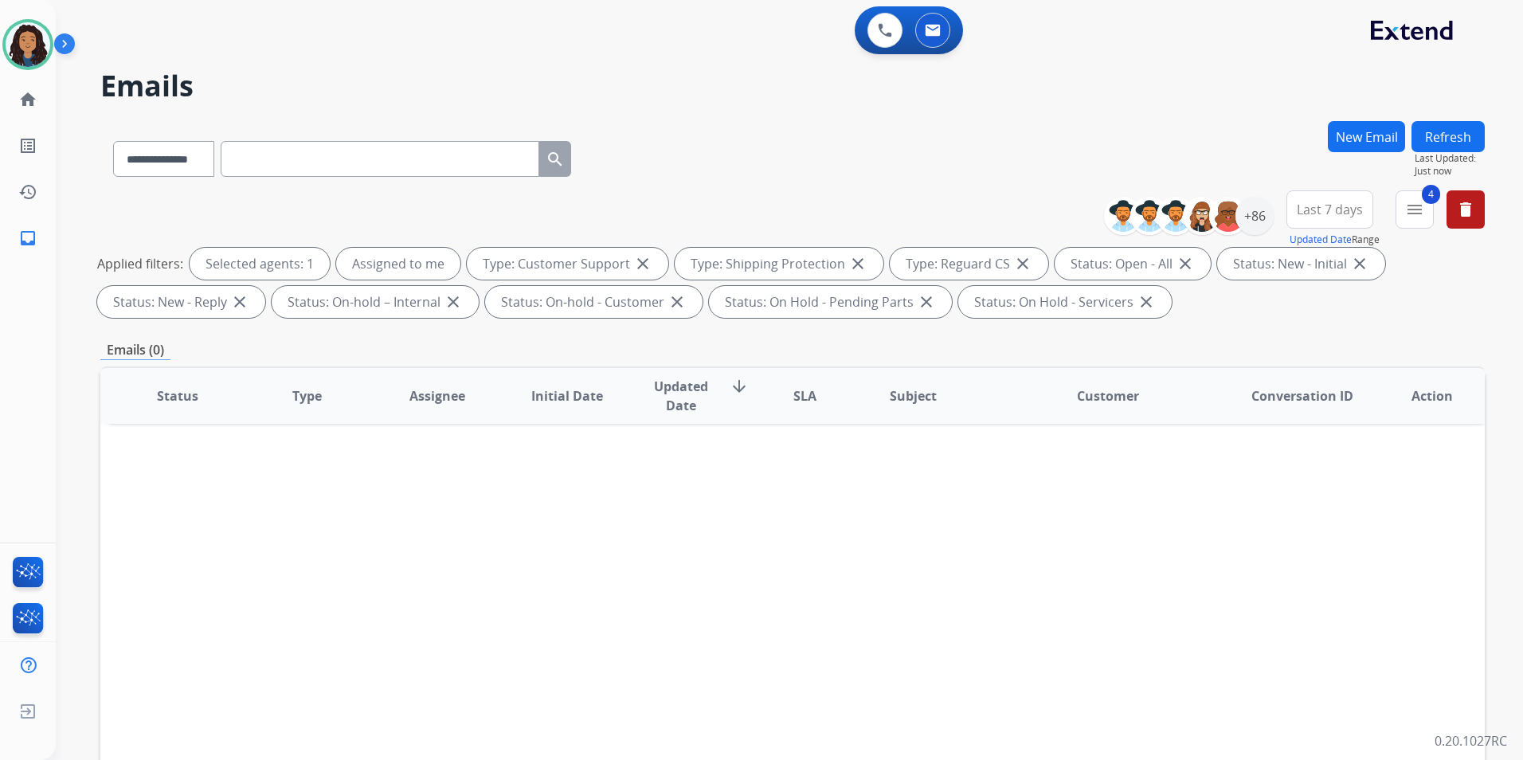
click at [1367, 150] on button "New Email" at bounding box center [1366, 136] width 77 height 31
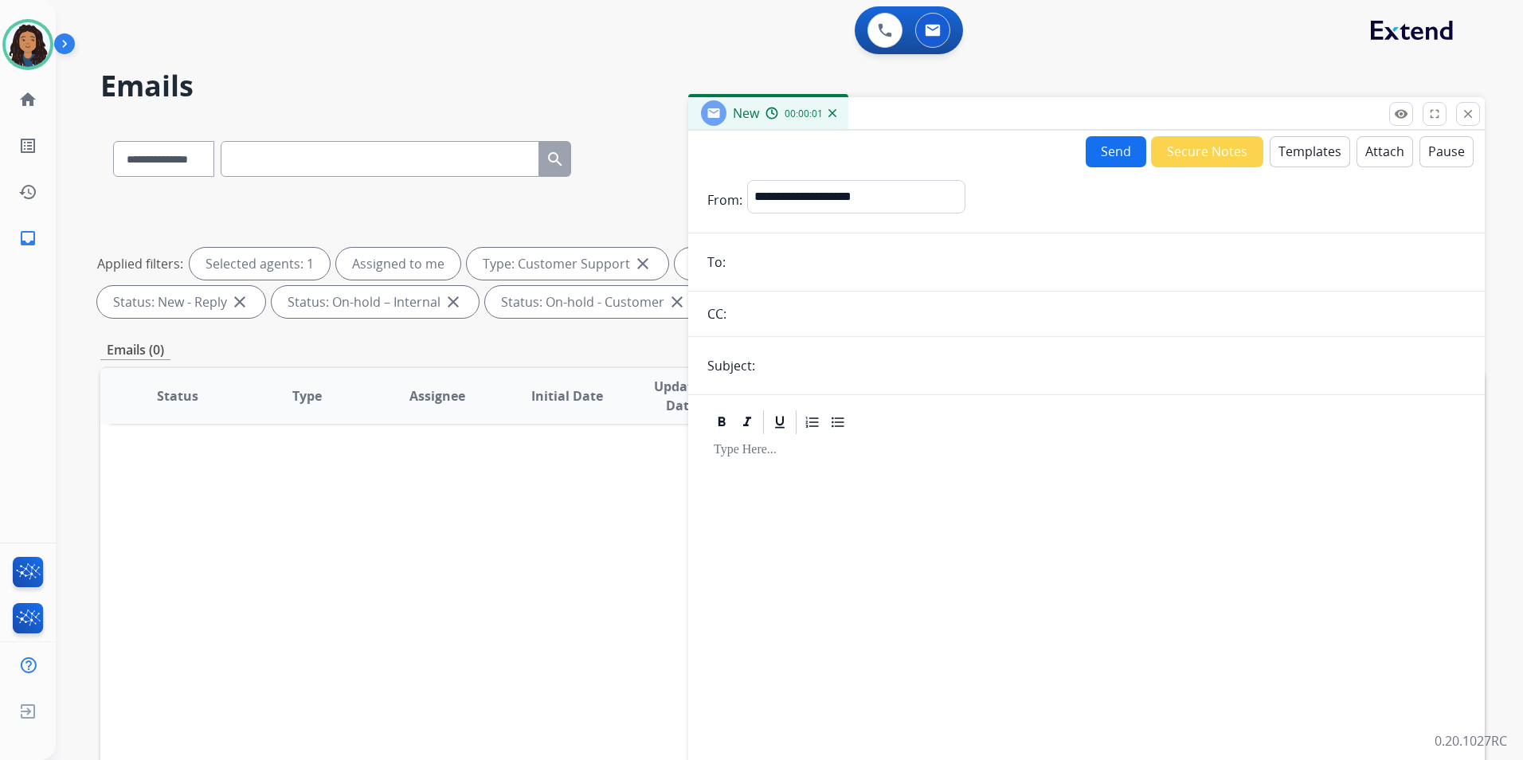
drag, startPoint x: 1474, startPoint y: 123, endPoint x: 1111, endPoint y: 44, distance: 370.9
click at [1473, 121] on button "close Close" at bounding box center [1468, 114] width 24 height 24
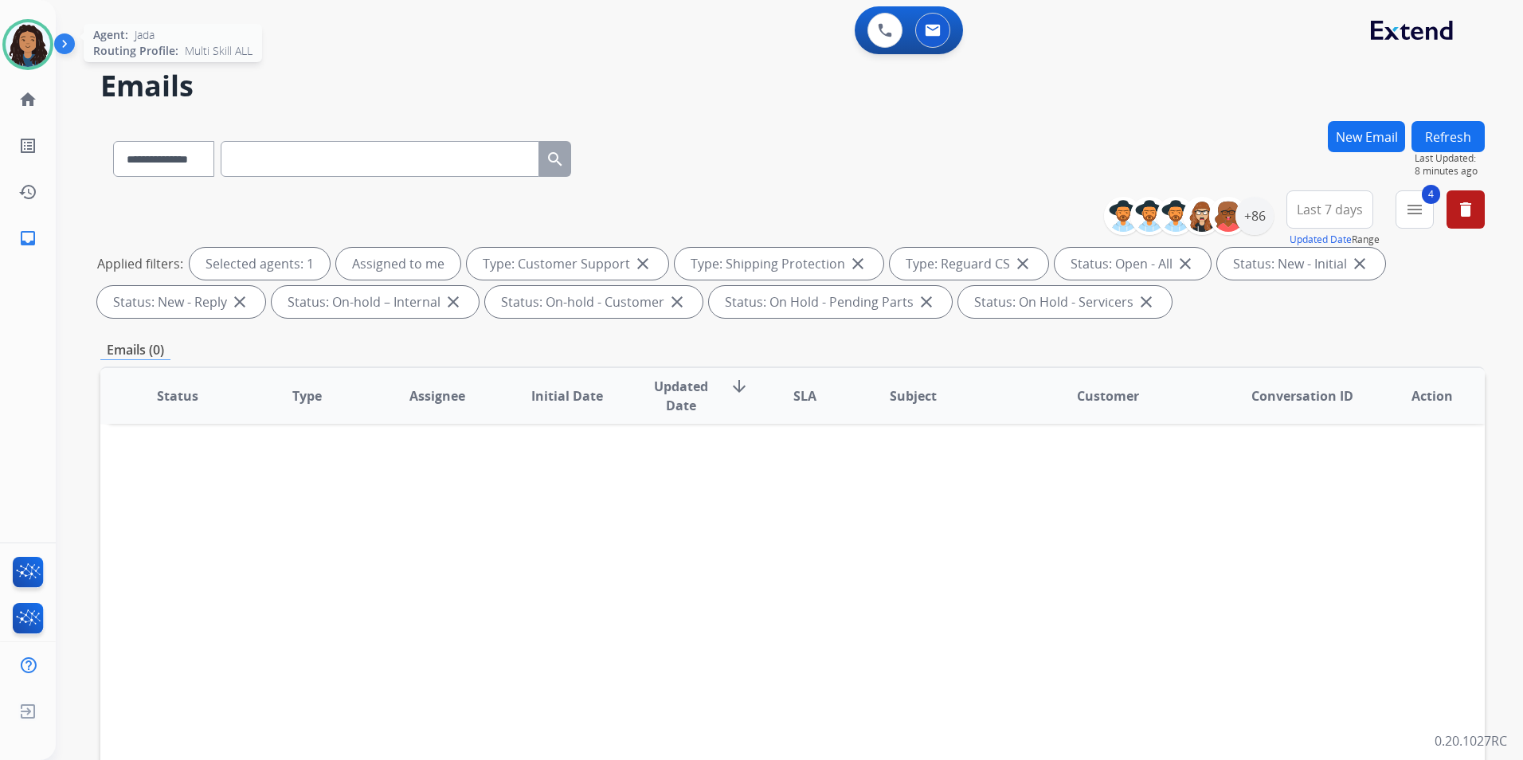
click at [18, 28] on img at bounding box center [28, 44] width 45 height 45
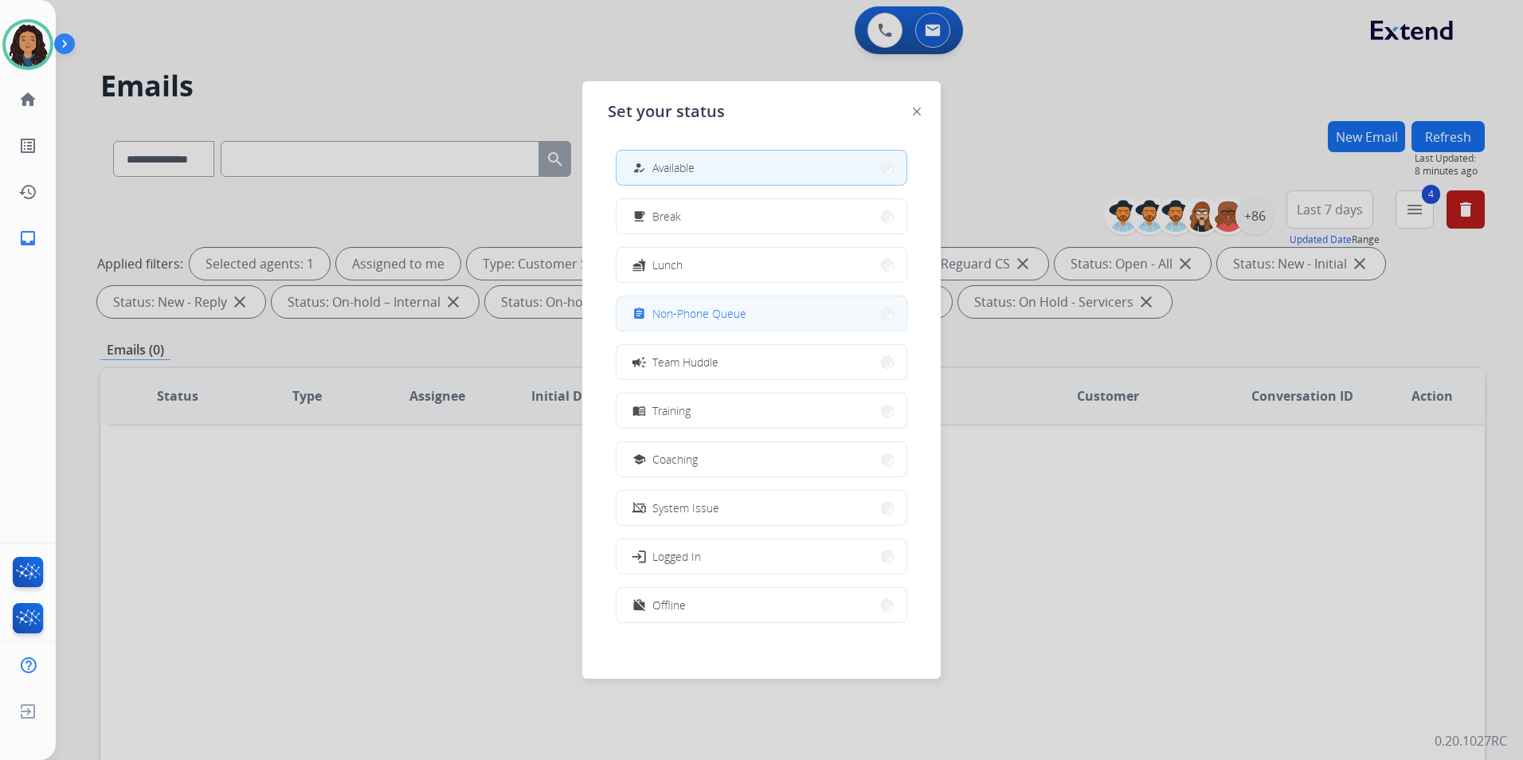
click at [717, 321] on span "Non-Phone Queue" at bounding box center [699, 313] width 94 height 17
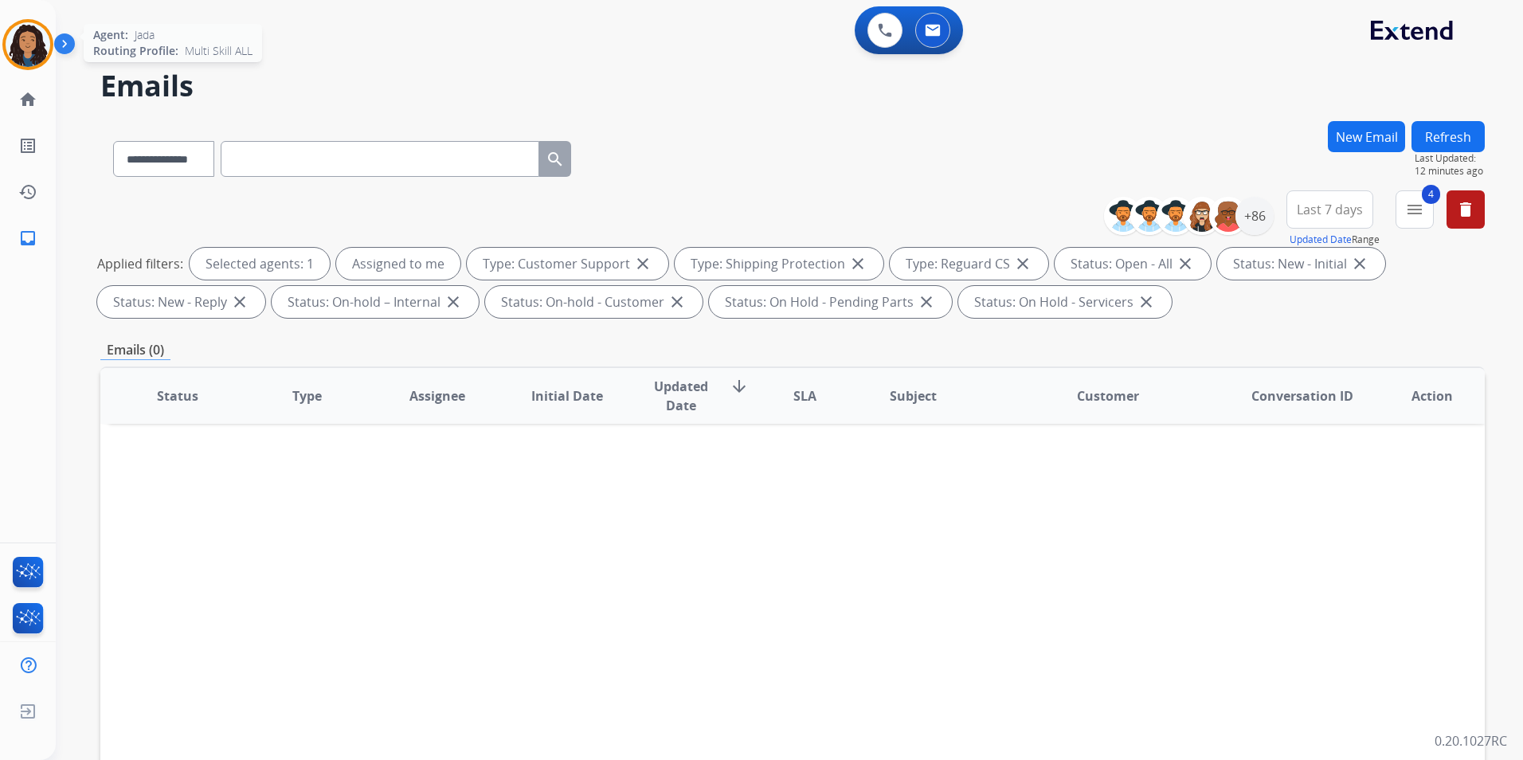
drag, startPoint x: 18, startPoint y: 36, endPoint x: 48, endPoint y: 49, distance: 32.1
click at [18, 37] on img at bounding box center [28, 44] width 45 height 45
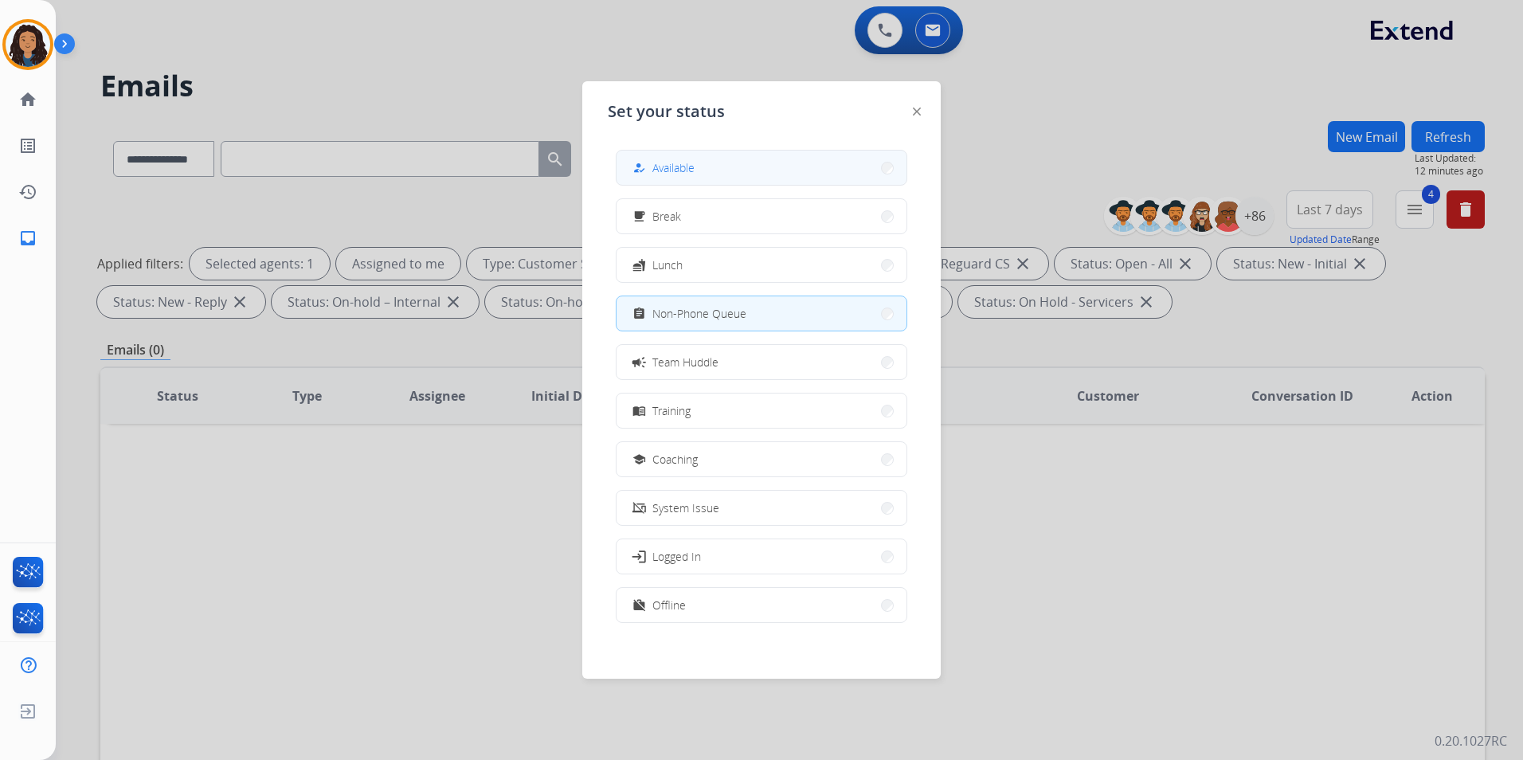
click at [668, 174] on span "Available" at bounding box center [673, 167] width 42 height 17
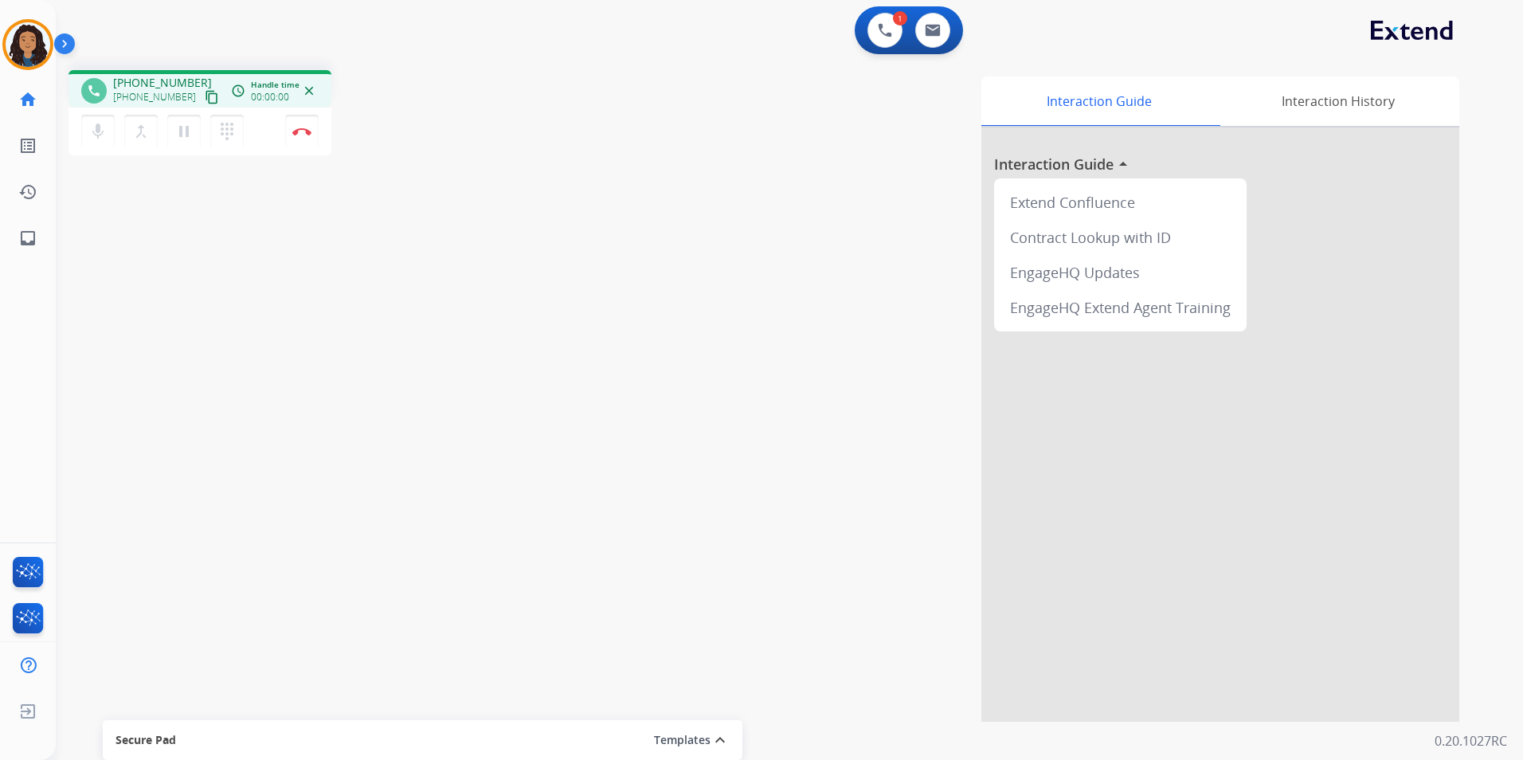
click at [202, 89] on button "content_copy" at bounding box center [211, 97] width 19 height 19
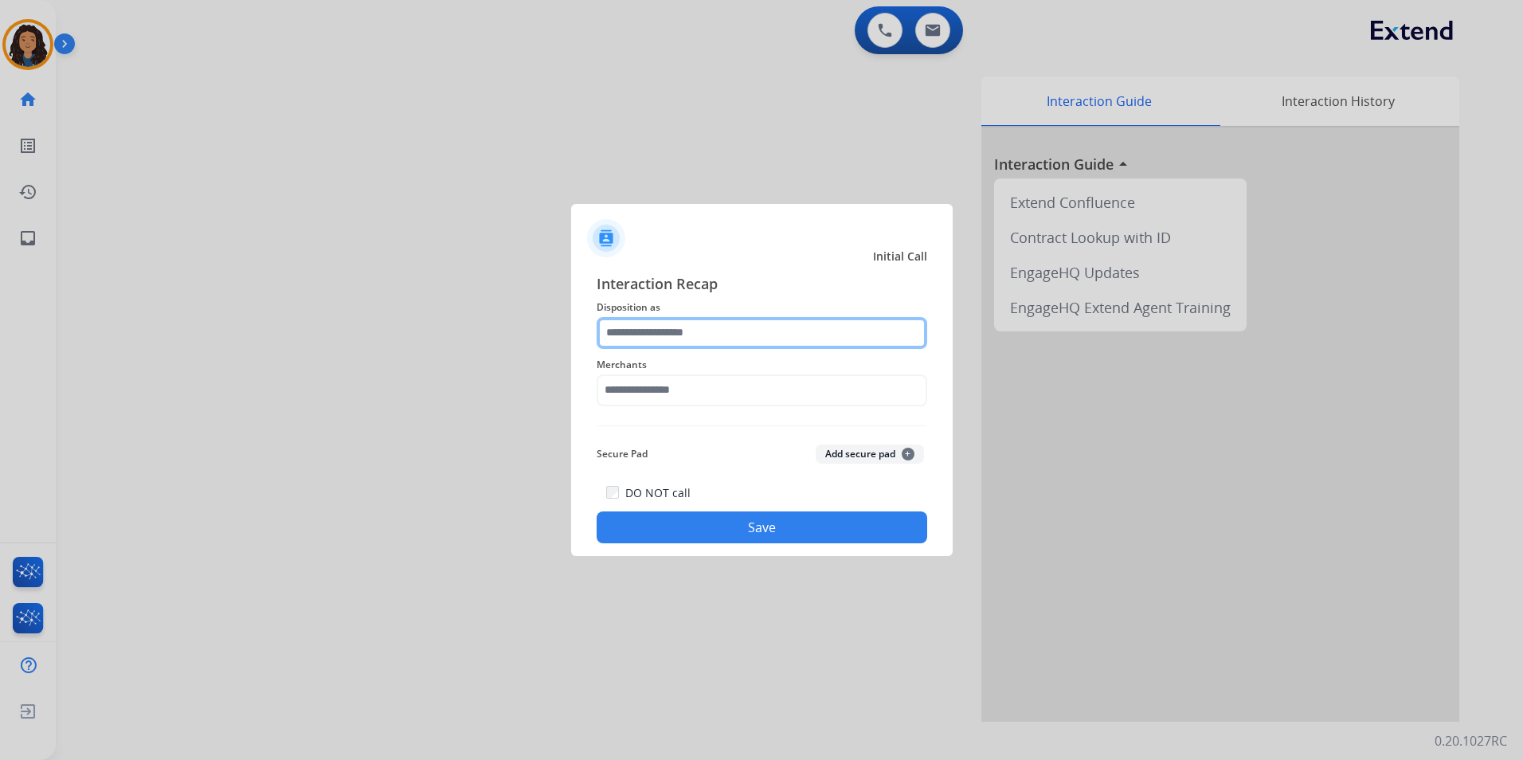
click at [698, 323] on input "text" at bounding box center [762, 333] width 331 height 32
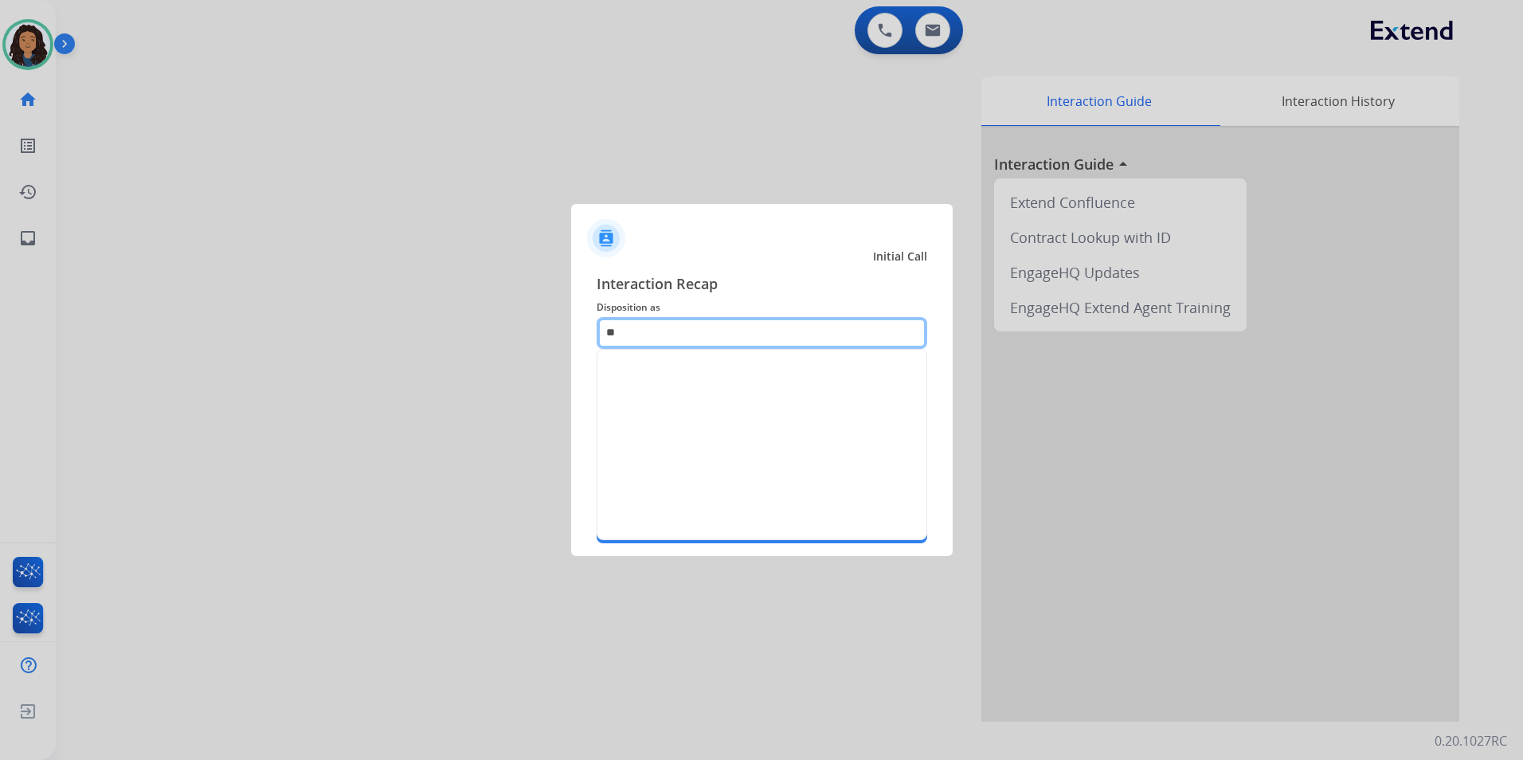
type input "*"
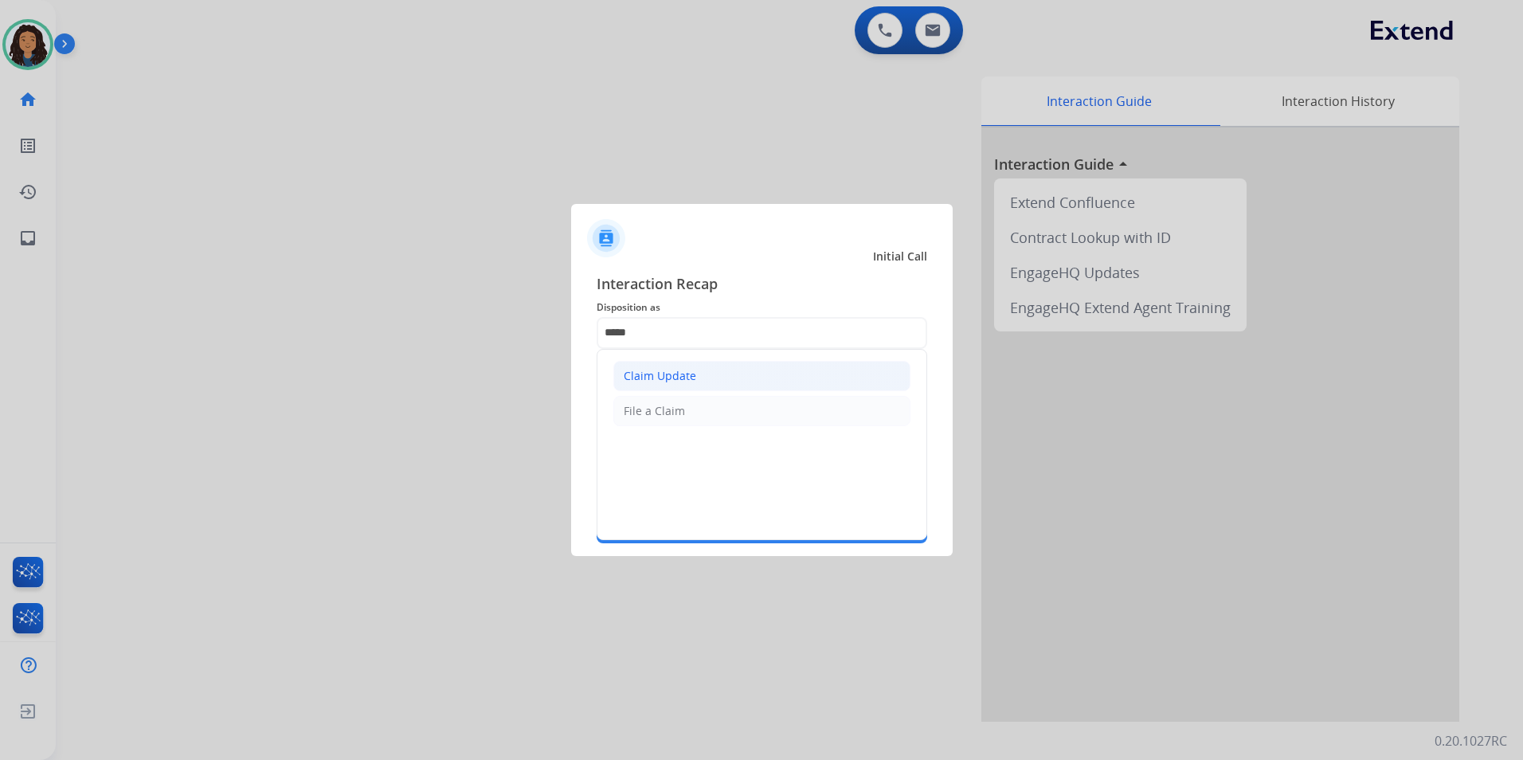
click at [707, 384] on li "Claim Update" at bounding box center [761, 376] width 297 height 30
type input "**********"
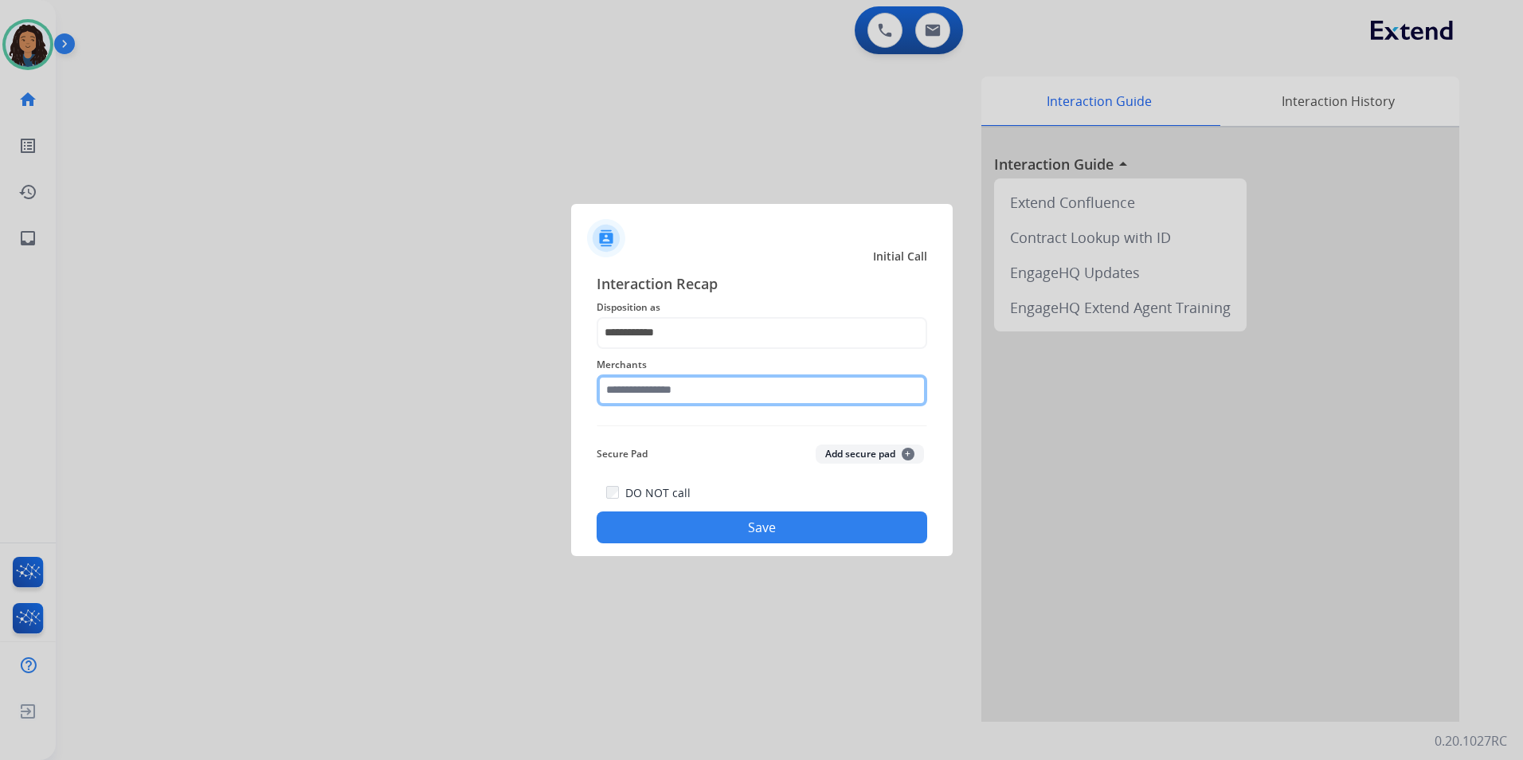
click at [707, 384] on input "text" at bounding box center [762, 390] width 331 height 32
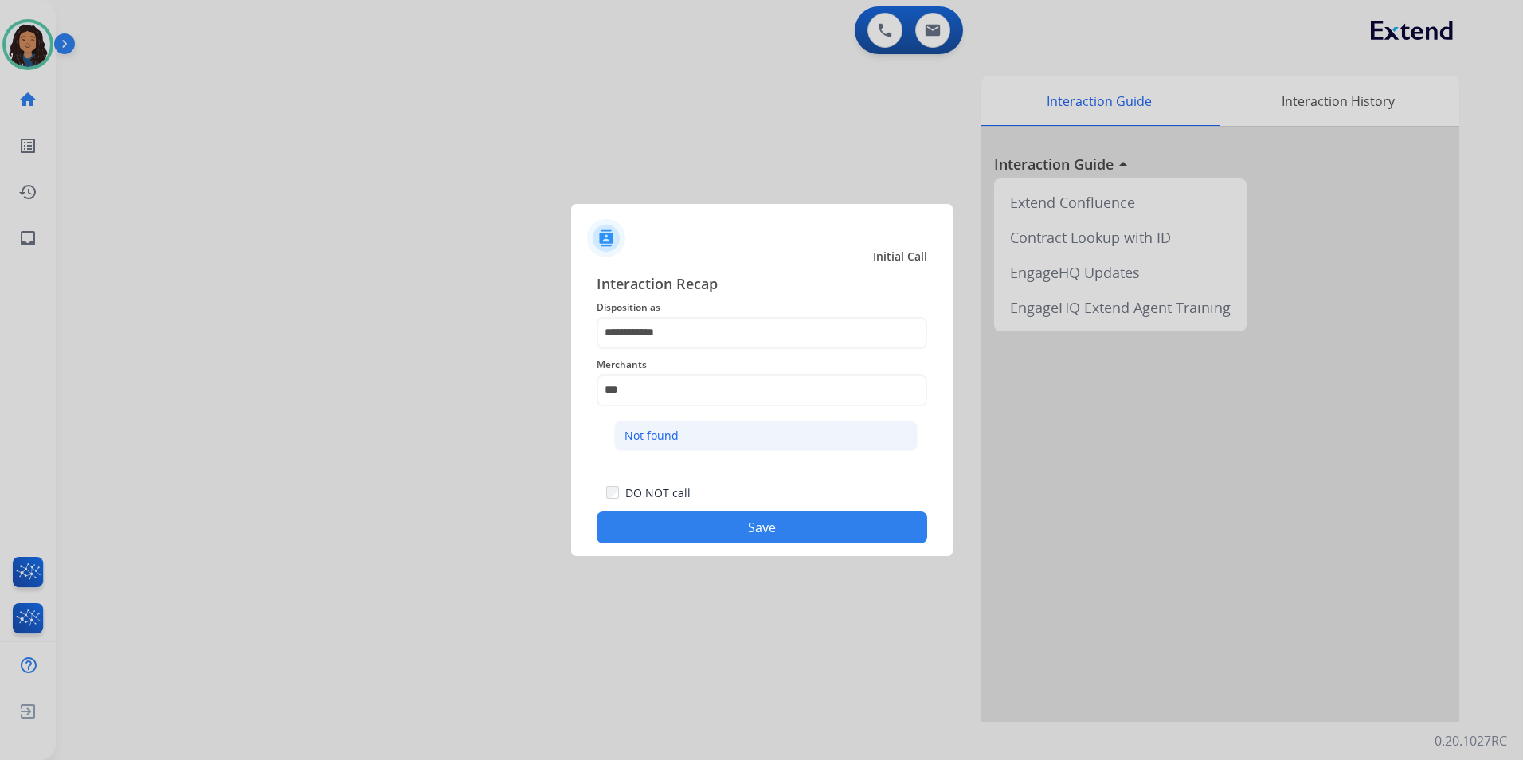
click at [705, 443] on li "Not found" at bounding box center [766, 436] width 304 height 30
type input "*********"
click at [702, 522] on button "Save" at bounding box center [762, 527] width 331 height 32
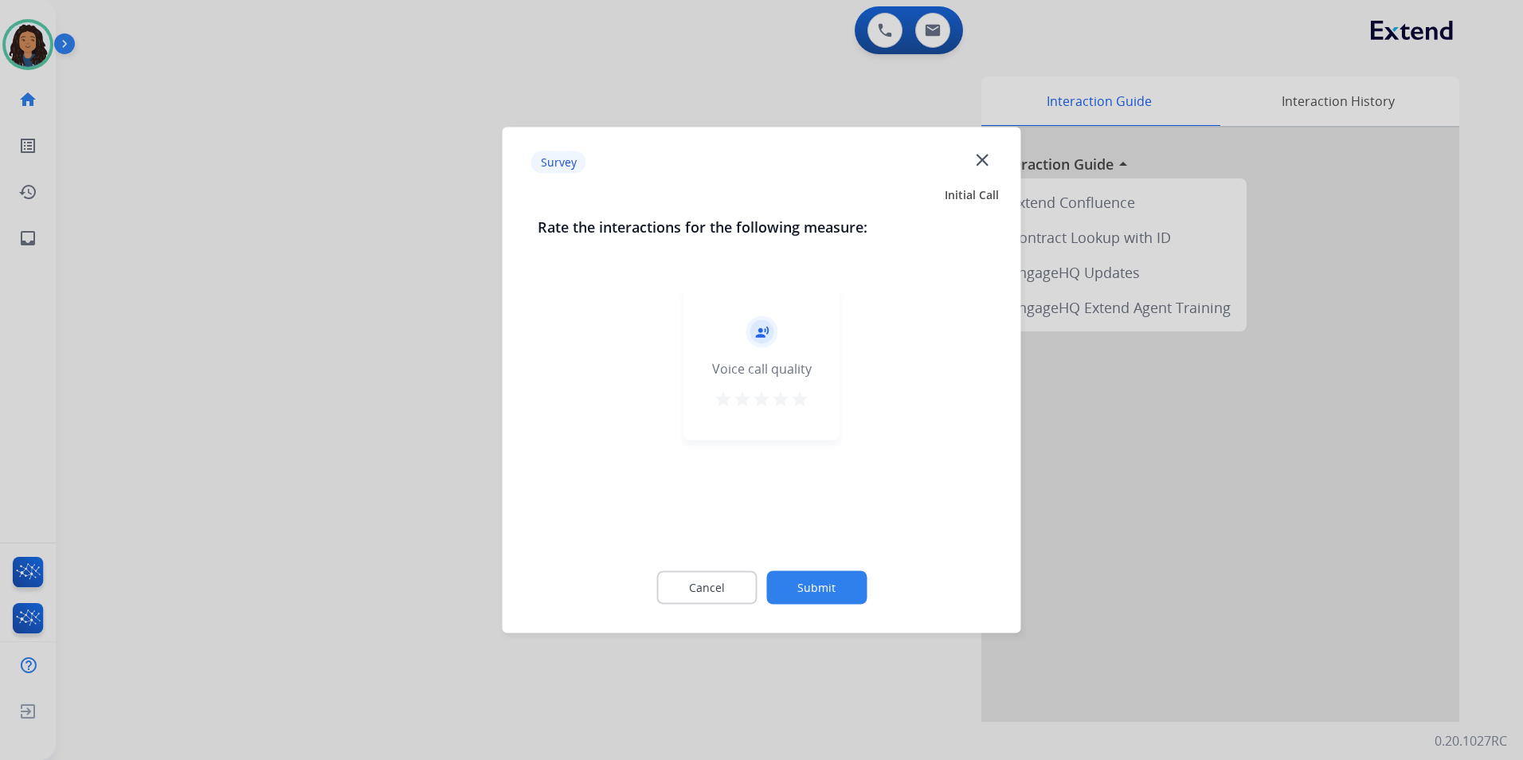
click at [489, 420] on div at bounding box center [761, 380] width 1523 height 760
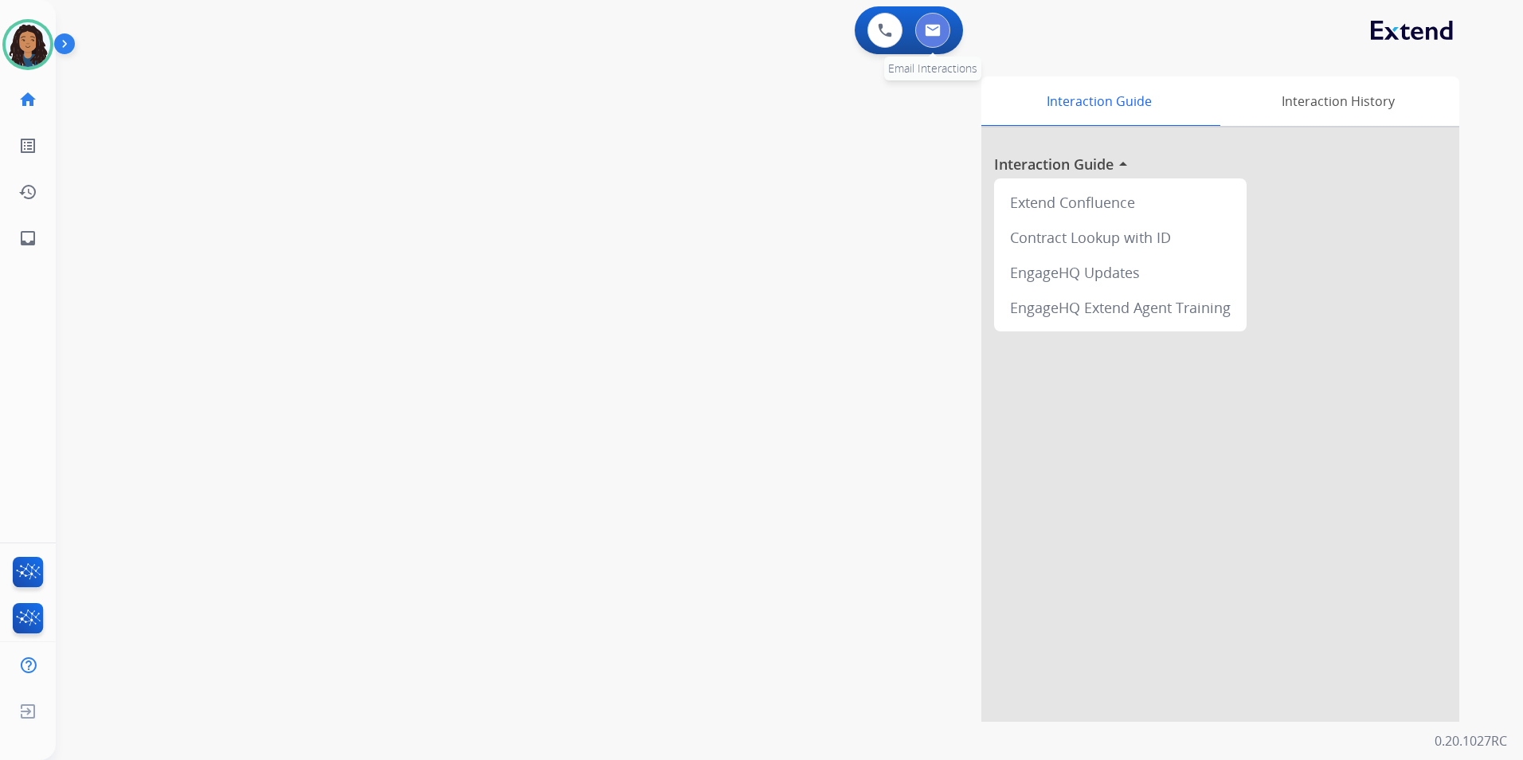
click at [938, 32] on button at bounding box center [932, 30] width 35 height 35
select select "**********"
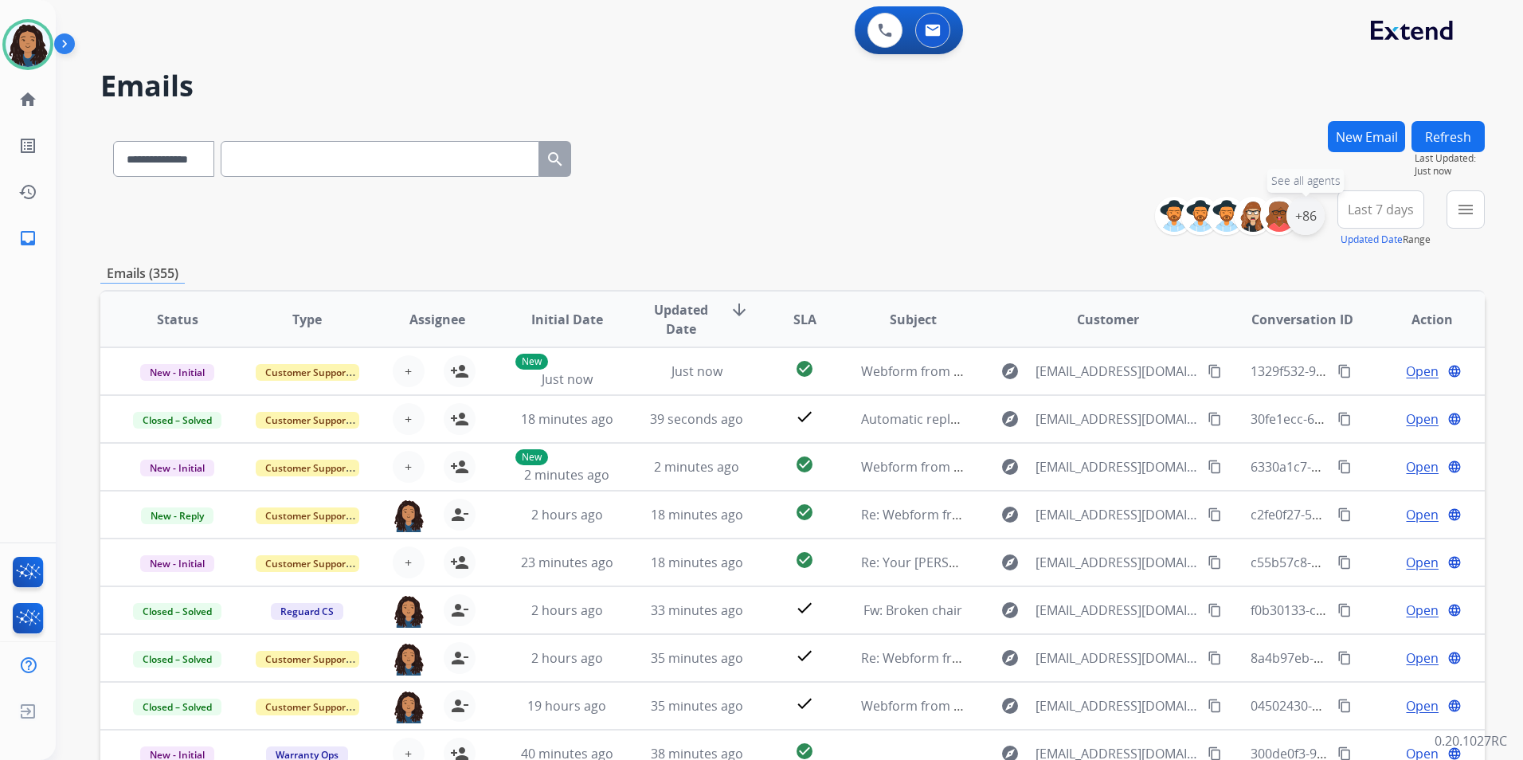
click at [1302, 220] on div "+86" at bounding box center [1306, 216] width 38 height 38
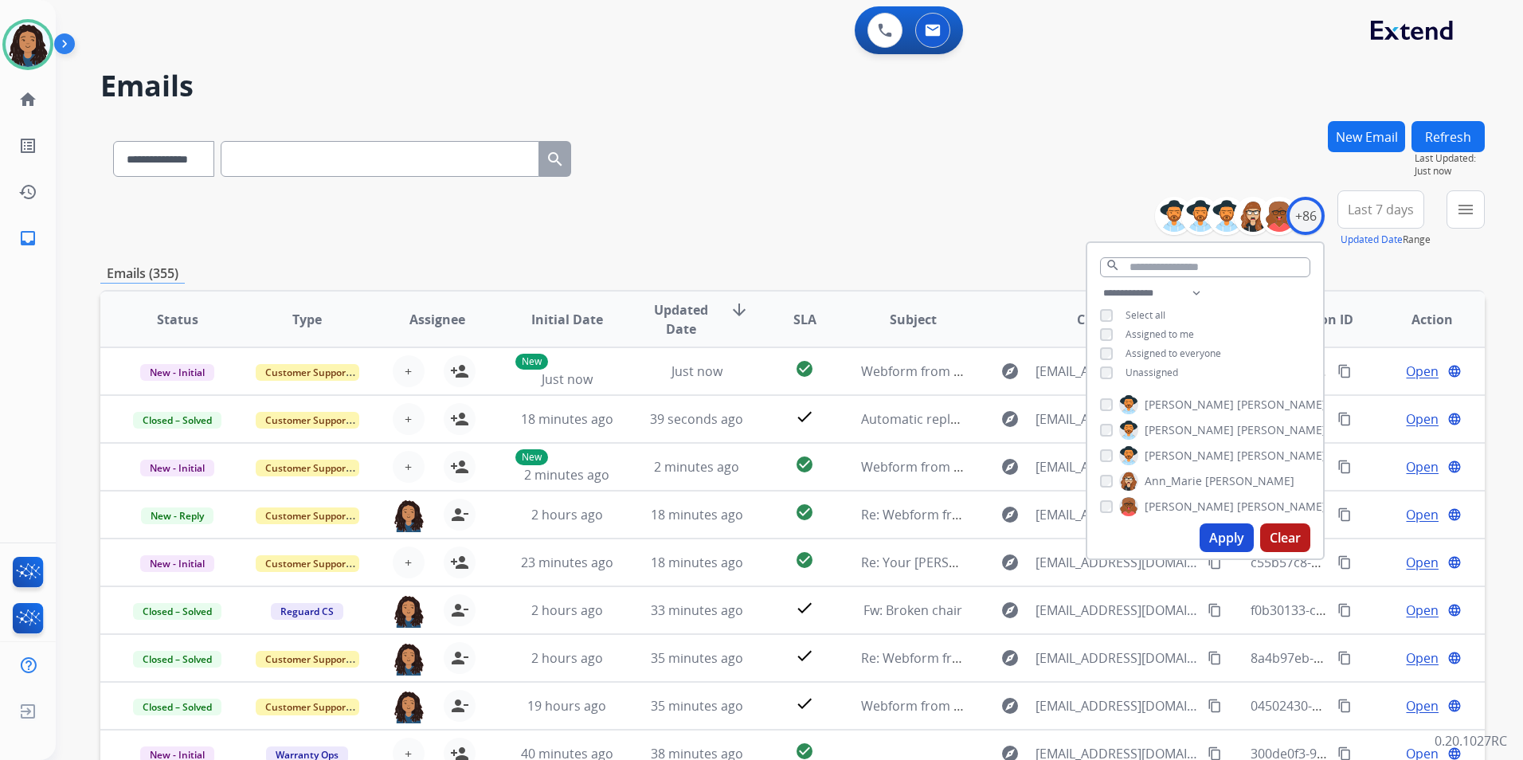
click at [1132, 377] on span "Unassigned" at bounding box center [1152, 373] width 53 height 14
click at [1225, 545] on button "Apply" at bounding box center [1227, 537] width 54 height 29
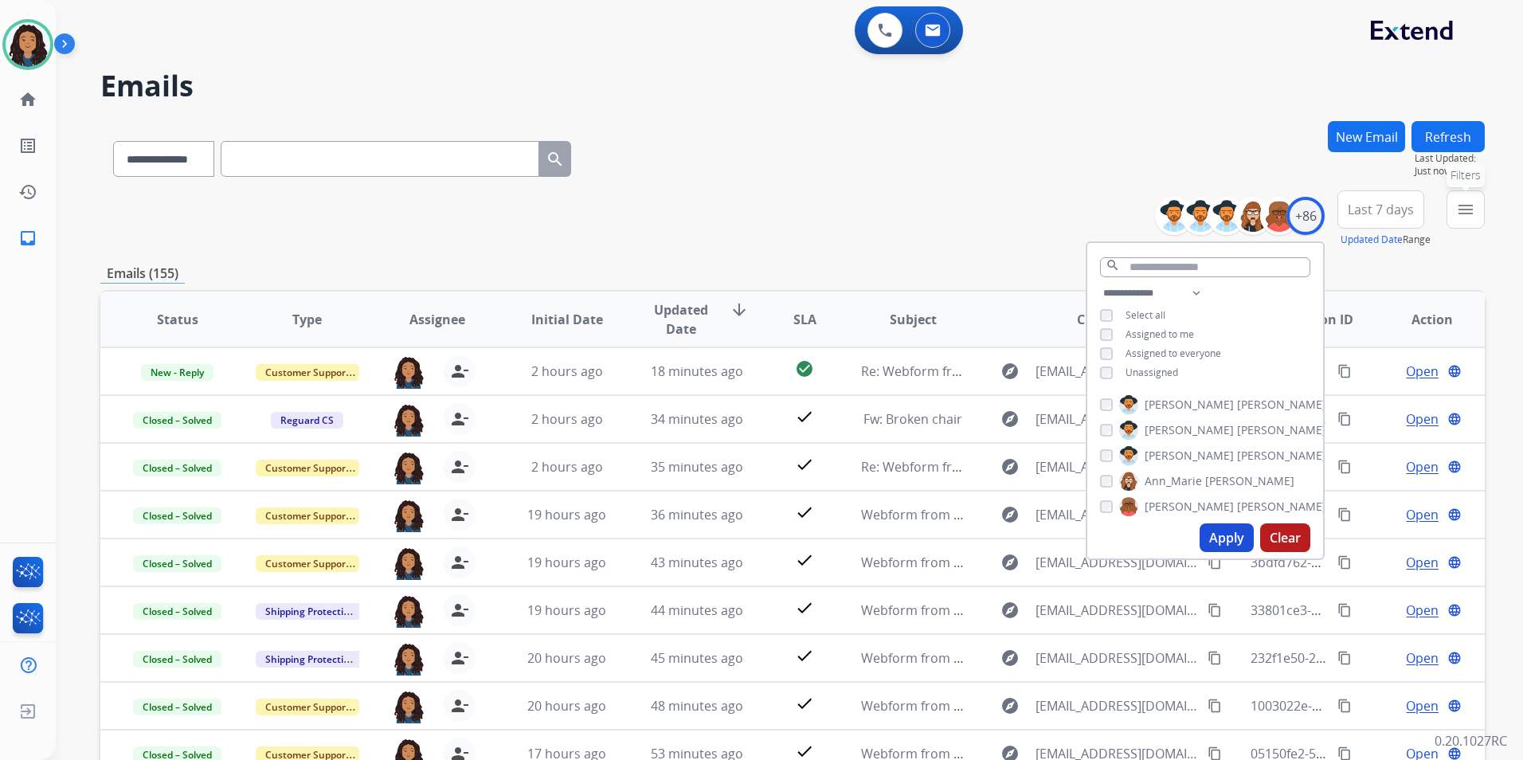
click at [1453, 225] on button "menu Filters" at bounding box center [1466, 209] width 38 height 38
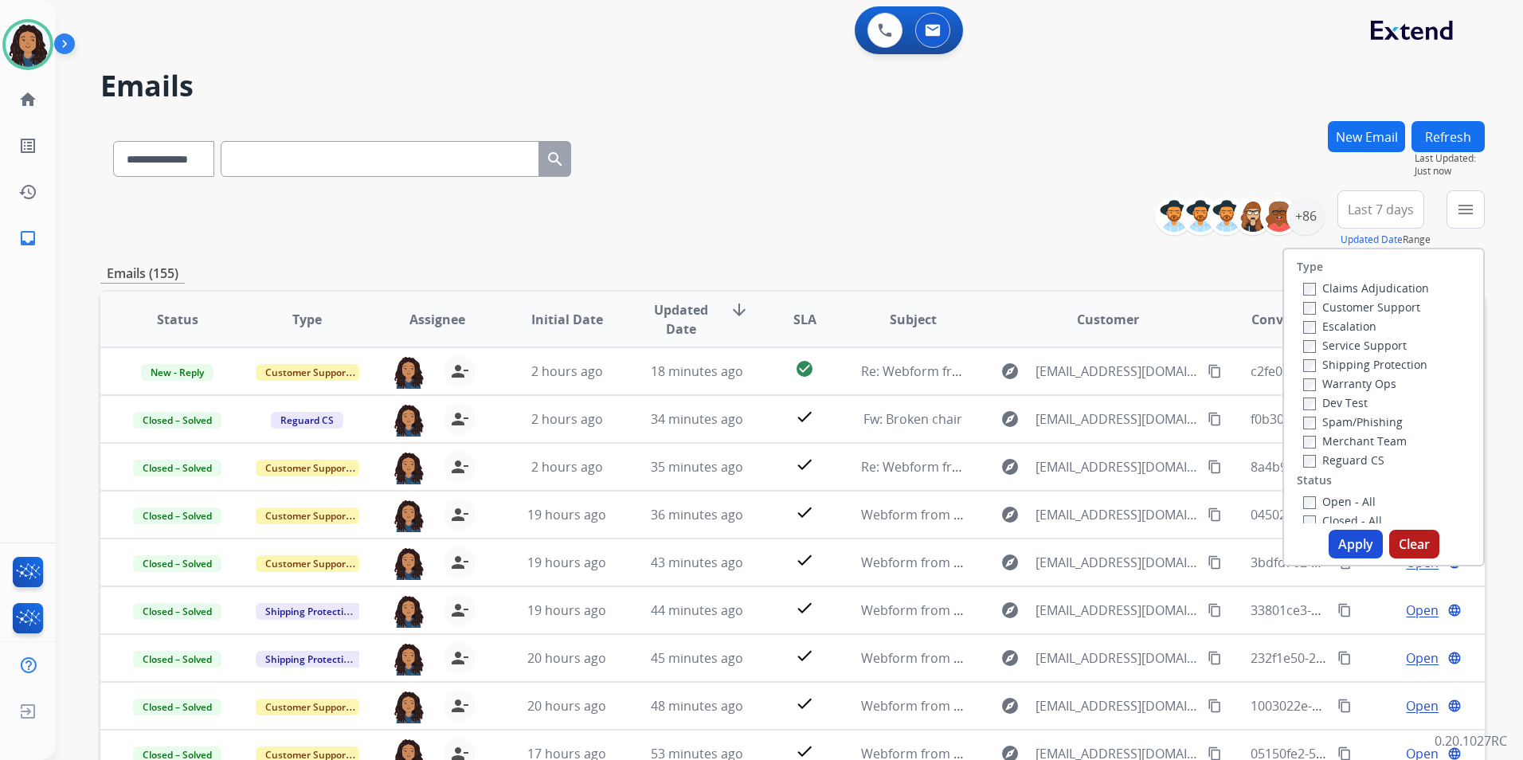
click at [1357, 305] on label "Customer Support" at bounding box center [1361, 307] width 117 height 15
click at [1398, 364] on label "Shipping Protection" at bounding box center [1365, 364] width 124 height 15
click at [1351, 460] on label "Reguard CS" at bounding box center [1343, 459] width 81 height 15
click at [1338, 499] on label "Open - All" at bounding box center [1339, 501] width 72 height 15
click at [1342, 541] on button "Apply" at bounding box center [1356, 544] width 54 height 29
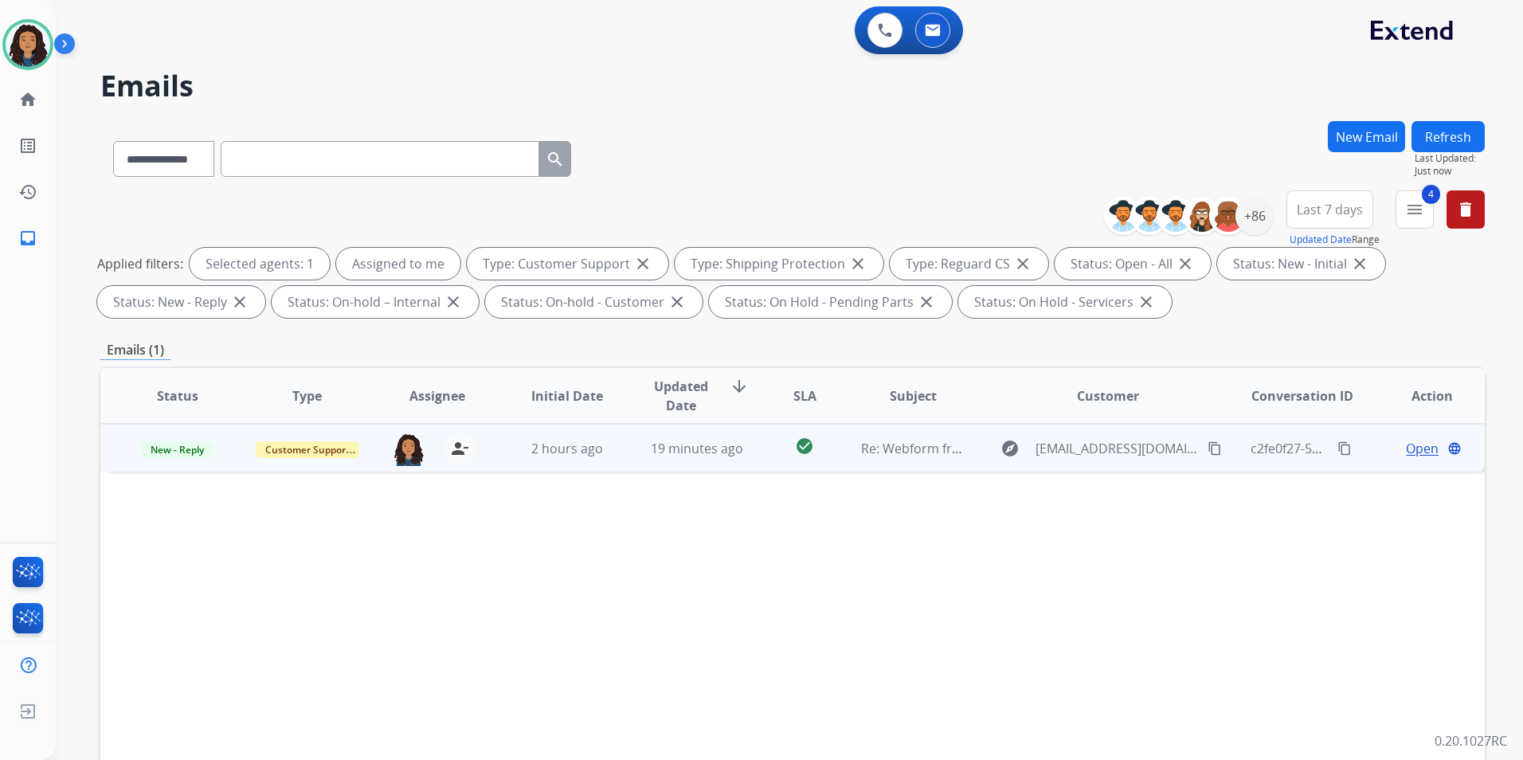
click at [1417, 448] on span "Open" at bounding box center [1422, 448] width 33 height 19
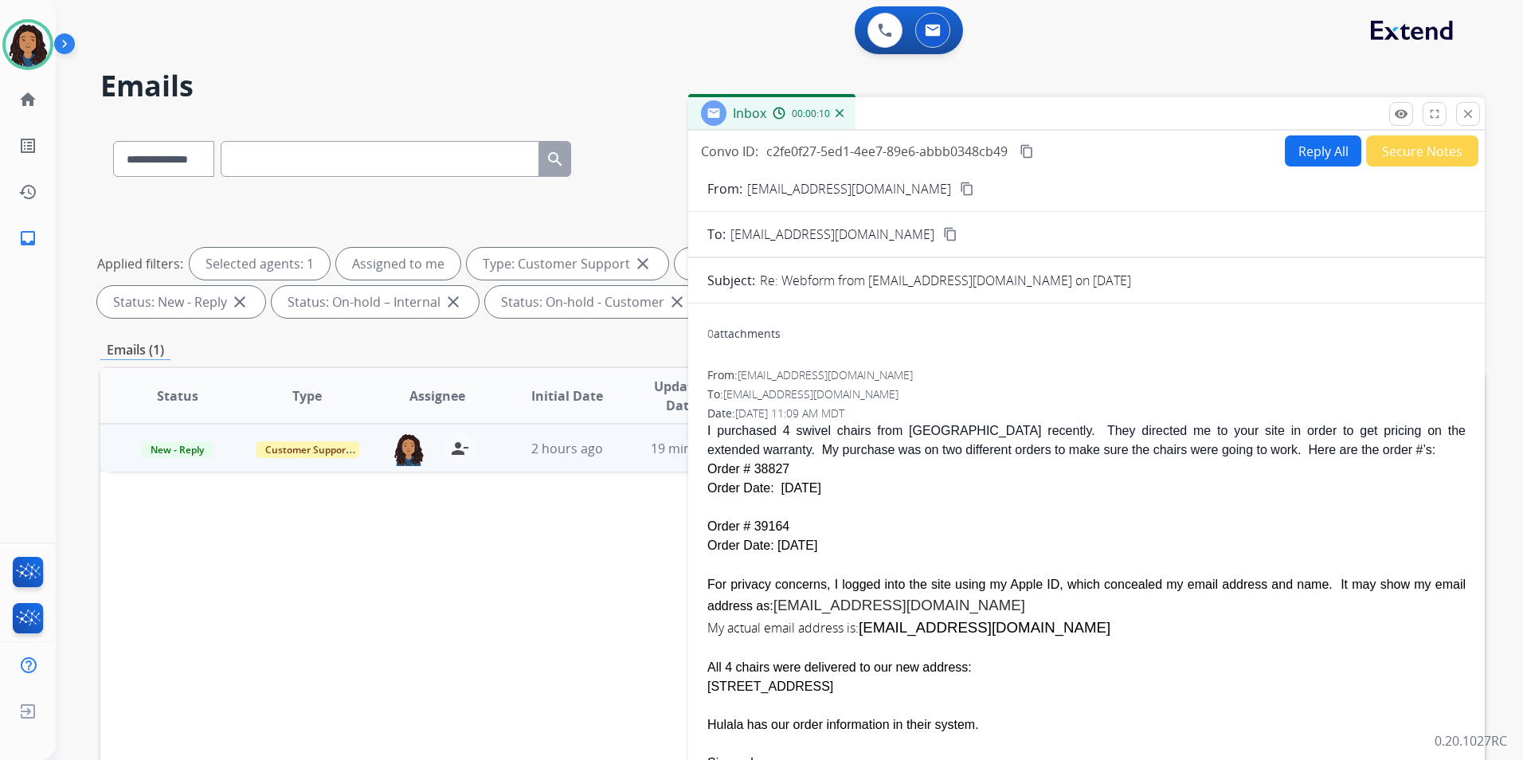
drag, startPoint x: 776, startPoint y: 602, endPoint x: 964, endPoint y: 623, distance: 189.1
click at [964, 623] on span "I purchased 4 swivel chairs from Hulala recently. They directed me to your site…" at bounding box center [1086, 629] width 758 height 417
click at [773, 601] on span "For privacy concerns, I logged into the site using my Apple ID, which concealed…" at bounding box center [1086, 595] width 758 height 35
drag, startPoint x: 781, startPoint y: 609, endPoint x: 1039, endPoint y: 613, distance: 258.1
click at [1039, 613] on div "For privacy concerns, I logged into the site using my Apple ID, which concealed…" at bounding box center [1086, 595] width 758 height 42
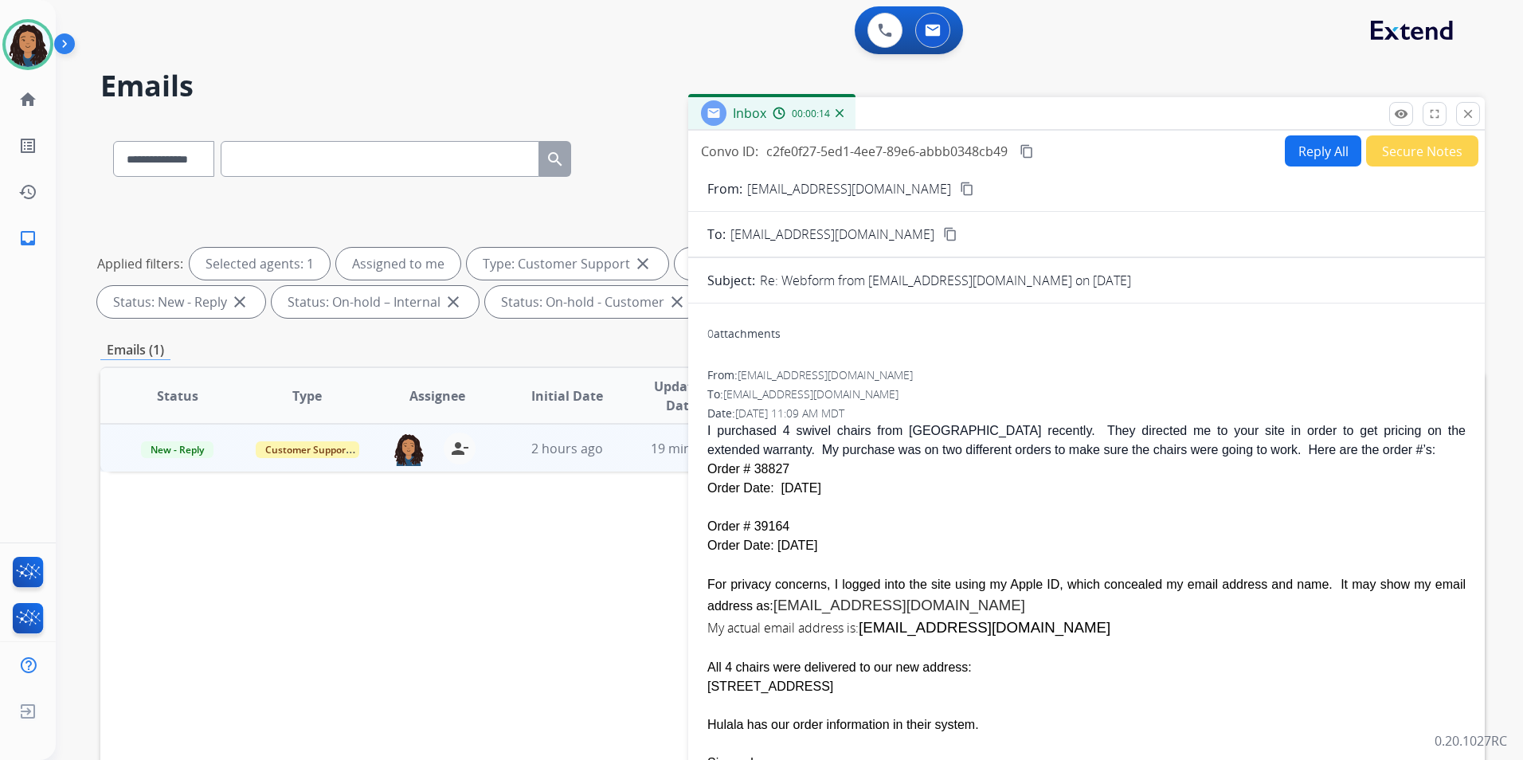
drag, startPoint x: 1039, startPoint y: 613, endPoint x: 1014, endPoint y: 607, distance: 25.3
copy span "d942q64hct@privaterelay.appleid.com"
drag, startPoint x: 868, startPoint y: 629, endPoint x: 1036, endPoint y: 633, distance: 168.1
click at [1036, 633] on div "My actual email address is: mabellomy@outlook.com" at bounding box center [1086, 628] width 758 height 22
drag, startPoint x: 1036, startPoint y: 633, endPoint x: 1022, endPoint y: 633, distance: 13.5
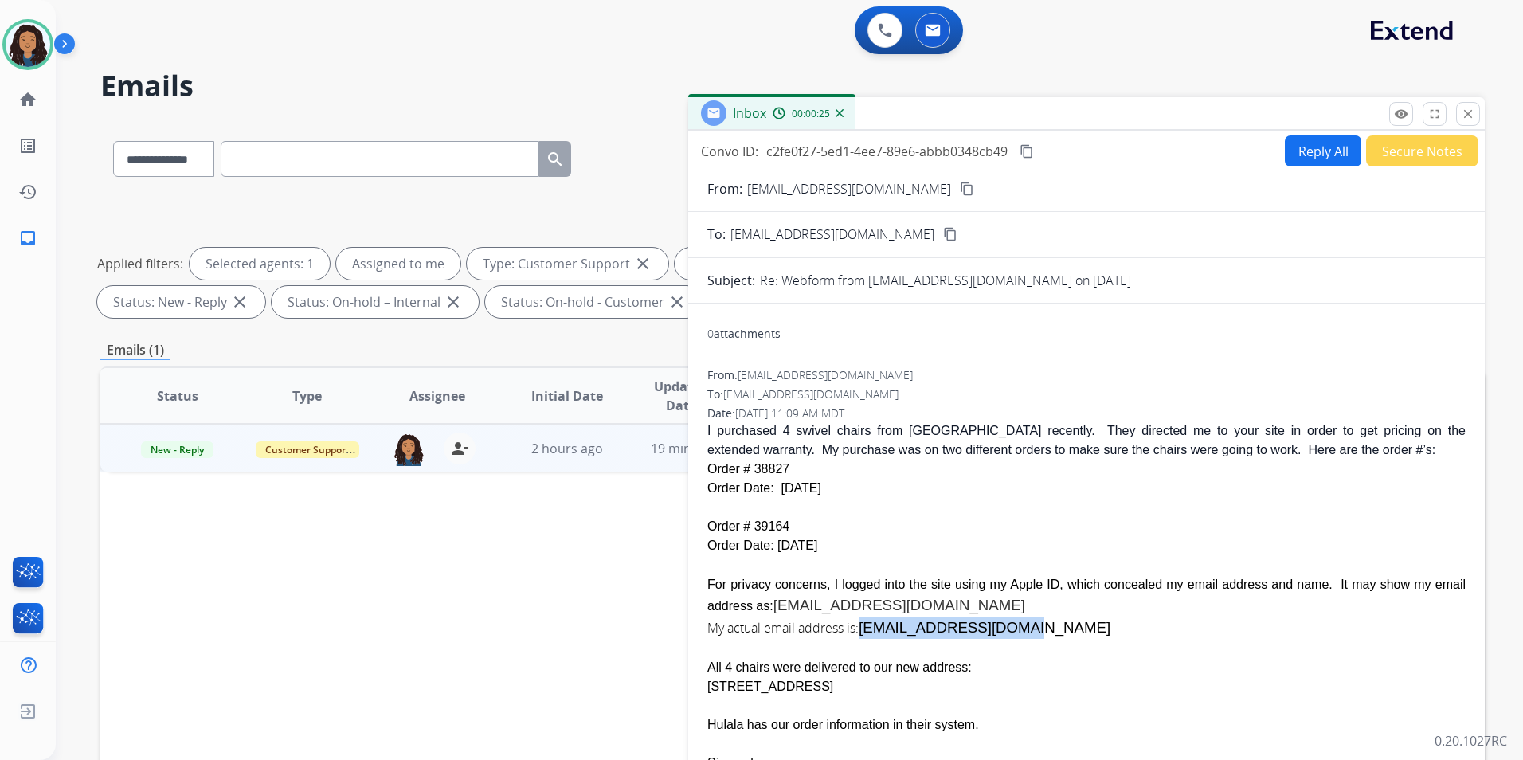
copy span "mabellomy@outlook.com"
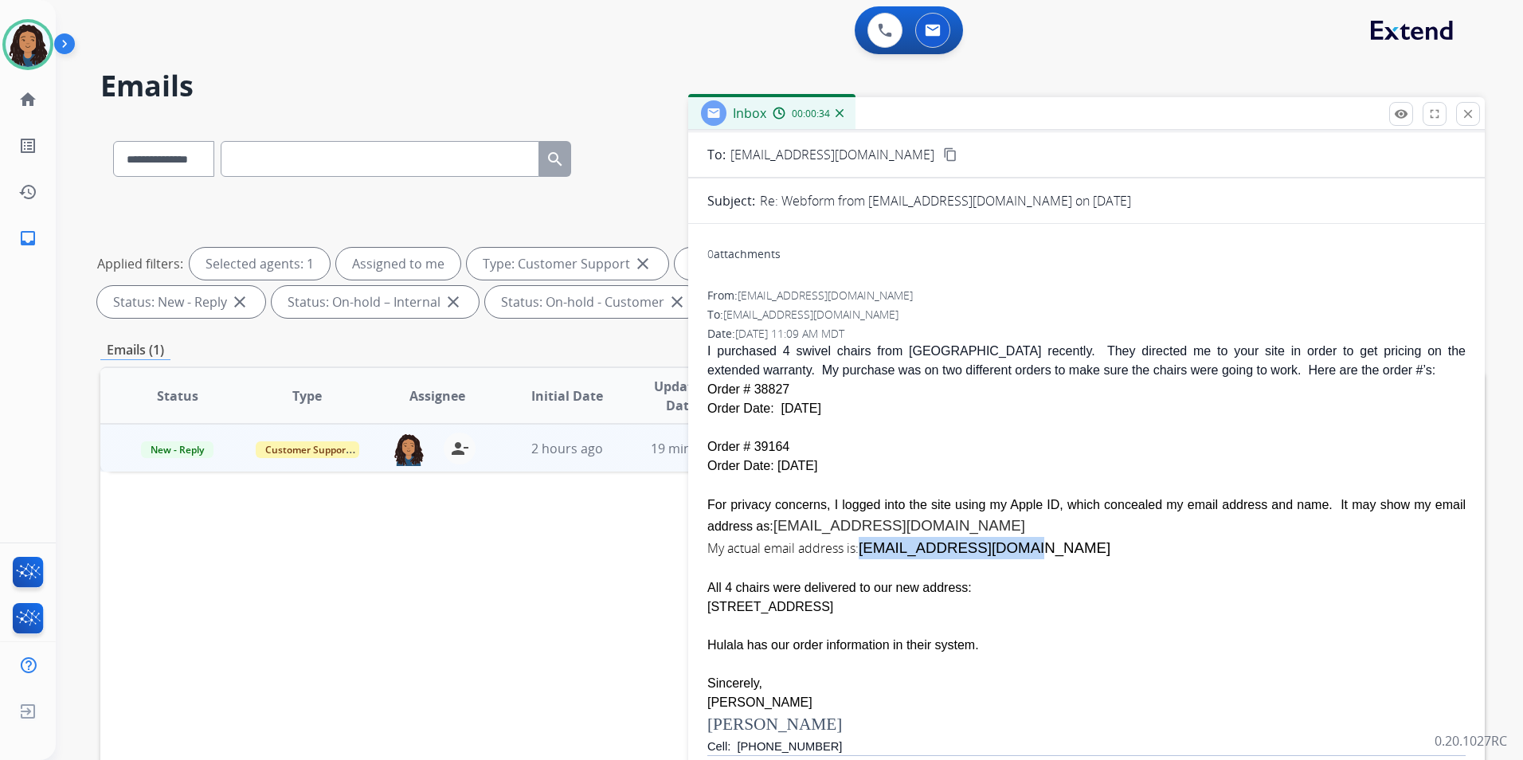
scroll to position [239, 0]
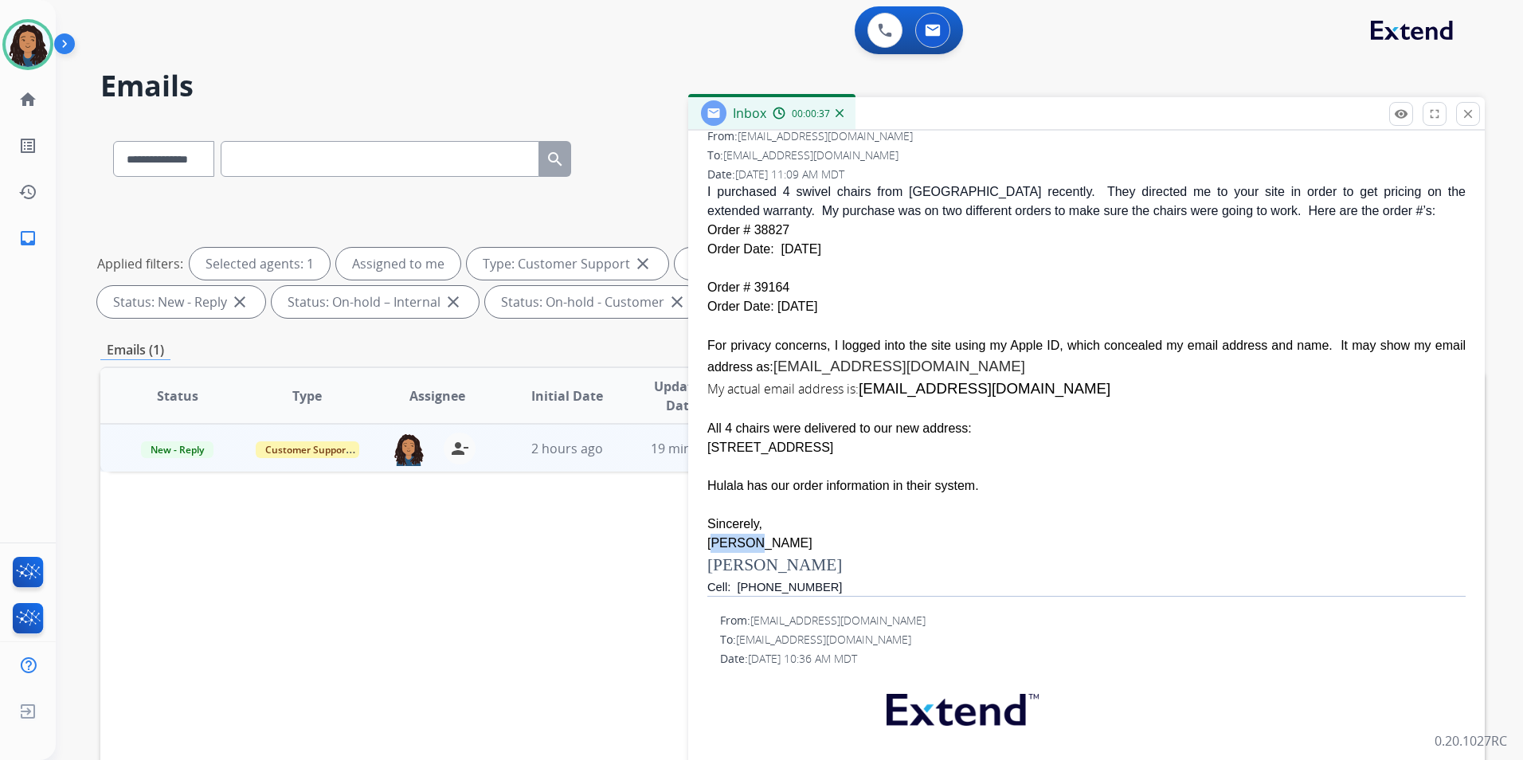
drag, startPoint x: 706, startPoint y: 542, endPoint x: 747, endPoint y: 550, distance: 42.2
click at [747, 550] on div "0 attachments From: mabellomy@outlook.com To: support@extend.com Date: 08/17/20…" at bounding box center [1086, 710] width 797 height 1266
copy div "Martha"
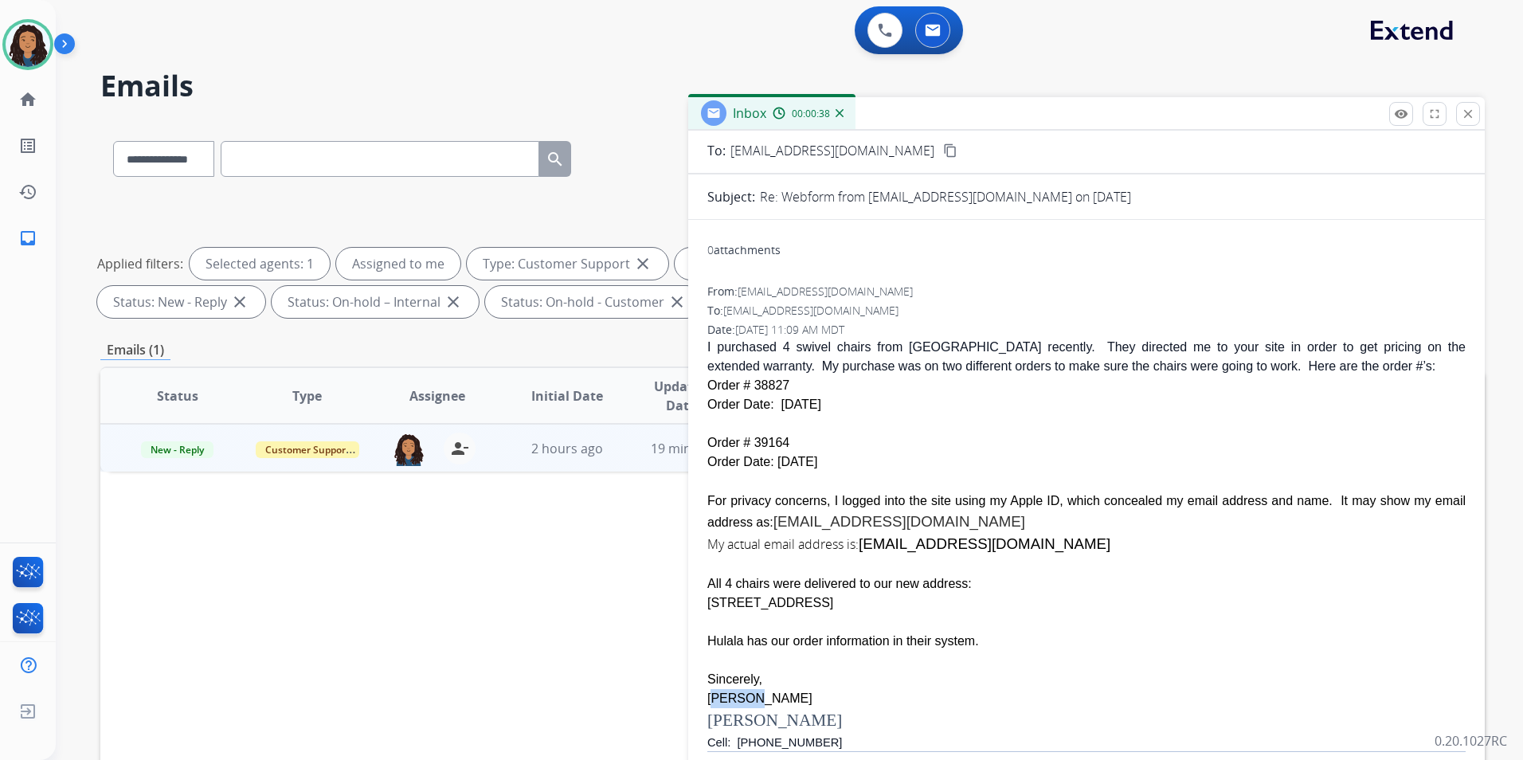
scroll to position [0, 0]
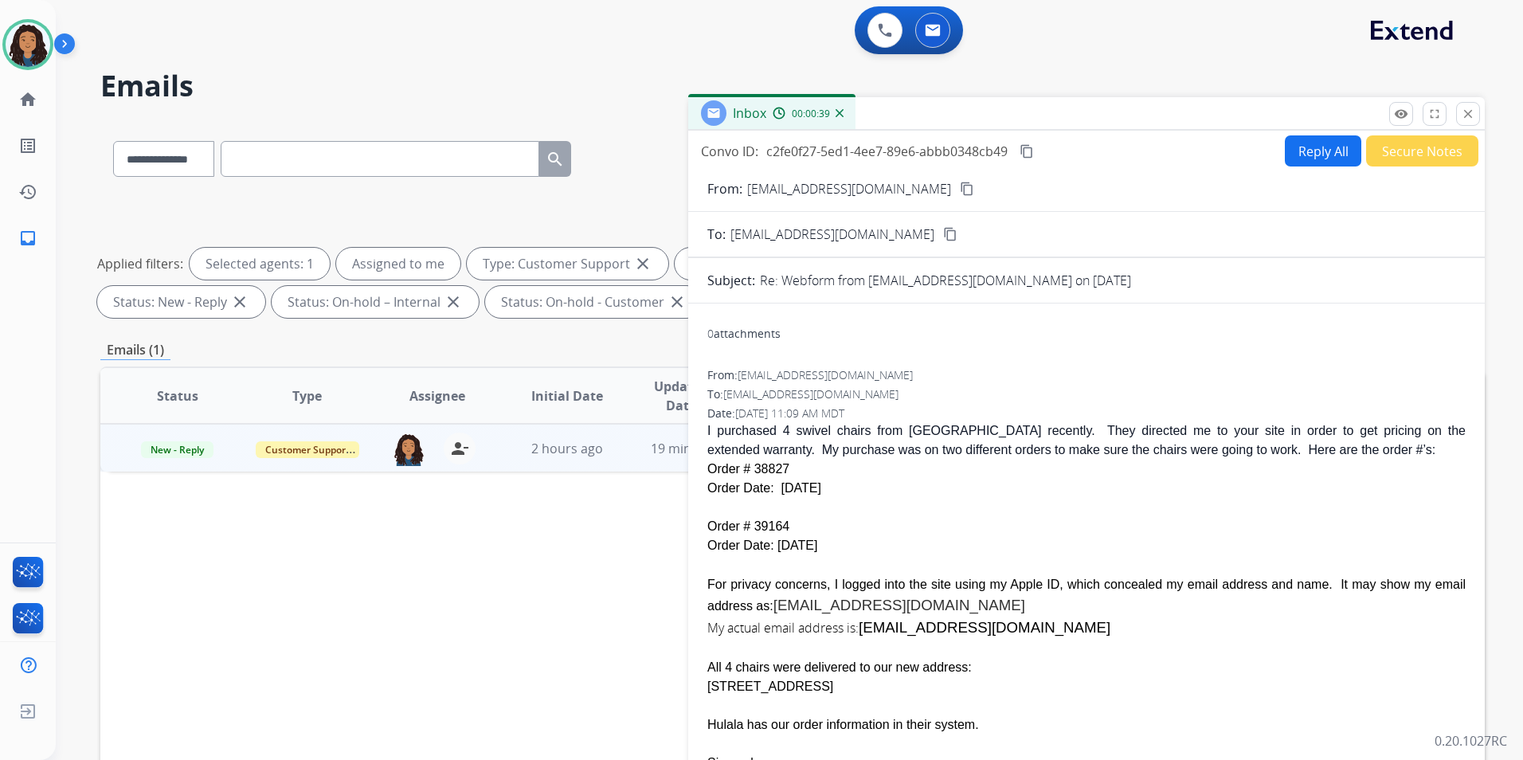
click at [1345, 151] on button "Reply All" at bounding box center [1323, 150] width 76 height 31
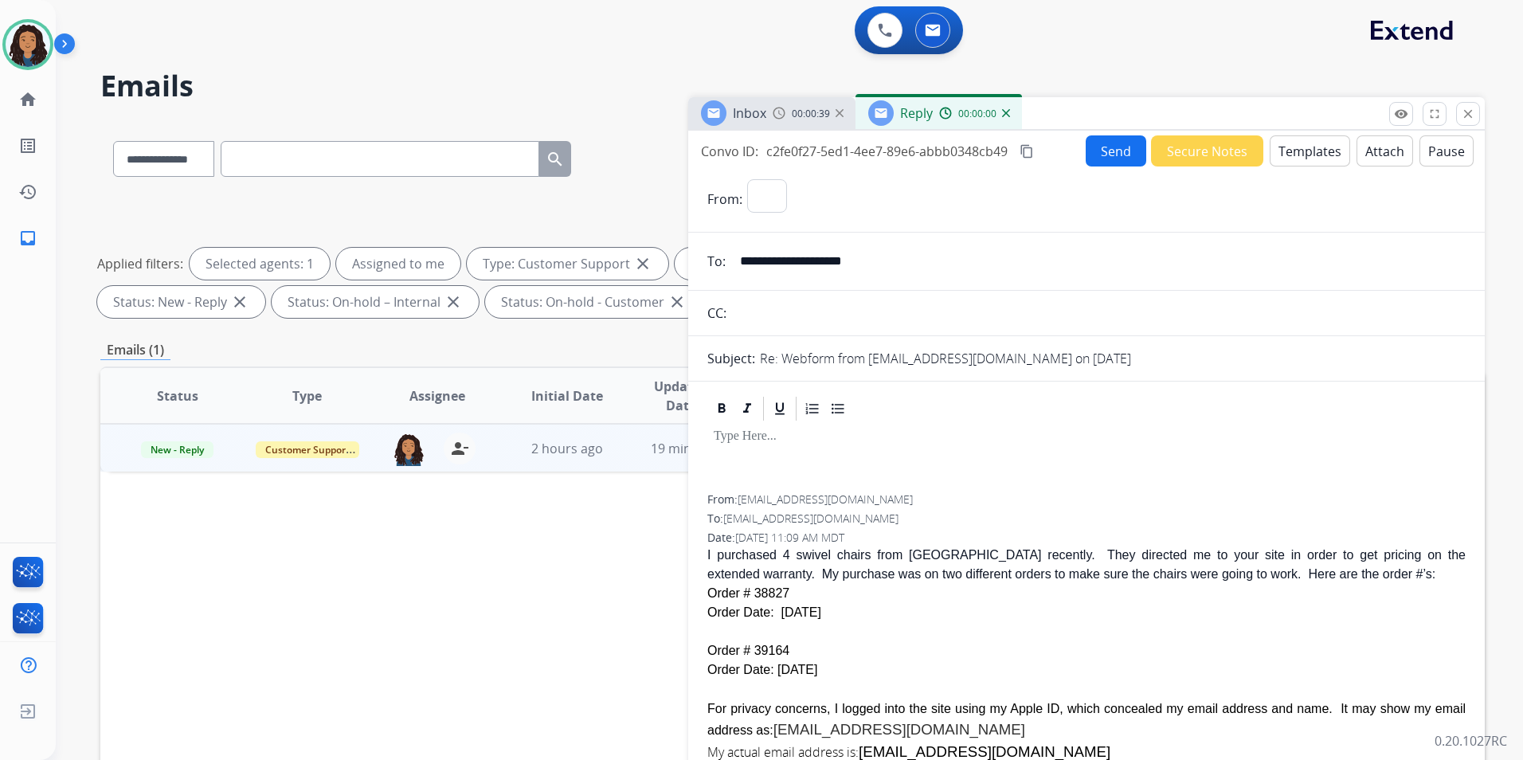
select select "**********"
click at [1314, 153] on button "Templates" at bounding box center [1310, 150] width 80 height 31
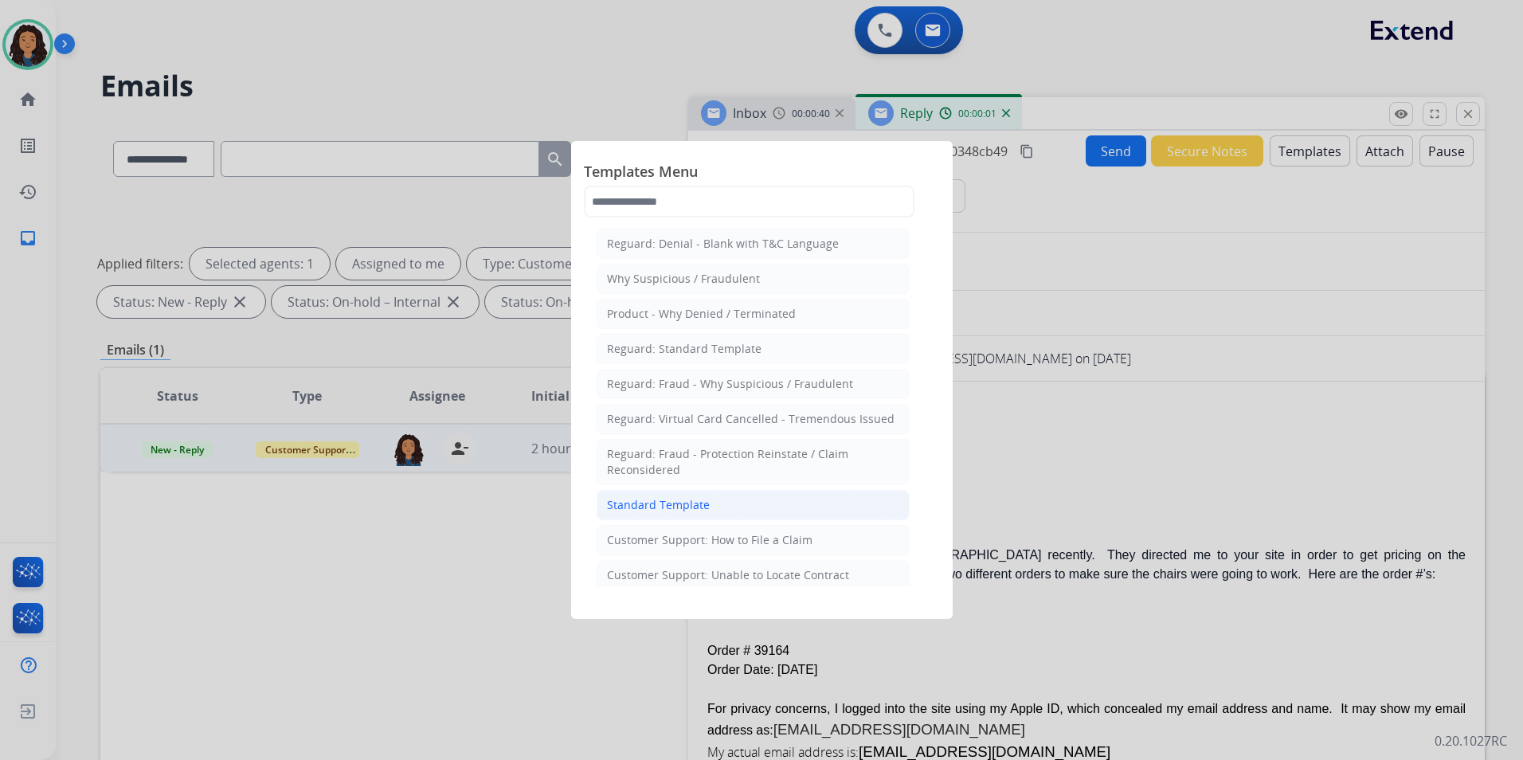
click at [714, 512] on li "Standard Template" at bounding box center [753, 505] width 313 height 30
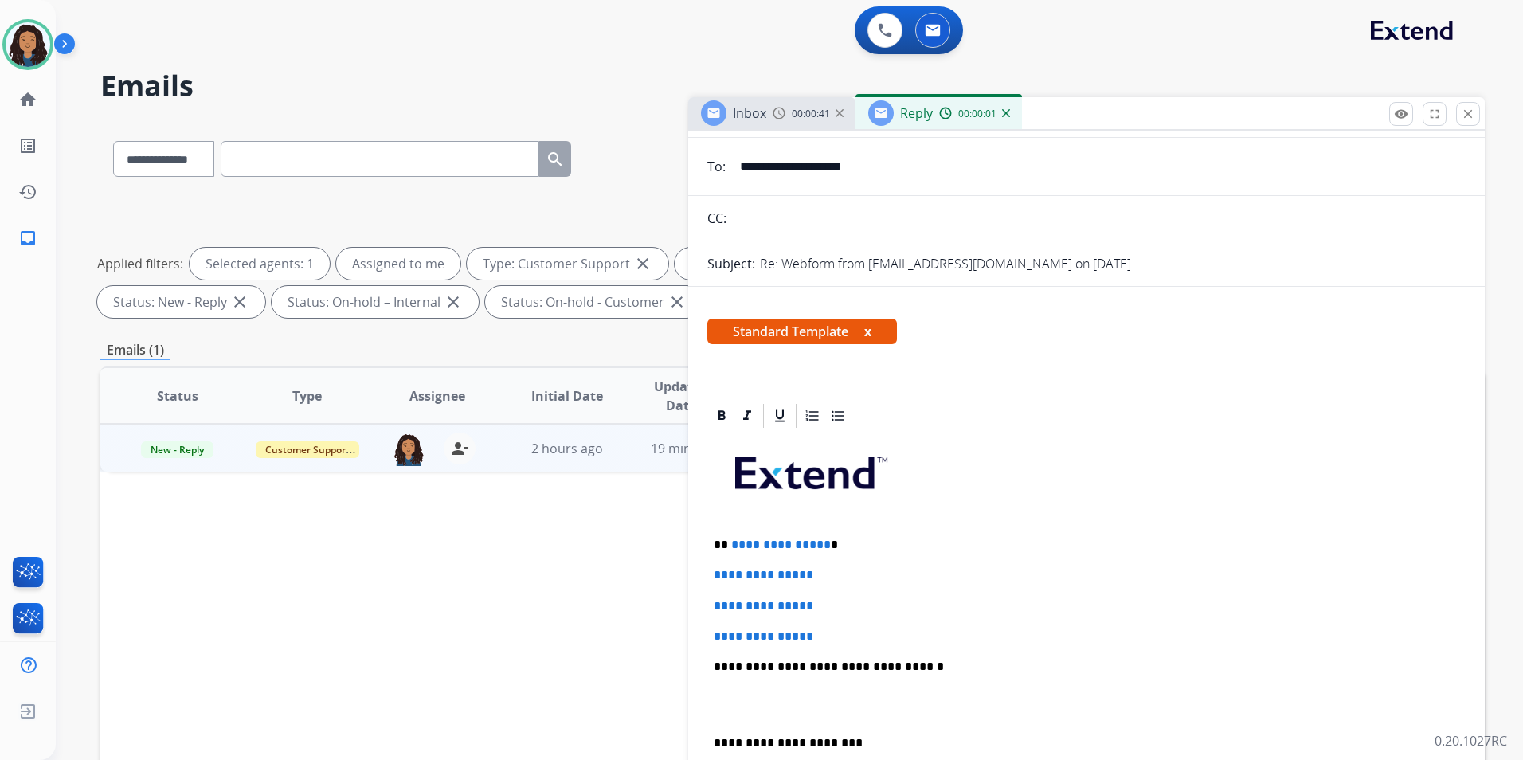
scroll to position [159, 0]
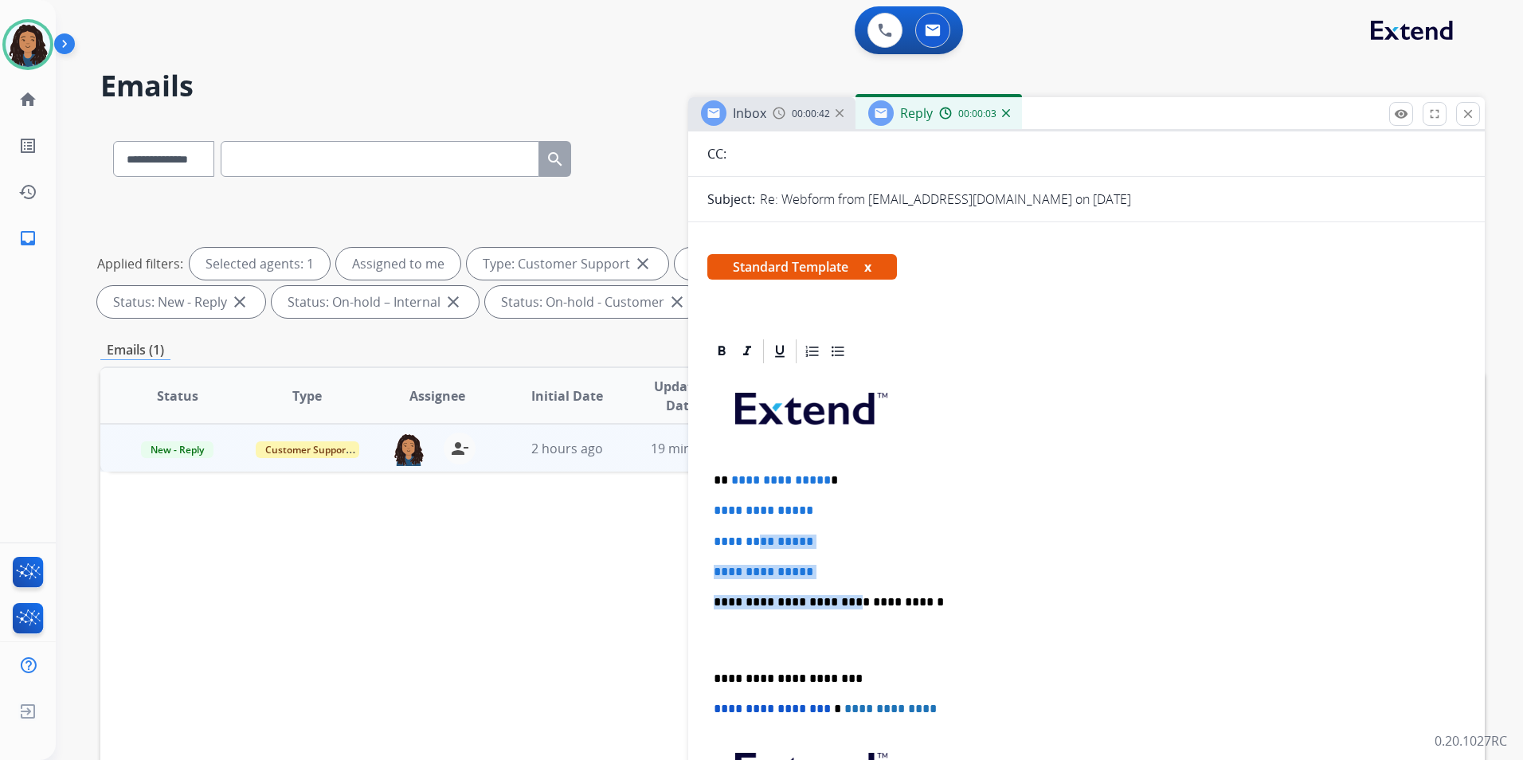
drag, startPoint x: 836, startPoint y: 581, endPoint x: 770, endPoint y: 531, distance: 83.6
click at [767, 531] on div "**********" at bounding box center [1086, 640] width 758 height 548
click at [852, 575] on p "**********" at bounding box center [1087, 572] width 746 height 14
drag, startPoint x: 829, startPoint y: 566, endPoint x: 731, endPoint y: 477, distance: 132.5
click at [731, 477] on div "**********" at bounding box center [1086, 640] width 758 height 548
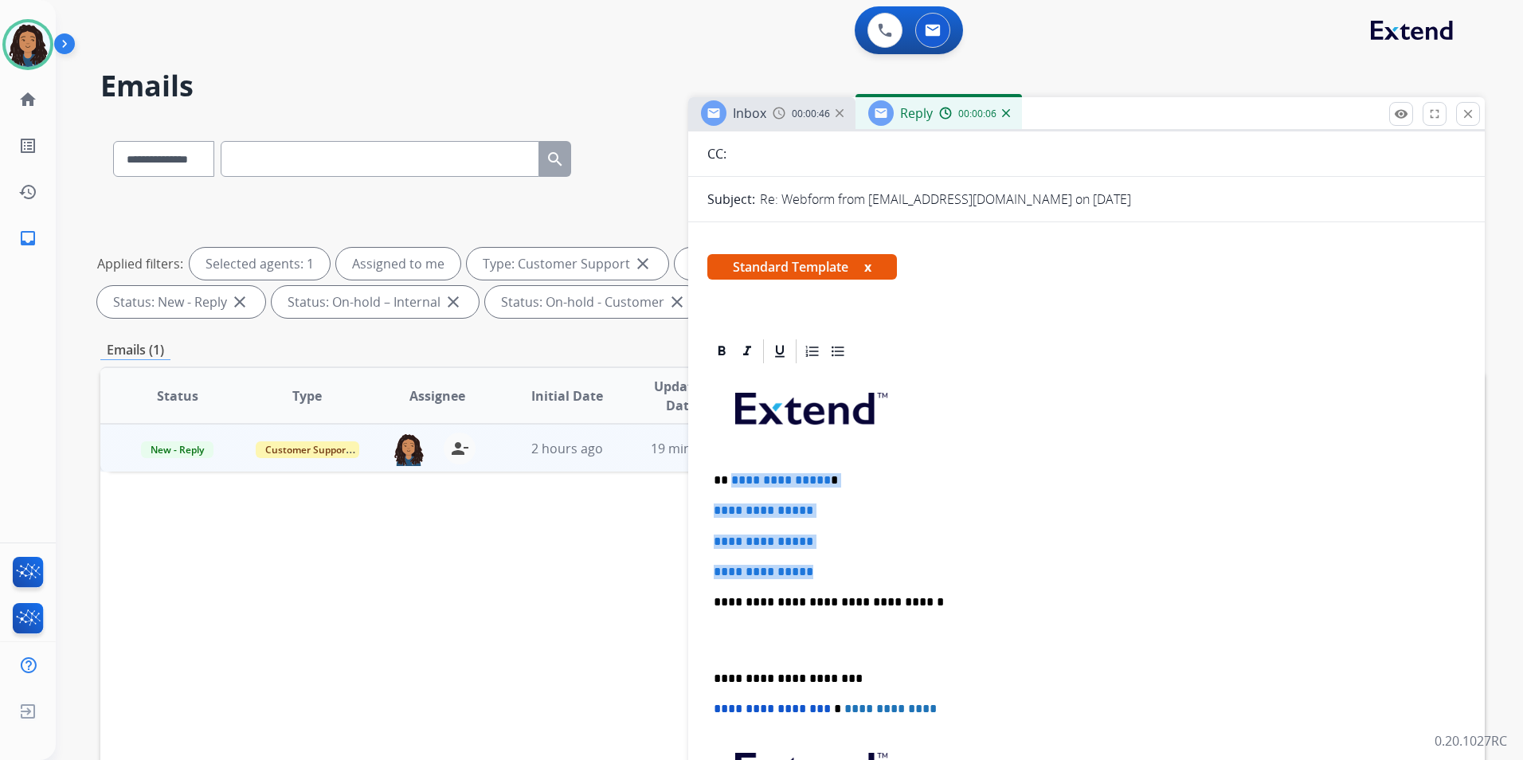
paste div
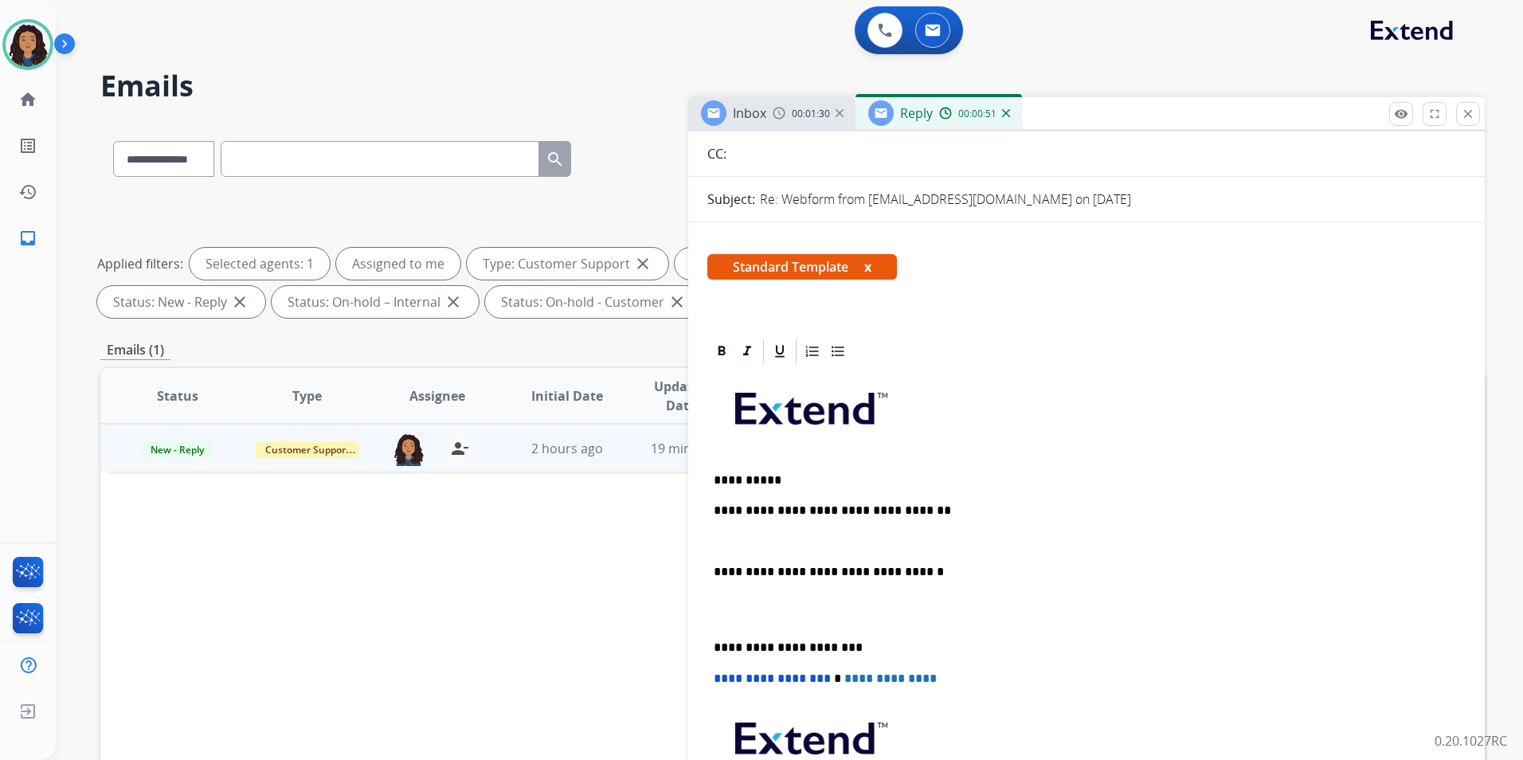
click at [754, 107] on span "Inbox" at bounding box center [749, 113] width 33 height 18
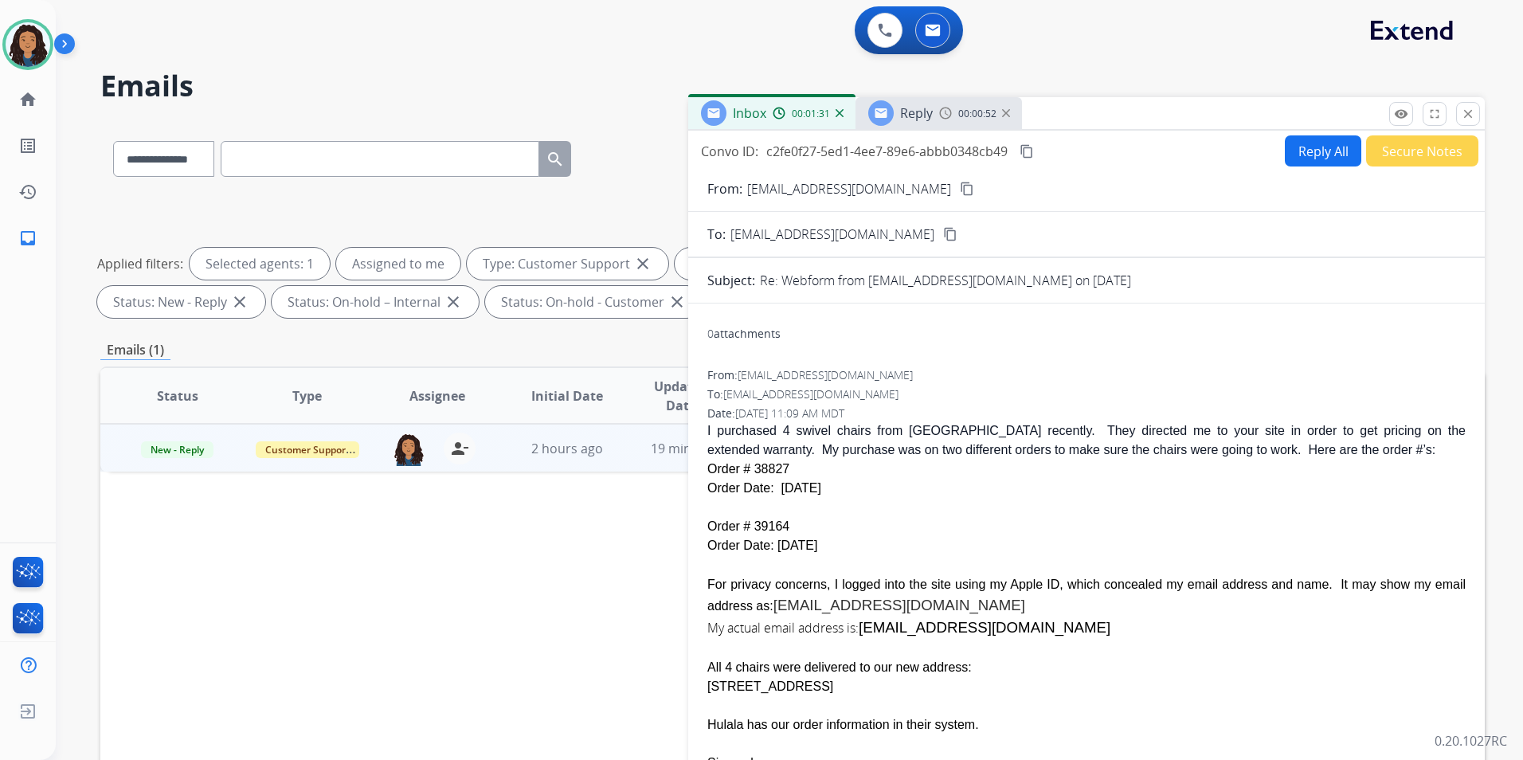
click at [937, 112] on div "Reply 00:00:52" at bounding box center [939, 113] width 166 height 32
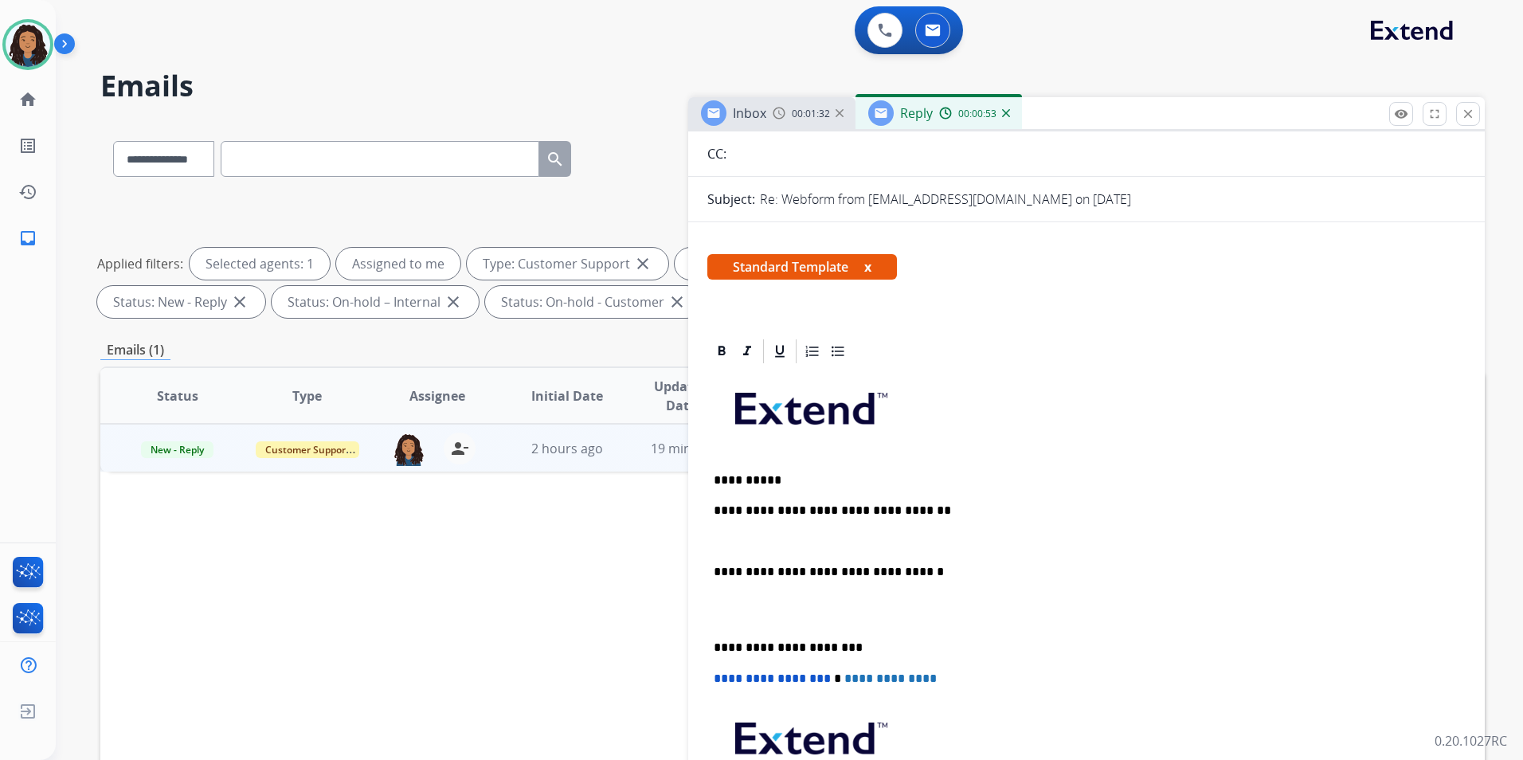
click at [790, 535] on p at bounding box center [1087, 542] width 746 height 14
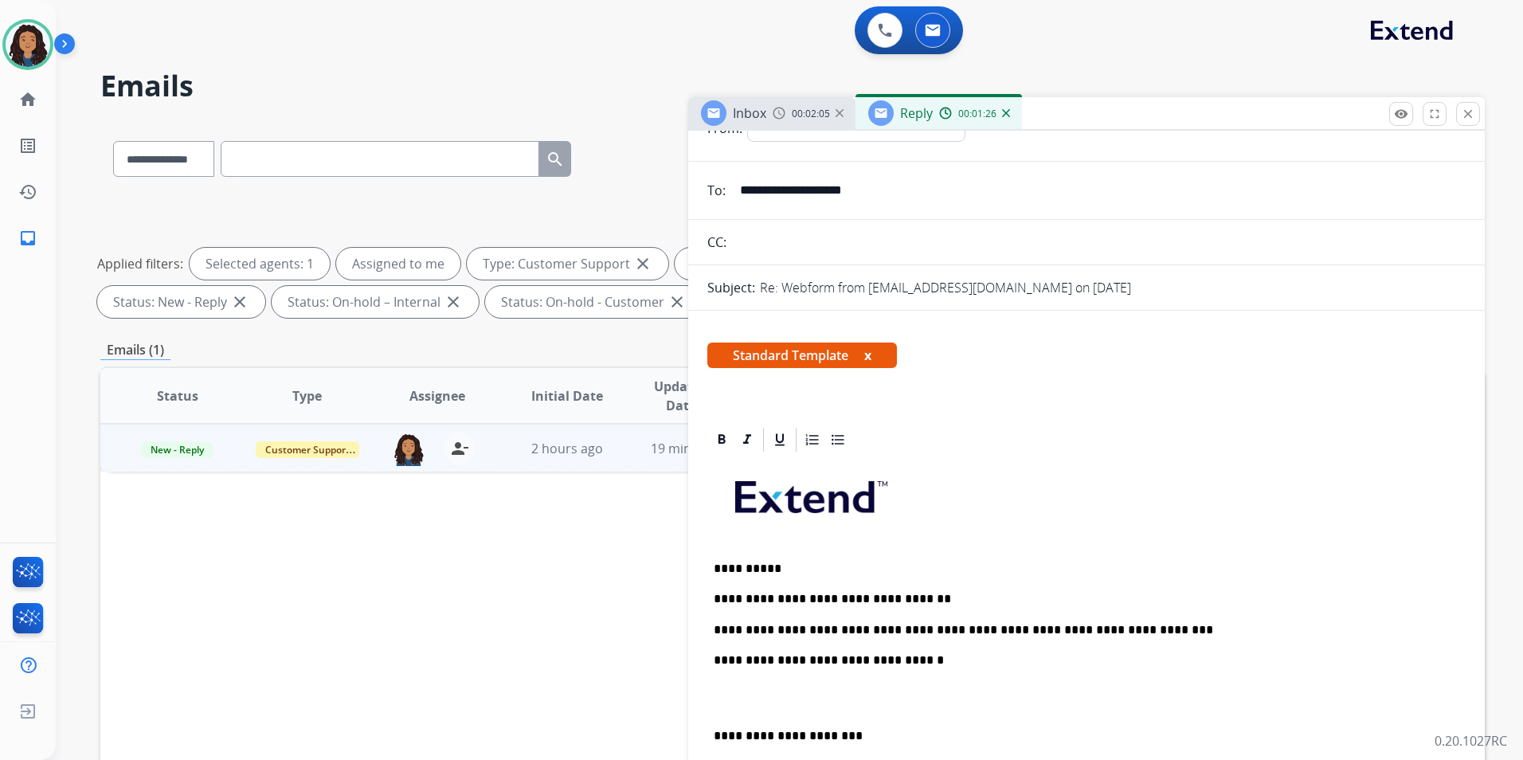
scroll to position [0, 0]
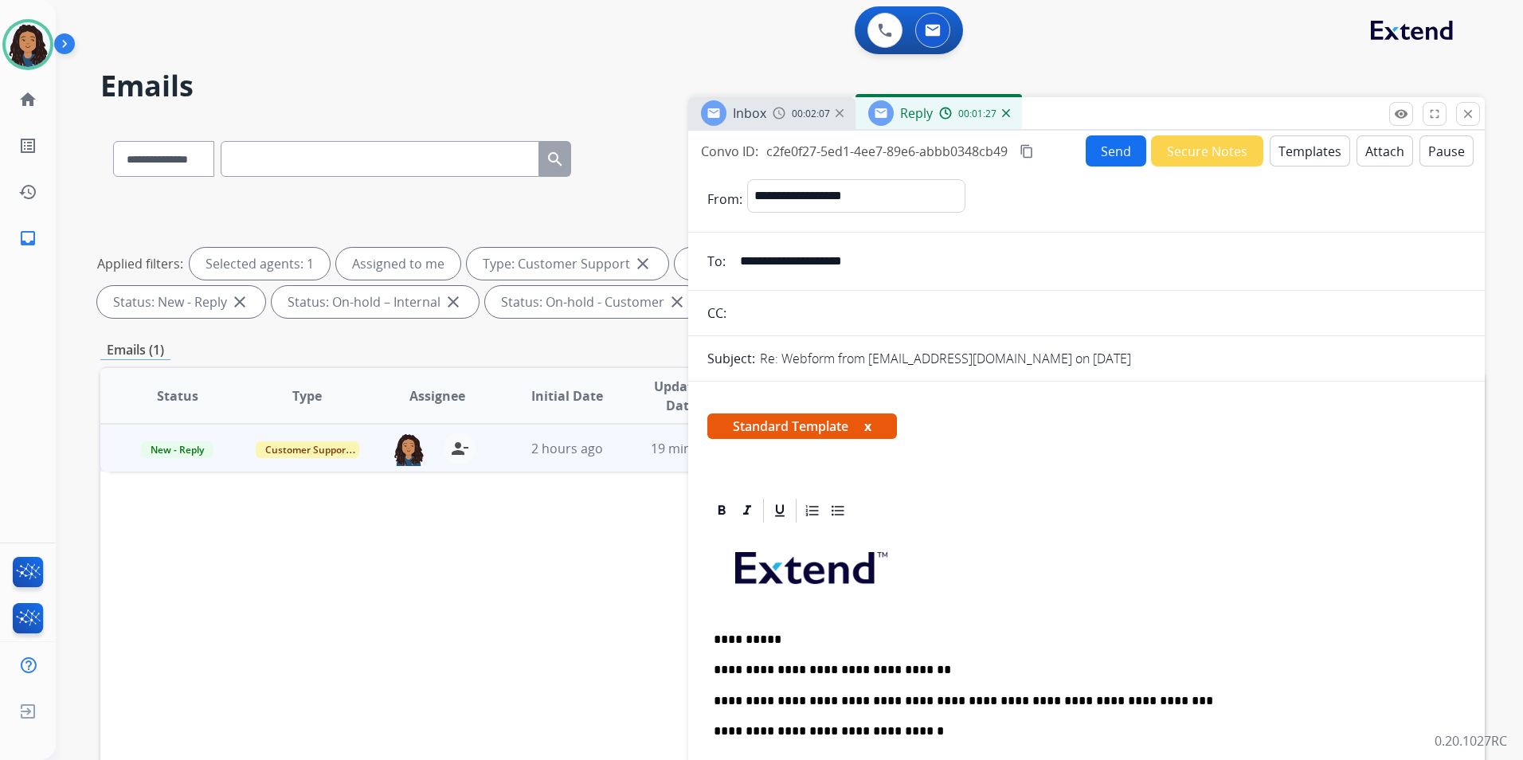
click at [1109, 134] on div "**********" at bounding box center [1086, 456] width 797 height 650
click at [1105, 148] on button "Send" at bounding box center [1116, 150] width 61 height 31
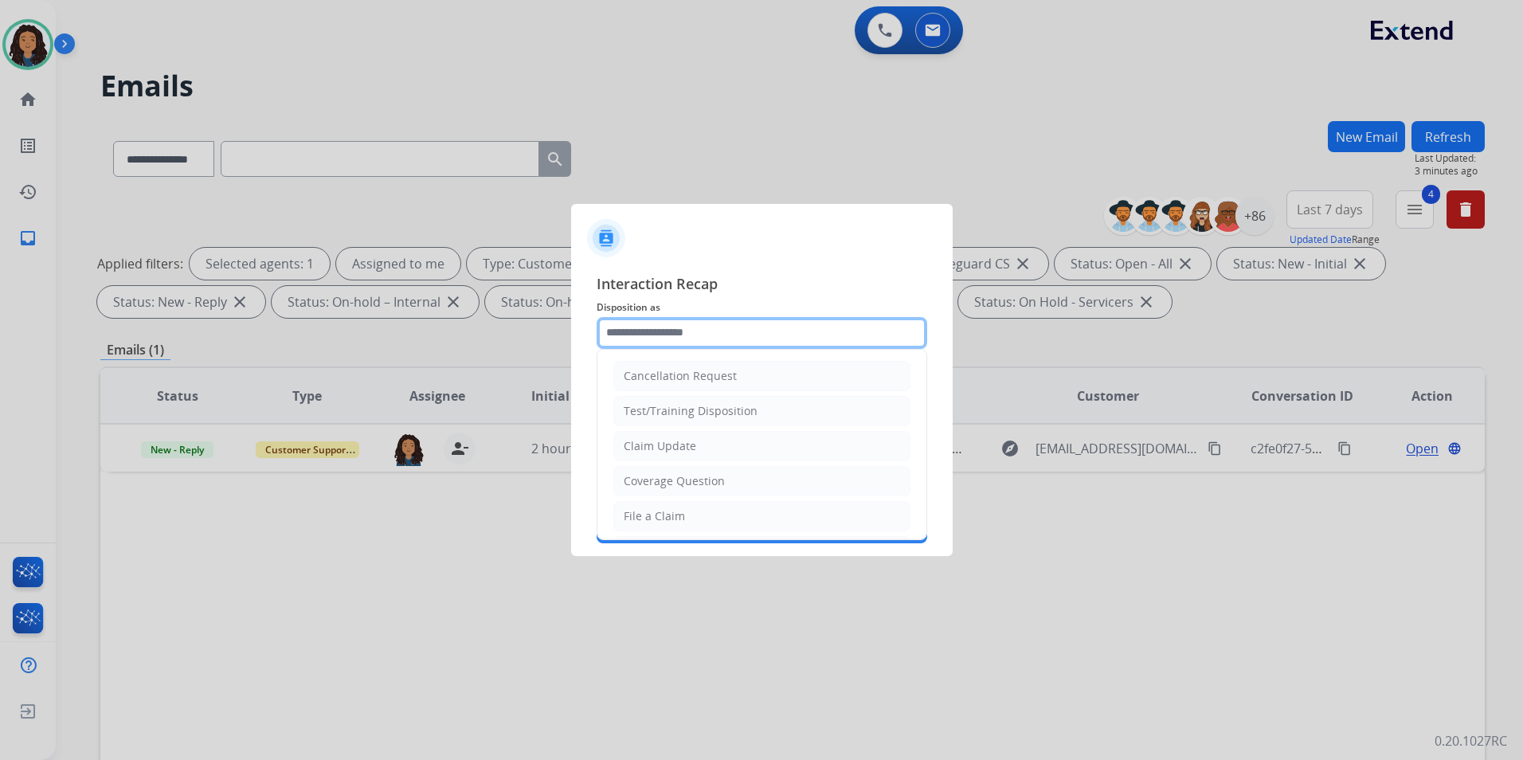
click at [654, 336] on input "text" at bounding box center [762, 333] width 331 height 32
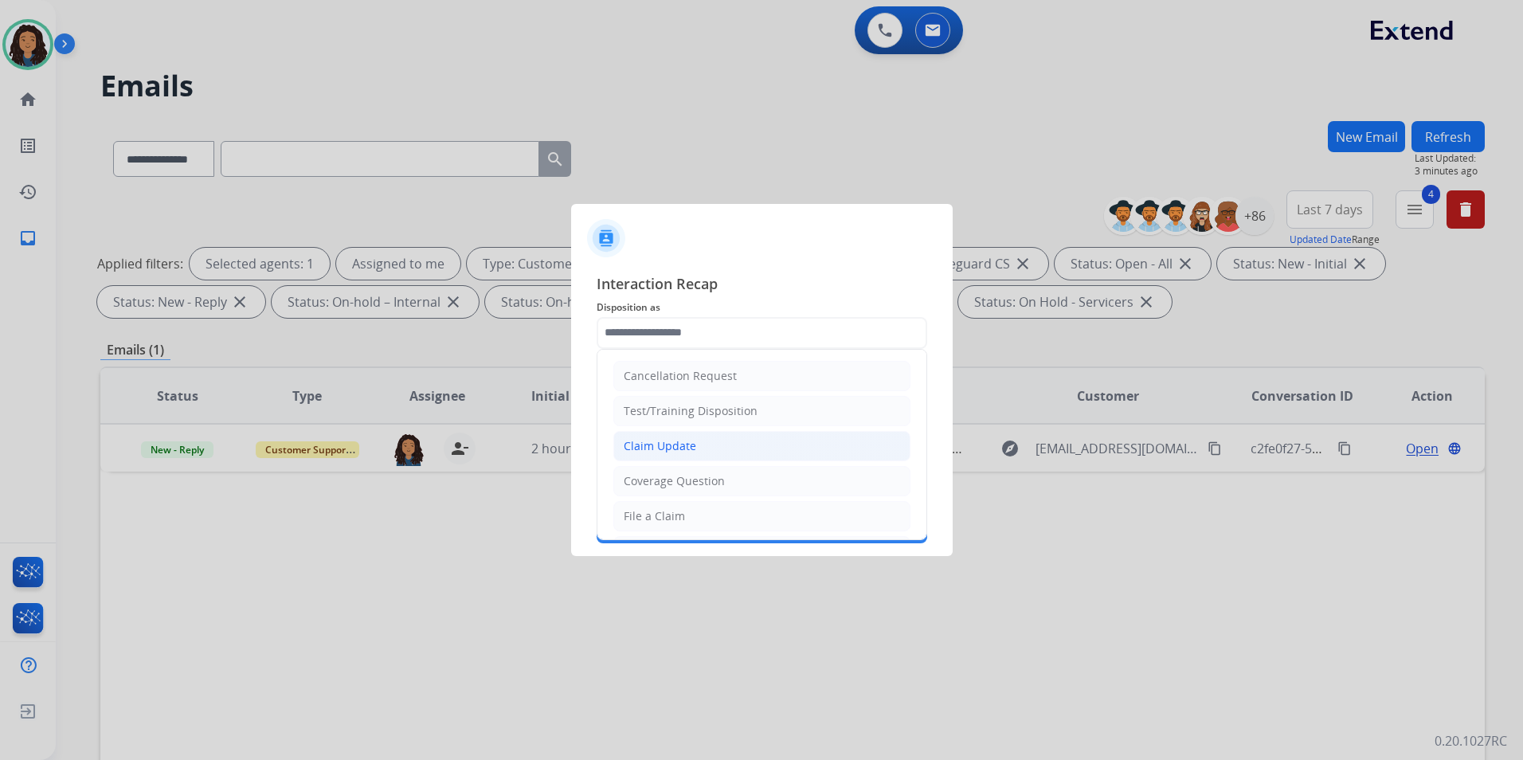
click at [647, 447] on div "Claim Update" at bounding box center [660, 446] width 72 height 16
type input "**********"
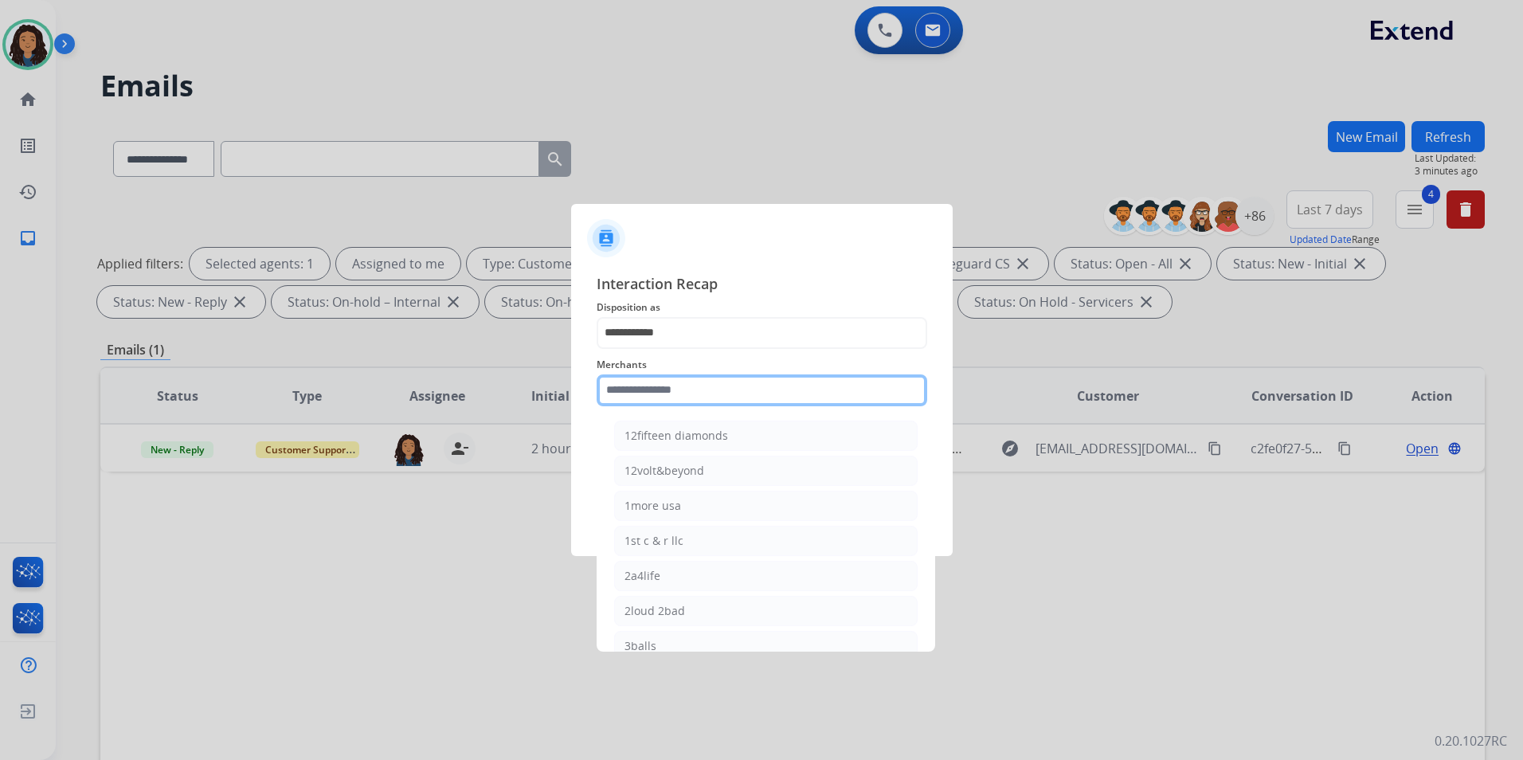
click at [640, 399] on input "text" at bounding box center [762, 390] width 331 height 32
type input "*"
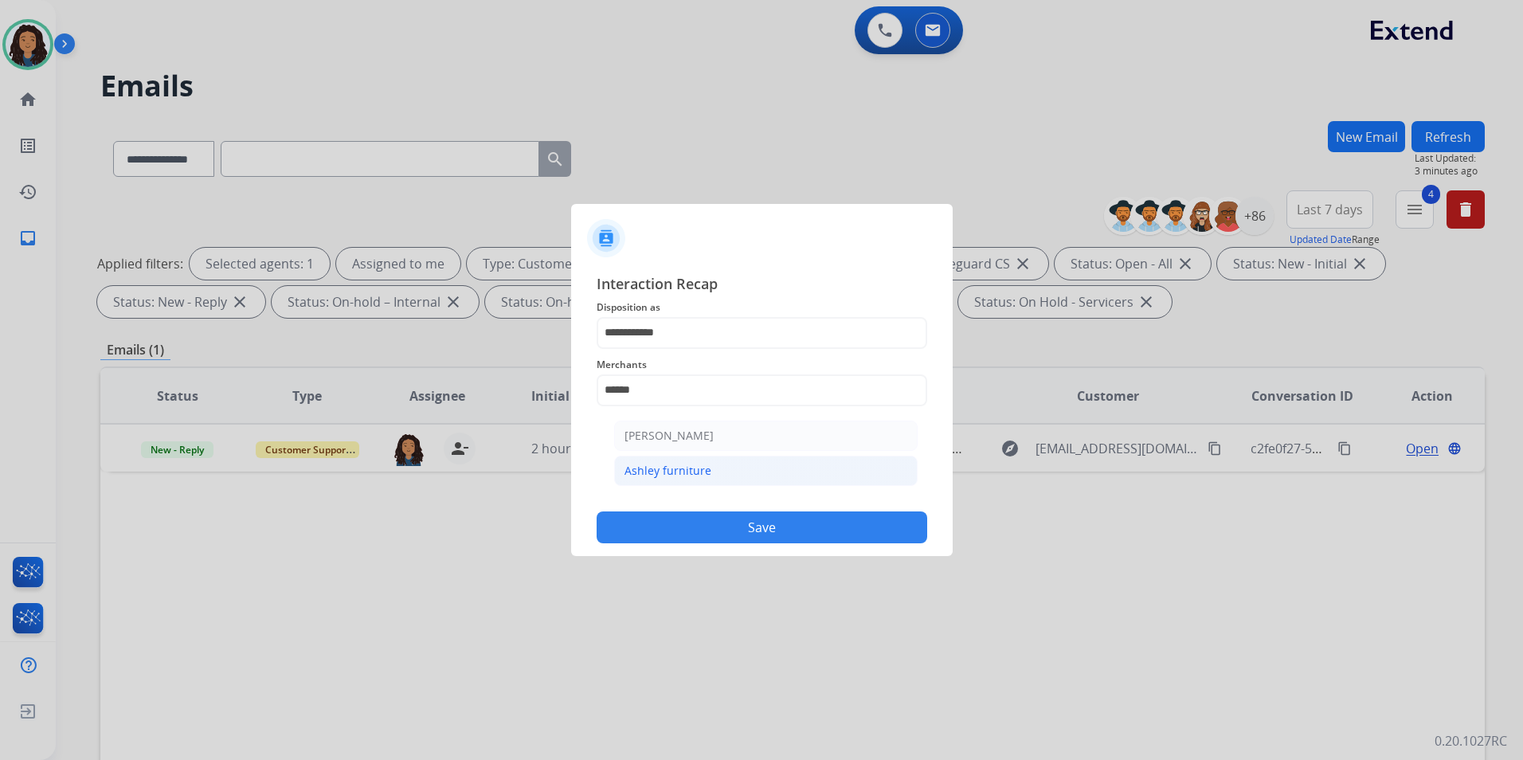
click at [636, 469] on div "Ashley furniture" at bounding box center [668, 471] width 87 height 16
type input "**********"
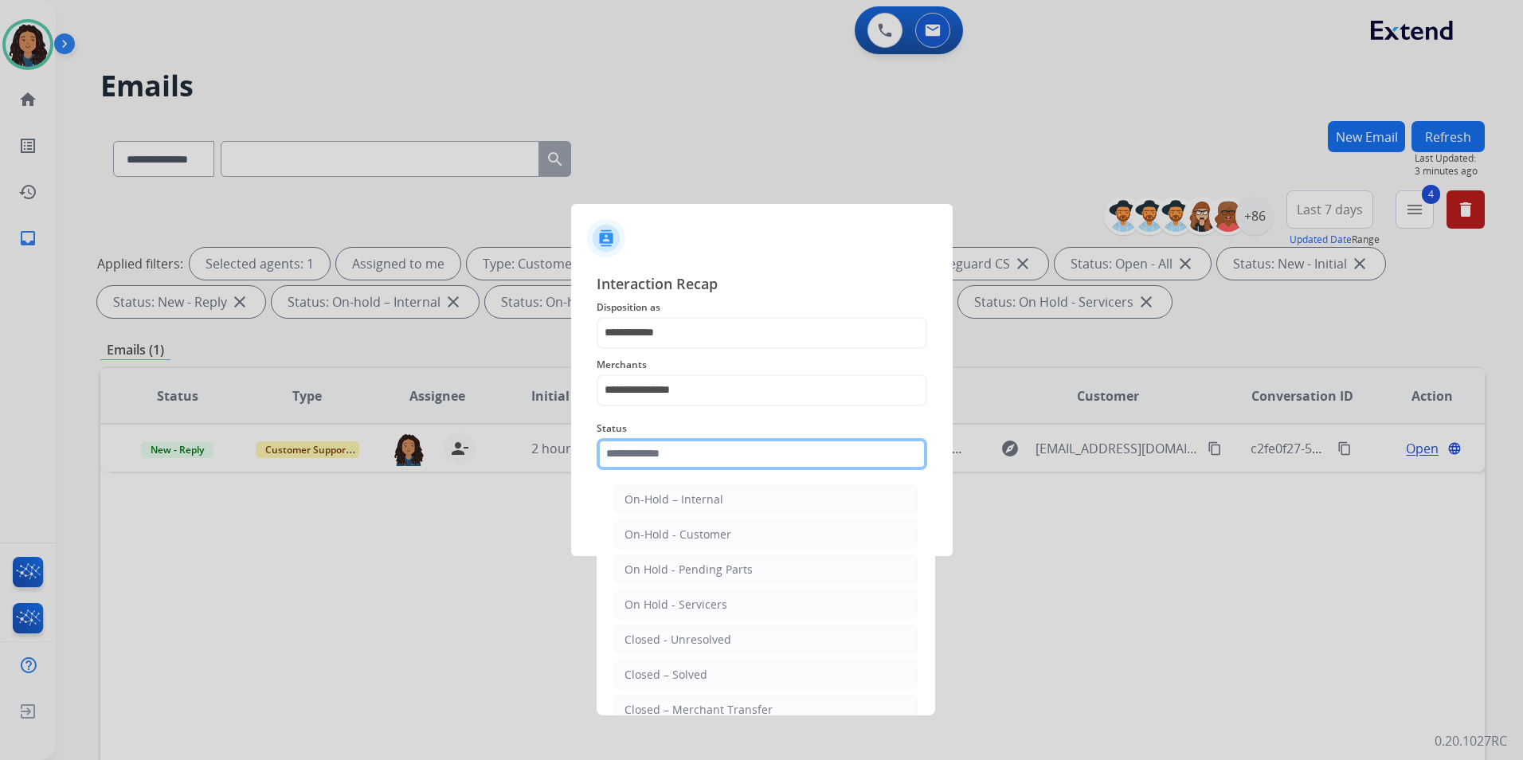
drag, startPoint x: 636, startPoint y: 469, endPoint x: 646, endPoint y: 480, distance: 14.6
click at [637, 470] on div "Status On-Hold – Internal On-Hold - Customer On Hold - Pending Parts On Hold - …" at bounding box center [762, 445] width 331 height 64
drag, startPoint x: 683, startPoint y: 673, endPoint x: 824, endPoint y: 558, distance: 182.3
click at [683, 668] on div "Closed – Solved" at bounding box center [666, 675] width 83 height 16
type input "**********"
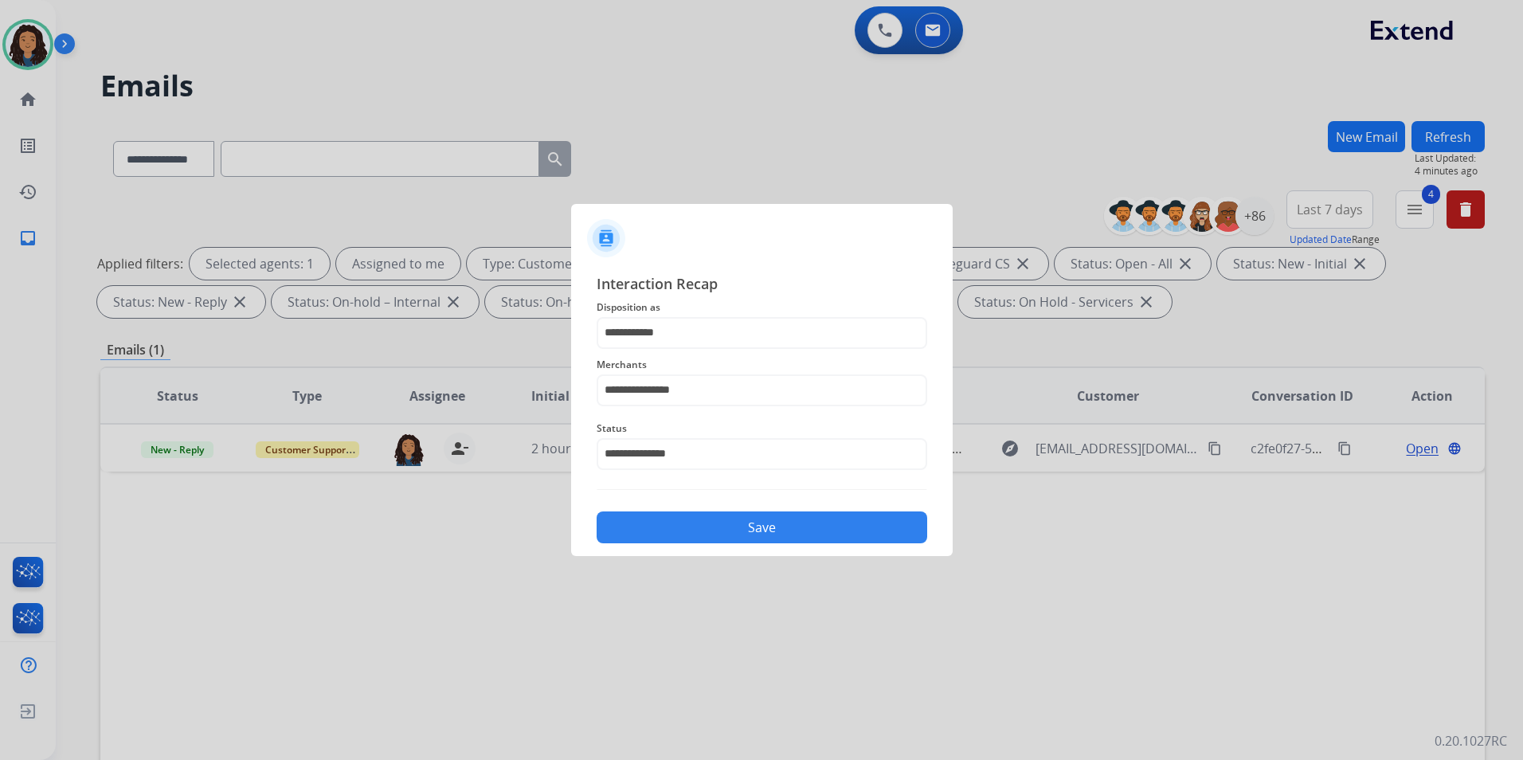
click at [840, 542] on button "Save" at bounding box center [762, 527] width 331 height 32
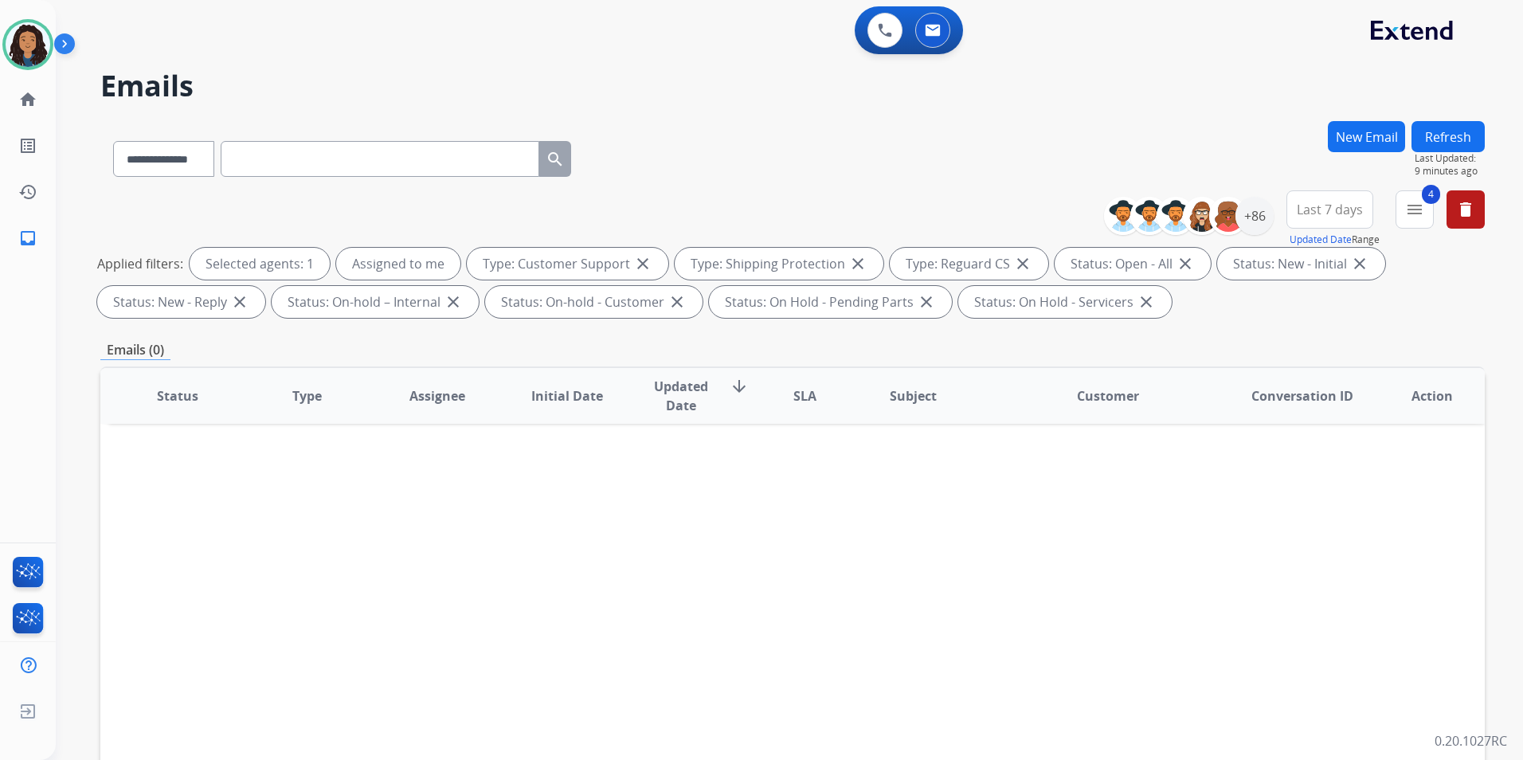
select select "**********"
click at [13, 45] on img at bounding box center [28, 44] width 45 height 45
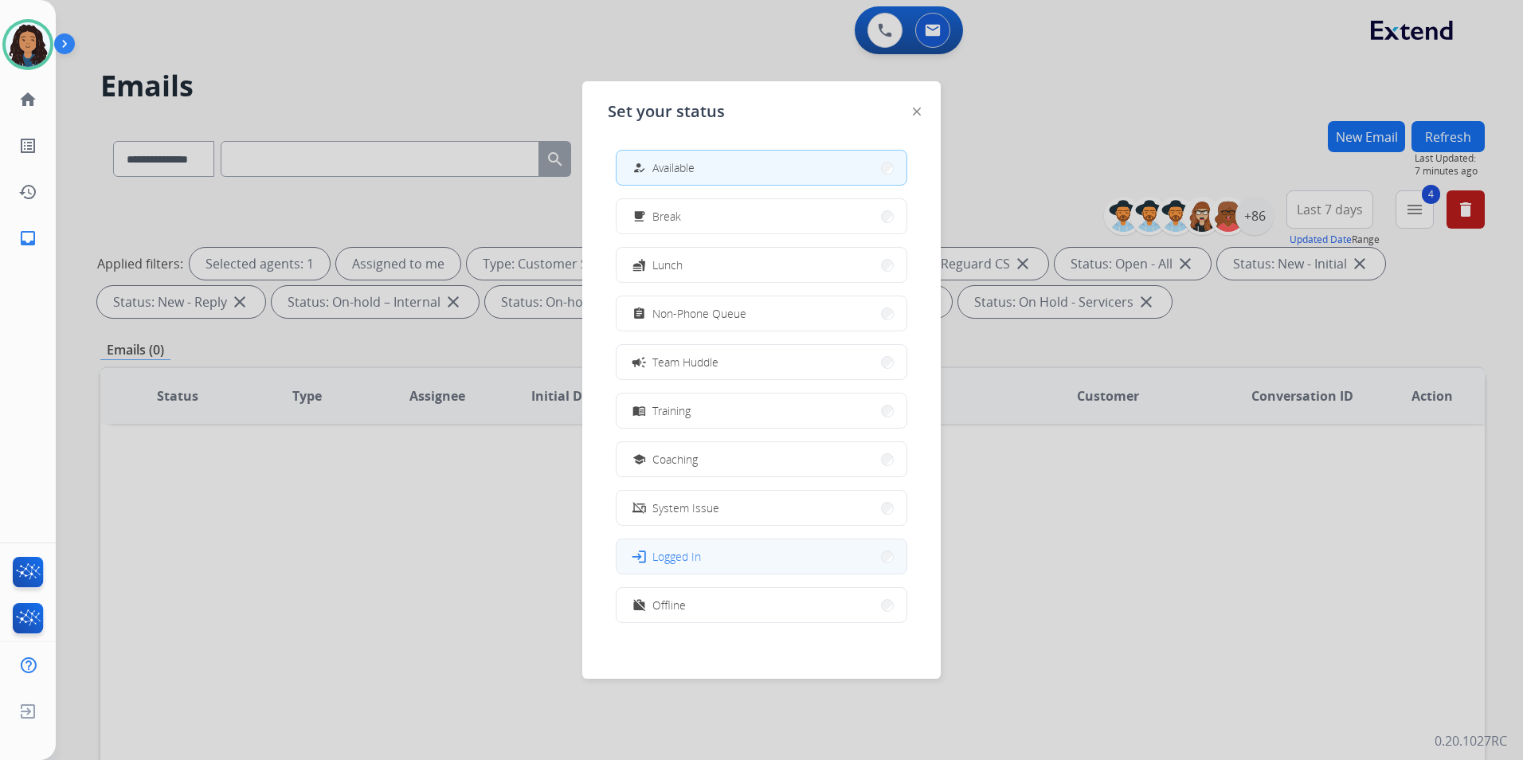
scroll to position [5, 0]
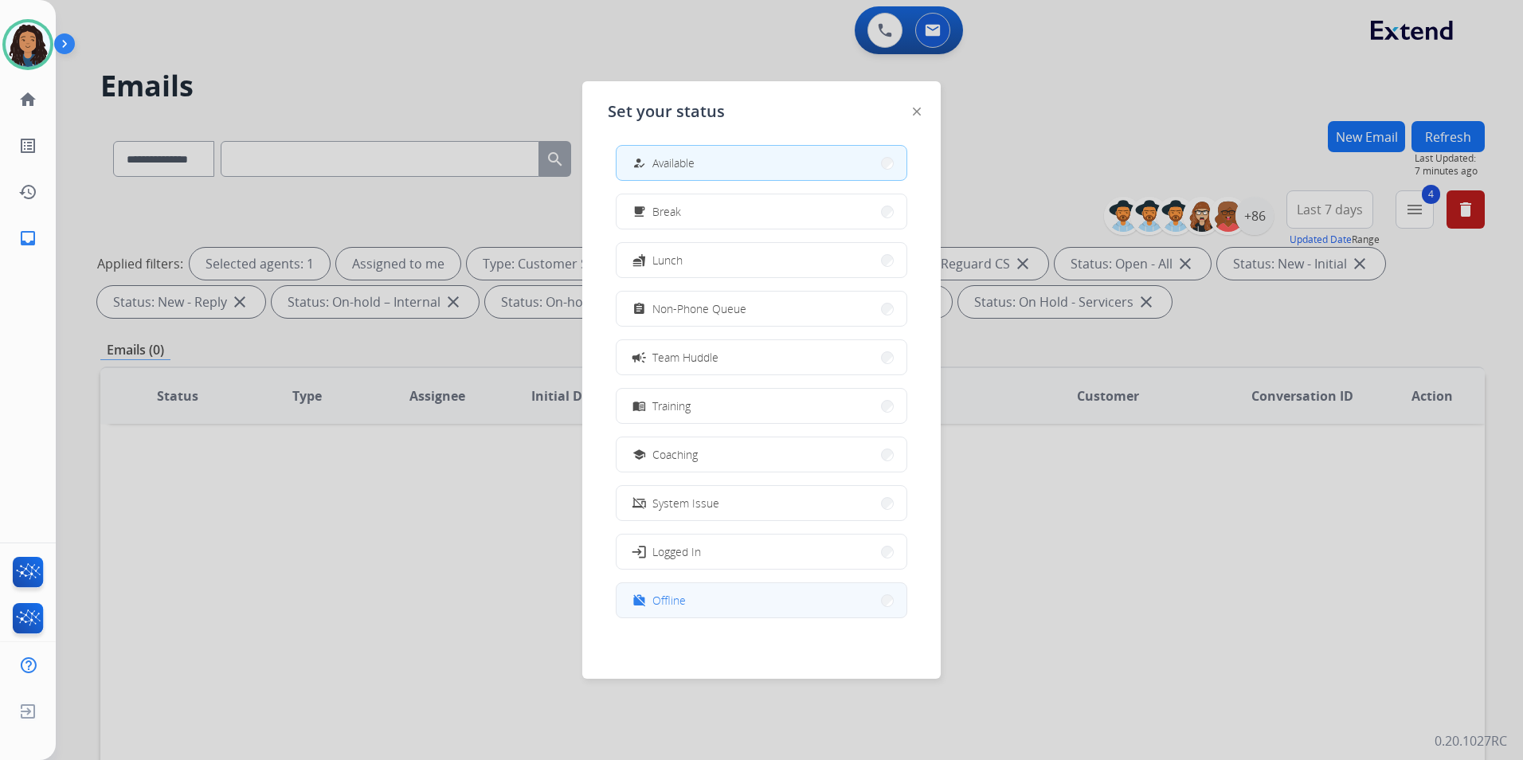
click at [691, 601] on button "work_off Offline" at bounding box center [762, 600] width 290 height 34
